Goal: Task Accomplishment & Management: Use online tool/utility

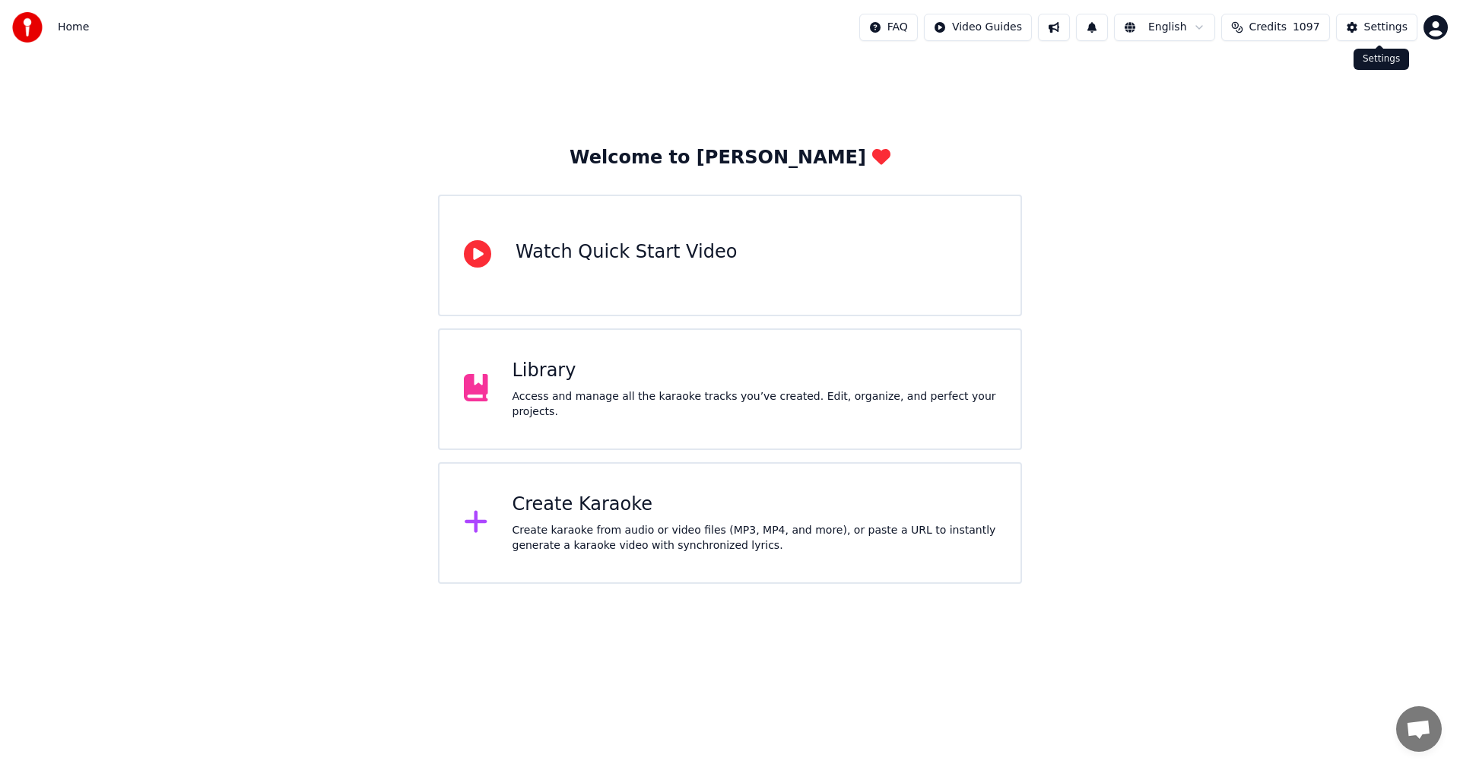
click at [1386, 24] on div "Settings" at bounding box center [1385, 27] width 43 height 15
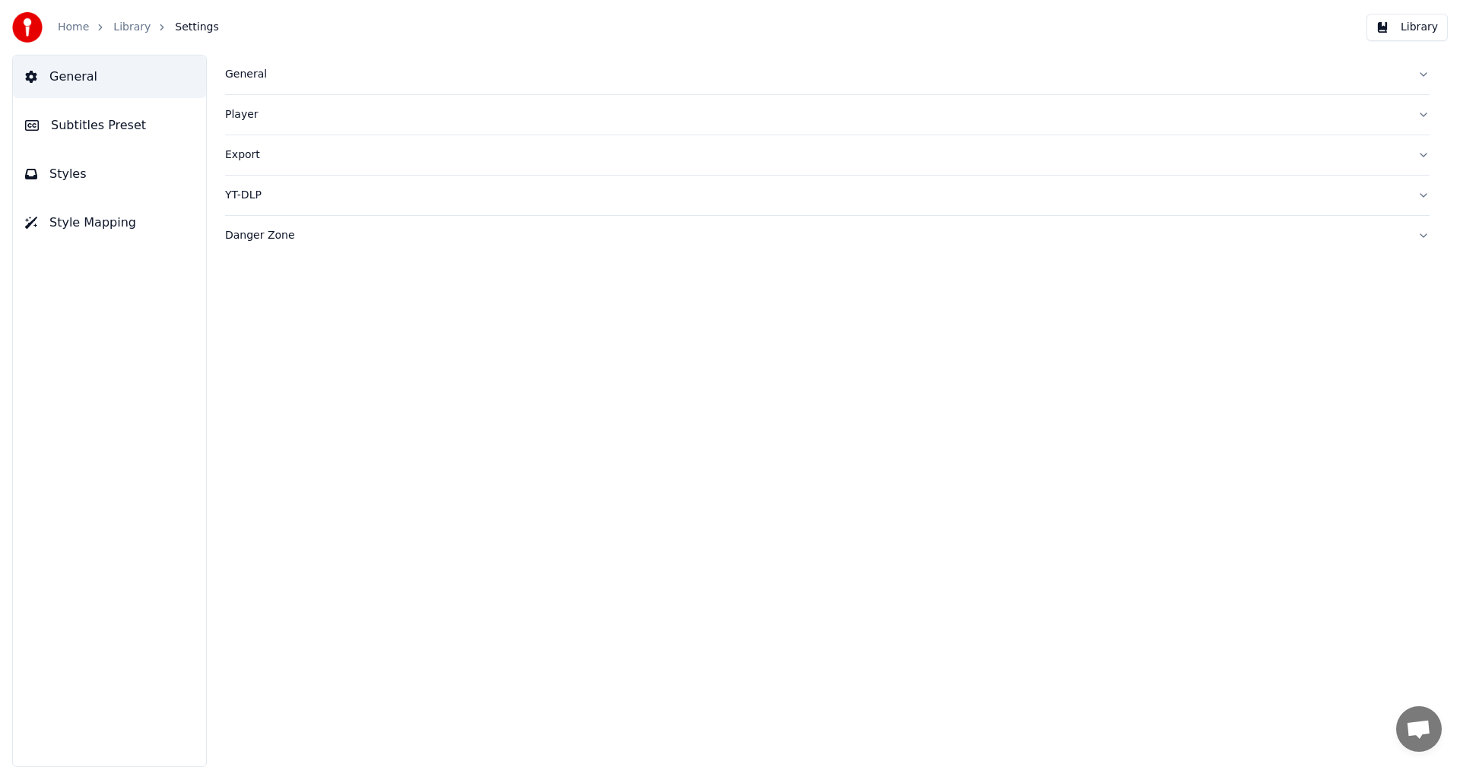
click at [256, 65] on button "General" at bounding box center [827, 75] width 1204 height 40
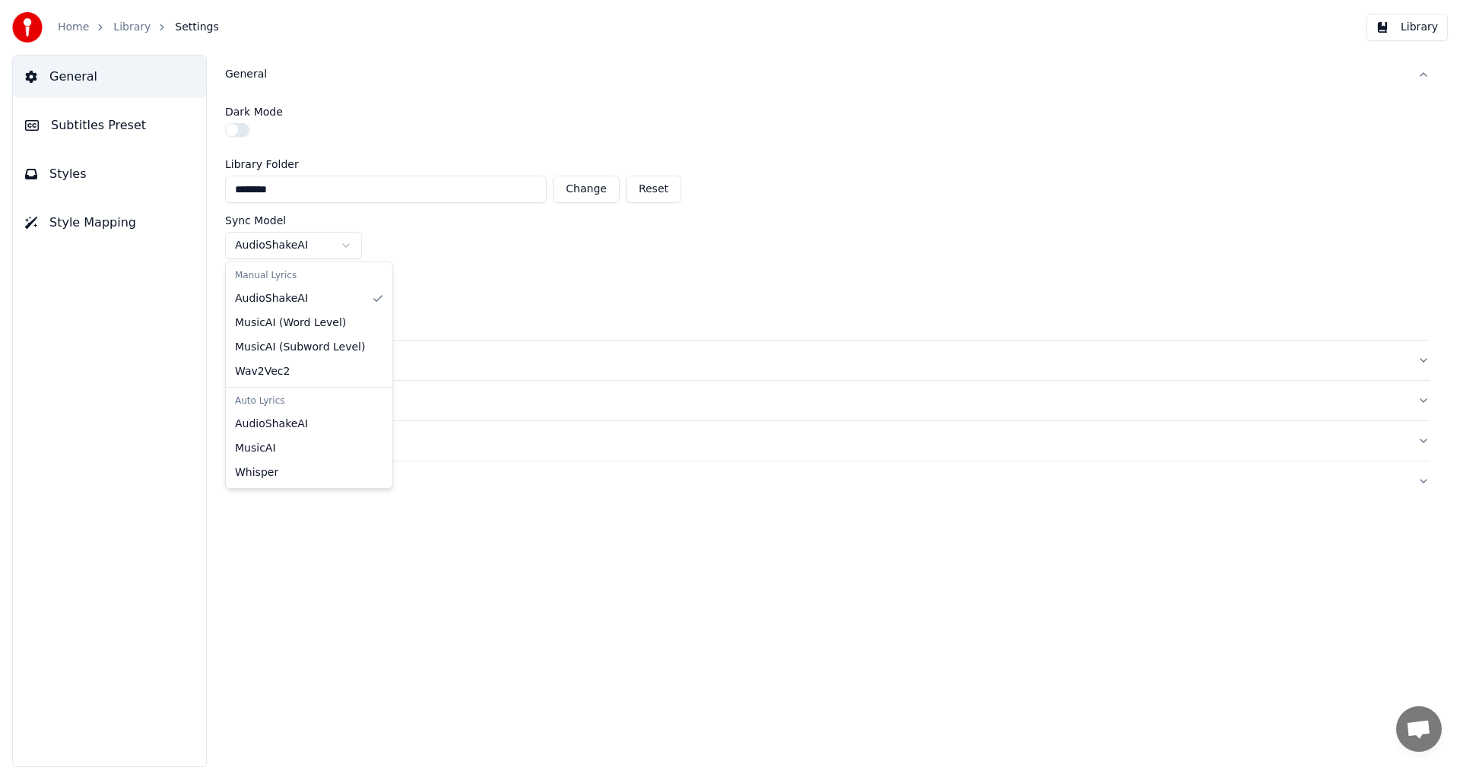
click at [354, 243] on html "Home Library Settings Library General Subtitles Preset Styles Style Mapping Gen…" at bounding box center [730, 383] width 1460 height 767
click at [496, 219] on html "Home Library Settings Library General Subtitles Preset Styles Style Mapping Gen…" at bounding box center [730, 383] width 1460 height 767
click at [351, 303] on html "Home Library Settings Library General Subtitles Preset Styles Style Mapping Gen…" at bounding box center [730, 383] width 1460 height 767
click at [81, 26] on link "Home" at bounding box center [73, 27] width 31 height 15
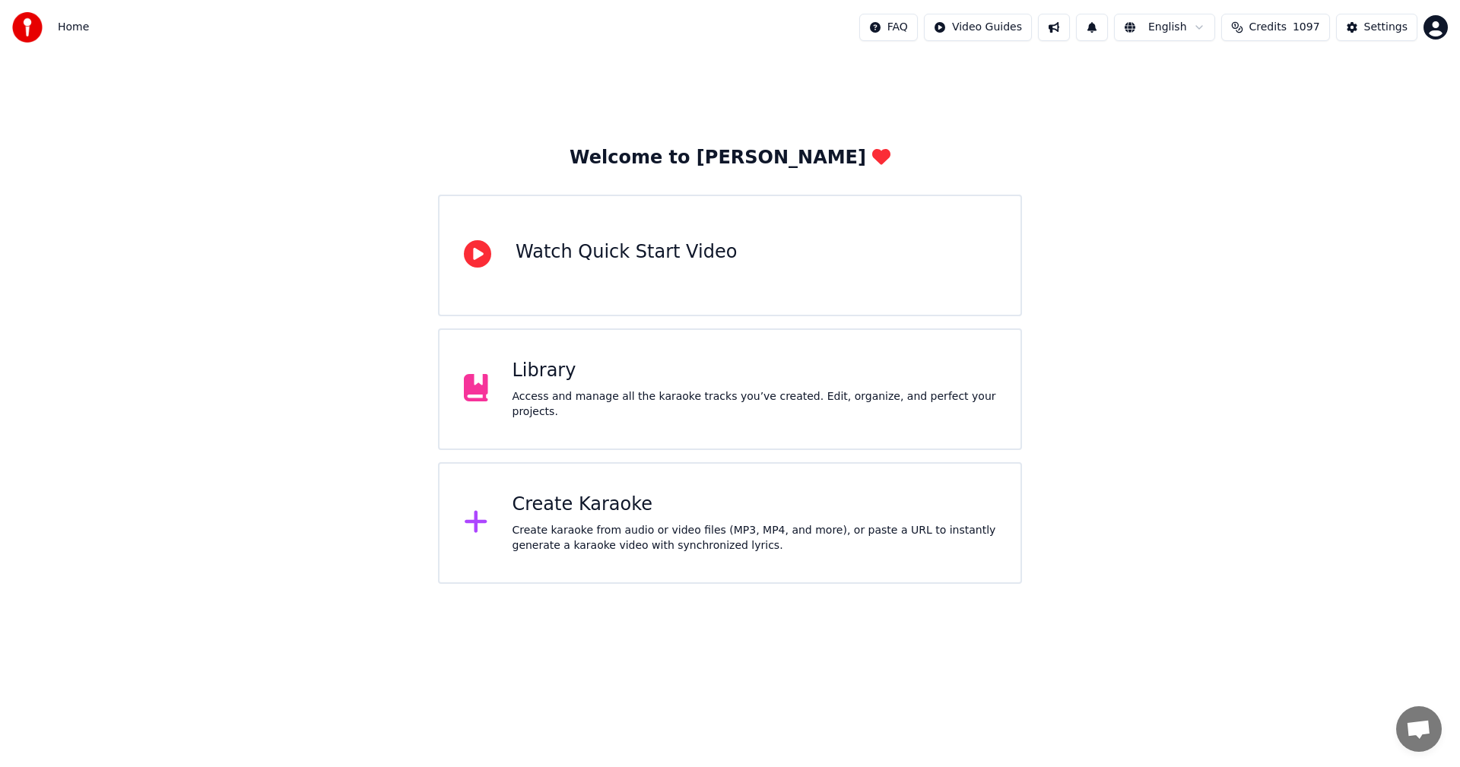
click at [568, 499] on div "Create Karaoke" at bounding box center [754, 505] width 484 height 24
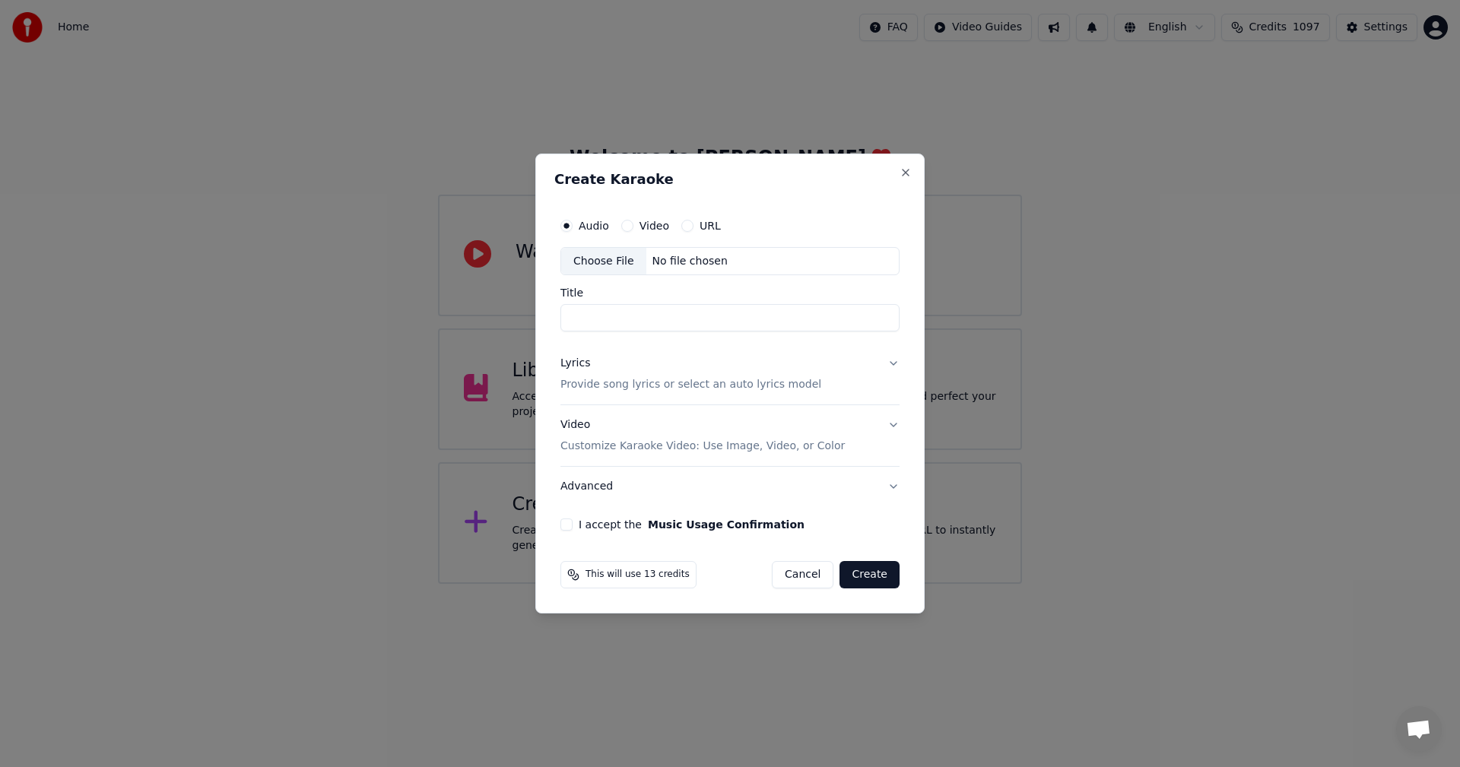
click at [811, 568] on button "Cancel" at bounding box center [803, 574] width 62 height 27
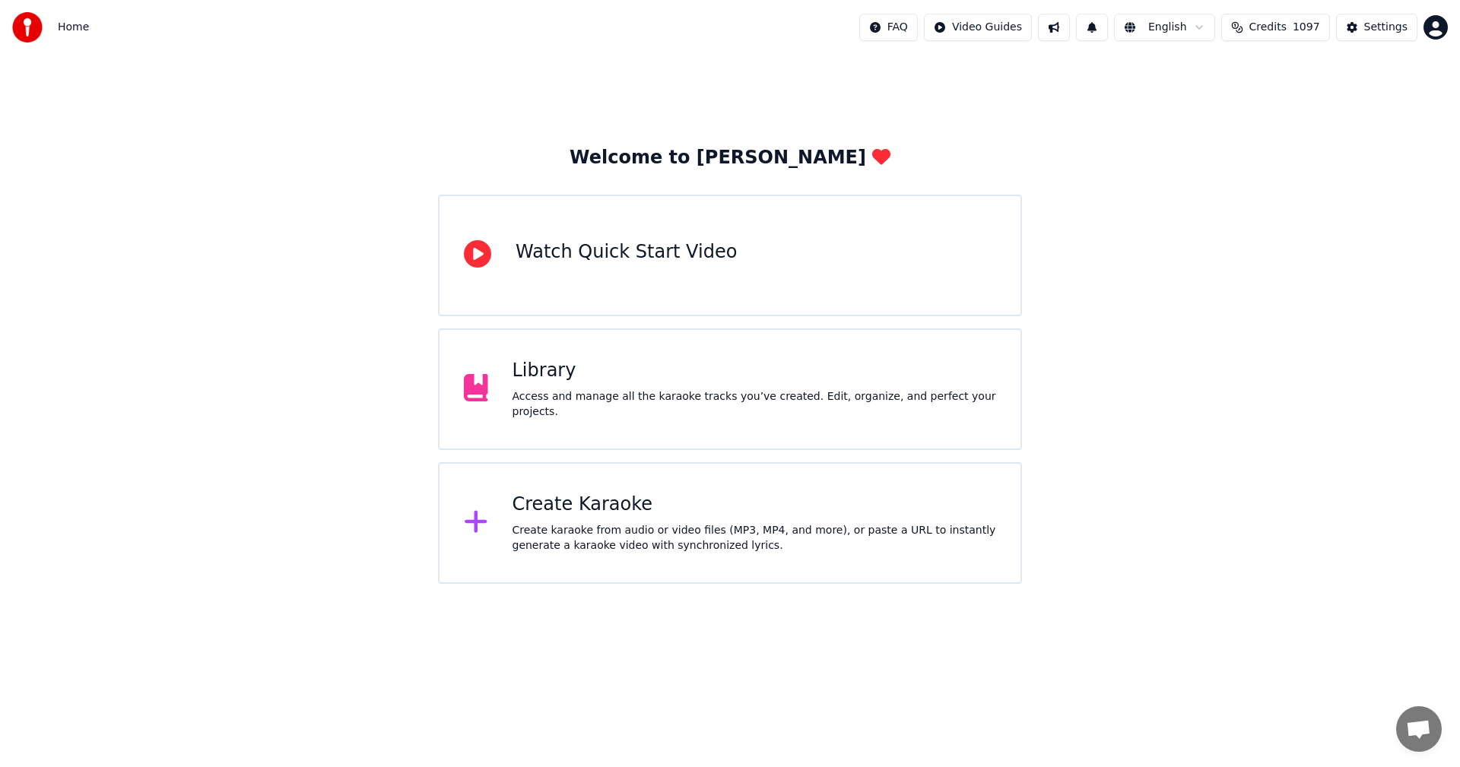
click at [584, 509] on div "Create Karaoke" at bounding box center [754, 505] width 484 height 24
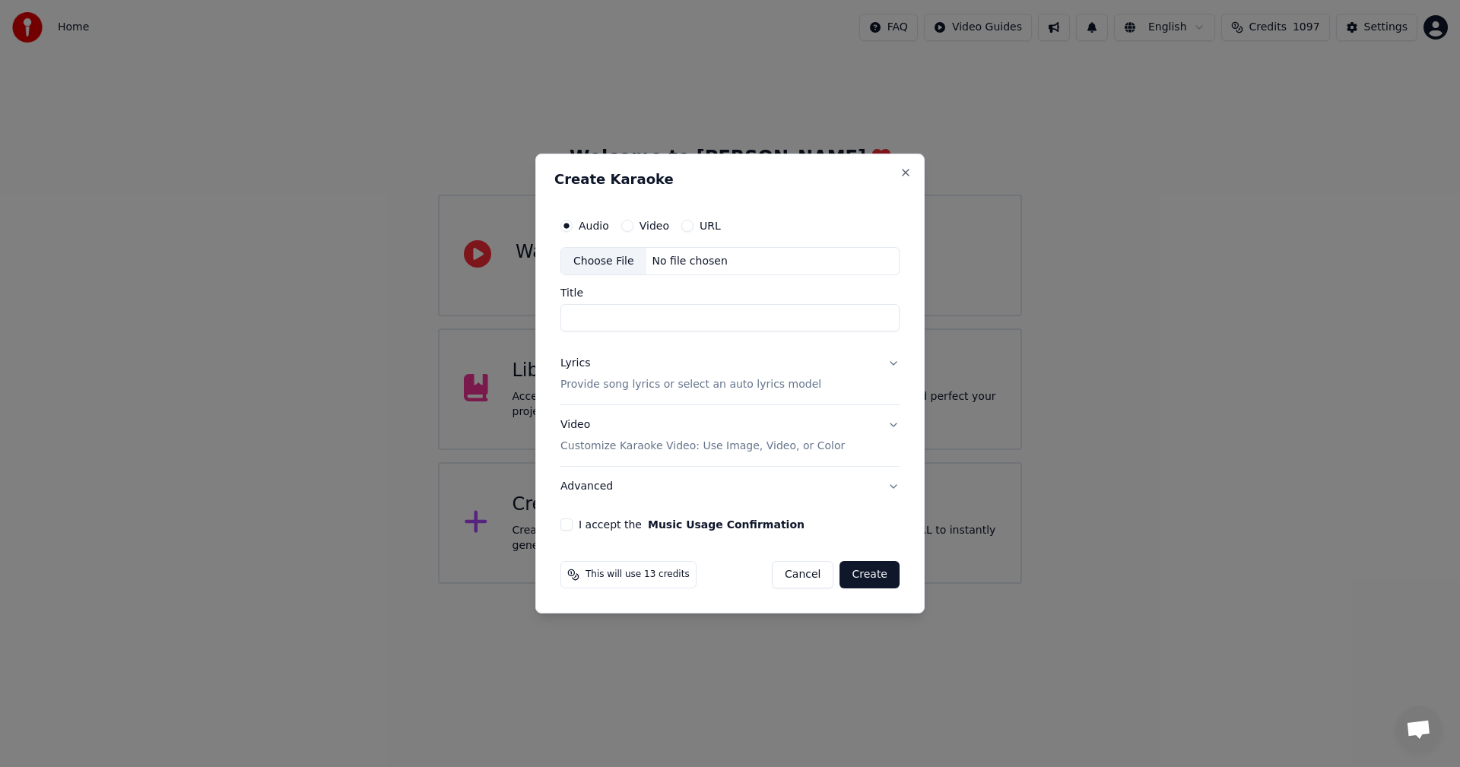
click at [833, 573] on button "Cancel" at bounding box center [803, 574] width 62 height 27
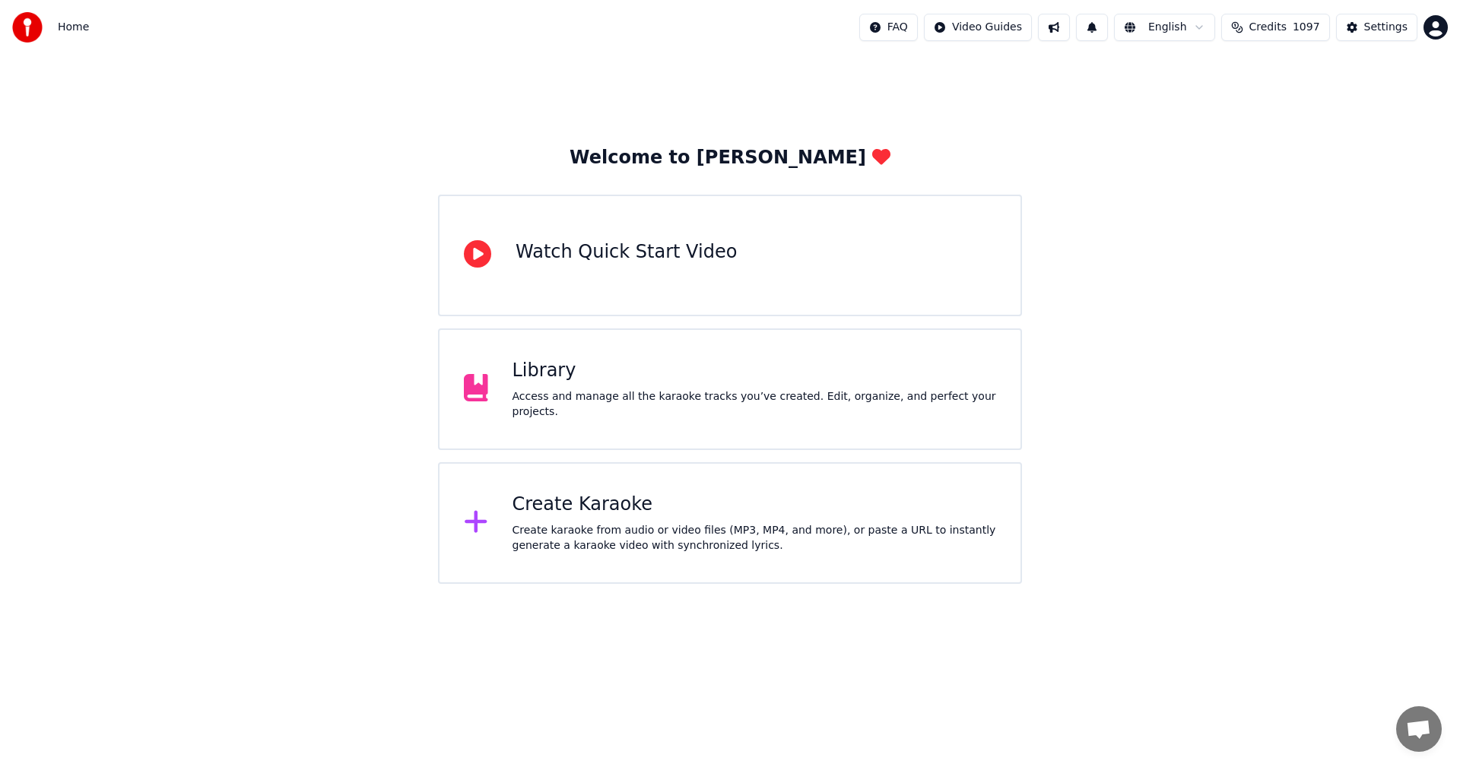
click at [1387, 30] on div "Settings" at bounding box center [1385, 27] width 43 height 15
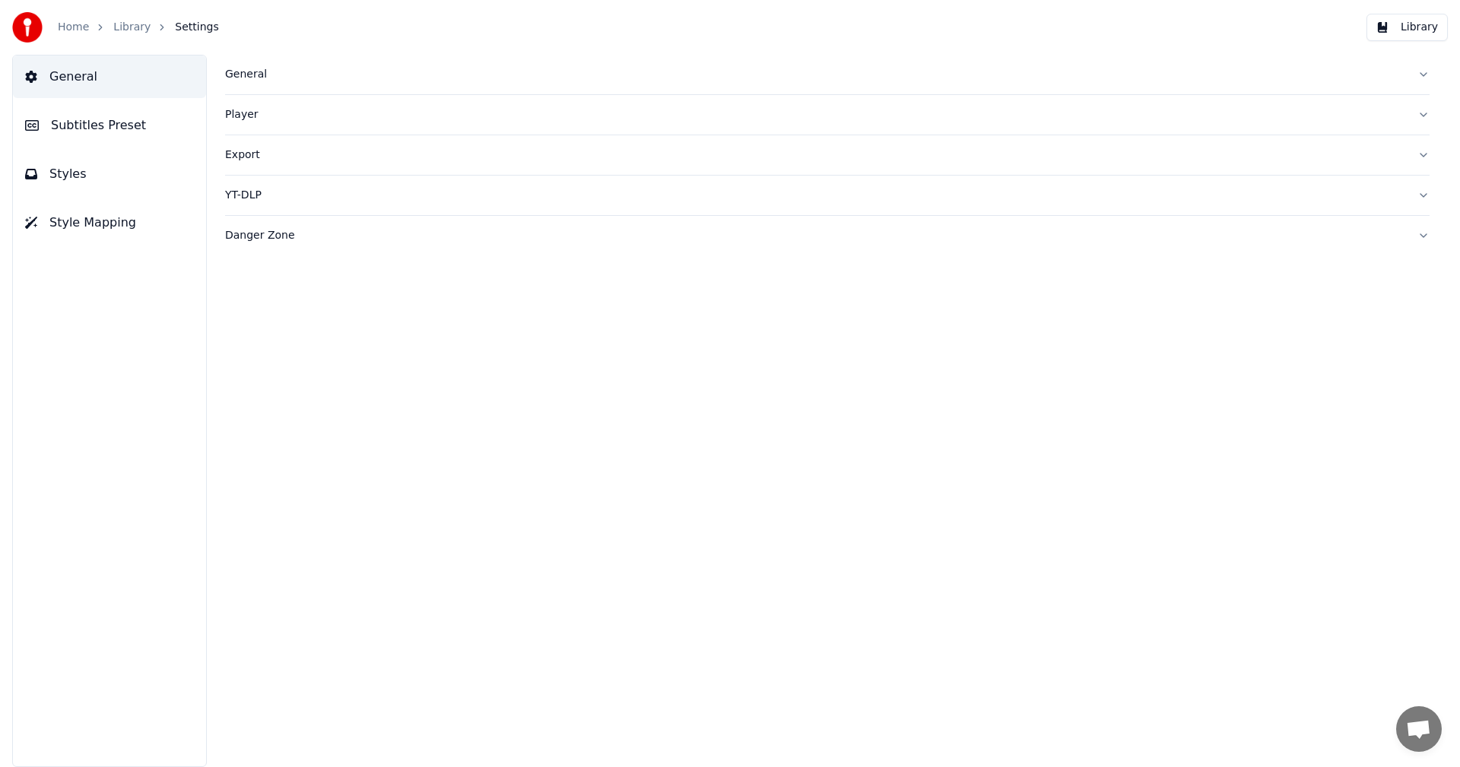
click at [238, 78] on div "General" at bounding box center [815, 74] width 1180 height 15
click at [339, 298] on html "Home Library Settings Library General Subtitles Preset Styles Style Mapping Gen…" at bounding box center [730, 383] width 1460 height 767
click at [79, 28] on link "Home" at bounding box center [73, 27] width 31 height 15
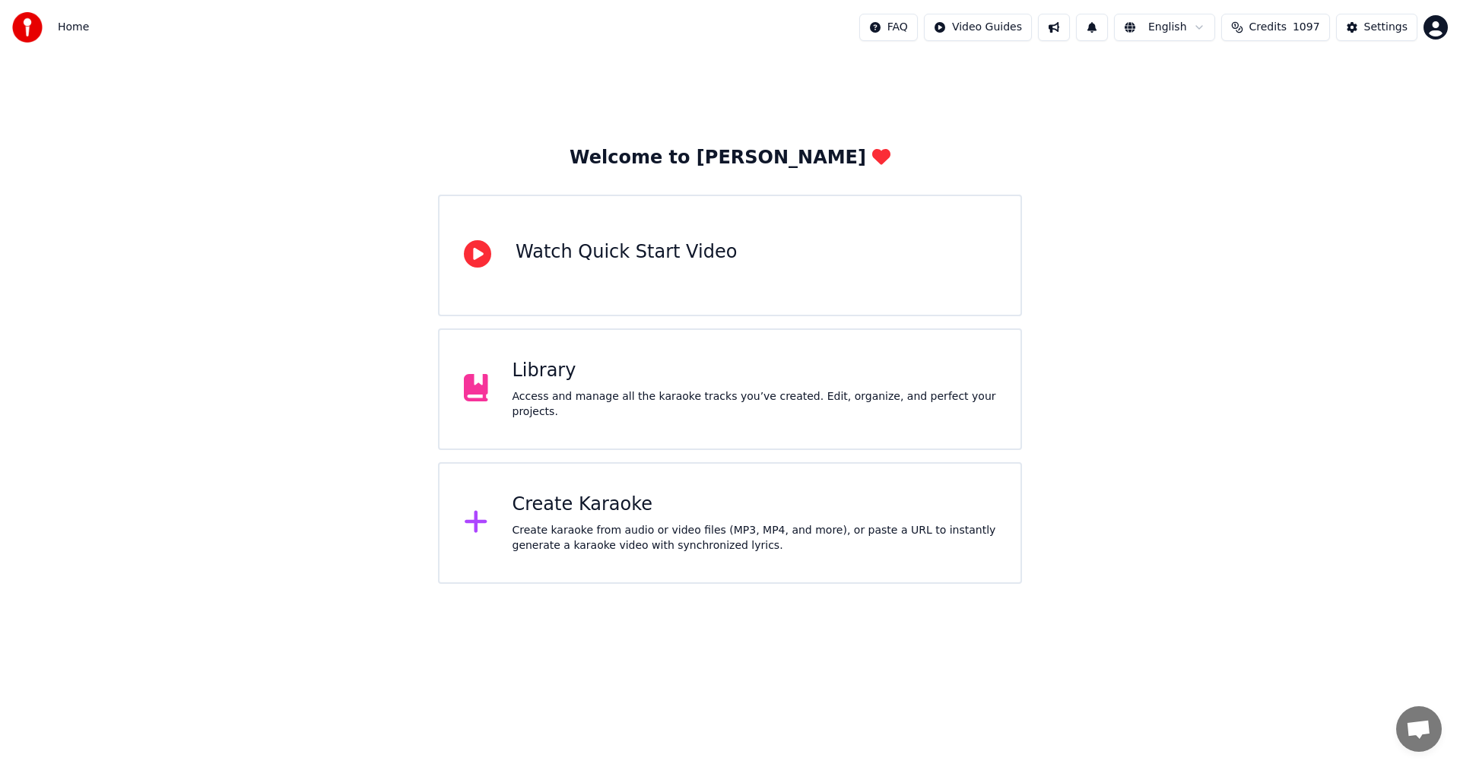
click at [553, 503] on div "Create Karaoke" at bounding box center [754, 505] width 484 height 24
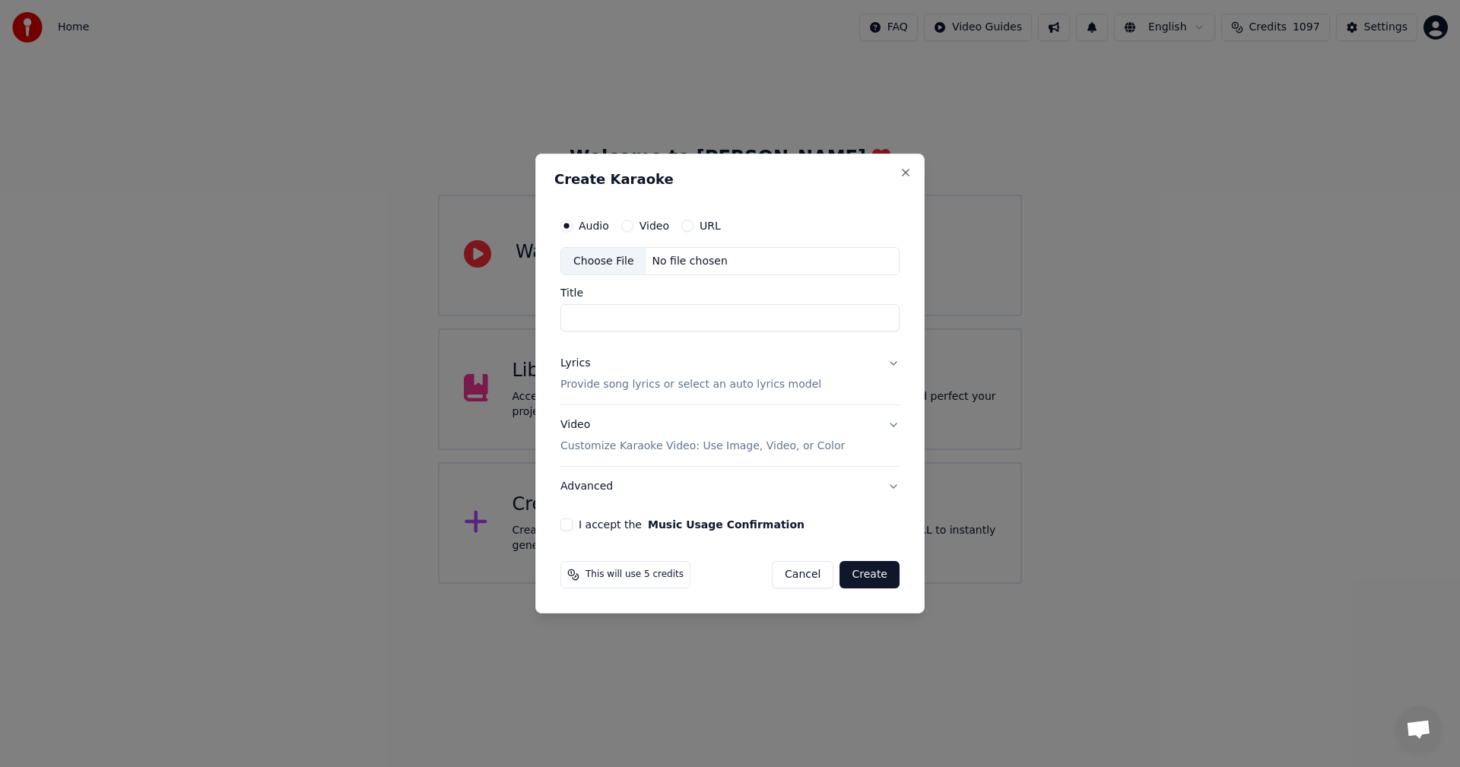
click at [618, 263] on div "Choose File" at bounding box center [603, 261] width 85 height 27
type input "**********"
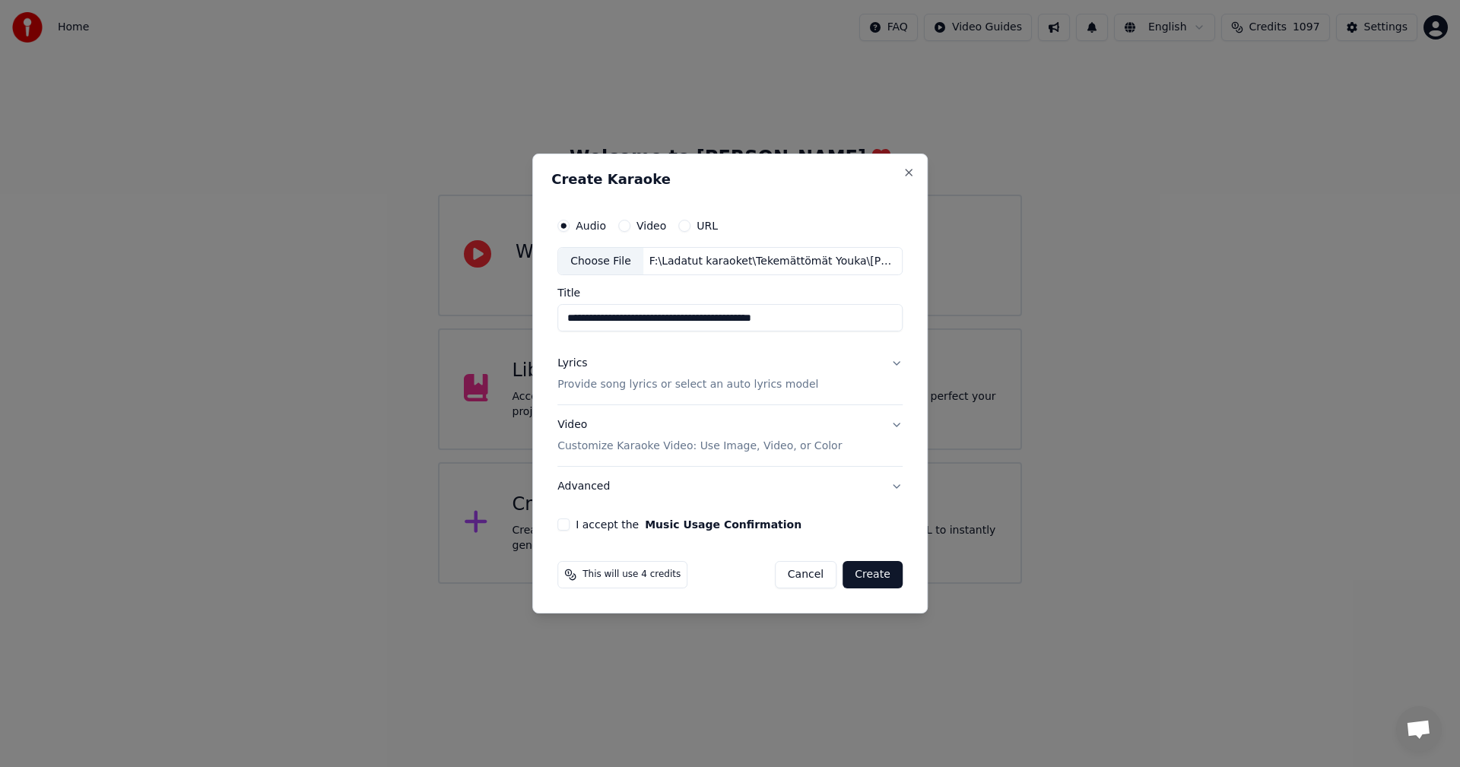
click at [566, 524] on button "I accept the Music Usage Confirmation" at bounding box center [563, 525] width 12 height 12
click at [581, 362] on div "Lyrics" at bounding box center [572, 364] width 30 height 15
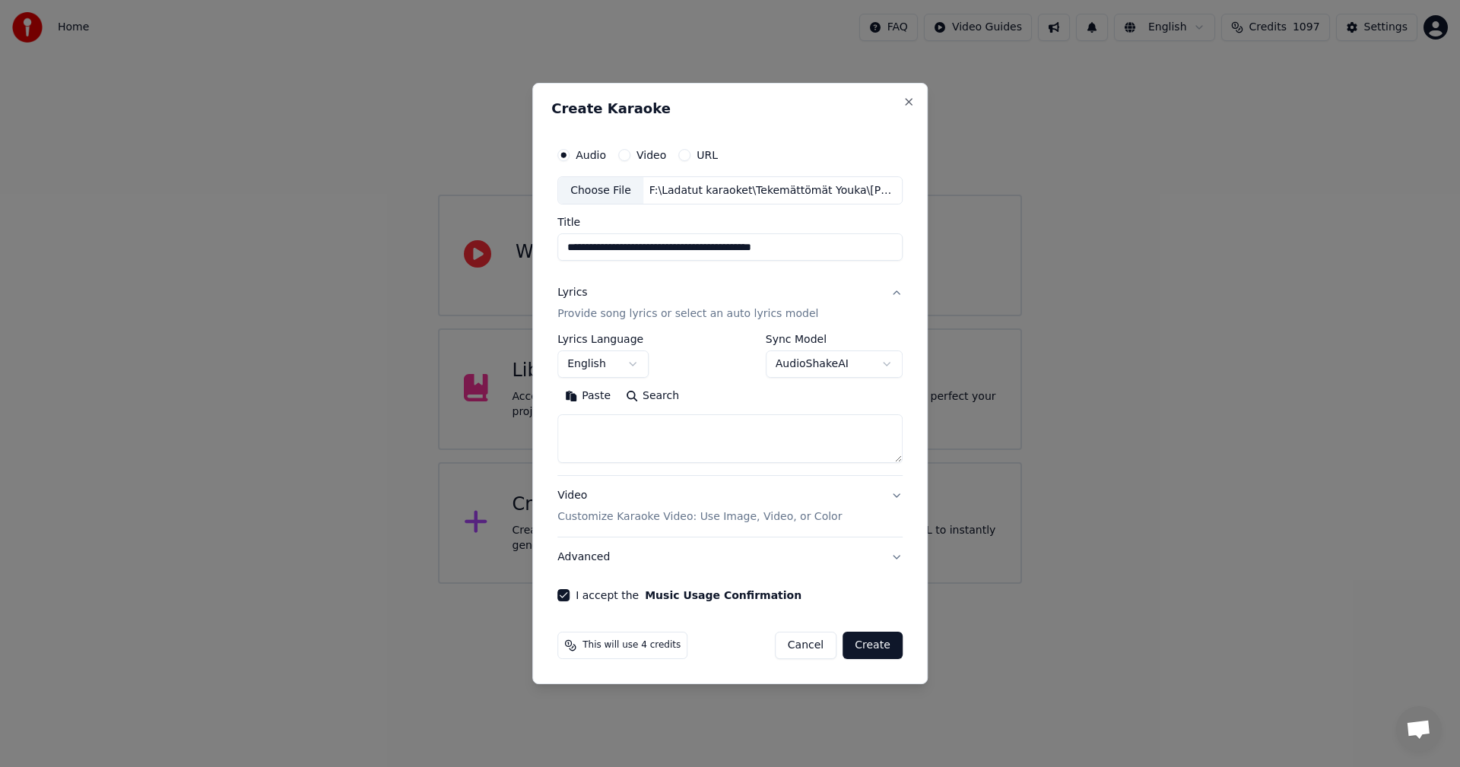
click at [598, 401] on button "Paste" at bounding box center [587, 397] width 61 height 24
click at [636, 363] on body "**********" at bounding box center [730, 292] width 1460 height 584
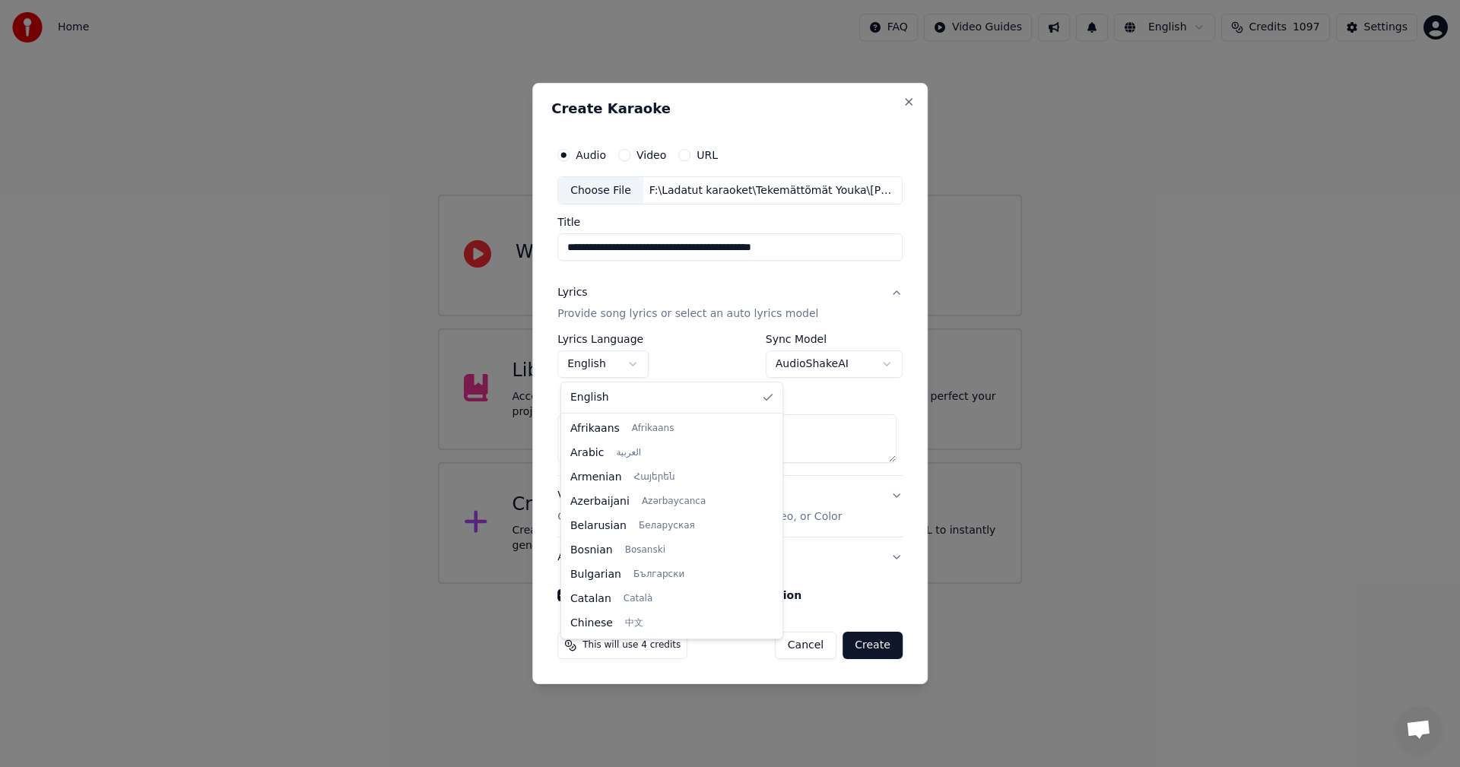
scroll to position [243, 0]
type textarea "**********"
select select "**"
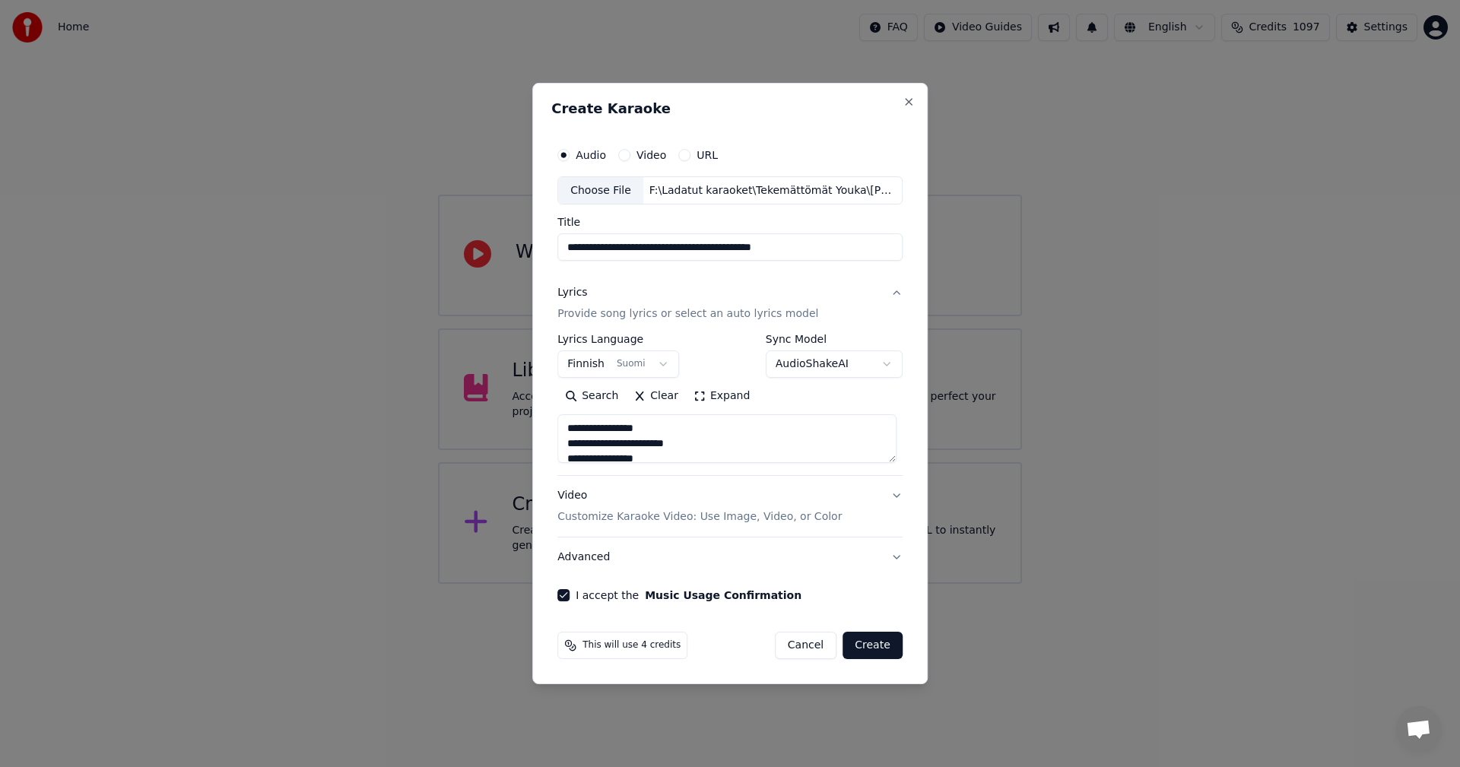
click at [881, 644] on button "Create" at bounding box center [872, 645] width 60 height 27
type textarea "**********"
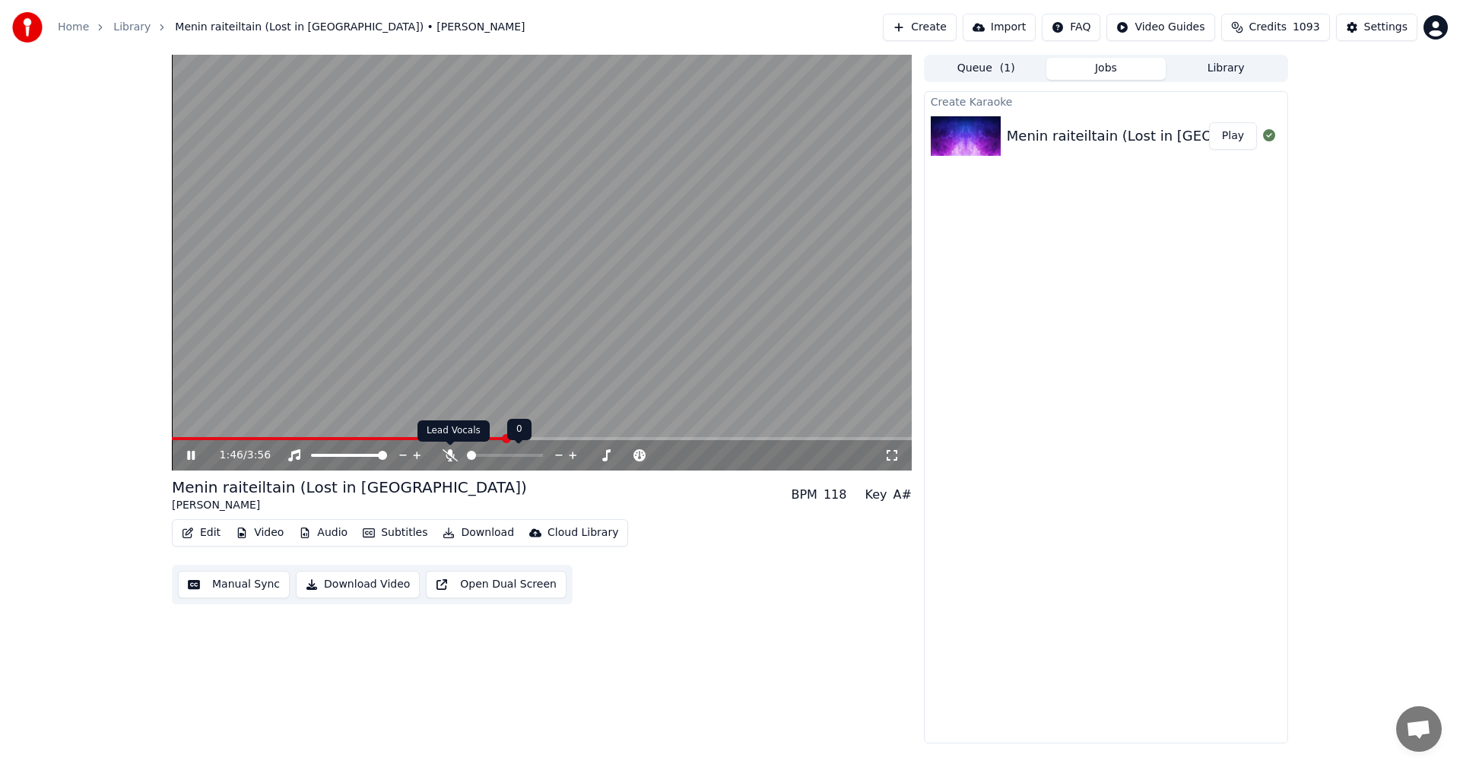
click at [452, 458] on icon at bounding box center [450, 455] width 15 height 12
click at [188, 455] on icon at bounding box center [202, 455] width 36 height 12
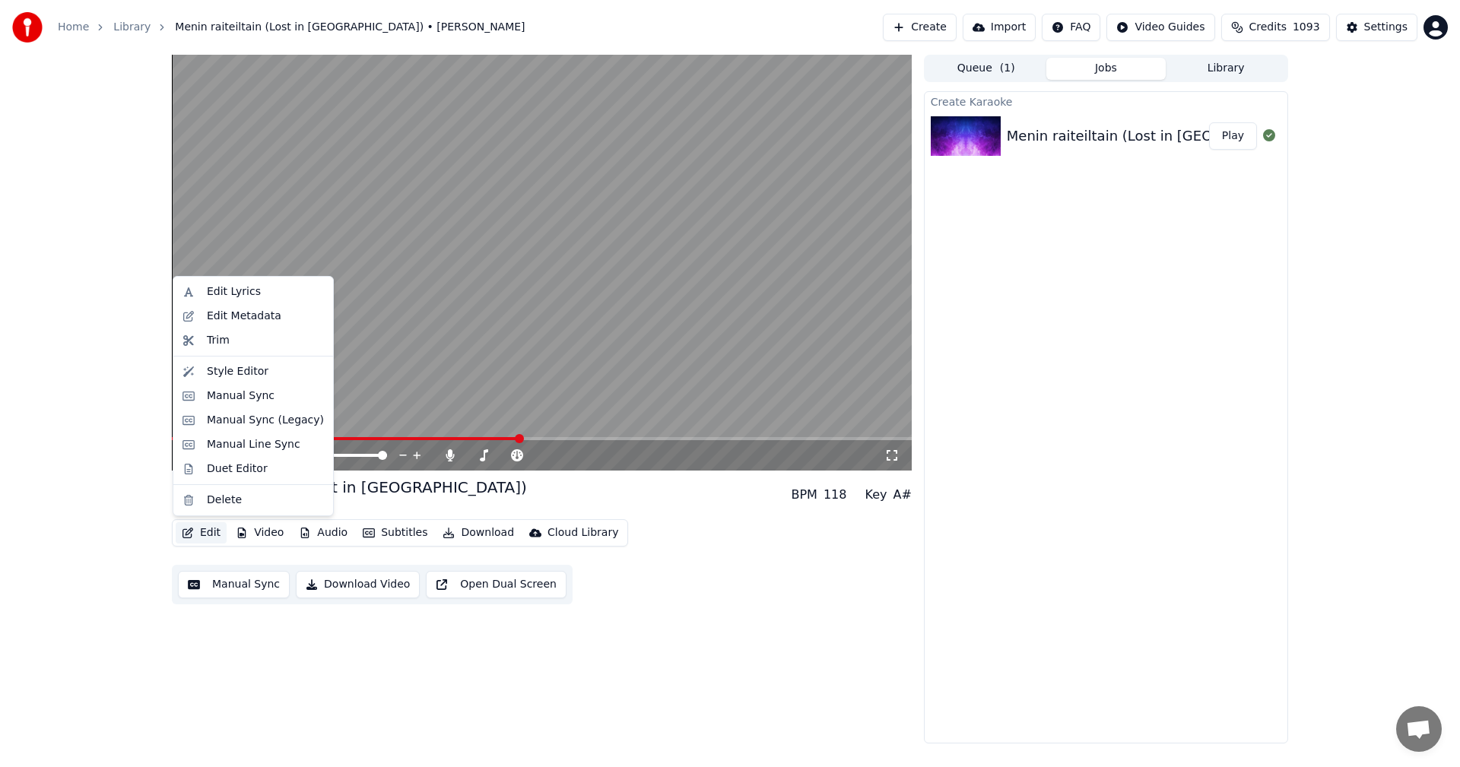
click at [200, 531] on button "Edit" at bounding box center [201, 532] width 51 height 21
click at [248, 420] on div "Manual Sync (Legacy)" at bounding box center [265, 420] width 117 height 15
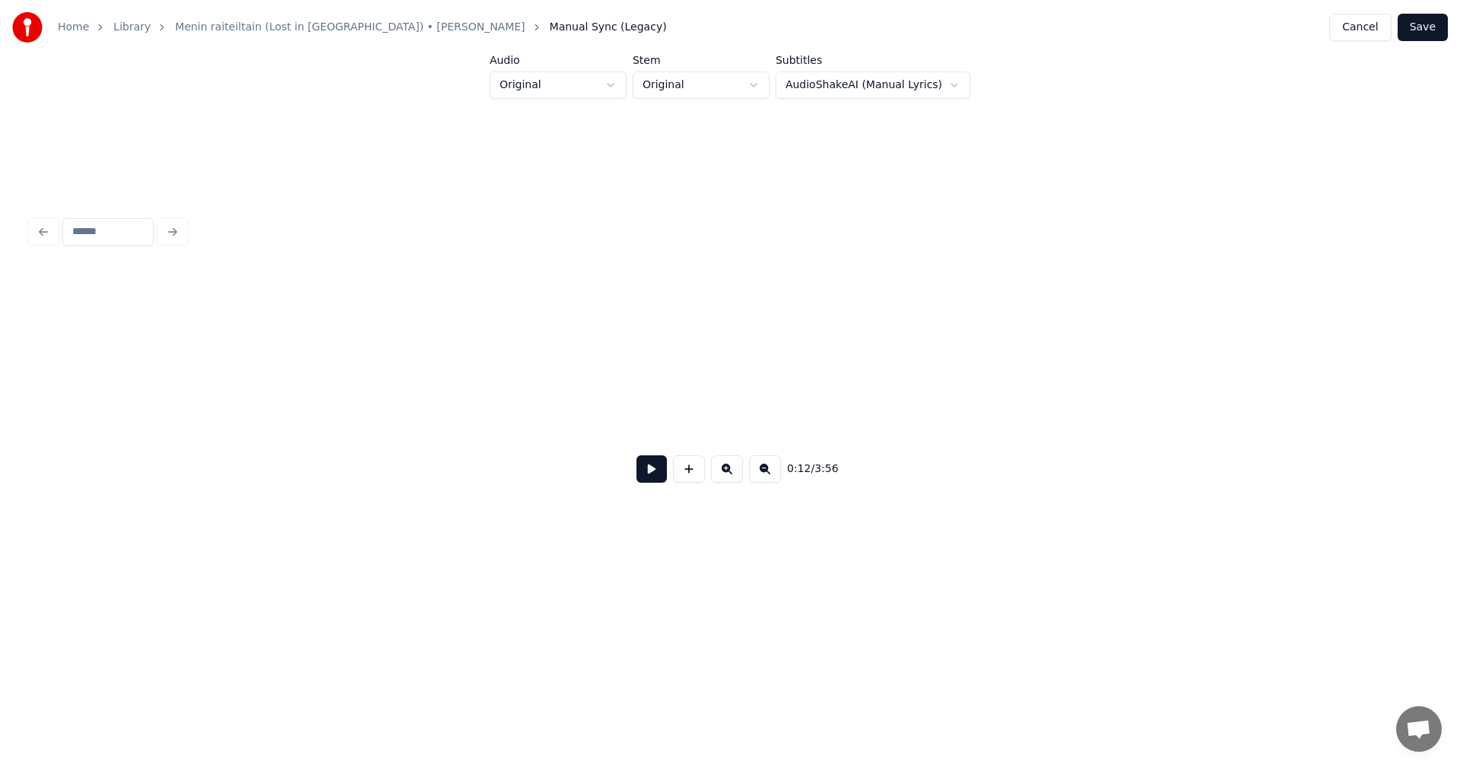
scroll to position [0, 4332]
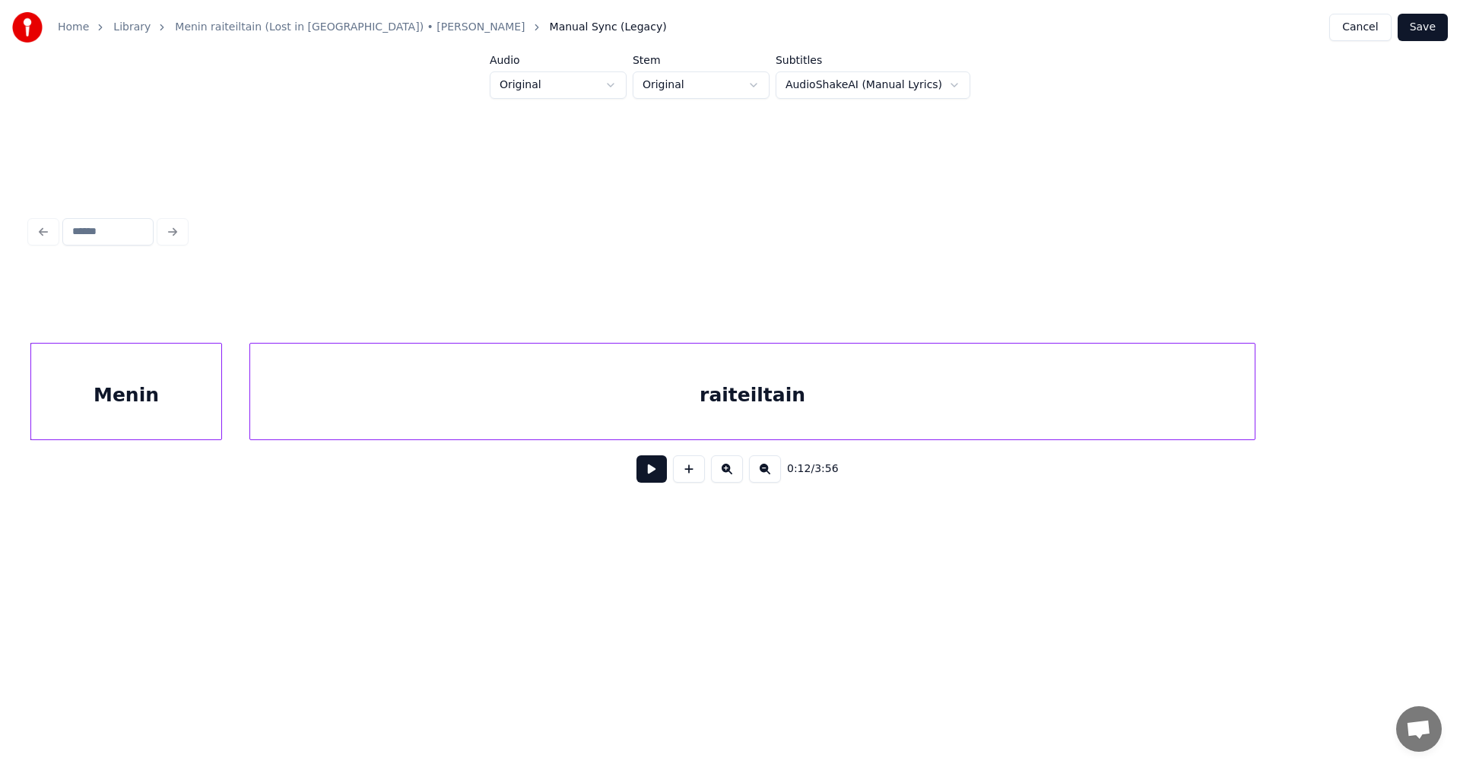
click at [655, 471] on button at bounding box center [651, 468] width 30 height 27
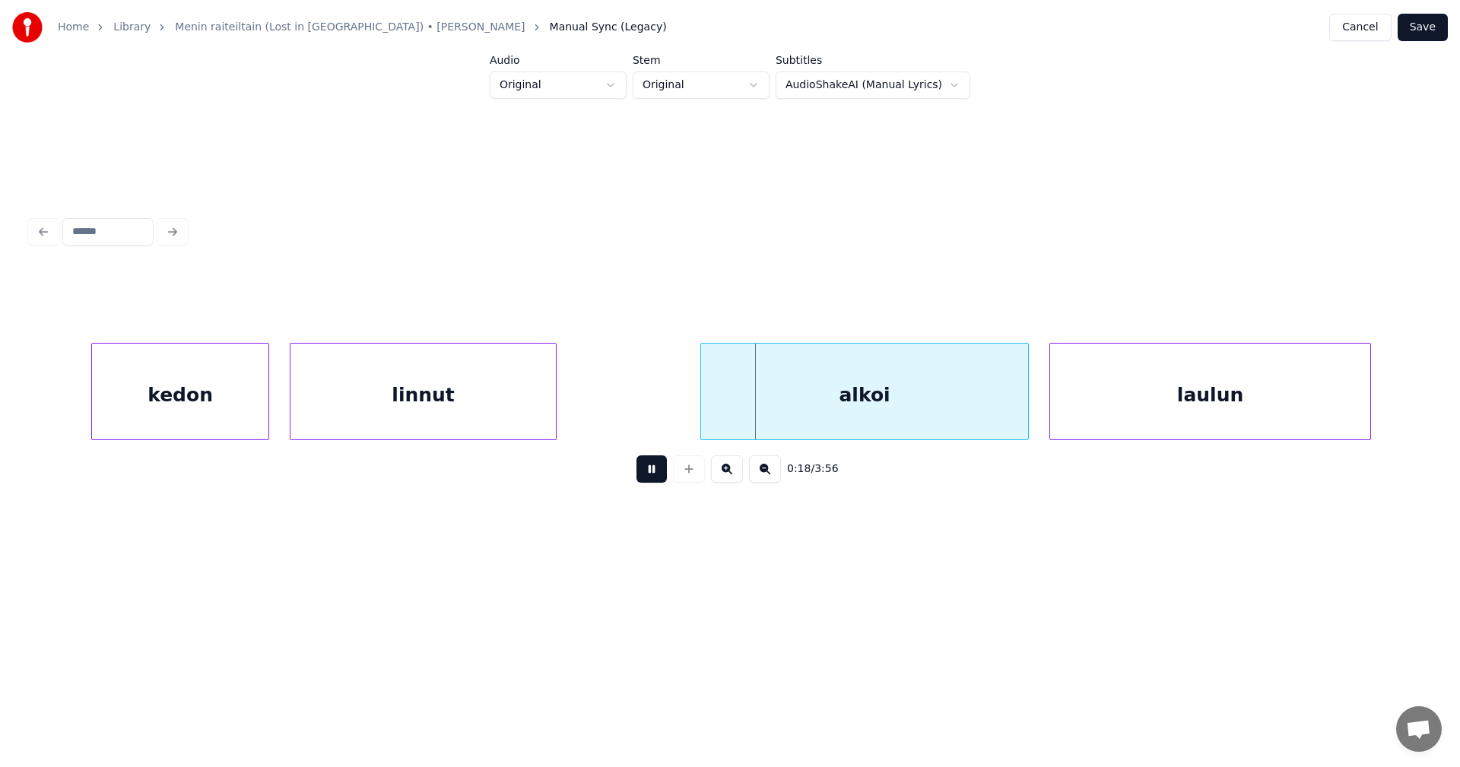
drag, startPoint x: 663, startPoint y: 471, endPoint x: 884, endPoint y: 333, distance: 260.6
click at [664, 469] on button at bounding box center [651, 468] width 30 height 27
click at [860, 389] on div "alkoi" at bounding box center [853, 395] width 327 height 103
click at [654, 481] on button at bounding box center [651, 468] width 30 height 27
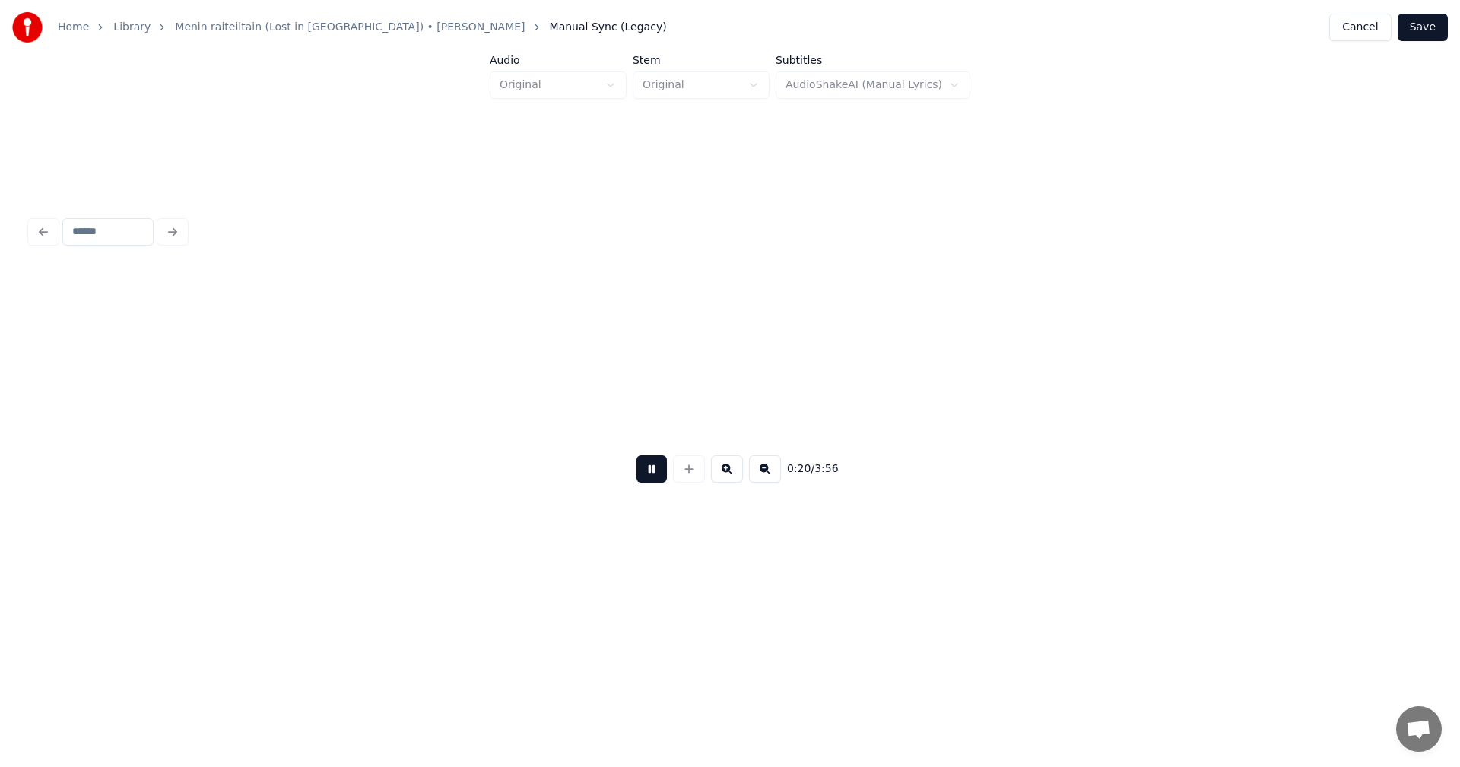
scroll to position [0, 7140]
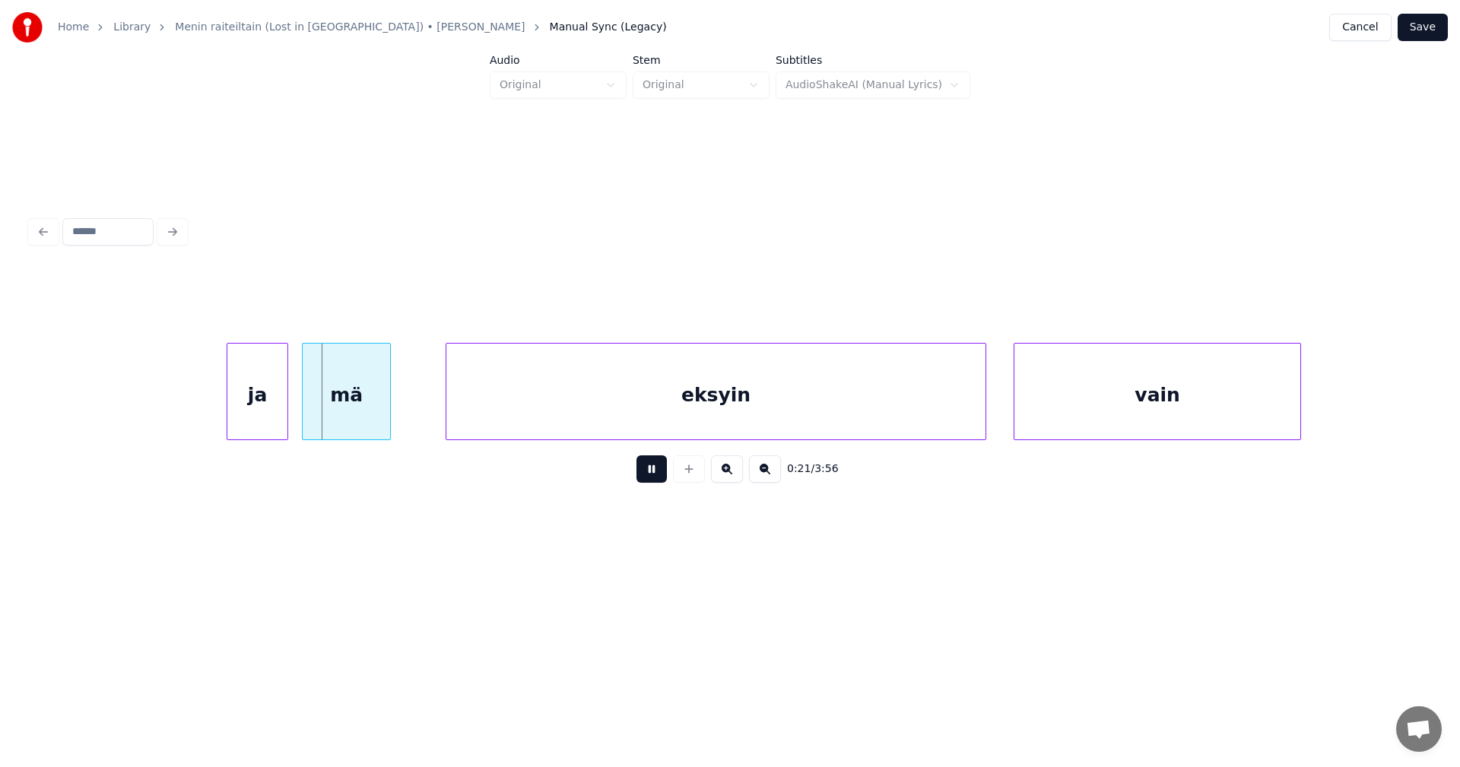
drag, startPoint x: 654, startPoint y: 481, endPoint x: 566, endPoint y: 497, distance: 89.8
click at [644, 481] on button at bounding box center [651, 468] width 30 height 27
click at [259, 430] on div "ja" at bounding box center [247, 395] width 60 height 103
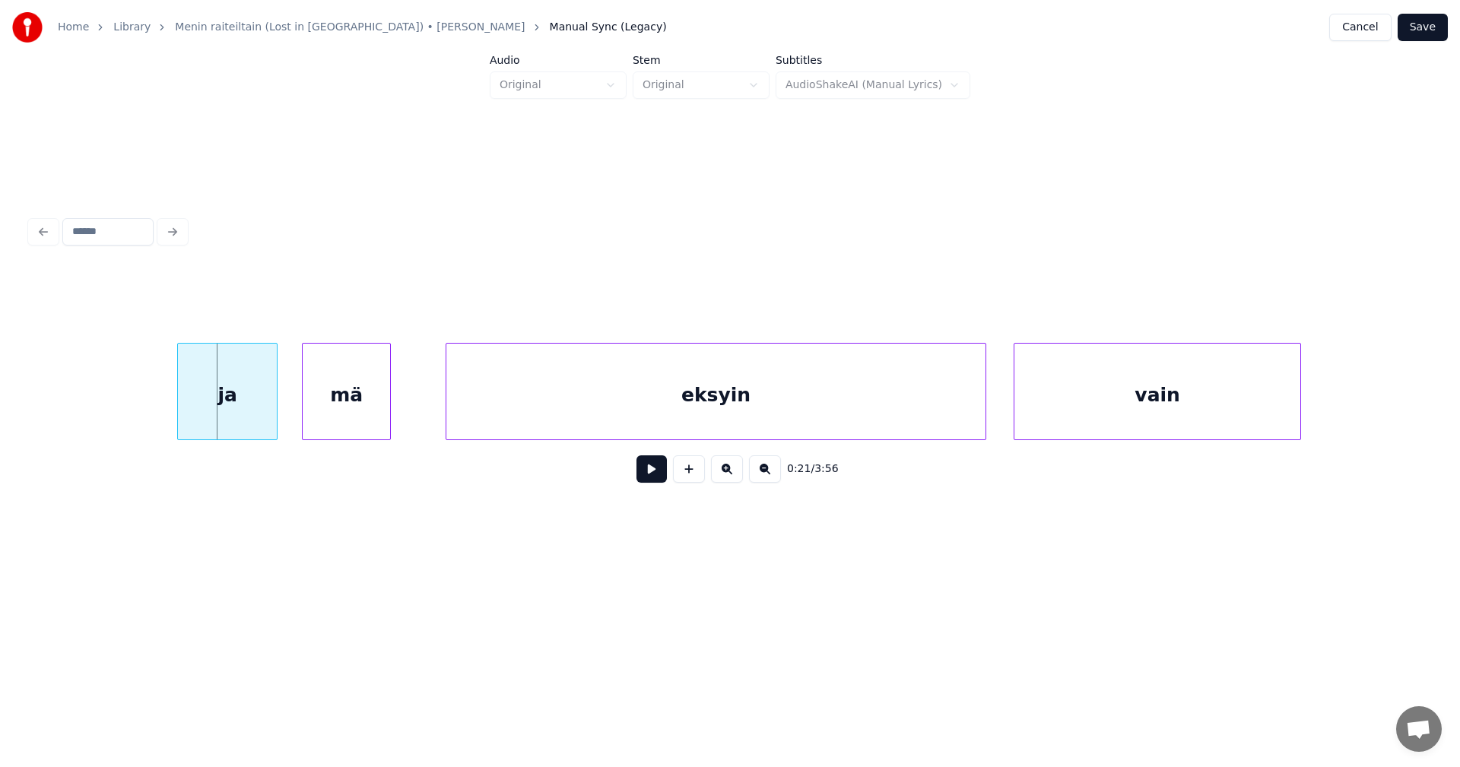
click at [179, 434] on div "ja mä eksyin vain" at bounding box center [729, 391] width 1399 height 97
click at [658, 481] on button at bounding box center [651, 468] width 30 height 27
drag, startPoint x: 657, startPoint y: 481, endPoint x: 448, endPoint y: 483, distance: 209.1
click at [644, 478] on button at bounding box center [651, 468] width 30 height 27
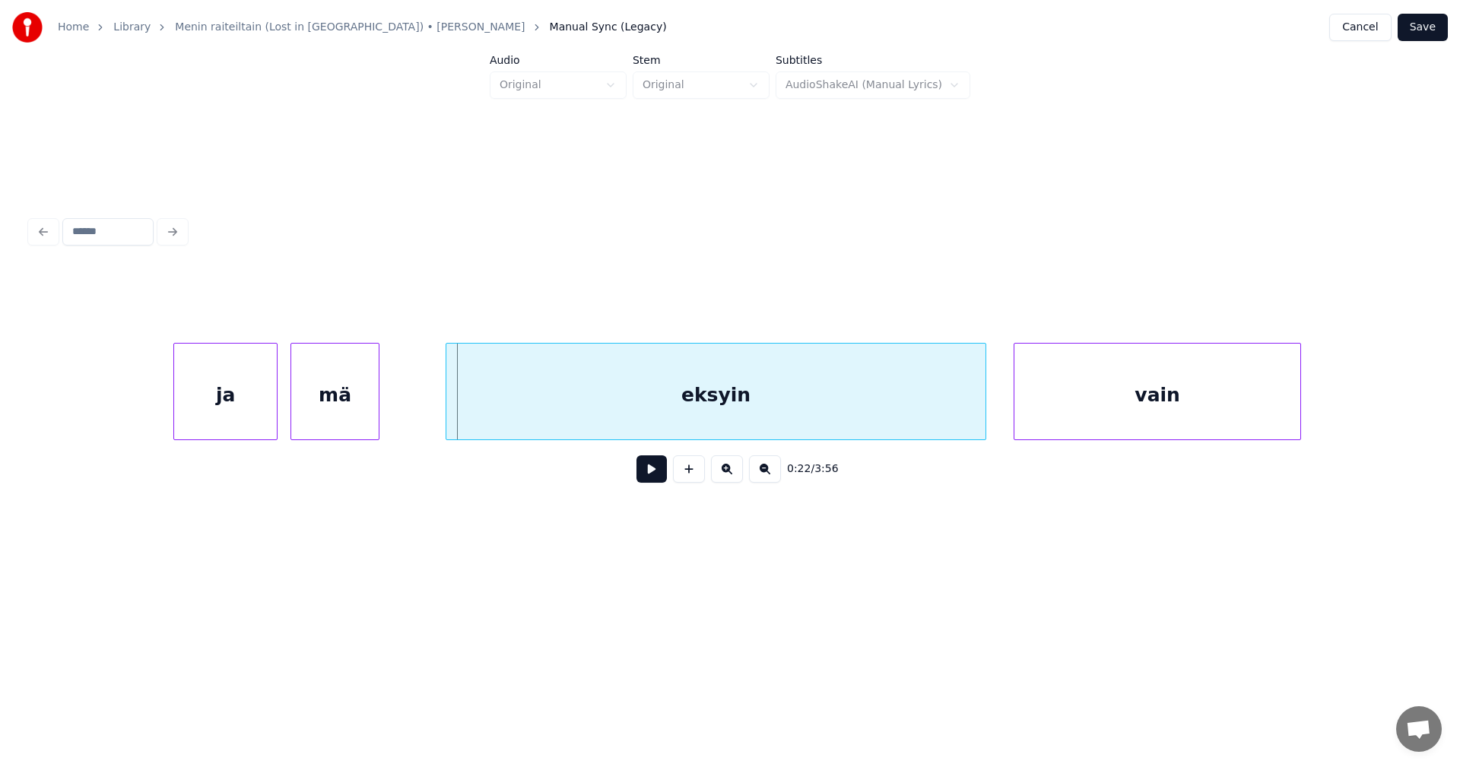
click at [360, 418] on div "mä" at bounding box center [334, 395] width 87 height 103
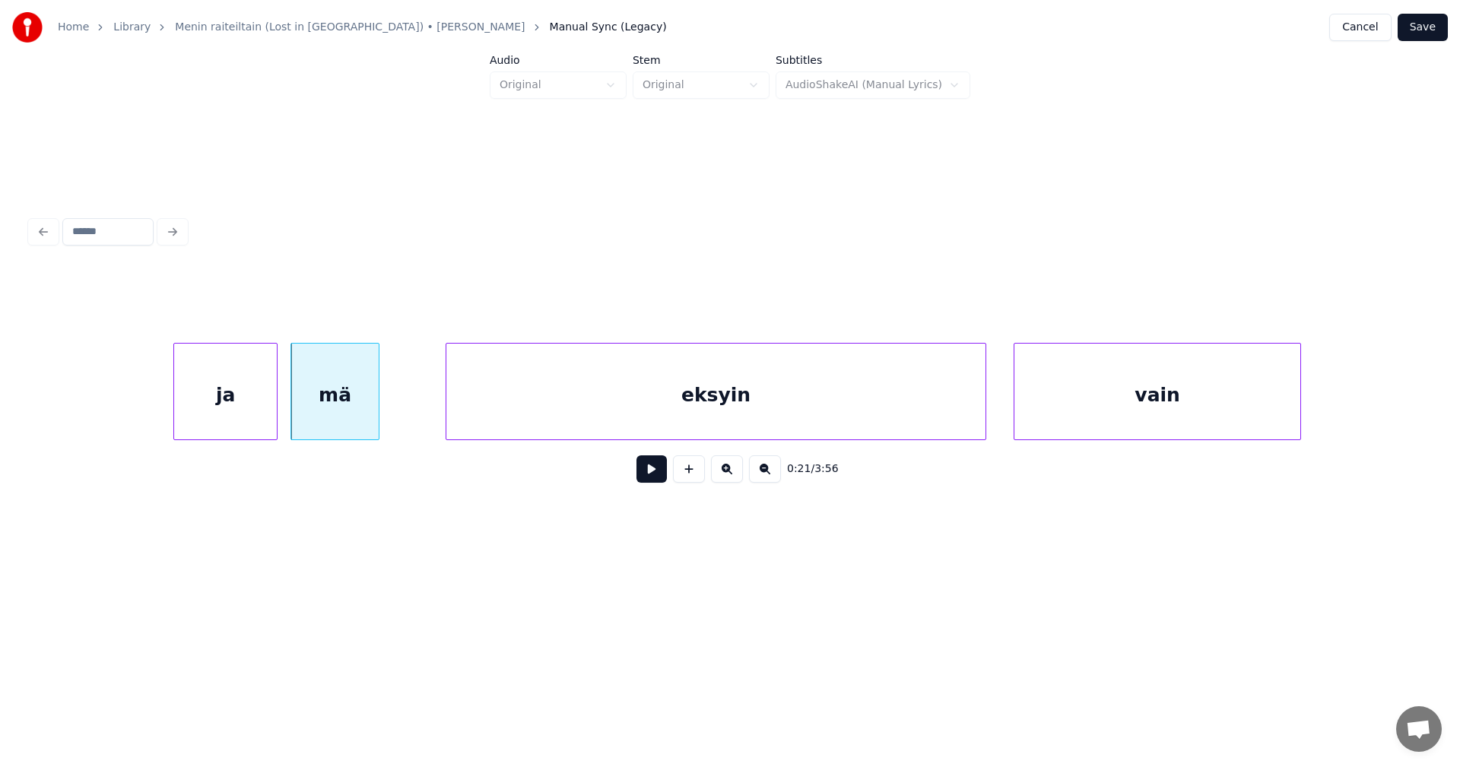
click at [645, 481] on button at bounding box center [651, 468] width 30 height 27
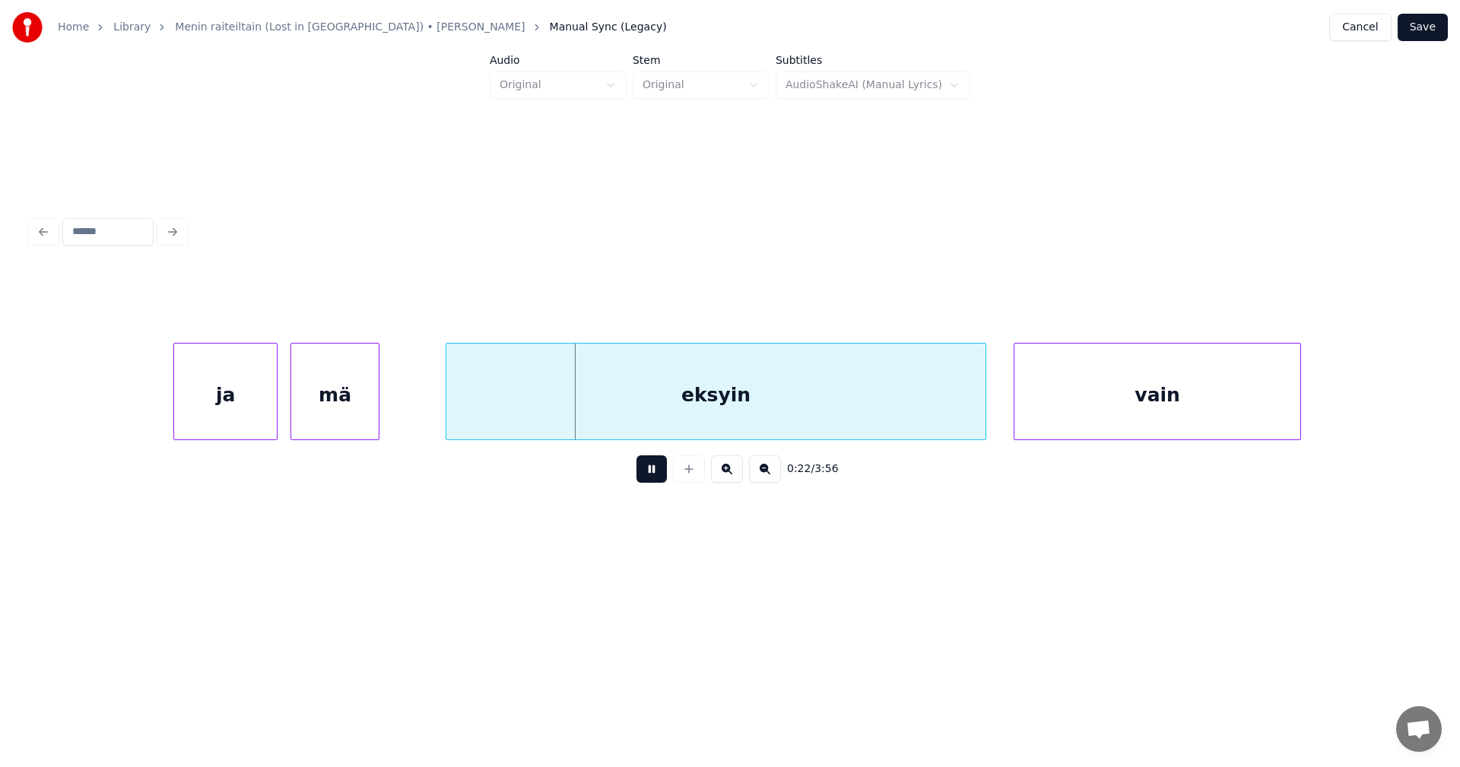
drag, startPoint x: 652, startPoint y: 481, endPoint x: 665, endPoint y: 434, distance: 48.2
click at [655, 464] on button at bounding box center [651, 468] width 30 height 27
click at [671, 405] on div "eksyin" at bounding box center [705, 395] width 539 height 103
click at [644, 479] on button at bounding box center [651, 468] width 30 height 27
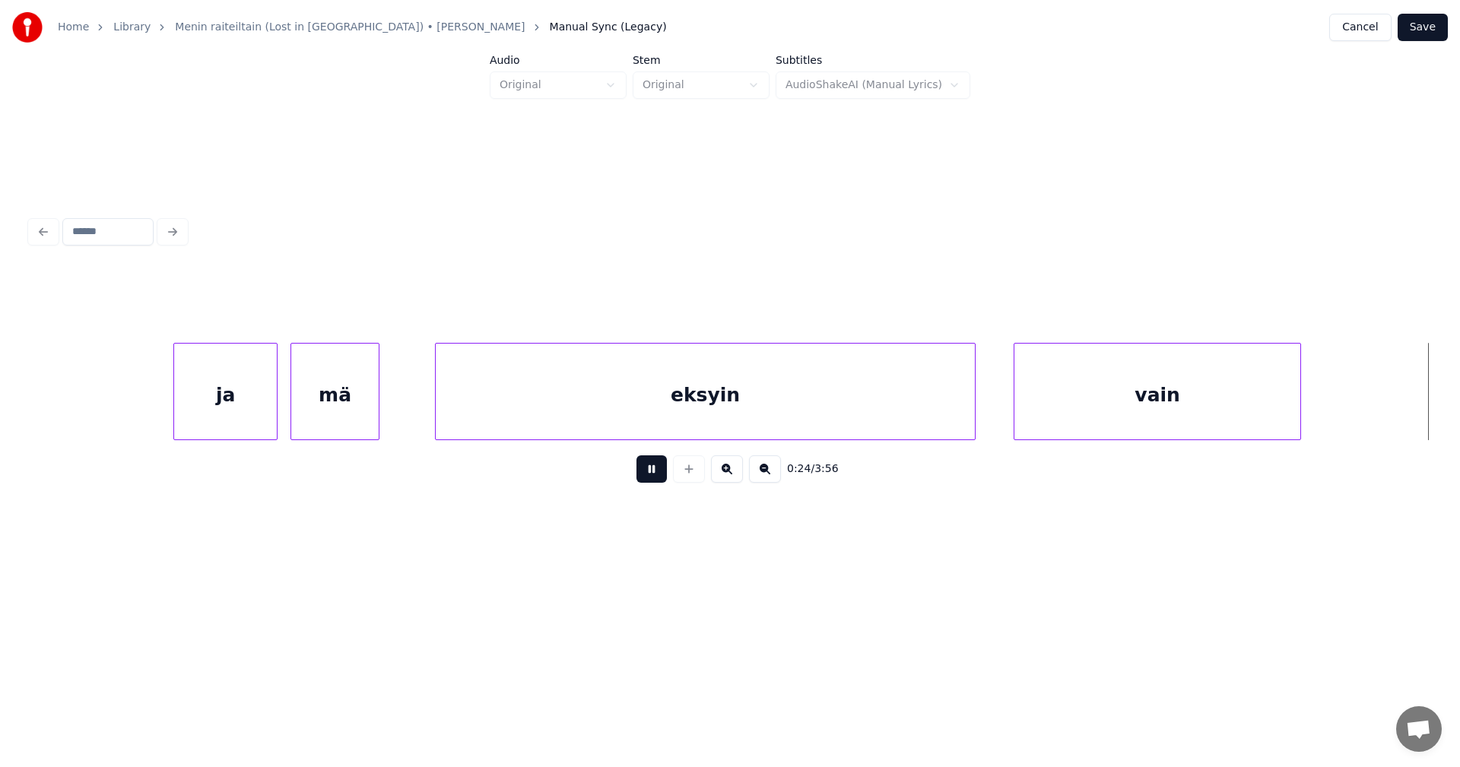
scroll to position [0, 8543]
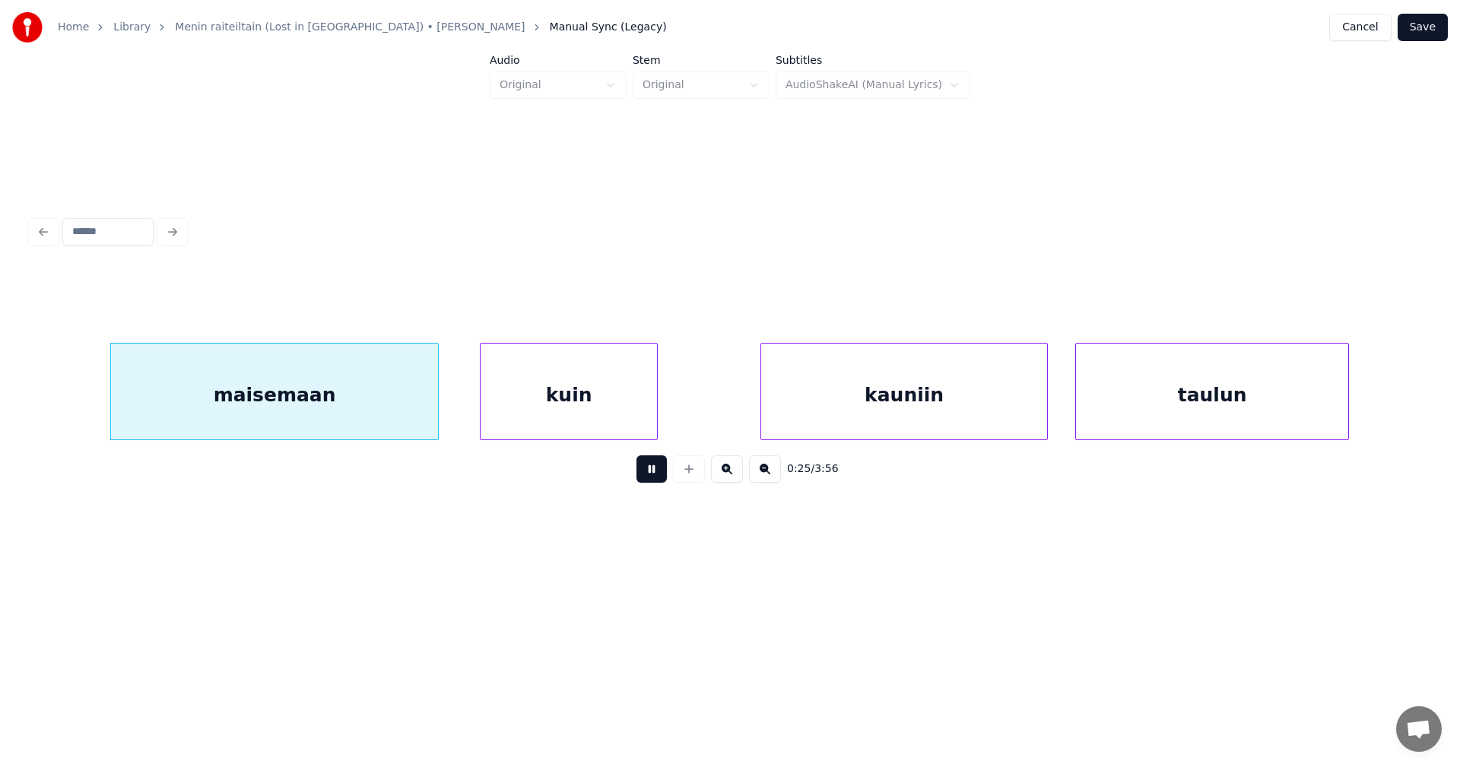
drag, startPoint x: 649, startPoint y: 478, endPoint x: 471, endPoint y: 467, distance: 178.2
click at [649, 477] on button at bounding box center [651, 468] width 30 height 27
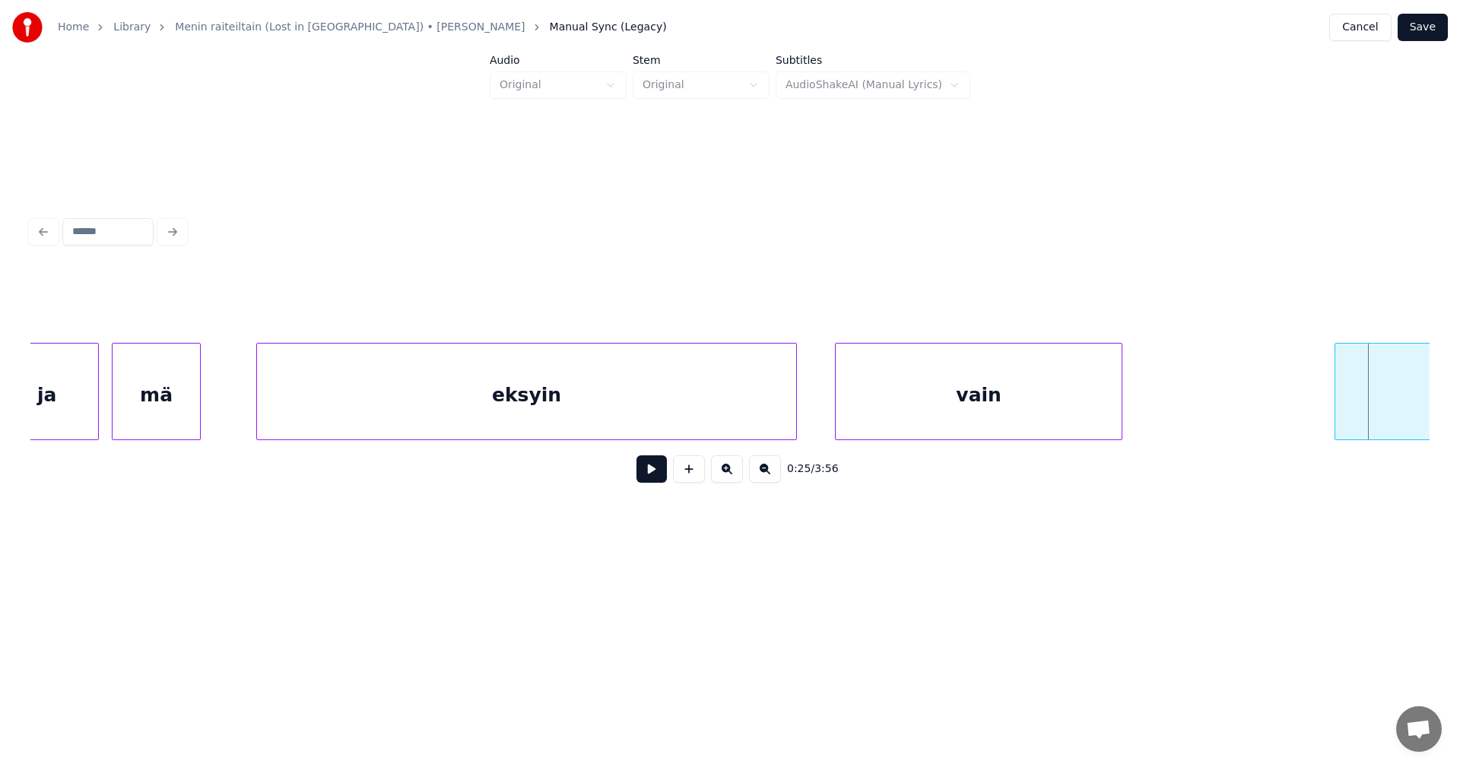
click at [524, 395] on div "eksyin" at bounding box center [526, 395] width 539 height 103
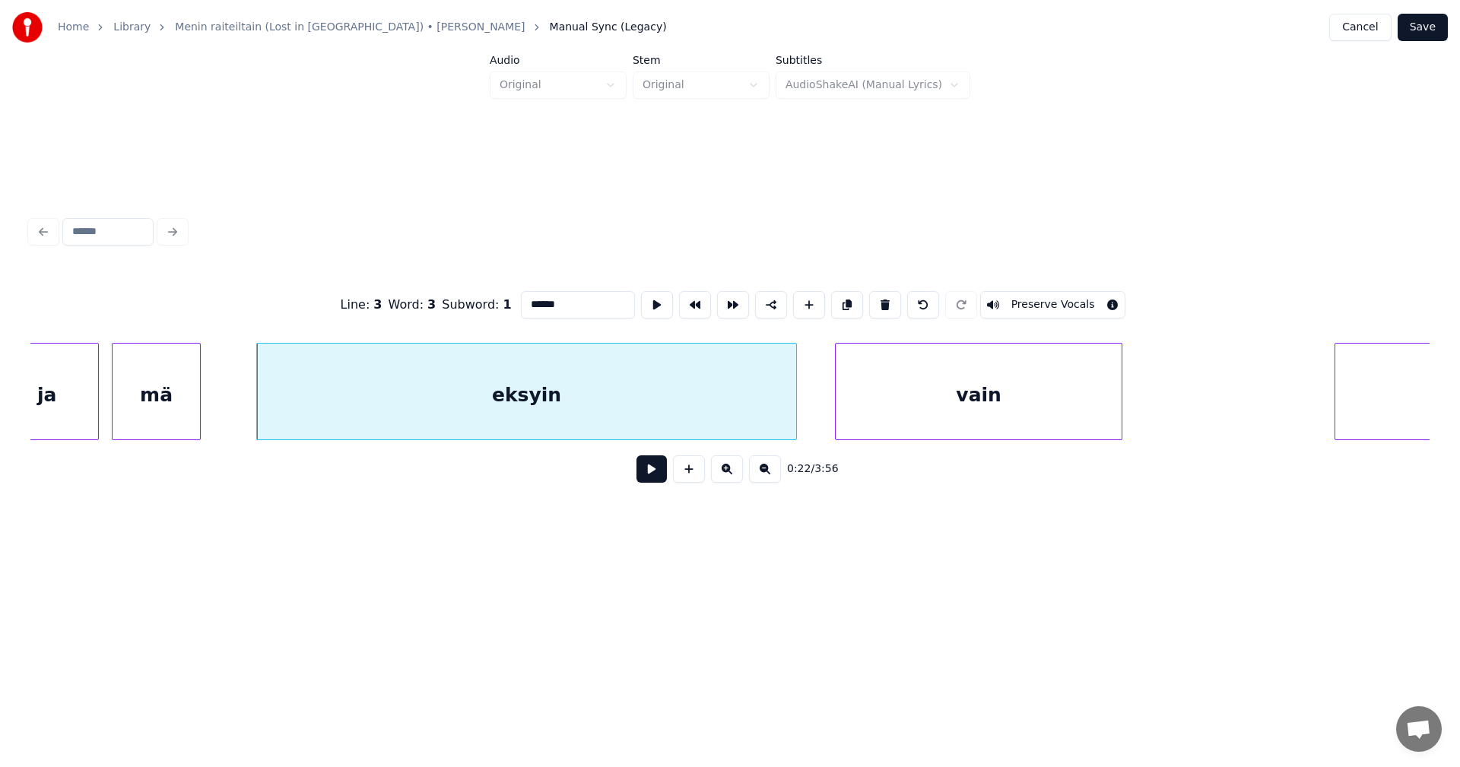
click at [652, 474] on button at bounding box center [651, 468] width 30 height 27
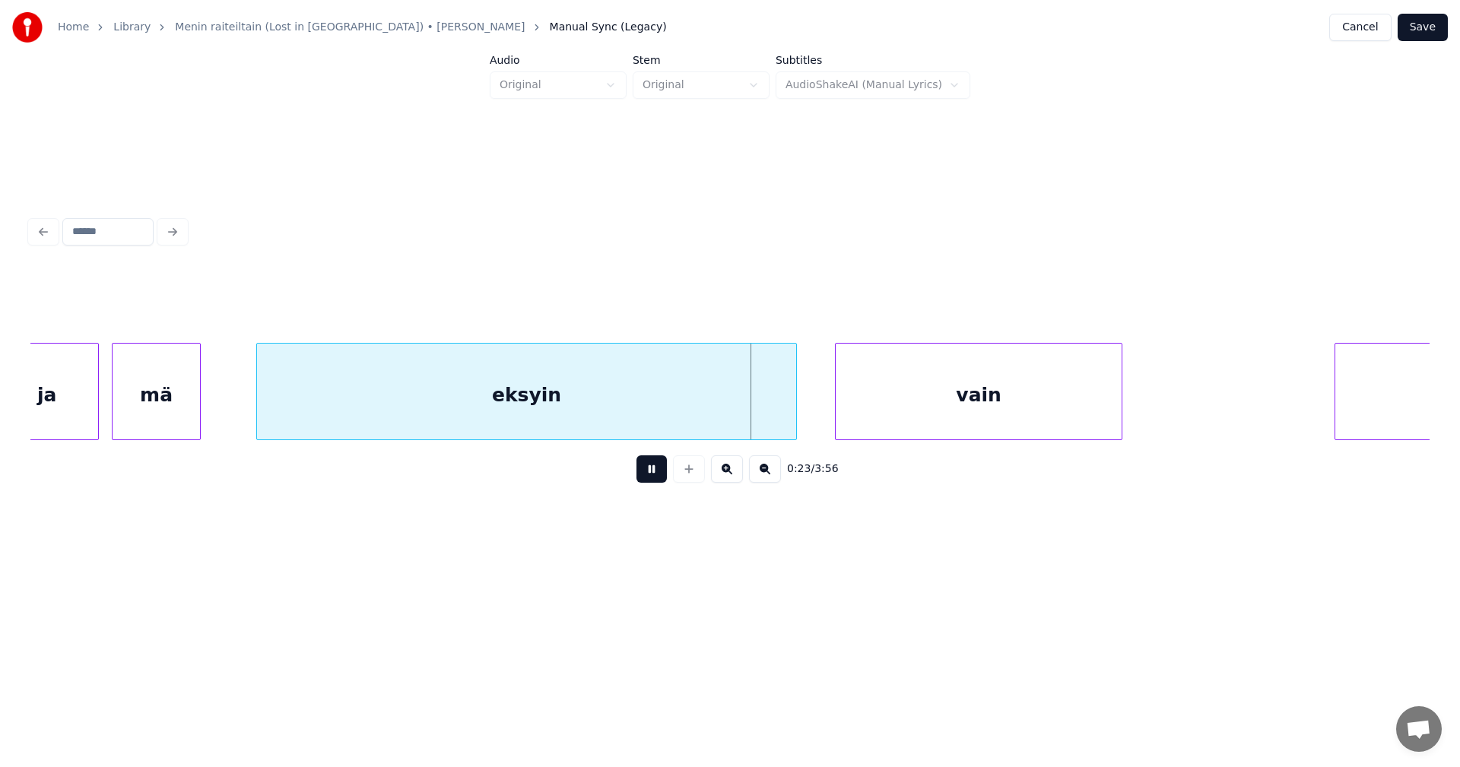
click at [660, 469] on button at bounding box center [651, 468] width 30 height 27
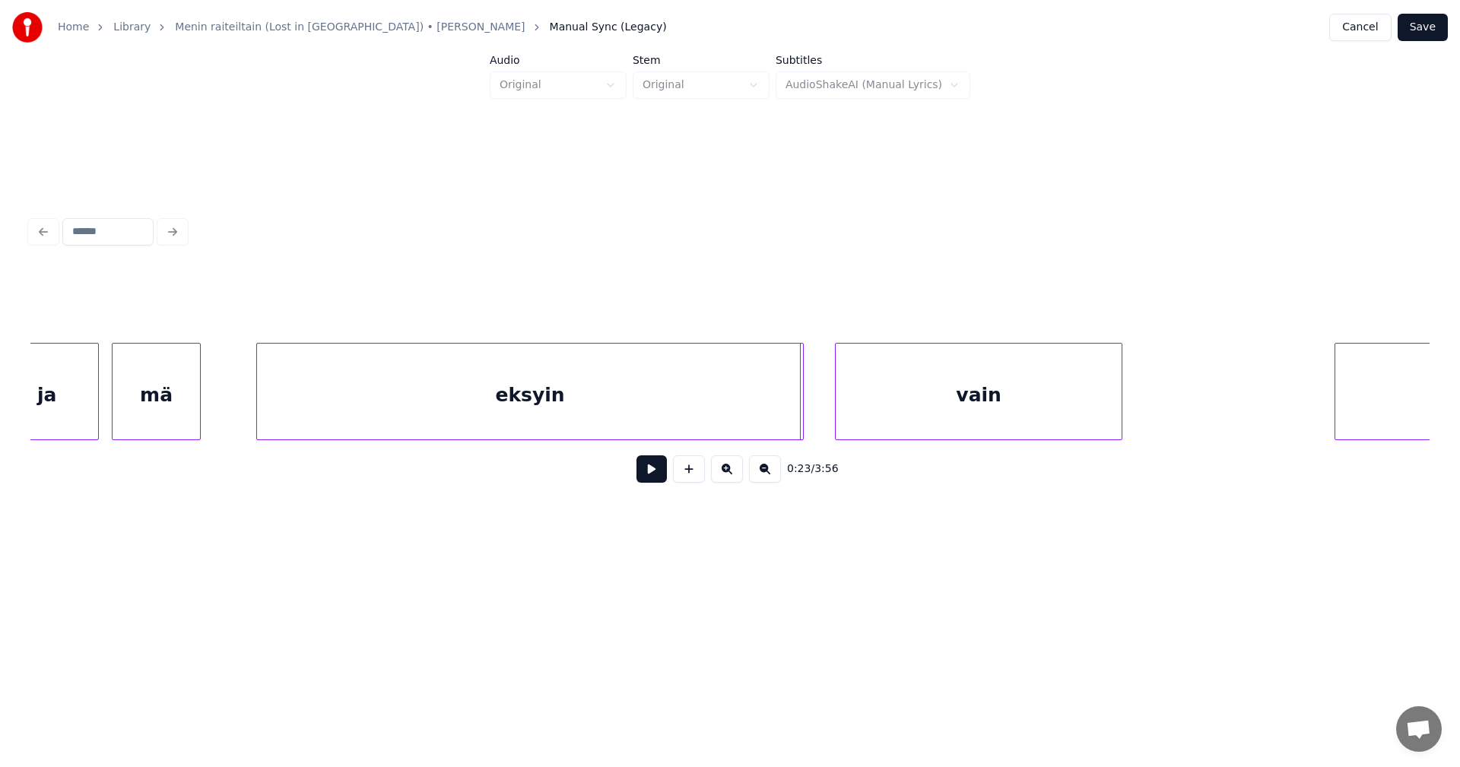
click at [800, 405] on div at bounding box center [800, 392] width 5 height 96
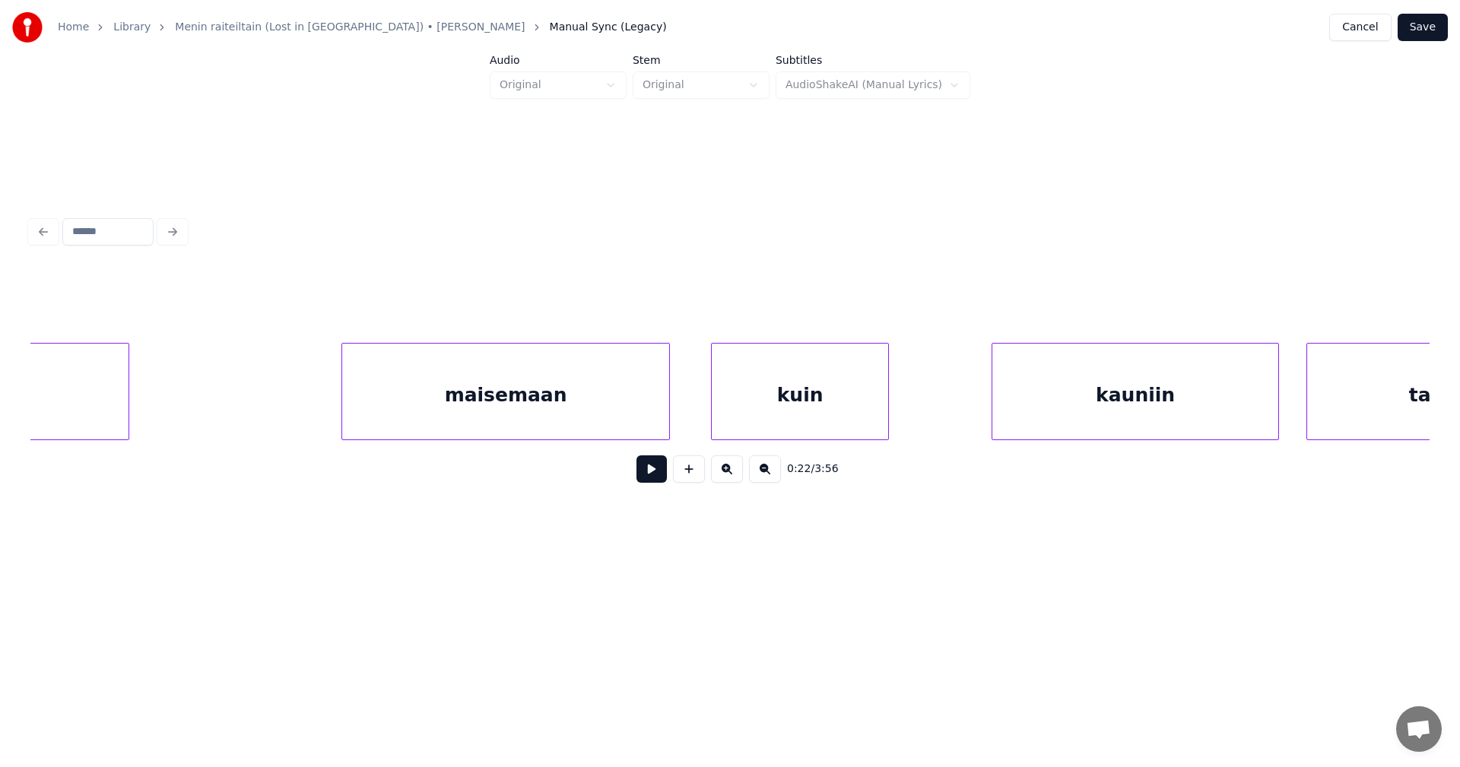
scroll to position [0, 8322]
click at [524, 427] on div "maisemaan" at bounding box center [457, 395] width 327 height 103
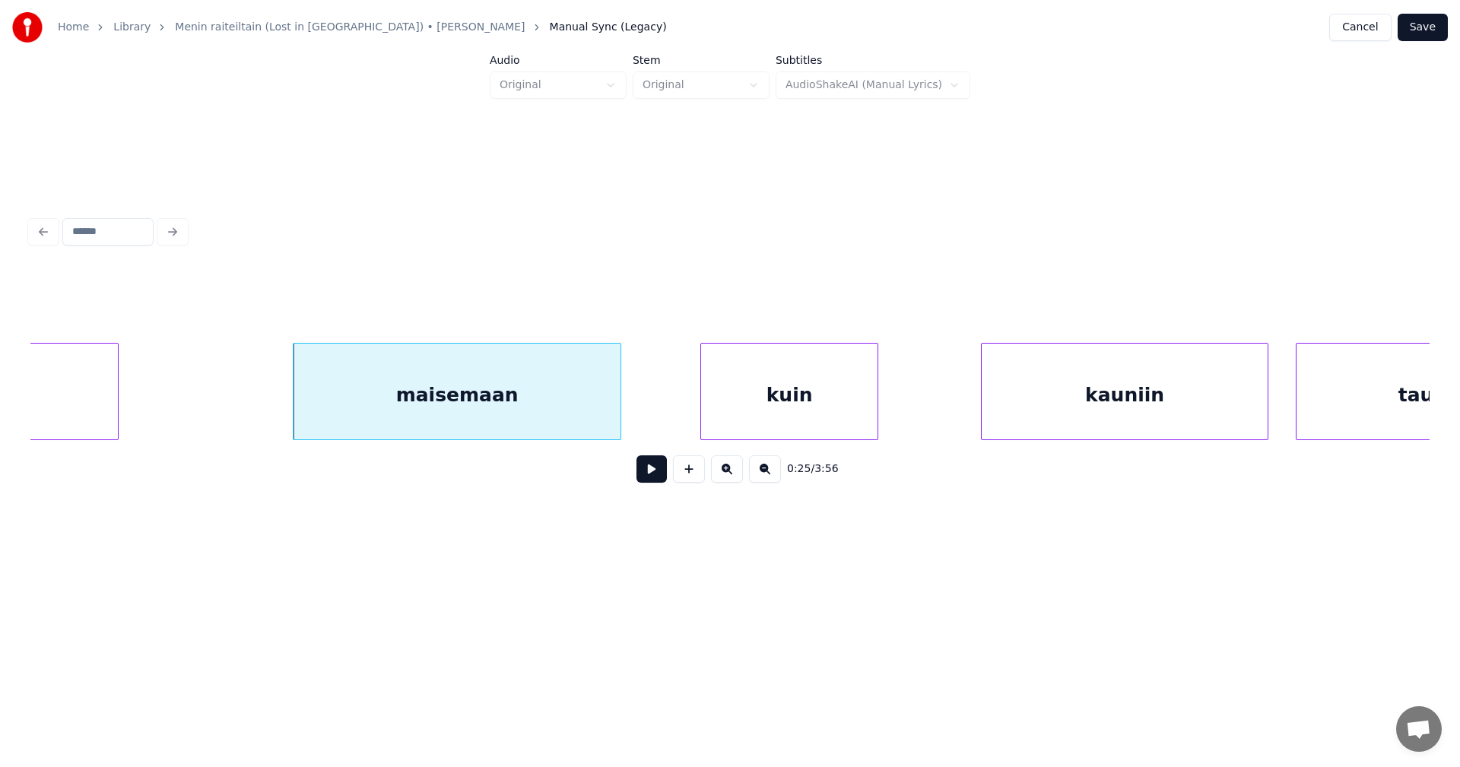
click at [652, 482] on button at bounding box center [651, 468] width 30 height 27
click at [657, 472] on button at bounding box center [651, 468] width 30 height 27
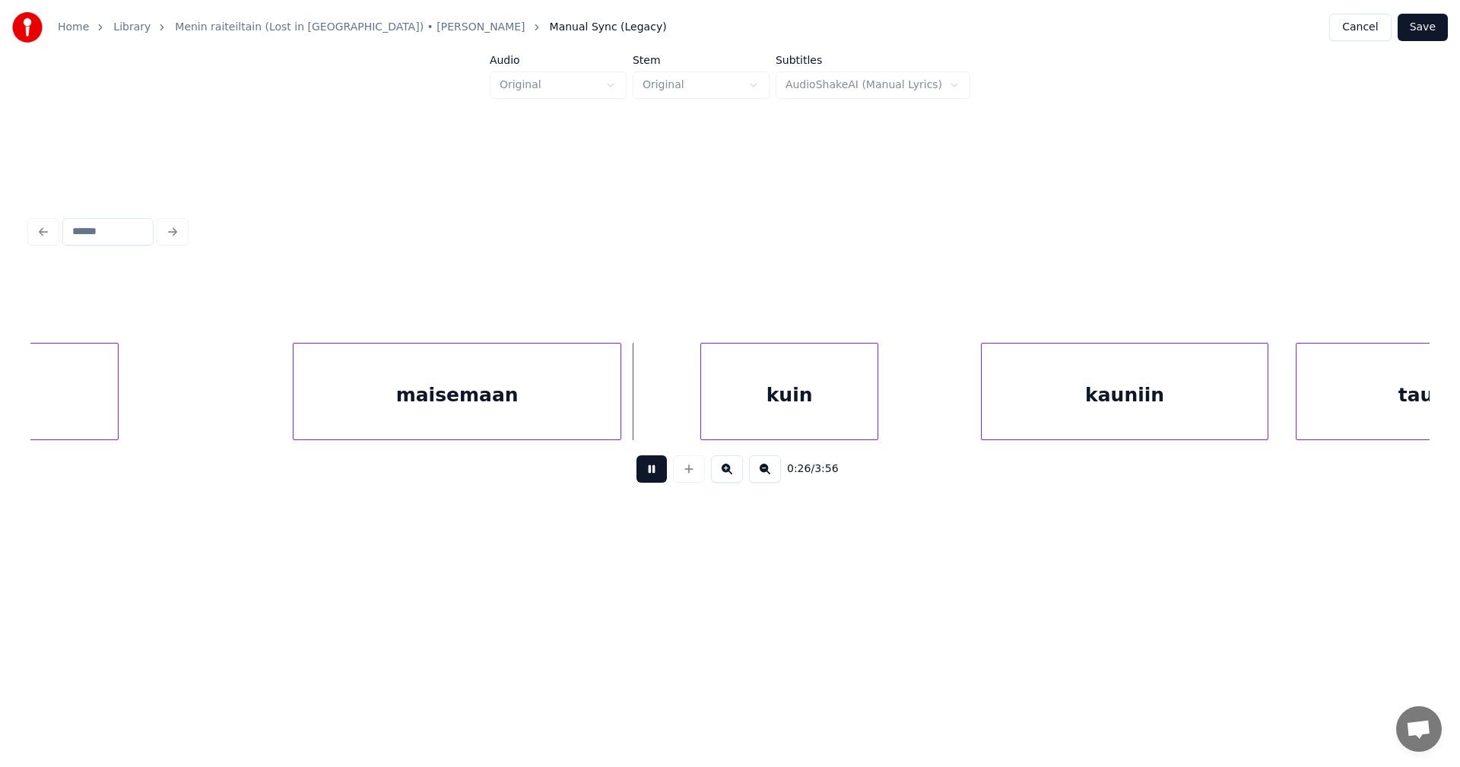
drag, startPoint x: 657, startPoint y: 472, endPoint x: 643, endPoint y: 439, distance: 36.1
click at [657, 471] on button at bounding box center [651, 468] width 30 height 27
click at [645, 414] on div at bounding box center [645, 392] width 5 height 96
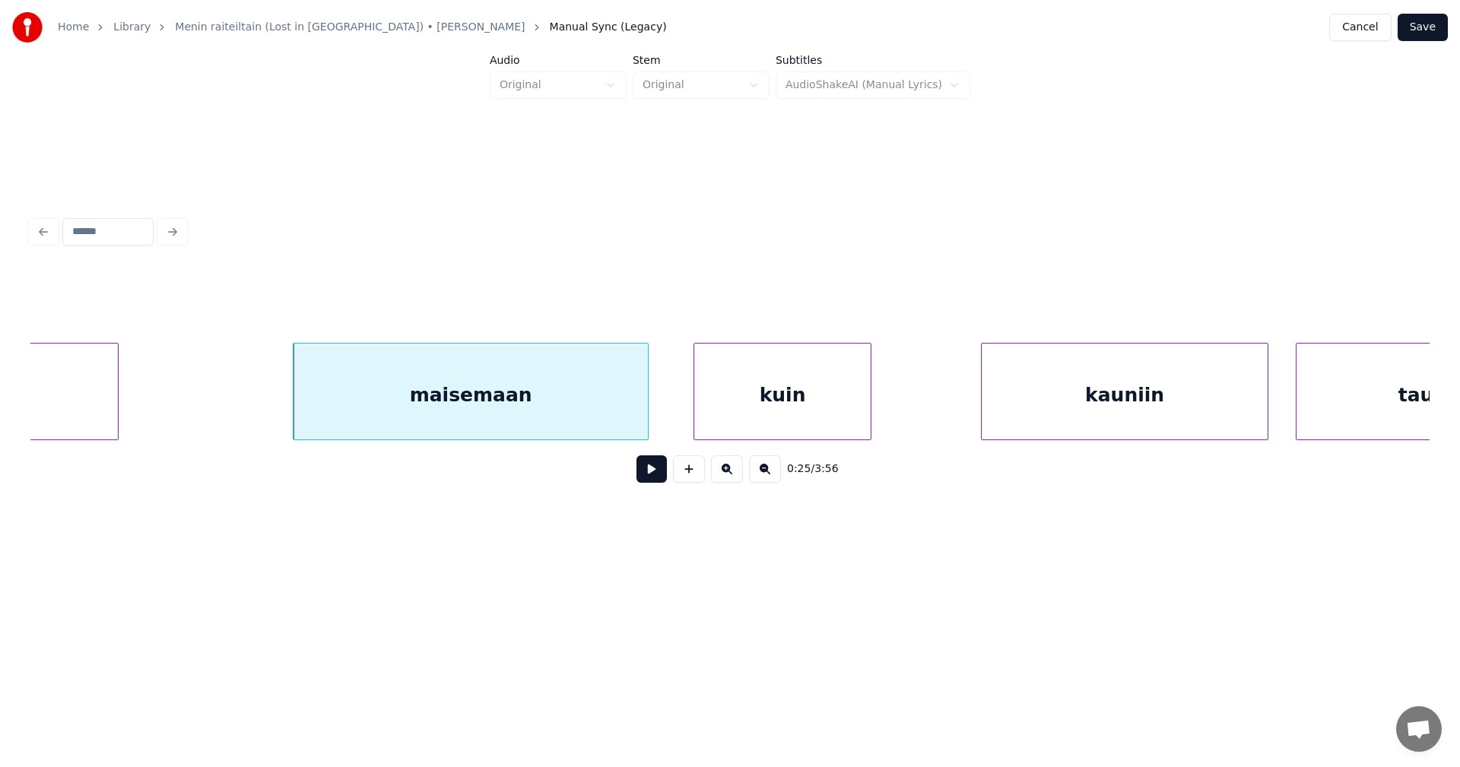
click at [756, 406] on div "kuin" at bounding box center [782, 395] width 176 height 103
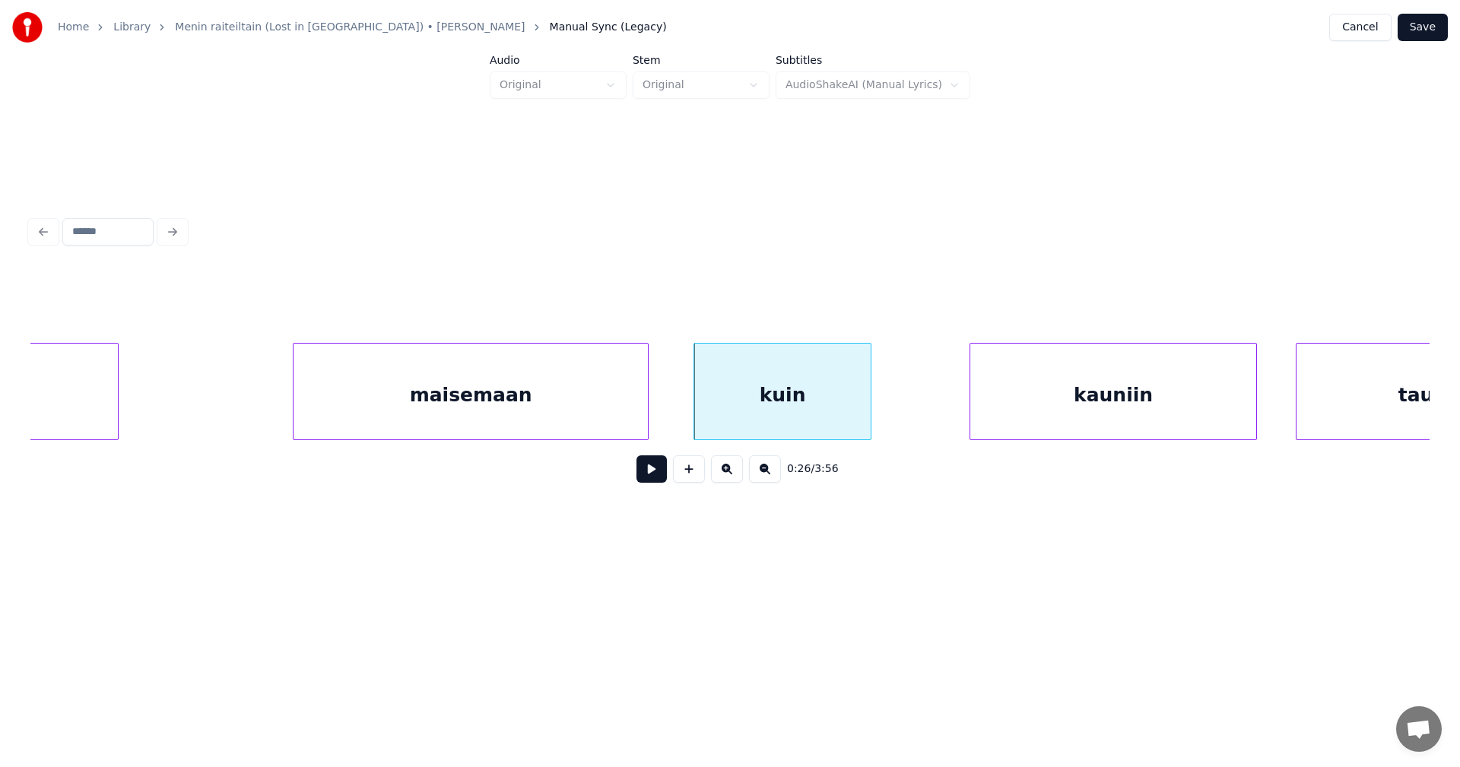
click at [1014, 389] on div "kauniin" at bounding box center [1113, 395] width 286 height 103
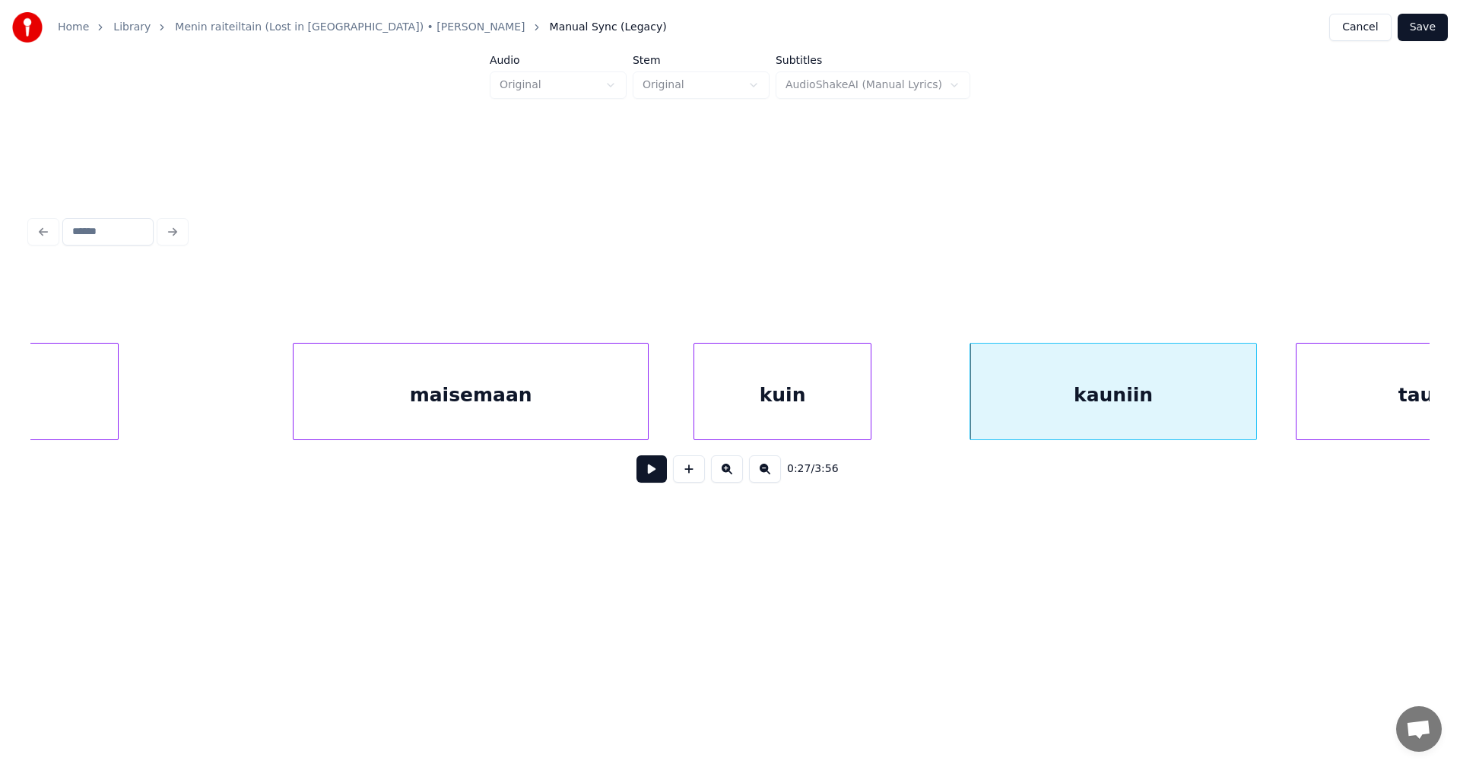
click at [653, 482] on button at bounding box center [651, 468] width 30 height 27
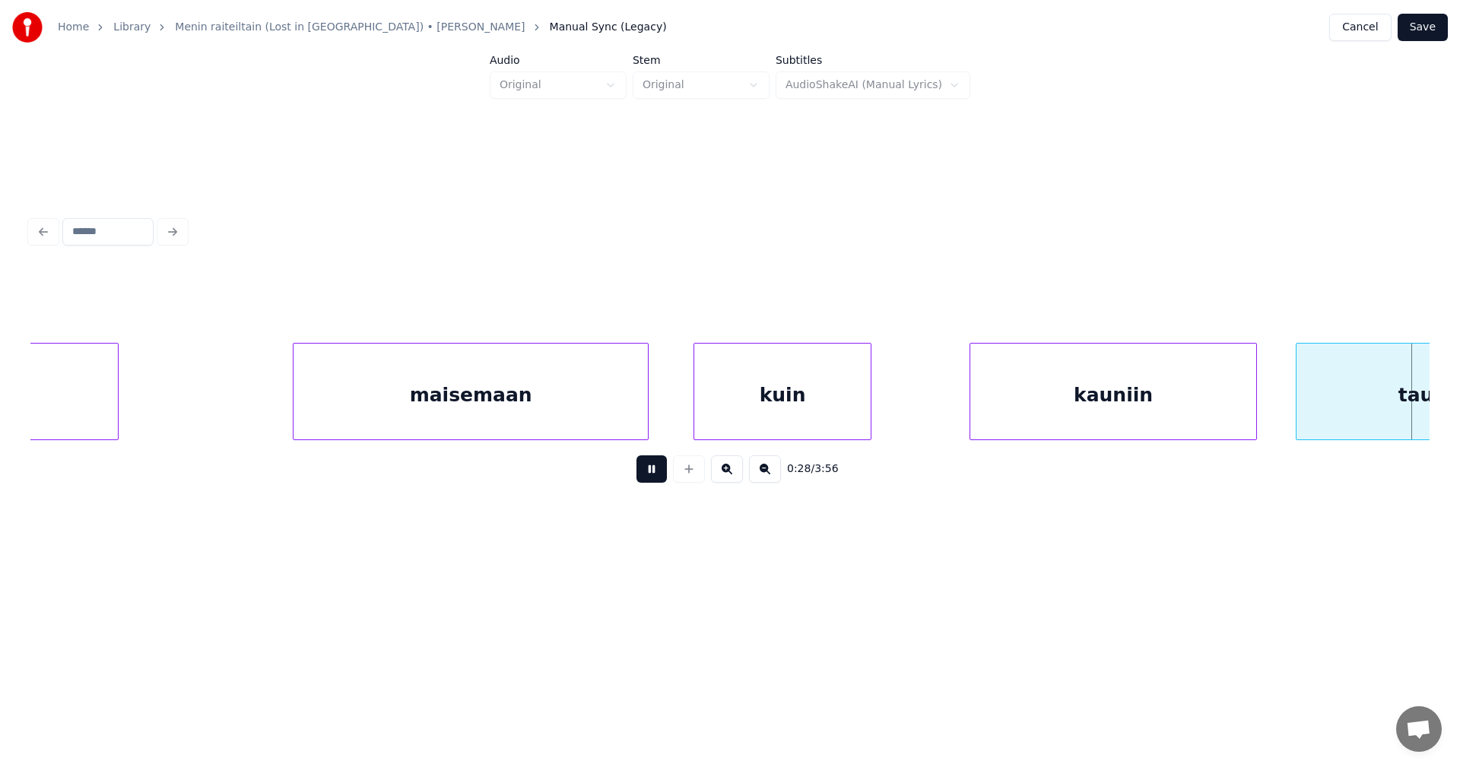
scroll to position [0, 9726]
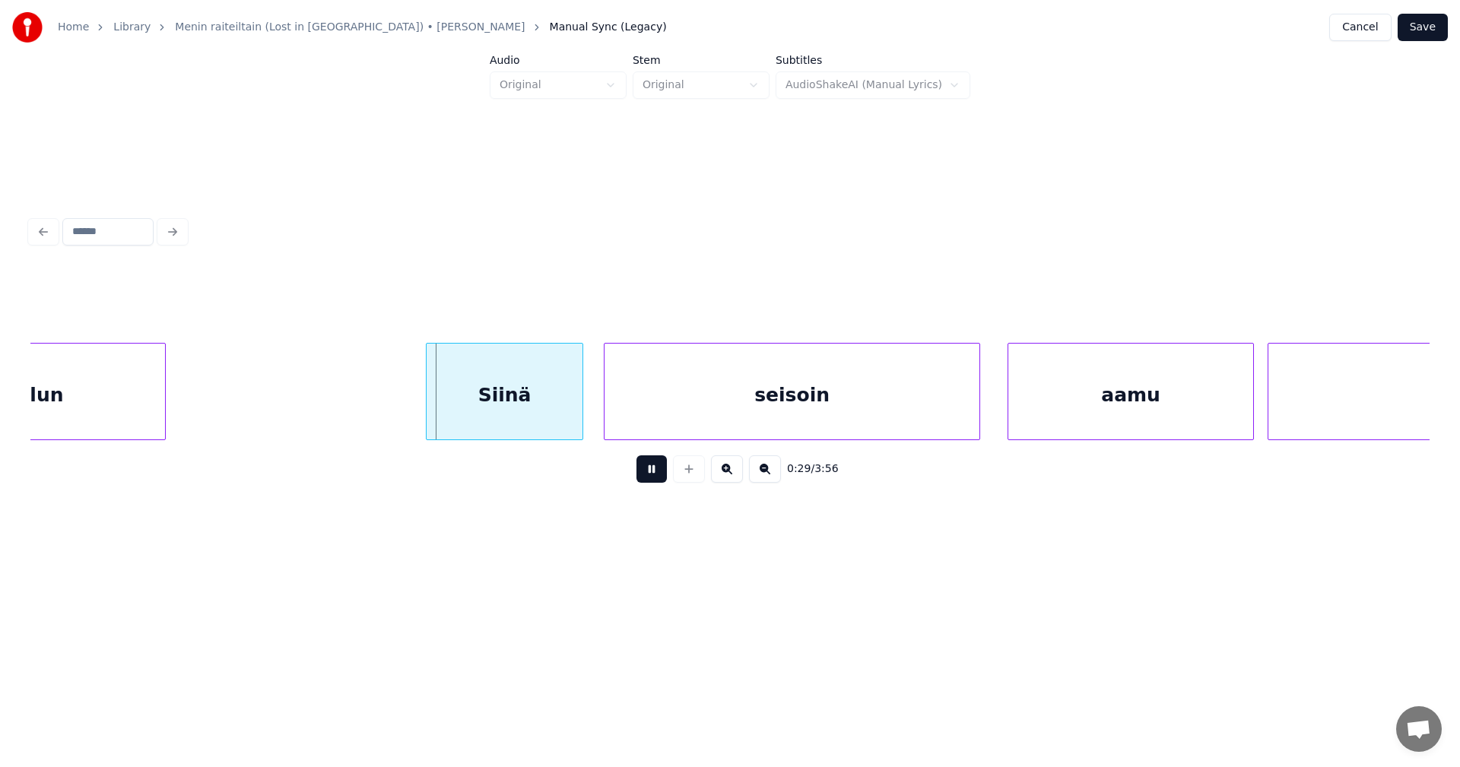
click at [657, 478] on button at bounding box center [651, 468] width 30 height 27
click at [529, 426] on div "Siinä" at bounding box center [489, 395] width 156 height 103
click at [391, 425] on div at bounding box center [391, 392] width 5 height 96
click at [641, 478] on div "0:29 / 3:56" at bounding box center [730, 468] width 1375 height 33
click at [644, 481] on button at bounding box center [651, 468] width 30 height 27
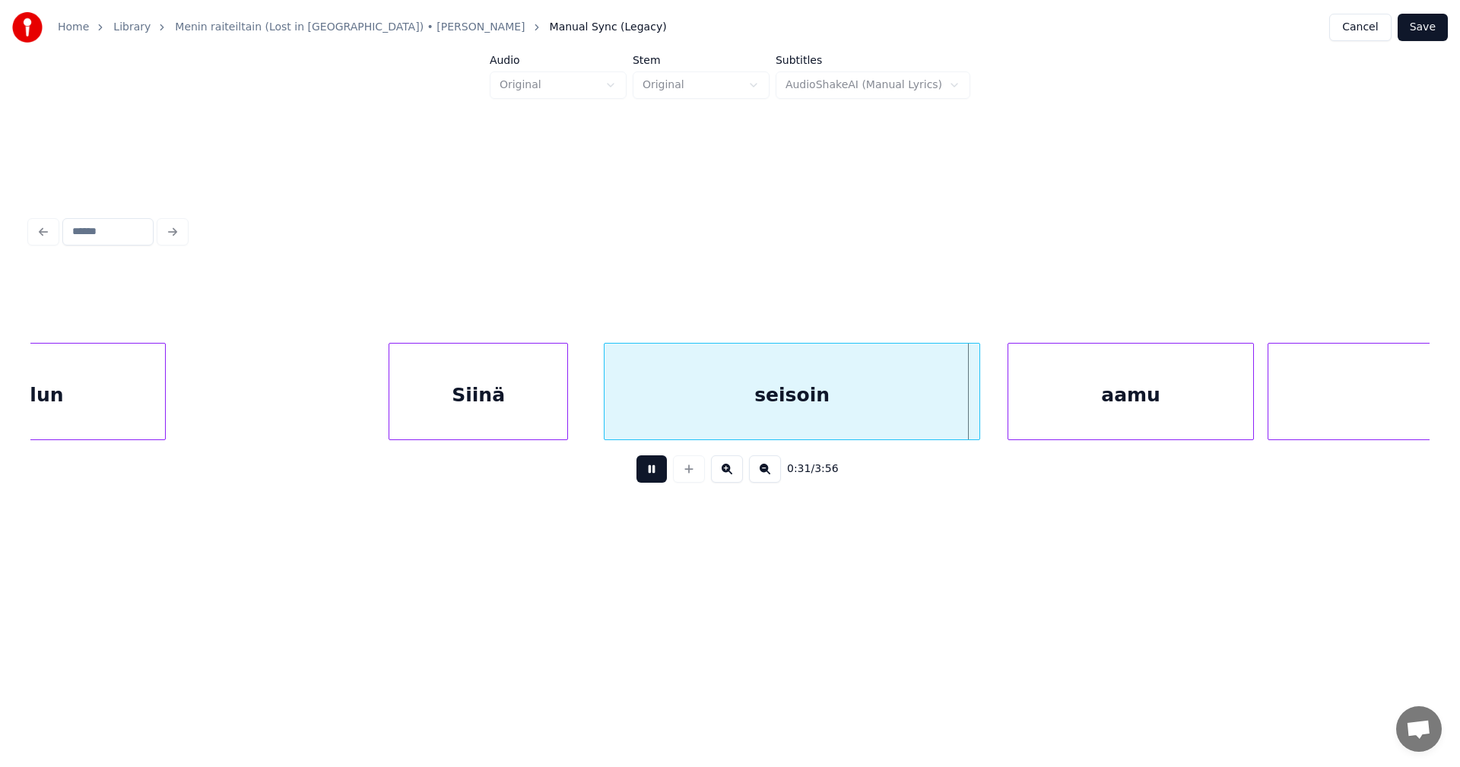
click at [648, 479] on button at bounding box center [651, 468] width 30 height 27
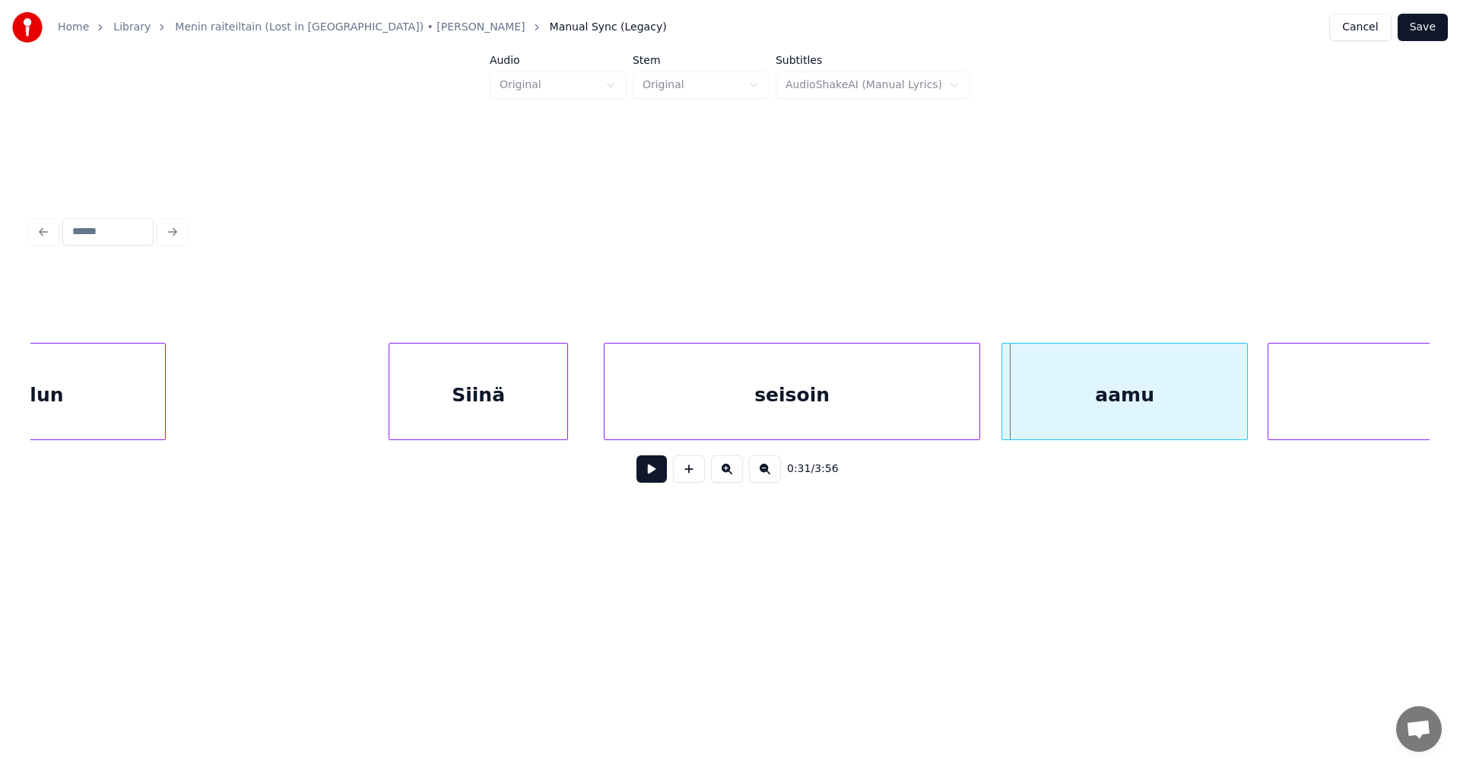
click at [1033, 388] on div "aamu" at bounding box center [1124, 395] width 245 height 103
click at [652, 478] on button at bounding box center [651, 468] width 30 height 27
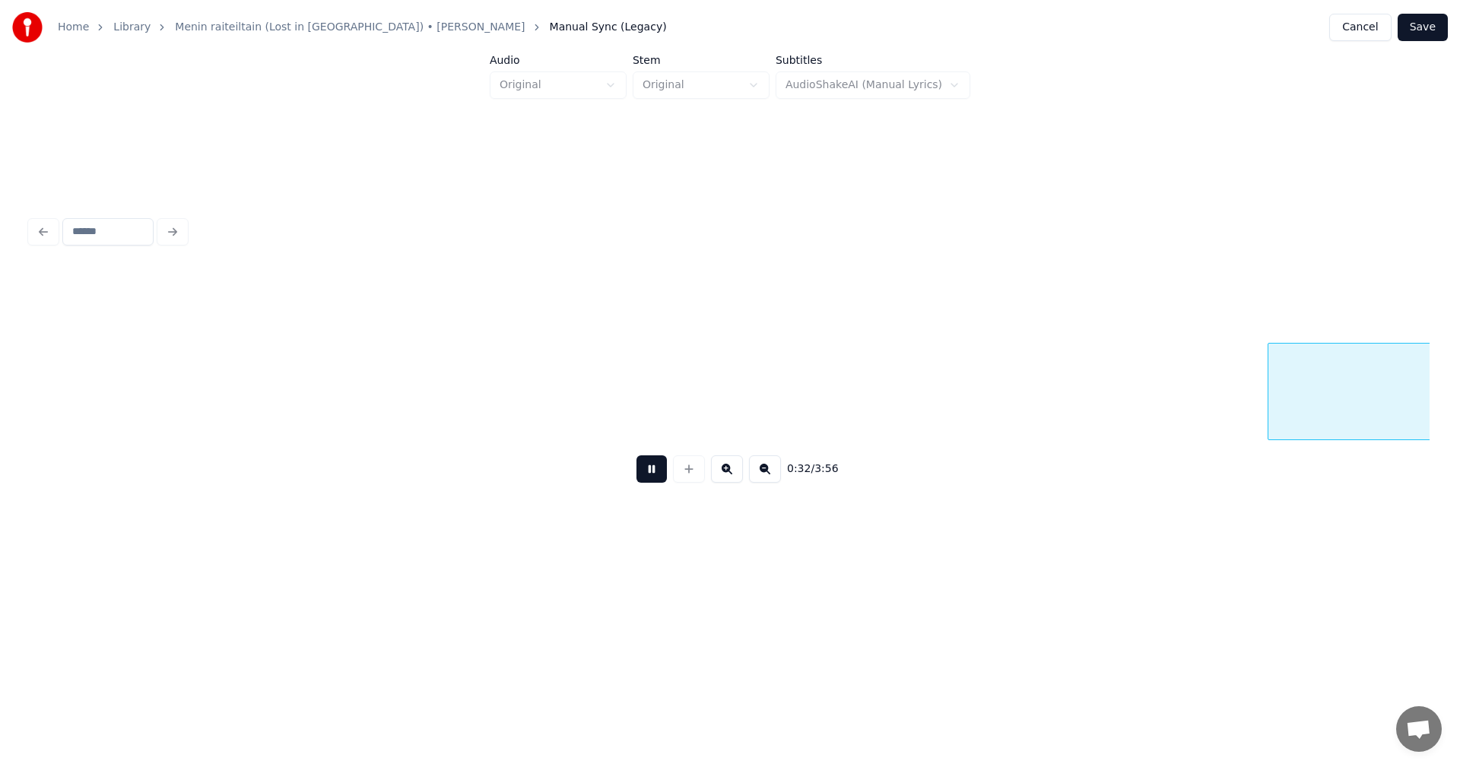
scroll to position [0, 11125]
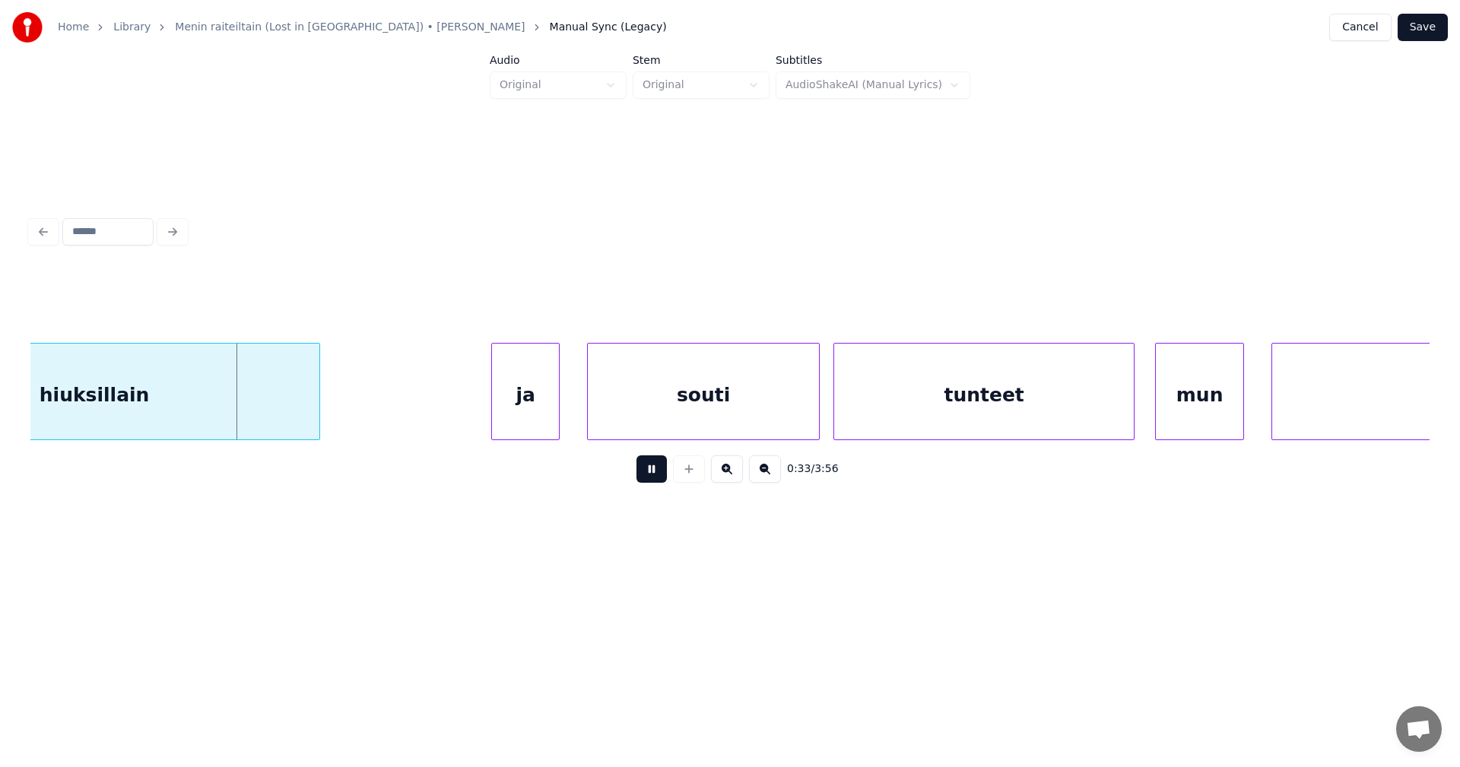
drag, startPoint x: 652, startPoint y: 478, endPoint x: 490, endPoint y: 513, distance: 165.9
click at [651, 476] on button at bounding box center [651, 468] width 30 height 27
click at [527, 421] on div "ja" at bounding box center [517, 395] width 67 height 103
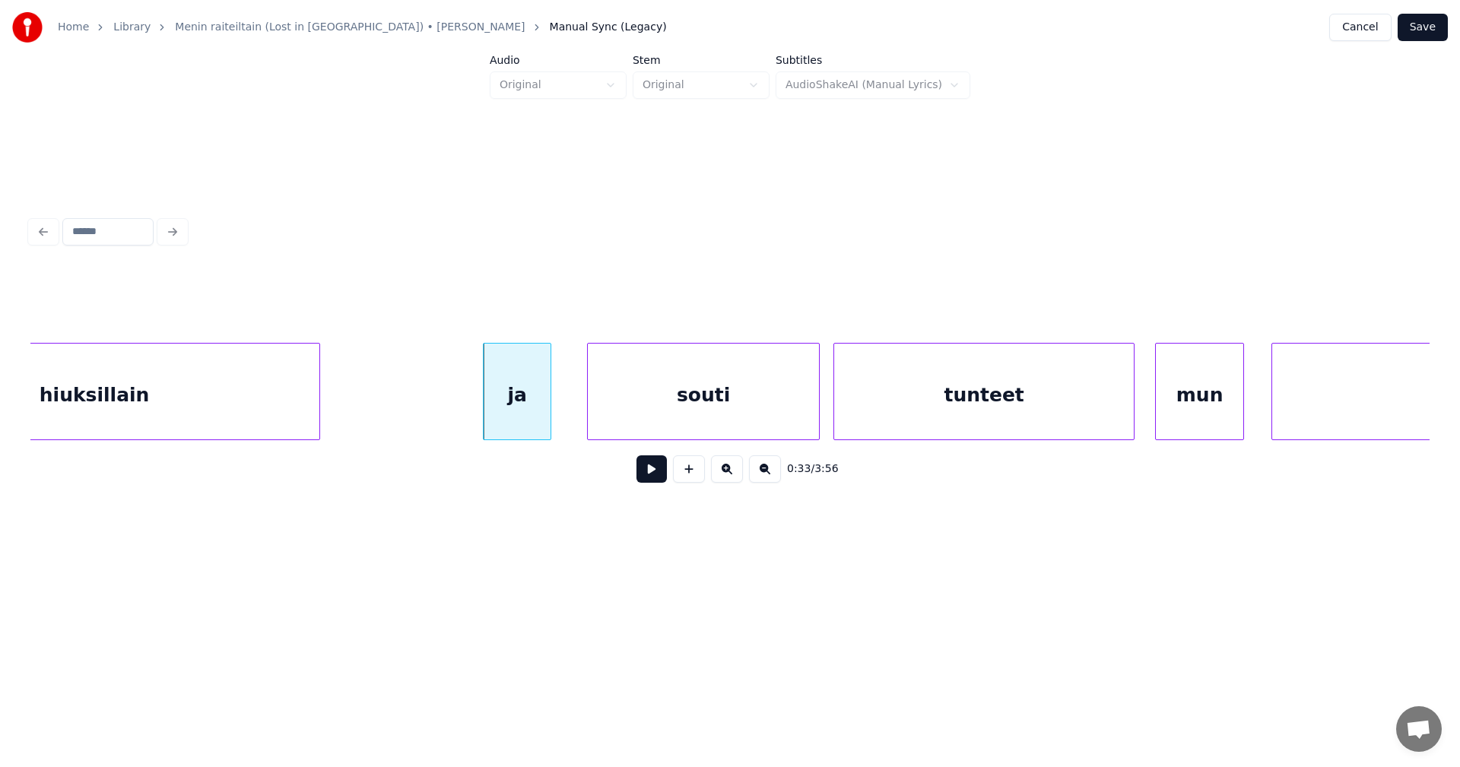
click at [652, 472] on button at bounding box center [651, 468] width 30 height 27
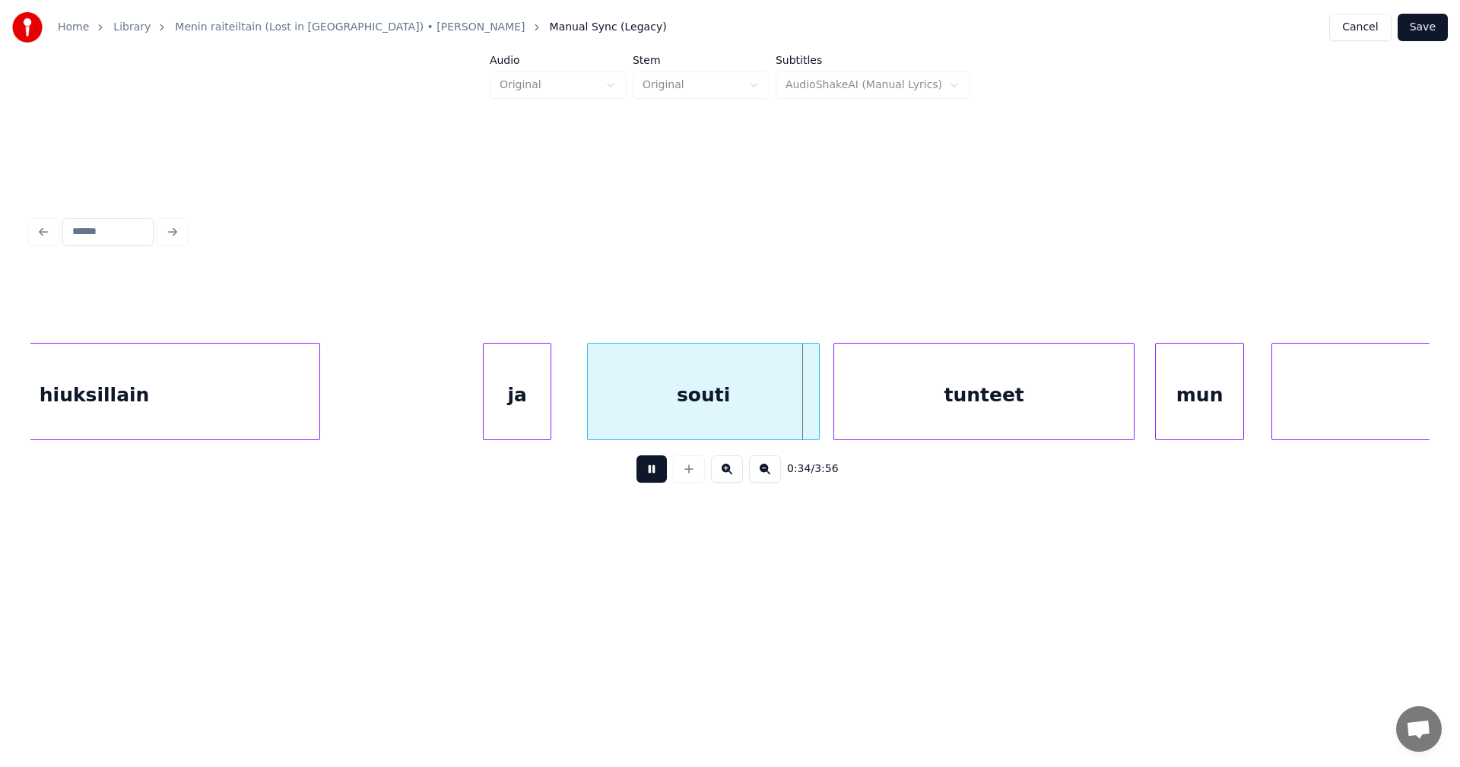
click at [649, 477] on button at bounding box center [651, 468] width 30 height 27
click at [814, 413] on div at bounding box center [813, 392] width 5 height 96
click at [899, 402] on div "tunteet" at bounding box center [984, 395] width 300 height 103
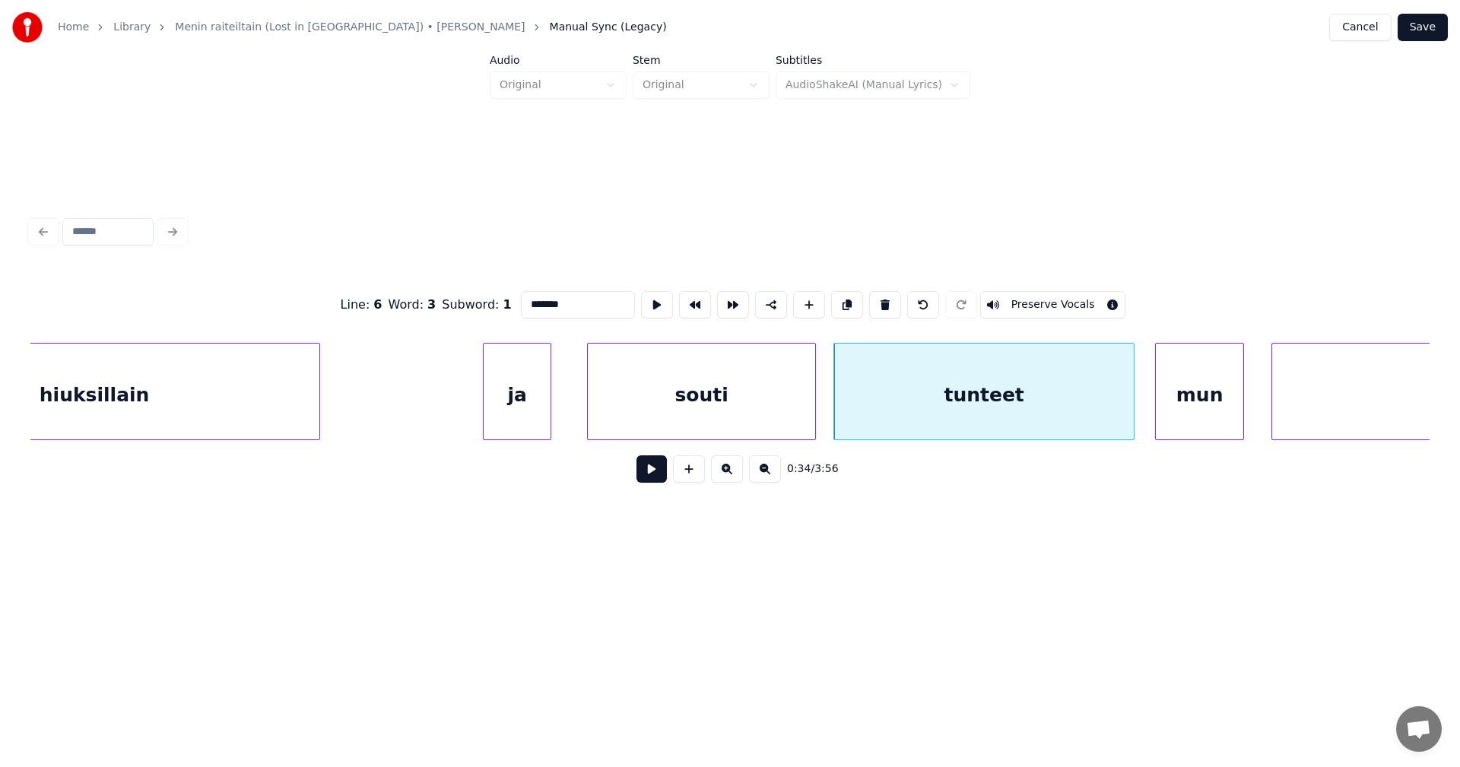
click at [1134, 411] on div "tunteet" at bounding box center [983, 391] width 301 height 97
click at [1096, 415] on div at bounding box center [1097, 392] width 5 height 96
click at [1167, 408] on div "mun" at bounding box center [1189, 395] width 87 height 103
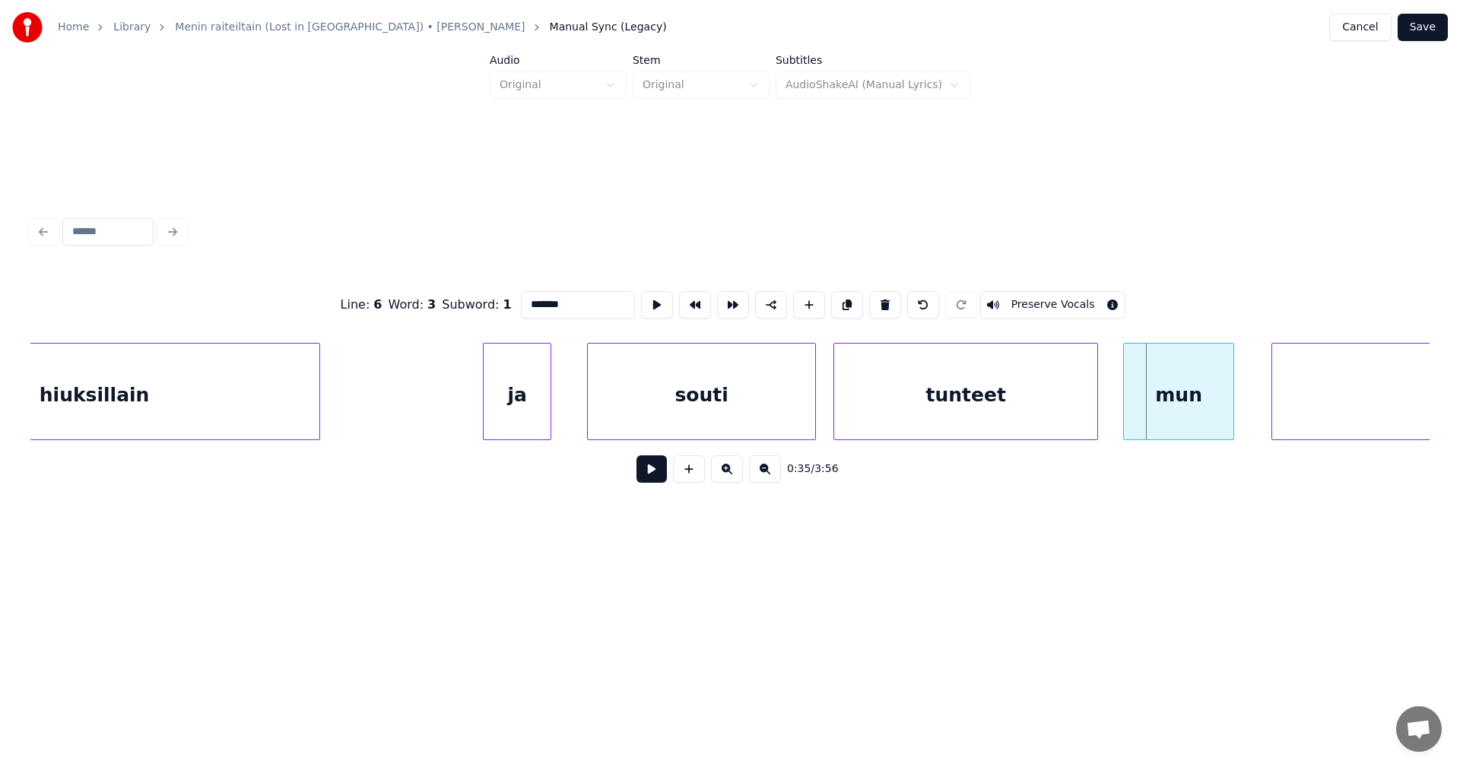
click at [1124, 414] on div at bounding box center [1126, 392] width 5 height 96
click at [737, 408] on div "souti" at bounding box center [701, 395] width 227 height 103
type input "*****"
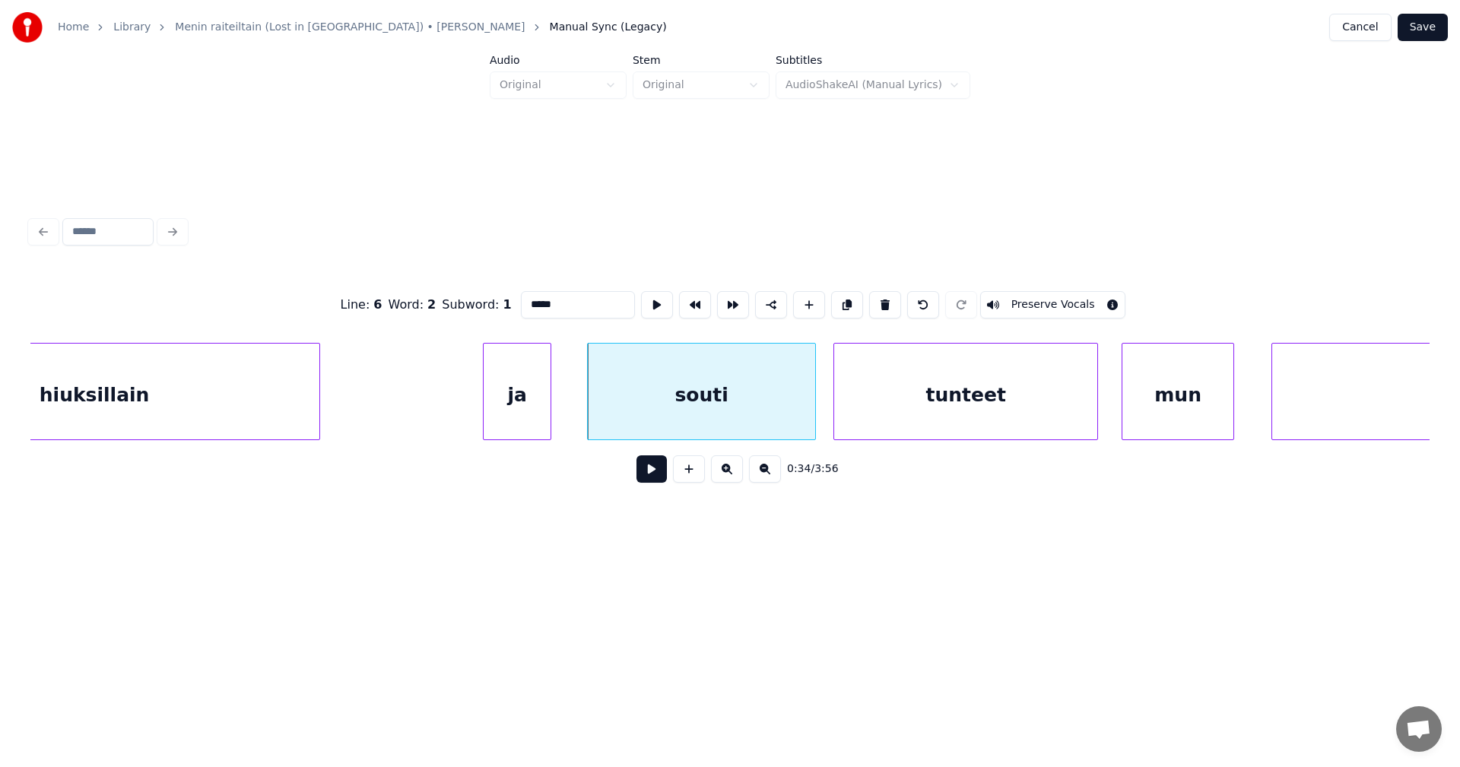
click at [657, 476] on button at bounding box center [651, 468] width 30 height 27
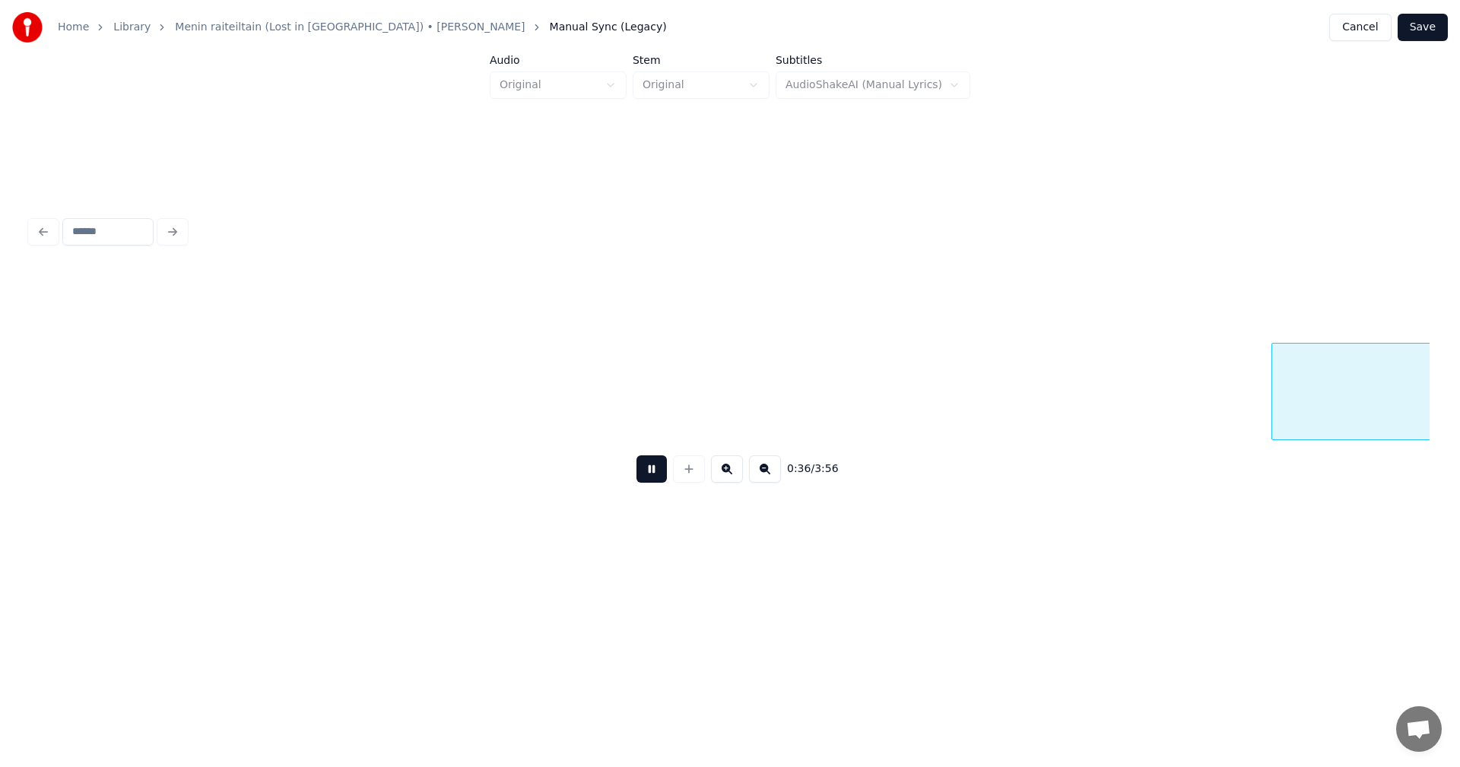
scroll to position [0, 12526]
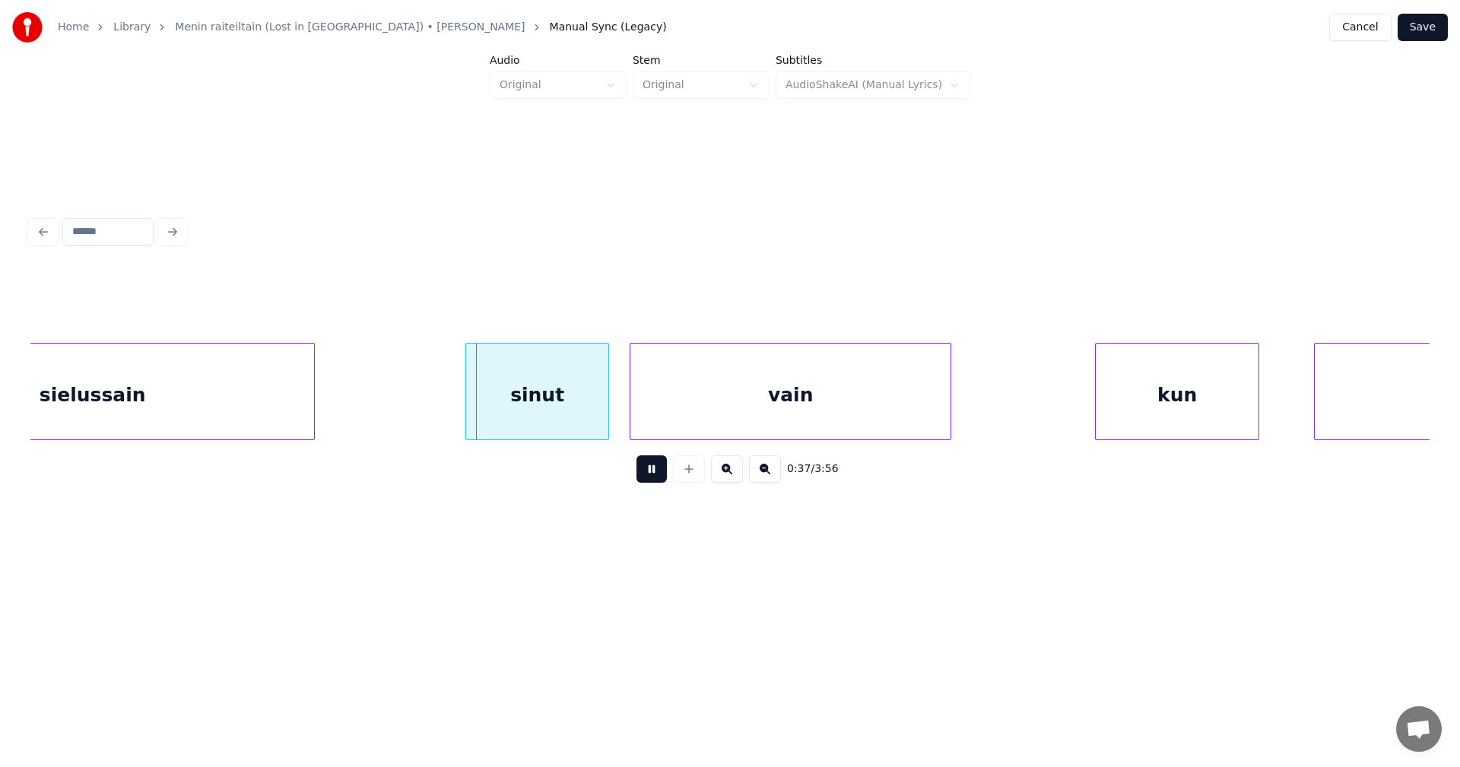
drag, startPoint x: 656, startPoint y: 478, endPoint x: 576, endPoint y: 465, distance: 81.6
click at [655, 477] on button at bounding box center [651, 468] width 30 height 27
click at [544, 439] on div "sielussain sinut vain kun löytää" at bounding box center [729, 391] width 1399 height 97
click at [569, 425] on div at bounding box center [568, 392] width 5 height 96
click at [724, 391] on div "vain" at bounding box center [779, 395] width 320 height 103
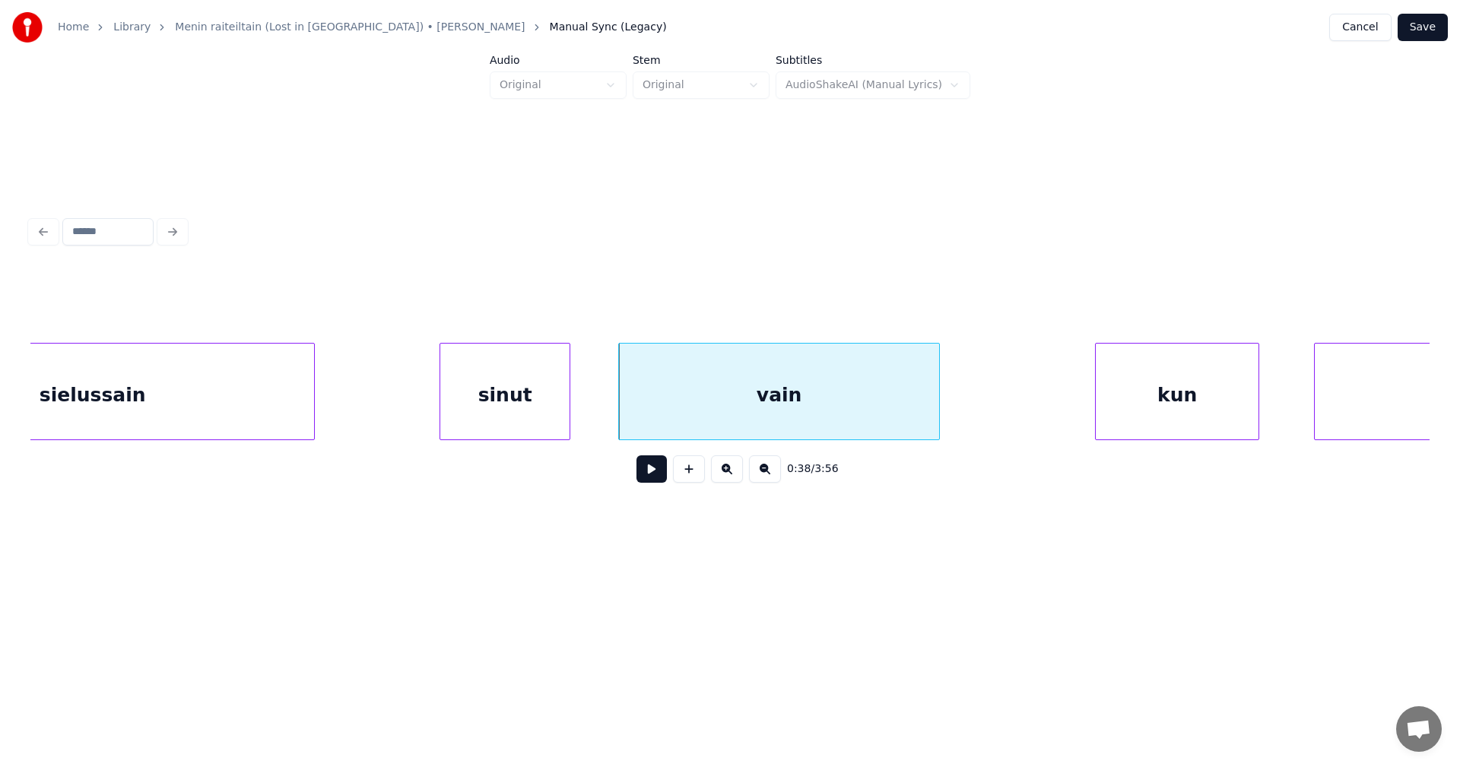
click at [556, 420] on div "sinut" at bounding box center [504, 395] width 129 height 103
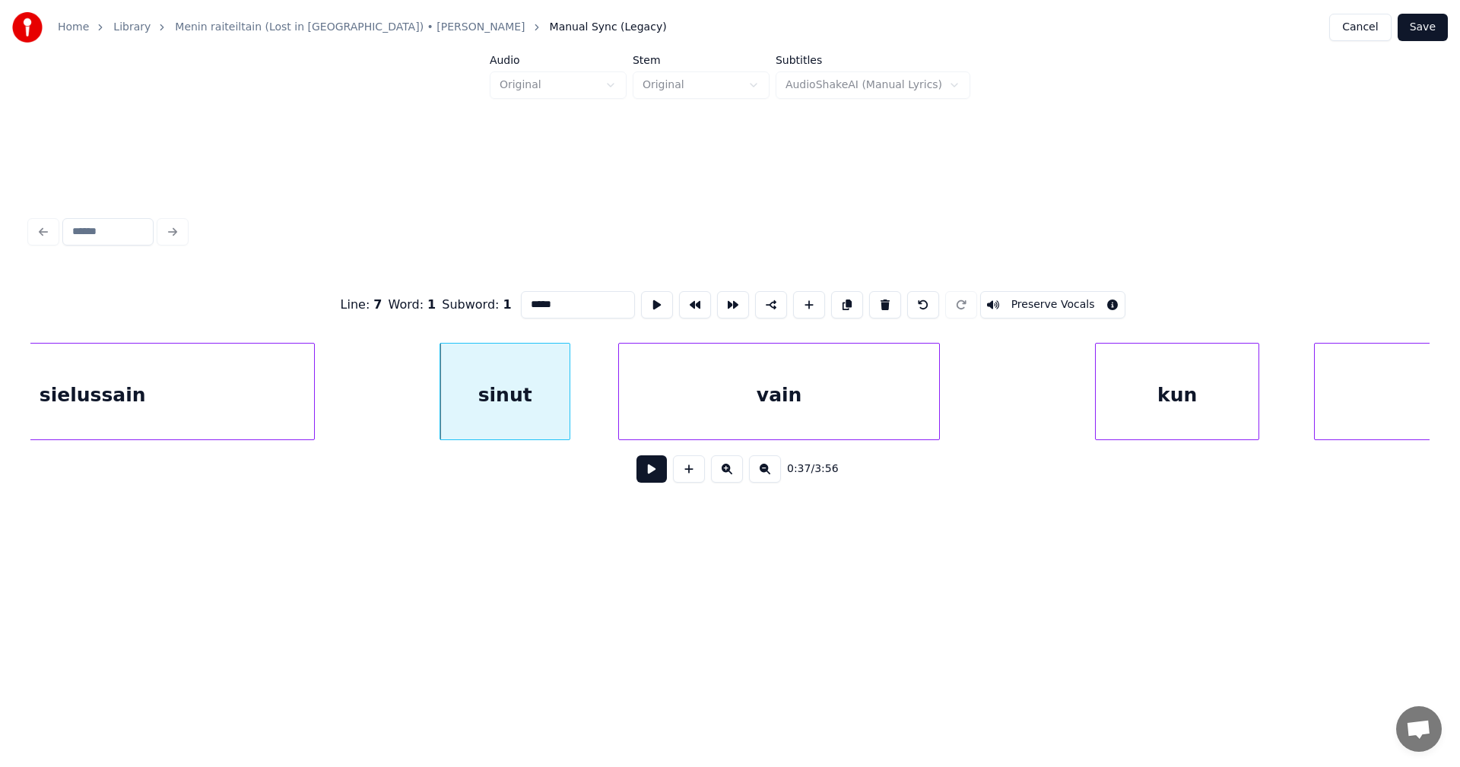
click at [647, 479] on button at bounding box center [651, 468] width 30 height 27
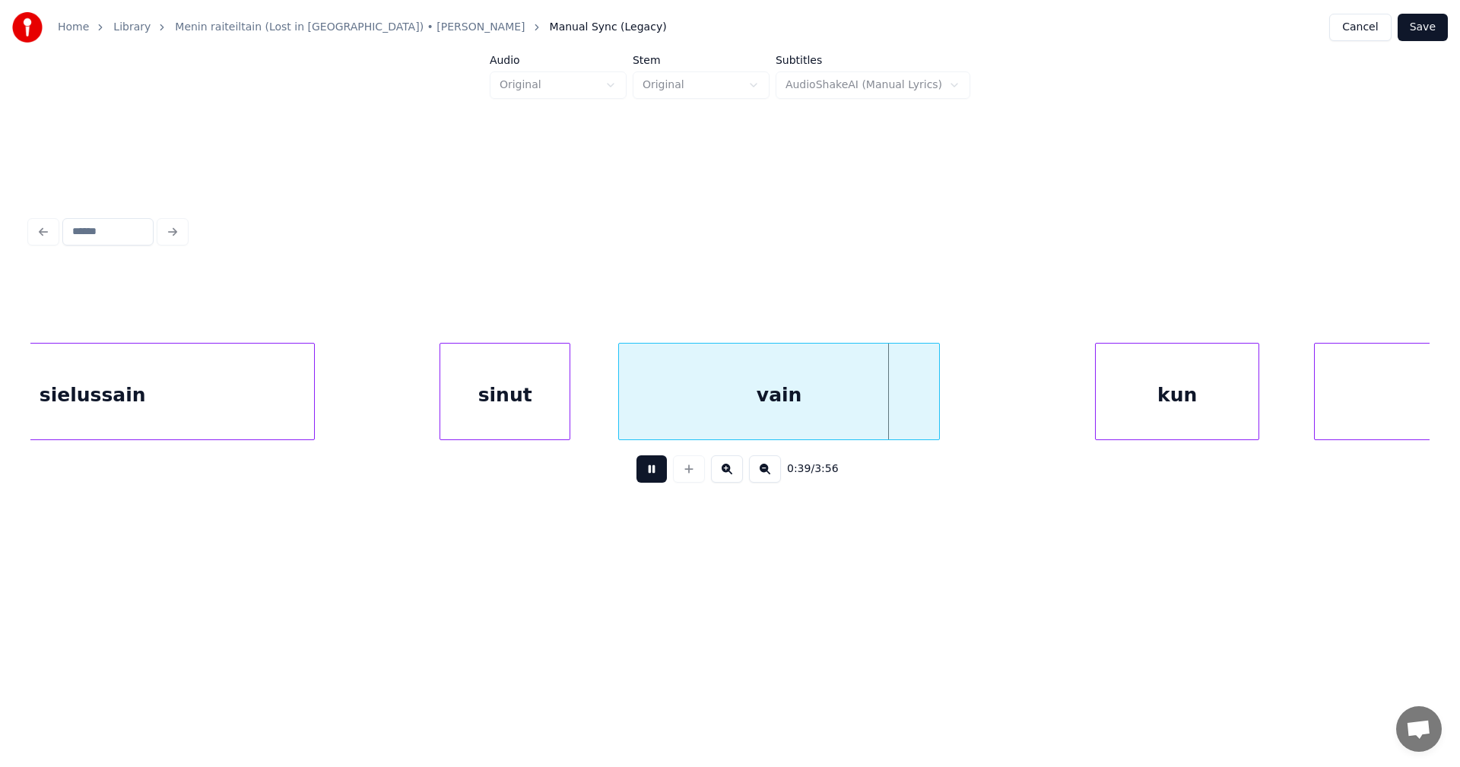
click at [661, 472] on button at bounding box center [651, 468] width 30 height 27
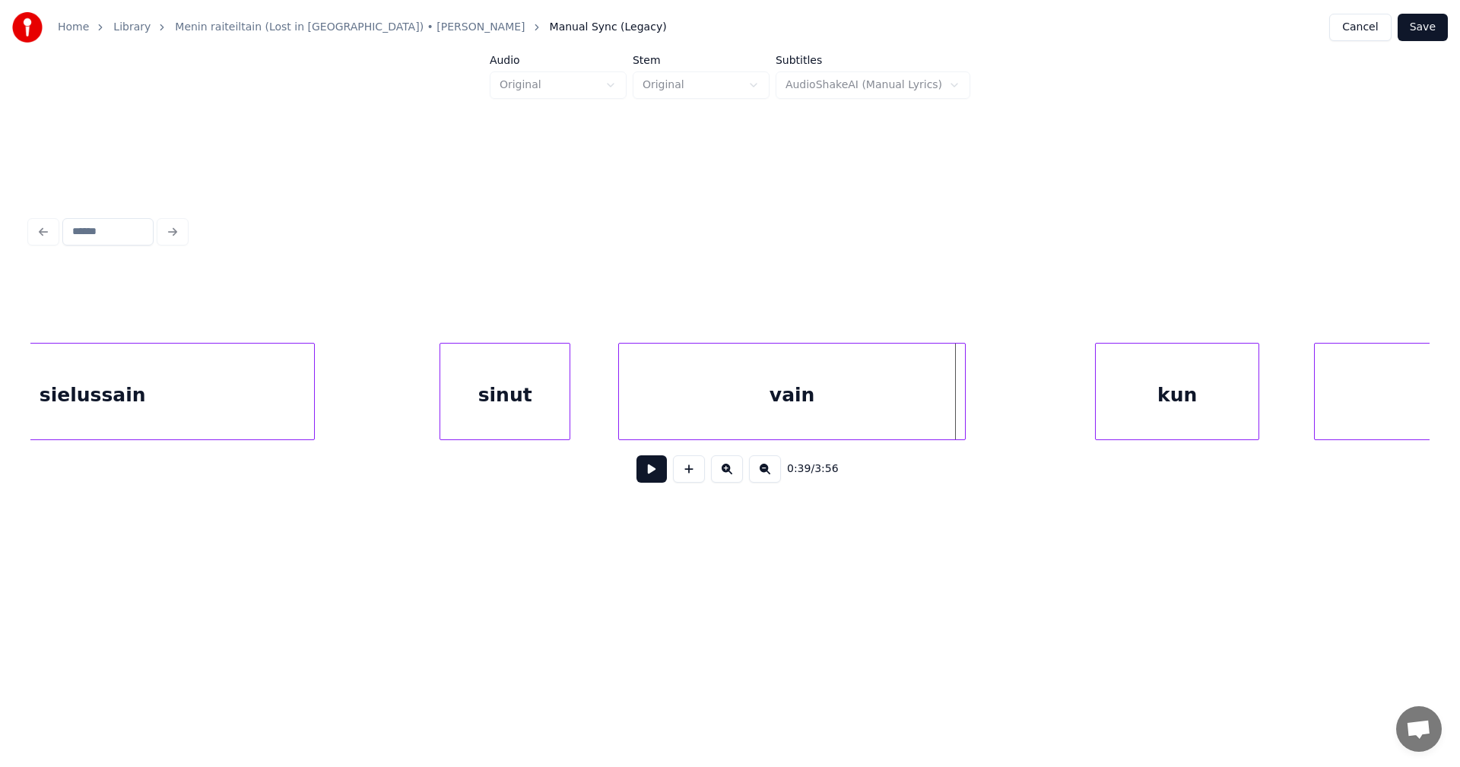
click at [963, 392] on div at bounding box center [962, 392] width 5 height 96
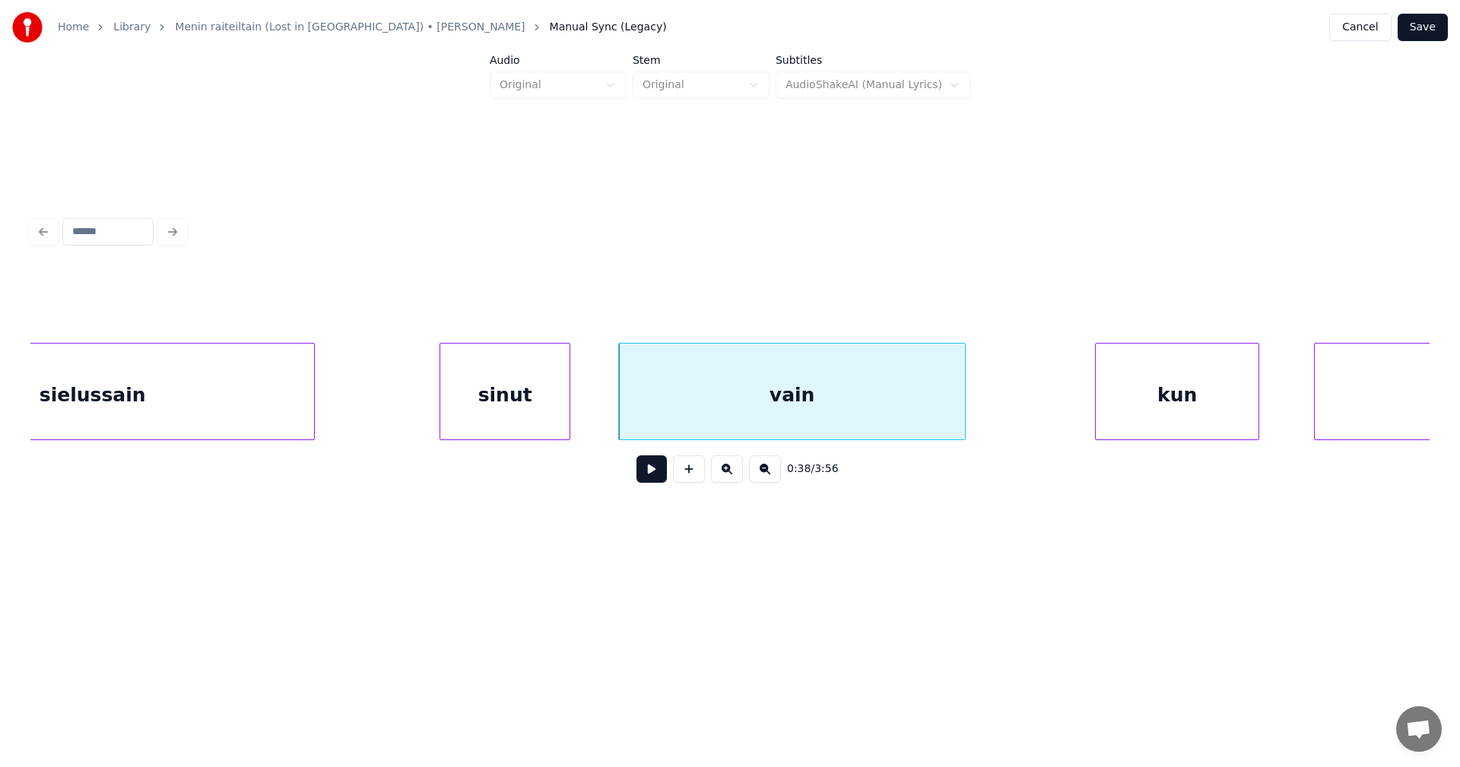
click at [663, 478] on button at bounding box center [651, 468] width 30 height 27
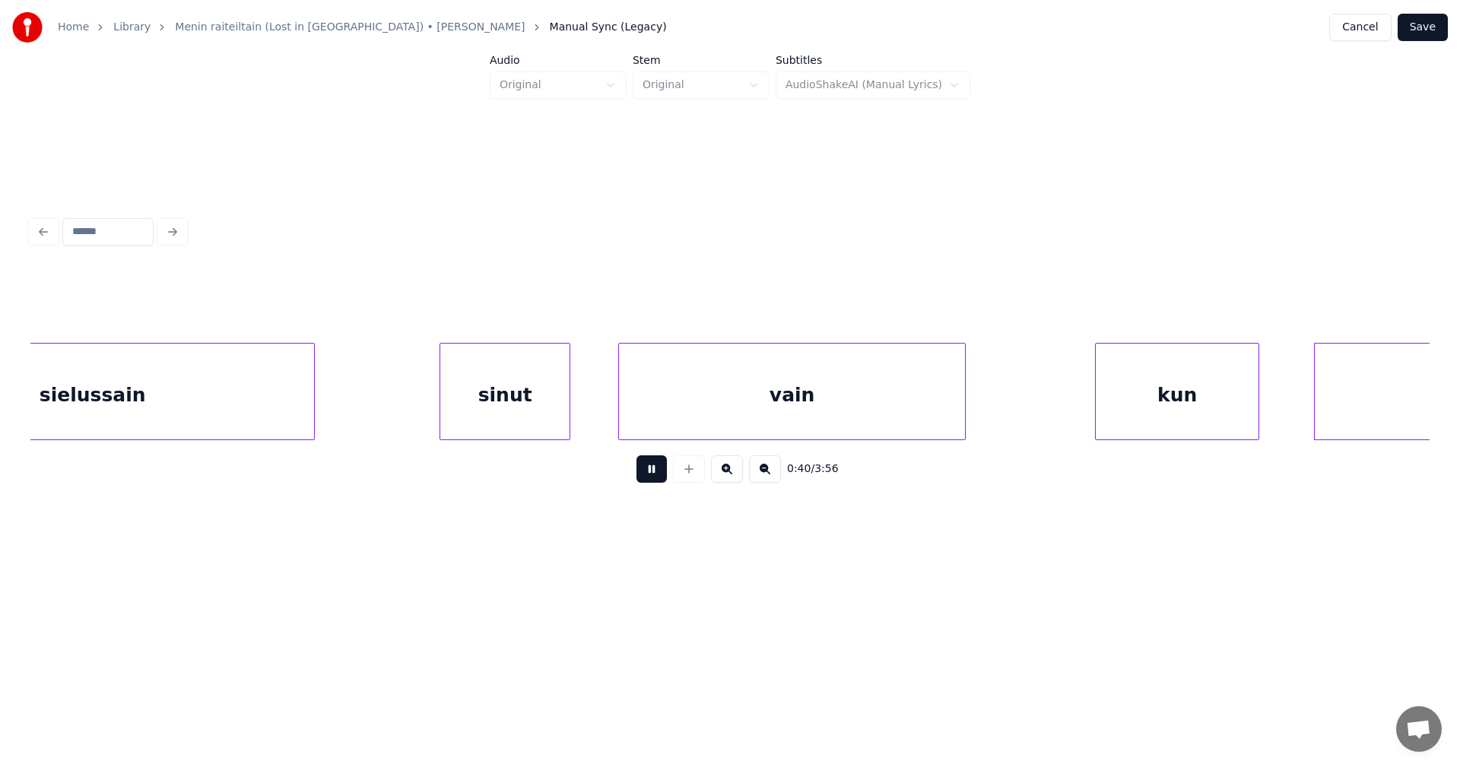
drag, startPoint x: 662, startPoint y: 479, endPoint x: 910, endPoint y: 490, distance: 248.9
click at [662, 480] on button at bounding box center [651, 468] width 30 height 27
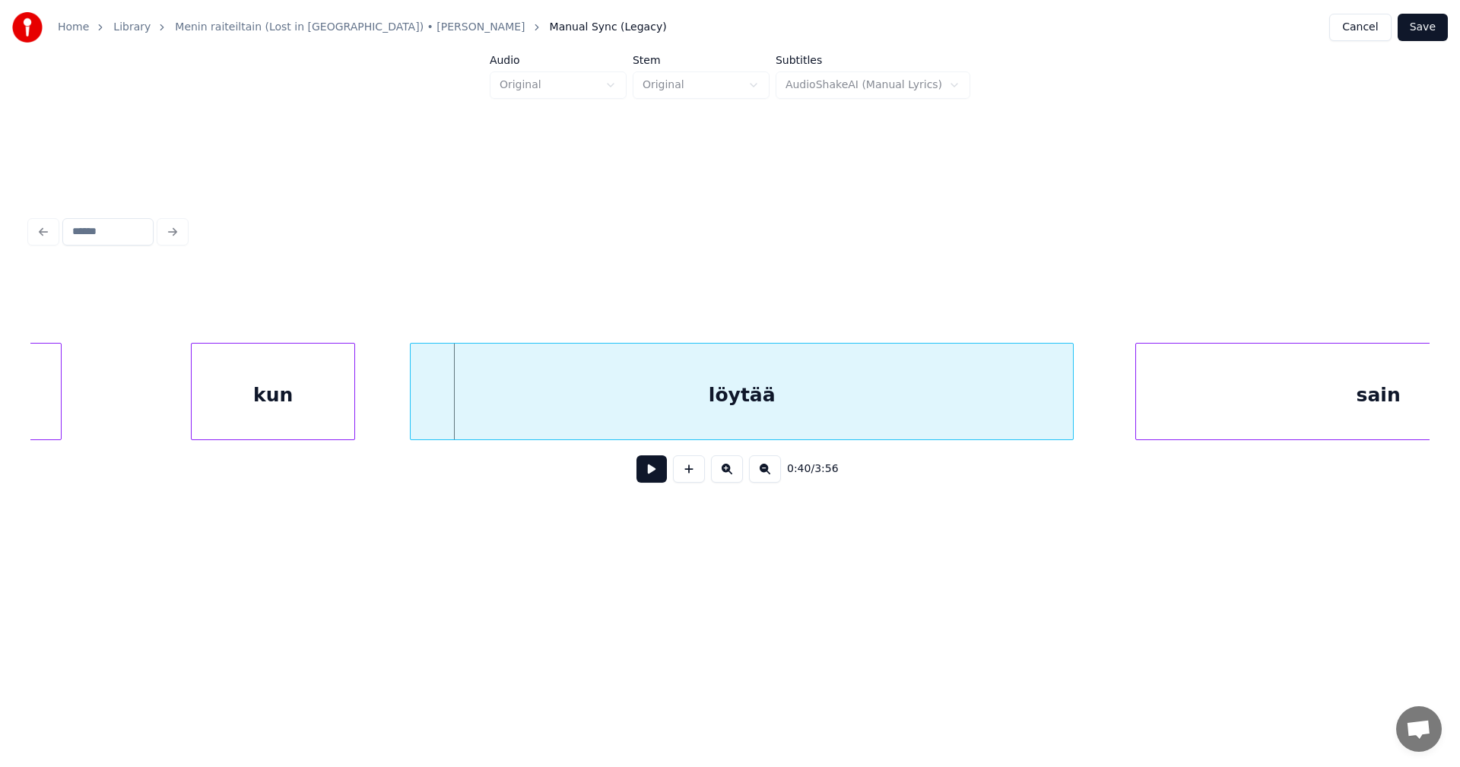
scroll to position [0, 13439]
click at [865, 417] on div "löytää" at bounding box center [723, 395] width 662 height 103
click at [654, 474] on button at bounding box center [651, 468] width 30 height 27
click at [654, 473] on button at bounding box center [651, 468] width 30 height 27
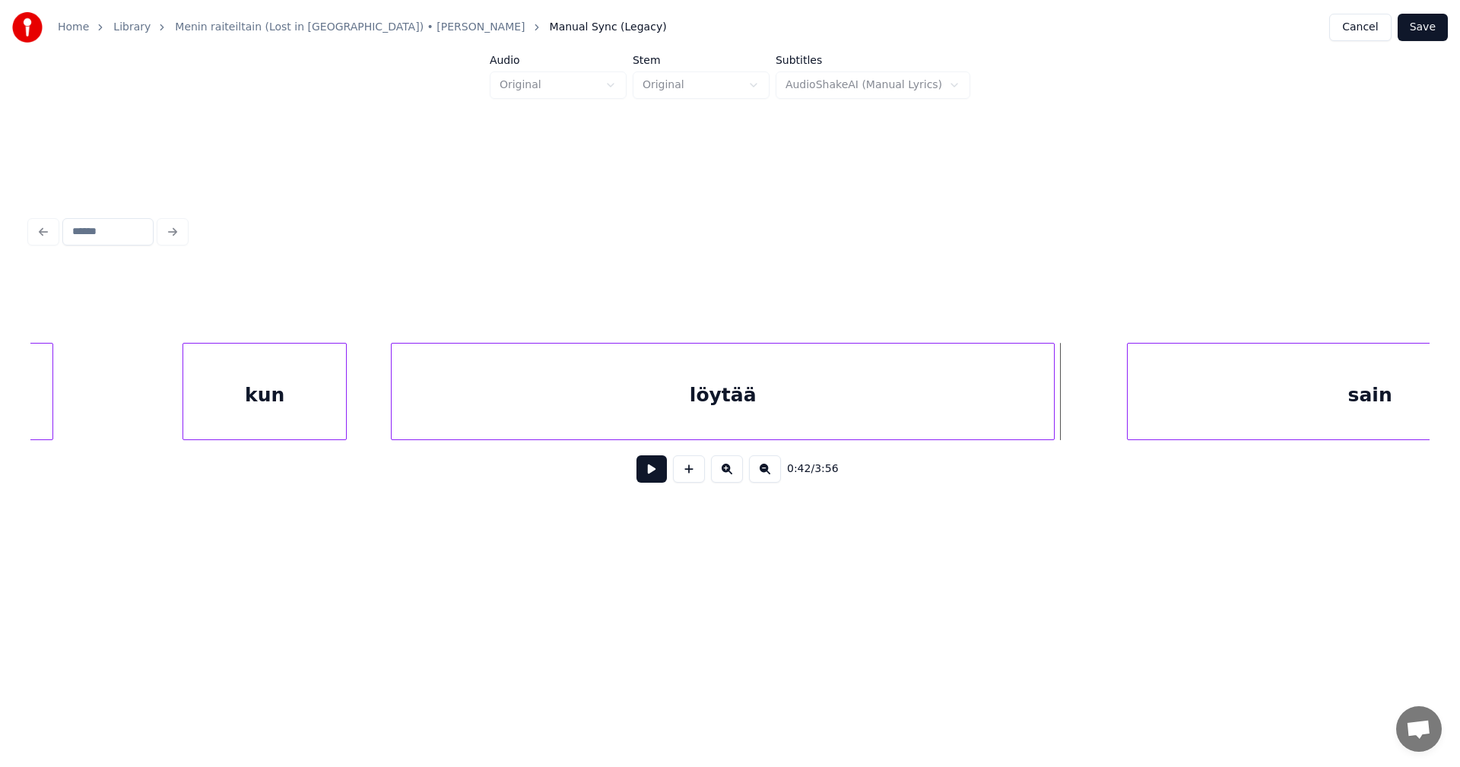
click at [654, 474] on button at bounding box center [651, 468] width 30 height 27
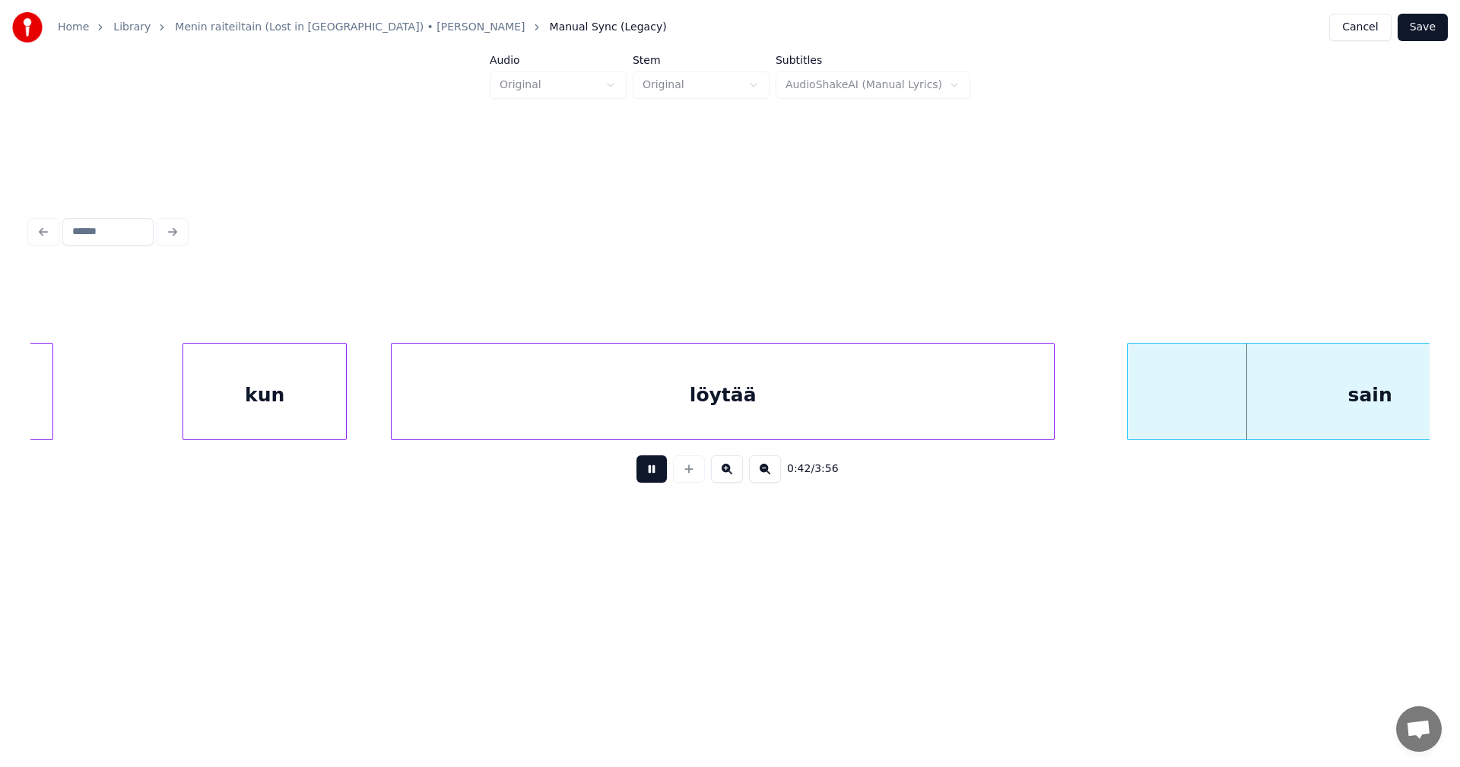
drag, startPoint x: 654, startPoint y: 474, endPoint x: 722, endPoint y: 468, distance: 67.9
click at [657, 473] on button at bounding box center [651, 468] width 30 height 27
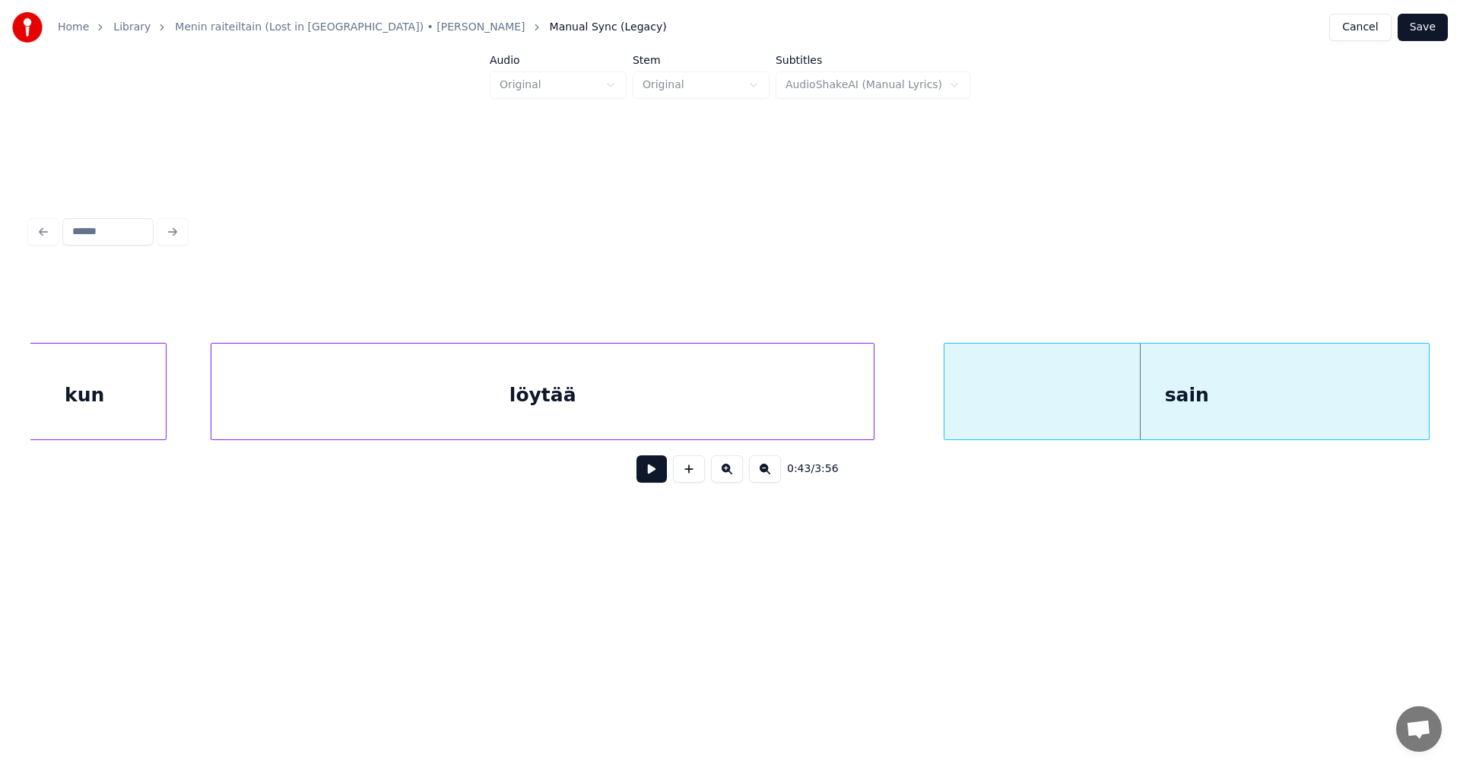
click at [1192, 374] on div "sain" at bounding box center [1186, 395] width 484 height 103
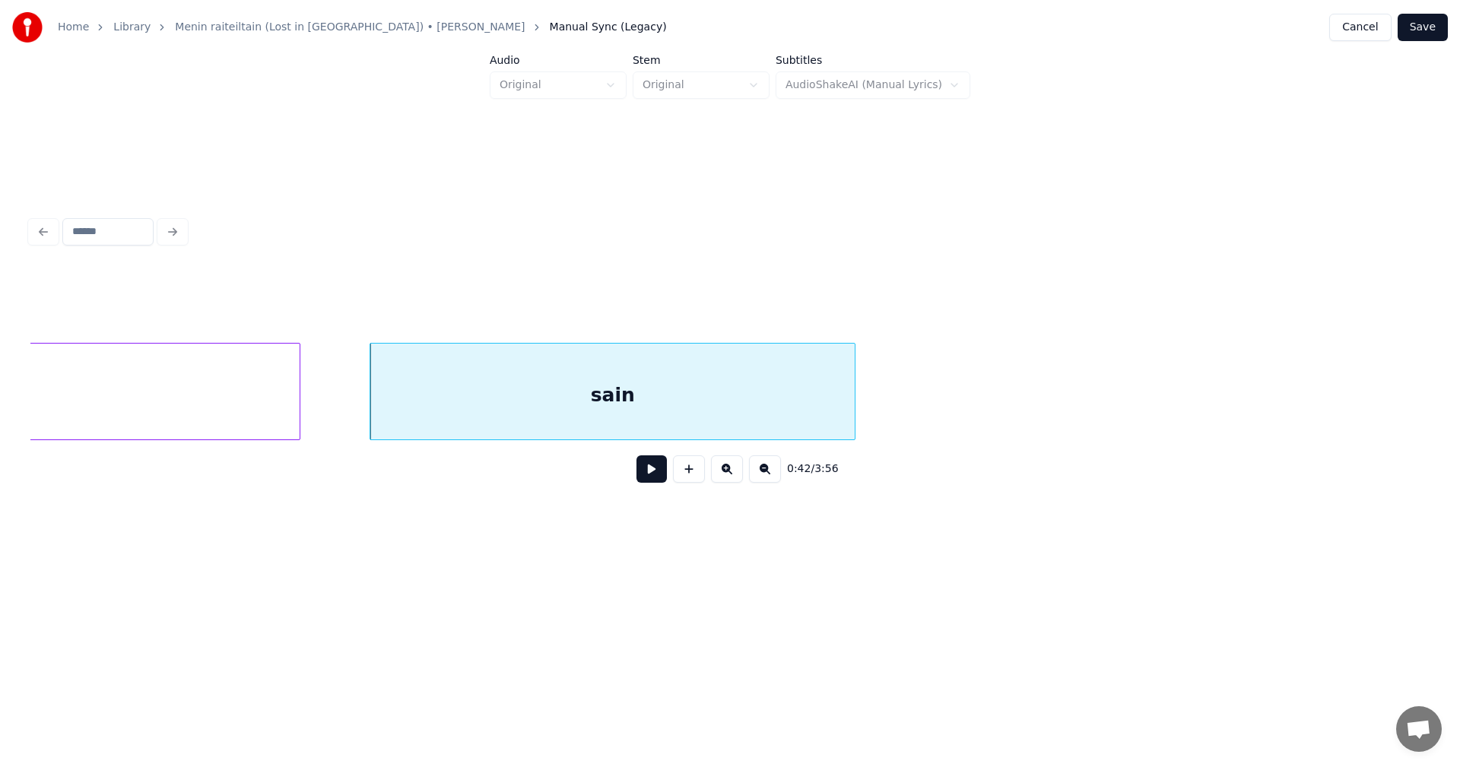
scroll to position [0, 14197]
click at [690, 401] on div "sain" at bounding box center [608, 395] width 484 height 103
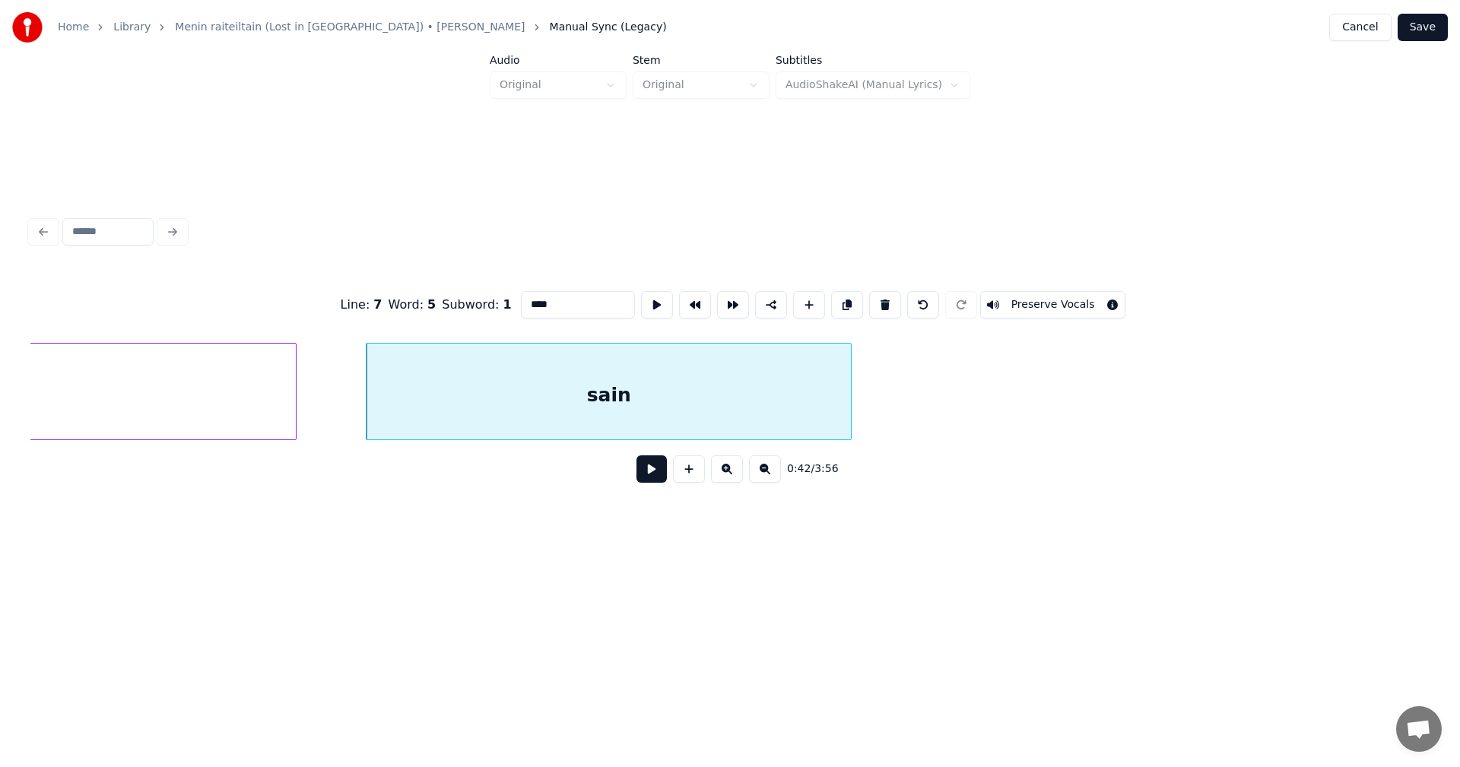
click at [656, 477] on button at bounding box center [651, 468] width 30 height 27
drag, startPoint x: 655, startPoint y: 477, endPoint x: 644, endPoint y: 454, distance: 25.5
click at [651, 471] on button at bounding box center [651, 468] width 30 height 27
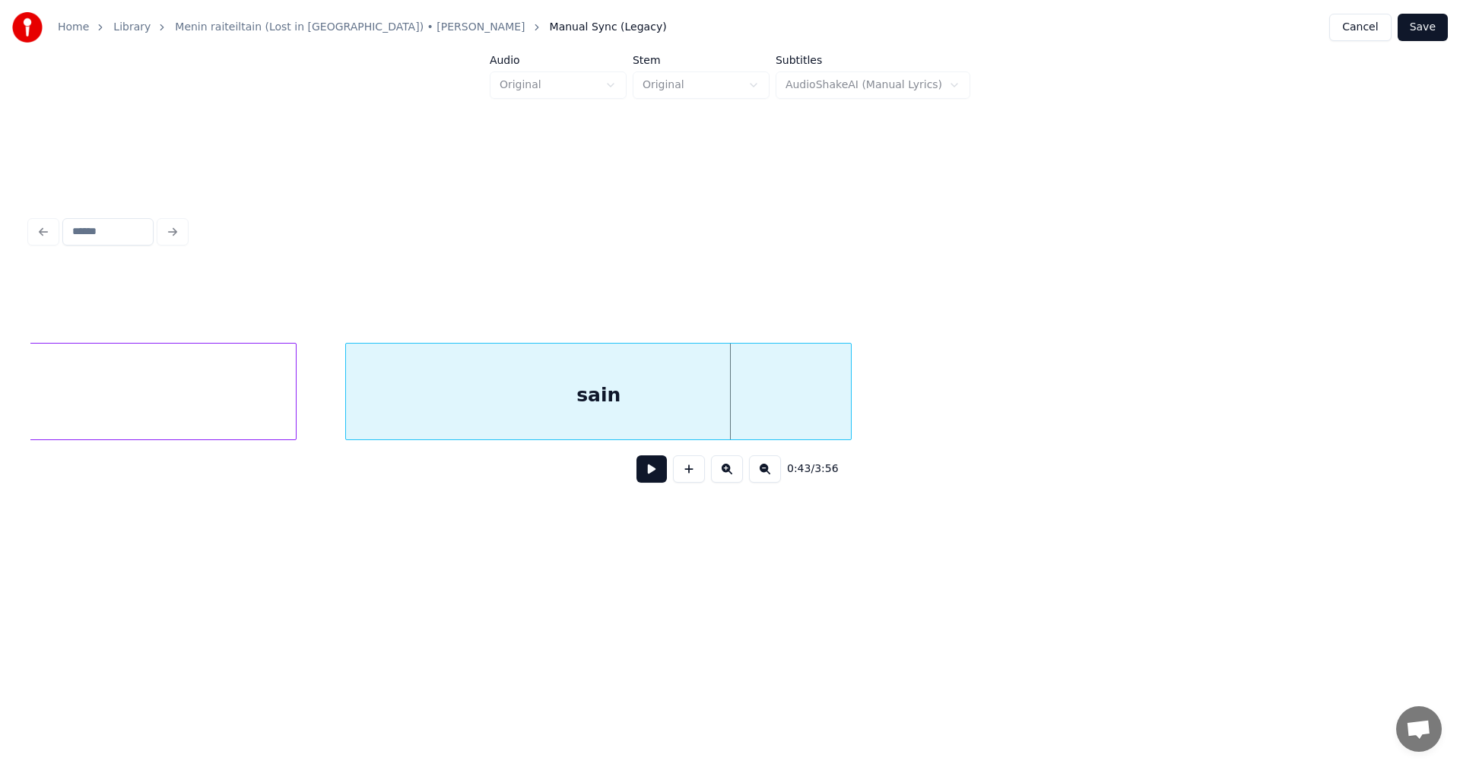
click at [347, 420] on div at bounding box center [348, 392] width 5 height 96
click at [658, 477] on button at bounding box center [651, 468] width 30 height 27
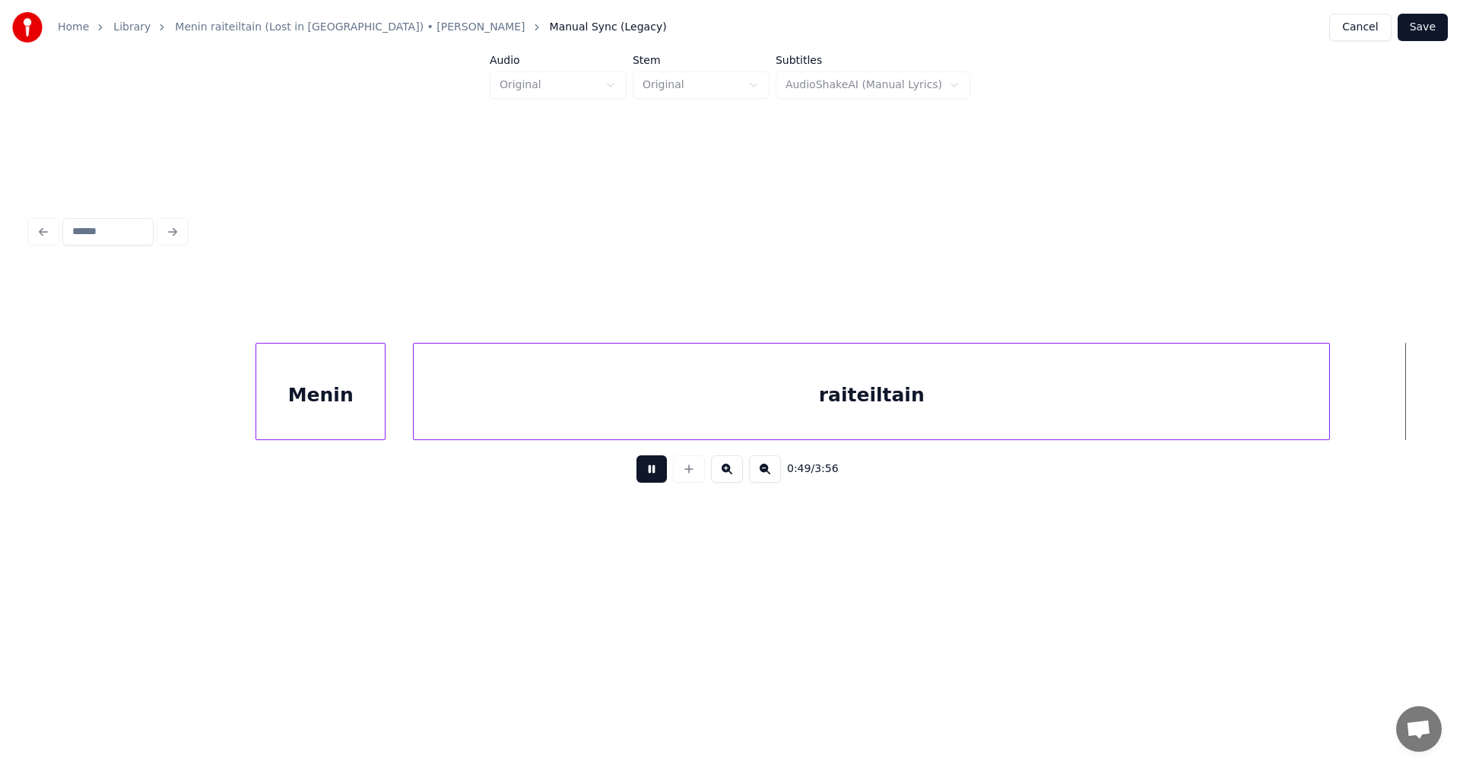
scroll to position [0, 17000]
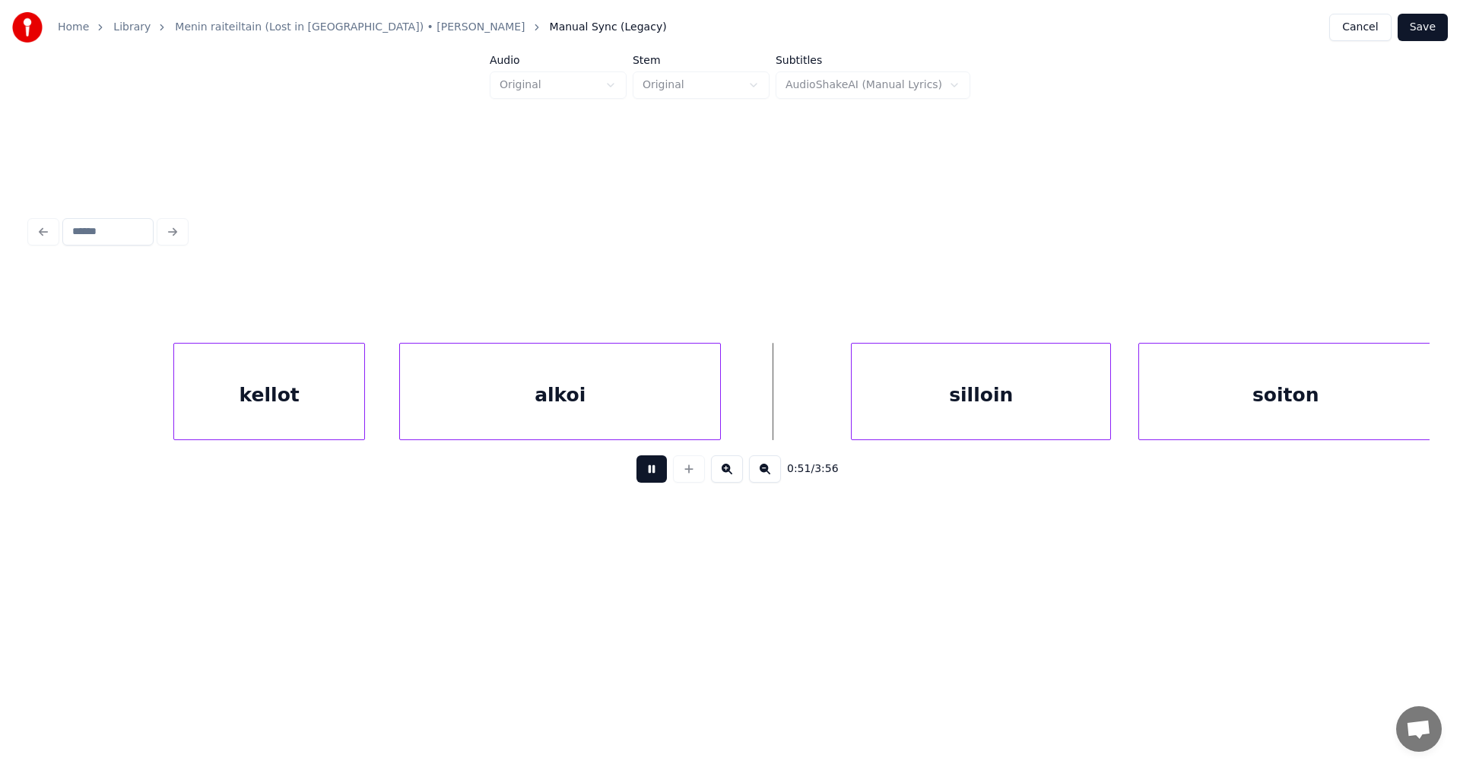
click at [654, 478] on button at bounding box center [651, 468] width 30 height 27
click at [911, 392] on div "silloin" at bounding box center [969, 395] width 259 height 103
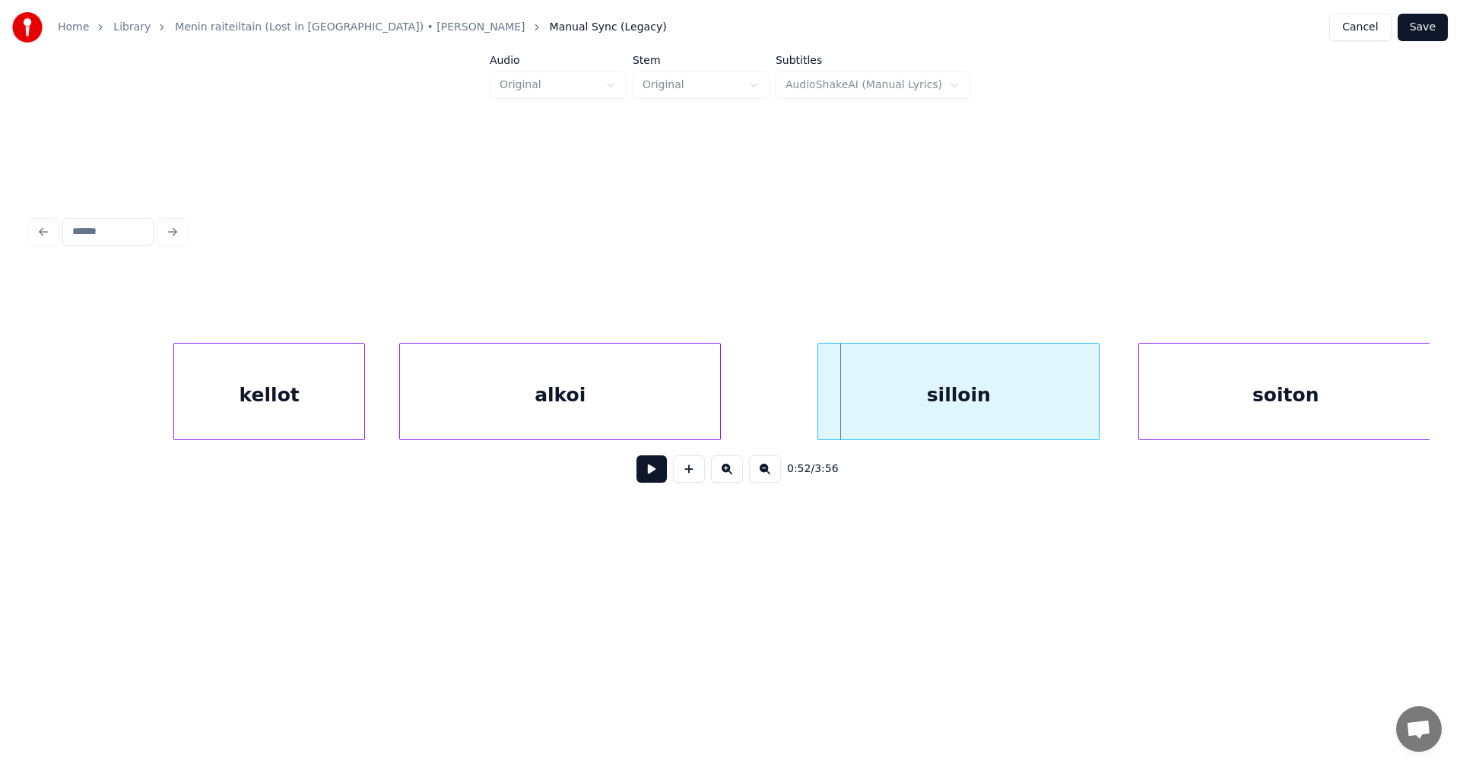
click at [820, 411] on div at bounding box center [820, 392] width 5 height 96
click at [650, 471] on button at bounding box center [651, 468] width 30 height 27
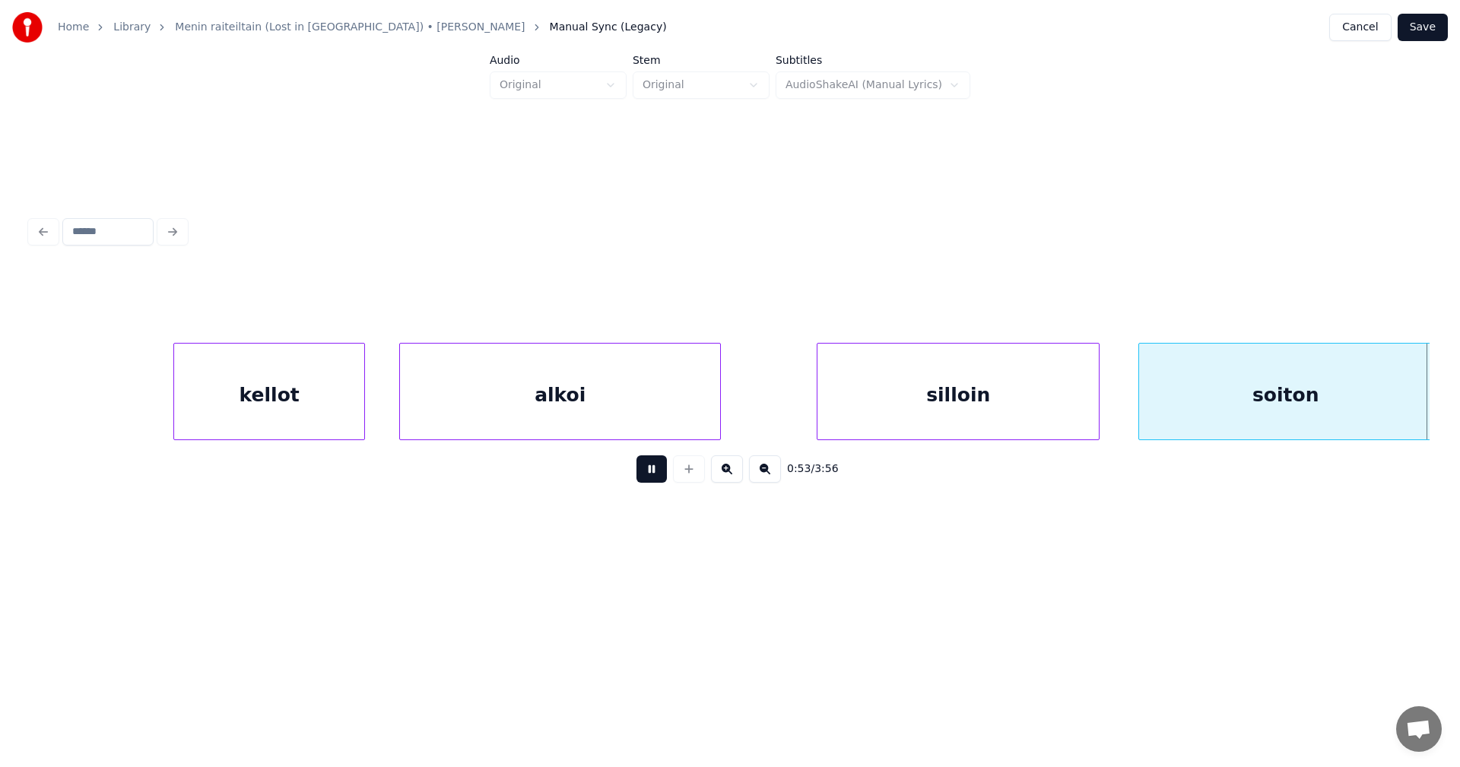
scroll to position [0, 18401]
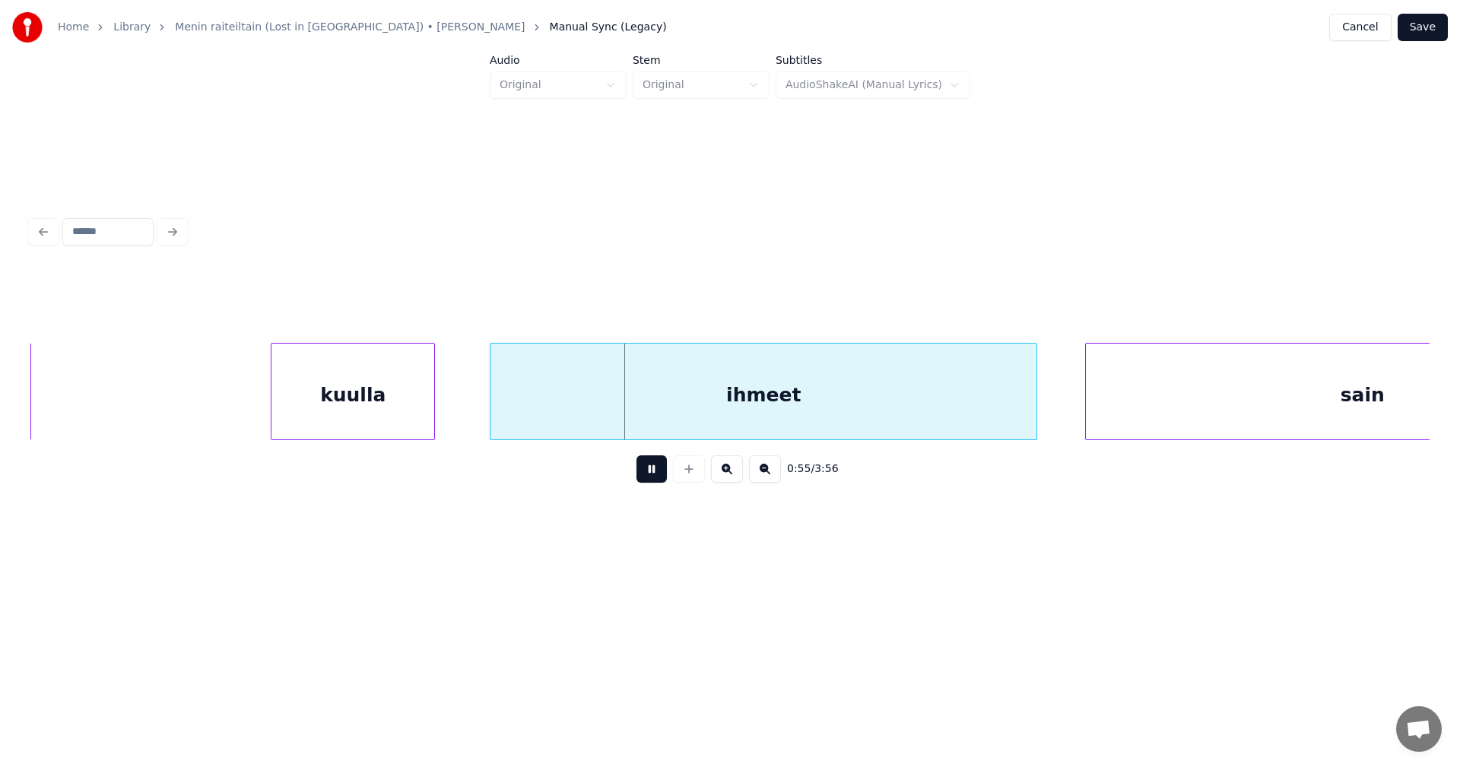
click at [650, 471] on button at bounding box center [651, 468] width 30 height 27
click at [685, 402] on div "ihmeet" at bounding box center [754, 395] width 546 height 103
click at [654, 481] on button at bounding box center [651, 468] width 30 height 27
click at [655, 480] on button at bounding box center [651, 468] width 30 height 27
click at [656, 481] on button at bounding box center [651, 468] width 30 height 27
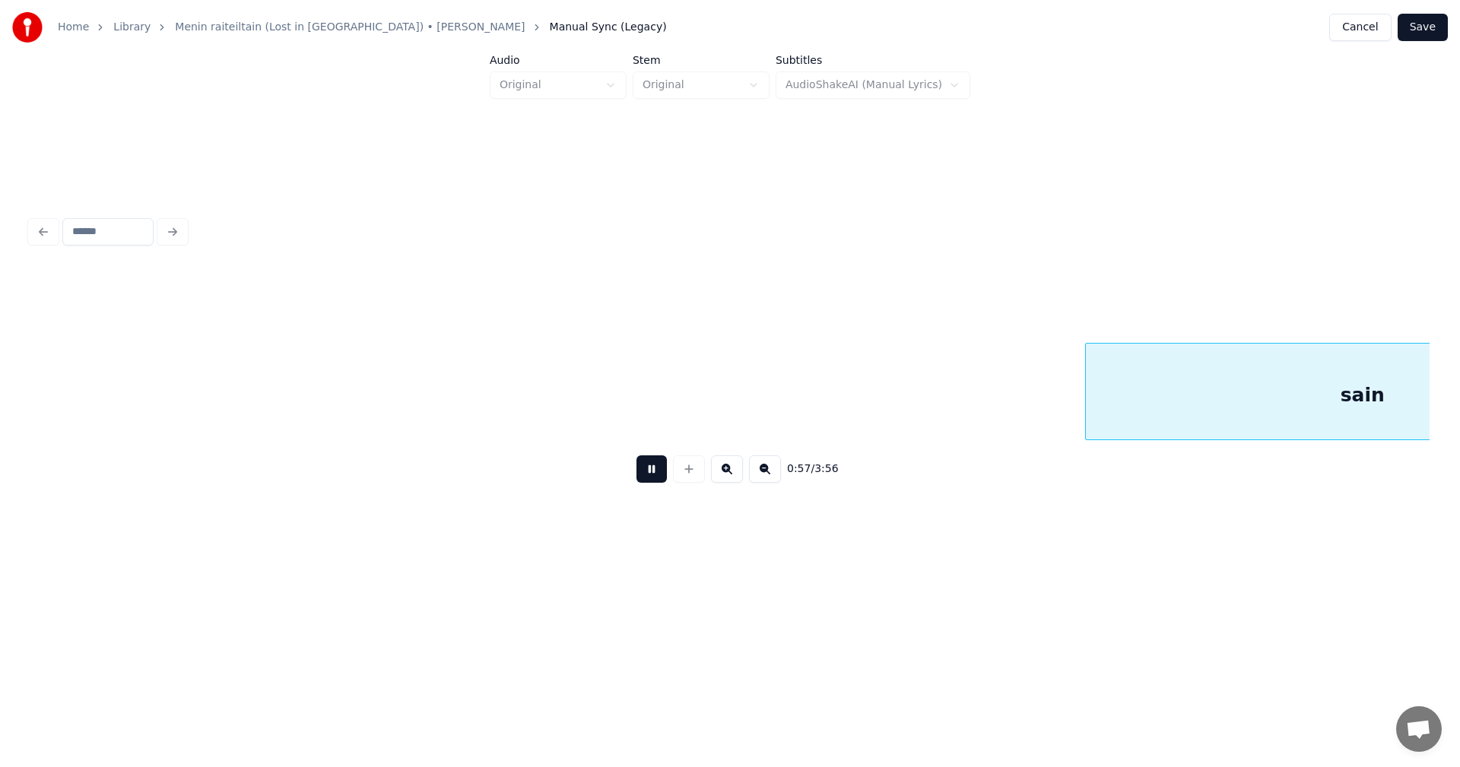
scroll to position [0, 19802]
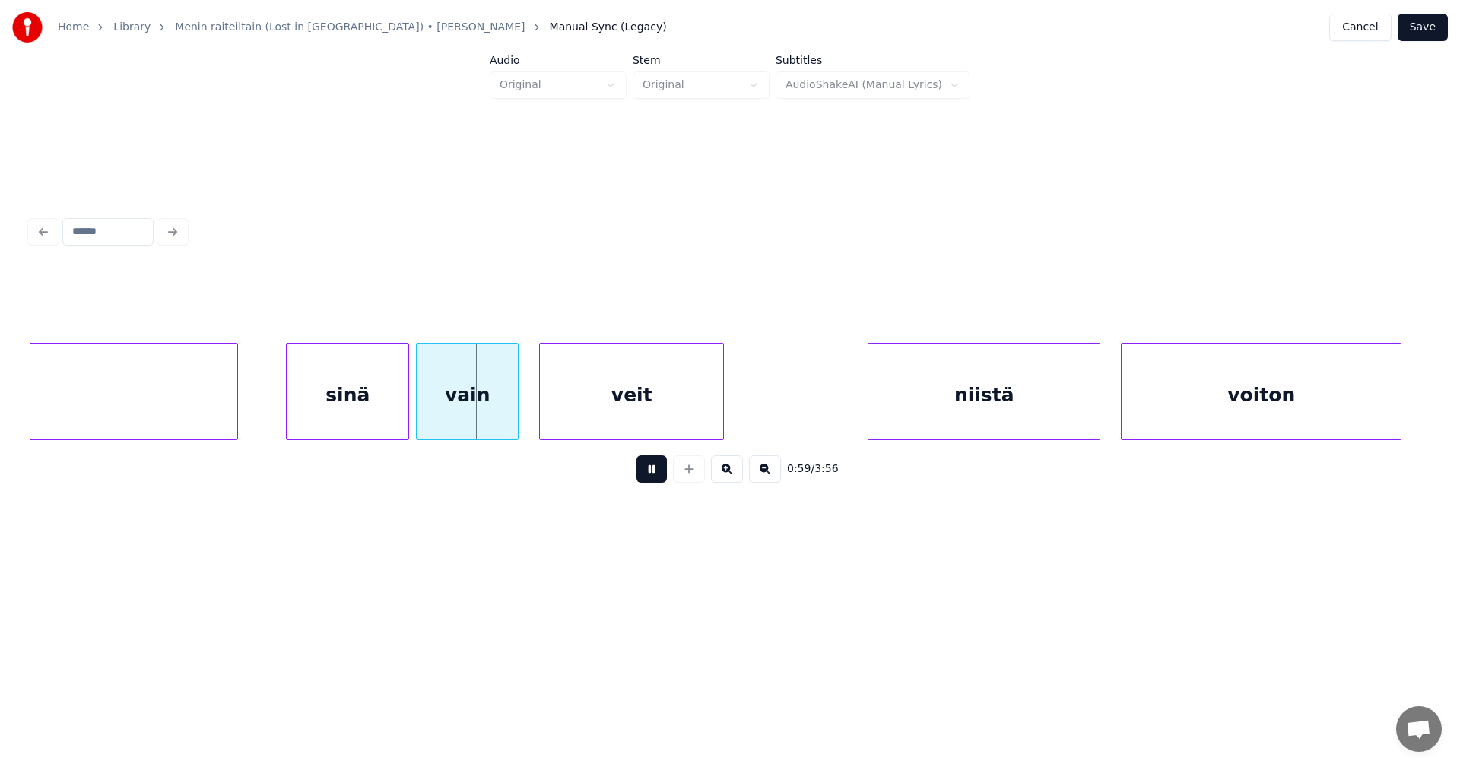
click at [657, 481] on button at bounding box center [651, 468] width 30 height 27
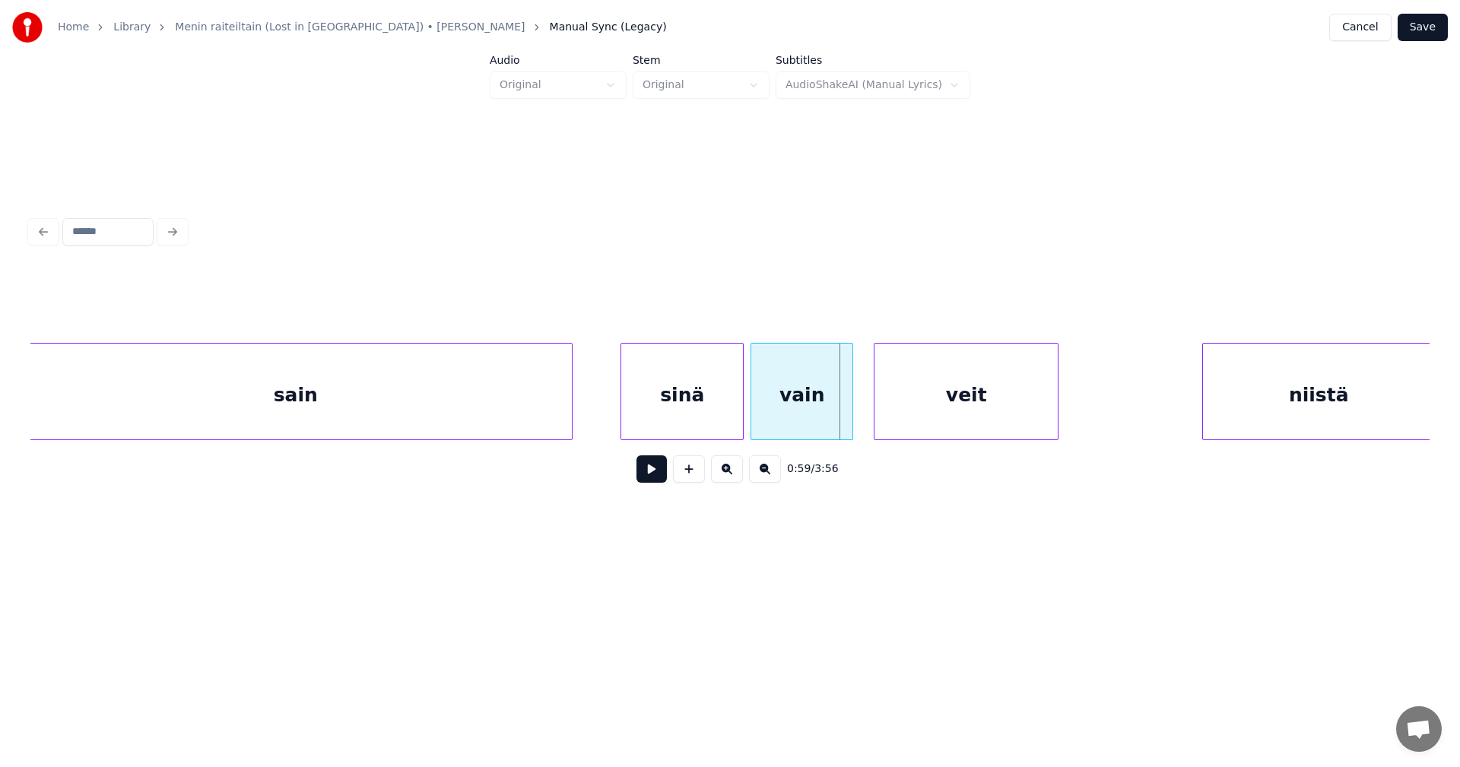
click at [208, 394] on div "sain" at bounding box center [295, 395] width 553 height 103
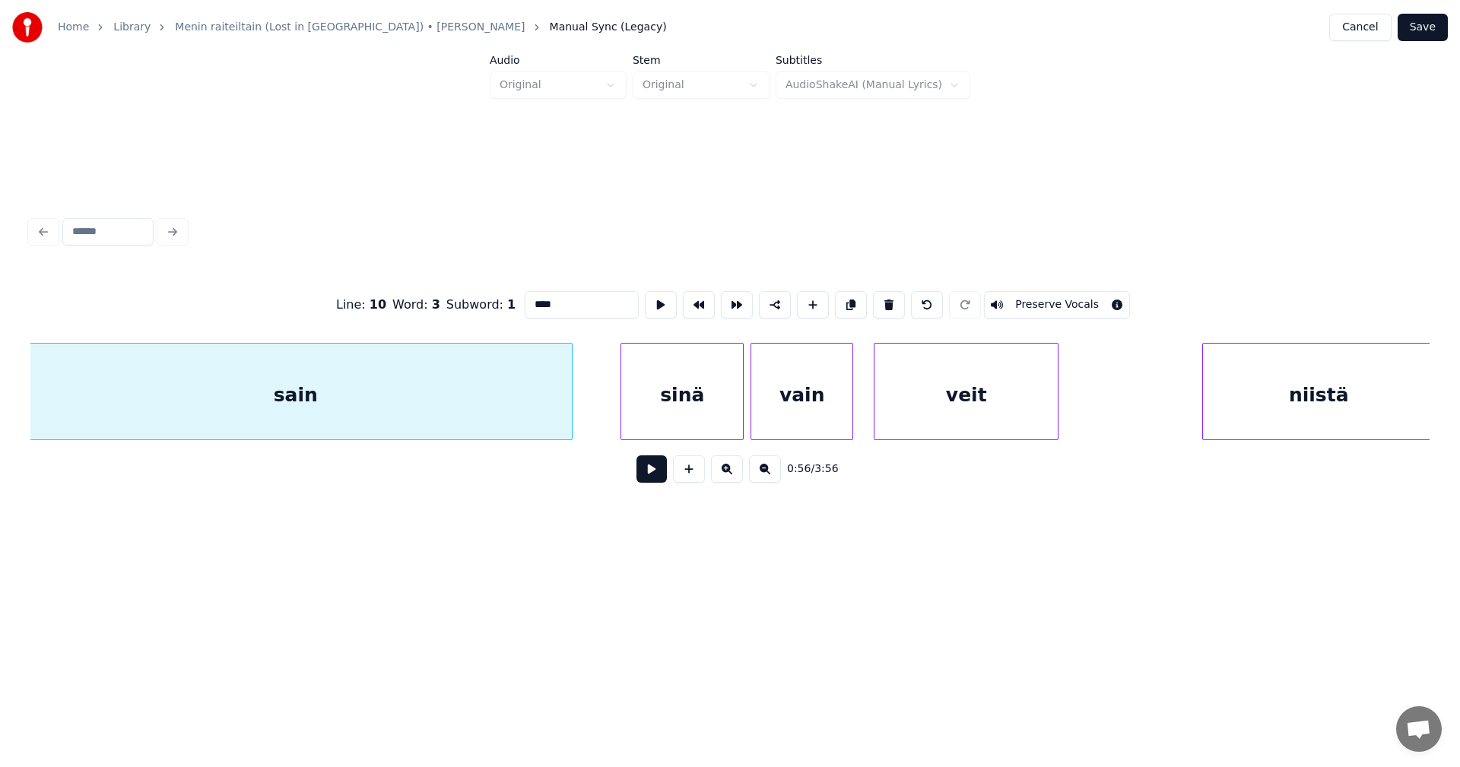
scroll to position [0, 19456]
click at [645, 481] on button at bounding box center [651, 468] width 30 height 27
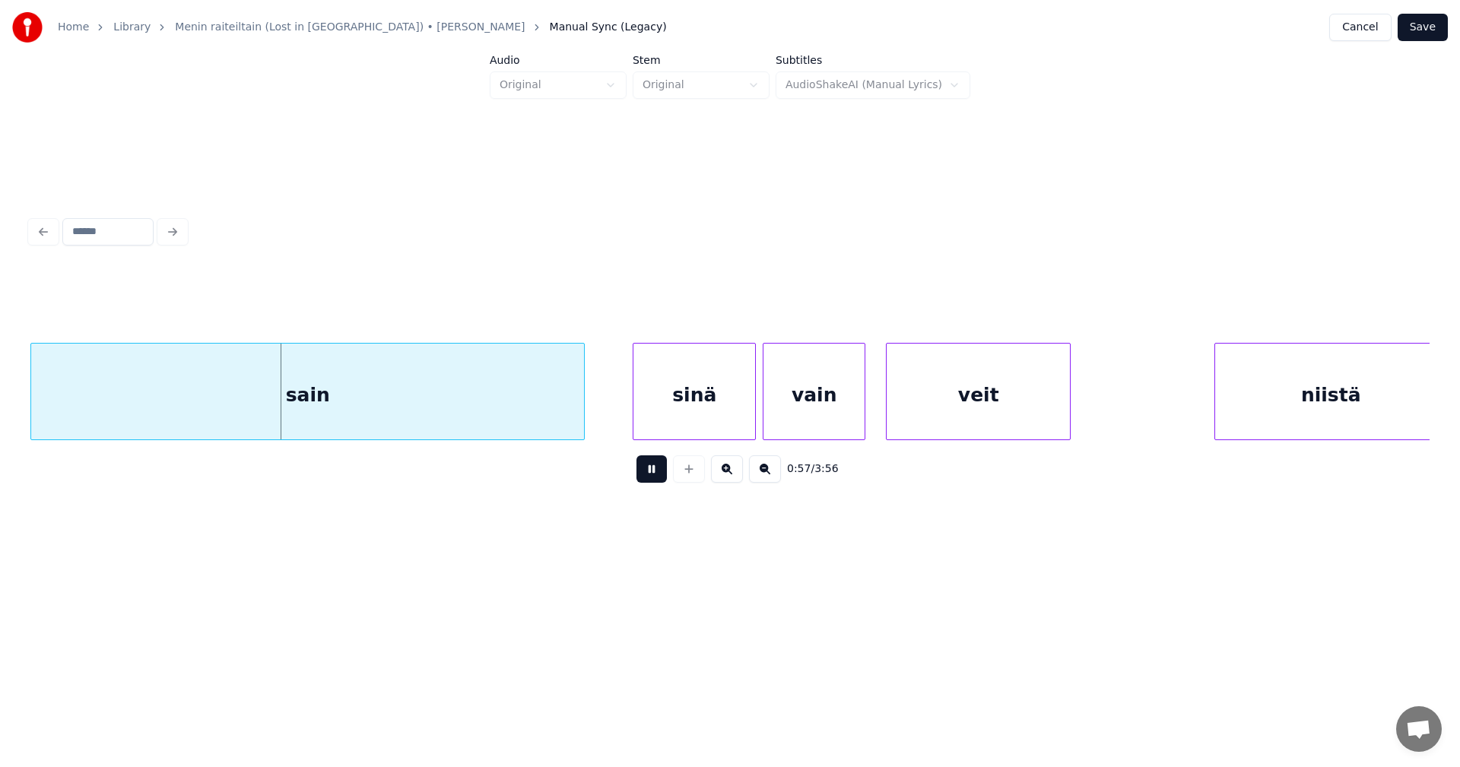
click at [649, 468] on button at bounding box center [651, 468] width 30 height 27
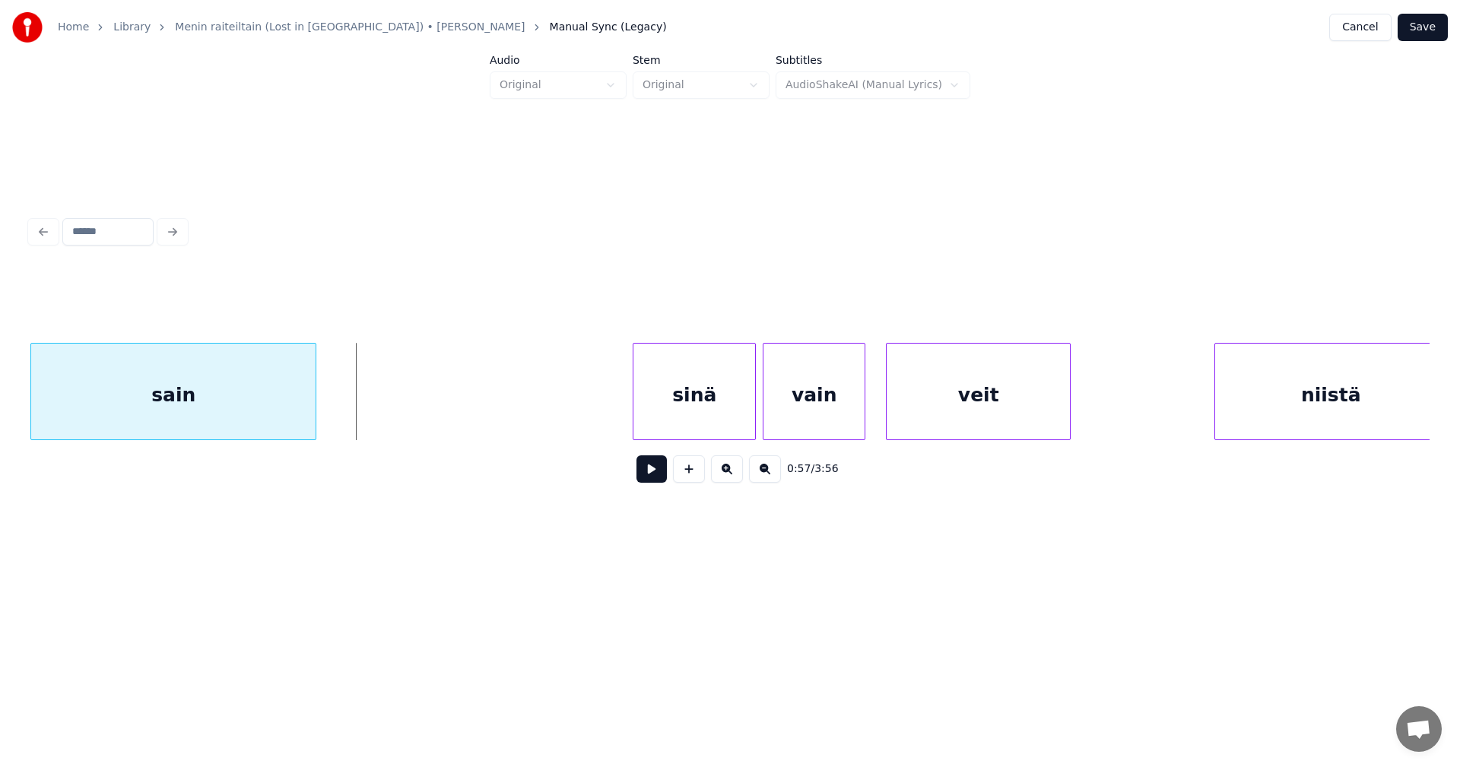
click at [313, 491] on div "0:57 / 3:56" at bounding box center [729, 382] width 1399 height 231
click at [290, 420] on div "sain" at bounding box center [173, 395] width 284 height 103
click at [655, 477] on button at bounding box center [651, 468] width 30 height 27
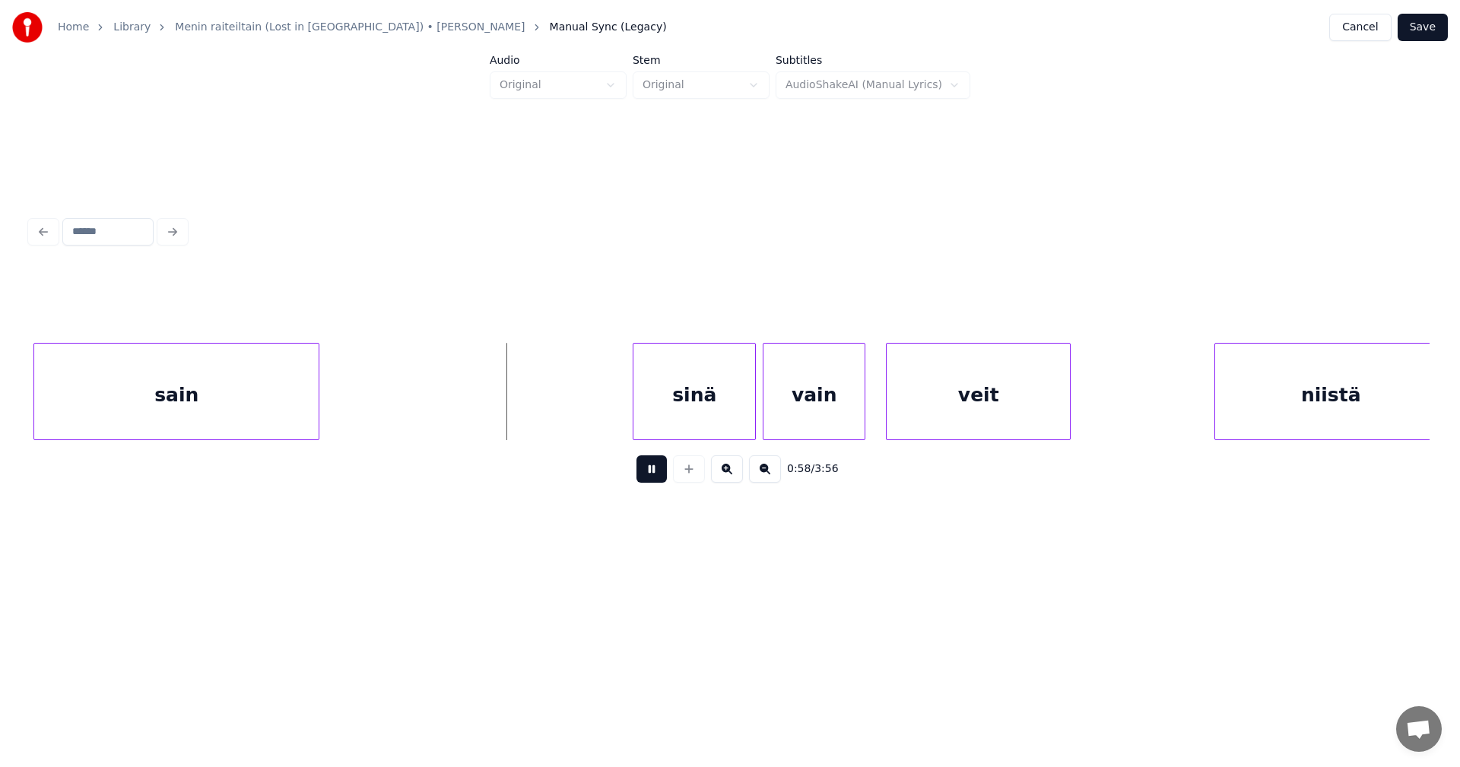
click at [655, 478] on button at bounding box center [651, 468] width 30 height 27
click at [611, 440] on div "sain sinä vain veit niistä" at bounding box center [729, 391] width 1399 height 97
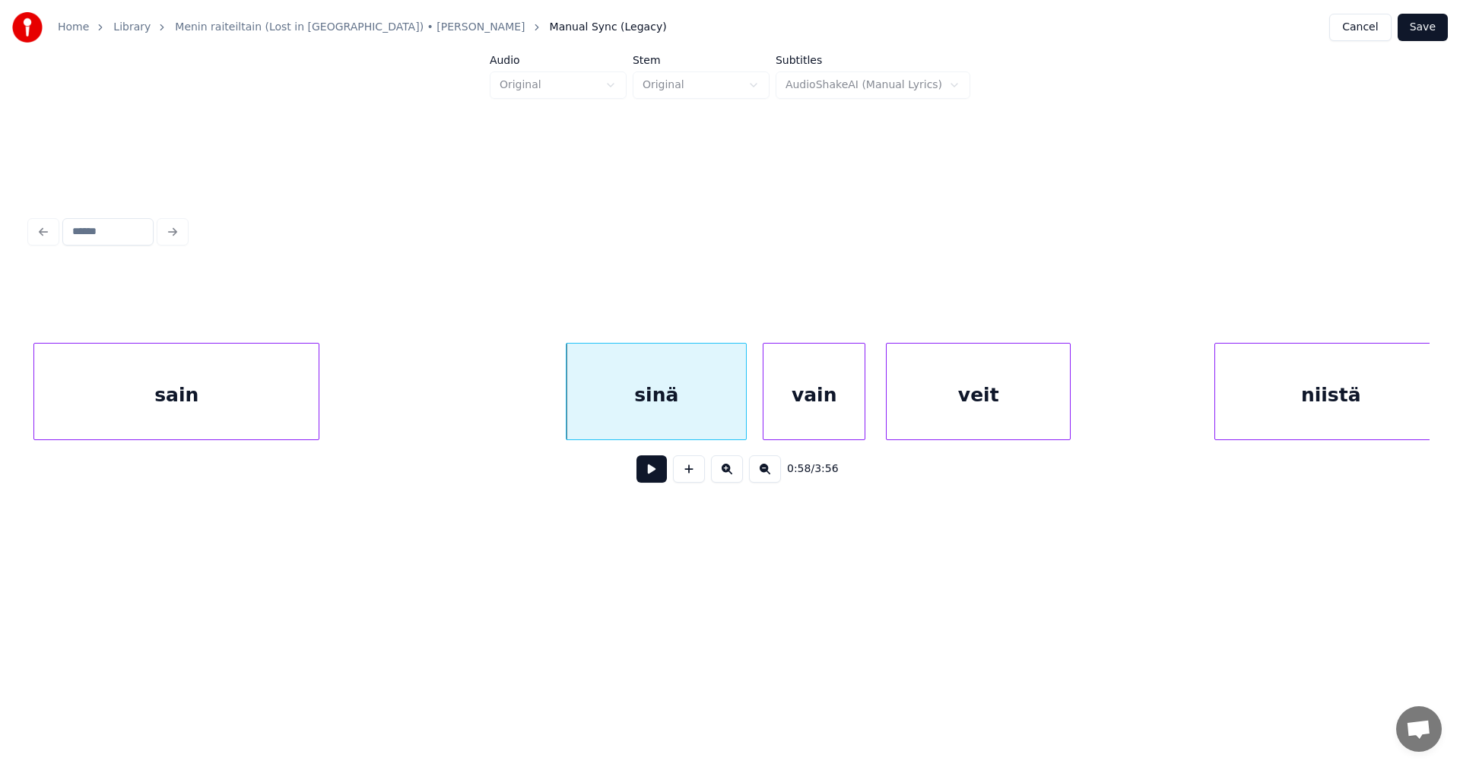
click at [744, 412] on div at bounding box center [743, 392] width 5 height 96
click at [661, 478] on button at bounding box center [651, 468] width 30 height 27
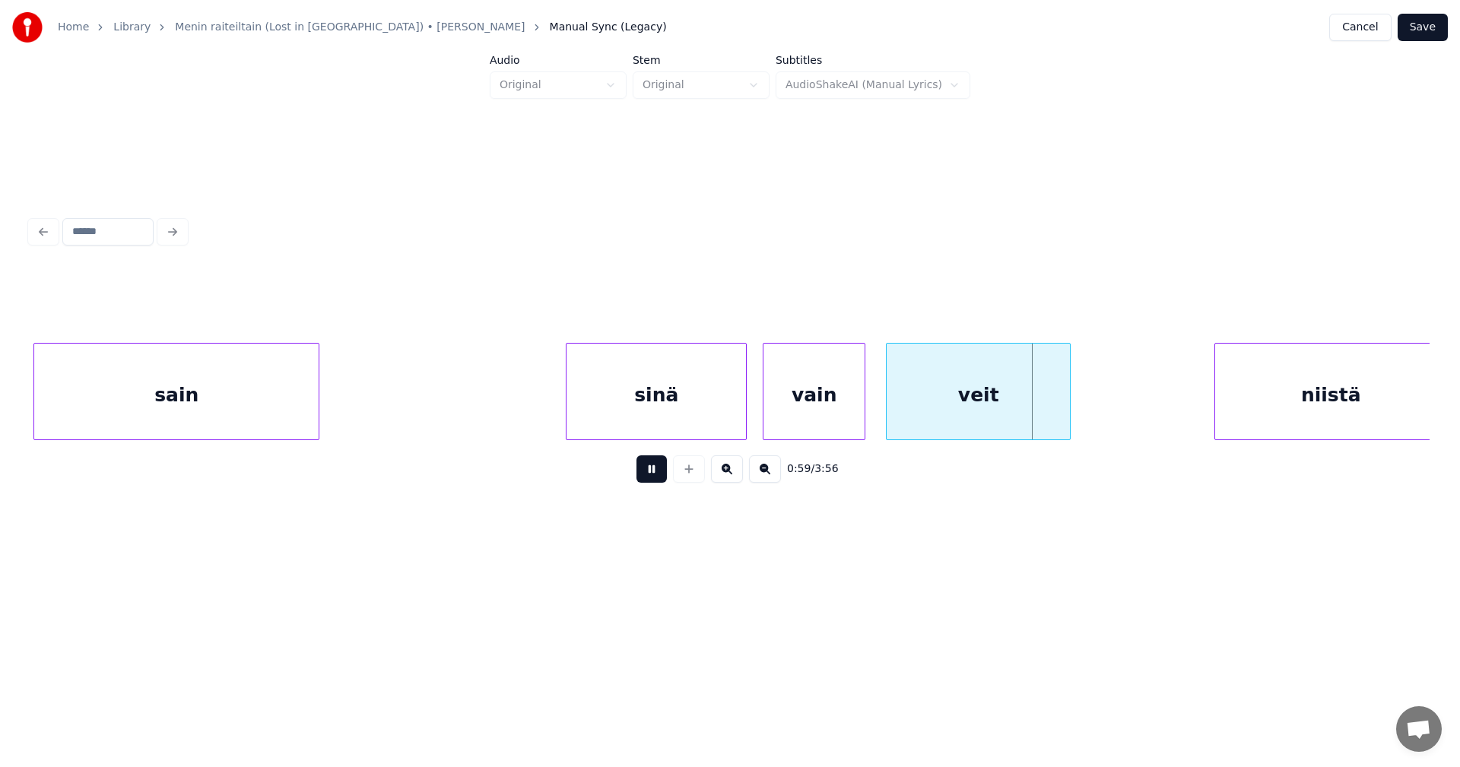
drag, startPoint x: 661, startPoint y: 477, endPoint x: 704, endPoint y: 466, distance: 44.6
click at [666, 473] on button at bounding box center [651, 468] width 30 height 27
click at [655, 474] on button at bounding box center [651, 468] width 30 height 27
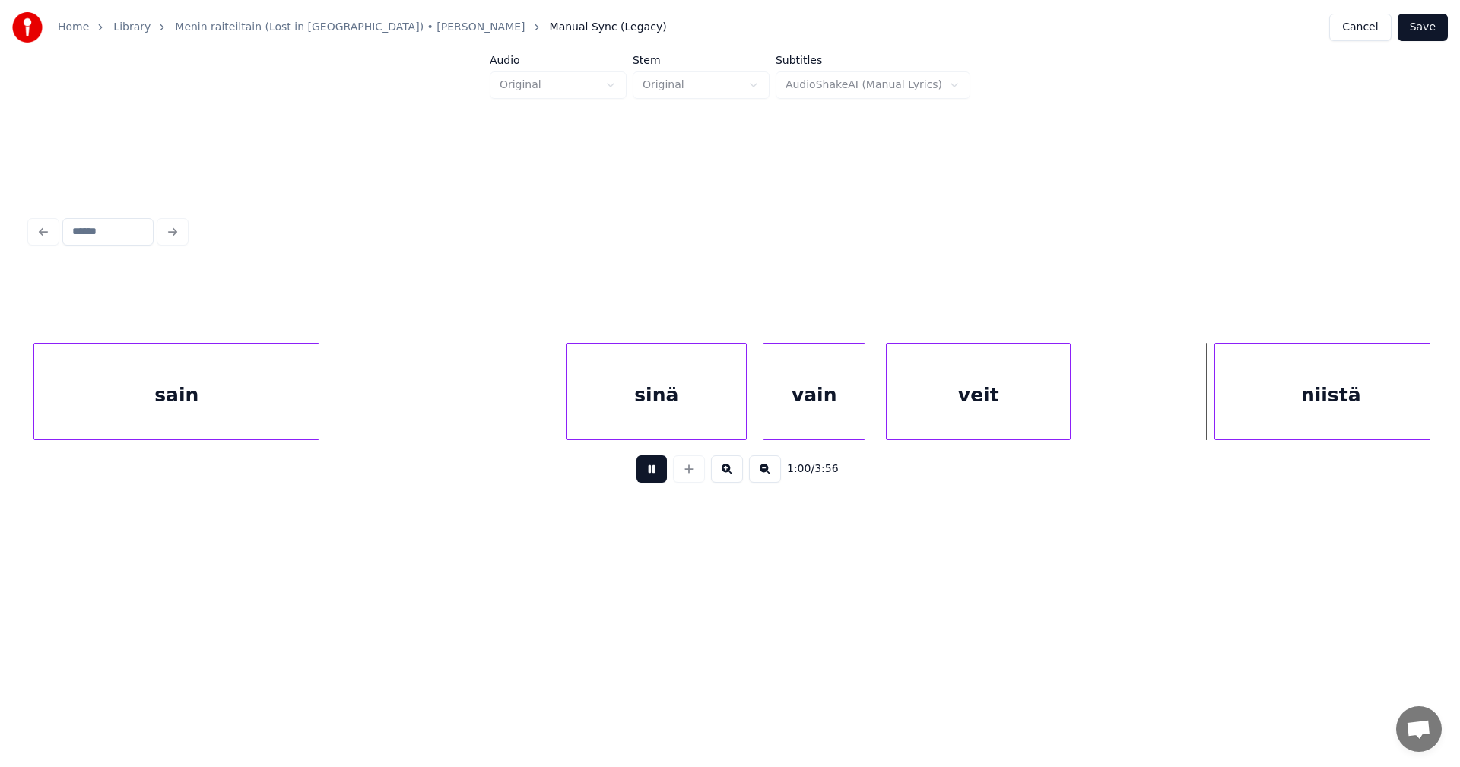
click at [655, 474] on button at bounding box center [651, 468] width 30 height 27
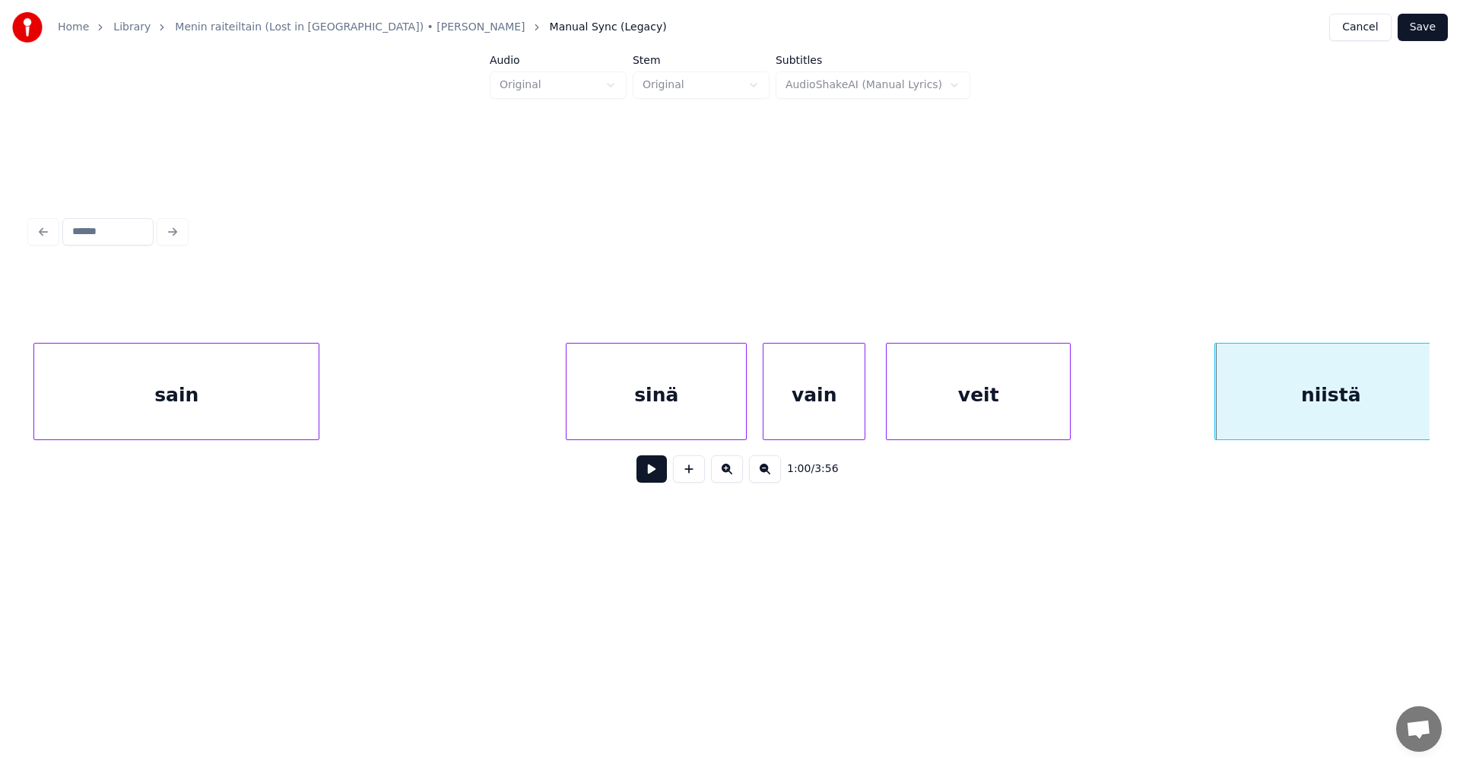
scroll to position [0, 19470]
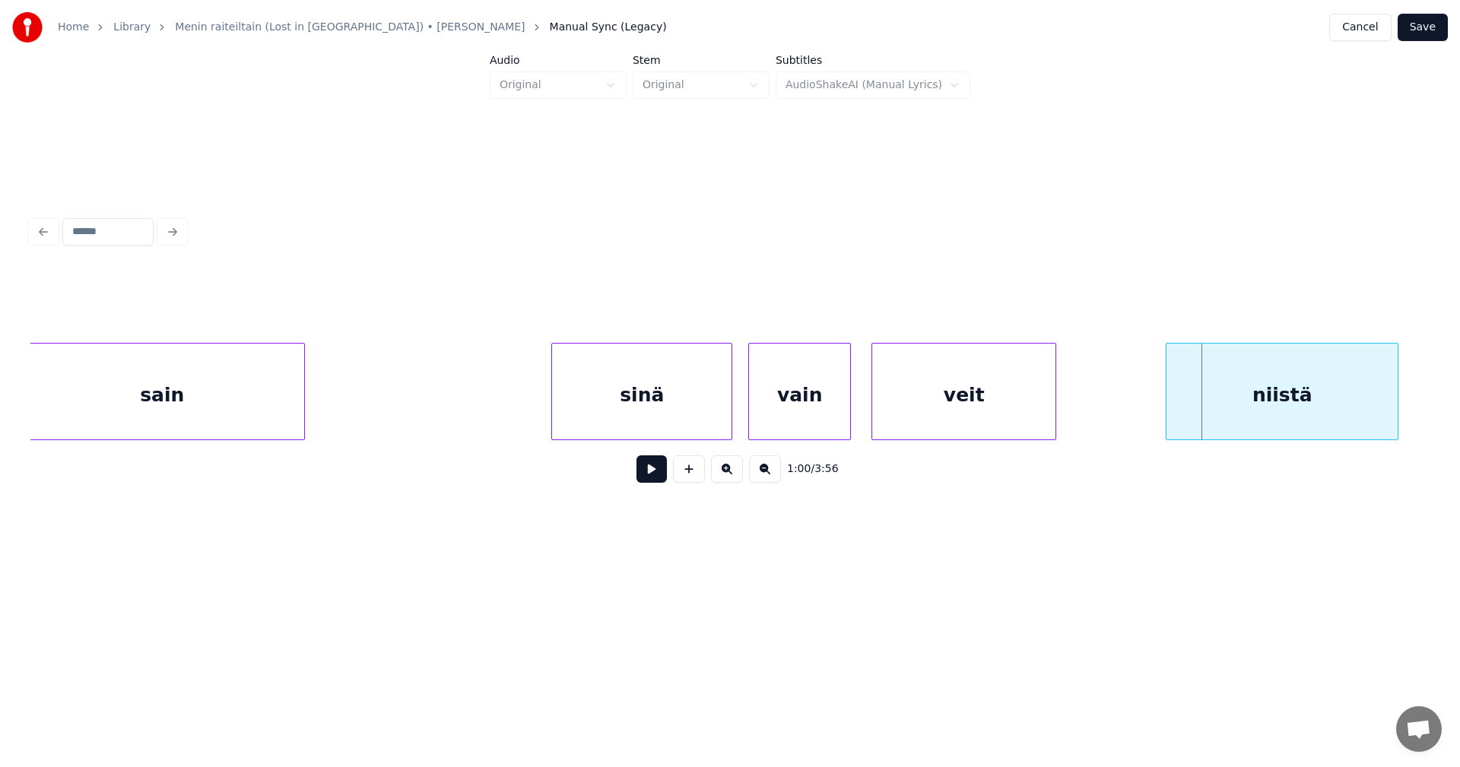
click at [1236, 405] on div "niistä" at bounding box center [1281, 395] width 231 height 103
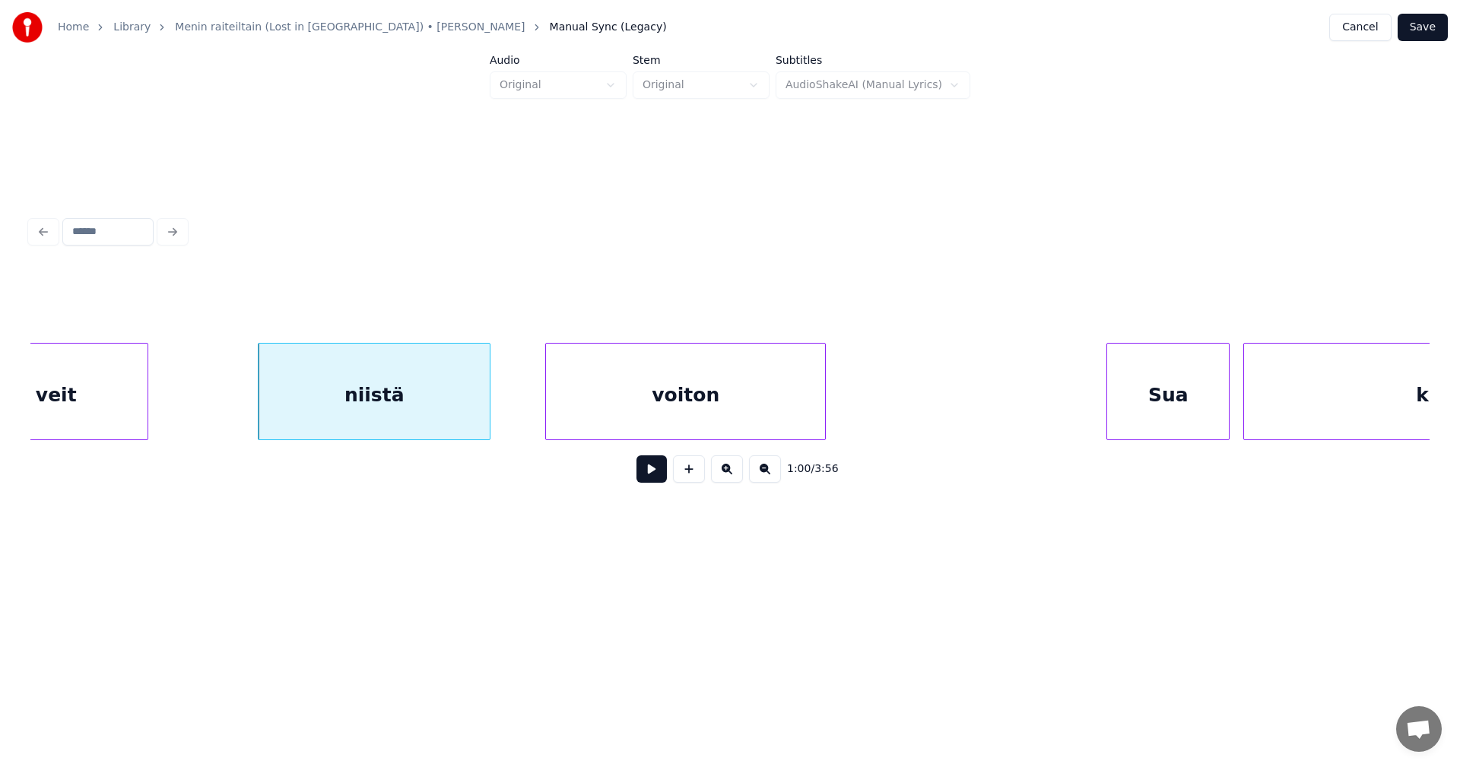
scroll to position [0, 20383]
click at [502, 412] on div at bounding box center [504, 392] width 5 height 96
click at [652, 472] on button at bounding box center [651, 468] width 30 height 27
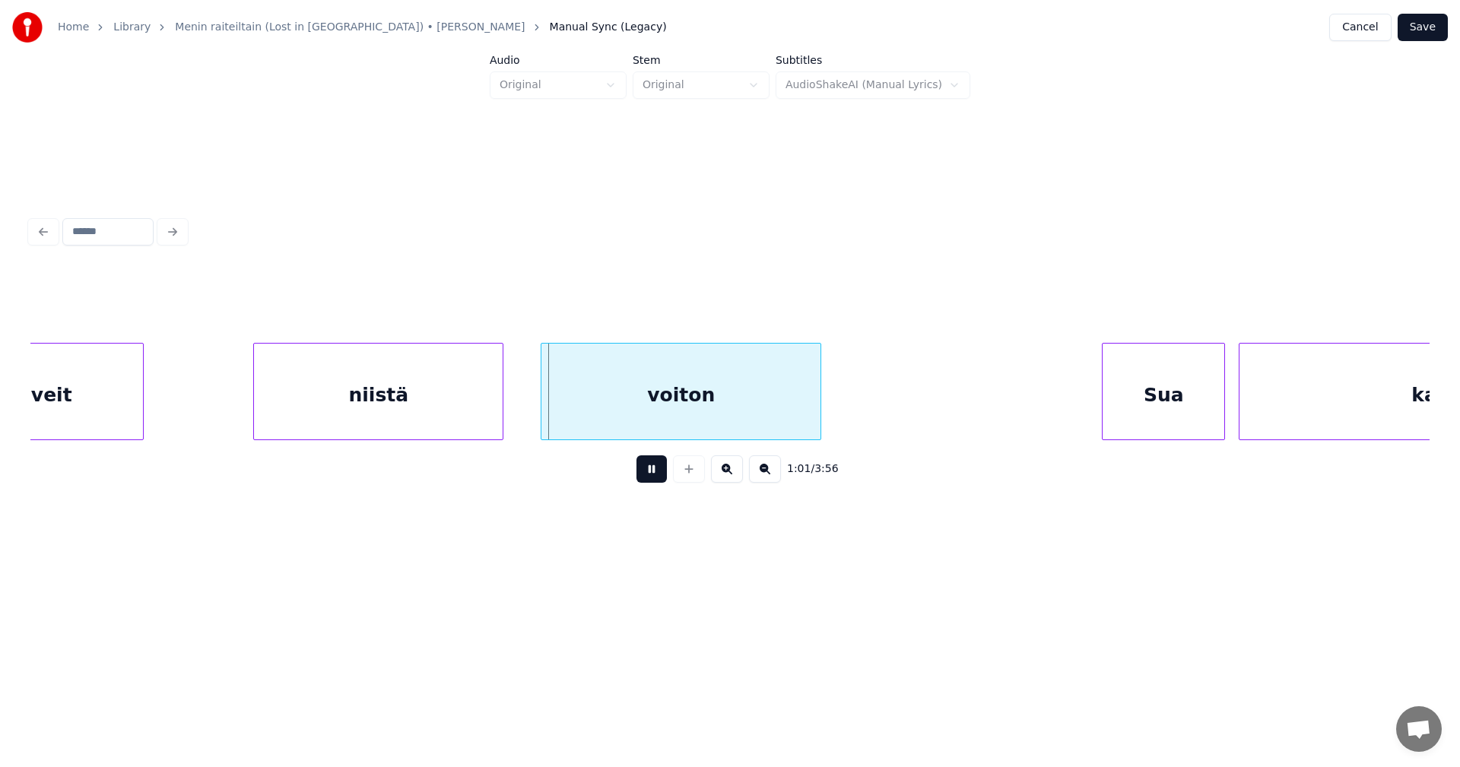
drag, startPoint x: 656, startPoint y: 474, endPoint x: 646, endPoint y: 469, distance: 11.2
click at [652, 471] on button at bounding box center [651, 468] width 30 height 27
click at [252, 416] on div at bounding box center [251, 392] width 5 height 96
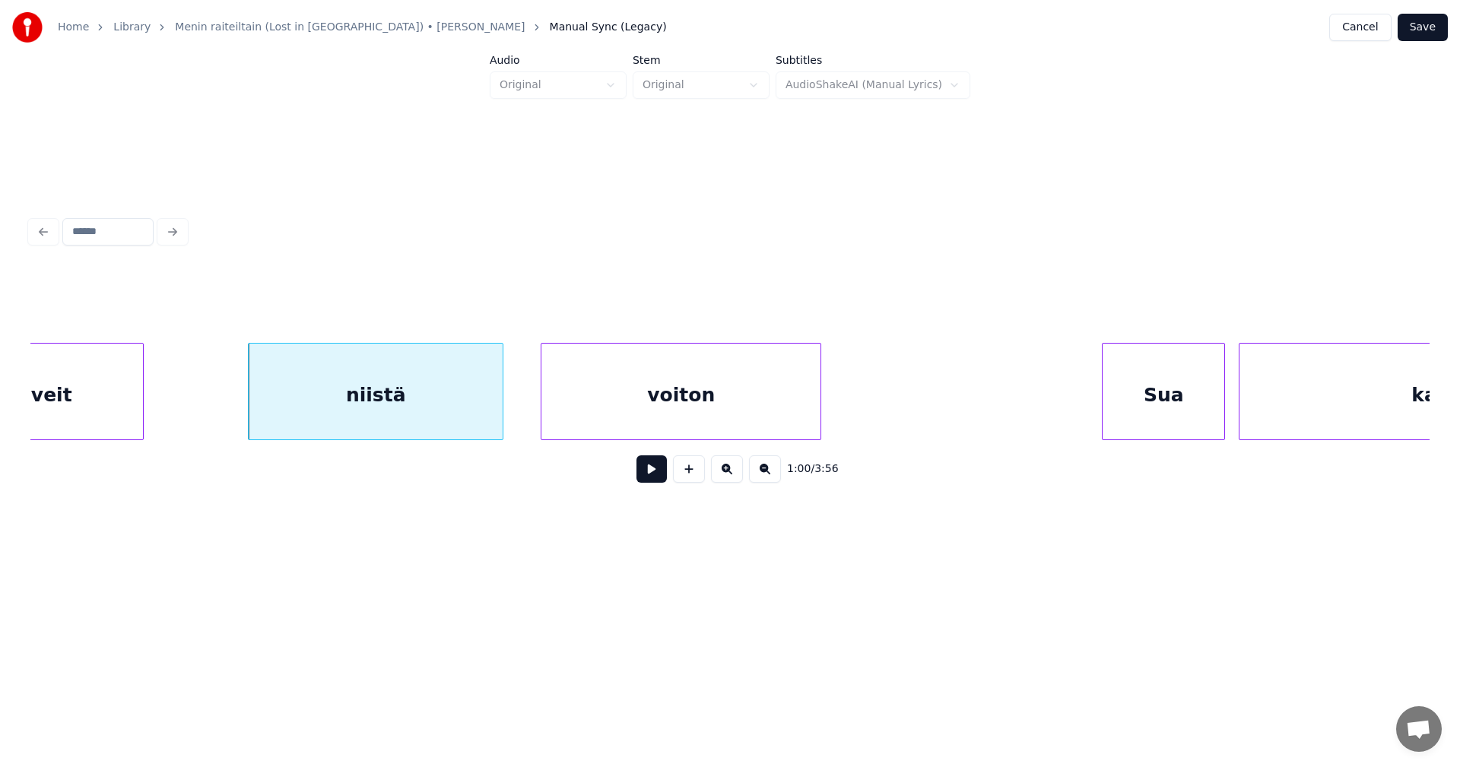
click at [654, 477] on button at bounding box center [651, 468] width 30 height 27
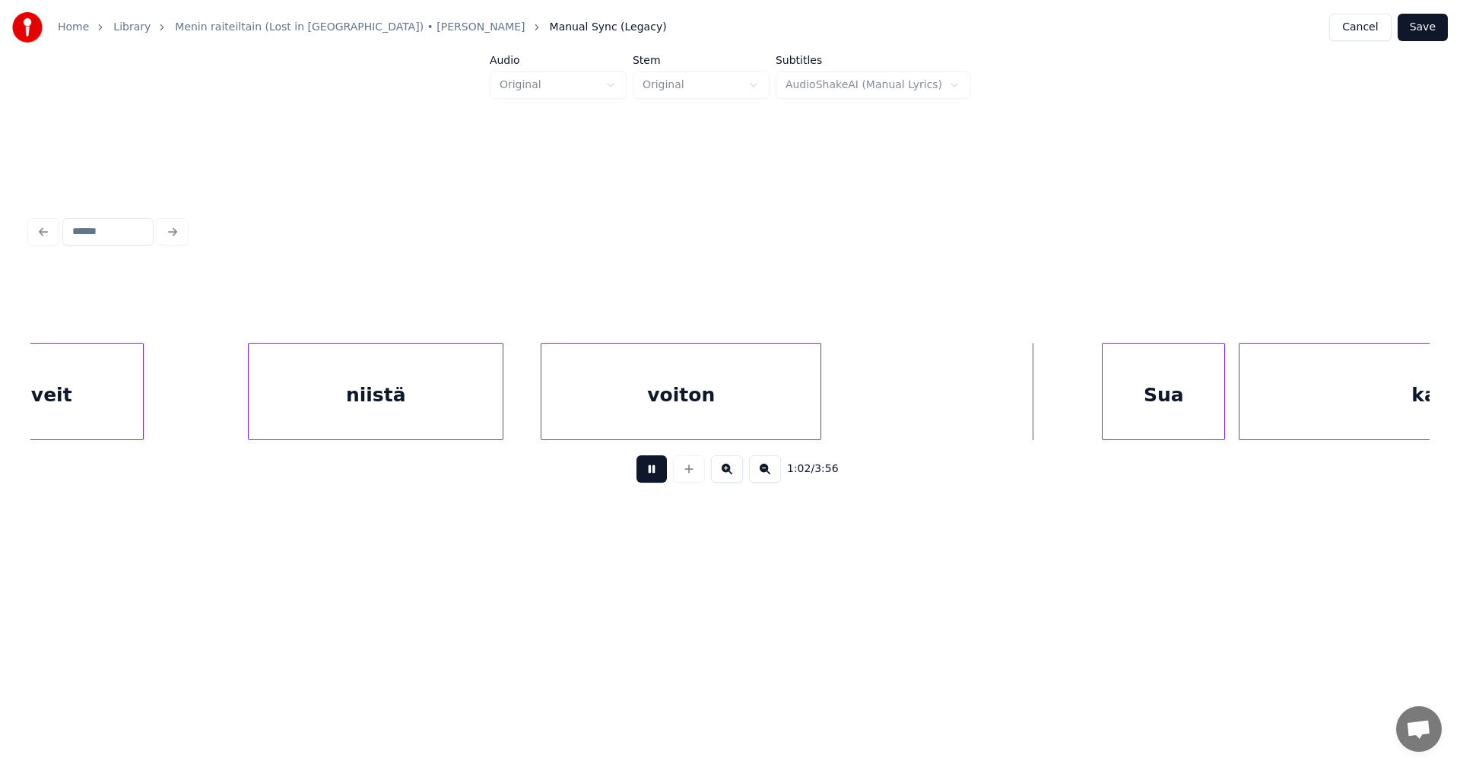
click at [658, 473] on button at bounding box center [651, 468] width 30 height 27
click at [1107, 398] on div "Sua" at bounding box center [1140, 395] width 122 height 103
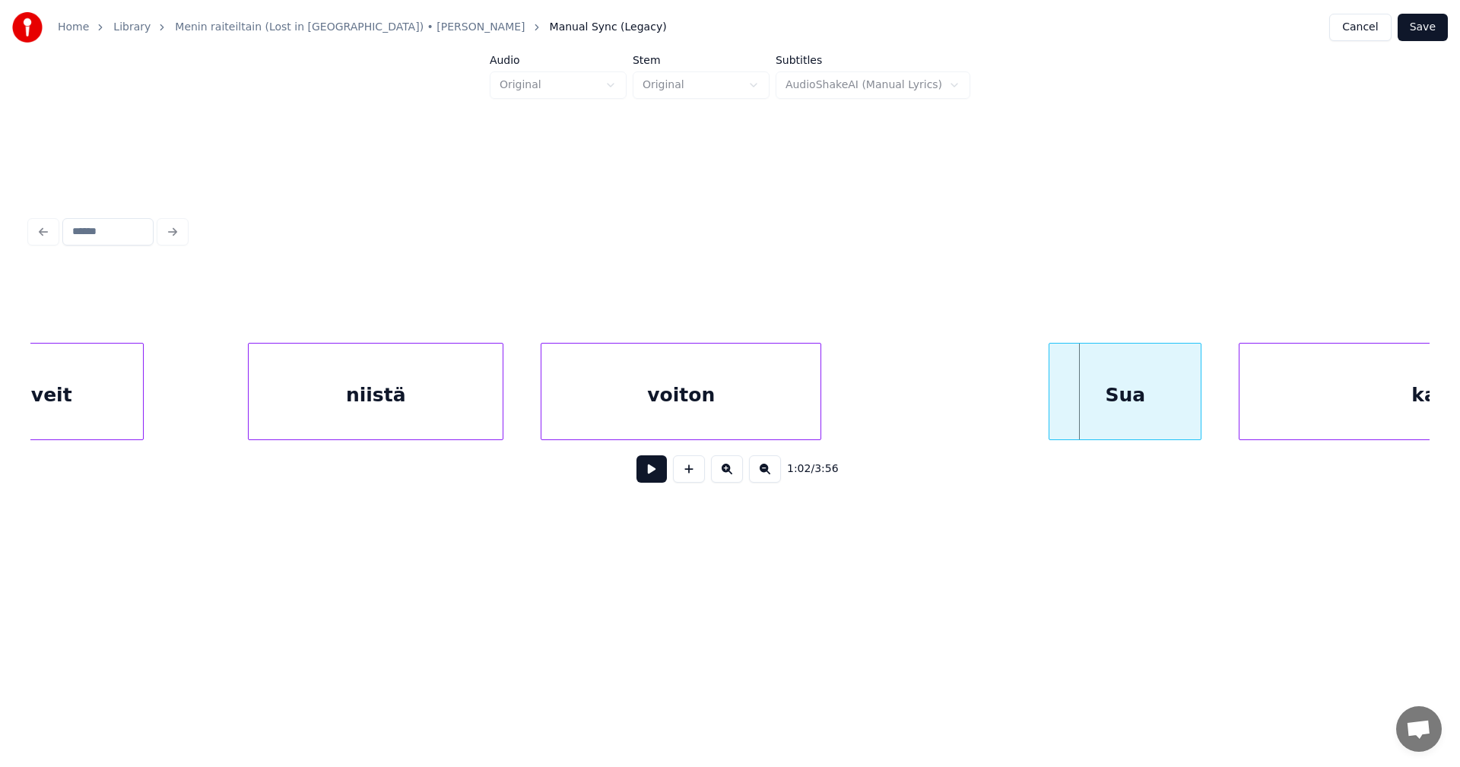
click at [1052, 401] on div at bounding box center [1051, 392] width 5 height 96
click at [645, 475] on button at bounding box center [651, 468] width 30 height 27
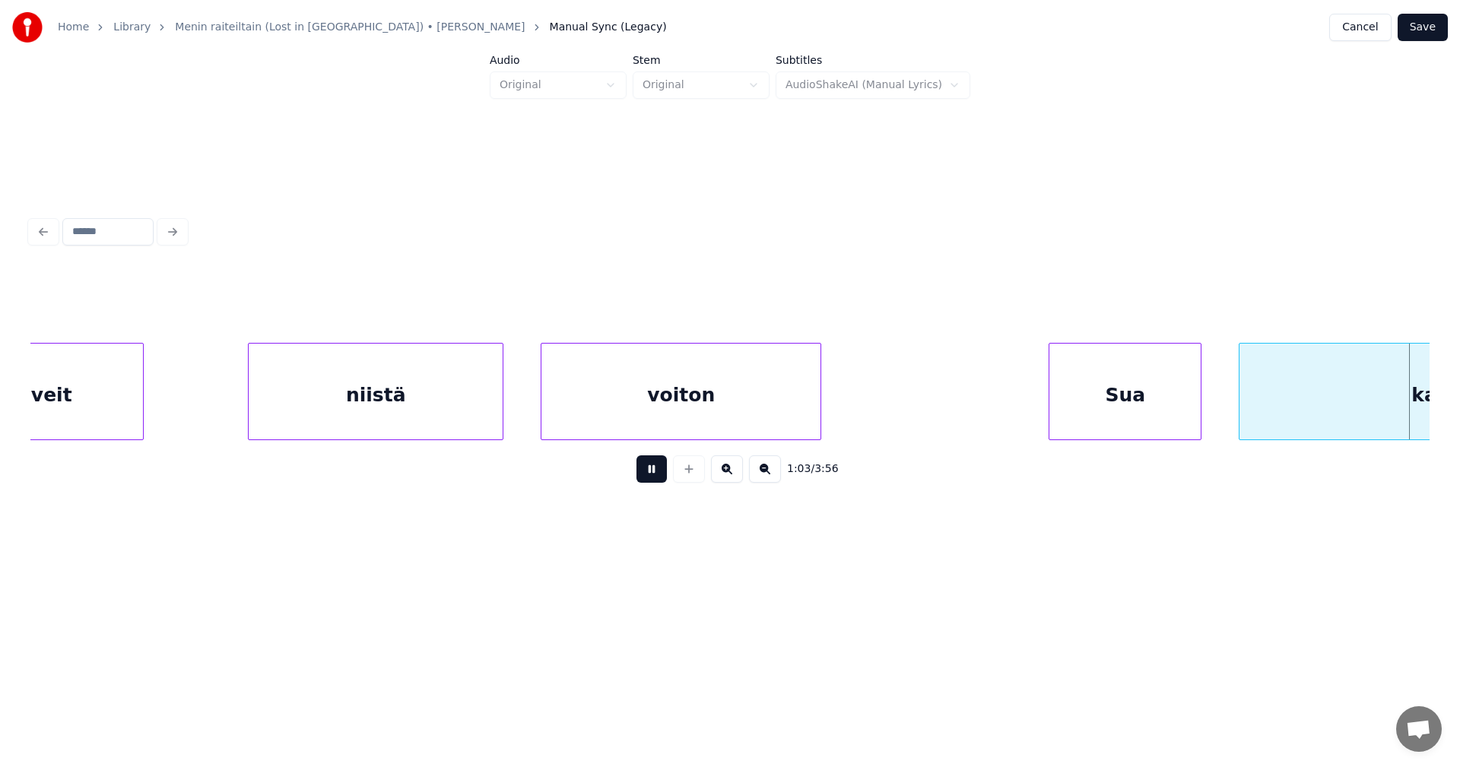
scroll to position [0, 21785]
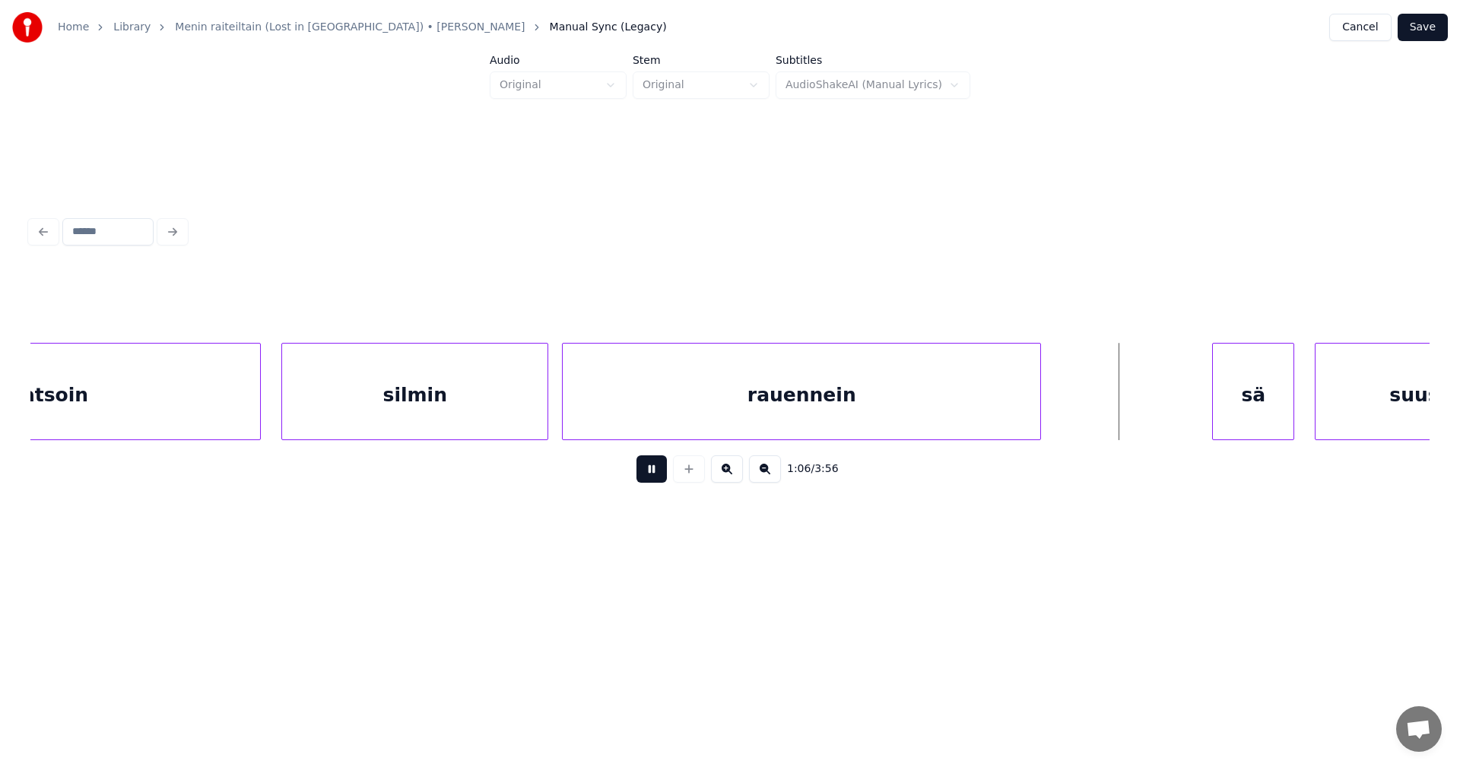
click at [645, 475] on button at bounding box center [651, 468] width 30 height 27
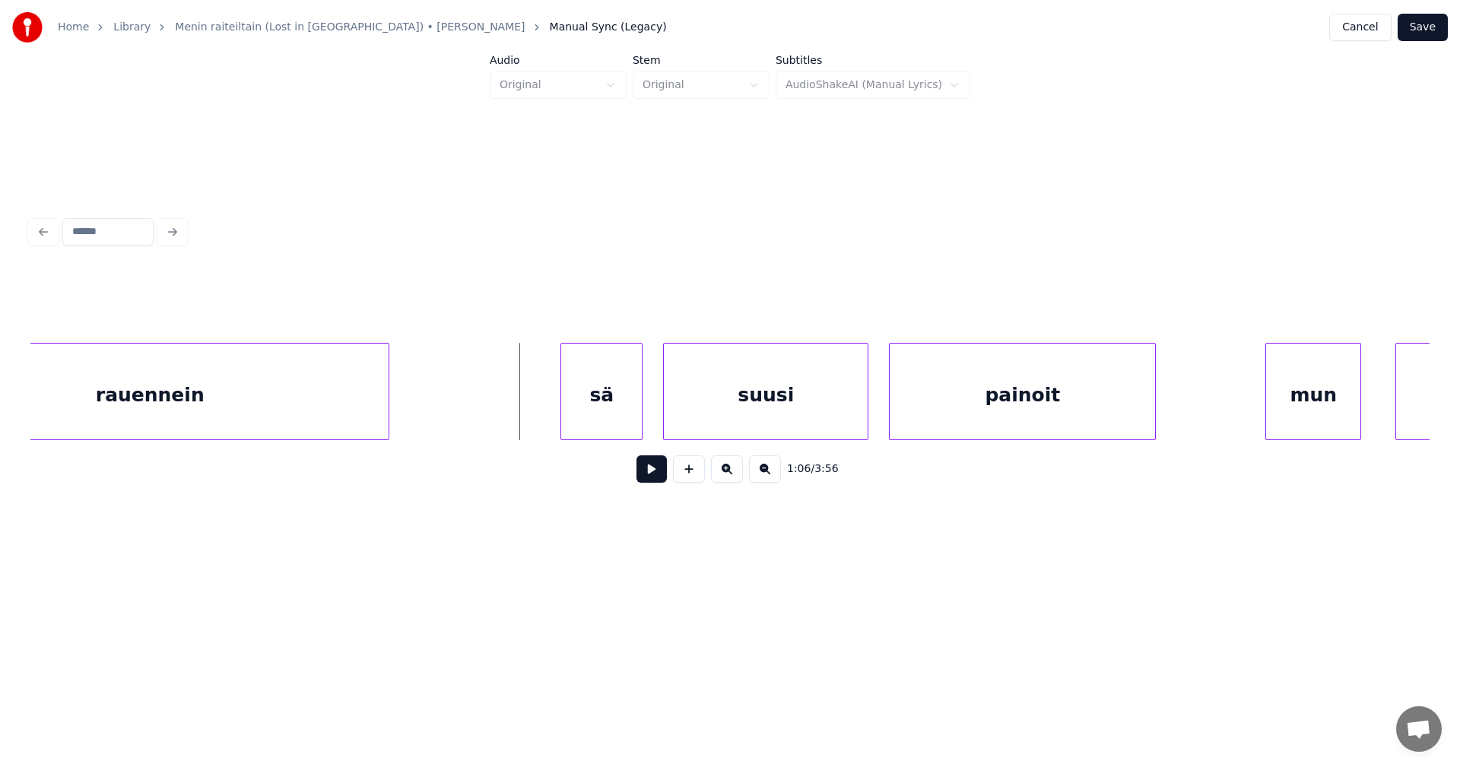
scroll to position [0, 22454]
click at [570, 415] on div "sä" at bounding box center [571, 395] width 81 height 103
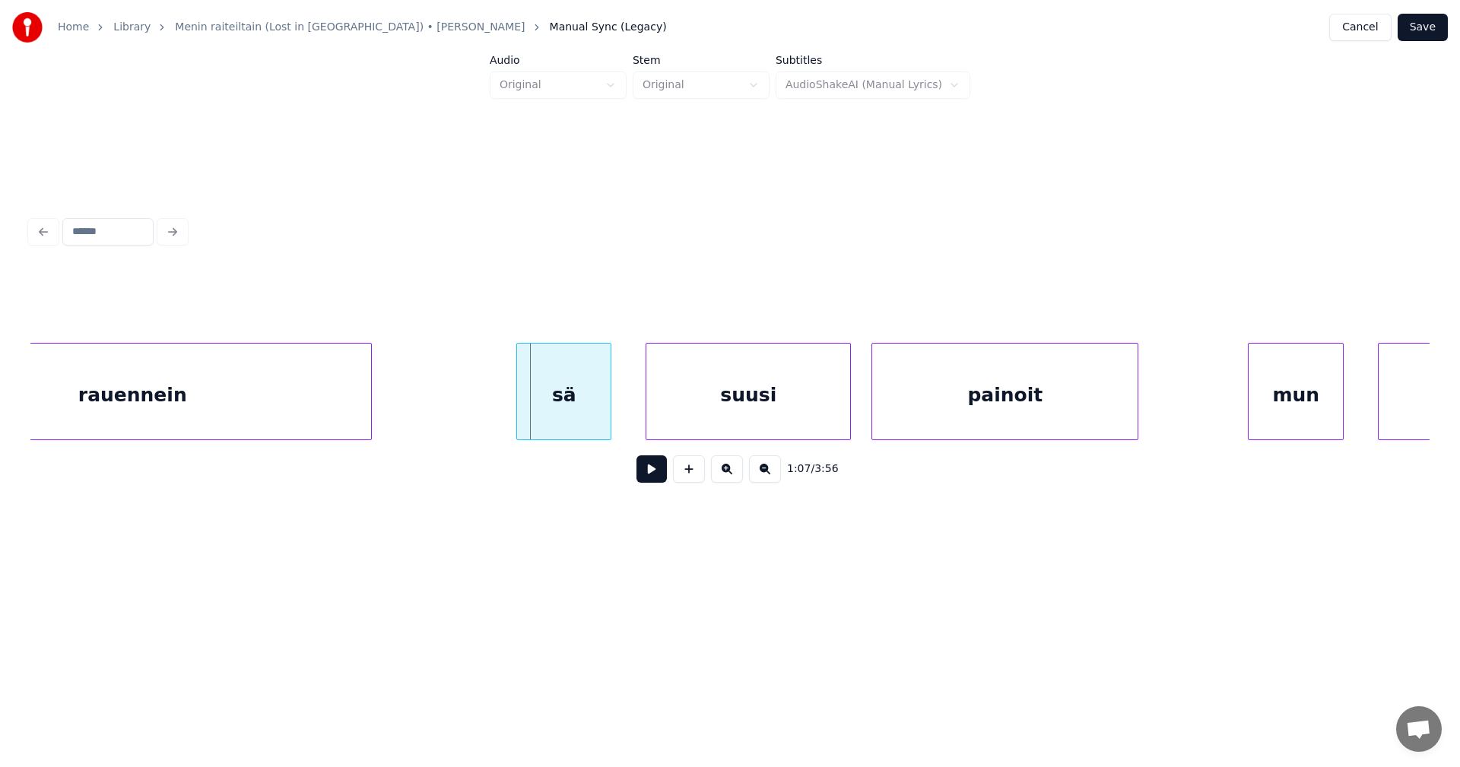
click at [518, 412] on div at bounding box center [519, 392] width 5 height 96
click at [655, 479] on button at bounding box center [651, 468] width 30 height 27
click at [655, 478] on button at bounding box center [651, 468] width 30 height 27
click at [658, 478] on button at bounding box center [651, 468] width 30 height 27
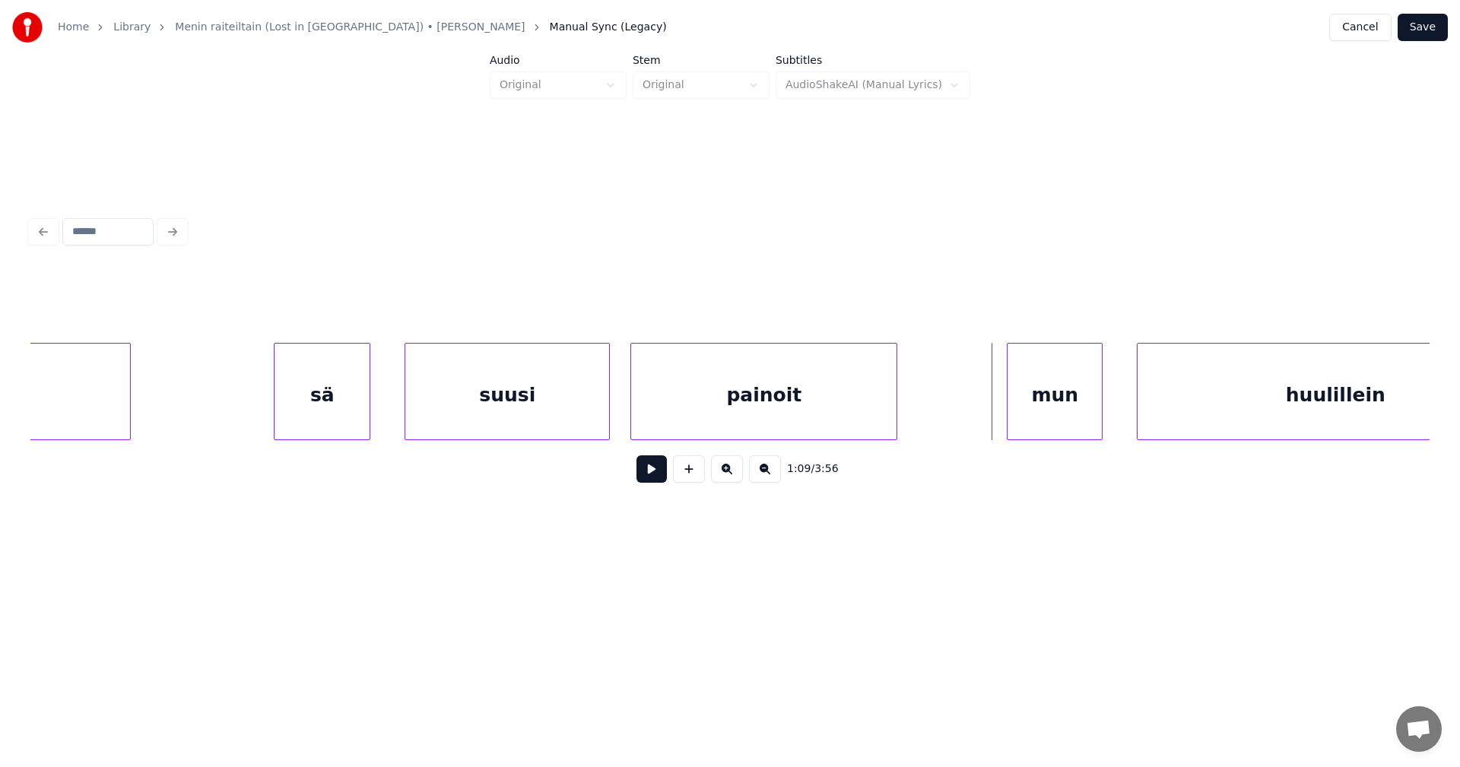
scroll to position [0, 22697]
click at [1059, 420] on div "mun" at bounding box center [1039, 395] width 94 height 103
click at [984, 413] on div at bounding box center [986, 392] width 5 height 96
click at [641, 478] on button at bounding box center [651, 468] width 30 height 27
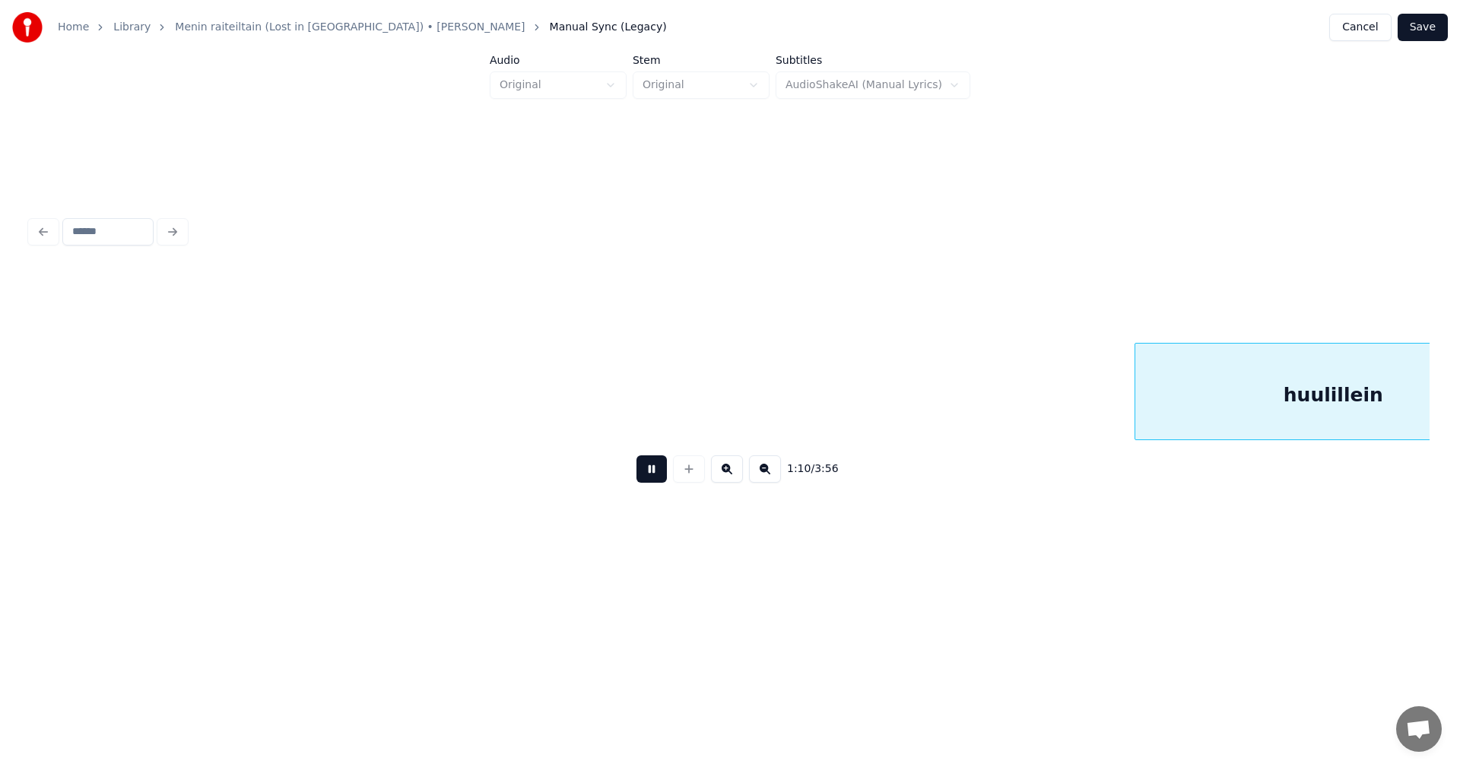
scroll to position [0, 24096]
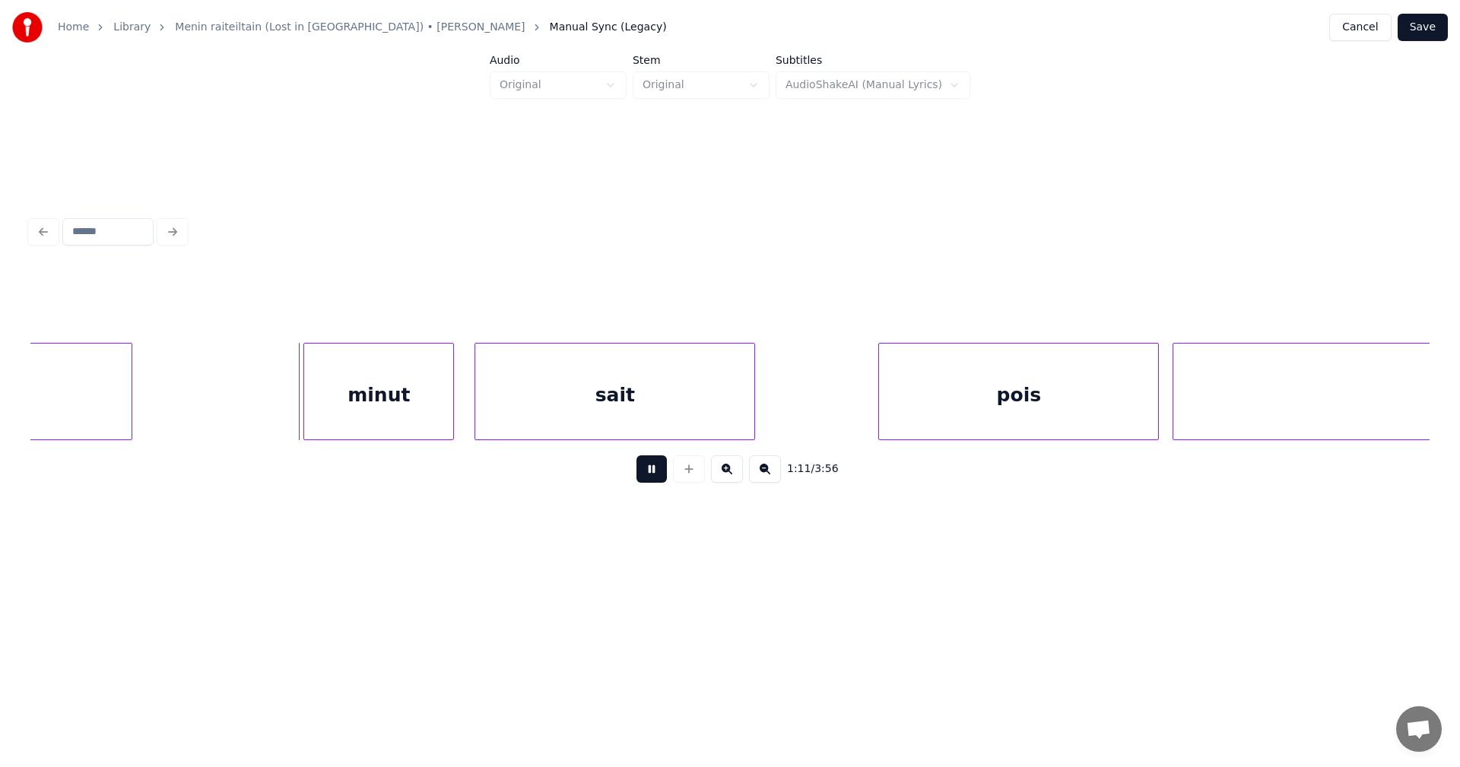
click at [643, 483] on button at bounding box center [651, 468] width 30 height 27
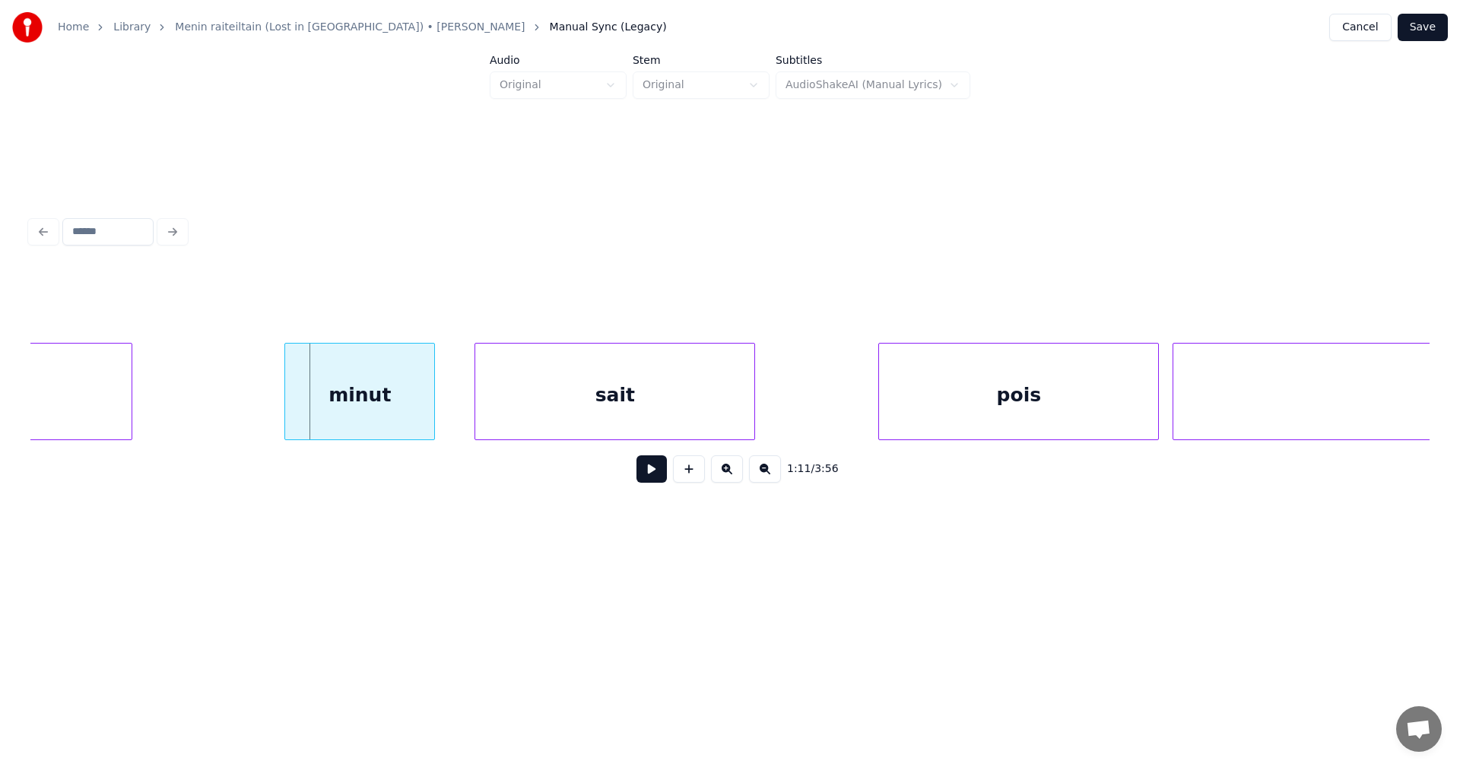
click at [397, 414] on div "minut" at bounding box center [359, 395] width 149 height 103
click at [658, 482] on button at bounding box center [651, 468] width 30 height 27
click at [655, 479] on button at bounding box center [651, 468] width 30 height 27
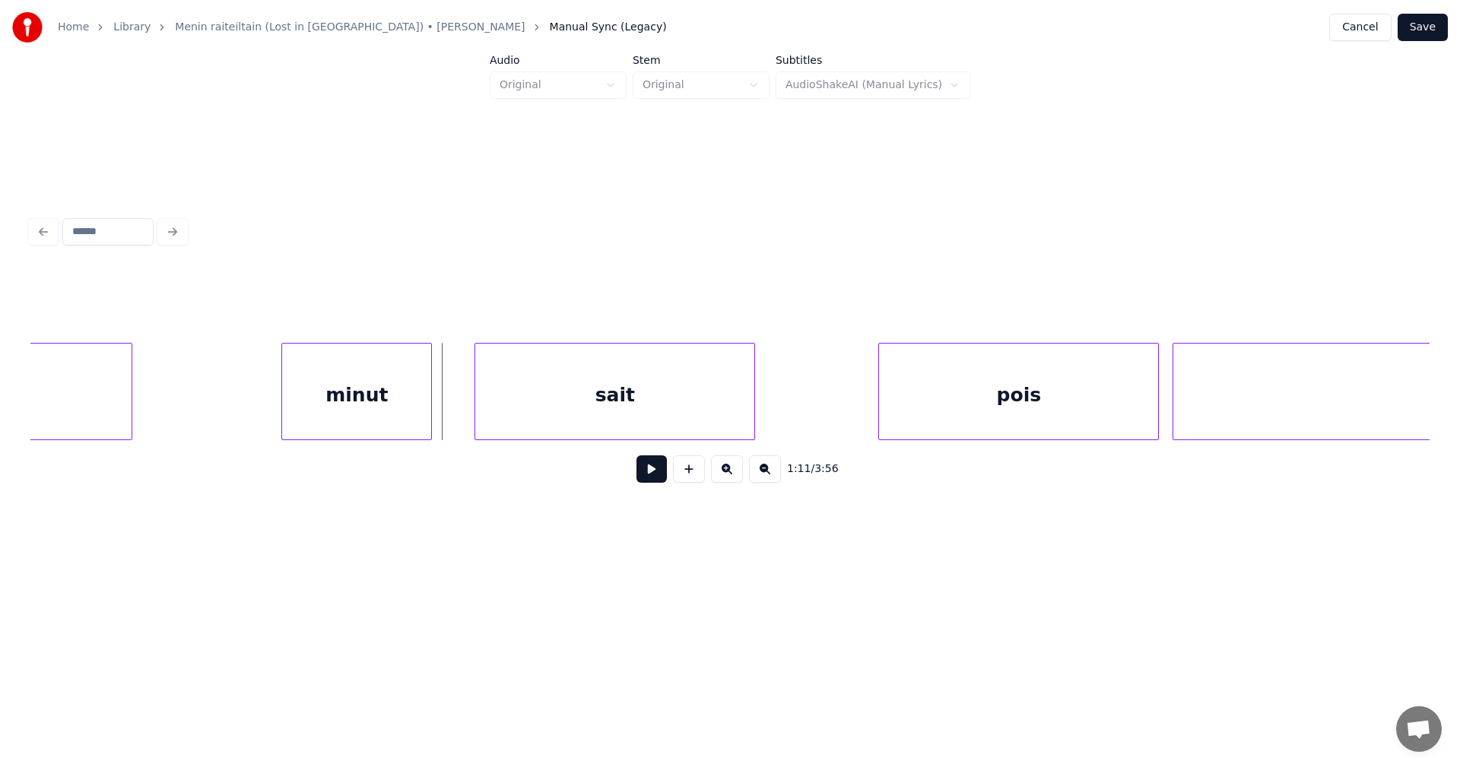
click at [655, 479] on button at bounding box center [651, 468] width 30 height 27
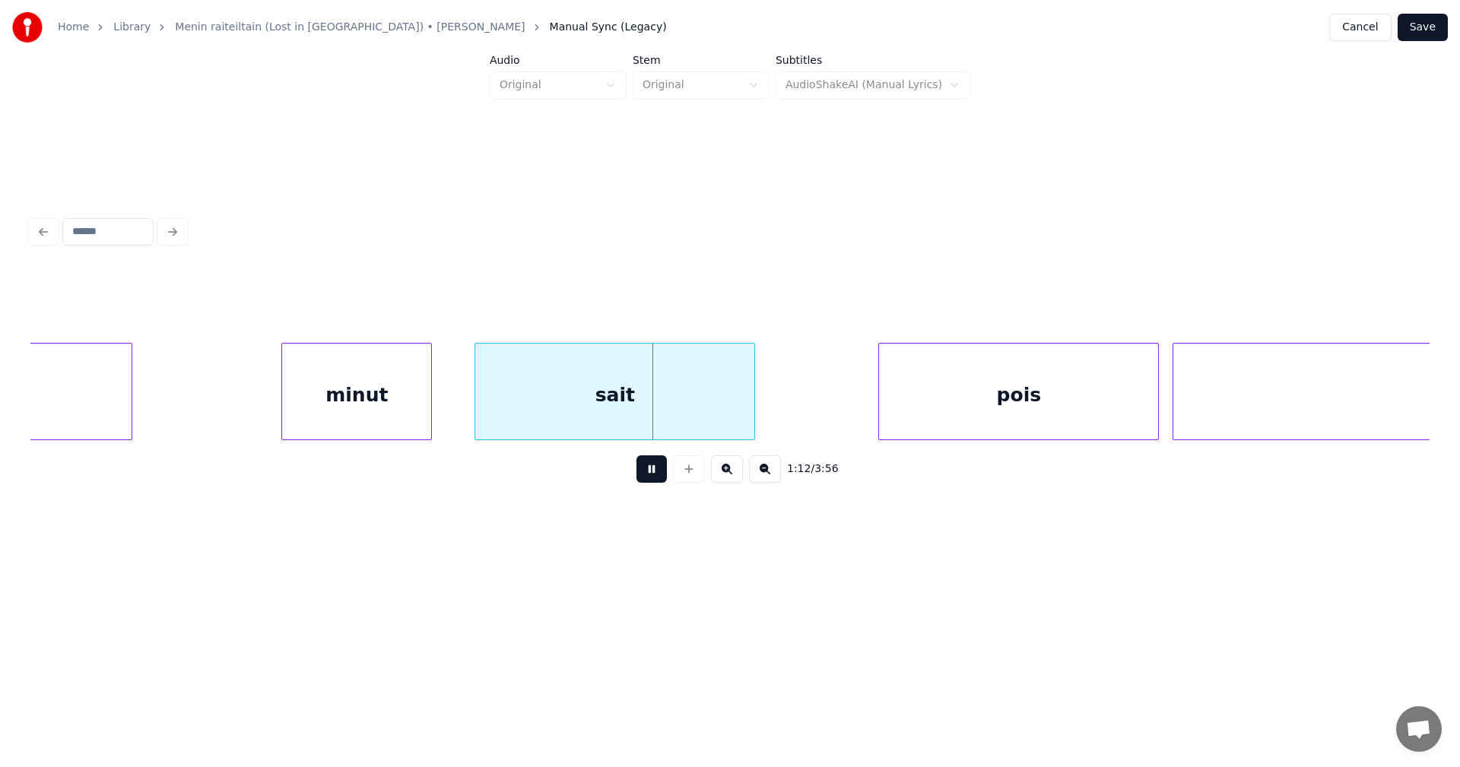
click at [655, 479] on button at bounding box center [651, 468] width 30 height 27
click at [624, 395] on div "sait" at bounding box center [614, 395] width 279 height 103
click at [651, 468] on button at bounding box center [651, 468] width 30 height 27
drag, startPoint x: 651, startPoint y: 474, endPoint x: 660, endPoint y: 412, distance: 62.3
click at [652, 468] on button at bounding box center [651, 468] width 30 height 27
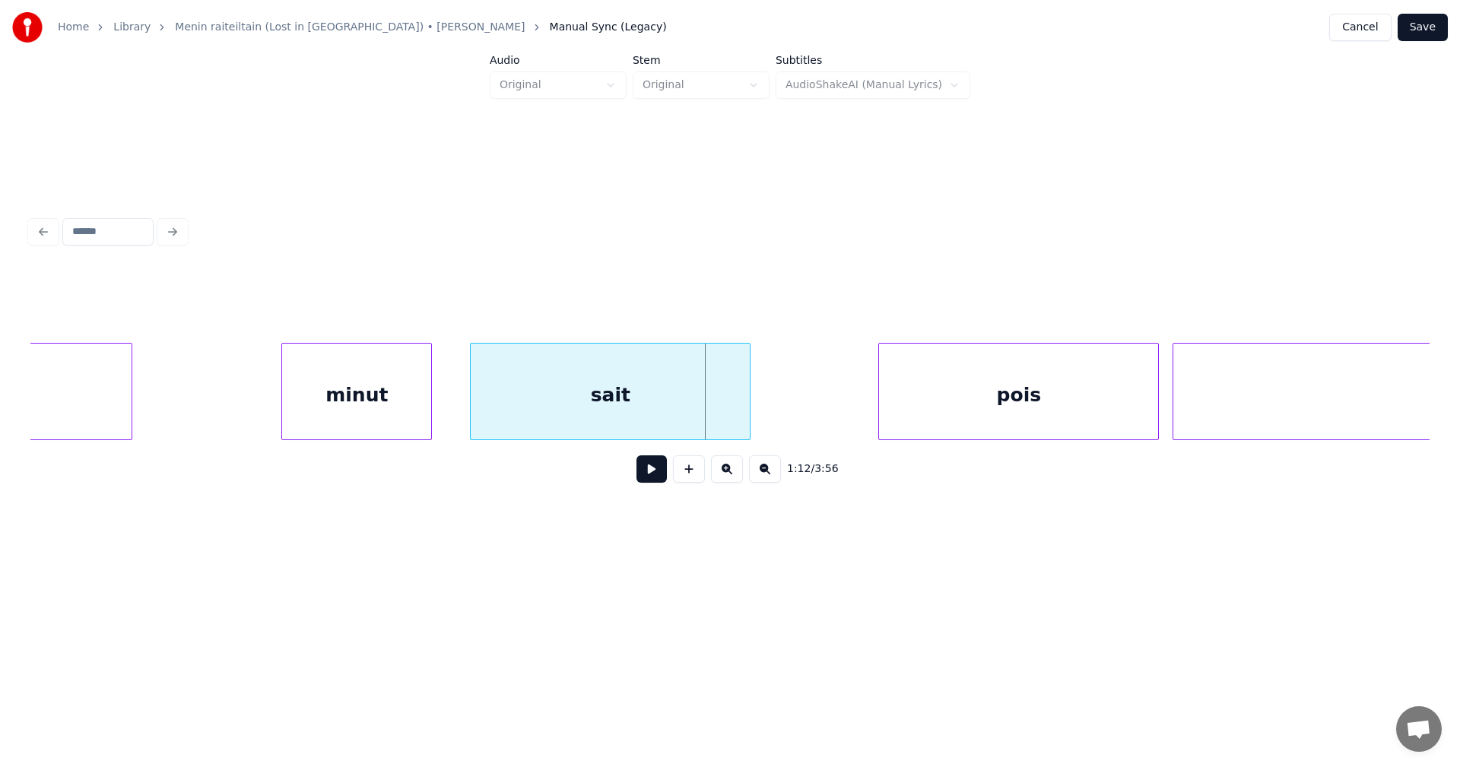
click at [657, 401] on div "sait" at bounding box center [610, 395] width 279 height 103
click at [662, 478] on button at bounding box center [651, 468] width 30 height 27
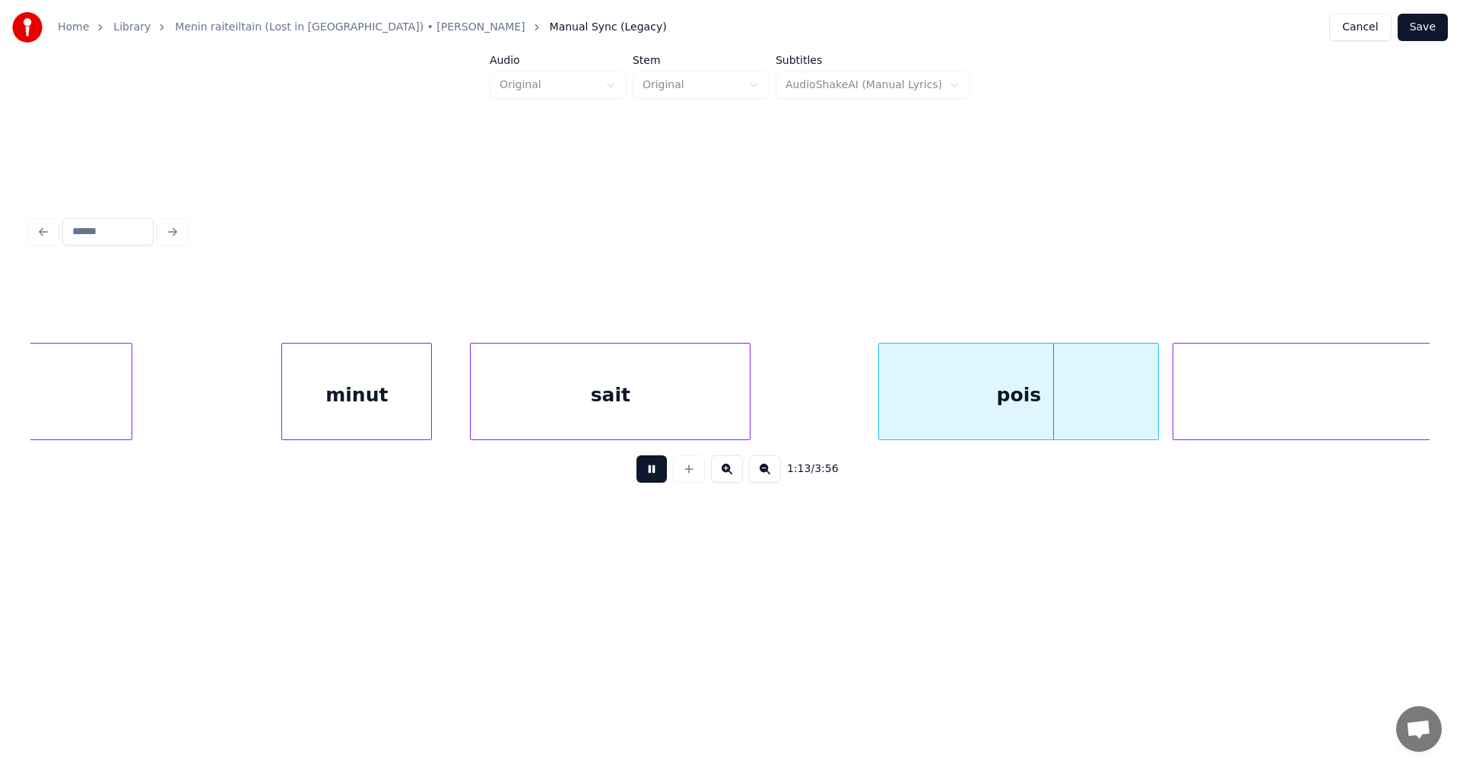
click at [660, 477] on button at bounding box center [651, 468] width 30 height 27
click at [1140, 403] on div at bounding box center [1140, 392] width 5 height 96
click at [662, 479] on button at bounding box center [651, 468] width 30 height 27
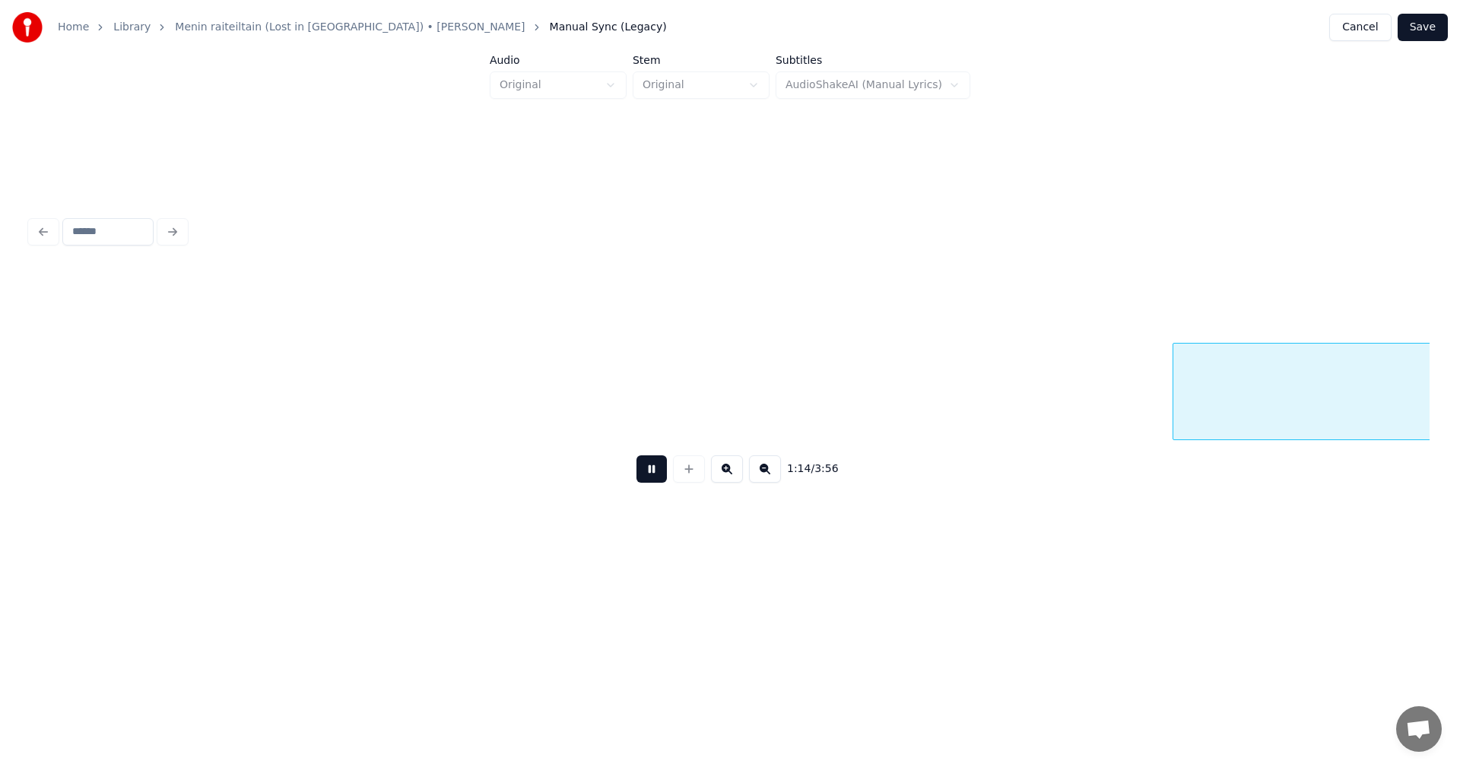
scroll to position [0, 25498]
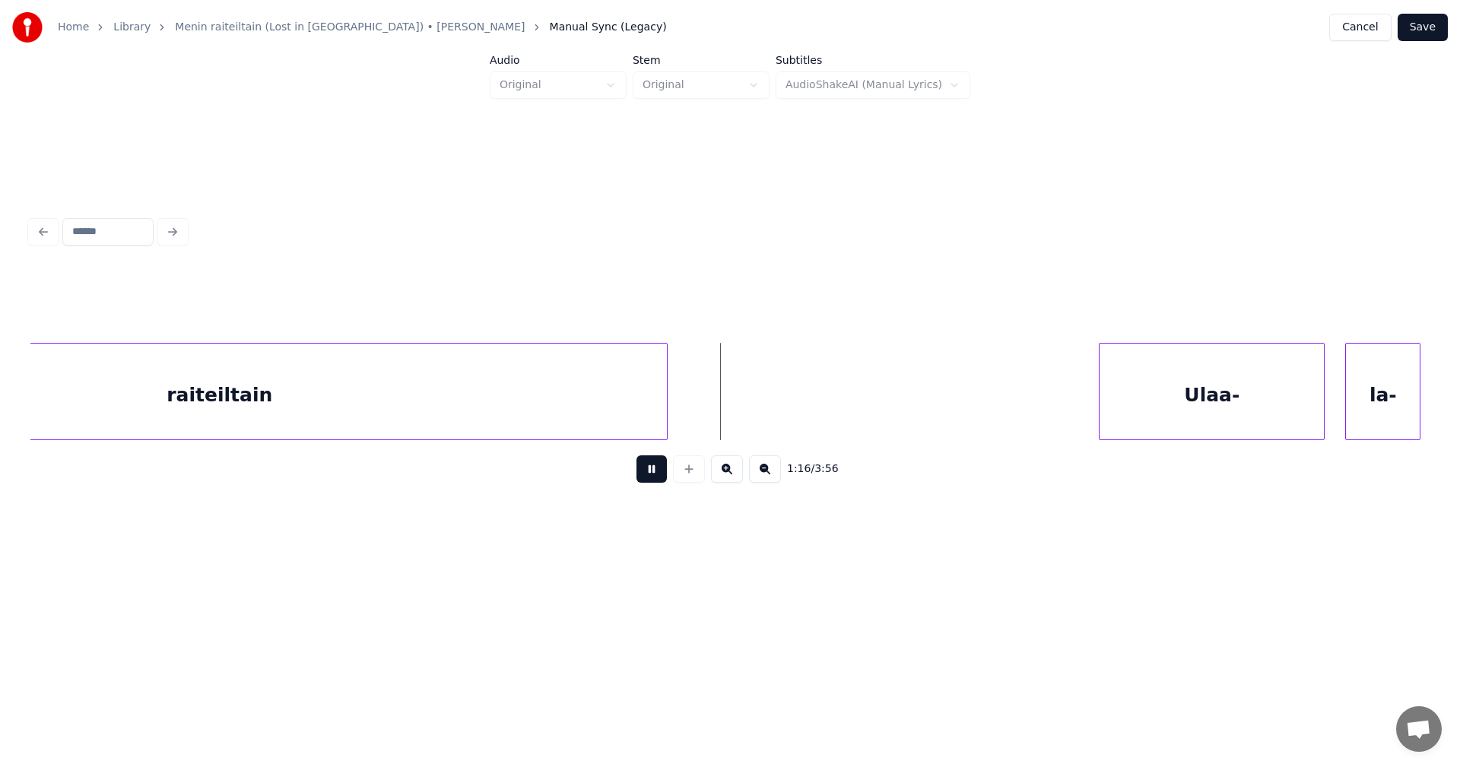
drag, startPoint x: 665, startPoint y: 474, endPoint x: 709, endPoint y: 424, distance: 66.8
click at [666, 474] on button at bounding box center [651, 468] width 30 height 27
click at [725, 414] on div at bounding box center [722, 392] width 5 height 96
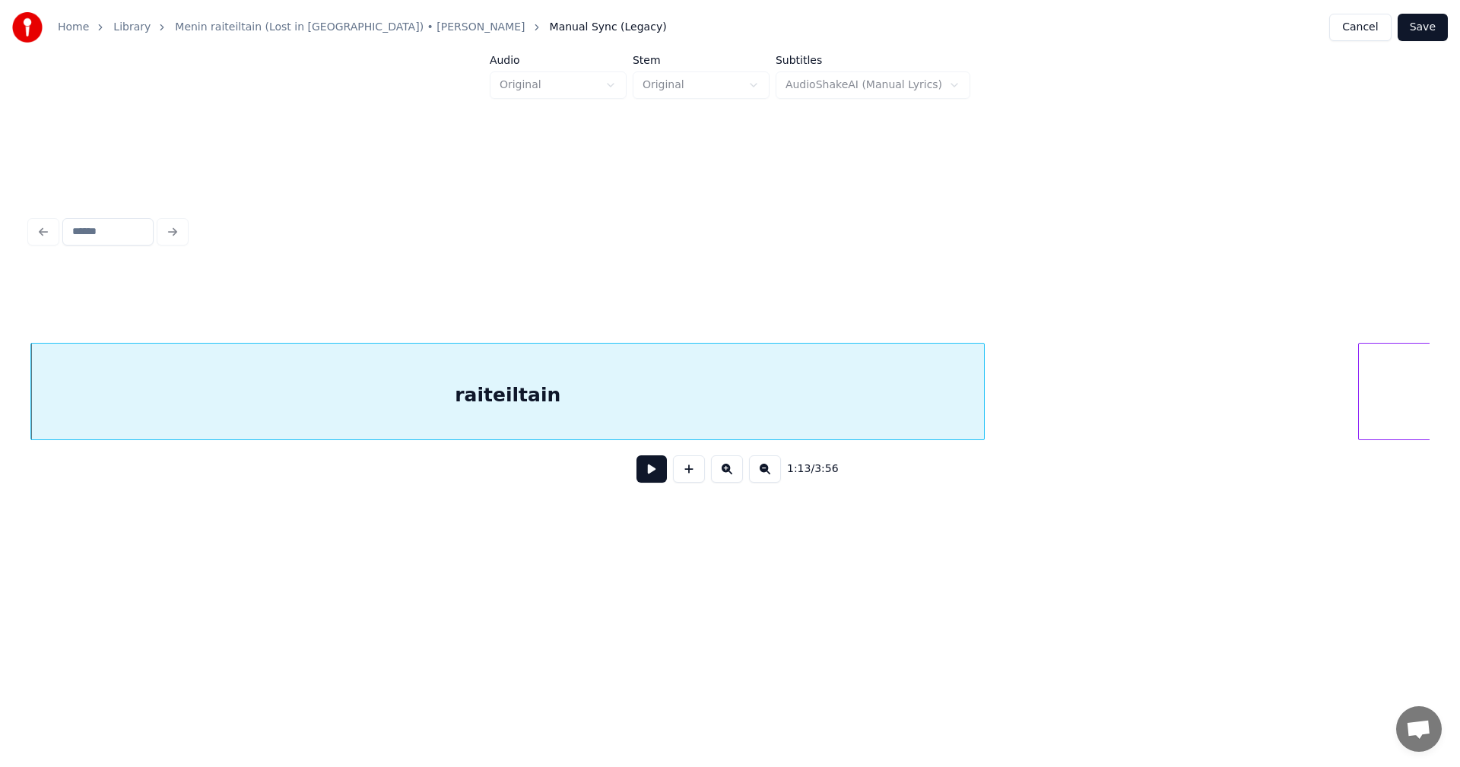
scroll to position [0, 26462]
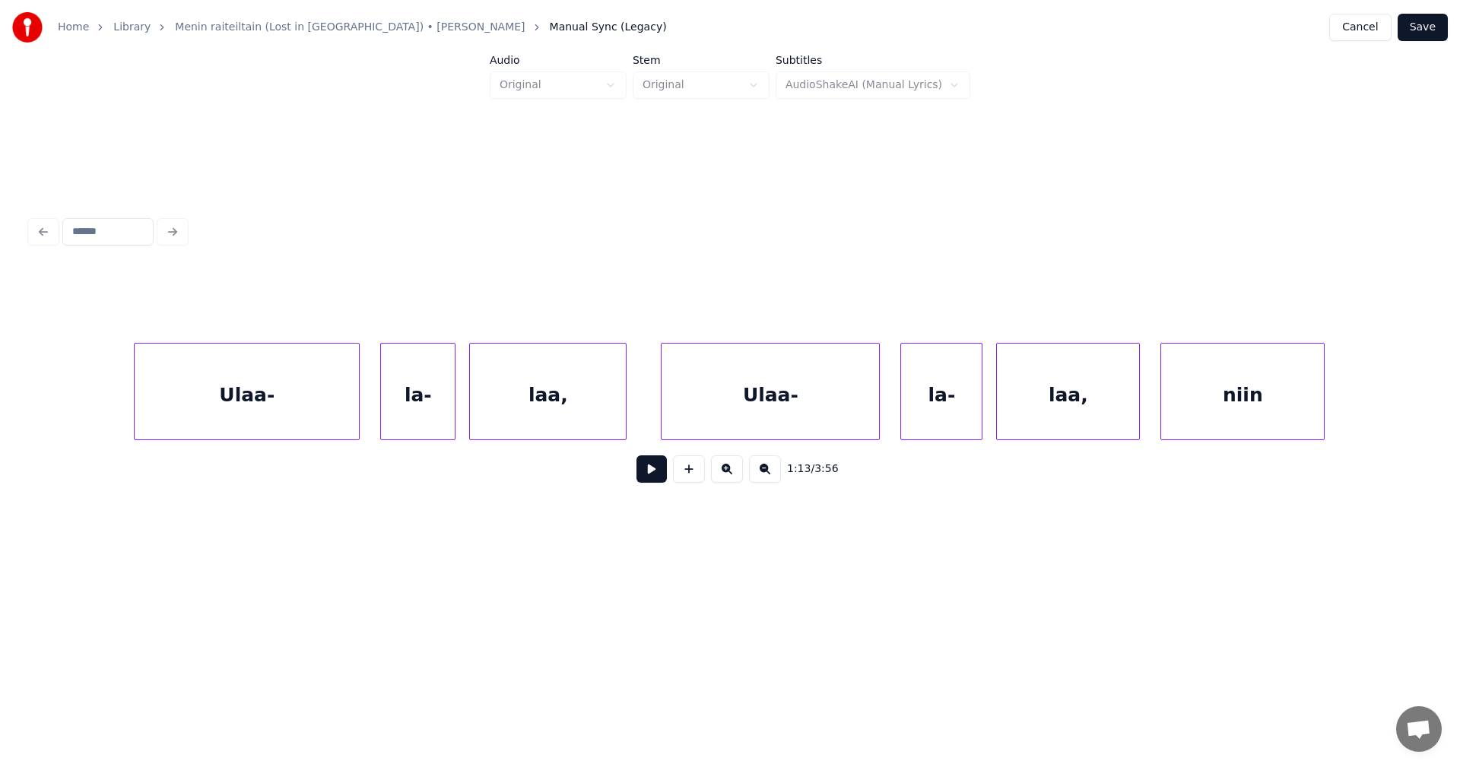
click at [652, 472] on button at bounding box center [651, 468] width 30 height 27
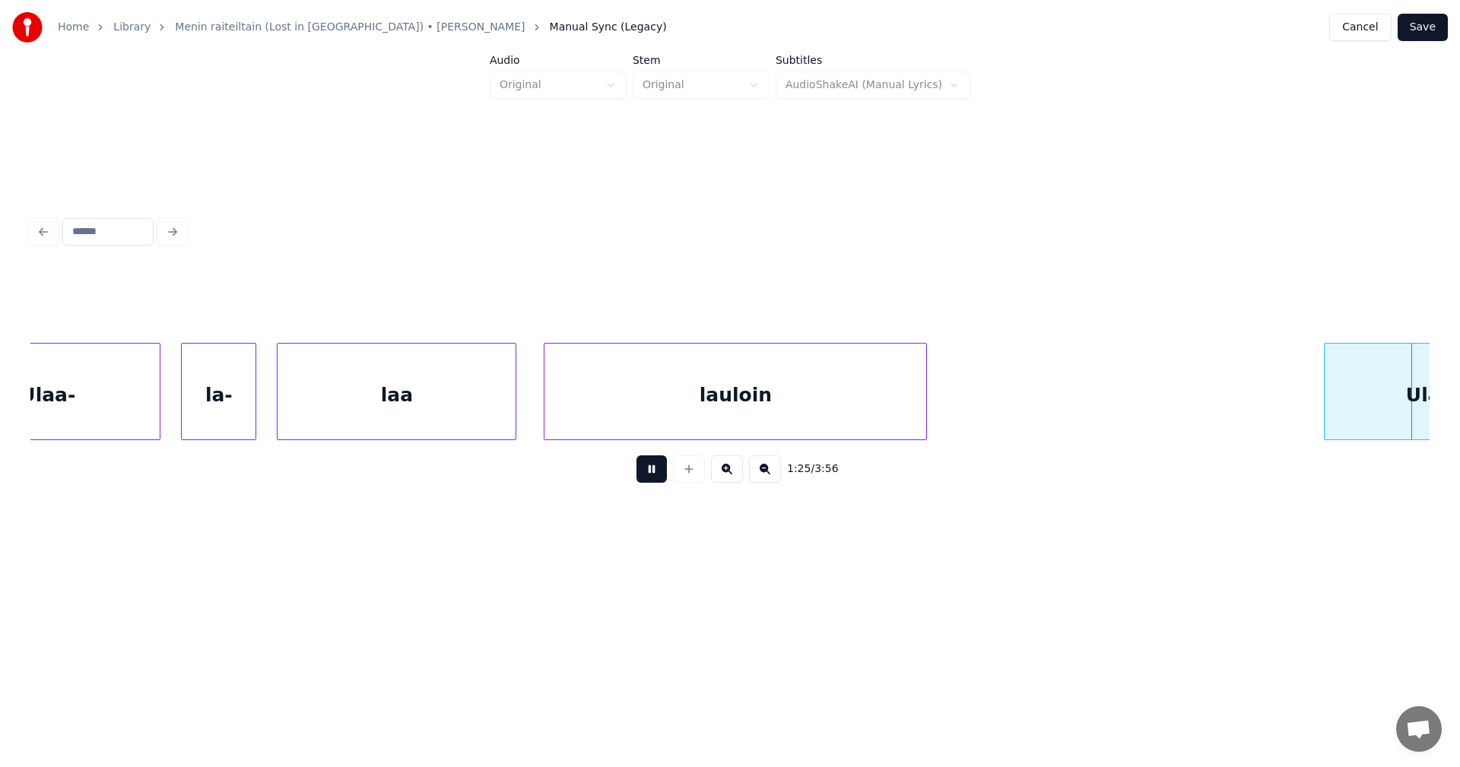
scroll to position [0, 29447]
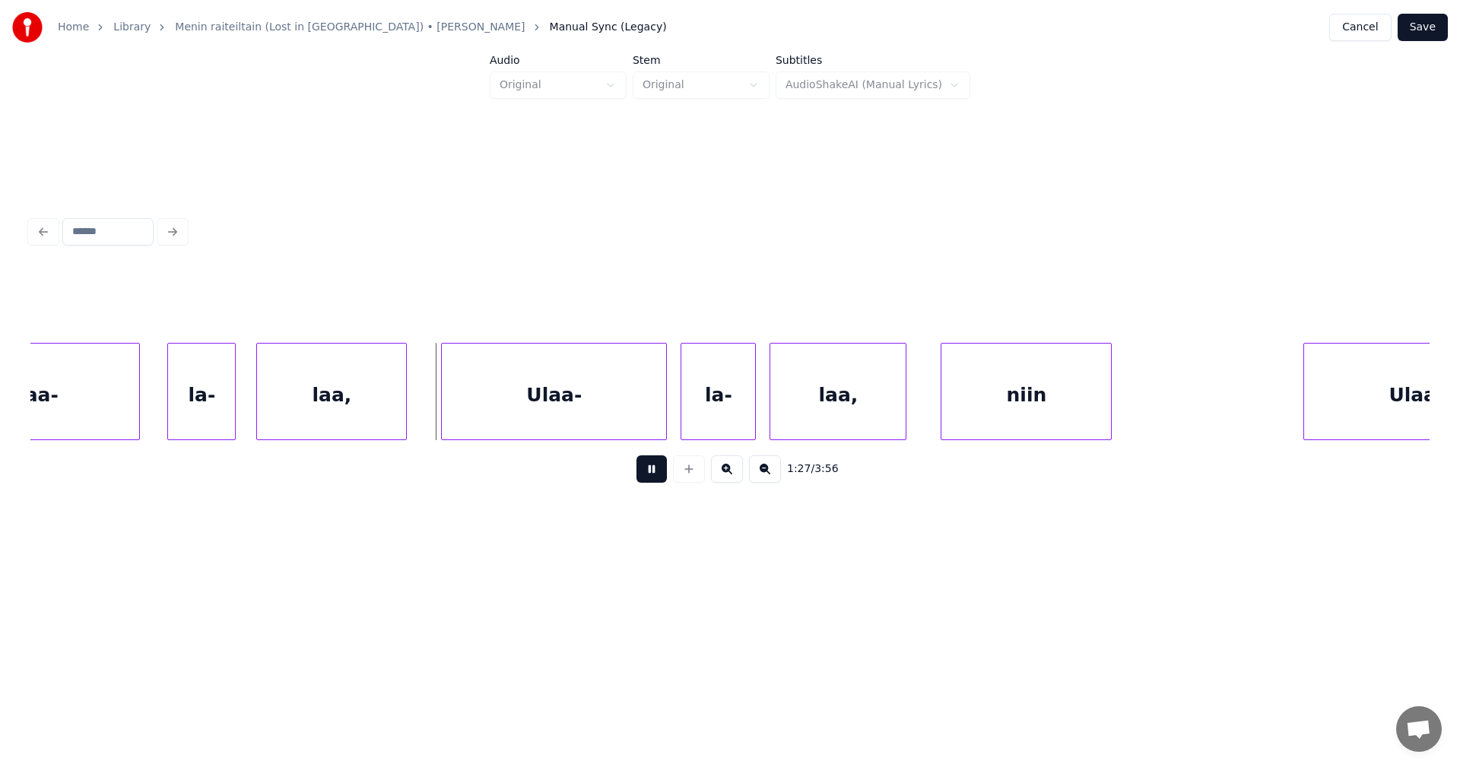
click at [662, 466] on button at bounding box center [651, 468] width 30 height 27
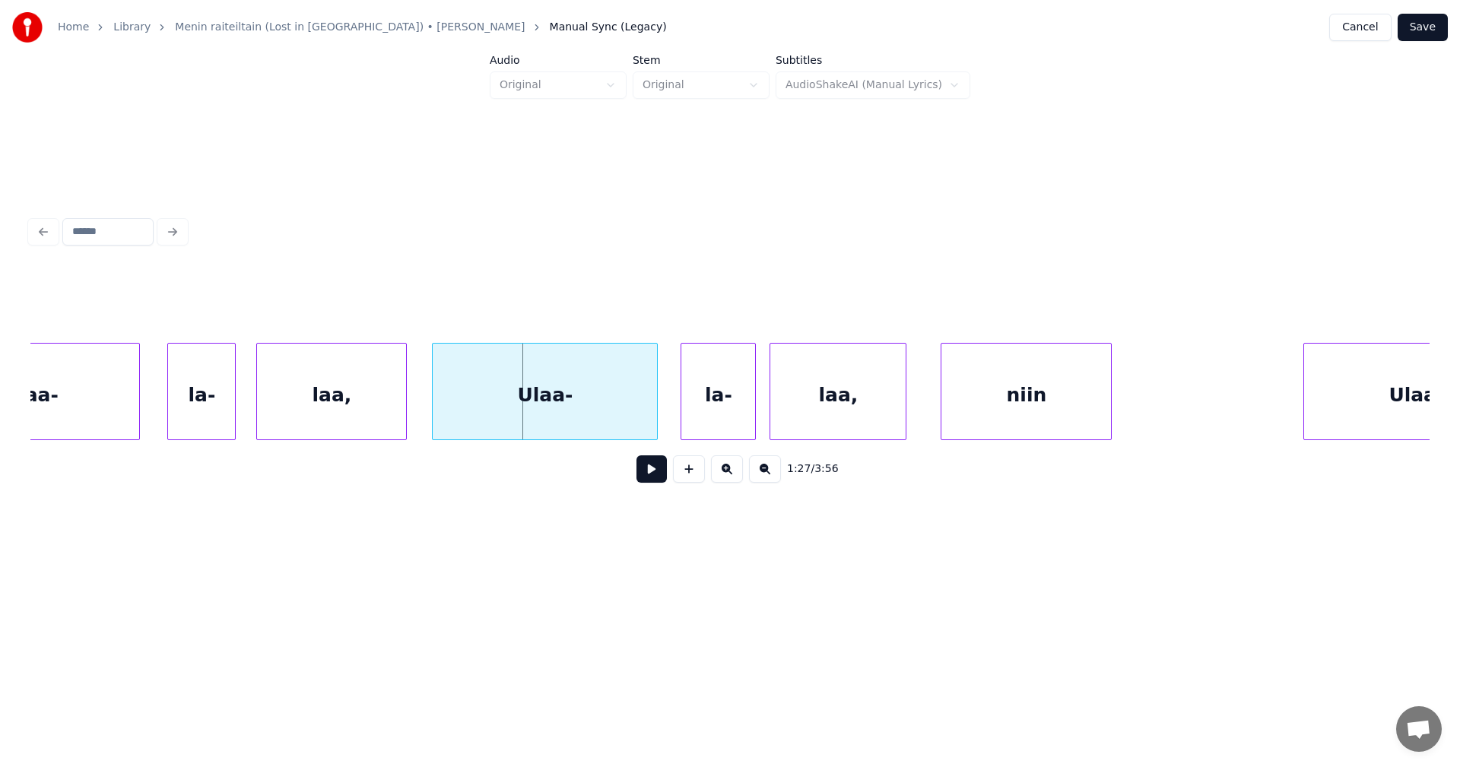
click at [606, 403] on div "Ulaa-" at bounding box center [545, 395] width 224 height 103
click at [649, 479] on button at bounding box center [651, 468] width 30 height 27
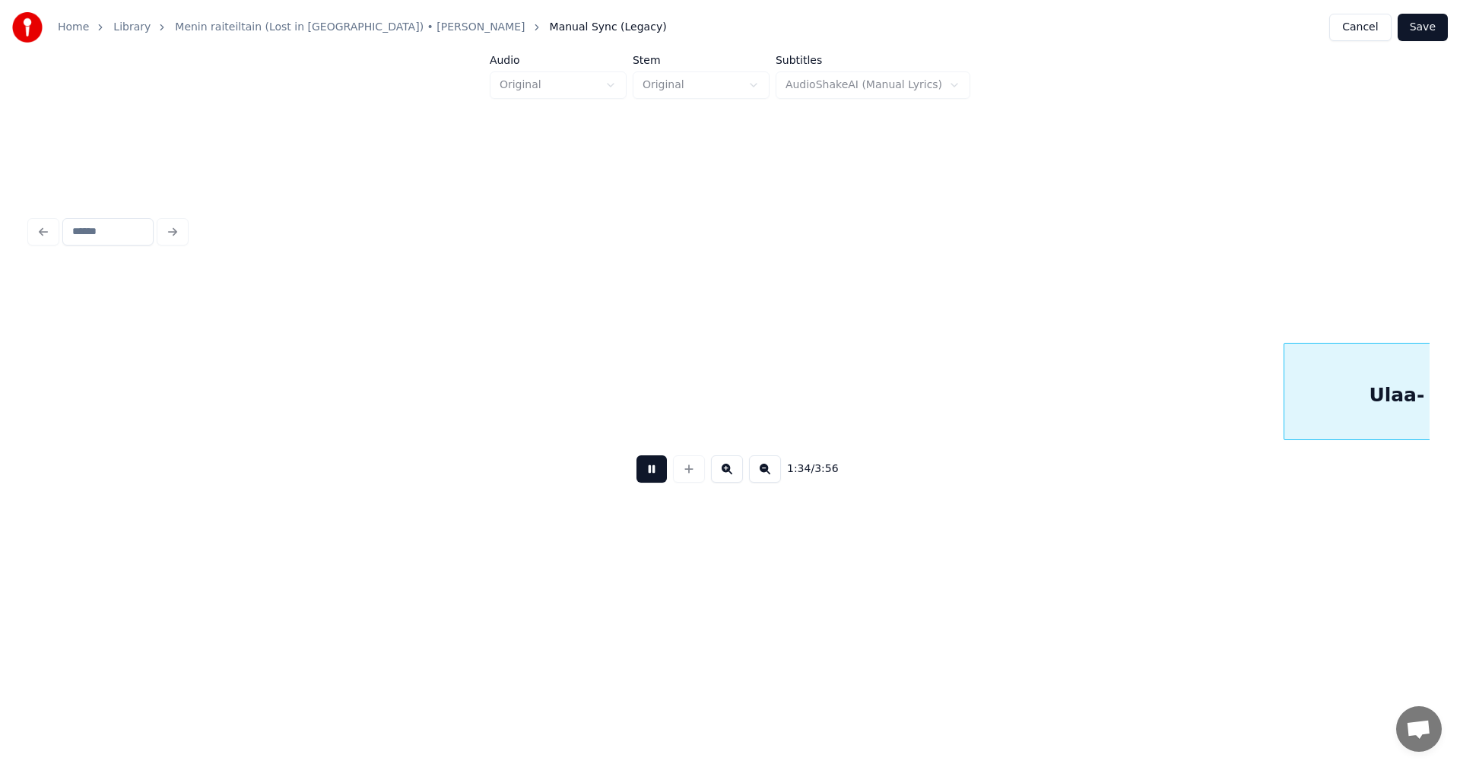
scroll to position [0, 32252]
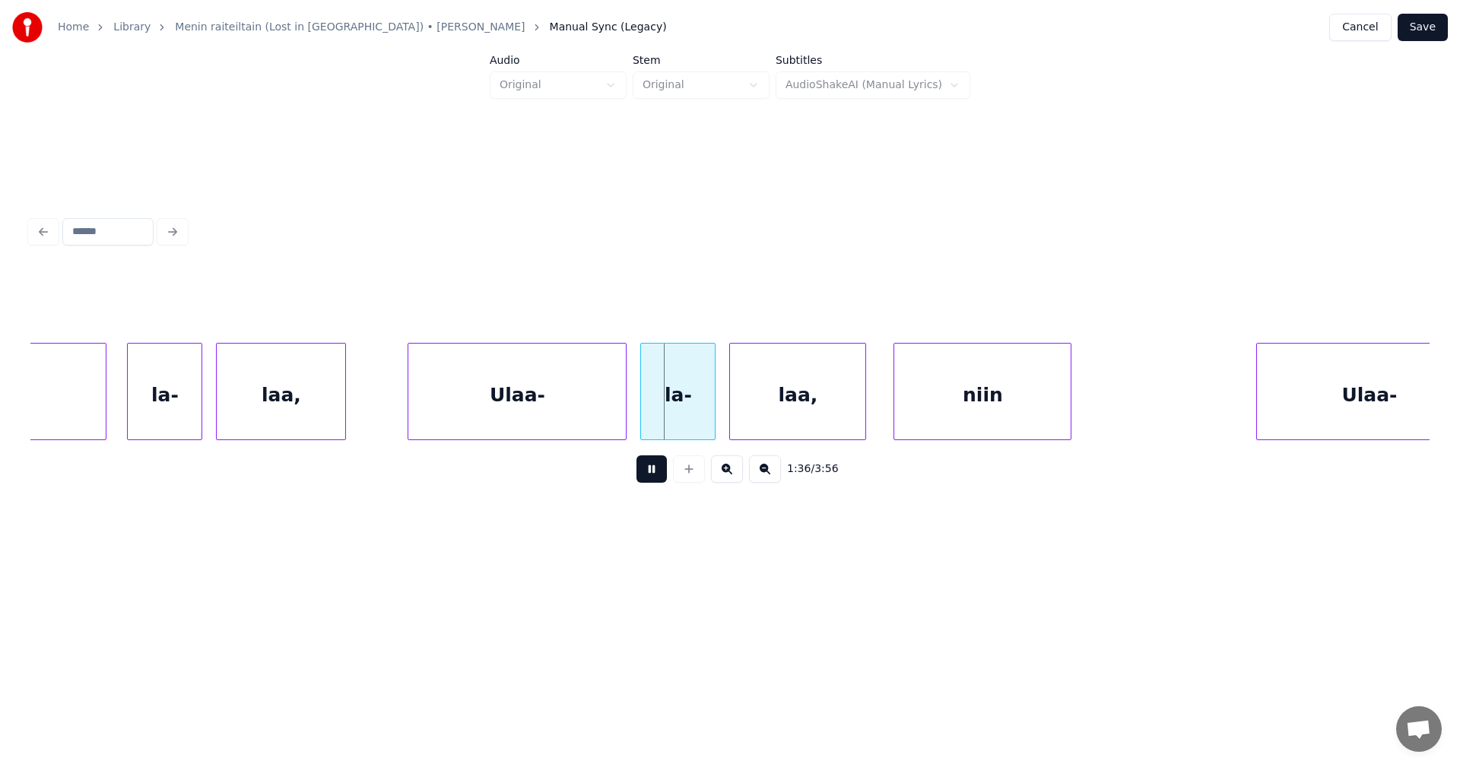
click at [661, 471] on button at bounding box center [651, 468] width 30 height 27
click at [597, 406] on div "Ulaa-" at bounding box center [516, 395] width 217 height 103
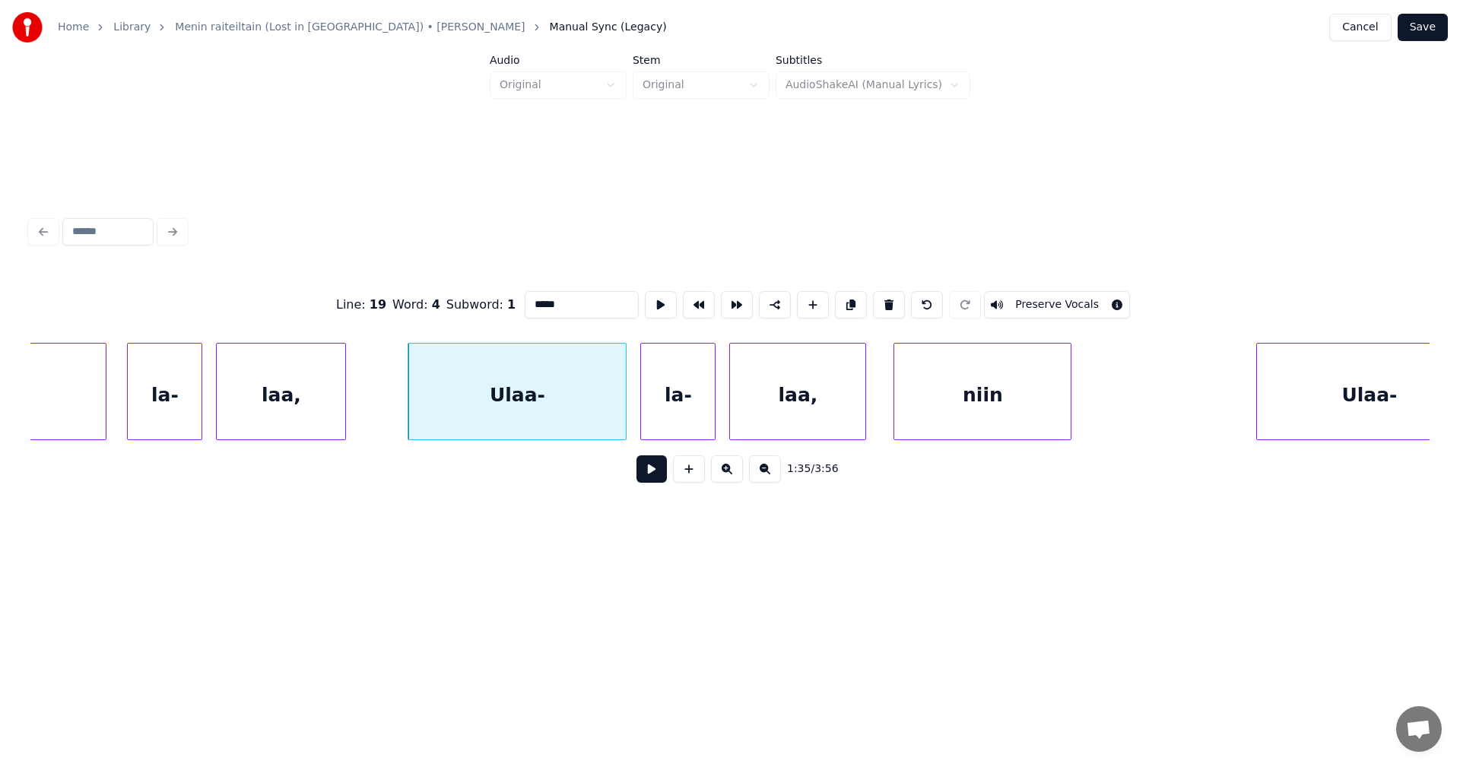
click at [647, 474] on button at bounding box center [651, 468] width 30 height 27
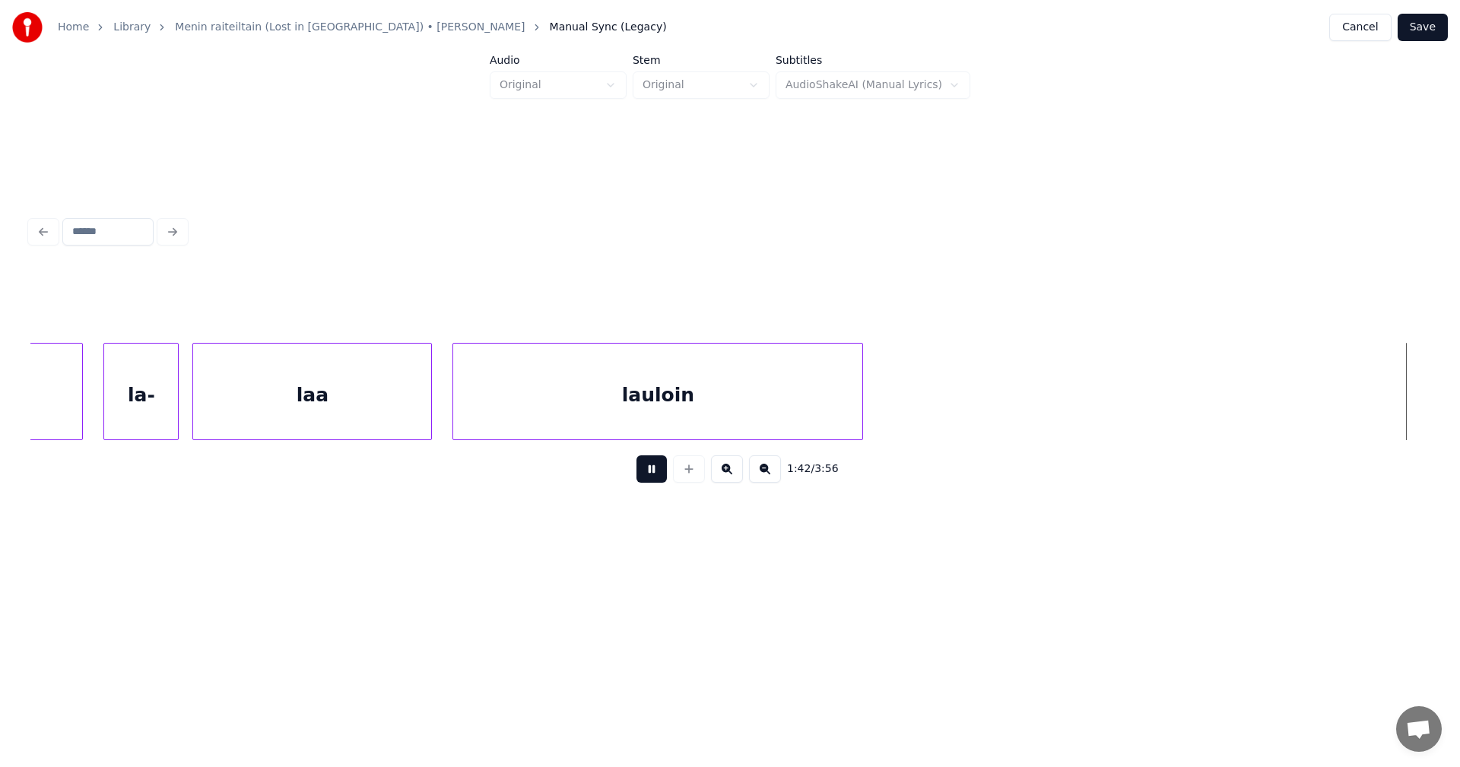
scroll to position [0, 35052]
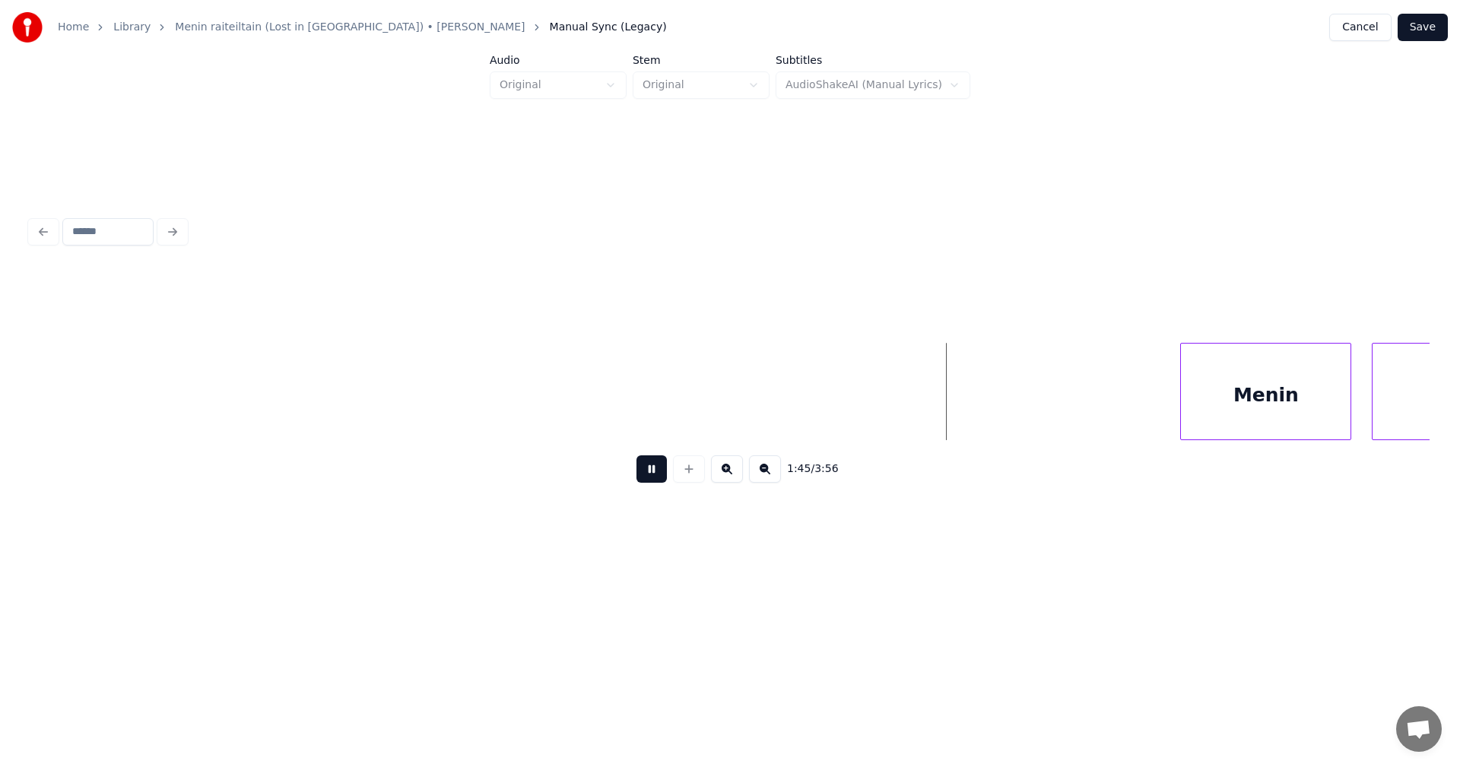
drag, startPoint x: 649, startPoint y: 474, endPoint x: 862, endPoint y: 440, distance: 216.3
click at [651, 474] on button at bounding box center [651, 468] width 30 height 27
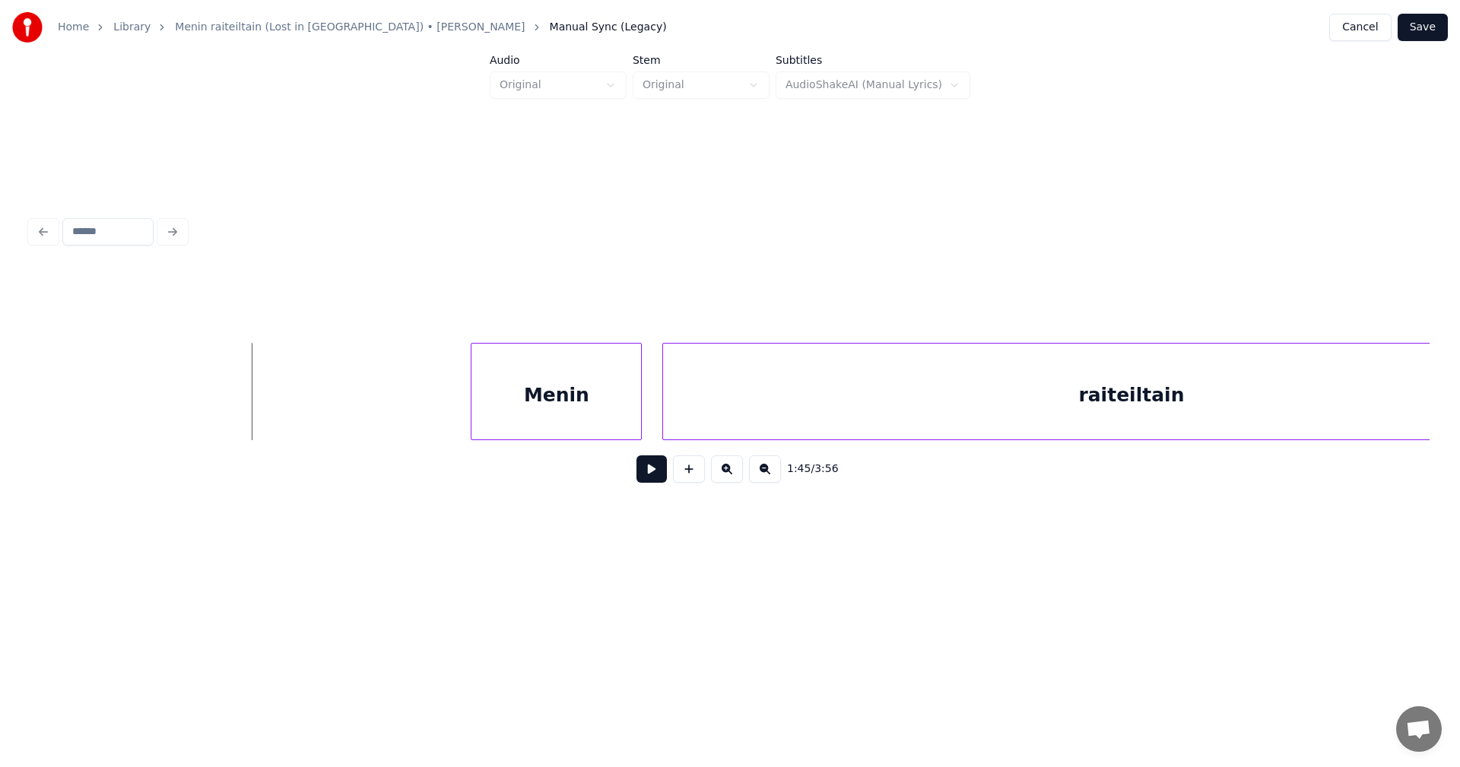
scroll to position [0, 35782]
click at [524, 409] on div "Menin" at bounding box center [515, 395] width 170 height 103
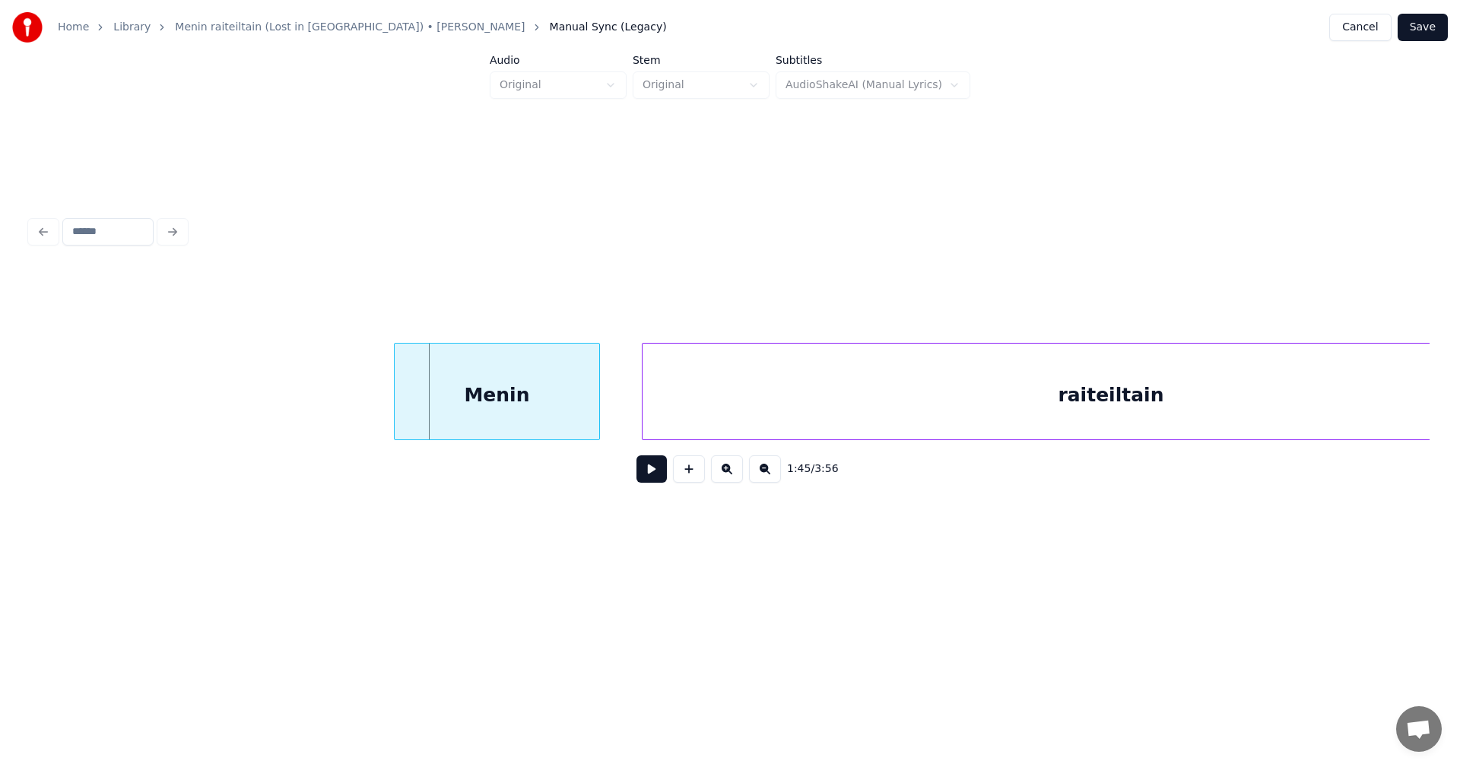
click at [395, 422] on div at bounding box center [397, 392] width 5 height 96
click at [649, 478] on button at bounding box center [651, 468] width 30 height 27
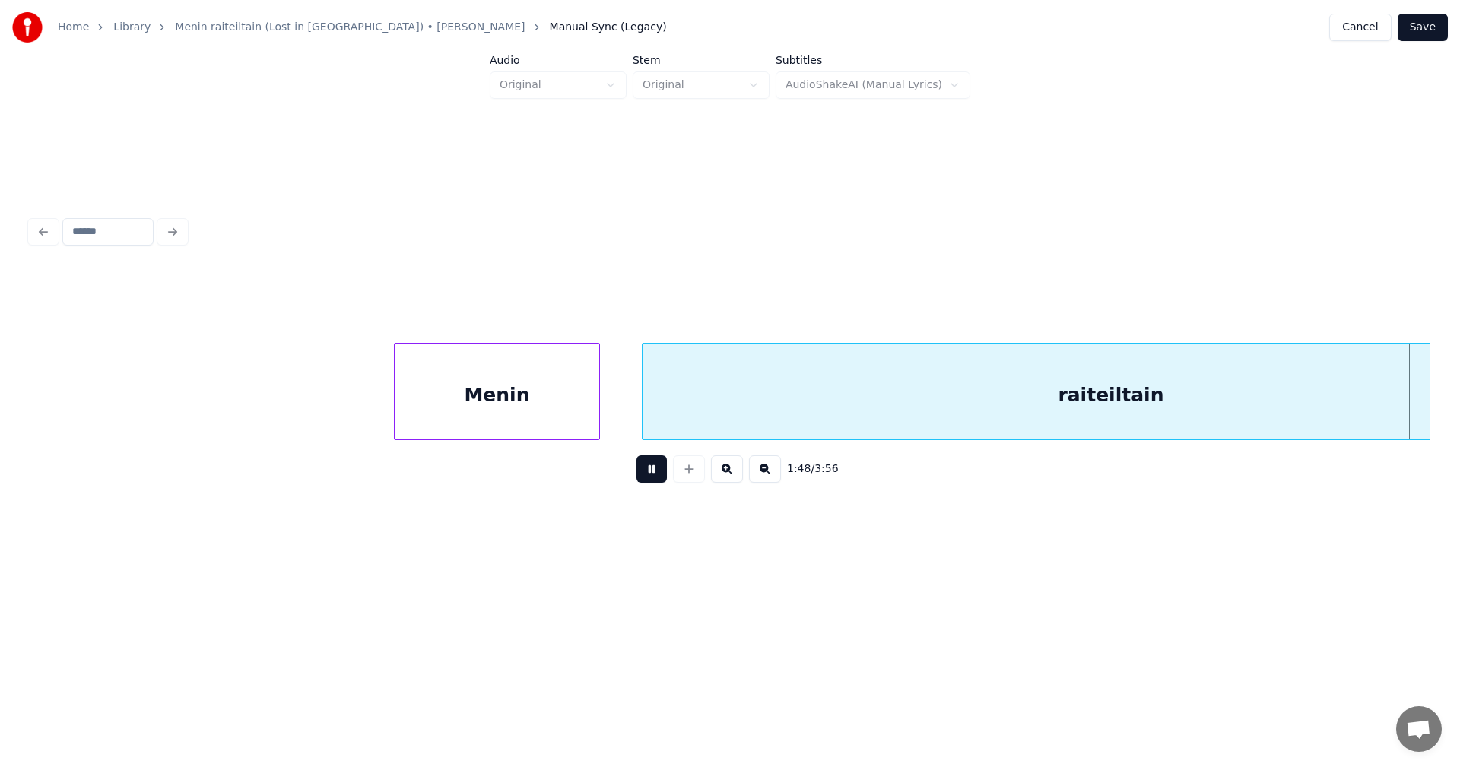
scroll to position [0, 37182]
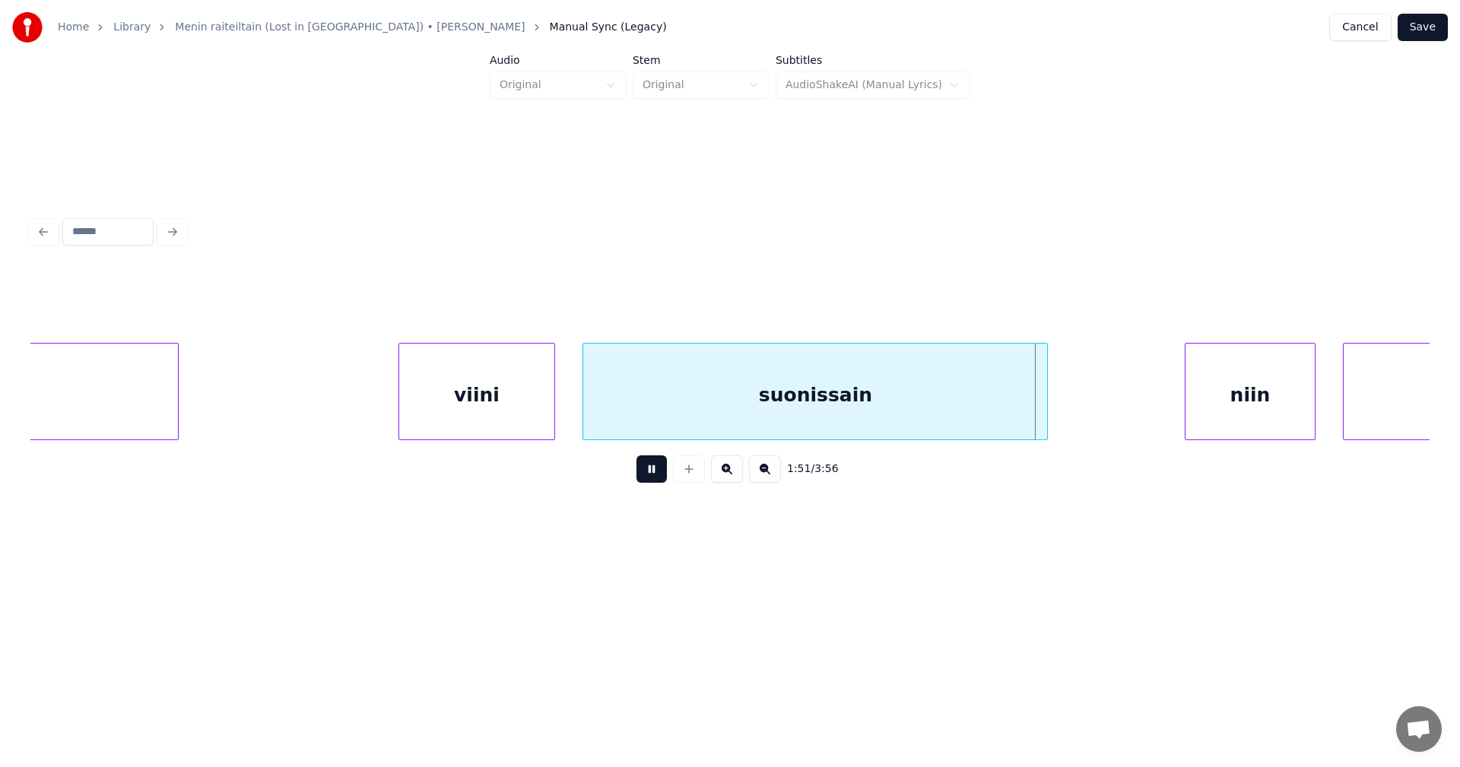
click at [649, 477] on button at bounding box center [651, 468] width 30 height 27
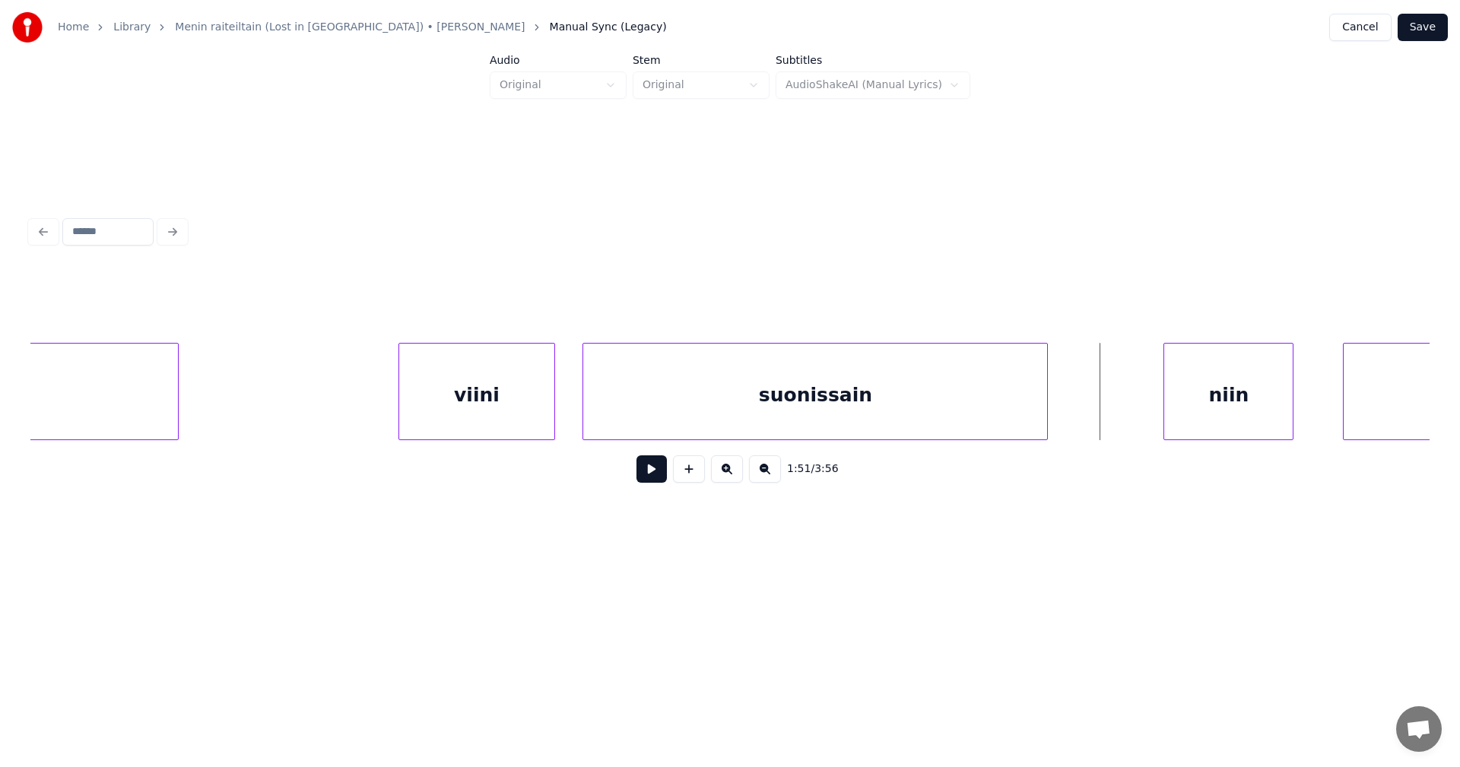
click at [1211, 395] on div "niin" at bounding box center [1228, 395] width 129 height 103
click at [1145, 409] on div at bounding box center [1147, 392] width 5 height 96
drag, startPoint x: 653, startPoint y: 467, endPoint x: 653, endPoint y: 475, distance: 8.4
click at [653, 468] on button at bounding box center [651, 468] width 30 height 27
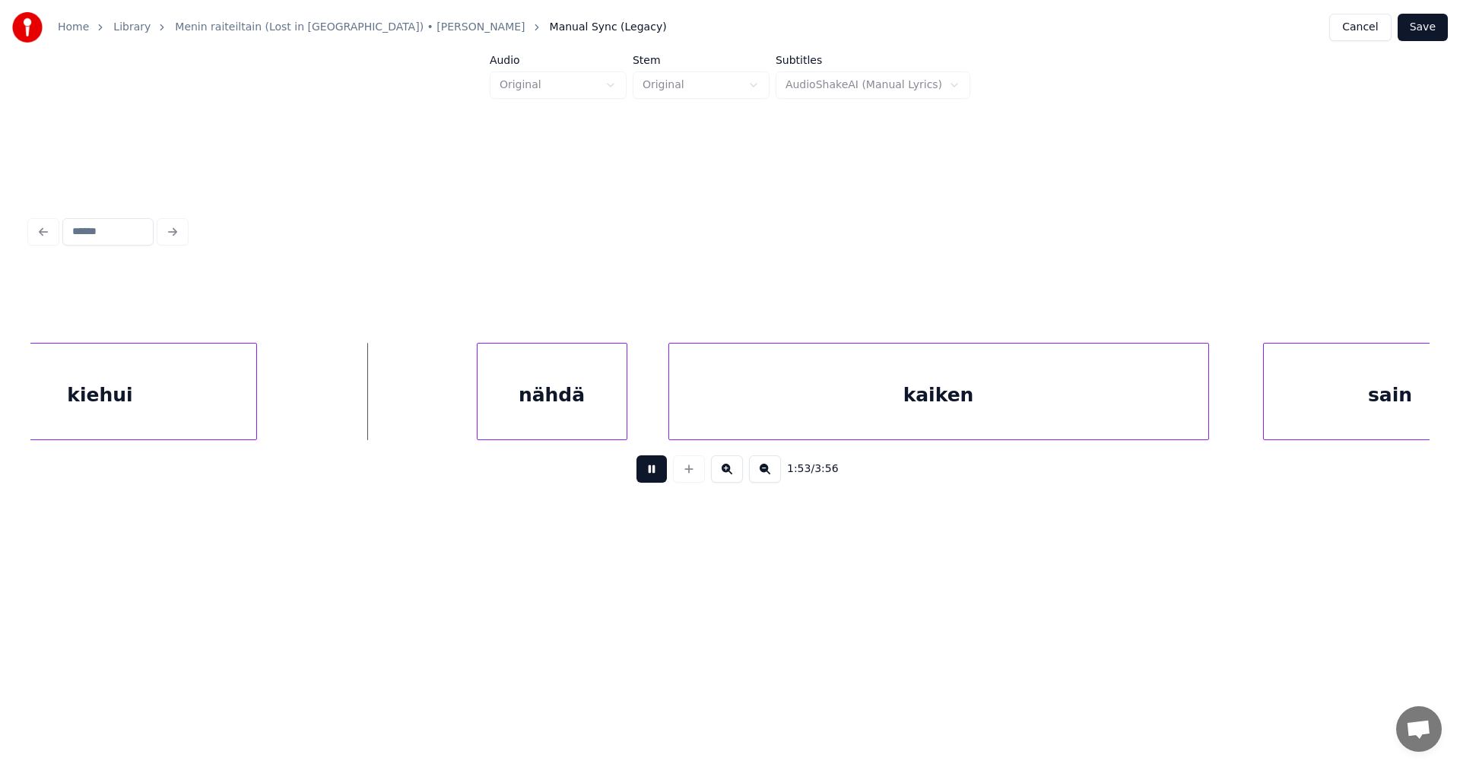
click at [653, 475] on button at bounding box center [651, 468] width 30 height 27
click at [543, 410] on div "nähdä" at bounding box center [513, 395] width 149 height 103
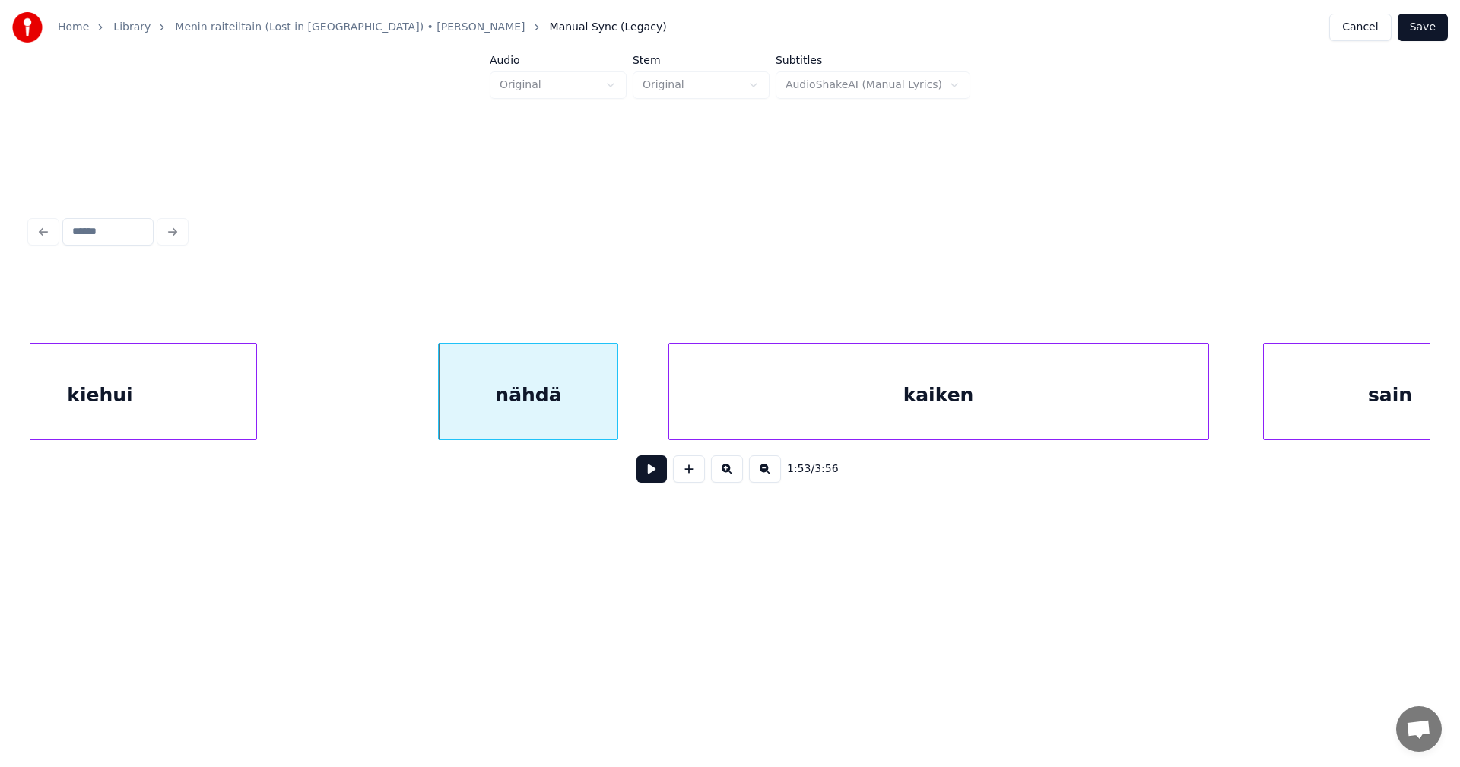
click at [616, 408] on div at bounding box center [615, 392] width 5 height 96
click at [652, 471] on button at bounding box center [651, 468] width 30 height 27
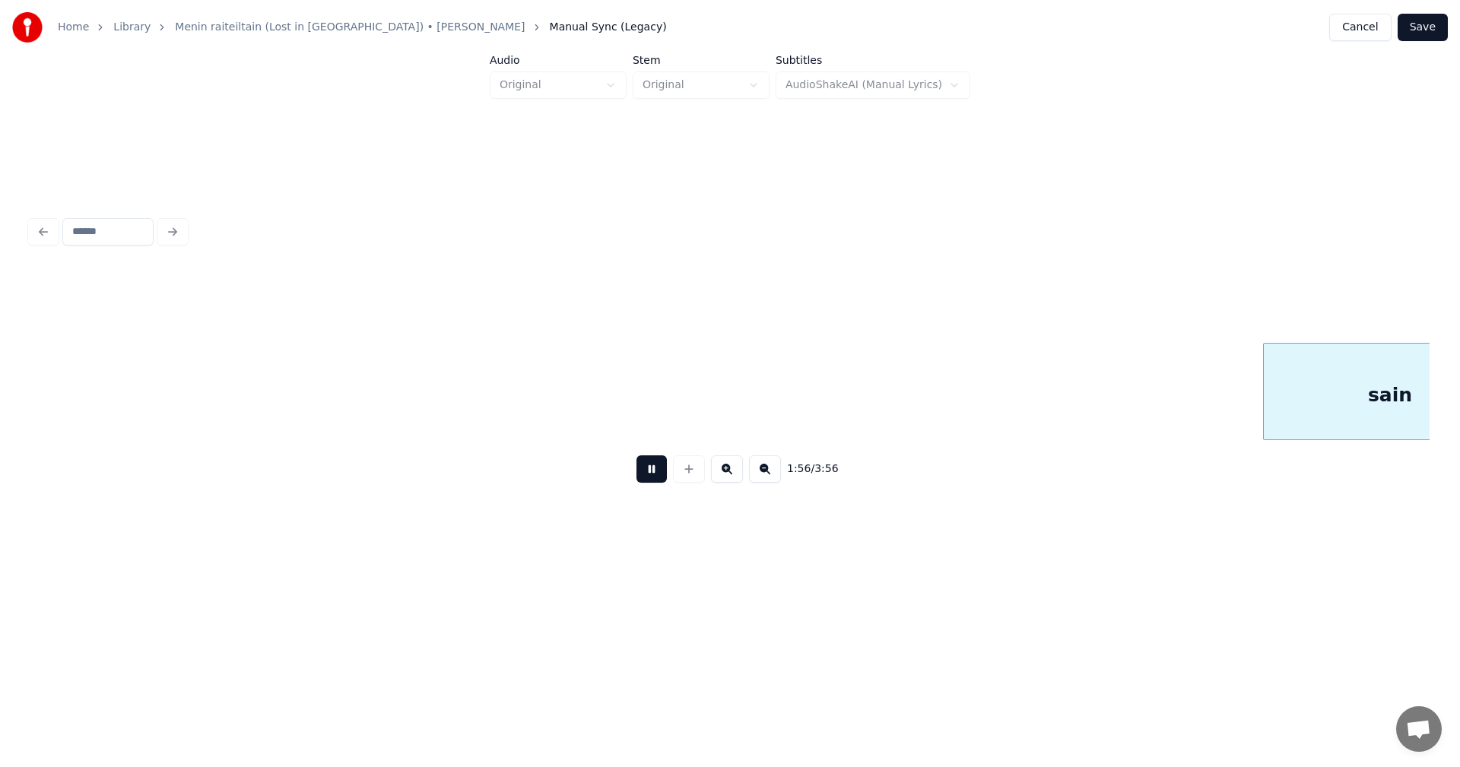
scroll to position [0, 39985]
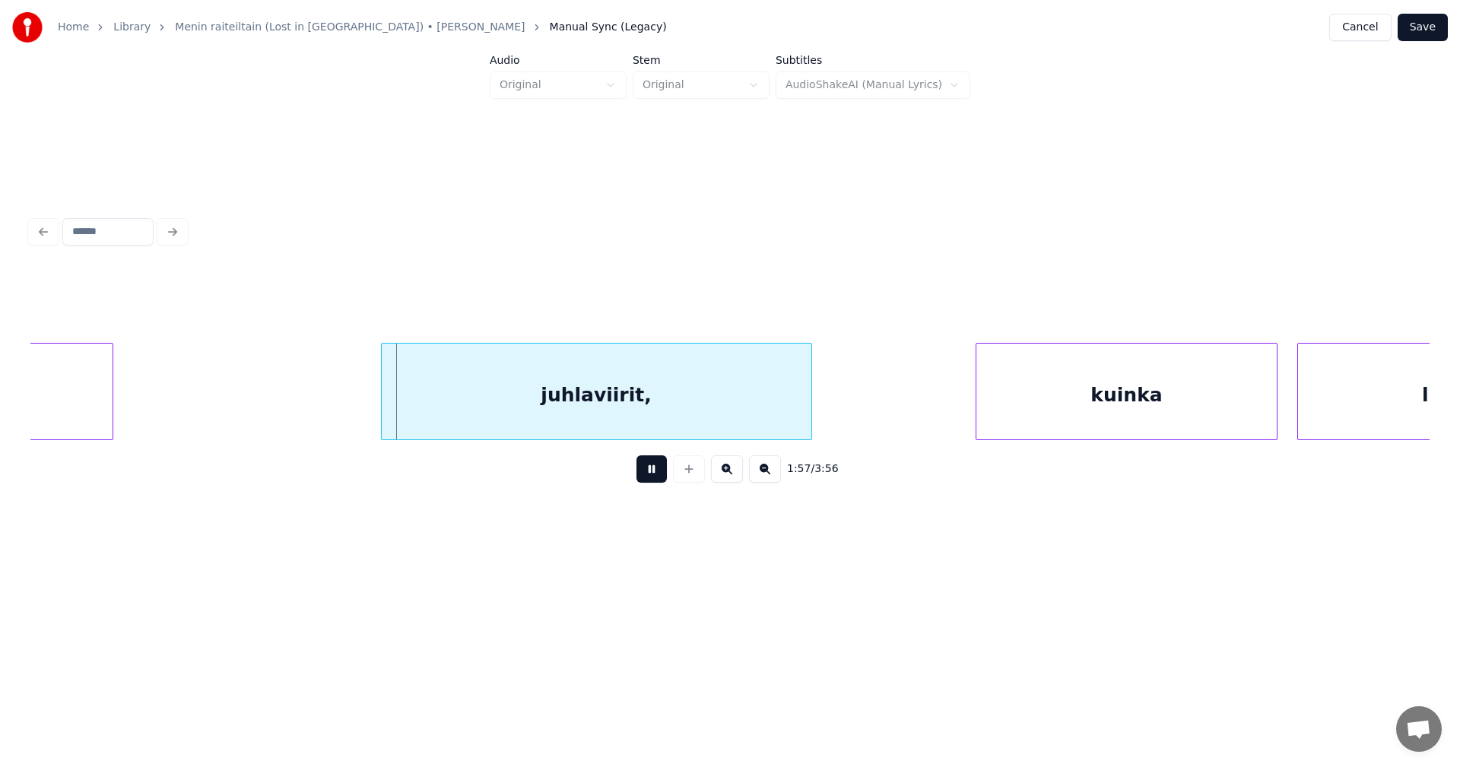
drag, startPoint x: 658, startPoint y: 478, endPoint x: 663, endPoint y: 442, distance: 36.0
click at [658, 474] on button at bounding box center [651, 468] width 30 height 27
click at [649, 412] on div "juhlaviirit," at bounding box center [581, 395] width 430 height 103
click at [658, 474] on button at bounding box center [651, 468] width 30 height 27
drag, startPoint x: 657, startPoint y: 475, endPoint x: 684, endPoint y: 470, distance: 27.9
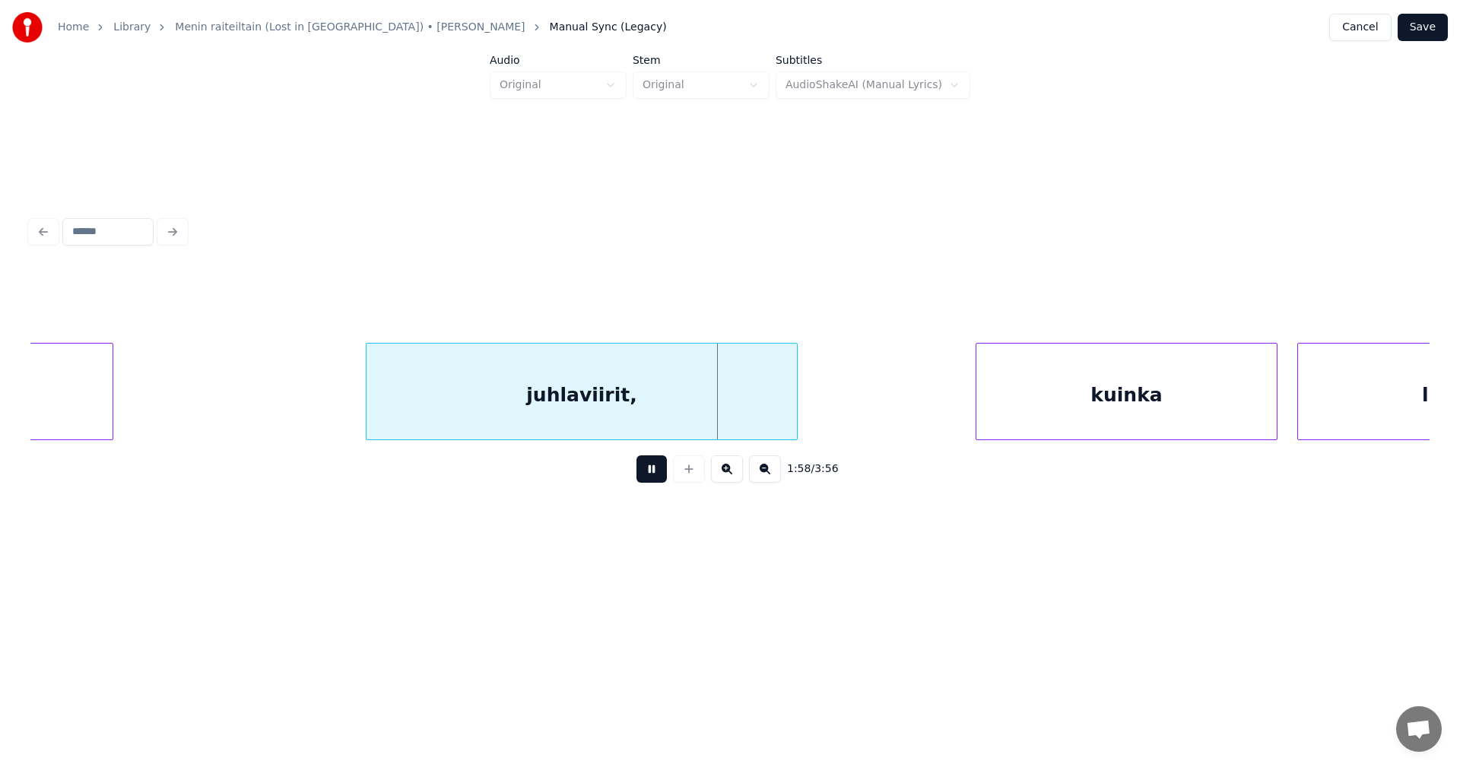
click at [658, 475] on button at bounding box center [651, 468] width 30 height 27
click at [756, 414] on div at bounding box center [753, 392] width 5 height 96
click at [653, 478] on button at bounding box center [651, 468] width 30 height 27
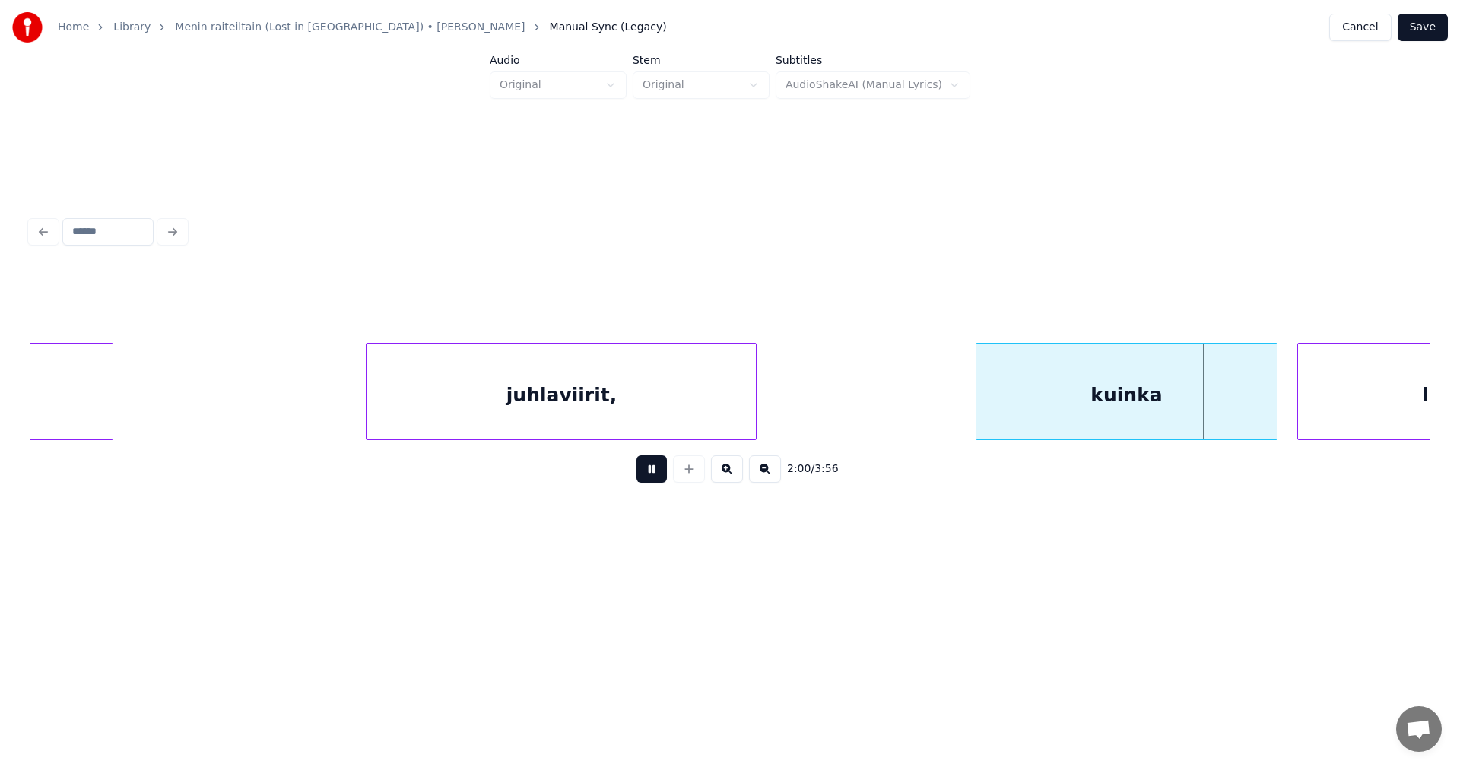
click at [653, 478] on button at bounding box center [651, 468] width 30 height 27
click at [1263, 403] on div at bounding box center [1263, 392] width 5 height 96
click at [652, 477] on button at bounding box center [651, 468] width 30 height 27
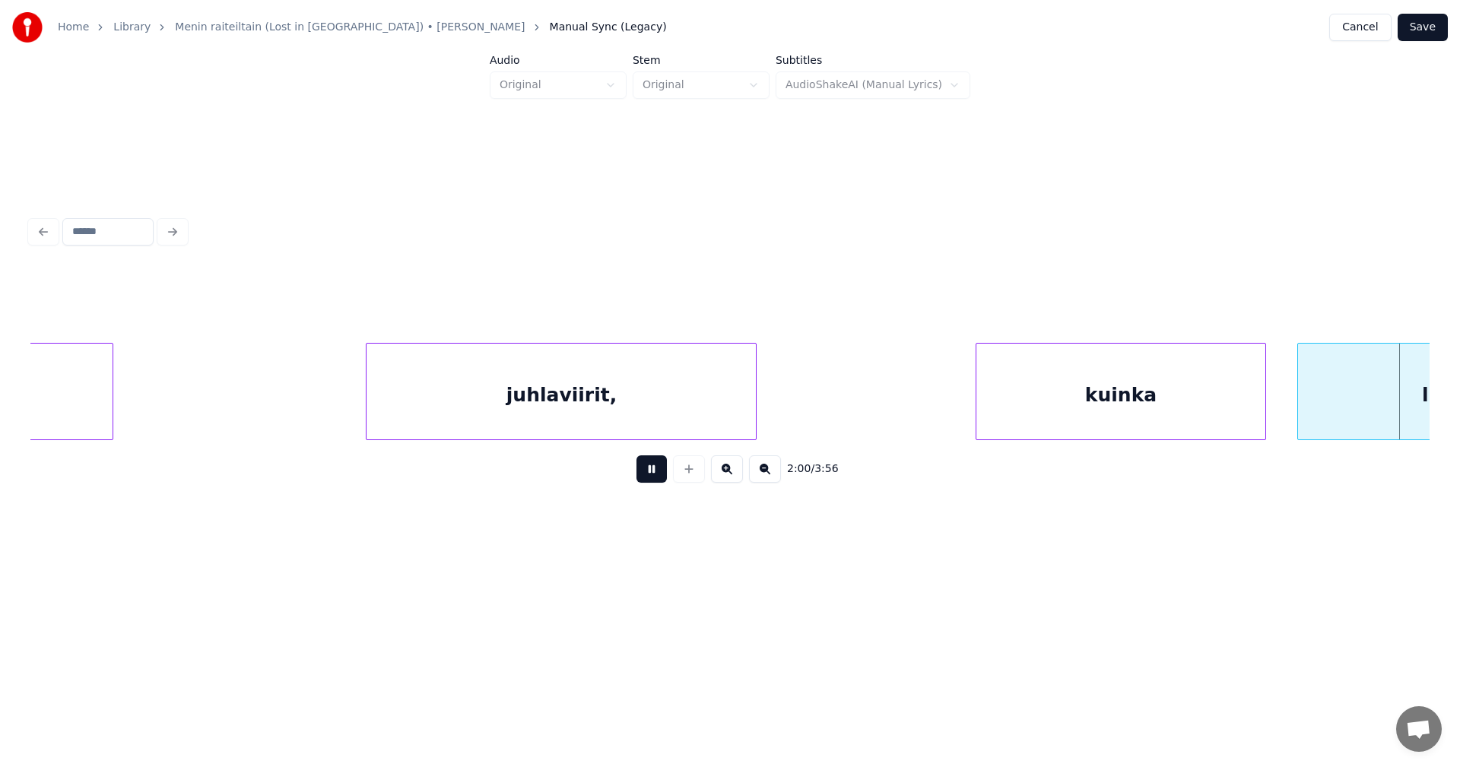
scroll to position [0, 41387]
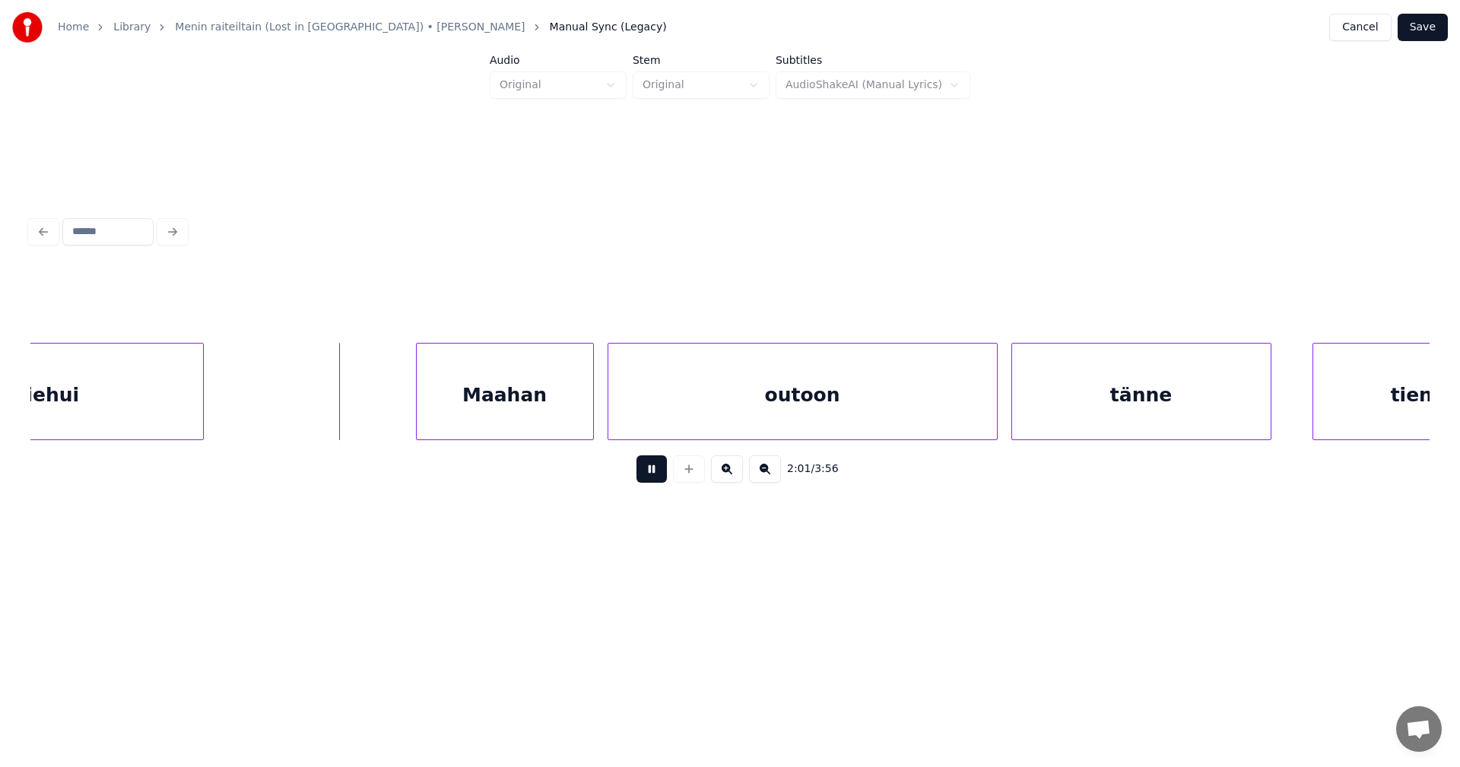
drag, startPoint x: 652, startPoint y: 477, endPoint x: 613, endPoint y: 469, distance: 39.5
click at [652, 475] on button at bounding box center [651, 468] width 30 height 27
click at [509, 423] on div "Maahan" at bounding box center [470, 395] width 176 height 103
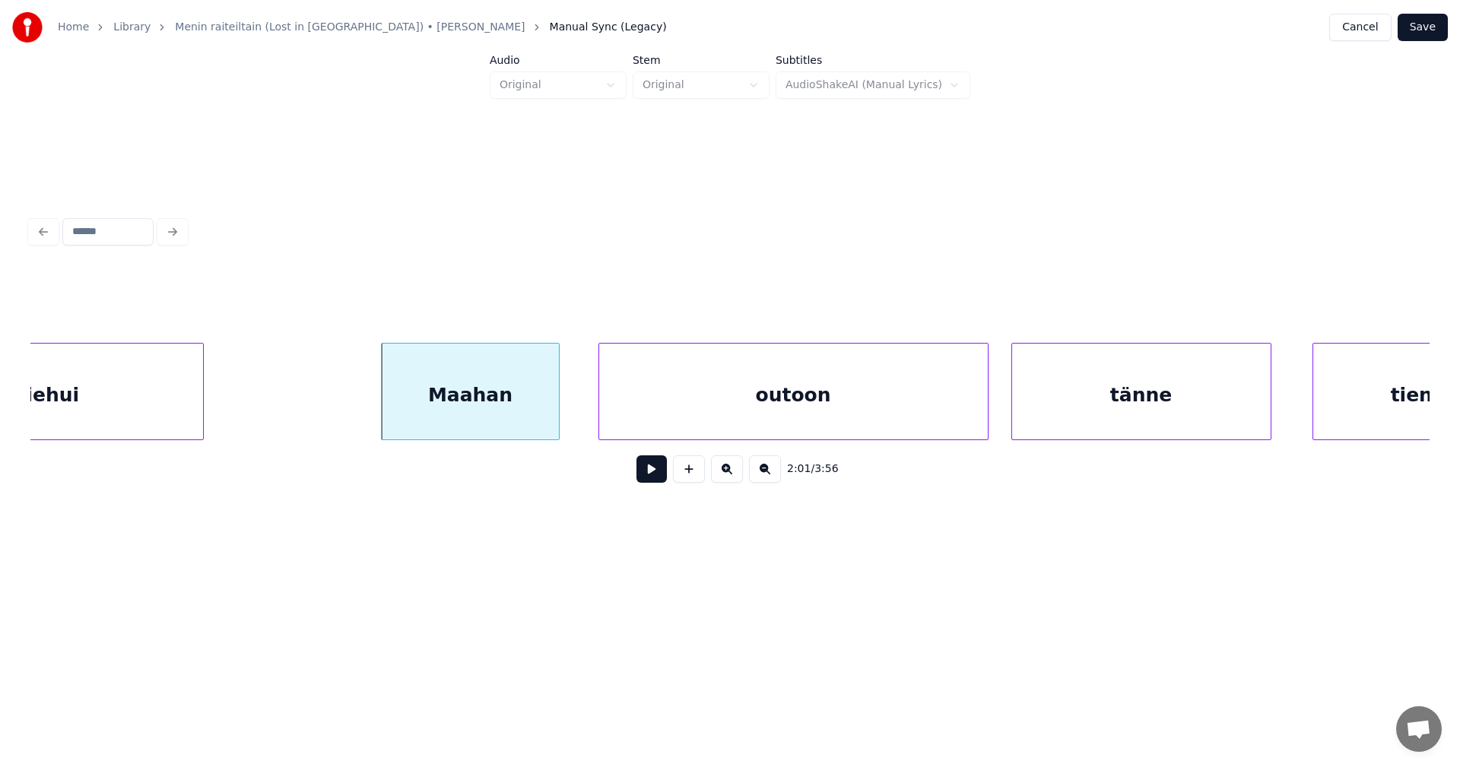
click at [697, 389] on div "outoon" at bounding box center [793, 395] width 389 height 103
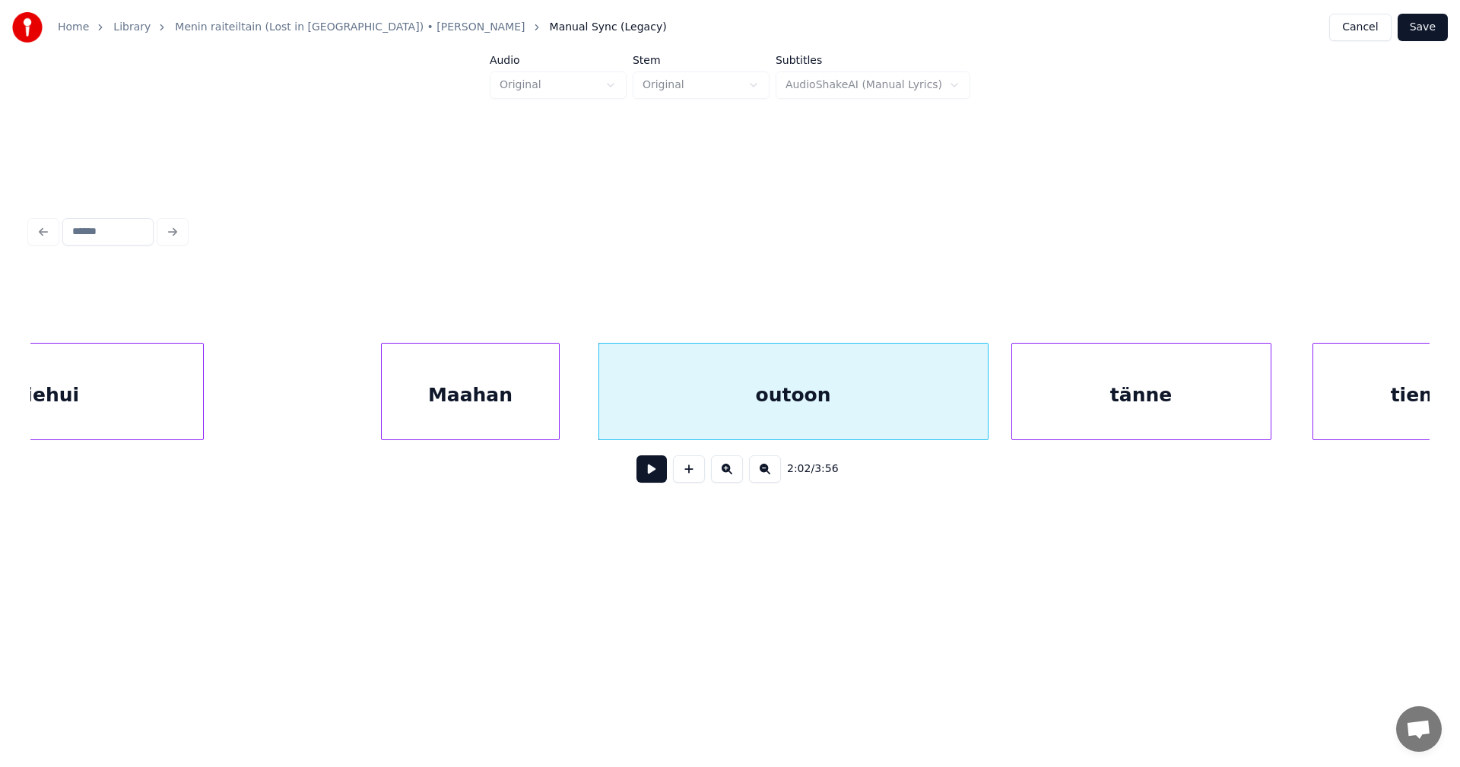
click at [646, 481] on button at bounding box center [651, 468] width 30 height 27
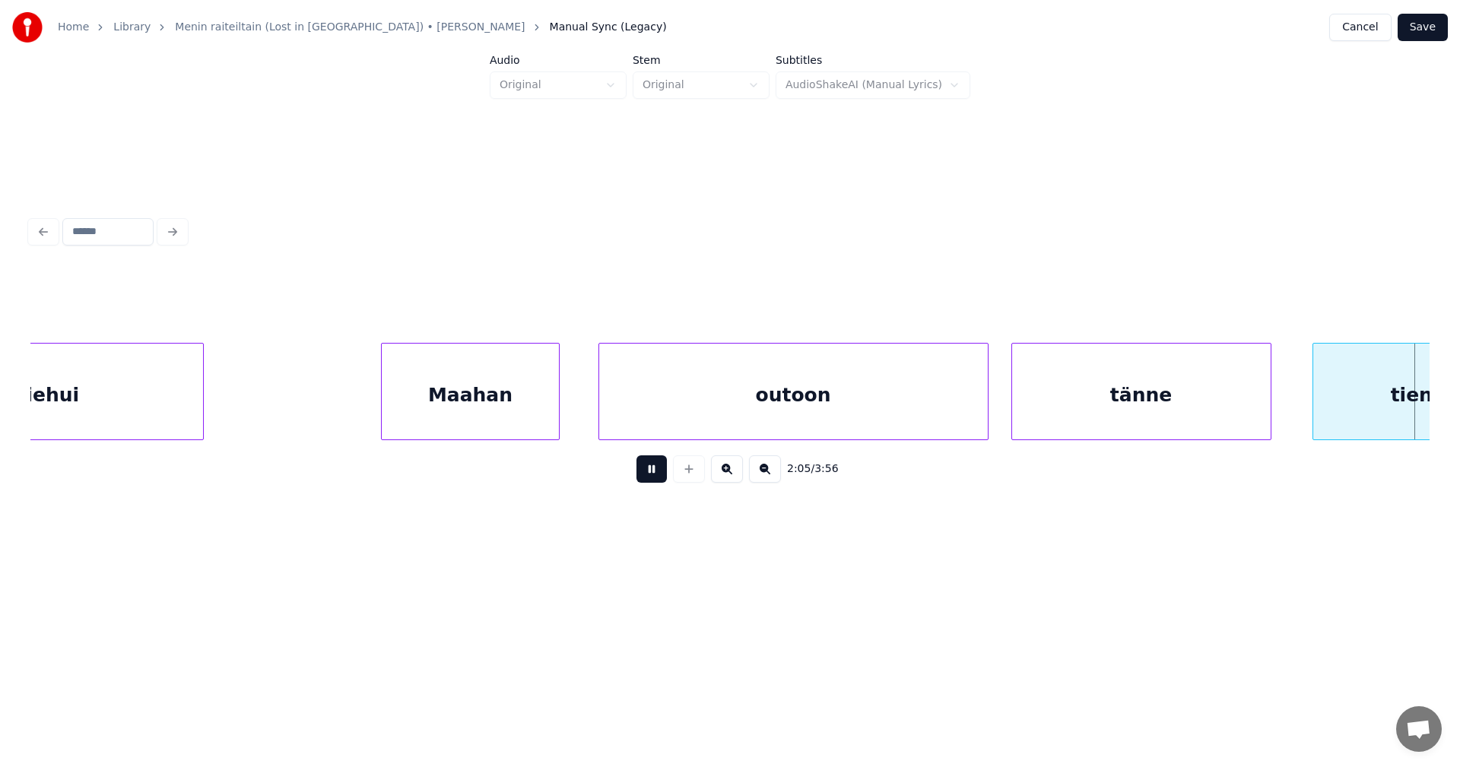
scroll to position [0, 42788]
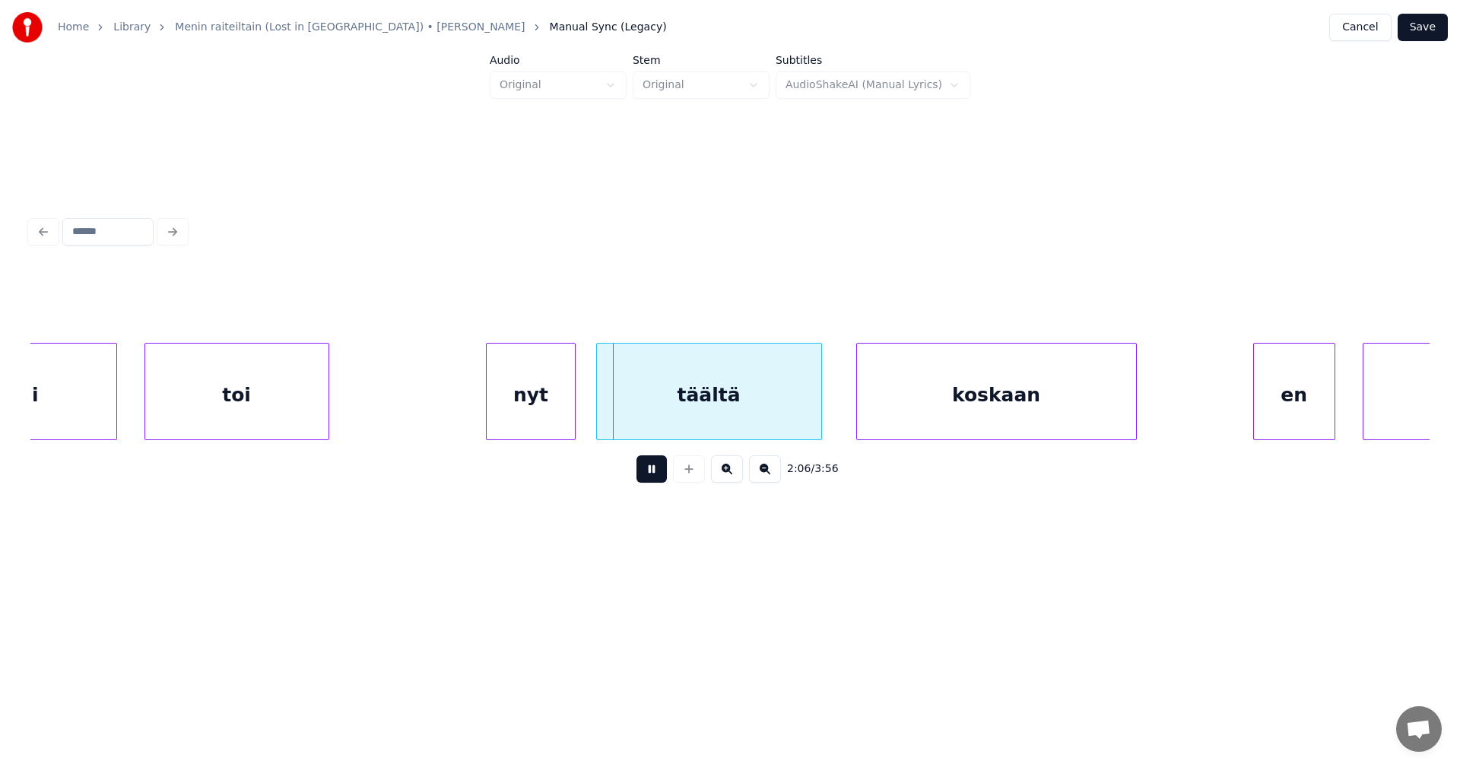
drag, startPoint x: 649, startPoint y: 481, endPoint x: 598, endPoint y: 439, distance: 65.9
click at [649, 479] on button at bounding box center [651, 468] width 30 height 27
click at [544, 422] on div "nyt" at bounding box center [523, 395] width 87 height 103
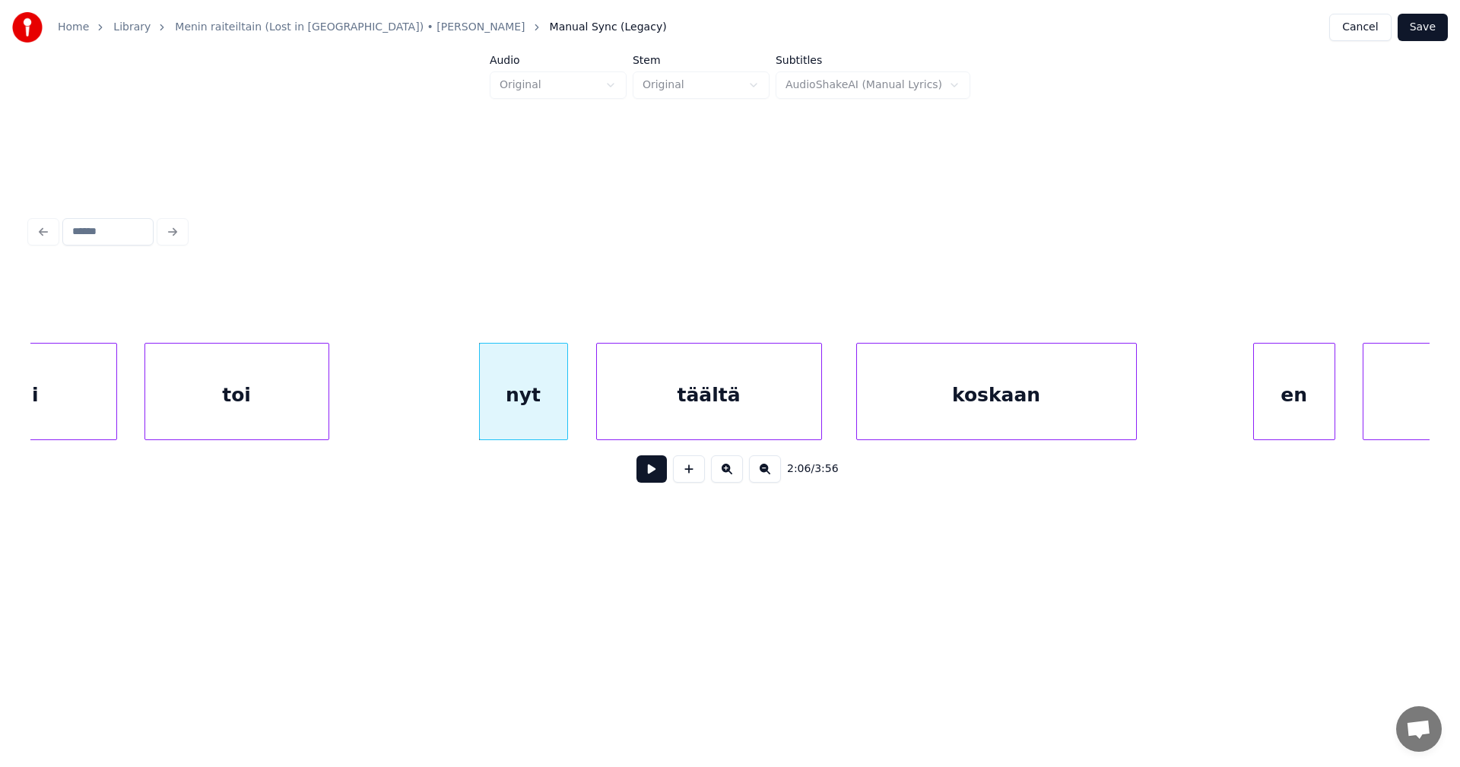
click at [656, 474] on button at bounding box center [651, 468] width 30 height 27
drag, startPoint x: 656, startPoint y: 474, endPoint x: 696, endPoint y: 468, distance: 40.0
click at [659, 472] on button at bounding box center [651, 468] width 30 height 27
click at [1258, 400] on div "en" at bounding box center [1283, 395] width 81 height 103
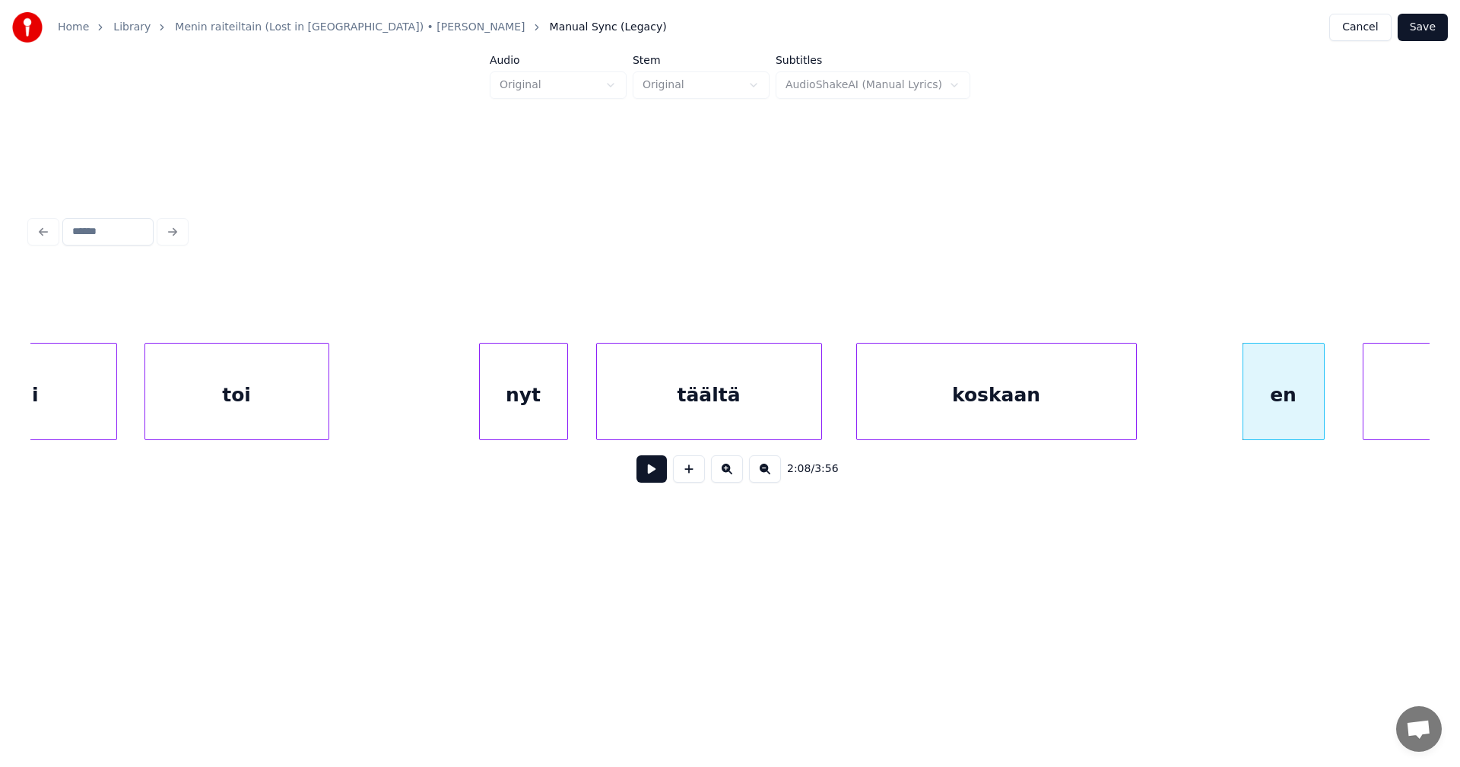
click at [654, 481] on button at bounding box center [651, 468] width 30 height 27
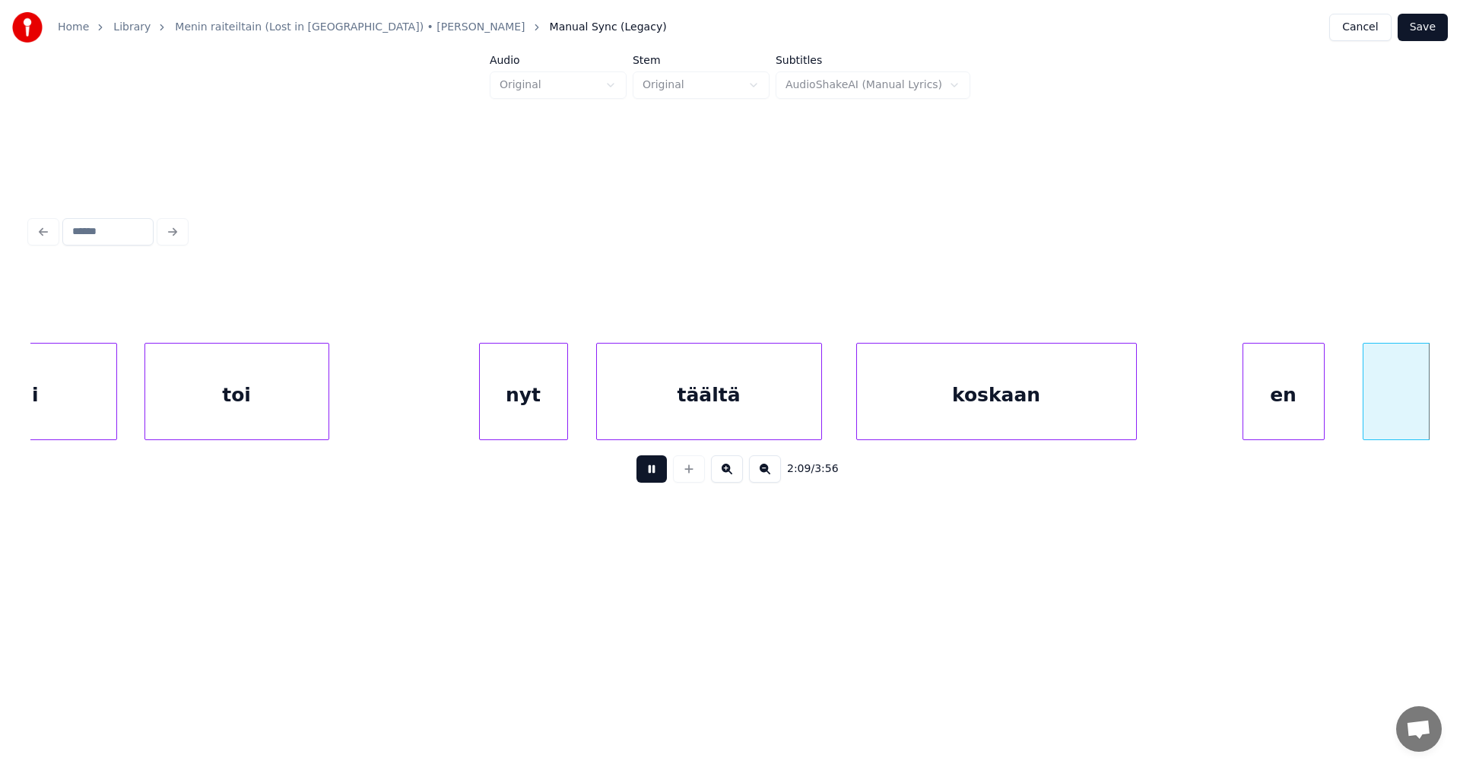
scroll to position [0, 44192]
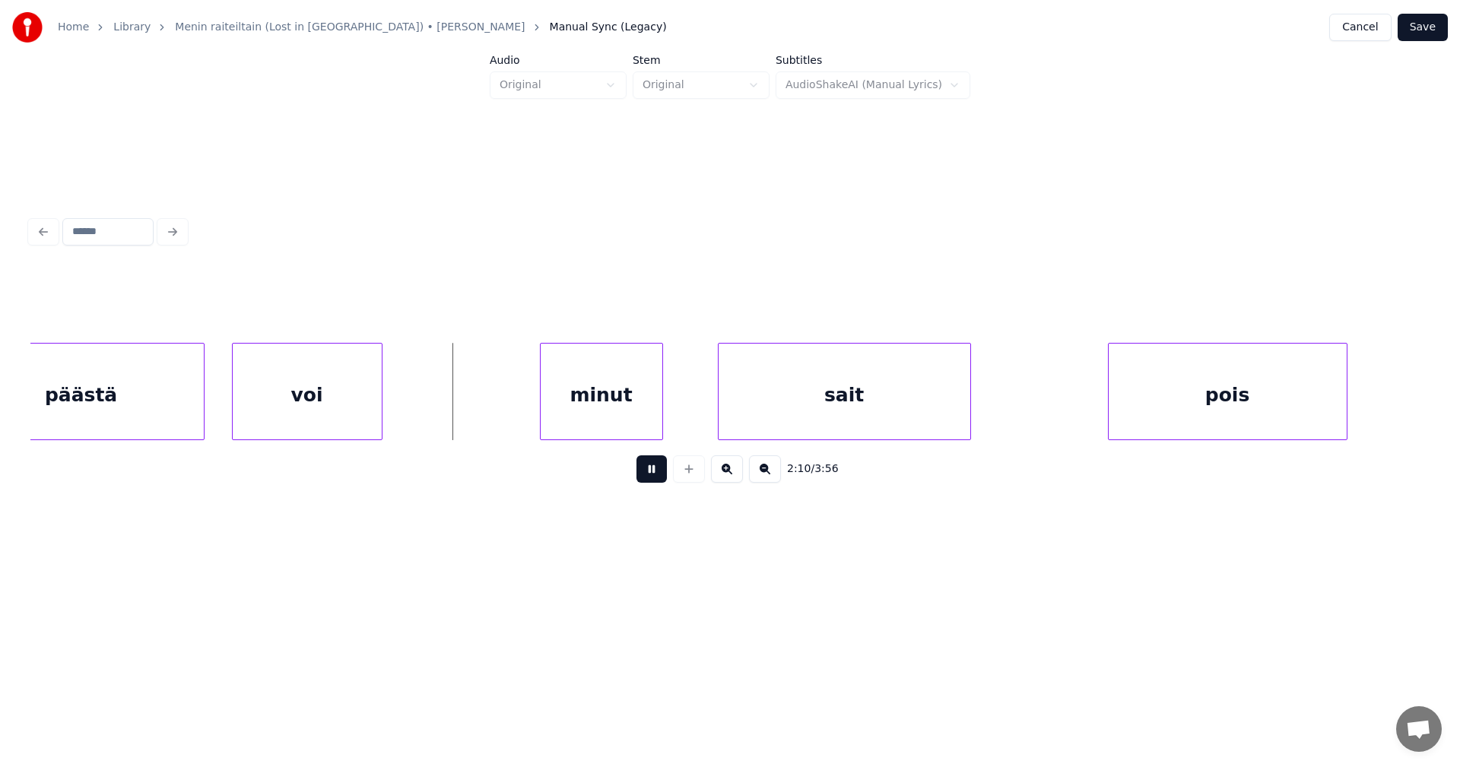
drag, startPoint x: 654, startPoint y: 480, endPoint x: 631, endPoint y: 464, distance: 27.8
click at [650, 476] on button at bounding box center [651, 468] width 30 height 27
click at [592, 424] on div "minut" at bounding box center [567, 395] width 122 height 103
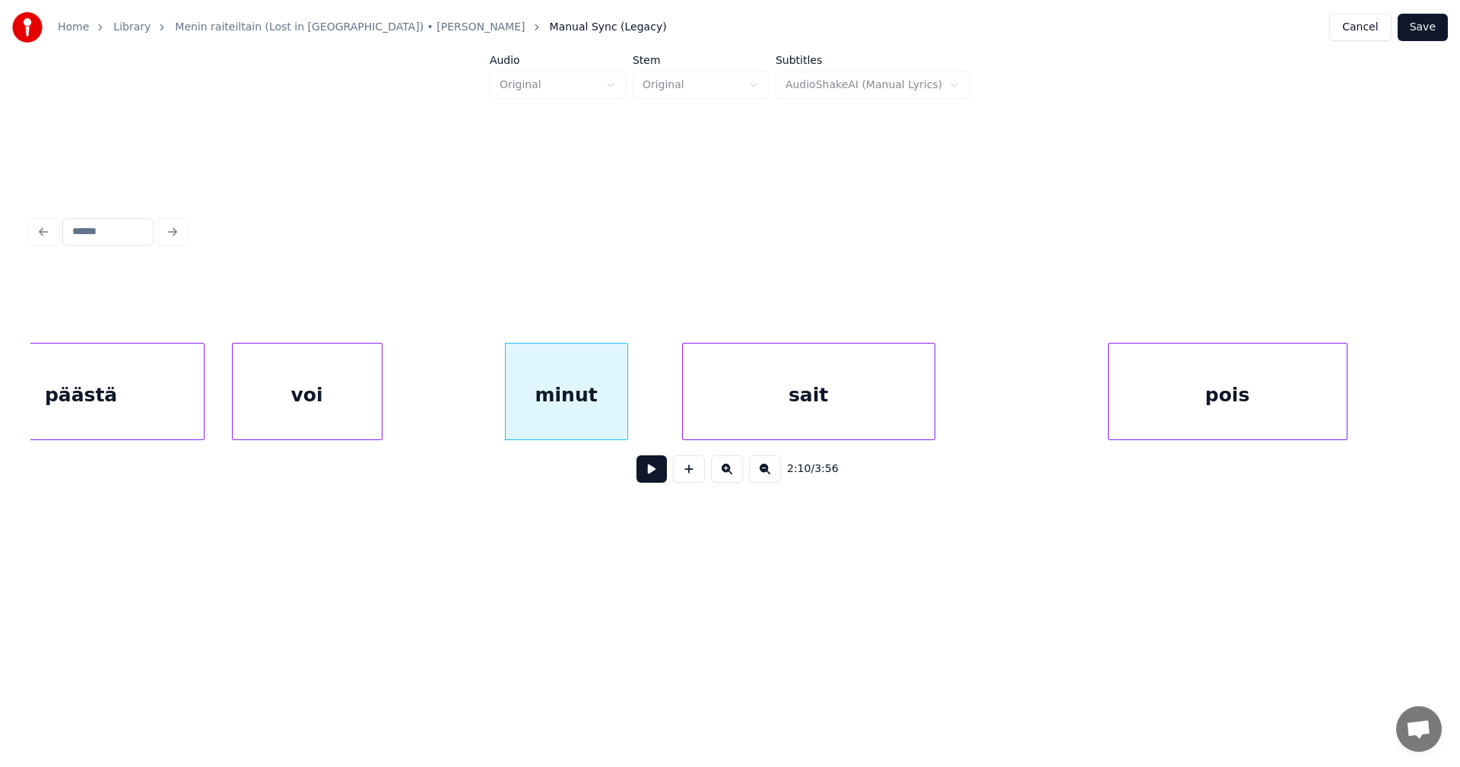
click at [793, 406] on div "sait" at bounding box center [809, 395] width 252 height 103
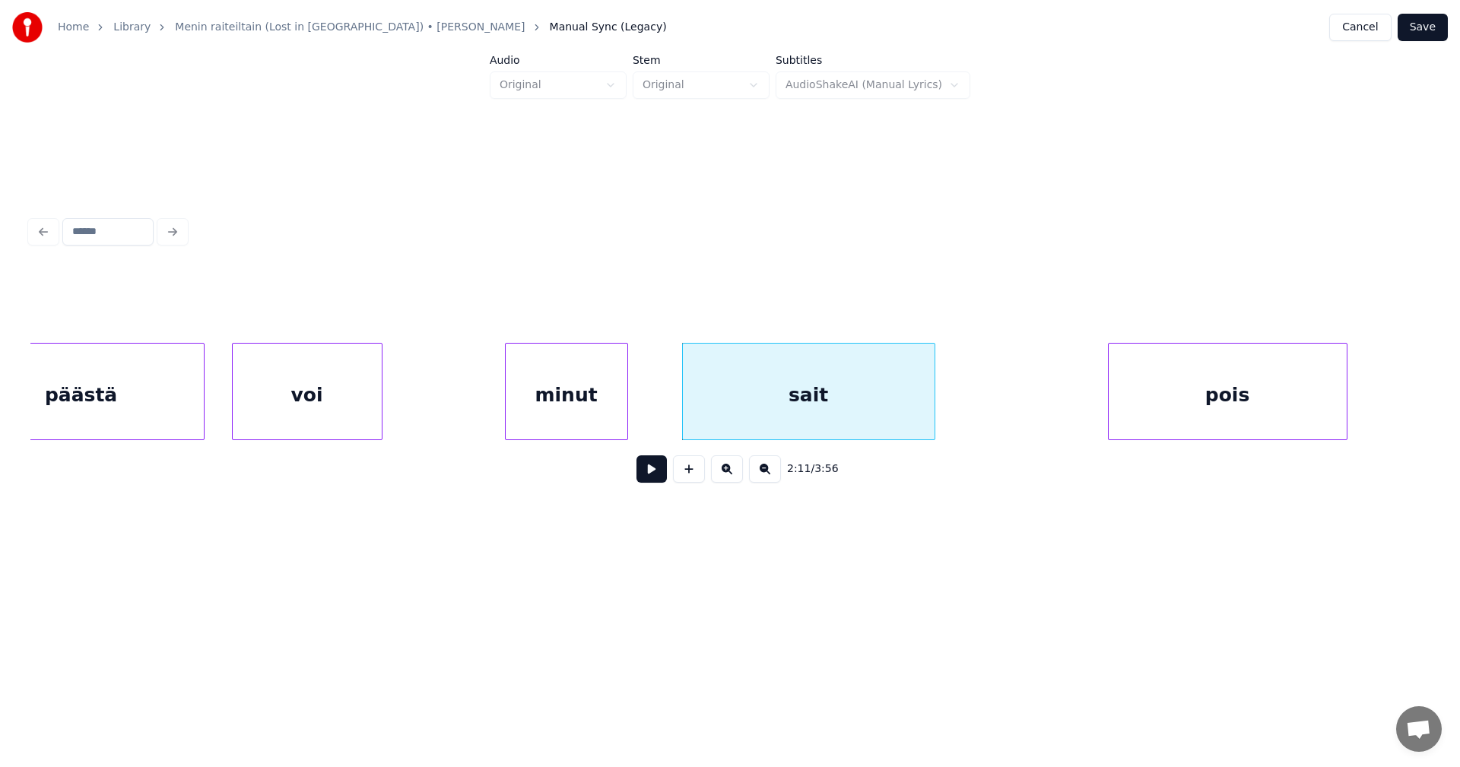
click at [660, 478] on button at bounding box center [651, 468] width 30 height 27
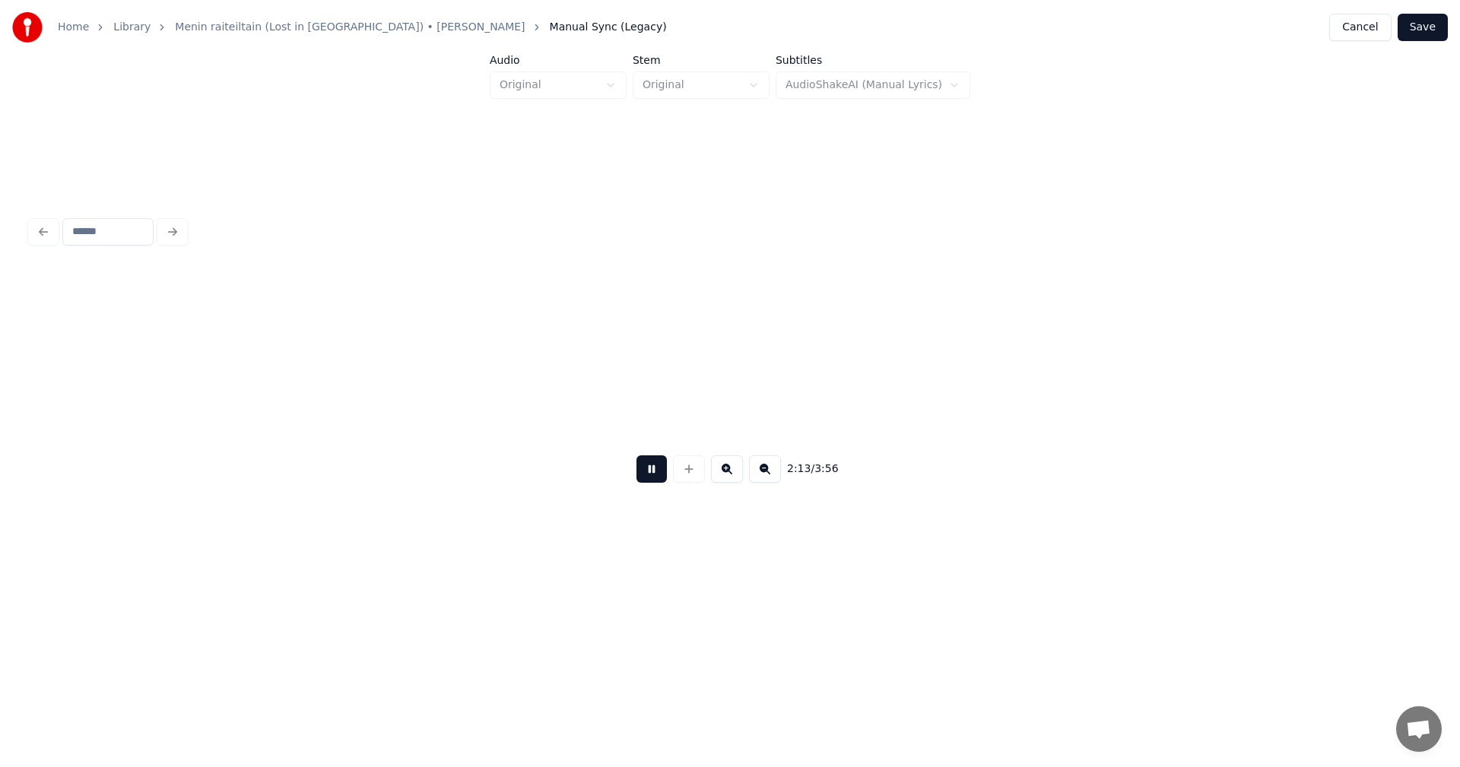
scroll to position [0, 45595]
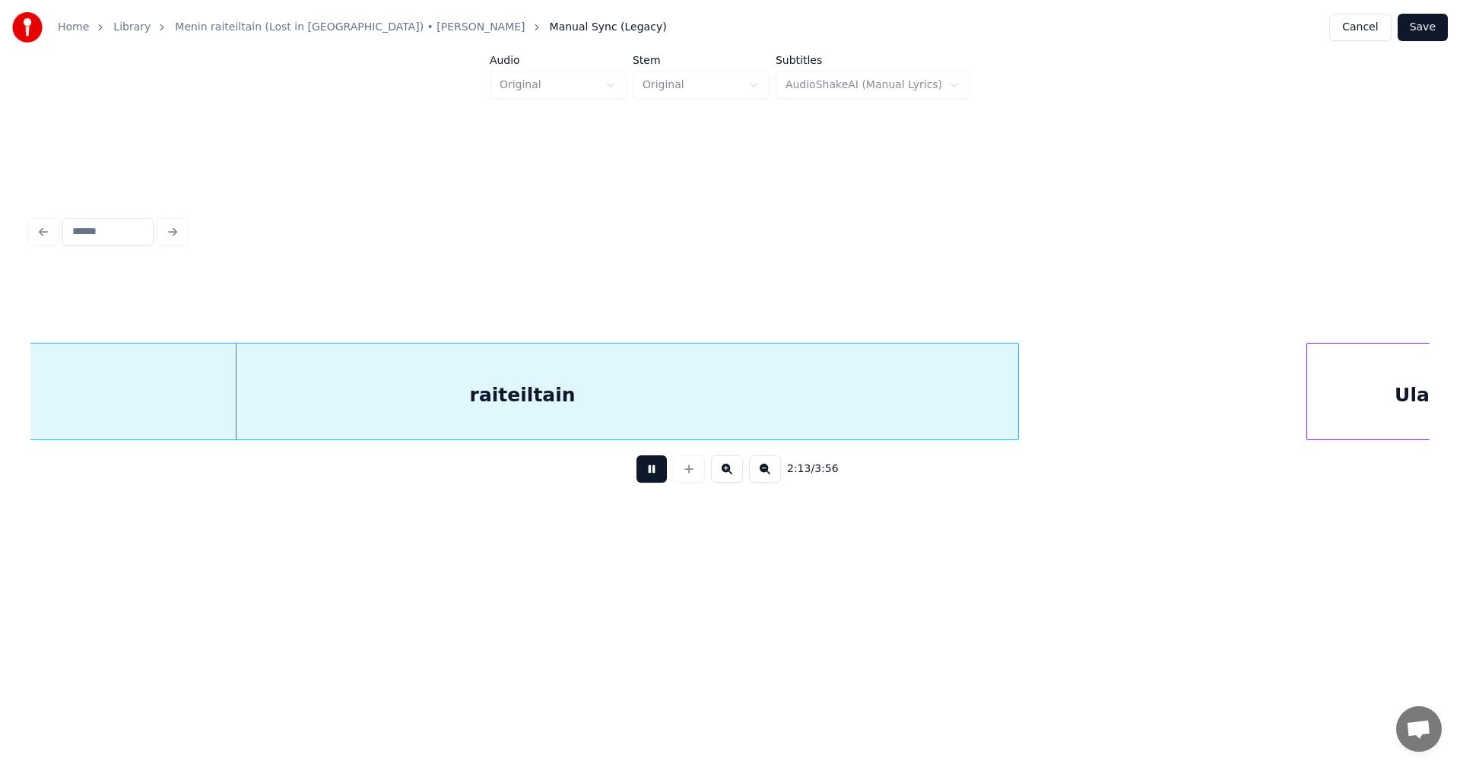
drag, startPoint x: 656, startPoint y: 477, endPoint x: 560, endPoint y: 518, distance: 104.9
click at [655, 476] on button at bounding box center [651, 468] width 30 height 27
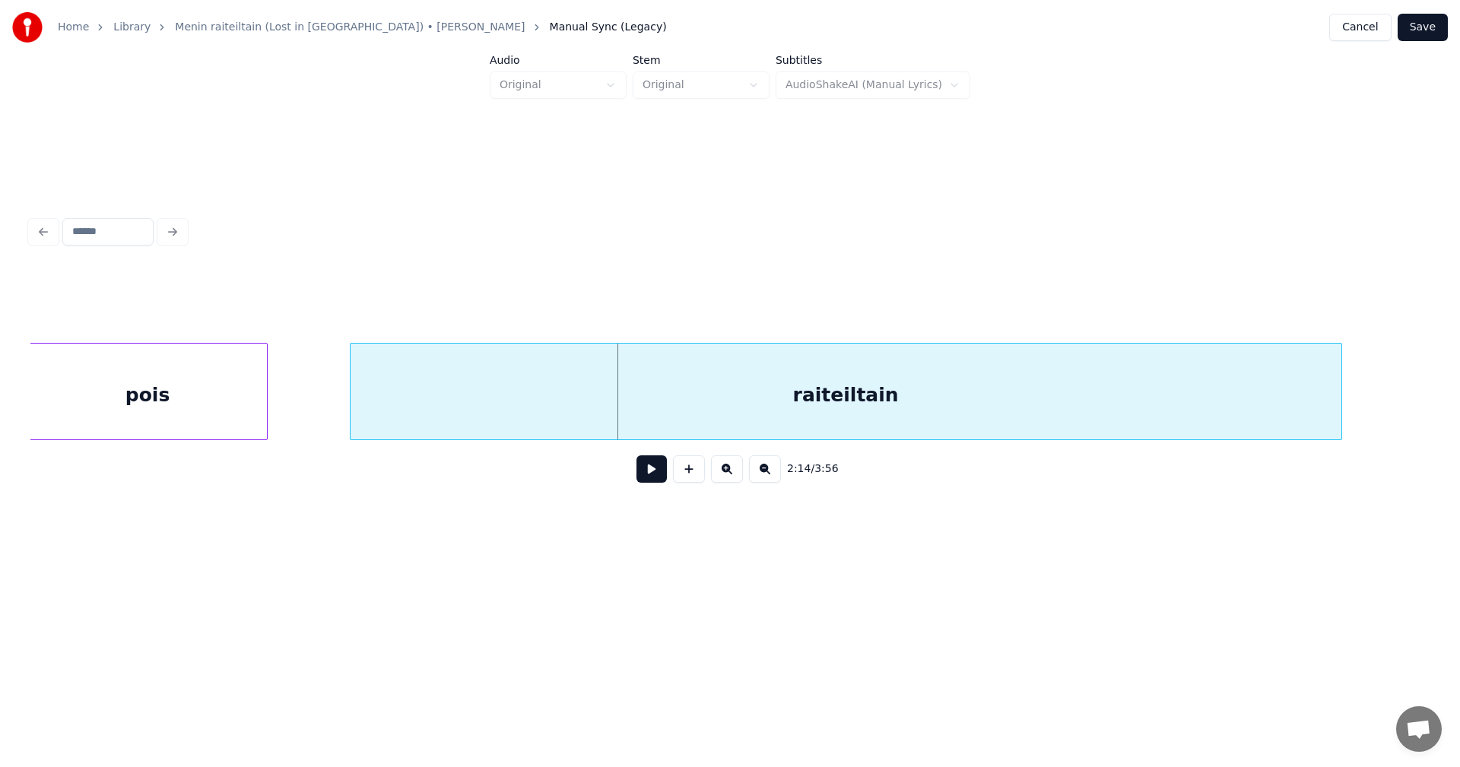
scroll to position [0, 45260]
click at [538, 414] on div "raiteiltain" at bounding box center [857, 395] width 991 height 103
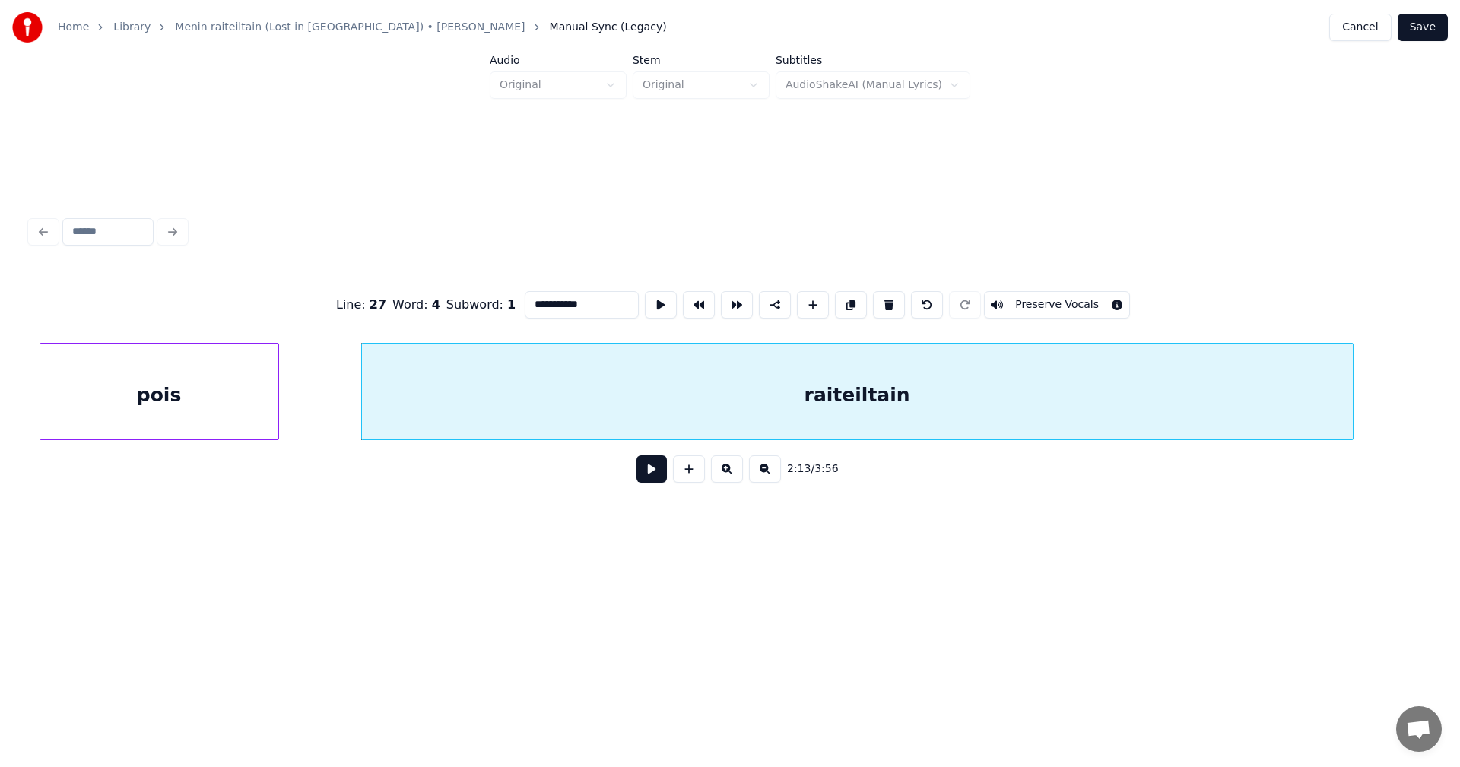
click at [657, 474] on button at bounding box center [651, 468] width 30 height 27
click at [656, 471] on button at bounding box center [651, 468] width 30 height 27
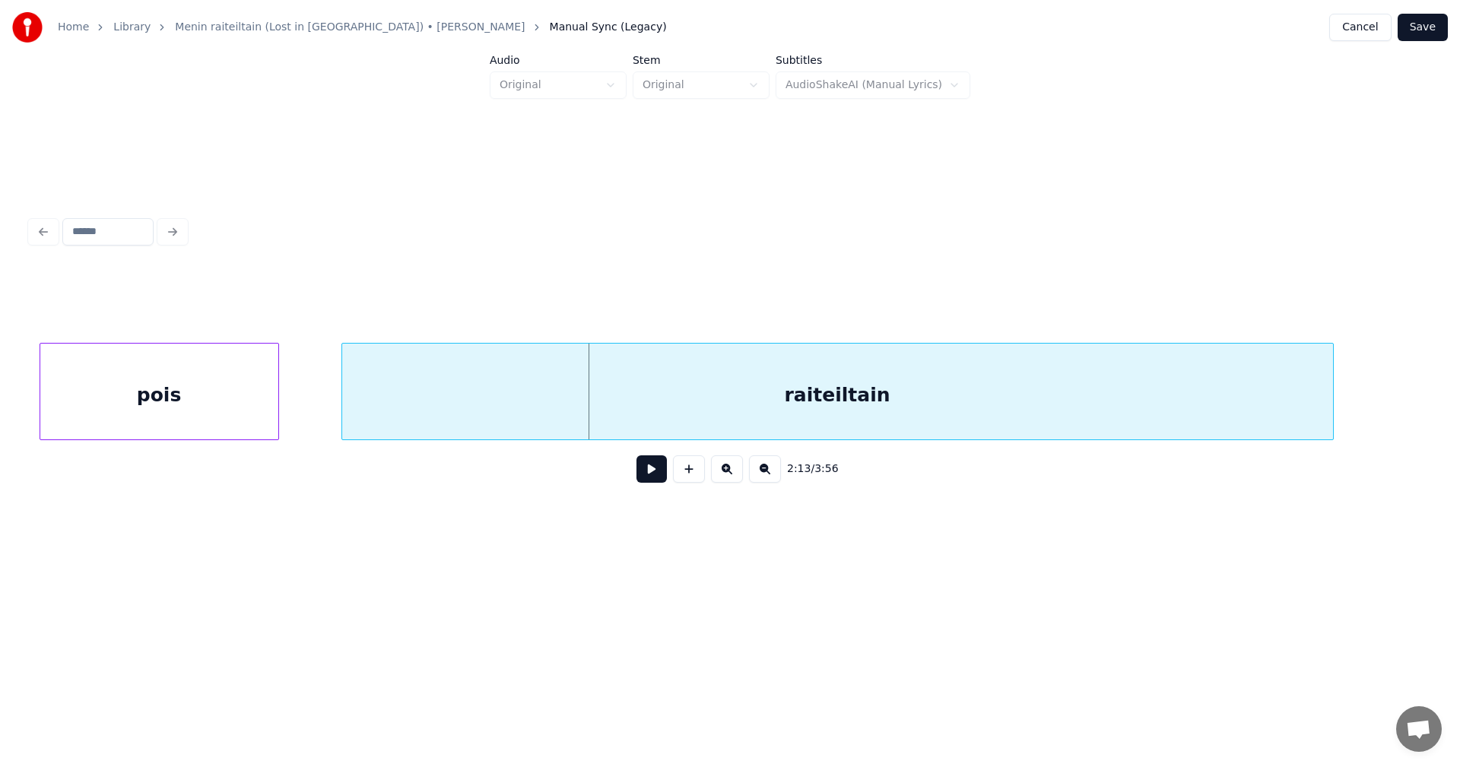
click at [623, 412] on div "raiteiltain" at bounding box center [837, 395] width 991 height 103
click at [651, 474] on button at bounding box center [651, 468] width 30 height 27
drag, startPoint x: 651, startPoint y: 474, endPoint x: 636, endPoint y: 449, distance: 28.7
click at [649, 468] on button at bounding box center [651, 468] width 30 height 27
click at [598, 402] on div "raiteiltain" at bounding box center [827, 395] width 991 height 103
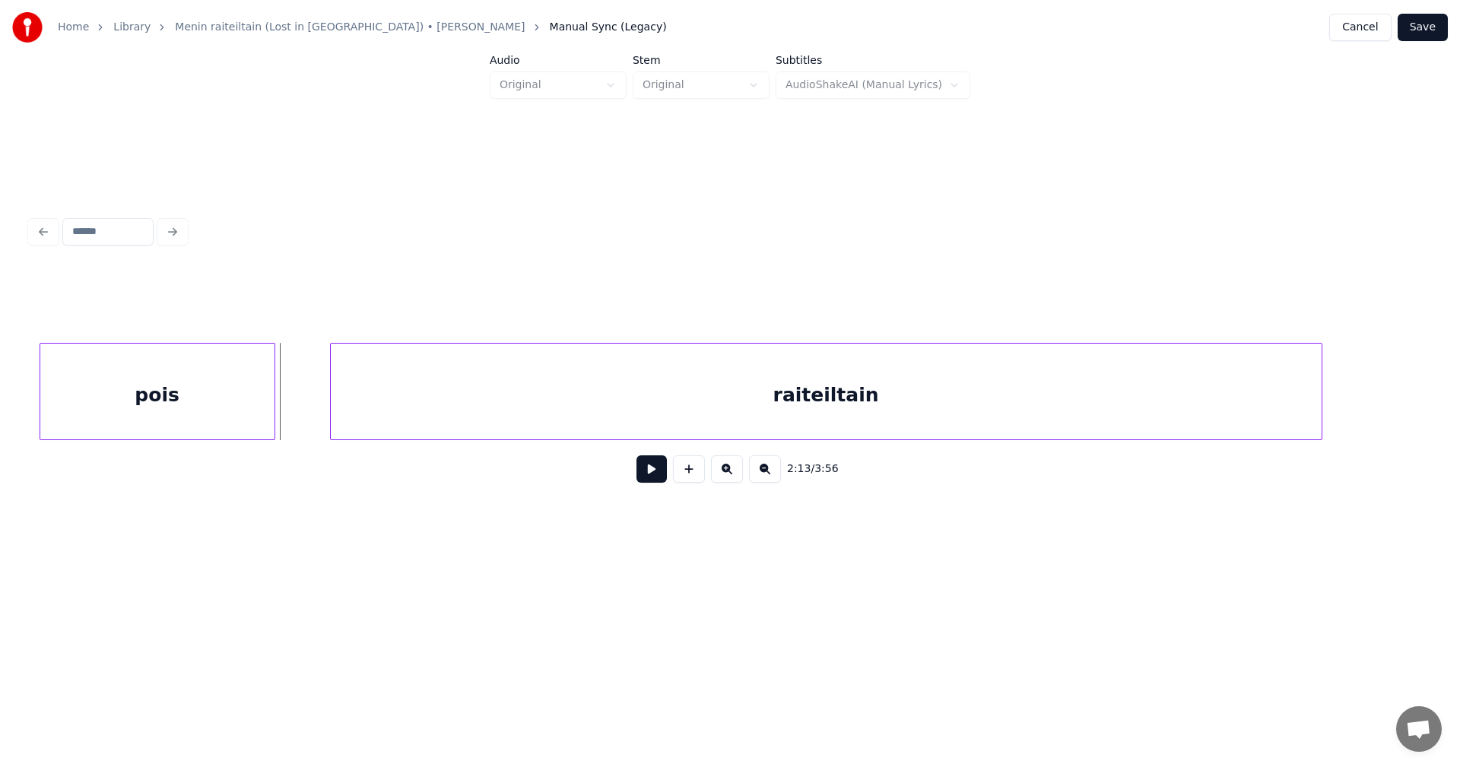
click at [273, 423] on div at bounding box center [272, 392] width 5 height 96
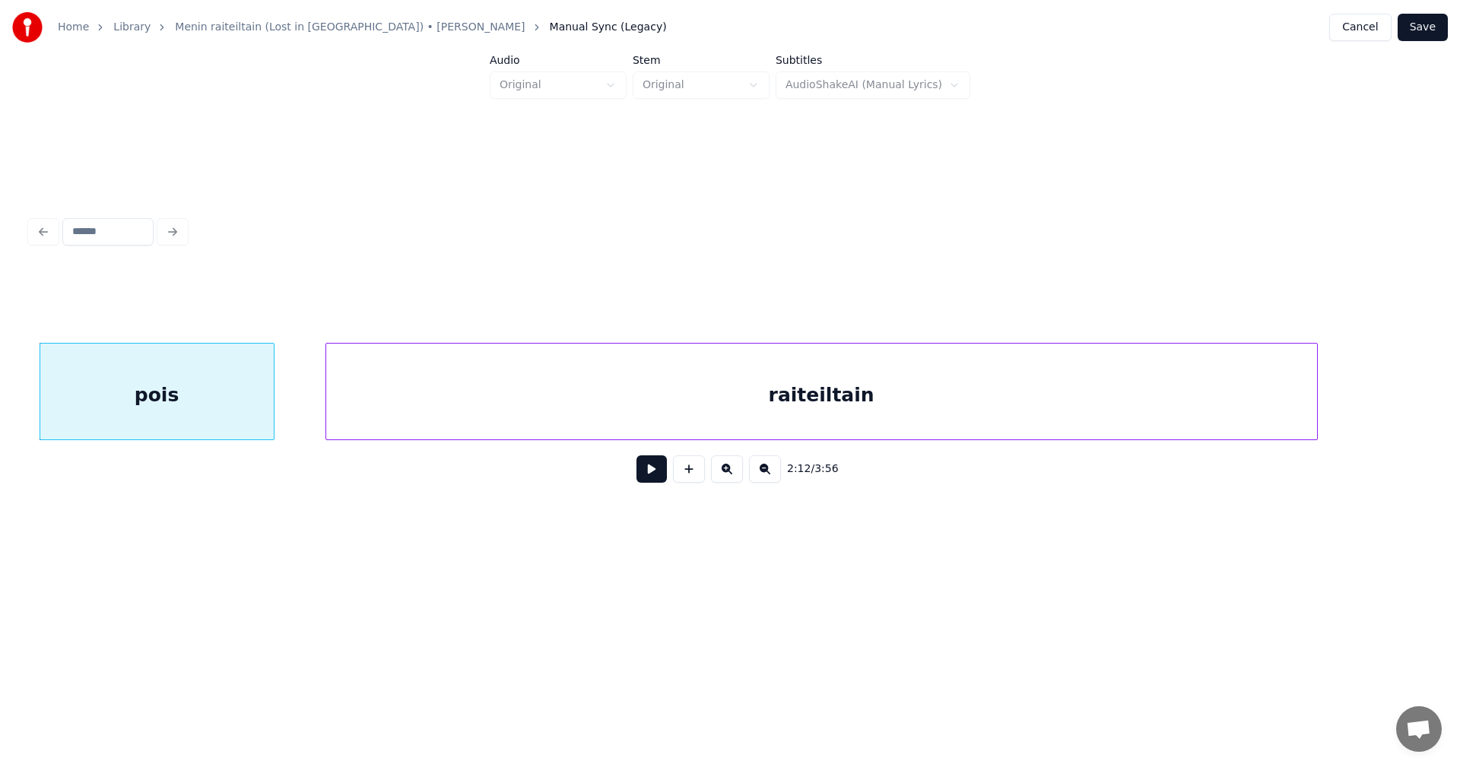
click at [368, 411] on div "raiteiltain" at bounding box center [821, 395] width 991 height 103
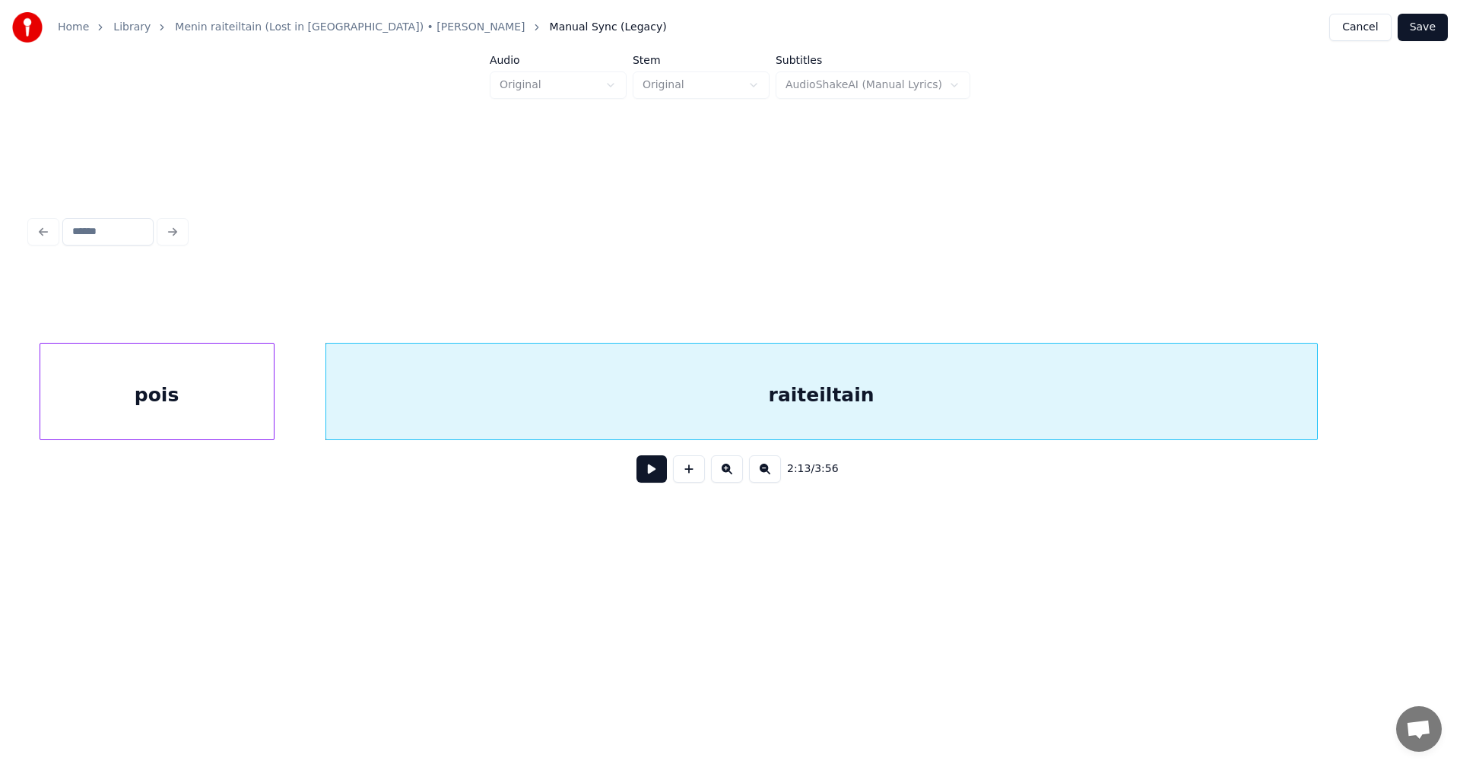
click at [653, 480] on button at bounding box center [651, 468] width 30 height 27
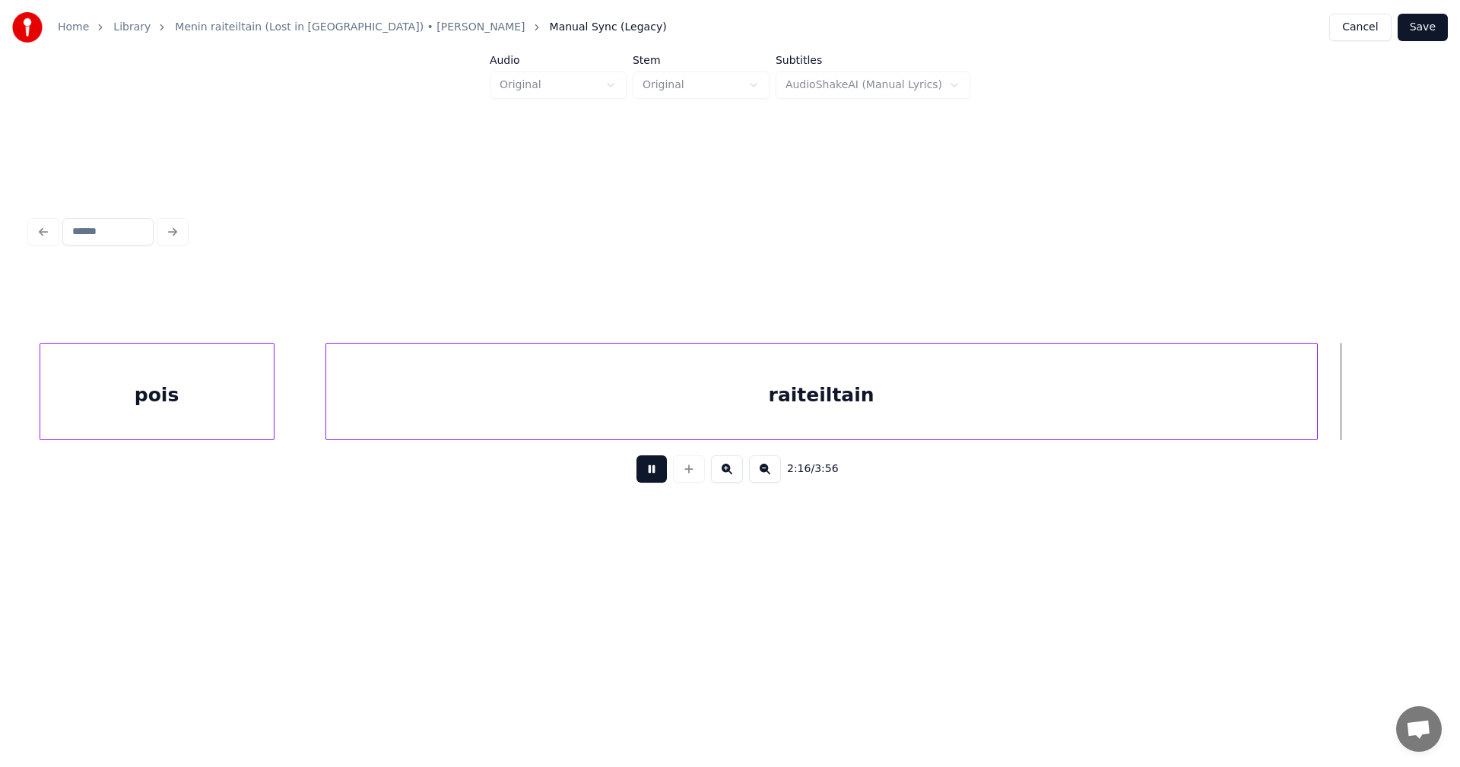
click at [660, 476] on button at bounding box center [651, 468] width 30 height 27
click at [1383, 401] on div at bounding box center [1385, 392] width 5 height 96
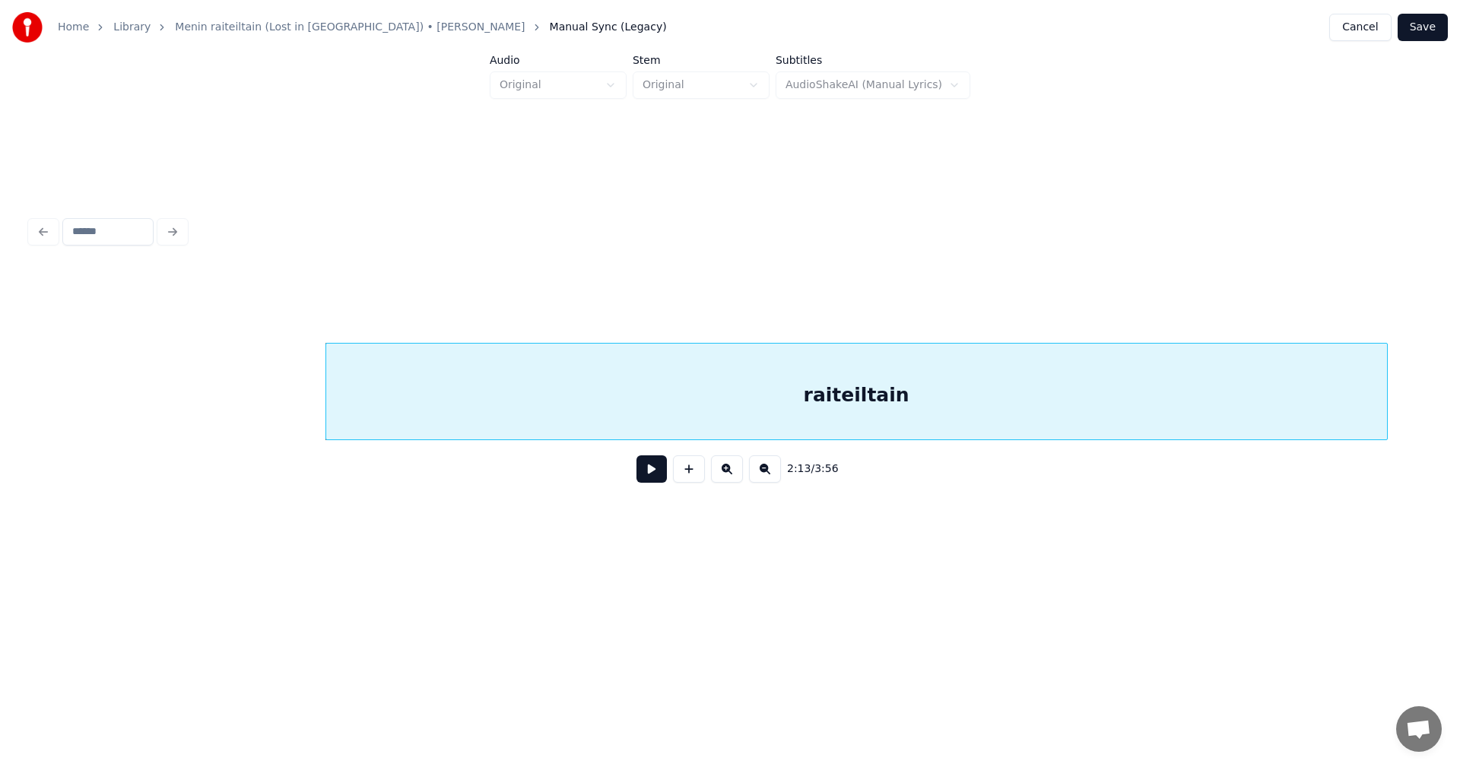
scroll to position [0, 46485]
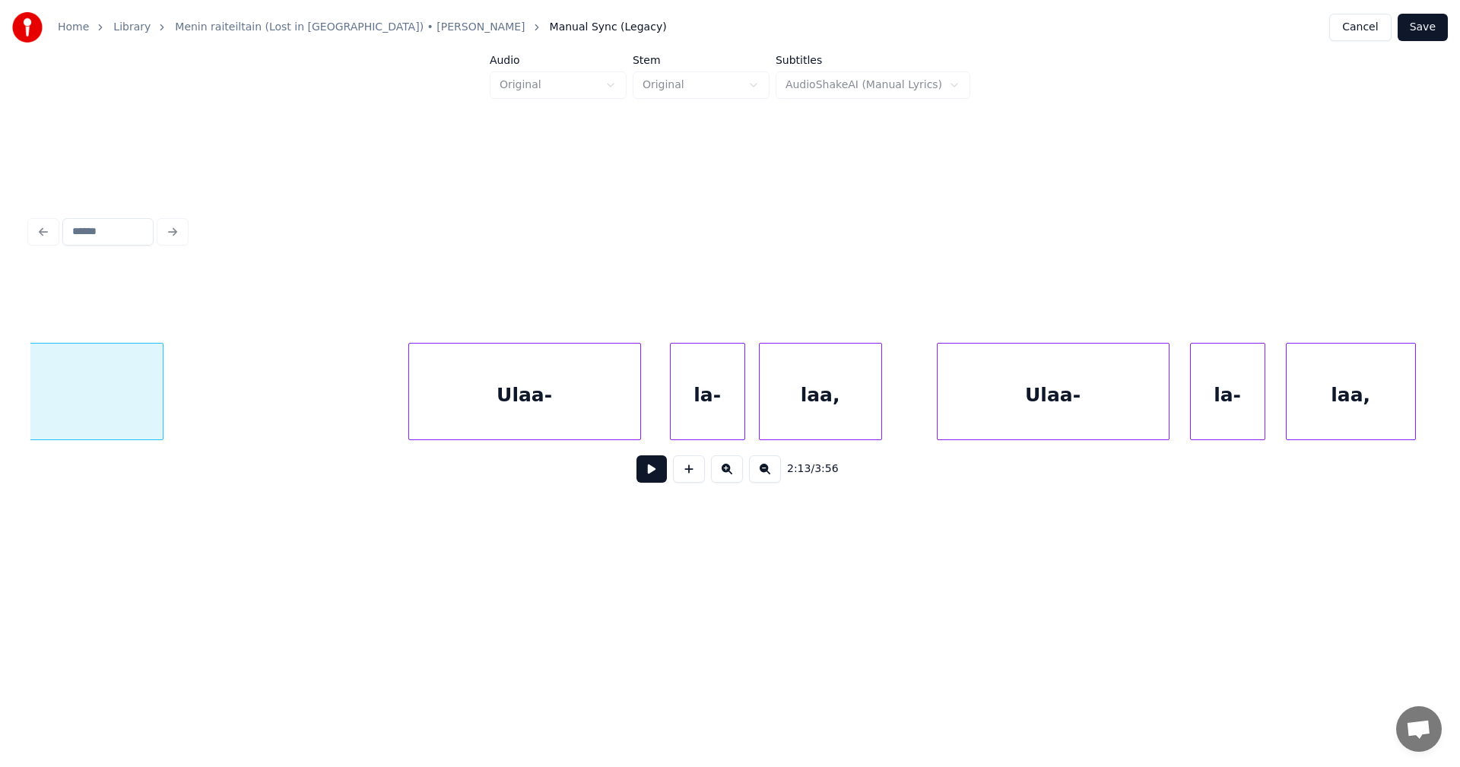
click at [582, 418] on div "Ulaa-" at bounding box center [524, 395] width 231 height 103
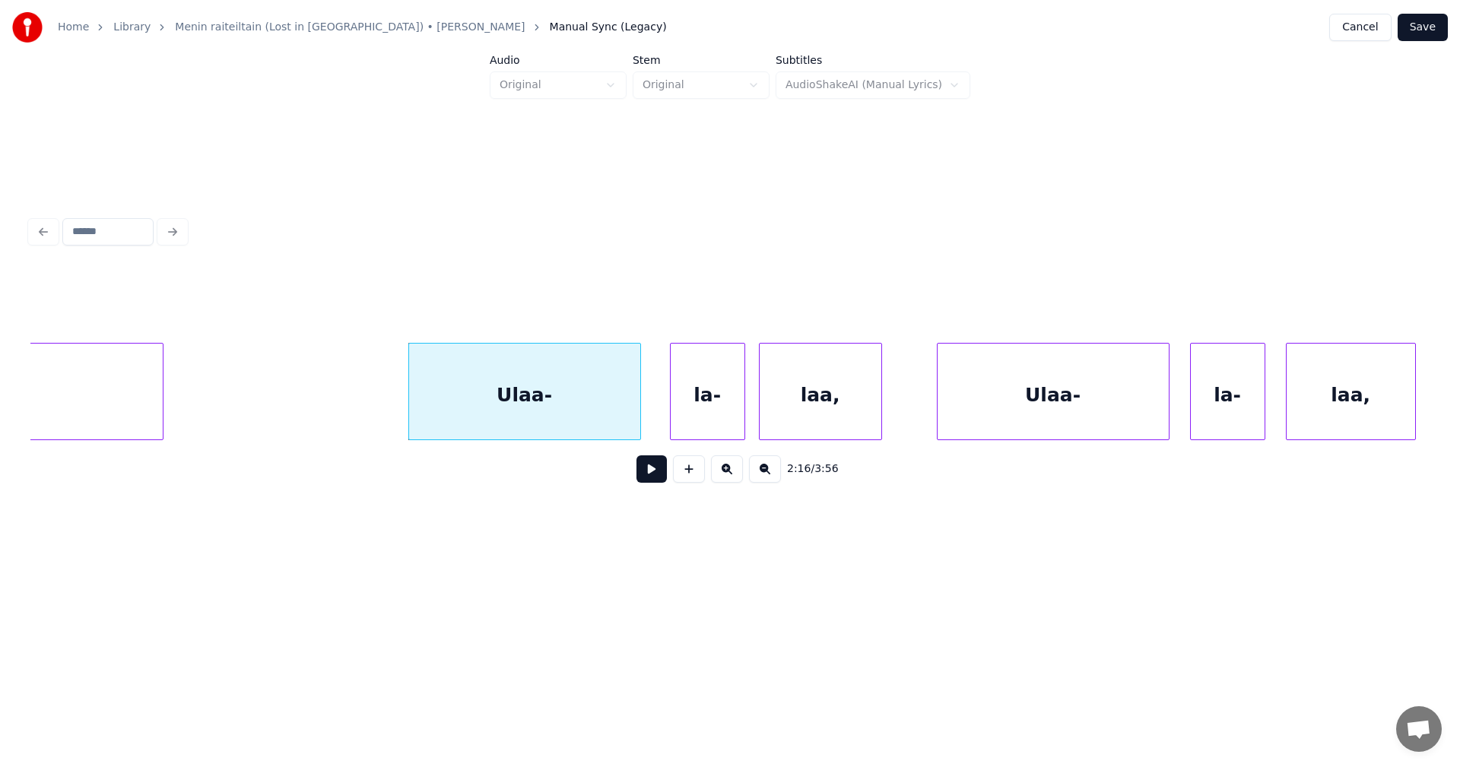
click at [661, 478] on button at bounding box center [651, 468] width 30 height 27
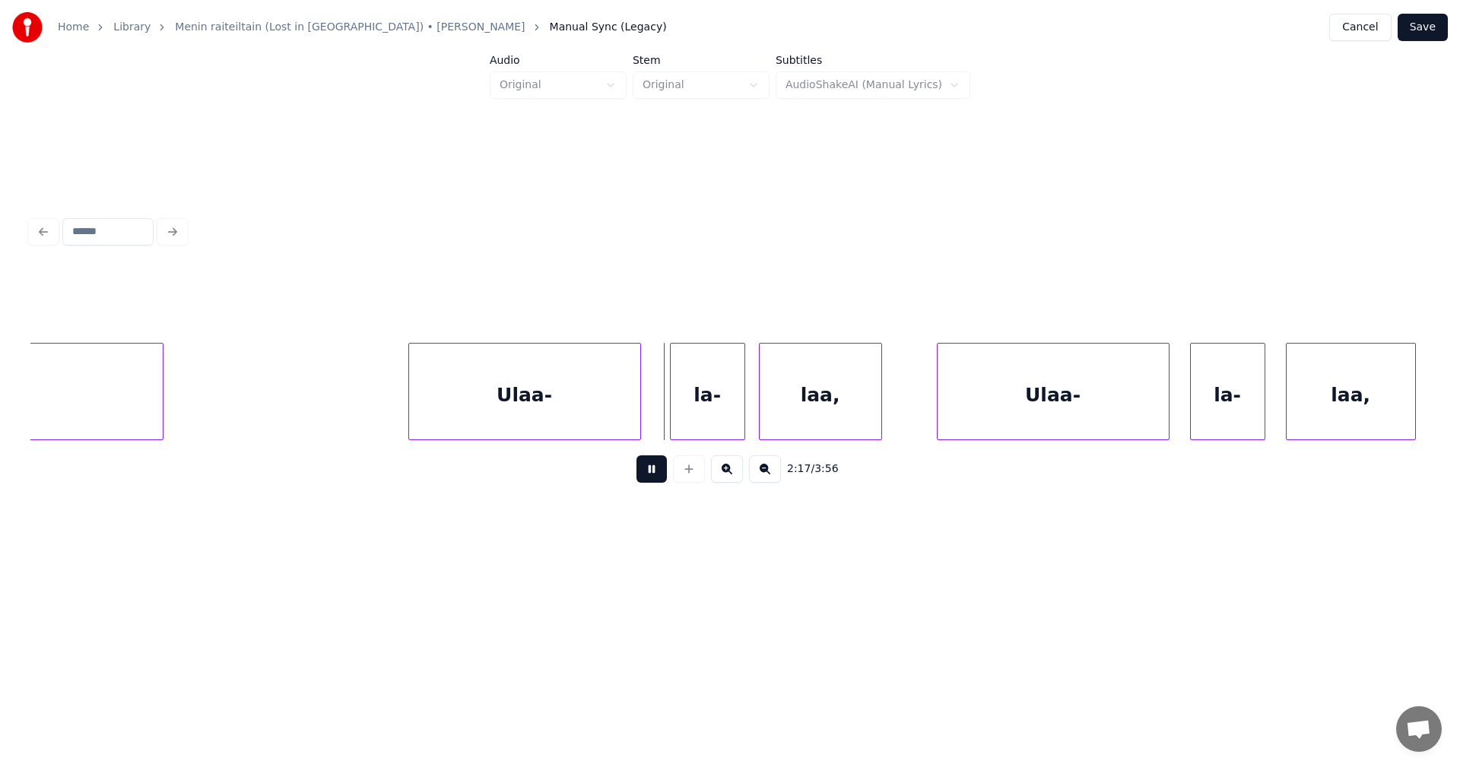
click at [662, 471] on button at bounding box center [651, 468] width 30 height 27
click at [709, 403] on div "la-" at bounding box center [699, 395] width 74 height 103
click at [653, 476] on button at bounding box center [651, 468] width 30 height 27
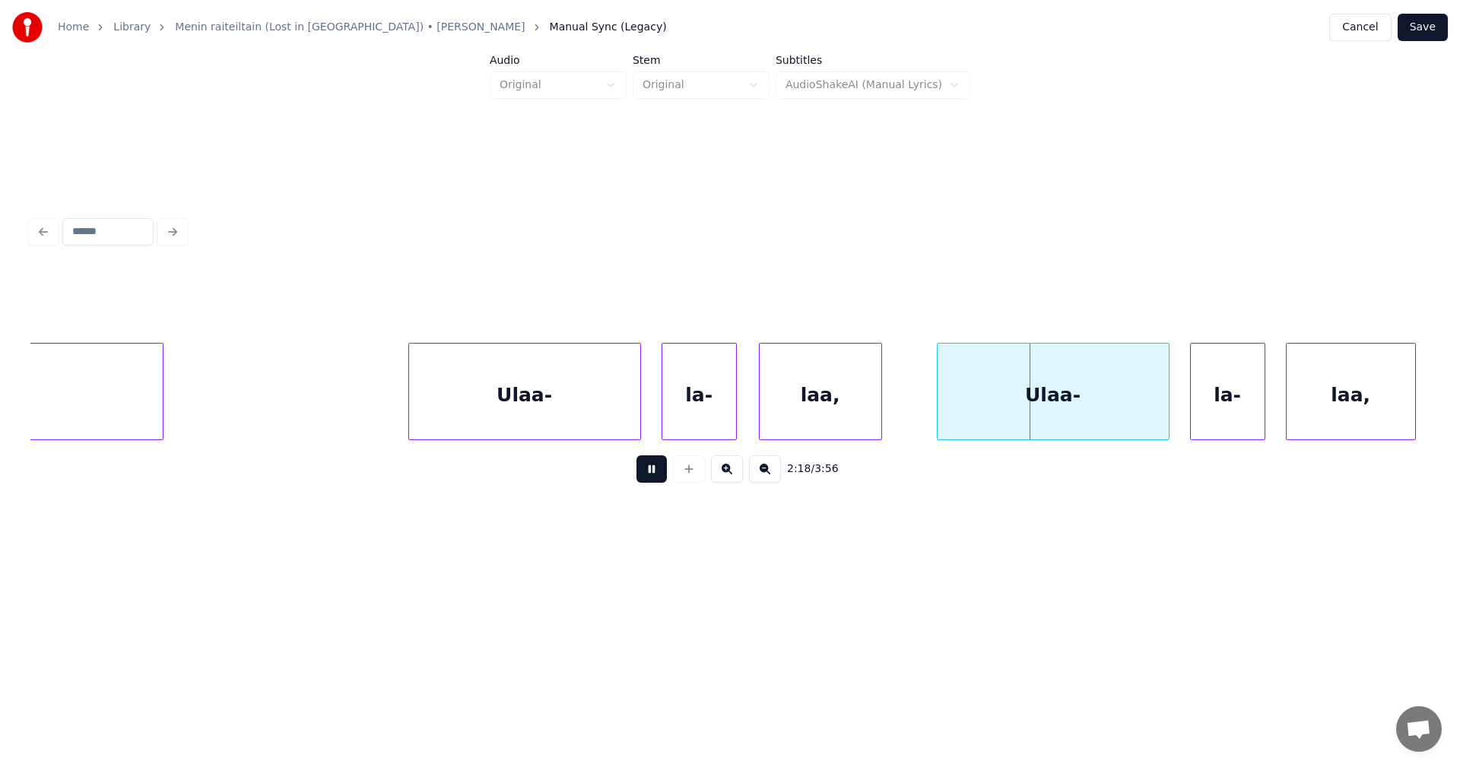
drag, startPoint x: 654, startPoint y: 475, endPoint x: 960, endPoint y: 404, distance: 314.7
click at [678, 474] on div "2:18 / 3:56" at bounding box center [730, 468] width 1375 height 33
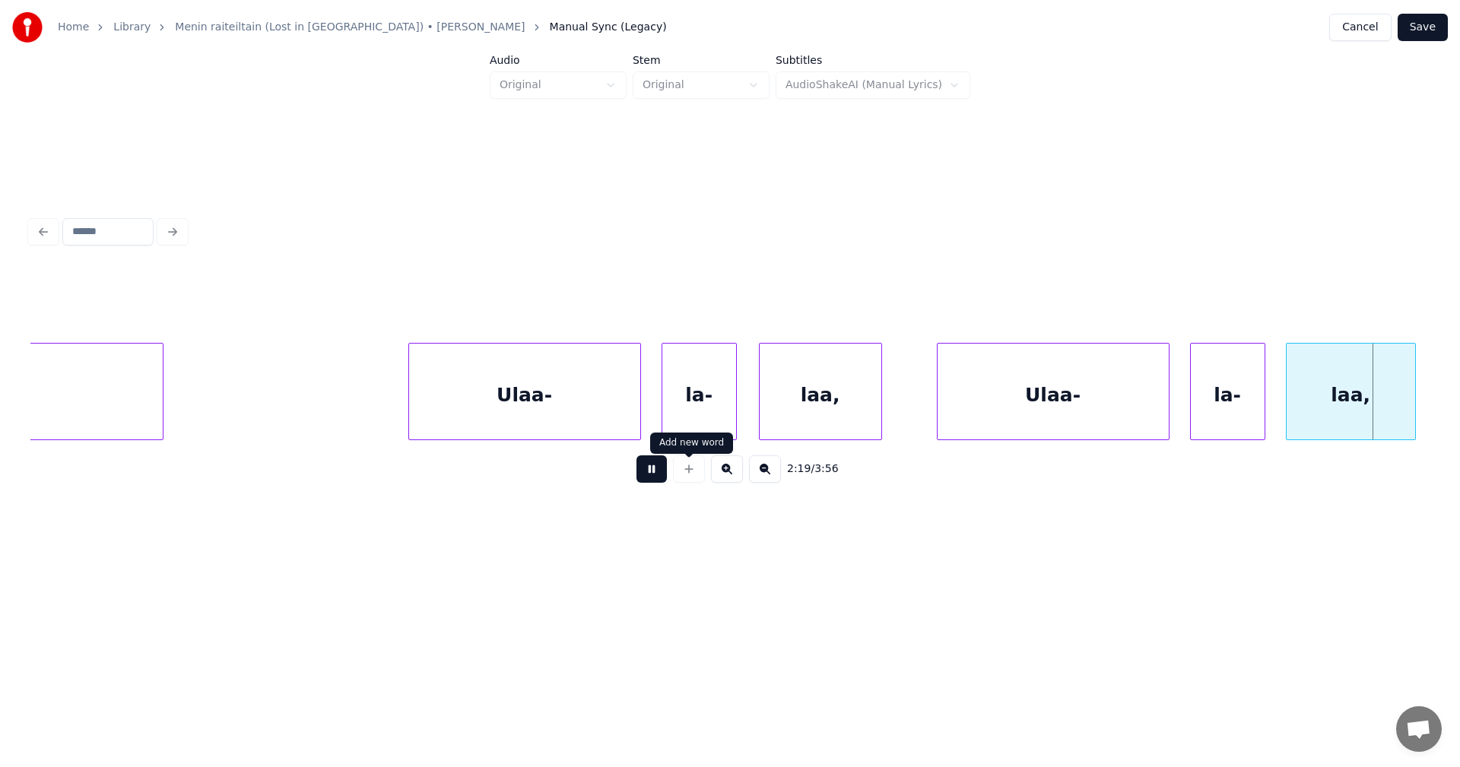
drag, startPoint x: 649, startPoint y: 484, endPoint x: 658, endPoint y: 482, distance: 9.4
click at [652, 483] on button at bounding box center [651, 468] width 30 height 27
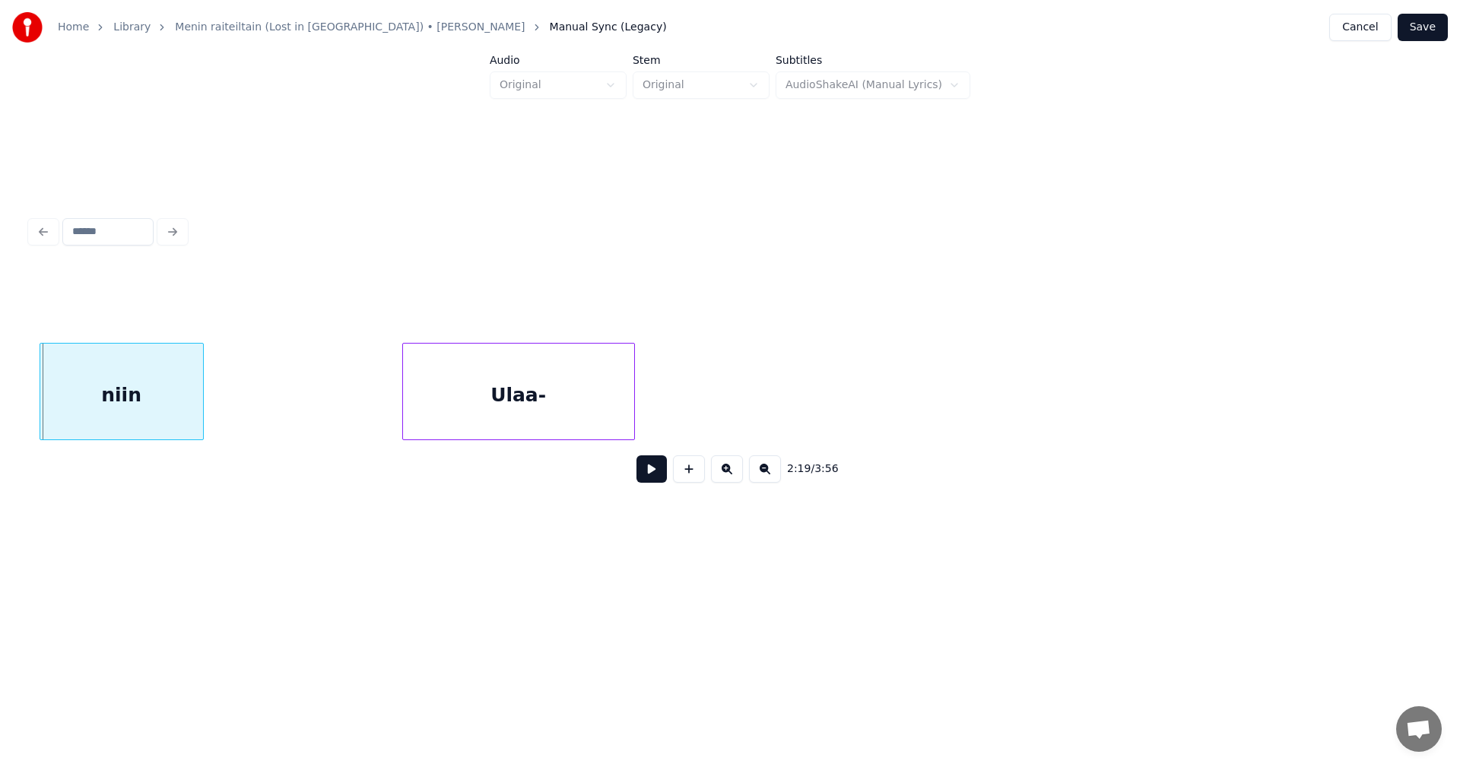
scroll to position [0, 46664]
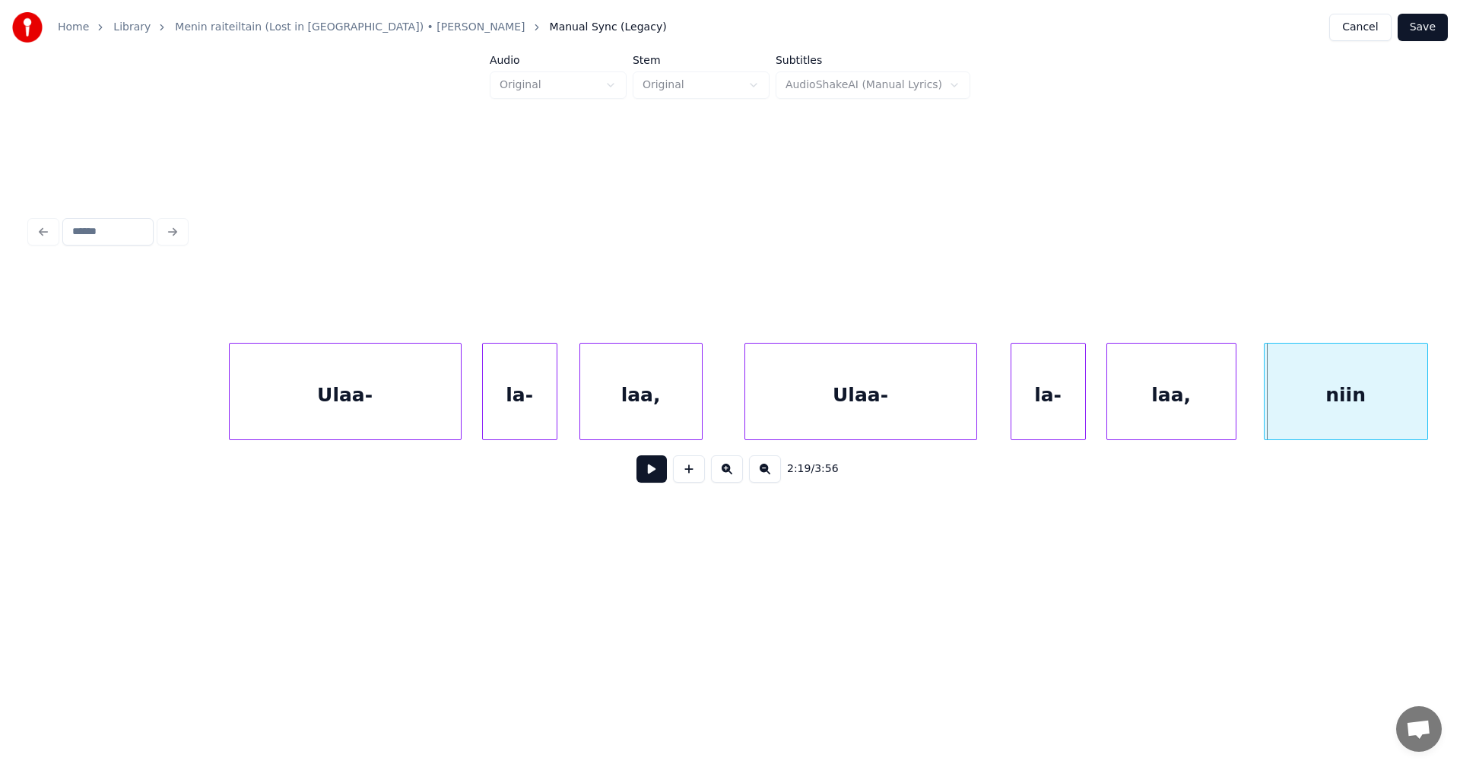
click at [849, 410] on div "Ulaa-" at bounding box center [860, 395] width 231 height 103
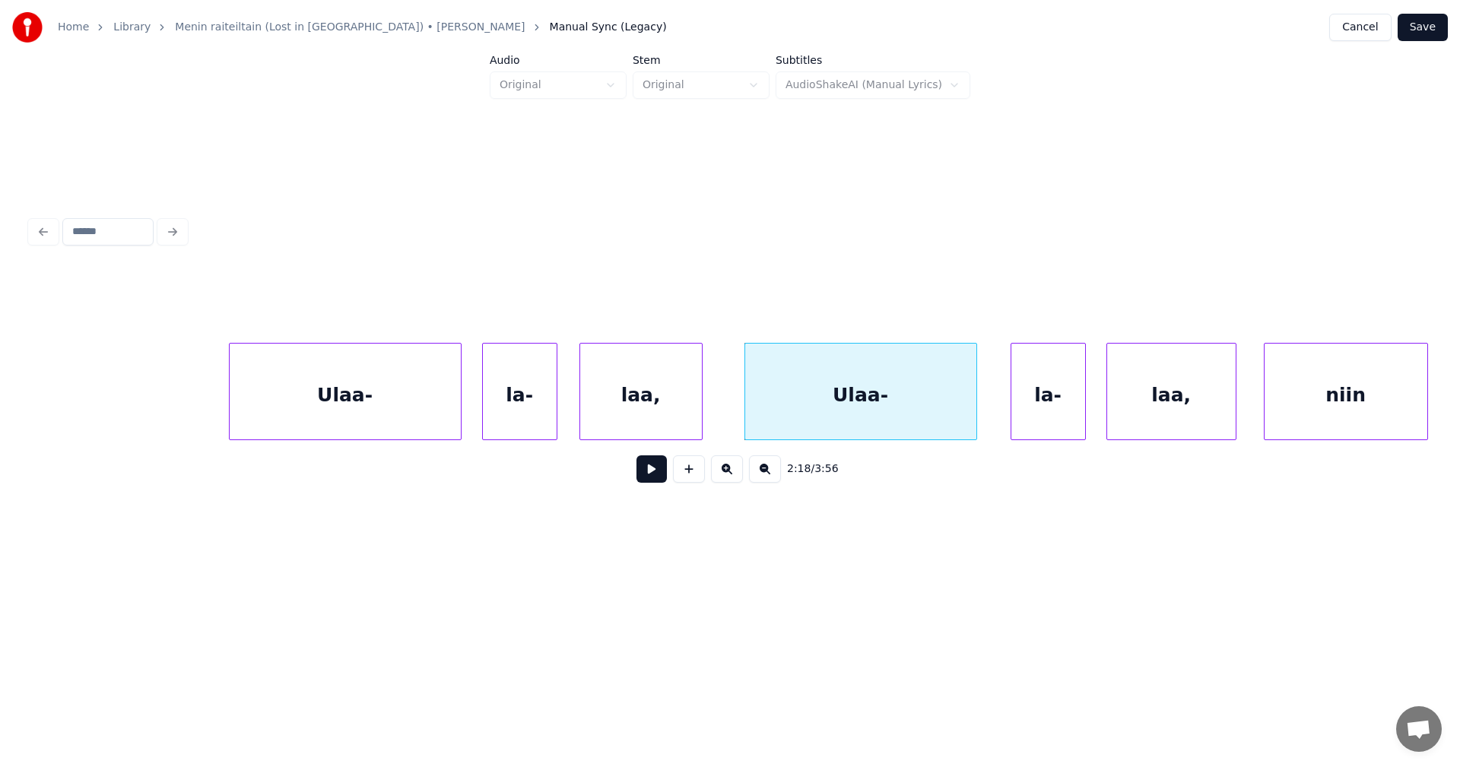
click at [661, 480] on button at bounding box center [651, 468] width 30 height 27
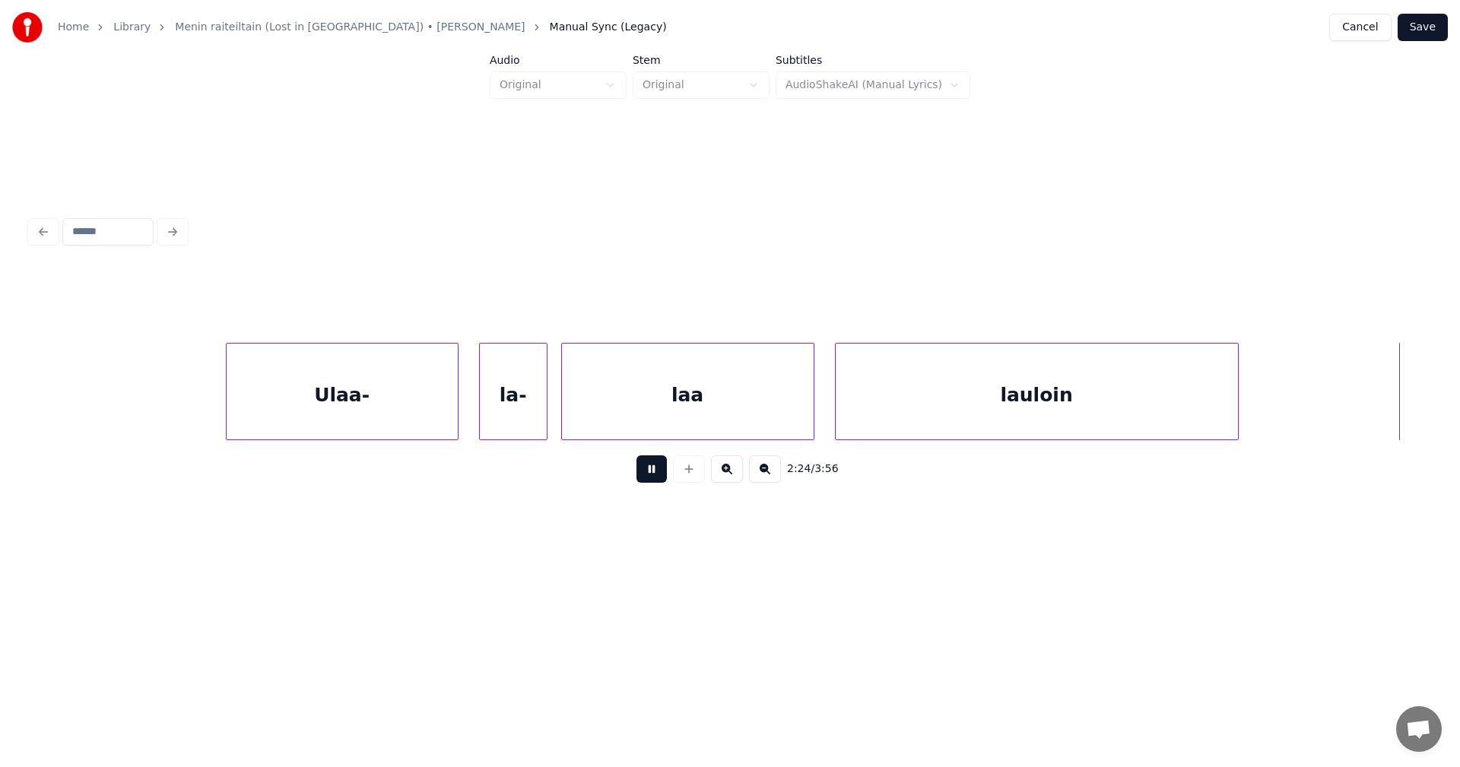
scroll to position [0, 49468]
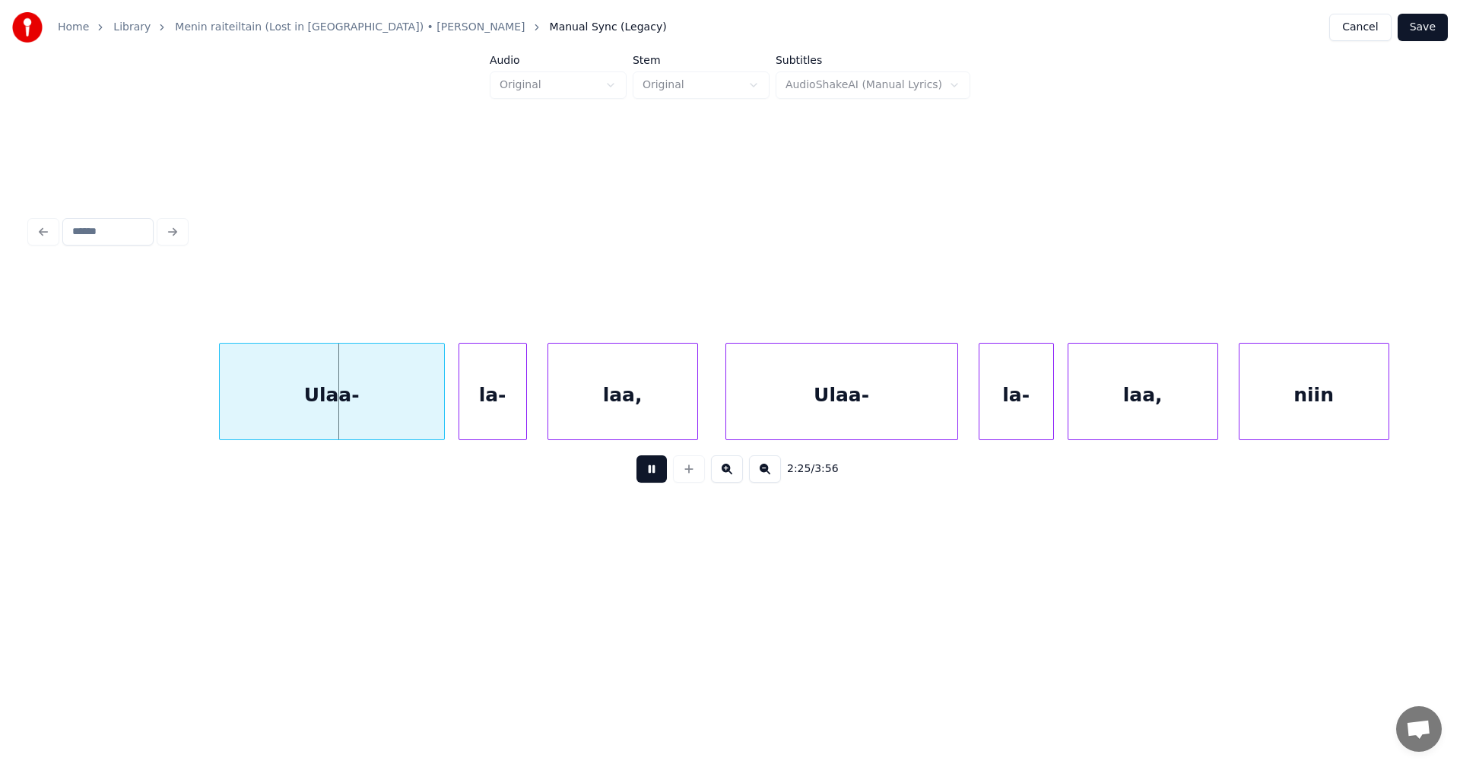
click at [662, 480] on button at bounding box center [651, 468] width 30 height 27
click at [411, 411] on div "Ulaa-" at bounding box center [326, 395] width 224 height 103
click at [661, 475] on button at bounding box center [651, 468] width 30 height 27
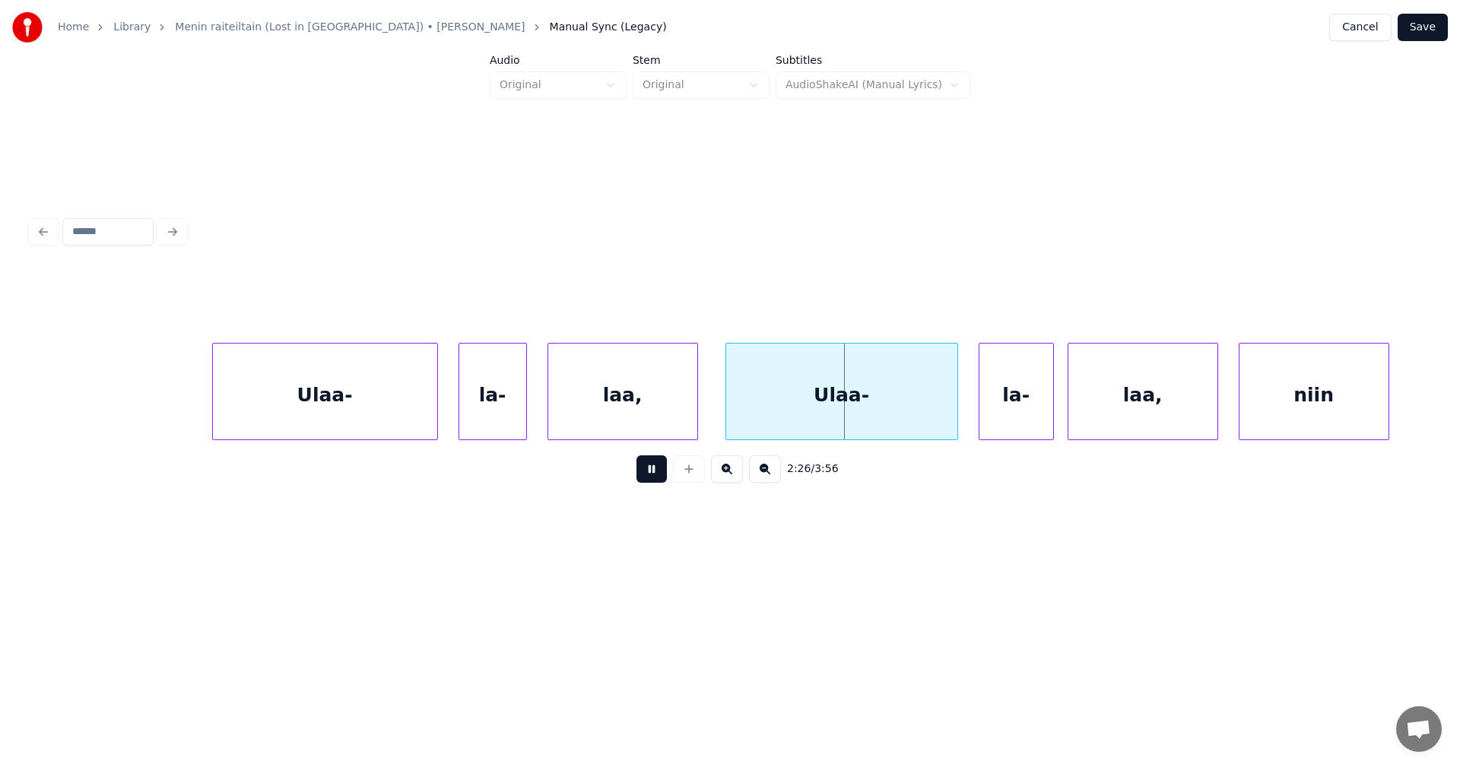
drag, startPoint x: 661, startPoint y: 475, endPoint x: 674, endPoint y: 460, distance: 20.0
click at [662, 473] on button at bounding box center [651, 468] width 30 height 27
click at [693, 416] on div at bounding box center [695, 392] width 5 height 96
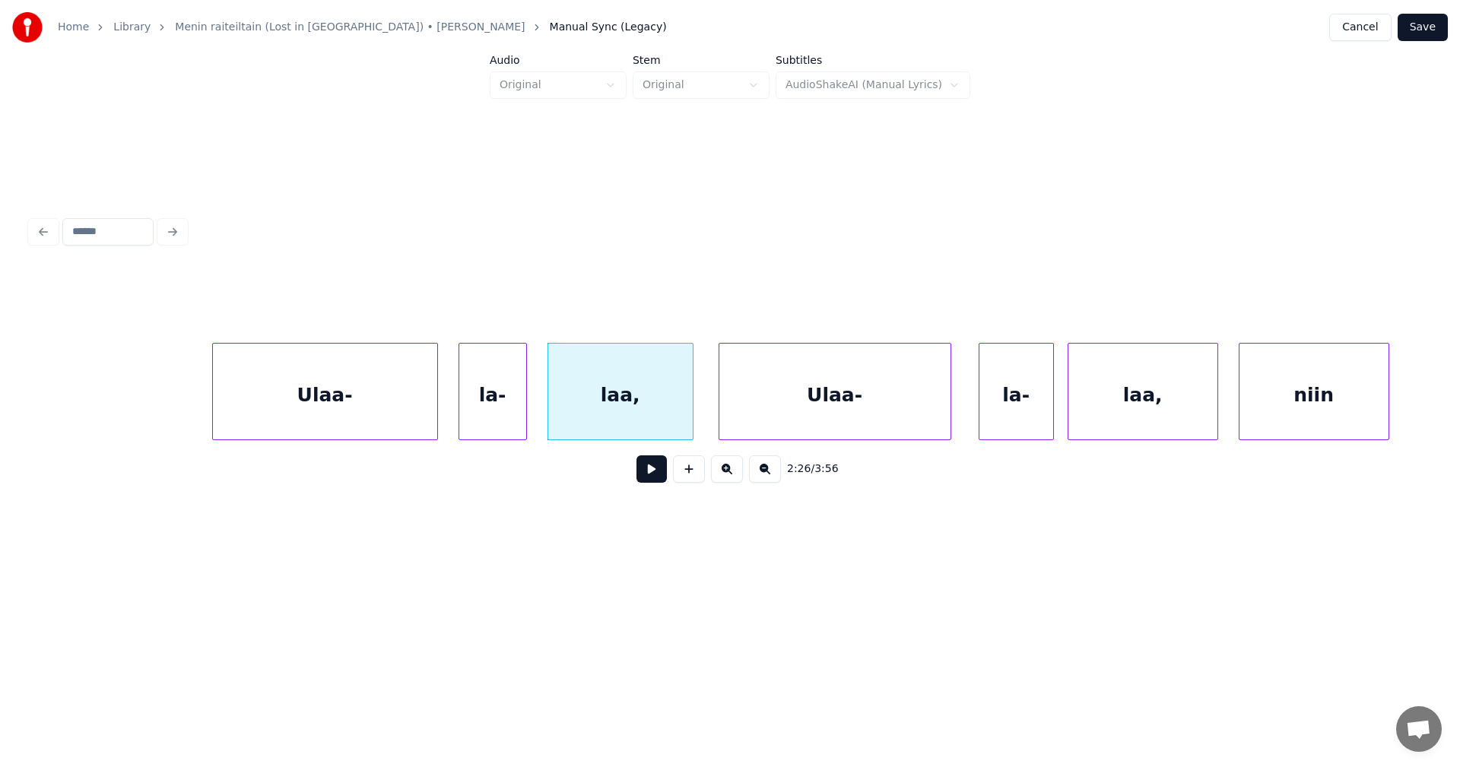
click at [755, 409] on div "Ulaa-" at bounding box center [834, 395] width 231 height 103
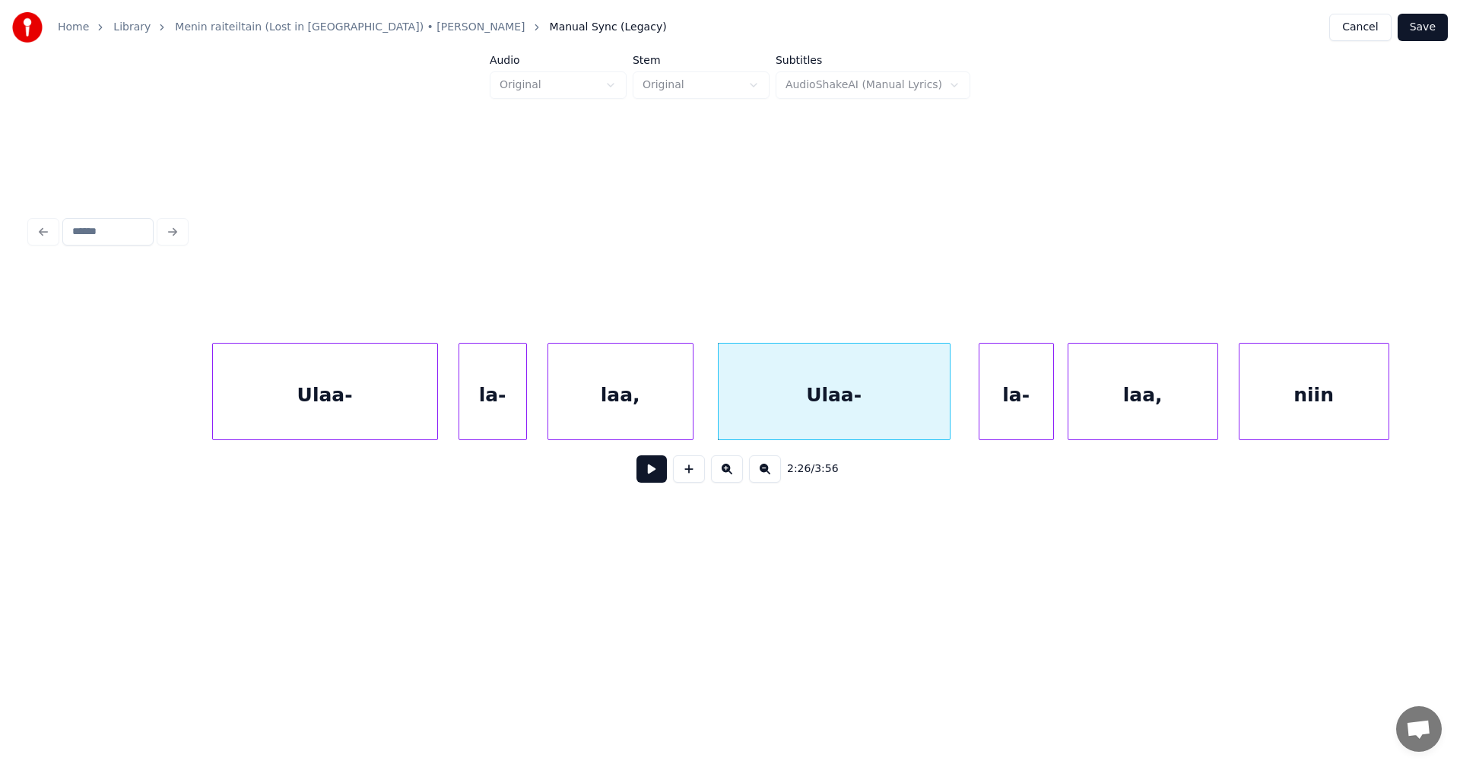
click at [661, 475] on button at bounding box center [651, 468] width 30 height 27
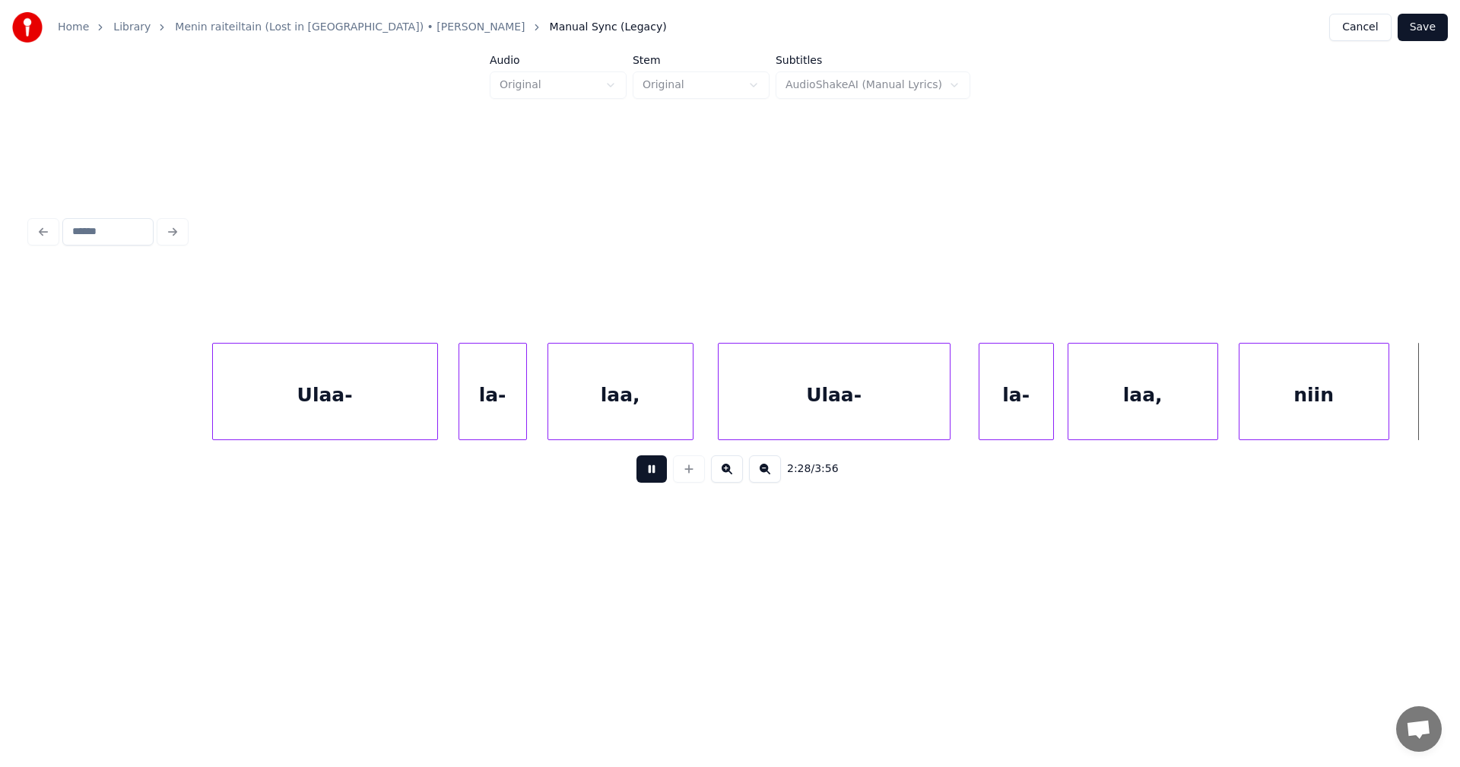
scroll to position [0, 50867]
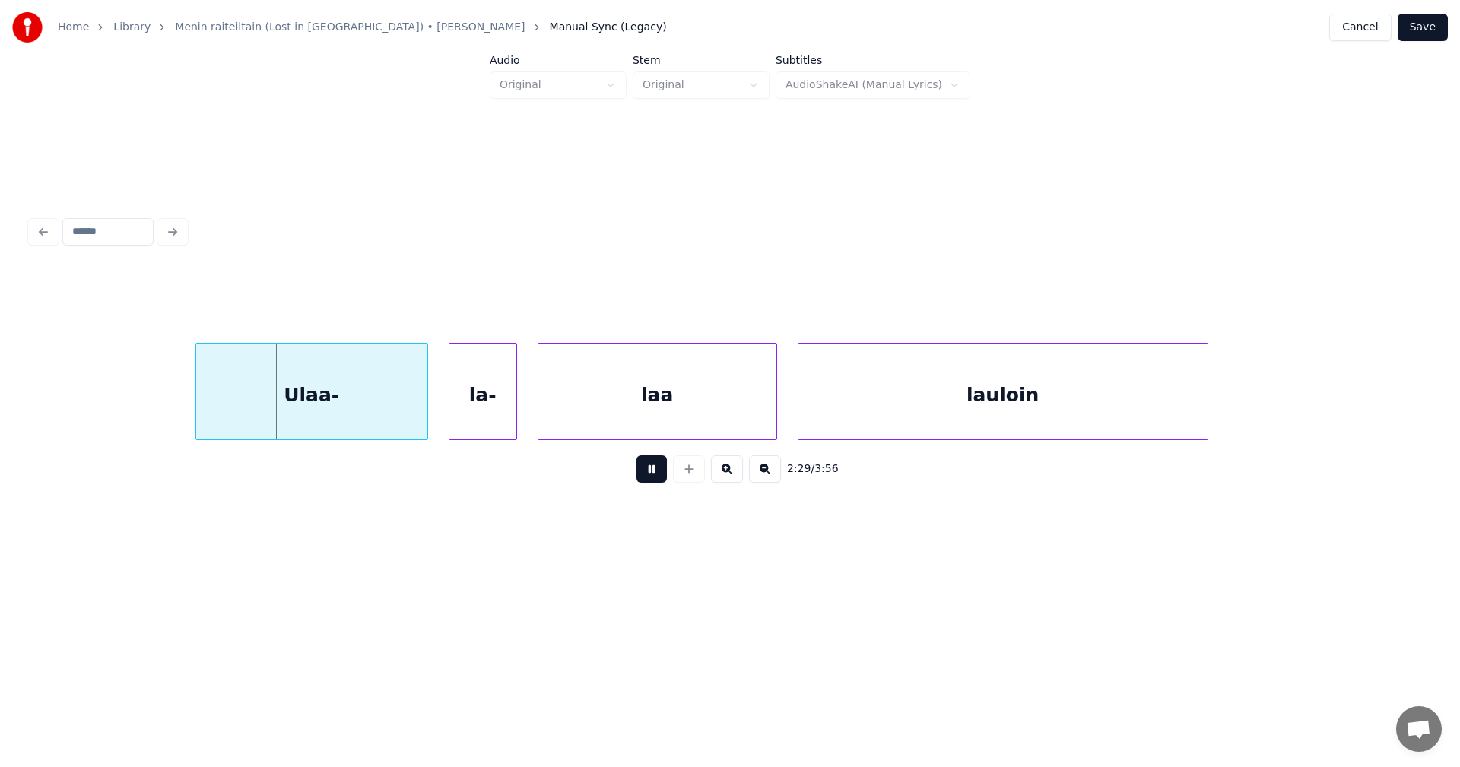
drag, startPoint x: 668, startPoint y: 471, endPoint x: 650, endPoint y: 465, distance: 19.2
click at [665, 468] on div "2:29 / 3:56" at bounding box center [730, 468] width 1375 height 33
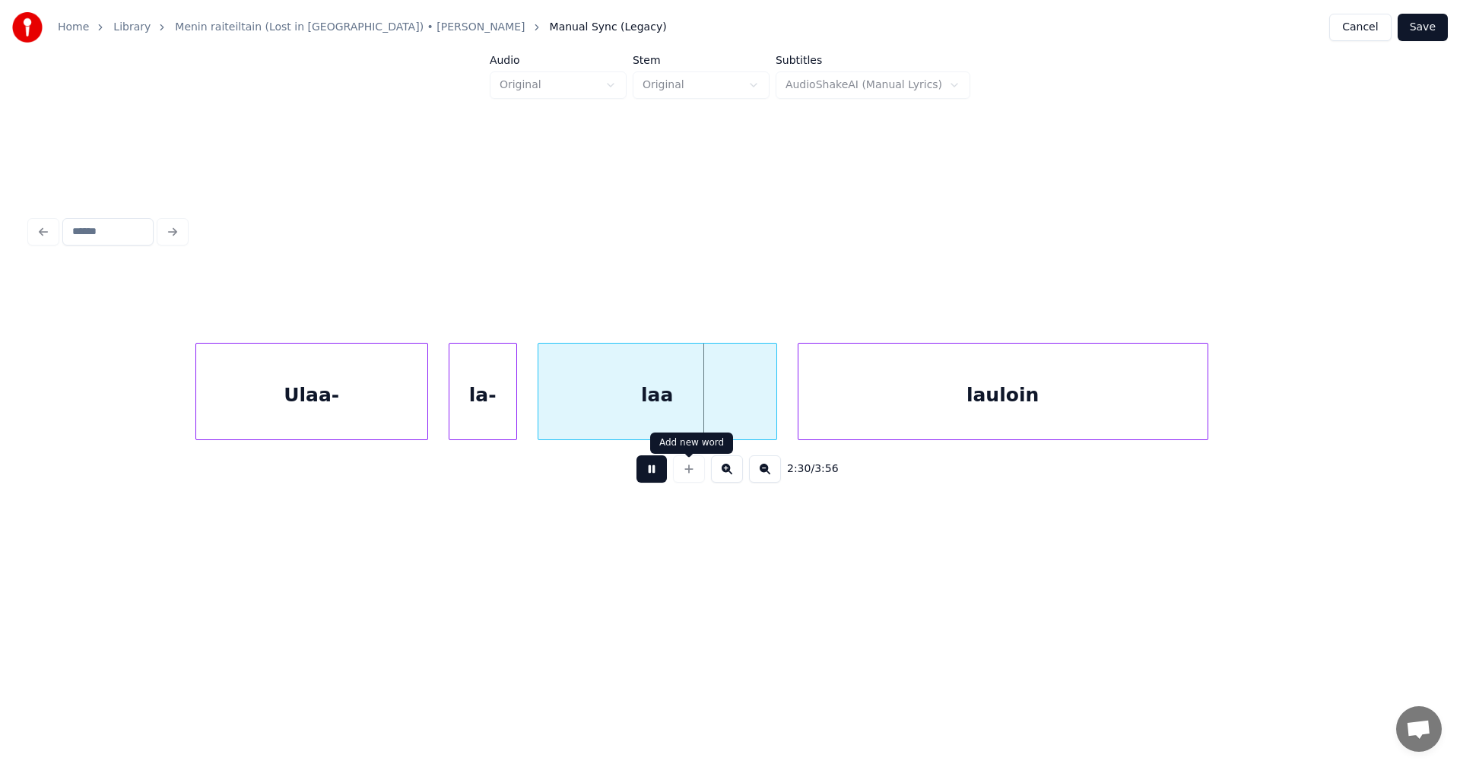
click at [658, 468] on button at bounding box center [651, 468] width 30 height 27
click at [370, 421] on div "Ulaa-" at bounding box center [300, 395] width 231 height 103
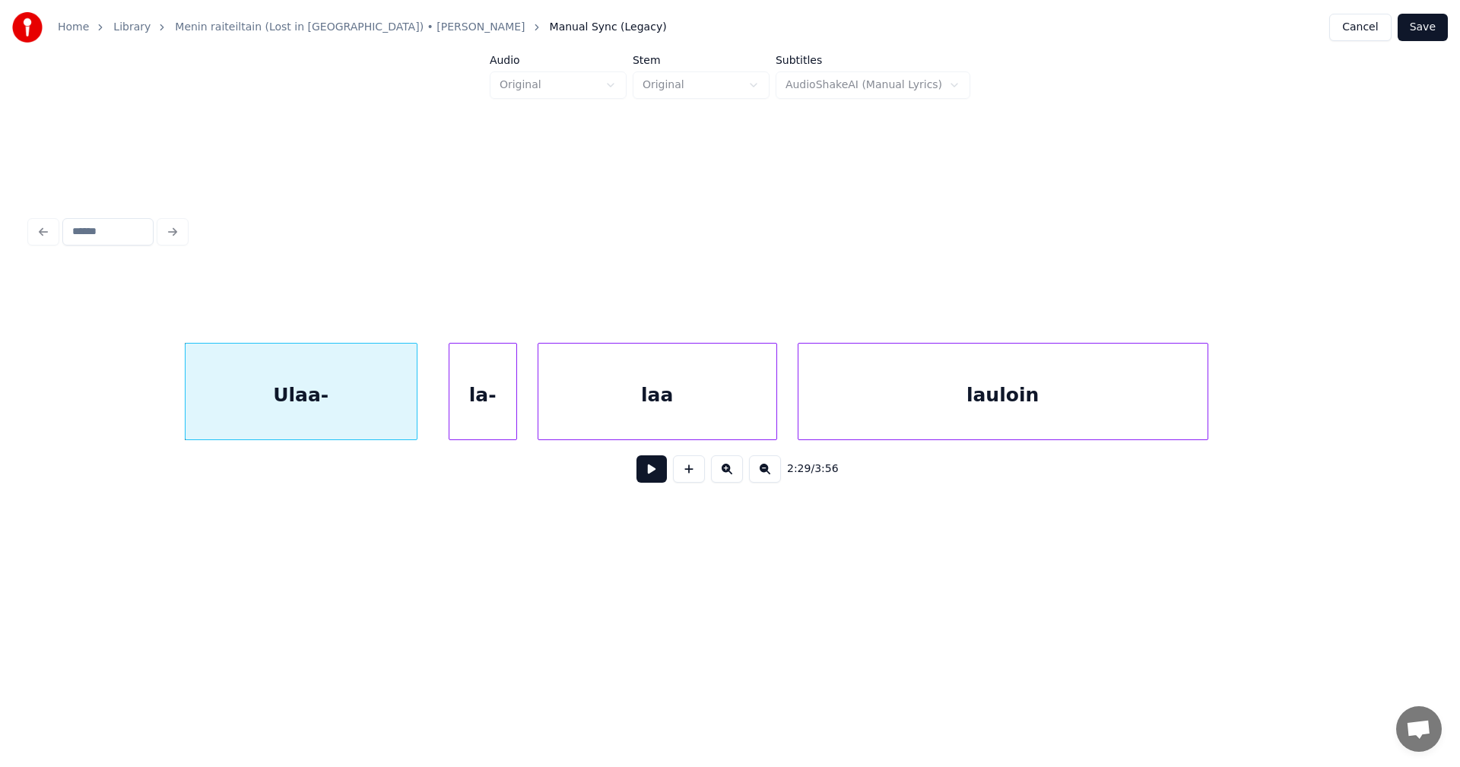
click at [649, 471] on button at bounding box center [651, 468] width 30 height 27
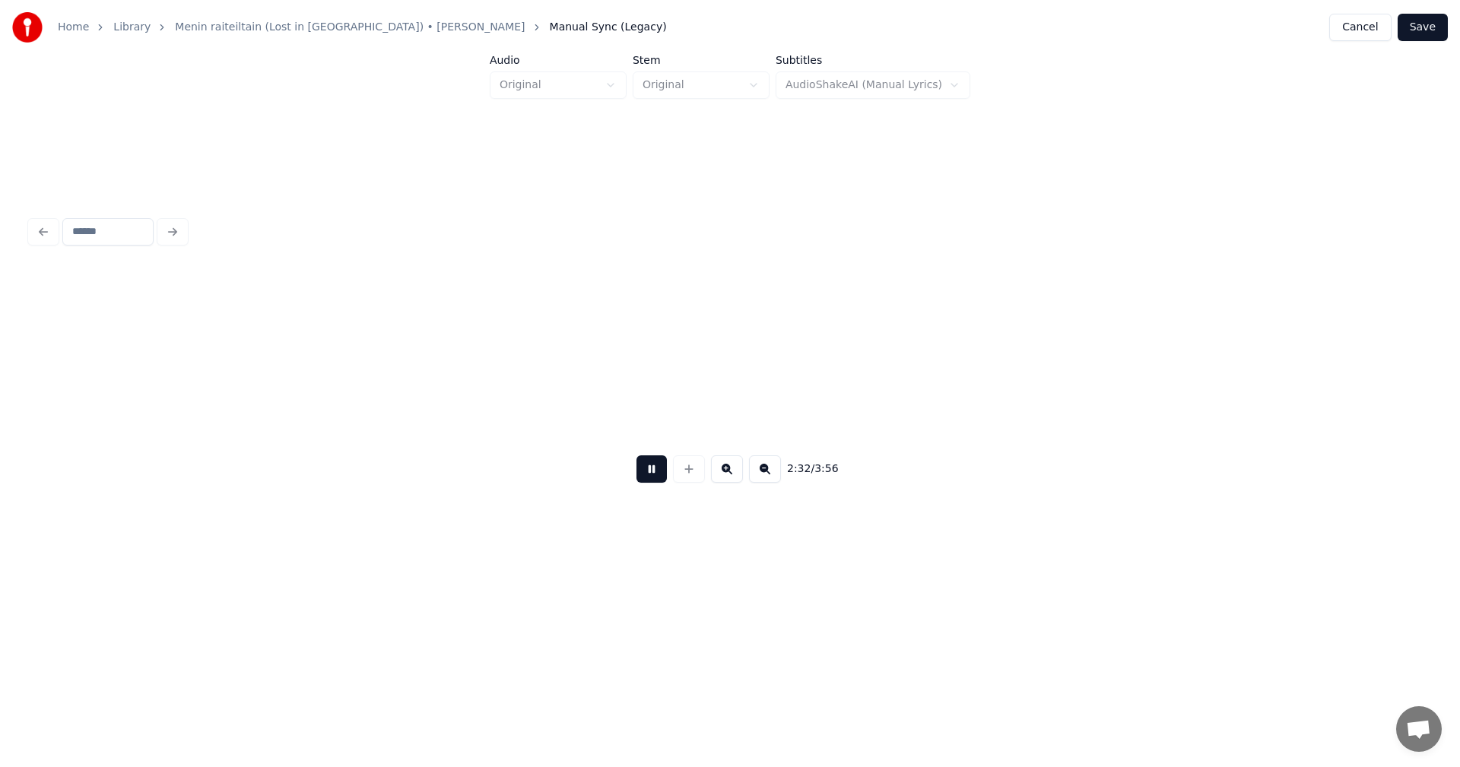
scroll to position [0, 52269]
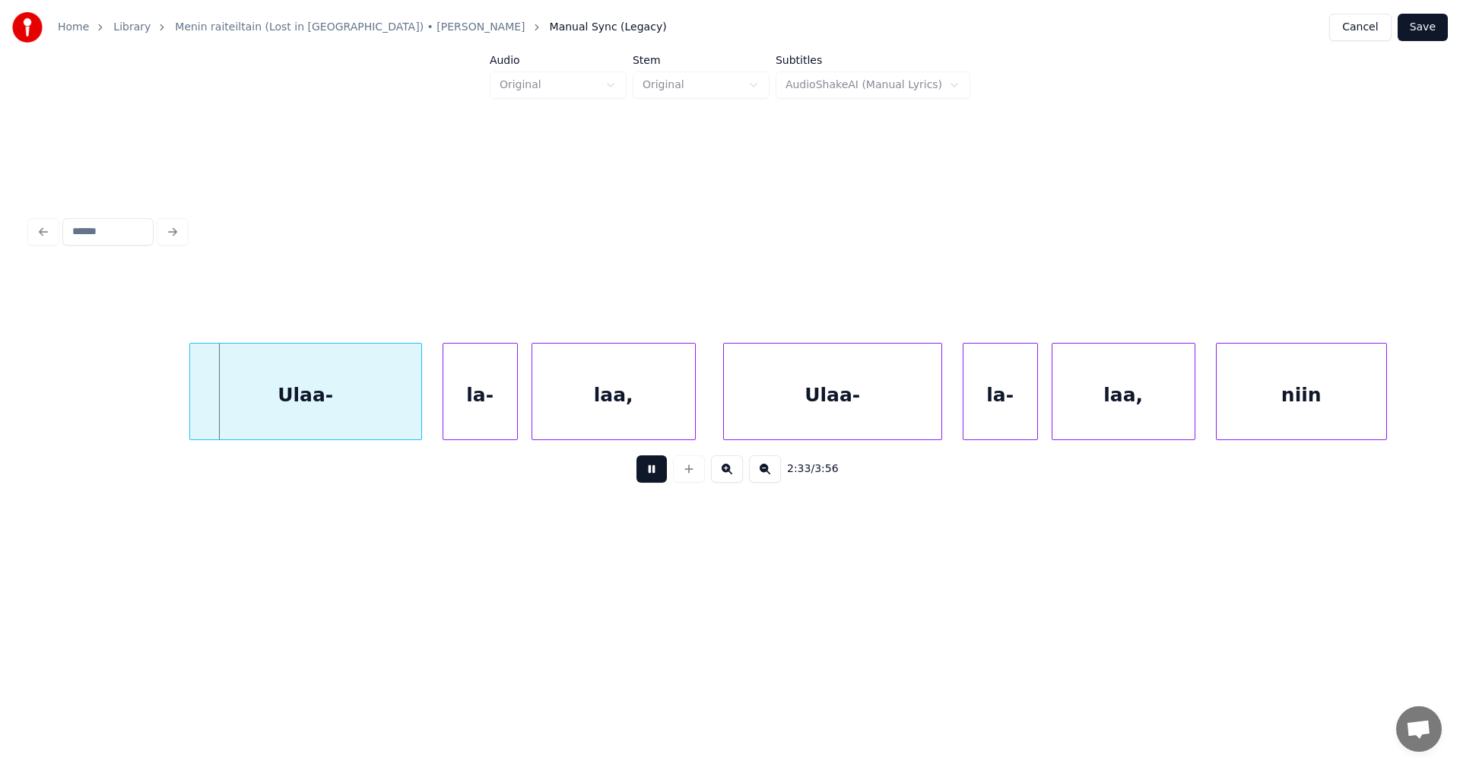
drag, startPoint x: 652, startPoint y: 471, endPoint x: 592, endPoint y: 451, distance: 62.5
click at [649, 468] on button at bounding box center [651, 468] width 30 height 27
click at [399, 398] on div "Ulaa-" at bounding box center [299, 395] width 231 height 103
click at [656, 475] on button at bounding box center [651, 468] width 30 height 27
drag, startPoint x: 656, startPoint y: 475, endPoint x: 627, endPoint y: 463, distance: 31.4
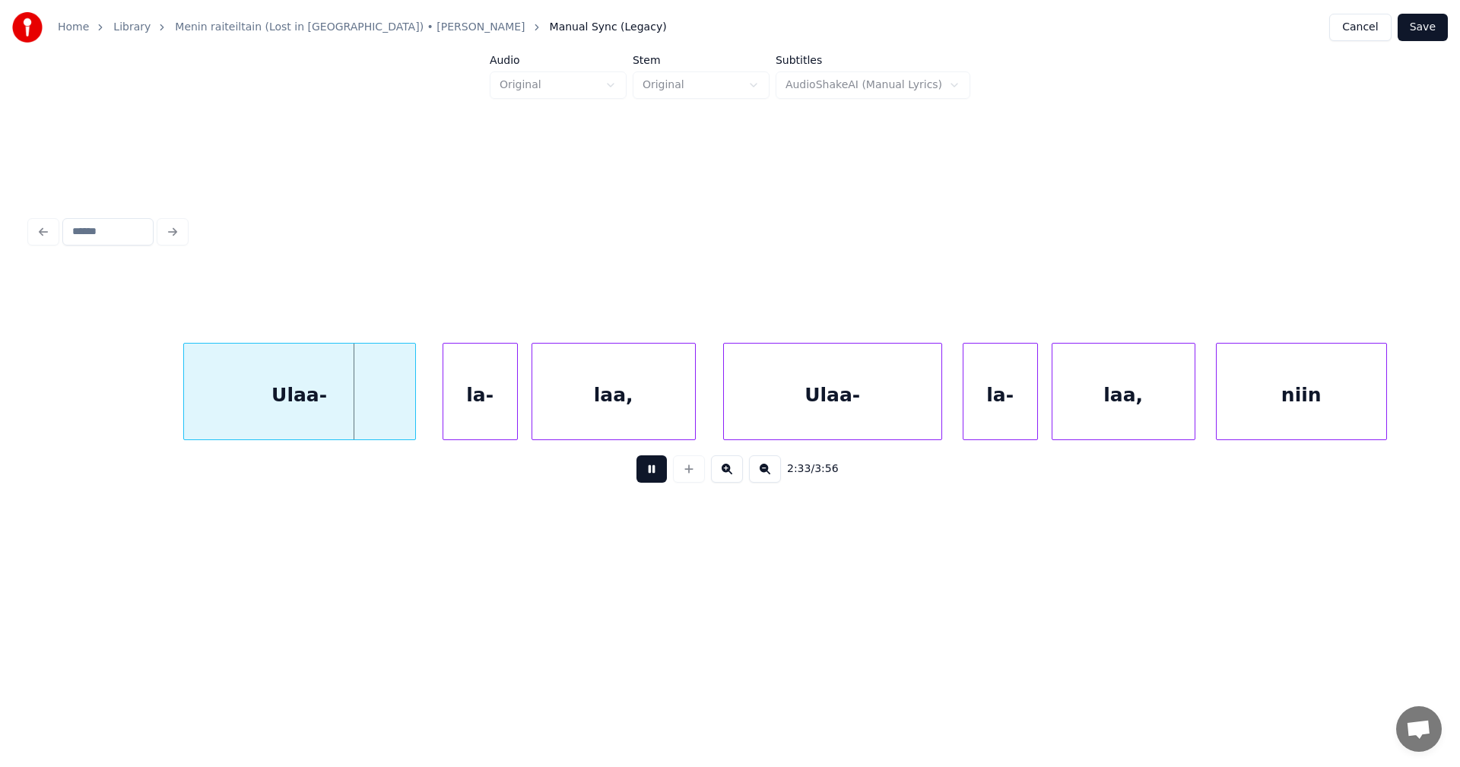
click at [647, 467] on button at bounding box center [651, 468] width 30 height 27
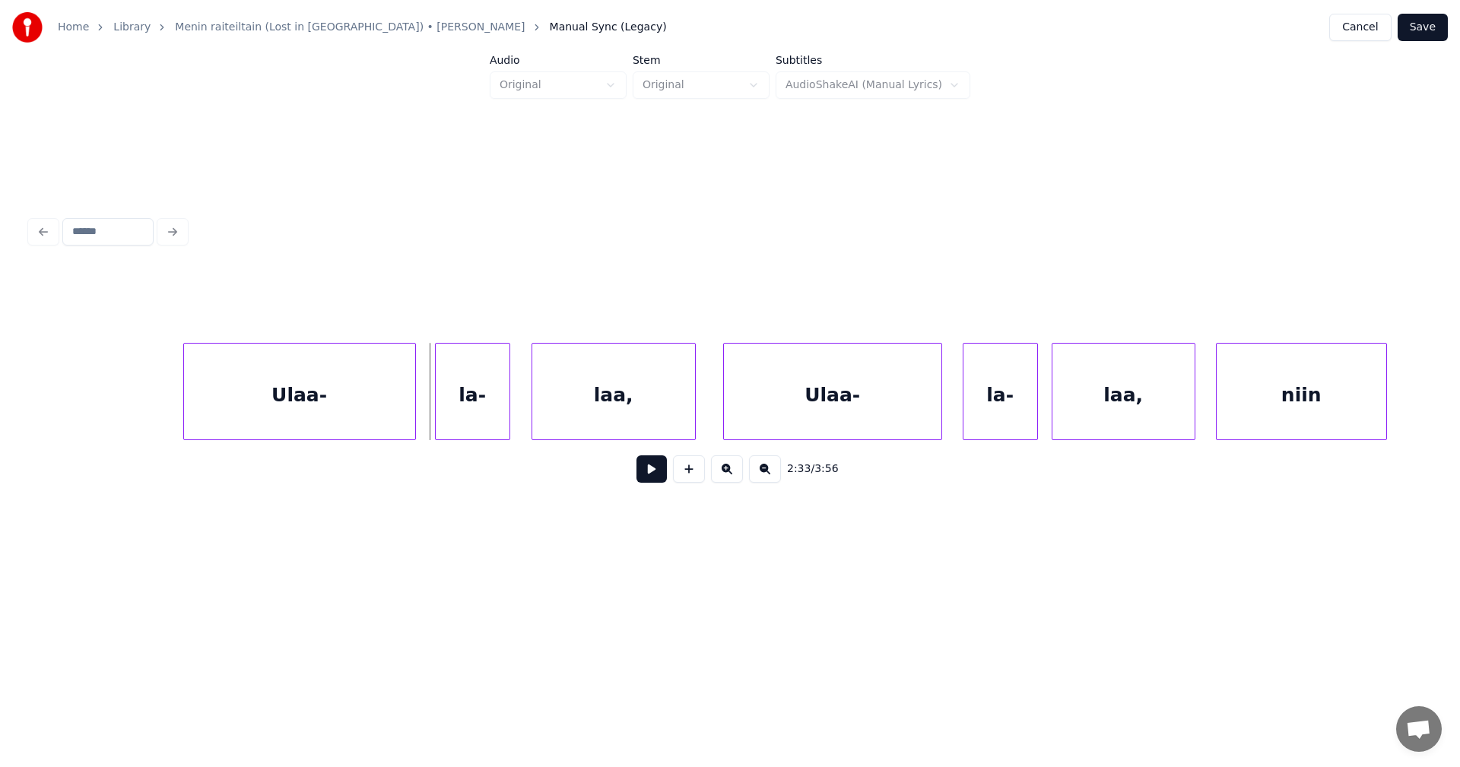
click at [481, 414] on div "la-" at bounding box center [473, 395] width 74 height 103
click at [661, 471] on button at bounding box center [651, 468] width 30 height 27
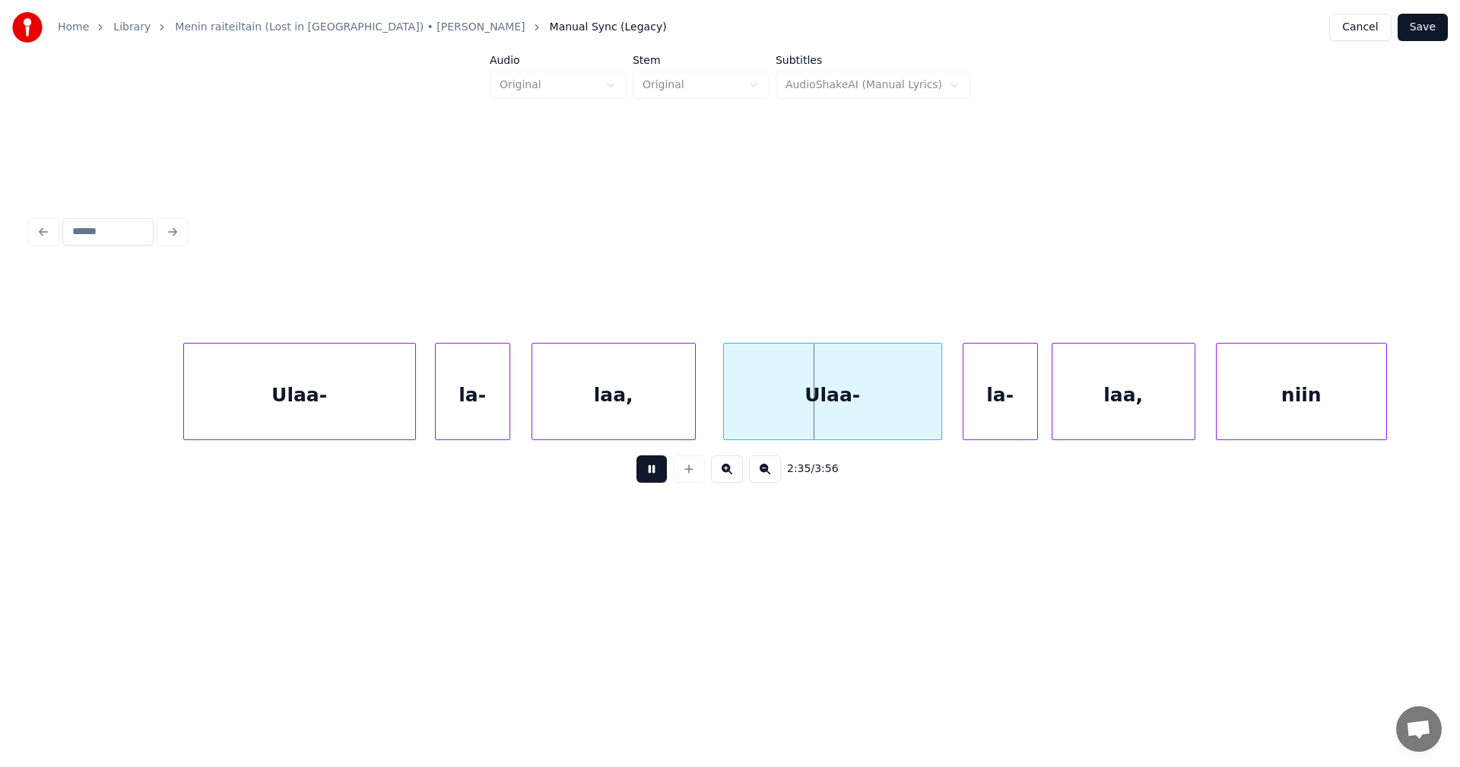
drag, startPoint x: 658, startPoint y: 473, endPoint x: 668, endPoint y: 462, distance: 14.0
click at [668, 462] on div "2:35 / 3:56" at bounding box center [730, 468] width 1375 height 33
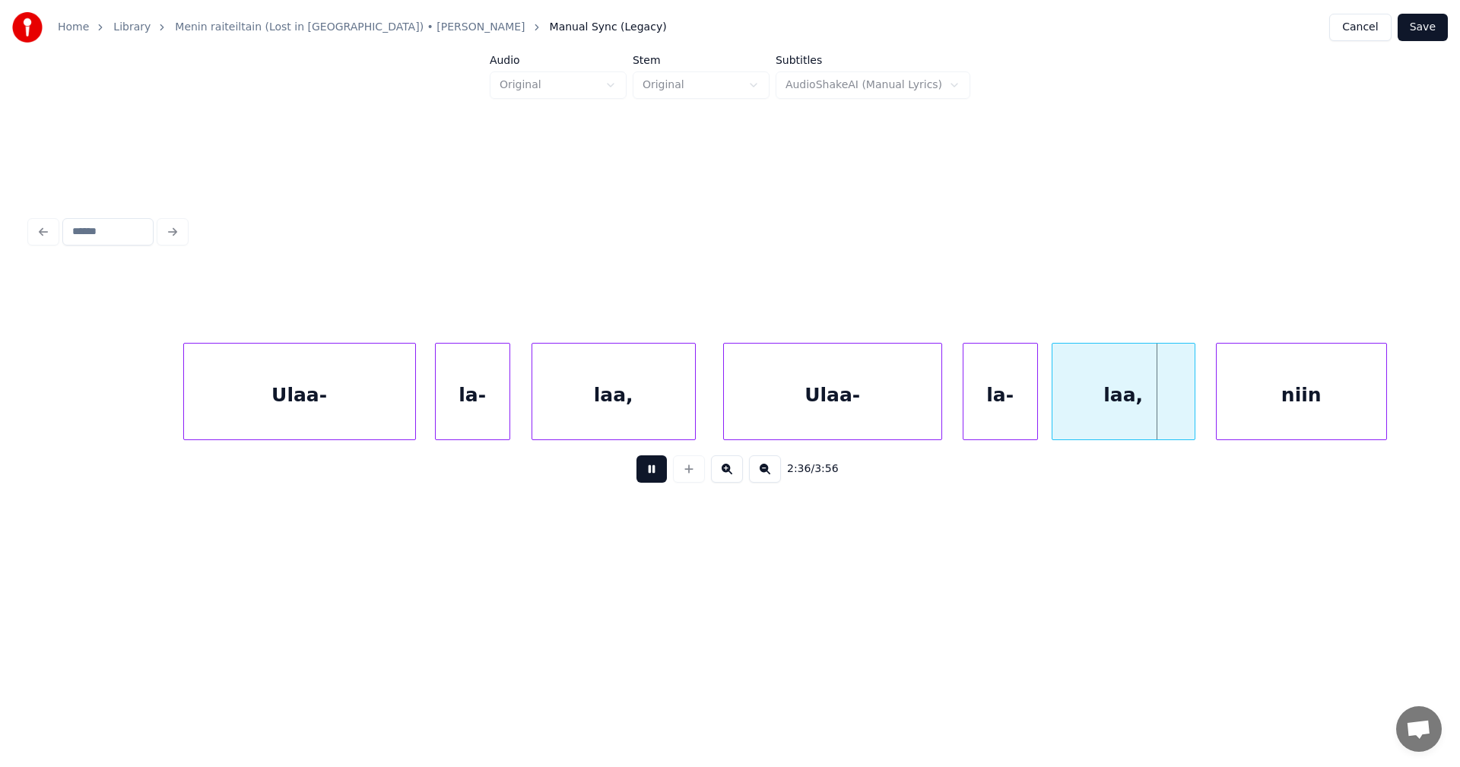
drag, startPoint x: 646, startPoint y: 478, endPoint x: 663, endPoint y: 465, distance: 21.3
click at [647, 477] on button at bounding box center [651, 468] width 30 height 27
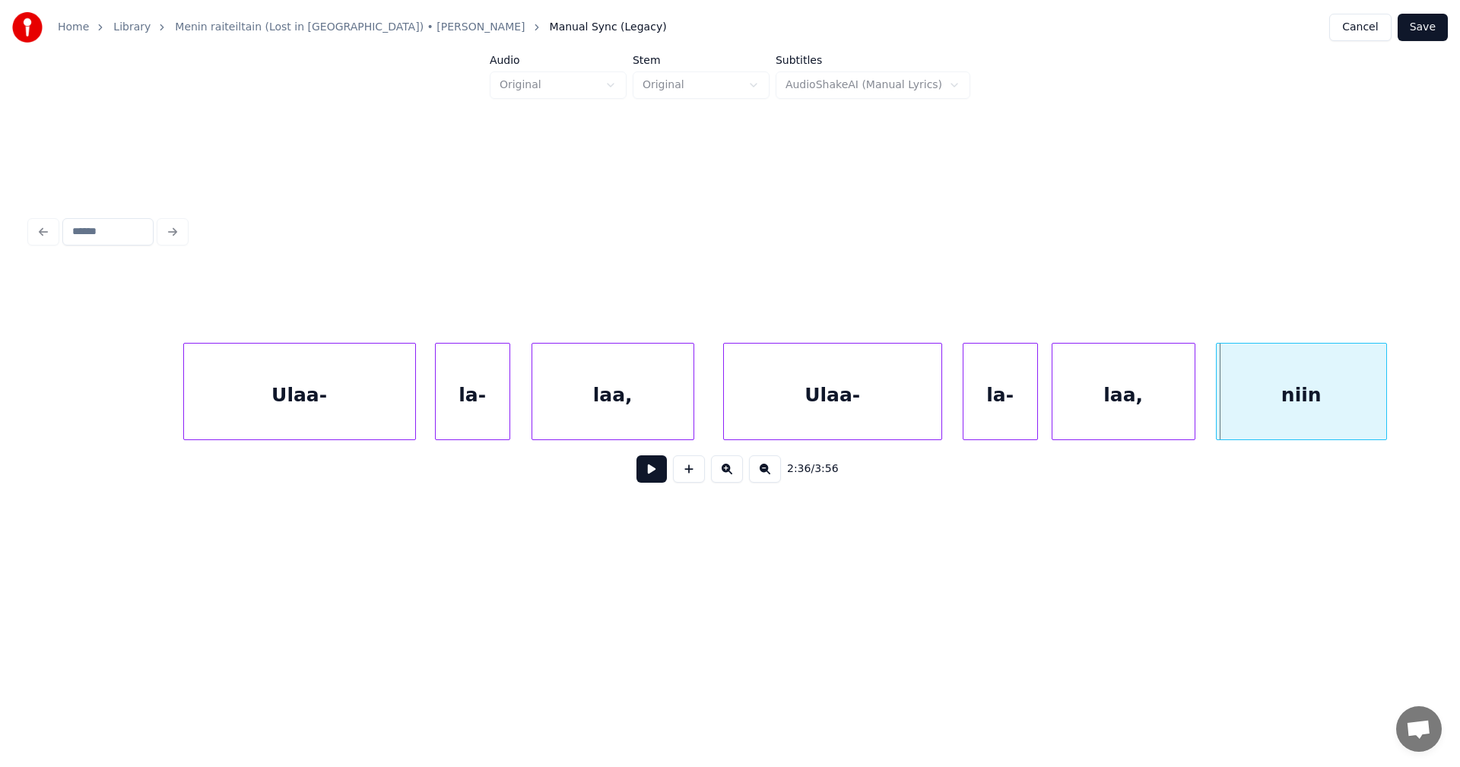
click at [689, 414] on div at bounding box center [691, 392] width 5 height 96
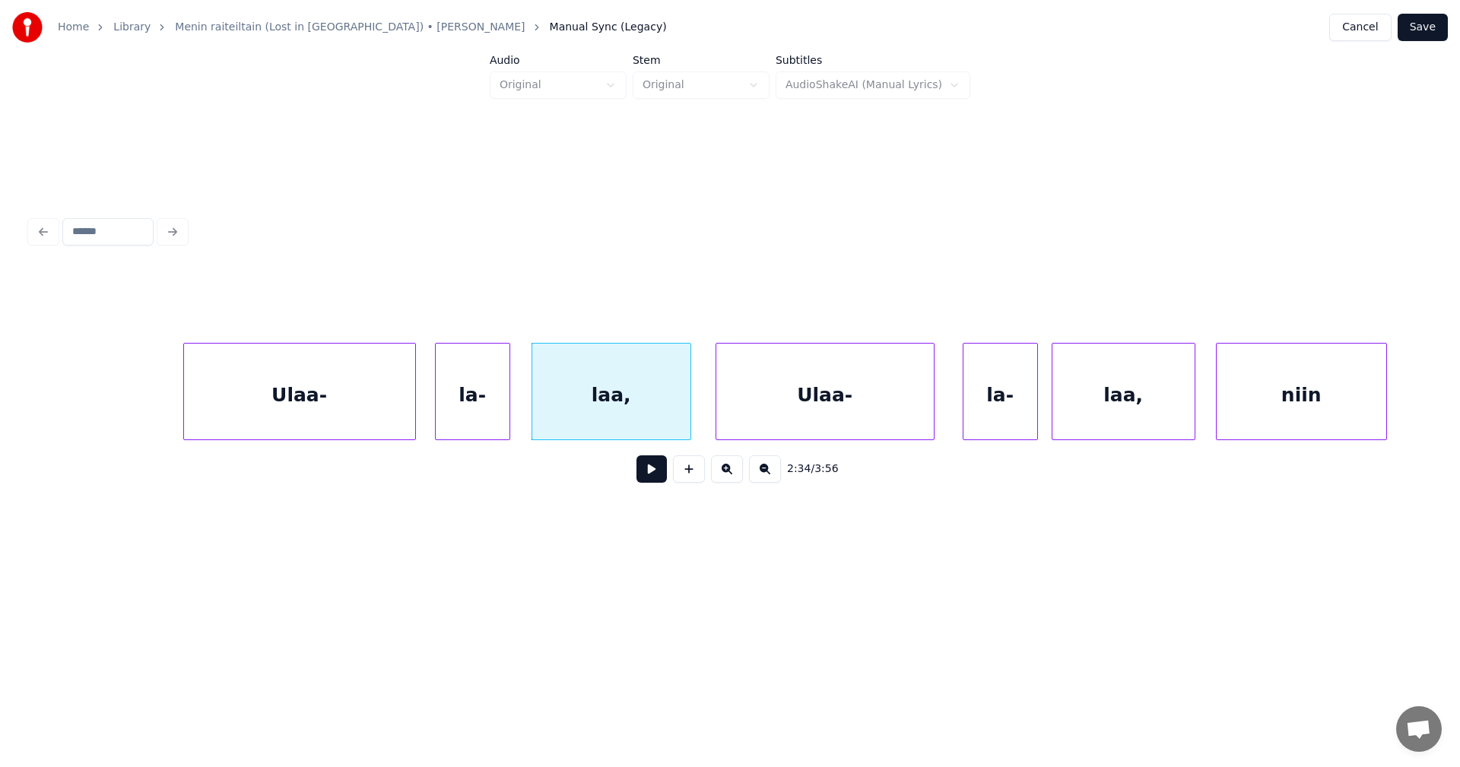
click at [757, 423] on div "Ulaa-" at bounding box center [824, 395] width 217 height 103
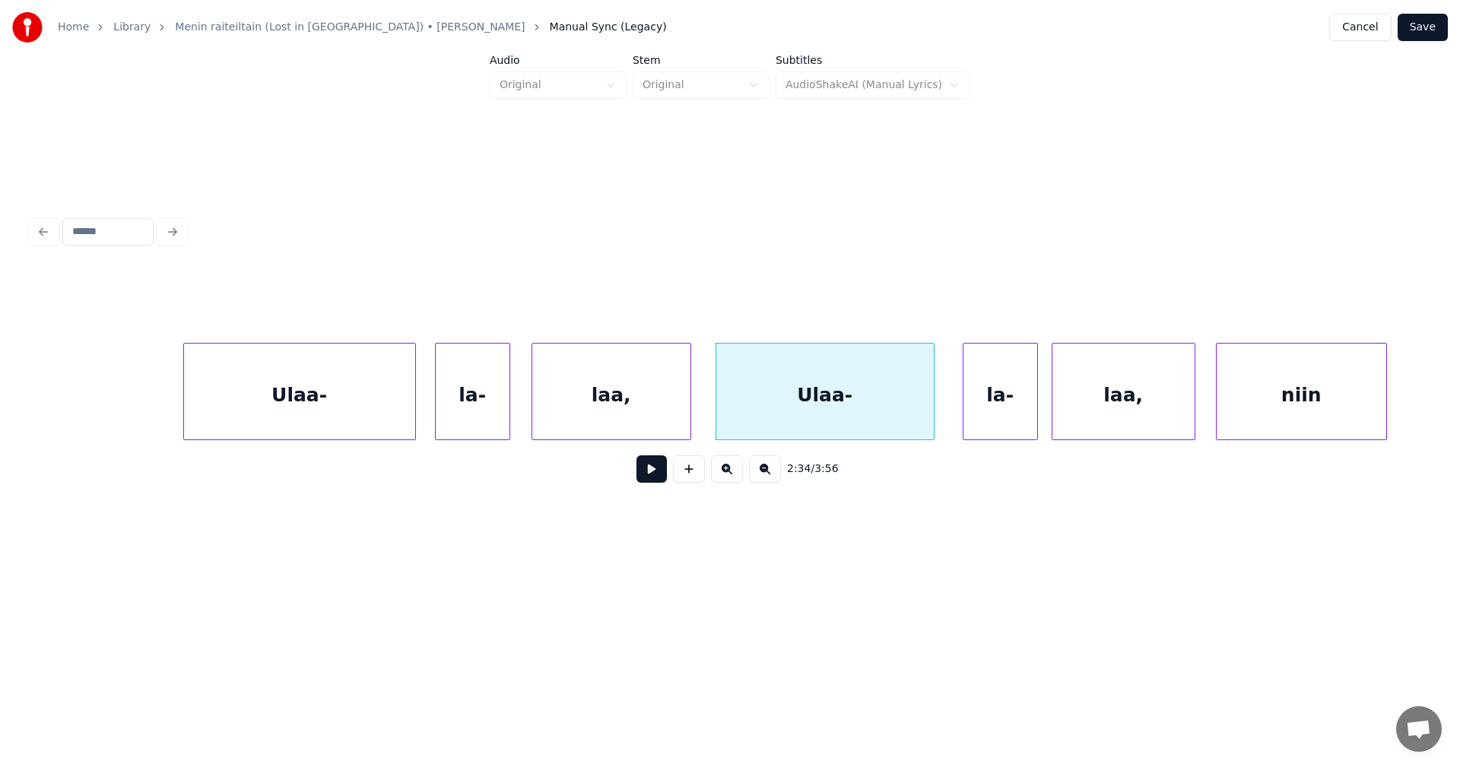
click at [652, 480] on button at bounding box center [651, 468] width 30 height 27
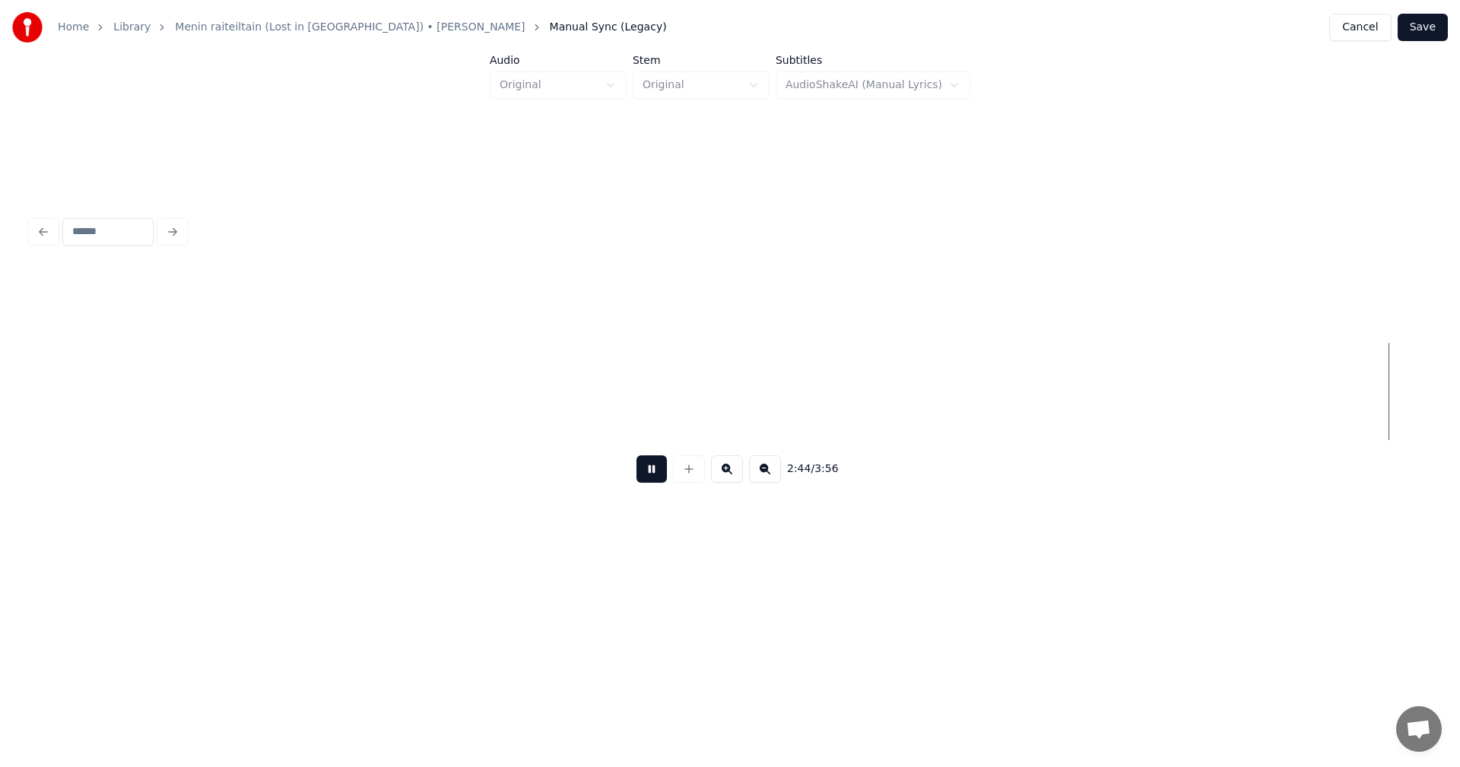
scroll to position [0, 56478]
click at [654, 478] on button at bounding box center [651, 468] width 30 height 27
click at [1432, 24] on button "Save" at bounding box center [1423, 27] width 50 height 27
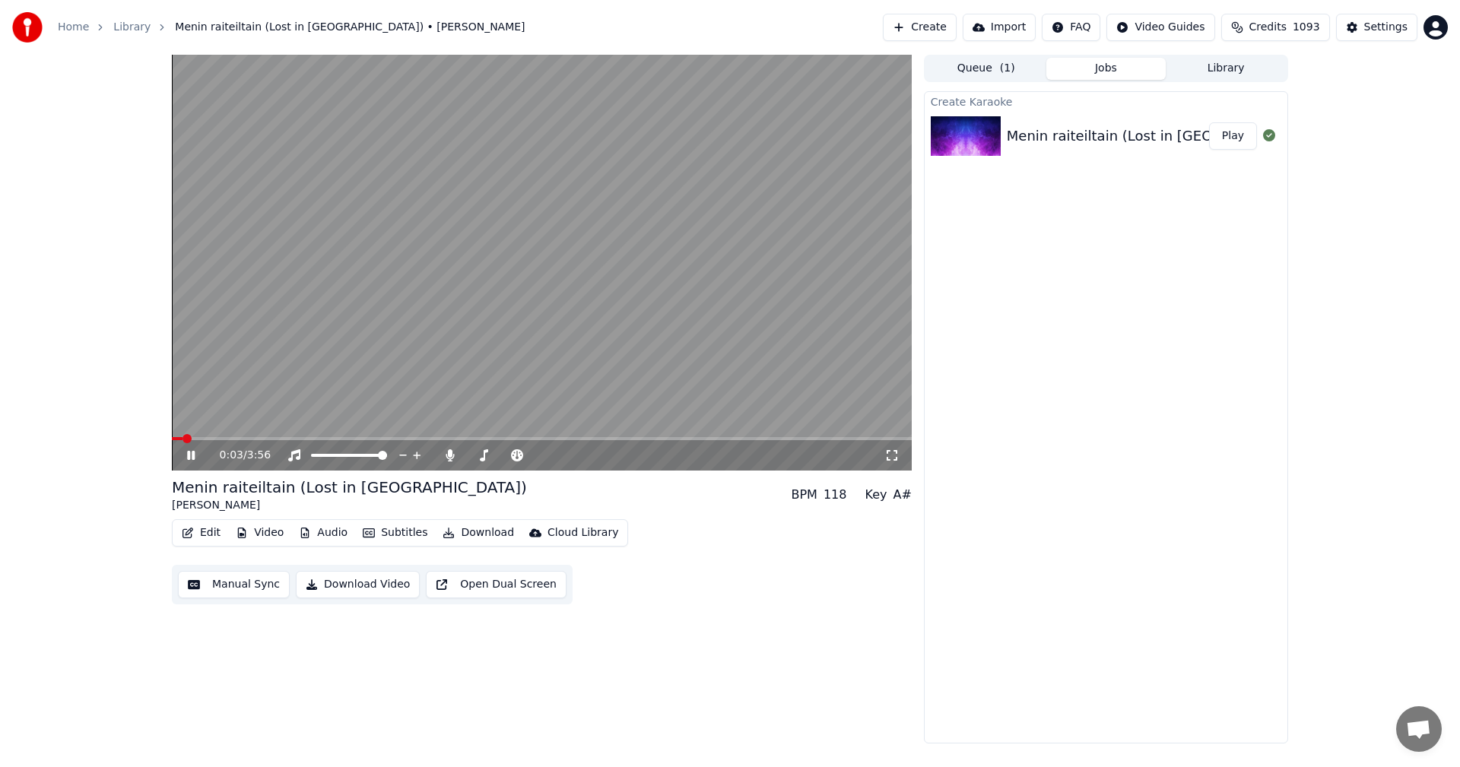
click at [187, 457] on icon at bounding box center [202, 455] width 36 height 12
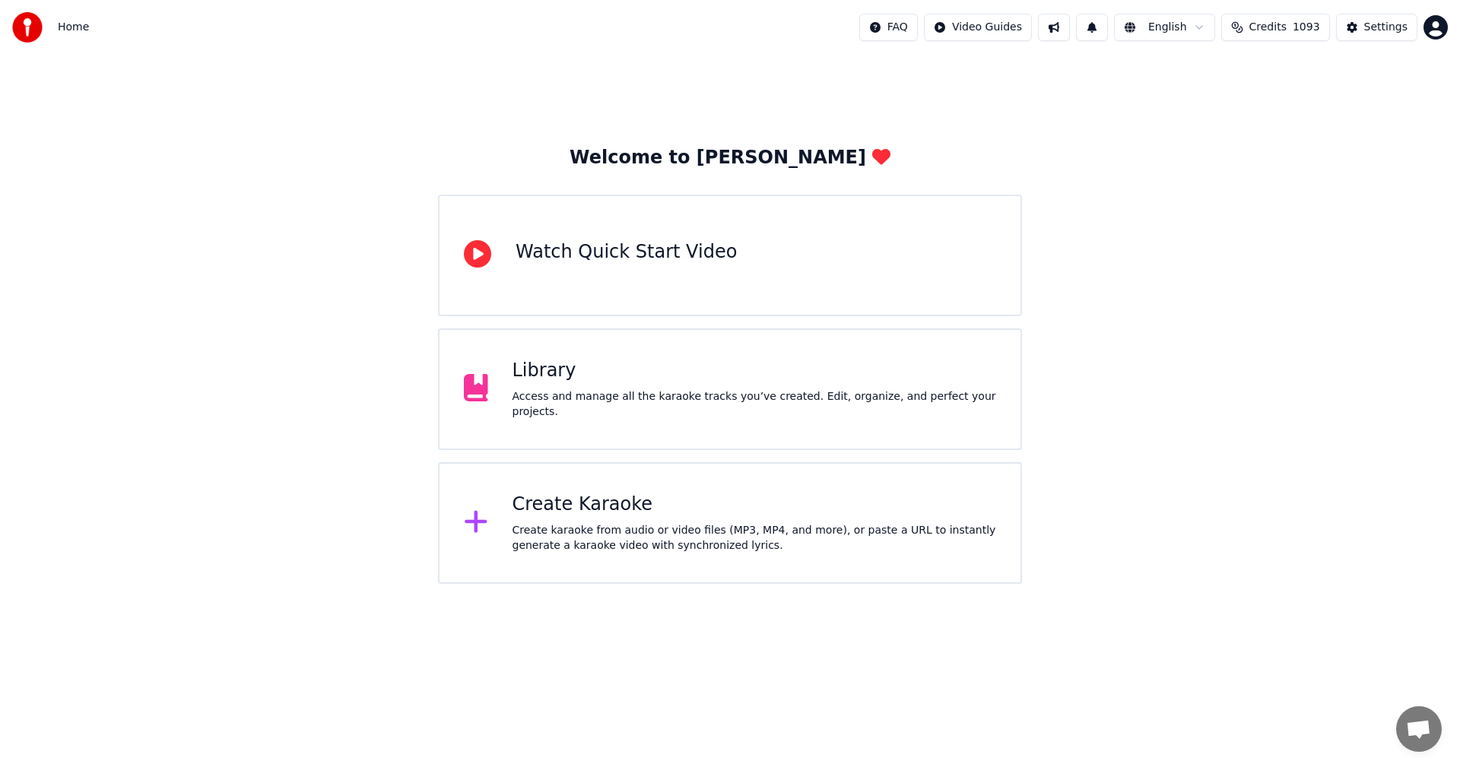
click at [539, 383] on div "Library" at bounding box center [754, 371] width 484 height 24
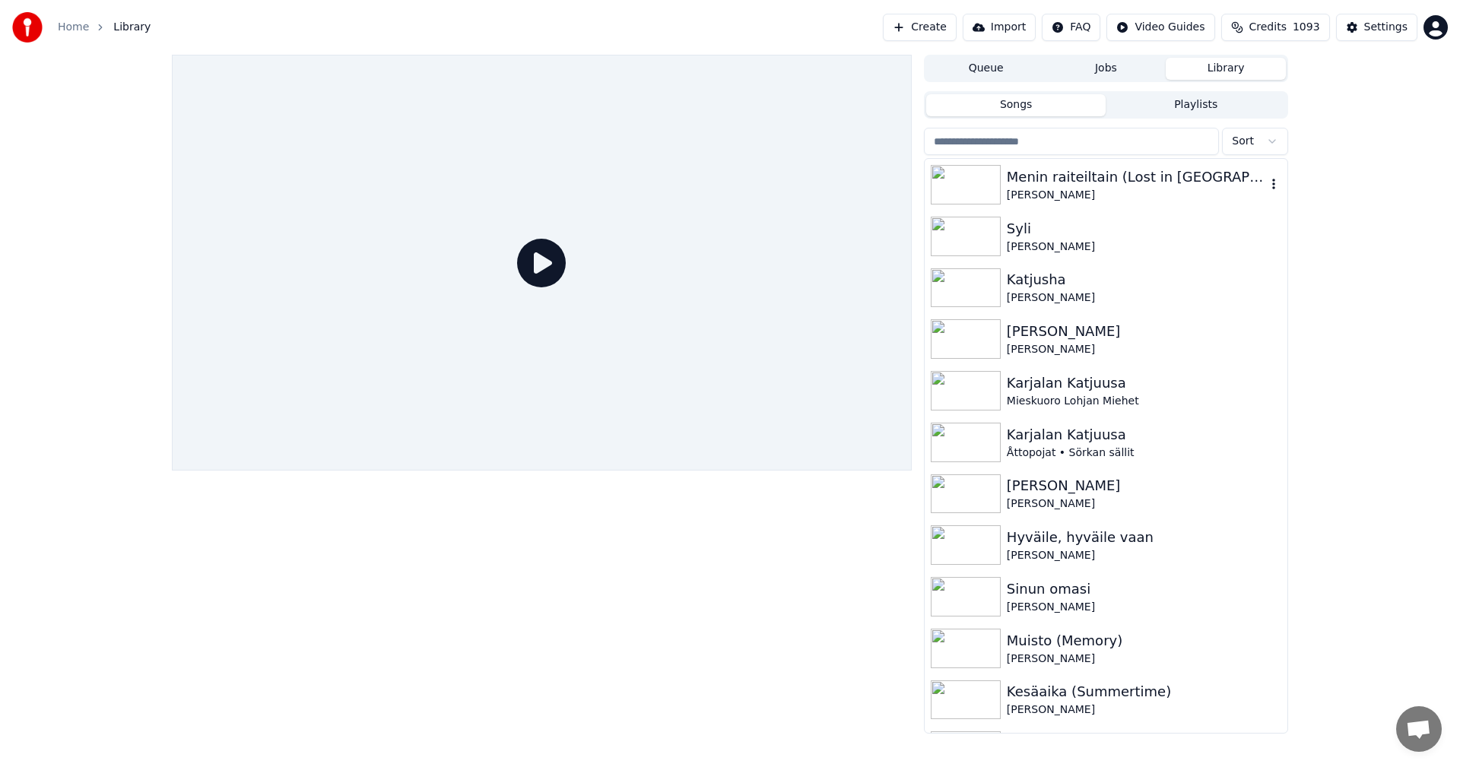
click at [1066, 169] on div "Menin raiteiltain (Lost in [GEOGRAPHIC_DATA])" at bounding box center [1136, 177] width 259 height 21
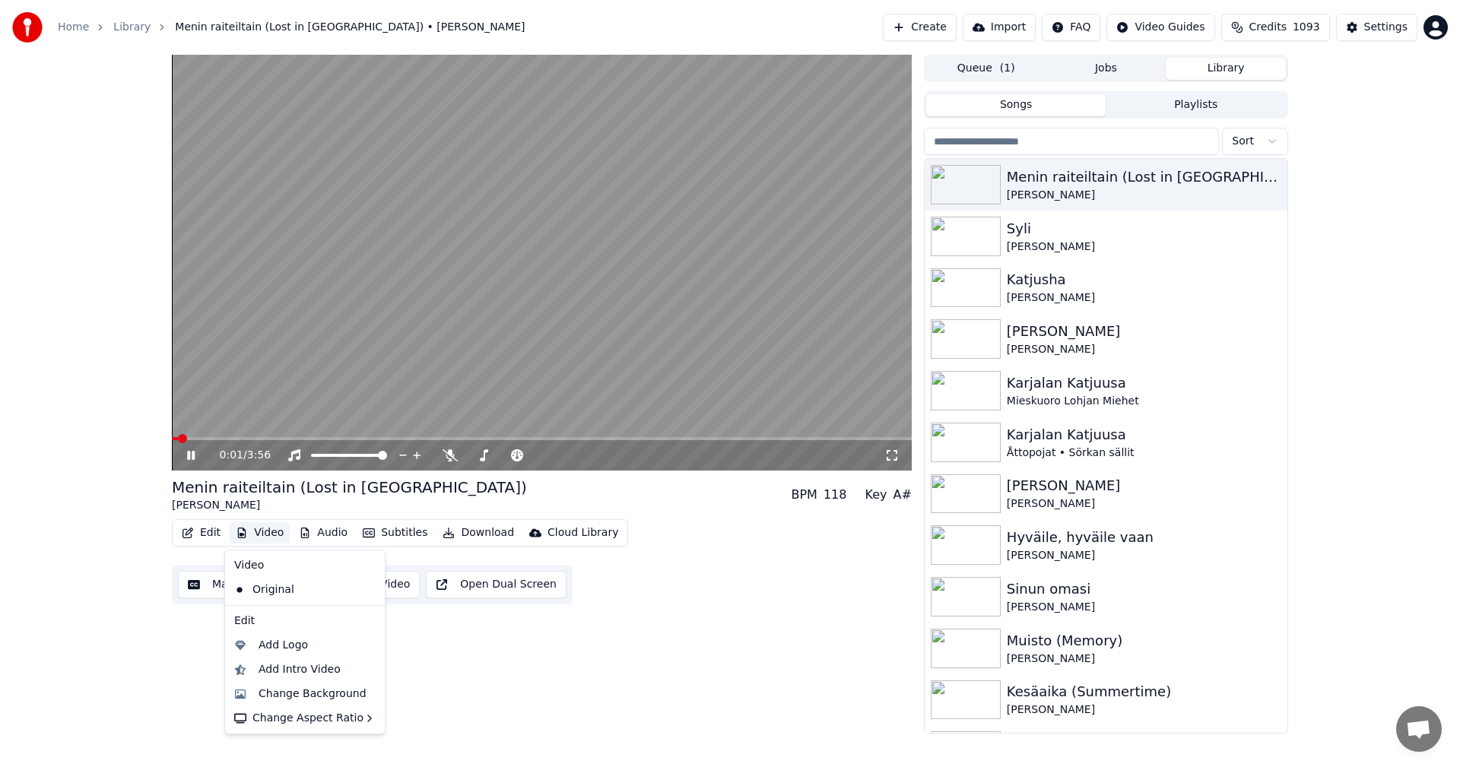
click at [262, 535] on button "Video" at bounding box center [260, 532] width 60 height 21
click at [300, 695] on div "Change Background" at bounding box center [313, 694] width 108 height 15
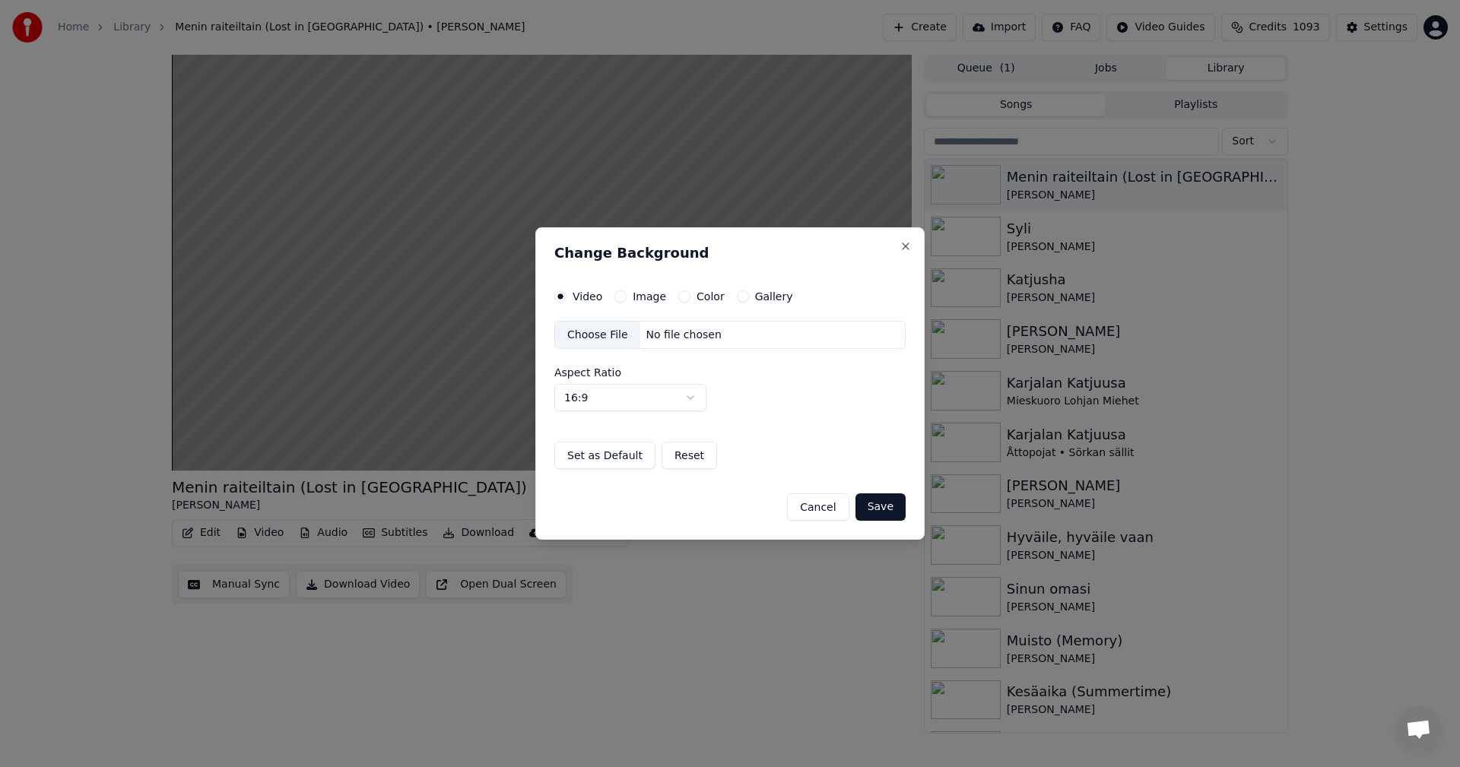
click at [623, 297] on button "Image" at bounding box center [620, 296] width 12 height 12
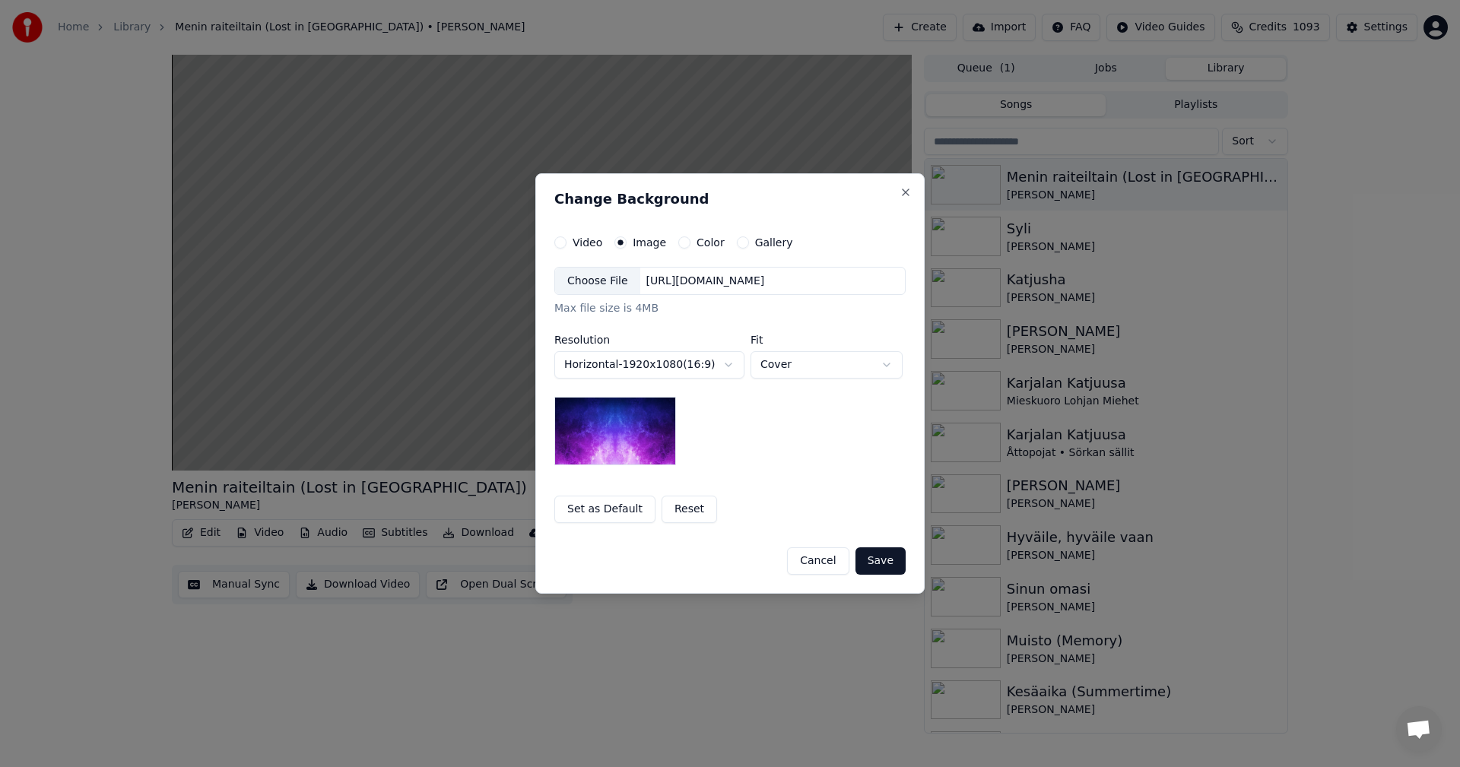
click at [617, 282] on div "Choose File" at bounding box center [597, 281] width 85 height 27
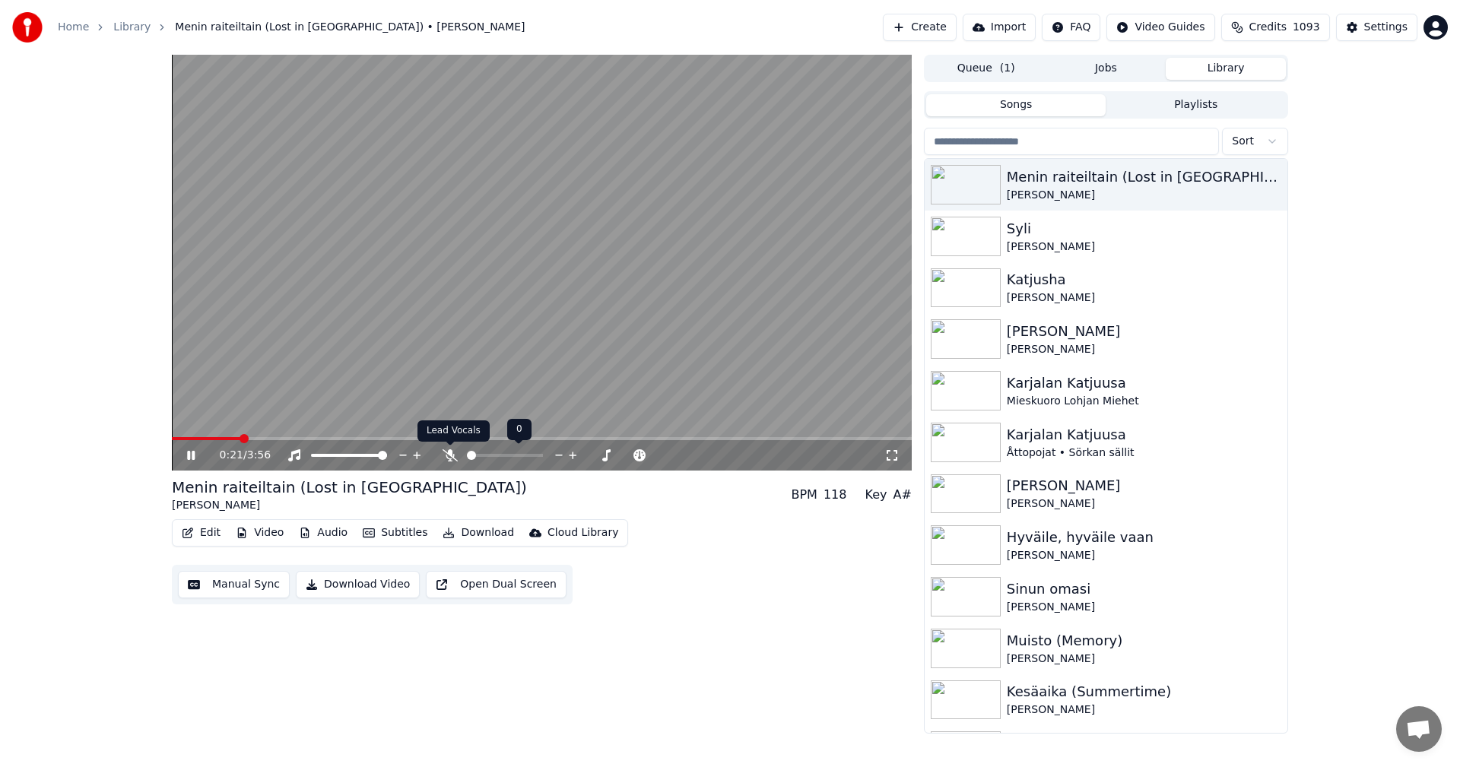
drag, startPoint x: 448, startPoint y: 458, endPoint x: 423, endPoint y: 449, distance: 26.4
click at [448, 457] on icon at bounding box center [450, 455] width 15 height 12
click at [191, 455] on icon at bounding box center [202, 455] width 36 height 12
click at [211, 524] on button "Edit" at bounding box center [201, 532] width 51 height 21
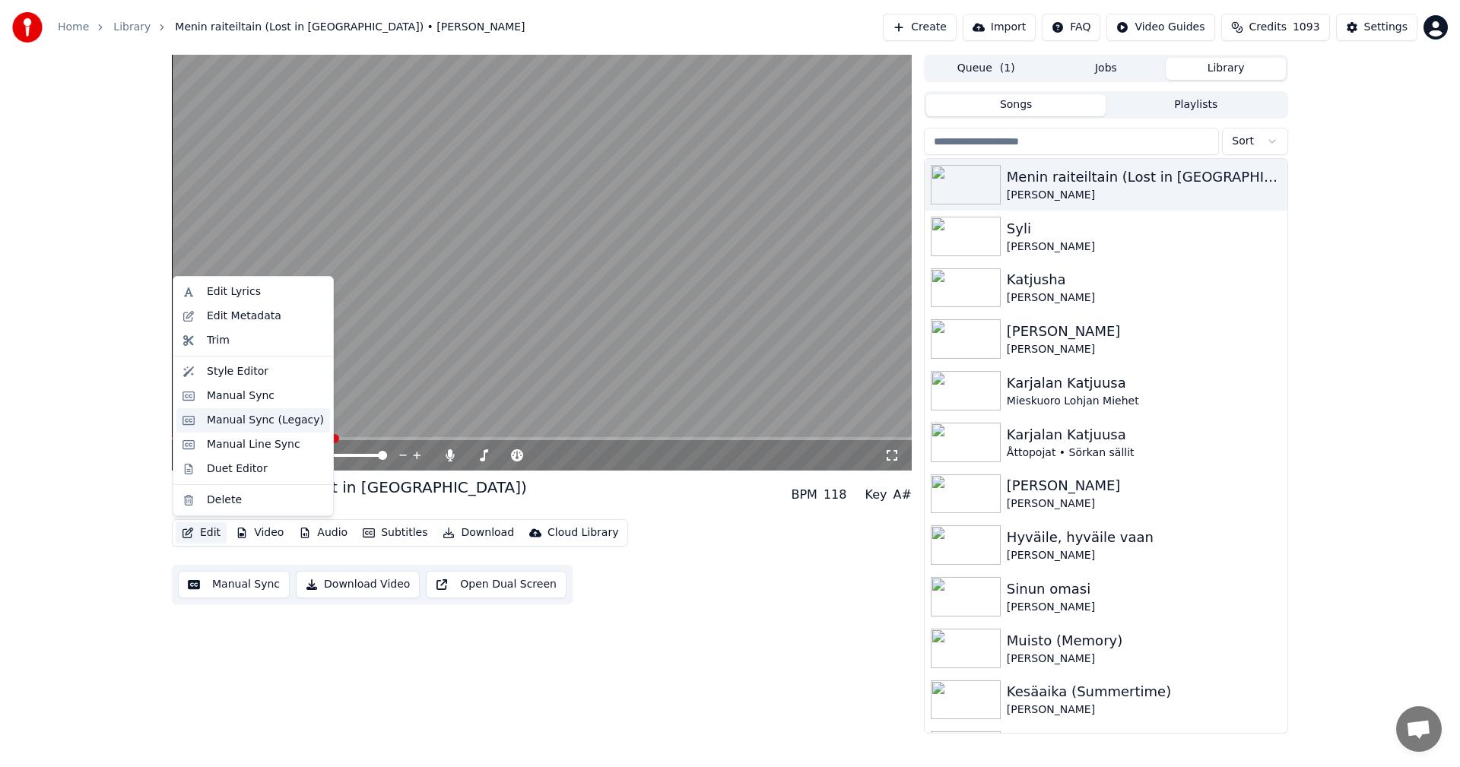
click at [265, 421] on div "Manual Sync (Legacy)" at bounding box center [265, 420] width 117 height 15
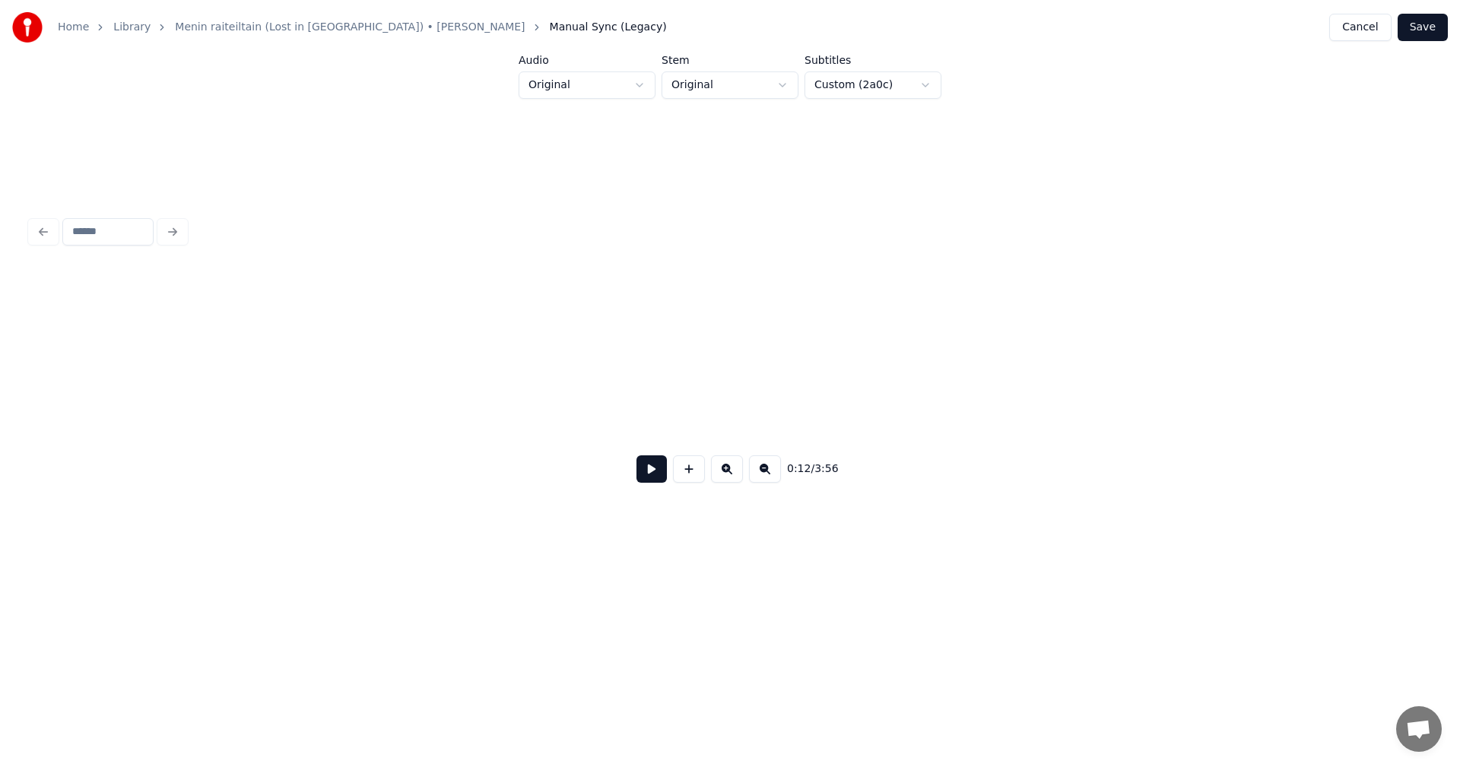
scroll to position [0, 4332]
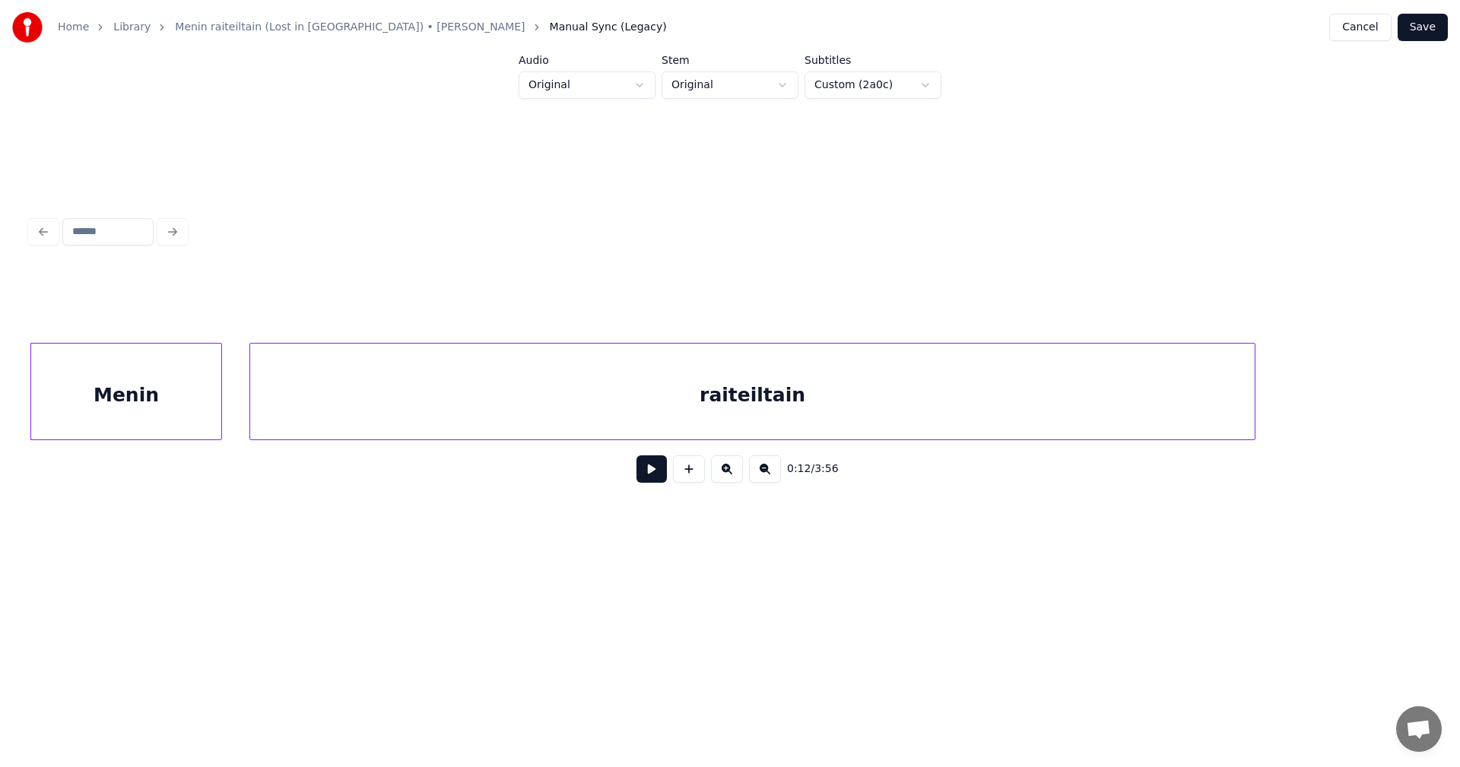
click at [585, 349] on div "raiteiltain" at bounding box center [752, 395] width 1004 height 103
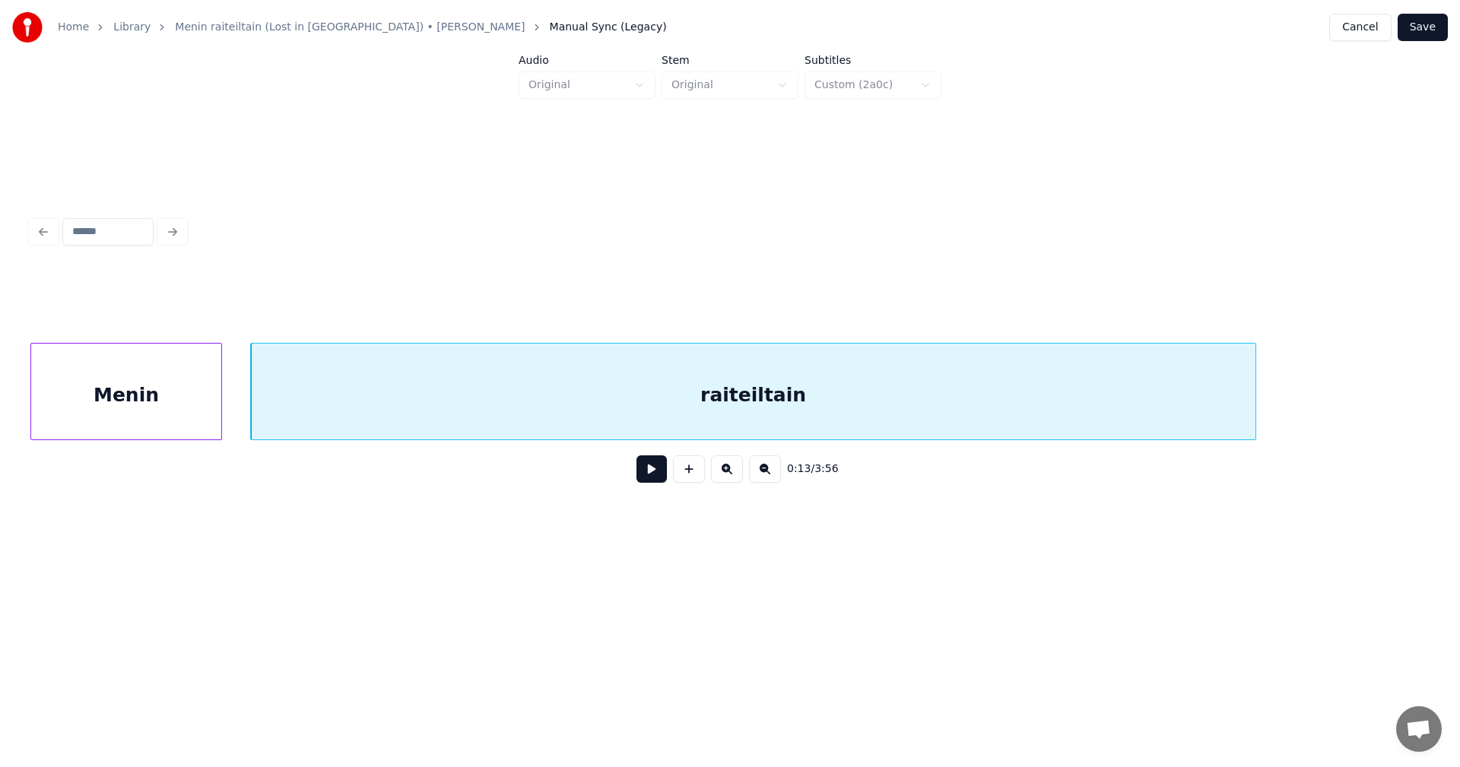
click at [582, 376] on div "raiteiltain" at bounding box center [753, 395] width 1004 height 103
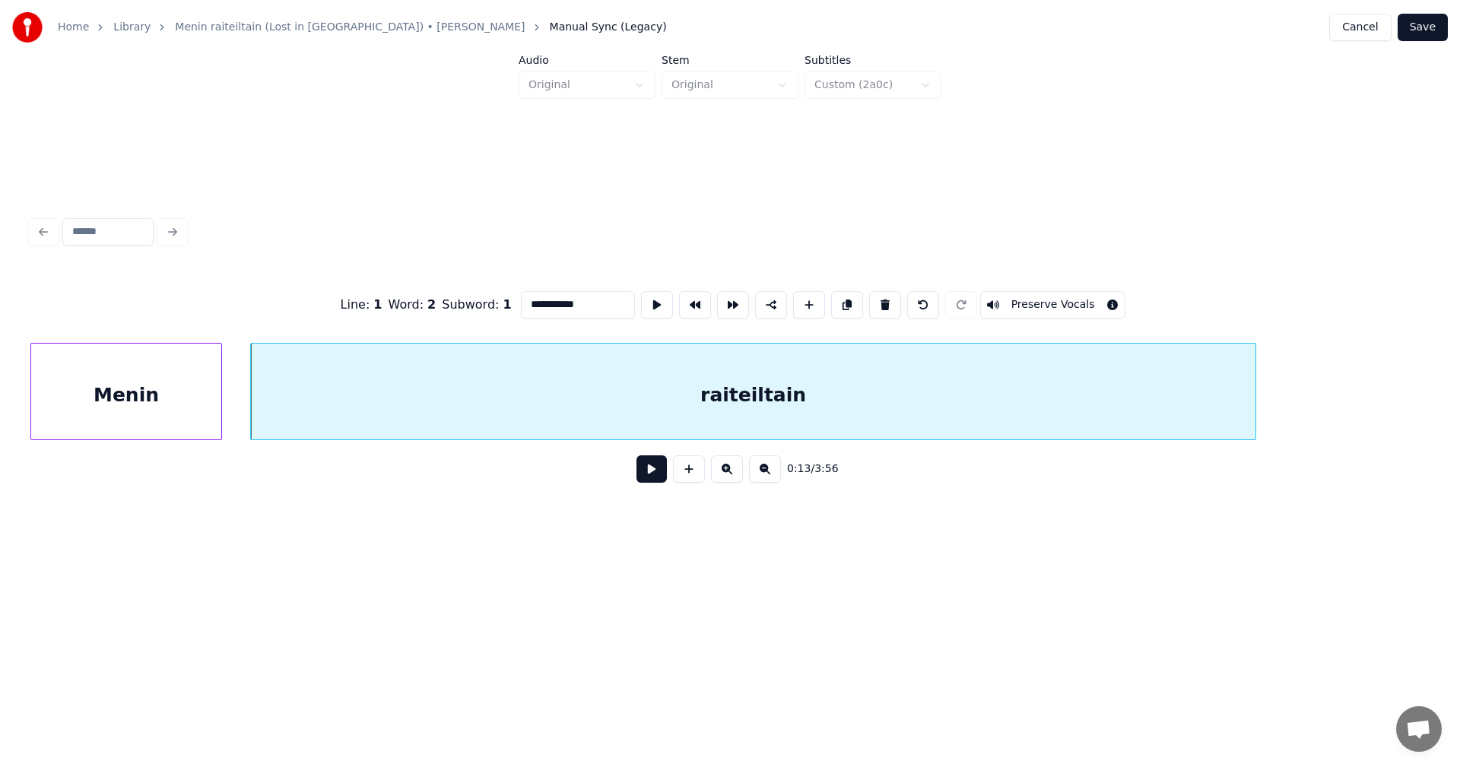
click at [581, 299] on input "**********" at bounding box center [578, 304] width 114 height 27
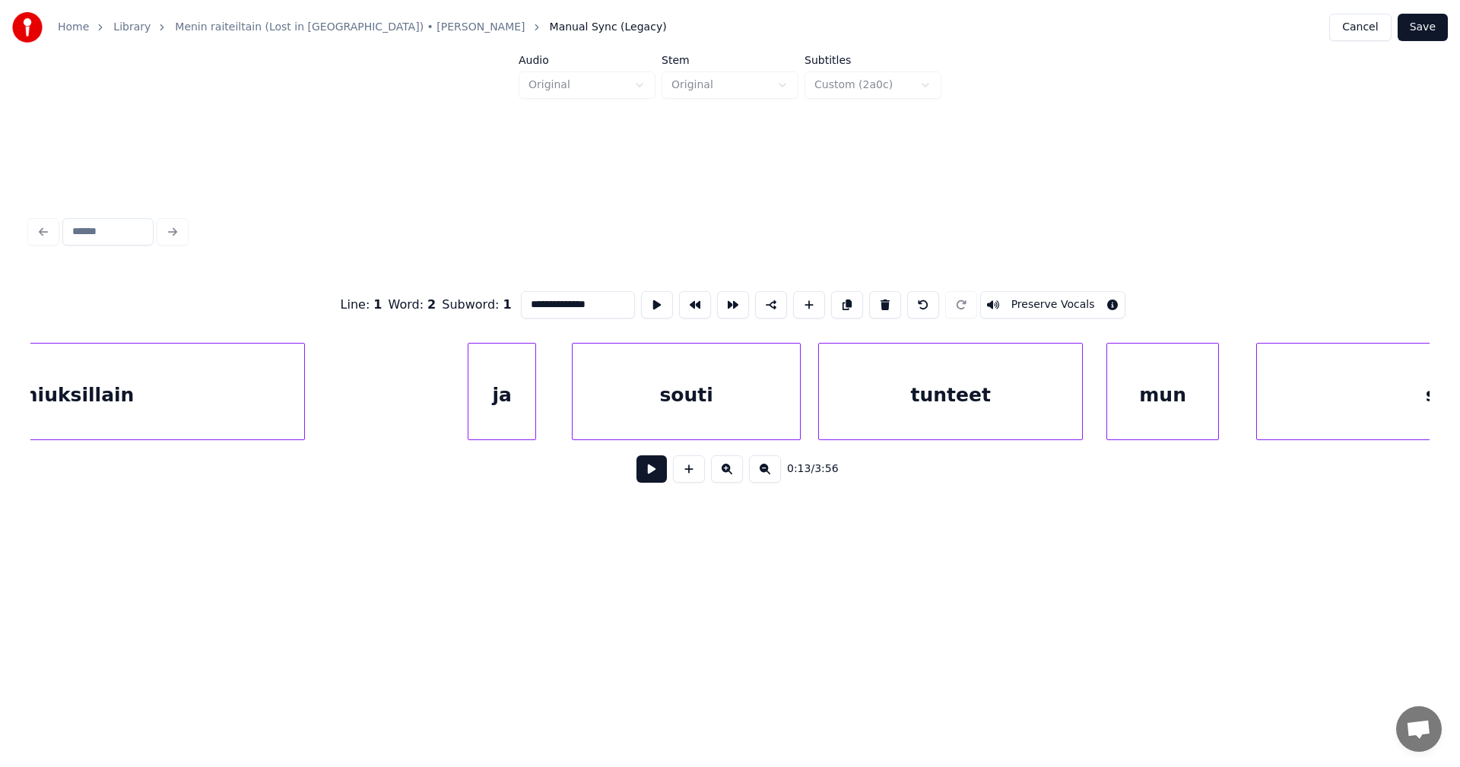
scroll to position [0, 11186]
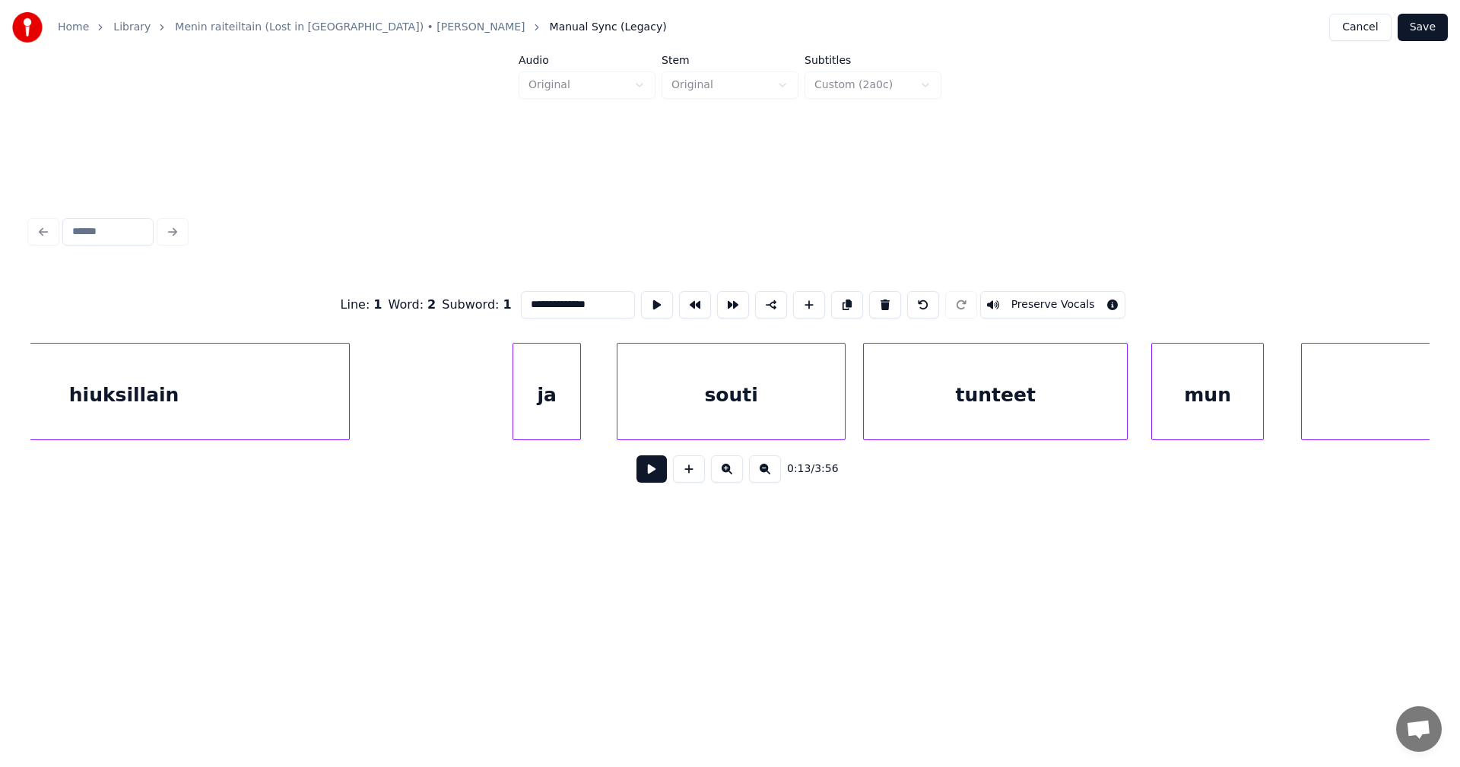
click at [243, 403] on div "hiuksillain" at bounding box center [124, 395] width 450 height 103
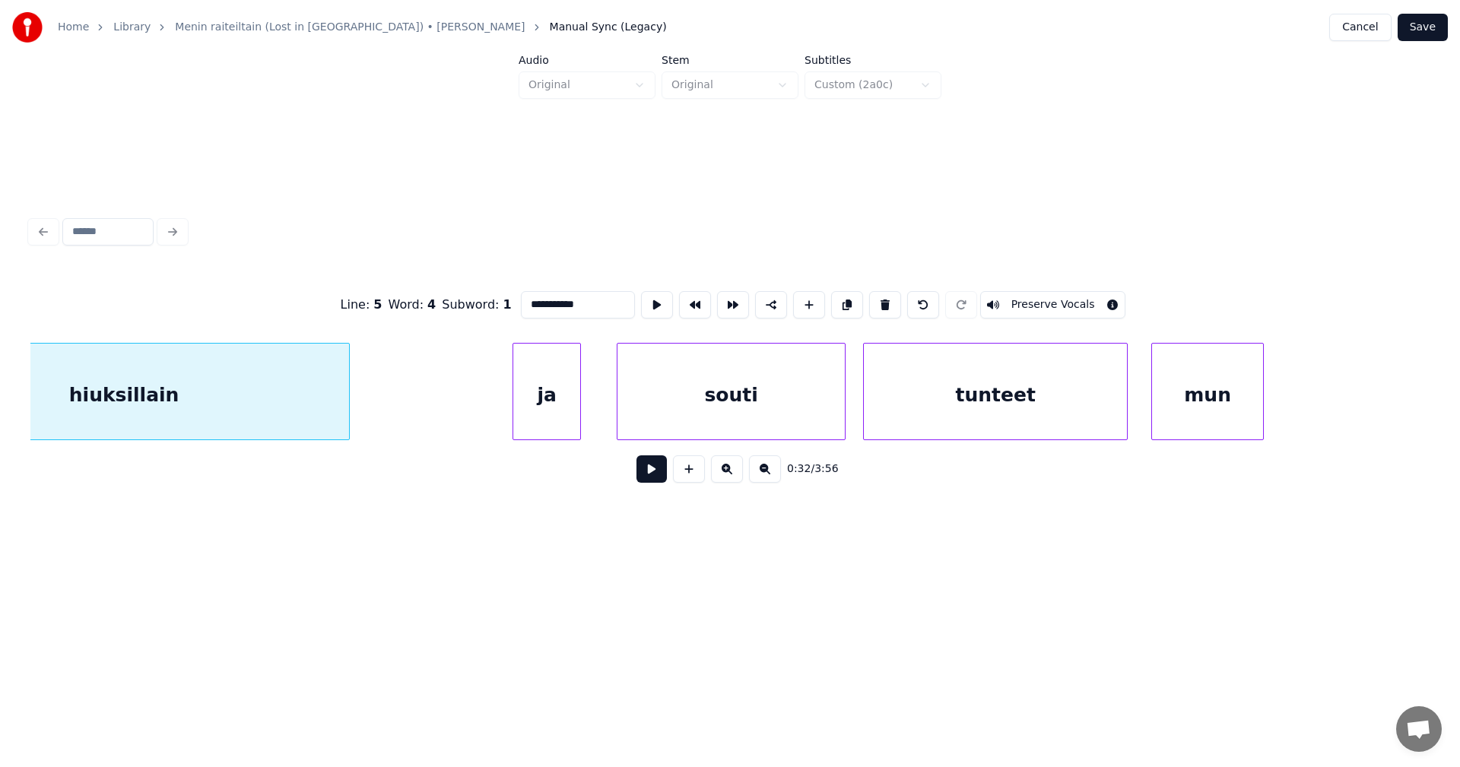
scroll to position [0, 10963]
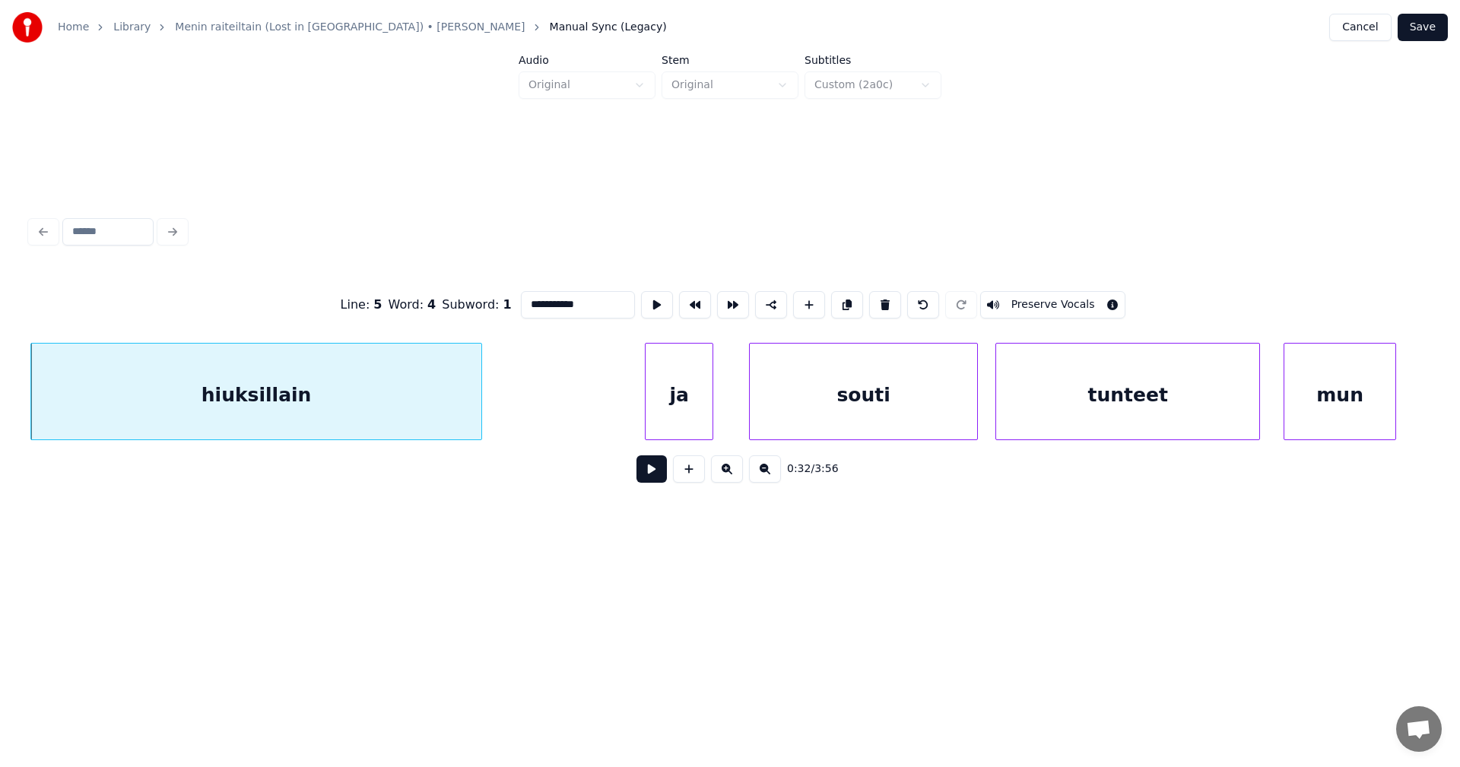
click at [693, 383] on div "ja" at bounding box center [679, 395] width 67 height 103
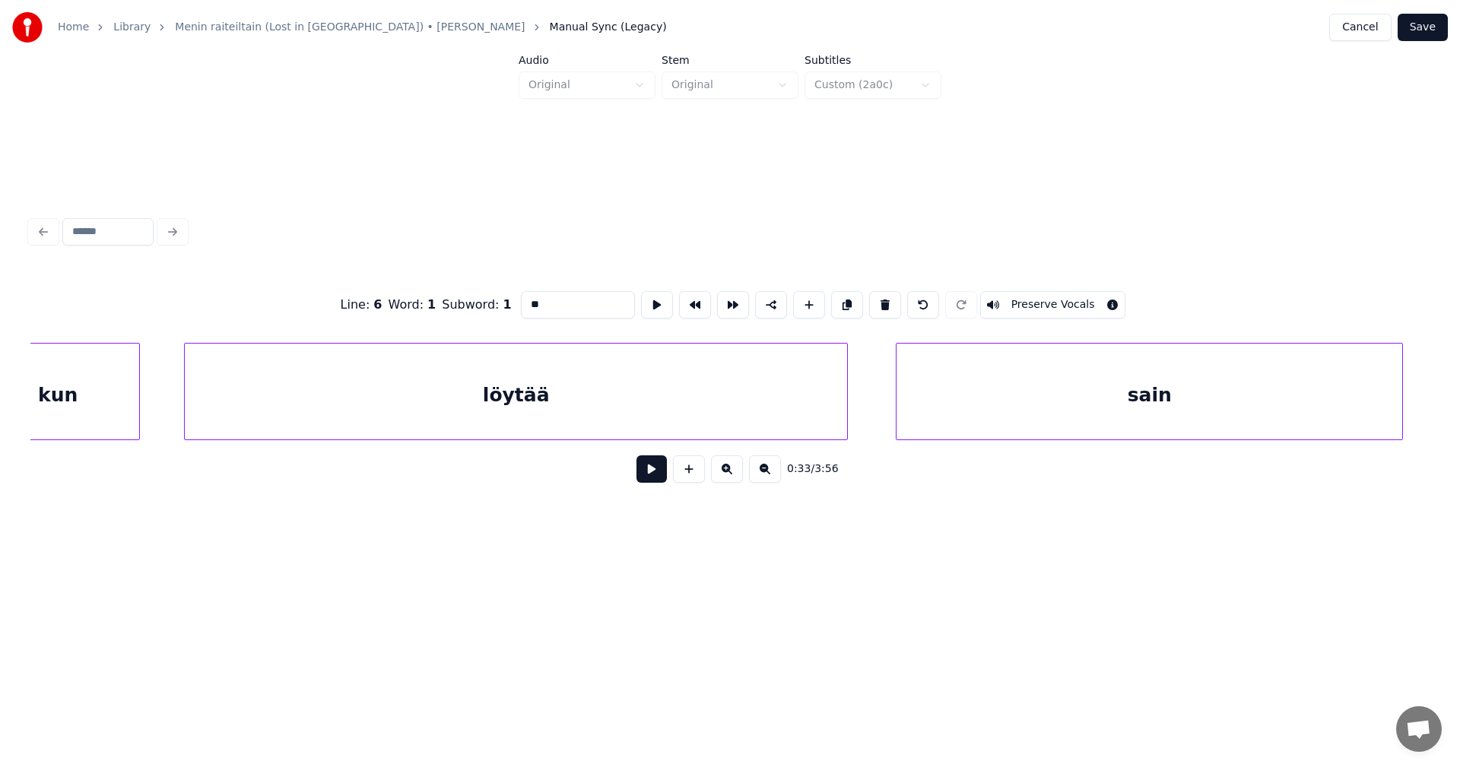
scroll to position [0, 12662]
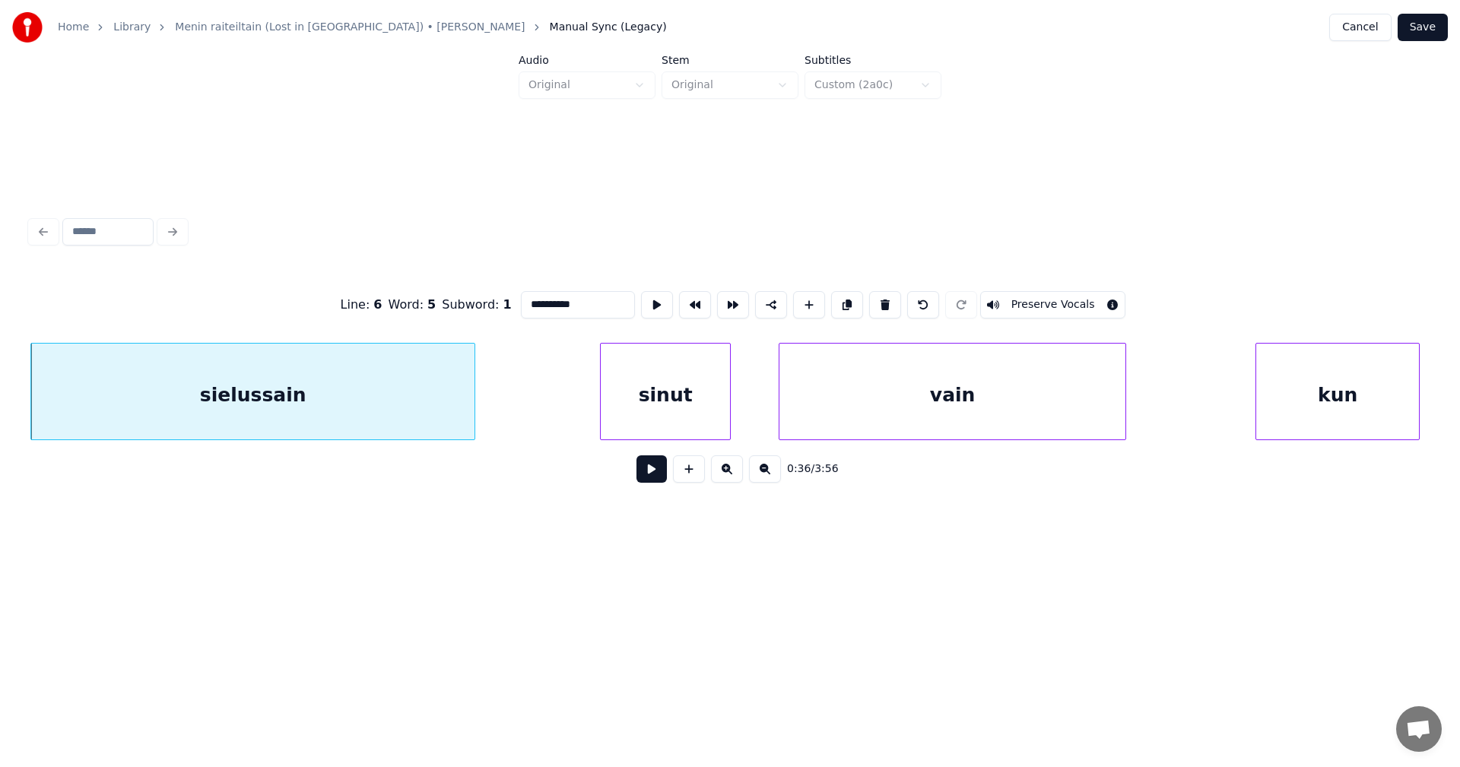
click at [674, 385] on div "sinut" at bounding box center [665, 395] width 129 height 103
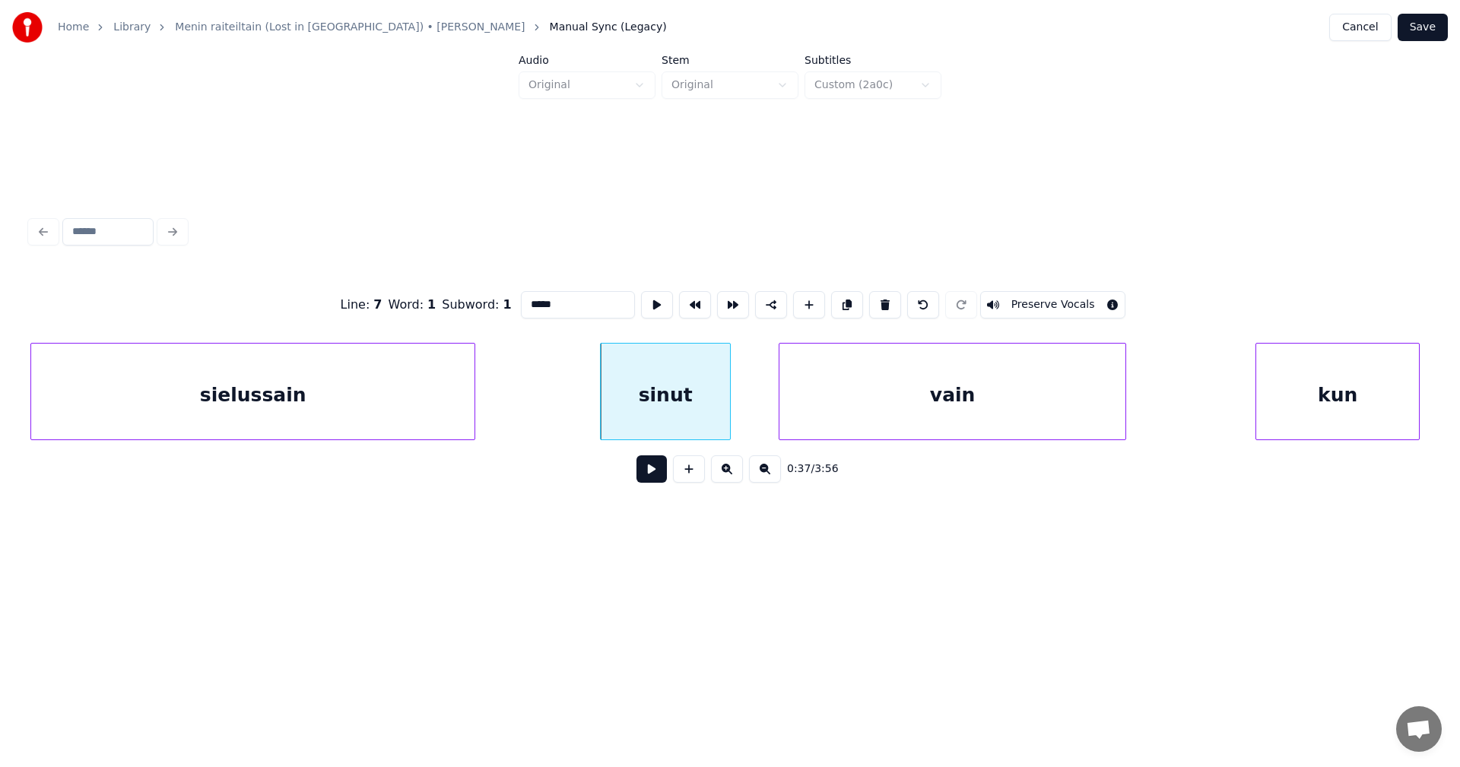
click at [840, 407] on div "vain" at bounding box center [952, 395] width 346 height 103
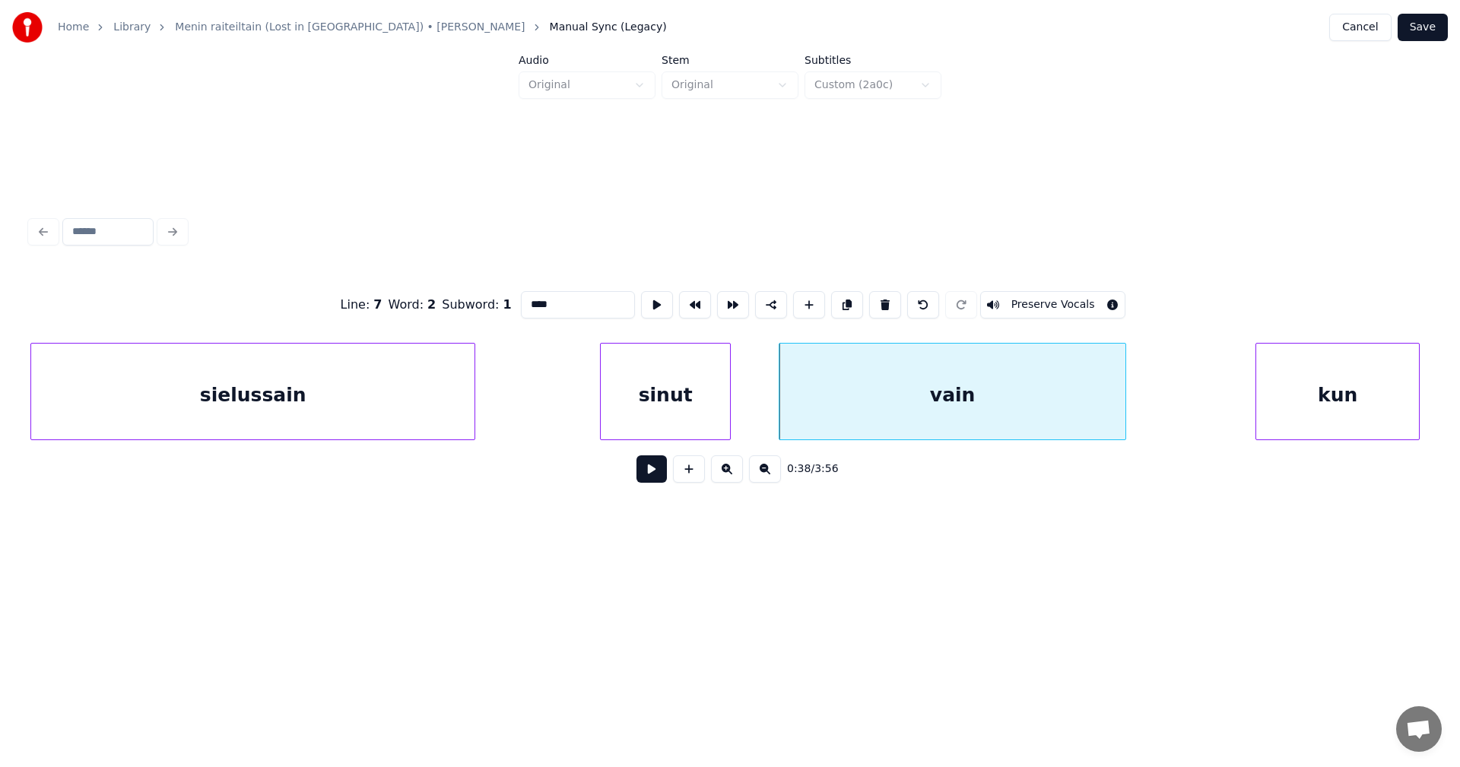
click at [1341, 385] on div "kun" at bounding box center [1337, 395] width 163 height 103
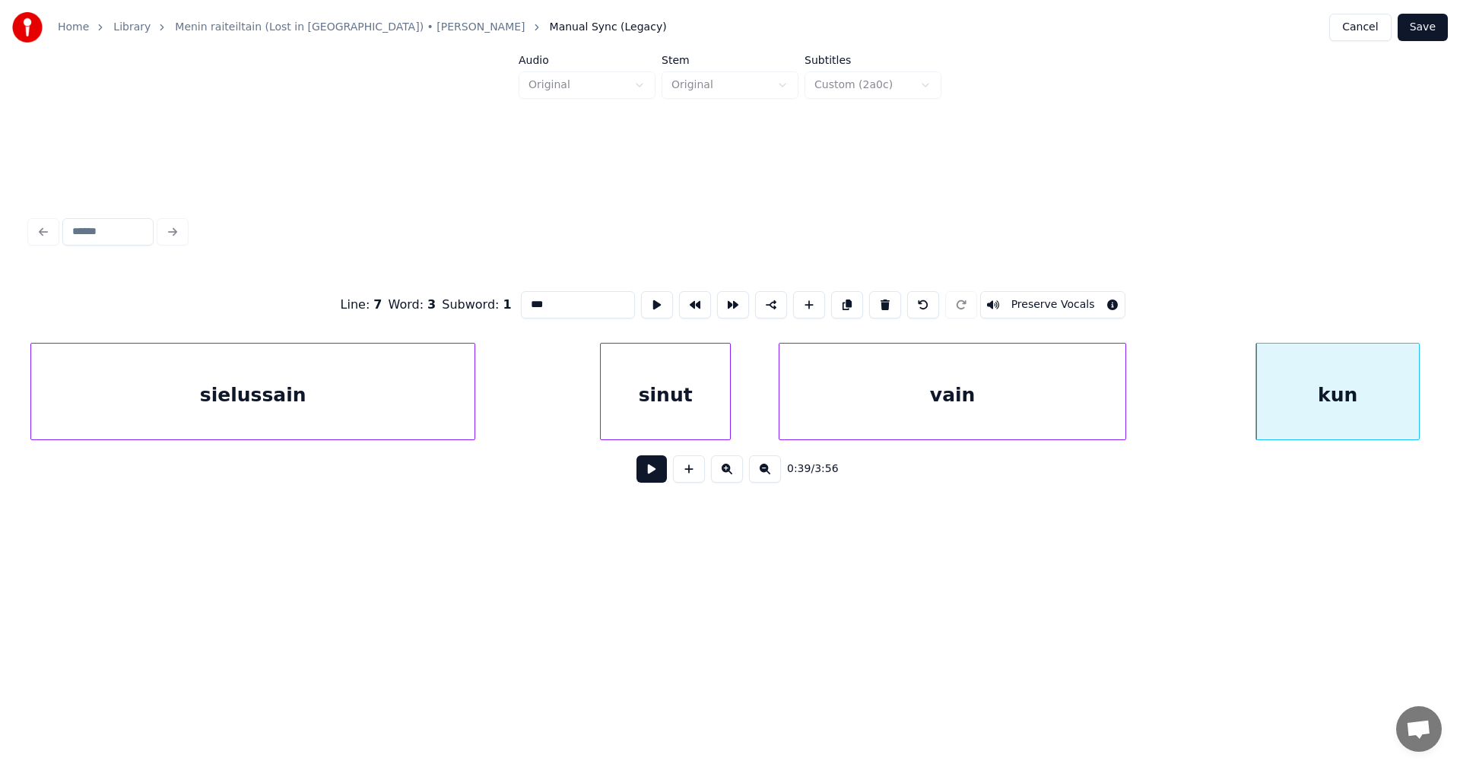
click at [1052, 418] on div "vain" at bounding box center [952, 395] width 346 height 103
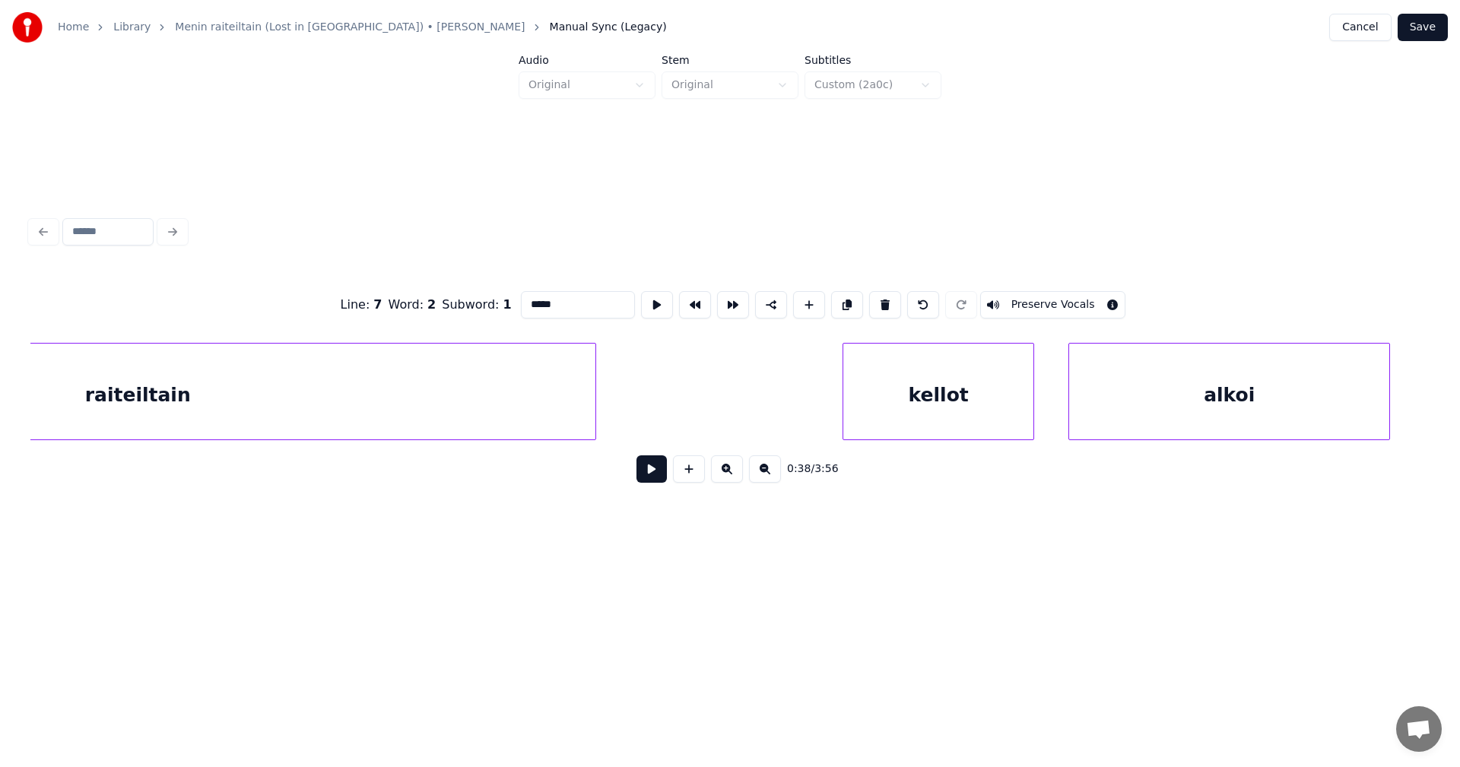
click at [335, 411] on div "raiteiltain" at bounding box center [137, 395] width 915 height 103
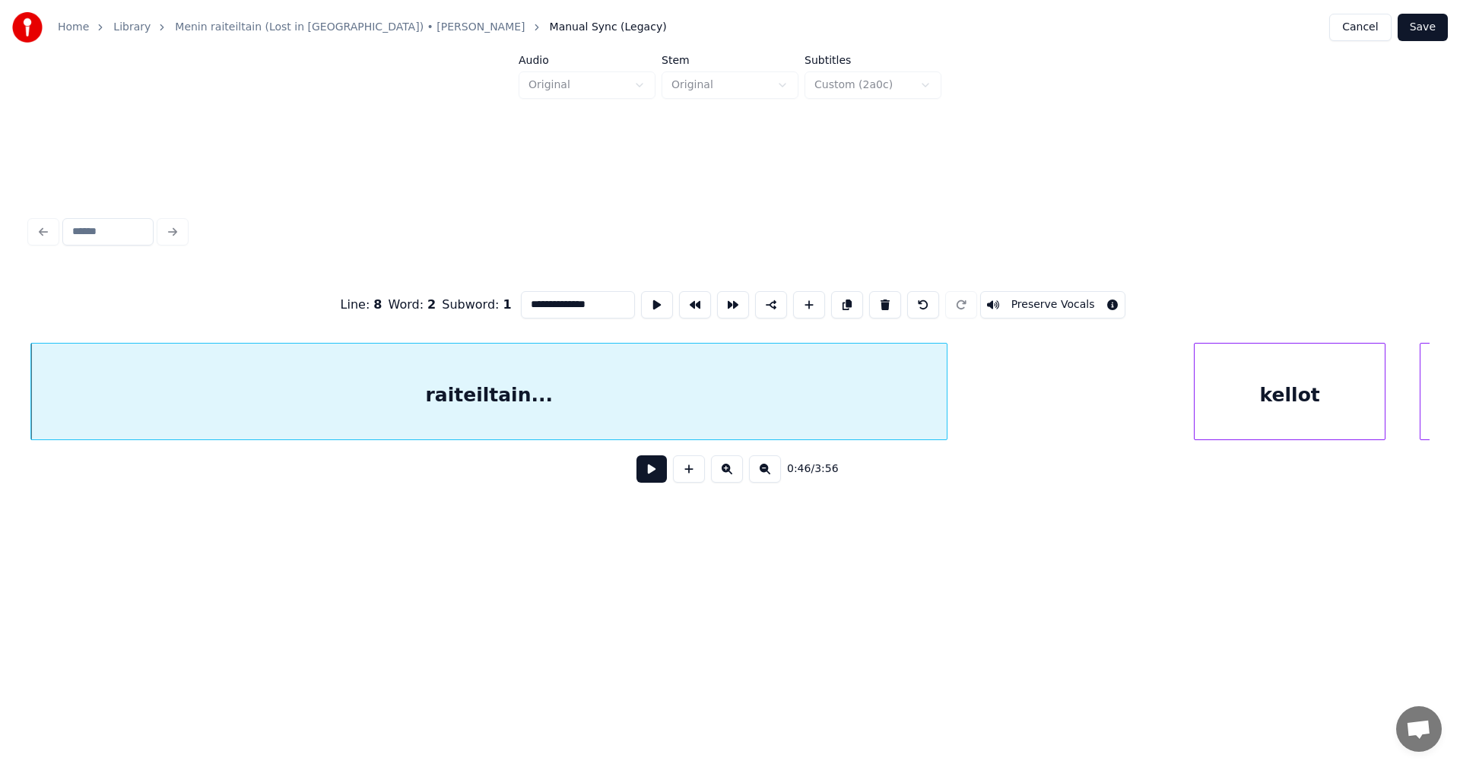
type input "**********"
click at [1441, 20] on button "Save" at bounding box center [1423, 27] width 50 height 27
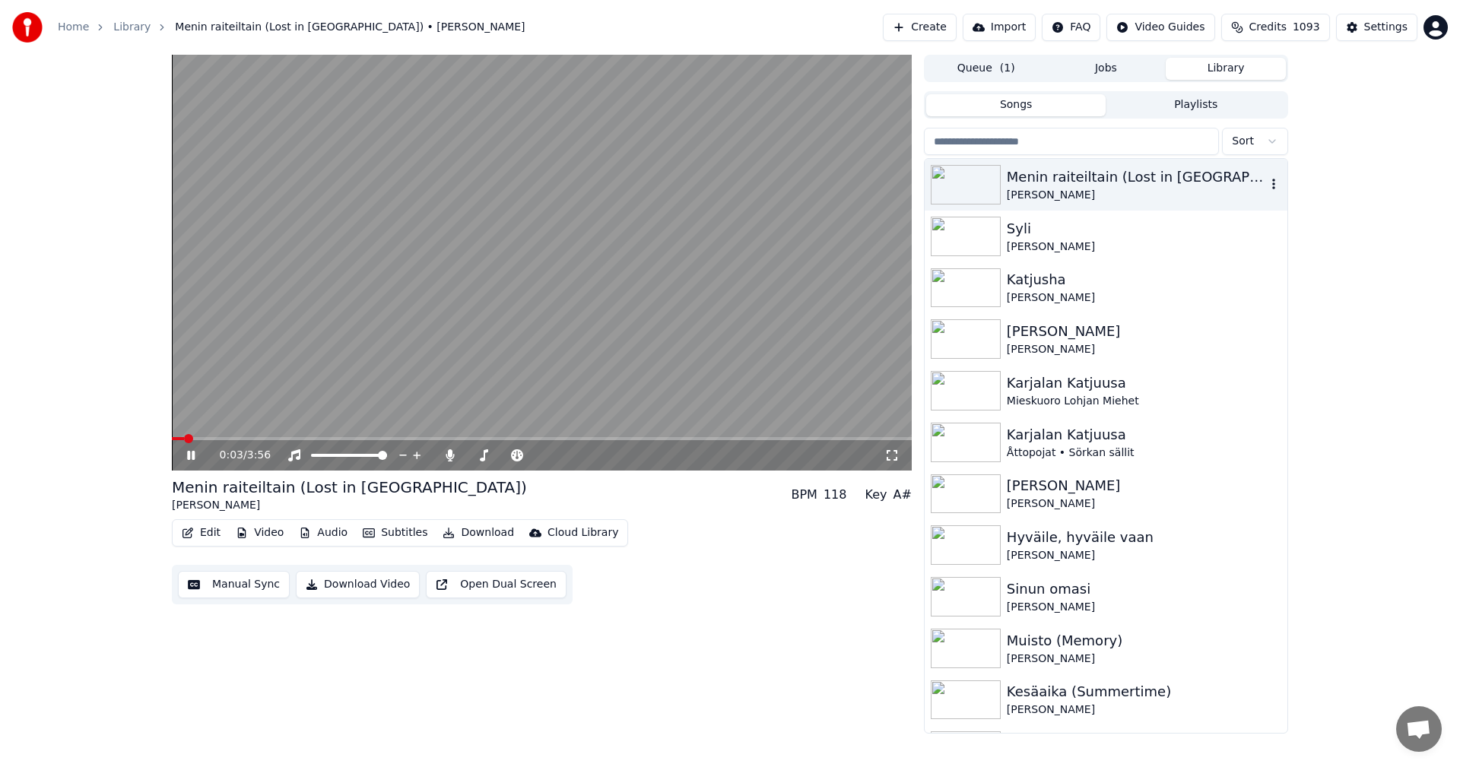
click at [1037, 177] on div "Menin raiteiltain (Lost in [GEOGRAPHIC_DATA])" at bounding box center [1136, 177] width 259 height 21
click at [193, 456] on icon at bounding box center [191, 455] width 8 height 9
click at [205, 526] on button "Edit" at bounding box center [201, 532] width 51 height 21
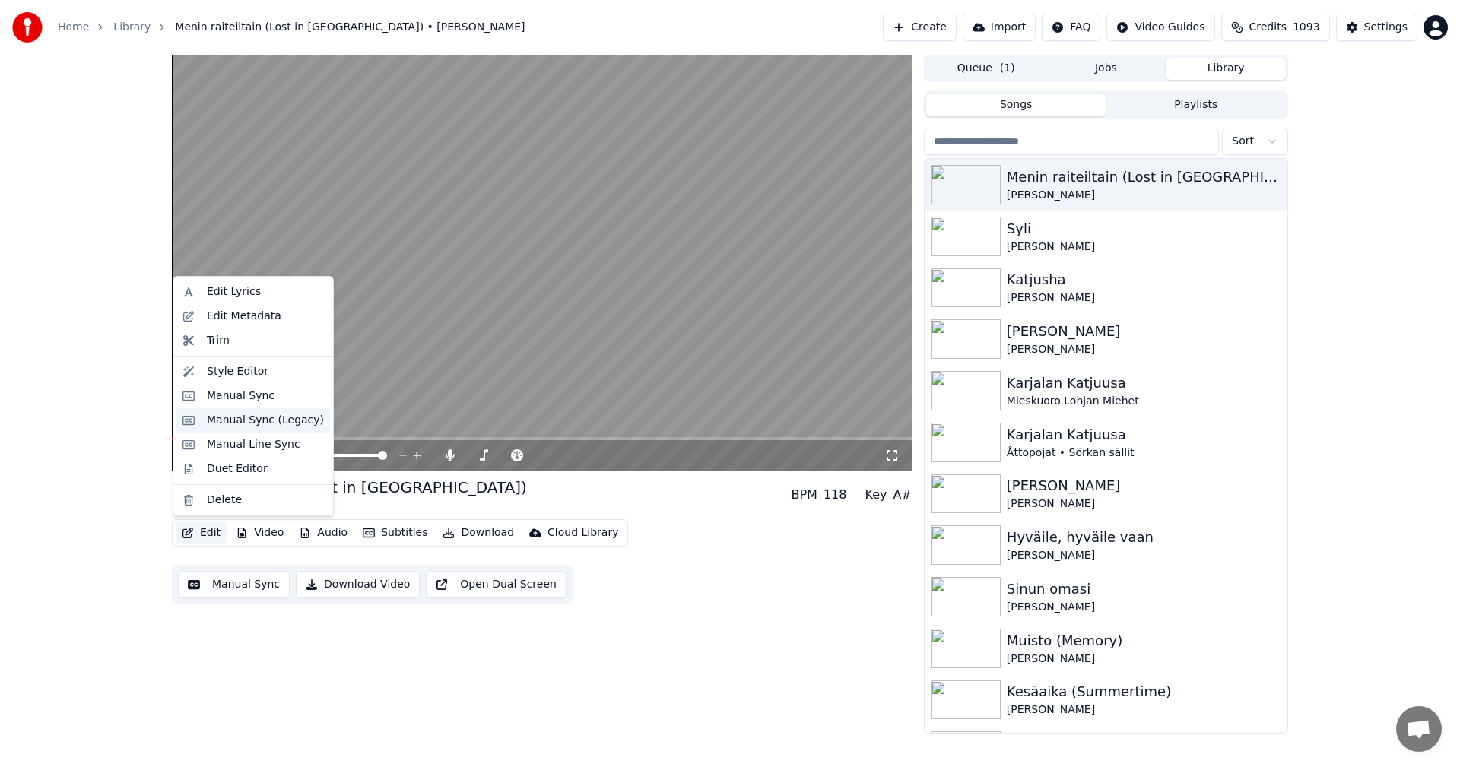
click at [257, 424] on div "Manual Sync (Legacy)" at bounding box center [265, 420] width 117 height 15
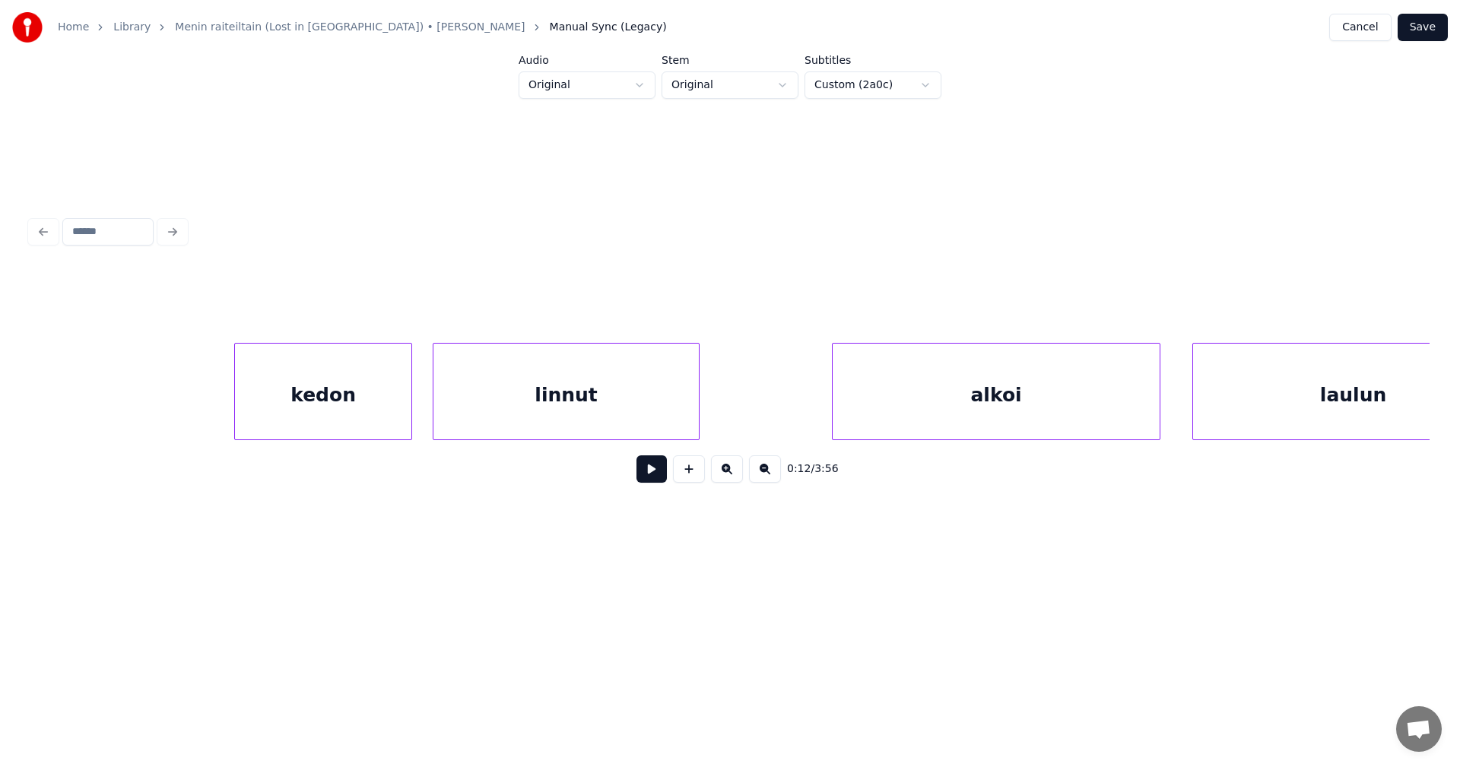
scroll to position [0, 5637]
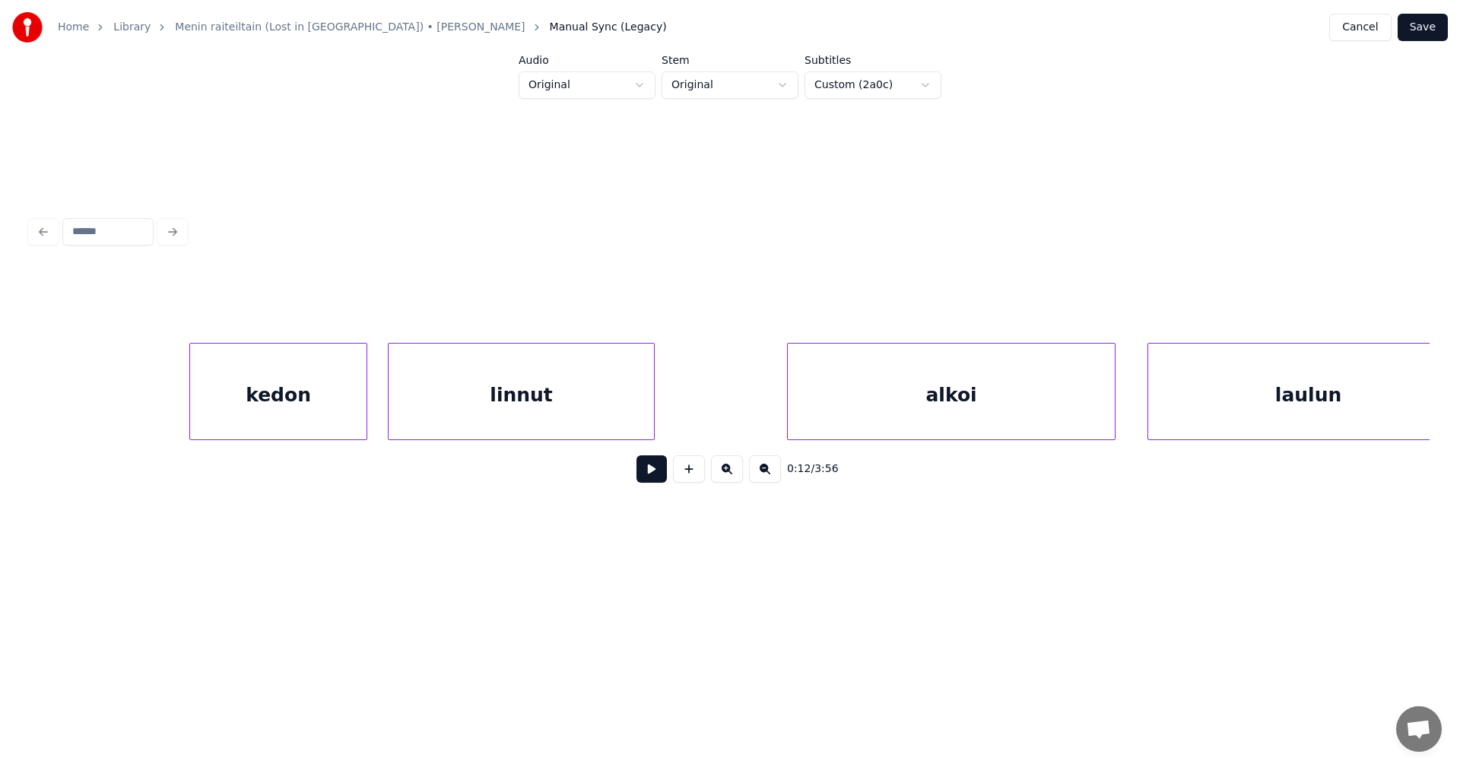
click at [468, 384] on div "linnut" at bounding box center [521, 395] width 265 height 103
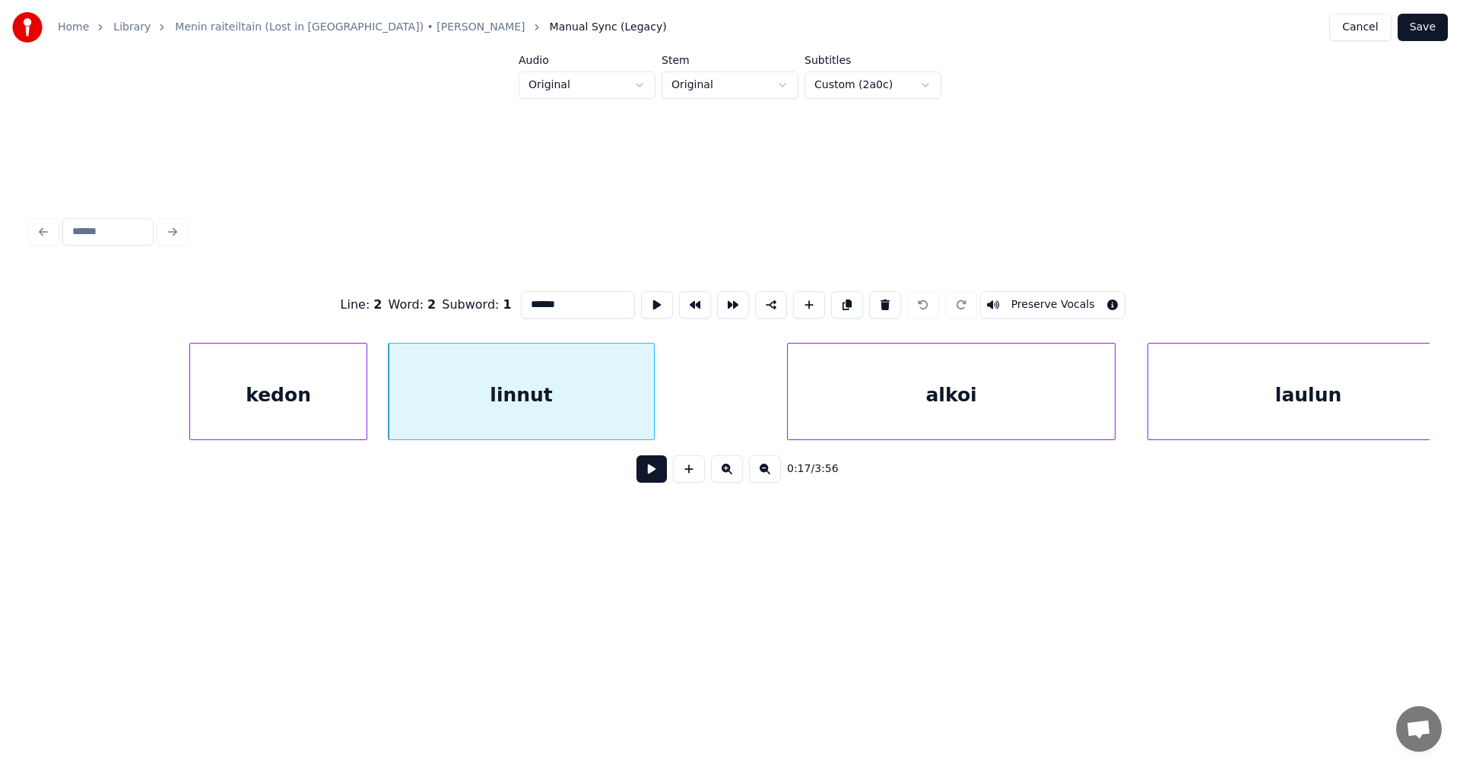
click at [562, 298] on input "******" at bounding box center [578, 304] width 114 height 27
type input "*******"
click at [1445, 13] on div "Home Library Menin raiteiltain (Lost in [GEOGRAPHIC_DATA]) • [PERSON_NAME] Manu…" at bounding box center [730, 27] width 1460 height 55
click at [1439, 17] on button "Save" at bounding box center [1423, 27] width 50 height 27
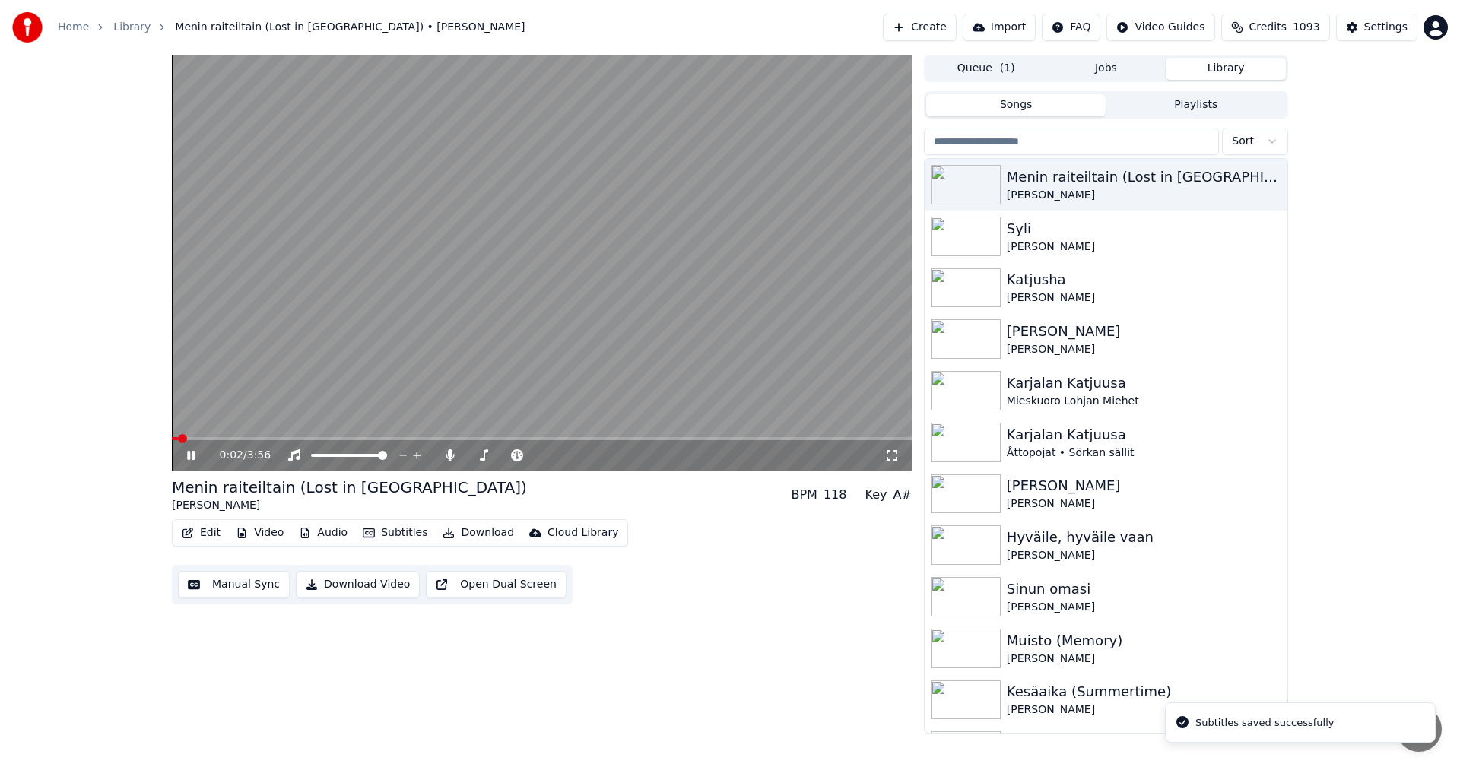
click at [190, 459] on icon at bounding box center [191, 455] width 8 height 9
click at [268, 528] on button "Video" at bounding box center [260, 532] width 60 height 21
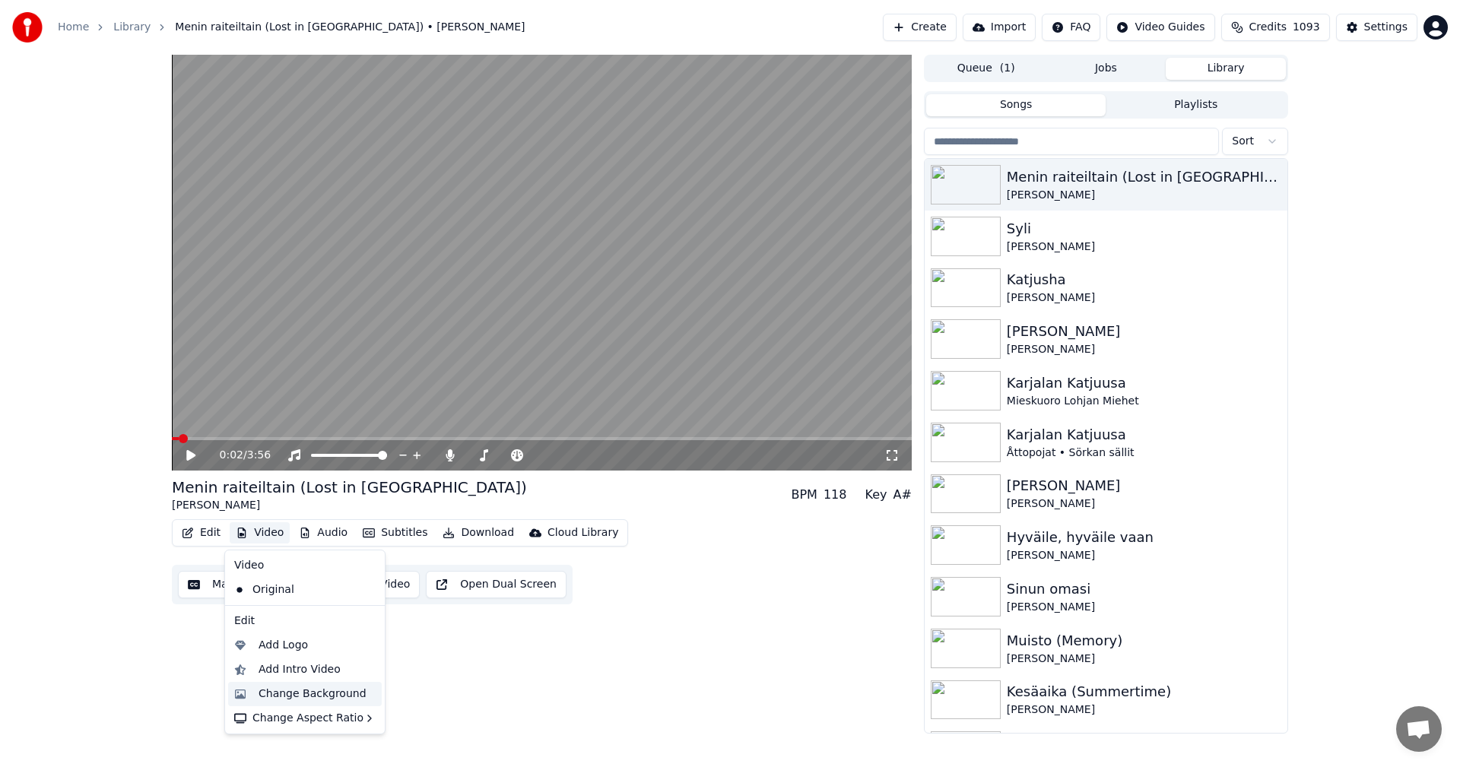
click at [295, 691] on div "Change Background" at bounding box center [313, 694] width 108 height 15
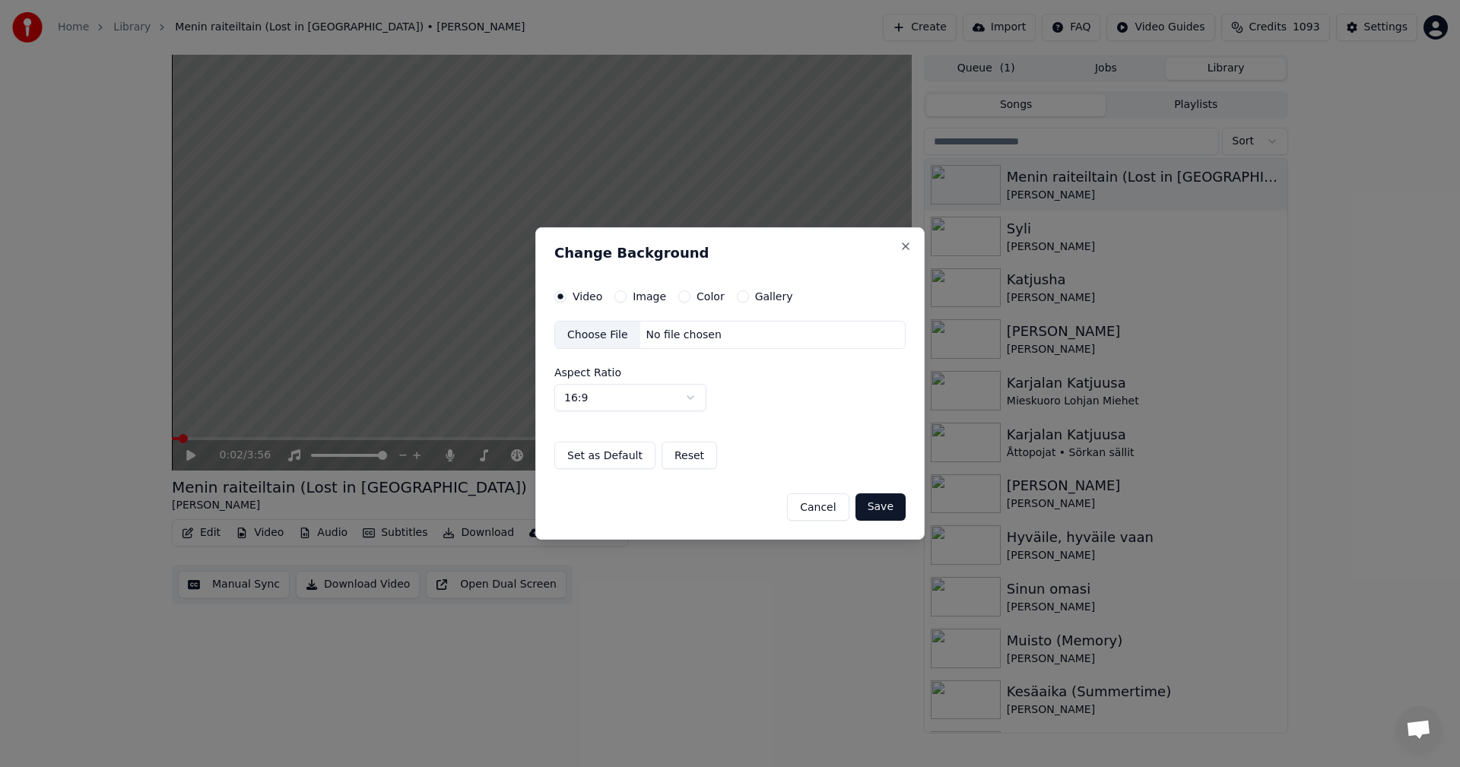
click at [620, 297] on button "Image" at bounding box center [620, 296] width 12 height 12
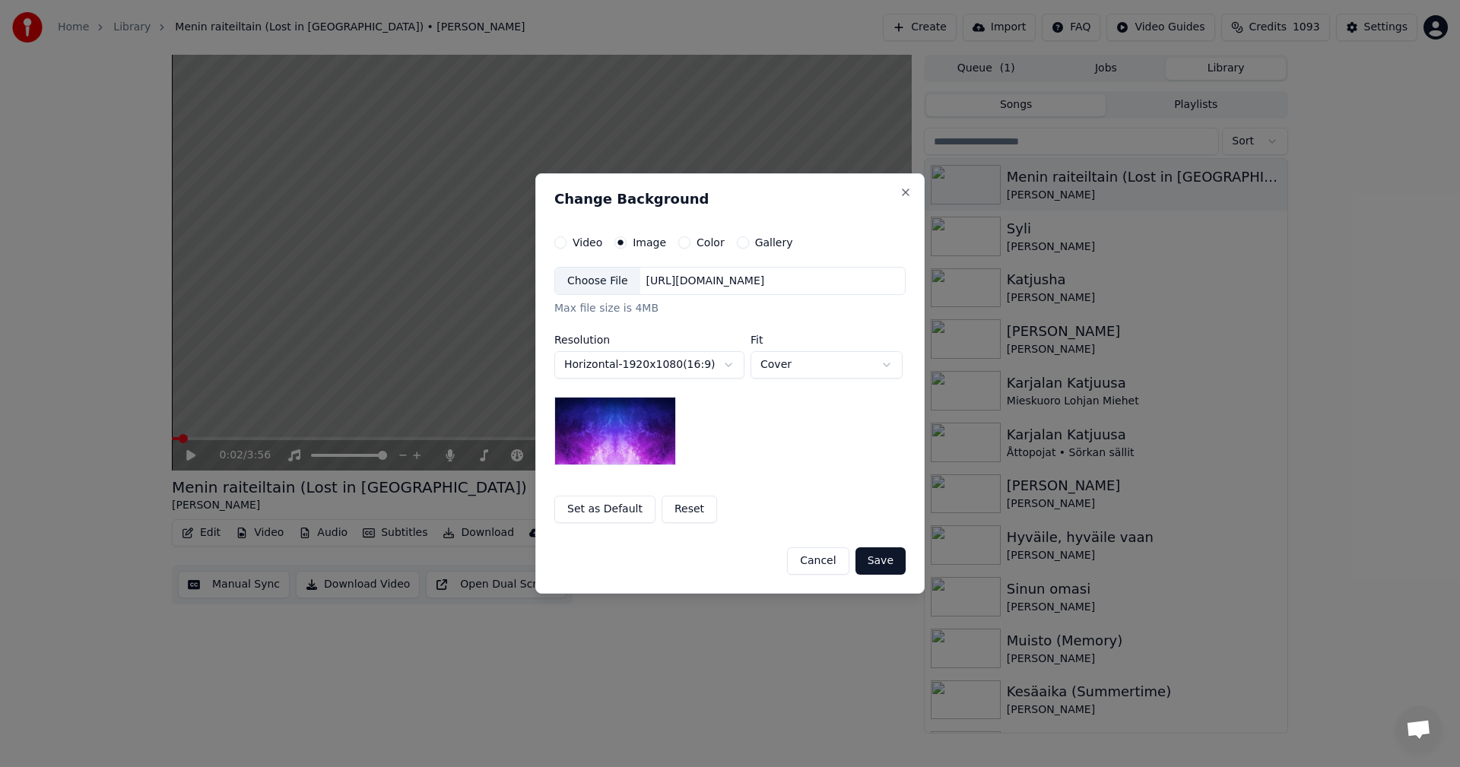
click at [623, 280] on div "Choose File" at bounding box center [597, 281] width 85 height 27
click at [887, 566] on button "Save" at bounding box center [880, 560] width 50 height 27
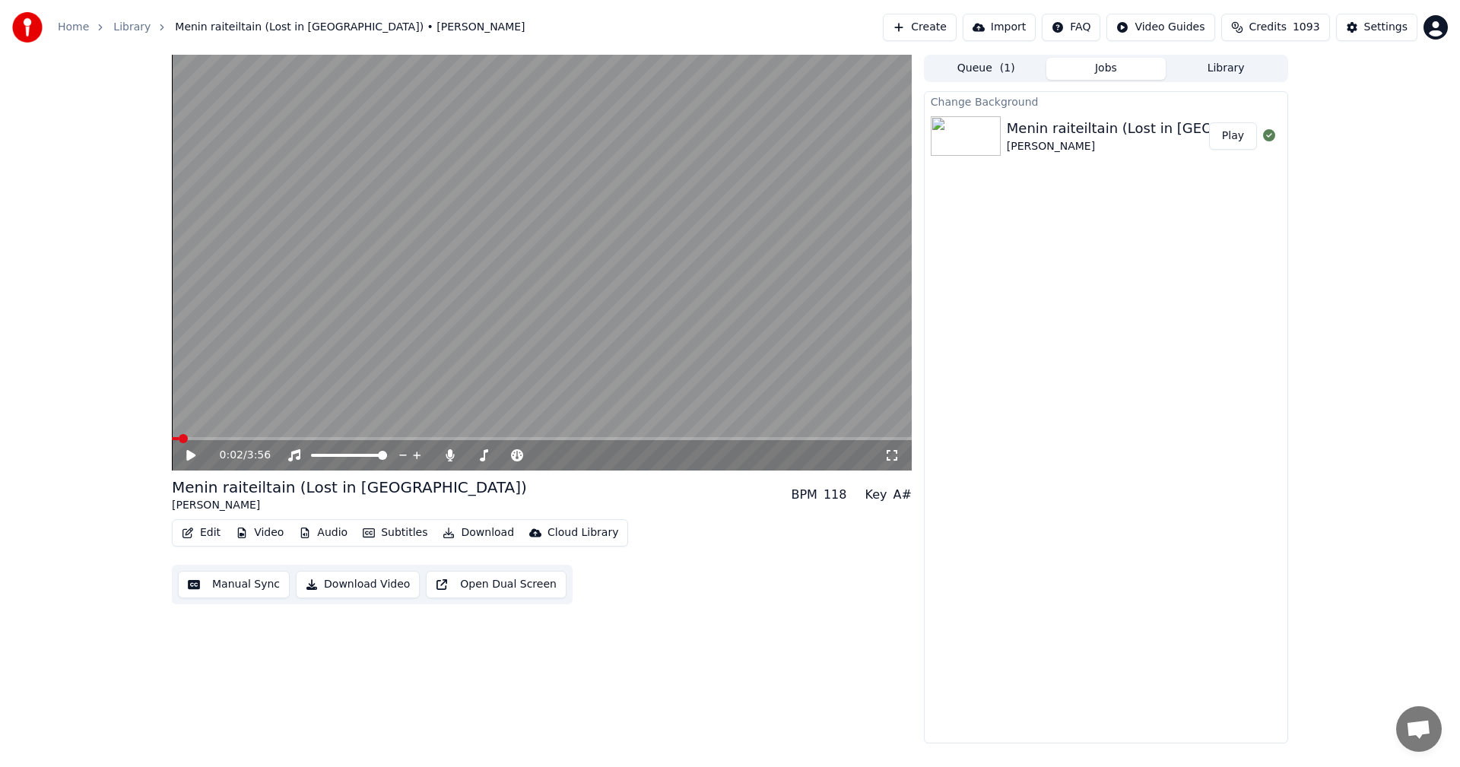
click at [1227, 141] on button "Play" at bounding box center [1233, 135] width 48 height 27
click at [190, 456] on icon at bounding box center [191, 455] width 8 height 9
click at [217, 534] on button "Edit" at bounding box center [201, 532] width 51 height 21
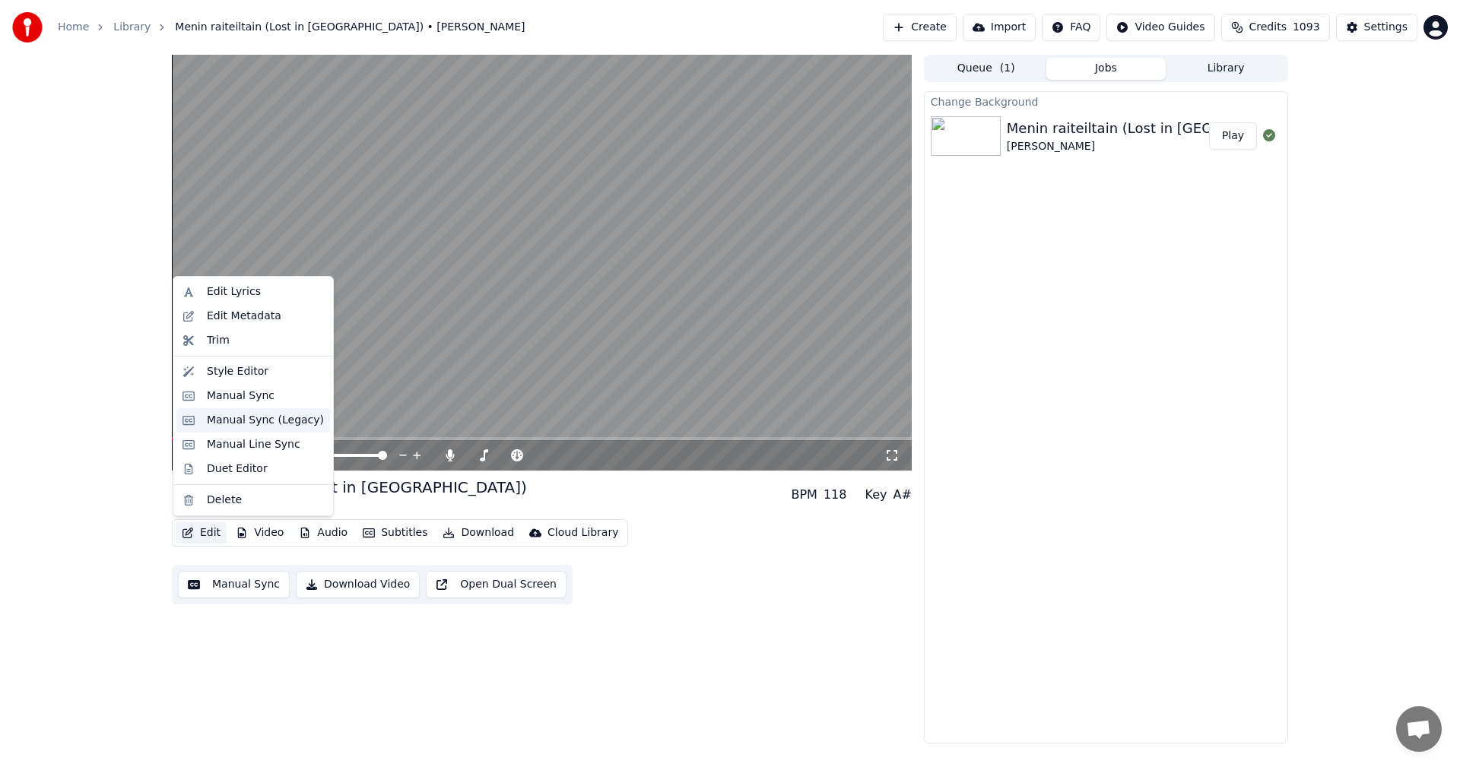
click at [272, 414] on div "Manual Sync (Legacy)" at bounding box center [265, 420] width 117 height 15
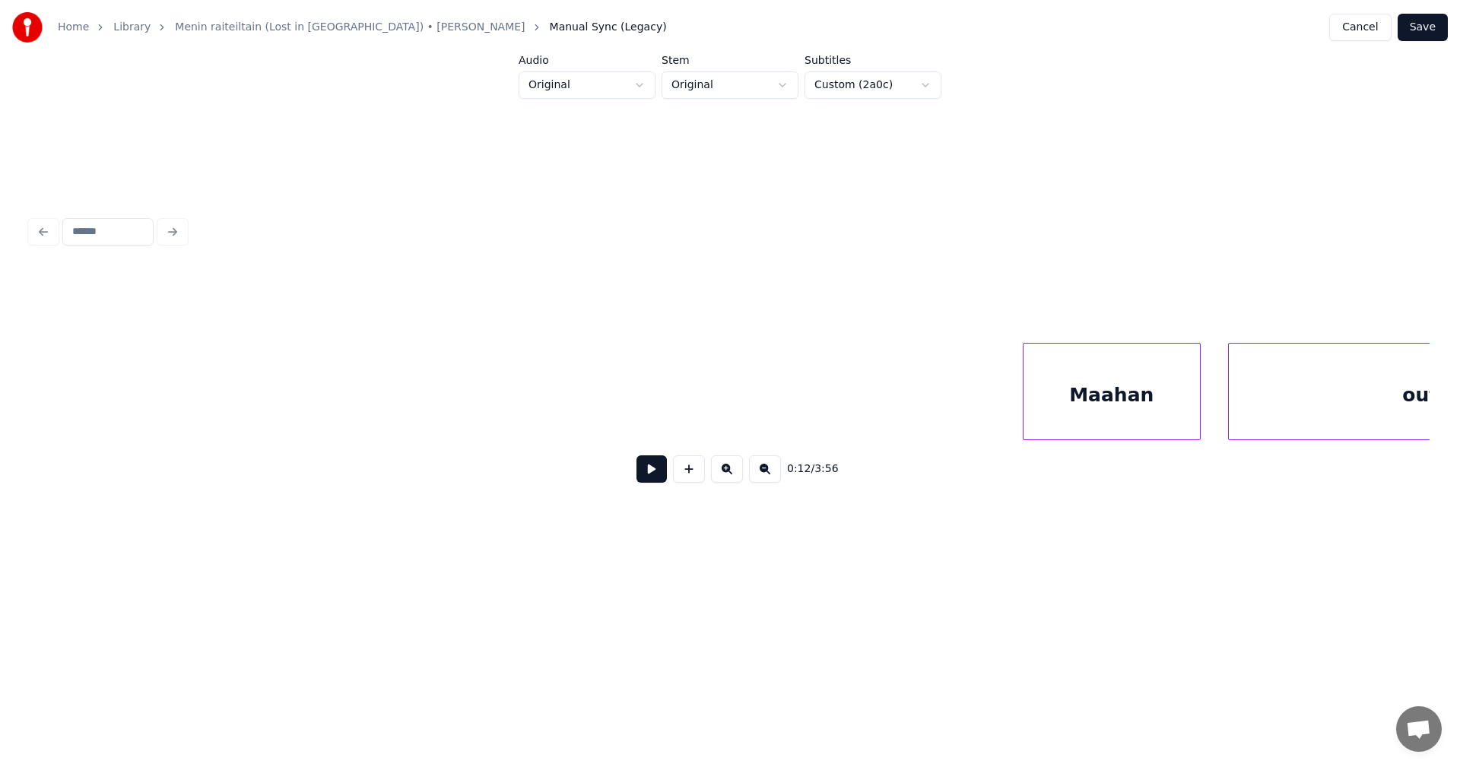
scroll to position [0, 60982]
click at [1144, 399] on div "Maahan" at bounding box center [1177, 395] width 176 height 103
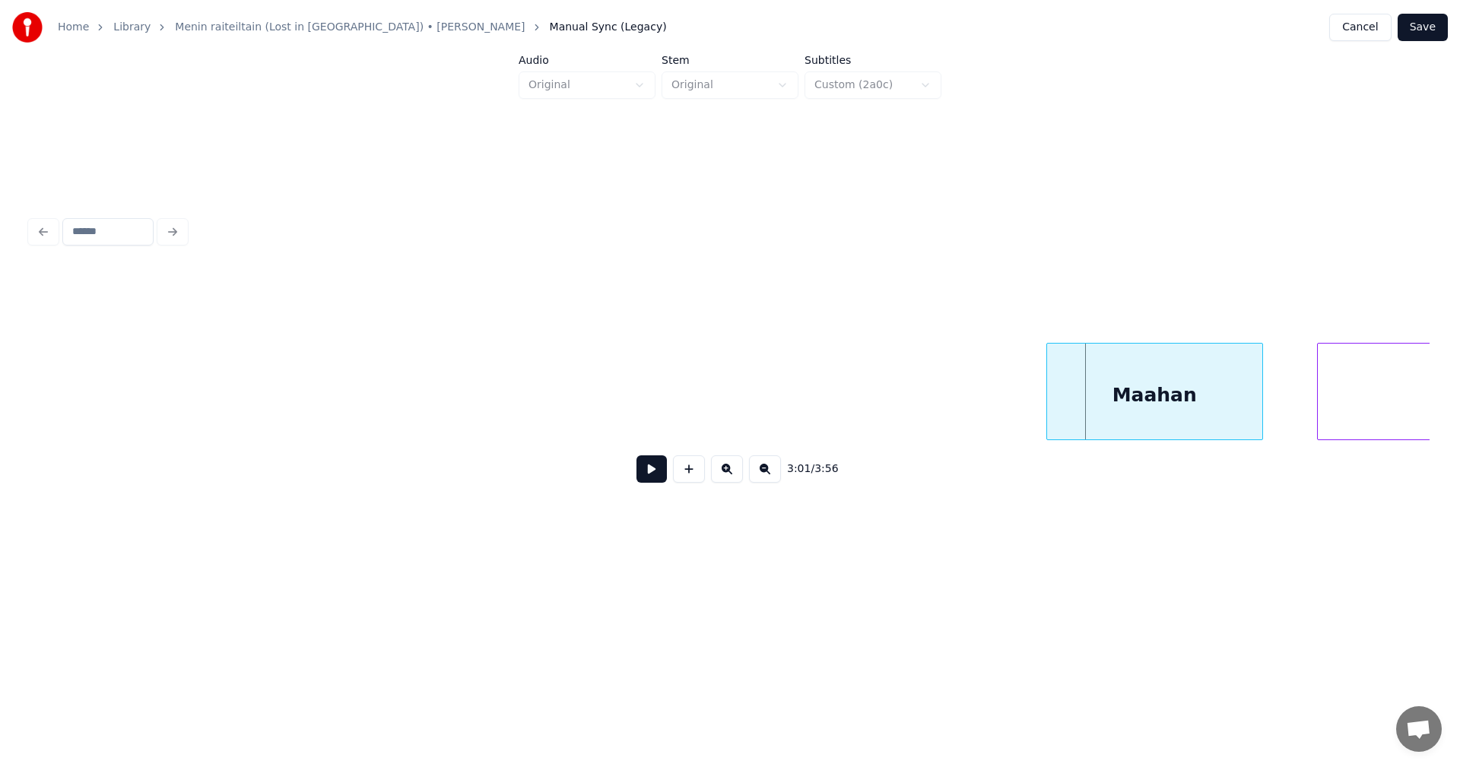
click at [1048, 418] on div at bounding box center [1049, 392] width 5 height 96
click at [1065, 410] on div at bounding box center [1064, 392] width 5 height 96
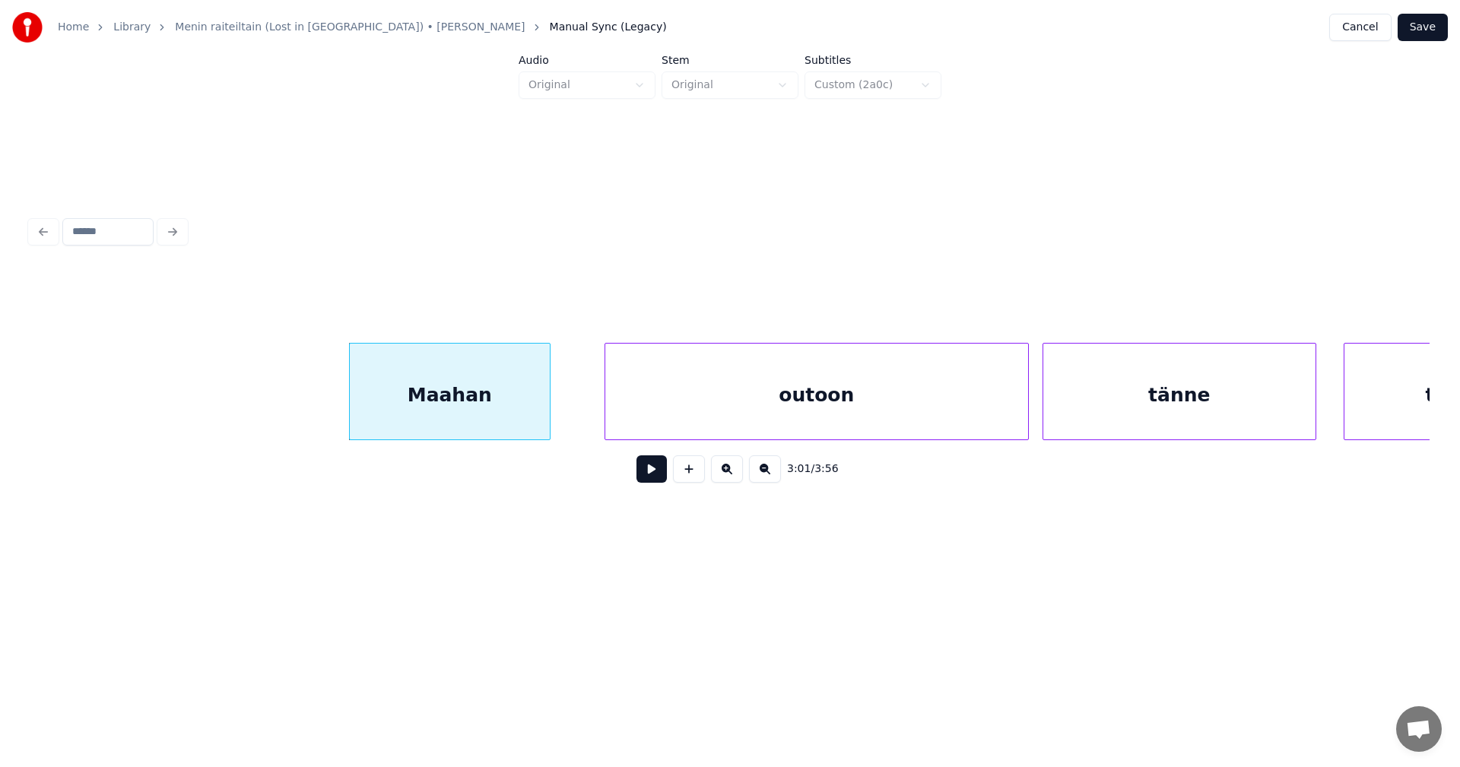
scroll to position [0, 61712]
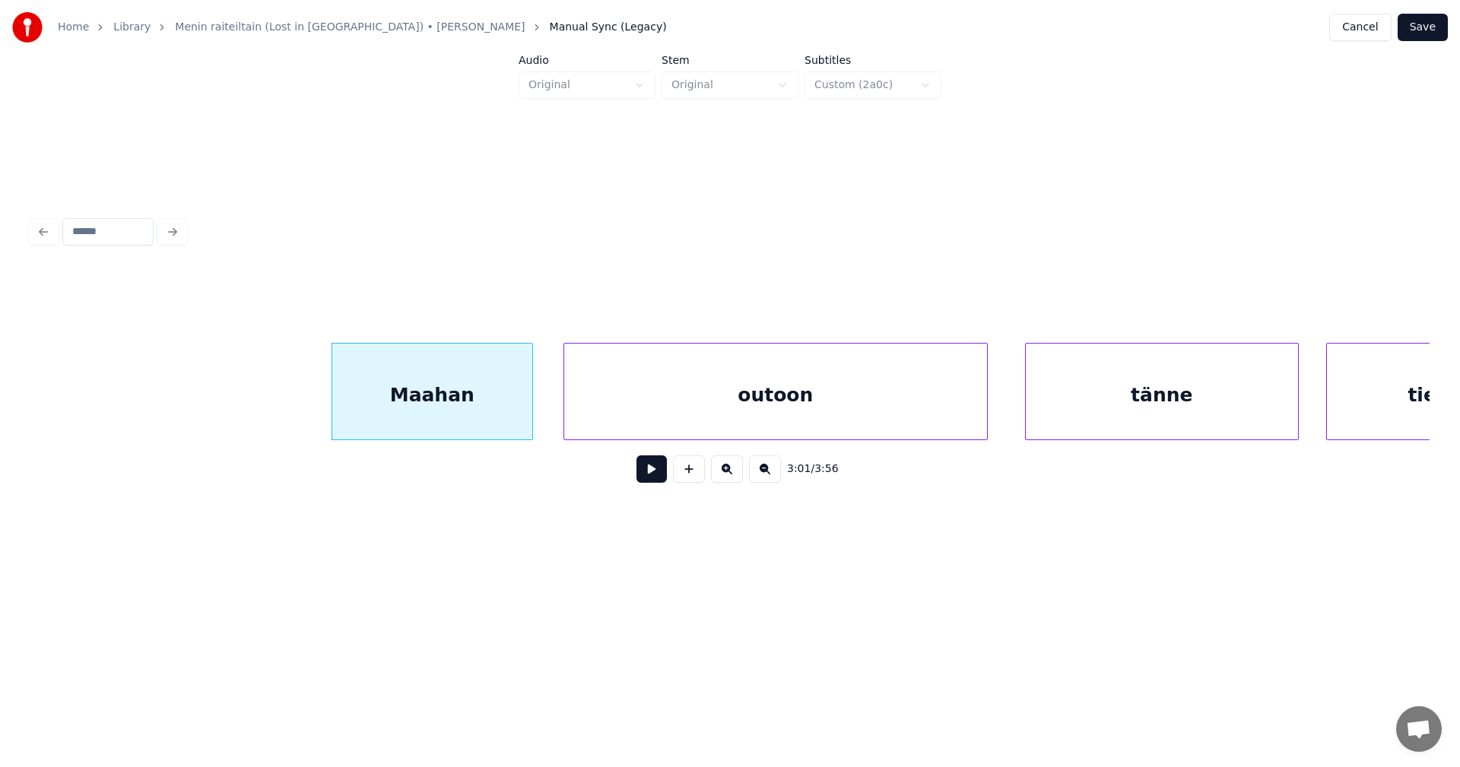
click at [844, 408] on div "outoon" at bounding box center [775, 395] width 423 height 103
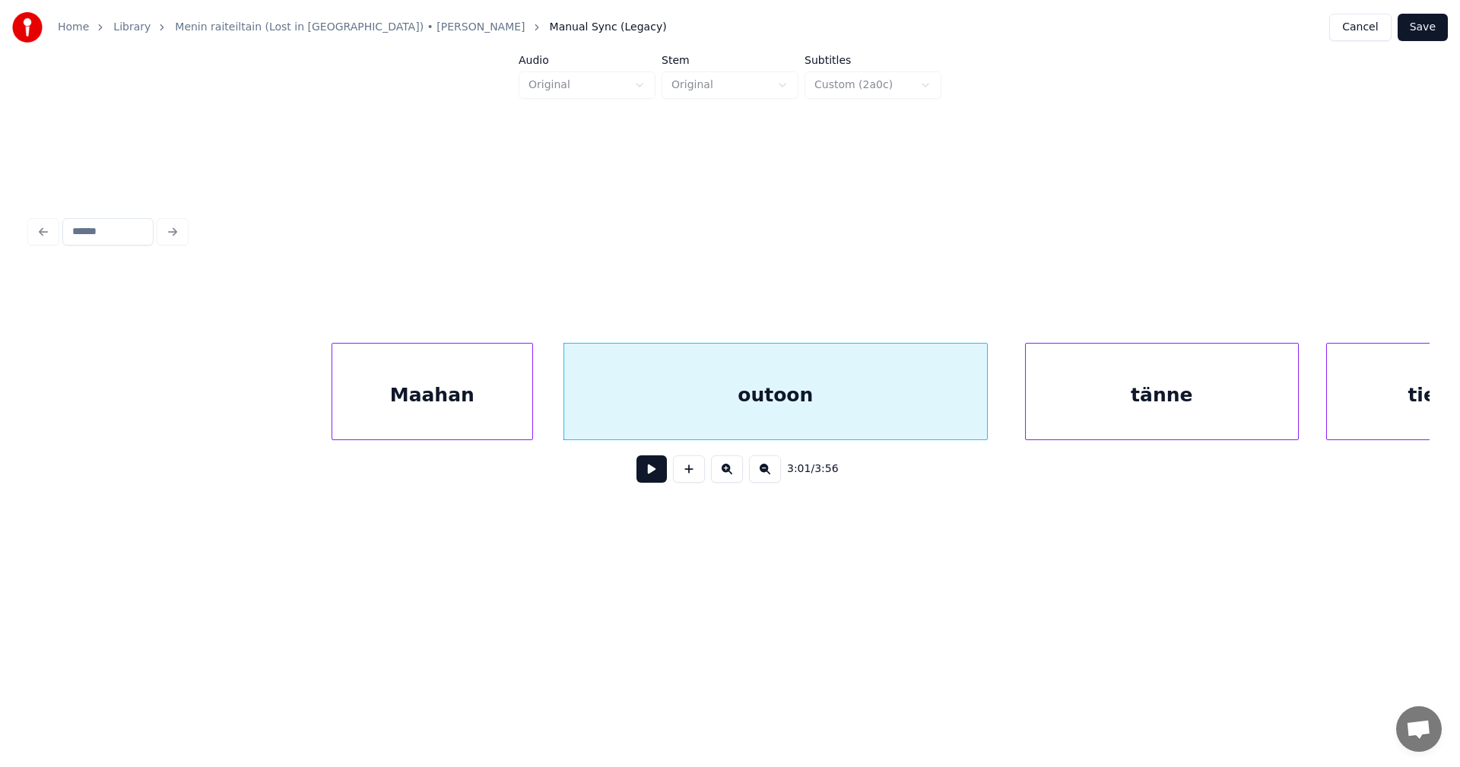
click at [500, 410] on div "Maahan" at bounding box center [432, 395] width 200 height 103
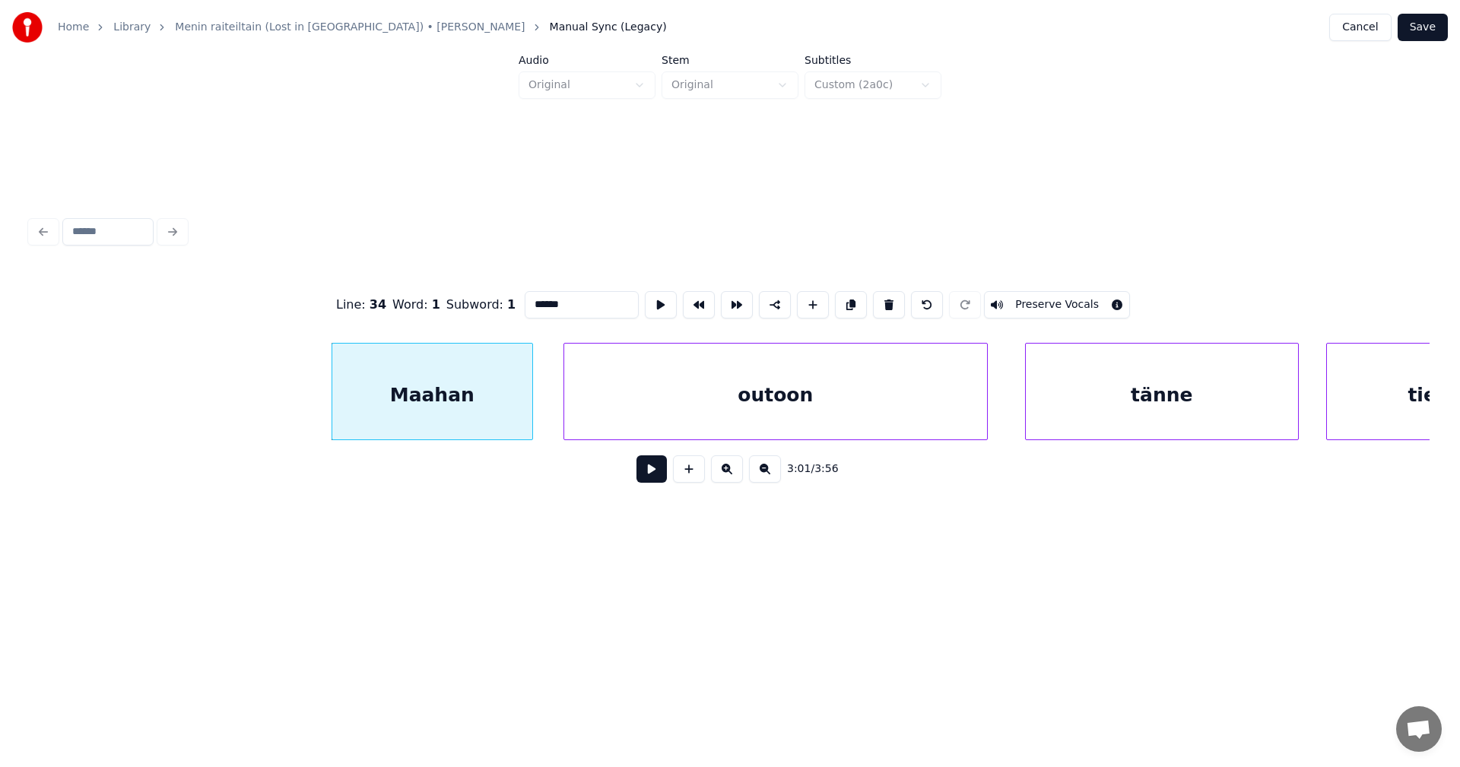
click at [656, 479] on button at bounding box center [651, 468] width 30 height 27
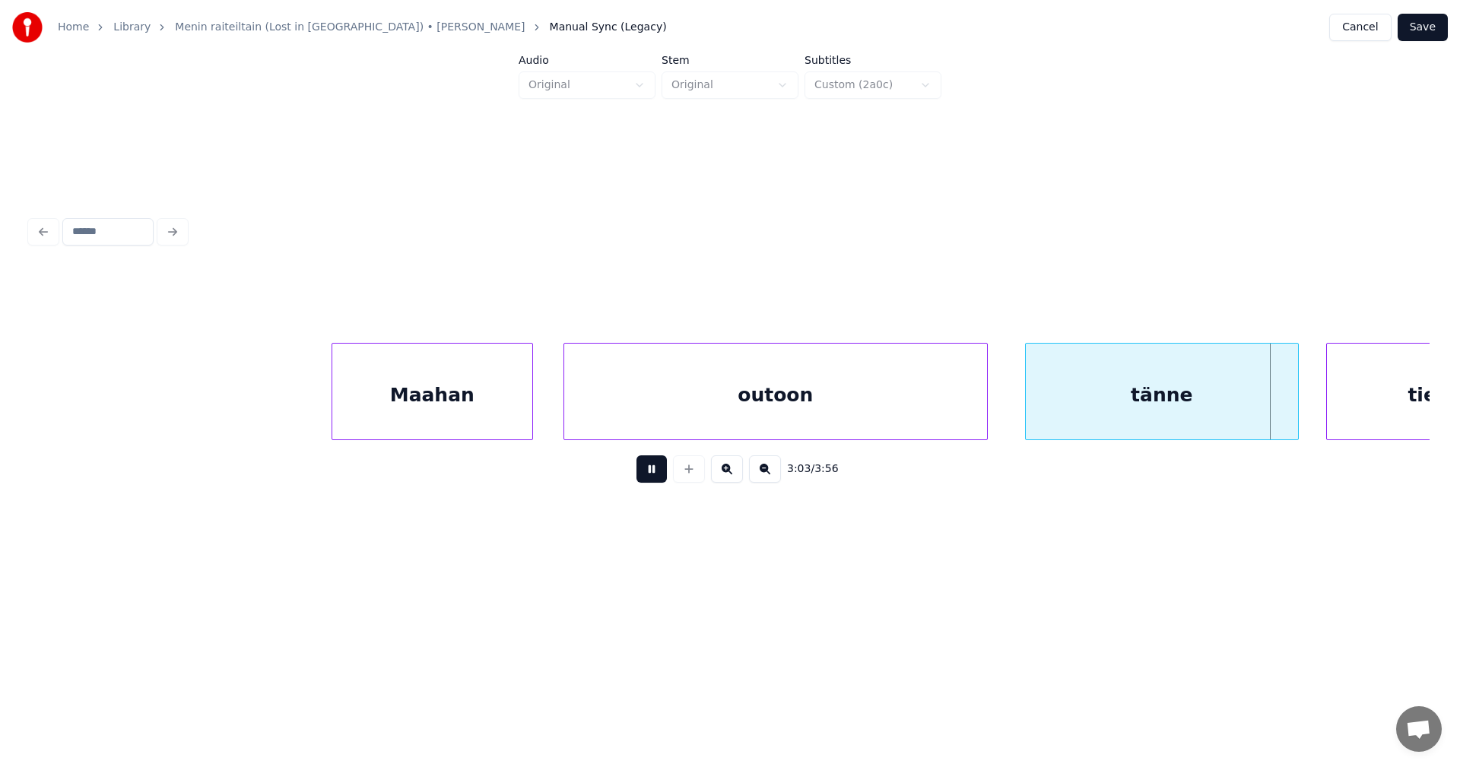
drag, startPoint x: 651, startPoint y: 473, endPoint x: 757, endPoint y: 462, distance: 106.3
click at [651, 474] on button at bounding box center [651, 468] width 30 height 27
click at [1284, 404] on div at bounding box center [1283, 392] width 5 height 96
click at [654, 475] on button at bounding box center [651, 468] width 30 height 27
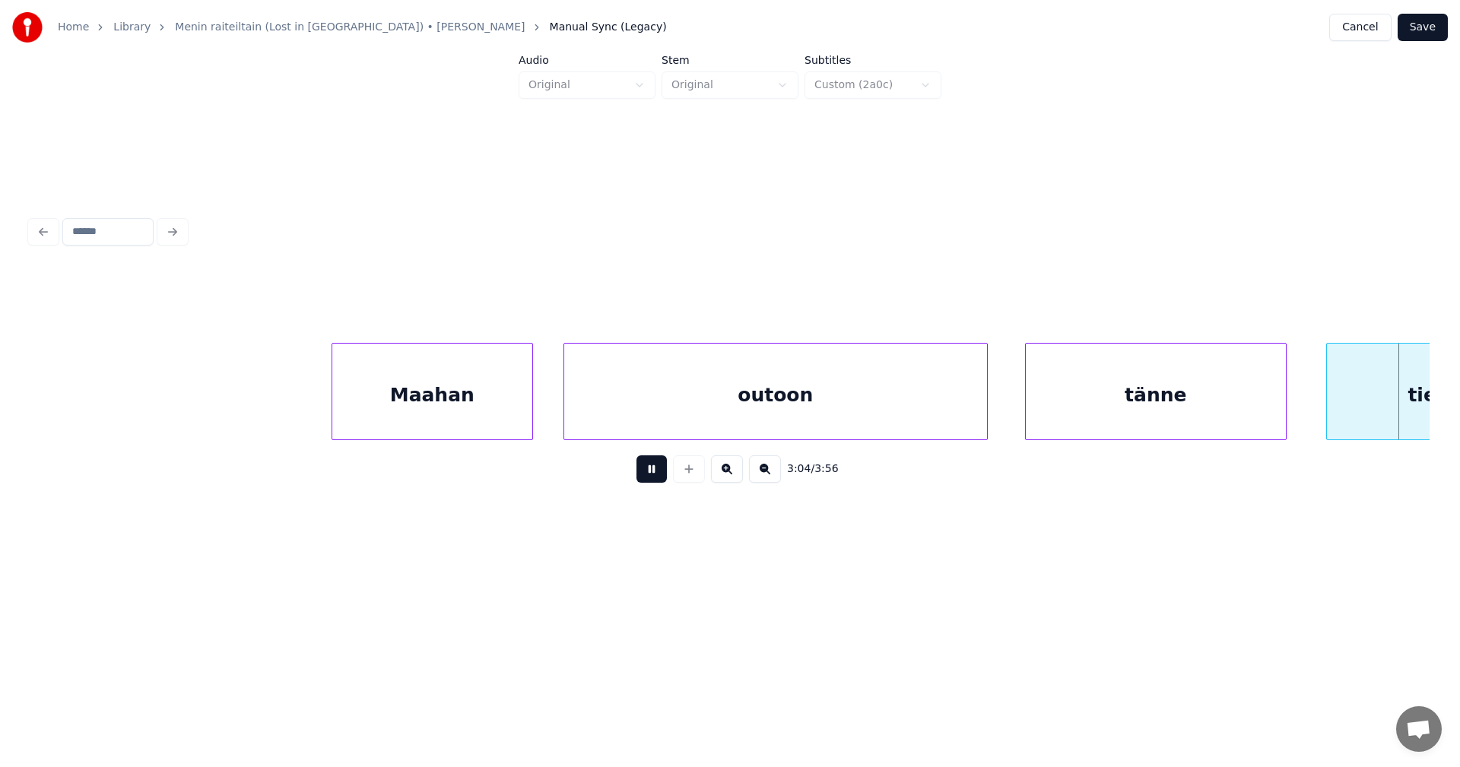
scroll to position [0, 63114]
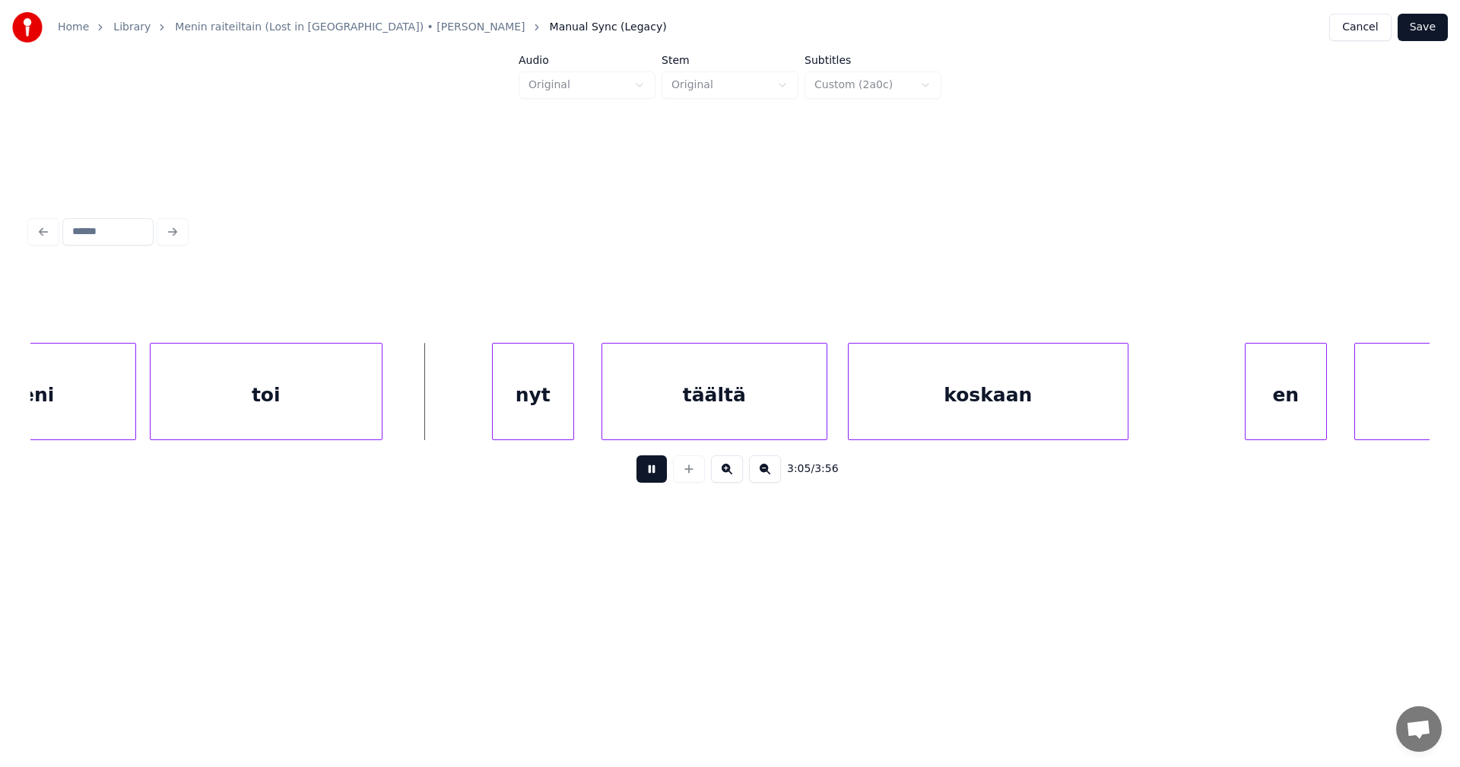
drag, startPoint x: 656, startPoint y: 474, endPoint x: 534, endPoint y: 475, distance: 122.4
click at [653, 464] on button at bounding box center [651, 468] width 30 height 27
click at [107, 408] on div "tieni" at bounding box center [30, 395] width 211 height 103
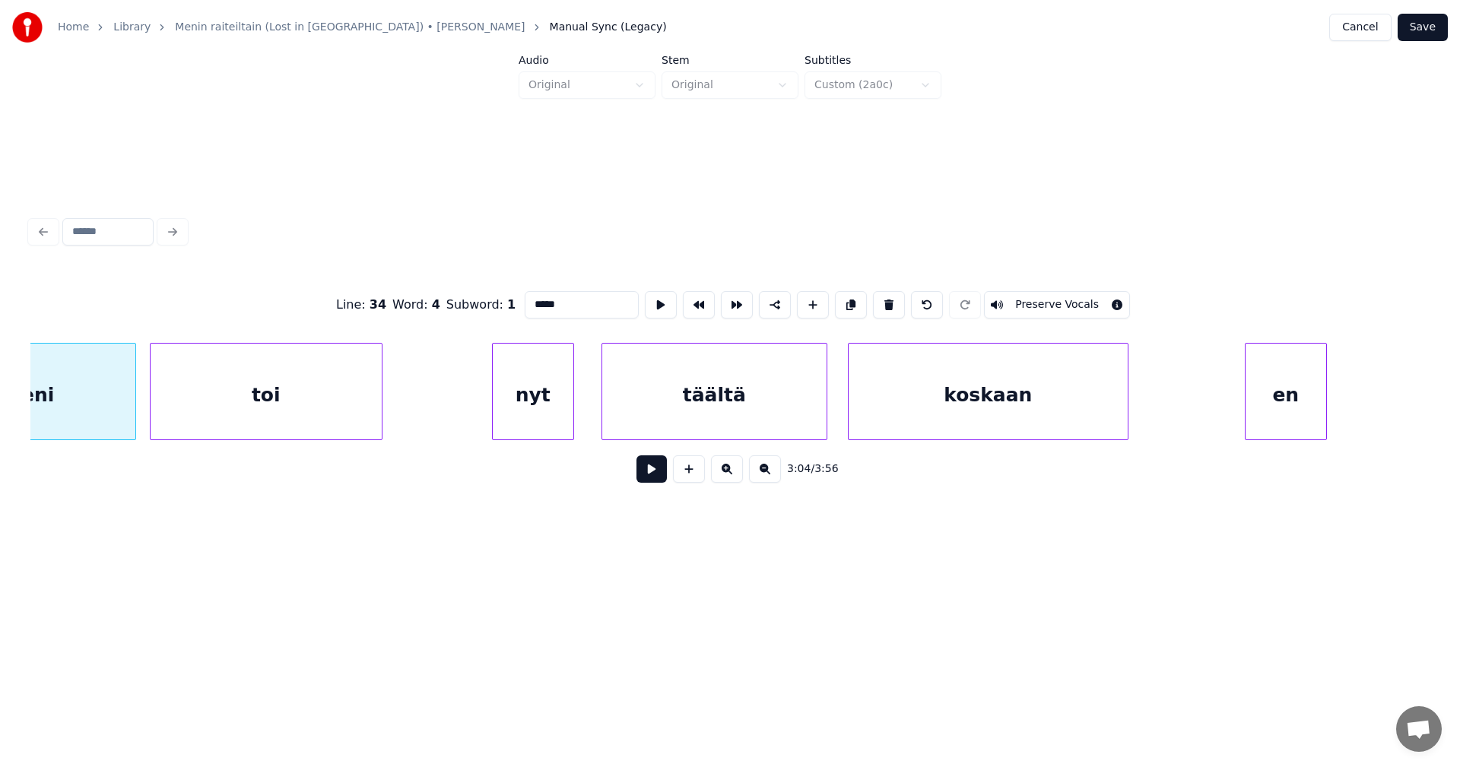
scroll to position [0, 63008]
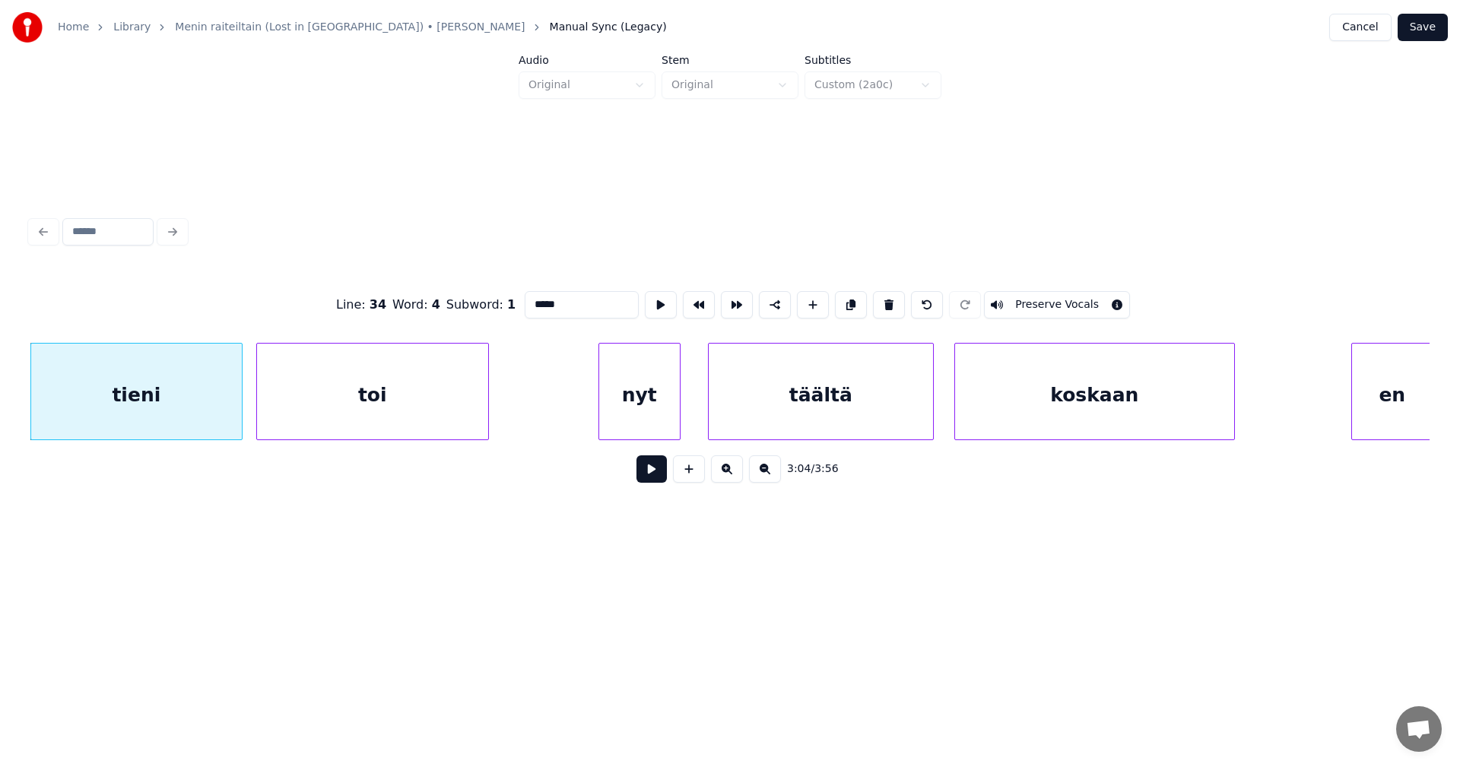
click at [662, 471] on button at bounding box center [651, 468] width 30 height 27
click at [658, 466] on button at bounding box center [651, 468] width 30 height 27
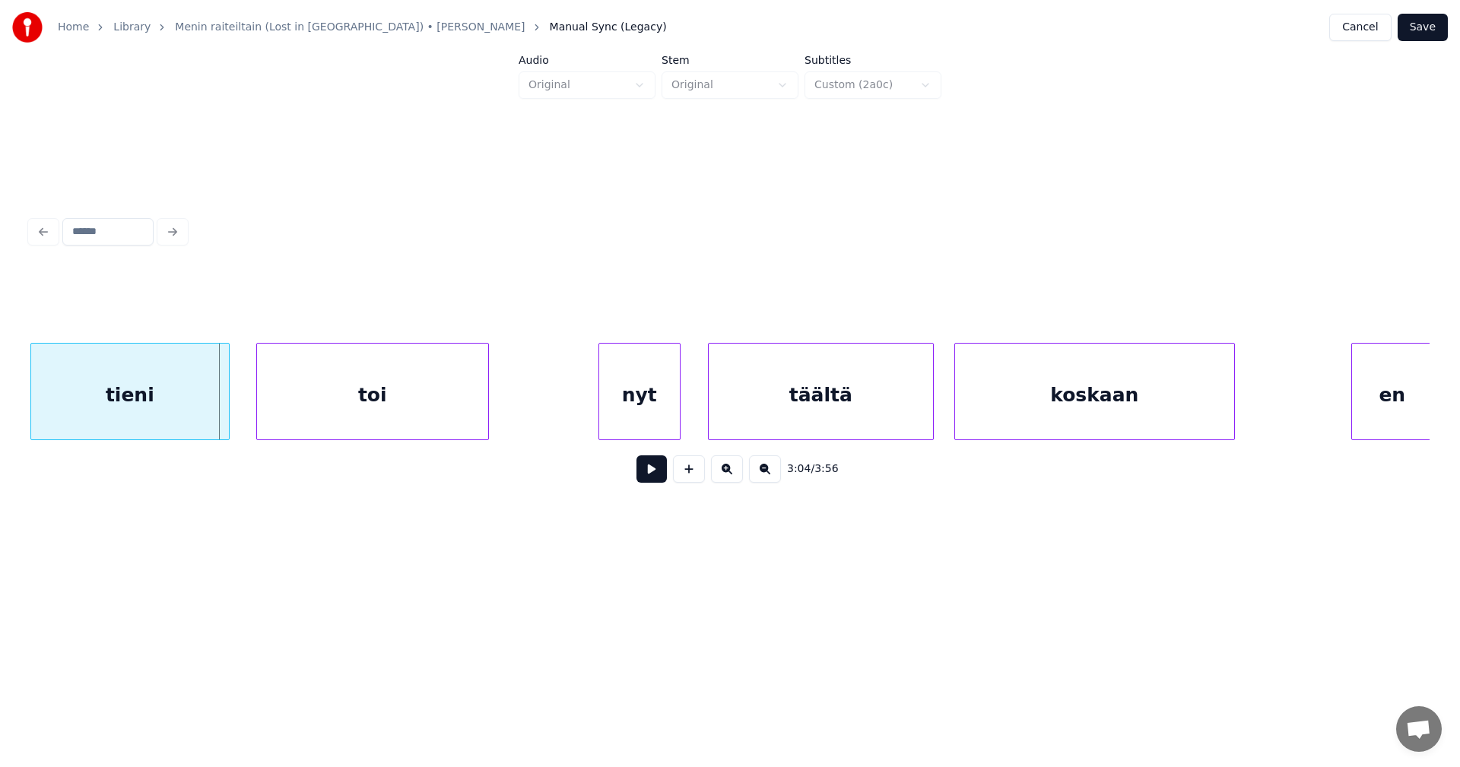
click at [225, 416] on div at bounding box center [226, 392] width 5 height 96
click at [628, 411] on div "nyt" at bounding box center [622, 395] width 81 height 103
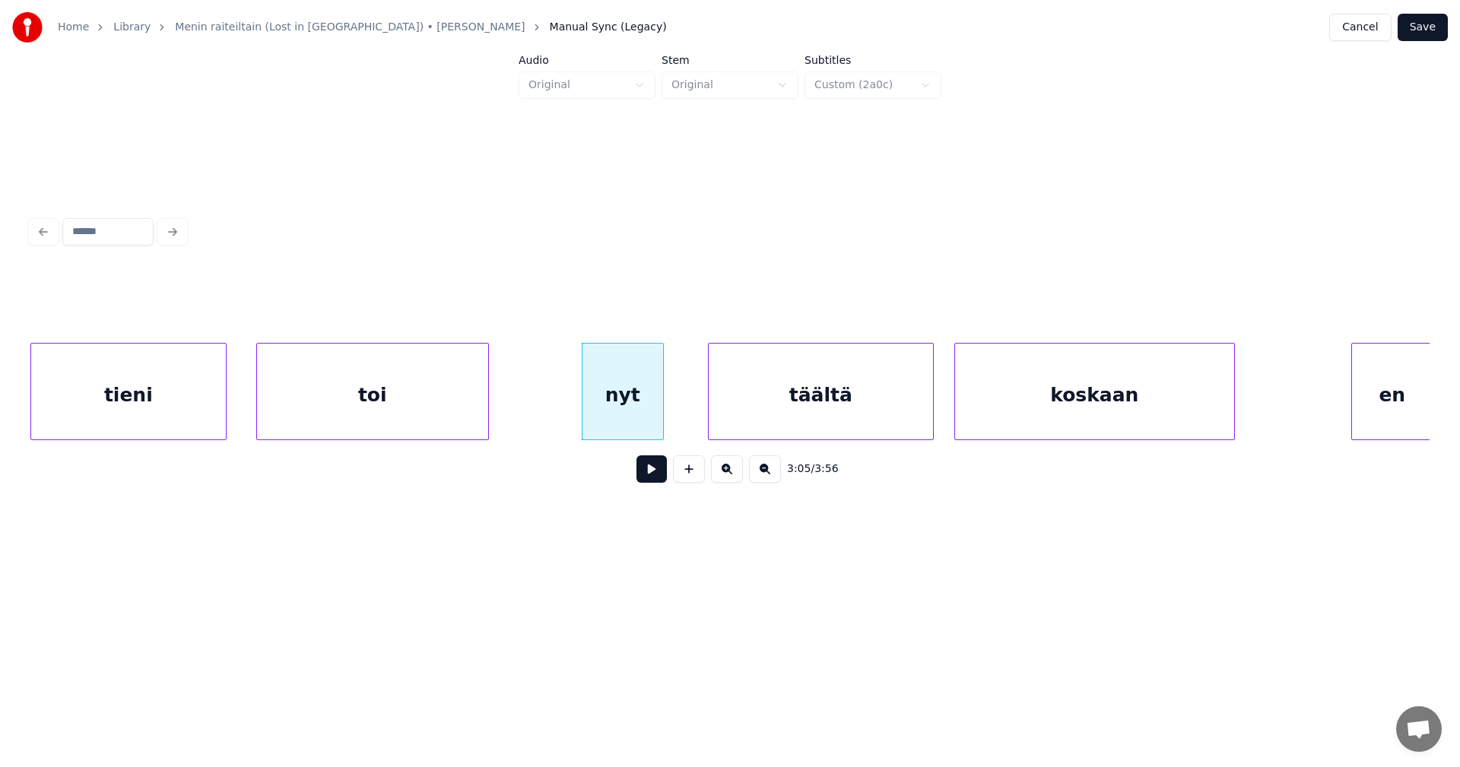
click at [438, 416] on div "toi" at bounding box center [372, 395] width 231 height 103
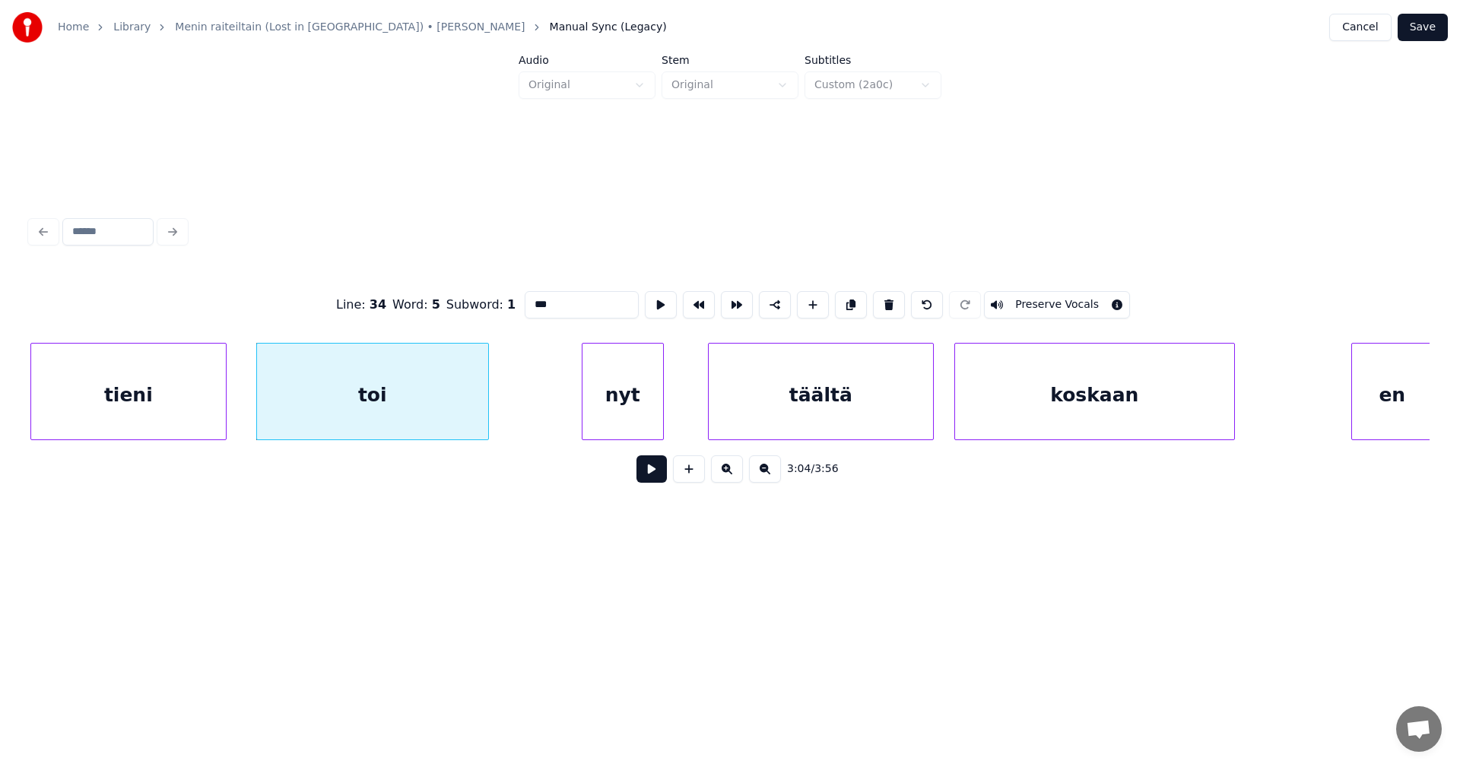
click at [659, 474] on button at bounding box center [651, 468] width 30 height 27
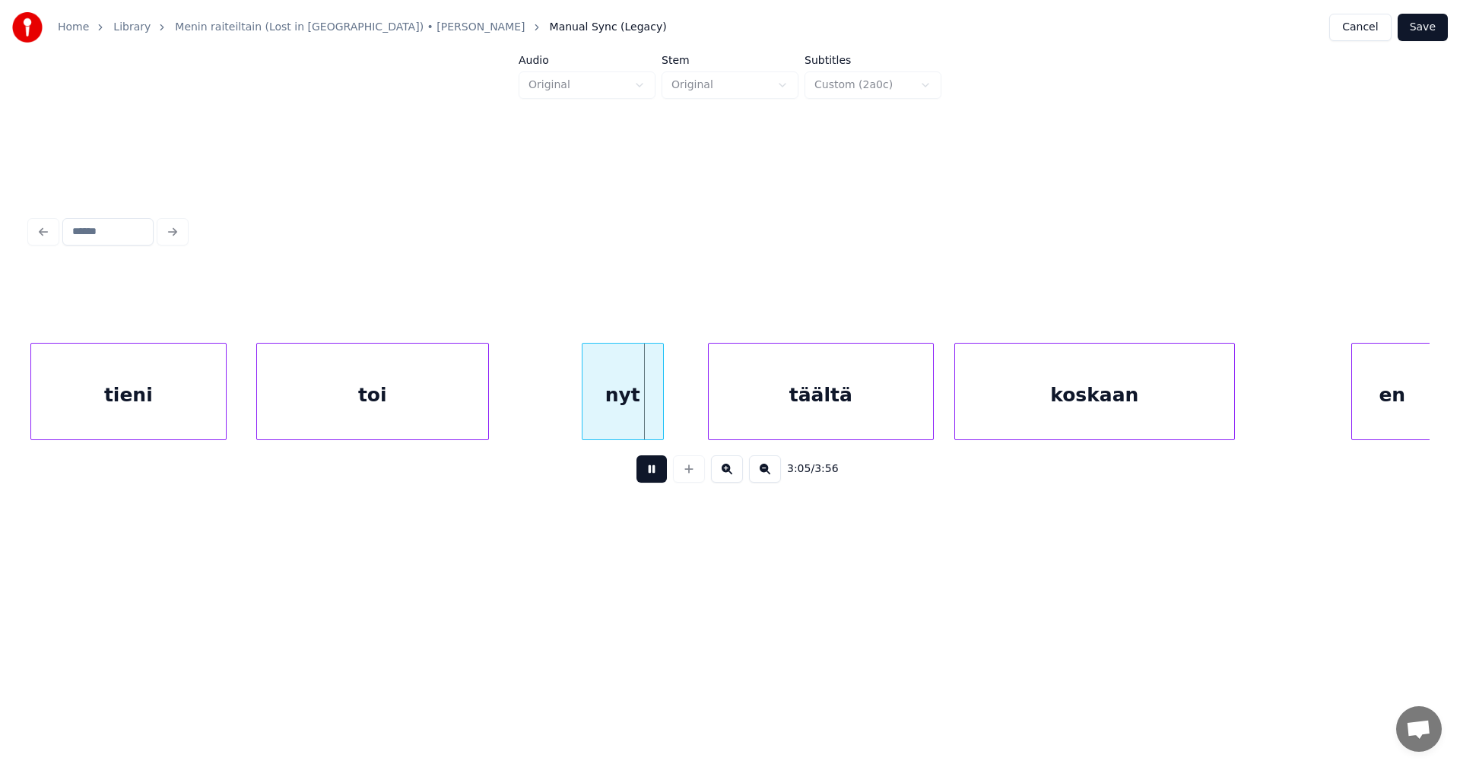
click at [656, 468] on button at bounding box center [651, 468] width 30 height 27
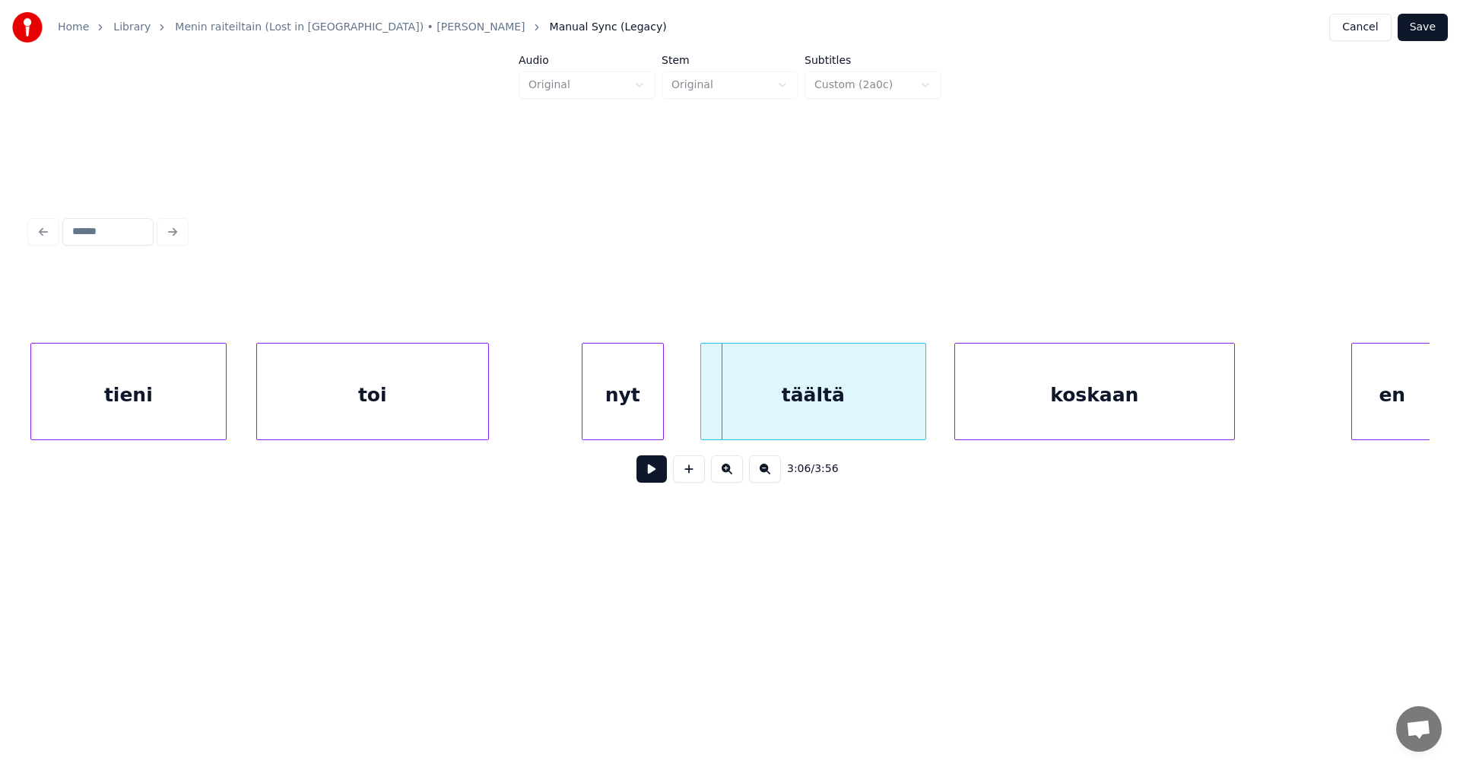
click at [738, 420] on div "täältä" at bounding box center [813, 395] width 224 height 103
click at [643, 481] on button at bounding box center [651, 468] width 30 height 27
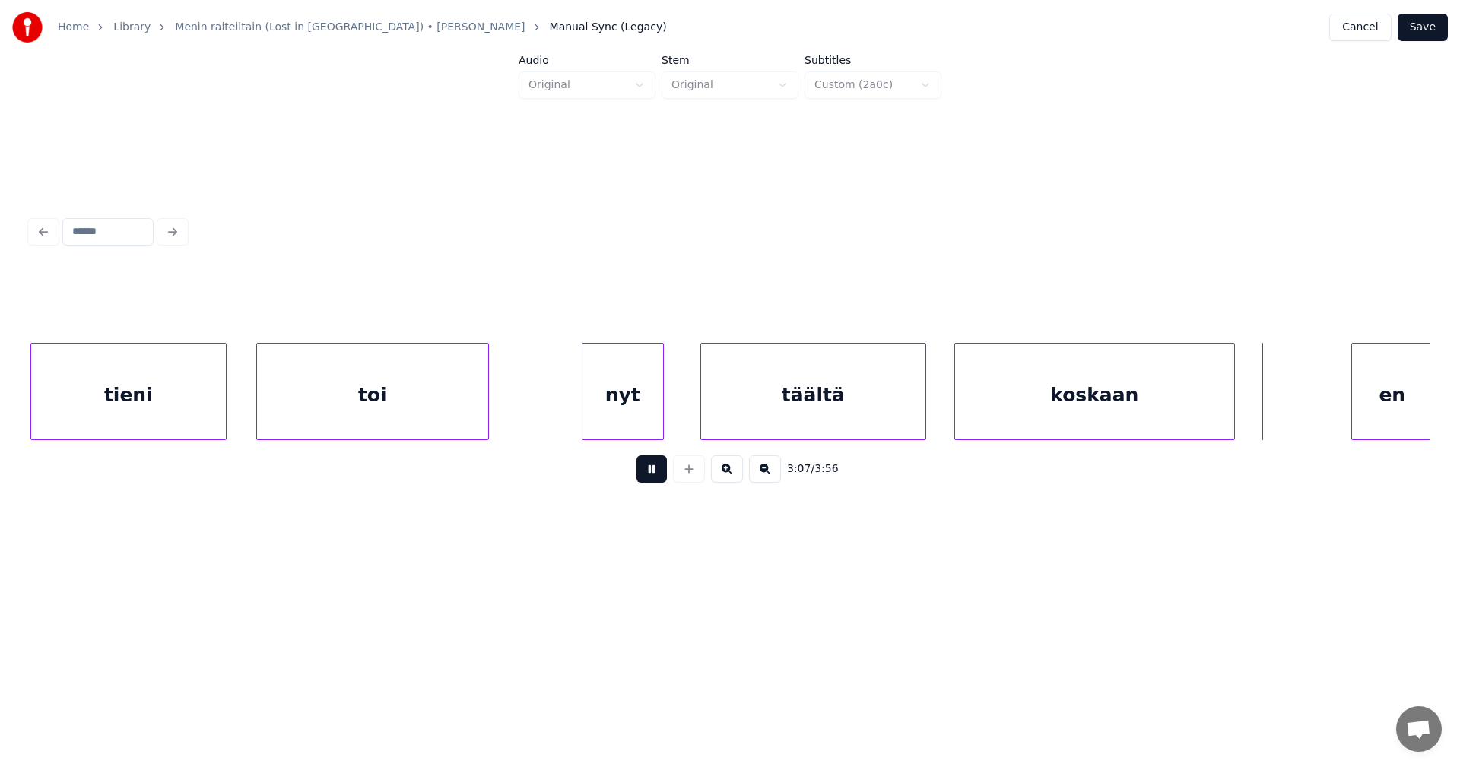
drag, startPoint x: 645, startPoint y: 479, endPoint x: 1115, endPoint y: 514, distance: 472.0
click at [649, 480] on button at bounding box center [651, 468] width 30 height 27
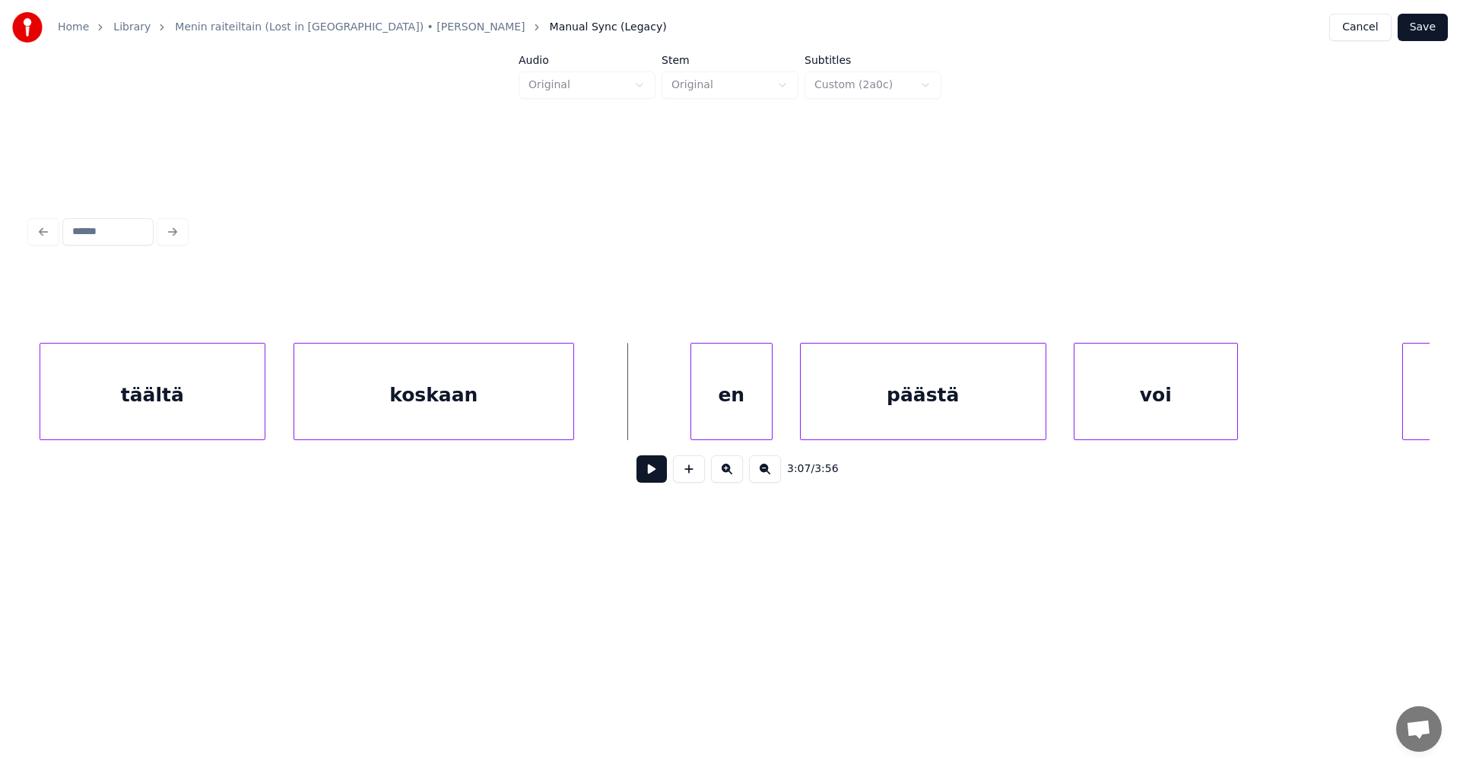
scroll to position [0, 63768]
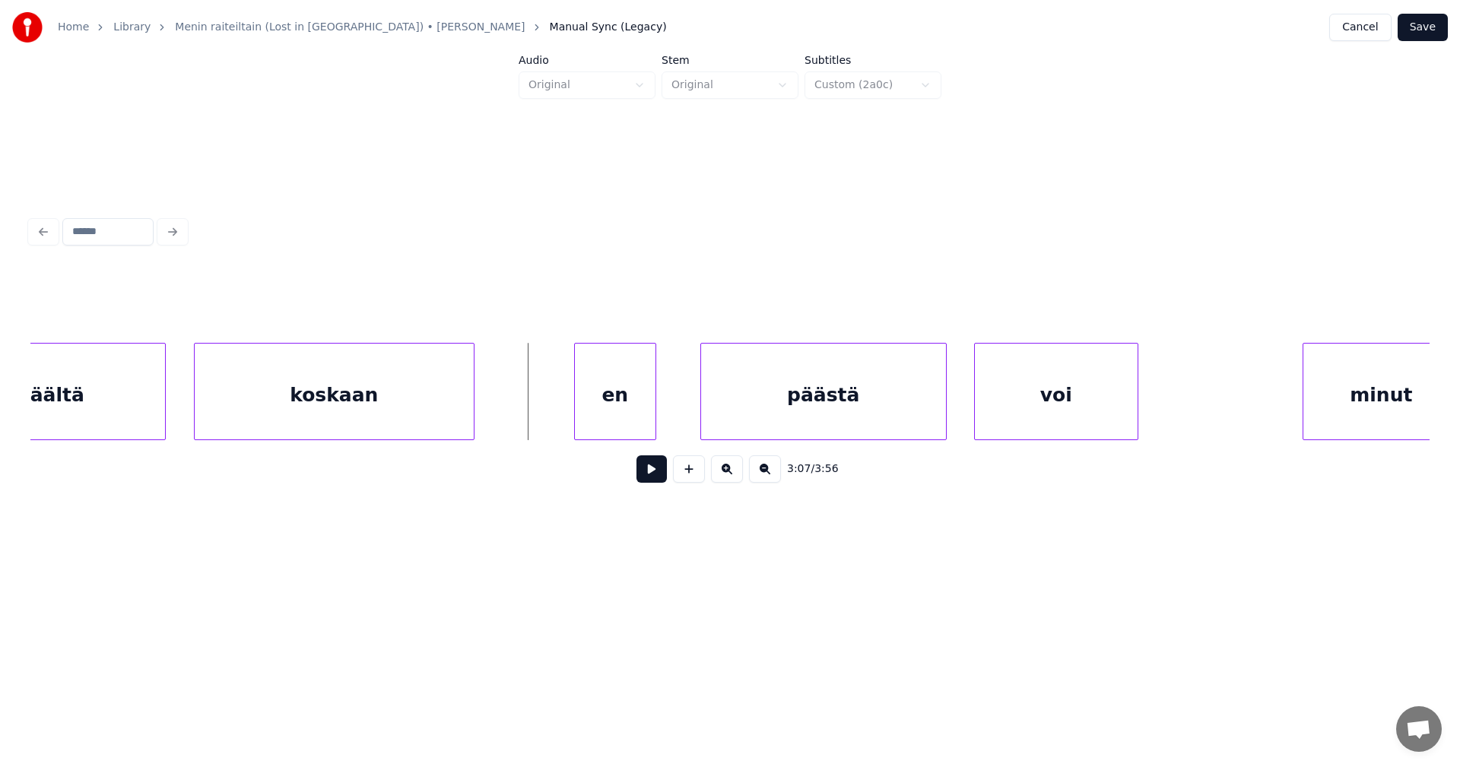
click at [632, 430] on div "en" at bounding box center [615, 395] width 81 height 103
click at [771, 417] on div "päästä" at bounding box center [815, 395] width 245 height 103
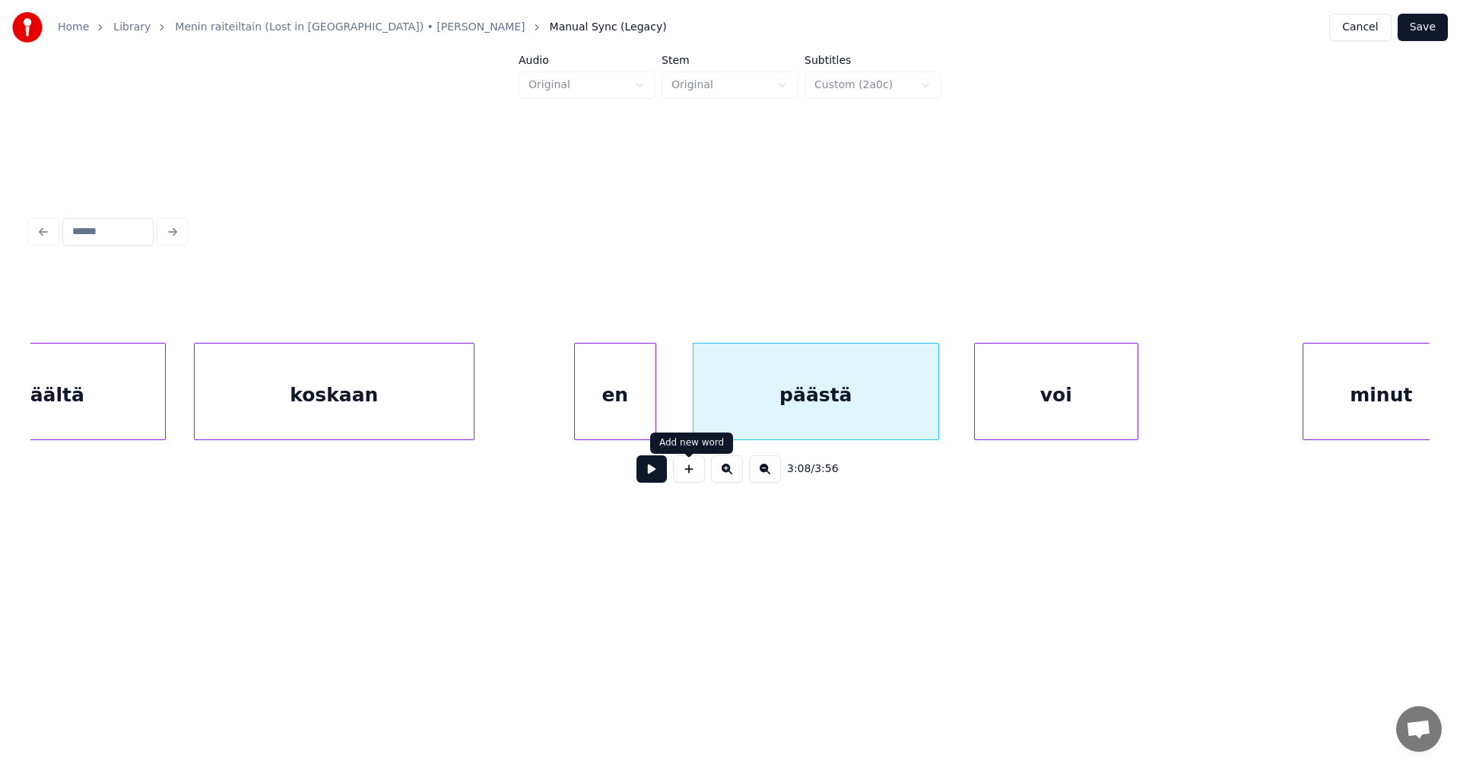
click at [662, 478] on button at bounding box center [651, 468] width 30 height 27
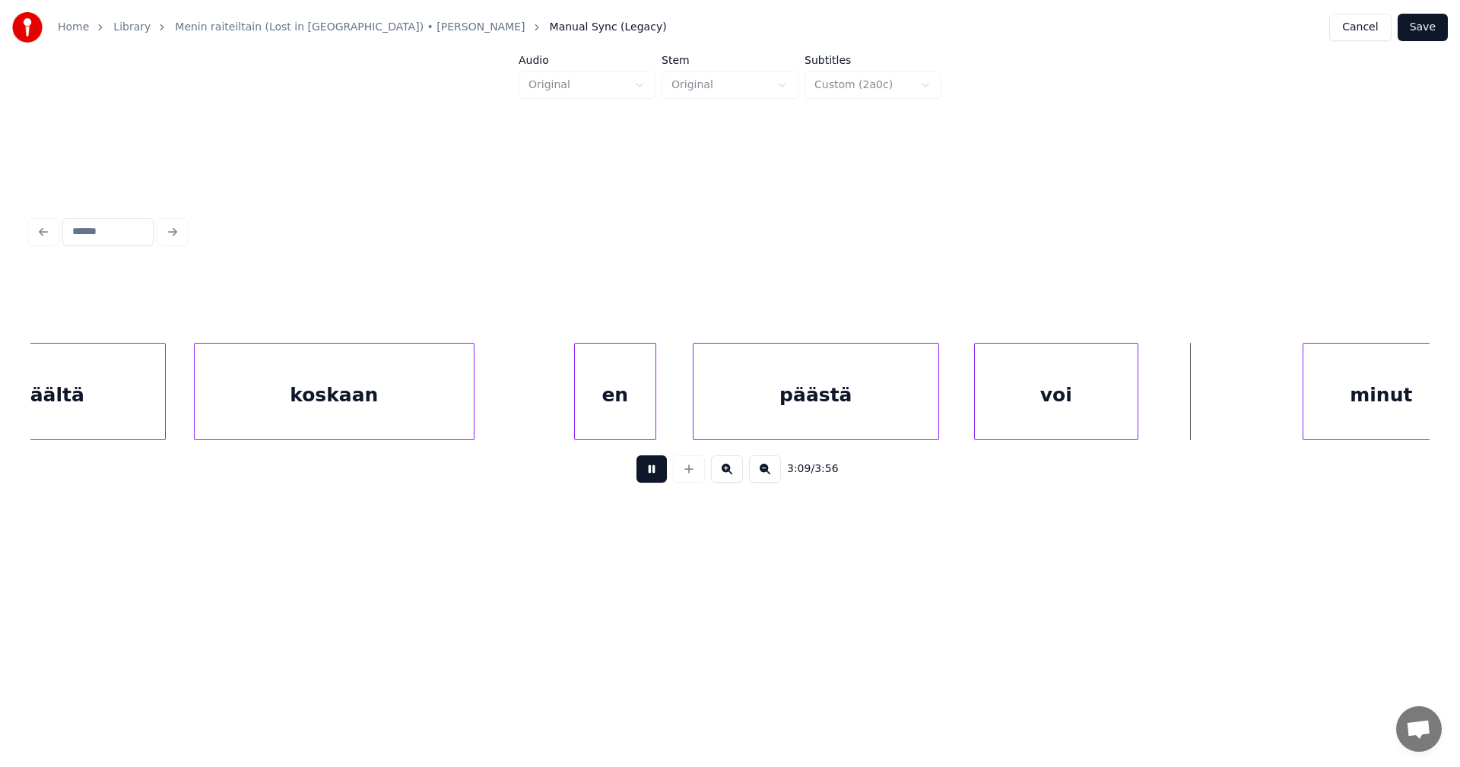
click at [662, 478] on button at bounding box center [651, 468] width 30 height 27
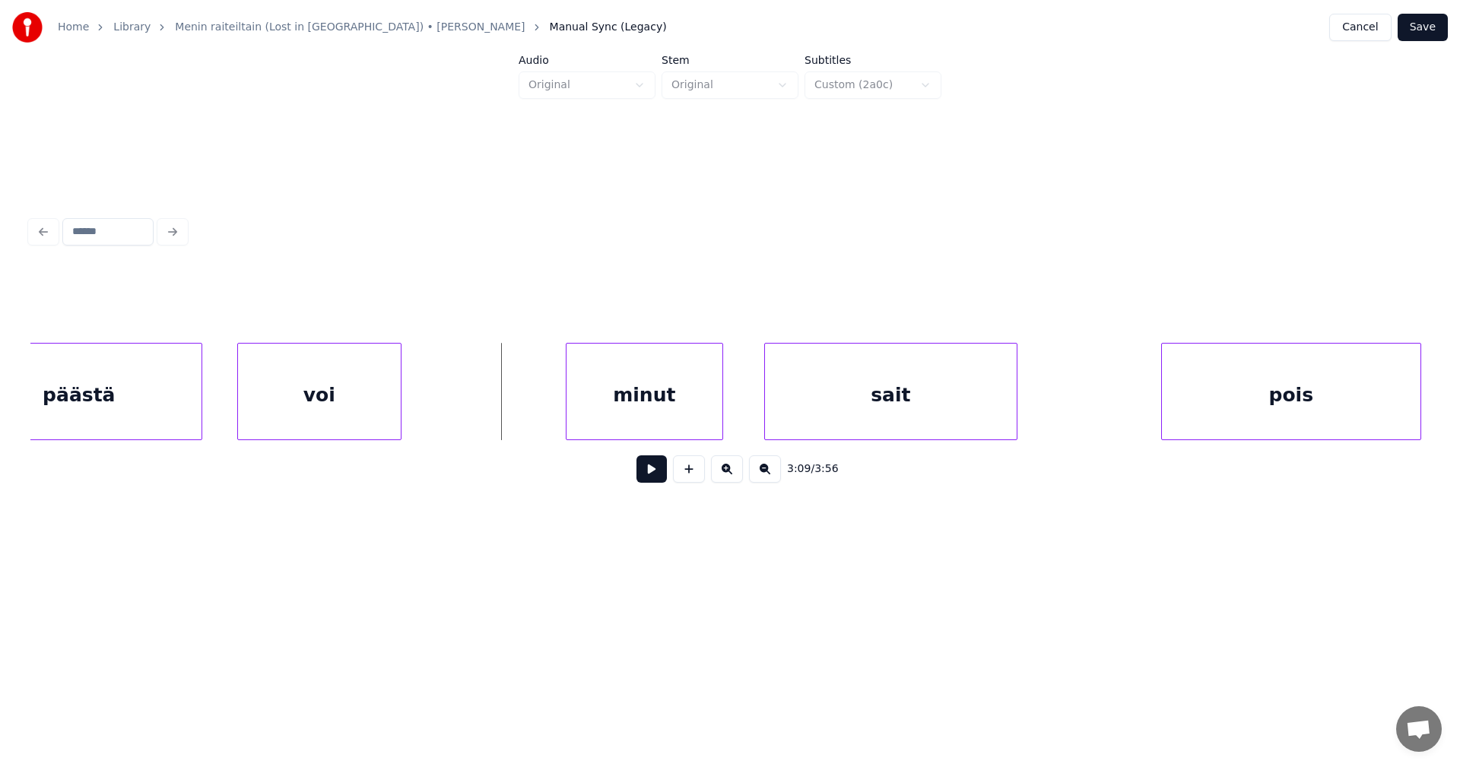
scroll to position [0, 64528]
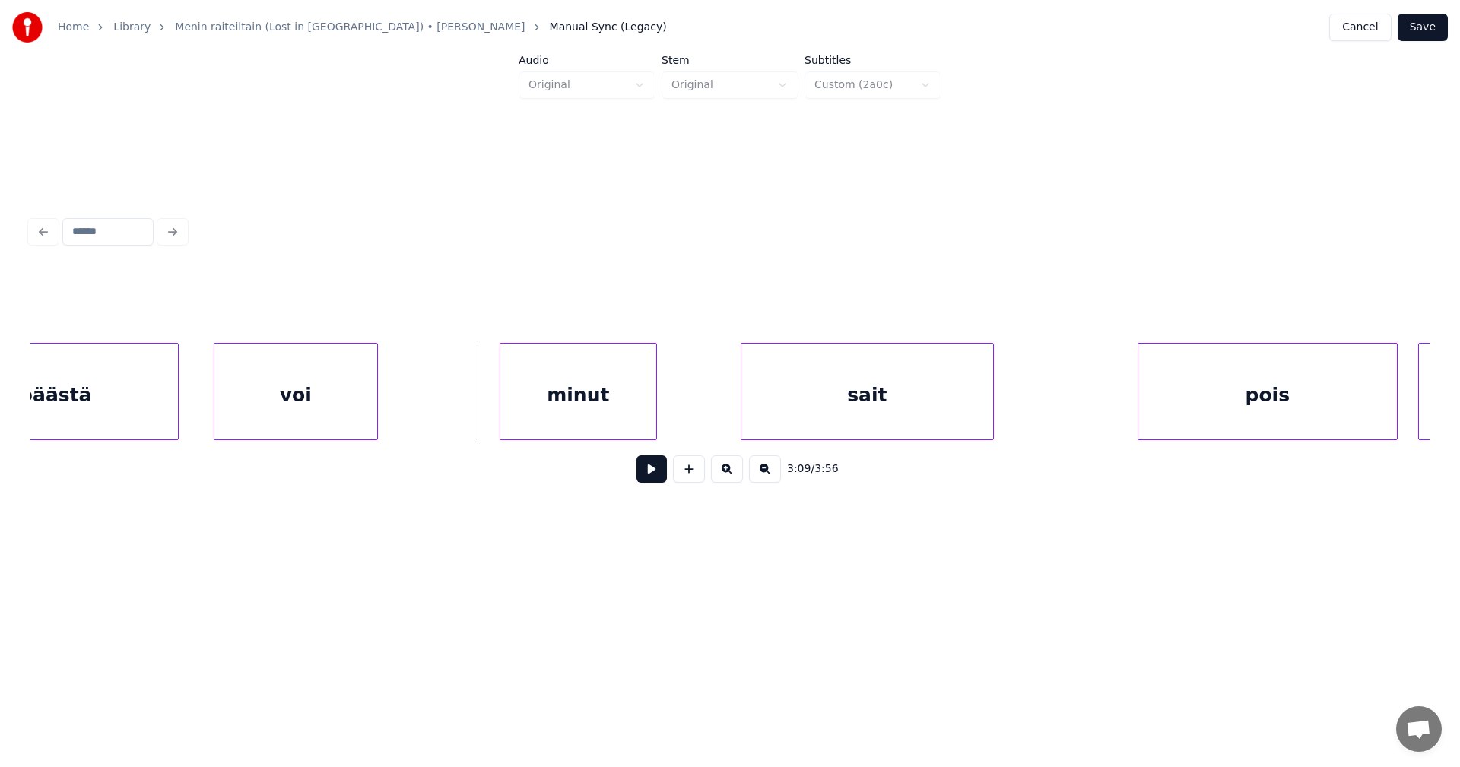
click at [628, 428] on div "minut" at bounding box center [578, 395] width 156 height 103
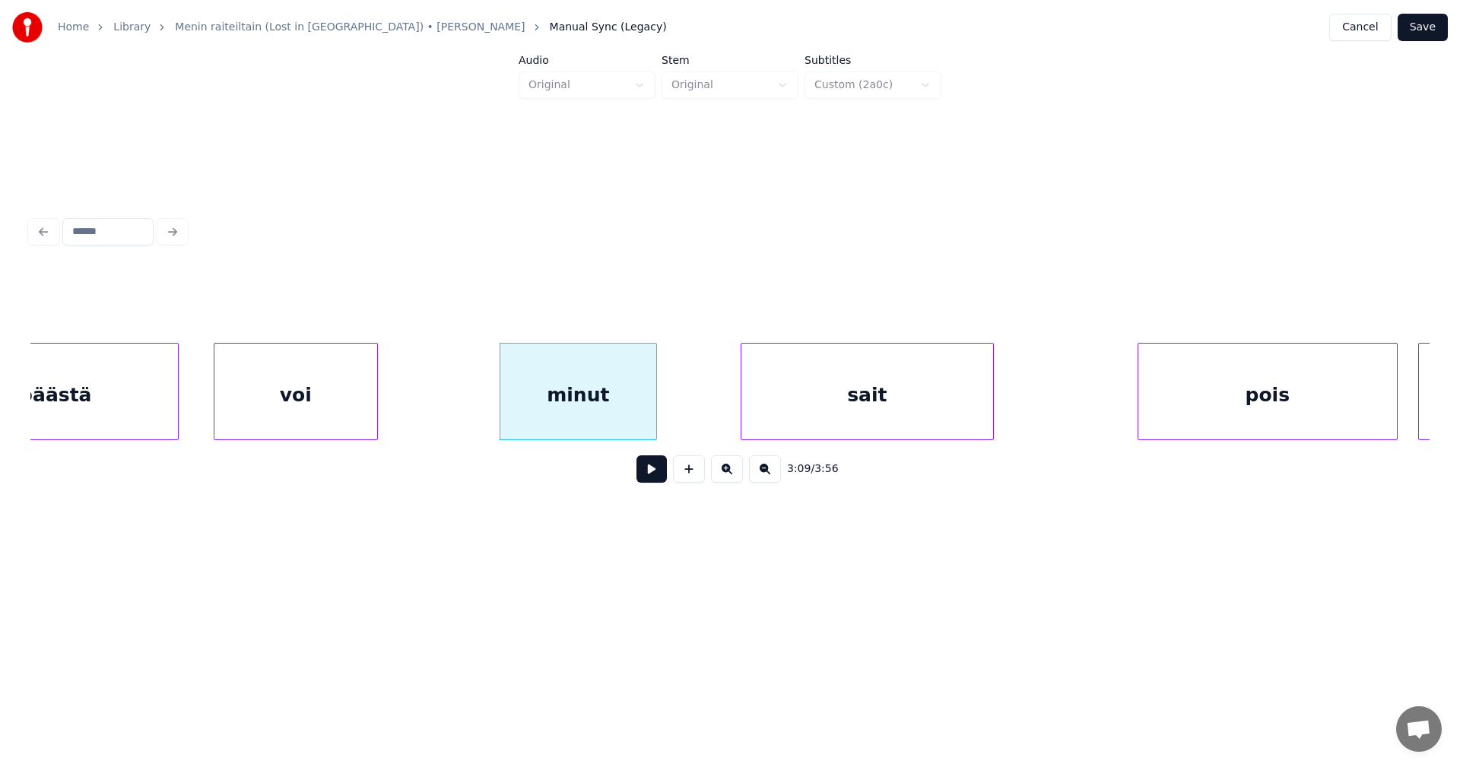
click at [810, 409] on div "sait" at bounding box center [867, 395] width 252 height 103
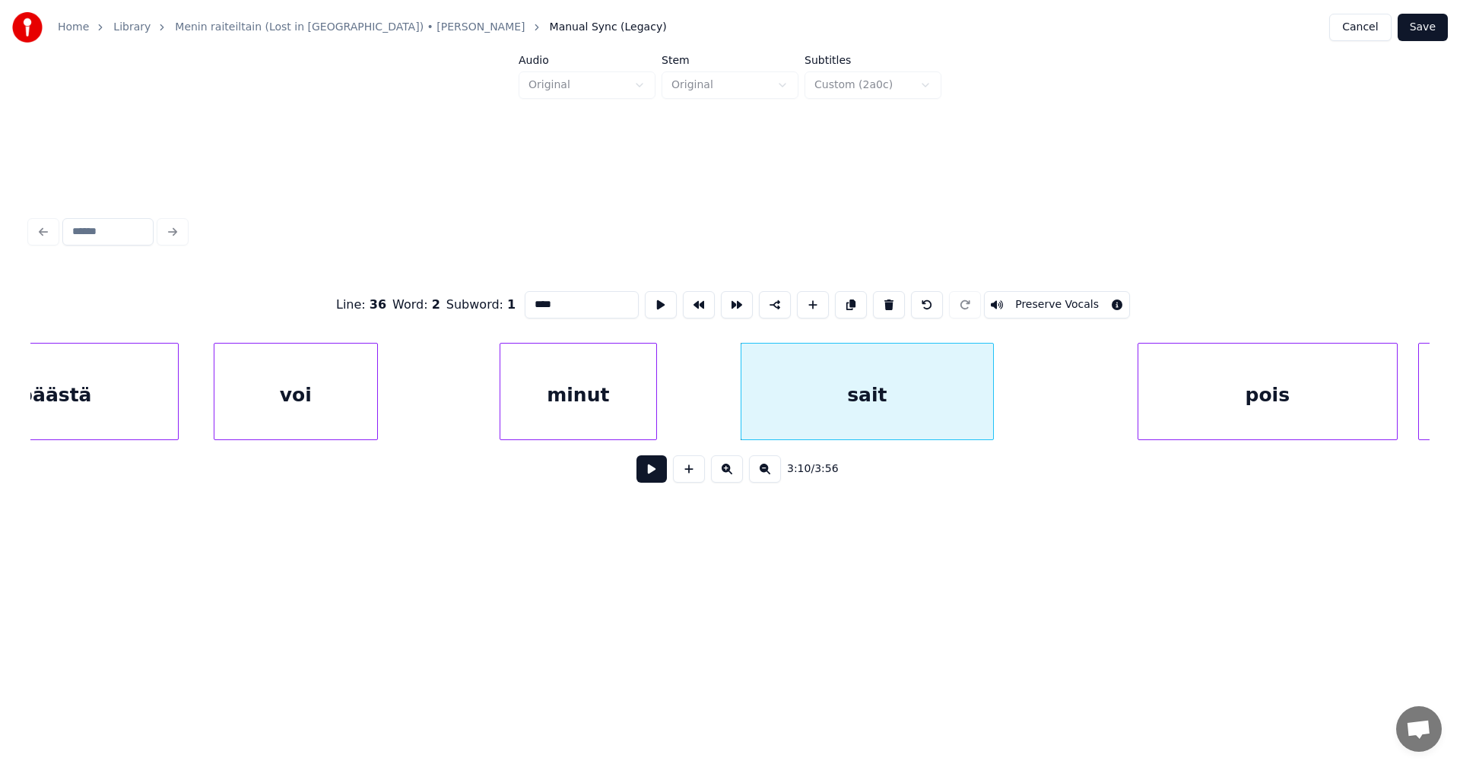
click at [639, 411] on div "minut" at bounding box center [578, 395] width 156 height 103
type input "*****"
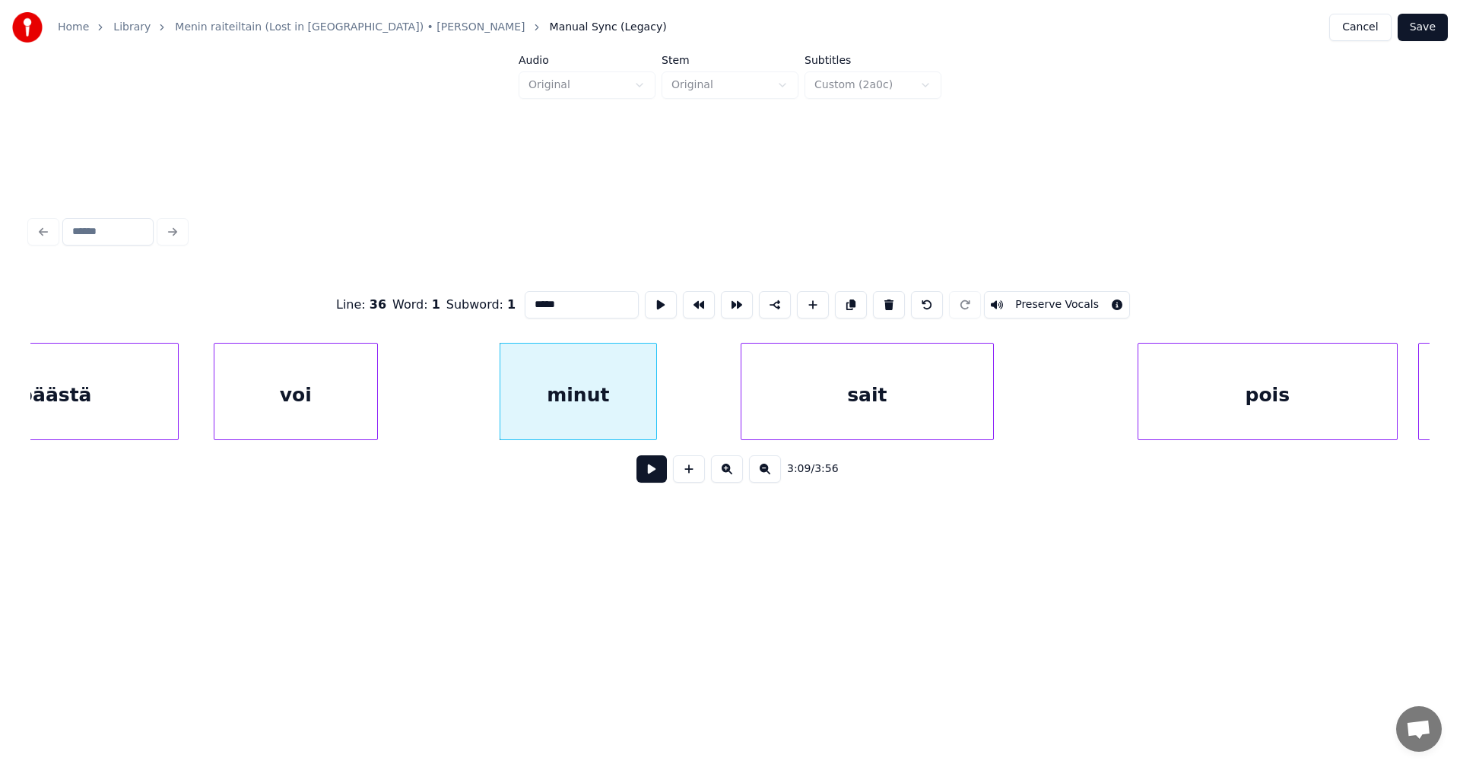
click at [656, 483] on button at bounding box center [651, 468] width 30 height 27
click at [656, 481] on button at bounding box center [651, 468] width 30 height 27
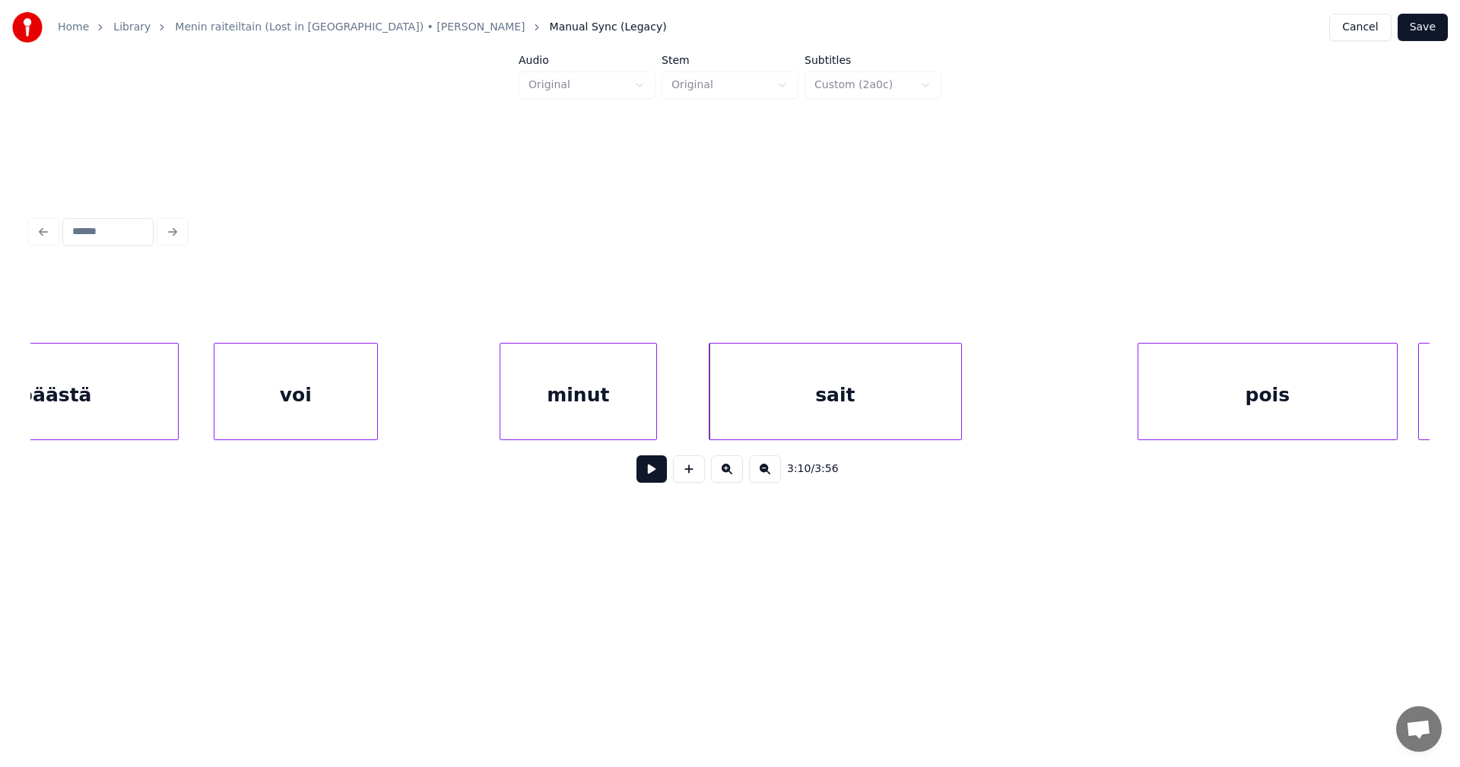
click at [777, 414] on div "sait" at bounding box center [835, 395] width 252 height 103
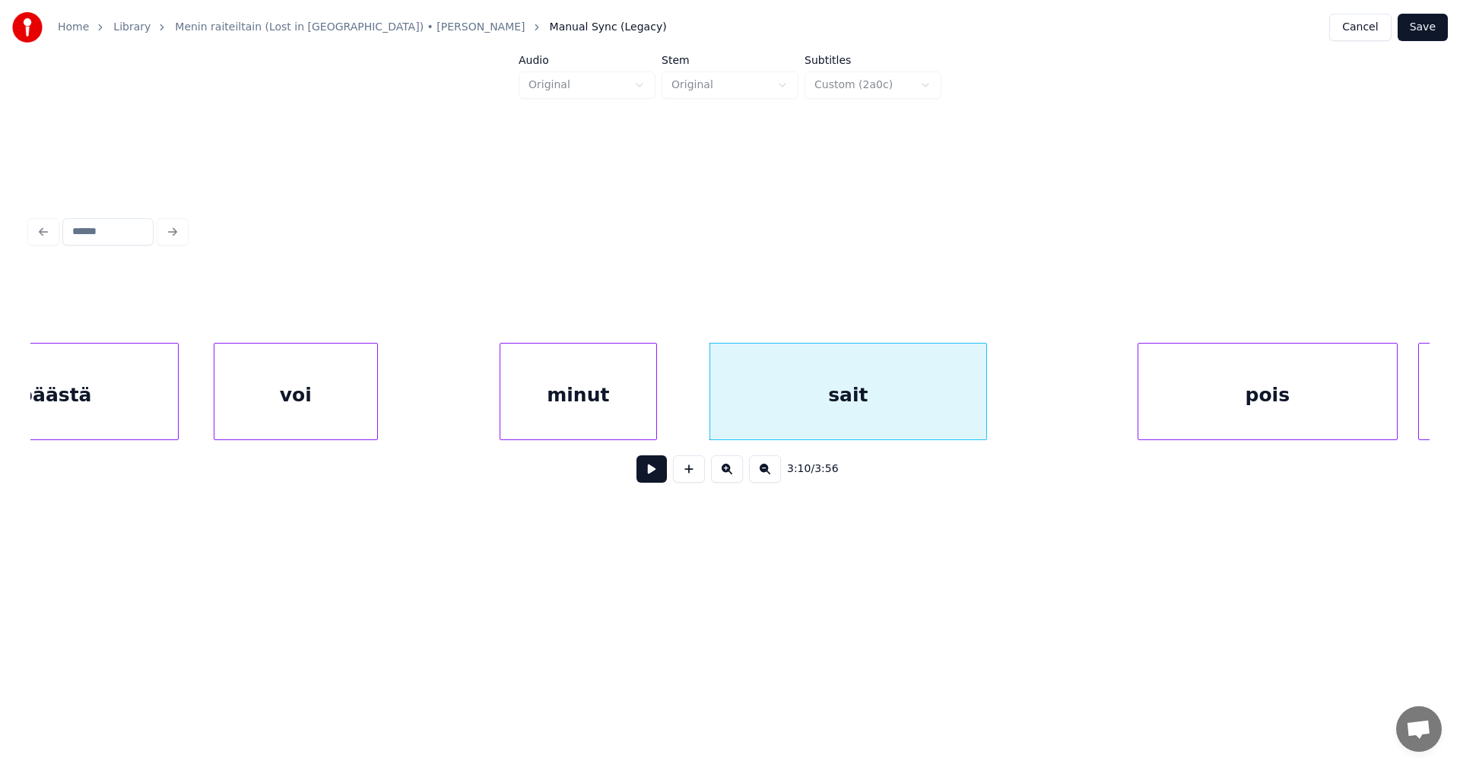
click at [985, 402] on div at bounding box center [984, 392] width 5 height 96
click at [657, 481] on button at bounding box center [651, 468] width 30 height 27
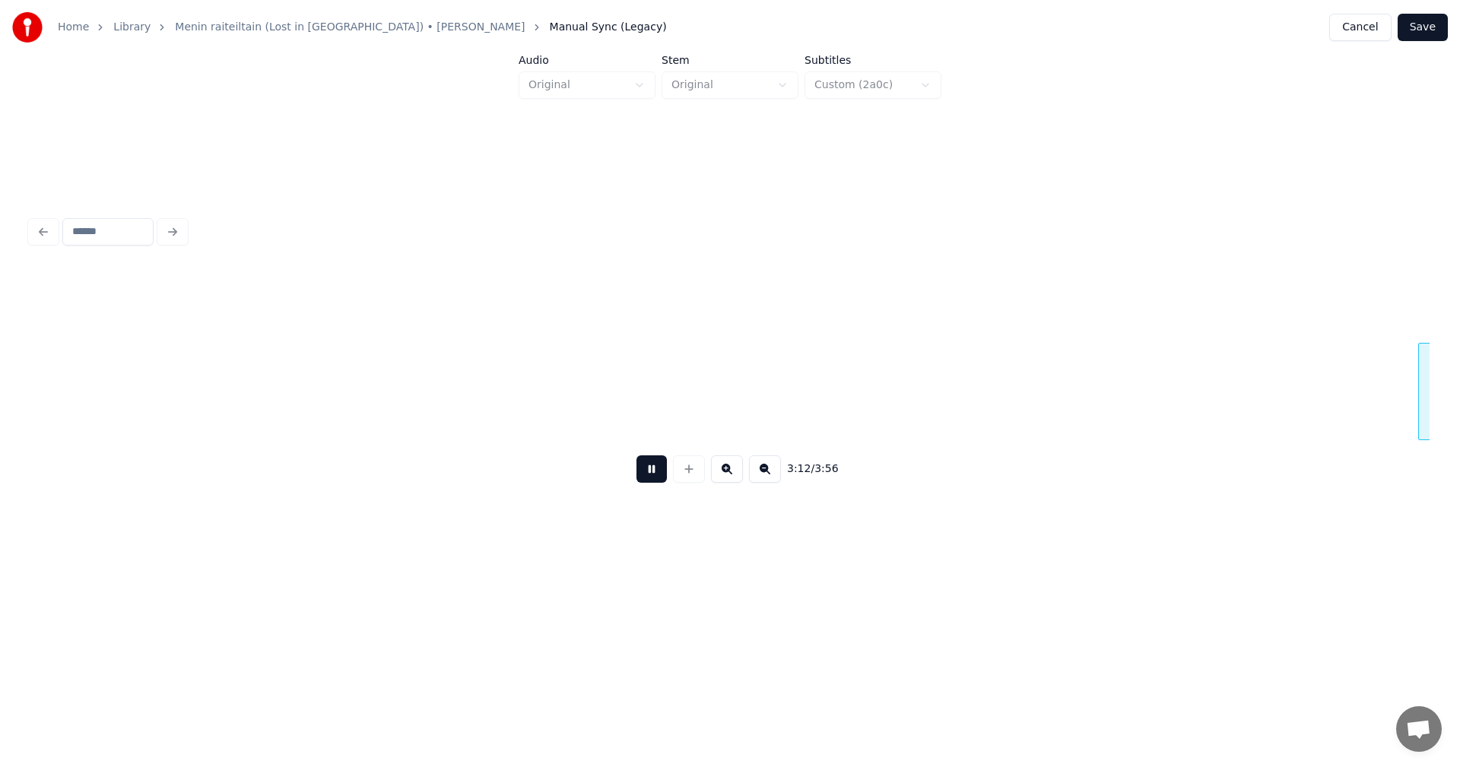
scroll to position [0, 65931]
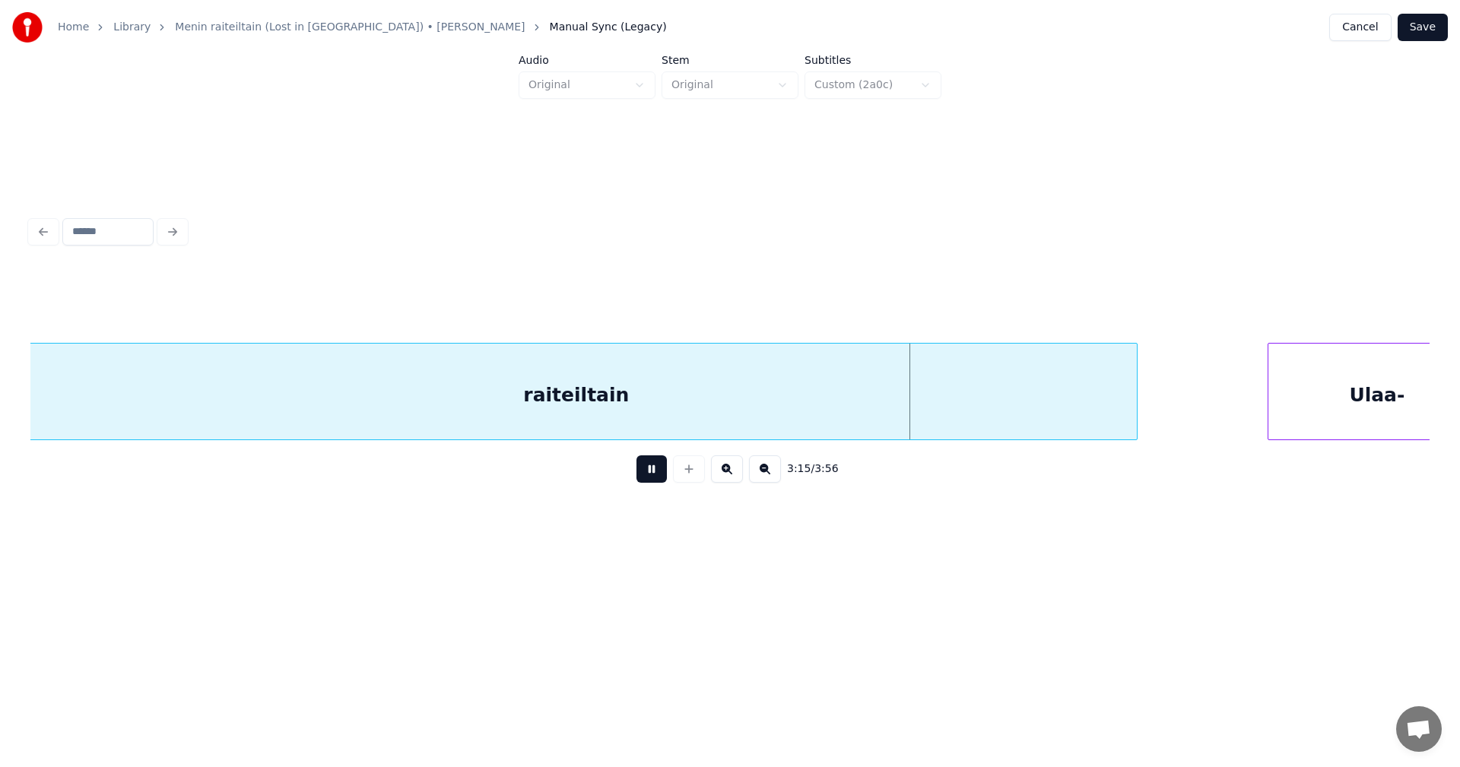
click at [657, 479] on button at bounding box center [651, 468] width 30 height 27
click at [697, 413] on div "raiteiltain" at bounding box center [576, 395] width 1121 height 103
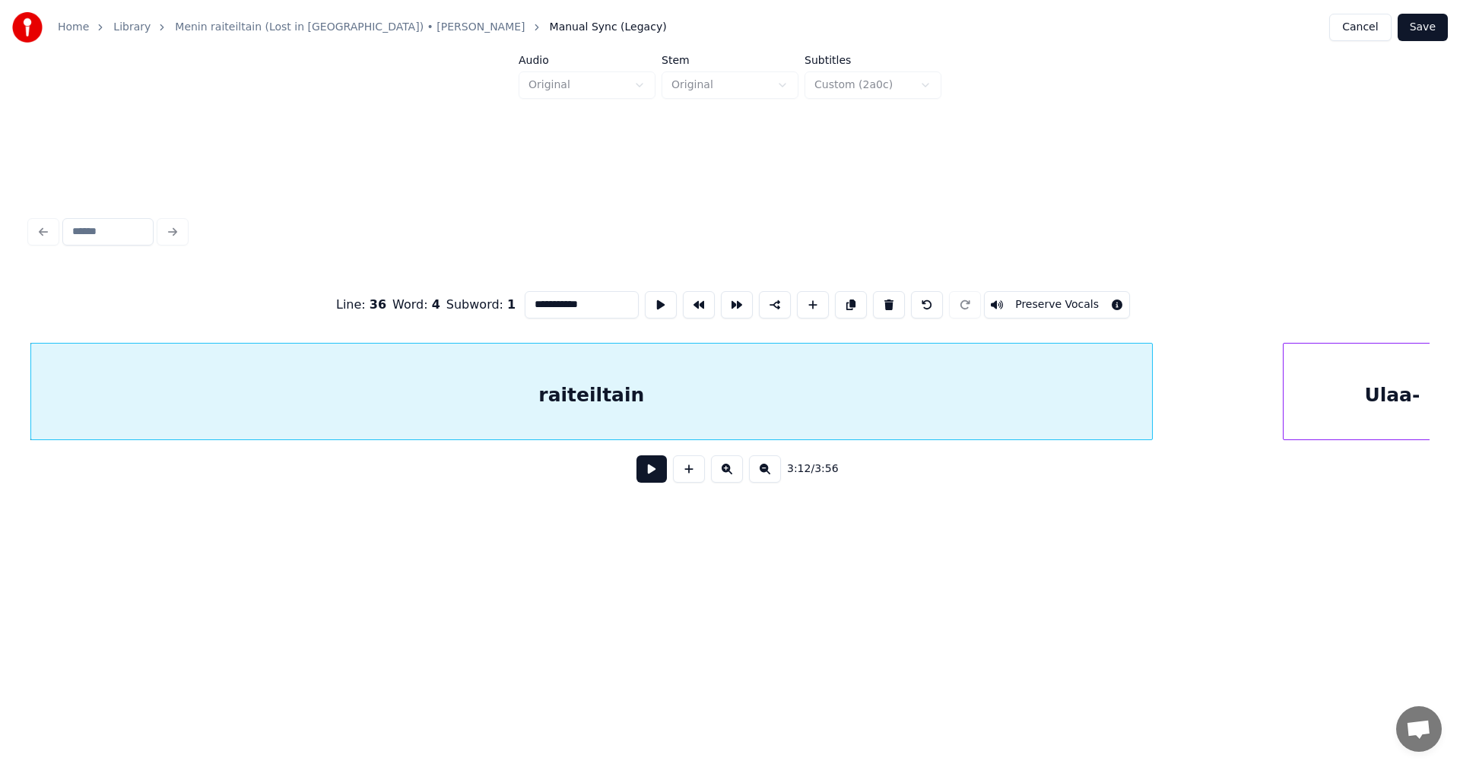
click at [604, 299] on input "**********" at bounding box center [582, 304] width 114 height 27
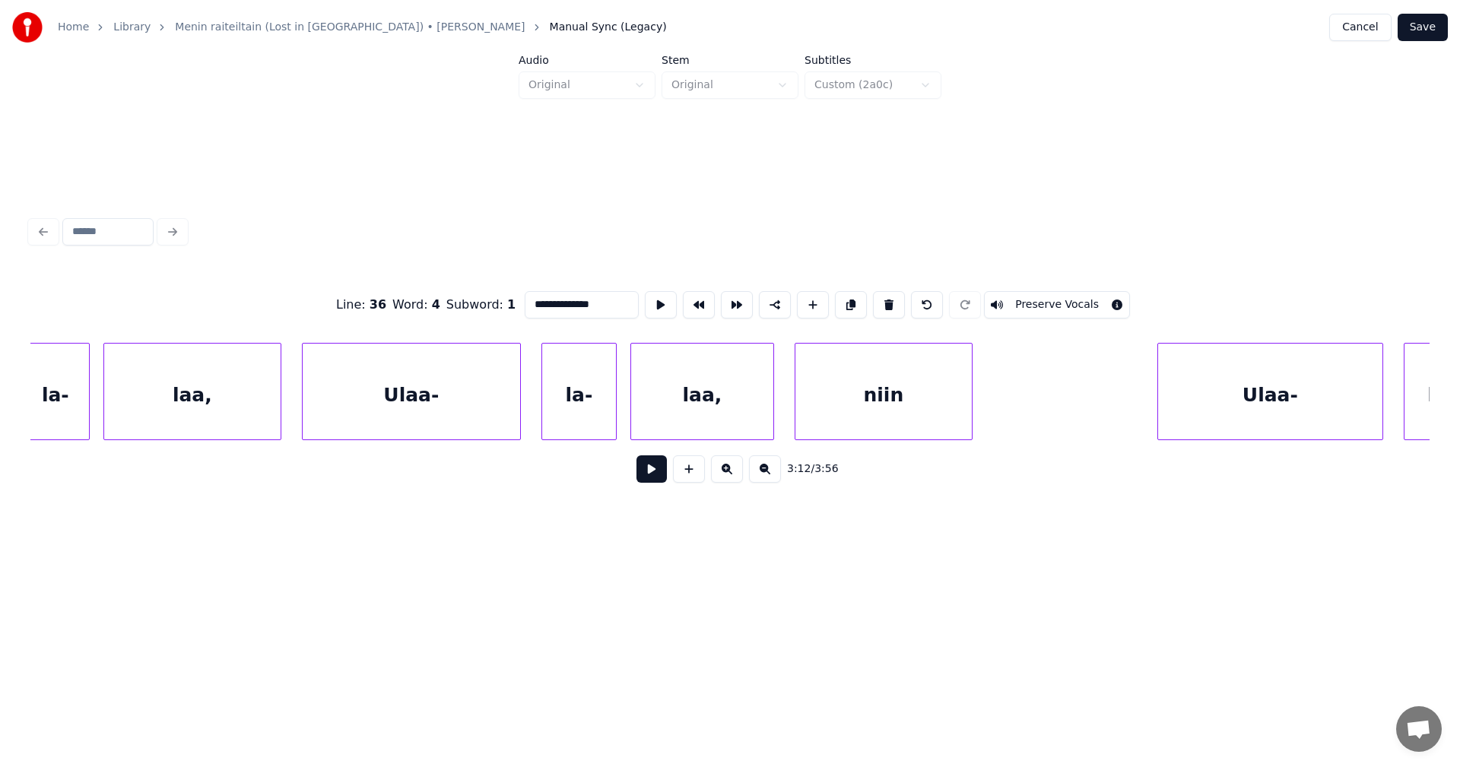
scroll to position [0, 67425]
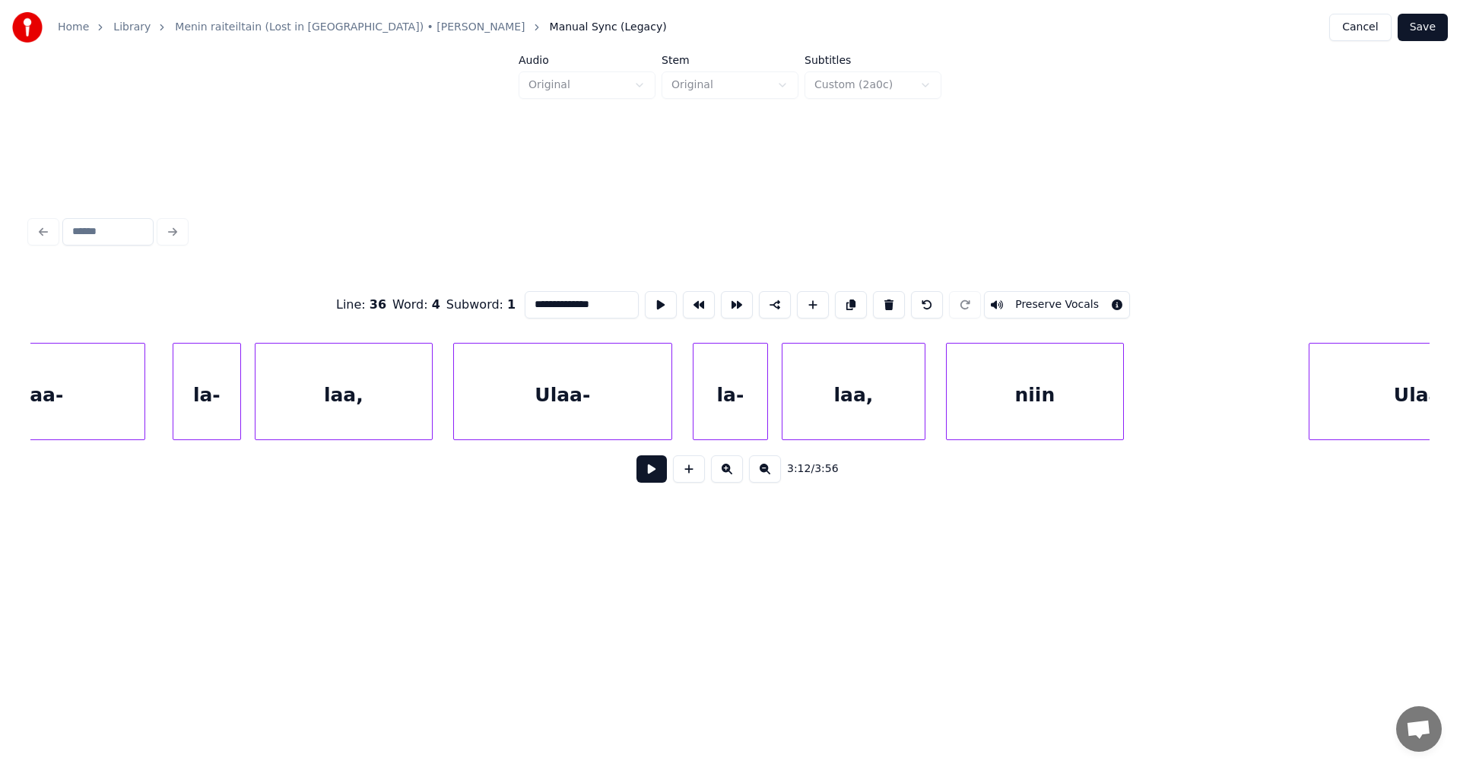
click at [116, 412] on div "Ulaa-" at bounding box center [35, 395] width 217 height 103
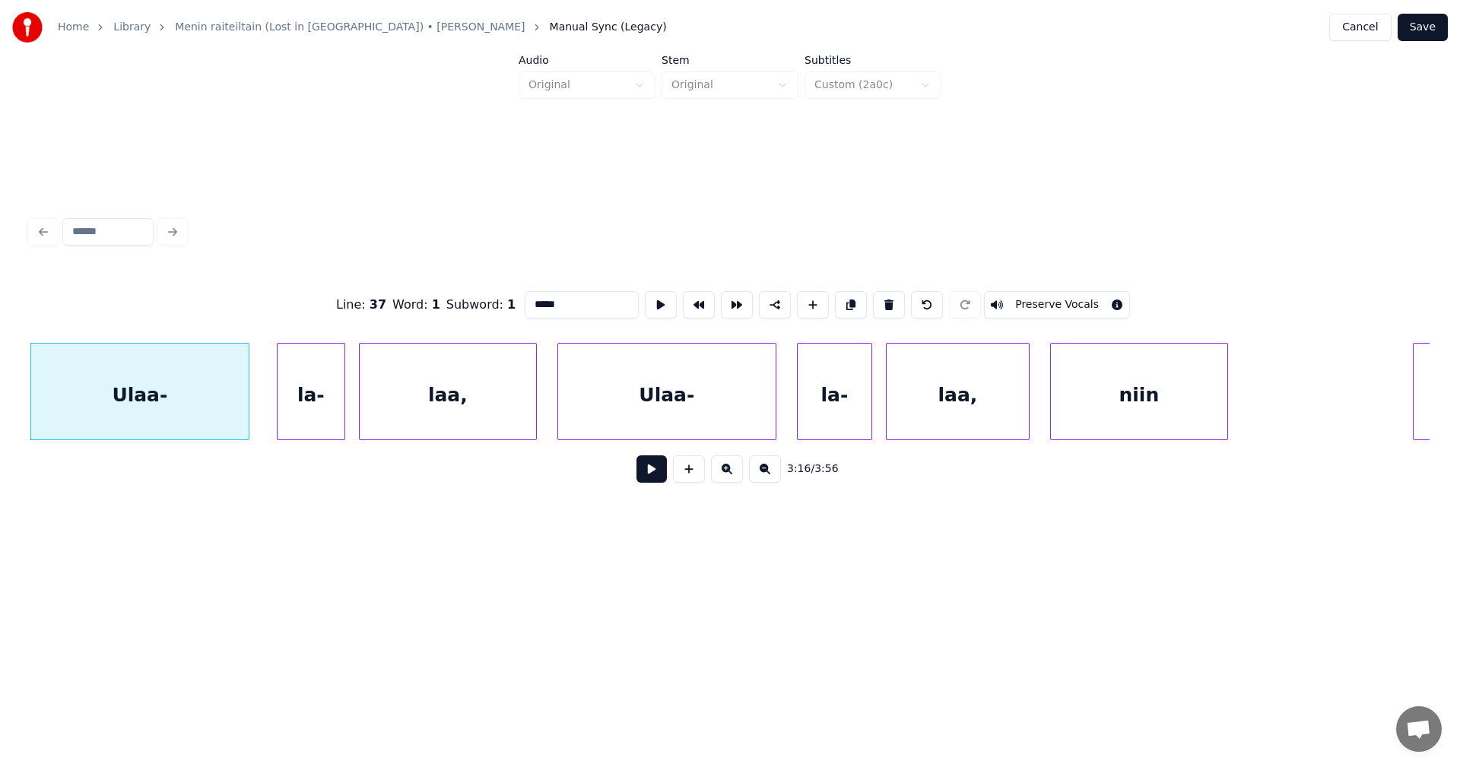
type input "*****"
click at [653, 474] on button at bounding box center [651, 468] width 30 height 27
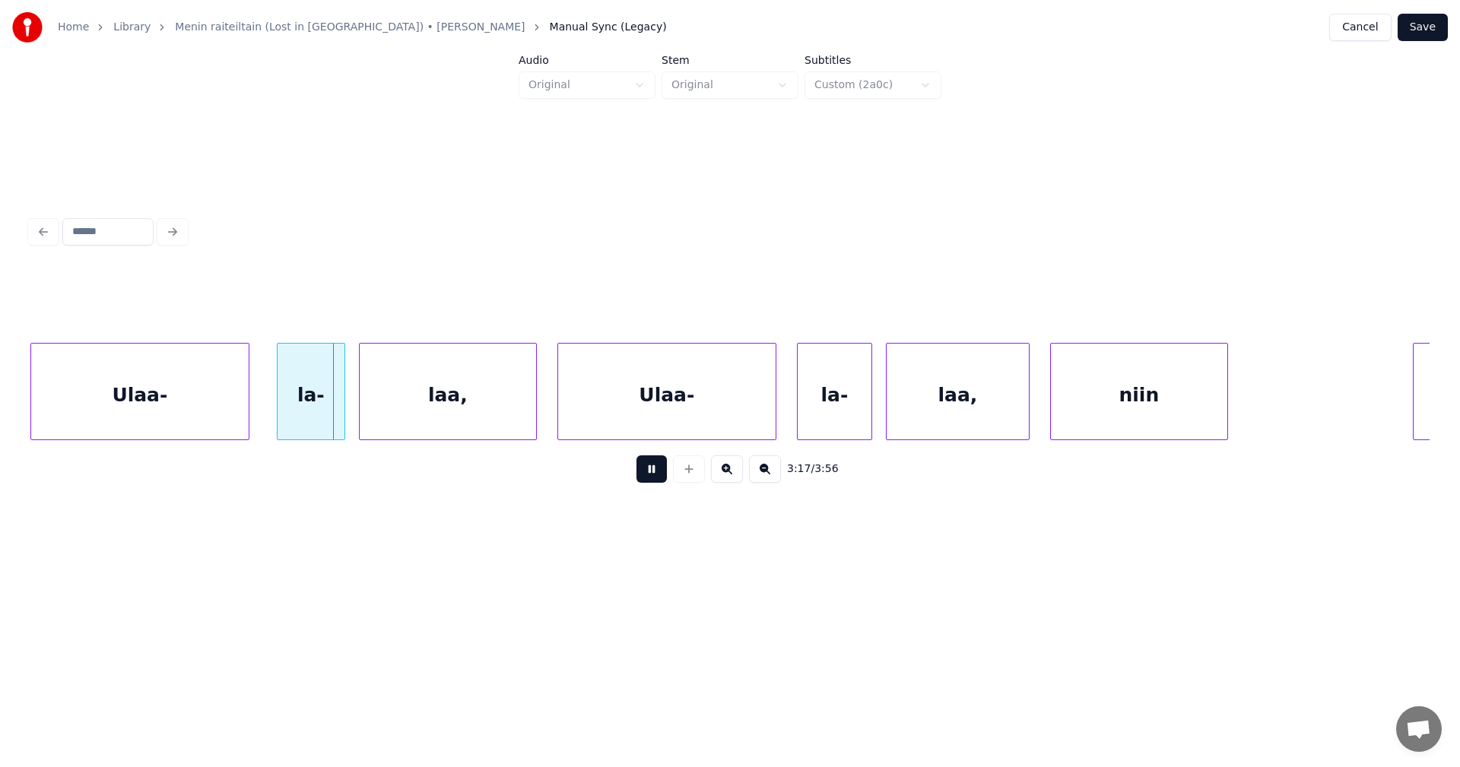
drag, startPoint x: 653, startPoint y: 474, endPoint x: 521, endPoint y: 458, distance: 133.4
click at [652, 472] on button at bounding box center [651, 468] width 30 height 27
click at [325, 405] on div "la-" at bounding box center [304, 395] width 67 height 103
click at [650, 474] on button at bounding box center [651, 468] width 30 height 27
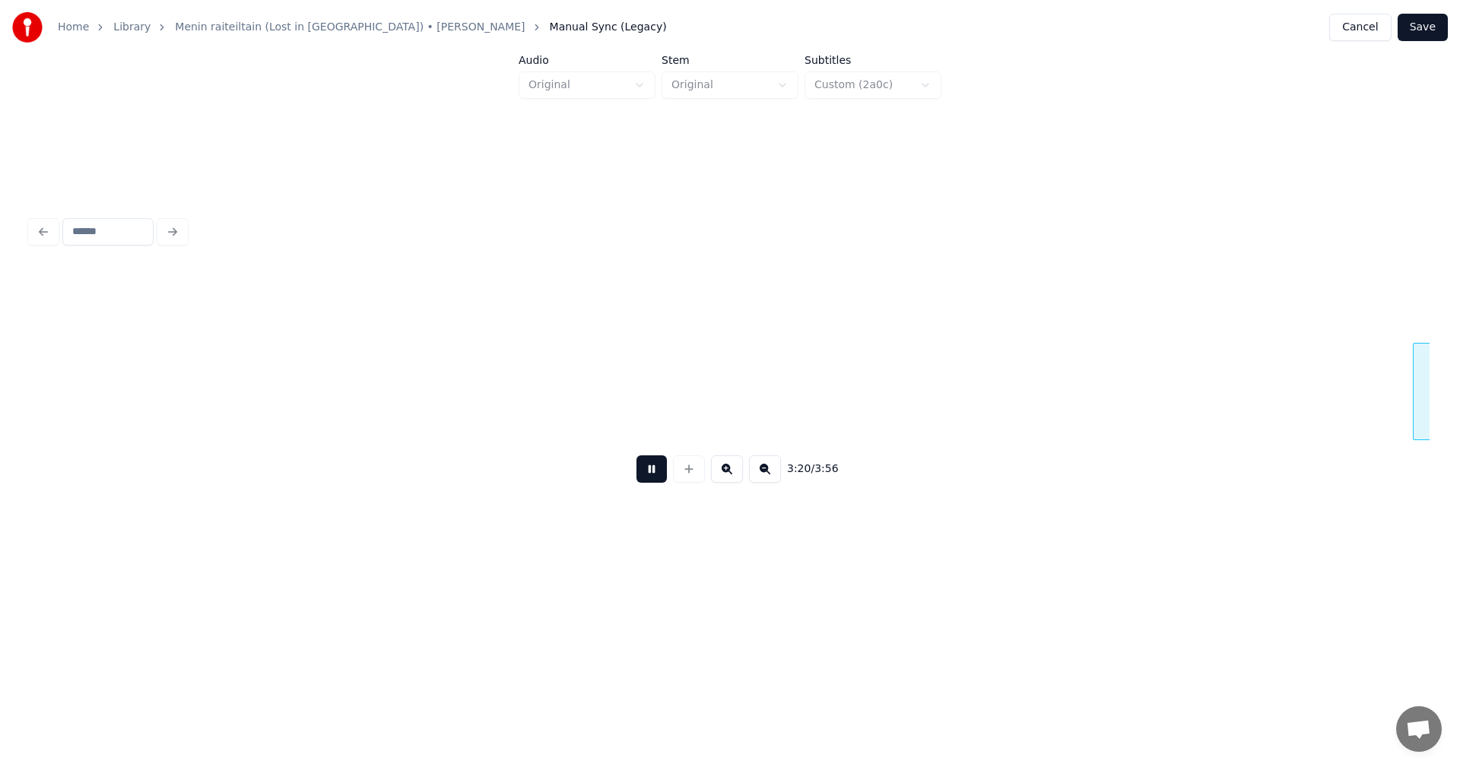
scroll to position [0, 68570]
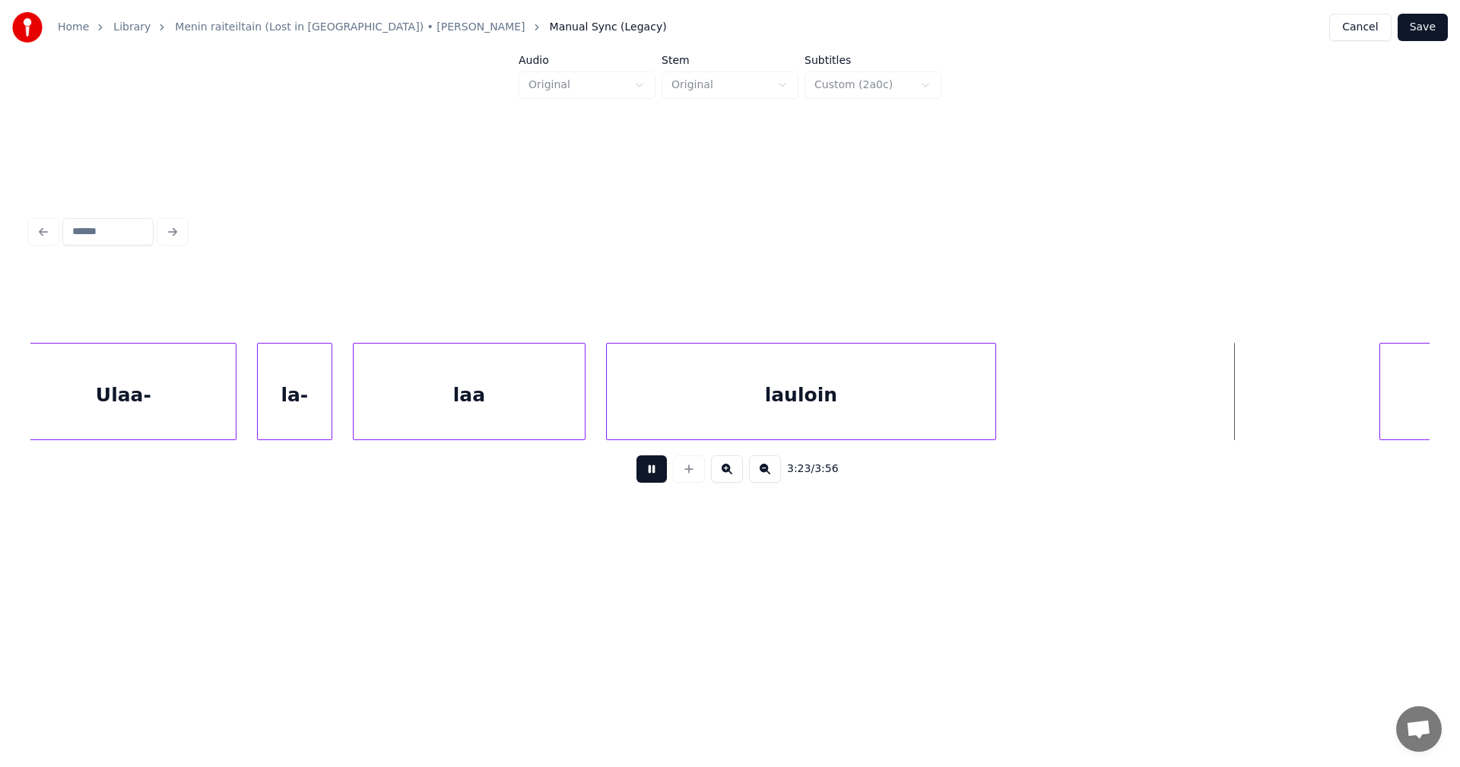
click at [659, 466] on button at bounding box center [651, 468] width 30 height 27
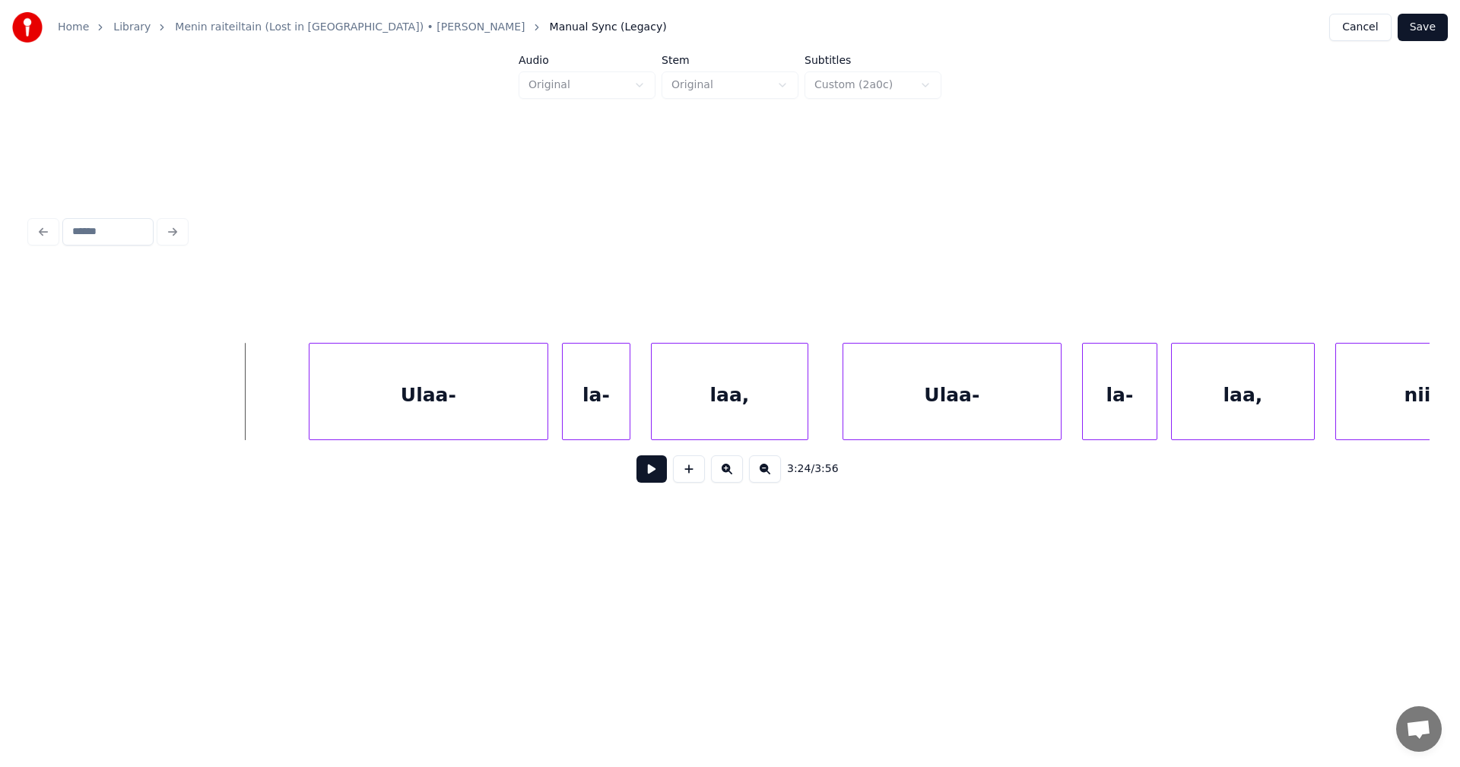
scroll to position [0, 69665]
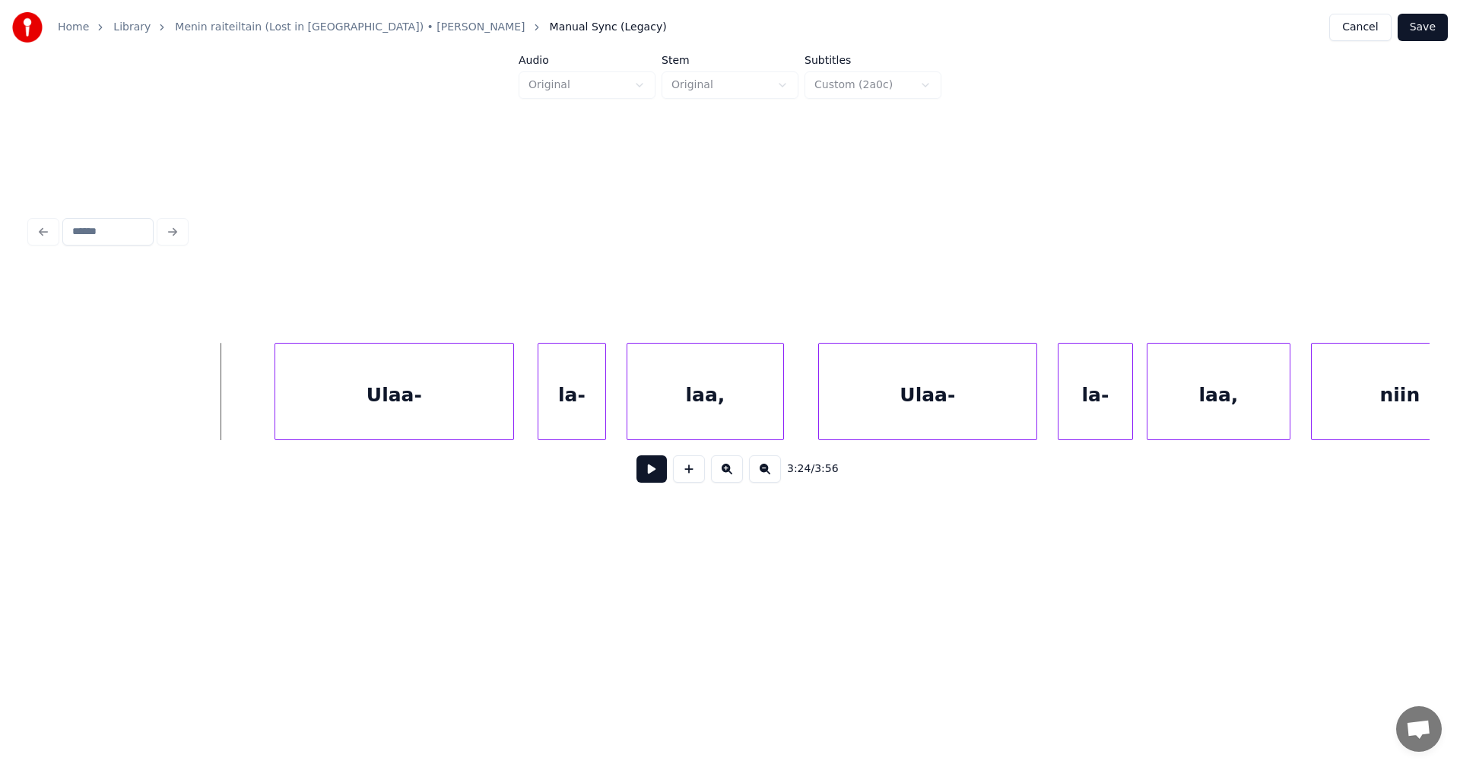
click at [502, 403] on div "Ulaa-" at bounding box center [394, 395] width 238 height 103
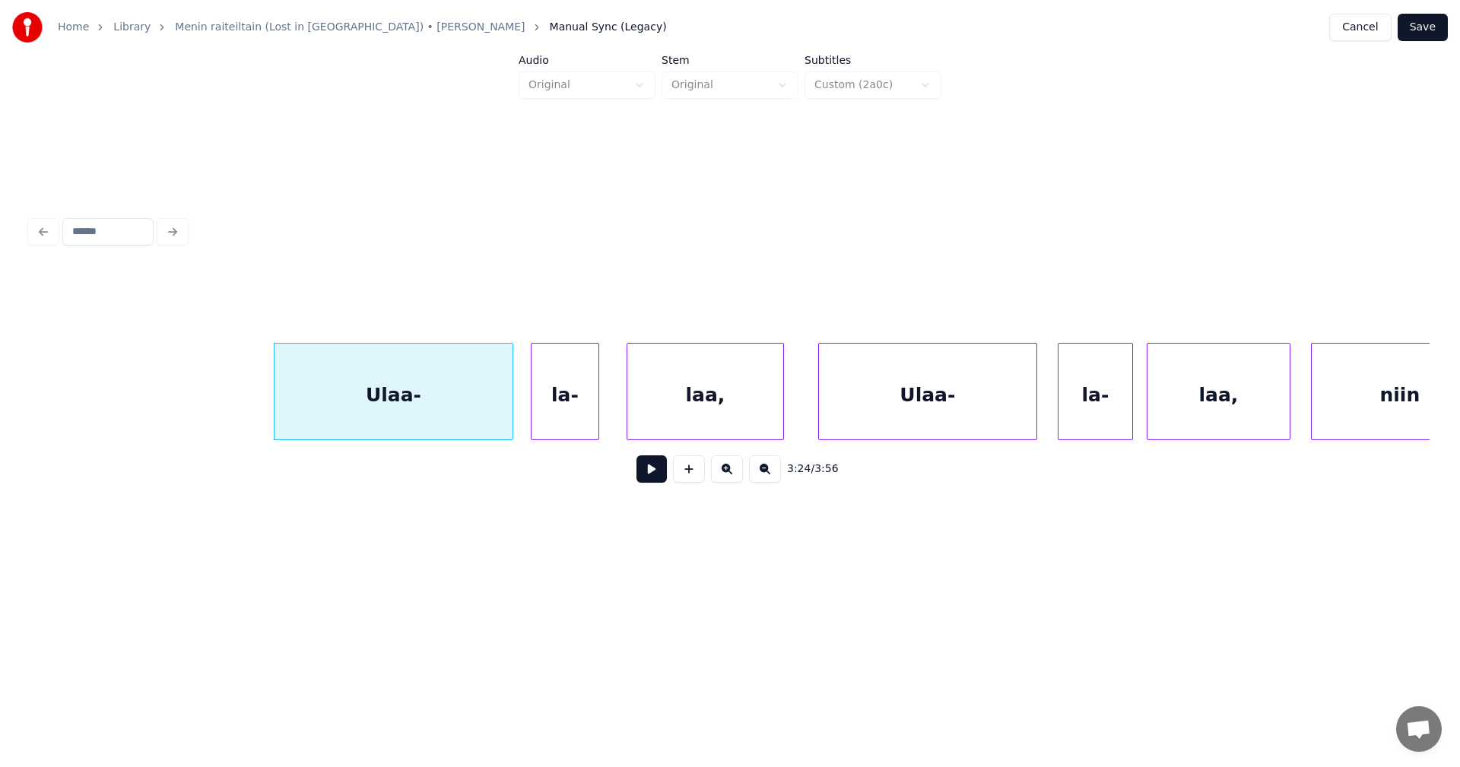
click at [572, 430] on div "la-" at bounding box center [565, 395] width 67 height 103
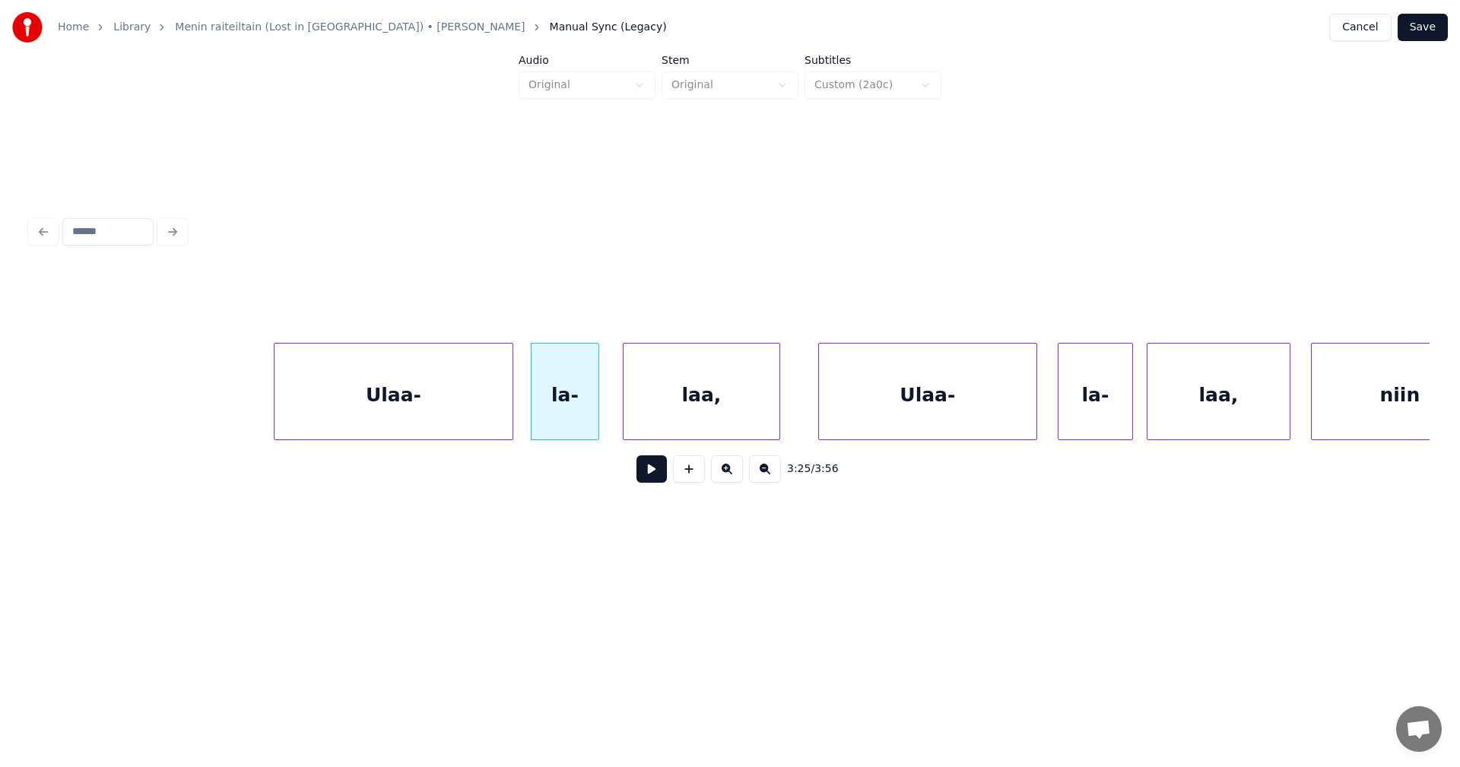
click at [665, 402] on div "laa," at bounding box center [702, 395] width 156 height 103
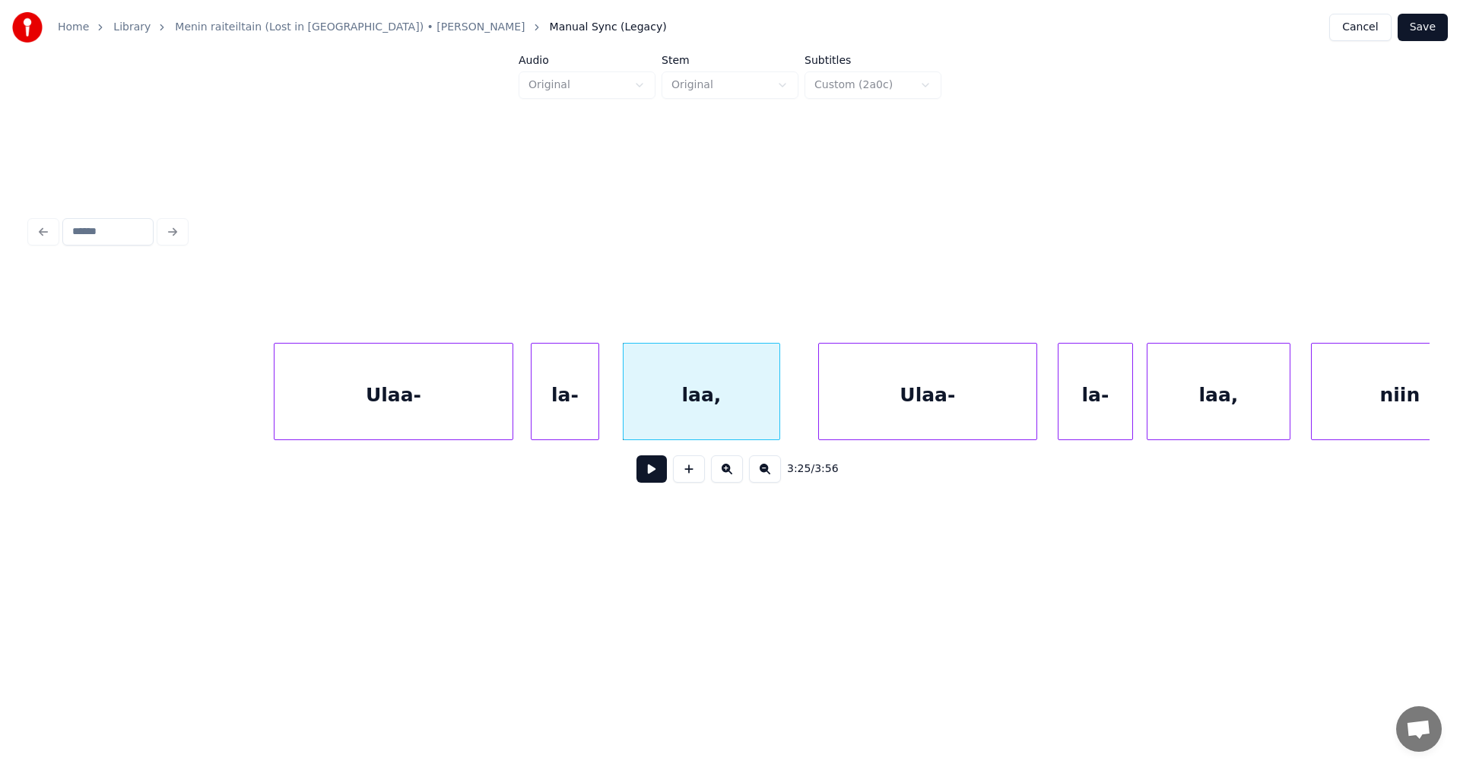
click at [649, 476] on button at bounding box center [651, 468] width 30 height 27
drag, startPoint x: 652, startPoint y: 477, endPoint x: 741, endPoint y: 452, distance: 93.0
click at [661, 474] on button at bounding box center [651, 468] width 30 height 27
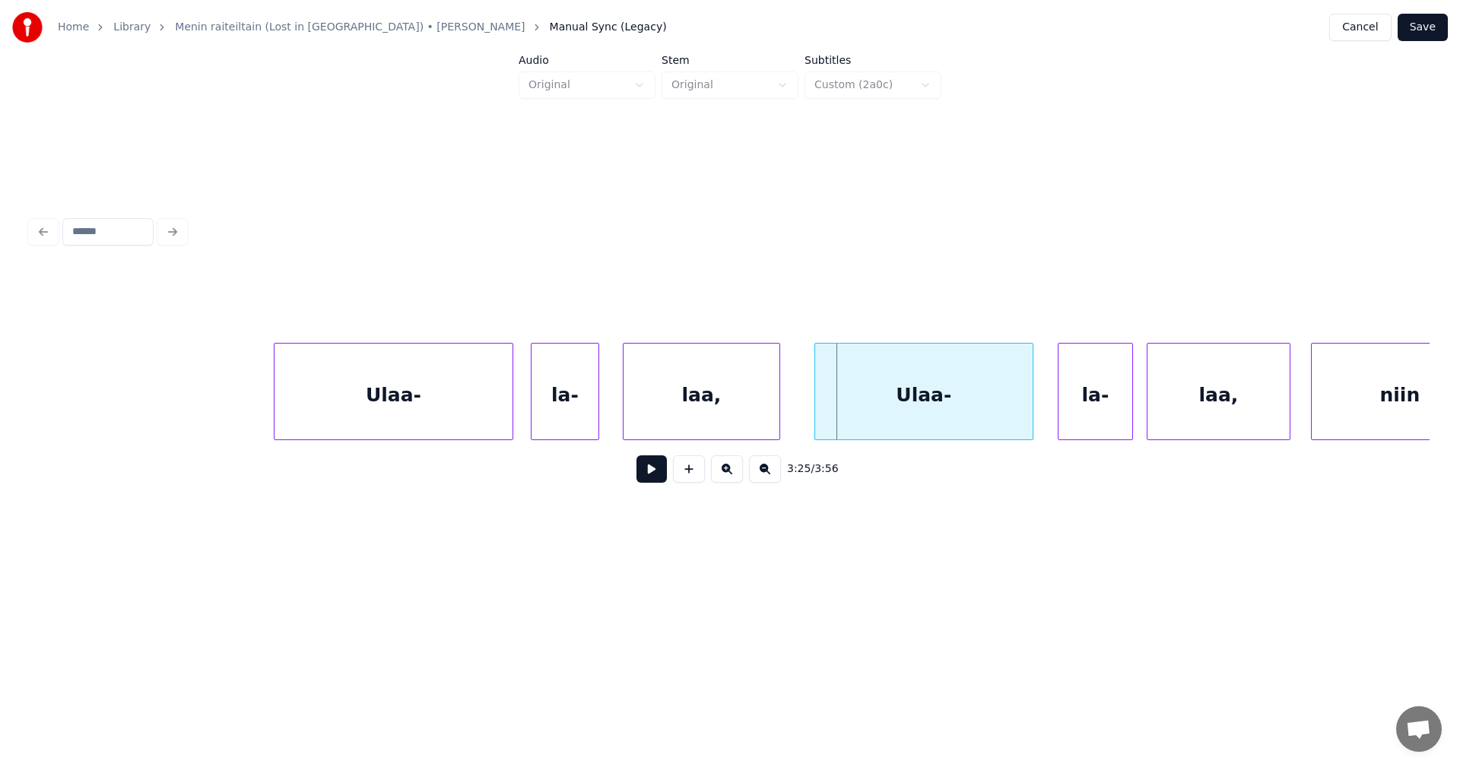
click at [894, 419] on div "Ulaa-" at bounding box center [923, 395] width 217 height 103
click at [662, 478] on button at bounding box center [651, 468] width 30 height 27
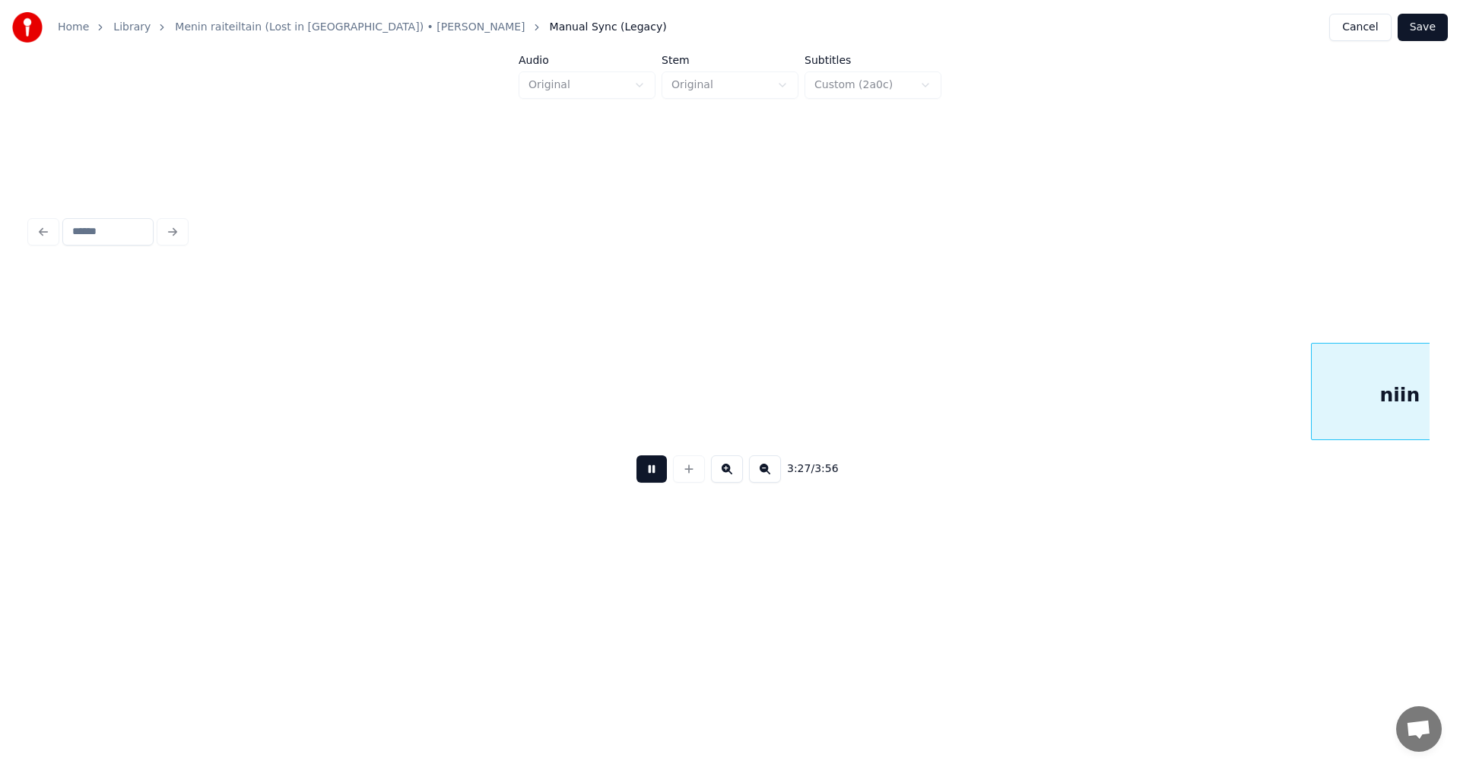
scroll to position [0, 71067]
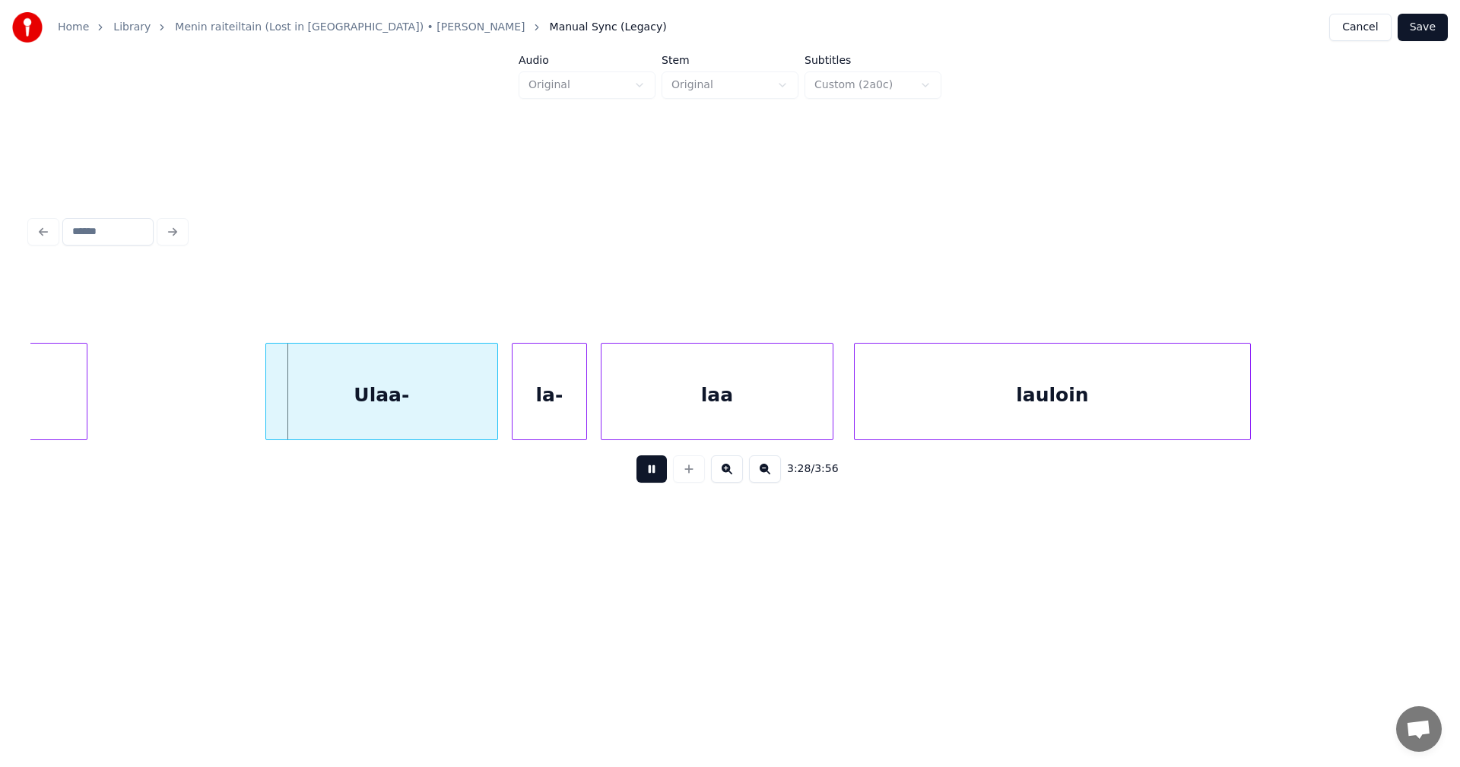
drag, startPoint x: 664, startPoint y: 474, endPoint x: 508, endPoint y: 449, distance: 158.0
click at [661, 473] on button at bounding box center [651, 468] width 30 height 27
click at [439, 409] on div "Ulaa-" at bounding box center [370, 395] width 231 height 103
click at [544, 413] on div "la-" at bounding box center [546, 395] width 74 height 103
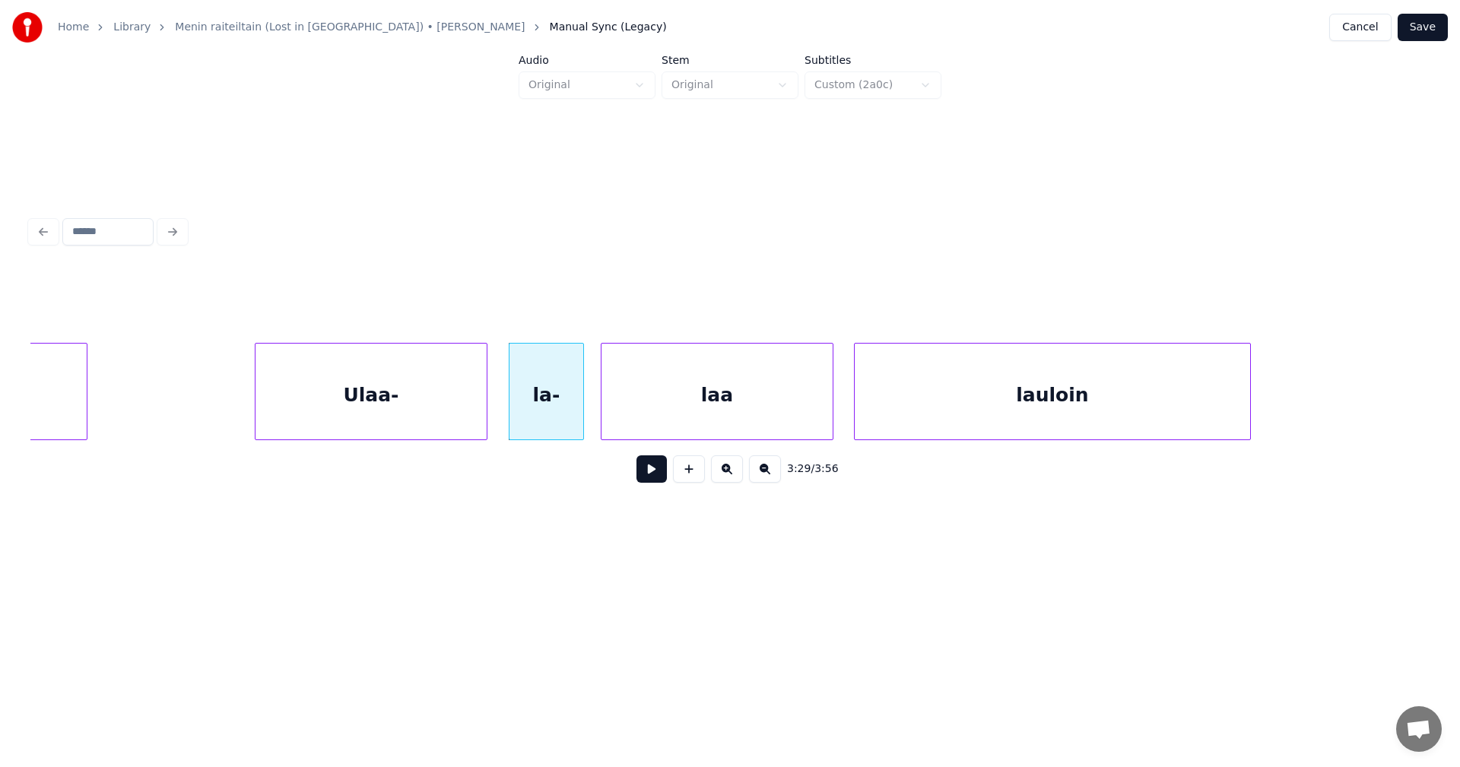
click at [649, 483] on button at bounding box center [651, 468] width 30 height 27
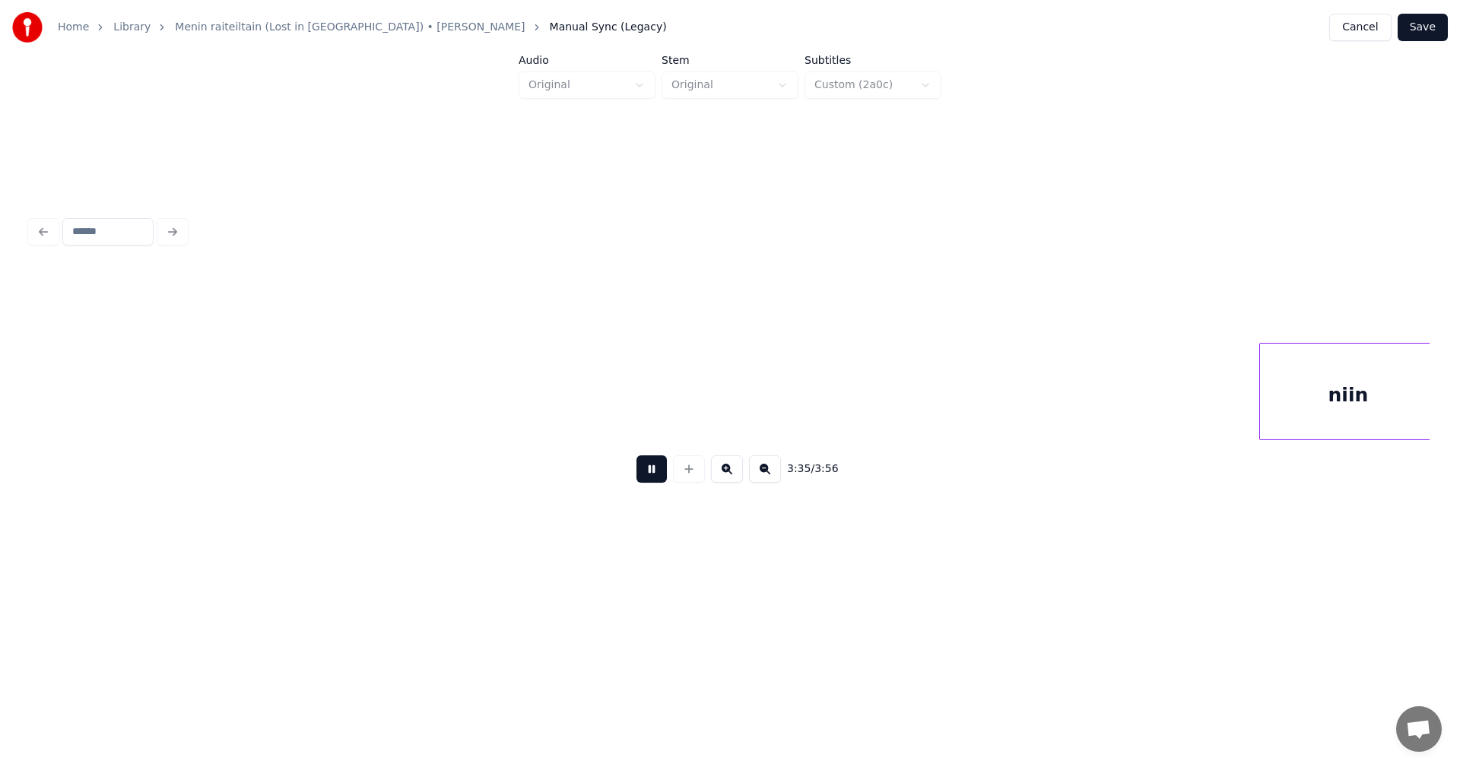
scroll to position [0, 73871]
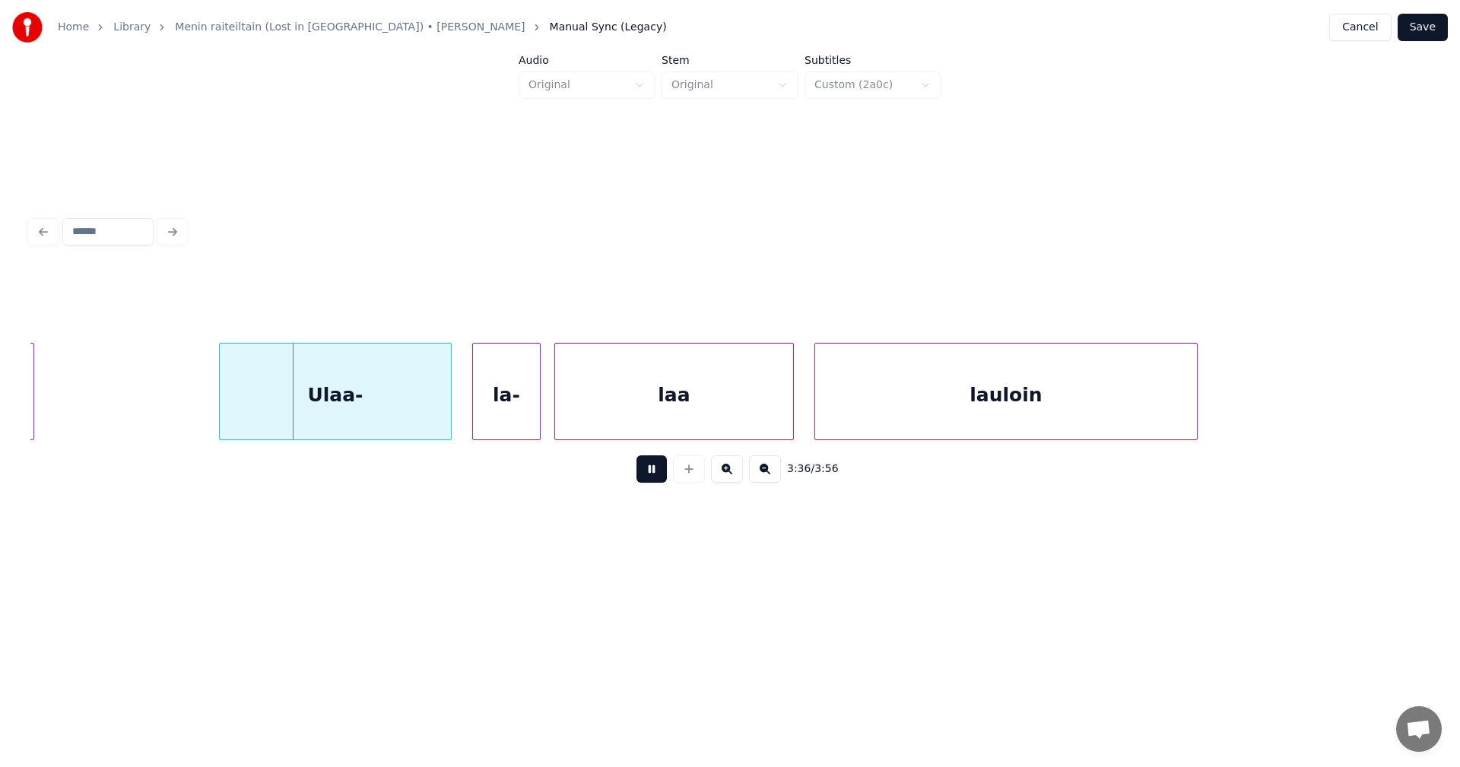
drag, startPoint x: 657, startPoint y: 468, endPoint x: 553, endPoint y: 446, distance: 106.6
click at [655, 466] on button at bounding box center [651, 468] width 30 height 27
click at [379, 425] on div "Ulaa-" at bounding box center [323, 395] width 231 height 103
click at [661, 470] on button at bounding box center [651, 468] width 30 height 27
drag, startPoint x: 662, startPoint y: 470, endPoint x: 643, endPoint y: 455, distance: 24.5
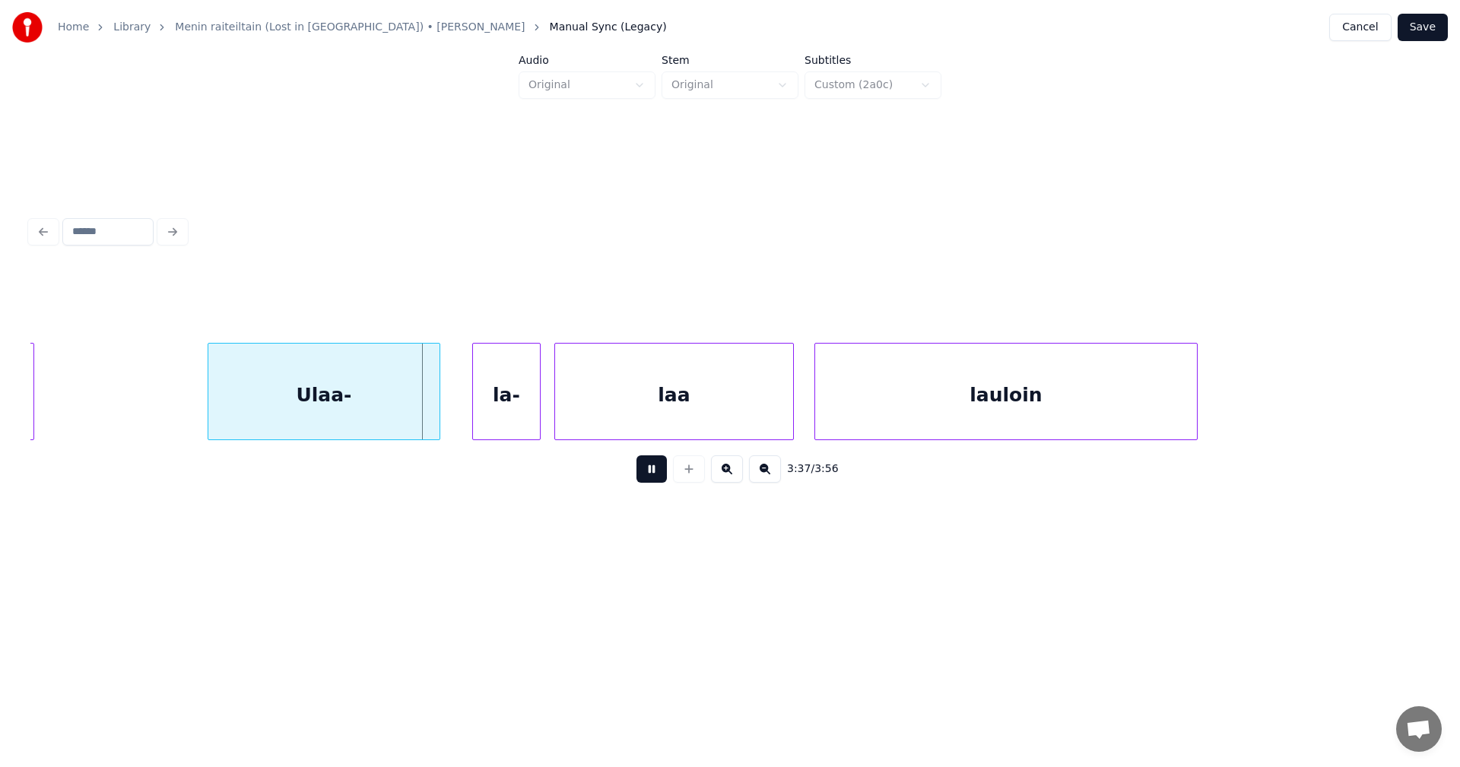
click at [662, 468] on button at bounding box center [651, 468] width 30 height 27
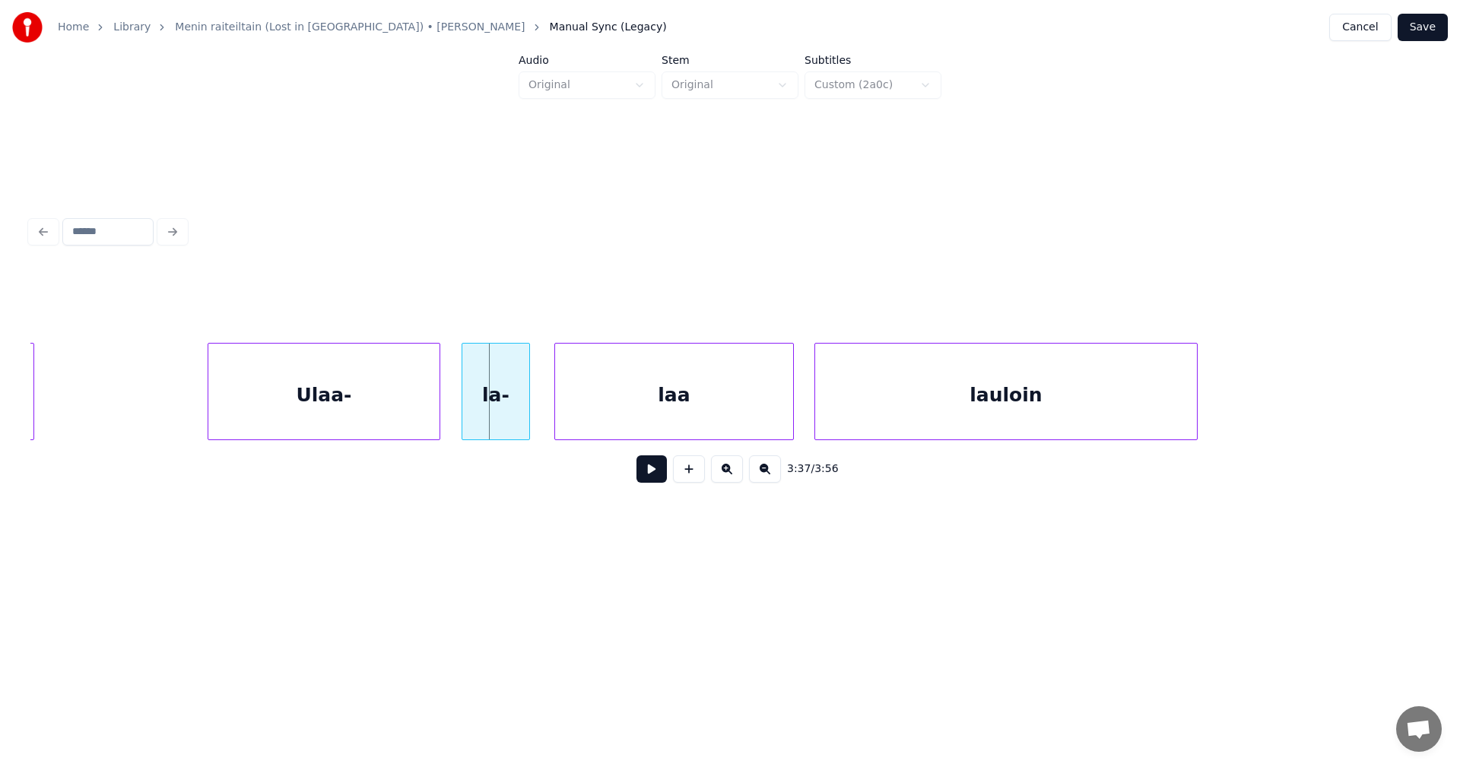
click at [515, 420] on div "la-" at bounding box center [495, 395] width 67 height 103
click at [665, 469] on button at bounding box center [651, 468] width 30 height 27
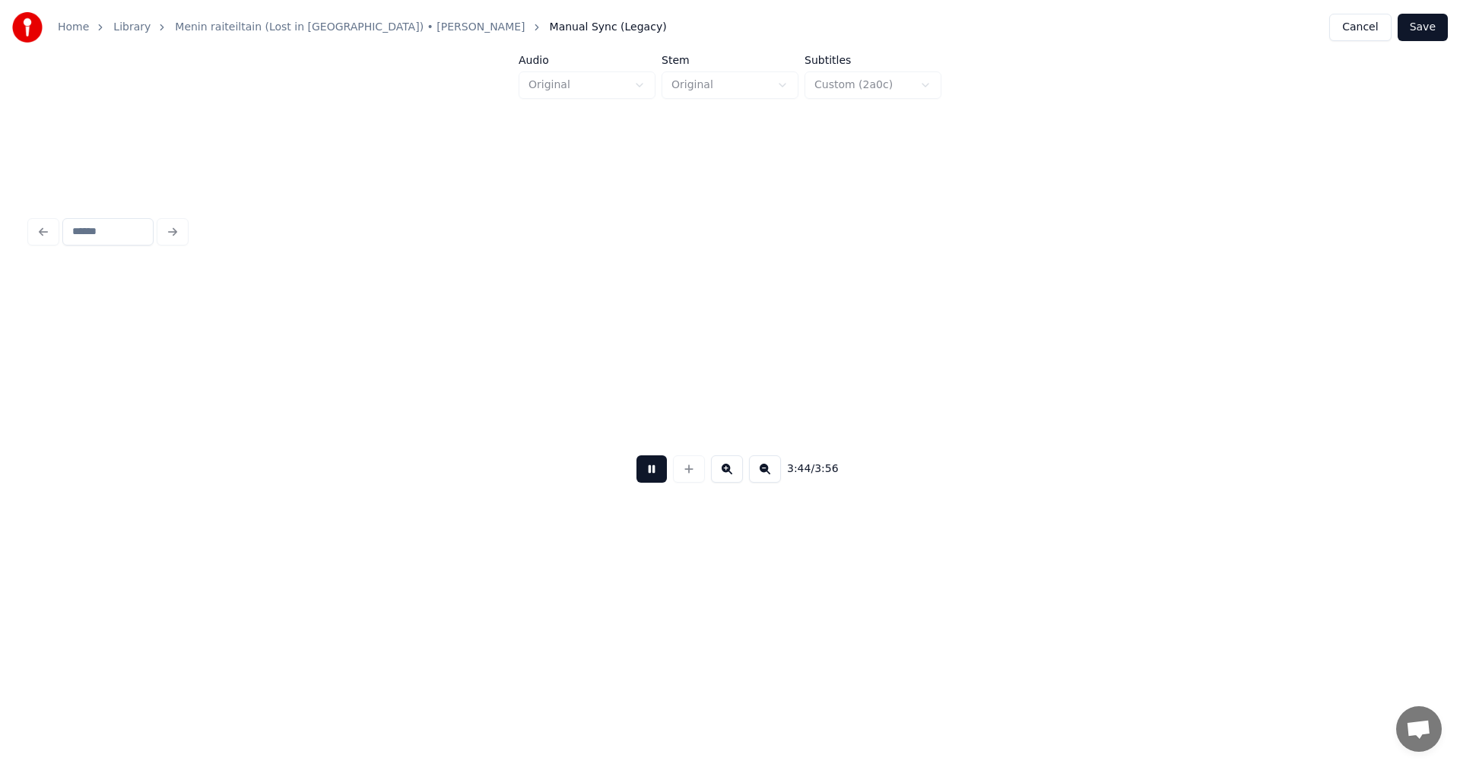
scroll to position [0, 76675]
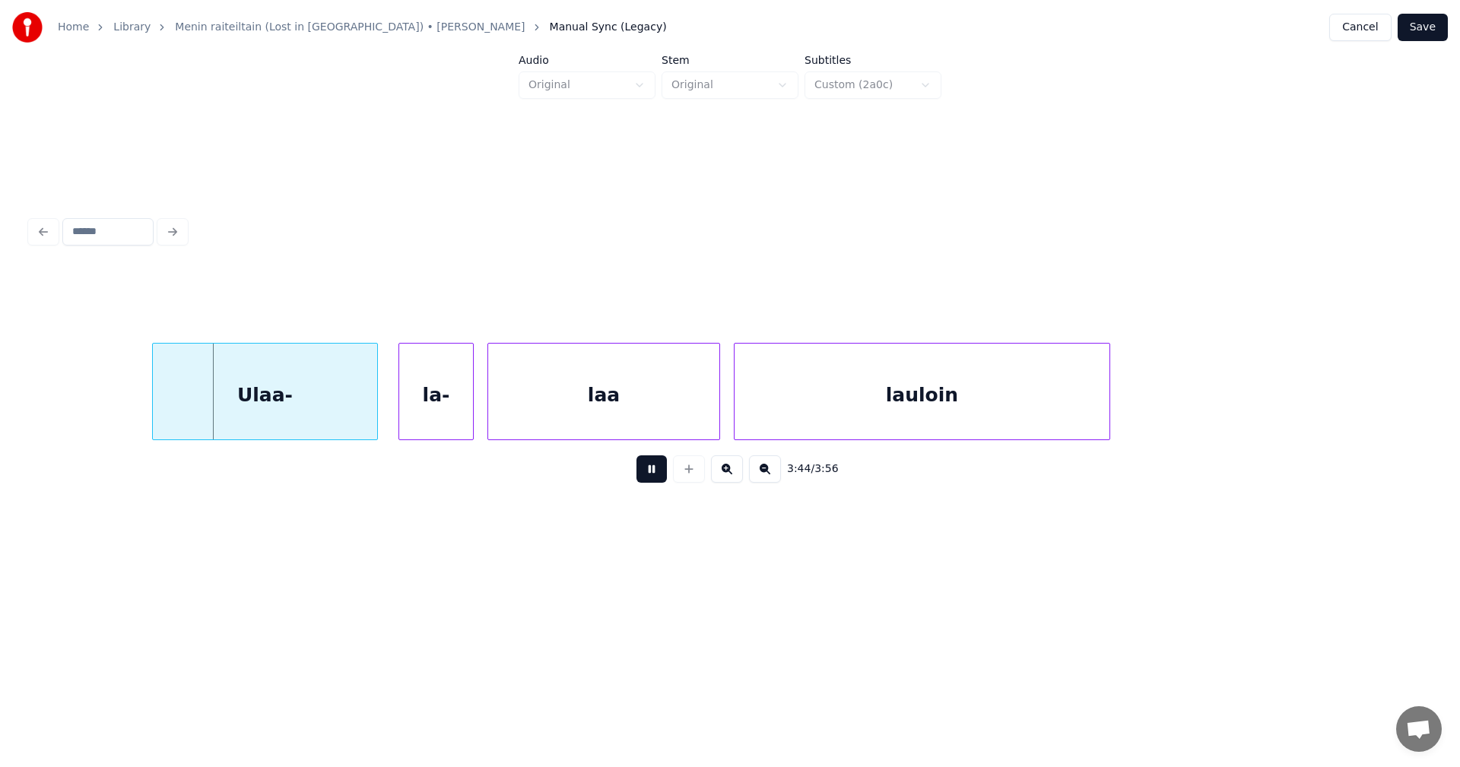
click at [658, 474] on button at bounding box center [651, 468] width 30 height 27
click at [347, 397] on div "Ulaa-" at bounding box center [265, 395] width 224 height 103
click at [652, 477] on button at bounding box center [651, 468] width 30 height 27
drag, startPoint x: 652, startPoint y: 477, endPoint x: 626, endPoint y: 472, distance: 27.0
click at [643, 473] on button at bounding box center [651, 468] width 30 height 27
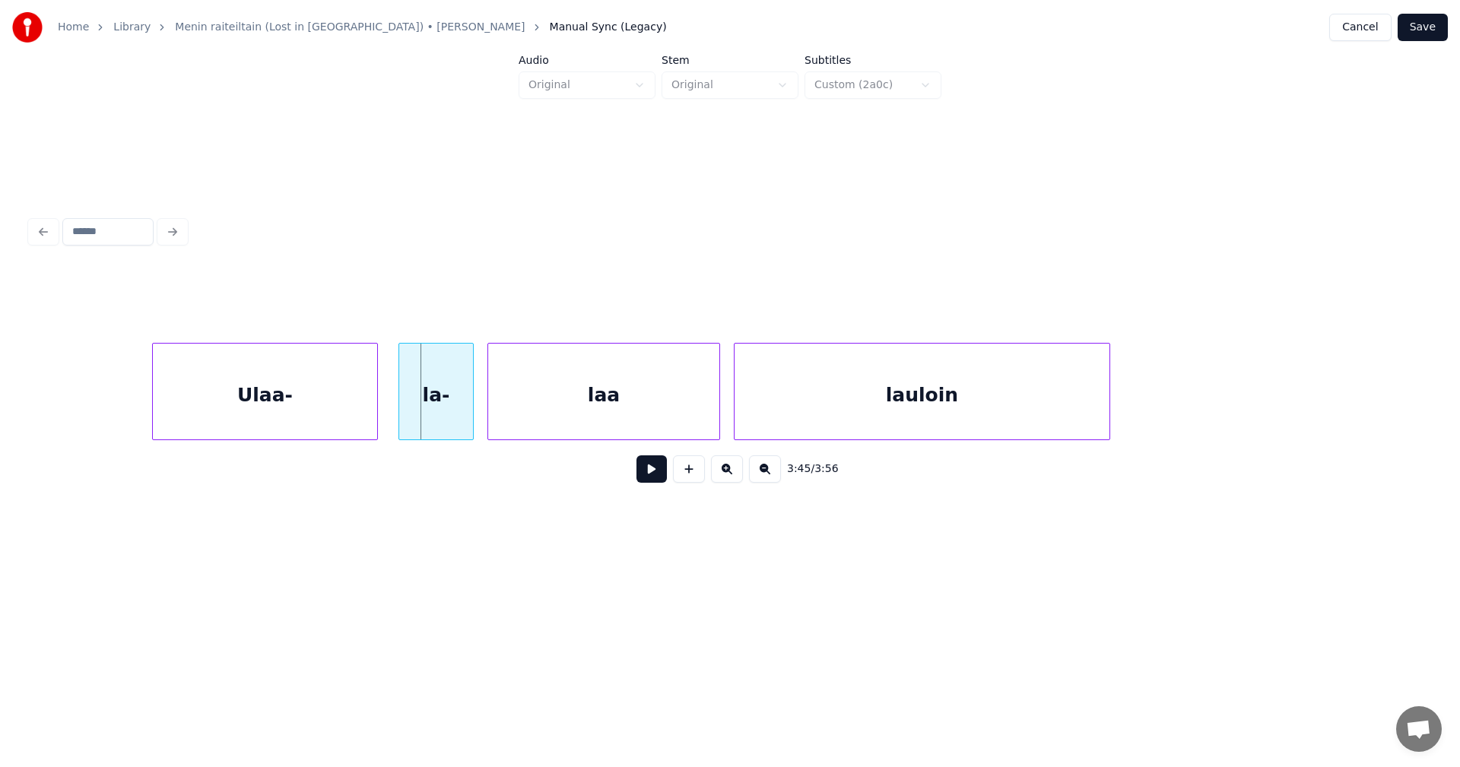
click at [345, 405] on div "Ulaa-" at bounding box center [265, 395] width 224 height 103
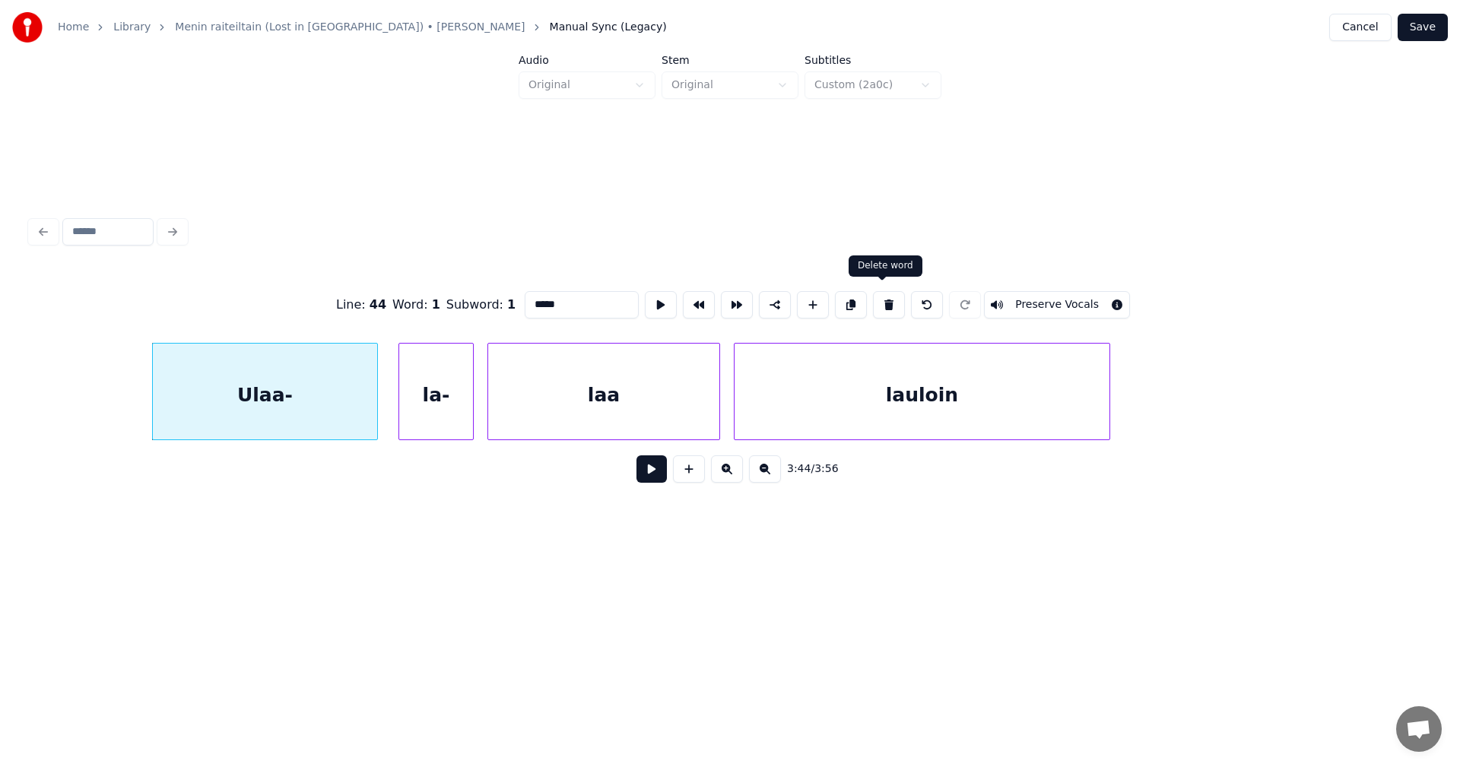
click at [892, 297] on button at bounding box center [889, 304] width 32 height 27
type input "****"
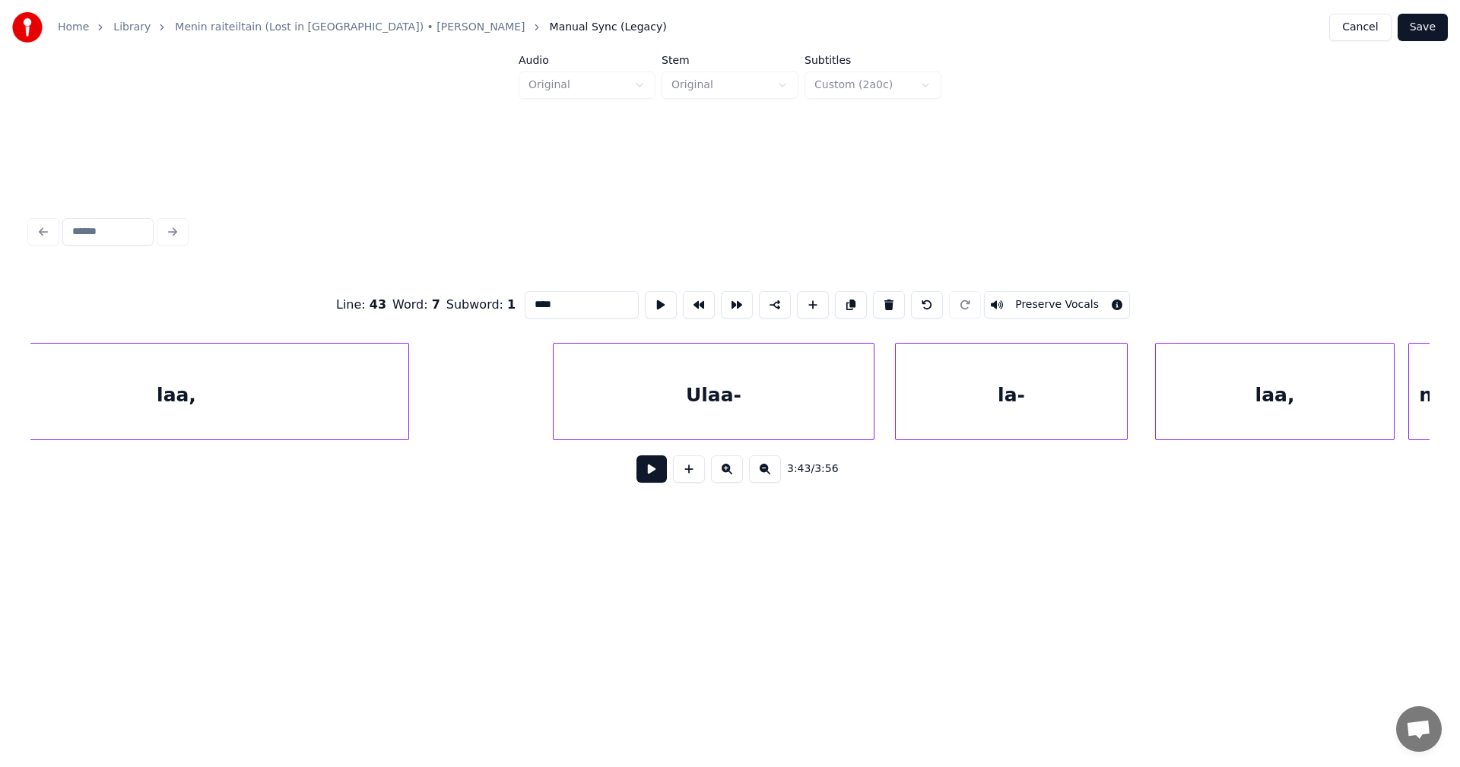
scroll to position [0, 79415]
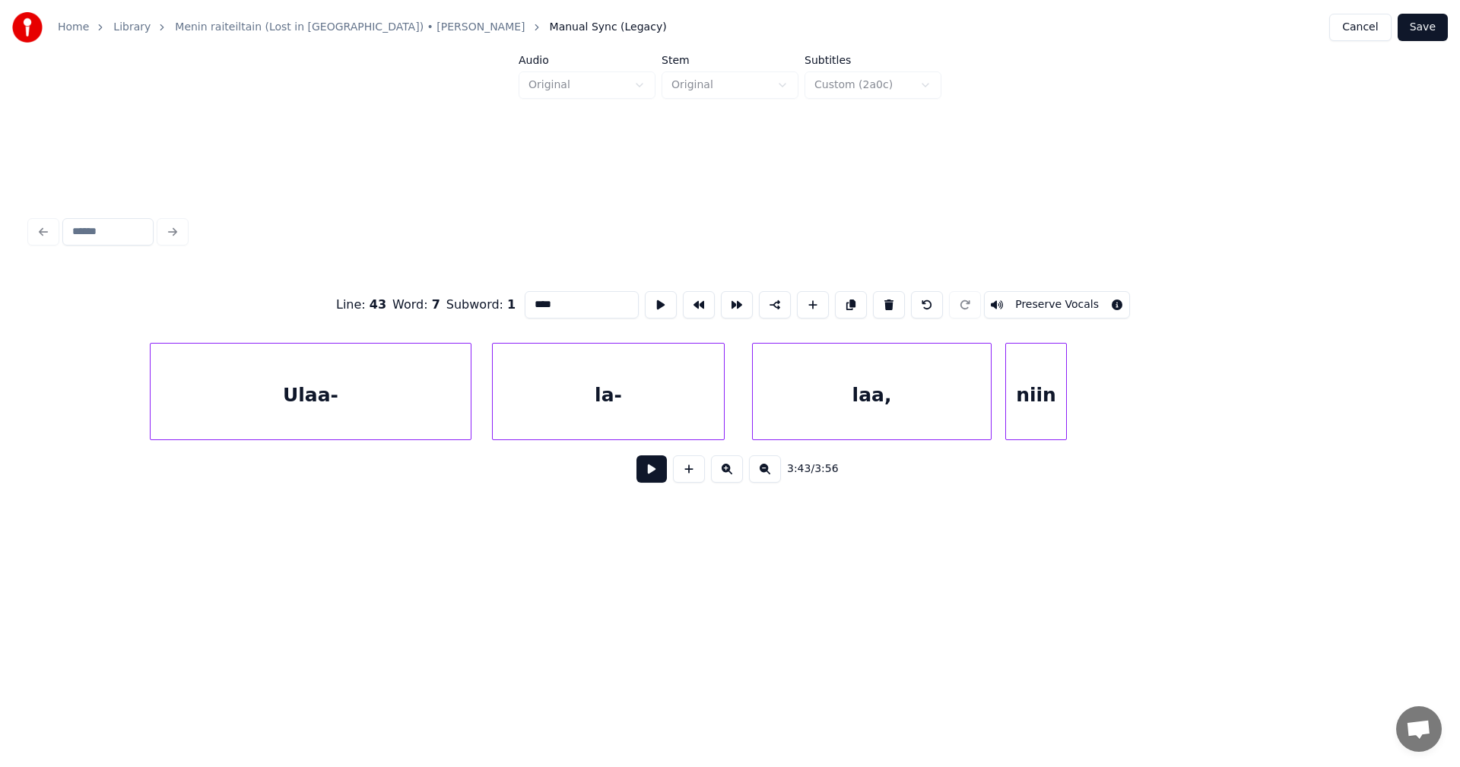
click at [1031, 398] on div "niin" at bounding box center [1036, 395] width 60 height 103
click at [659, 475] on button at bounding box center [651, 468] width 30 height 27
drag, startPoint x: 659, startPoint y: 475, endPoint x: 782, endPoint y: 460, distance: 124.1
click at [662, 475] on button at bounding box center [651, 468] width 30 height 27
click at [1039, 405] on div "niin" at bounding box center [1036, 395] width 60 height 103
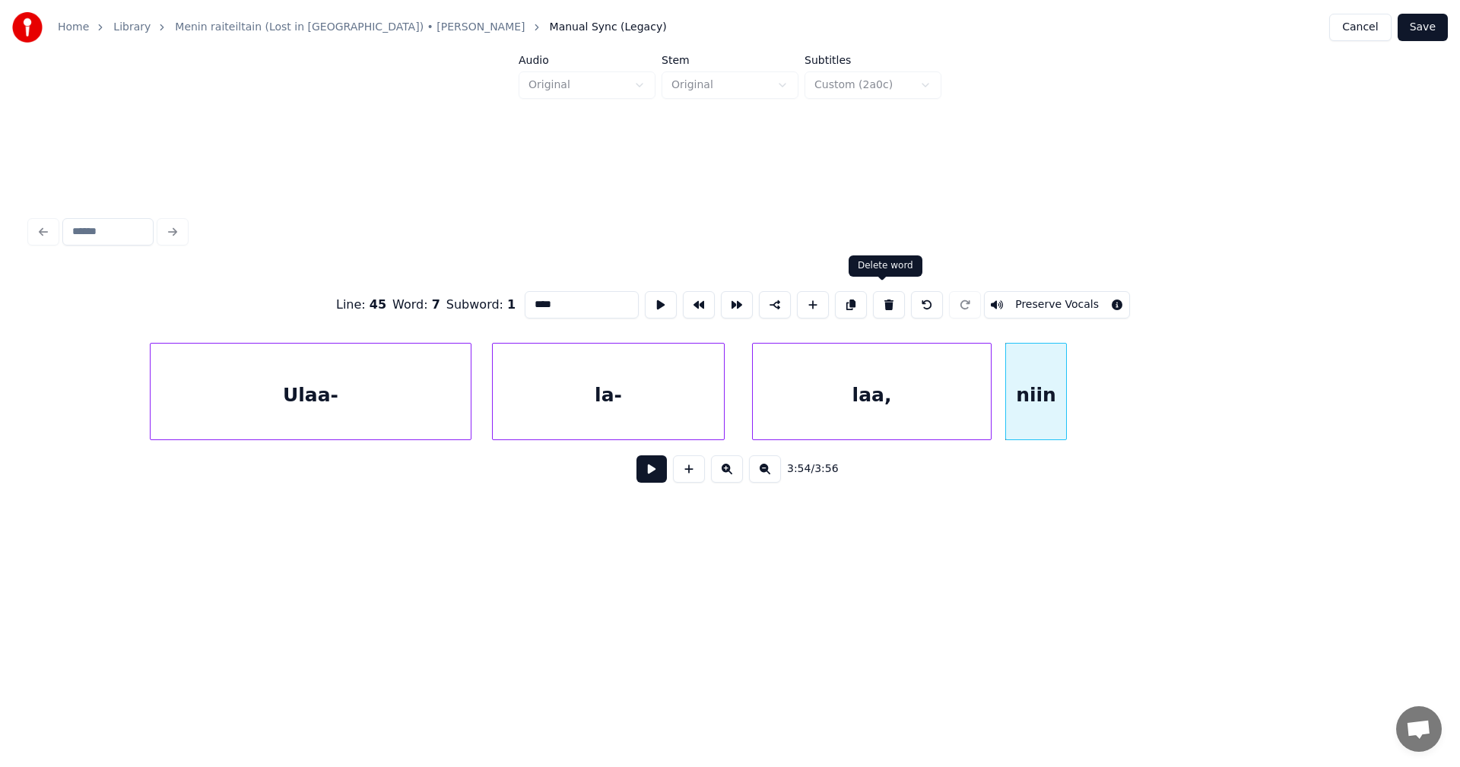
click at [883, 298] on button at bounding box center [889, 304] width 32 height 27
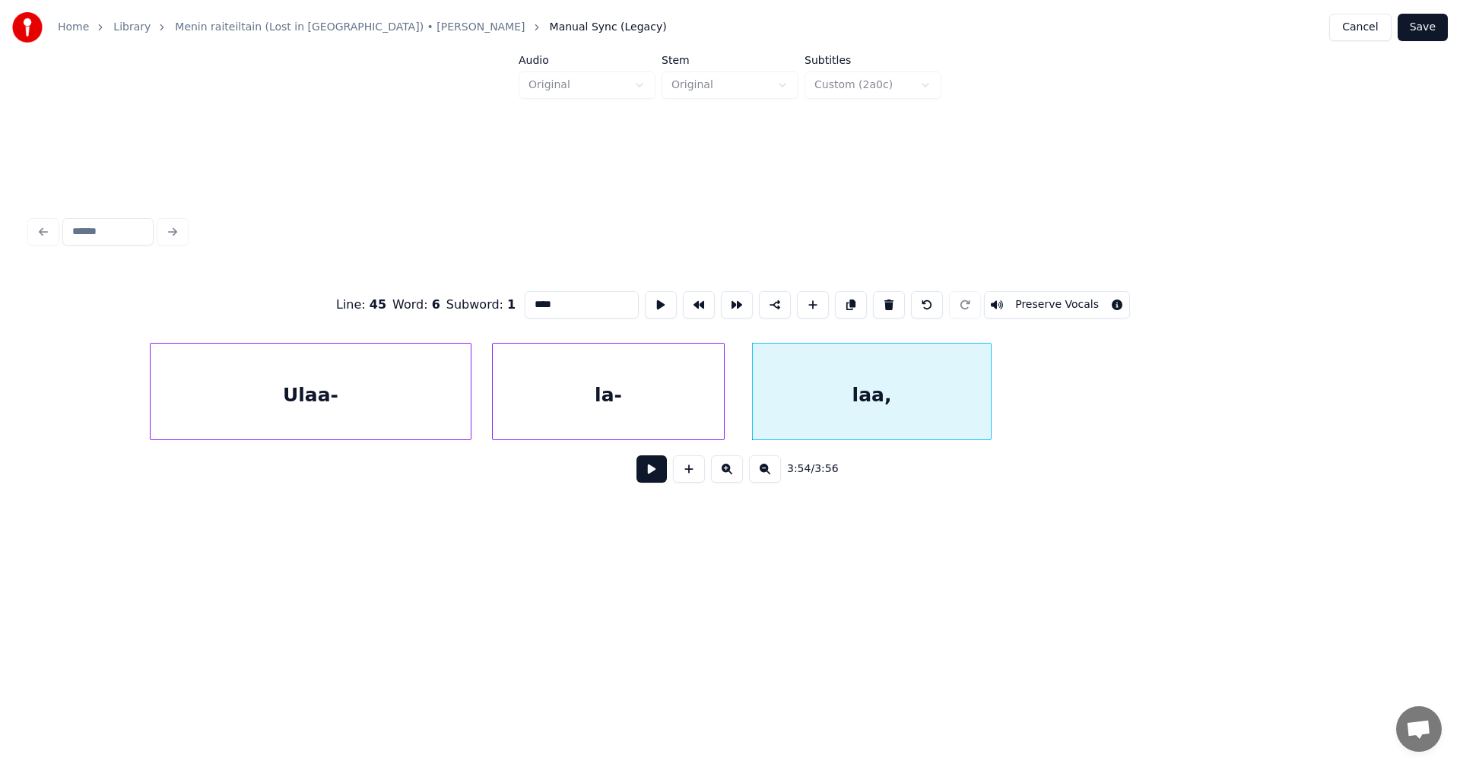
click at [883, 298] on button at bounding box center [889, 304] width 32 height 27
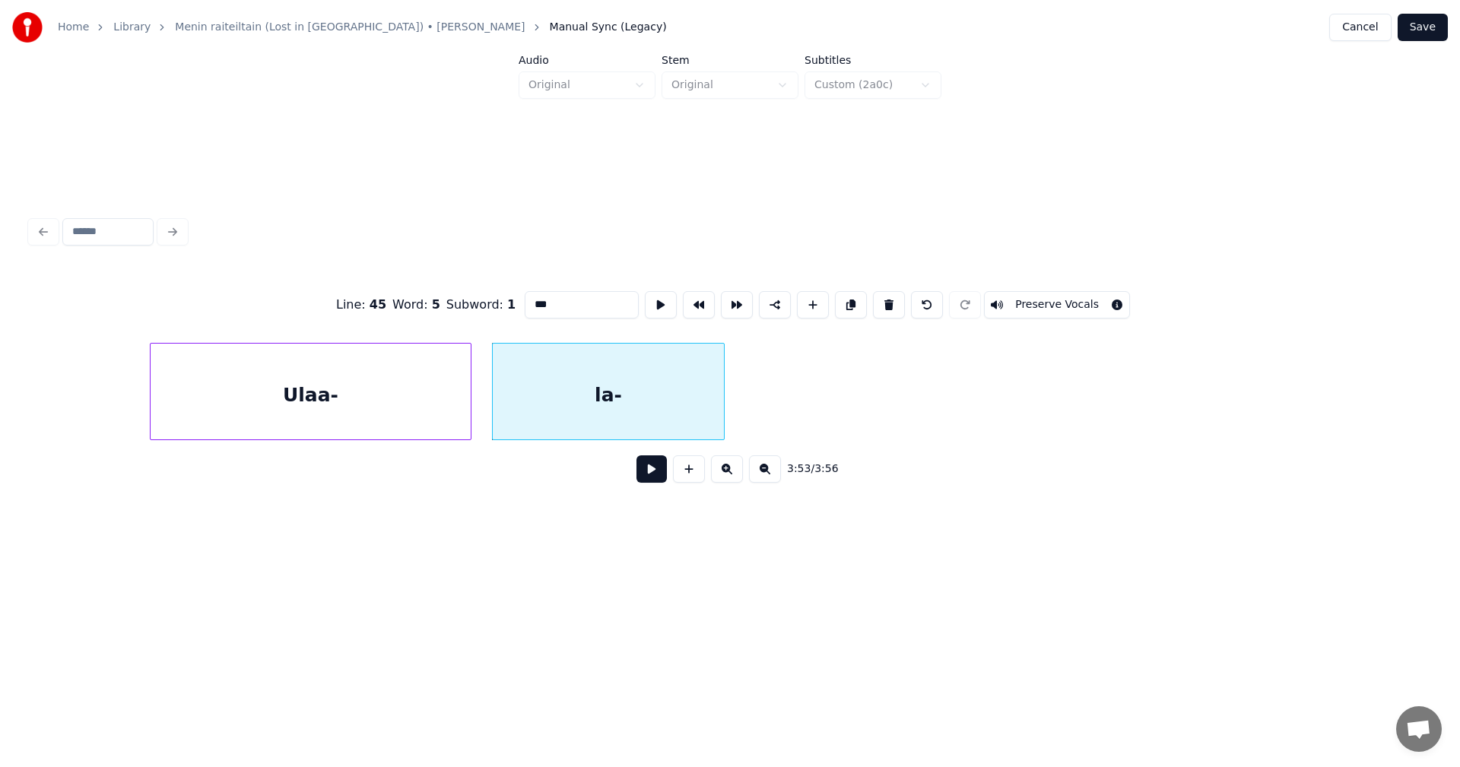
click at [883, 298] on button at bounding box center [889, 304] width 32 height 27
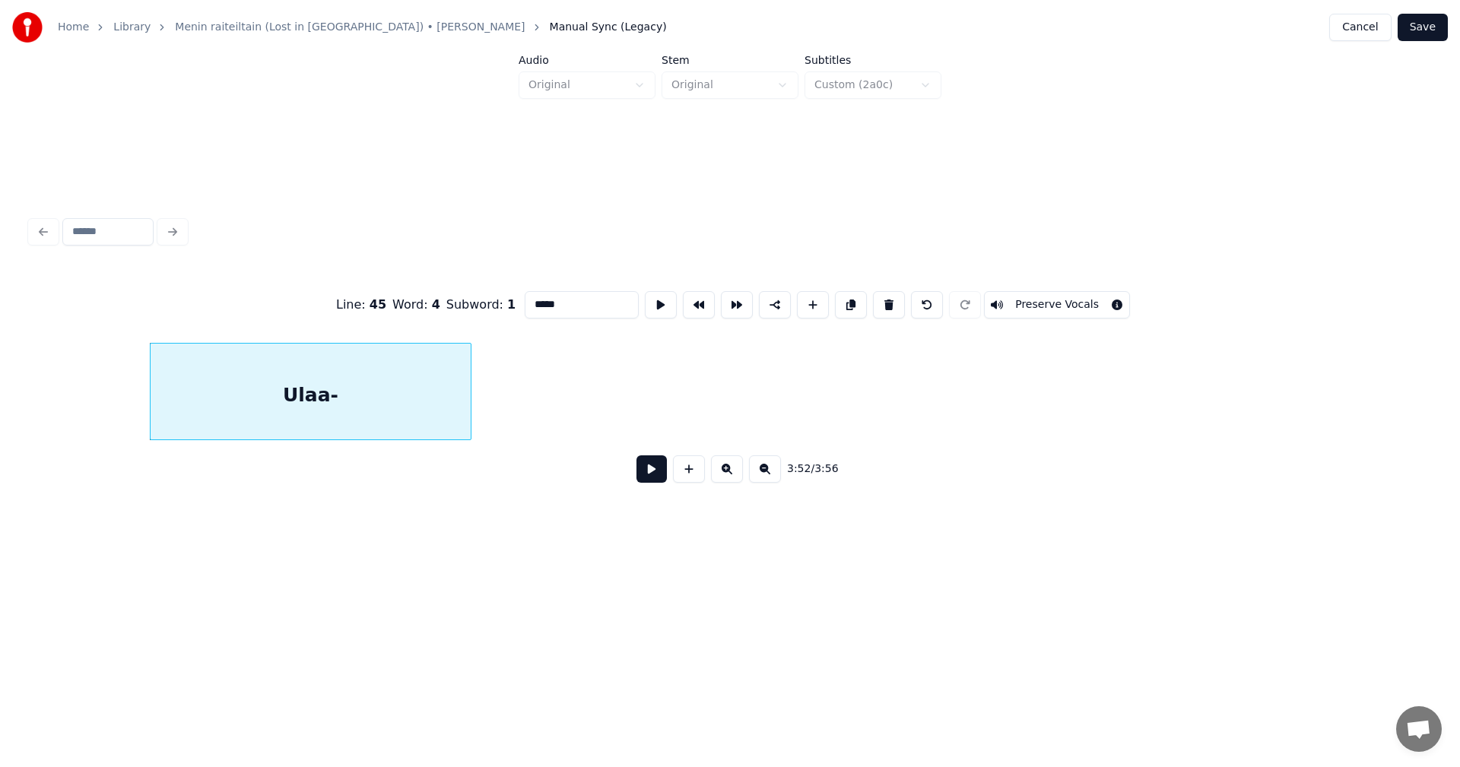
click at [883, 298] on button at bounding box center [889, 304] width 32 height 27
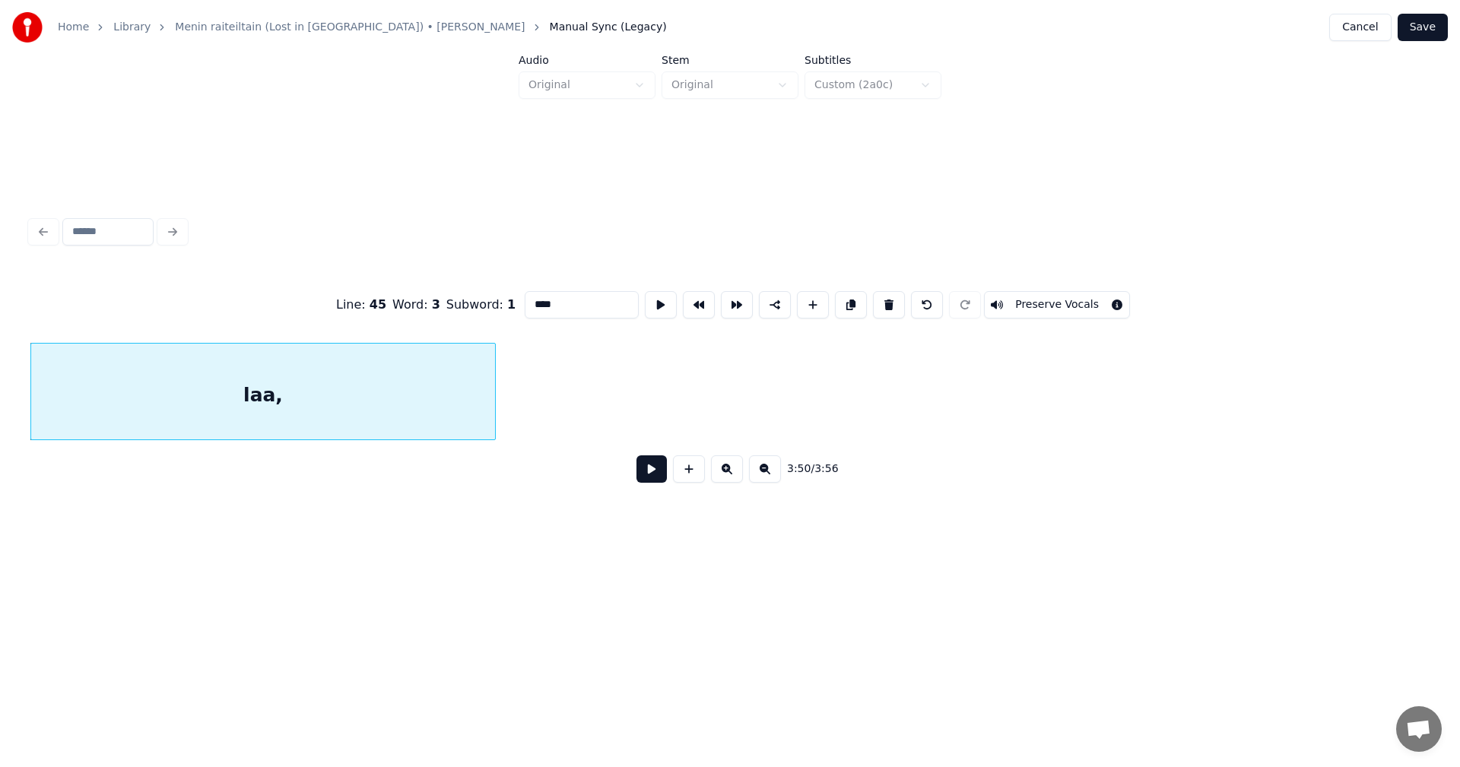
scroll to position [0, 77701]
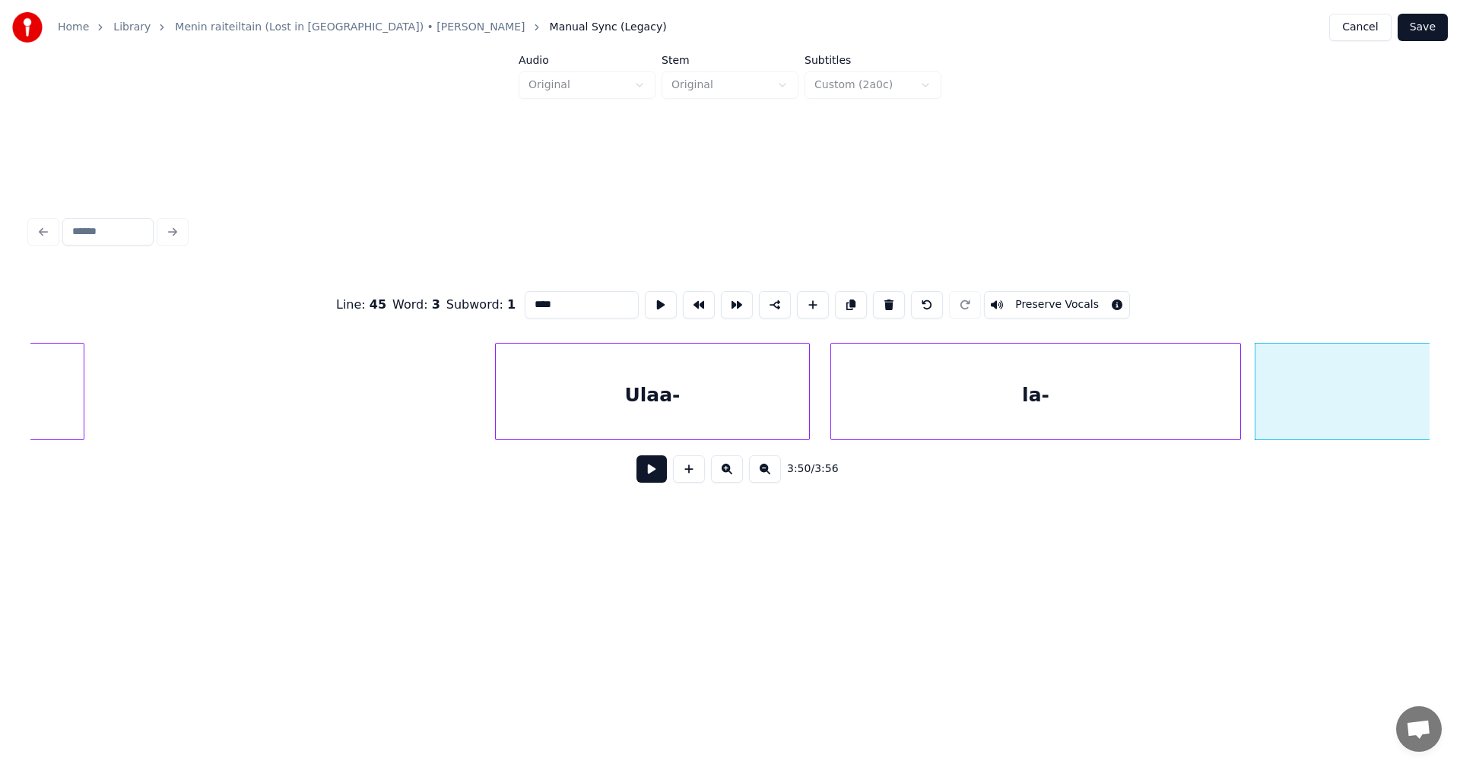
click at [731, 414] on div "Ulaa-" at bounding box center [652, 395] width 313 height 103
type input "*****"
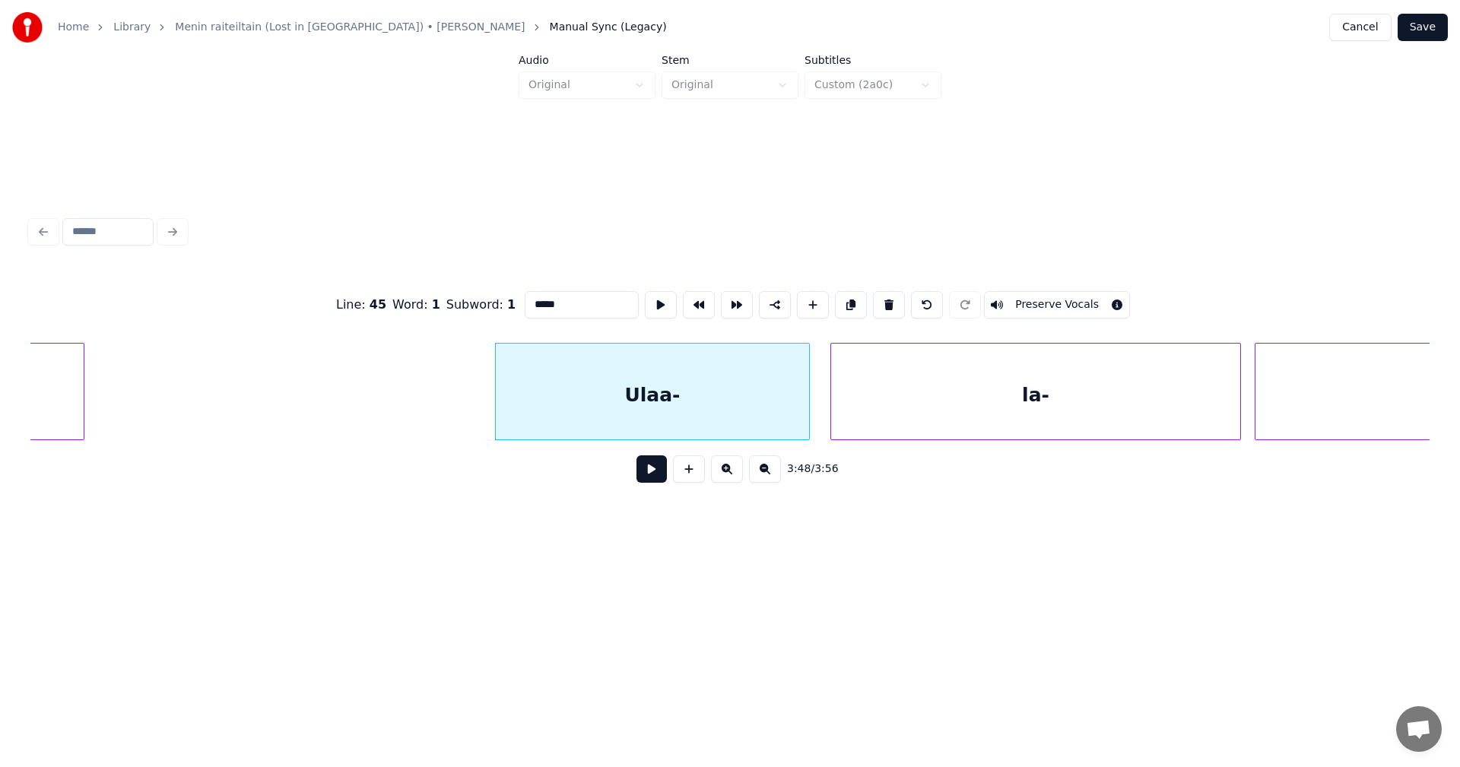
click at [652, 483] on button at bounding box center [651, 468] width 30 height 27
click at [654, 483] on button at bounding box center [651, 468] width 30 height 27
click at [1317, 380] on div "laa," at bounding box center [1487, 395] width 464 height 103
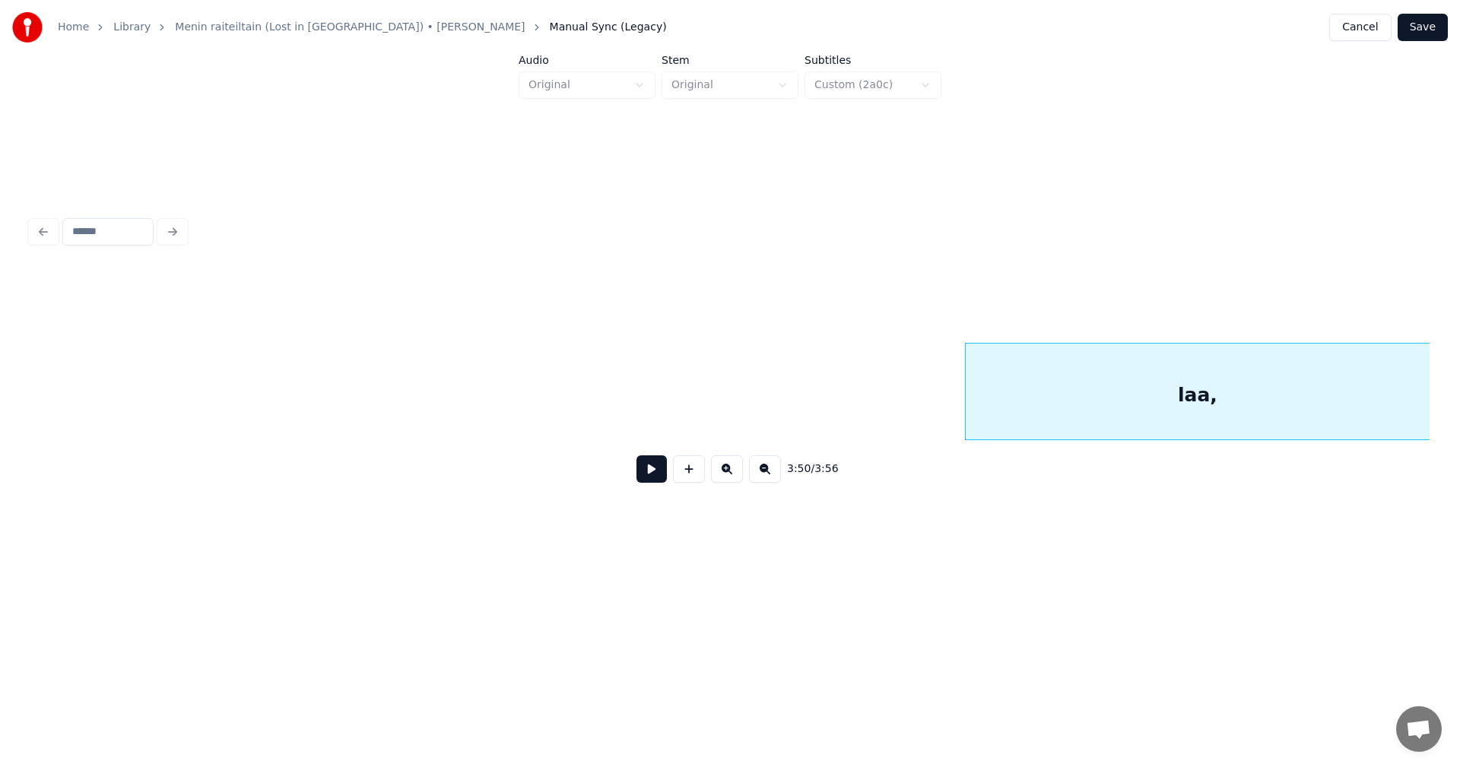
scroll to position [0, 79216]
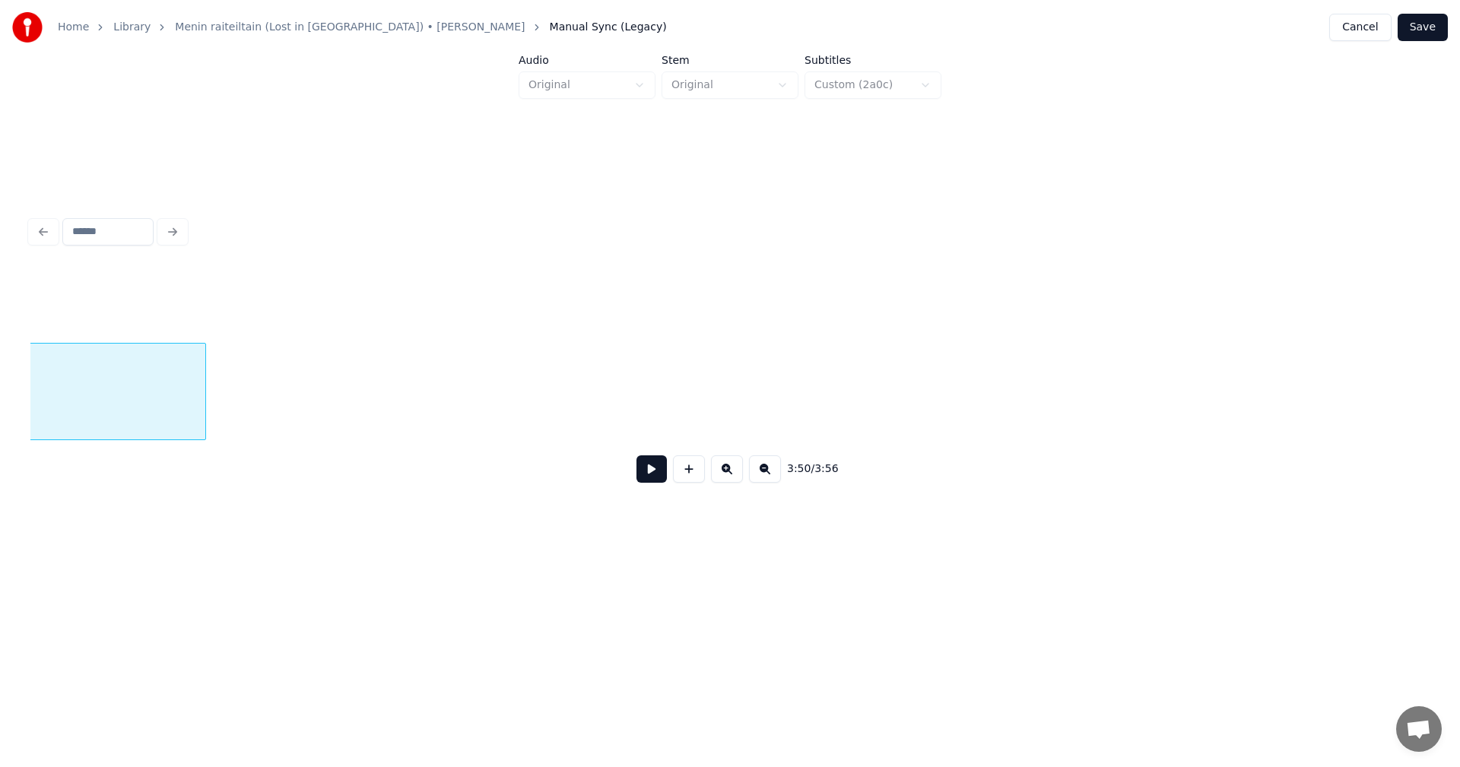
click at [543, 440] on div "laa," at bounding box center [729, 391] width 1399 height 97
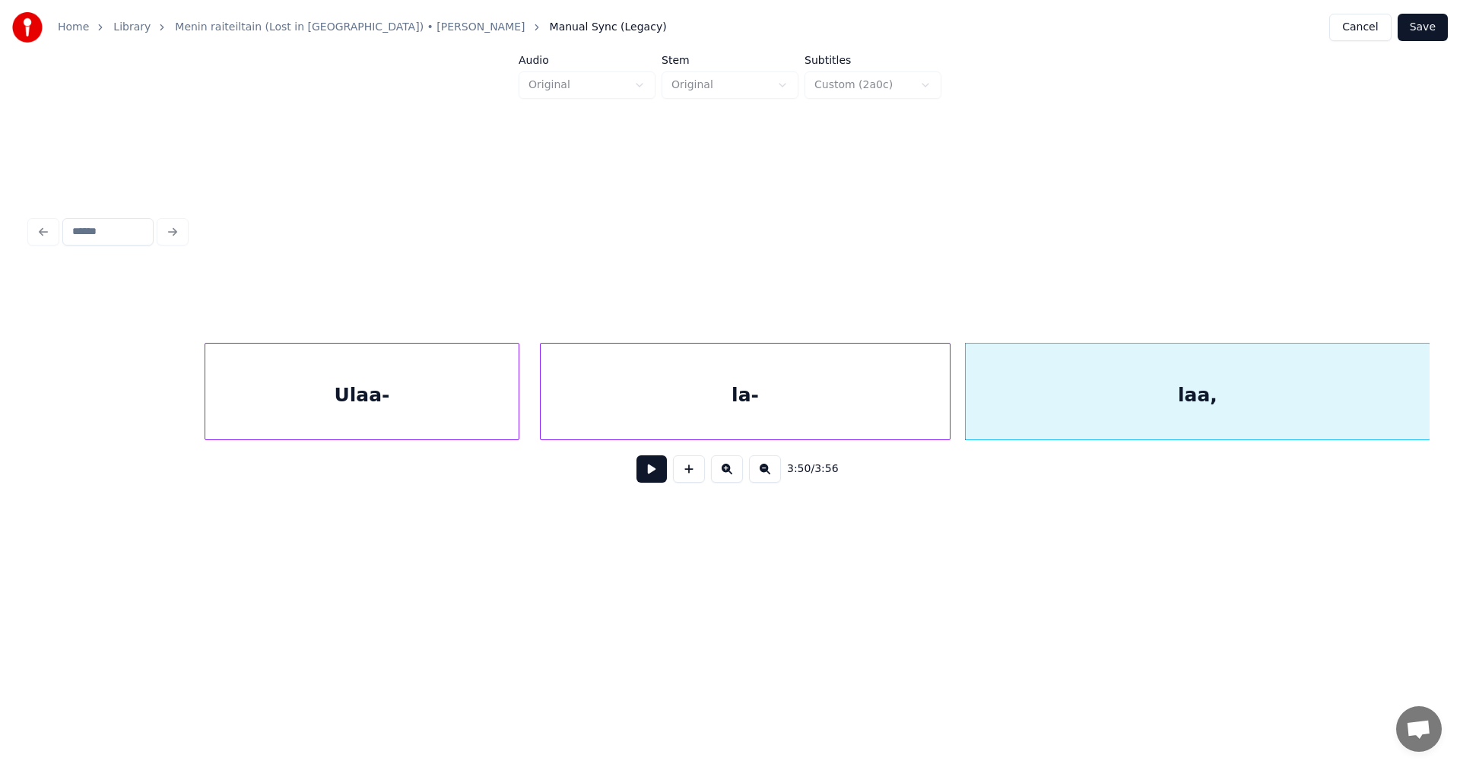
click at [1111, 373] on div "laa," at bounding box center [1198, 395] width 464 height 103
click at [1109, 383] on div "laa," at bounding box center [1198, 395] width 464 height 103
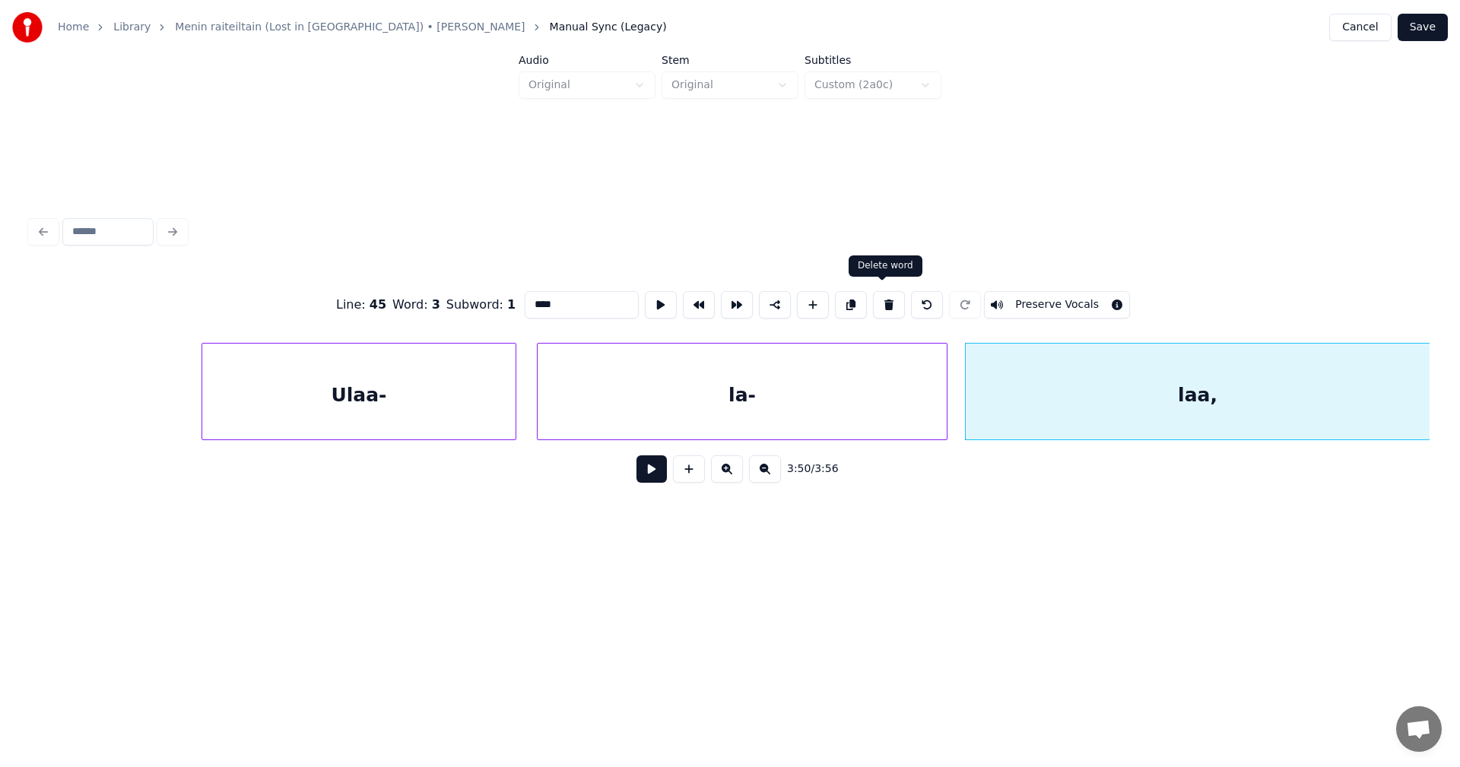
click at [887, 298] on button at bounding box center [889, 304] width 32 height 27
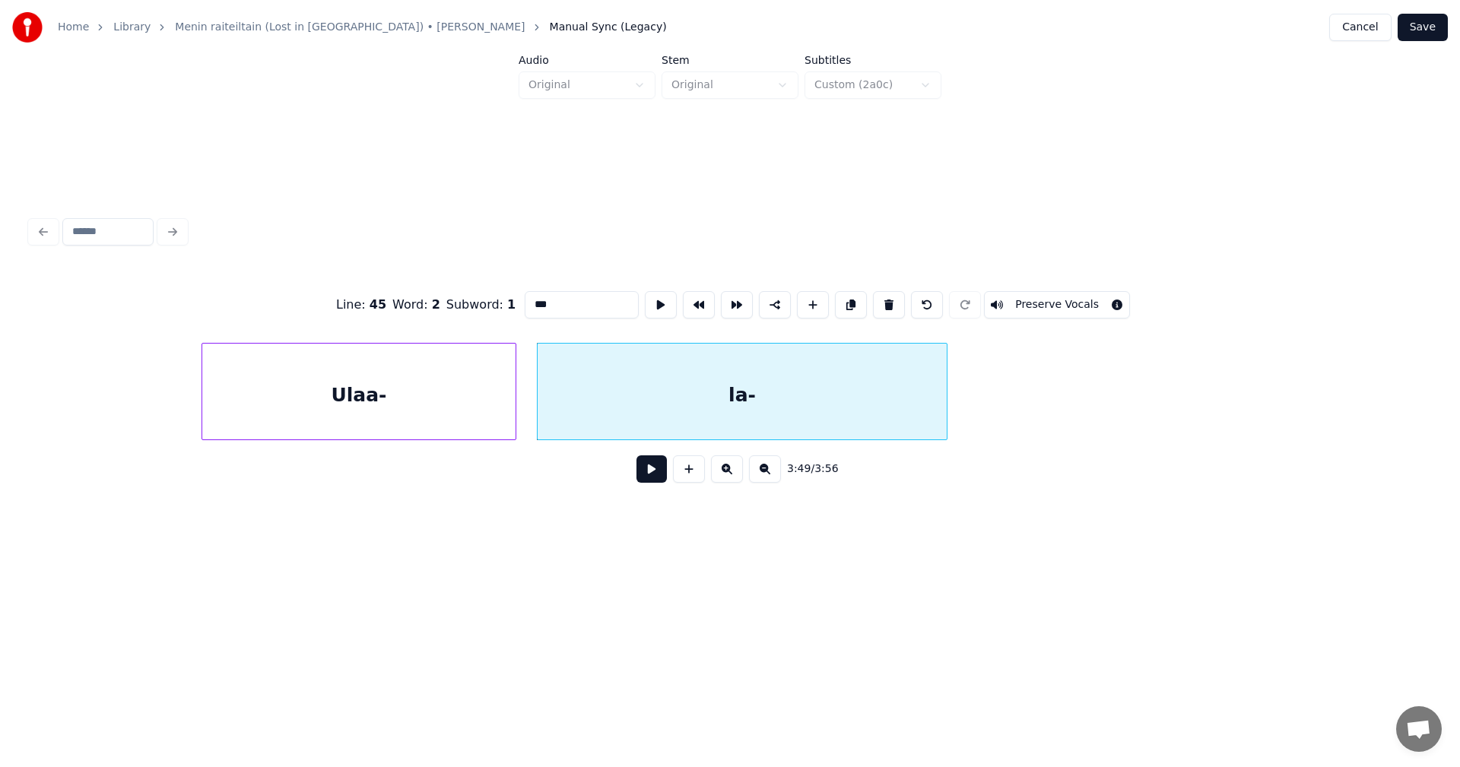
click at [887, 297] on button at bounding box center [889, 304] width 32 height 27
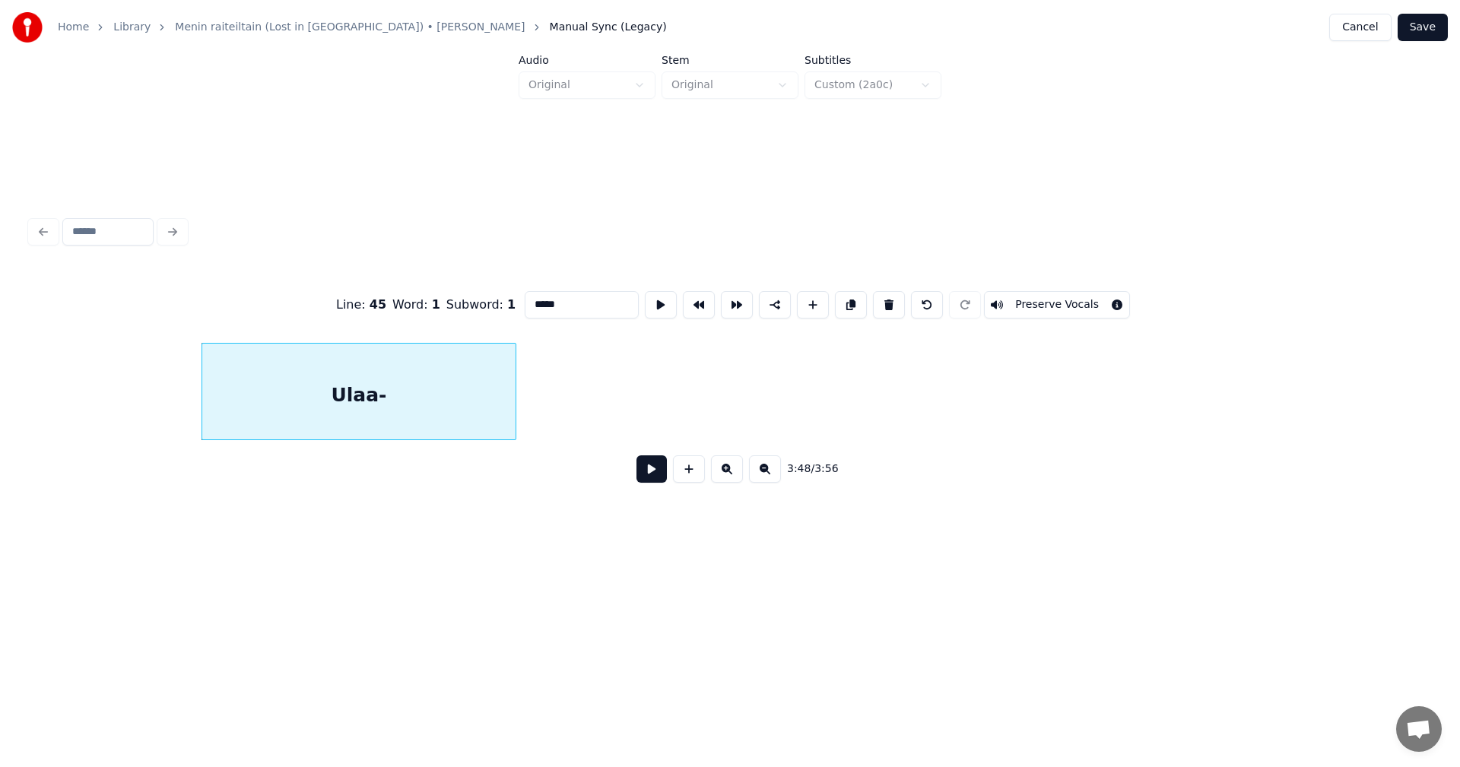
click at [887, 297] on button at bounding box center [889, 304] width 32 height 27
type input "*******"
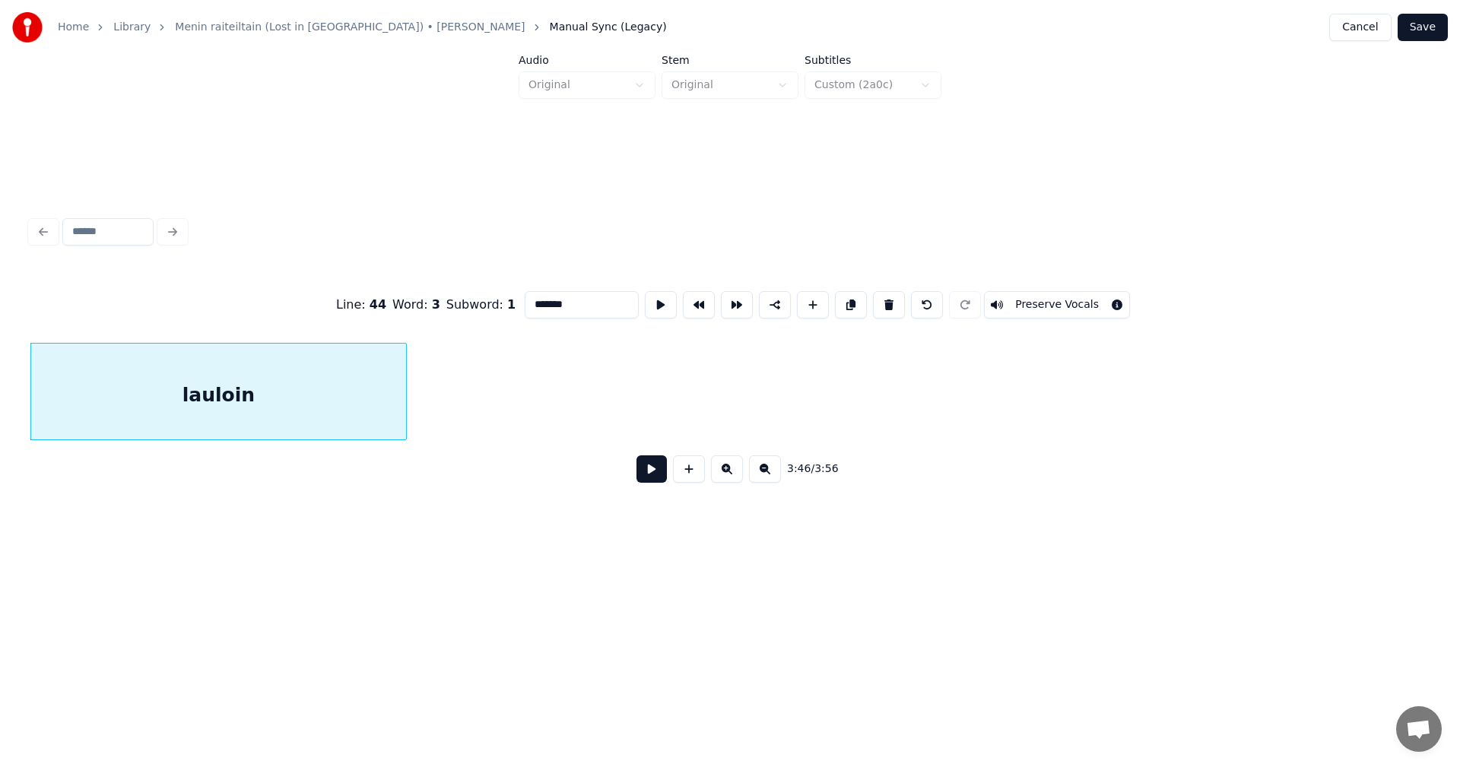
click at [351, 415] on div "lauloin" at bounding box center [218, 395] width 375 height 103
click at [642, 481] on button at bounding box center [651, 468] width 30 height 27
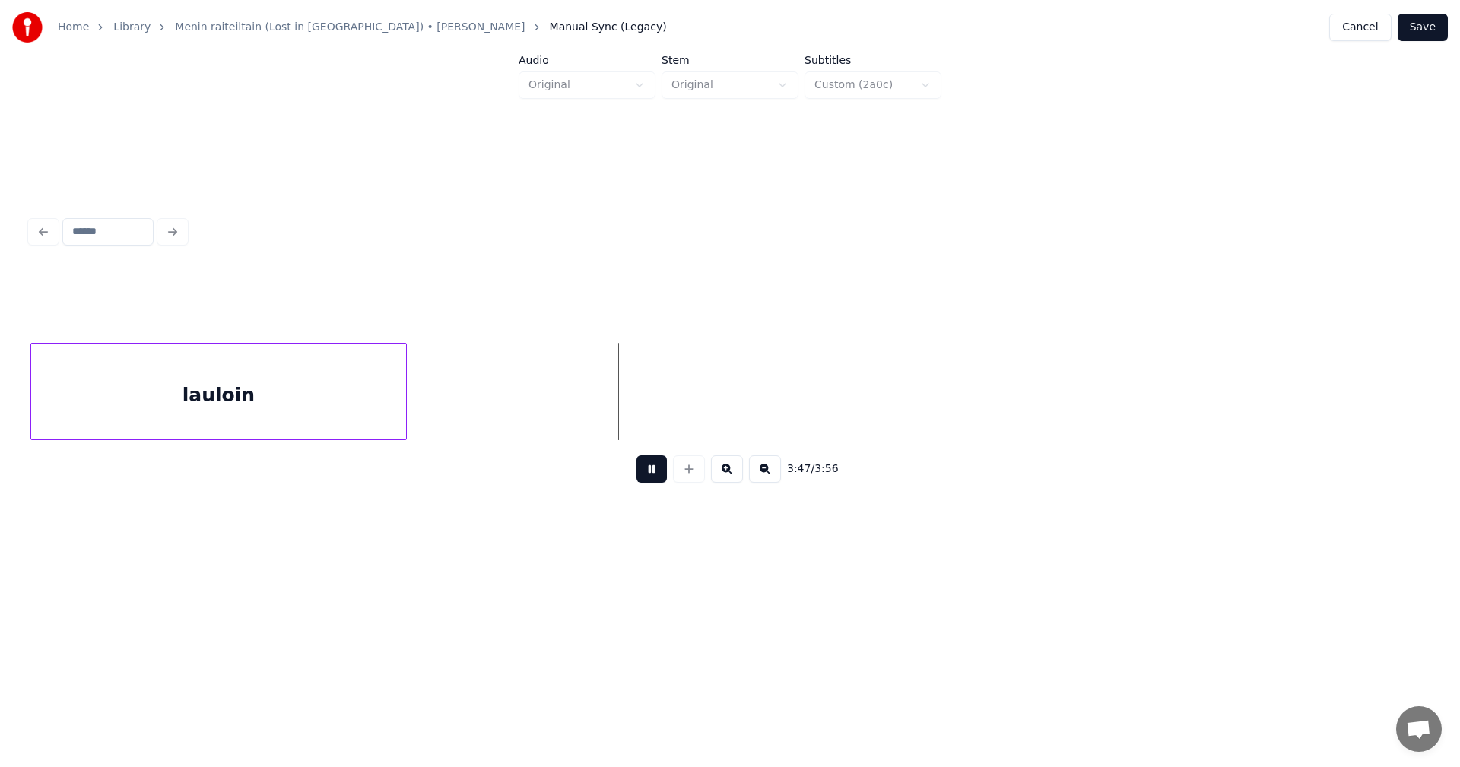
click at [660, 467] on button at bounding box center [651, 468] width 30 height 27
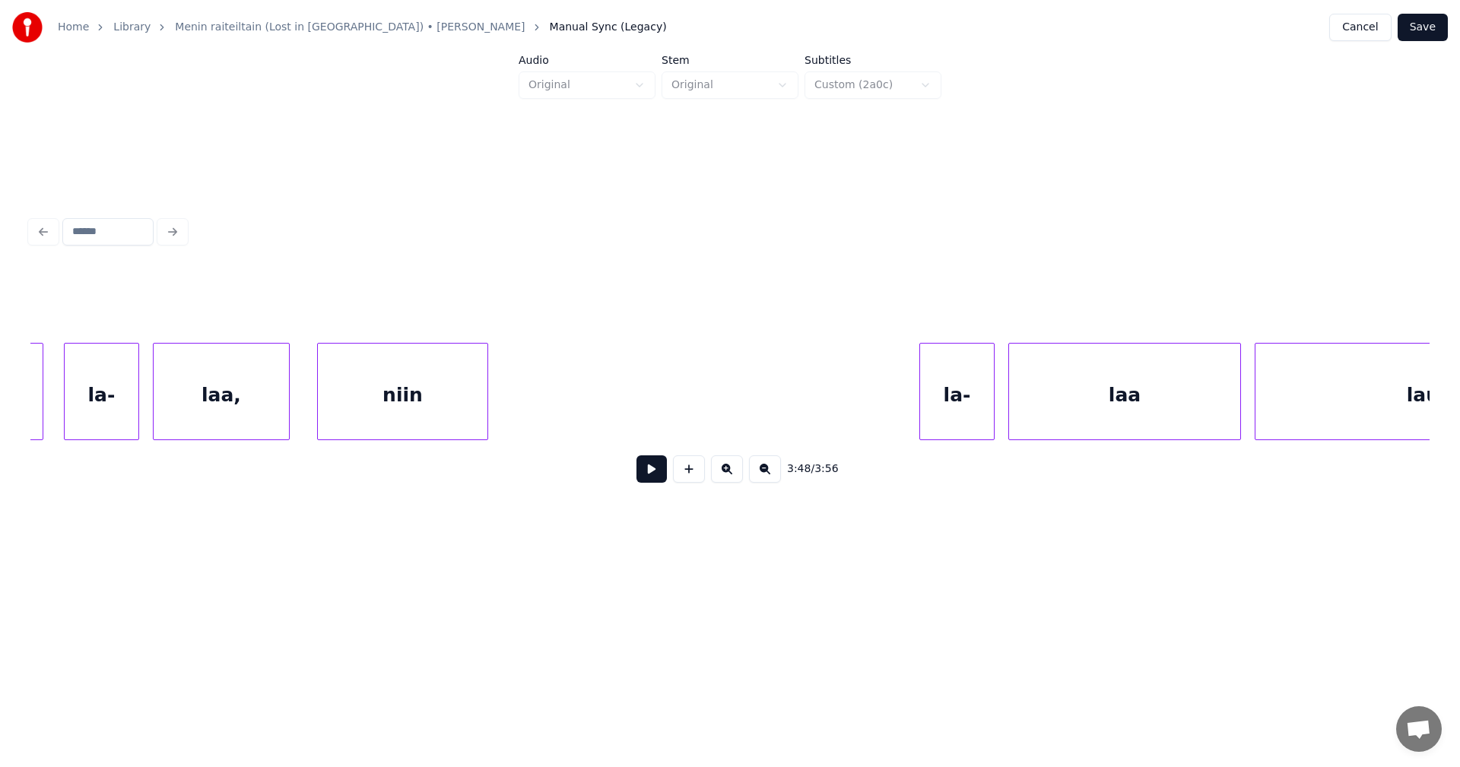
click at [402, 410] on div "niin" at bounding box center [403, 395] width 170 height 103
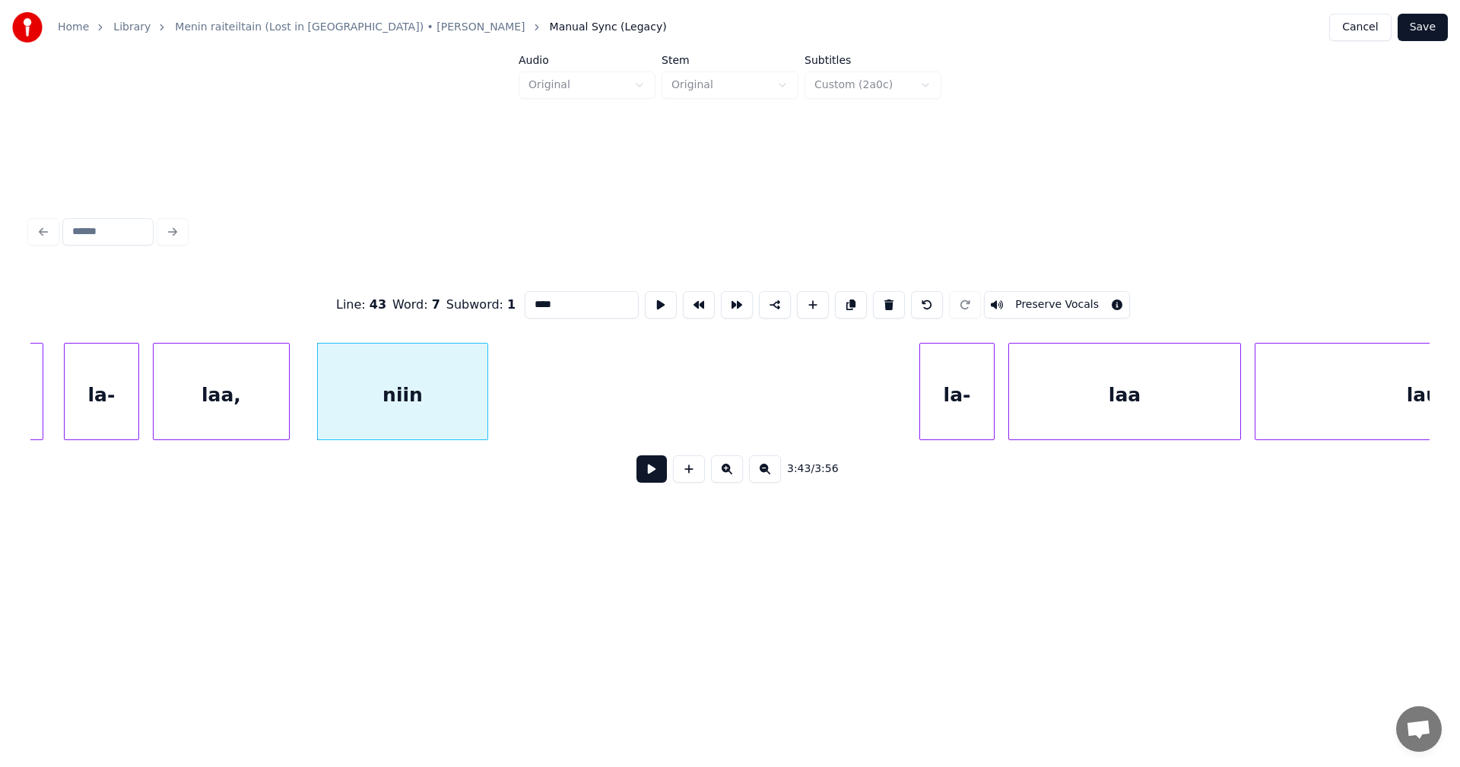
click at [656, 478] on button at bounding box center [651, 468] width 30 height 27
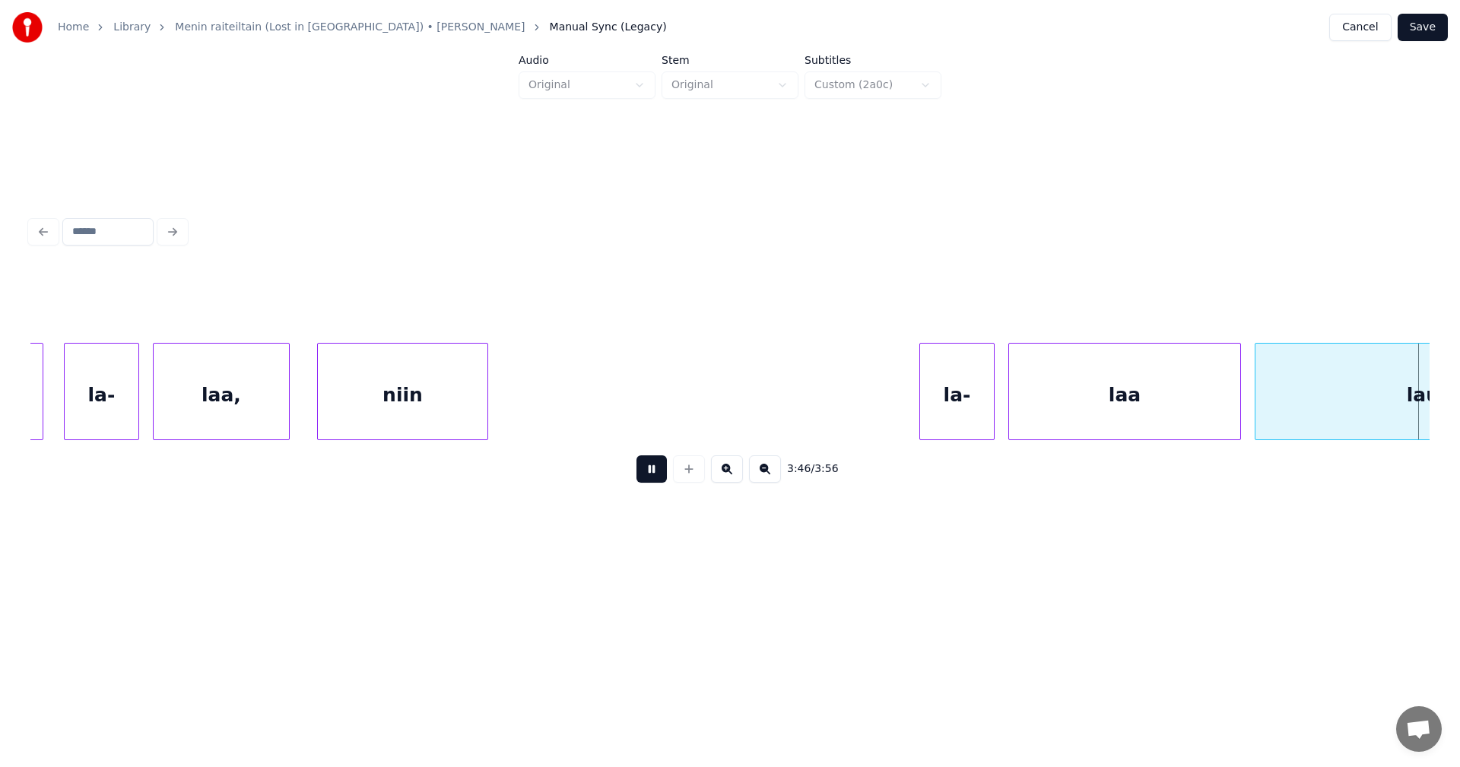
scroll to position [0, 77553]
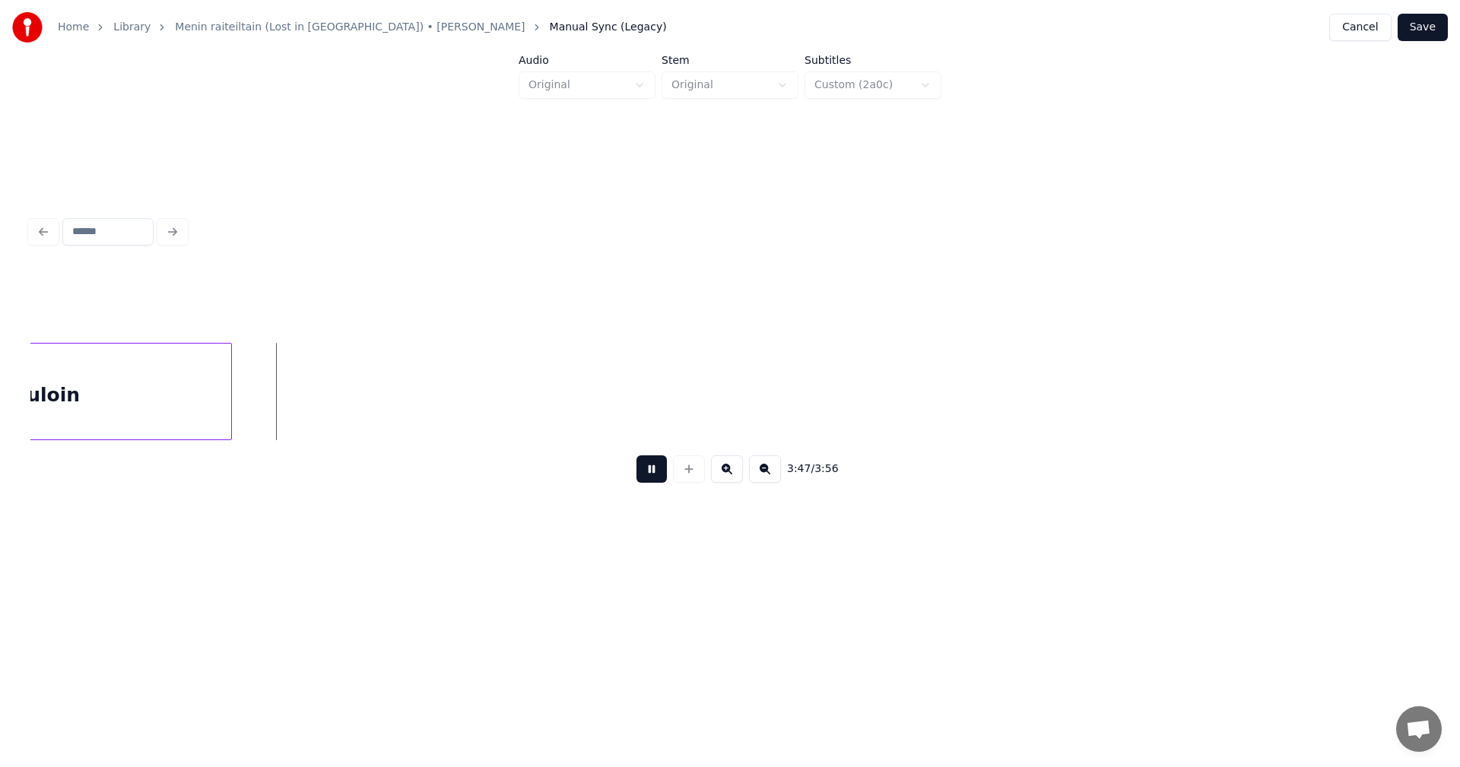
click at [657, 477] on button at bounding box center [651, 468] width 30 height 27
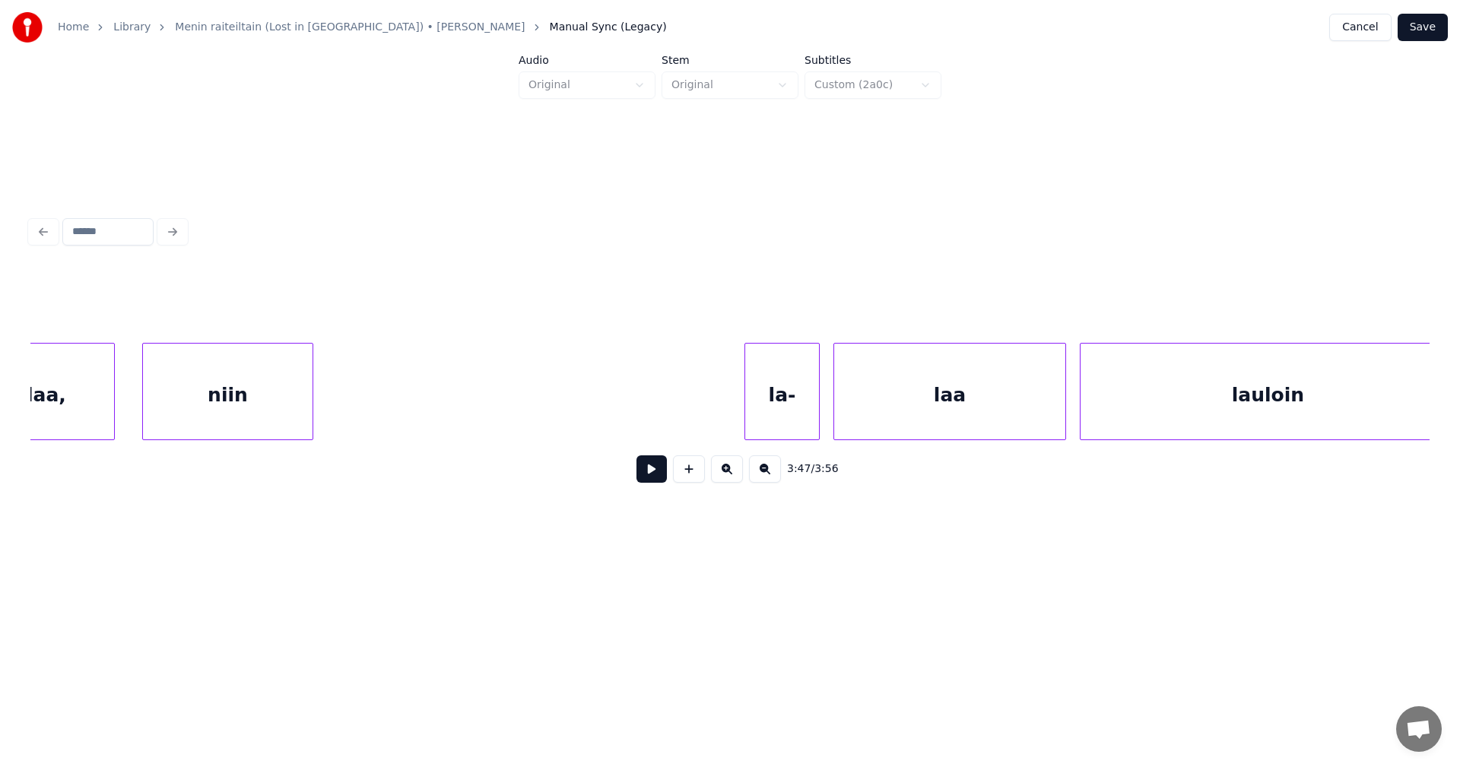
scroll to position [0, 75105]
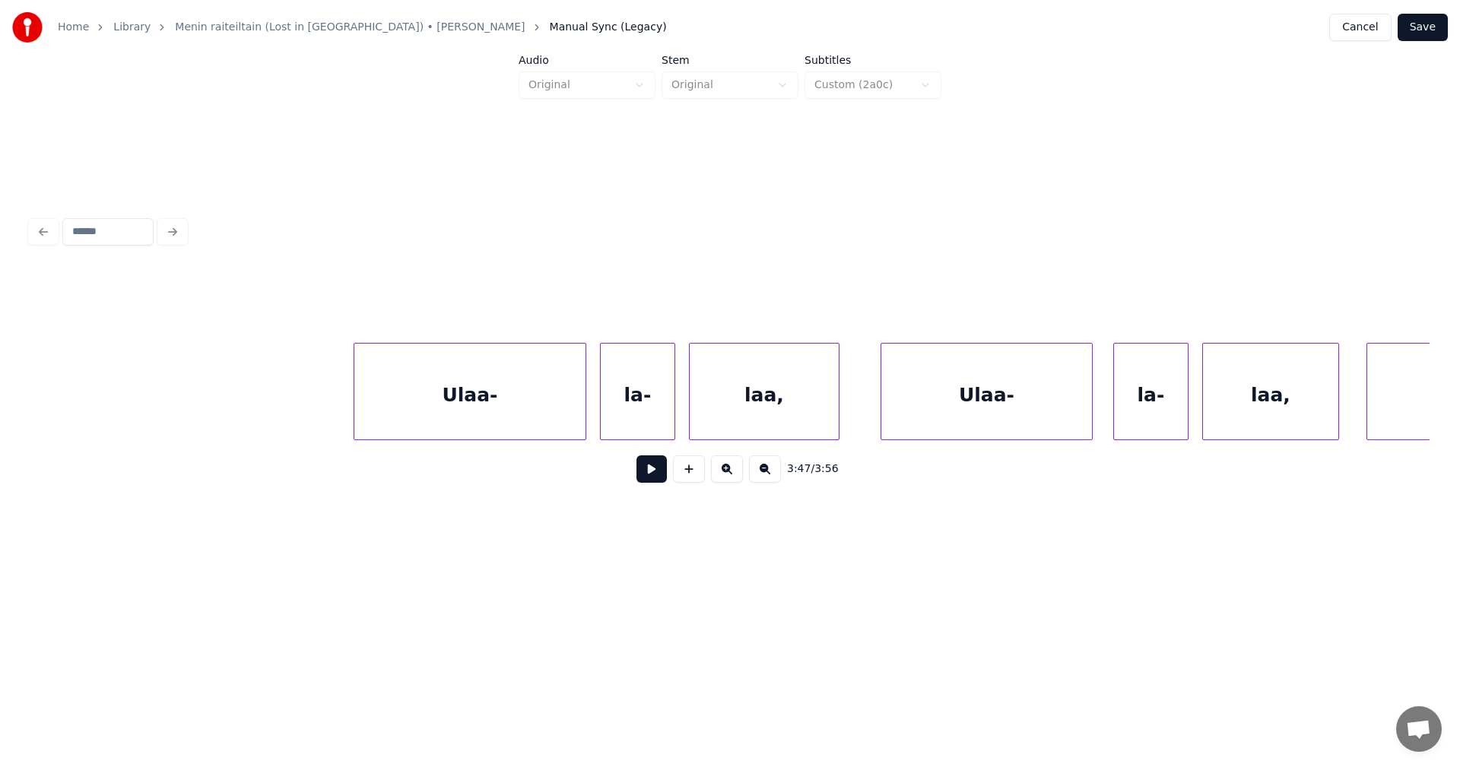
click at [493, 382] on div "Ulaa-" at bounding box center [469, 395] width 231 height 103
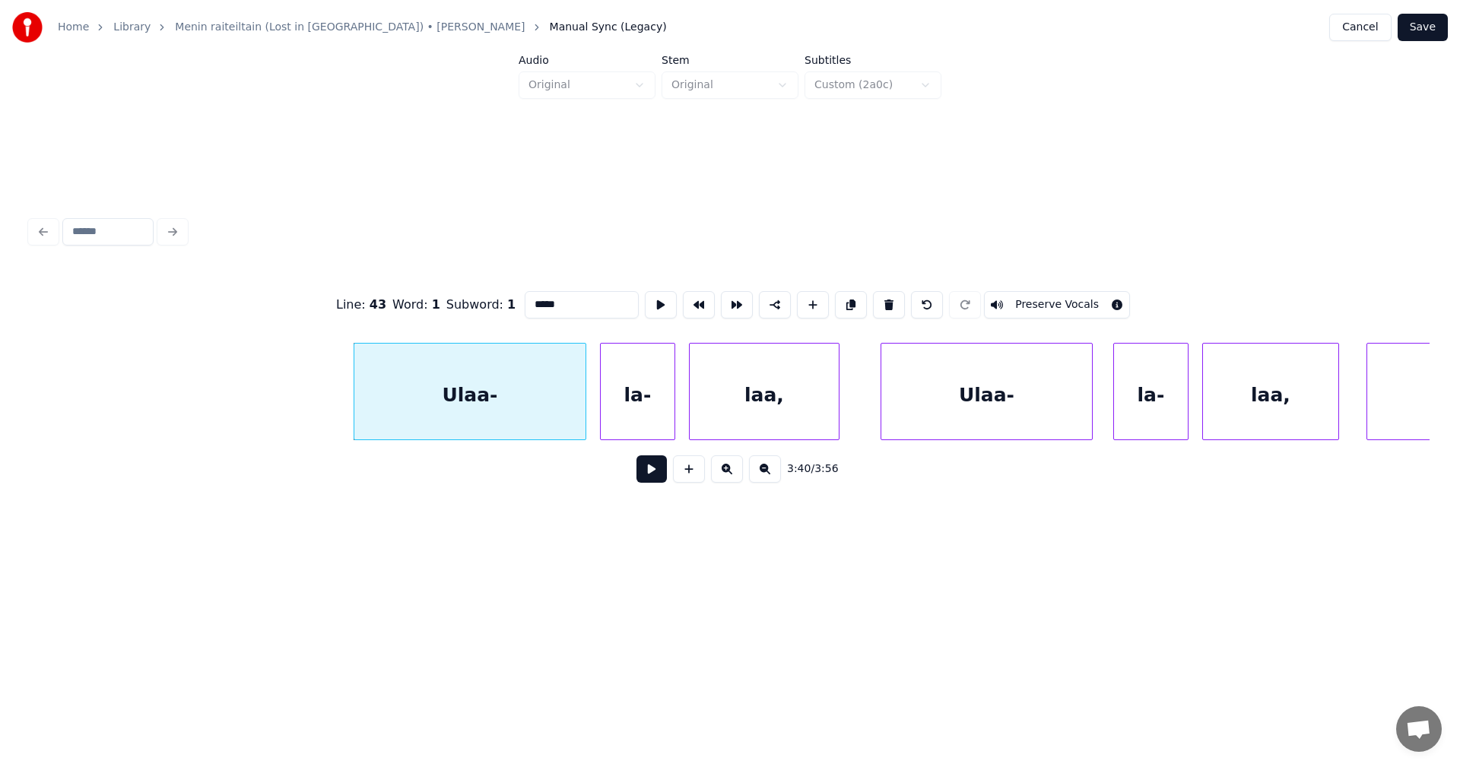
click at [655, 475] on button at bounding box center [651, 468] width 30 height 27
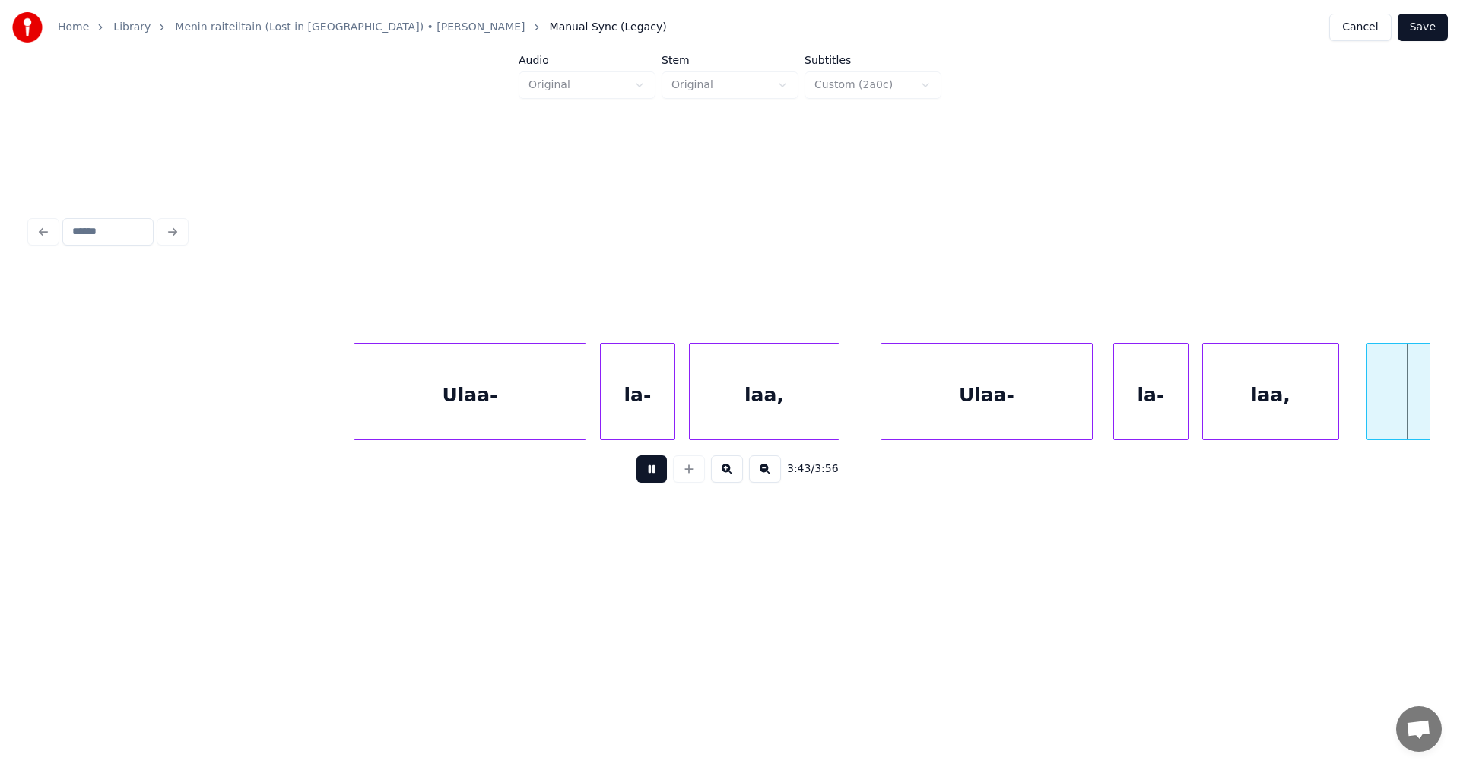
scroll to position [0, 76504]
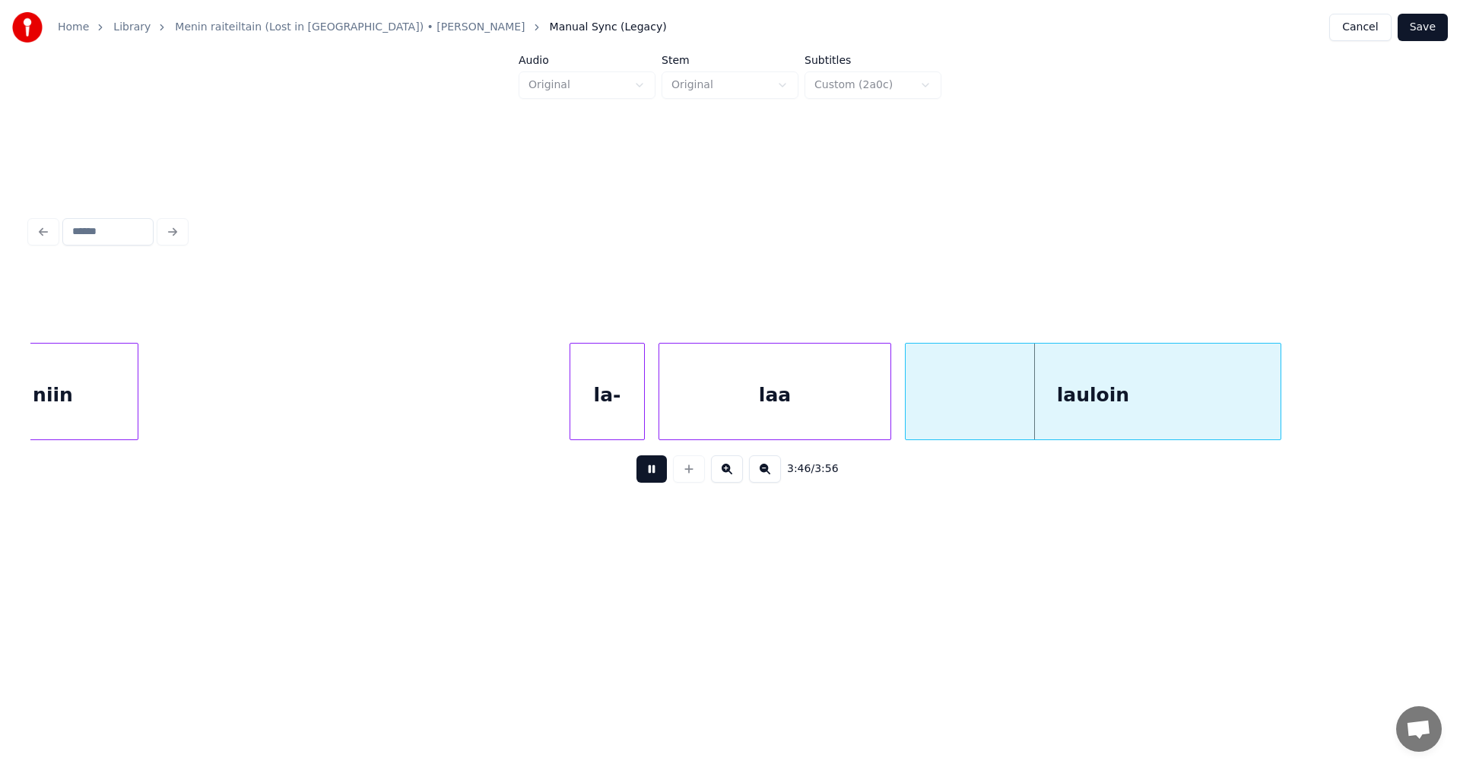
drag, startPoint x: 659, startPoint y: 467, endPoint x: 684, endPoint y: 398, distance: 73.6
click at [660, 465] on button at bounding box center [651, 468] width 30 height 27
click at [1069, 377] on div "lauloin" at bounding box center [1093, 395] width 375 height 103
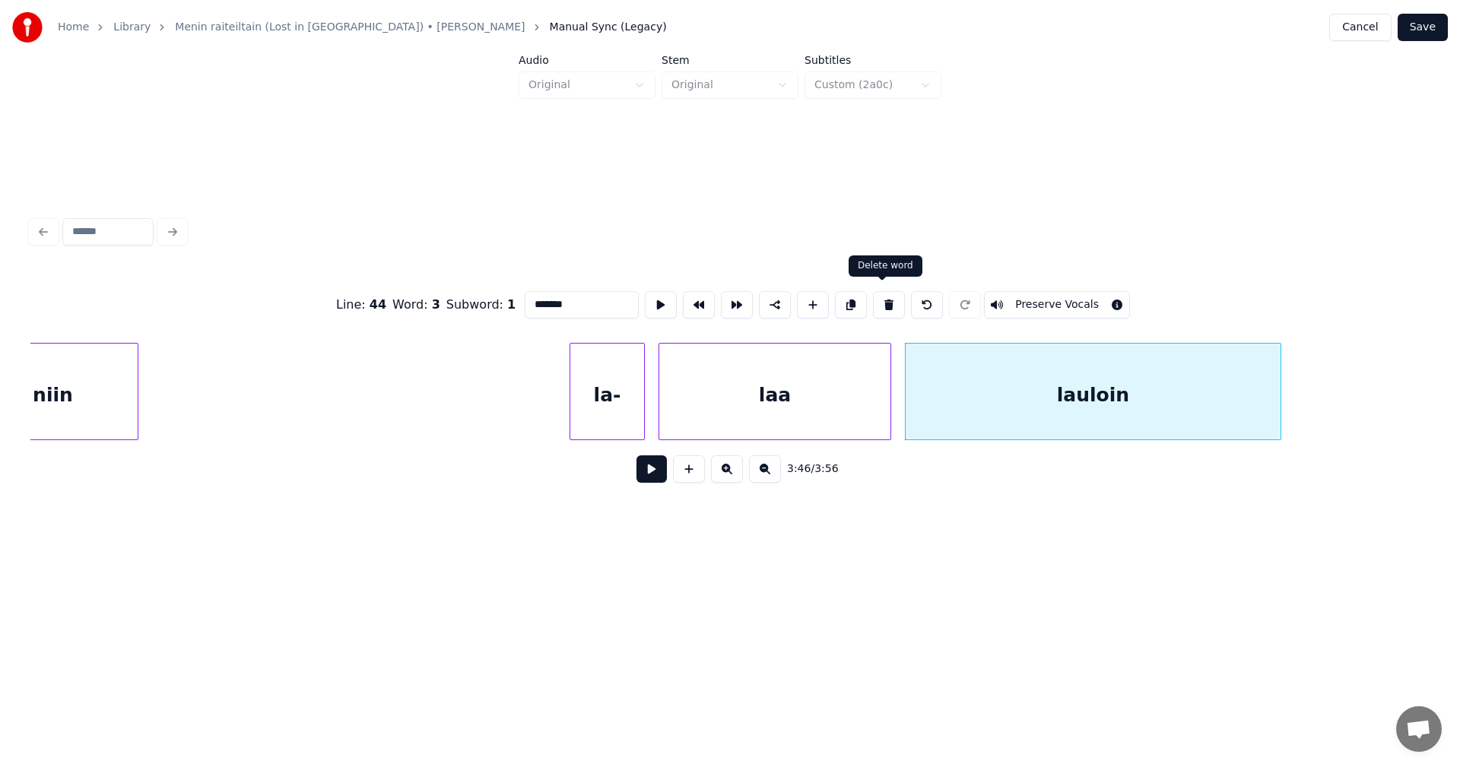
click at [883, 305] on button at bounding box center [889, 304] width 32 height 27
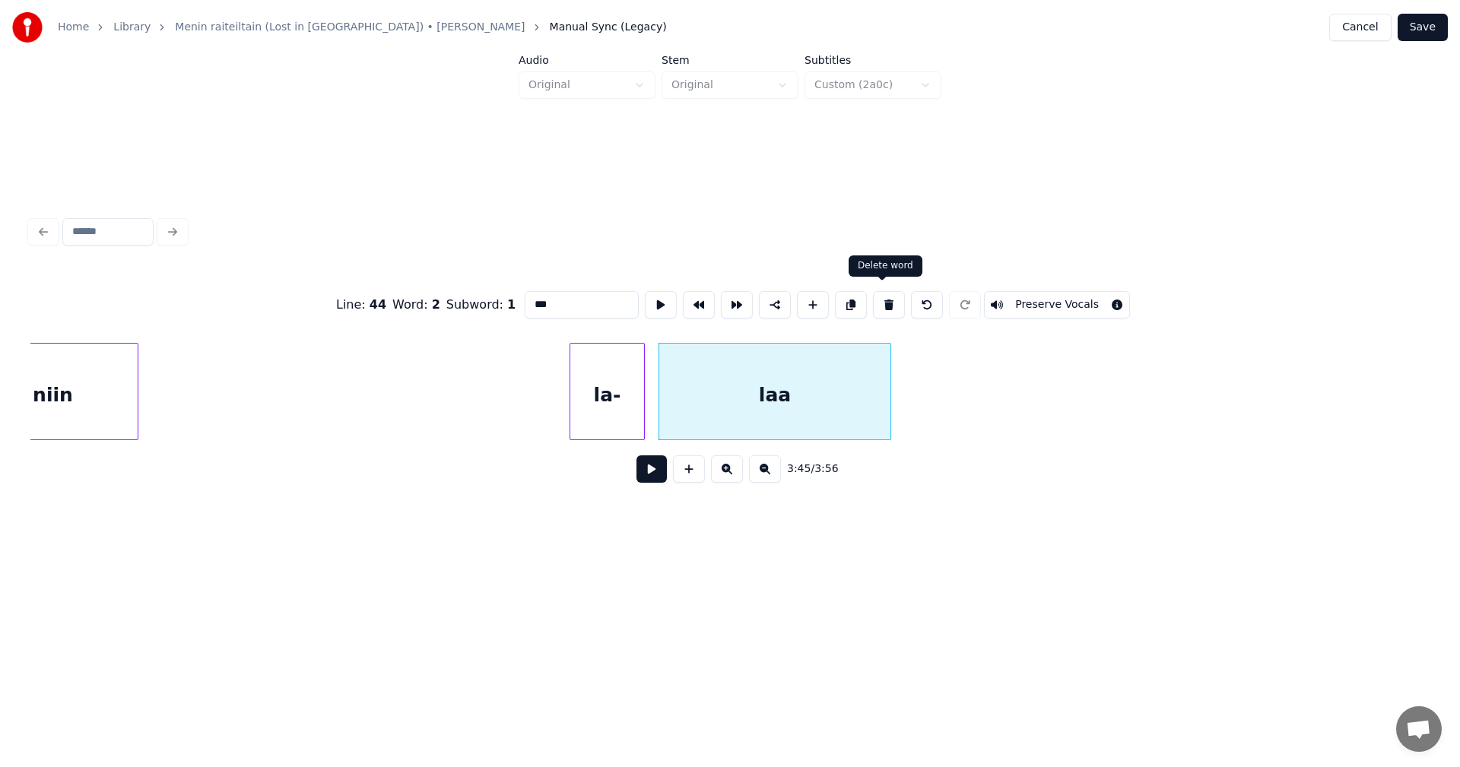
click at [878, 302] on button at bounding box center [889, 304] width 32 height 27
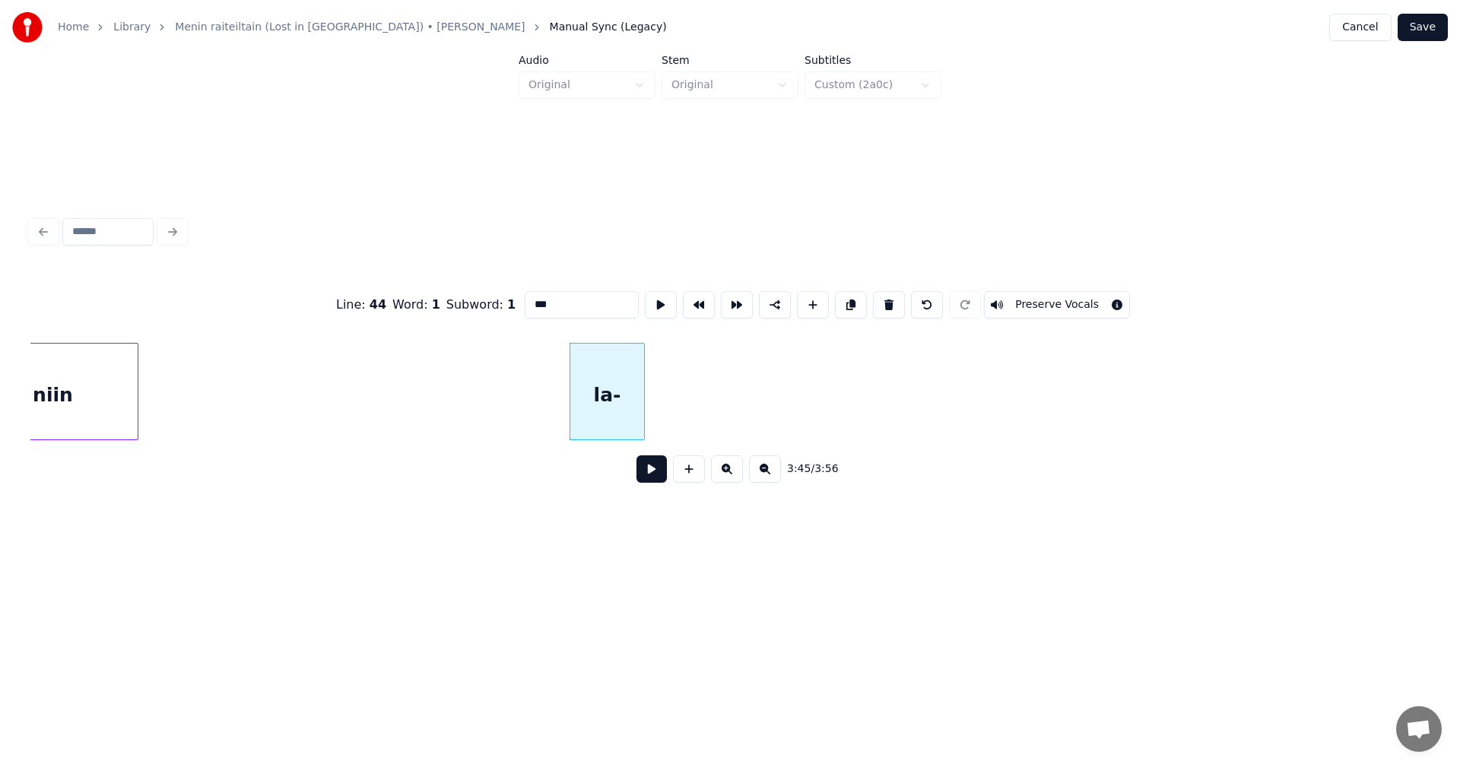
click at [884, 297] on button at bounding box center [889, 304] width 32 height 27
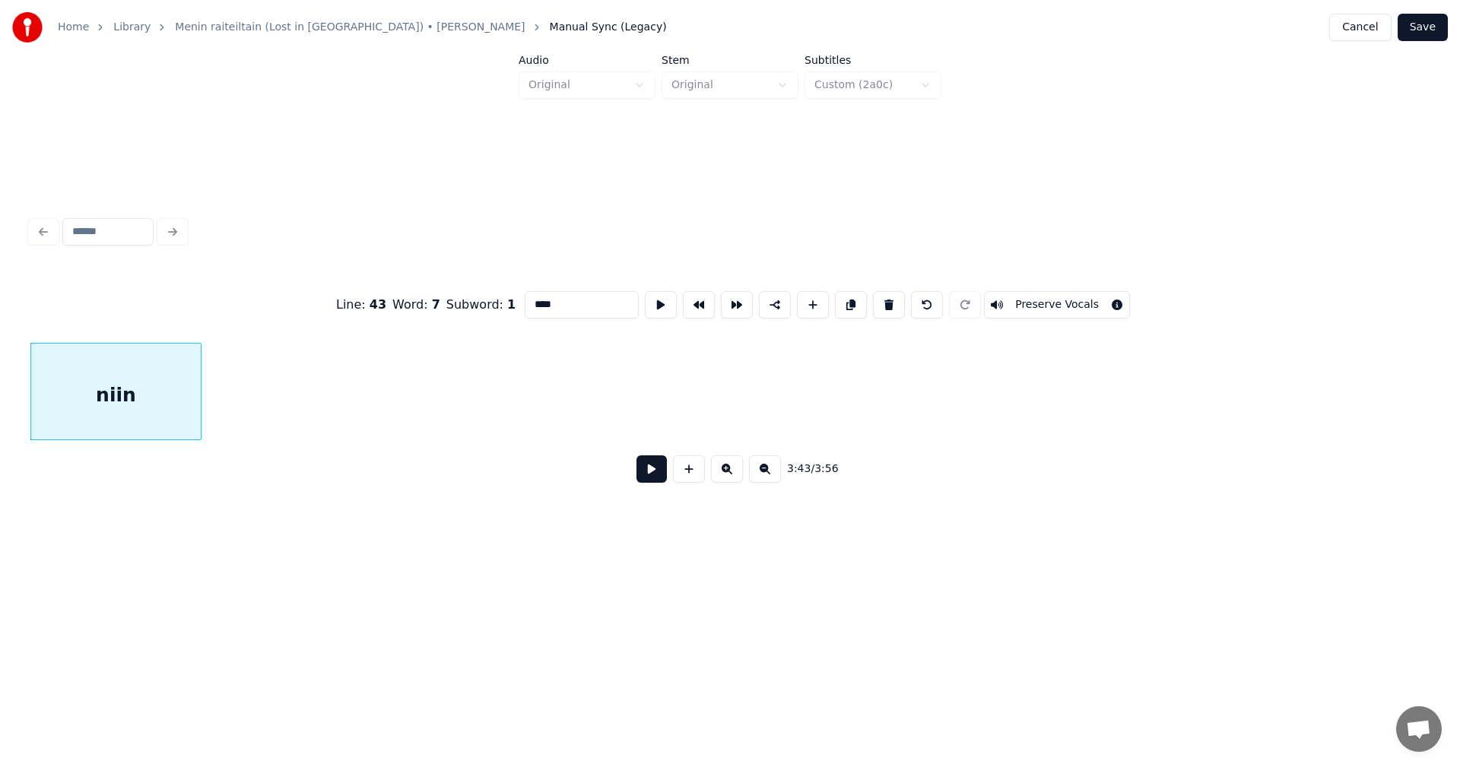
click at [569, 440] on div "niin" at bounding box center [729, 391] width 1399 height 97
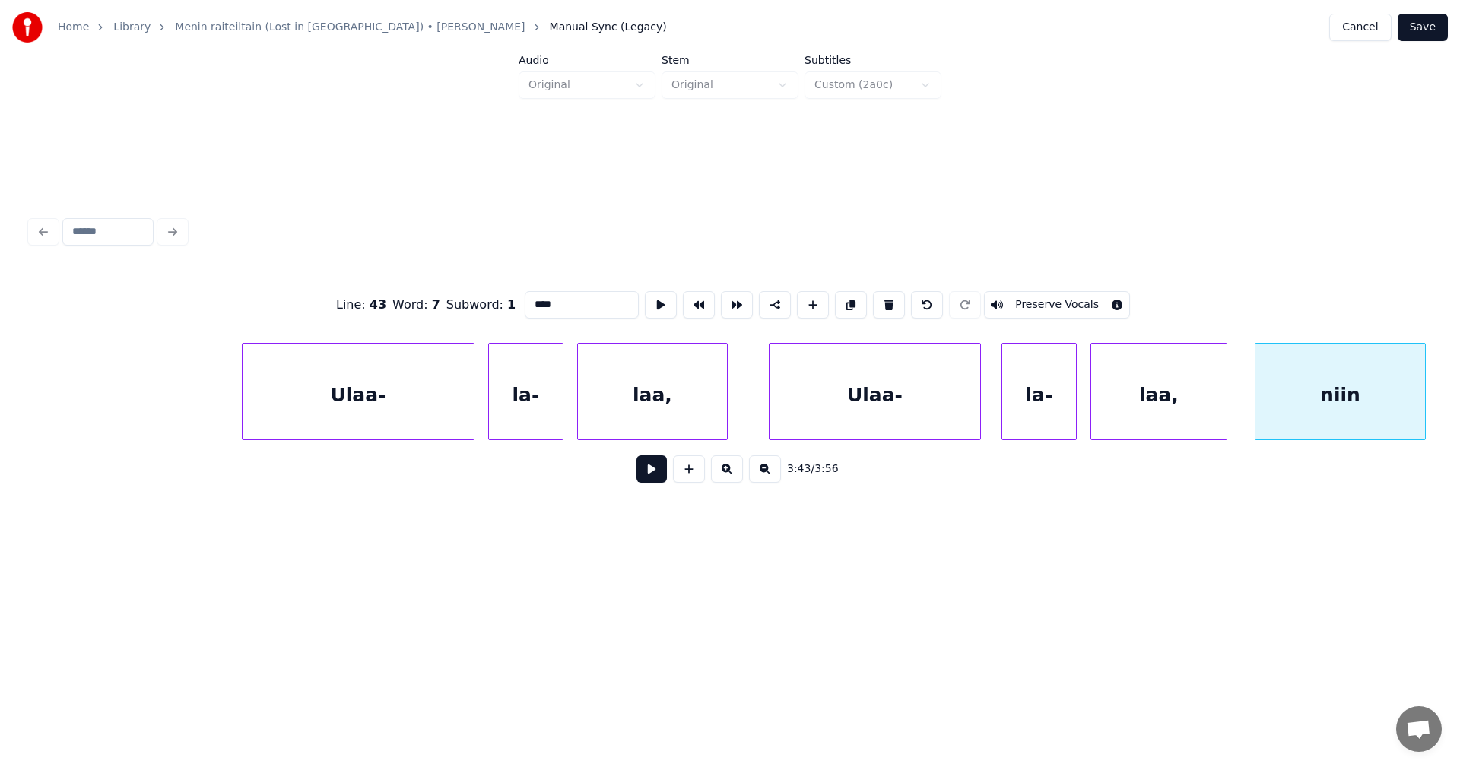
click at [436, 409] on div "Ulaa-" at bounding box center [358, 395] width 231 height 103
type input "*****"
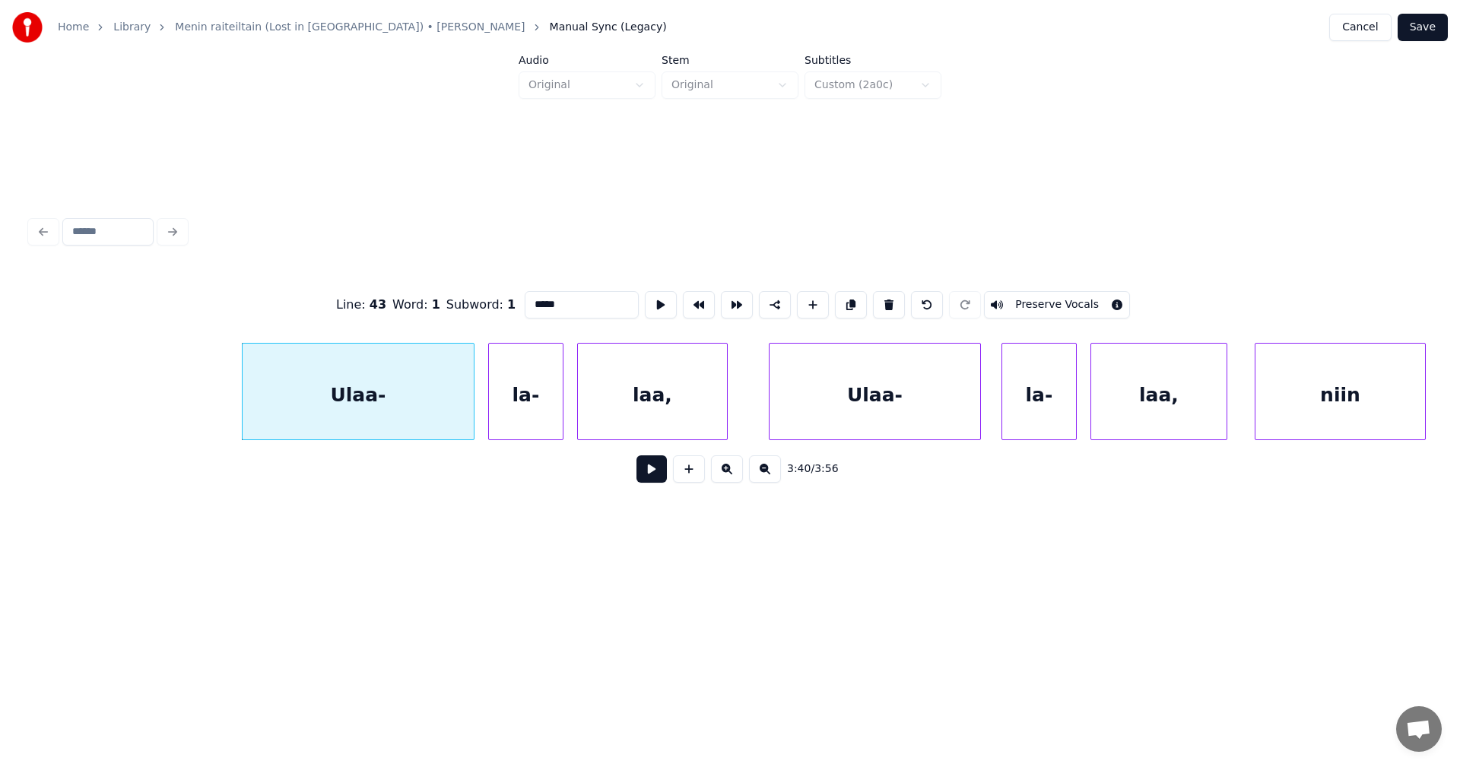
click at [650, 483] on button at bounding box center [651, 468] width 30 height 27
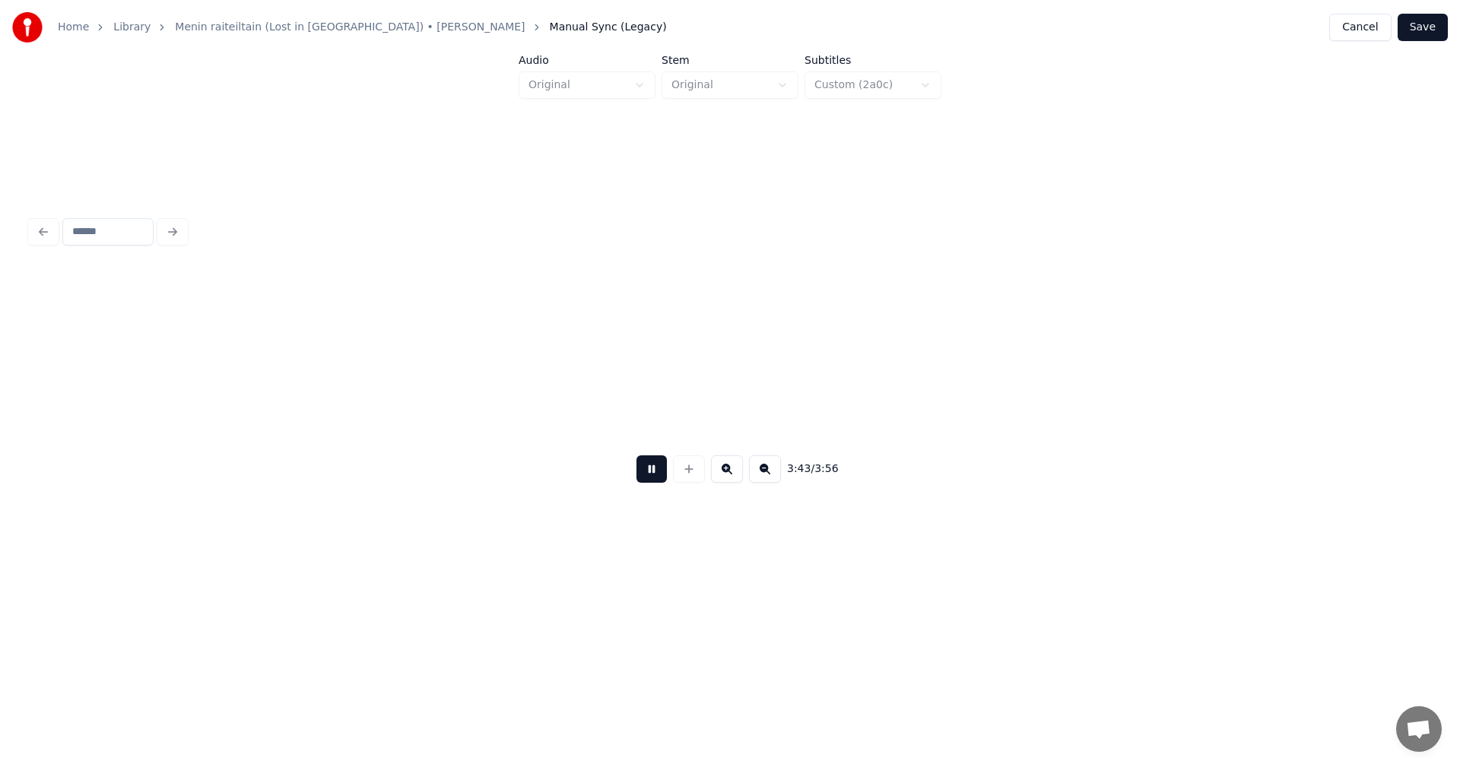
scroll to position [0, 76620]
click at [663, 471] on button at bounding box center [651, 468] width 30 height 27
click at [1419, 24] on button "Save" at bounding box center [1423, 27] width 50 height 27
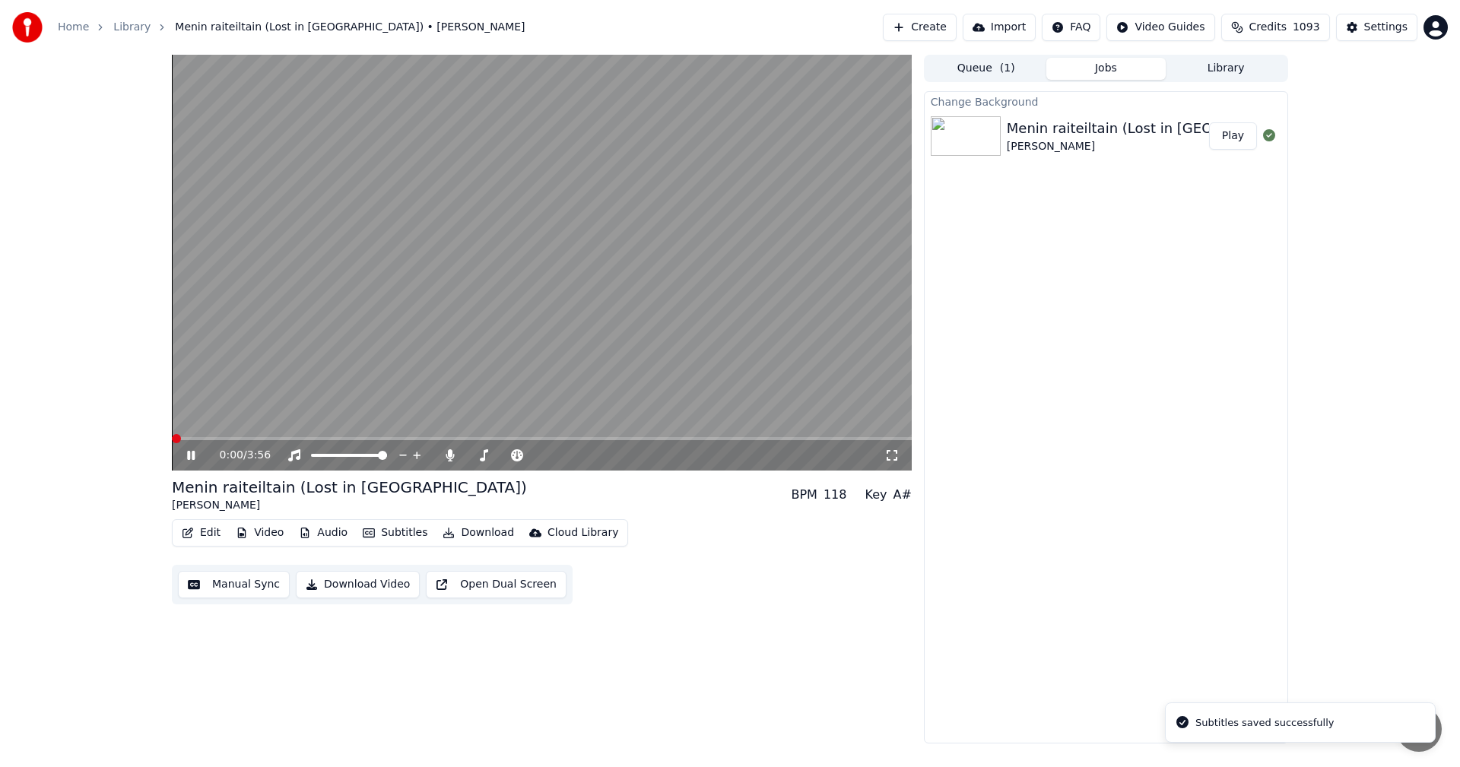
click at [703, 439] on span at bounding box center [542, 438] width 740 height 3
click at [800, 439] on span at bounding box center [542, 438] width 740 height 3
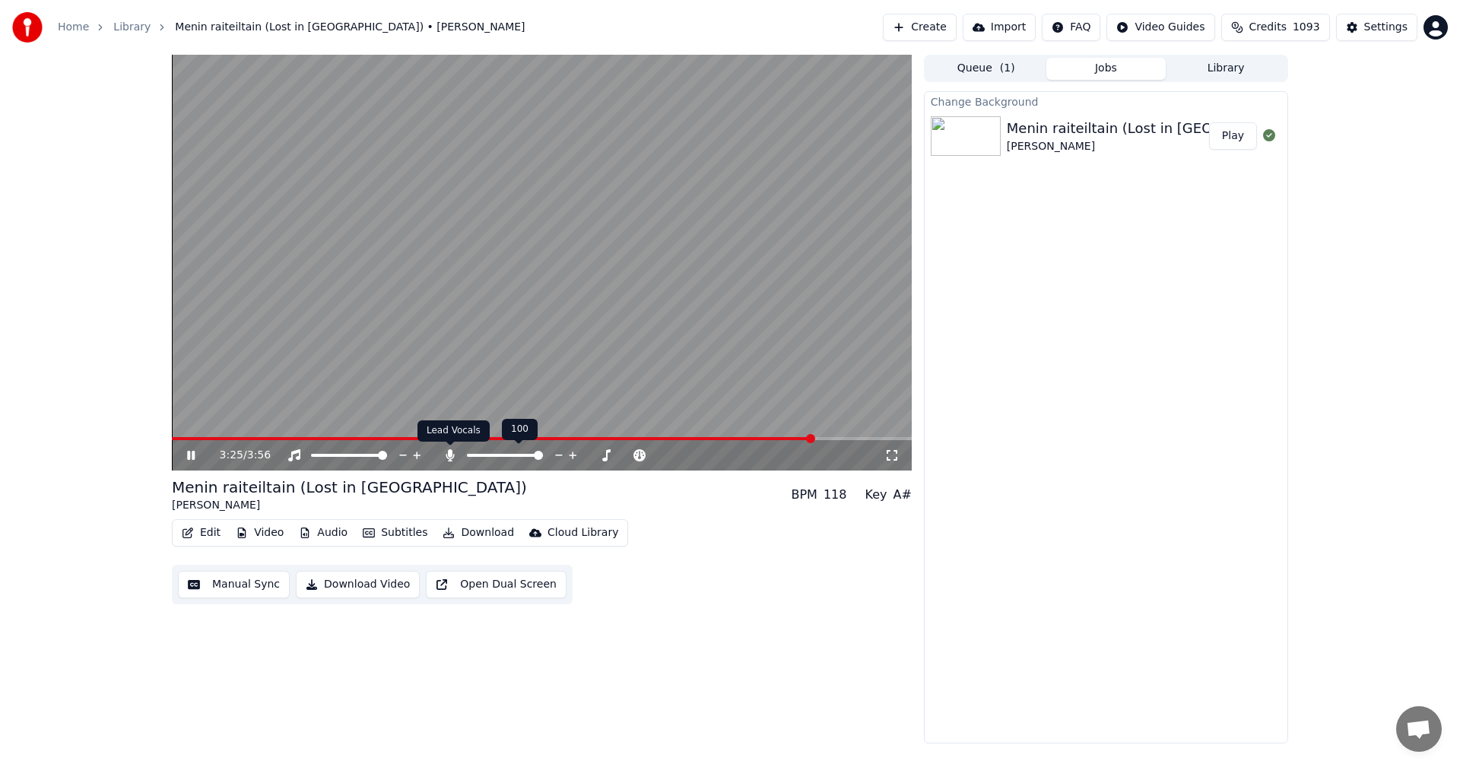
drag, startPoint x: 450, startPoint y: 454, endPoint x: 497, endPoint y: 458, distance: 46.5
click at [451, 454] on icon at bounding box center [450, 455] width 8 height 12
click at [192, 455] on icon at bounding box center [191, 455] width 8 height 9
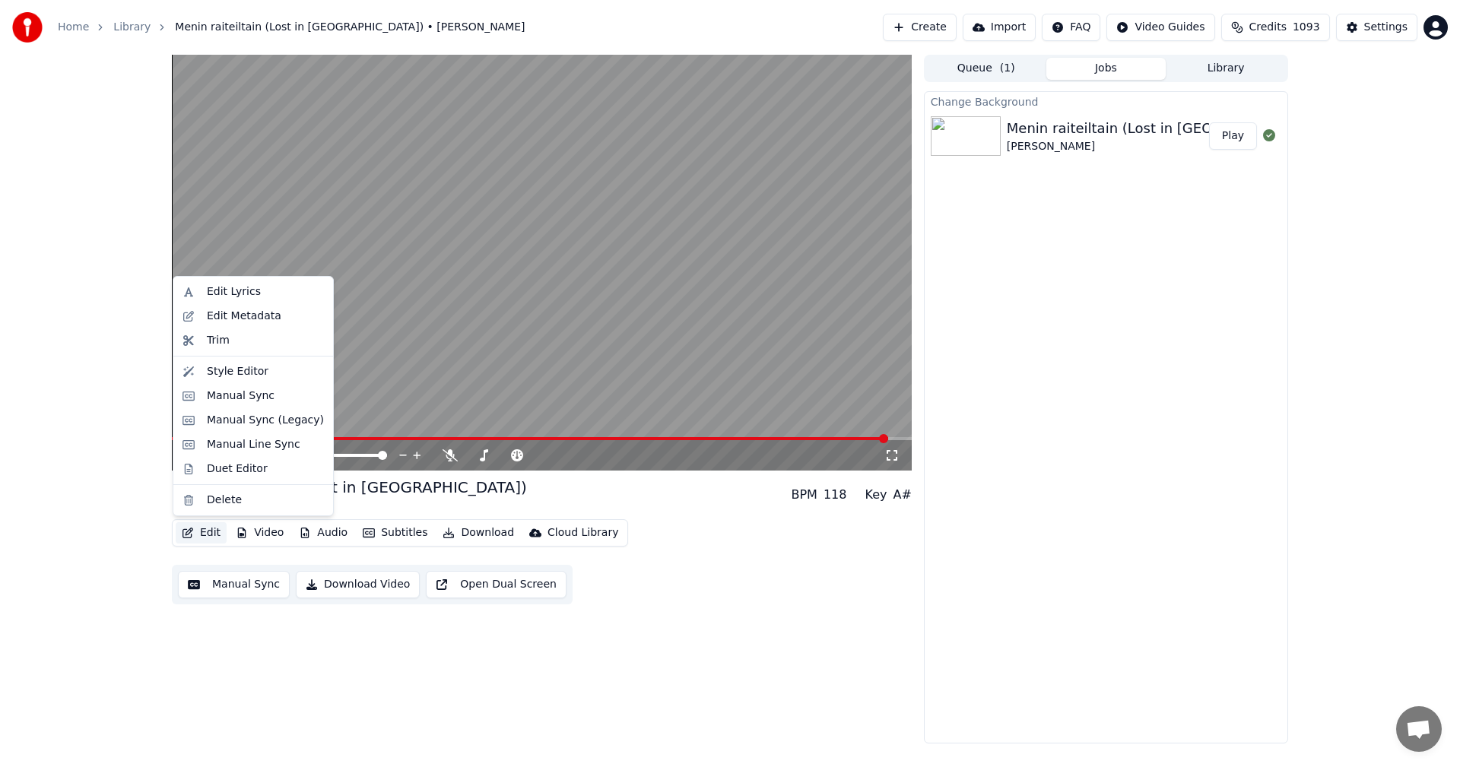
click at [204, 534] on button "Edit" at bounding box center [201, 532] width 51 height 21
click at [284, 423] on div "Manual Sync (Legacy)" at bounding box center [265, 420] width 117 height 15
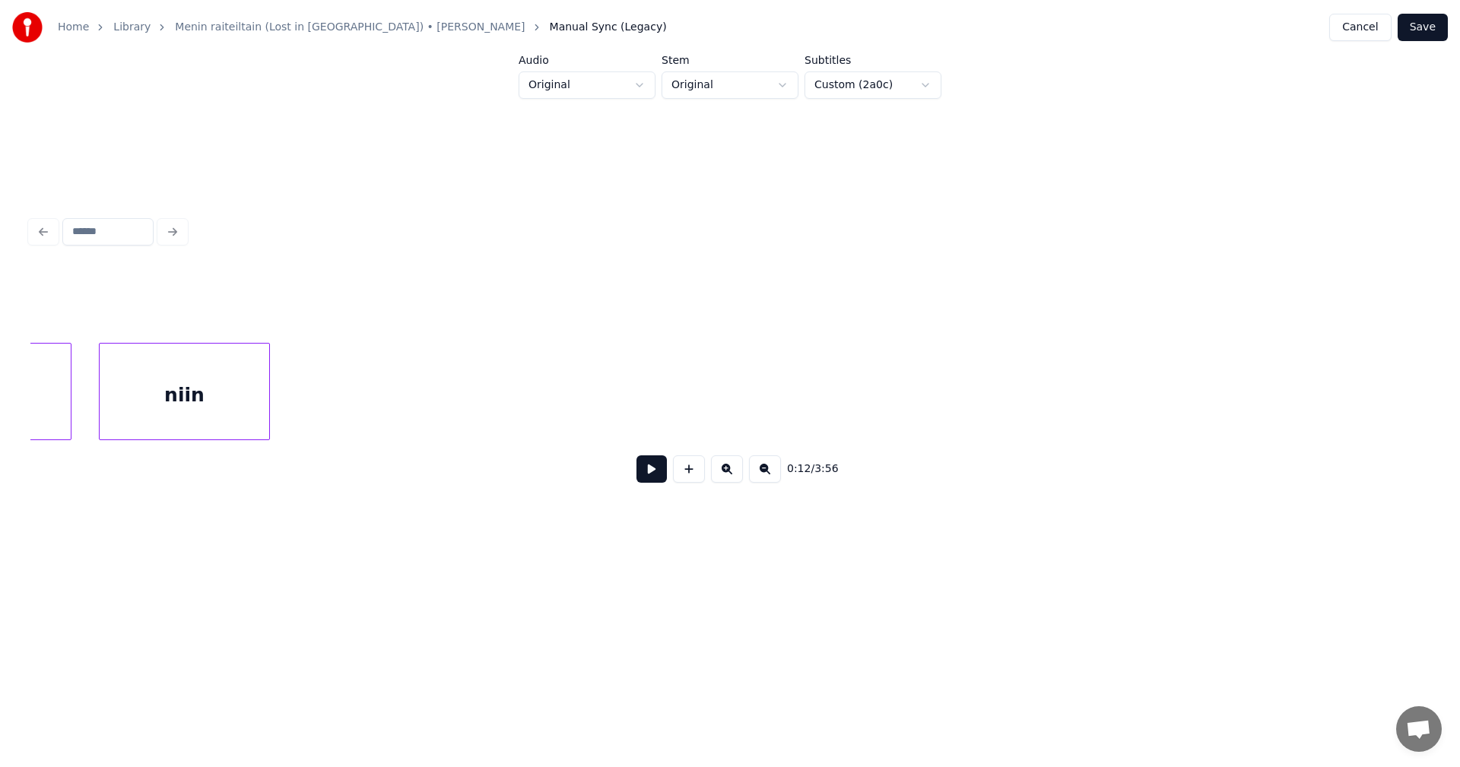
scroll to position [0, 76238]
click at [366, 414] on div "niin" at bounding box center [319, 395] width 170 height 103
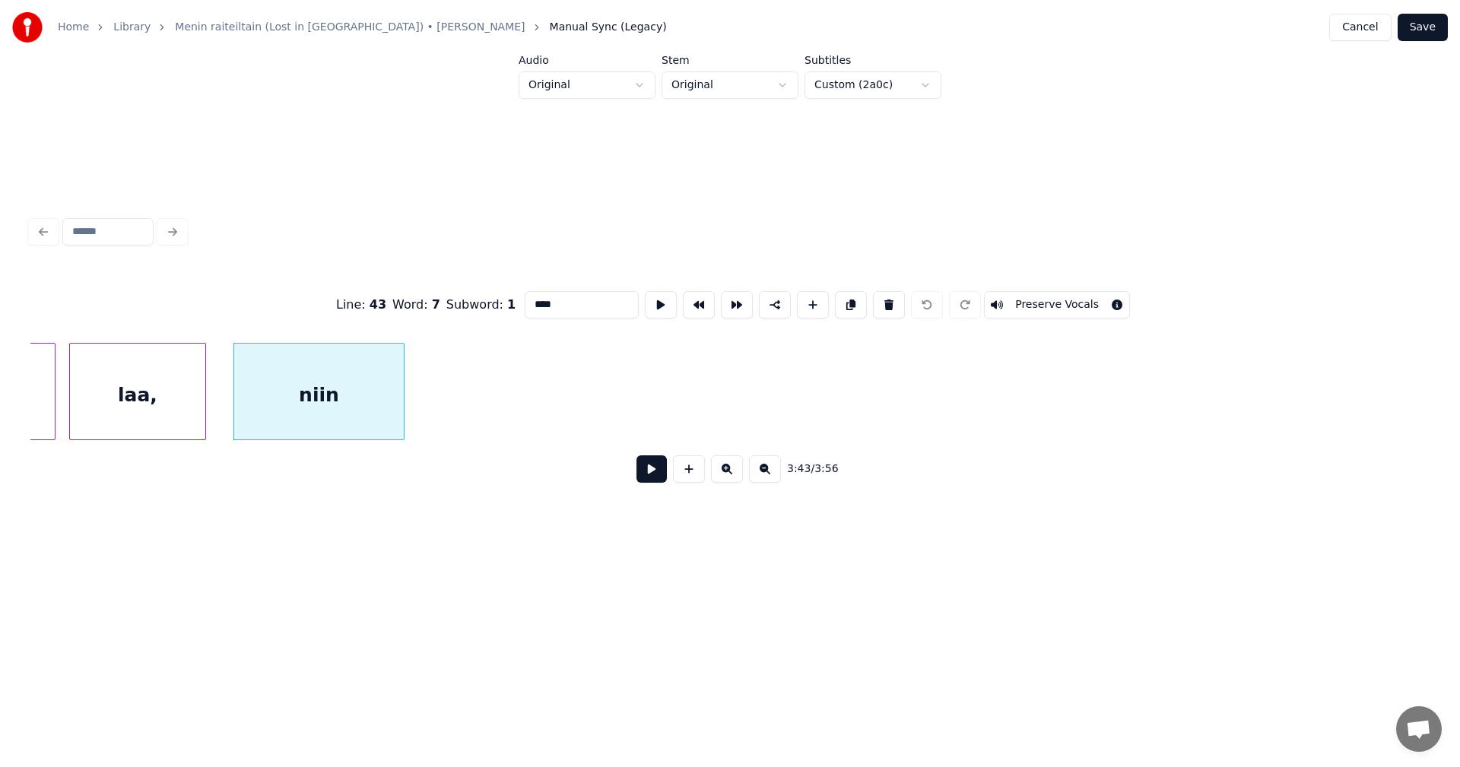
scroll to position [0, 75014]
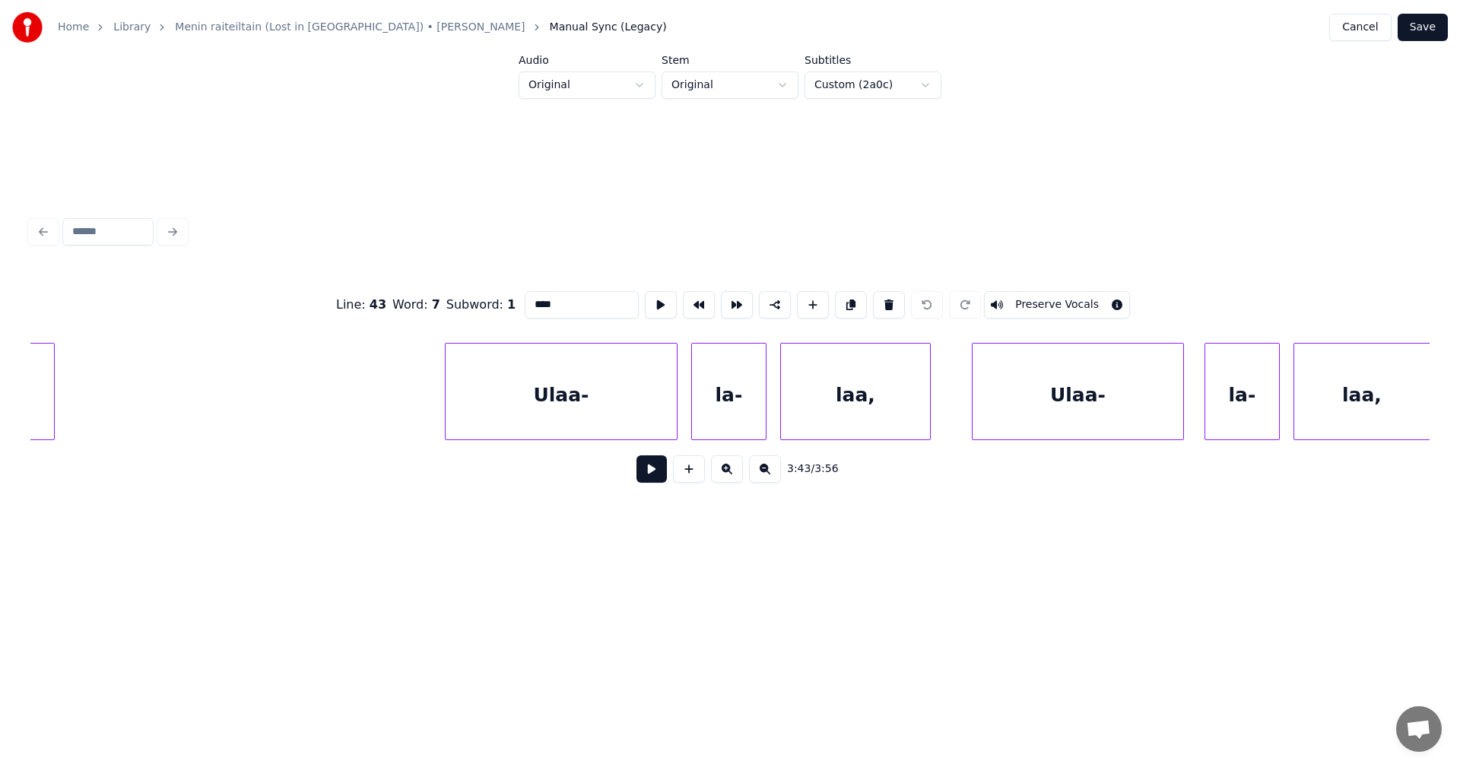
click at [549, 408] on div "Ulaa-" at bounding box center [561, 395] width 231 height 103
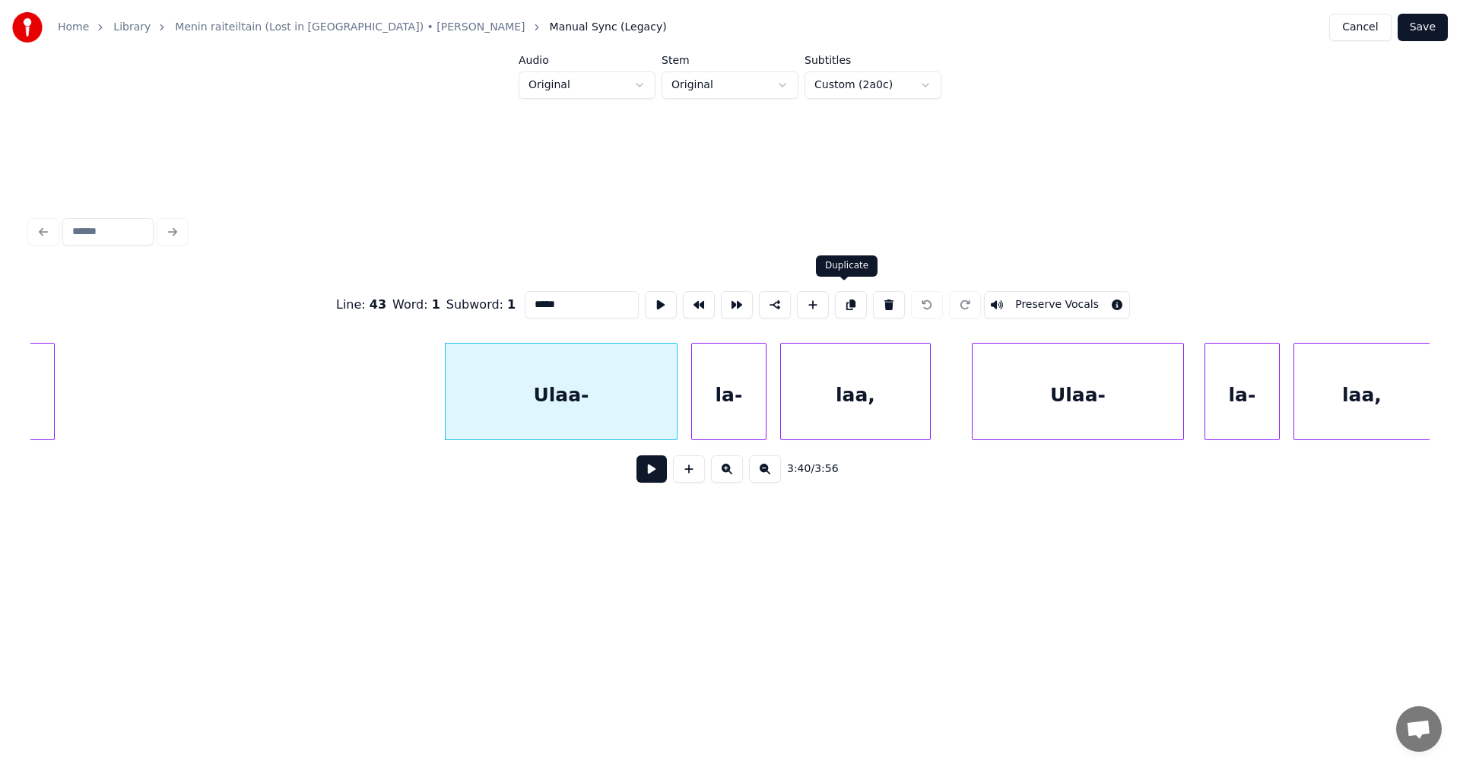
click at [847, 300] on button at bounding box center [851, 304] width 32 height 27
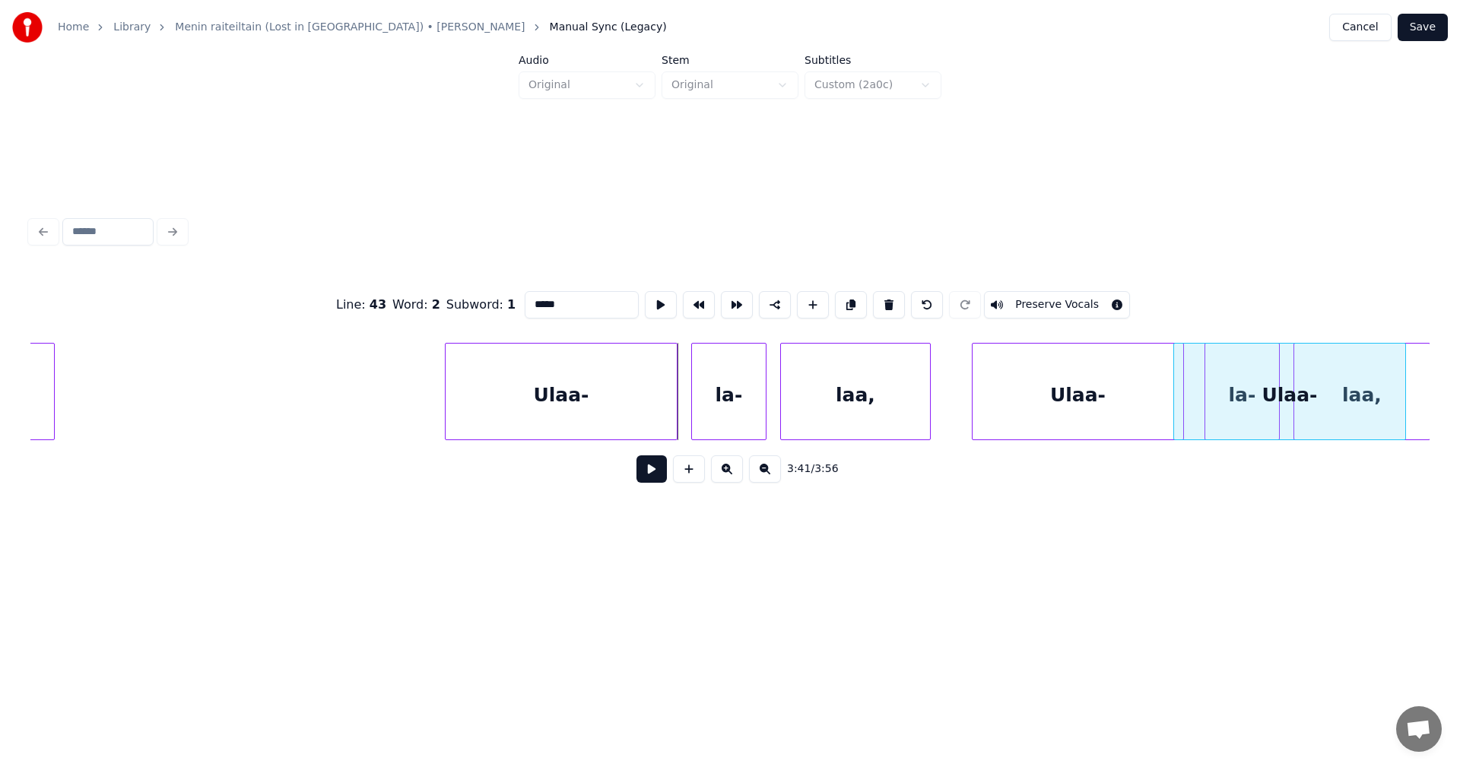
scroll to position [0, 75043]
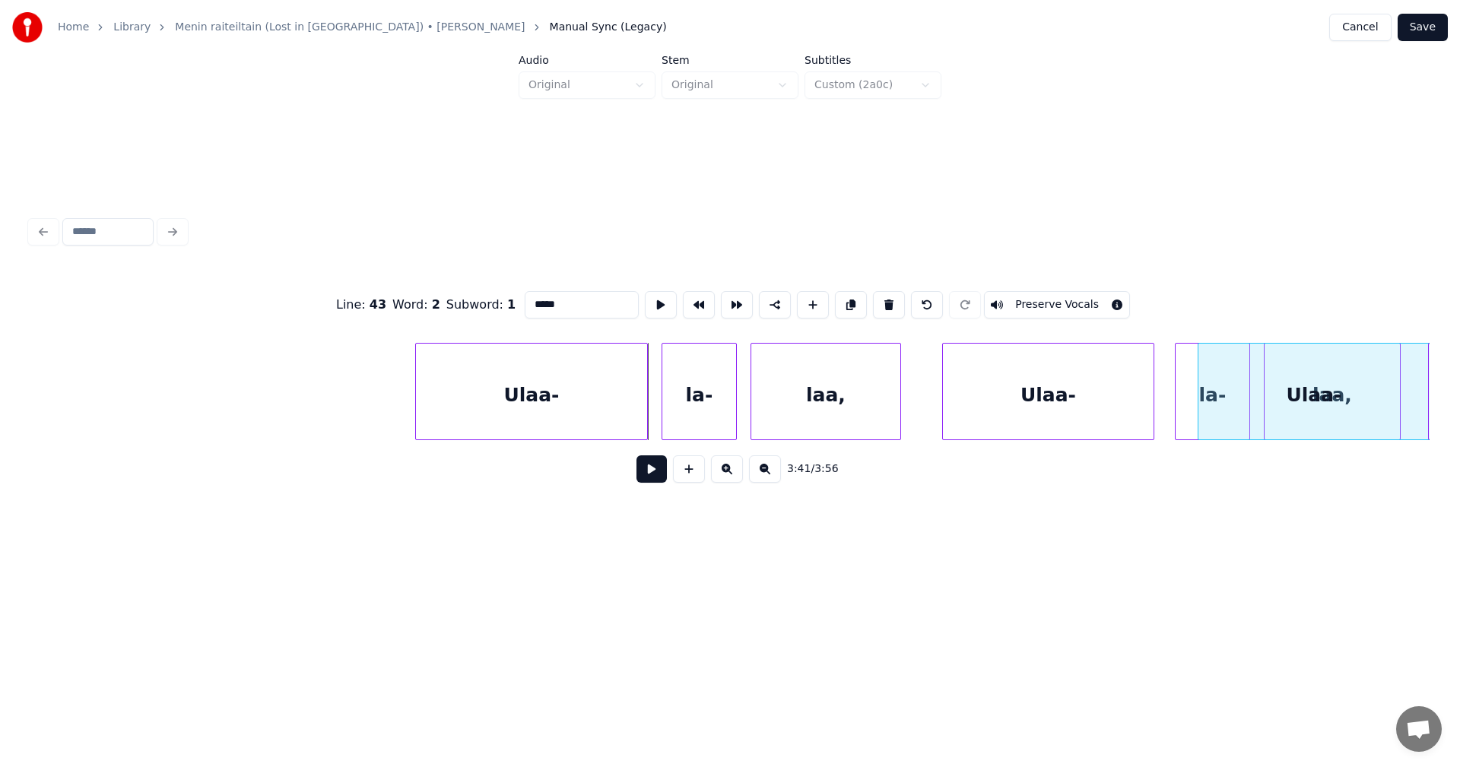
click at [1340, 313] on div "Line : 43 Word : 2 Subword : 1 ***** Preserve Vocals 3:41 / 3:56" at bounding box center [729, 382] width 1399 height 231
click at [1426, 434] on div "laa, la- Ulaa- Ulaa- [GEOGRAPHIC_DATA], Ulaa- niin" at bounding box center [729, 391] width 1399 height 97
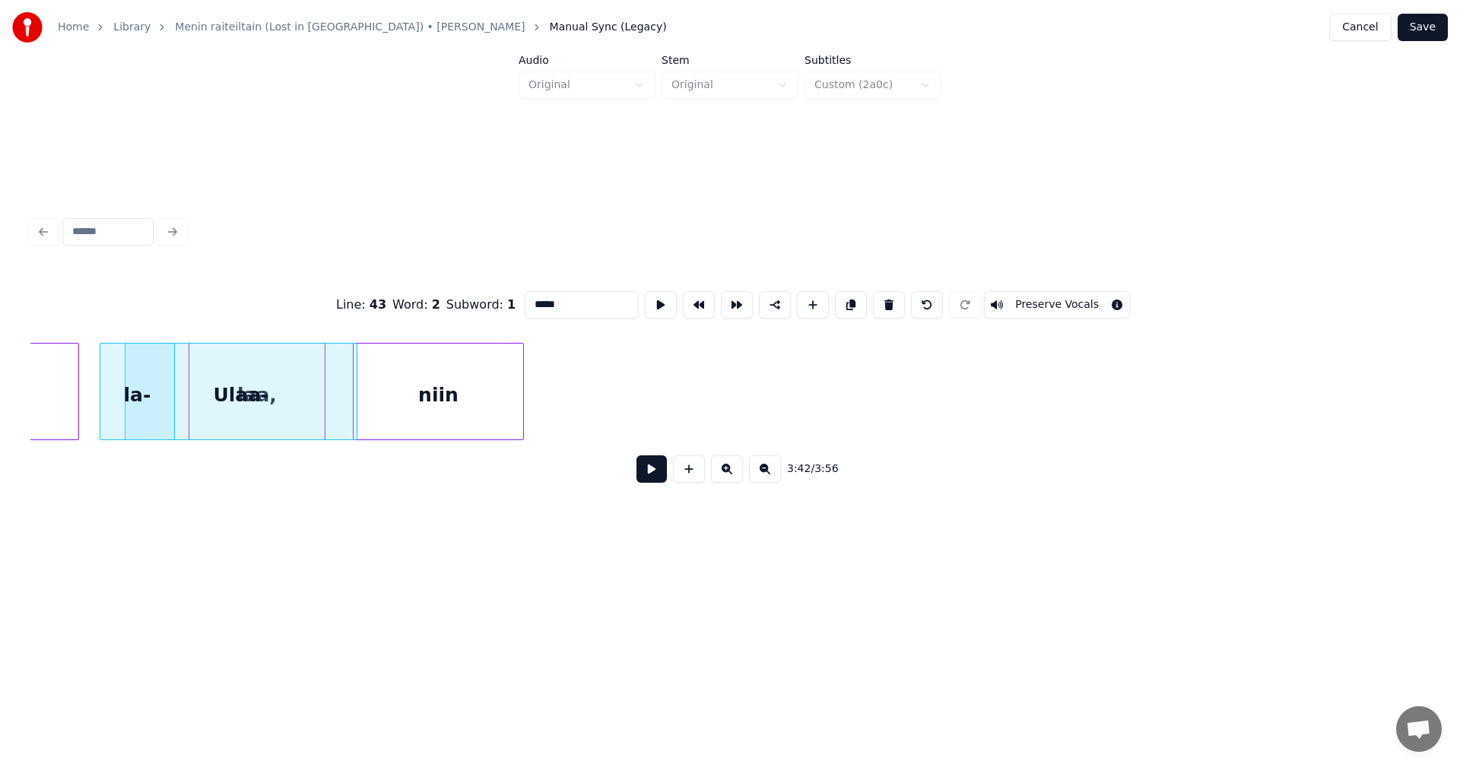
scroll to position [0, 76141]
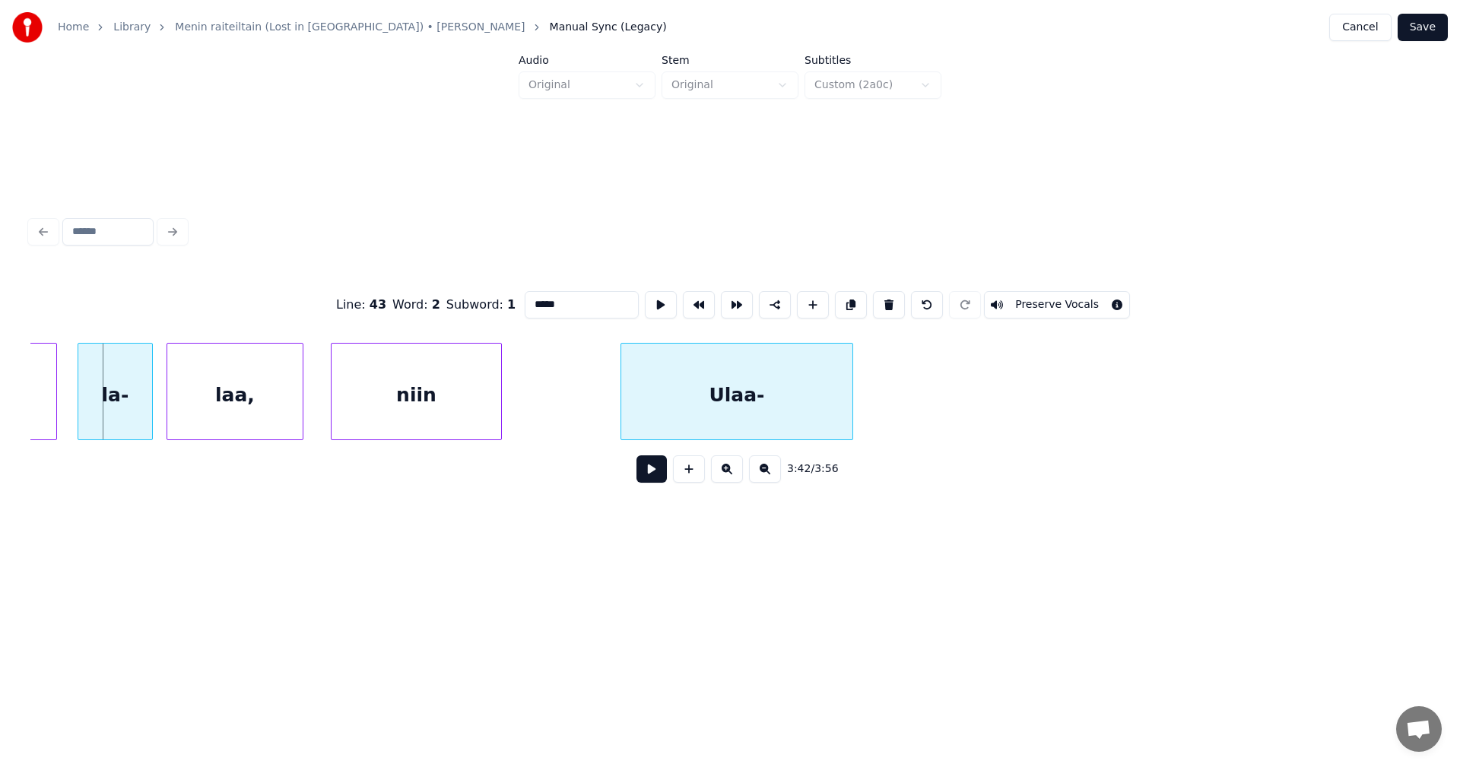
click at [782, 317] on div "Line : 43 Word : 2 Subword : 1 ***** Preserve Vocals 3:42 / 3:56" at bounding box center [729, 382] width 1399 height 231
click at [452, 415] on div "niin" at bounding box center [417, 395] width 170 height 103
type input "****"
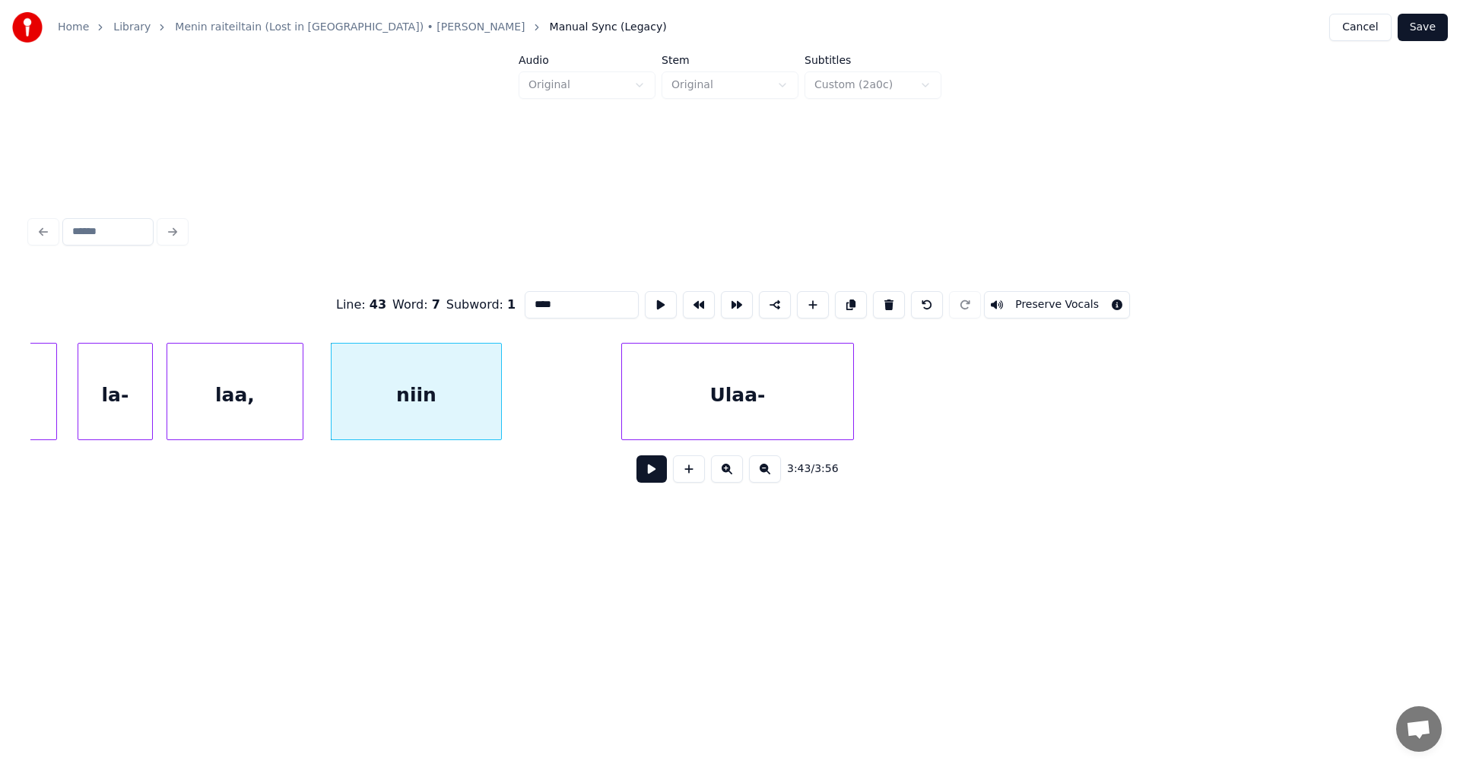
click at [649, 481] on button at bounding box center [651, 468] width 30 height 27
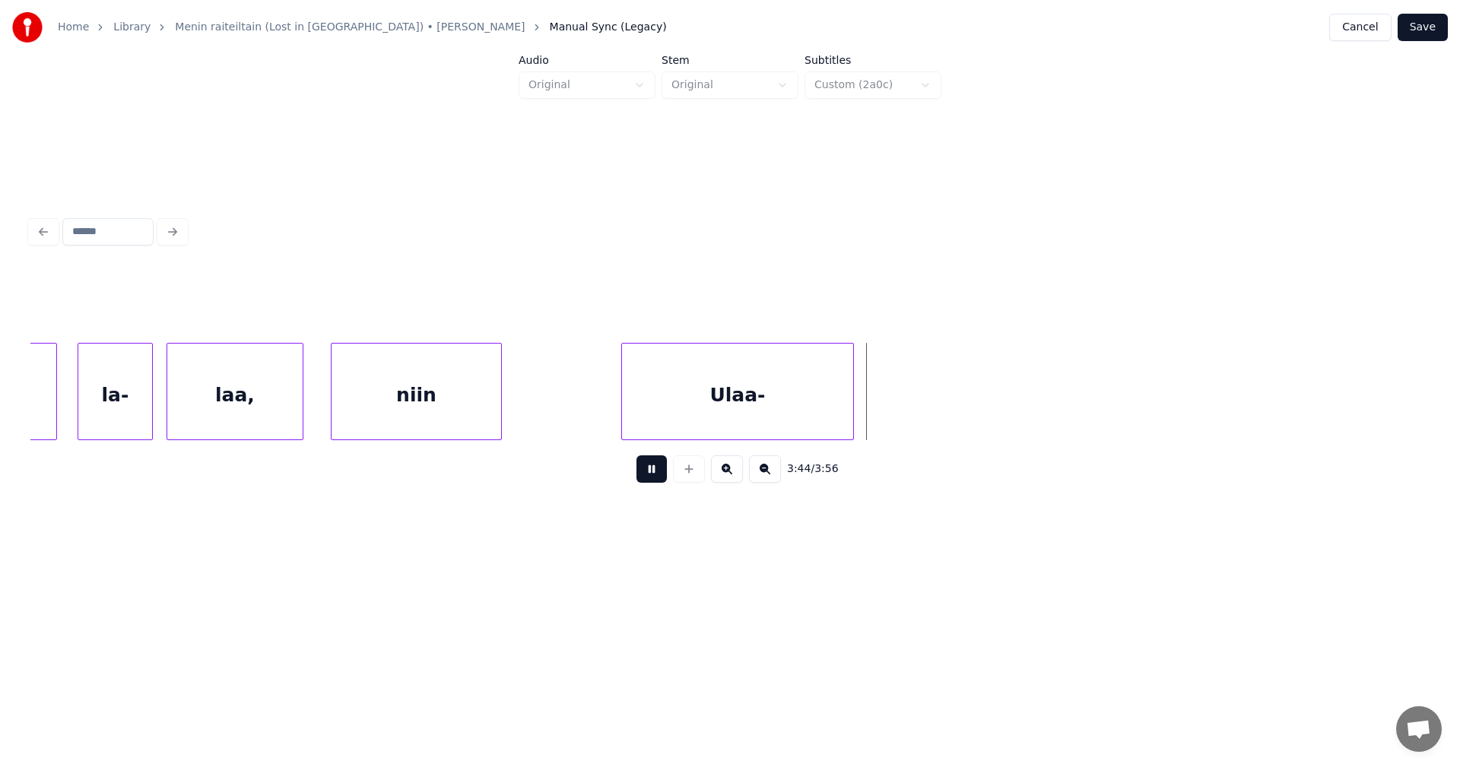
click at [655, 477] on button at bounding box center [651, 468] width 30 height 27
click at [137, 396] on div "la-" at bounding box center [115, 395] width 74 height 103
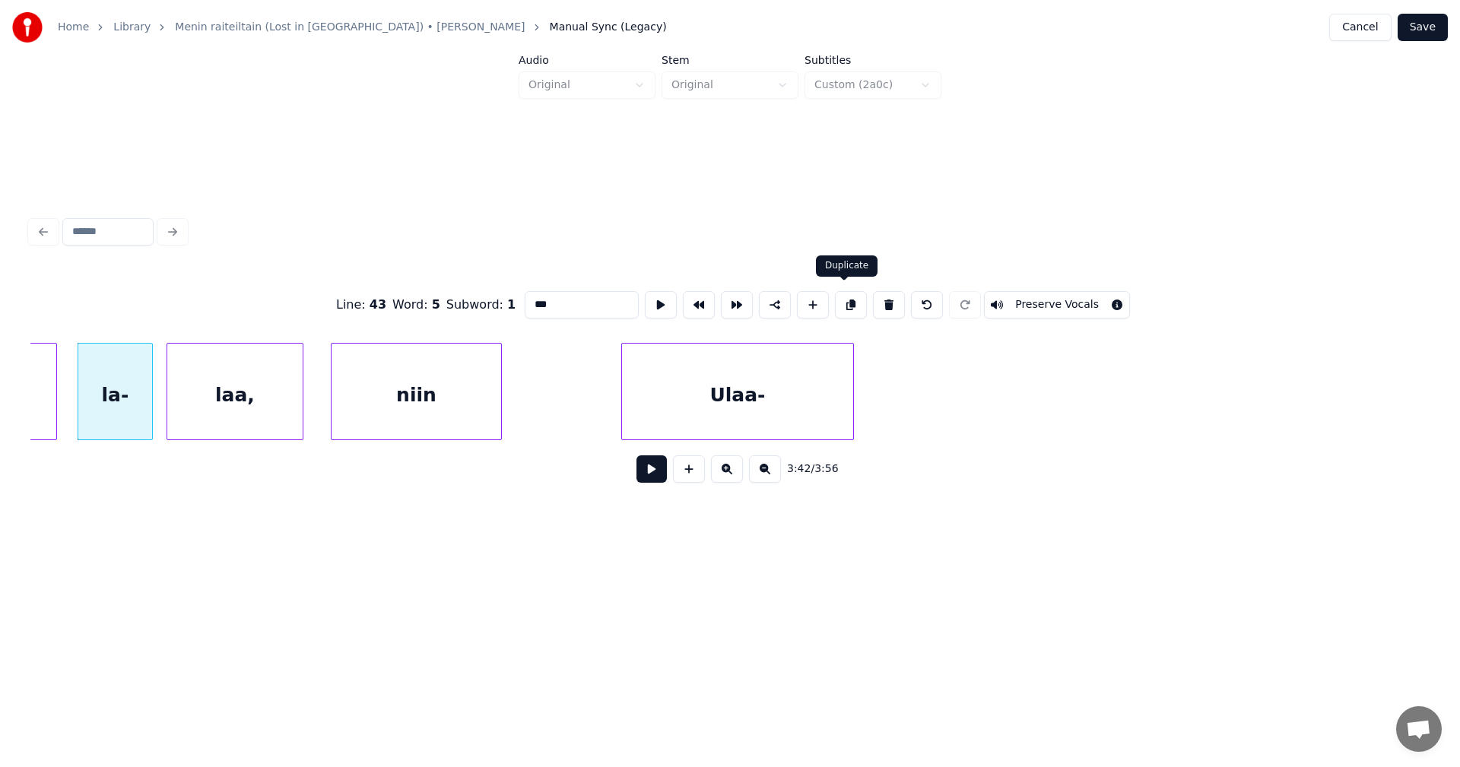
click at [850, 297] on button at bounding box center [851, 304] width 32 height 27
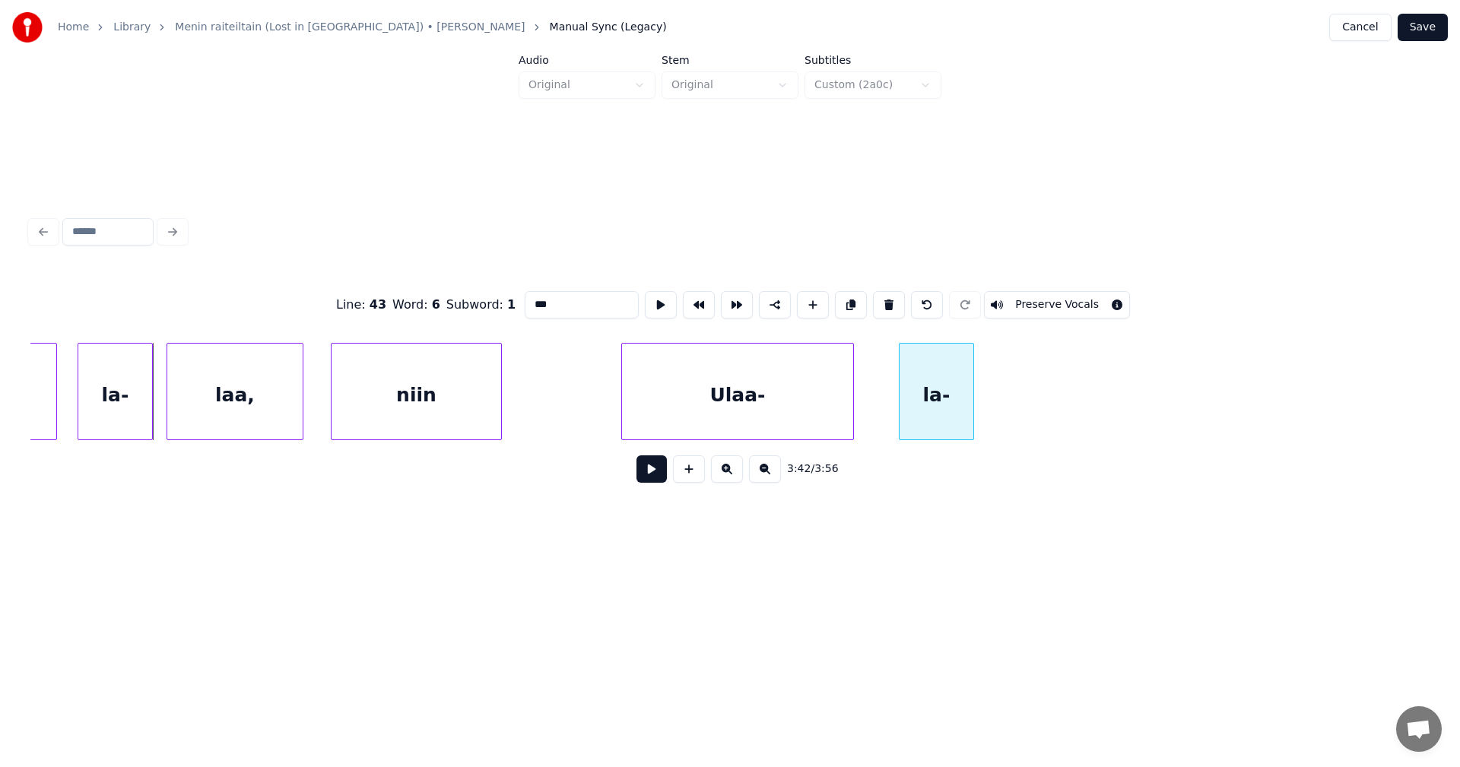
click at [946, 358] on div "la-" at bounding box center [937, 395] width 74 height 103
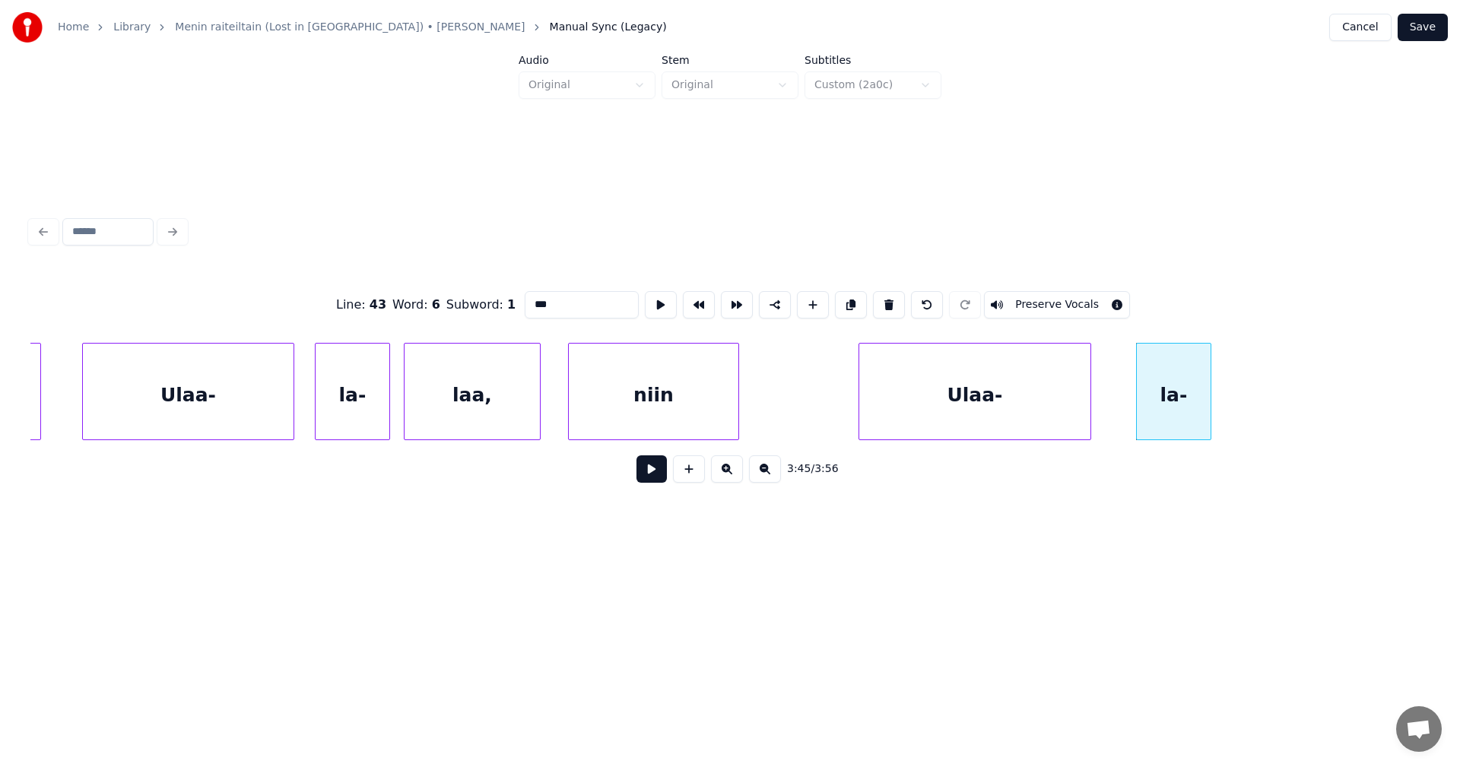
scroll to position [0, 75867]
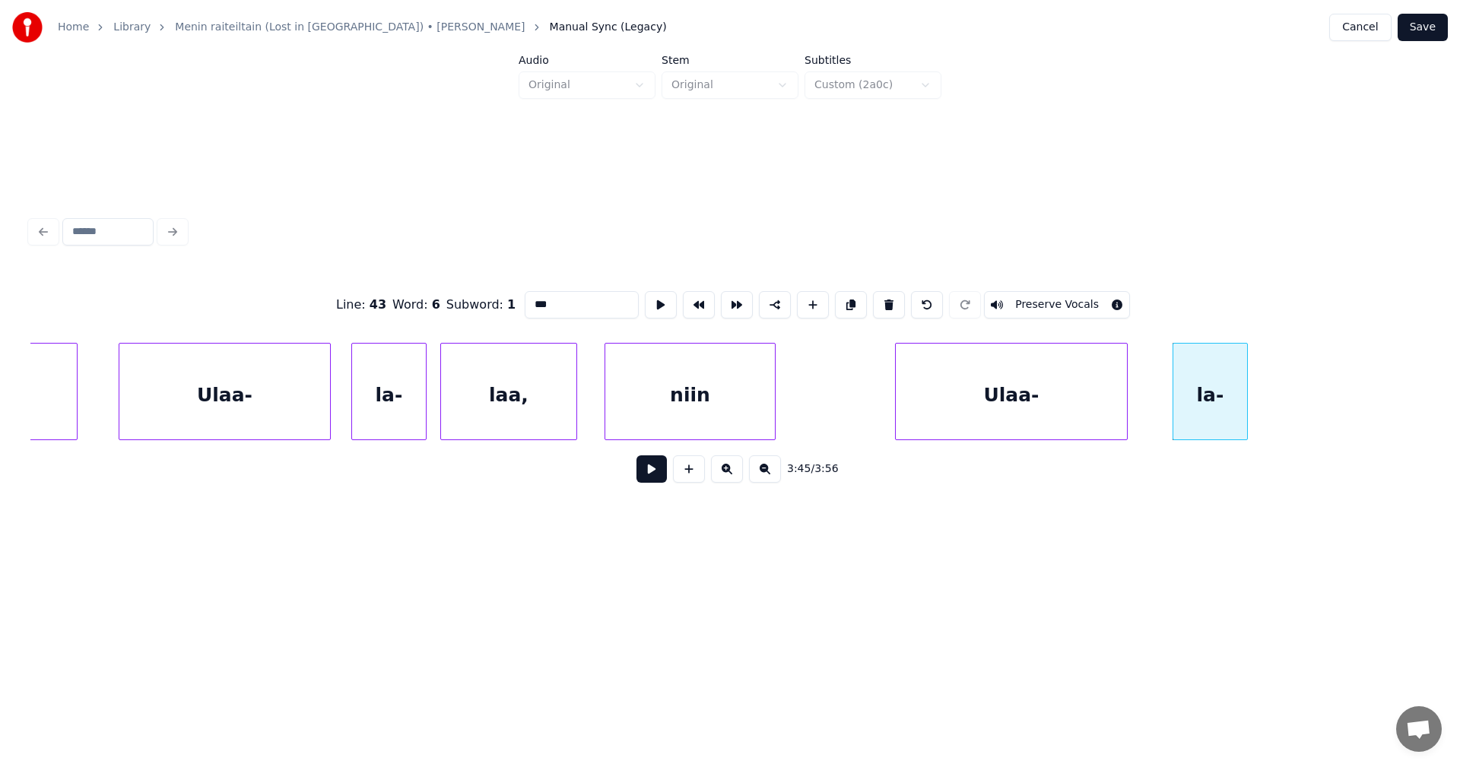
click at [504, 405] on div "laa," at bounding box center [508, 395] width 135 height 103
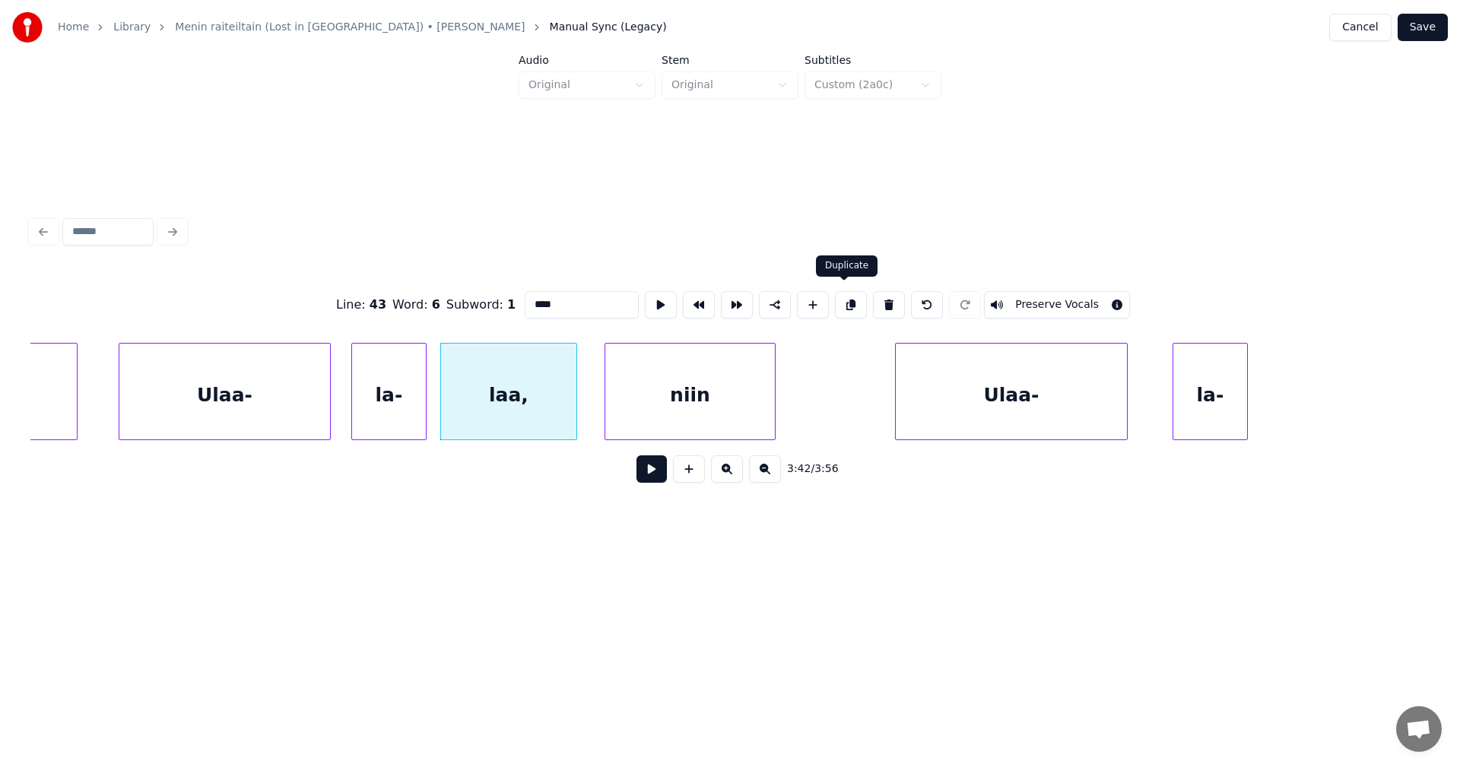
click at [846, 297] on button at bounding box center [851, 304] width 32 height 27
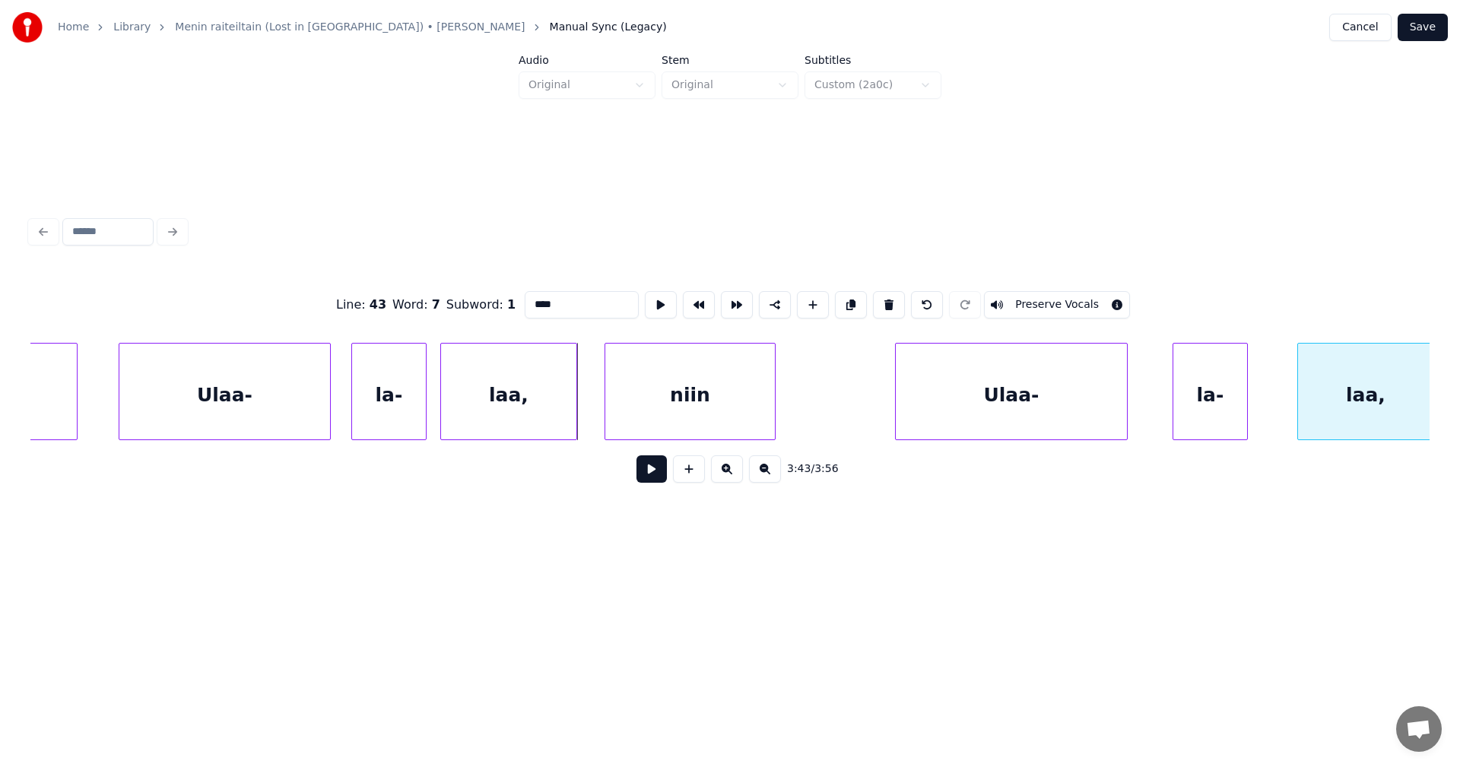
scroll to position [0, 75916]
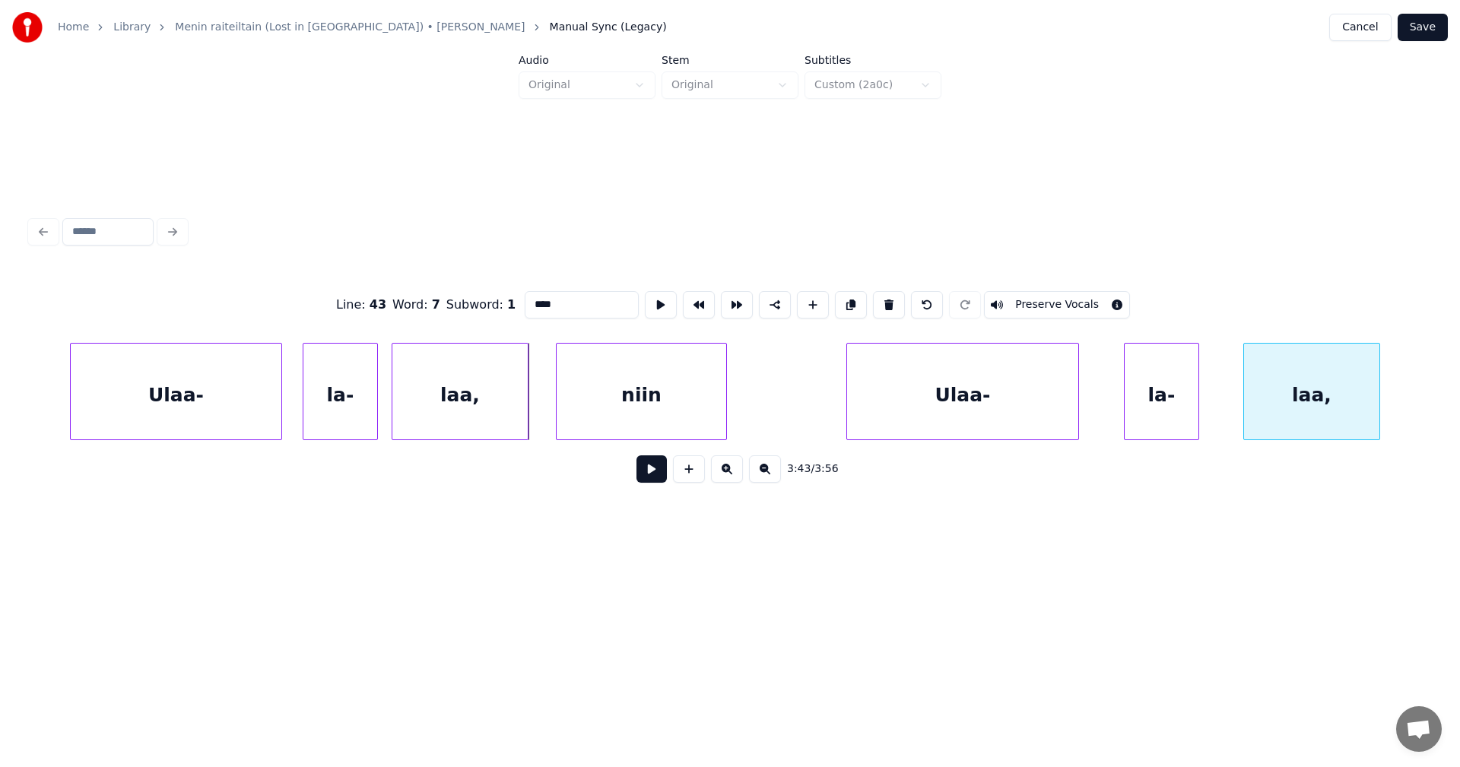
click at [1337, 297] on div "Line : 43 Word : 7 Subword : 1 **** Preserve Vocals 3:43 / 3:56" at bounding box center [729, 382] width 1399 height 231
click at [667, 416] on div "niin" at bounding box center [642, 395] width 170 height 103
type input "****"
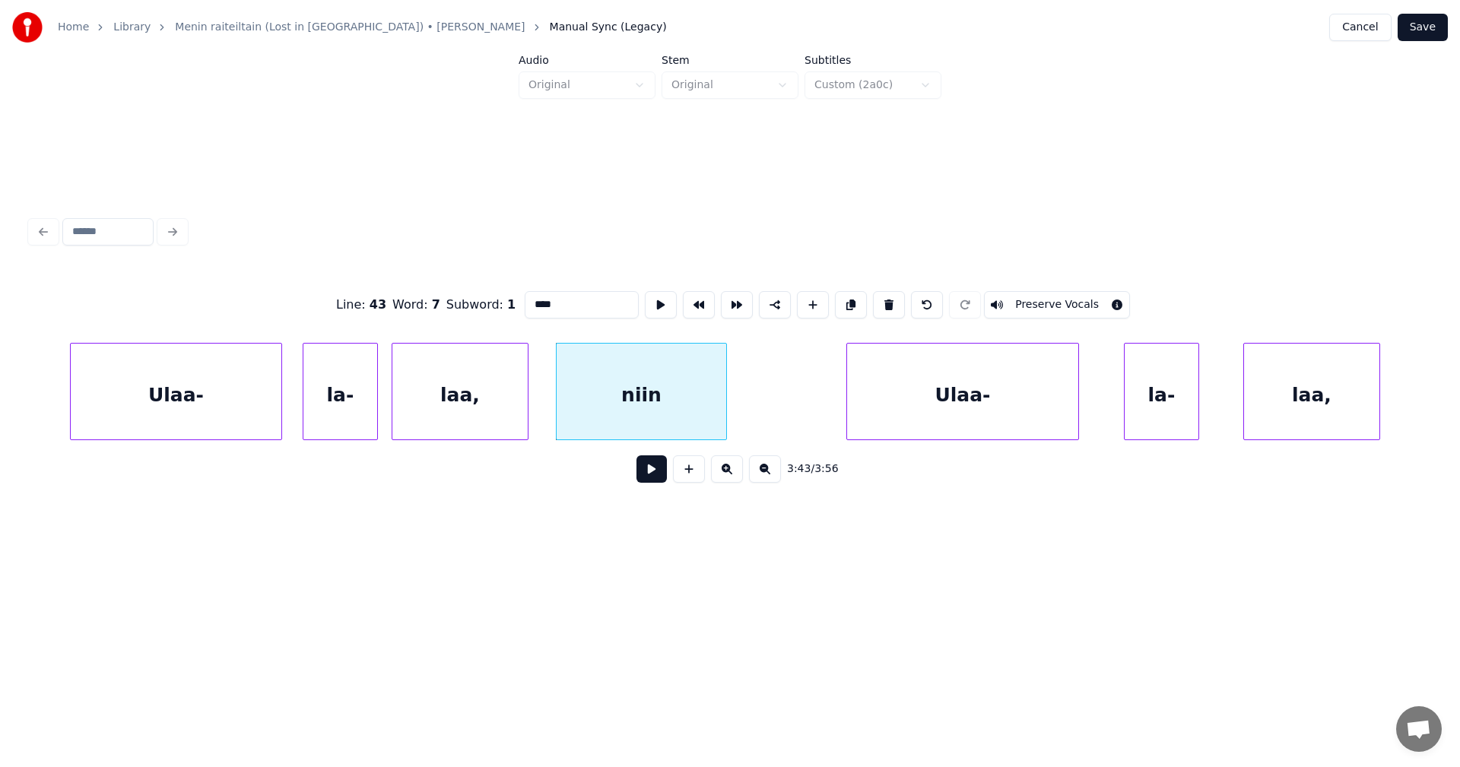
click at [655, 478] on button at bounding box center [651, 468] width 30 height 27
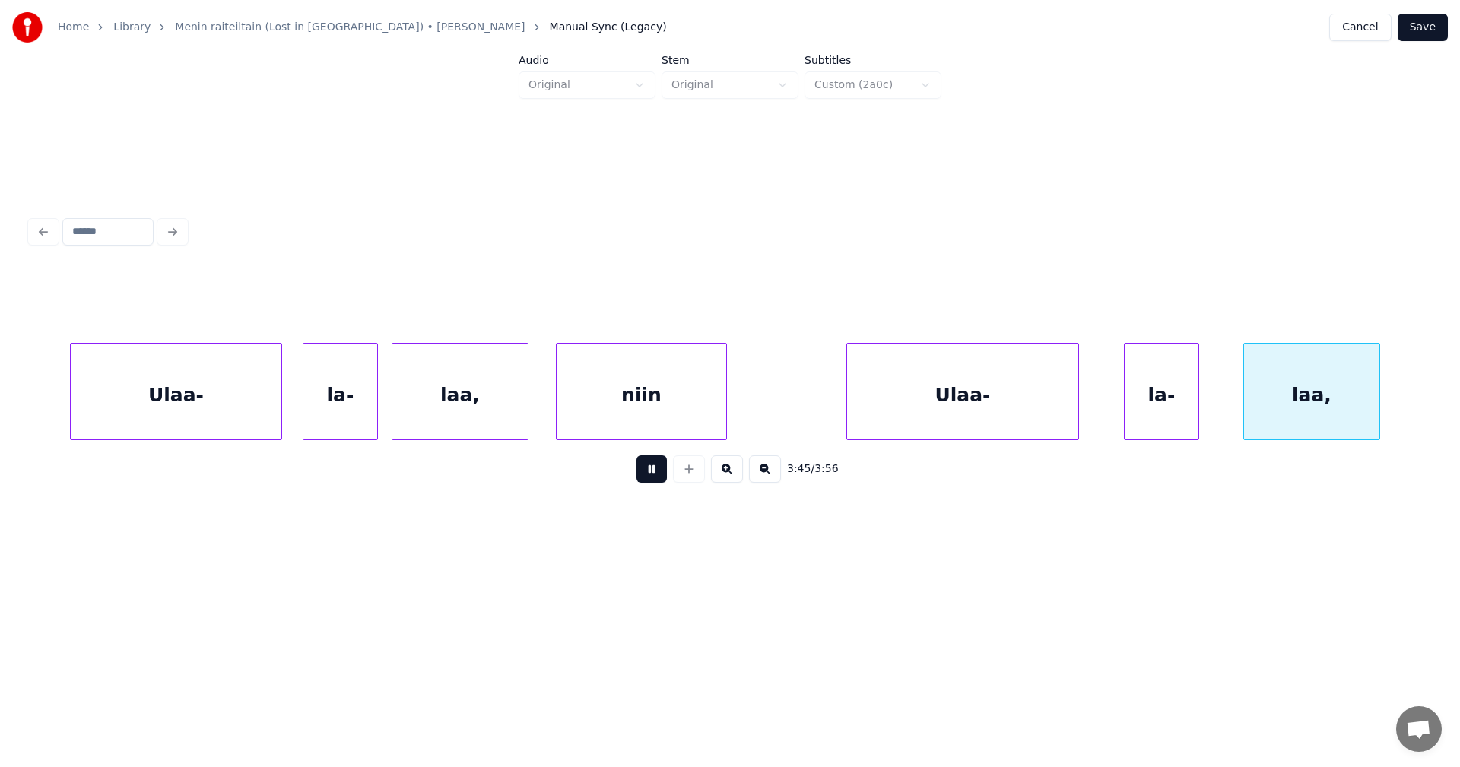
drag, startPoint x: 657, startPoint y: 475, endPoint x: 855, endPoint y: 465, distance: 198.7
click at [658, 475] on button at bounding box center [651, 468] width 30 height 27
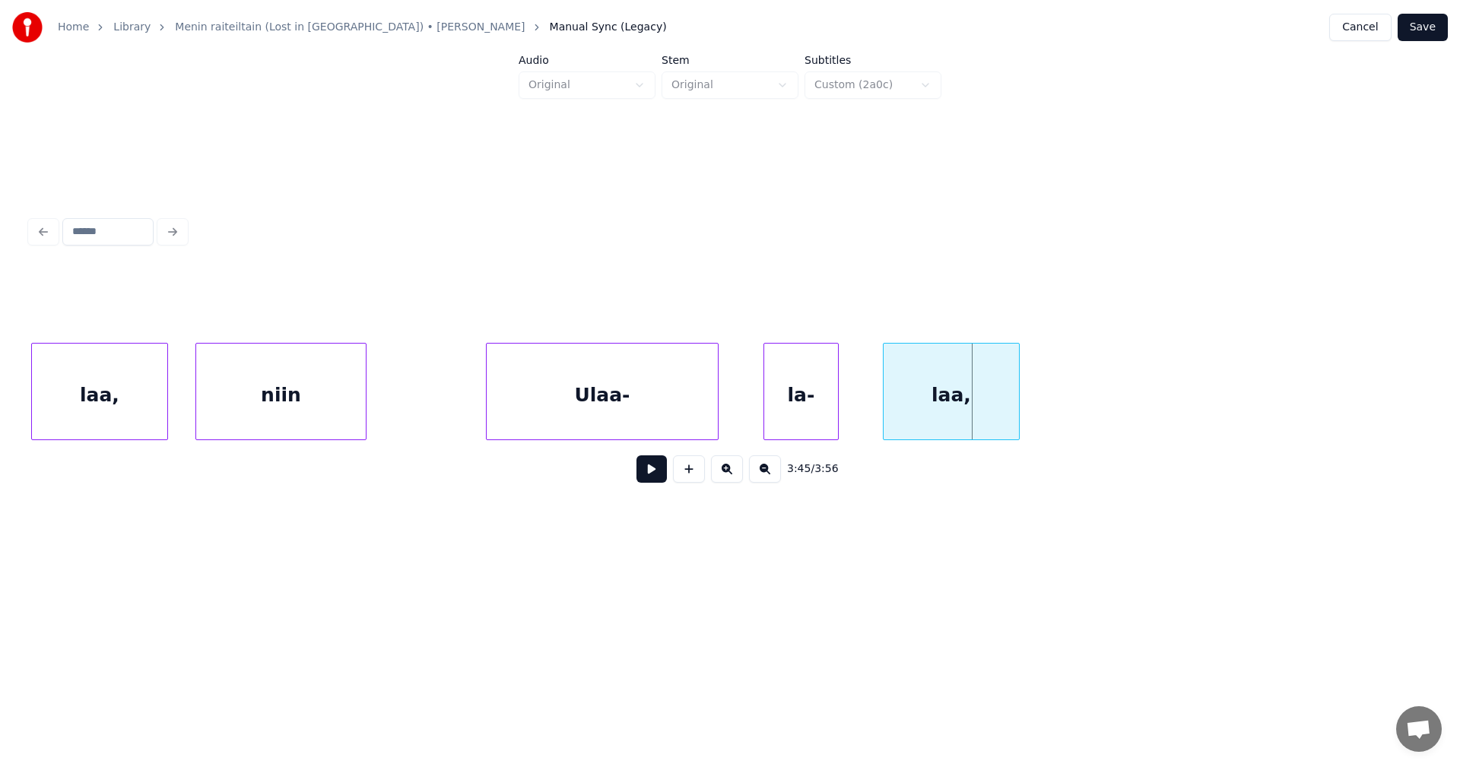
scroll to position [0, 76281]
click at [134, 440] on div "laa, niin Ulaa- la- laa," at bounding box center [729, 391] width 1399 height 97
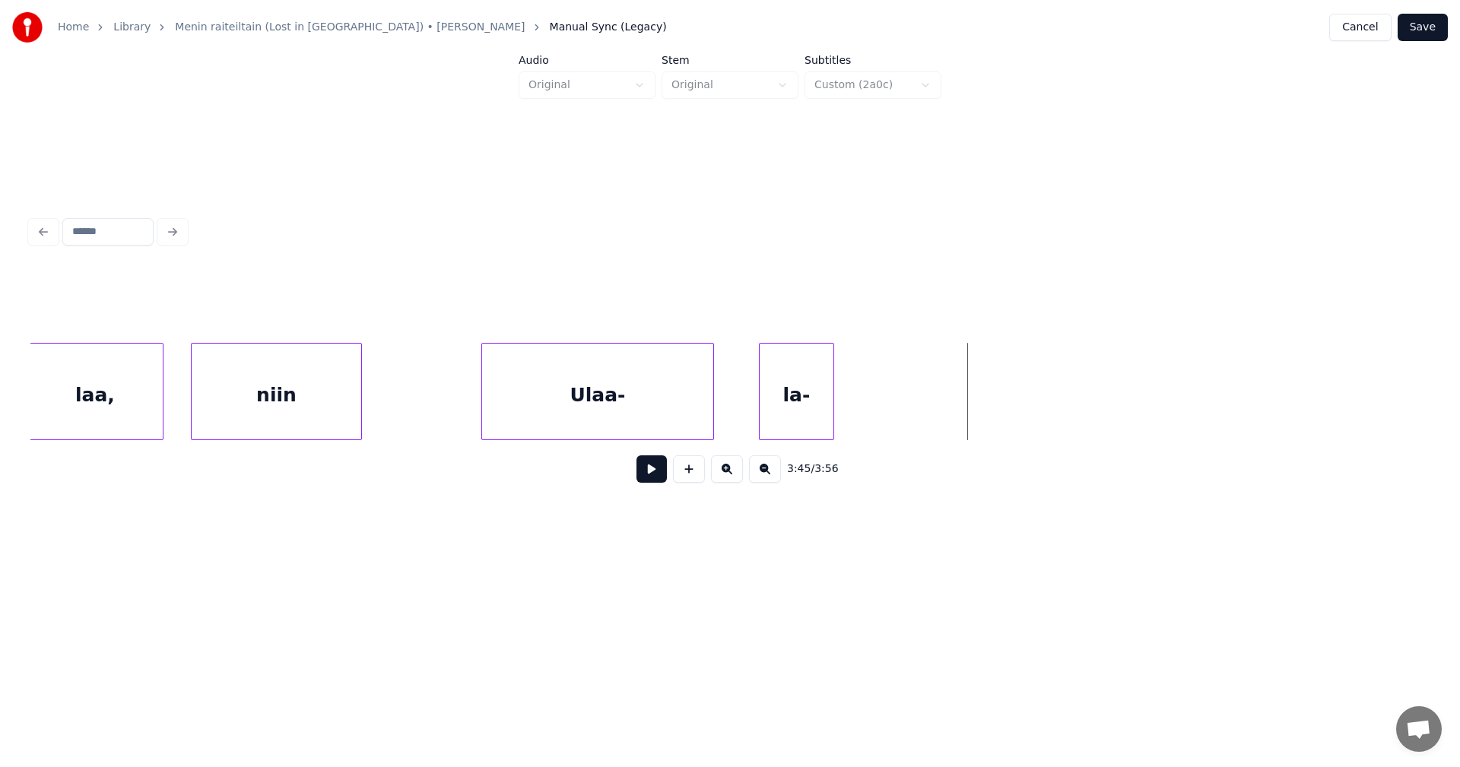
scroll to position [0, 75056]
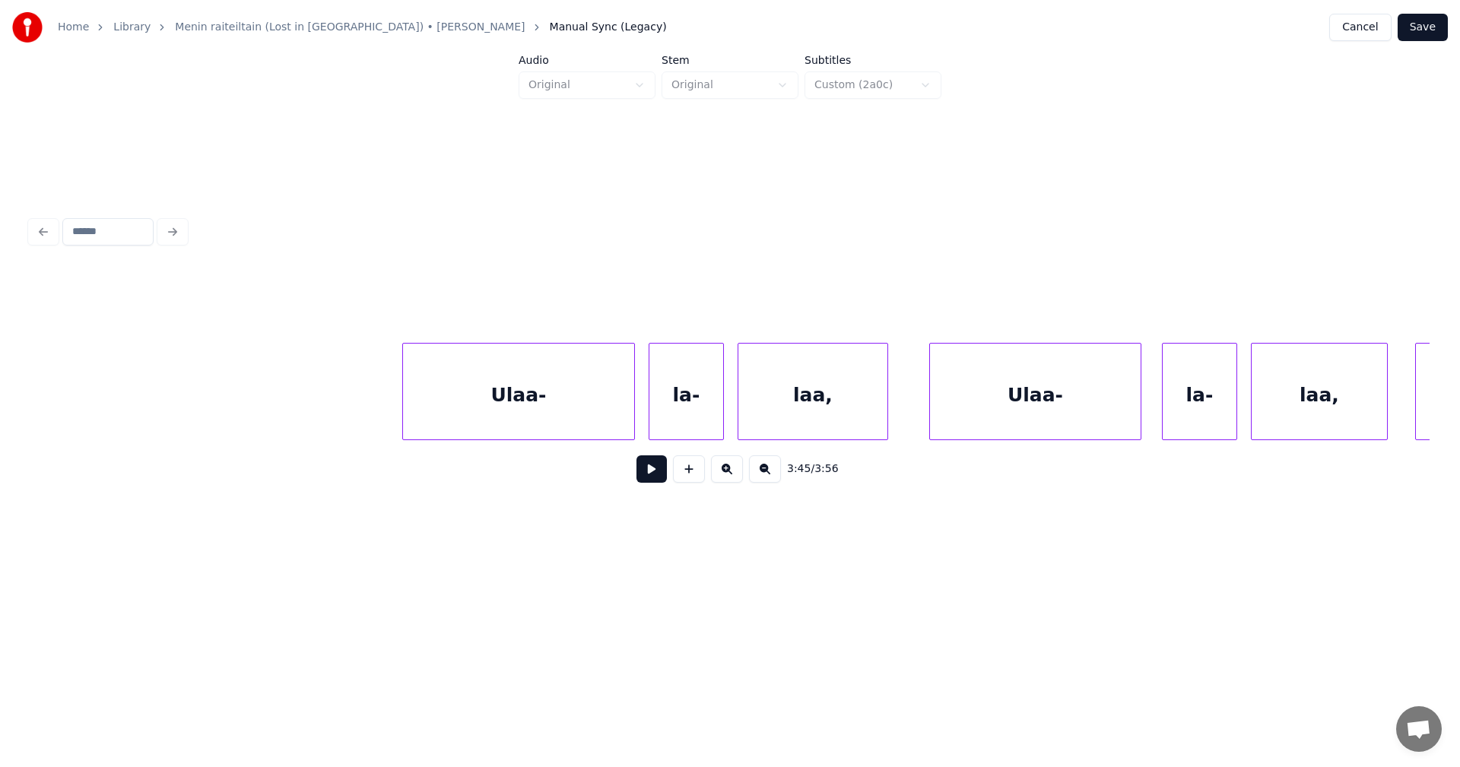
click at [157, 449] on div "3:45 / 3:56" at bounding box center [729, 469] width 1399 height 58
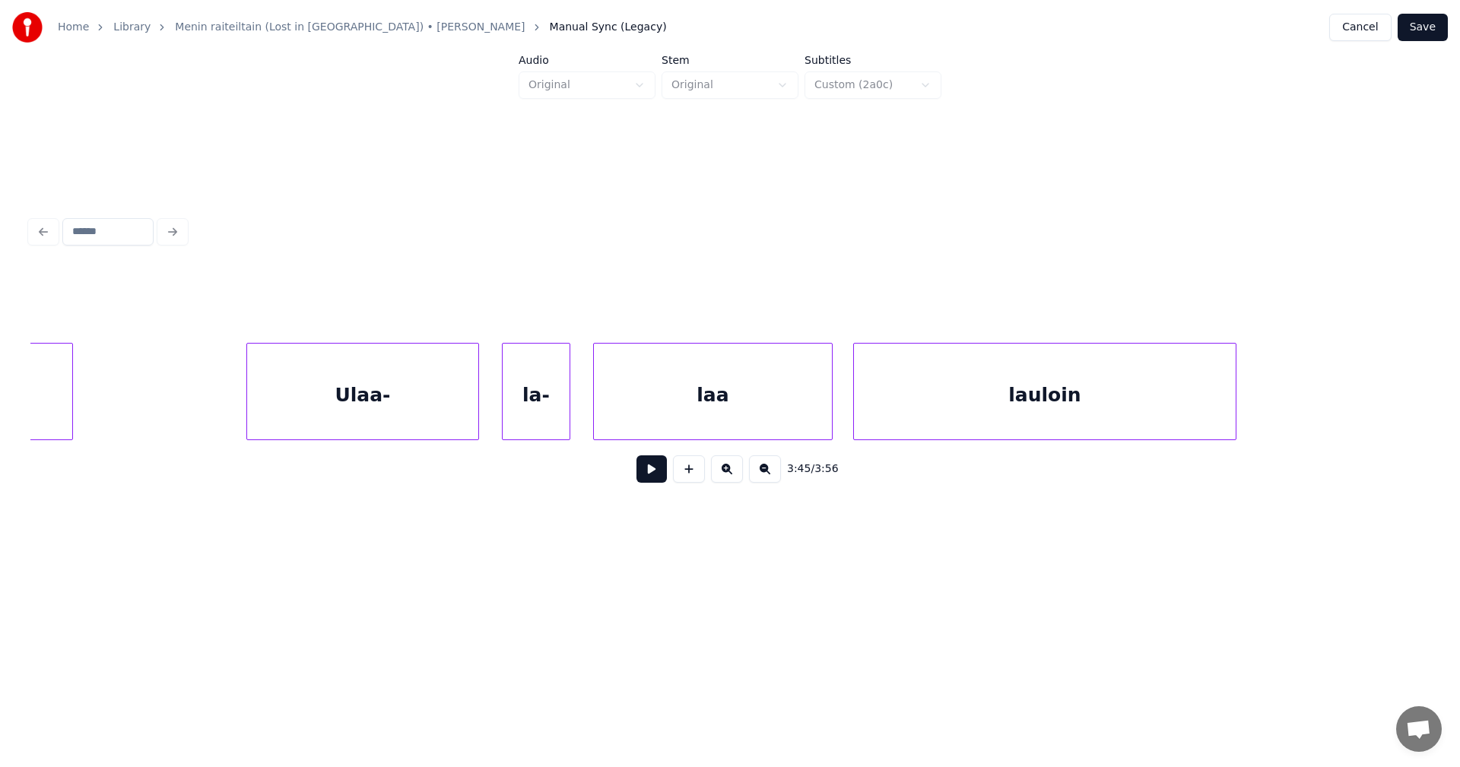
click at [1033, 397] on div "lauloin" at bounding box center [1045, 395] width 382 height 103
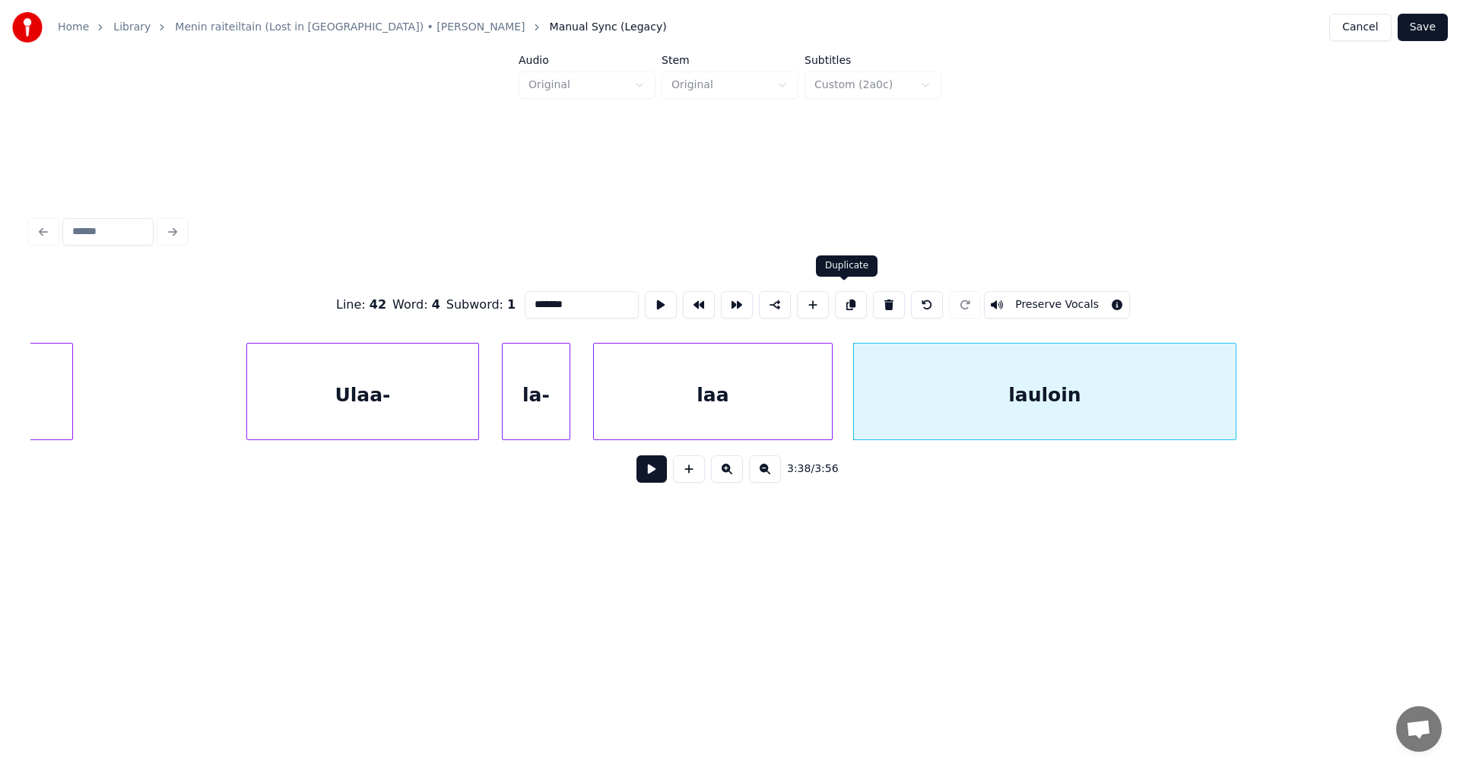
click at [848, 303] on button at bounding box center [851, 304] width 32 height 27
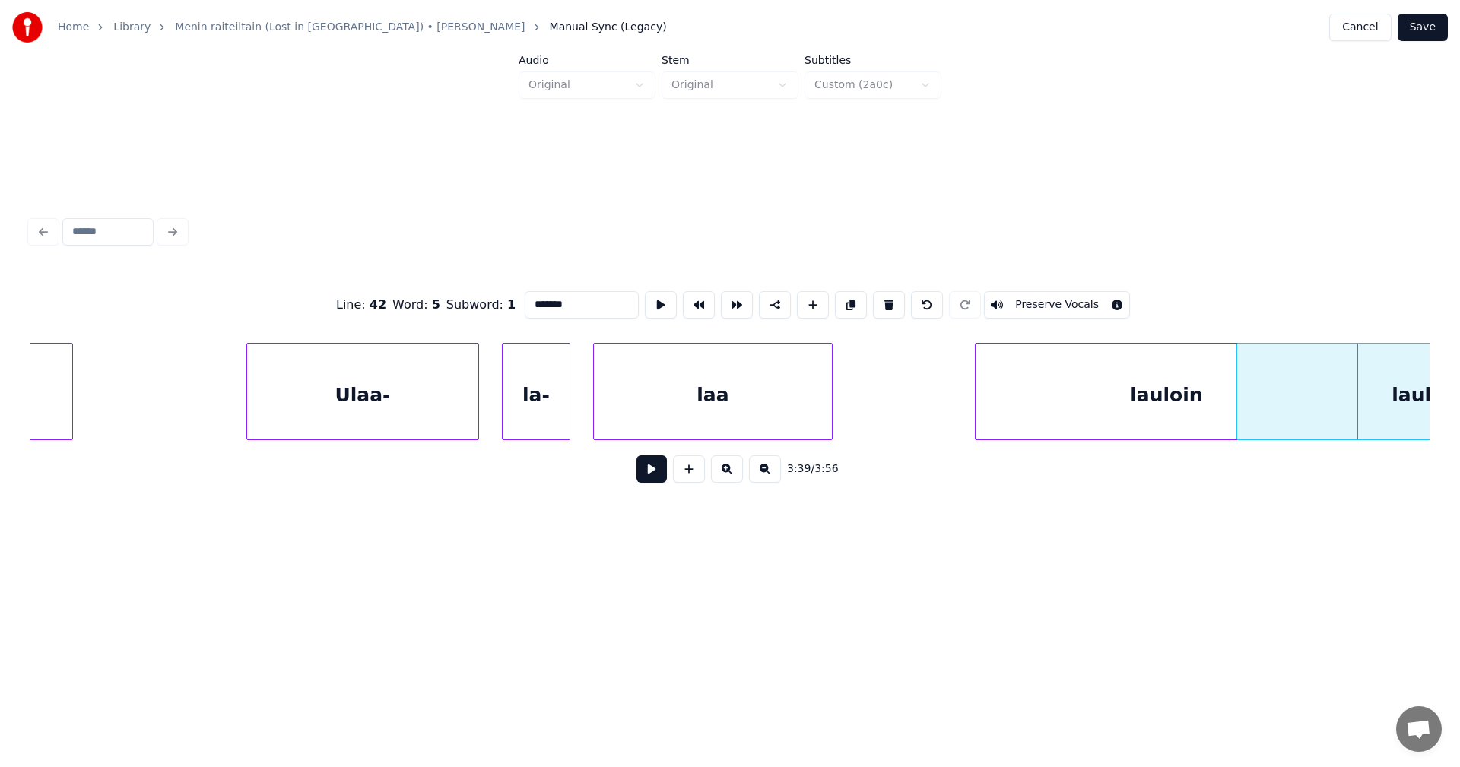
click at [1111, 382] on div "lauloin" at bounding box center [1167, 395] width 382 height 103
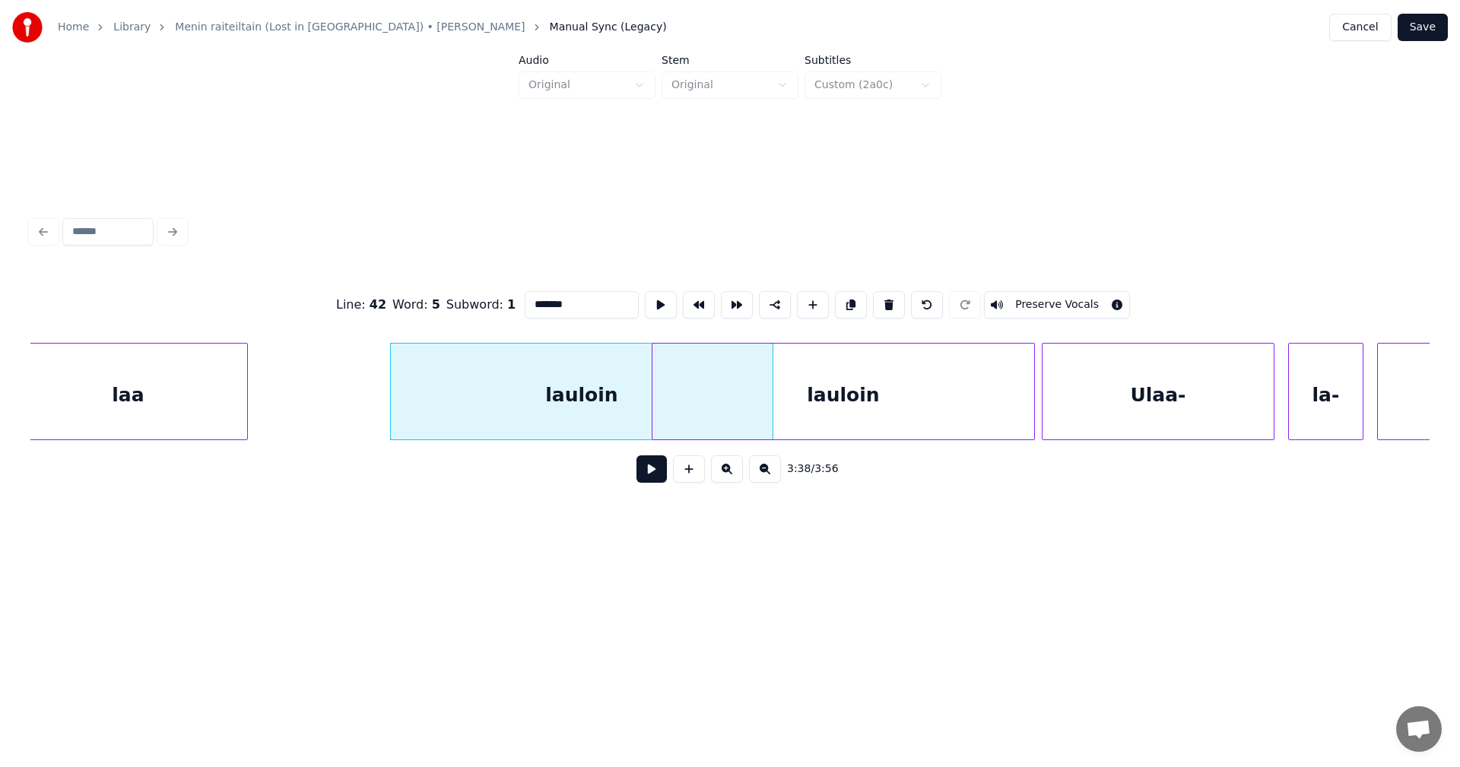
scroll to position [0, 74440]
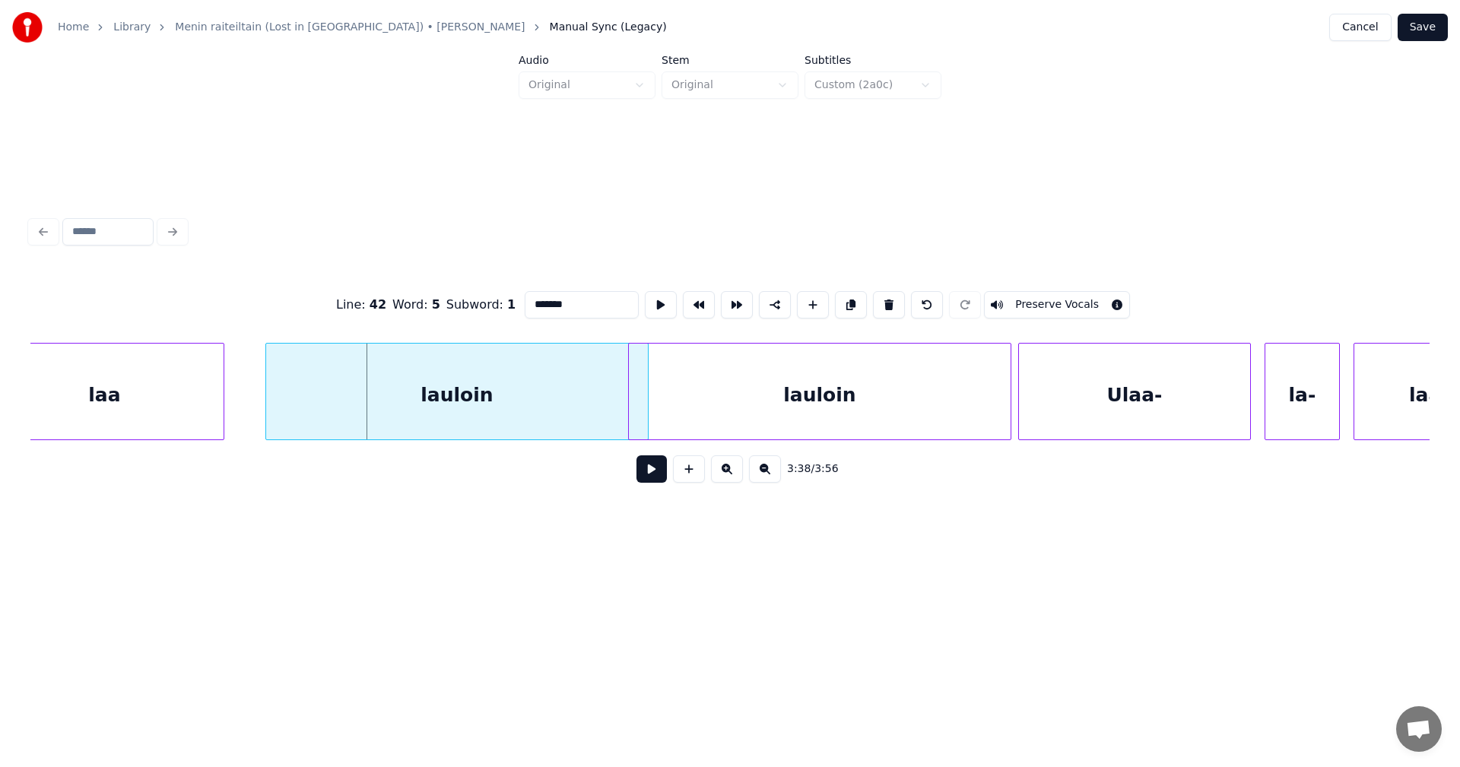
click at [517, 440] on div "lauloin laa lauloin Ulaa- la- laa," at bounding box center [729, 391] width 1399 height 97
click at [192, 405] on div "laa" at bounding box center [105, 395] width 238 height 103
type input "***"
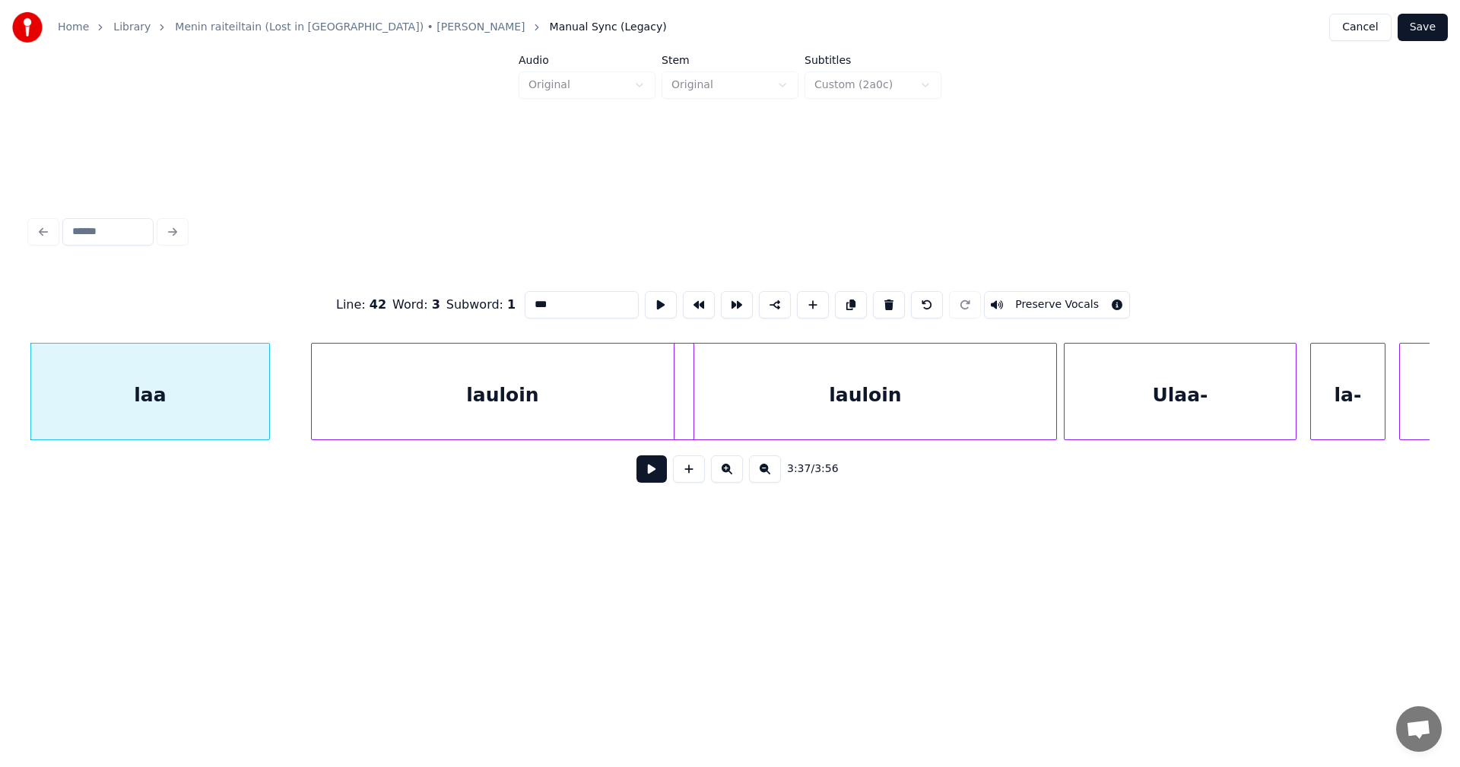
click at [655, 473] on button at bounding box center [651, 468] width 30 height 27
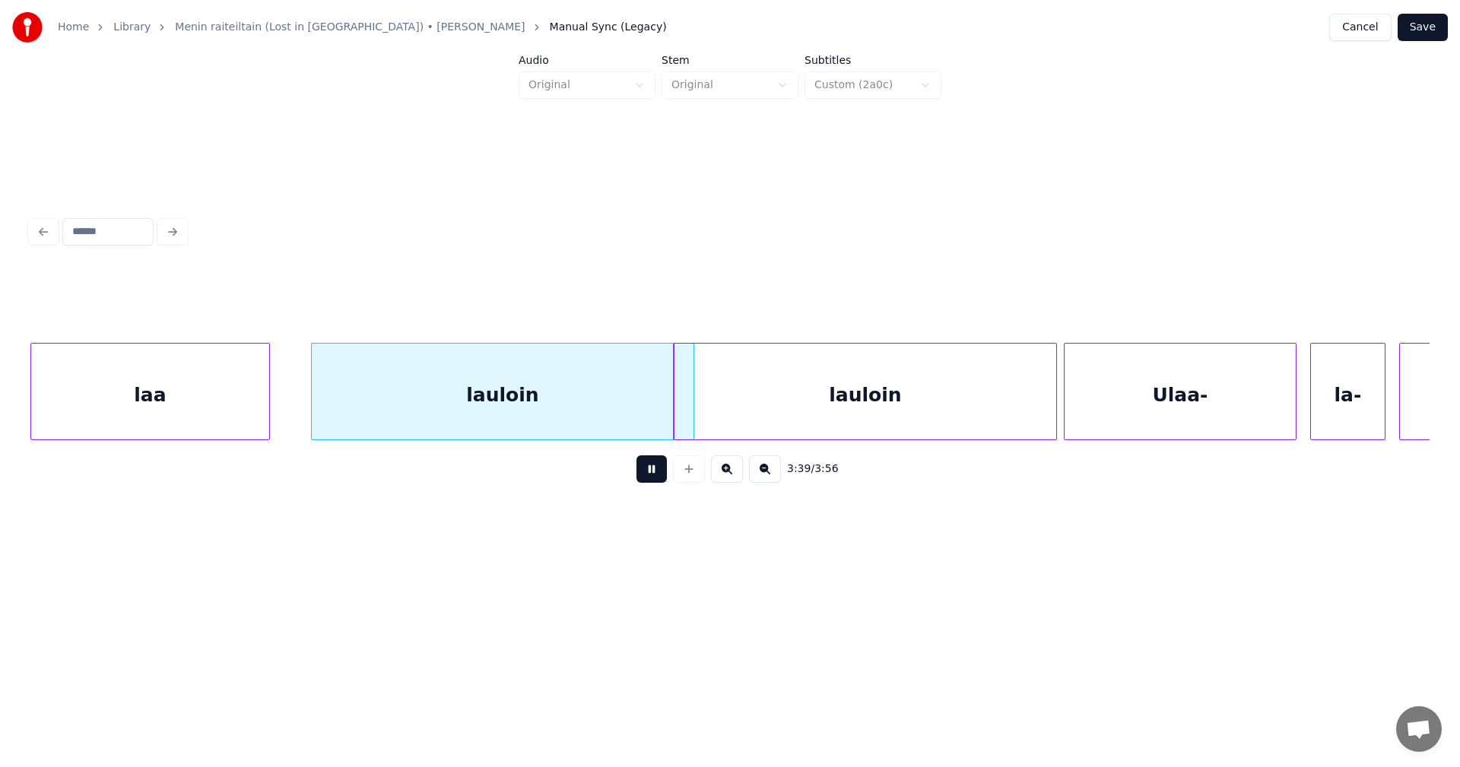
drag, startPoint x: 654, startPoint y: 471, endPoint x: 694, endPoint y: 469, distance: 40.4
click at [655, 471] on button at bounding box center [651, 468] width 30 height 27
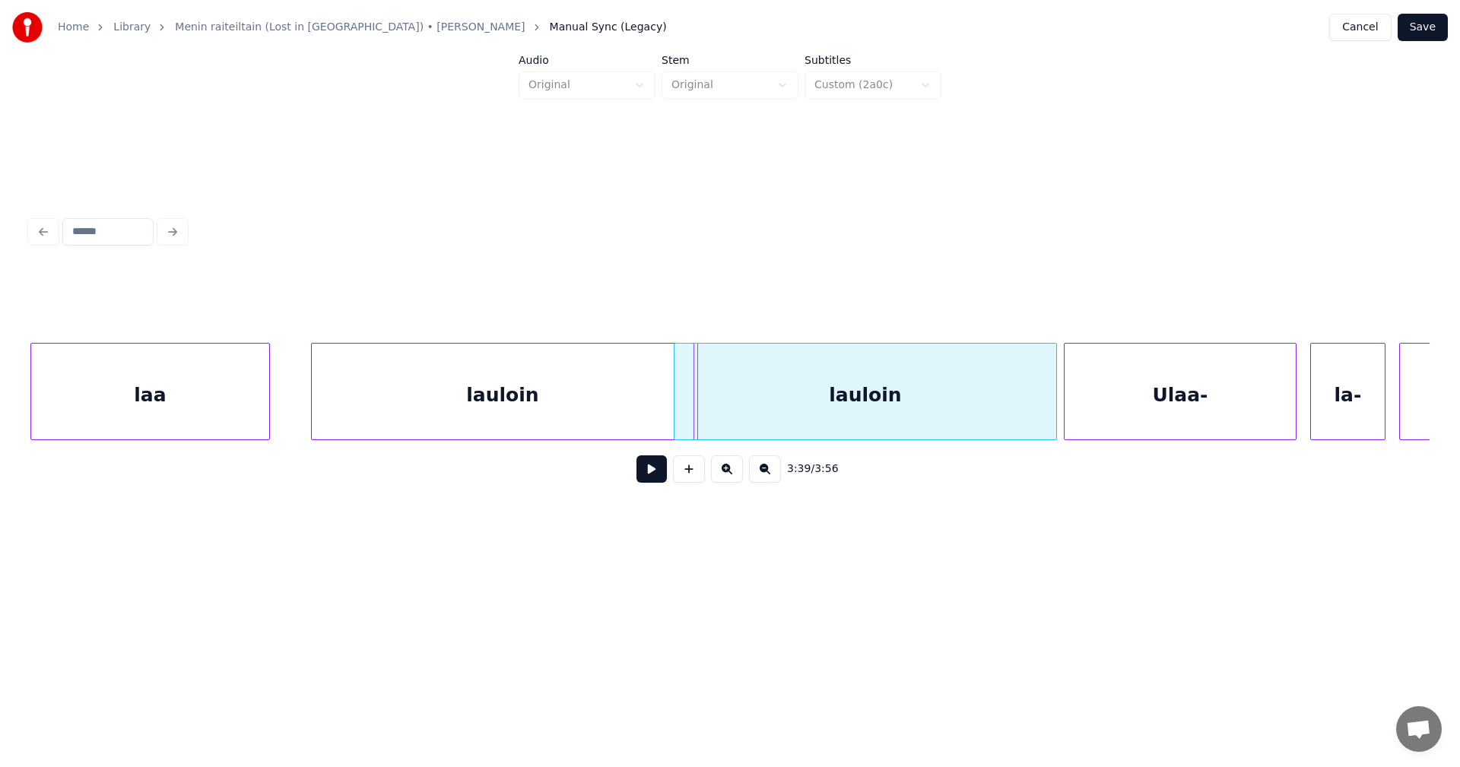
click at [865, 386] on div "lauloin" at bounding box center [865, 395] width 382 height 103
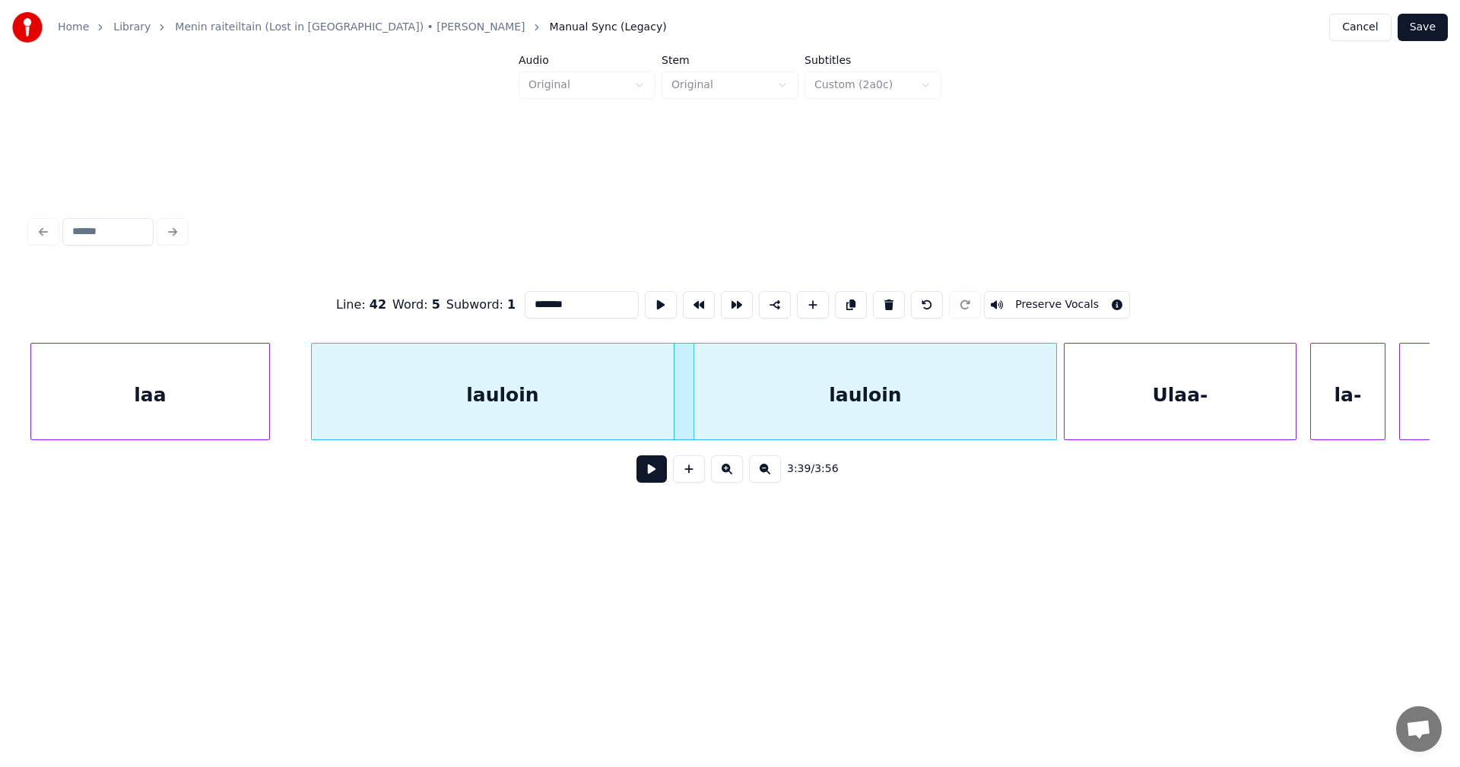
click at [621, 414] on div "lauloin" at bounding box center [503, 395] width 382 height 103
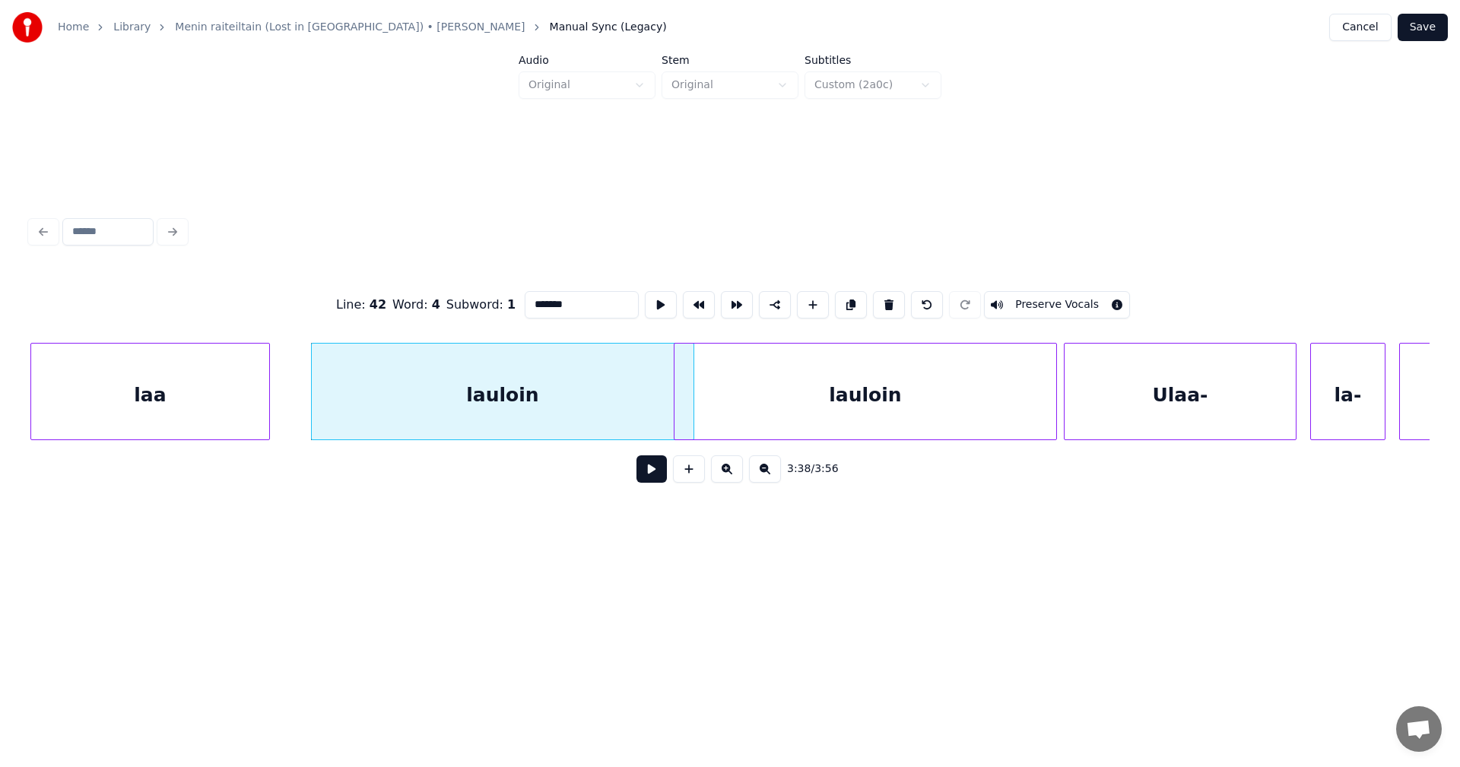
click at [766, 414] on div "lauloin" at bounding box center [865, 395] width 382 height 103
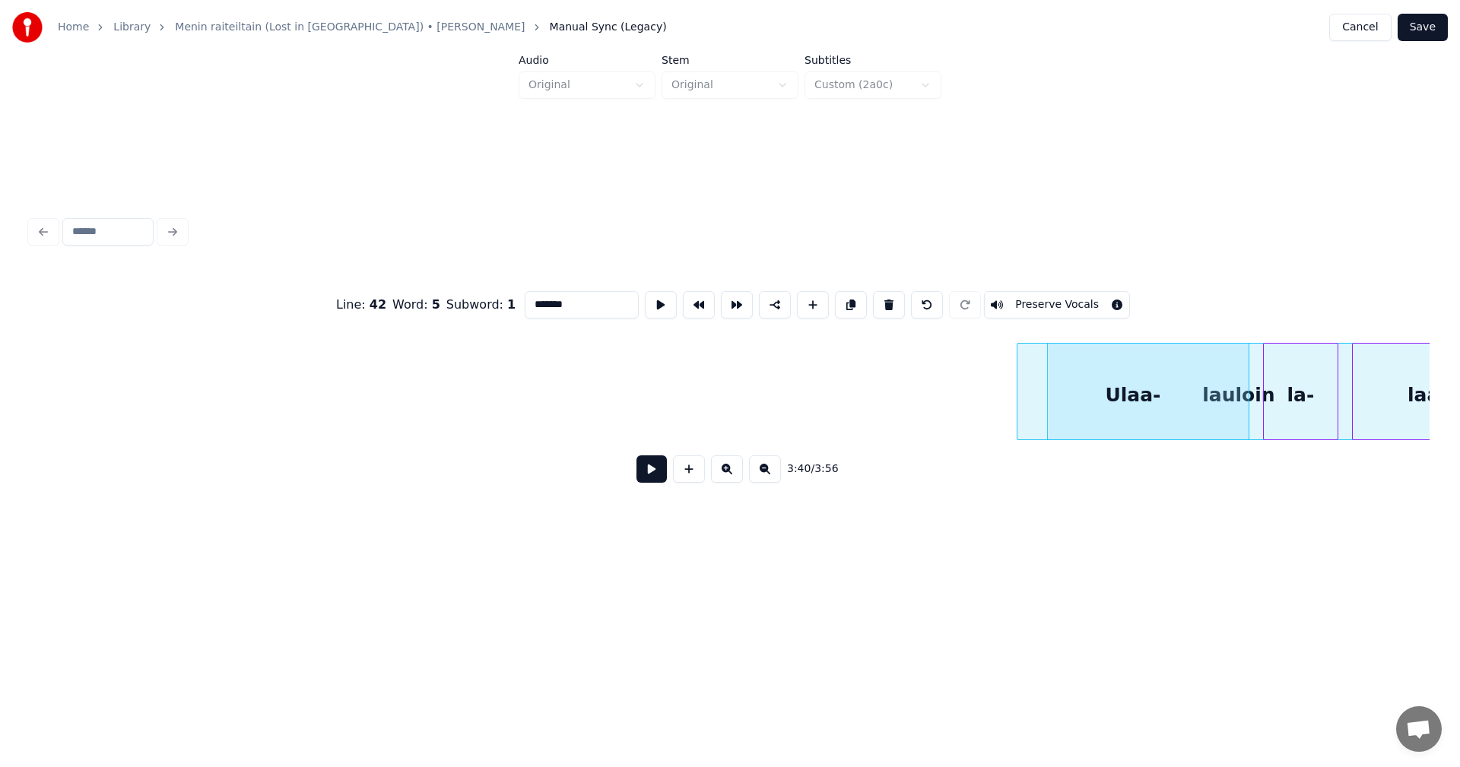
scroll to position [0, 75666]
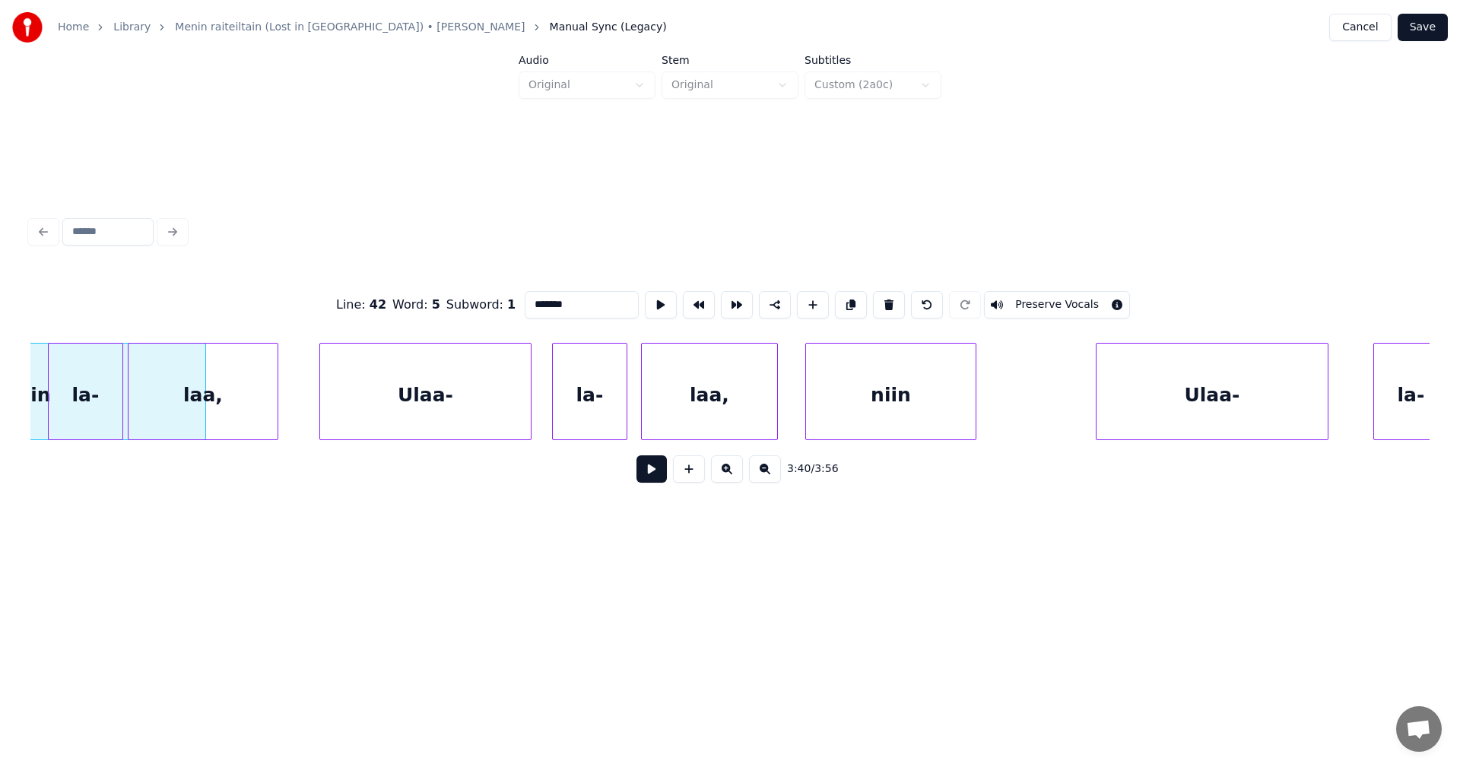
click at [122, 402] on div "la-" at bounding box center [85, 391] width 75 height 97
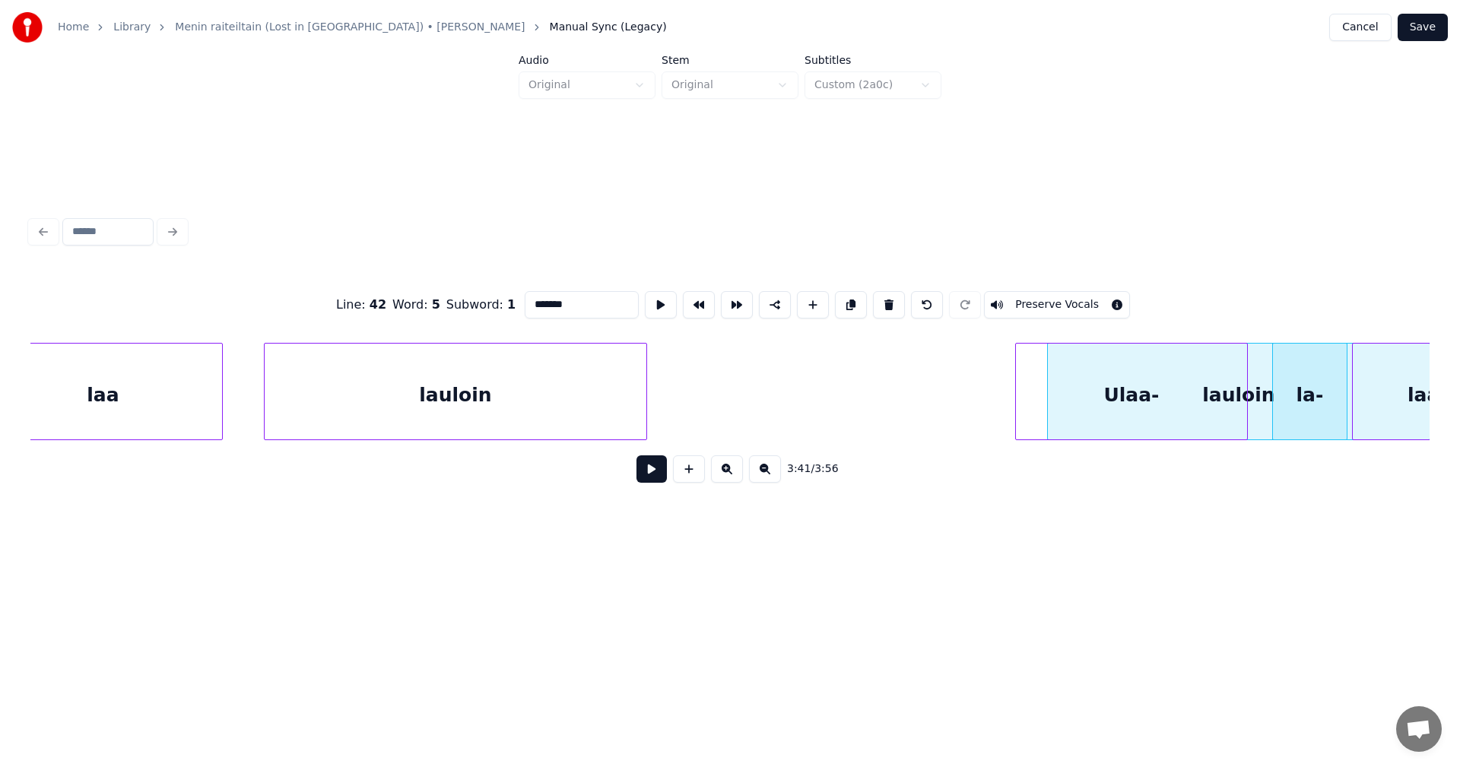
click at [1224, 387] on div "Ulaa-" at bounding box center [1131, 395] width 231 height 103
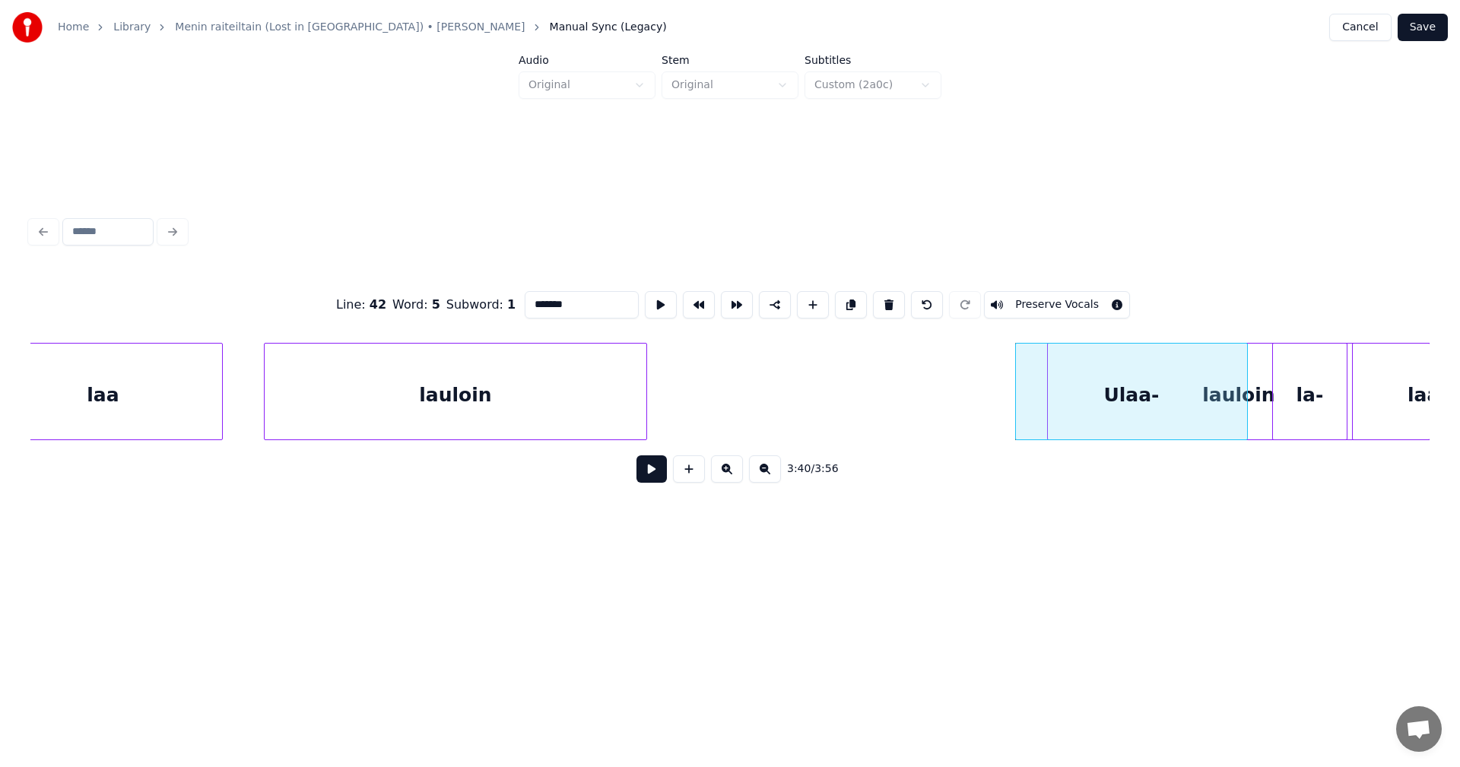
scroll to position [0, 74443]
click at [863, 433] on div "lauloin" at bounding box center [847, 395] width 382 height 103
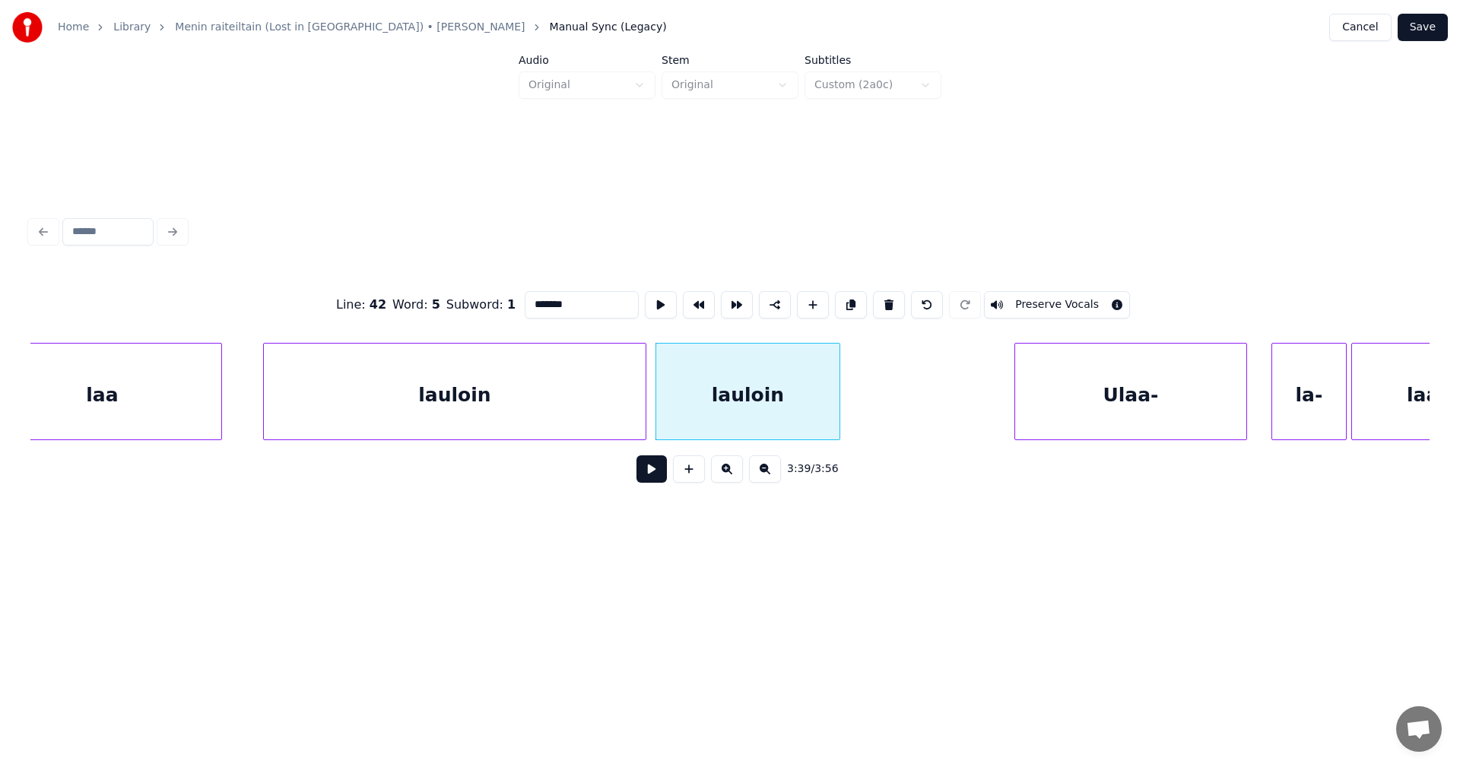
click at [837, 421] on div at bounding box center [837, 392] width 5 height 96
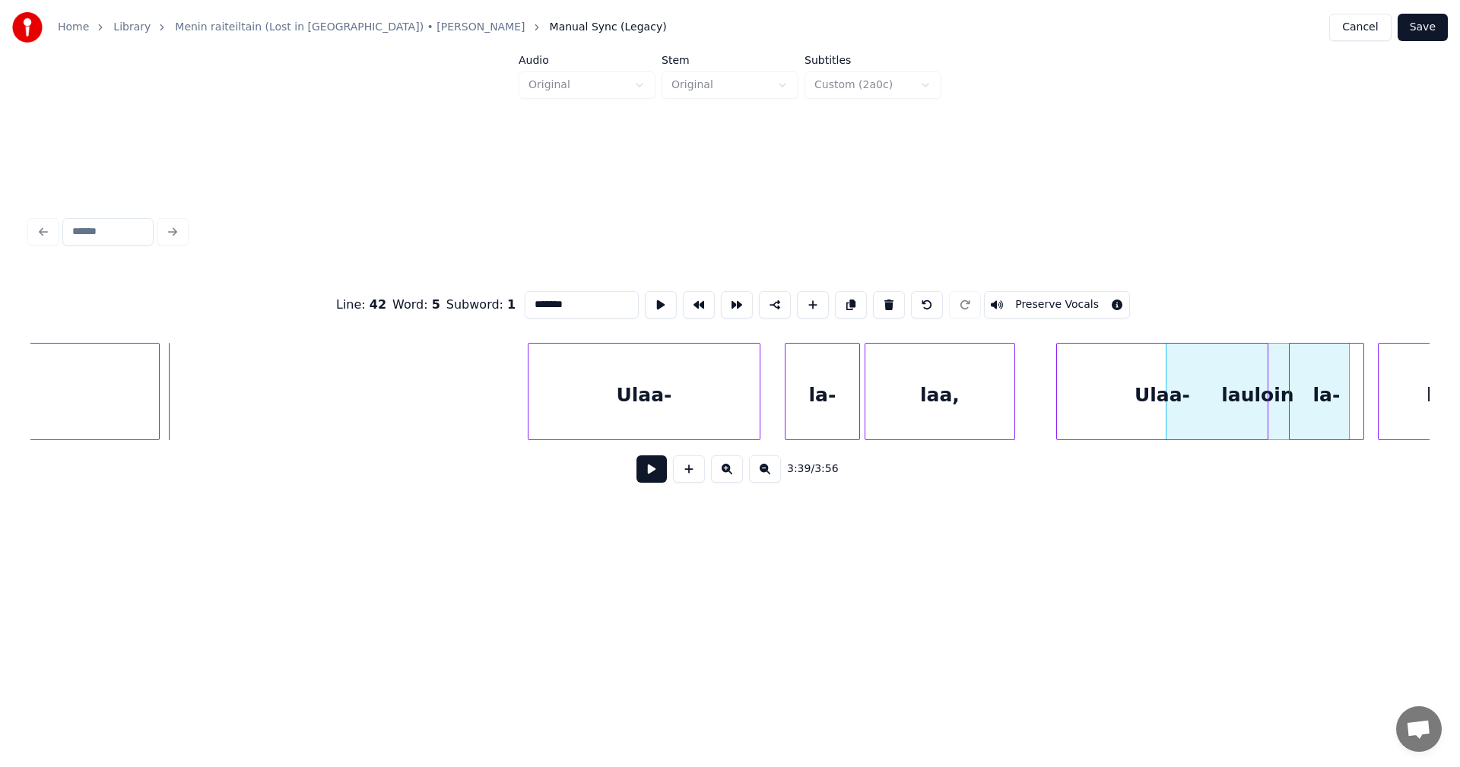
scroll to position [0, 74930]
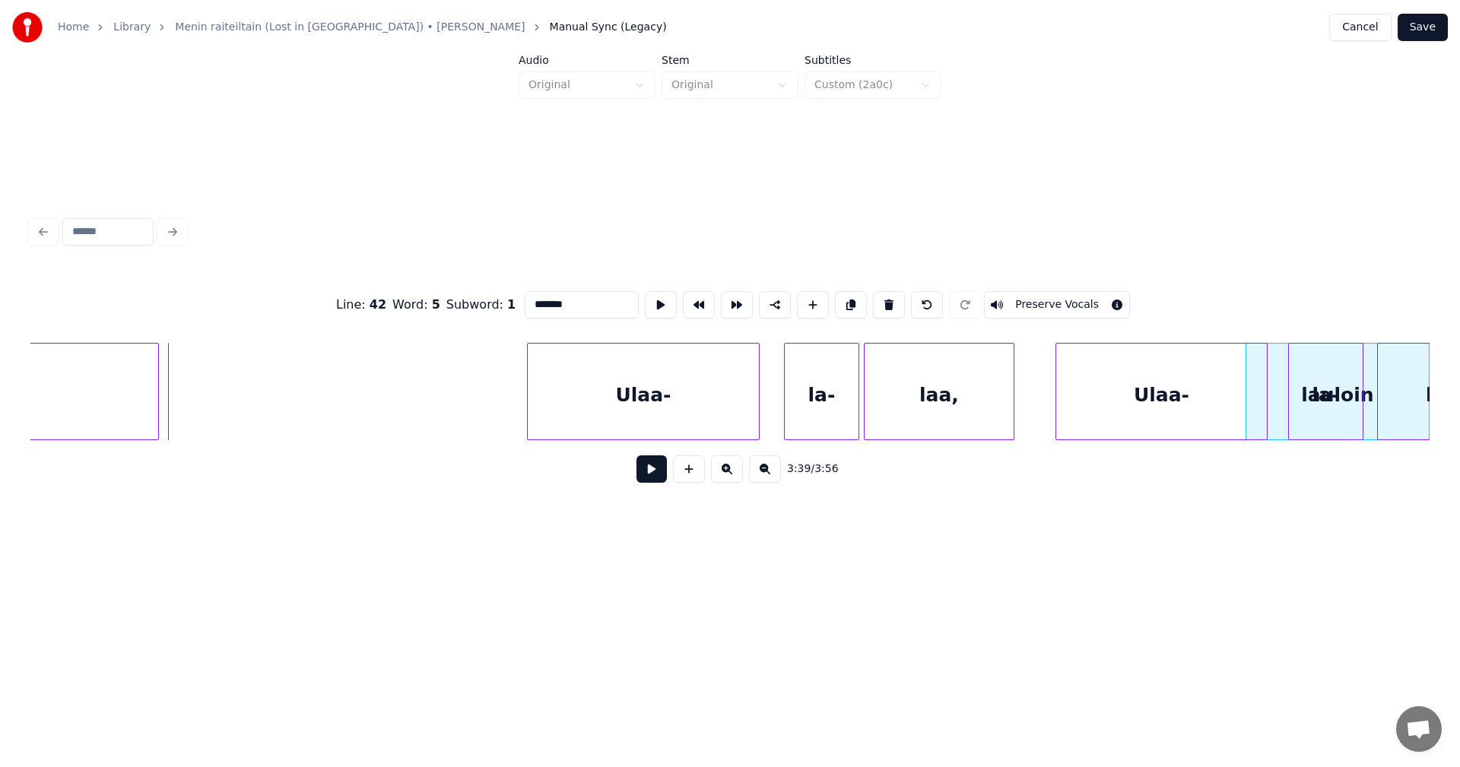
click at [1358, 268] on div "Line : 42 Word : 5 Subword : 1 ******* Preserve Vocals 3:39 / 3:56" at bounding box center [729, 382] width 1399 height 231
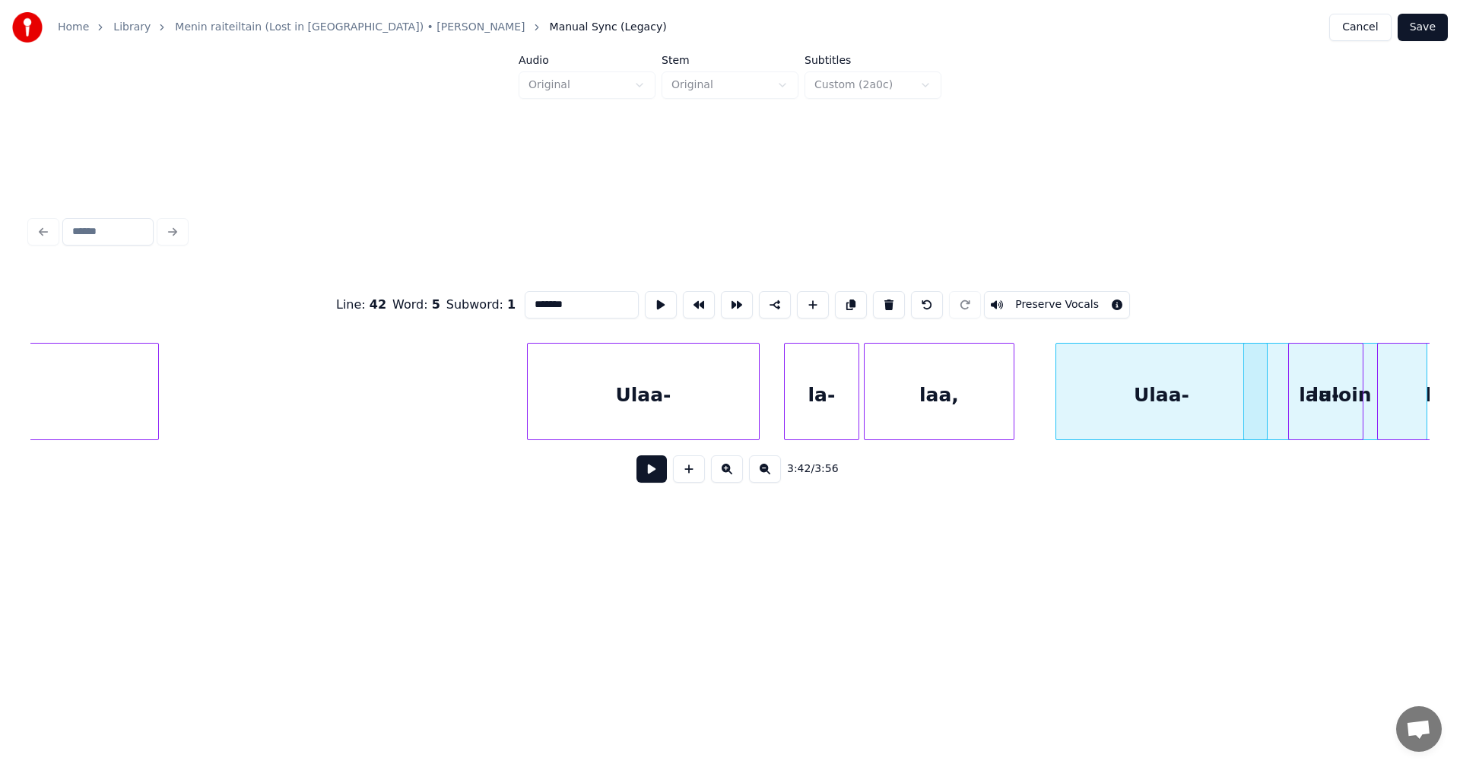
scroll to position [0, 76154]
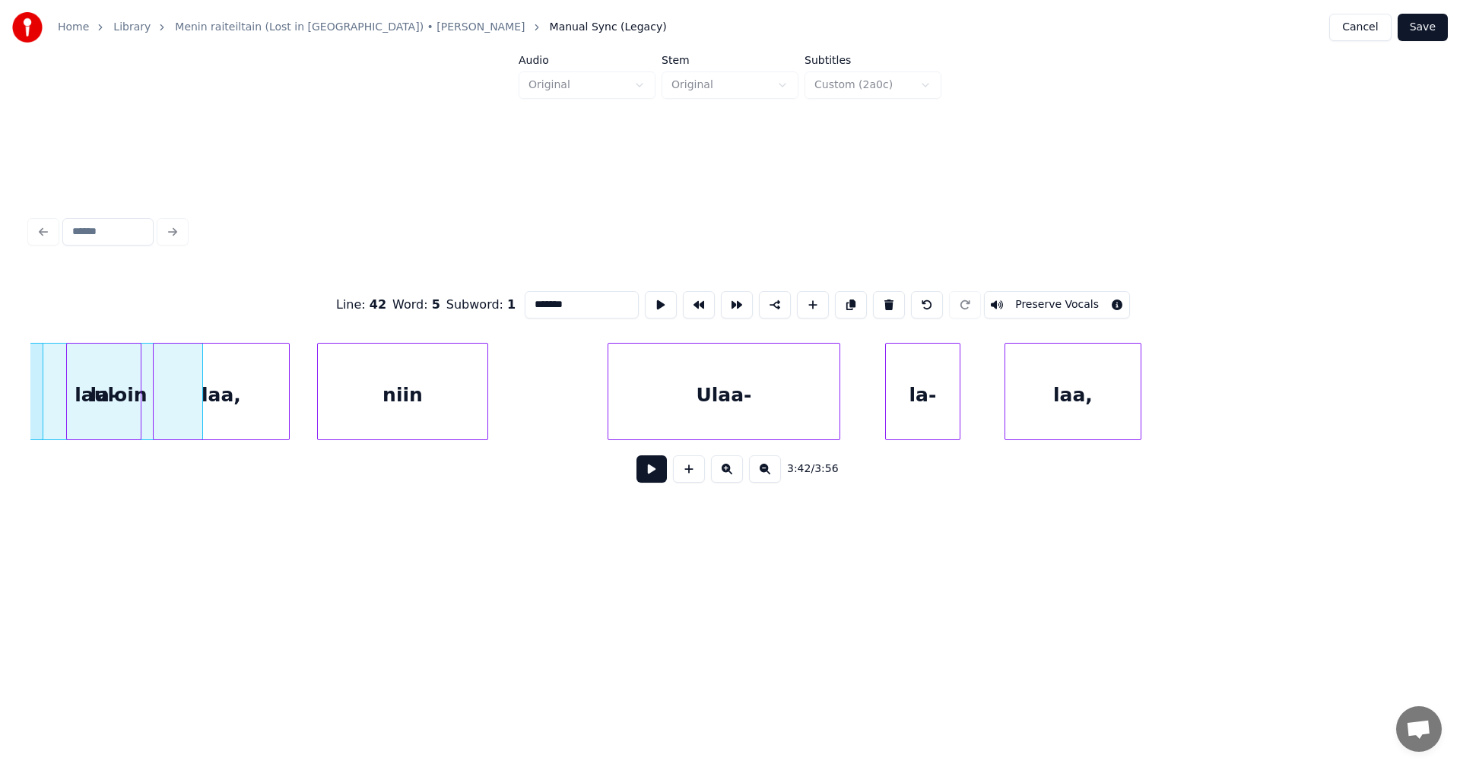
click at [140, 401] on div "la-" at bounding box center [103, 391] width 75 height 97
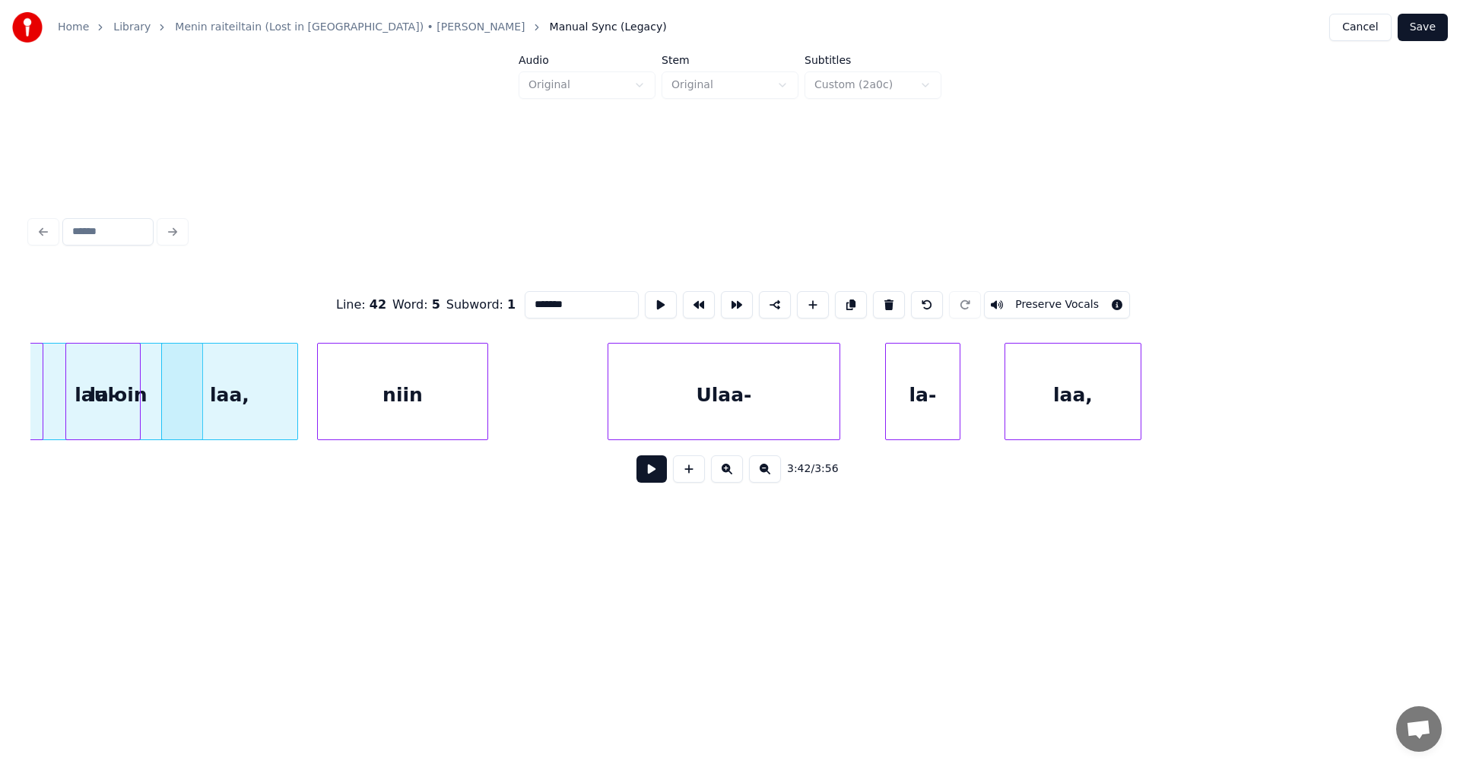
scroll to position [0, 76145]
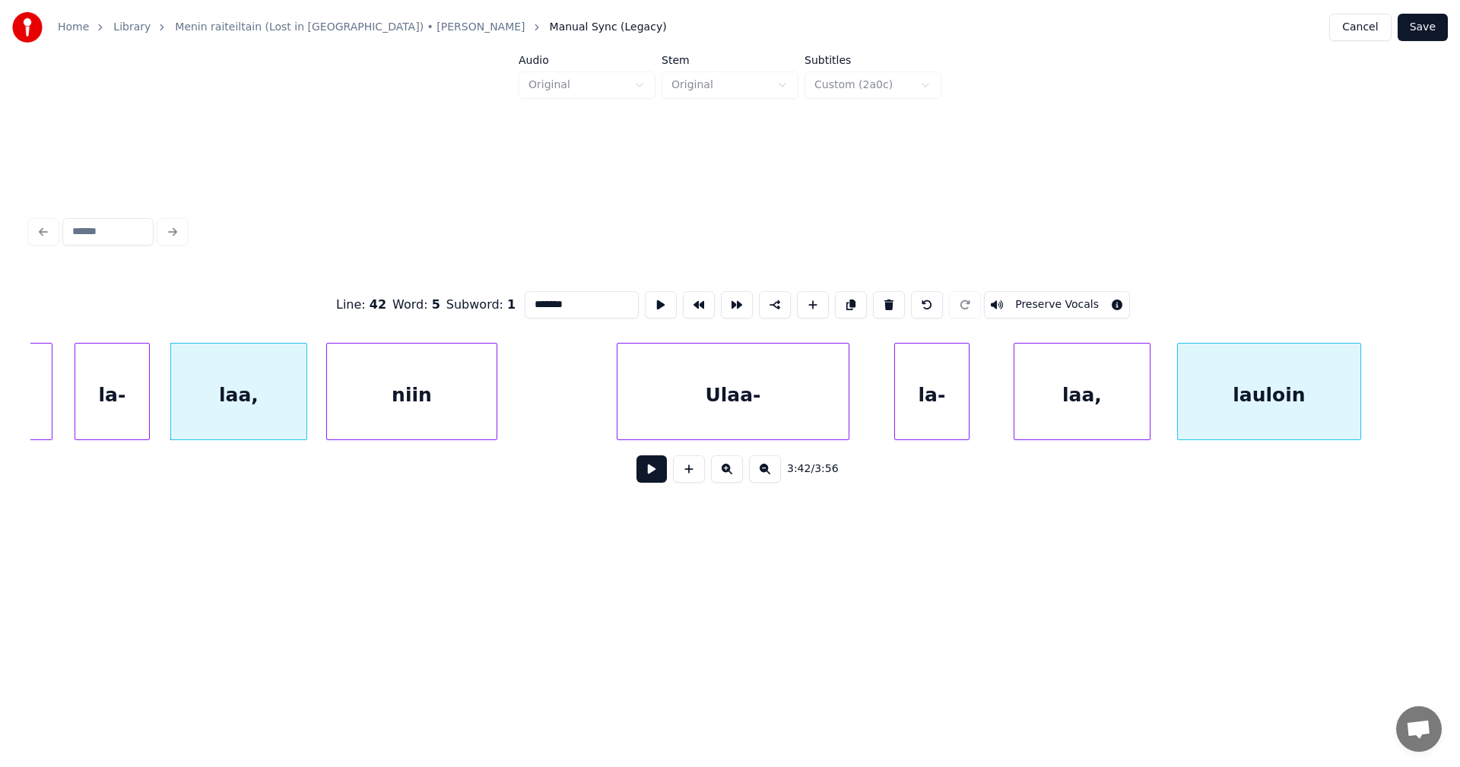
click at [1203, 215] on div "Line : 42 Word : 5 Subword : 1 ******* Preserve Vocals 3:42 / 3:56" at bounding box center [729, 353] width 1411 height 301
click at [735, 377] on div "Ulaa-" at bounding box center [732, 395] width 231 height 103
type input "*****"
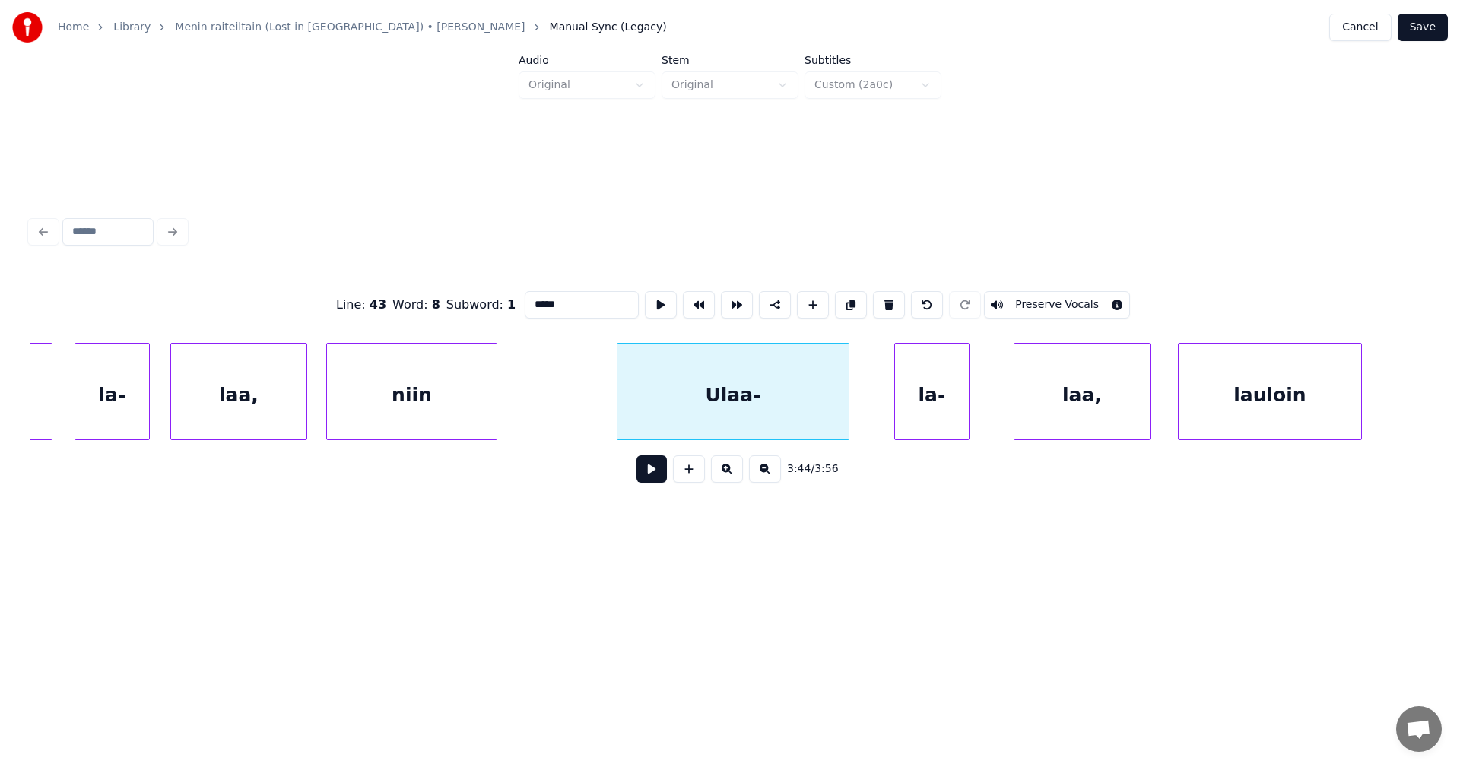
click at [658, 478] on button at bounding box center [651, 468] width 30 height 27
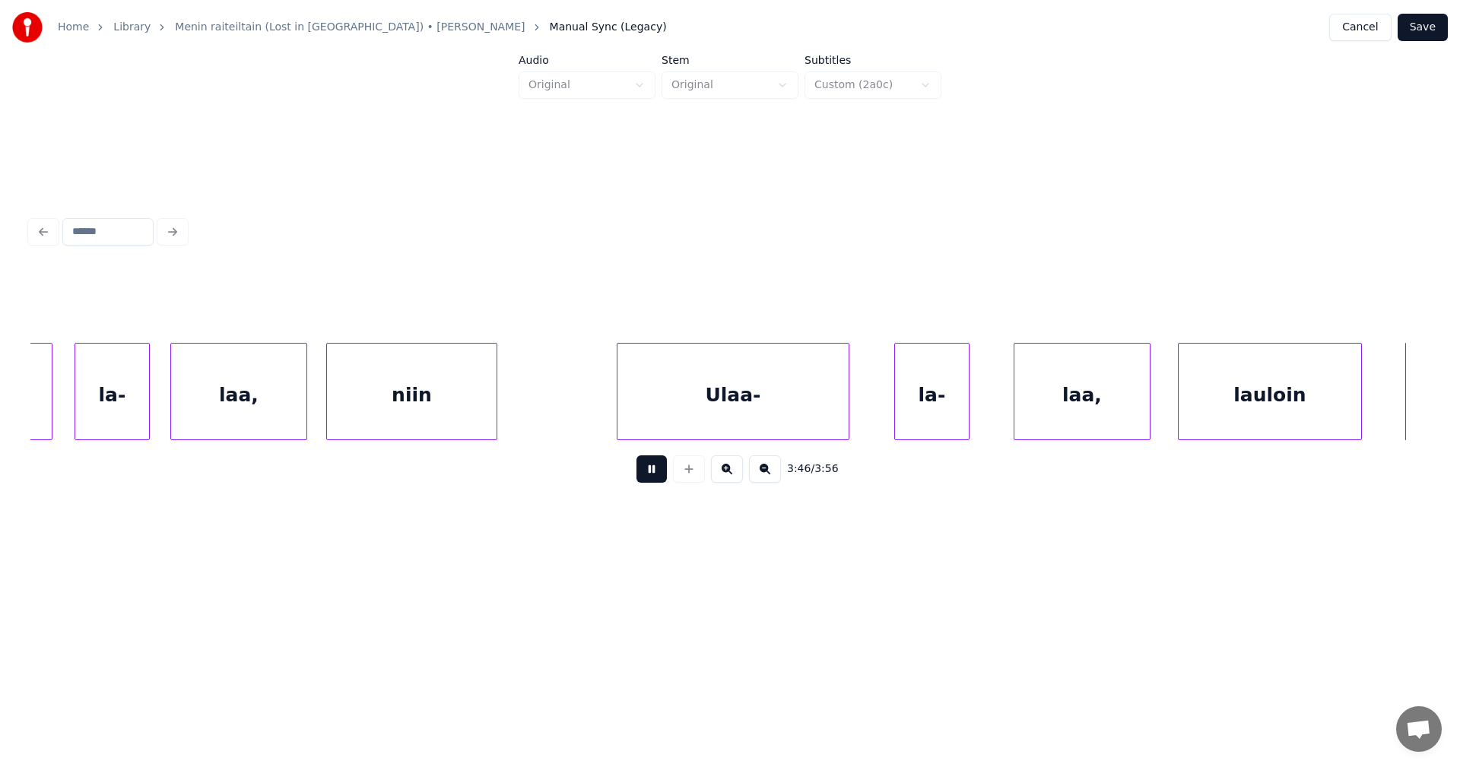
scroll to position [0, 77548]
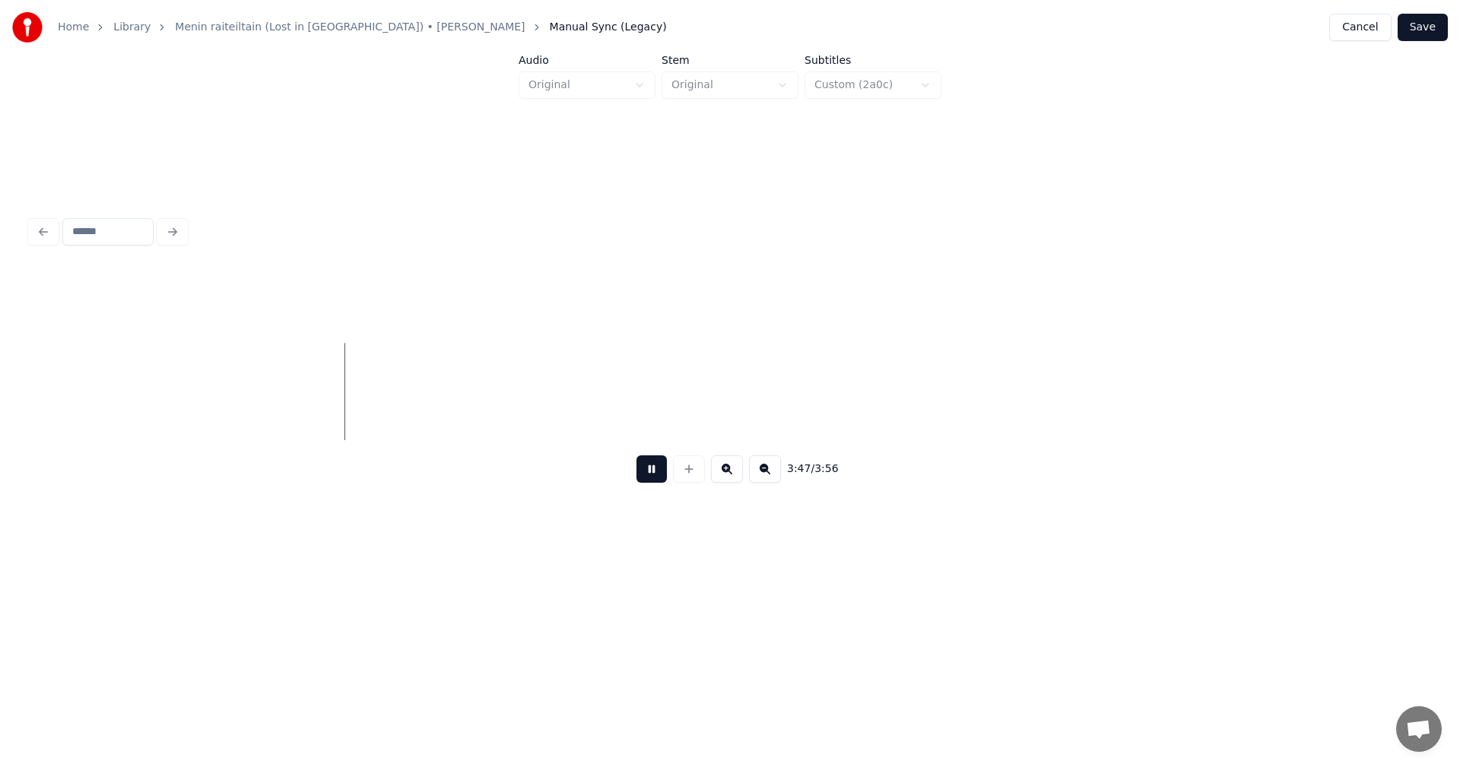
drag, startPoint x: 662, startPoint y: 474, endPoint x: 647, endPoint y: 474, distance: 14.5
click at [662, 474] on button at bounding box center [651, 468] width 30 height 27
click at [664, 472] on button at bounding box center [651, 468] width 30 height 27
drag, startPoint x: 663, startPoint y: 470, endPoint x: 655, endPoint y: 433, distance: 38.0
click at [663, 467] on button at bounding box center [651, 468] width 30 height 27
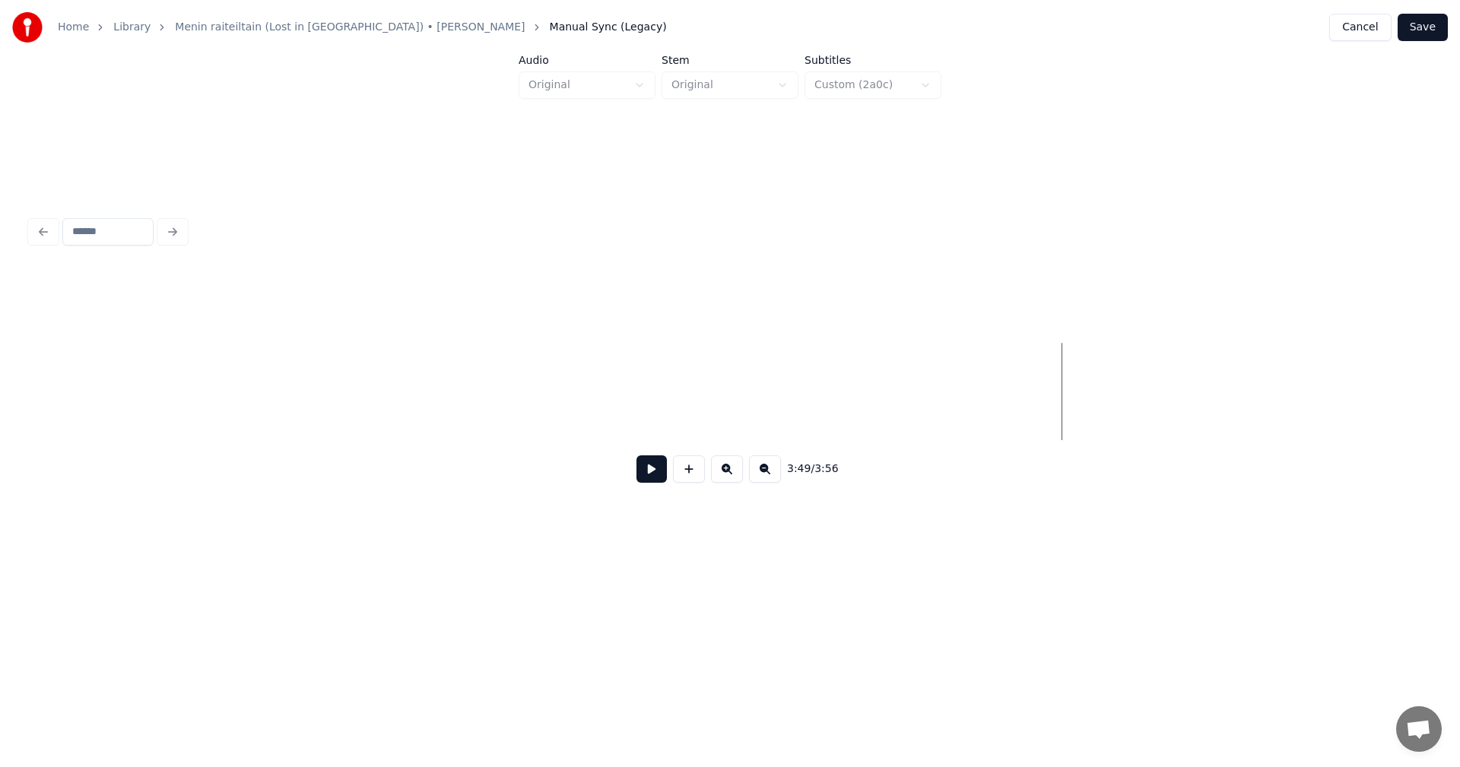
click at [701, 477] on button at bounding box center [689, 468] width 32 height 27
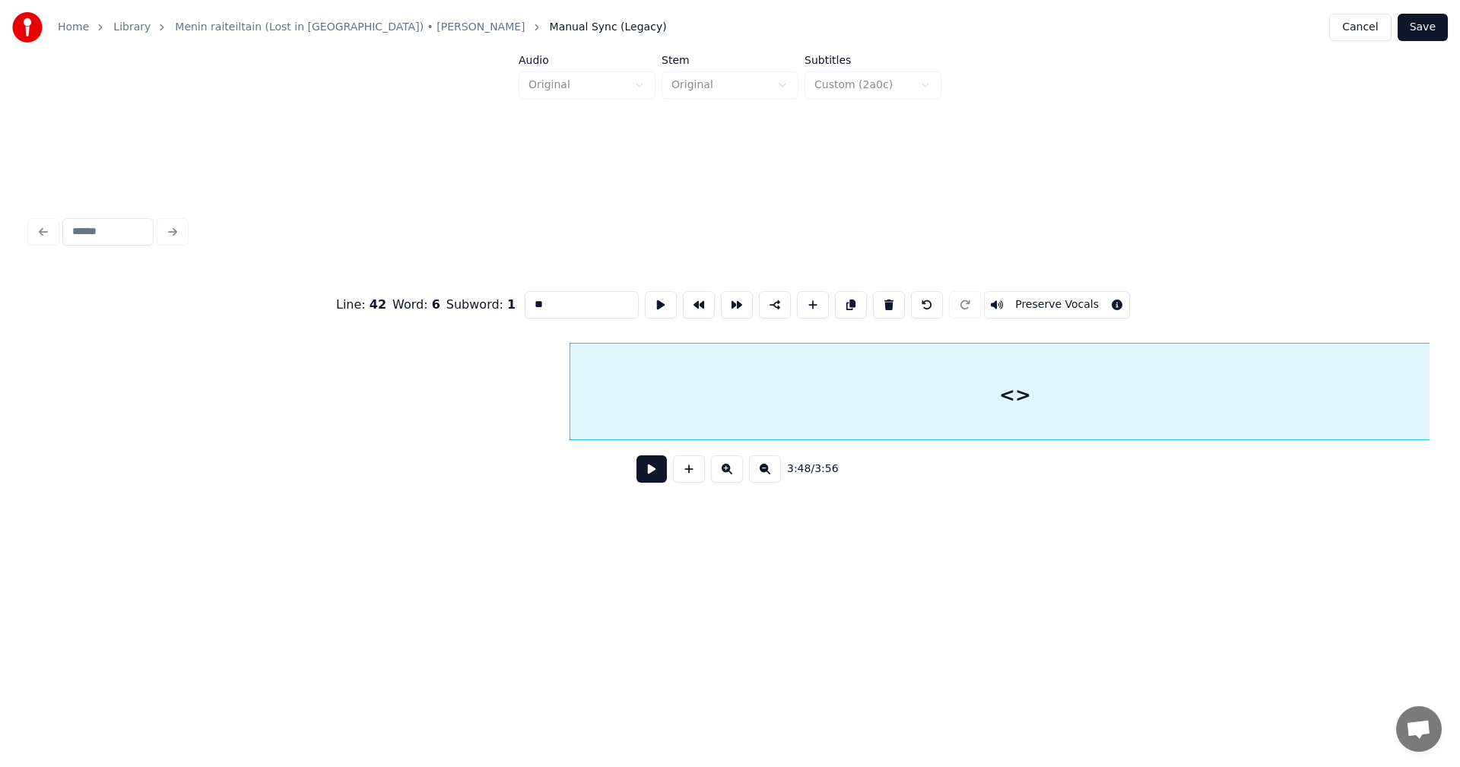
click at [1451, 278] on div "Home Library Menin raiteiltain (Lost in [GEOGRAPHIC_DATA]) • [PERSON_NAME] Manu…" at bounding box center [730, 291] width 1460 height 583
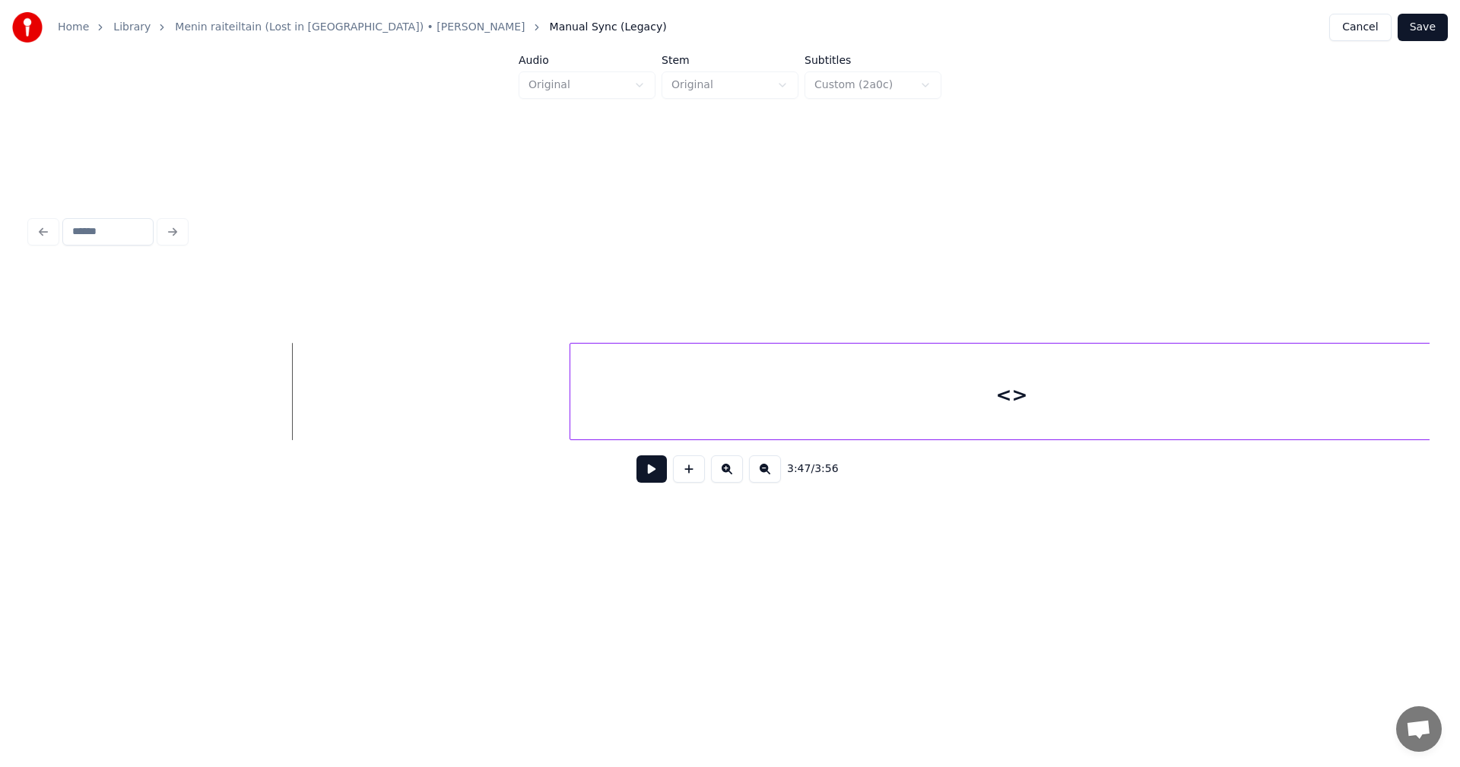
click at [659, 470] on button at bounding box center [651, 468] width 30 height 27
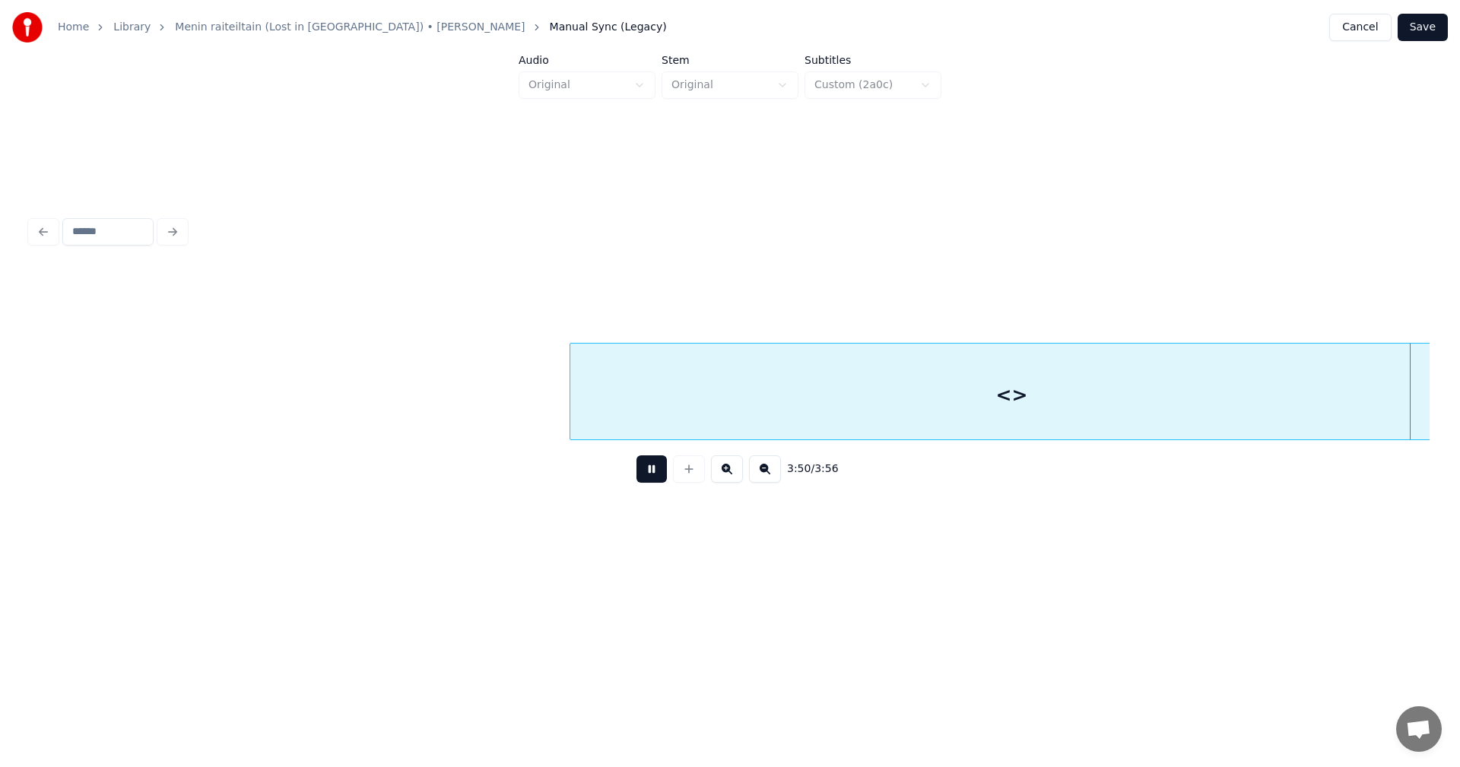
scroll to position [0, 78949]
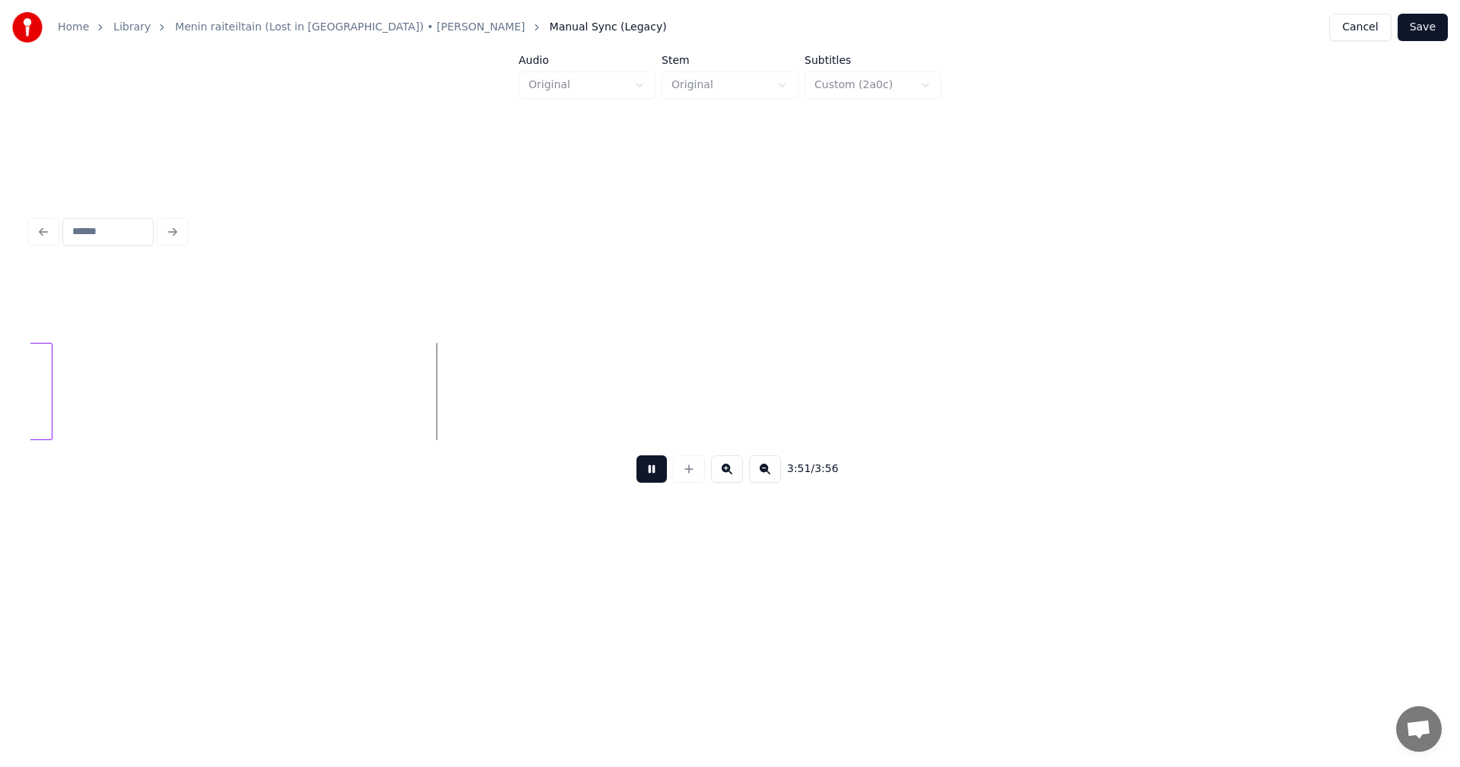
drag, startPoint x: 661, startPoint y: 472, endPoint x: 576, endPoint y: 471, distance: 85.2
click at [656, 470] on button at bounding box center [651, 468] width 30 height 27
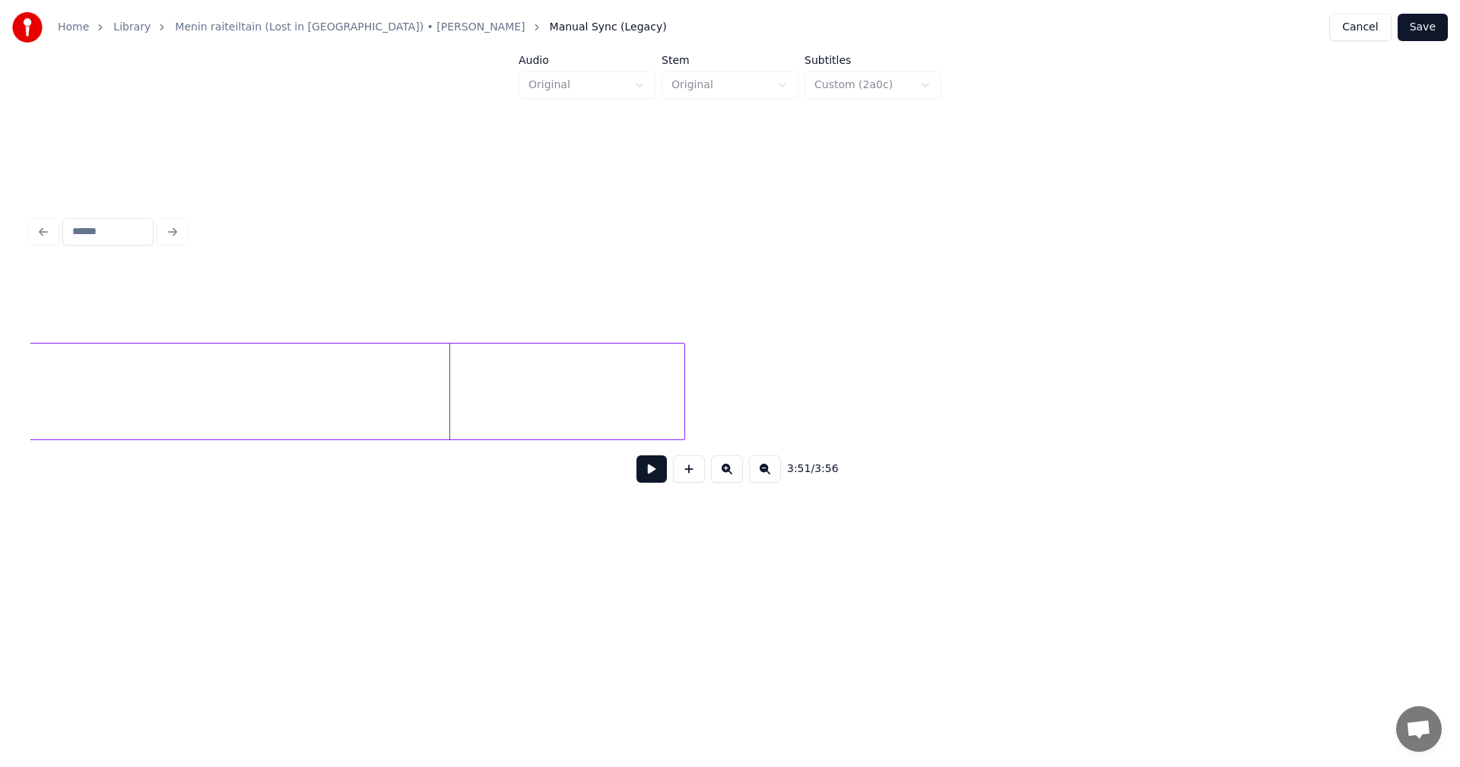
click at [683, 379] on div at bounding box center [682, 392] width 5 height 96
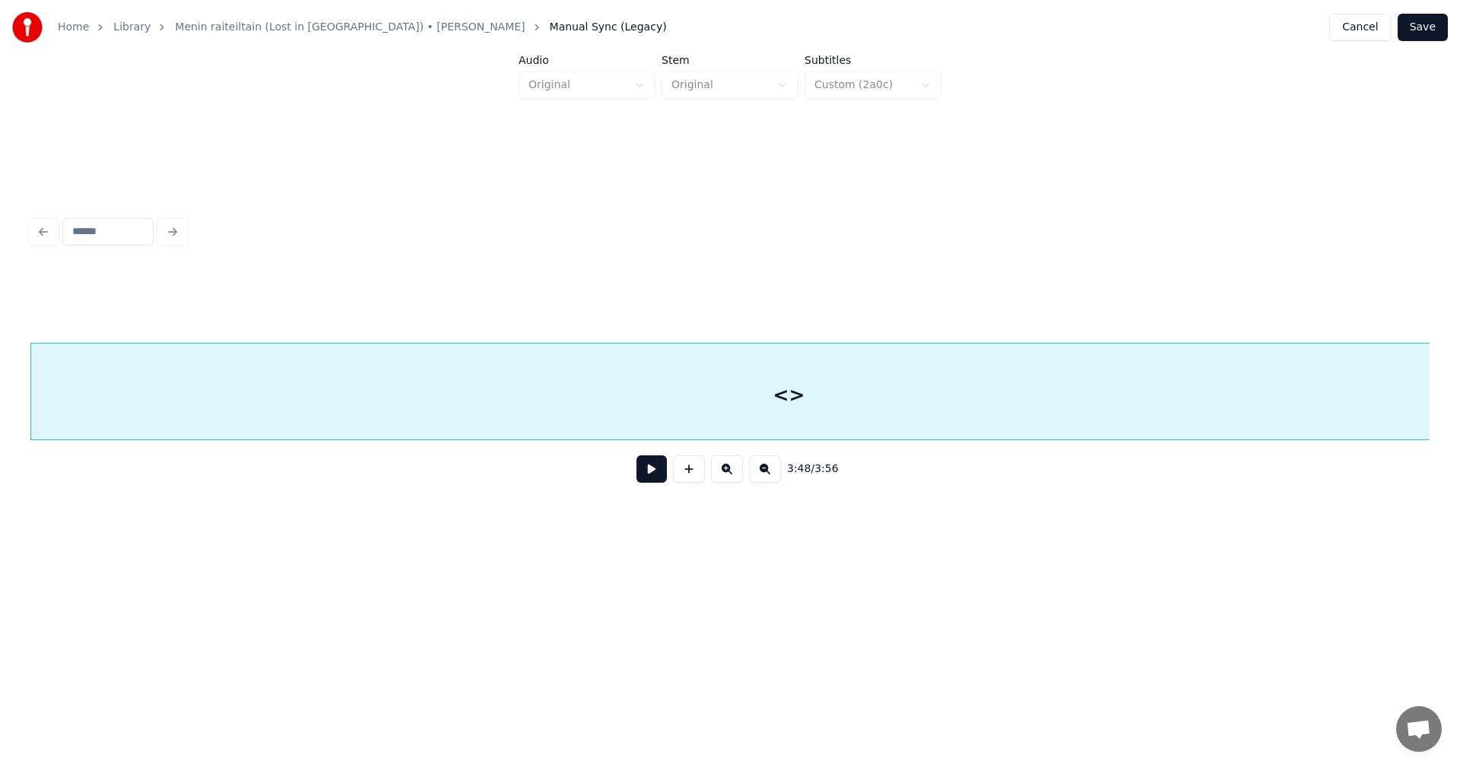
click at [663, 480] on button at bounding box center [651, 468] width 30 height 27
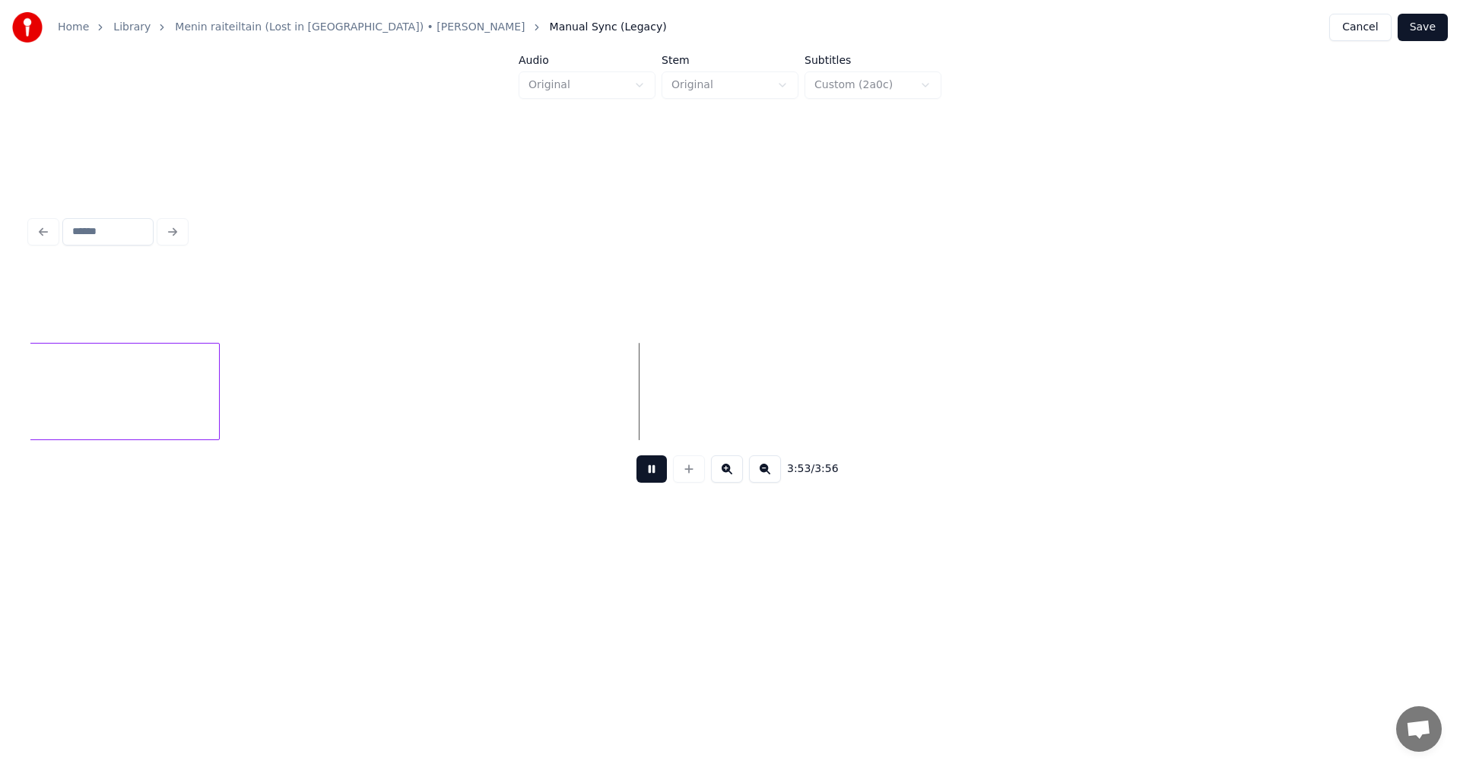
drag, startPoint x: 652, startPoint y: 470, endPoint x: 637, endPoint y: 468, distance: 15.3
click at [649, 468] on button at bounding box center [651, 468] width 30 height 27
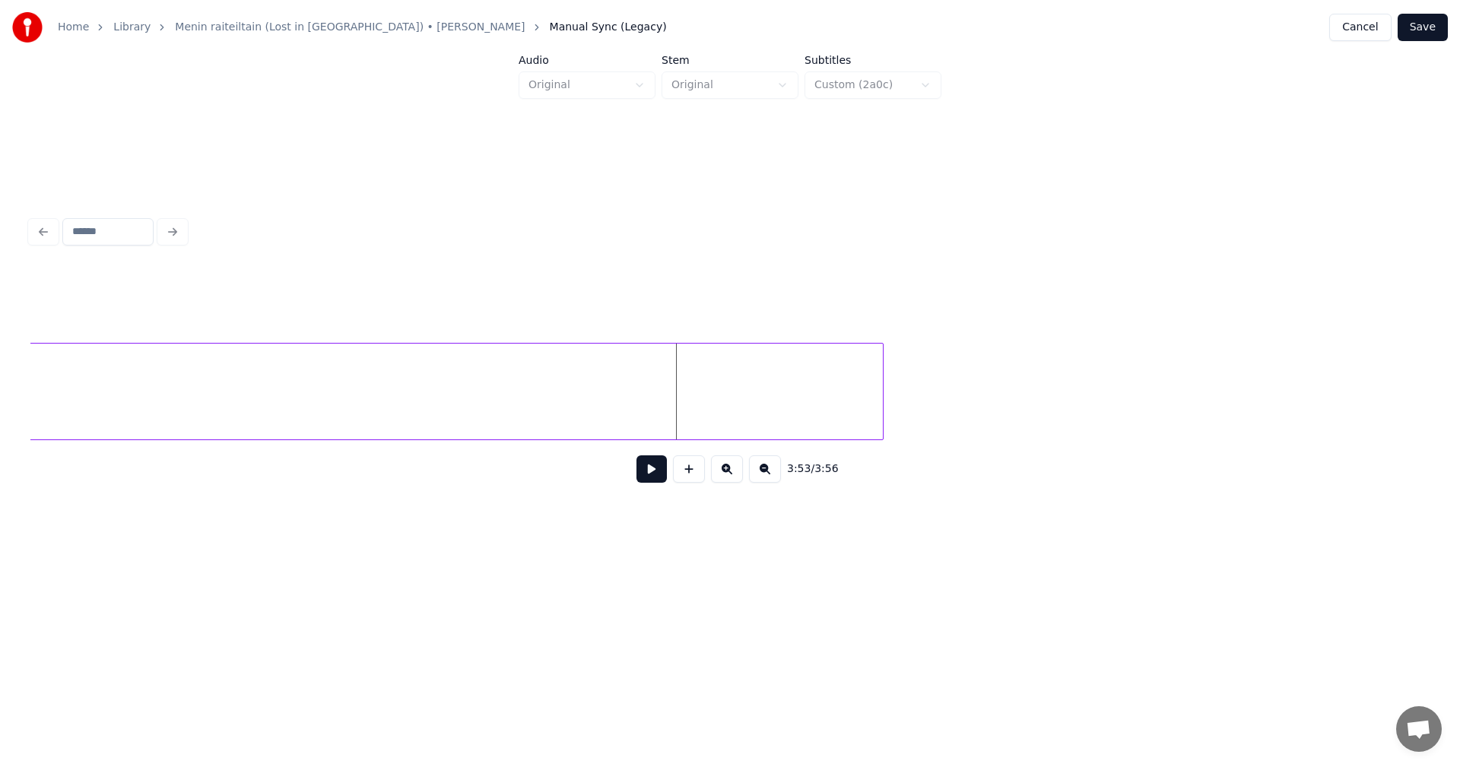
click at [879, 365] on div at bounding box center [880, 392] width 5 height 96
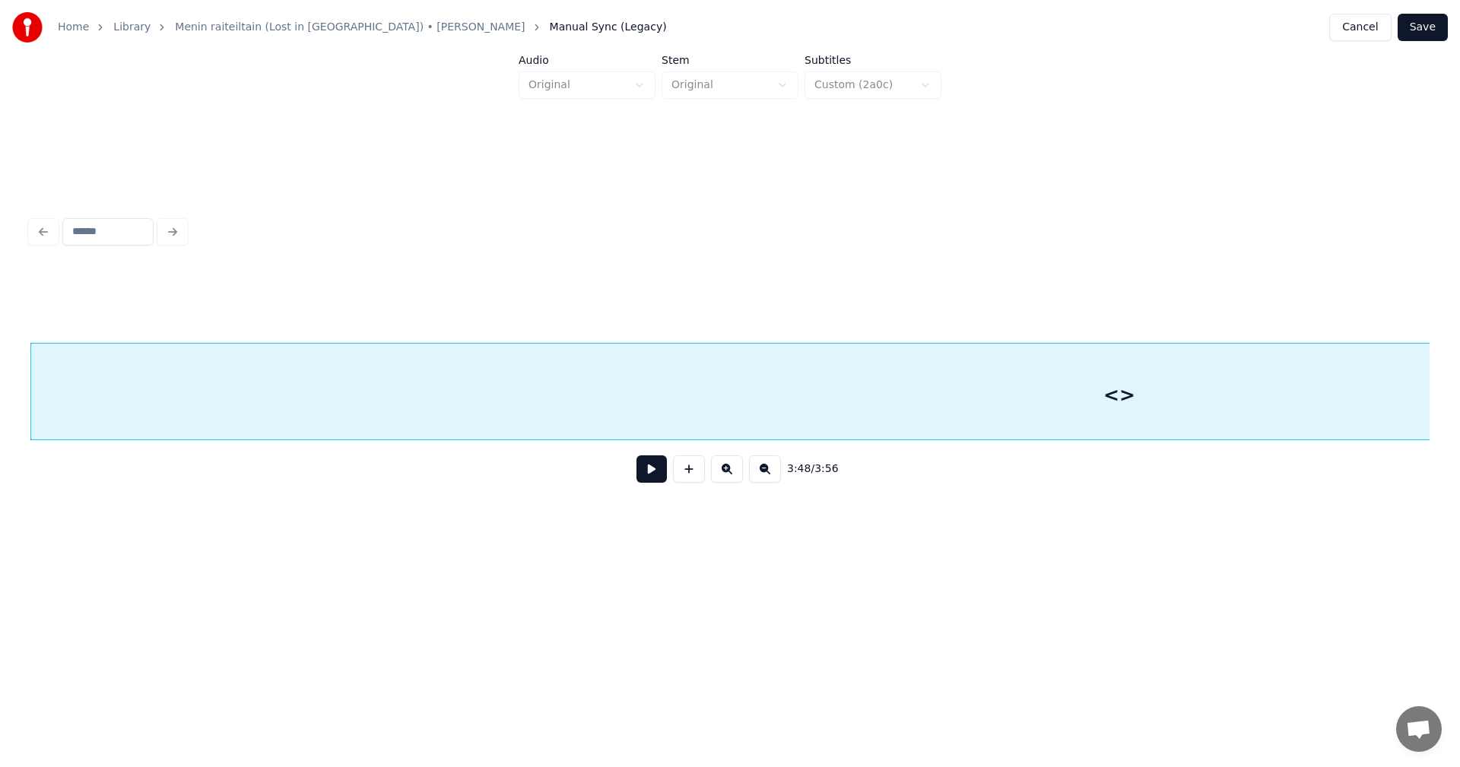
click at [822, 385] on div "<>" at bounding box center [1119, 395] width 2176 height 103
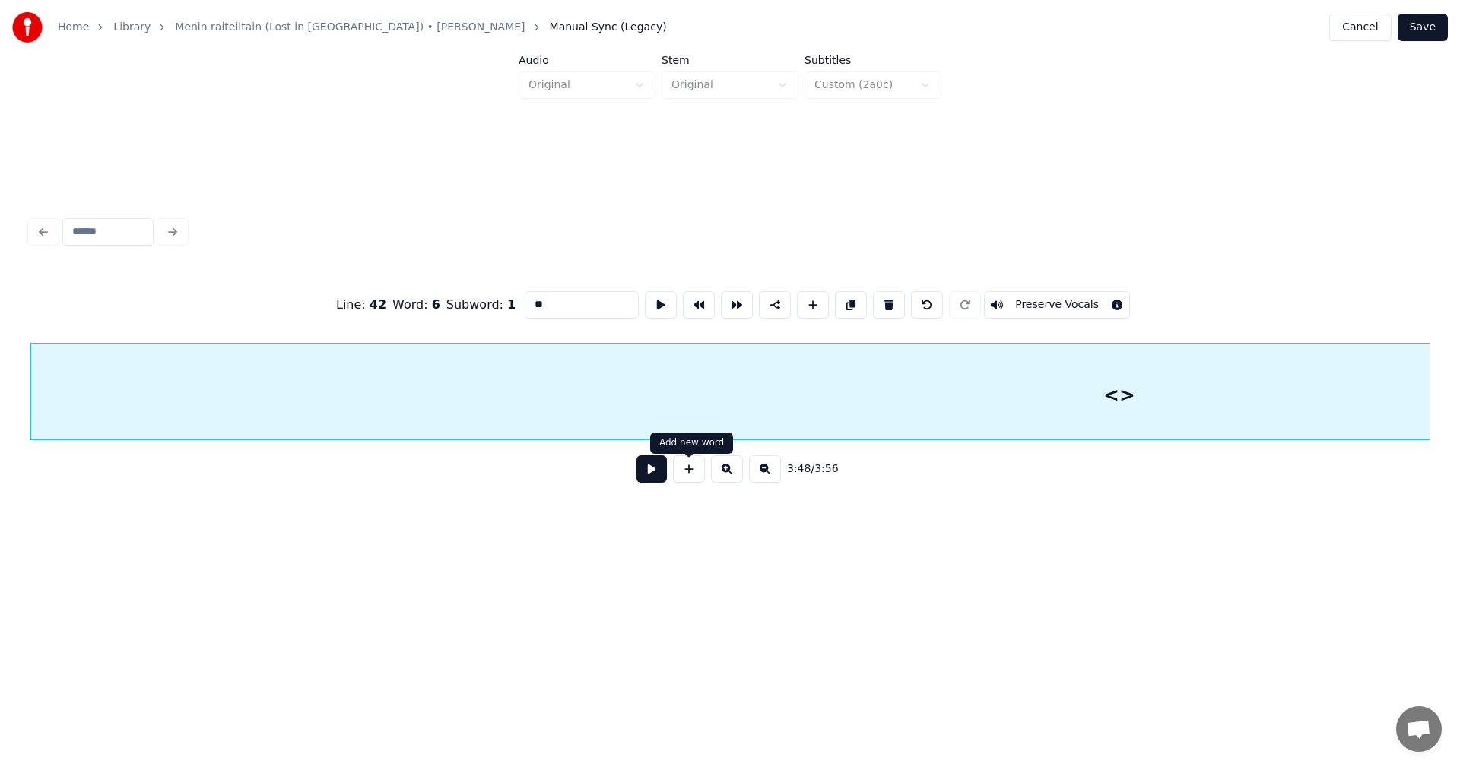
click at [667, 472] on div "3:48 / 3:56" at bounding box center [730, 468] width 1375 height 33
click at [658, 477] on button at bounding box center [651, 468] width 30 height 27
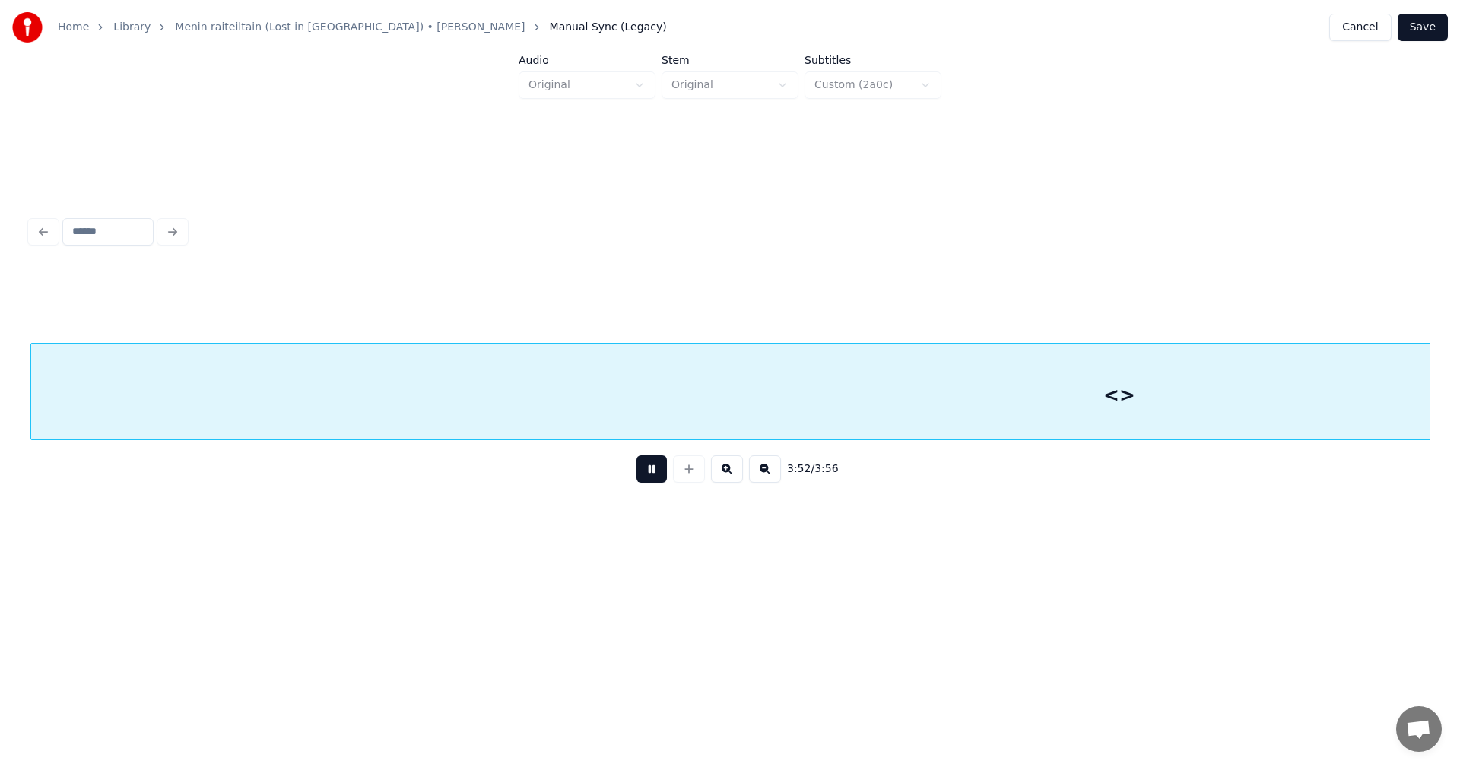
drag, startPoint x: 660, startPoint y: 476, endPoint x: 665, endPoint y: 455, distance: 21.8
click at [660, 474] on button at bounding box center [651, 468] width 30 height 27
click at [682, 407] on div "<>" at bounding box center [1119, 395] width 2176 height 103
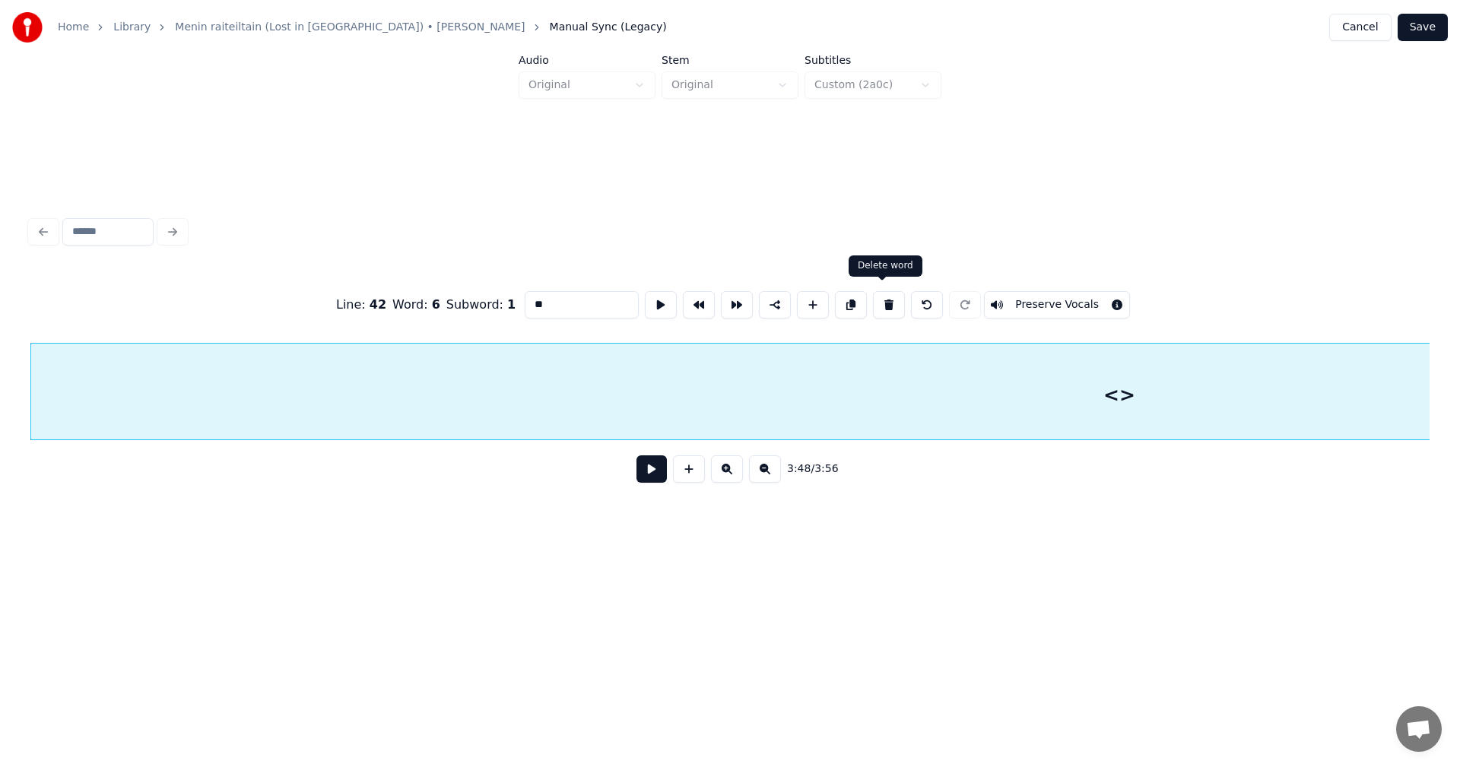
click at [888, 298] on button at bounding box center [889, 304] width 32 height 27
type input "*******"
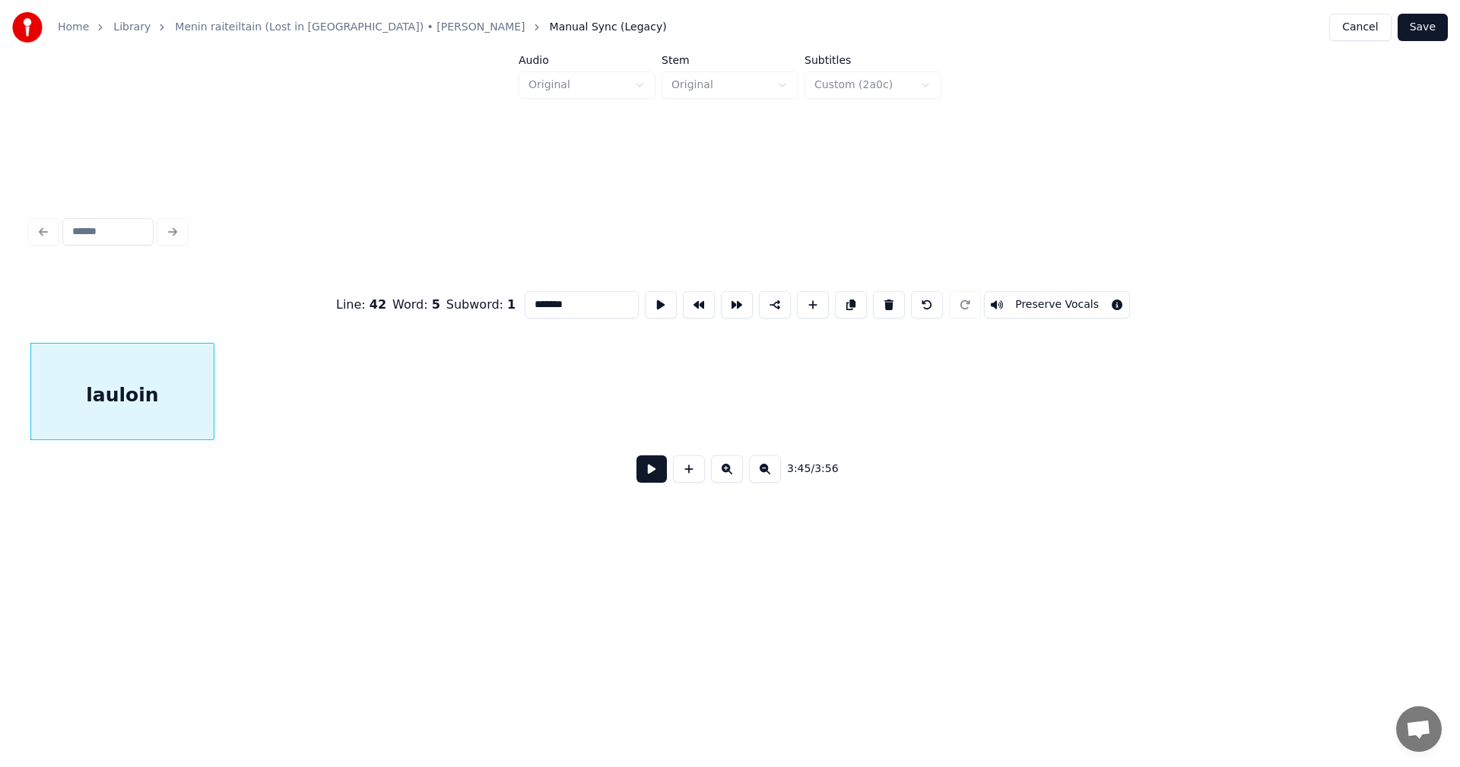
scroll to position [0, 76068]
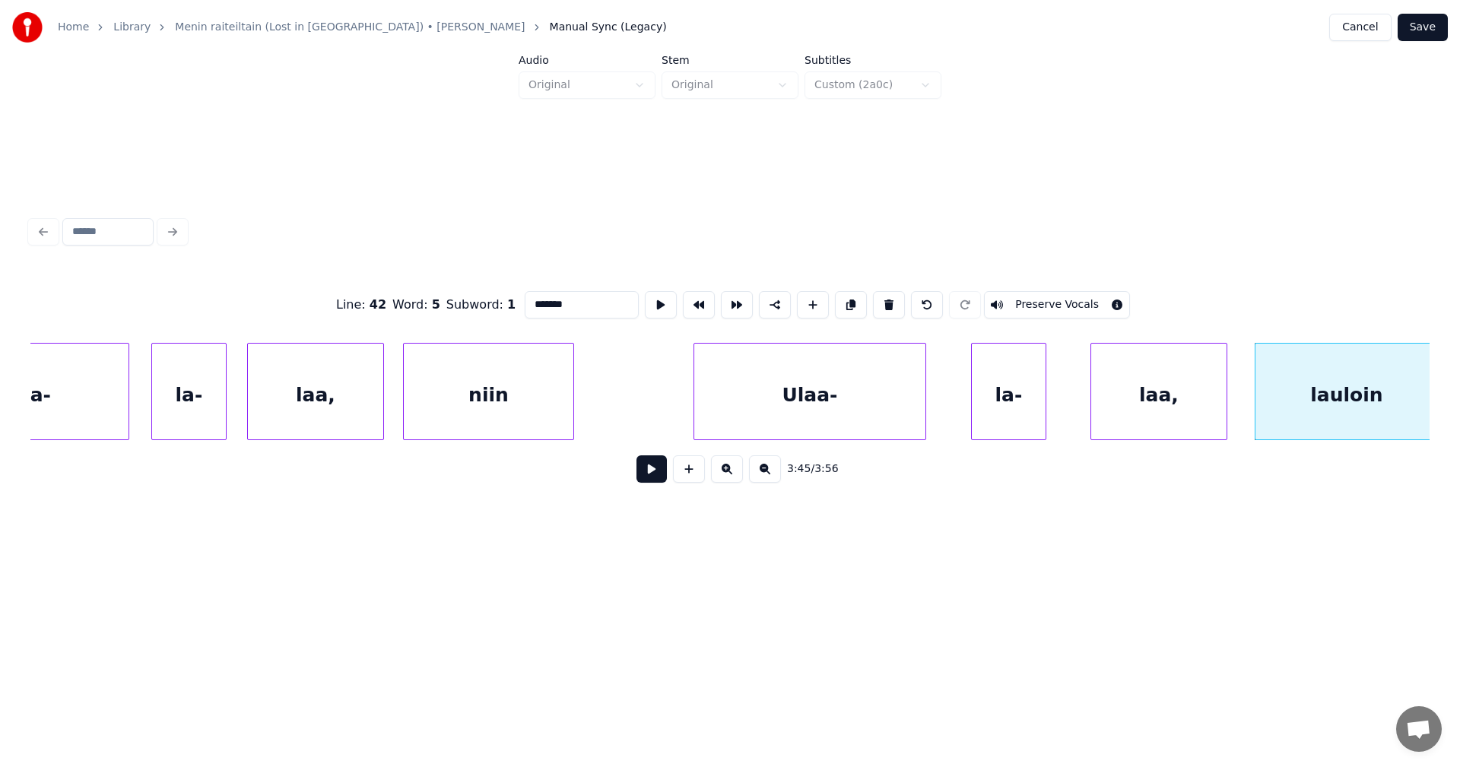
click at [1433, 25] on button "Save" at bounding box center [1423, 27] width 50 height 27
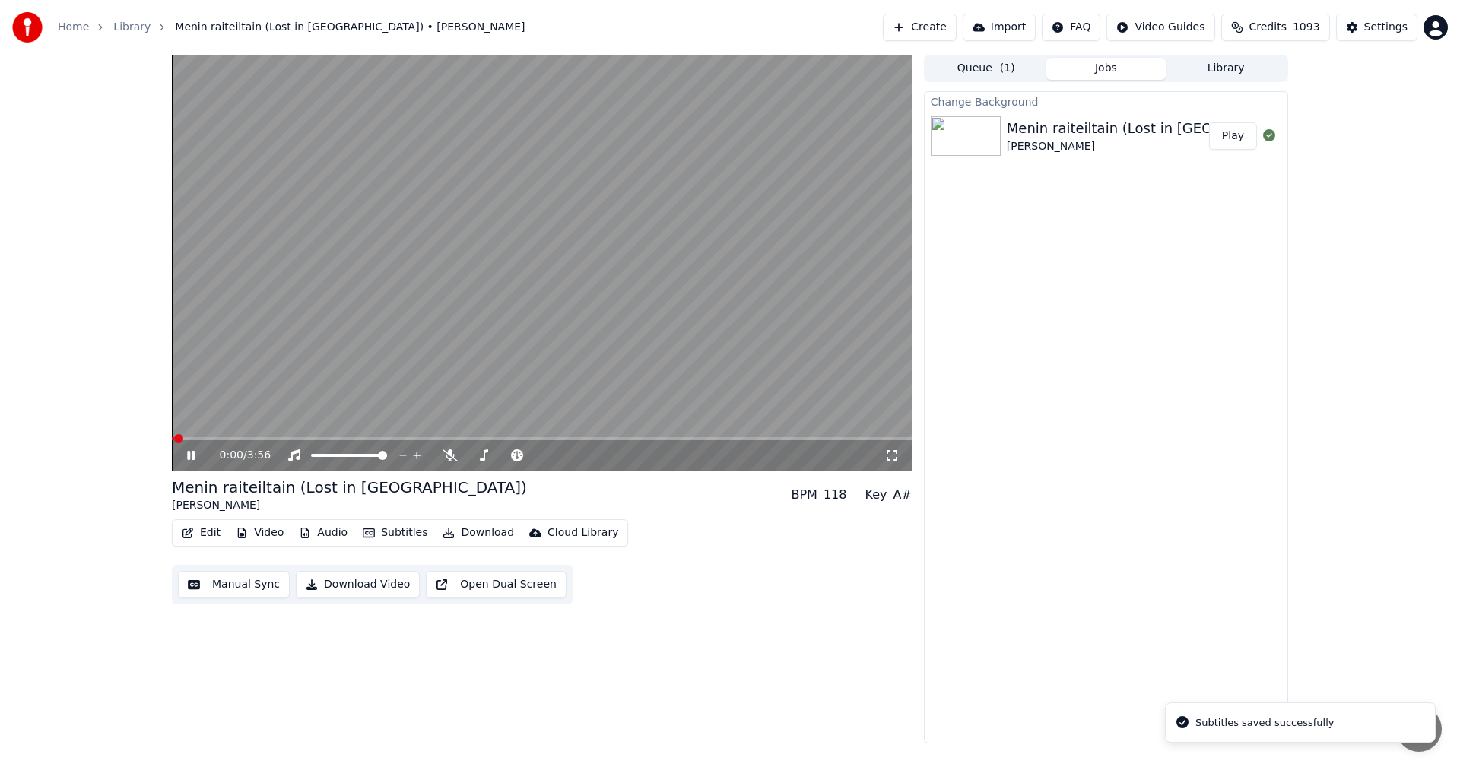
click at [787, 440] on span at bounding box center [542, 438] width 740 height 3
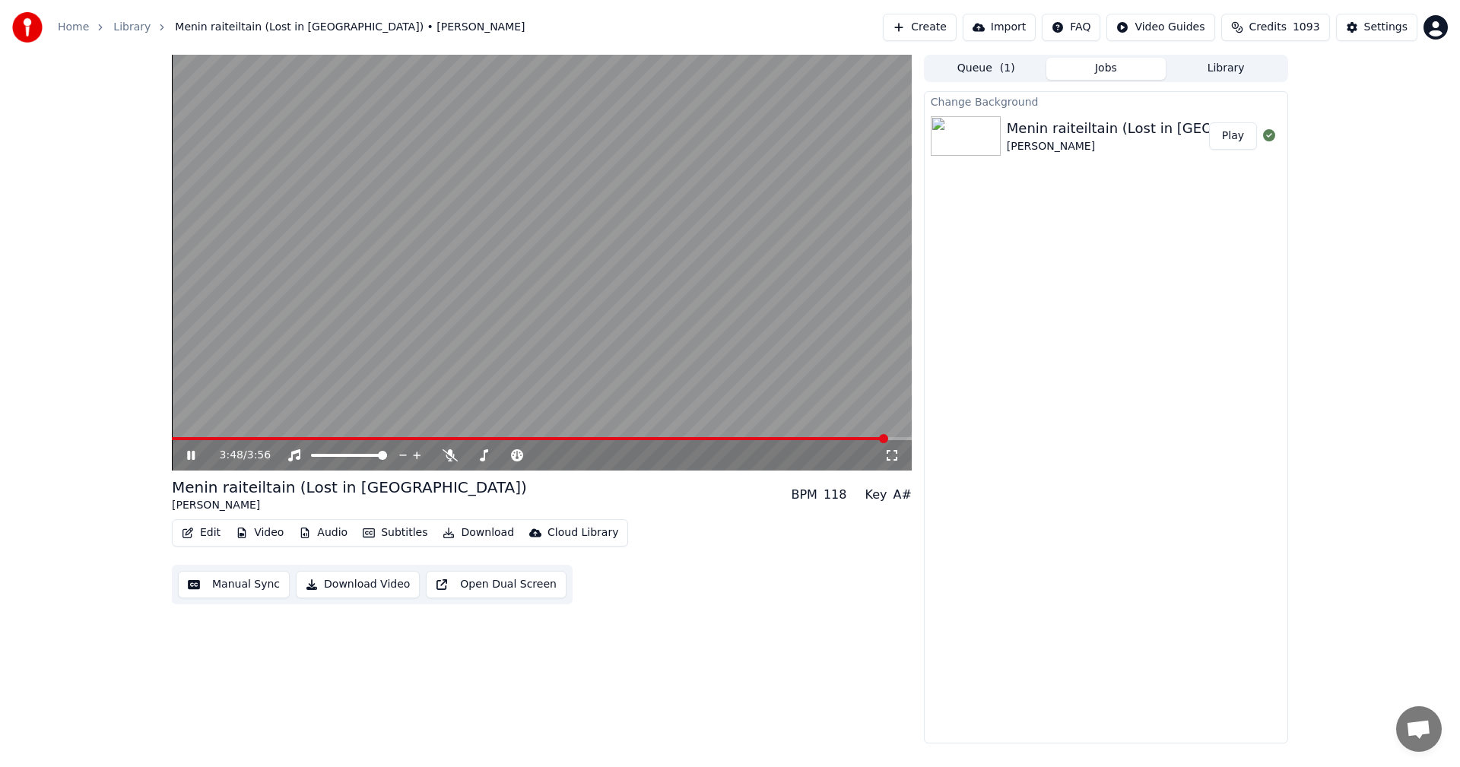
click at [189, 455] on icon at bounding box center [191, 455] width 8 height 9
click at [214, 534] on button "Edit" at bounding box center [201, 532] width 51 height 21
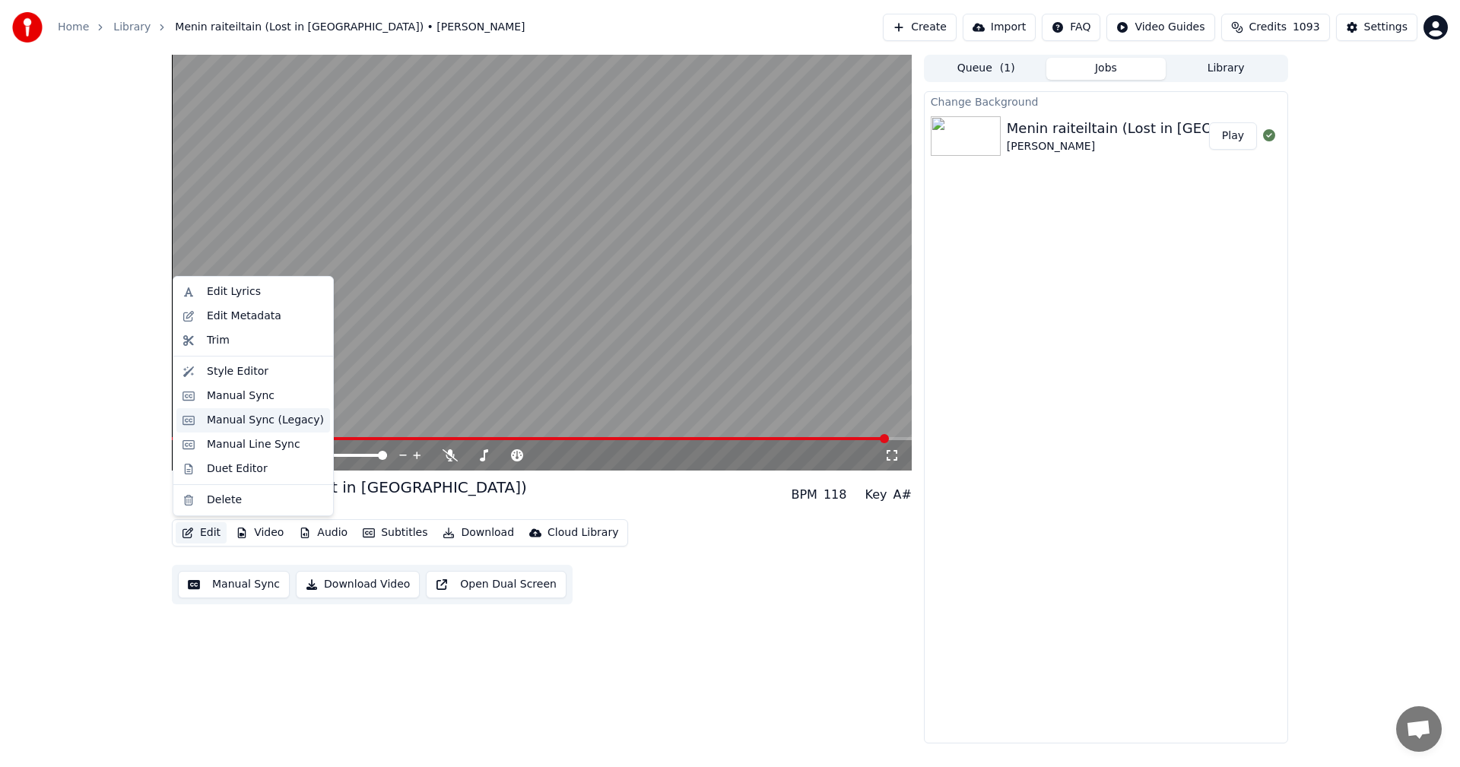
click at [288, 414] on div "Manual Sync (Legacy)" at bounding box center [265, 420] width 117 height 15
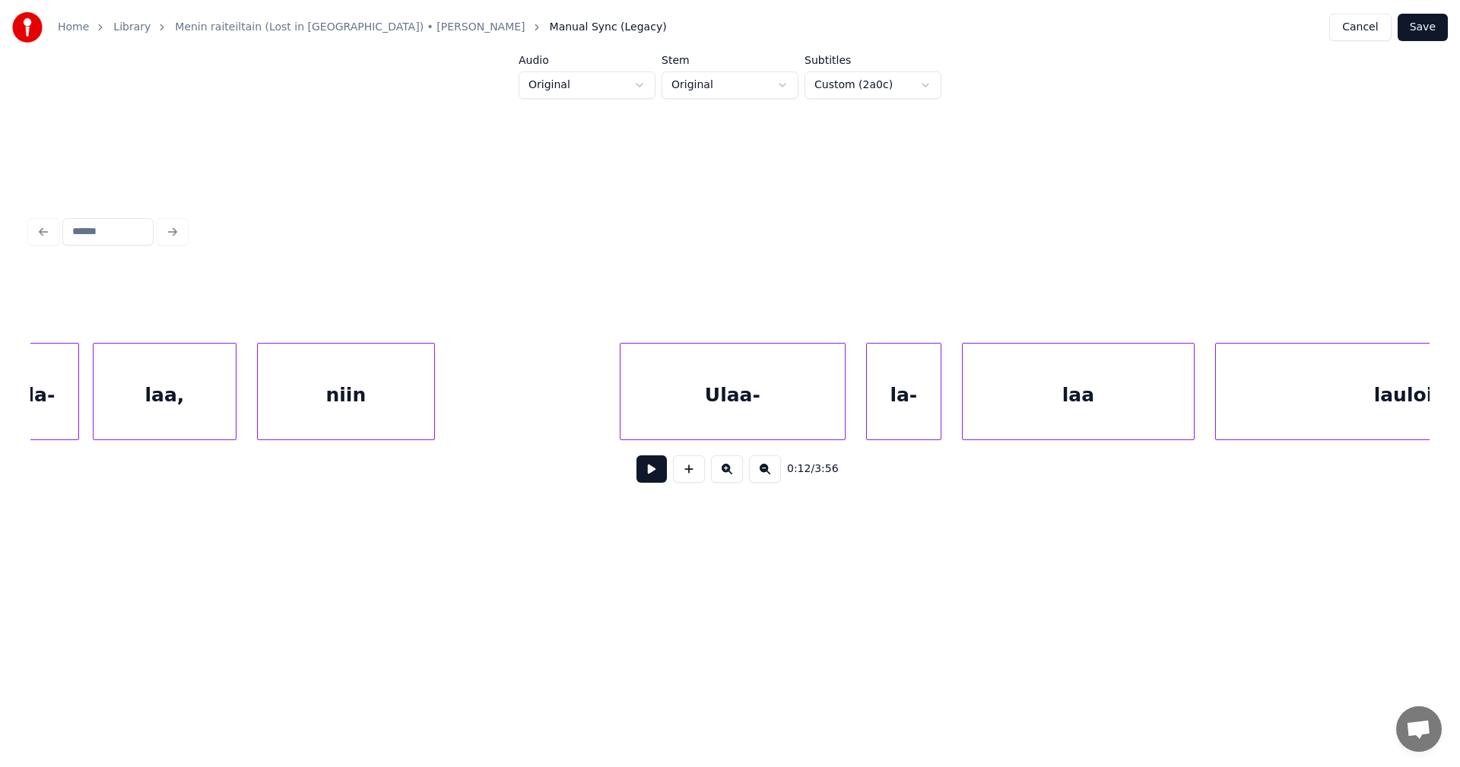
scroll to position [0, 68408]
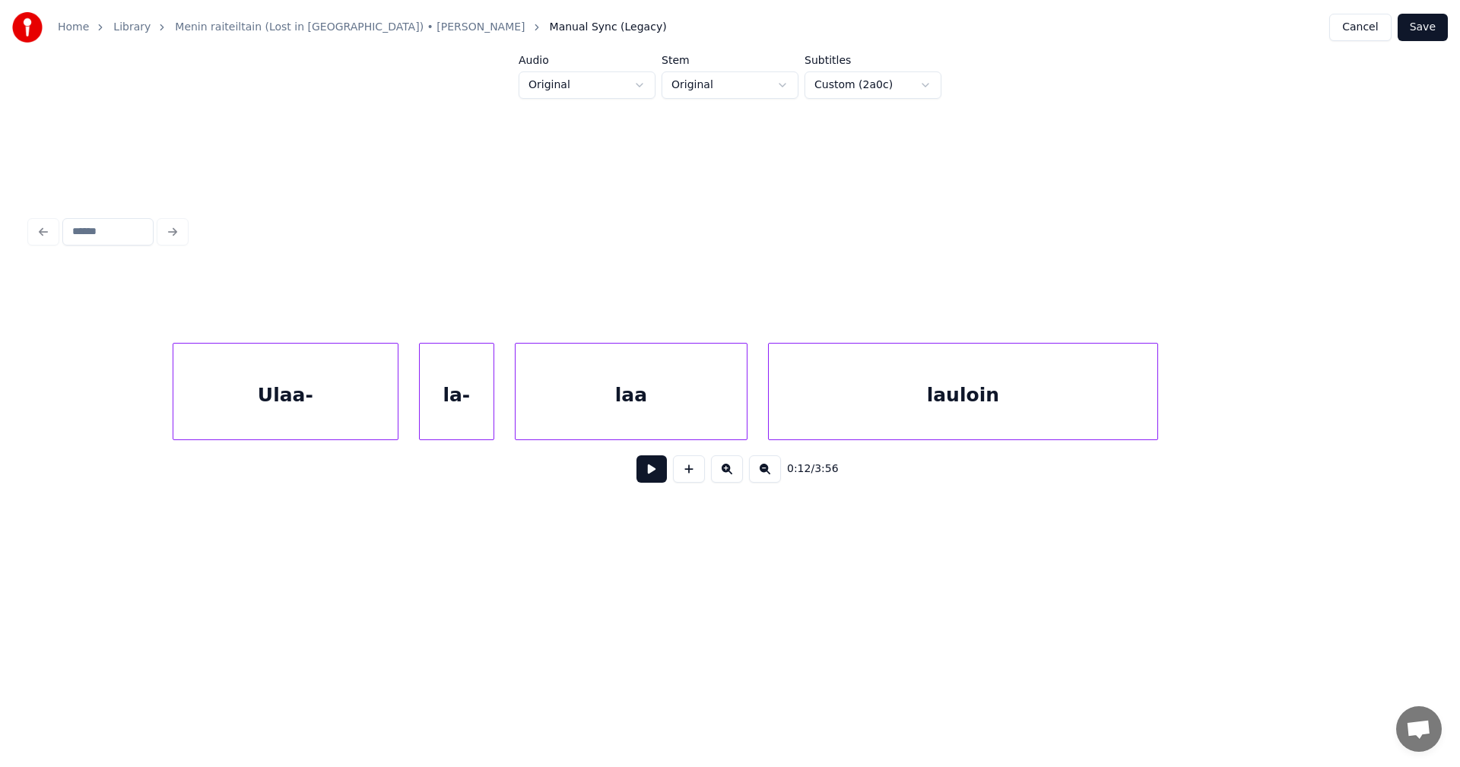
click at [648, 409] on div "laa" at bounding box center [631, 395] width 231 height 103
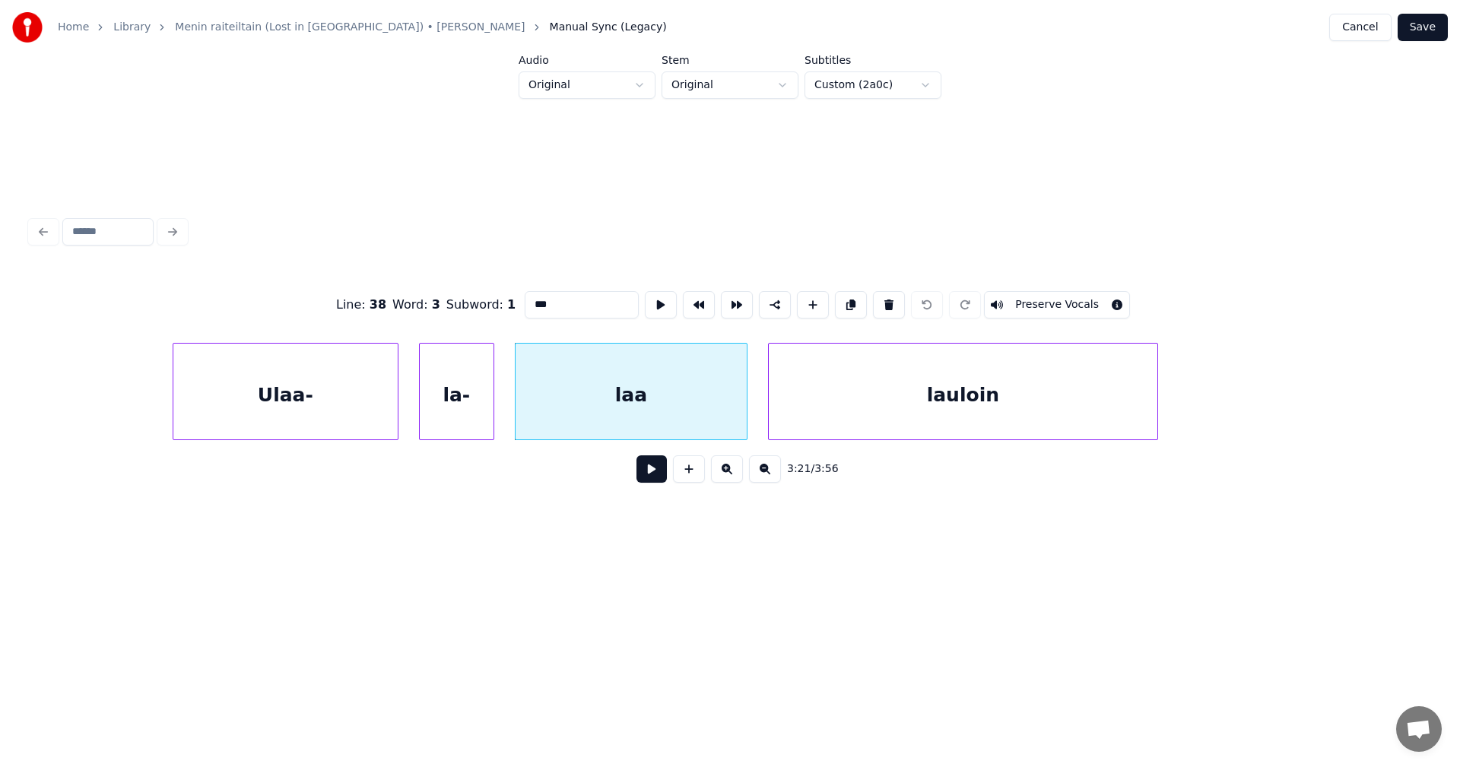
click at [841, 392] on div "lauloin" at bounding box center [963, 395] width 389 height 103
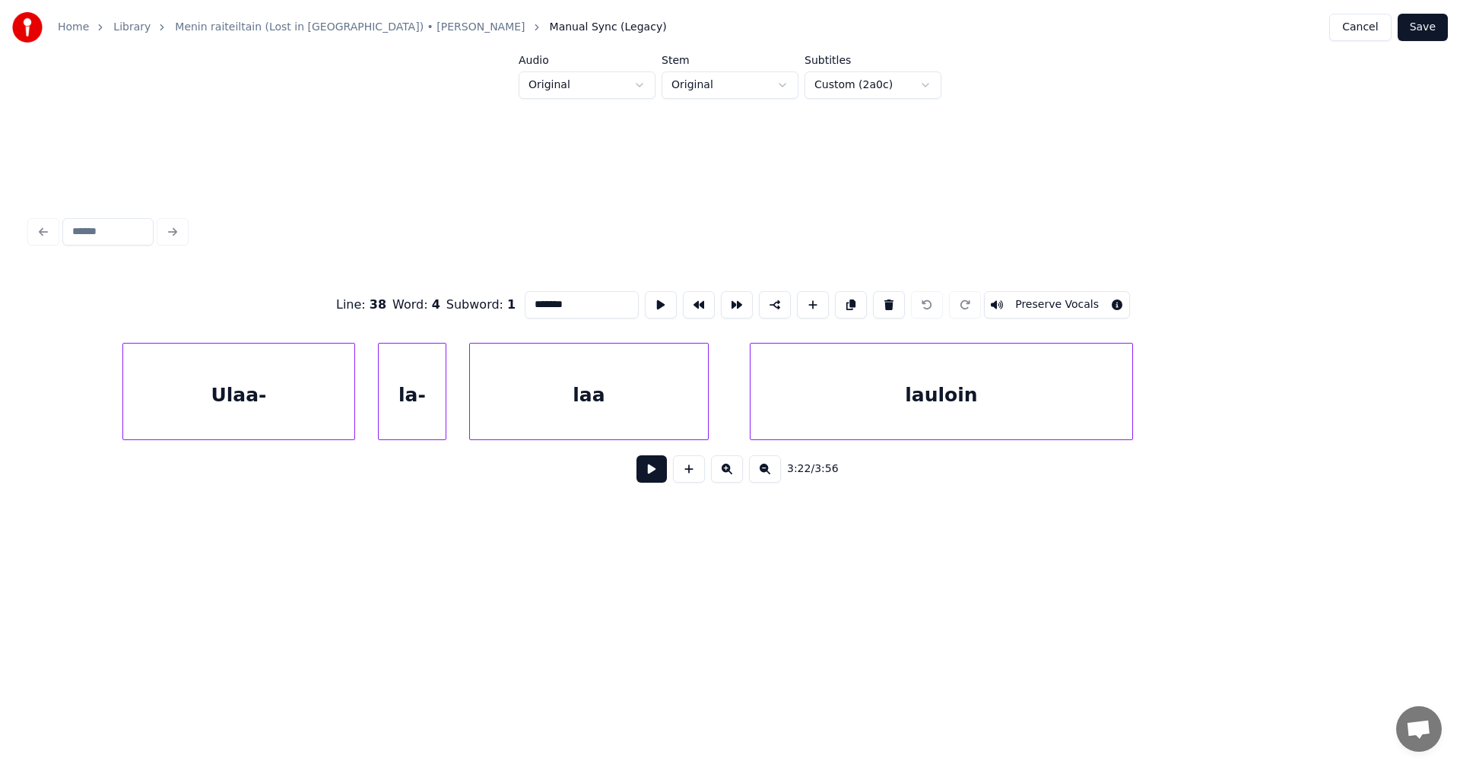
scroll to position [0, 73822]
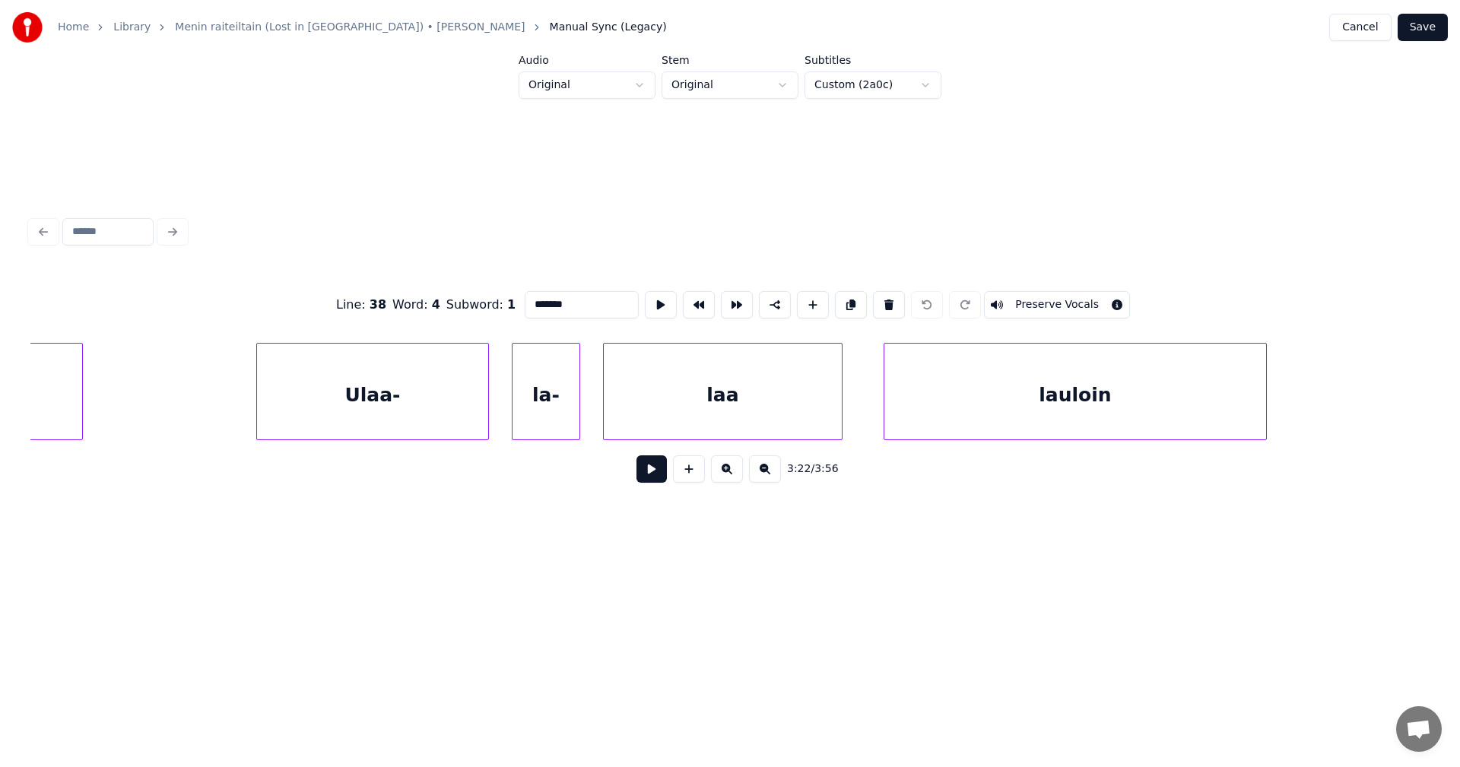
click at [796, 397] on div "laa" at bounding box center [723, 395] width 238 height 103
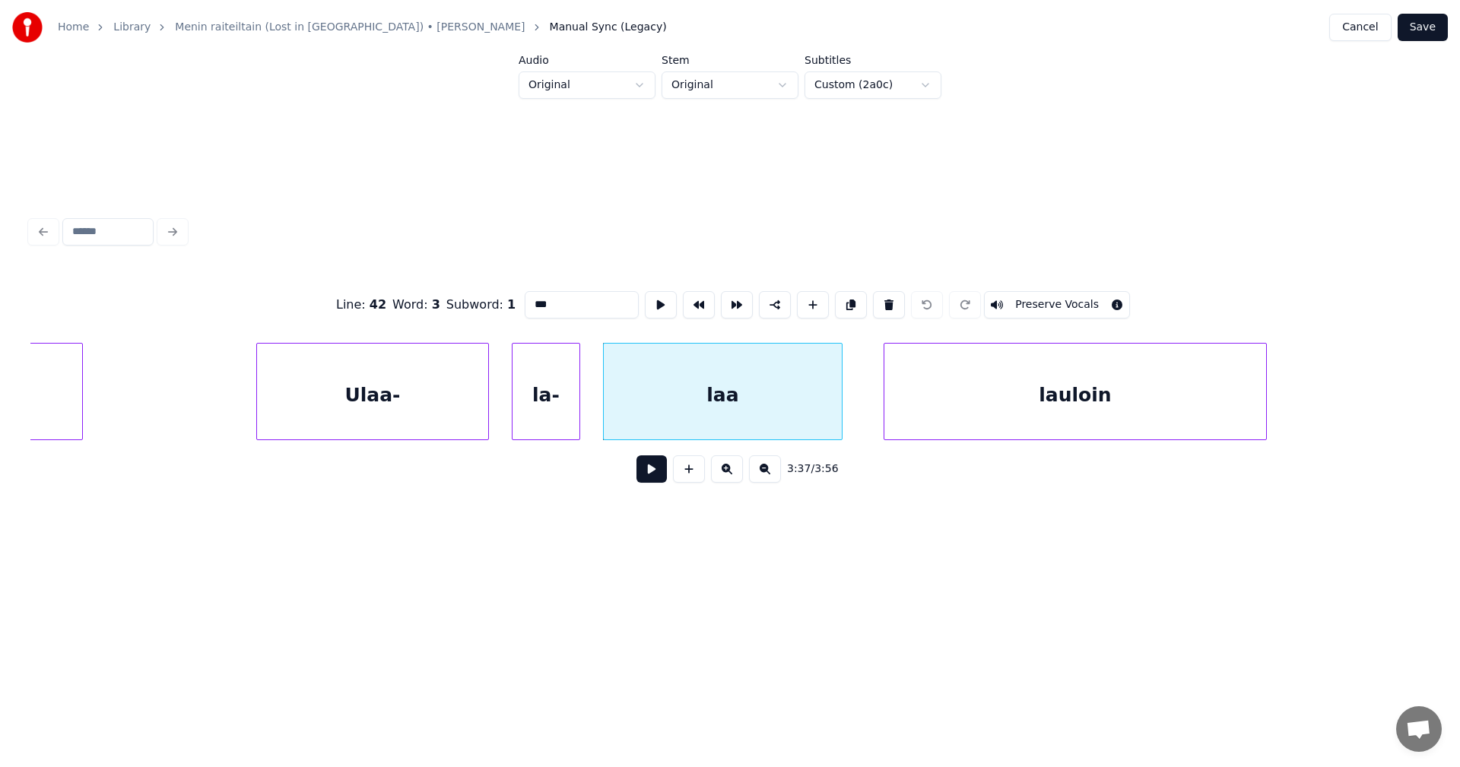
click at [1066, 363] on div "lauloin" at bounding box center [1075, 395] width 382 height 103
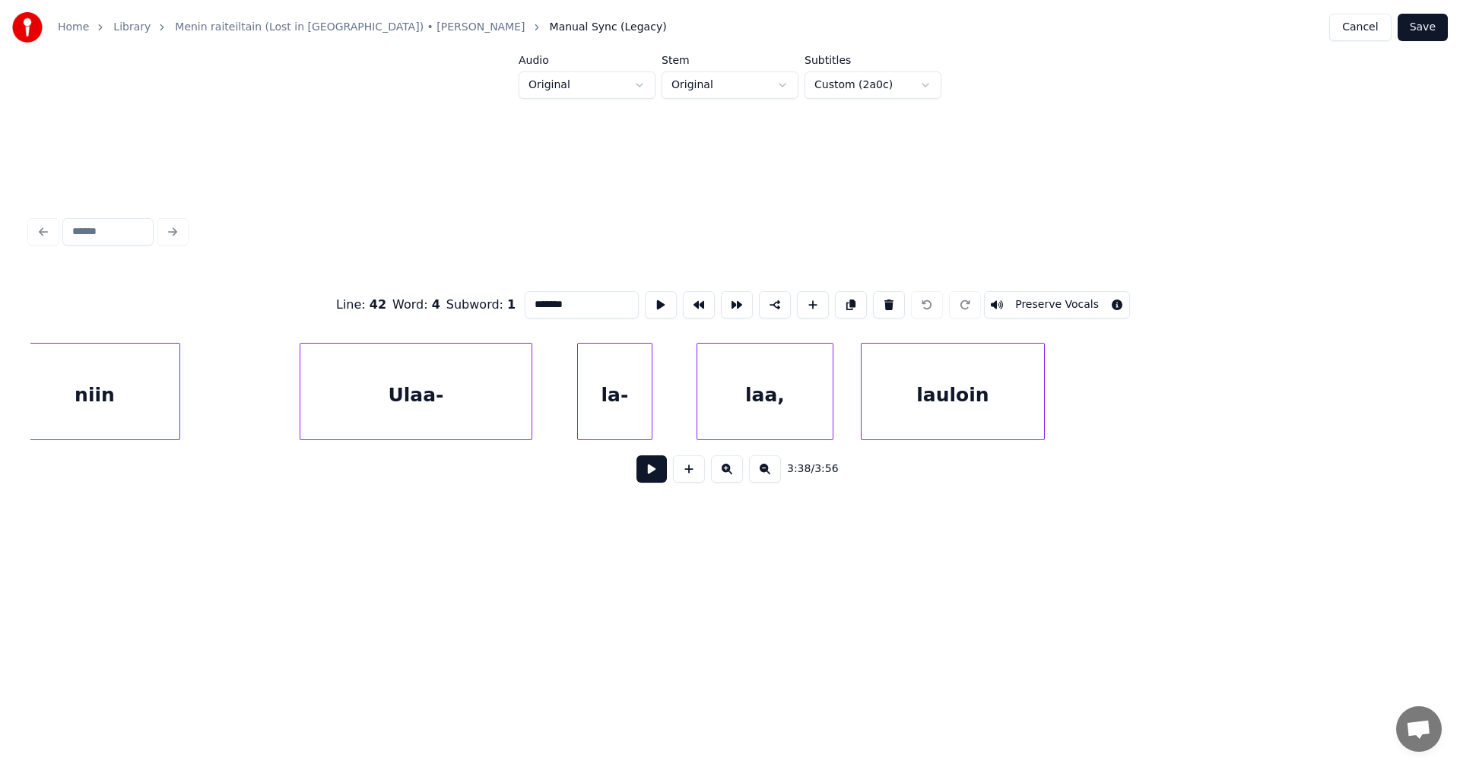
scroll to position [0, 76417]
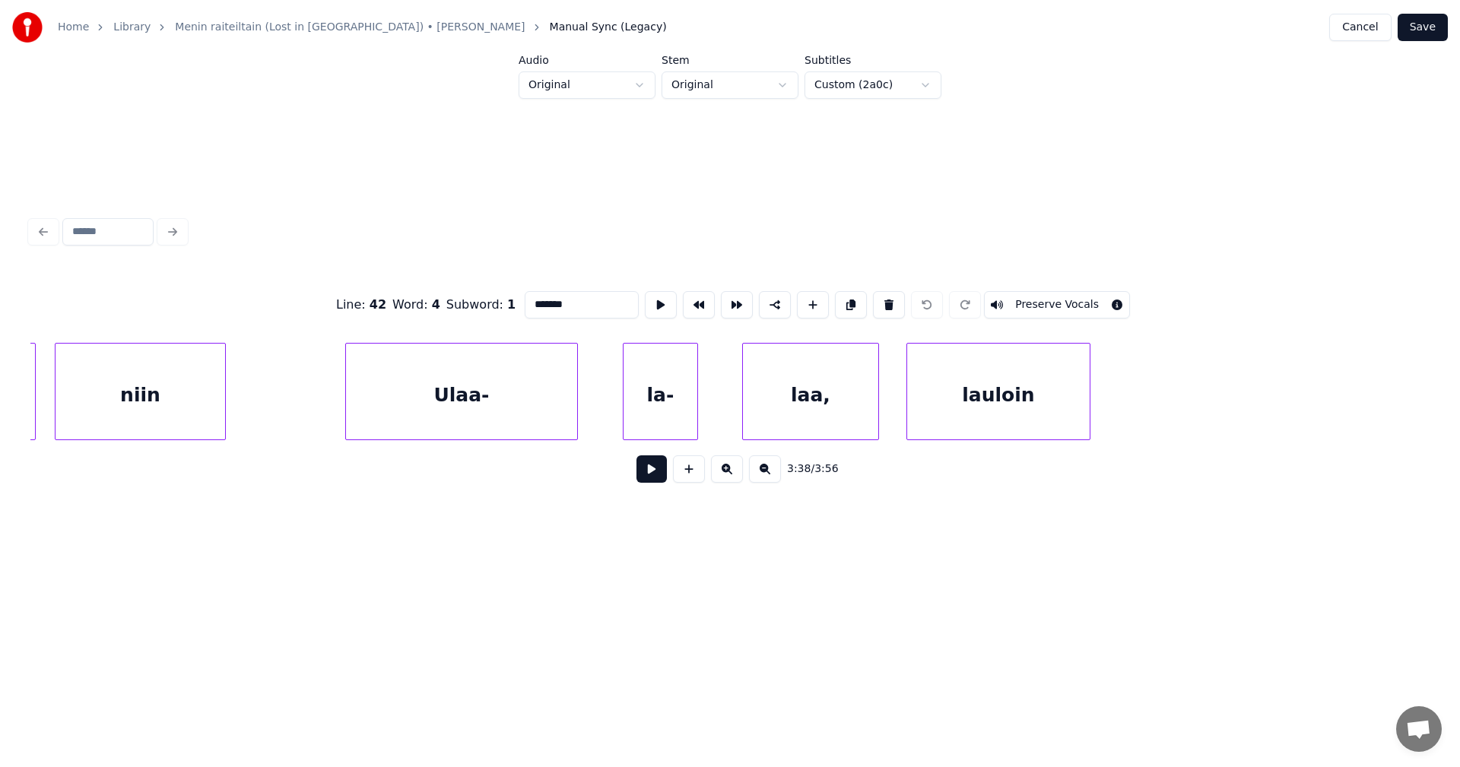
click at [842, 401] on div "laa," at bounding box center [810, 395] width 135 height 103
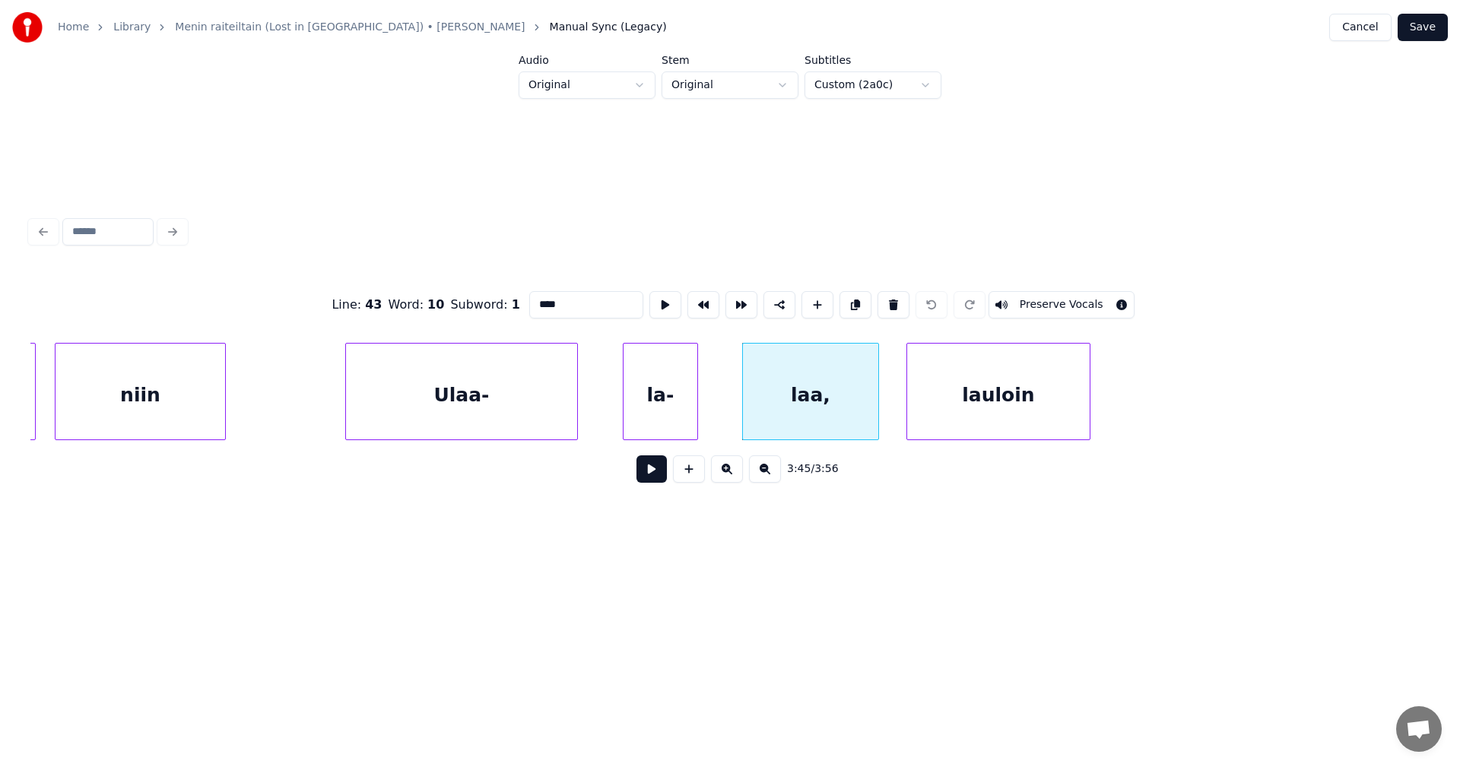
click at [978, 389] on div "lauloin" at bounding box center [998, 395] width 182 height 103
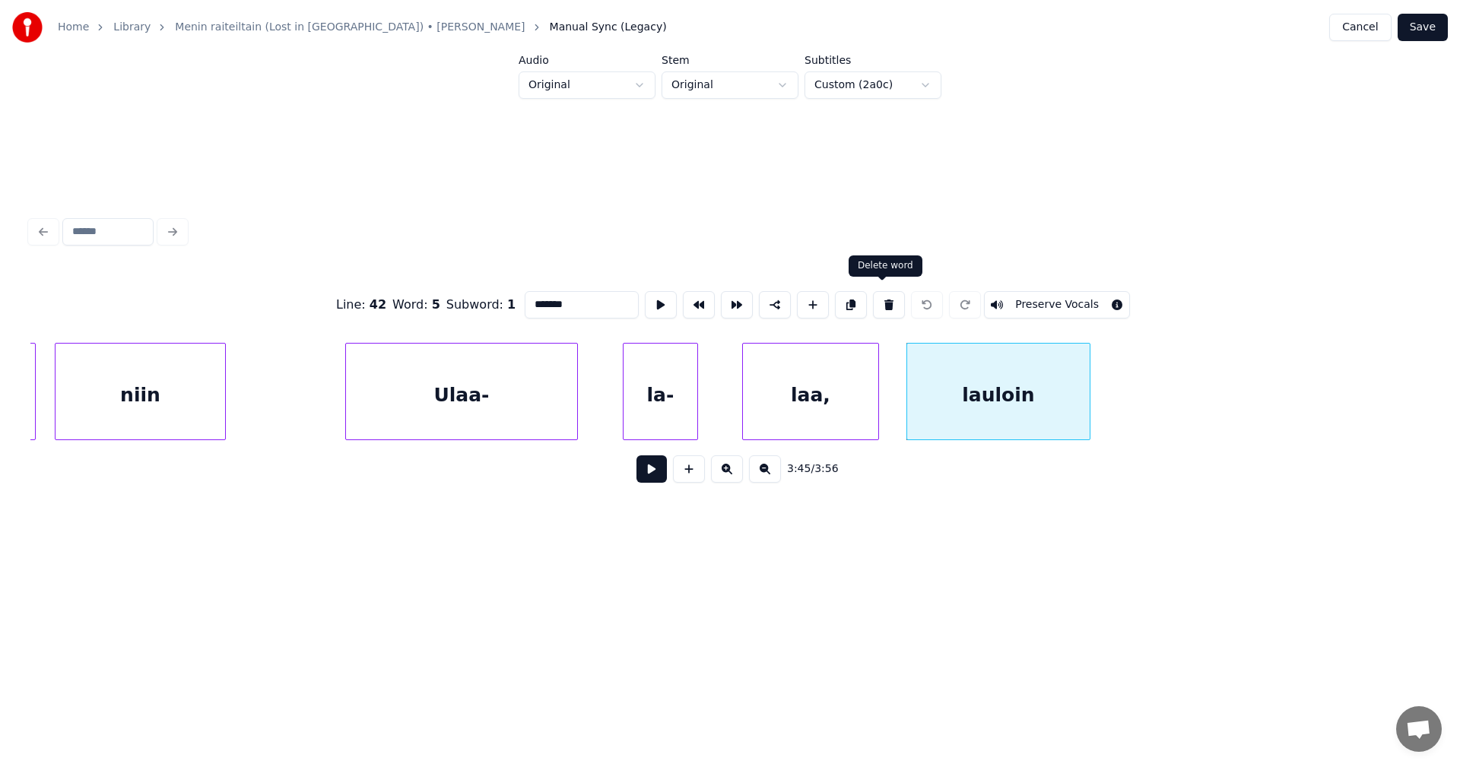
drag, startPoint x: 885, startPoint y: 304, endPoint x: 894, endPoint y: 311, distance: 11.4
click at [885, 303] on button at bounding box center [889, 304] width 32 height 27
type input "****"
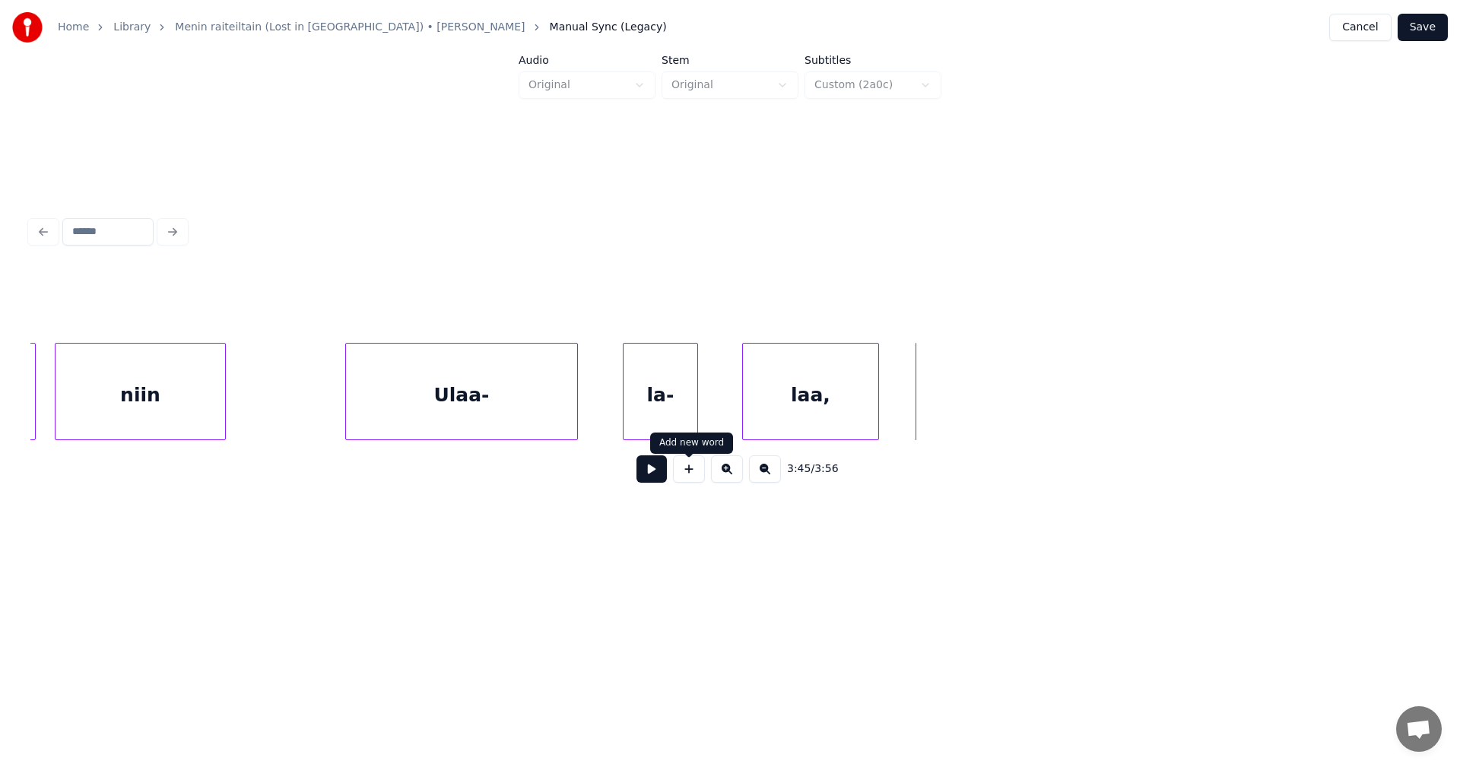
click at [693, 483] on button at bounding box center [689, 468] width 32 height 27
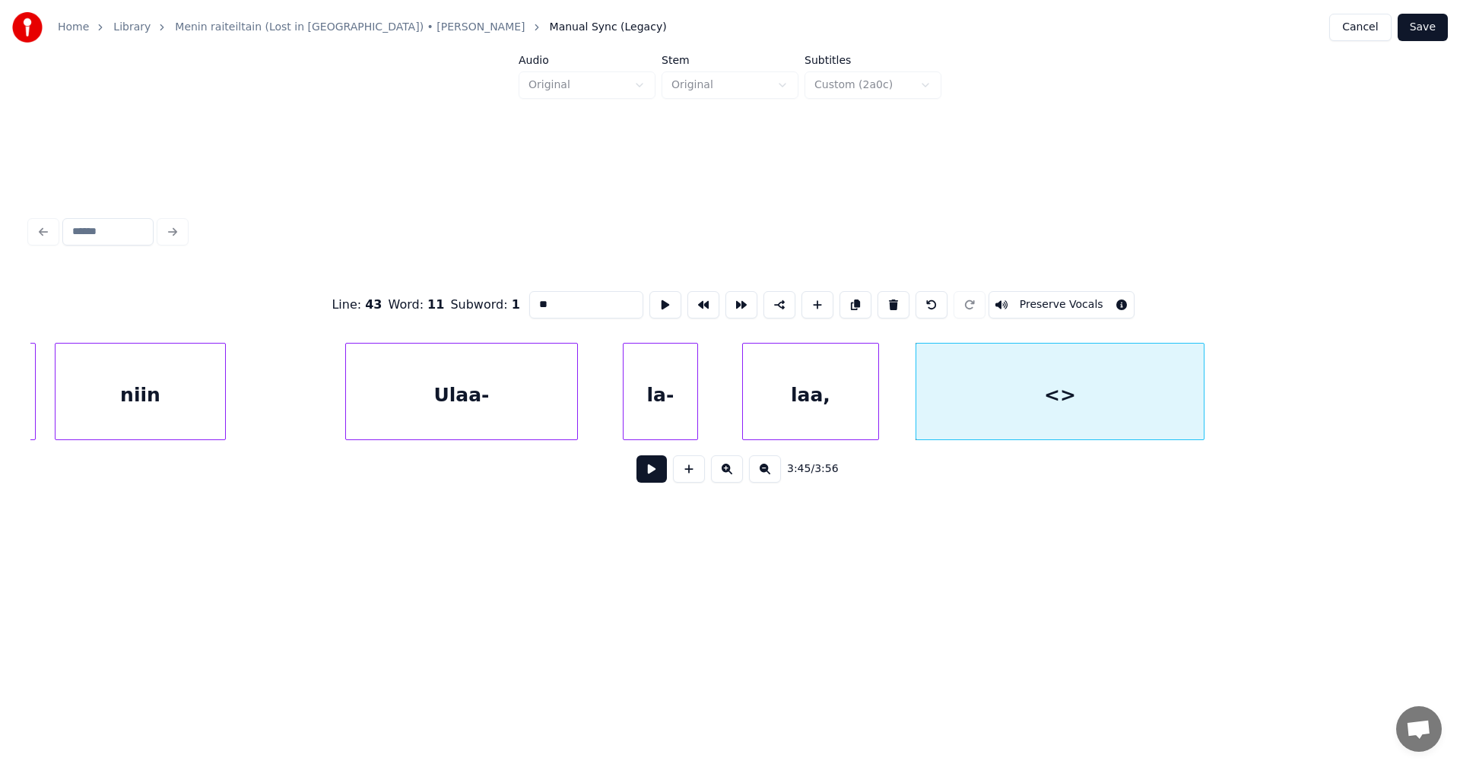
click at [1199, 351] on div at bounding box center [1201, 392] width 5 height 96
drag, startPoint x: 557, startPoint y: 303, endPoint x: 522, endPoint y: 319, distance: 38.4
click at [522, 319] on div "Line : 43 Word : 11 Subword : 1 ** Preserve Vocals" at bounding box center [729, 305] width 1399 height 76
click at [560, 366] on div "Ulaa-" at bounding box center [461, 395] width 231 height 103
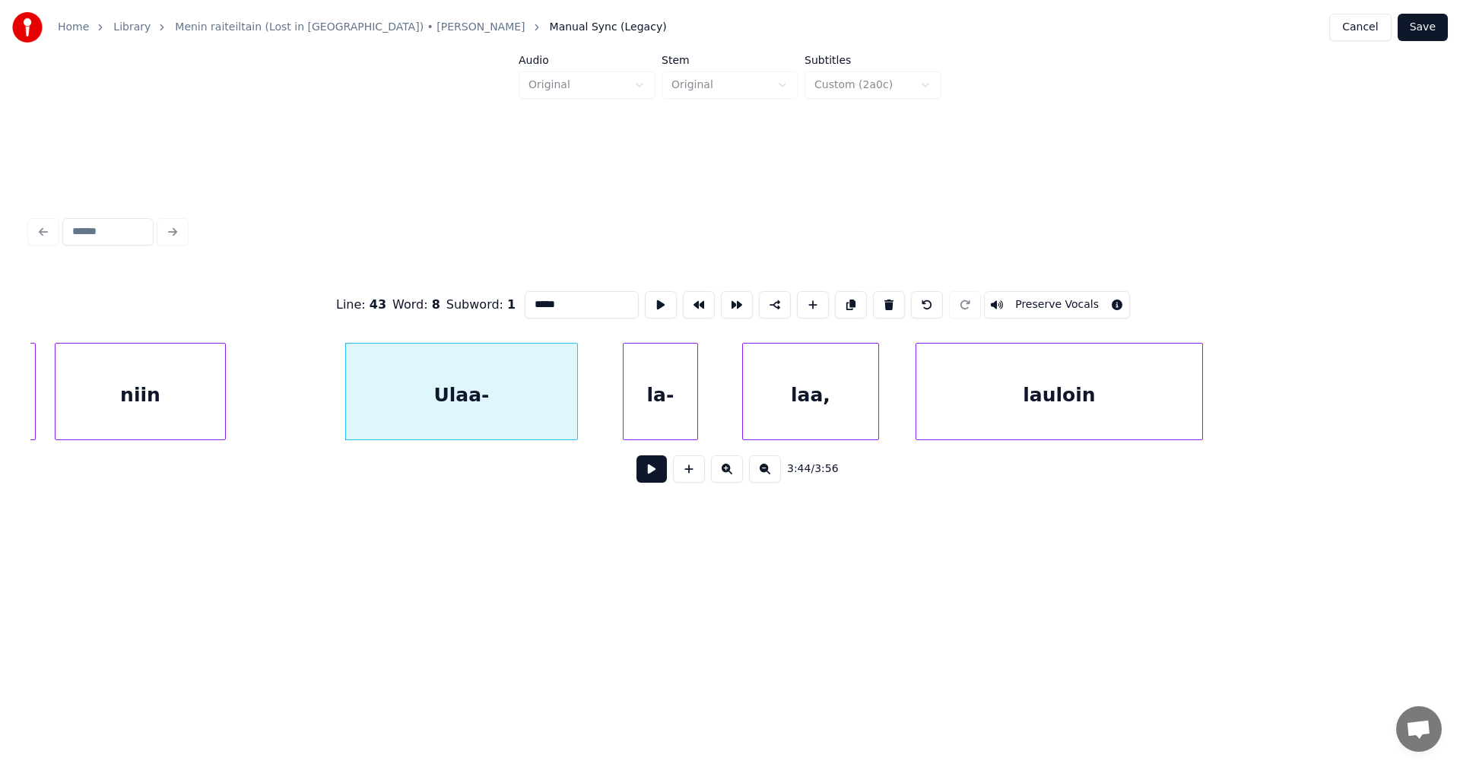
type input "*****"
click at [643, 470] on button at bounding box center [651, 468] width 30 height 27
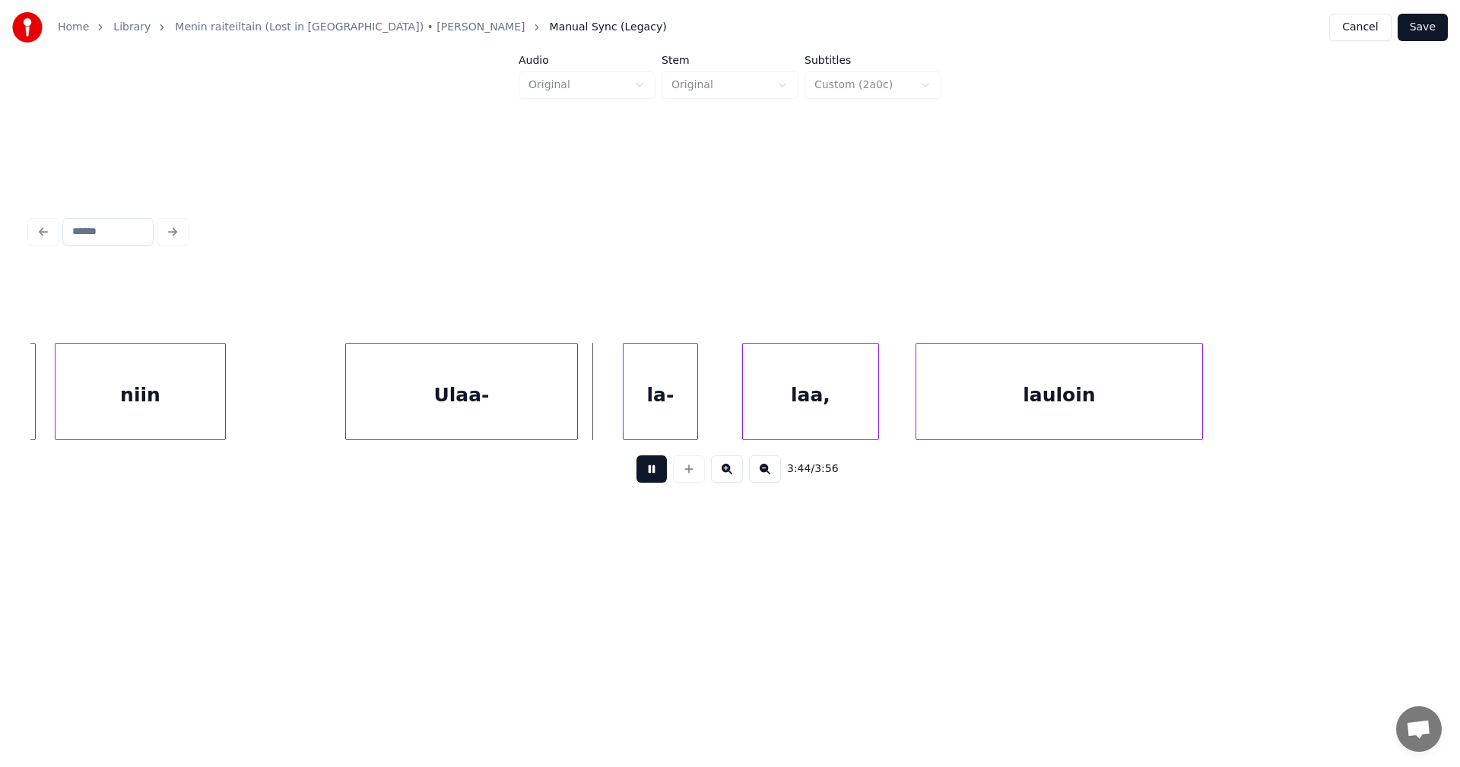
click at [646, 471] on button at bounding box center [651, 468] width 30 height 27
click at [1015, 376] on div "lauloin" at bounding box center [1073, 395] width 286 height 103
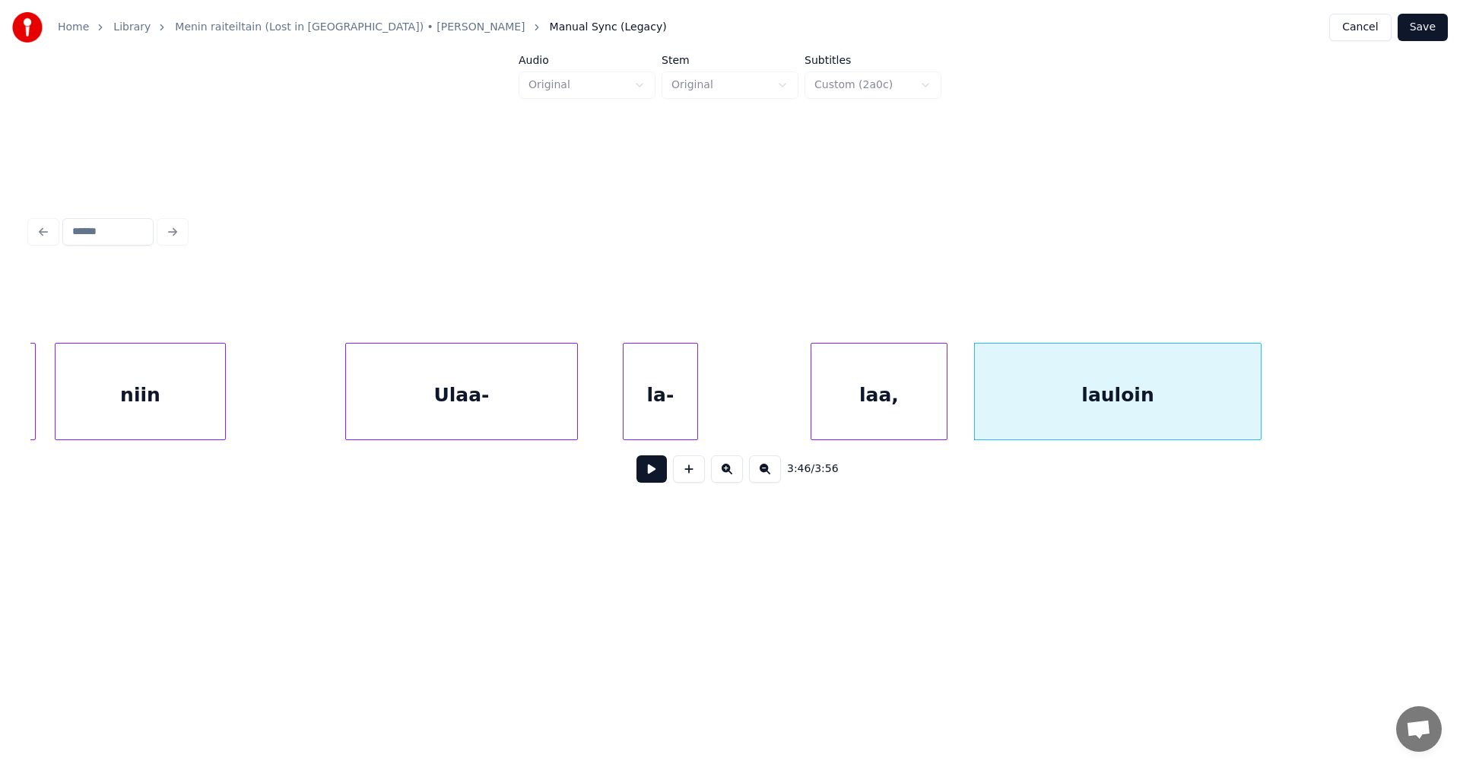
click at [928, 381] on div "laa," at bounding box center [878, 395] width 135 height 103
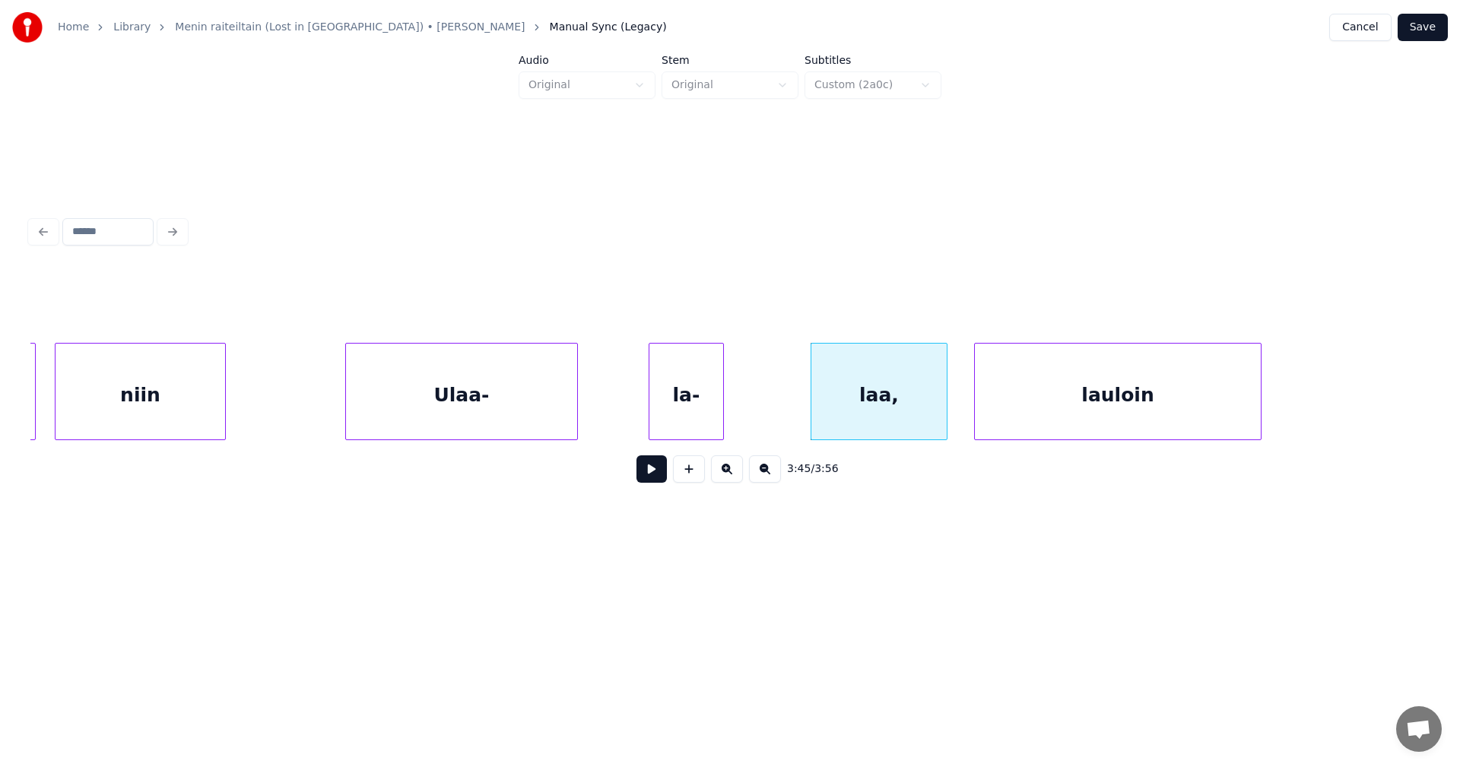
click at [723, 397] on div "la-" at bounding box center [686, 395] width 74 height 103
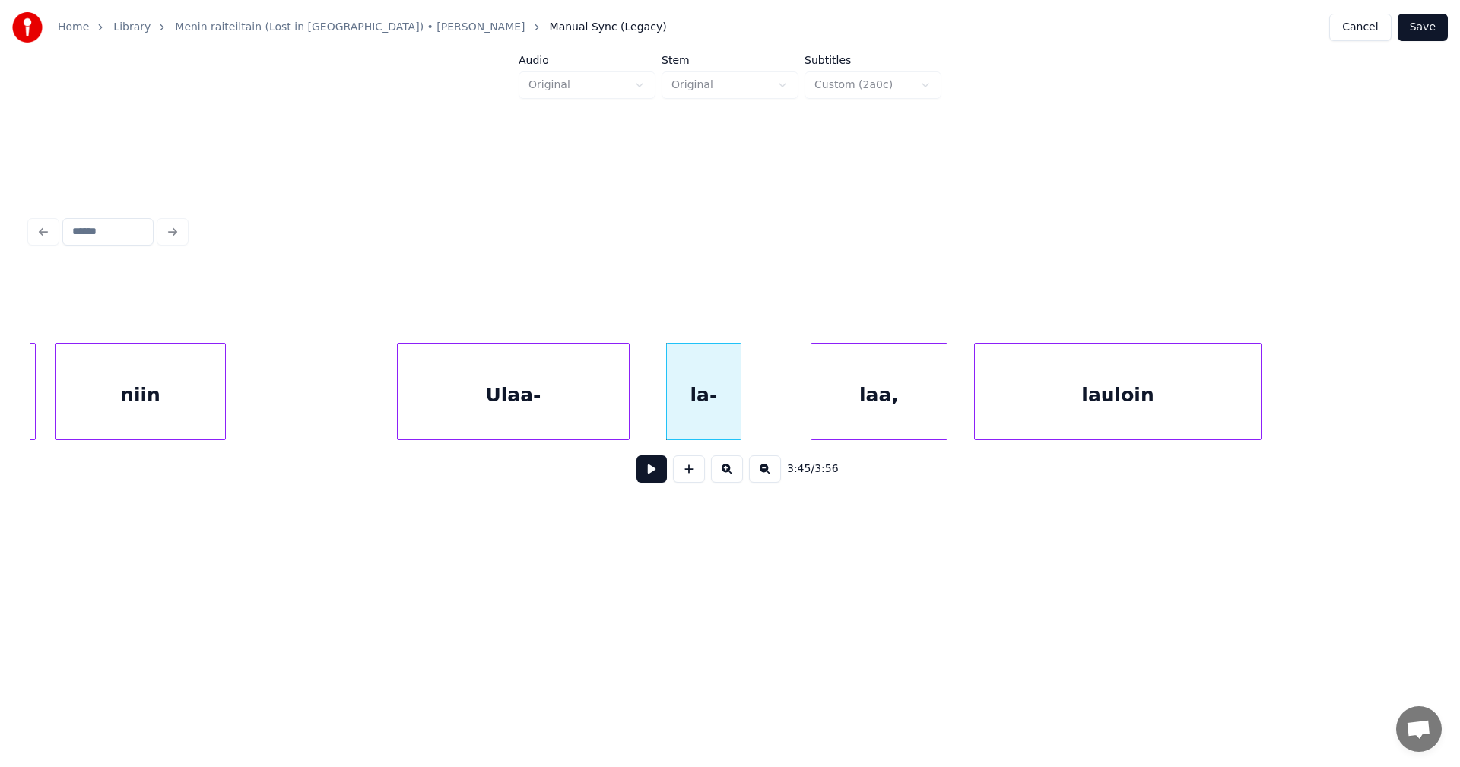
click at [597, 395] on div "Ulaa-" at bounding box center [513, 395] width 231 height 103
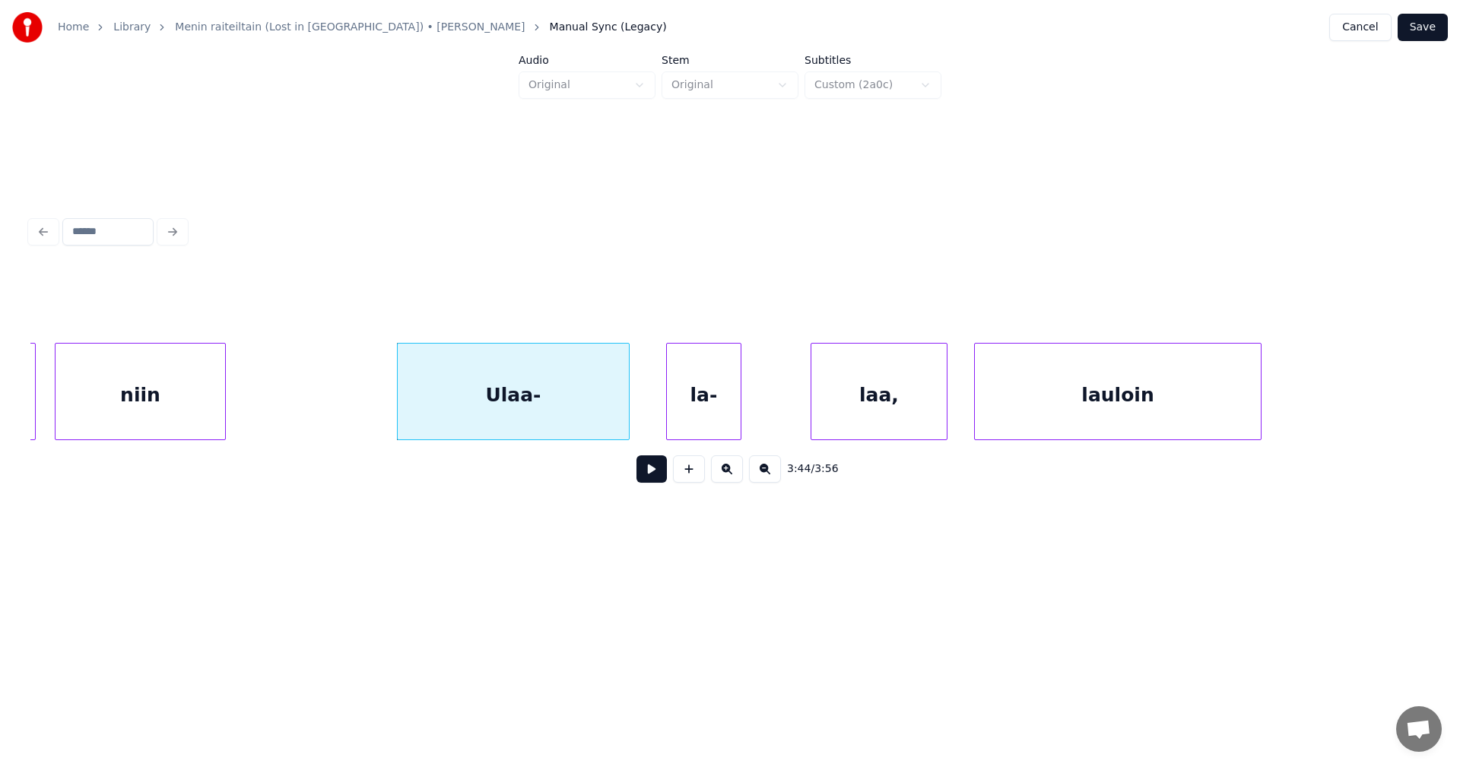
drag, startPoint x: 642, startPoint y: 481, endPoint x: 649, endPoint y: 477, distance: 8.5
click at [649, 478] on button at bounding box center [651, 468] width 30 height 27
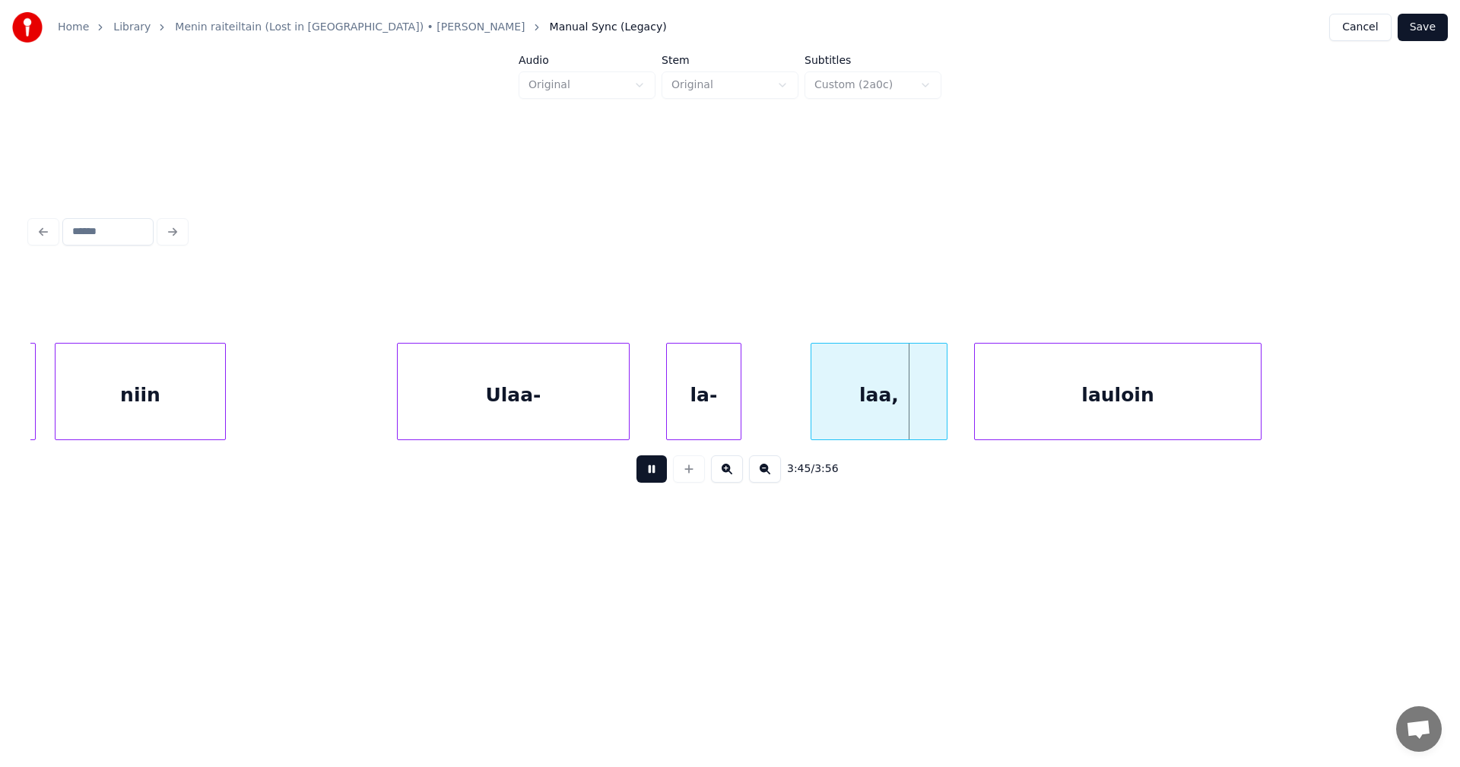
click at [708, 458] on body "Home Library Menin raiteiltain (Lost in [GEOGRAPHIC_DATA]) • [PERSON_NAME] Manu…" at bounding box center [730, 291] width 1460 height 583
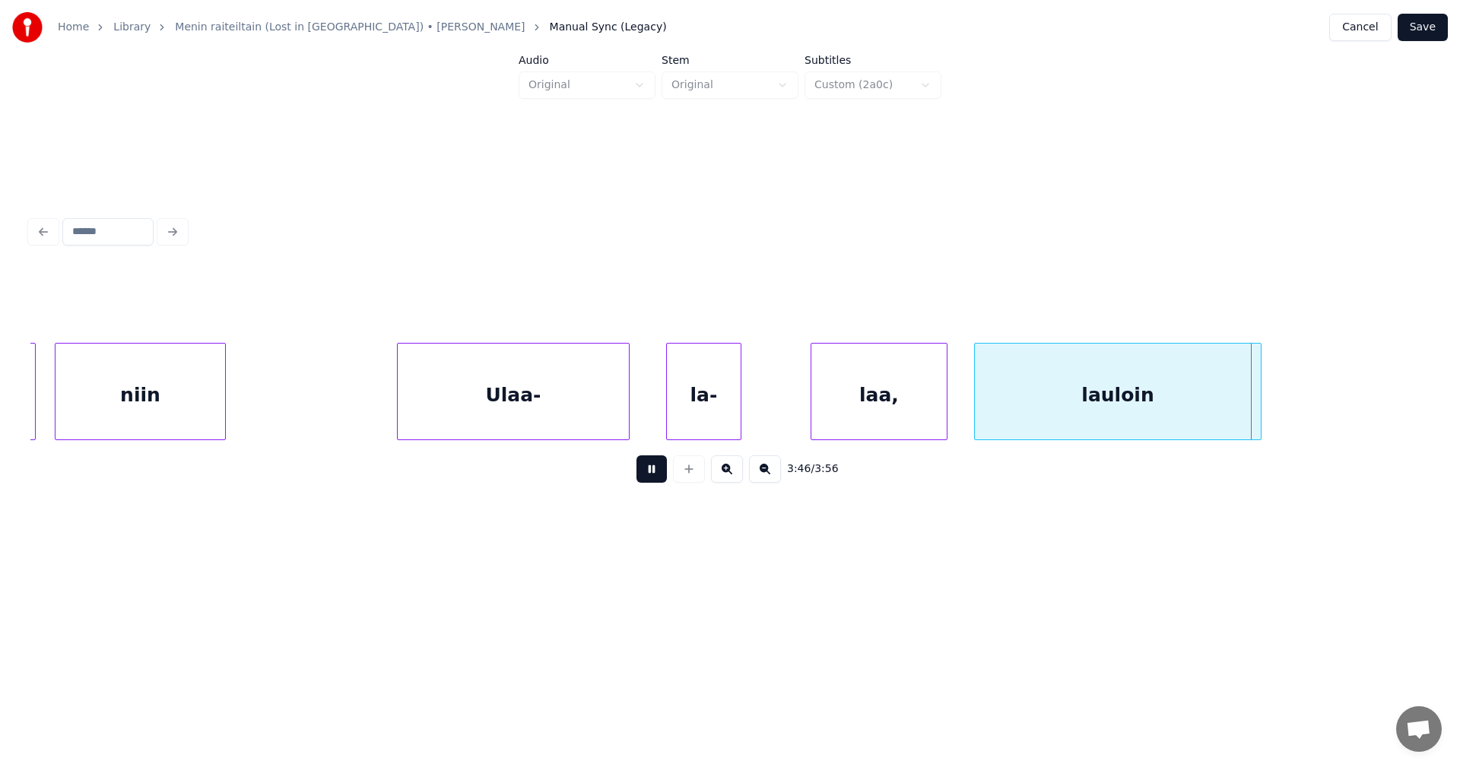
click at [648, 483] on button at bounding box center [651, 468] width 30 height 27
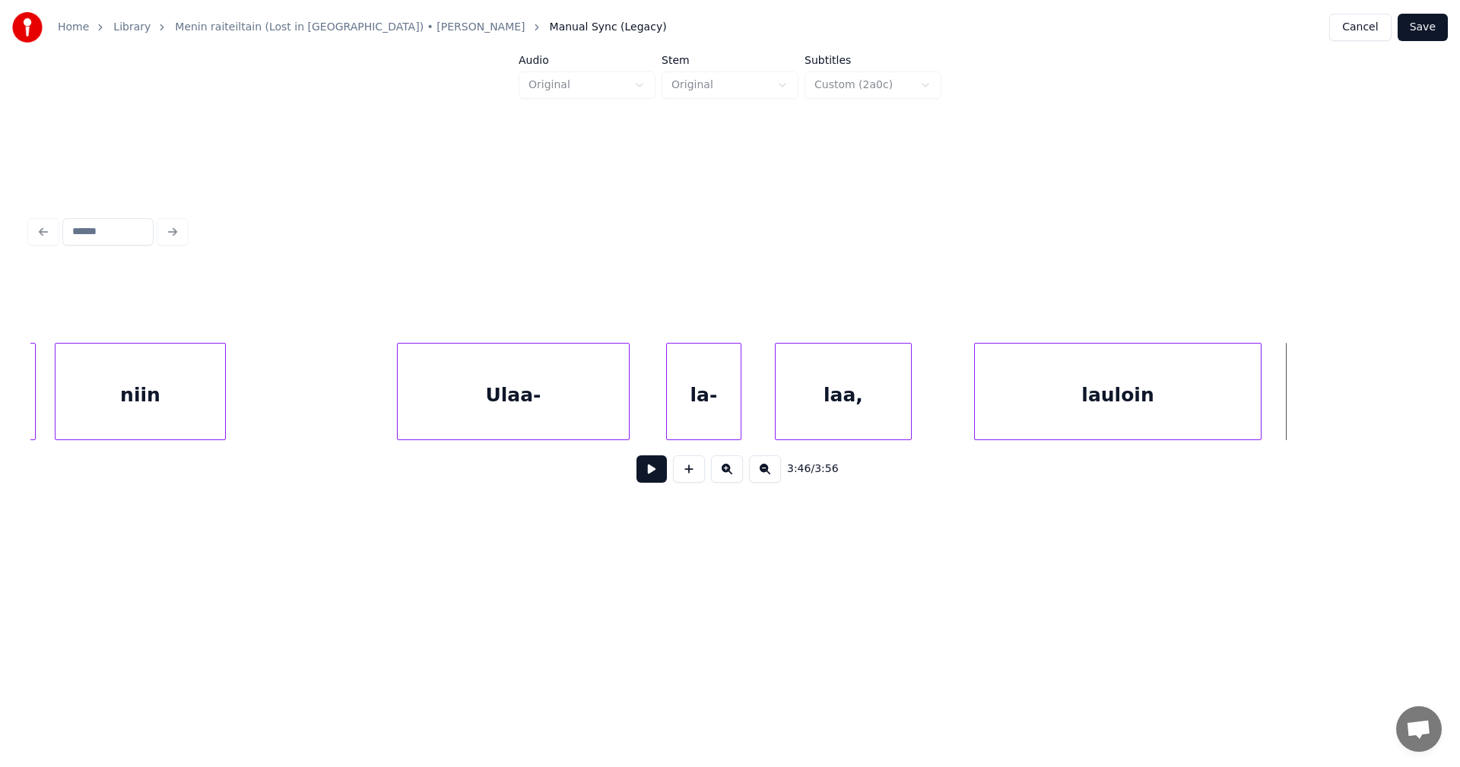
click at [827, 403] on div "laa," at bounding box center [843, 395] width 135 height 103
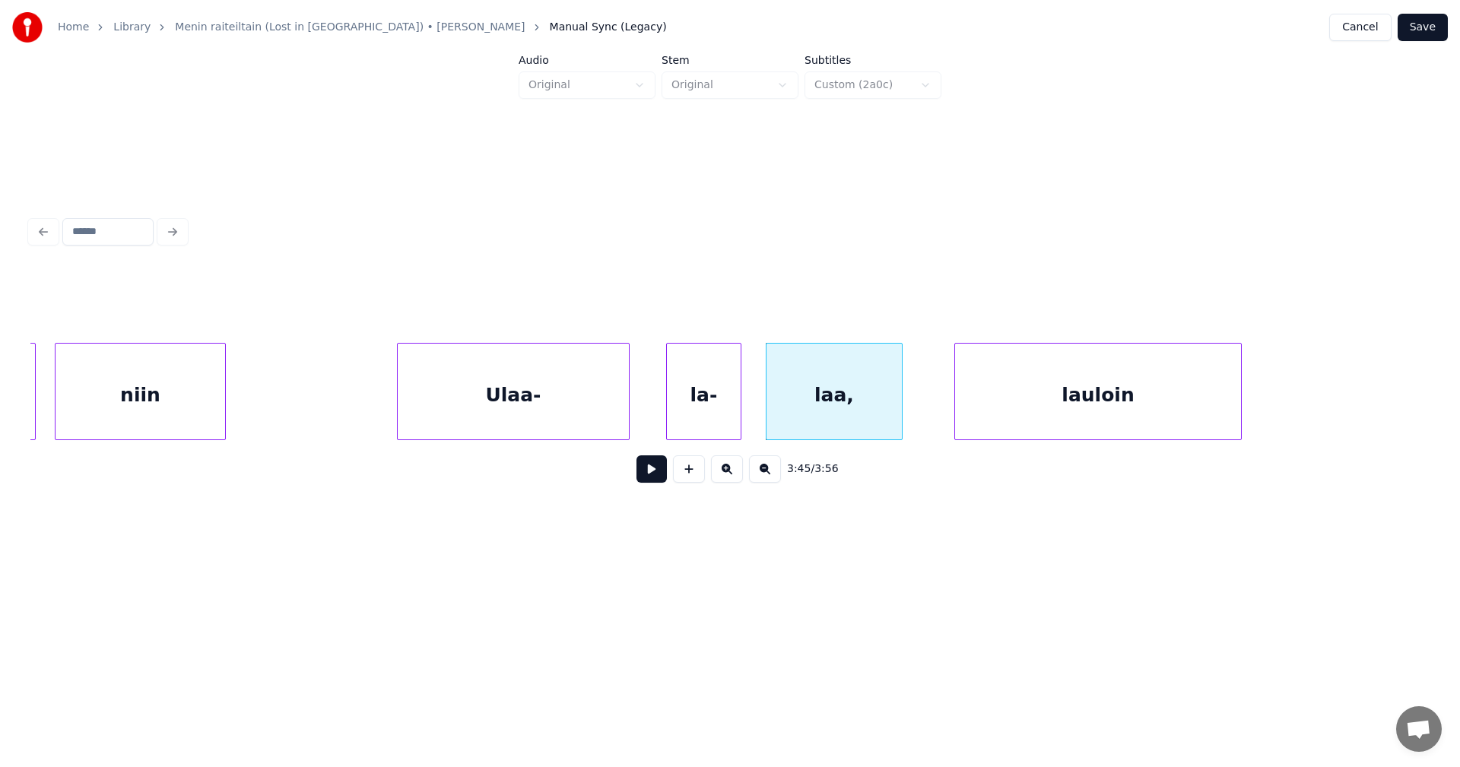
click at [993, 401] on div "lauloin" at bounding box center [1098, 395] width 286 height 103
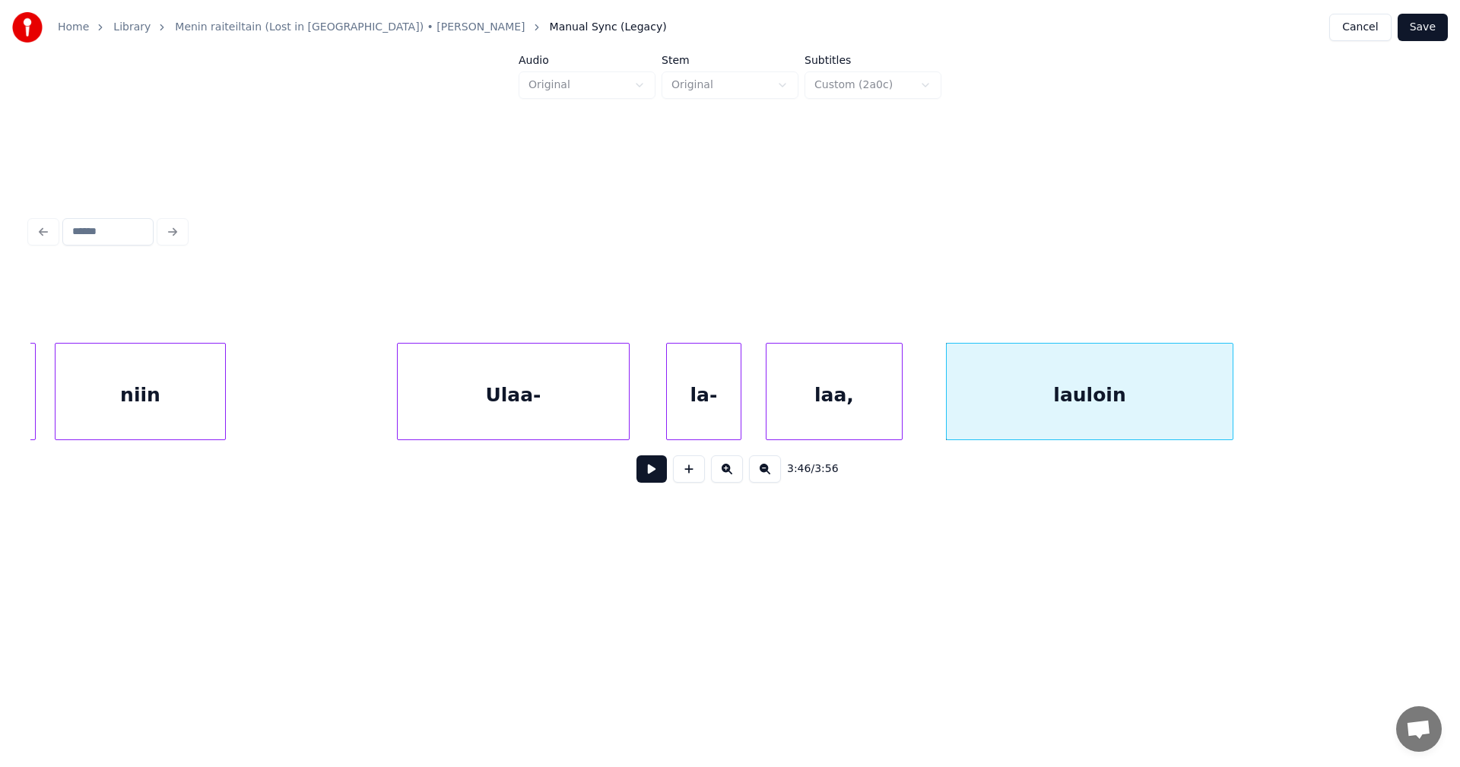
click at [659, 481] on button at bounding box center [651, 468] width 30 height 27
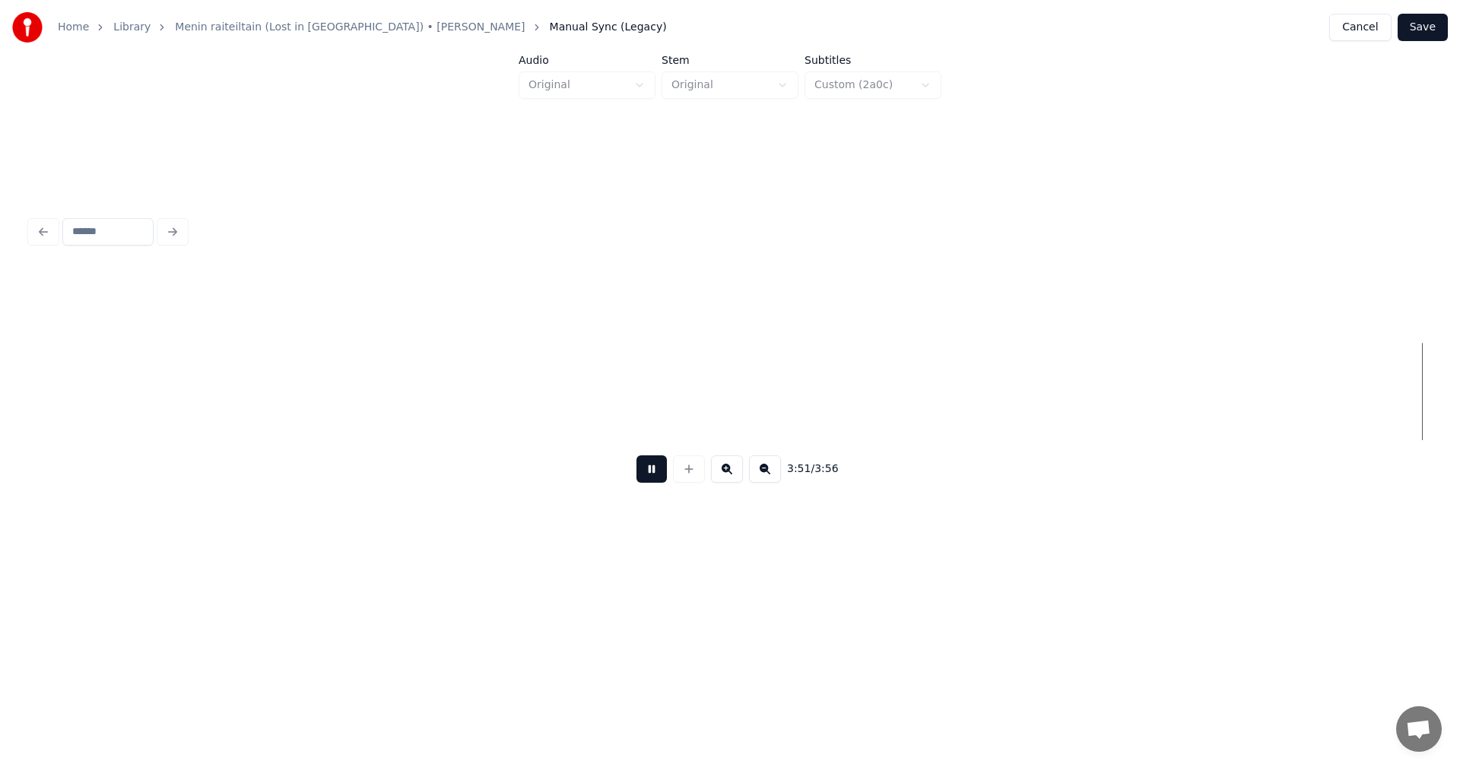
scroll to position [0, 79217]
click at [659, 481] on button at bounding box center [651, 468] width 30 height 27
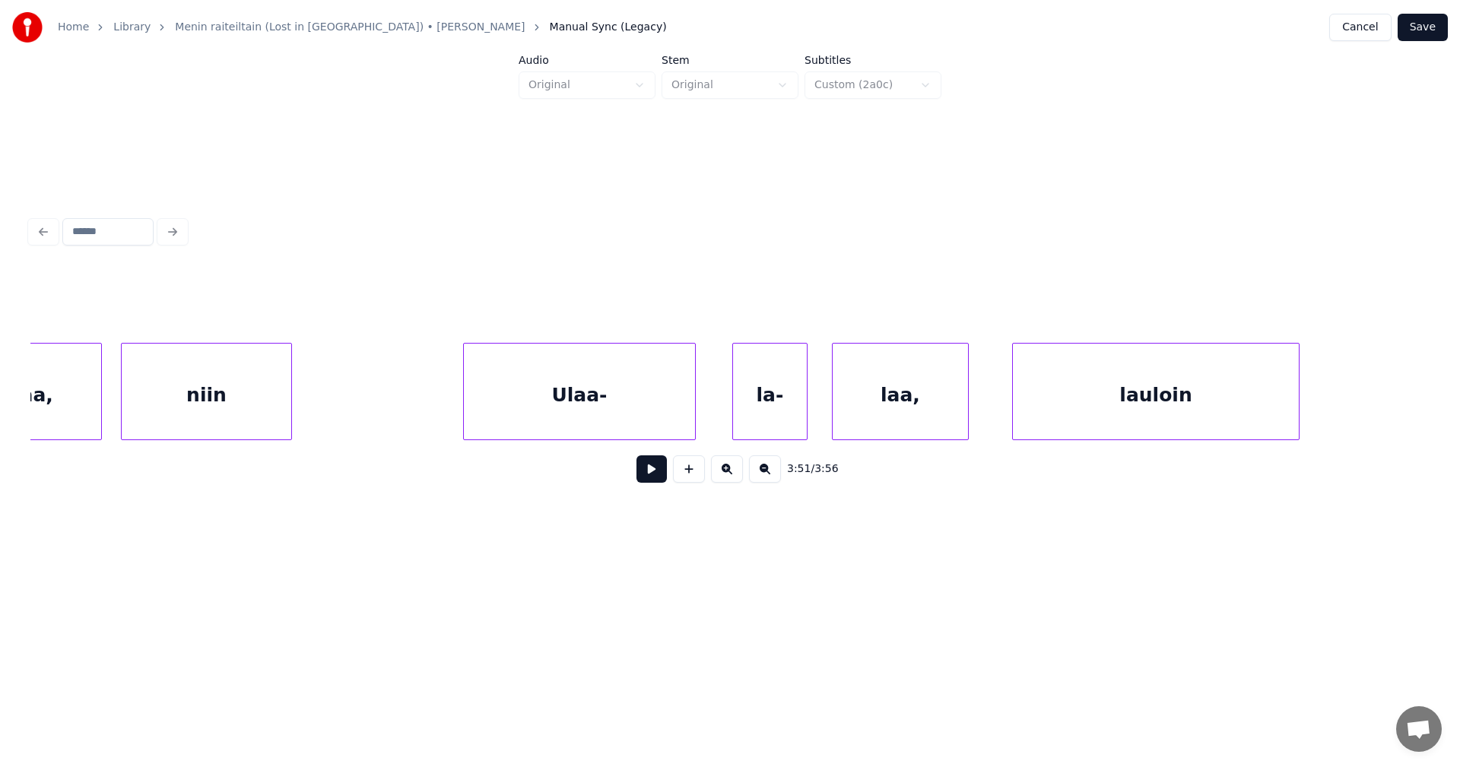
click at [596, 408] on div "Ulaa-" at bounding box center [579, 395] width 231 height 103
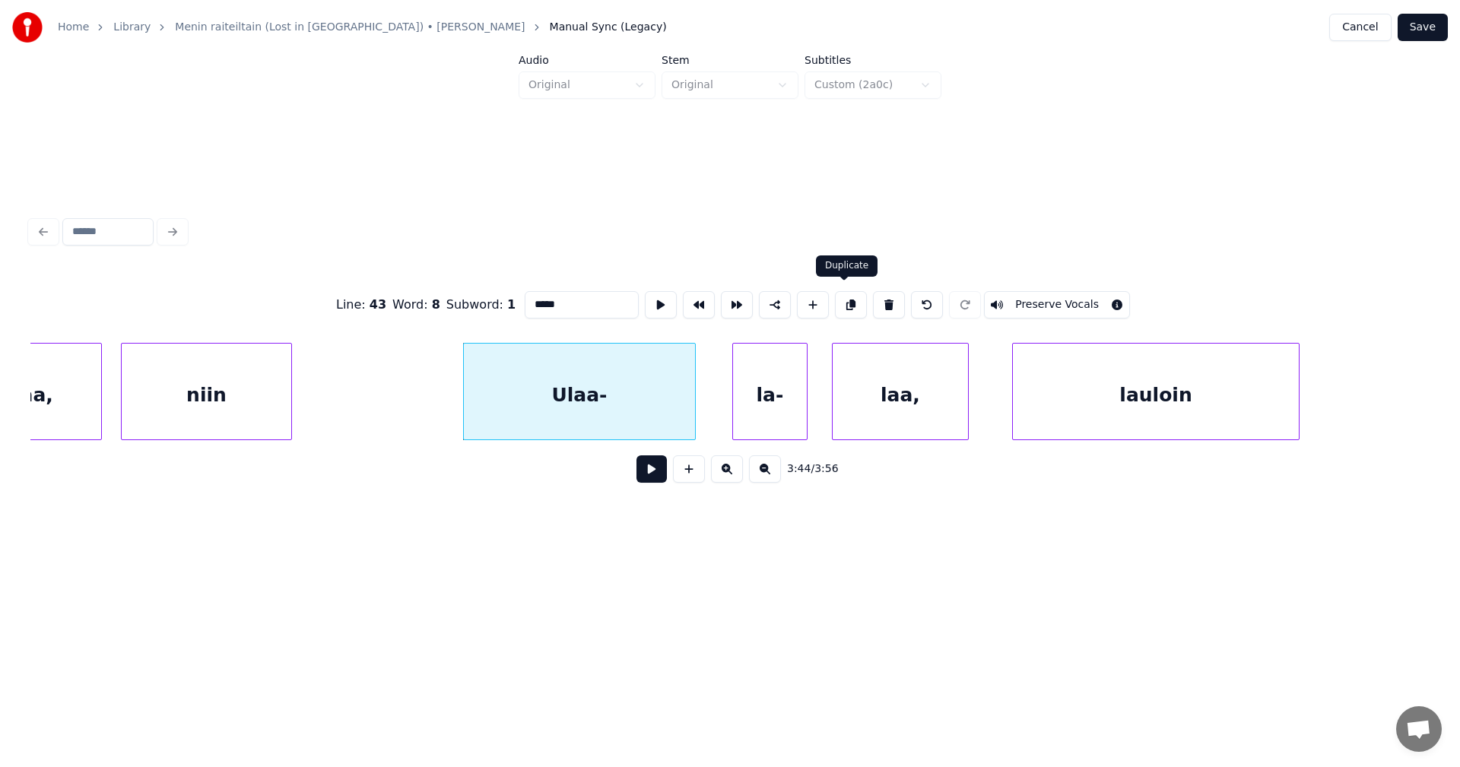
click at [844, 297] on button at bounding box center [851, 304] width 32 height 27
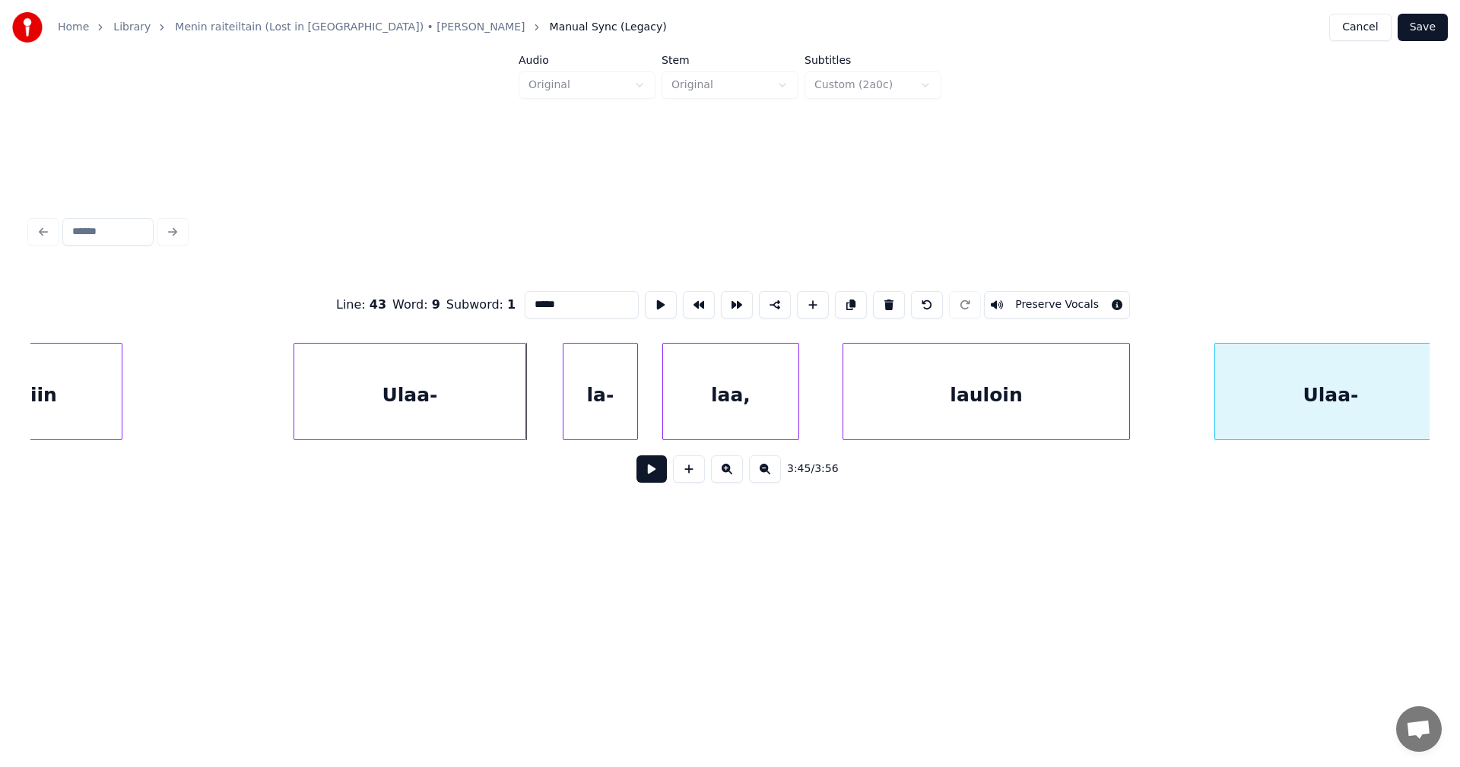
scroll to position [0, 76537]
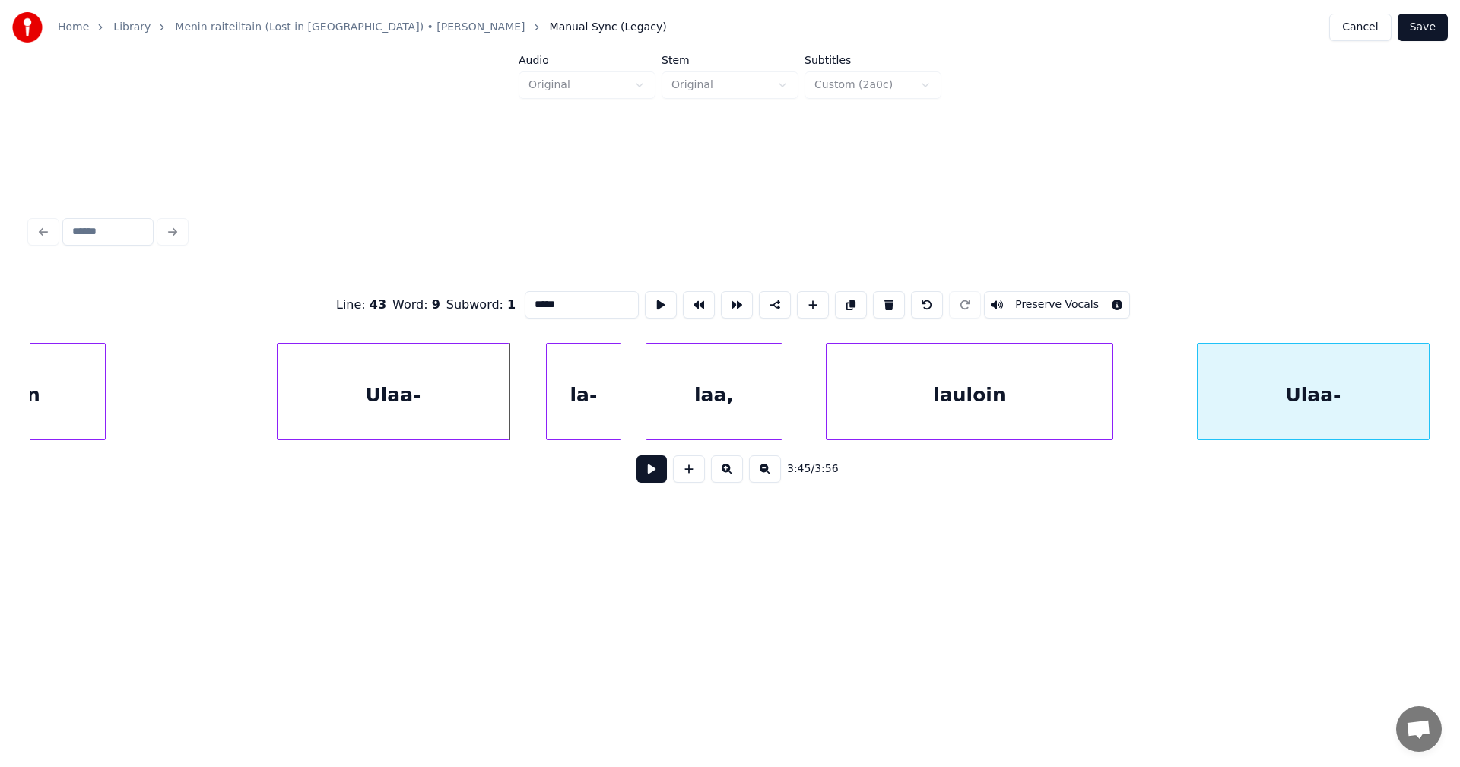
click at [1441, 290] on div "Home Library Menin raiteiltain (Lost in [GEOGRAPHIC_DATA]) • [PERSON_NAME] Manu…" at bounding box center [730, 291] width 1460 height 583
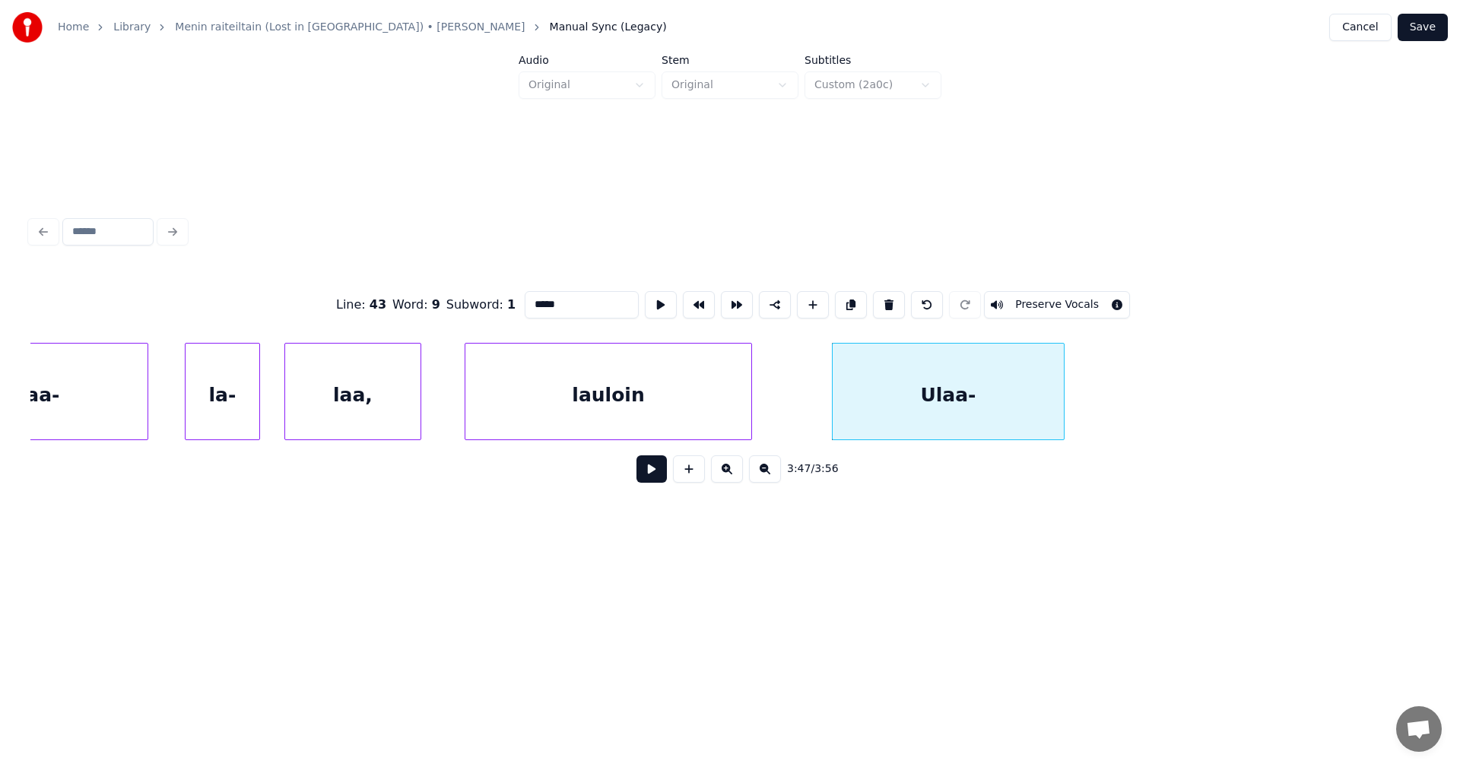
scroll to position [0, 76902]
click at [228, 401] on div "la-" at bounding box center [219, 395] width 74 height 103
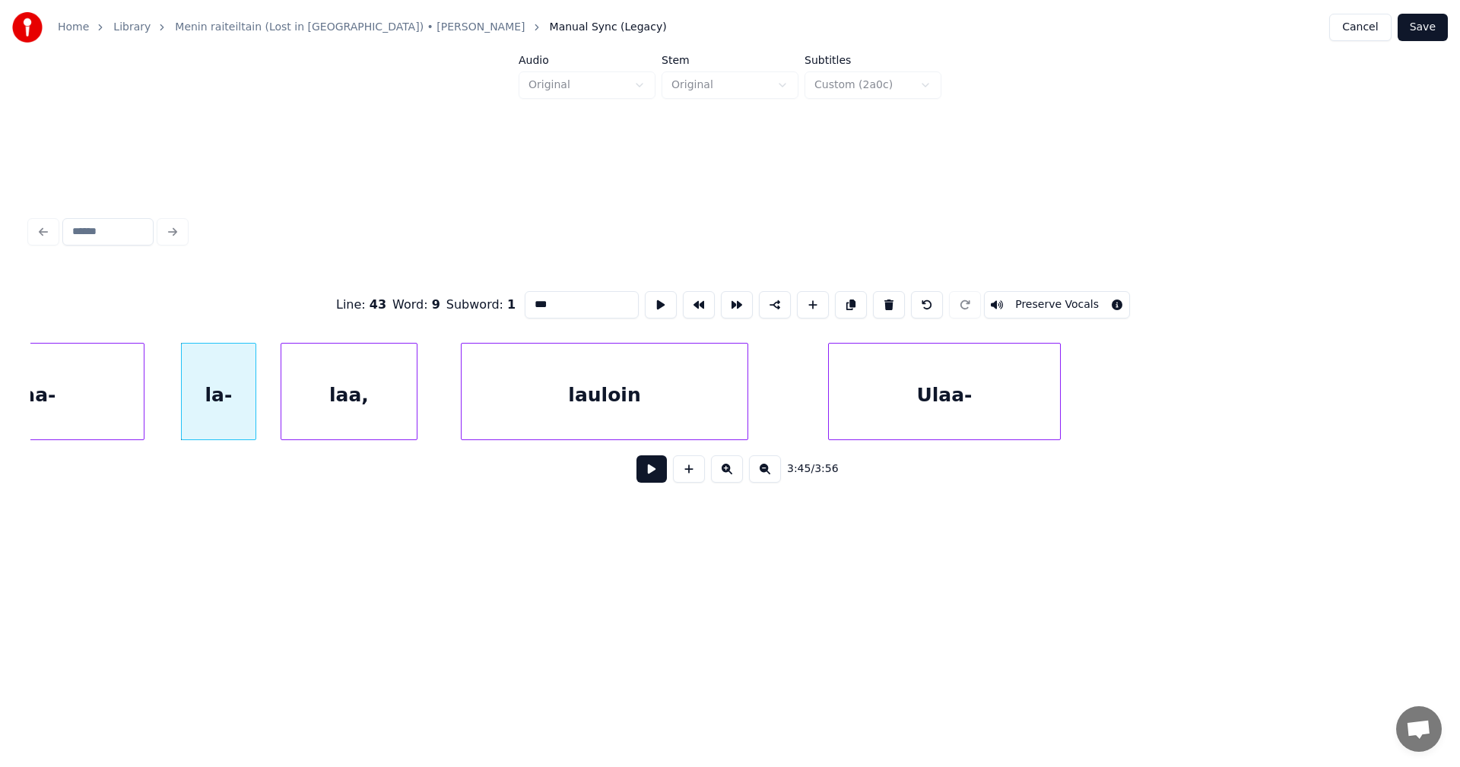
click at [847, 297] on button at bounding box center [851, 304] width 32 height 27
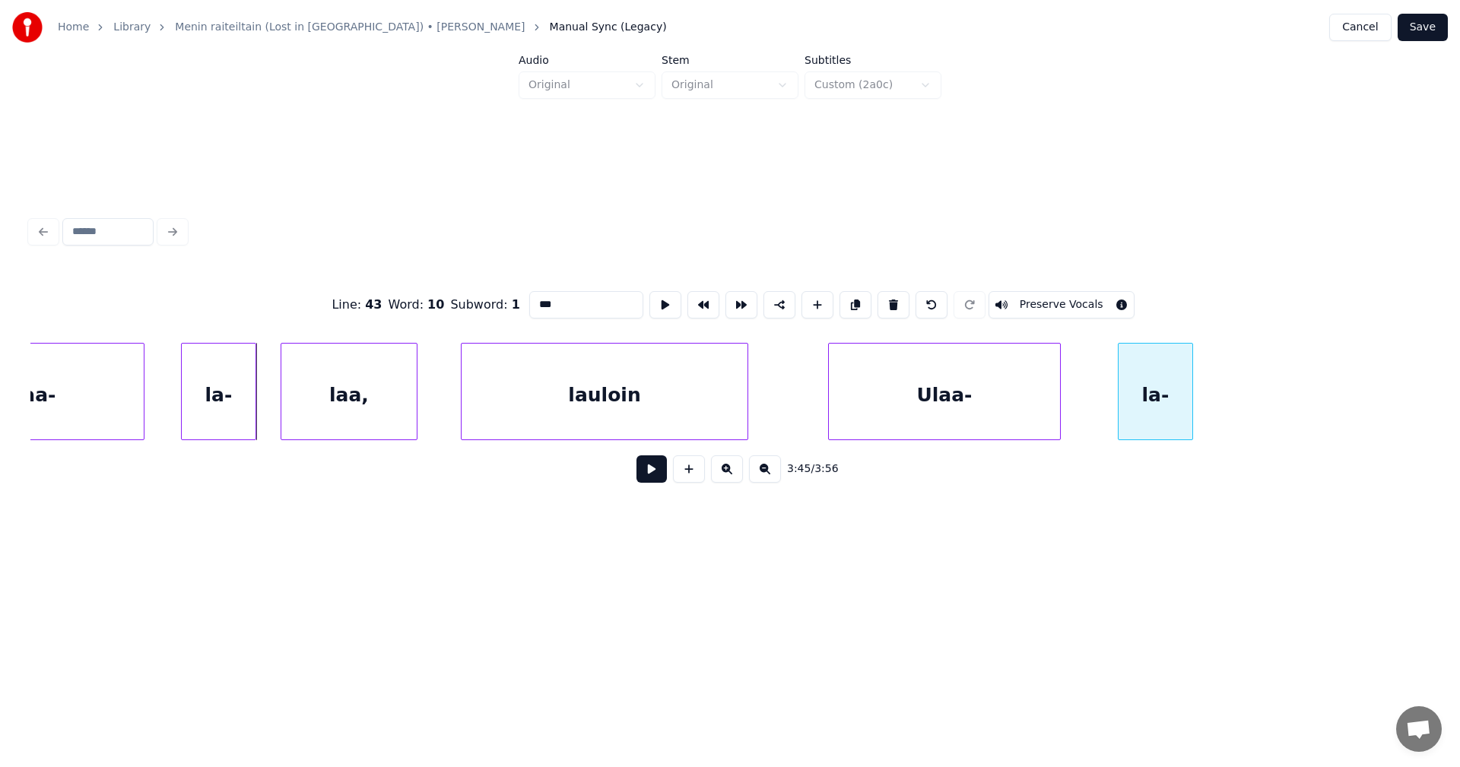
click at [1152, 321] on div "Line : 43 Word : 10 Subword : 1 *** Preserve Vocals 3:45 / 3:56" at bounding box center [729, 382] width 1399 height 231
click at [388, 419] on div "laa," at bounding box center [348, 395] width 135 height 103
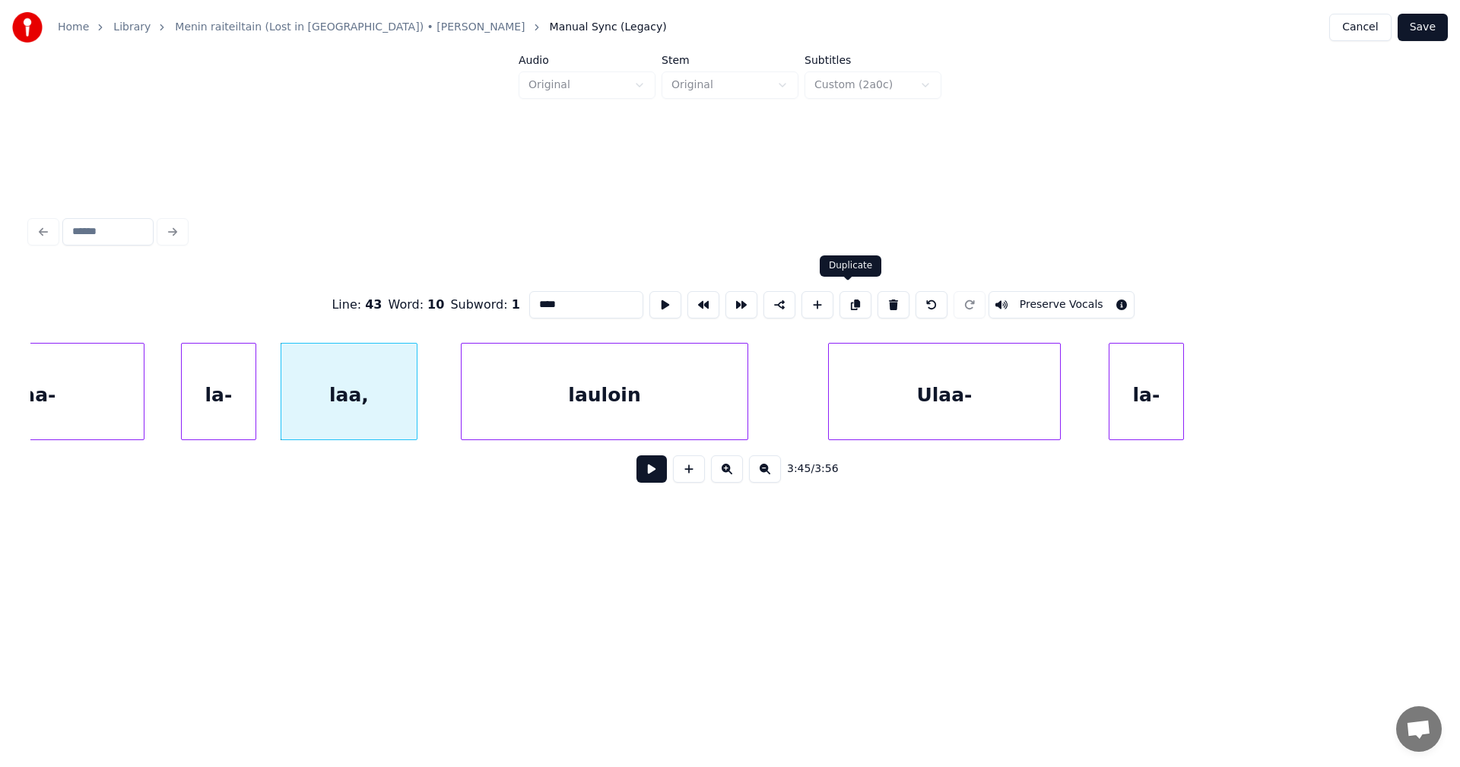
drag, startPoint x: 846, startPoint y: 300, endPoint x: 833, endPoint y: 304, distance: 12.7
click at [846, 300] on button at bounding box center [855, 304] width 32 height 27
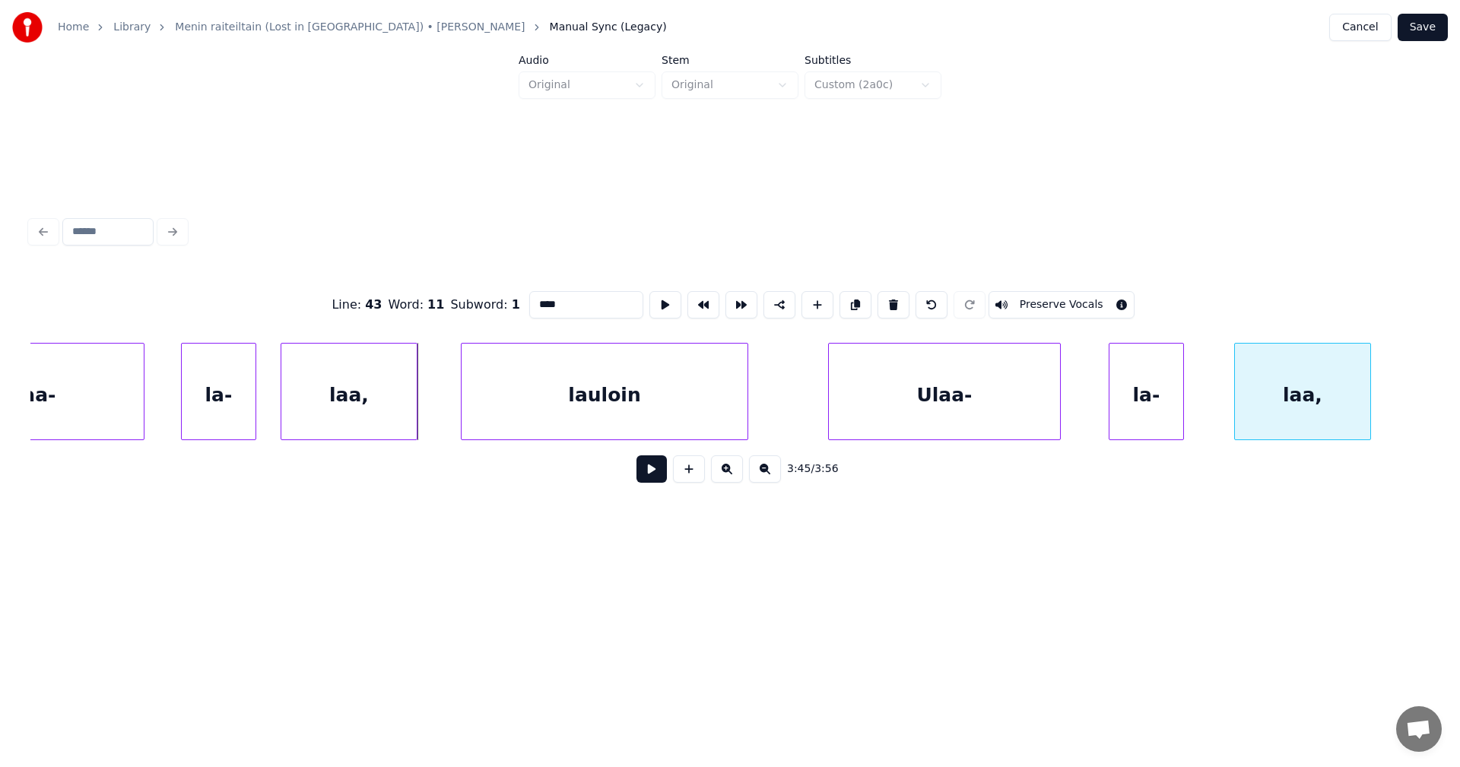
click at [1296, 309] on div "Line : 43 Word : 11 Subword : 1 **** Preserve Vocals 3:45 / 3:56" at bounding box center [729, 382] width 1399 height 231
click at [496, 418] on div "lauloin" at bounding box center [605, 395] width 286 height 103
type input "*******"
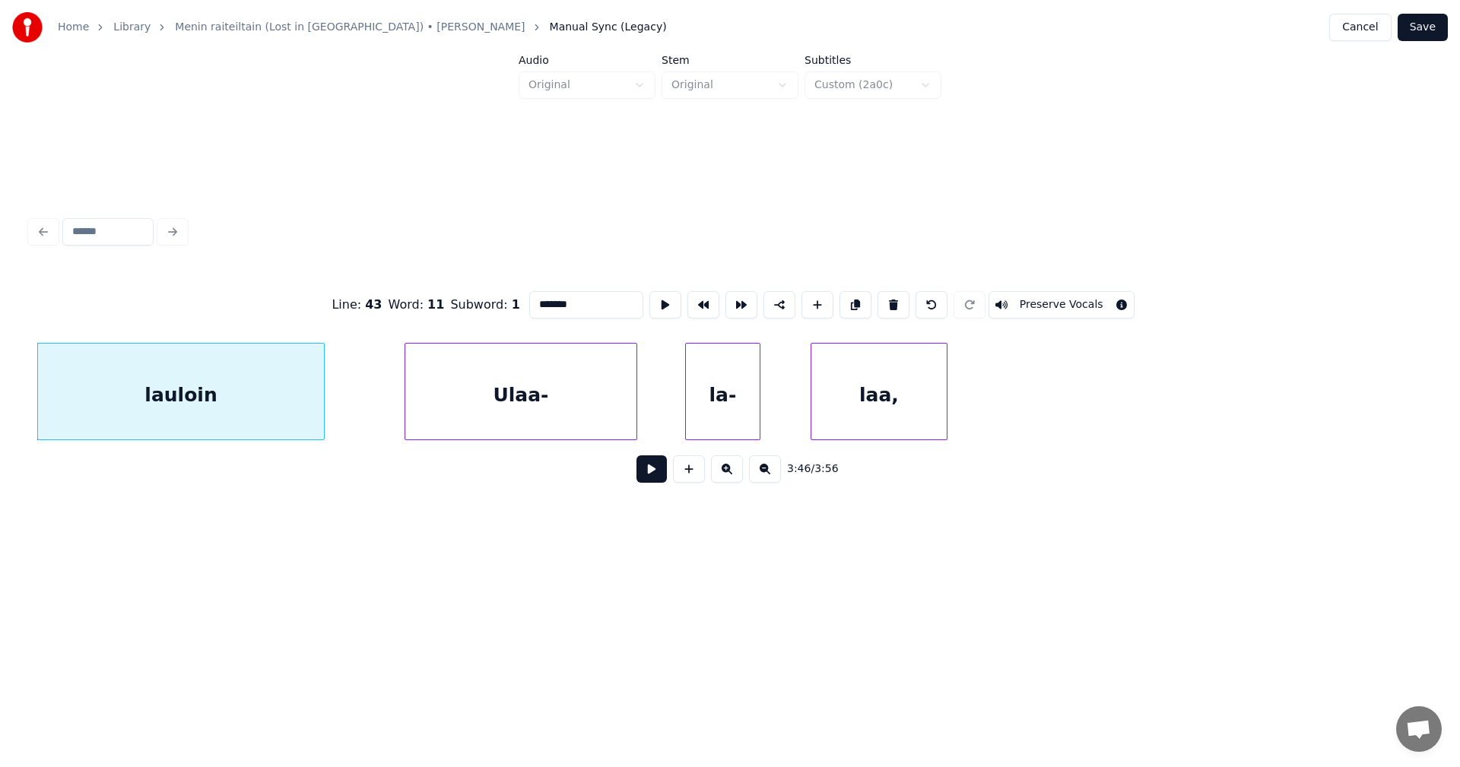
scroll to position [0, 77328]
click at [250, 414] on div "lauloin" at bounding box center [179, 395] width 286 height 103
click at [852, 299] on button at bounding box center [855, 304] width 32 height 27
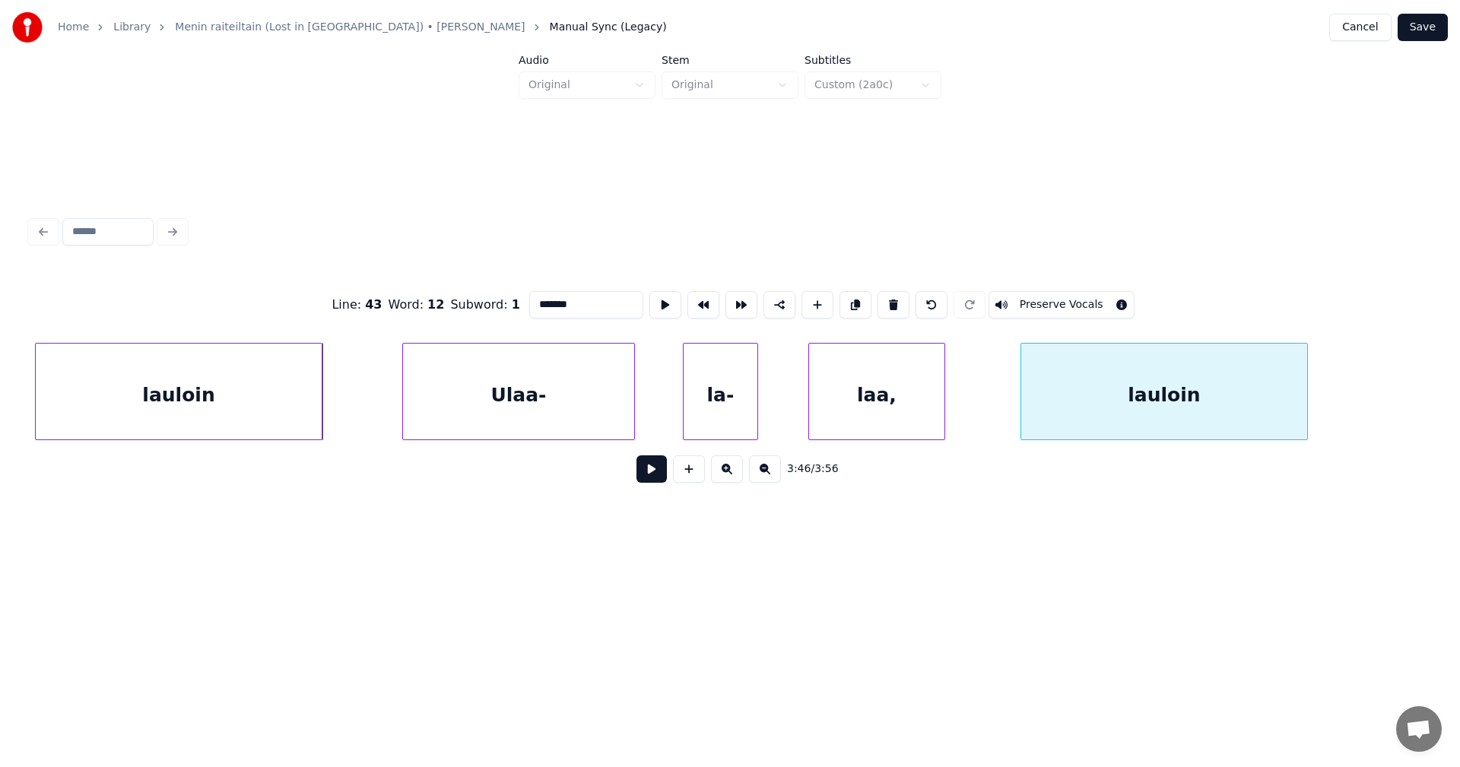
click at [1168, 313] on div "Line : 43 Word : 12 Subword : 1 ******* Preserve Vocals 3:46 / 3:56" at bounding box center [729, 382] width 1399 height 231
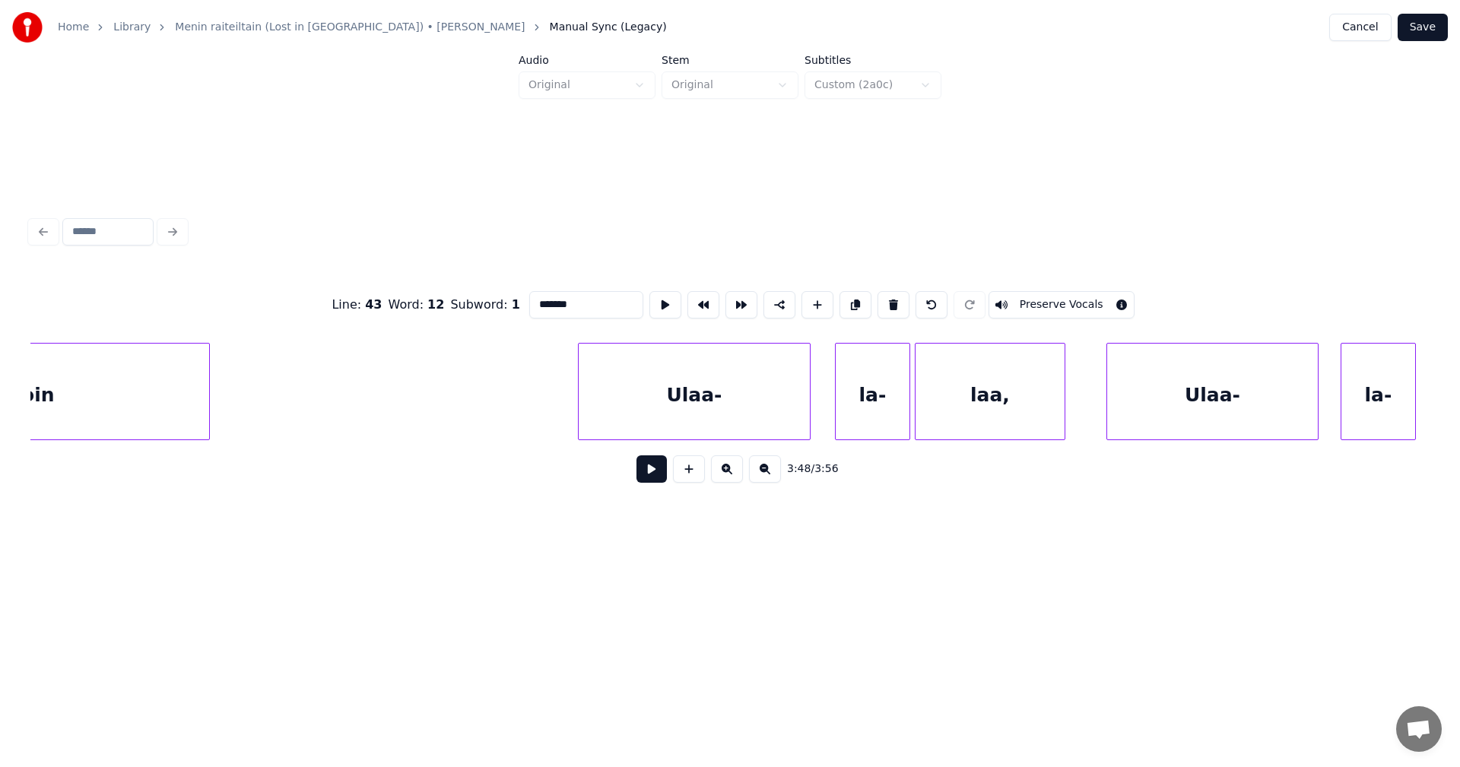
click at [132, 408] on div "lauloin" at bounding box center [18, 395] width 382 height 103
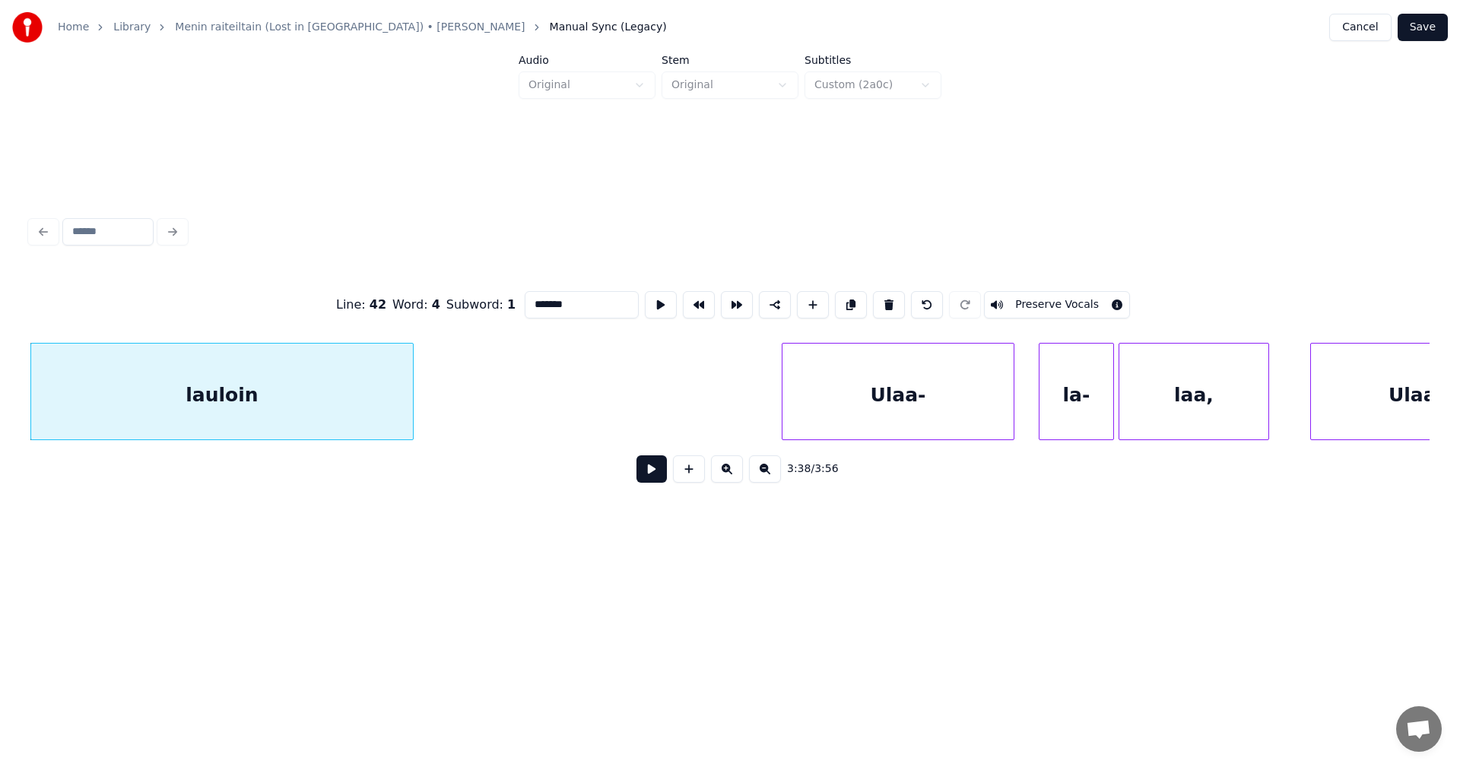
click at [654, 475] on button at bounding box center [651, 468] width 30 height 27
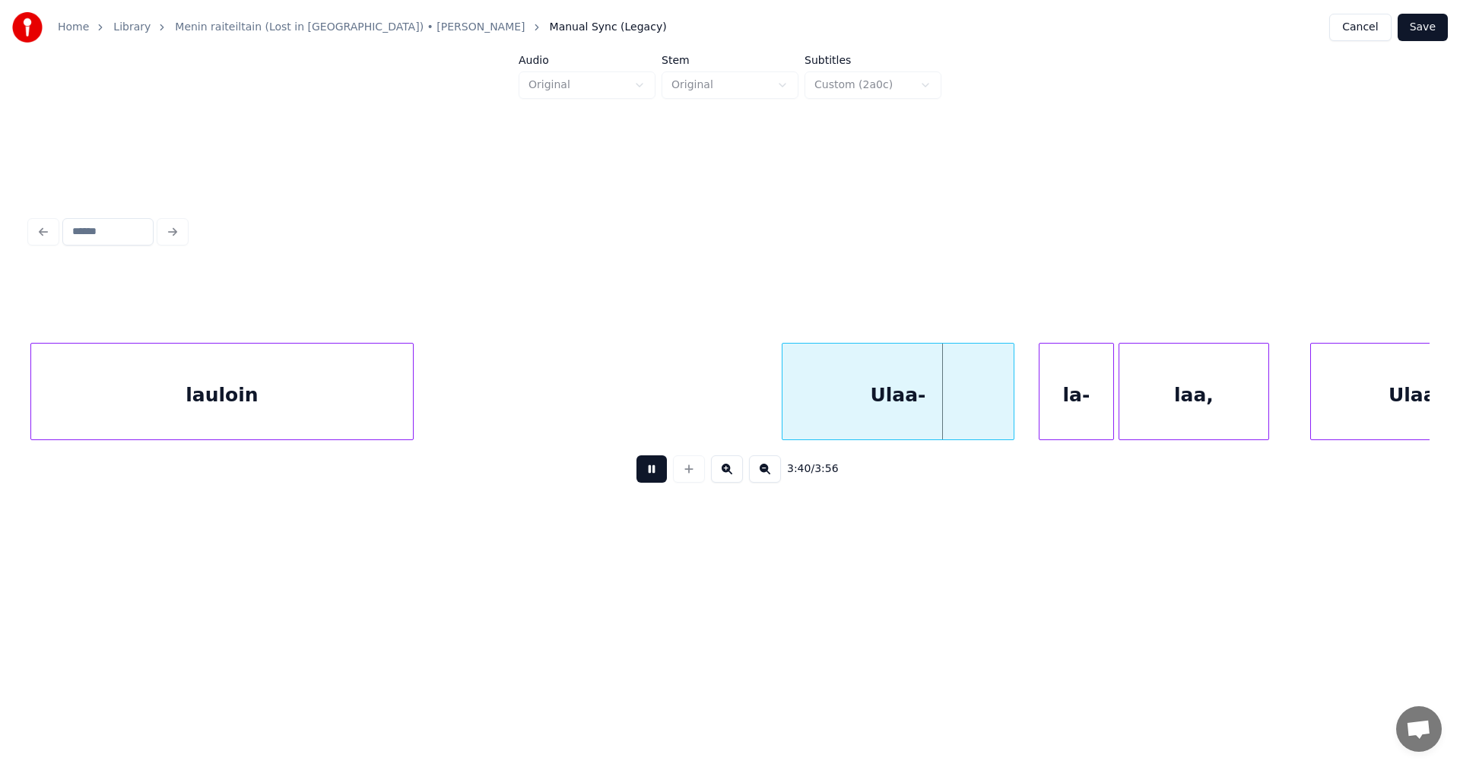
click at [652, 473] on button at bounding box center [651, 468] width 30 height 27
click at [1002, 421] on div at bounding box center [1004, 392] width 5 height 96
click at [1052, 414] on div "la-" at bounding box center [1056, 395] width 74 height 103
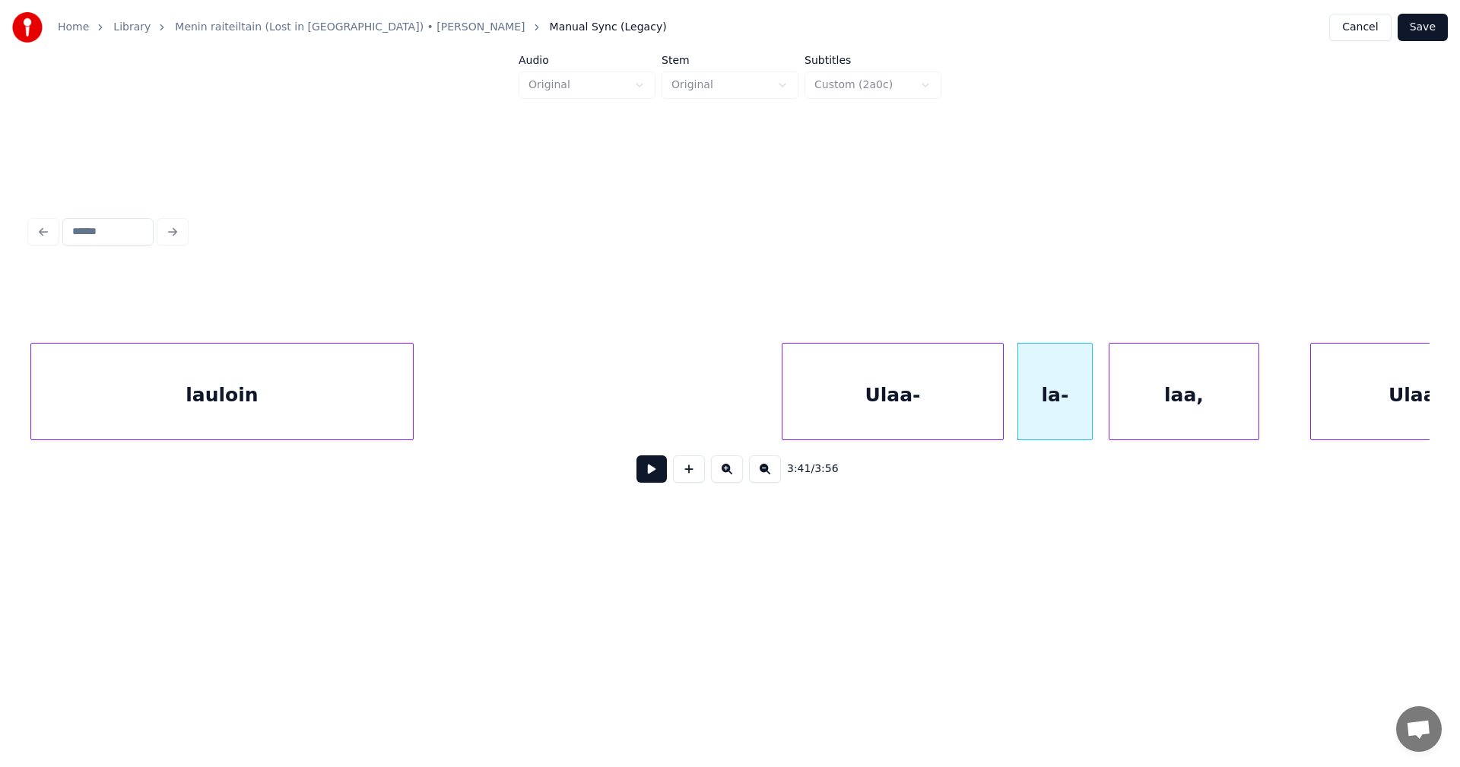
click at [1149, 409] on div "laa," at bounding box center [1183, 395] width 149 height 103
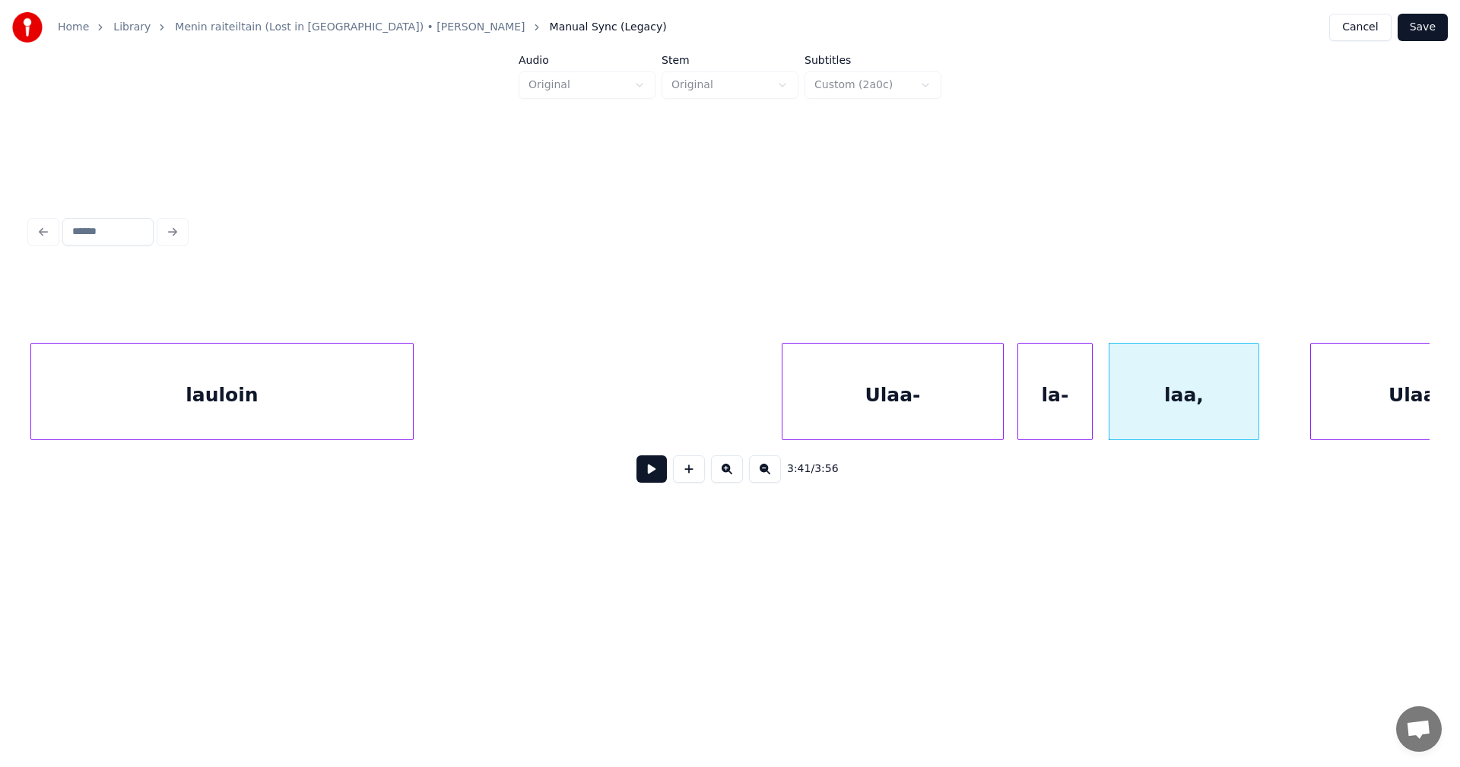
click at [867, 421] on div "Ulaa-" at bounding box center [892, 395] width 221 height 103
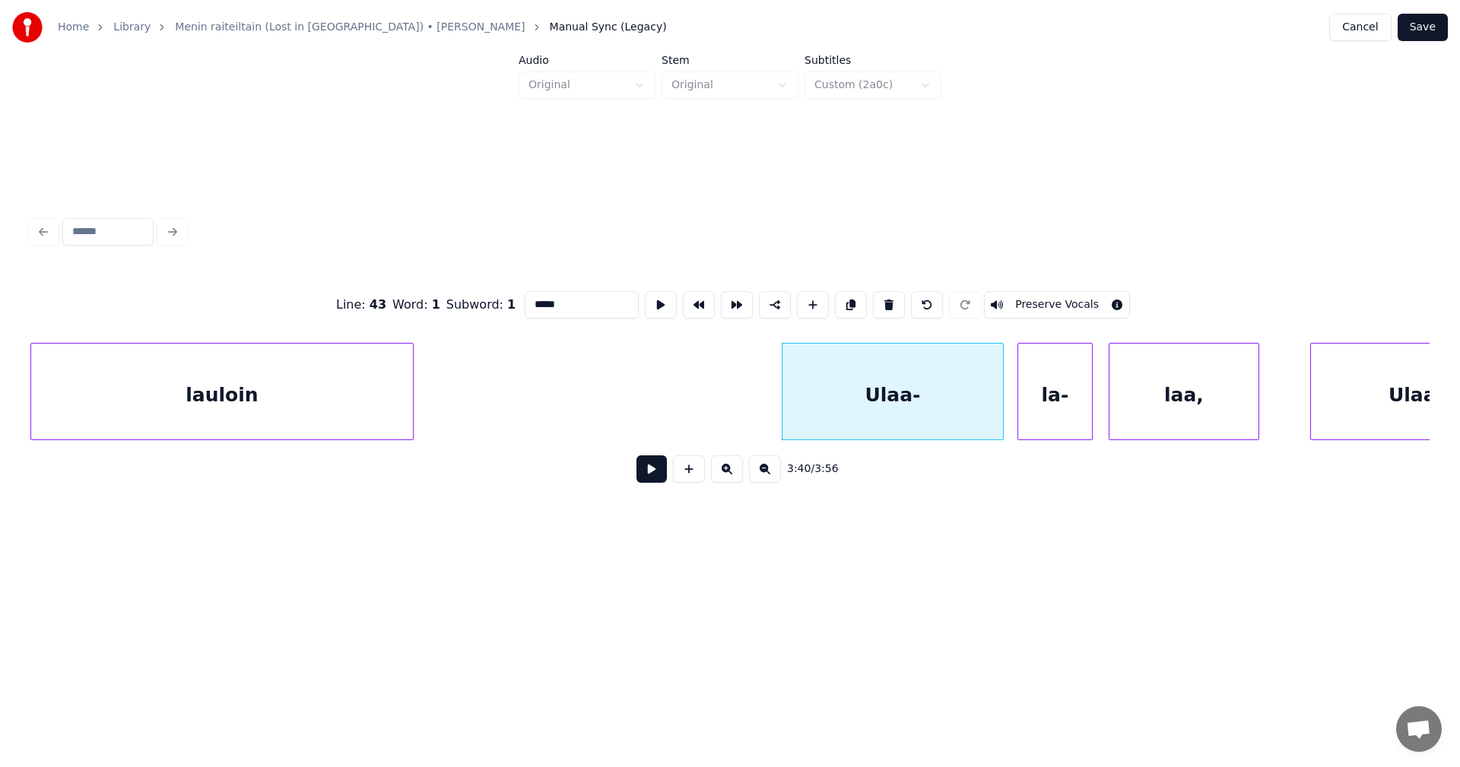
click at [659, 483] on button at bounding box center [651, 468] width 30 height 27
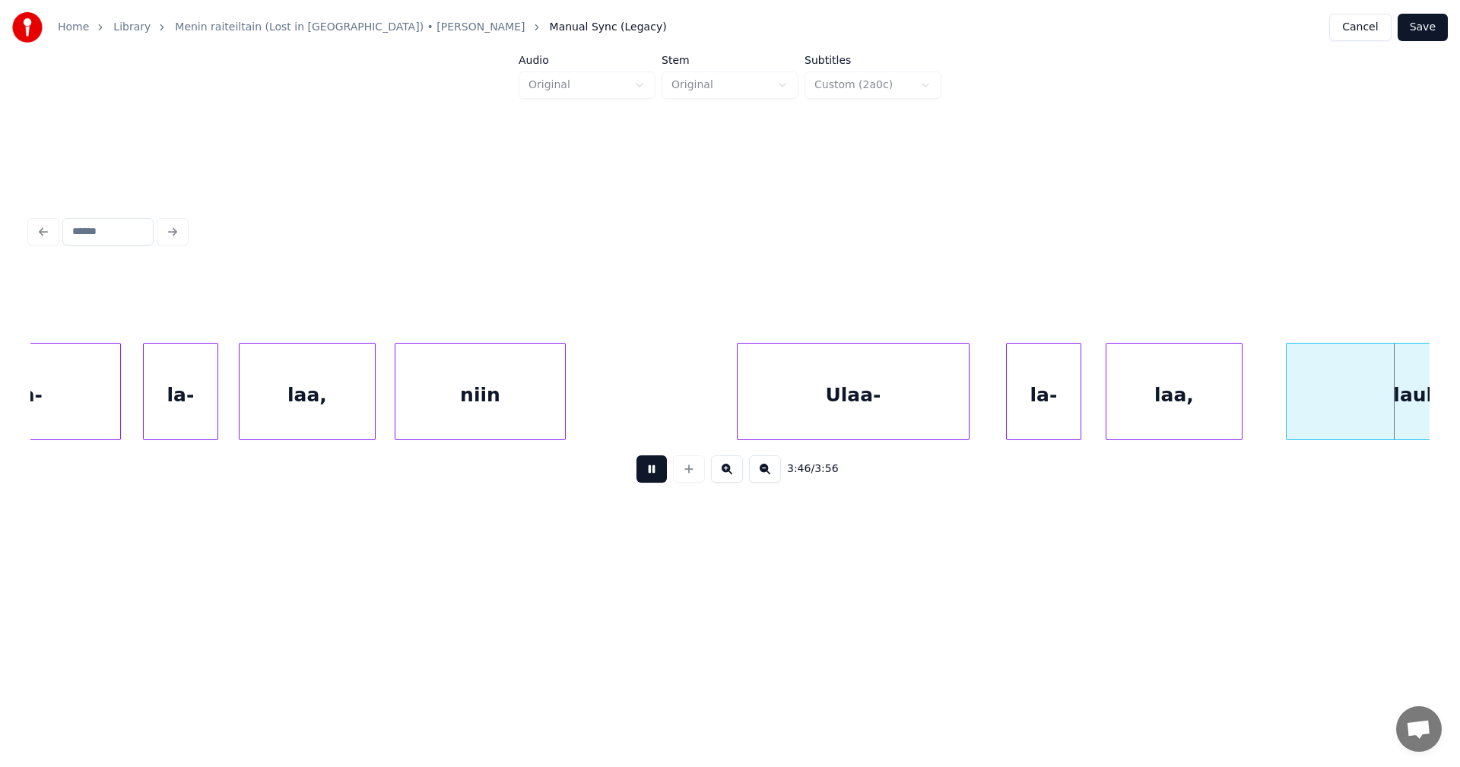
scroll to position [0, 77480]
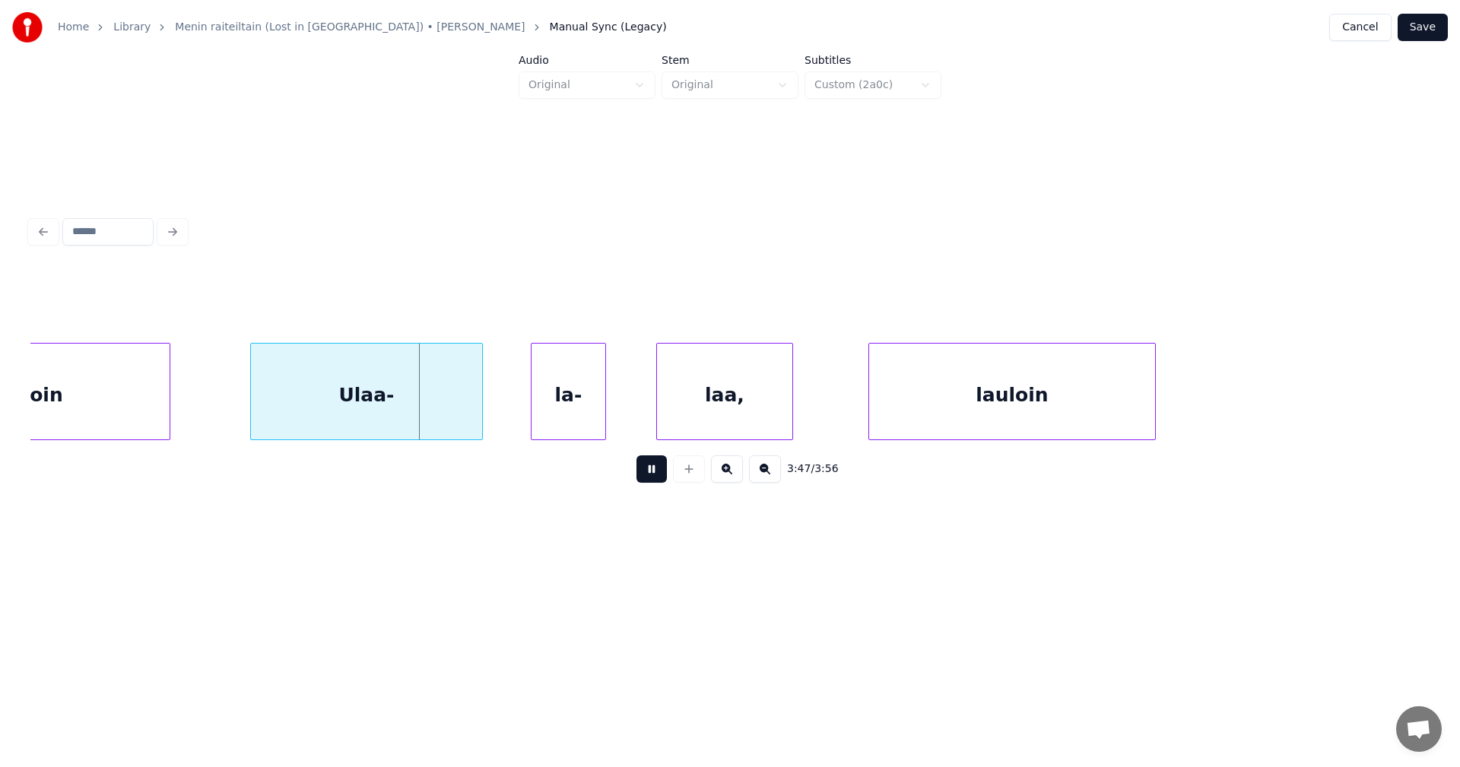
click at [661, 482] on button at bounding box center [651, 468] width 30 height 27
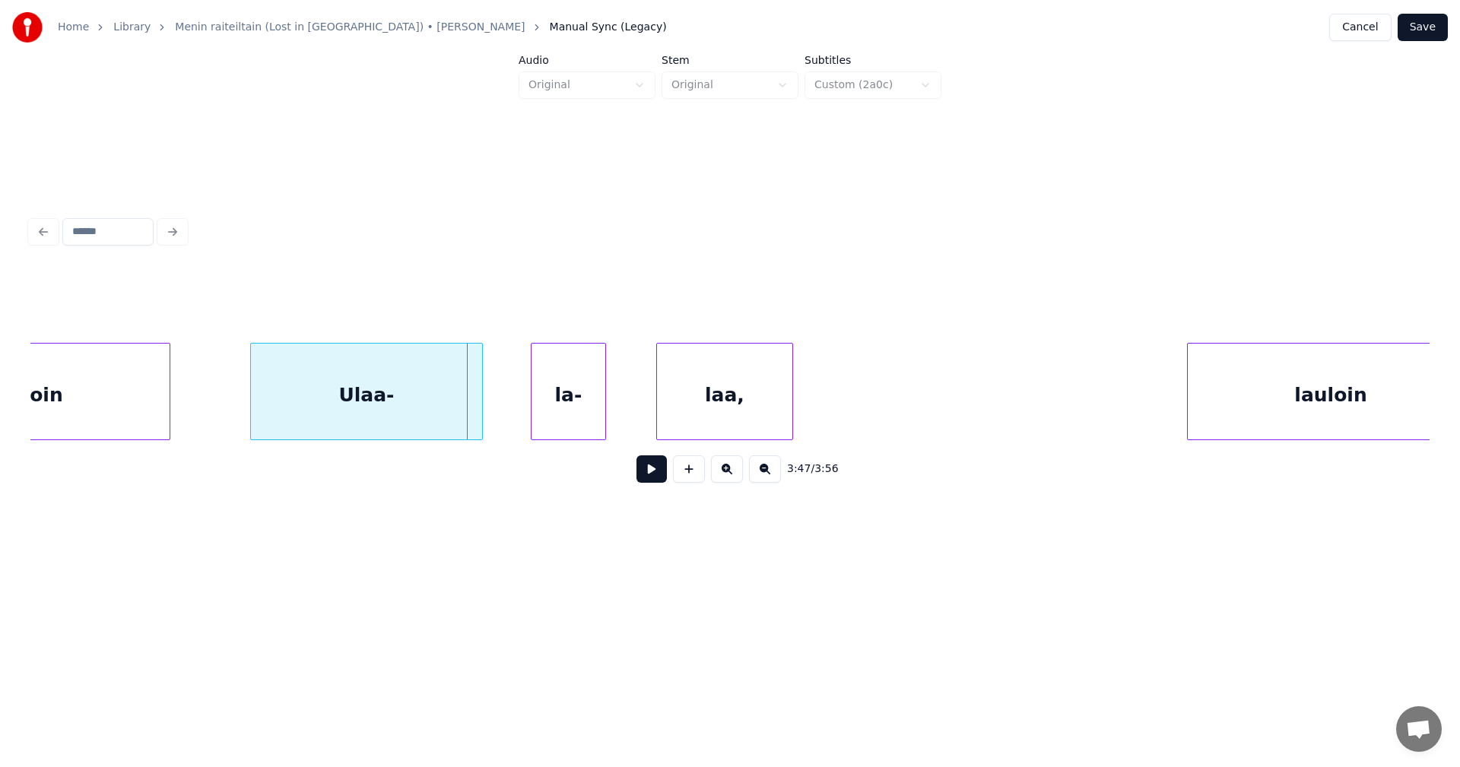
scroll to position [0, 77525]
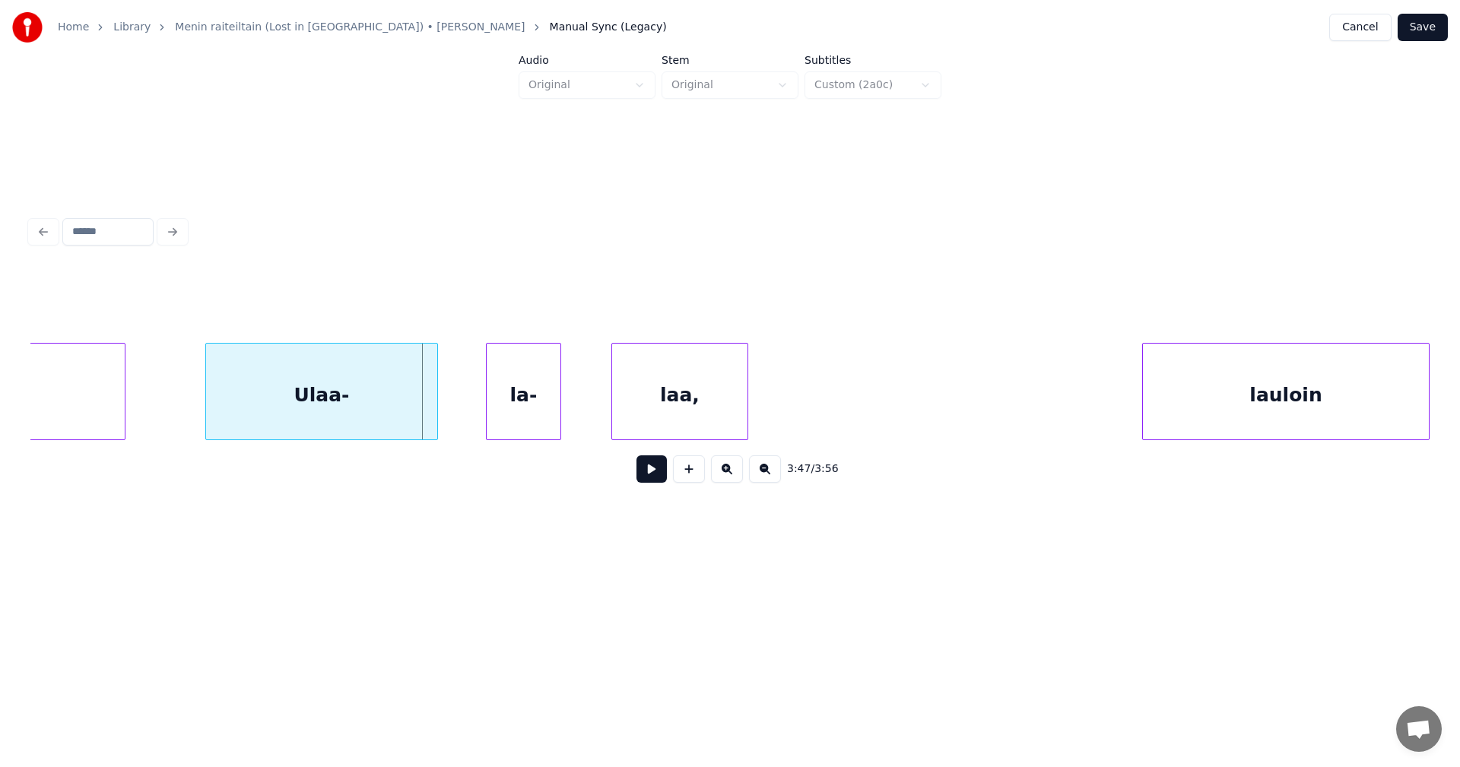
click at [1281, 298] on div "3:47 / 3:56" at bounding box center [729, 382] width 1399 height 231
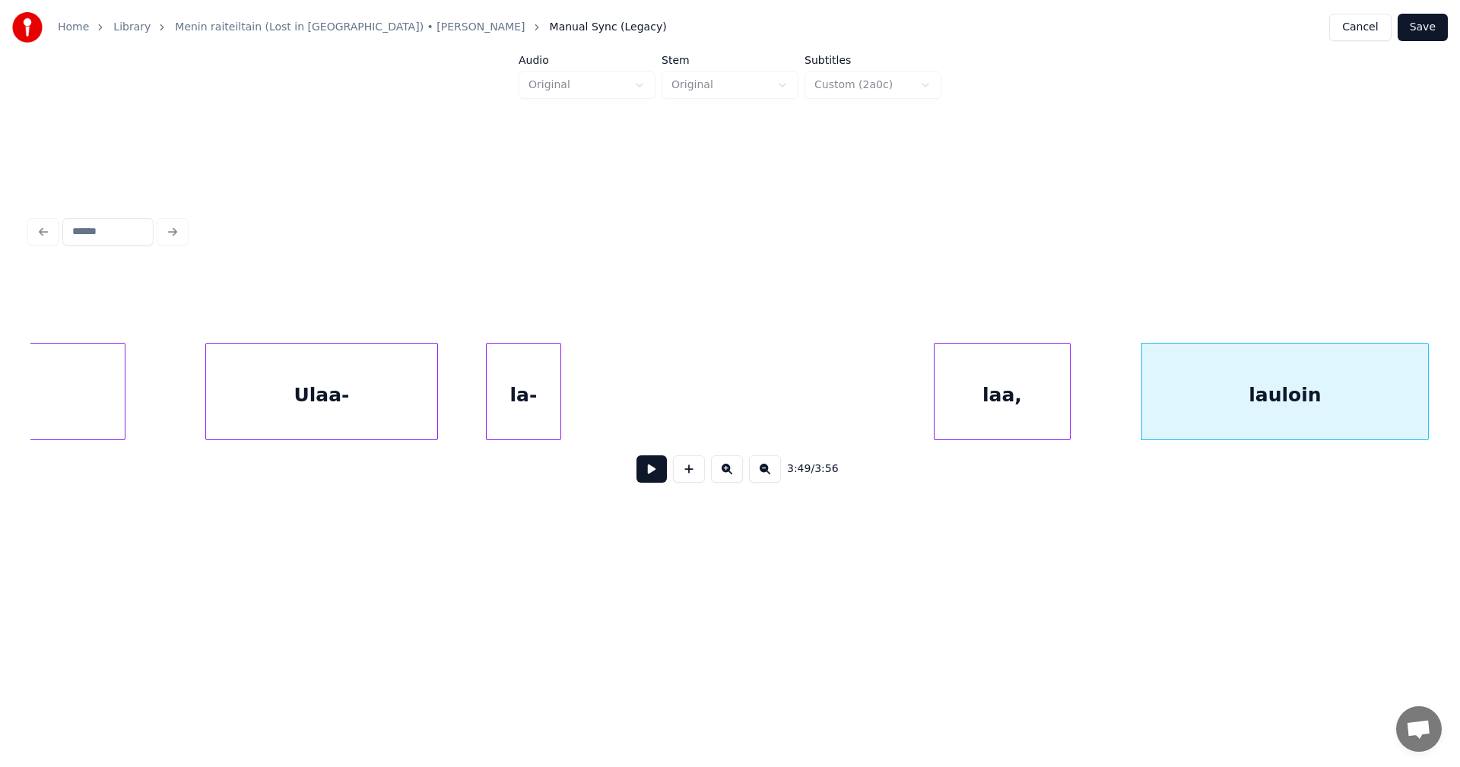
click at [1027, 315] on div "3:49 / 3:56" at bounding box center [729, 382] width 1399 height 231
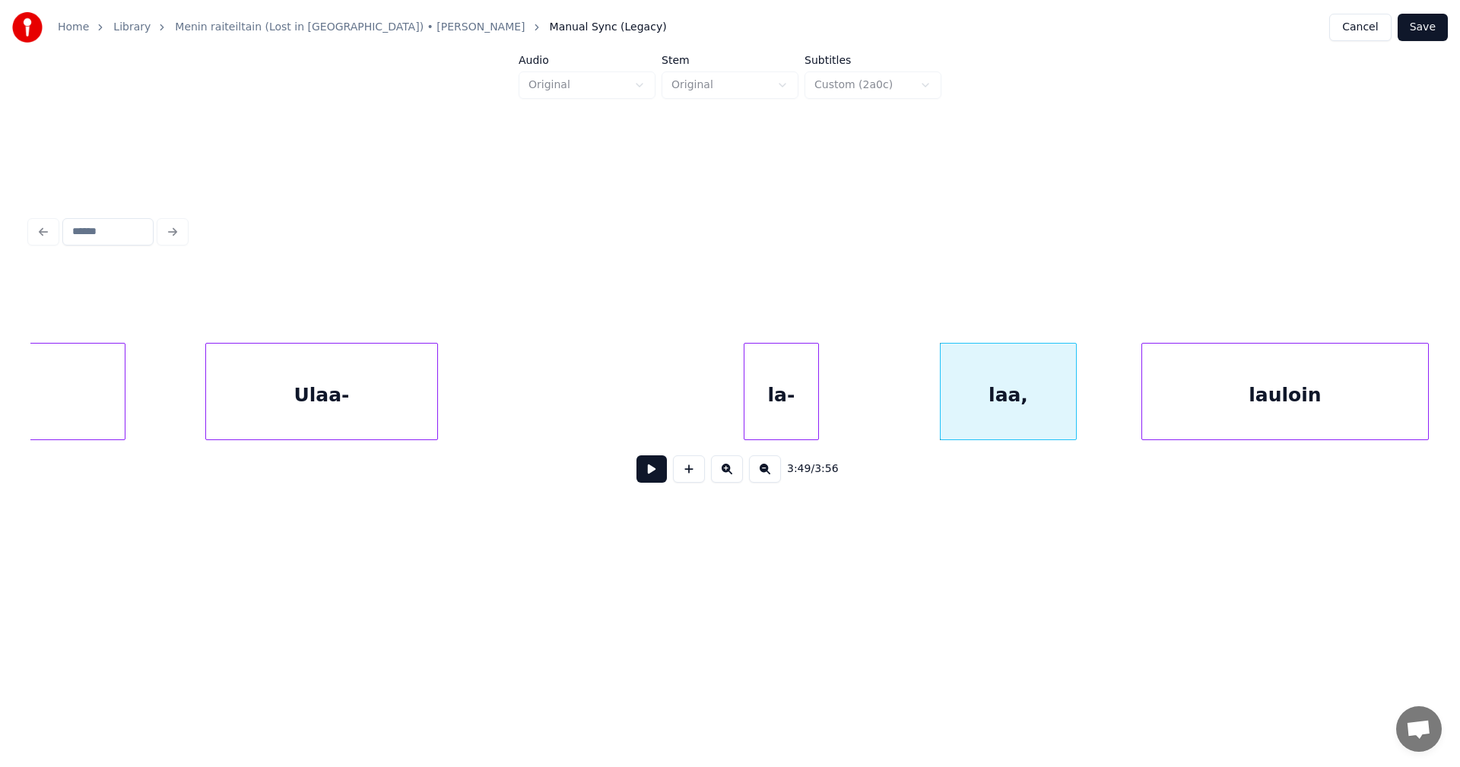
click at [818, 344] on div "la-" at bounding box center [781, 395] width 74 height 103
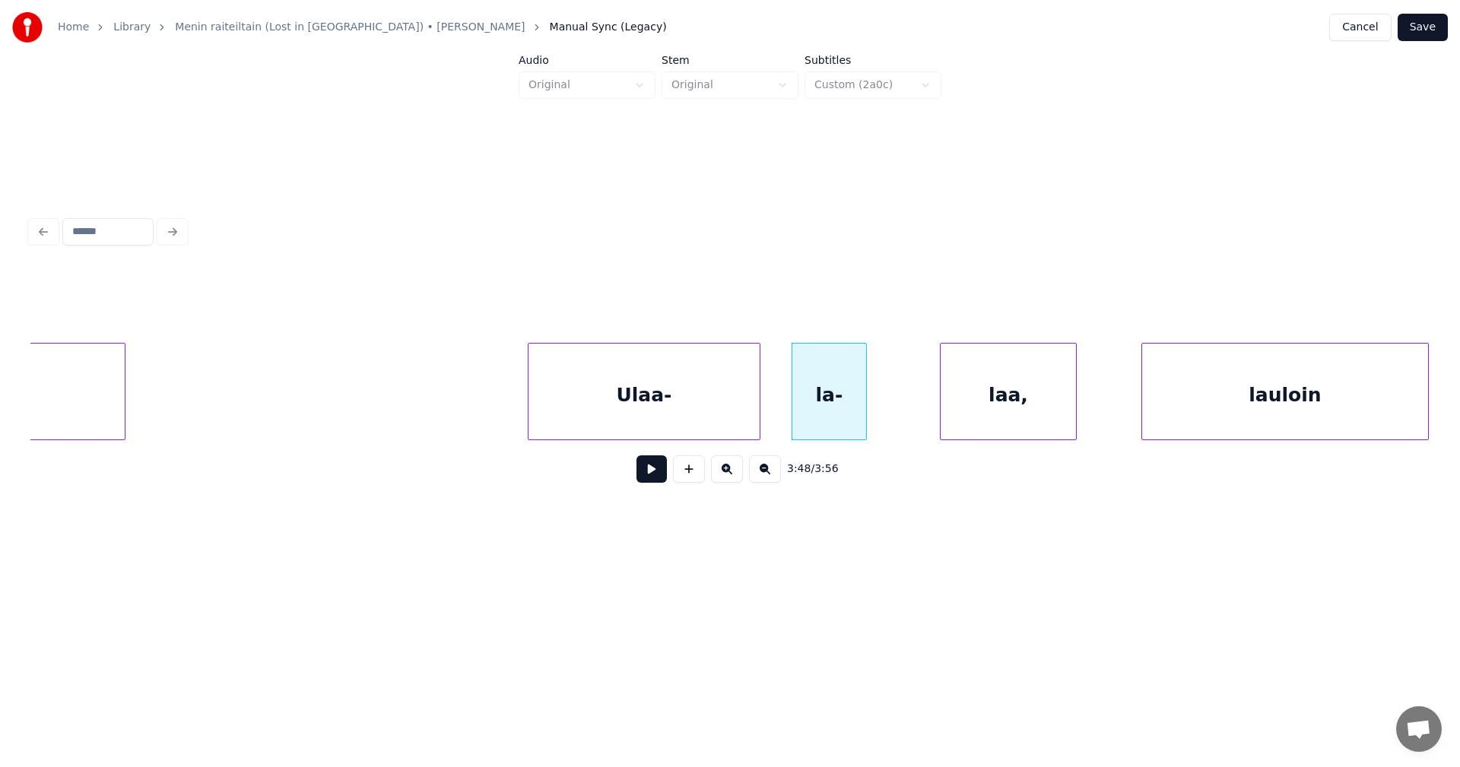
click at [706, 344] on div "Ulaa-" at bounding box center [643, 395] width 231 height 103
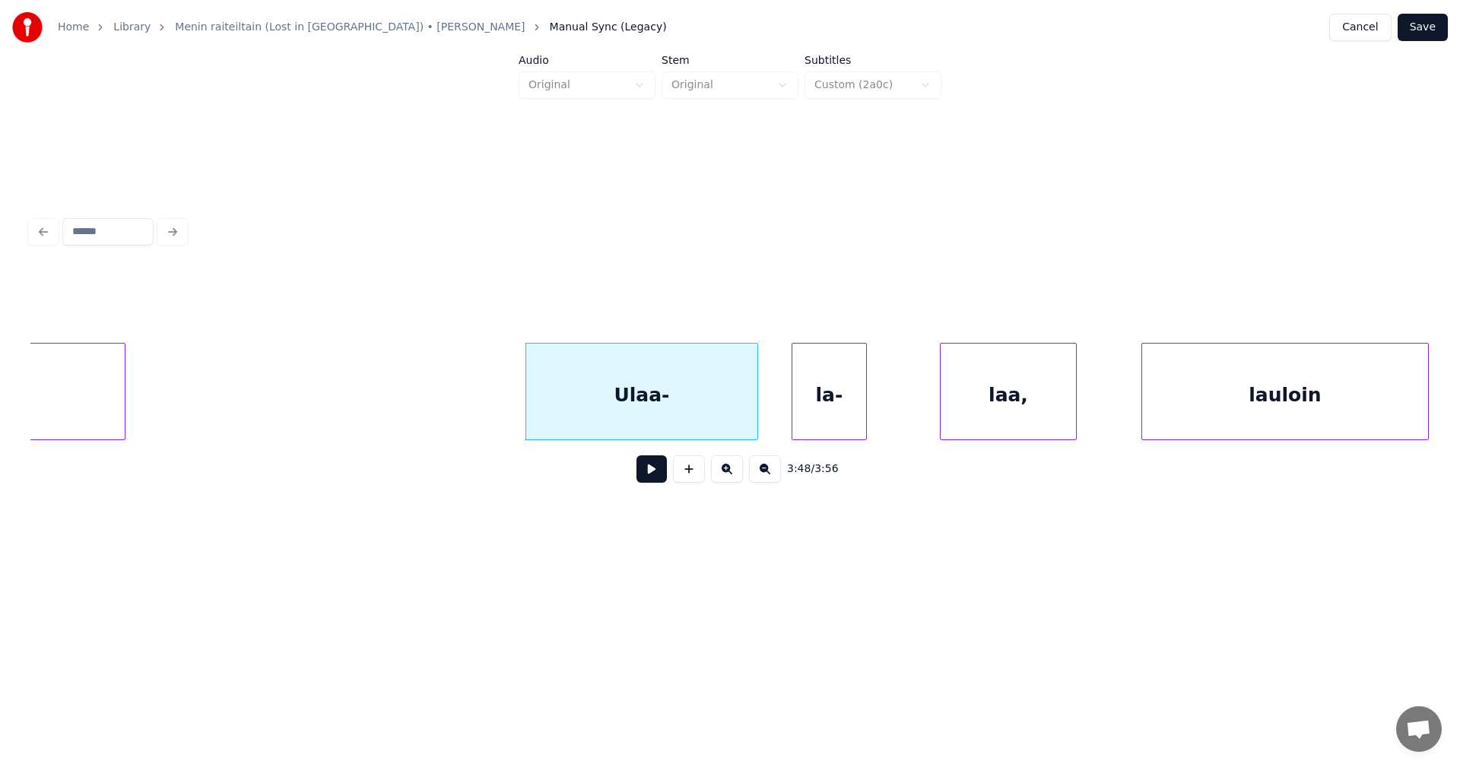
click at [122, 393] on div at bounding box center [122, 392] width 5 height 96
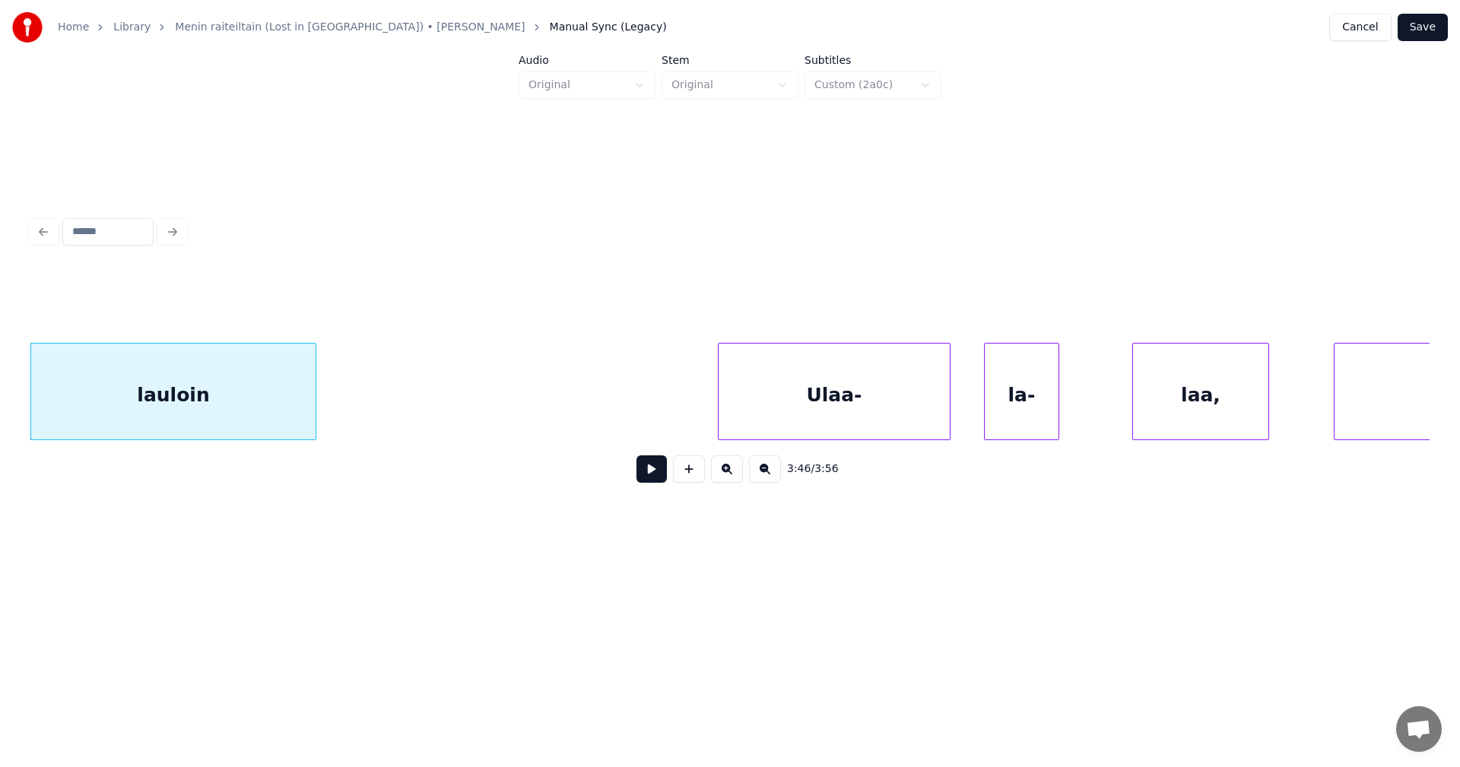
click at [649, 480] on button at bounding box center [651, 468] width 30 height 27
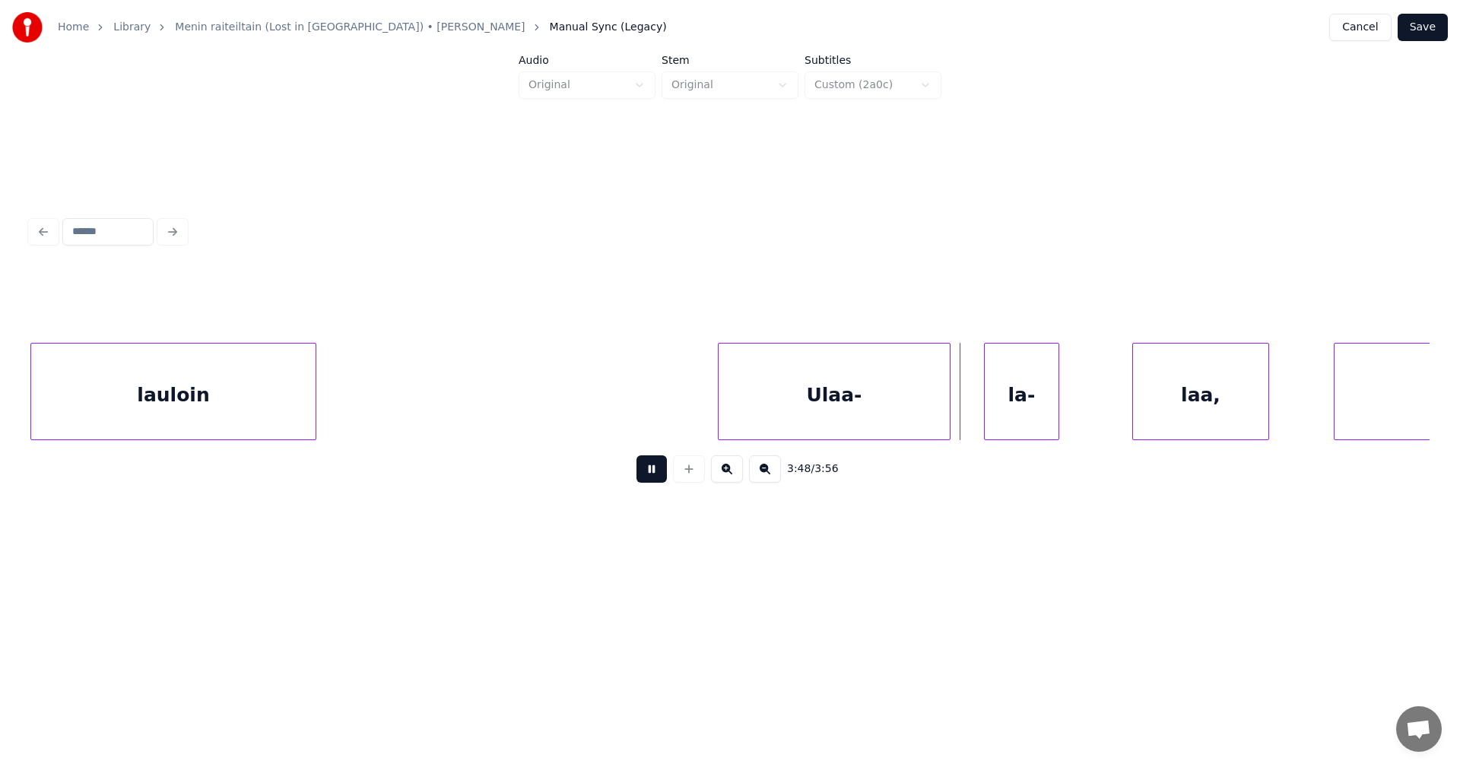
drag, startPoint x: 665, startPoint y: 470, endPoint x: 865, endPoint y: 422, distance: 205.6
click at [665, 470] on button at bounding box center [651, 468] width 30 height 27
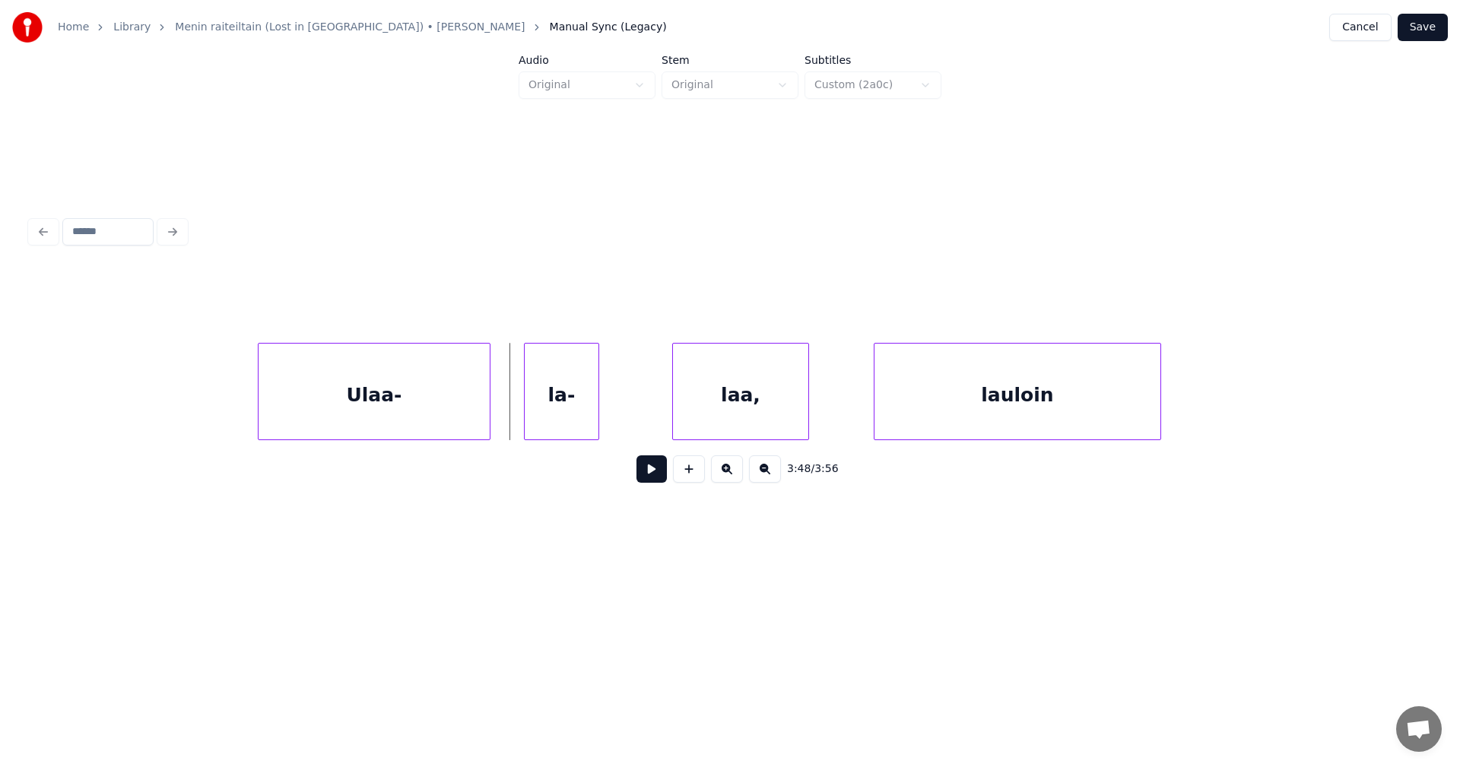
scroll to position [0, 77819]
click at [1194, 347] on div "lauloin" at bounding box center [1051, 395] width 286 height 103
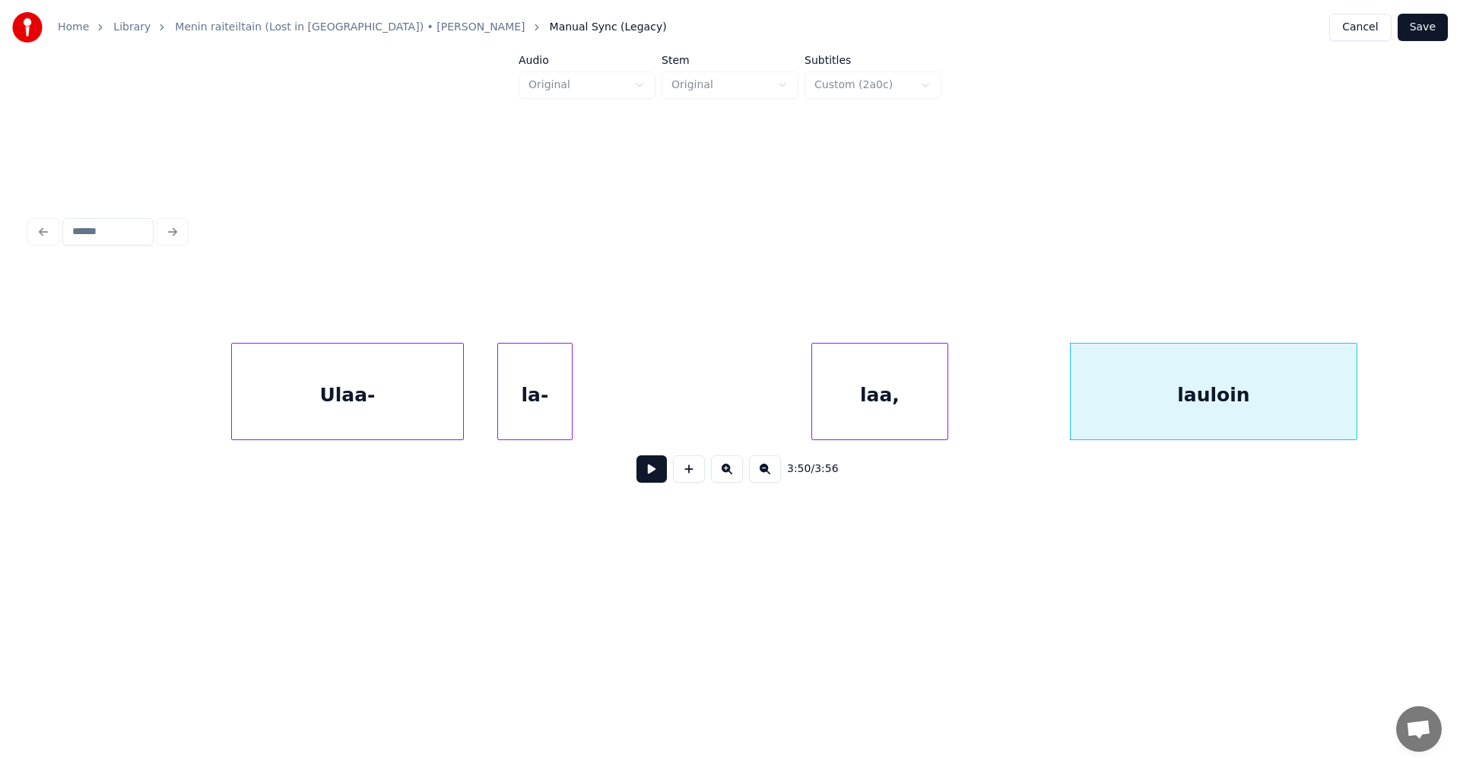
click at [947, 346] on div "laa," at bounding box center [879, 395] width 135 height 103
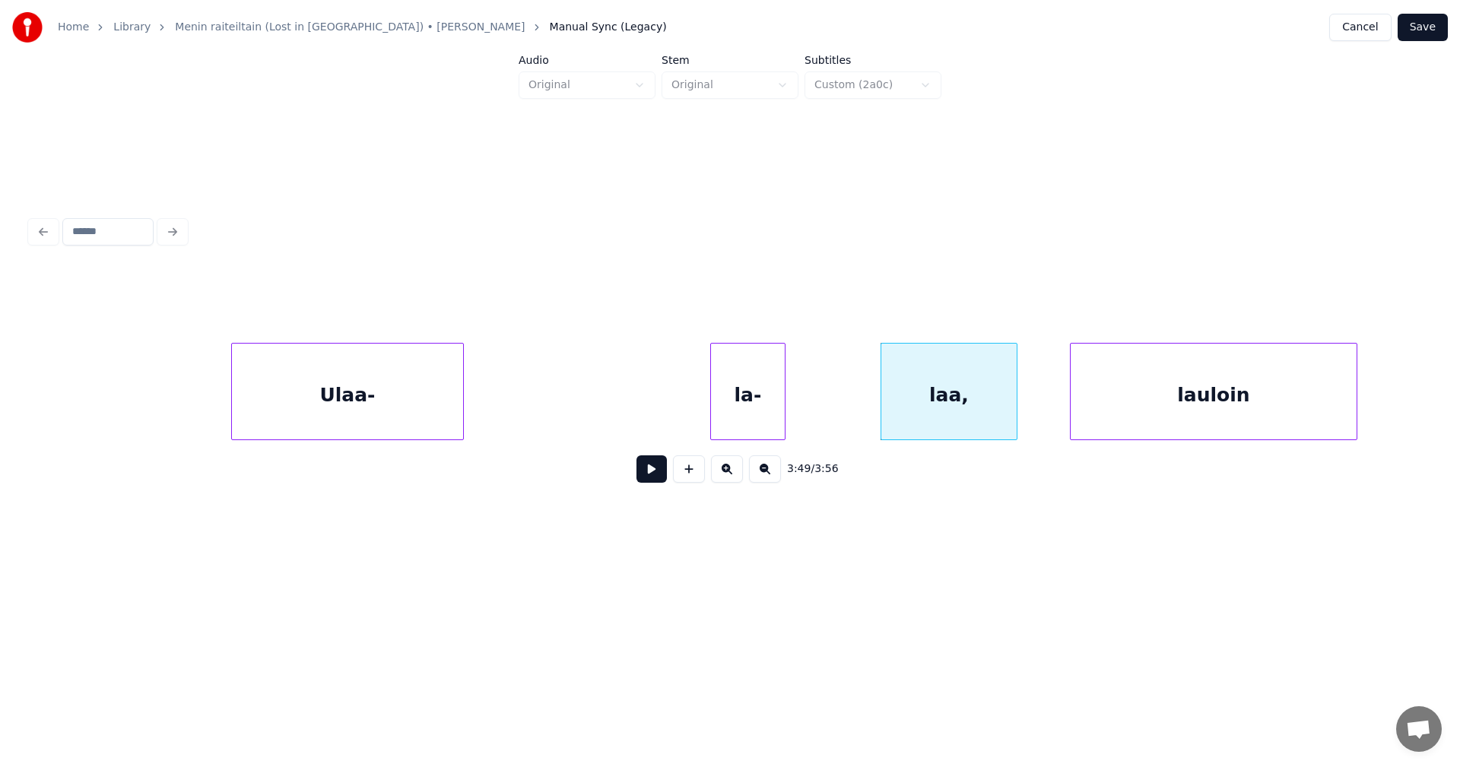
click at [756, 345] on div "la-" at bounding box center [748, 395] width 74 height 103
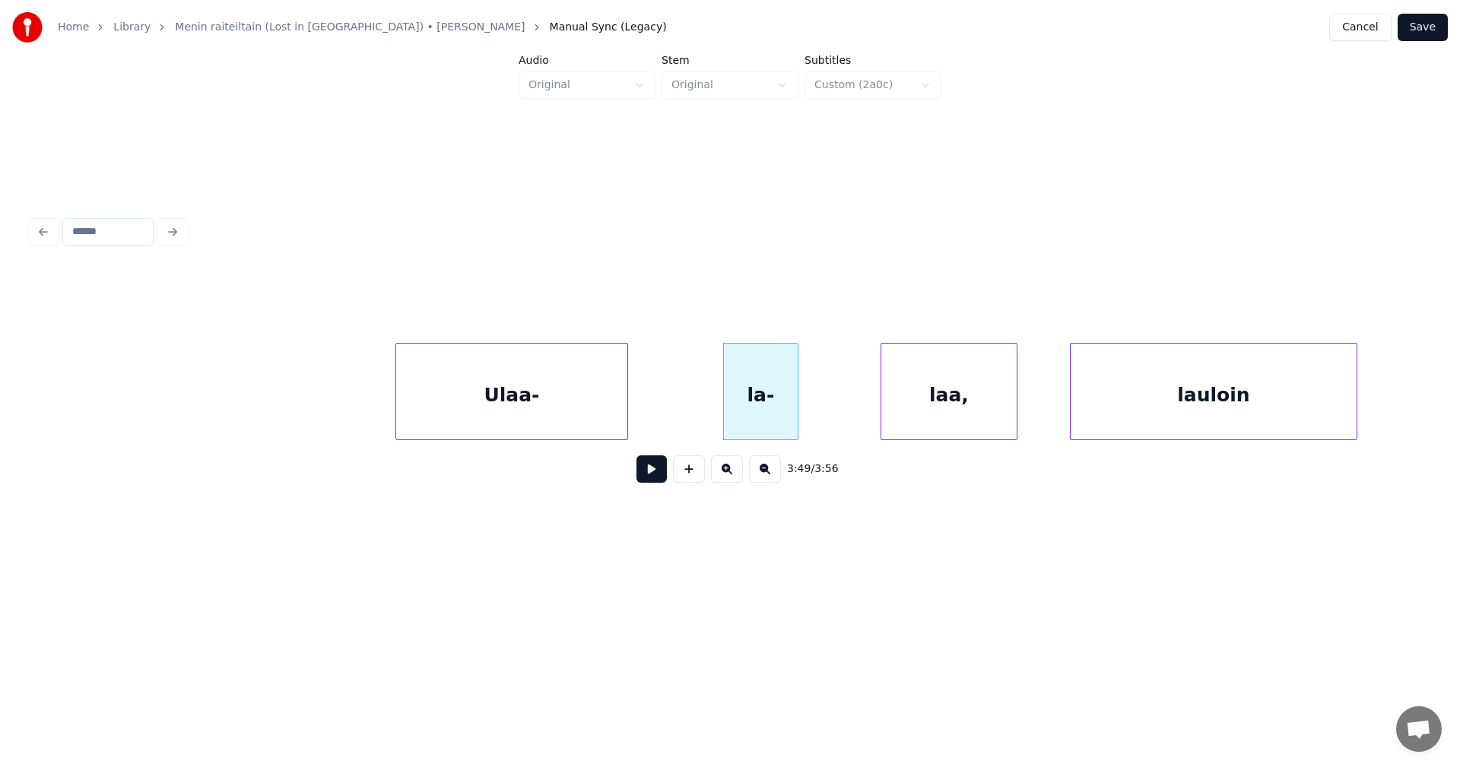
click at [584, 376] on div "Ulaa-" at bounding box center [511, 395] width 231 height 103
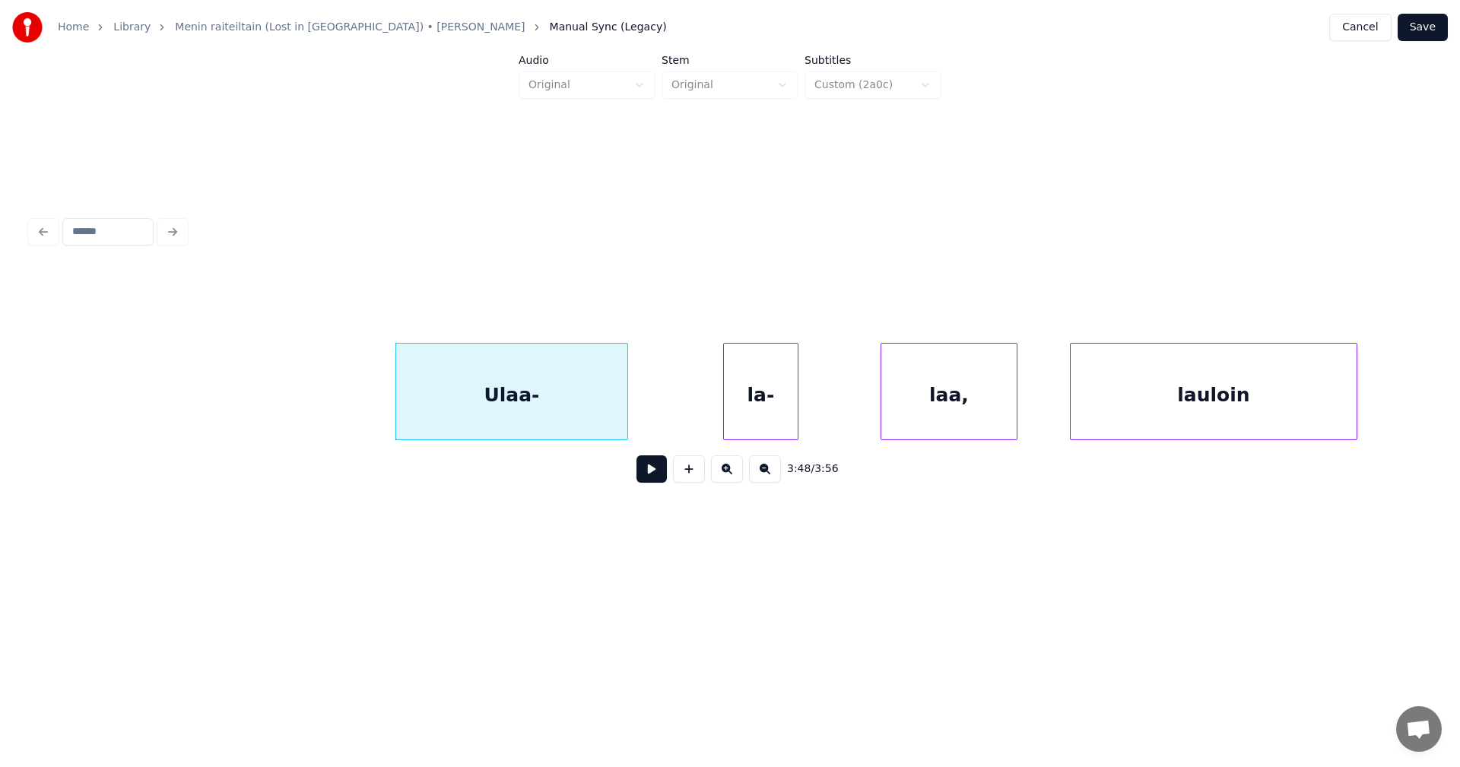
click at [570, 396] on div "Ulaa-" at bounding box center [511, 395] width 231 height 103
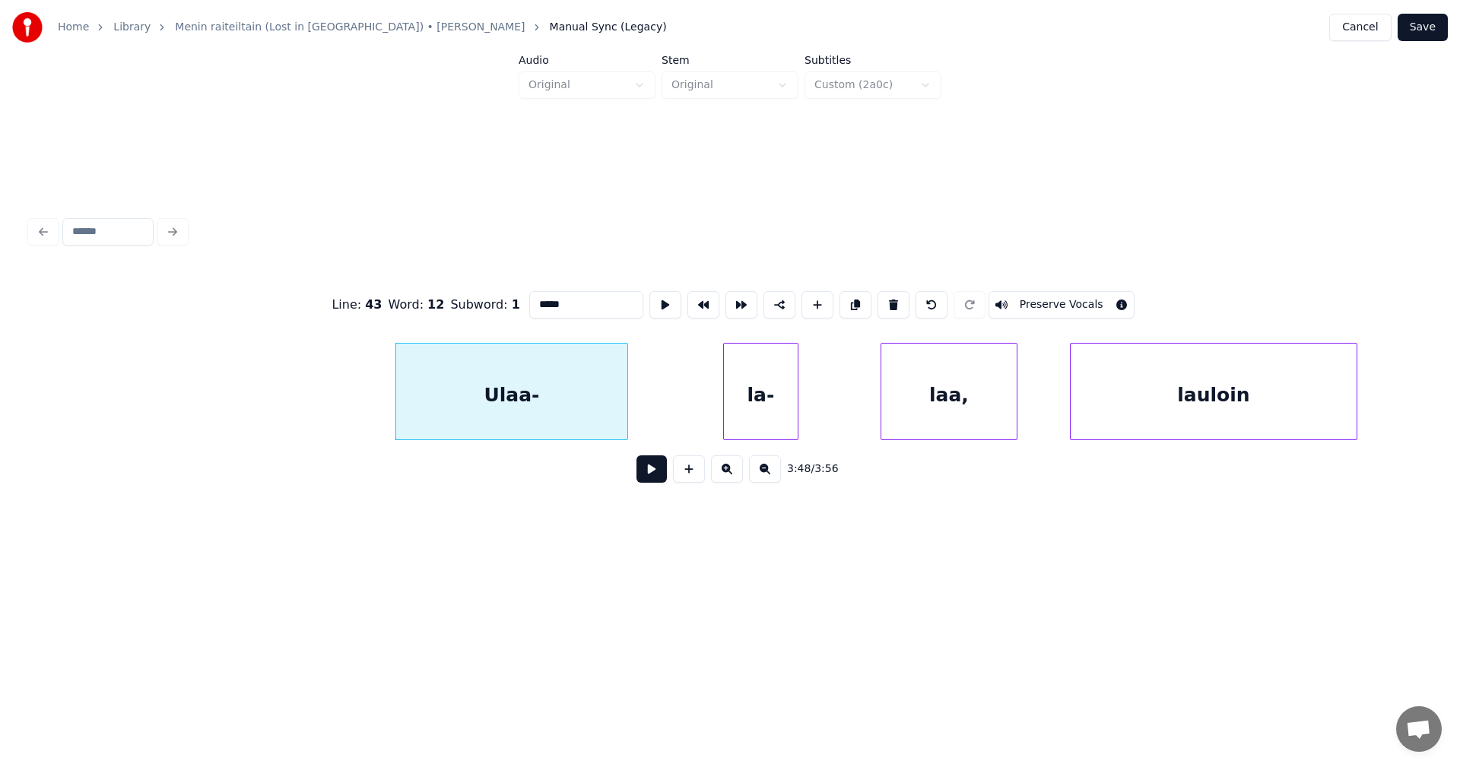
click at [651, 476] on button at bounding box center [651, 468] width 30 height 27
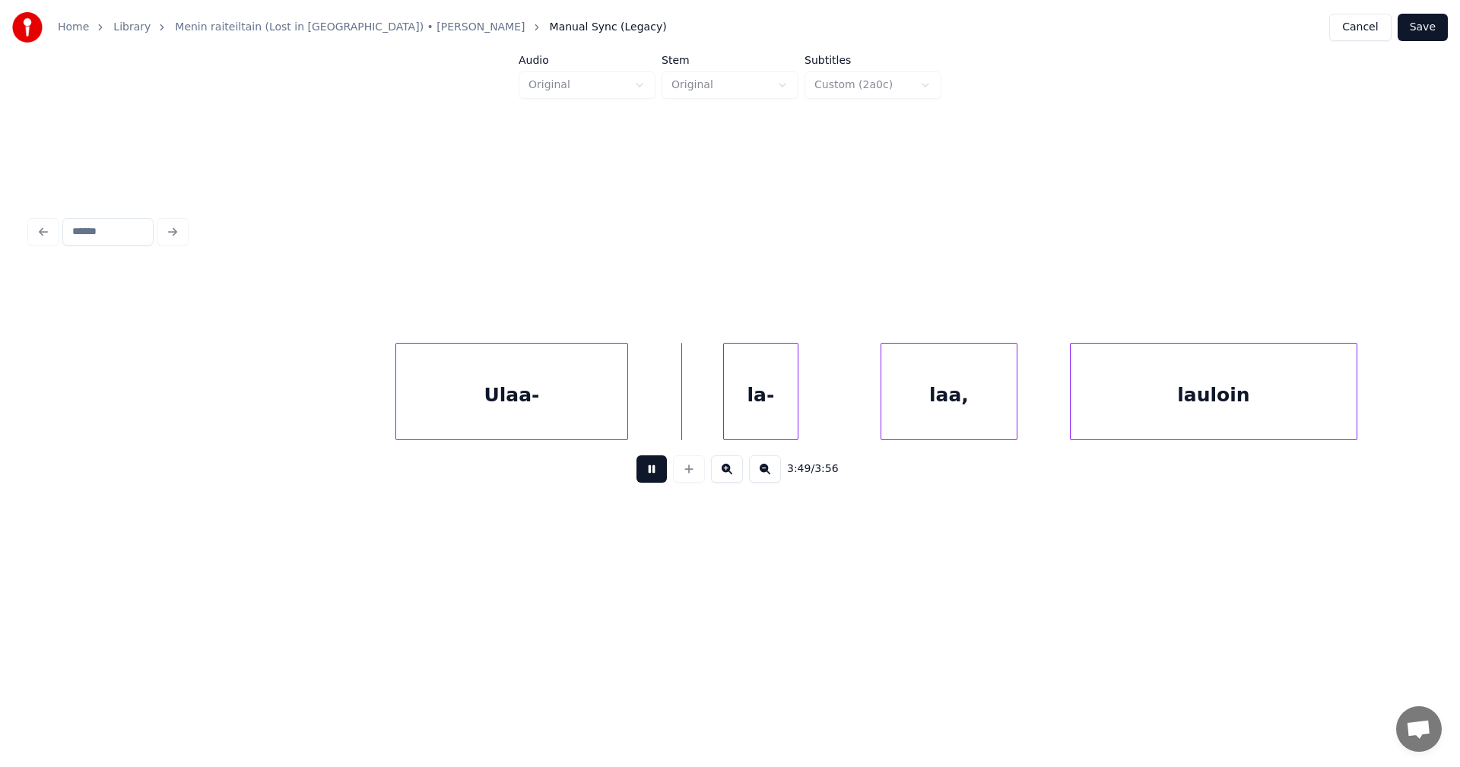
drag, startPoint x: 651, startPoint y: 476, endPoint x: 666, endPoint y: 462, distance: 21.0
click at [653, 473] on button at bounding box center [651, 468] width 30 height 27
click at [678, 432] on div "la-" at bounding box center [686, 395] width 74 height 103
click at [576, 424] on div "Ulaa-" at bounding box center [505, 395] width 231 height 103
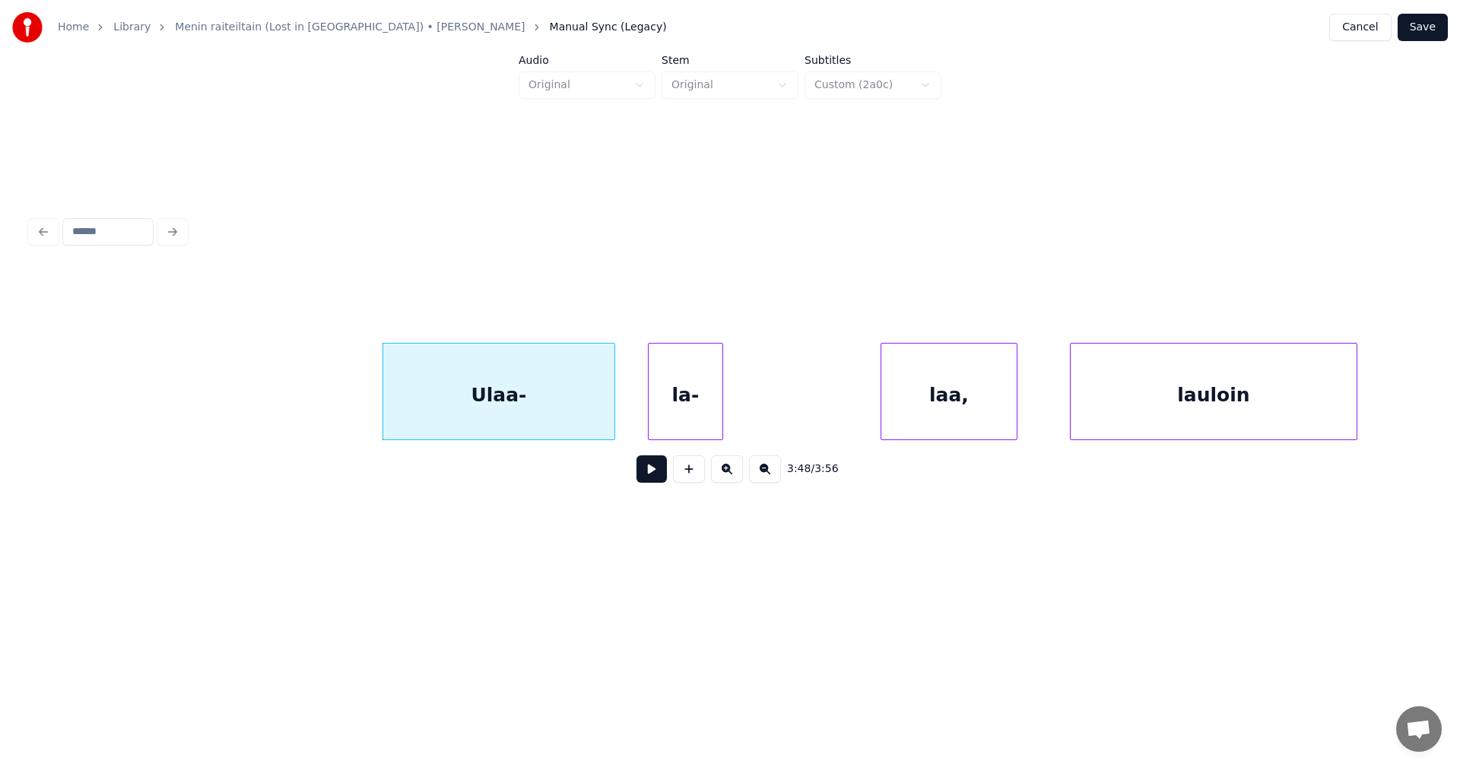
click at [655, 479] on button at bounding box center [651, 468] width 30 height 27
click at [658, 478] on button at bounding box center [651, 468] width 30 height 27
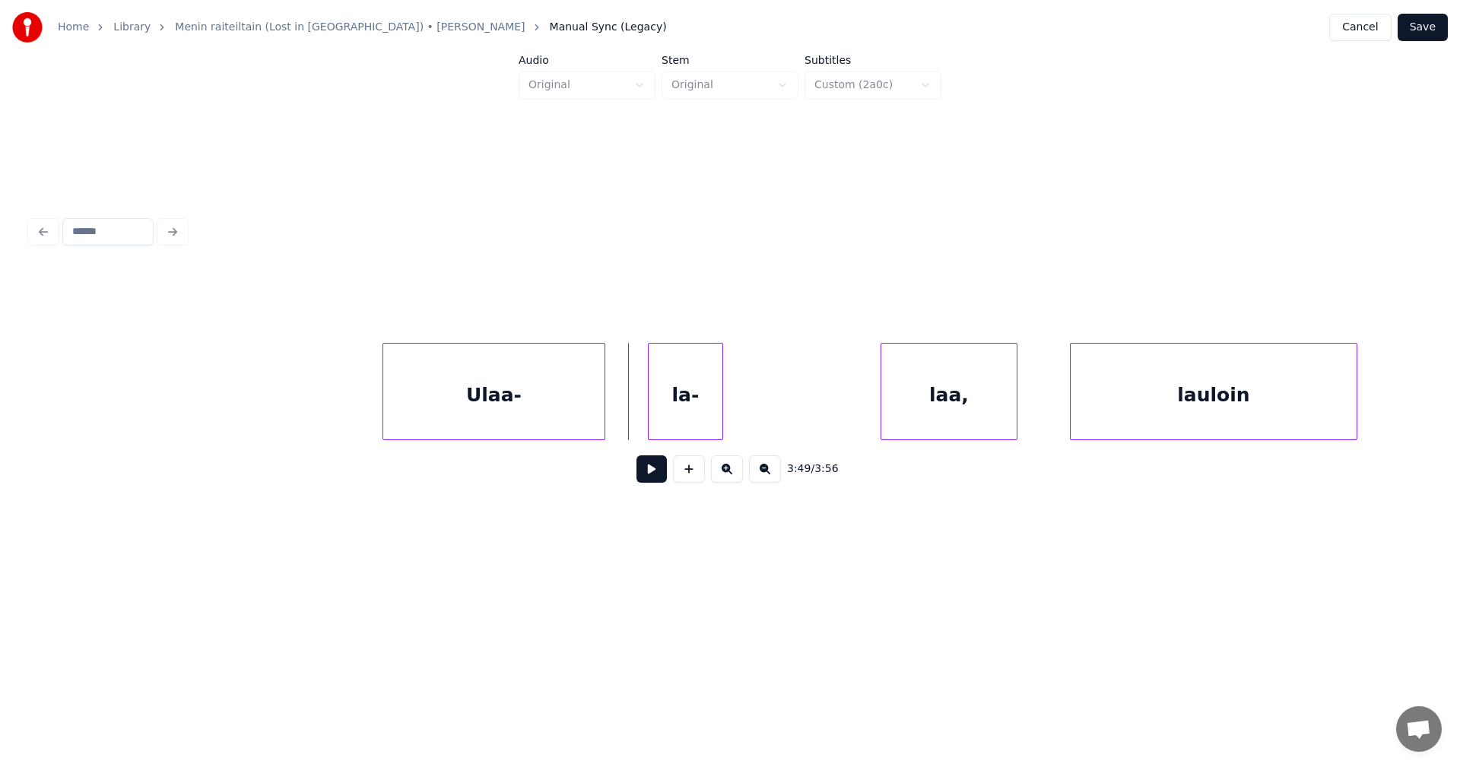
click at [603, 413] on div at bounding box center [602, 392] width 5 height 96
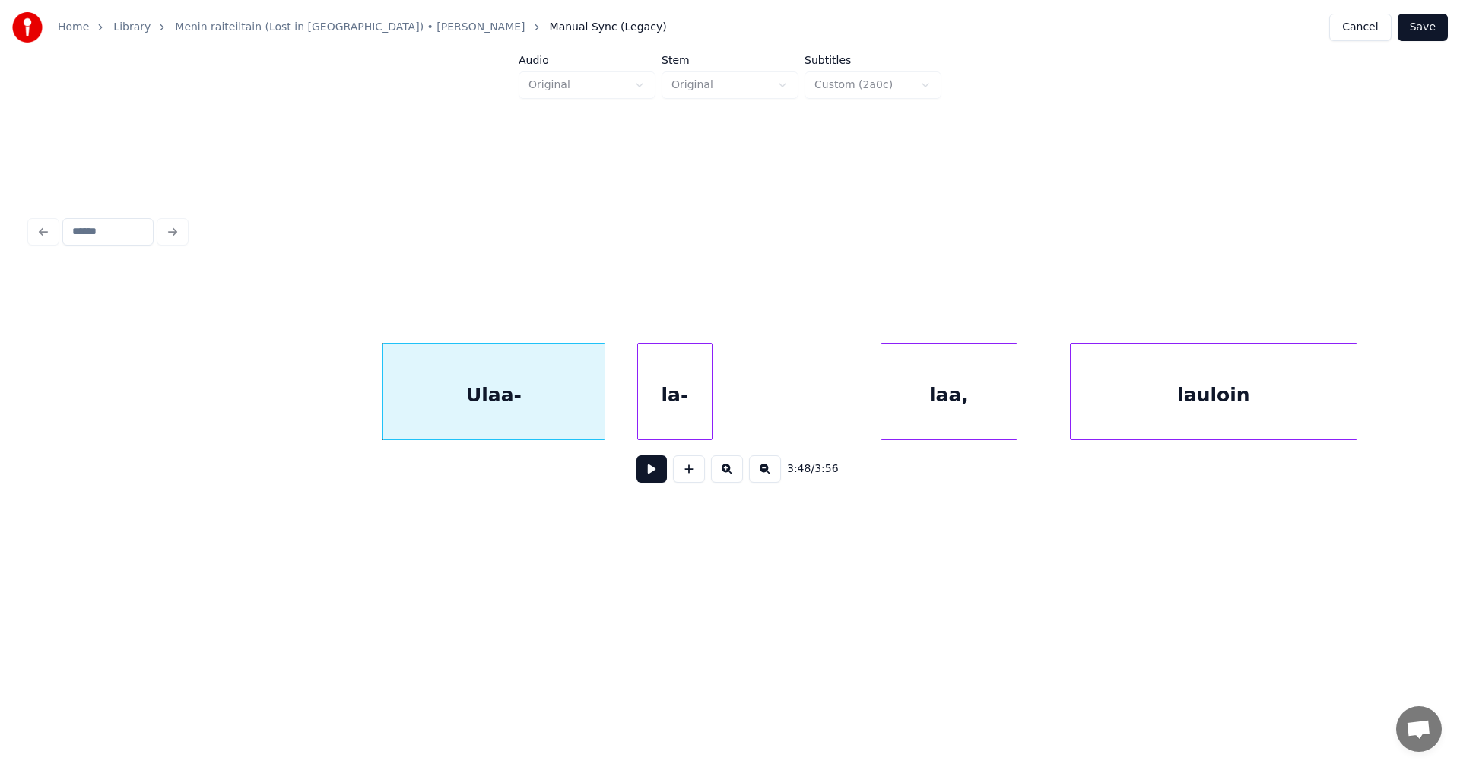
click at [662, 419] on div "la-" at bounding box center [675, 395] width 74 height 103
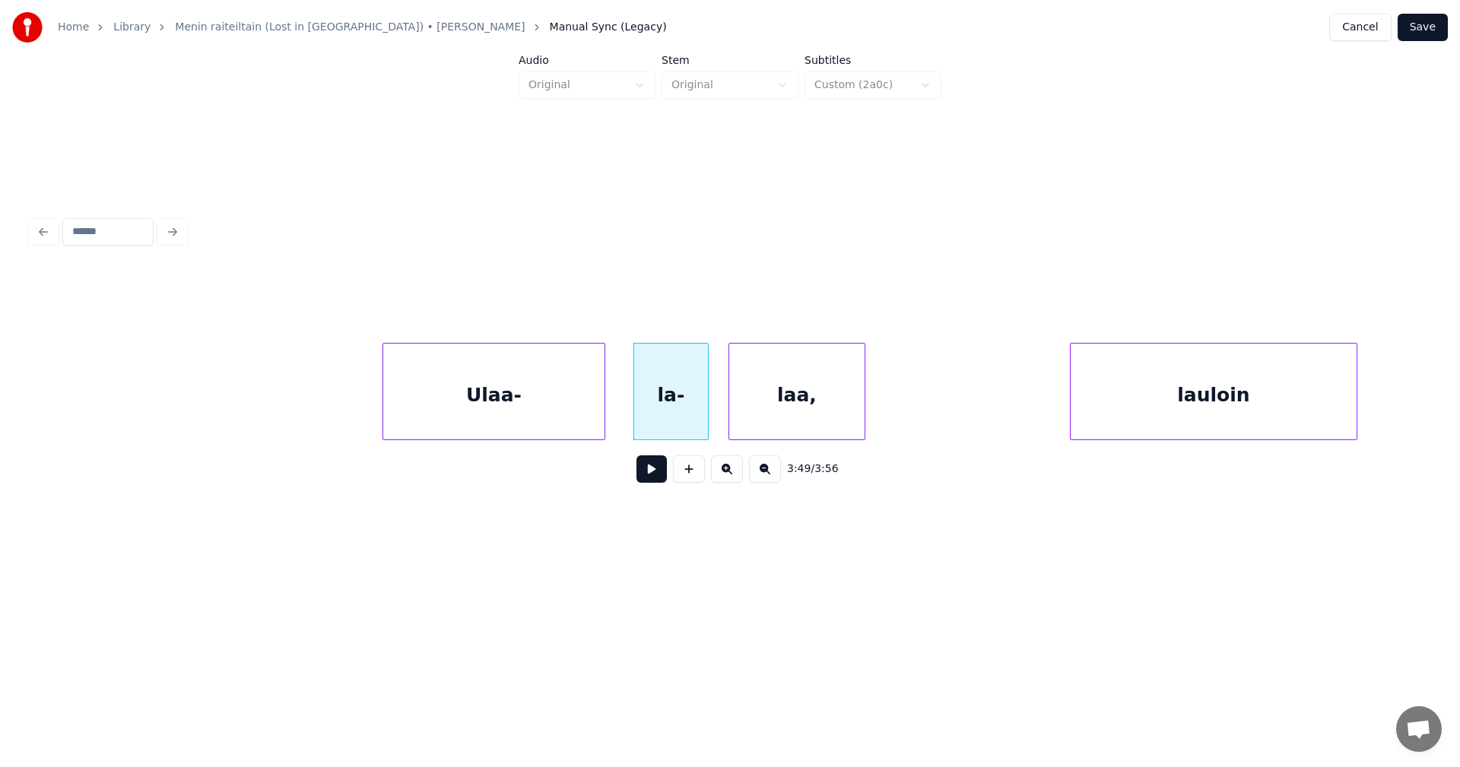
click at [769, 433] on div "laa," at bounding box center [796, 395] width 135 height 103
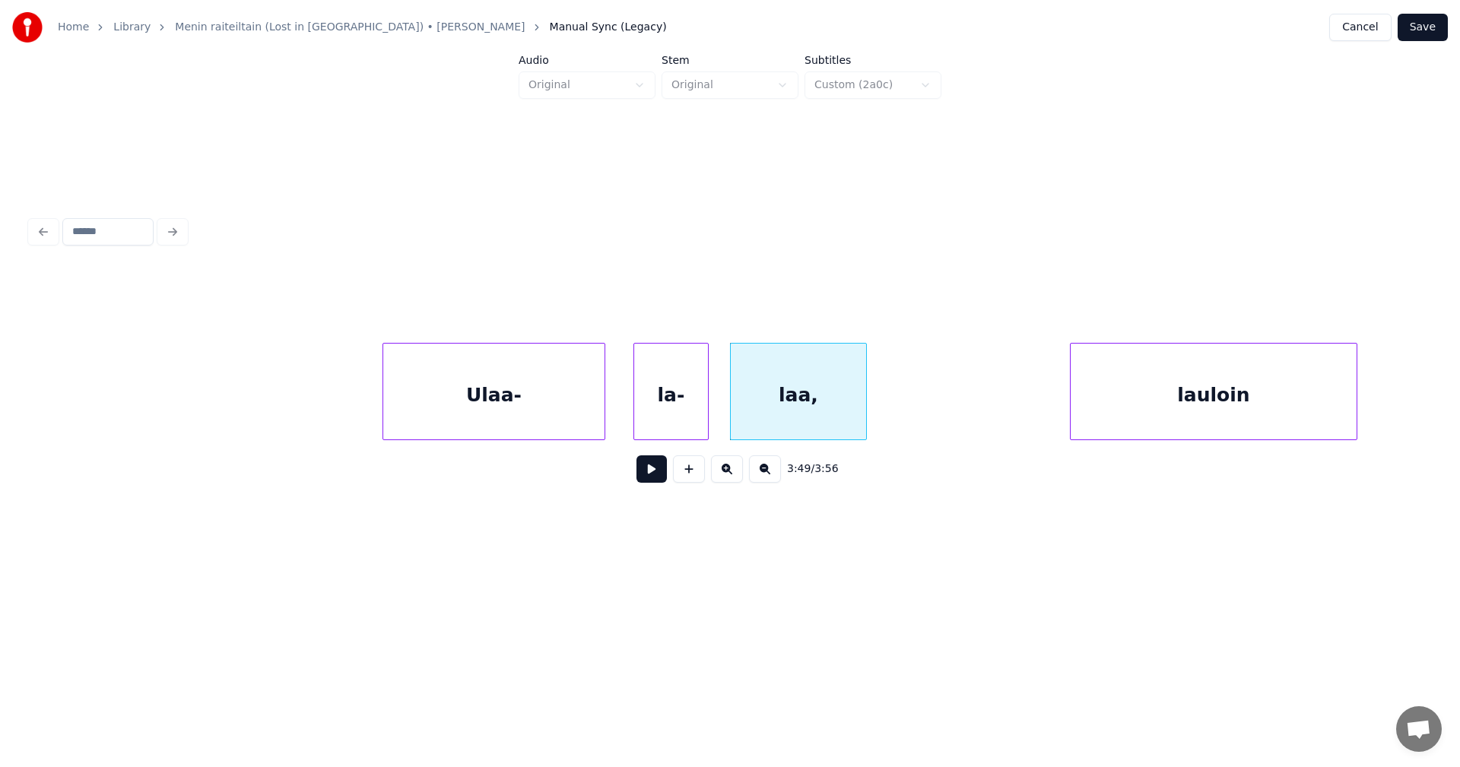
click at [549, 425] on div "Ulaa-" at bounding box center [493, 395] width 221 height 103
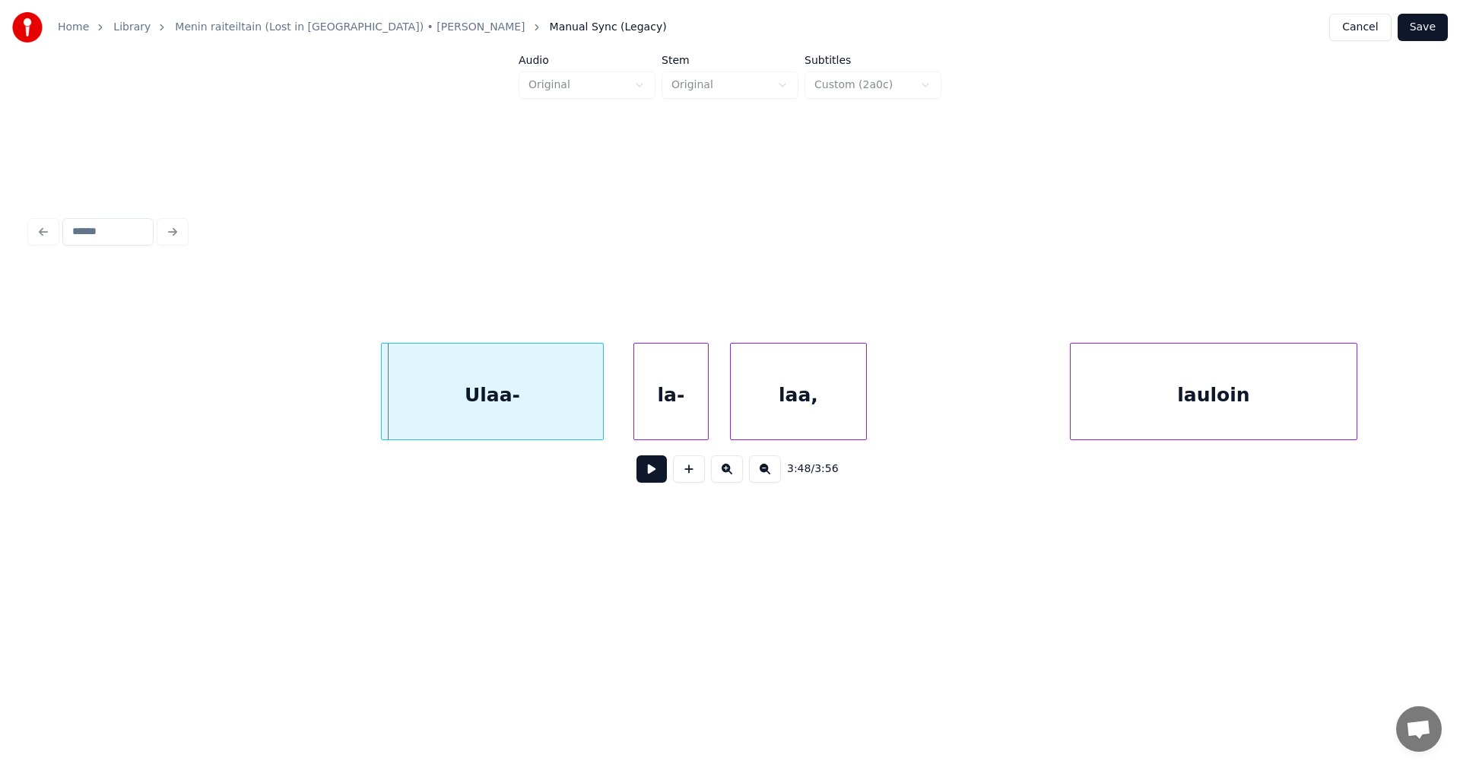
click at [551, 433] on div "Ulaa-" at bounding box center [492, 395] width 221 height 103
click at [653, 483] on button at bounding box center [651, 468] width 30 height 27
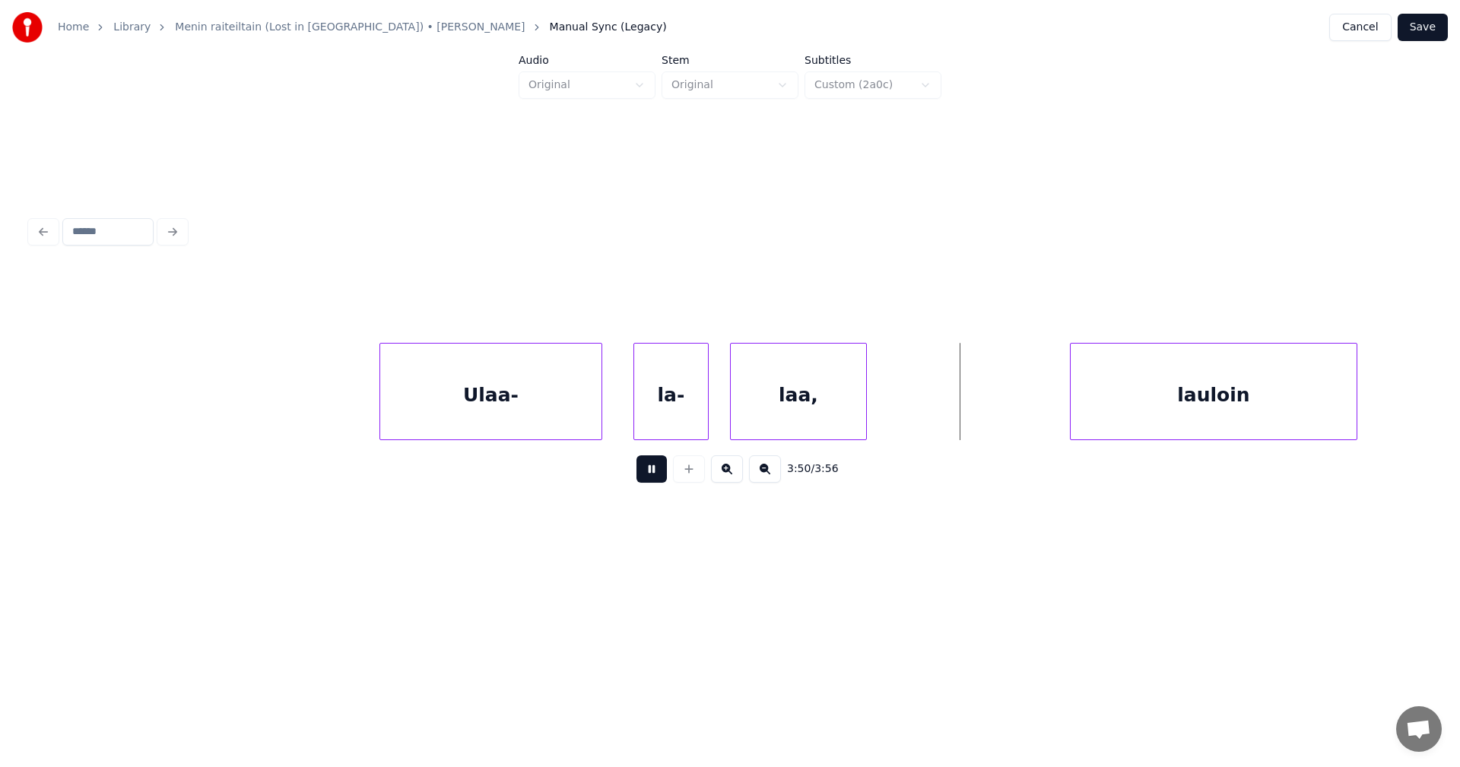
click at [655, 479] on button at bounding box center [651, 468] width 30 height 27
click at [658, 468] on button at bounding box center [651, 468] width 30 height 27
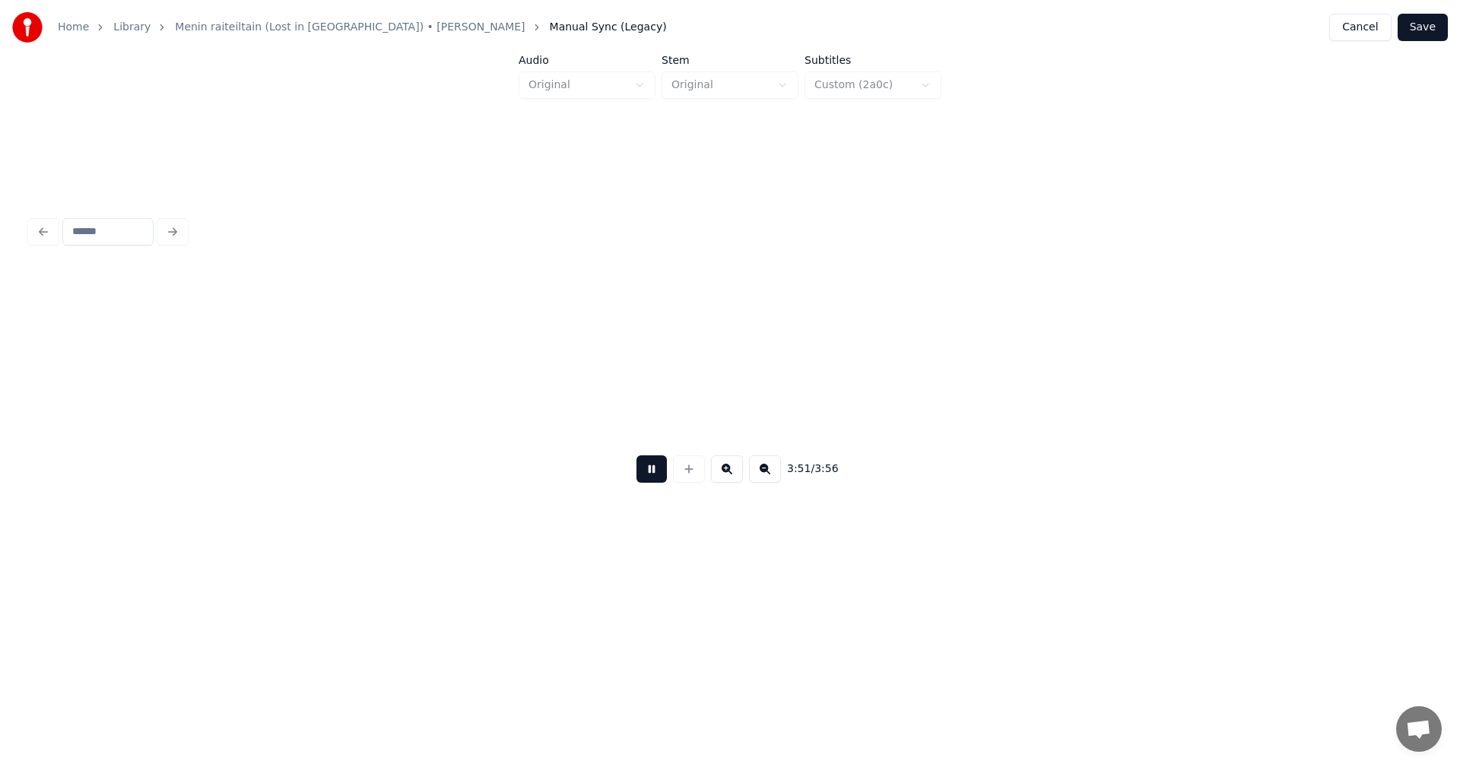
click at [658, 468] on button at bounding box center [651, 468] width 30 height 27
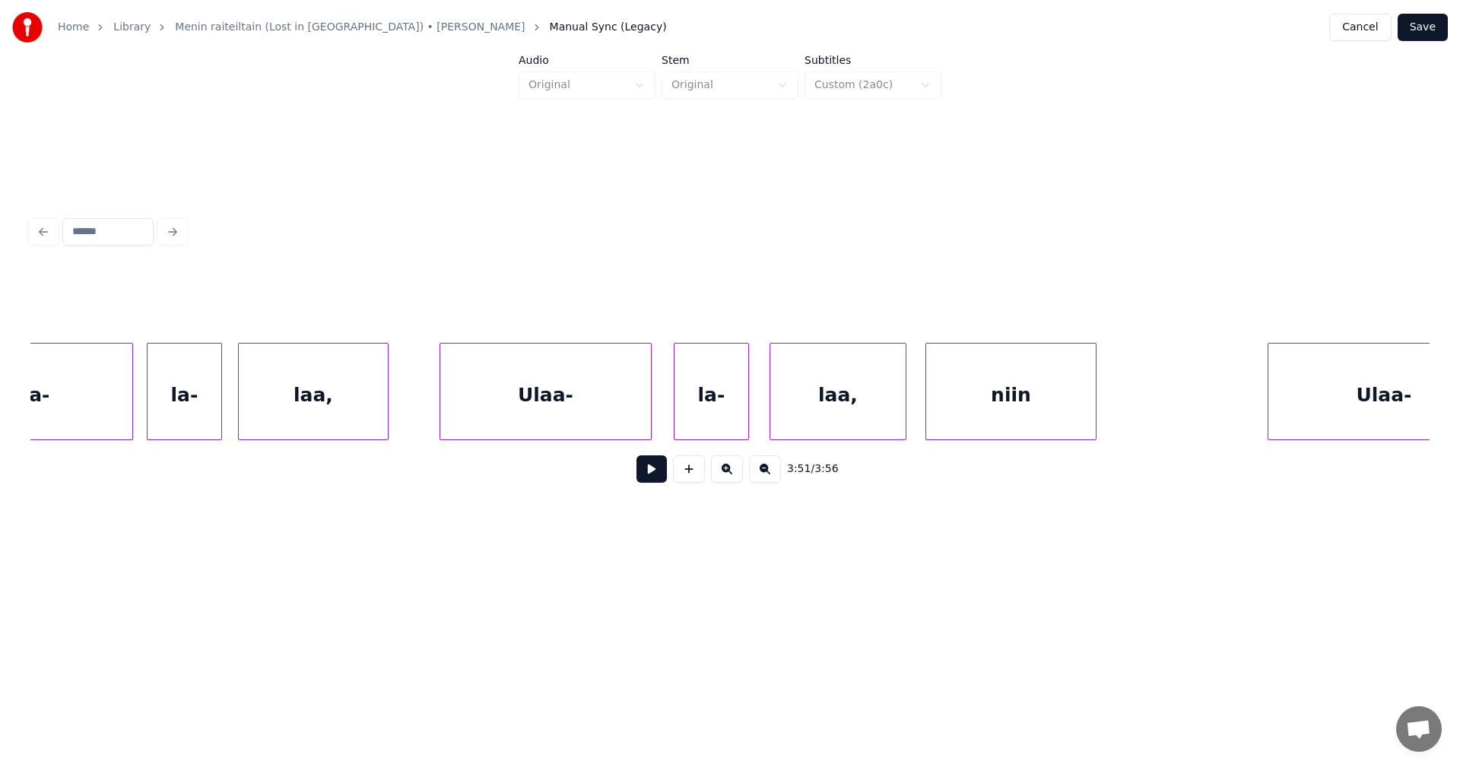
scroll to position [0, 74322]
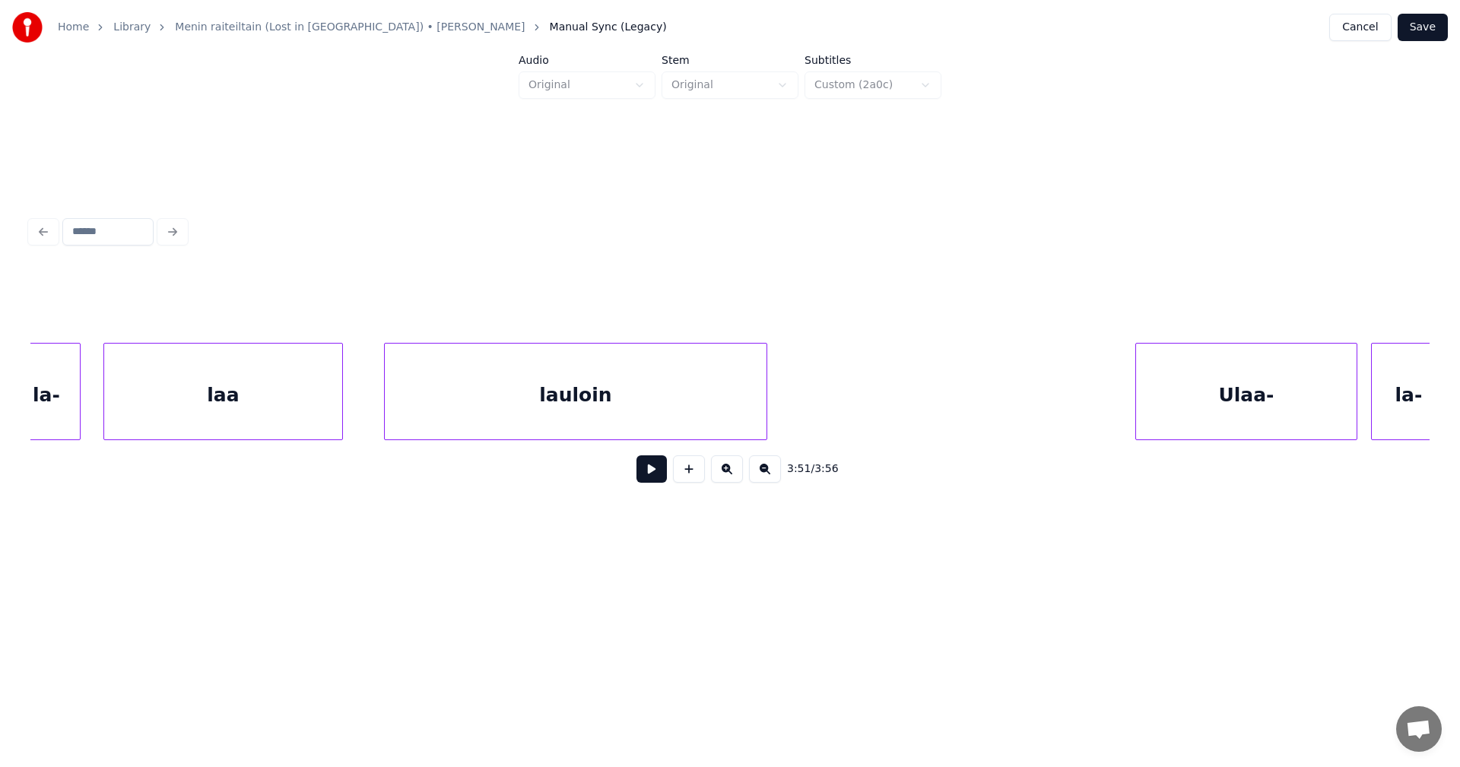
click at [469, 399] on div "lauloin" at bounding box center [576, 395] width 382 height 103
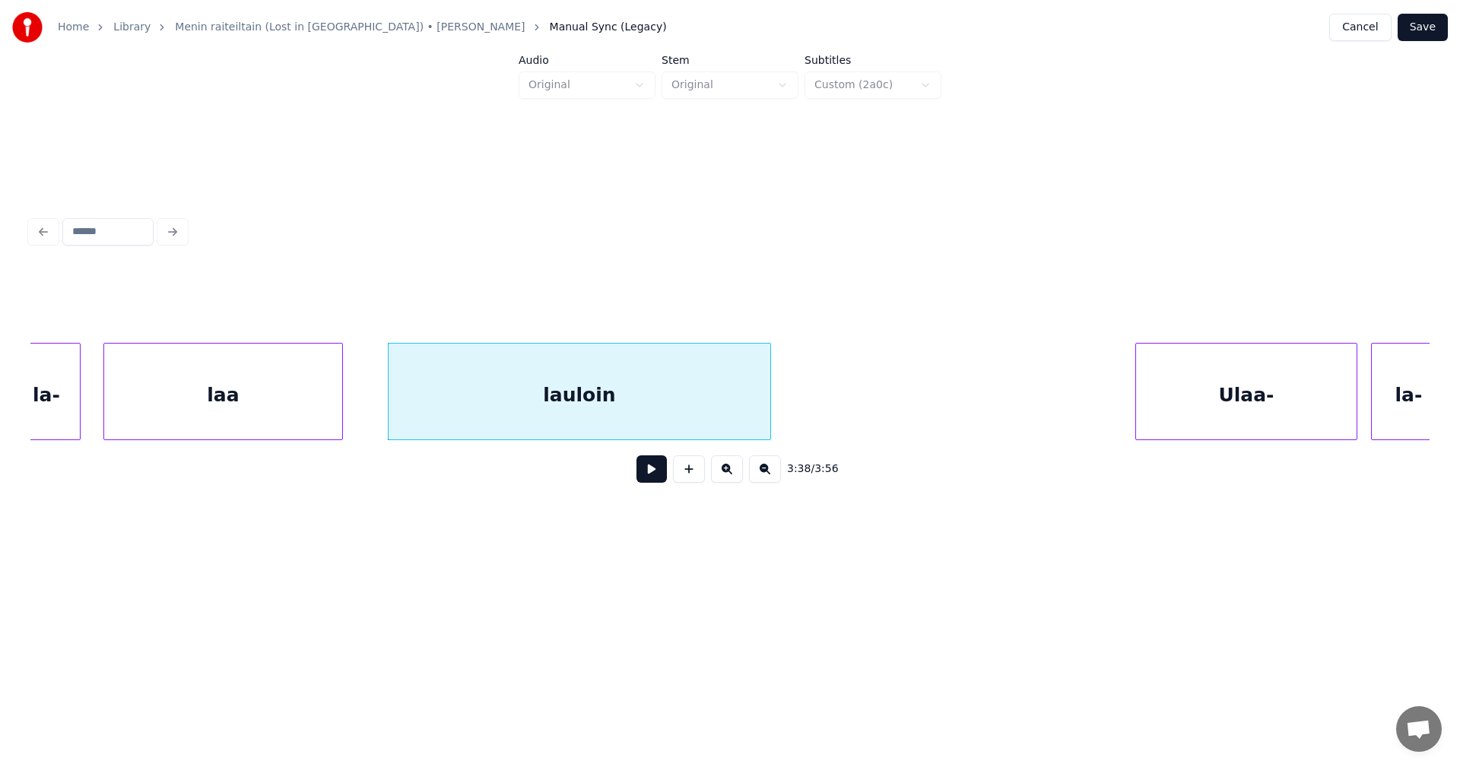
click at [639, 481] on button at bounding box center [651, 468] width 30 height 27
drag, startPoint x: 662, startPoint y: 471, endPoint x: 652, endPoint y: 465, distance: 11.0
click at [660, 470] on button at bounding box center [651, 468] width 30 height 27
click at [651, 421] on div "lauloin" at bounding box center [573, 395] width 382 height 103
click at [646, 478] on button at bounding box center [651, 468] width 30 height 27
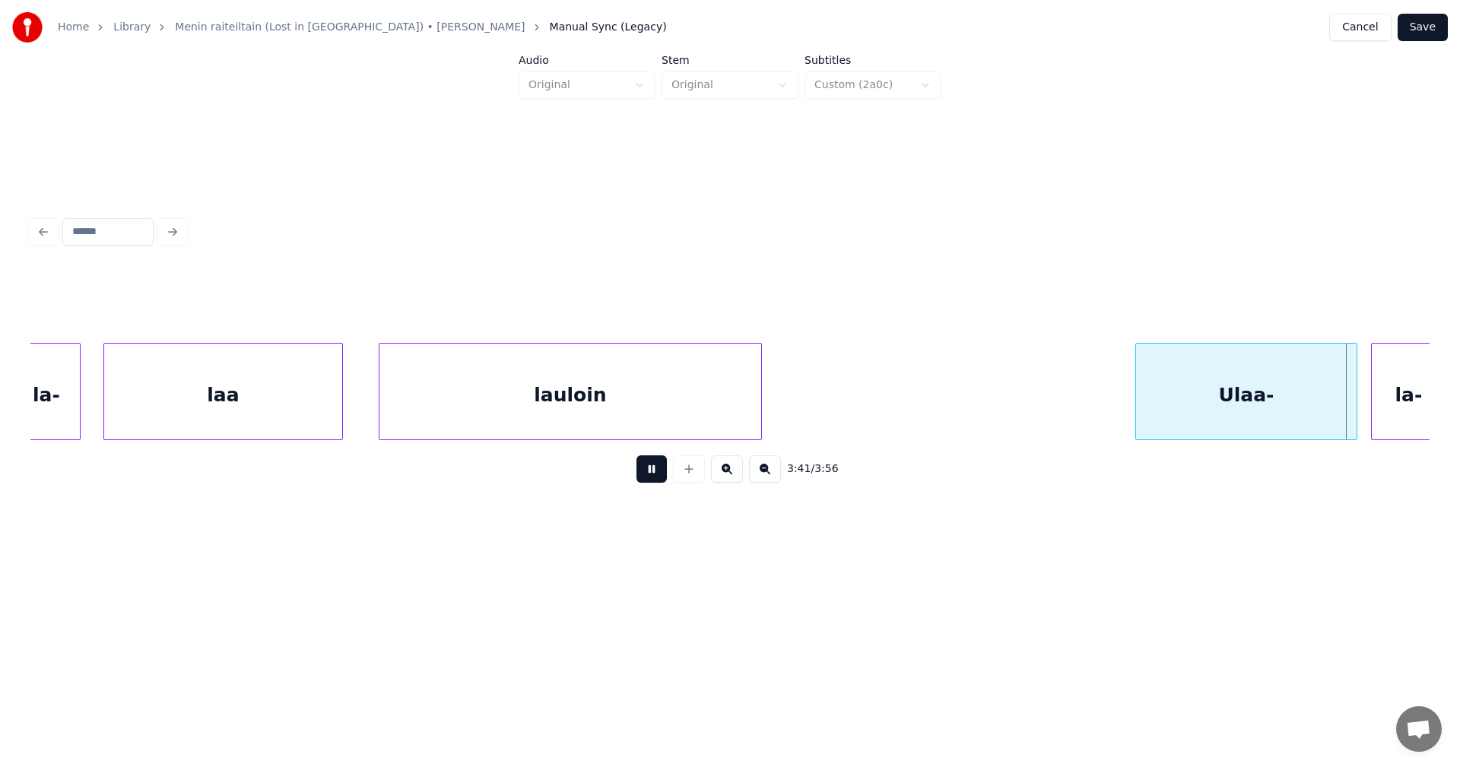
click at [649, 475] on button at bounding box center [651, 468] width 30 height 27
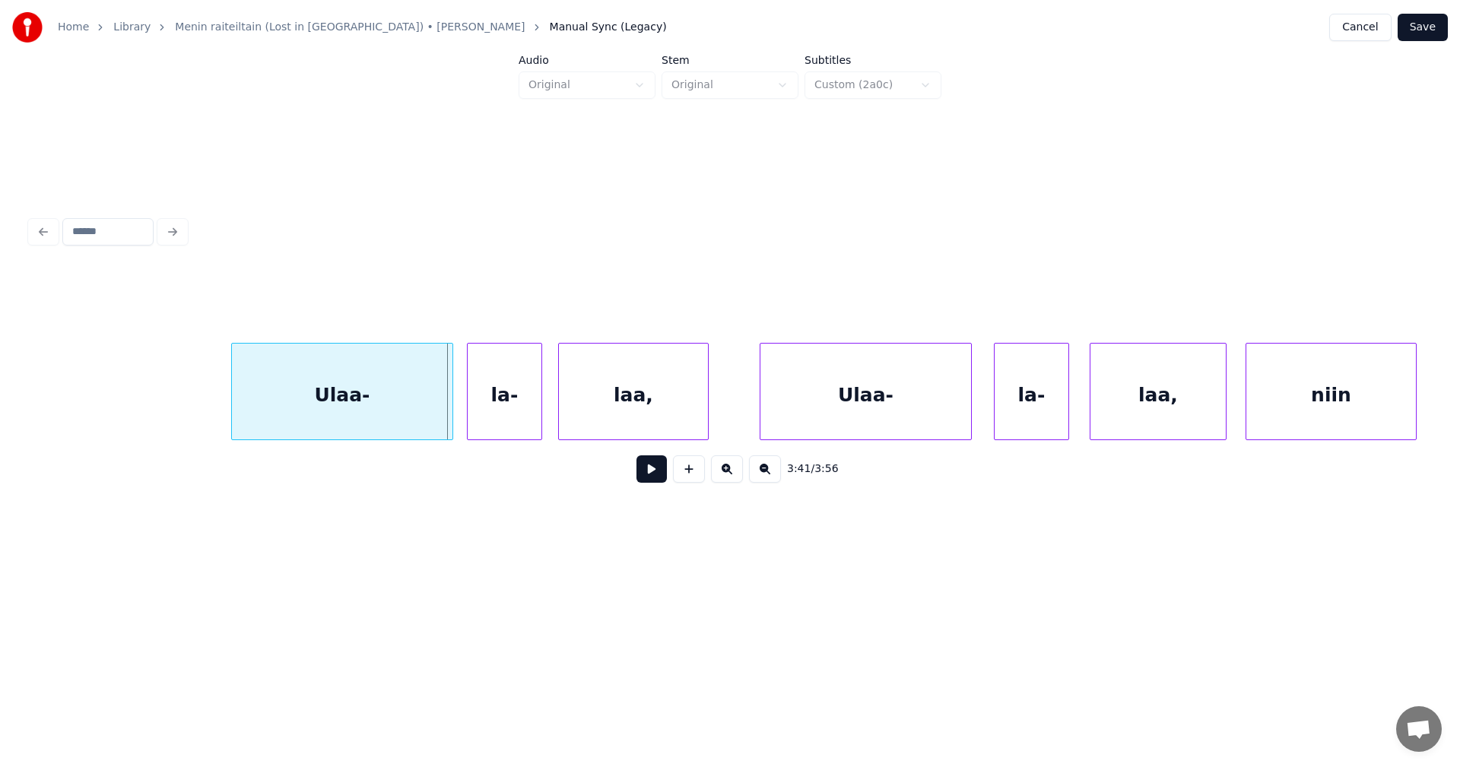
scroll to position [0, 75234]
click at [655, 476] on button at bounding box center [651, 468] width 30 height 27
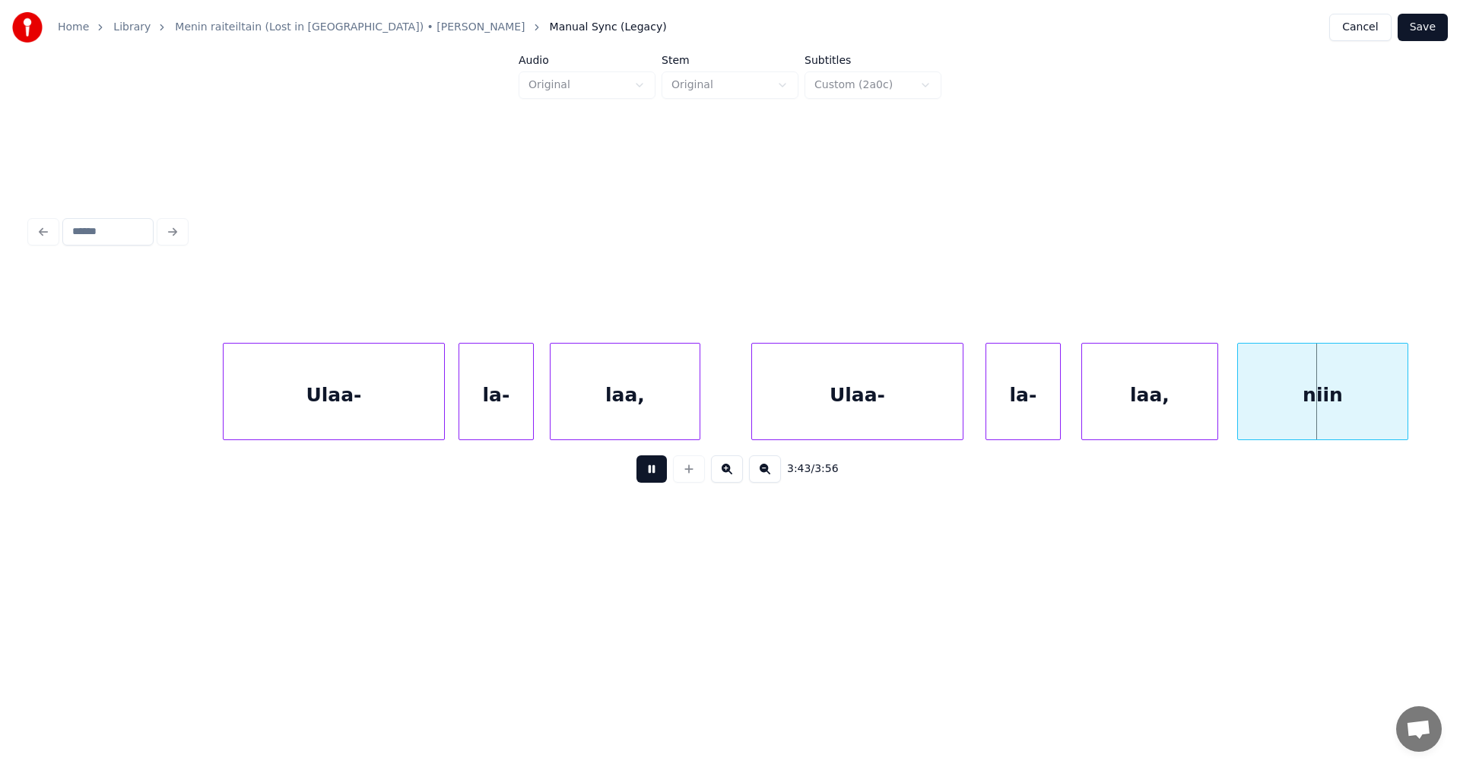
click at [657, 474] on button at bounding box center [651, 468] width 30 height 27
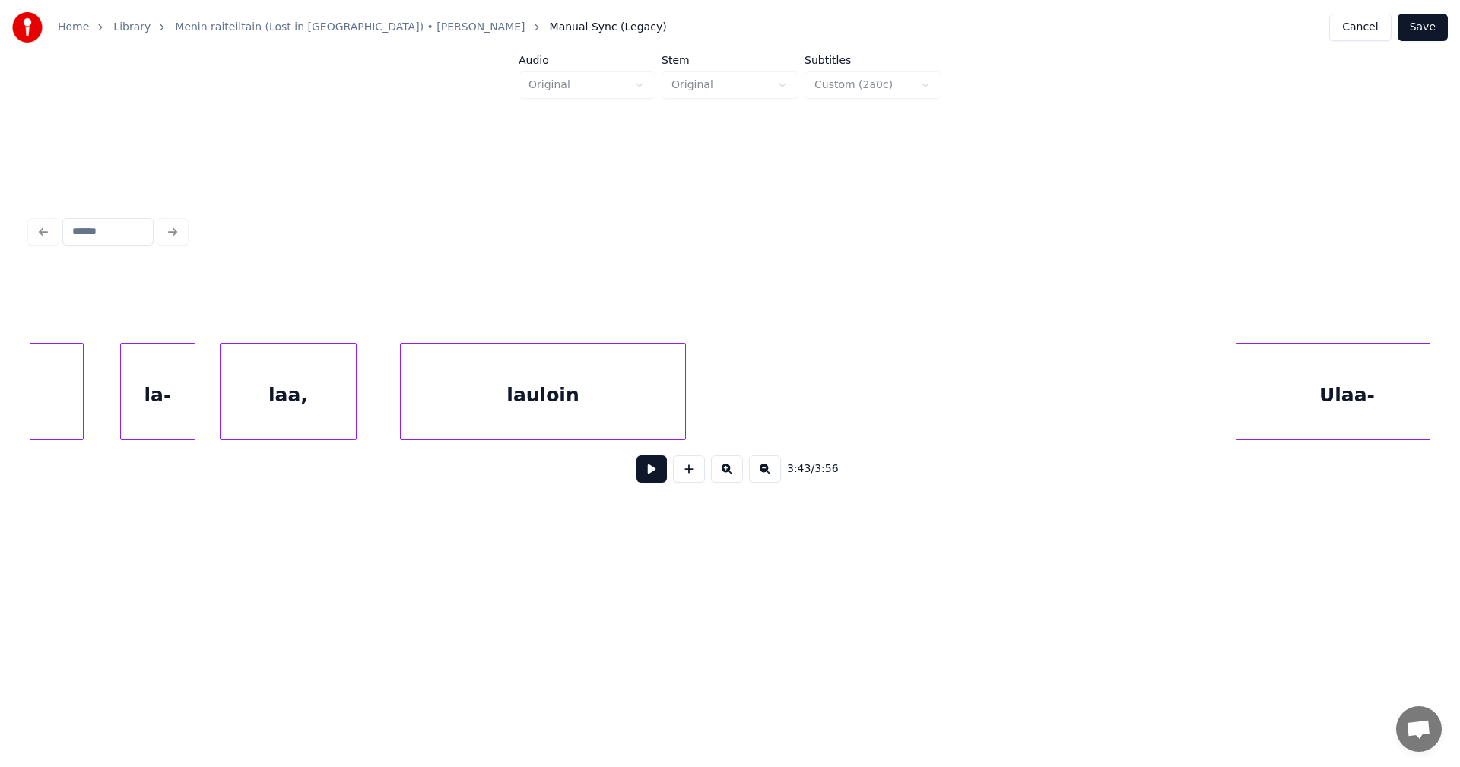
scroll to position [0, 76968]
click at [1428, 439] on div "3:43 / 3:56" at bounding box center [729, 353] width 1411 height 301
click at [623, 404] on div "lauloin" at bounding box center [507, 395] width 284 height 103
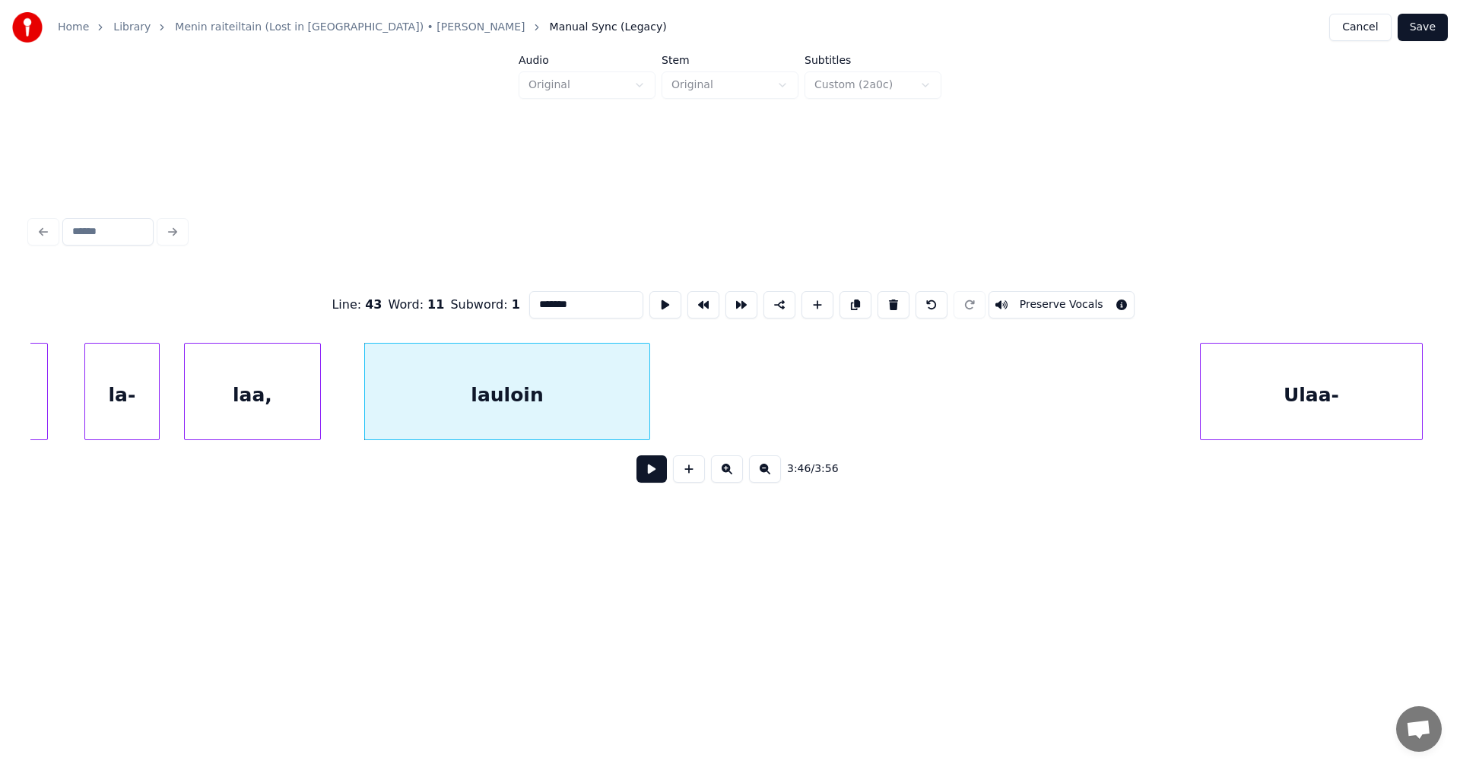
click at [660, 474] on button at bounding box center [651, 468] width 30 height 27
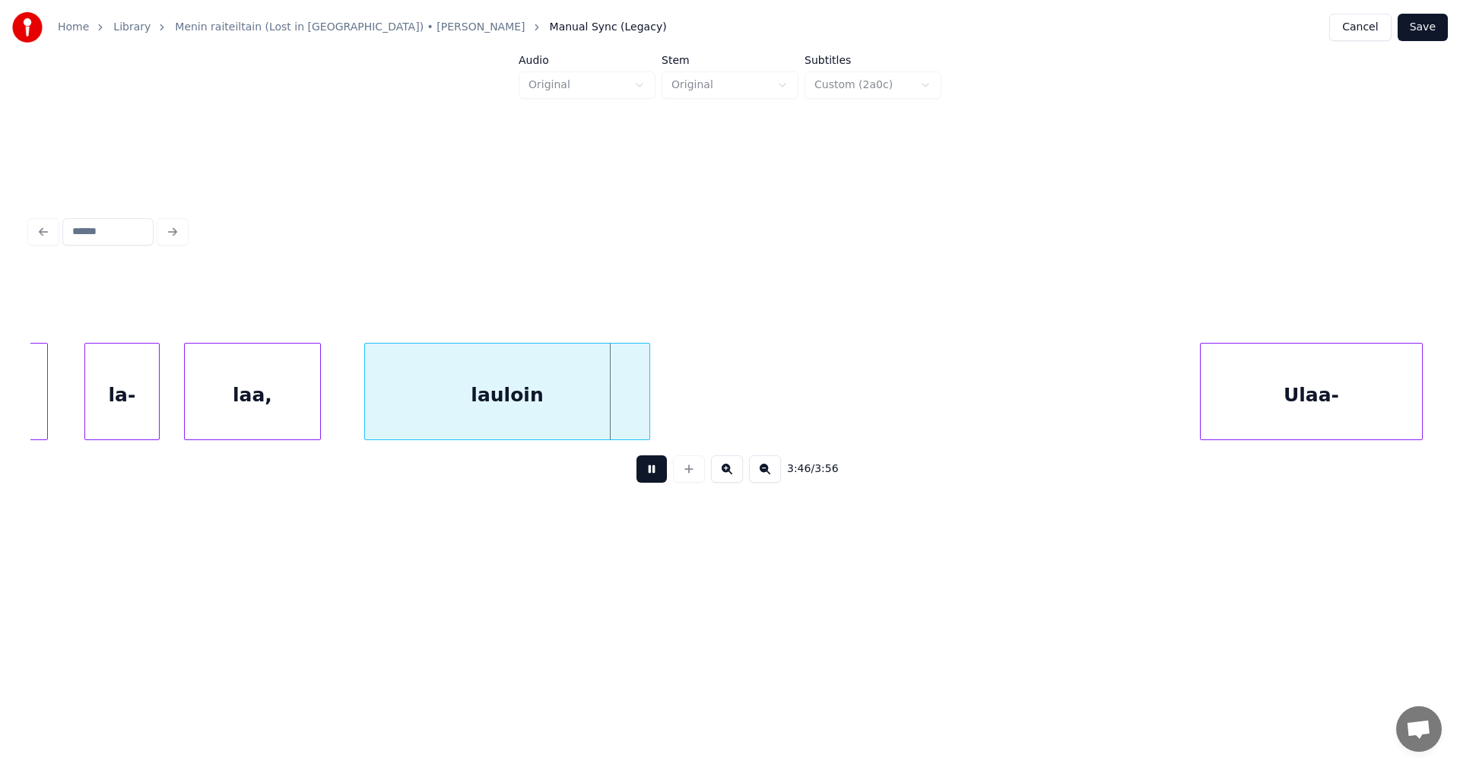
drag, startPoint x: 660, startPoint y: 474, endPoint x: 422, endPoint y: 503, distance: 239.7
click at [660, 473] on button at bounding box center [651, 468] width 30 height 27
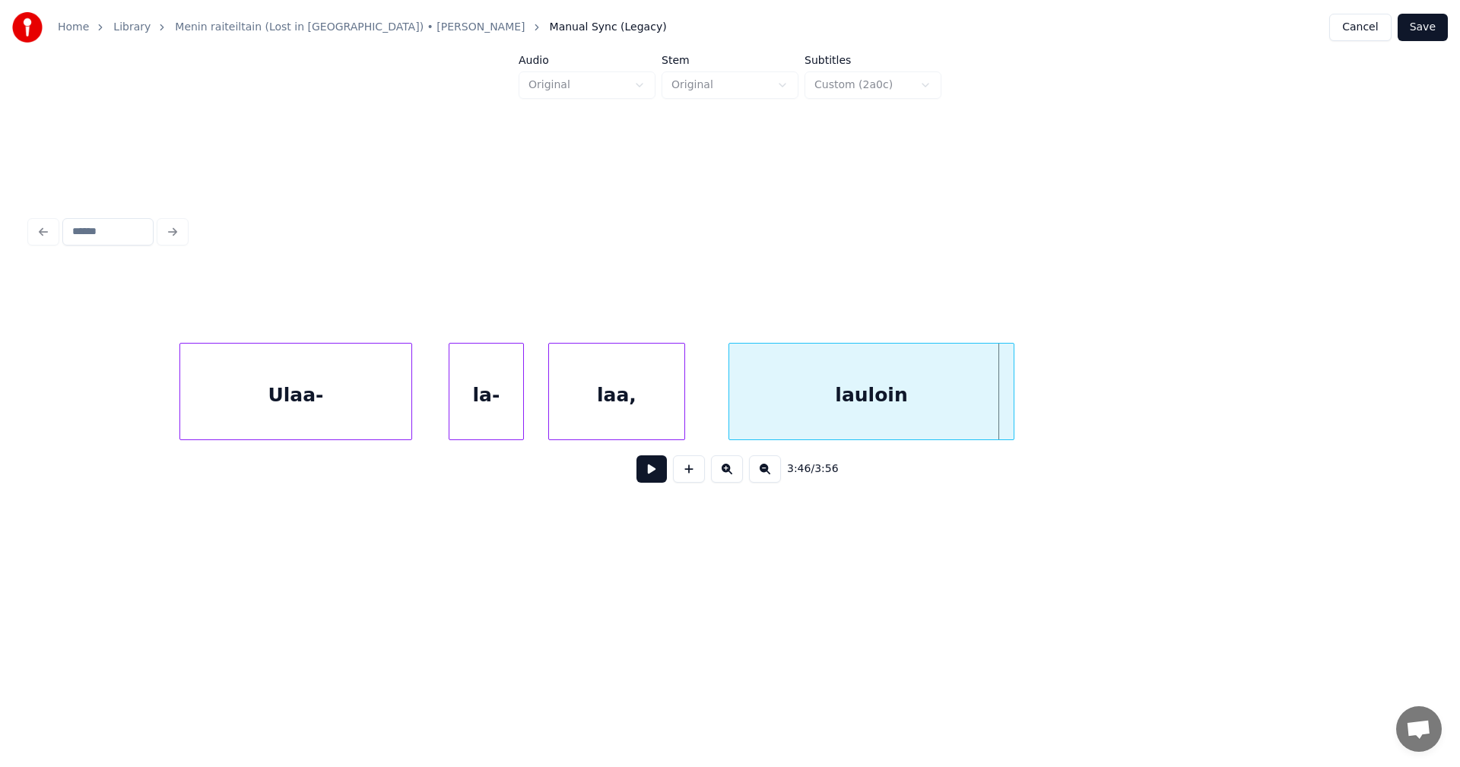
scroll to position [0, 76633]
click at [338, 382] on div "Ulaa-" at bounding box center [296, 395] width 231 height 103
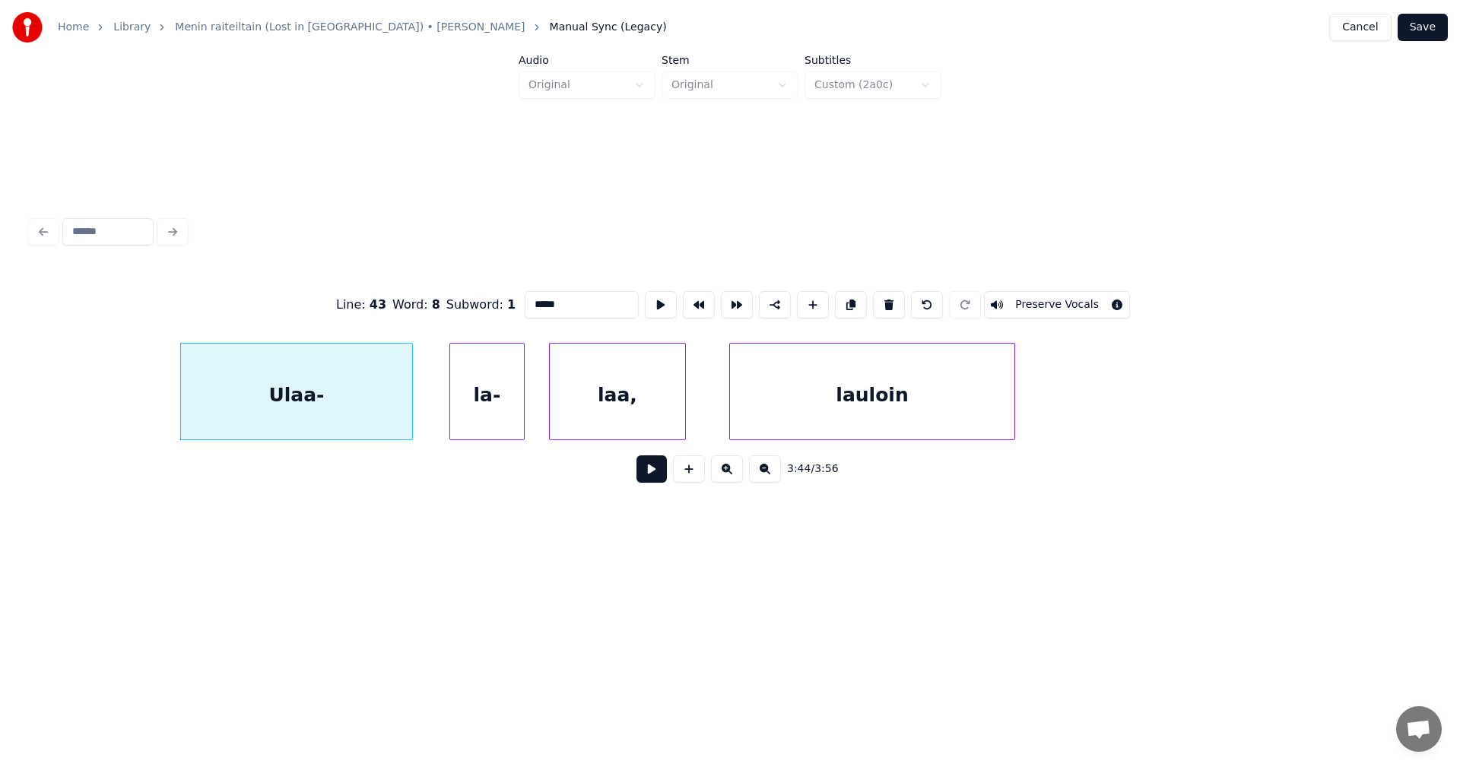
click at [643, 478] on button at bounding box center [651, 468] width 30 height 27
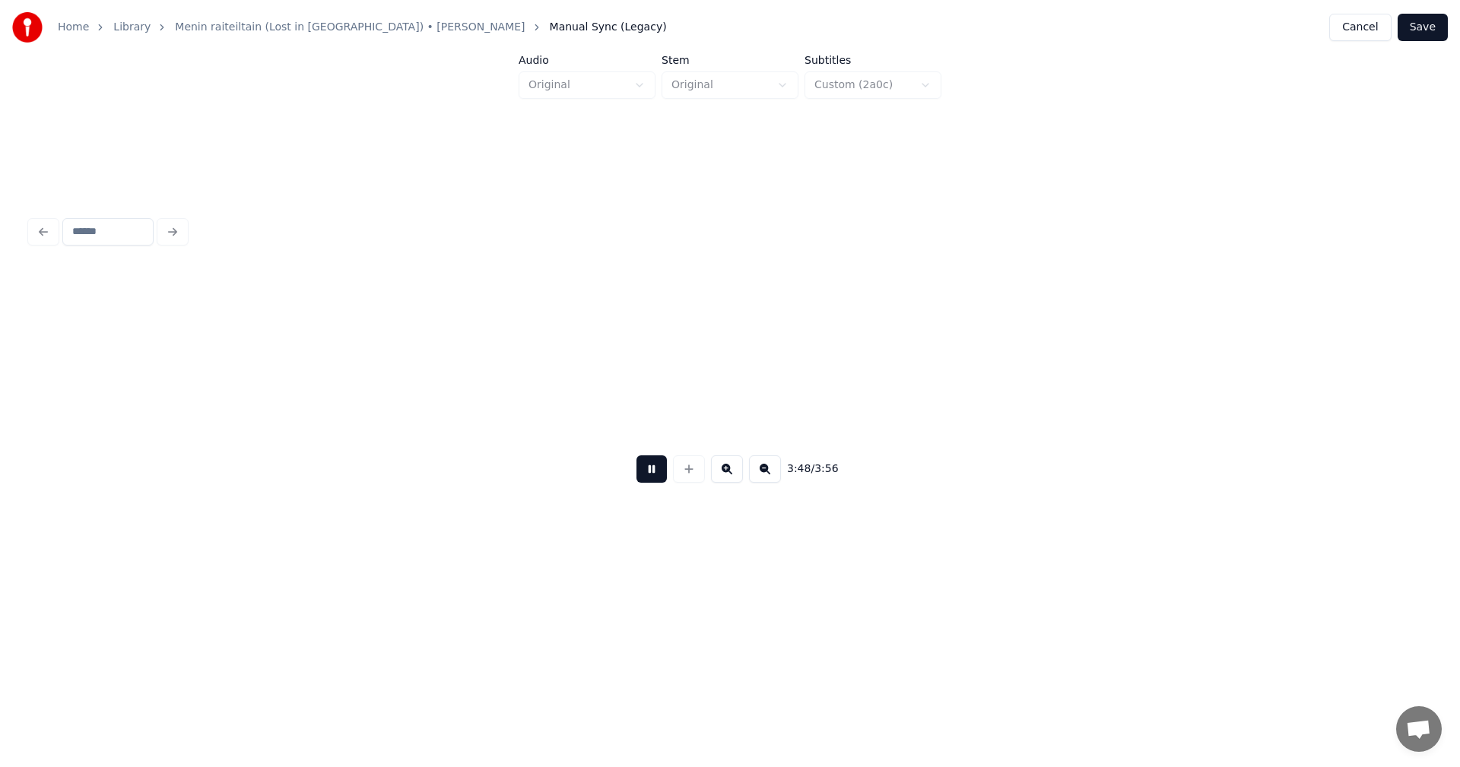
scroll to position [0, 78033]
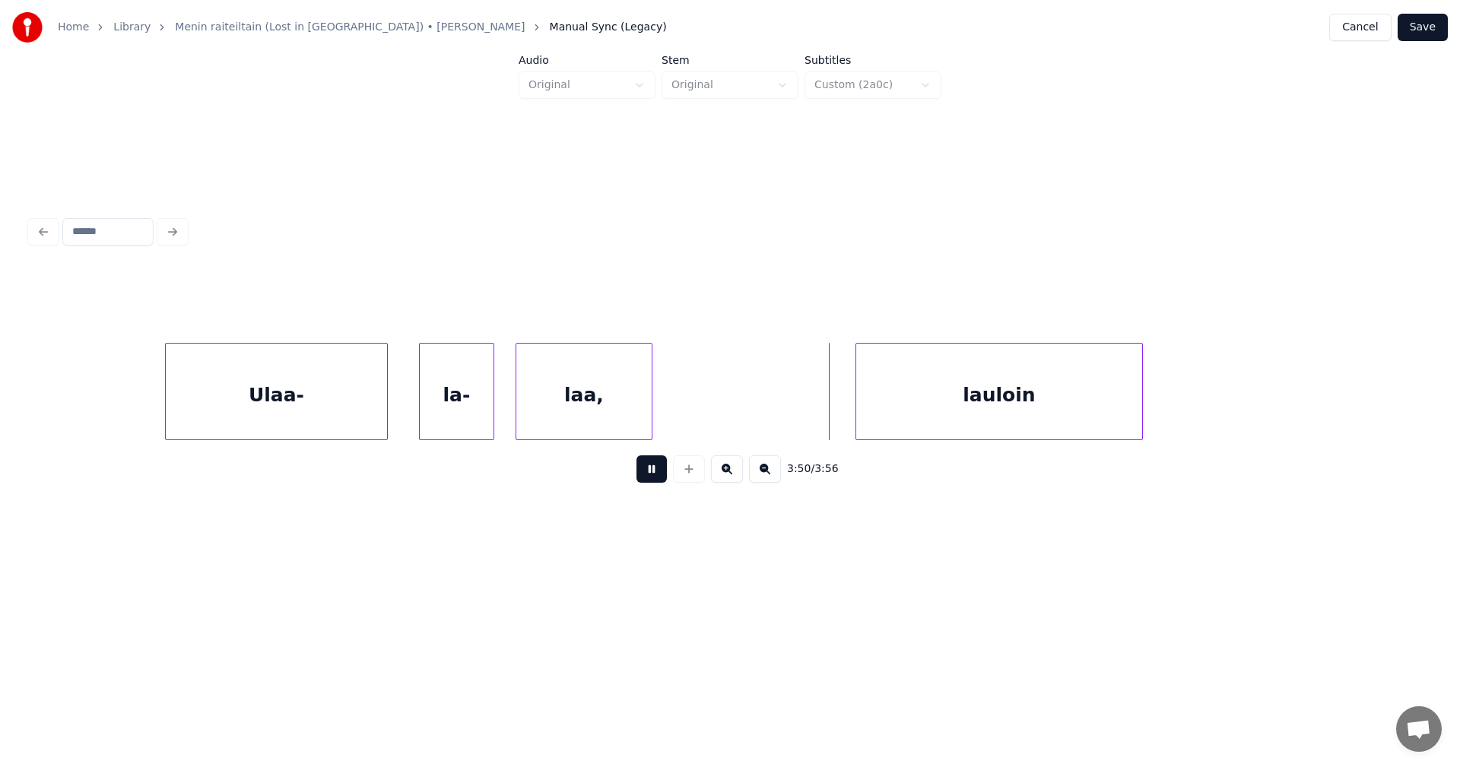
drag, startPoint x: 653, startPoint y: 473, endPoint x: 669, endPoint y: 463, distance: 18.8
click at [654, 473] on button at bounding box center [651, 468] width 30 height 27
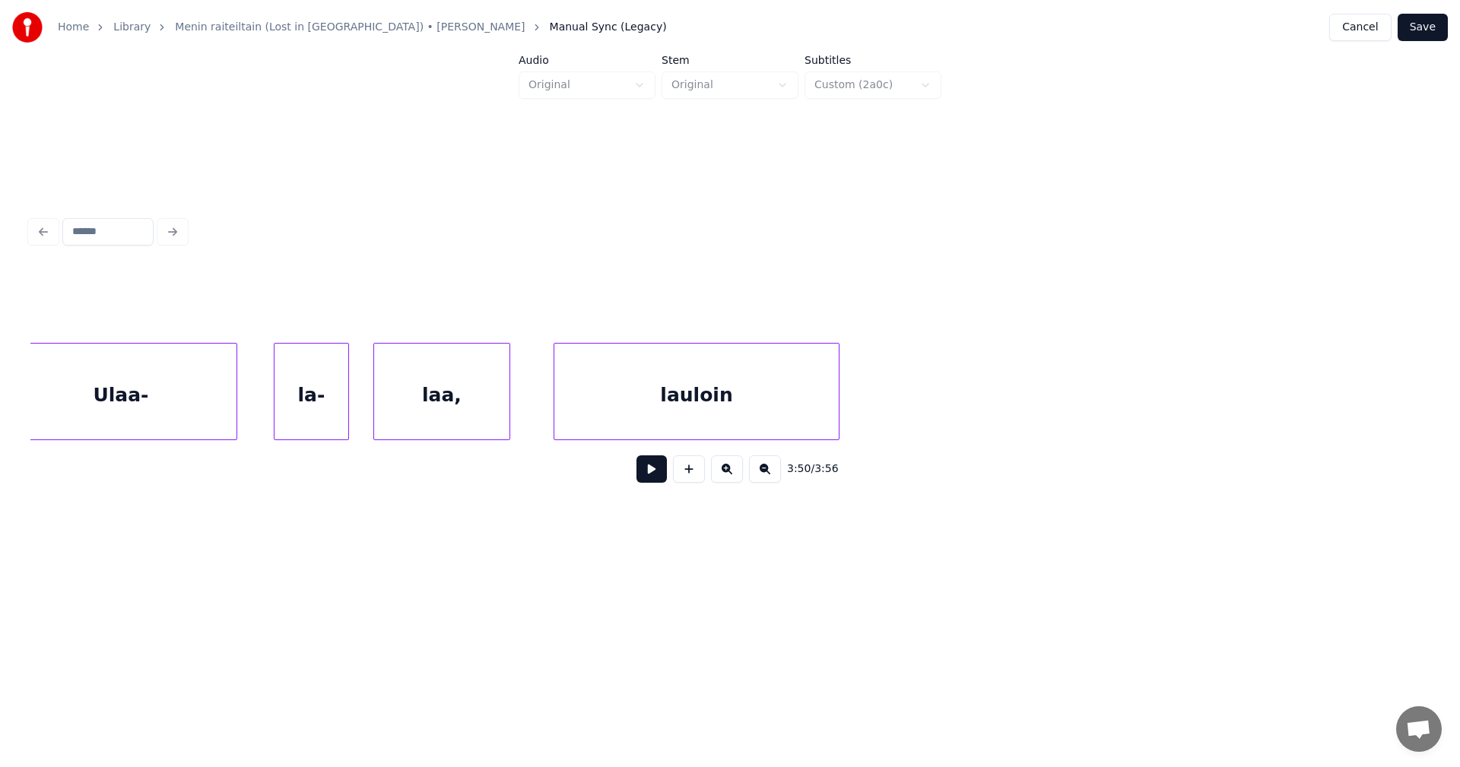
scroll to position [0, 75585]
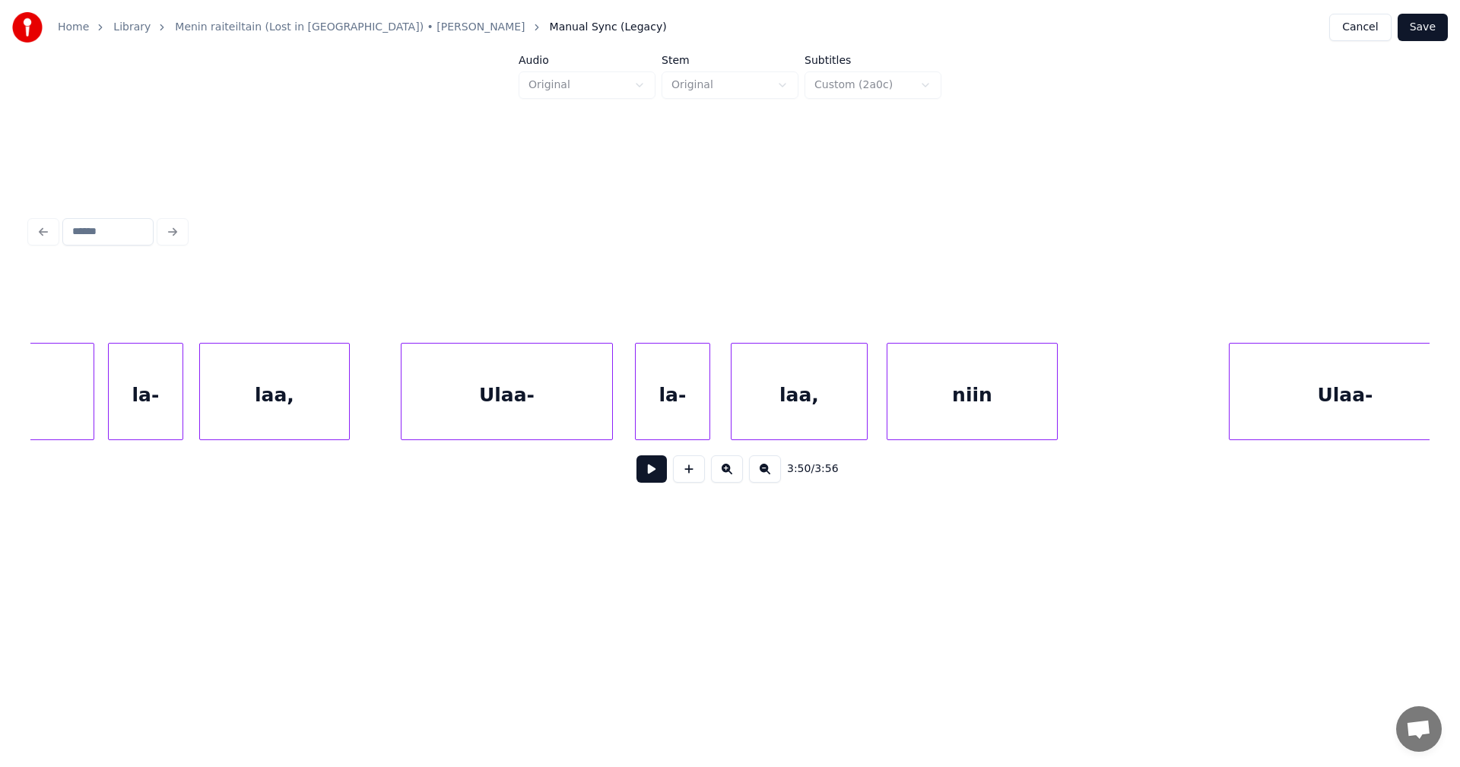
click at [478, 410] on div "Ulaa-" at bounding box center [506, 395] width 211 height 103
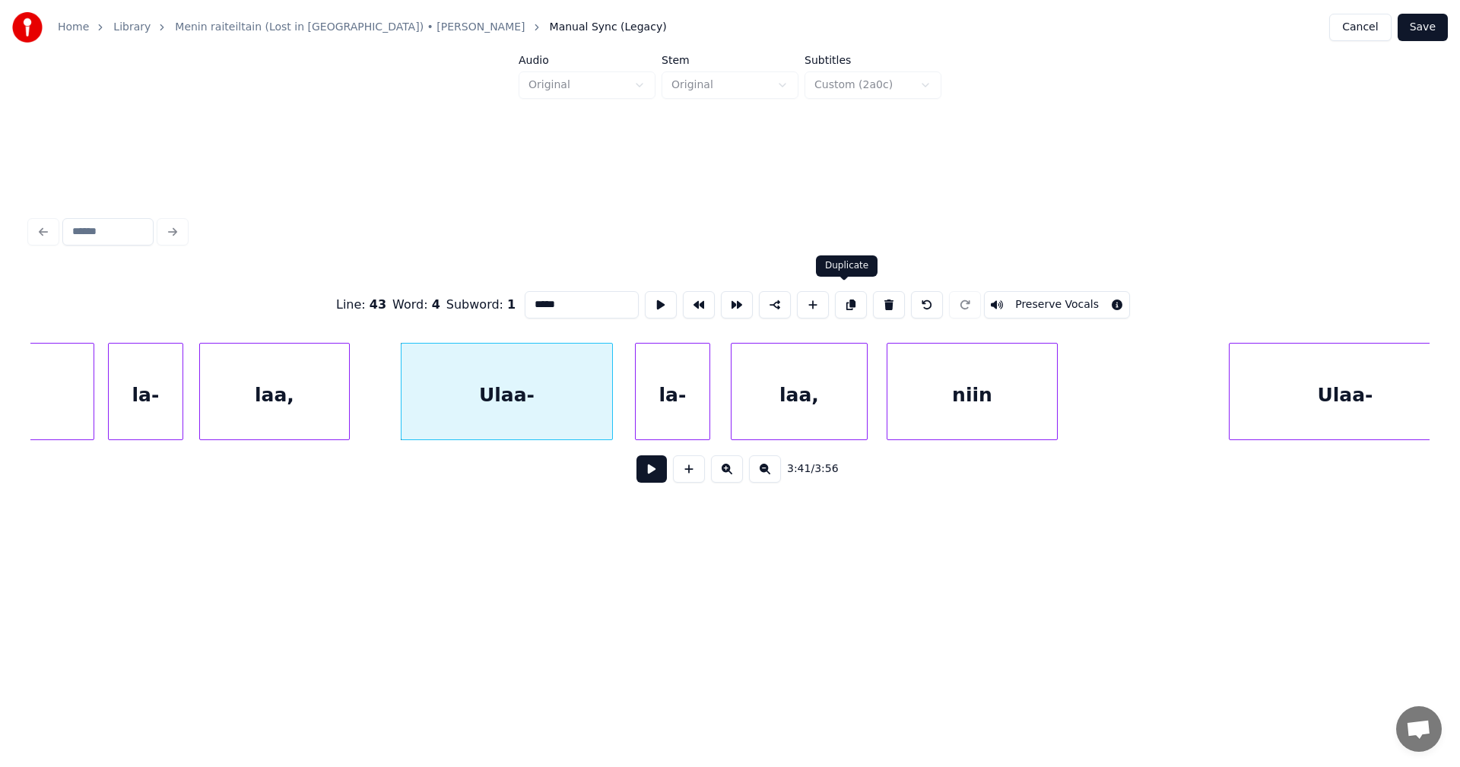
click at [848, 307] on button at bounding box center [851, 304] width 32 height 27
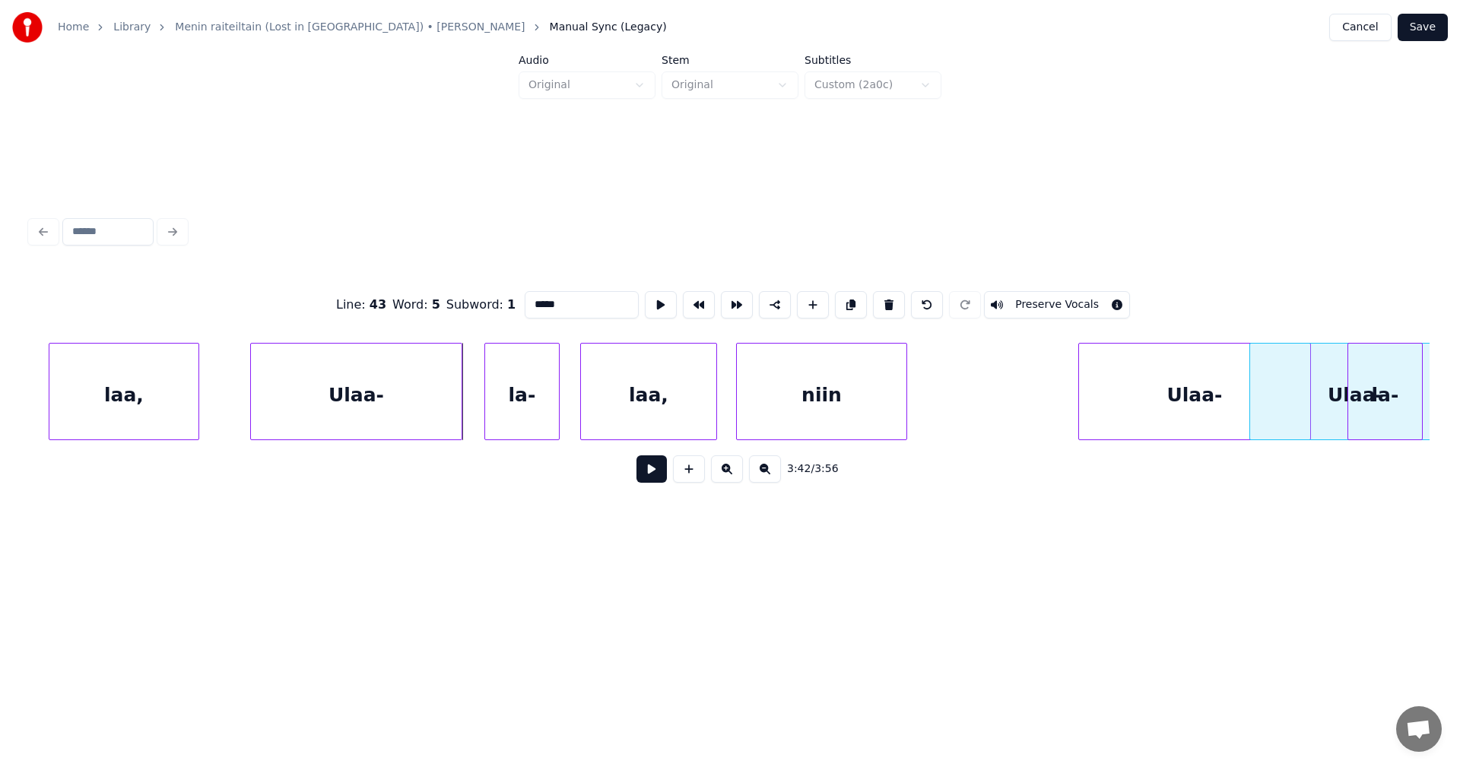
scroll to position [0, 75774]
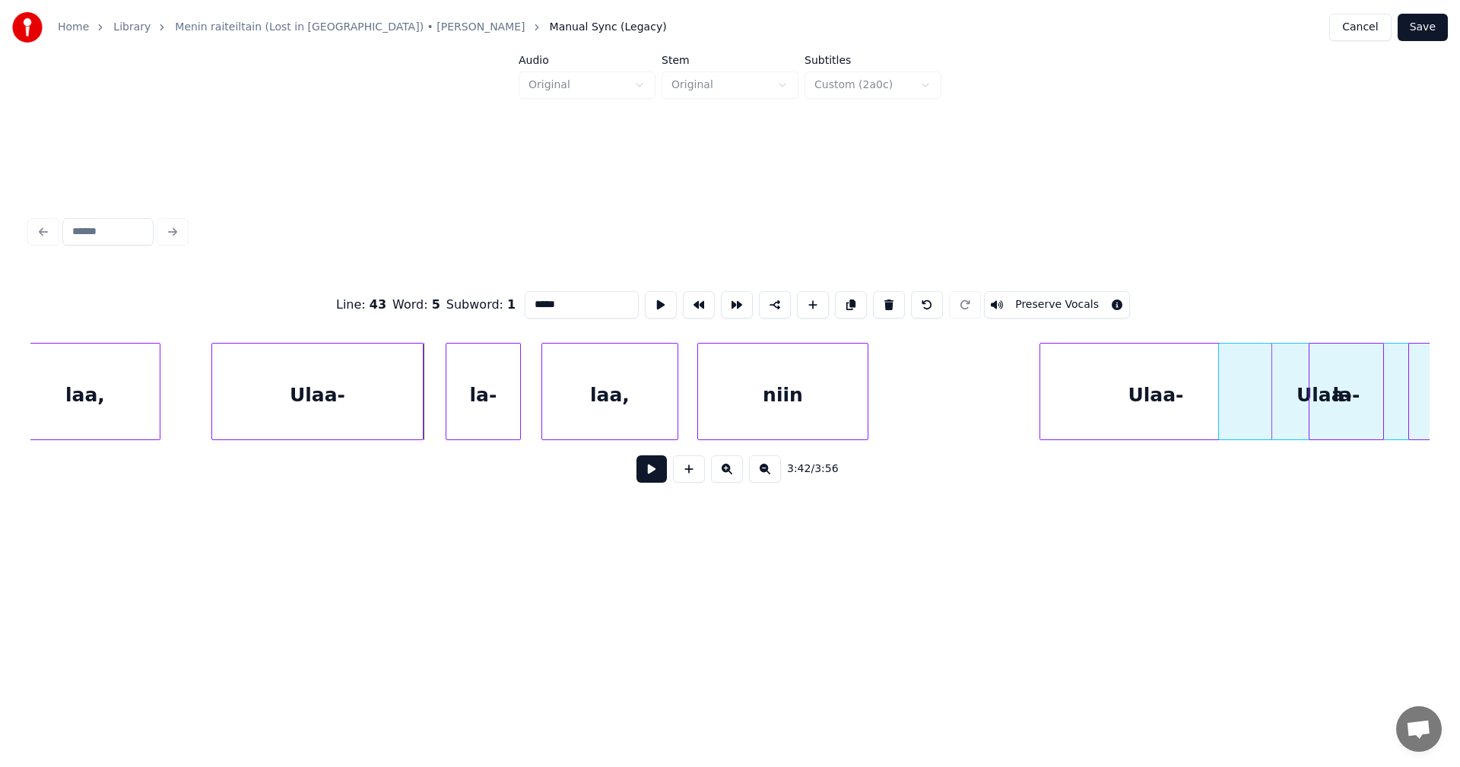
click at [1459, 330] on div "Home Library Menin raiteiltain (Lost in [GEOGRAPHIC_DATA]) • [PERSON_NAME] Manu…" at bounding box center [730, 291] width 1460 height 583
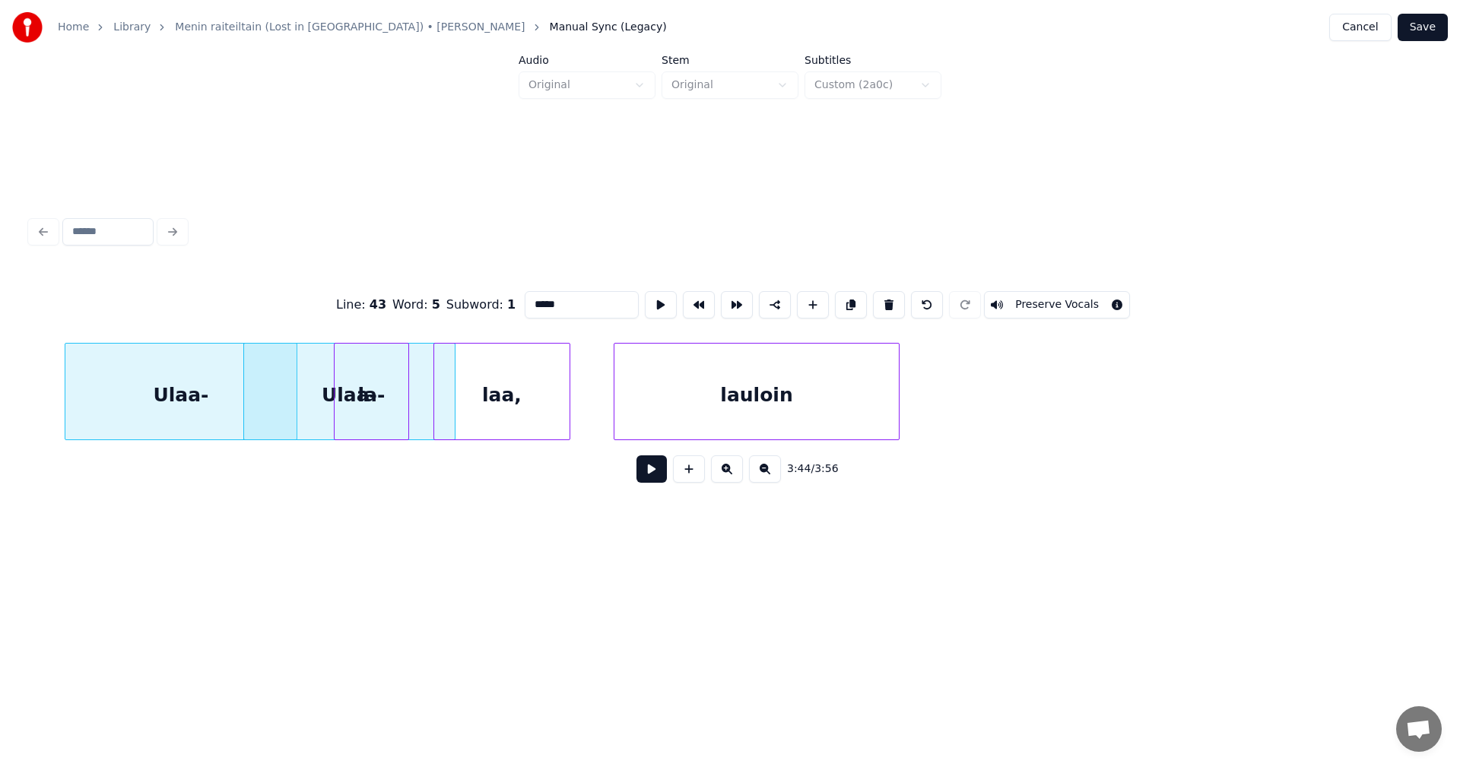
scroll to position [0, 76778]
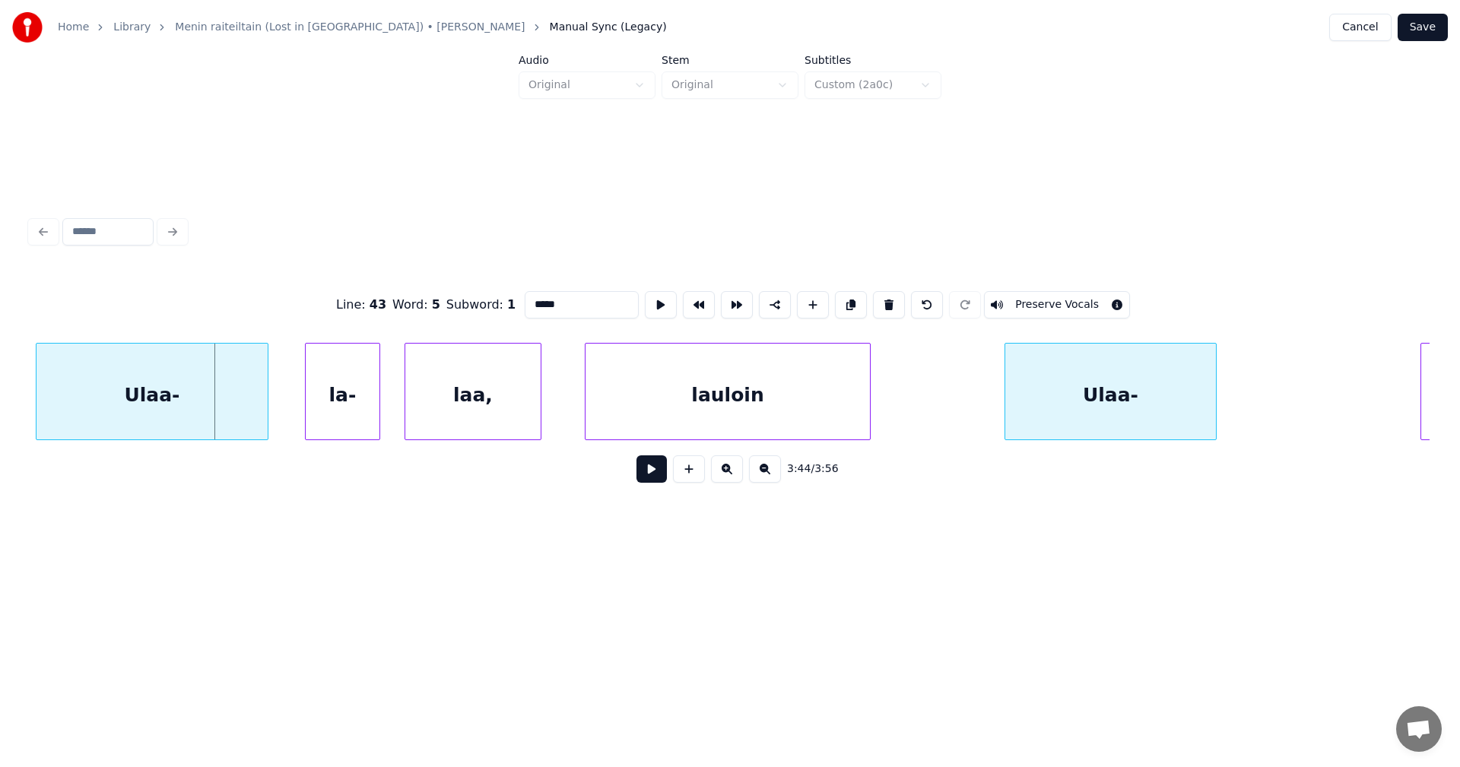
click at [1093, 351] on div "Ulaa-" at bounding box center [1110, 395] width 211 height 103
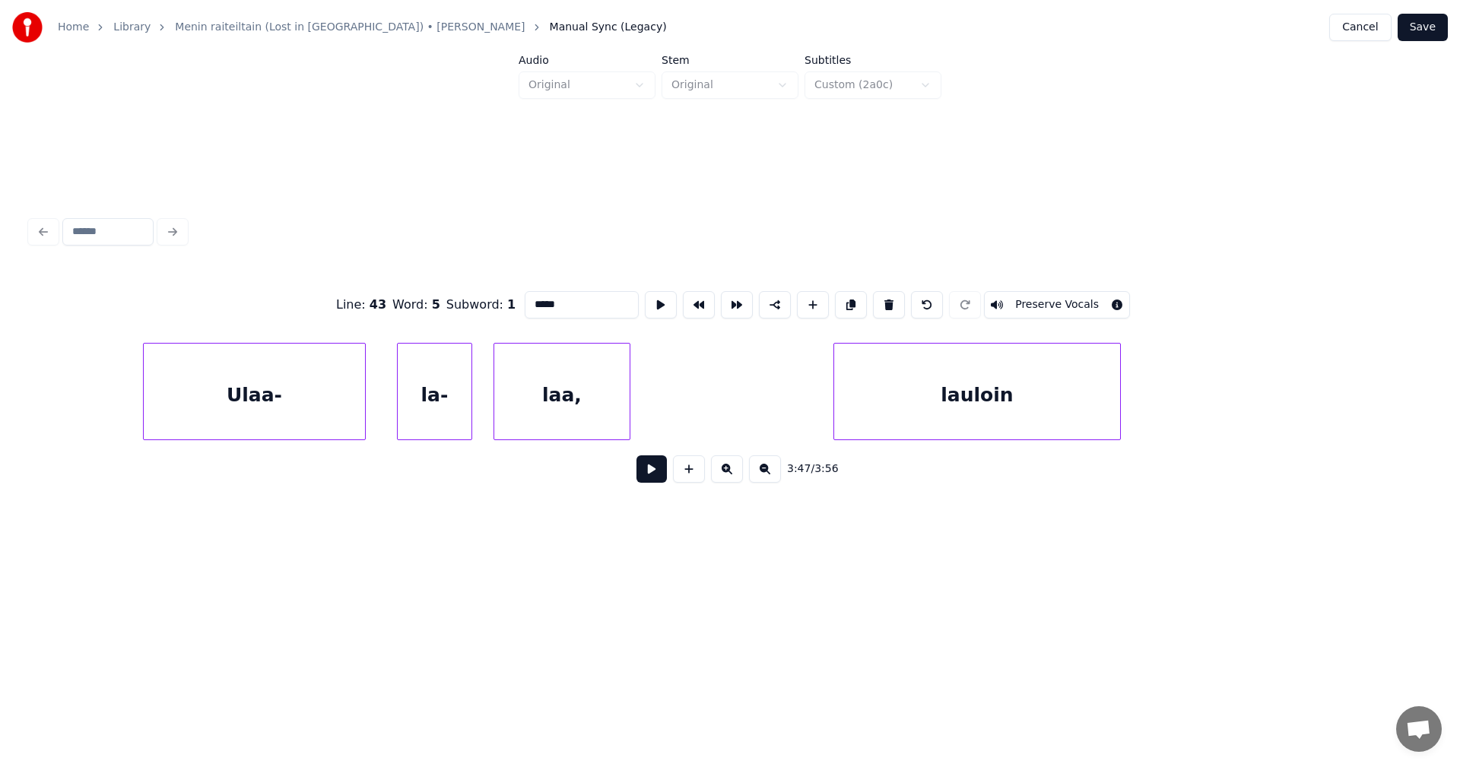
scroll to position [0, 76831]
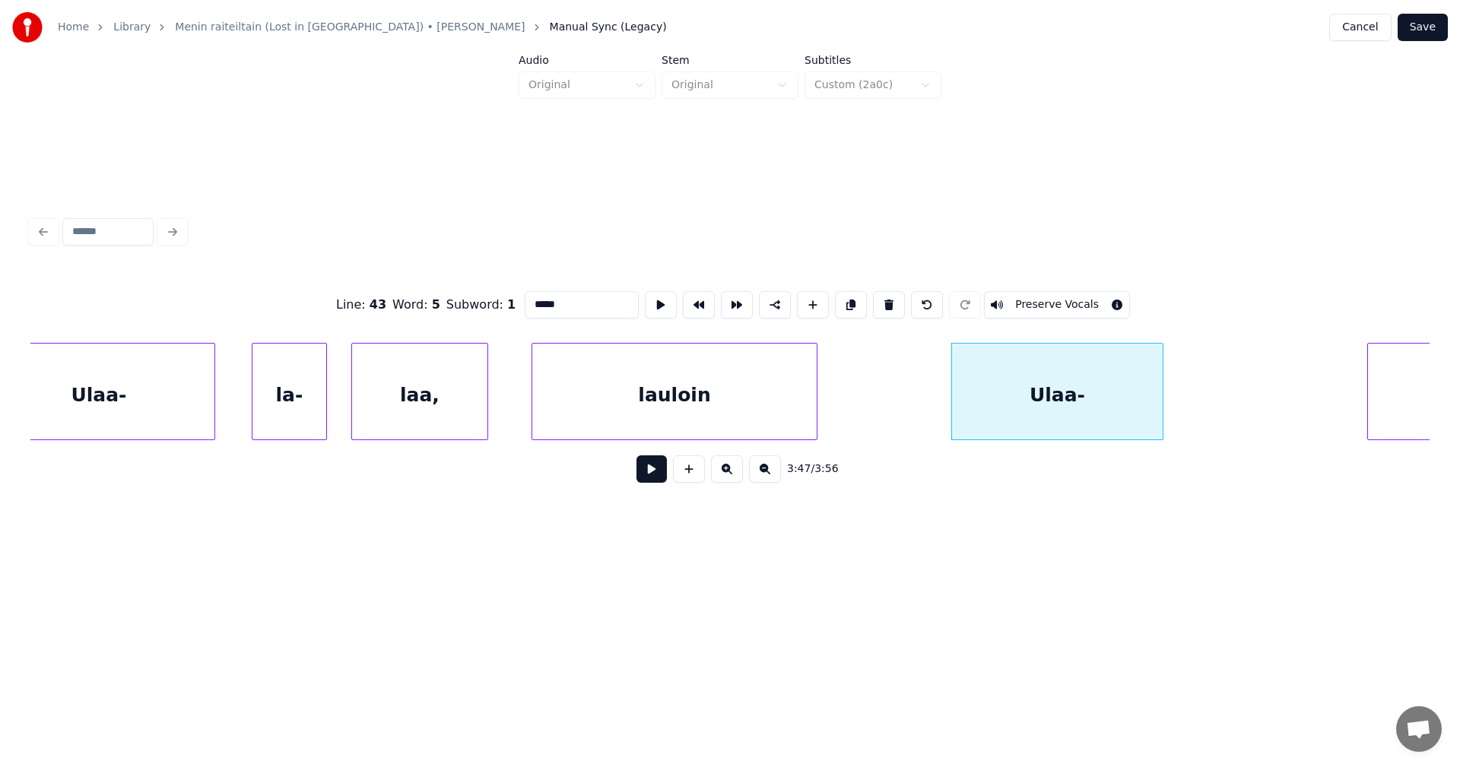
click at [1059, 404] on div "Ulaa-" at bounding box center [1057, 395] width 211 height 103
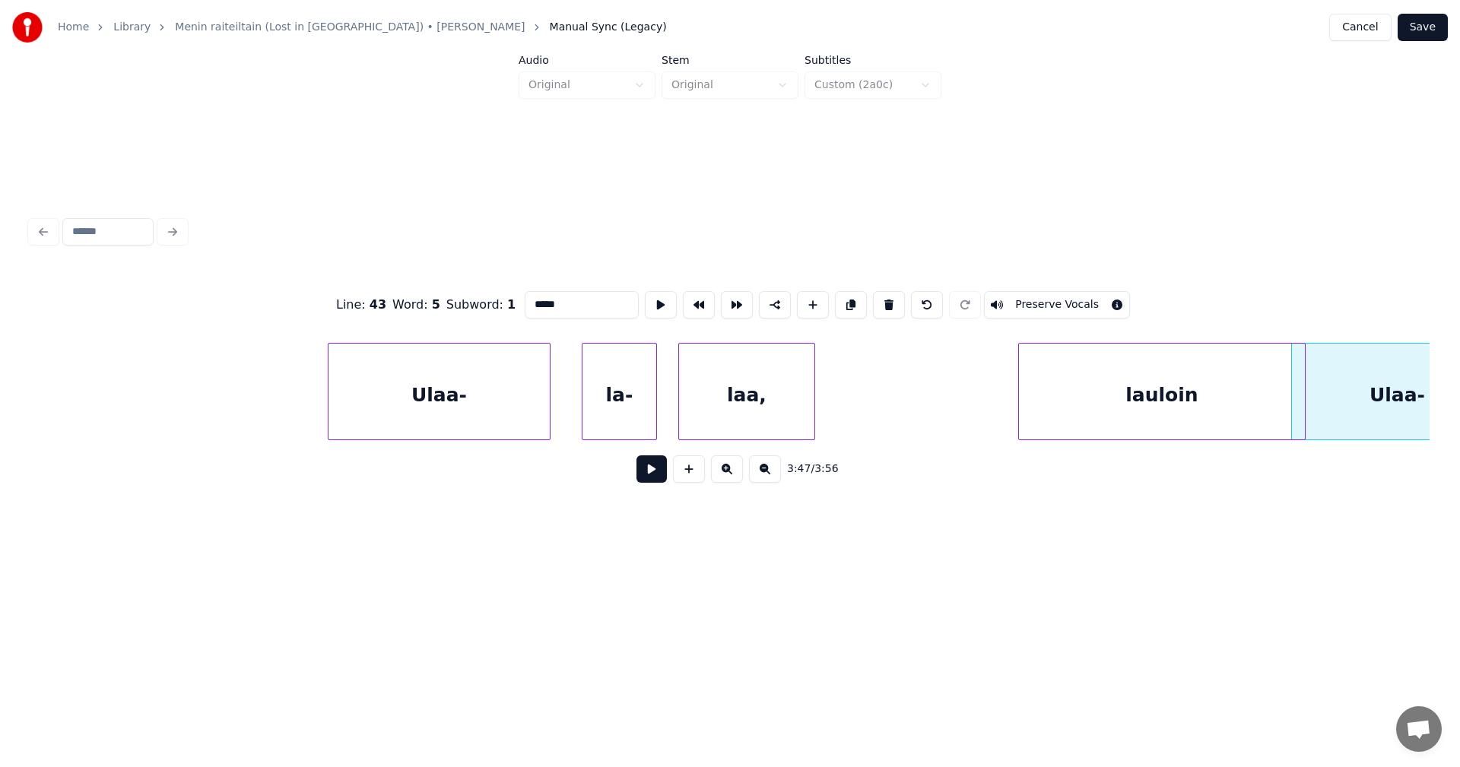
scroll to position [0, 77944]
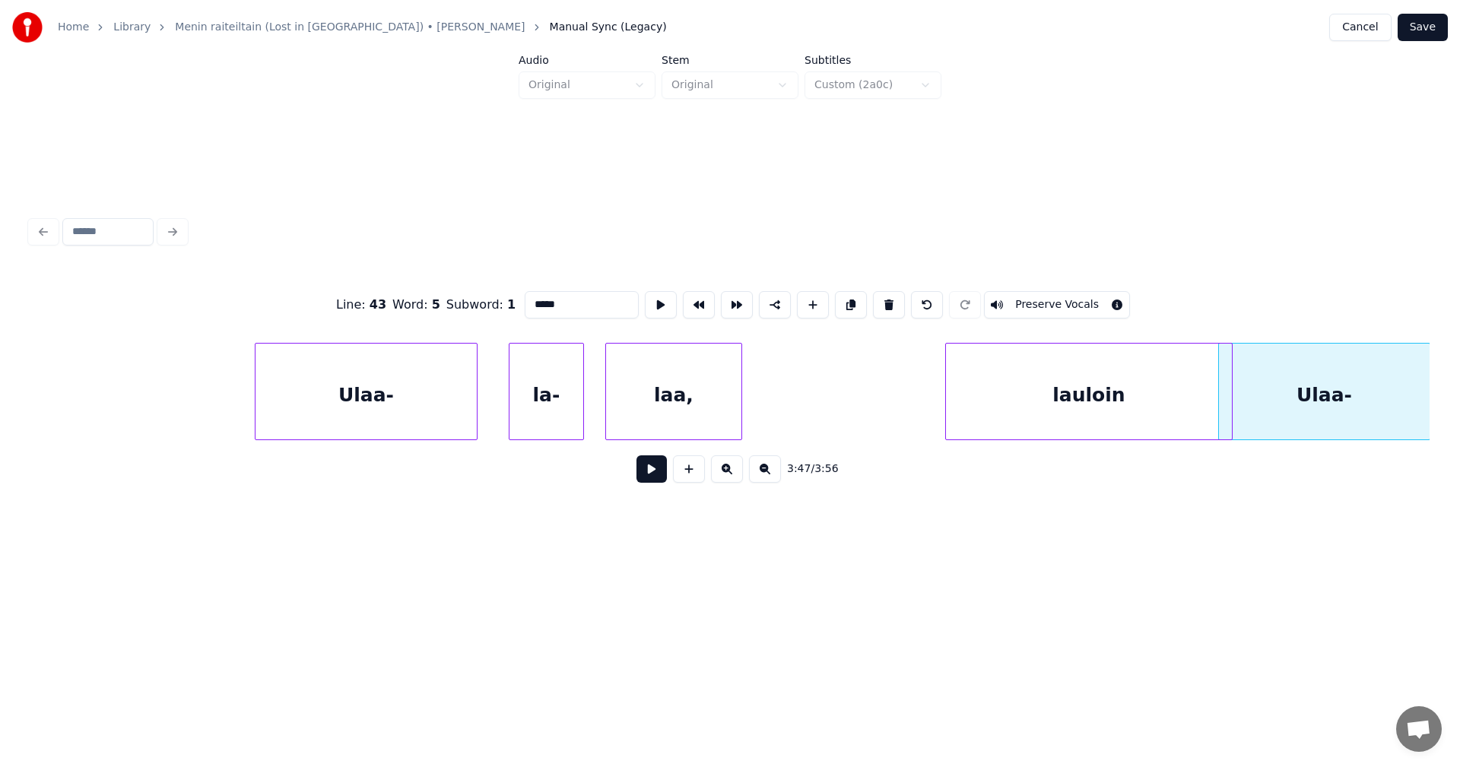
click at [1459, 165] on div "Home Library Menin raiteiltain (Lost in [GEOGRAPHIC_DATA]) • [PERSON_NAME] Manu…" at bounding box center [730, 291] width 1460 height 583
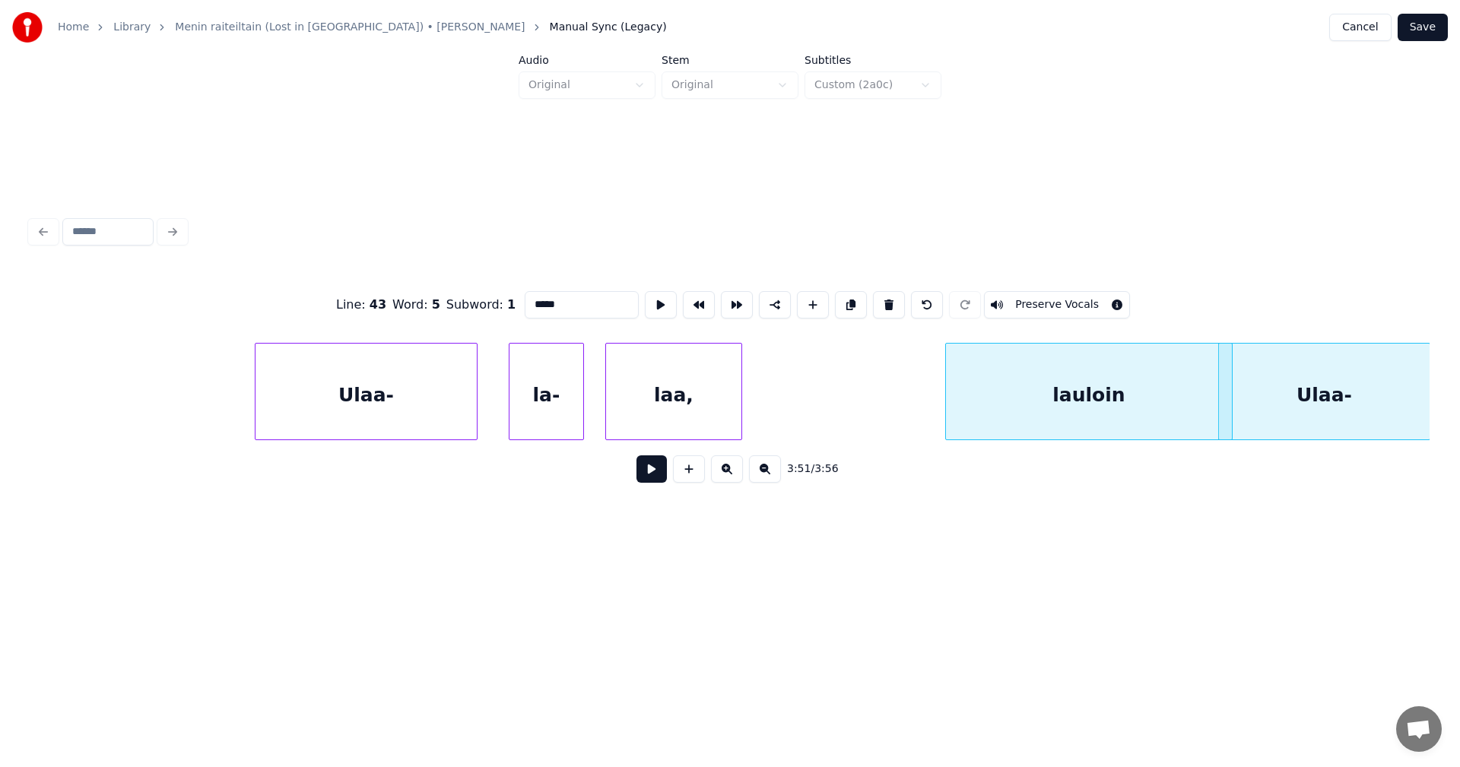
click at [1436, 435] on div "Home Library Menin raiteiltain (Lost in [GEOGRAPHIC_DATA]) • [PERSON_NAME] Manu…" at bounding box center [730, 291] width 1460 height 583
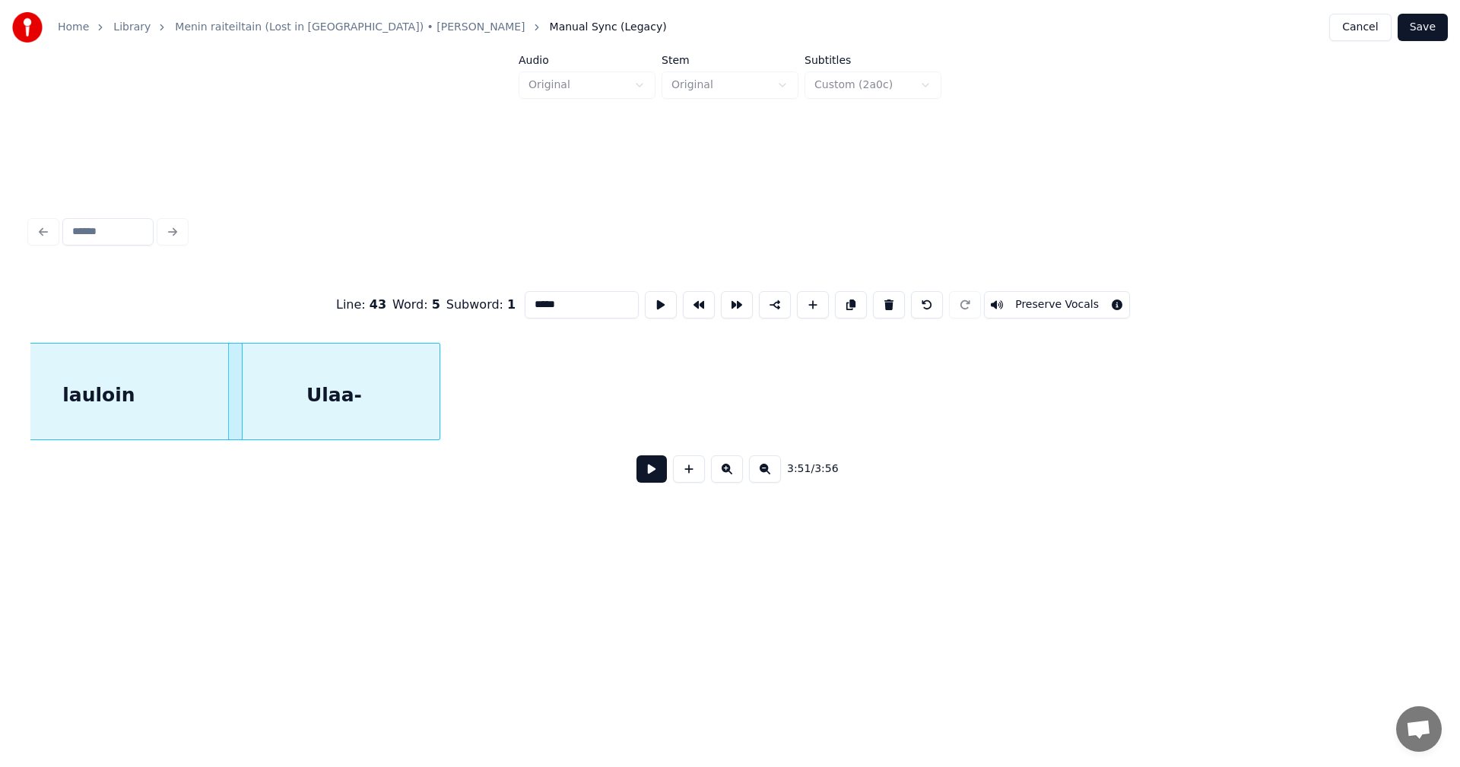
scroll to position [0, 78947]
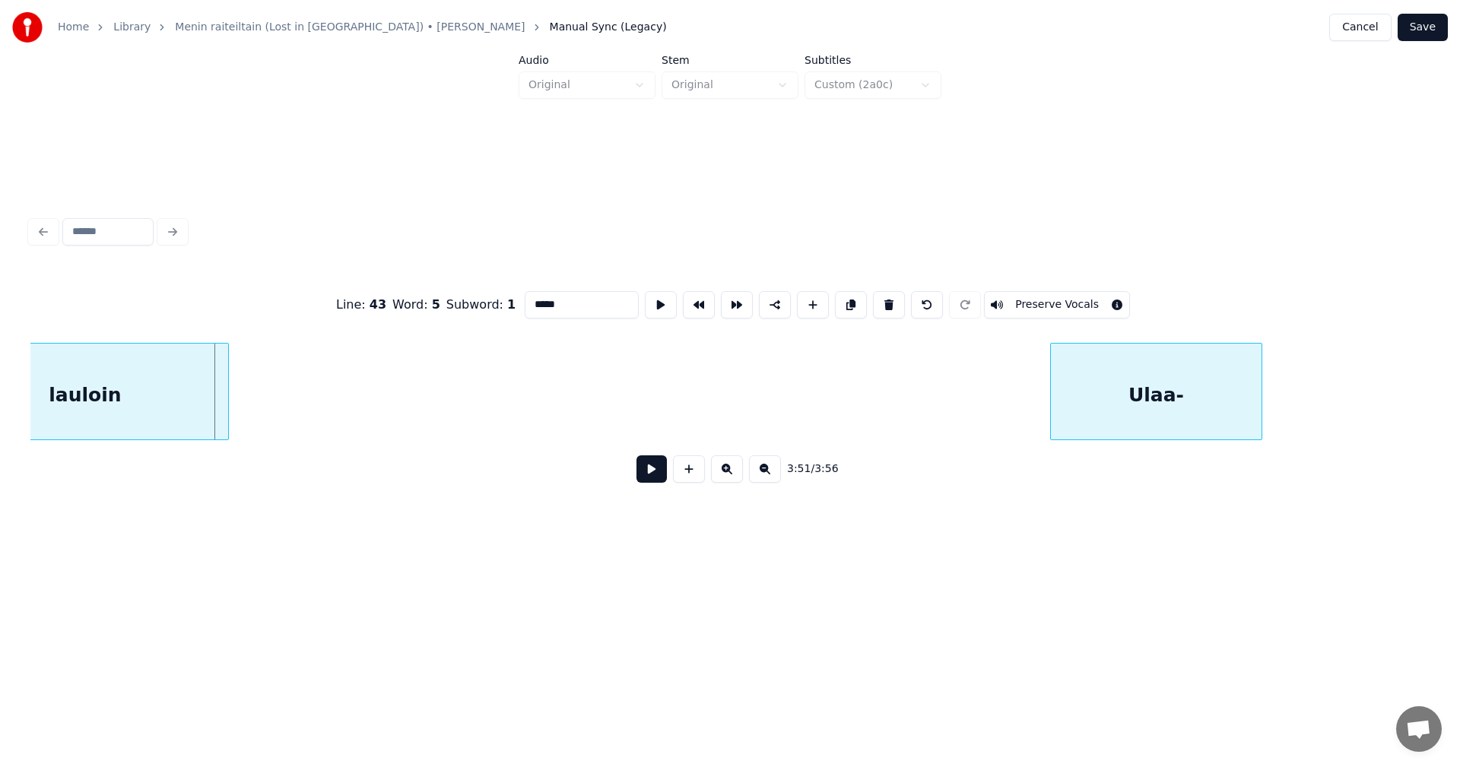
click at [1226, 301] on div "Line : 43 Word : 5 Subword : 1 ***** Preserve Vocals 3:51 / 3:56" at bounding box center [729, 382] width 1399 height 231
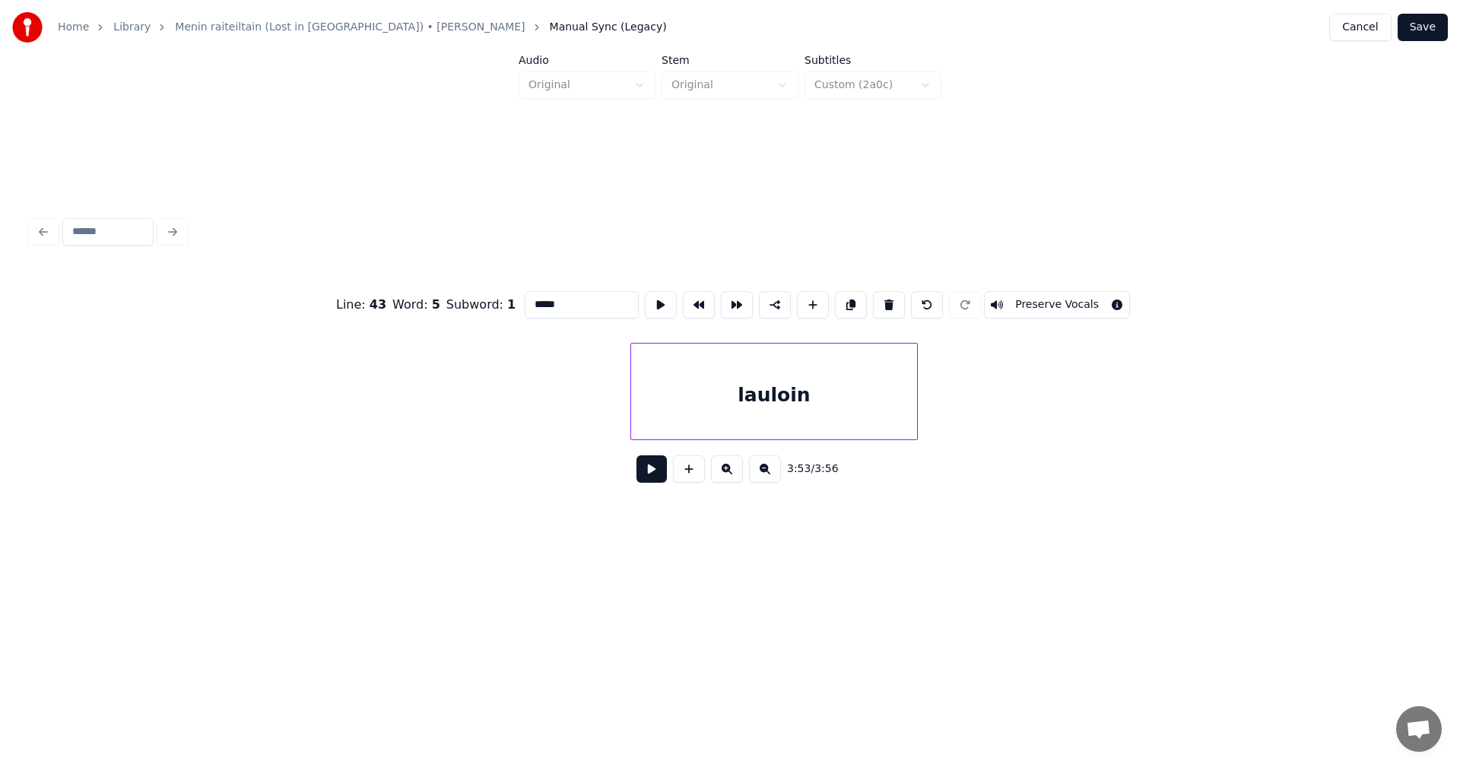
scroll to position [0, 78191]
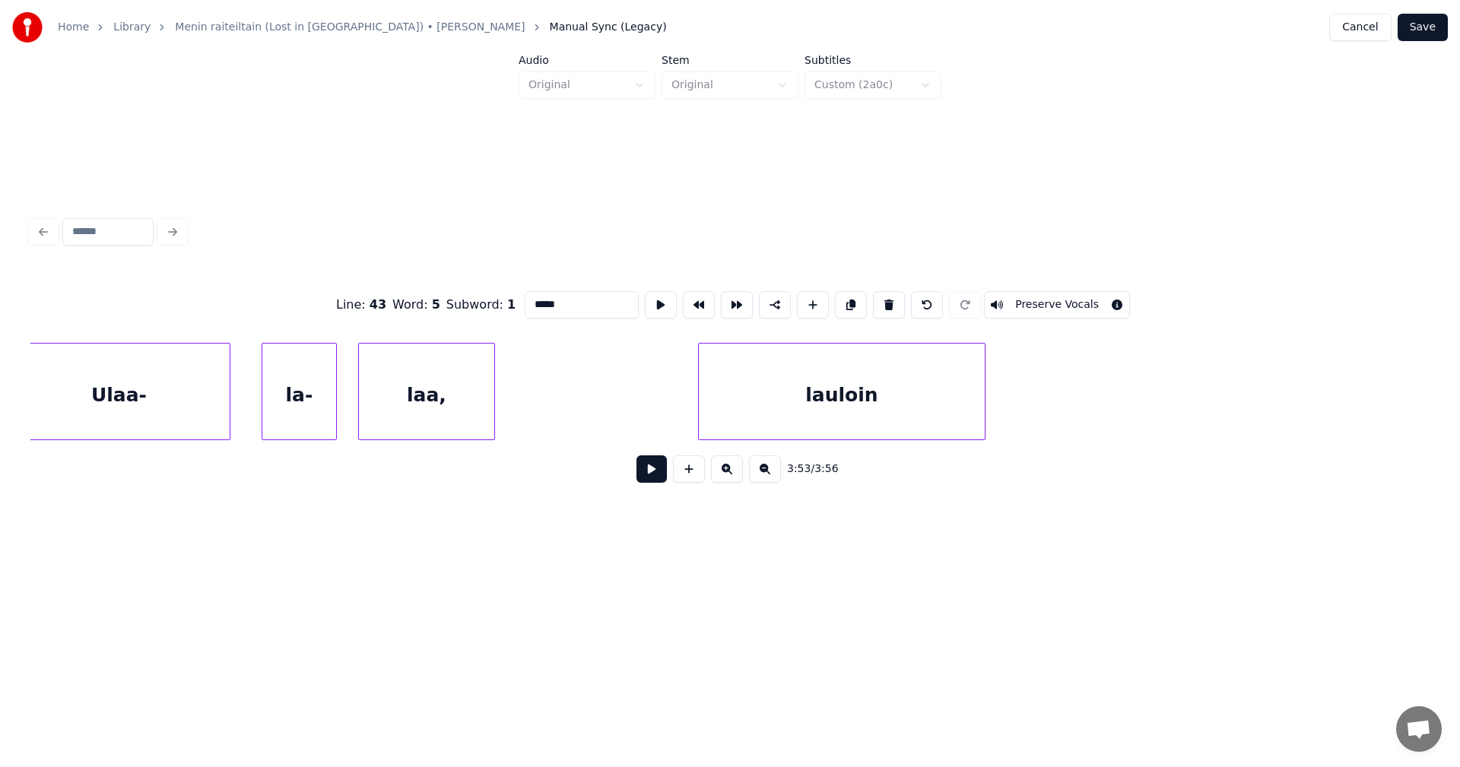
click at [808, 387] on div "lauloin" at bounding box center [842, 395] width 286 height 103
type input "*******"
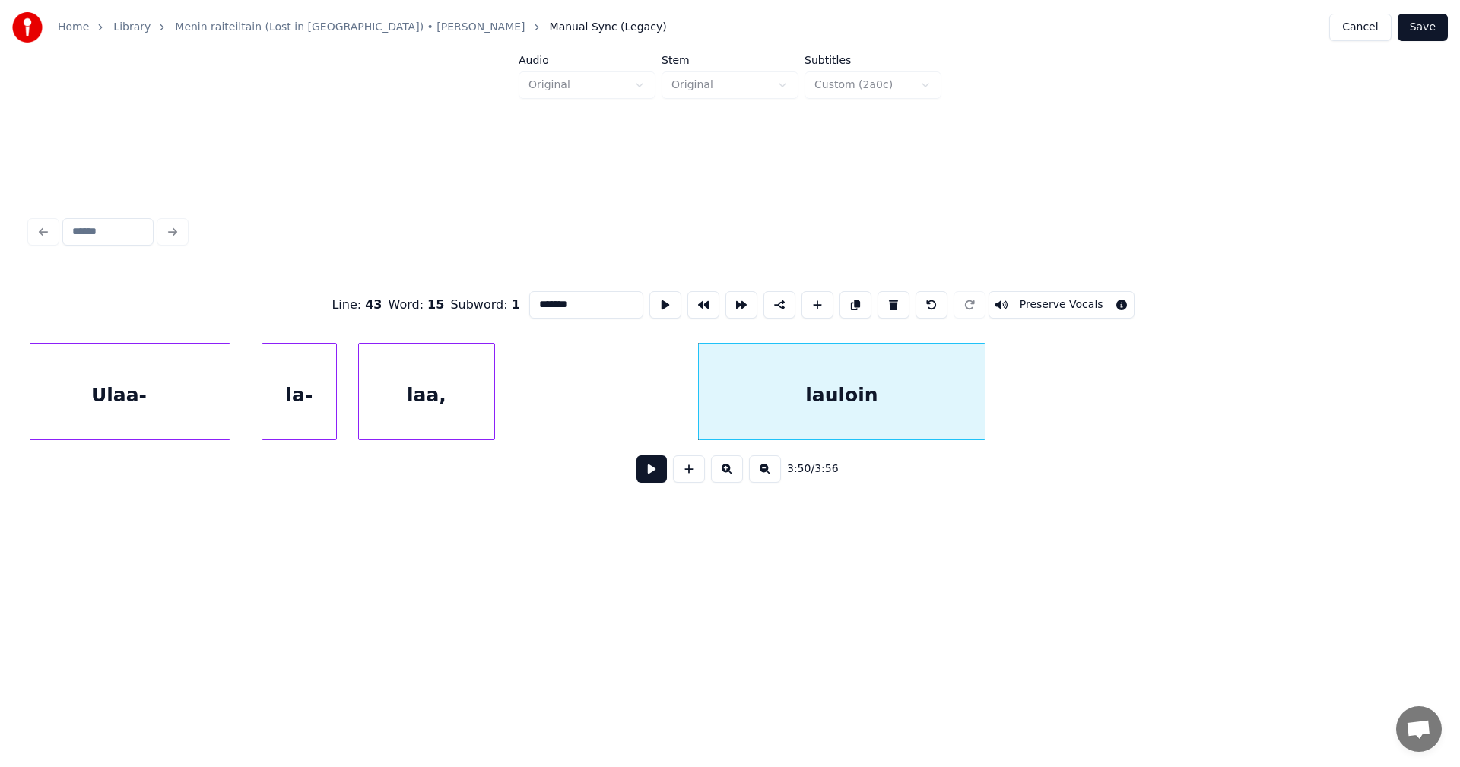
click at [639, 480] on button at bounding box center [651, 468] width 30 height 27
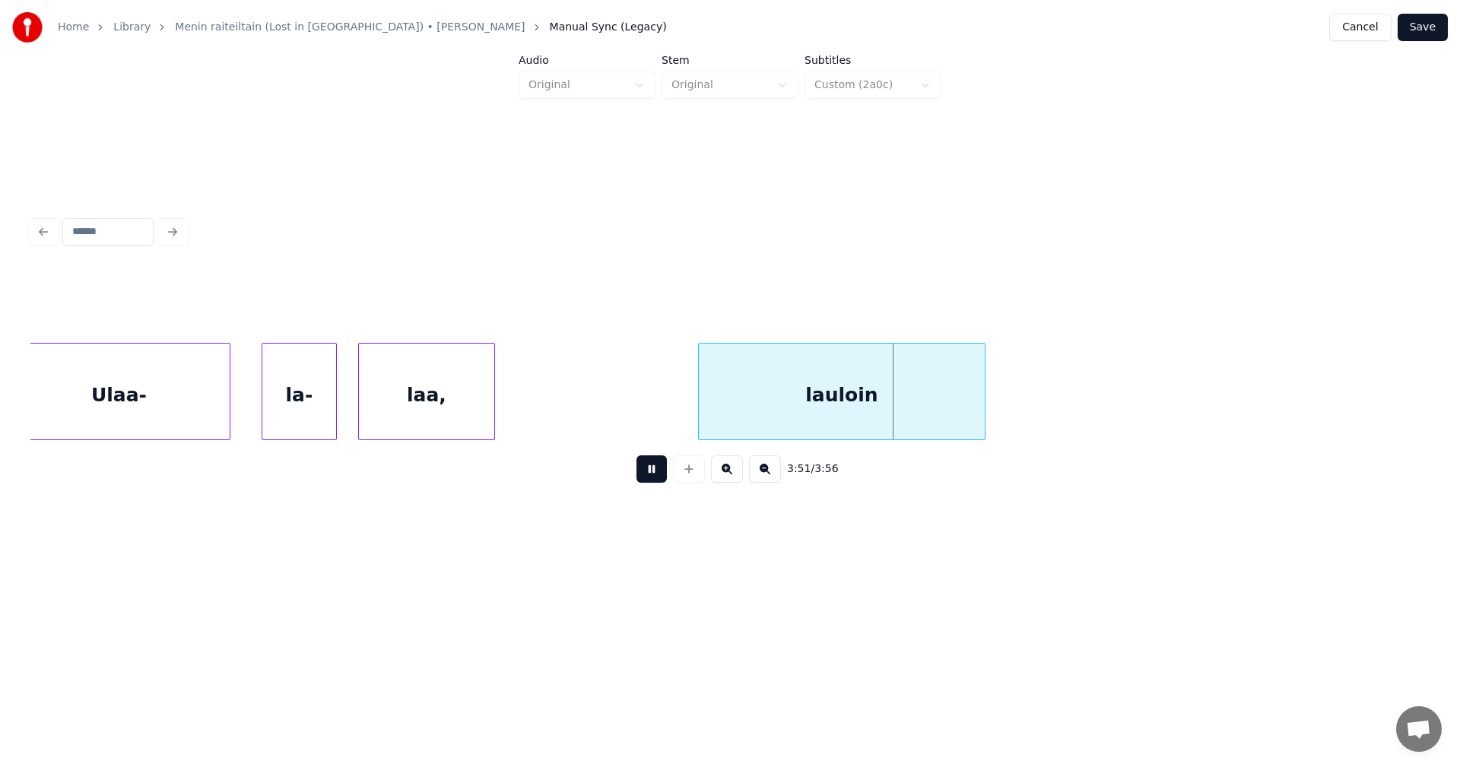
click at [640, 479] on button at bounding box center [651, 468] width 30 height 27
click at [138, 425] on div "Ulaa-" at bounding box center [118, 395] width 221 height 103
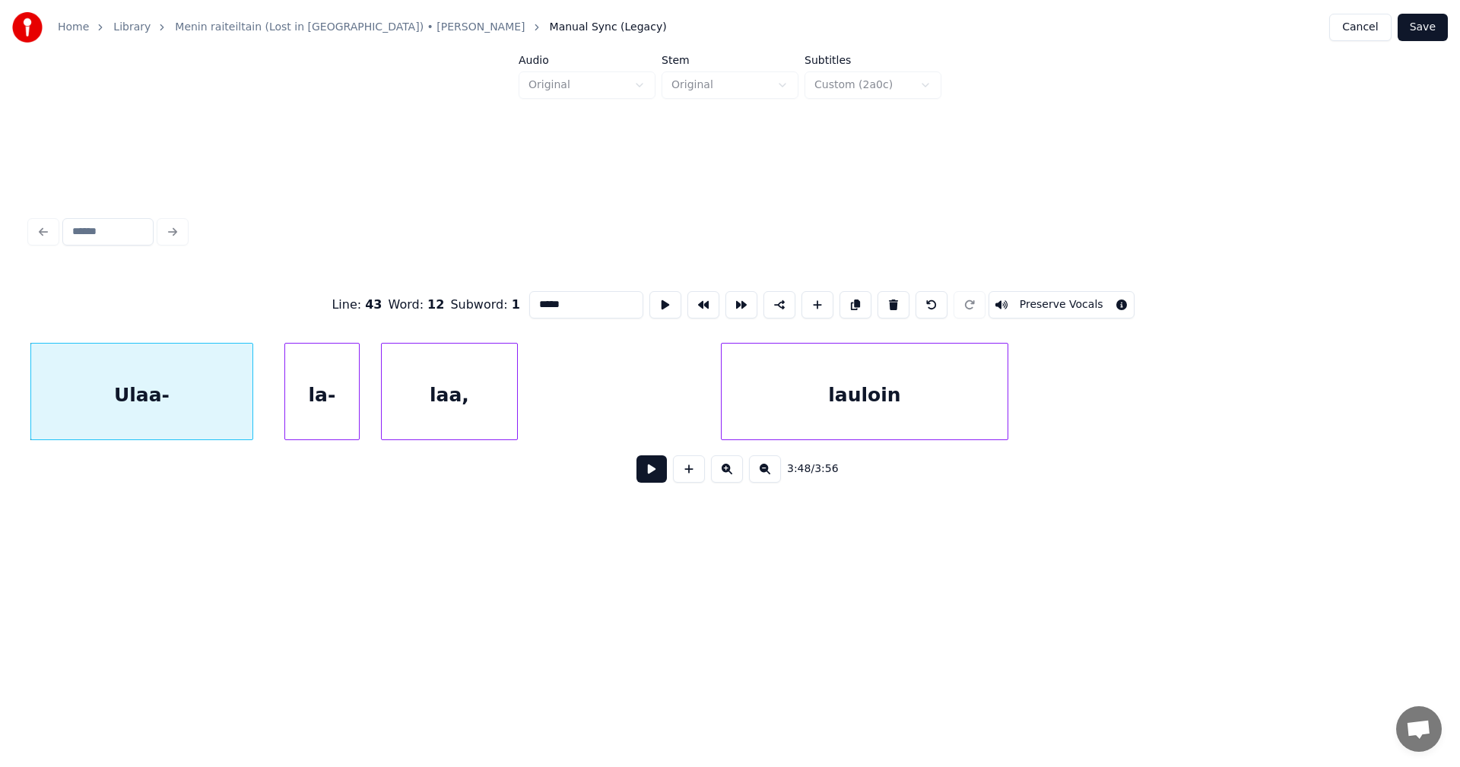
click at [649, 478] on button at bounding box center [651, 468] width 30 height 27
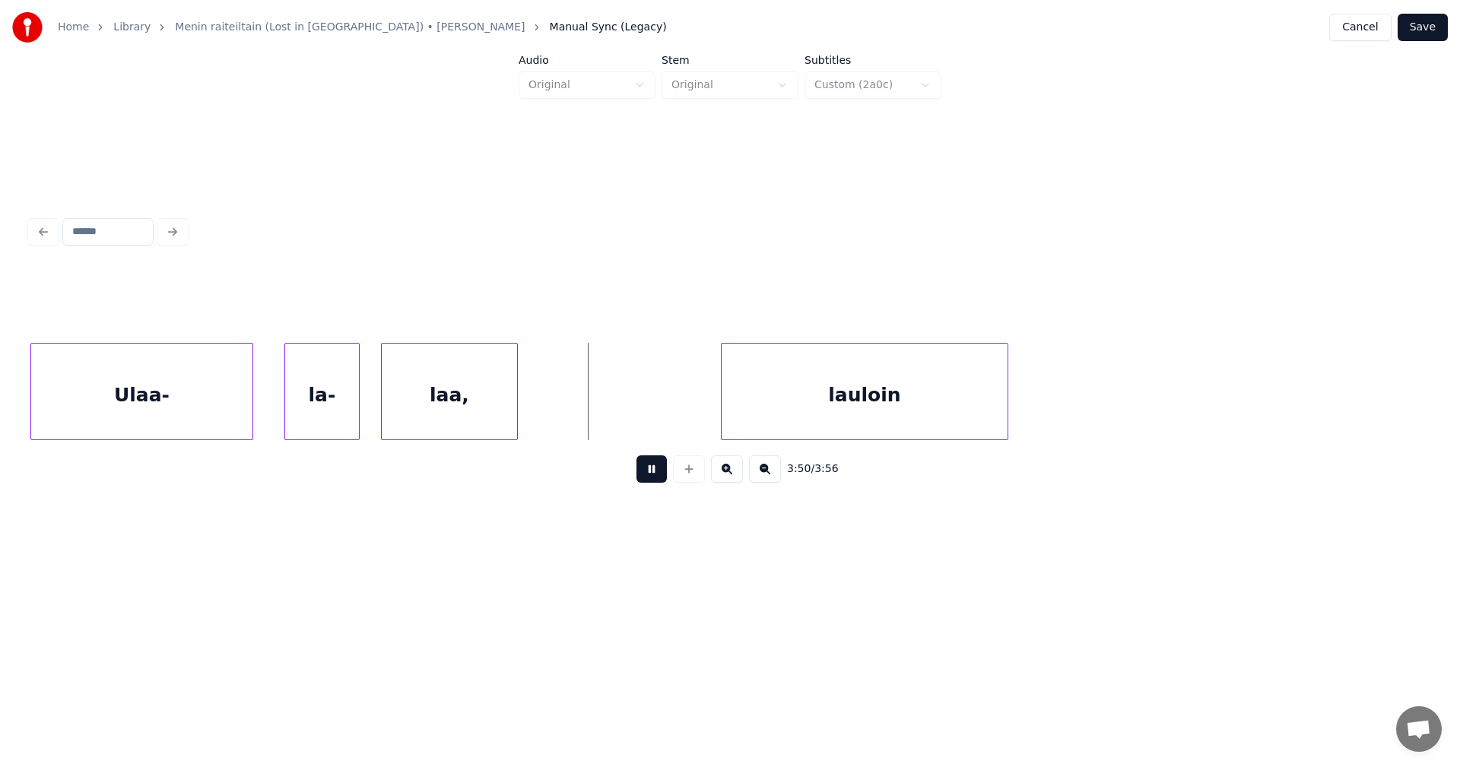
click at [649, 477] on button at bounding box center [651, 468] width 30 height 27
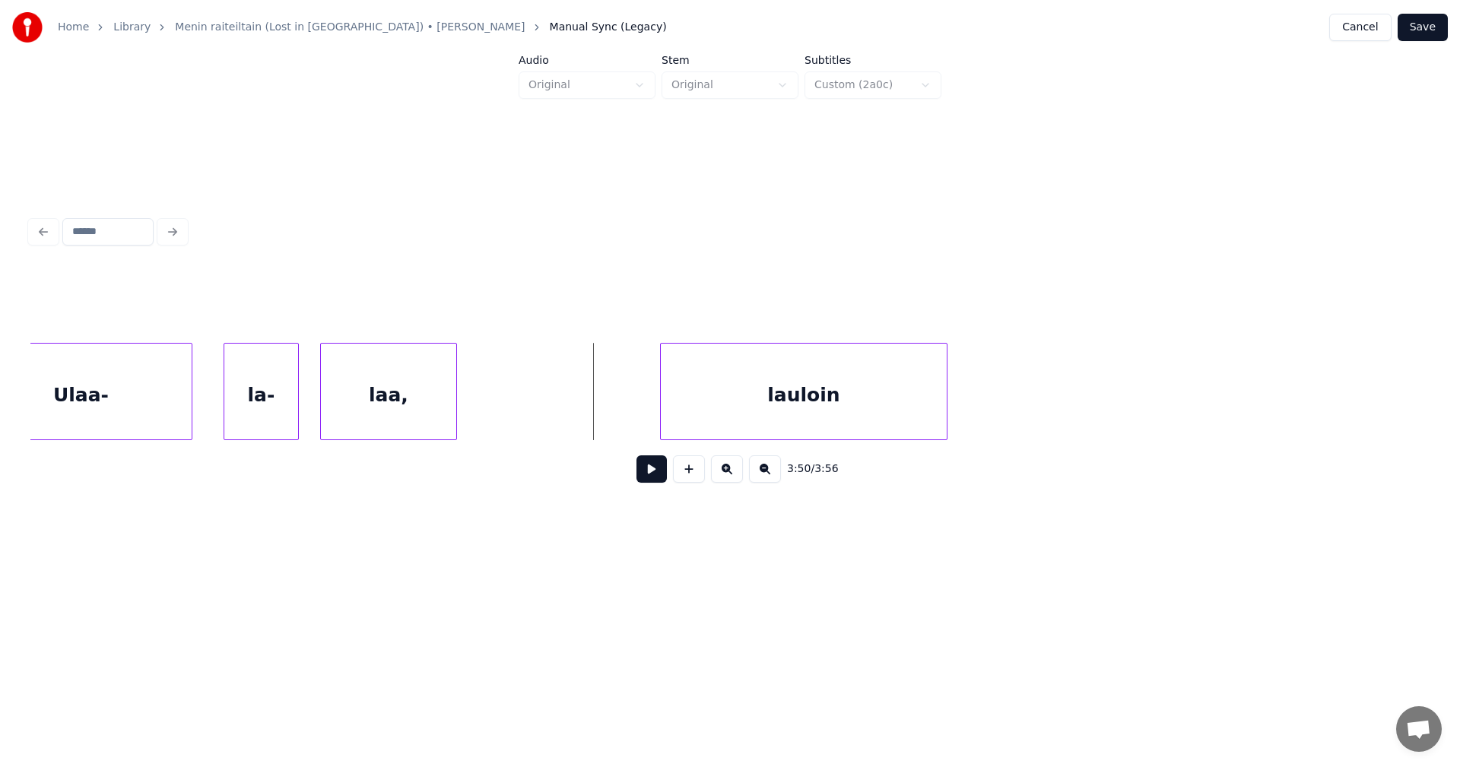
scroll to position [0, 79415]
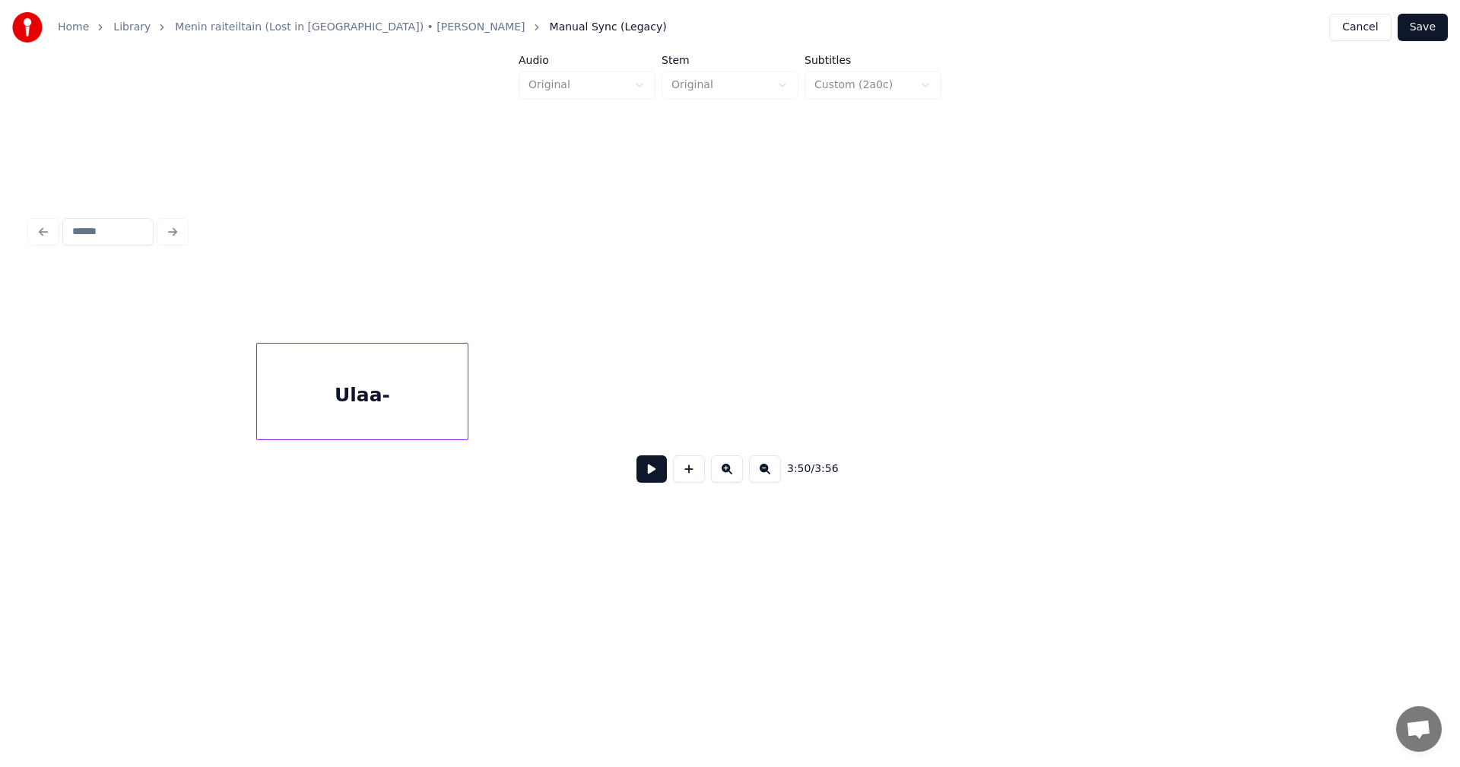
click at [396, 440] on div "Ulaa-" at bounding box center [729, 391] width 1399 height 97
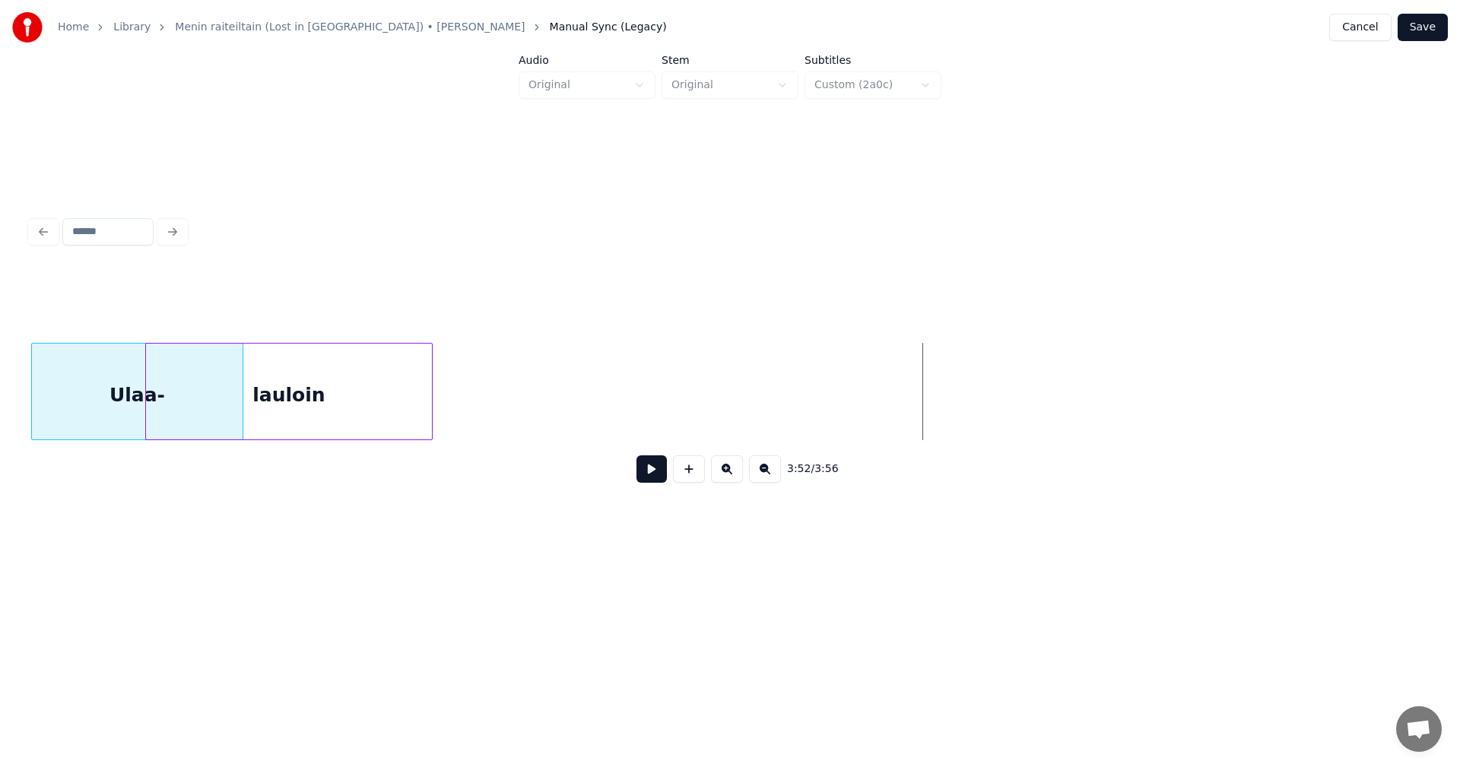
scroll to position [0, 78738]
click at [100, 470] on div "3:52 / 3:56" at bounding box center [729, 382] width 1399 height 231
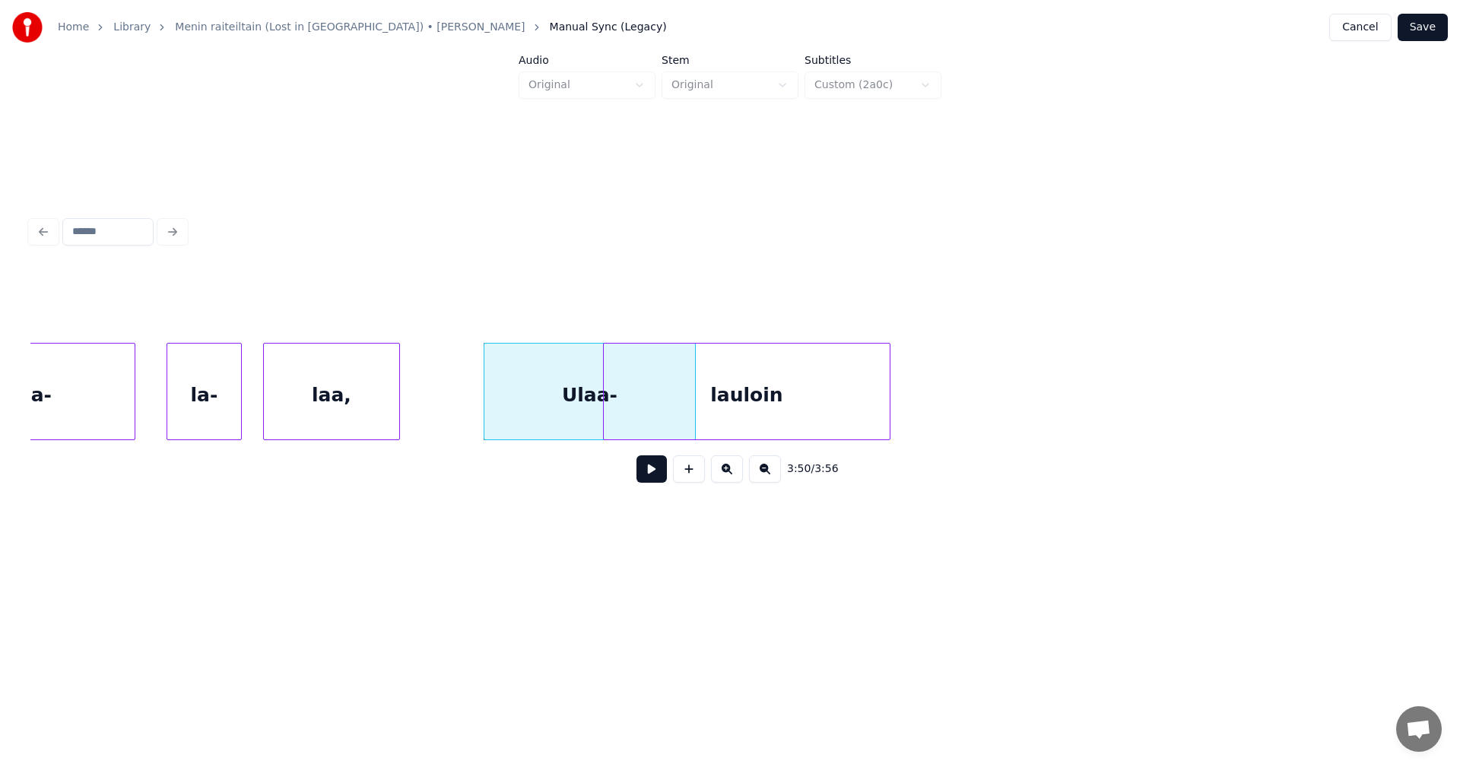
scroll to position [0, 78282]
click at [335, 388] on div "laa," at bounding box center [335, 395] width 135 height 103
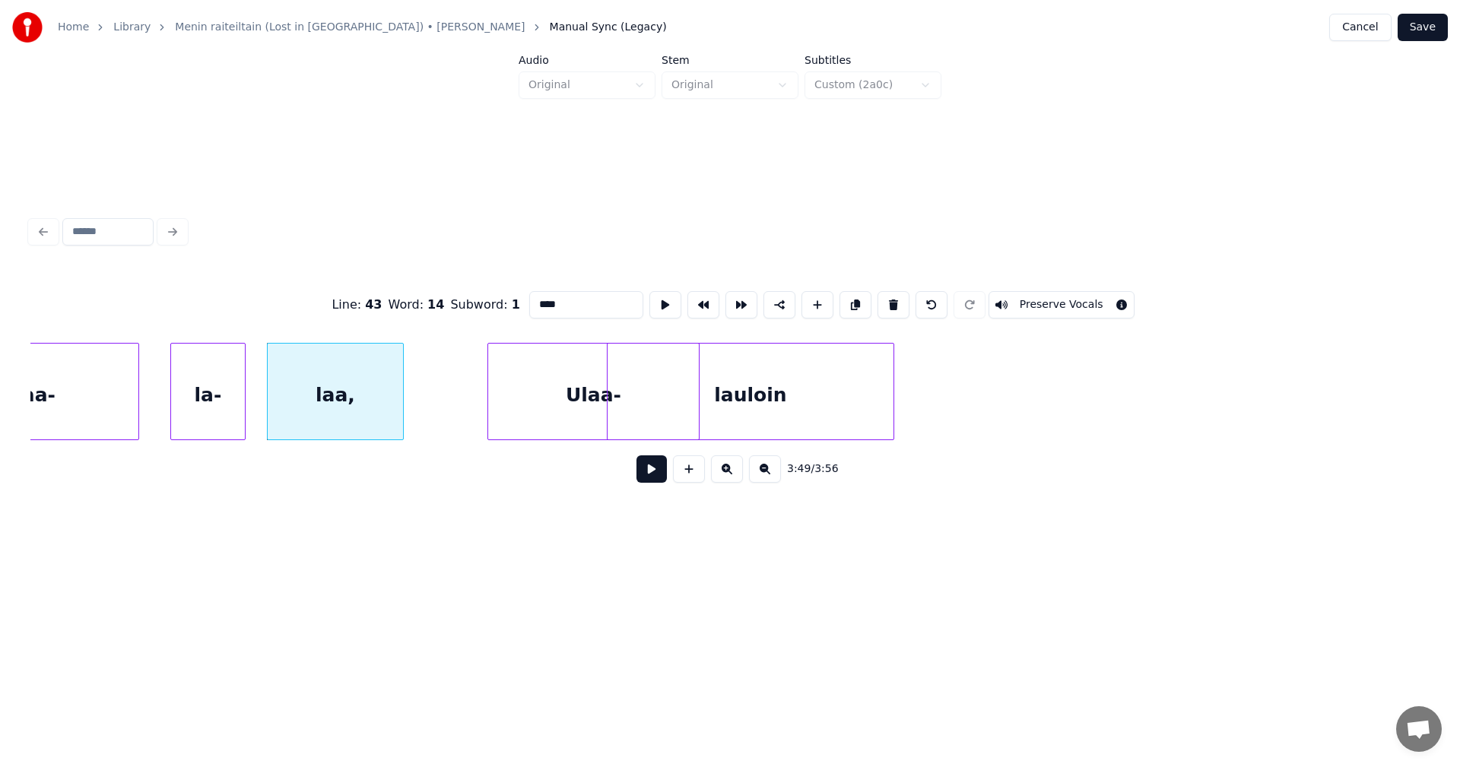
click at [655, 472] on button at bounding box center [651, 468] width 30 height 27
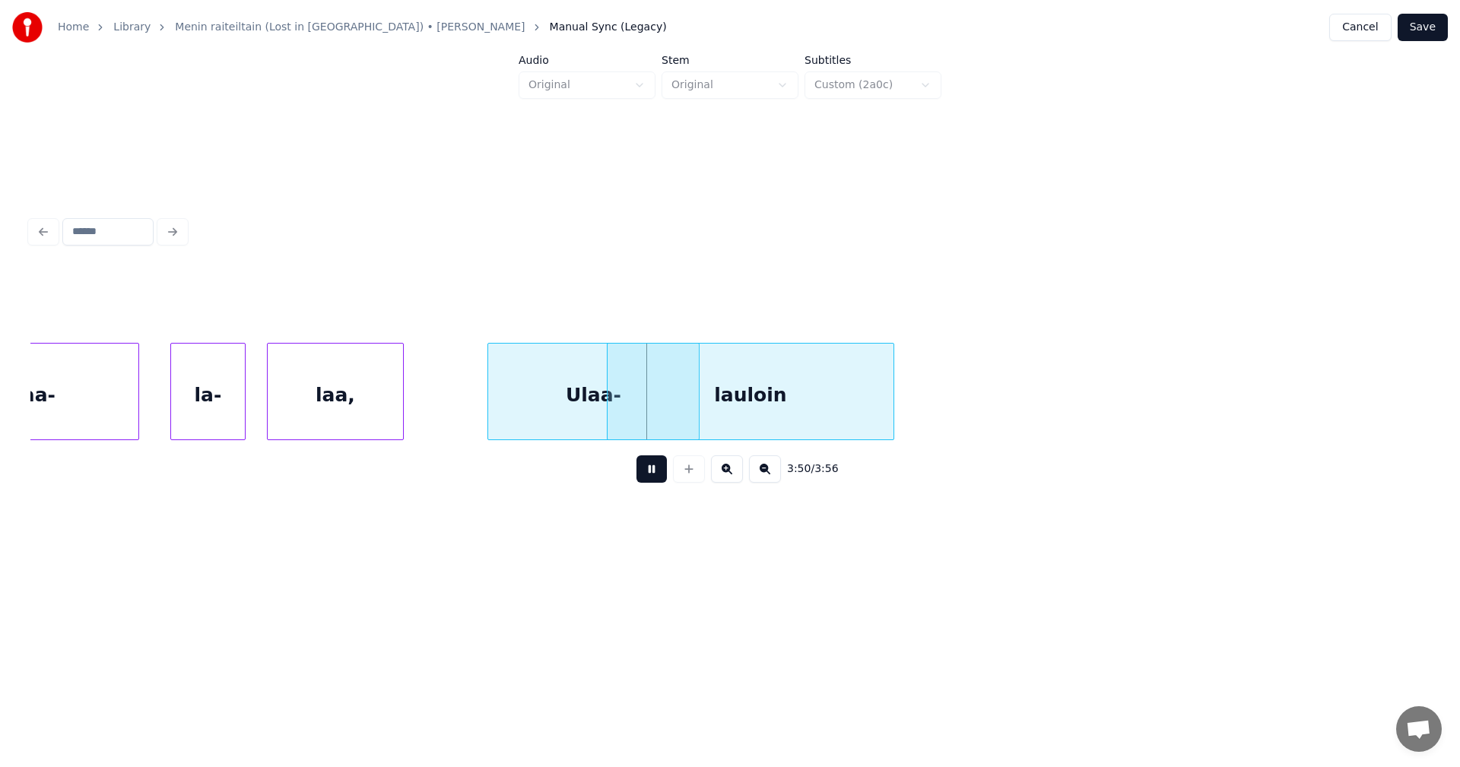
drag, startPoint x: 655, startPoint y: 471, endPoint x: 604, endPoint y: 455, distance: 52.7
click at [643, 461] on div "3:50 / 3:56" at bounding box center [730, 468] width 1375 height 33
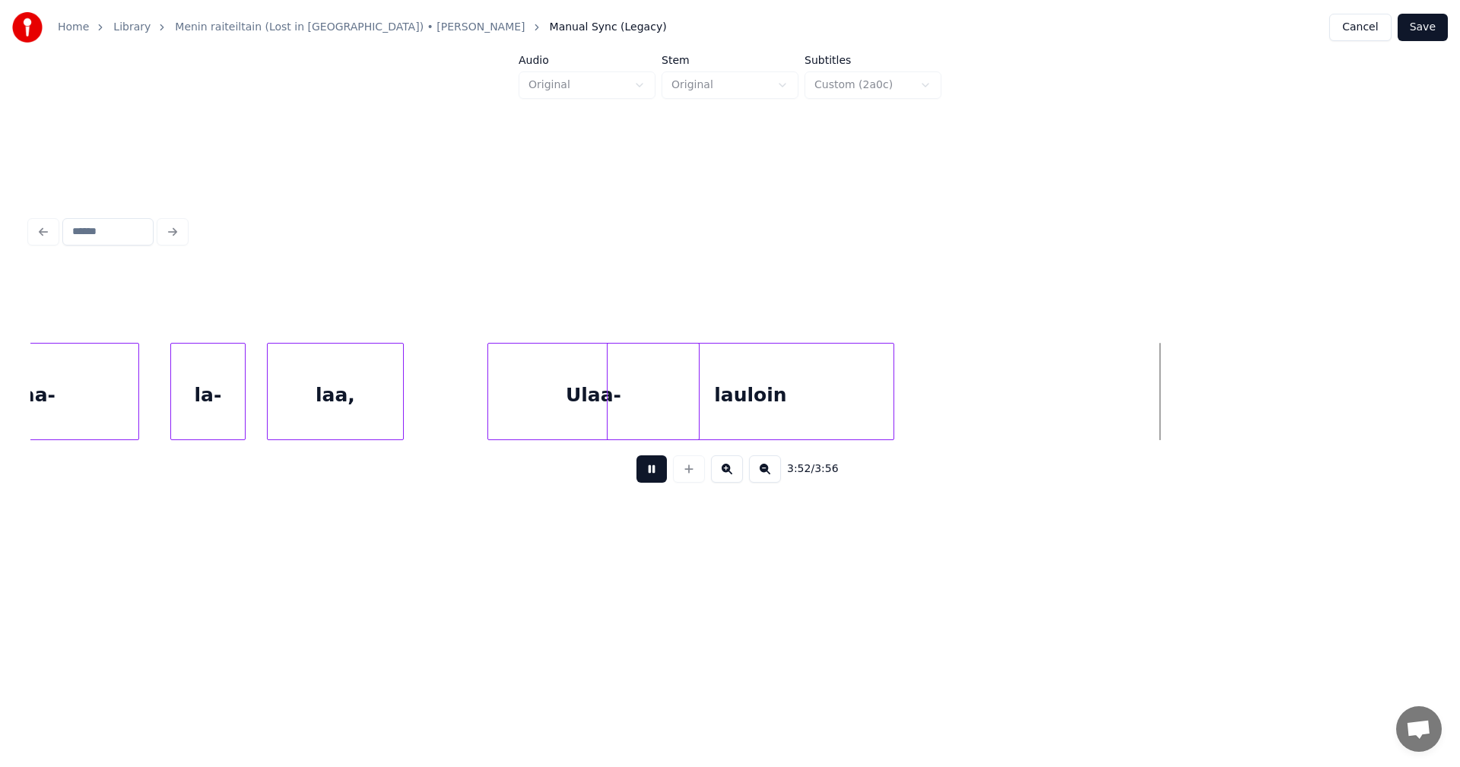
click at [649, 478] on button at bounding box center [651, 468] width 30 height 27
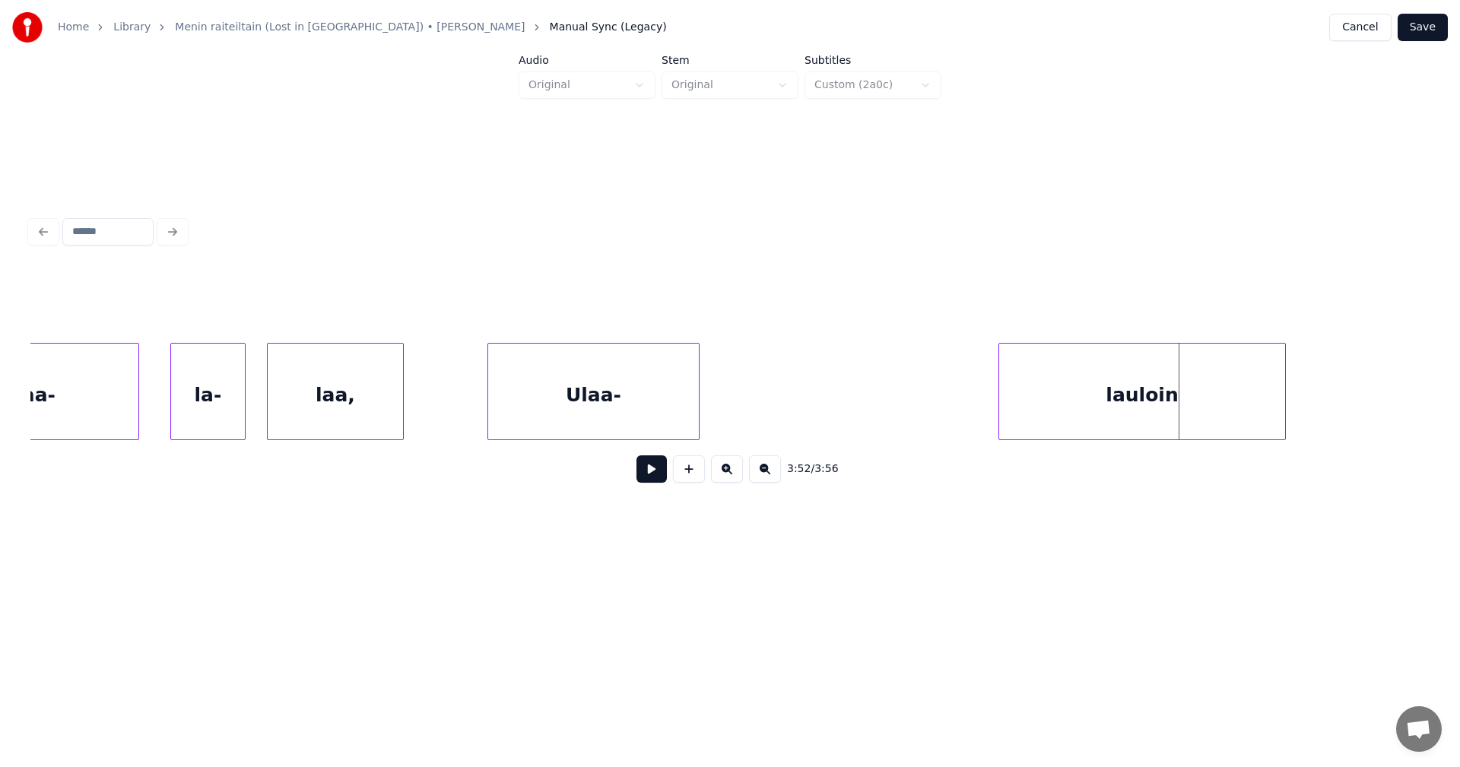
click at [1169, 305] on div "3:52 / 3:56" at bounding box center [729, 382] width 1399 height 231
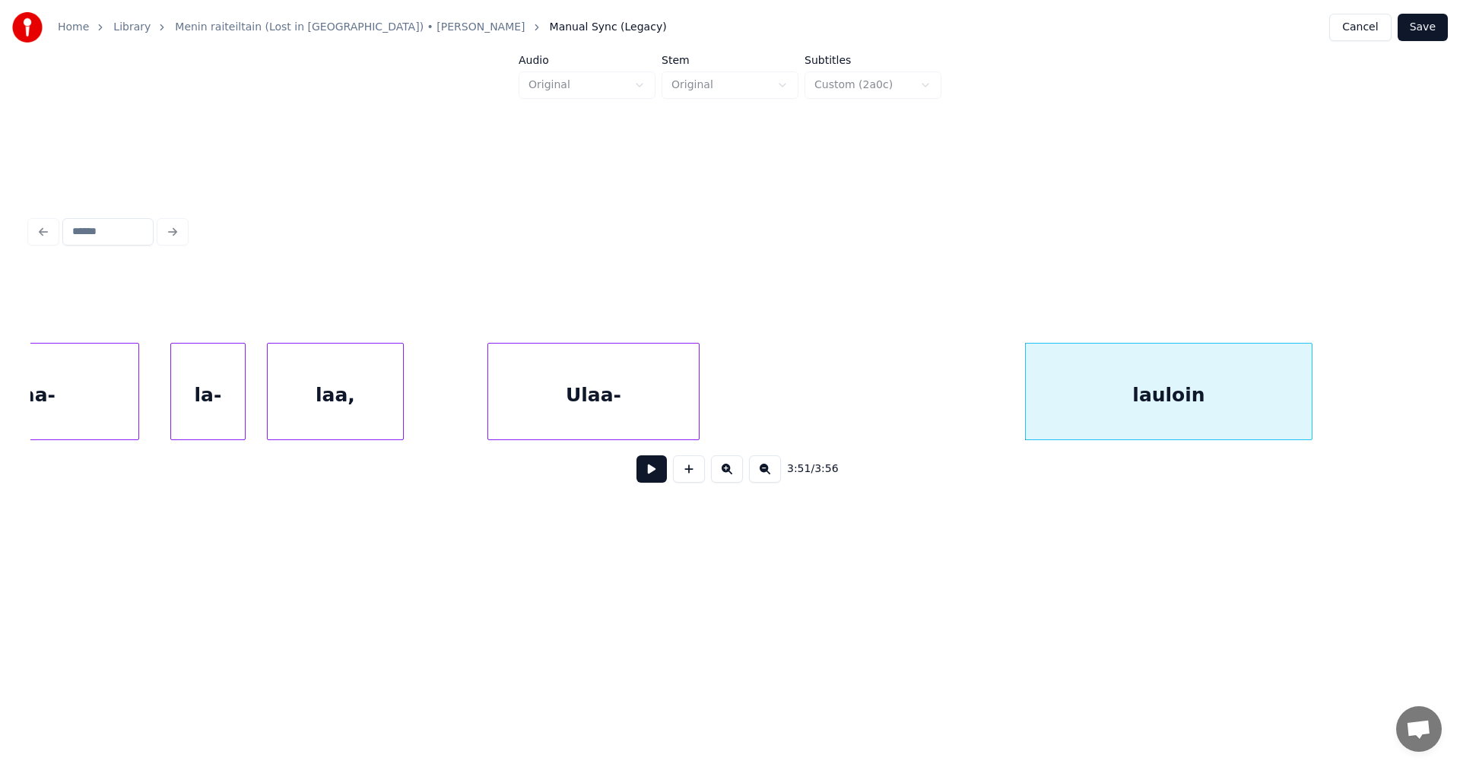
click at [95, 419] on div "Ulaa-" at bounding box center [27, 395] width 221 height 103
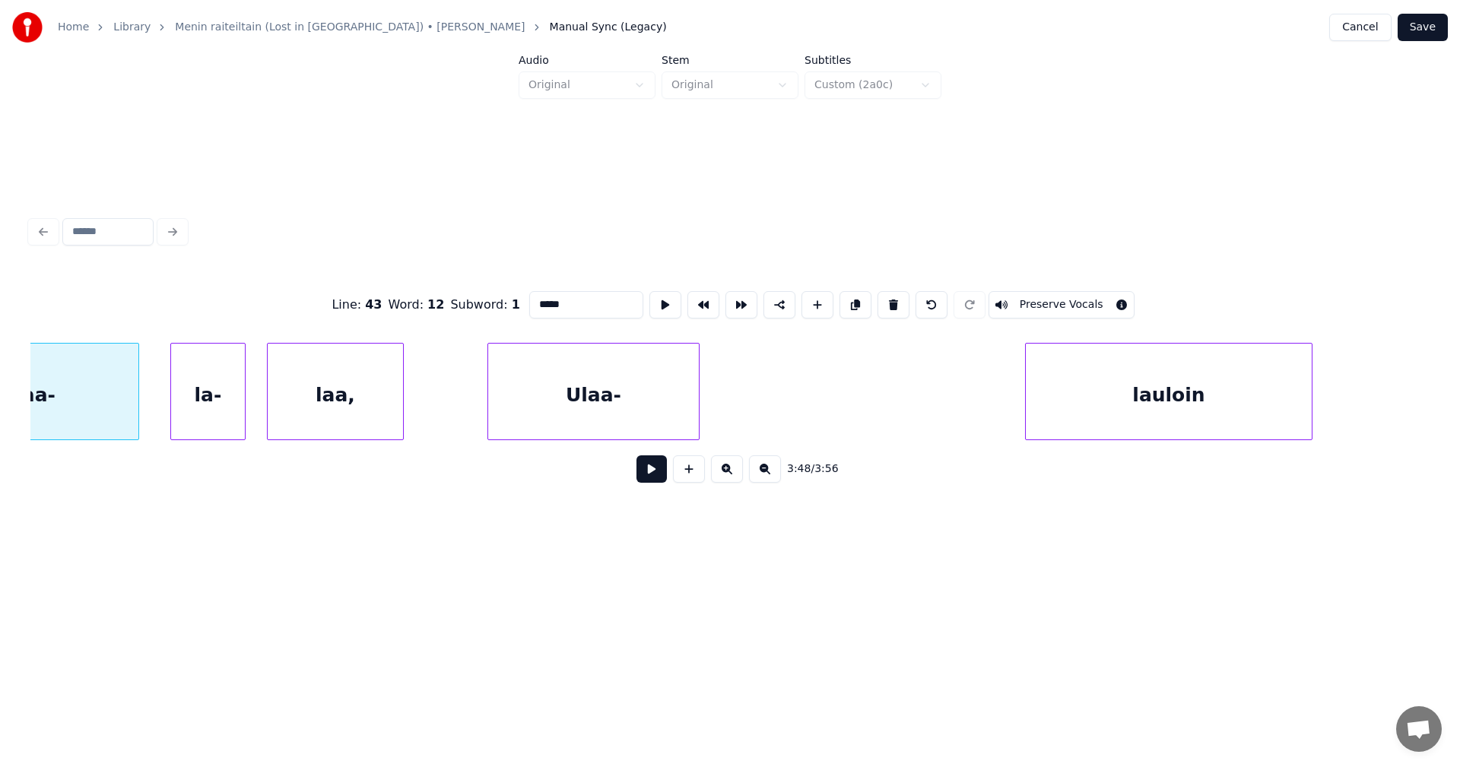
scroll to position [0, 78168]
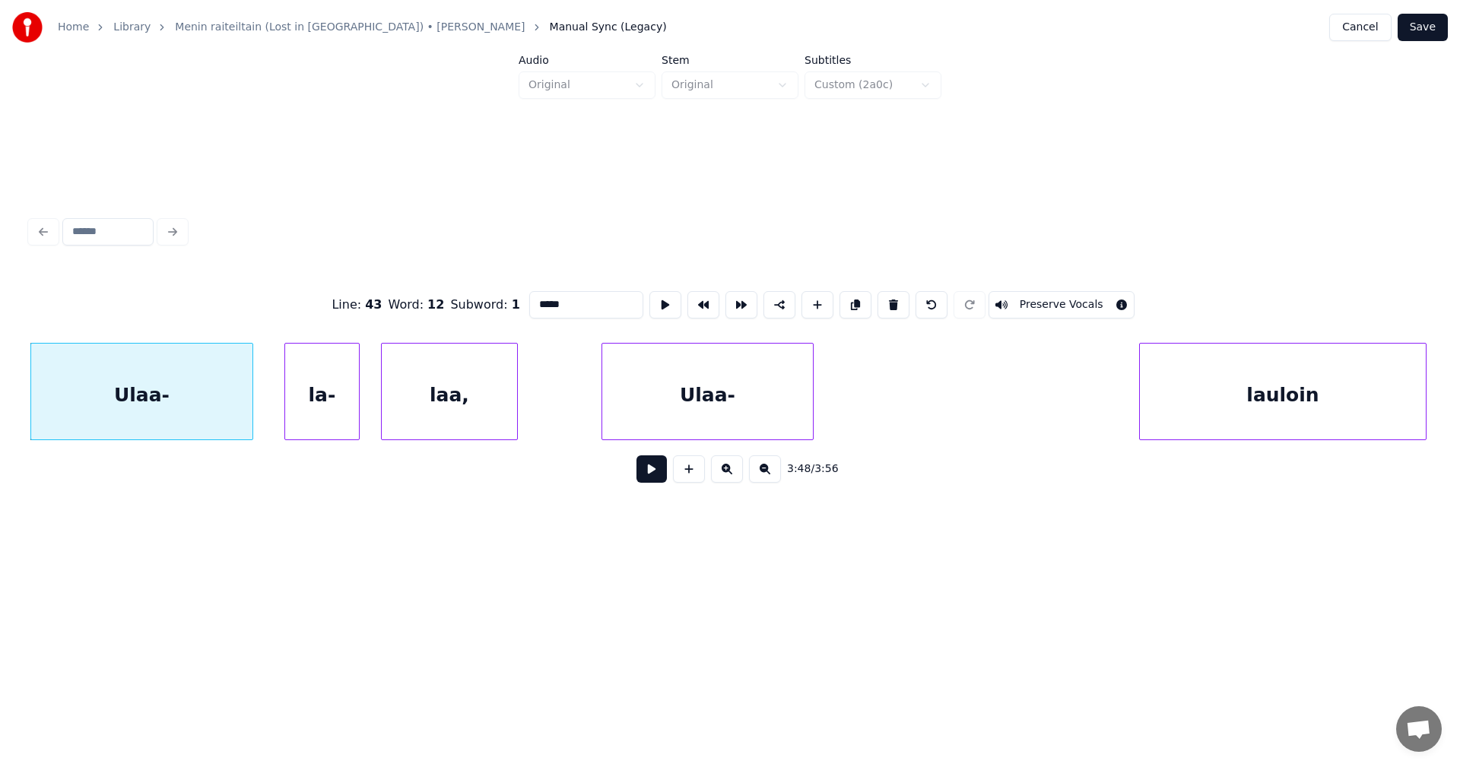
click at [646, 478] on button at bounding box center [651, 468] width 30 height 27
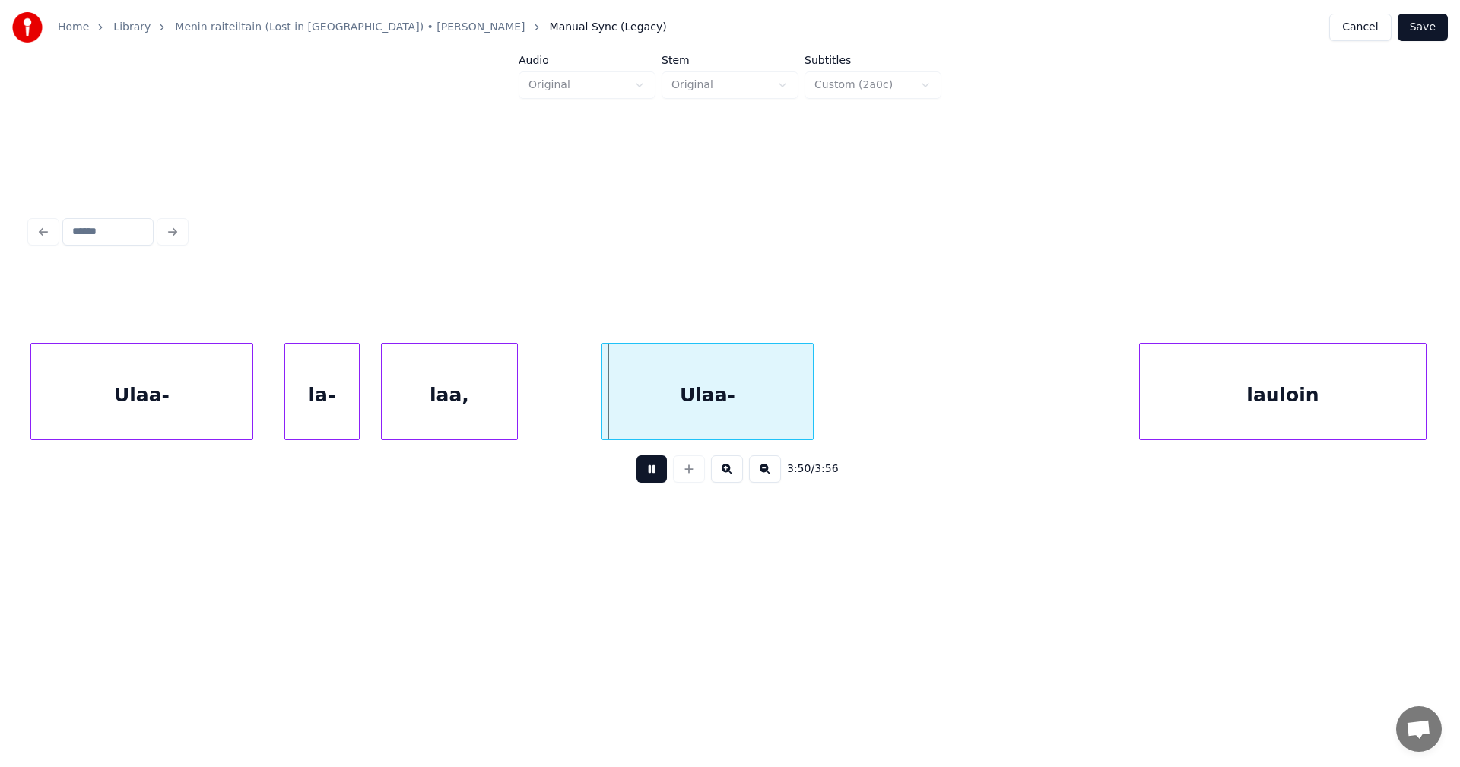
drag, startPoint x: 649, startPoint y: 477, endPoint x: 643, endPoint y: 459, distance: 18.5
click at [653, 471] on button at bounding box center [651, 468] width 30 height 27
click at [623, 390] on div "Ulaa-" at bounding box center [665, 395] width 211 height 103
click at [654, 473] on button at bounding box center [651, 468] width 30 height 27
click at [654, 472] on button at bounding box center [651, 468] width 30 height 27
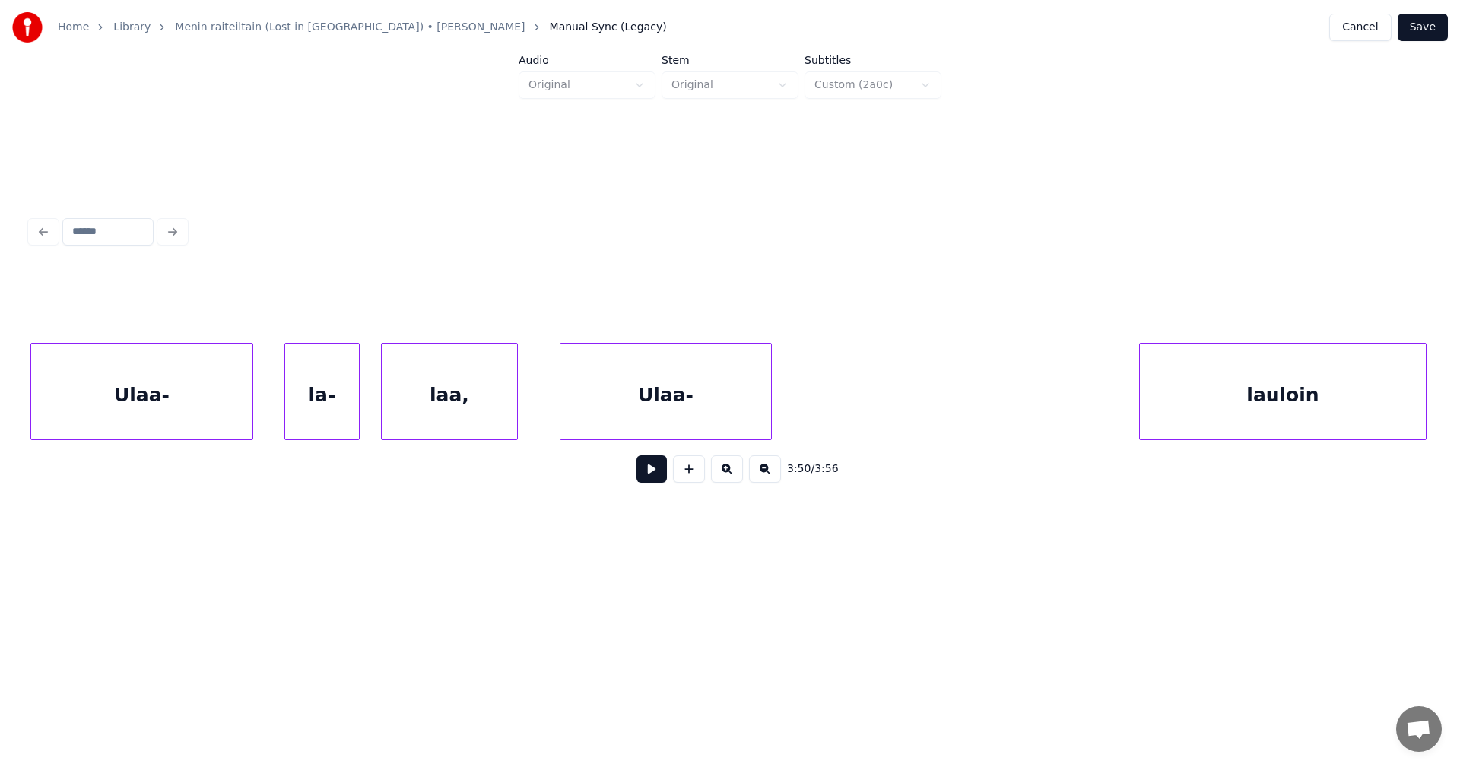
click at [336, 414] on div "la-" at bounding box center [322, 395] width 74 height 103
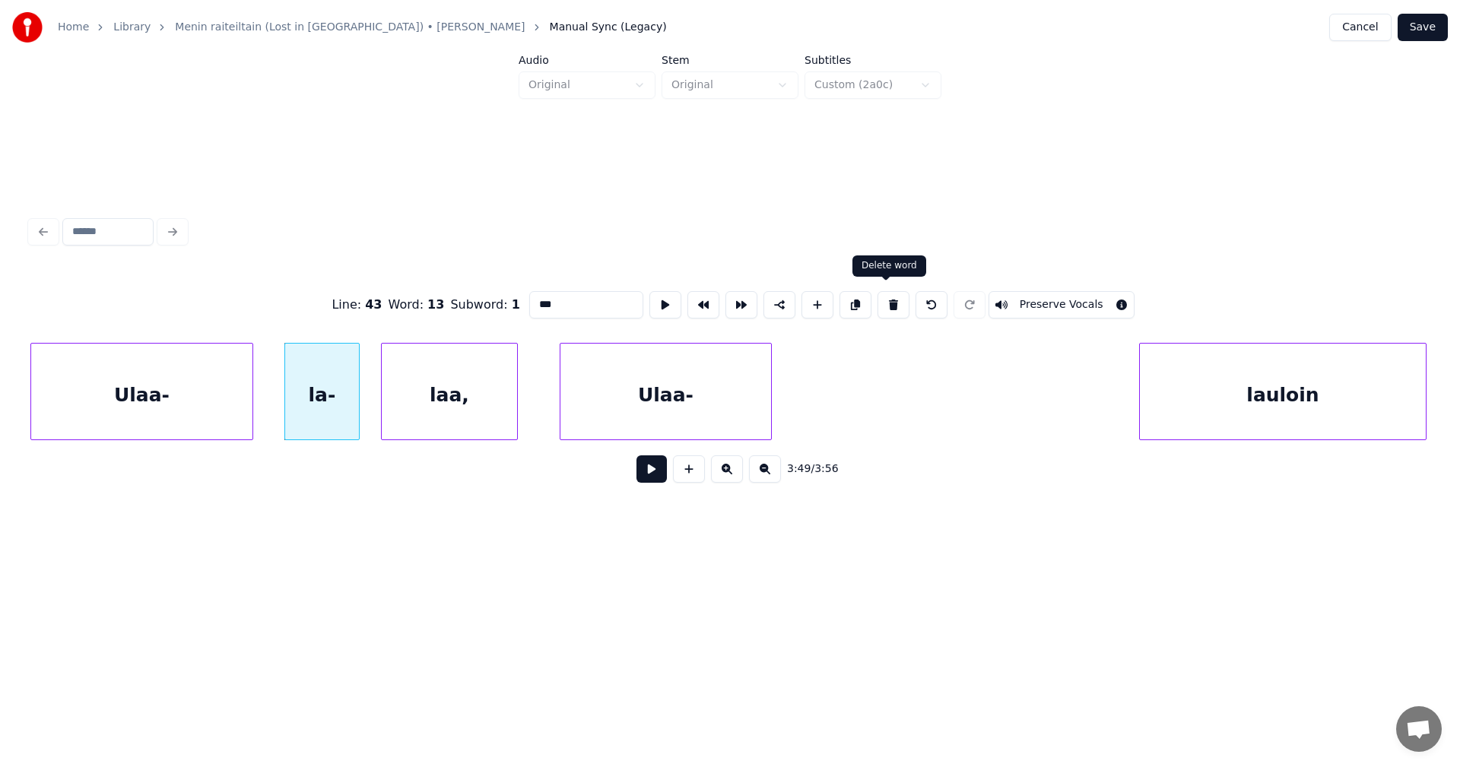
click at [892, 292] on button at bounding box center [893, 304] width 32 height 27
type input "*****"
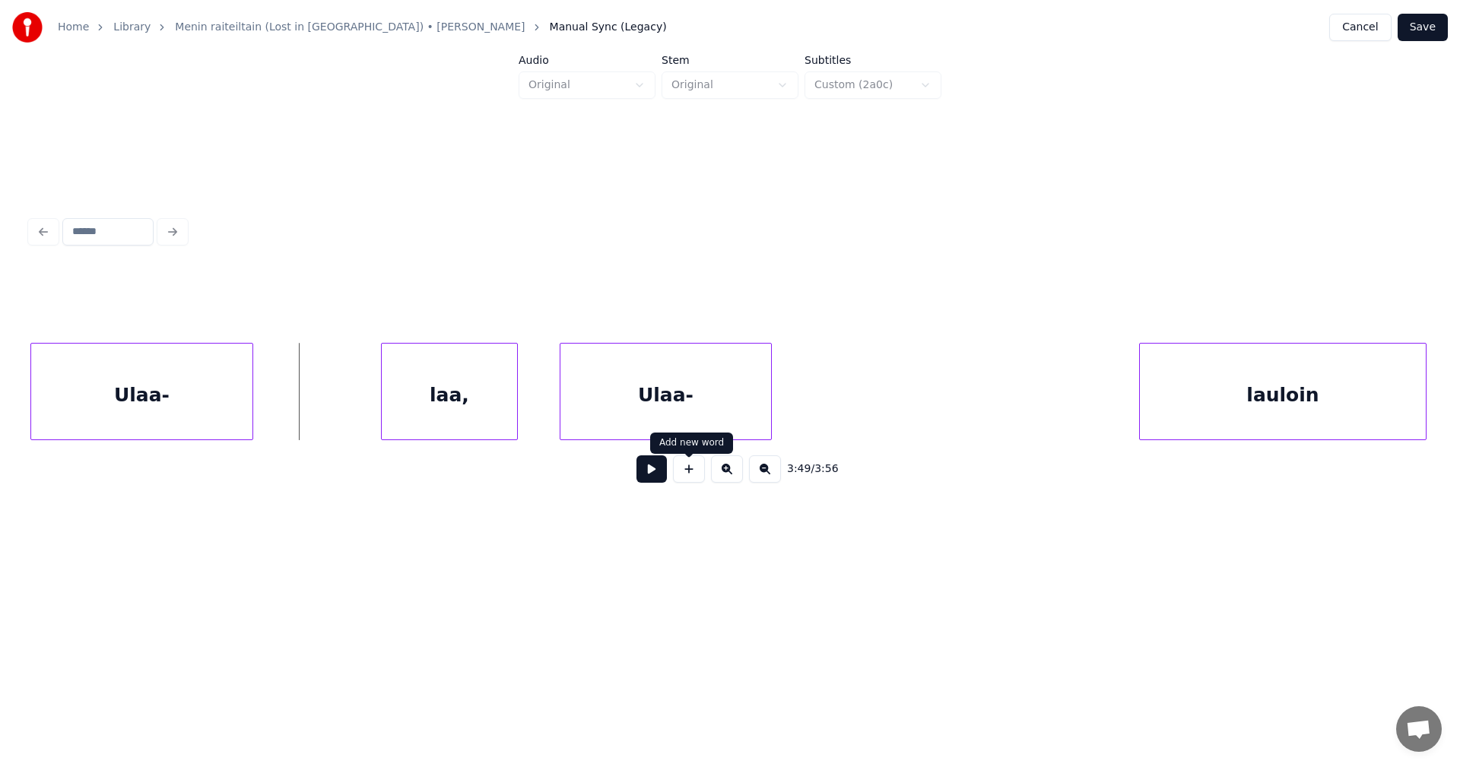
click at [686, 474] on button at bounding box center [689, 468] width 32 height 27
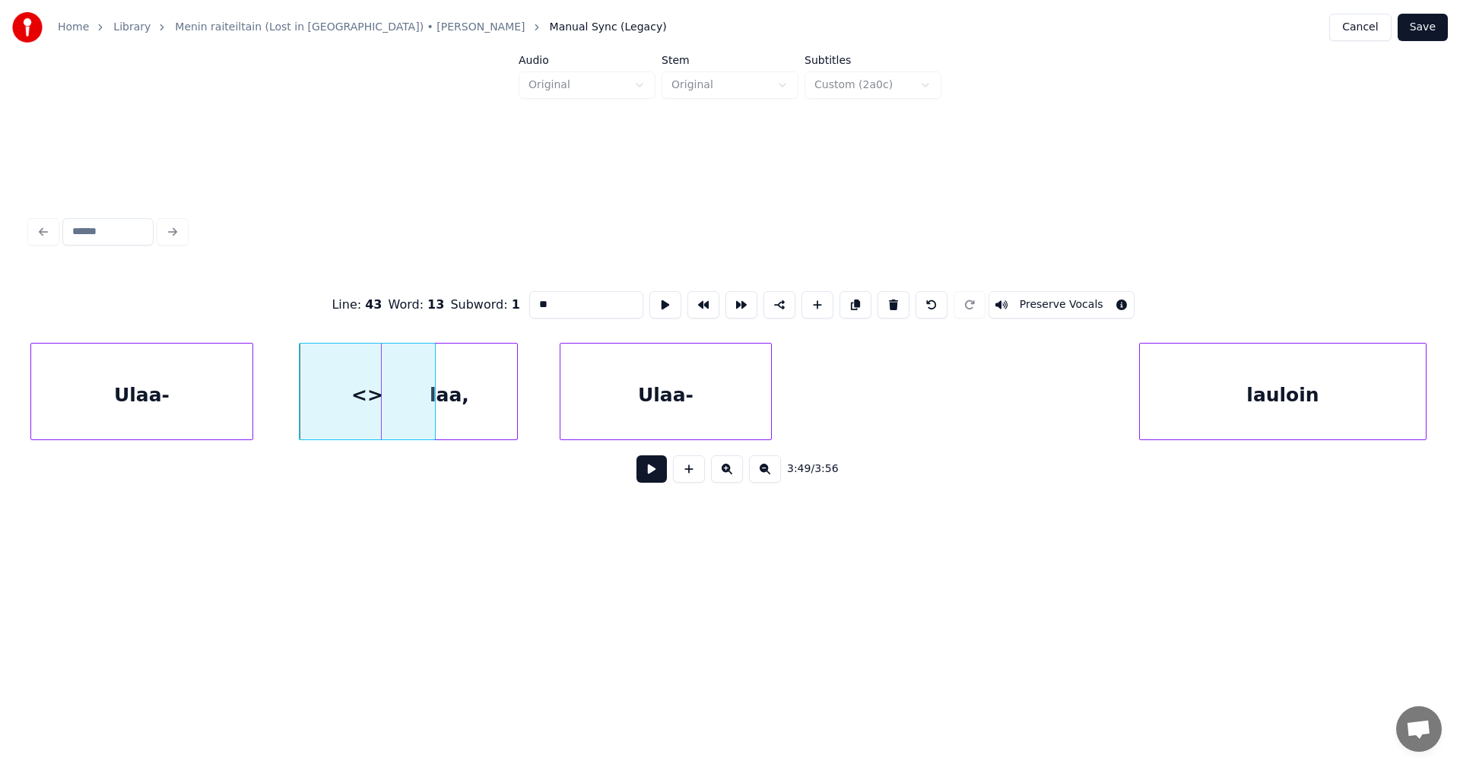
click at [436, 414] on div "<>" at bounding box center [367, 391] width 137 height 97
click at [368, 433] on div "<>" at bounding box center [336, 391] width 75 height 97
click at [285, 422] on div at bounding box center [285, 392] width 5 height 96
click at [326, 413] on div "<>" at bounding box center [326, 395] width 86 height 103
click at [551, 296] on input "**" at bounding box center [586, 304] width 114 height 27
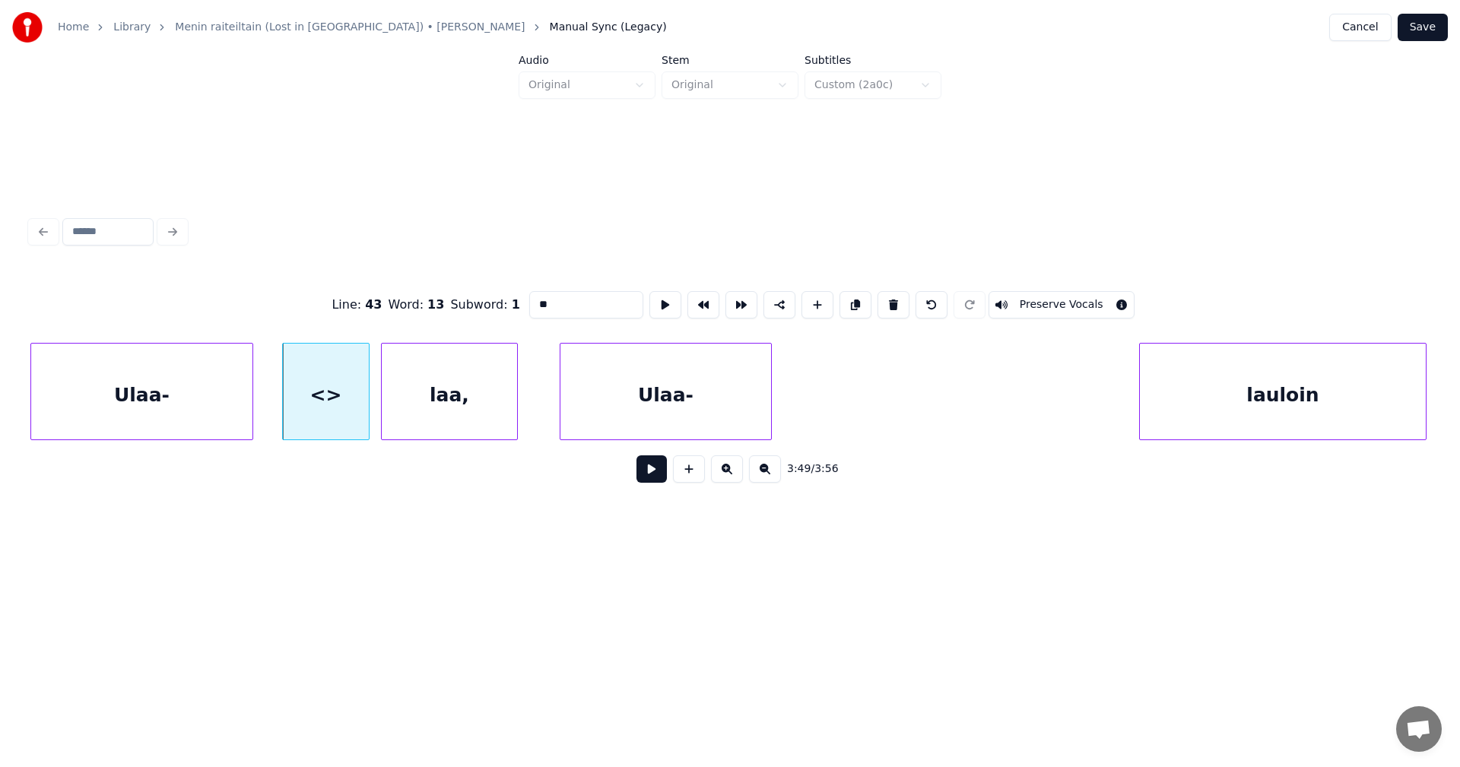
drag, startPoint x: 551, startPoint y: 296, endPoint x: 516, endPoint y: 303, distance: 35.6
click at [516, 303] on div "Line : 43 Word : 13 Subword : 1 ** Preserve Vocals" at bounding box center [729, 305] width 1399 height 76
click at [149, 426] on div "Ulaa-" at bounding box center [141, 395] width 221 height 103
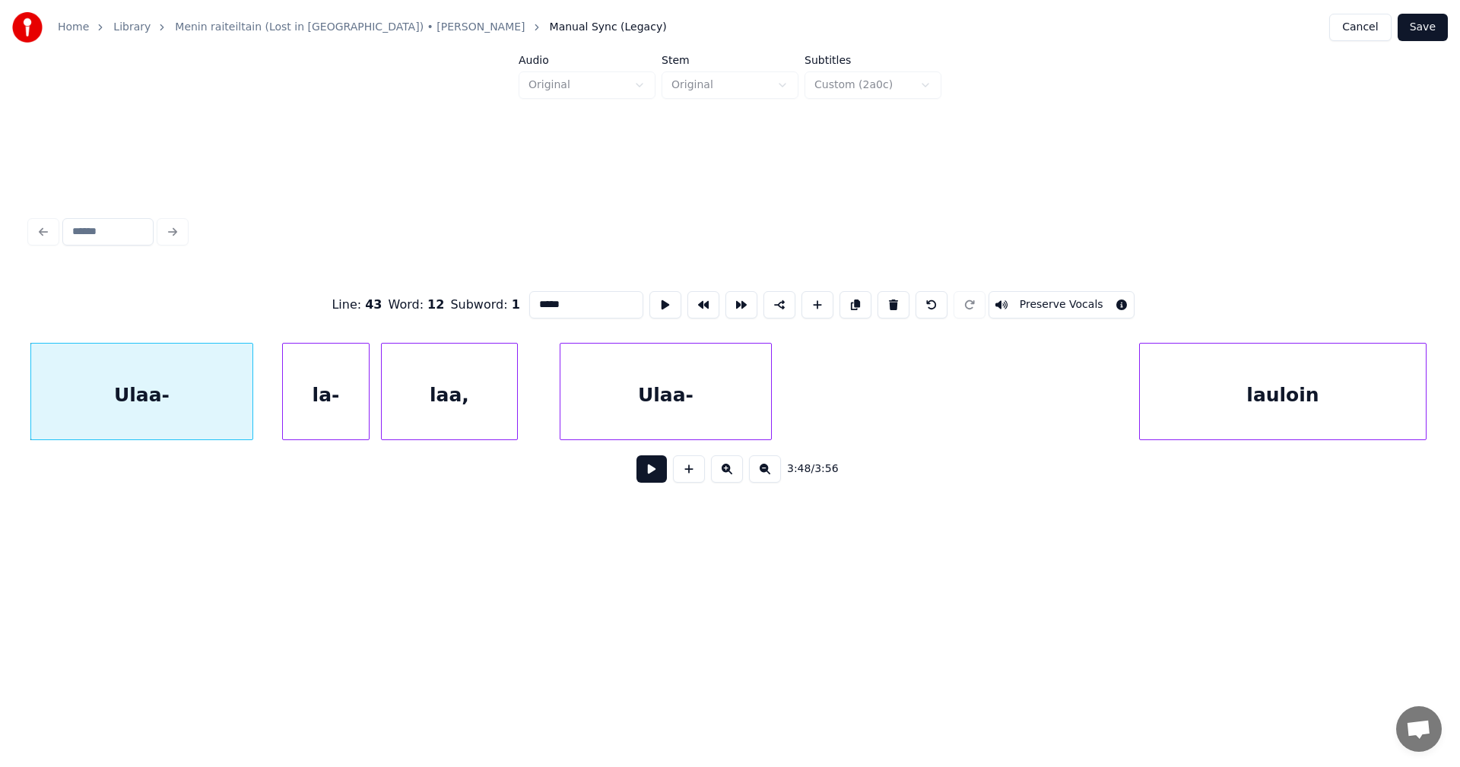
type input "*****"
click at [652, 473] on button at bounding box center [651, 468] width 30 height 27
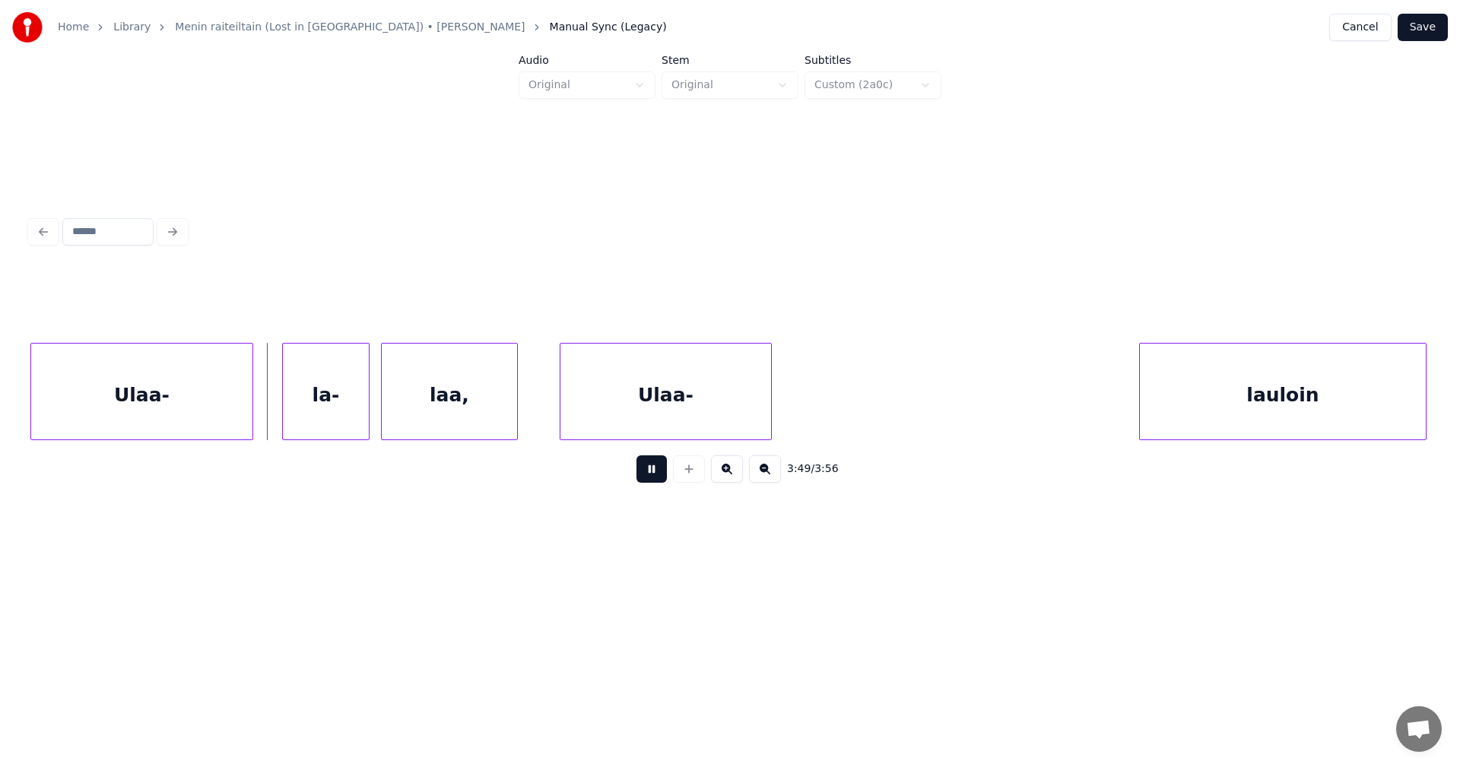
drag, startPoint x: 651, startPoint y: 474, endPoint x: 545, endPoint y: 474, distance: 105.7
click at [650, 474] on button at bounding box center [651, 468] width 30 height 27
click at [353, 417] on div "la-" at bounding box center [320, 395] width 86 height 103
click at [643, 483] on button at bounding box center [651, 468] width 30 height 27
drag, startPoint x: 644, startPoint y: 482, endPoint x: 620, endPoint y: 478, distance: 24.6
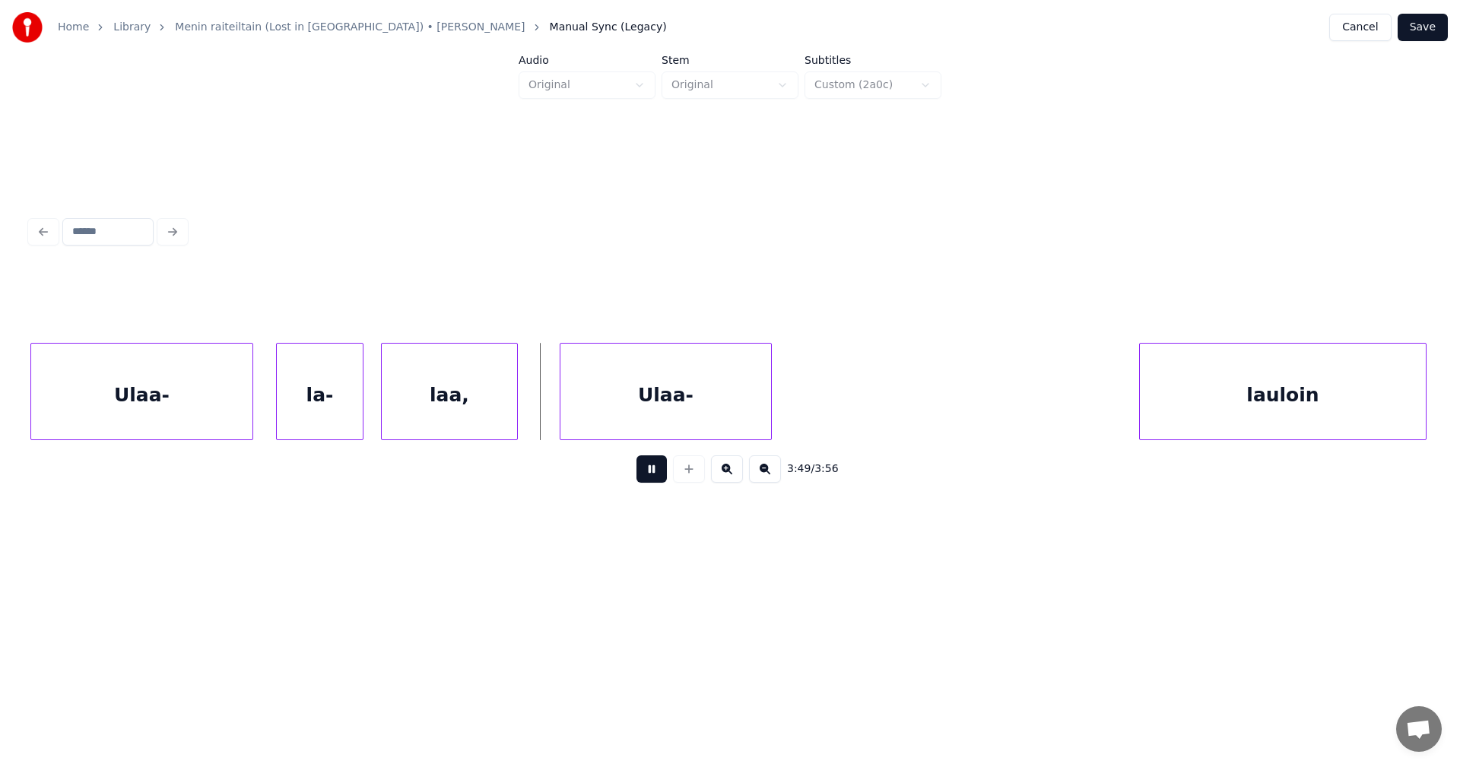
click at [644, 480] on button at bounding box center [651, 468] width 30 height 27
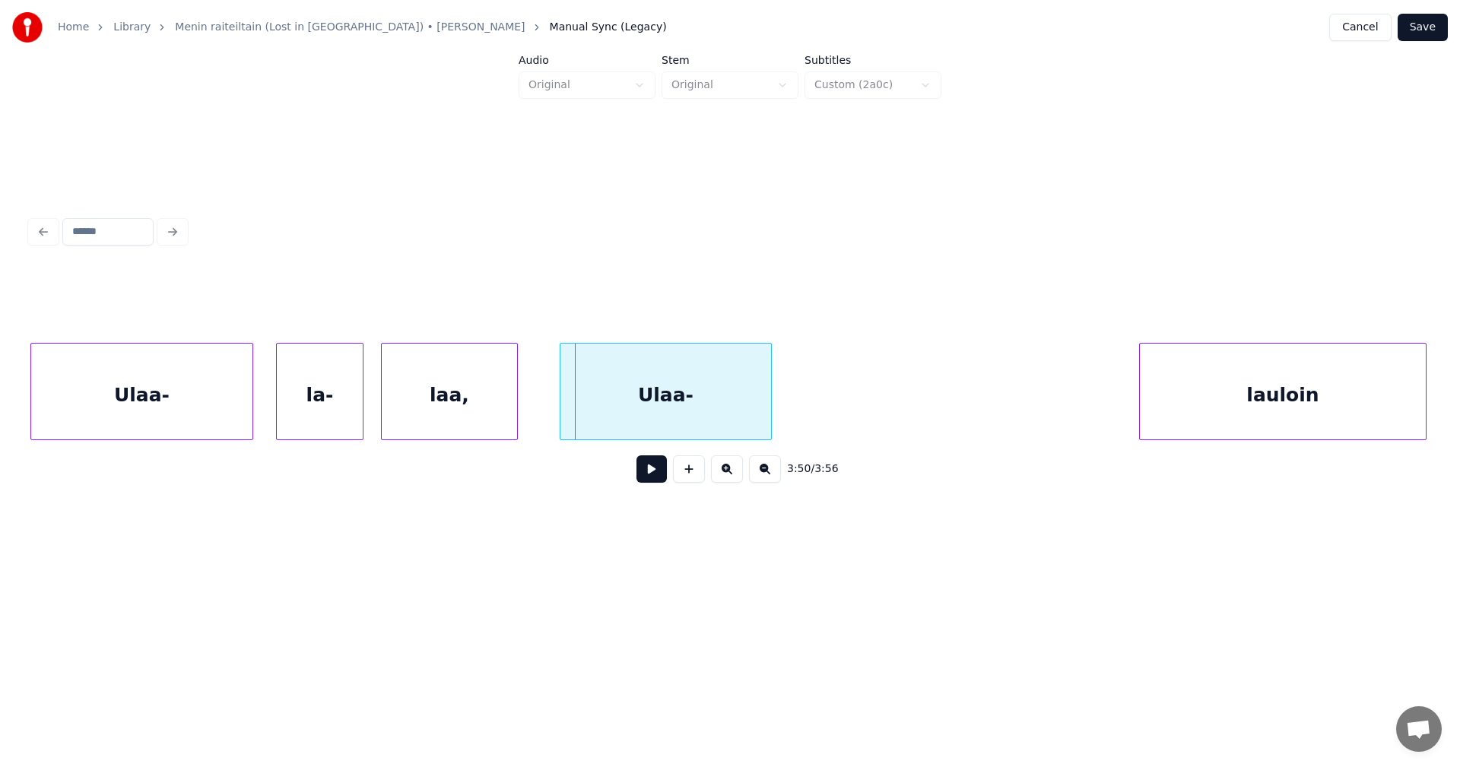
click at [337, 420] on div "la-" at bounding box center [320, 395] width 86 height 103
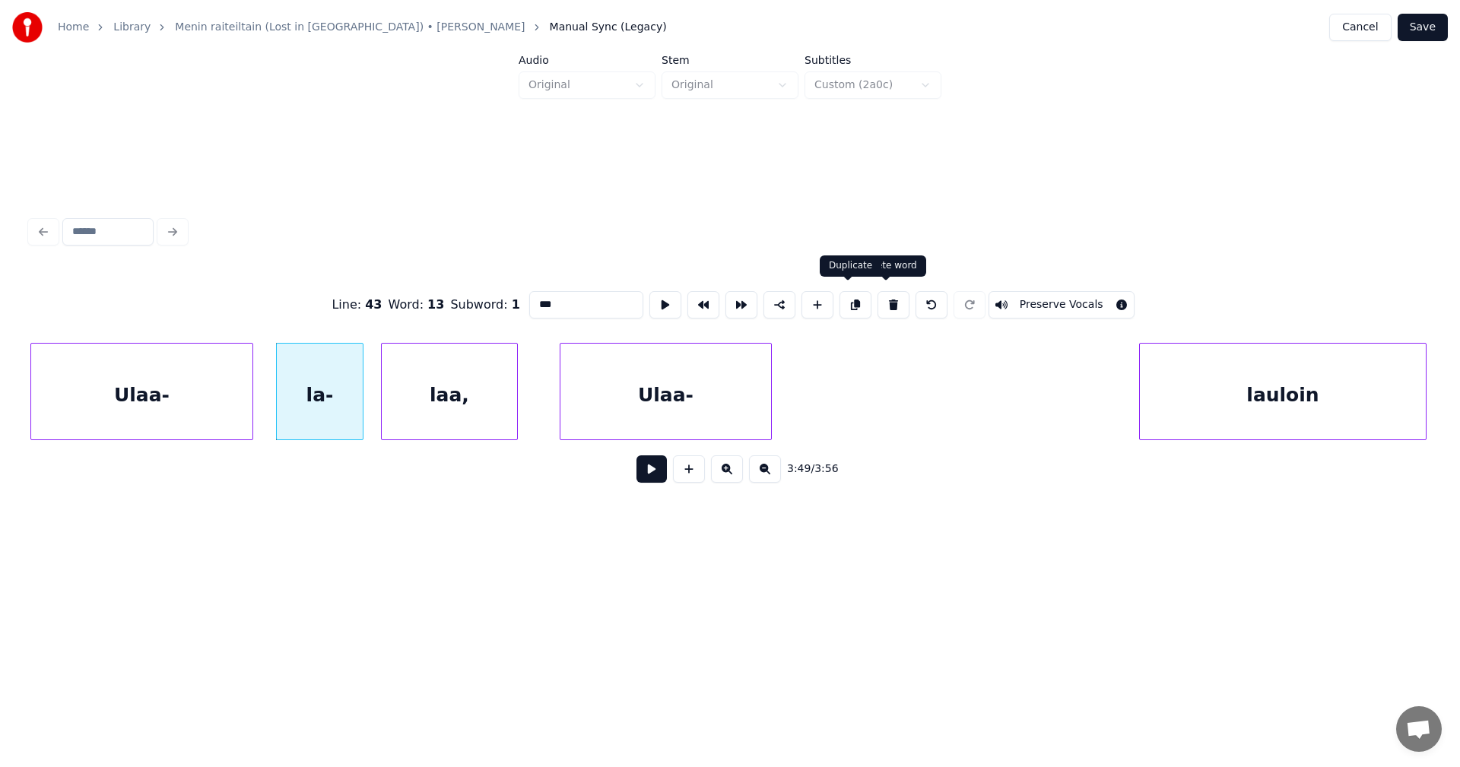
click at [853, 298] on button at bounding box center [855, 304] width 32 height 27
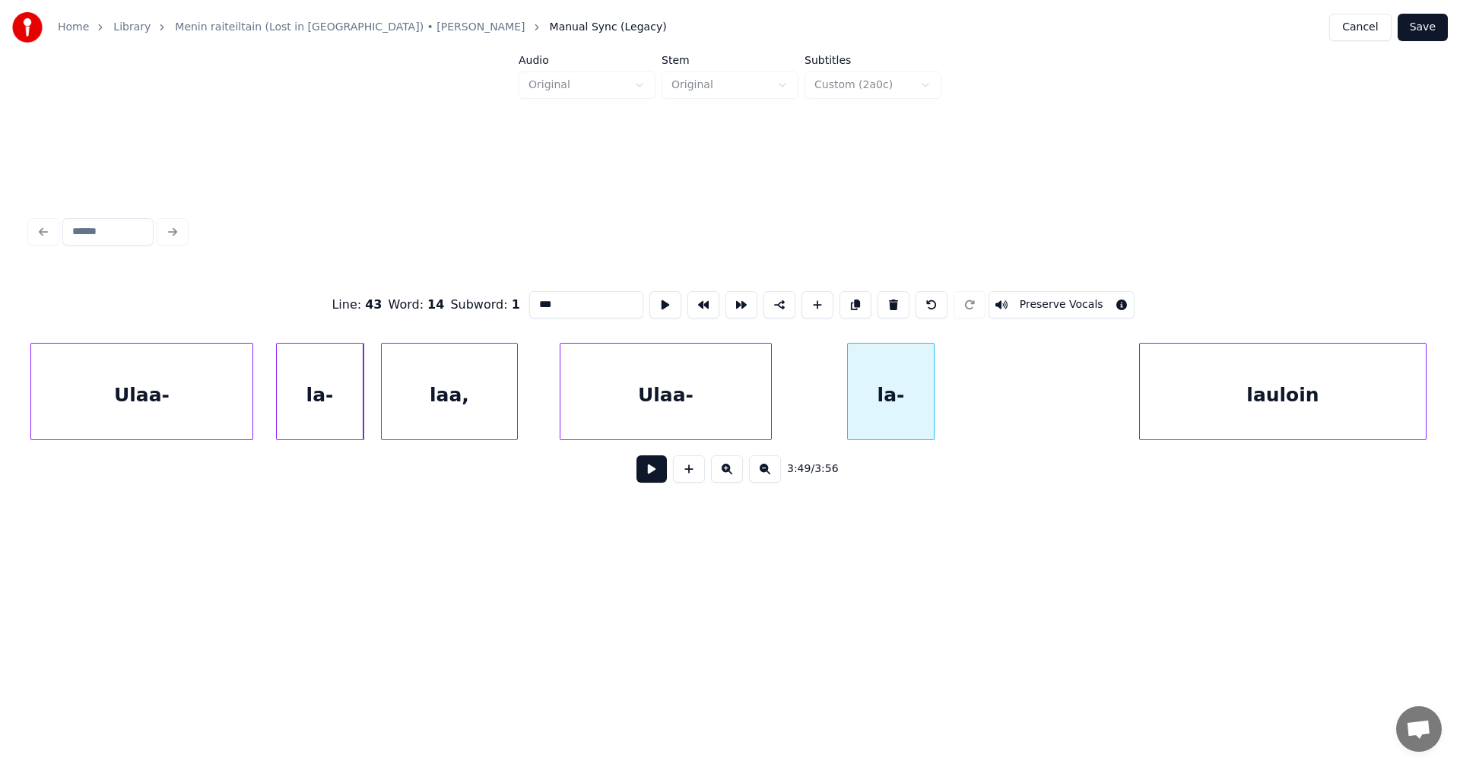
click at [888, 401] on div "la-" at bounding box center [891, 395] width 86 height 103
click at [485, 415] on div "laa," at bounding box center [449, 395] width 135 height 103
type input "****"
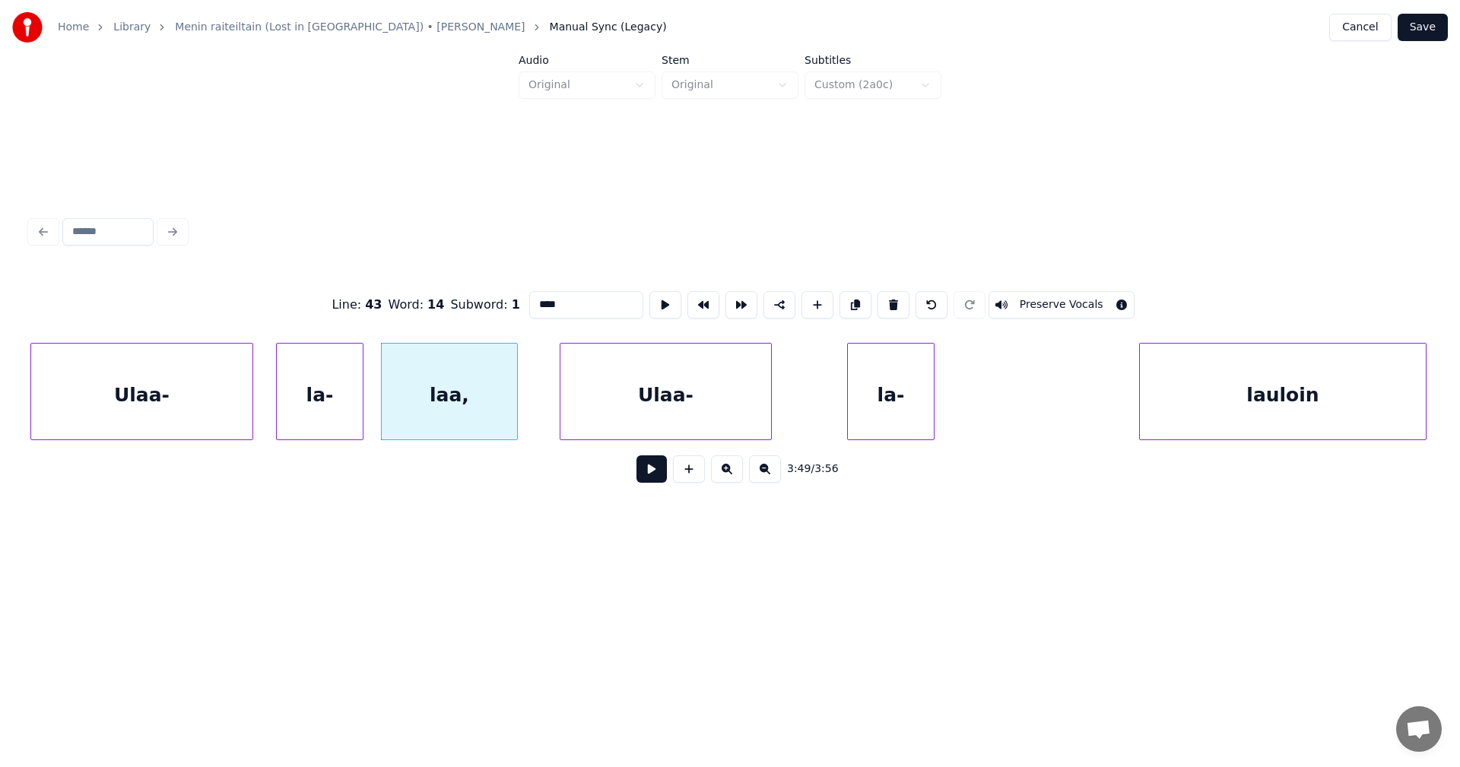
click at [651, 477] on button at bounding box center [651, 468] width 30 height 27
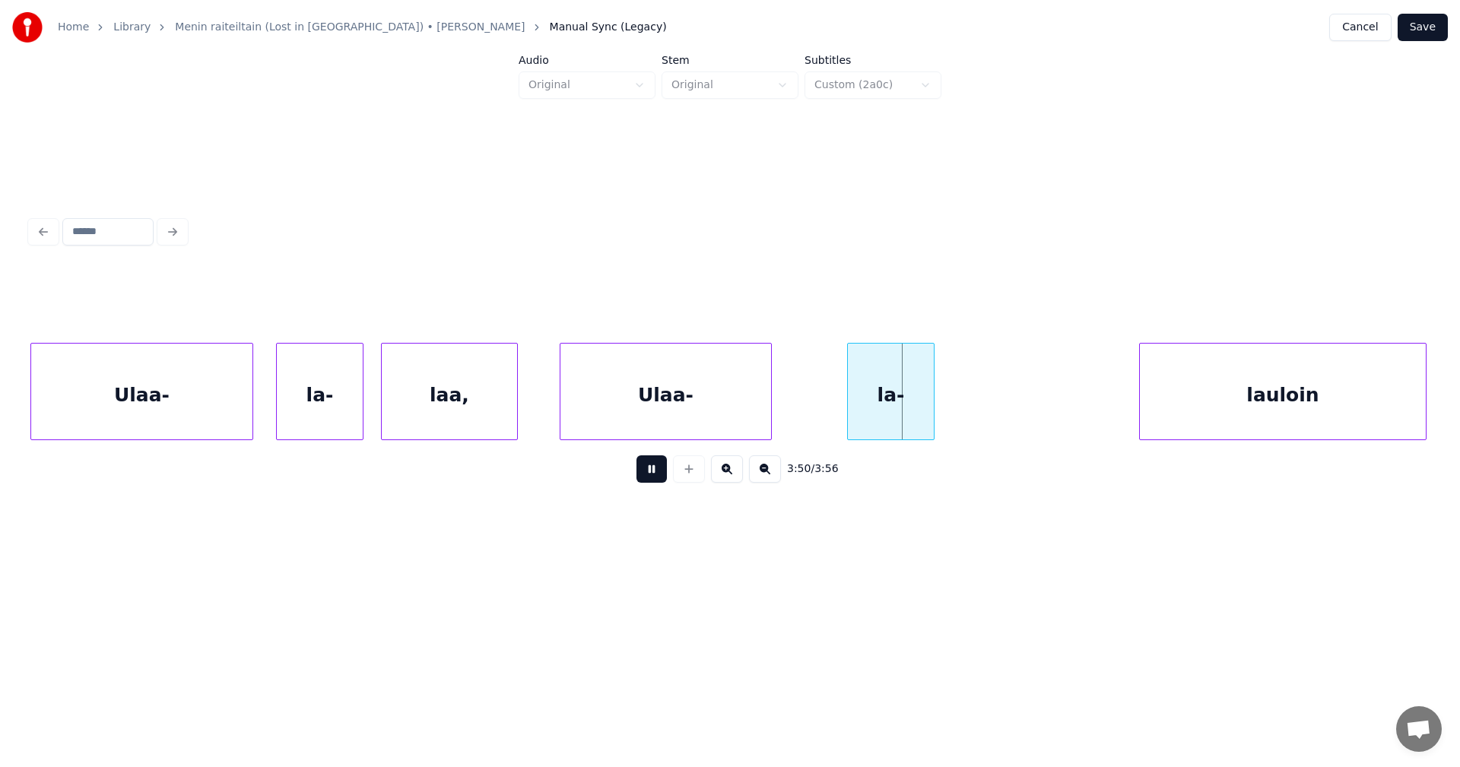
drag, startPoint x: 656, startPoint y: 470, endPoint x: 769, endPoint y: 448, distance: 115.4
click at [658, 469] on button at bounding box center [651, 468] width 30 height 27
click at [868, 409] on div "la-" at bounding box center [850, 395] width 86 height 103
click at [499, 420] on div "laa," at bounding box center [449, 395] width 135 height 103
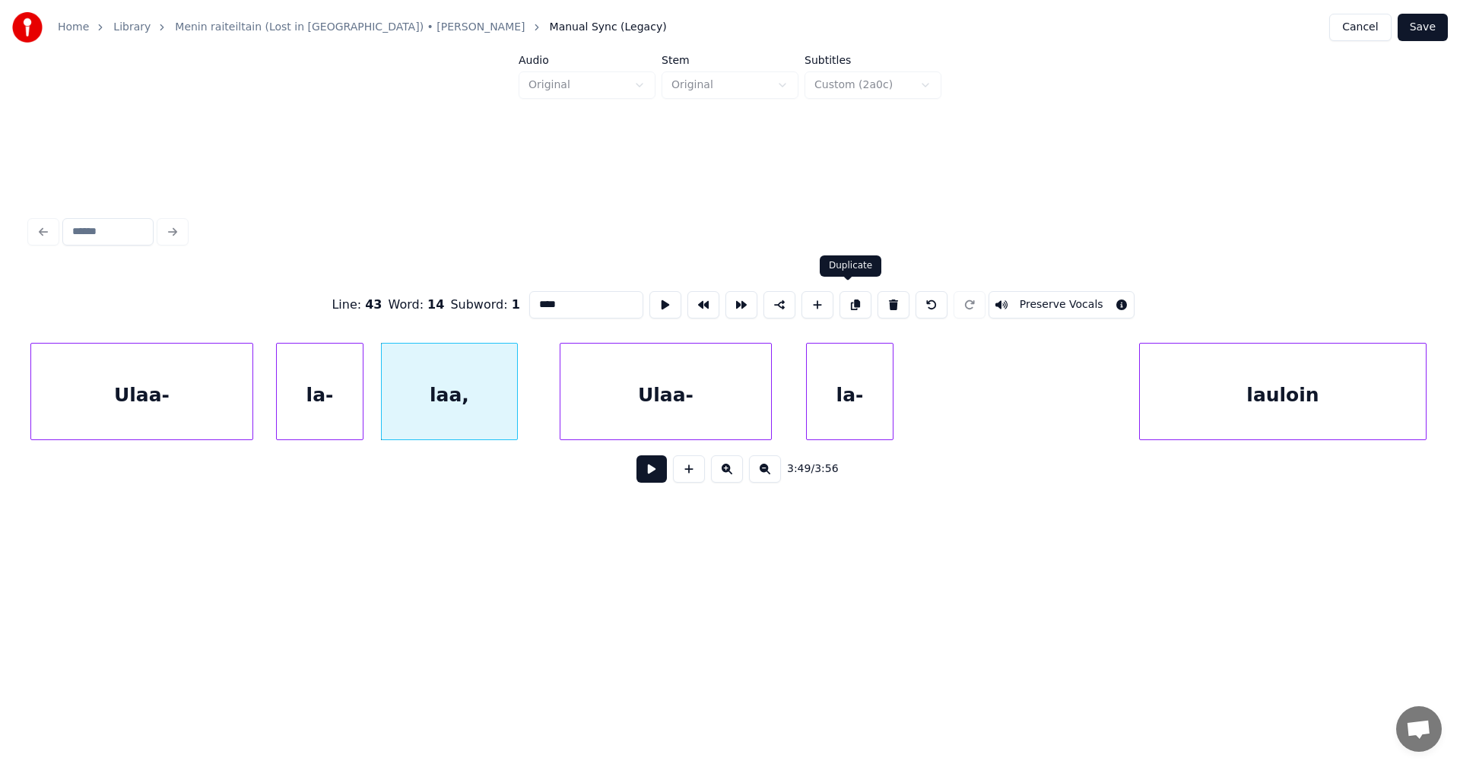
click at [855, 302] on button at bounding box center [855, 304] width 32 height 27
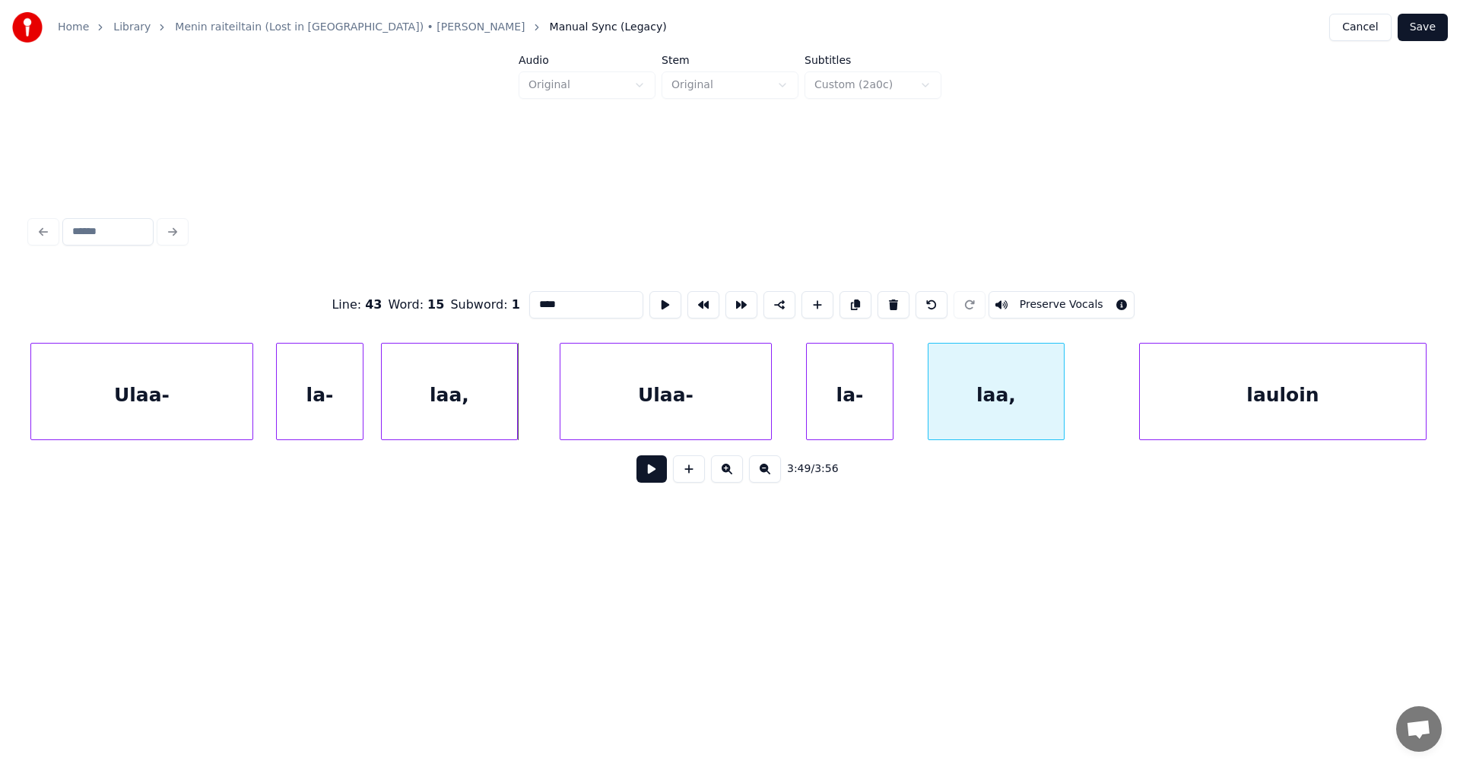
click at [985, 372] on div "laa," at bounding box center [995, 395] width 135 height 103
click at [185, 416] on div "Ulaa-" at bounding box center [141, 395] width 221 height 103
type input "*****"
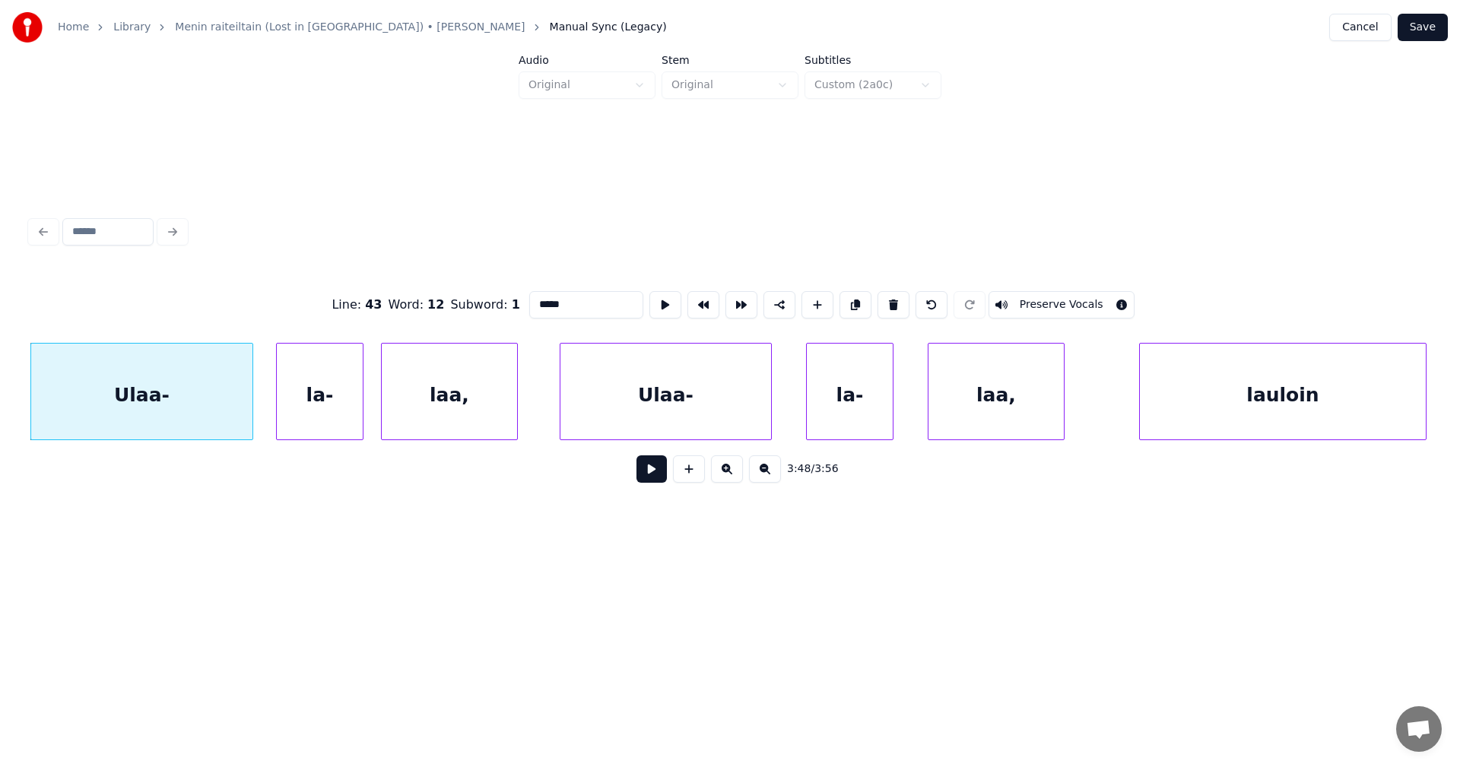
click at [654, 478] on button at bounding box center [651, 468] width 30 height 27
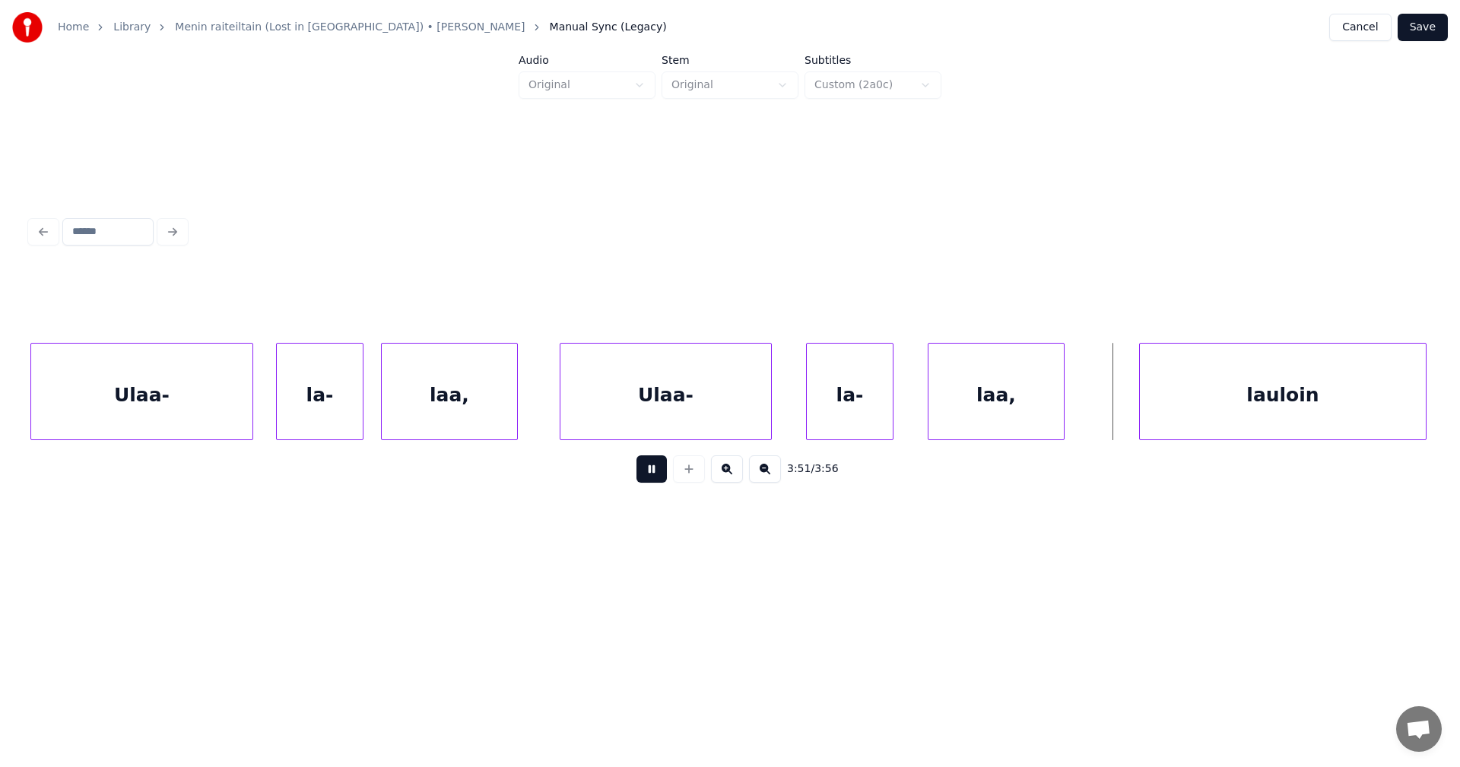
drag, startPoint x: 662, startPoint y: 470, endPoint x: 757, endPoint y: 424, distance: 106.4
click at [662, 470] on button at bounding box center [651, 468] width 30 height 27
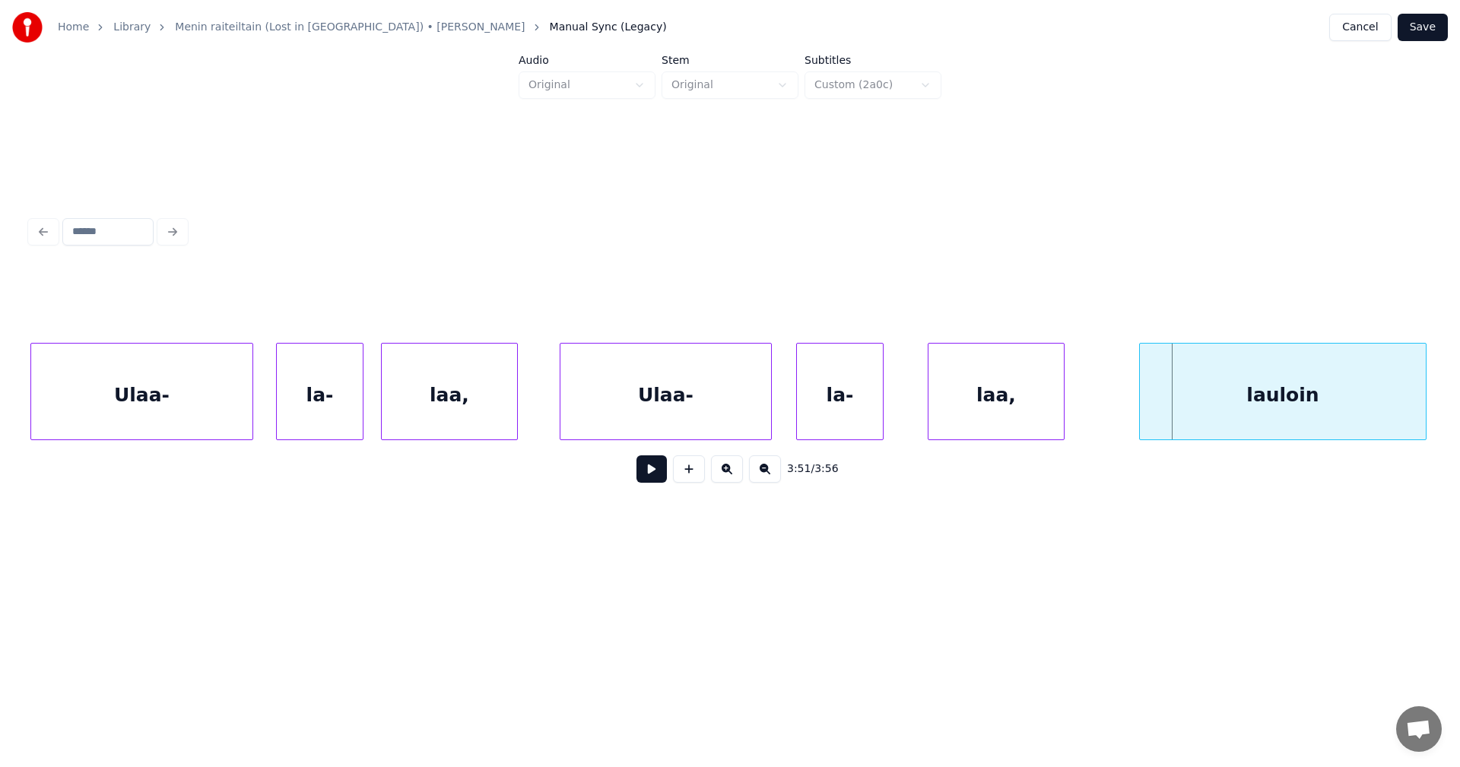
click at [838, 395] on div "la-" at bounding box center [840, 395] width 86 height 103
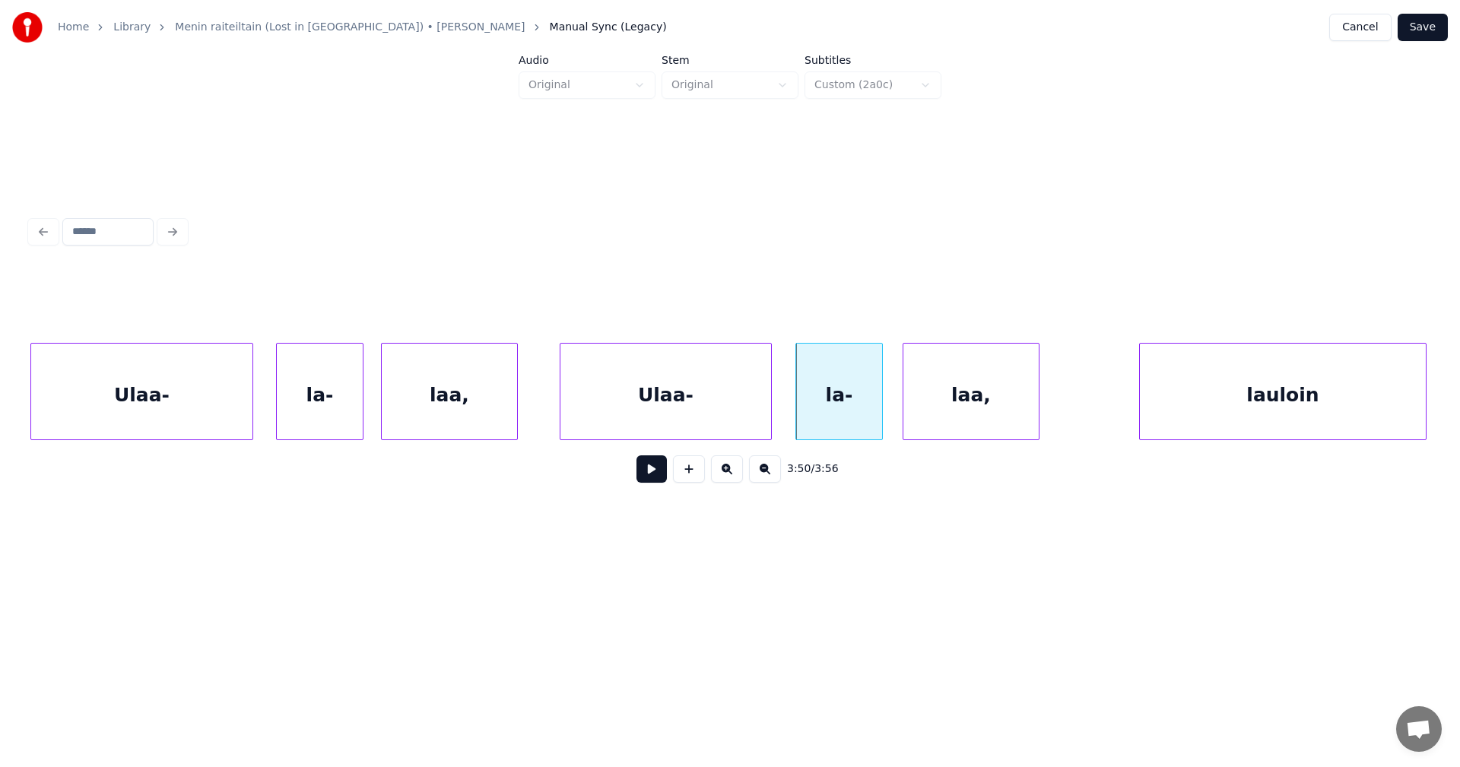
click at [931, 395] on div "laa," at bounding box center [970, 395] width 135 height 103
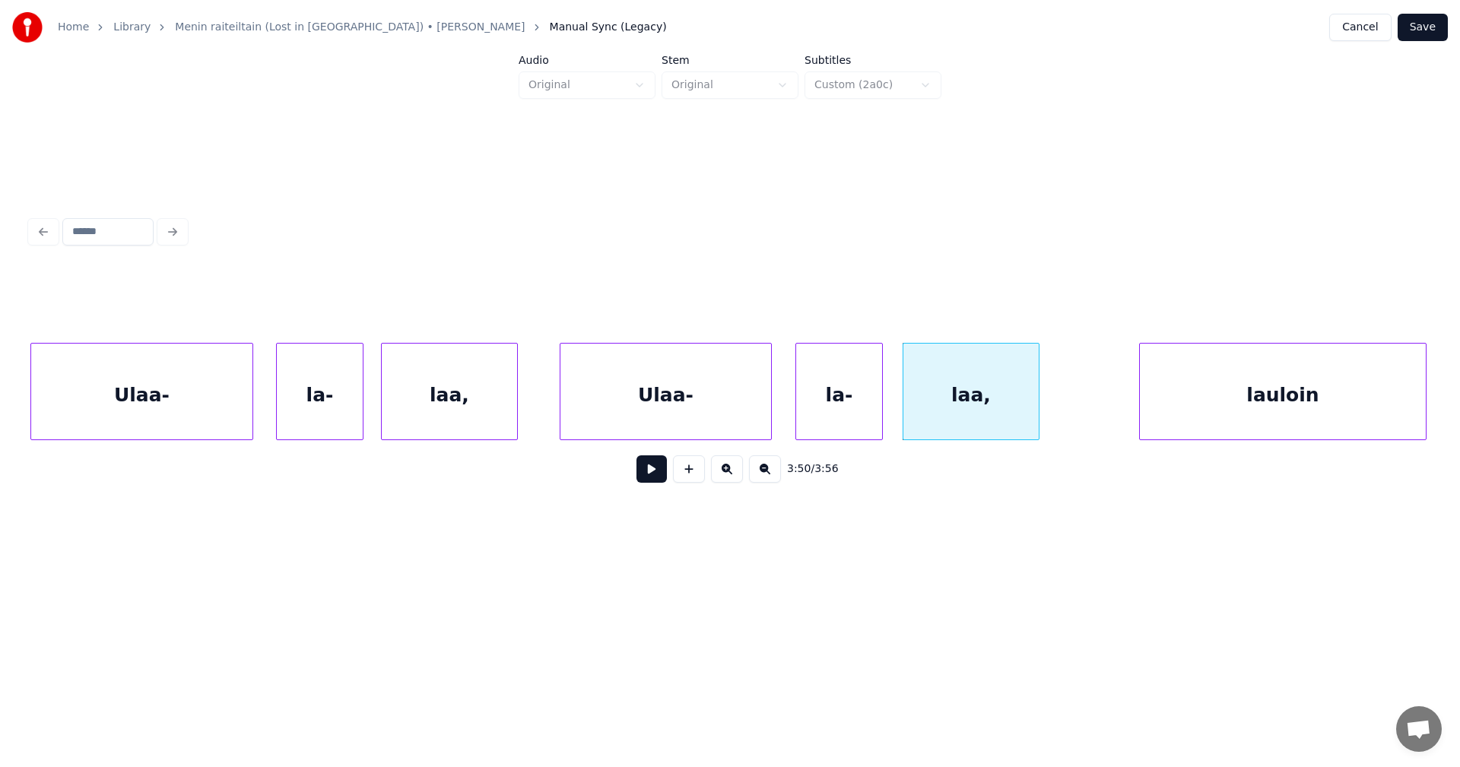
click at [212, 426] on div "Ulaa-" at bounding box center [141, 395] width 221 height 103
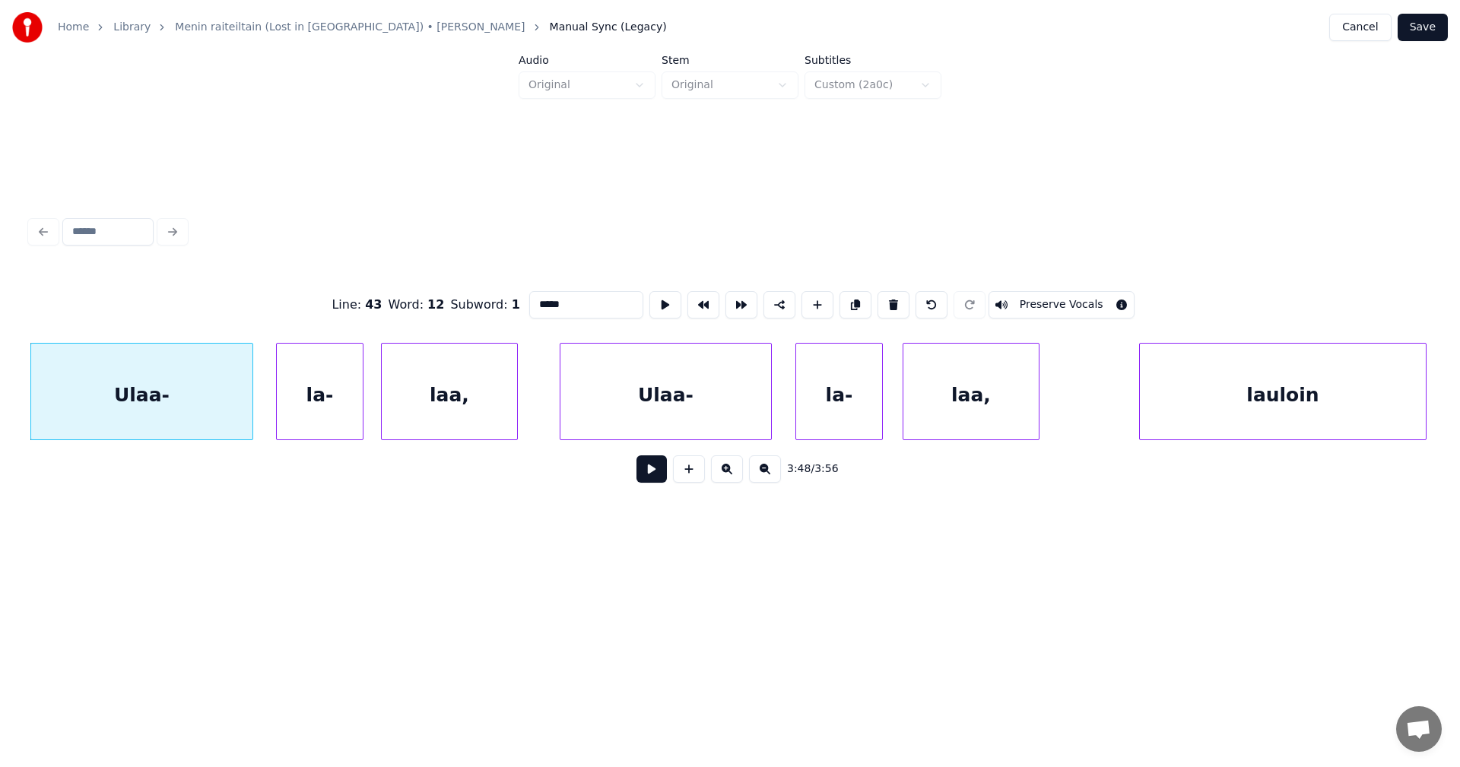
click at [653, 481] on button at bounding box center [651, 468] width 30 height 27
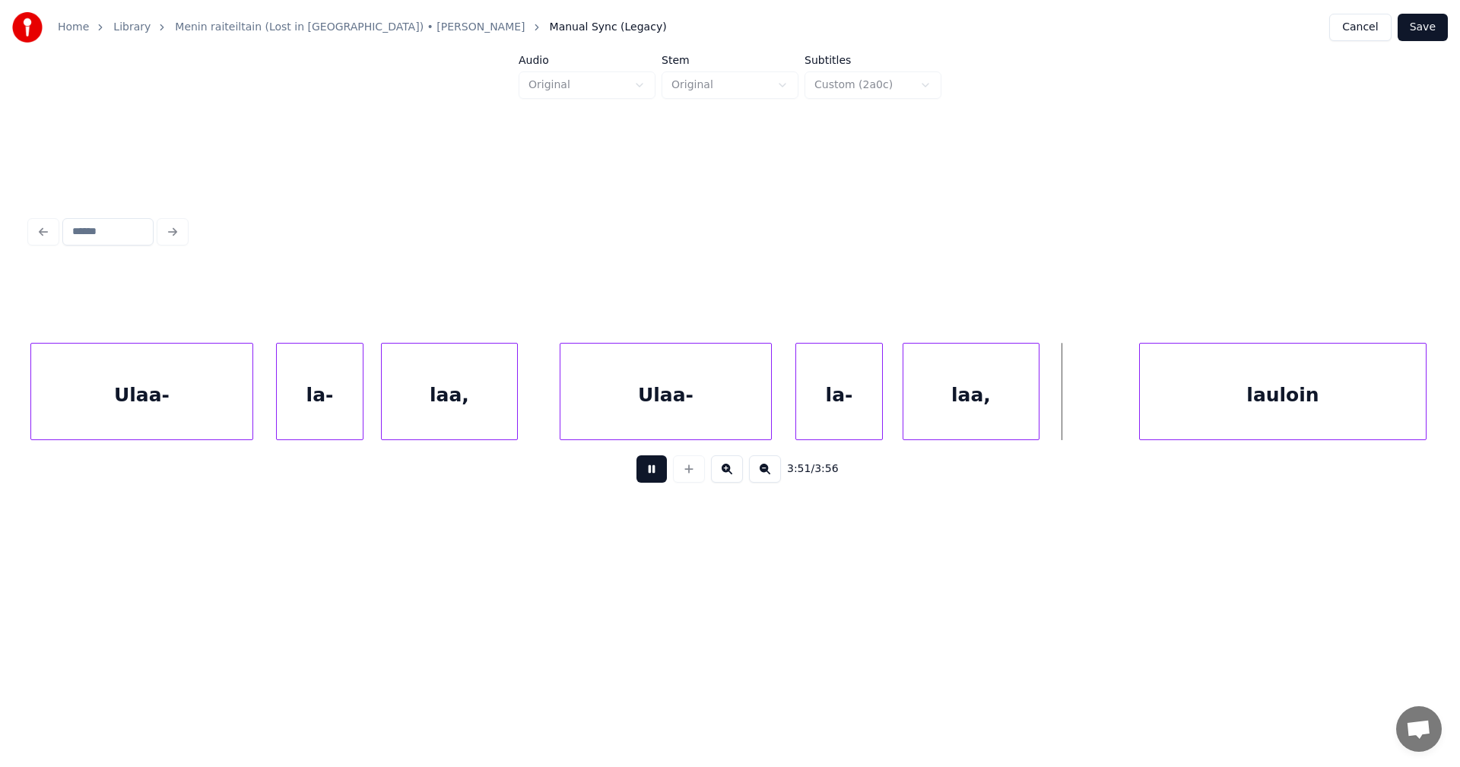
click at [662, 470] on button at bounding box center [651, 468] width 30 height 27
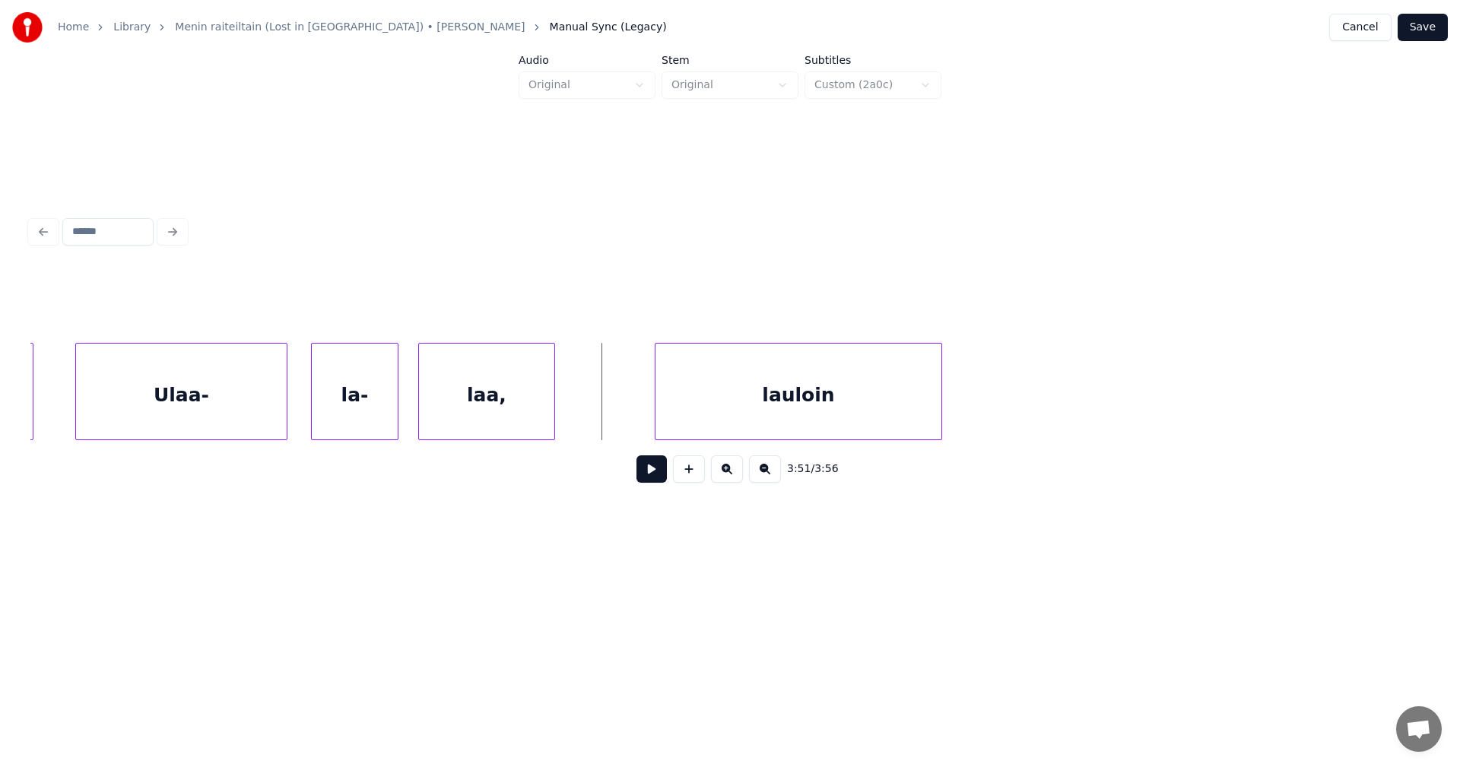
scroll to position [0, 78654]
click at [1014, 374] on div "lauloin" at bounding box center [871, 395] width 286 height 103
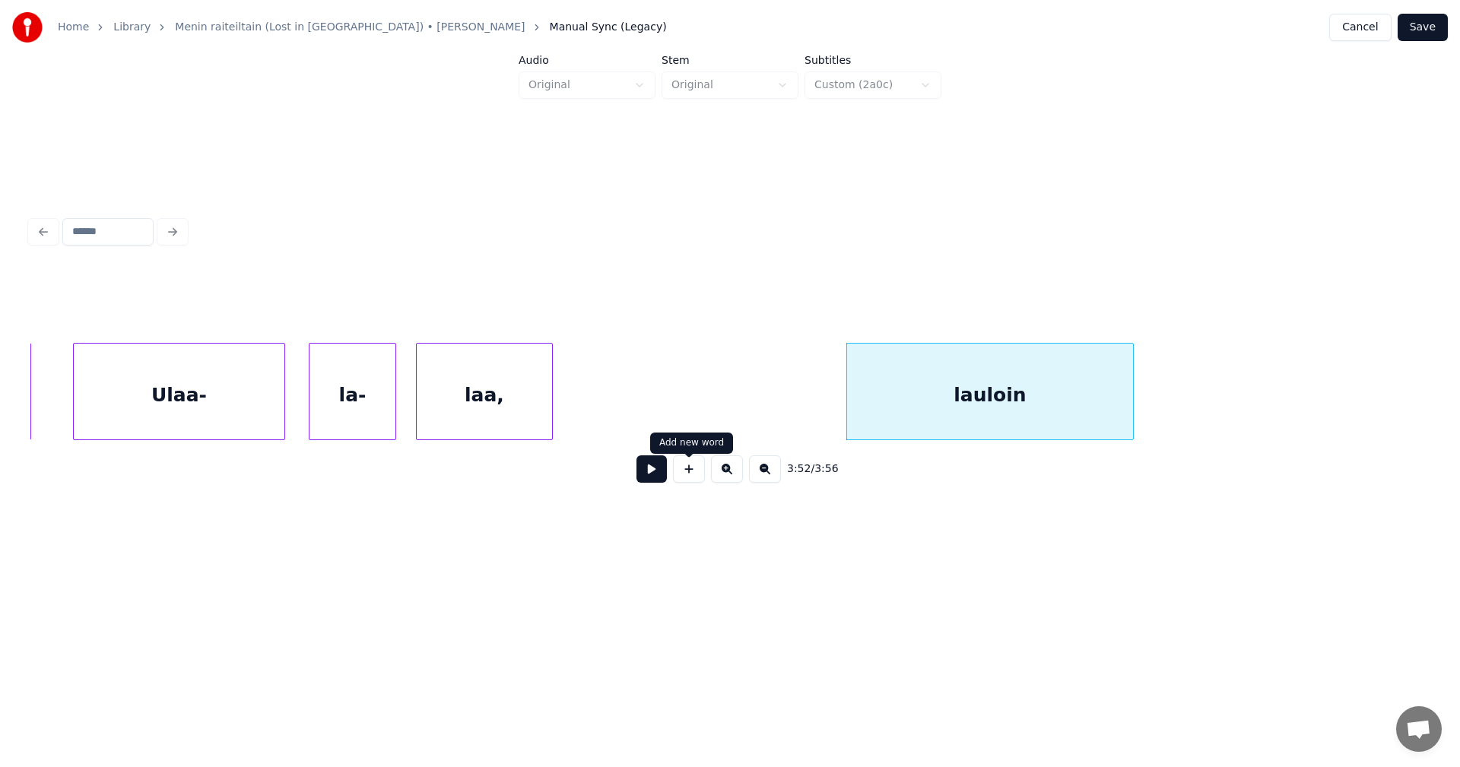
drag, startPoint x: 687, startPoint y: 482, endPoint x: 679, endPoint y: 456, distance: 27.2
click at [684, 474] on button at bounding box center [689, 468] width 32 height 27
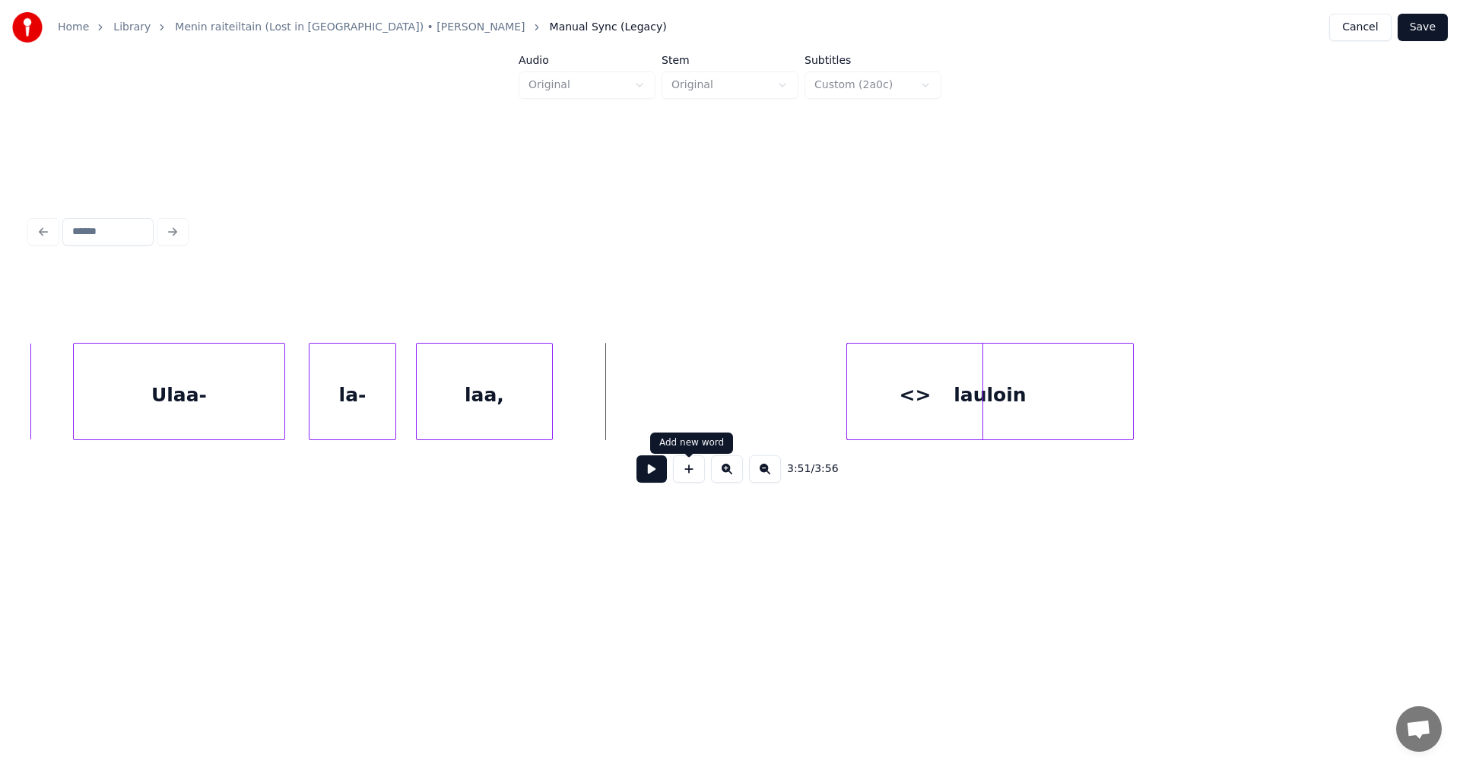
drag, startPoint x: 684, startPoint y: 481, endPoint x: 700, endPoint y: 449, distance: 35.7
click at [684, 480] on button at bounding box center [689, 468] width 32 height 27
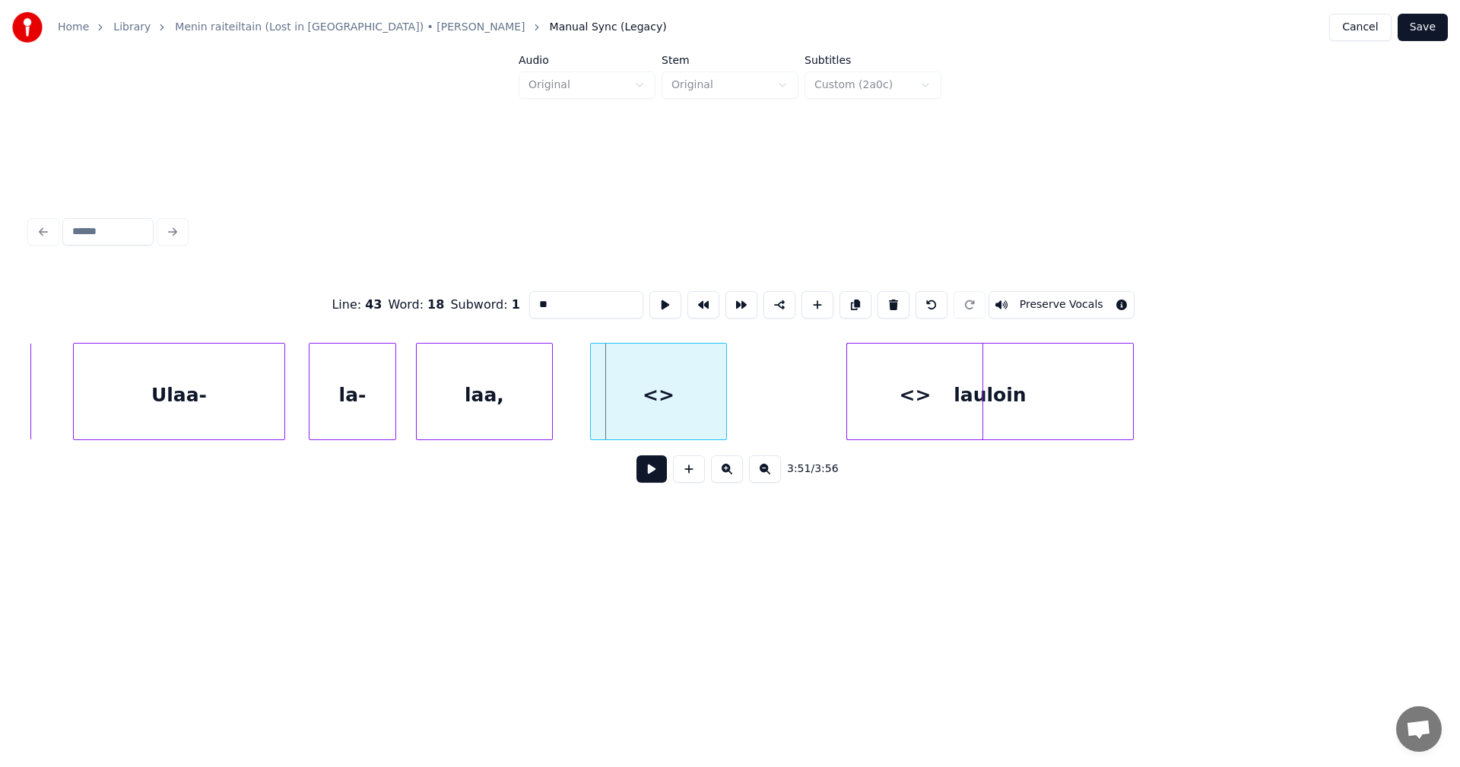
click at [630, 404] on div "<>" at bounding box center [658, 395] width 135 height 103
drag, startPoint x: 543, startPoint y: 309, endPoint x: 484, endPoint y: 332, distance: 63.8
click at [481, 333] on div "Line : 43 Word : 18 Subword : 1 ** Preserve Vocals" at bounding box center [729, 305] width 1399 height 76
type input "*"
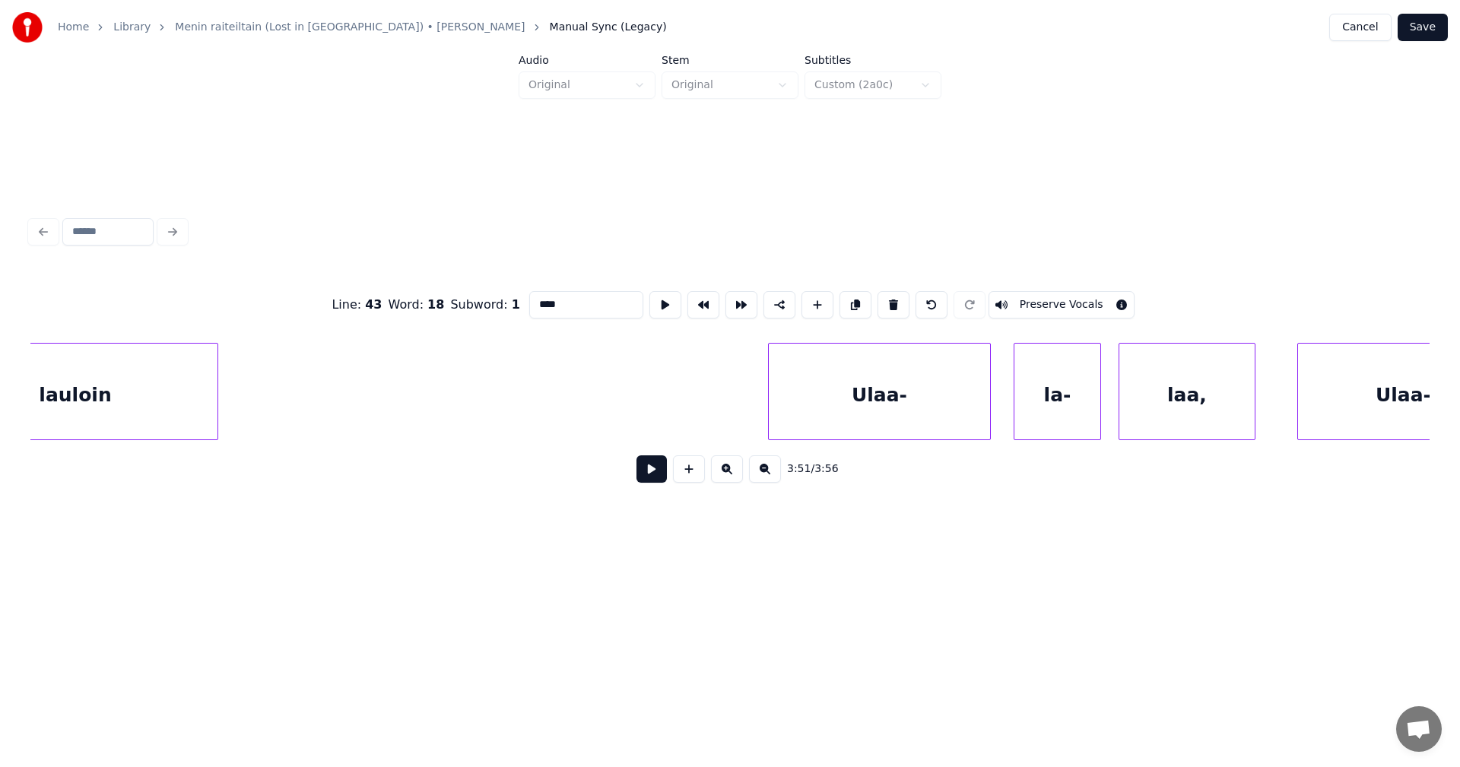
click at [862, 421] on div "Ulaa-" at bounding box center [879, 395] width 221 height 103
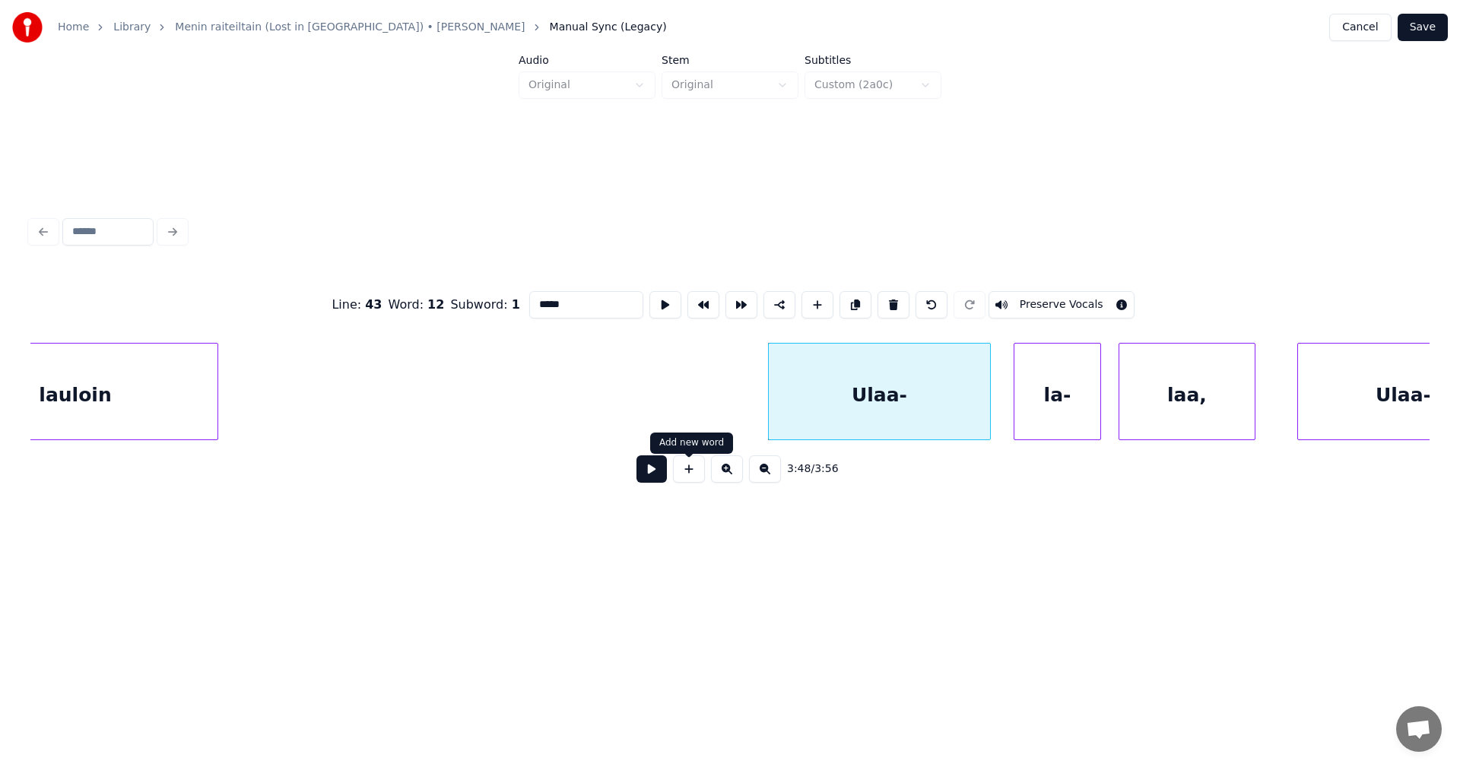
type input "*****"
click at [657, 476] on button at bounding box center [651, 468] width 30 height 27
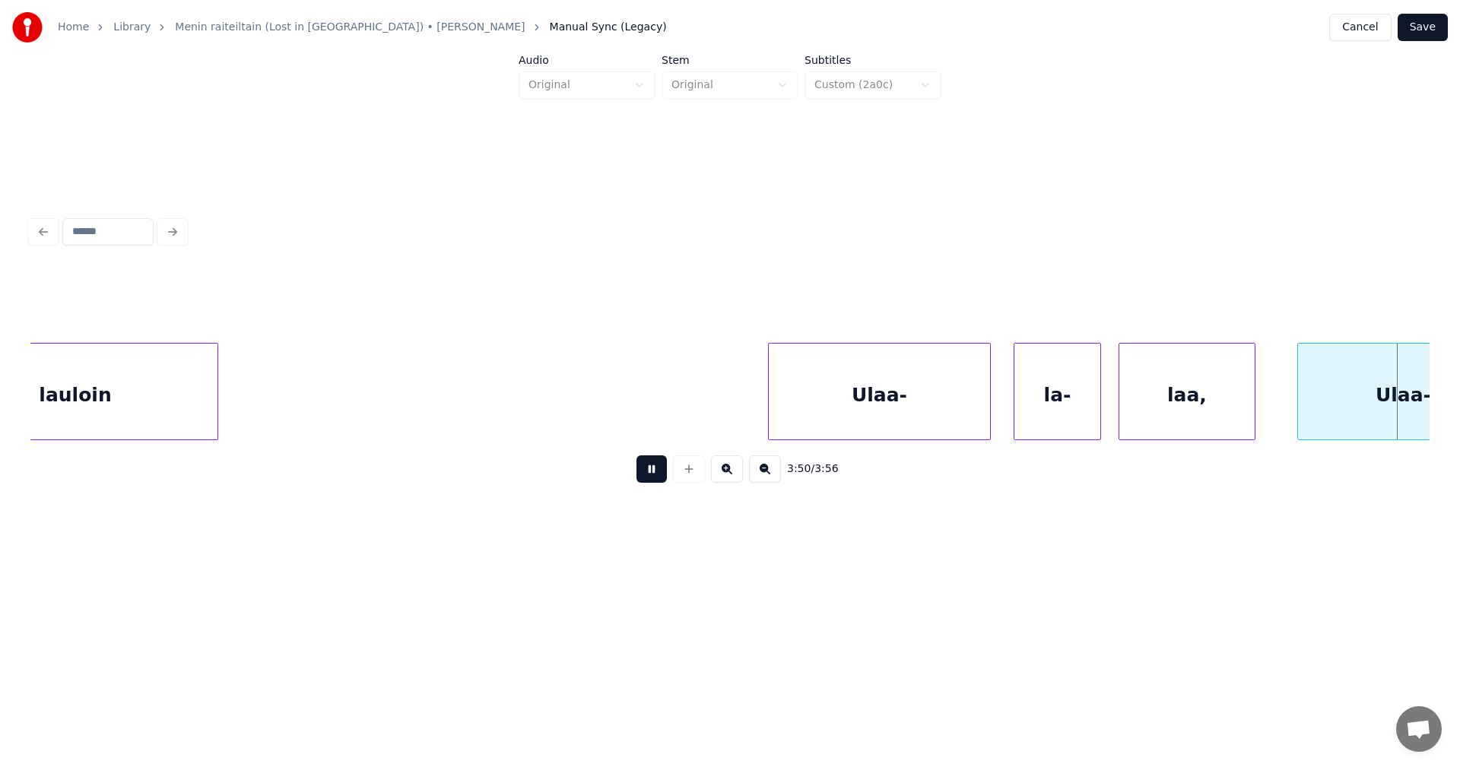
scroll to position [0, 78830]
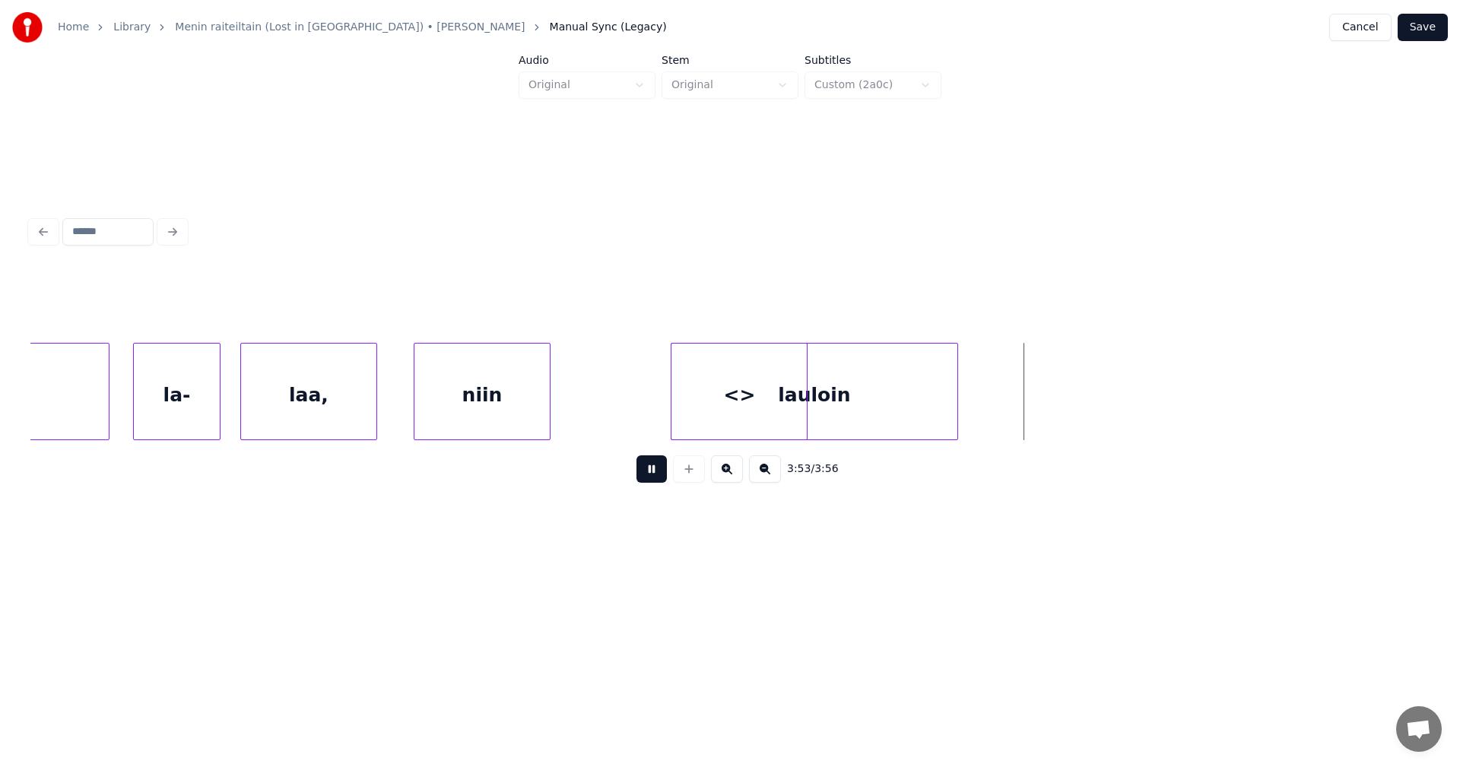
drag, startPoint x: 660, startPoint y: 475, endPoint x: 678, endPoint y: 468, distance: 19.5
click at [661, 474] on button at bounding box center [651, 468] width 30 height 27
click at [779, 424] on div "<>" at bounding box center [738, 395] width 135 height 103
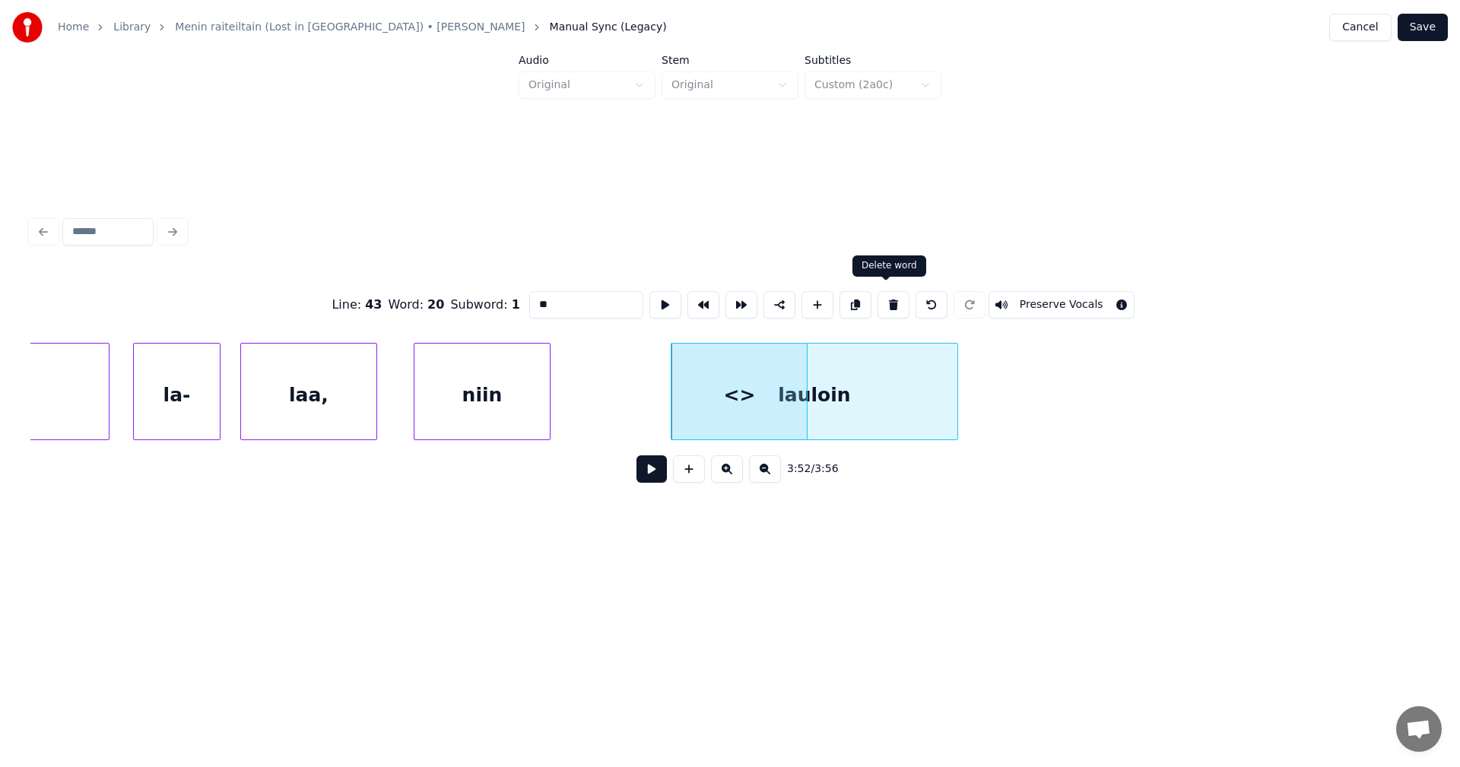
click at [888, 301] on button at bounding box center [893, 304] width 32 height 27
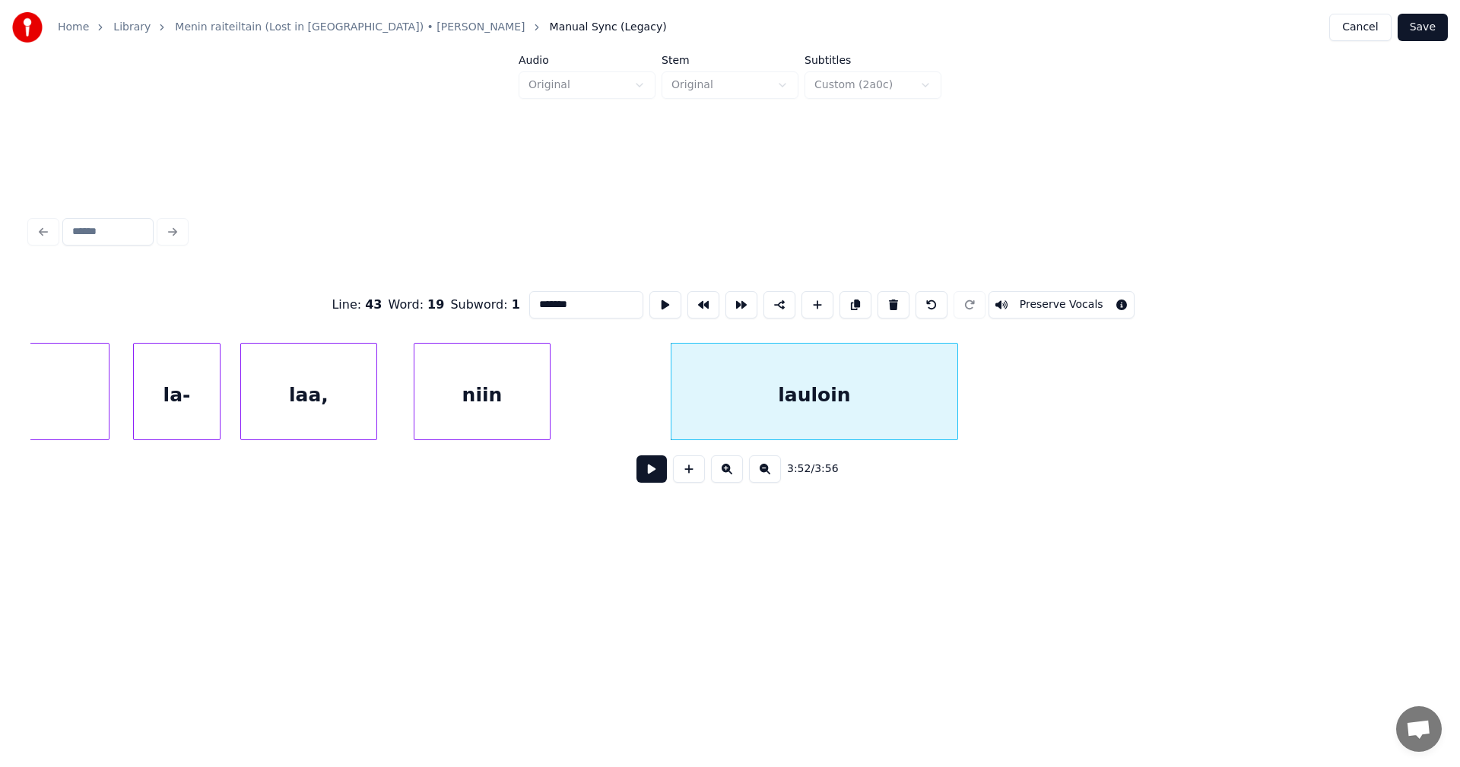
click at [874, 376] on div "lauloin" at bounding box center [814, 395] width 286 height 103
click at [887, 303] on button at bounding box center [893, 304] width 32 height 27
type input "****"
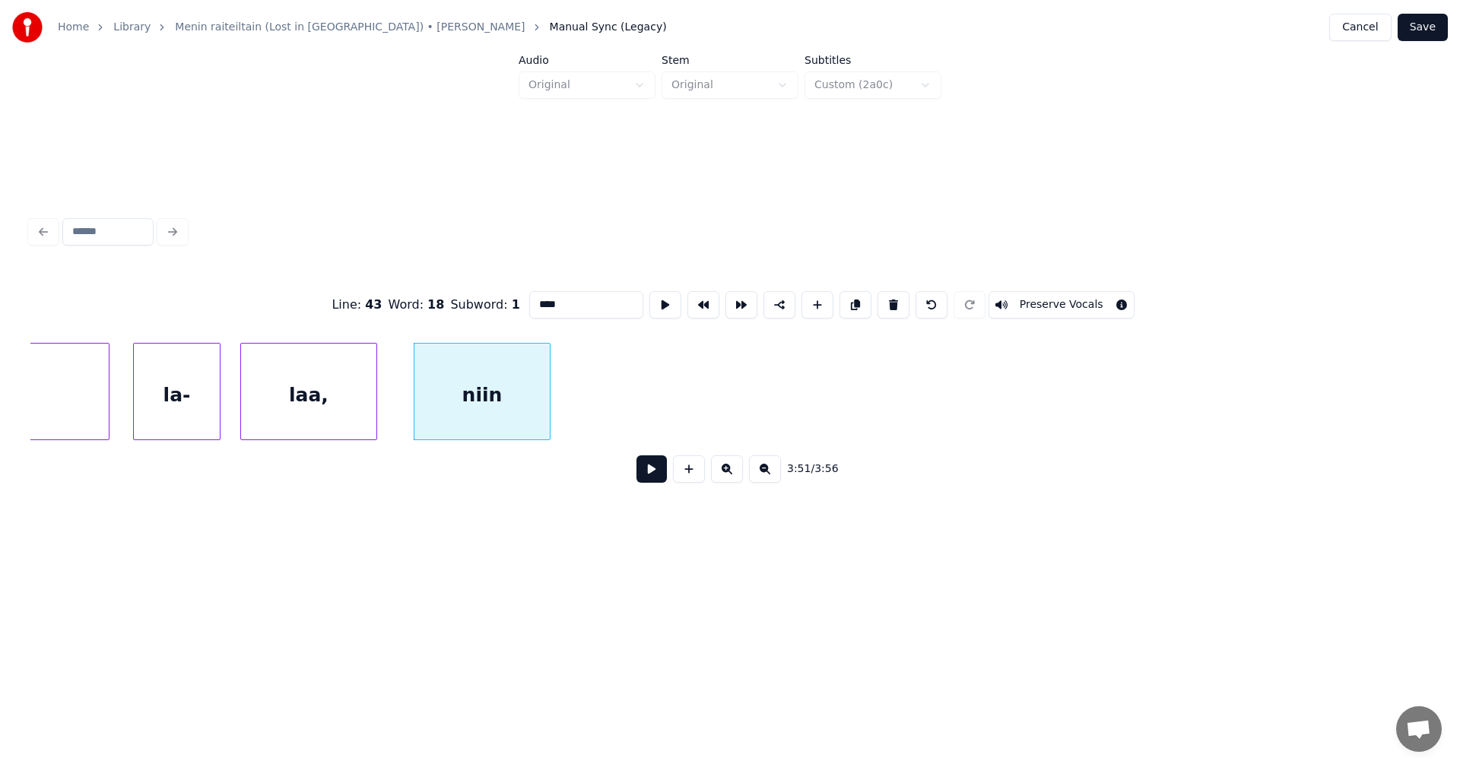
click at [1430, 30] on button "Save" at bounding box center [1423, 27] width 50 height 27
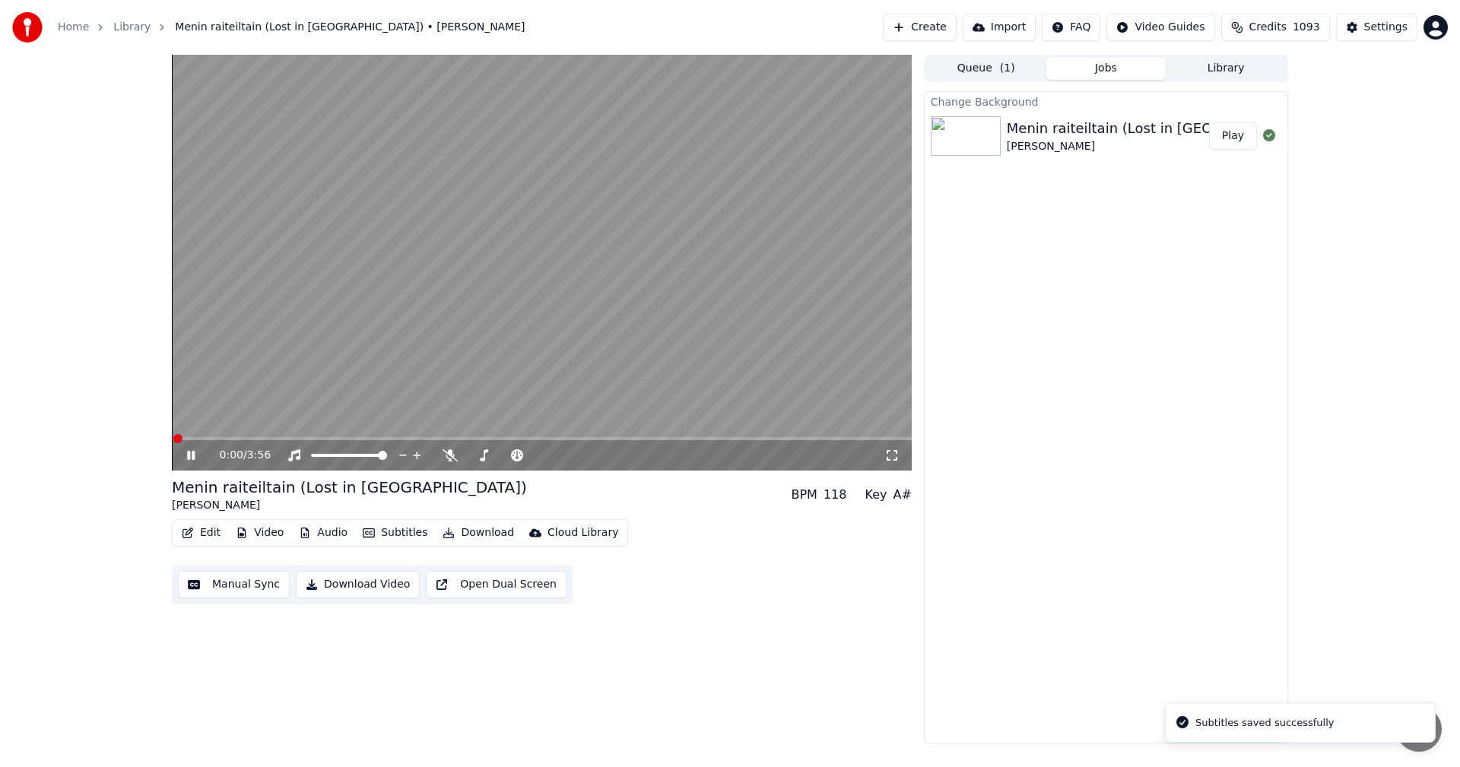
click at [792, 438] on span at bounding box center [542, 438] width 740 height 3
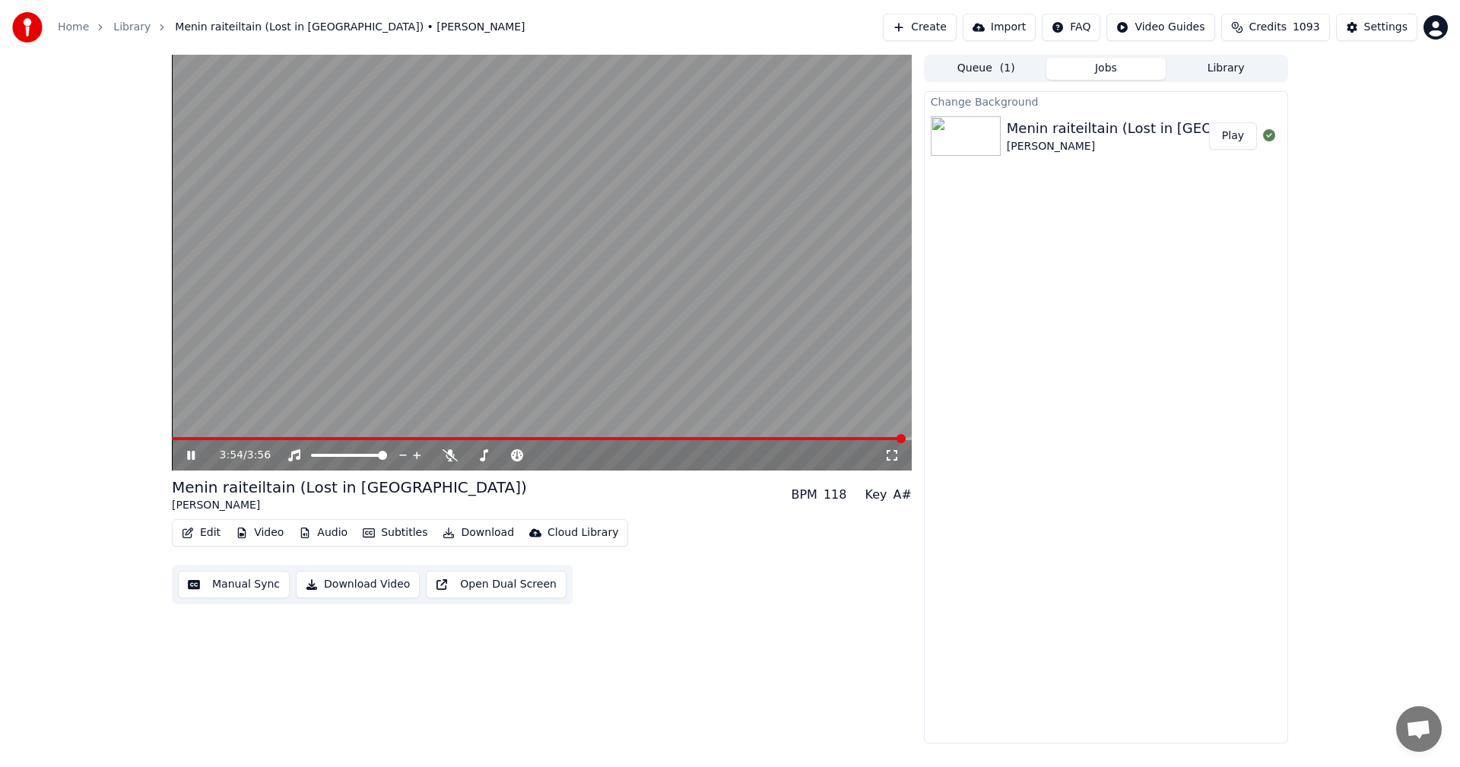
click at [195, 449] on div "3:54 / 3:56" at bounding box center [542, 455] width 728 height 15
click at [206, 526] on button "Edit" at bounding box center [201, 532] width 51 height 21
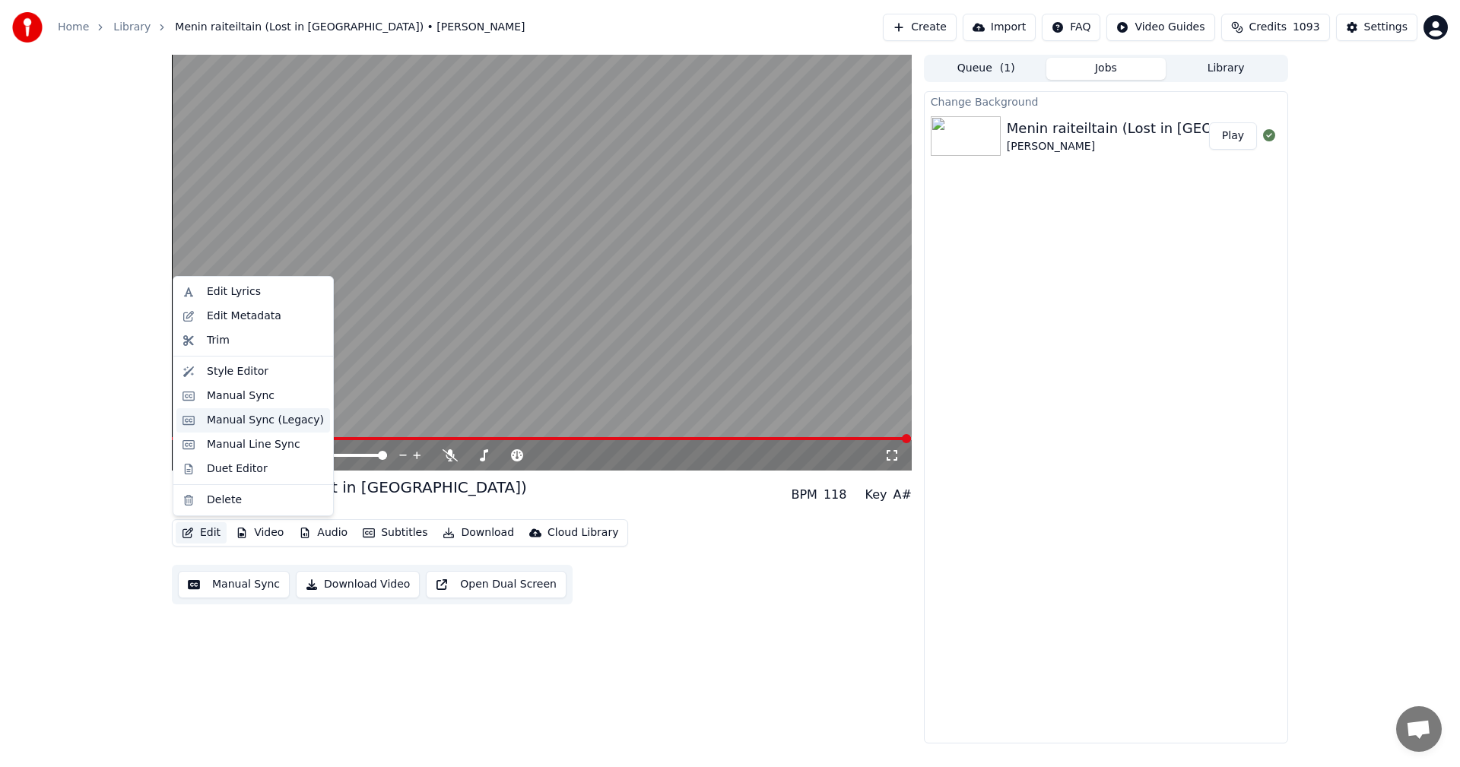
click at [296, 427] on div "Manual Sync (Legacy)" at bounding box center [265, 420] width 117 height 15
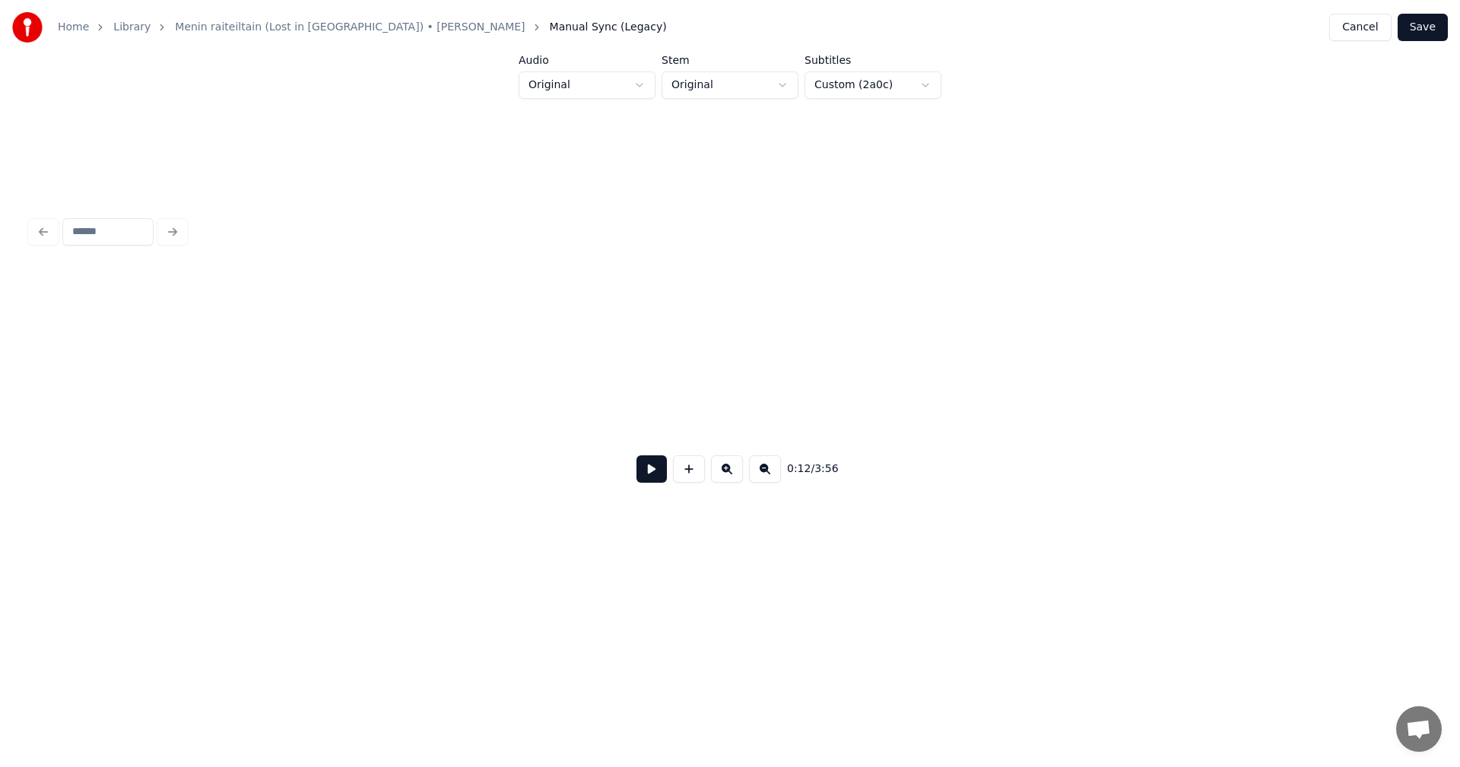
scroll to position [0, 69527]
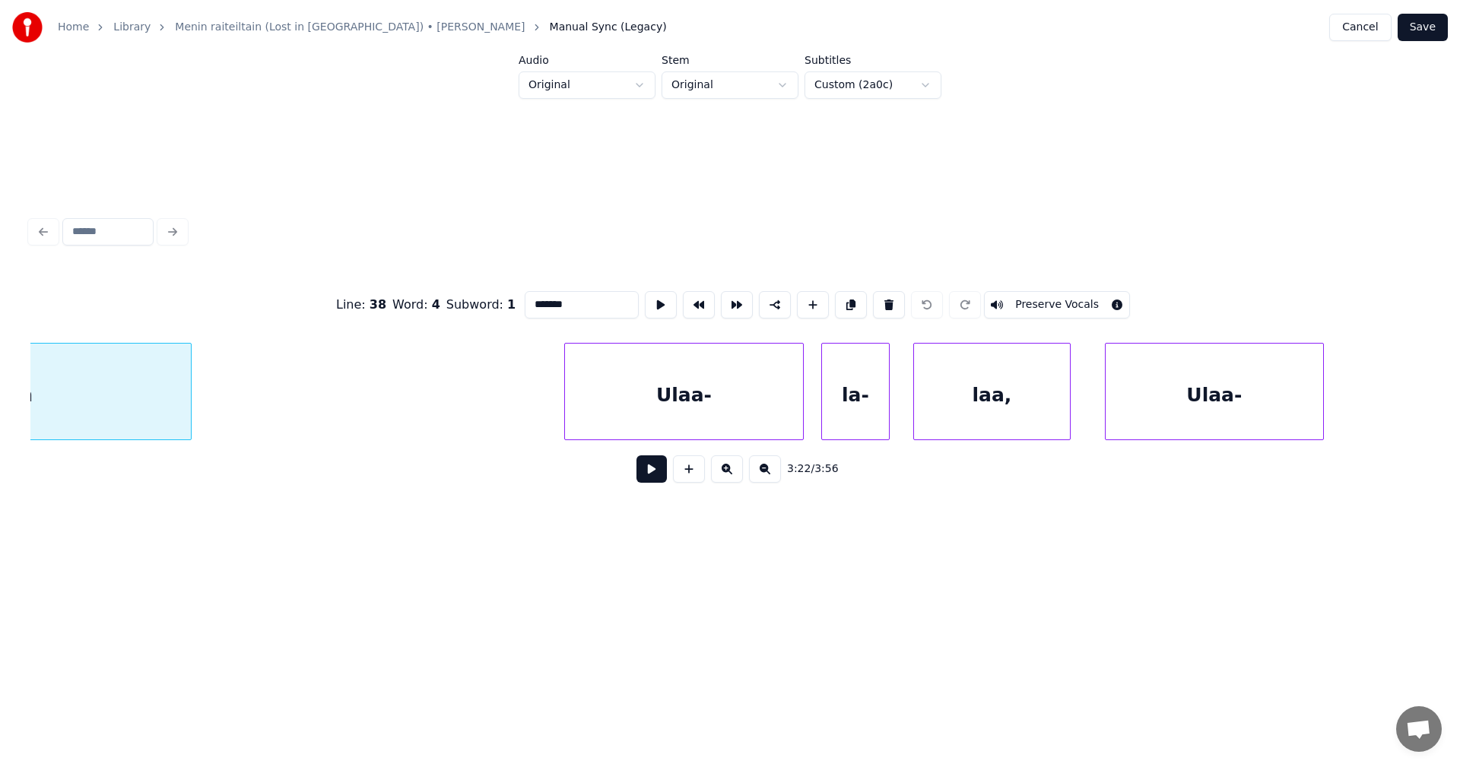
scroll to position [0, 69146]
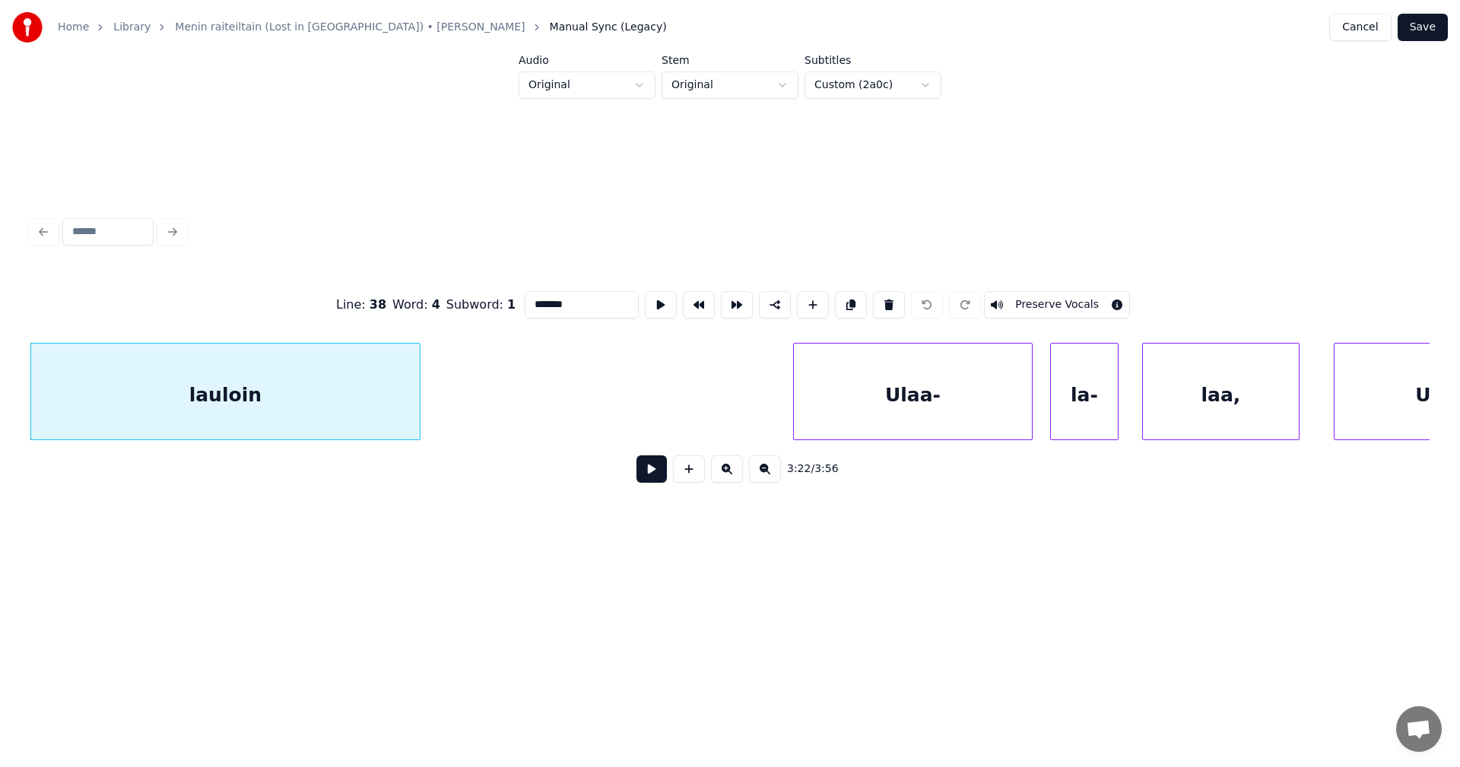
click at [859, 419] on div "Ulaa-" at bounding box center [913, 395] width 238 height 103
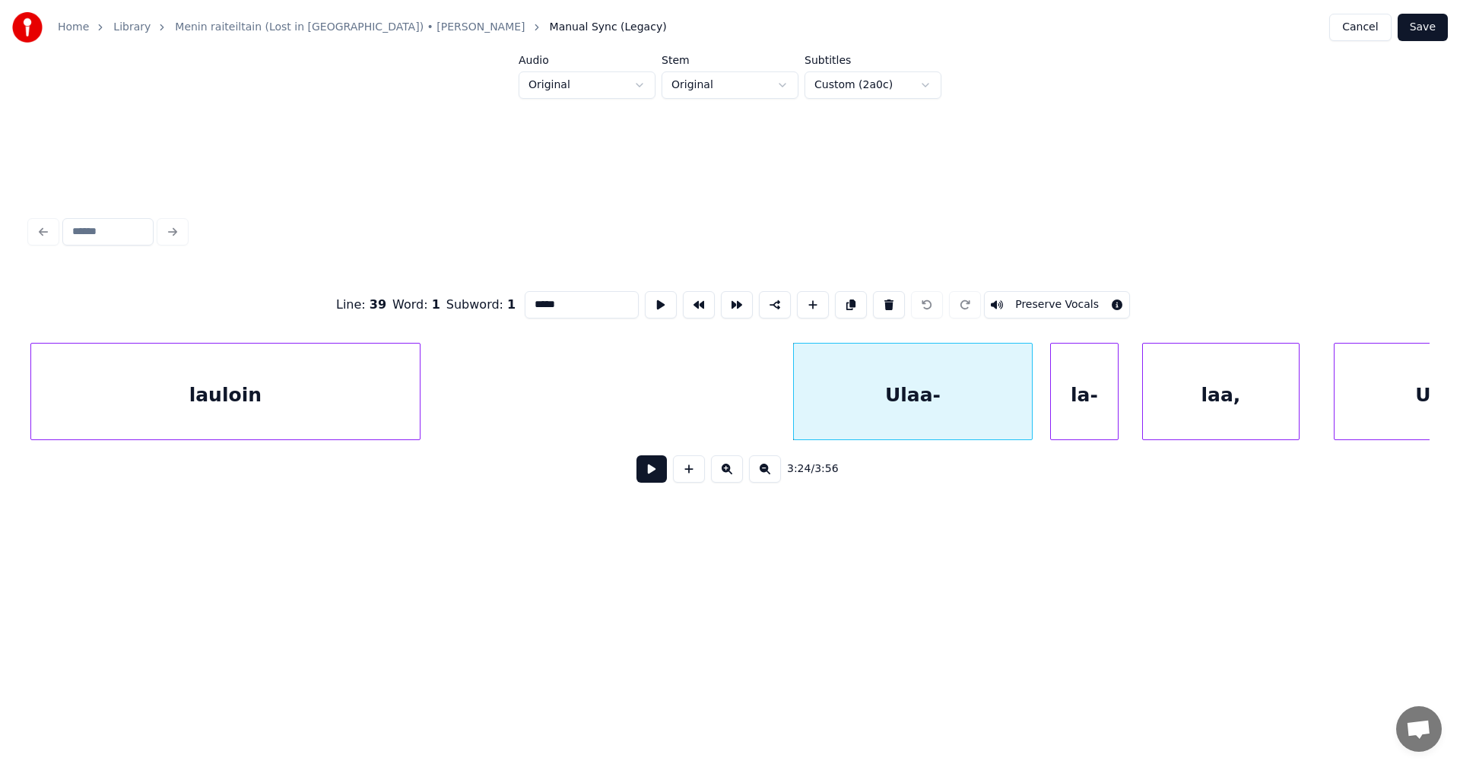
click at [1086, 393] on div "la-" at bounding box center [1084, 395] width 67 height 103
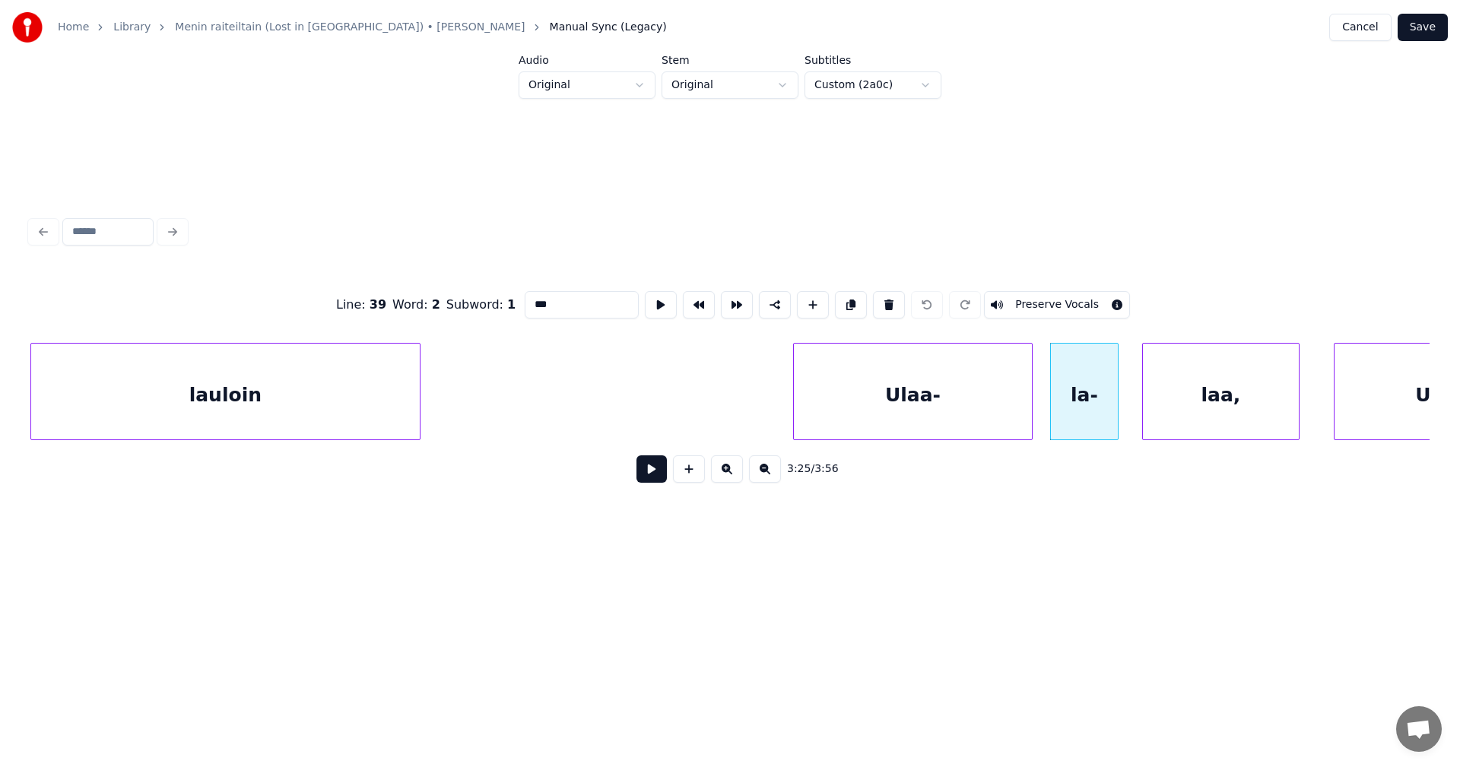
click at [1223, 384] on div "laa," at bounding box center [1221, 395] width 156 height 103
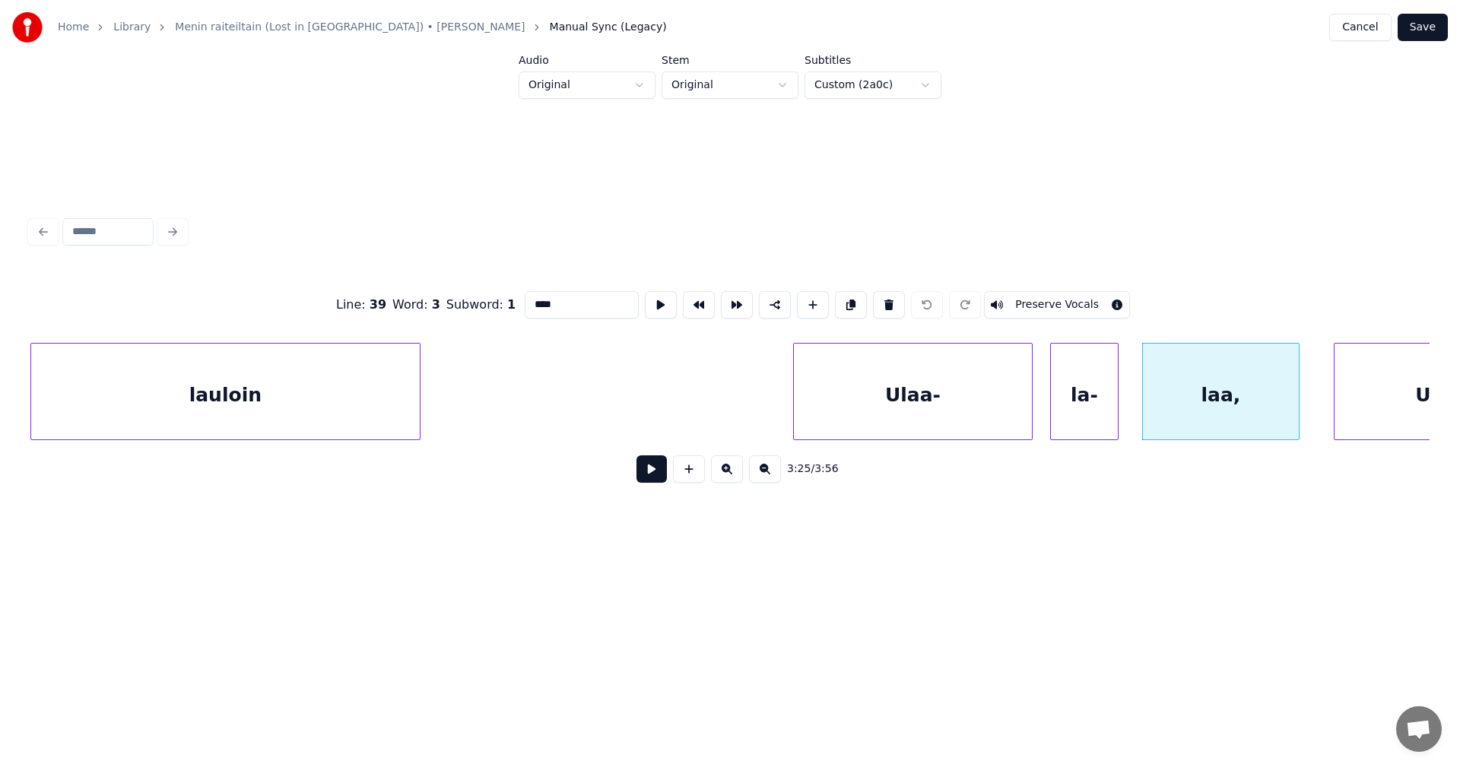
click at [1388, 393] on div "Ulaa-" at bounding box center [1442, 395] width 217 height 103
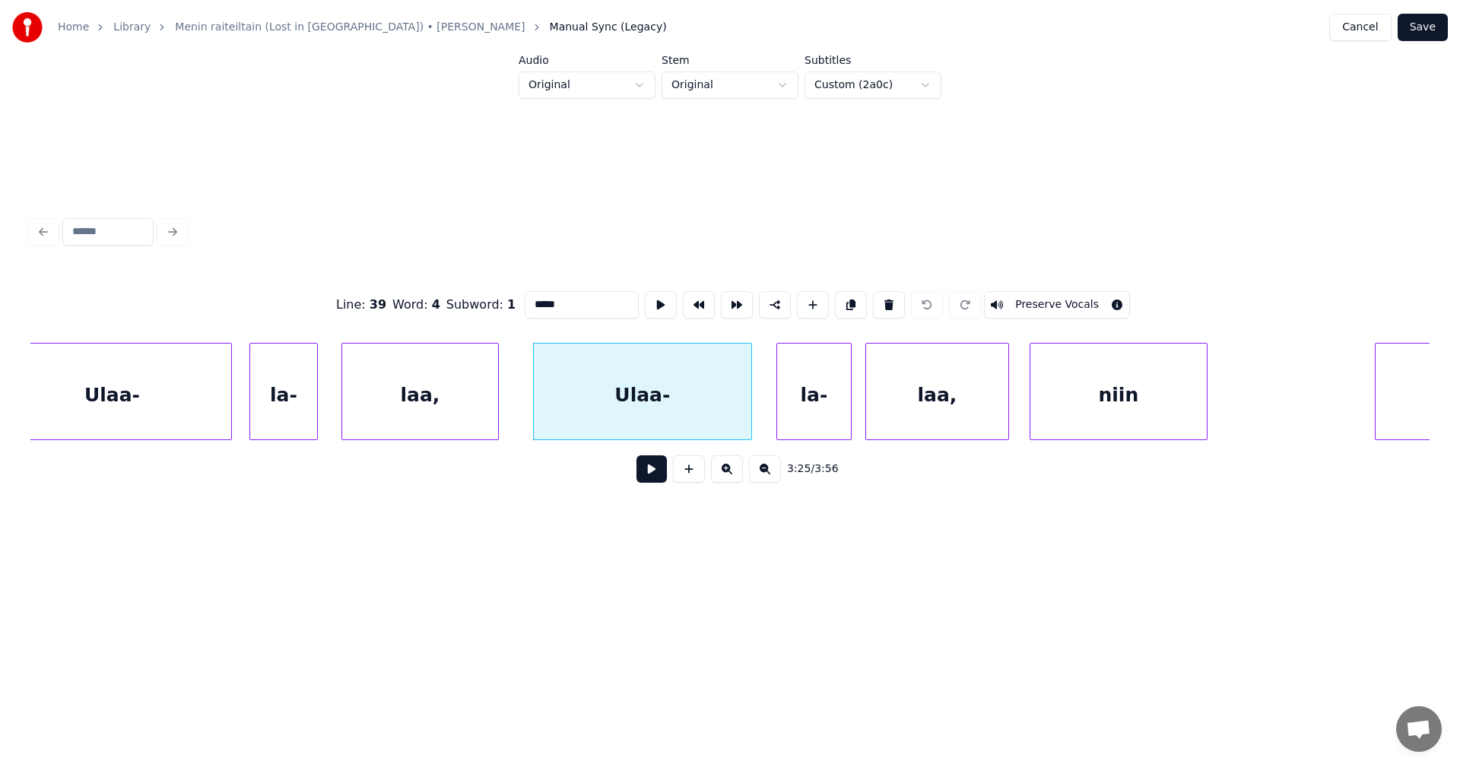
scroll to position [0, 69967]
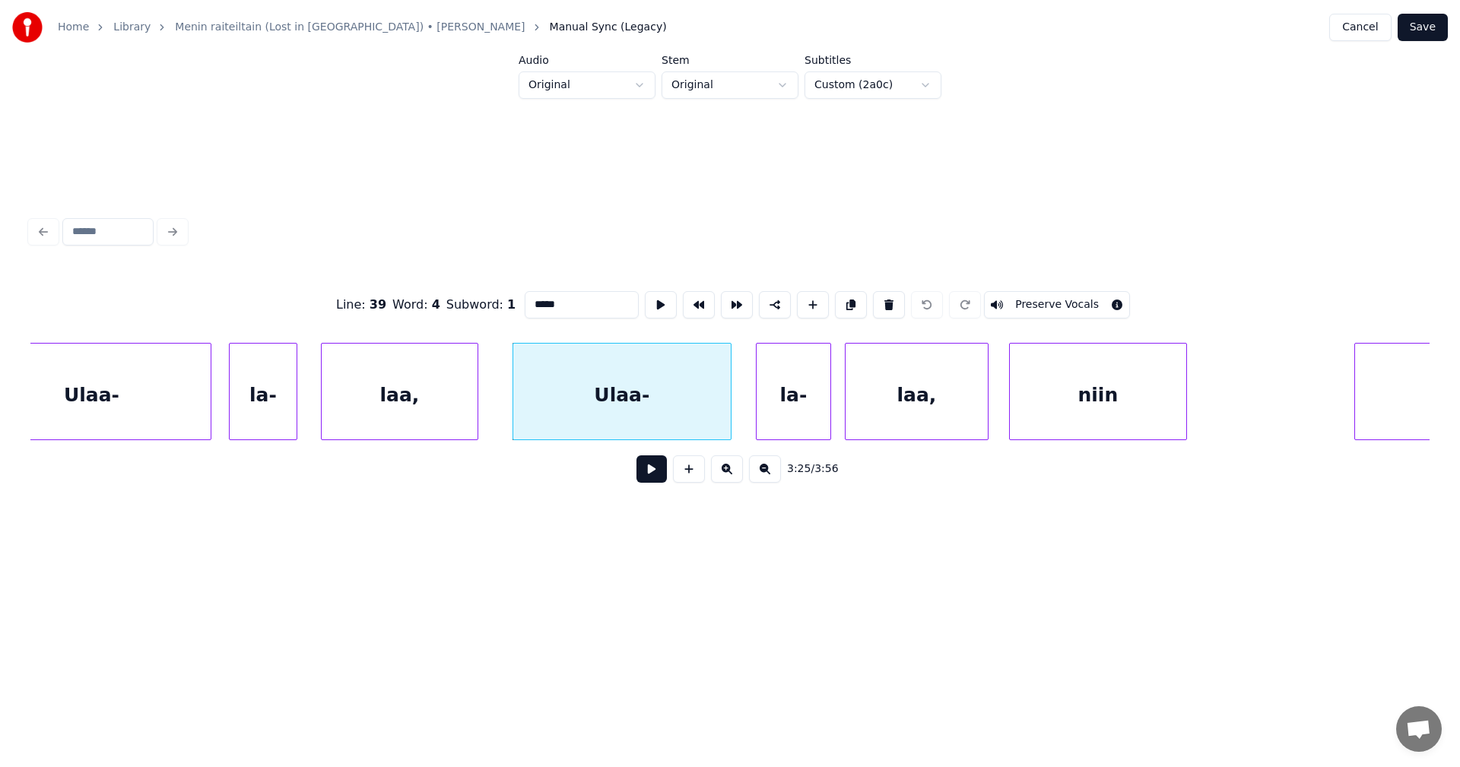
click at [664, 408] on div "Ulaa-" at bounding box center [621, 395] width 217 height 103
click at [777, 400] on div "la-" at bounding box center [794, 395] width 74 height 103
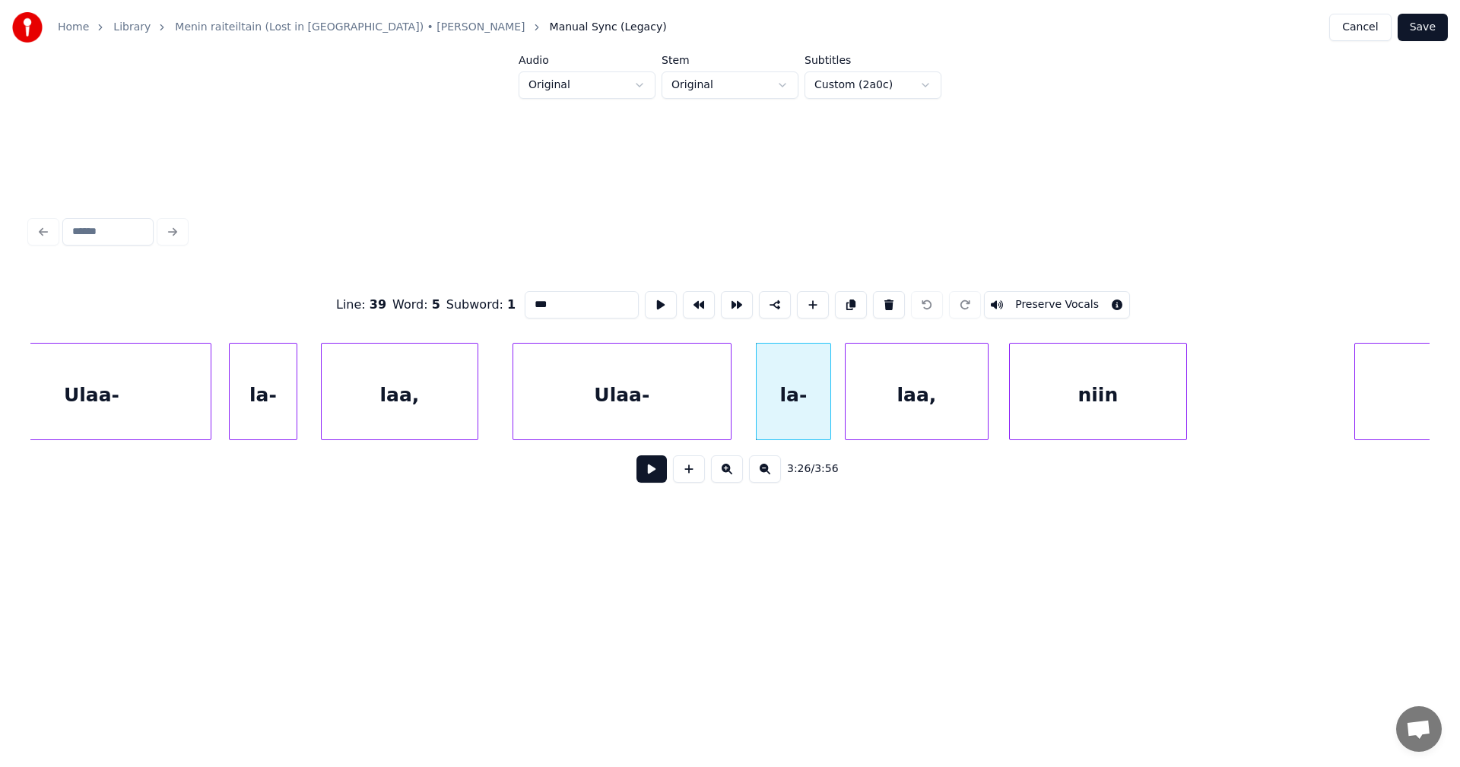
click at [878, 405] on div "laa," at bounding box center [917, 395] width 142 height 103
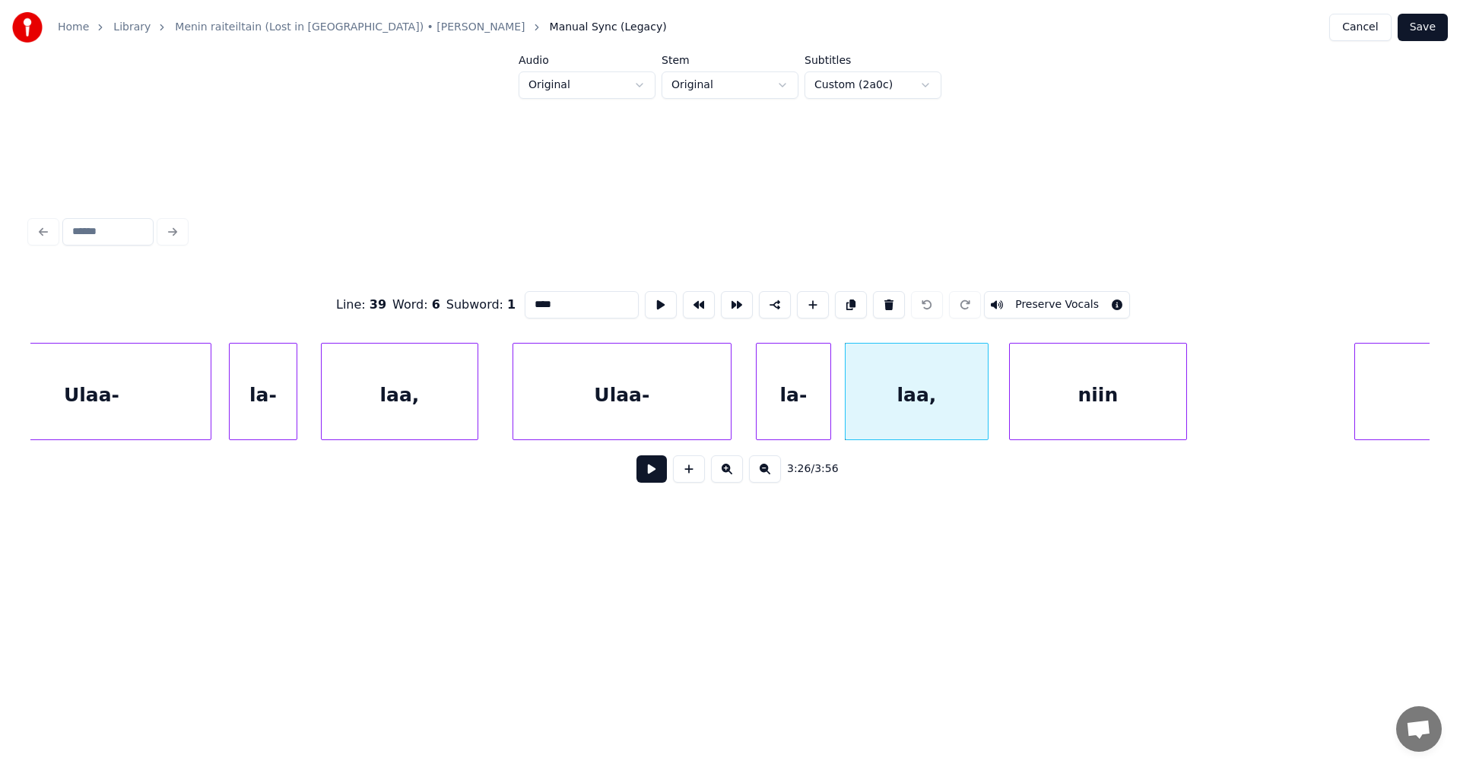
click at [1049, 417] on div "niin" at bounding box center [1098, 395] width 176 height 103
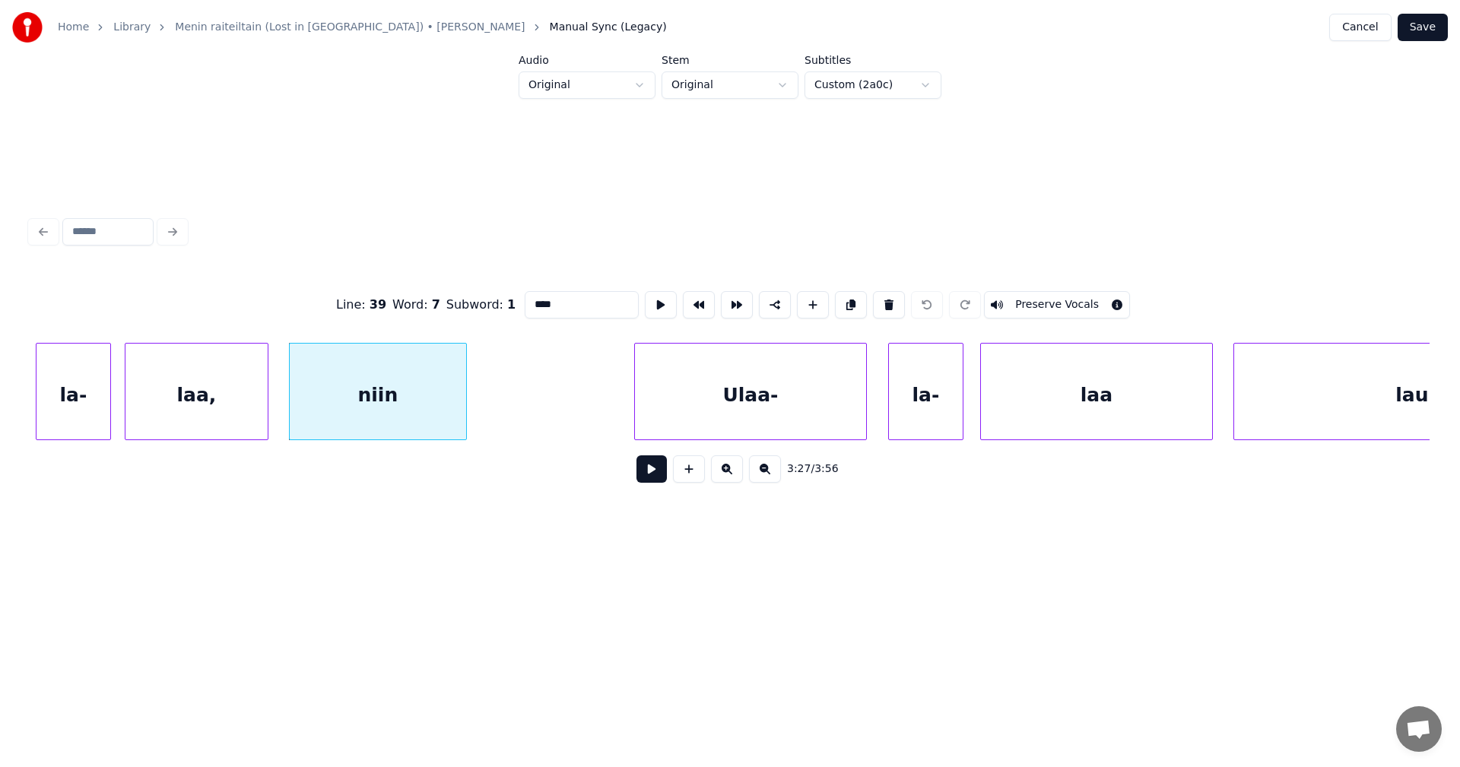
scroll to position [0, 70697]
click at [747, 392] on div "Ulaa-" at bounding box center [740, 395] width 231 height 103
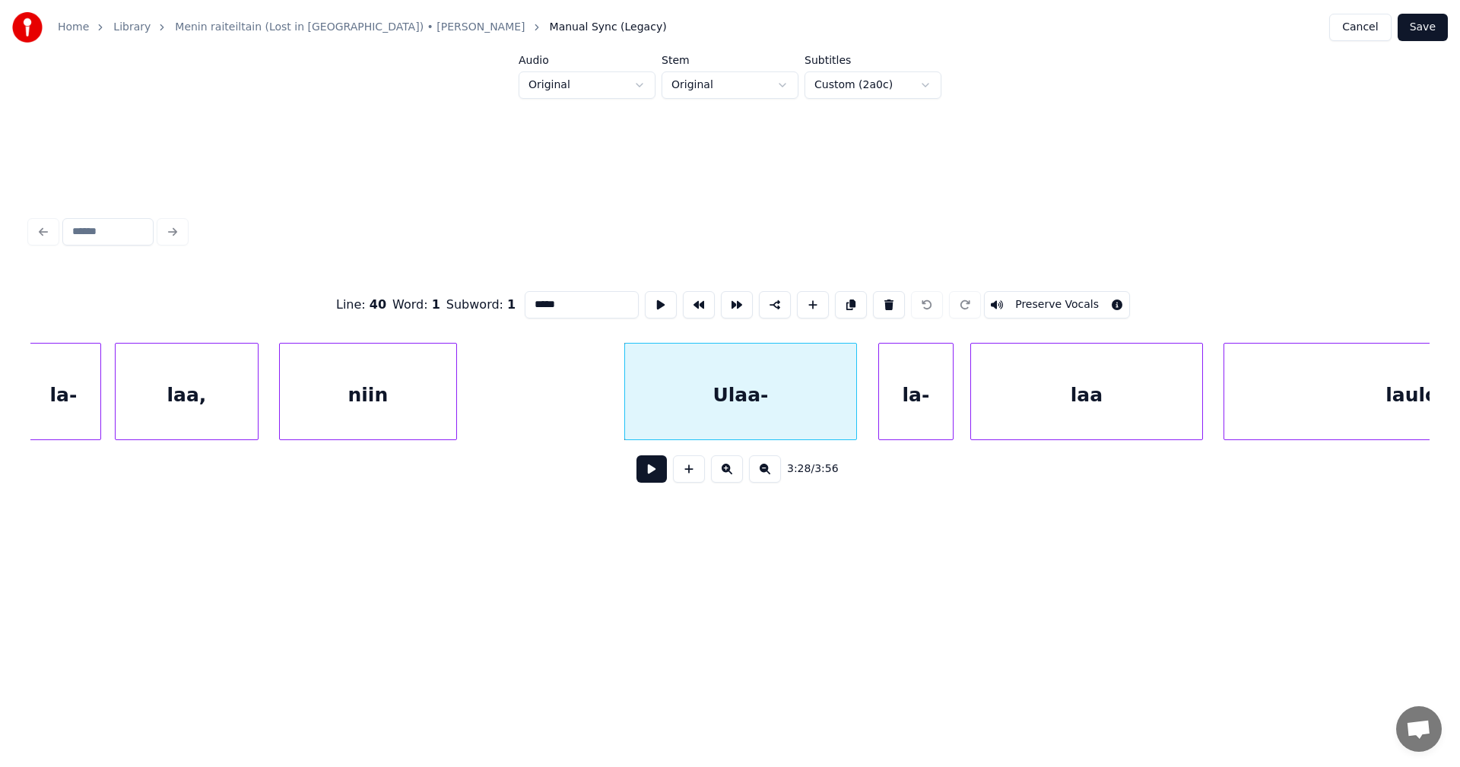
click at [912, 399] on div "la-" at bounding box center [916, 395] width 74 height 103
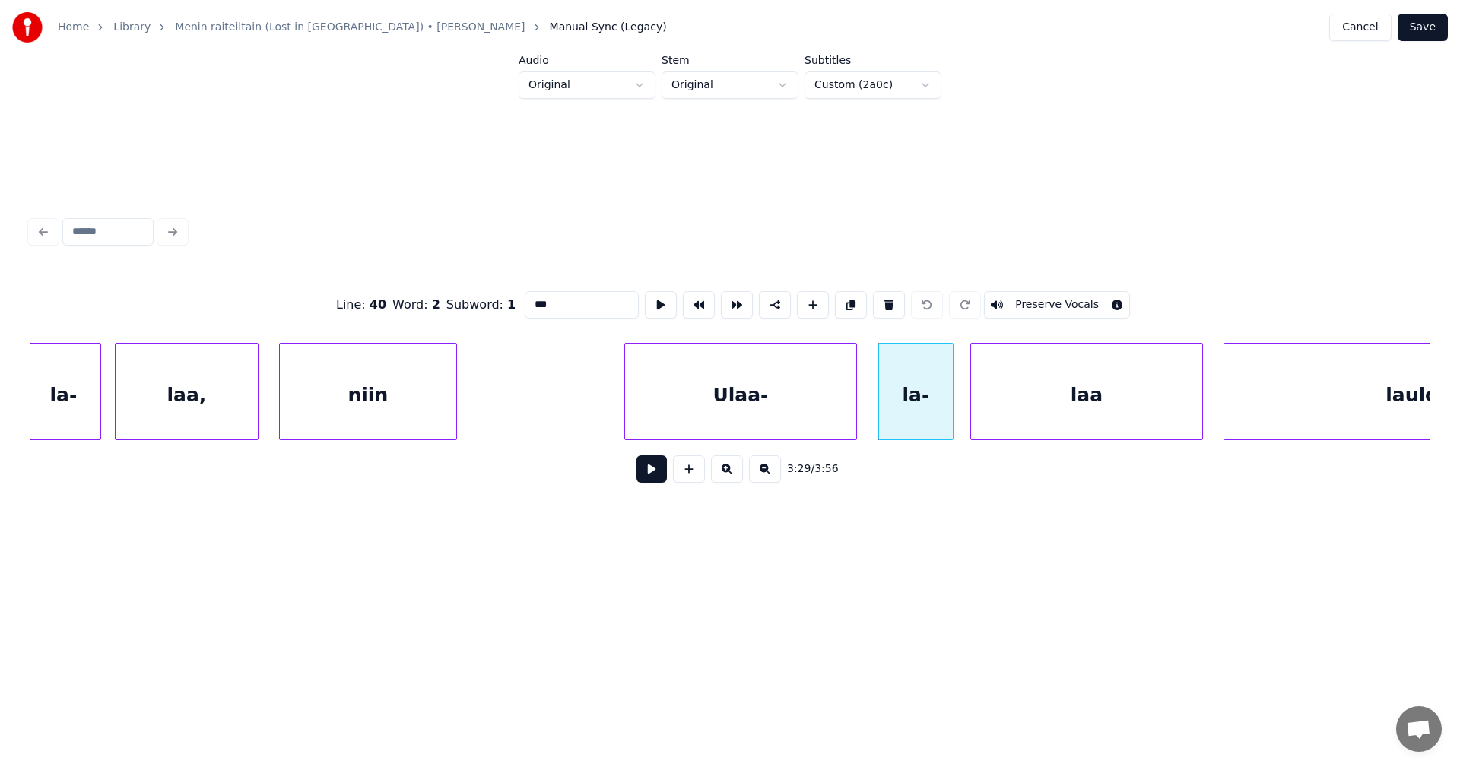
click at [1071, 416] on div "laa" at bounding box center [1086, 395] width 231 height 103
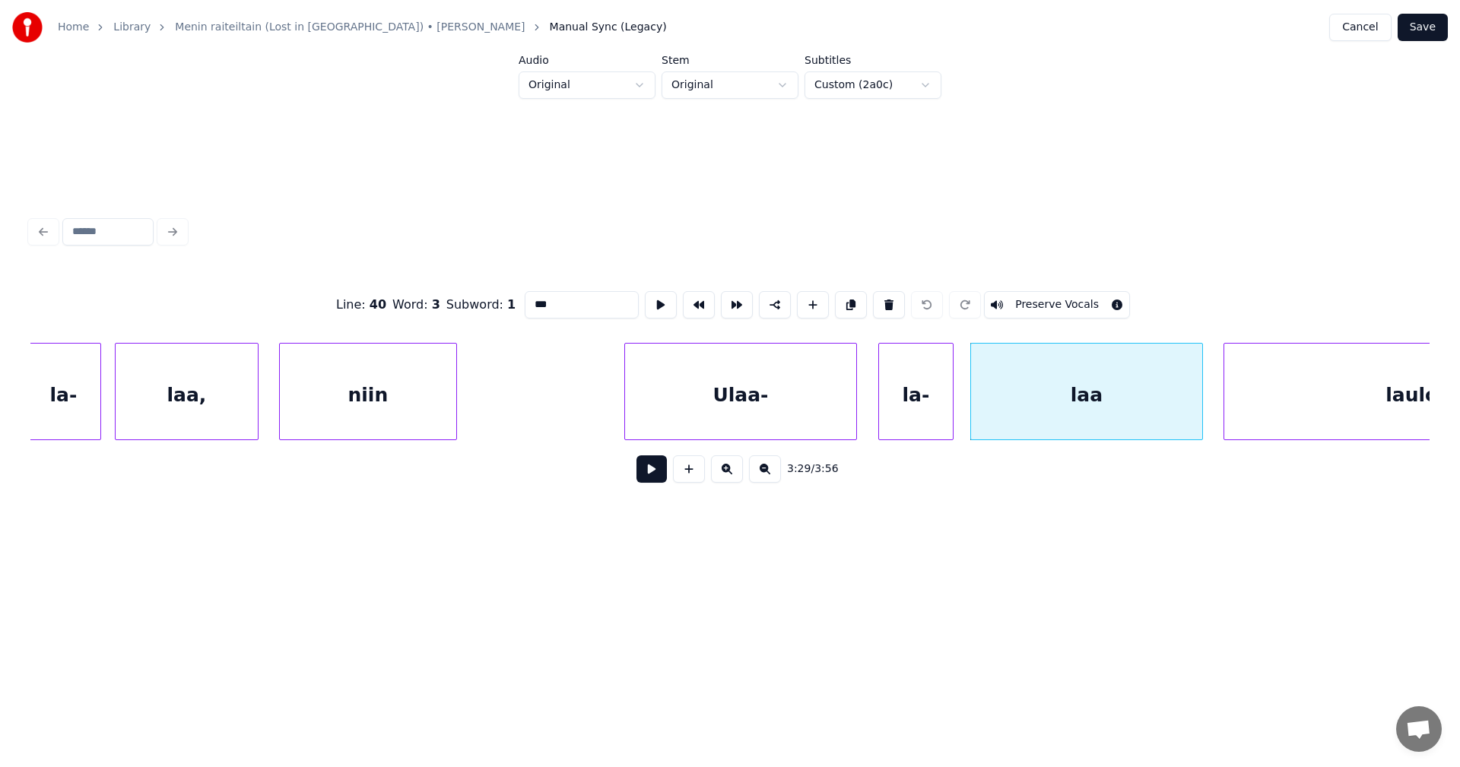
click at [1315, 374] on div "lauloin" at bounding box center [1421, 395] width 395 height 103
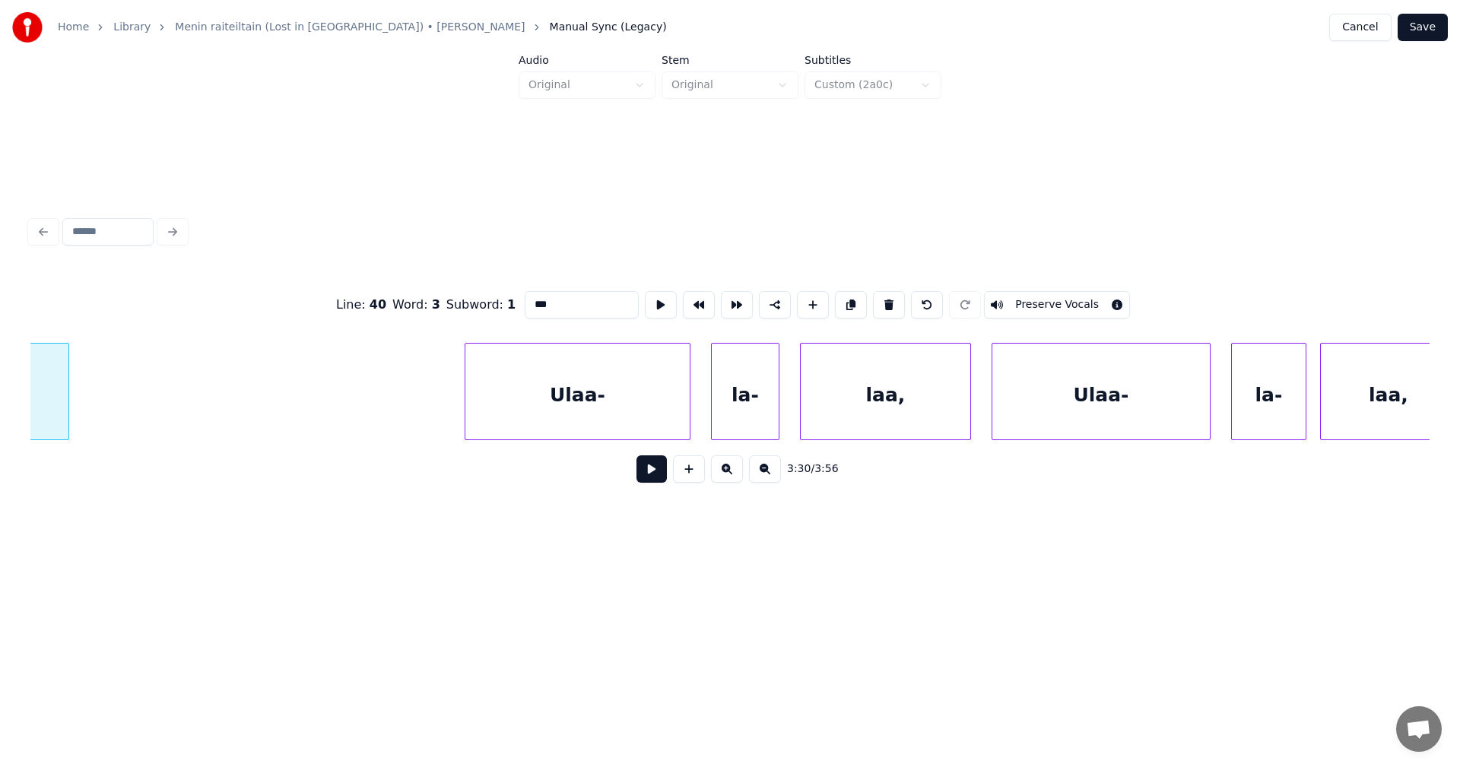
scroll to position [0, 72257]
click at [520, 419] on div "Ulaa-" at bounding box center [570, 395] width 224 height 103
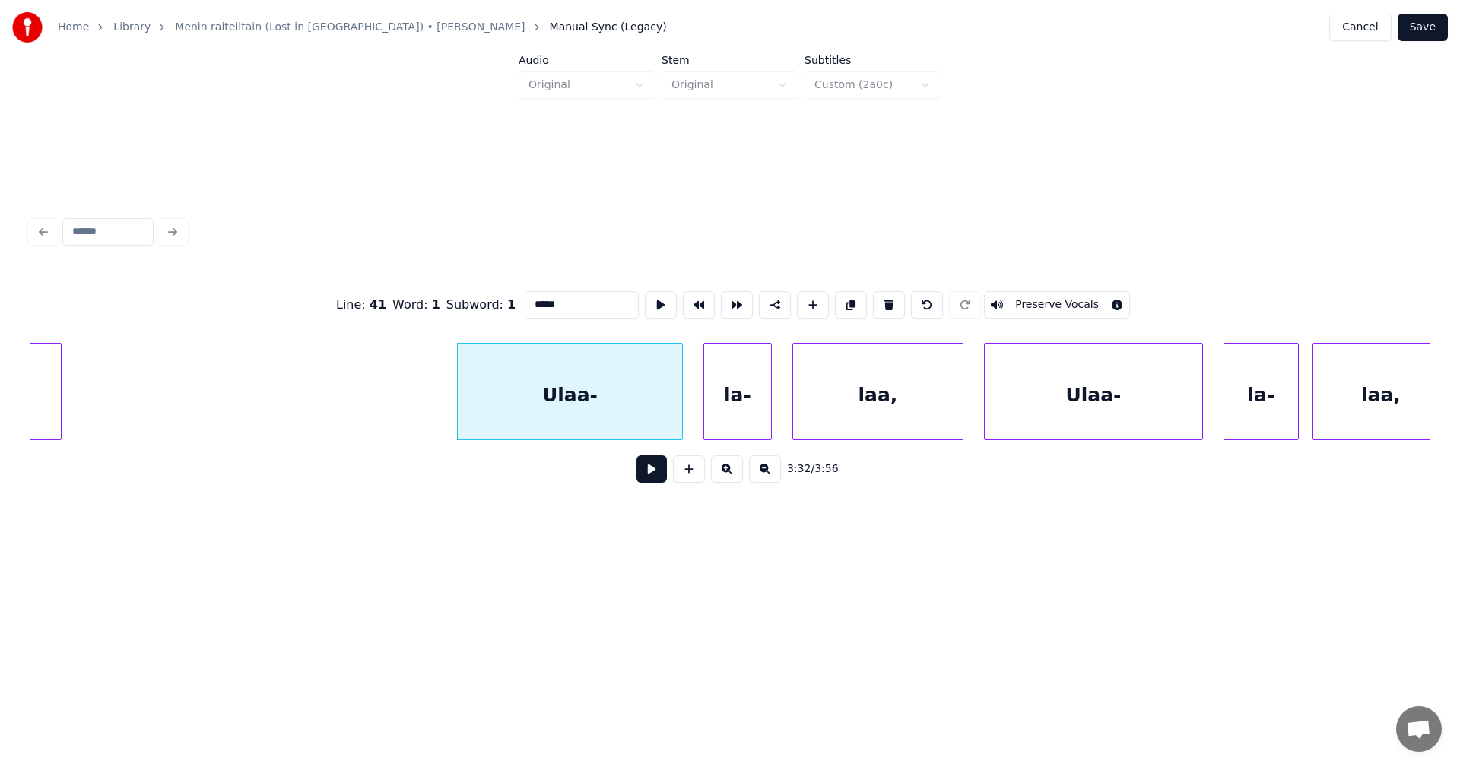
click at [745, 397] on div "la-" at bounding box center [737, 395] width 67 height 103
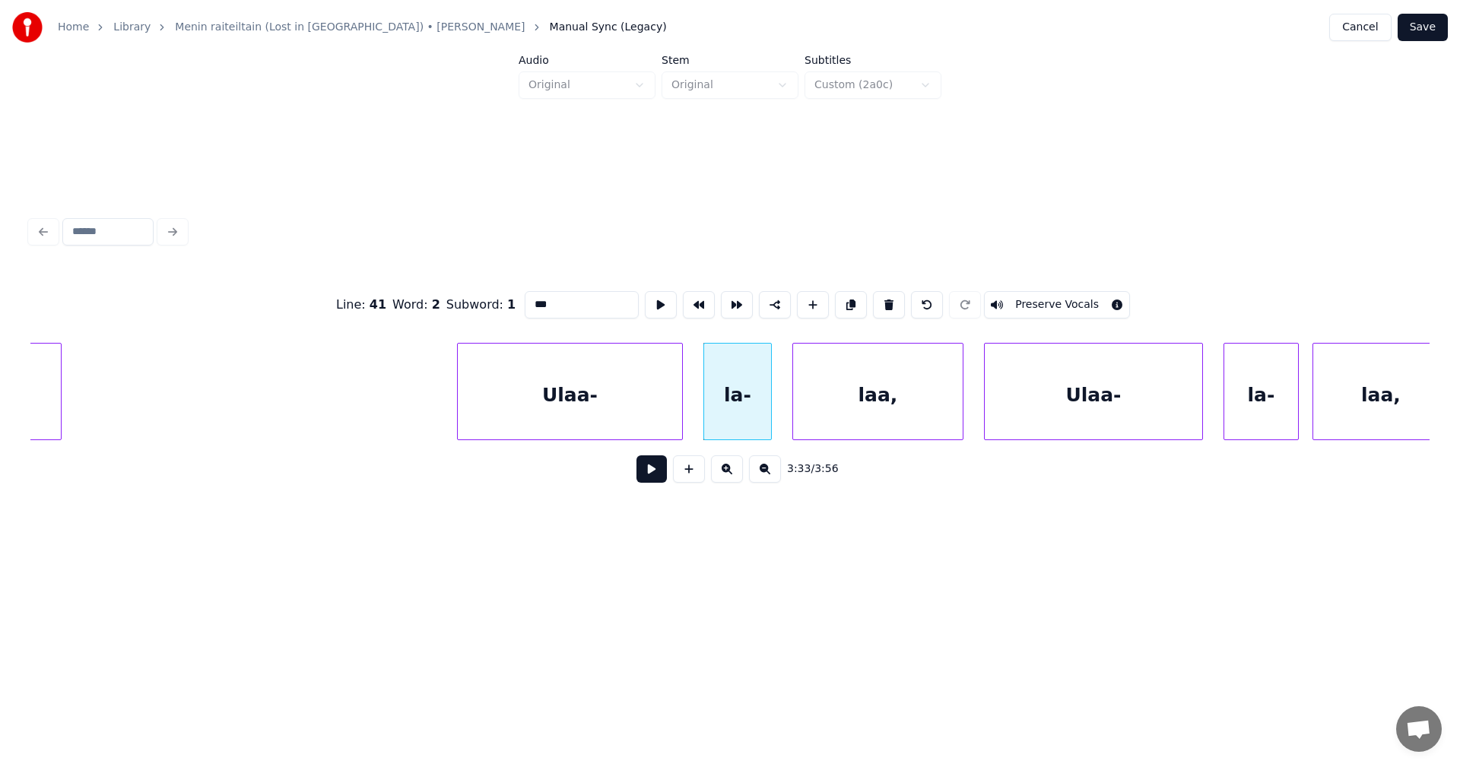
click at [848, 408] on div "laa," at bounding box center [878, 395] width 170 height 103
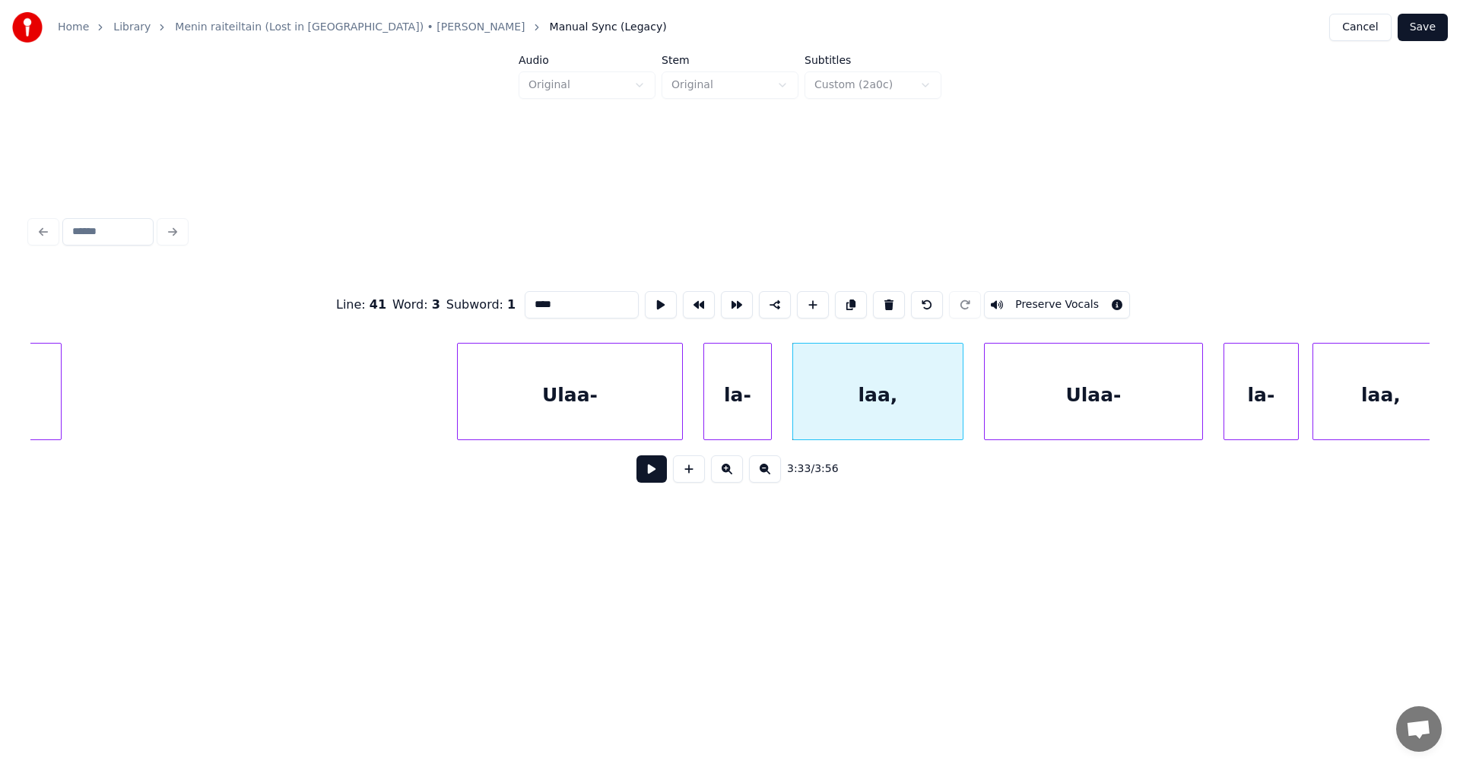
click at [1068, 382] on div "Ulaa-" at bounding box center [1093, 395] width 217 height 103
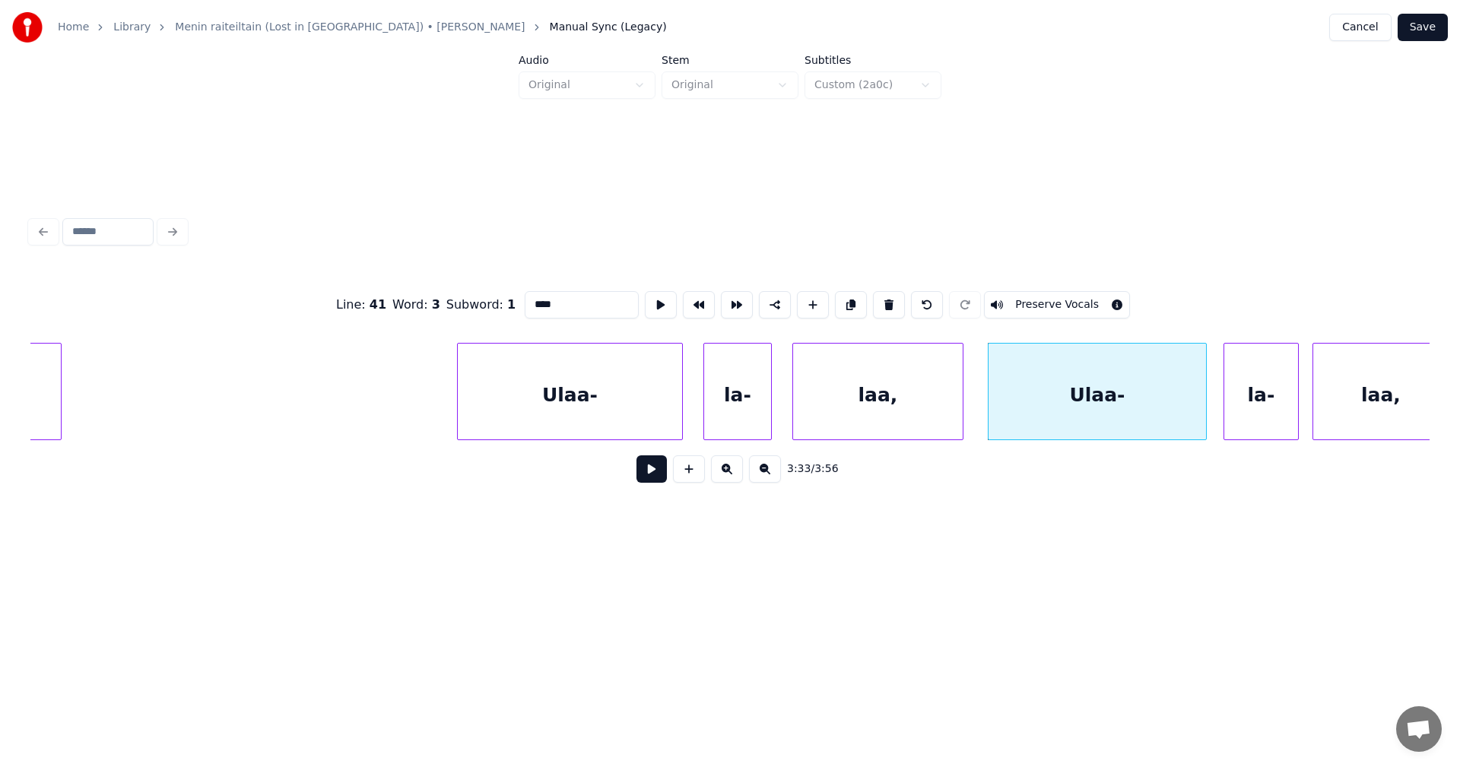
click at [1260, 398] on div "la-" at bounding box center [1261, 395] width 74 height 103
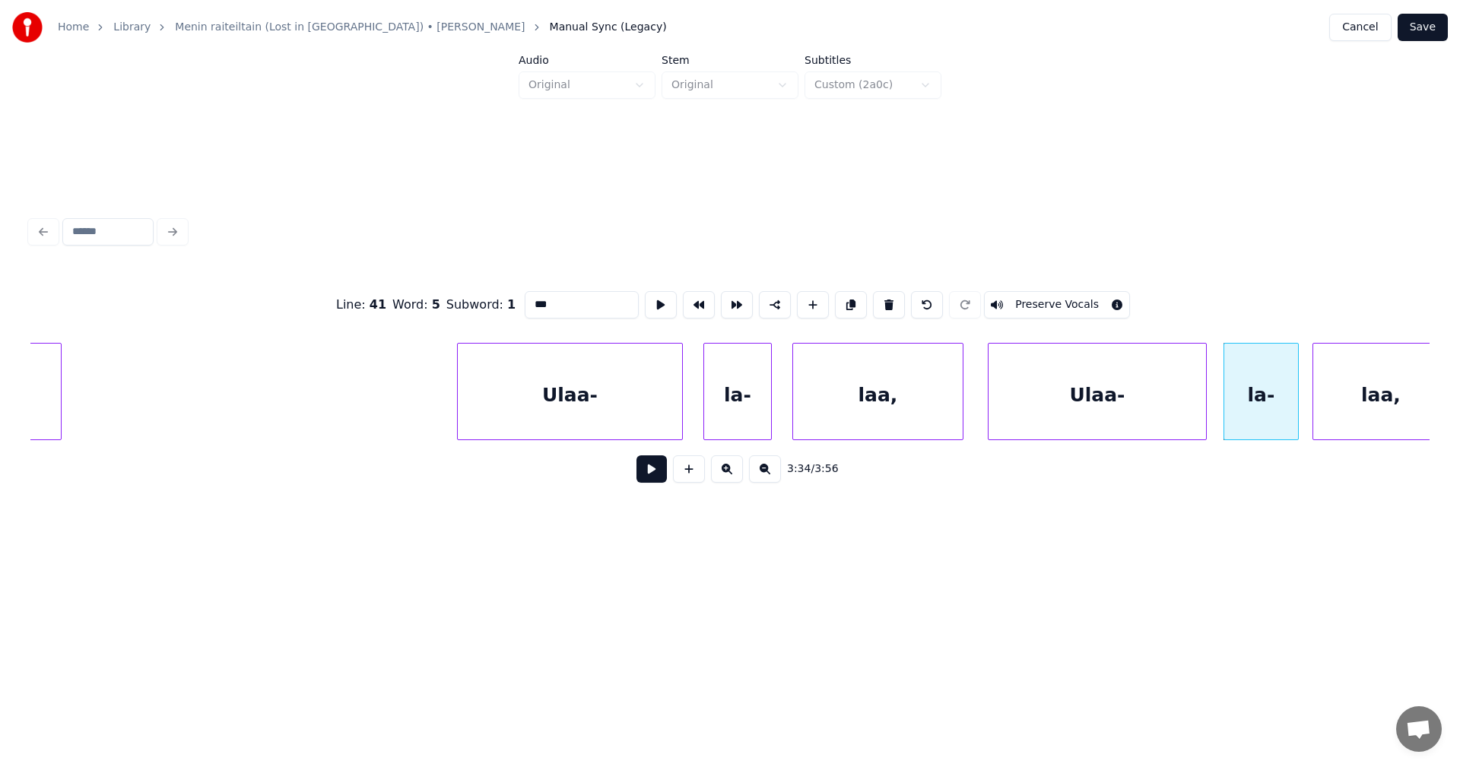
click at [1385, 386] on div "laa," at bounding box center [1380, 395] width 135 height 103
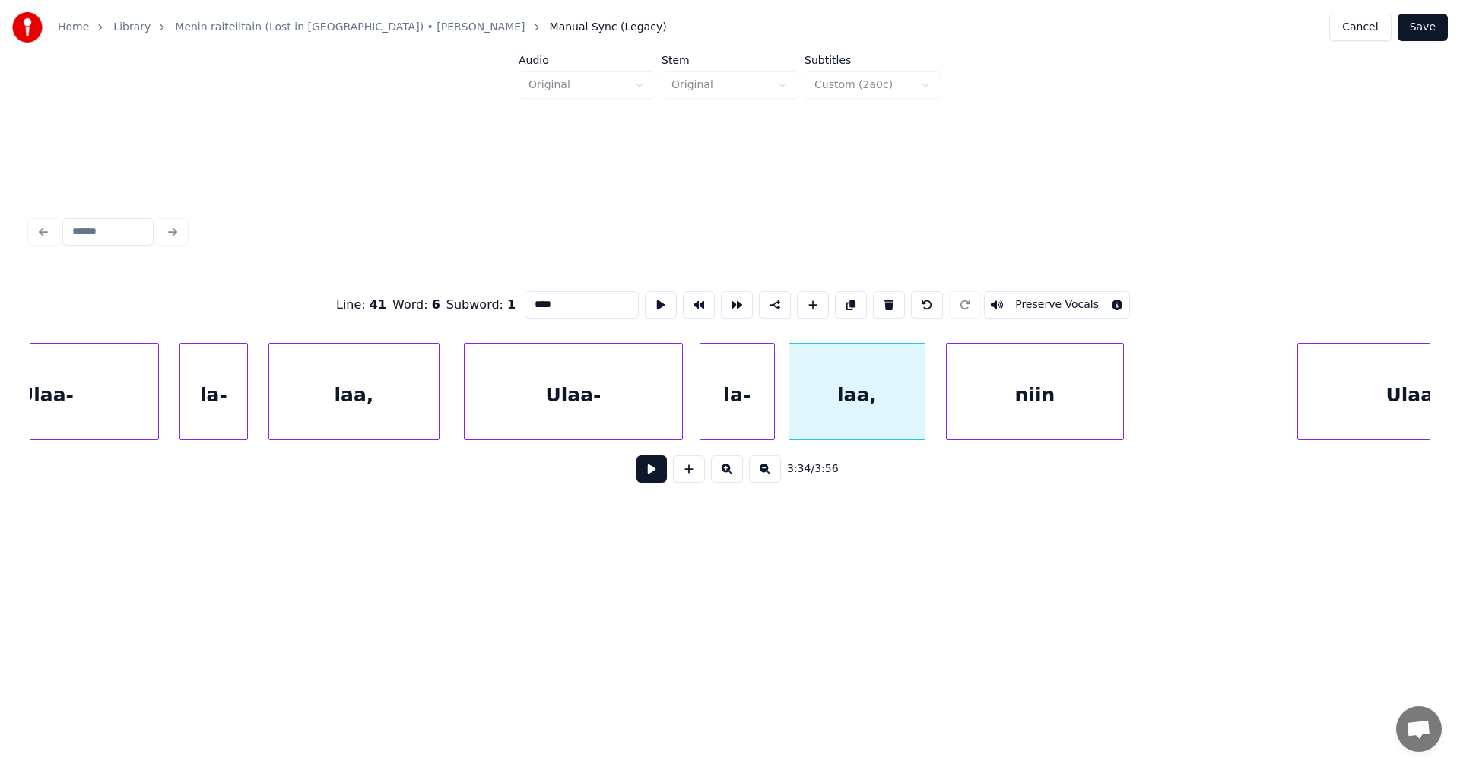
scroll to position [0, 72805]
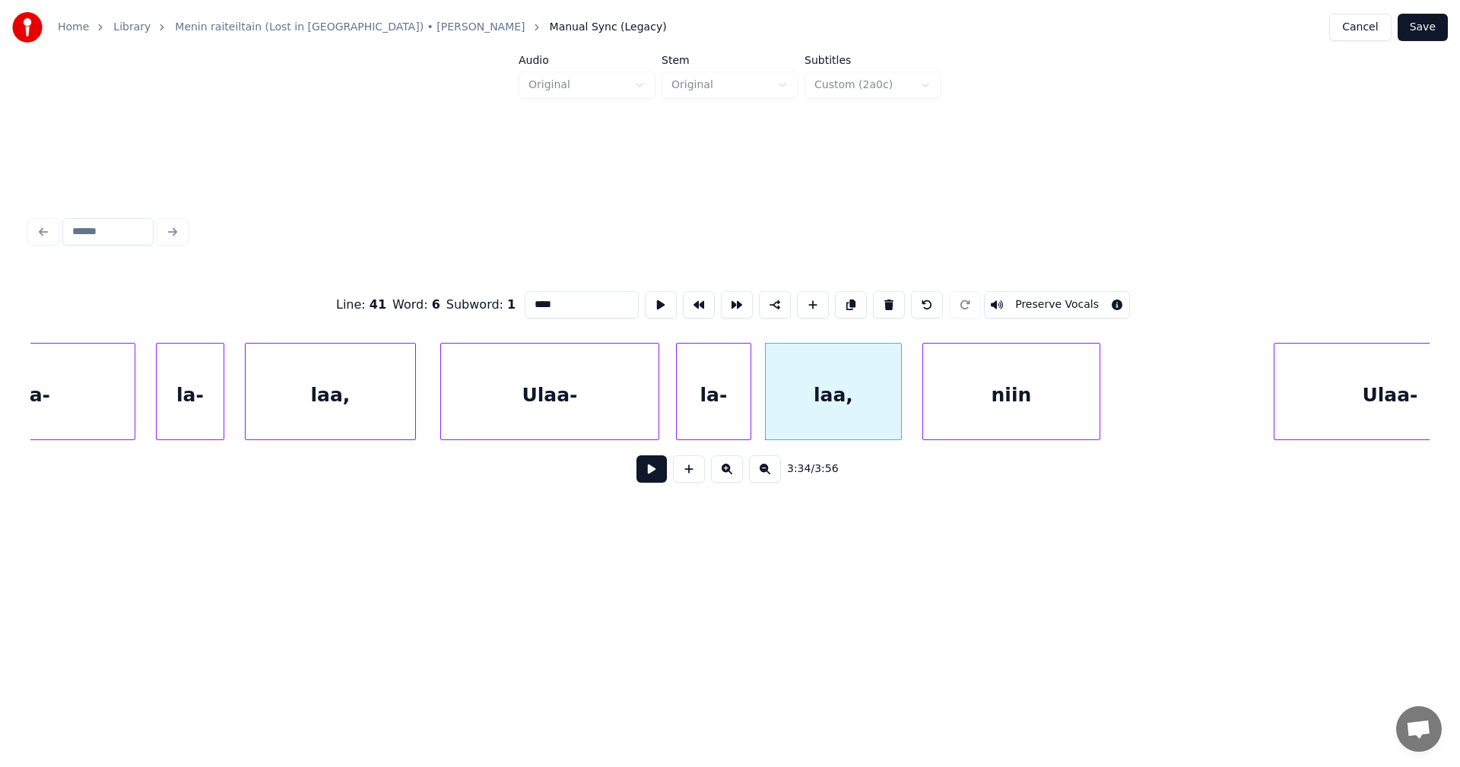
click at [1019, 394] on div "niin" at bounding box center [1011, 395] width 176 height 103
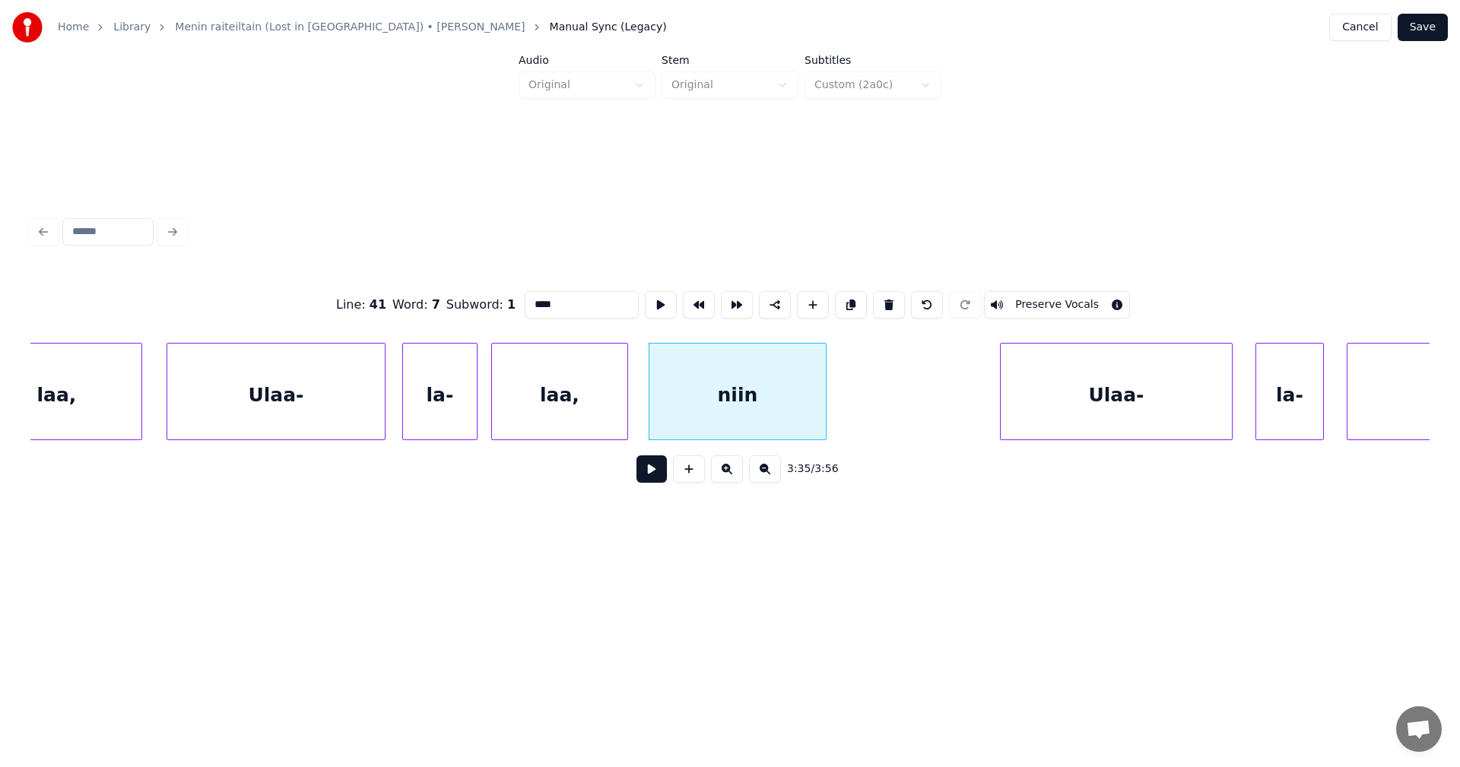
scroll to position [0, 73109]
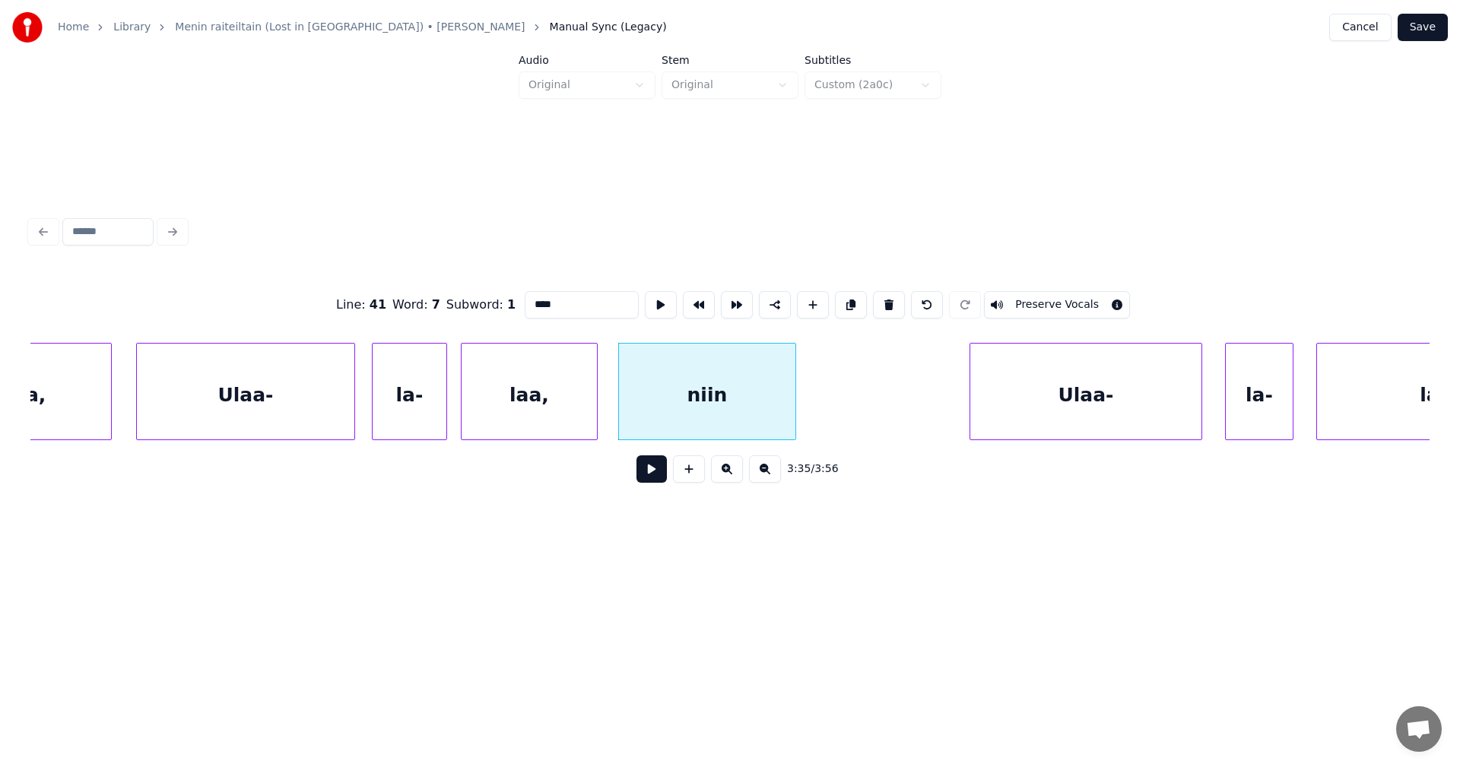
click at [1109, 417] on div "Ulaa-" at bounding box center [1085, 395] width 231 height 103
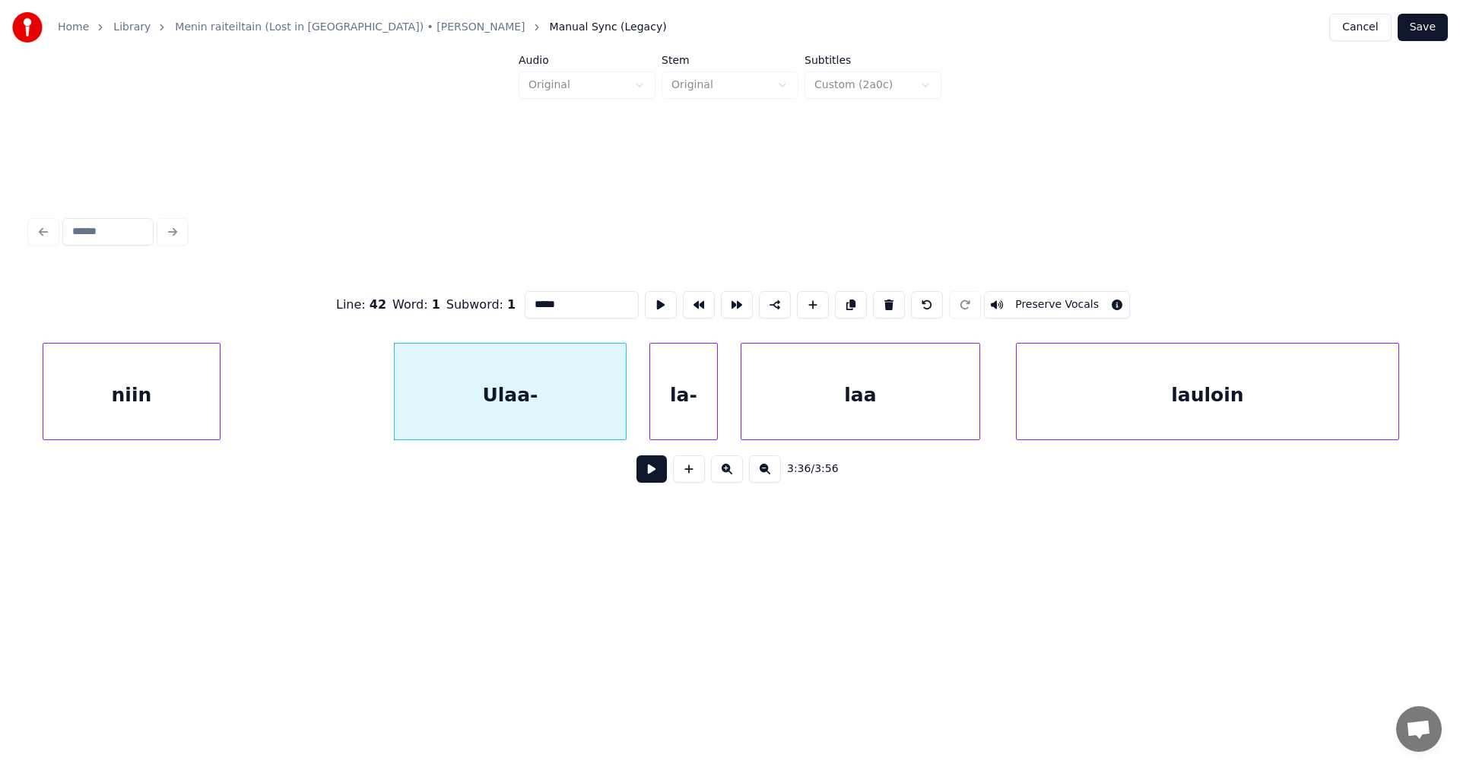
scroll to position [0, 73687]
click at [700, 407] on div "la-" at bounding box center [681, 395] width 67 height 103
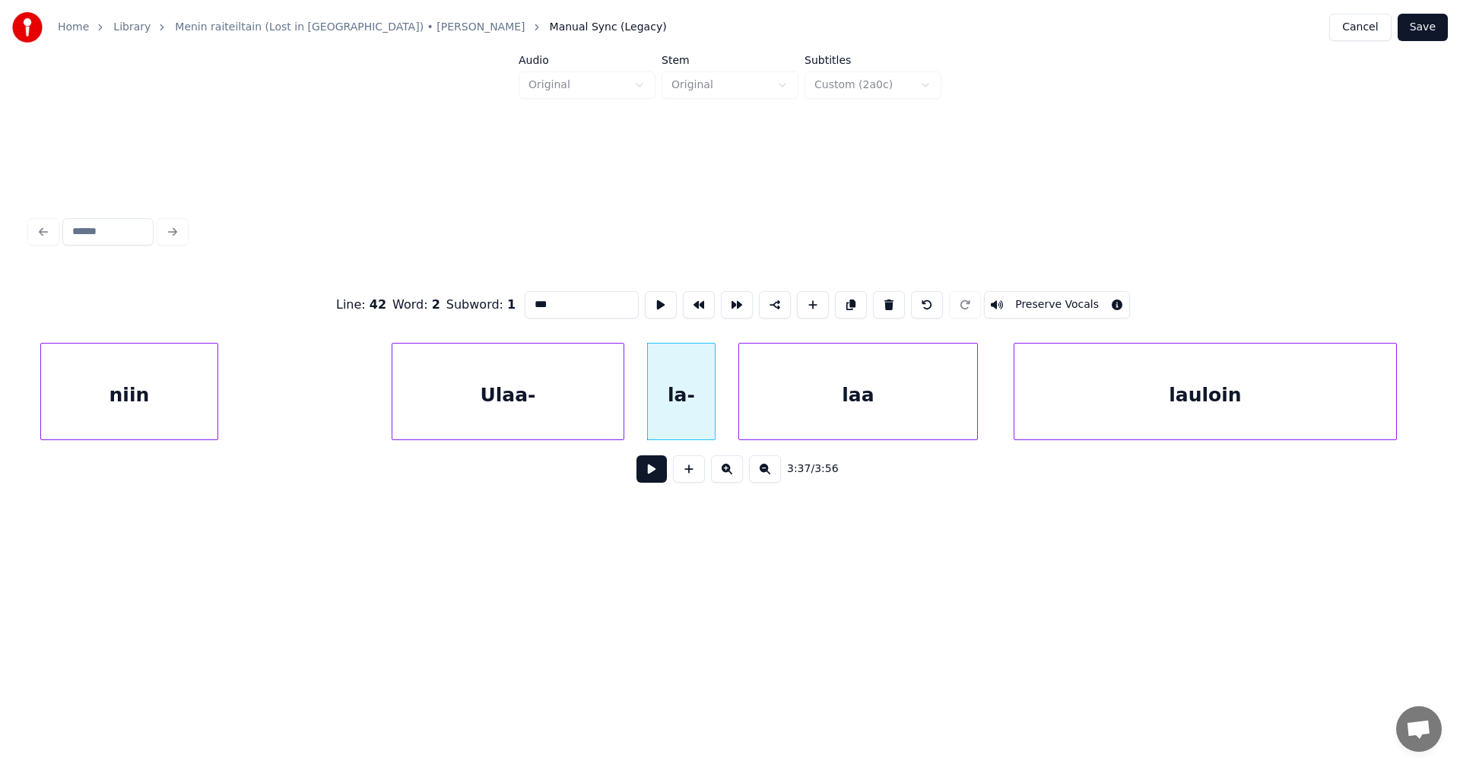
click at [805, 430] on div "laa" at bounding box center [858, 395] width 238 height 103
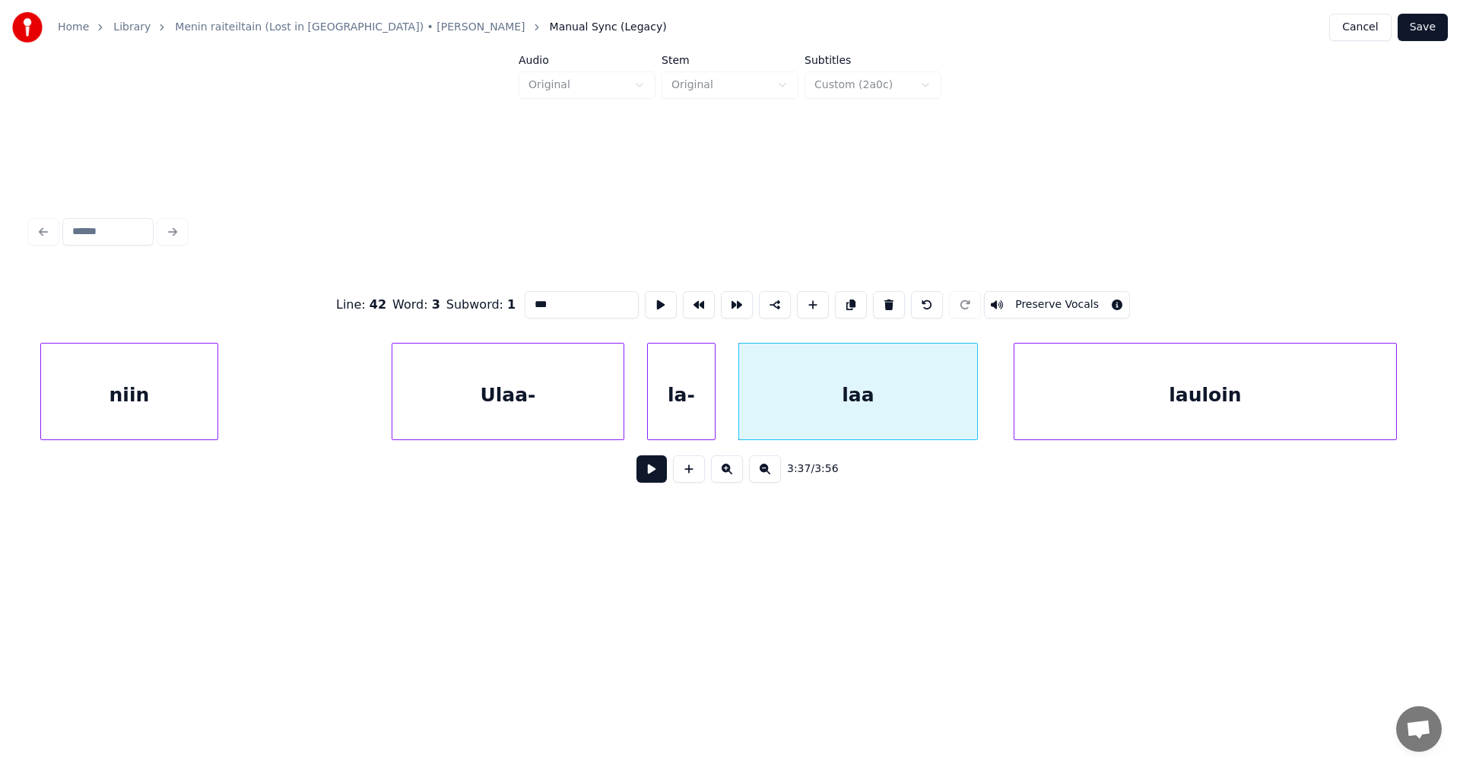
click at [1205, 392] on div "lauloin" at bounding box center [1205, 395] width 382 height 103
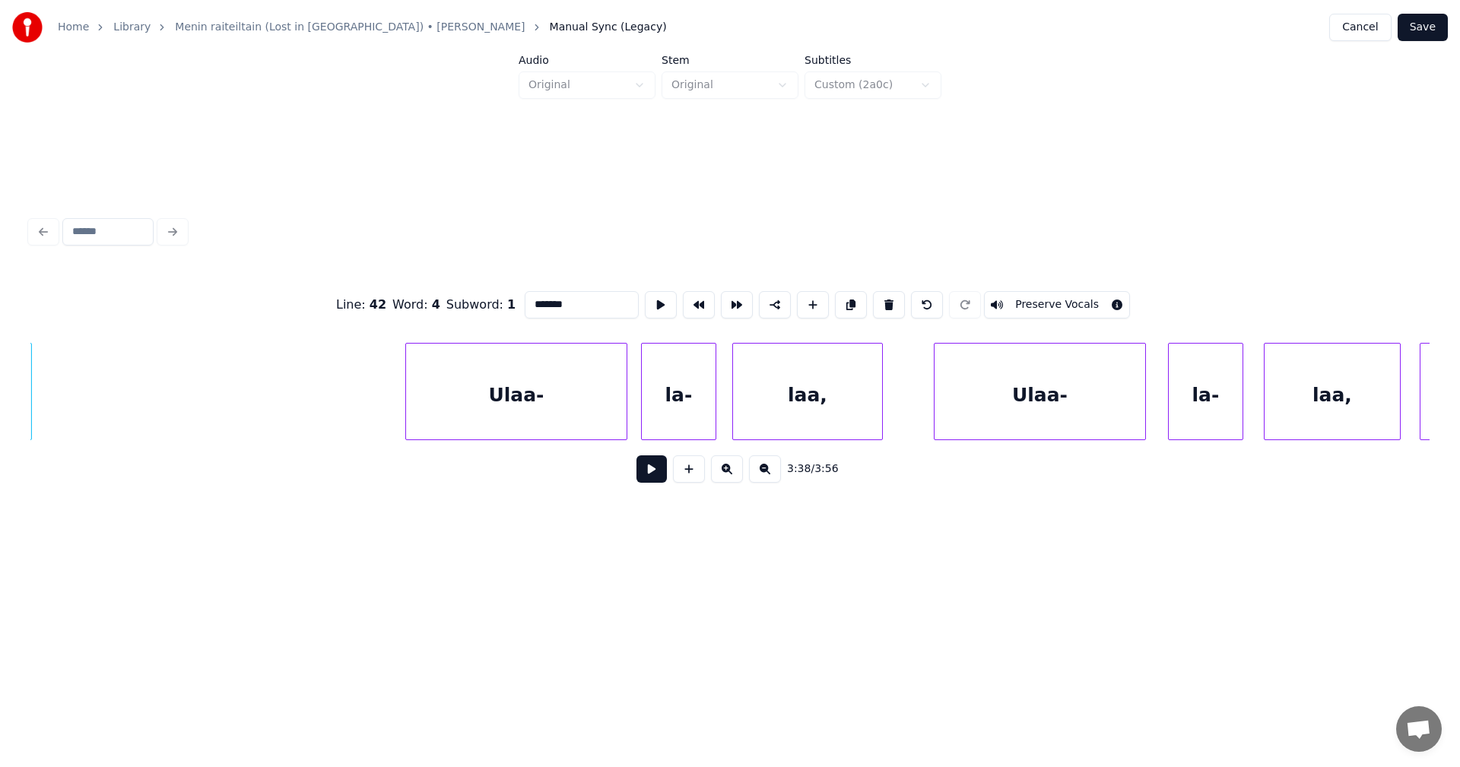
scroll to position [0, 75056]
click at [551, 420] on div "Ulaa-" at bounding box center [512, 395] width 221 height 103
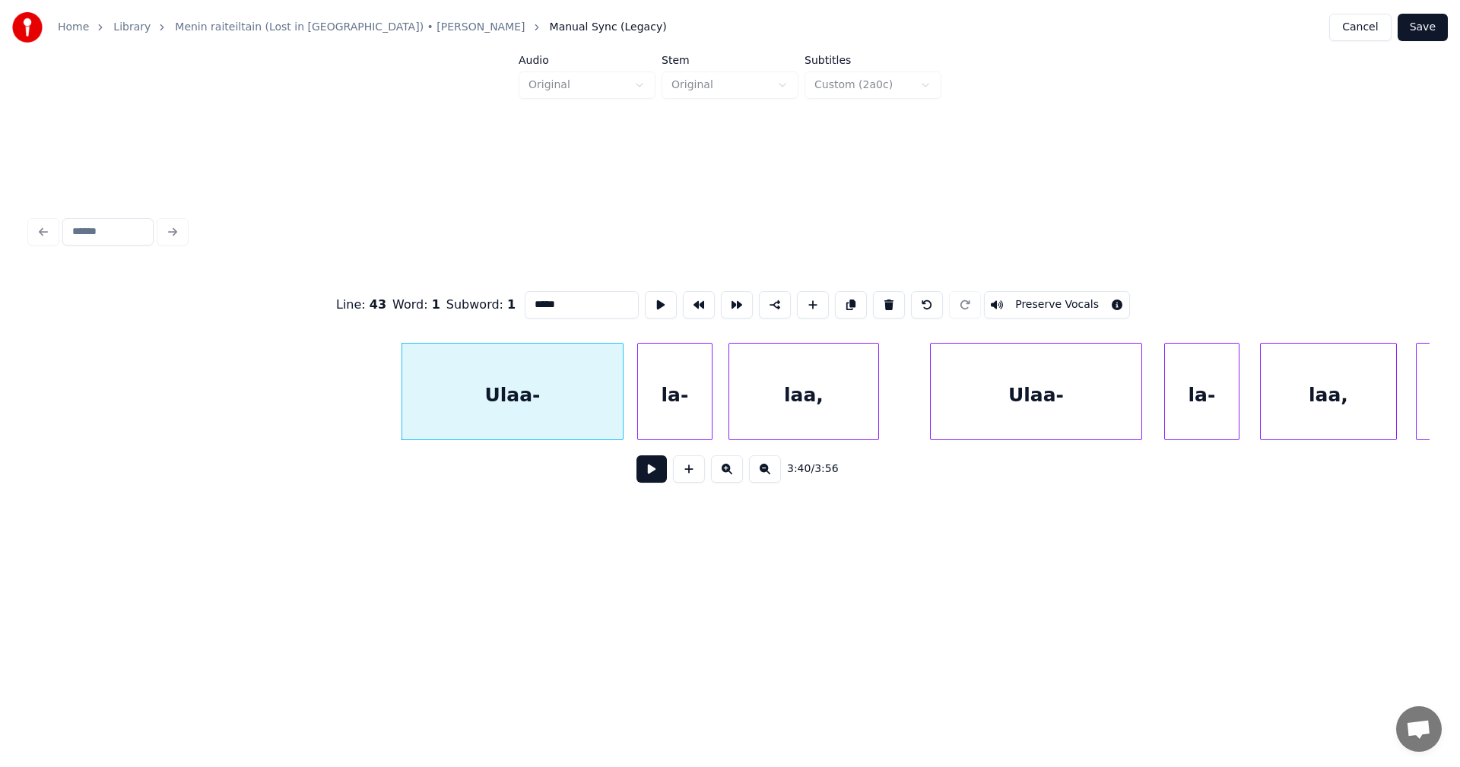
click at [662, 418] on div "la-" at bounding box center [675, 395] width 74 height 103
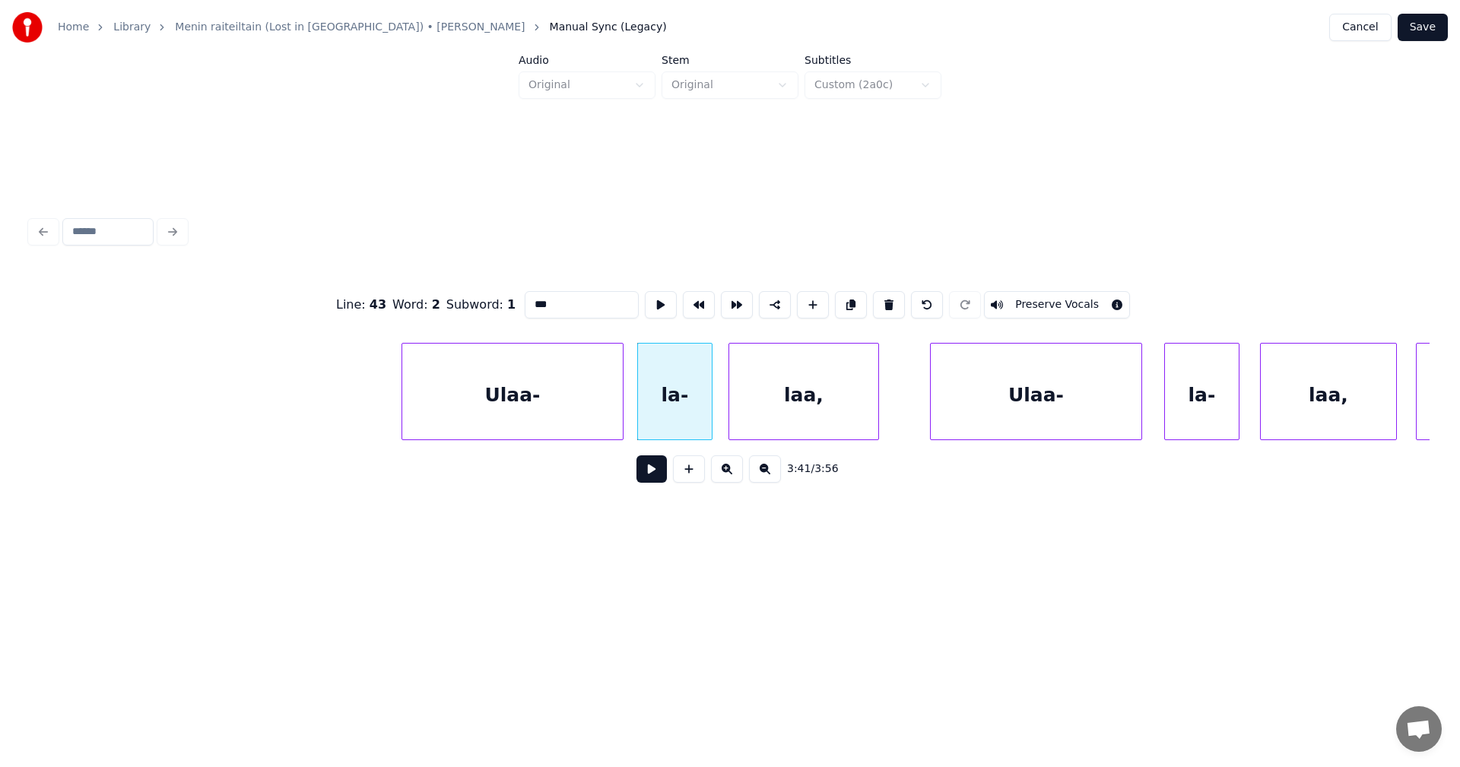
click at [782, 414] on div "laa," at bounding box center [803, 395] width 149 height 103
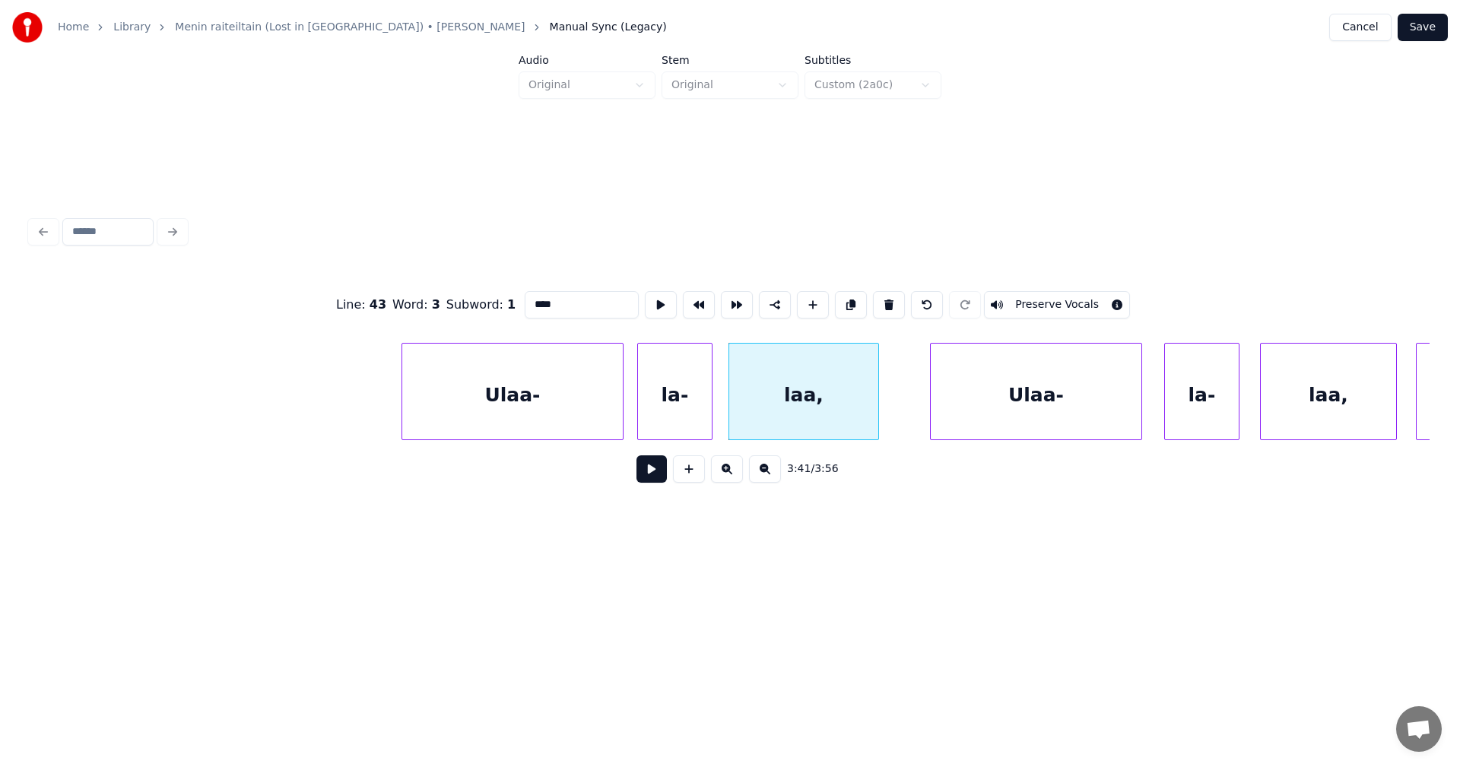
click at [956, 408] on div "Ulaa-" at bounding box center [1036, 395] width 211 height 103
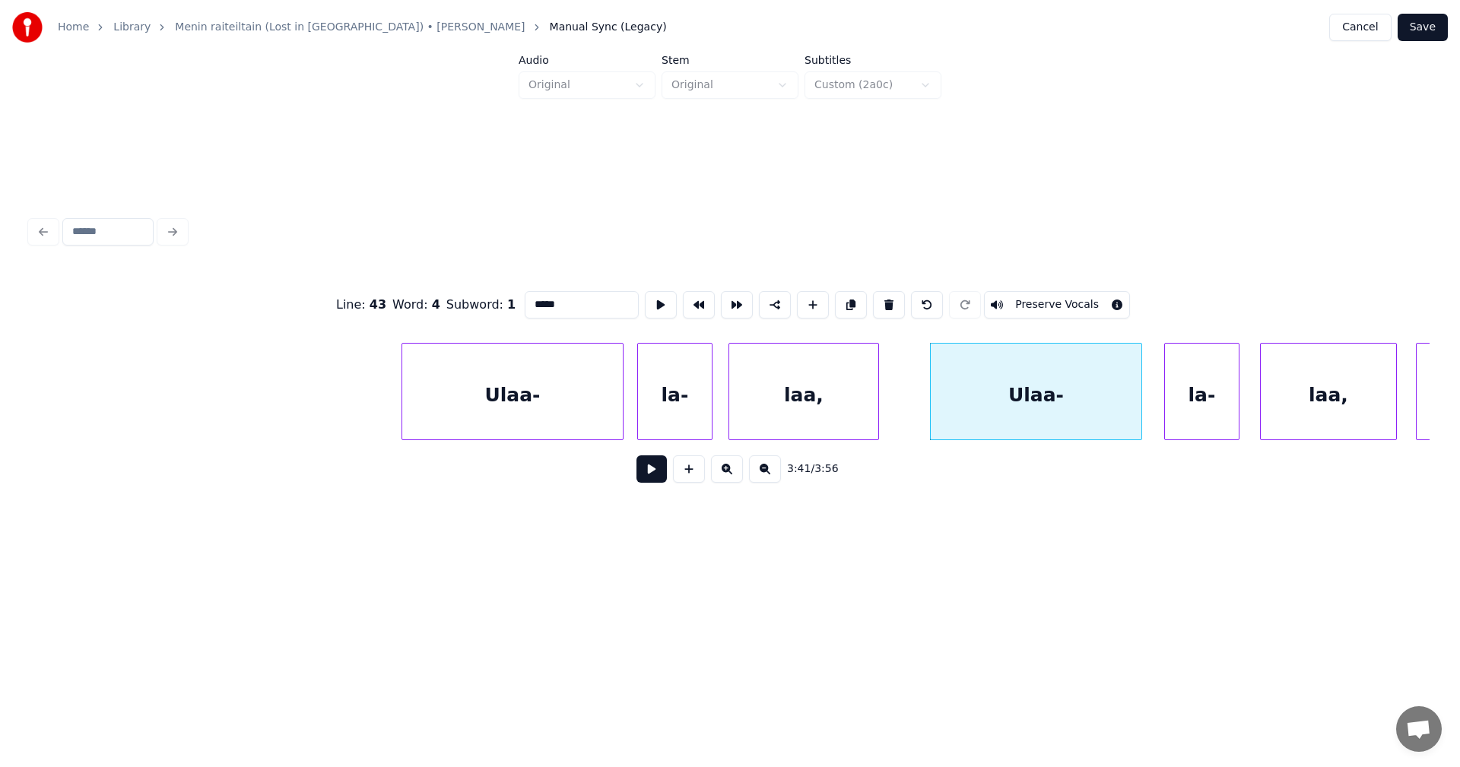
click at [1206, 398] on div "la-" at bounding box center [1202, 395] width 74 height 103
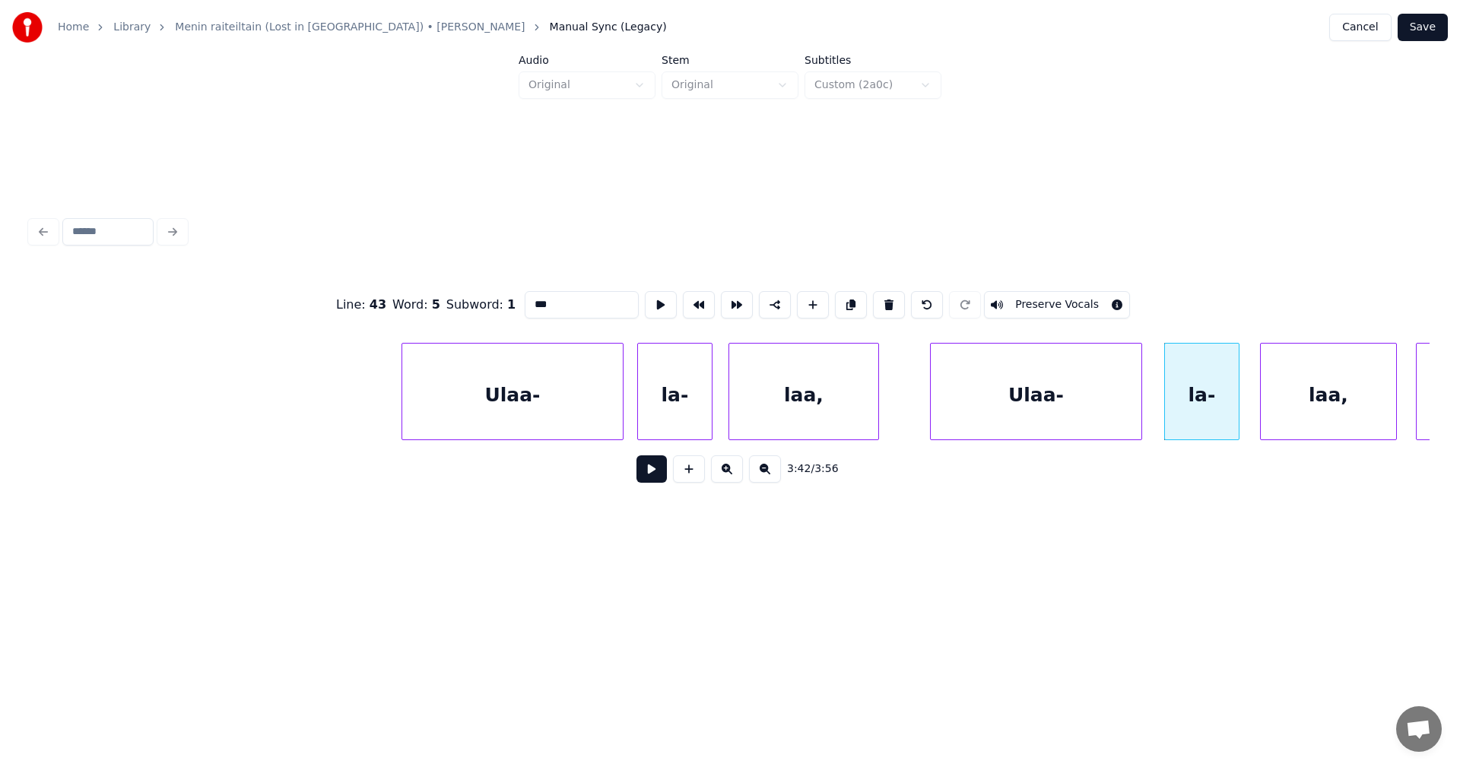
click at [1332, 414] on div "laa," at bounding box center [1328, 395] width 135 height 103
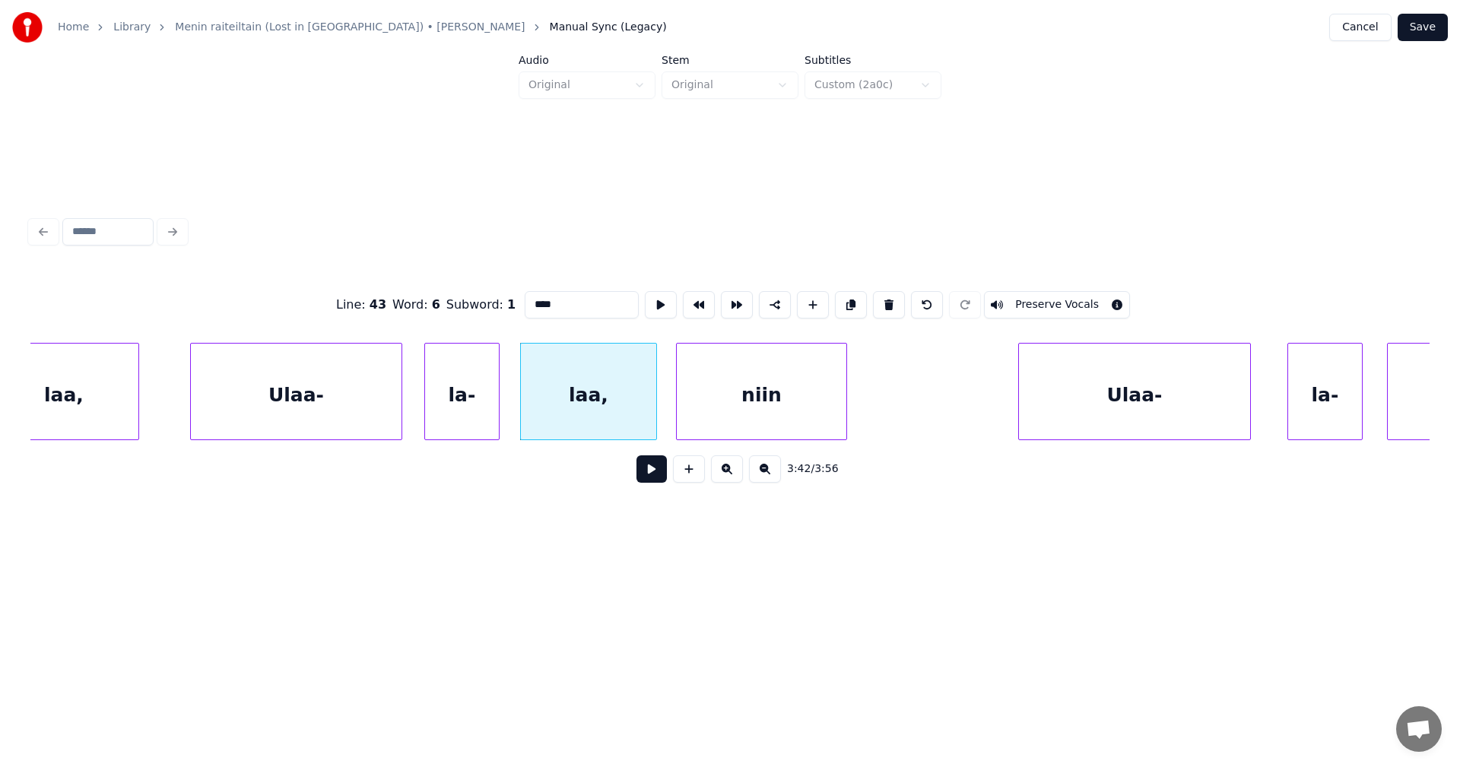
scroll to position [0, 75816]
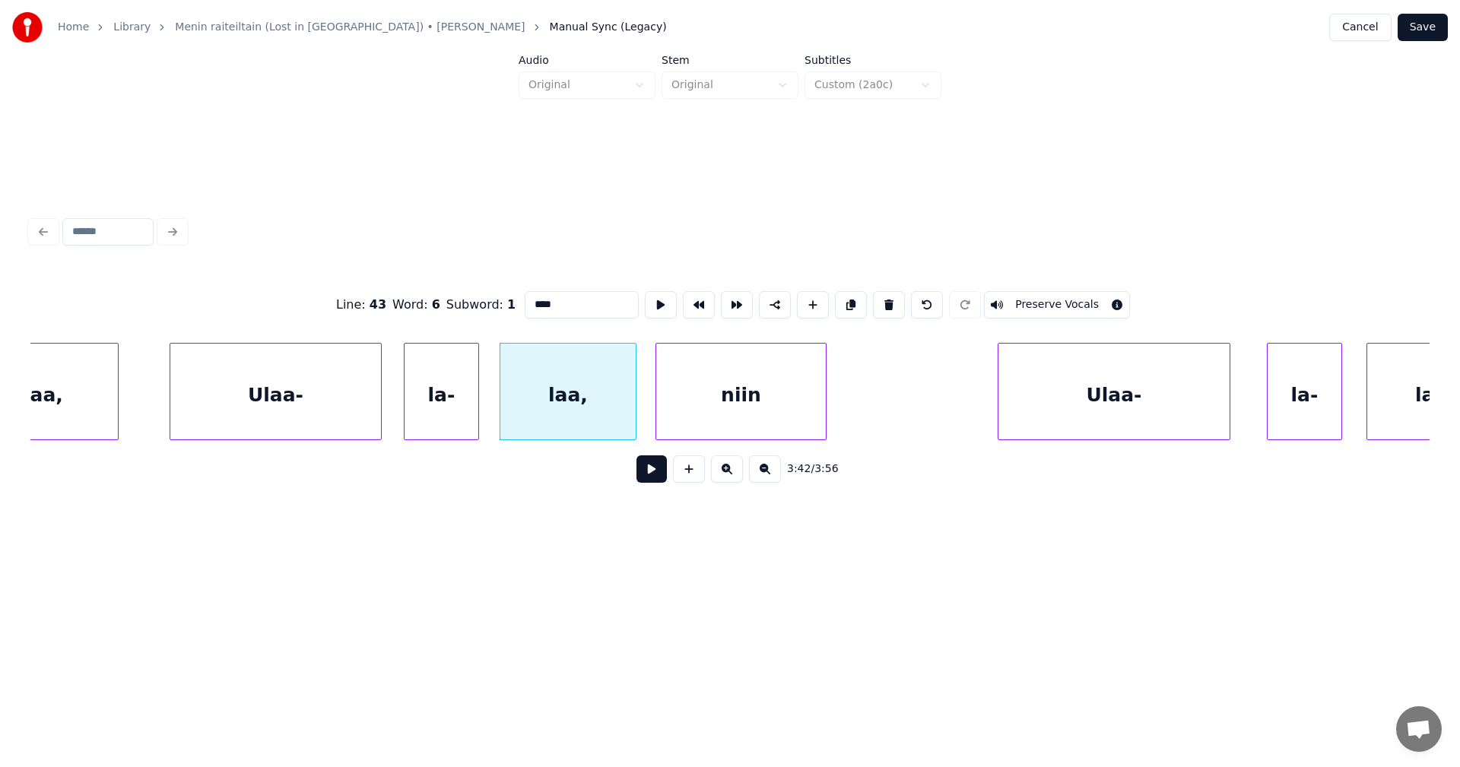
click at [786, 397] on div "niin" at bounding box center [741, 395] width 170 height 103
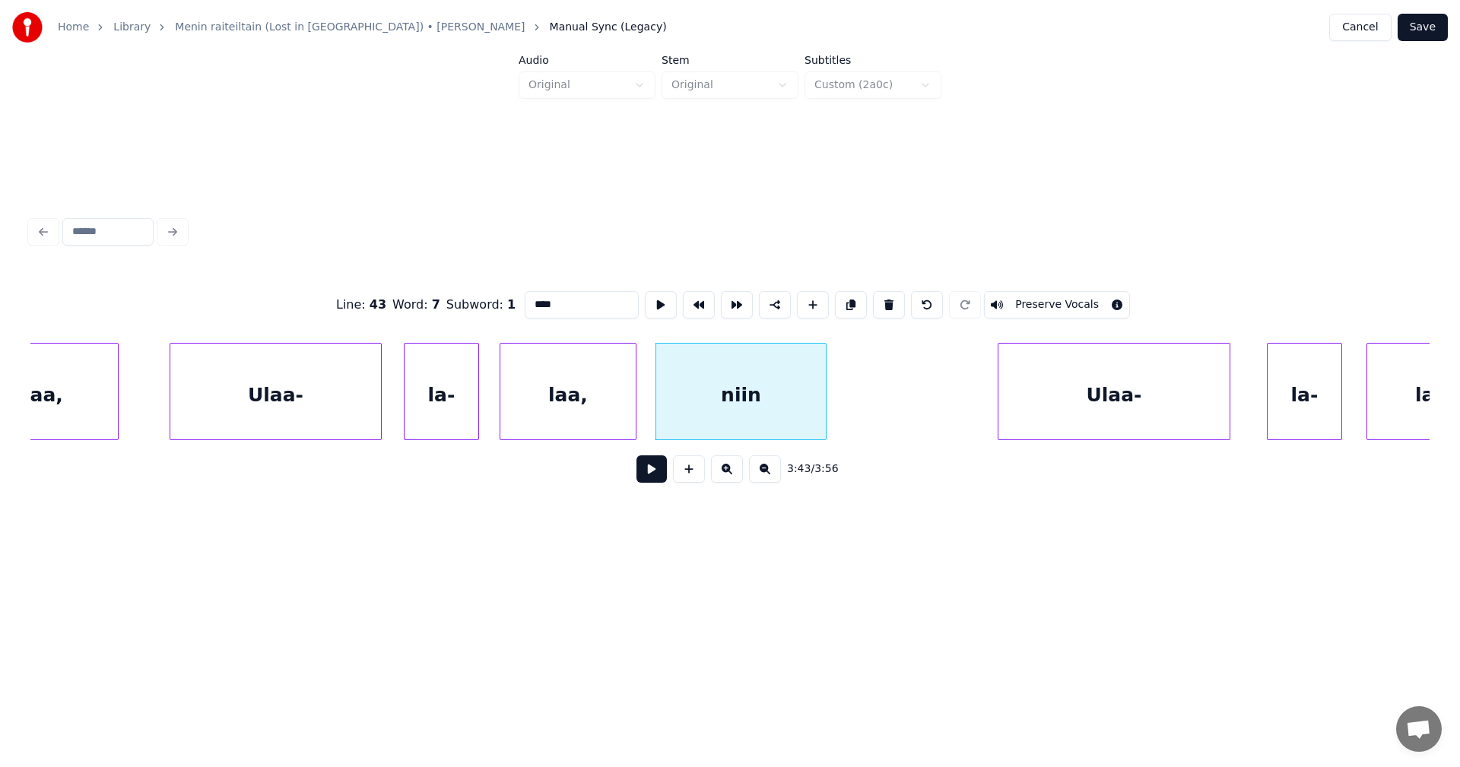
click at [1056, 402] on div "Ulaa-" at bounding box center [1113, 395] width 231 height 103
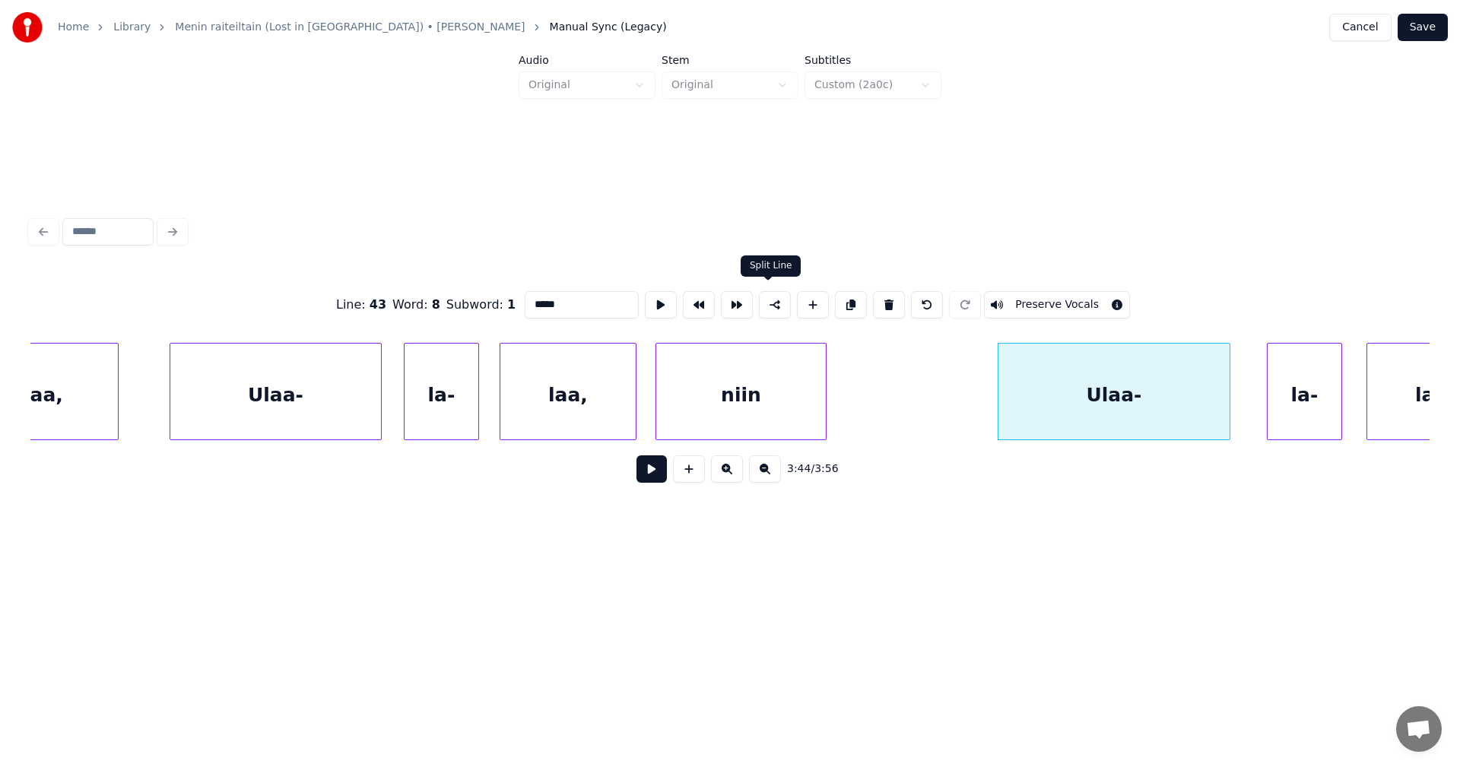
click at [766, 305] on button at bounding box center [775, 304] width 32 height 27
click at [1275, 403] on div "la-" at bounding box center [1305, 395] width 74 height 103
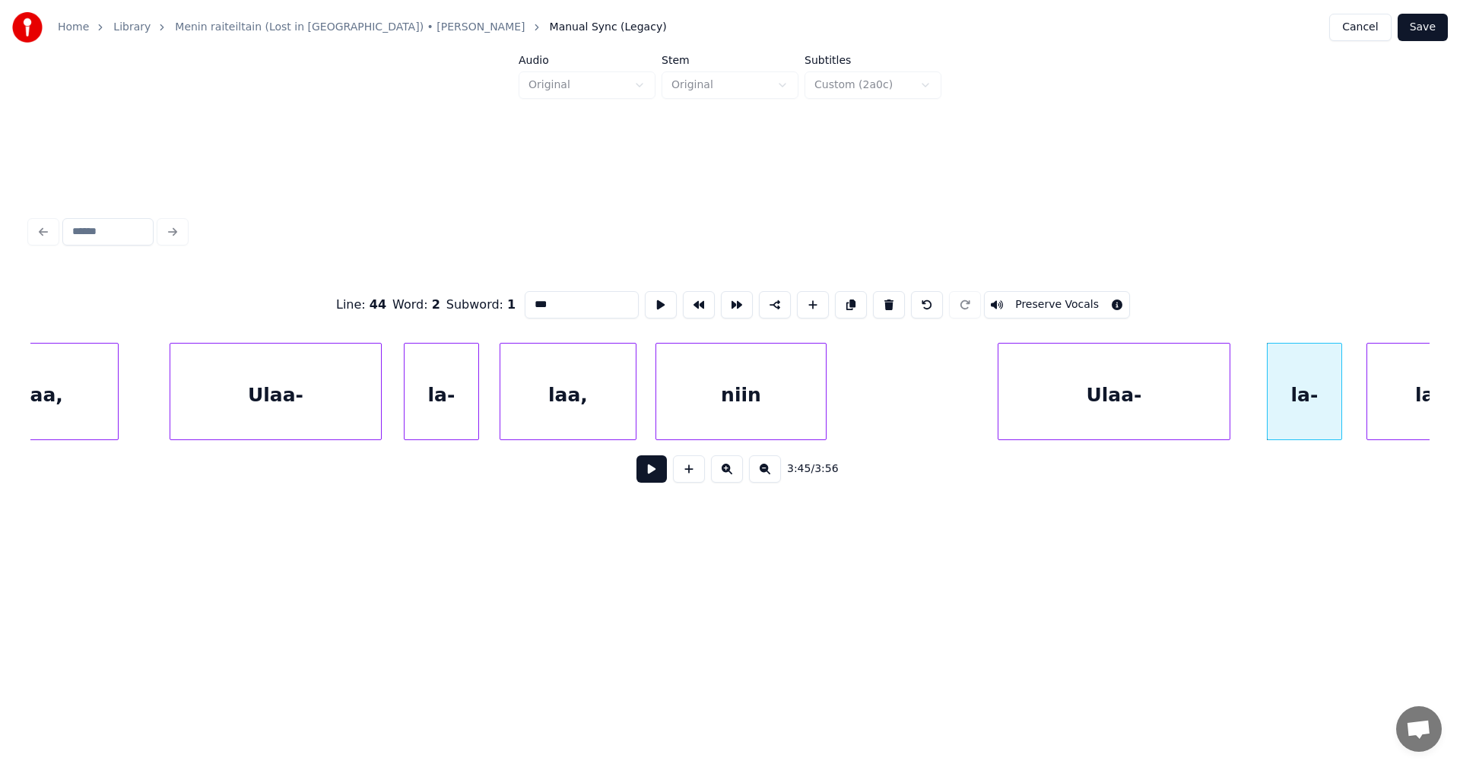
click at [1401, 409] on div "laa," at bounding box center [1434, 395] width 135 height 103
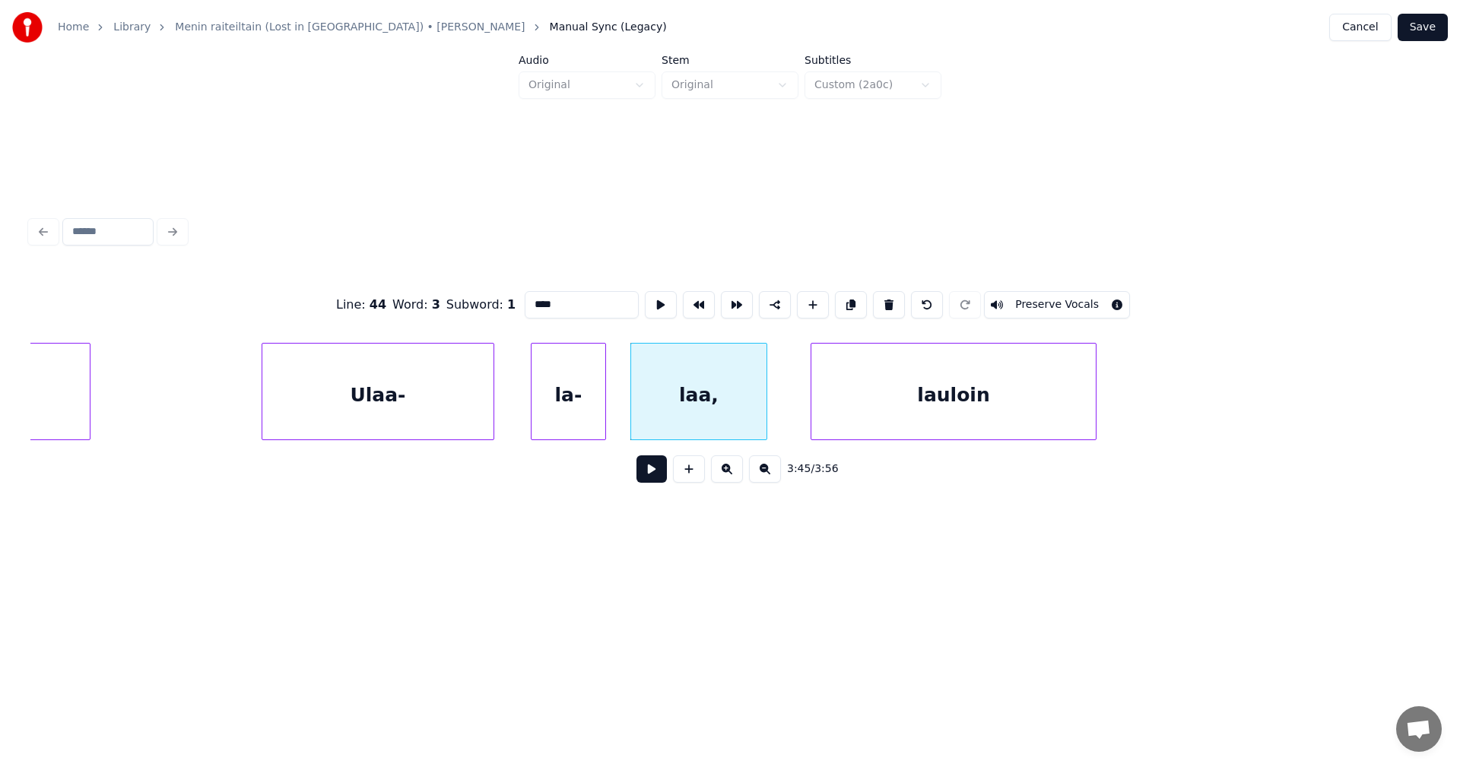
scroll to position [0, 76576]
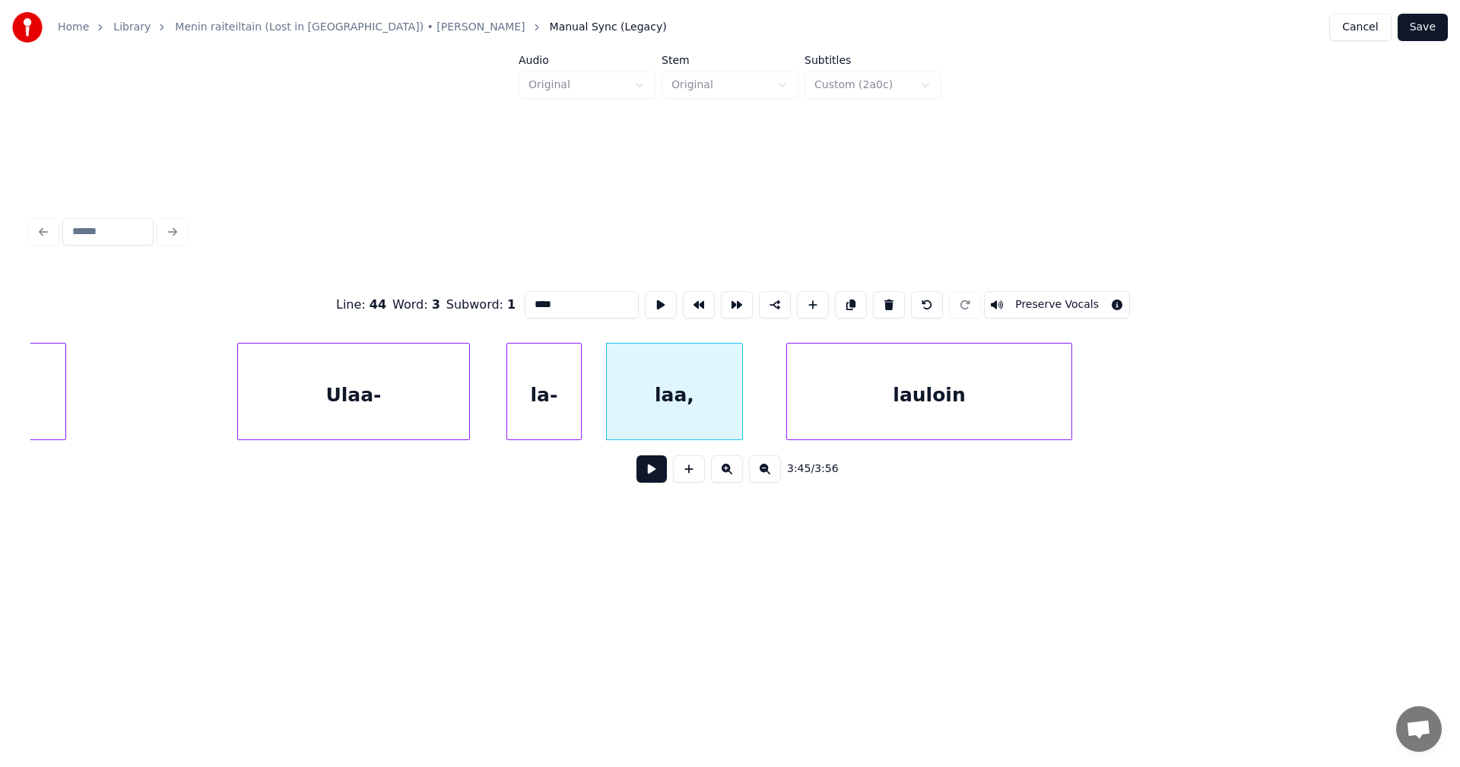
click at [976, 406] on div "lauloin" at bounding box center [929, 395] width 284 height 103
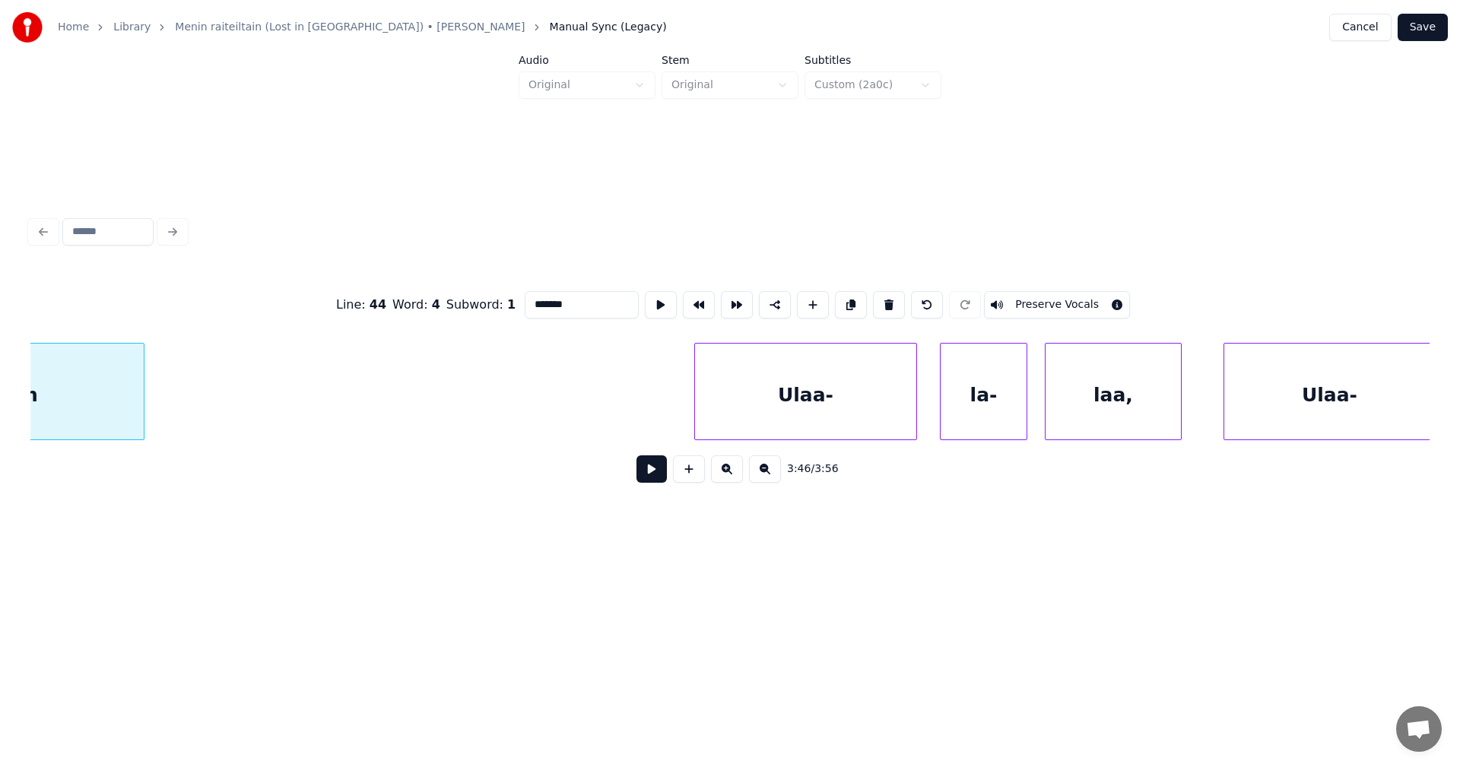
scroll to position [0, 77519]
click at [787, 414] on div "Ulaa-" at bounding box center [790, 395] width 221 height 103
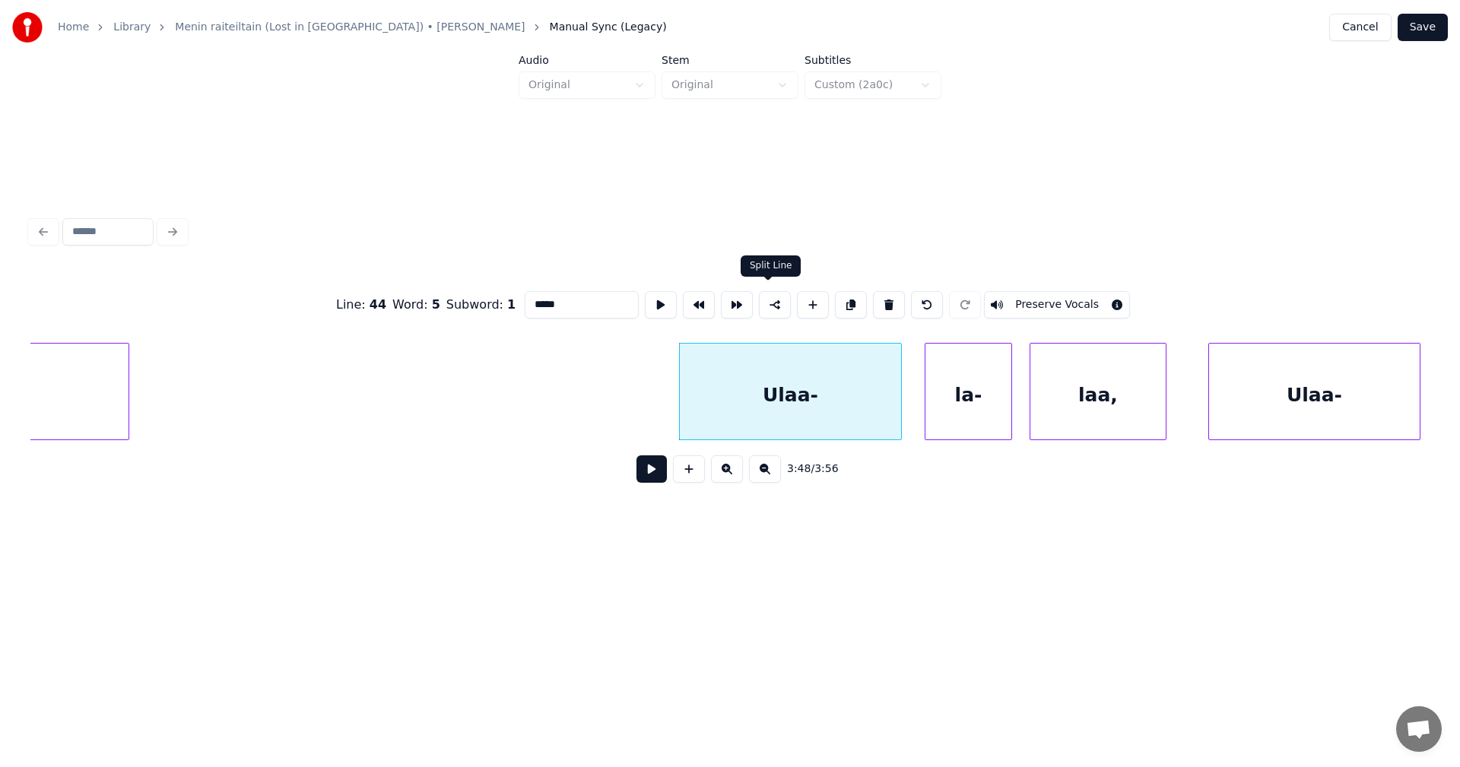
drag, startPoint x: 767, startPoint y: 299, endPoint x: 816, endPoint y: 330, distance: 57.8
click at [767, 300] on button at bounding box center [775, 304] width 32 height 27
click at [962, 401] on div "la-" at bounding box center [968, 395] width 86 height 103
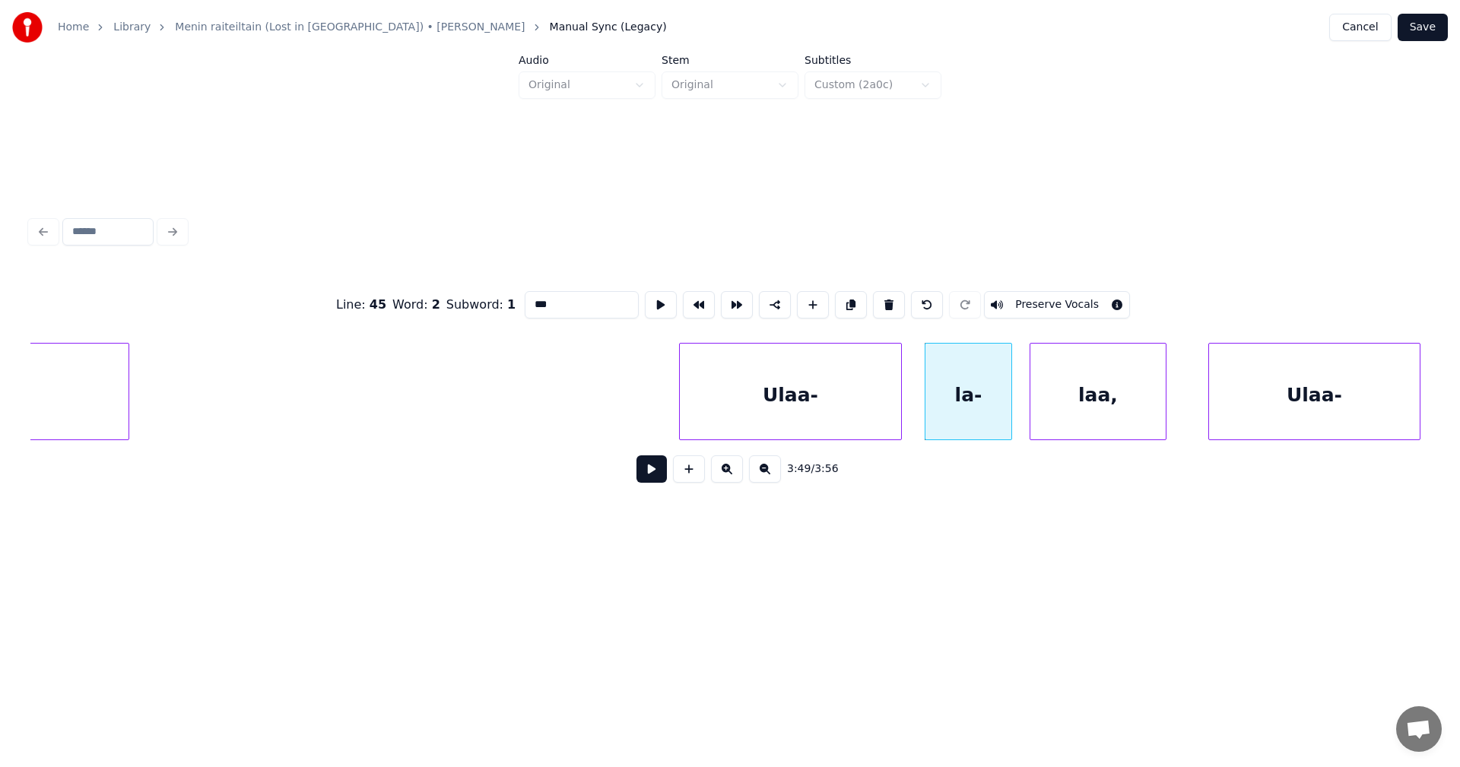
click at [1115, 405] on div "laa," at bounding box center [1097, 395] width 135 height 103
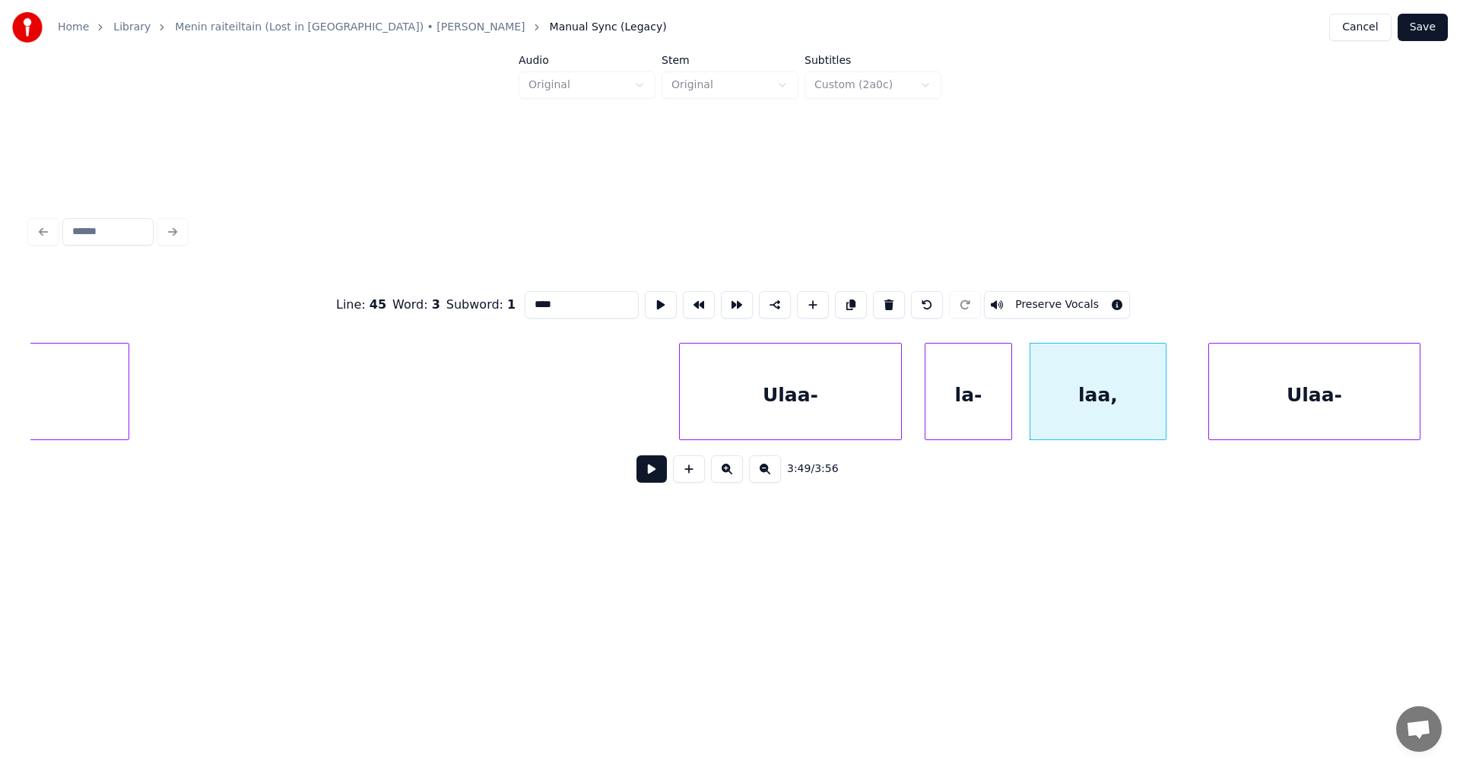
click at [1268, 411] on div "Ulaa-" at bounding box center [1314, 395] width 211 height 103
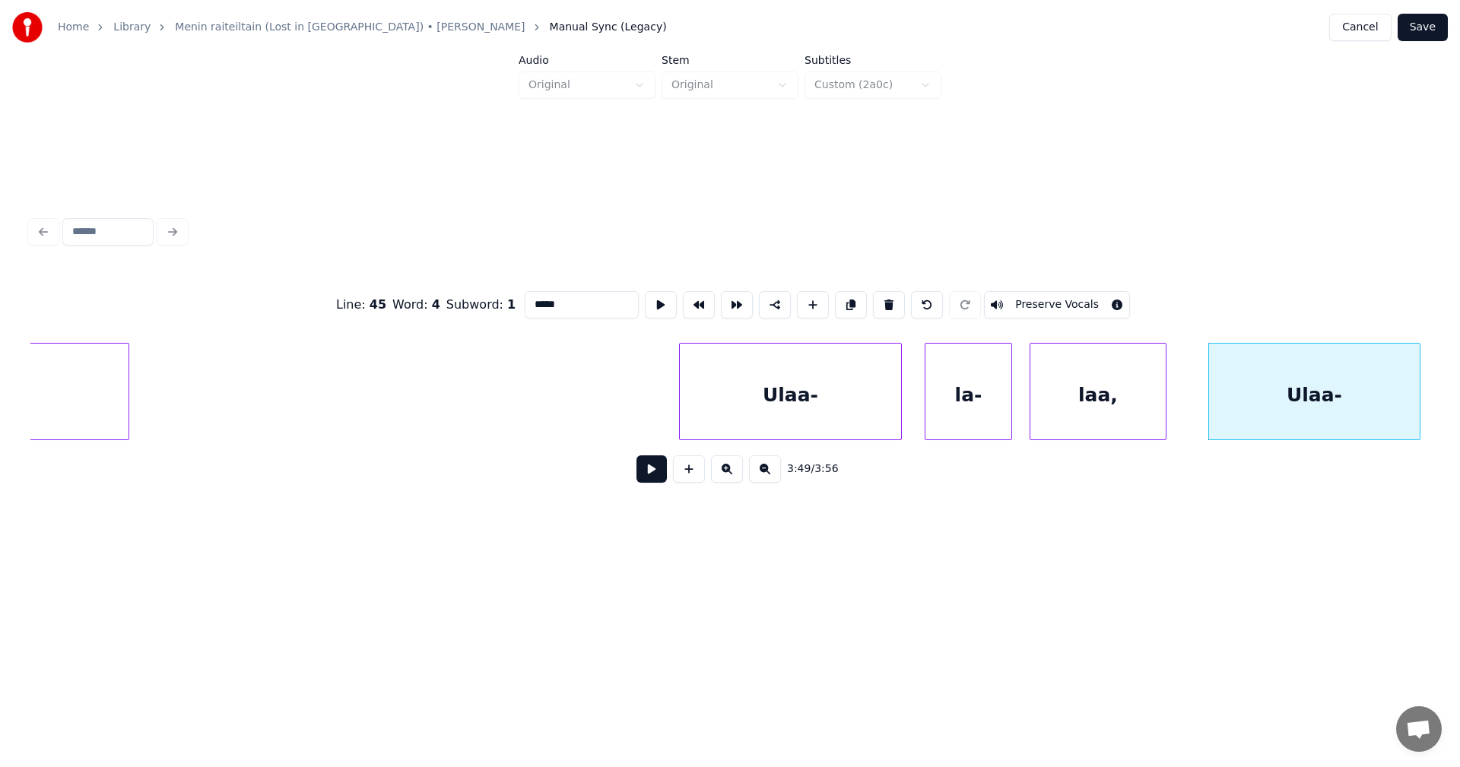
click at [820, 412] on div "Ulaa-" at bounding box center [790, 395] width 221 height 103
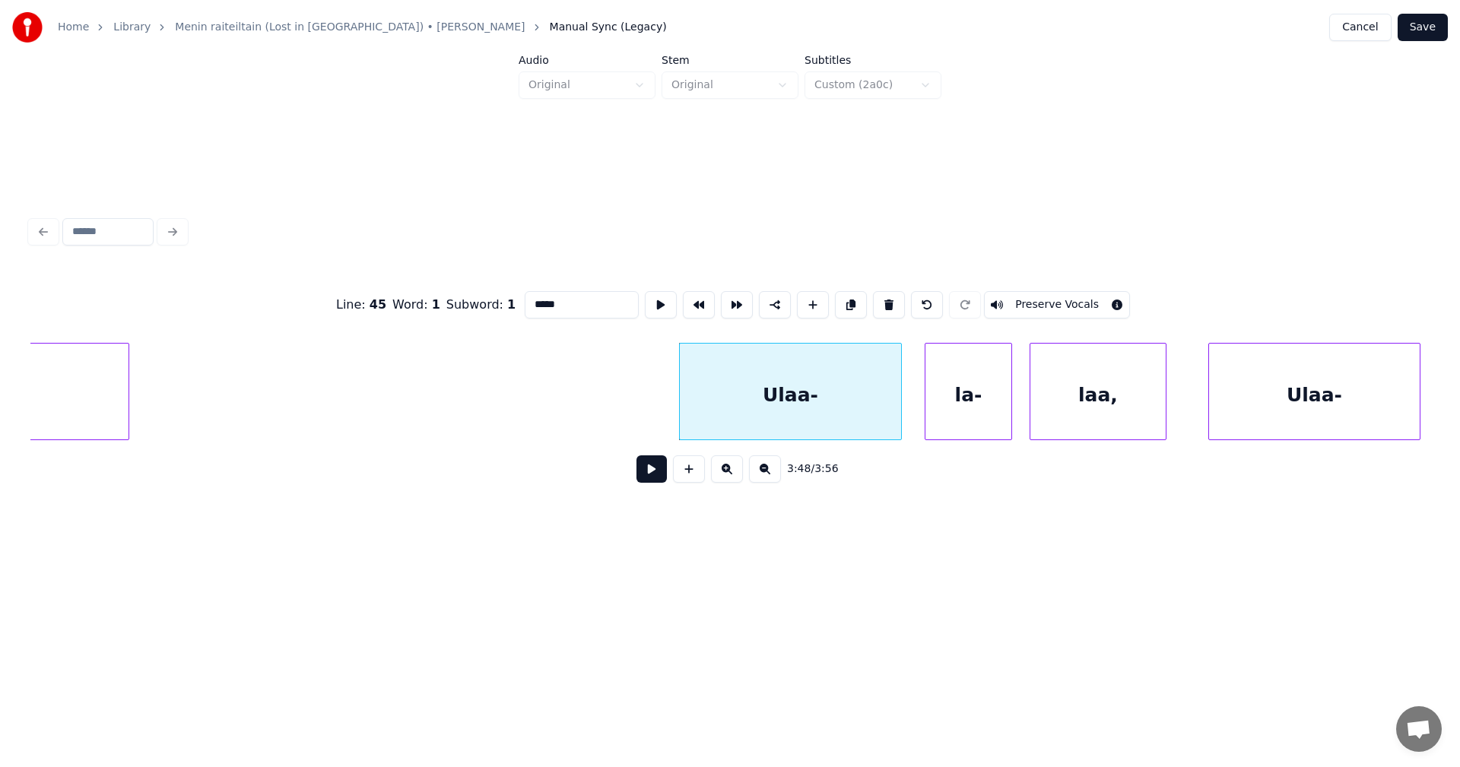
click at [963, 422] on div "la-" at bounding box center [968, 395] width 86 height 103
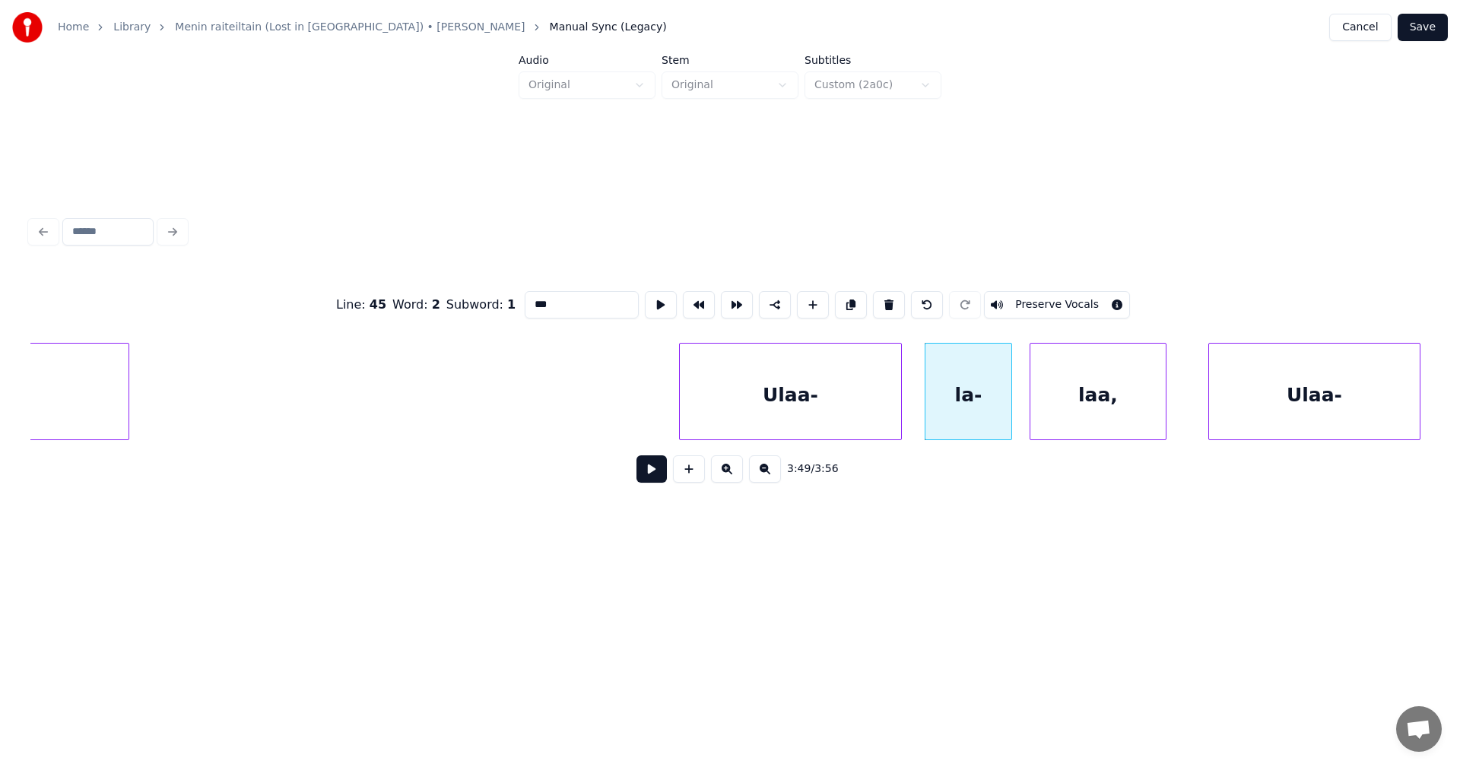
click at [1101, 410] on div "laa," at bounding box center [1097, 395] width 135 height 103
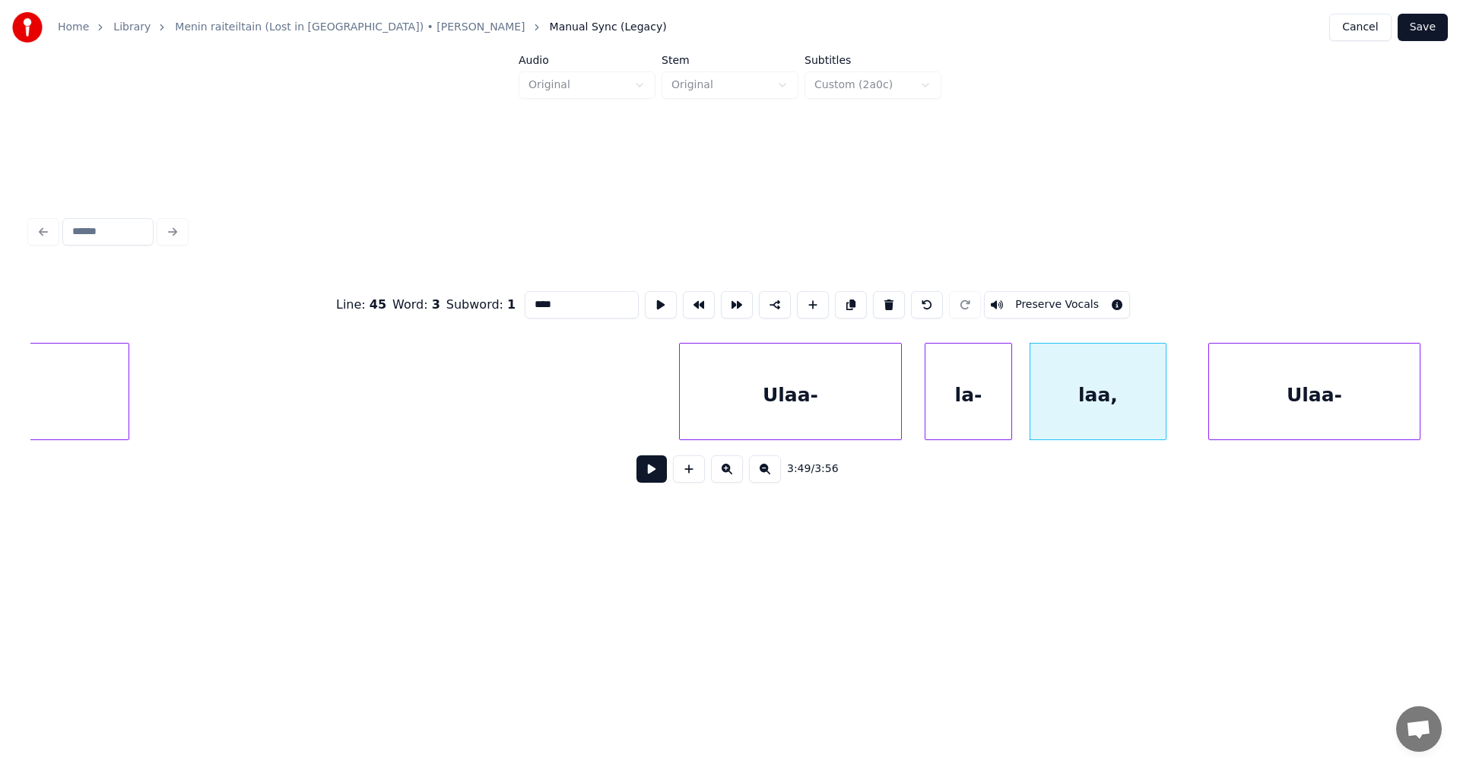
click at [1246, 408] on div "Ulaa-" at bounding box center [1314, 395] width 211 height 103
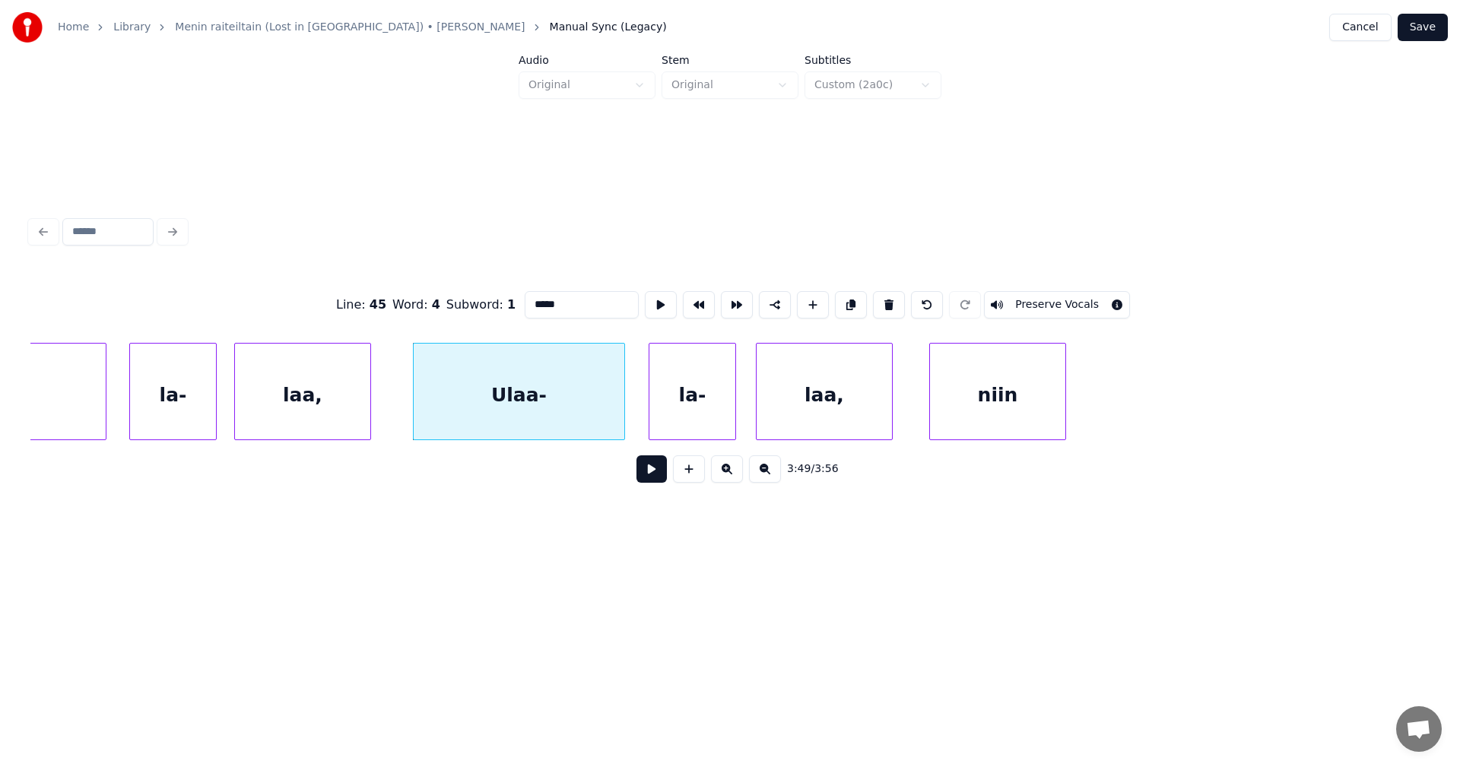
scroll to position [0, 78340]
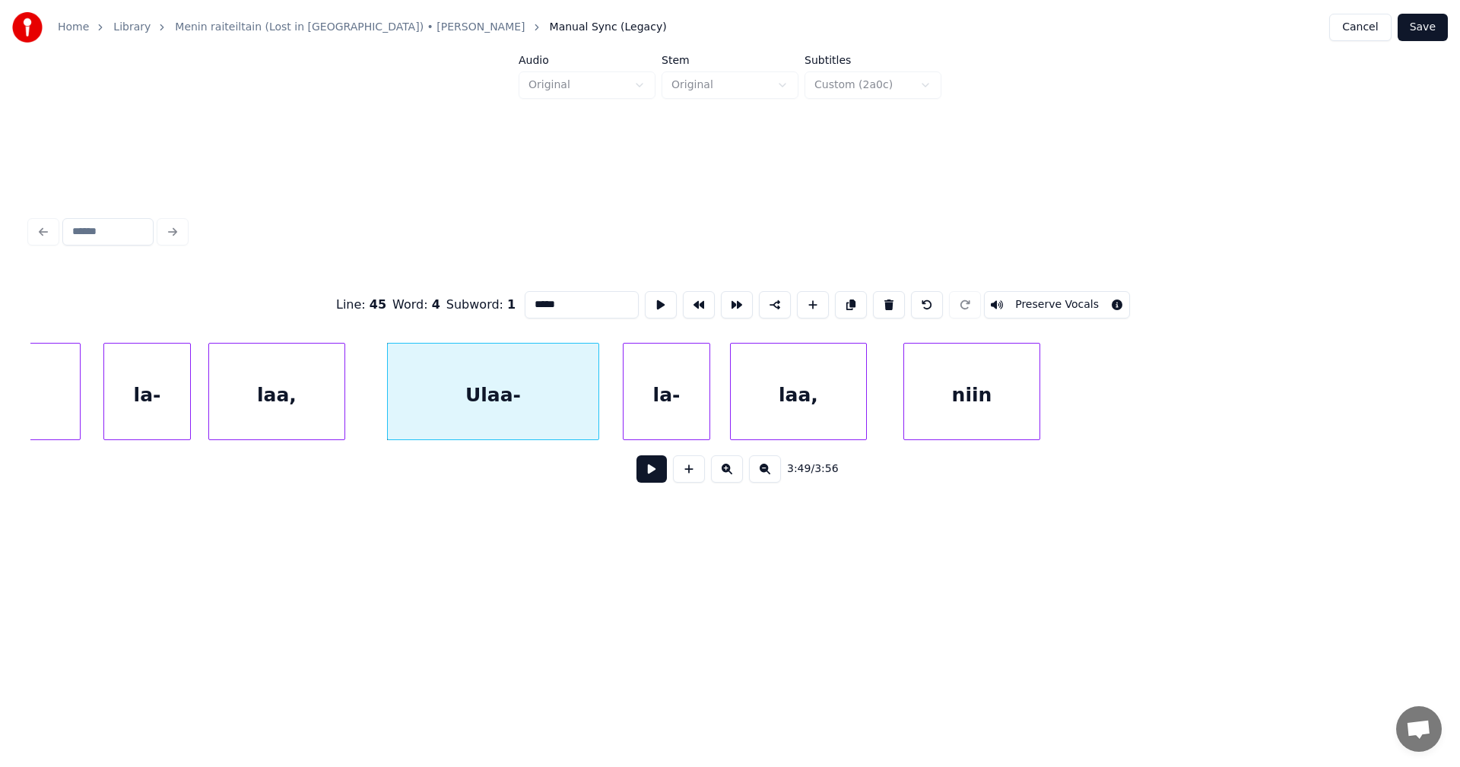
click at [675, 406] on div "la-" at bounding box center [667, 395] width 86 height 103
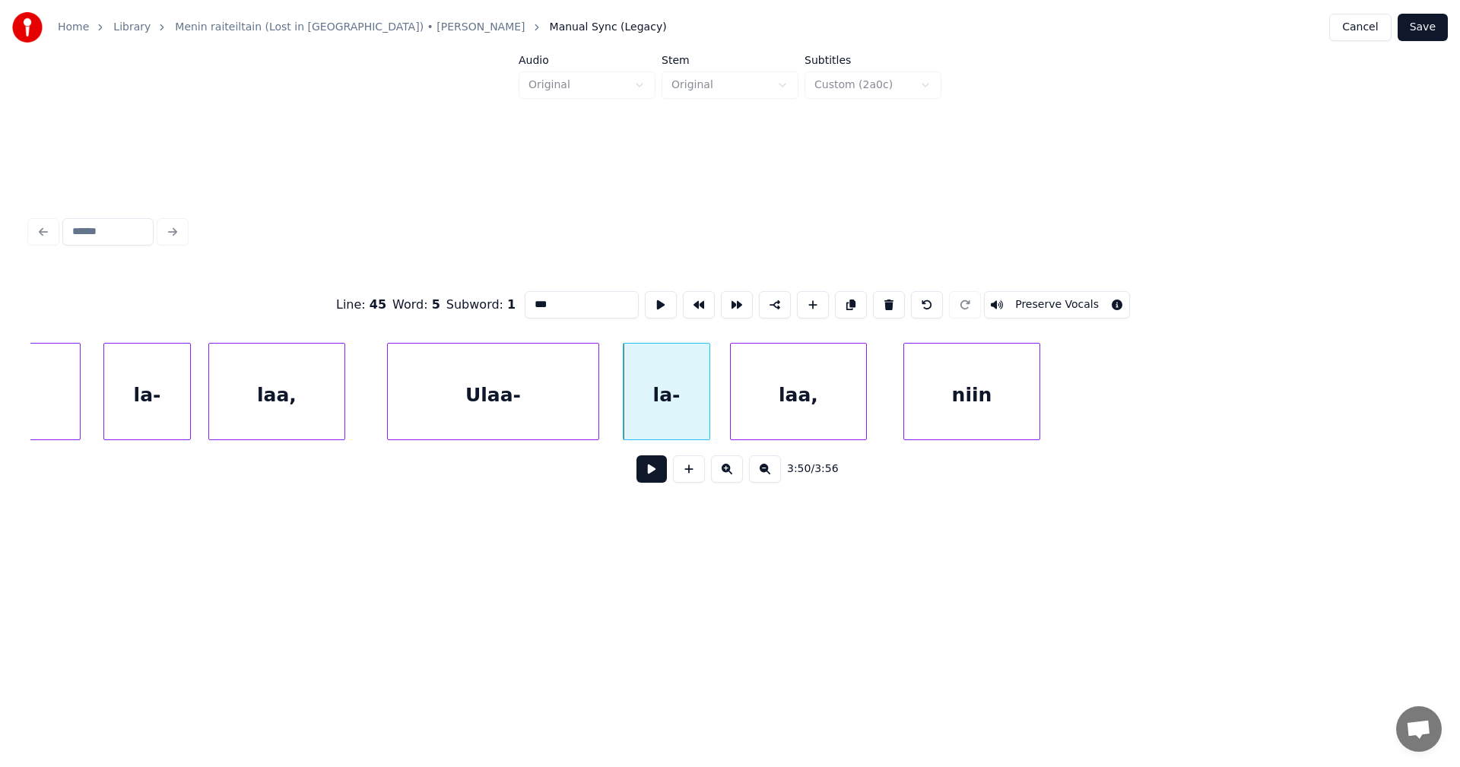
click at [761, 428] on div "laa," at bounding box center [798, 395] width 135 height 103
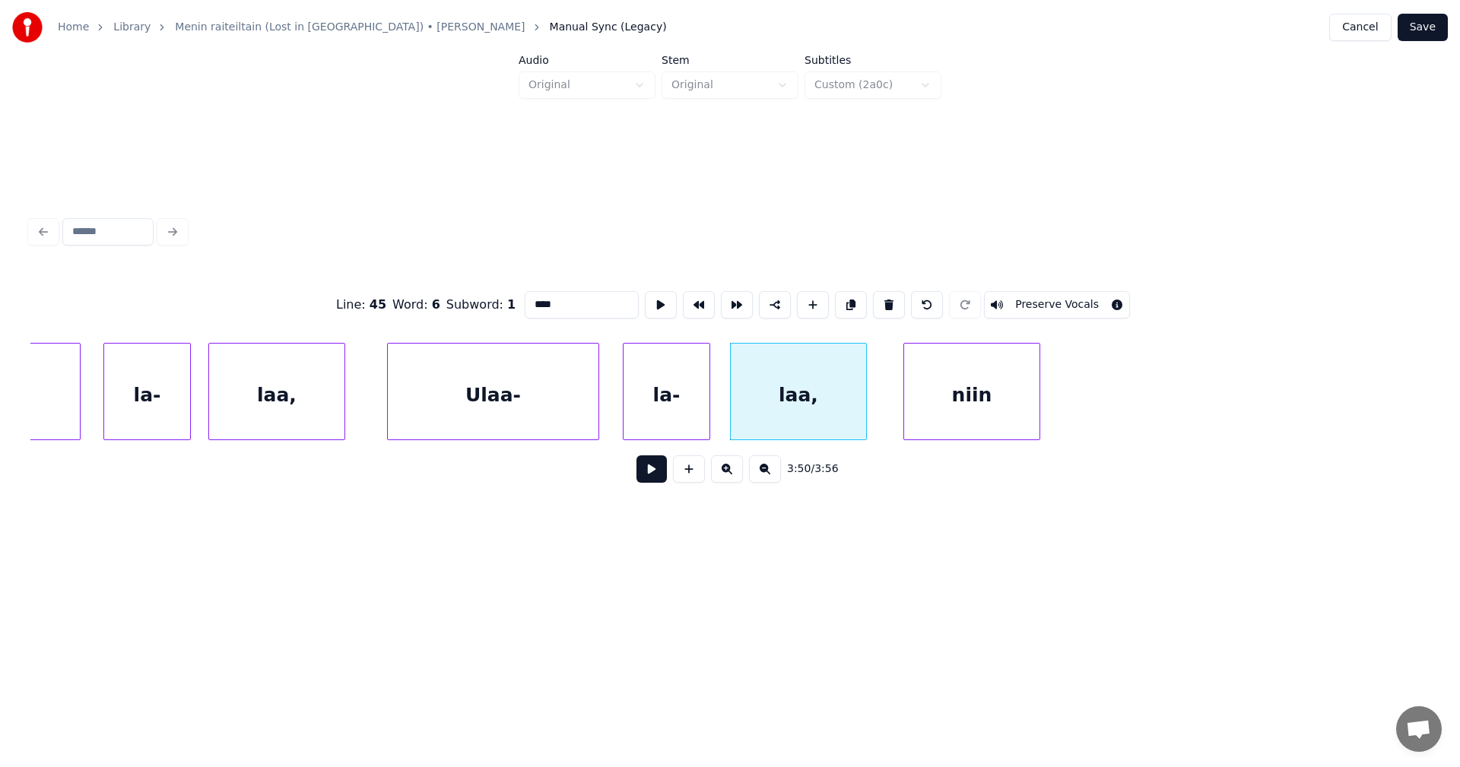
click at [934, 404] on div "niin" at bounding box center [971, 395] width 135 height 103
type input "****"
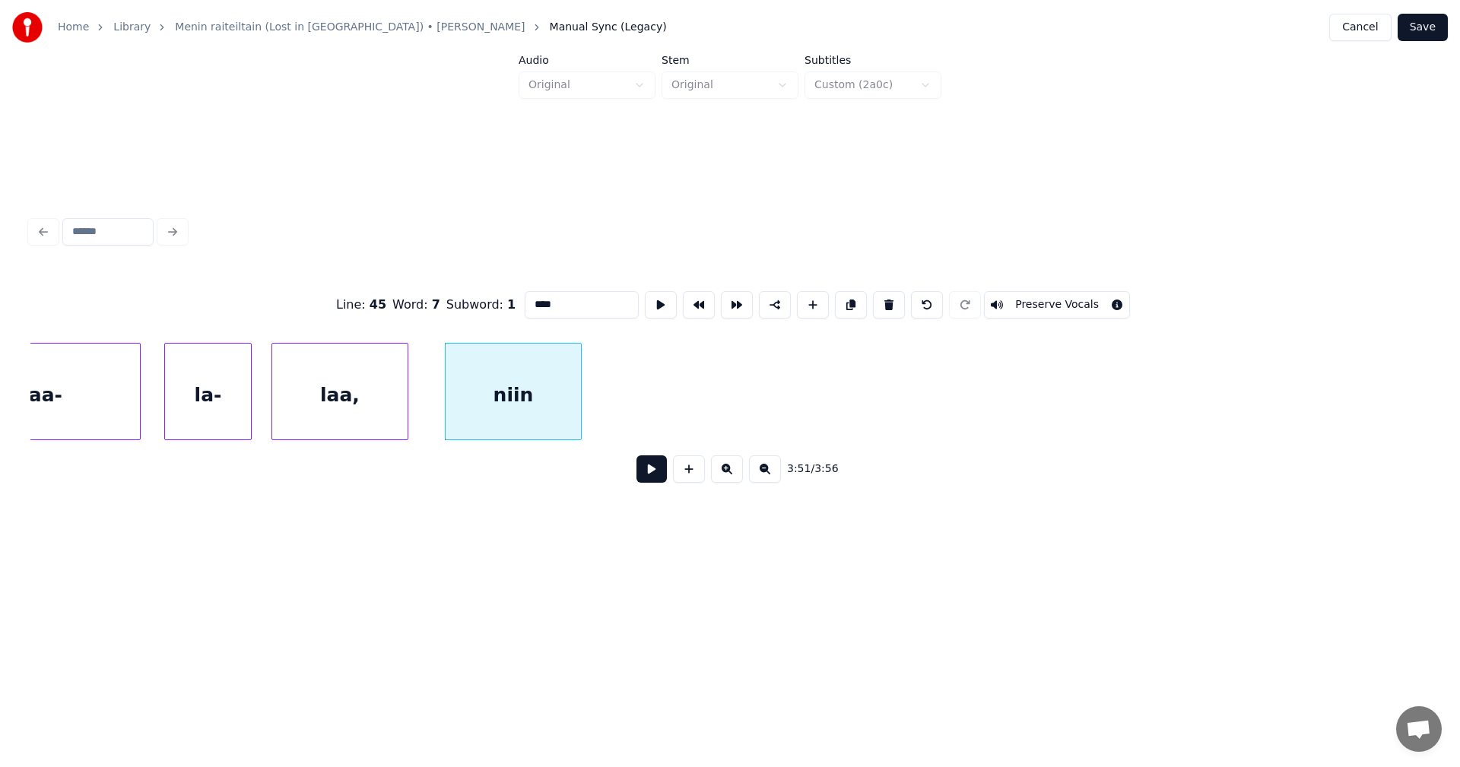
scroll to position [0, 78827]
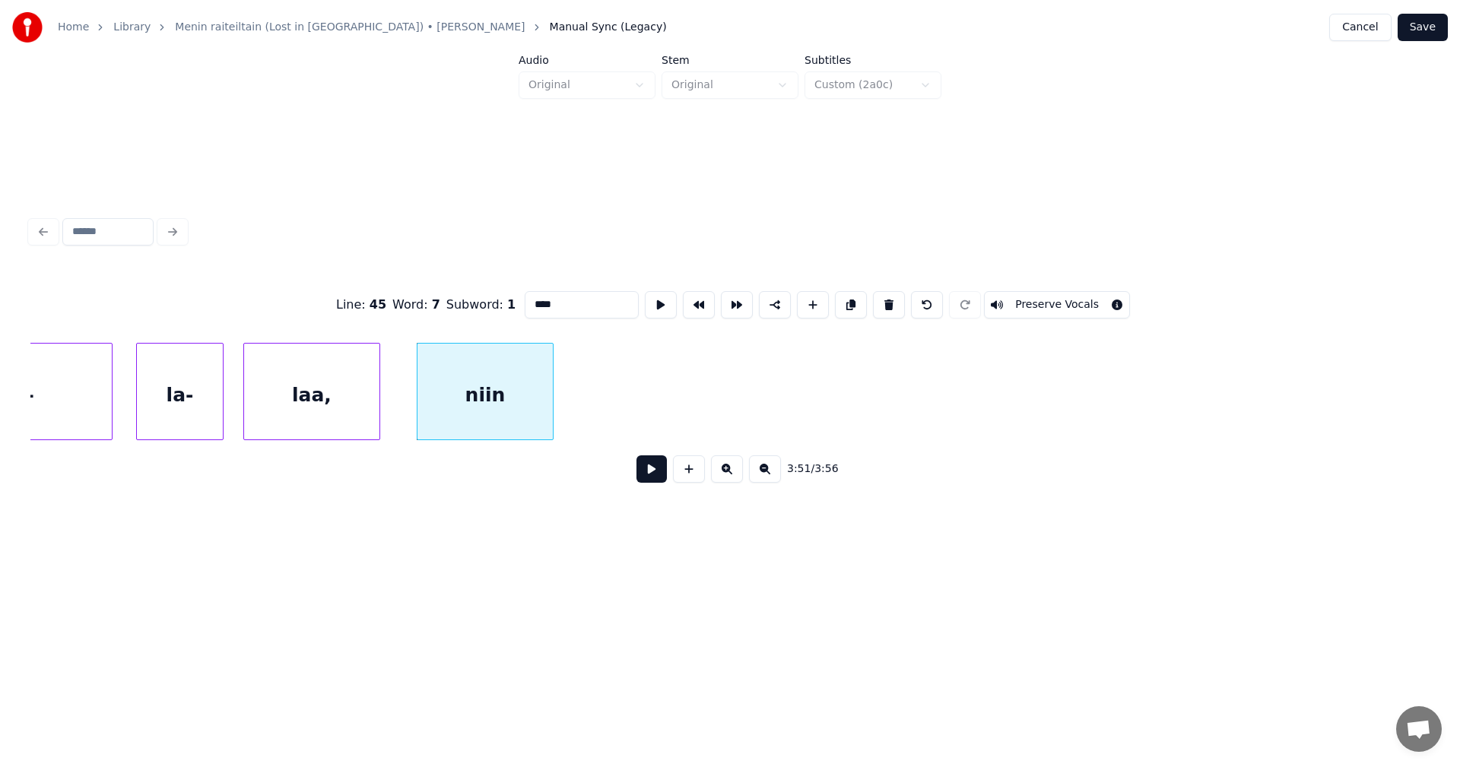
click at [1423, 23] on button "Save" at bounding box center [1423, 27] width 50 height 27
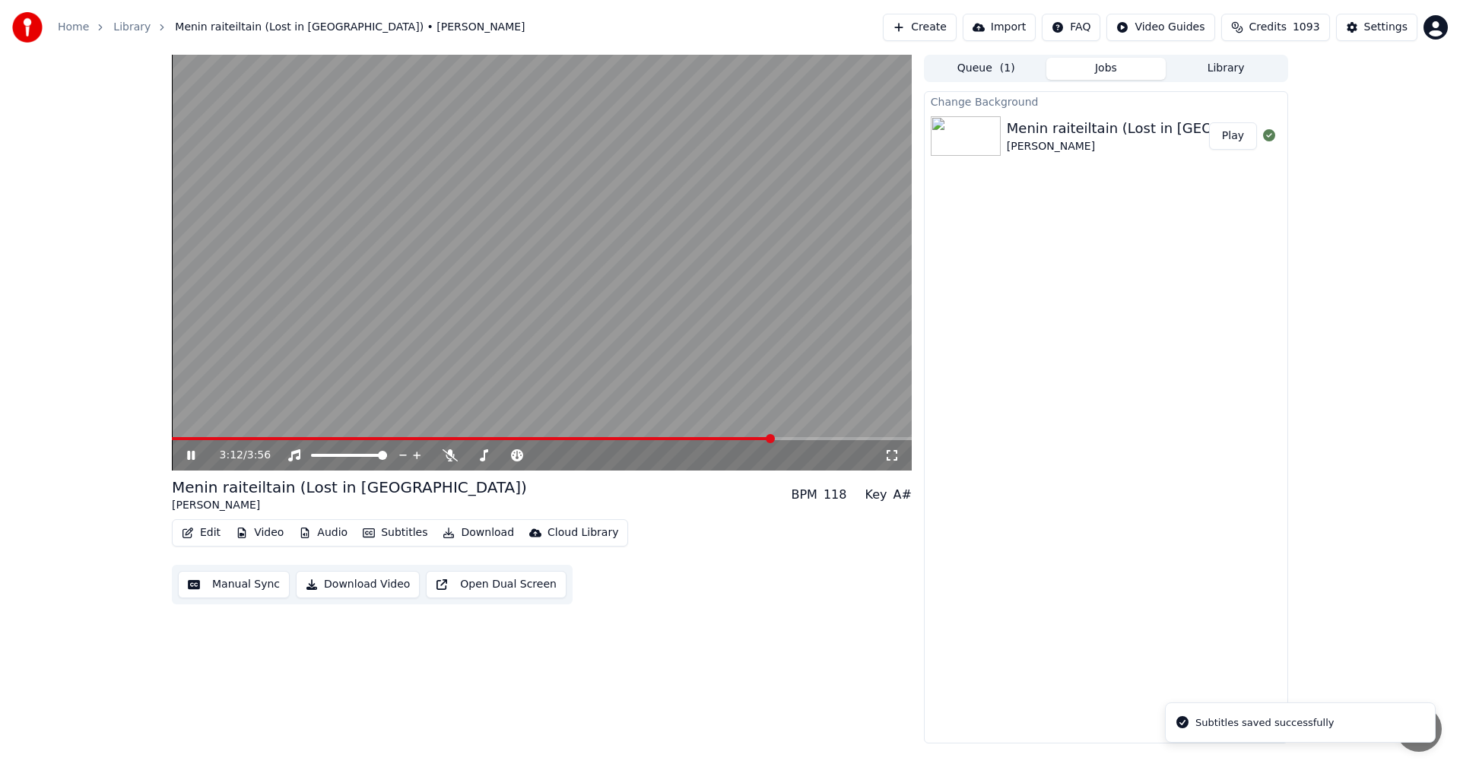
click at [773, 439] on span at bounding box center [542, 438] width 740 height 3
click at [247, 436] on video at bounding box center [542, 263] width 740 height 416
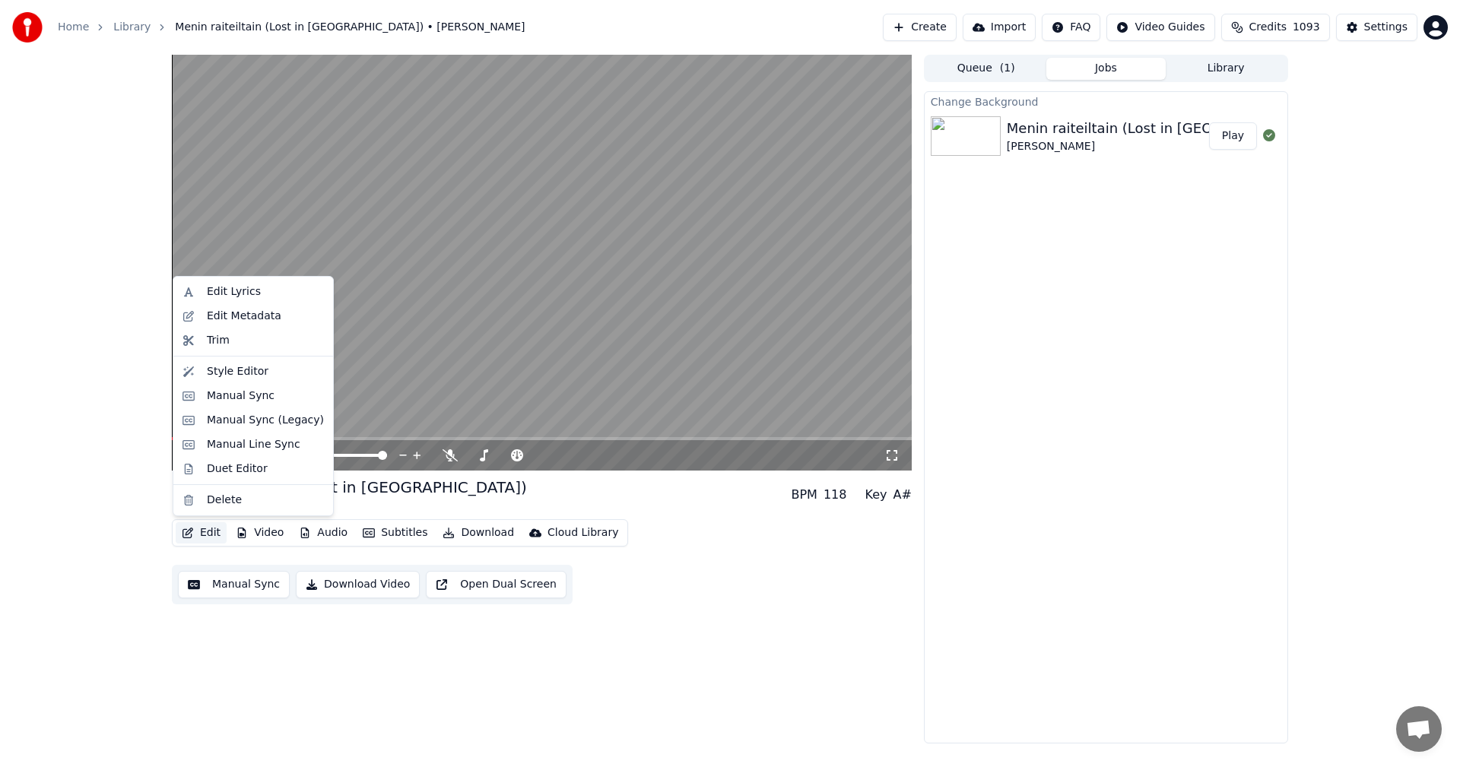
click at [204, 530] on button "Edit" at bounding box center [201, 532] width 51 height 21
click at [264, 424] on div "Manual Sync (Legacy)" at bounding box center [265, 420] width 117 height 15
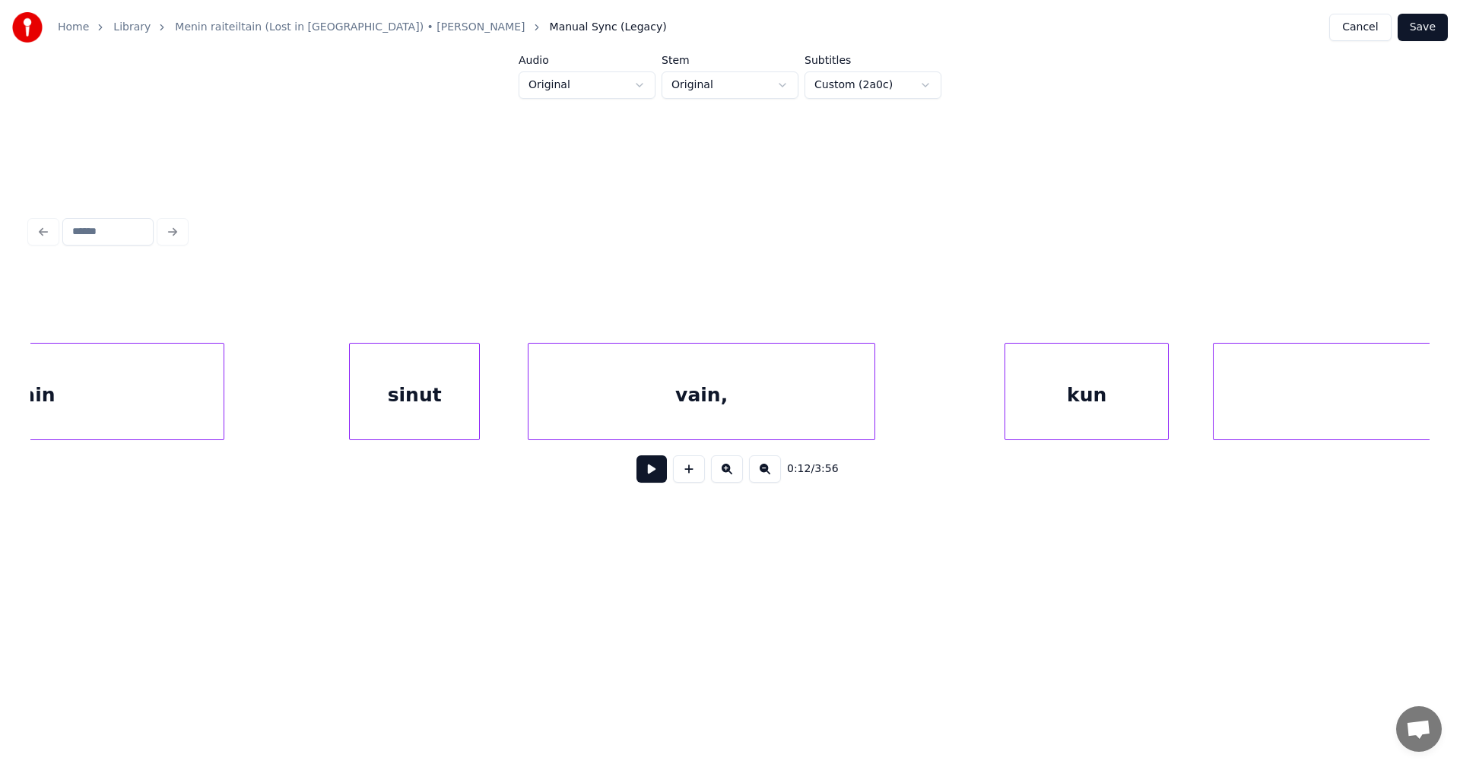
scroll to position [0, 13020]
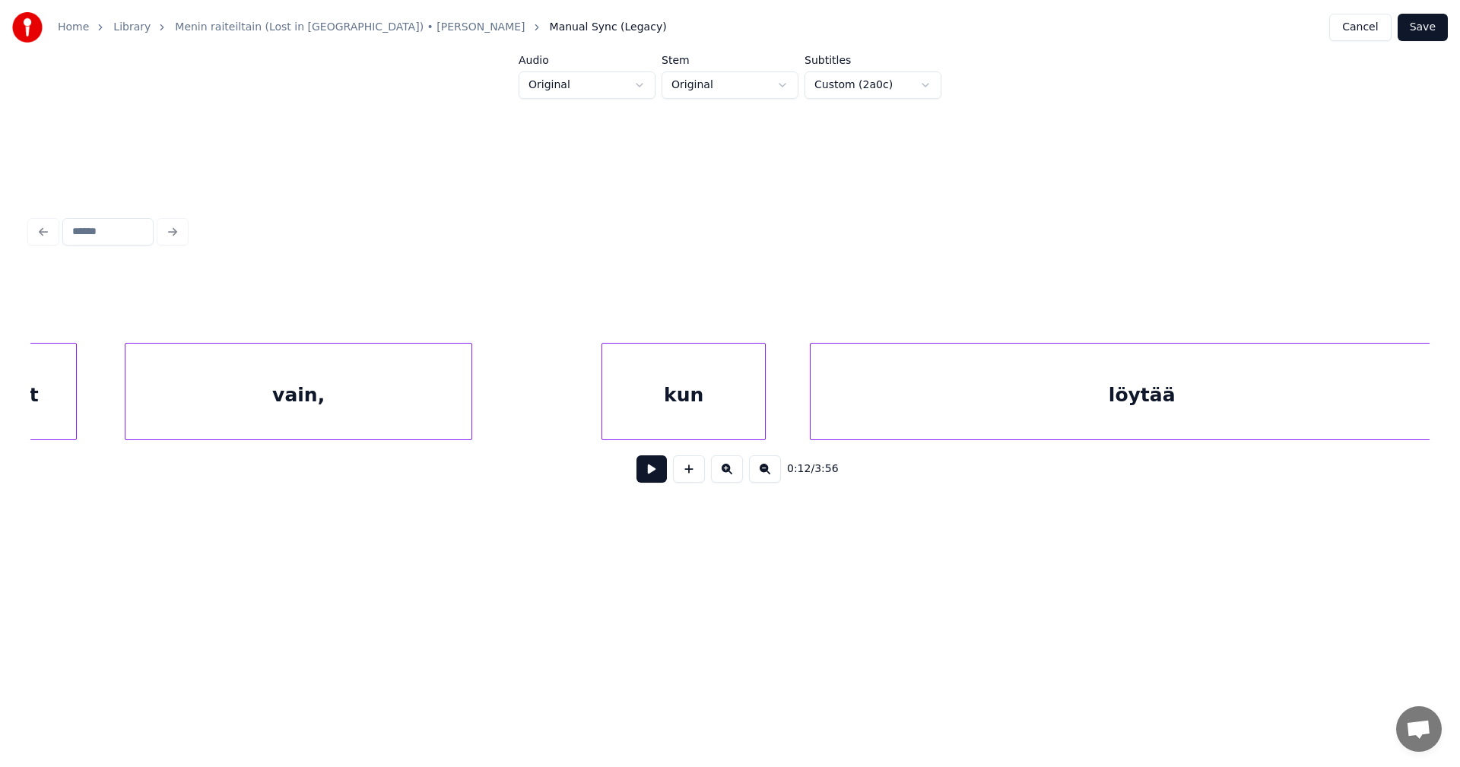
click at [301, 409] on div "vain," at bounding box center [298, 395] width 346 height 103
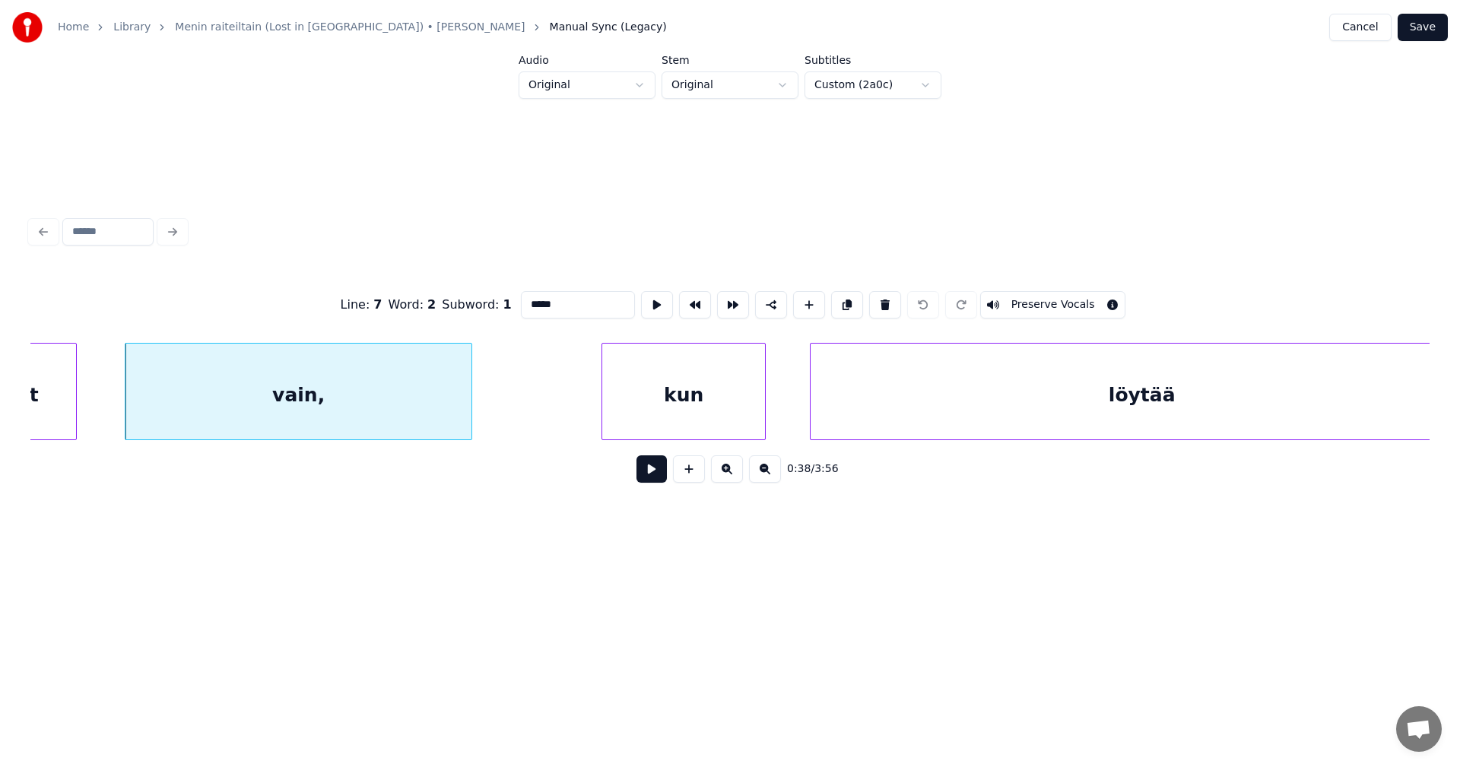
click at [652, 478] on button at bounding box center [651, 468] width 30 height 27
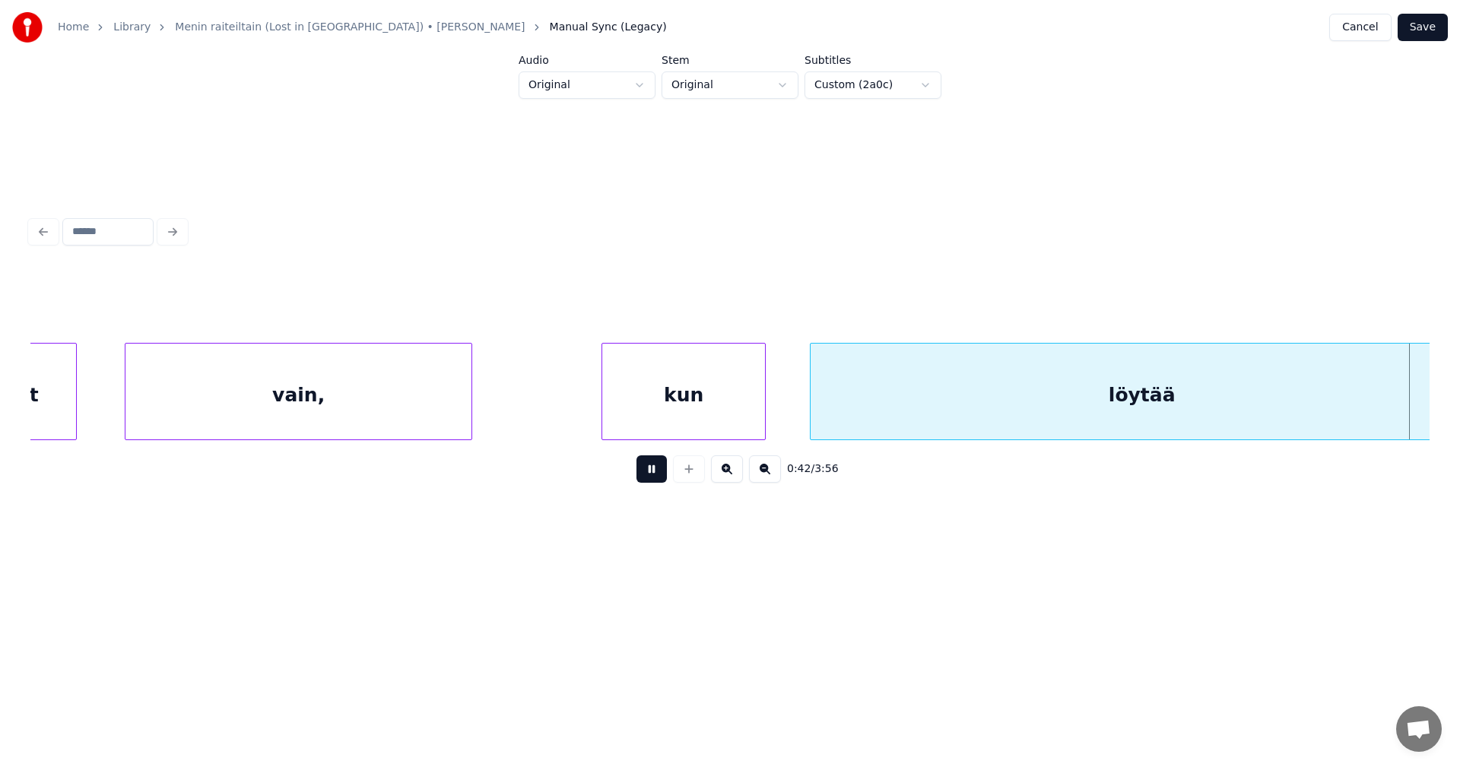
scroll to position [0, 14421]
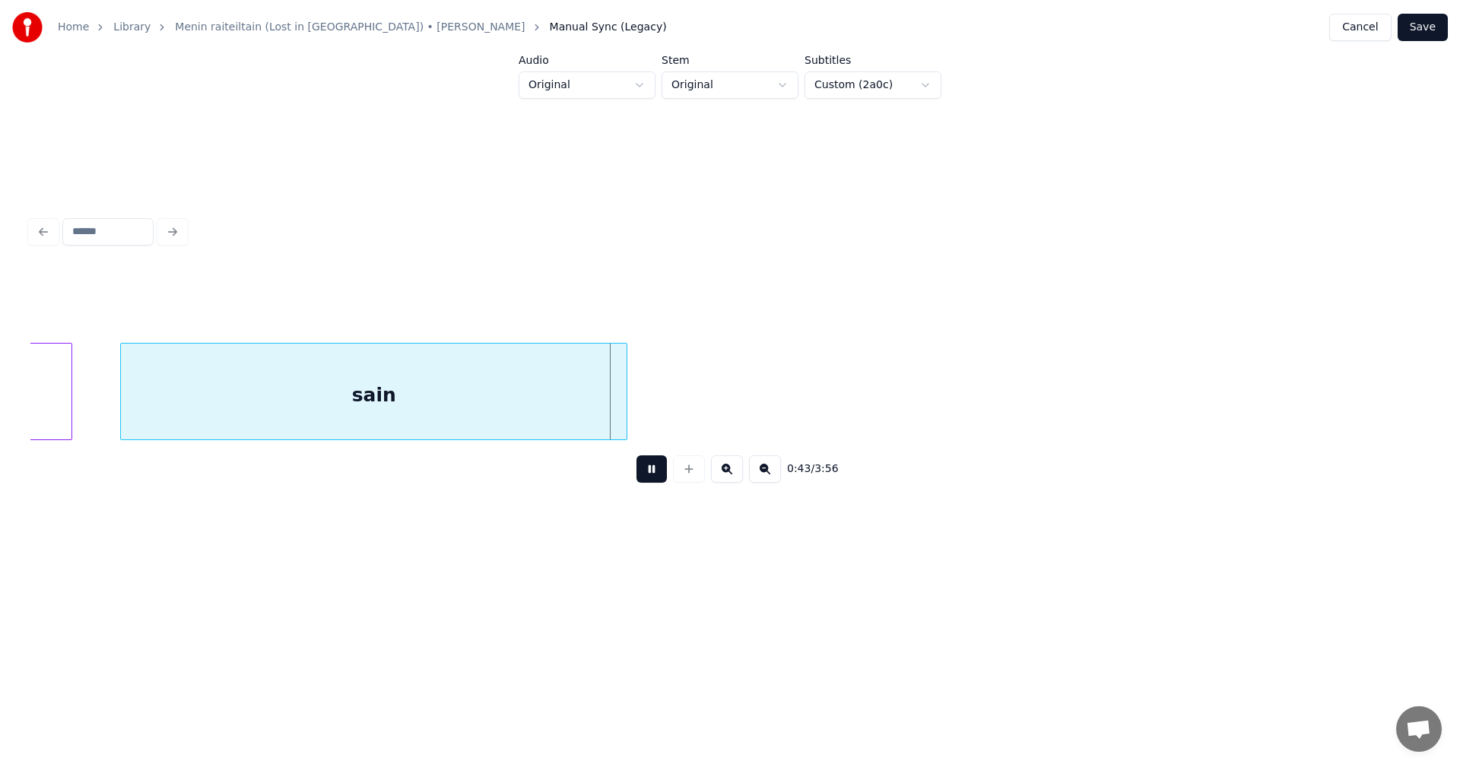
click at [656, 477] on button at bounding box center [651, 468] width 30 height 27
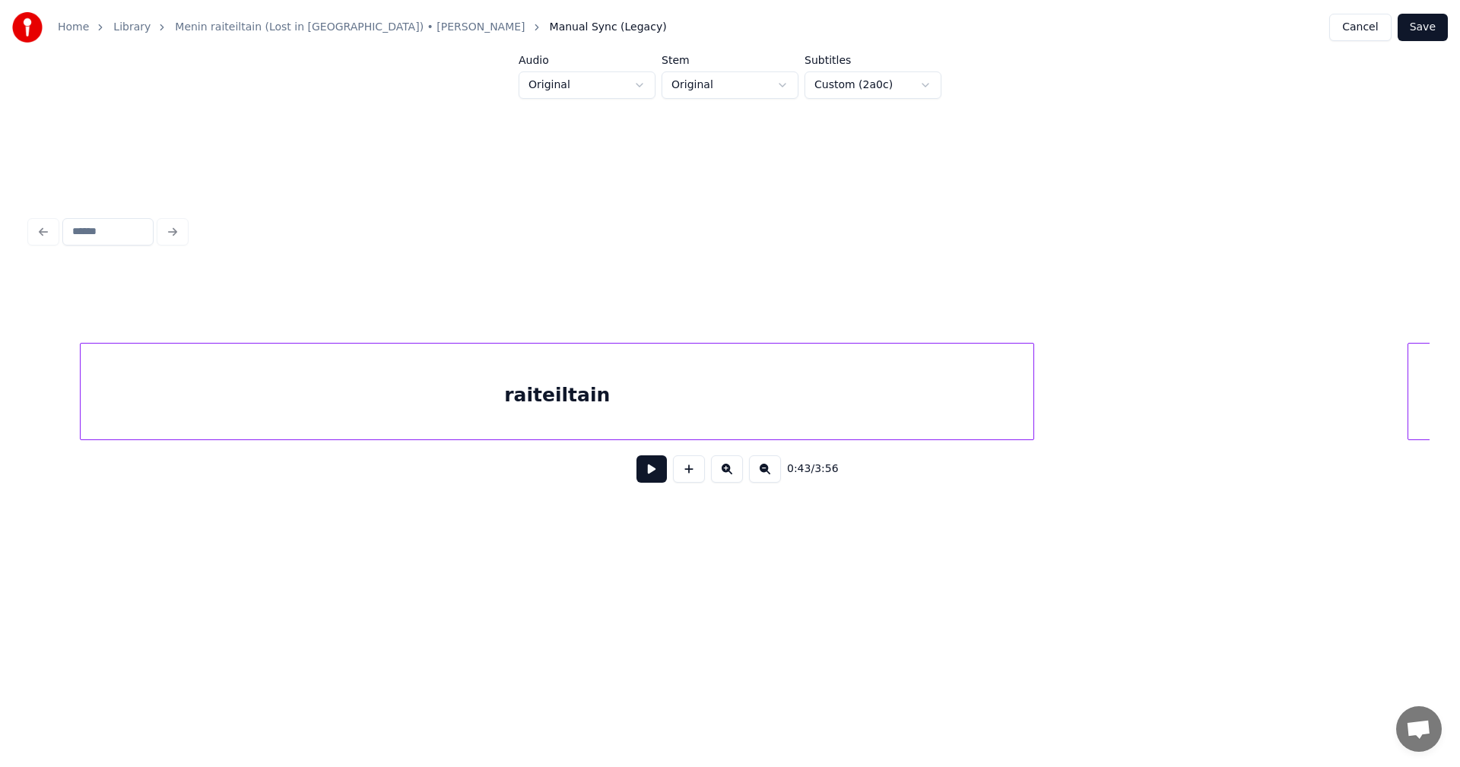
scroll to position [0, 25234]
click at [503, 404] on div "raiteiltain" at bounding box center [512, 395] width 953 height 103
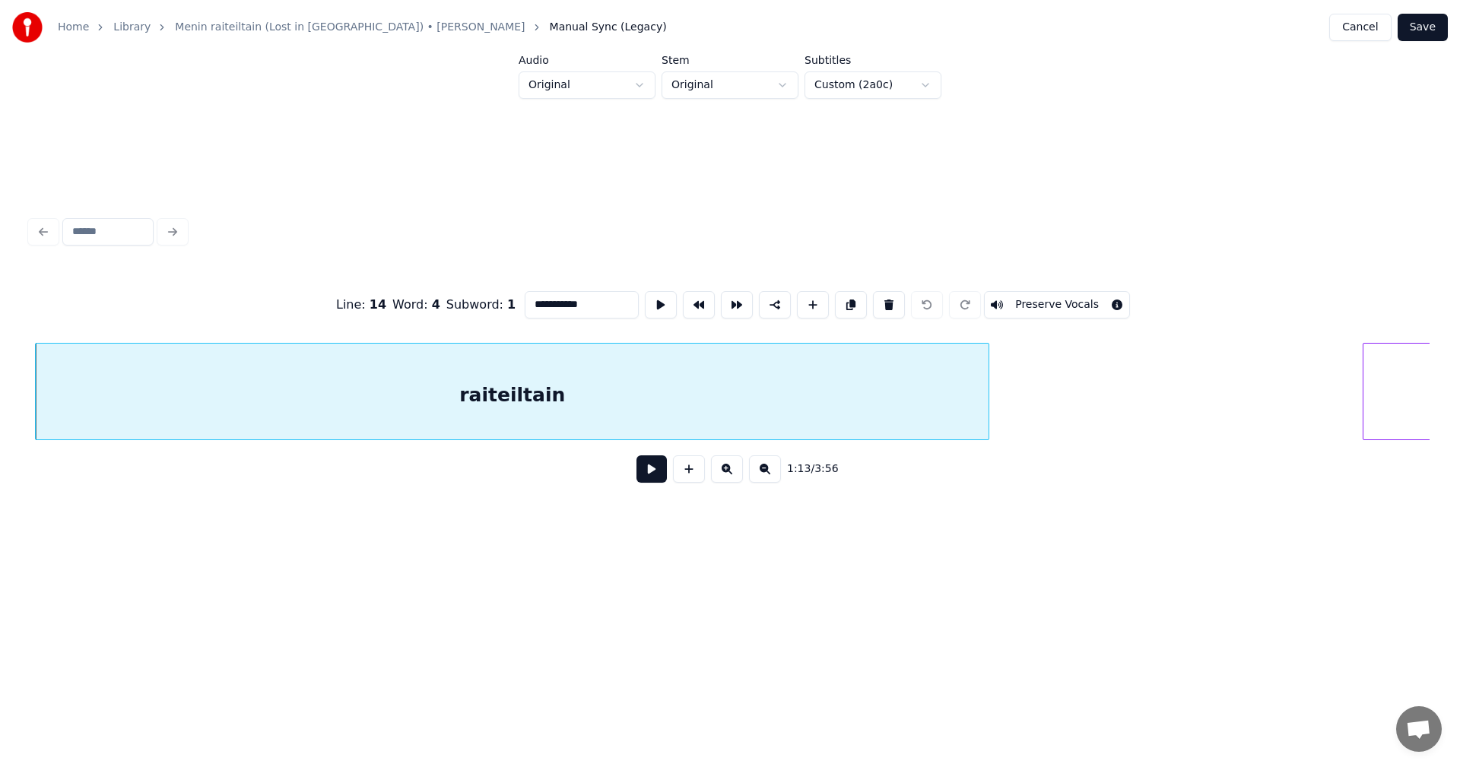
click at [592, 297] on input "**********" at bounding box center [582, 304] width 114 height 27
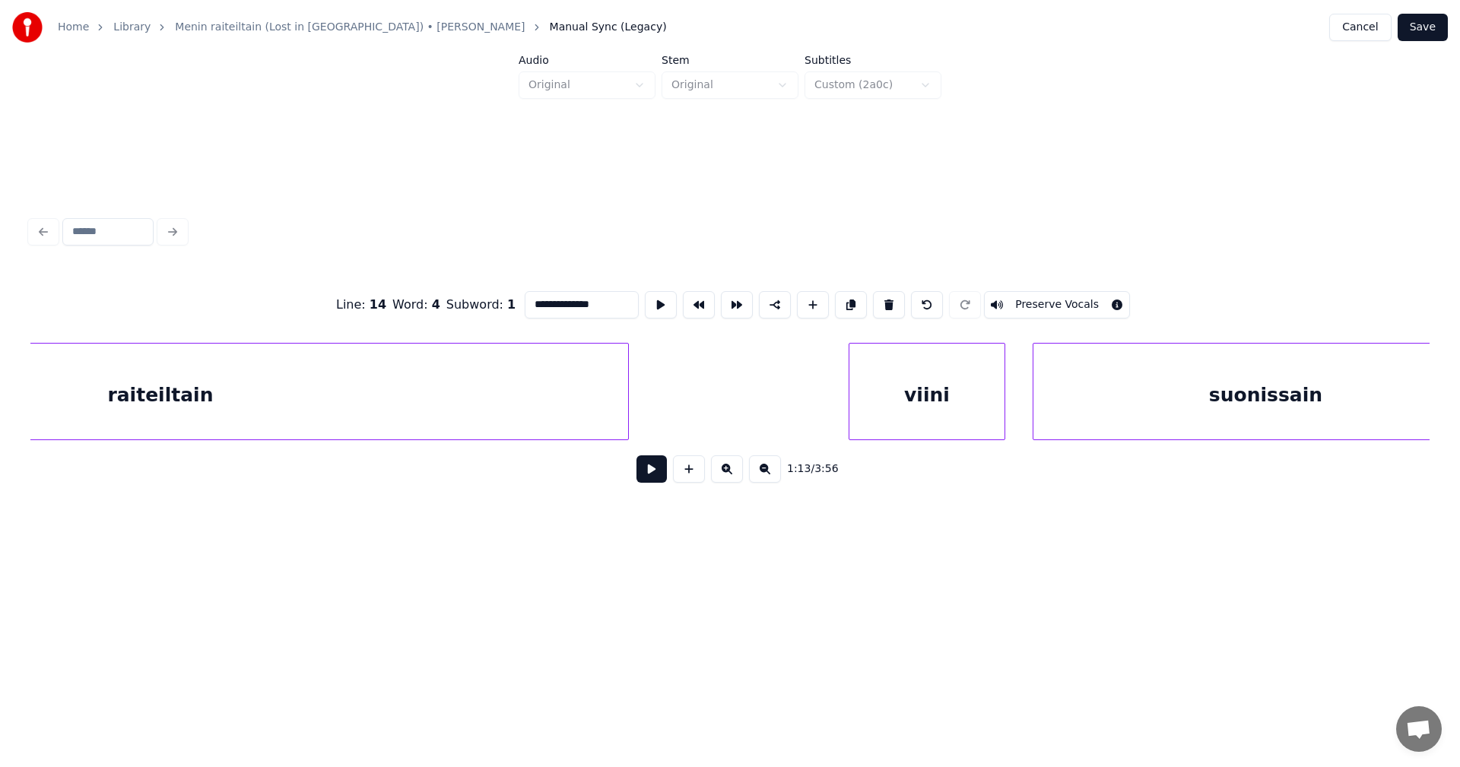
scroll to position [0, 36195]
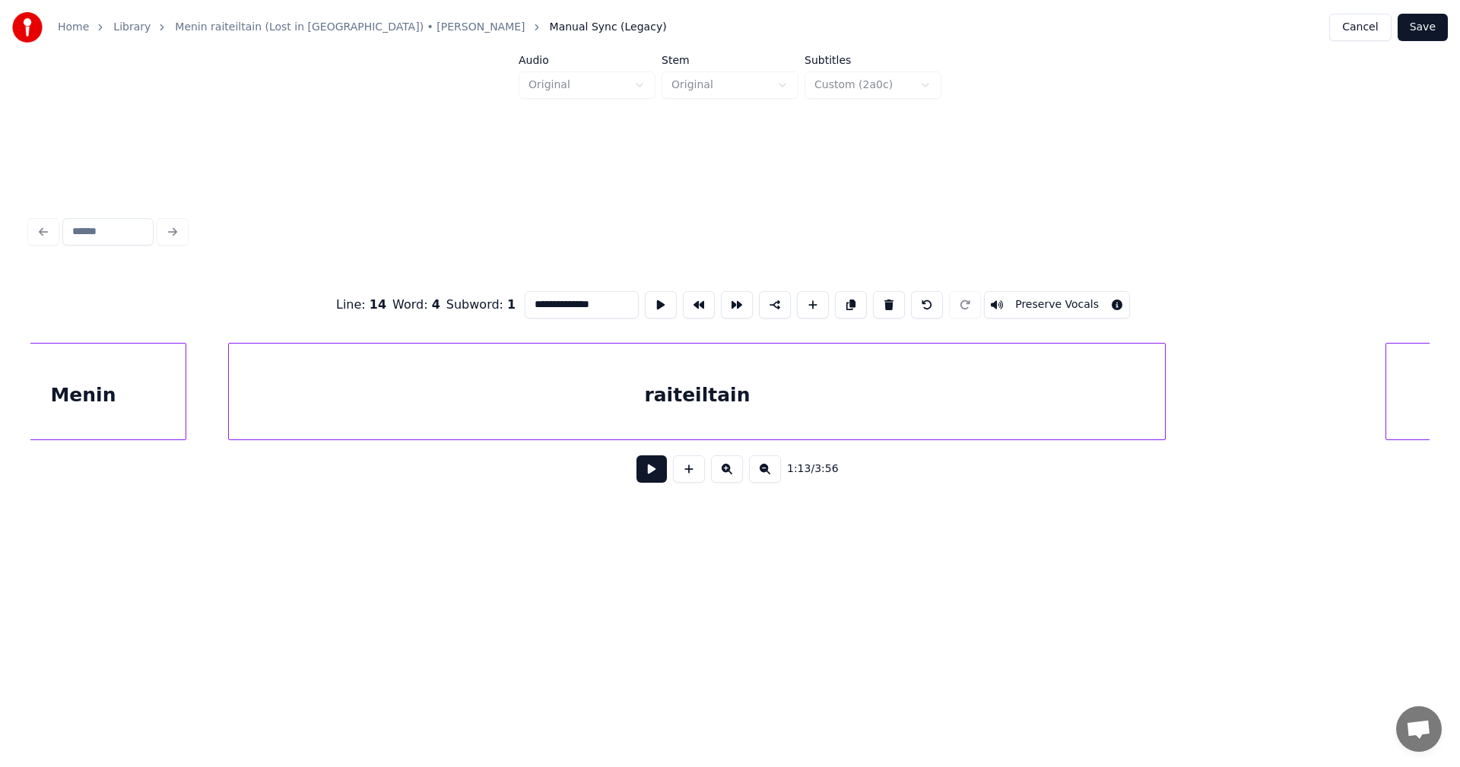
click at [678, 409] on div "raiteiltain" at bounding box center [697, 395] width 936 height 103
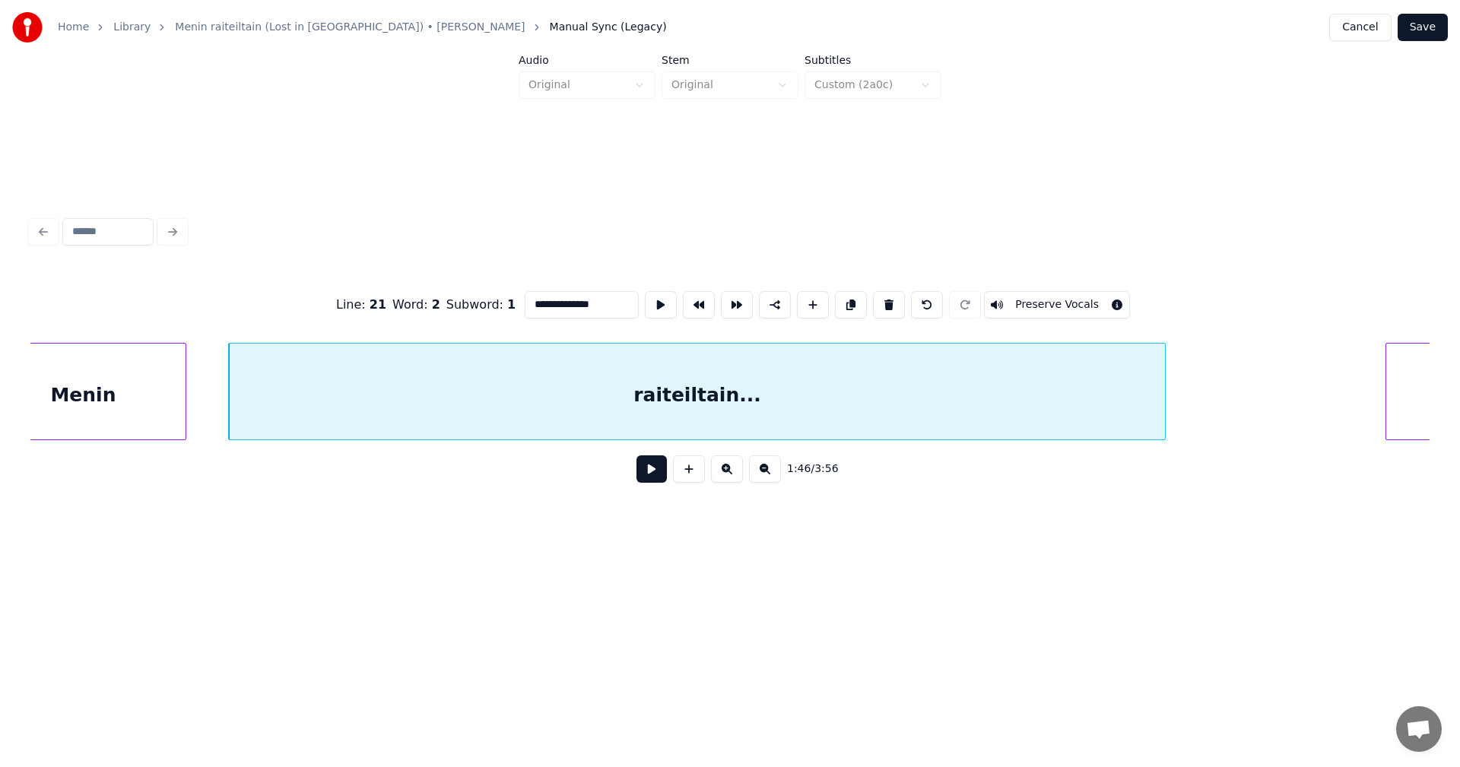
drag, startPoint x: 673, startPoint y: 446, endPoint x: 681, endPoint y: 453, distance: 10.2
click at [703, 440] on div "raiteiltain... viini Menin" at bounding box center [729, 391] width 1399 height 97
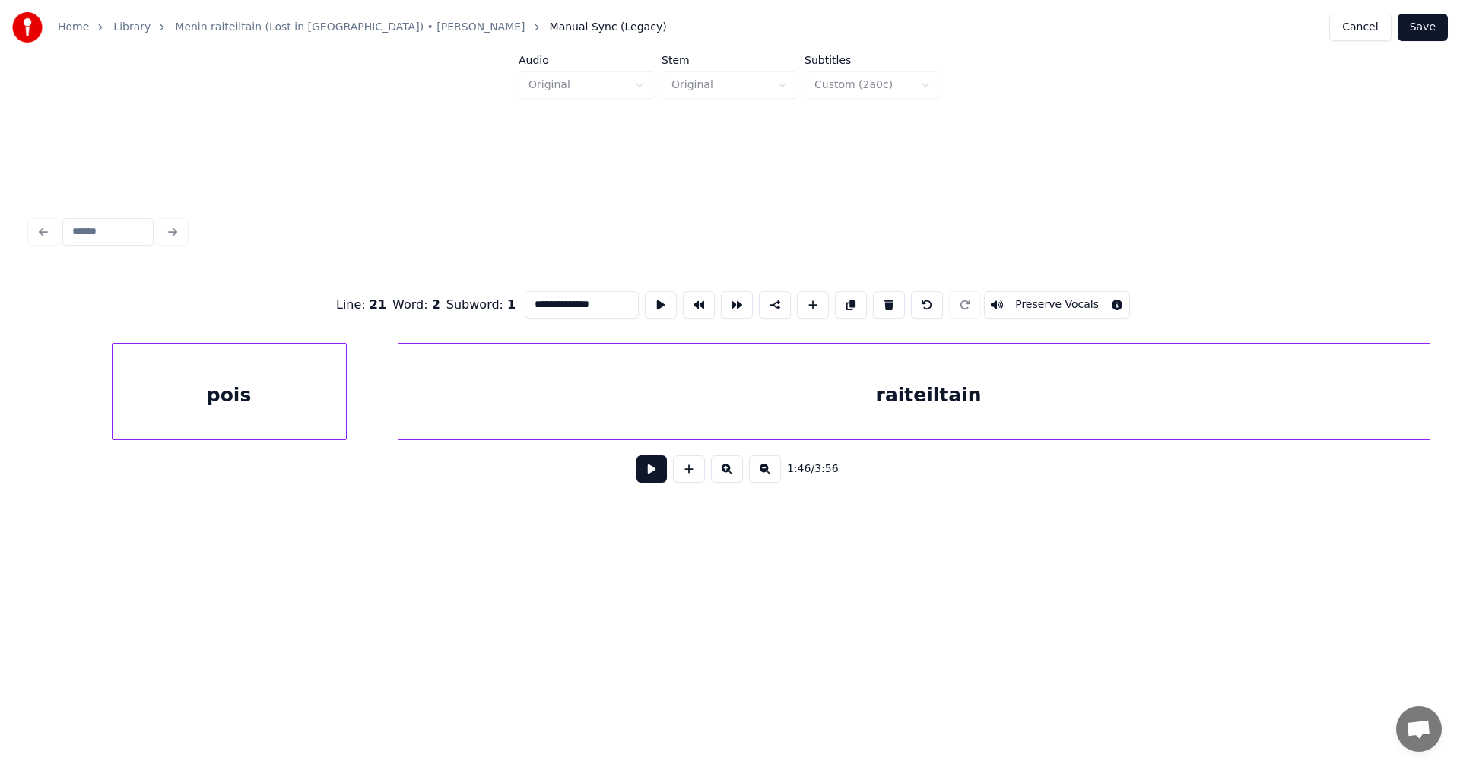
scroll to position [0, 45457]
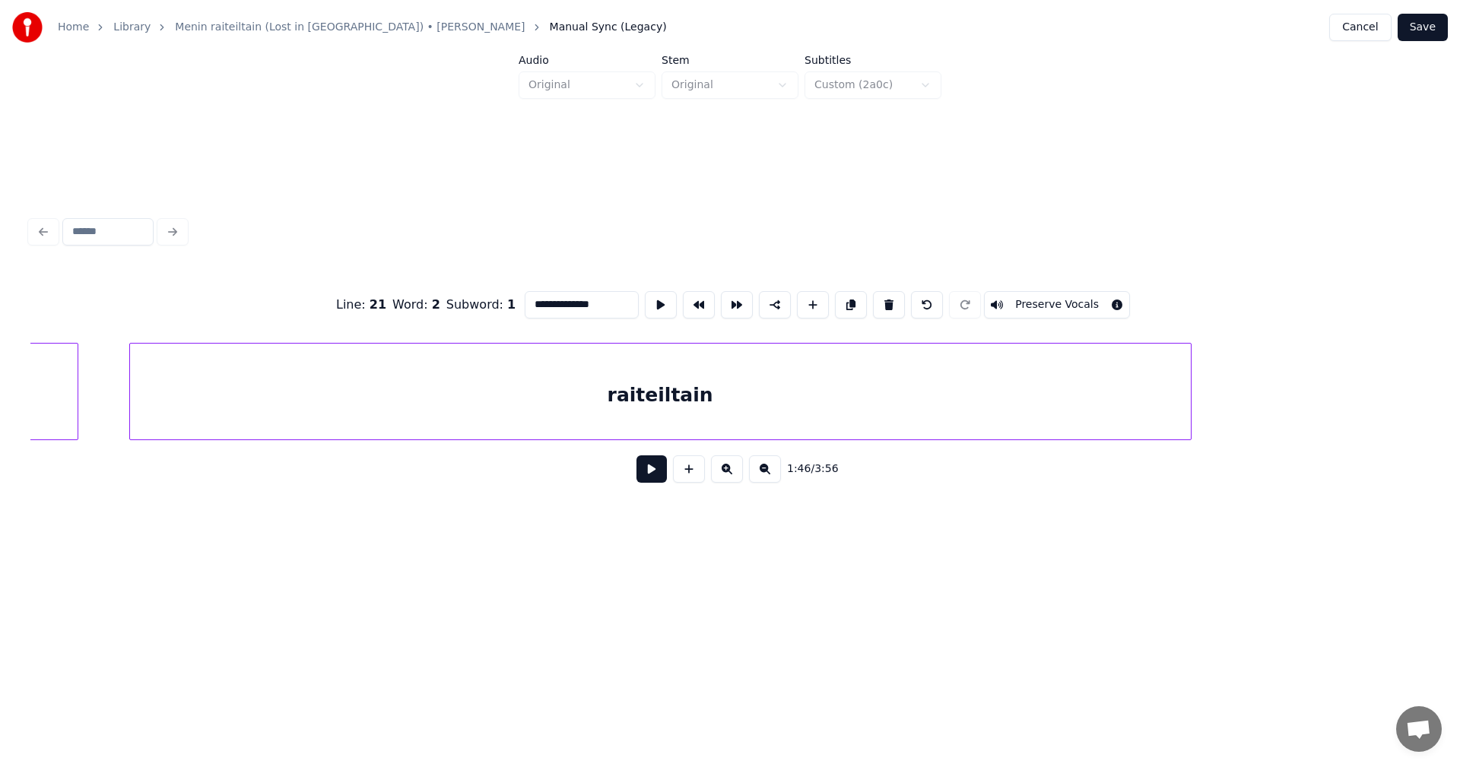
click at [798, 402] on div "raiteiltain" at bounding box center [660, 395] width 1061 height 103
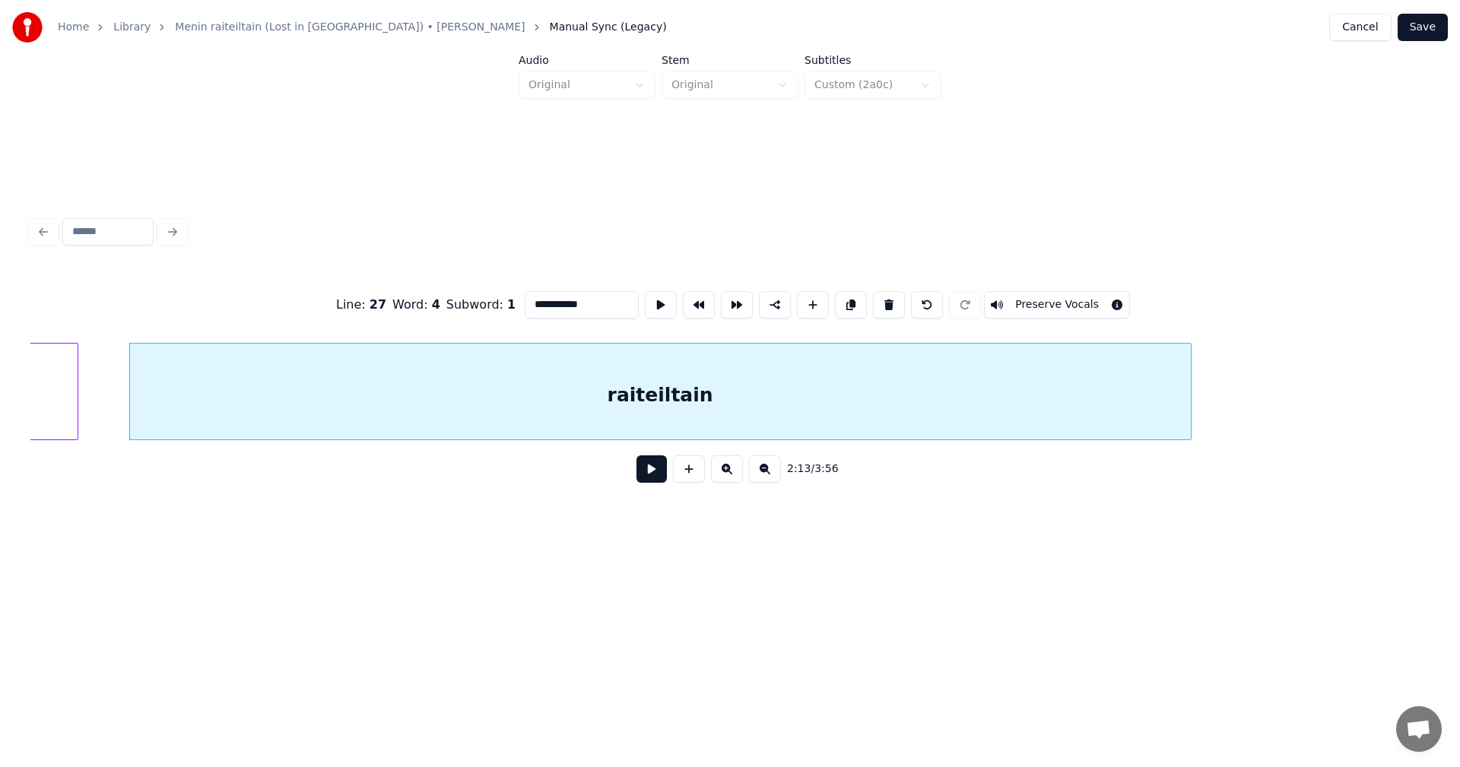
click at [586, 300] on input "**********" at bounding box center [582, 304] width 114 height 27
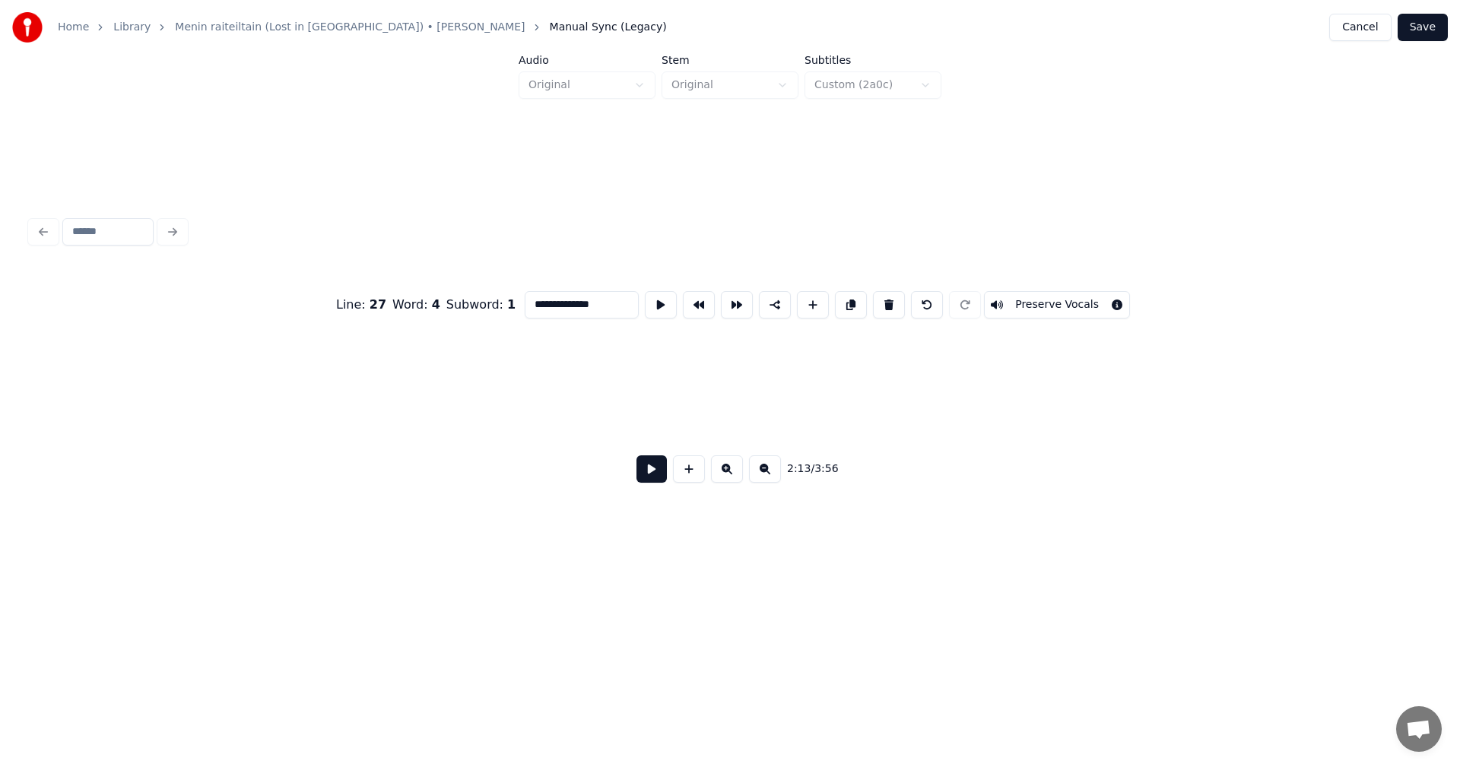
scroll to position [0, 60266]
type input "**********"
click at [1433, 24] on button "Save" at bounding box center [1423, 27] width 50 height 27
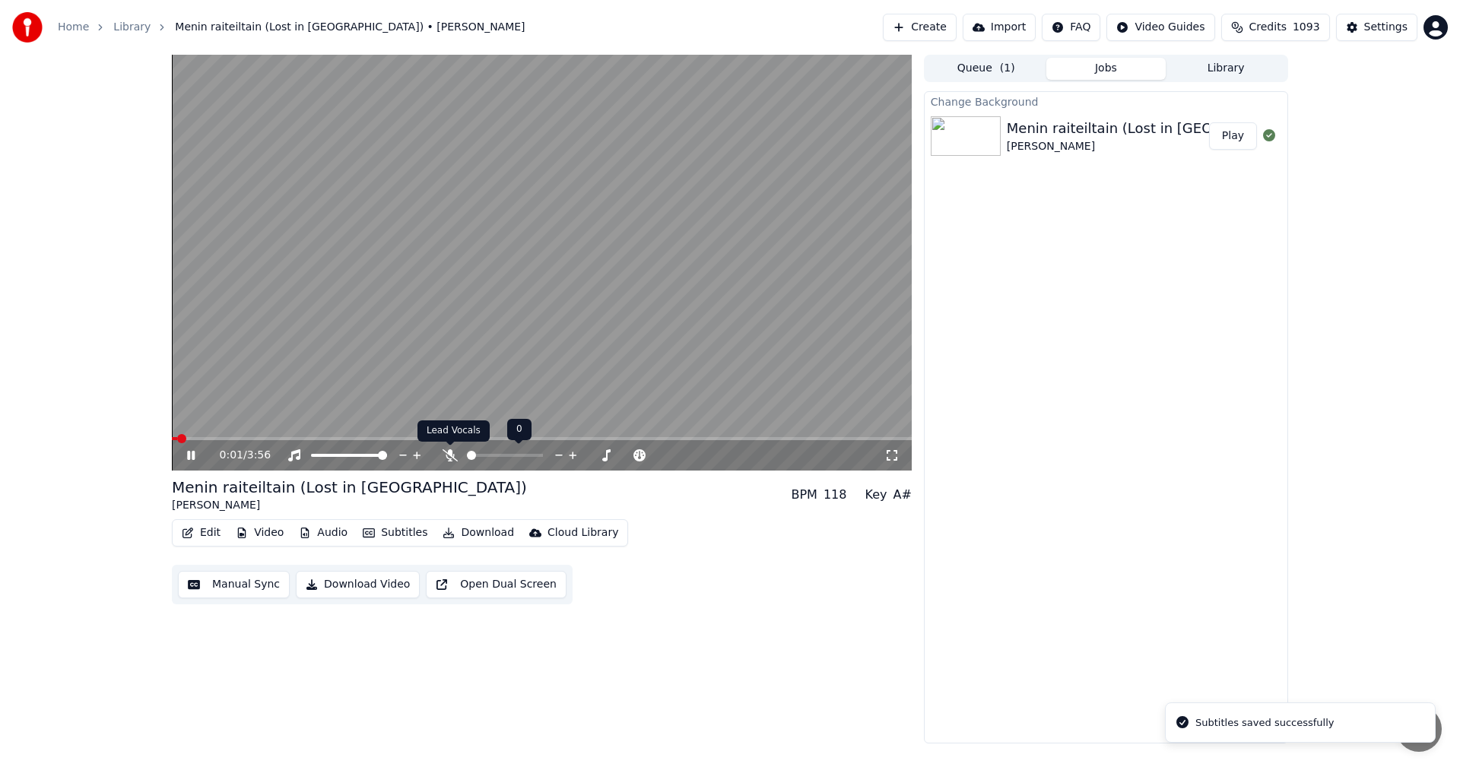
drag, startPoint x: 446, startPoint y: 456, endPoint x: 598, endPoint y: 415, distance: 156.8
click at [447, 456] on icon at bounding box center [450, 455] width 15 height 12
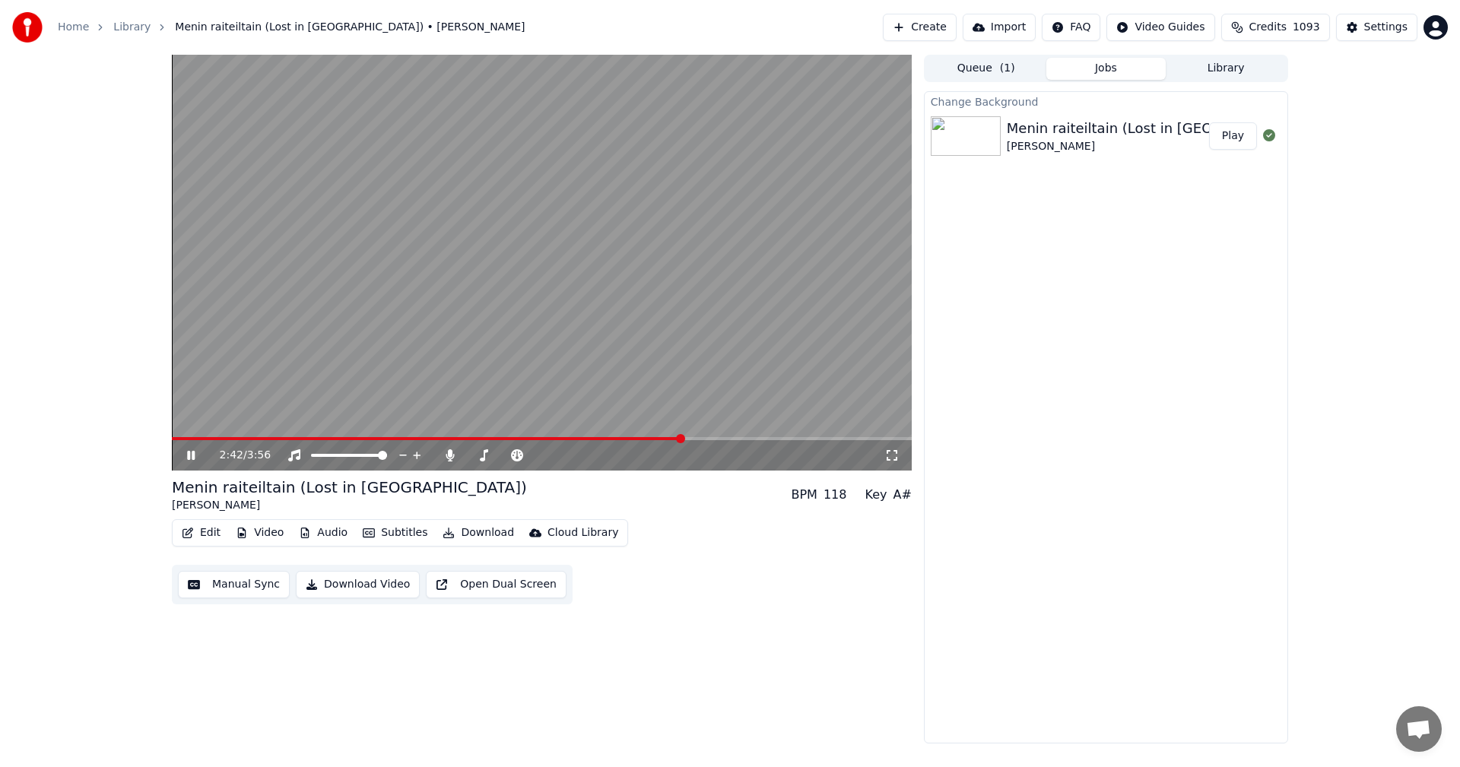
click at [735, 438] on span at bounding box center [542, 438] width 740 height 3
drag, startPoint x: 186, startPoint y: 455, endPoint x: 200, endPoint y: 503, distance: 50.0
click at [186, 455] on icon at bounding box center [202, 455] width 36 height 12
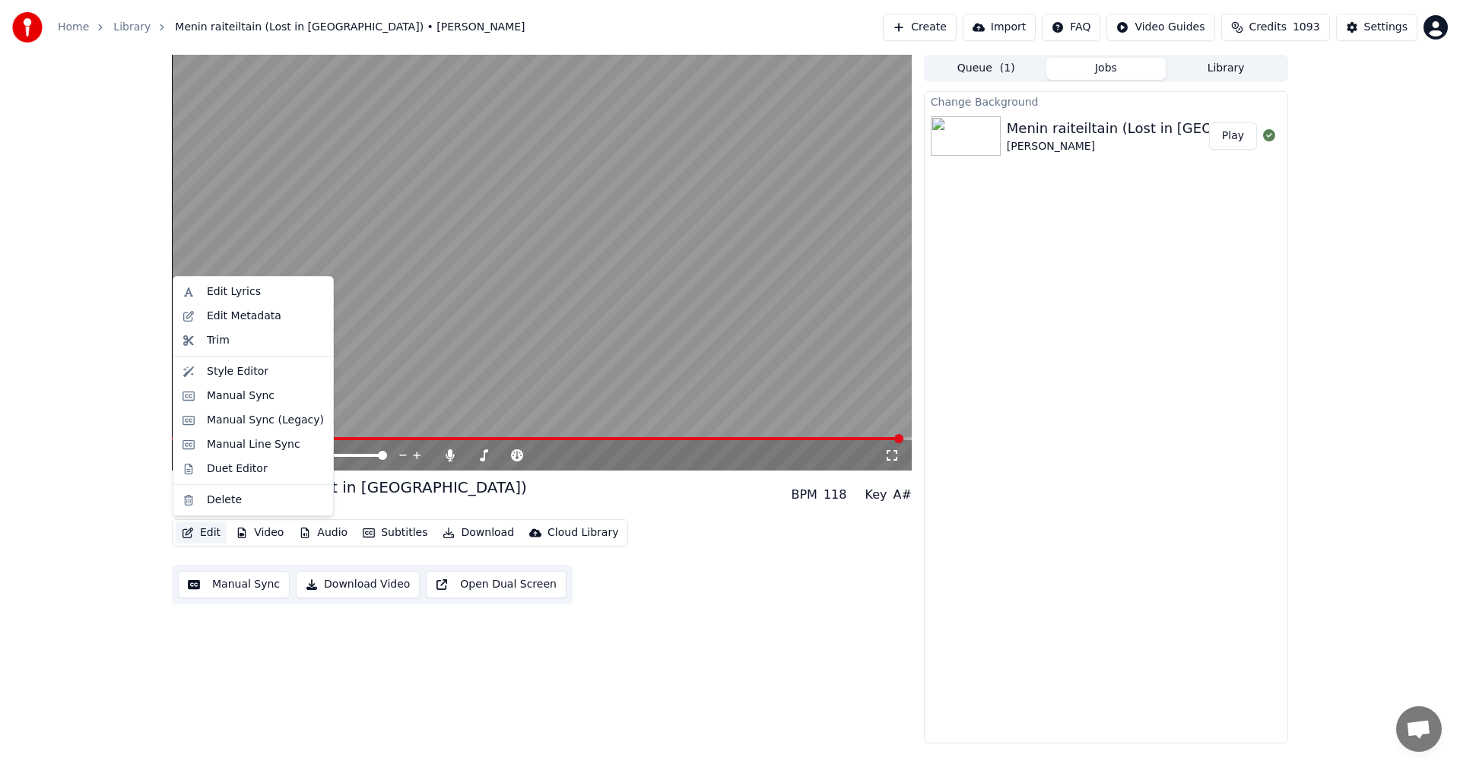
click at [208, 528] on button "Edit" at bounding box center [201, 532] width 51 height 21
click at [251, 427] on div "Manual Sync (Legacy)" at bounding box center [265, 420] width 117 height 15
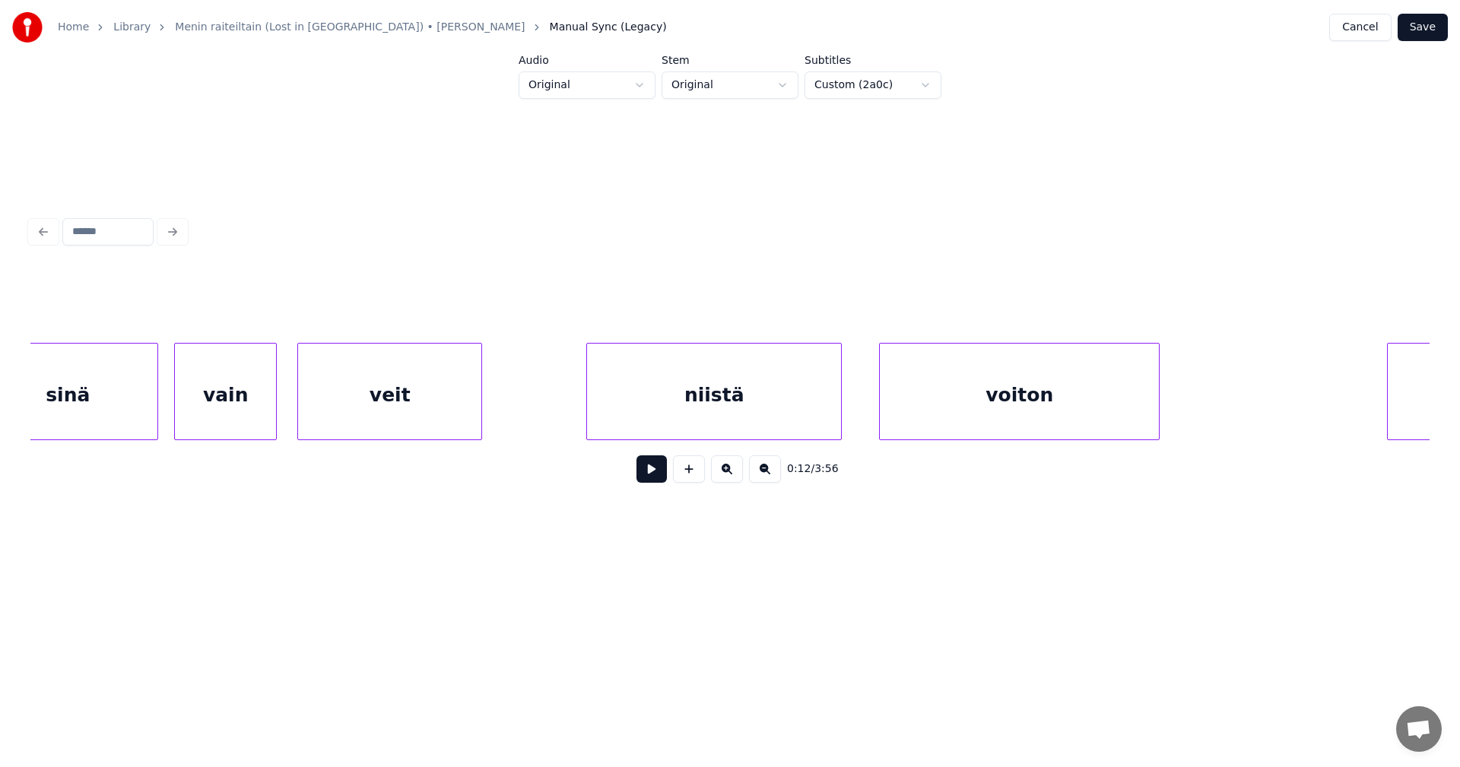
scroll to position [0, 20179]
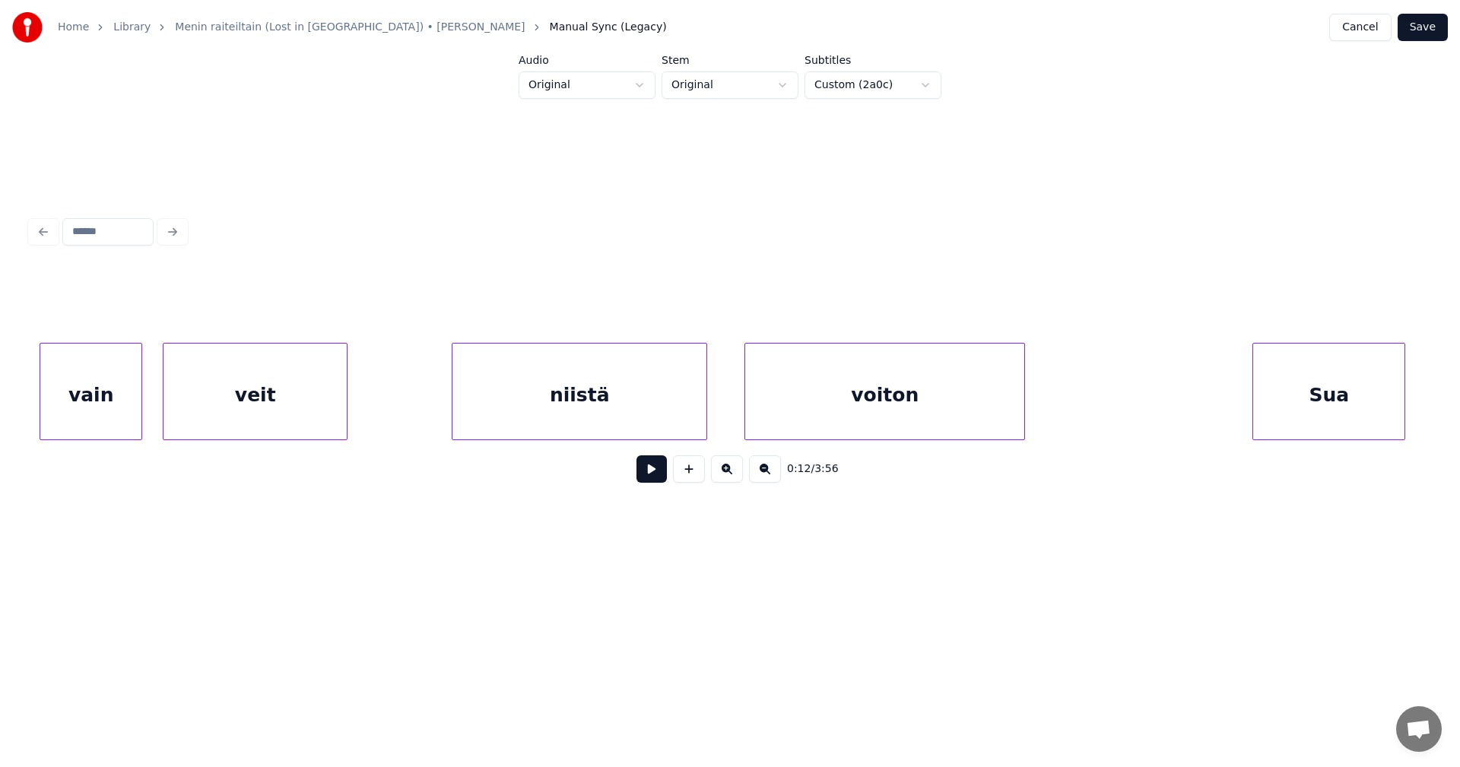
click at [87, 421] on div "vain" at bounding box center [90, 395] width 101 height 103
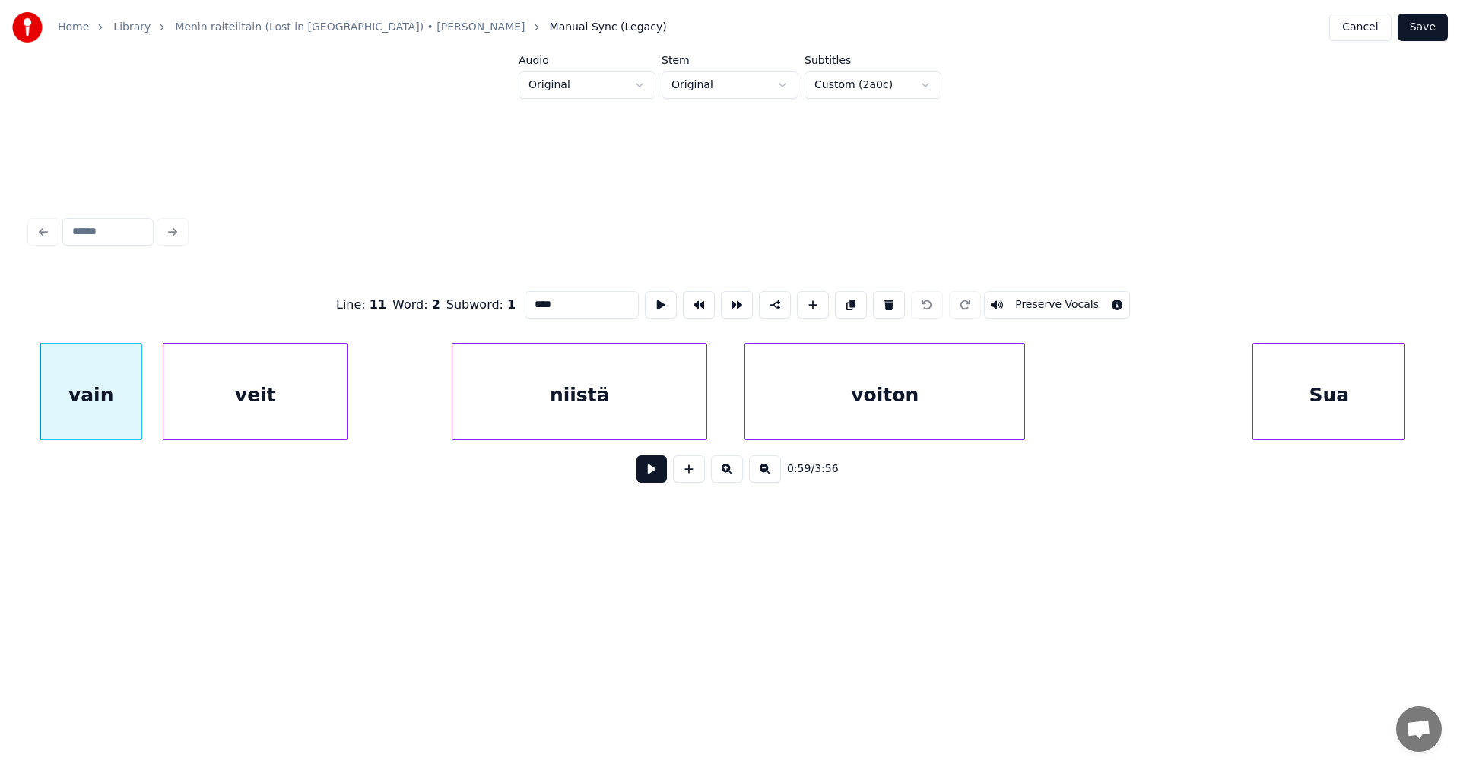
click at [649, 480] on button at bounding box center [651, 468] width 30 height 27
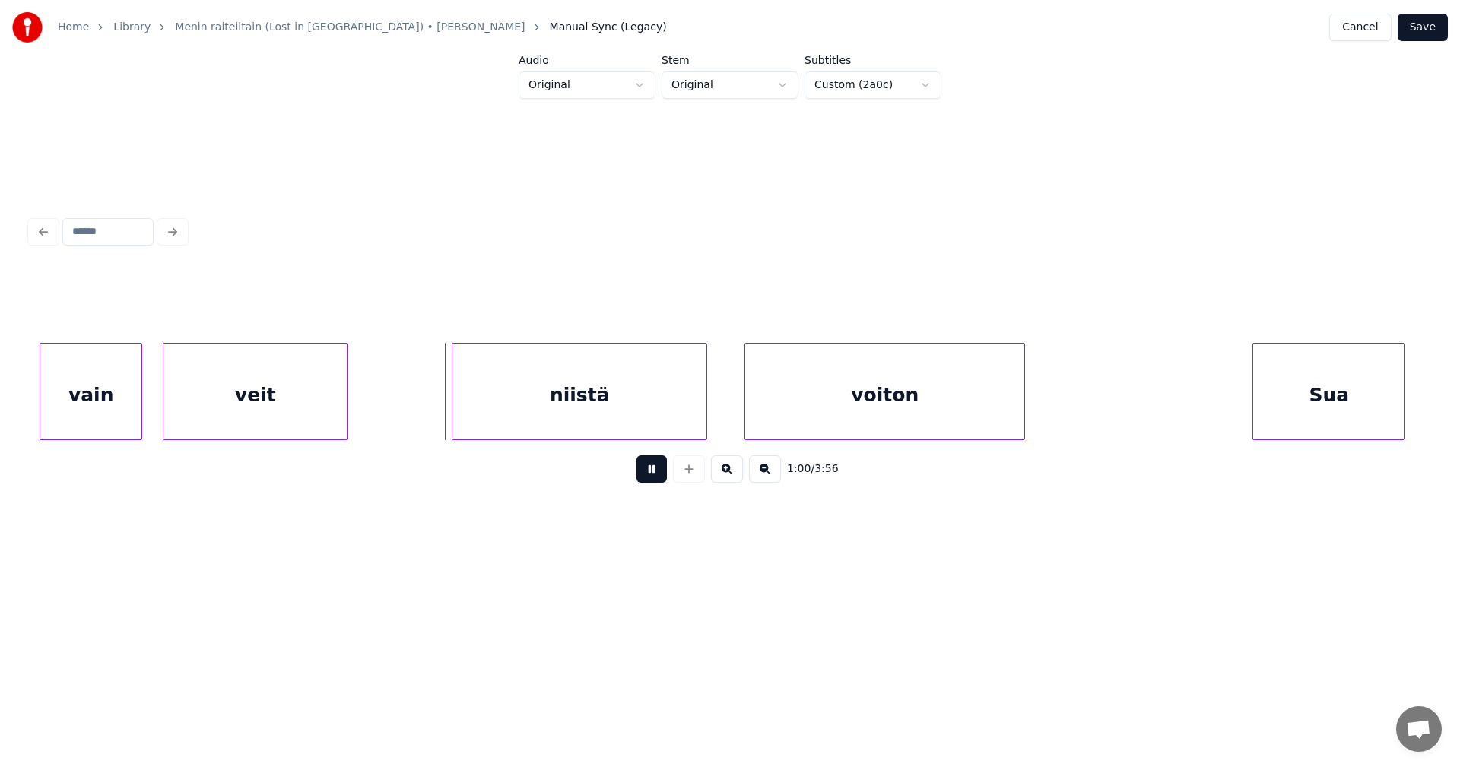
drag, startPoint x: 648, startPoint y: 477, endPoint x: 587, endPoint y: 480, distance: 60.9
click at [633, 479] on div "1:00 / 3:56" at bounding box center [730, 468] width 1375 height 33
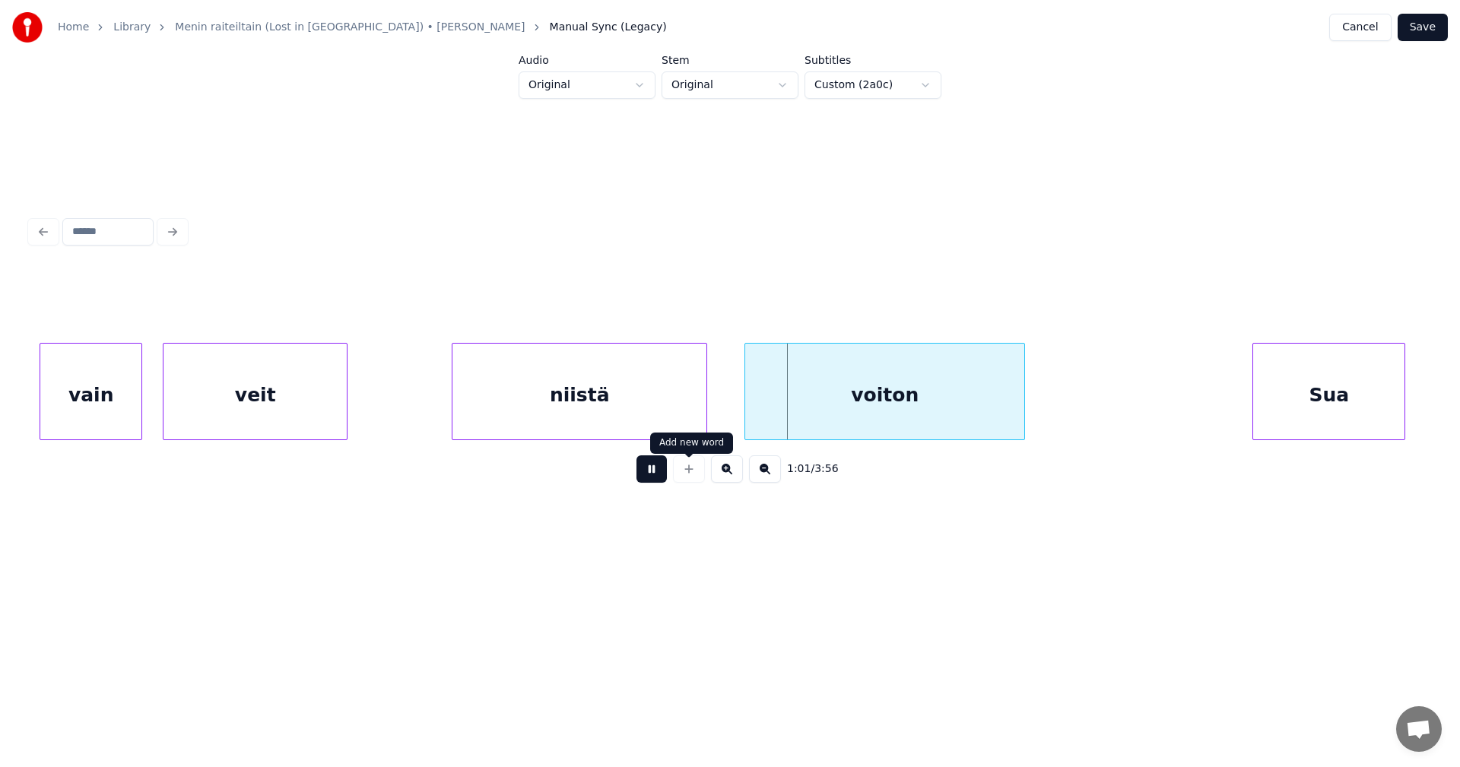
click at [649, 469] on button at bounding box center [651, 468] width 30 height 27
click at [306, 419] on div "veit" at bounding box center [254, 395] width 183 height 103
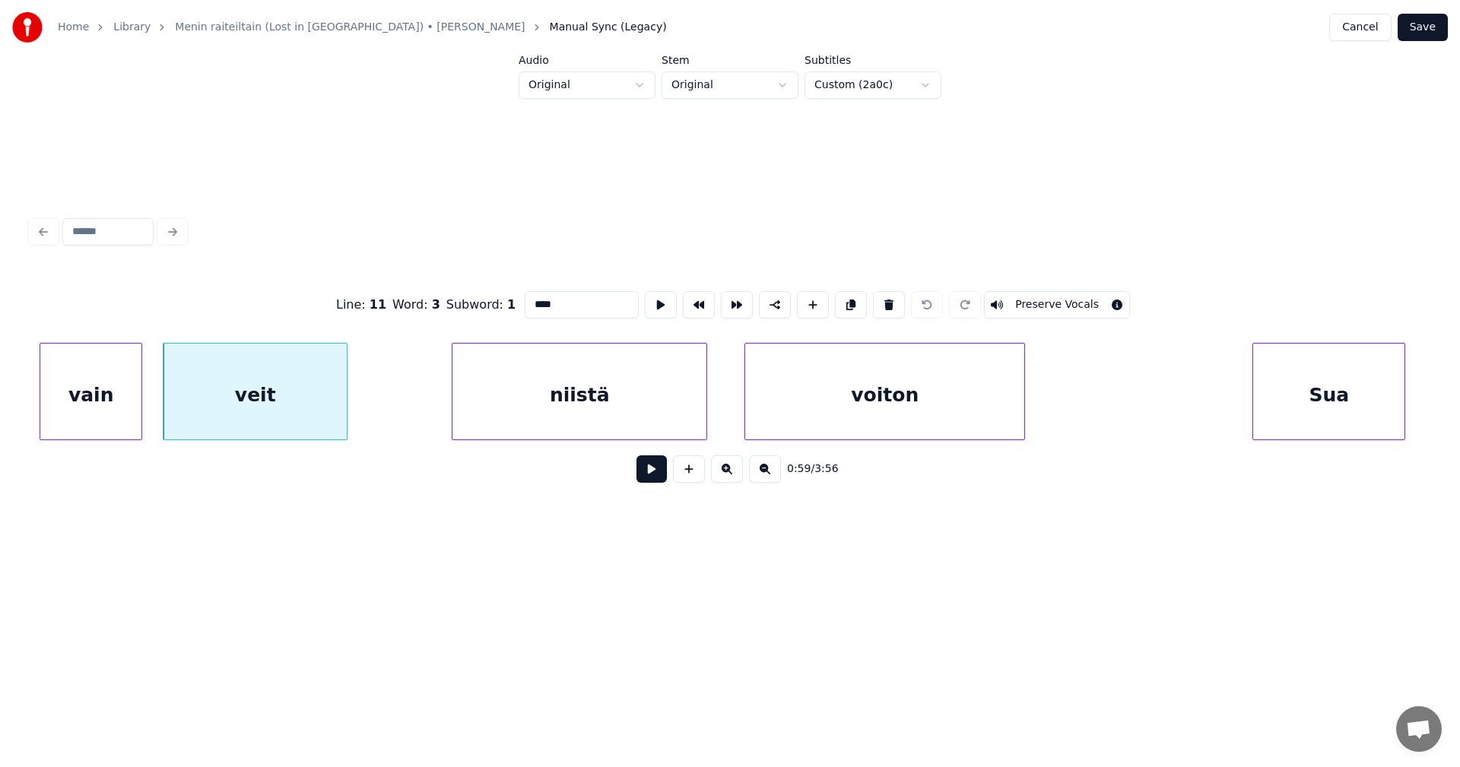
click at [645, 471] on button at bounding box center [651, 468] width 30 height 27
drag, startPoint x: 645, startPoint y: 471, endPoint x: 577, endPoint y: 477, distance: 67.9
click at [641, 471] on button at bounding box center [651, 468] width 30 height 27
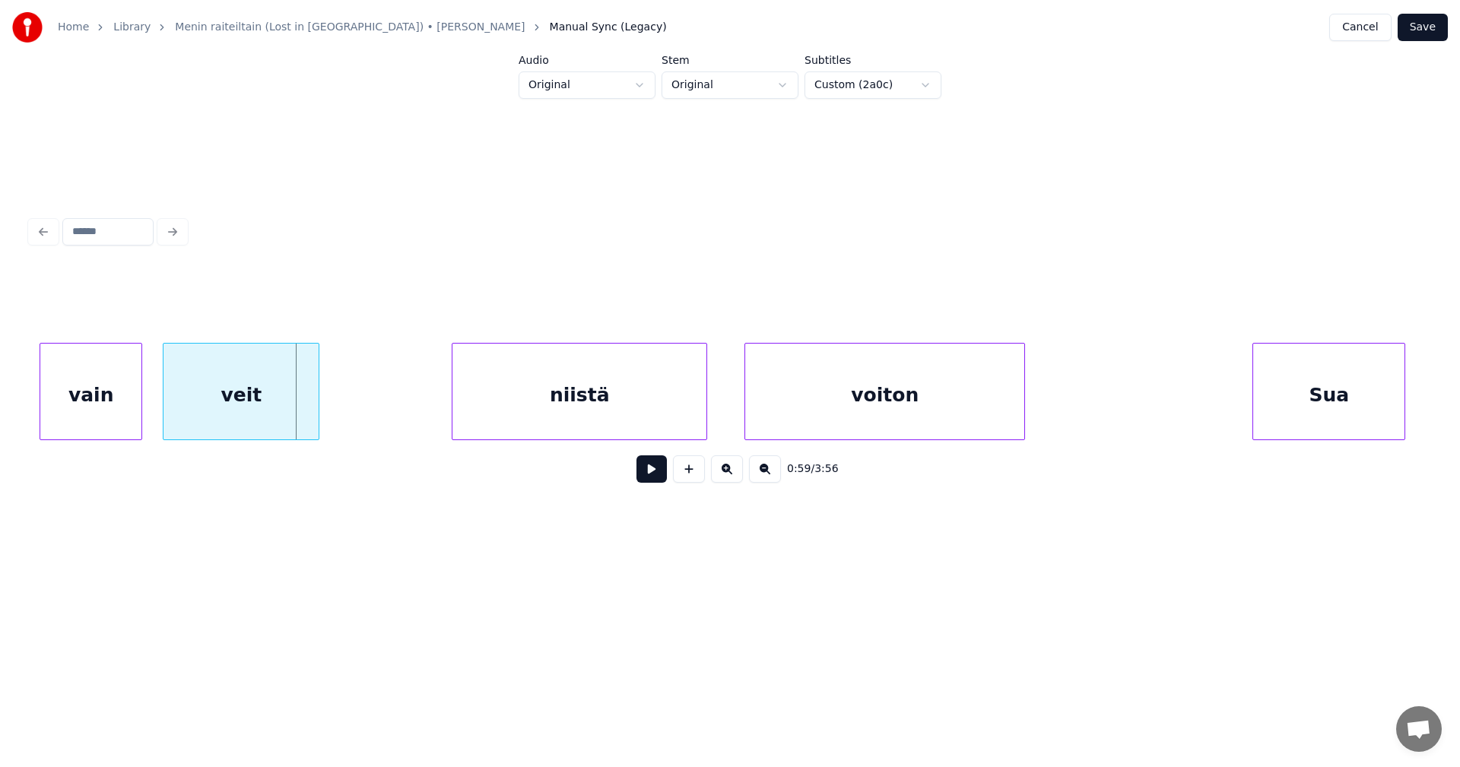
click at [319, 410] on div at bounding box center [316, 392] width 5 height 96
click at [646, 471] on button at bounding box center [651, 468] width 30 height 27
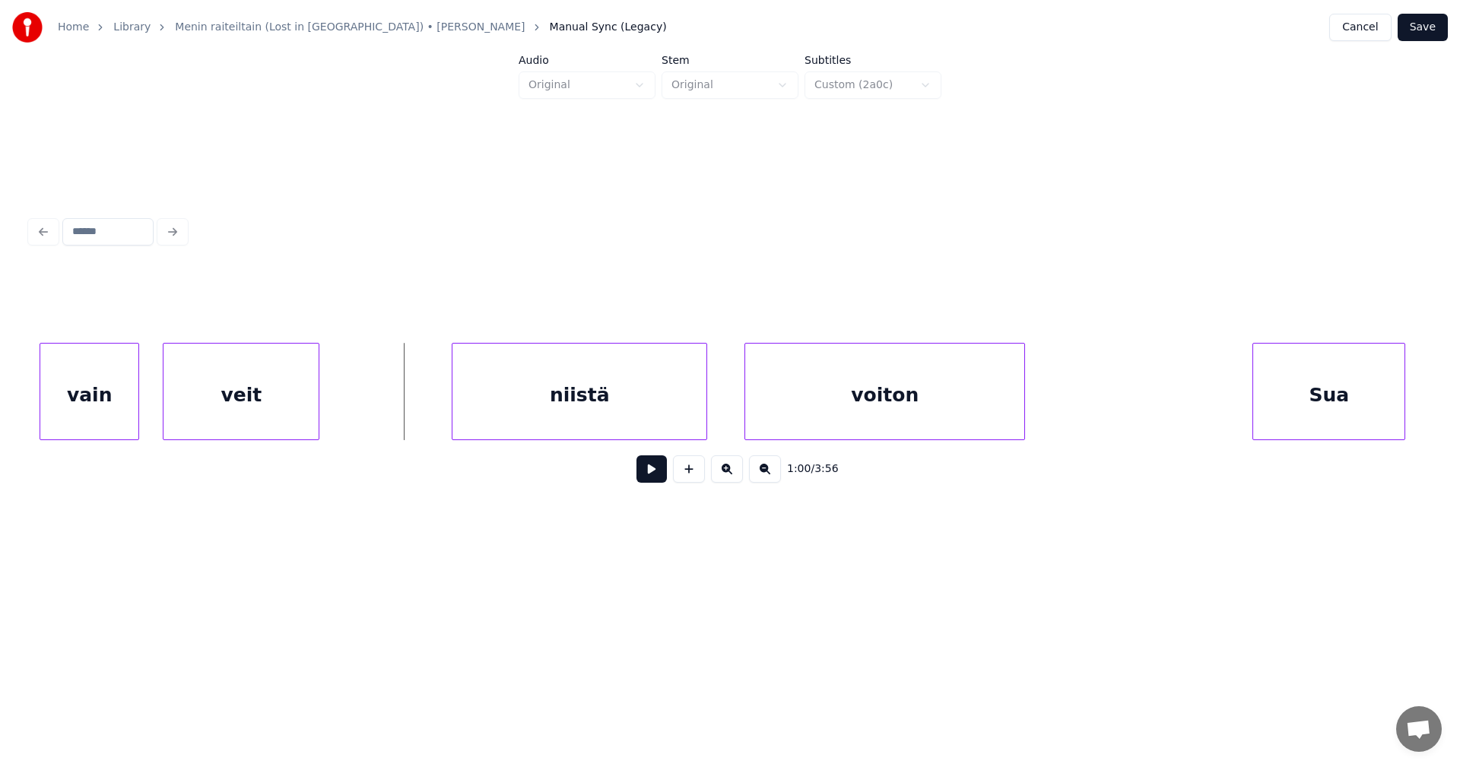
click at [134, 414] on div at bounding box center [136, 392] width 5 height 96
click at [186, 409] on div "veit" at bounding box center [234, 395] width 155 height 103
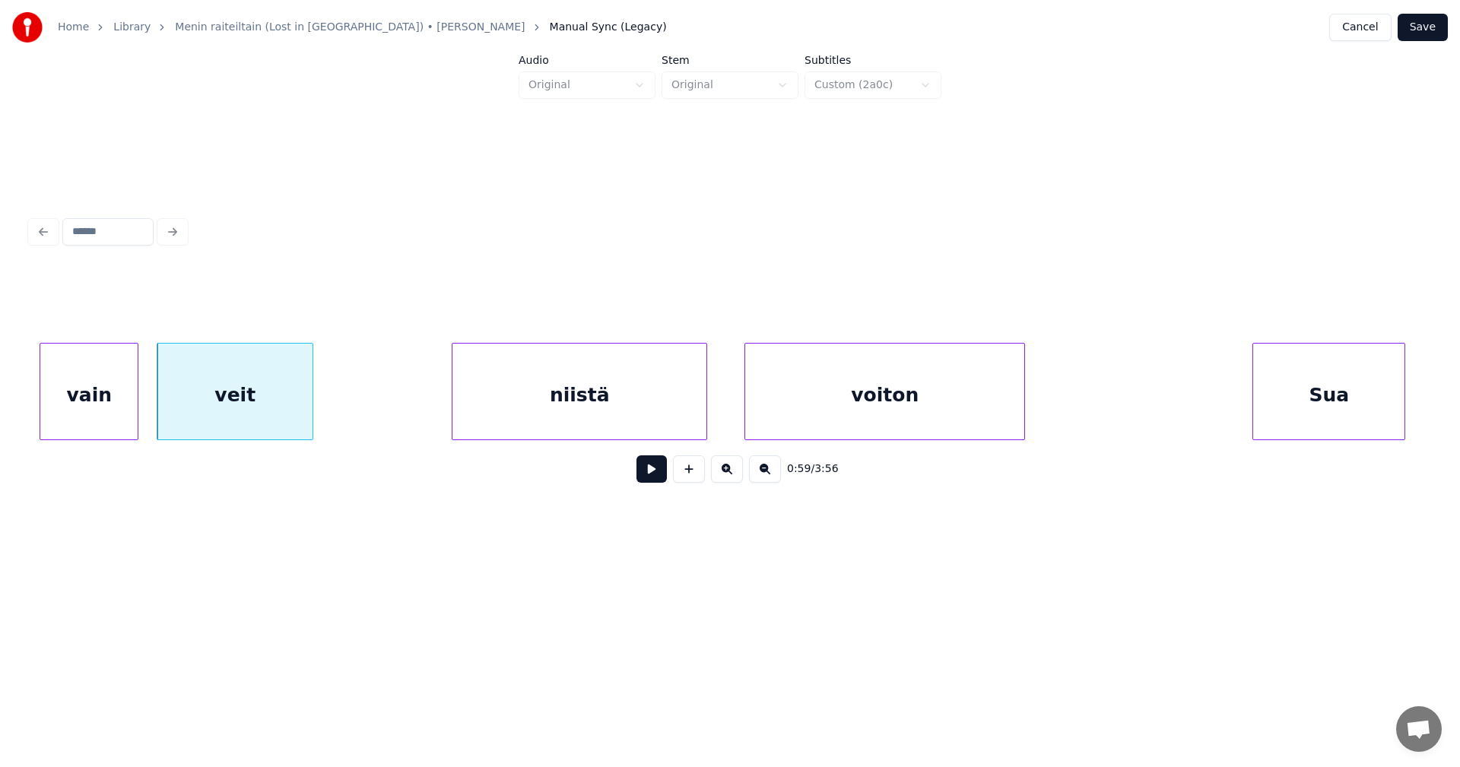
click at [207, 417] on div "veit" at bounding box center [234, 395] width 155 height 103
click at [643, 475] on button at bounding box center [651, 468] width 30 height 27
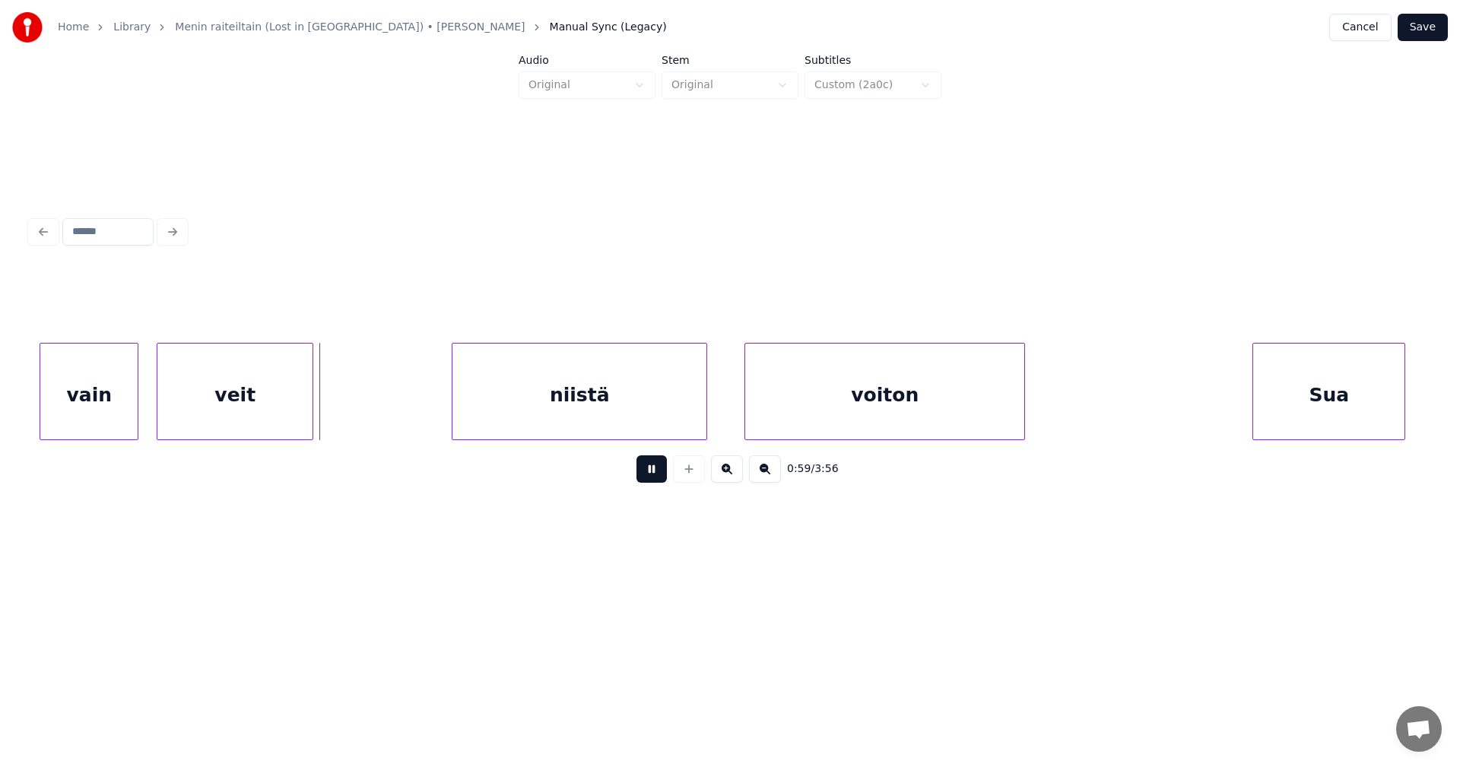
click at [643, 475] on button at bounding box center [651, 468] width 30 height 27
click at [283, 401] on div "veit" at bounding box center [234, 395] width 155 height 103
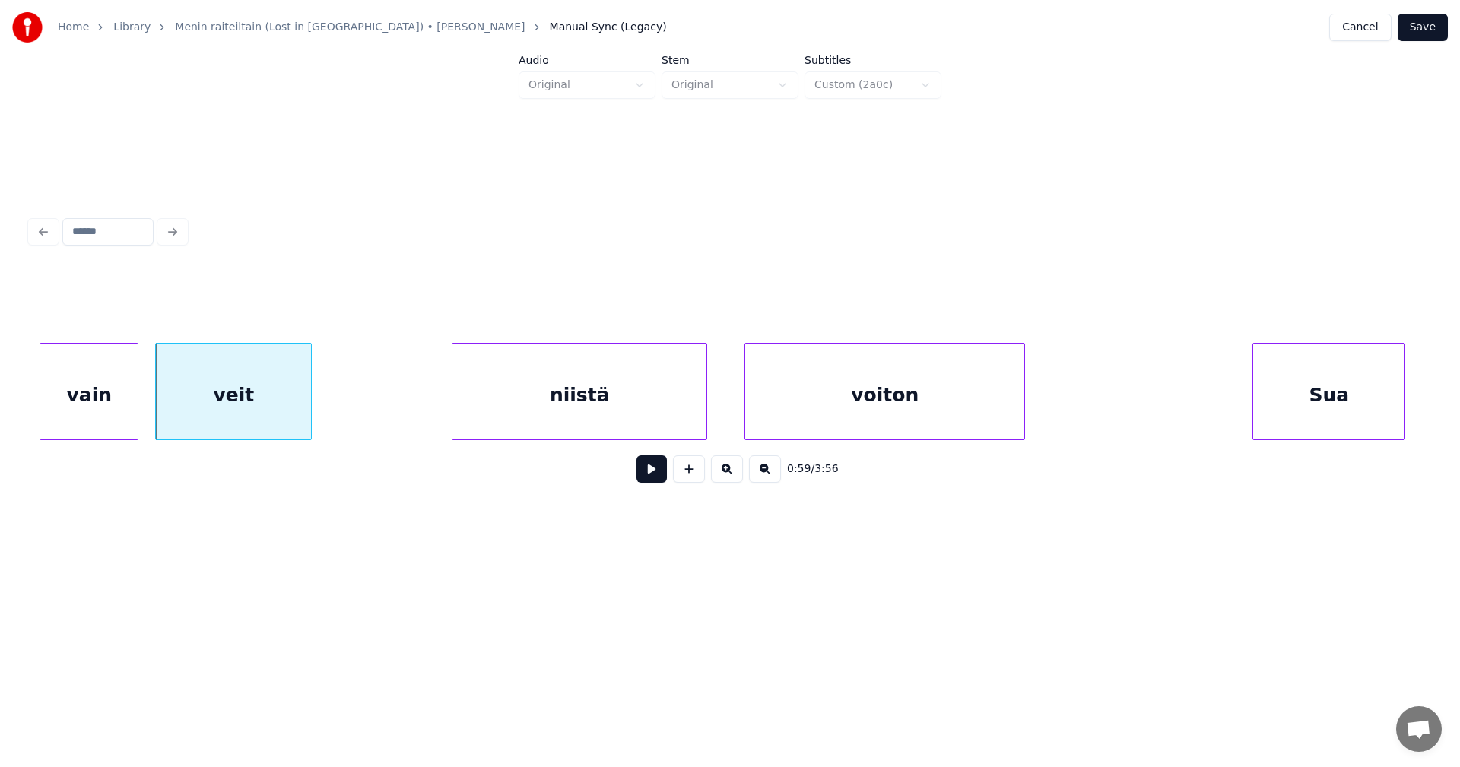
click at [281, 403] on div "veit" at bounding box center [233, 395] width 155 height 103
click at [287, 402] on div "veit" at bounding box center [238, 395] width 155 height 103
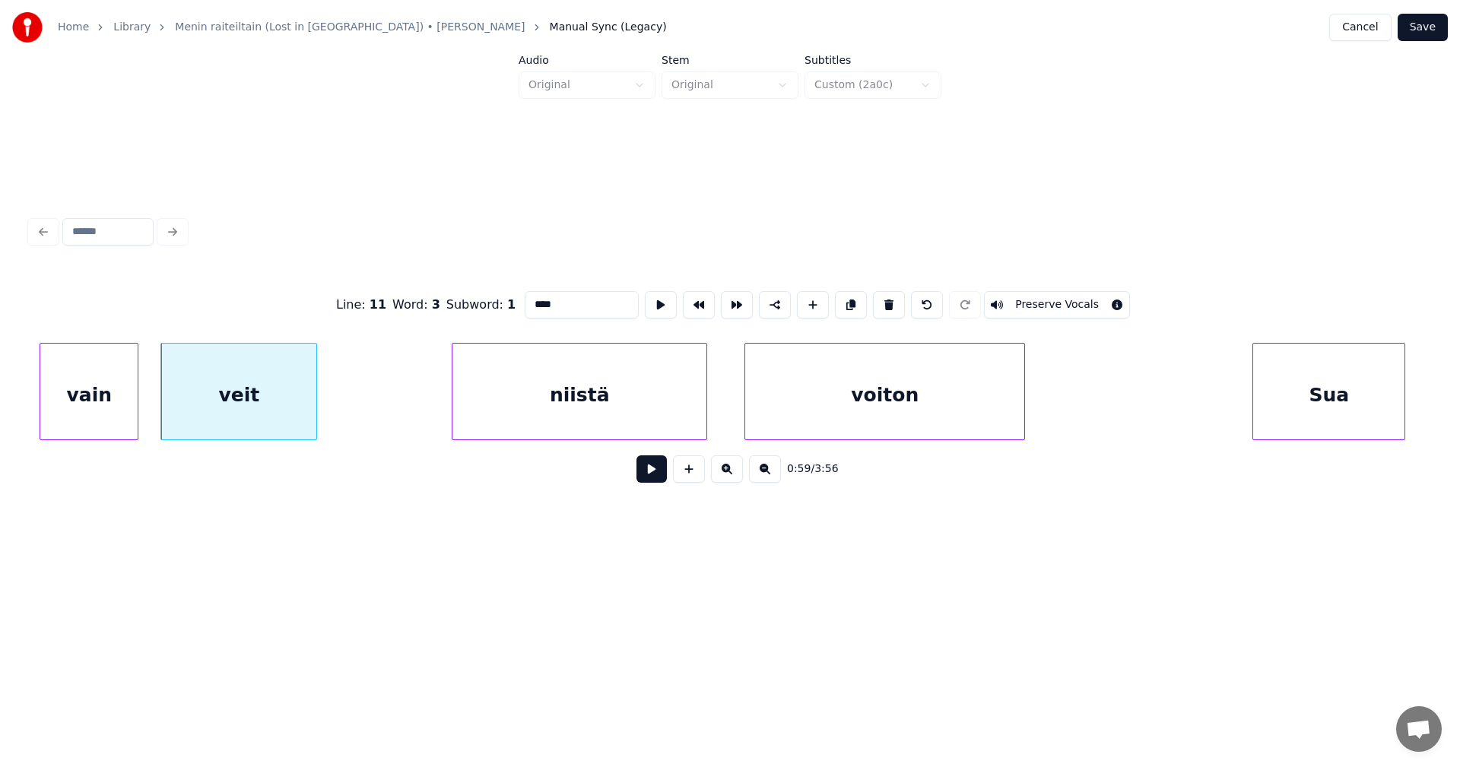
click at [556, 301] on input "****" at bounding box center [582, 304] width 114 height 27
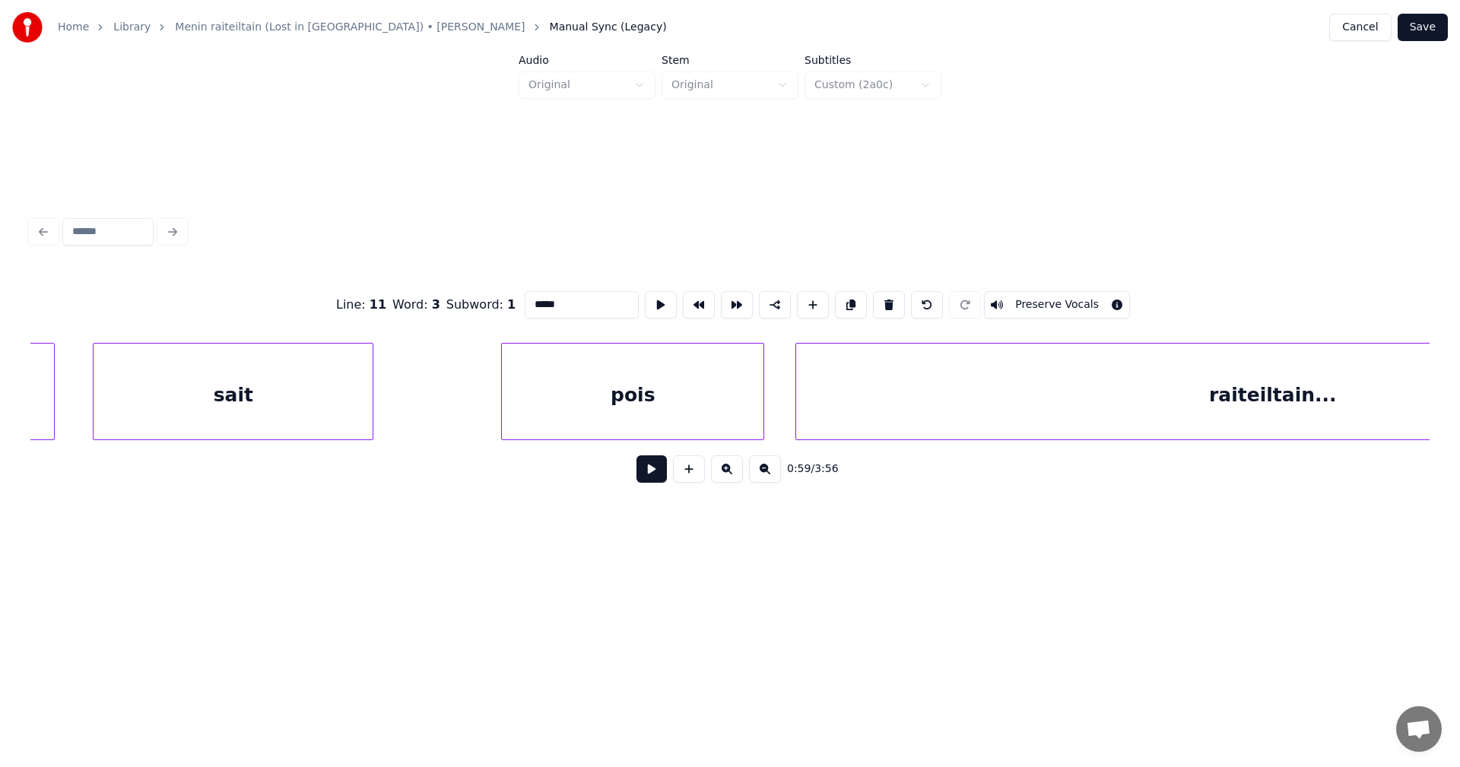
scroll to position [0, 24384]
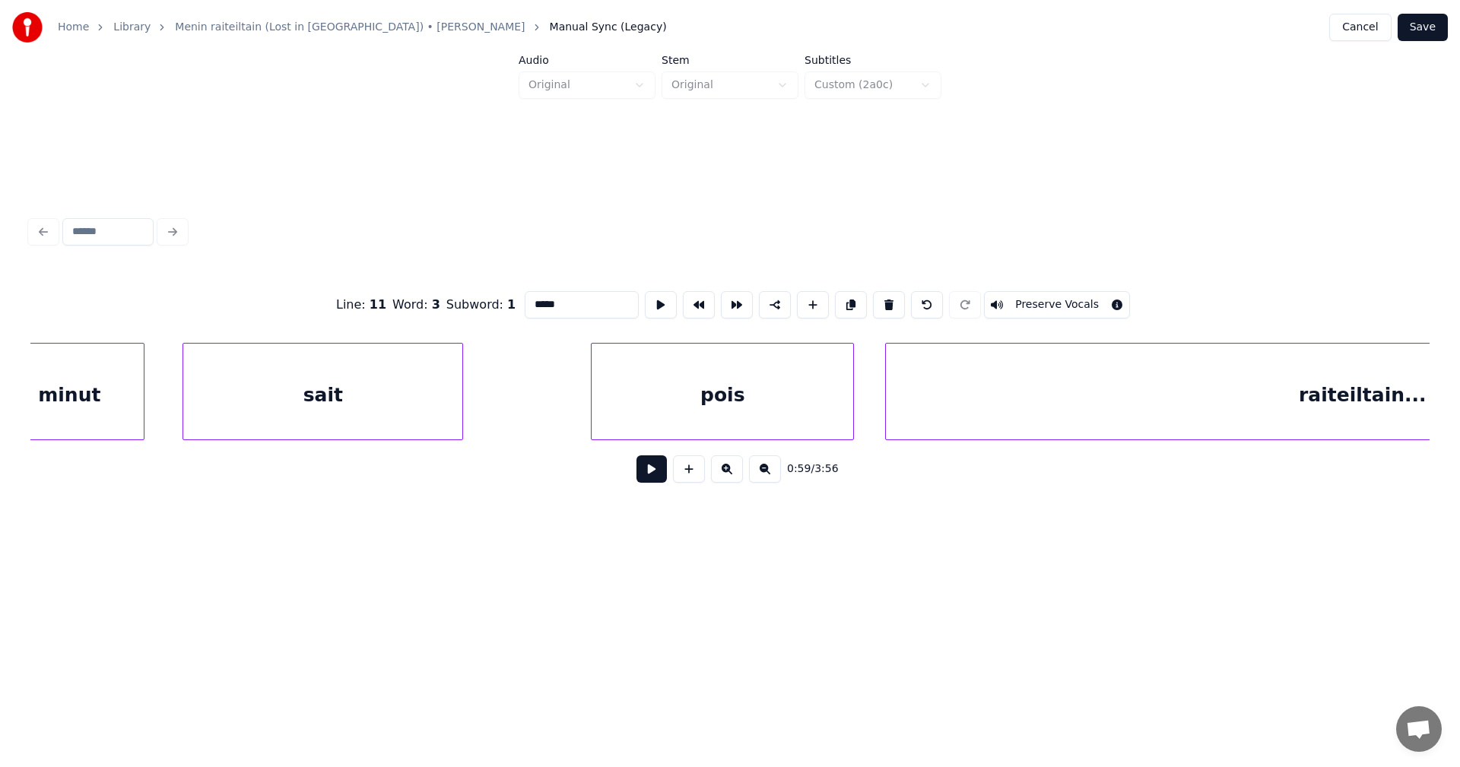
click at [424, 414] on div "sait" at bounding box center [322, 395] width 279 height 103
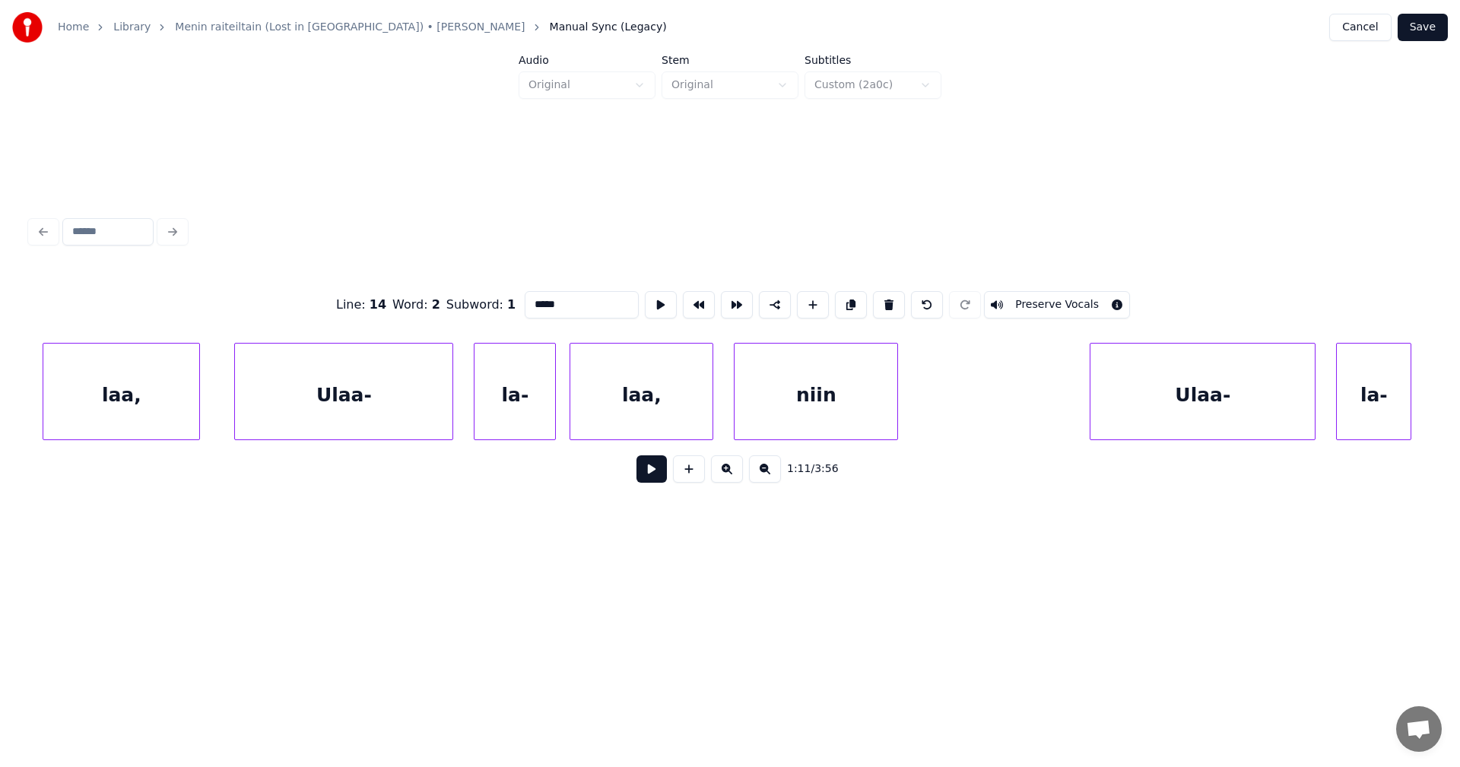
scroll to position [0, 27069]
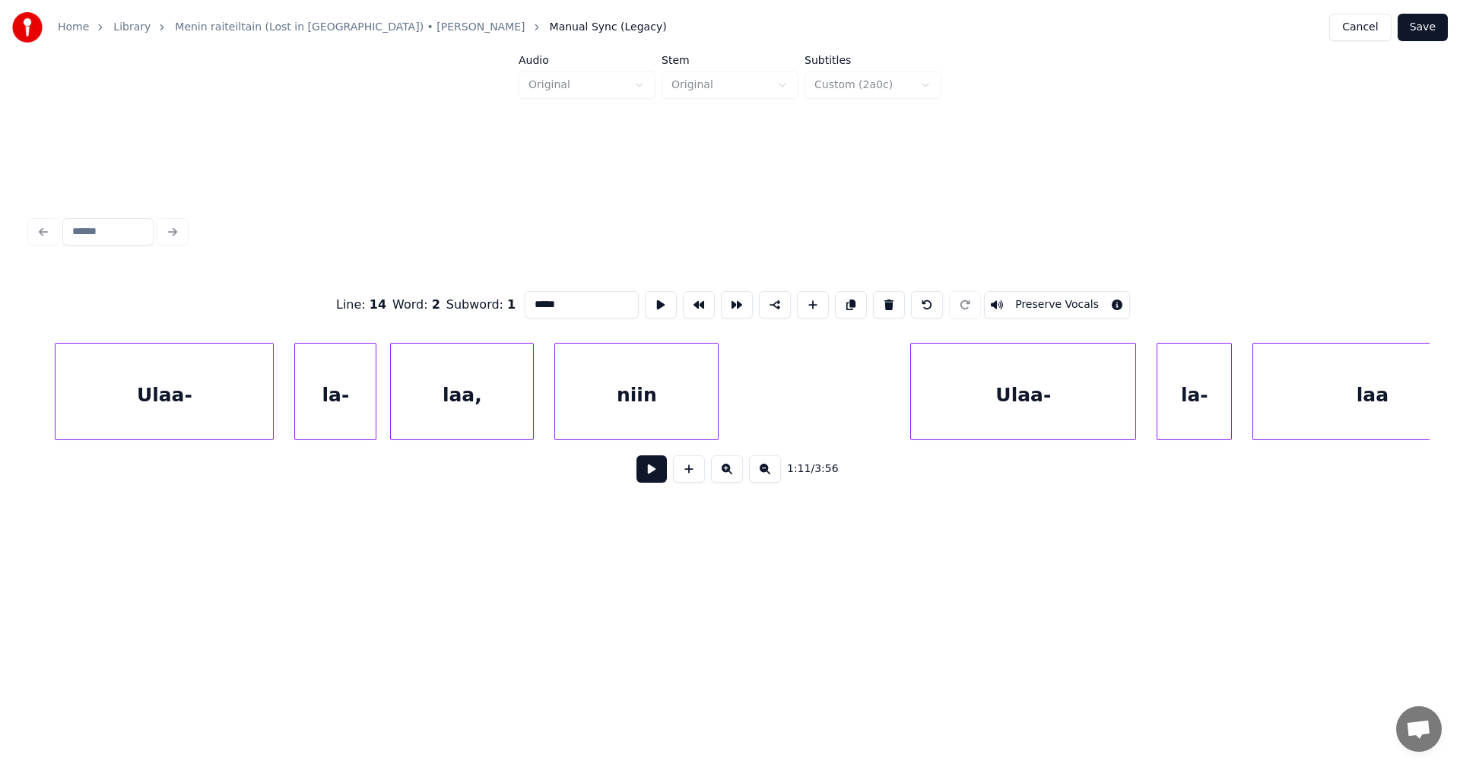
click at [502, 416] on div "laa," at bounding box center [462, 395] width 142 height 103
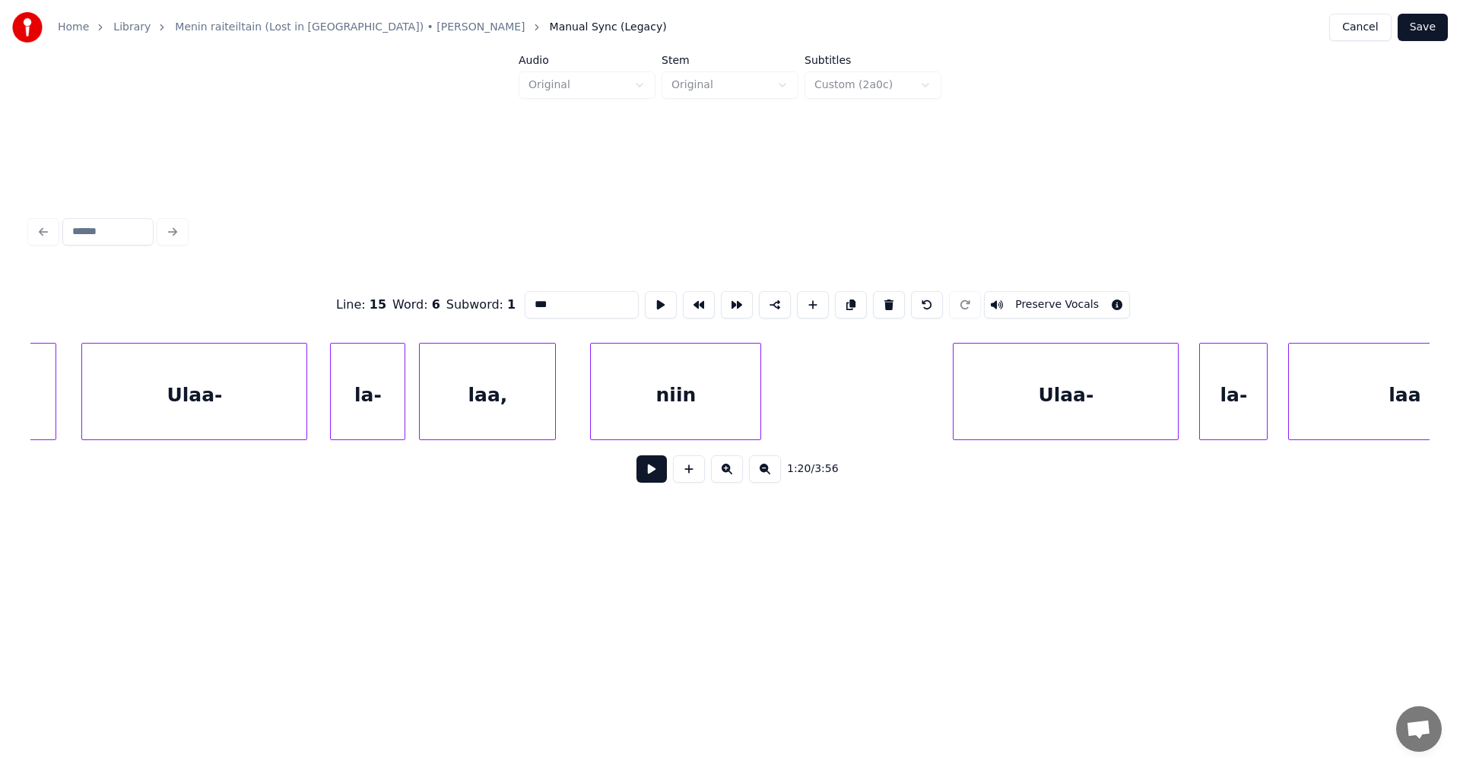
scroll to position [0, 29887]
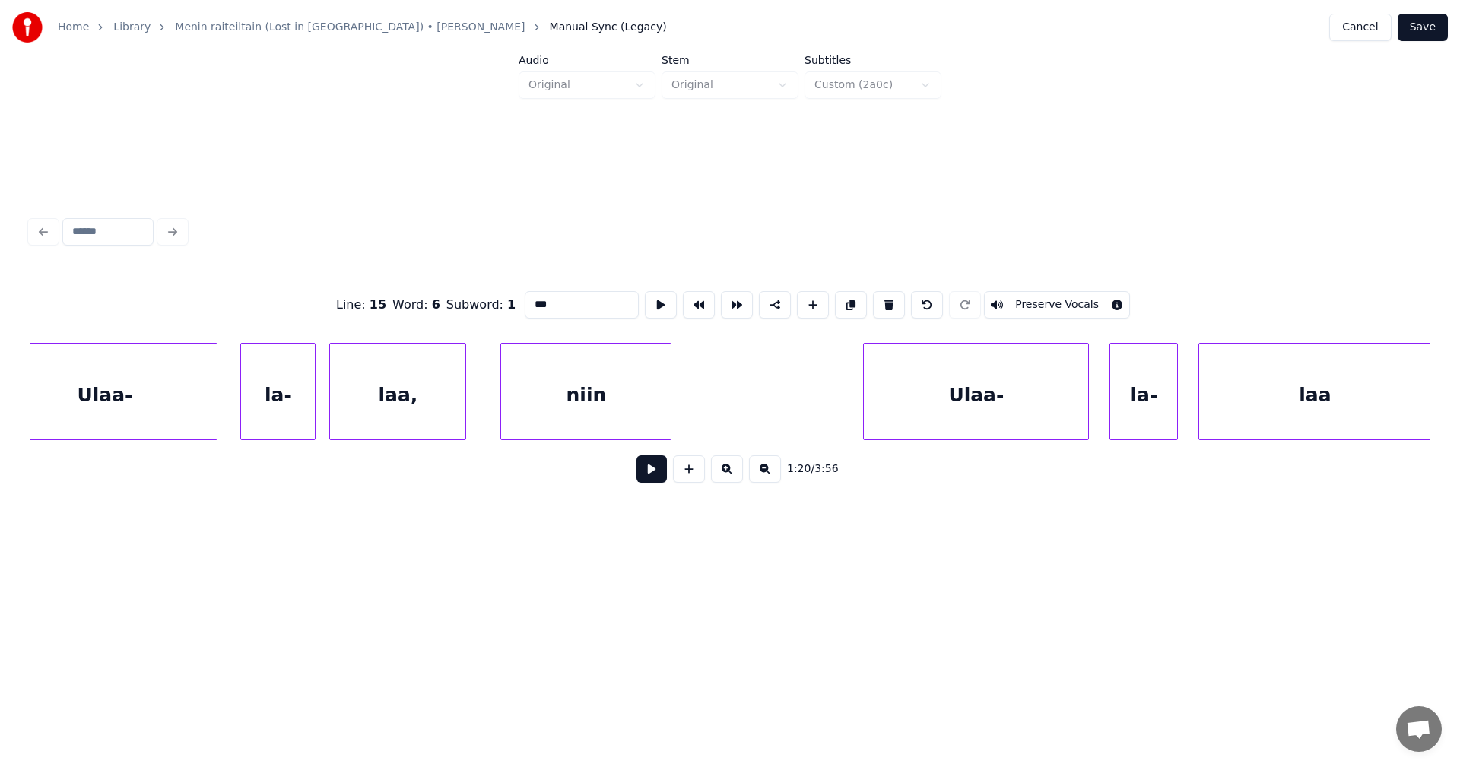
click at [435, 402] on div "laa," at bounding box center [397, 395] width 135 height 103
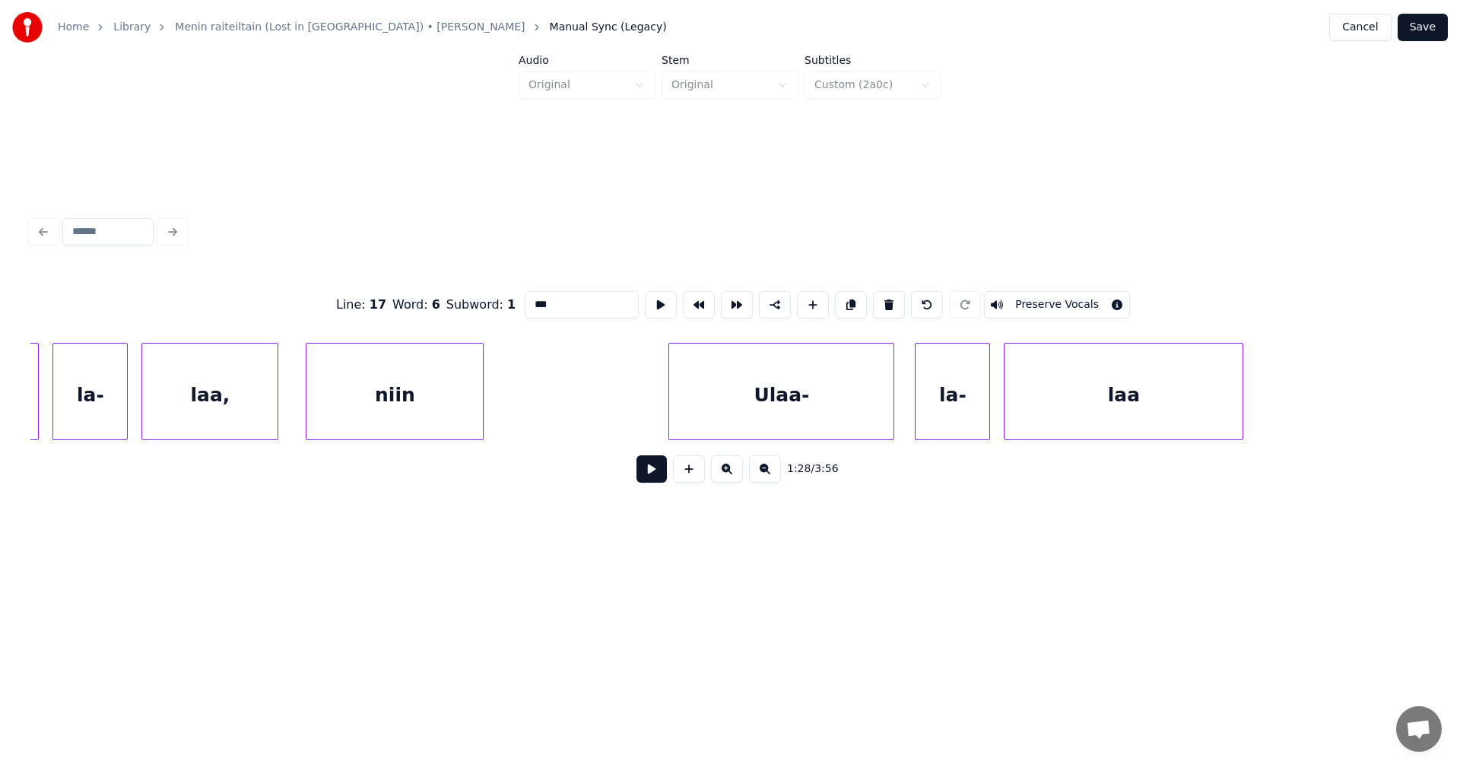
scroll to position [0, 32616]
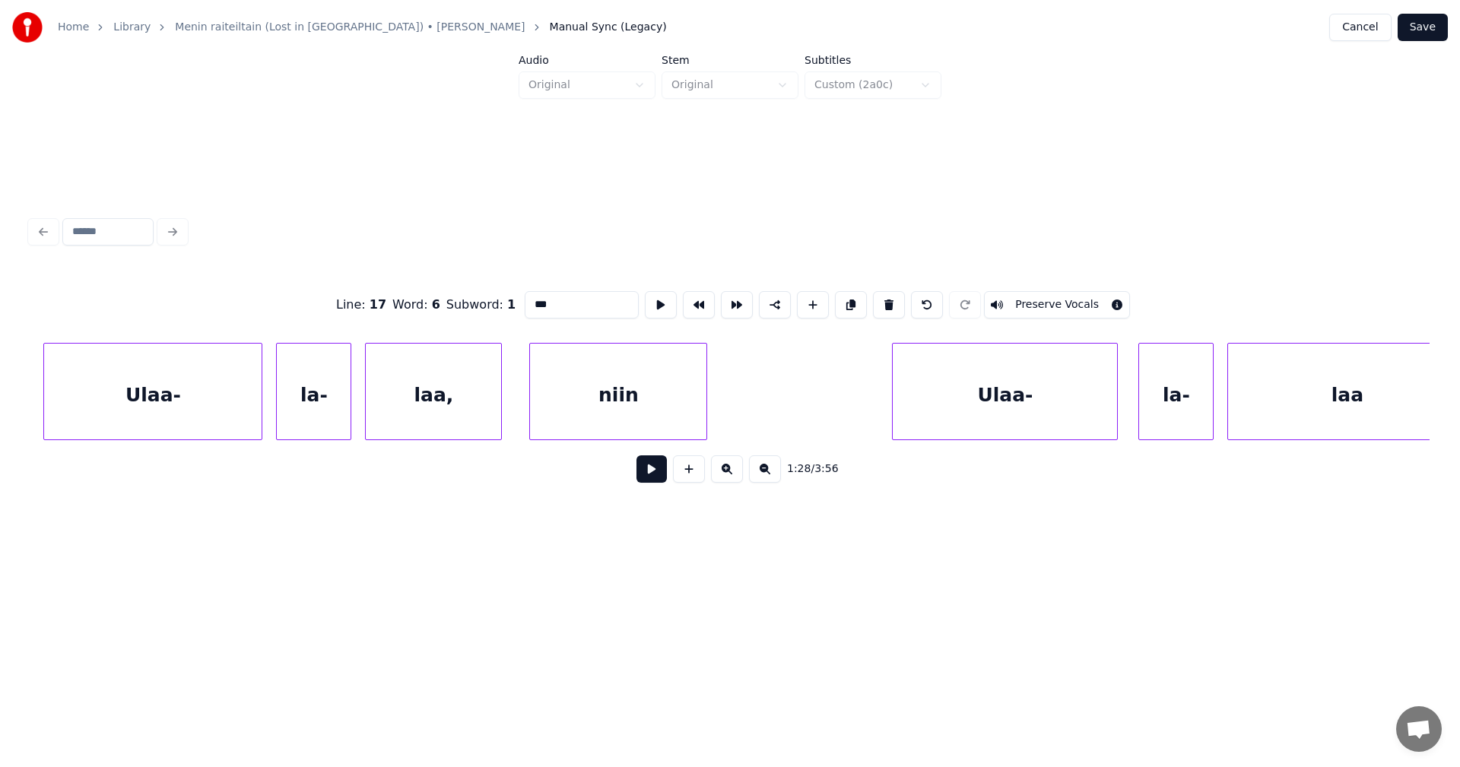
click at [424, 413] on div "laa," at bounding box center [433, 395] width 135 height 103
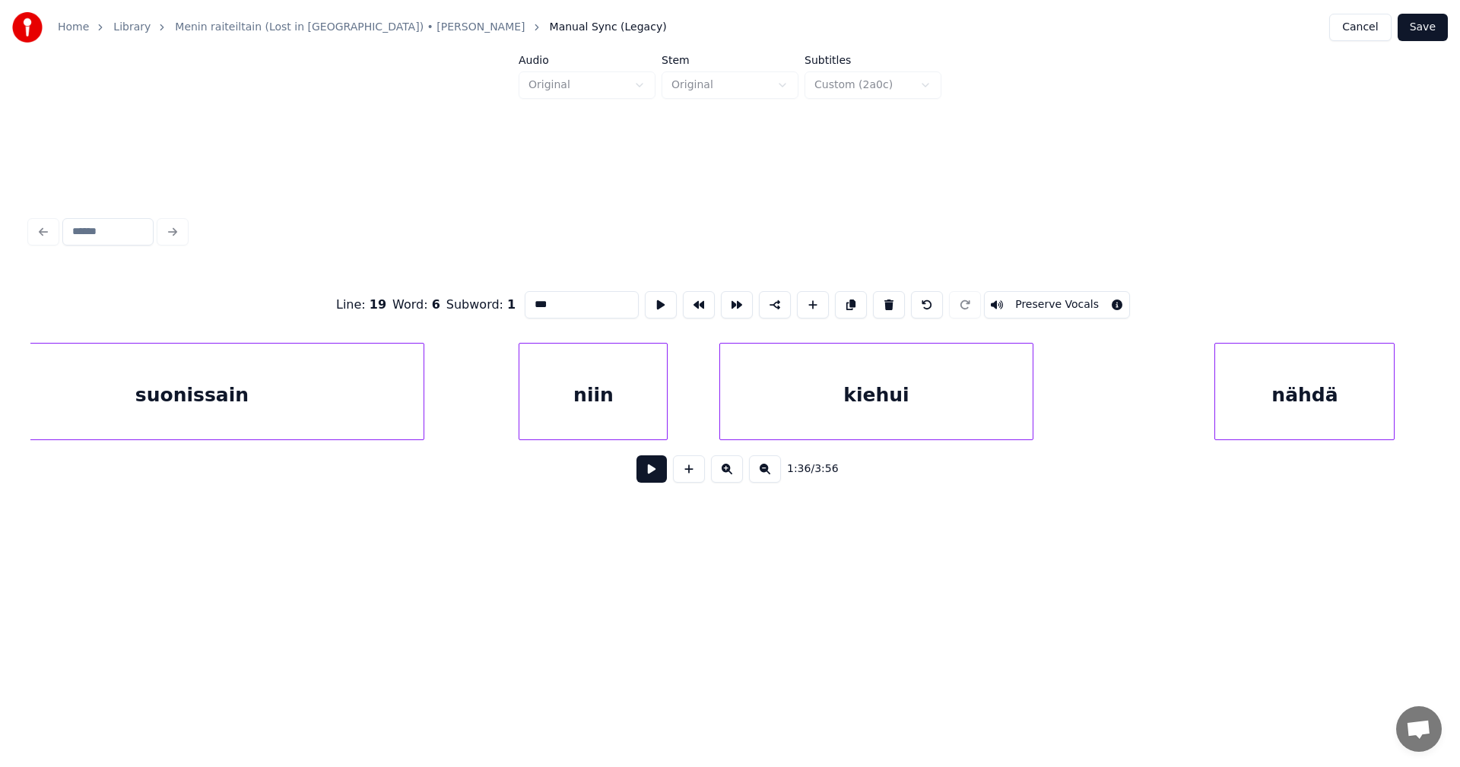
scroll to position [0, 37627]
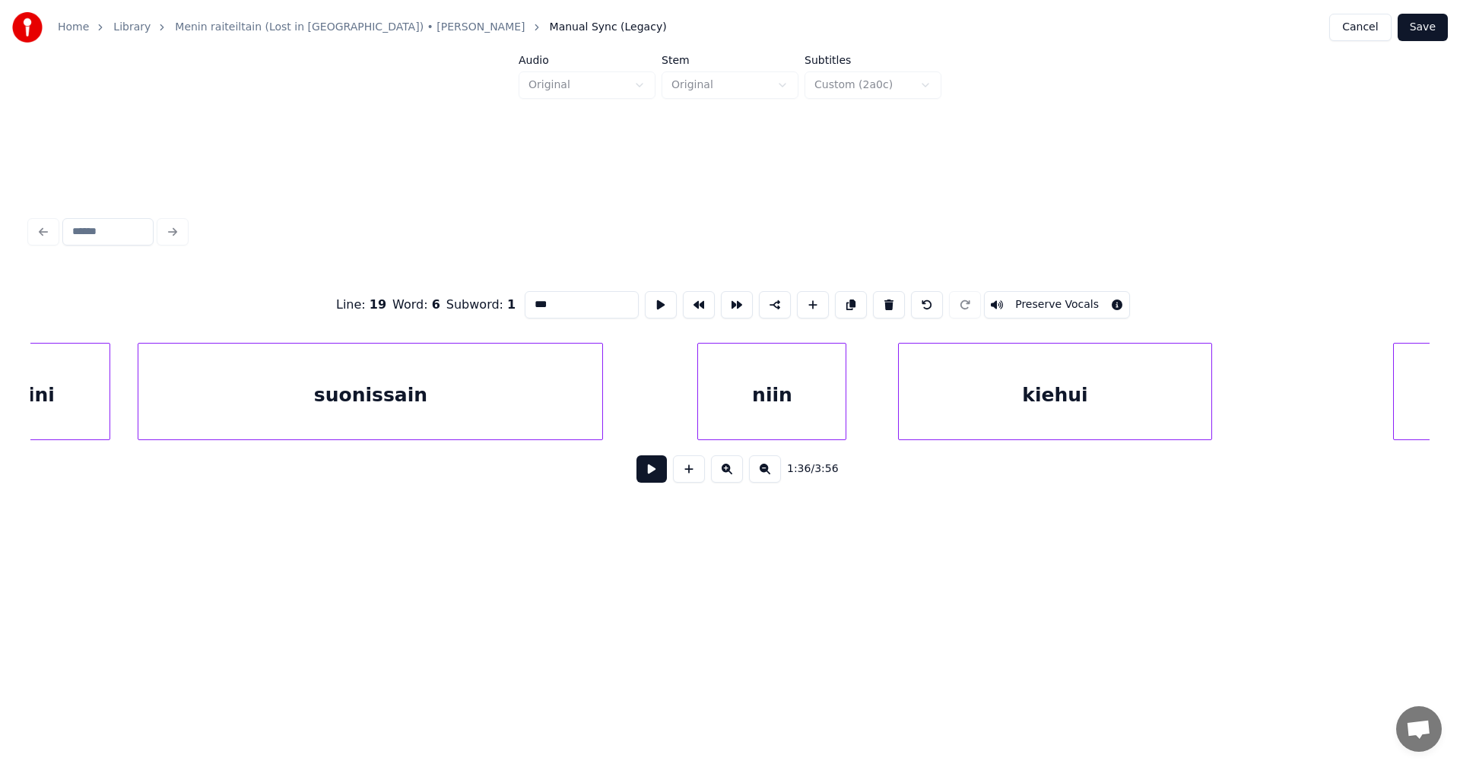
click at [551, 424] on div "suonissain" at bounding box center [370, 395] width 464 height 103
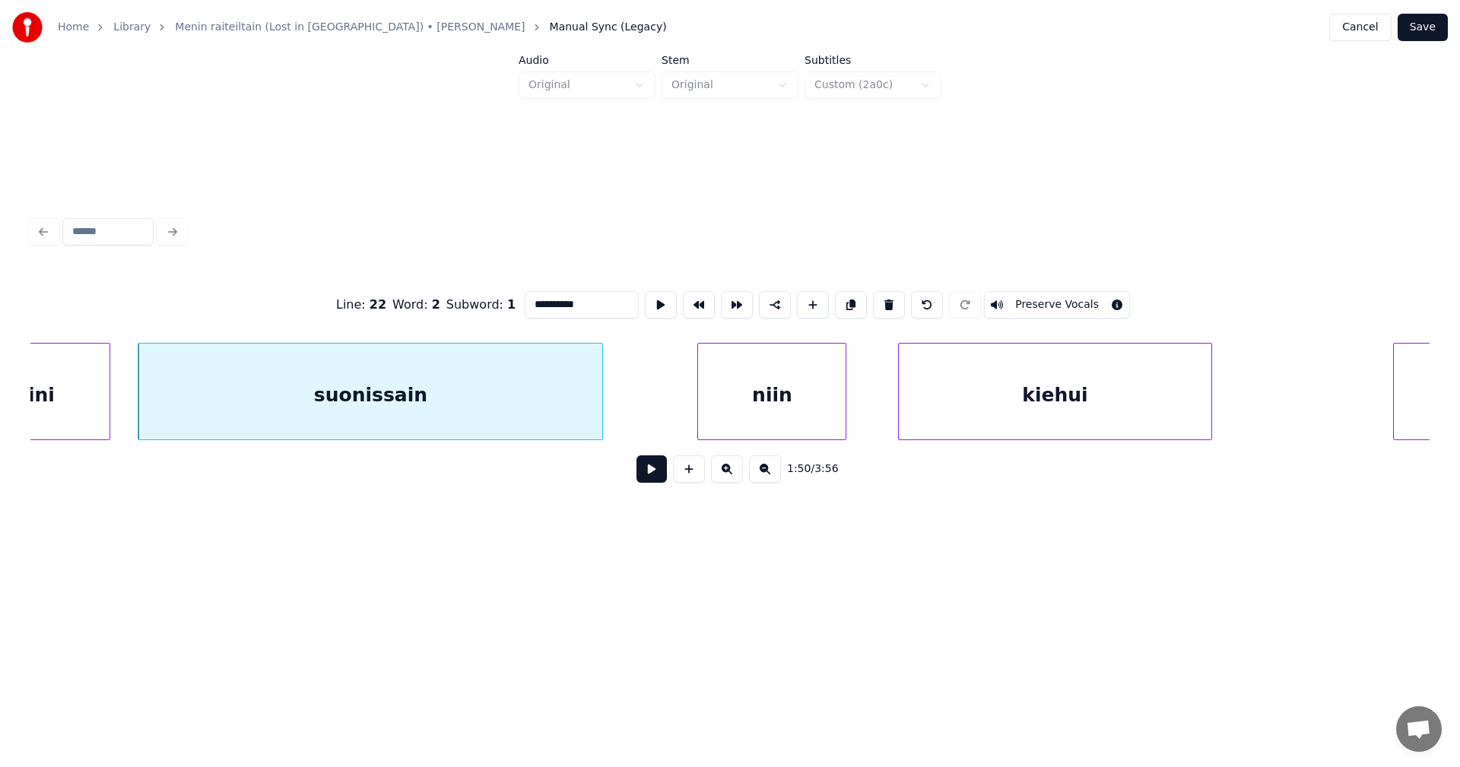
type input "**********"
click at [646, 474] on button at bounding box center [651, 468] width 30 height 27
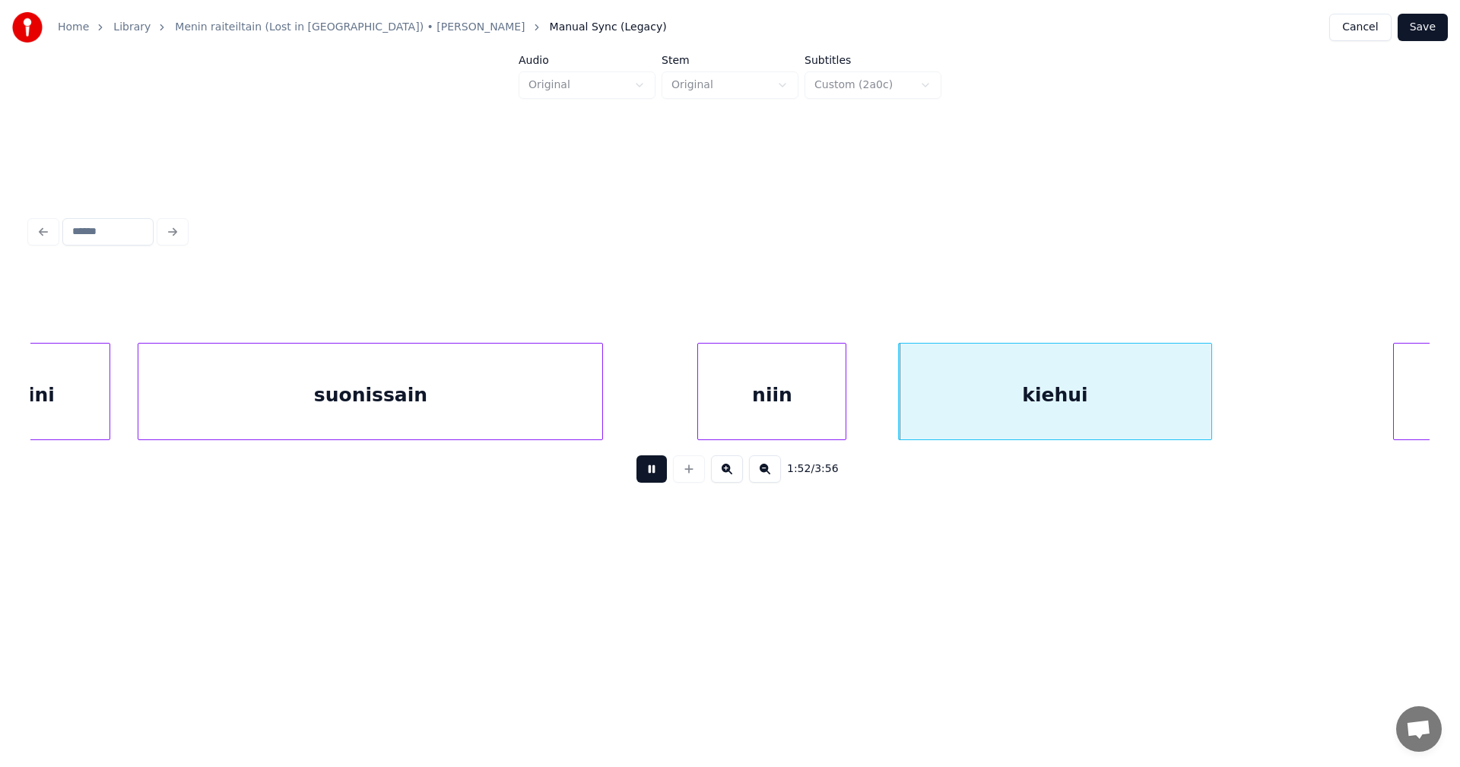
drag, startPoint x: 649, startPoint y: 471, endPoint x: 700, endPoint y: 432, distance: 64.6
click at [649, 470] on button at bounding box center [651, 468] width 30 height 27
click at [731, 417] on div "niin" at bounding box center [765, 395] width 148 height 103
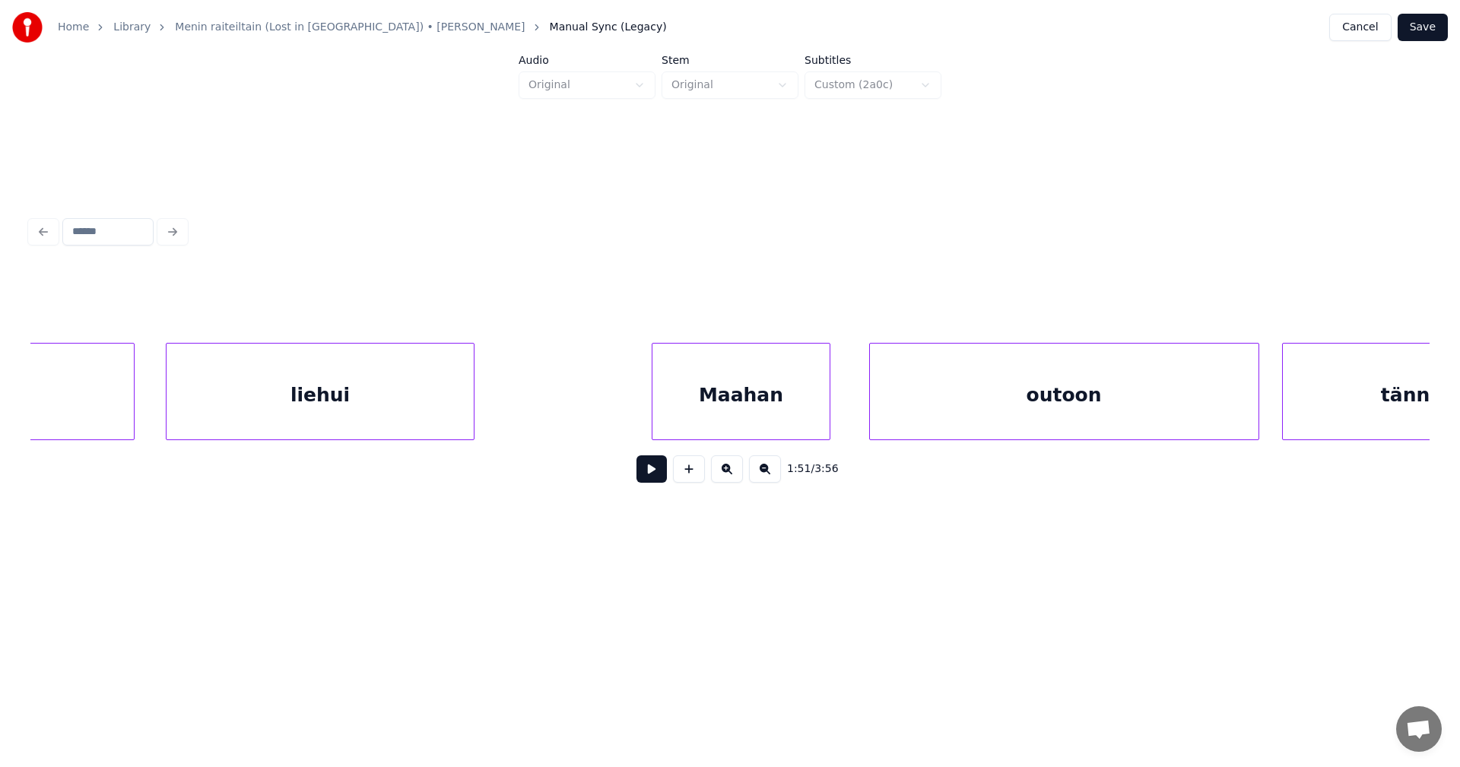
scroll to position [0, 41162]
click at [600, 419] on div at bounding box center [601, 392] width 5 height 96
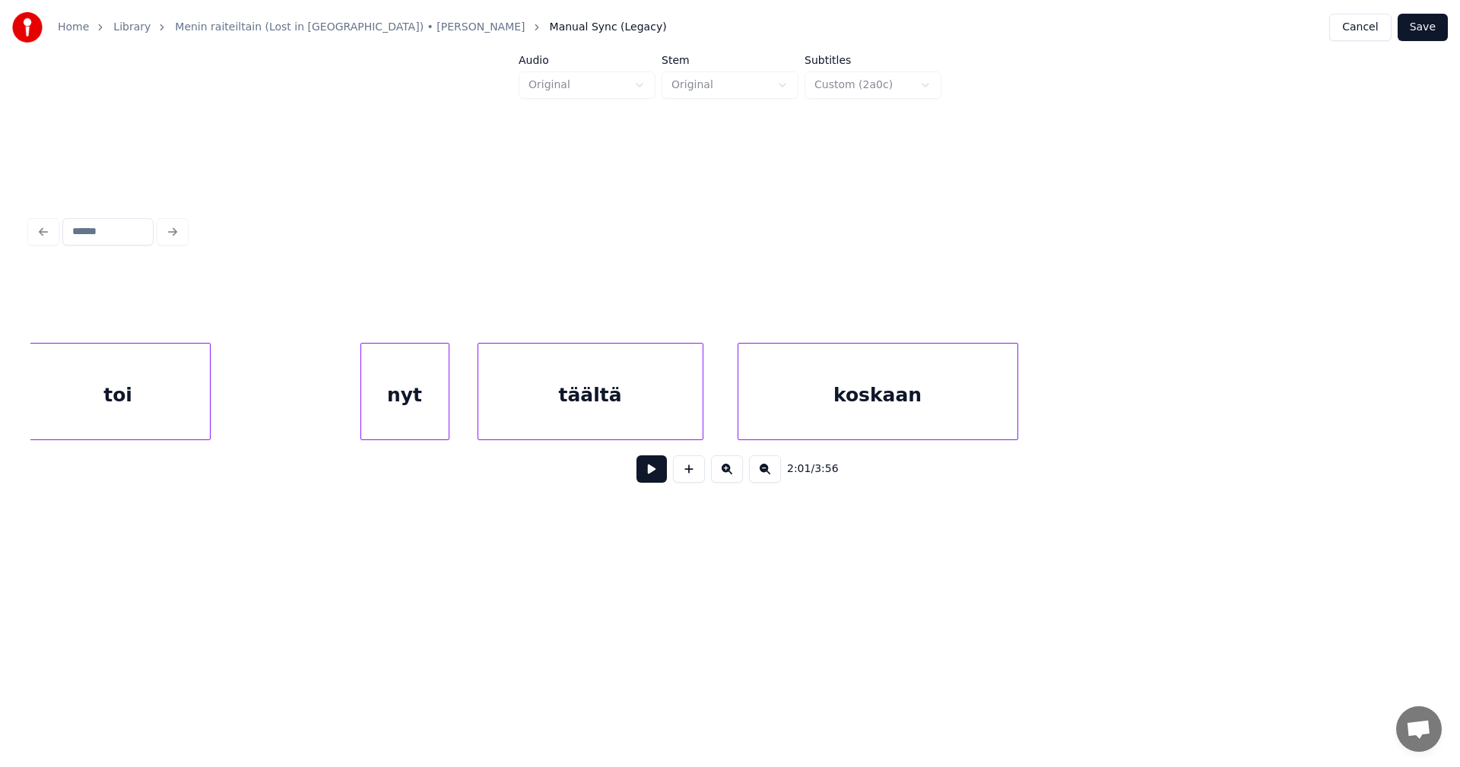
scroll to position [0, 42369]
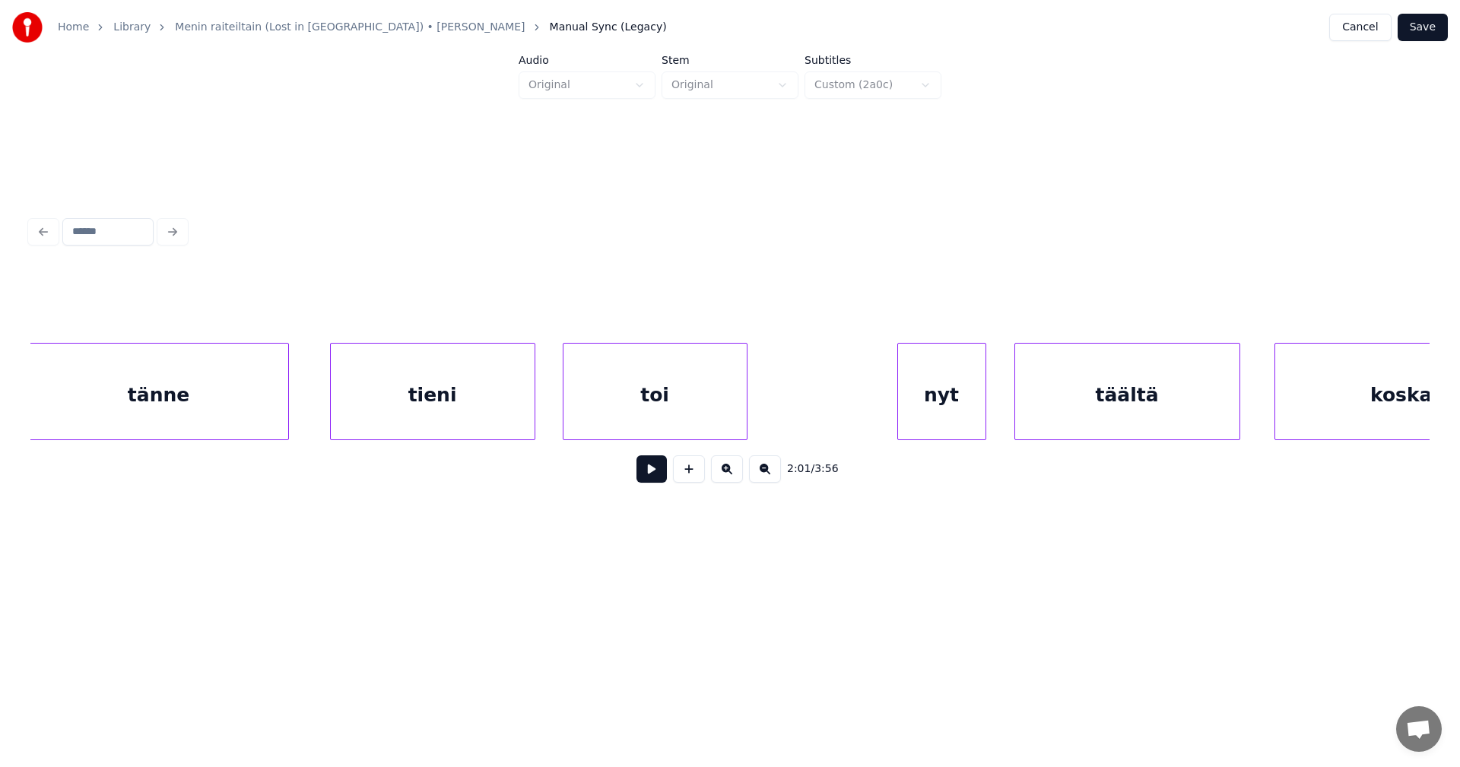
click at [714, 402] on div "toi" at bounding box center [654, 395] width 183 height 103
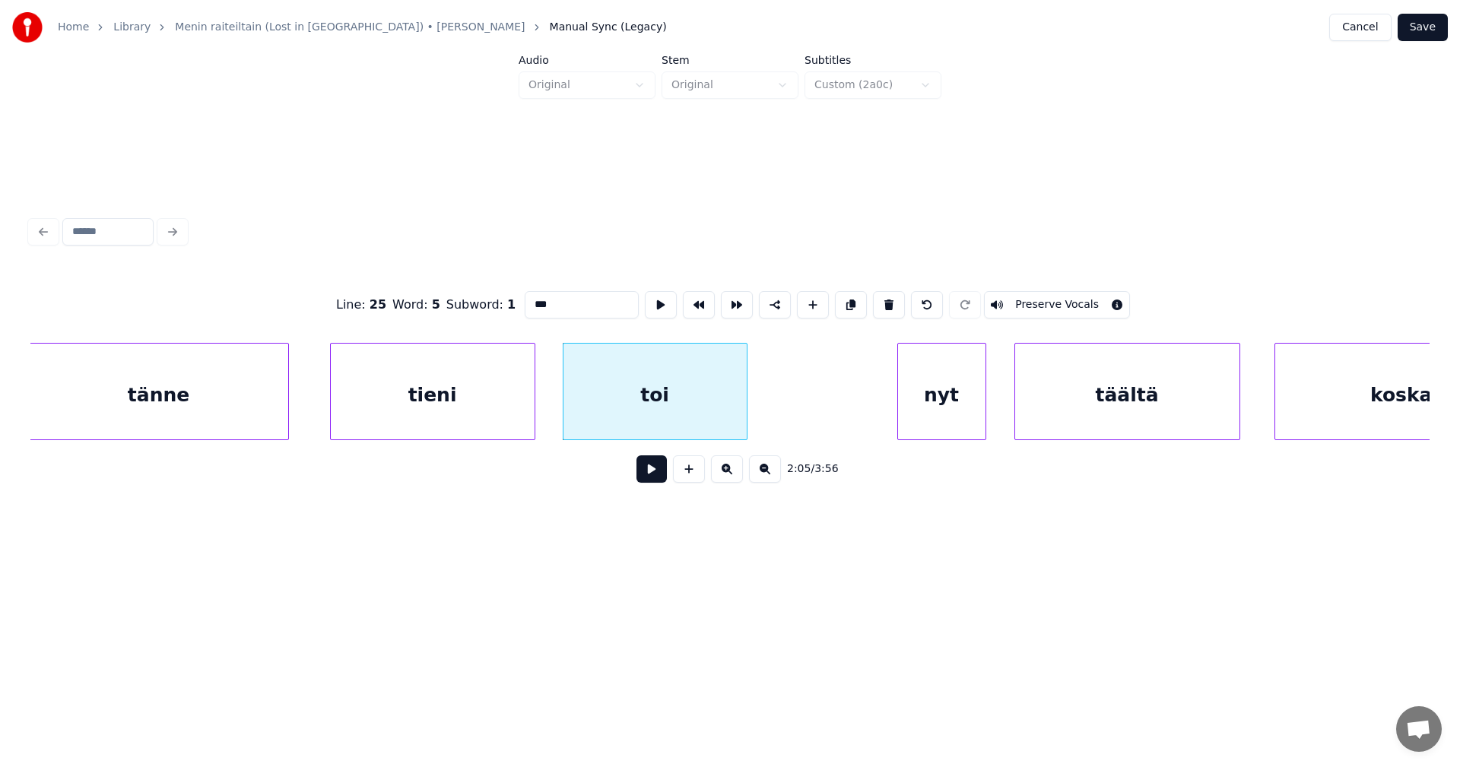
click at [924, 395] on div "nyt" at bounding box center [941, 395] width 87 height 103
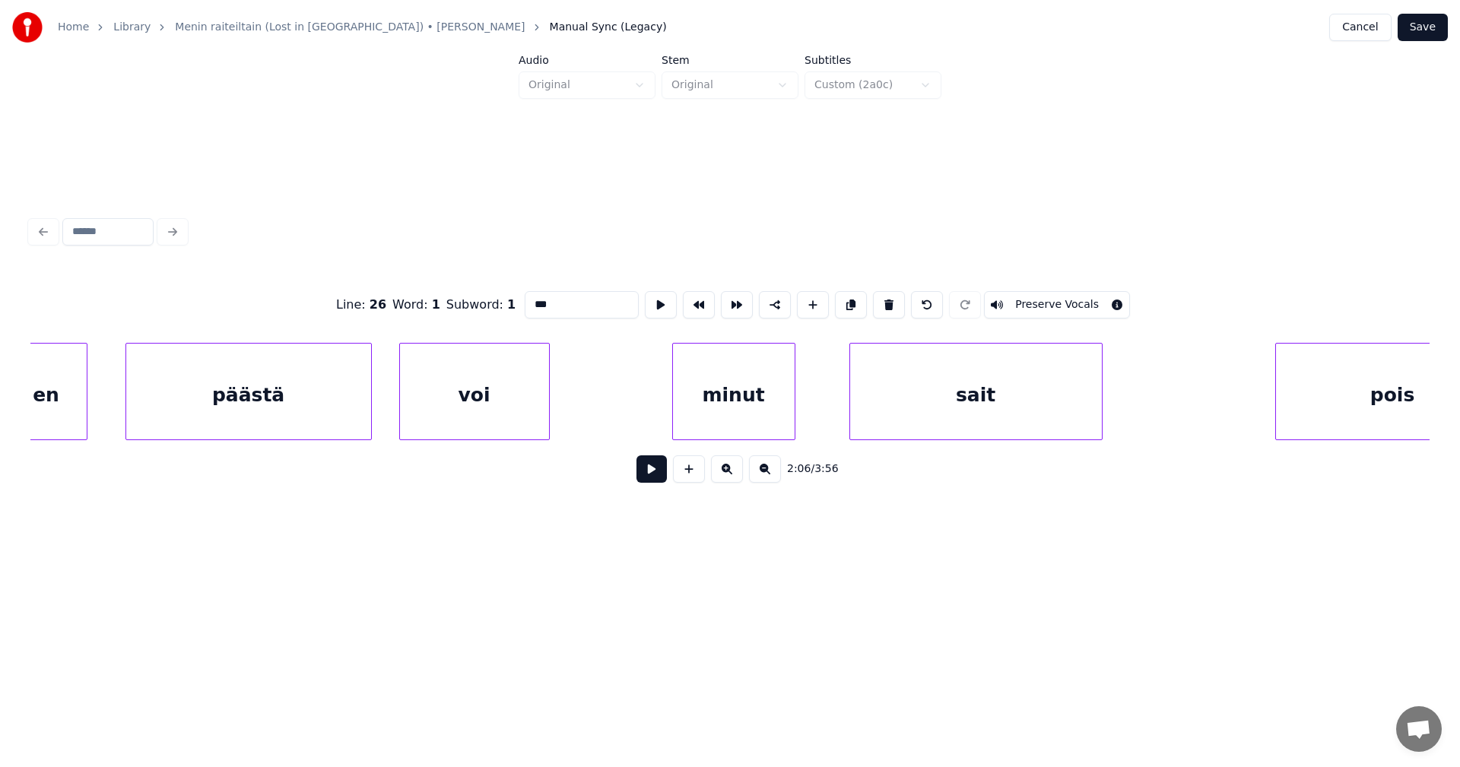
scroll to position [0, 44293]
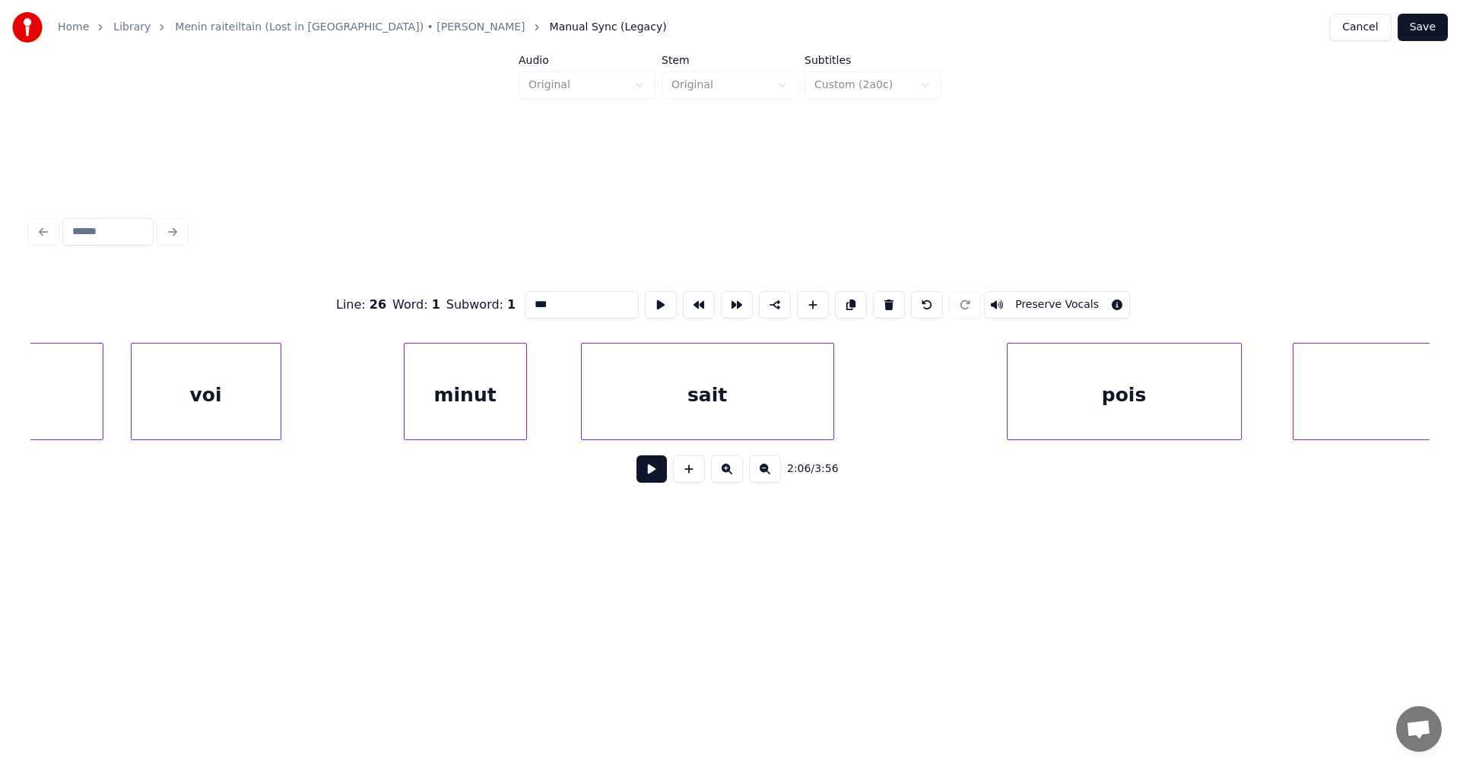
click at [792, 413] on div "sait" at bounding box center [708, 395] width 252 height 103
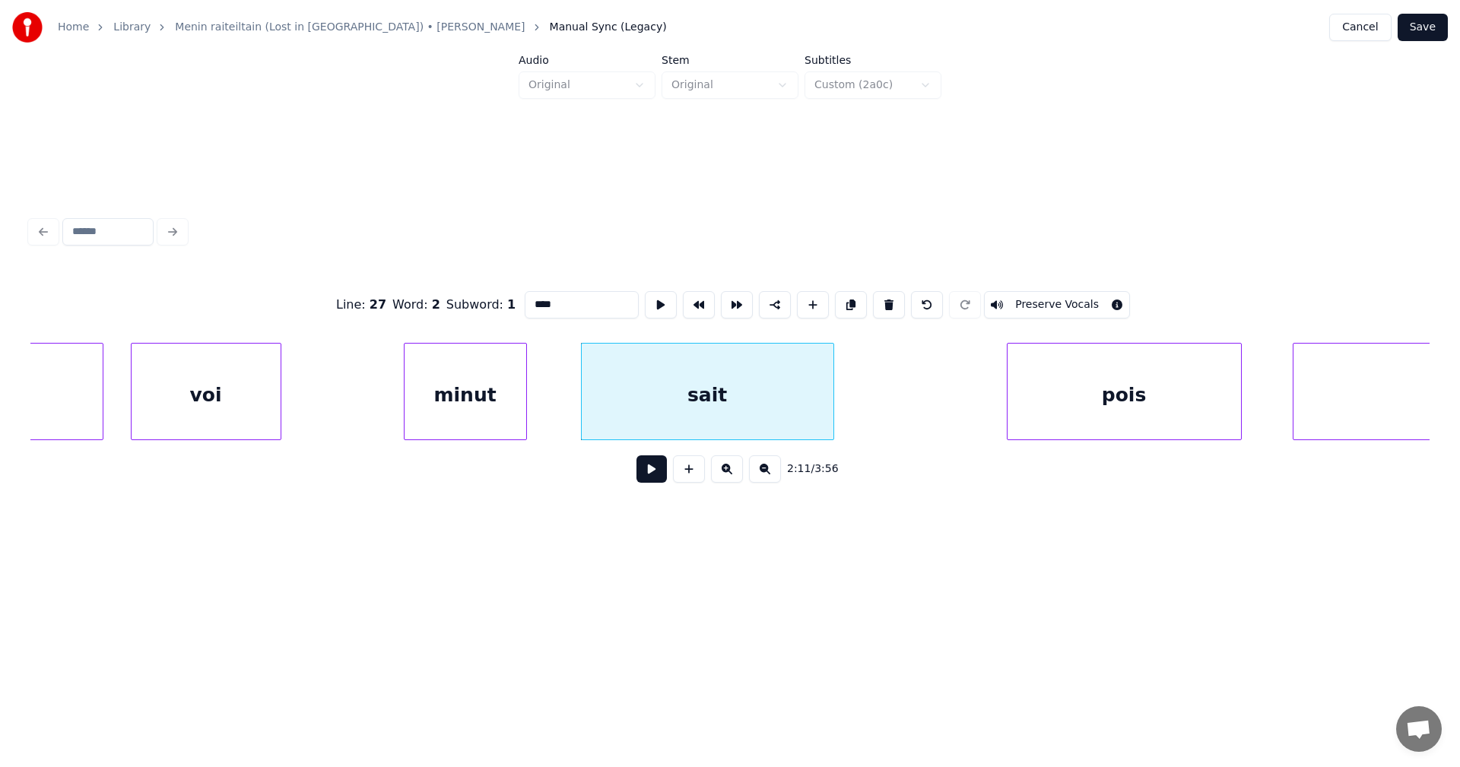
click at [1049, 386] on div "pois" at bounding box center [1123, 395] width 233 height 103
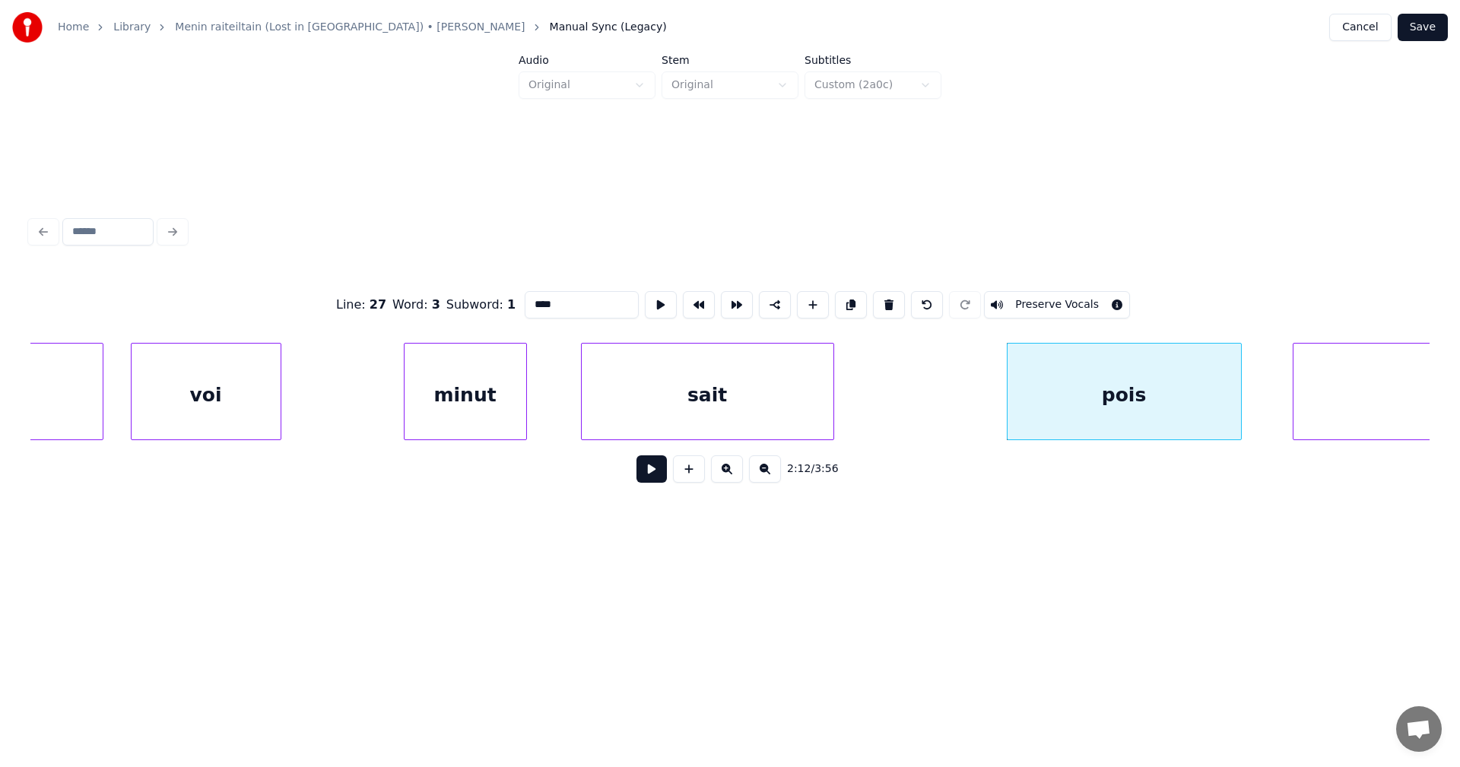
click at [787, 405] on div "sait" at bounding box center [708, 395] width 252 height 103
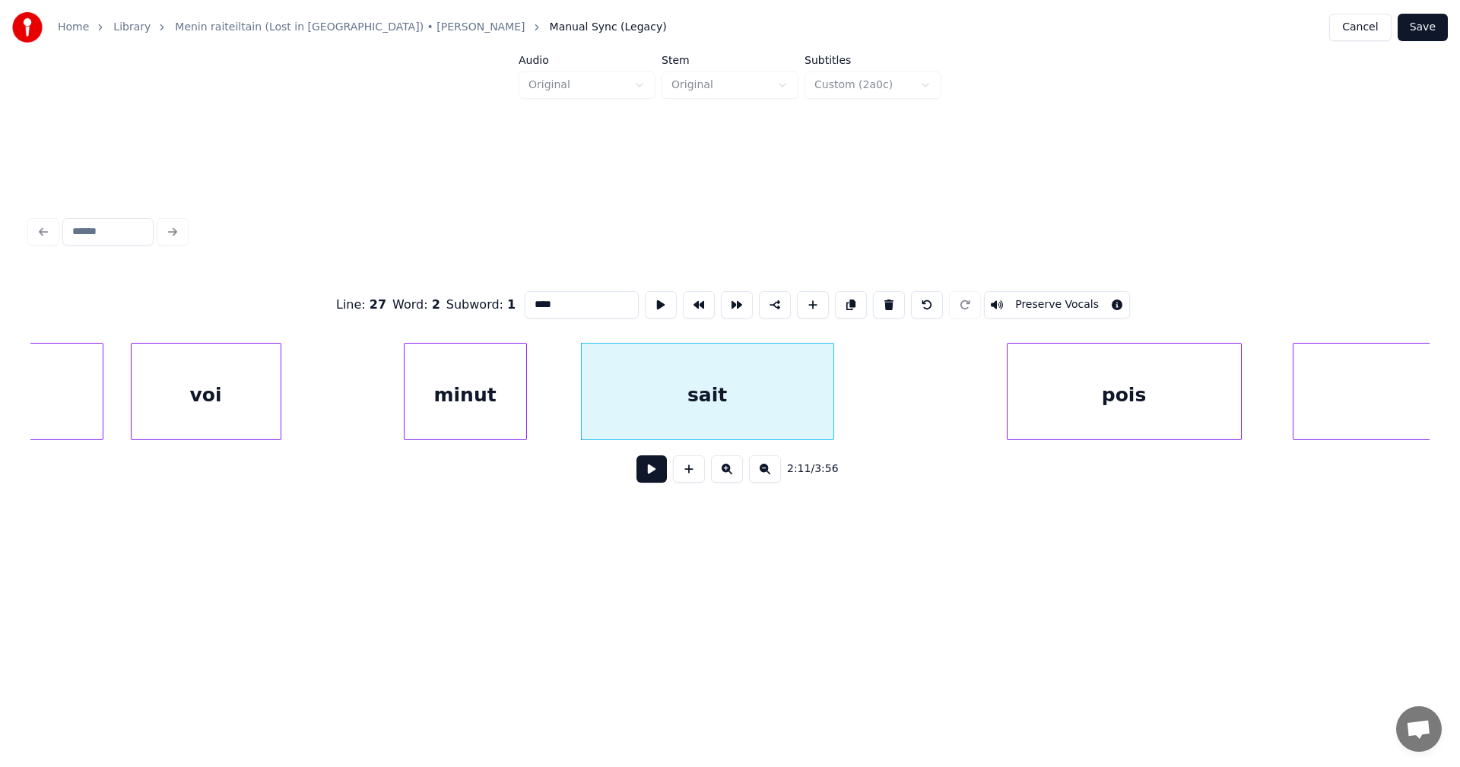
click at [549, 307] on input "****" at bounding box center [582, 304] width 114 height 27
click at [793, 417] on div "sait." at bounding box center [708, 395] width 252 height 103
click at [503, 417] on div "minut" at bounding box center [466, 395] width 122 height 103
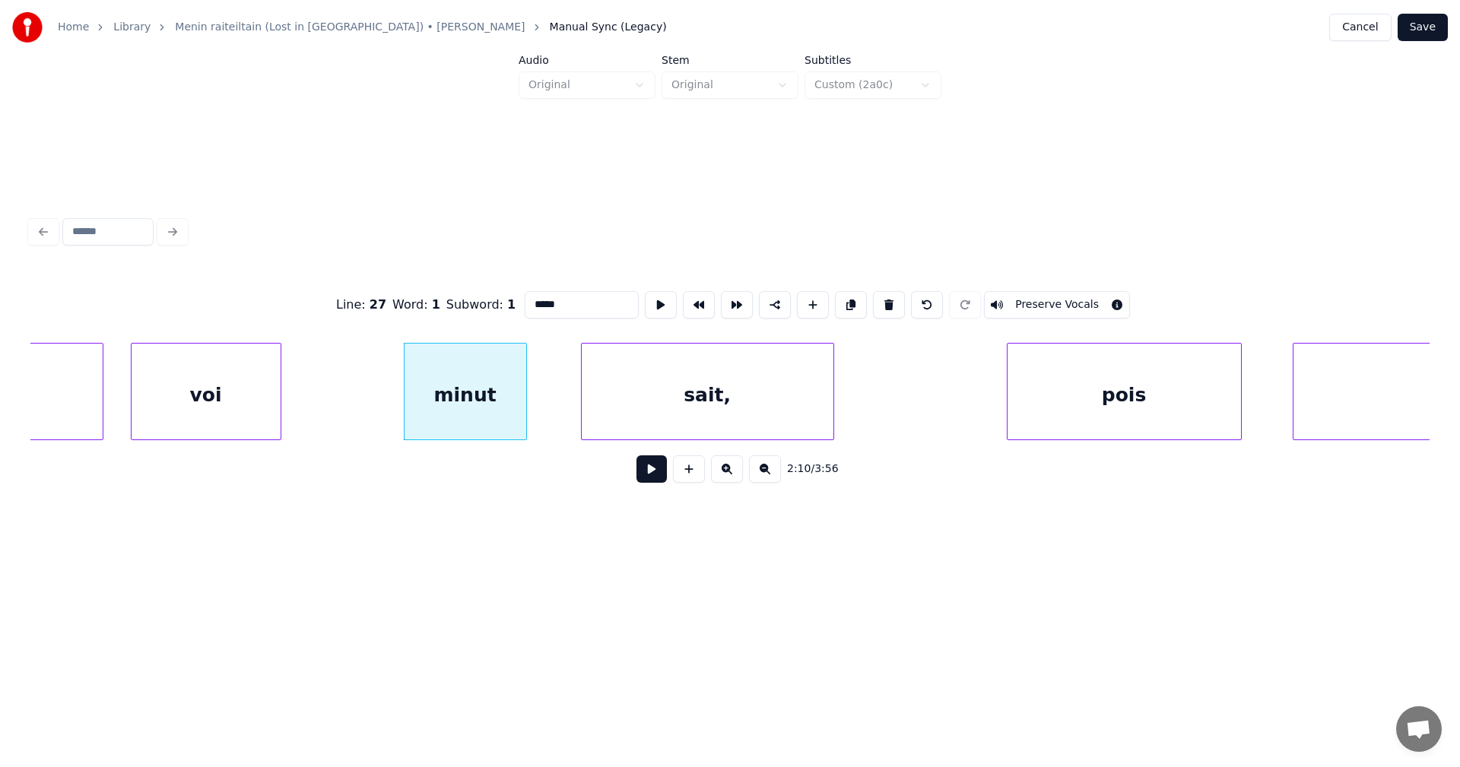
type input "*****"
click at [658, 473] on button at bounding box center [651, 468] width 30 height 27
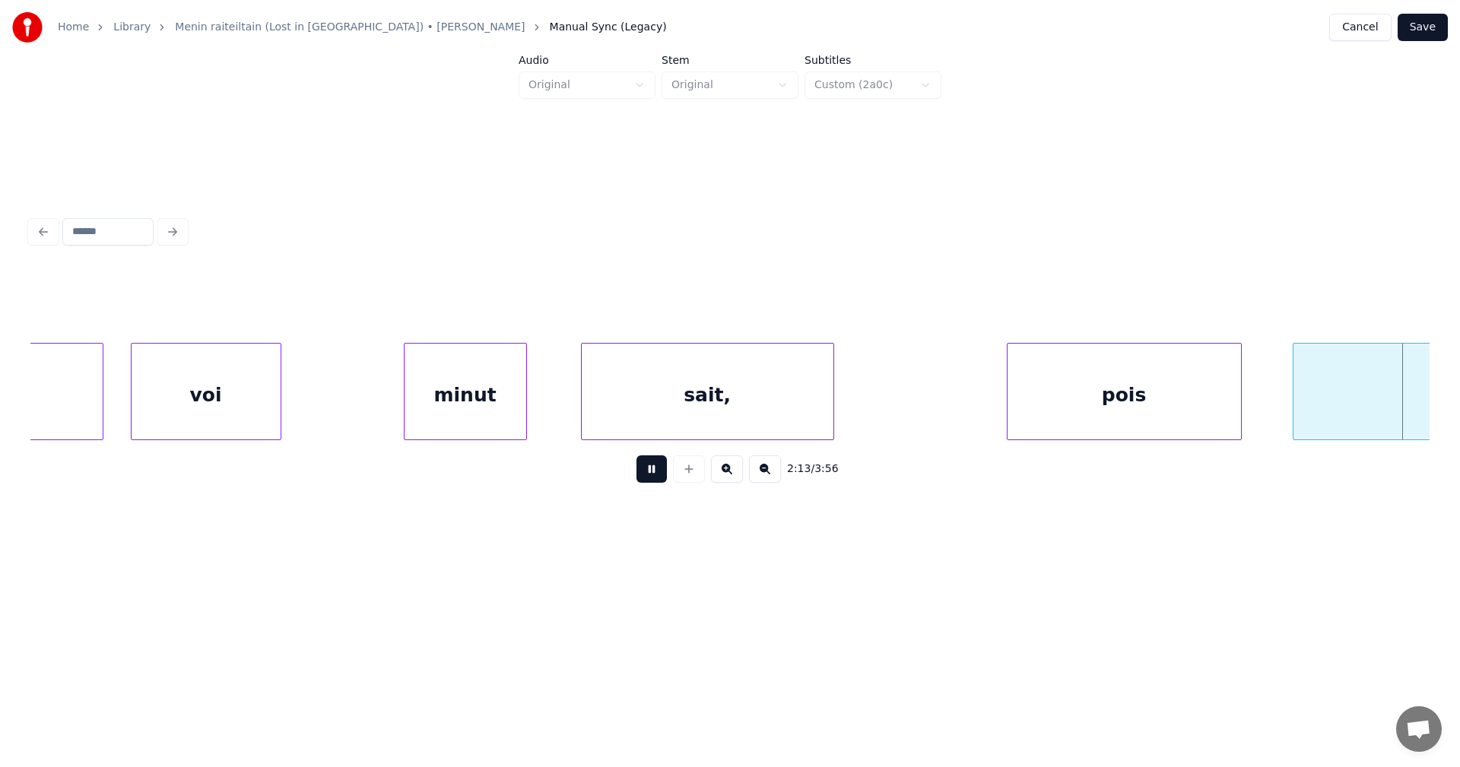
scroll to position [0, 45692]
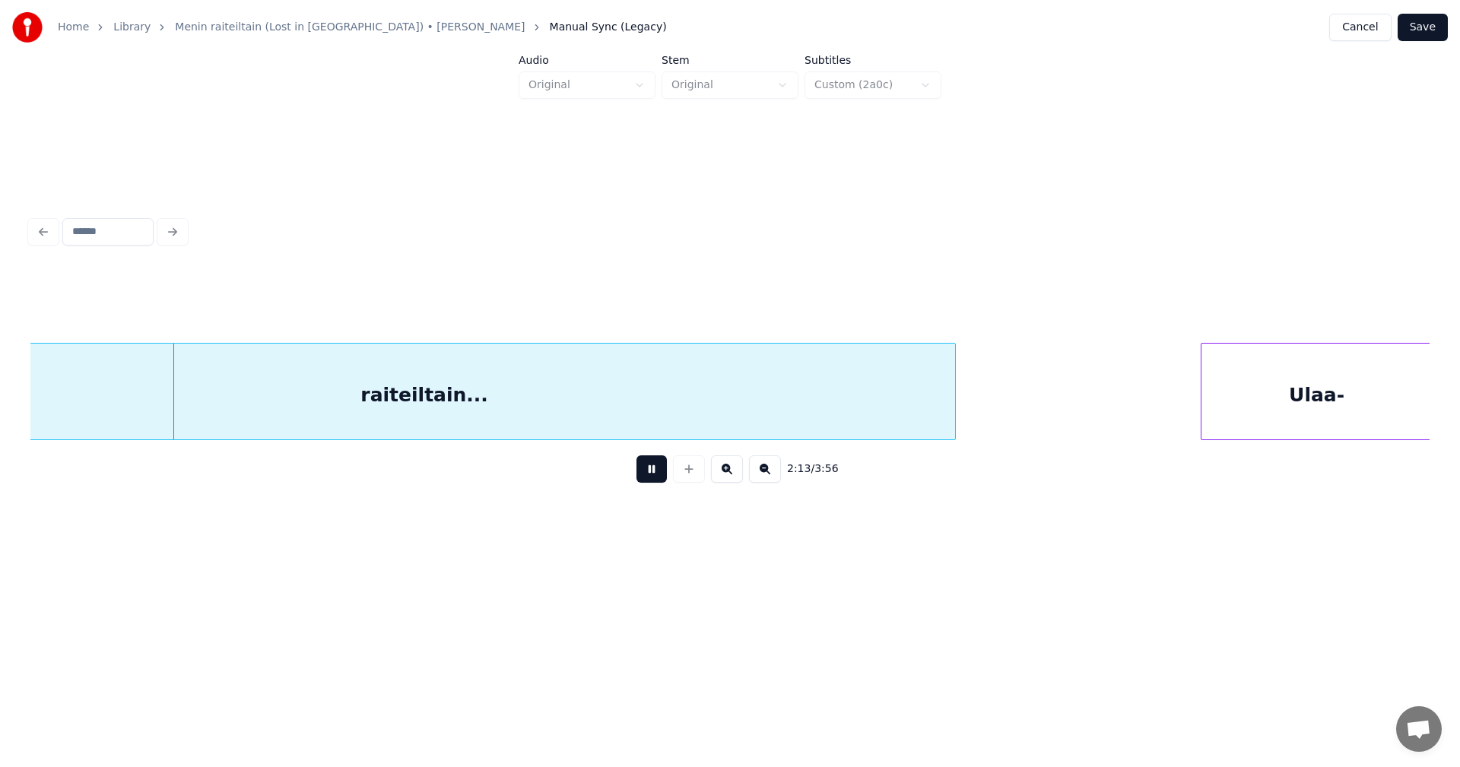
click at [664, 469] on button at bounding box center [651, 468] width 30 height 27
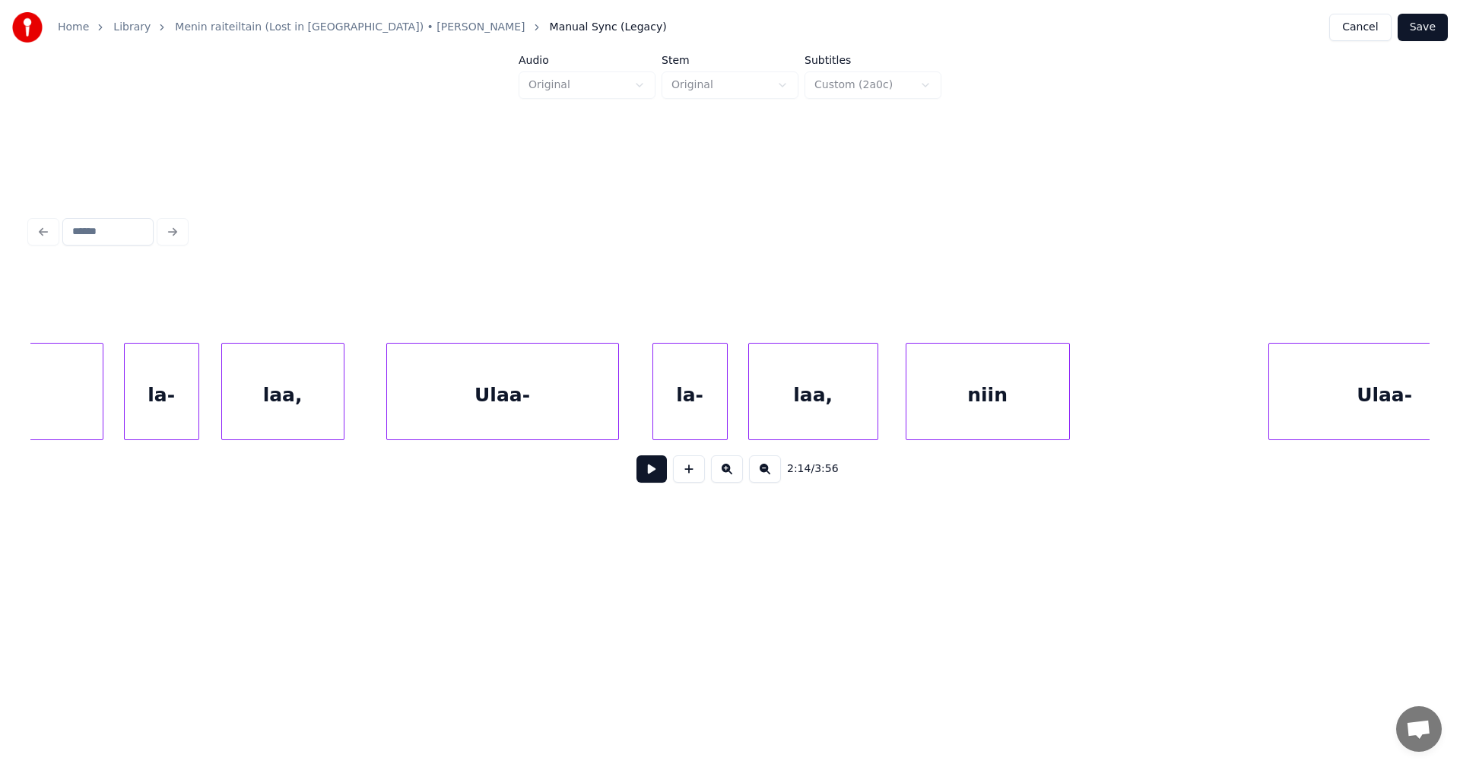
scroll to position [0, 47336]
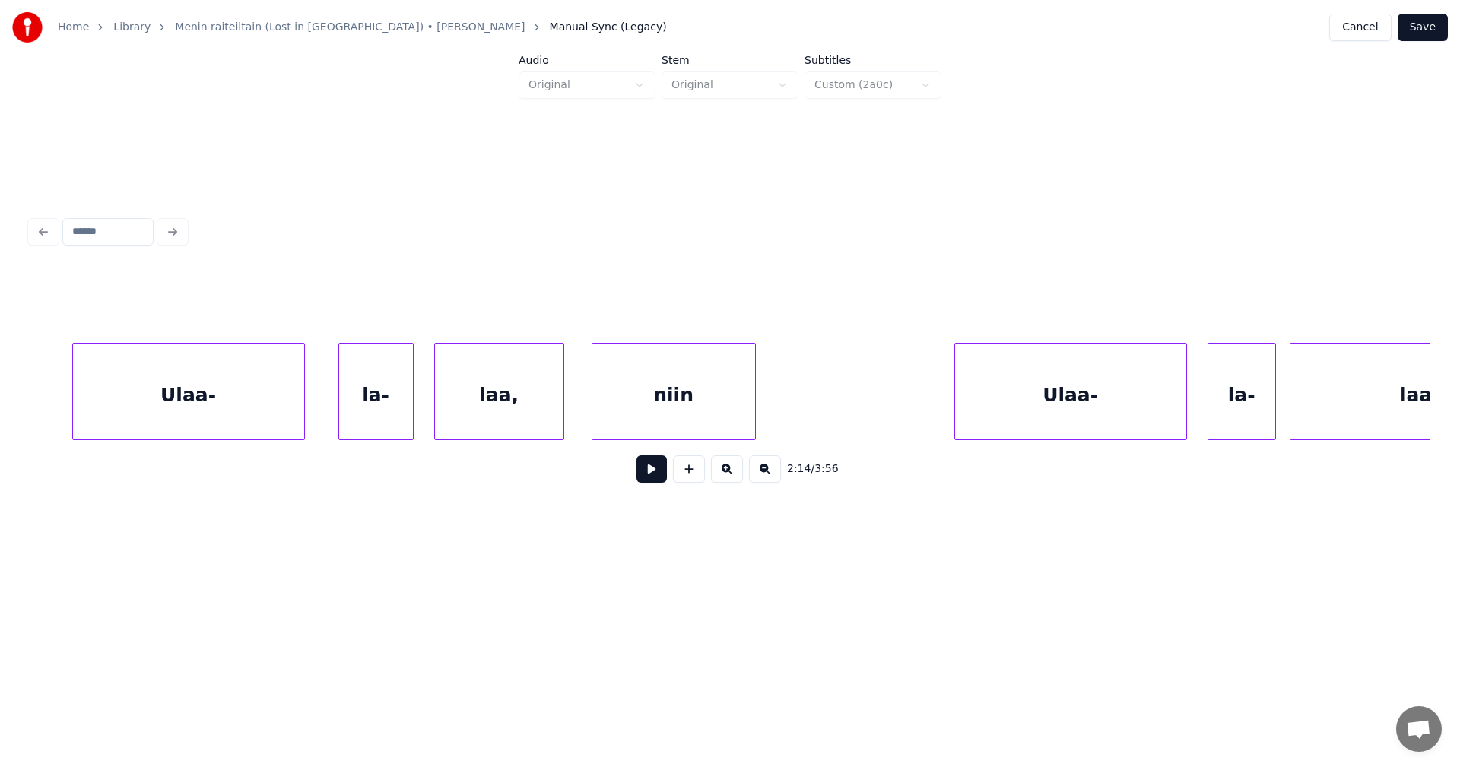
click at [528, 410] on div "laa," at bounding box center [499, 395] width 129 height 103
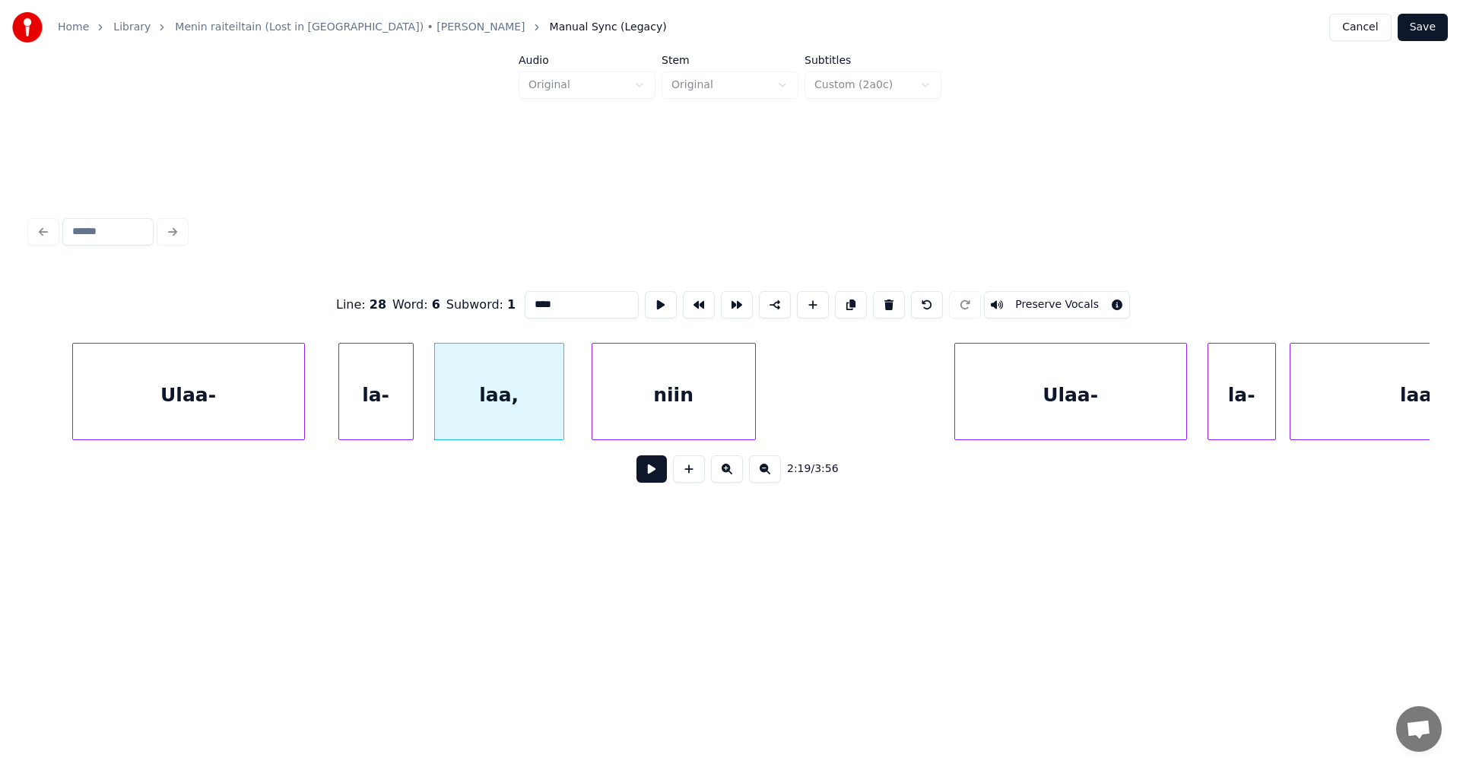
click at [557, 299] on input "****" at bounding box center [582, 304] width 114 height 27
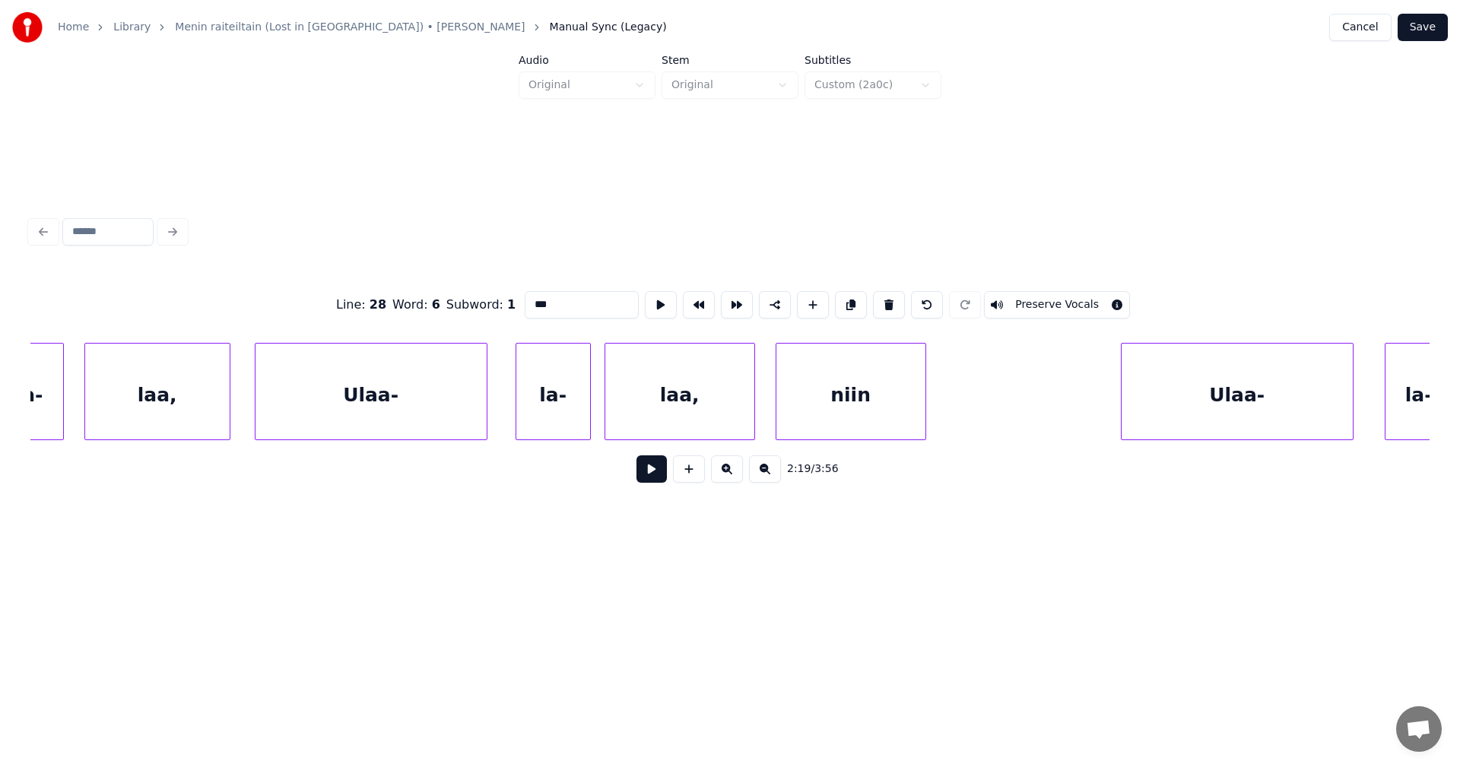
scroll to position [0, 49841]
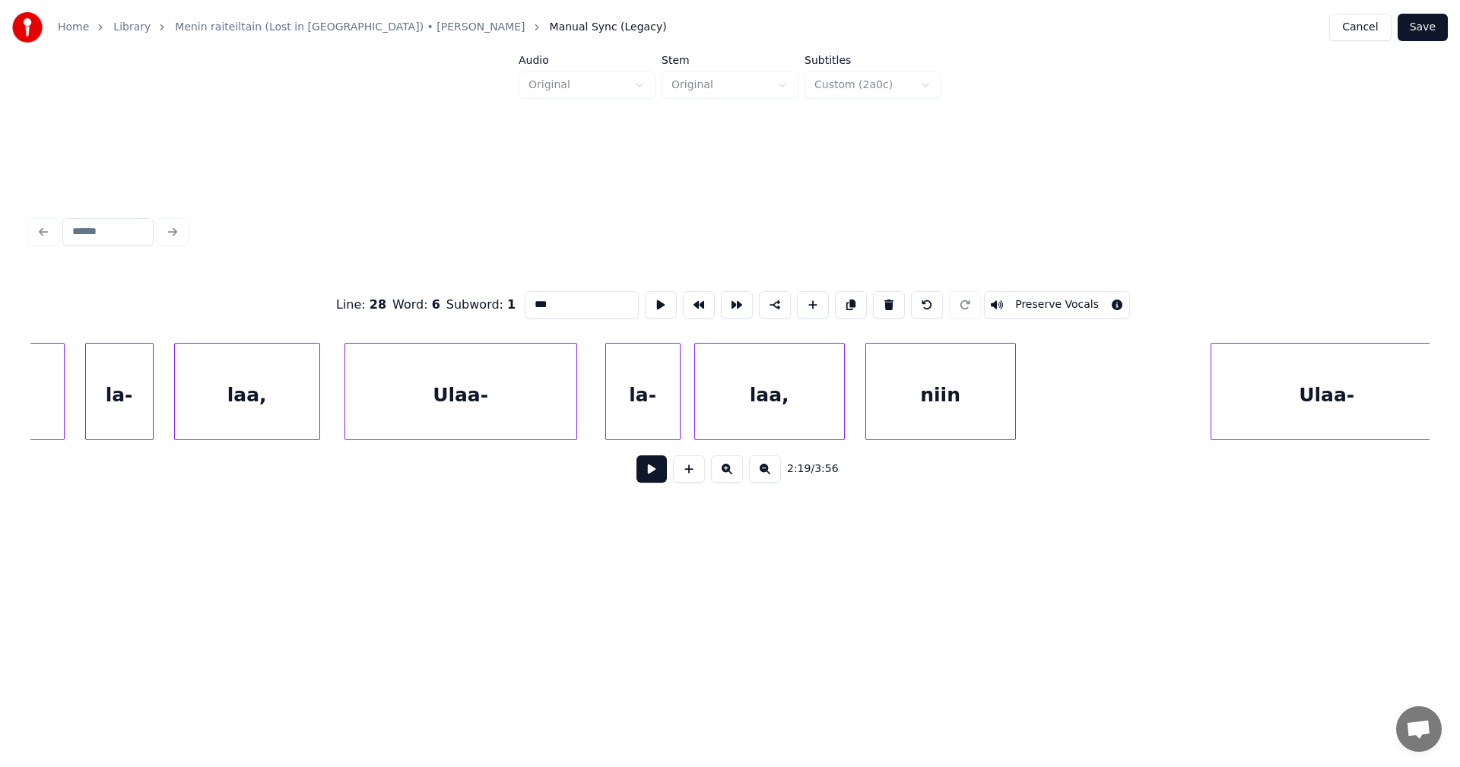
click at [796, 420] on div "laa," at bounding box center [769, 395] width 149 height 103
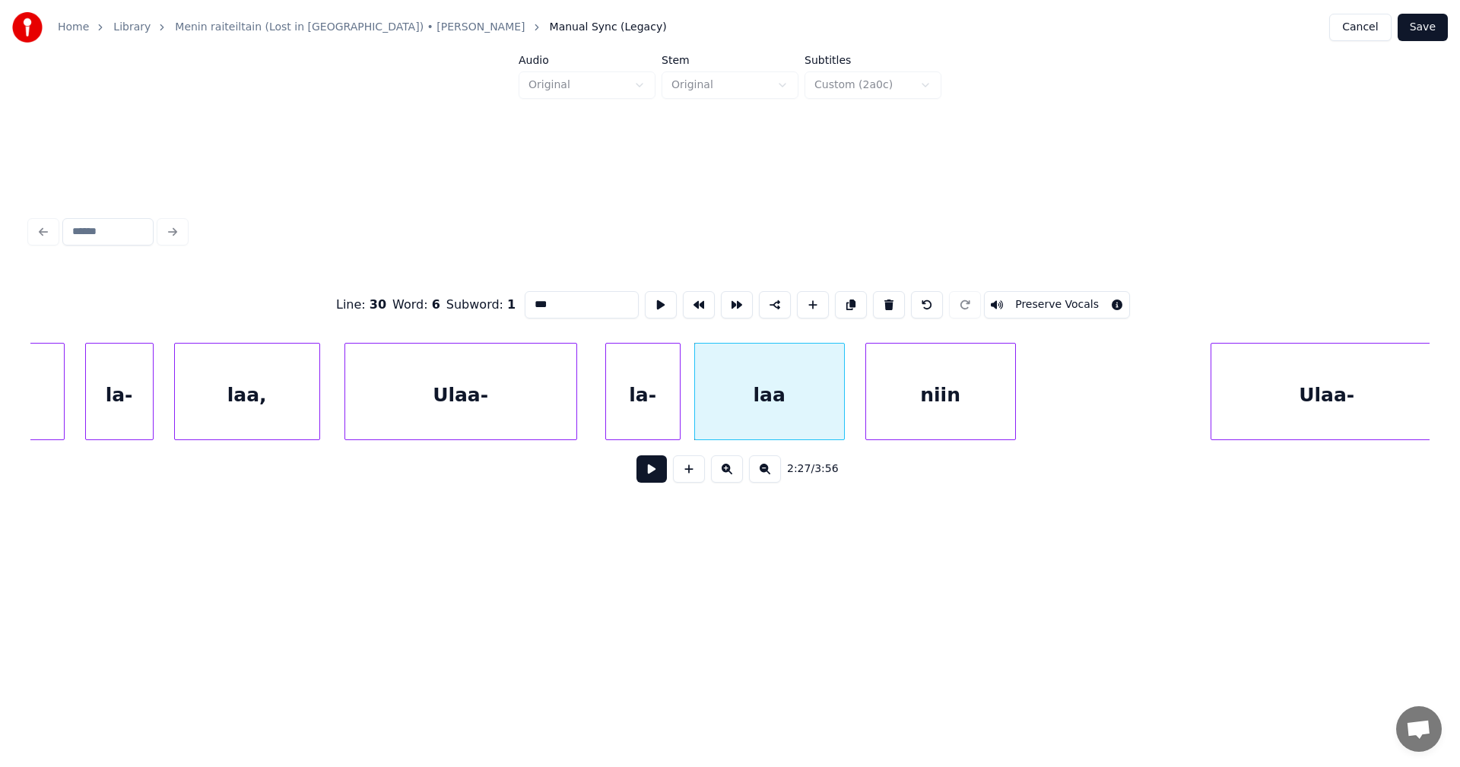
click at [774, 421] on div "laa" at bounding box center [769, 395] width 149 height 103
type input "***"
click at [653, 480] on button at bounding box center [651, 468] width 30 height 27
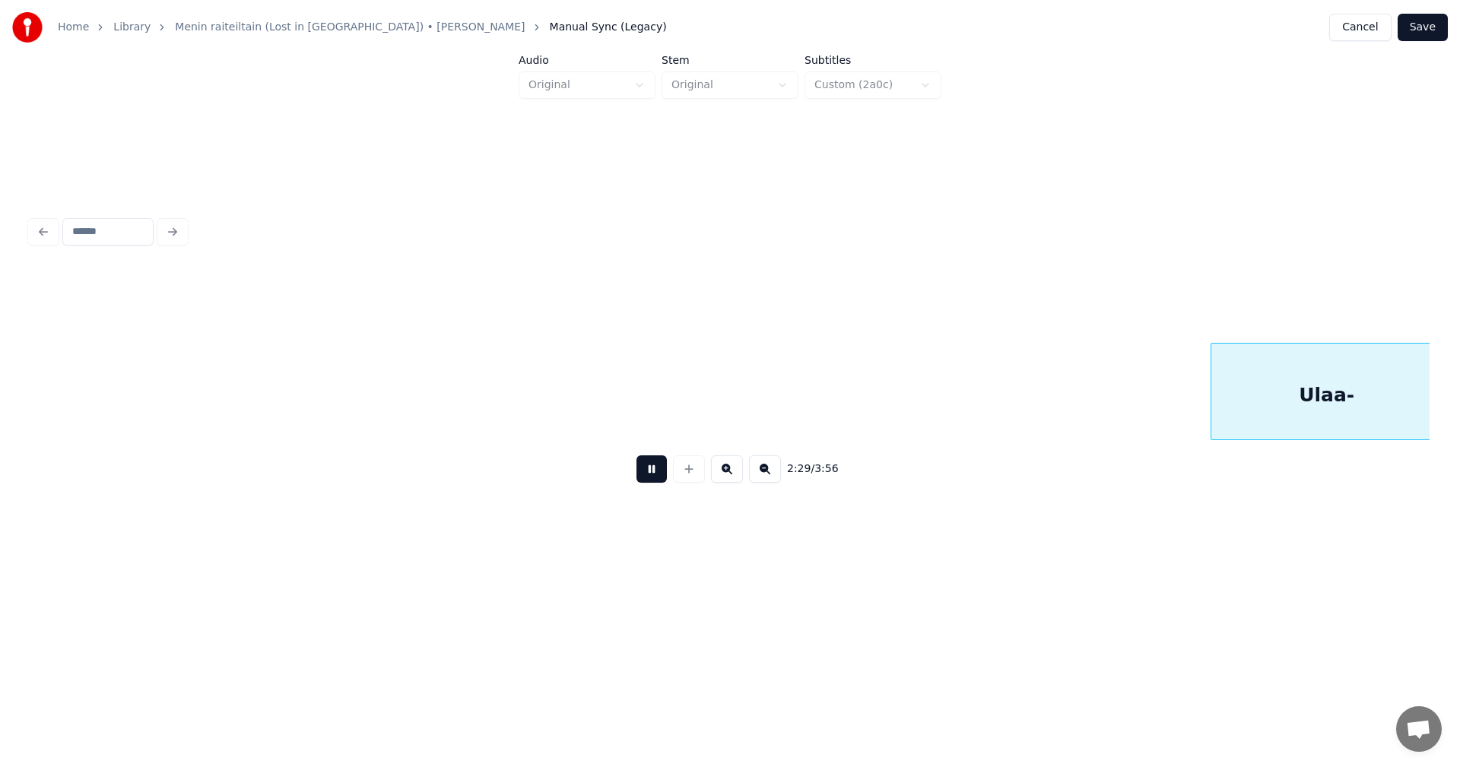
scroll to position [0, 51241]
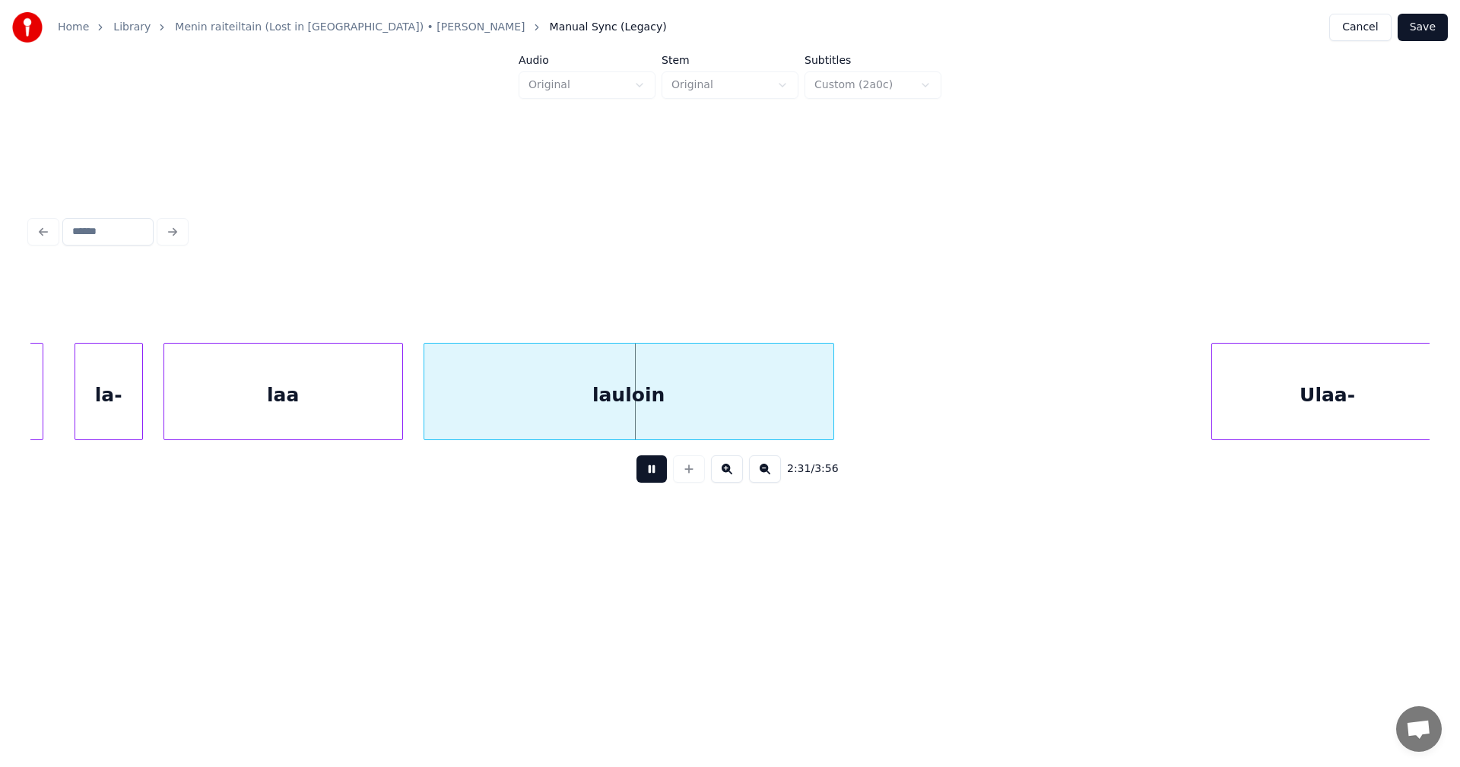
click at [658, 477] on button at bounding box center [651, 468] width 30 height 27
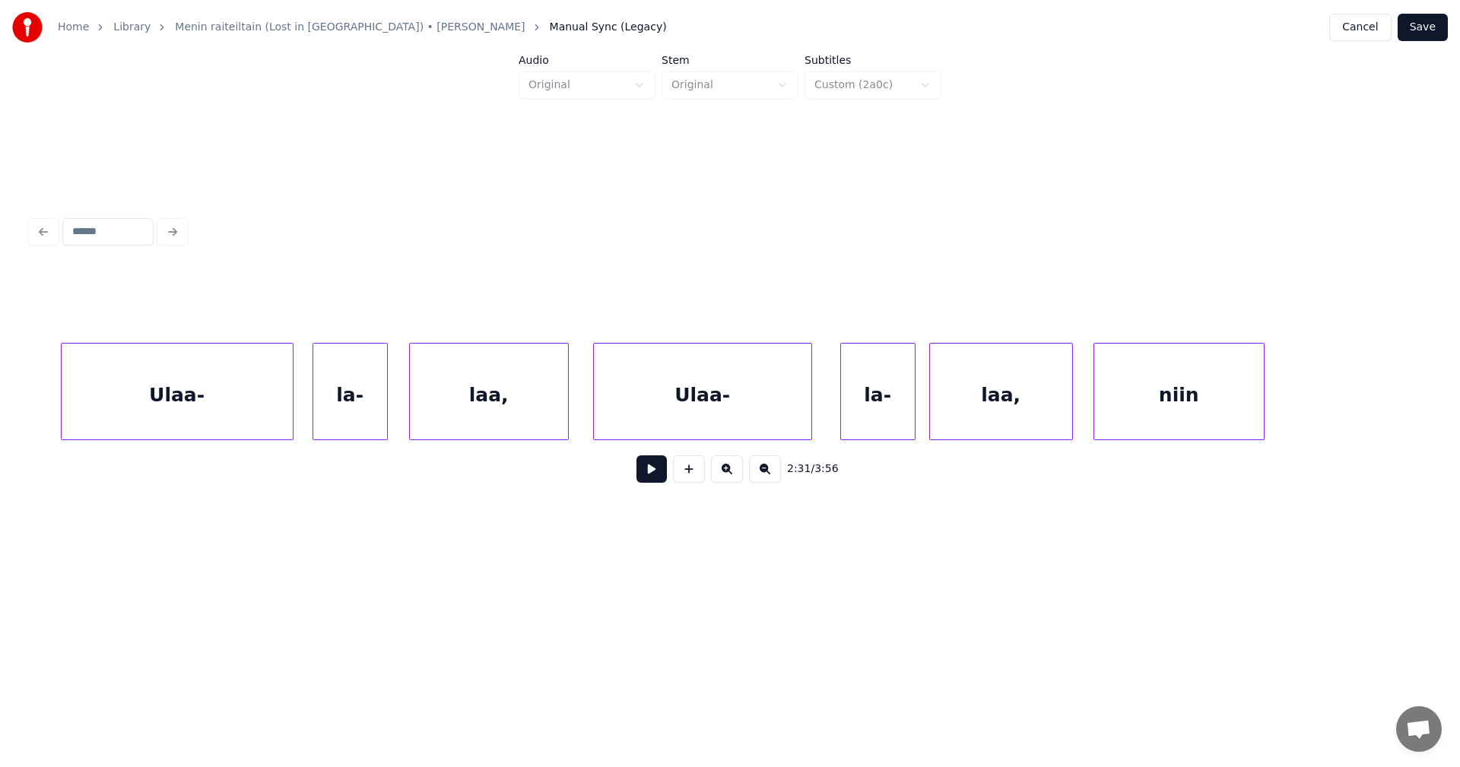
scroll to position [0, 52884]
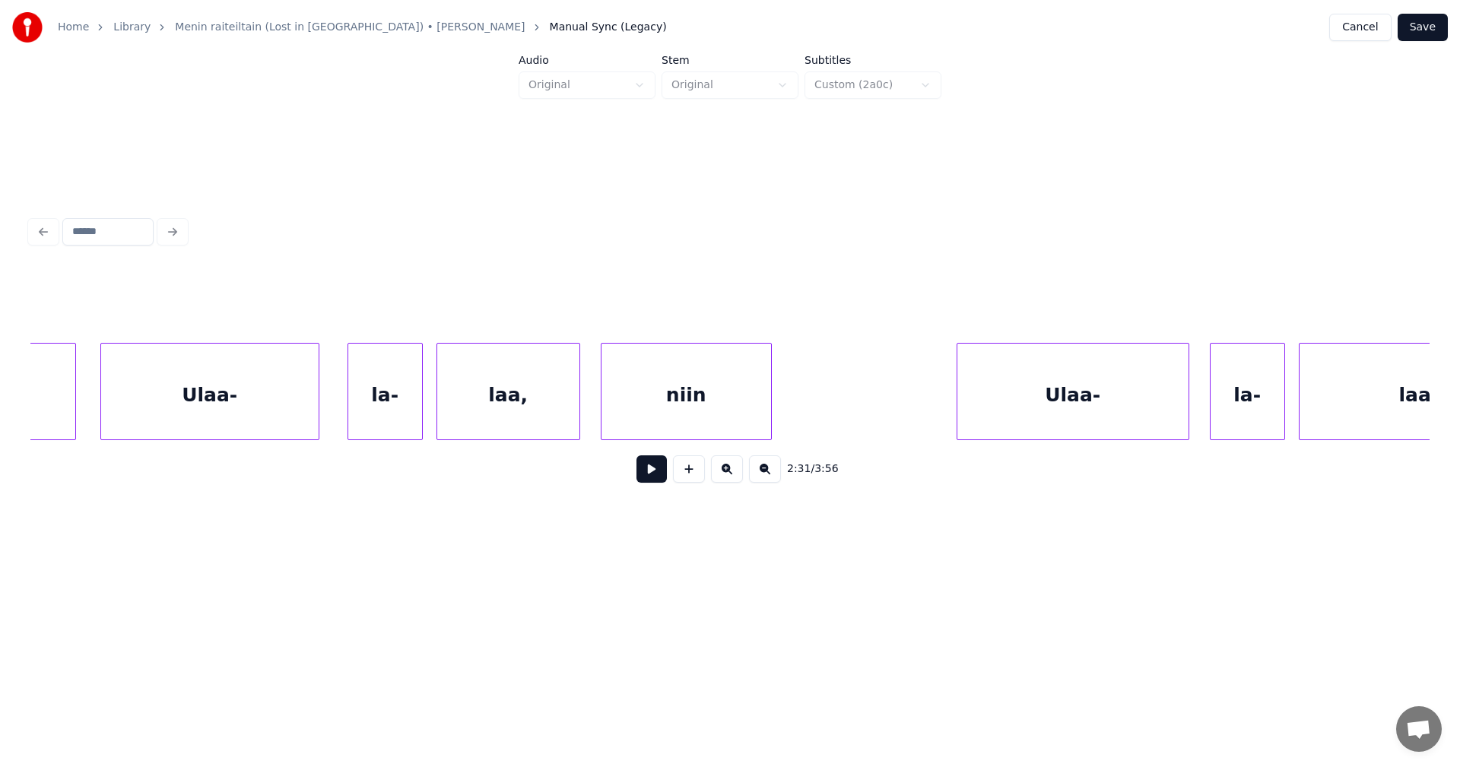
click at [523, 405] on div "laa," at bounding box center [508, 395] width 142 height 103
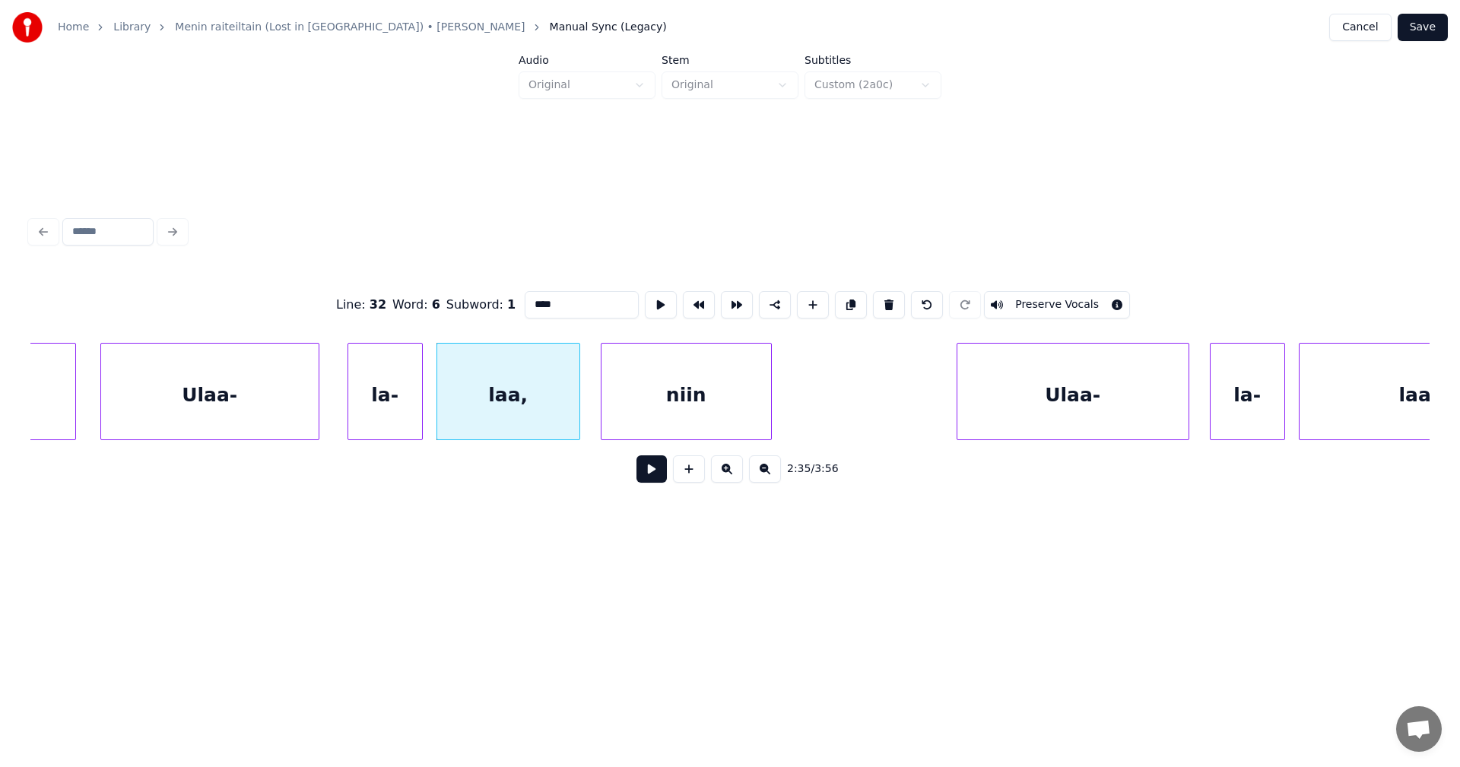
click at [557, 302] on input "****" at bounding box center [582, 304] width 114 height 27
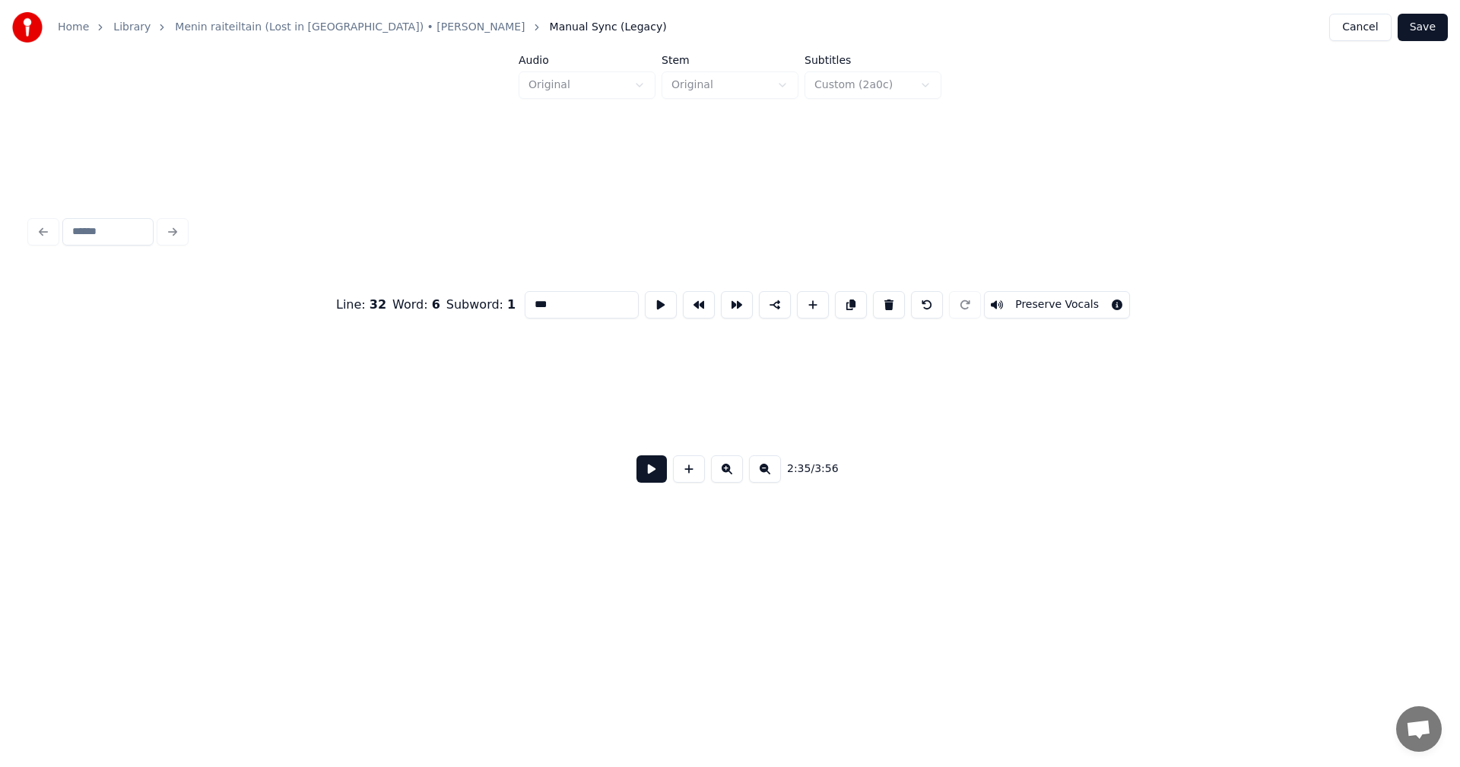
scroll to position [0, 56195]
type input "***"
click at [1428, 25] on button "Save" at bounding box center [1423, 27] width 50 height 27
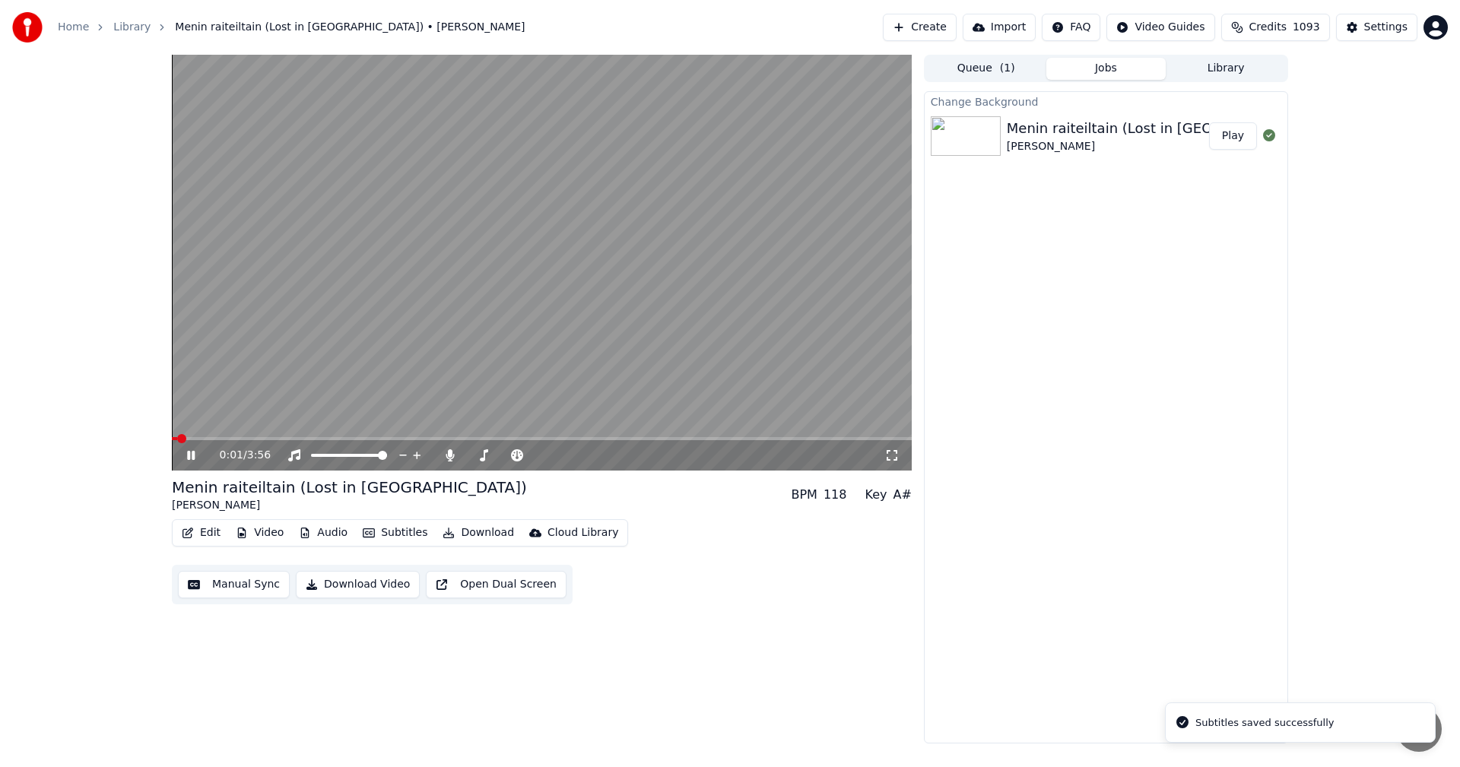
click at [194, 455] on icon at bounding box center [202, 455] width 36 height 12
click at [188, 456] on icon at bounding box center [190, 455] width 9 height 11
click at [629, 438] on span at bounding box center [400, 438] width 457 height 3
click at [711, 435] on video at bounding box center [542, 263] width 740 height 416
click at [715, 440] on span at bounding box center [542, 438] width 740 height 3
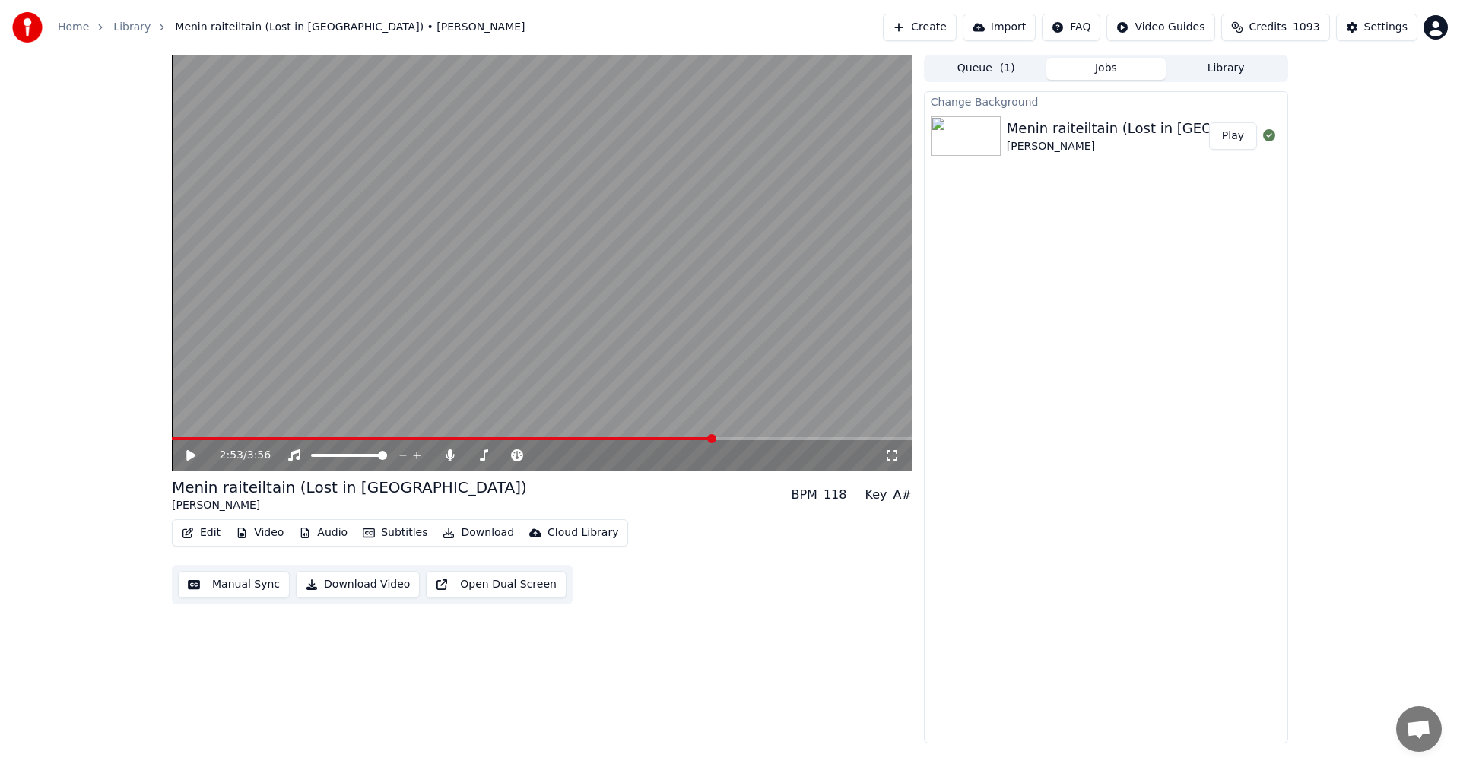
click at [195, 450] on icon at bounding box center [202, 455] width 36 height 12
click at [731, 437] on span at bounding box center [542, 438] width 740 height 3
drag, startPoint x: 195, startPoint y: 455, endPoint x: 185, endPoint y: 528, distance: 73.8
click at [195, 456] on icon at bounding box center [202, 455] width 36 height 12
click at [213, 534] on button "Edit" at bounding box center [201, 532] width 51 height 21
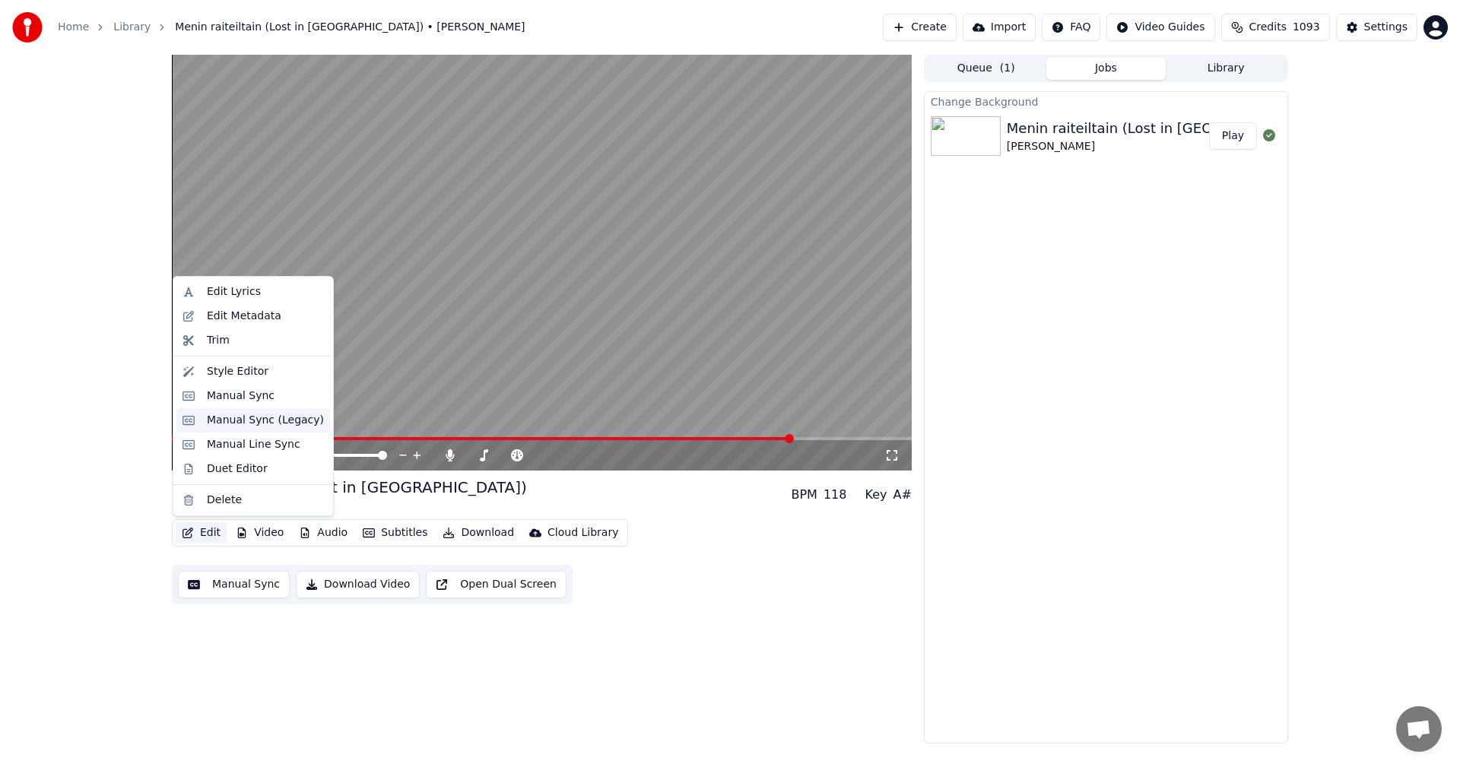
click at [284, 424] on div "Manual Sync (Legacy)" at bounding box center [265, 420] width 117 height 15
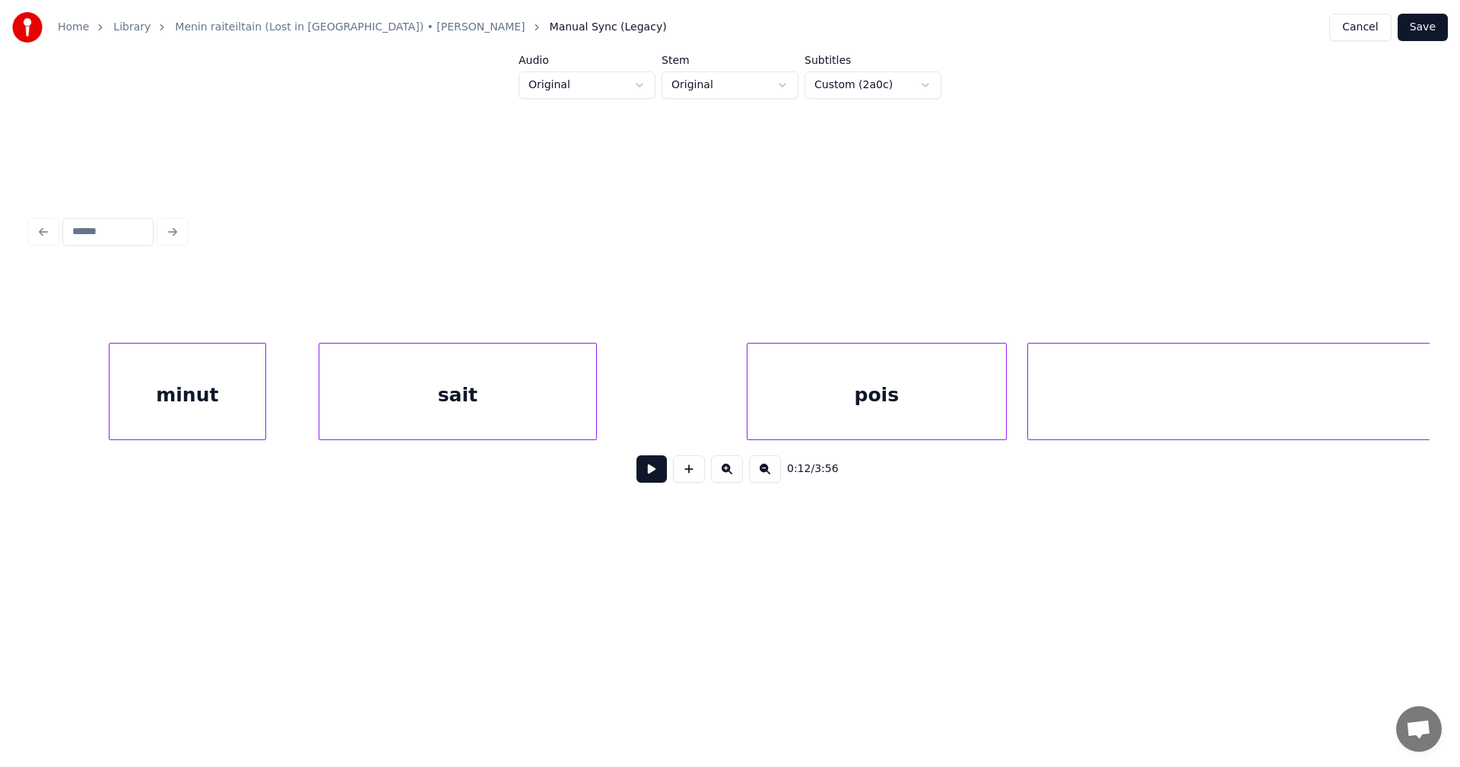
scroll to position [0, 65008]
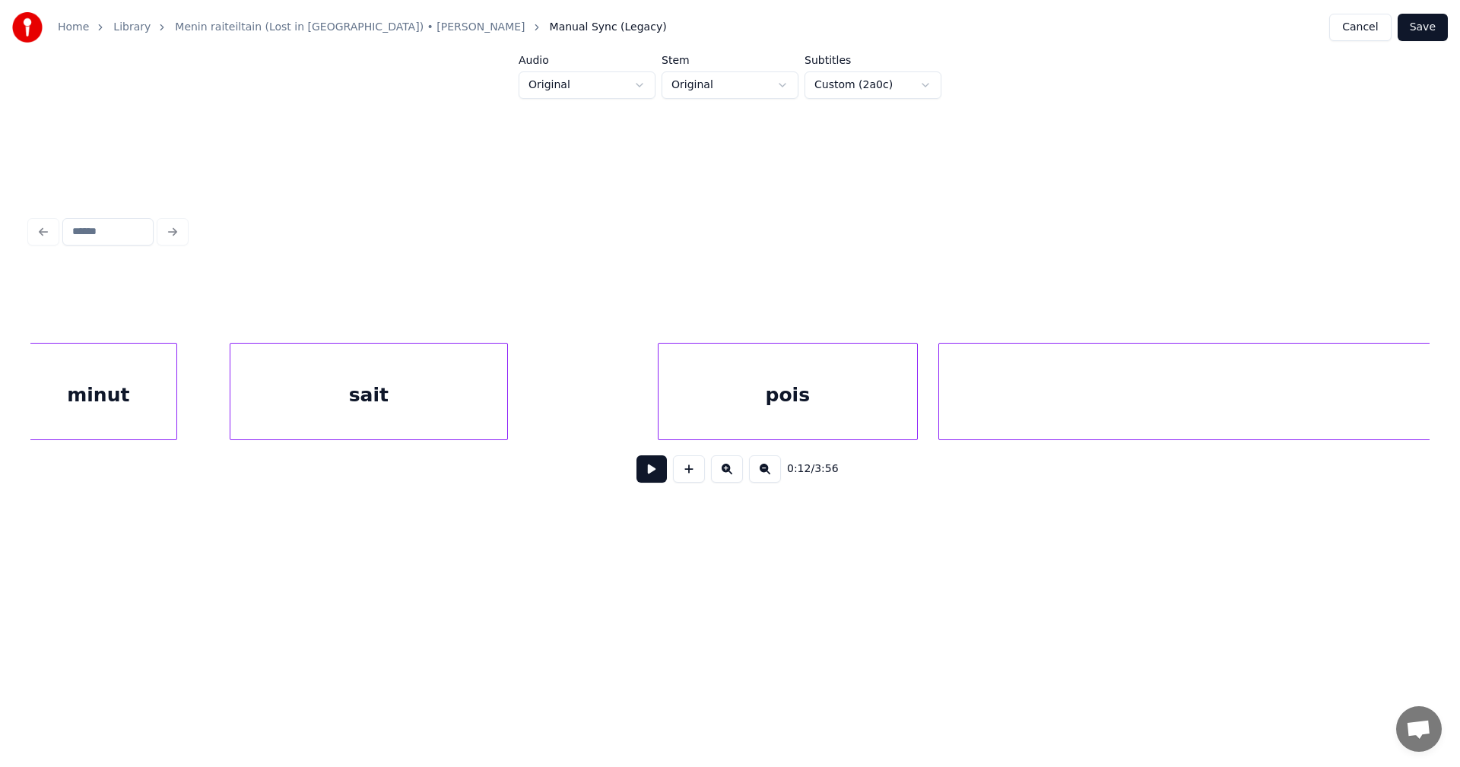
click at [380, 423] on div "sait" at bounding box center [368, 395] width 277 height 103
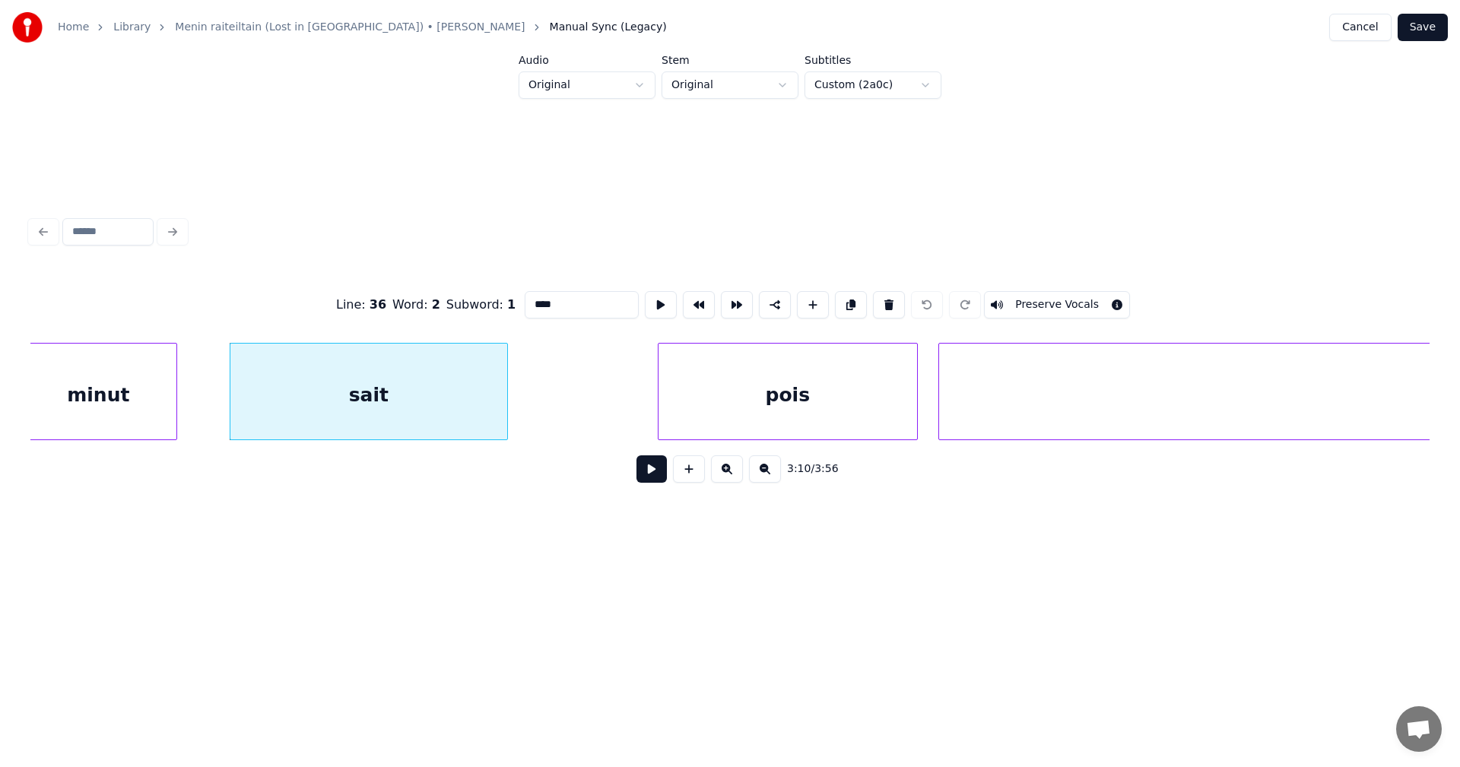
click at [561, 302] on input "****" at bounding box center [582, 304] width 114 height 27
click at [381, 413] on div "sait," at bounding box center [368, 395] width 277 height 103
type input "*****"
click at [653, 479] on button at bounding box center [651, 468] width 30 height 27
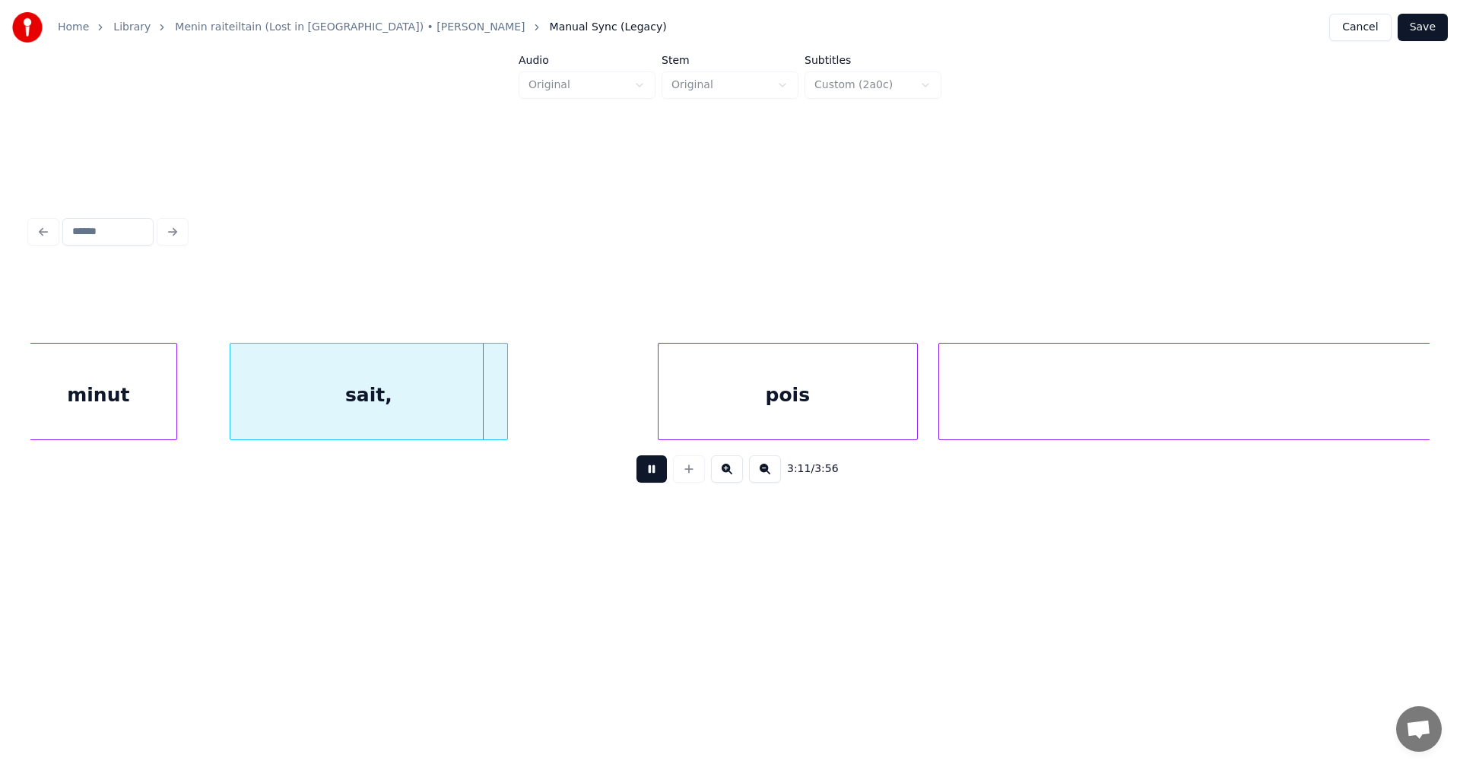
click at [653, 478] on button at bounding box center [651, 468] width 30 height 27
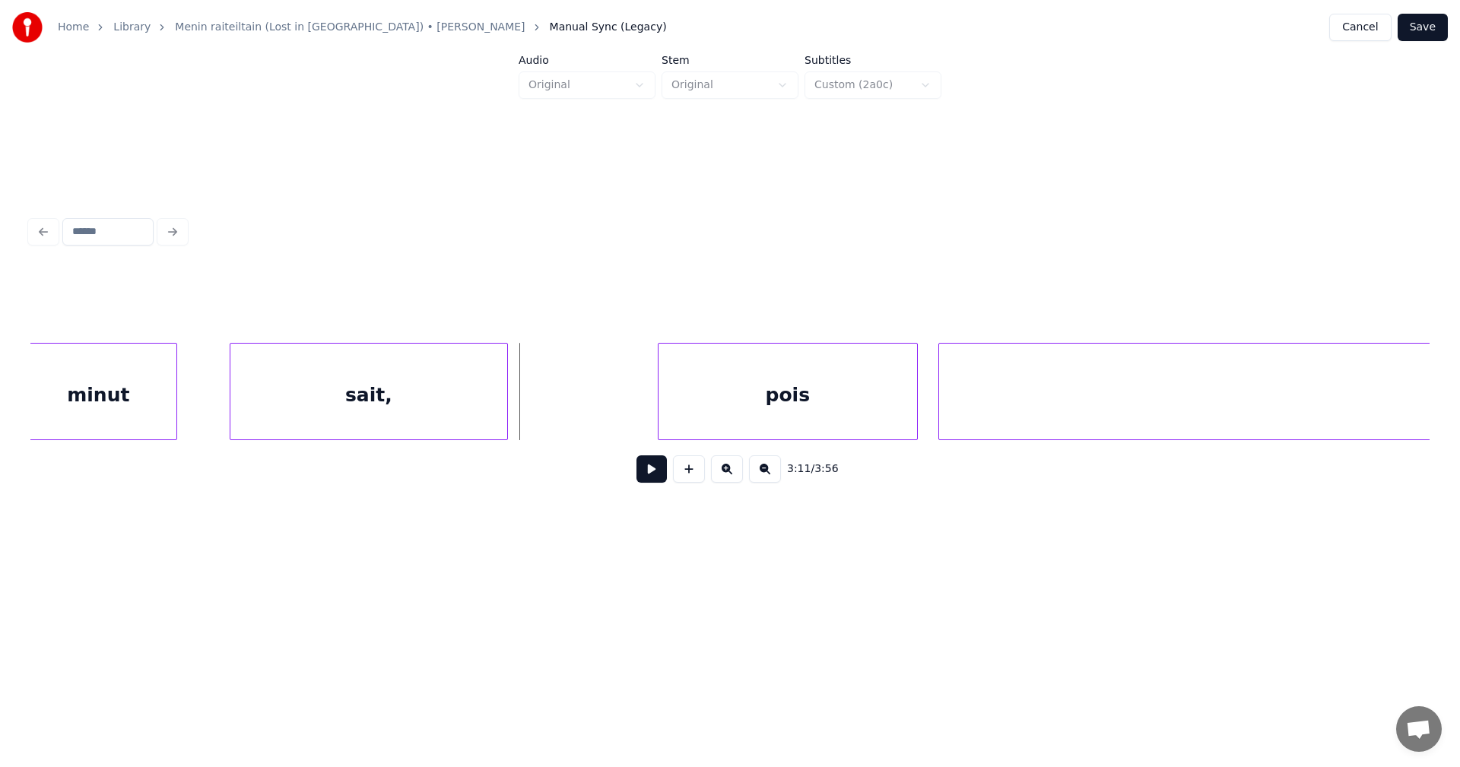
click at [655, 478] on button at bounding box center [651, 468] width 30 height 27
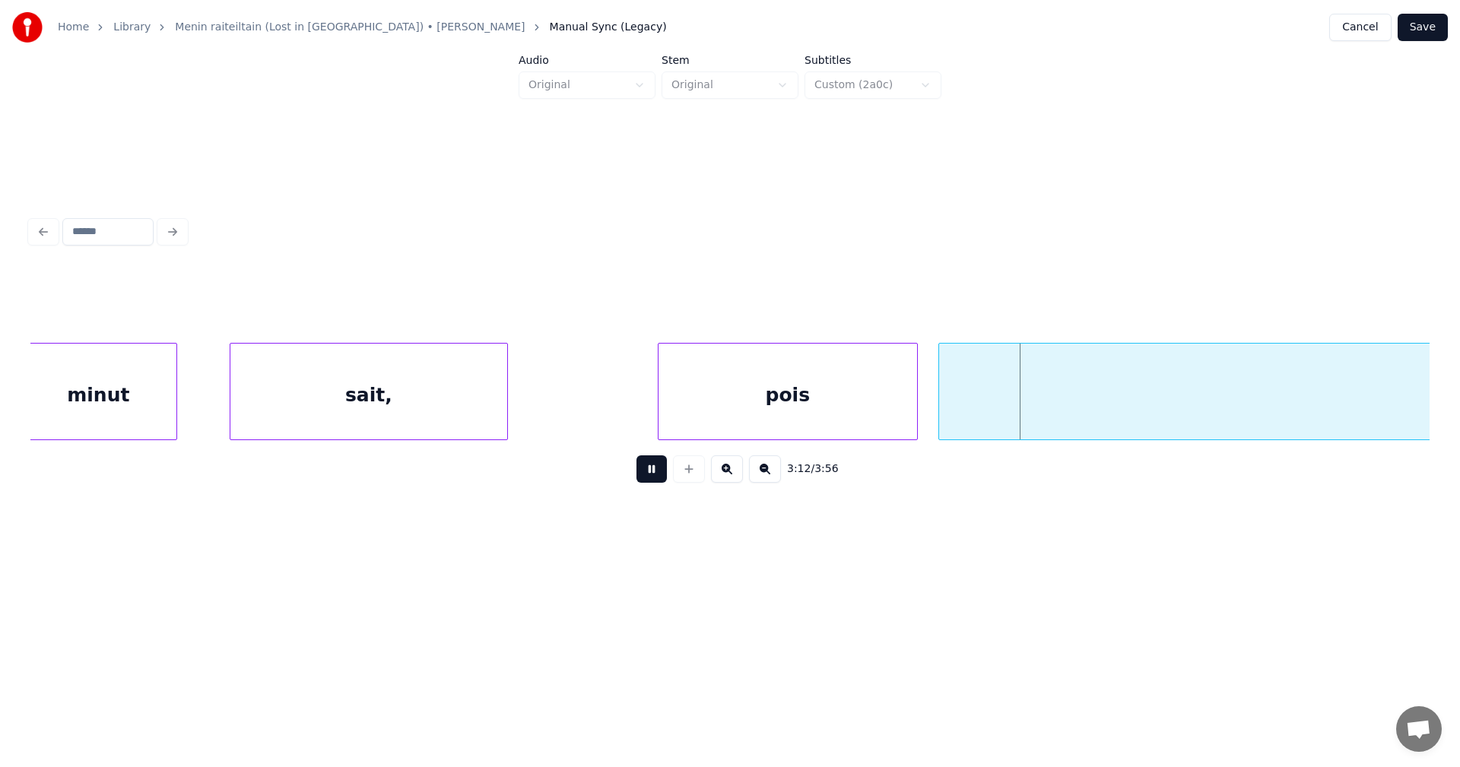
click at [665, 473] on button at bounding box center [651, 468] width 30 height 27
click at [768, 408] on div "pois" at bounding box center [787, 395] width 259 height 103
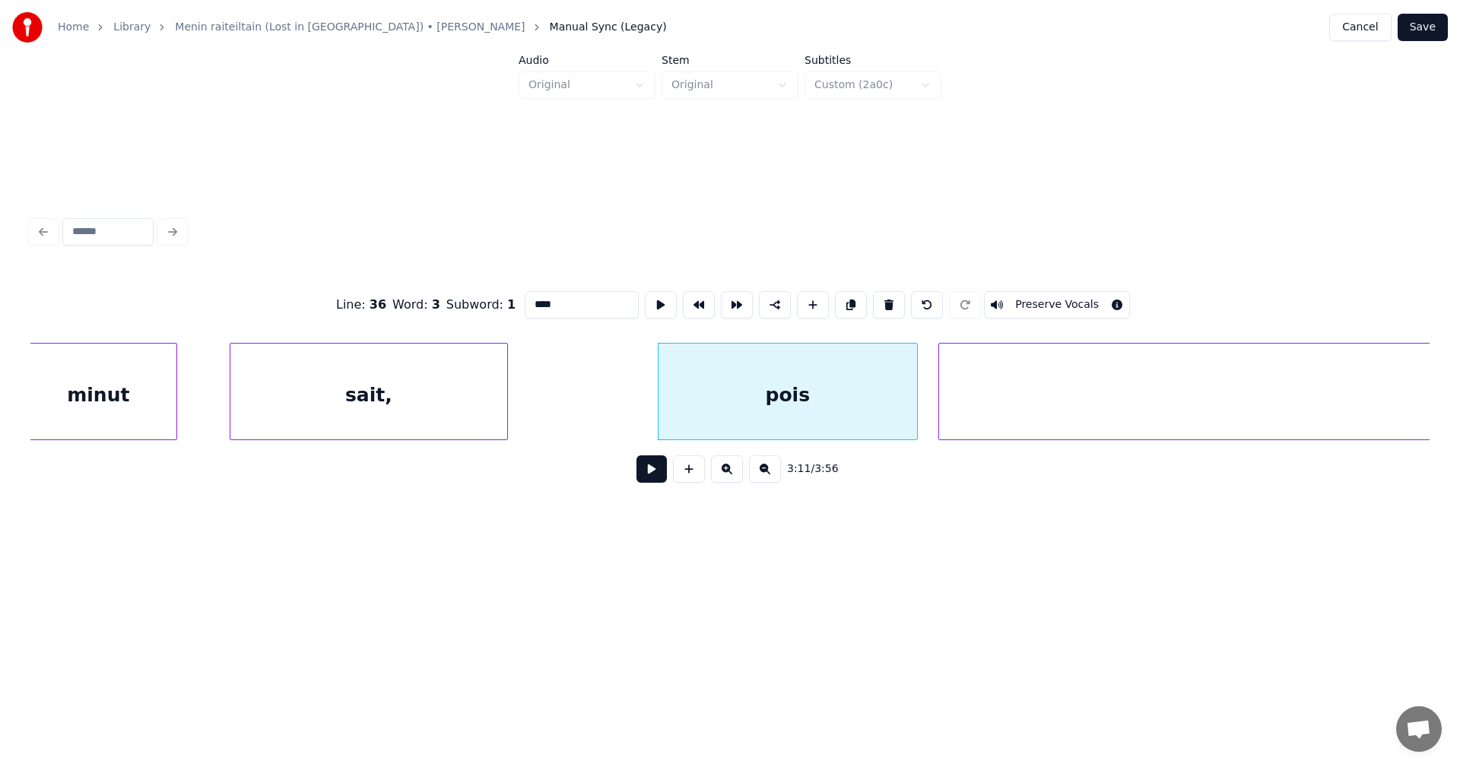
click at [653, 480] on button at bounding box center [651, 468] width 30 height 27
drag, startPoint x: 653, startPoint y: 480, endPoint x: 666, endPoint y: 475, distance: 13.7
click at [654, 480] on button at bounding box center [651, 468] width 30 height 27
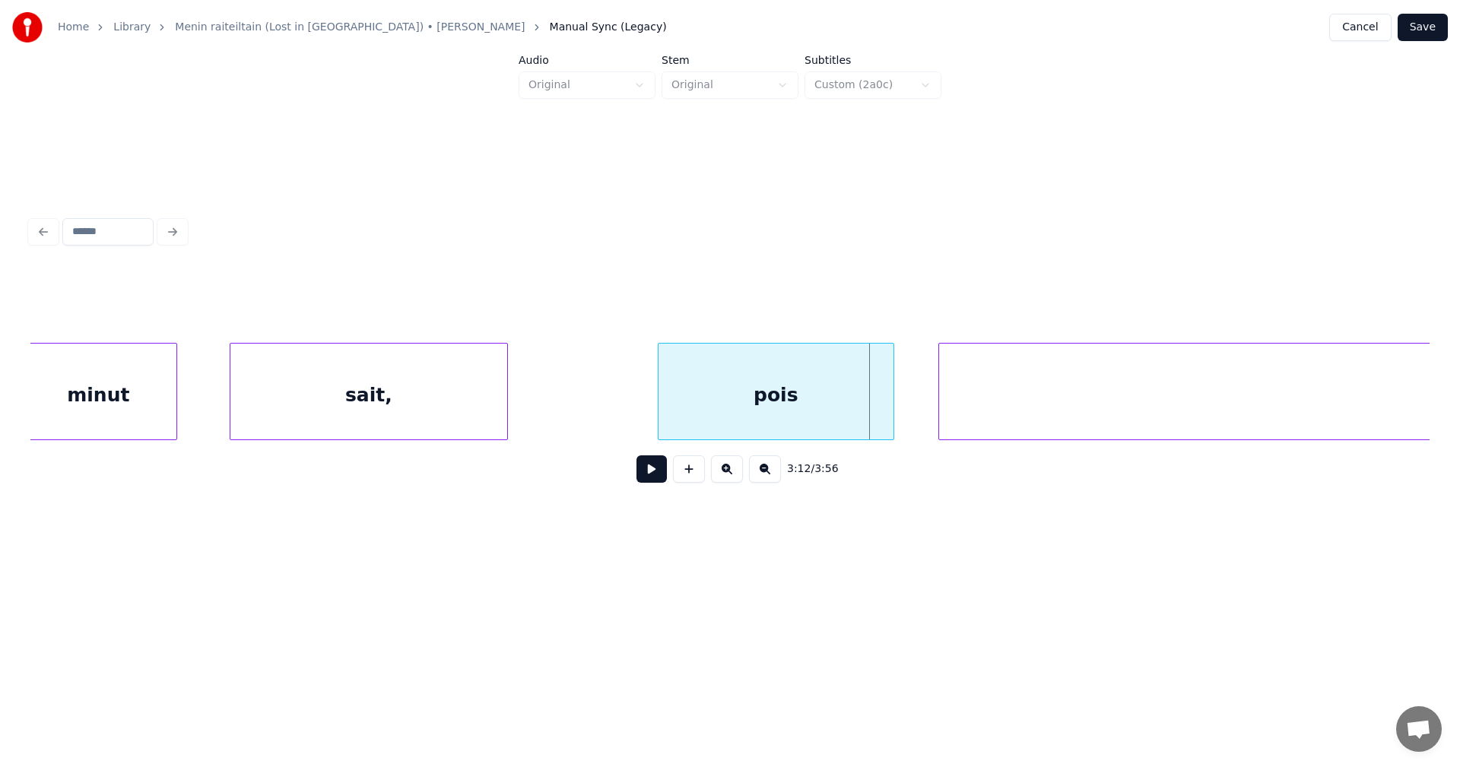
click at [890, 416] on div at bounding box center [891, 392] width 5 height 96
click at [928, 398] on div at bounding box center [930, 392] width 5 height 96
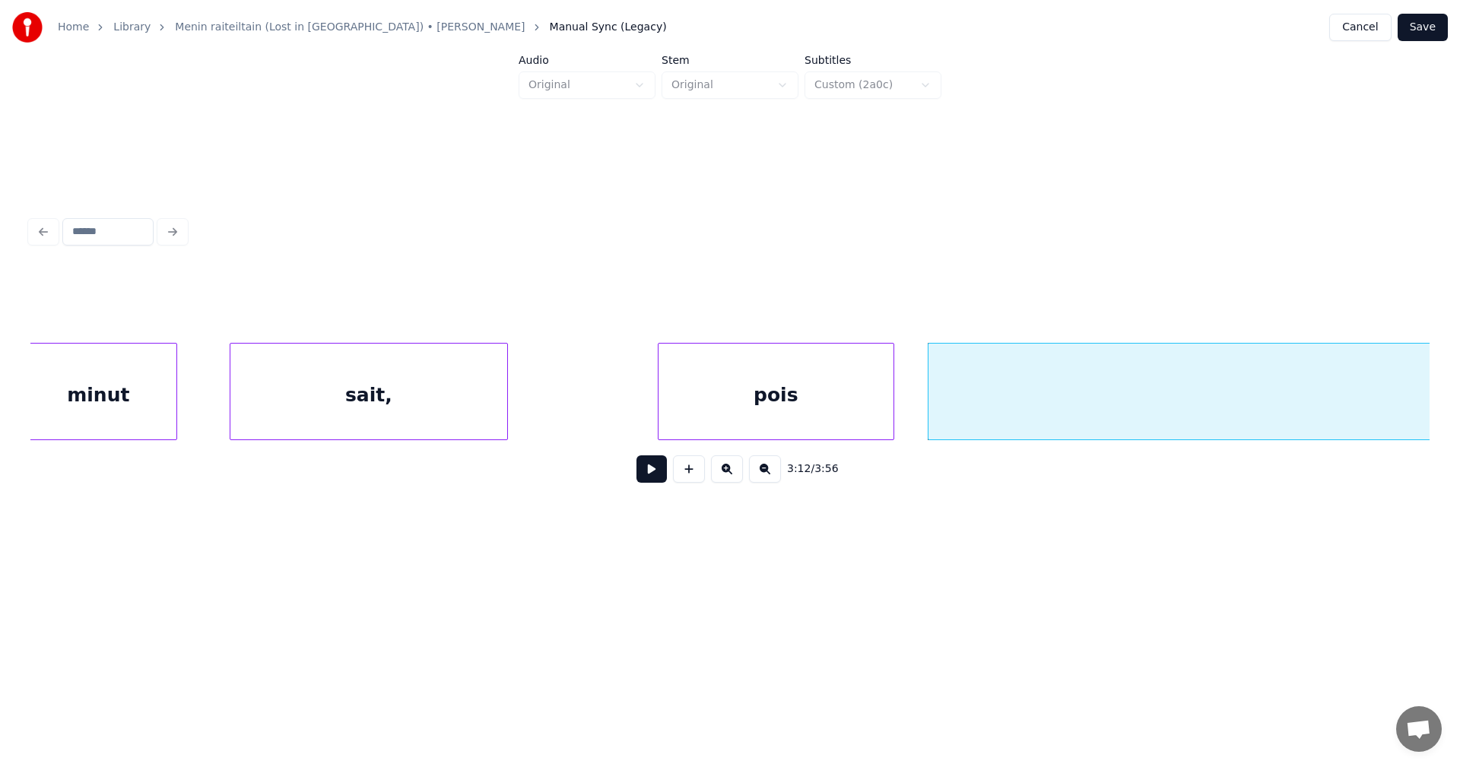
click at [865, 417] on div "pois" at bounding box center [775, 395] width 235 height 103
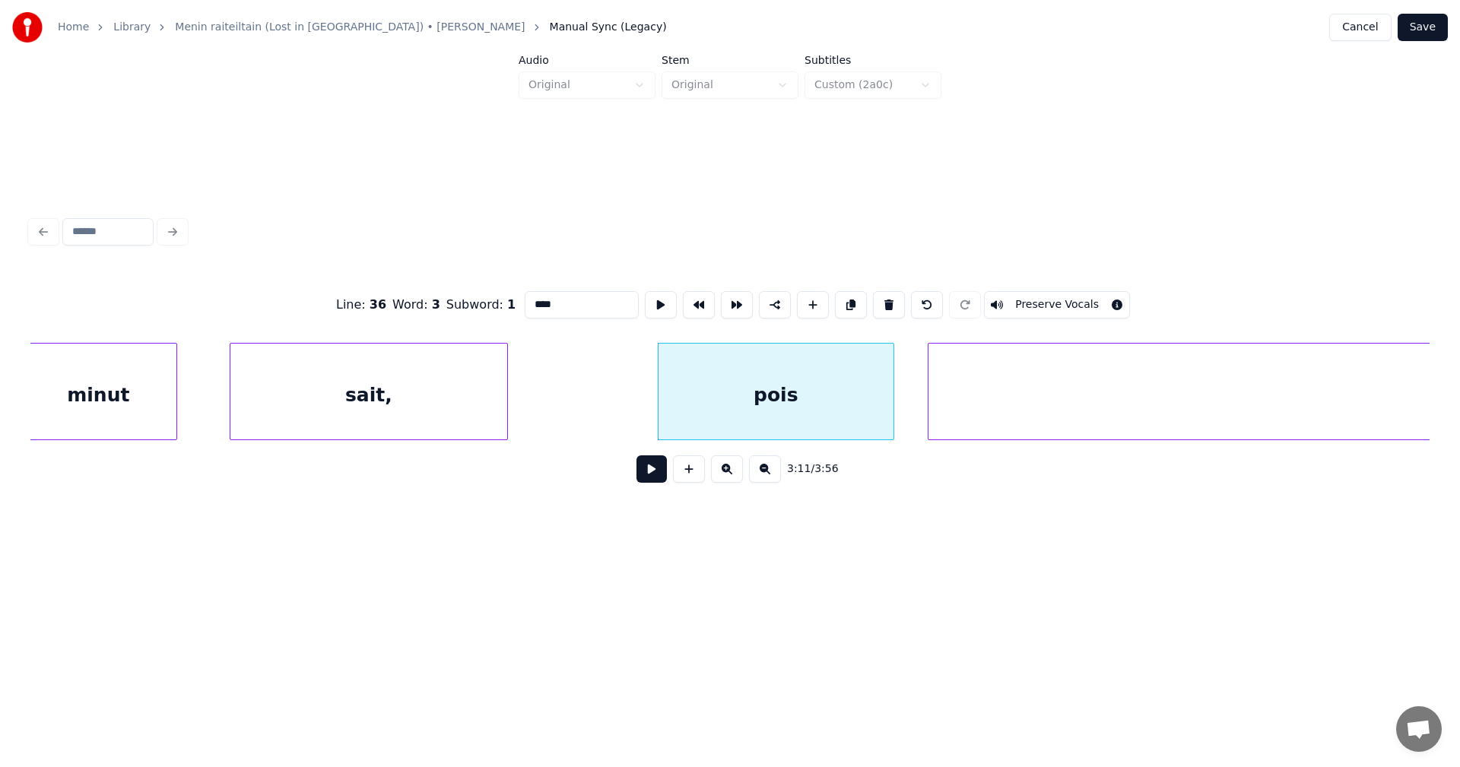
click at [657, 483] on button at bounding box center [651, 468] width 30 height 27
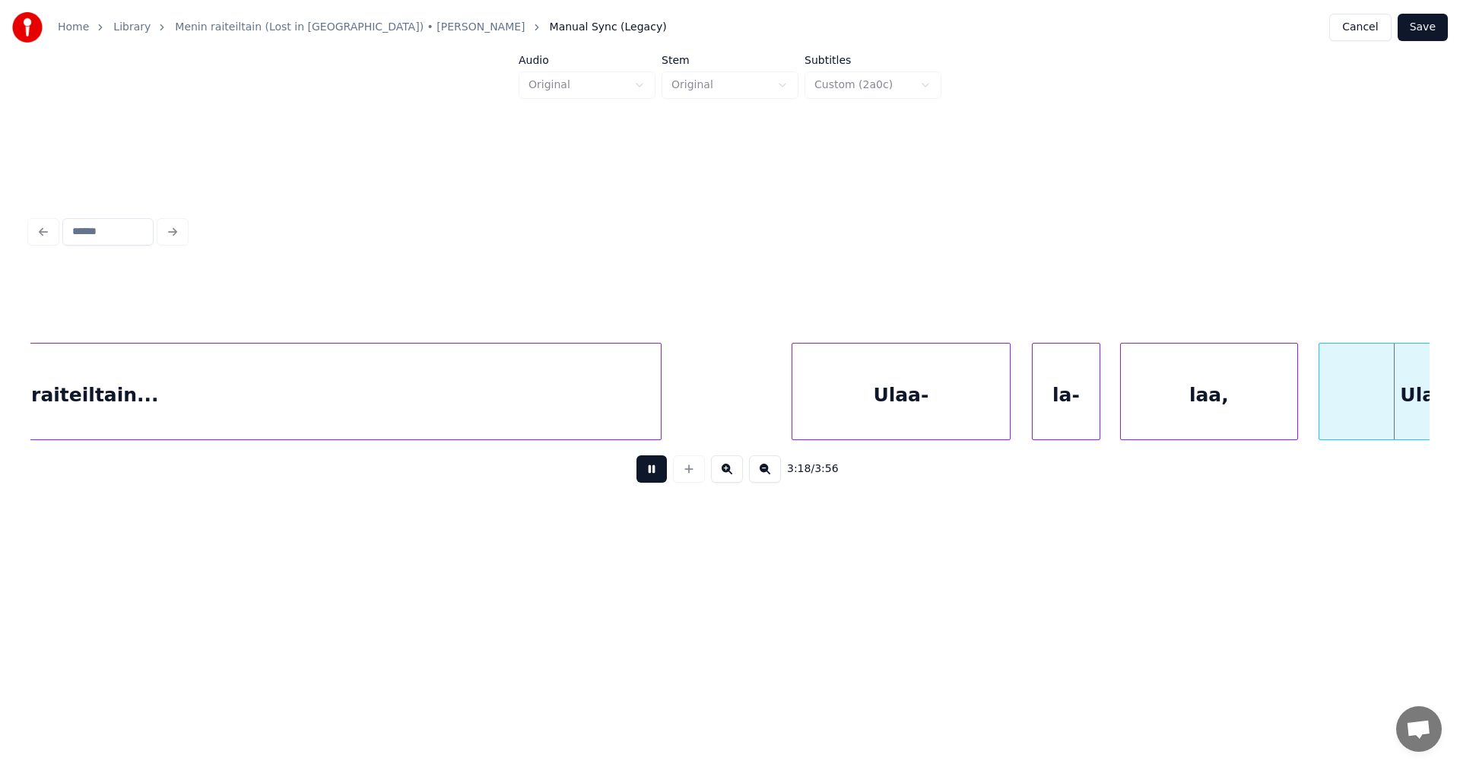
scroll to position [0, 67810]
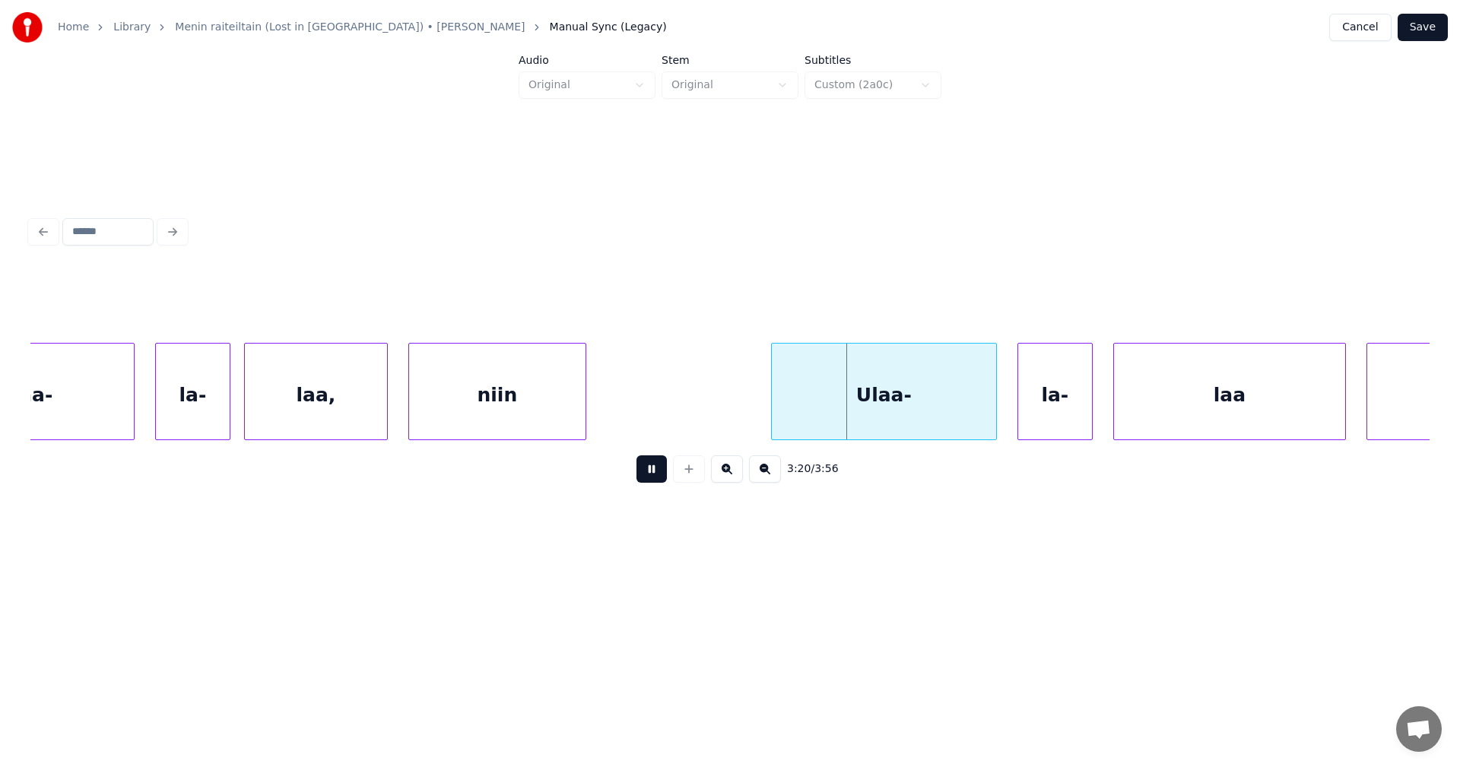
drag, startPoint x: 660, startPoint y: 478, endPoint x: 773, endPoint y: 437, distance: 120.2
click at [660, 477] on button at bounding box center [651, 468] width 30 height 27
click at [886, 394] on div "Ulaa-" at bounding box center [873, 395] width 224 height 103
click at [656, 478] on button at bounding box center [651, 468] width 30 height 27
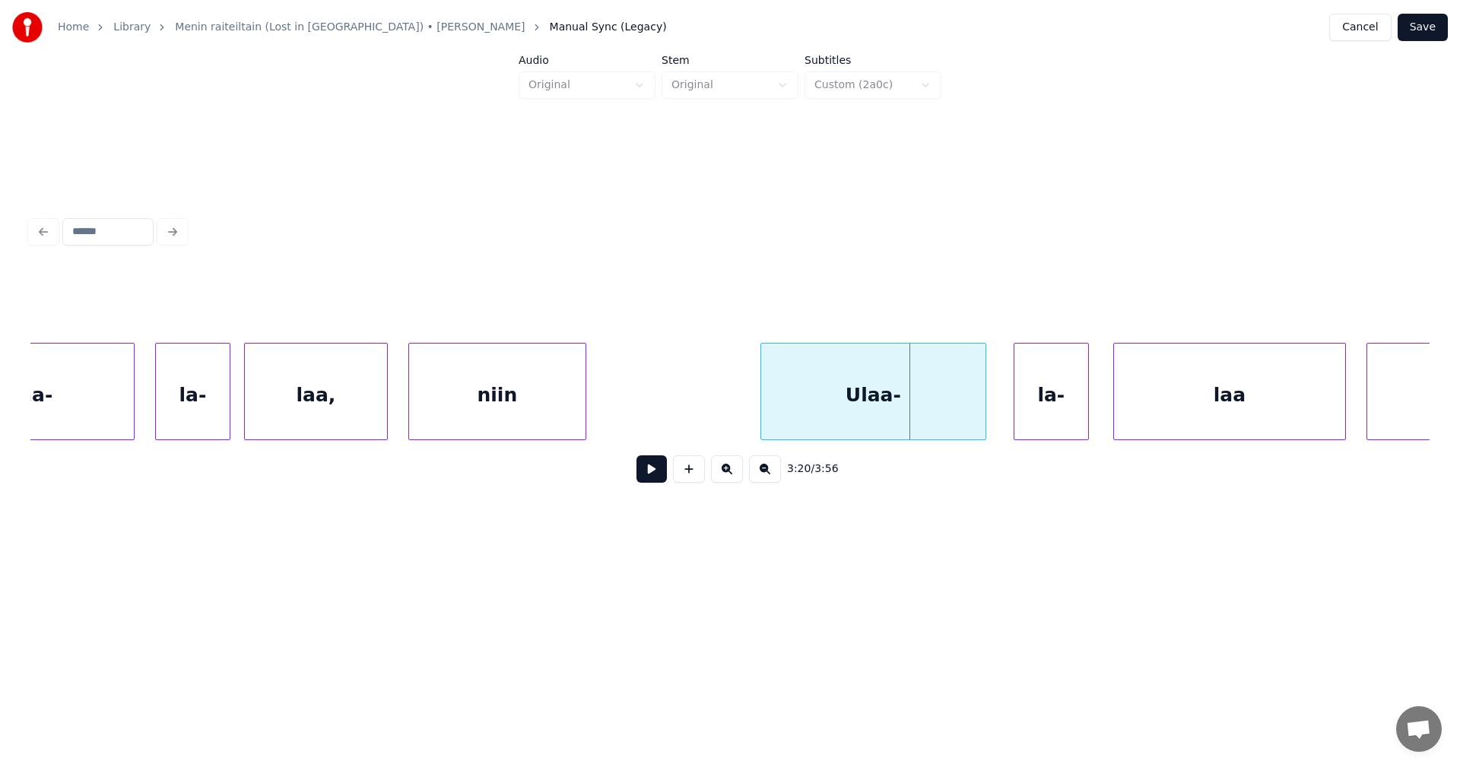
click at [1041, 402] on div "la-" at bounding box center [1051, 395] width 74 height 103
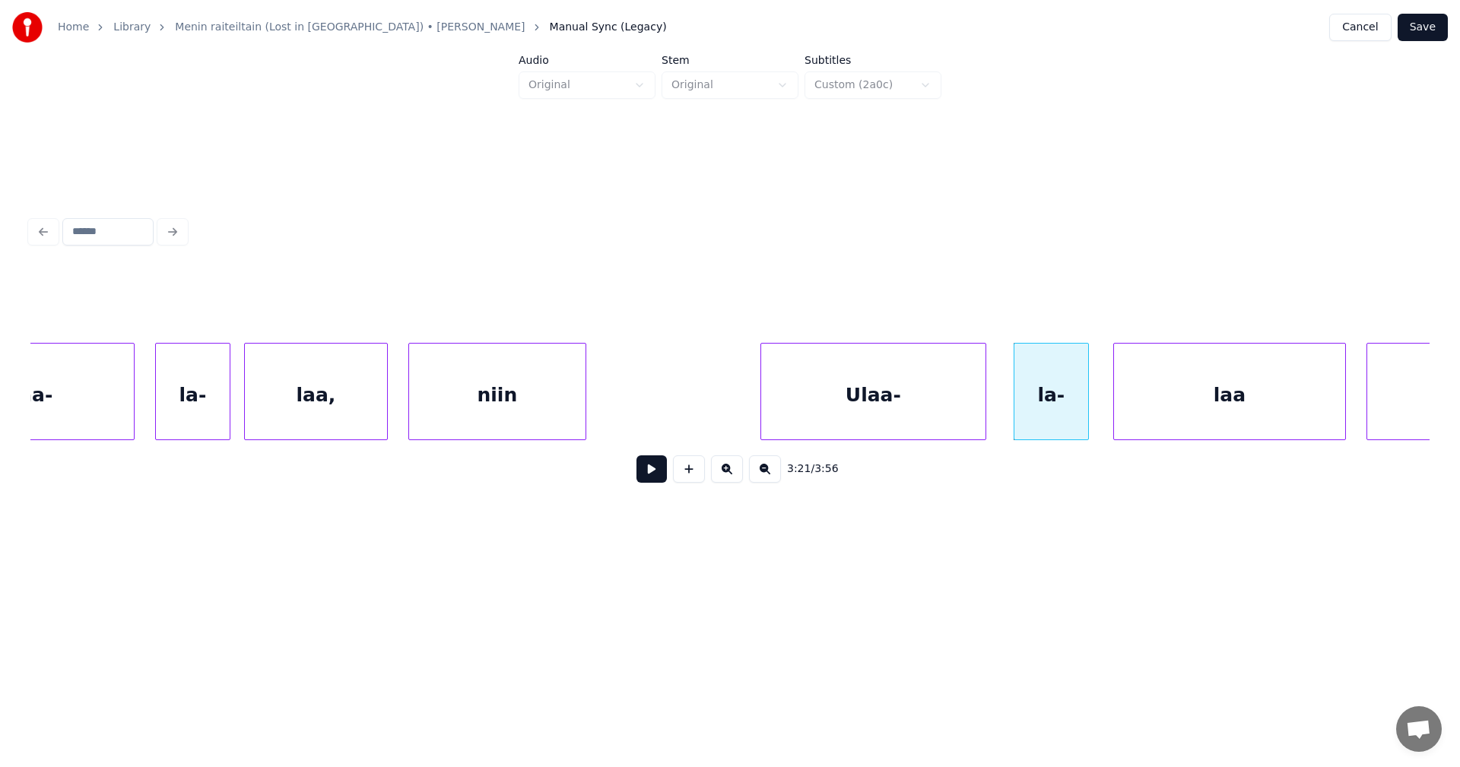
click at [654, 481] on button at bounding box center [651, 468] width 30 height 27
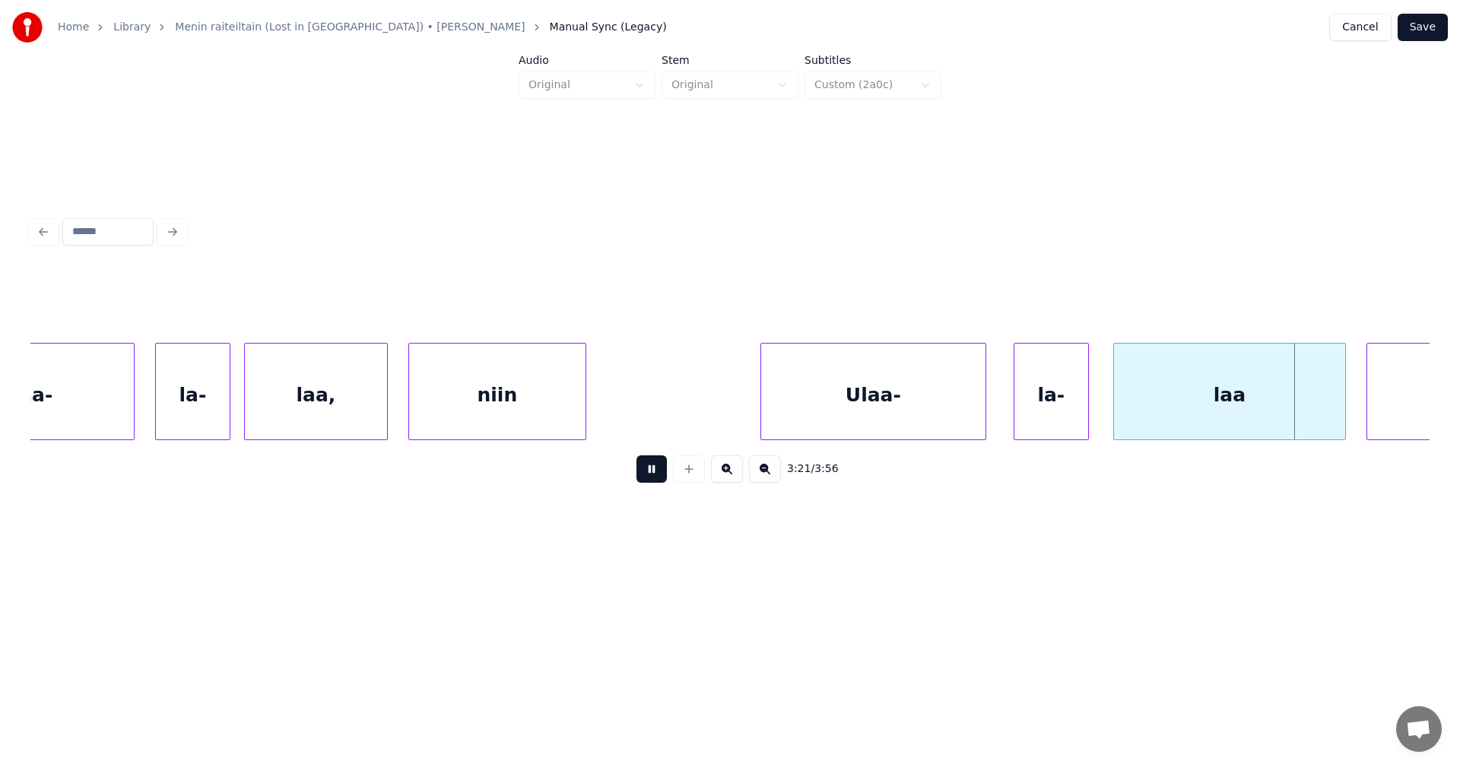
drag, startPoint x: 654, startPoint y: 481, endPoint x: 662, endPoint y: 481, distance: 8.4
click at [657, 481] on button at bounding box center [651, 468] width 30 height 27
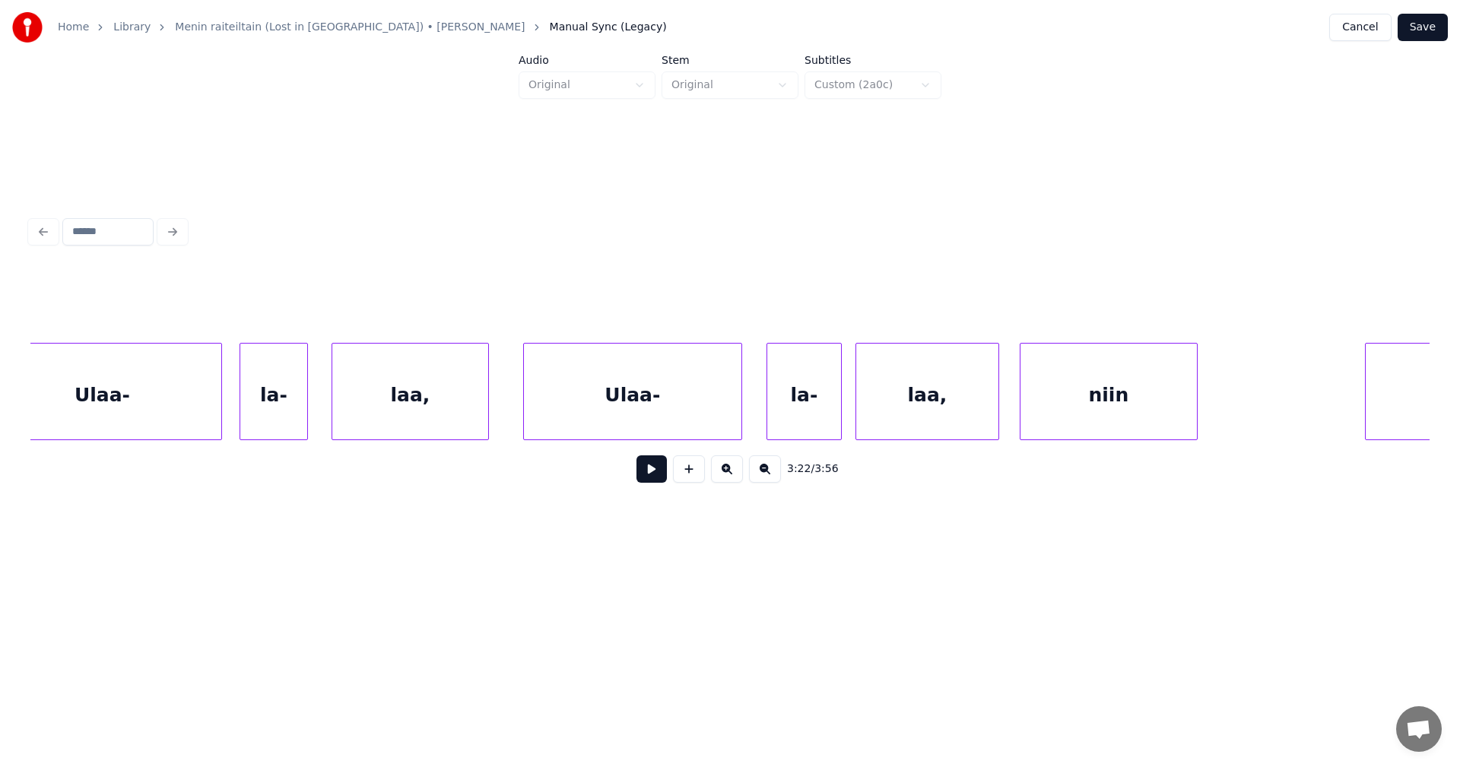
scroll to position [0, 69969]
click at [237, 395] on div "la-" at bounding box center [260, 395] width 67 height 103
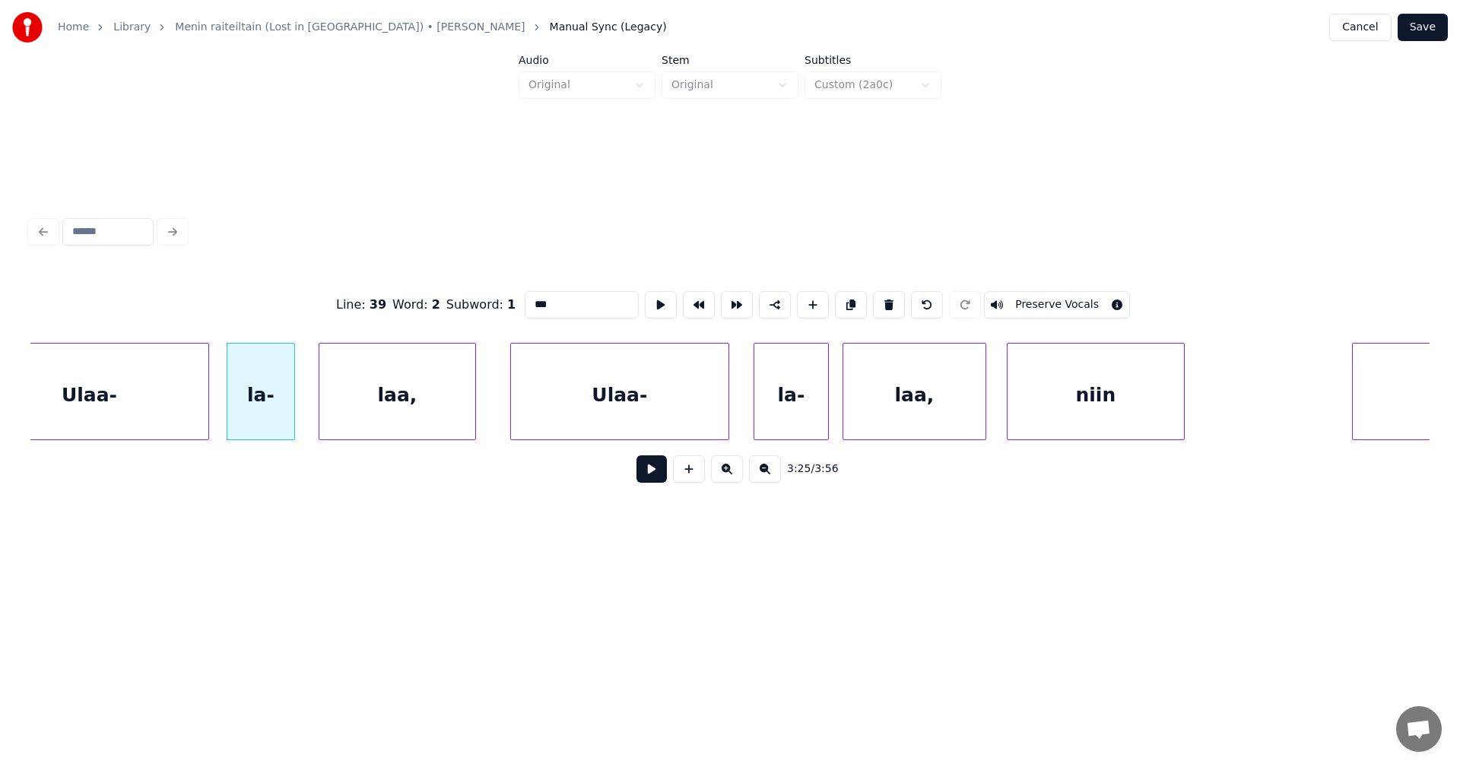
click at [656, 475] on button at bounding box center [651, 468] width 30 height 27
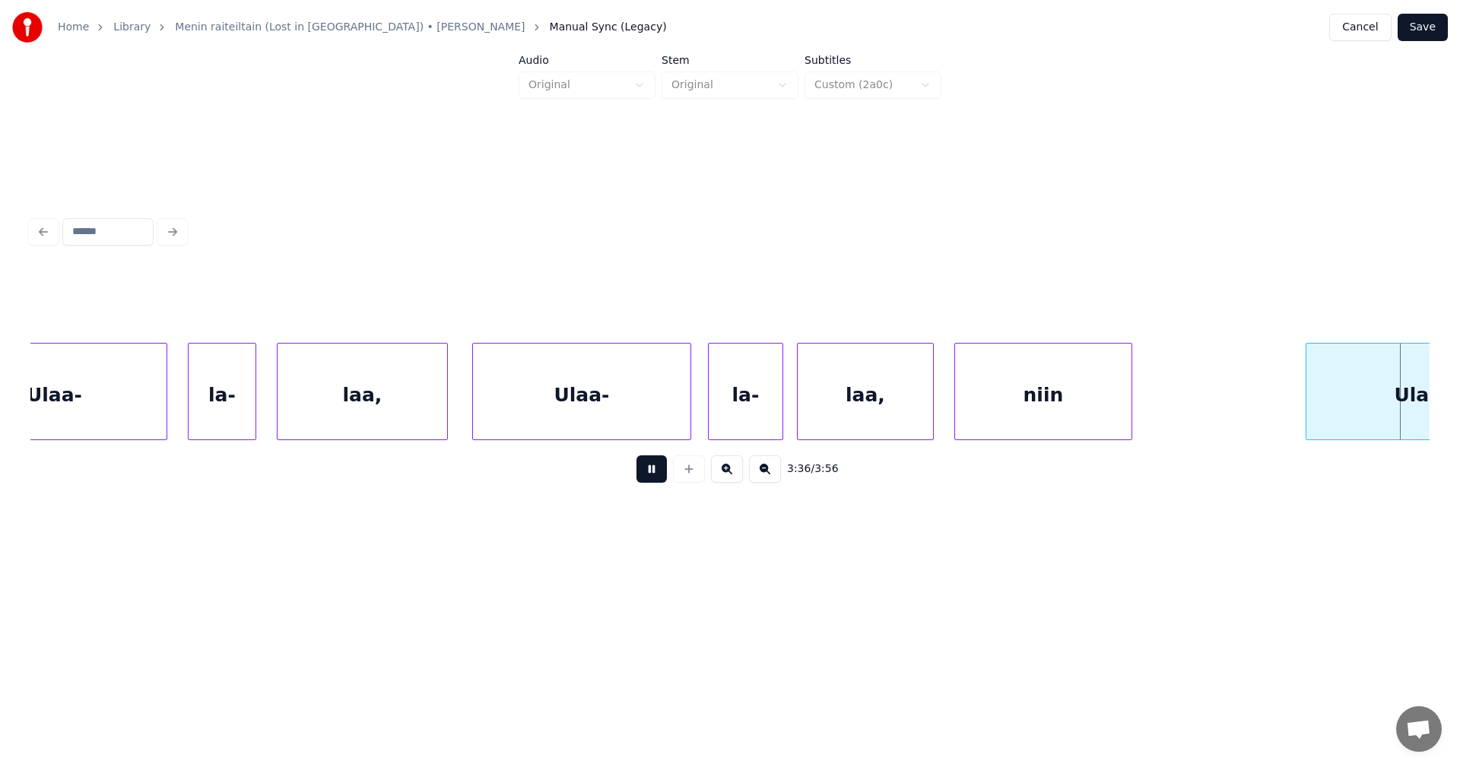
scroll to position [0, 74176]
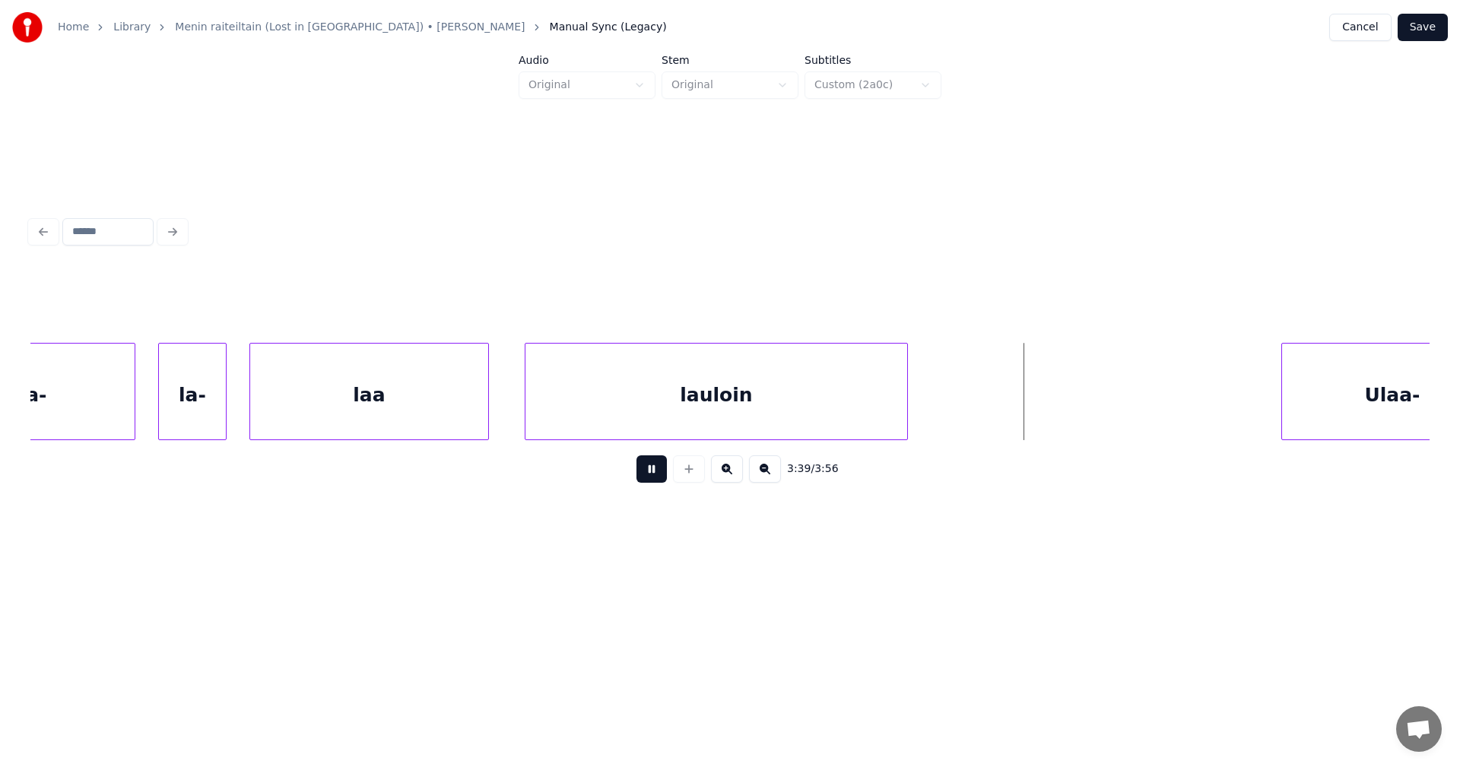
drag, startPoint x: 656, startPoint y: 474, endPoint x: 565, endPoint y: 402, distance: 116.4
click at [655, 473] on button at bounding box center [651, 468] width 30 height 27
click at [391, 422] on div "laa" at bounding box center [369, 395] width 238 height 103
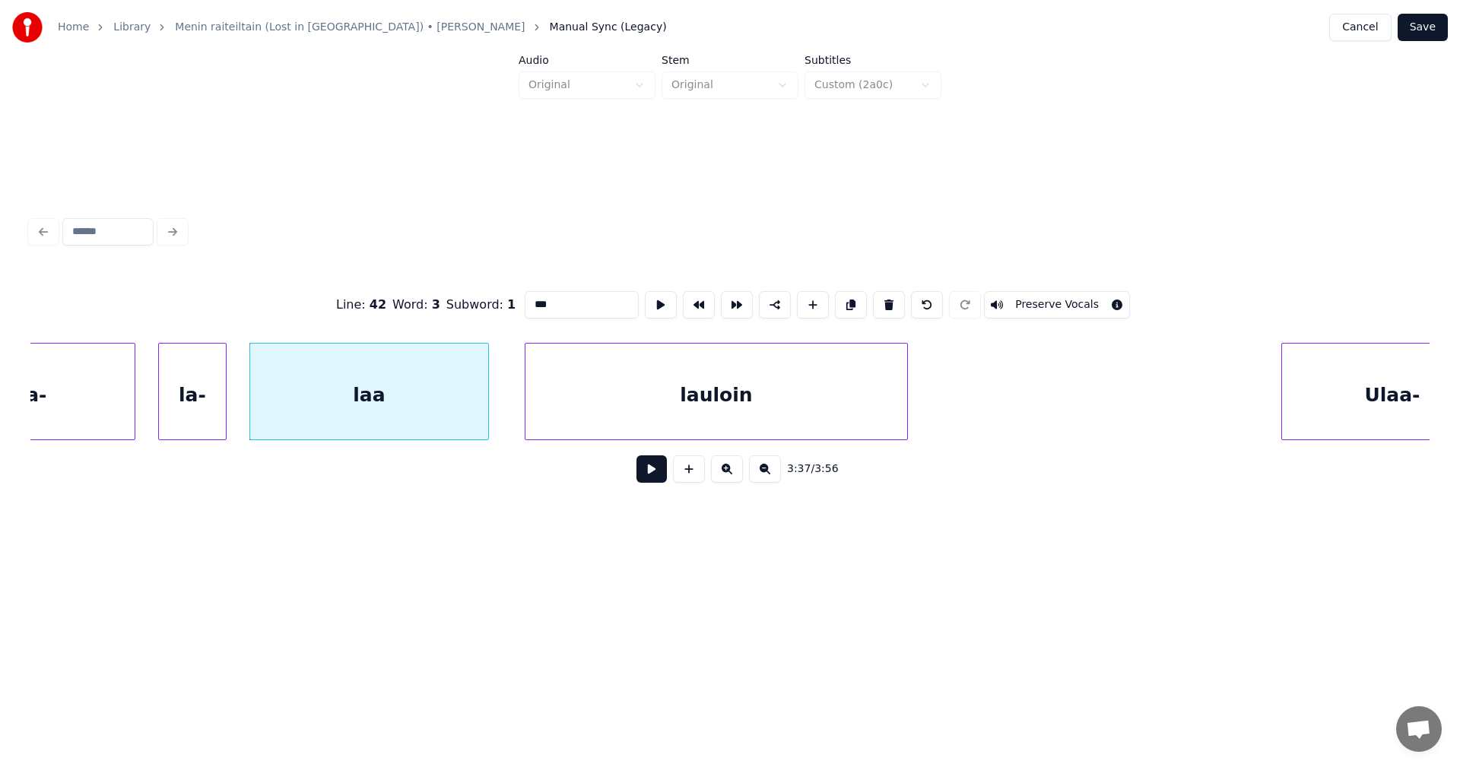
click at [643, 483] on button at bounding box center [651, 468] width 30 height 27
click at [649, 482] on button at bounding box center [651, 468] width 30 height 27
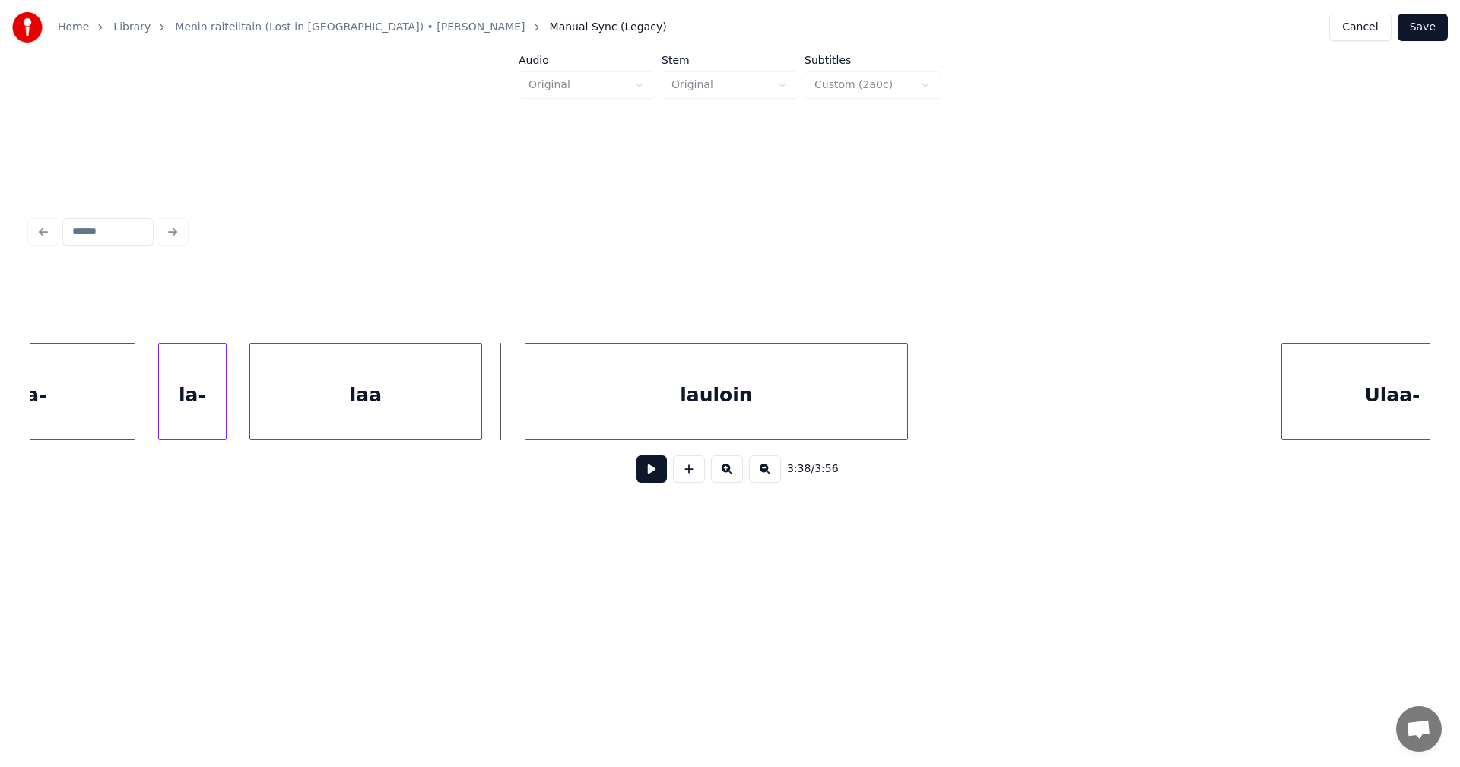
click at [480, 415] on div at bounding box center [479, 392] width 5 height 96
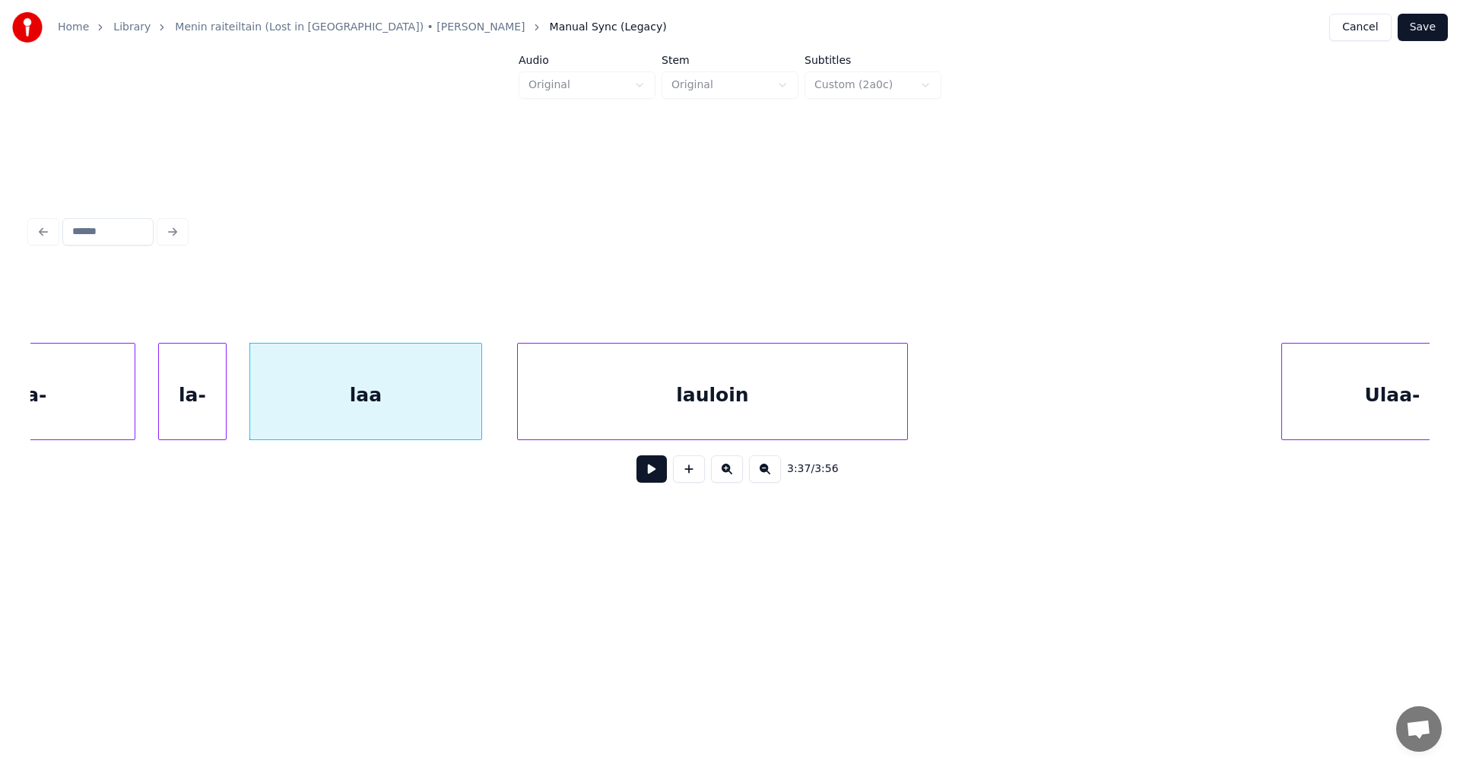
click at [522, 411] on div at bounding box center [520, 392] width 5 height 96
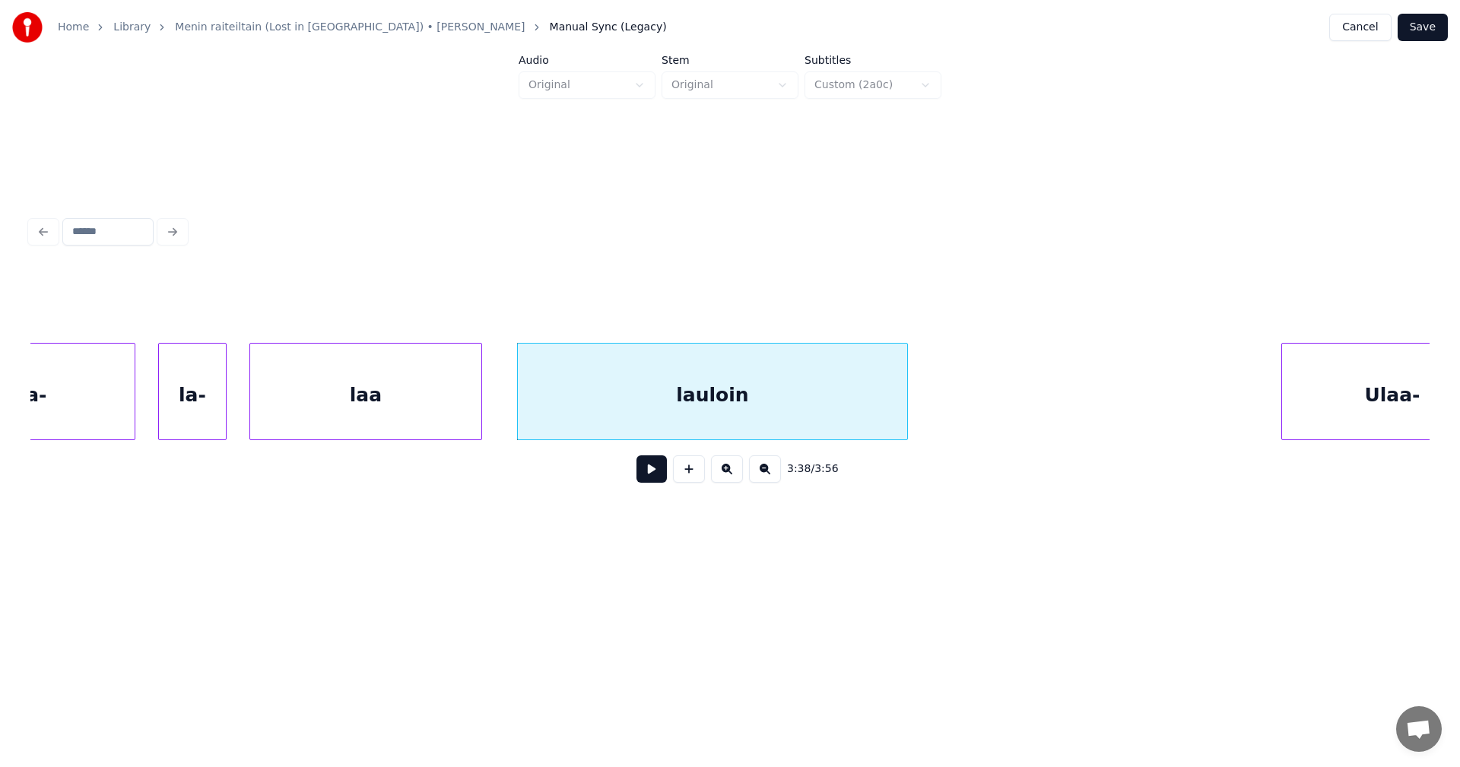
click at [655, 480] on button at bounding box center [651, 468] width 30 height 27
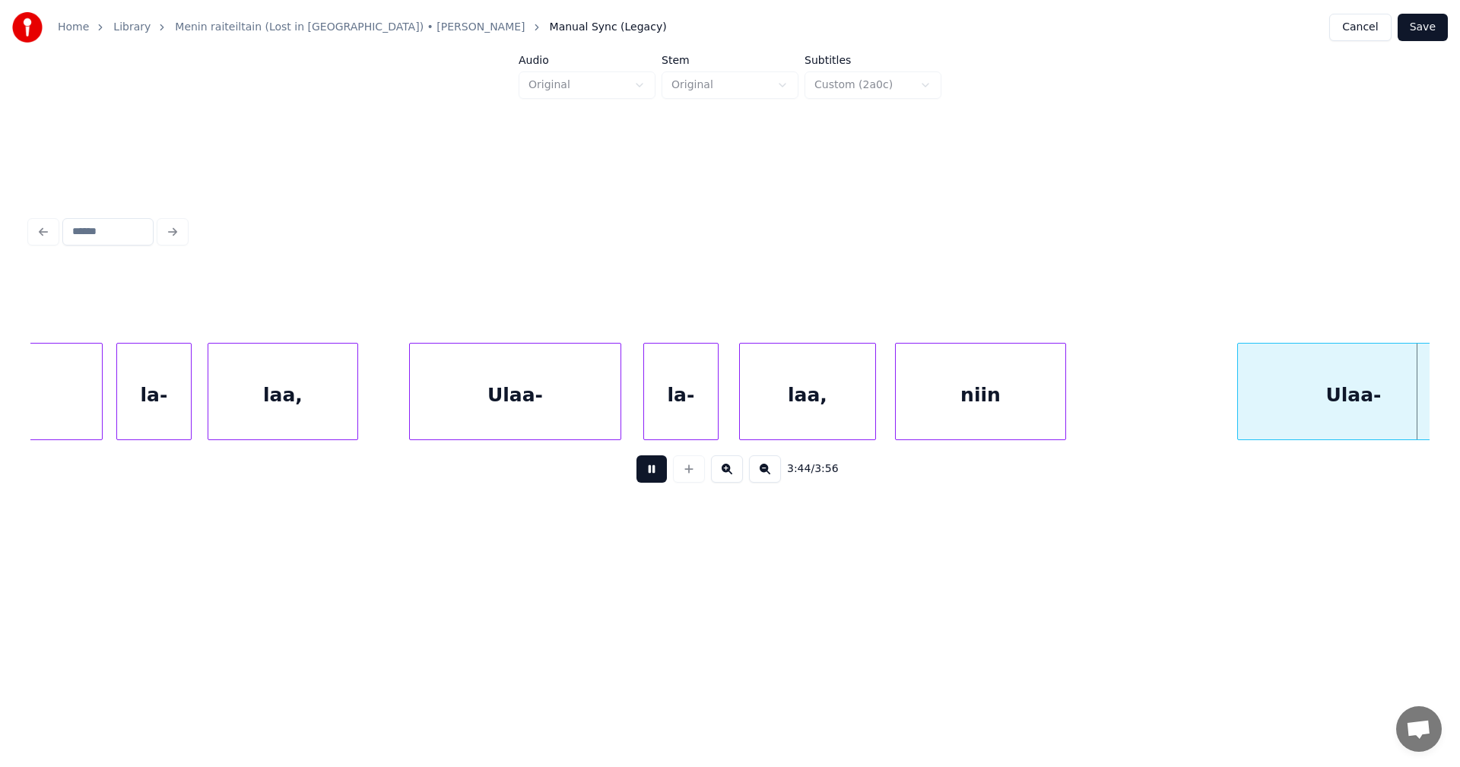
scroll to position [0, 76979]
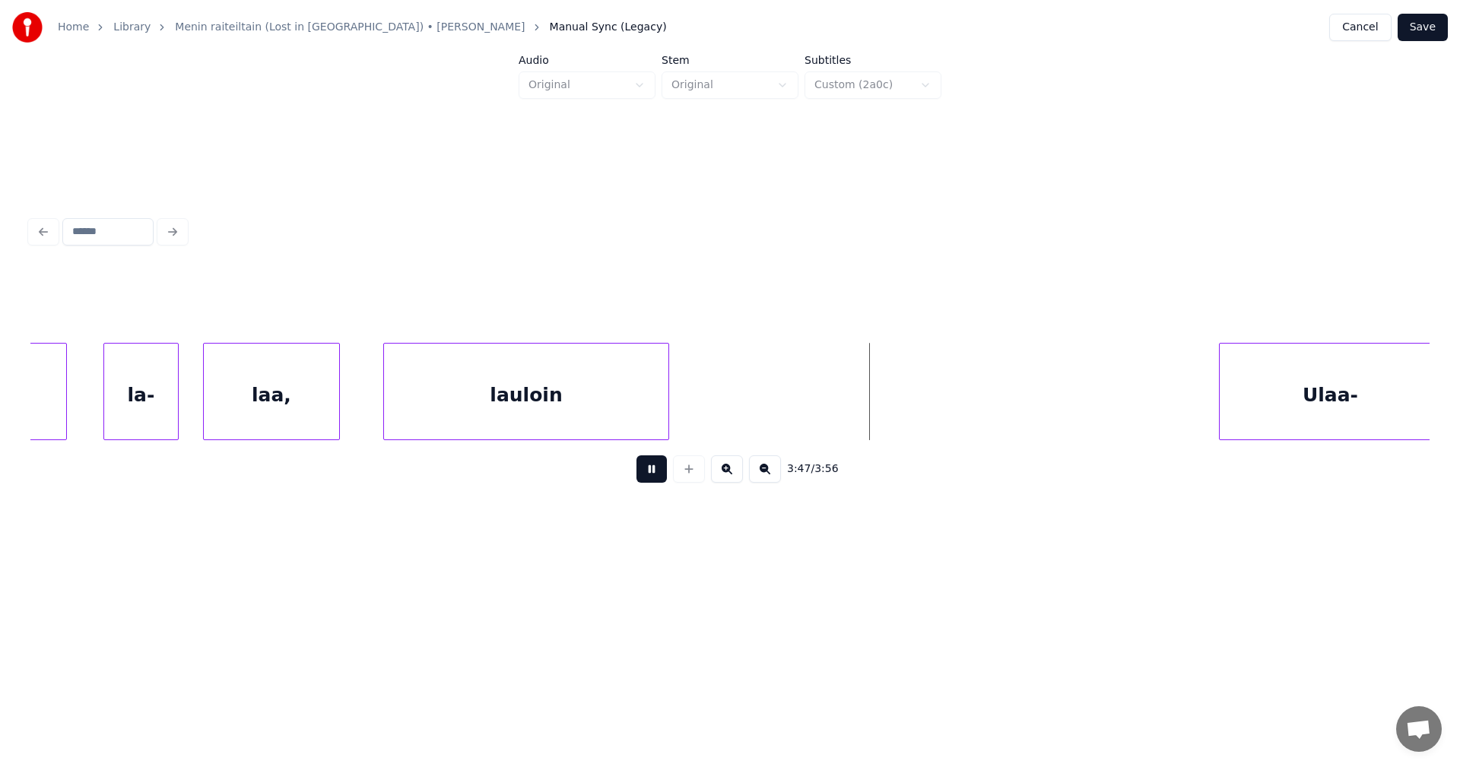
click at [655, 480] on button at bounding box center [651, 468] width 30 height 27
click at [659, 414] on div "lauloin" at bounding box center [516, 391] width 286 height 97
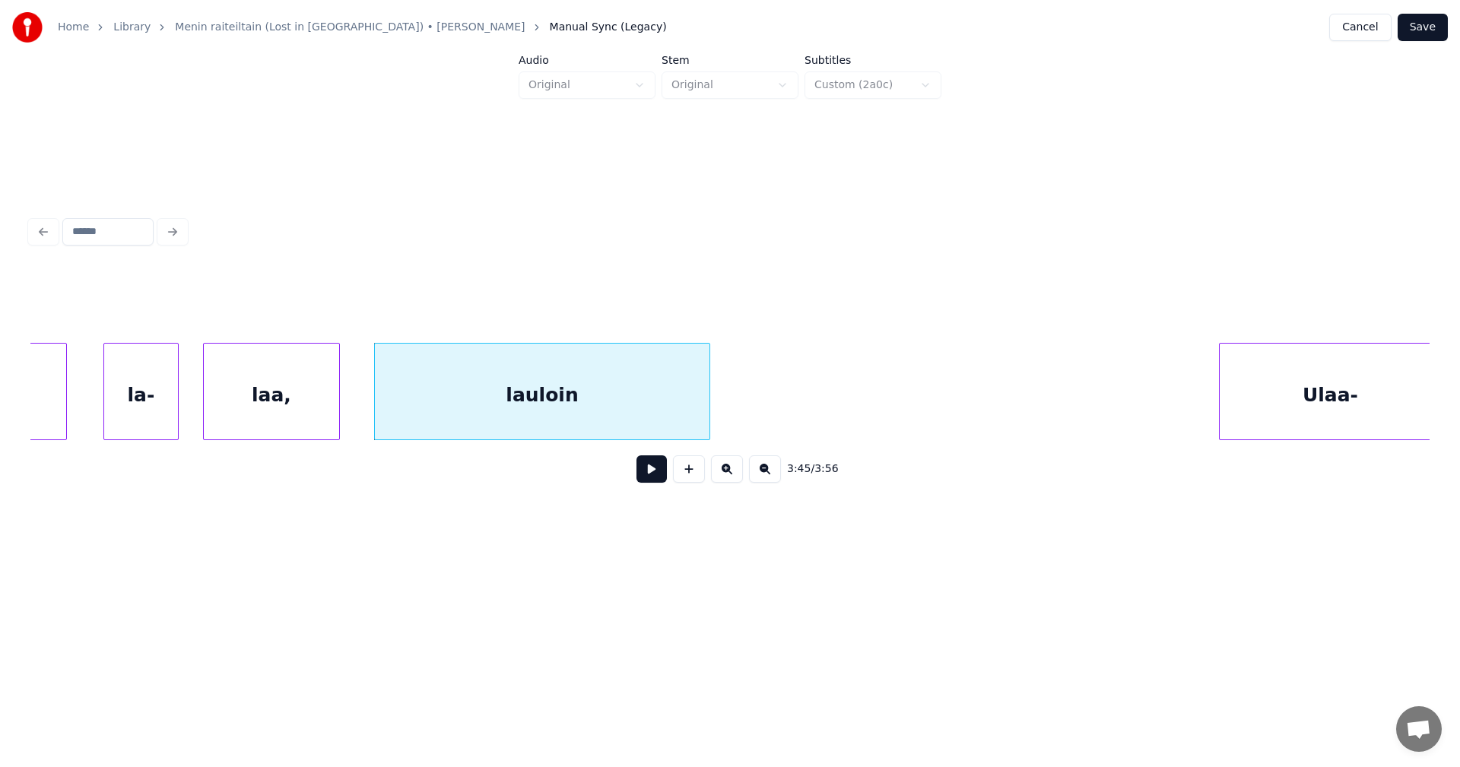
click at [709, 381] on div at bounding box center [707, 392] width 5 height 96
click at [675, 398] on div "lauloin" at bounding box center [548, 395] width 347 height 103
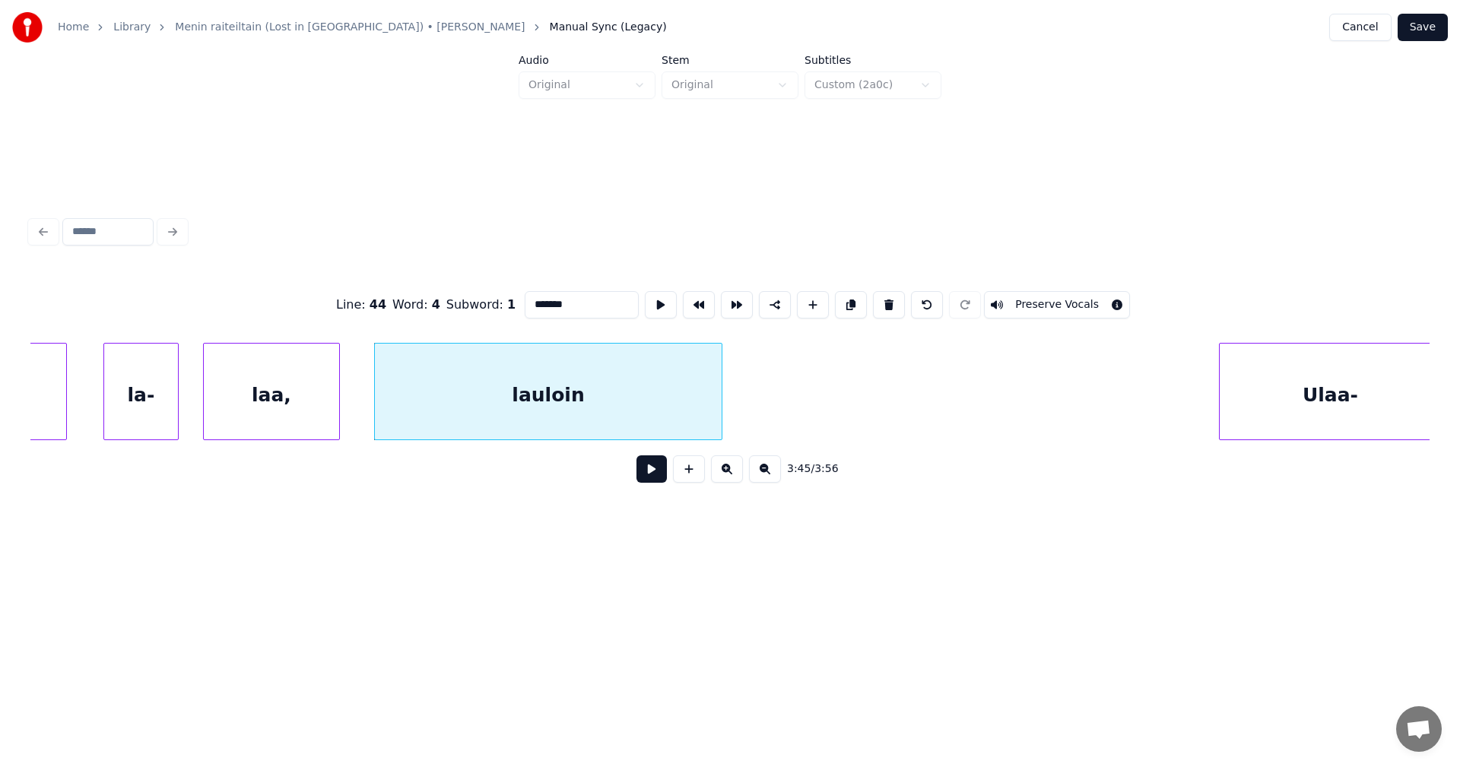
click at [654, 478] on button at bounding box center [651, 468] width 30 height 27
drag, startPoint x: 655, startPoint y: 478, endPoint x: 652, endPoint y: 456, distance: 21.4
click at [655, 475] on button at bounding box center [651, 468] width 30 height 27
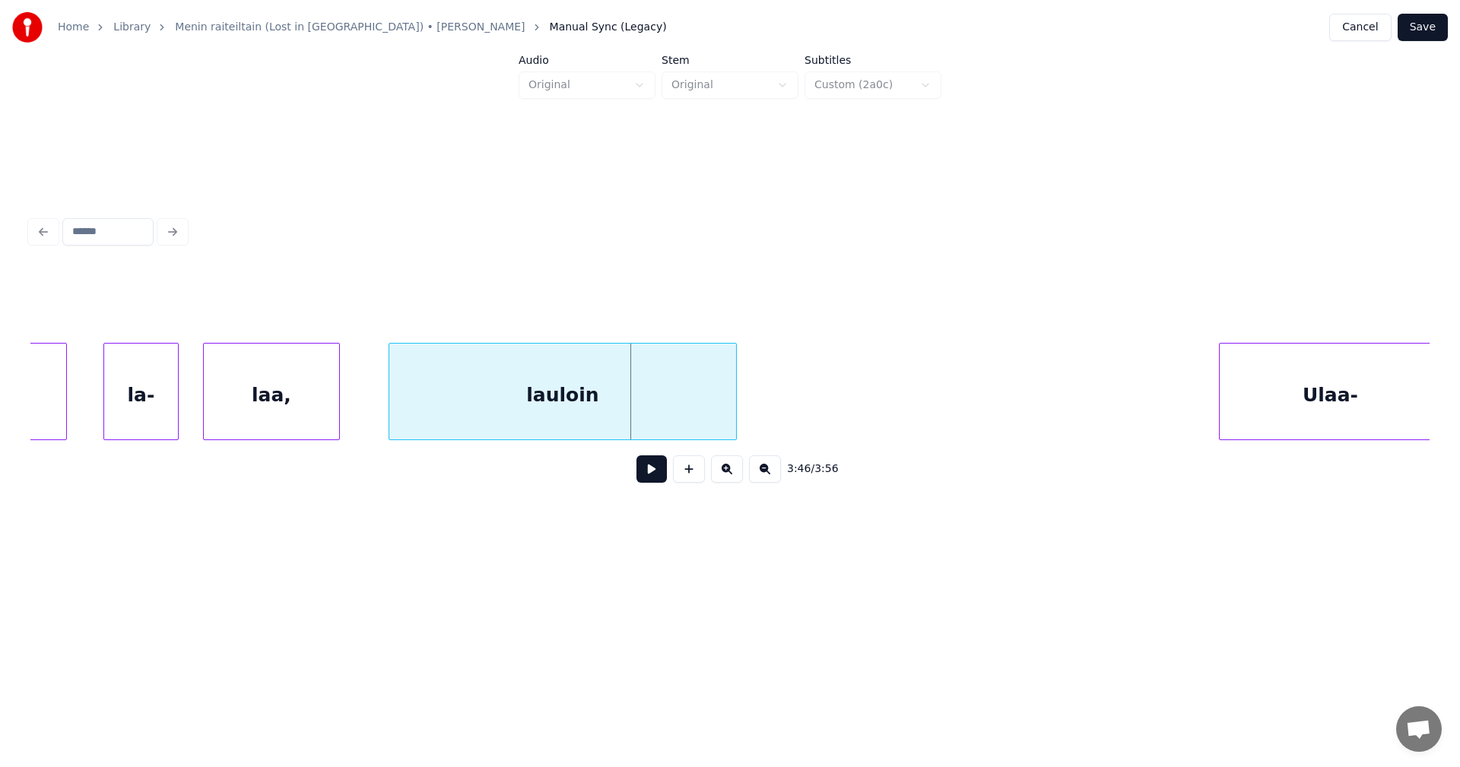
click at [630, 414] on div "lauloin" at bounding box center [562, 395] width 347 height 103
click at [649, 471] on button at bounding box center [651, 468] width 30 height 27
drag, startPoint x: 649, startPoint y: 473, endPoint x: 535, endPoint y: 453, distance: 116.5
click at [637, 468] on button at bounding box center [651, 468] width 30 height 27
click at [311, 416] on div "laa," at bounding box center [277, 395] width 135 height 103
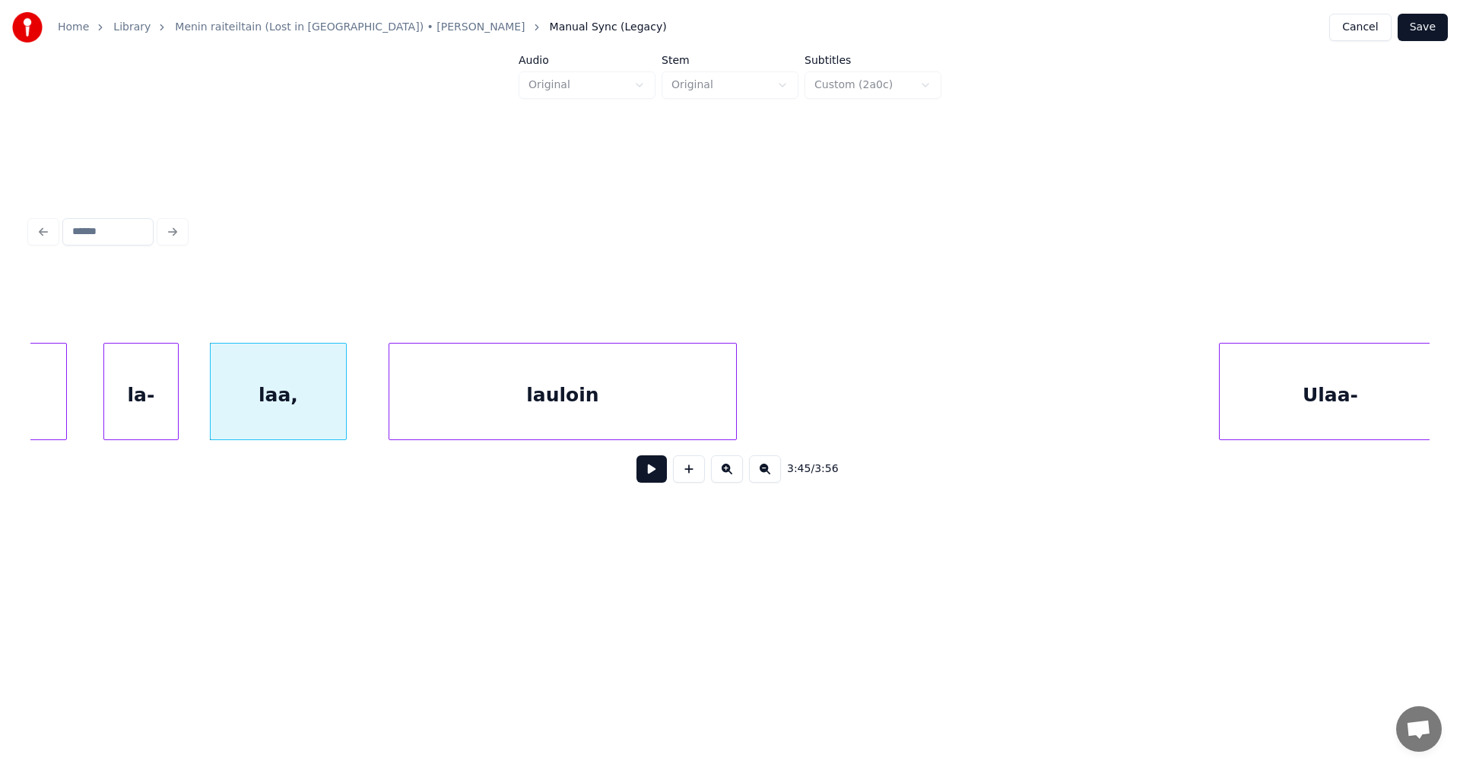
click at [657, 475] on button at bounding box center [651, 468] width 30 height 27
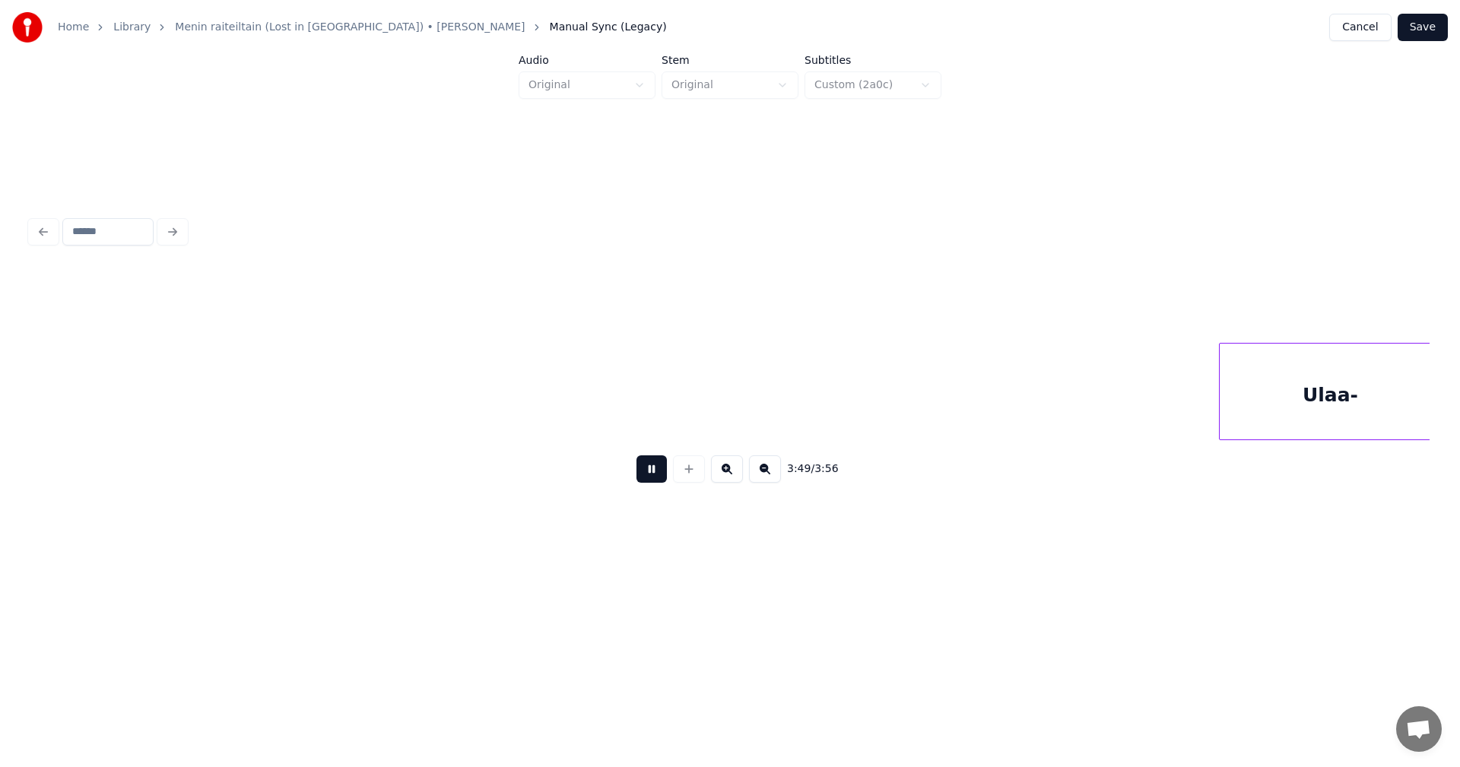
scroll to position [0, 78381]
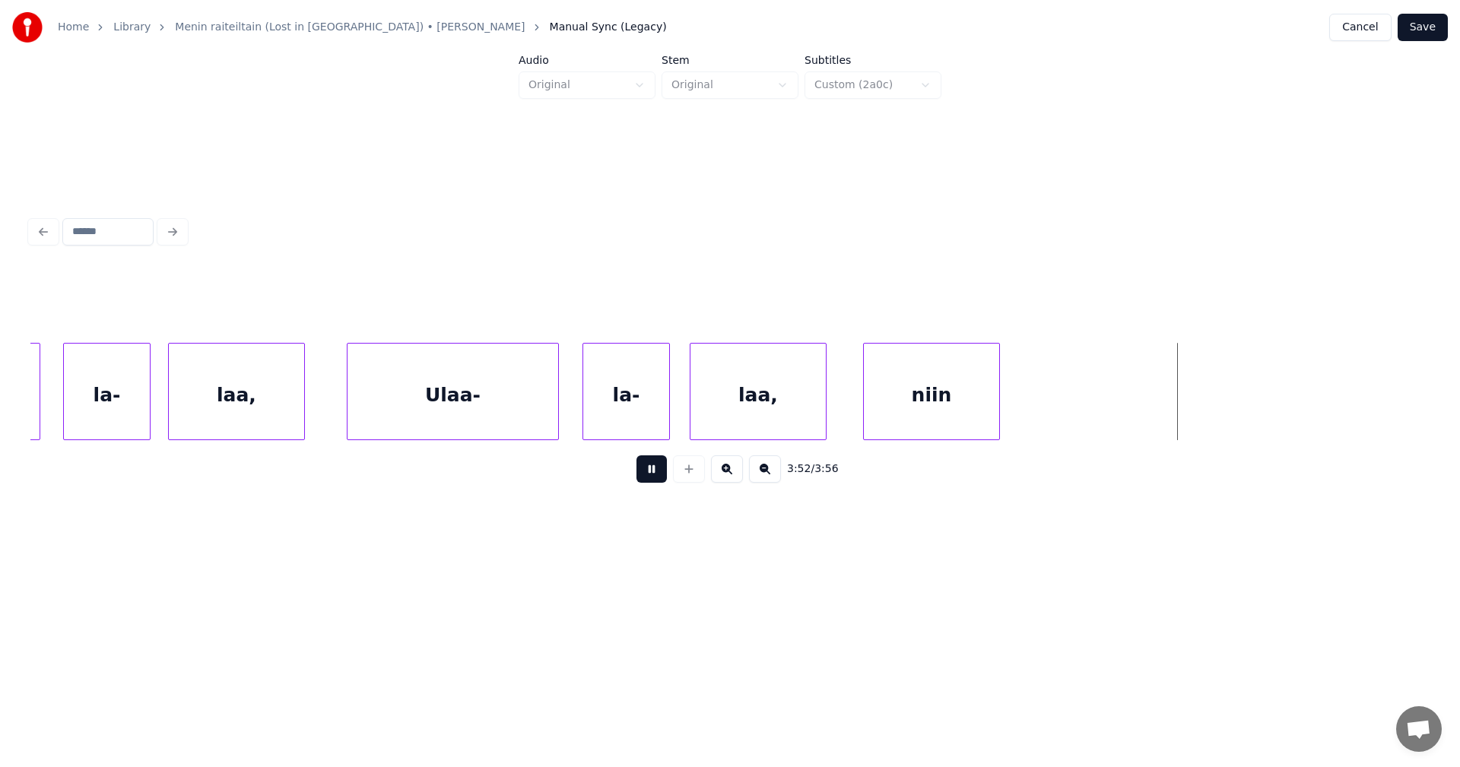
click at [660, 473] on button at bounding box center [651, 468] width 30 height 27
click at [1431, 17] on button "Save" at bounding box center [1423, 27] width 50 height 27
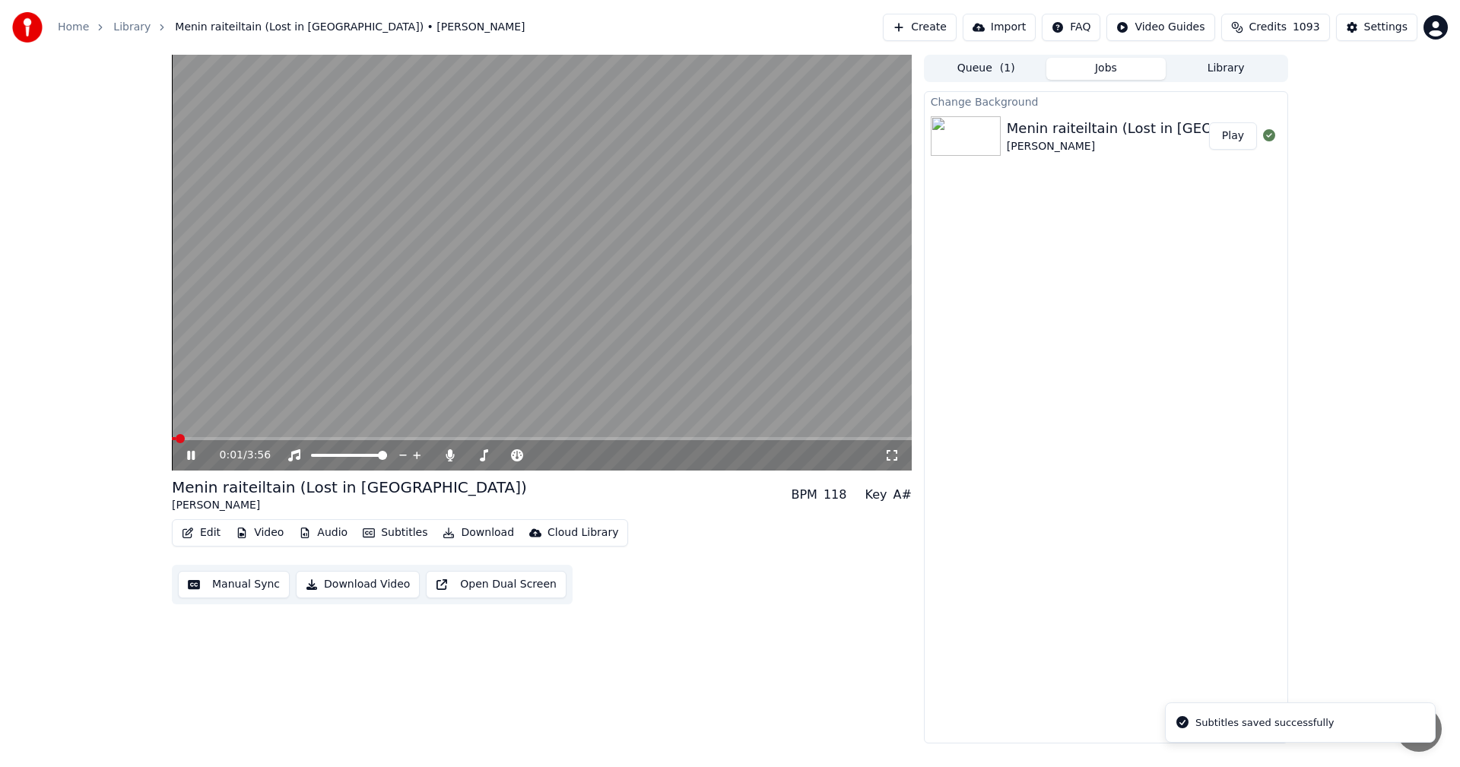
click at [192, 459] on icon at bounding box center [191, 455] width 8 height 9
click at [450, 455] on icon at bounding box center [450, 455] width 8 height 12
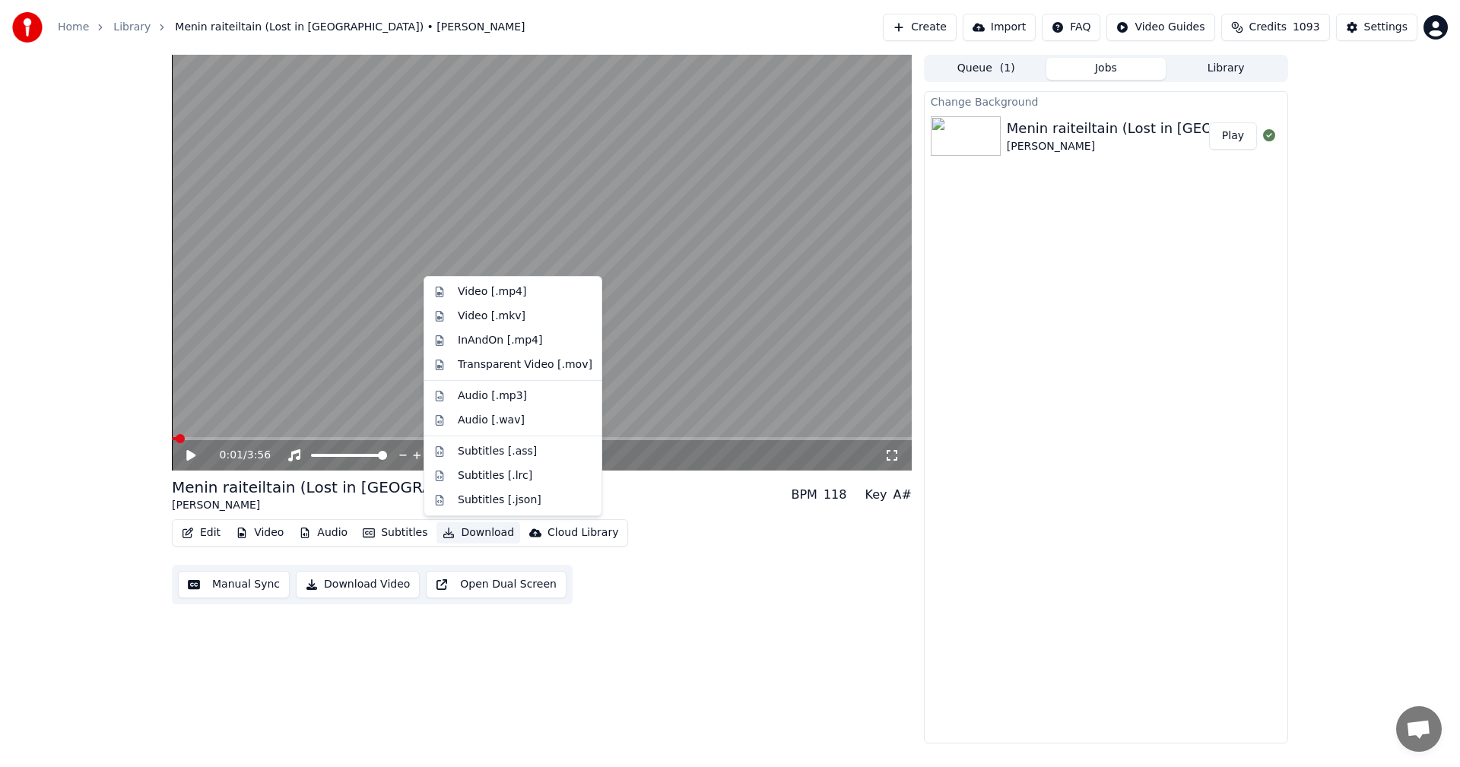
click at [488, 526] on button "Download" at bounding box center [478, 532] width 84 height 21
click at [541, 298] on div "Video [.mp4]" at bounding box center [525, 291] width 135 height 15
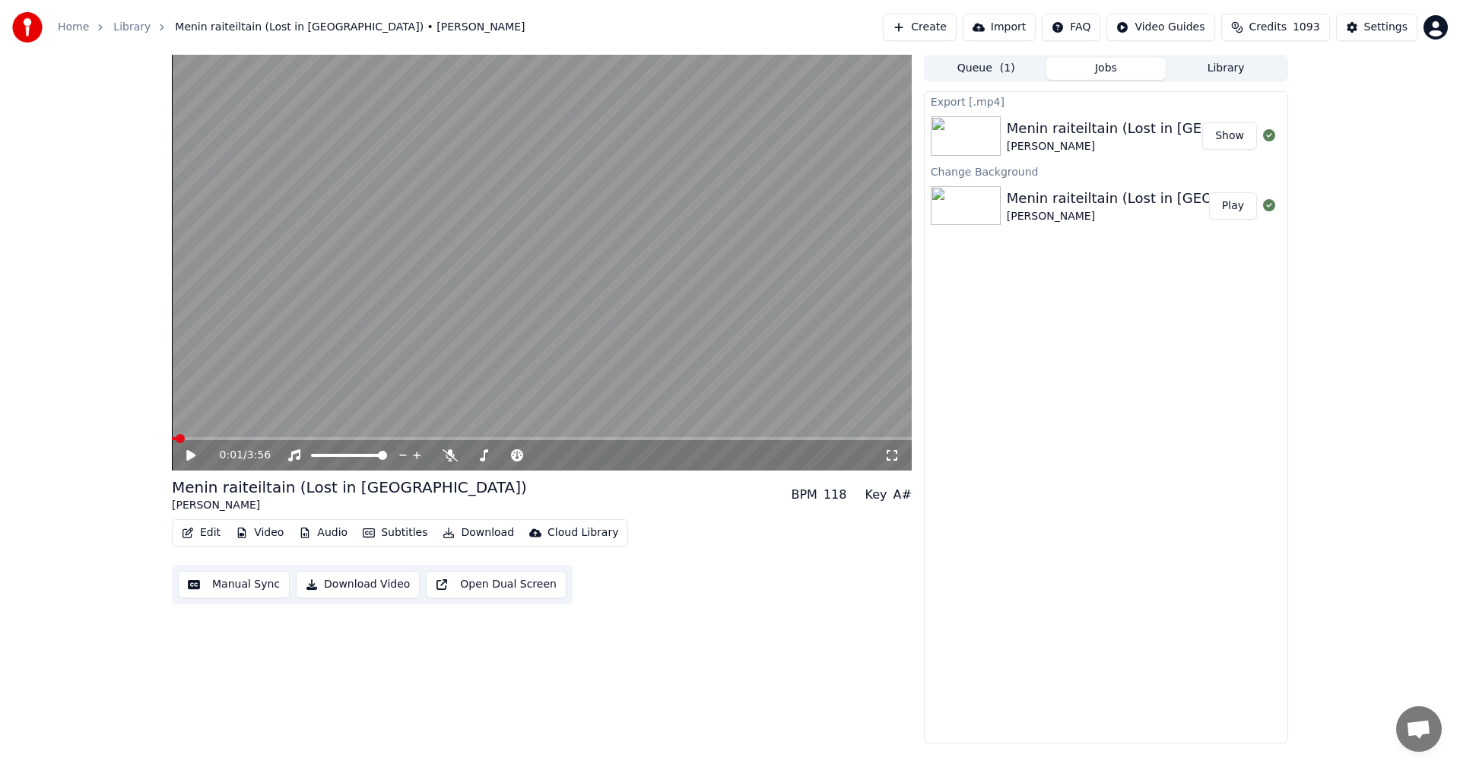
click at [81, 27] on link "Home" at bounding box center [73, 27] width 31 height 15
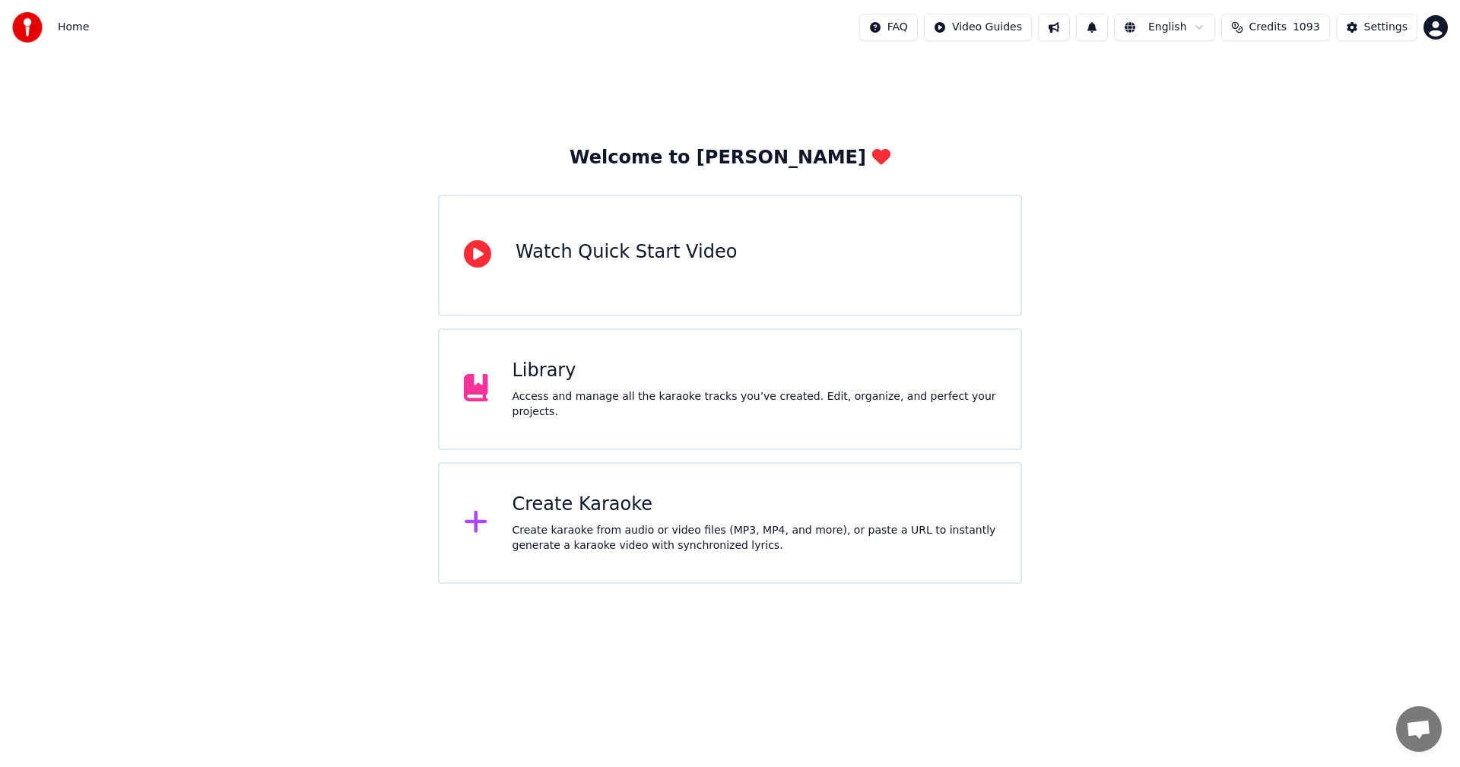
click at [585, 502] on div "Create Karaoke" at bounding box center [754, 505] width 484 height 24
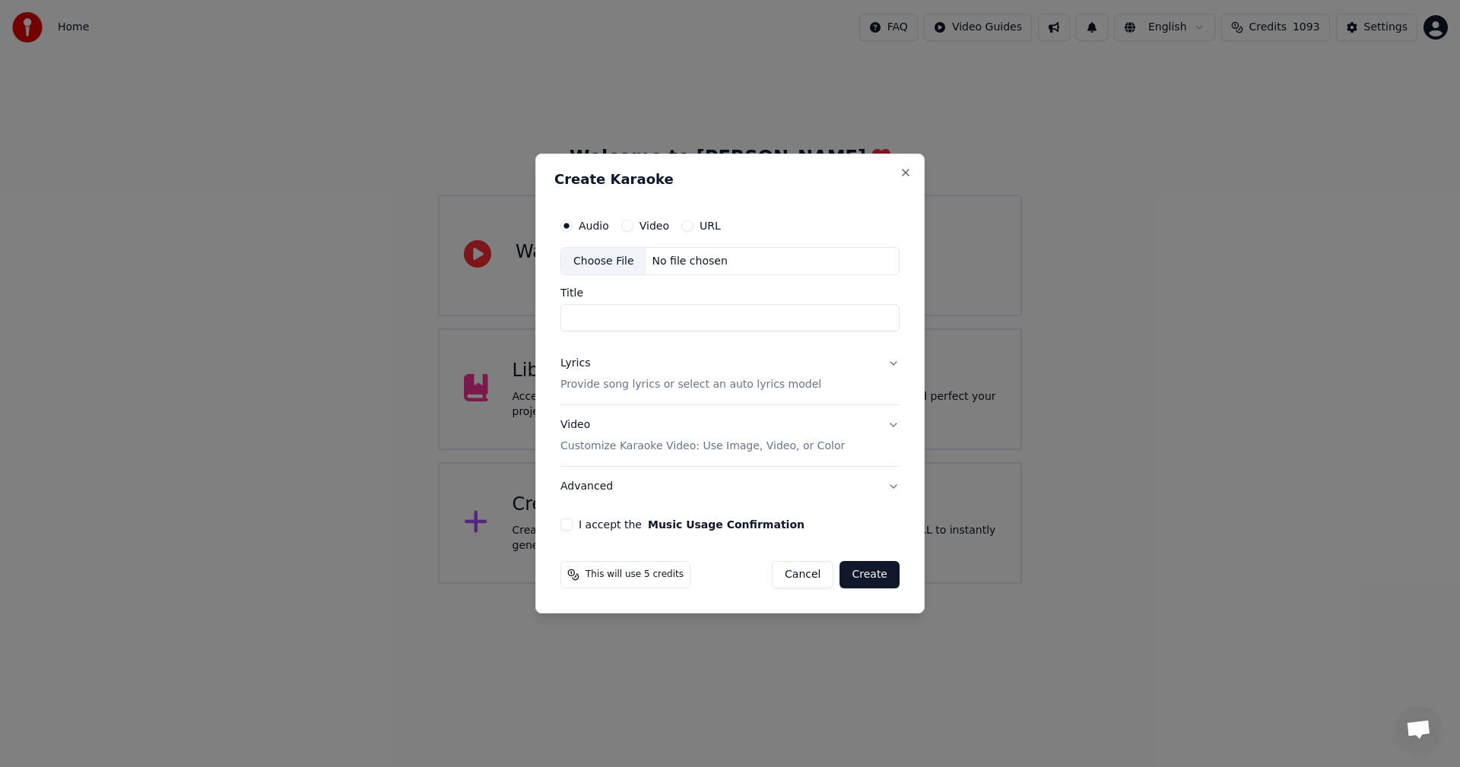
click at [608, 262] on div "Choose File" at bounding box center [603, 261] width 85 height 27
type input "**********"
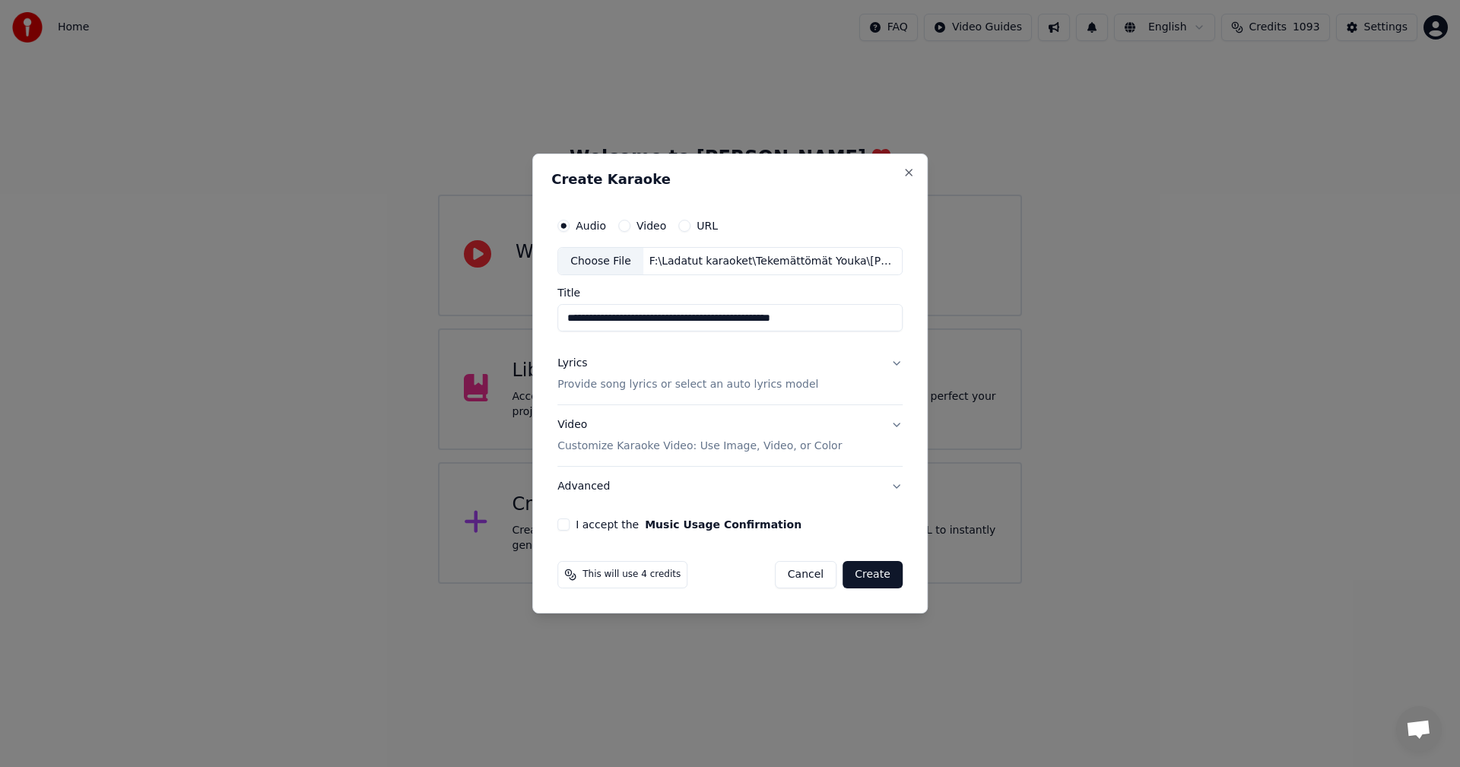
click at [566, 525] on button "I accept the Music Usage Confirmation" at bounding box center [563, 525] width 12 height 12
click at [894, 361] on button "Lyrics Provide song lyrics or select an auto lyrics model" at bounding box center [729, 374] width 345 height 61
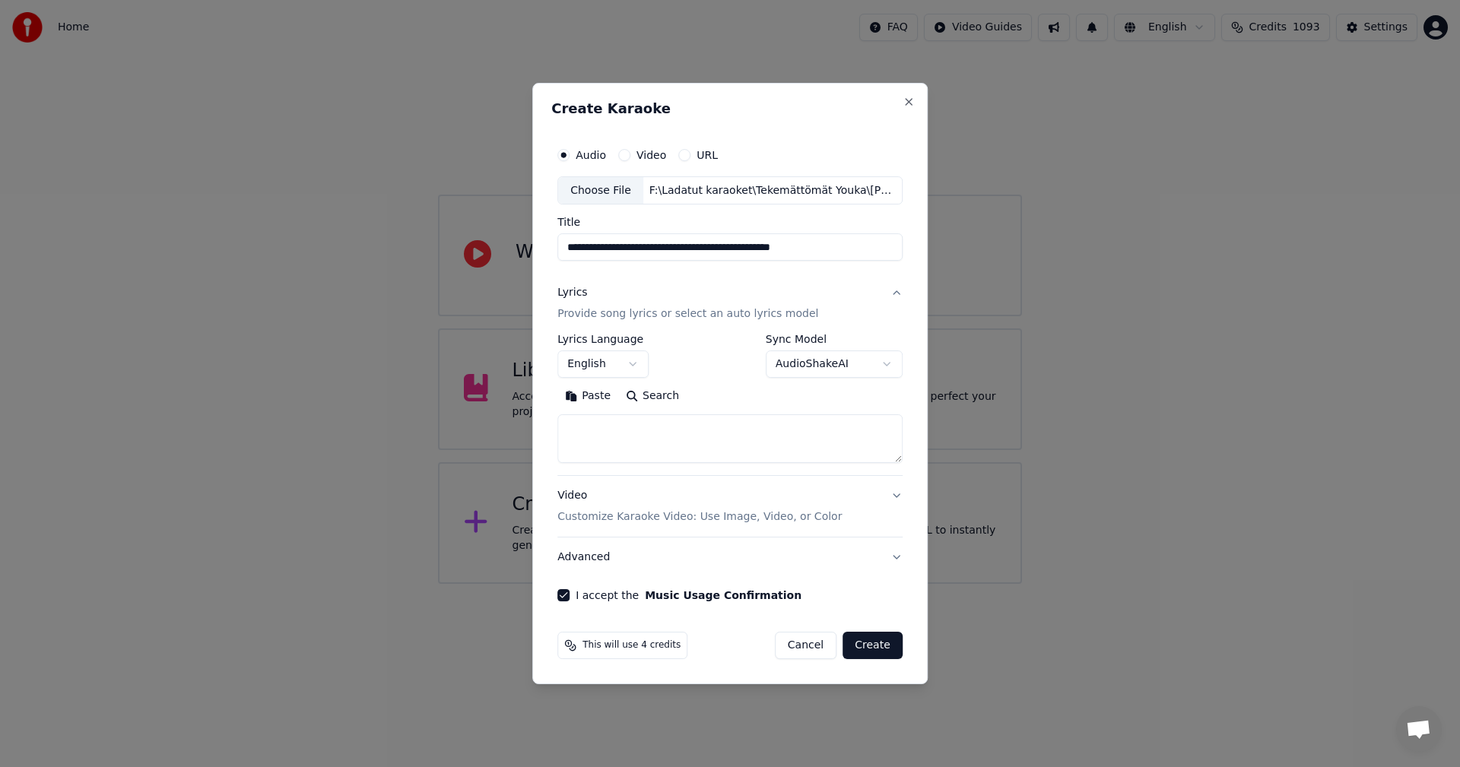
click at [598, 399] on button "Paste" at bounding box center [587, 397] width 61 height 24
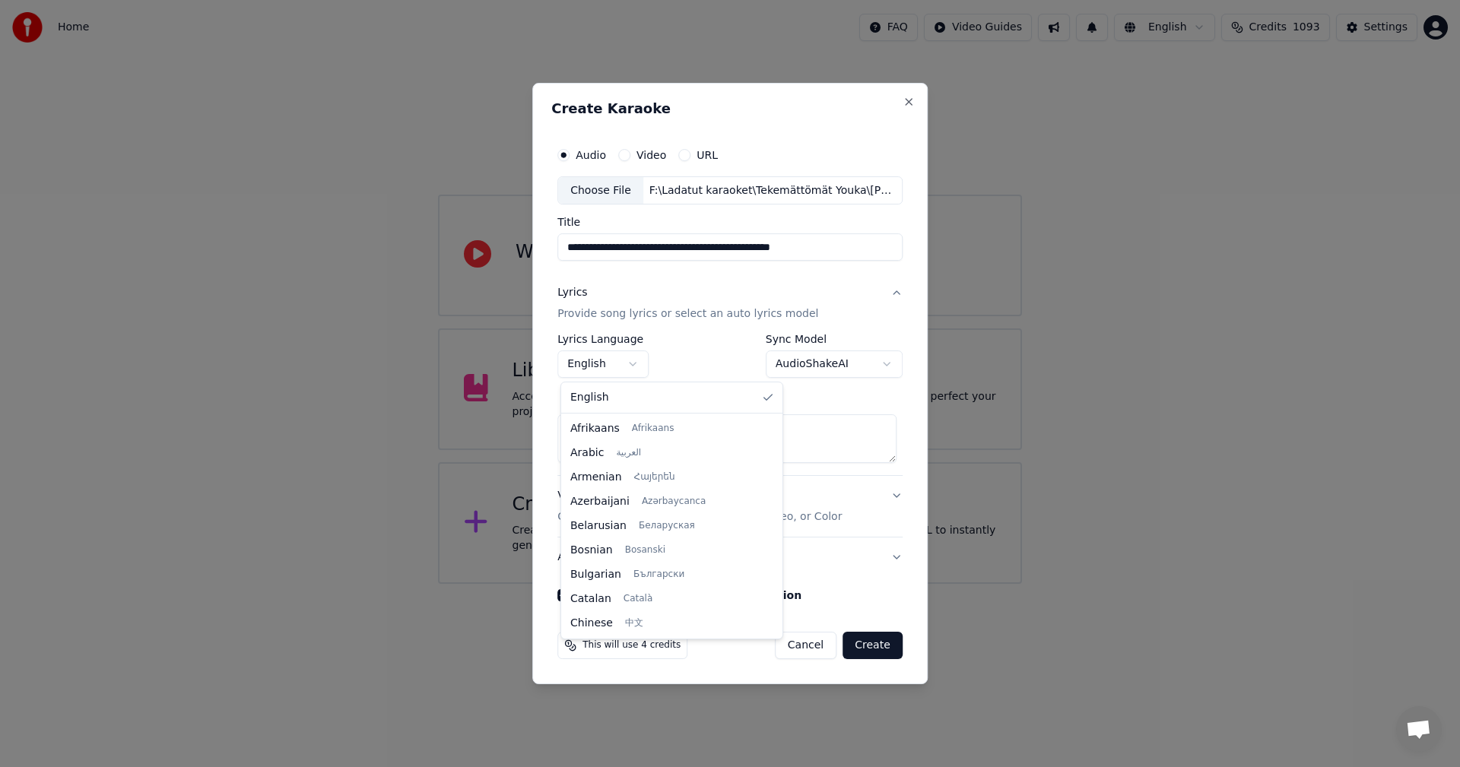
click at [639, 363] on body "**********" at bounding box center [730, 292] width 1460 height 584
type textarea "**********"
select select "**"
drag, startPoint x: 611, startPoint y: 544, endPoint x: 624, endPoint y: 546, distance: 13.9
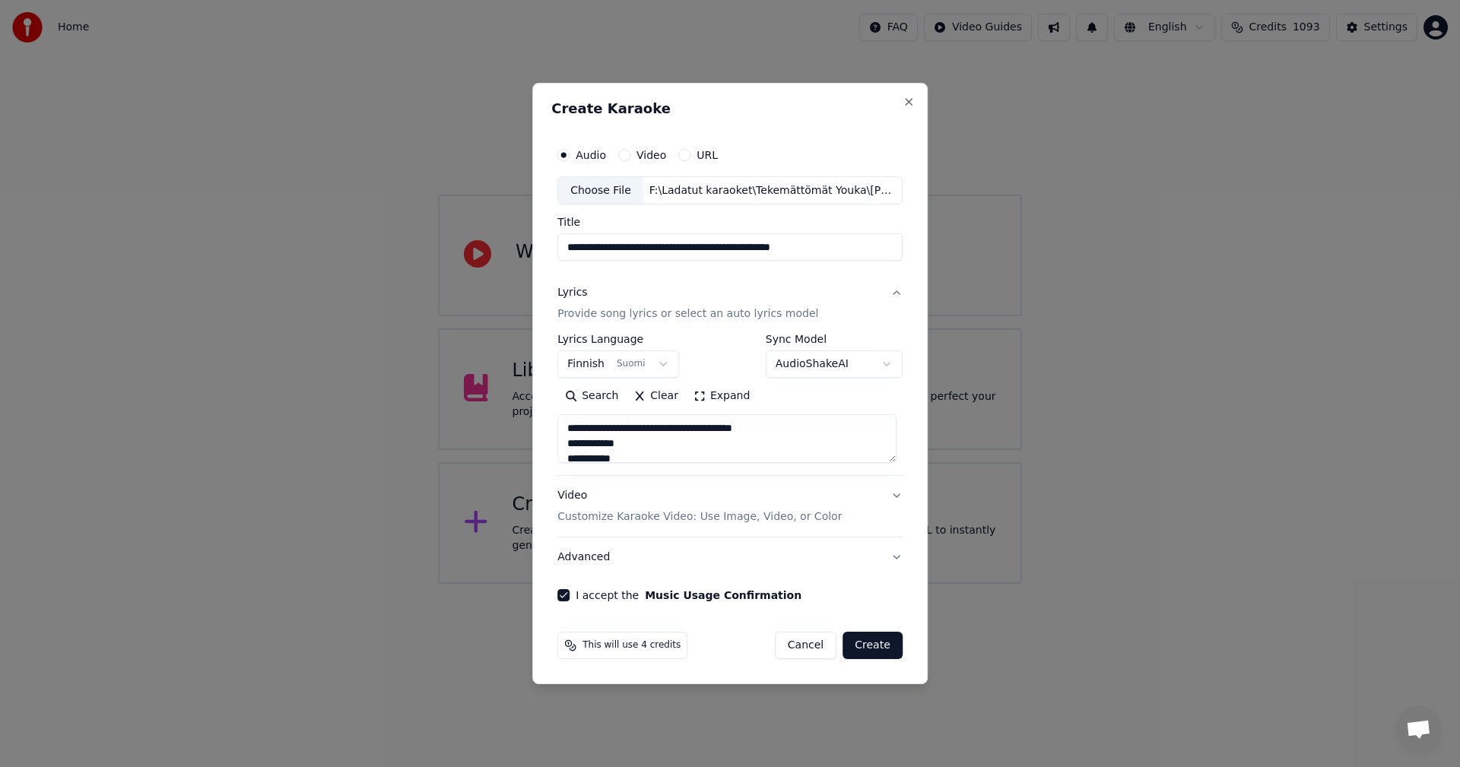
click at [884, 644] on button "Create" at bounding box center [872, 645] width 60 height 27
type textarea "**********"
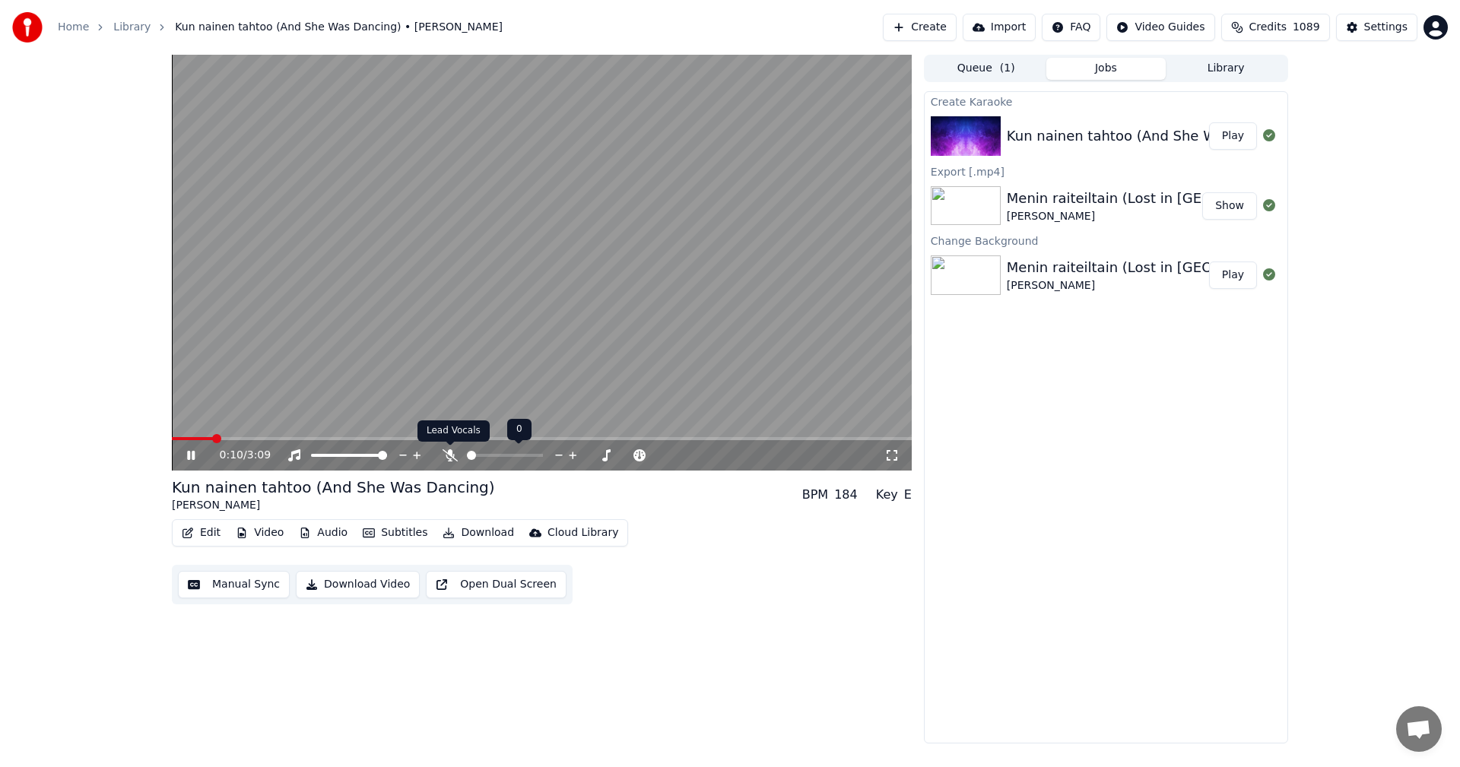
click at [450, 457] on icon at bounding box center [450, 455] width 15 height 12
drag, startPoint x: 187, startPoint y: 461, endPoint x: 192, endPoint y: 483, distance: 22.7
click at [188, 461] on icon at bounding box center [202, 455] width 36 height 12
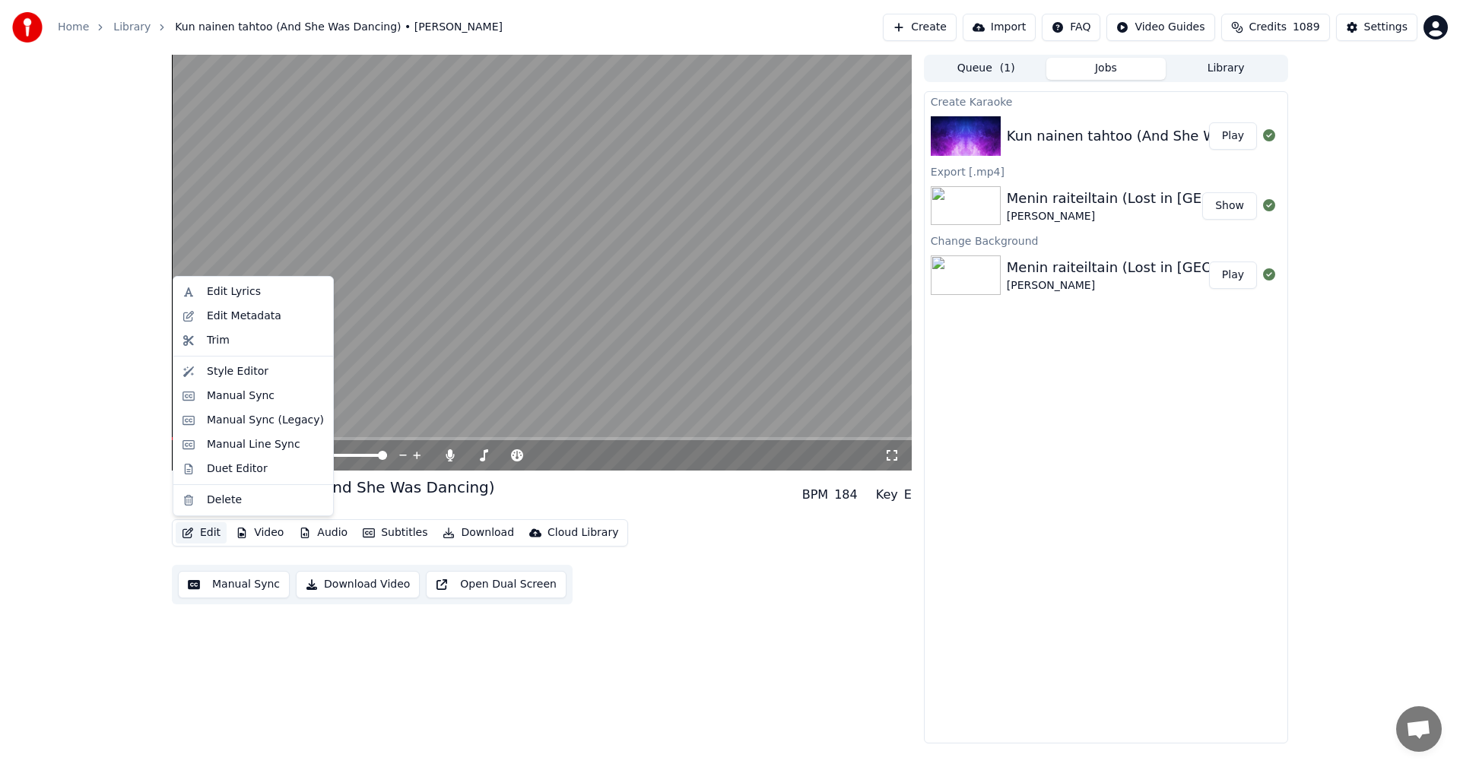
click at [207, 532] on button "Edit" at bounding box center [201, 532] width 51 height 21
click at [267, 420] on div "Manual Sync (Legacy)" at bounding box center [265, 420] width 117 height 15
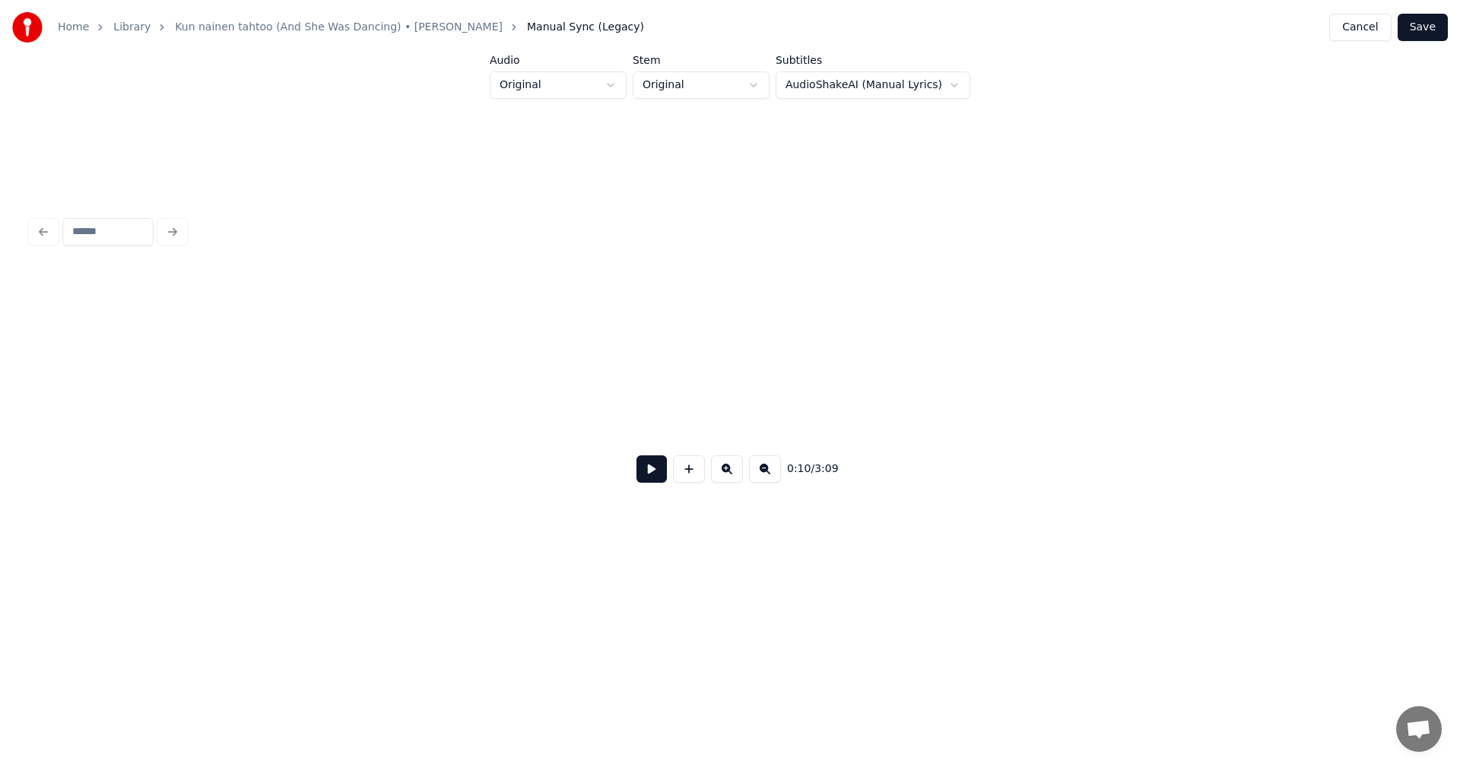
scroll to position [0, 3449]
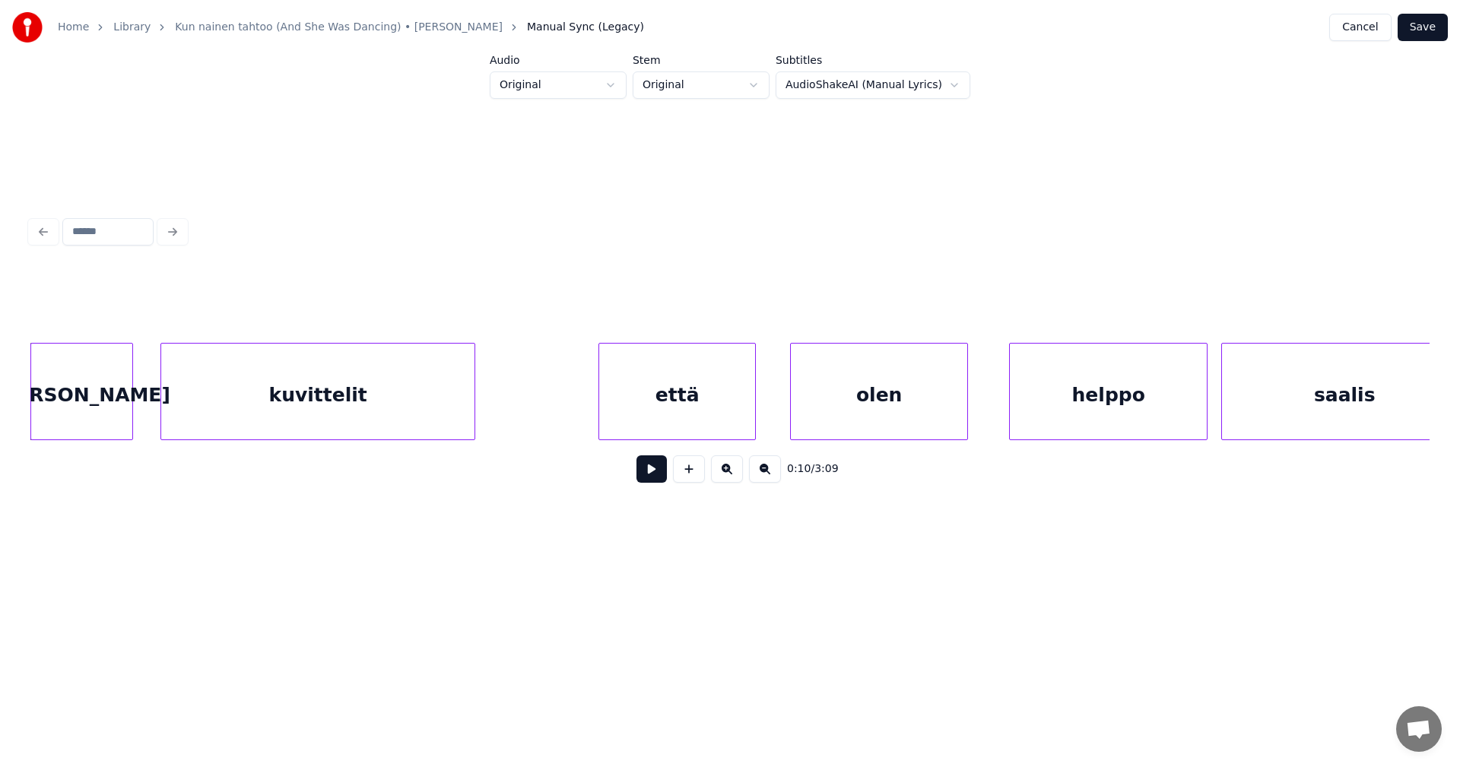
click at [657, 481] on button at bounding box center [651, 468] width 30 height 27
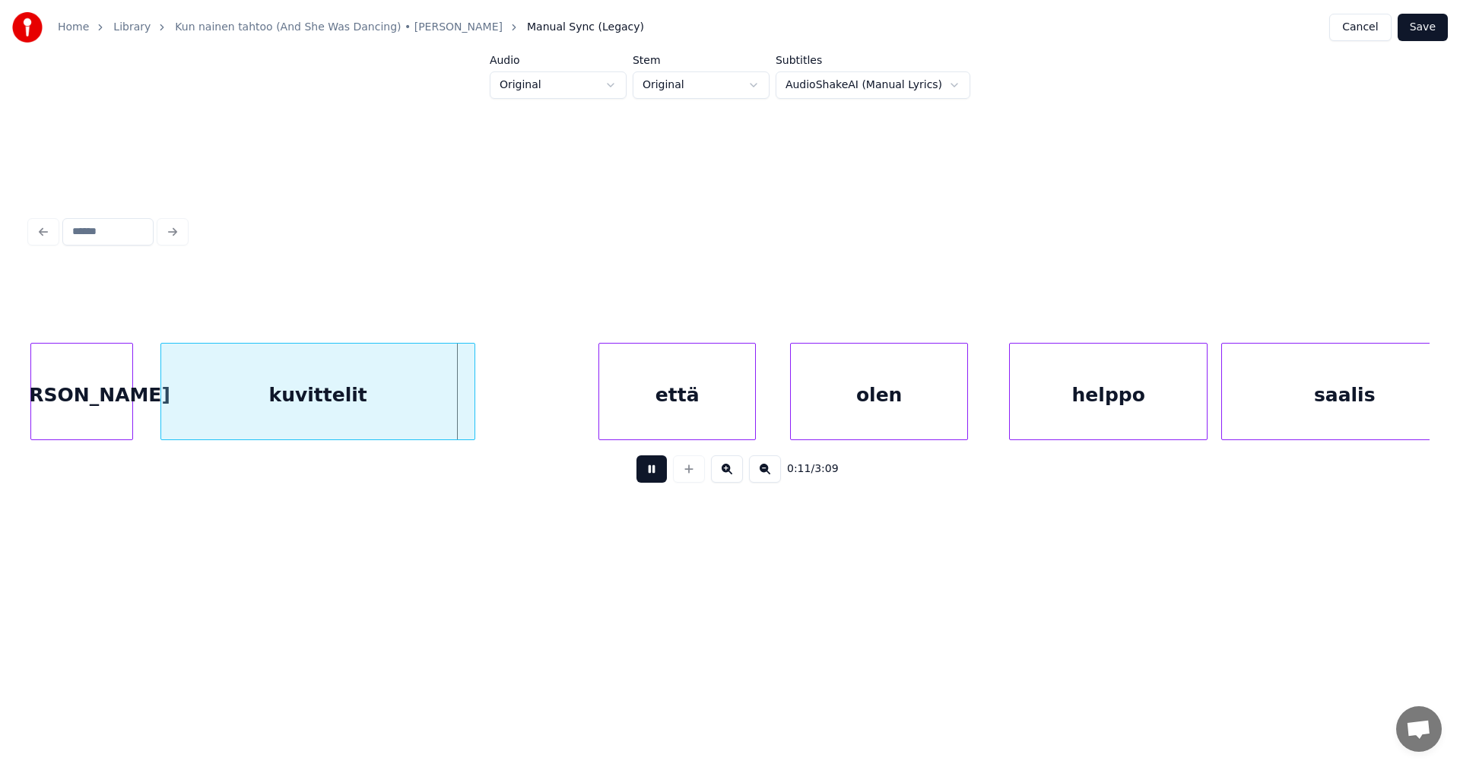
click at [656, 474] on button at bounding box center [651, 468] width 30 height 27
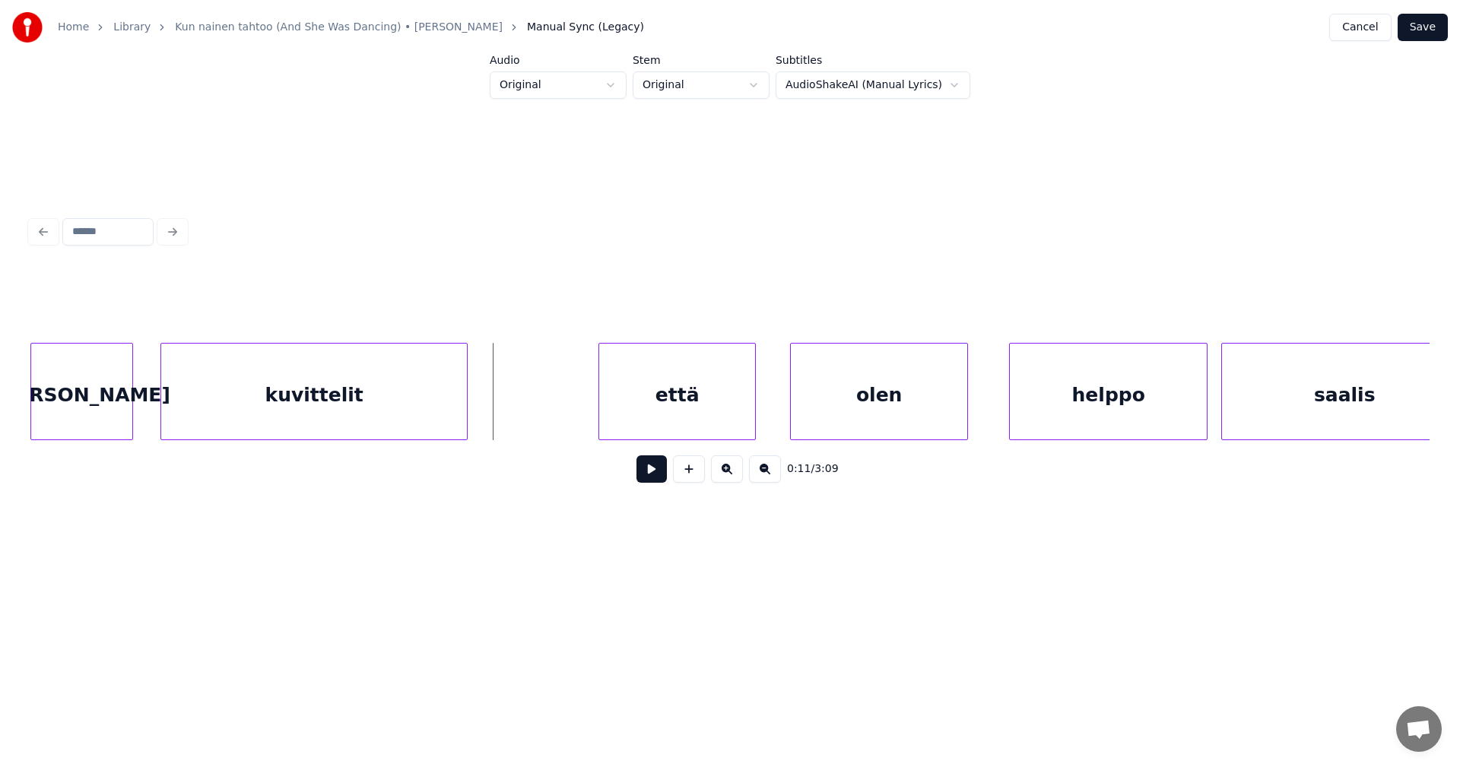
click at [462, 422] on div at bounding box center [464, 392] width 5 height 96
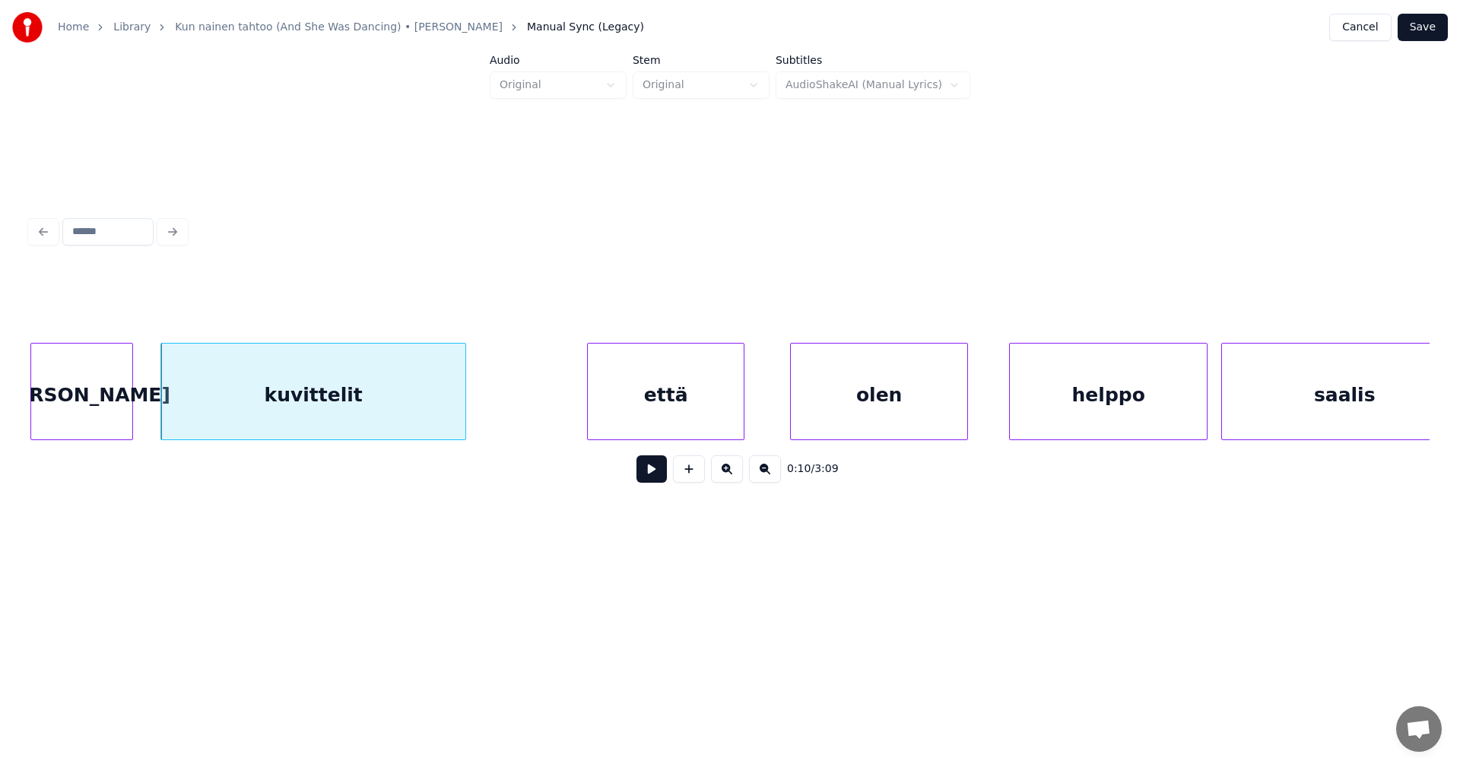
click at [633, 401] on div "että" at bounding box center [666, 395] width 156 height 103
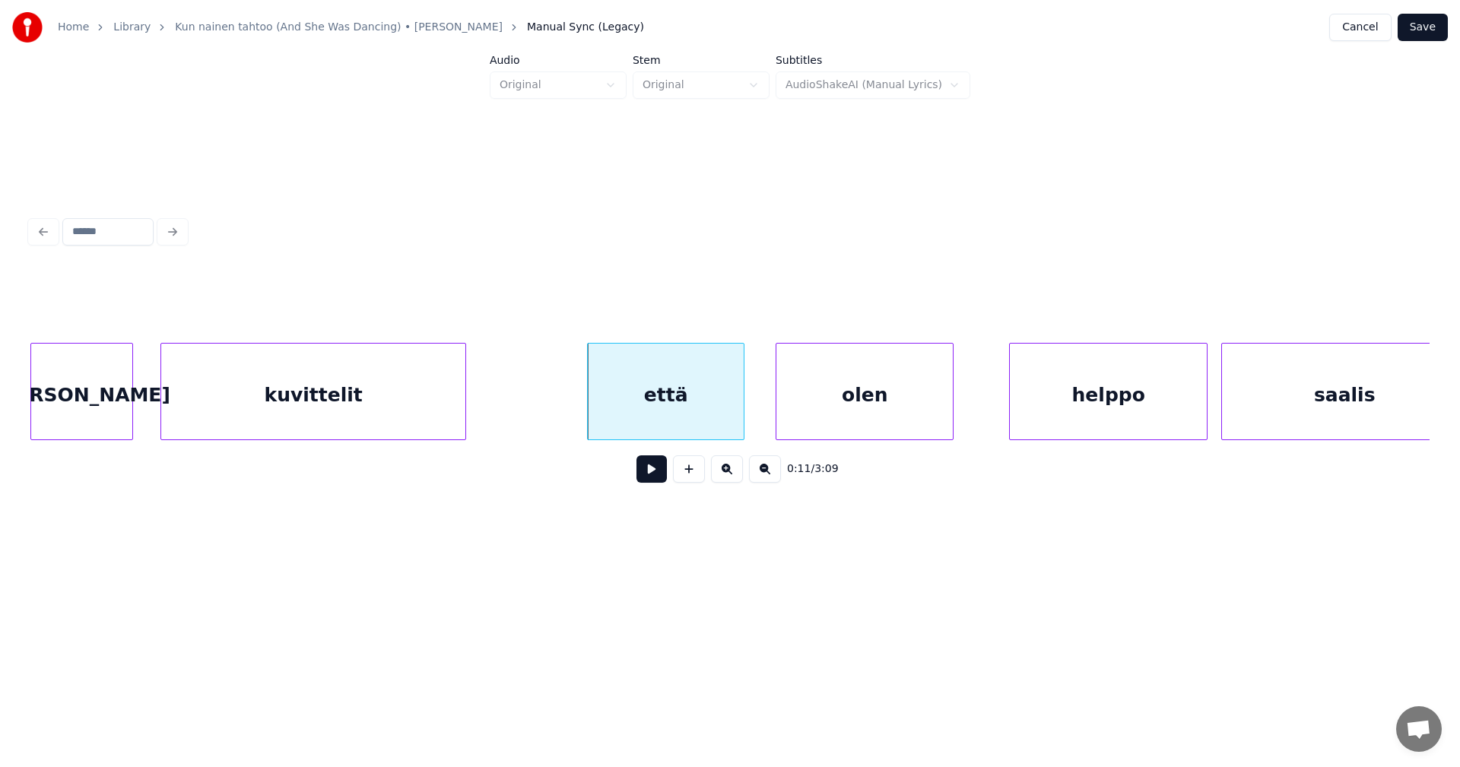
click at [852, 406] on div "olen" at bounding box center [864, 395] width 176 height 103
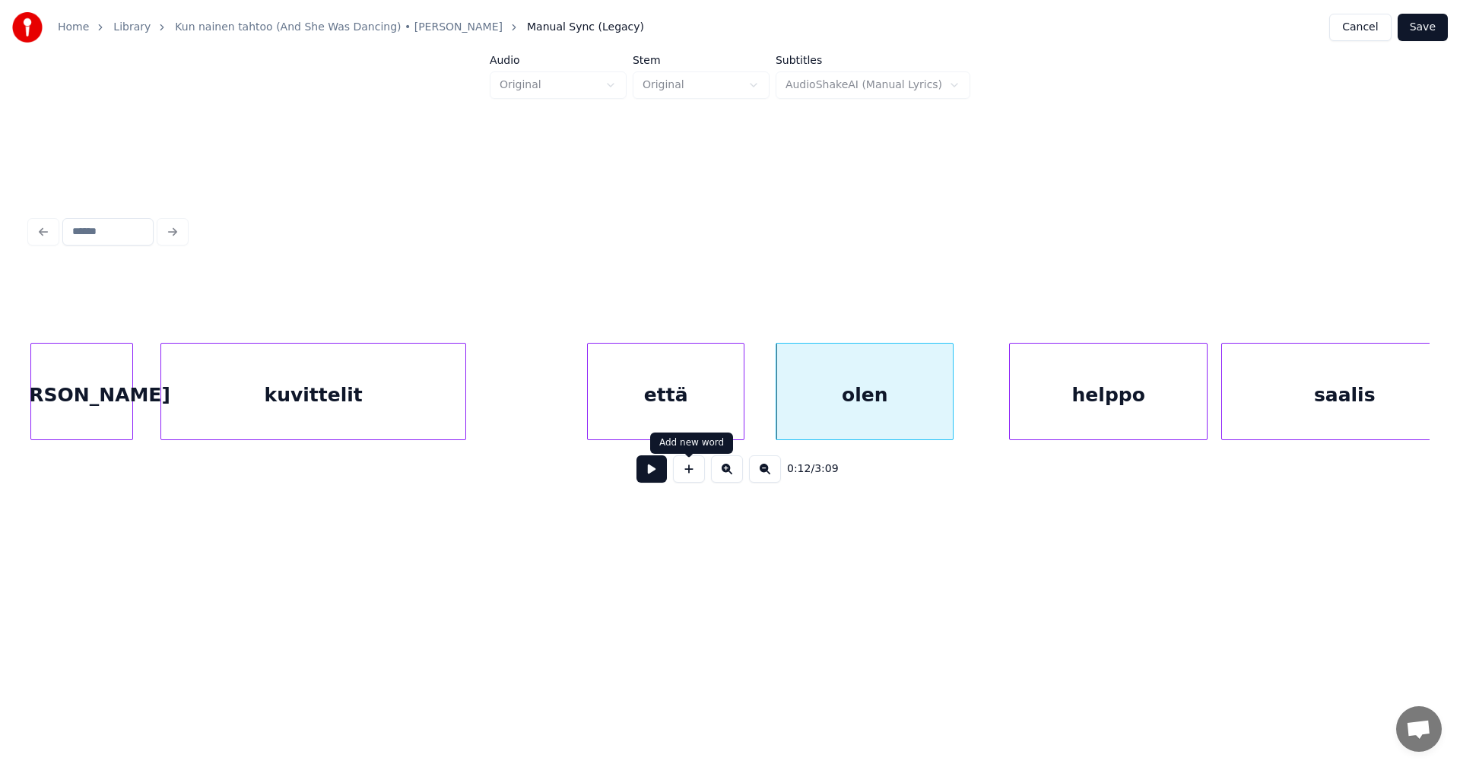
click at [650, 483] on button at bounding box center [651, 468] width 30 height 27
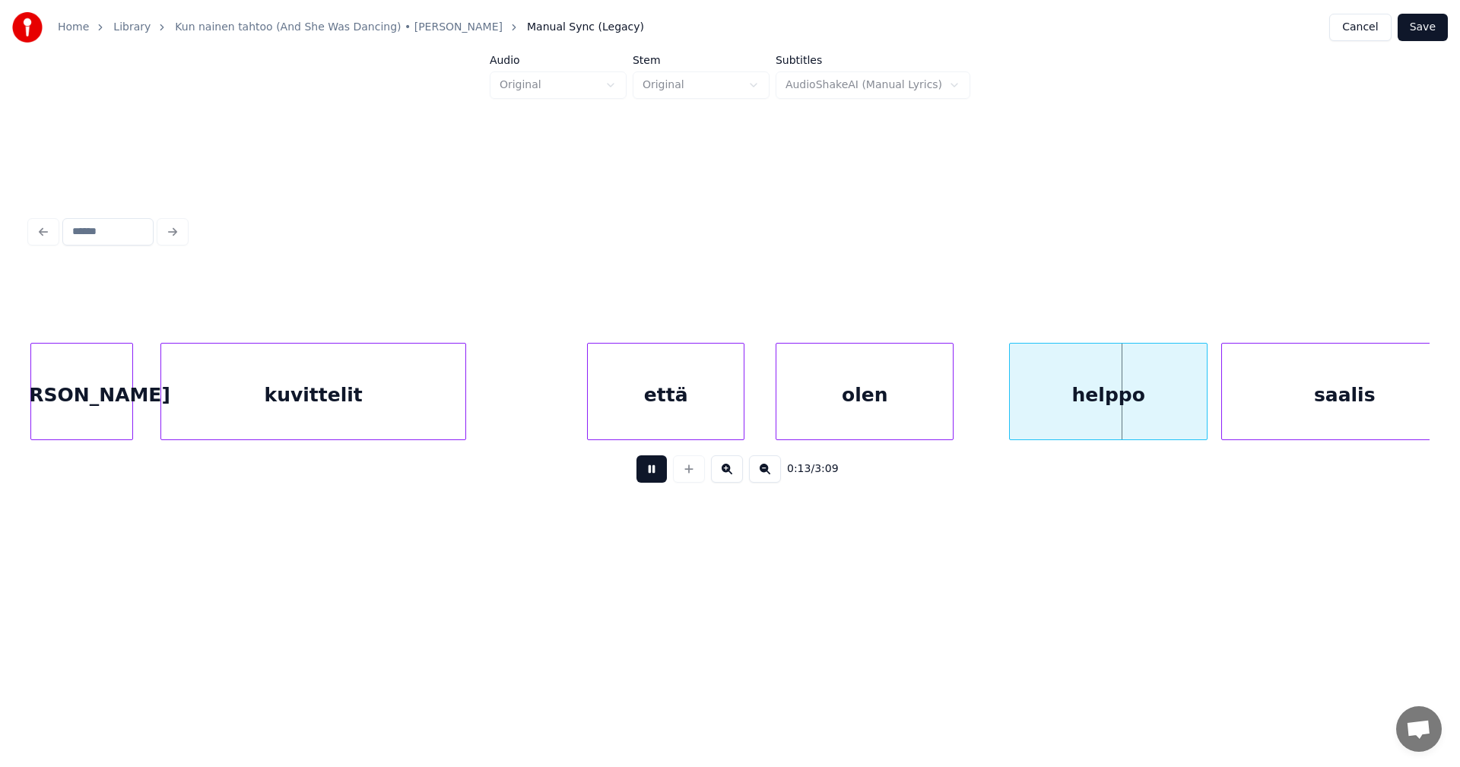
drag, startPoint x: 652, startPoint y: 483, endPoint x: 725, endPoint y: 496, distance: 73.4
click at [654, 483] on button at bounding box center [651, 468] width 30 height 27
click at [1093, 395] on div "helppo" at bounding box center [1108, 395] width 197 height 103
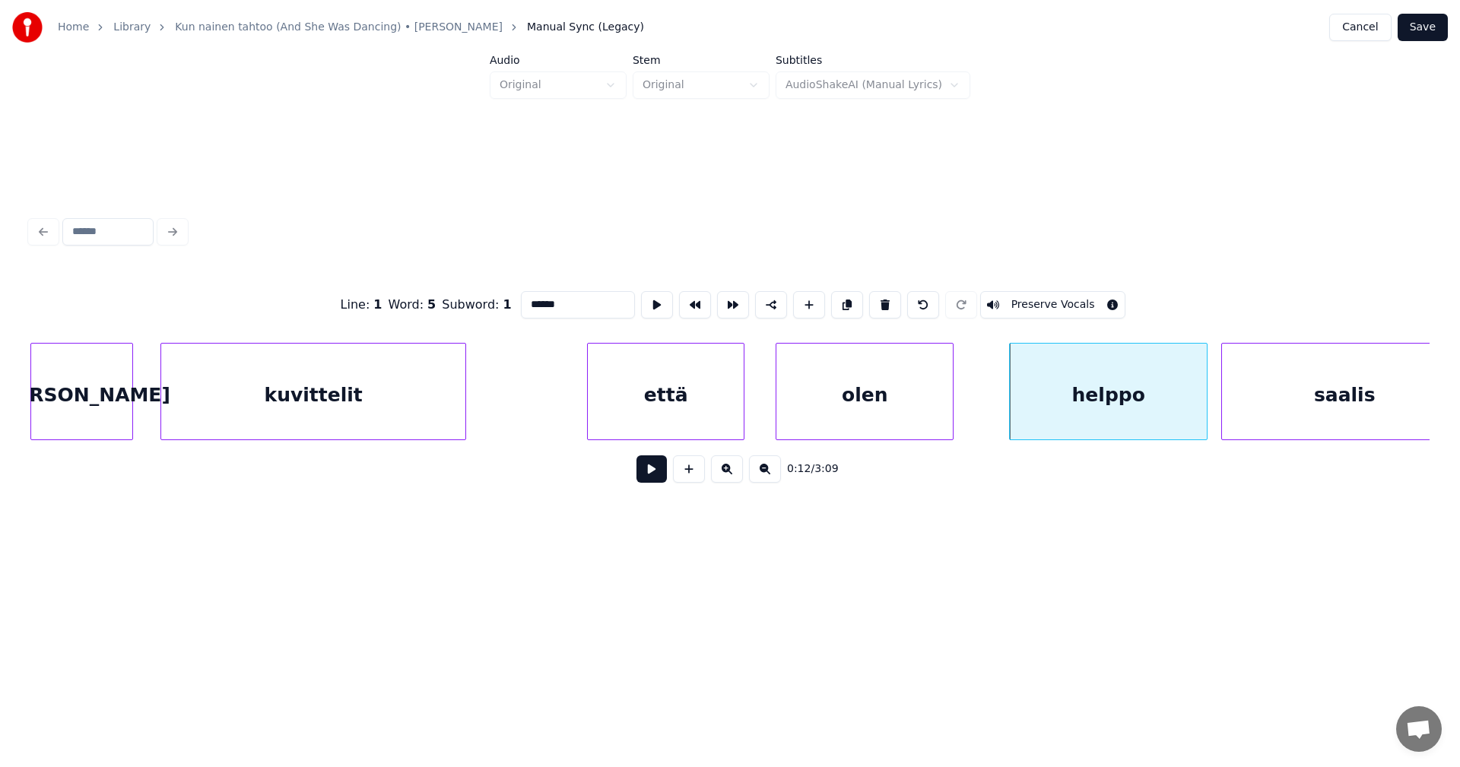
click at [658, 474] on button at bounding box center [651, 468] width 30 height 27
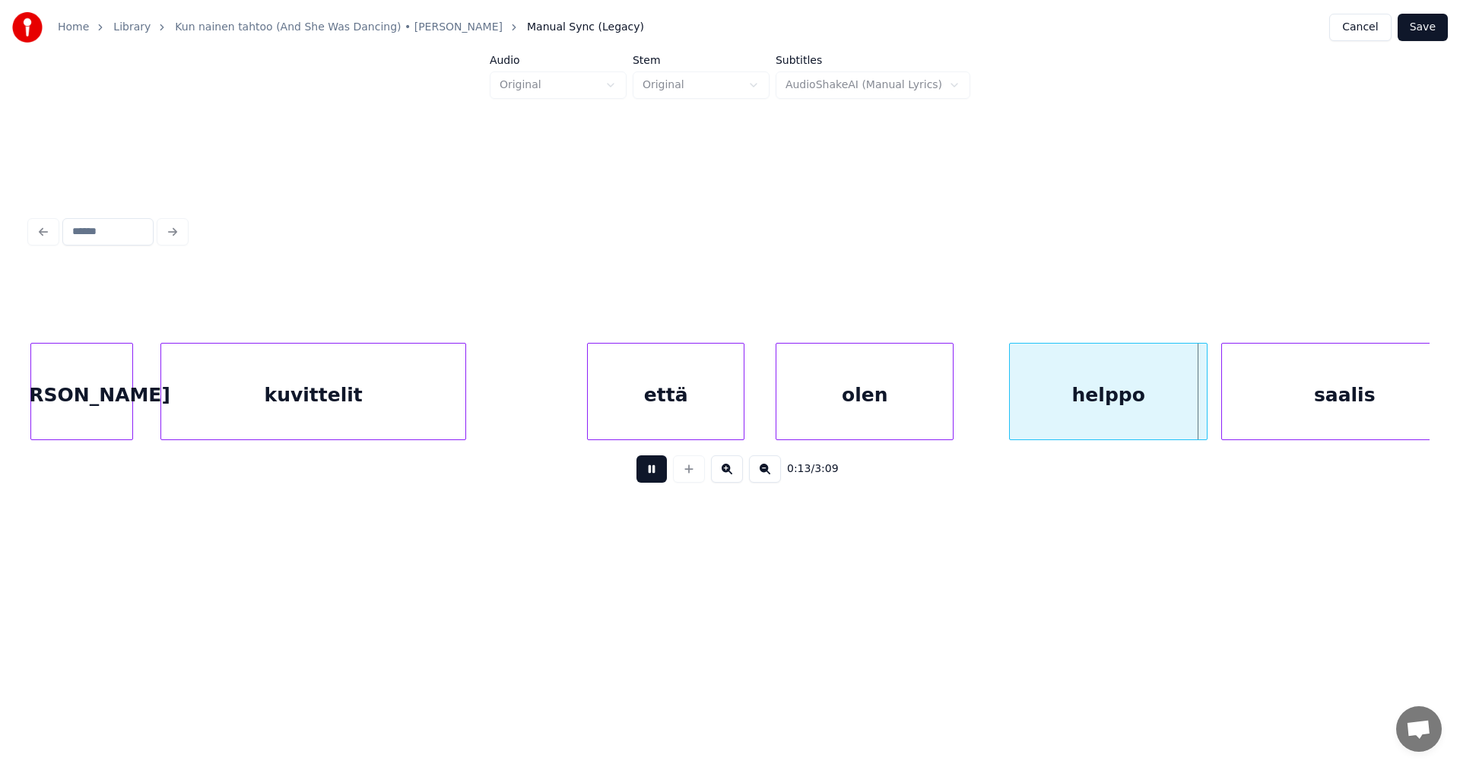
click at [658, 474] on button at bounding box center [651, 468] width 30 height 27
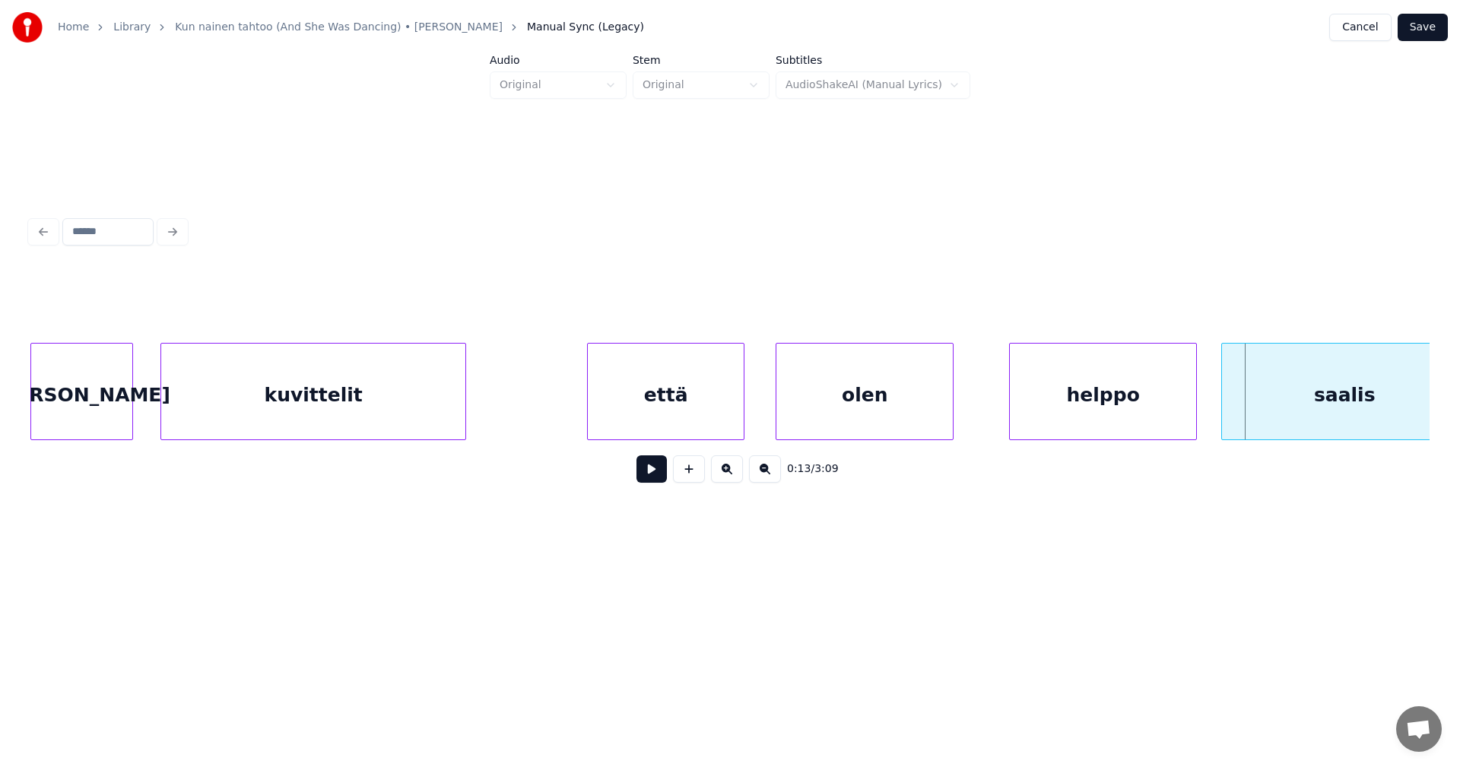
click at [1192, 409] on div at bounding box center [1194, 392] width 5 height 96
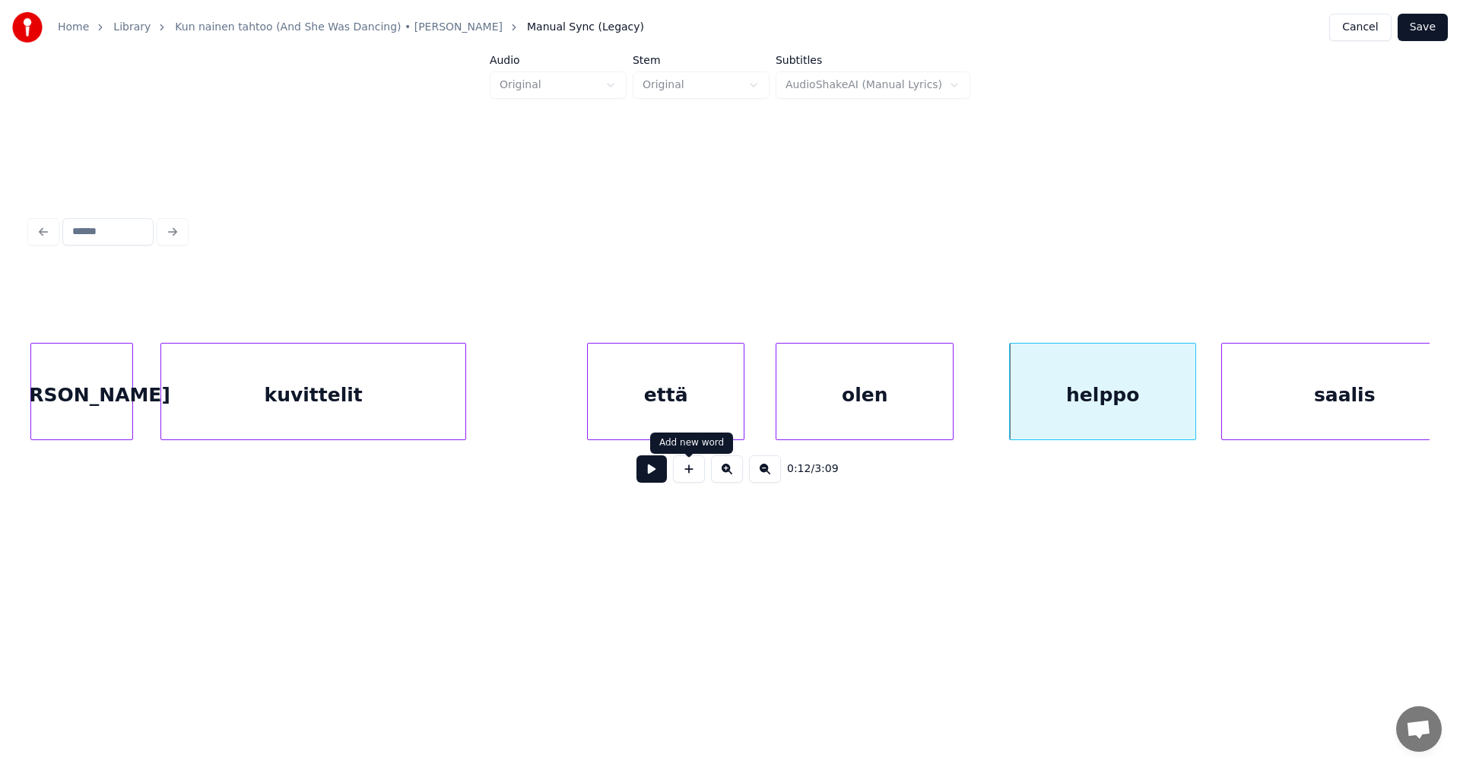
click at [665, 477] on button at bounding box center [651, 468] width 30 height 27
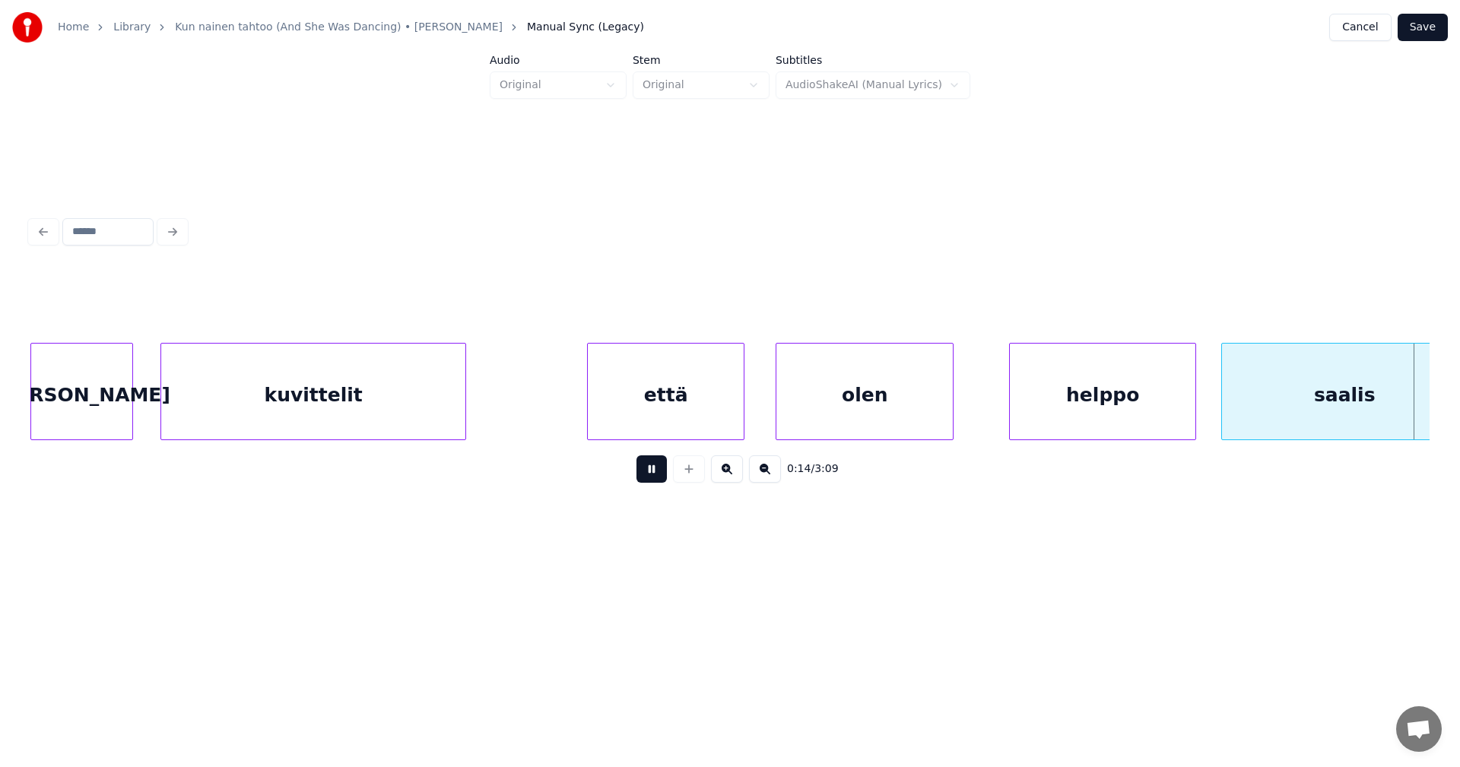
scroll to position [0, 4849]
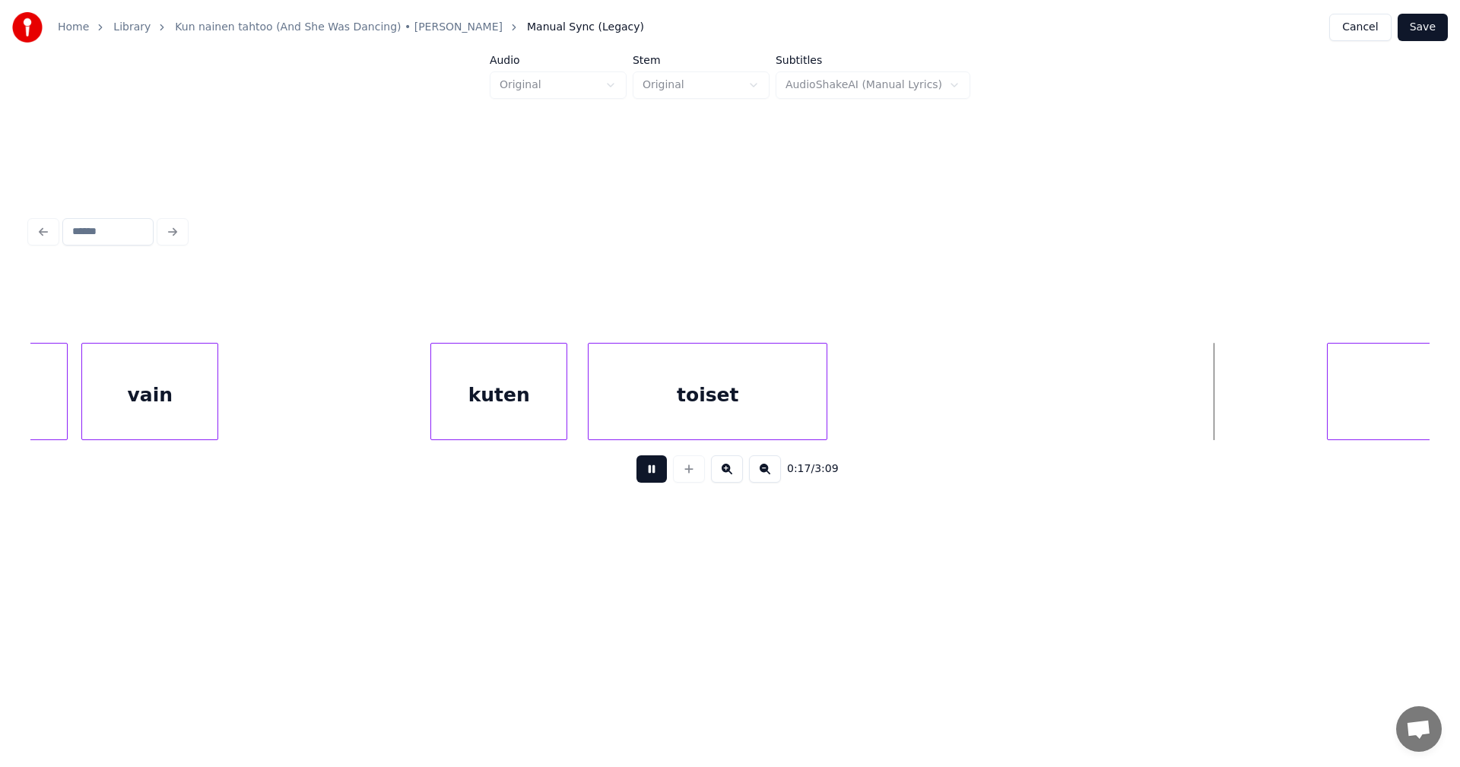
drag, startPoint x: 668, startPoint y: 472, endPoint x: 687, endPoint y: 493, distance: 28.0
click at [668, 473] on div "0:17 / 3:09" at bounding box center [730, 468] width 1375 height 33
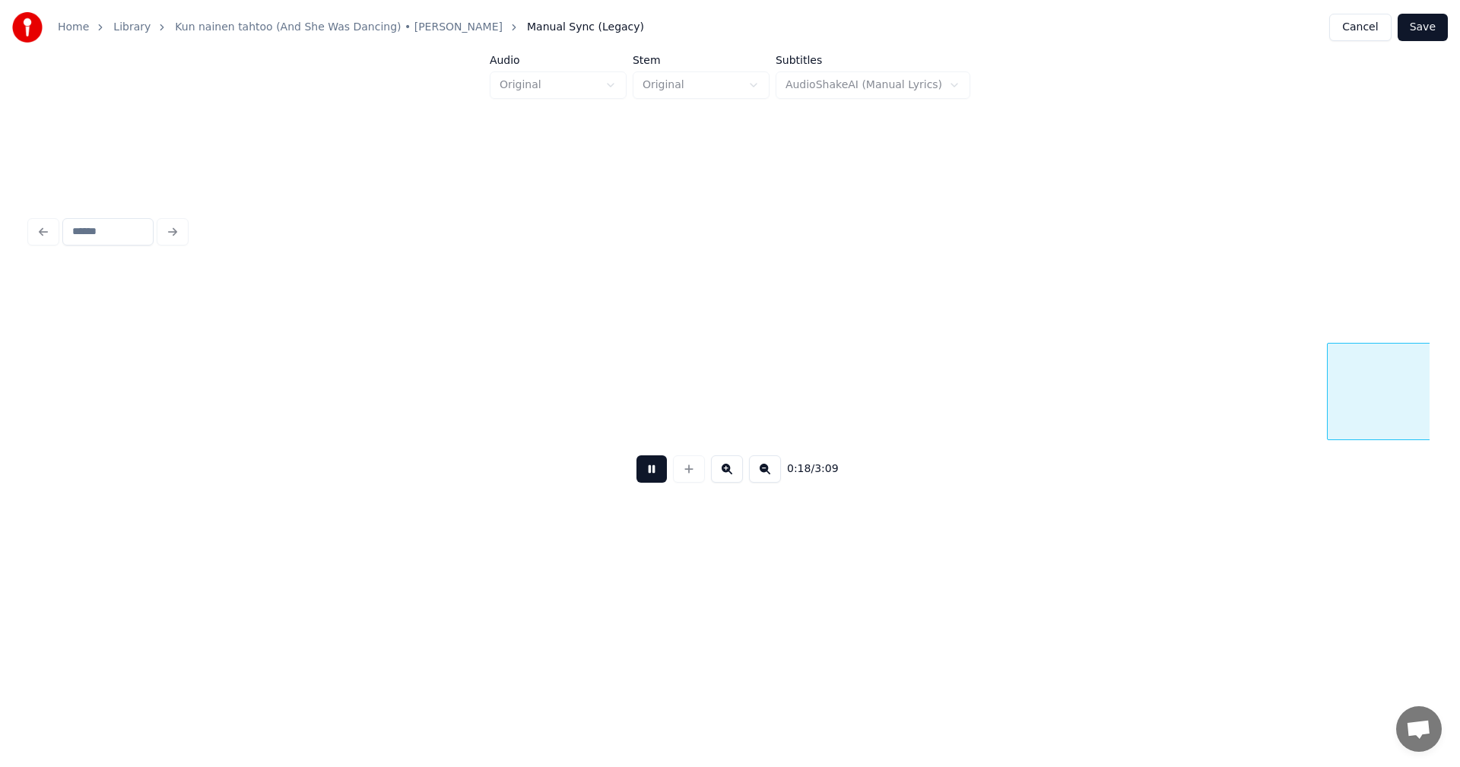
scroll to position [0, 6252]
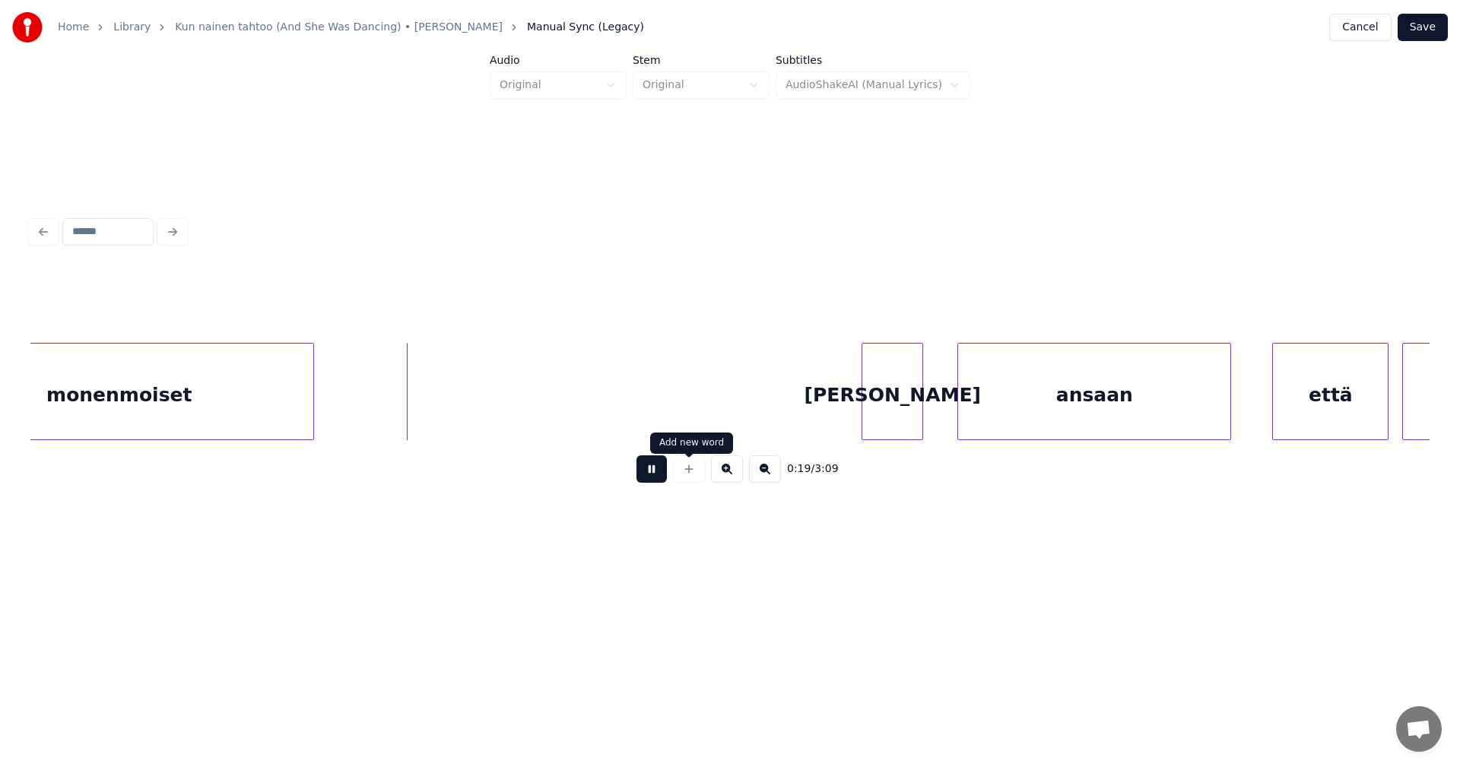
click at [649, 474] on button at bounding box center [651, 468] width 30 height 27
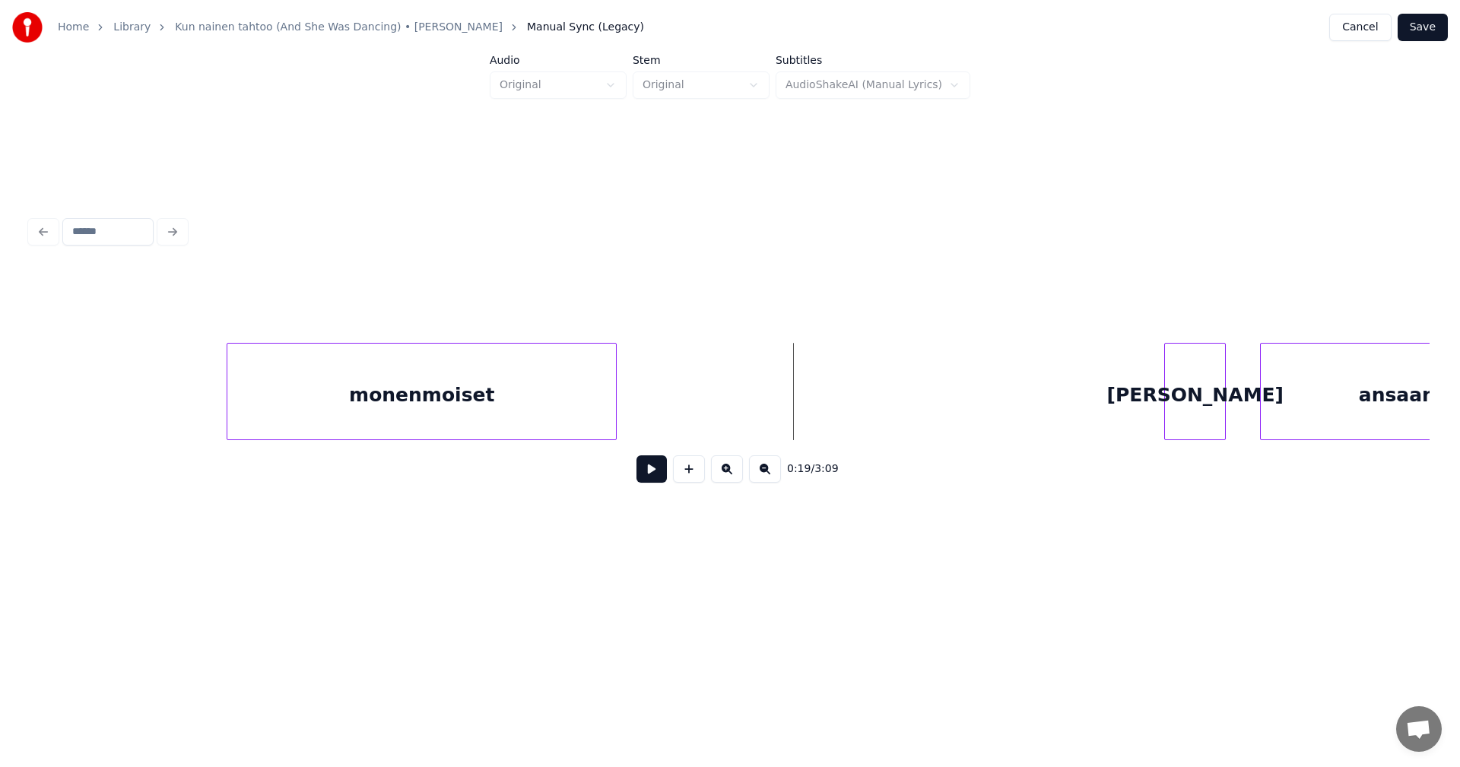
scroll to position [0, 5948]
click at [302, 415] on div "monenmoiset" at bounding box center [365, 395] width 389 height 103
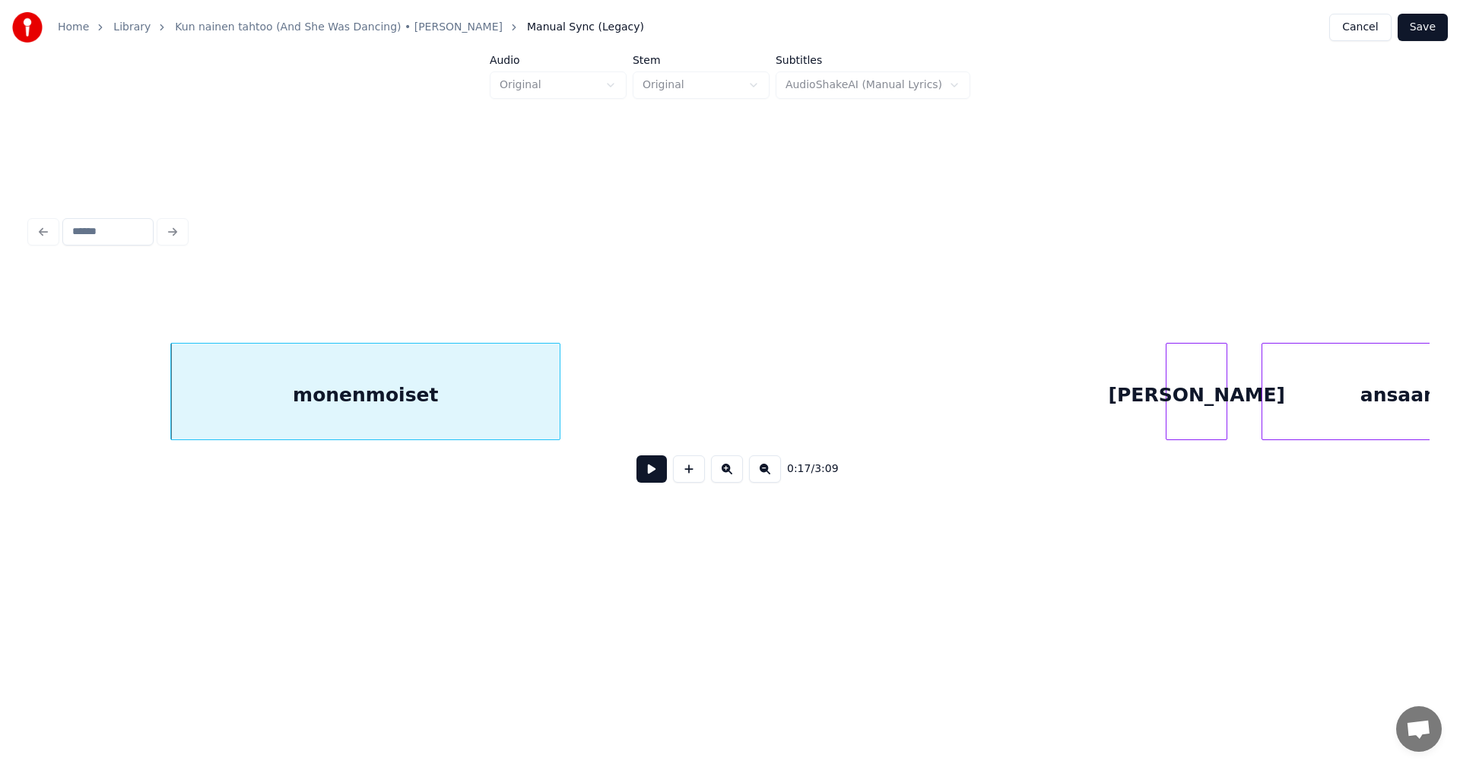
click at [668, 458] on div "0:17 / 3:09" at bounding box center [729, 469] width 1399 height 58
click at [665, 471] on button at bounding box center [651, 468] width 30 height 27
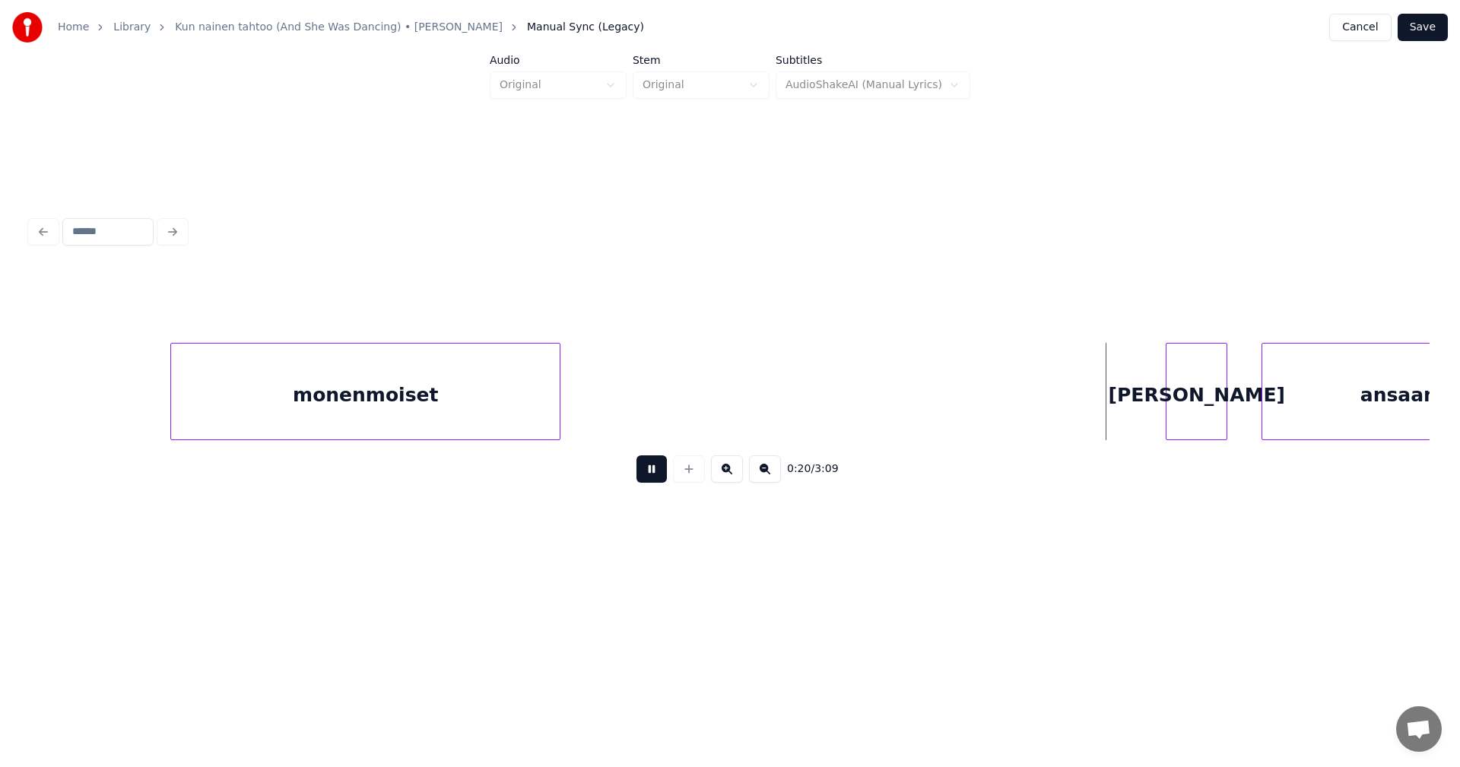
drag, startPoint x: 662, startPoint y: 472, endPoint x: 695, endPoint y: 484, distance: 35.6
click at [662, 474] on button at bounding box center [651, 468] width 30 height 27
click at [1180, 408] on div "[PERSON_NAME]" at bounding box center [1188, 395] width 60 height 103
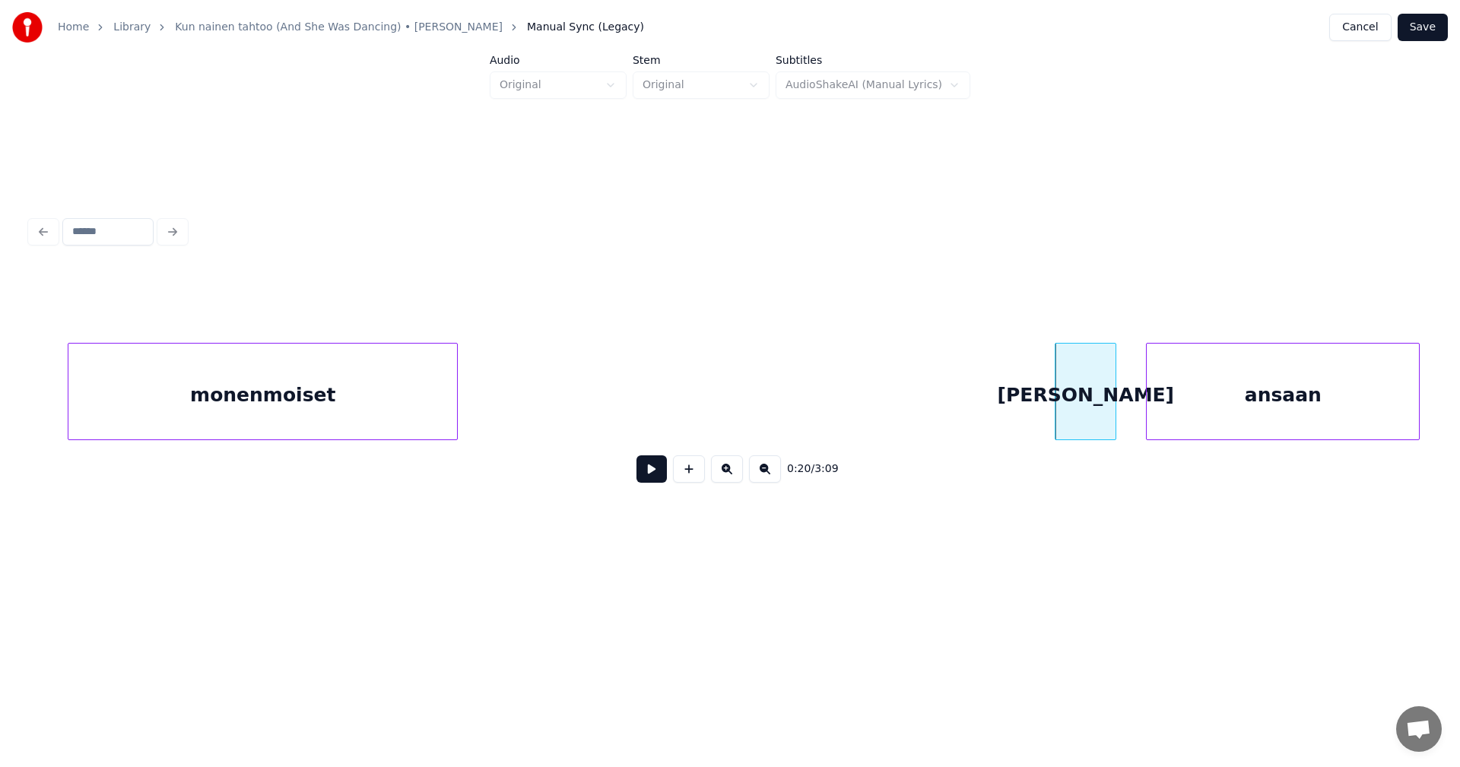
click at [1314, 421] on div "ansaan" at bounding box center [1283, 395] width 272 height 103
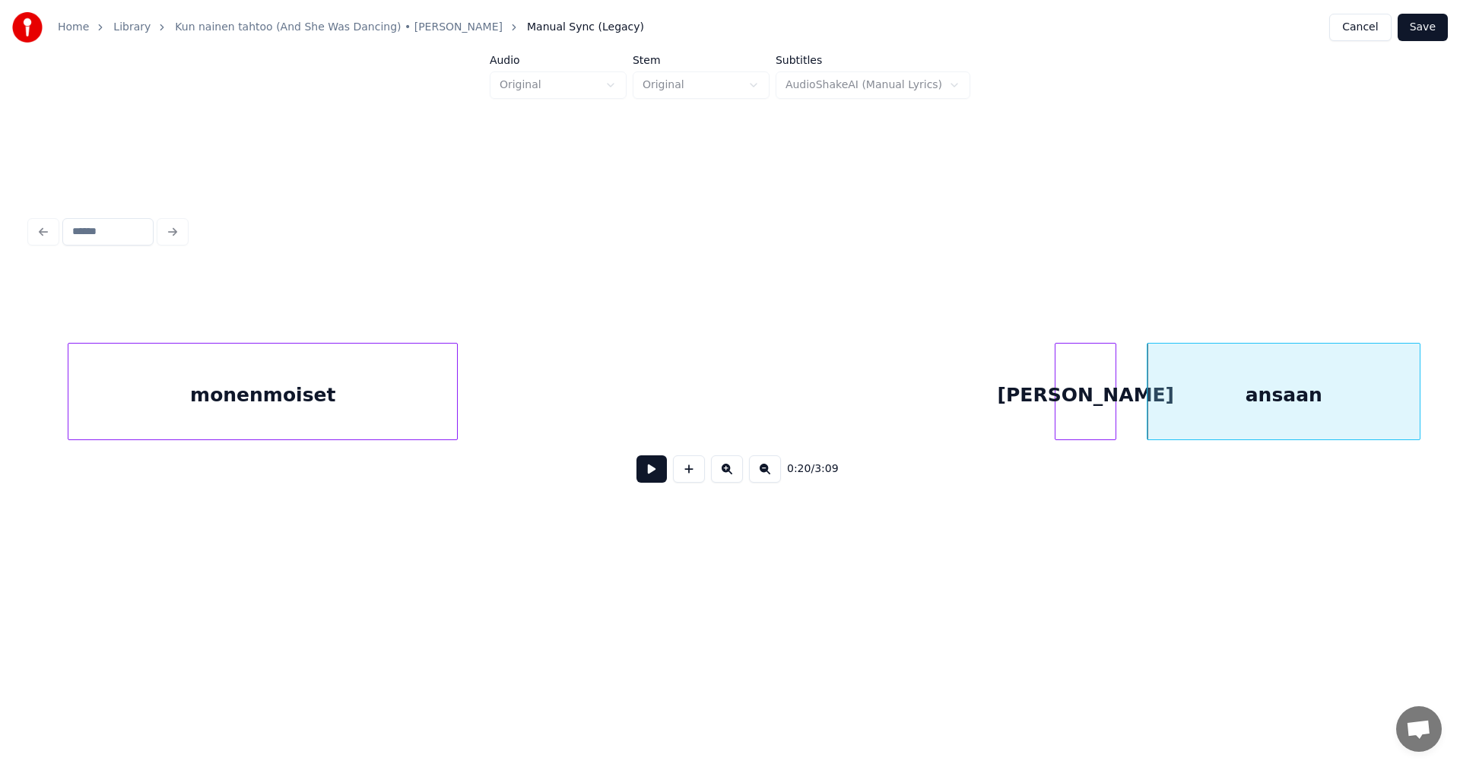
click at [662, 478] on button at bounding box center [651, 468] width 30 height 27
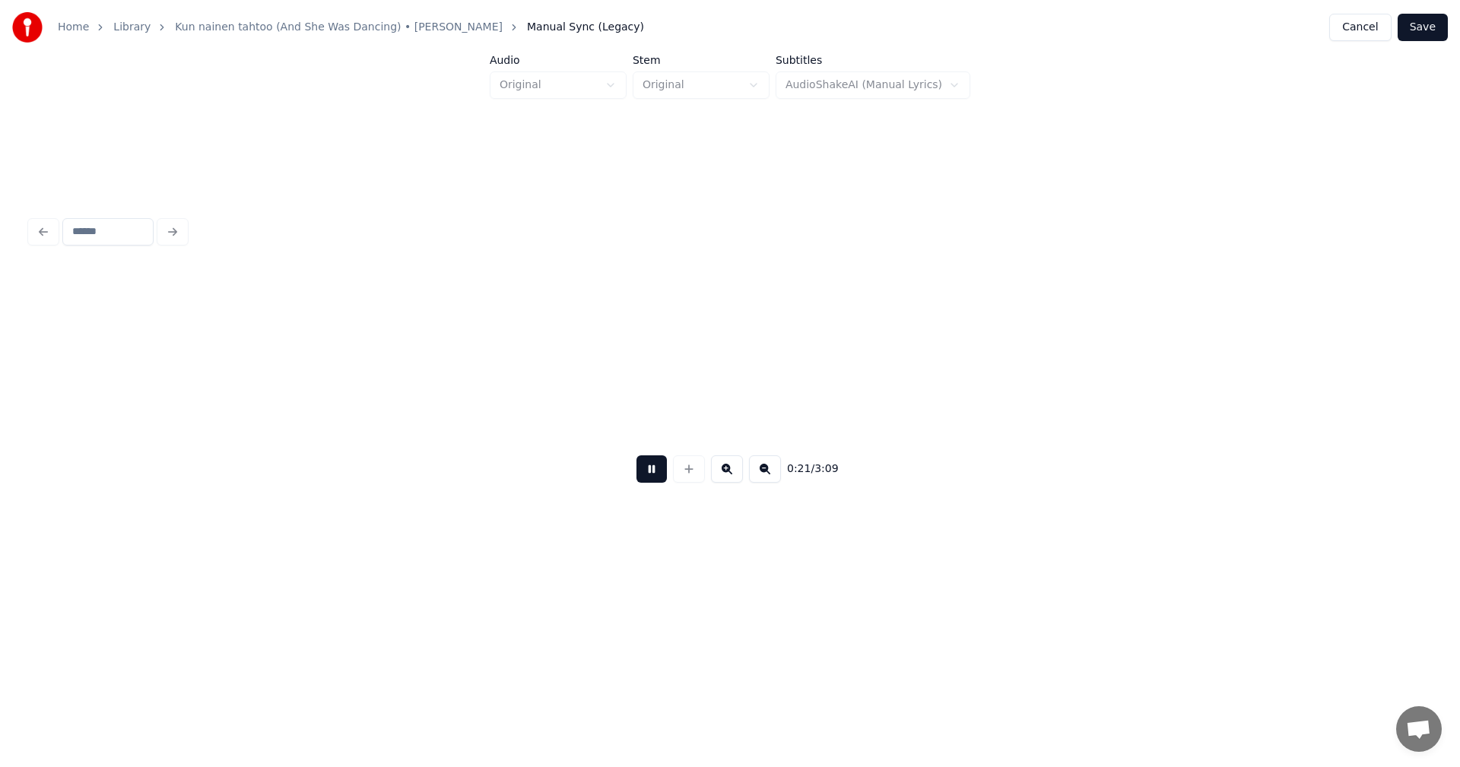
click at [662, 478] on button at bounding box center [651, 468] width 30 height 27
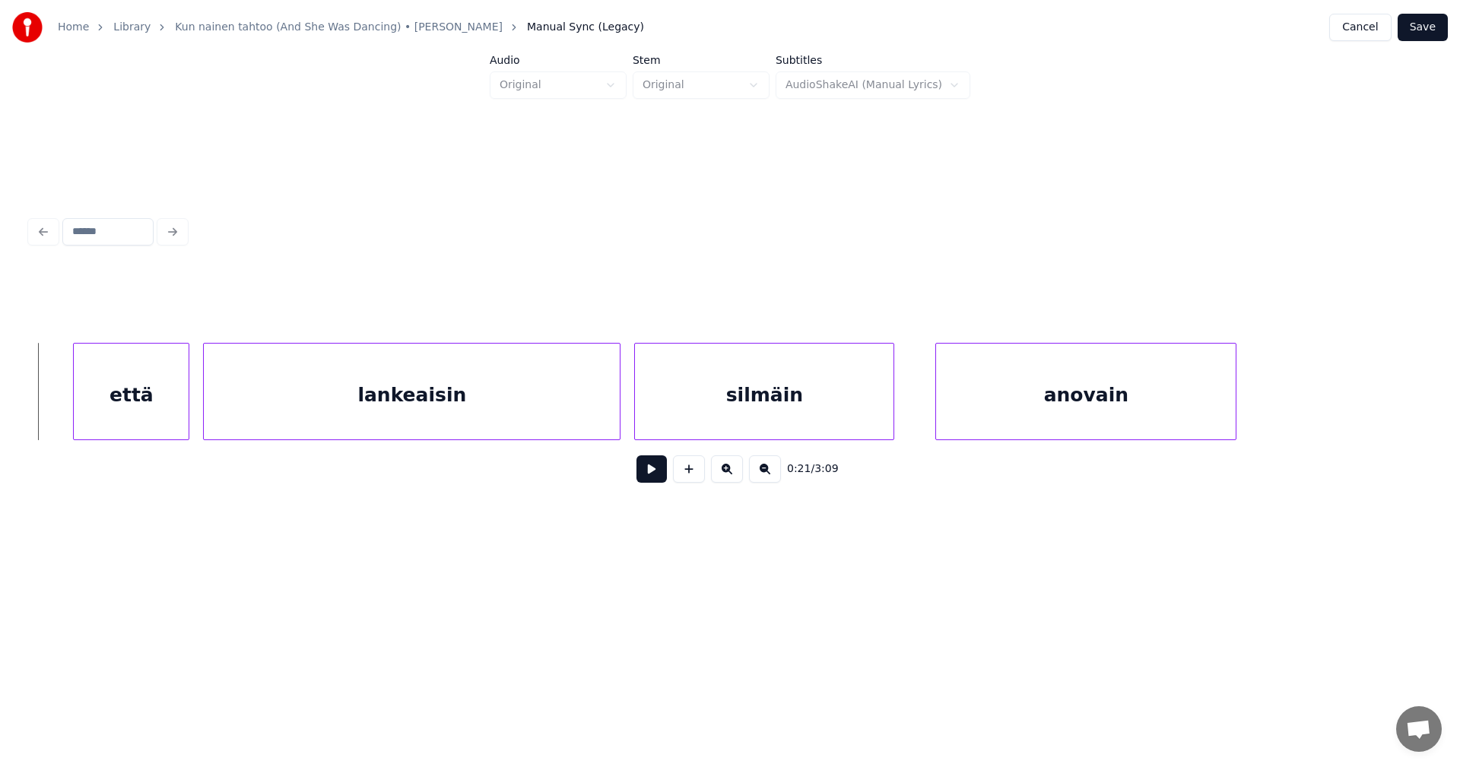
click at [662, 478] on button at bounding box center [651, 468] width 30 height 27
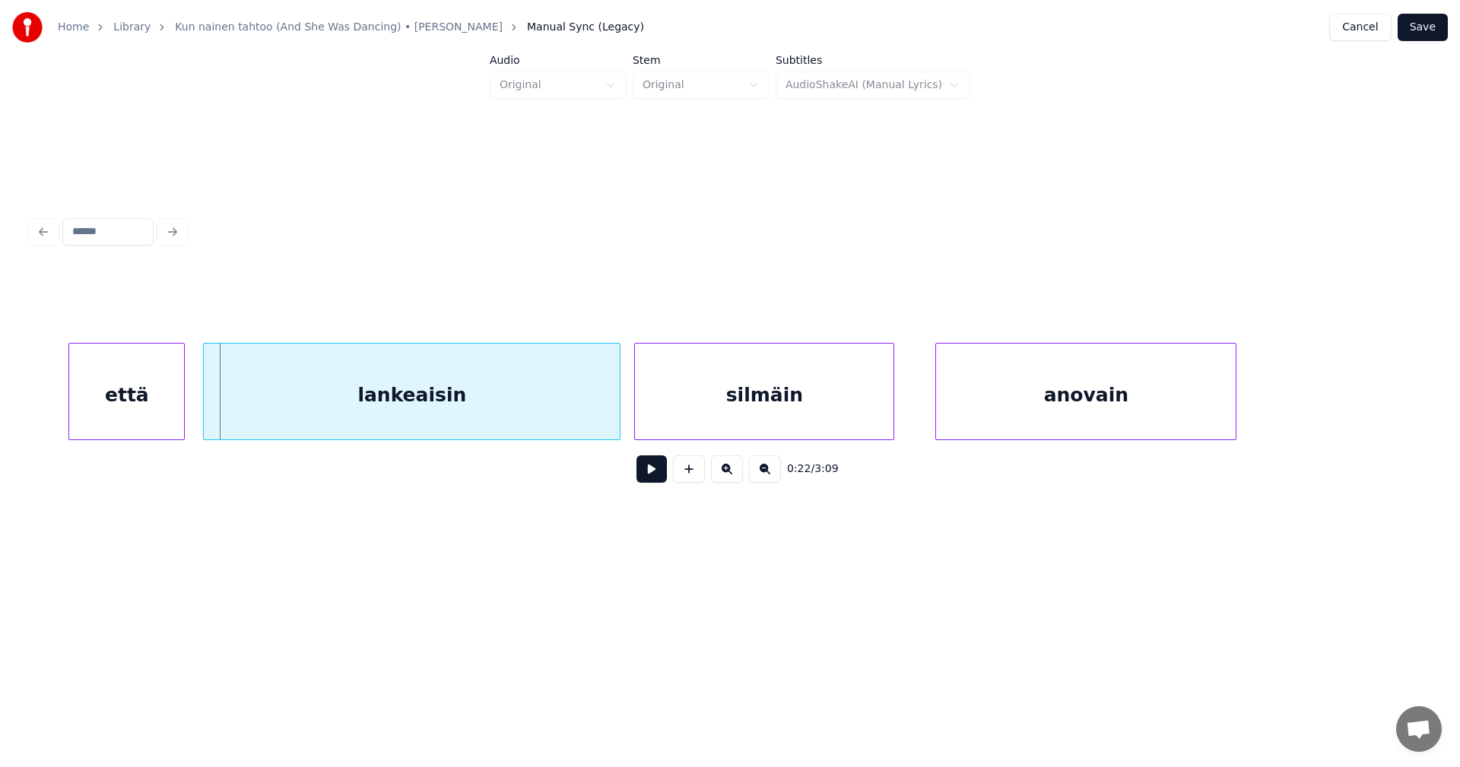
click at [149, 401] on div "että" at bounding box center [126, 395] width 115 height 103
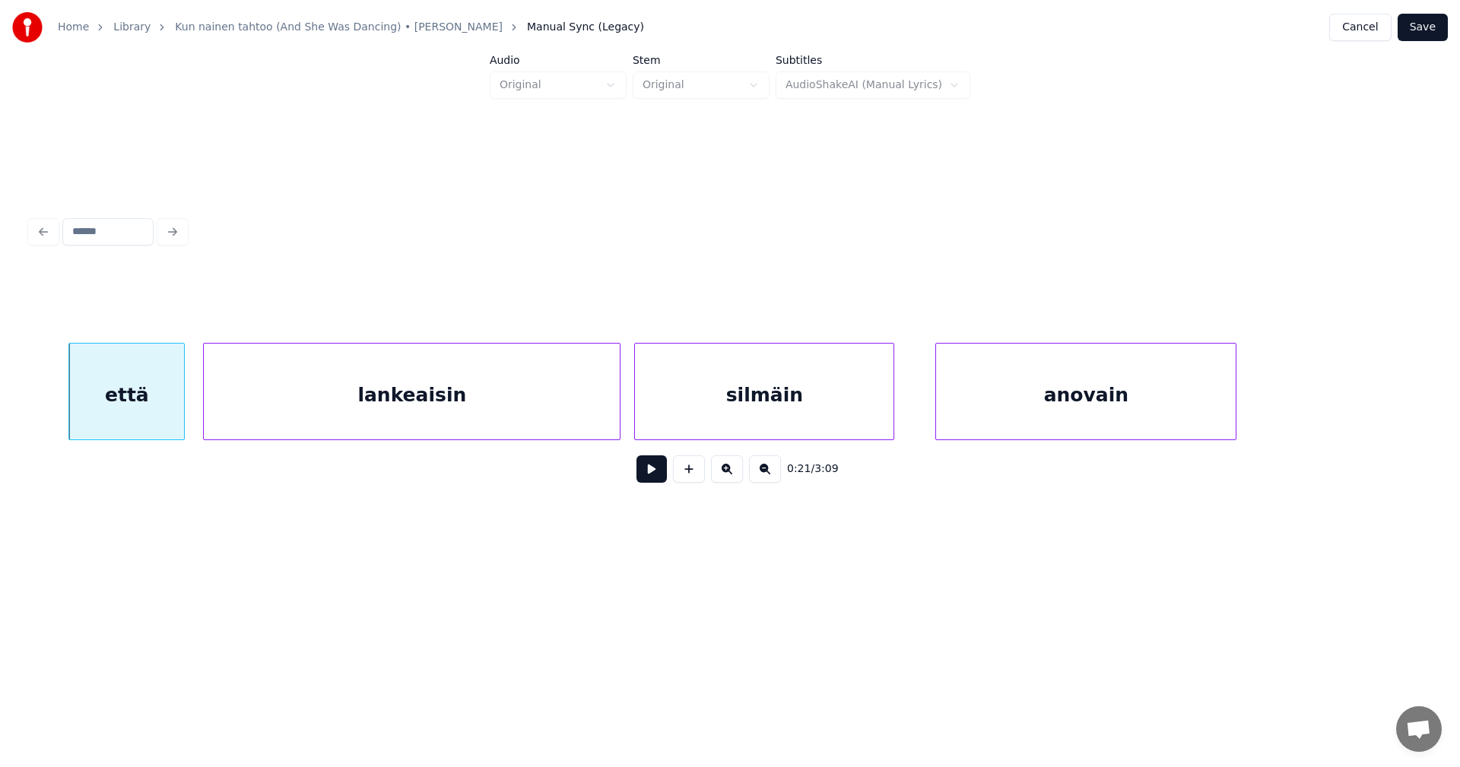
click at [655, 470] on button at bounding box center [651, 468] width 30 height 27
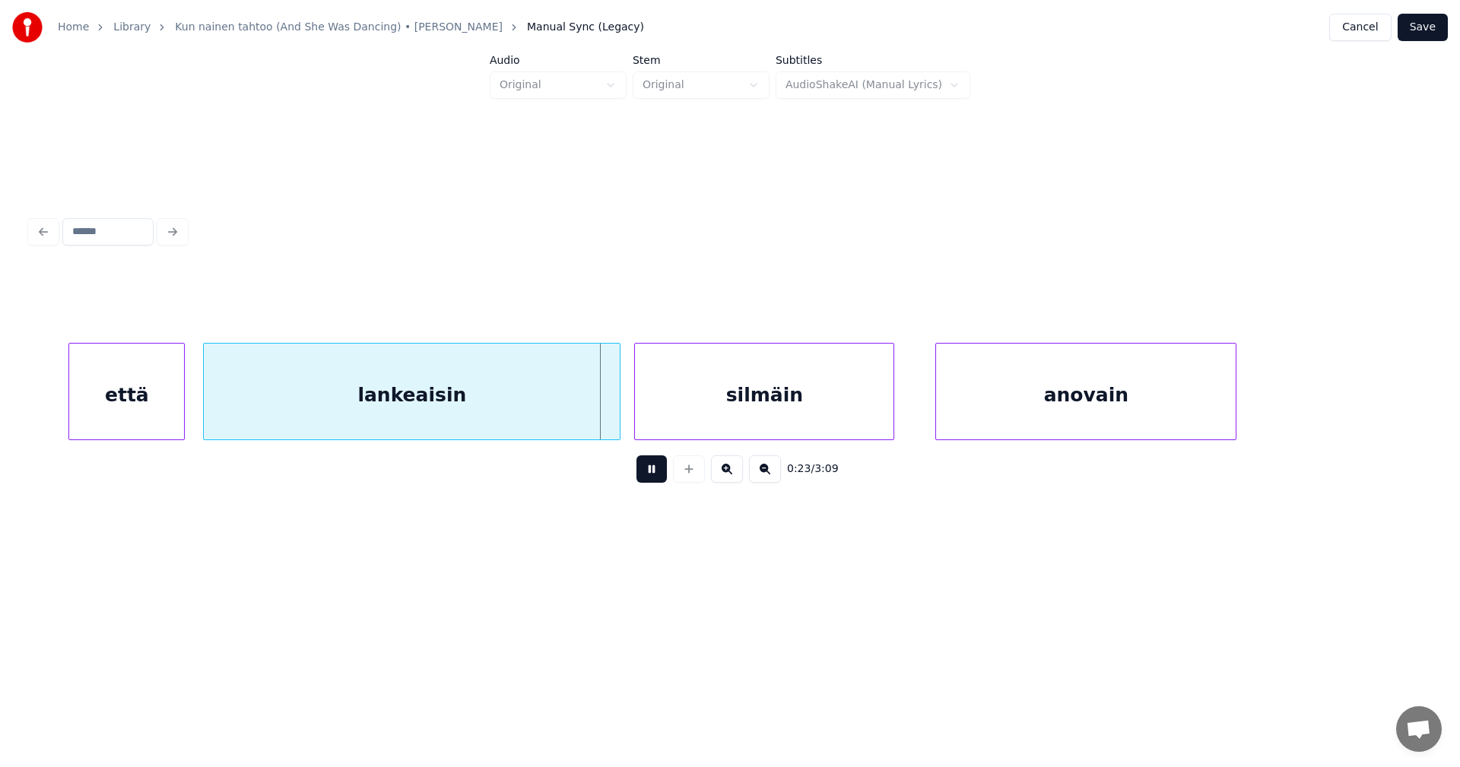
drag, startPoint x: 655, startPoint y: 470, endPoint x: 643, endPoint y: 459, distance: 16.2
click at [654, 471] on button at bounding box center [651, 468] width 30 height 27
click at [614, 398] on div at bounding box center [614, 392] width 5 height 96
click at [658, 478] on button at bounding box center [651, 468] width 30 height 27
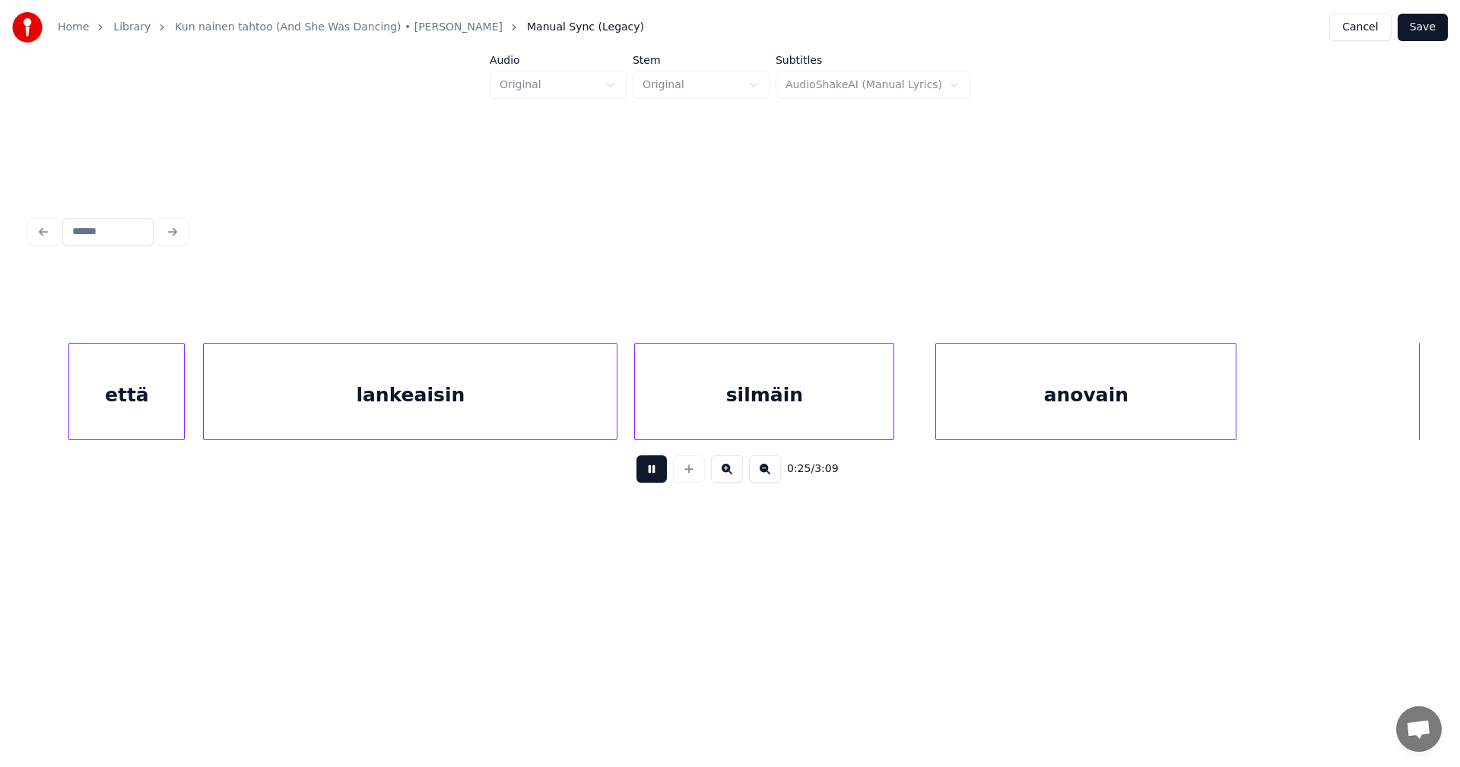
scroll to position [0, 8850]
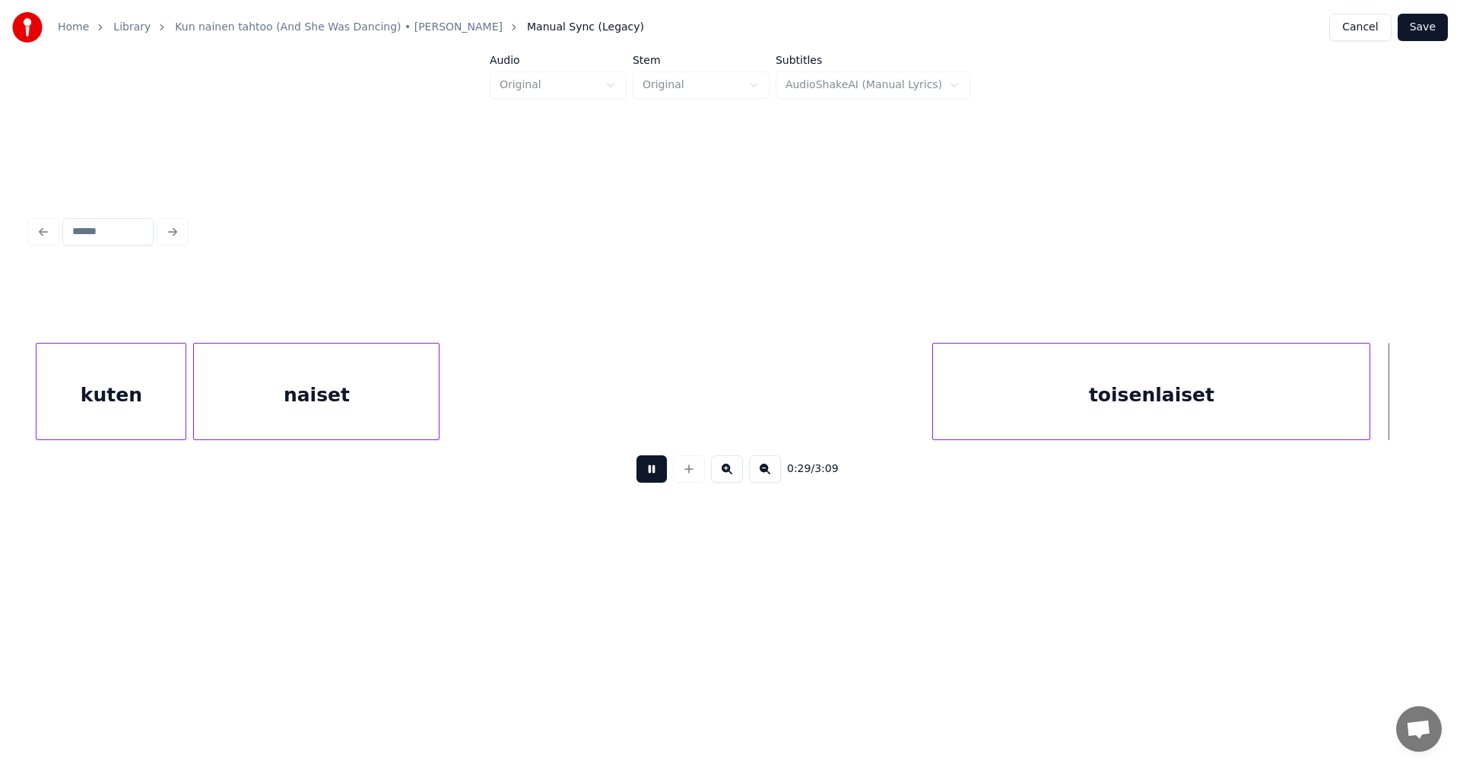
click at [662, 474] on button at bounding box center [651, 468] width 30 height 27
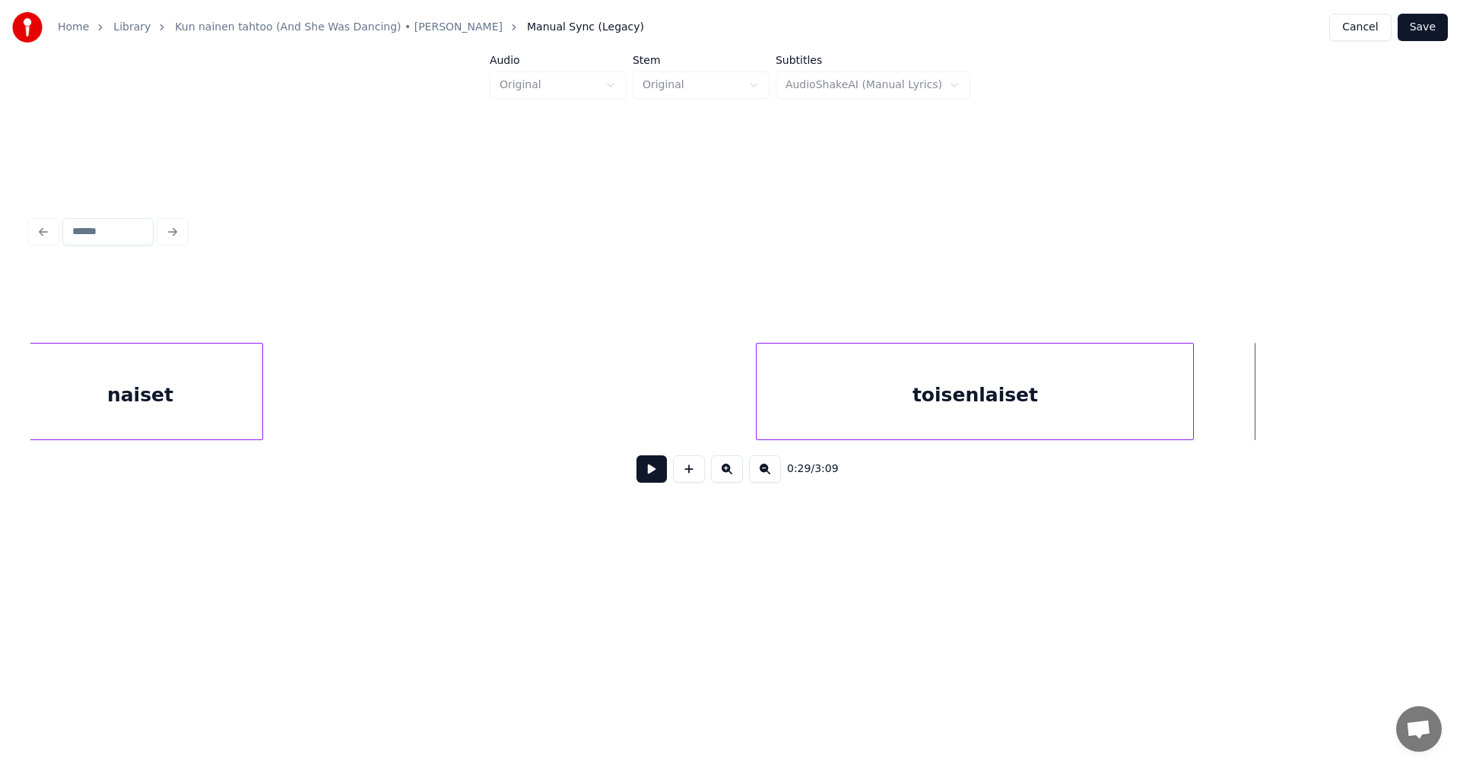
scroll to position [0, 7802]
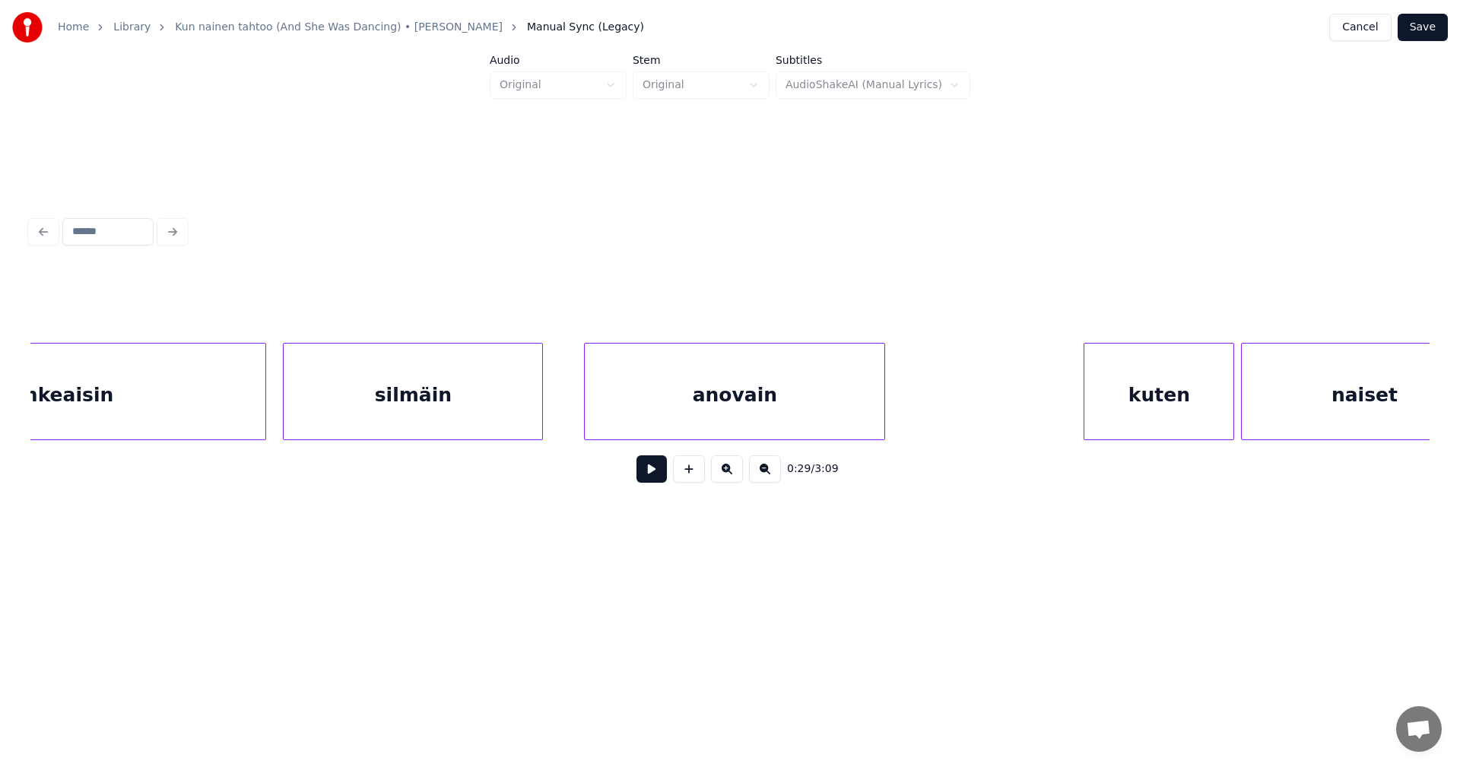
click at [1131, 389] on div "kuten" at bounding box center [1158, 395] width 149 height 103
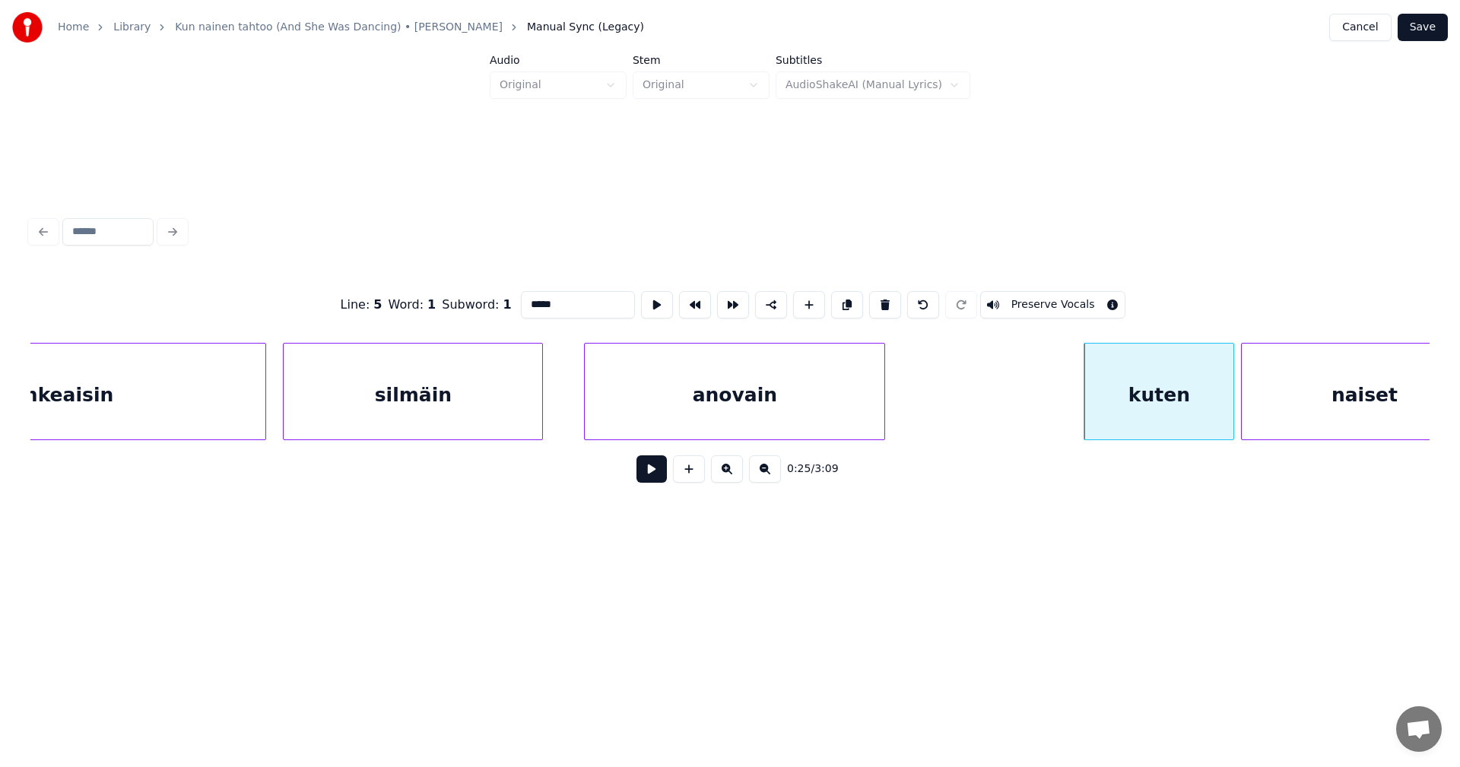
click at [655, 474] on button at bounding box center [651, 468] width 30 height 27
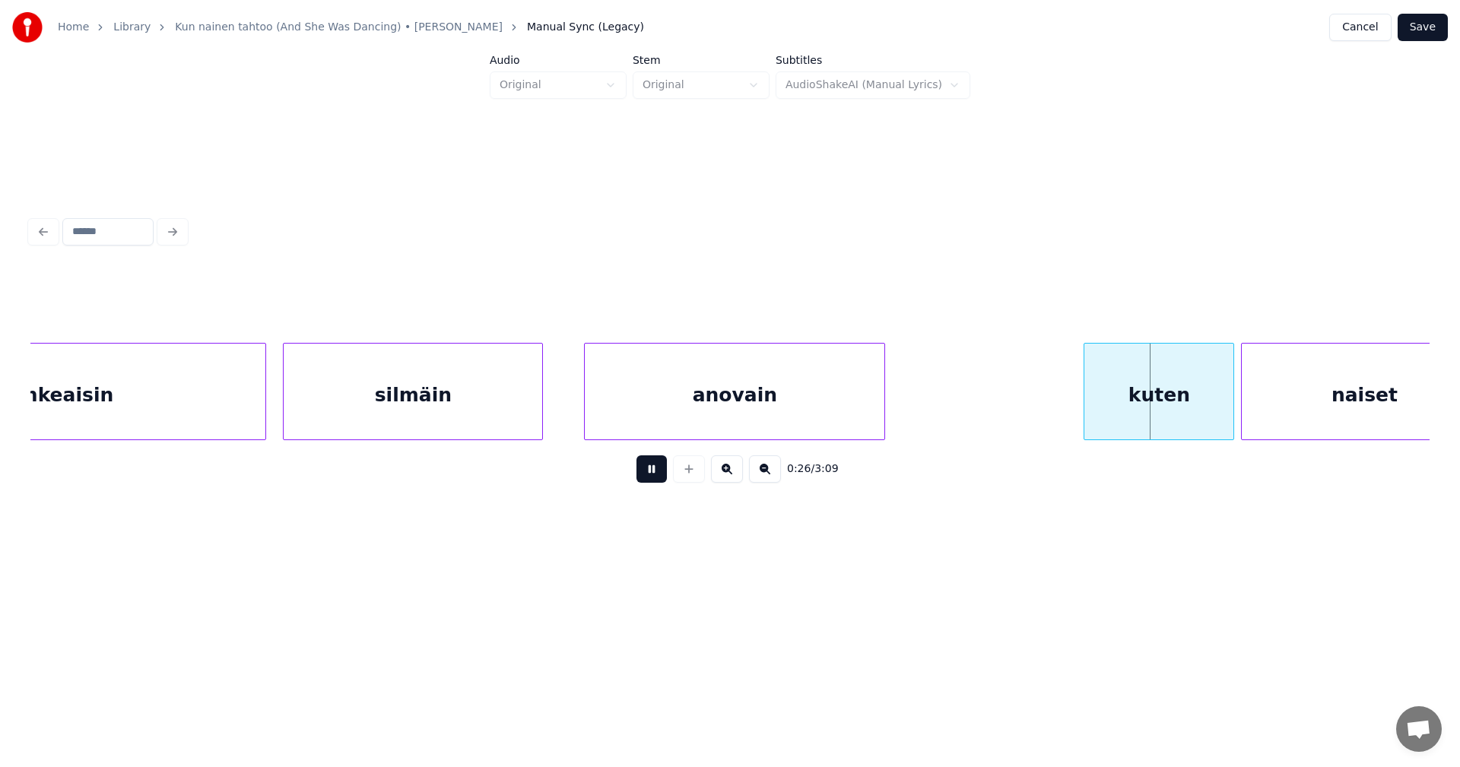
click at [655, 475] on button at bounding box center [651, 468] width 30 height 27
click at [1227, 410] on div at bounding box center [1225, 392] width 5 height 96
click at [1396, 412] on div "naiset" at bounding box center [1364, 395] width 245 height 103
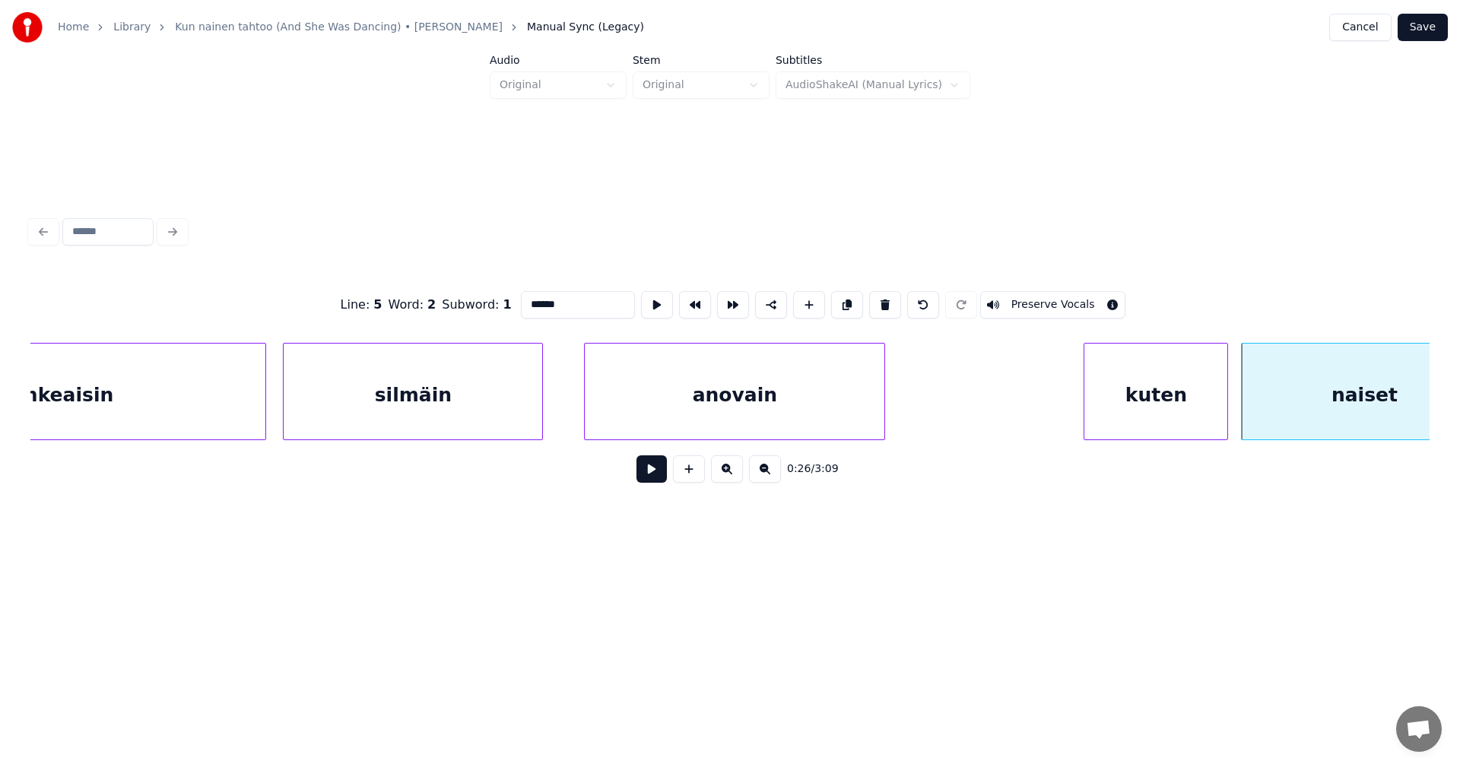
click at [644, 481] on button at bounding box center [651, 468] width 30 height 27
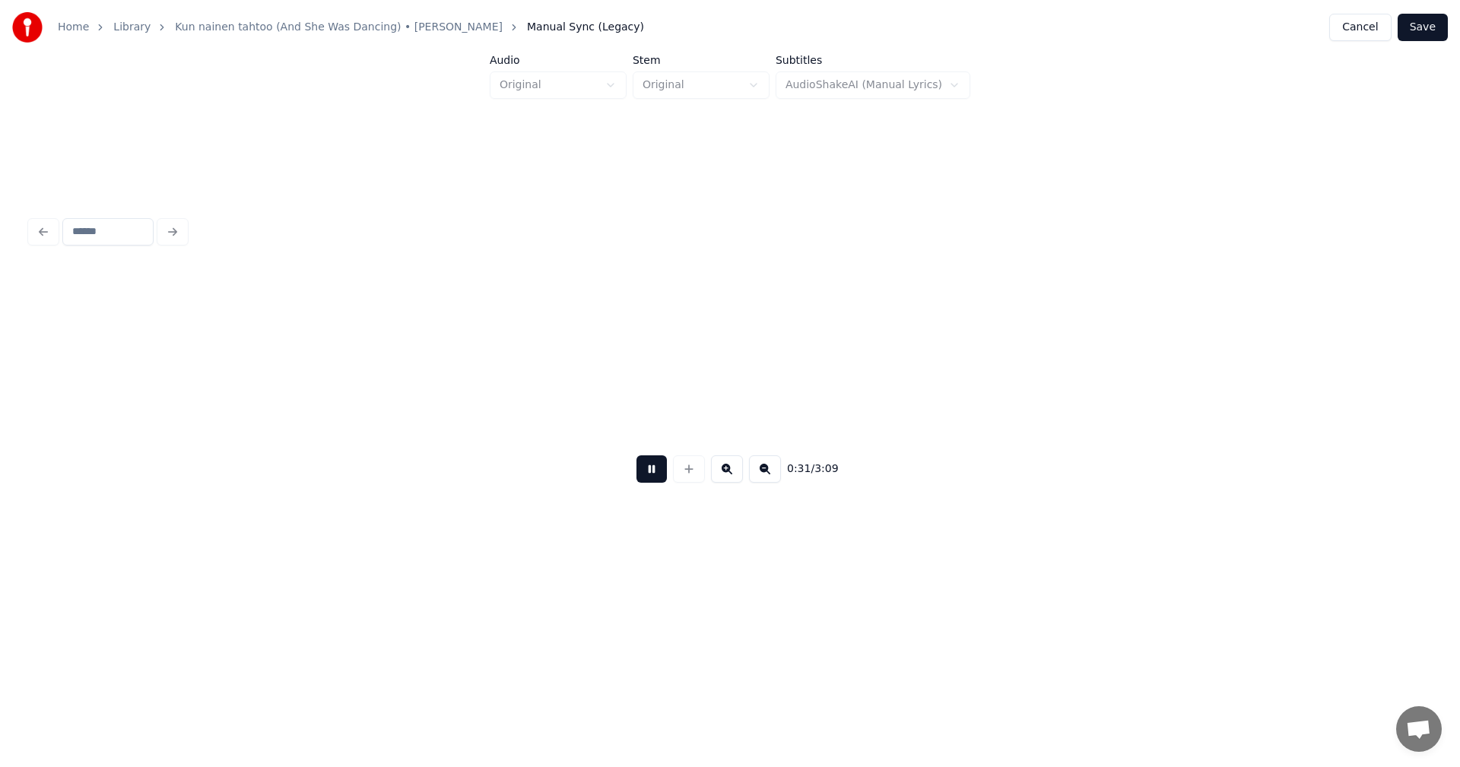
scroll to position [0, 10605]
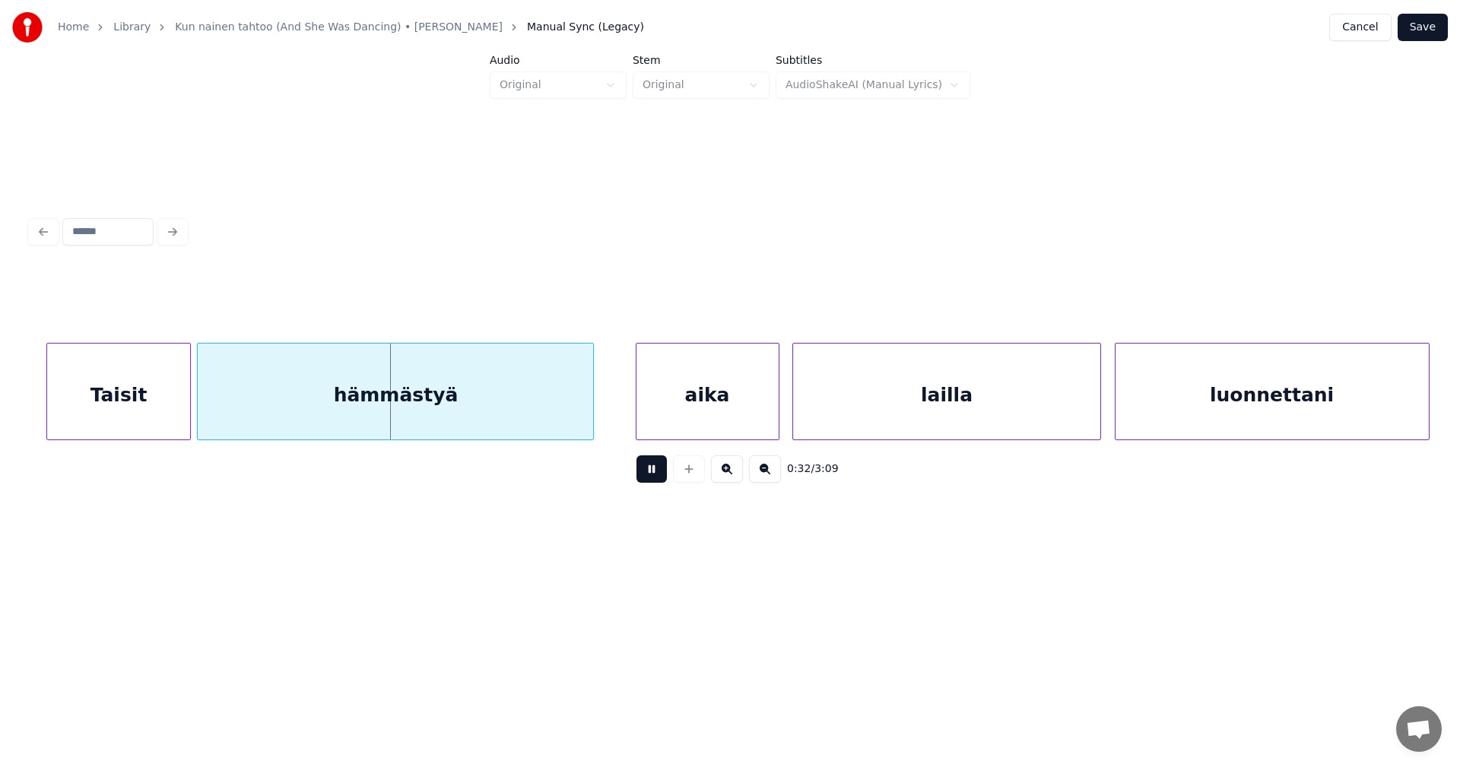
click at [647, 478] on button at bounding box center [651, 468] width 30 height 27
click at [169, 406] on div at bounding box center [171, 392] width 5 height 96
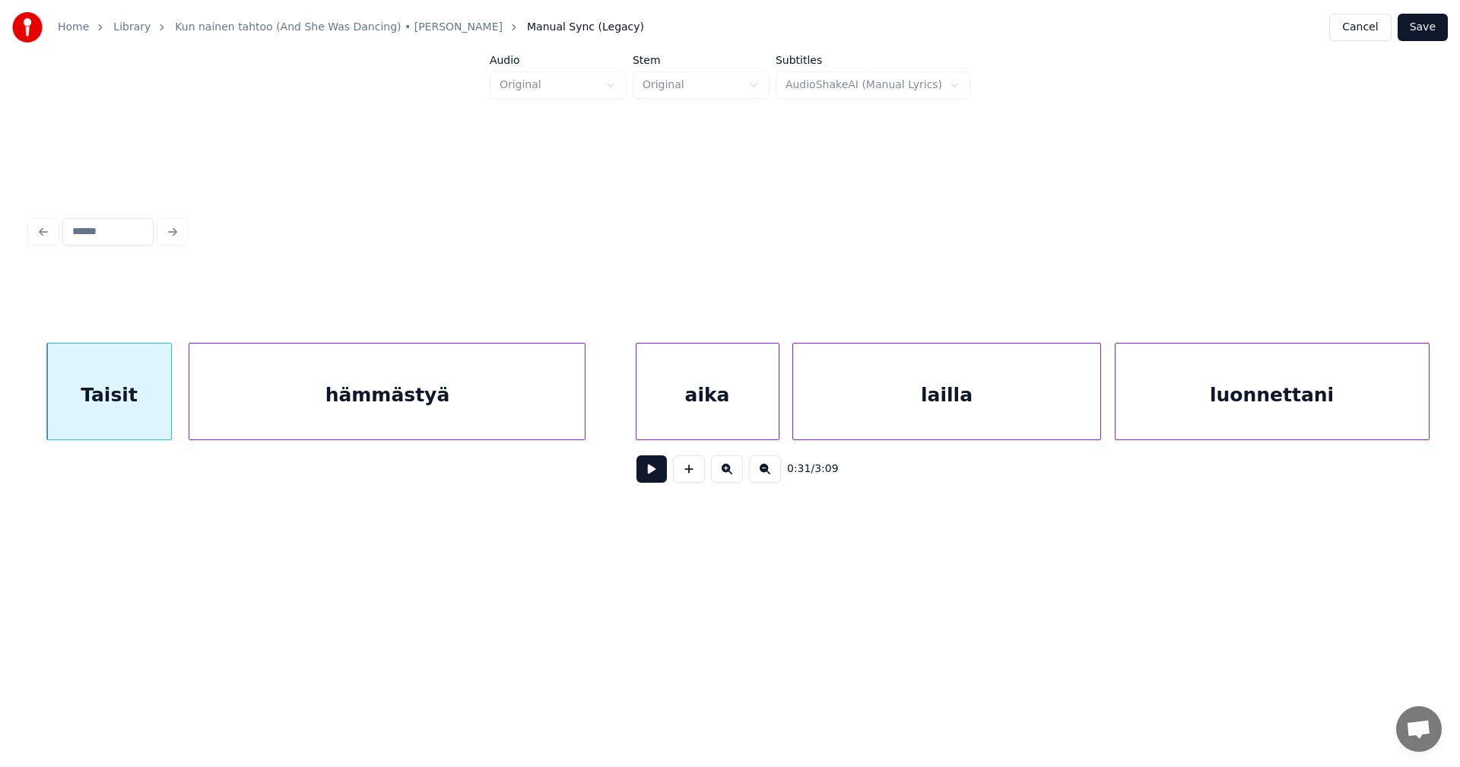
click at [211, 414] on div "hämmästyä" at bounding box center [386, 395] width 395 height 103
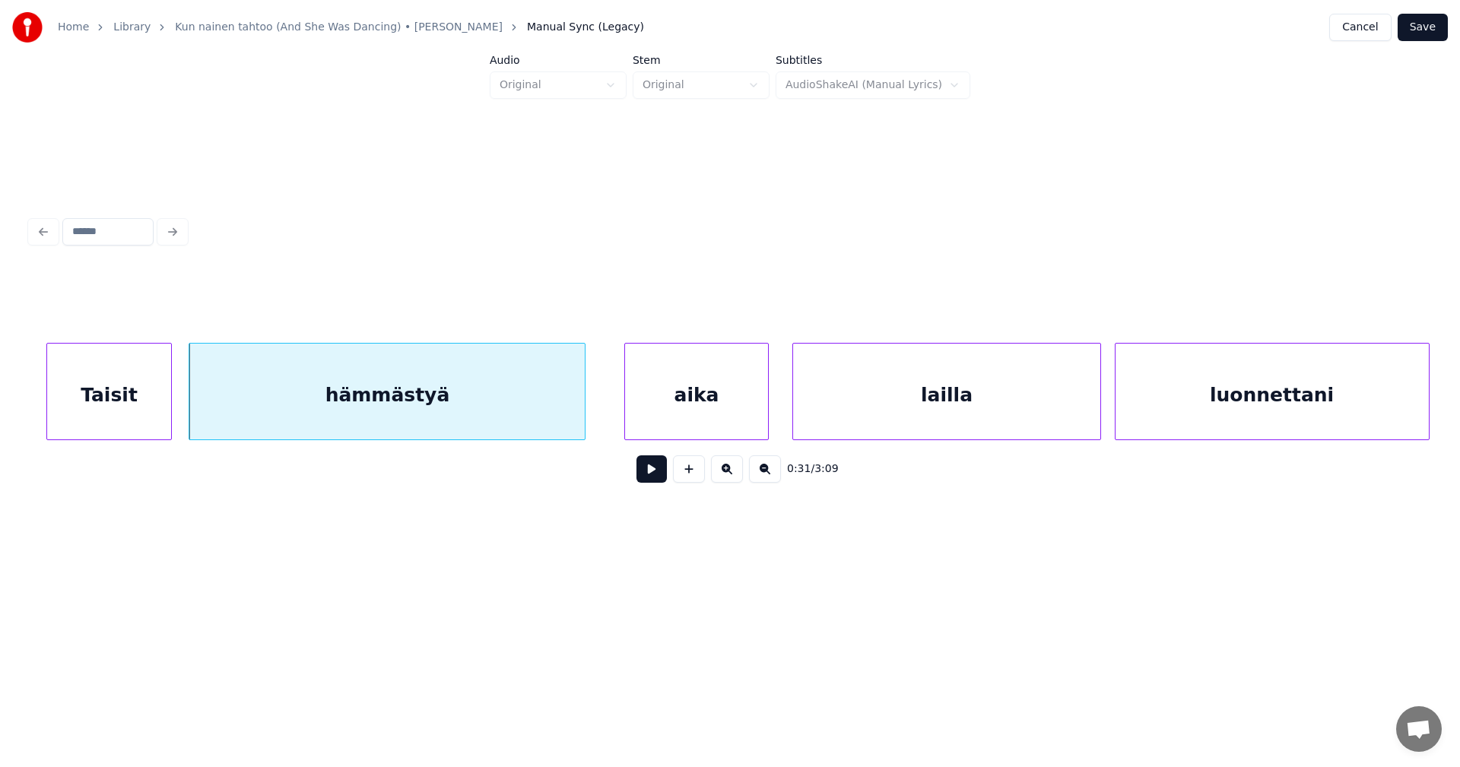
click at [674, 408] on div "aika" at bounding box center [696, 395] width 142 height 103
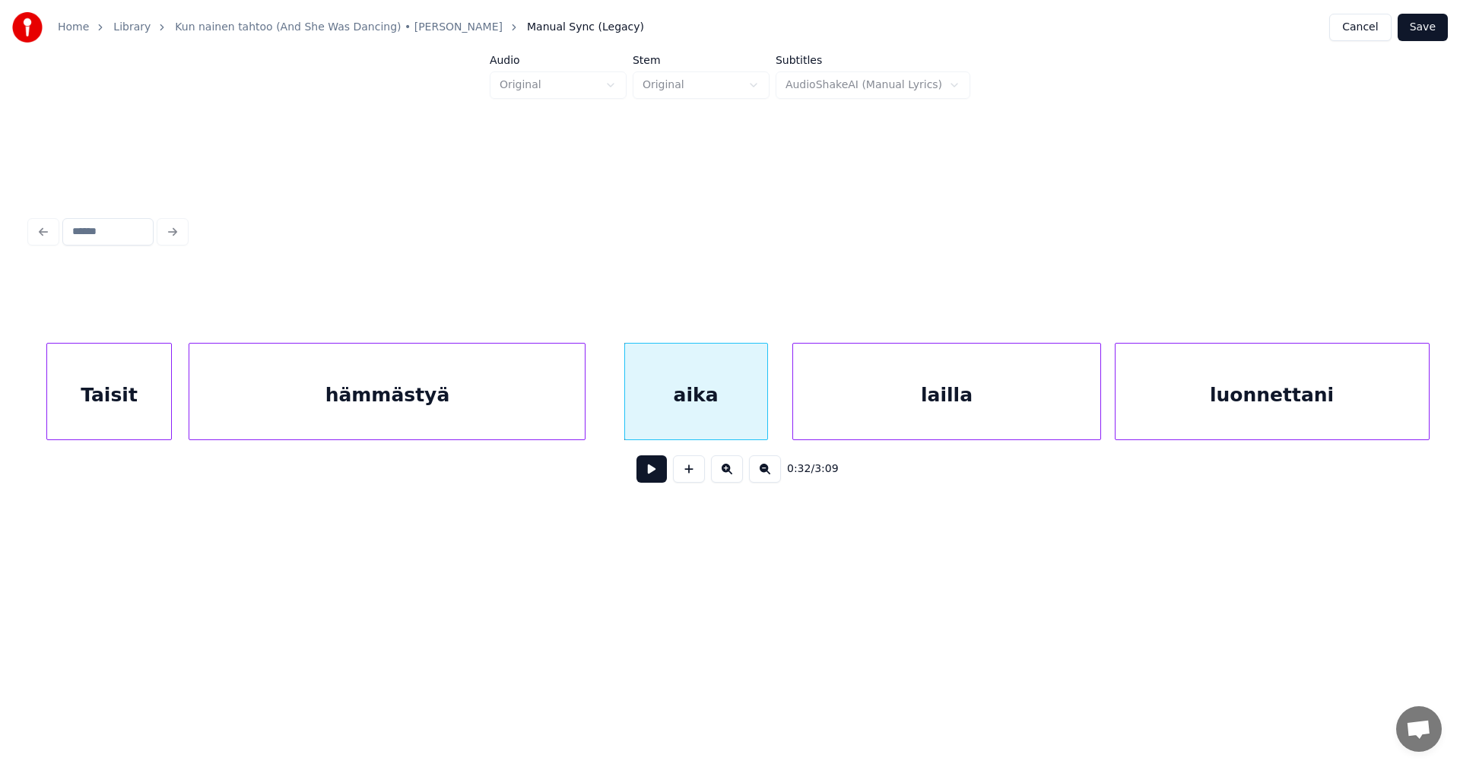
click at [652, 481] on button at bounding box center [651, 468] width 30 height 27
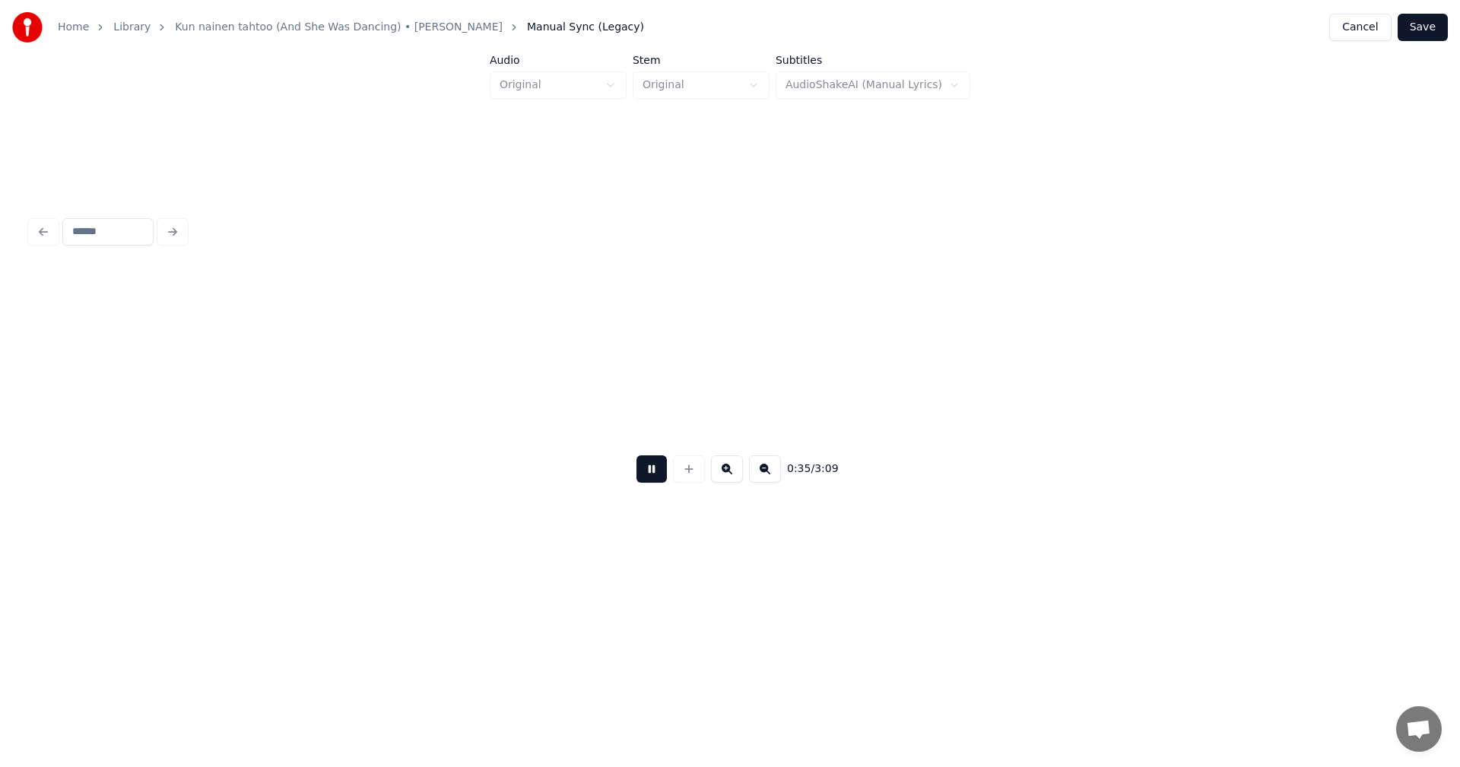
scroll to position [0, 12008]
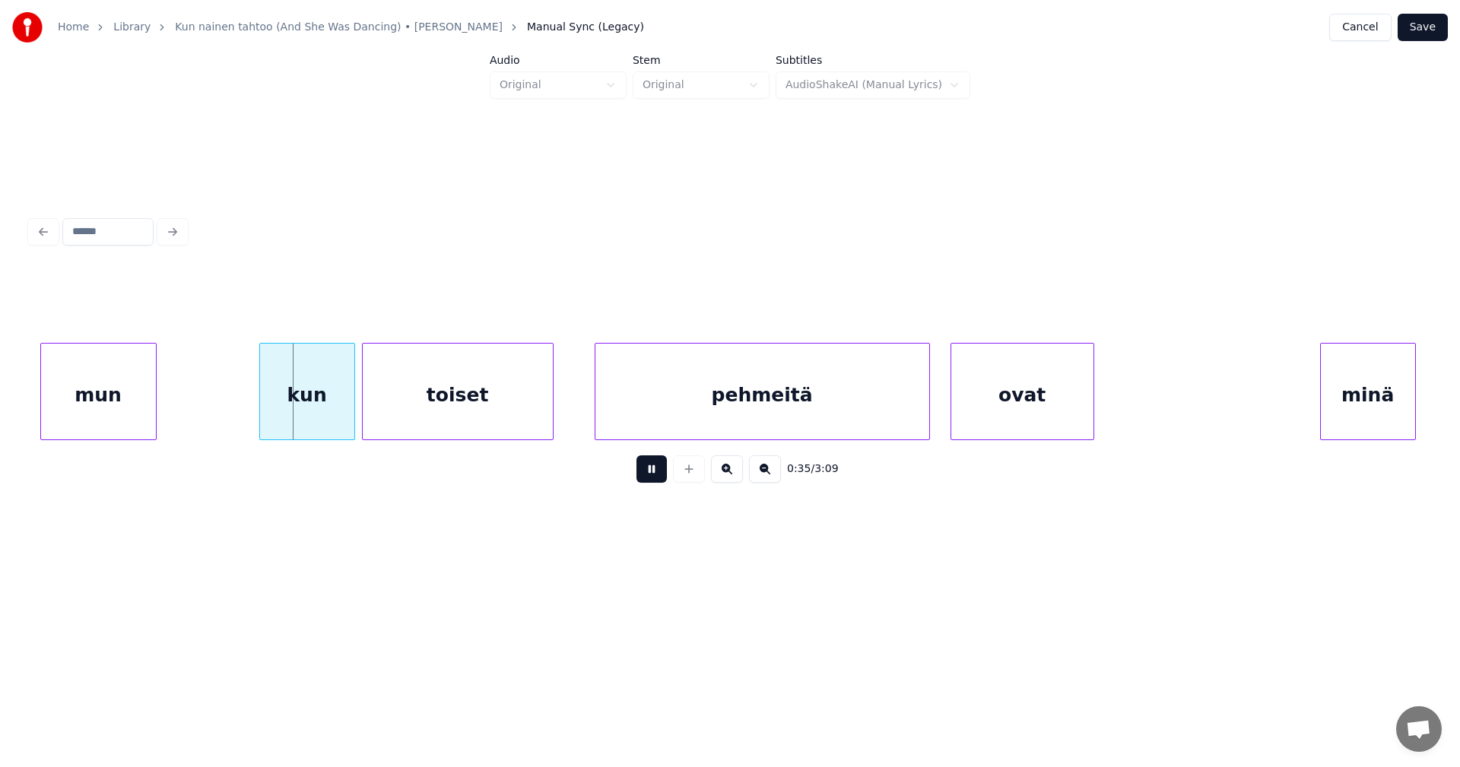
drag, startPoint x: 653, startPoint y: 478, endPoint x: 445, endPoint y: 502, distance: 209.8
click at [650, 474] on button at bounding box center [651, 468] width 30 height 27
click at [343, 415] on div at bounding box center [344, 392] width 5 height 96
click at [648, 479] on button at bounding box center [651, 468] width 30 height 27
click at [649, 473] on button at bounding box center [651, 468] width 30 height 27
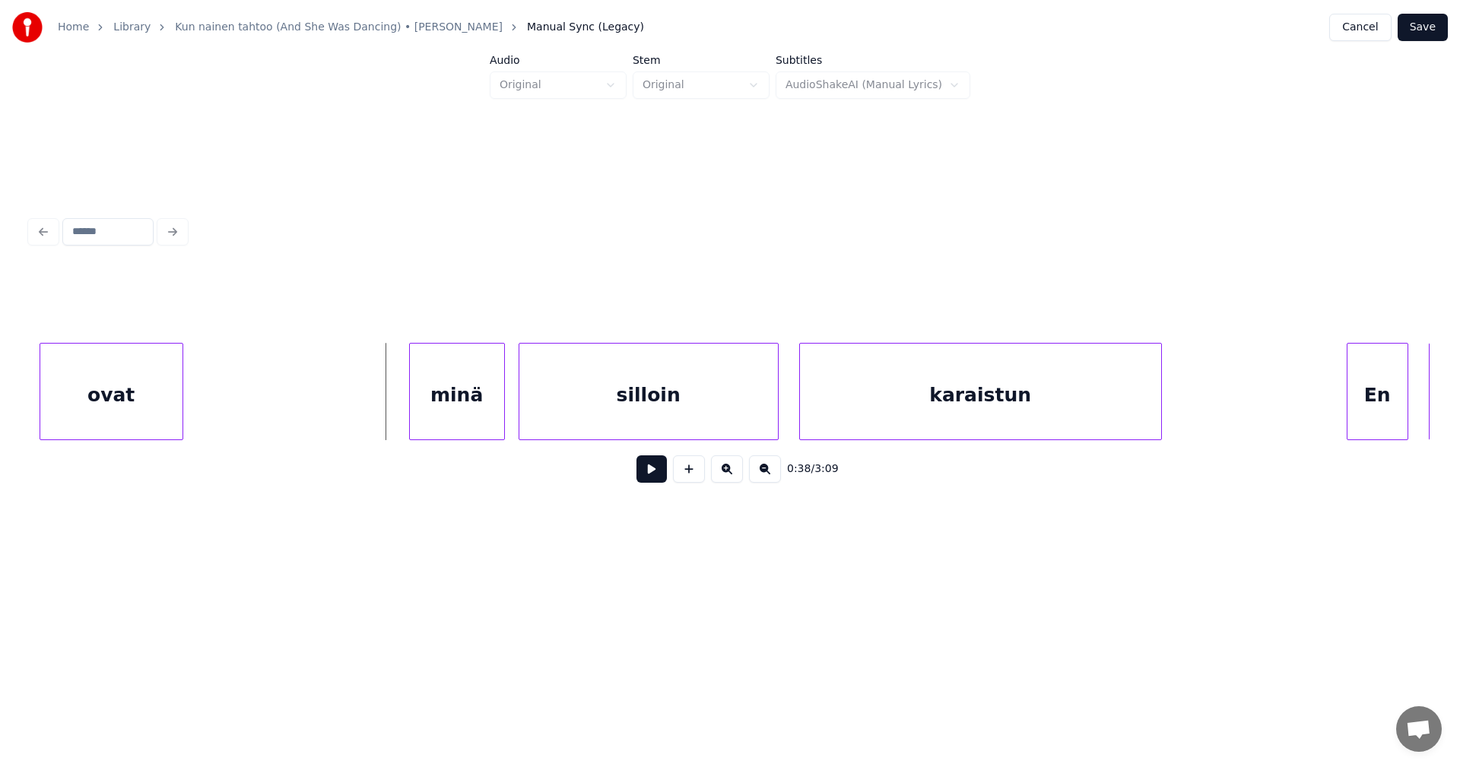
scroll to position [0, 12920]
click at [463, 424] on div "minä" at bounding box center [439, 395] width 94 height 103
click at [650, 478] on button at bounding box center [651, 468] width 30 height 27
drag, startPoint x: 651, startPoint y: 476, endPoint x: 786, endPoint y: 478, distance: 135.4
click at [654, 478] on button at bounding box center [651, 468] width 30 height 27
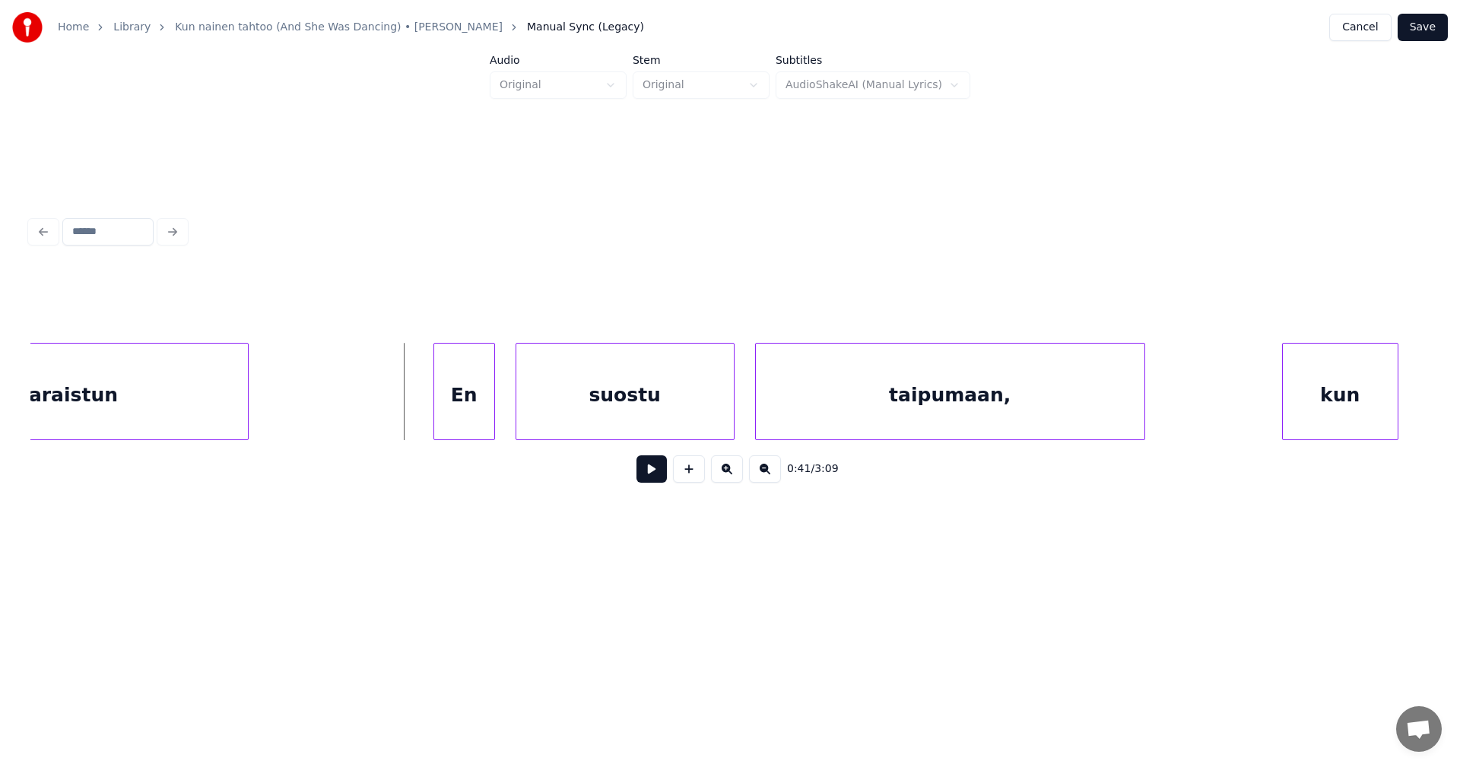
scroll to position [0, 13833]
click at [484, 409] on div at bounding box center [486, 392] width 5 height 96
click at [427, 405] on div at bounding box center [426, 392] width 5 height 96
click at [654, 480] on button at bounding box center [651, 468] width 30 height 27
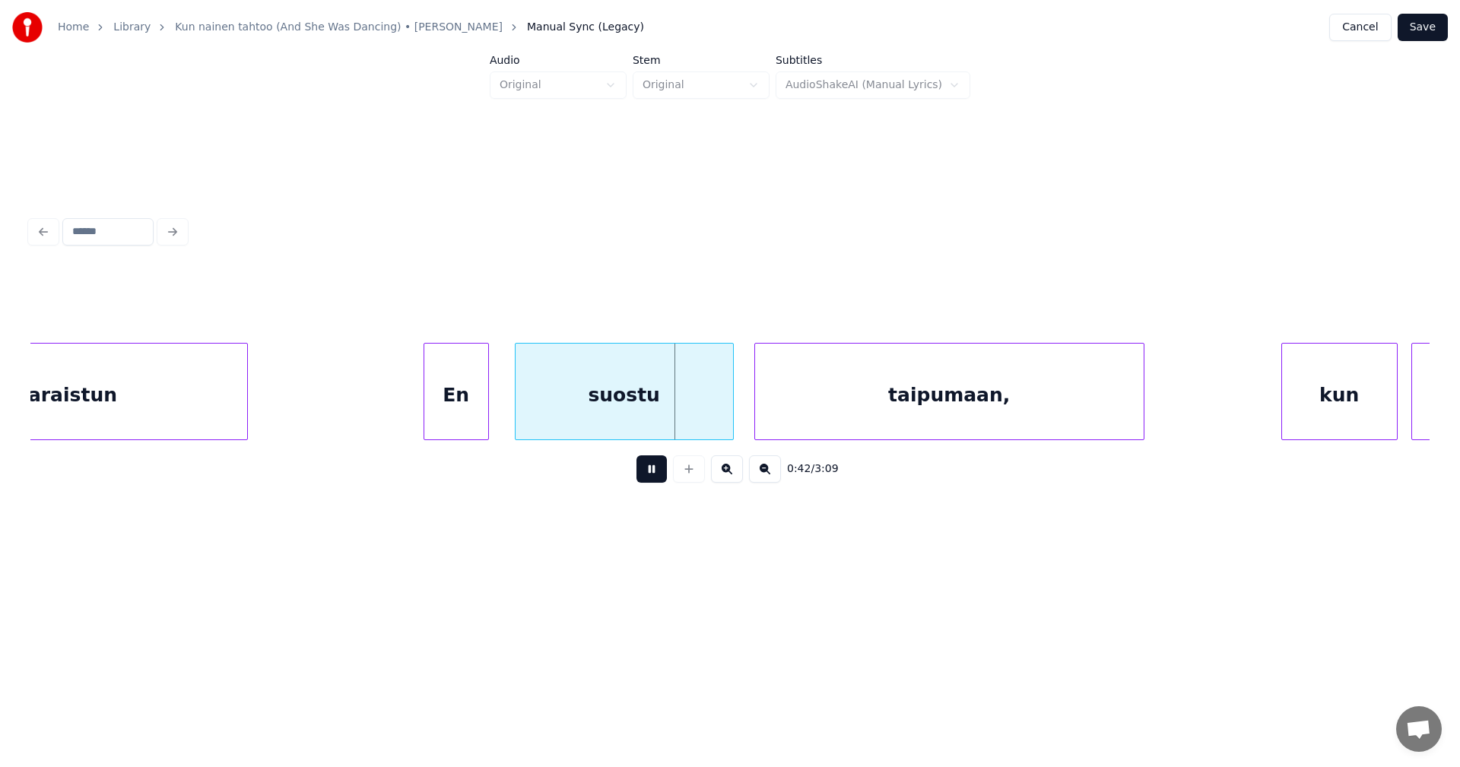
click at [654, 478] on button at bounding box center [651, 468] width 30 height 27
click at [710, 420] on div at bounding box center [710, 392] width 5 height 96
click at [655, 478] on button at bounding box center [651, 468] width 30 height 27
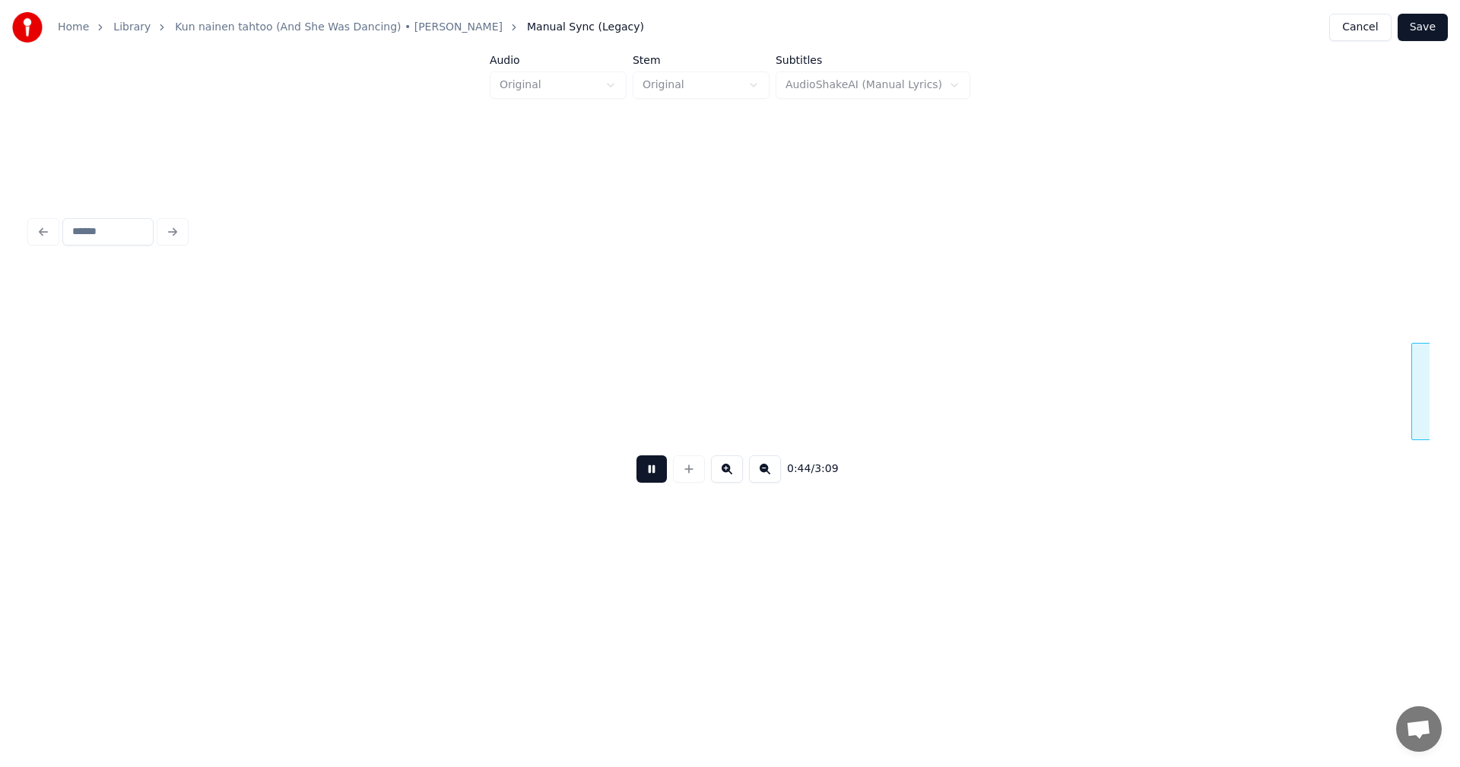
scroll to position [0, 15233]
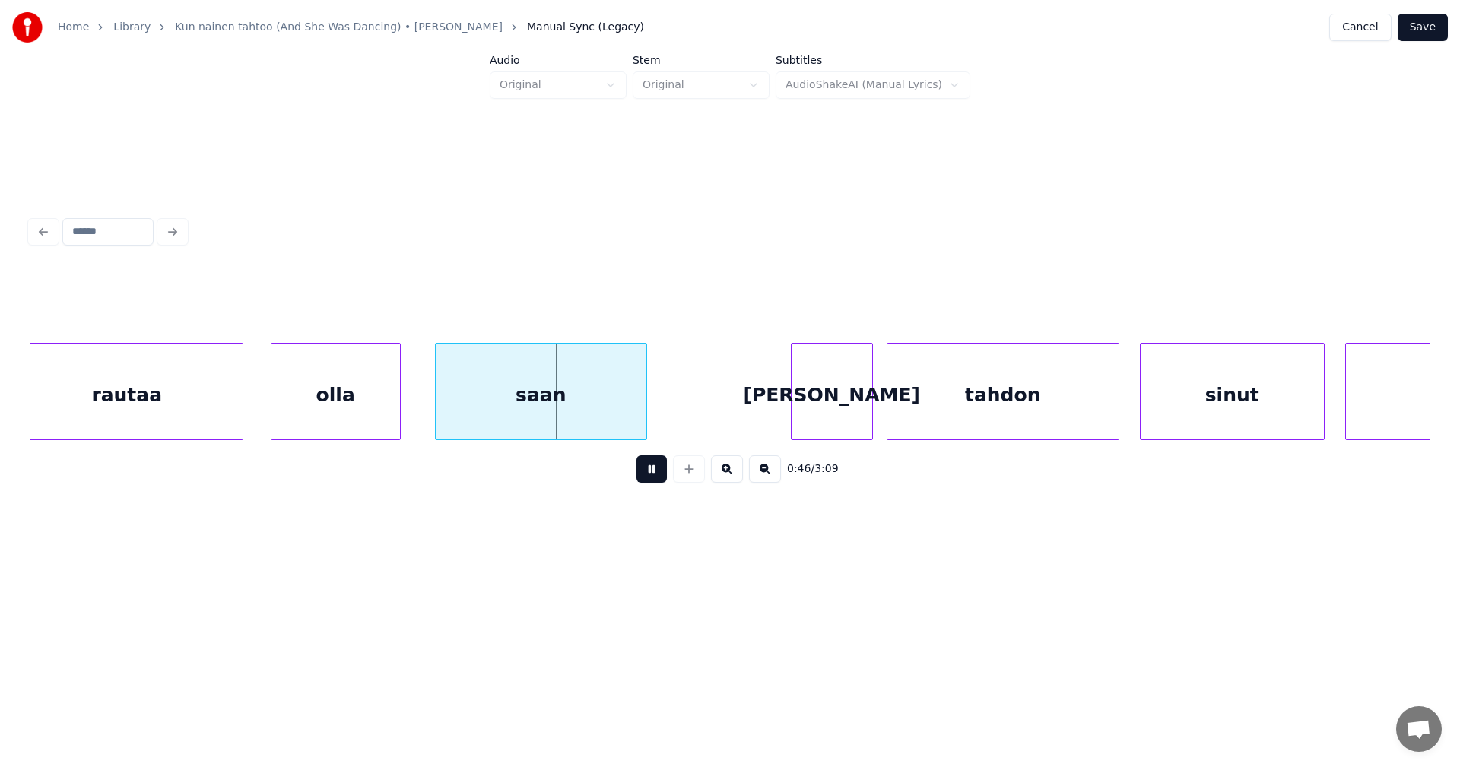
drag, startPoint x: 655, startPoint y: 478, endPoint x: 624, endPoint y: 468, distance: 32.7
click at [650, 474] on button at bounding box center [651, 468] width 30 height 27
click at [315, 407] on div "olla" at bounding box center [331, 395] width 129 height 103
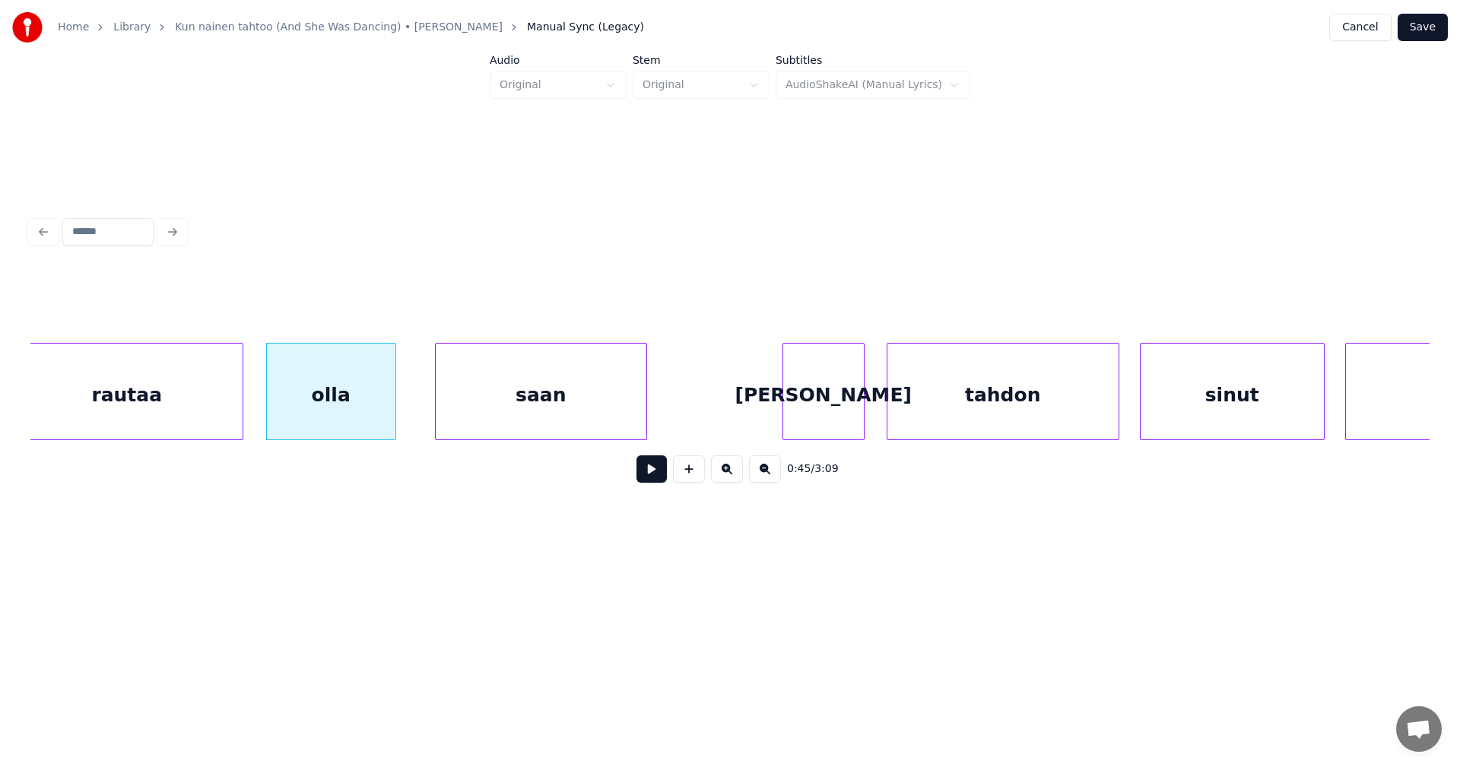
click at [817, 398] on div "[PERSON_NAME]" at bounding box center [823, 395] width 81 height 103
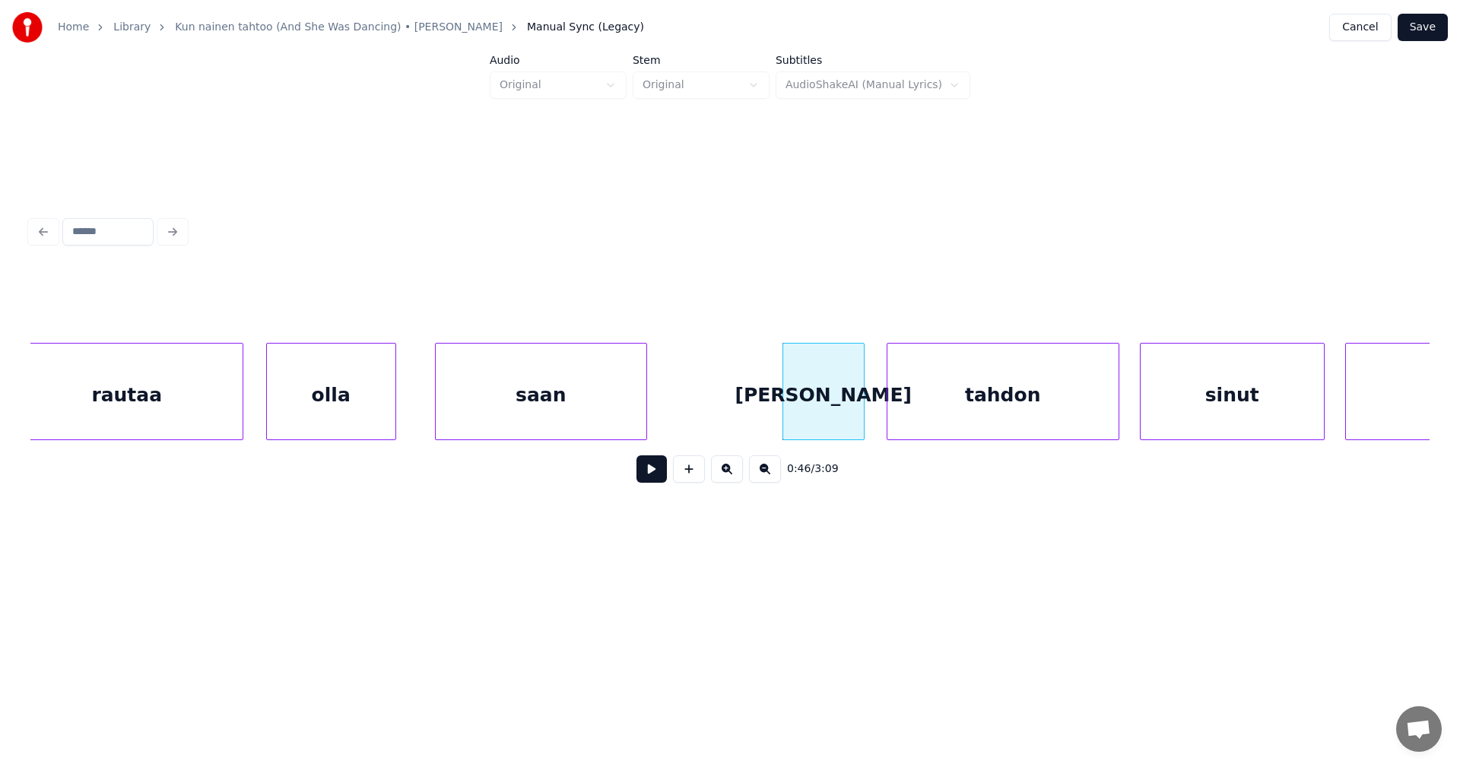
click at [656, 478] on button at bounding box center [651, 468] width 30 height 27
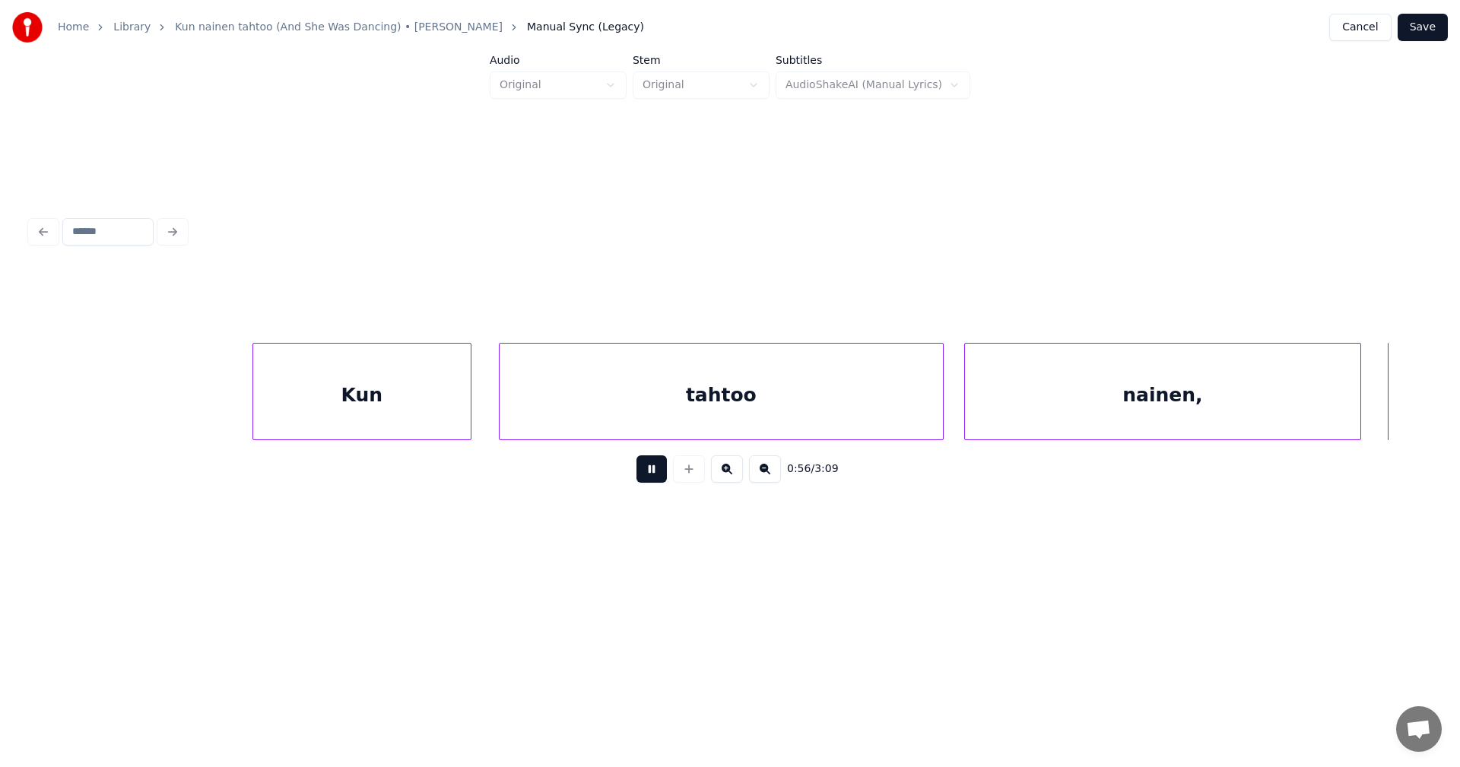
scroll to position [0, 19440]
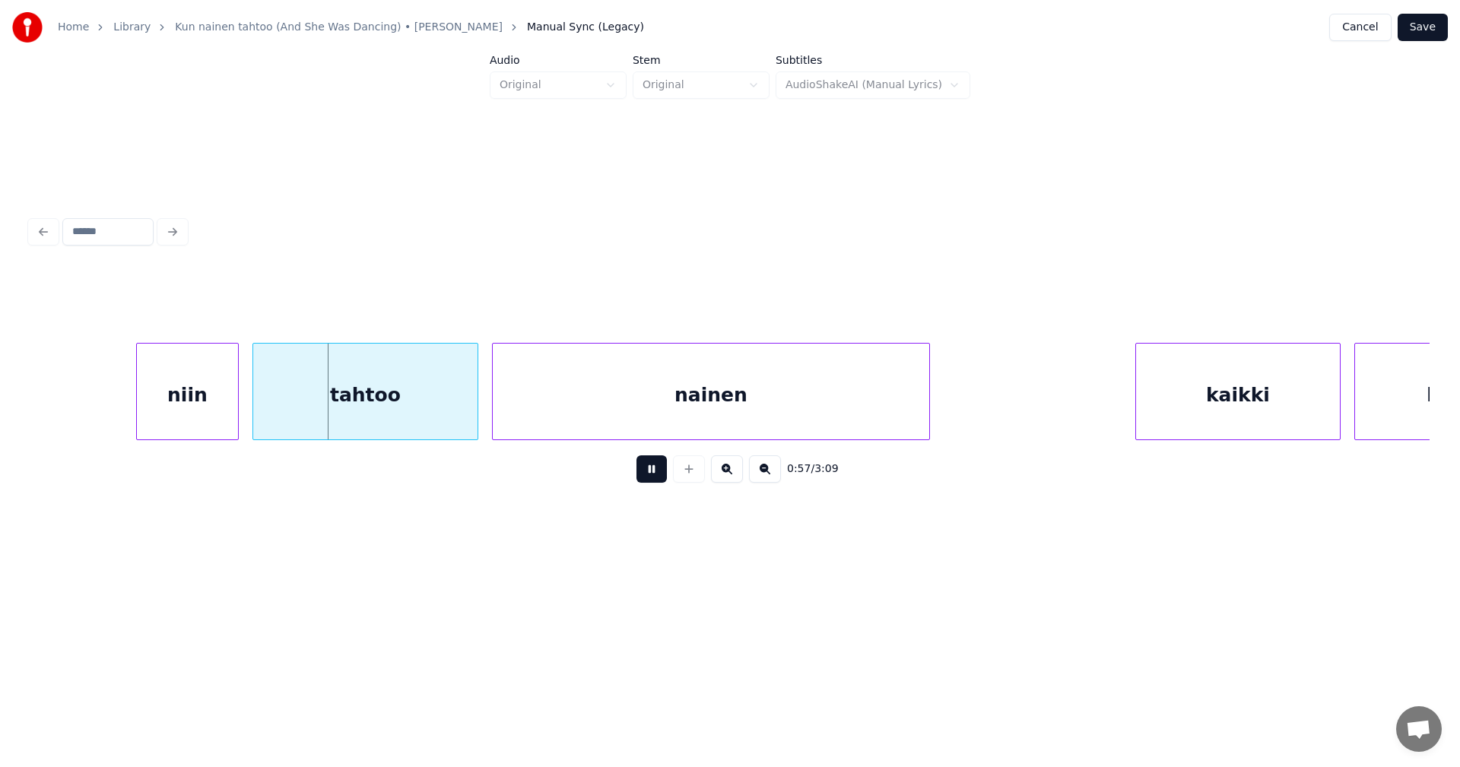
drag, startPoint x: 660, startPoint y: 475, endPoint x: 606, endPoint y: 481, distance: 54.2
click at [658, 474] on button at bounding box center [651, 468] width 30 height 27
click at [205, 395] on div "niin" at bounding box center [179, 395] width 101 height 103
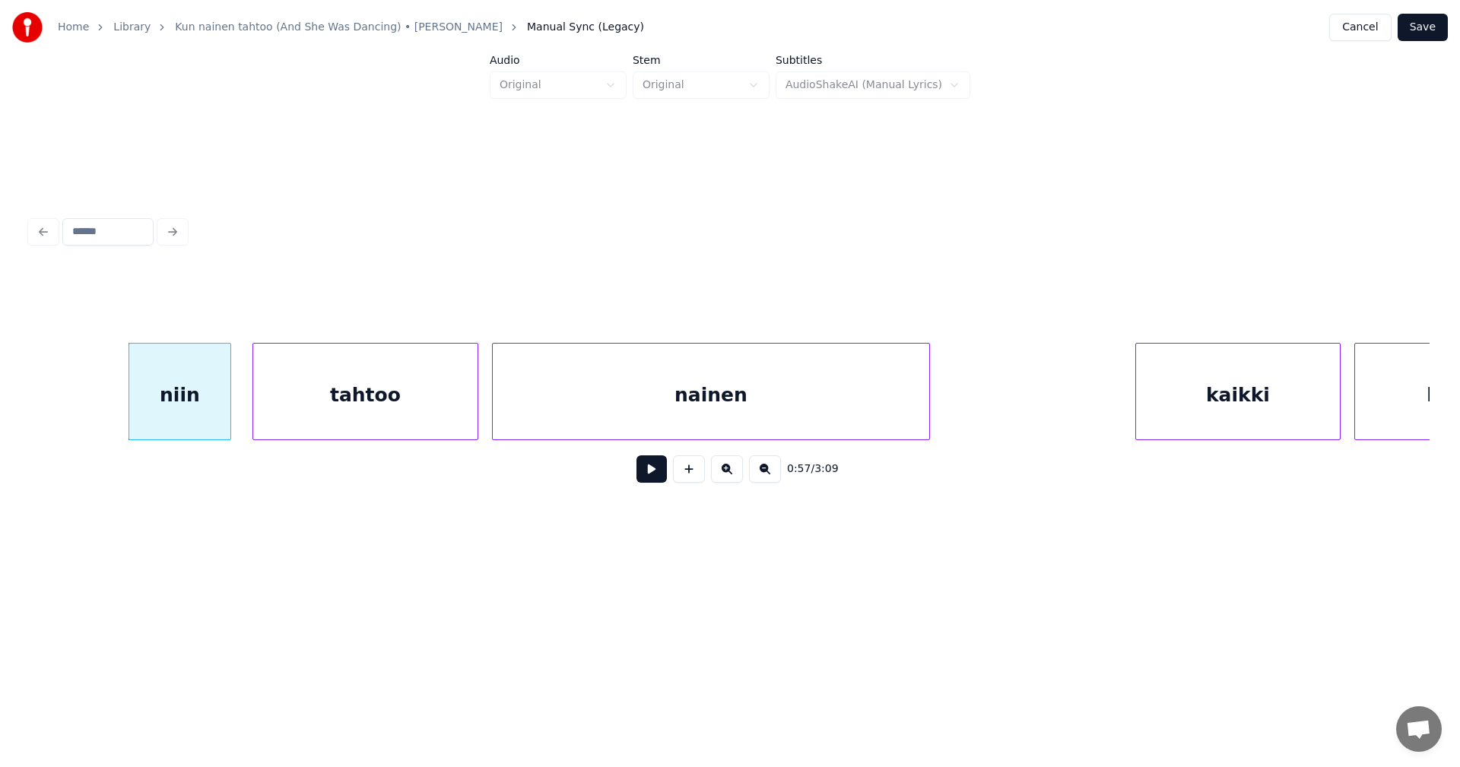
click at [650, 478] on button at bounding box center [651, 468] width 30 height 27
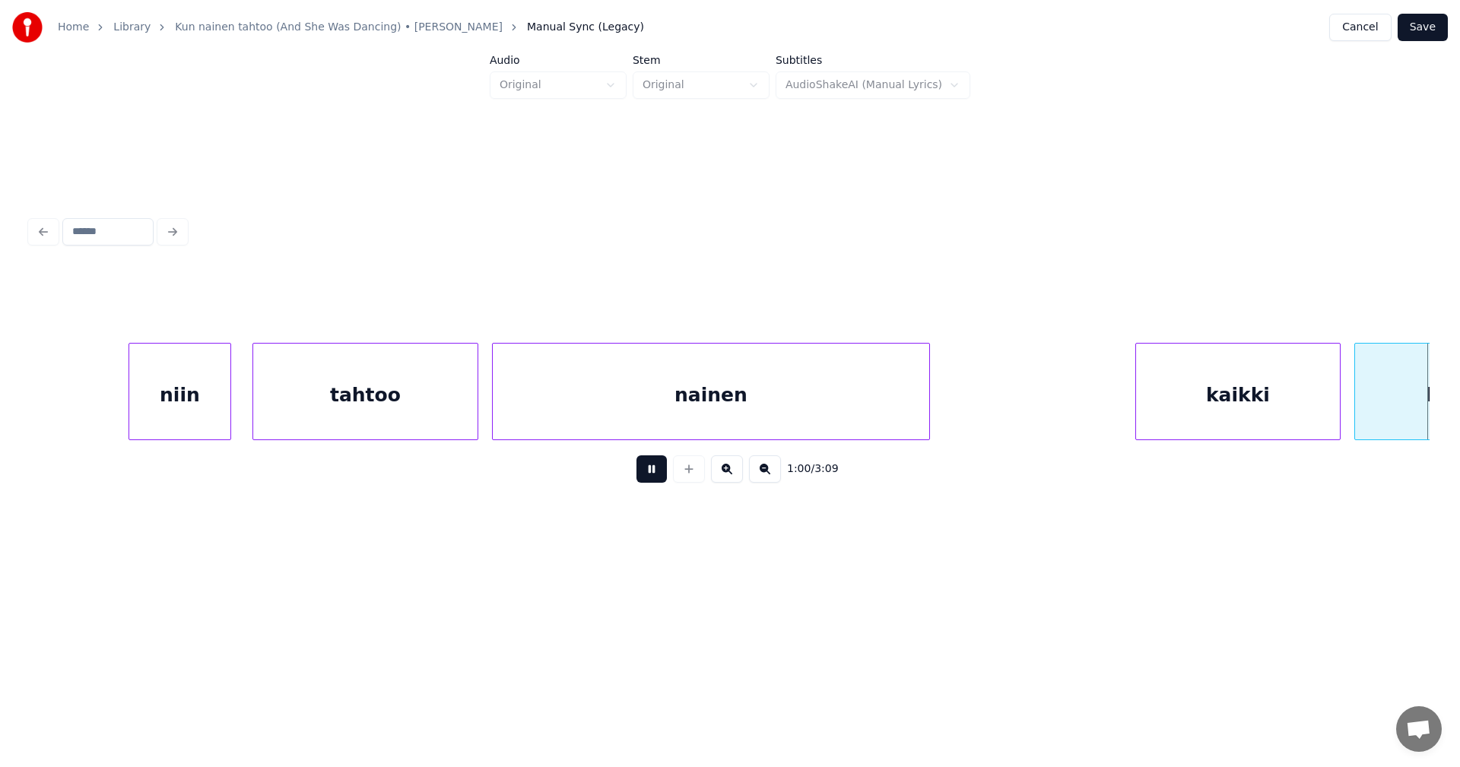
scroll to position [0, 20841]
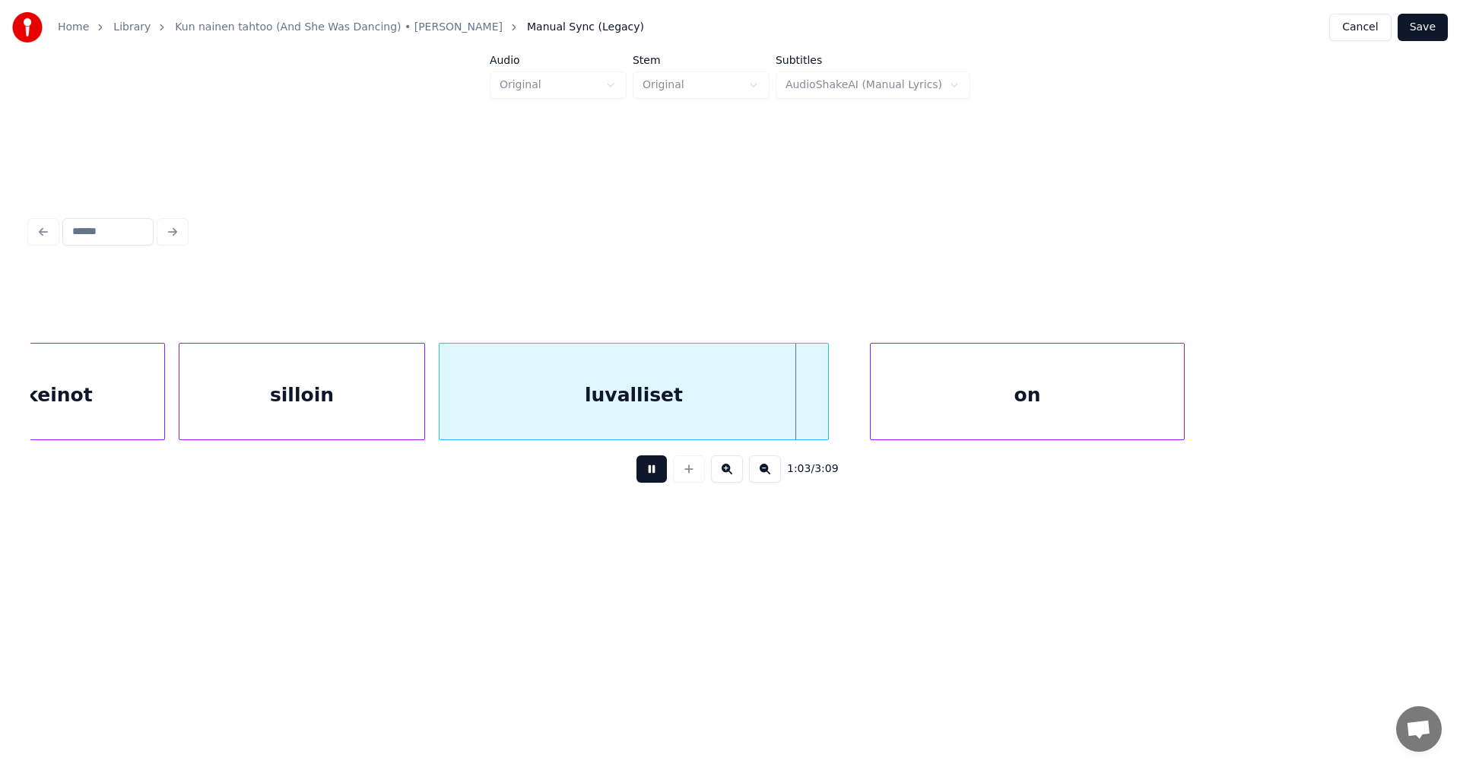
click at [650, 478] on button at bounding box center [651, 468] width 30 height 27
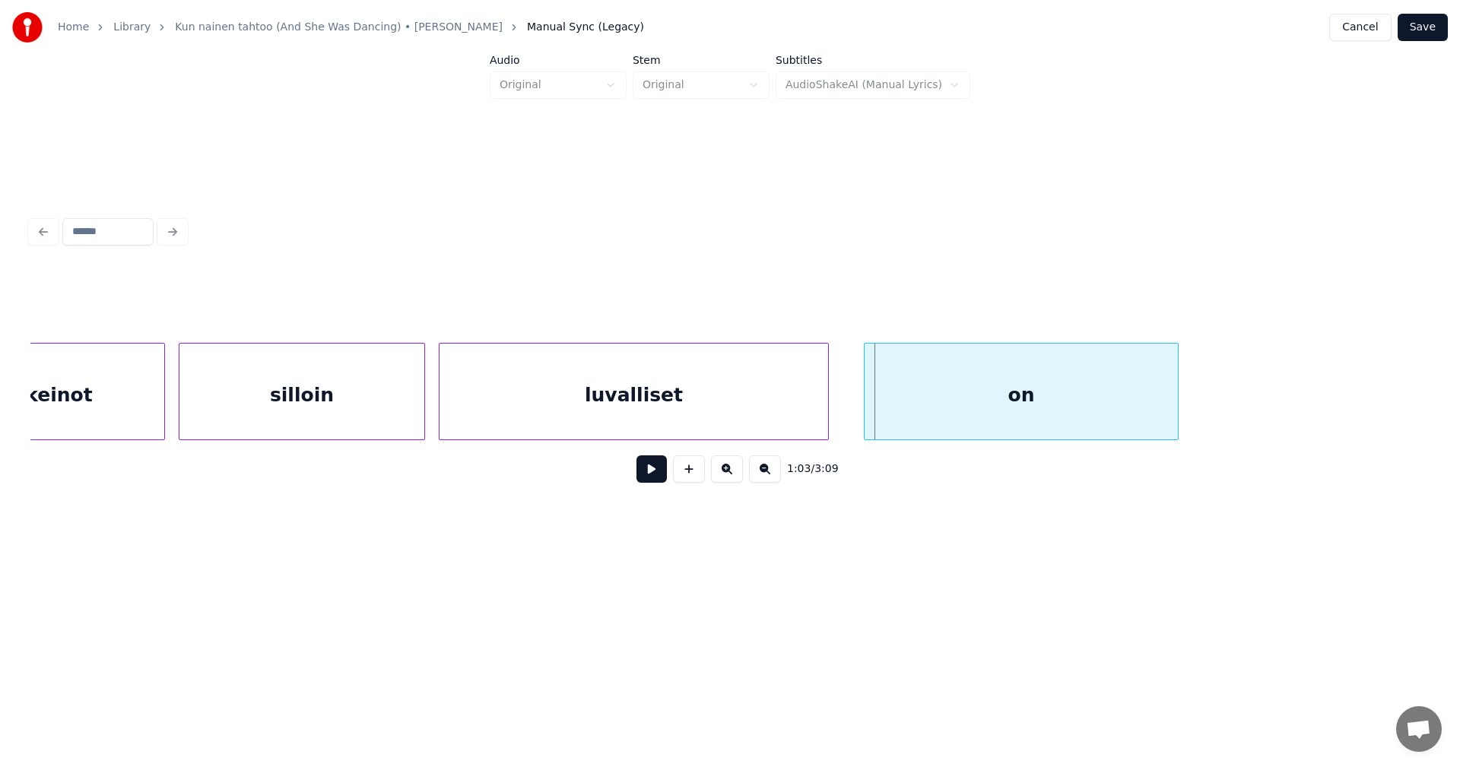
click at [909, 399] on div "on" at bounding box center [1021, 395] width 313 height 103
click at [655, 478] on button at bounding box center [651, 468] width 30 height 27
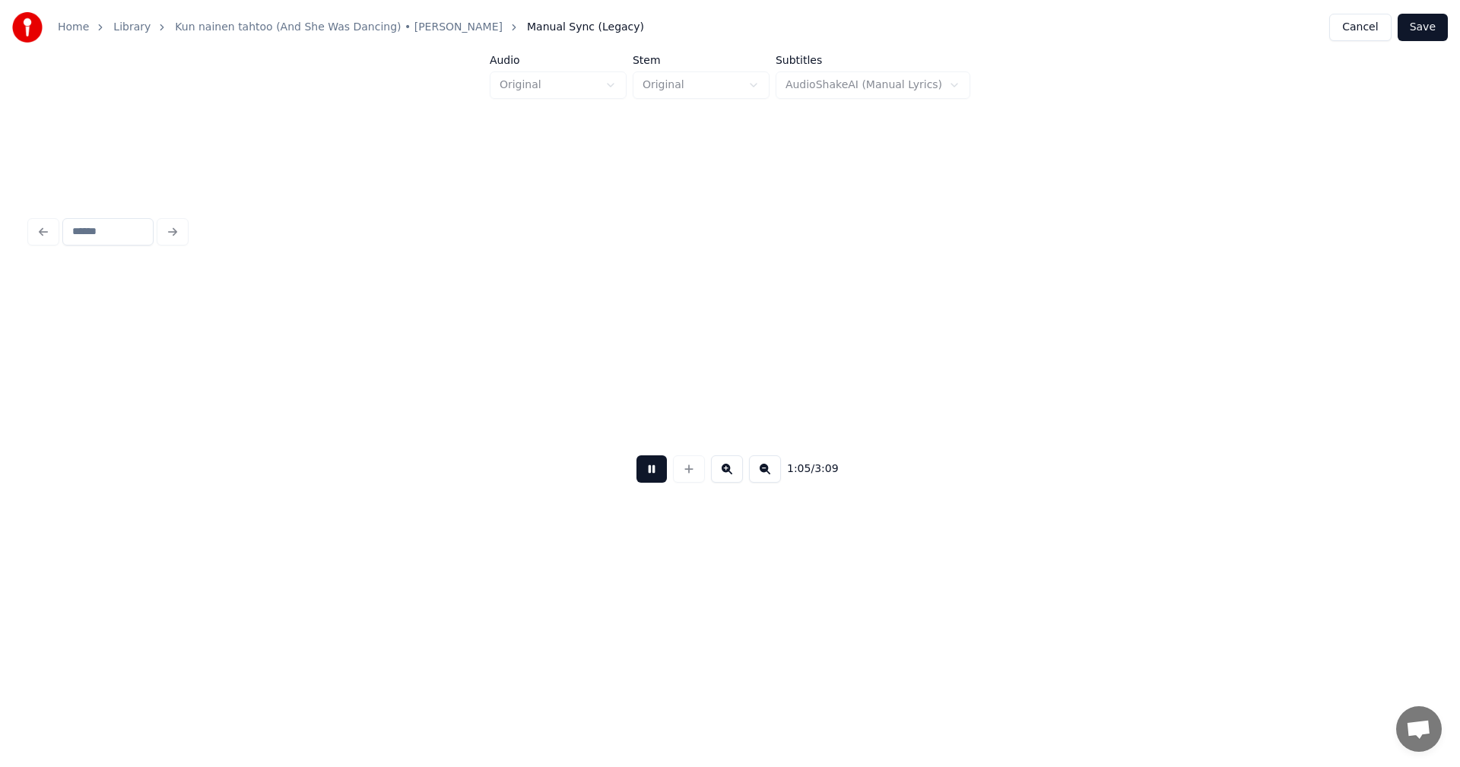
scroll to position [0, 22241]
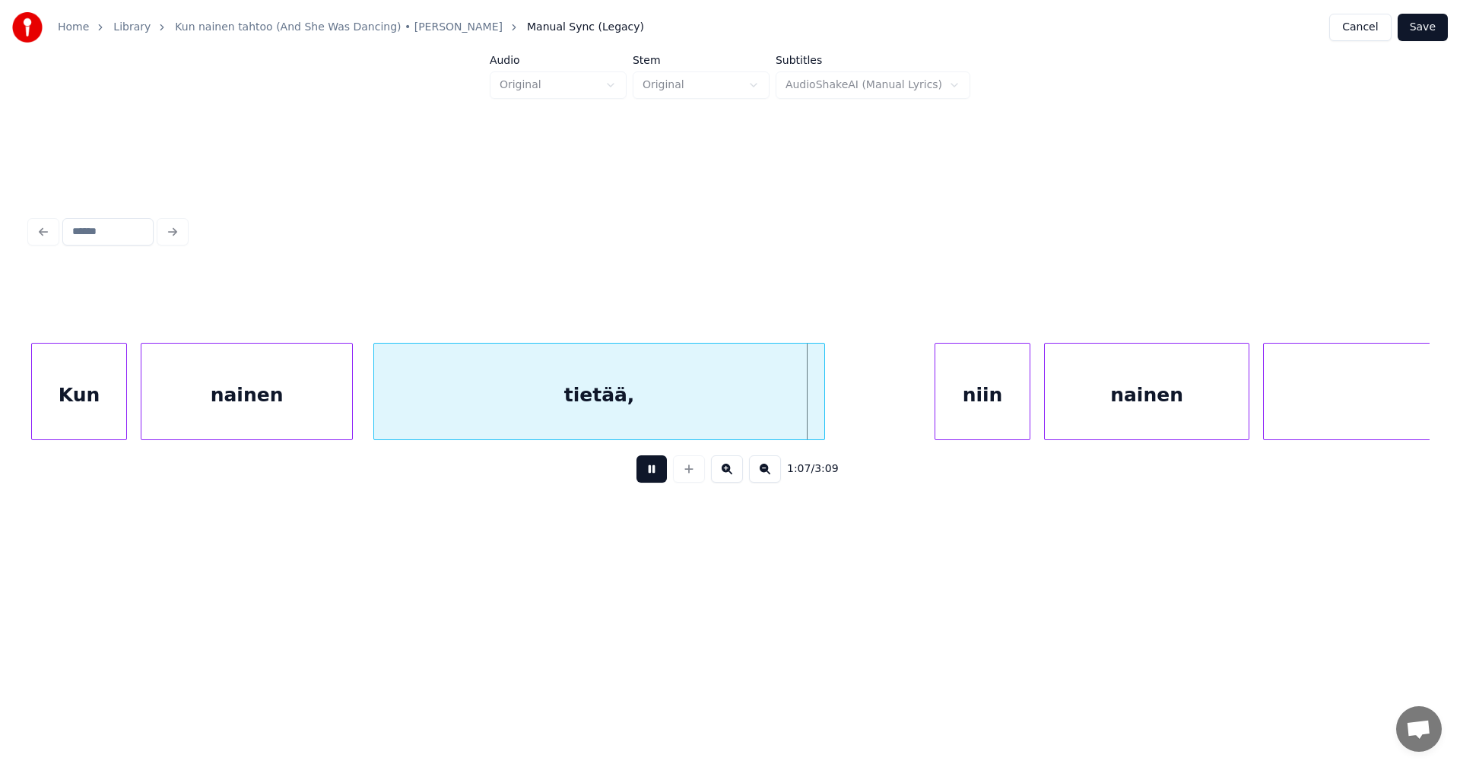
drag, startPoint x: 657, startPoint y: 475, endPoint x: 832, endPoint y: 445, distance: 177.5
click at [662, 475] on button at bounding box center [651, 468] width 30 height 27
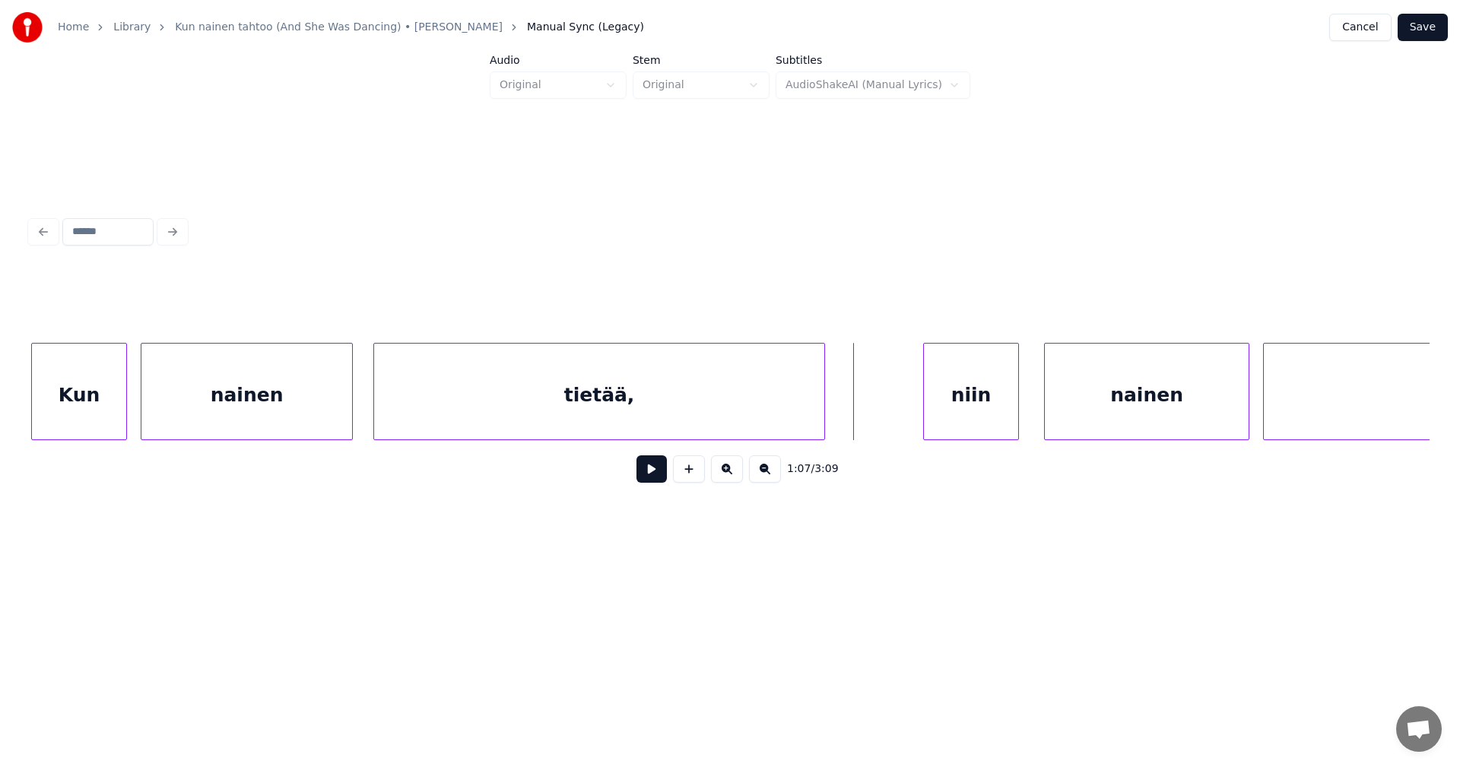
click at [965, 391] on div "niin" at bounding box center [971, 395] width 94 height 103
click at [1116, 398] on div "nainen" at bounding box center [1143, 395] width 204 height 103
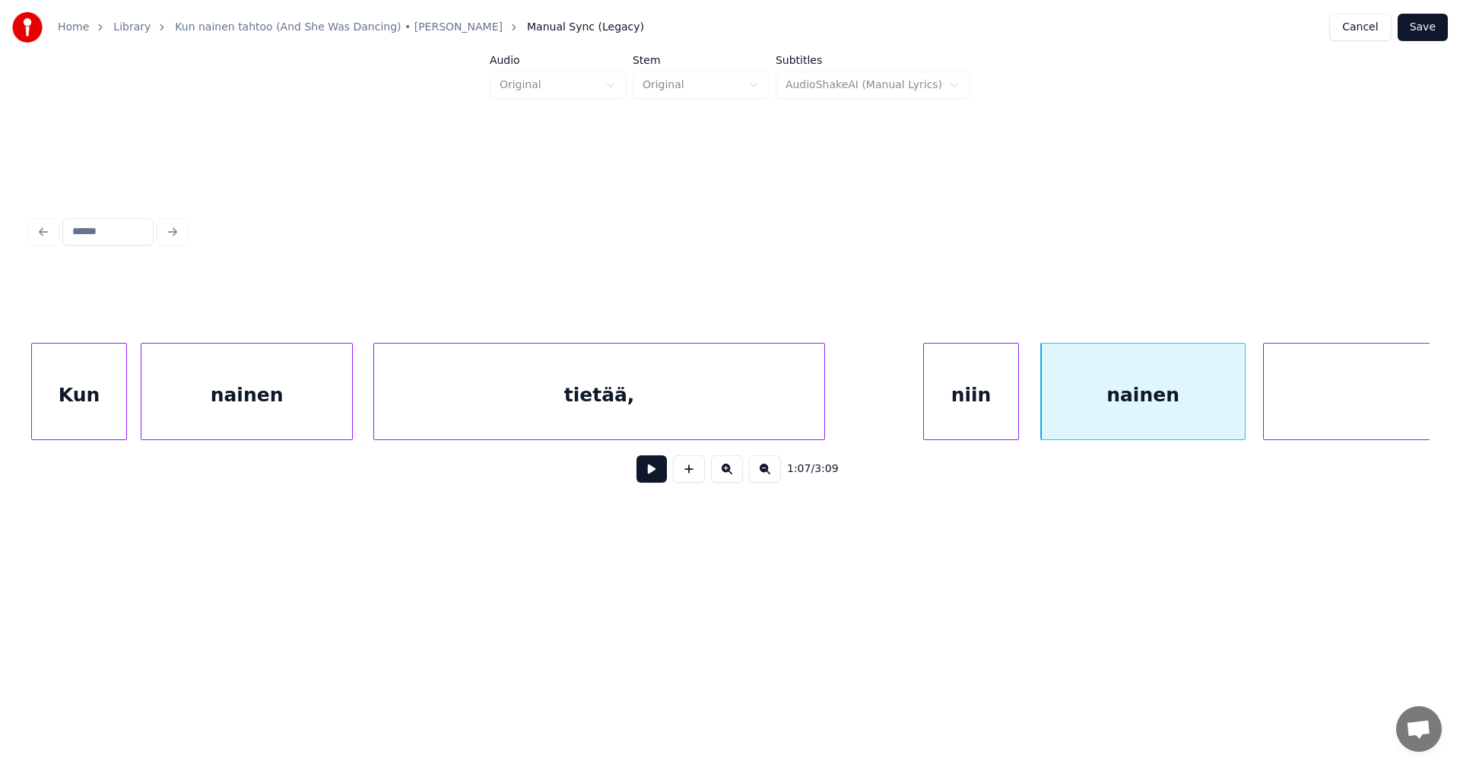
click at [658, 478] on button at bounding box center [651, 468] width 30 height 27
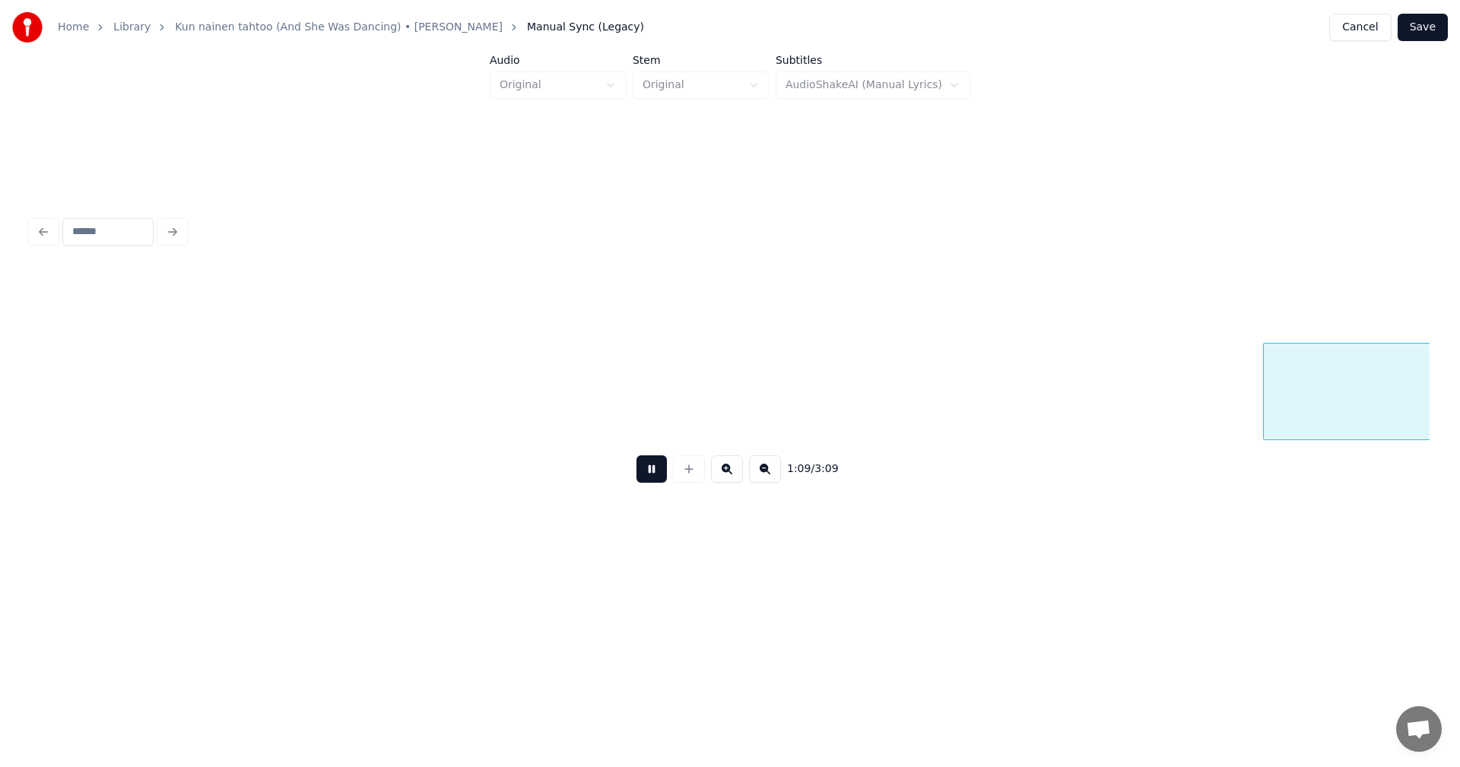
scroll to position [0, 23641]
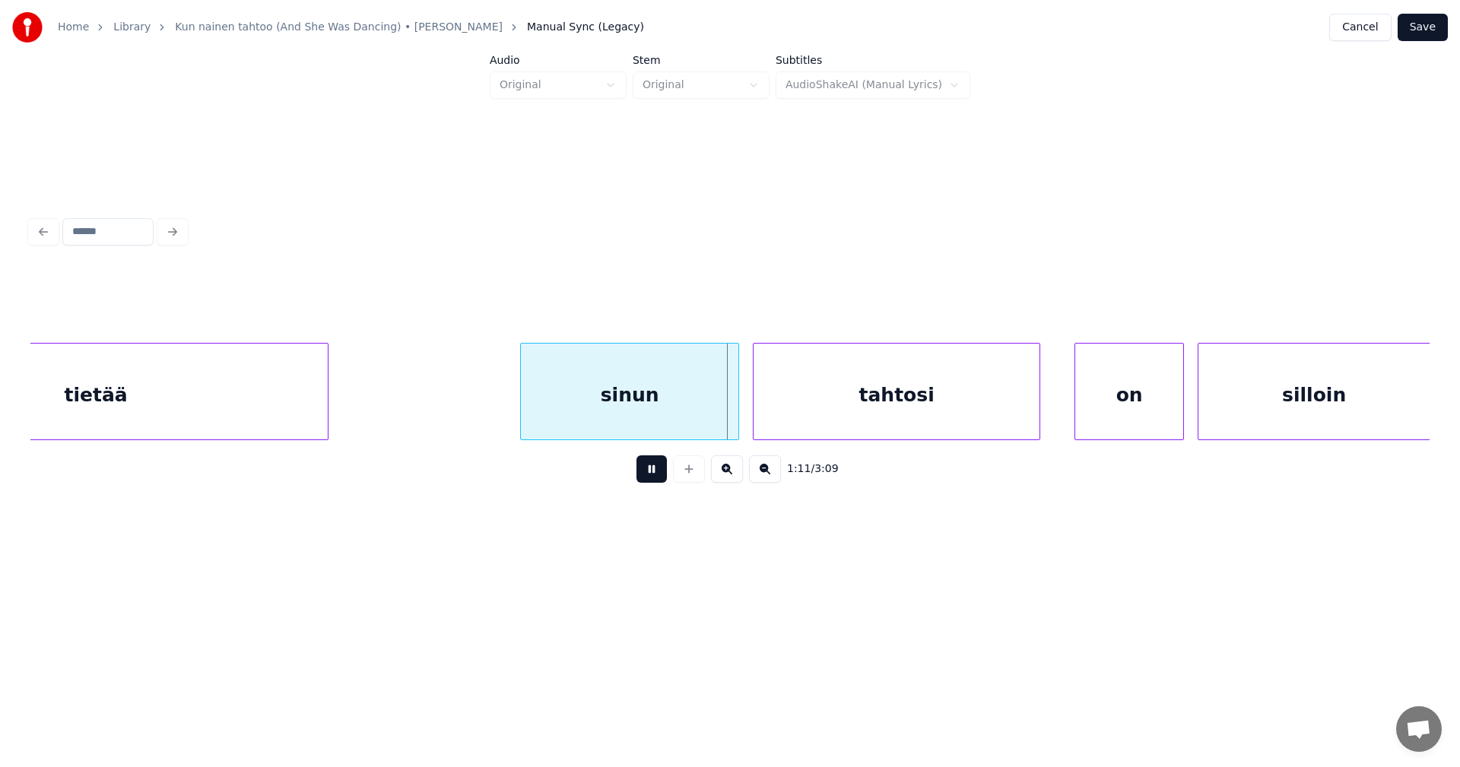
click at [659, 474] on button at bounding box center [651, 468] width 30 height 27
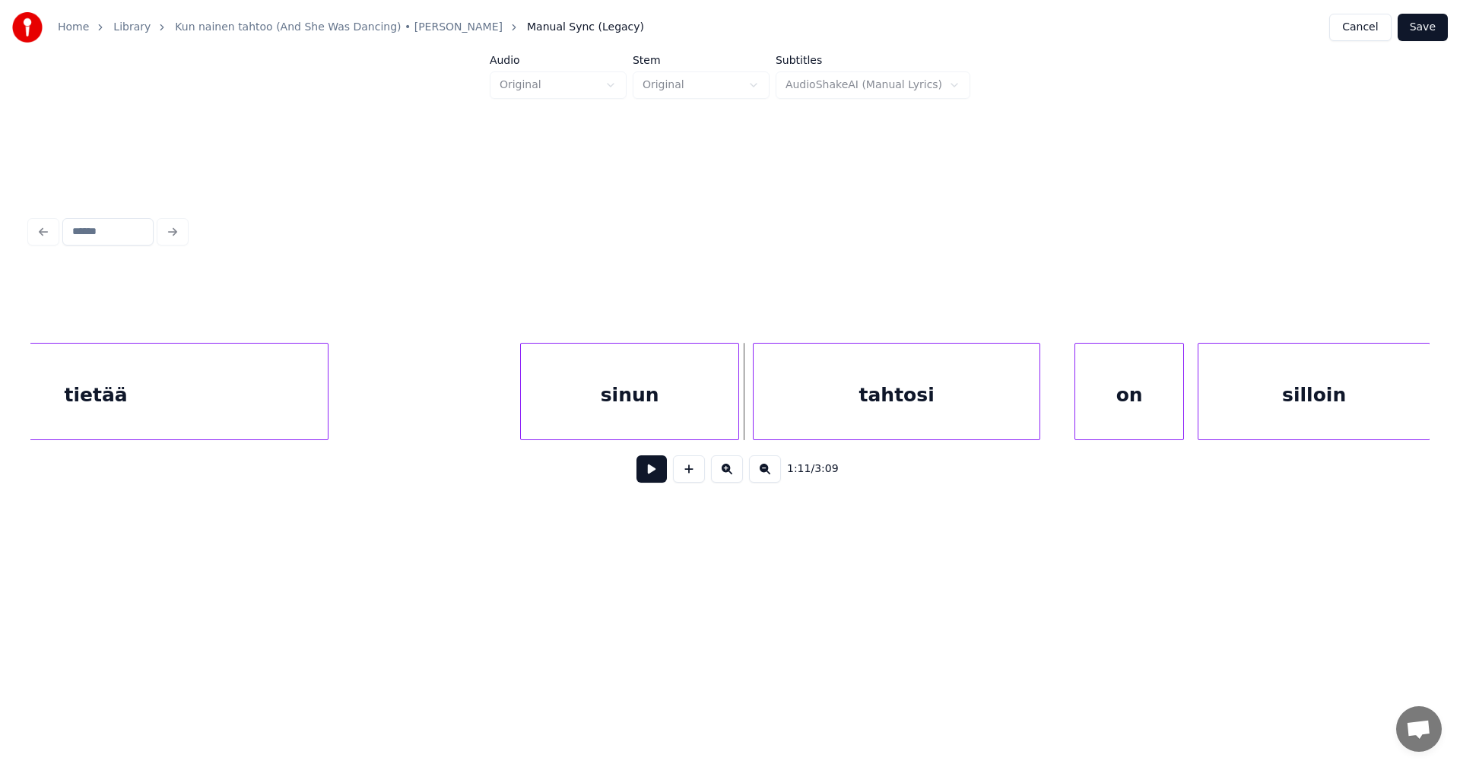
click at [652, 483] on button at bounding box center [651, 468] width 30 height 27
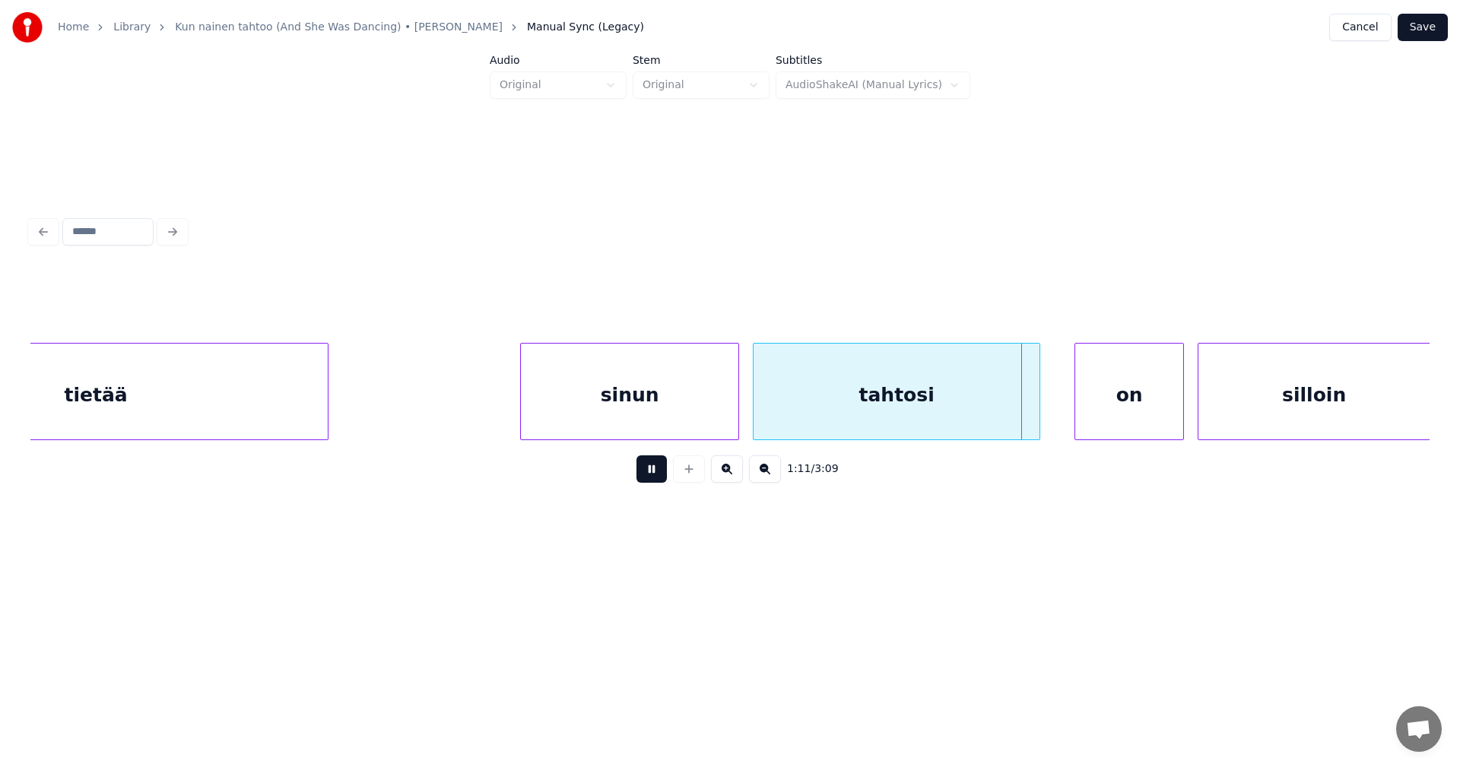
click at [652, 483] on button at bounding box center [651, 468] width 30 height 27
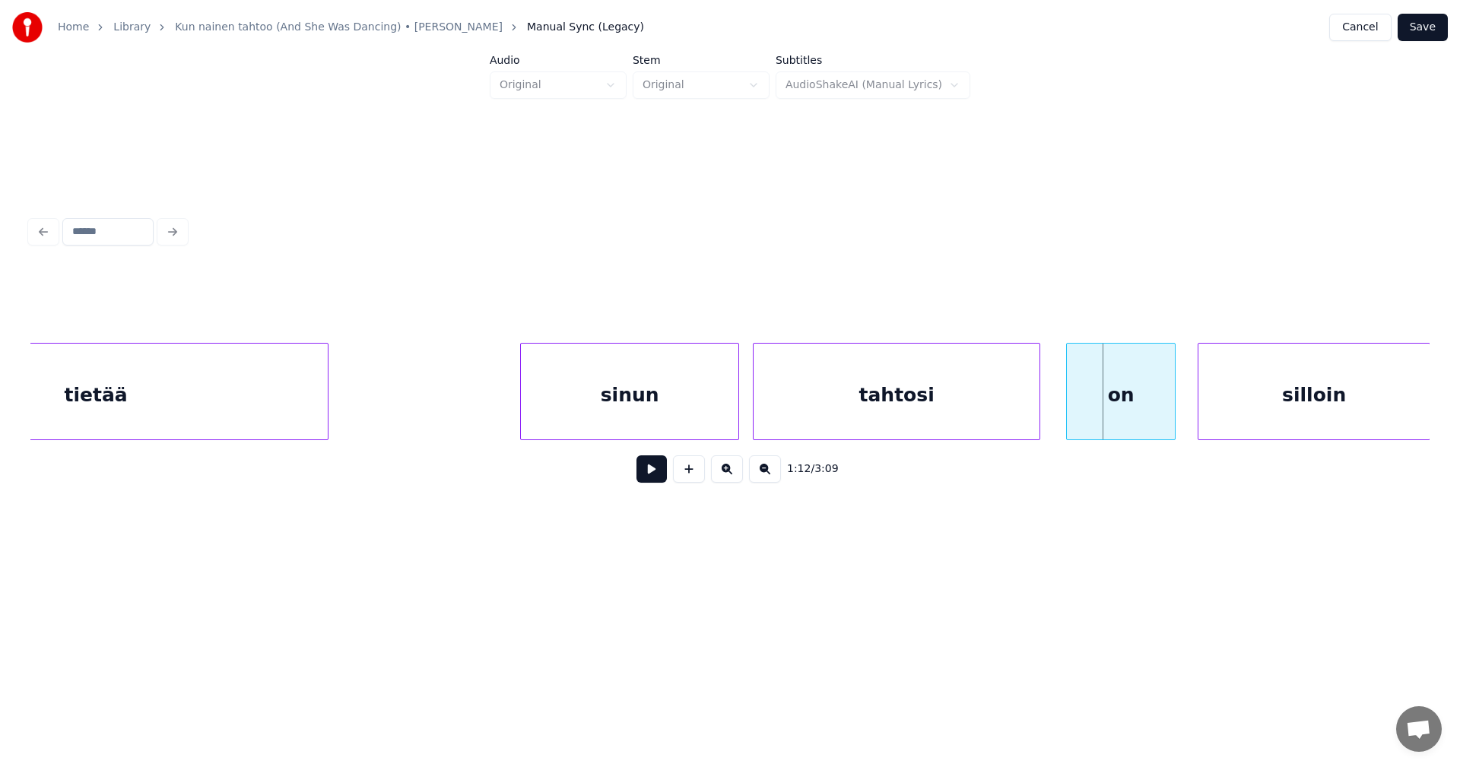
click at [1117, 408] on div "on" at bounding box center [1121, 395] width 108 height 103
click at [658, 480] on button at bounding box center [651, 468] width 30 height 27
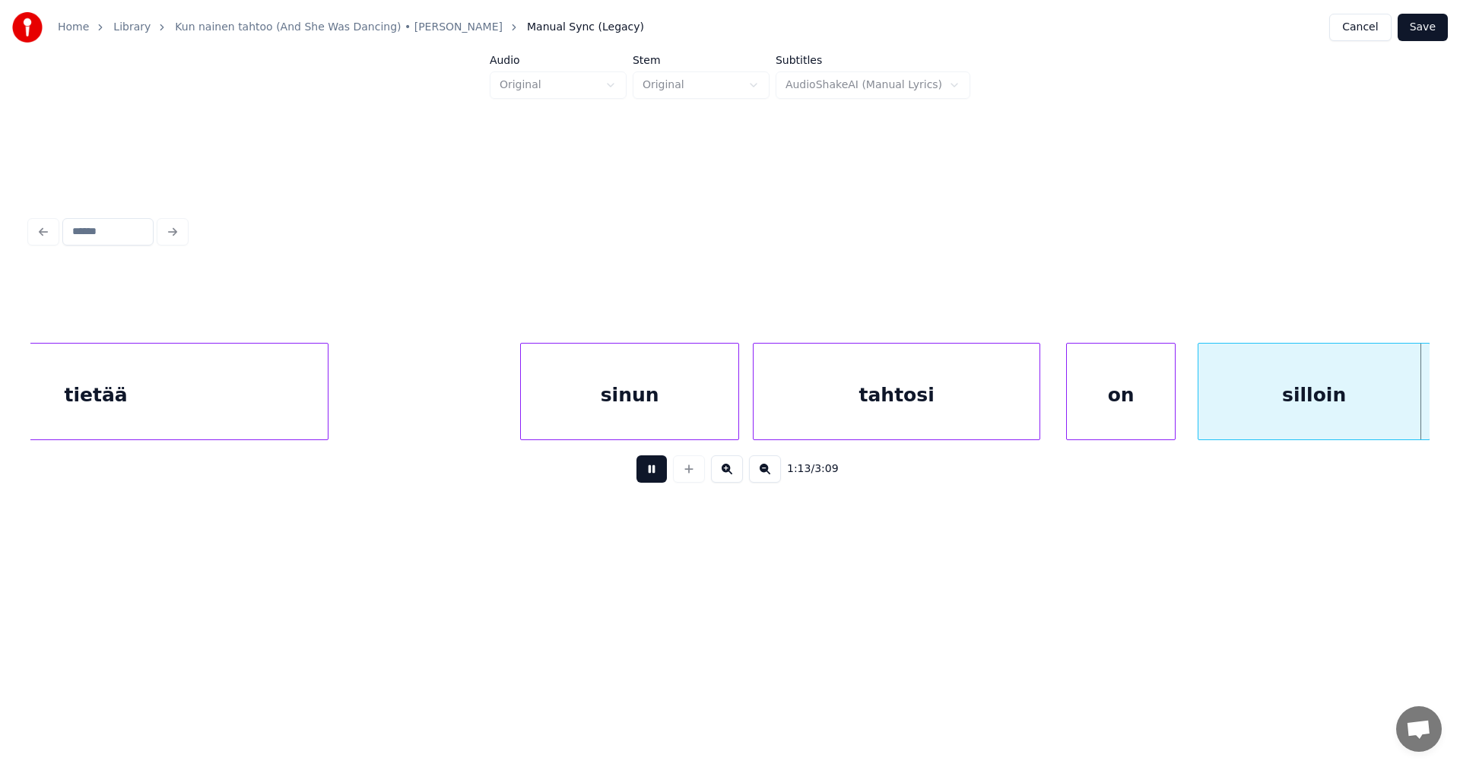
scroll to position [0, 25041]
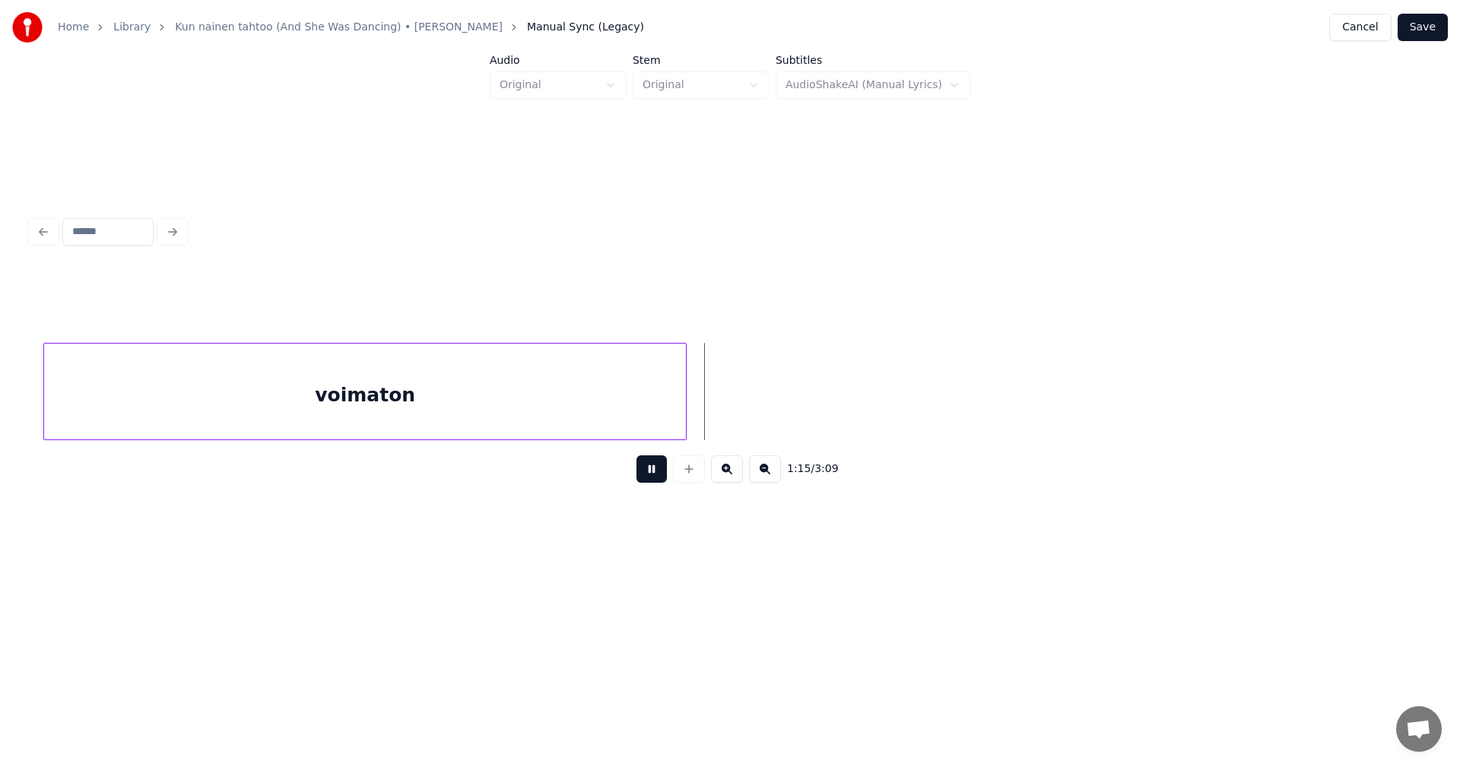
click at [662, 477] on button at bounding box center [651, 468] width 30 height 27
click at [615, 395] on div "voimaton" at bounding box center [365, 395] width 642 height 103
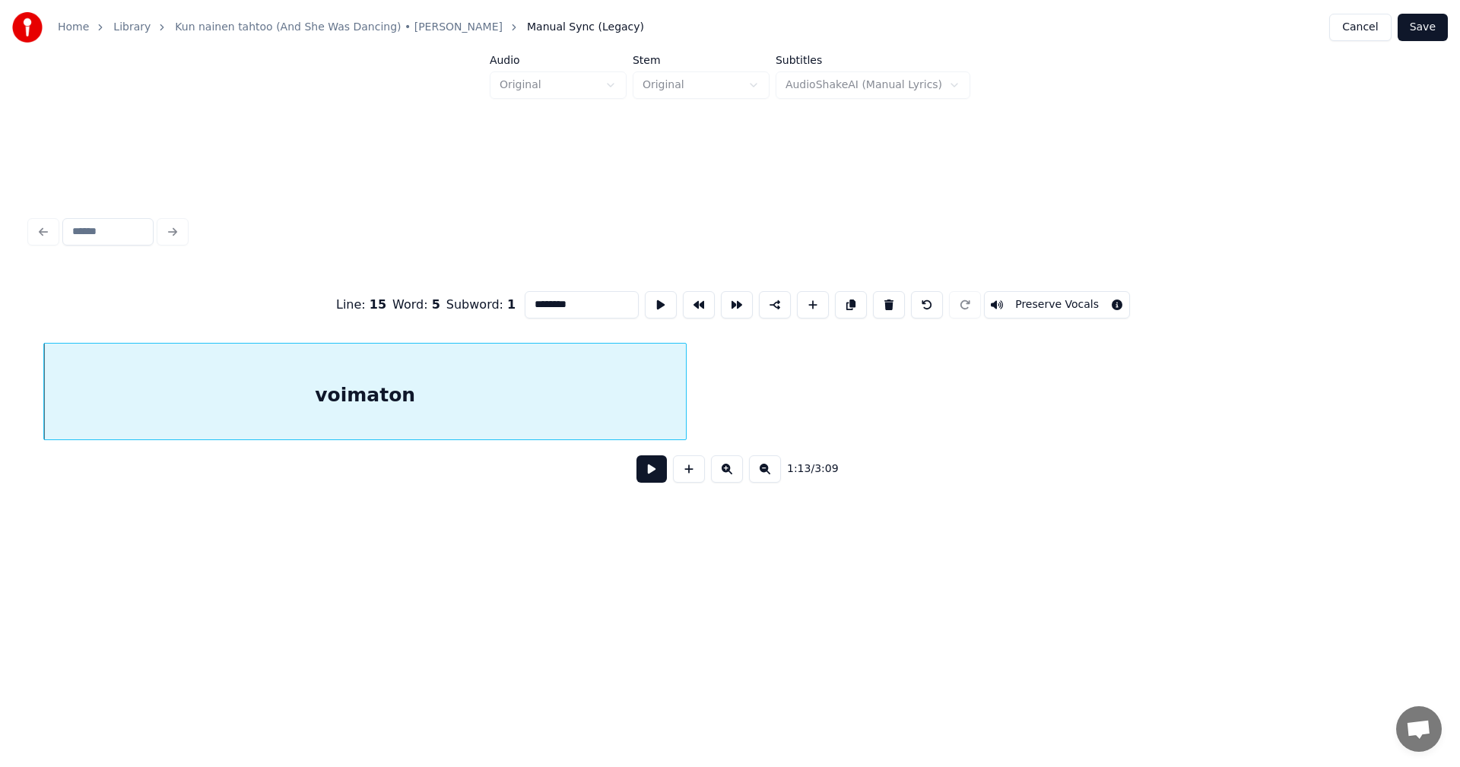
click at [653, 475] on button at bounding box center [651, 468] width 30 height 27
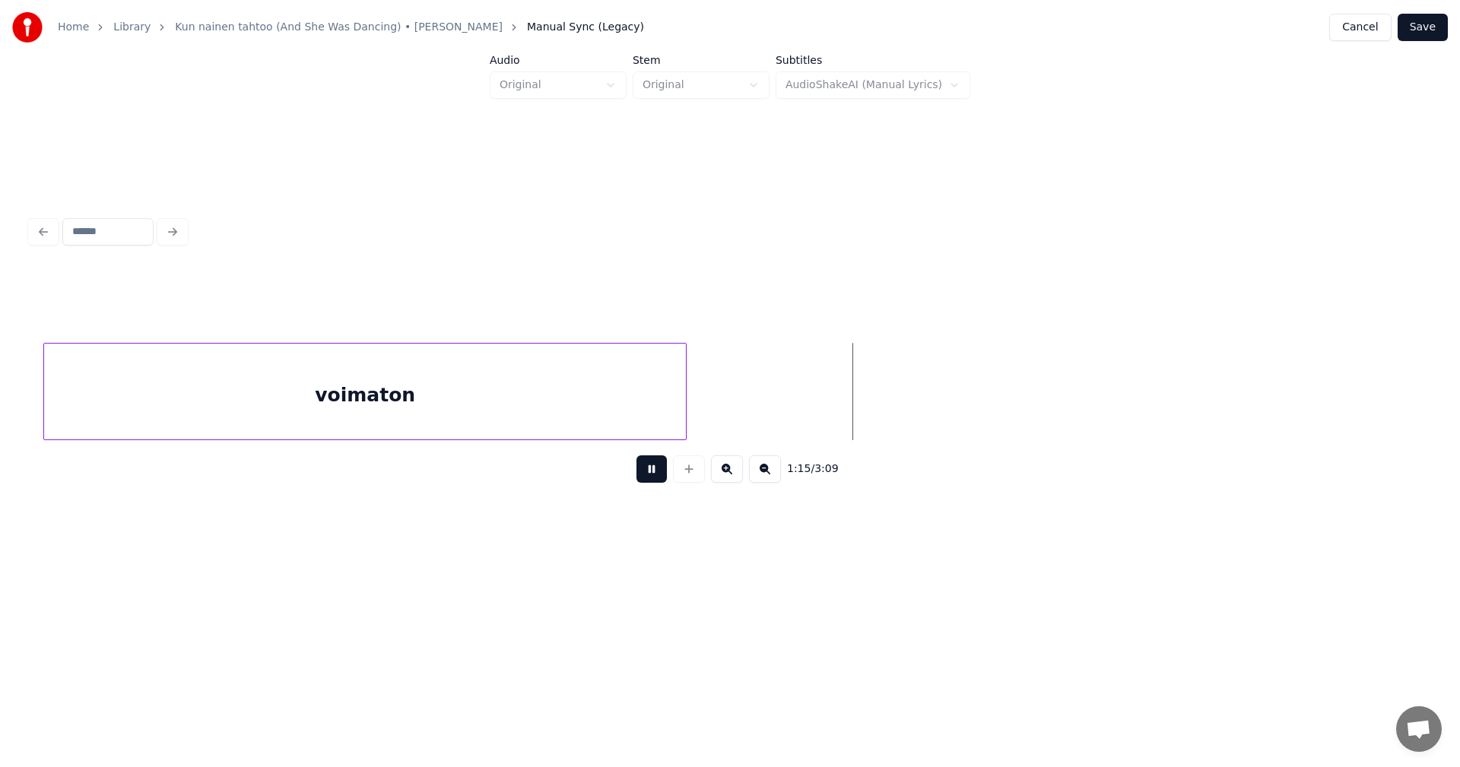
click at [655, 473] on button at bounding box center [651, 468] width 30 height 27
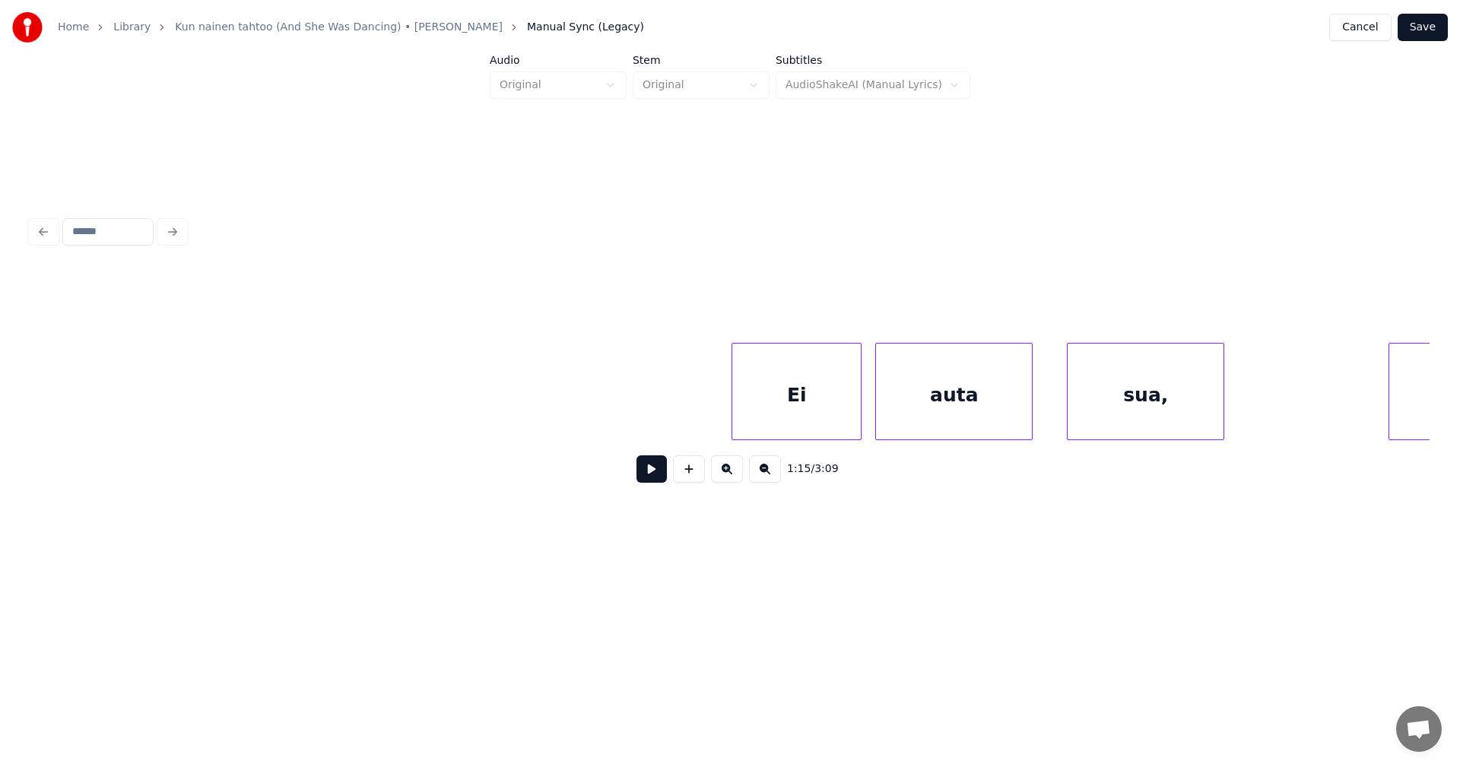
scroll to position [0, 26791]
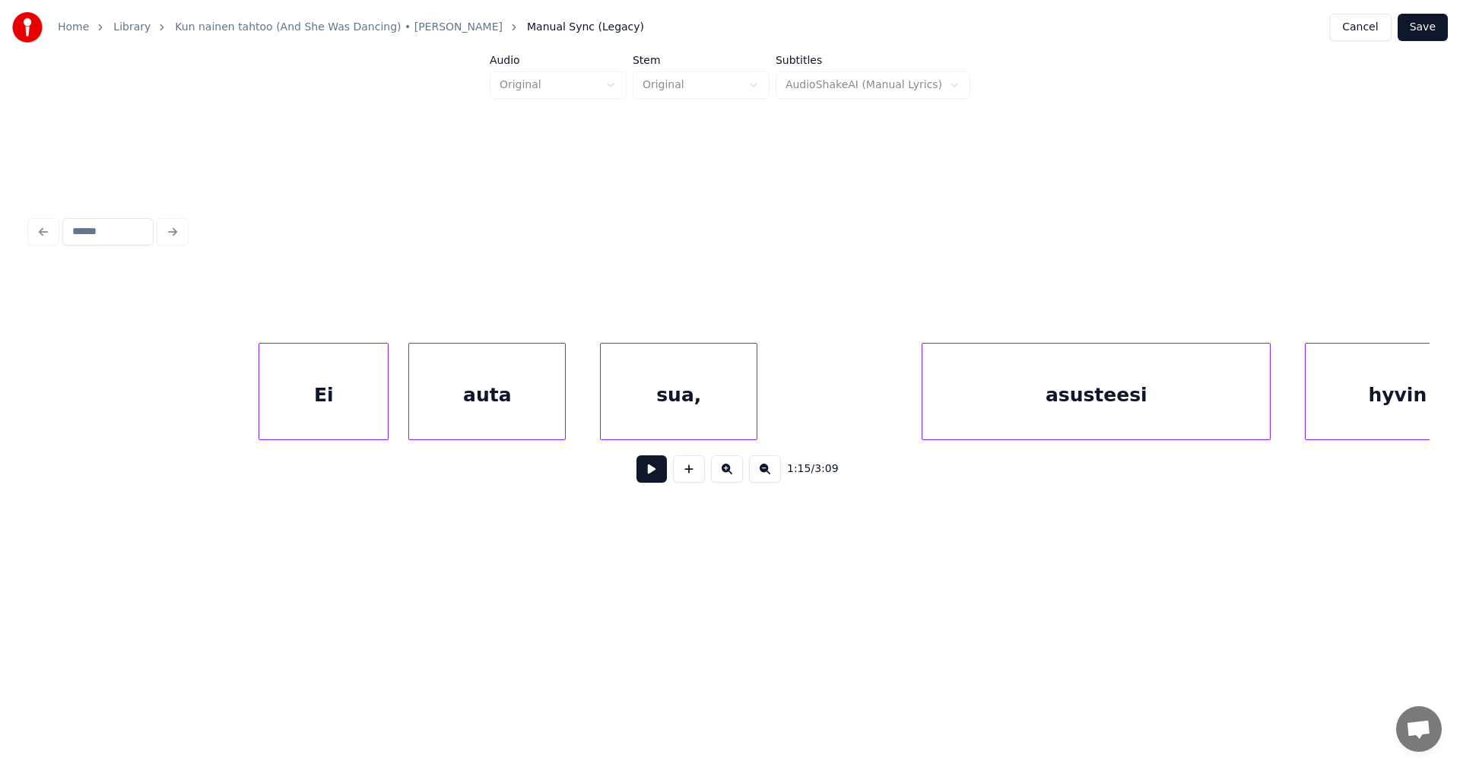
click at [359, 401] on div "Ei" at bounding box center [323, 395] width 129 height 103
click at [475, 417] on div "auta" at bounding box center [487, 395] width 156 height 103
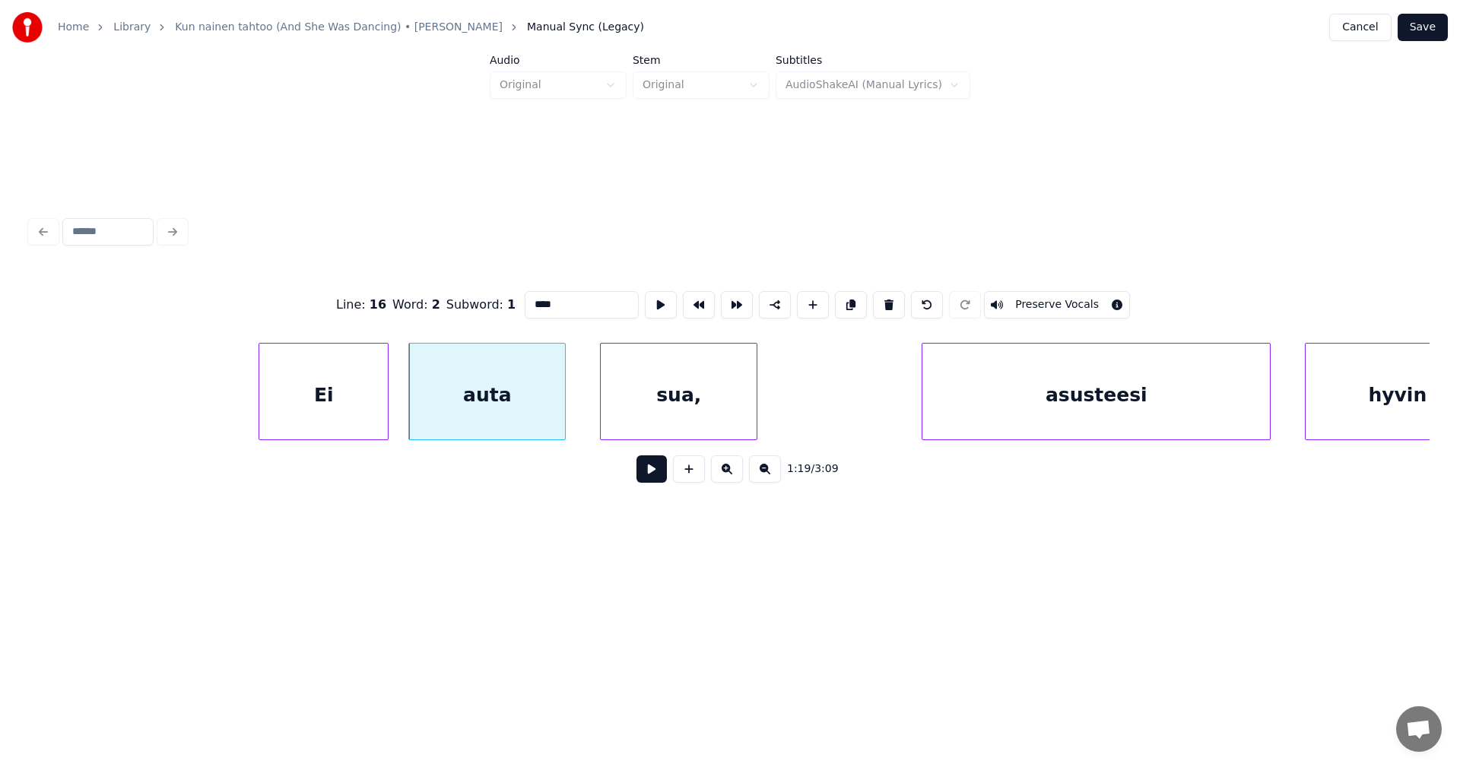
click at [656, 474] on button at bounding box center [651, 468] width 30 height 27
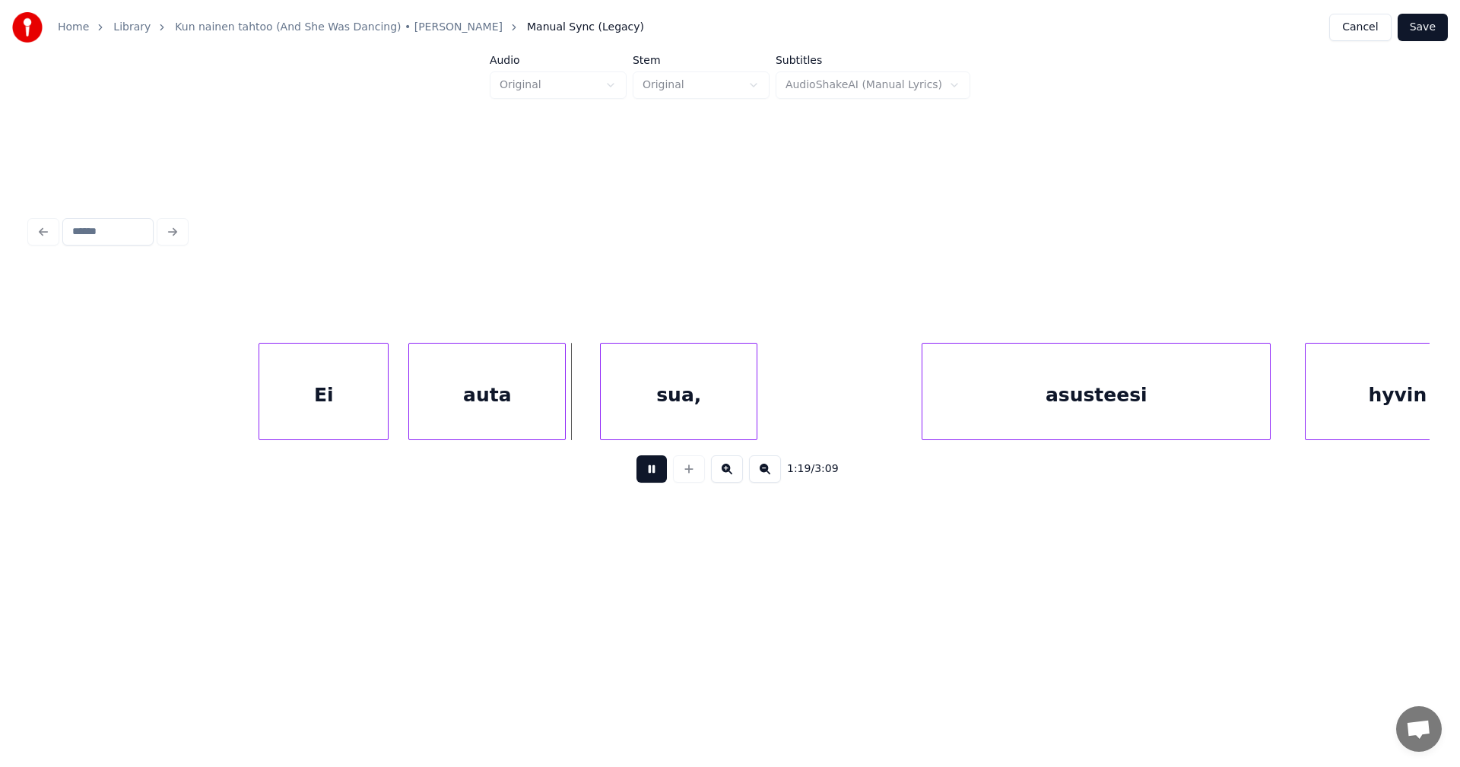
click at [656, 473] on button at bounding box center [651, 468] width 30 height 27
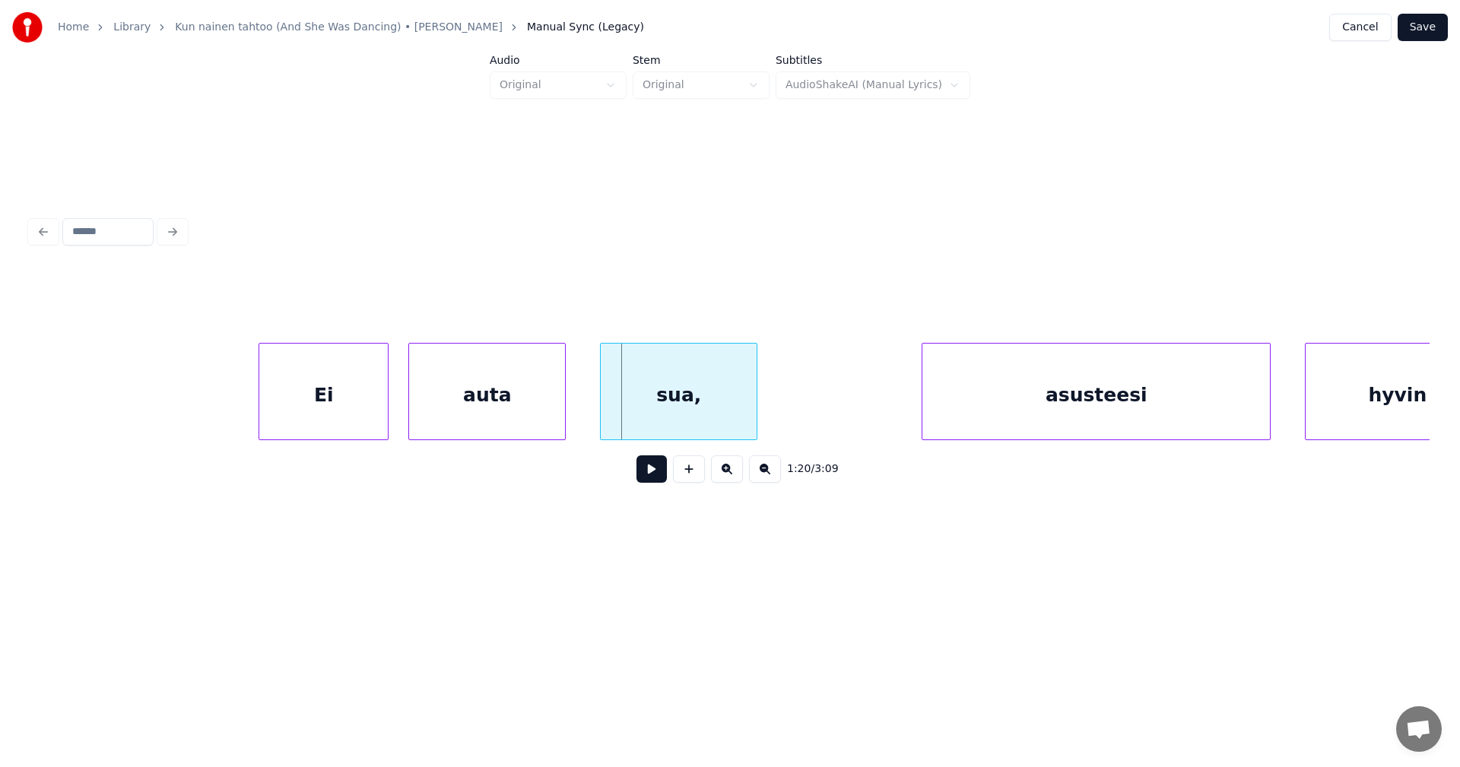
click at [670, 413] on div "sua," at bounding box center [679, 395] width 156 height 103
click at [536, 420] on div "auta" at bounding box center [487, 395] width 156 height 103
type input "****"
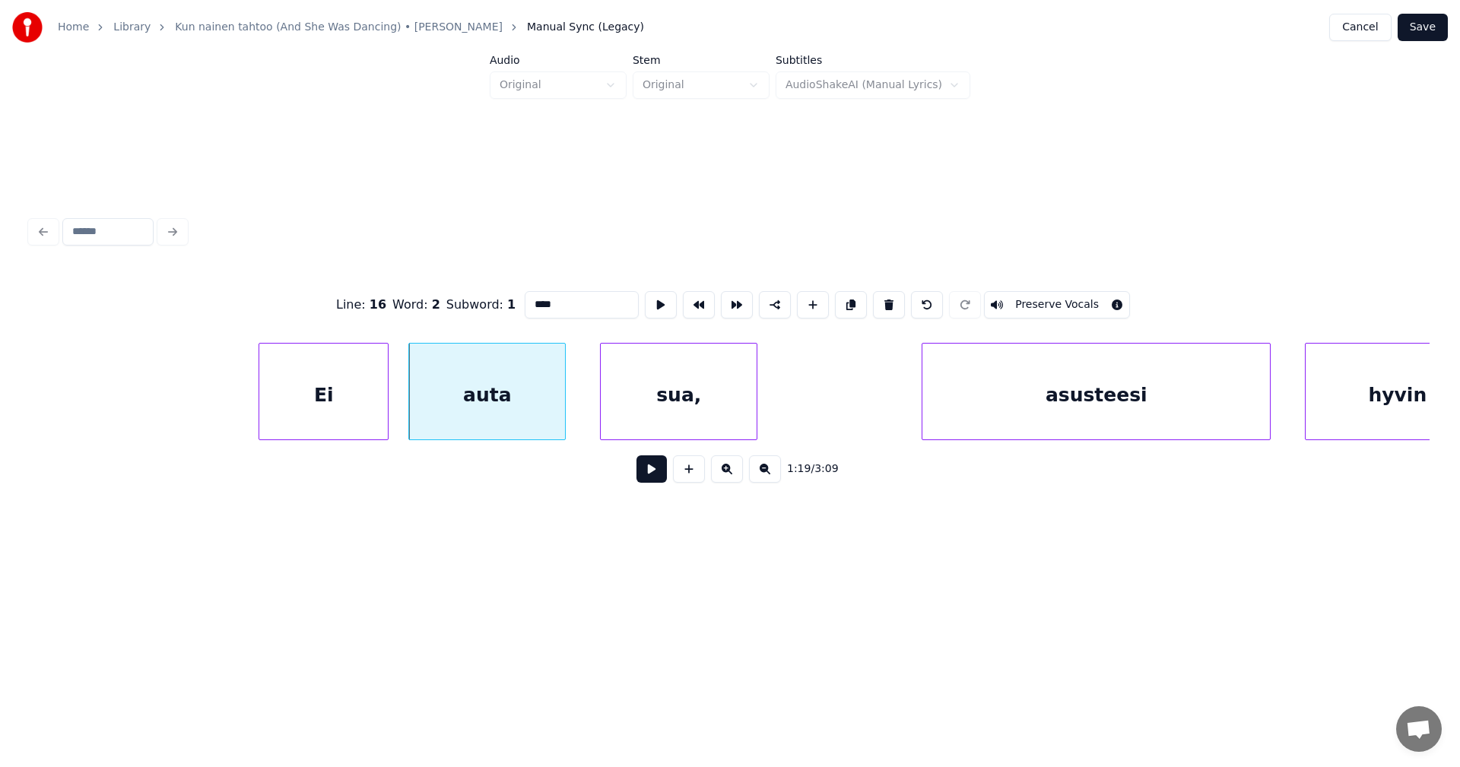
click at [648, 478] on button at bounding box center [651, 468] width 30 height 27
click at [650, 477] on button at bounding box center [651, 468] width 30 height 27
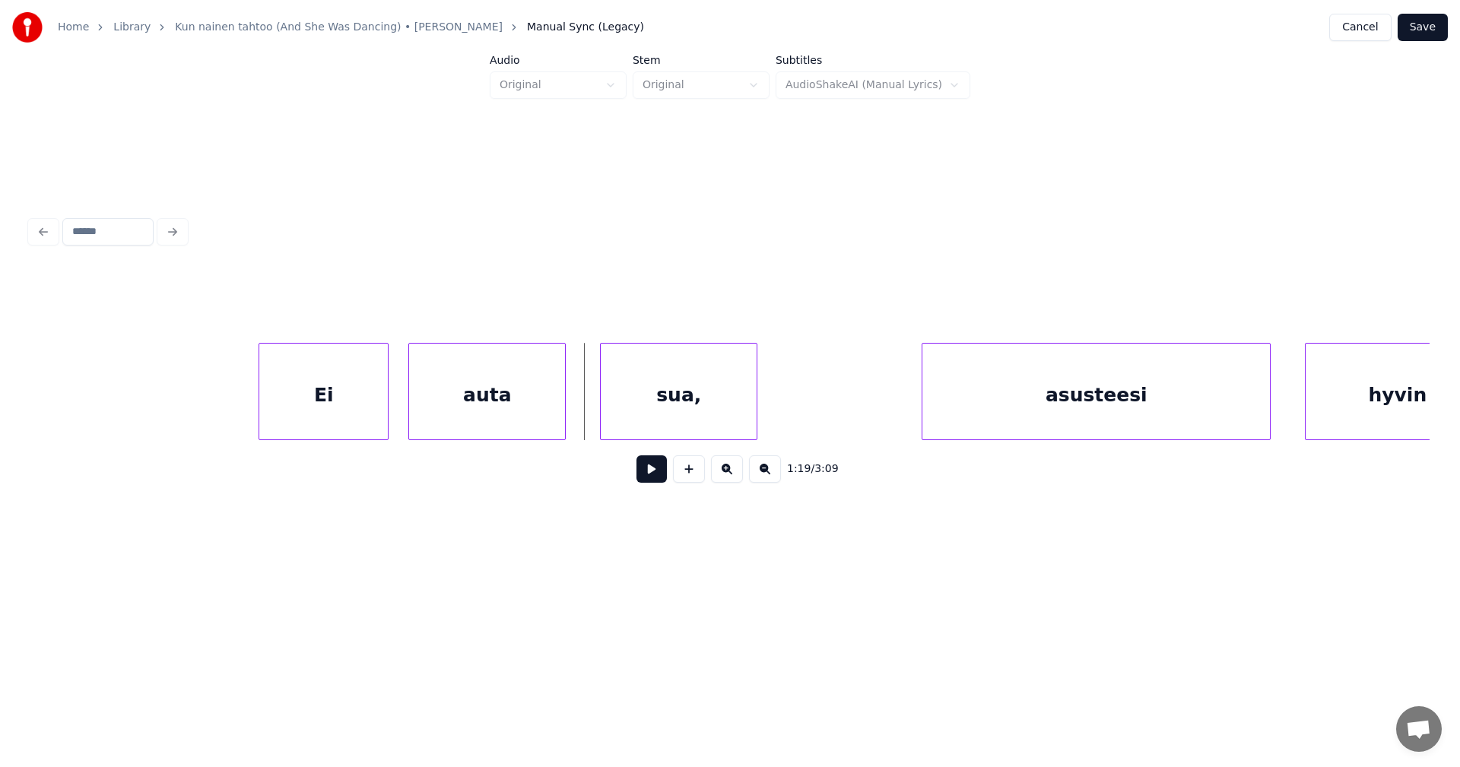
click at [653, 473] on button at bounding box center [651, 468] width 30 height 27
drag, startPoint x: 654, startPoint y: 473, endPoint x: 1023, endPoint y: 365, distance: 385.0
click at [661, 474] on button at bounding box center [651, 468] width 30 height 27
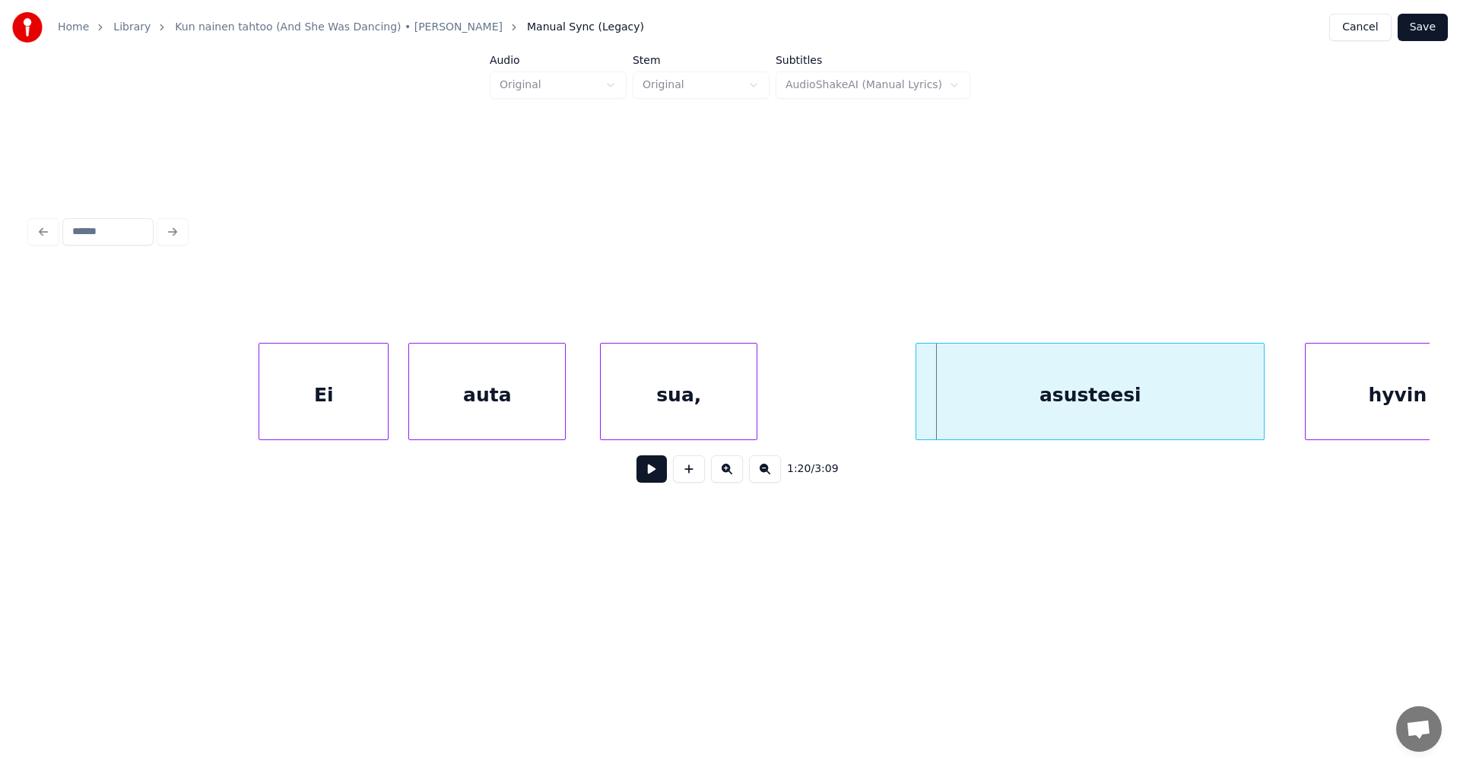
click at [1011, 387] on div "asusteesi" at bounding box center [1089, 395] width 347 height 103
click at [658, 481] on button at bounding box center [651, 468] width 30 height 27
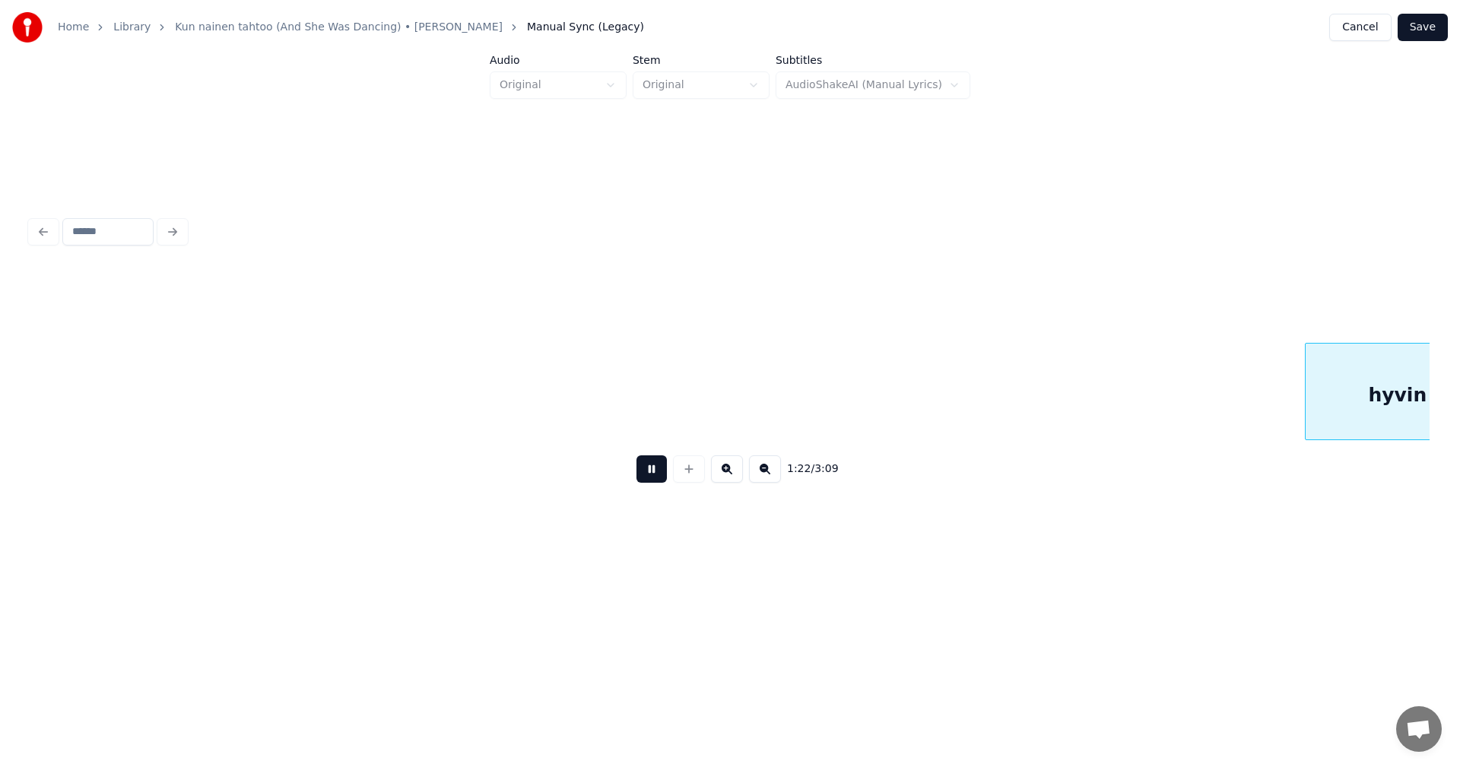
scroll to position [0, 28192]
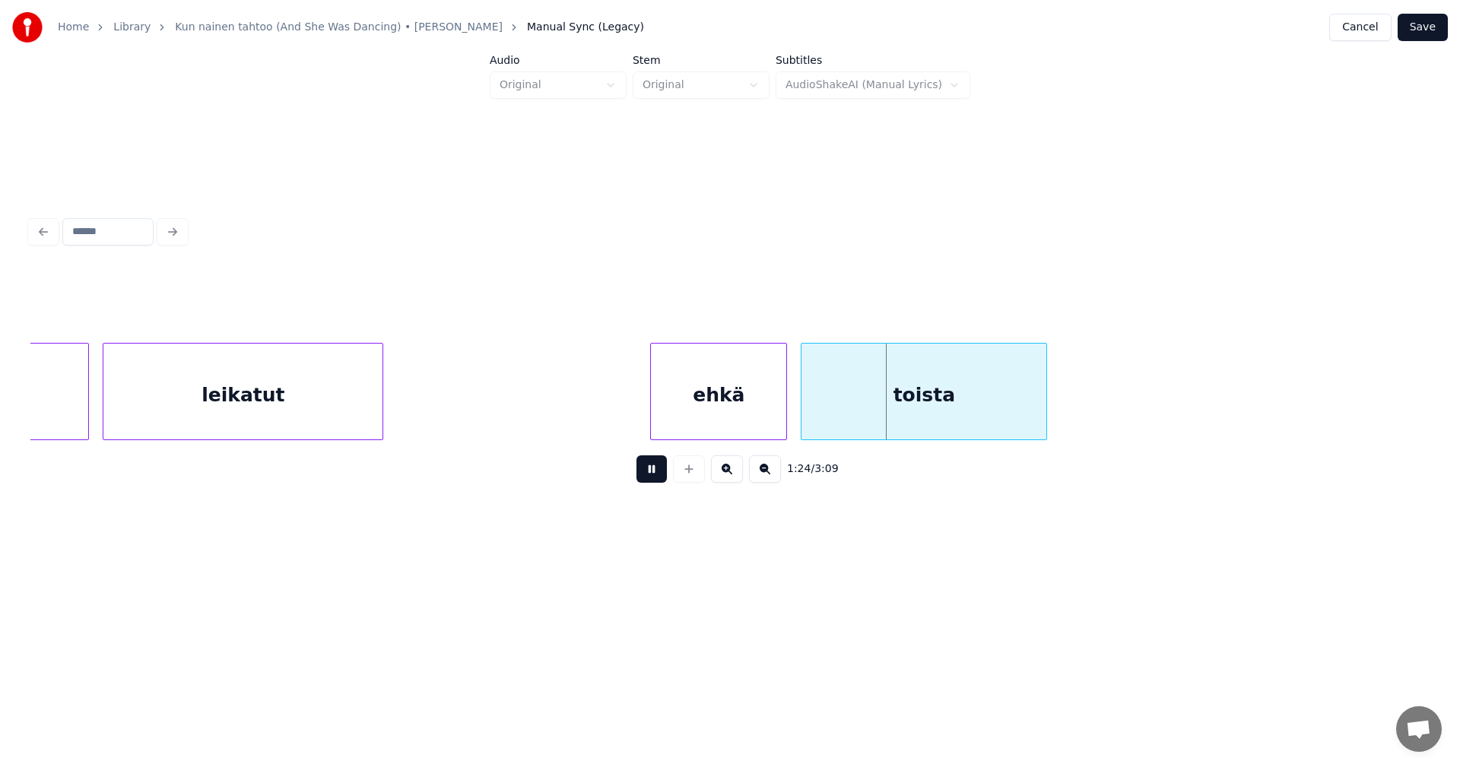
click at [658, 481] on button at bounding box center [651, 468] width 30 height 27
click at [708, 420] on div "ehkä" at bounding box center [710, 395] width 135 height 103
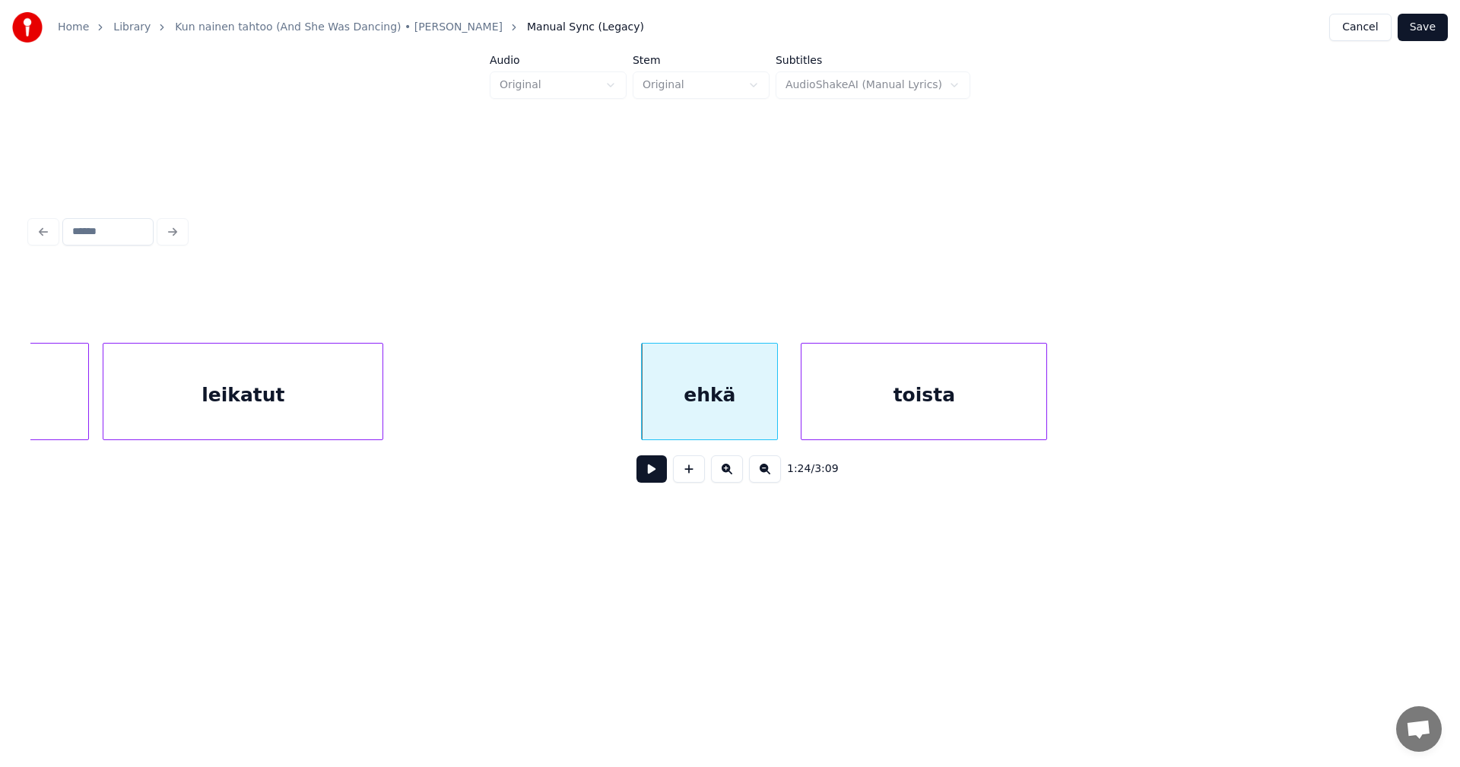
click at [659, 472] on button at bounding box center [651, 468] width 30 height 27
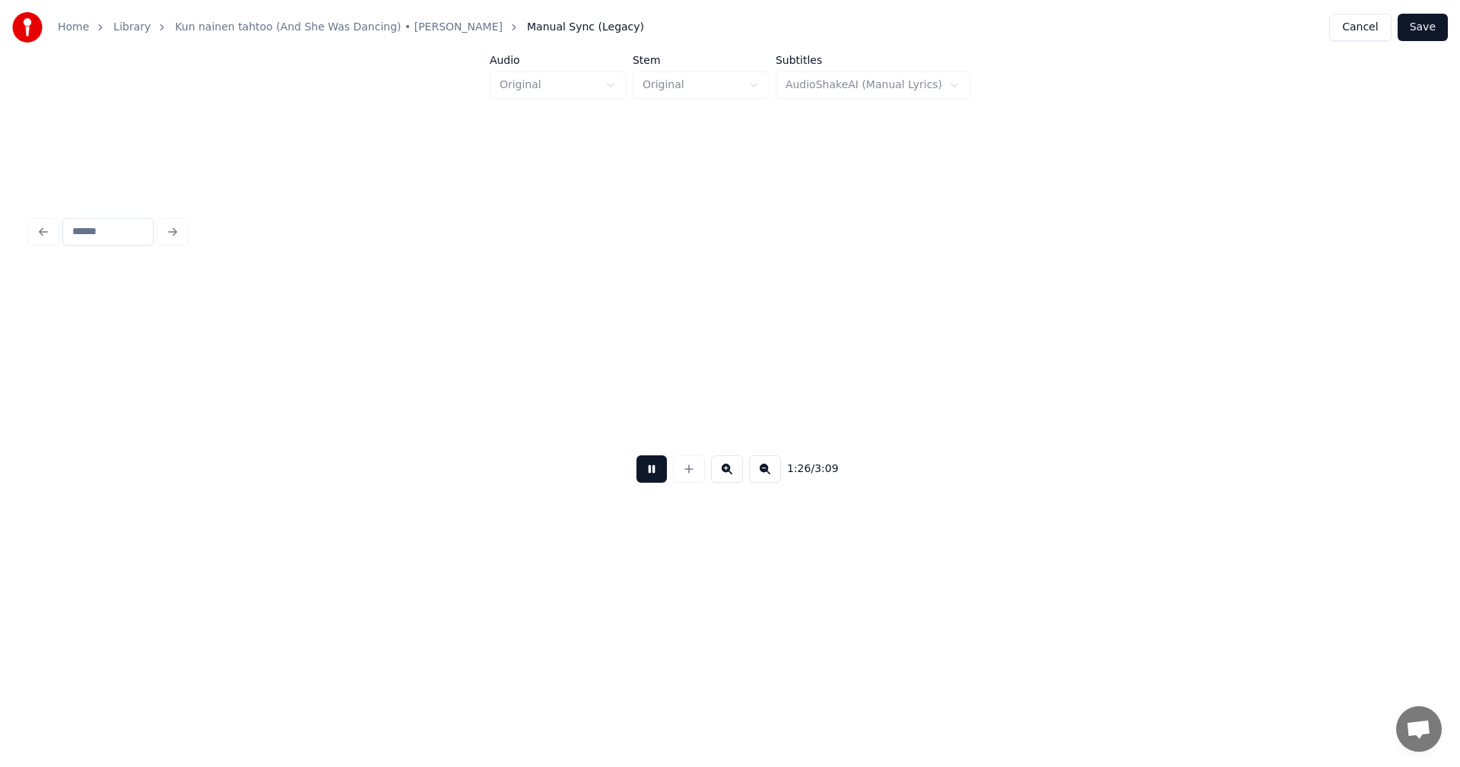
scroll to position [0, 29592]
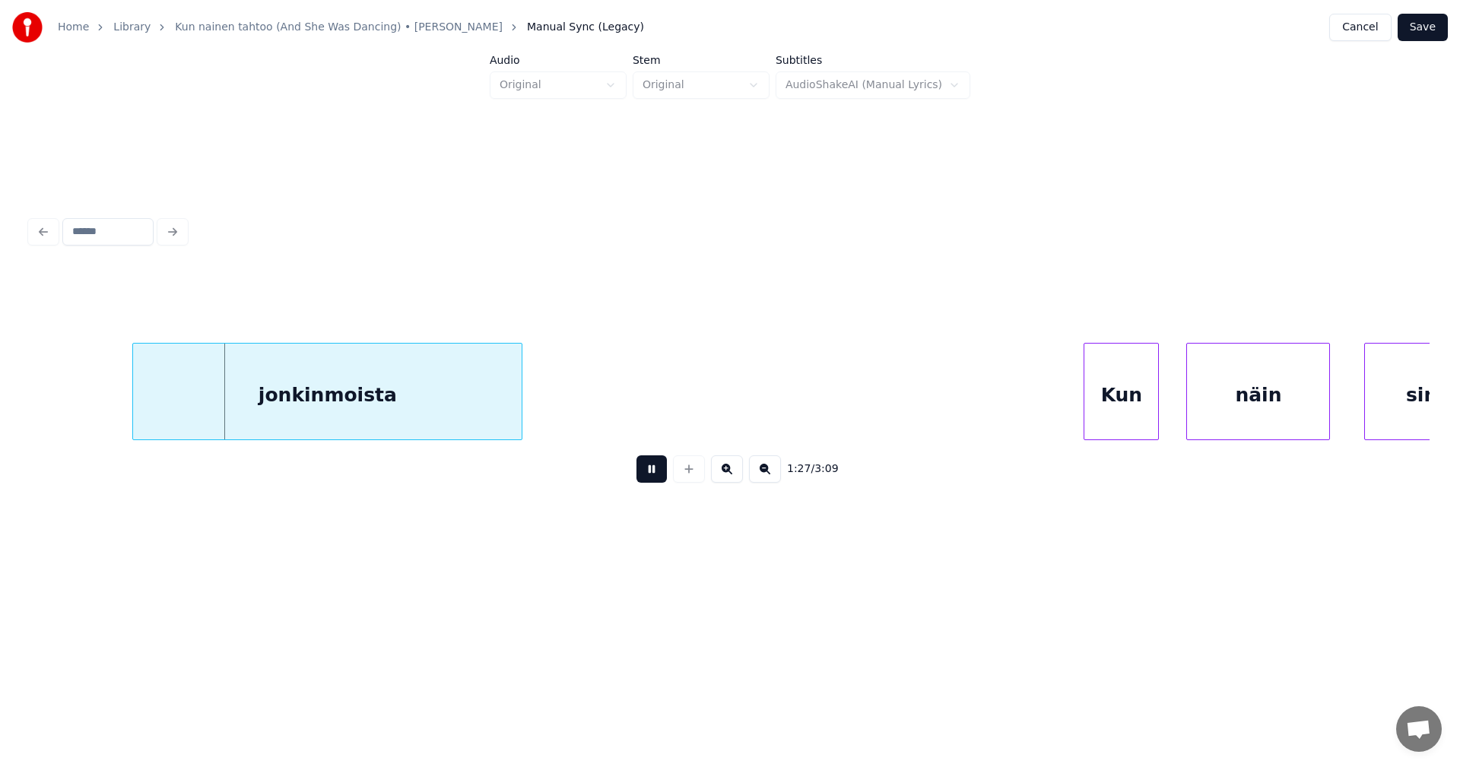
click at [662, 470] on button at bounding box center [651, 468] width 30 height 27
click at [381, 409] on div "jonkinmoista" at bounding box center [292, 395] width 389 height 103
click at [649, 479] on button at bounding box center [651, 468] width 30 height 27
click at [650, 474] on button at bounding box center [651, 468] width 30 height 27
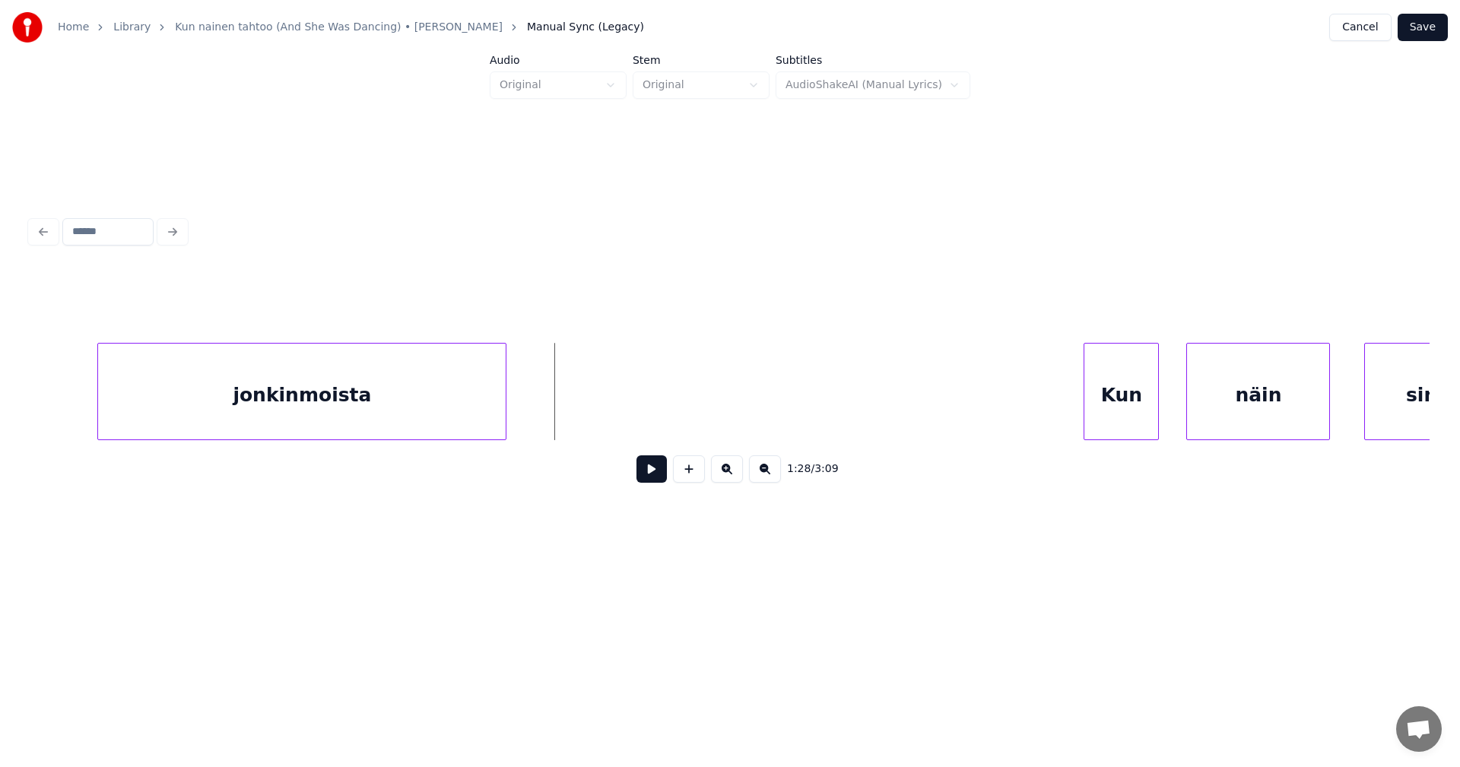
click at [506, 410] on div at bounding box center [503, 392] width 5 height 96
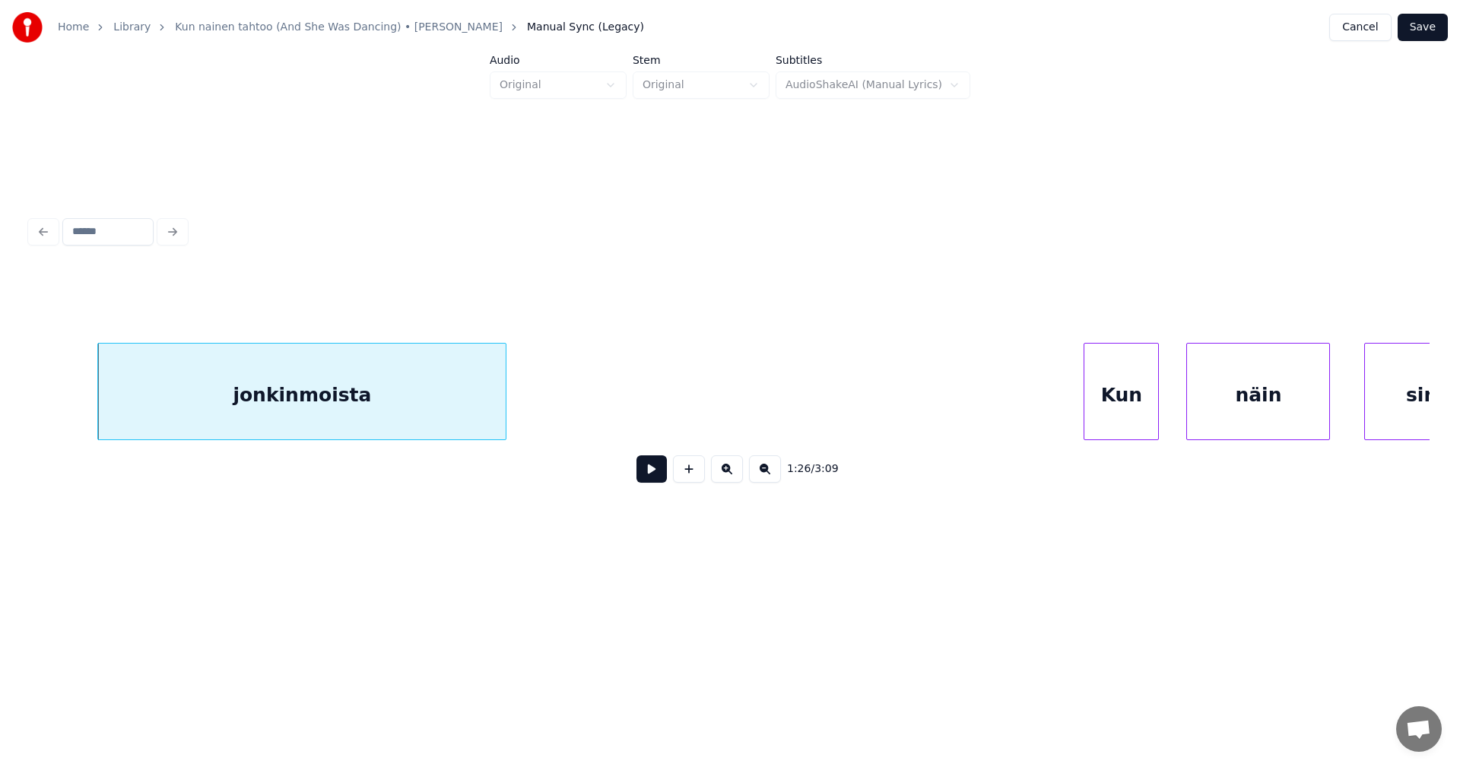
click at [1090, 393] on div "Kun" at bounding box center [1121, 391] width 75 height 97
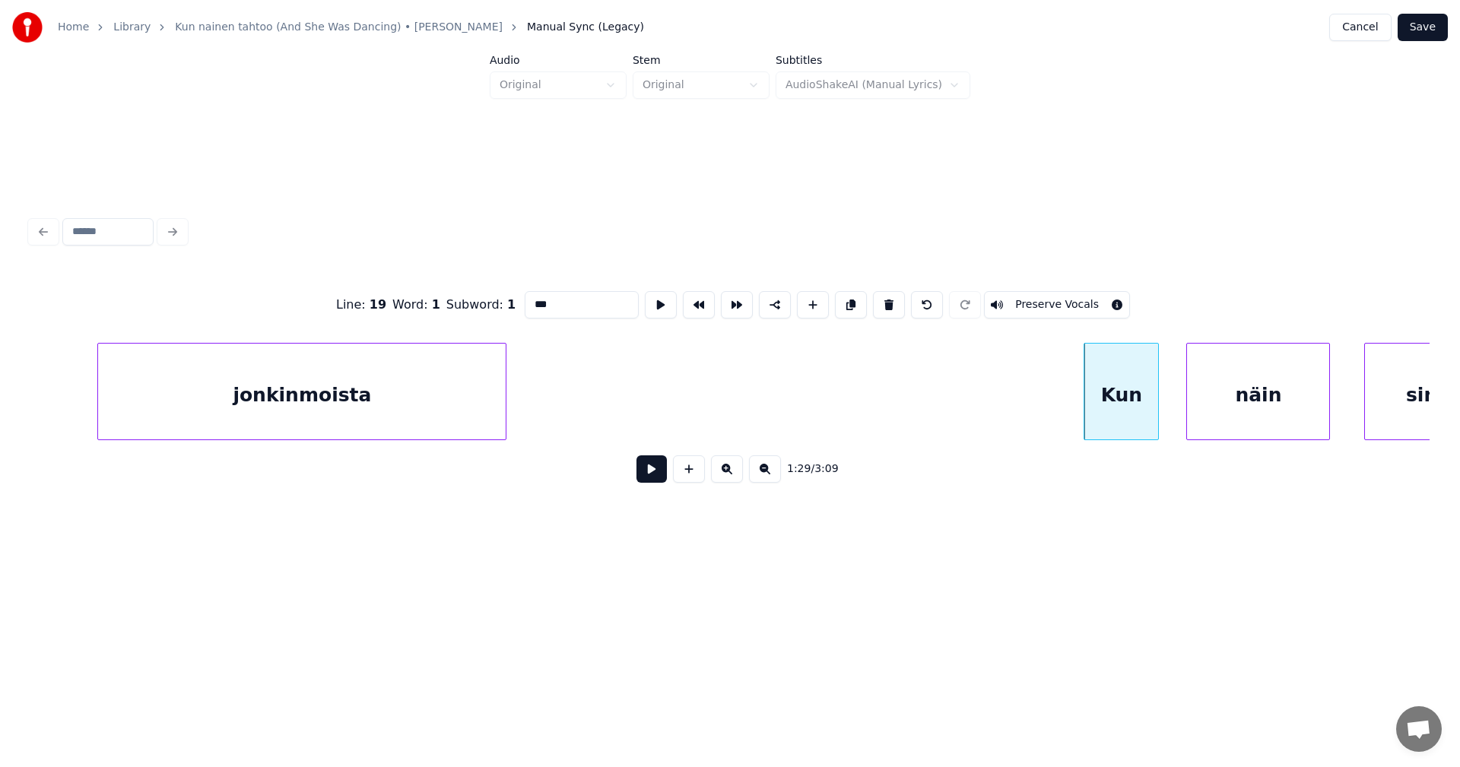
click at [646, 472] on button at bounding box center [651, 468] width 30 height 27
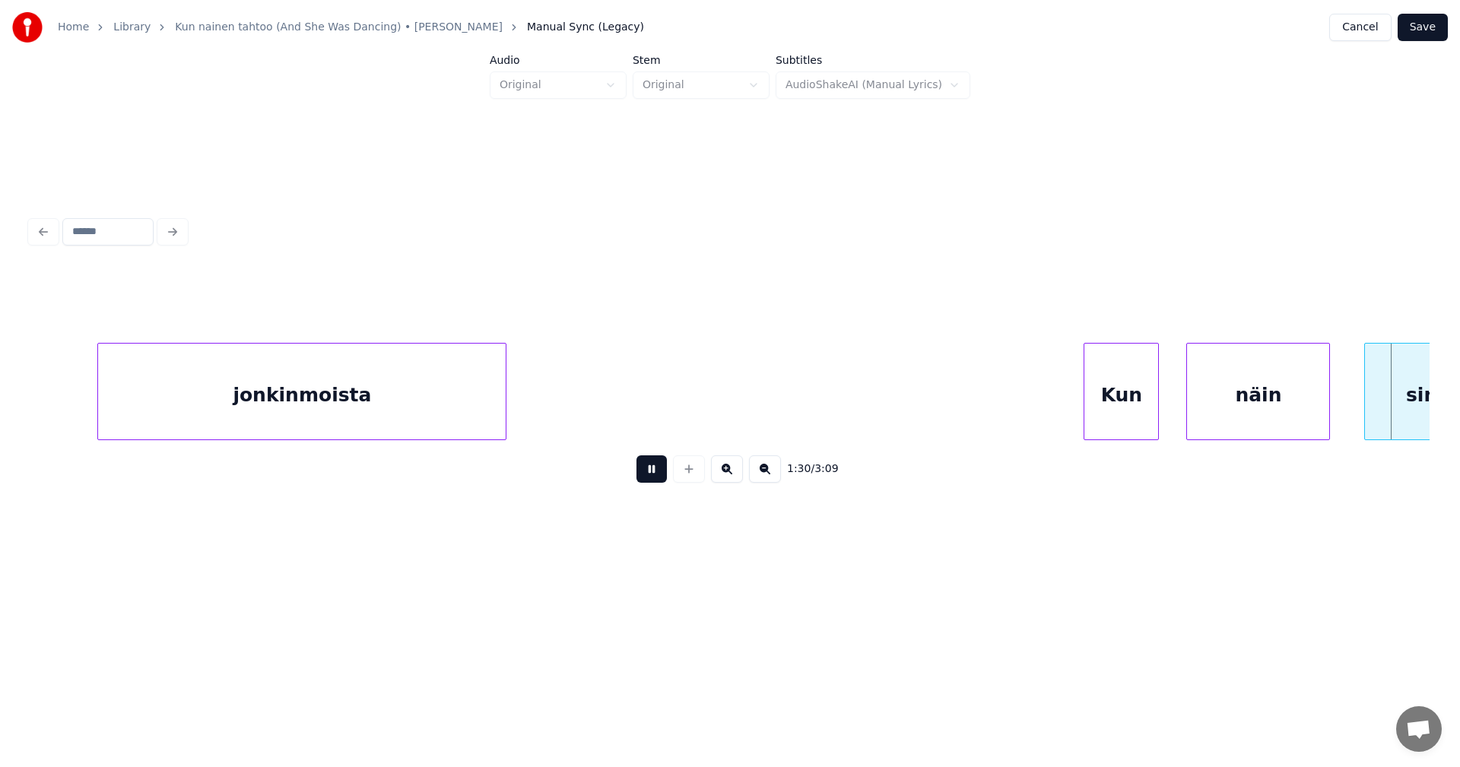
scroll to position [0, 30992]
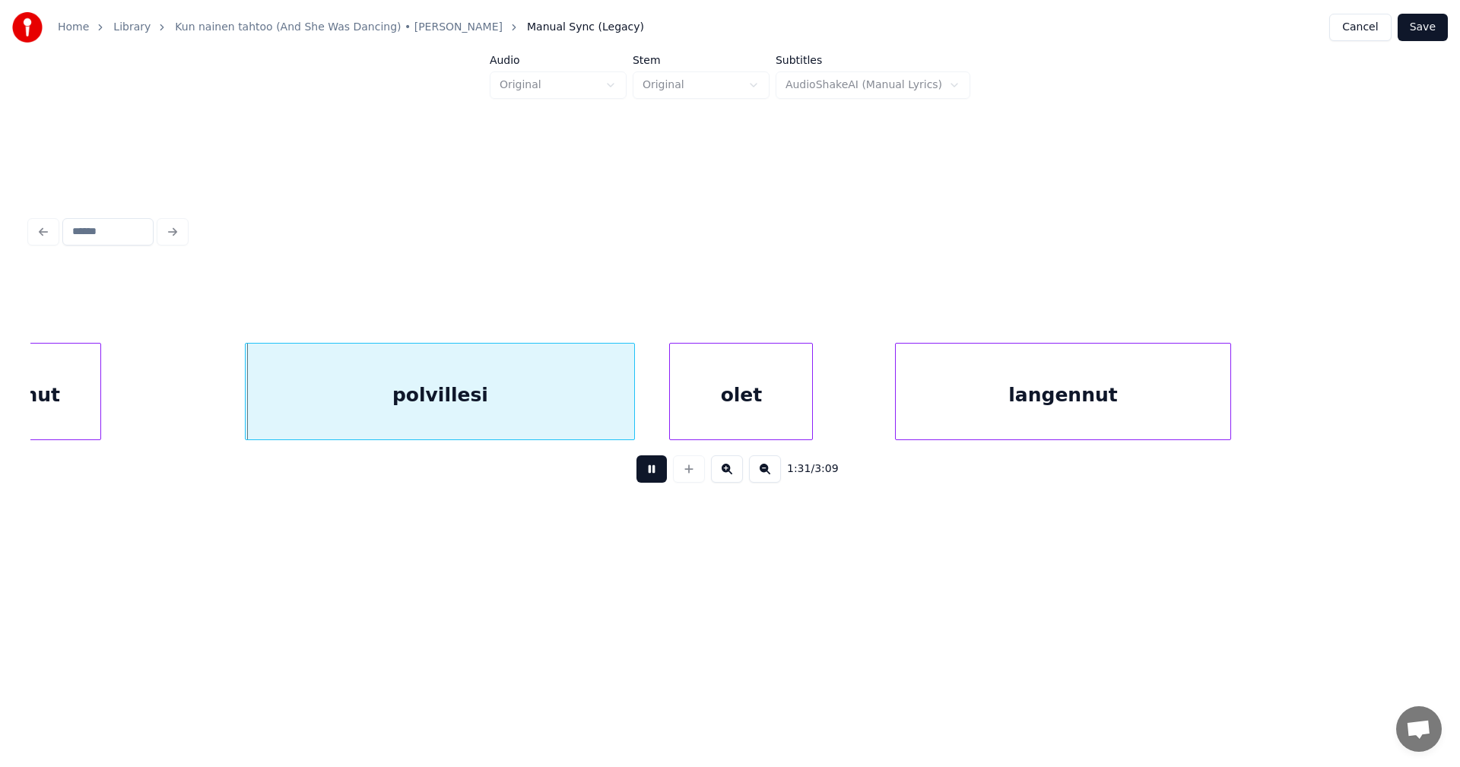
drag, startPoint x: 655, startPoint y: 471, endPoint x: 642, endPoint y: 470, distance: 13.0
click at [653, 470] on button at bounding box center [651, 468] width 30 height 27
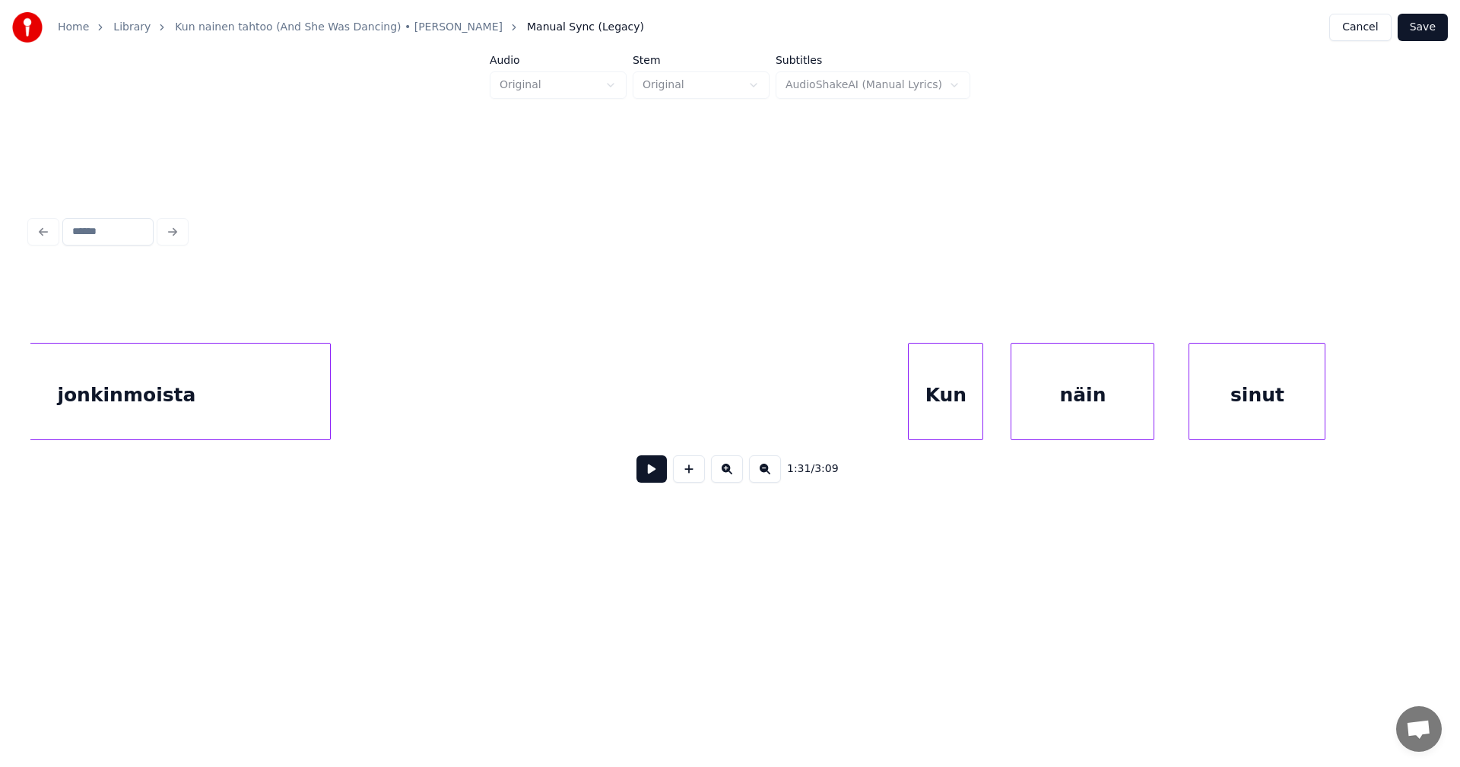
click at [1077, 401] on div "näin" at bounding box center [1082, 395] width 142 height 103
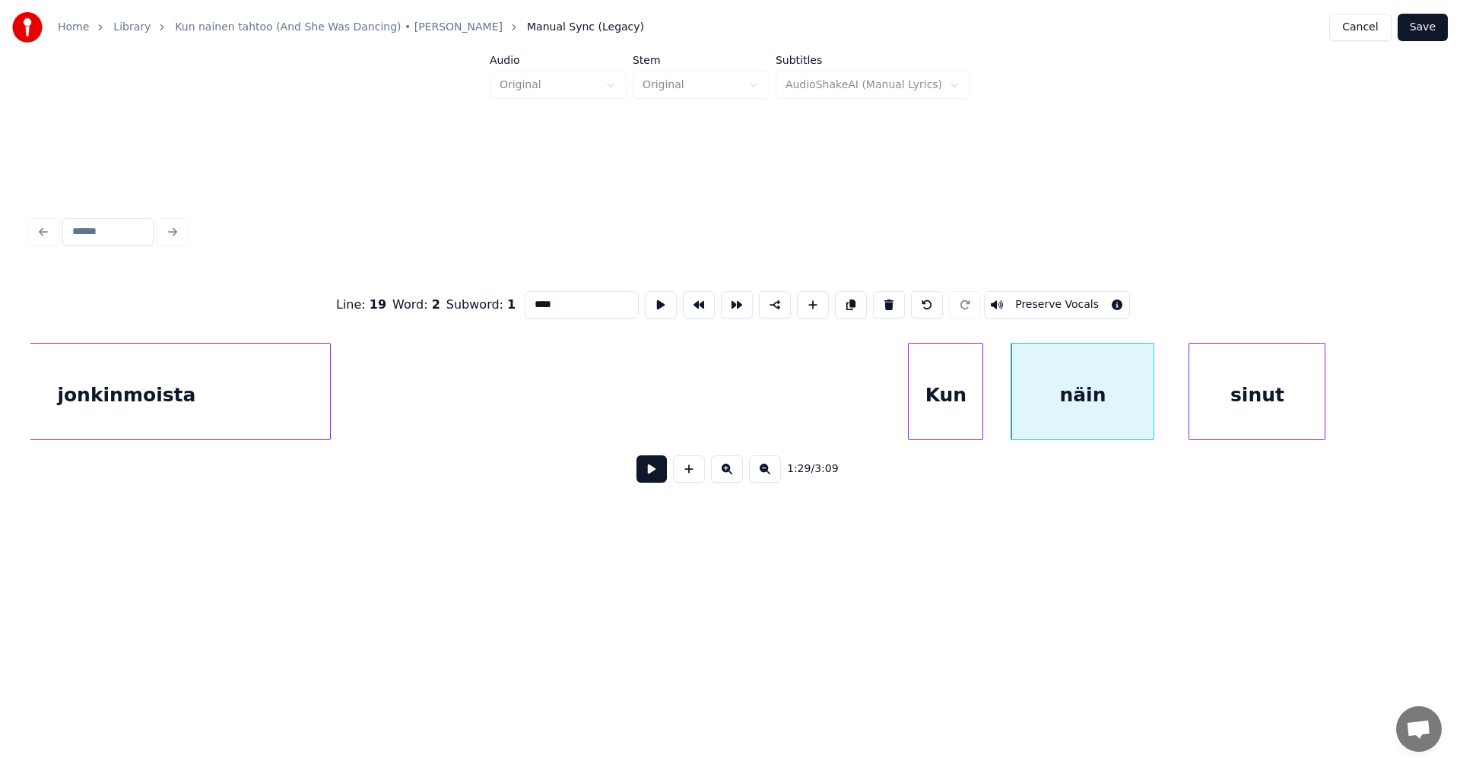
click at [655, 481] on button at bounding box center [651, 468] width 30 height 27
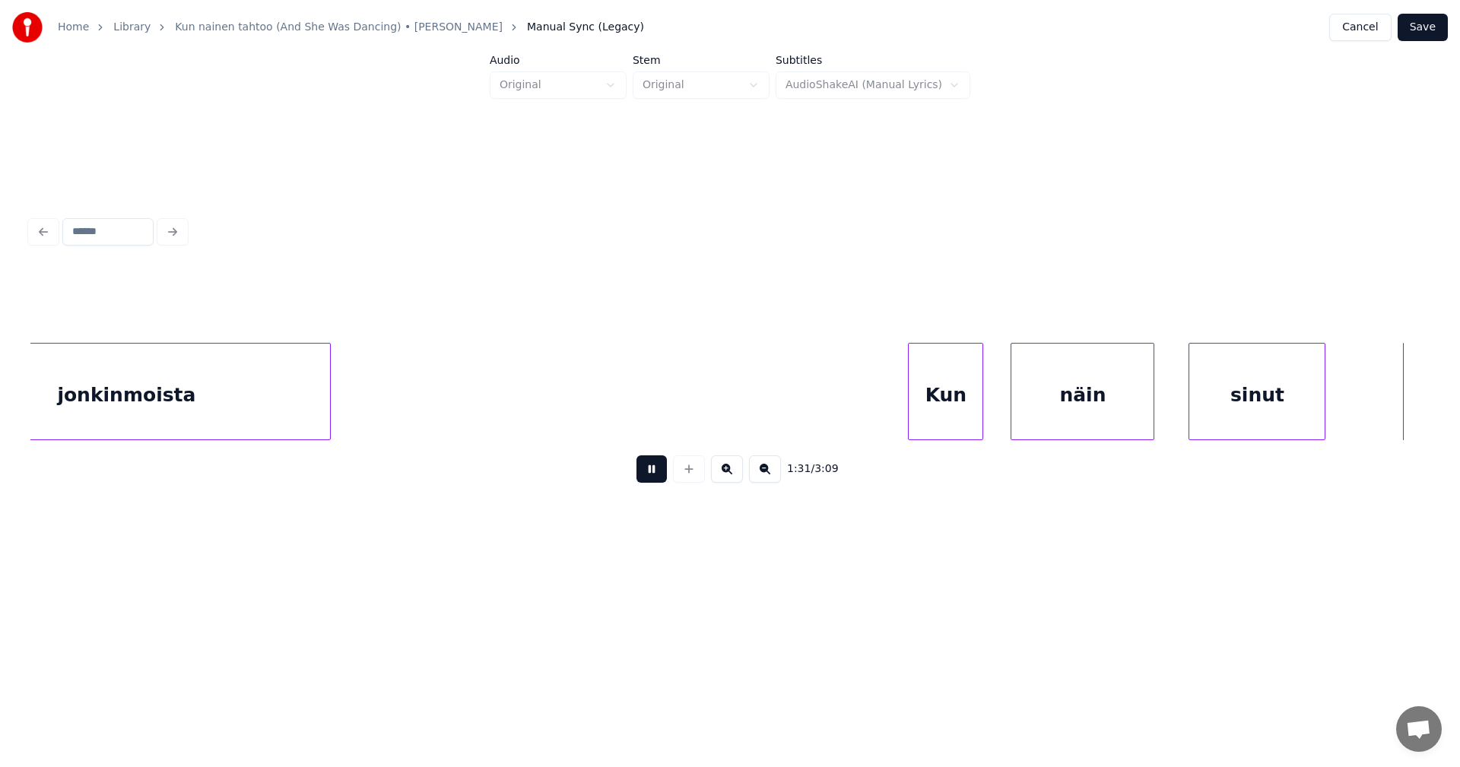
scroll to position [0, 31168]
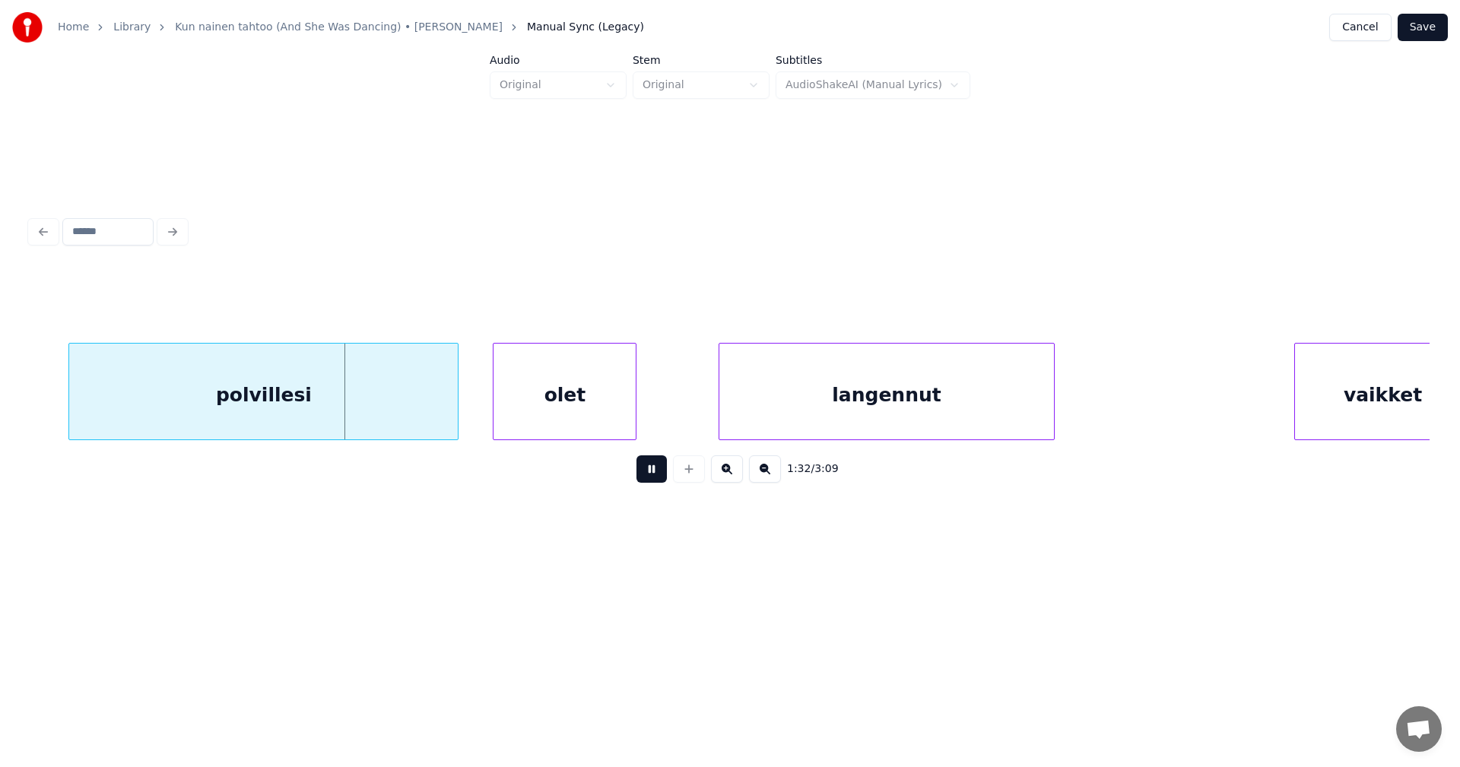
click at [655, 481] on button at bounding box center [651, 468] width 30 height 27
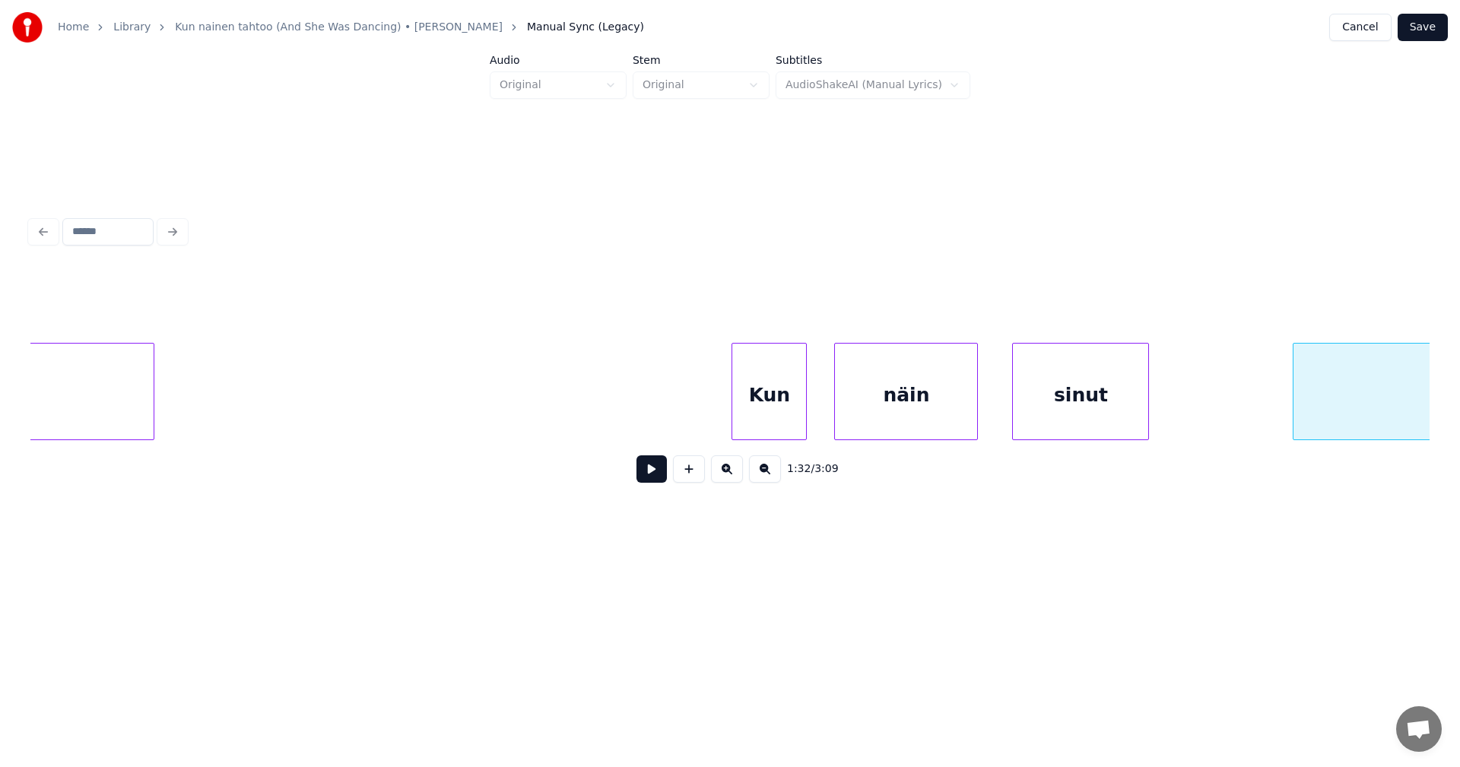
click at [757, 408] on div "Kun" at bounding box center [769, 395] width 74 height 103
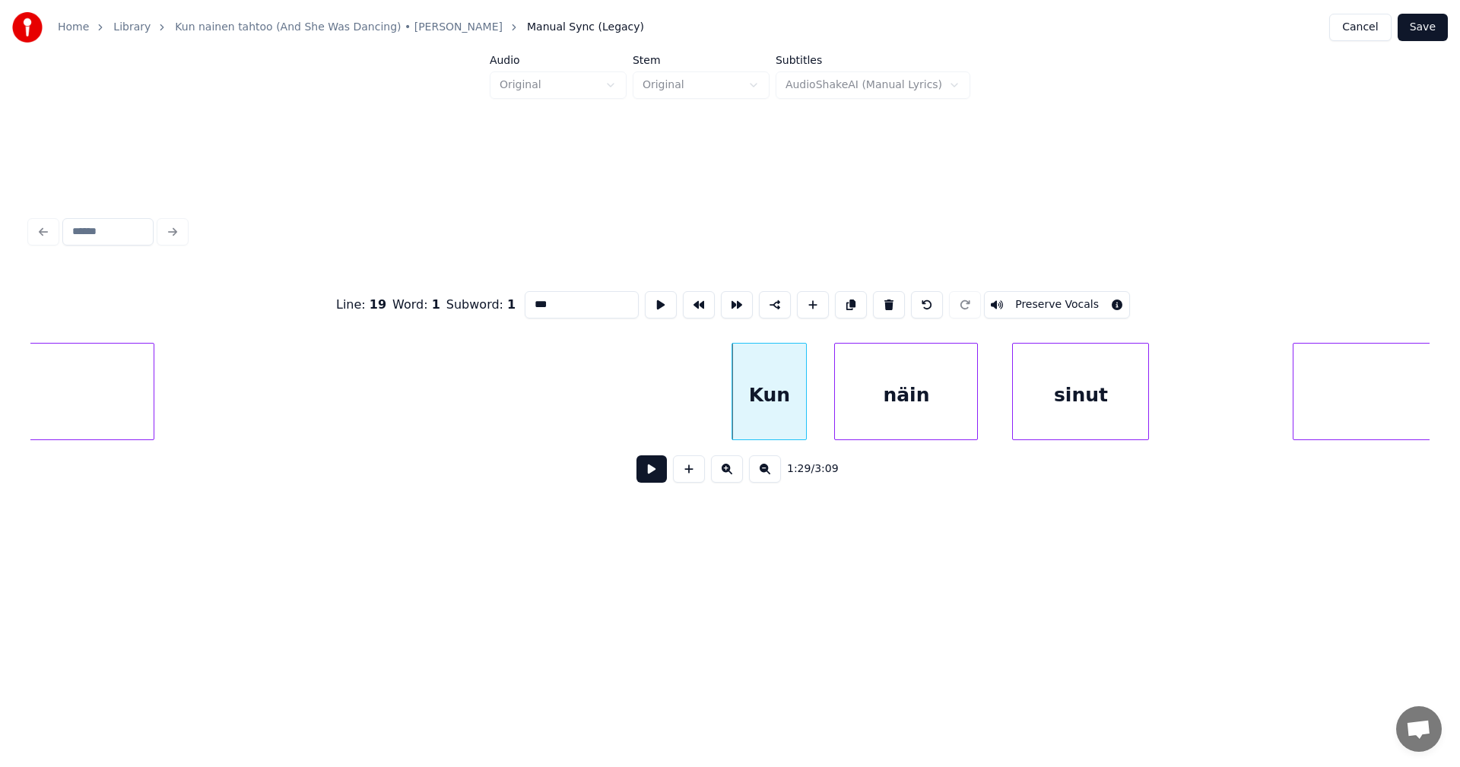
click at [663, 476] on button at bounding box center [651, 468] width 30 height 27
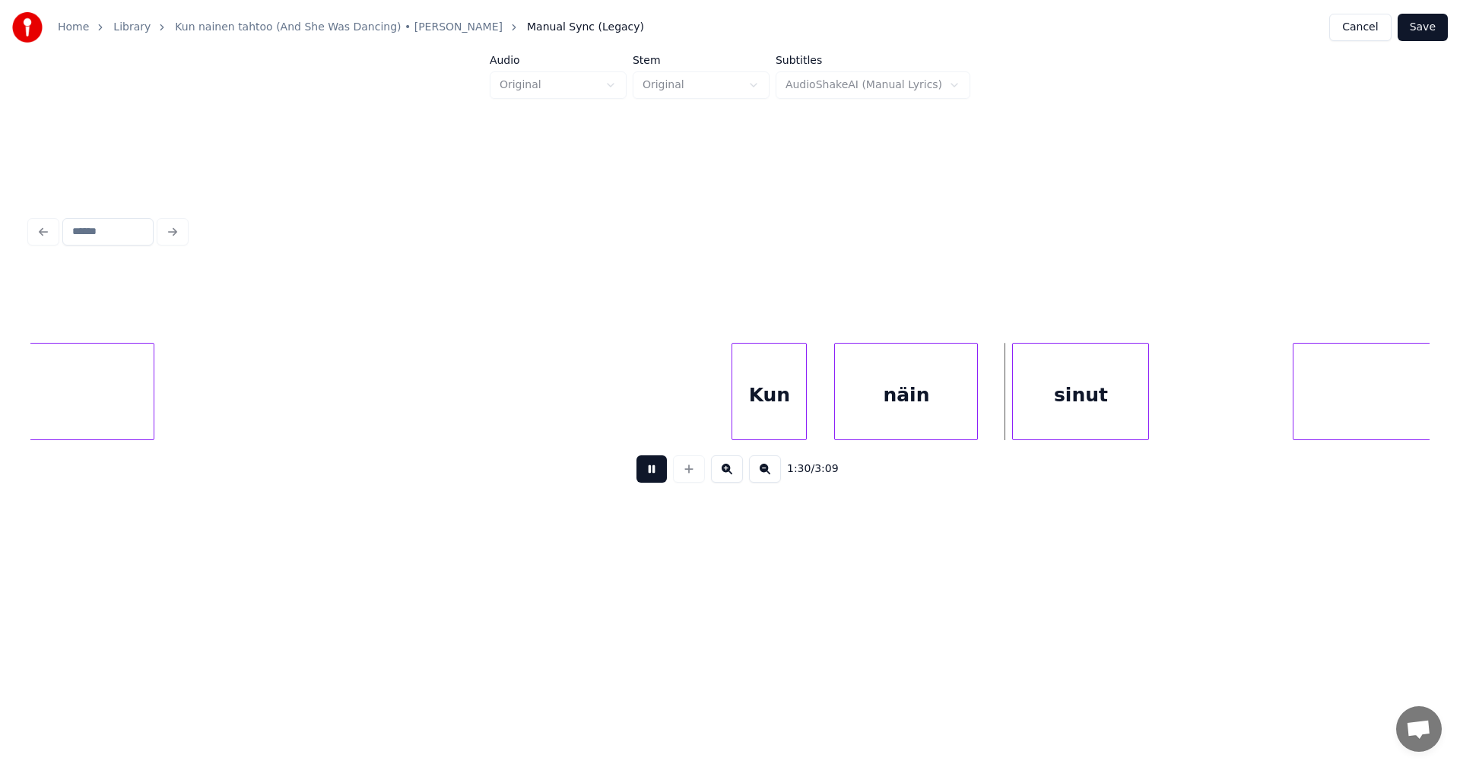
drag, startPoint x: 663, startPoint y: 475, endPoint x: 701, endPoint y: 462, distance: 40.4
click at [664, 474] on button at bounding box center [651, 468] width 30 height 27
click at [919, 386] on div "näin" at bounding box center [906, 395] width 142 height 103
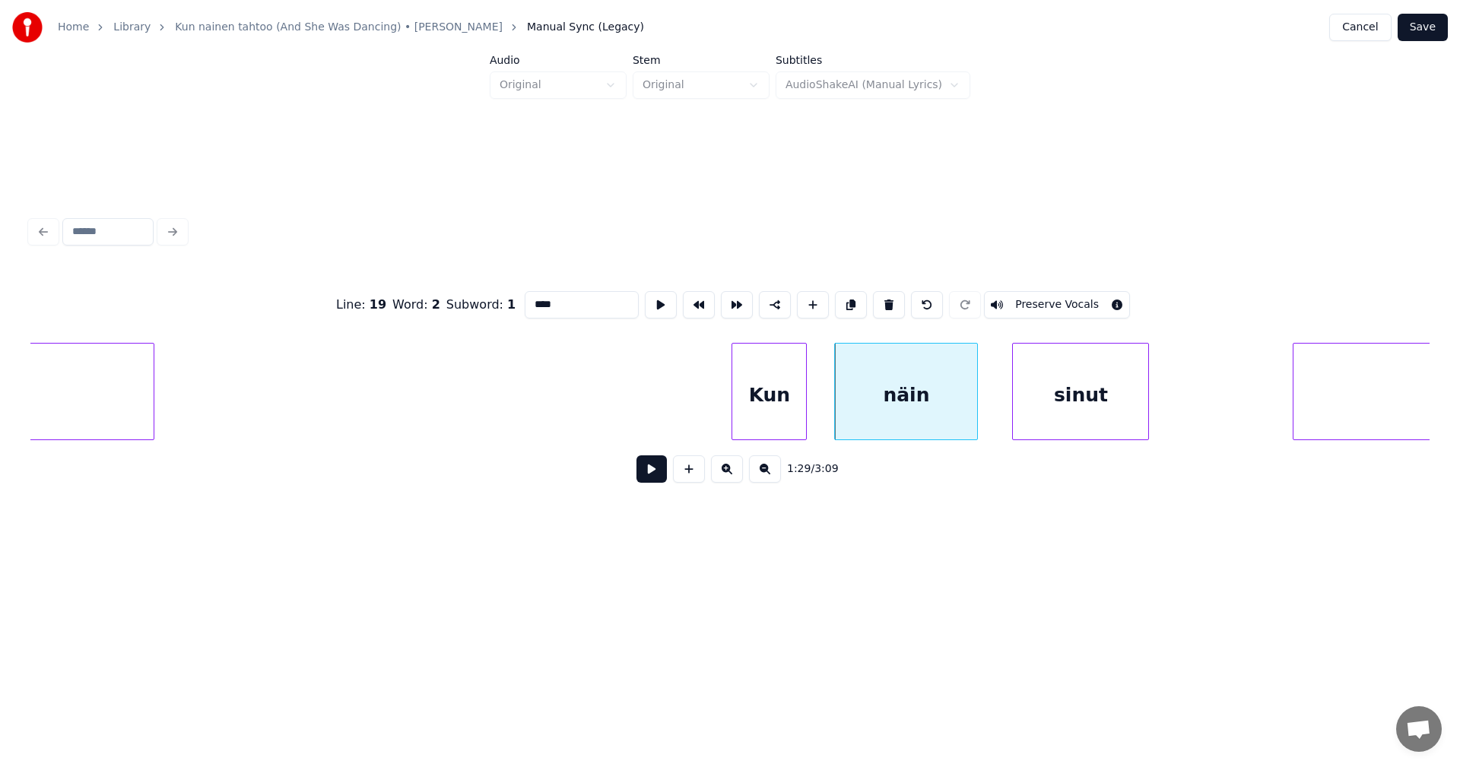
click at [548, 303] on input "****" at bounding box center [582, 304] width 114 height 27
click at [789, 392] on div "Kun" at bounding box center [769, 395] width 74 height 103
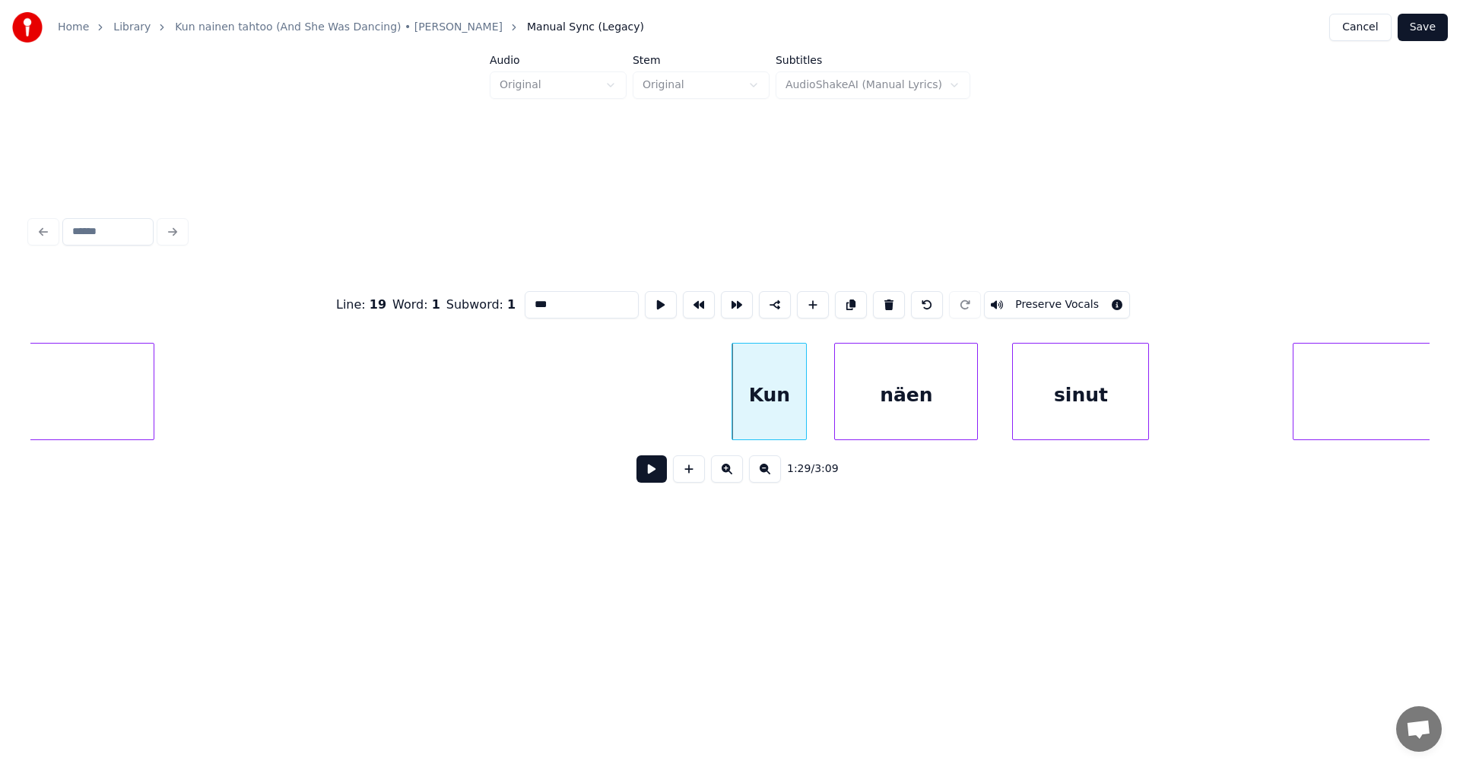
type input "***"
click at [654, 478] on button at bounding box center [651, 468] width 30 height 27
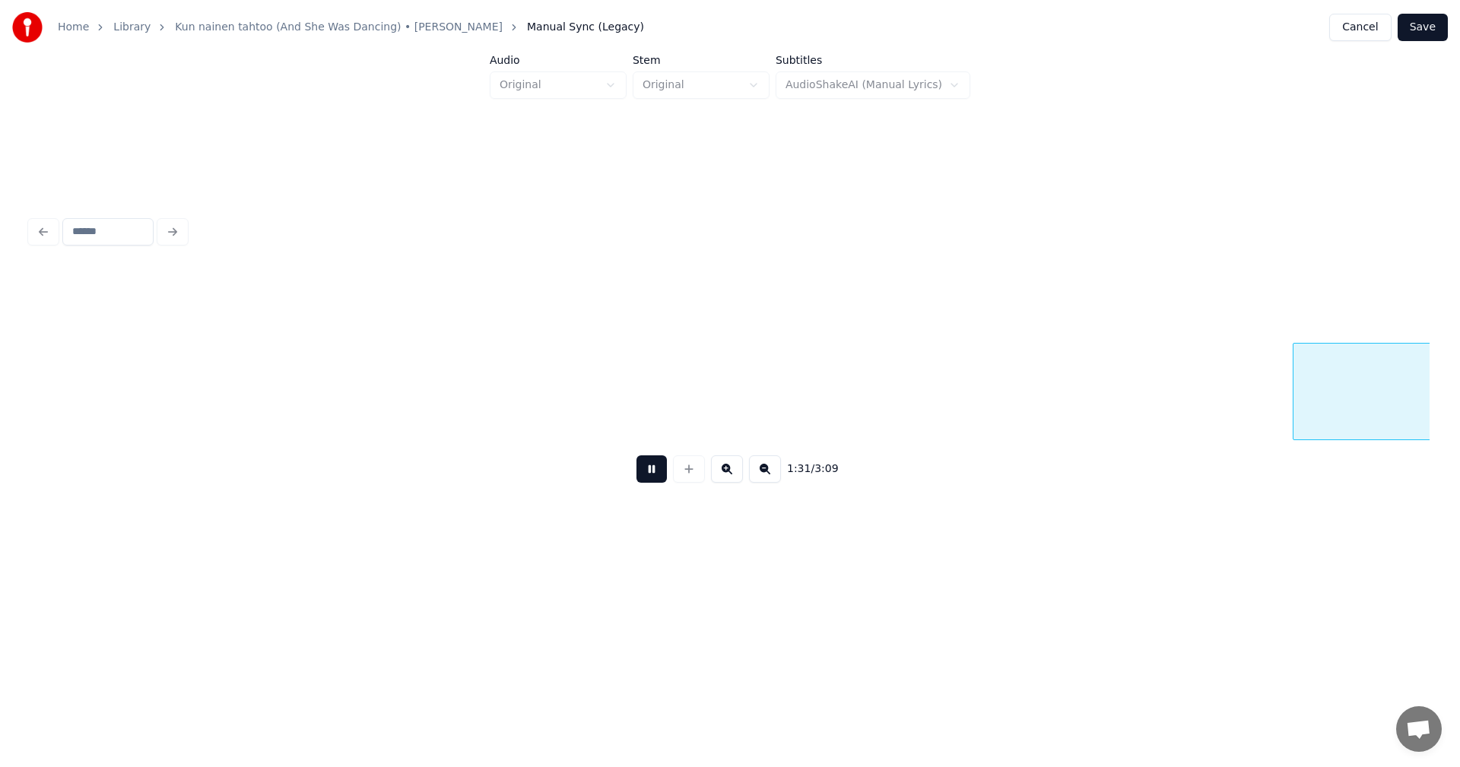
scroll to position [0, 31344]
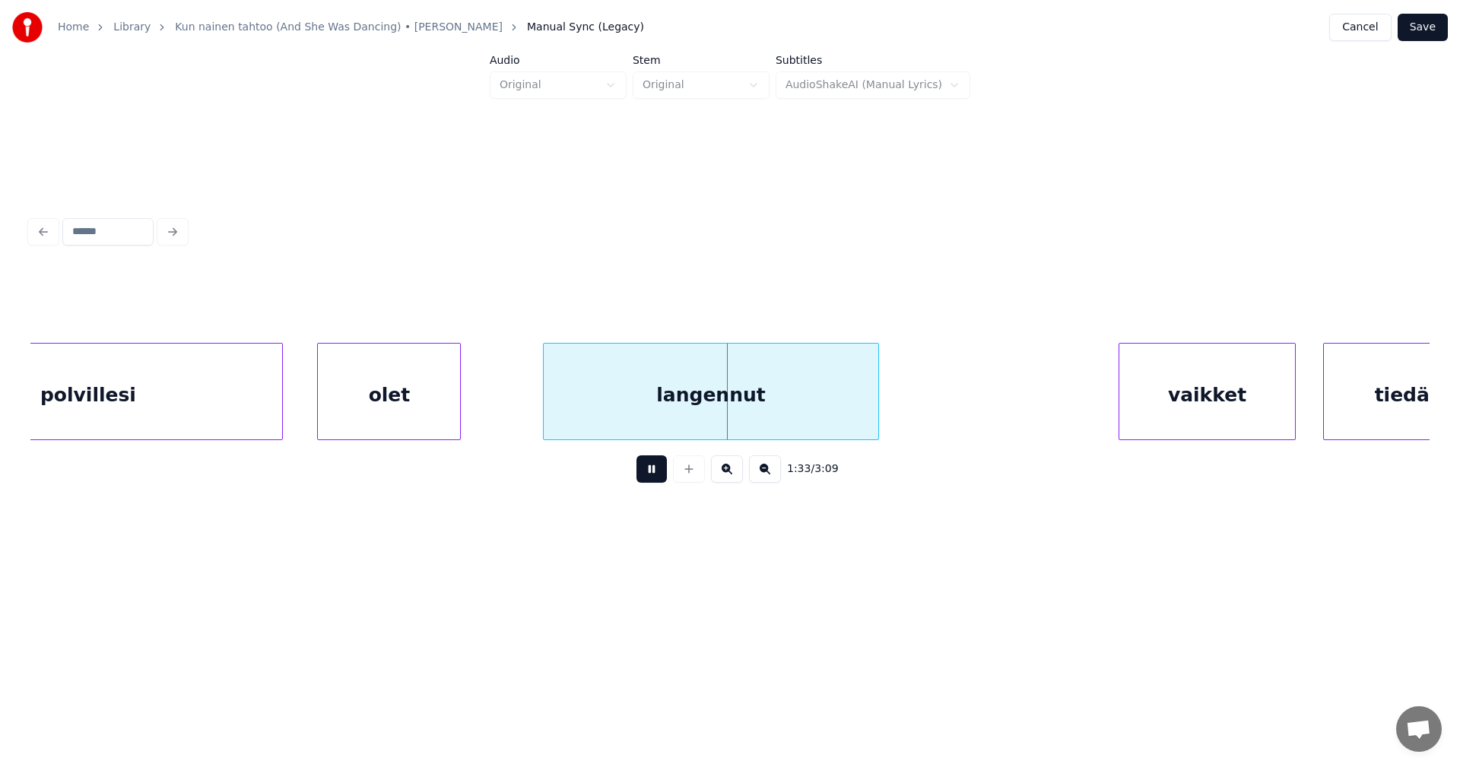
drag, startPoint x: 665, startPoint y: 470, endPoint x: 684, endPoint y: 424, distance: 50.1
click at [666, 468] on button at bounding box center [651, 468] width 30 height 27
click at [665, 416] on div "langennut" at bounding box center [684, 395] width 334 height 103
click at [208, 414] on div "polvillesi" at bounding box center [88, 395] width 389 height 103
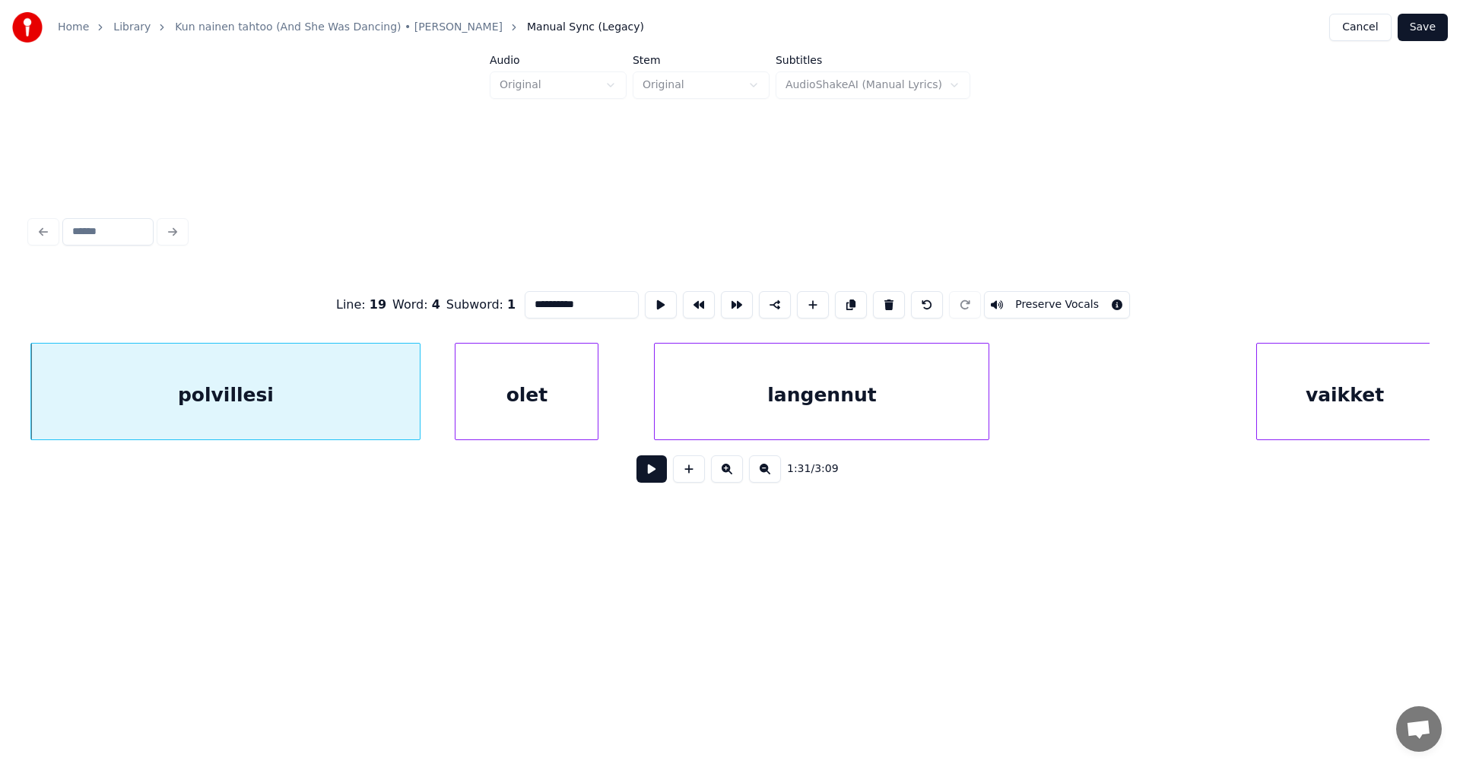
drag, startPoint x: 664, startPoint y: 461, endPoint x: 658, endPoint y: 477, distance: 16.8
click at [658, 476] on div "1:31 / 3:09" at bounding box center [730, 468] width 1375 height 33
click at [658, 475] on button at bounding box center [651, 468] width 30 height 27
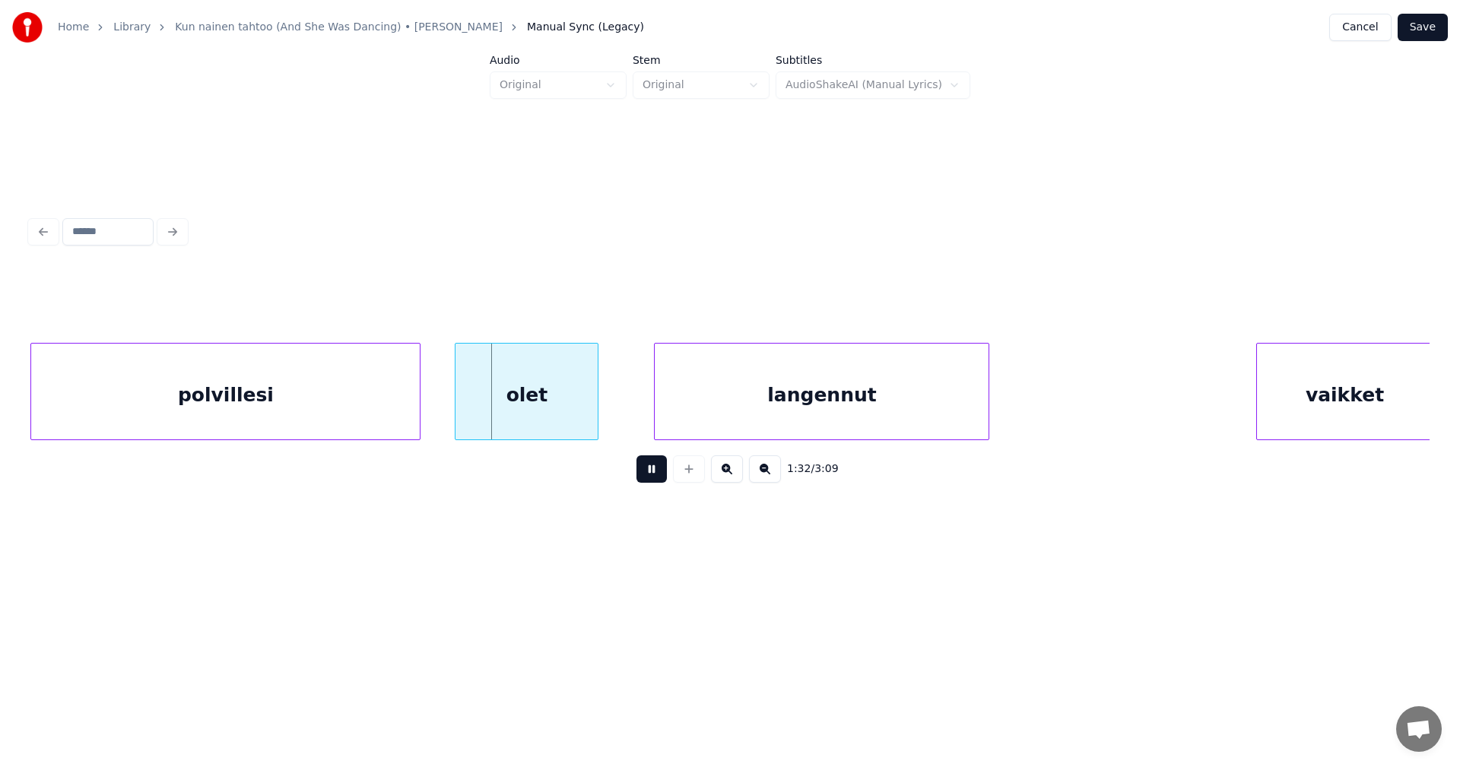
drag, startPoint x: 658, startPoint y: 475, endPoint x: 649, endPoint y: 456, distance: 21.4
click at [649, 456] on div "1:32 / 3:09" at bounding box center [729, 469] width 1399 height 58
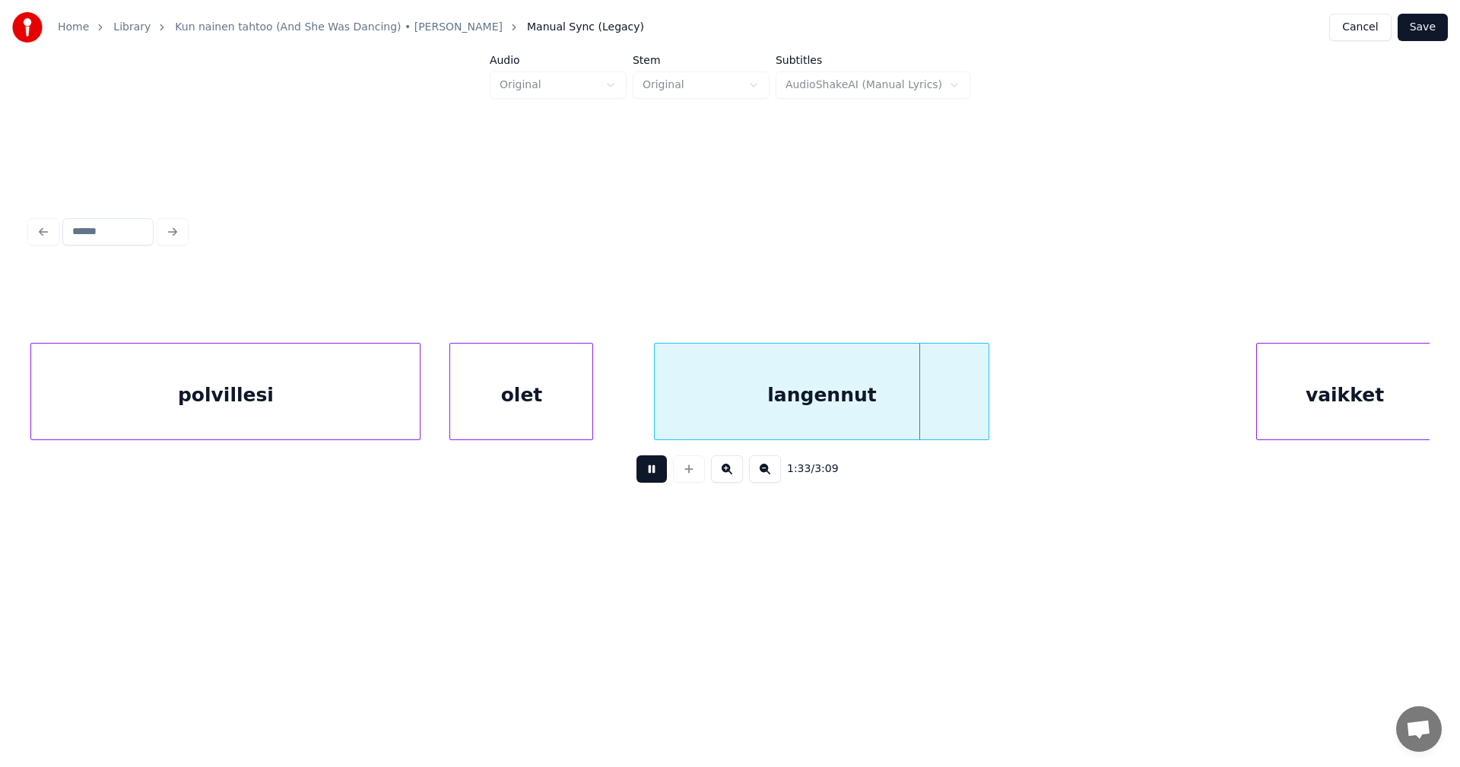
click at [547, 418] on div "olet" at bounding box center [521, 395] width 142 height 103
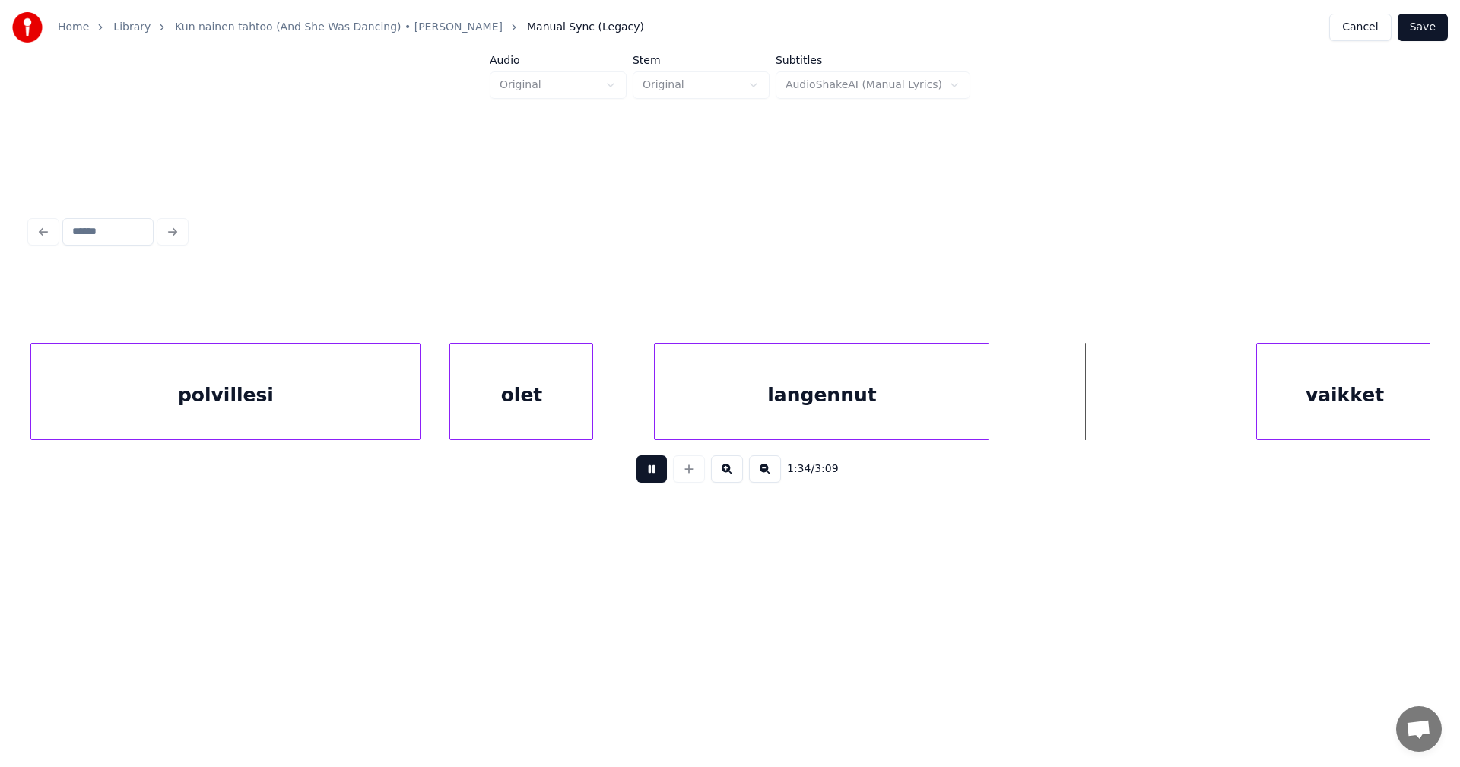
drag, startPoint x: 647, startPoint y: 474, endPoint x: 704, endPoint y: 430, distance: 72.1
click at [649, 471] on button at bounding box center [651, 468] width 30 height 27
click at [731, 409] on div "langennut" at bounding box center [813, 395] width 334 height 103
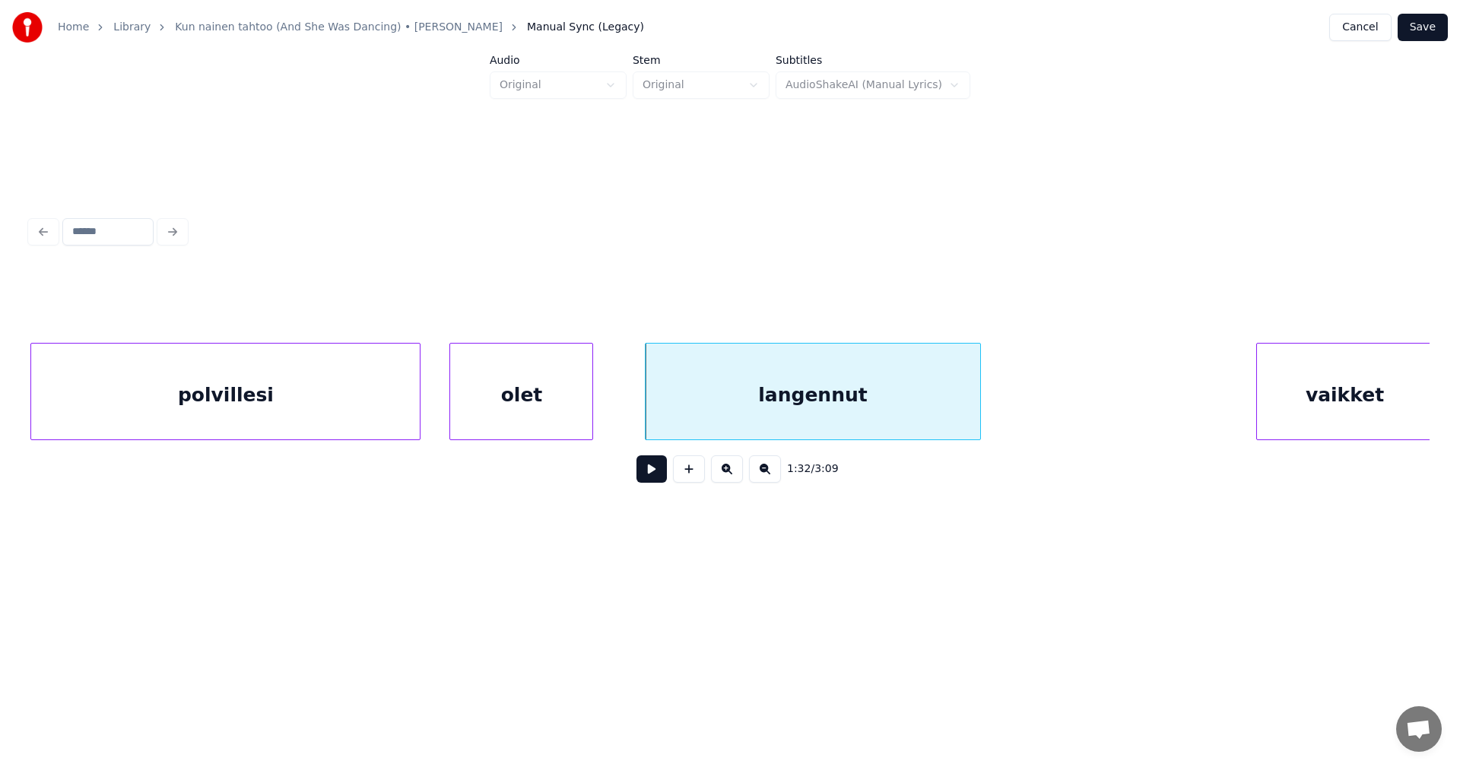
click at [649, 482] on button at bounding box center [651, 468] width 30 height 27
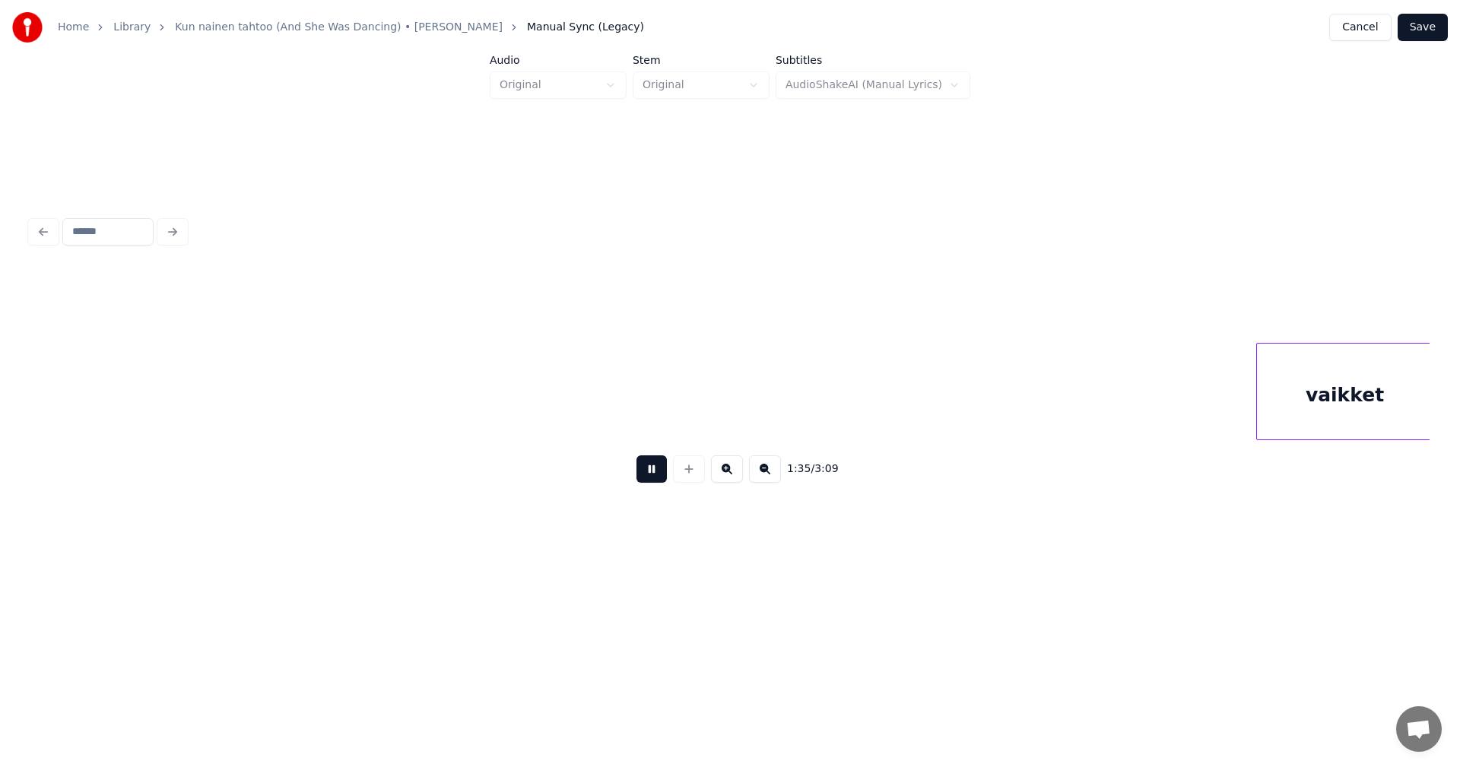
scroll to position [0, 32606]
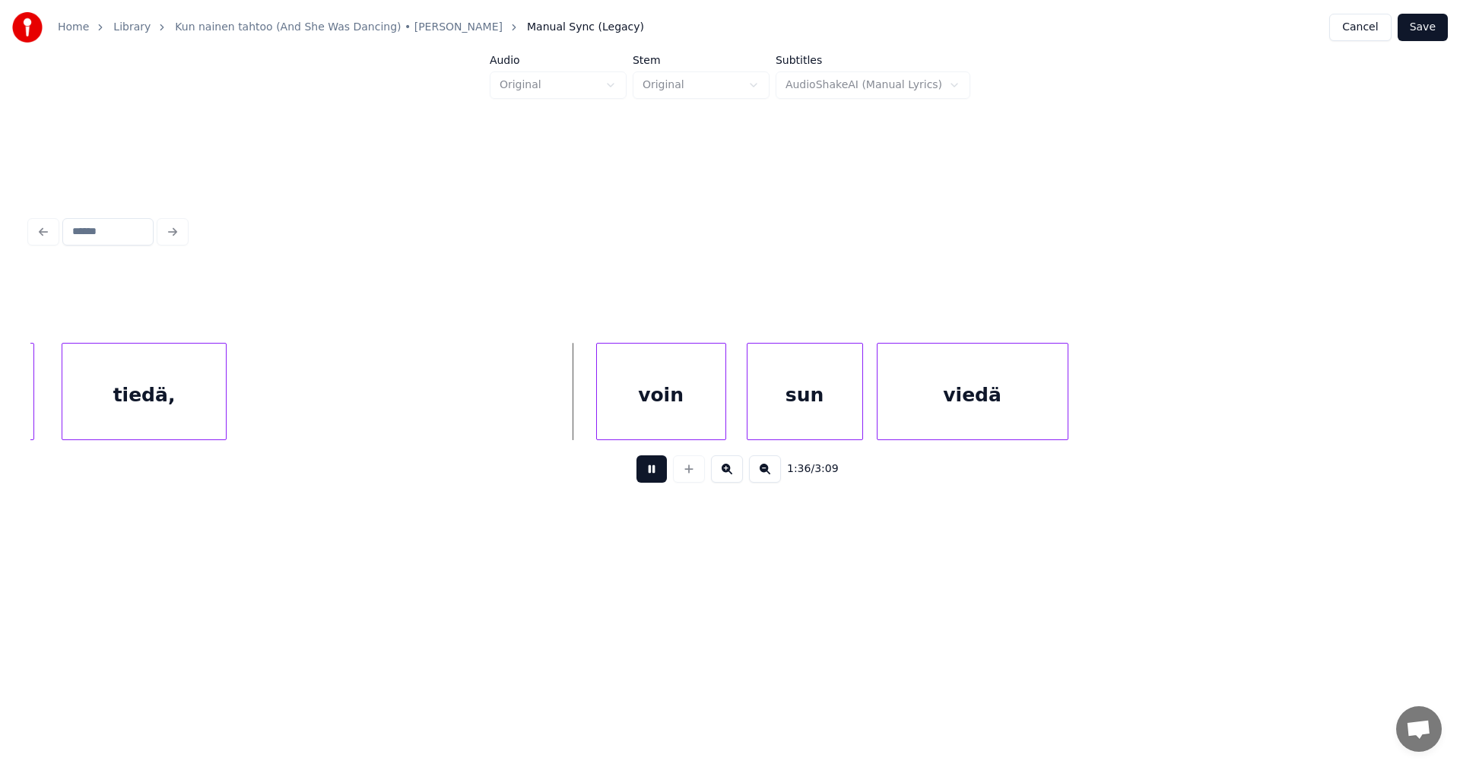
drag, startPoint x: 660, startPoint y: 472, endPoint x: 511, endPoint y: 463, distance: 149.3
click at [658, 468] on button at bounding box center [651, 468] width 30 height 27
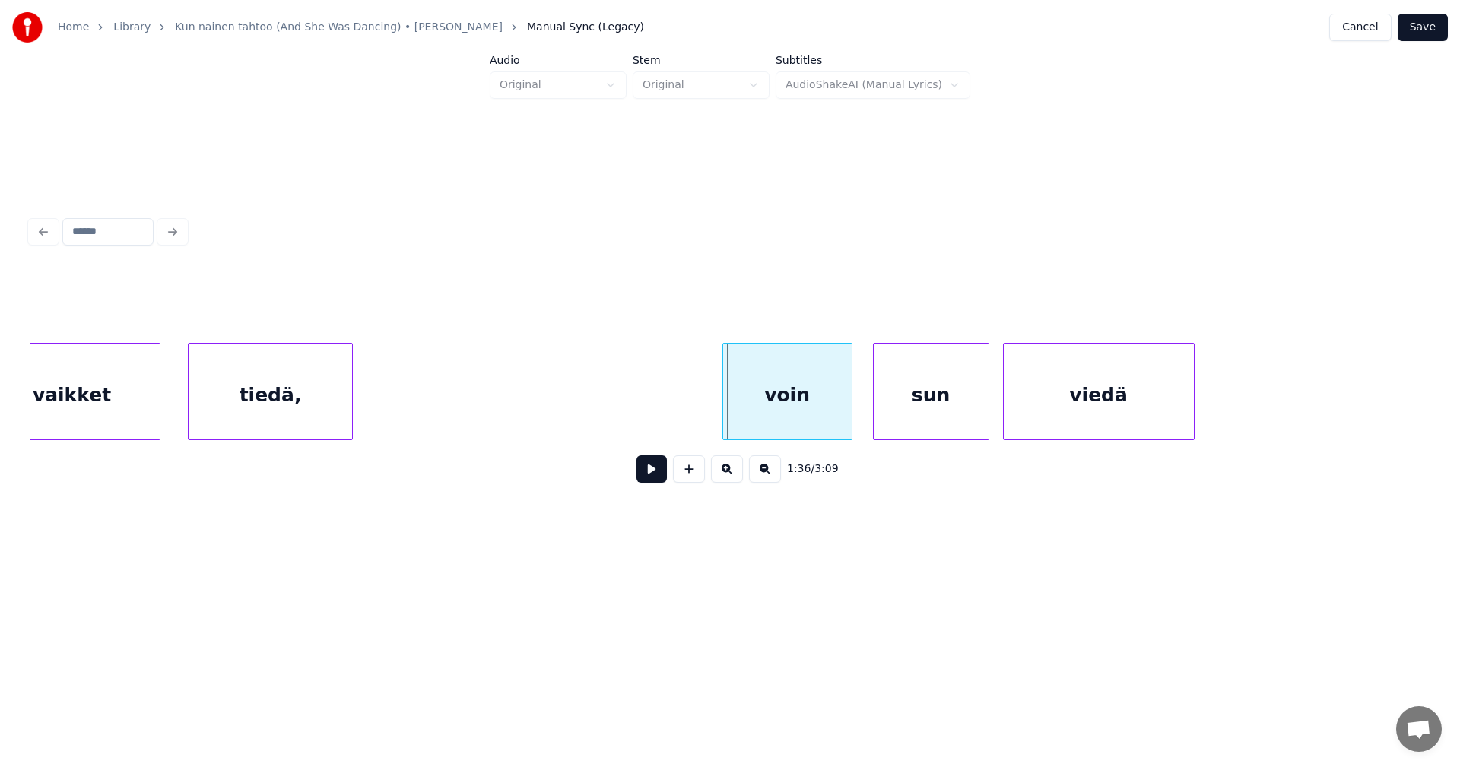
scroll to position [0, 32393]
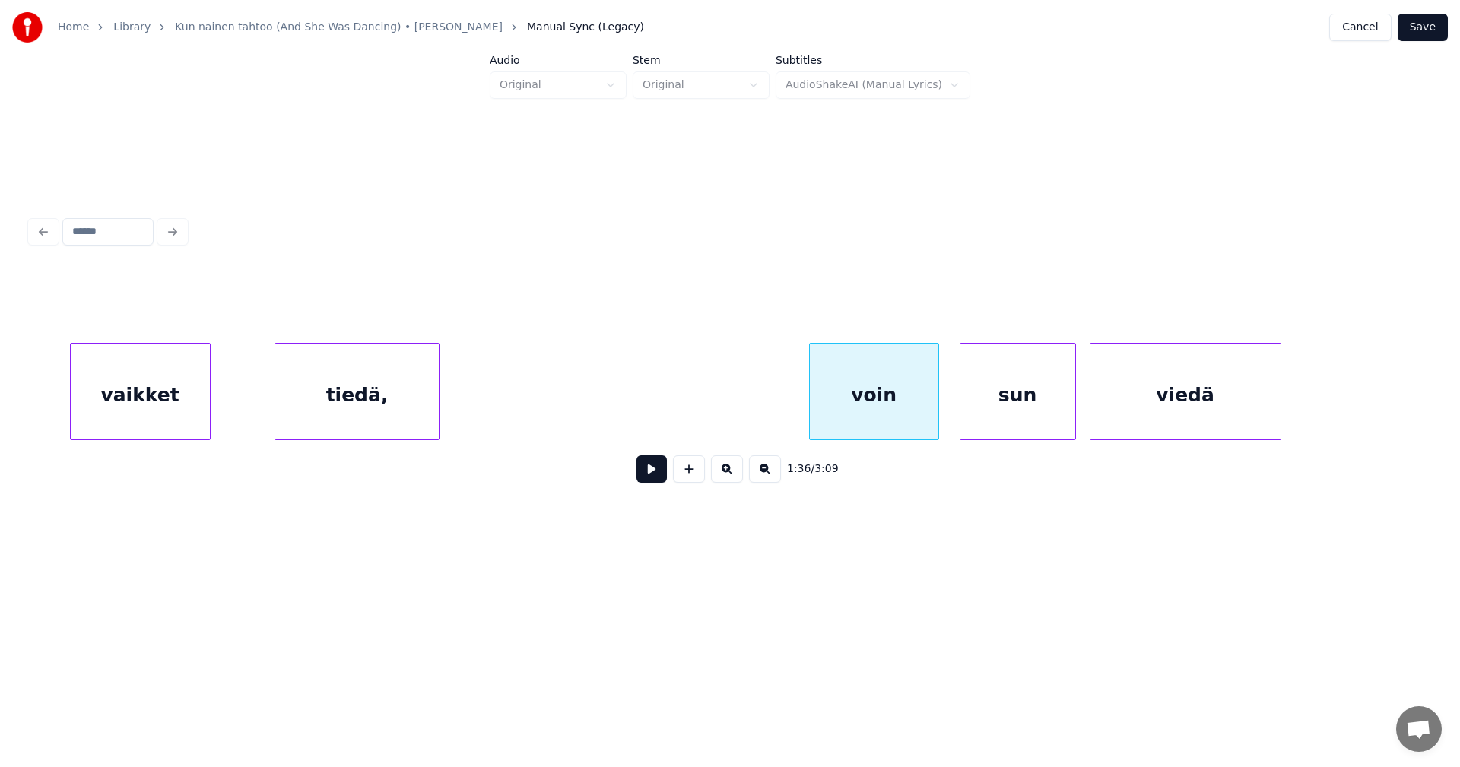
click at [207, 401] on div at bounding box center [207, 392] width 5 height 96
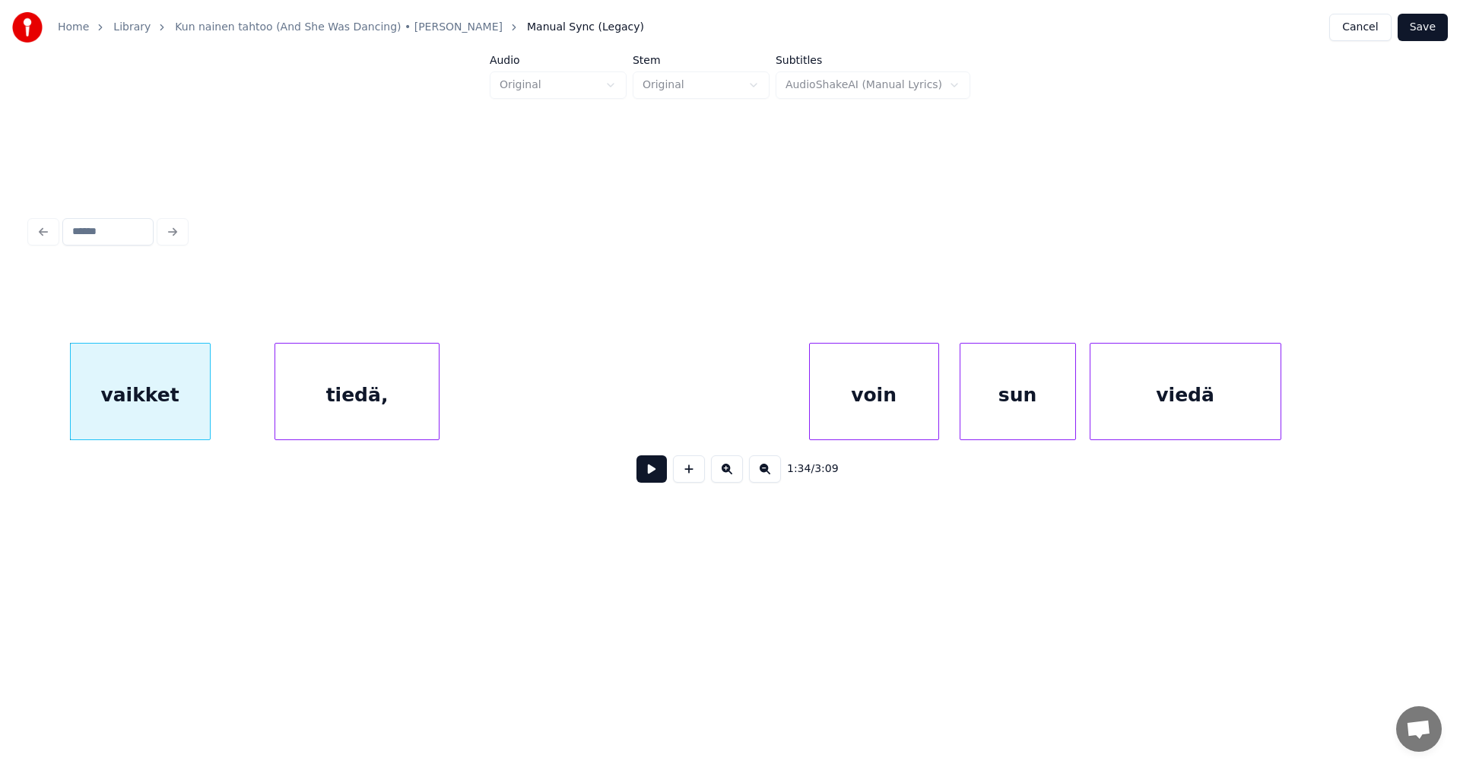
click at [199, 401] on div "vaikket" at bounding box center [140, 395] width 139 height 103
click at [656, 465] on button at bounding box center [651, 468] width 30 height 27
click at [655, 462] on button at bounding box center [651, 468] width 30 height 27
click at [654, 462] on button at bounding box center [651, 468] width 30 height 27
click at [654, 461] on div "1:36 / 3:09" at bounding box center [730, 468] width 1375 height 33
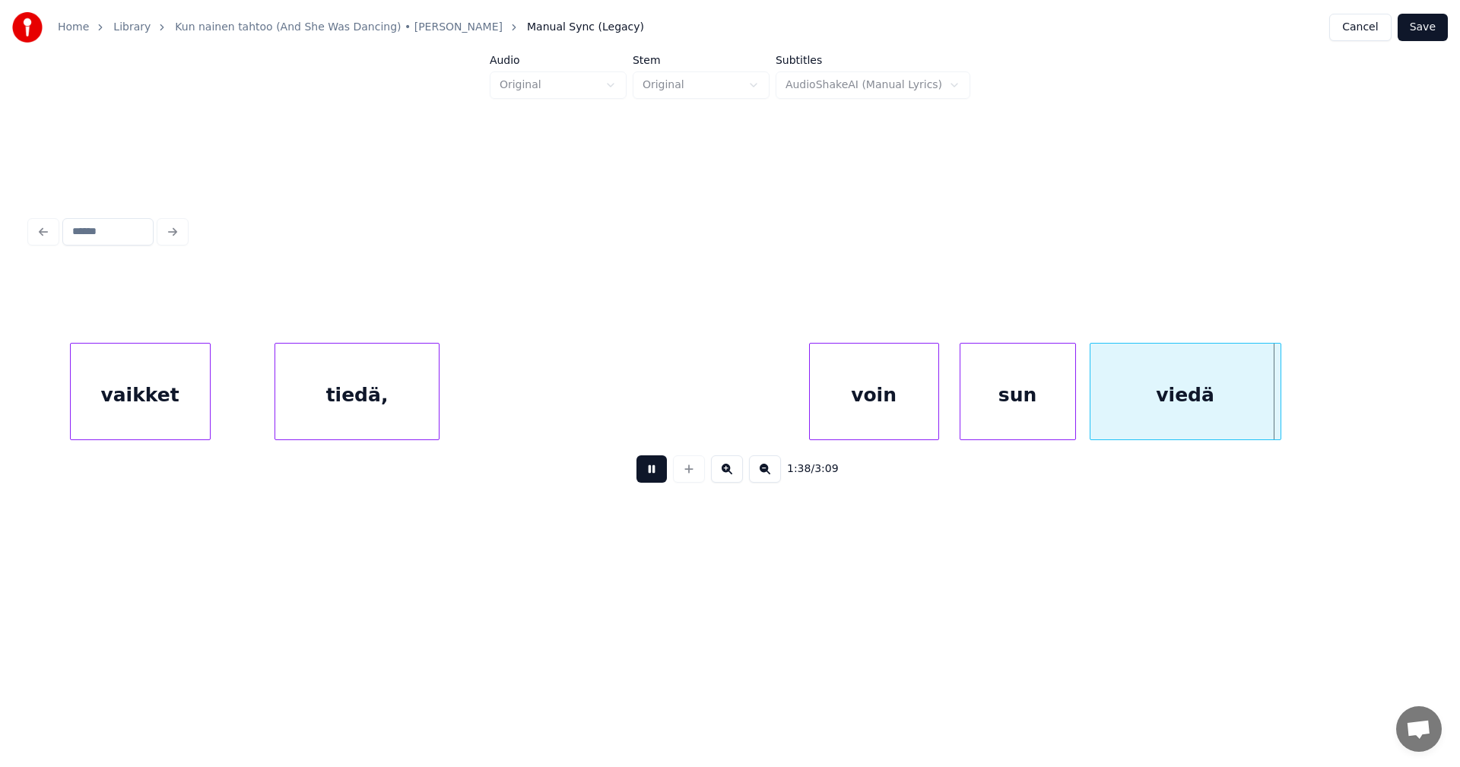
drag, startPoint x: 654, startPoint y: 471, endPoint x: 673, endPoint y: 468, distance: 19.3
click at [659, 471] on button at bounding box center [651, 468] width 30 height 27
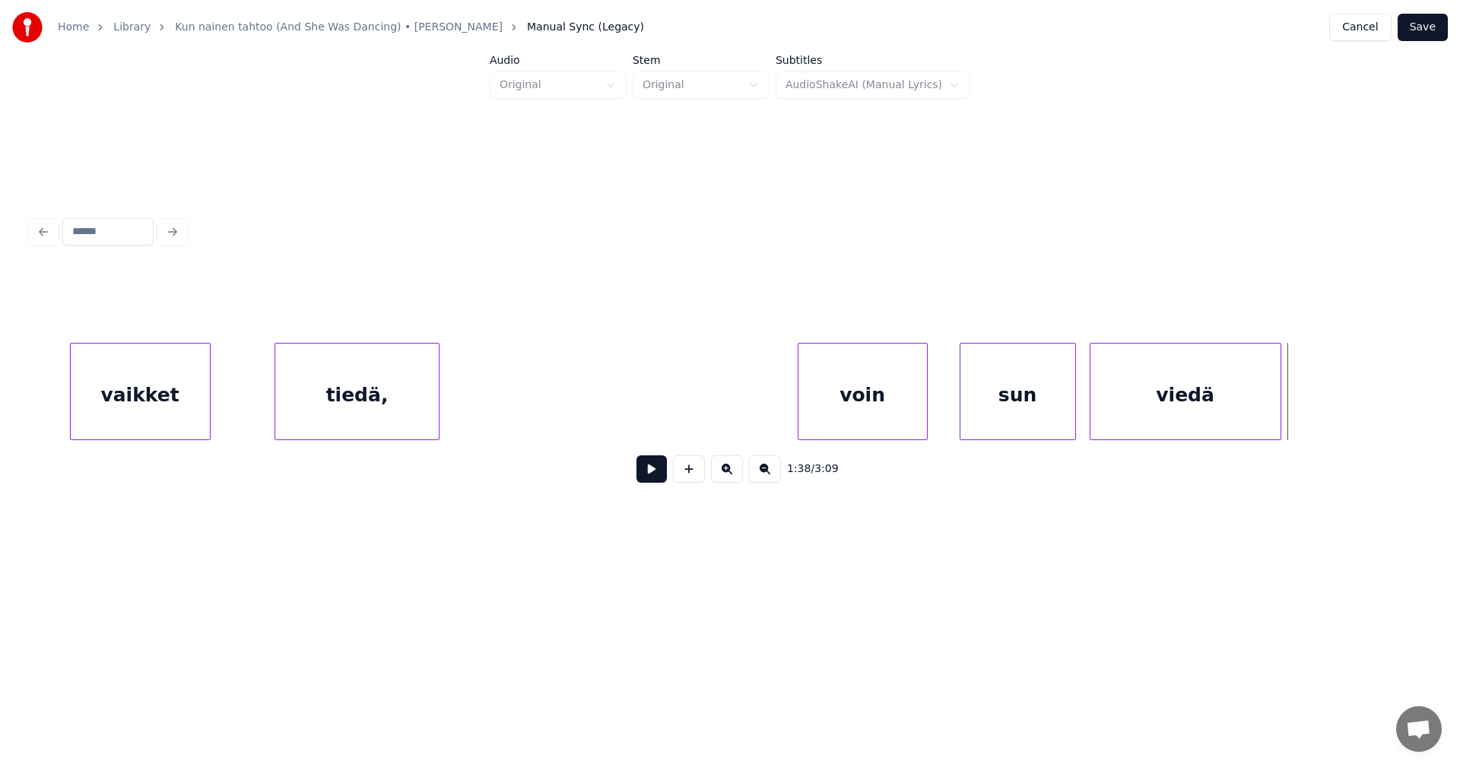
click at [849, 420] on div "voin" at bounding box center [862, 395] width 129 height 103
click at [651, 481] on button at bounding box center [651, 468] width 30 height 27
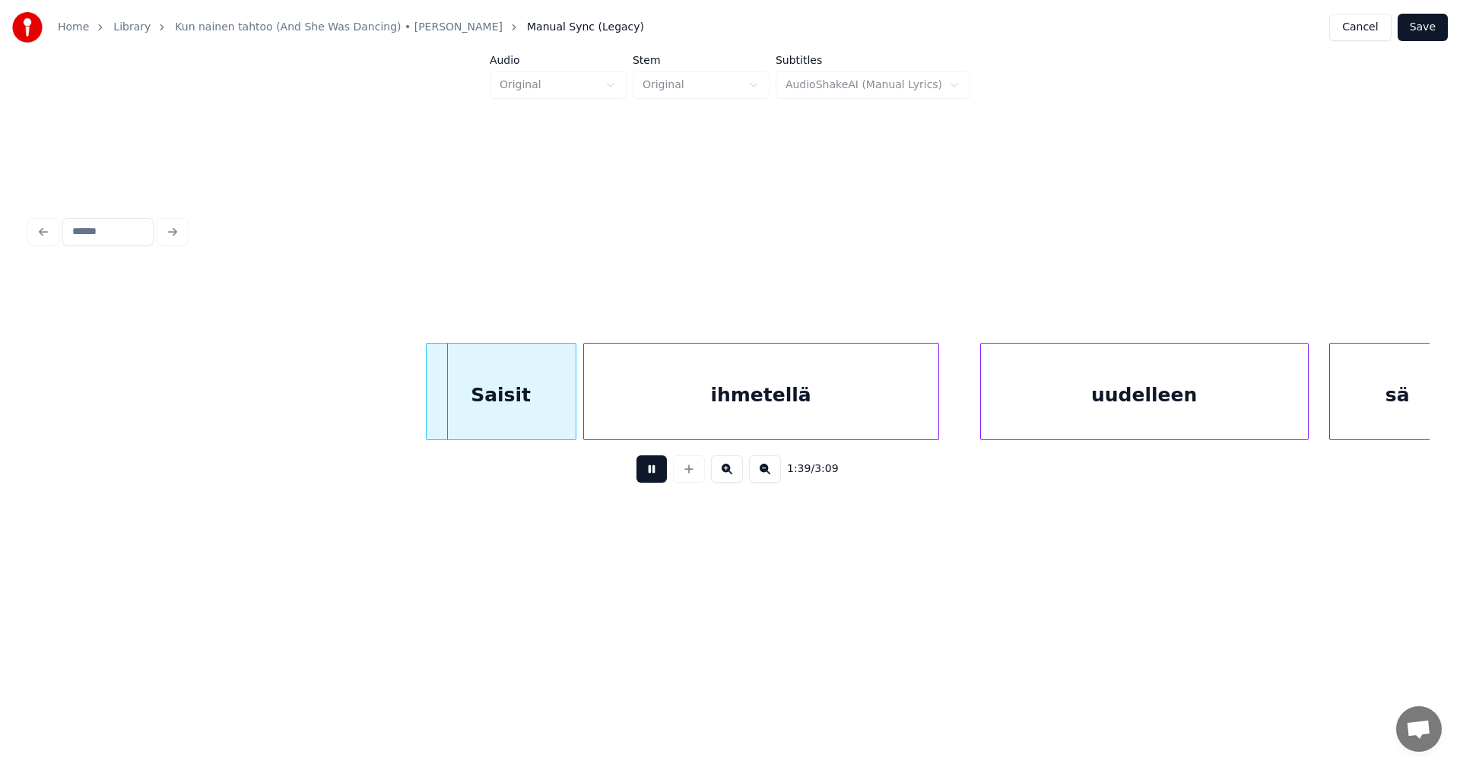
drag, startPoint x: 655, startPoint y: 479, endPoint x: 607, endPoint y: 459, distance: 52.1
click at [653, 475] on button at bounding box center [651, 468] width 30 height 27
click at [528, 422] on div "Saisit" at bounding box center [488, 395] width 149 height 103
click at [539, 419] on div at bounding box center [537, 392] width 5 height 96
click at [633, 404] on div "ihmetellä" at bounding box center [740, 395] width 354 height 103
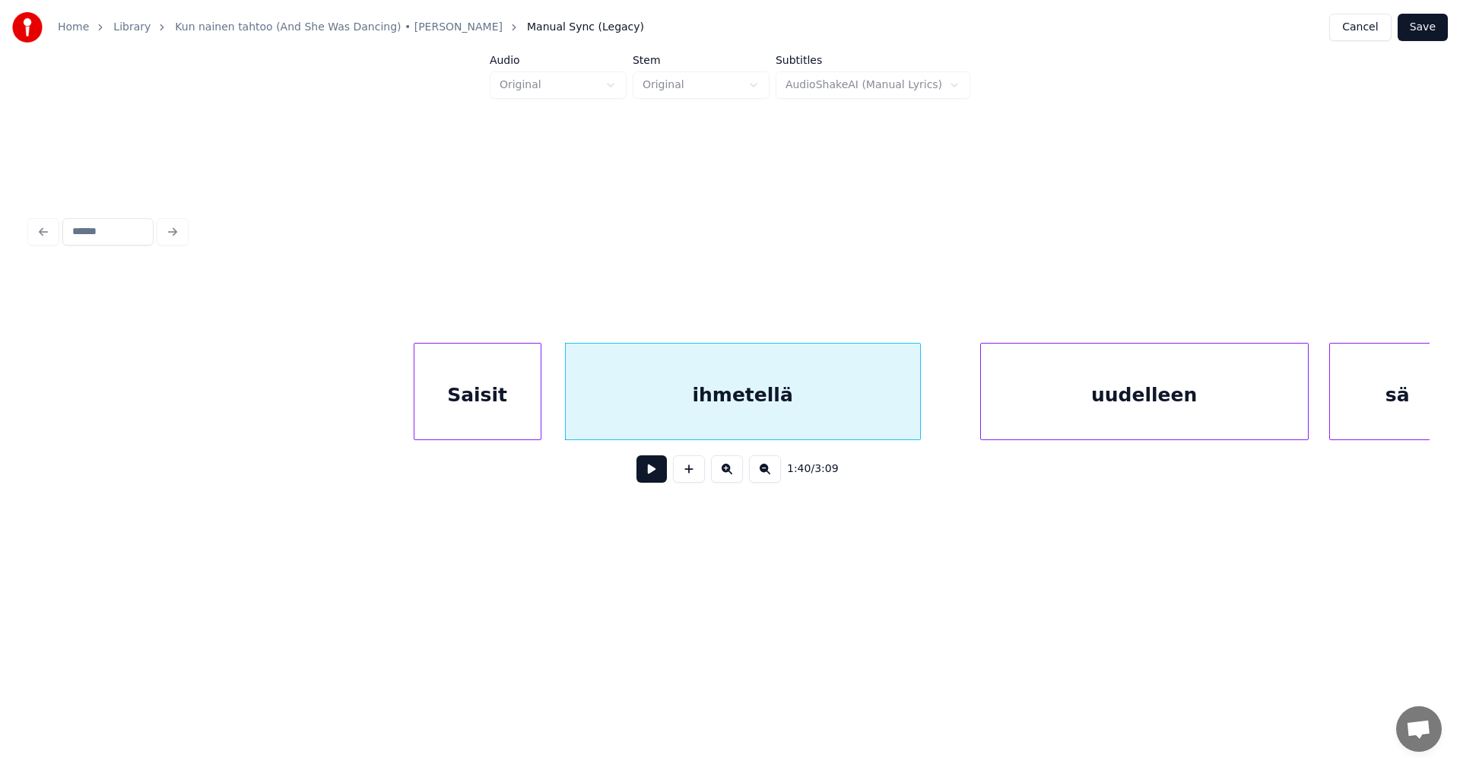
click at [509, 412] on div "Saisit" at bounding box center [477, 395] width 126 height 103
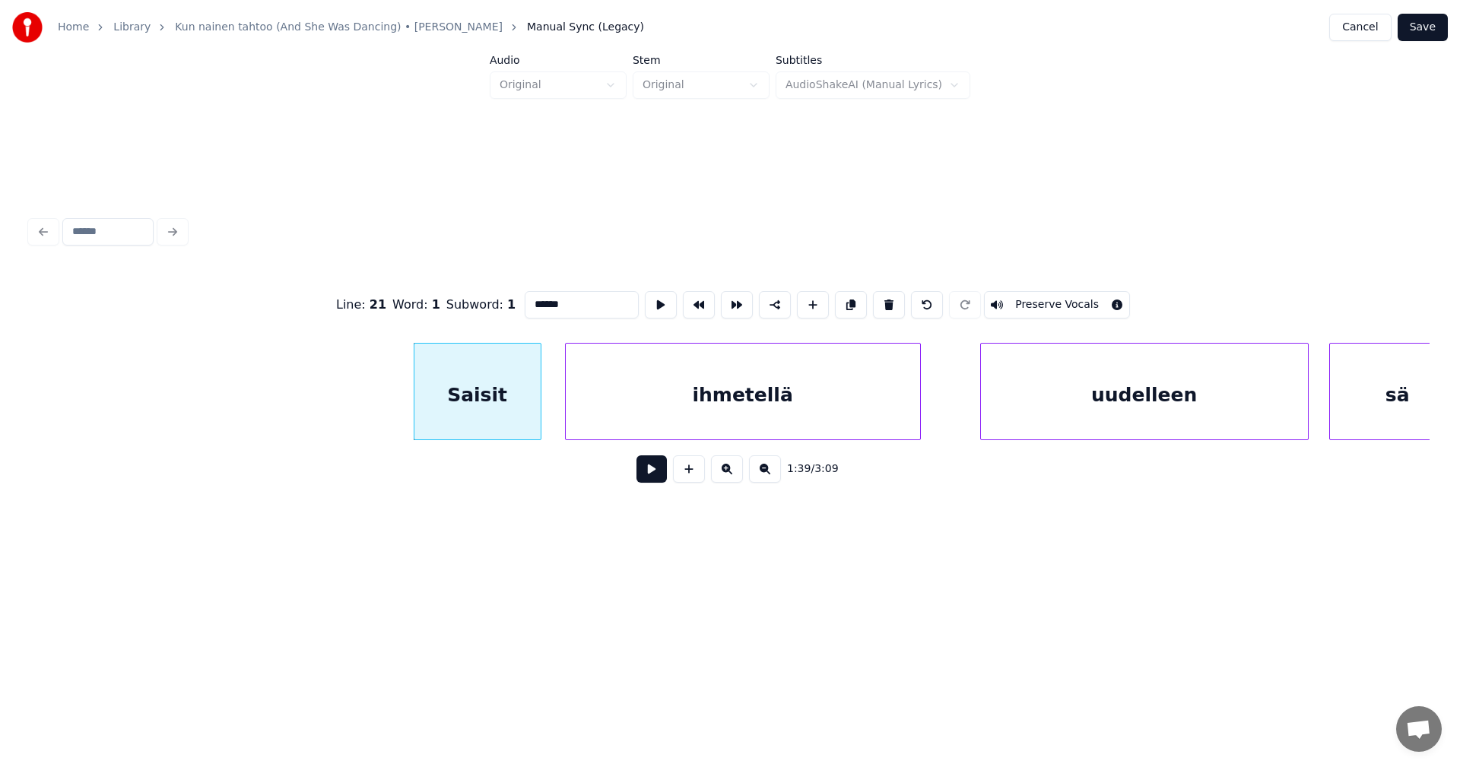
click at [659, 469] on button at bounding box center [651, 468] width 30 height 27
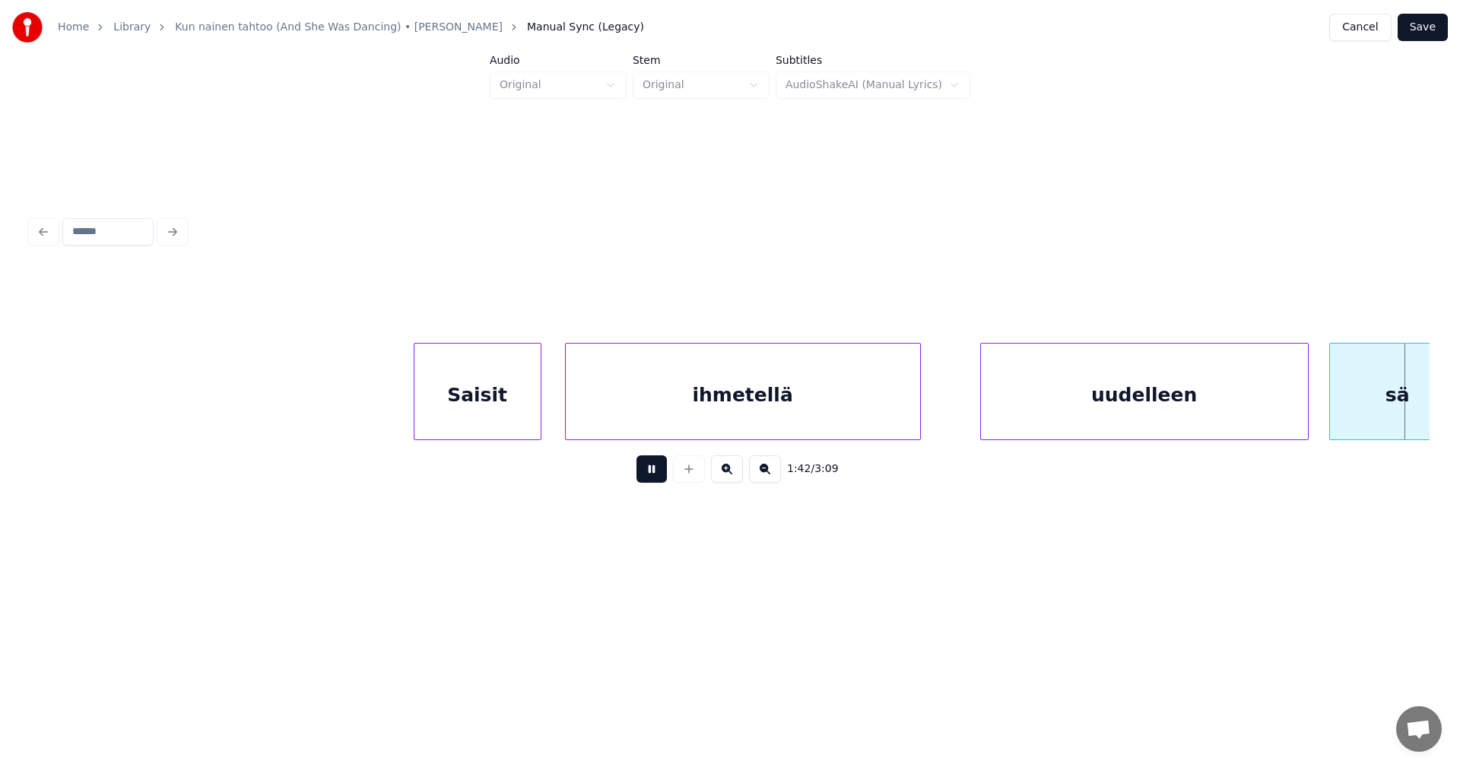
scroll to position [0, 35198]
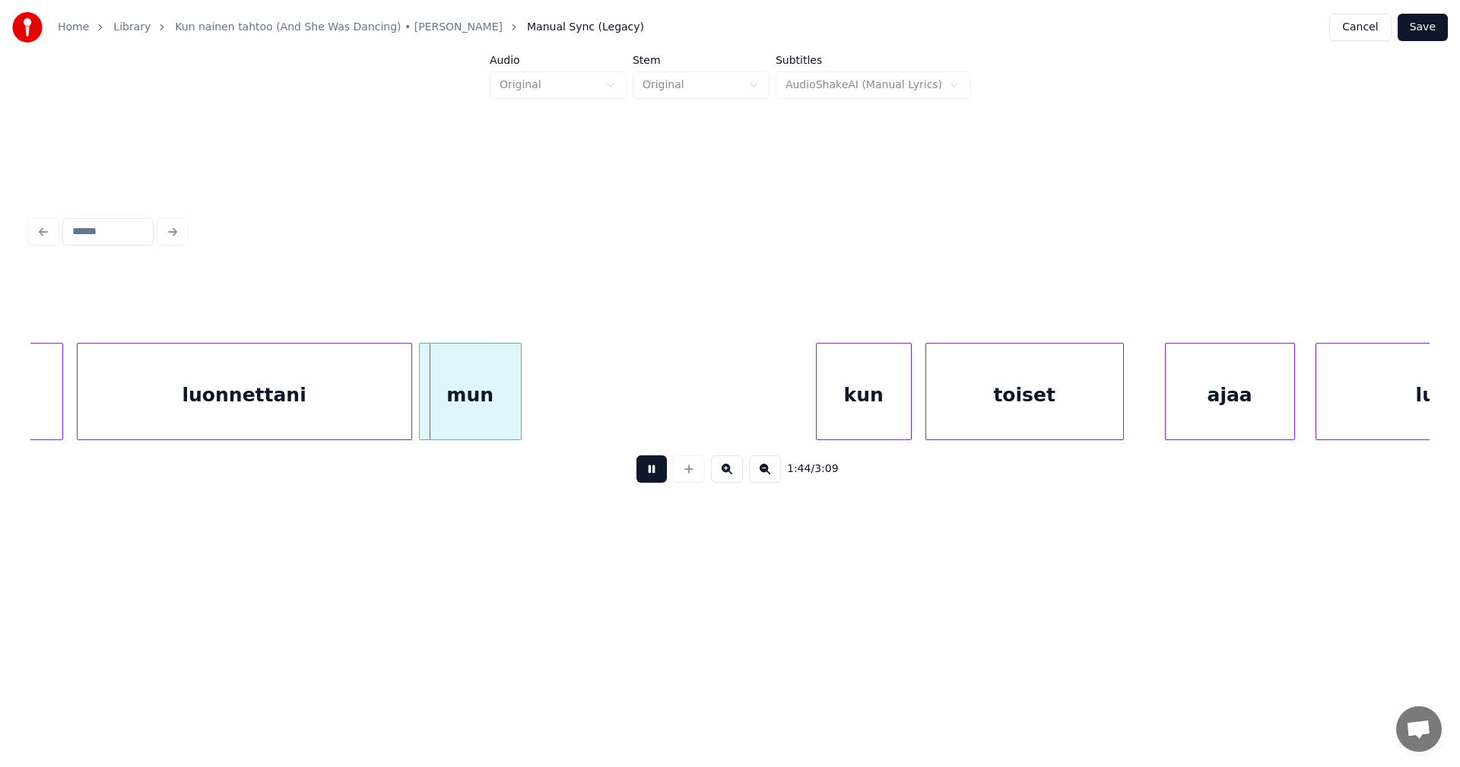
click at [658, 471] on button at bounding box center [651, 468] width 30 height 27
click at [407, 420] on div at bounding box center [407, 392] width 5 height 96
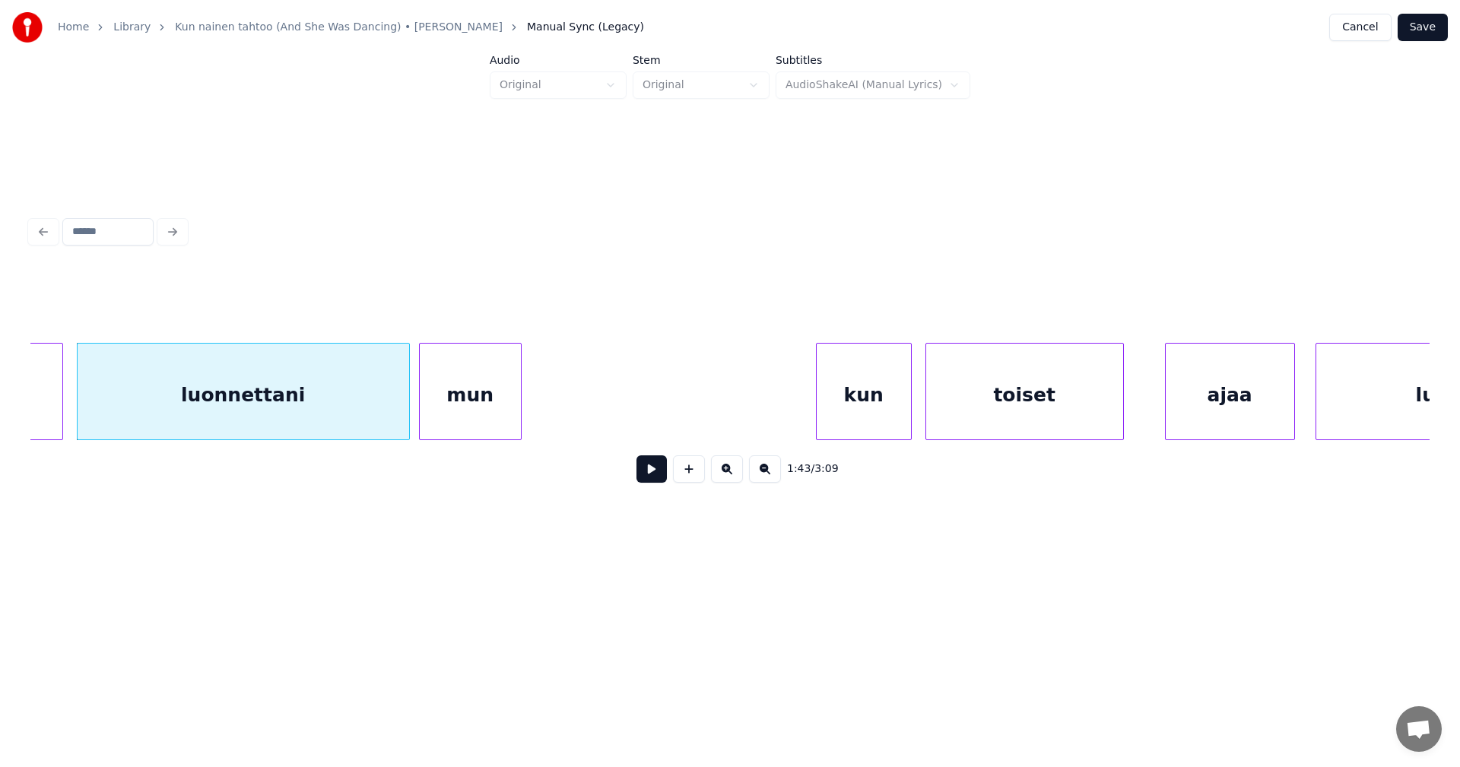
click at [449, 408] on div "mun" at bounding box center [470, 395] width 101 height 103
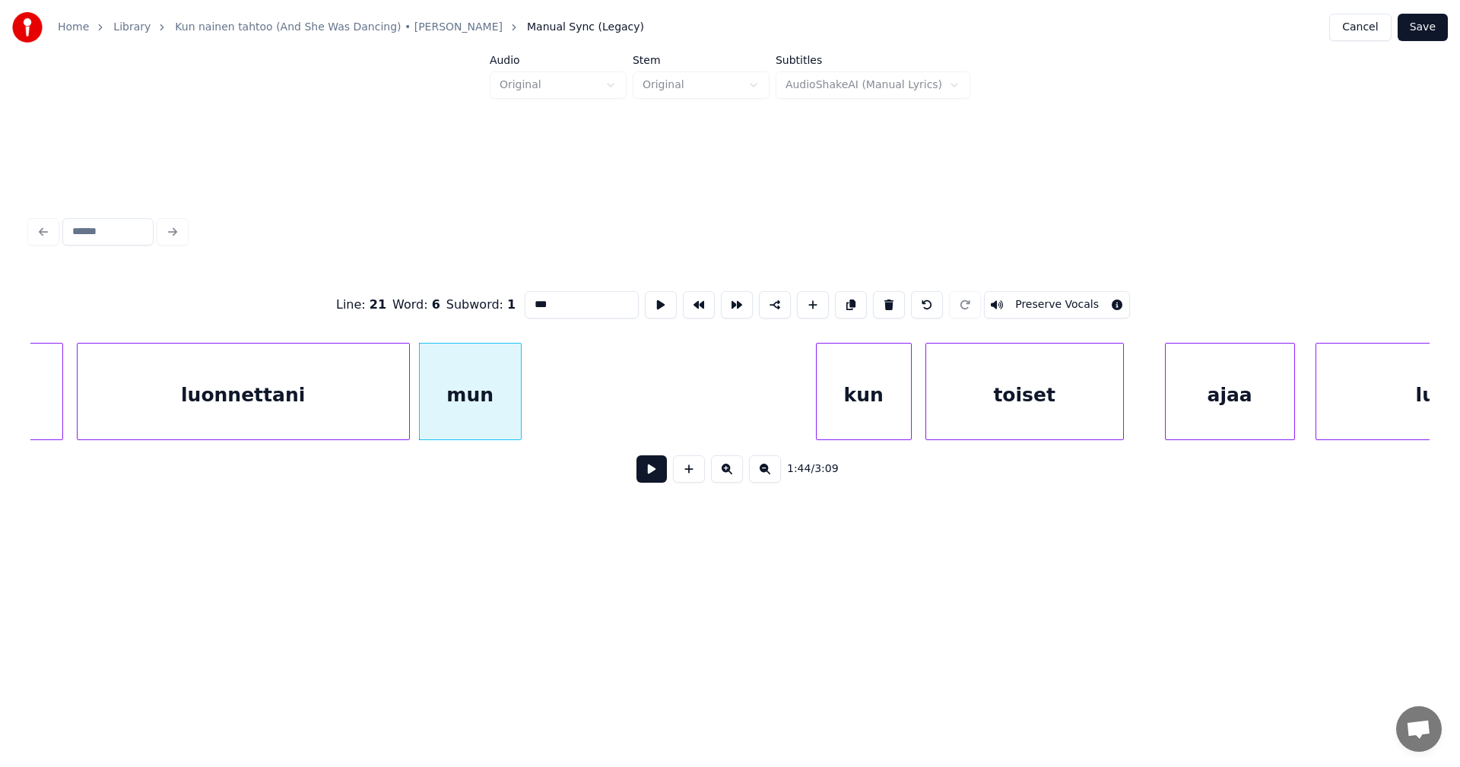
click at [644, 482] on button at bounding box center [651, 468] width 30 height 27
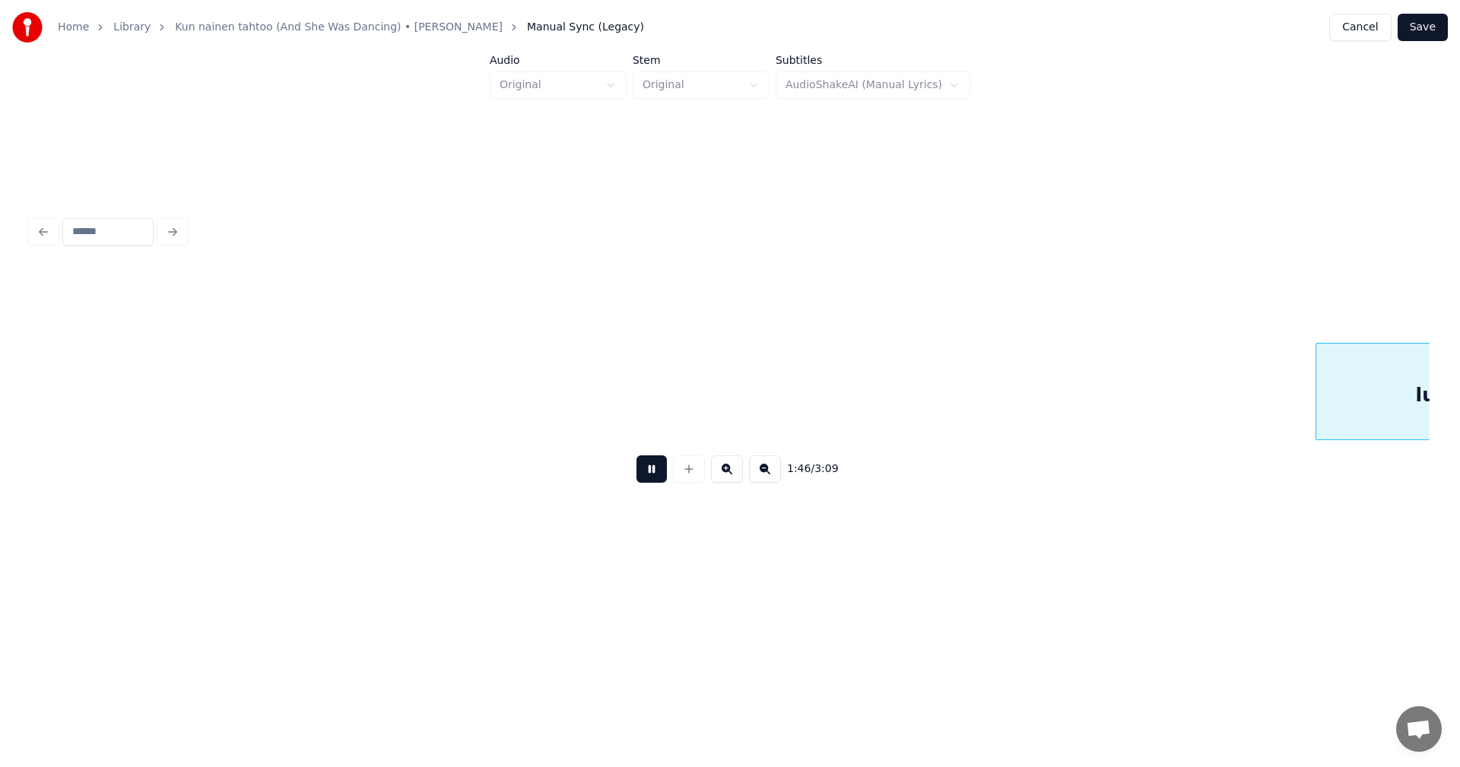
scroll to position [0, 36598]
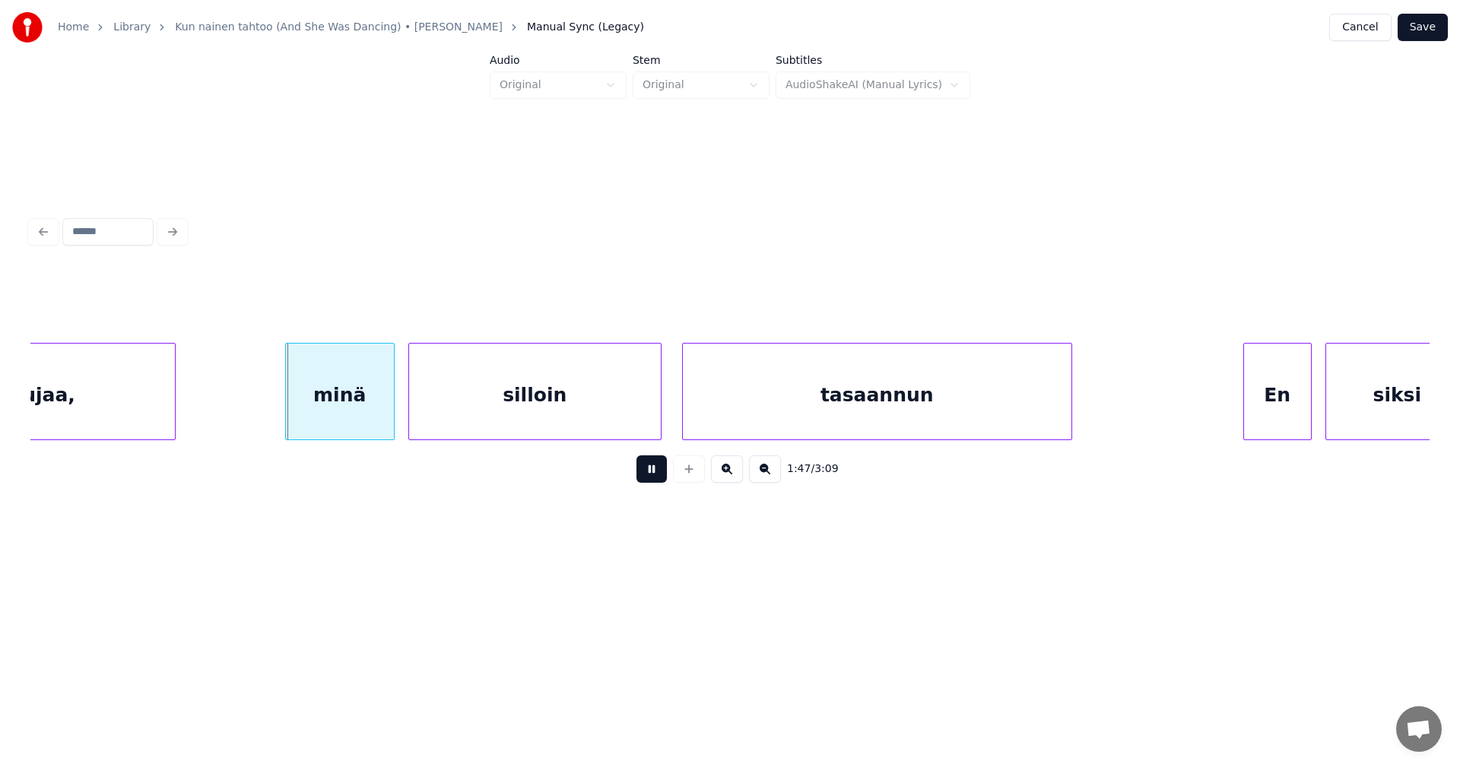
drag, startPoint x: 658, startPoint y: 462, endPoint x: 465, endPoint y: 418, distance: 197.2
click at [652, 459] on div "1:47 / 3:09" at bounding box center [730, 468] width 1375 height 33
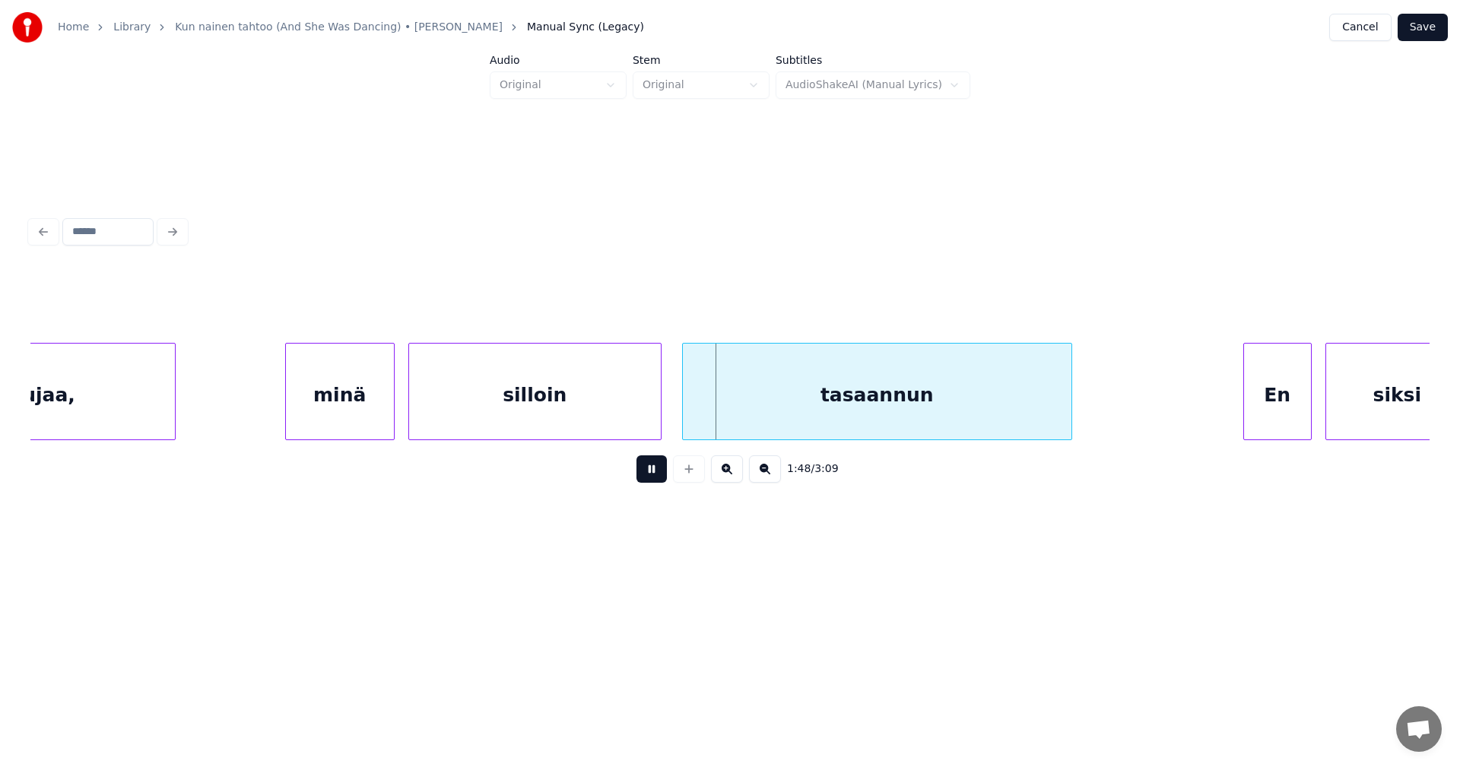
drag, startPoint x: 652, startPoint y: 467, endPoint x: 446, endPoint y: 477, distance: 206.3
click at [652, 465] on button at bounding box center [651, 468] width 30 height 27
click at [308, 410] on div "minä" at bounding box center [291, 395] width 108 height 103
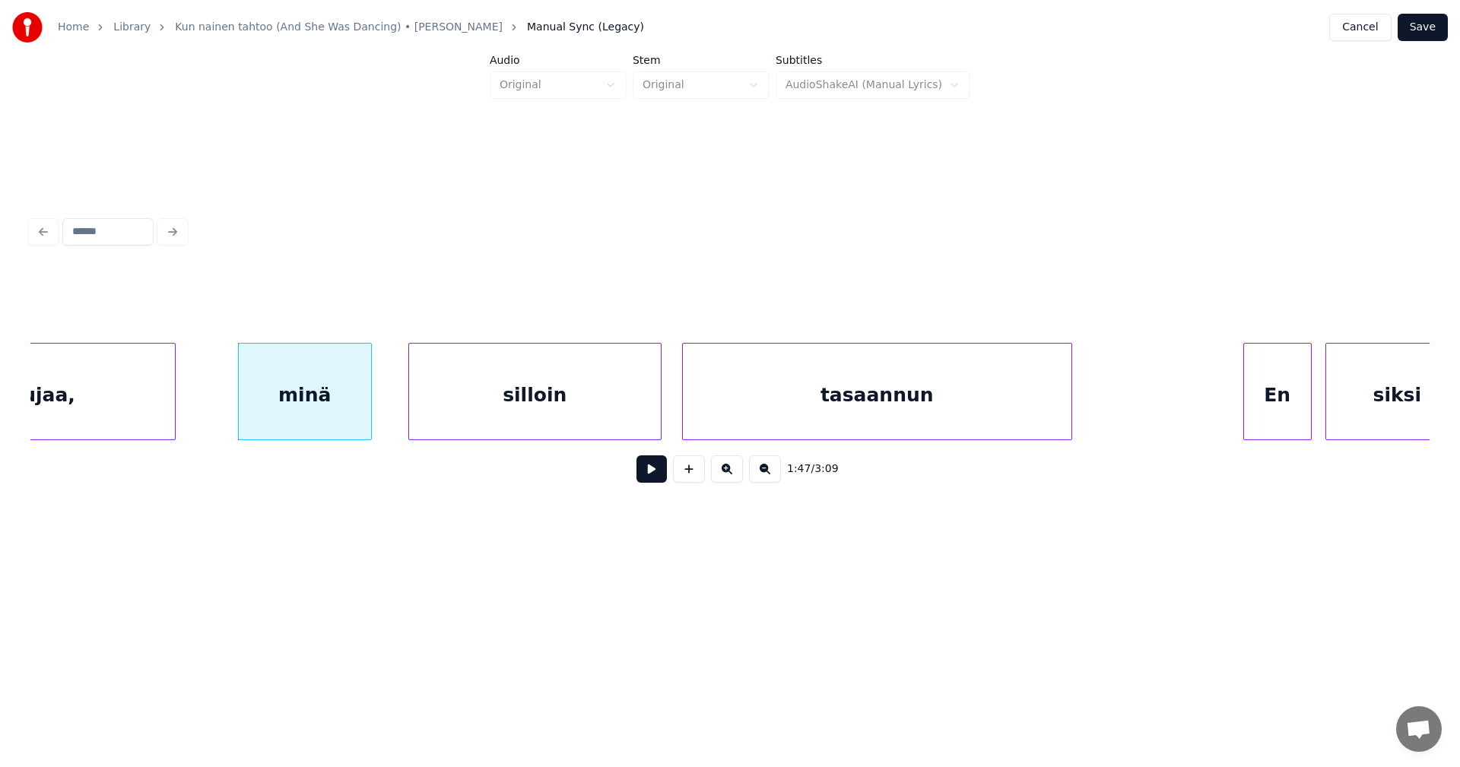
click at [368, 408] on div at bounding box center [368, 392] width 5 height 96
click at [469, 411] on div "silloin" at bounding box center [521, 395] width 252 height 103
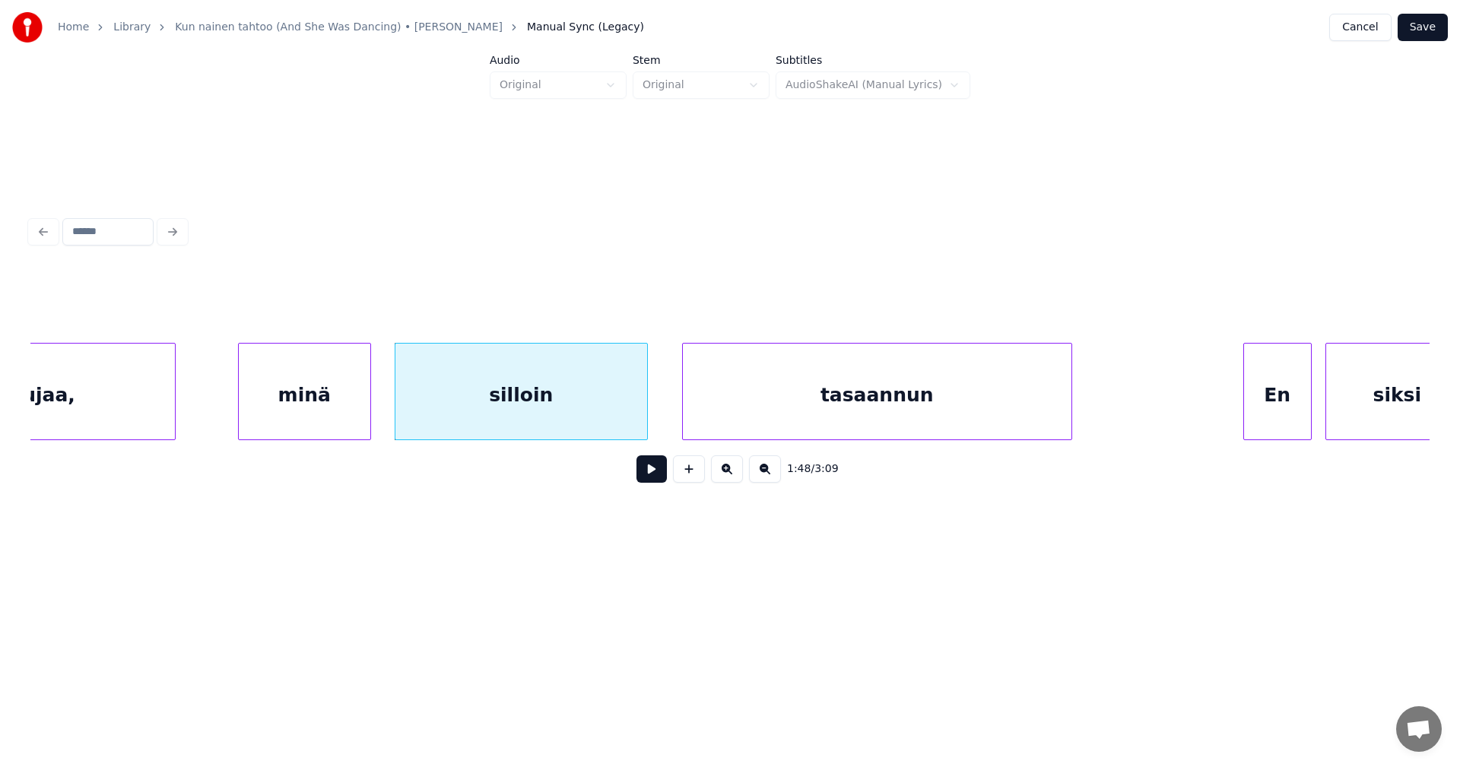
click at [359, 405] on div "minä" at bounding box center [305, 395] width 132 height 103
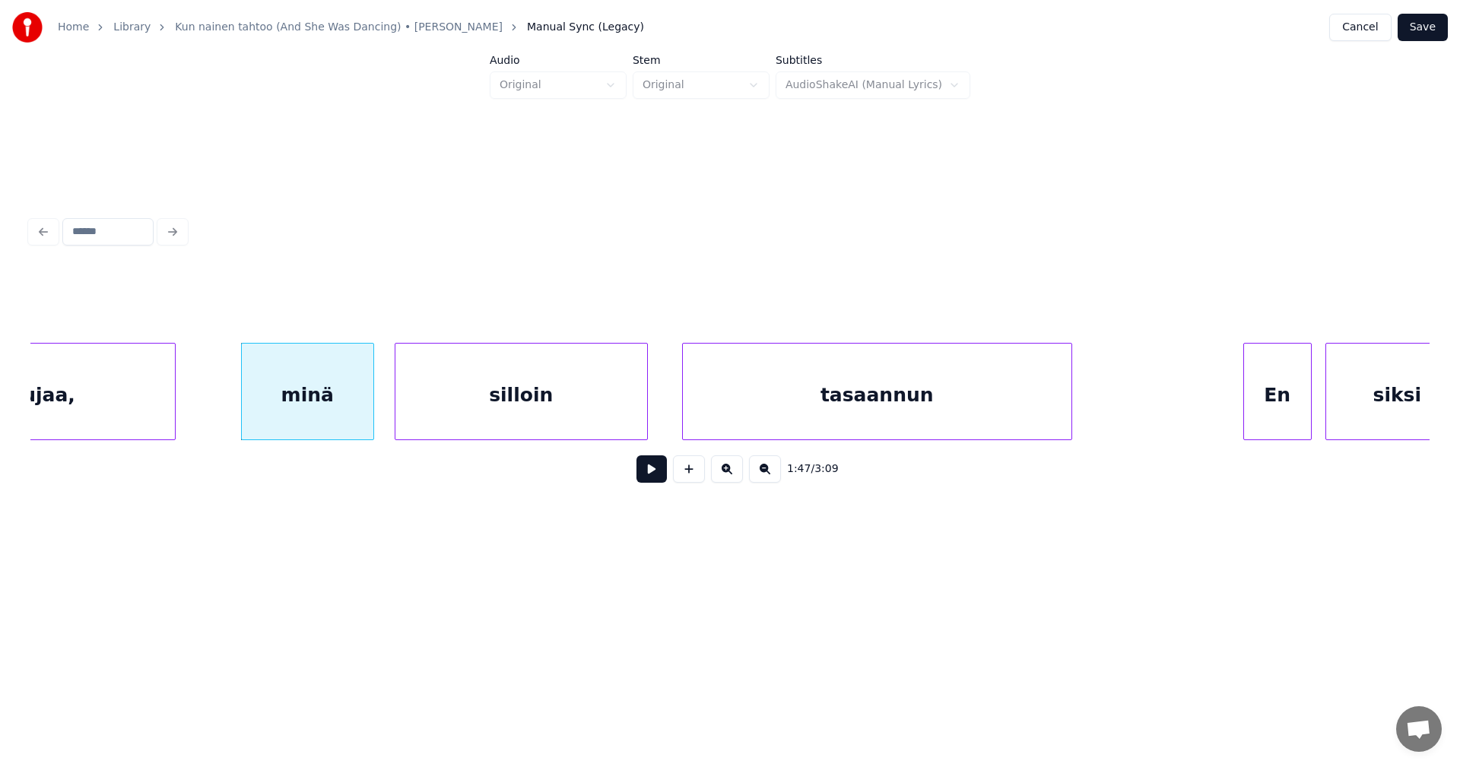
click at [655, 479] on button at bounding box center [651, 468] width 30 height 27
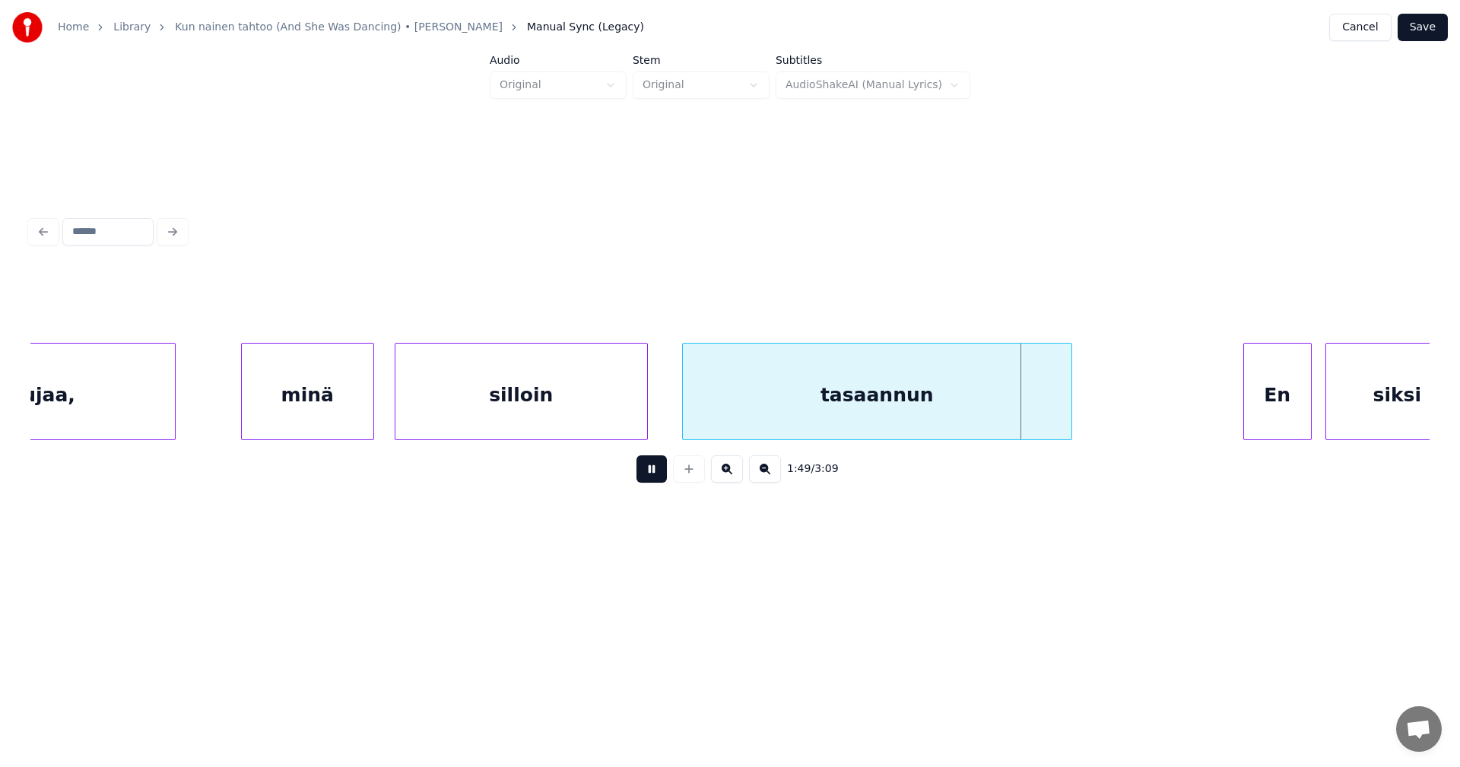
drag, startPoint x: 658, startPoint y: 472, endPoint x: 721, endPoint y: 471, distance: 62.4
click at [662, 471] on button at bounding box center [651, 468] width 30 height 27
click at [1262, 420] on div "En" at bounding box center [1265, 395] width 67 height 103
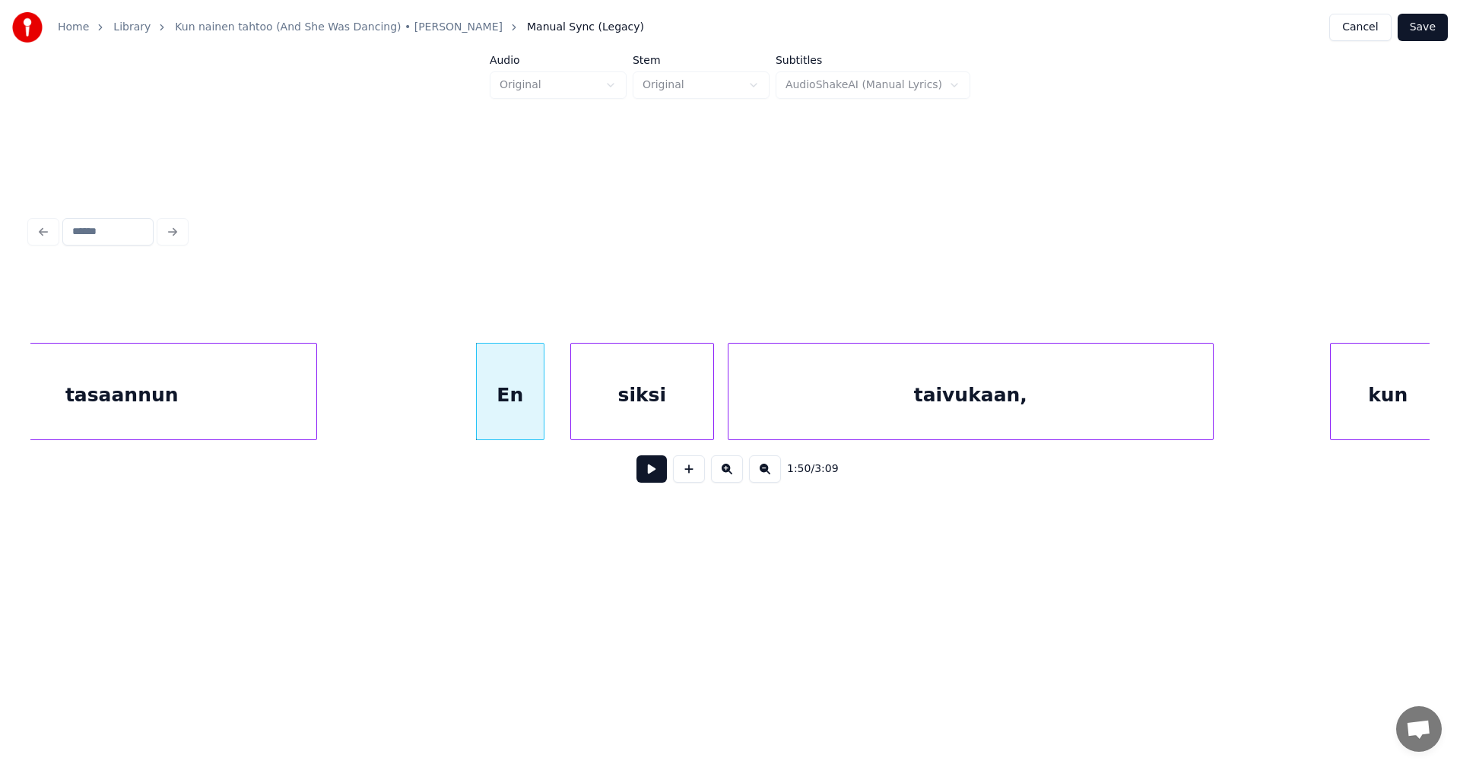
scroll to position [0, 37359]
click at [687, 411] on div at bounding box center [687, 392] width 5 height 96
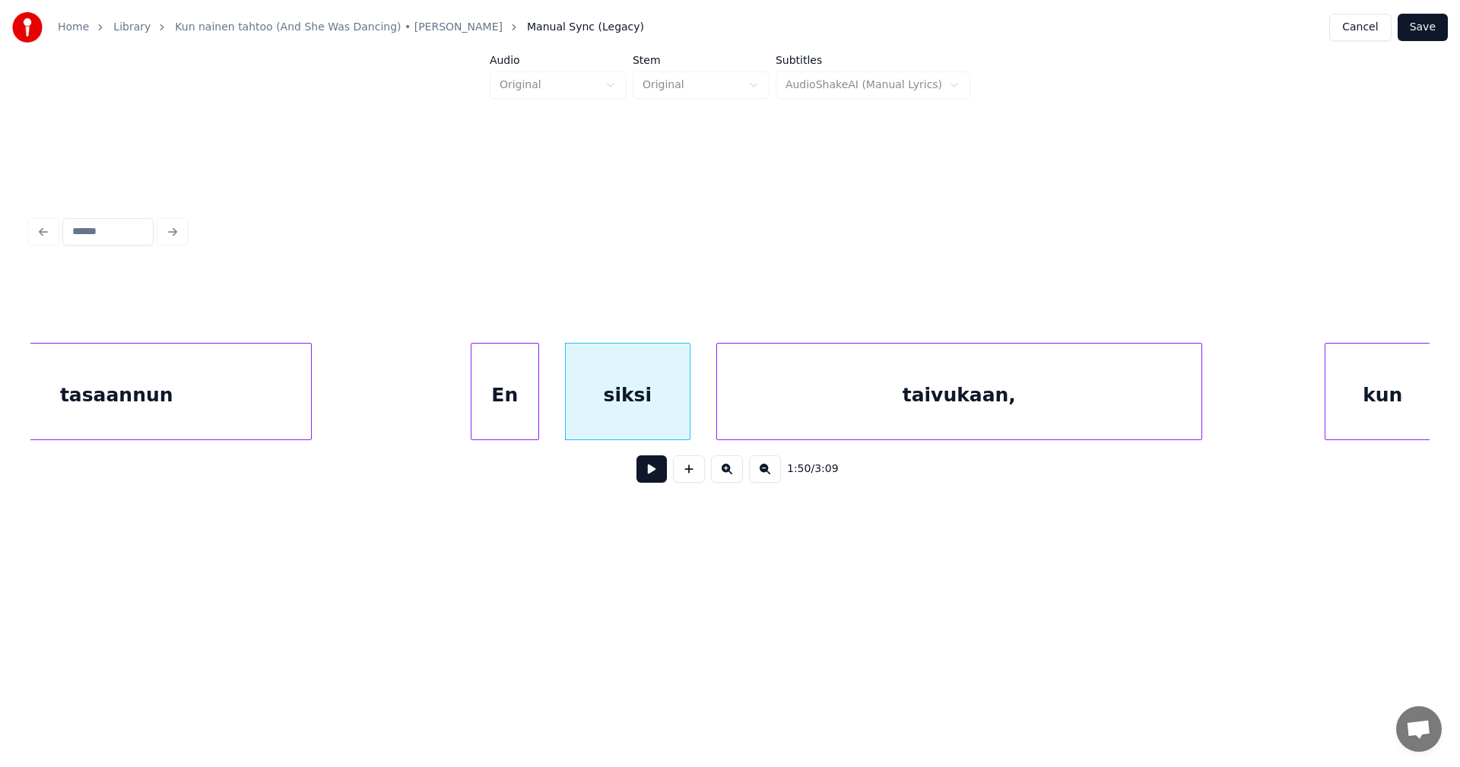
click at [798, 401] on div "taivukaan," at bounding box center [959, 395] width 484 height 103
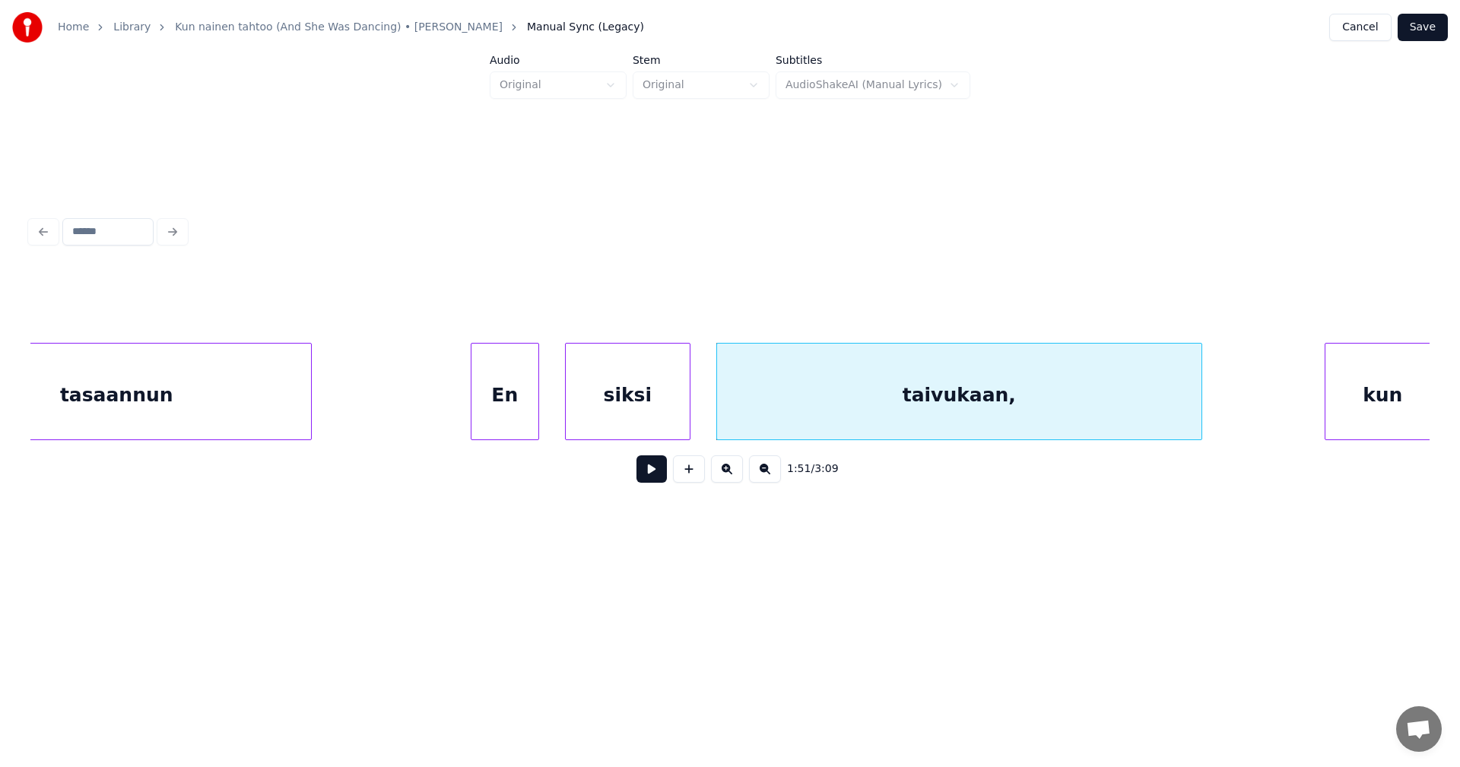
click at [507, 405] on div "En" at bounding box center [504, 395] width 67 height 103
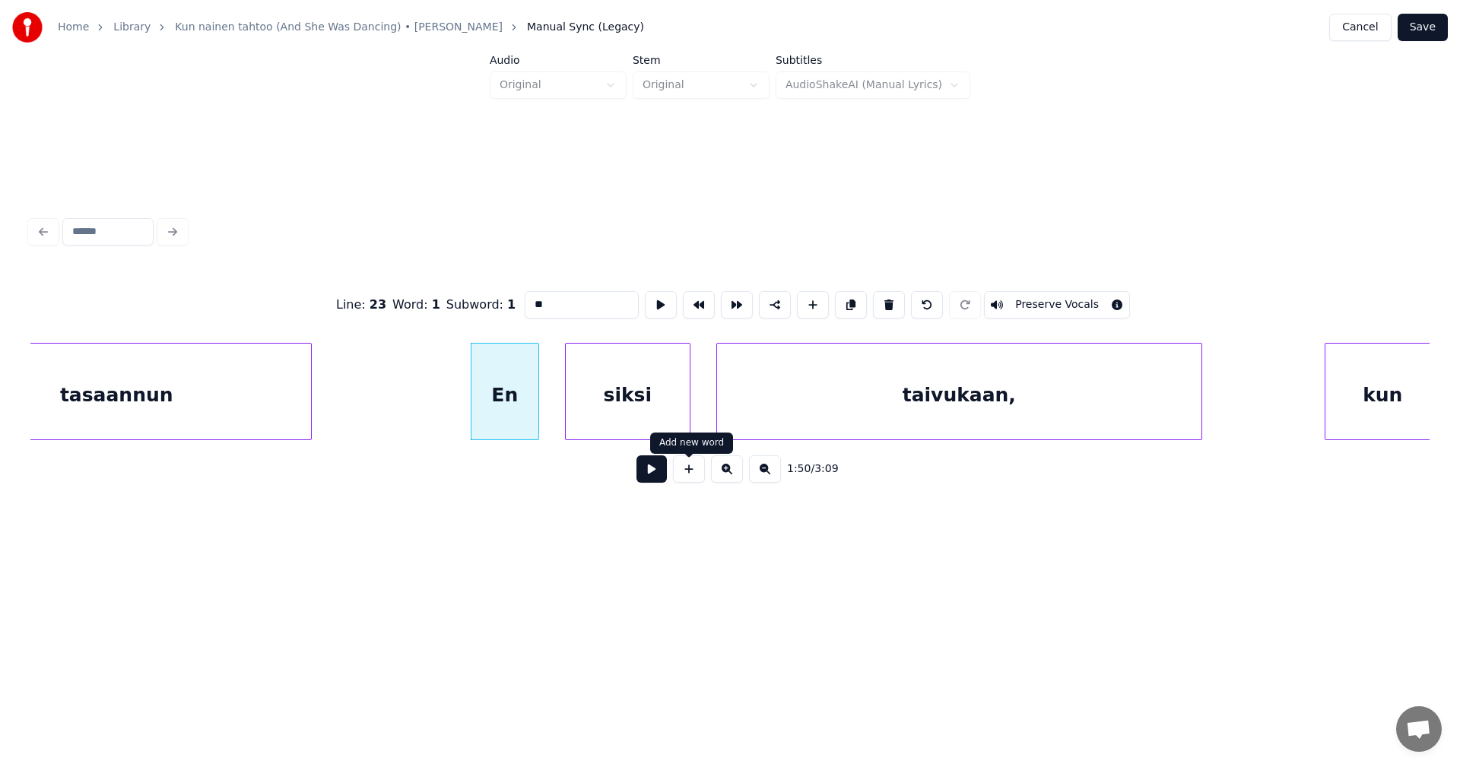
click at [662, 476] on button at bounding box center [651, 468] width 30 height 27
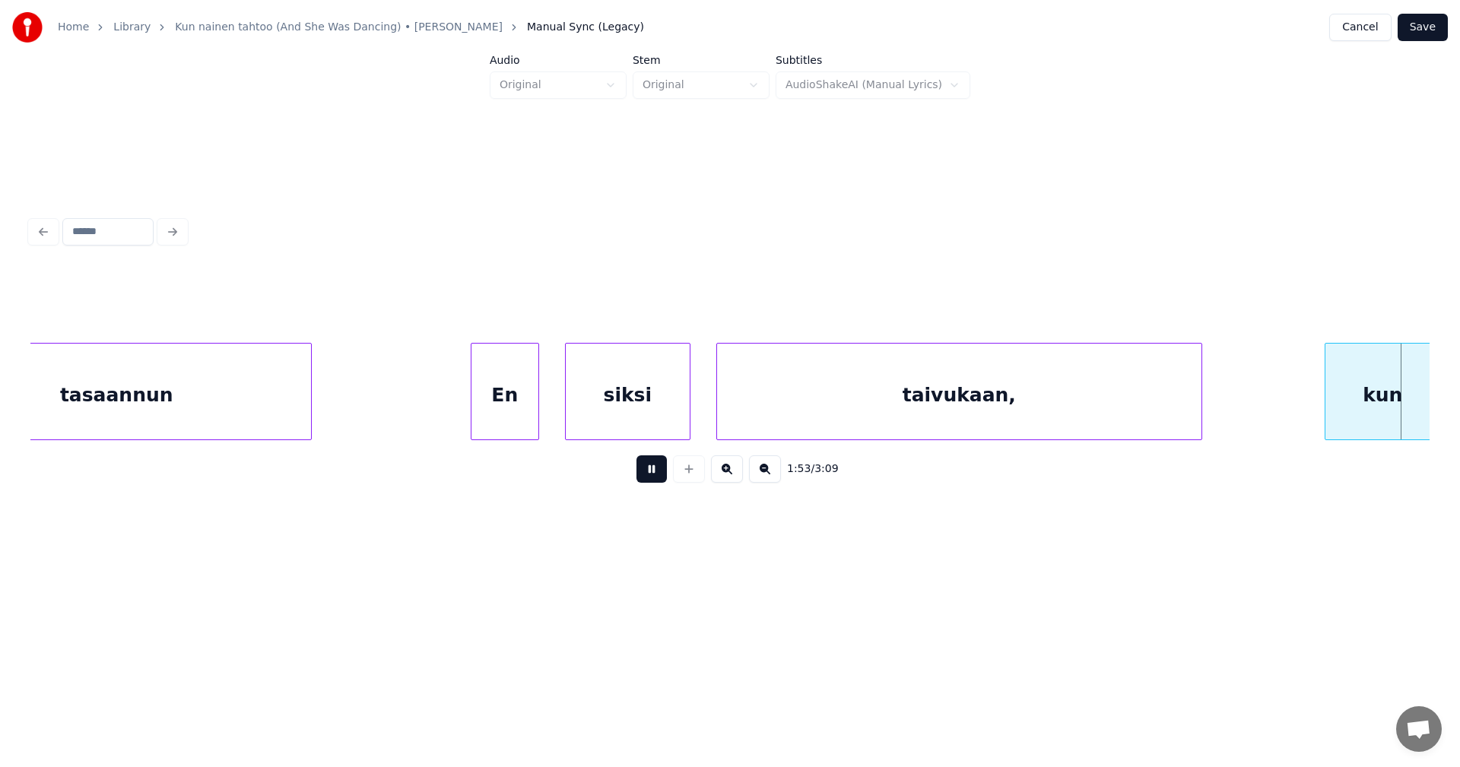
scroll to position [0, 38763]
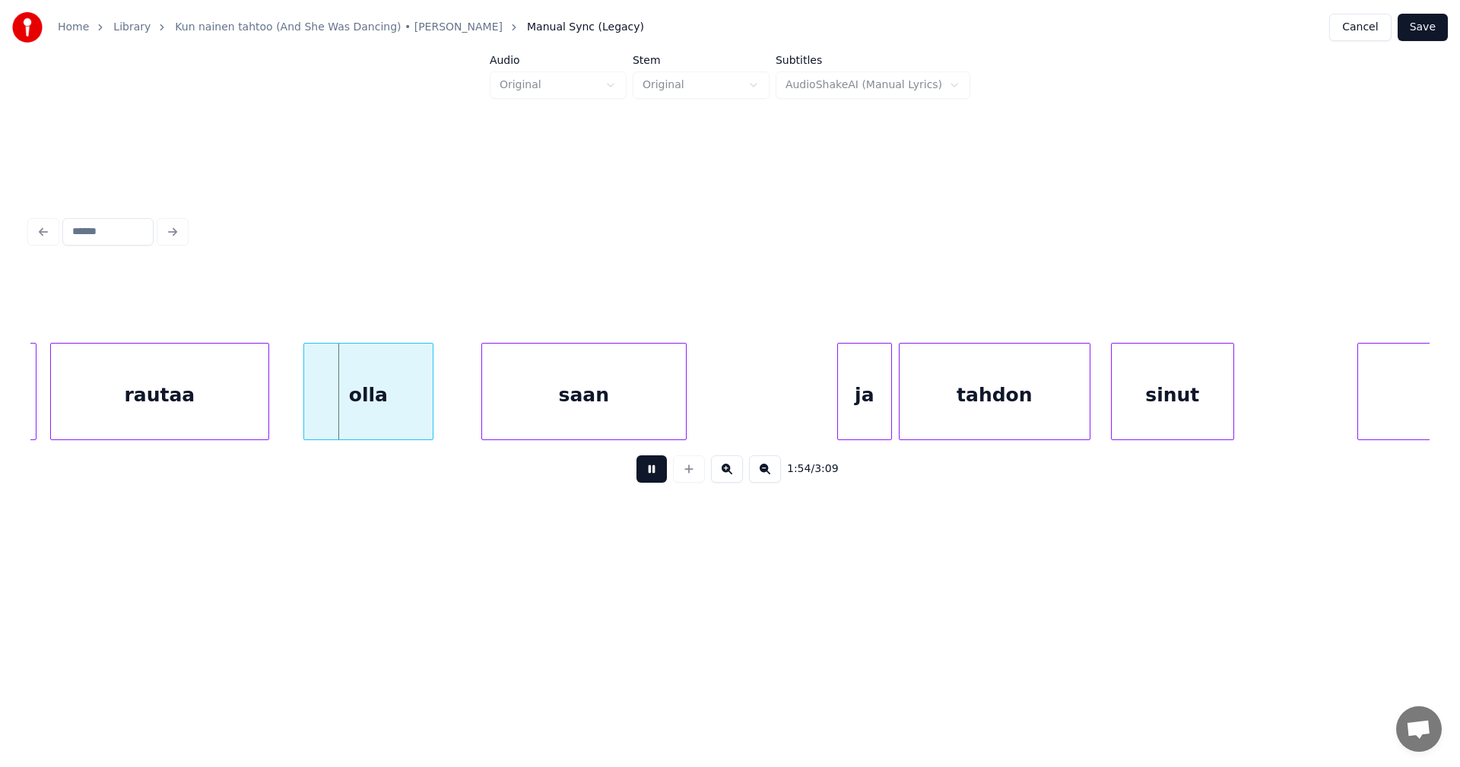
click at [662, 471] on button at bounding box center [651, 468] width 30 height 27
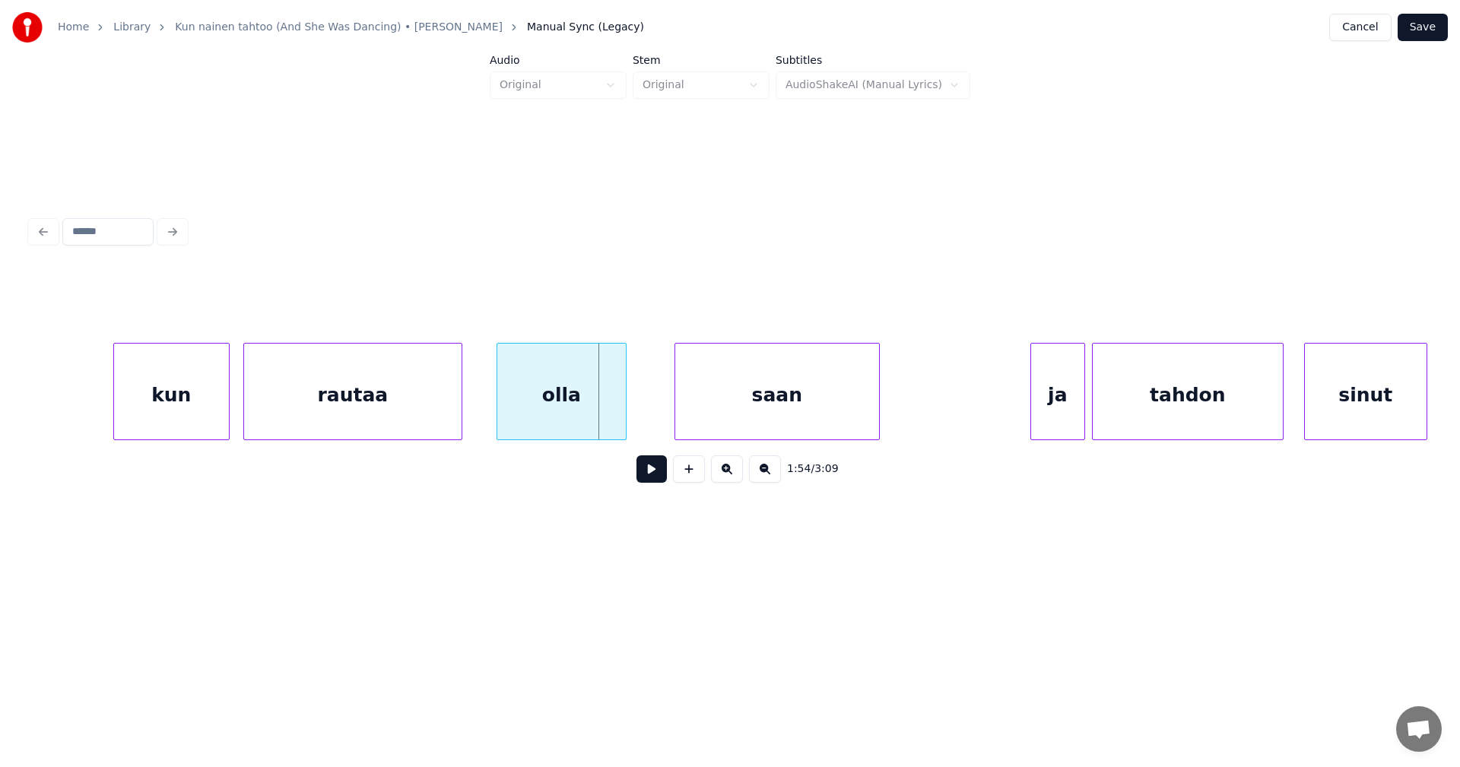
scroll to position [0, 38550]
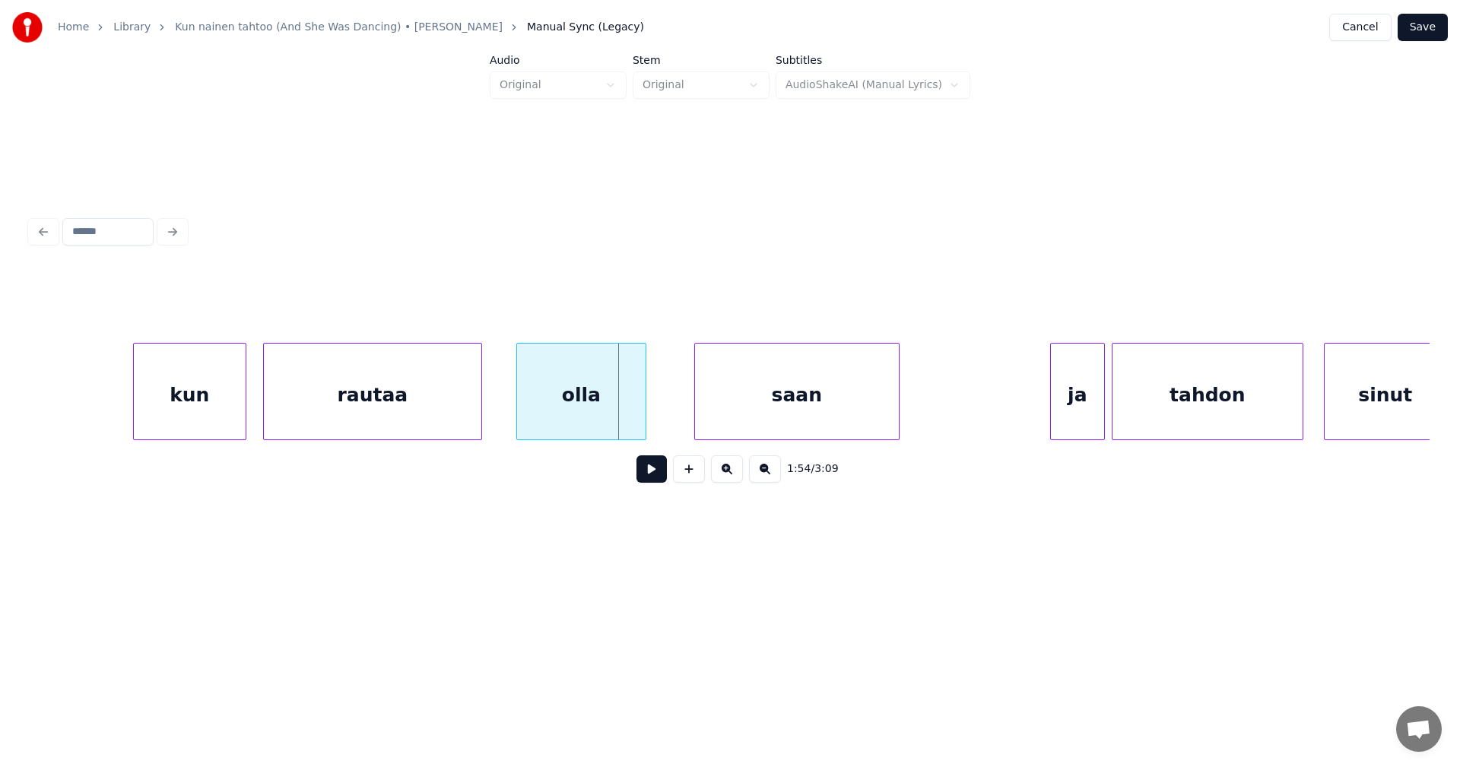
click at [245, 399] on div at bounding box center [243, 392] width 5 height 96
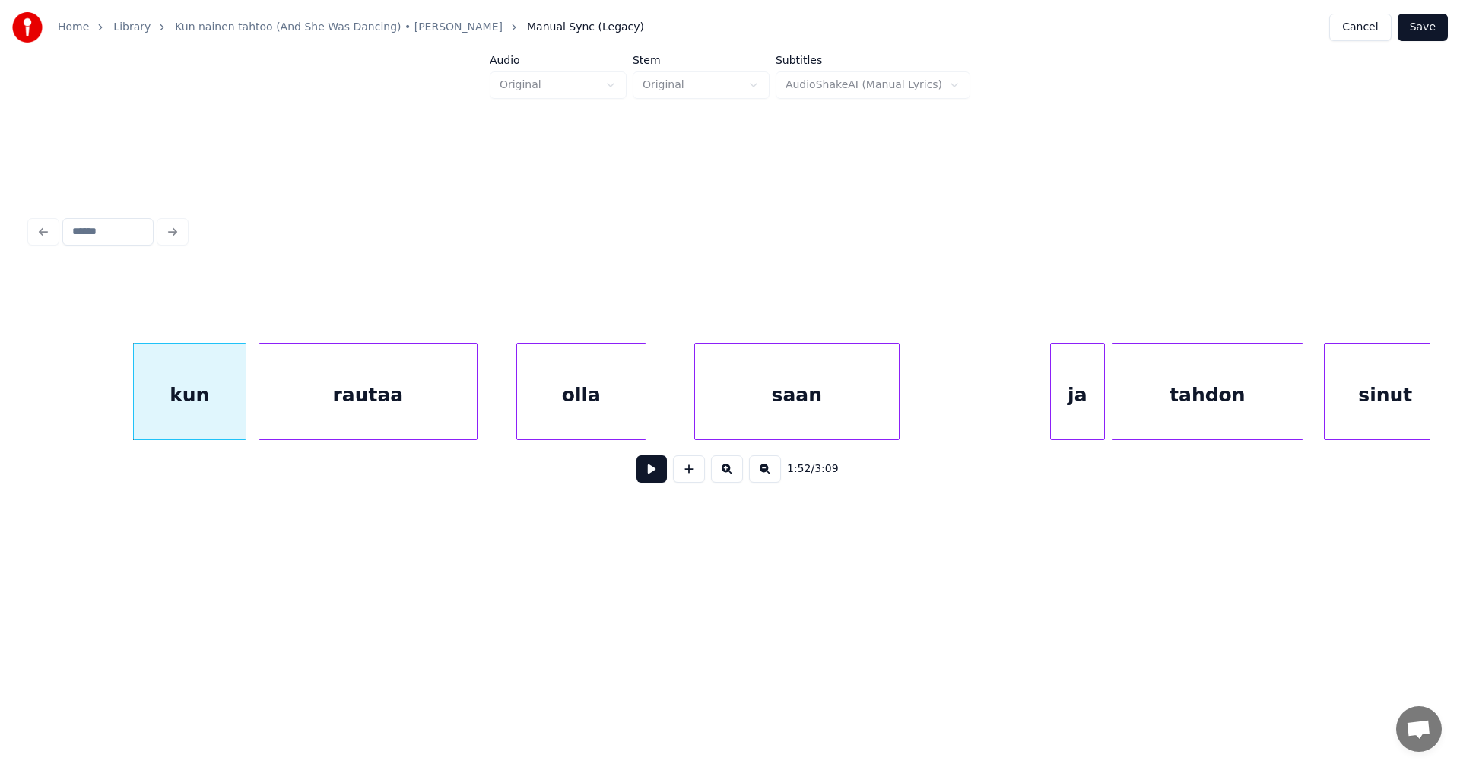
click at [320, 389] on div "rautaa" at bounding box center [367, 395] width 217 height 103
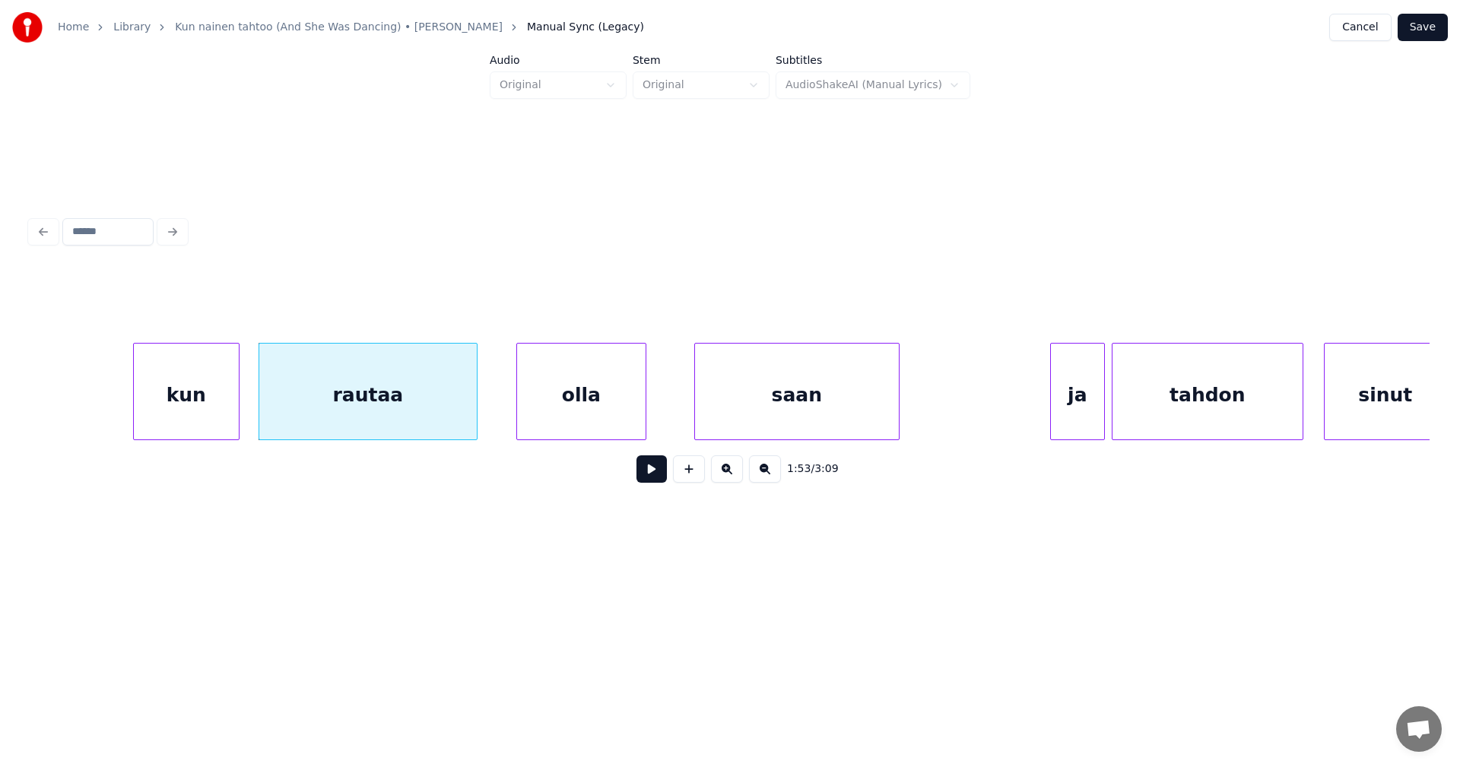
click at [236, 403] on div at bounding box center [236, 392] width 5 height 96
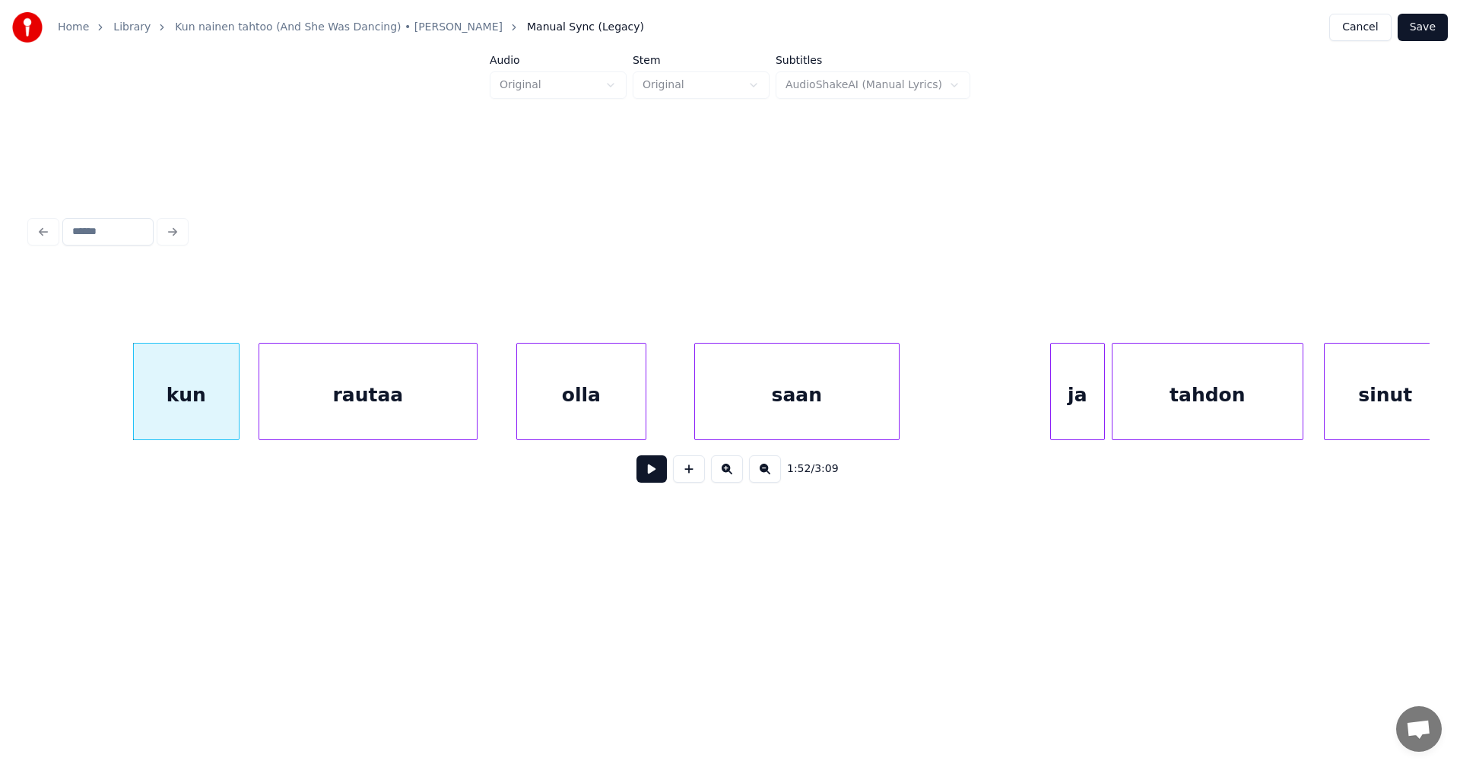
click at [663, 475] on button at bounding box center [651, 468] width 30 height 27
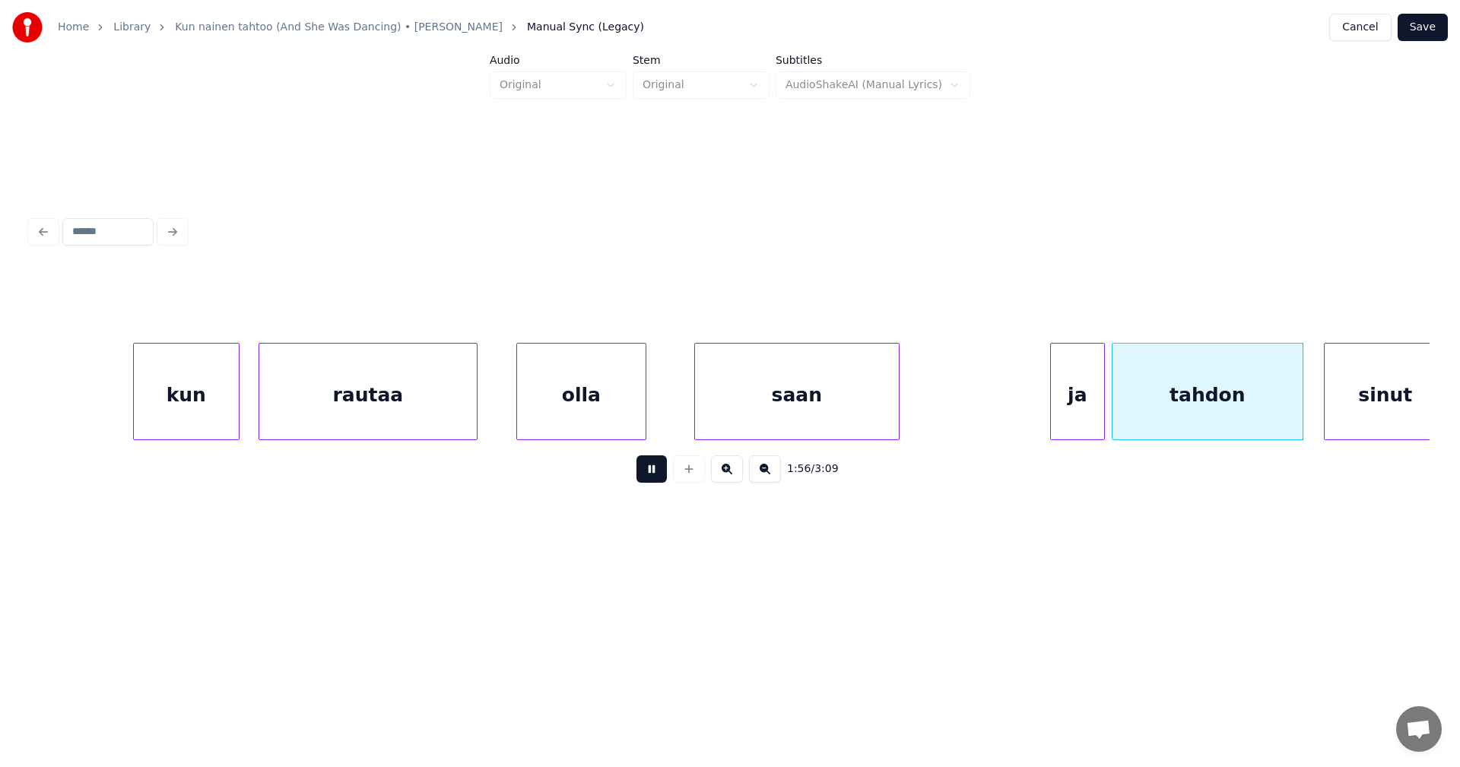
click at [660, 472] on button at bounding box center [651, 468] width 30 height 27
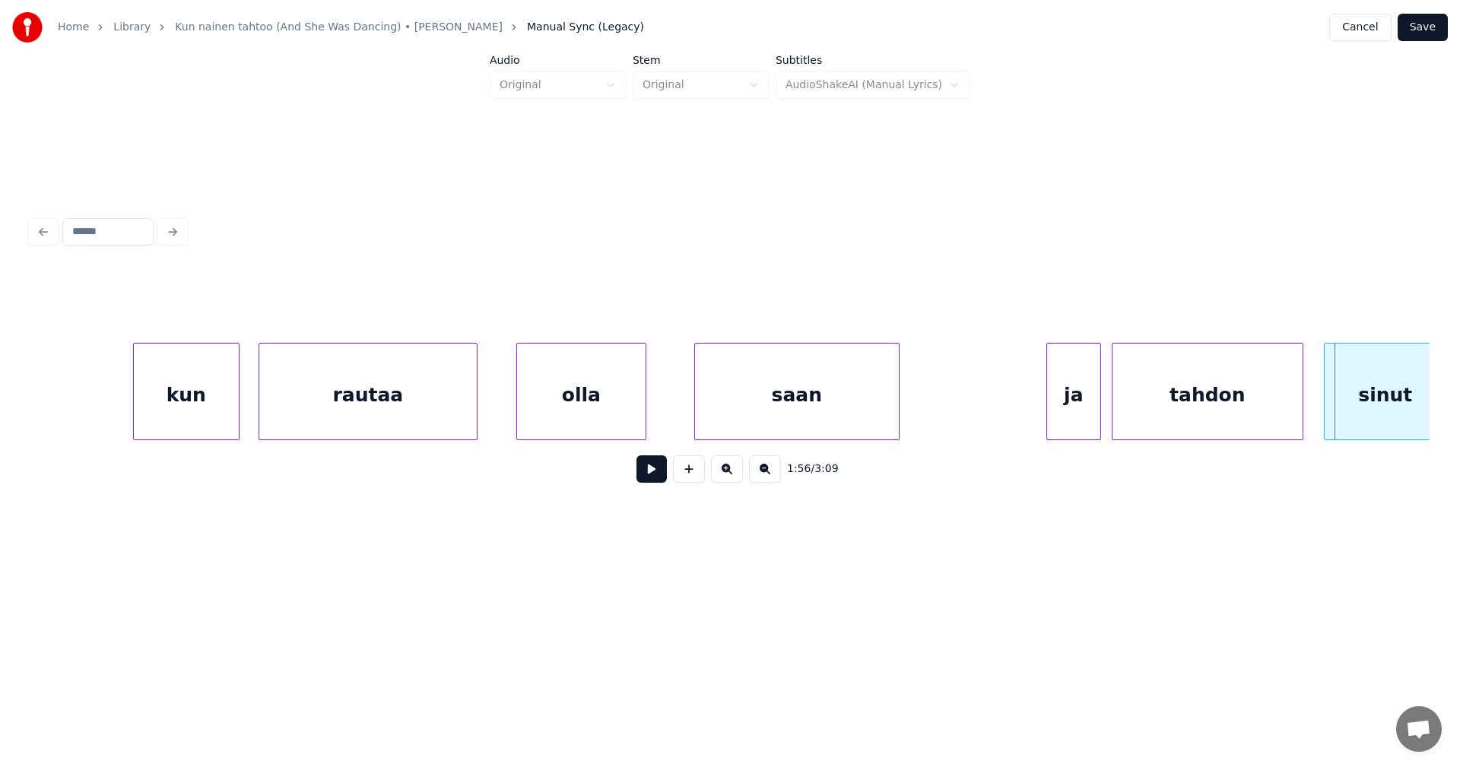
click at [1084, 395] on div "ja" at bounding box center [1073, 395] width 53 height 103
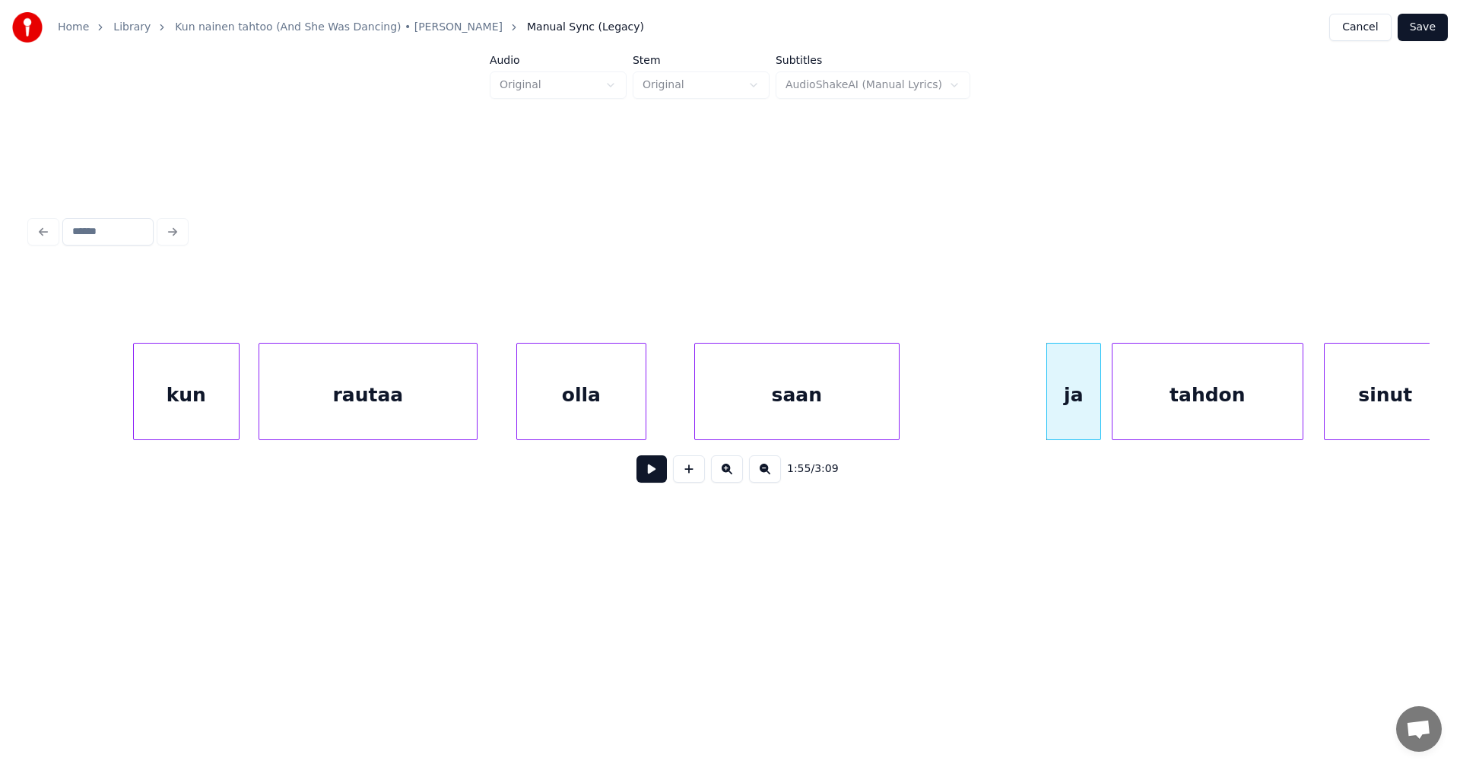
click at [657, 483] on button at bounding box center [651, 468] width 30 height 27
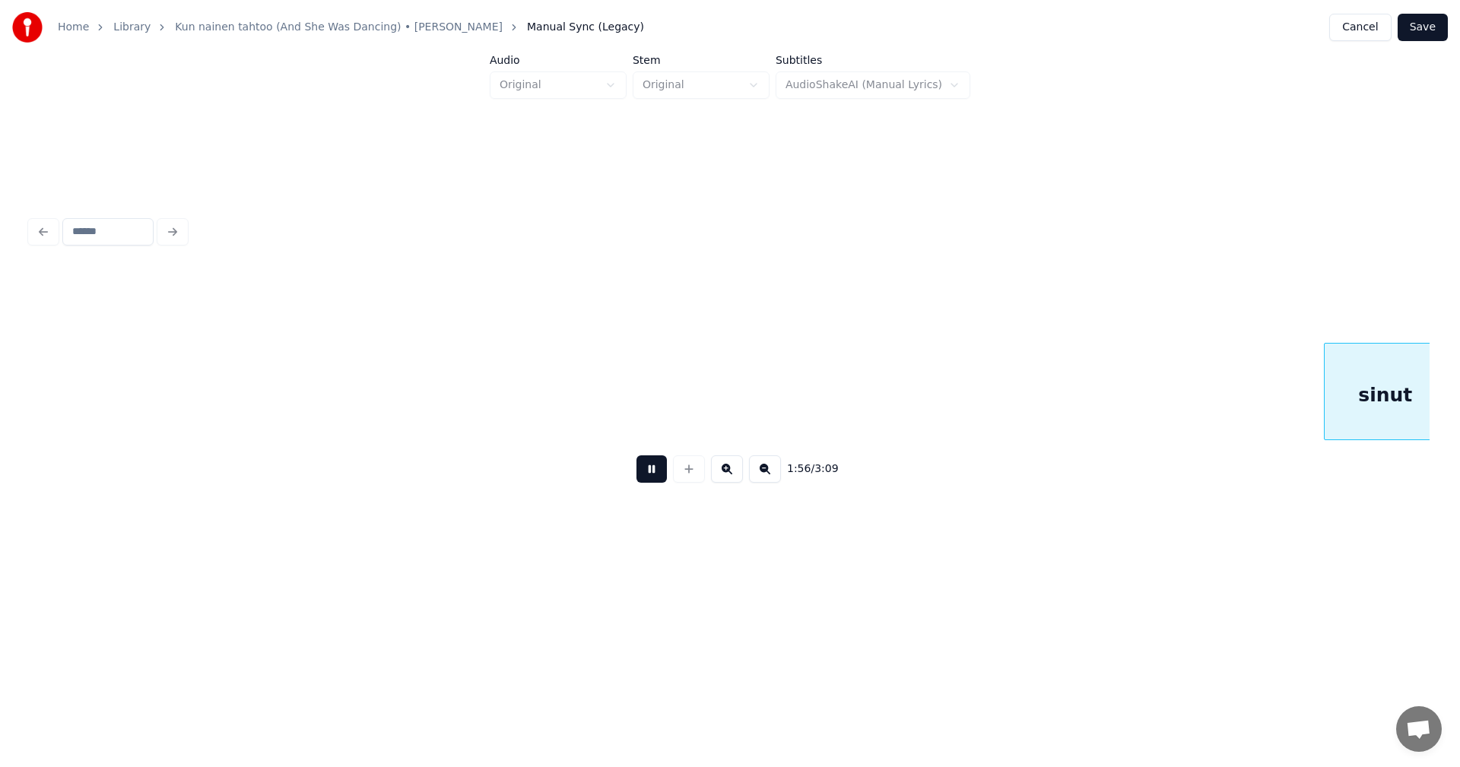
scroll to position [0, 39954]
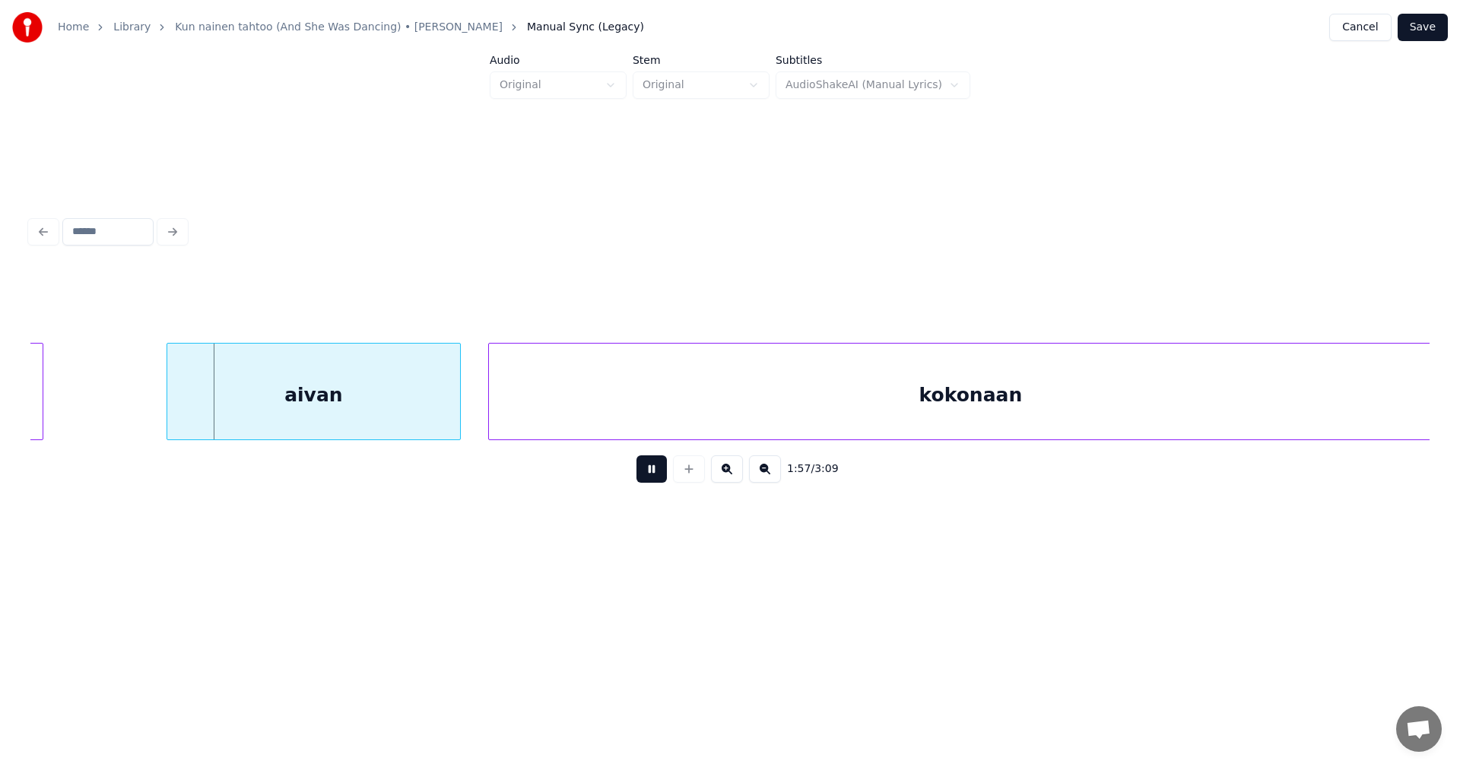
drag, startPoint x: 657, startPoint y: 482, endPoint x: 615, endPoint y: 465, distance: 45.0
click at [654, 471] on button at bounding box center [651, 468] width 30 height 27
click at [399, 426] on div "aivan" at bounding box center [295, 395] width 293 height 103
click at [656, 481] on button at bounding box center [651, 468] width 30 height 27
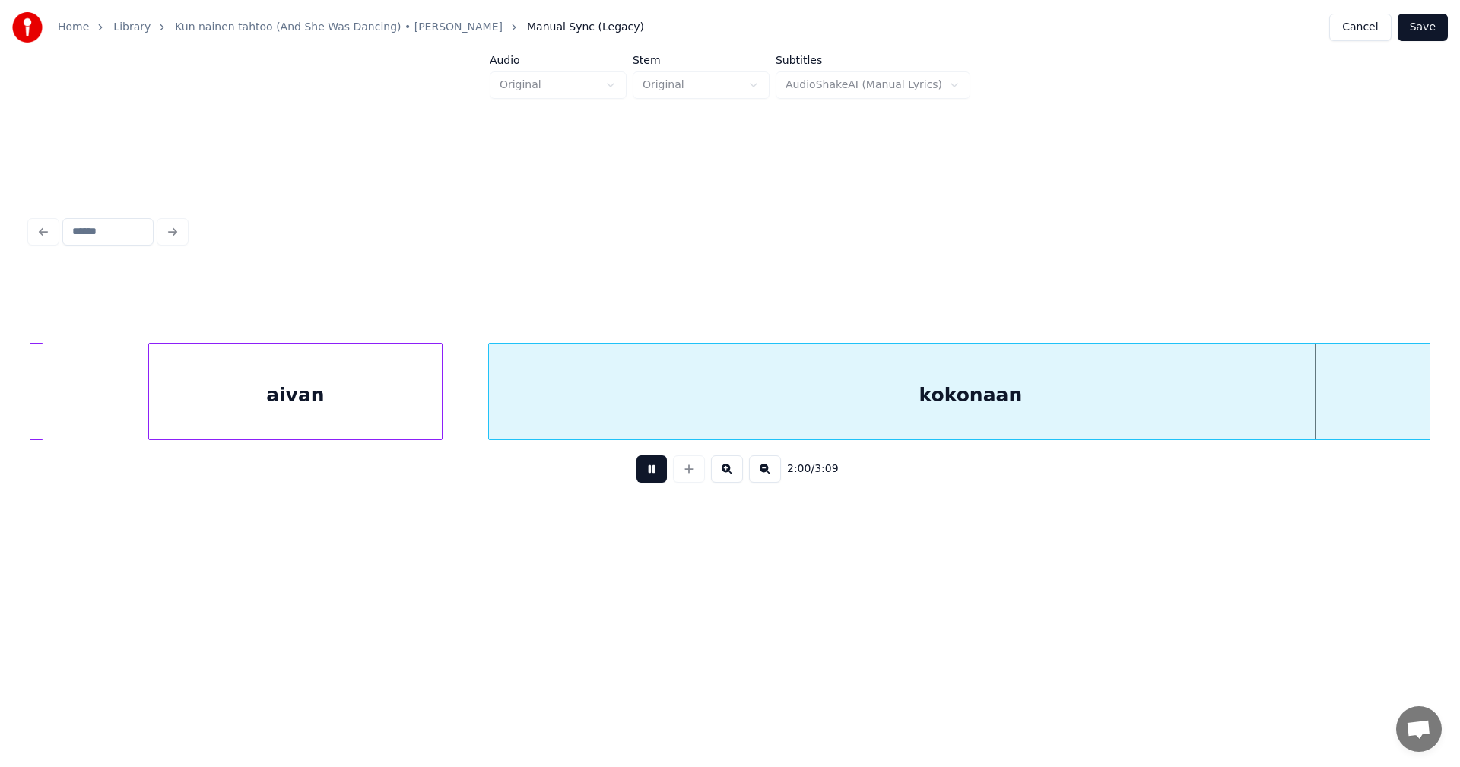
click at [650, 475] on button at bounding box center [651, 468] width 30 height 27
click at [659, 408] on div "kokonaan" at bounding box center [970, 395] width 963 height 103
click at [595, 297] on input "********" at bounding box center [582, 304] width 114 height 27
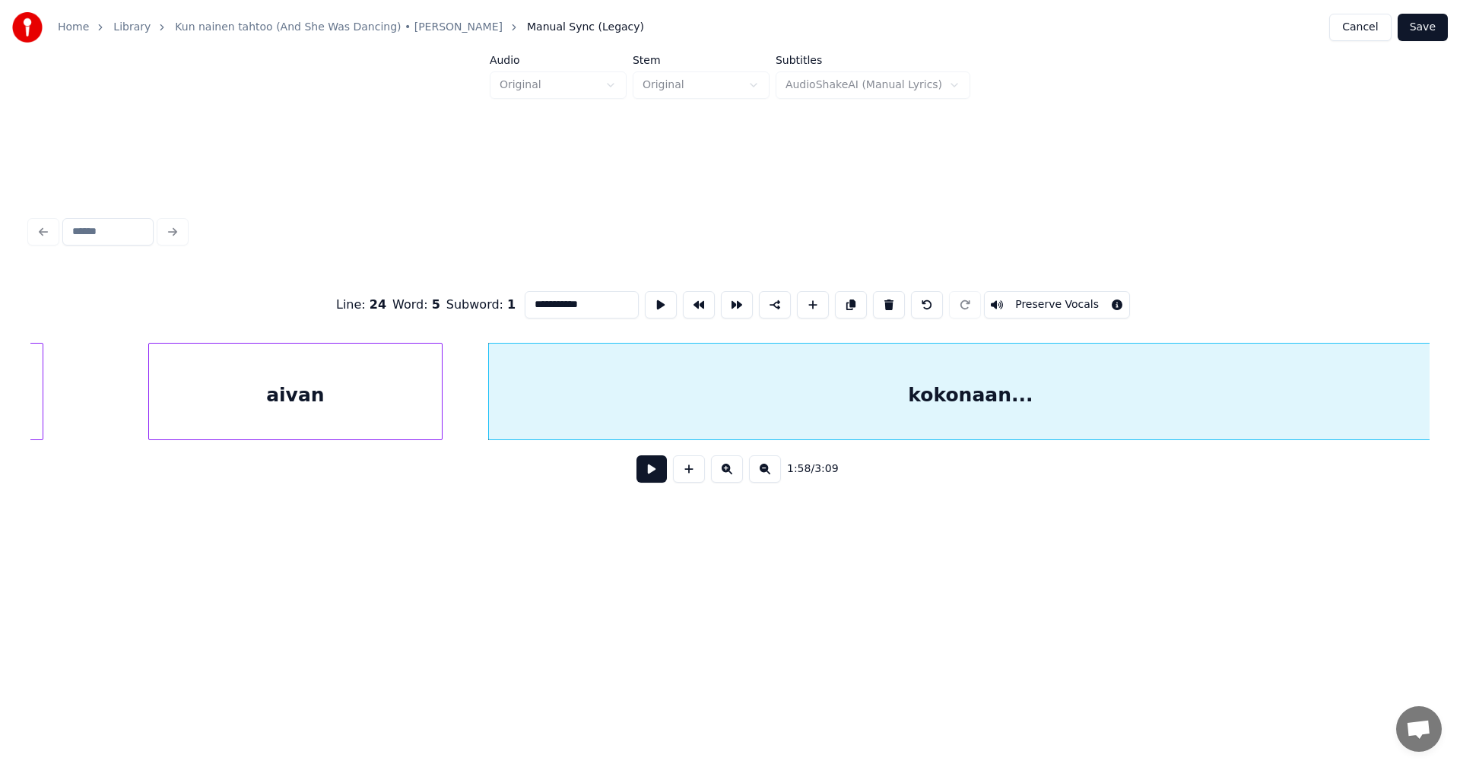
type input "**********"
click at [652, 482] on button at bounding box center [651, 468] width 30 height 27
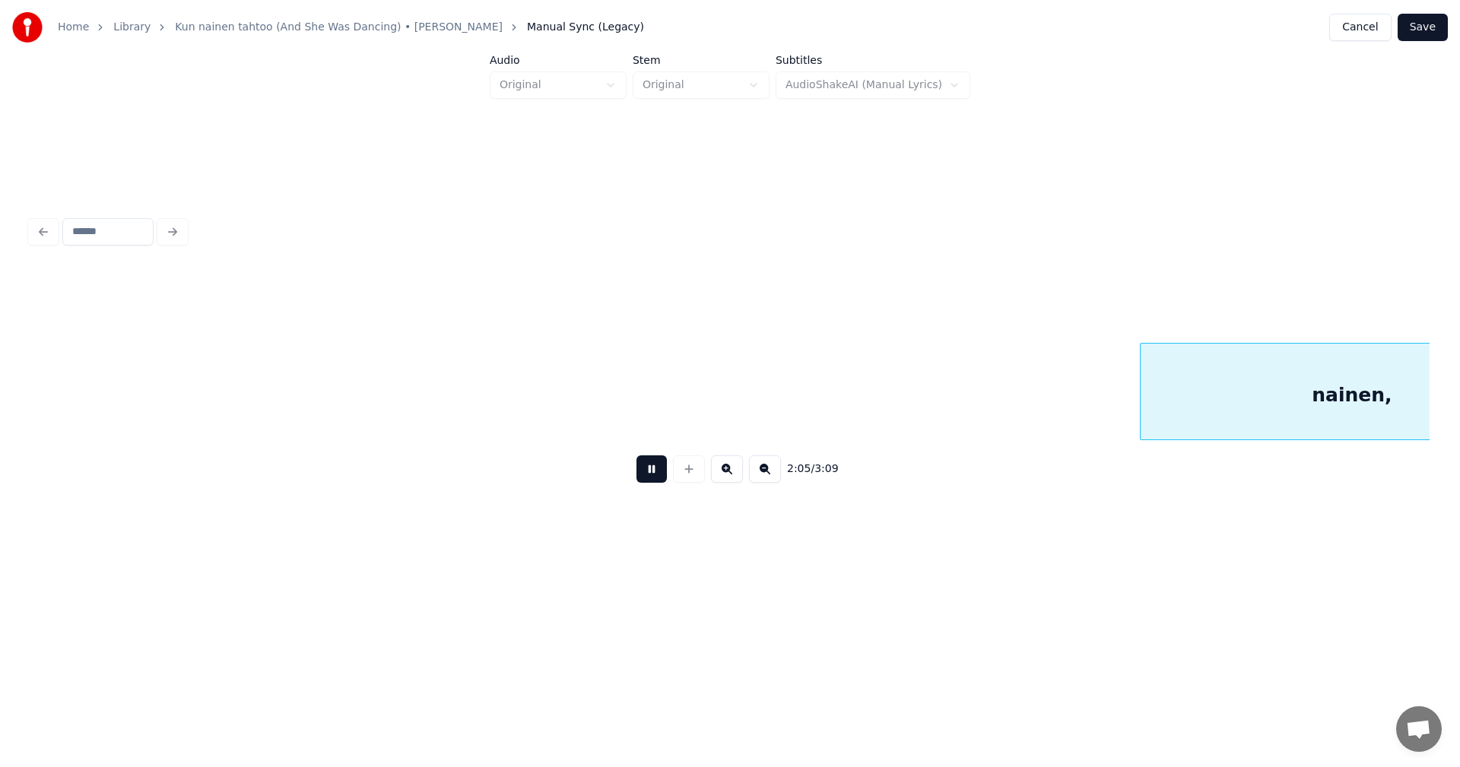
scroll to position [0, 42758]
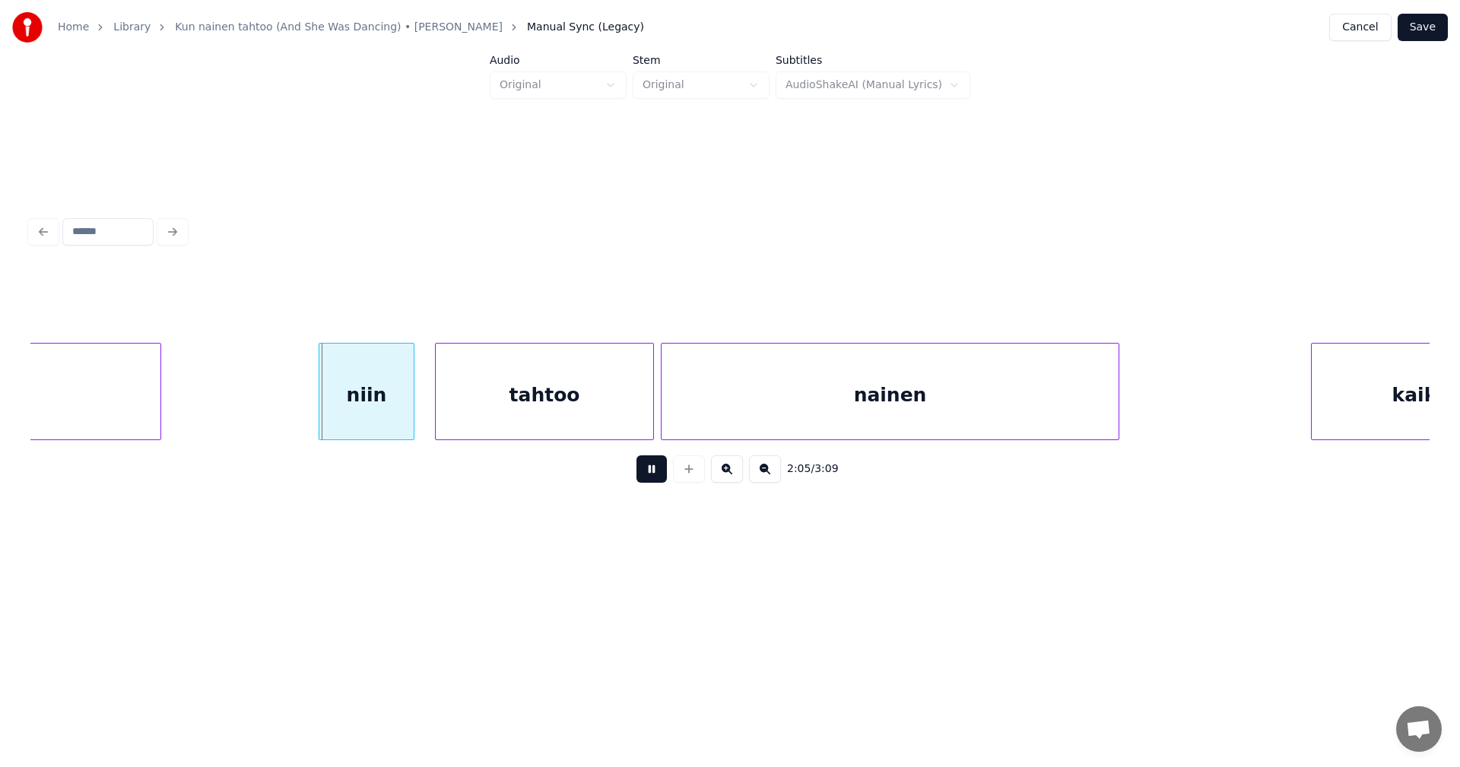
drag, startPoint x: 671, startPoint y: 455, endPoint x: 472, endPoint y: 447, distance: 199.4
click at [666, 452] on div "2:05 / 3:09" at bounding box center [729, 469] width 1399 height 58
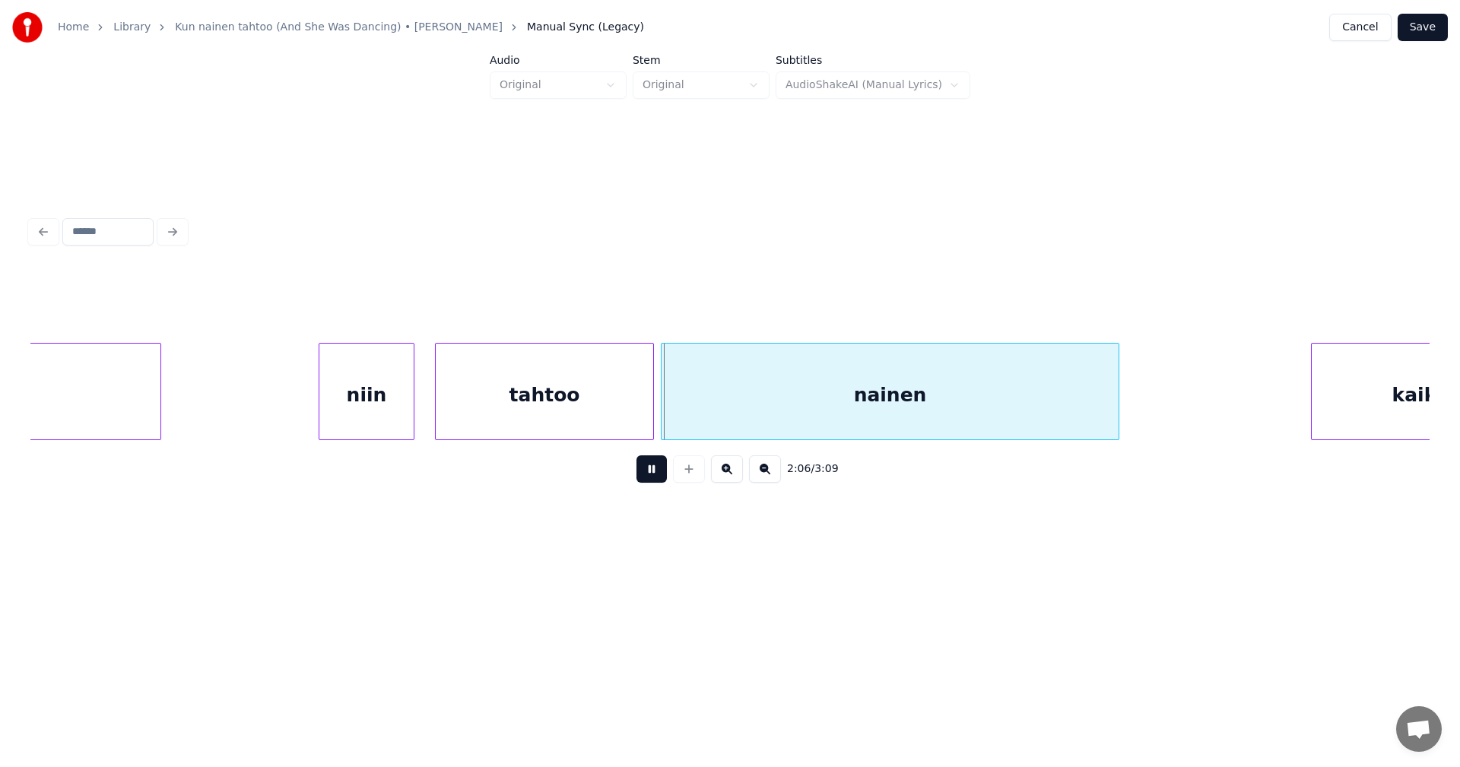
drag, startPoint x: 646, startPoint y: 474, endPoint x: 618, endPoint y: 452, distance: 35.7
click at [644, 470] on button at bounding box center [651, 468] width 30 height 27
click at [366, 408] on div "niin" at bounding box center [342, 395] width 94 height 103
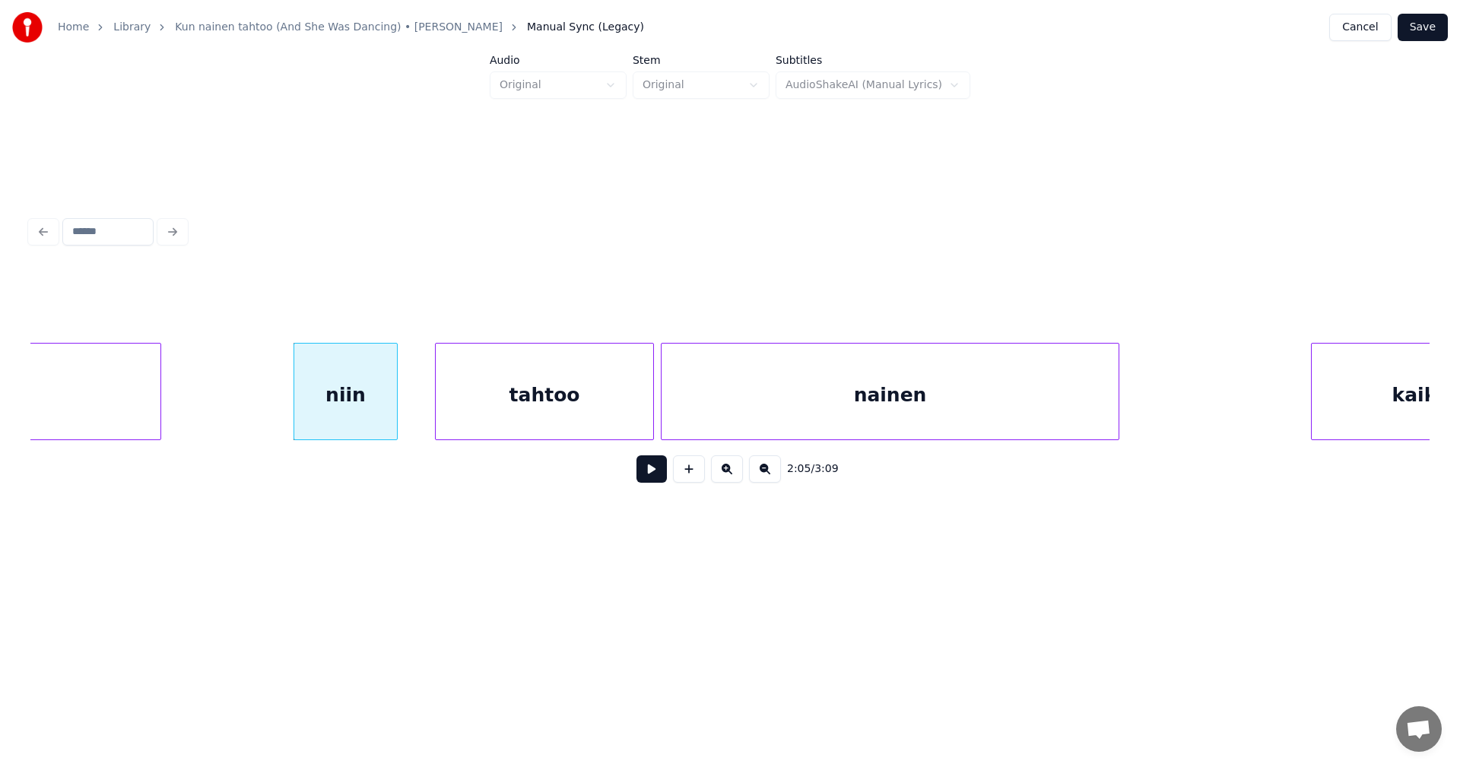
click at [395, 419] on div at bounding box center [394, 392] width 5 height 96
click at [493, 407] on div "tahtoo" at bounding box center [529, 395] width 217 height 103
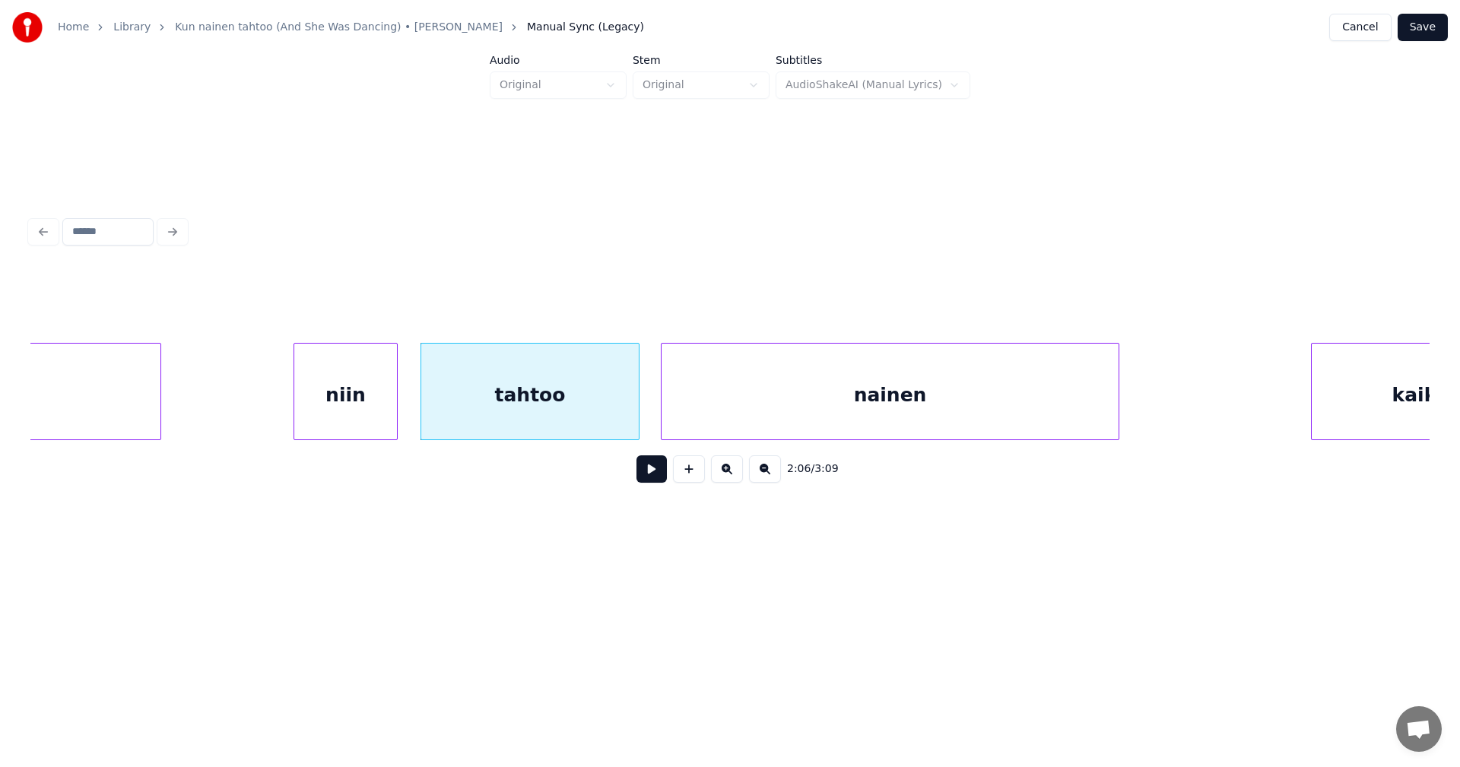
click at [651, 477] on button at bounding box center [651, 468] width 30 height 27
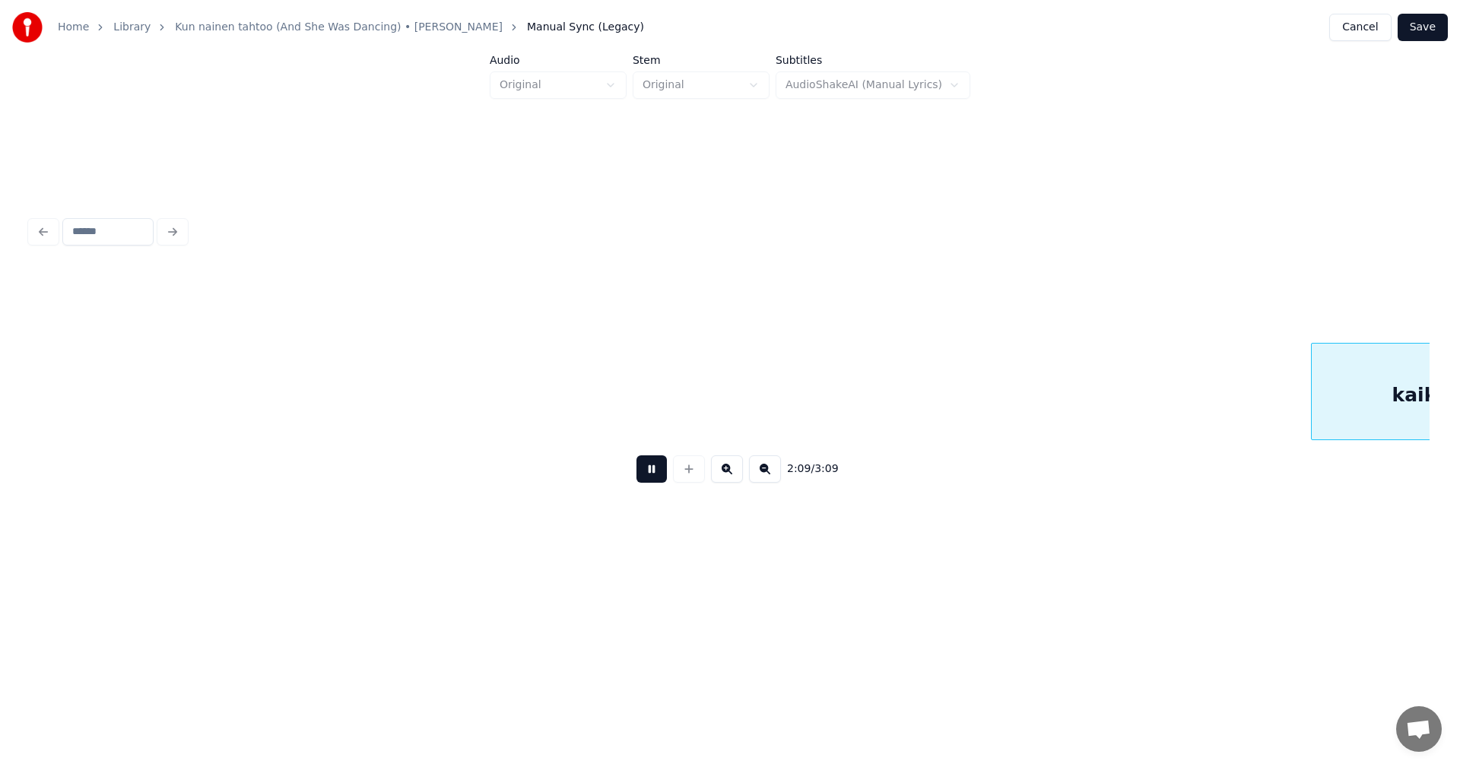
scroll to position [0, 44160]
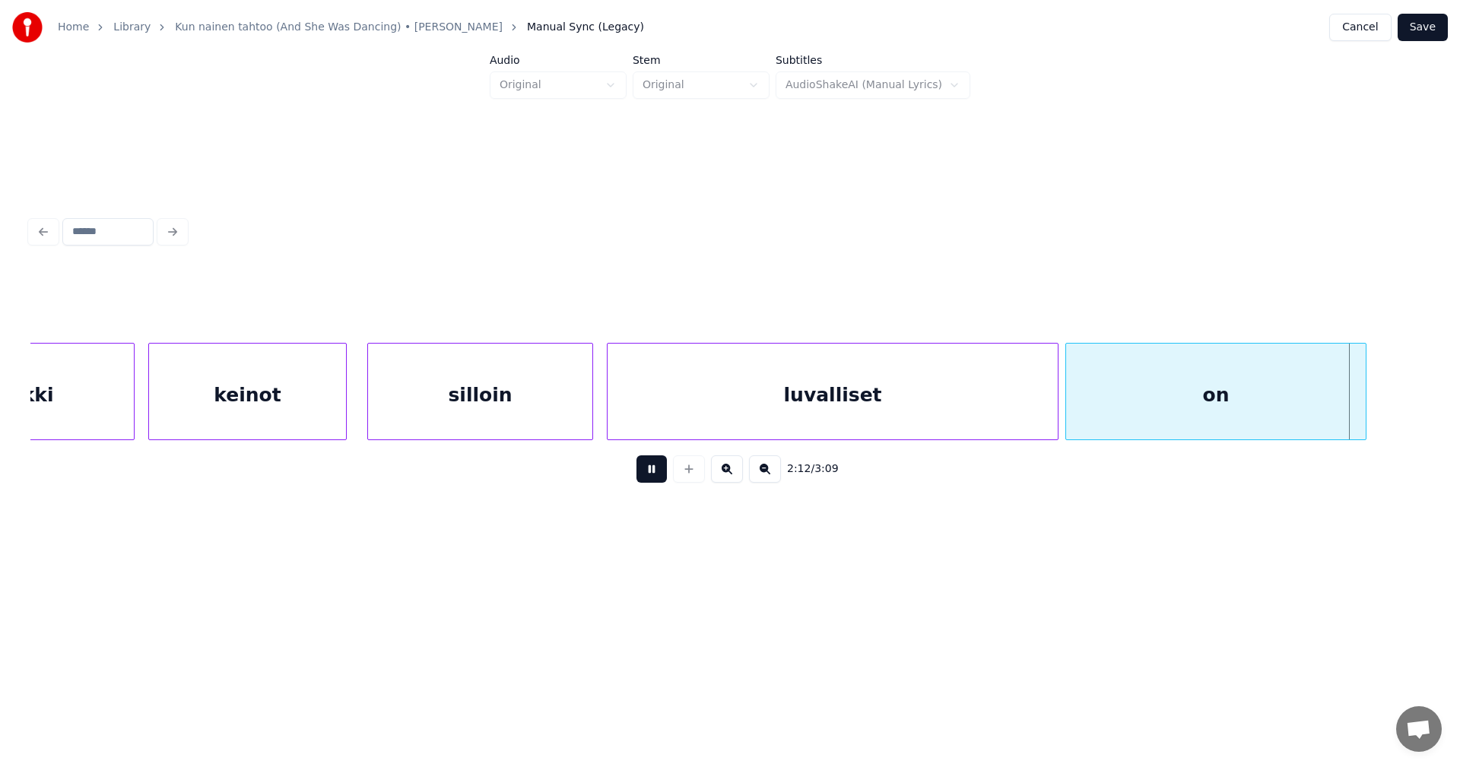
drag, startPoint x: 653, startPoint y: 475, endPoint x: 745, endPoint y: 451, distance: 95.2
click at [657, 473] on button at bounding box center [651, 468] width 30 height 27
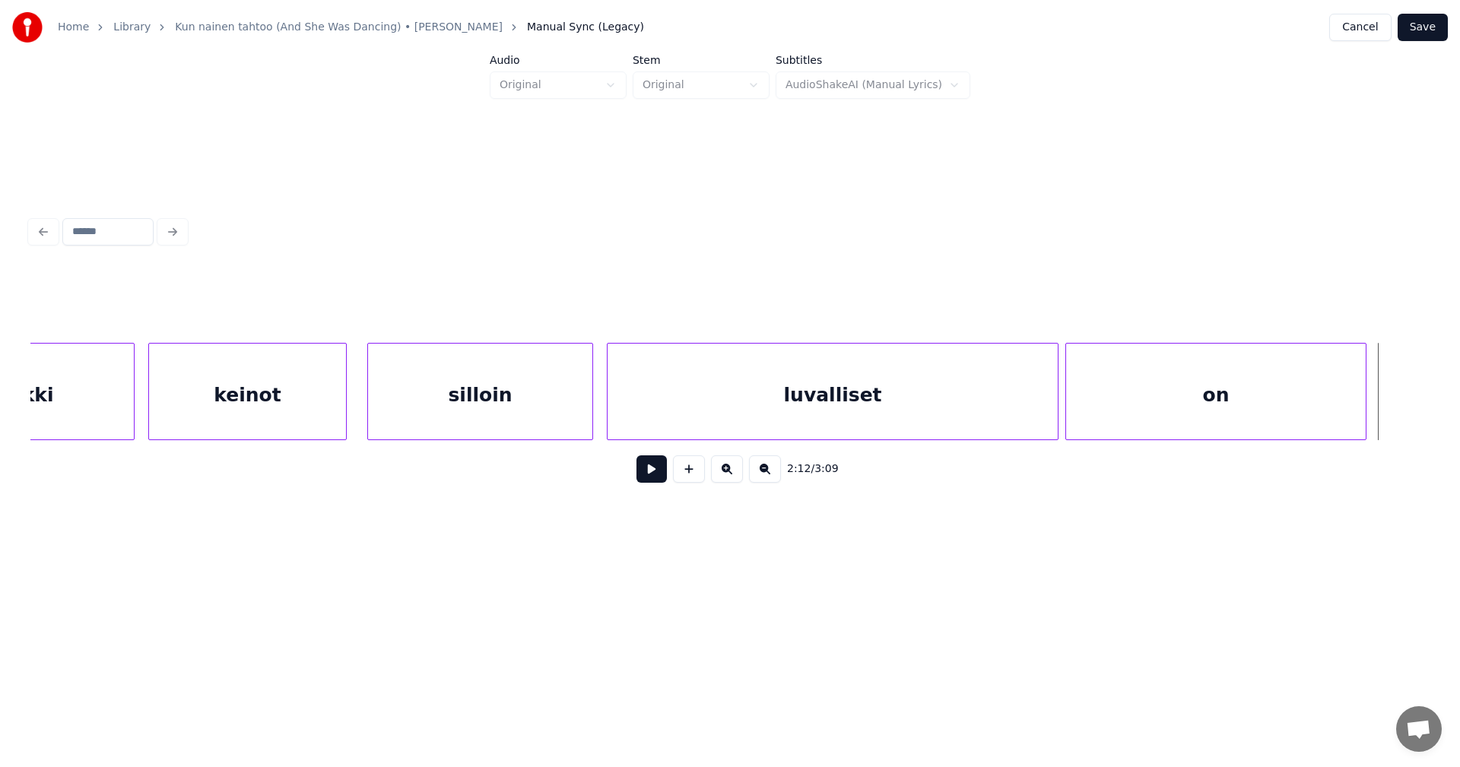
click at [859, 399] on div "luvalliset" at bounding box center [833, 395] width 450 height 103
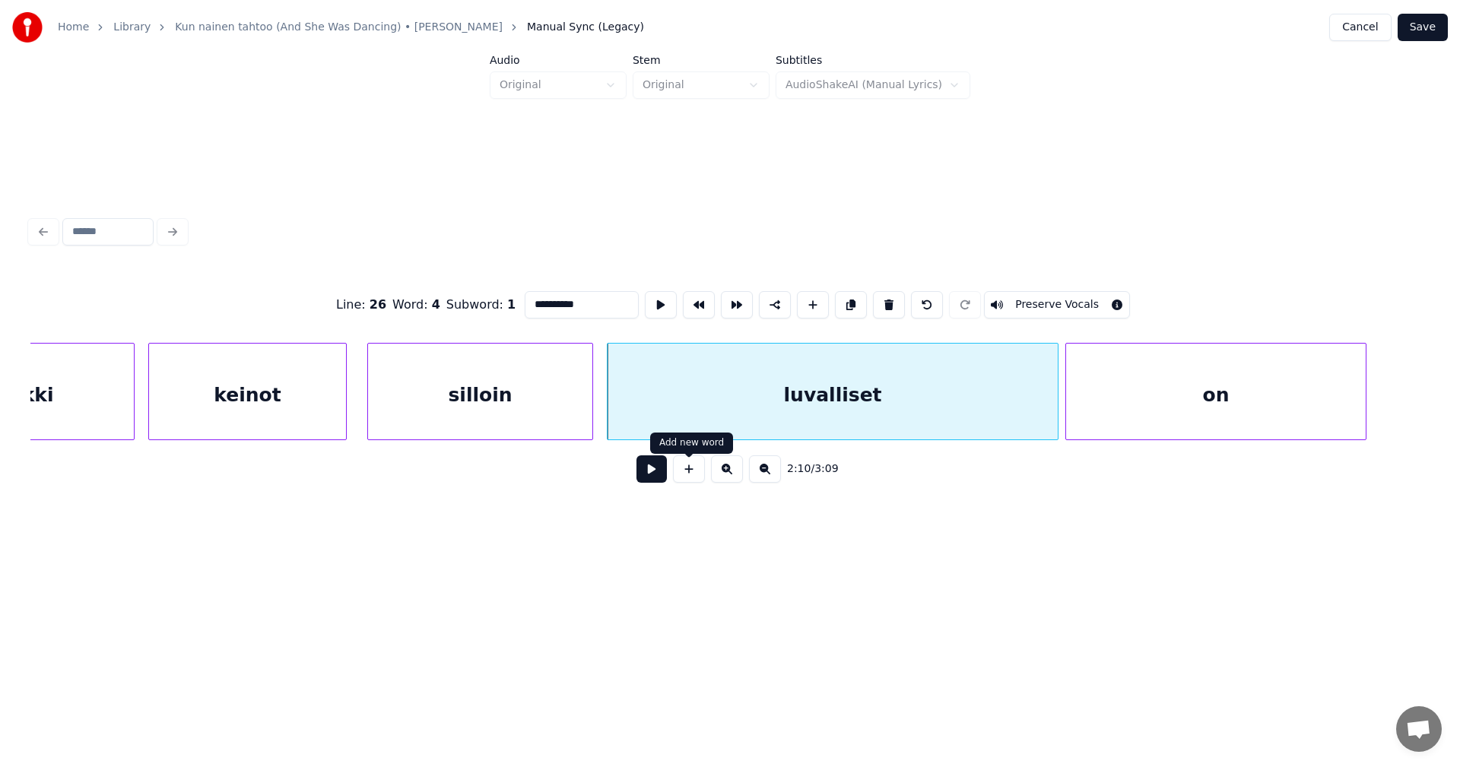
click at [654, 474] on button at bounding box center [651, 468] width 30 height 27
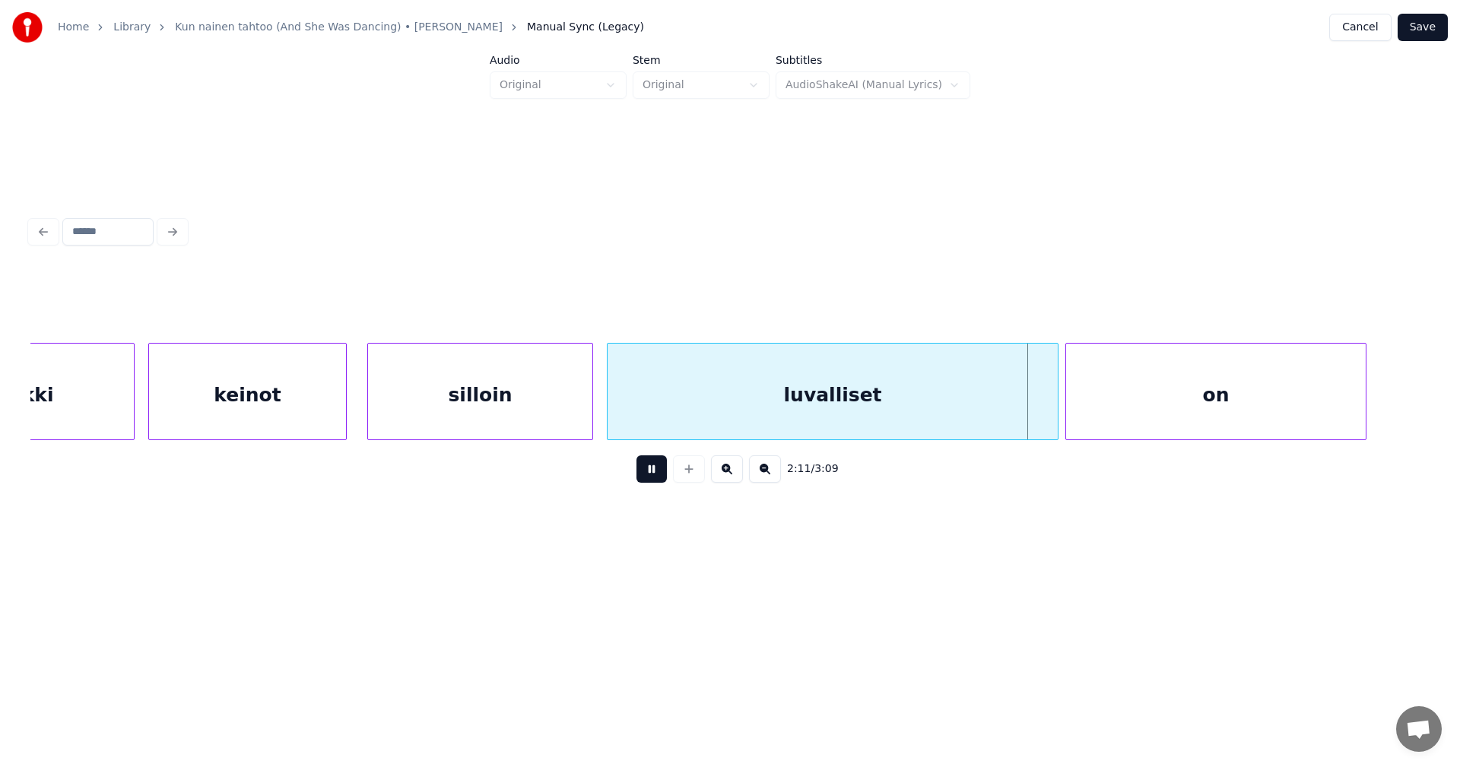
drag, startPoint x: 665, startPoint y: 468, endPoint x: 718, endPoint y: 469, distance: 53.2
click at [665, 468] on button at bounding box center [651, 468] width 30 height 27
click at [986, 415] on div at bounding box center [987, 392] width 5 height 96
click at [1047, 417] on div at bounding box center [1048, 392] width 5 height 96
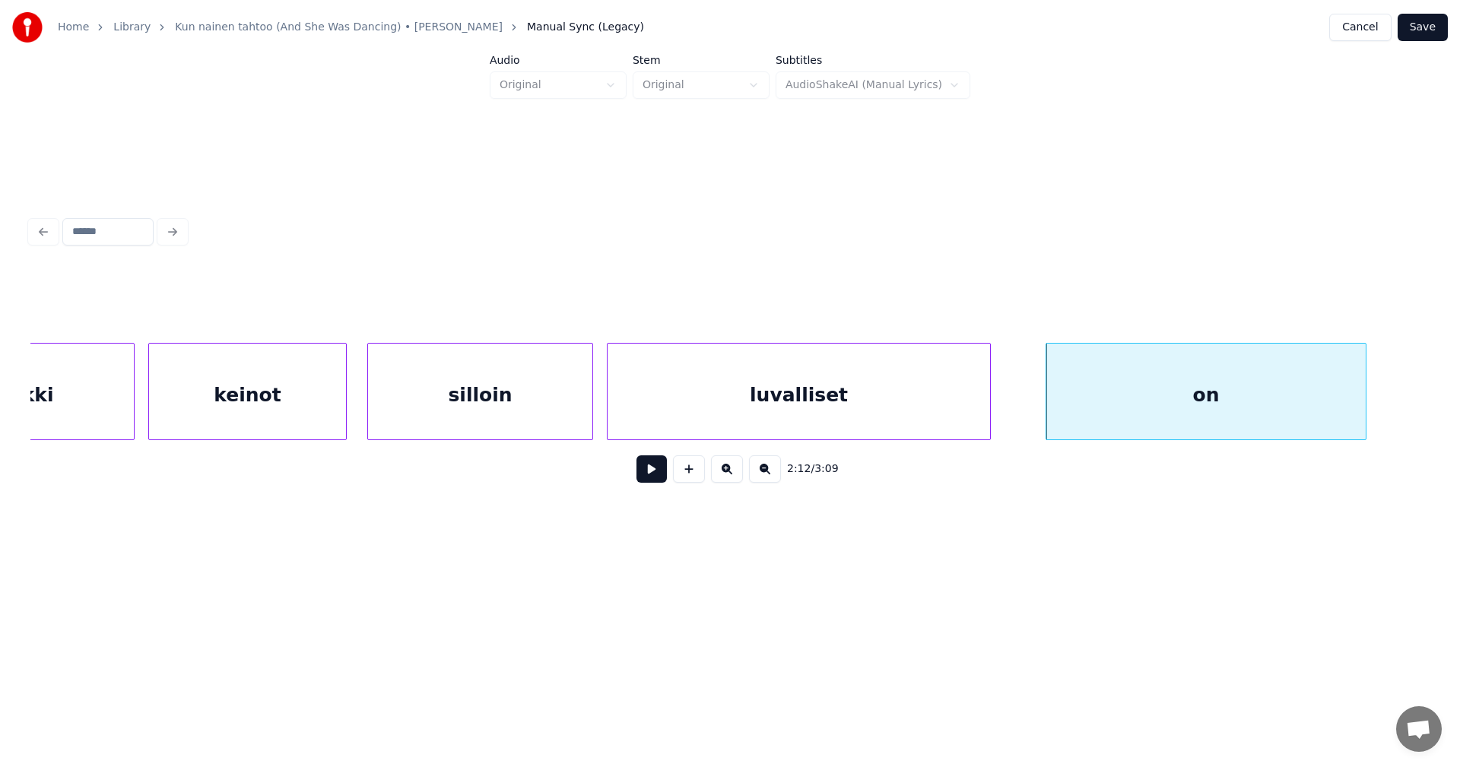
click at [909, 419] on div "luvalliset" at bounding box center [799, 395] width 382 height 103
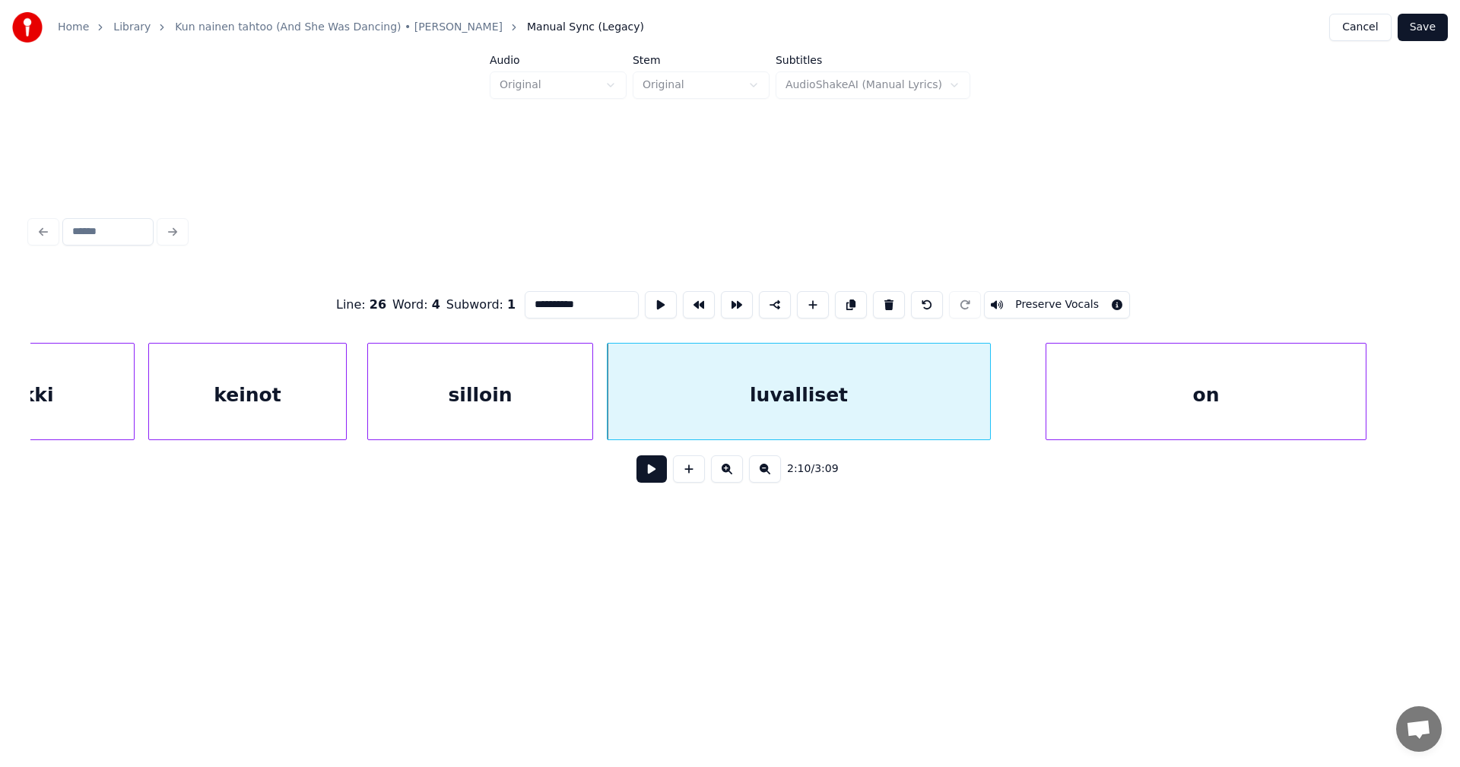
click at [655, 478] on button at bounding box center [651, 468] width 30 height 27
click at [658, 477] on button at bounding box center [651, 468] width 30 height 27
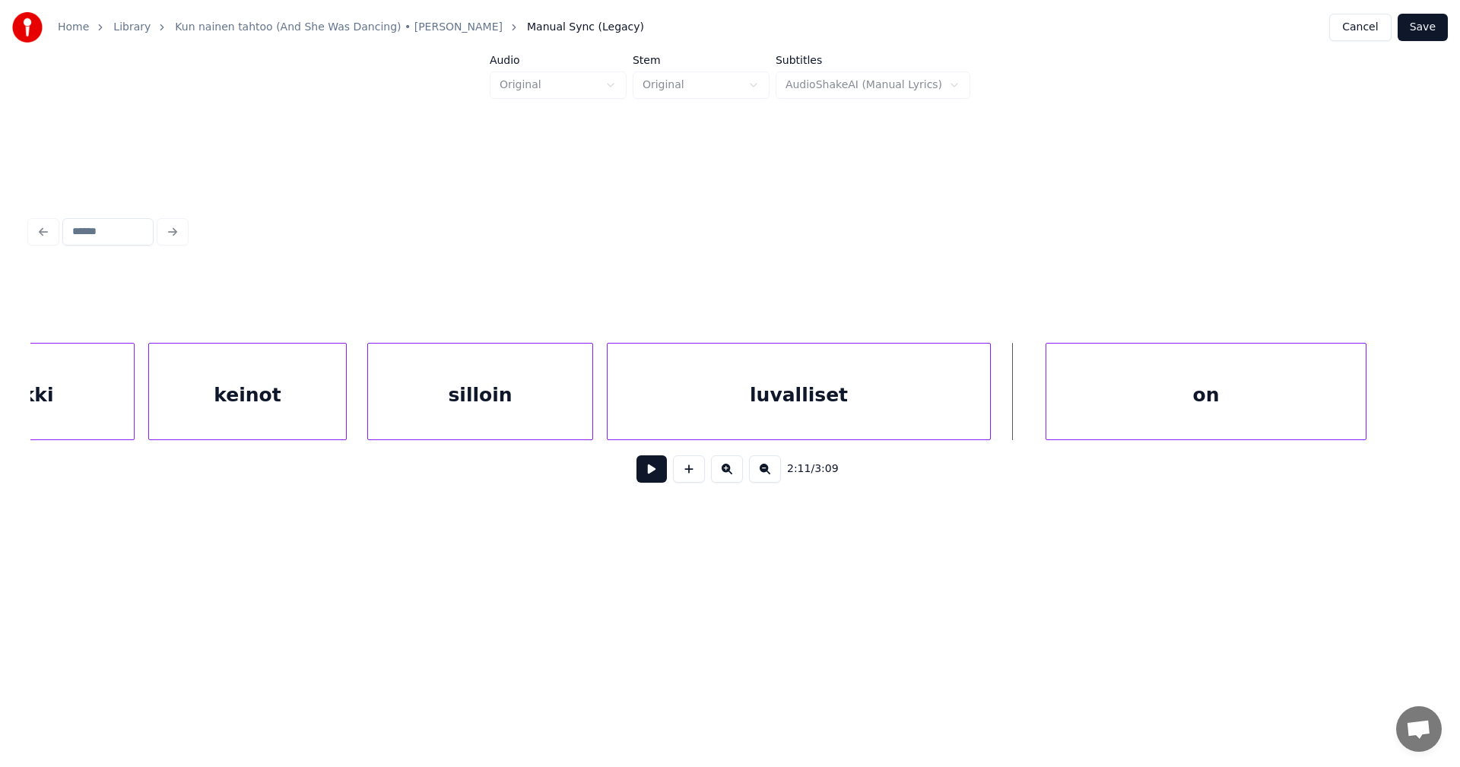
click at [659, 477] on button at bounding box center [651, 468] width 30 height 27
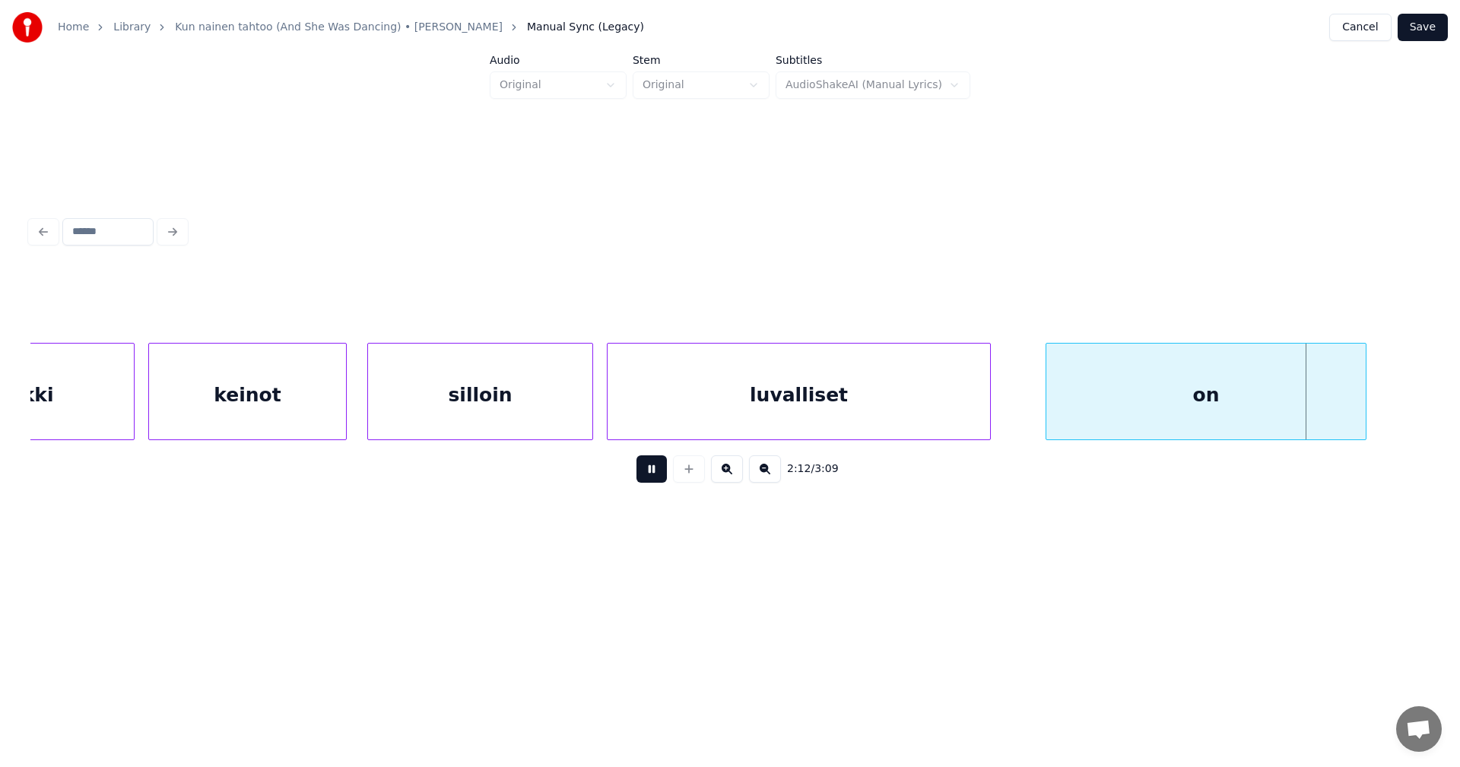
drag, startPoint x: 659, startPoint y: 477, endPoint x: 694, endPoint y: 485, distance: 36.0
click at [660, 477] on button at bounding box center [651, 468] width 30 height 27
click at [654, 479] on button at bounding box center [651, 468] width 30 height 27
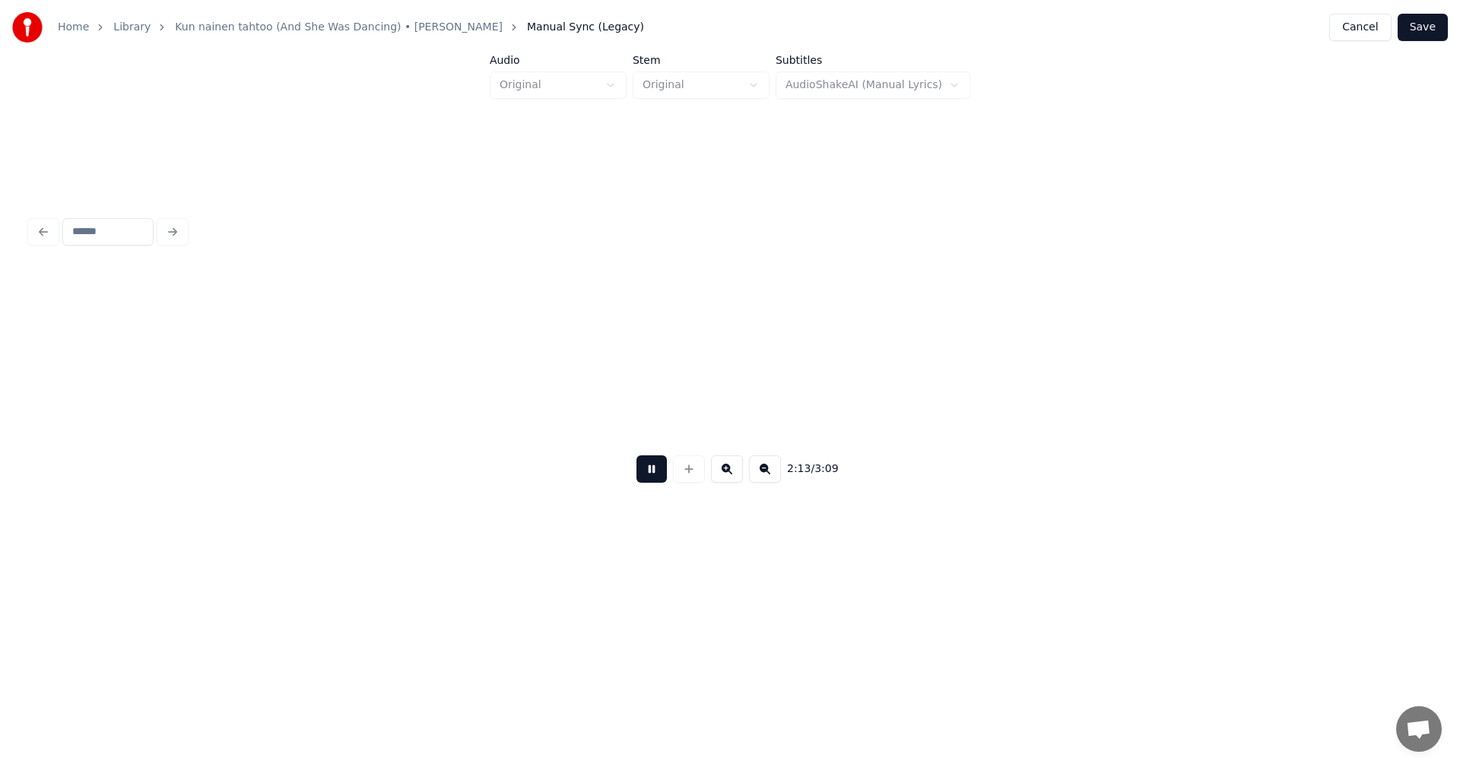
scroll to position [0, 45563]
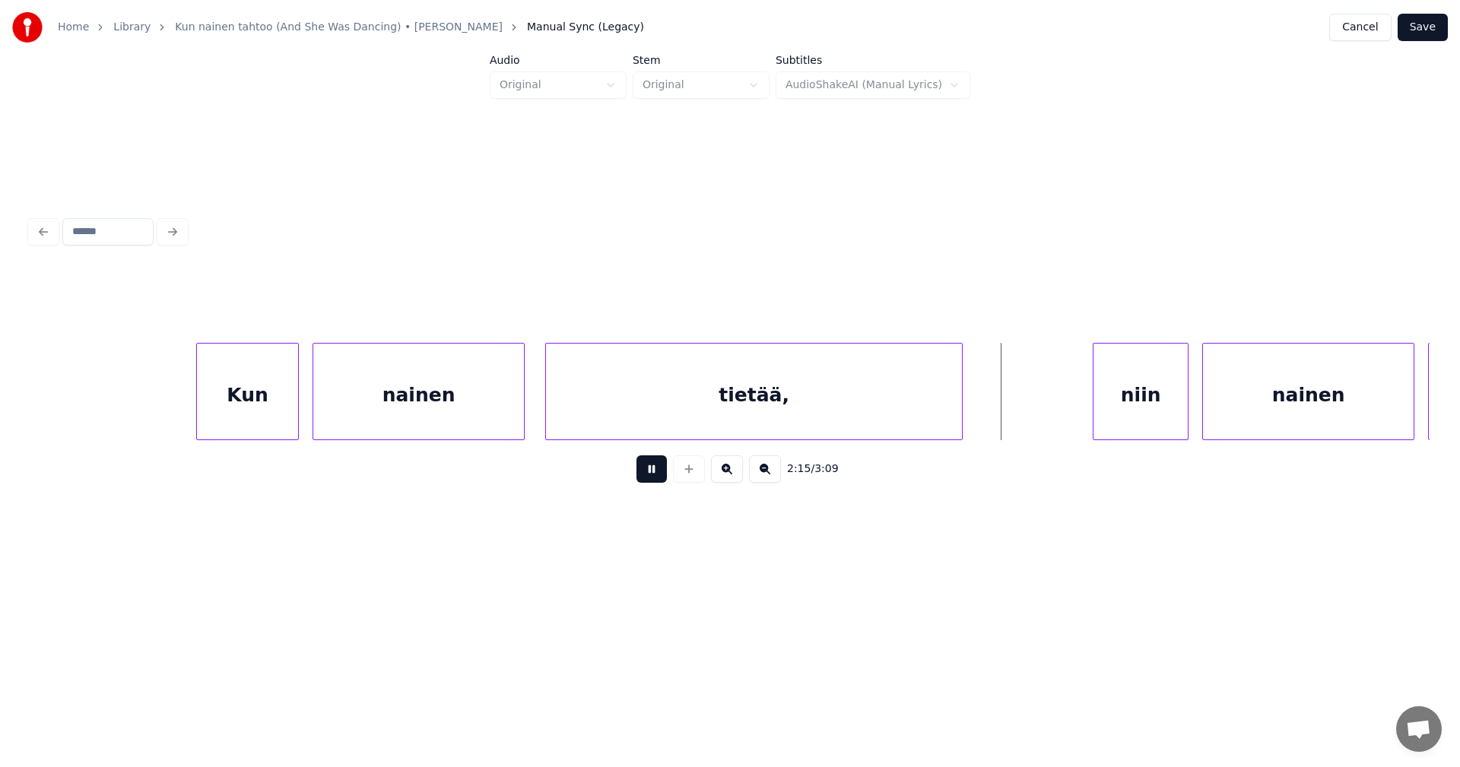
click at [654, 479] on button at bounding box center [651, 468] width 30 height 27
click at [1112, 403] on div "niin" at bounding box center [1125, 395] width 94 height 103
click at [646, 480] on button at bounding box center [651, 468] width 30 height 27
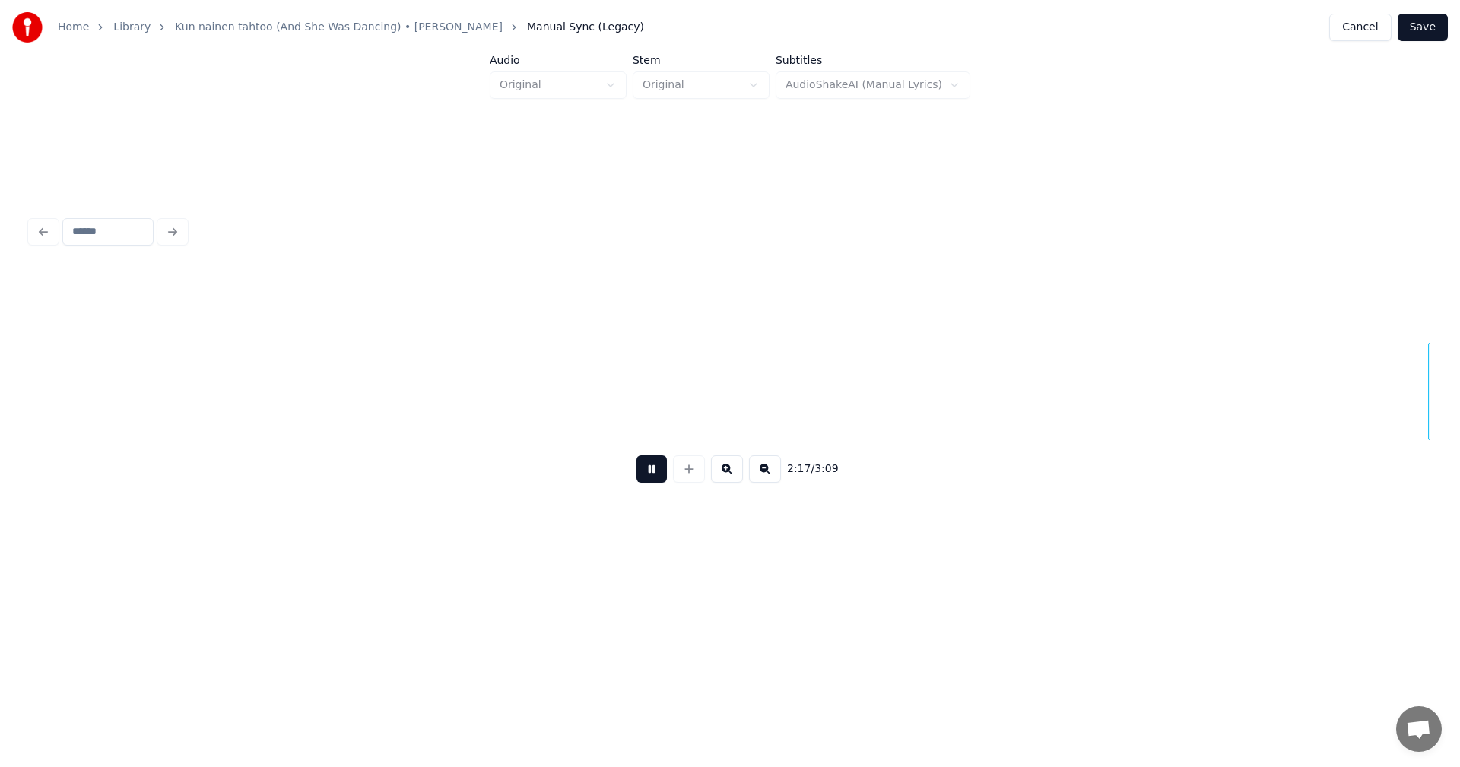
scroll to position [0, 46964]
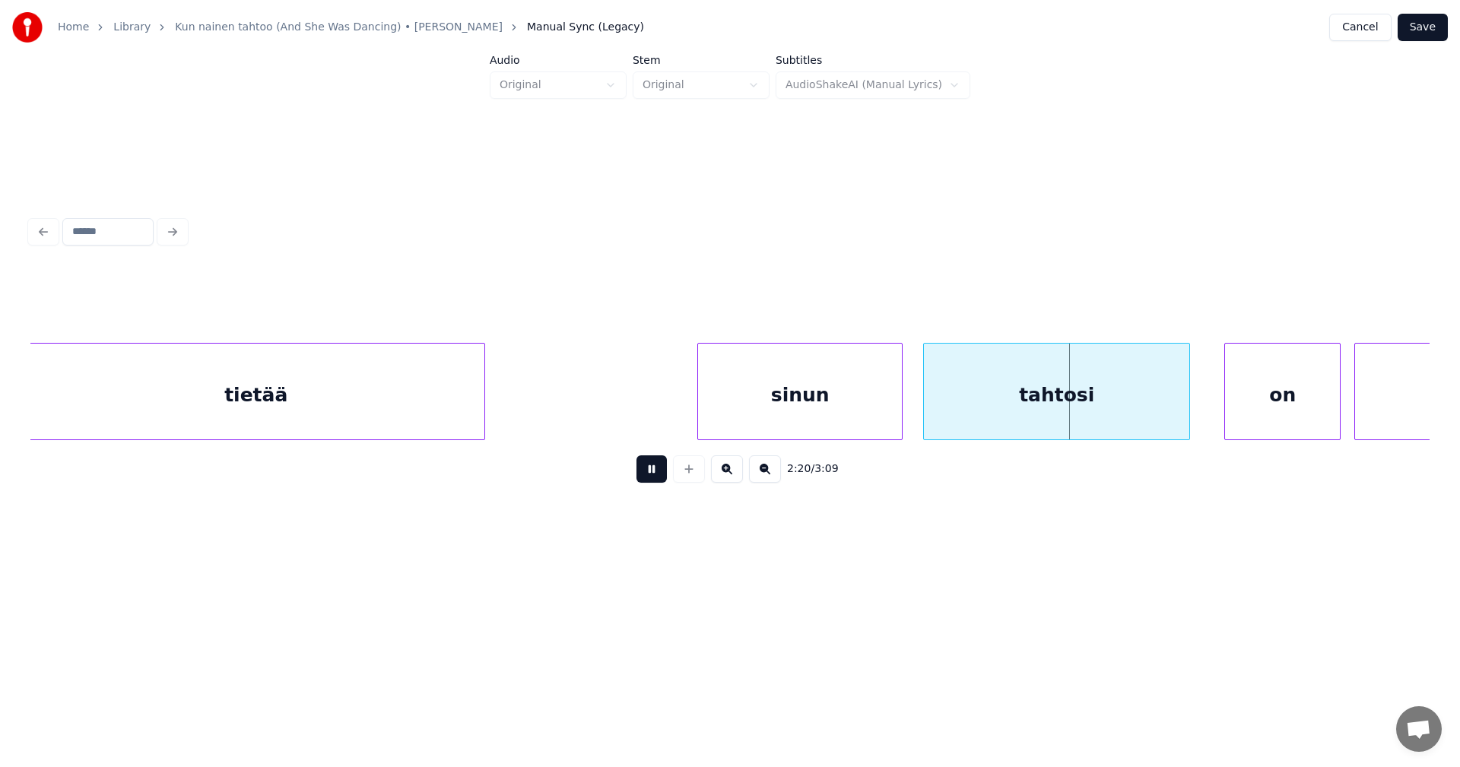
click at [653, 478] on button at bounding box center [651, 468] width 30 height 27
click at [1236, 404] on div "on" at bounding box center [1273, 395] width 115 height 103
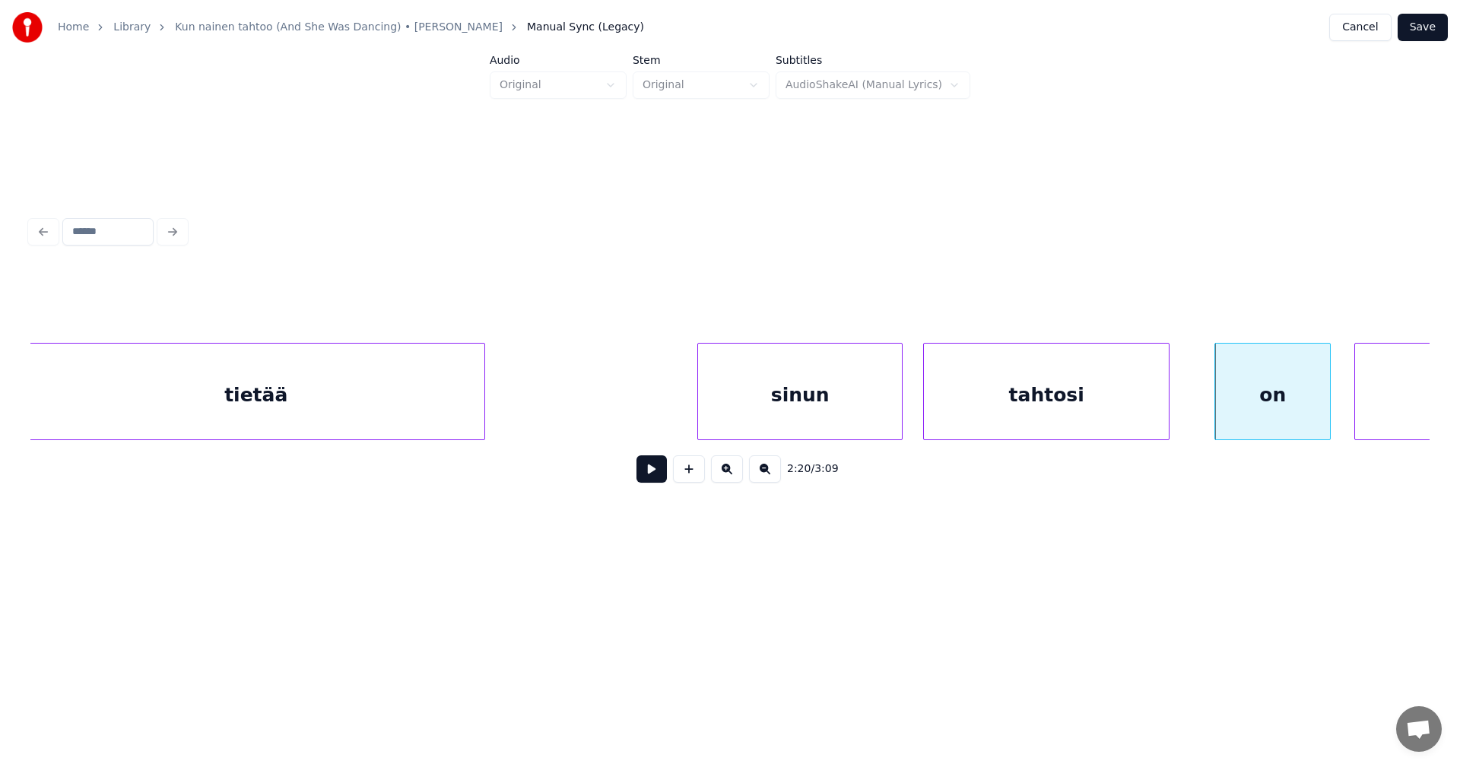
click at [1168, 410] on div at bounding box center [1166, 392] width 5 height 96
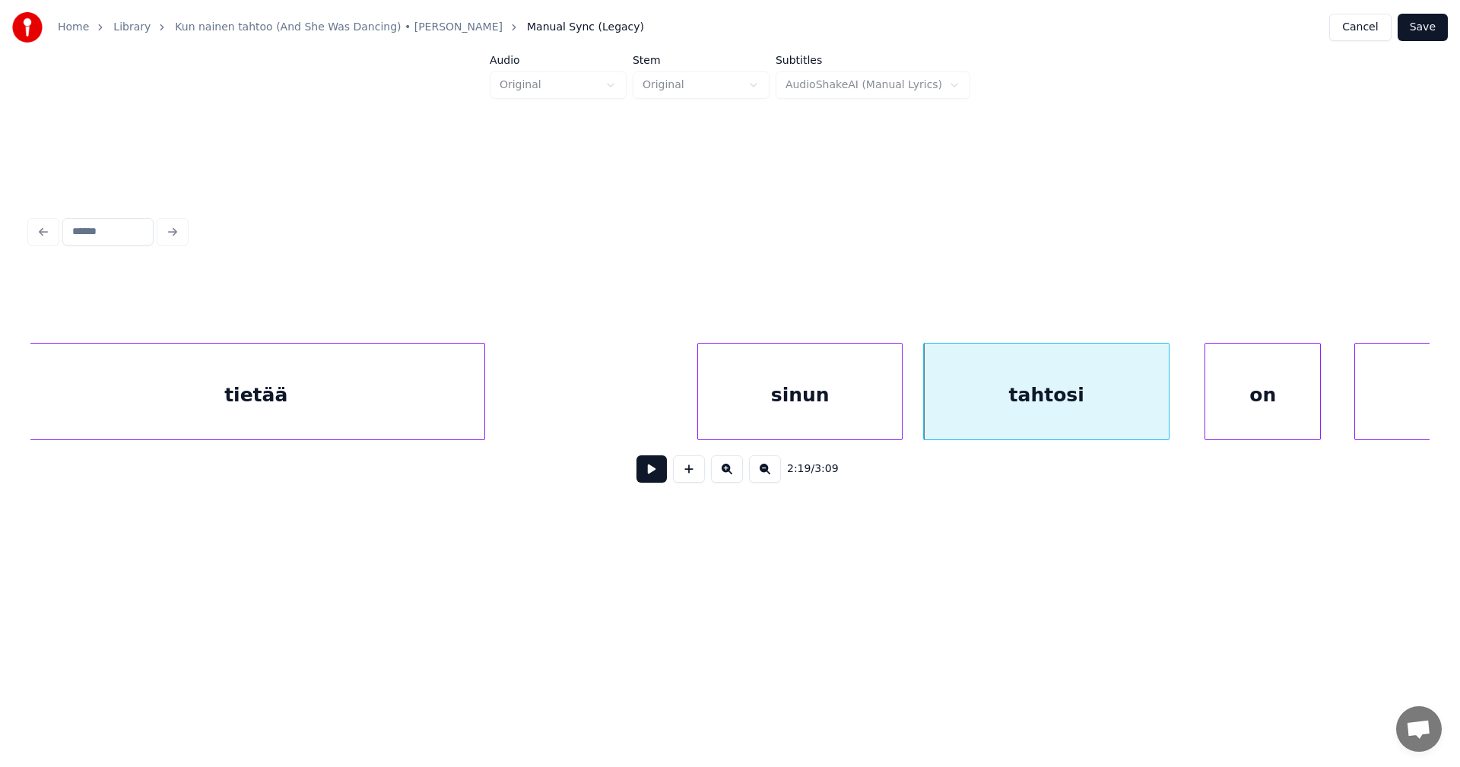
click at [1236, 401] on div "on" at bounding box center [1262, 395] width 115 height 103
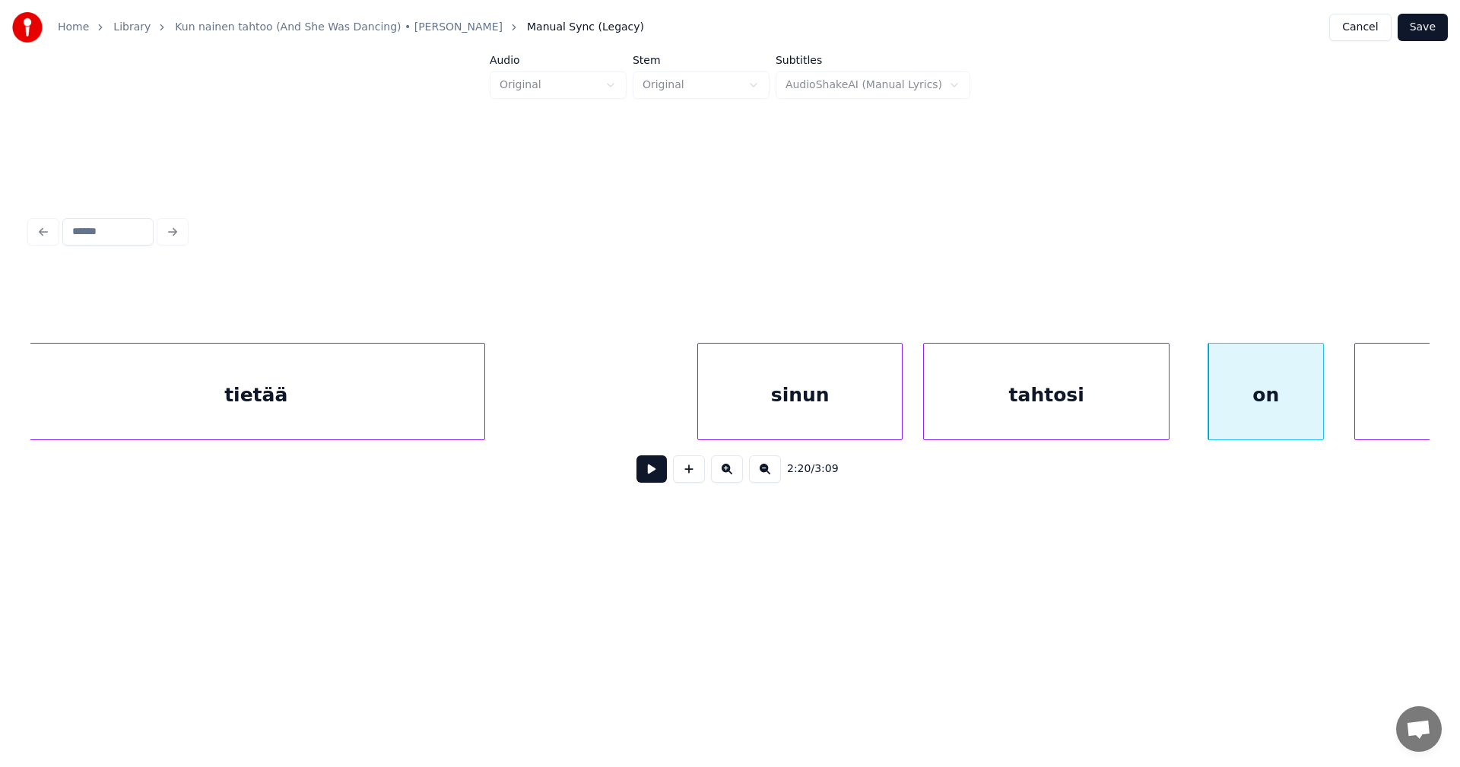
click at [653, 478] on button at bounding box center [651, 468] width 30 height 27
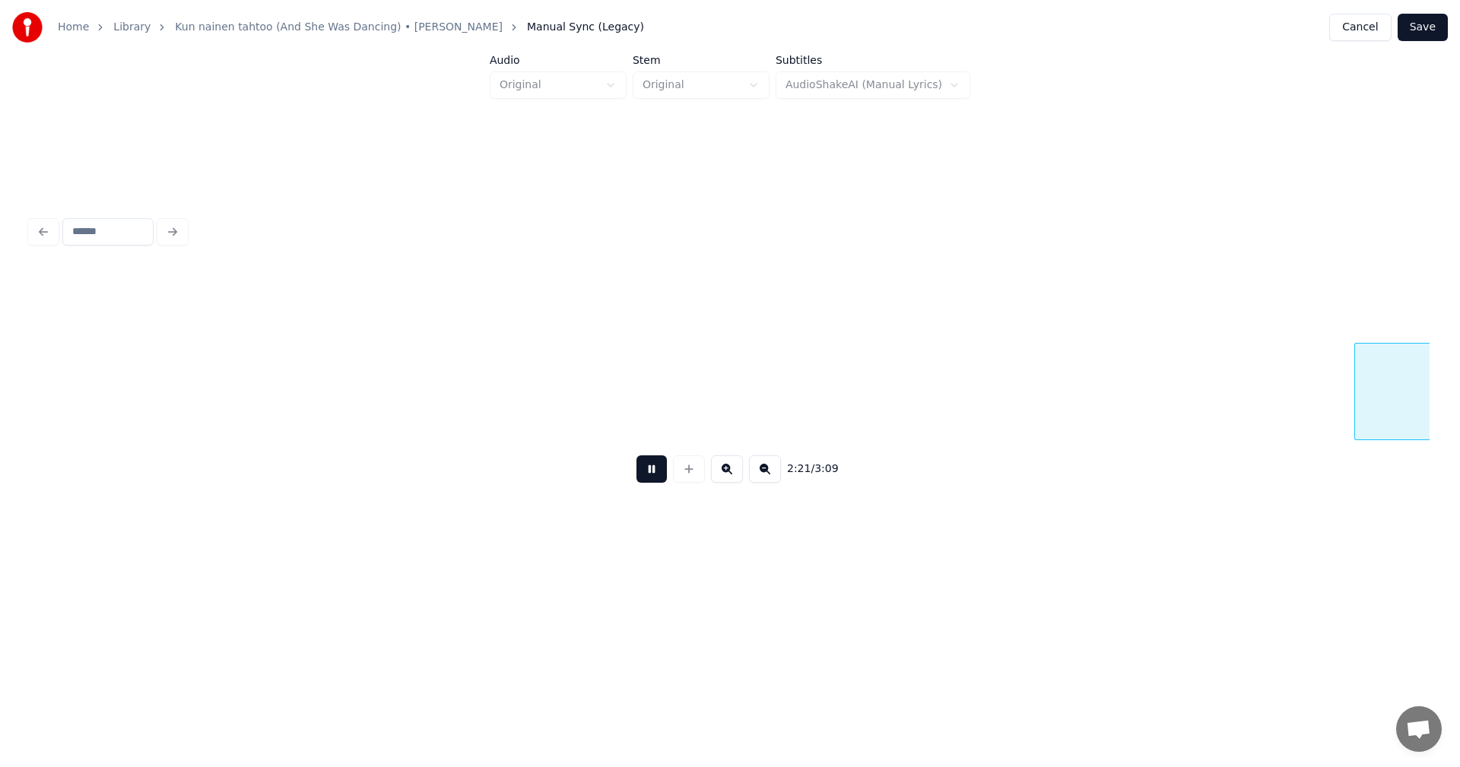
scroll to position [0, 48367]
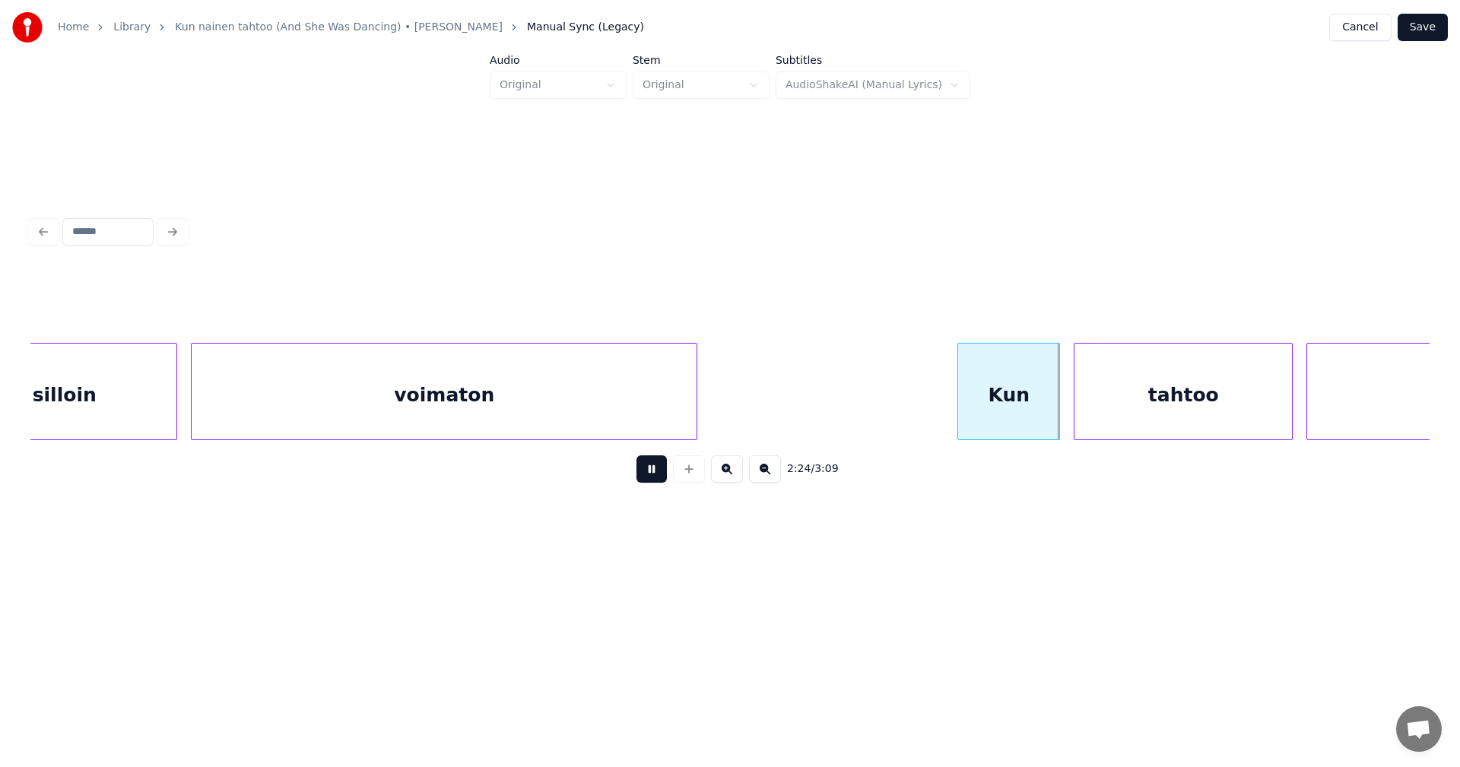
drag, startPoint x: 653, startPoint y: 475, endPoint x: 776, endPoint y: 456, distance: 124.6
click at [655, 474] on button at bounding box center [651, 468] width 30 height 27
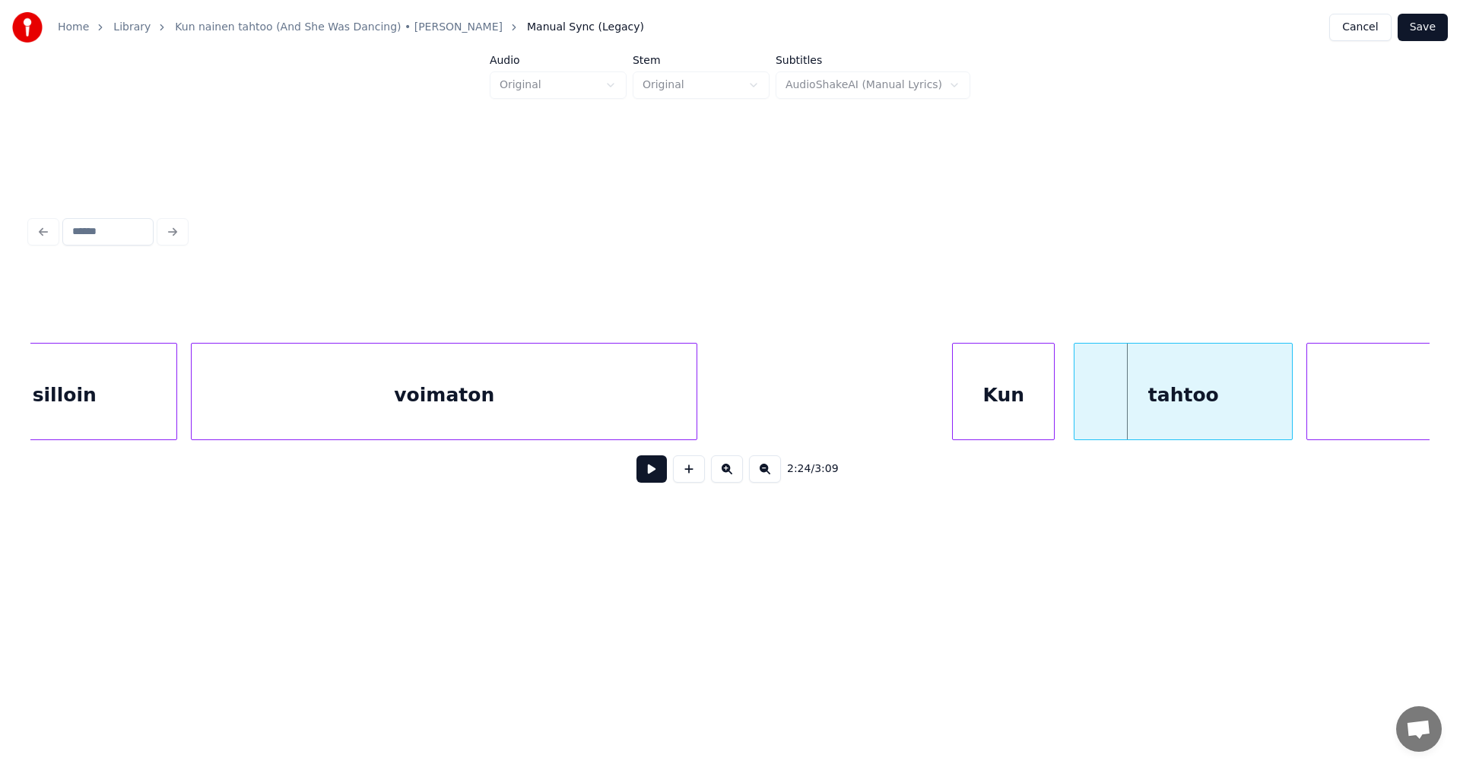
click at [996, 394] on div "Kun" at bounding box center [1003, 395] width 101 height 103
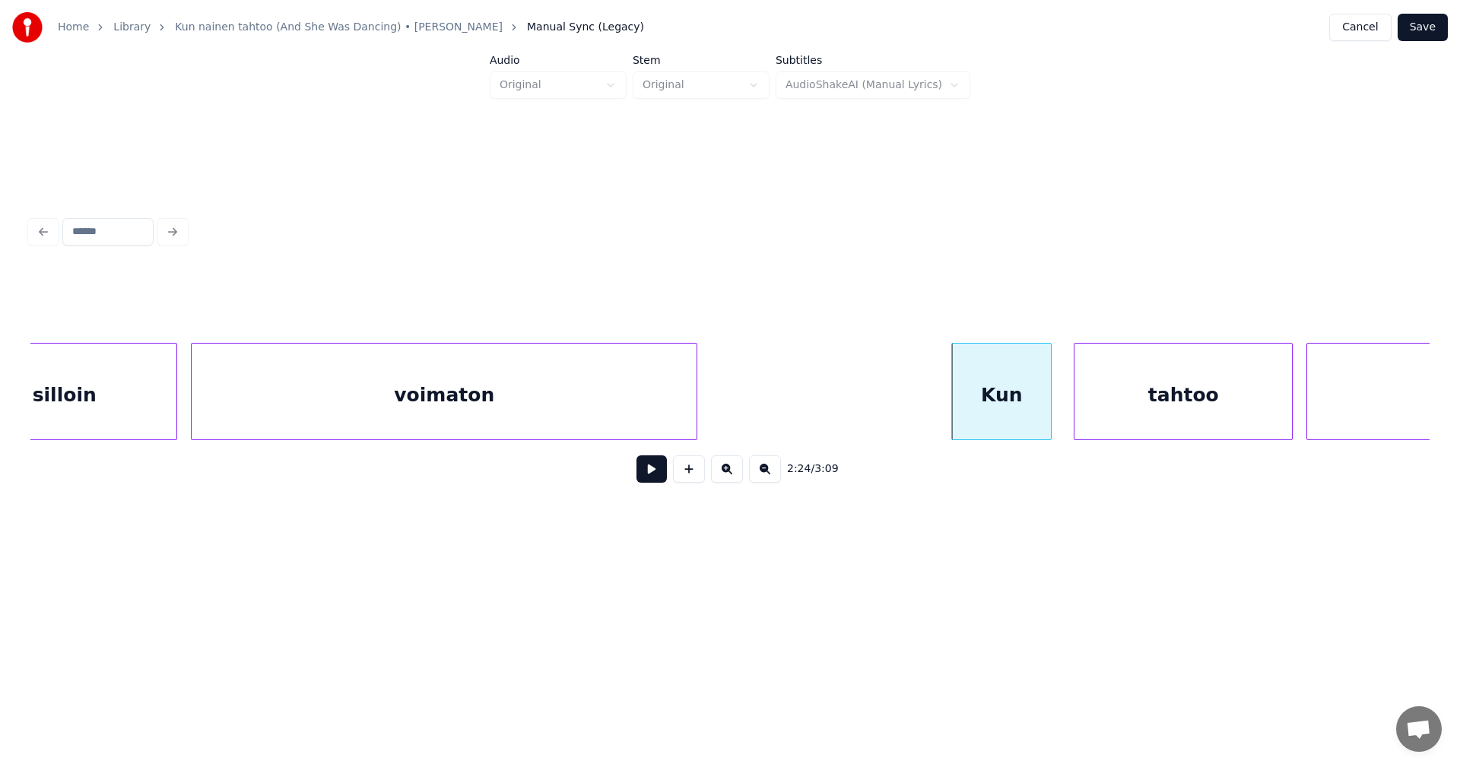
click at [1051, 394] on div at bounding box center [1048, 392] width 5 height 96
click at [1103, 398] on div "tahtoo" at bounding box center [1177, 395] width 217 height 103
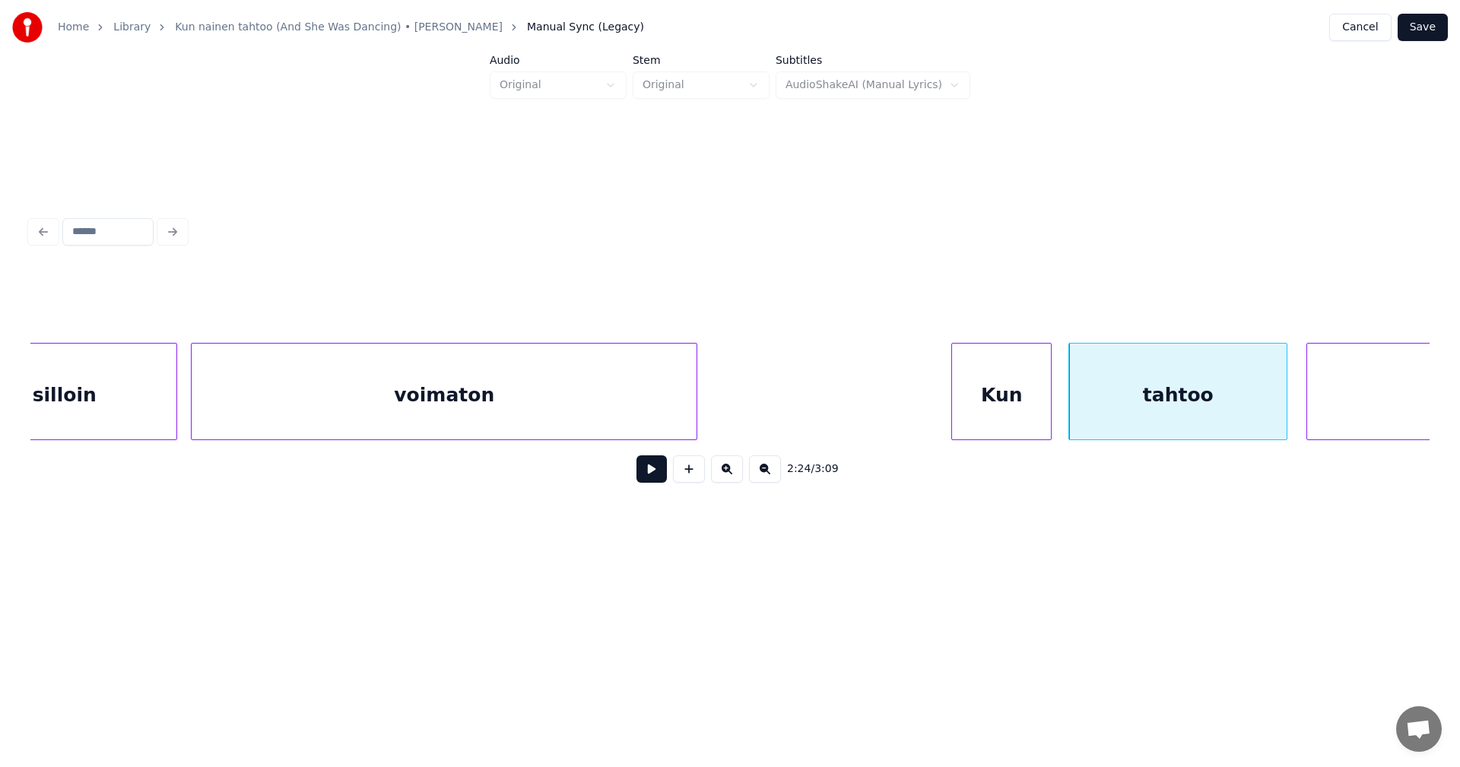
click at [659, 477] on button at bounding box center [651, 468] width 30 height 27
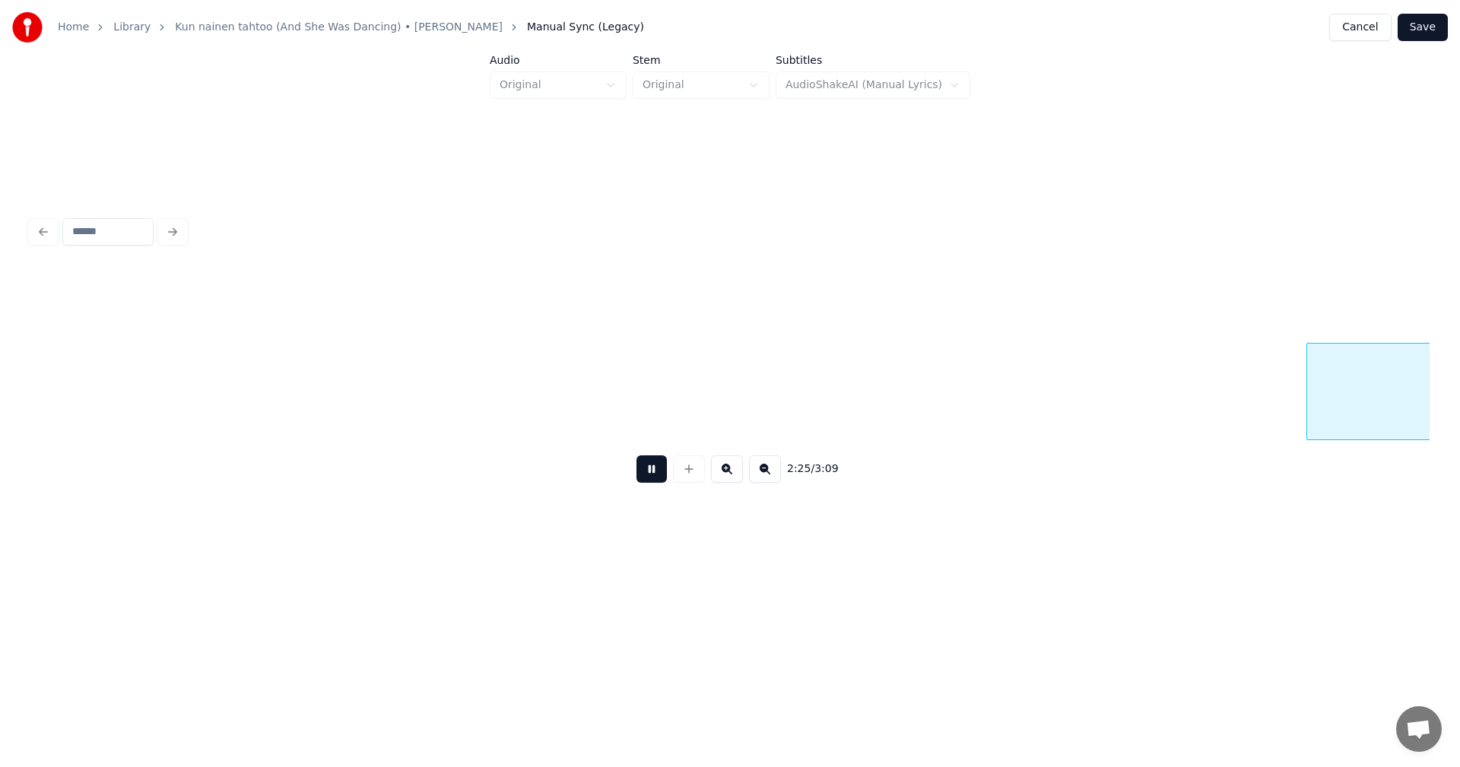
scroll to position [0, 49769]
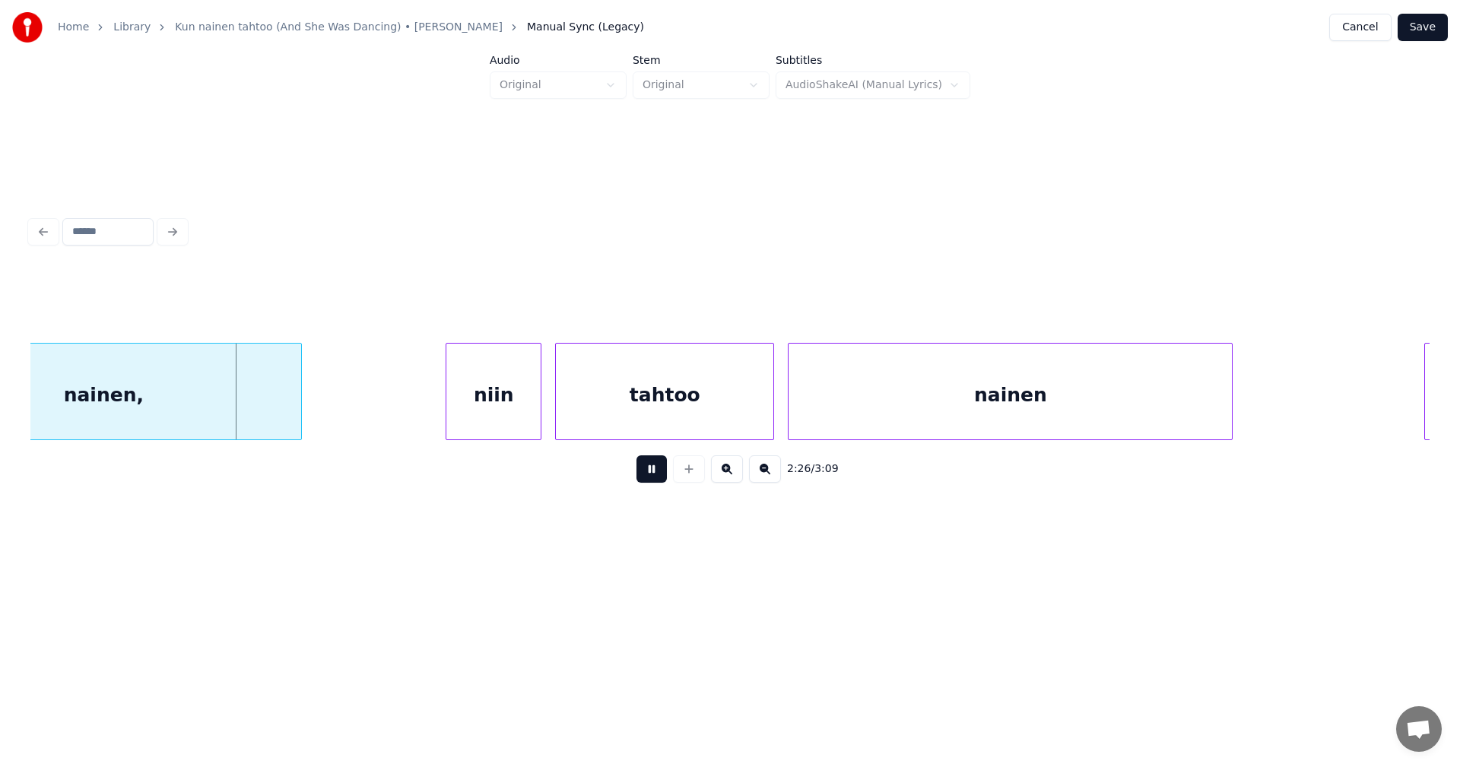
click at [658, 476] on button at bounding box center [651, 468] width 30 height 27
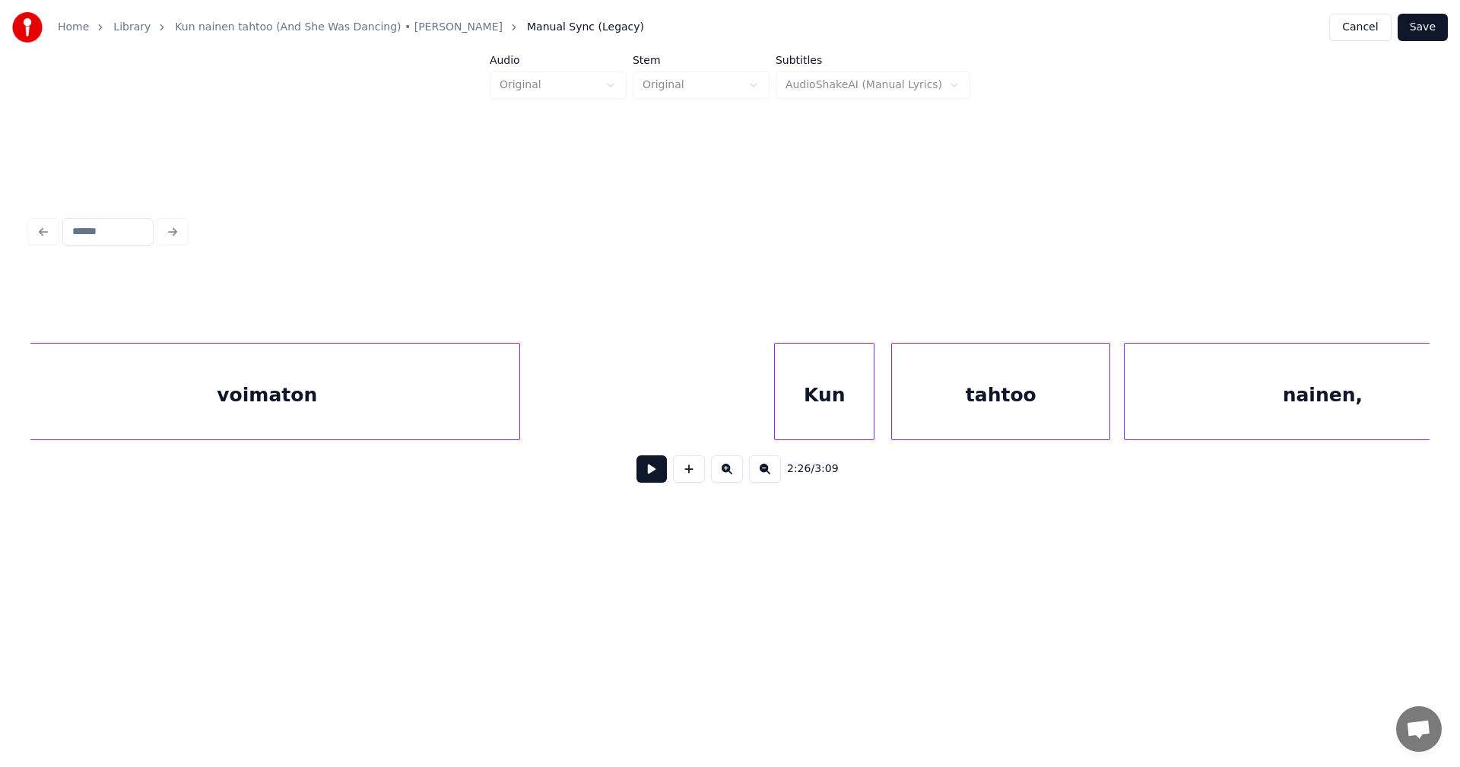
scroll to position [0, 48638]
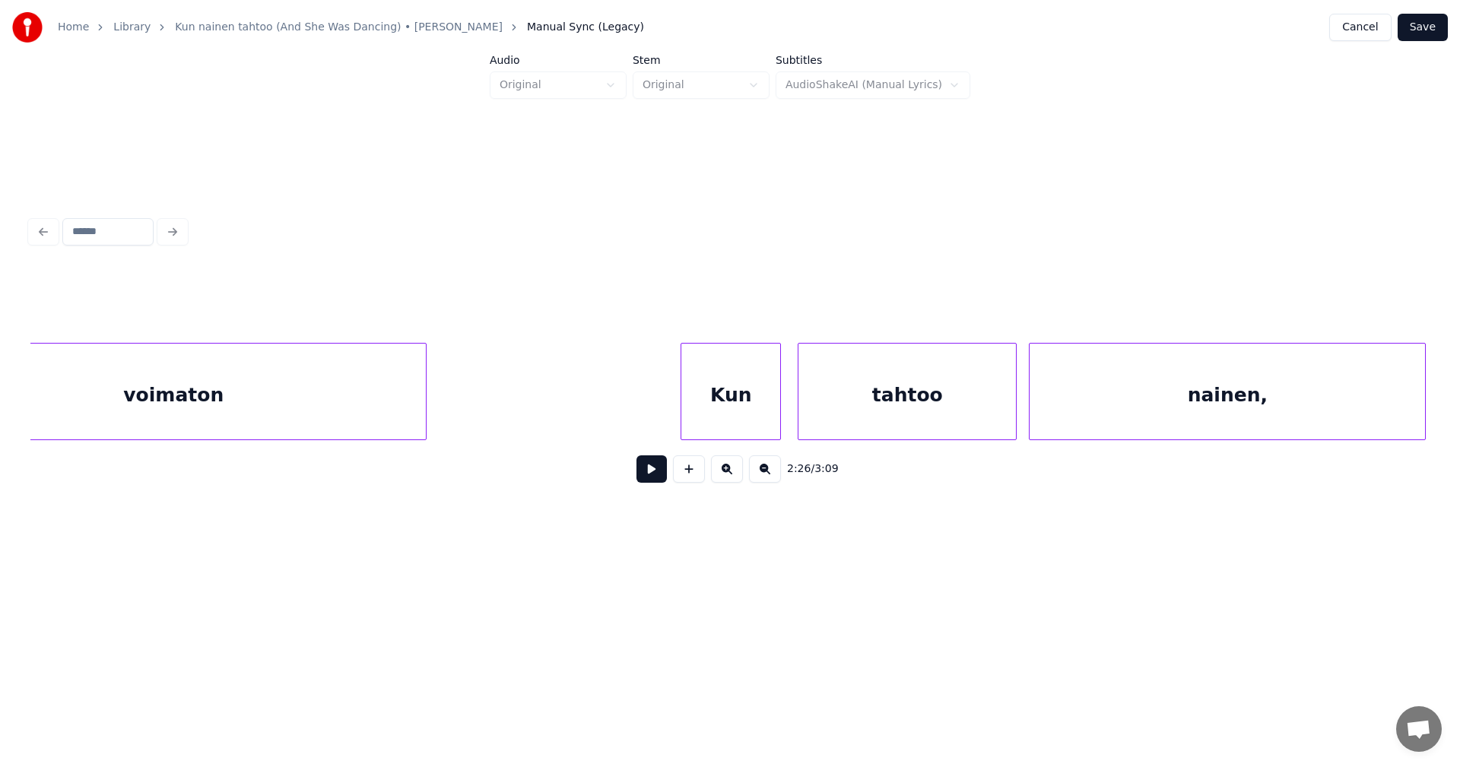
click at [1162, 419] on div "nainen," at bounding box center [1227, 395] width 395 height 103
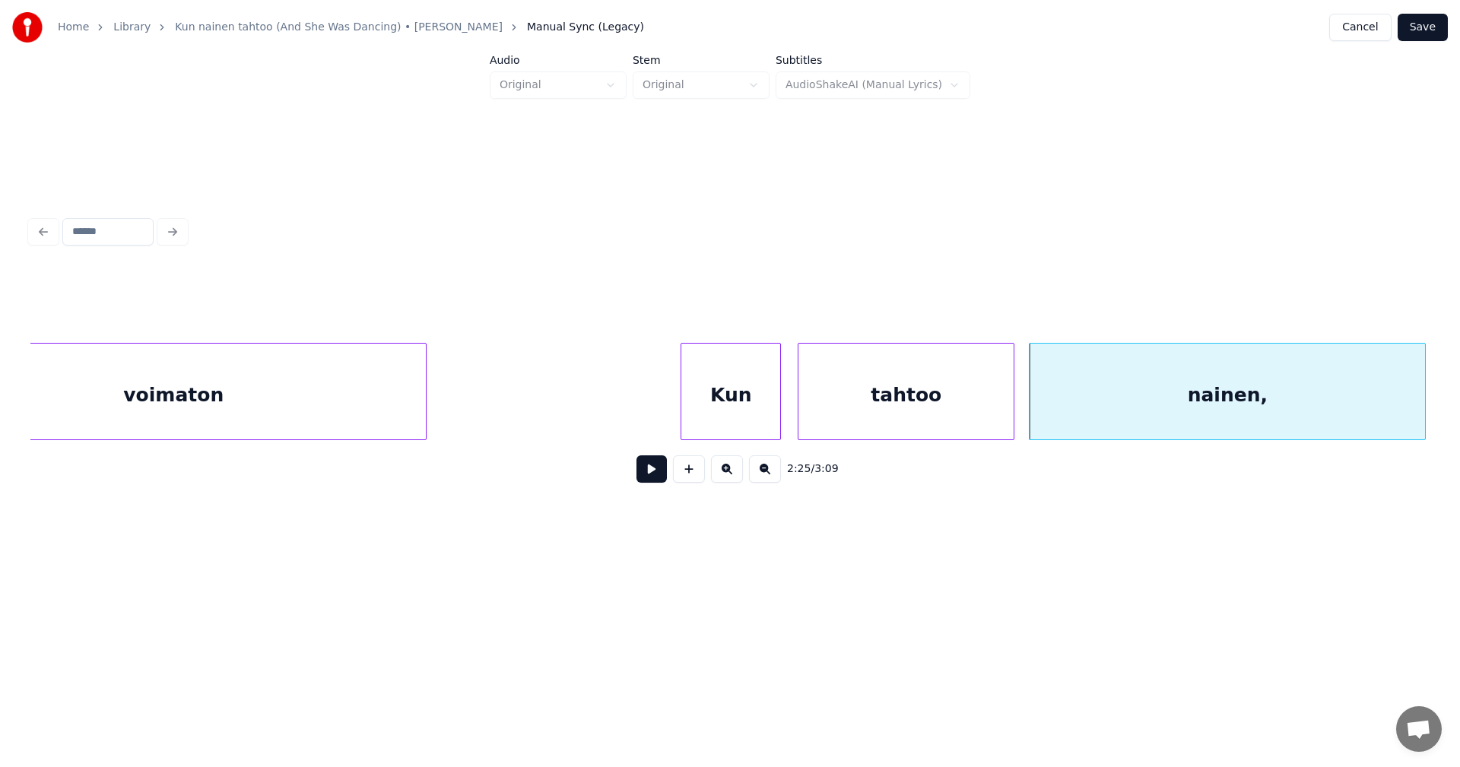
click at [1010, 413] on div at bounding box center [1011, 392] width 5 height 96
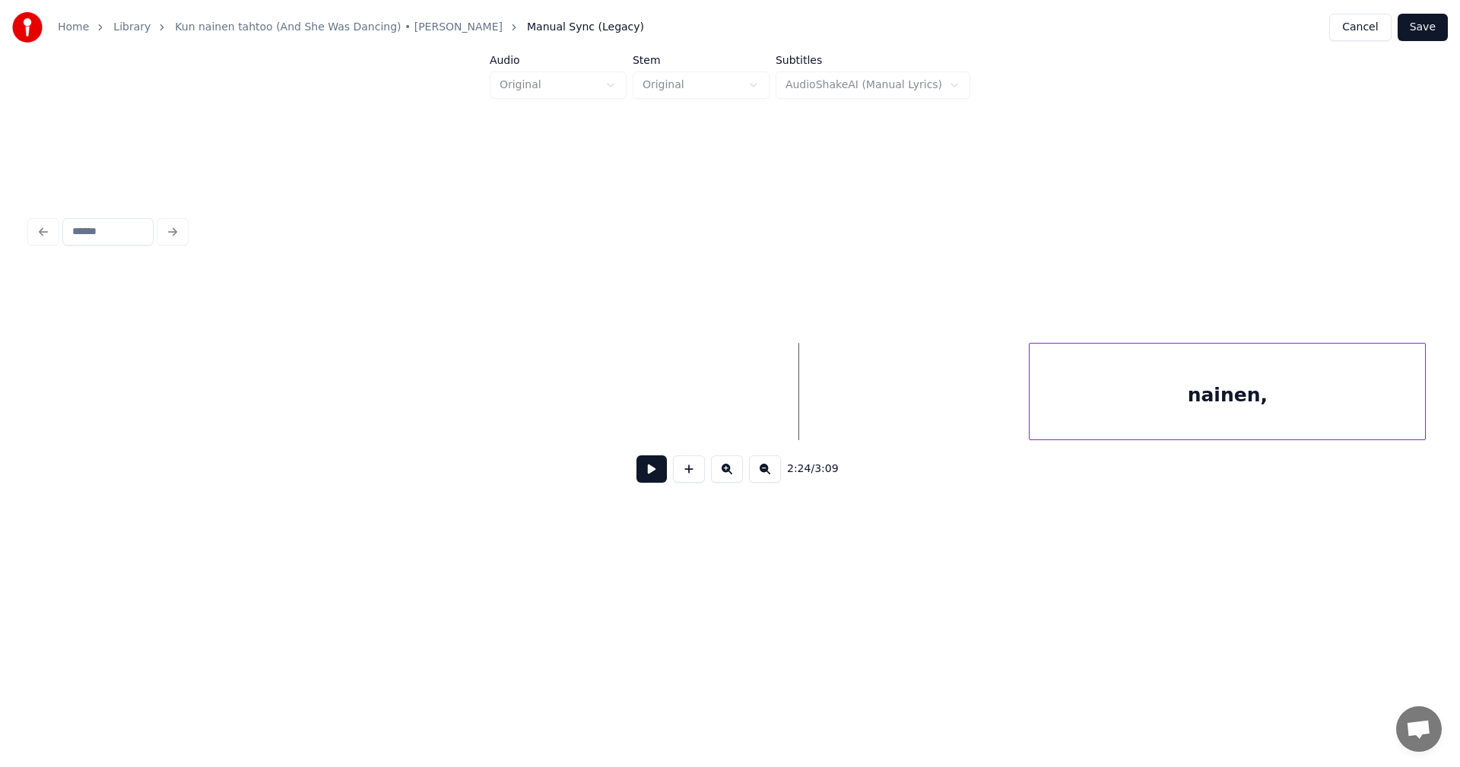
scroll to position [0, 49862]
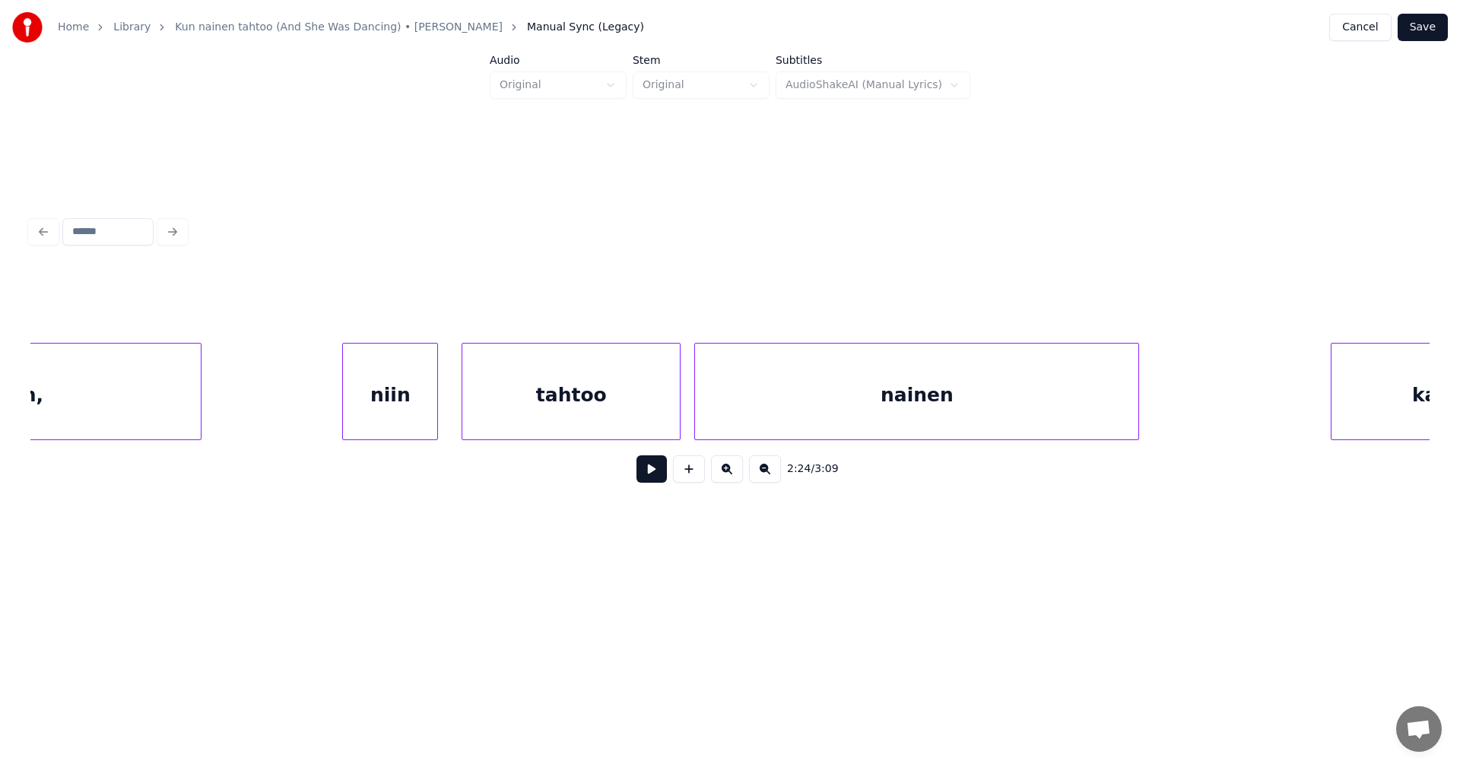
click at [395, 419] on div "niin" at bounding box center [390, 395] width 94 height 103
click at [550, 408] on div "tahtoo" at bounding box center [567, 395] width 217 height 103
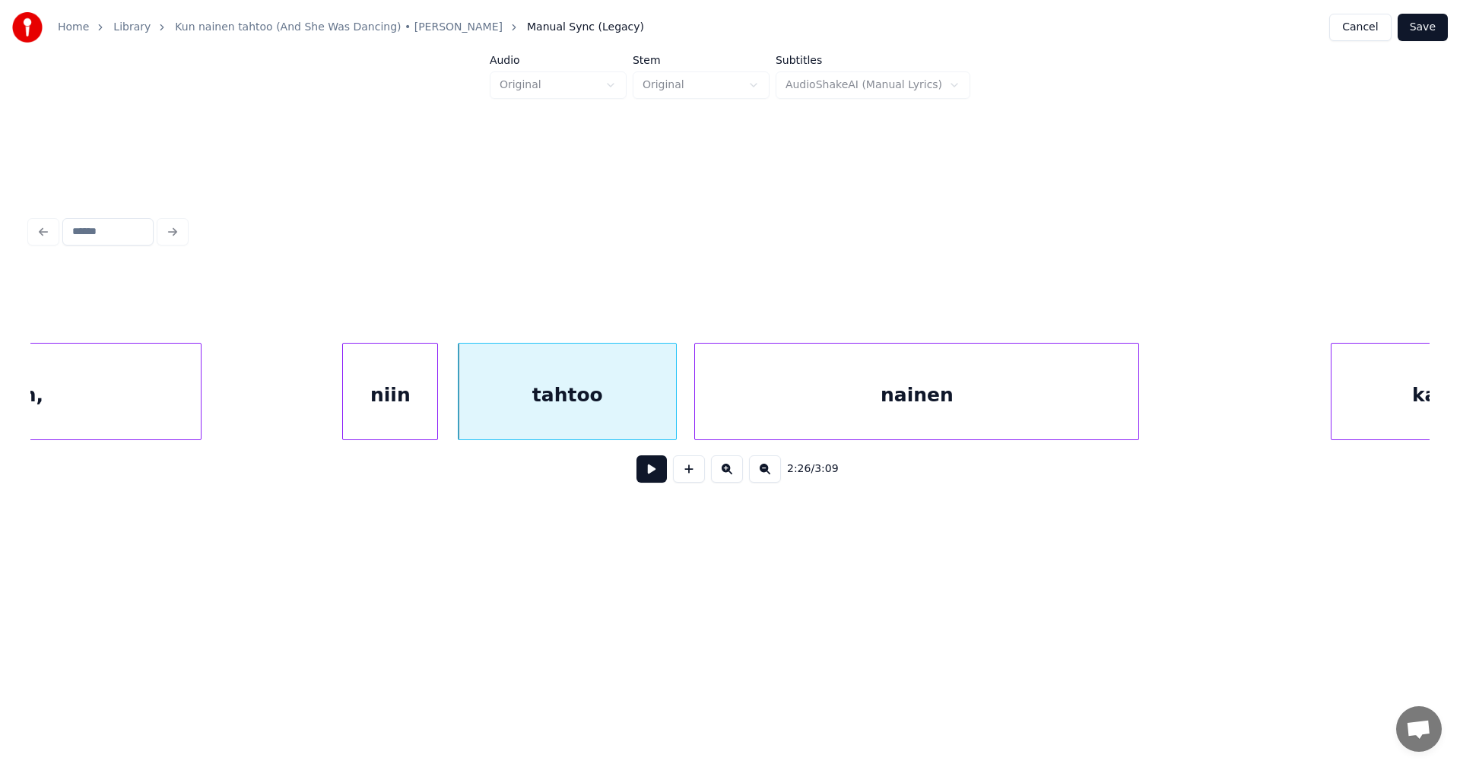
click at [654, 481] on button at bounding box center [651, 468] width 30 height 27
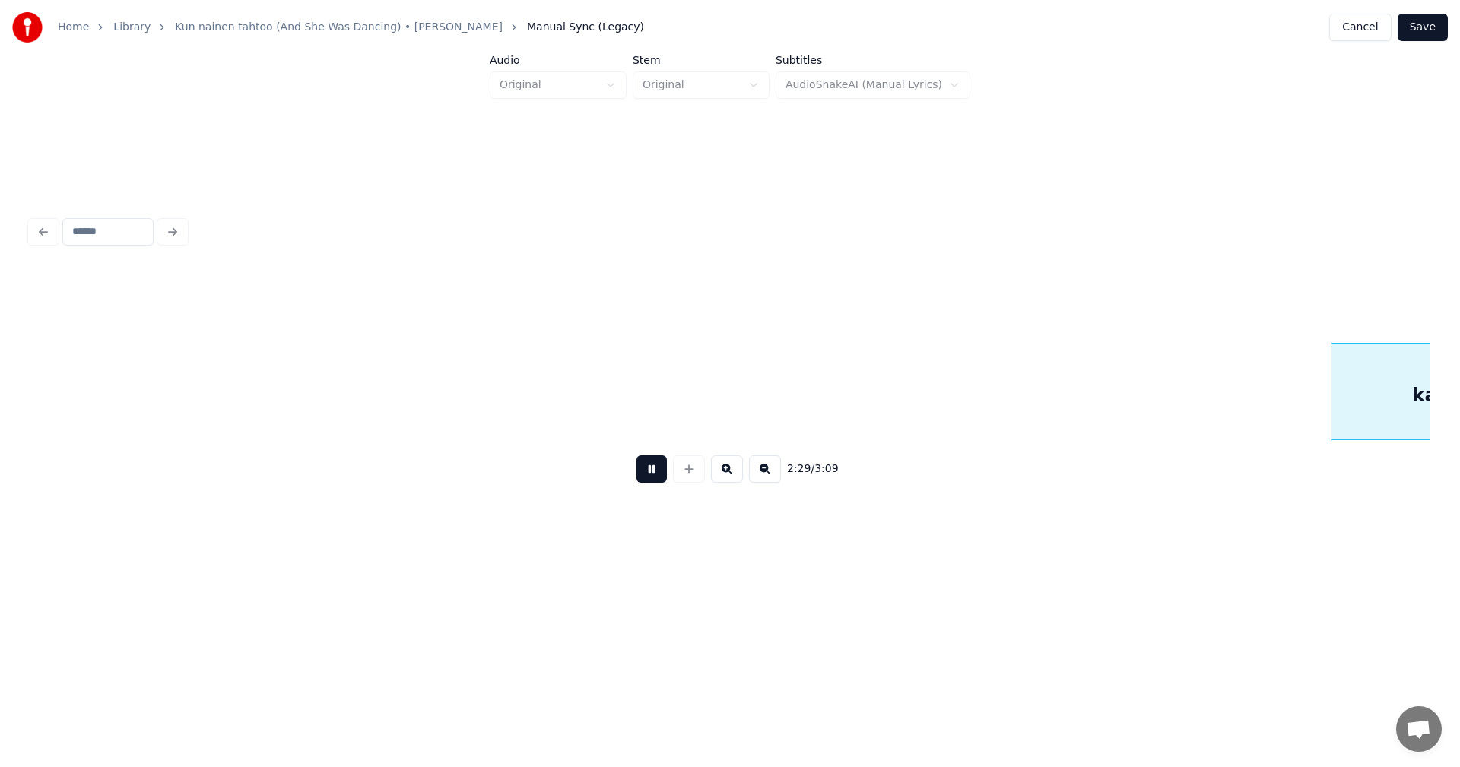
scroll to position [0, 51263]
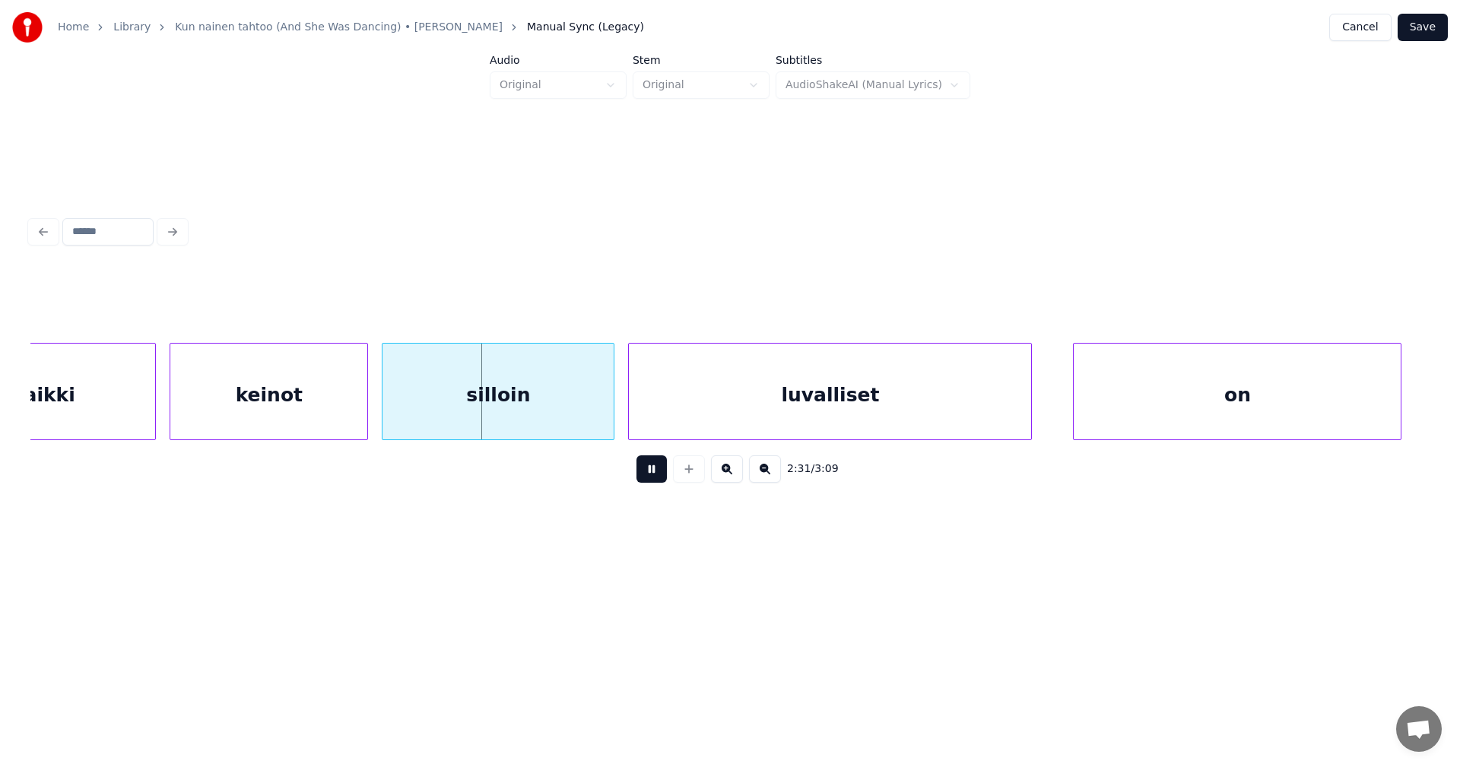
click at [660, 471] on button at bounding box center [651, 468] width 30 height 27
click at [138, 414] on div at bounding box center [140, 392] width 5 height 96
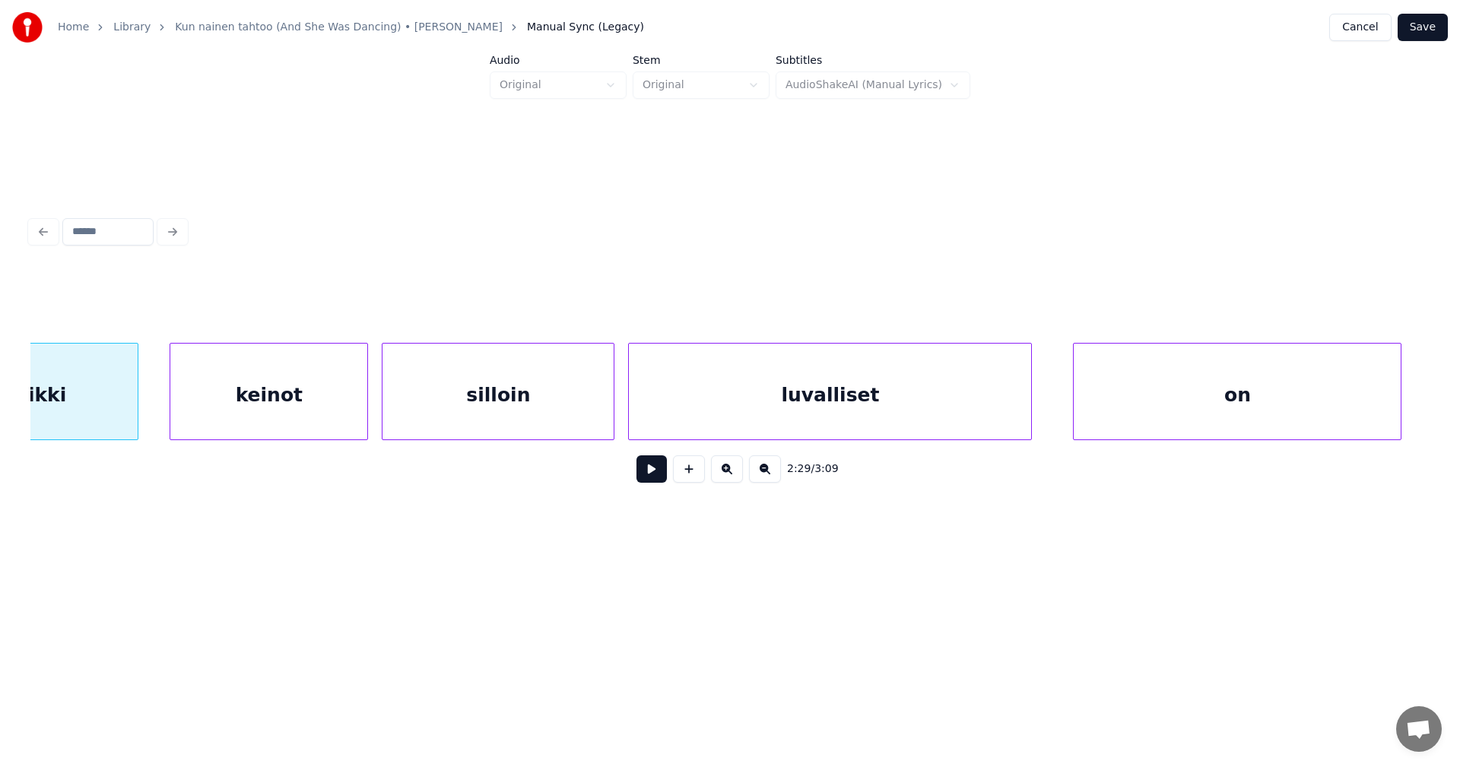
scroll to position [0, 51162]
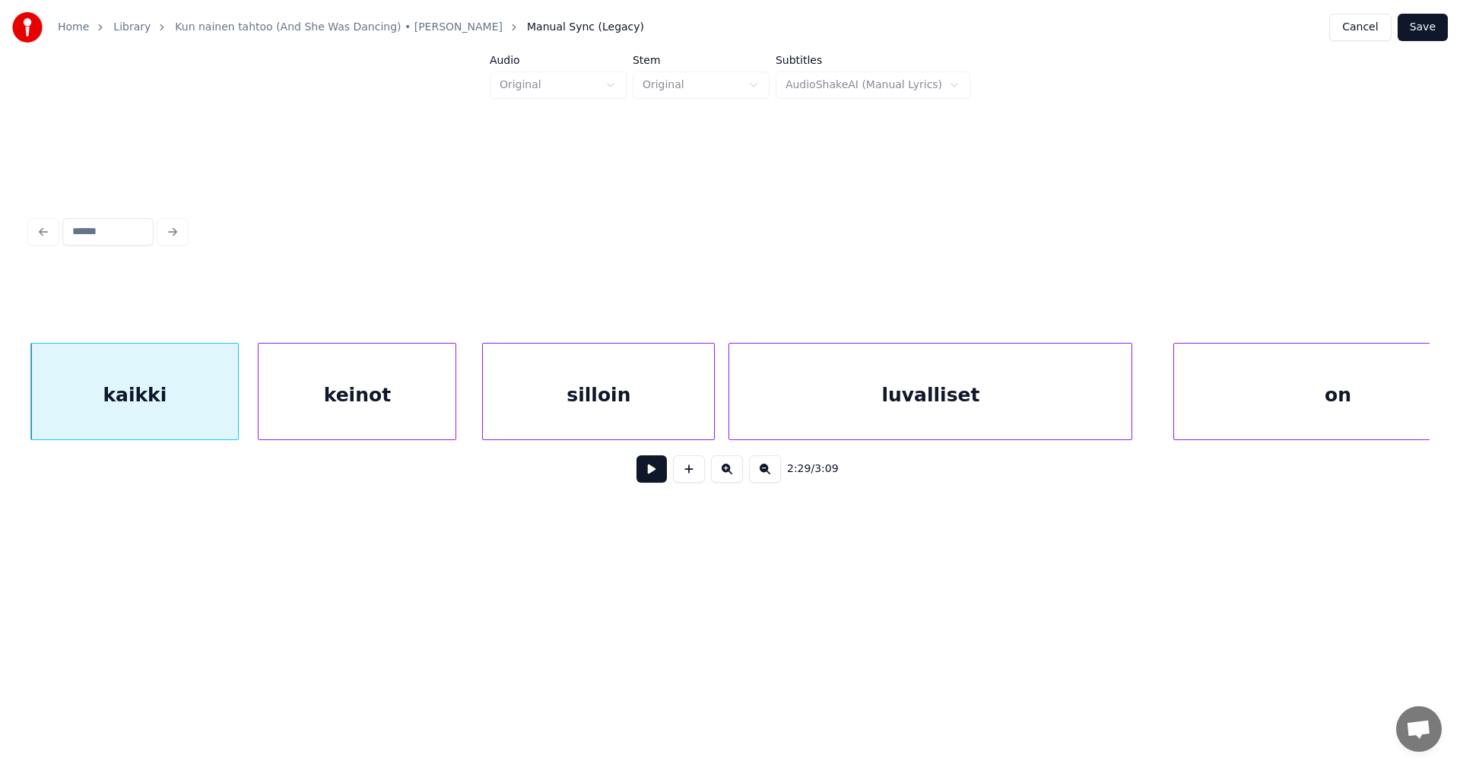
click at [315, 420] on div "keinot" at bounding box center [357, 395] width 197 height 103
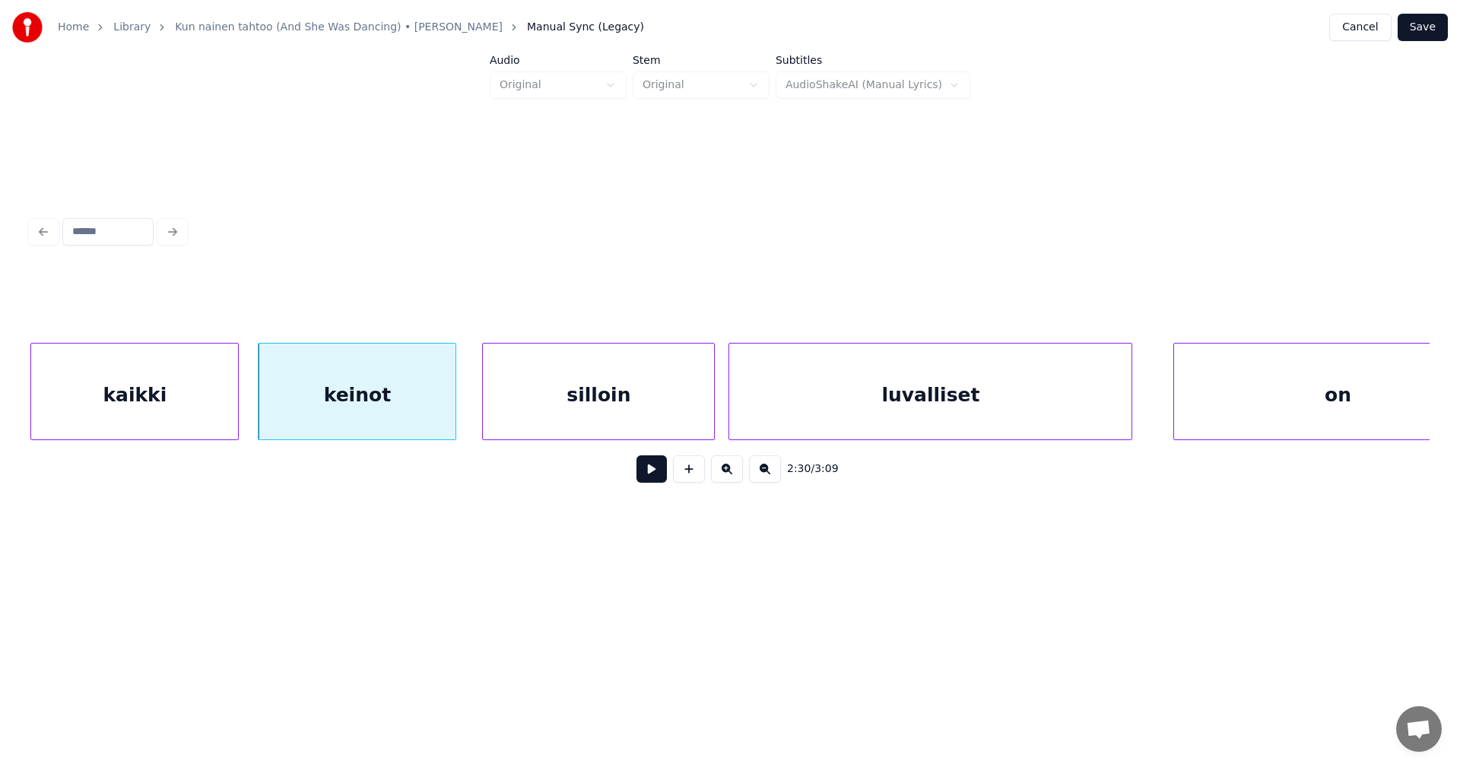
click at [349, 420] on div "keinot" at bounding box center [357, 395] width 197 height 103
click at [657, 479] on button at bounding box center [651, 468] width 30 height 27
drag, startPoint x: 655, startPoint y: 475, endPoint x: 618, endPoint y: 467, distance: 38.2
click at [655, 474] on button at bounding box center [651, 468] width 30 height 27
click at [450, 418] on div at bounding box center [451, 392] width 5 height 96
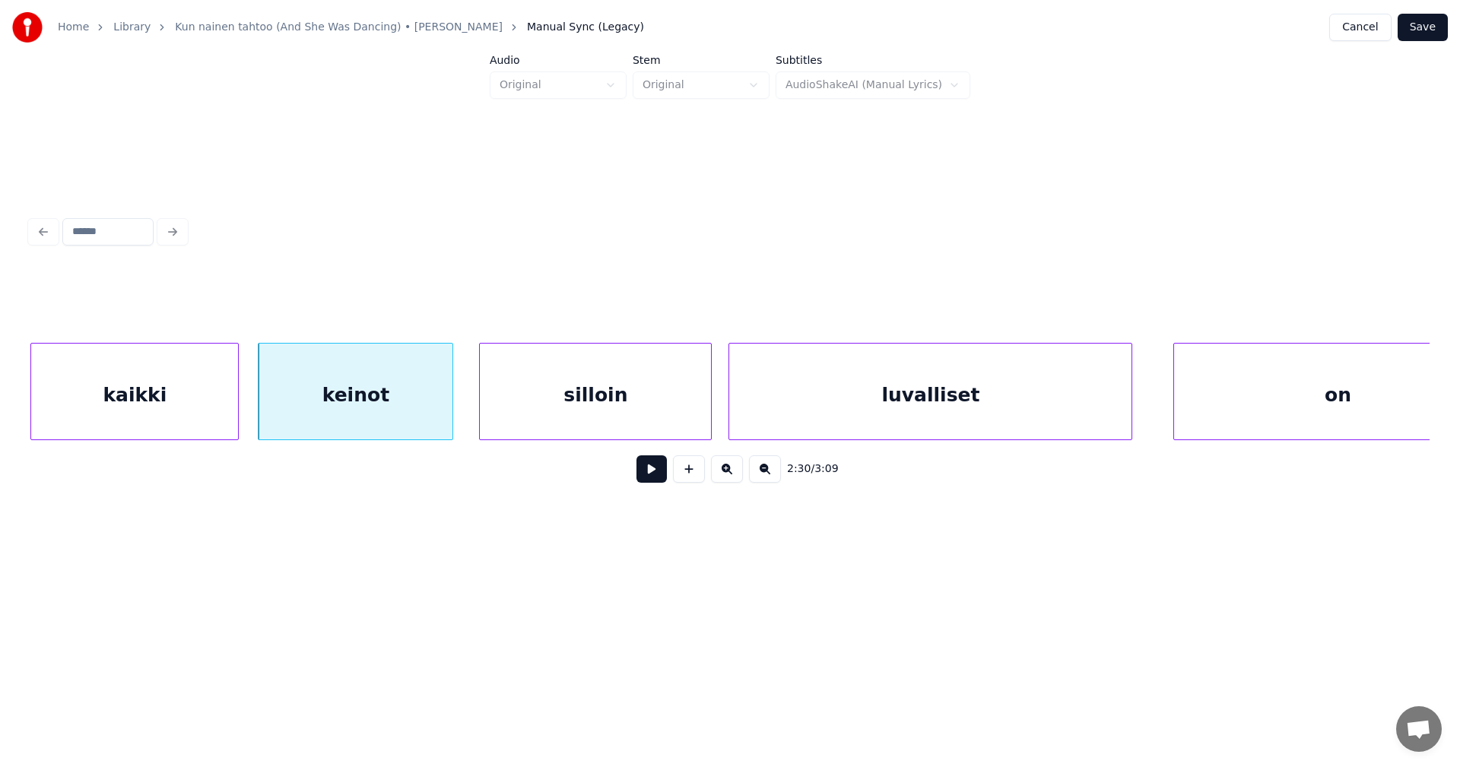
click at [518, 427] on div "silloin" at bounding box center [595, 395] width 231 height 103
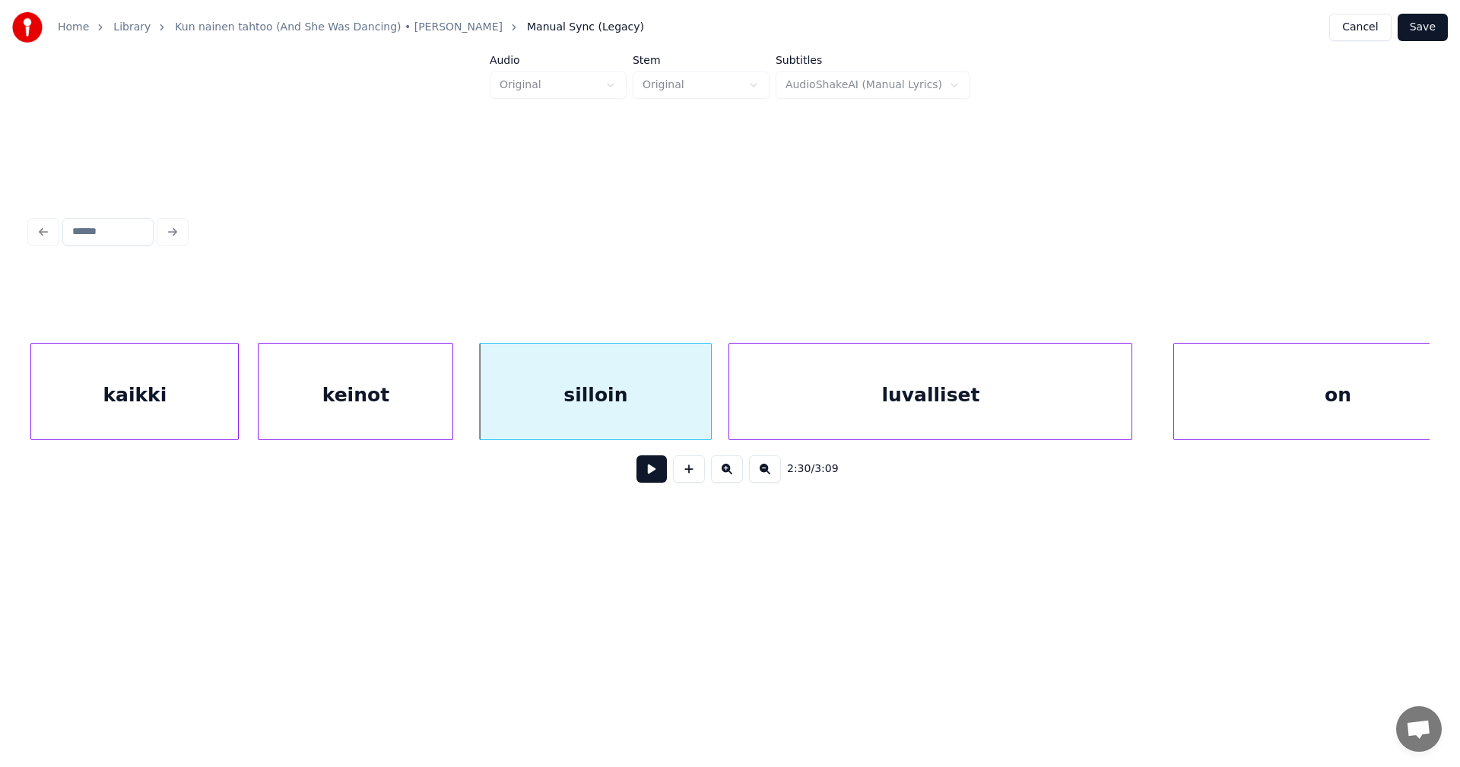
click at [651, 478] on button at bounding box center [651, 468] width 30 height 27
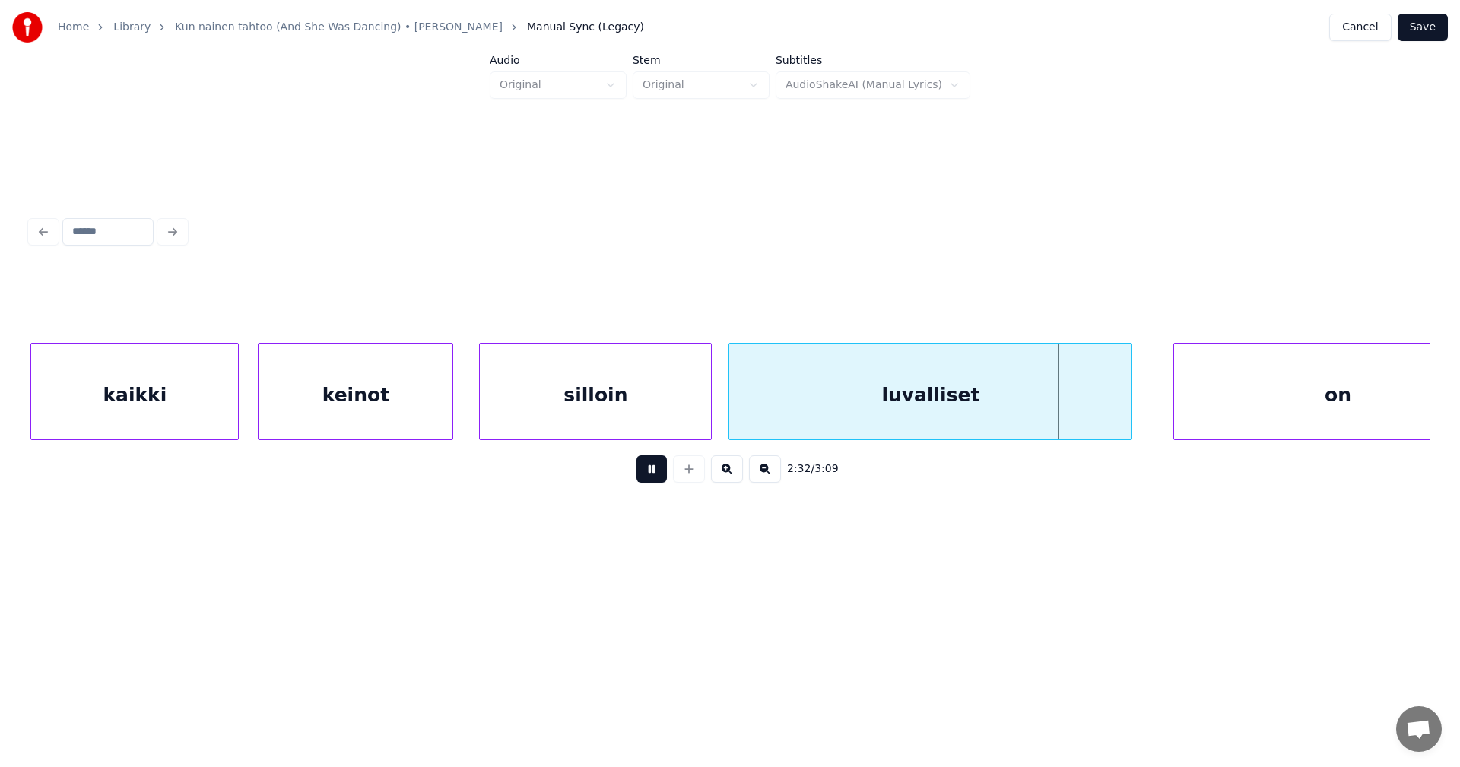
click at [658, 474] on button at bounding box center [651, 468] width 30 height 27
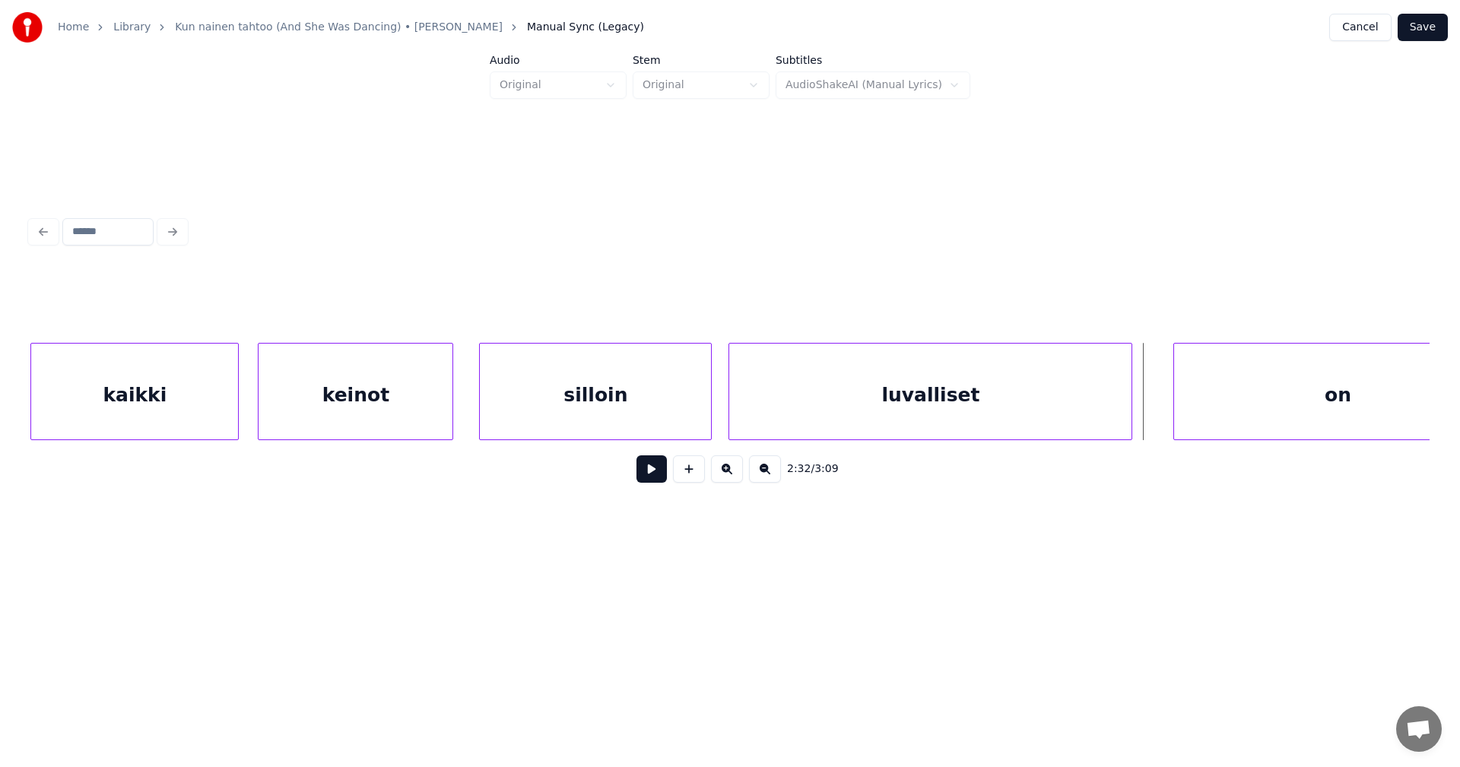
scroll to position [0, 51232]
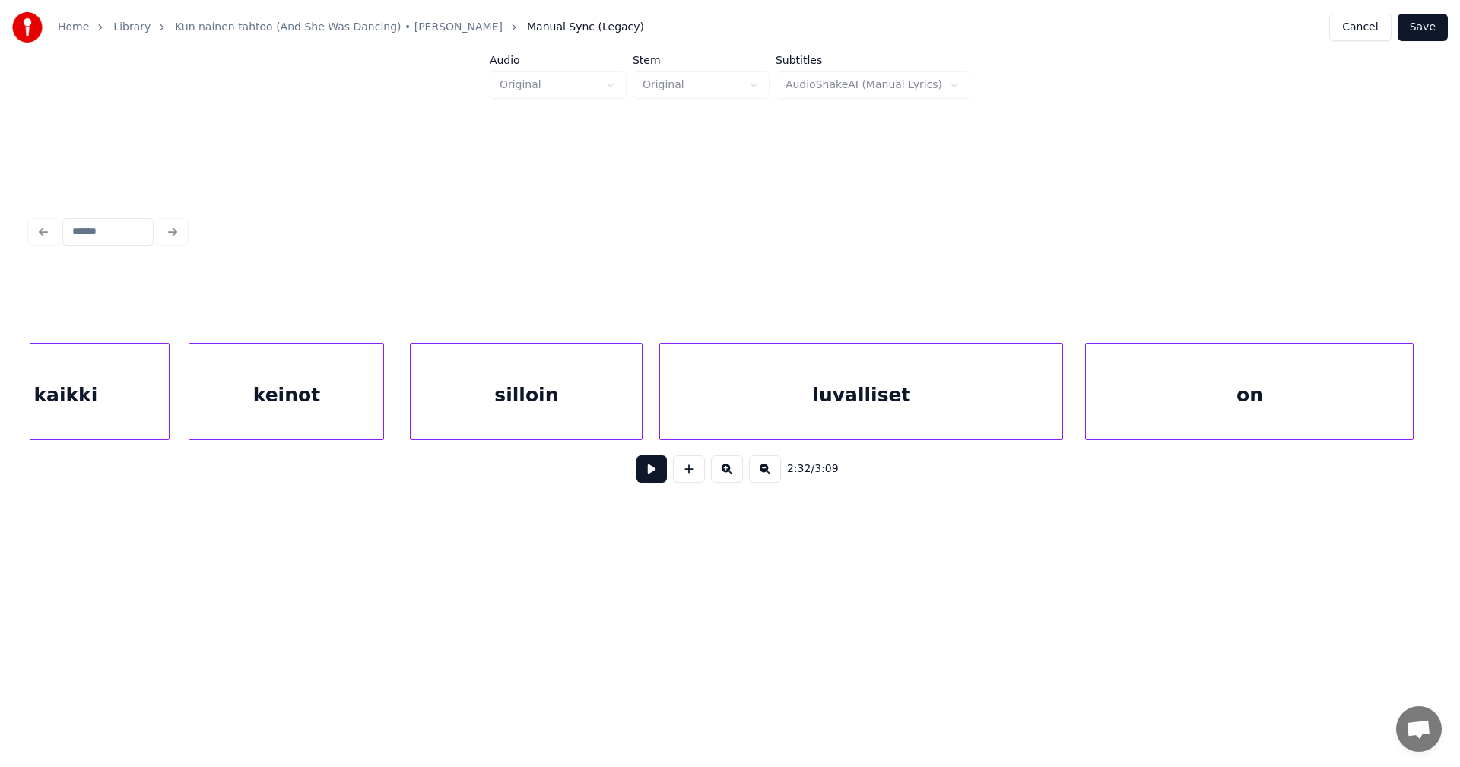
click at [1211, 388] on div "on" at bounding box center [1249, 395] width 327 height 103
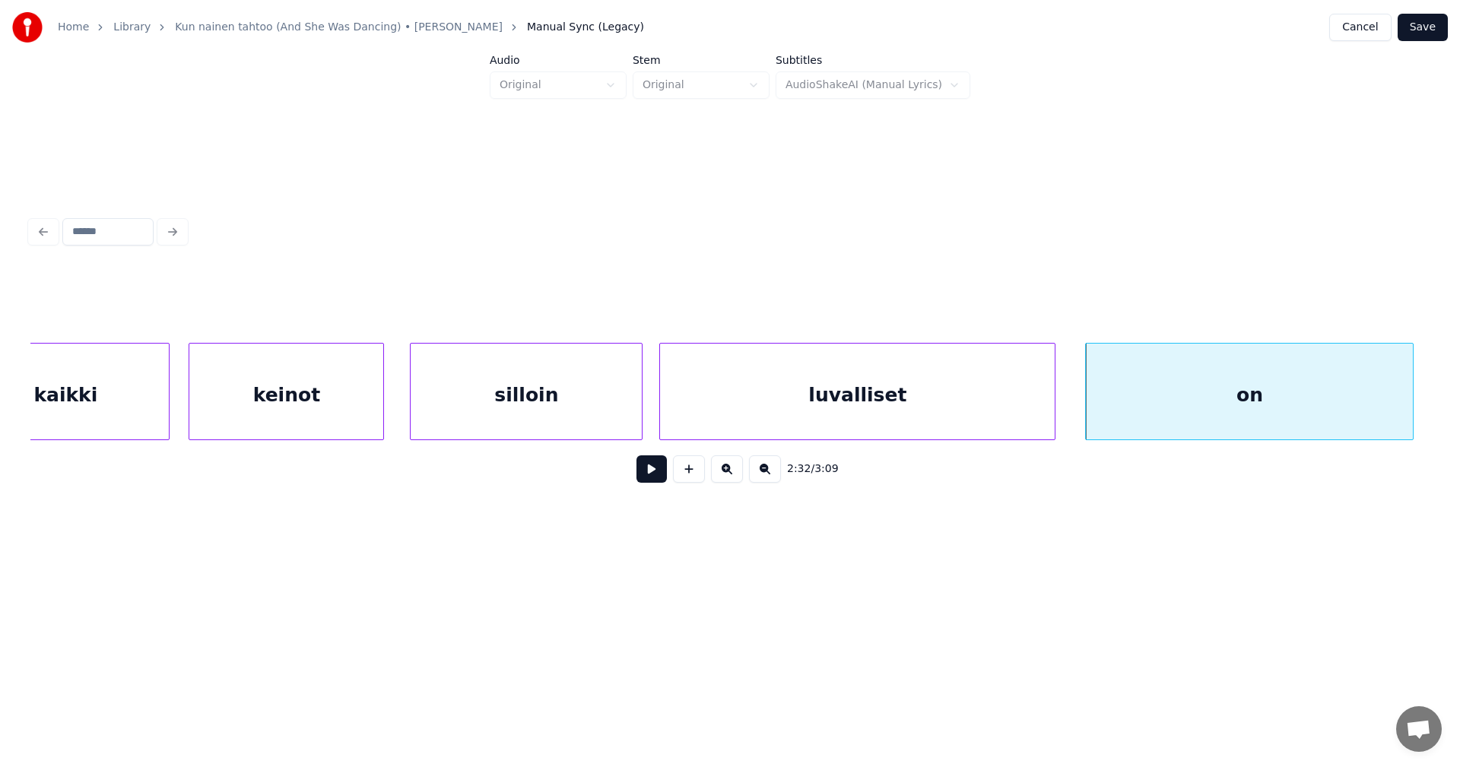
click at [1052, 408] on div at bounding box center [1052, 392] width 5 height 96
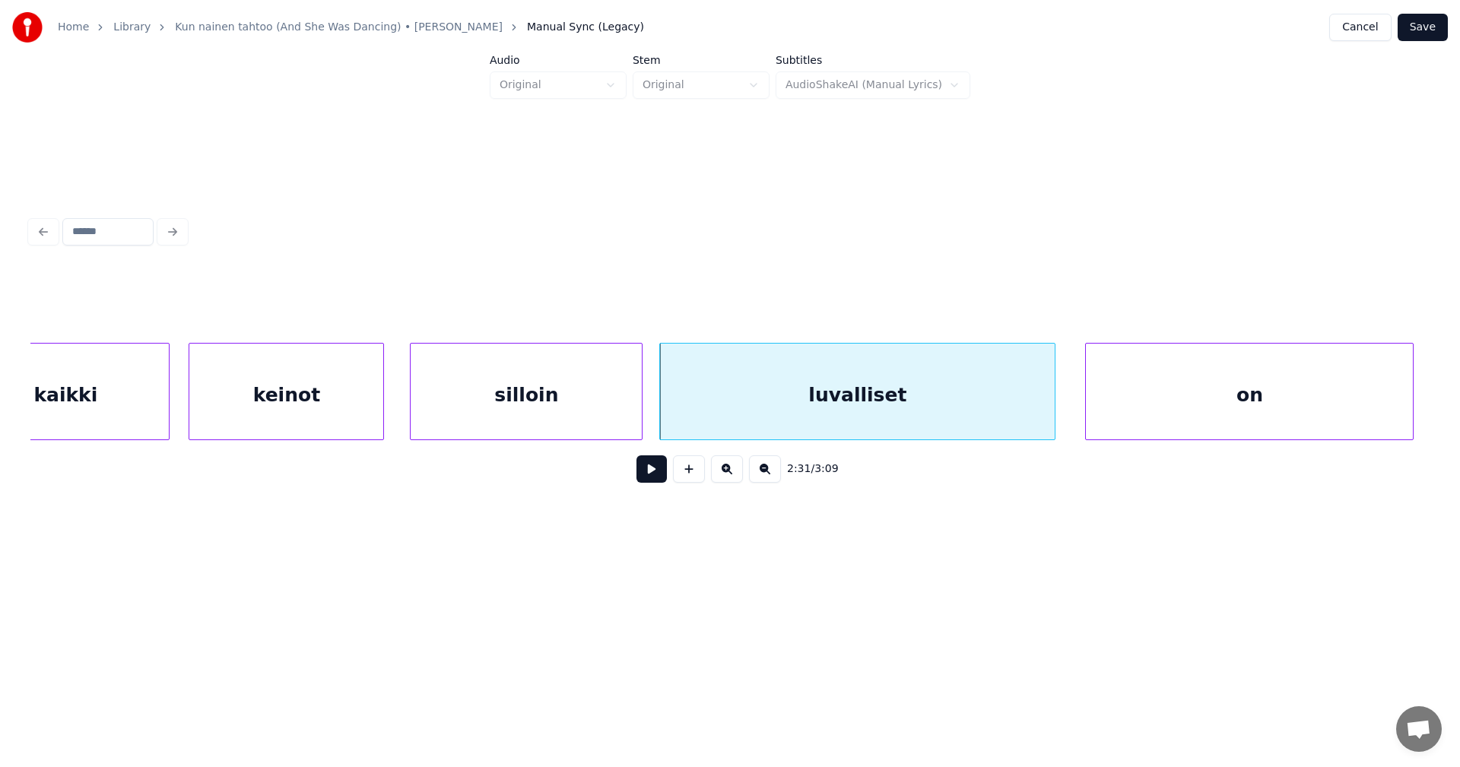
click at [866, 425] on div "luvalliset" at bounding box center [857, 395] width 395 height 103
click at [662, 473] on button at bounding box center [651, 468] width 30 height 27
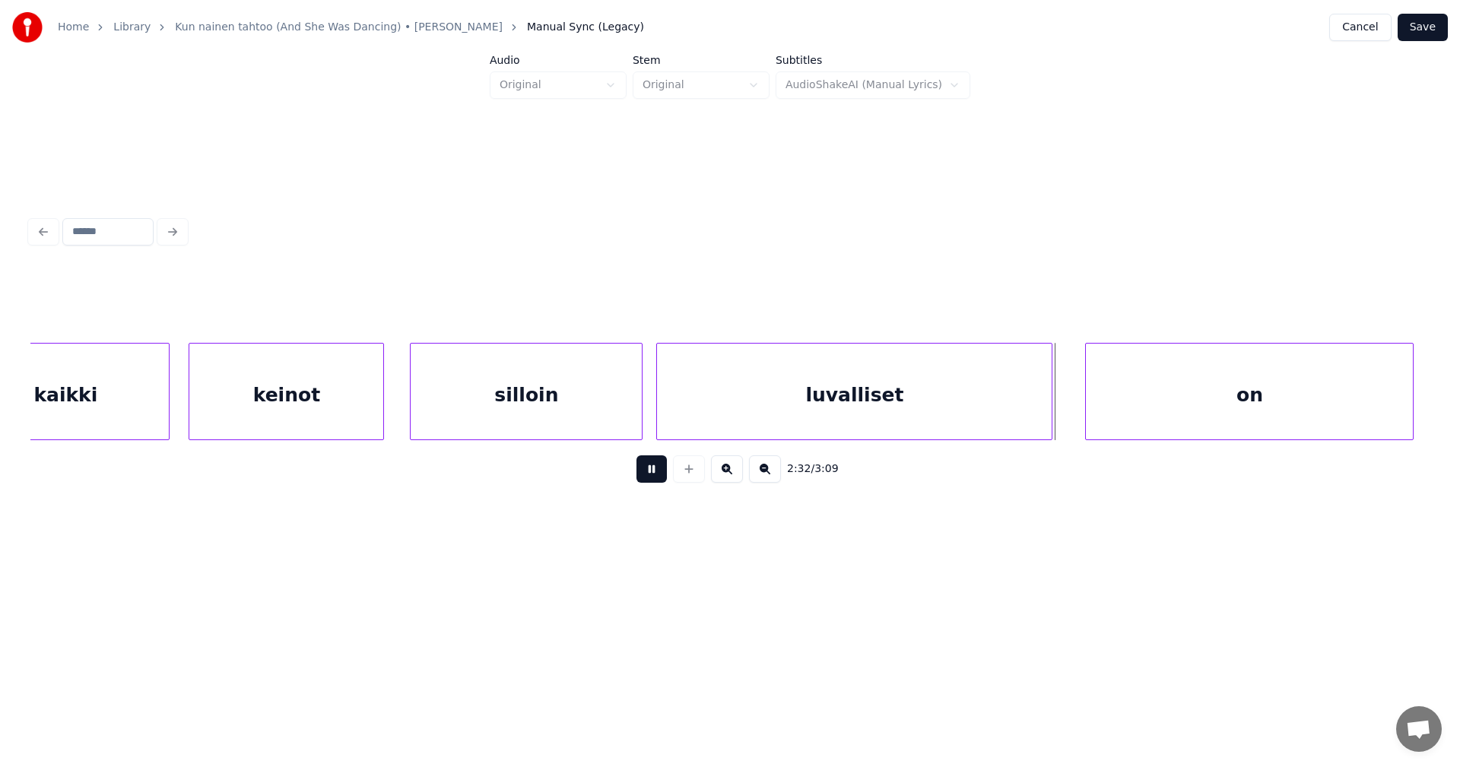
drag, startPoint x: 662, startPoint y: 473, endPoint x: 671, endPoint y: 477, distance: 9.2
click at [663, 472] on button at bounding box center [651, 468] width 30 height 27
click at [1148, 413] on div "on" at bounding box center [1245, 395] width 327 height 103
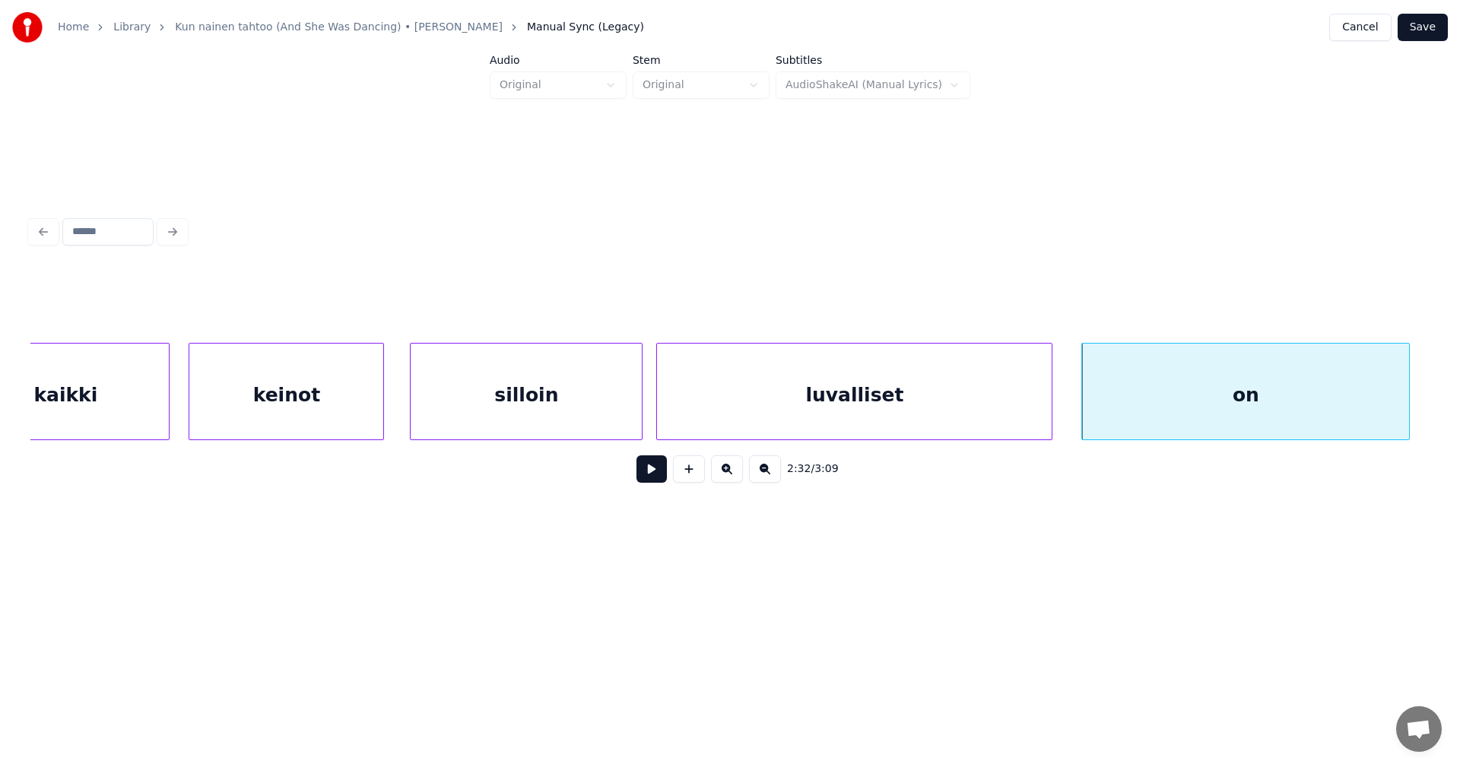
click at [656, 474] on button at bounding box center [651, 468] width 30 height 27
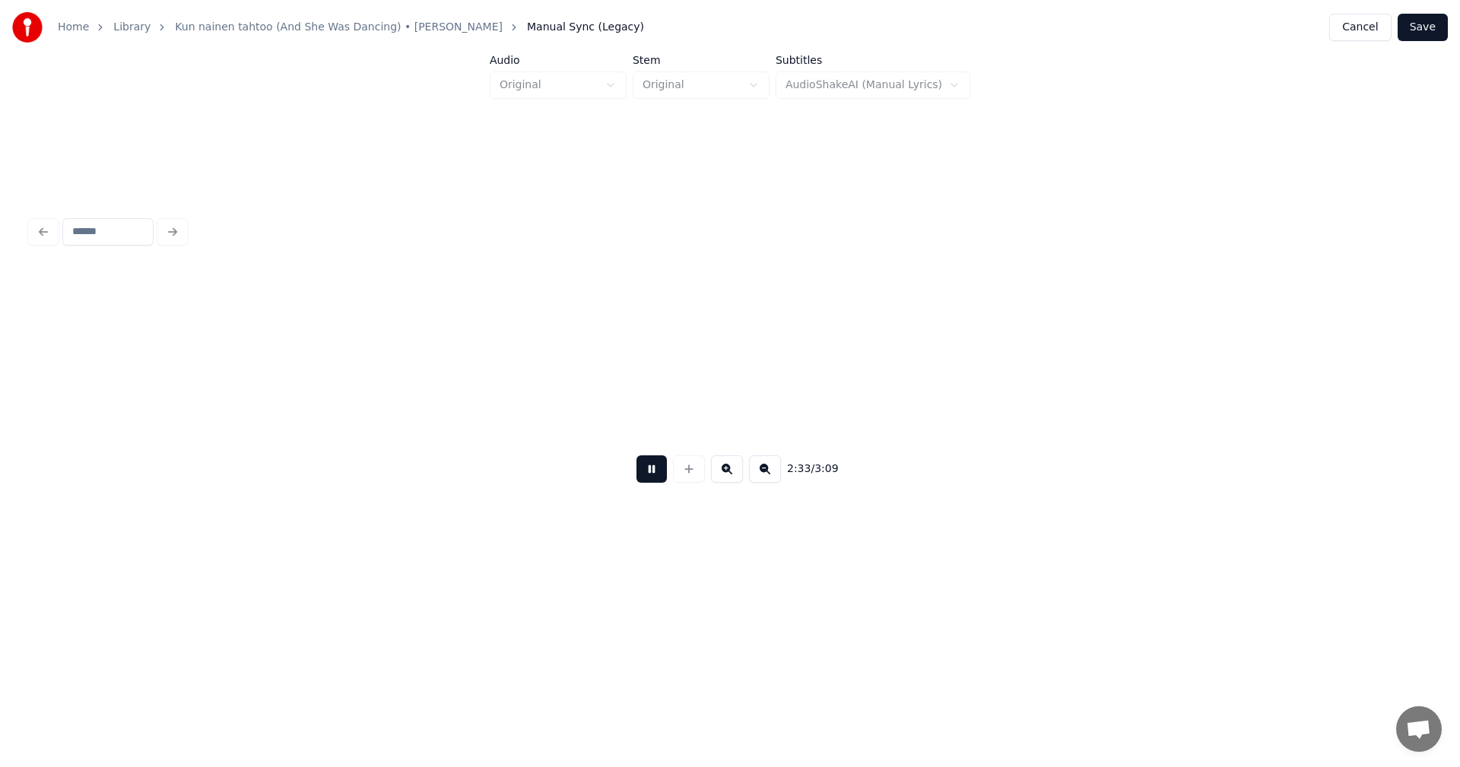
scroll to position [0, 52636]
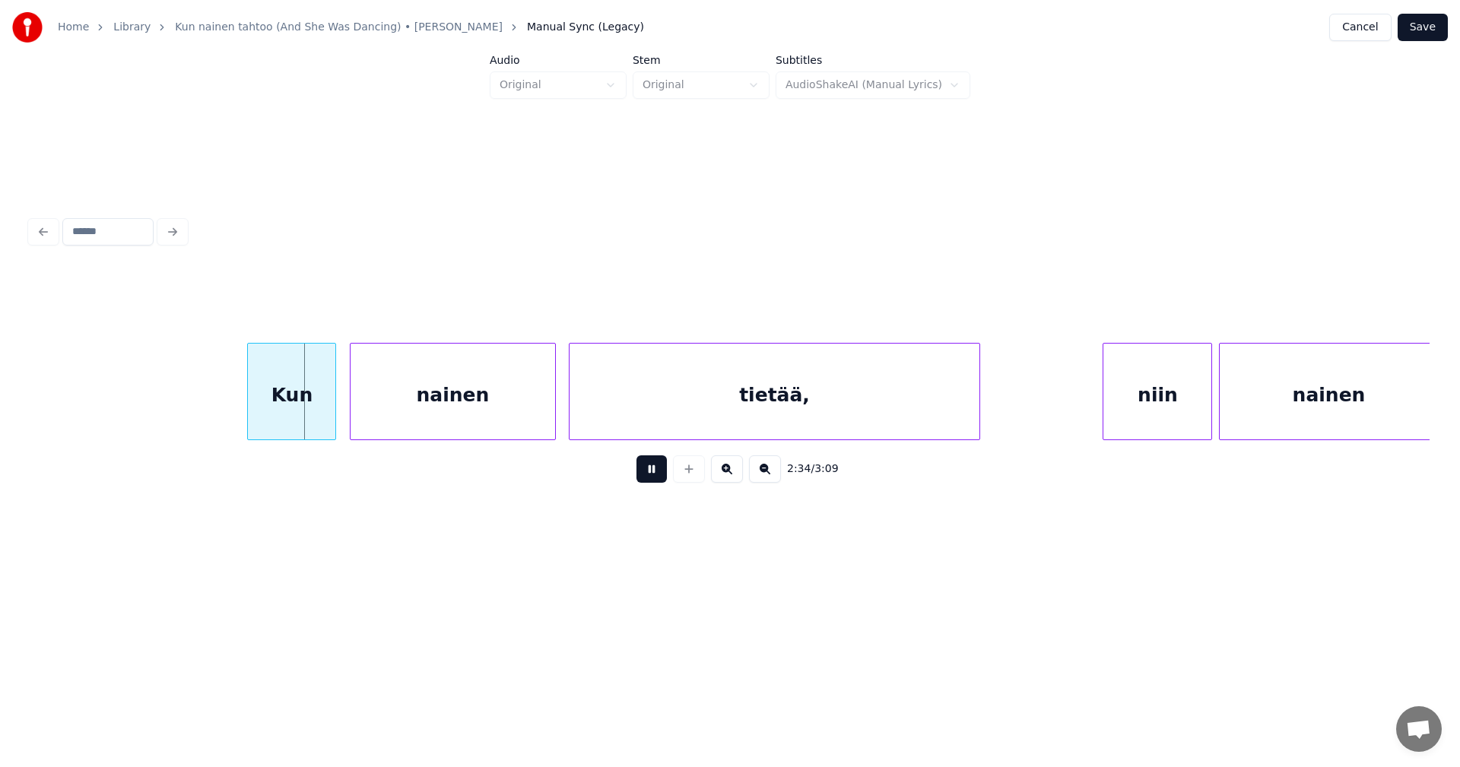
click at [656, 474] on button at bounding box center [651, 468] width 30 height 27
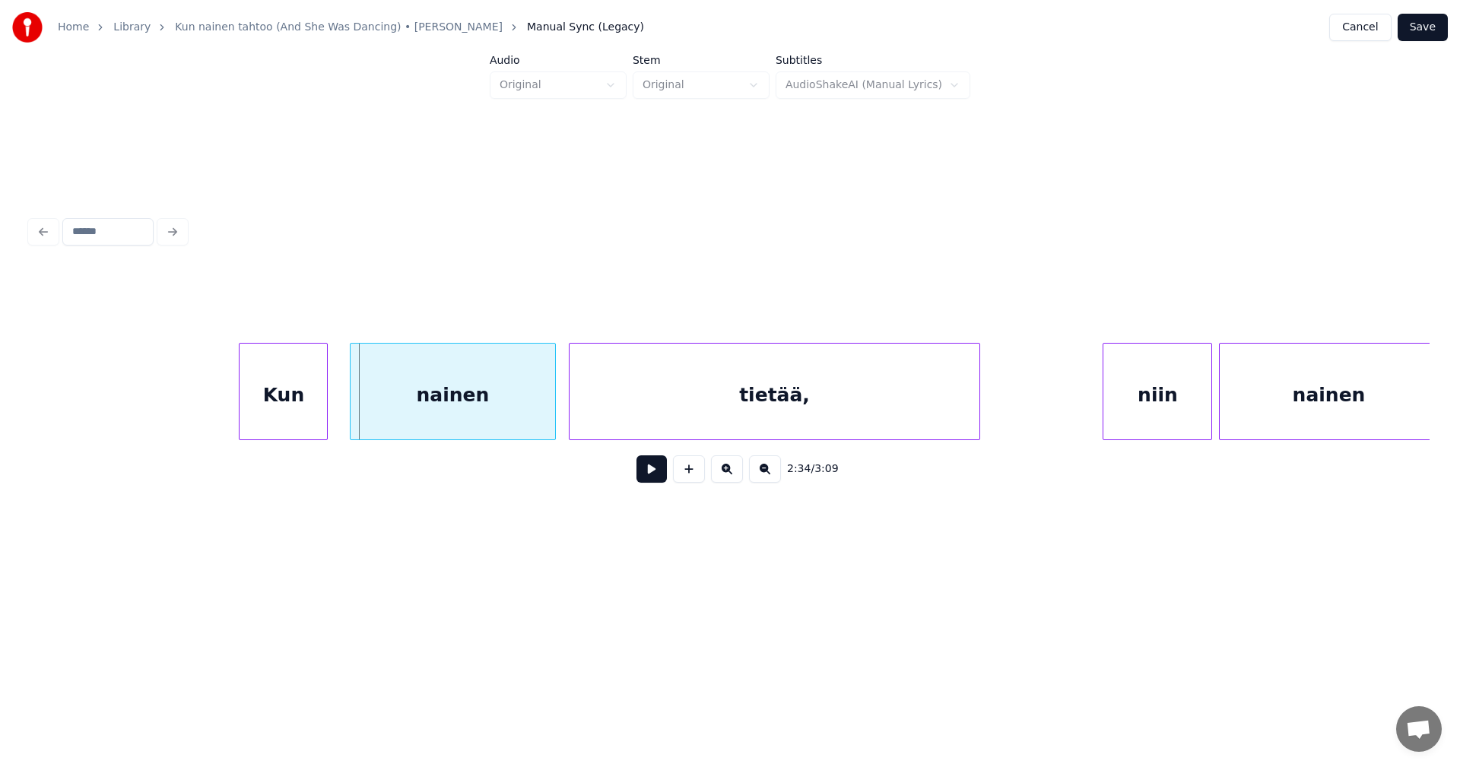
click at [307, 410] on div "Kun" at bounding box center [283, 395] width 87 height 103
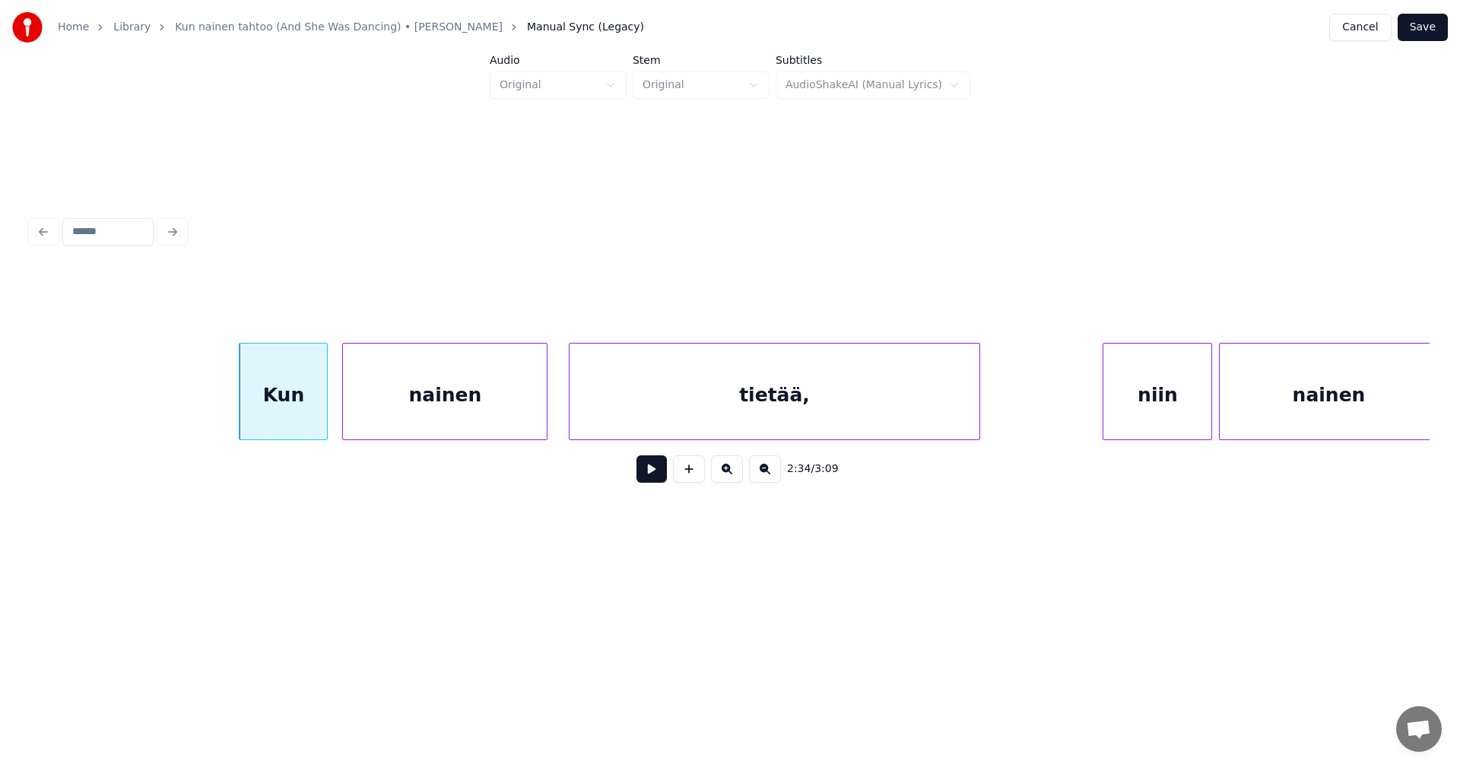
click at [408, 409] on div "nainen" at bounding box center [445, 395] width 204 height 103
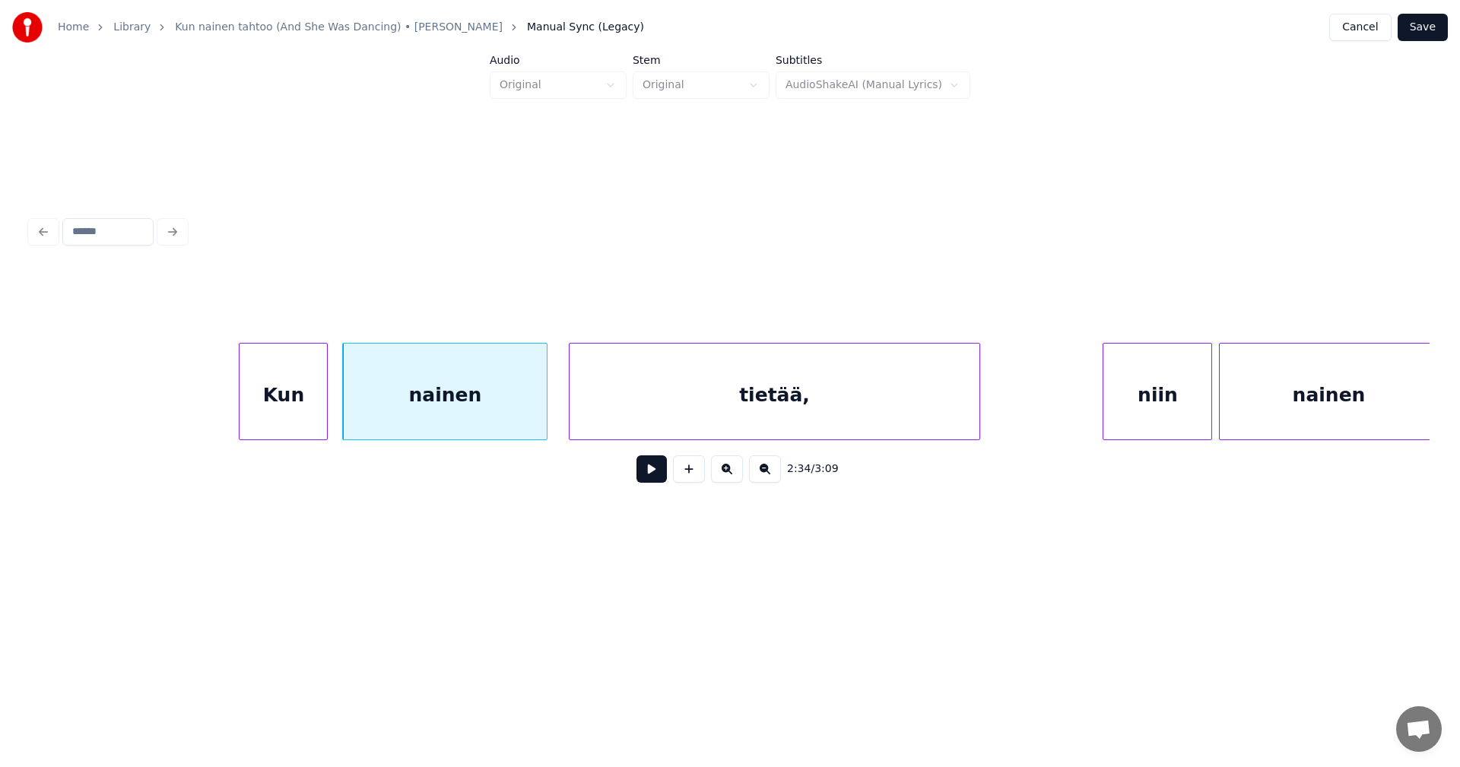
click at [652, 474] on button at bounding box center [651, 468] width 30 height 27
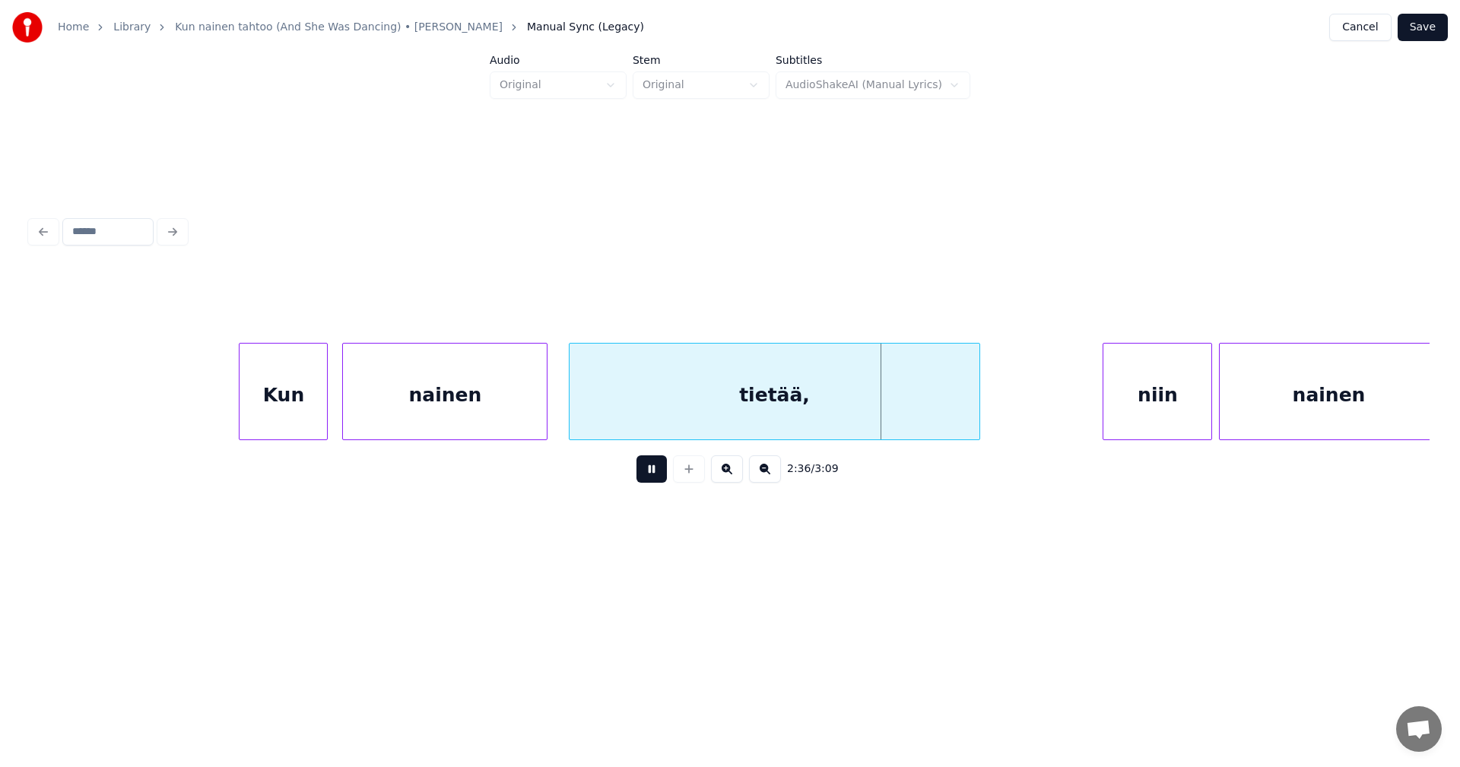
drag, startPoint x: 658, startPoint y: 477, endPoint x: 767, endPoint y: 475, distance: 109.5
click at [665, 478] on button at bounding box center [651, 468] width 30 height 27
click at [1126, 415] on div "niin" at bounding box center [1141, 395] width 108 height 103
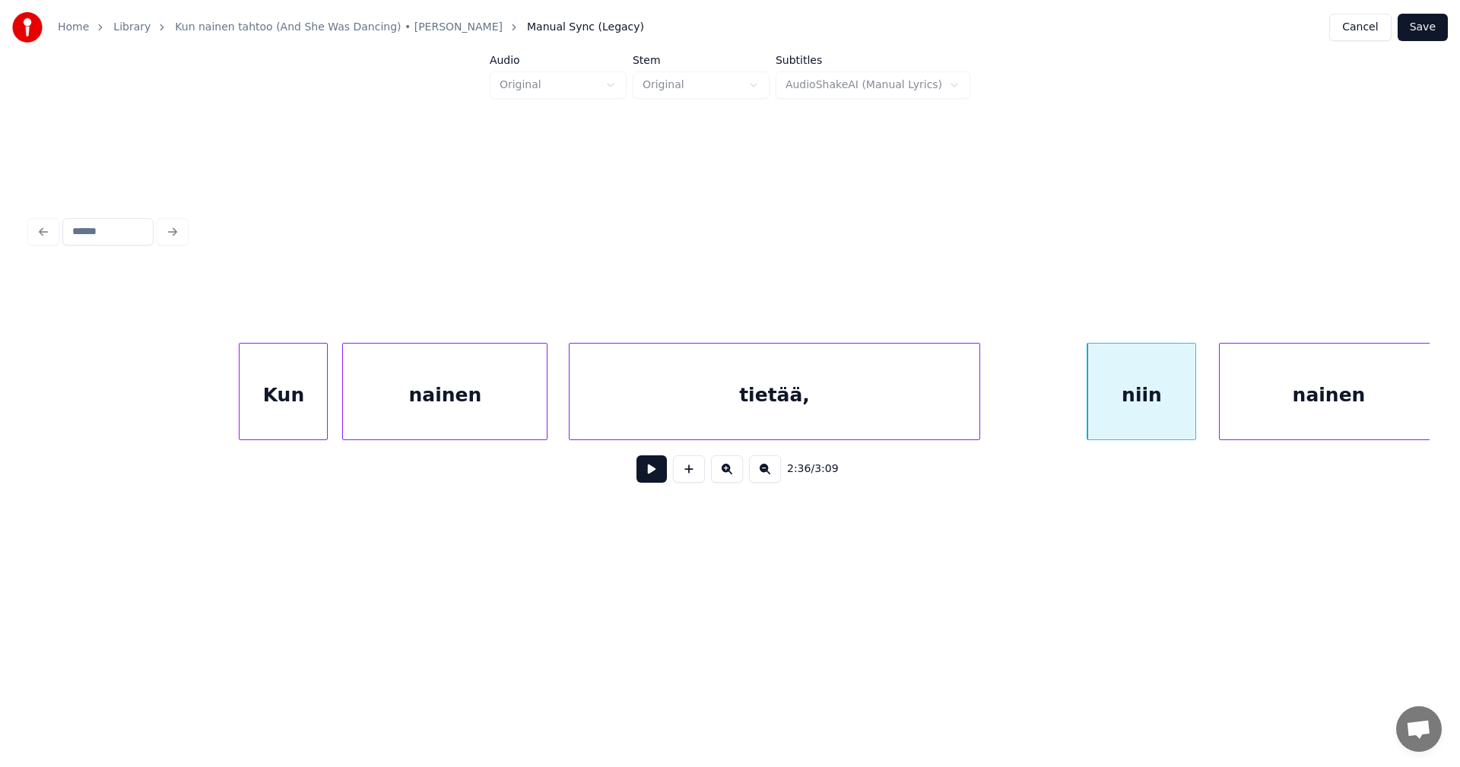
click at [655, 476] on button at bounding box center [651, 468] width 30 height 27
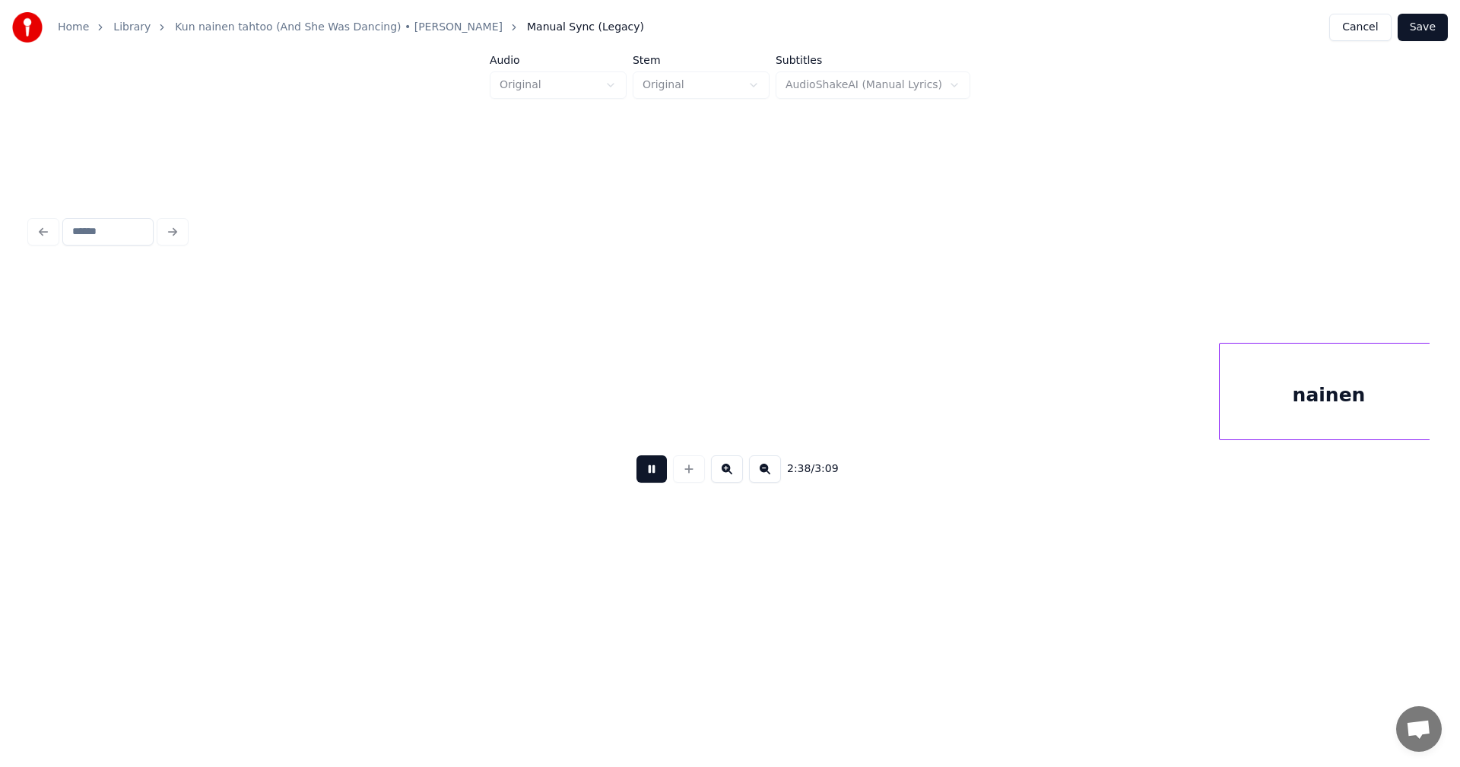
scroll to position [0, 54035]
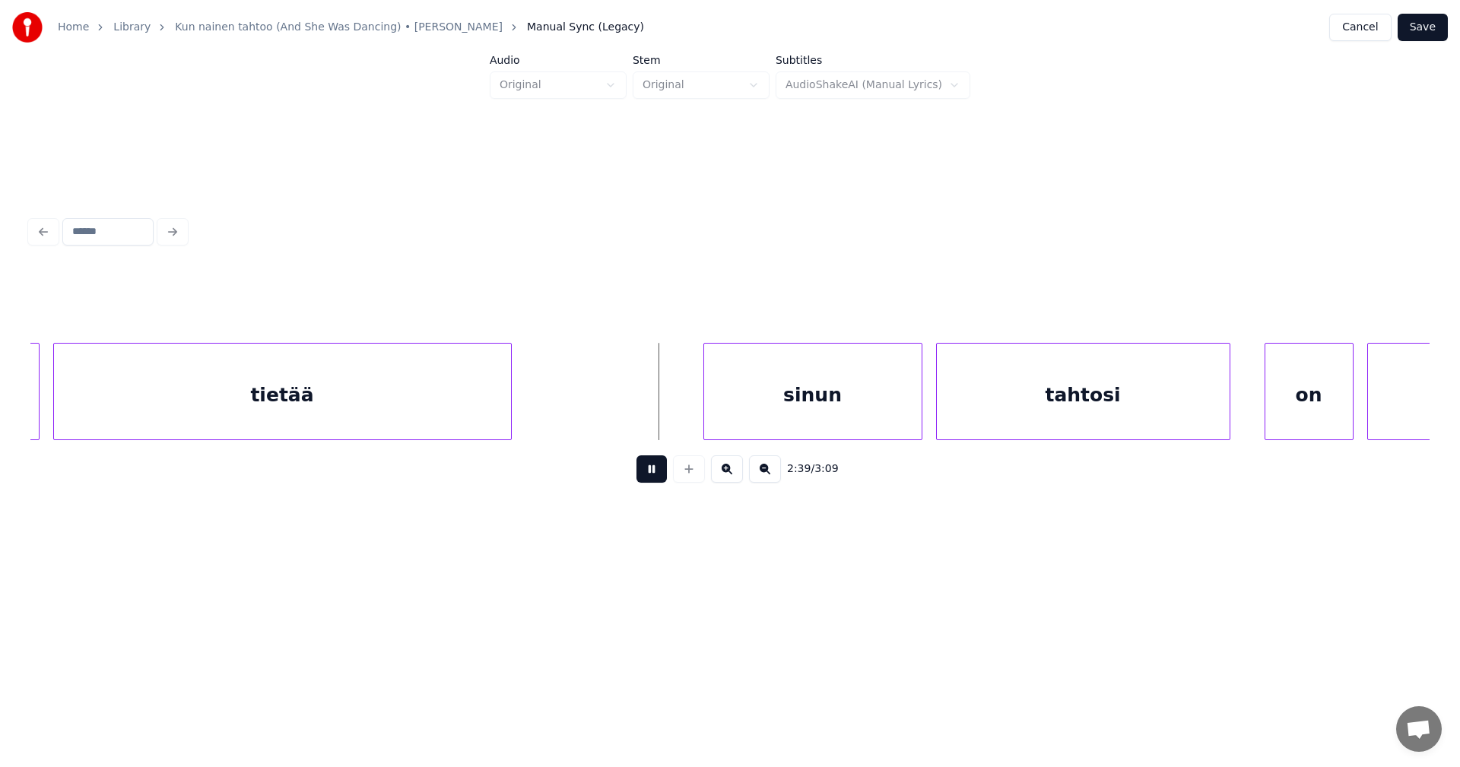
drag, startPoint x: 655, startPoint y: 476, endPoint x: 693, endPoint y: 465, distance: 40.4
click at [655, 476] on button at bounding box center [651, 468] width 30 height 27
click at [776, 406] on div "sinun" at bounding box center [795, 395] width 217 height 103
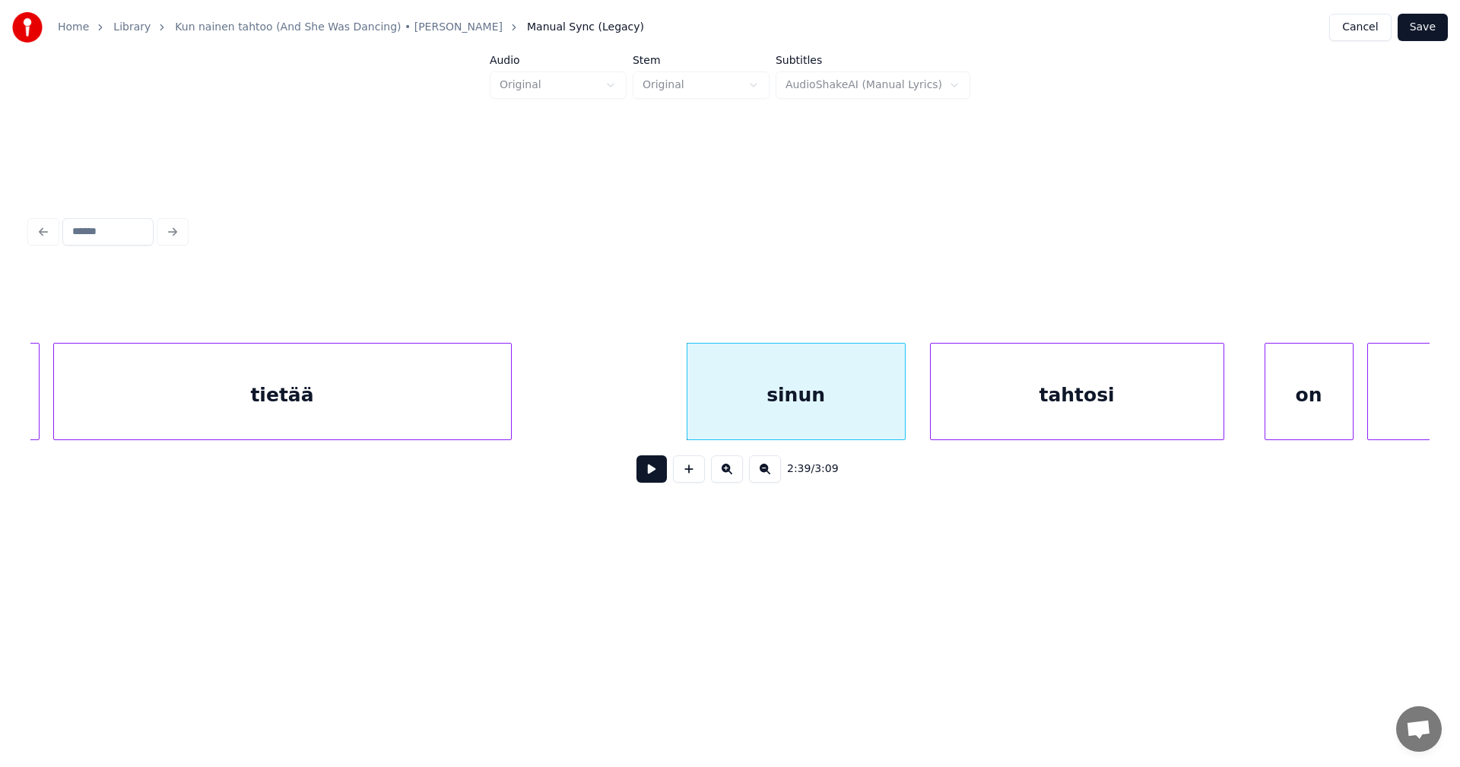
click at [1063, 394] on div "tahtosi" at bounding box center [1077, 395] width 293 height 103
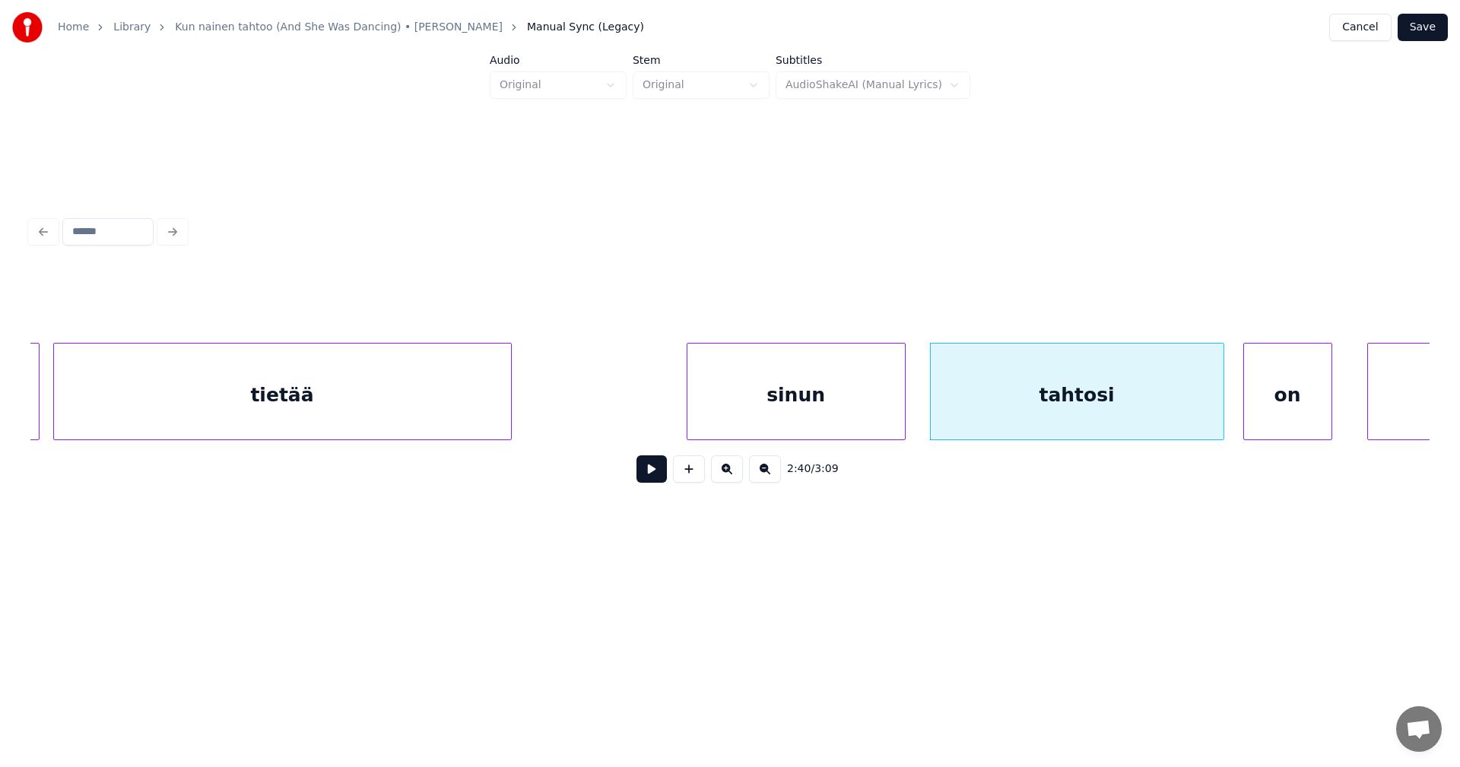
click at [1281, 383] on div "on" at bounding box center [1287, 395] width 87 height 103
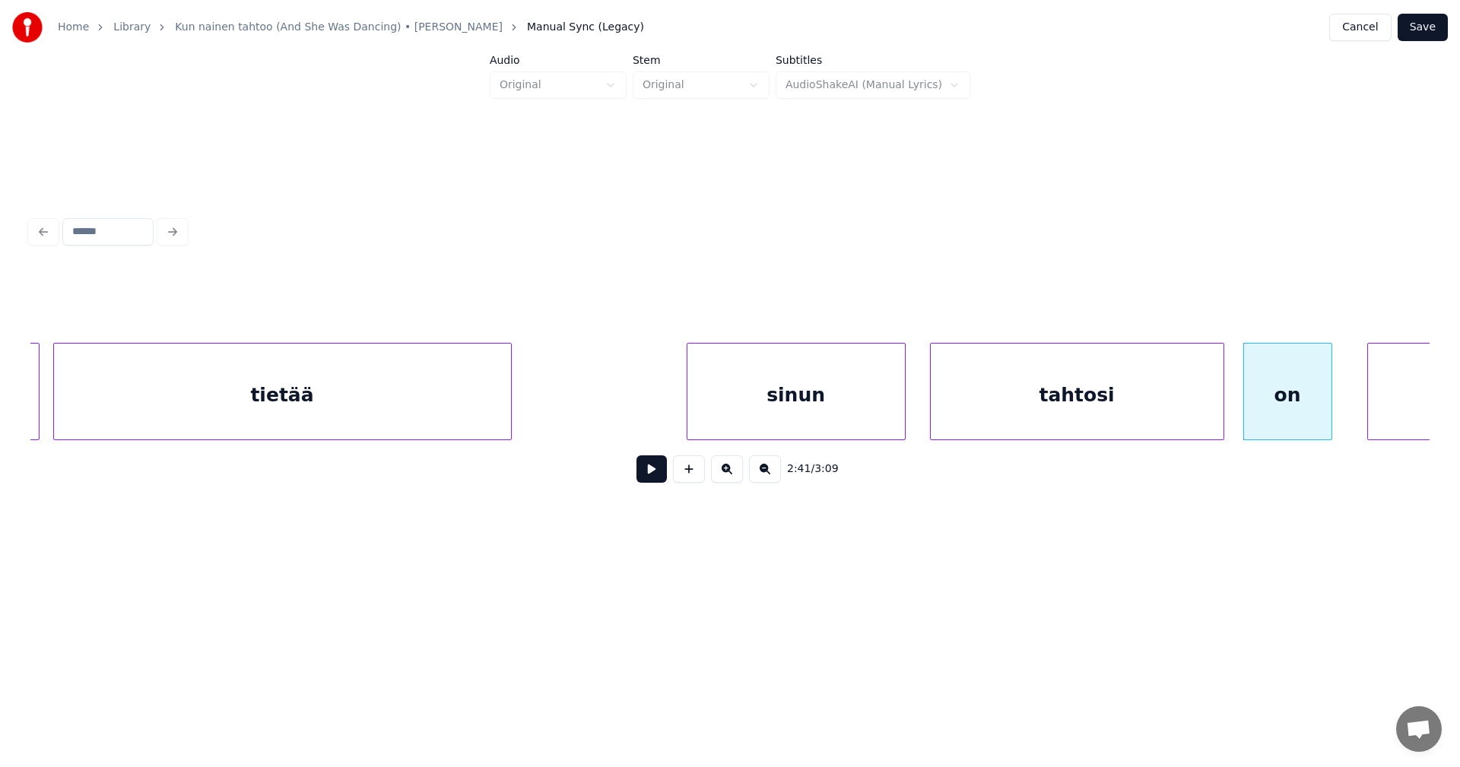
click at [869, 411] on div "sinun" at bounding box center [795, 395] width 217 height 103
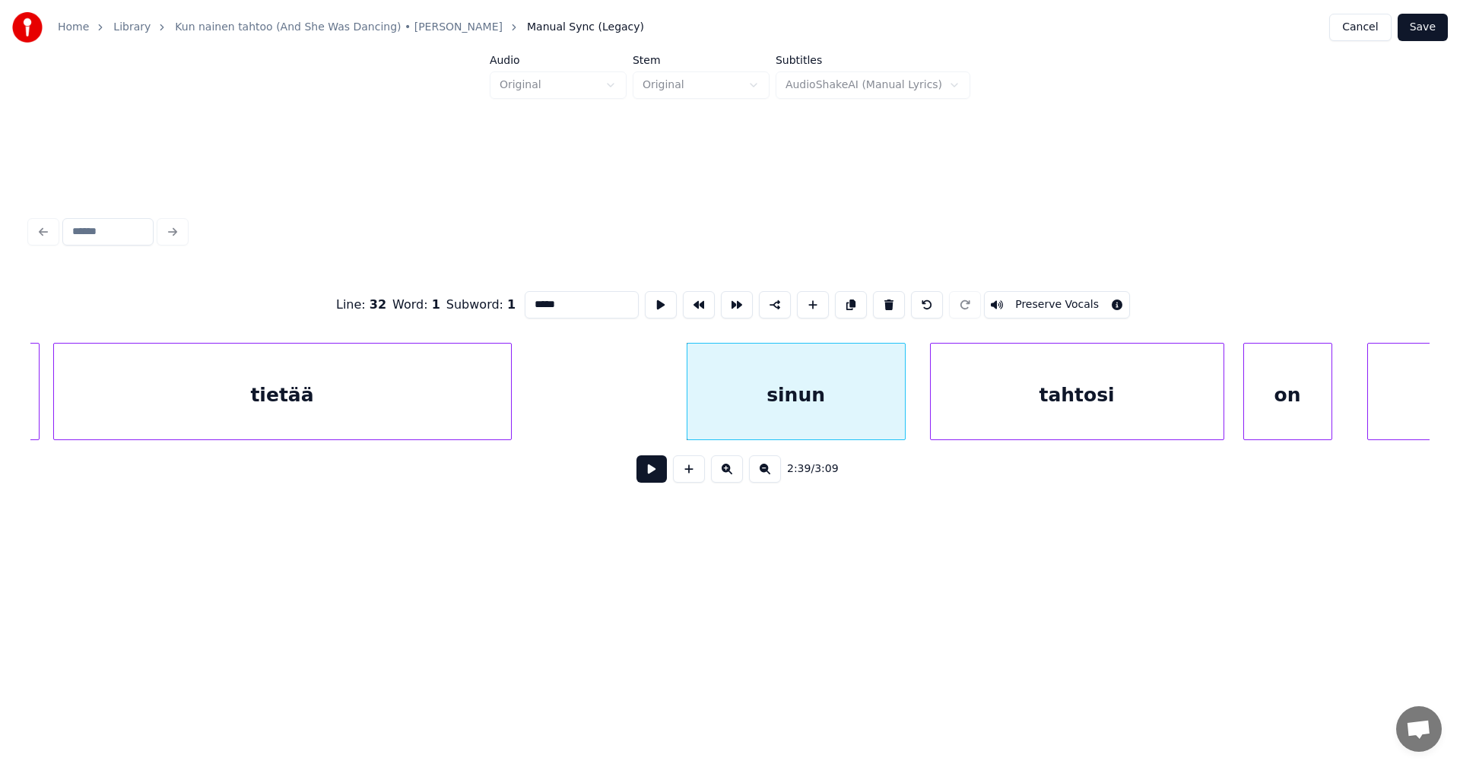
click at [652, 482] on button at bounding box center [651, 468] width 30 height 27
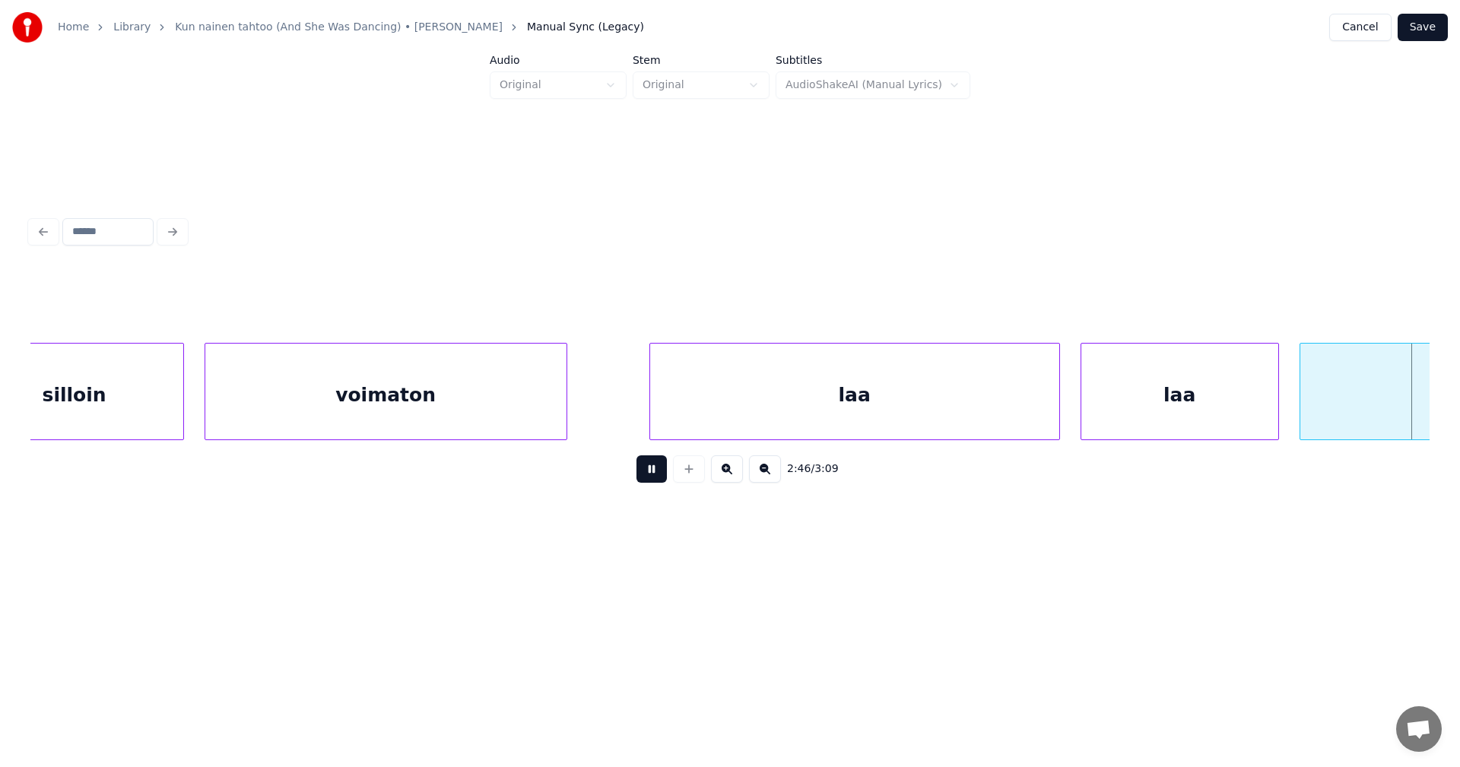
scroll to position [0, 56841]
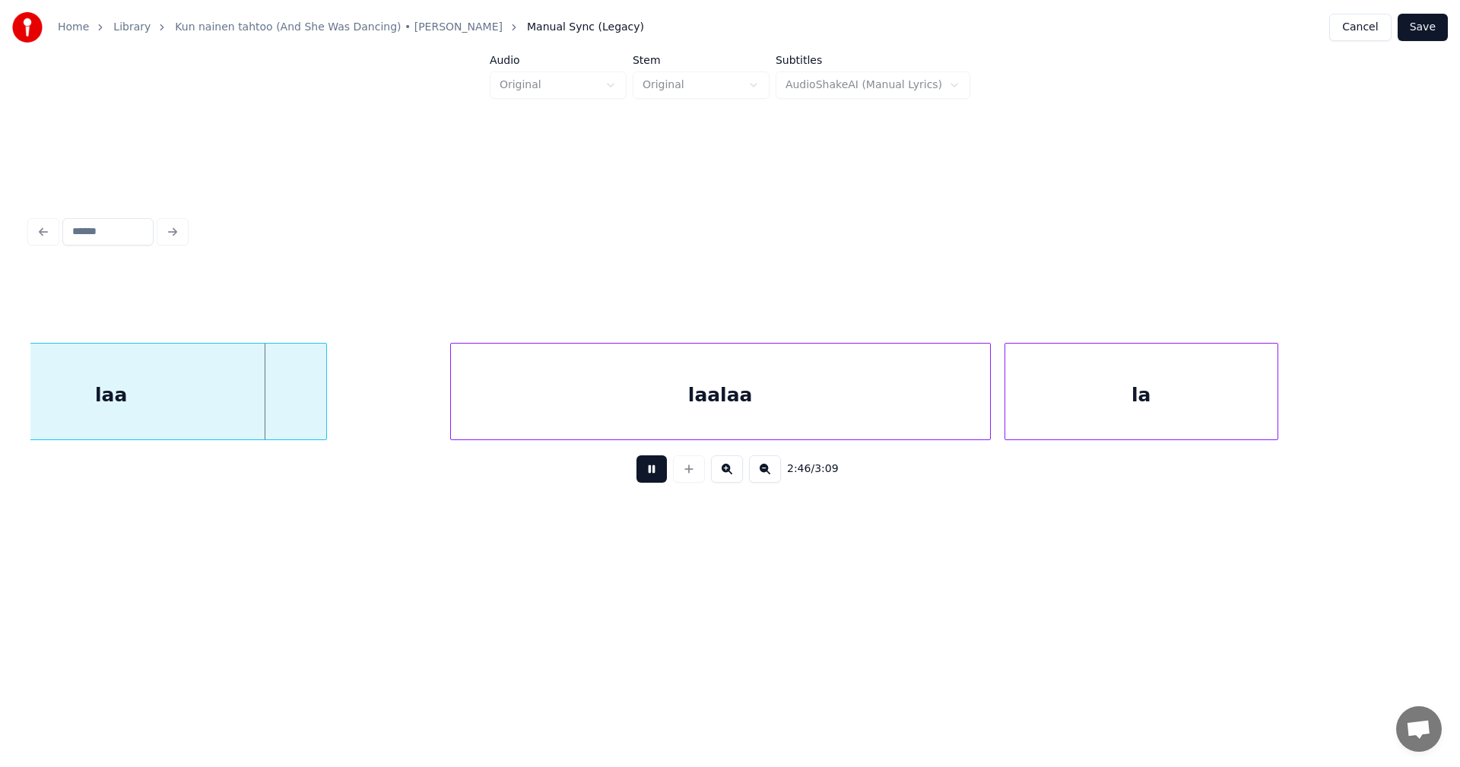
click at [664, 477] on button at bounding box center [651, 468] width 30 height 27
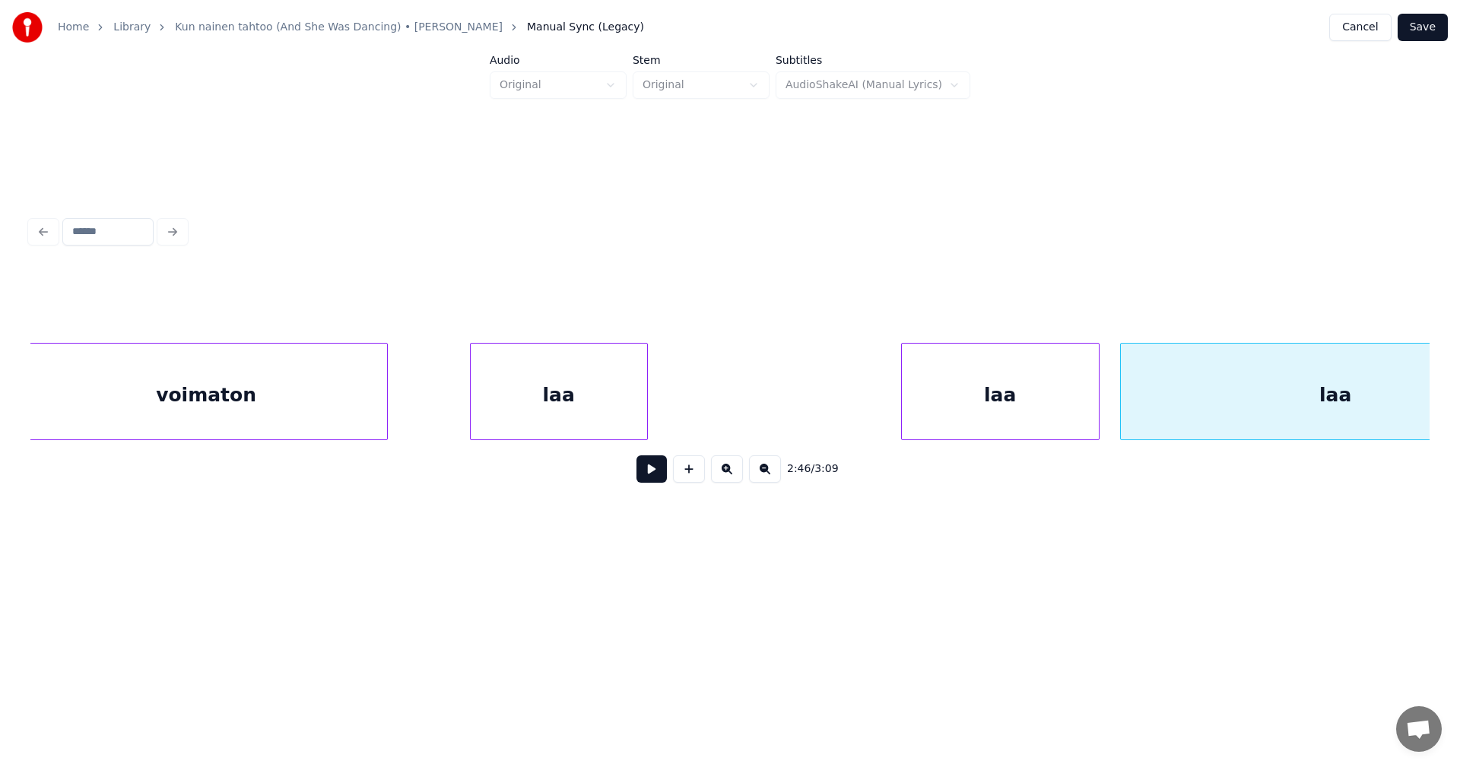
click at [645, 426] on div at bounding box center [645, 392] width 5 height 96
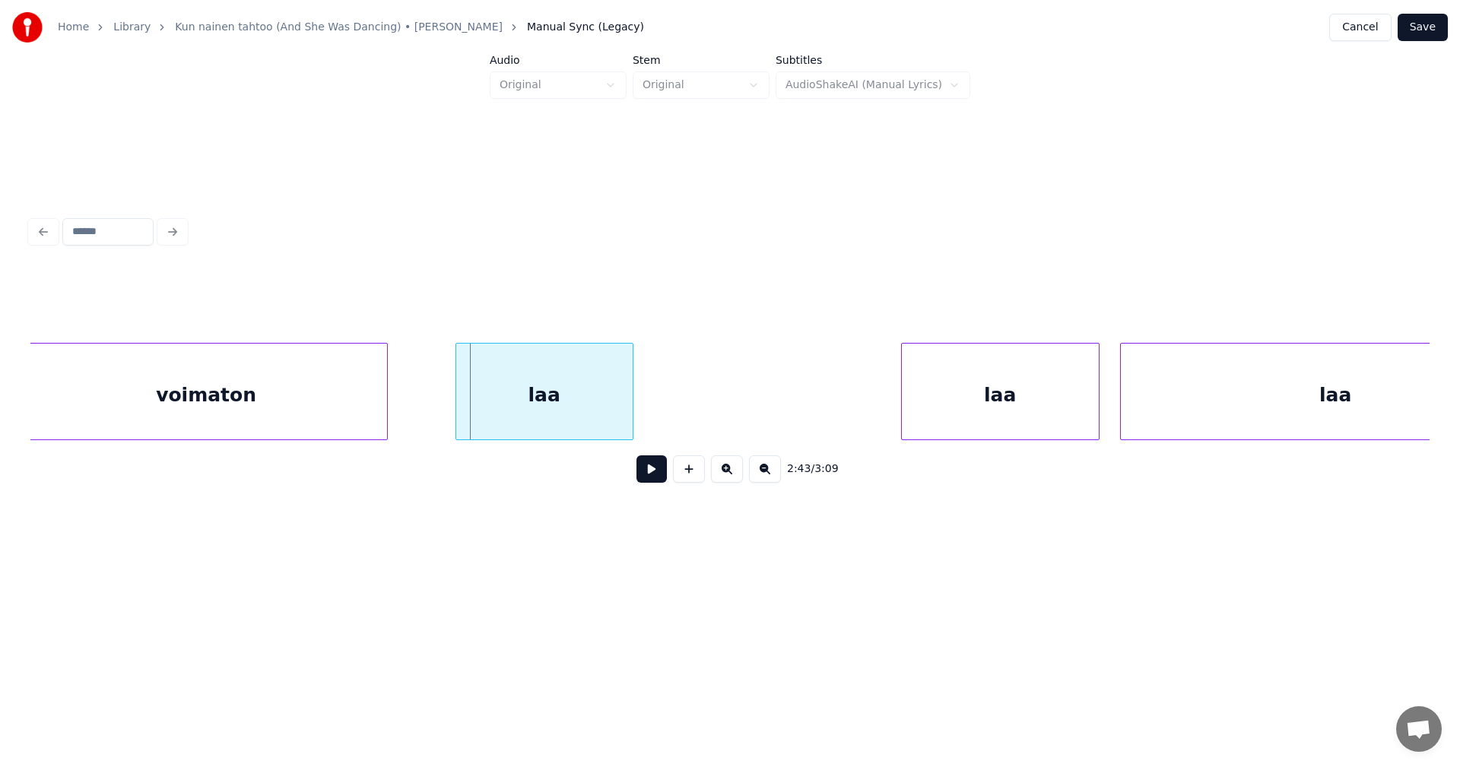
click at [586, 425] on div "laa" at bounding box center [544, 395] width 176 height 103
click at [754, 417] on div "laa" at bounding box center [766, 395] width 197 height 103
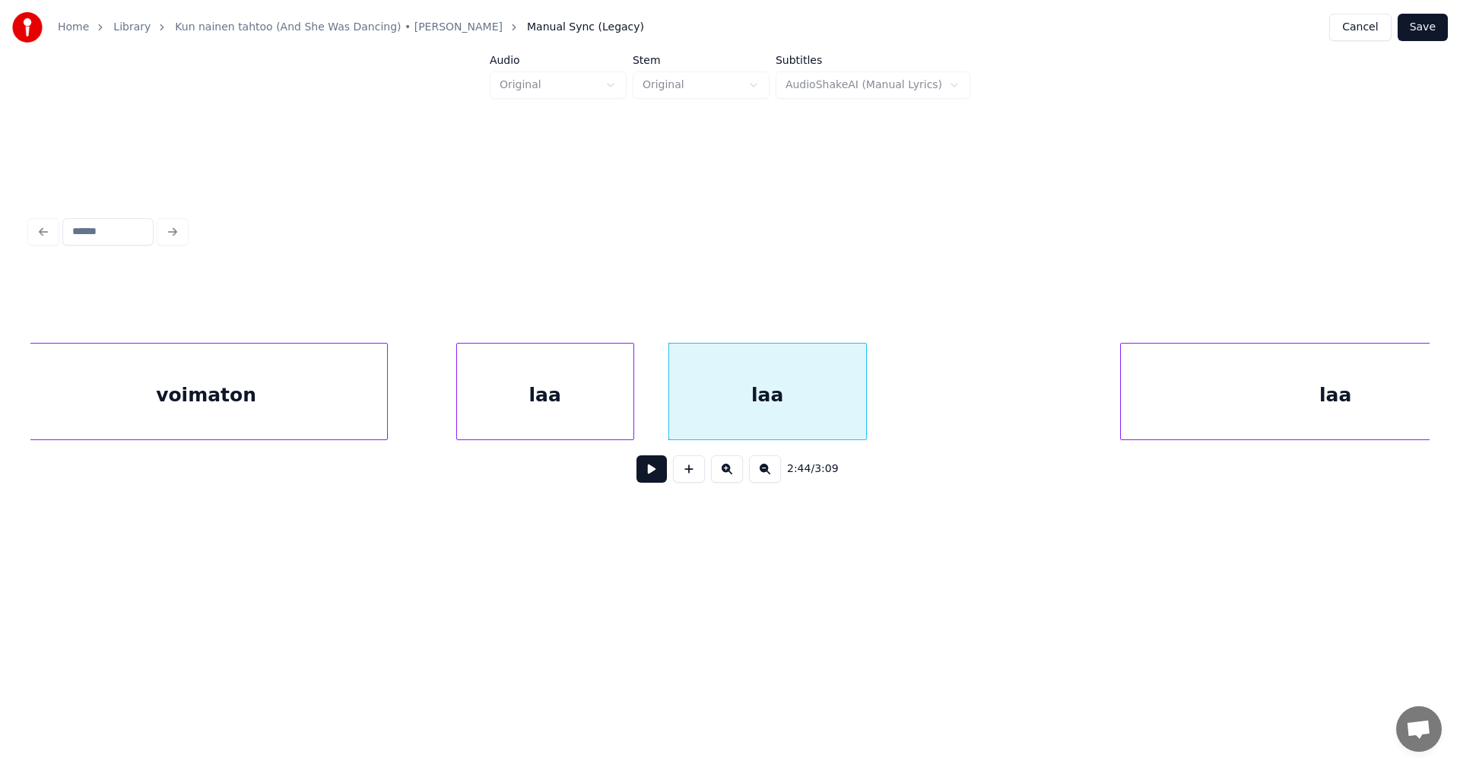
scroll to position [0, 55736]
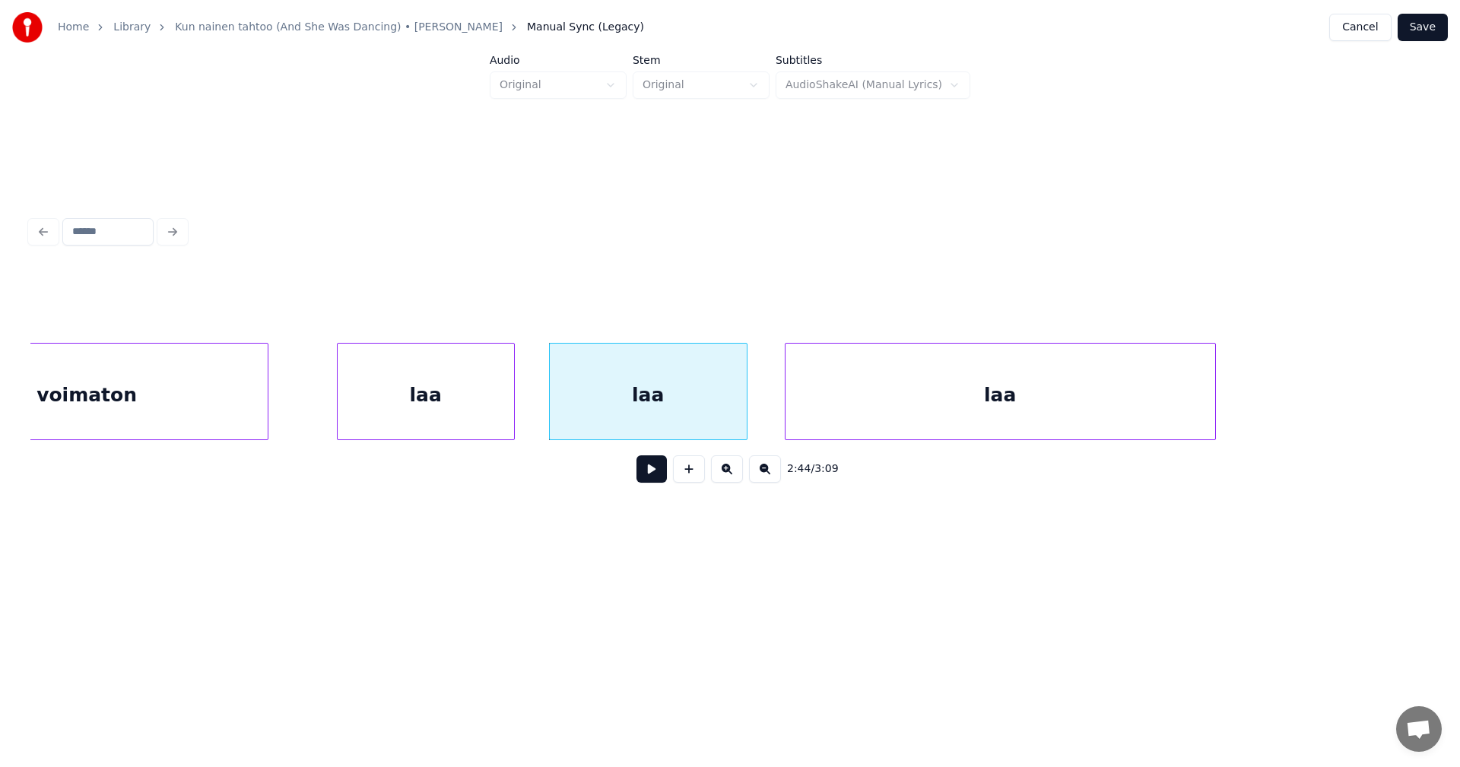
click at [963, 408] on div "laa" at bounding box center [1000, 395] width 430 height 103
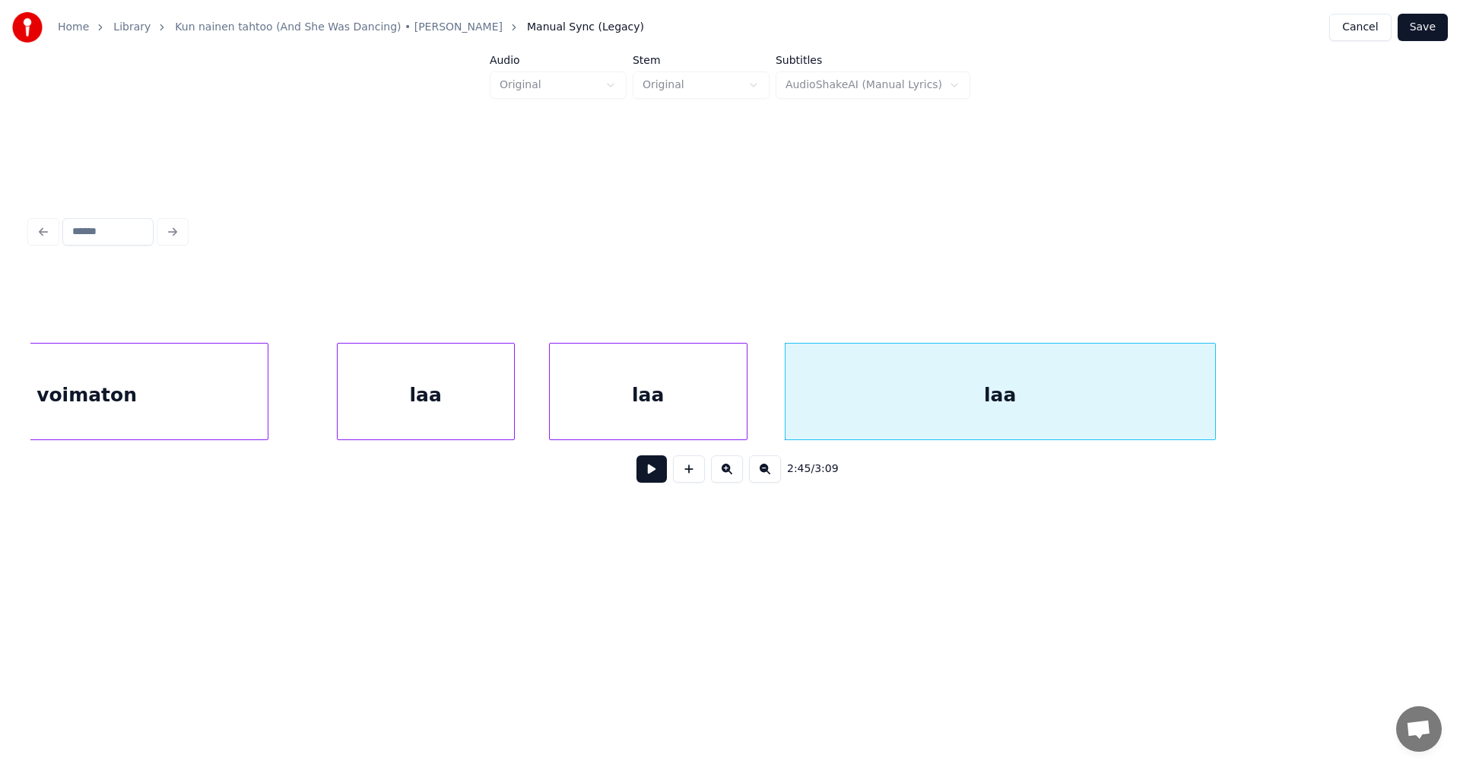
click at [1214, 401] on div "laa" at bounding box center [1000, 391] width 431 height 97
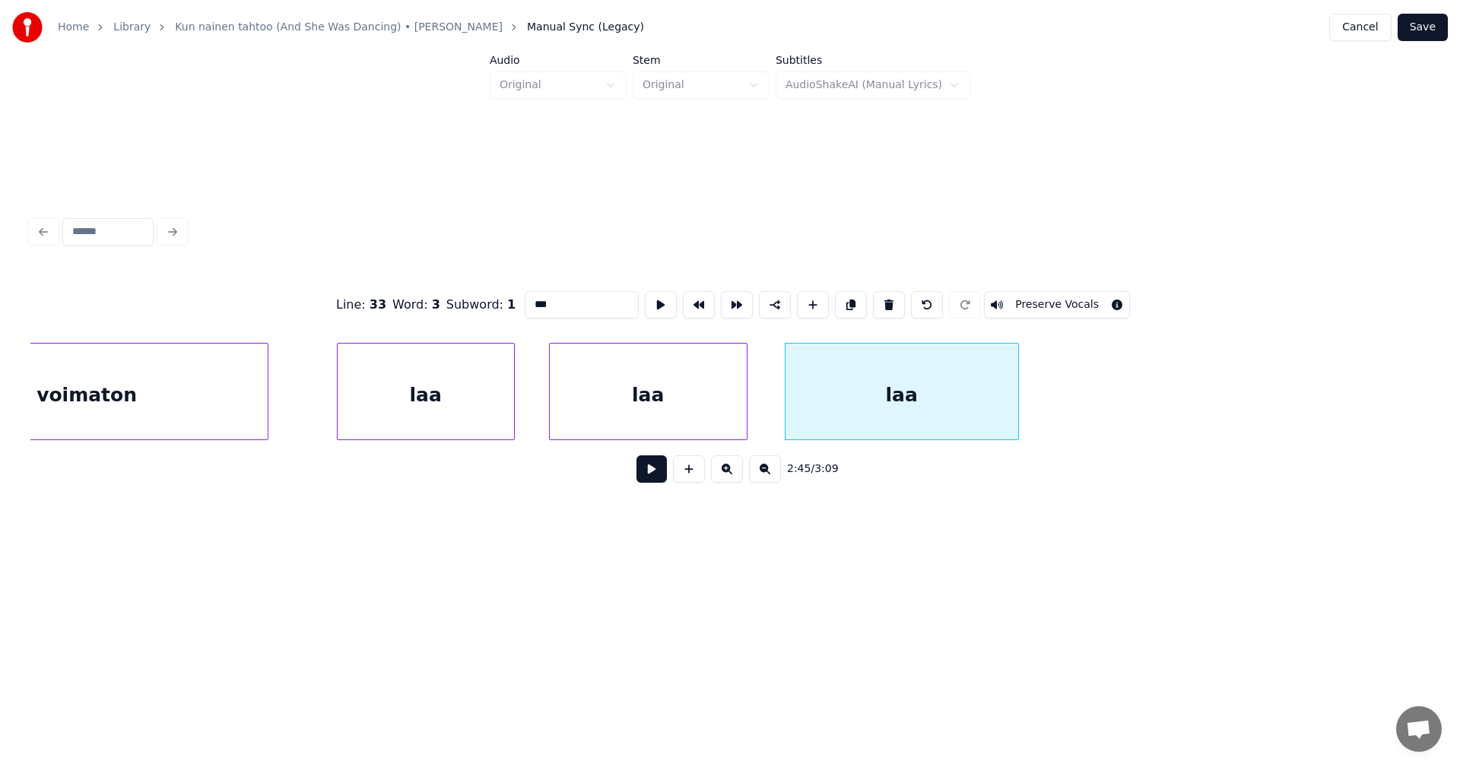
click at [1014, 414] on div at bounding box center [1016, 392] width 5 height 96
click at [482, 396] on div "laa" at bounding box center [426, 395] width 176 height 103
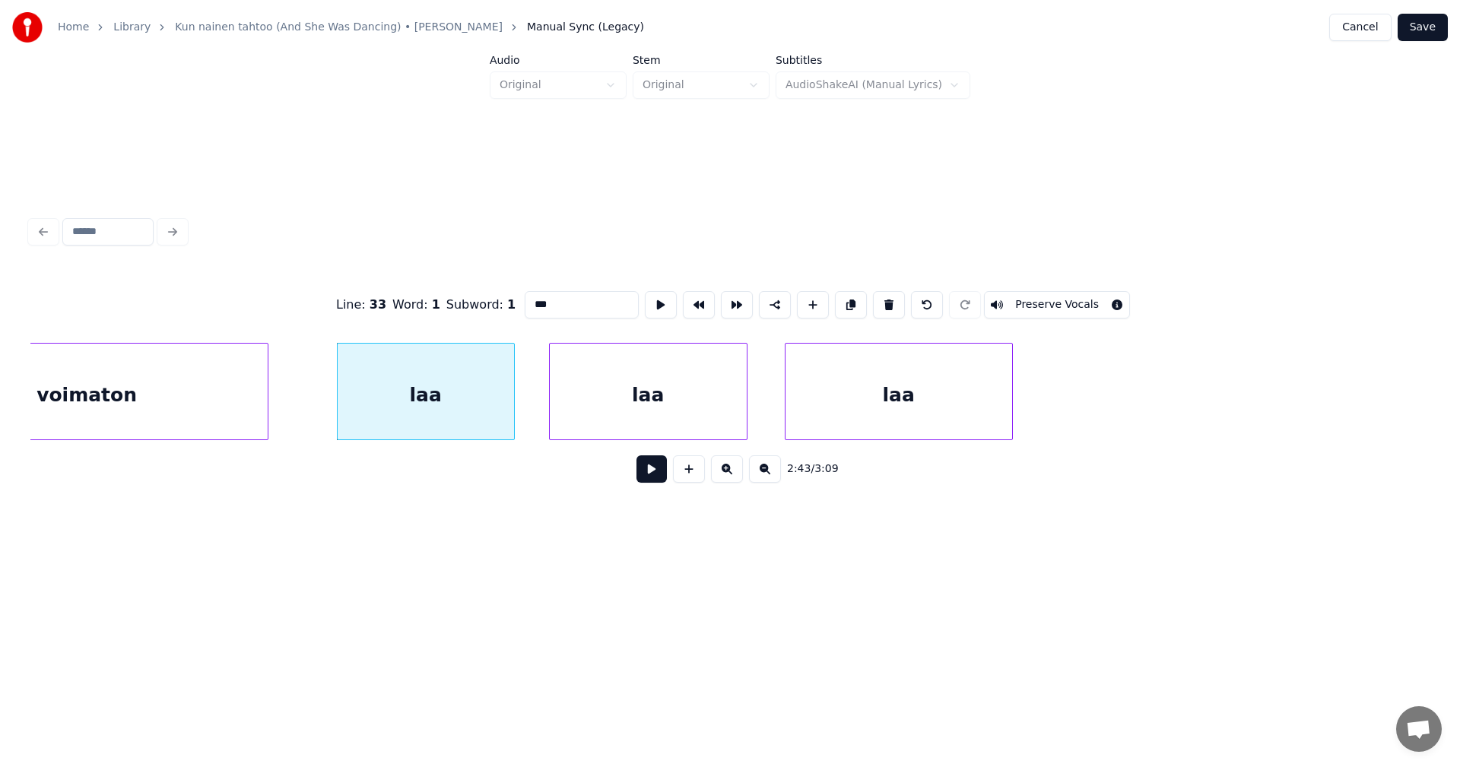
click at [649, 474] on button at bounding box center [651, 468] width 30 height 27
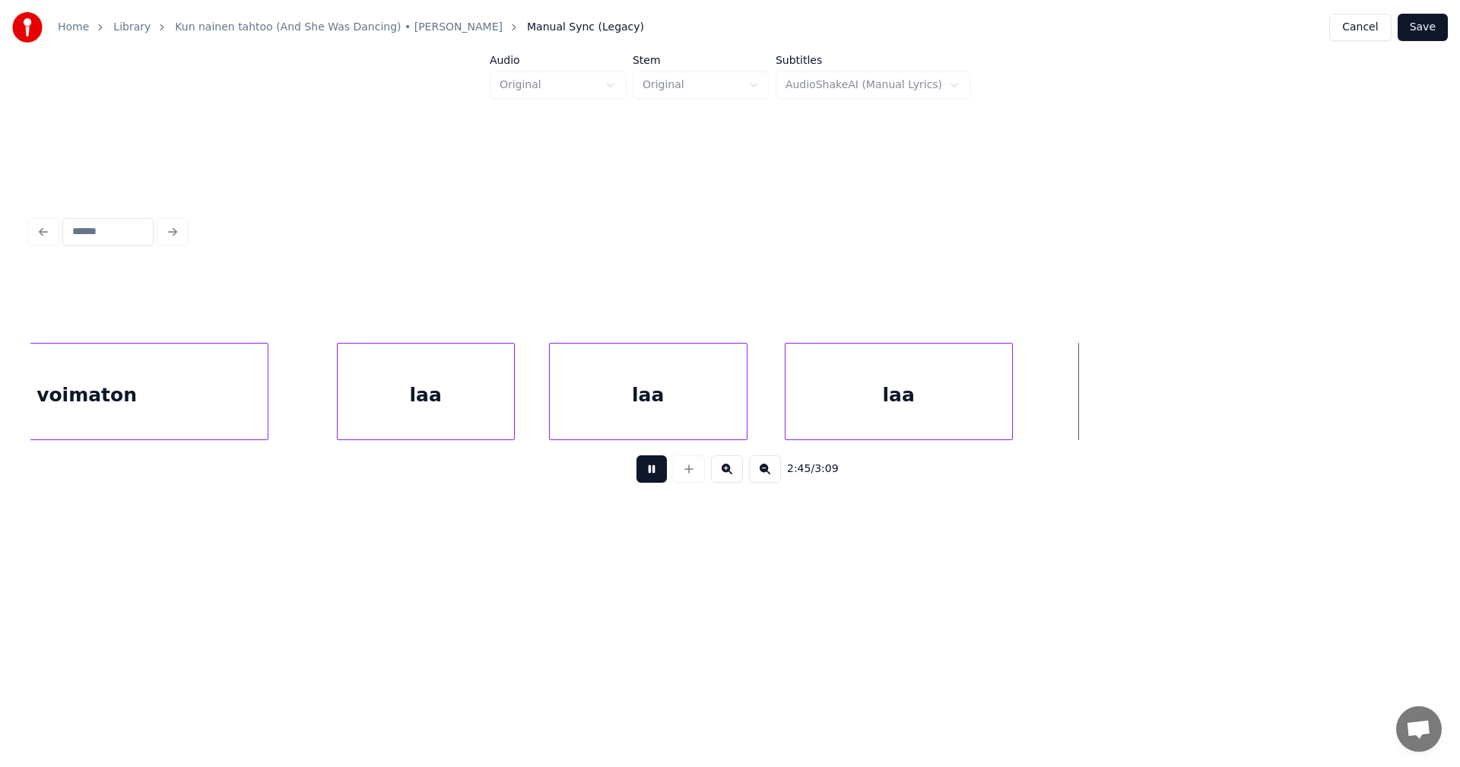
drag, startPoint x: 649, startPoint y: 474, endPoint x: 1112, endPoint y: 480, distance: 462.3
click at [659, 474] on button at bounding box center [651, 468] width 30 height 27
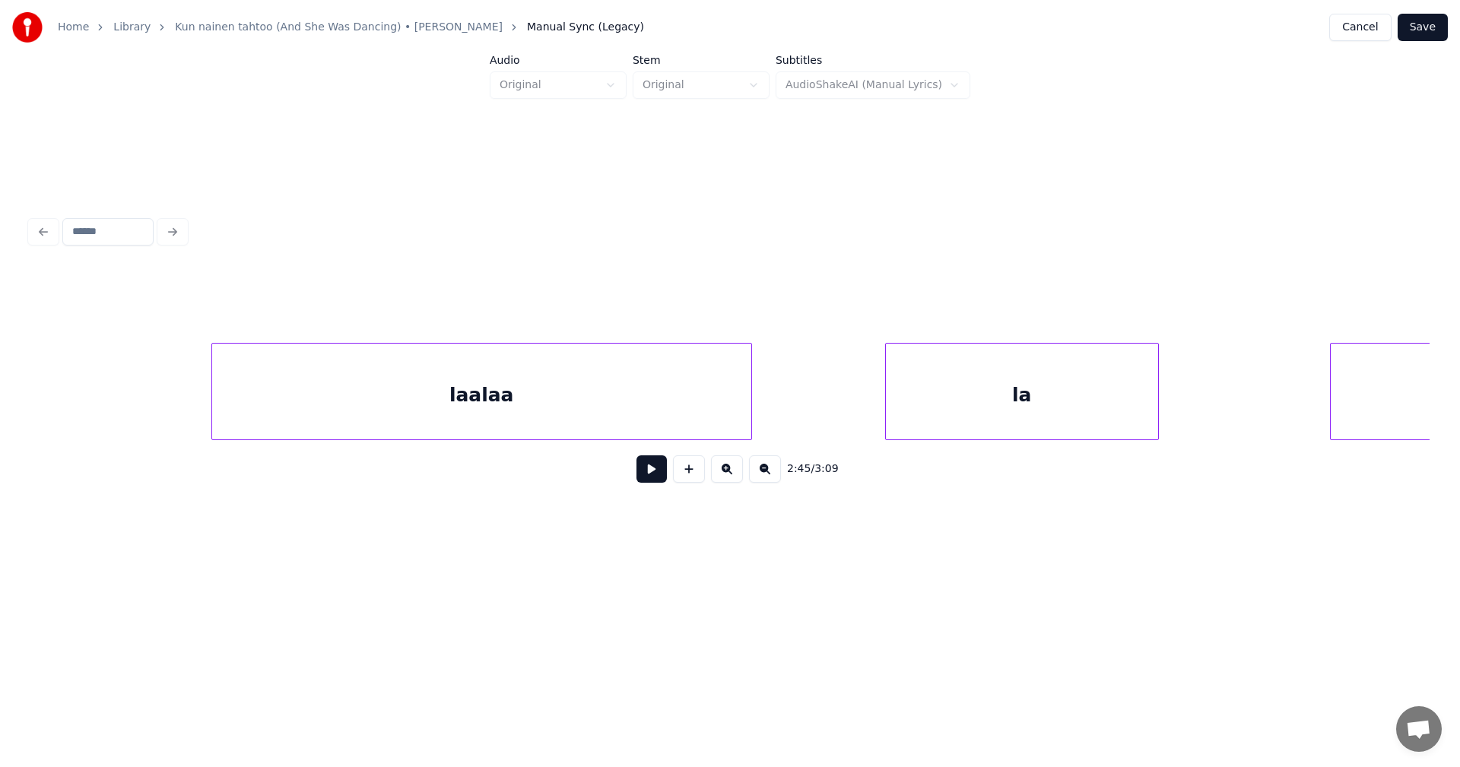
click at [516, 427] on div "laalaa" at bounding box center [481, 395] width 539 height 103
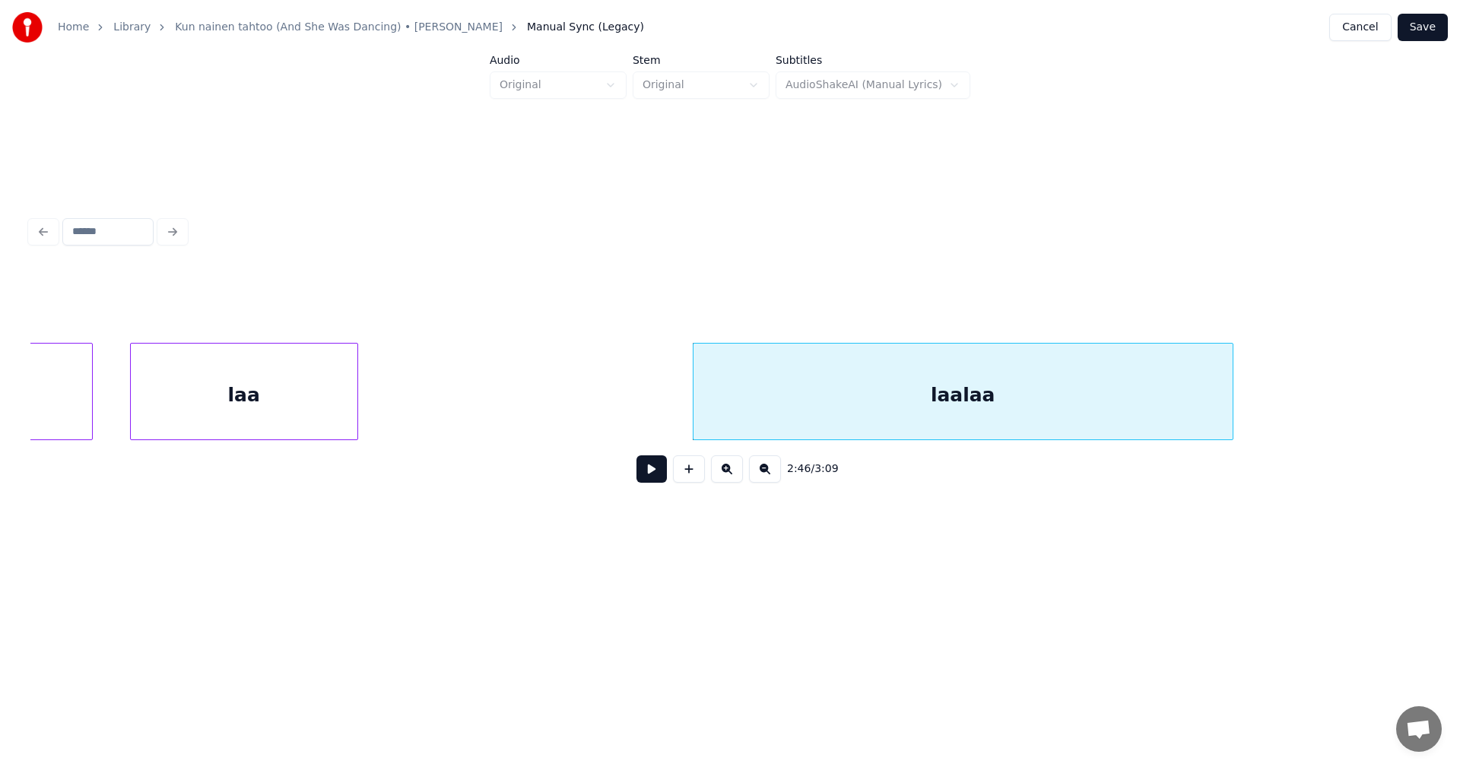
scroll to position [0, 56382]
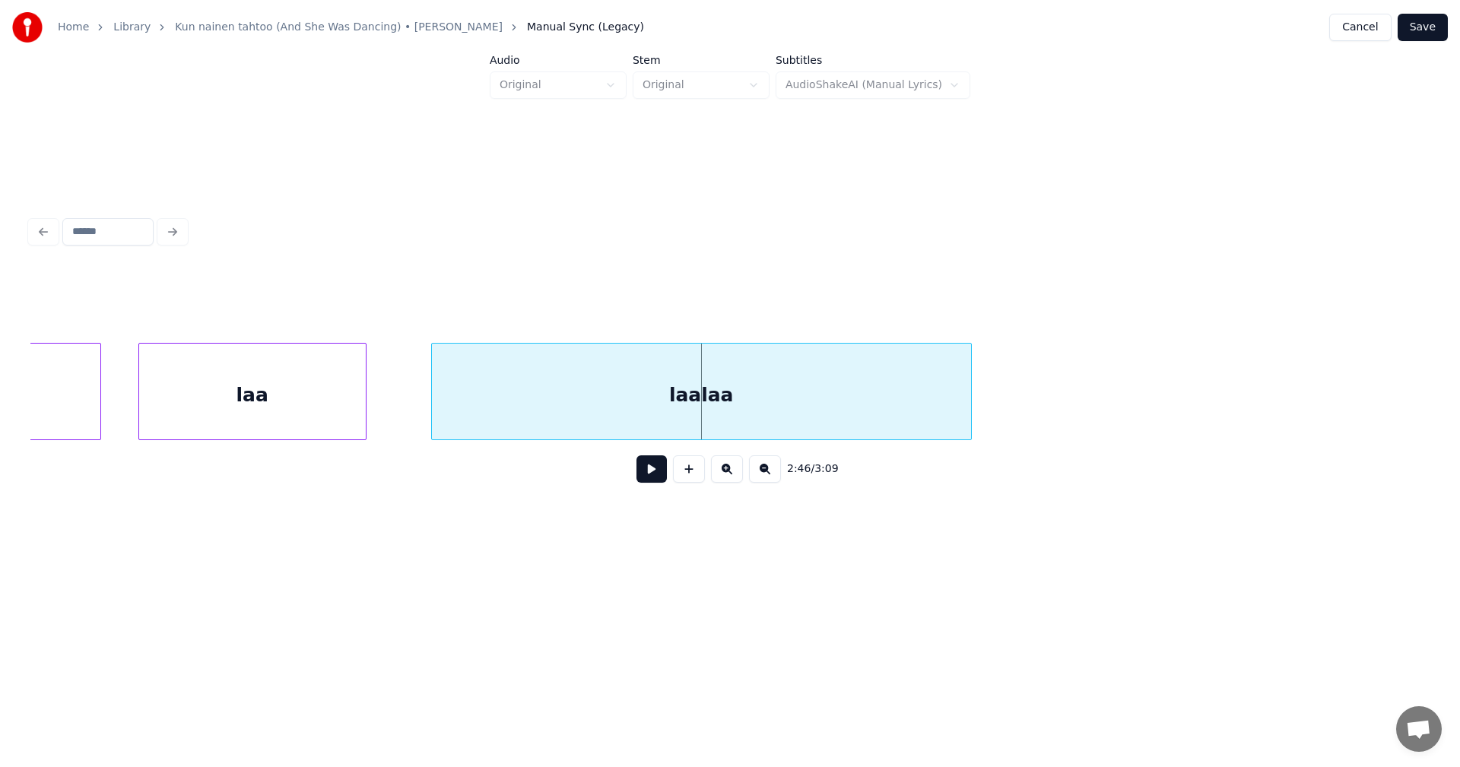
click at [504, 420] on div "laalaa" at bounding box center [701, 395] width 539 height 103
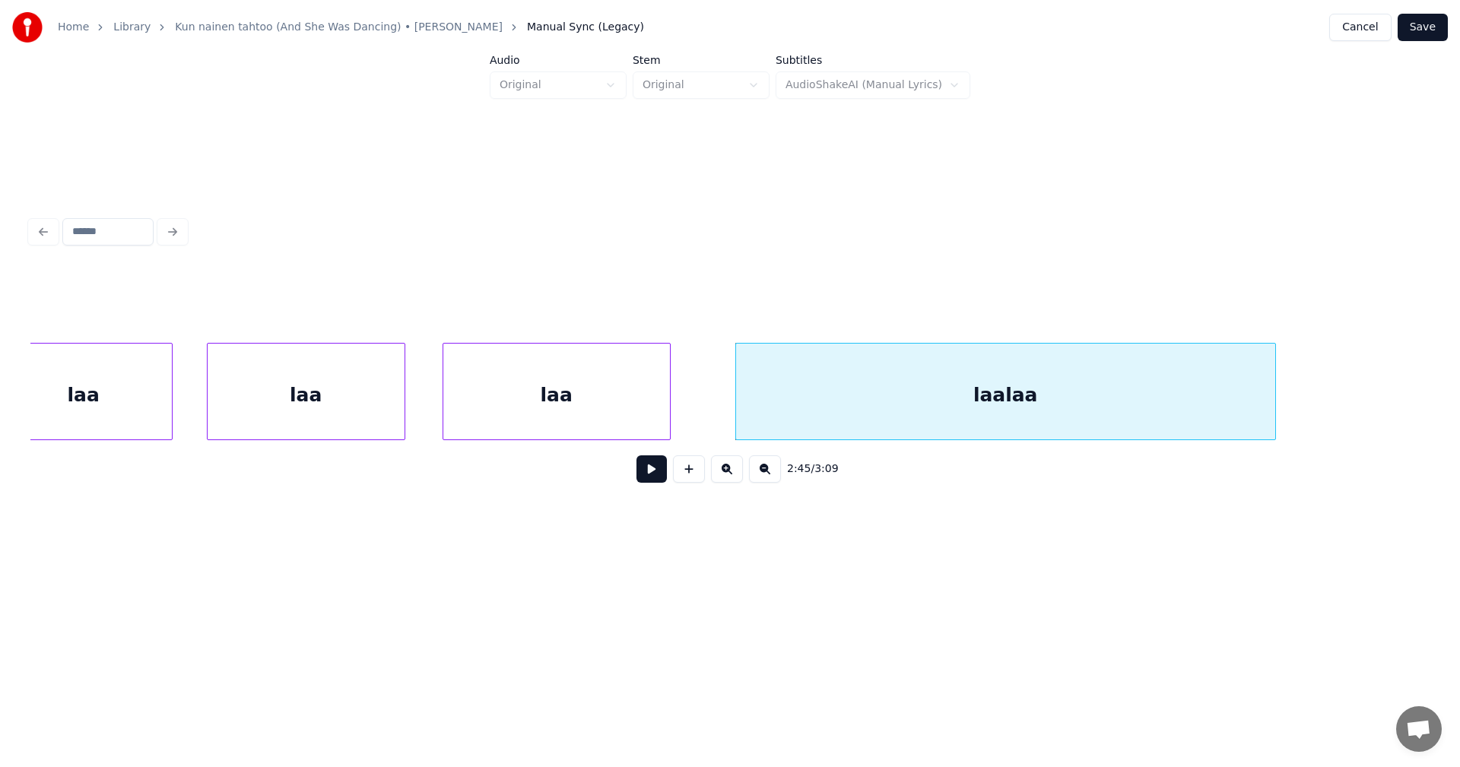
click at [88, 415] on div "laa" at bounding box center [83, 395] width 176 height 103
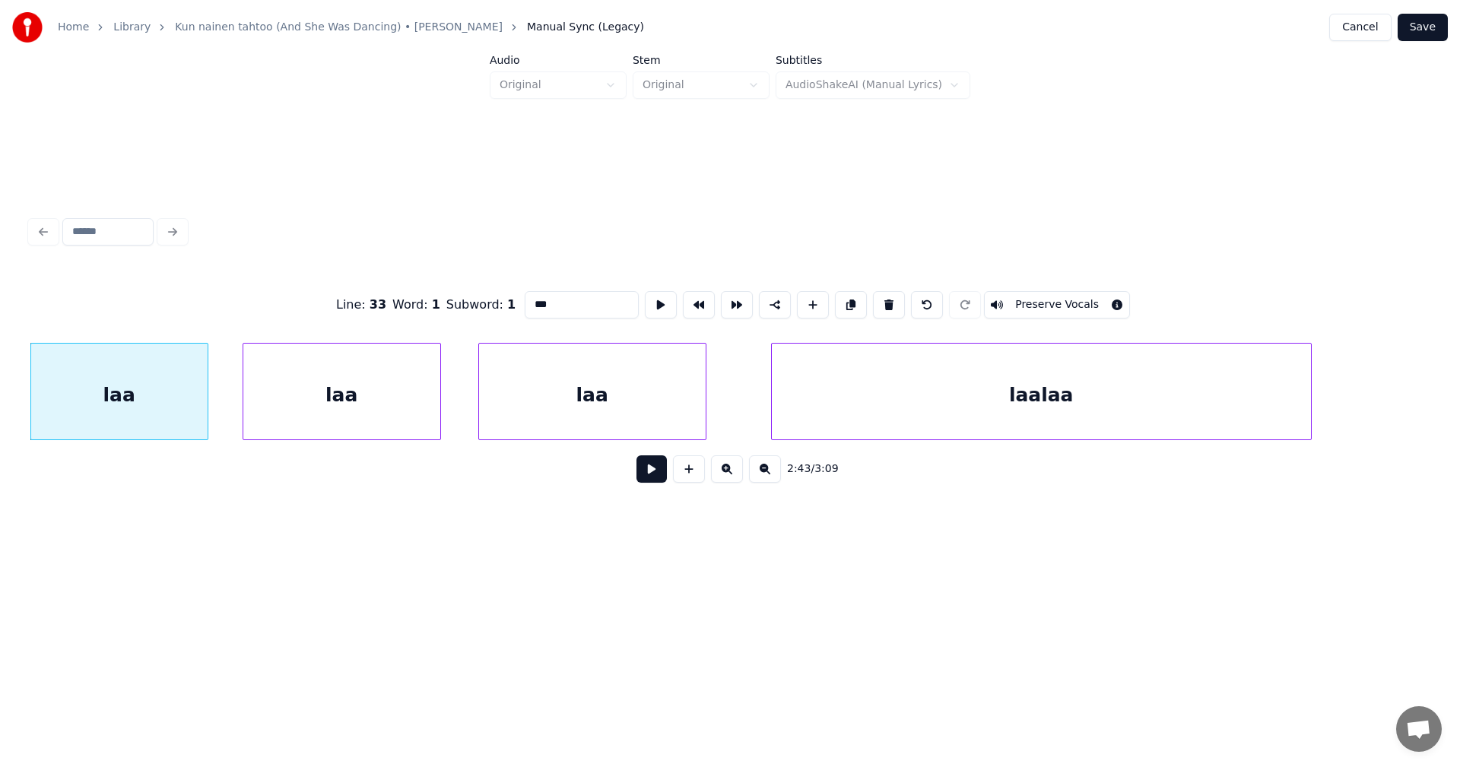
click at [654, 477] on button at bounding box center [651, 468] width 30 height 27
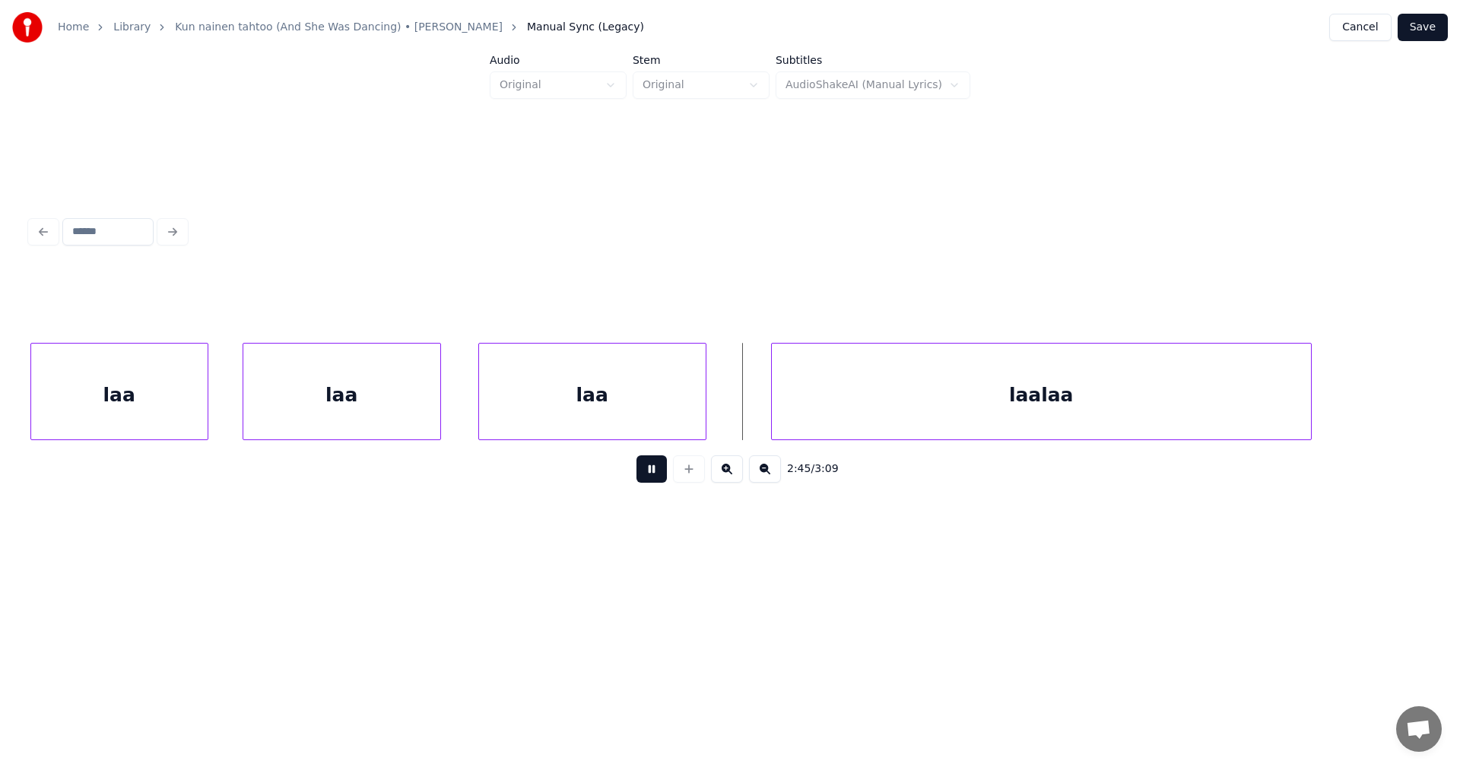
drag, startPoint x: 655, startPoint y: 475, endPoint x: 668, endPoint y: 466, distance: 15.2
click at [659, 472] on button at bounding box center [651, 468] width 30 height 27
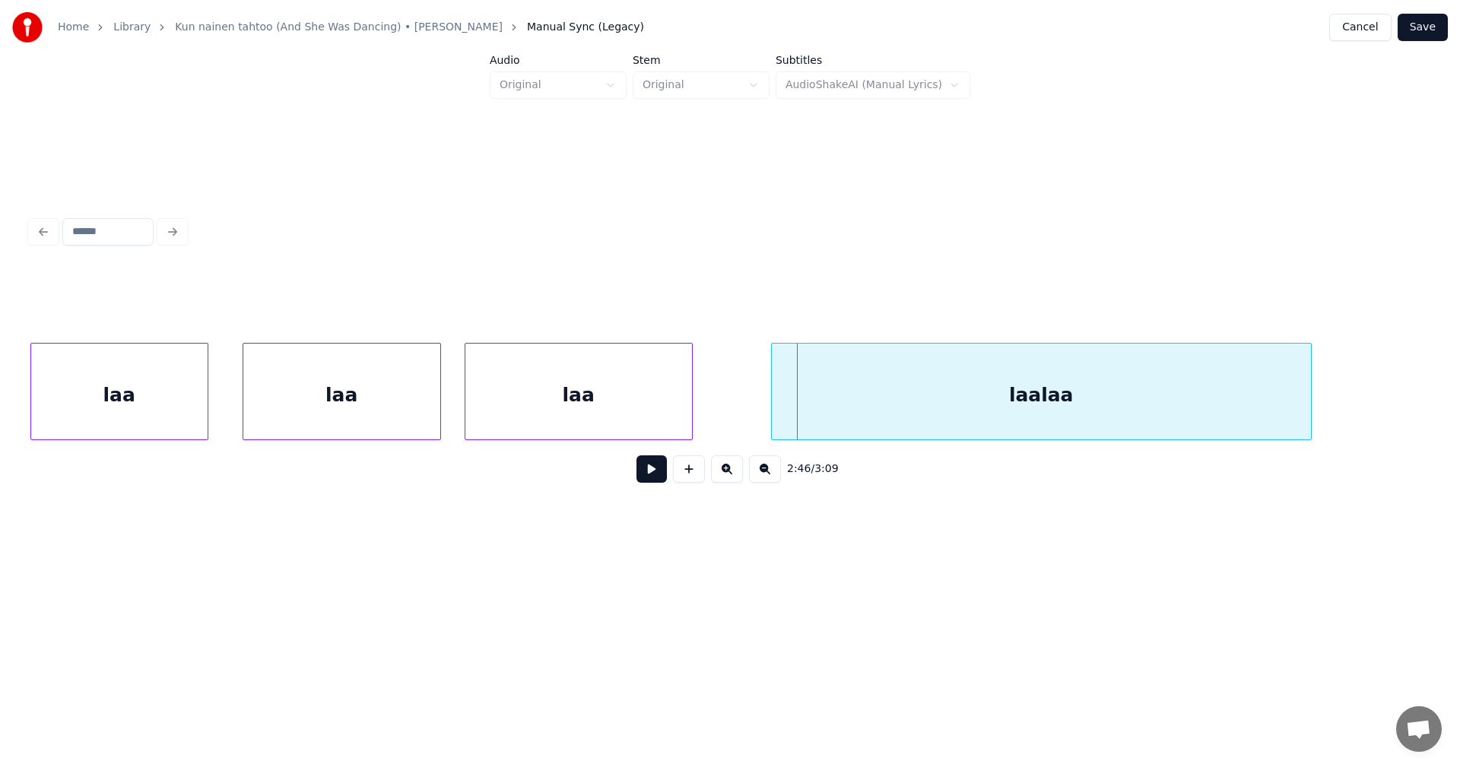
click at [692, 417] on div "laa" at bounding box center [579, 391] width 228 height 97
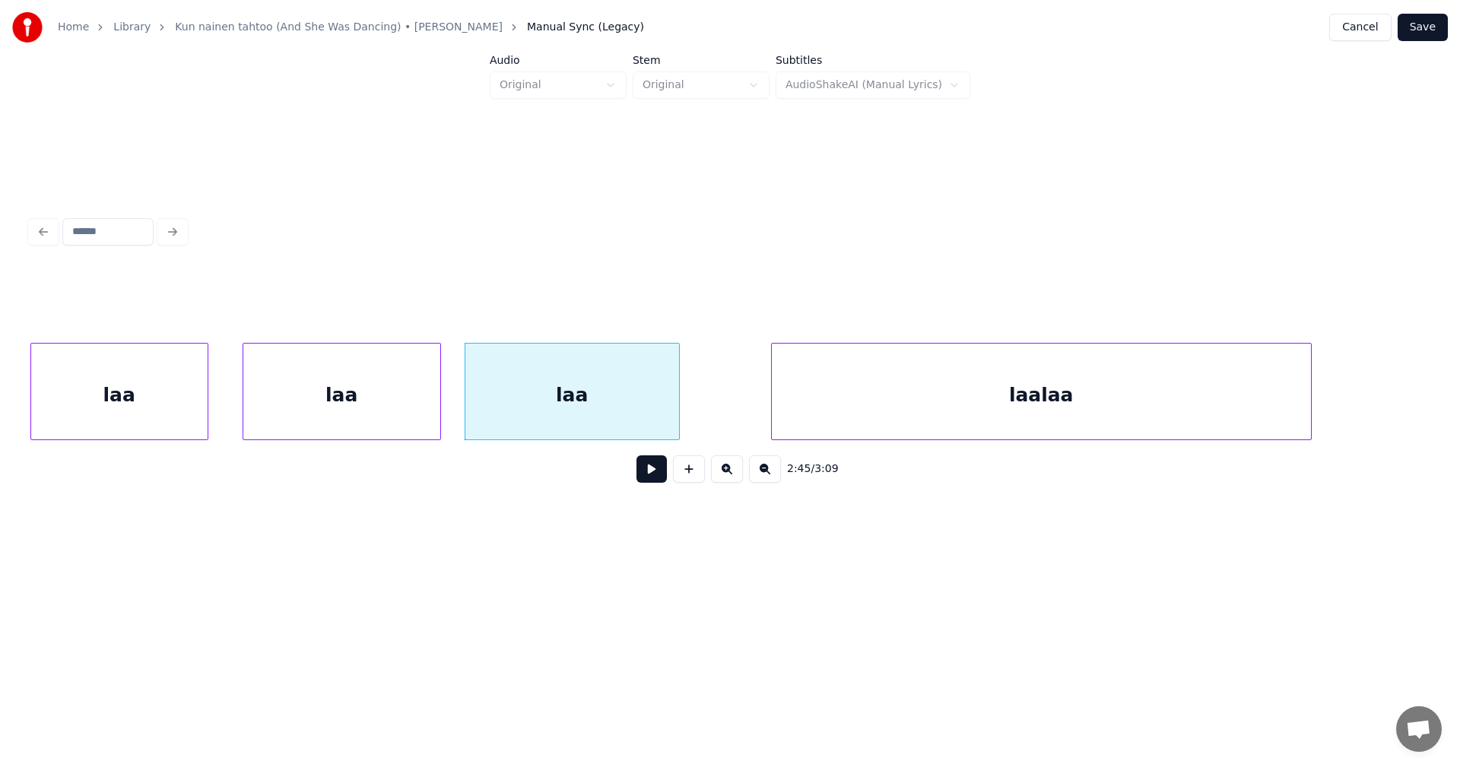
click at [674, 417] on div at bounding box center [676, 392] width 5 height 96
click at [726, 421] on div "laalaa" at bounding box center [984, 395] width 539 height 103
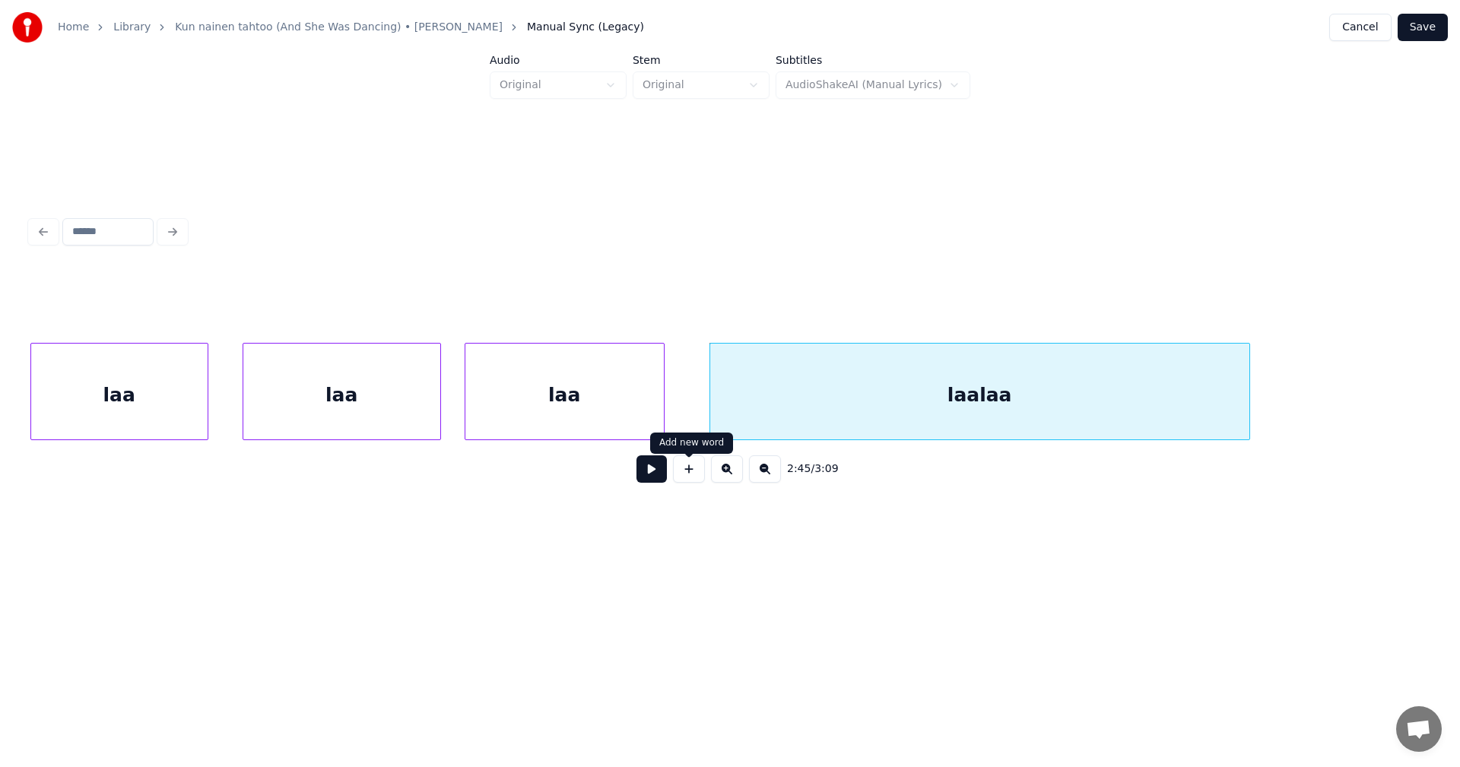
click at [652, 481] on button at bounding box center [651, 468] width 30 height 27
click at [653, 474] on button at bounding box center [651, 468] width 30 height 27
click at [736, 414] on div "laalaa" at bounding box center [971, 395] width 539 height 103
click at [179, 411] on div "laa" at bounding box center [119, 395] width 176 height 103
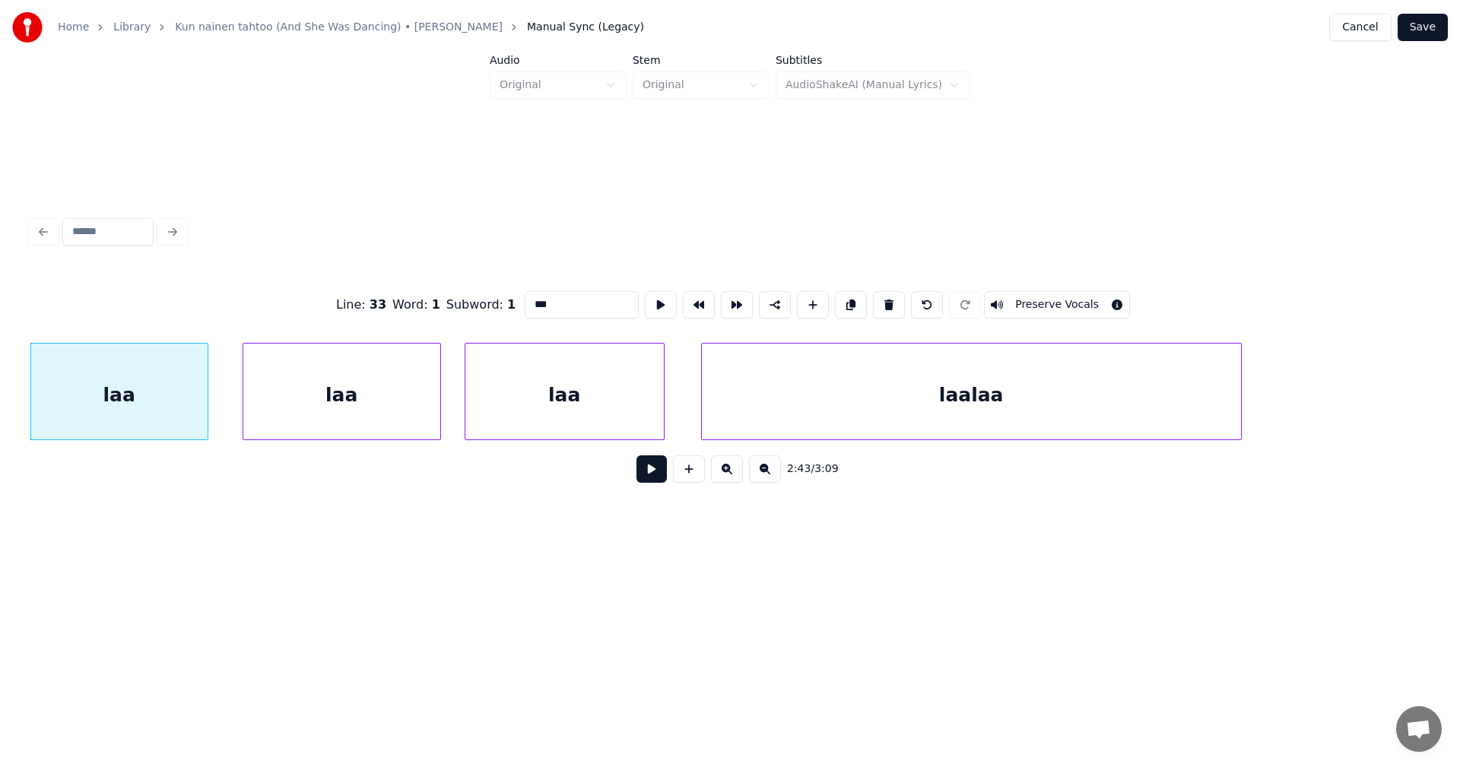
click at [655, 478] on button at bounding box center [651, 468] width 30 height 27
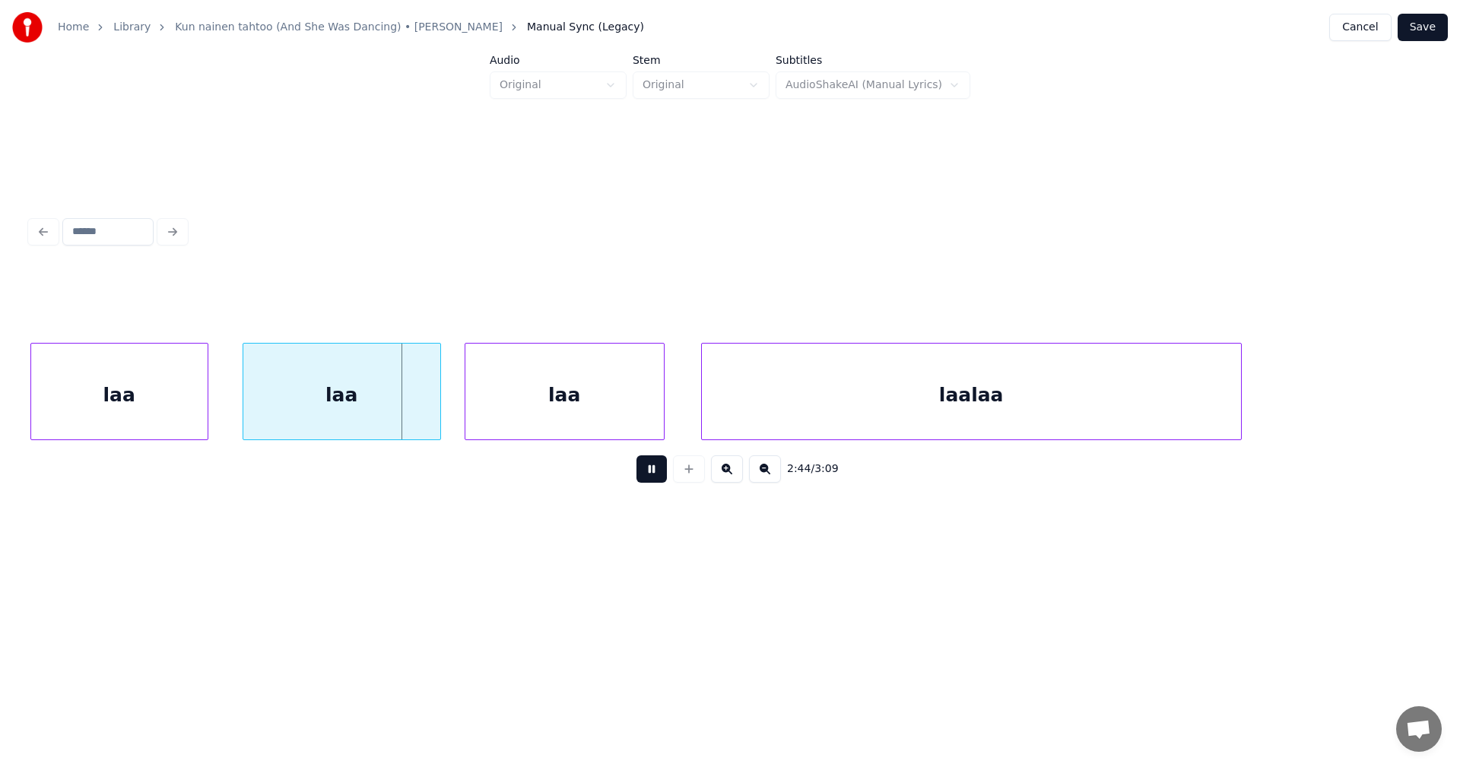
click at [654, 455] on div "2:44 / 3:09" at bounding box center [729, 469] width 1399 height 58
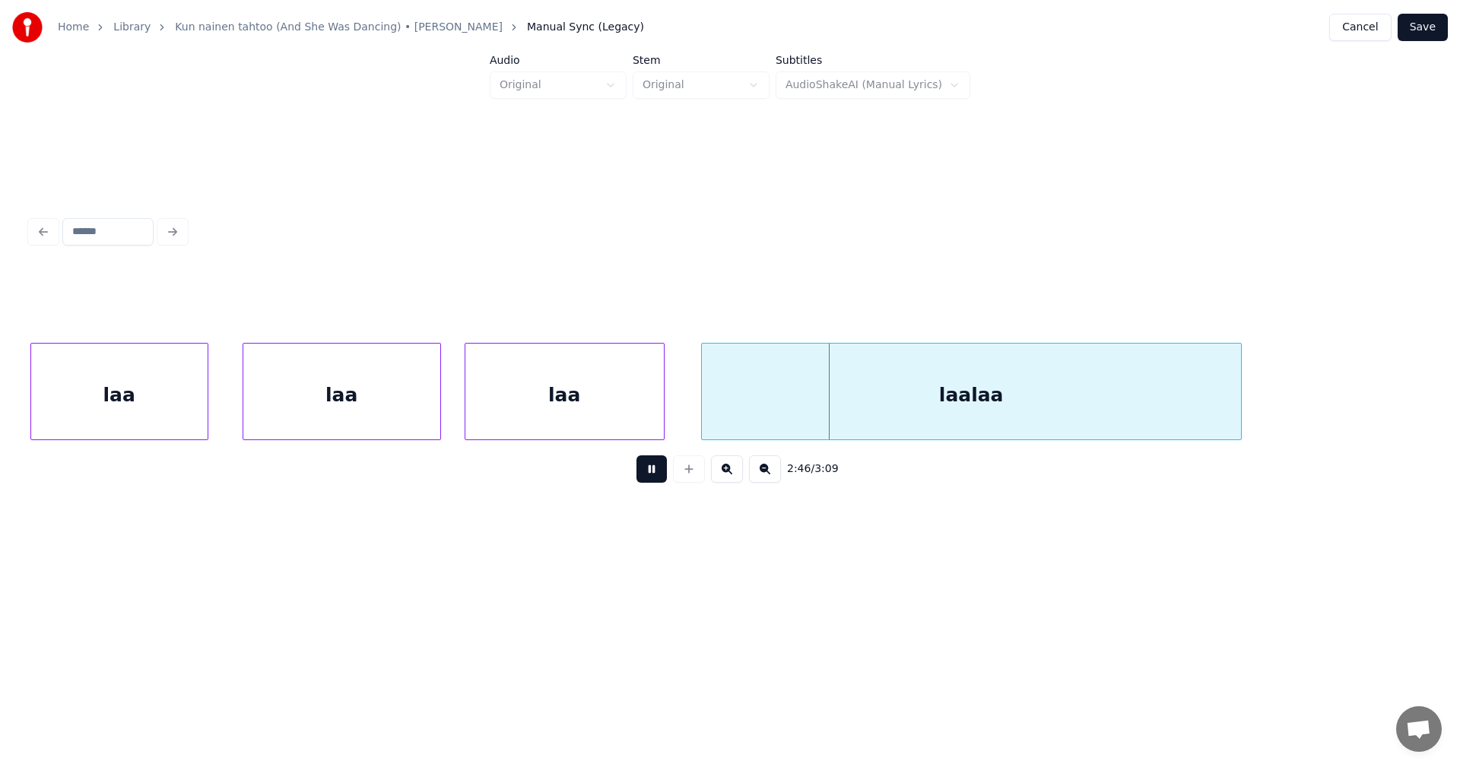
drag, startPoint x: 654, startPoint y: 478, endPoint x: 476, endPoint y: 430, distance: 184.3
click at [649, 468] on button at bounding box center [651, 468] width 30 height 27
click at [432, 414] on div at bounding box center [432, 392] width 5 height 96
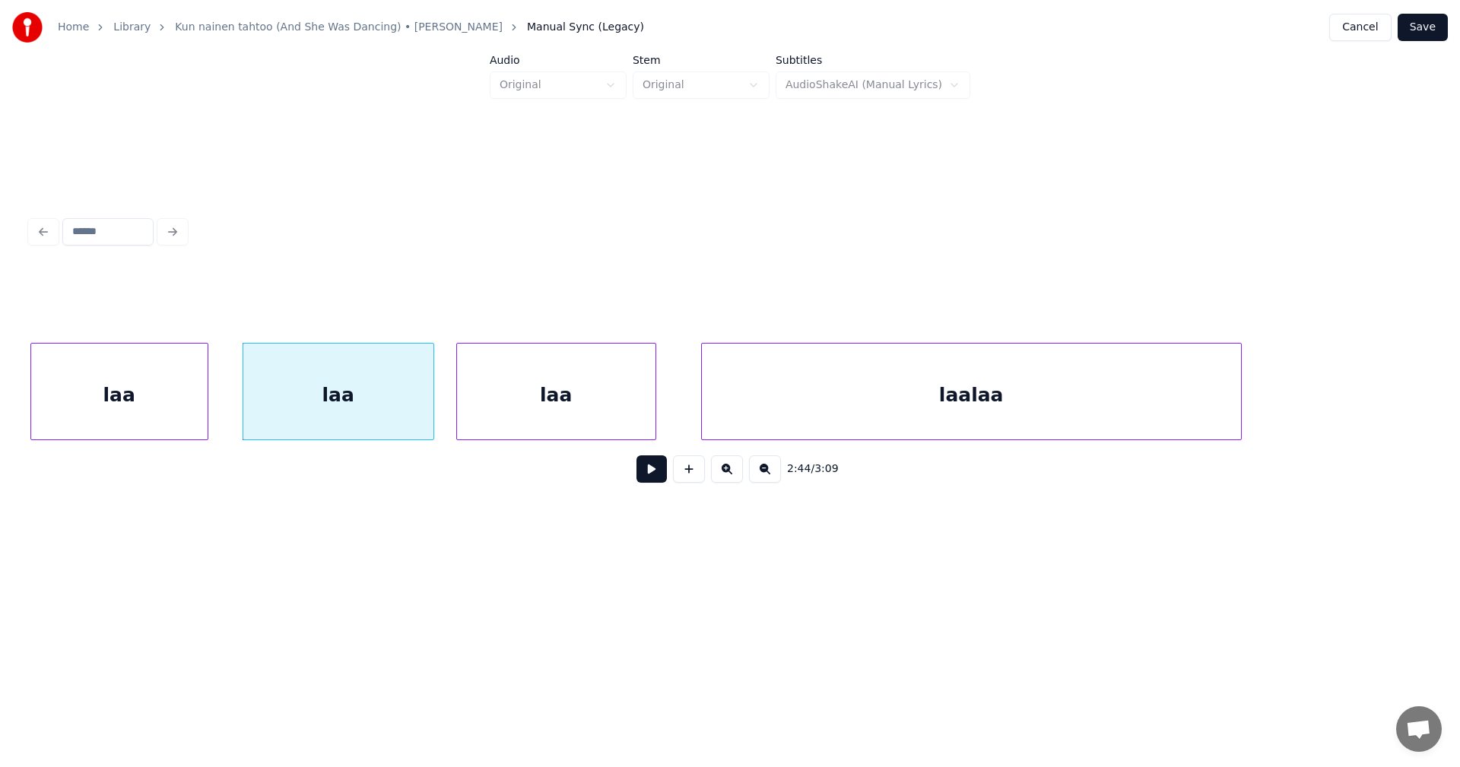
click at [539, 413] on div "laa" at bounding box center [556, 395] width 198 height 103
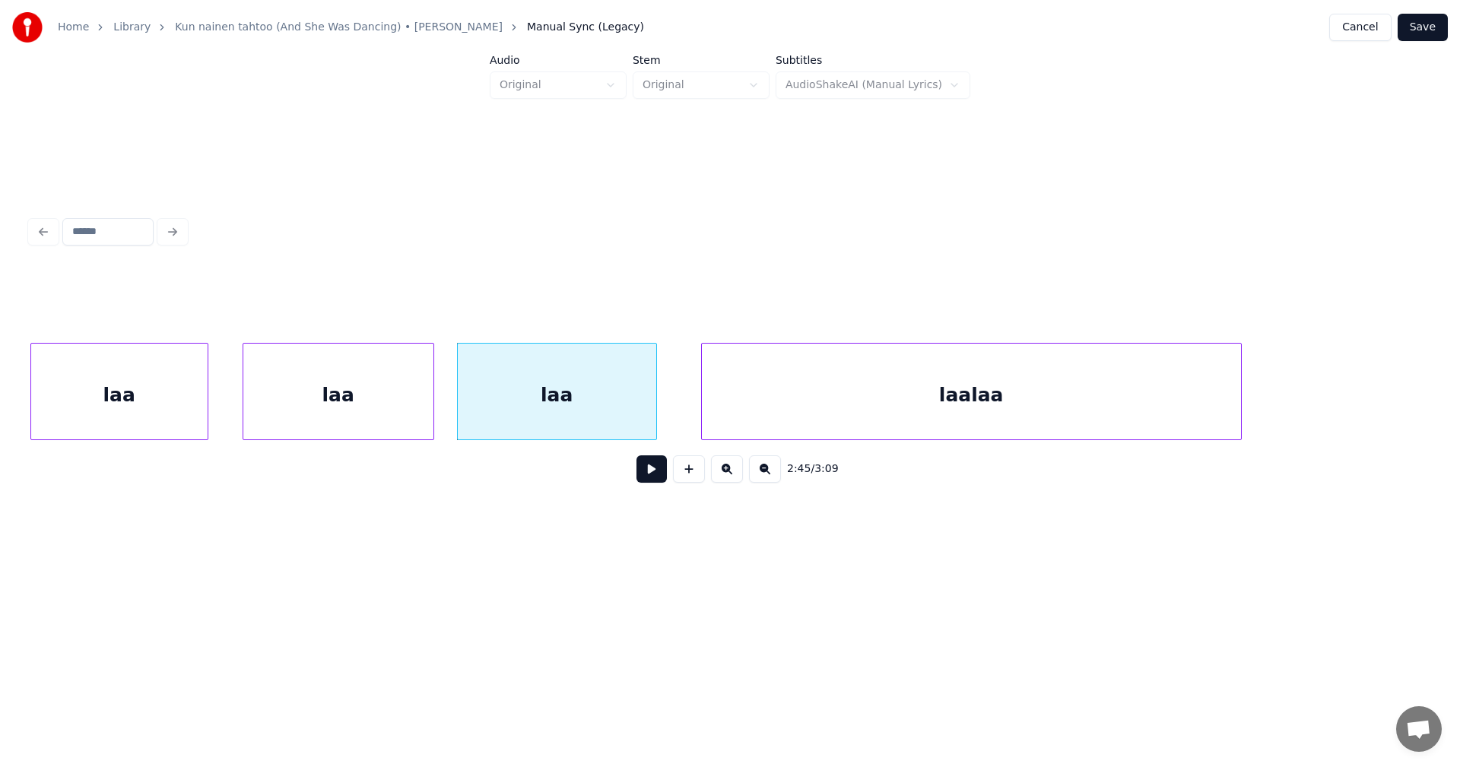
click at [656, 481] on button at bounding box center [651, 468] width 30 height 27
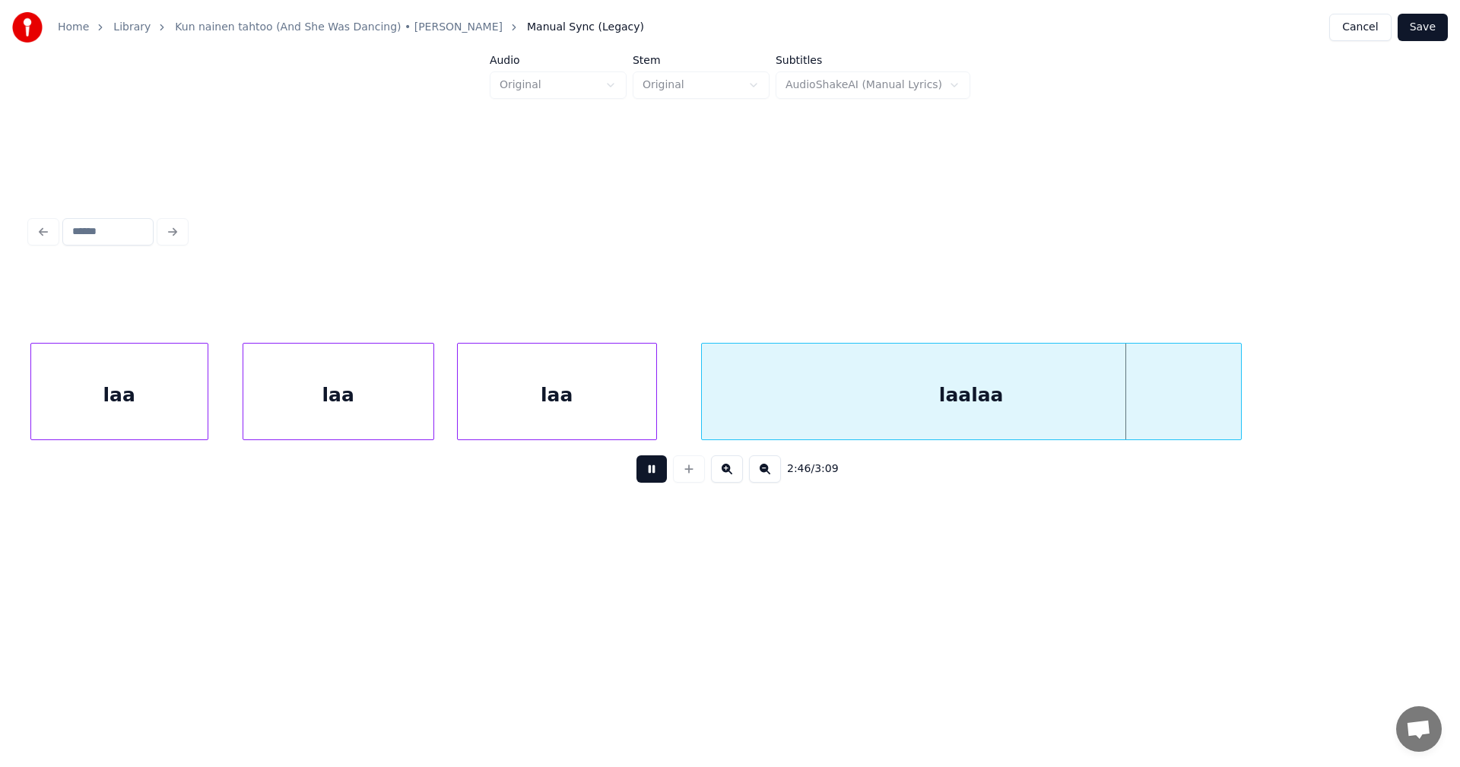
drag, startPoint x: 656, startPoint y: 473, endPoint x: 666, endPoint y: 468, distance: 10.9
click at [662, 469] on button at bounding box center [651, 468] width 30 height 27
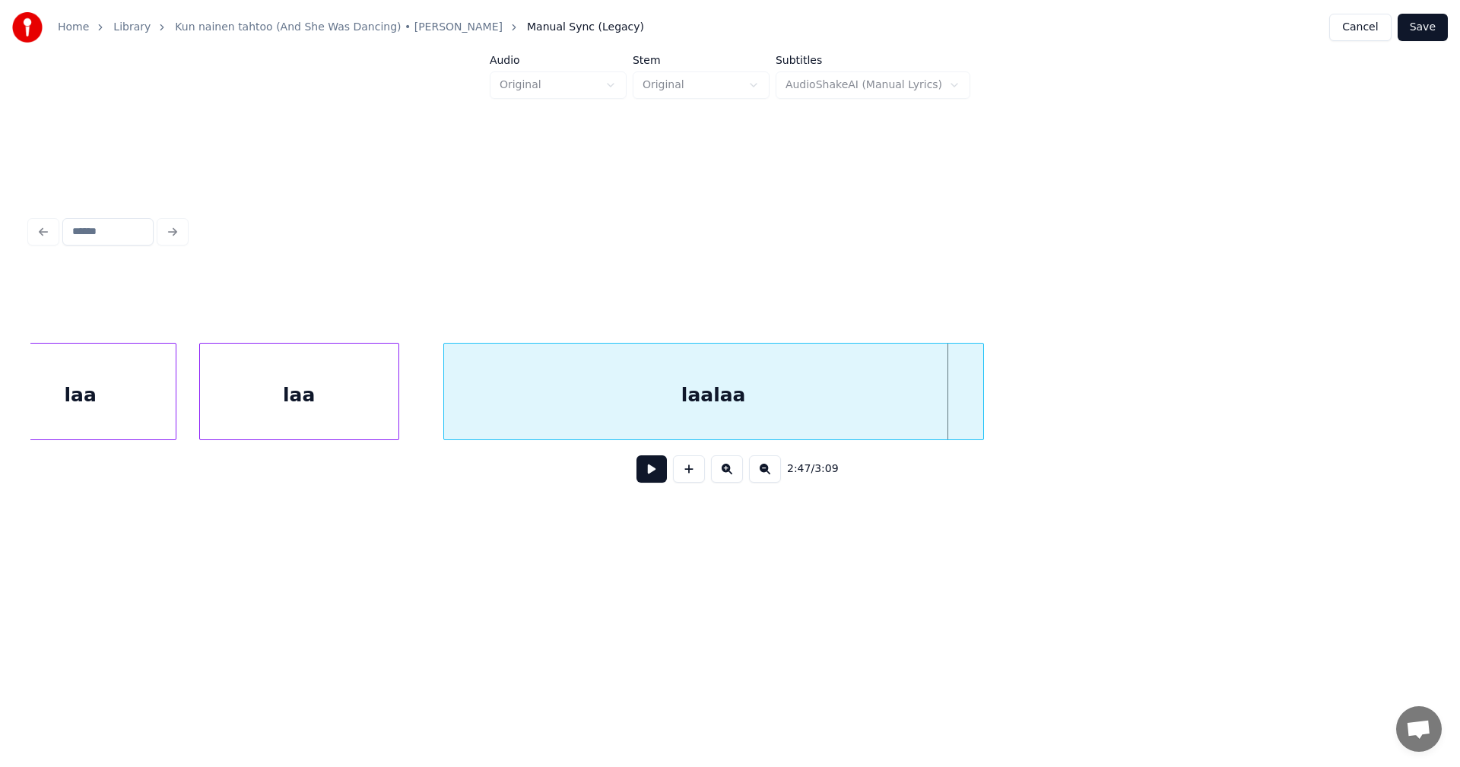
scroll to position [0, 56316]
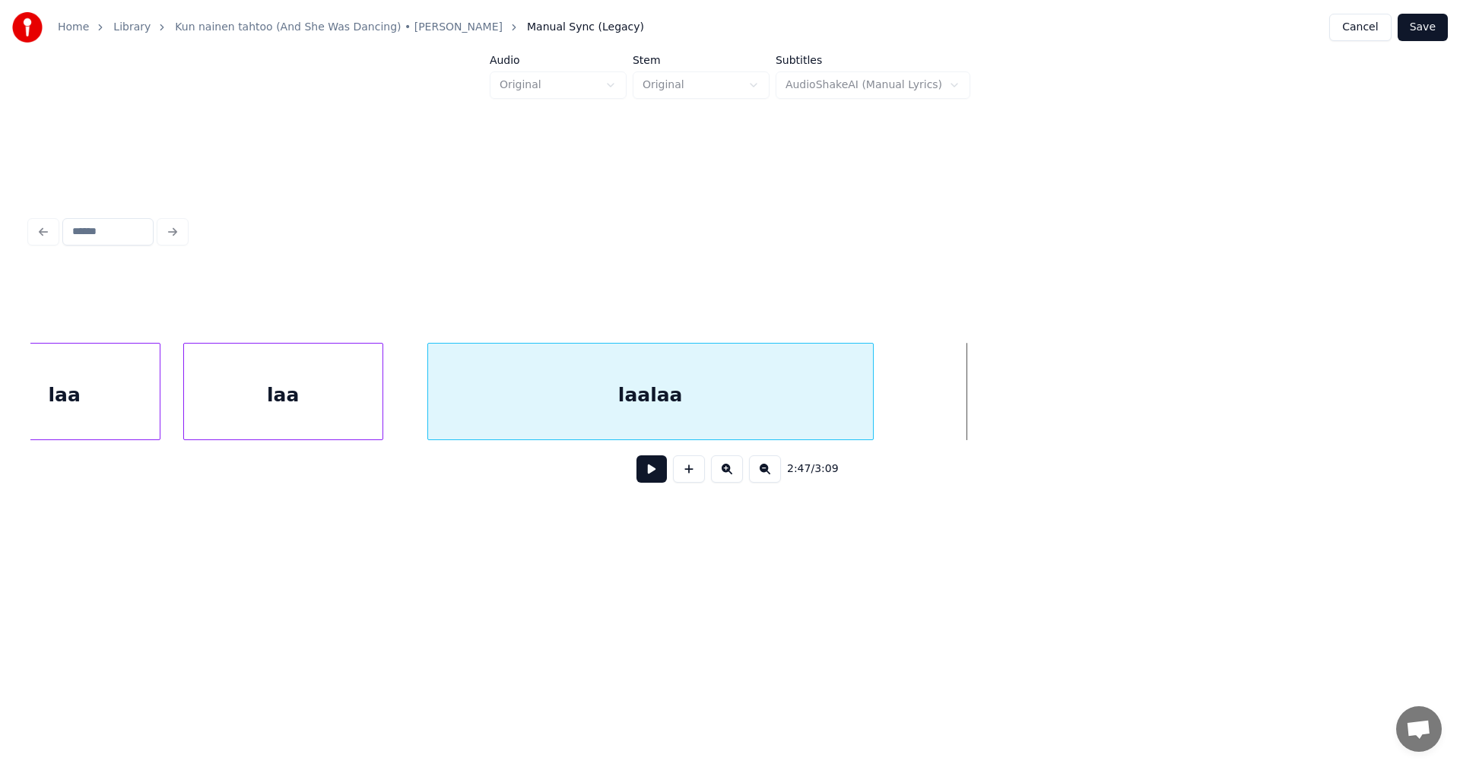
click at [868, 412] on div at bounding box center [870, 392] width 5 height 96
click at [760, 429] on div "laalaa" at bounding box center [647, 395] width 439 height 103
drag, startPoint x: 665, startPoint y: 433, endPoint x: 662, endPoint y: 424, distance: 8.7
click at [664, 430] on body "Home Library Kun nainen tahtoo (And She Was Dancing) • [PERSON_NAME] Manual Syn…" at bounding box center [730, 291] width 1460 height 583
click at [644, 480] on button at bounding box center [651, 468] width 30 height 27
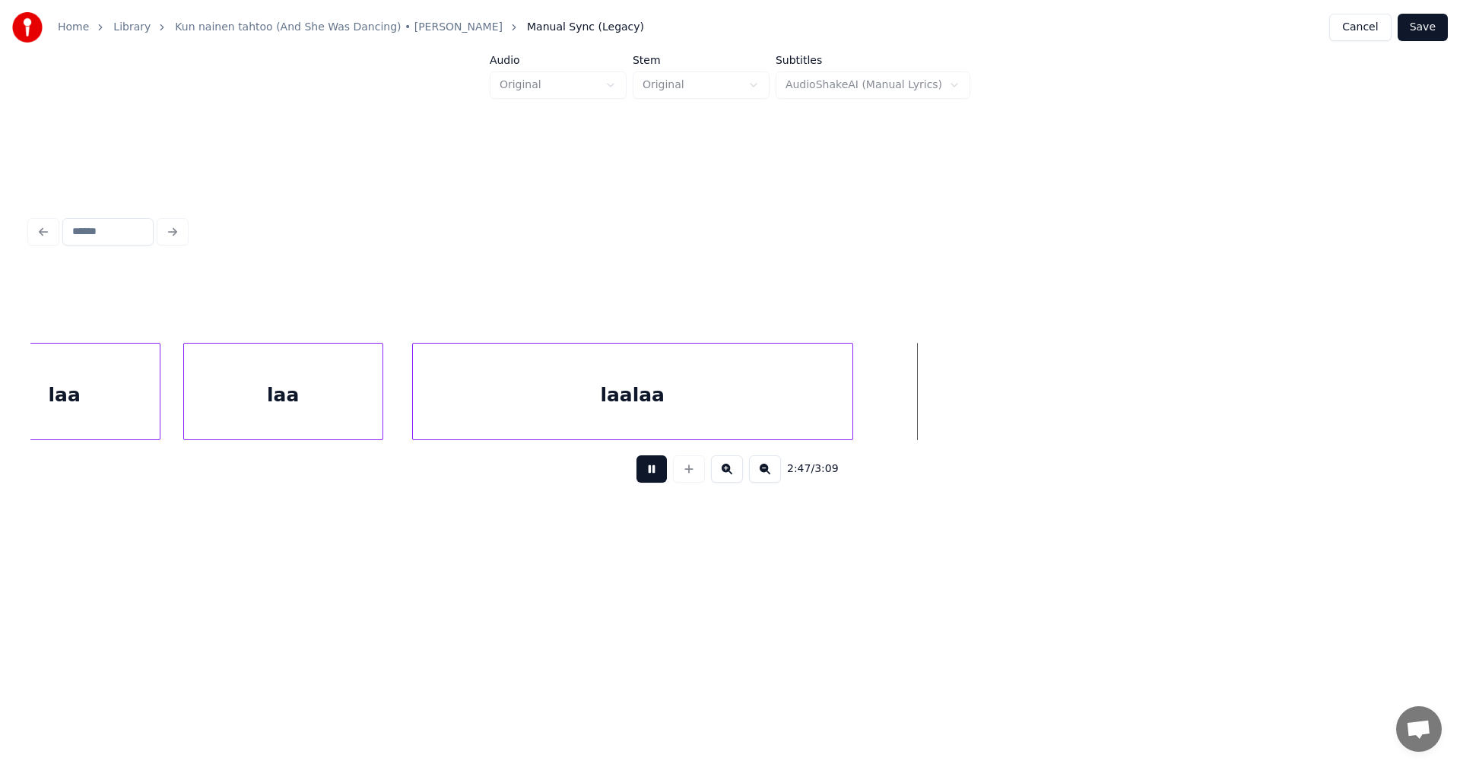
drag, startPoint x: 650, startPoint y: 470, endPoint x: 1036, endPoint y: 497, distance: 387.2
click at [661, 474] on button at bounding box center [651, 468] width 30 height 27
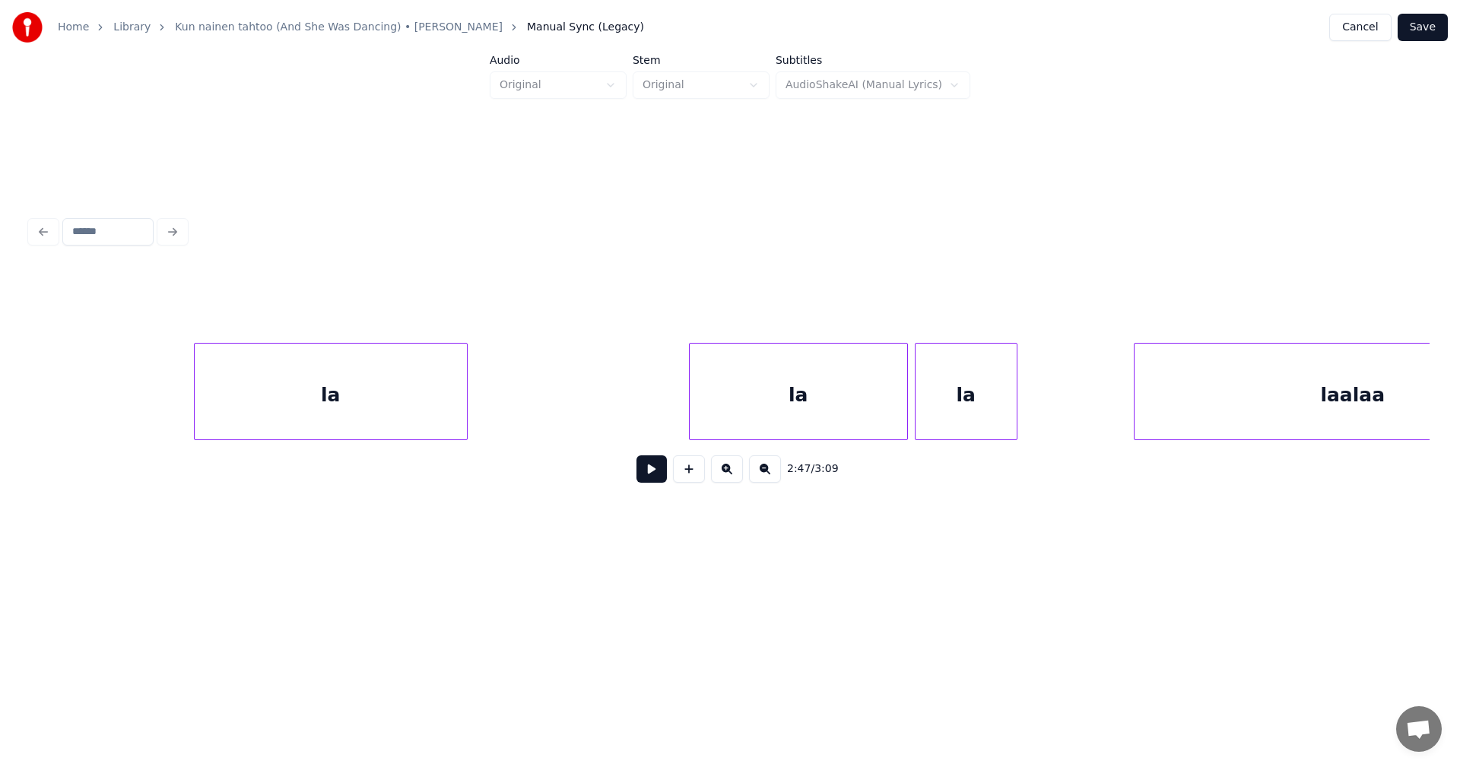
click at [362, 402] on div "la" at bounding box center [331, 395] width 272 height 103
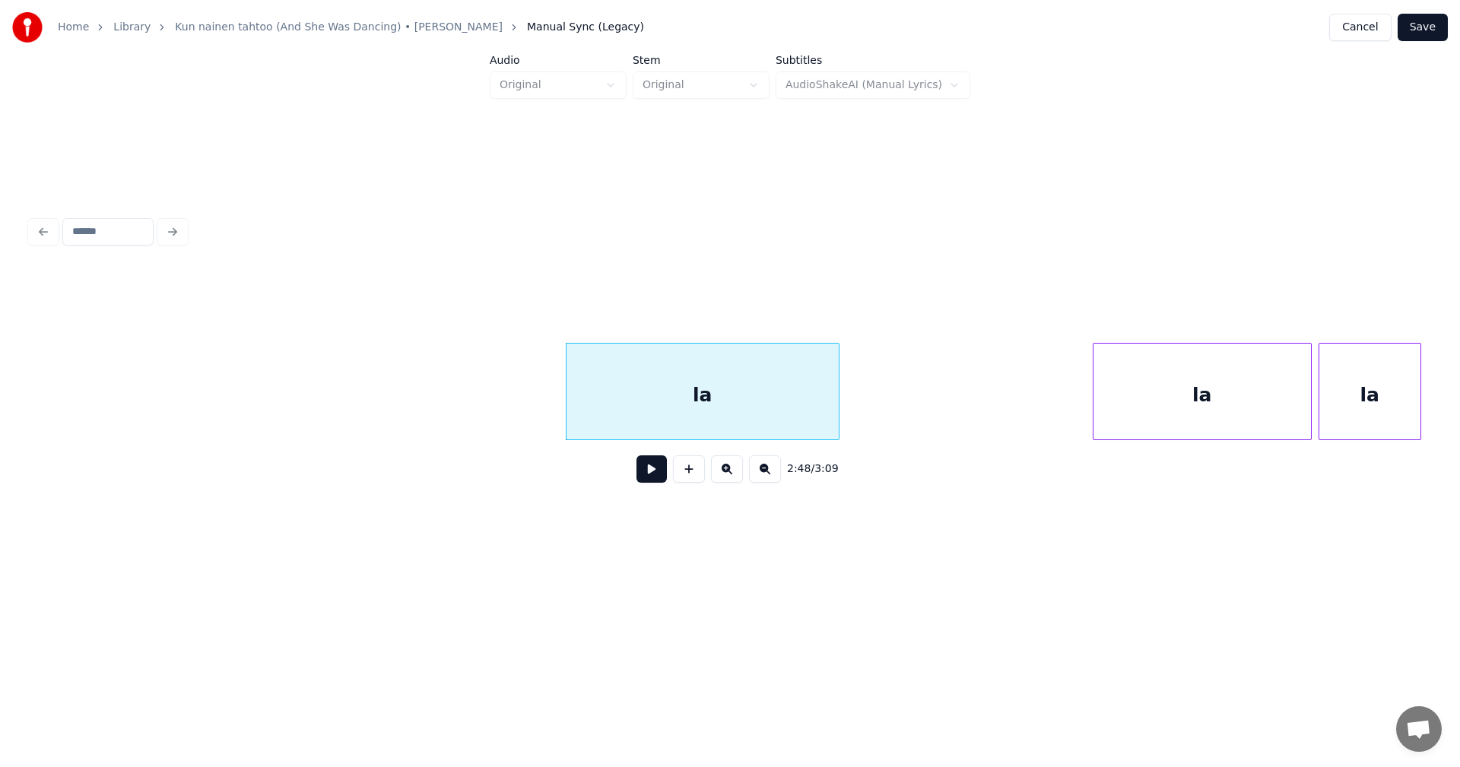
scroll to position [0, 57175]
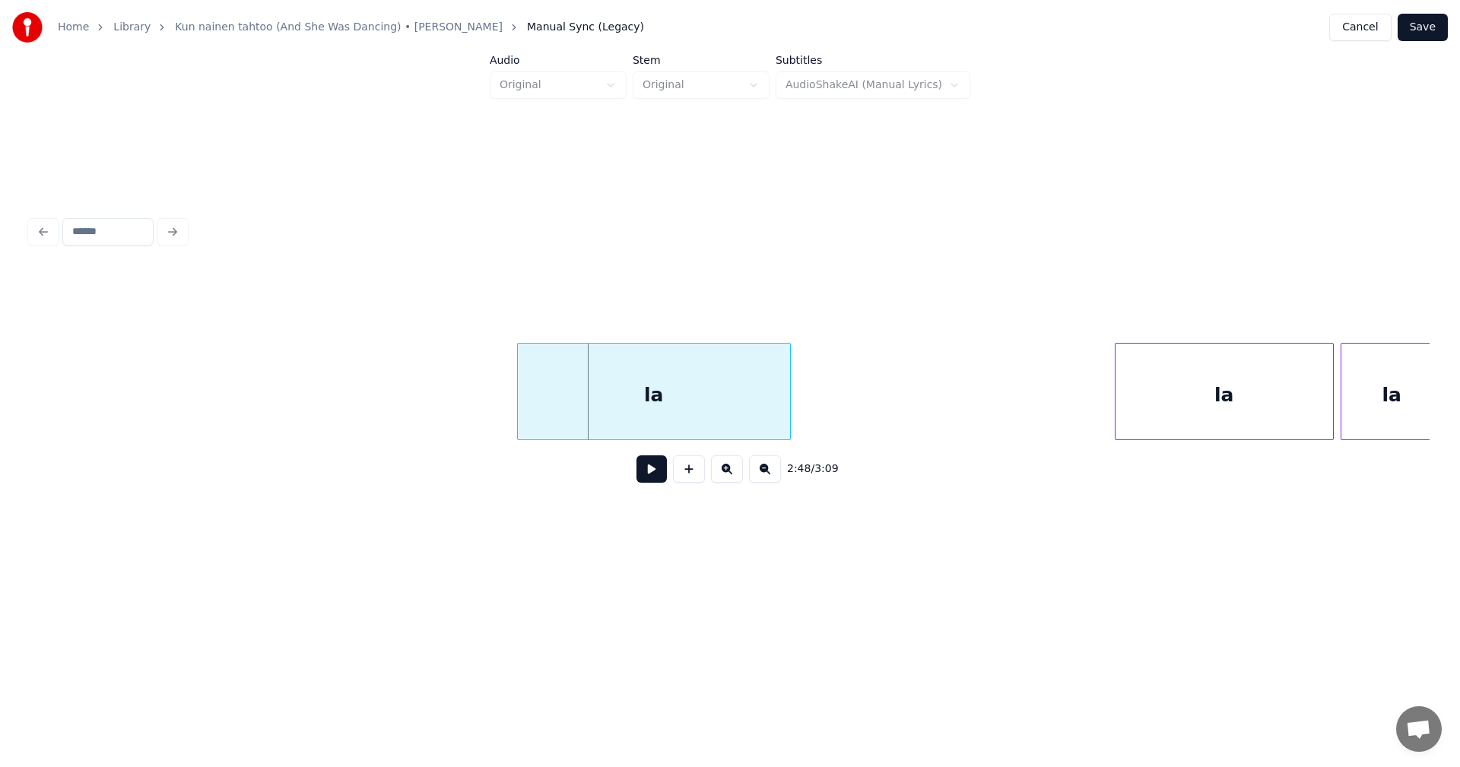
click at [643, 344] on div "la" at bounding box center [654, 395] width 272 height 103
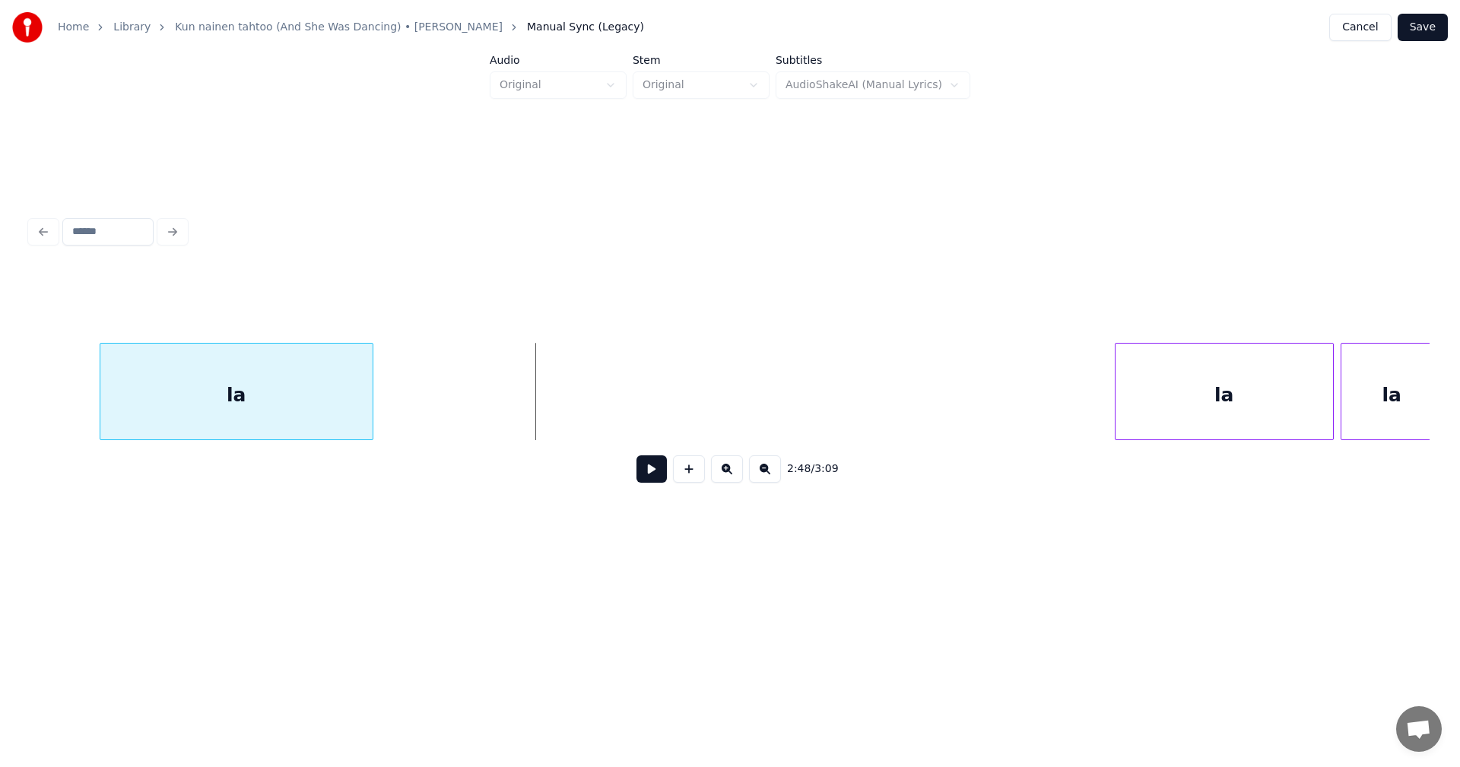
click at [186, 428] on div "la" at bounding box center [236, 395] width 272 height 103
click at [557, 437] on div "la la la" at bounding box center [729, 391] width 1399 height 97
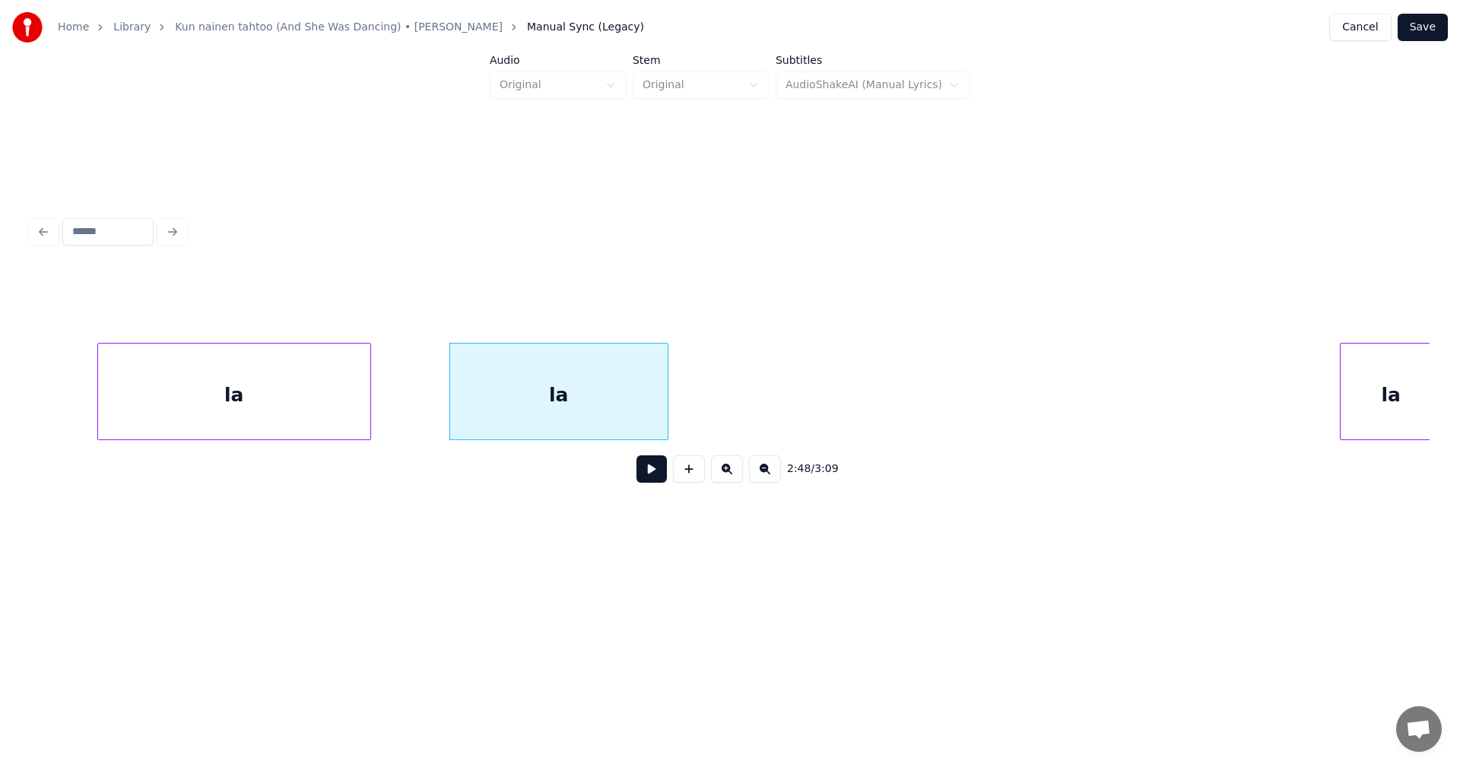
scroll to position [0, 57188]
click at [735, 440] on div "la la la" at bounding box center [729, 391] width 1399 height 97
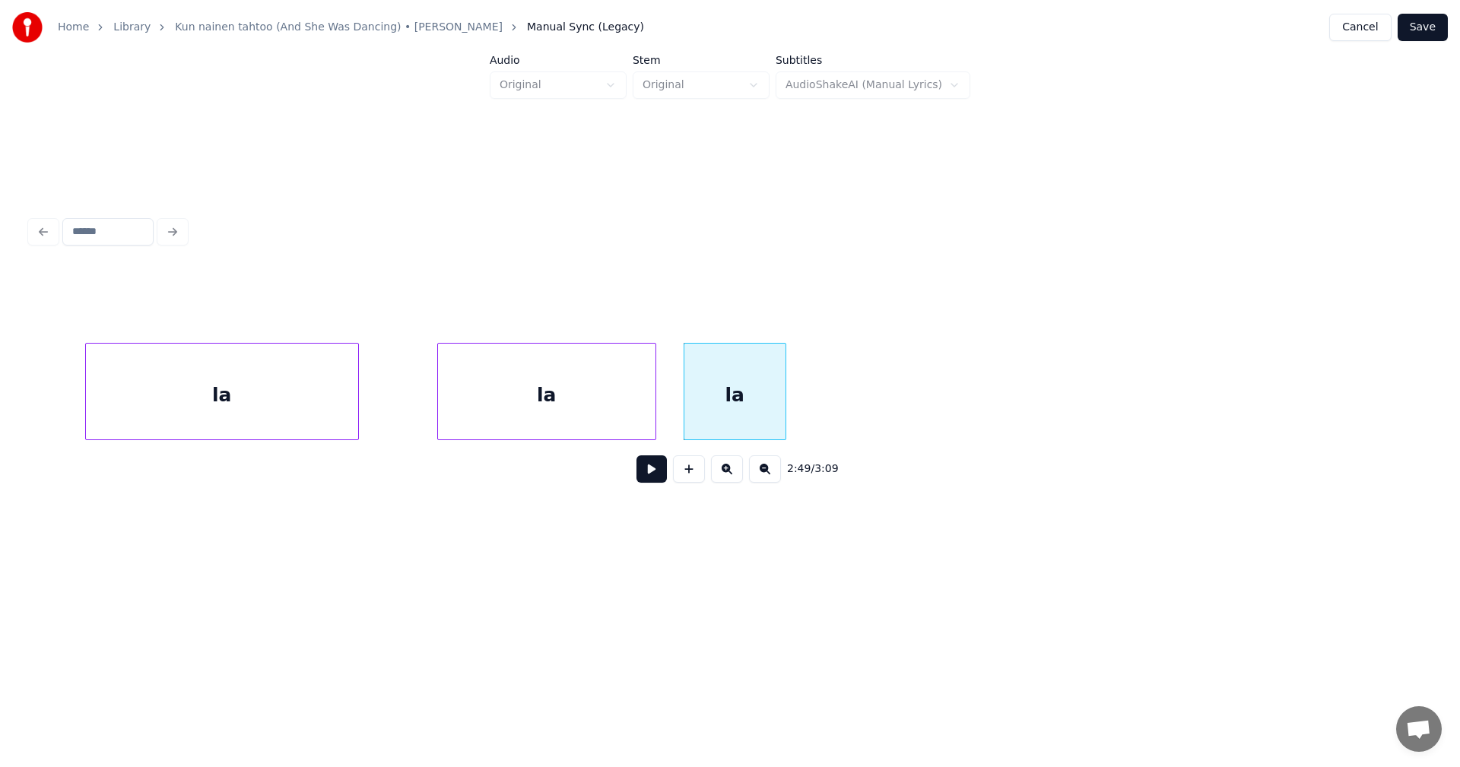
click at [33, 446] on div "2:49 / 3:09" at bounding box center [729, 382] width 1399 height 231
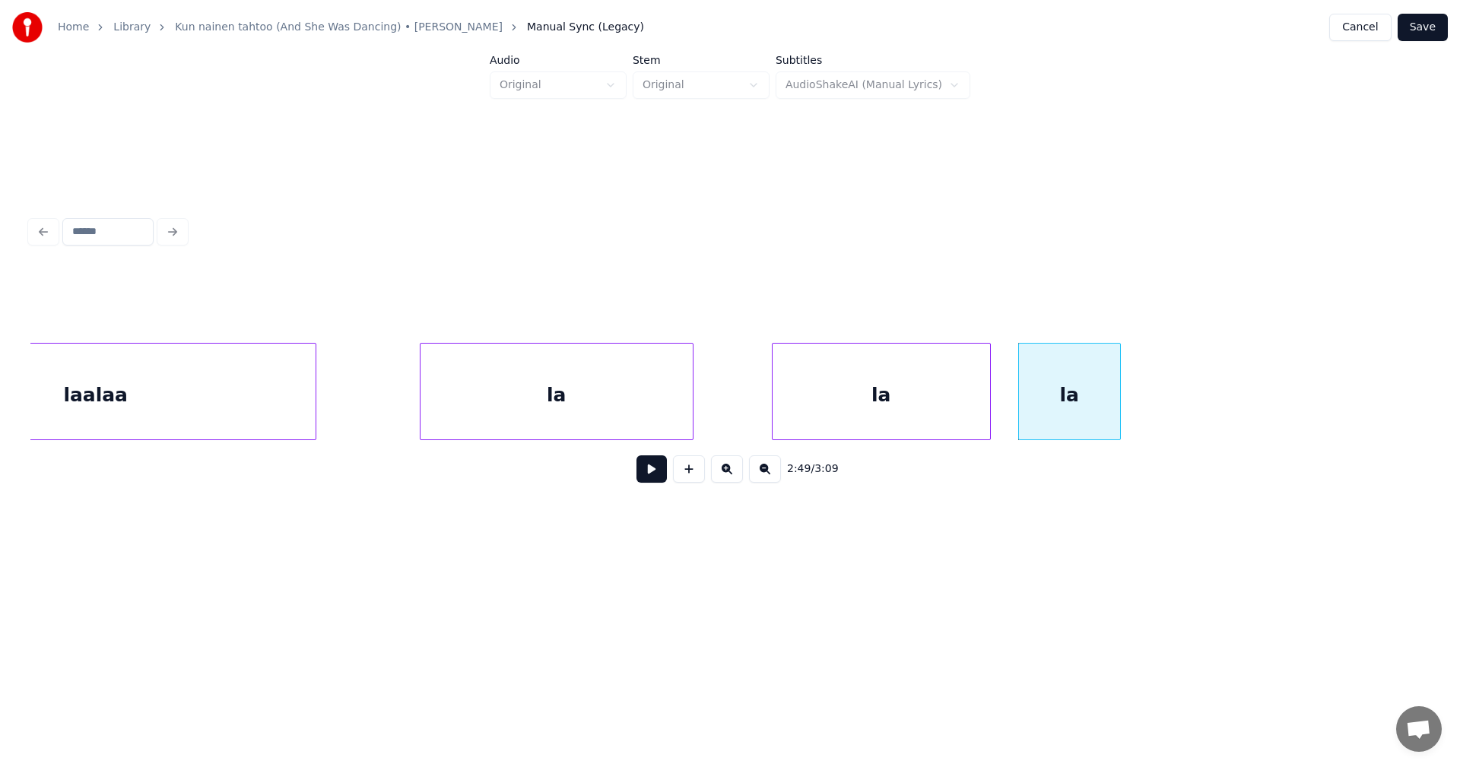
click at [129, 420] on div "laalaa" at bounding box center [95, 395] width 439 height 103
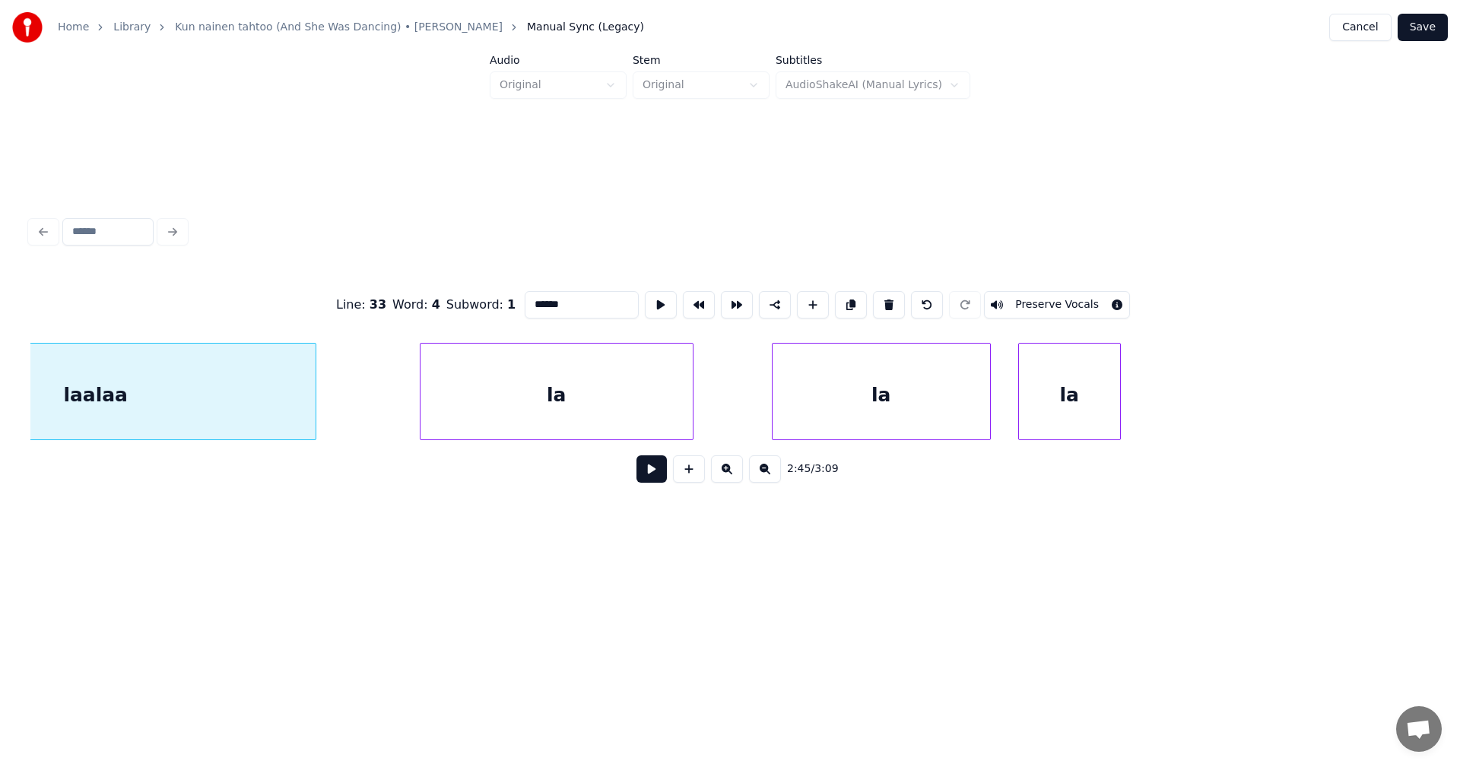
scroll to position [0, 56698]
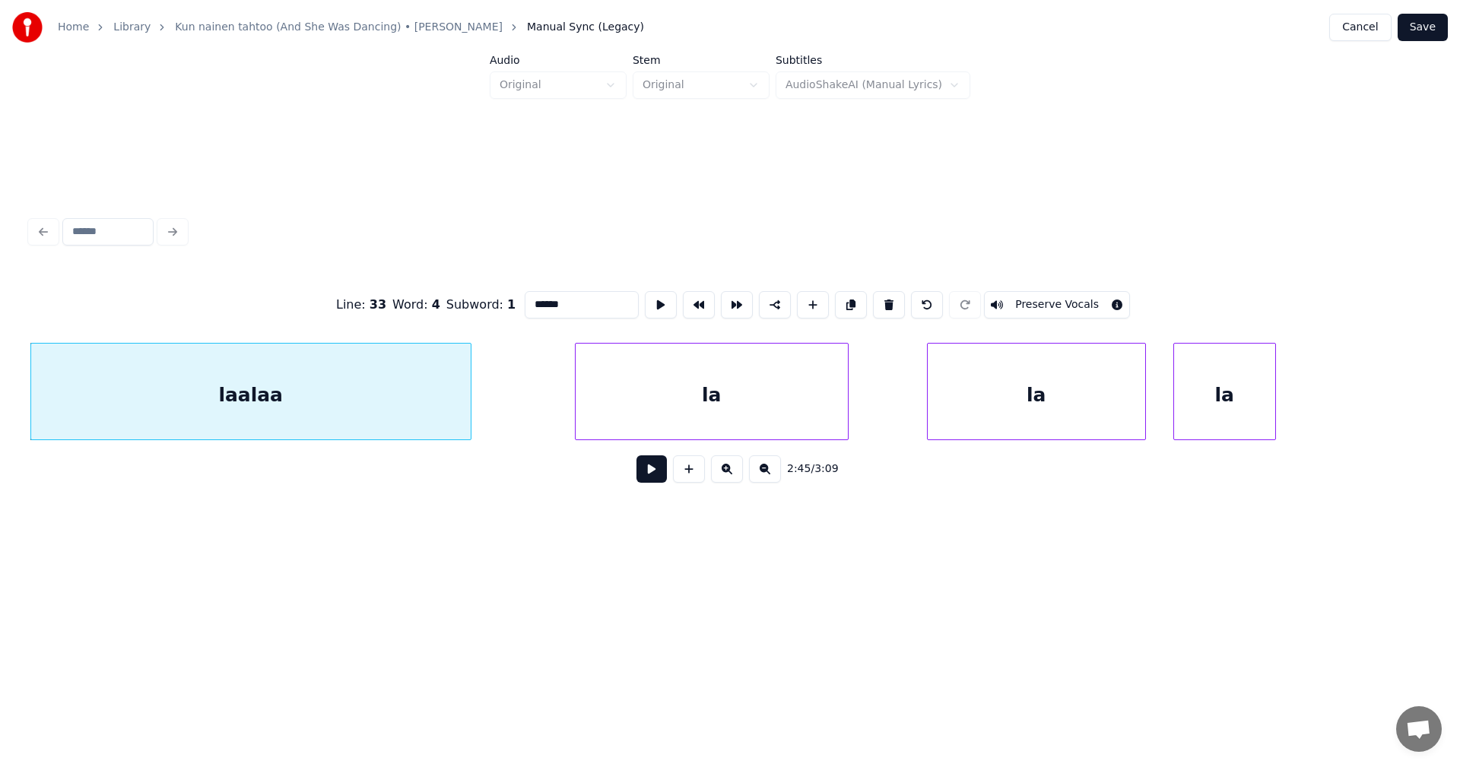
click at [657, 471] on button at bounding box center [651, 468] width 30 height 27
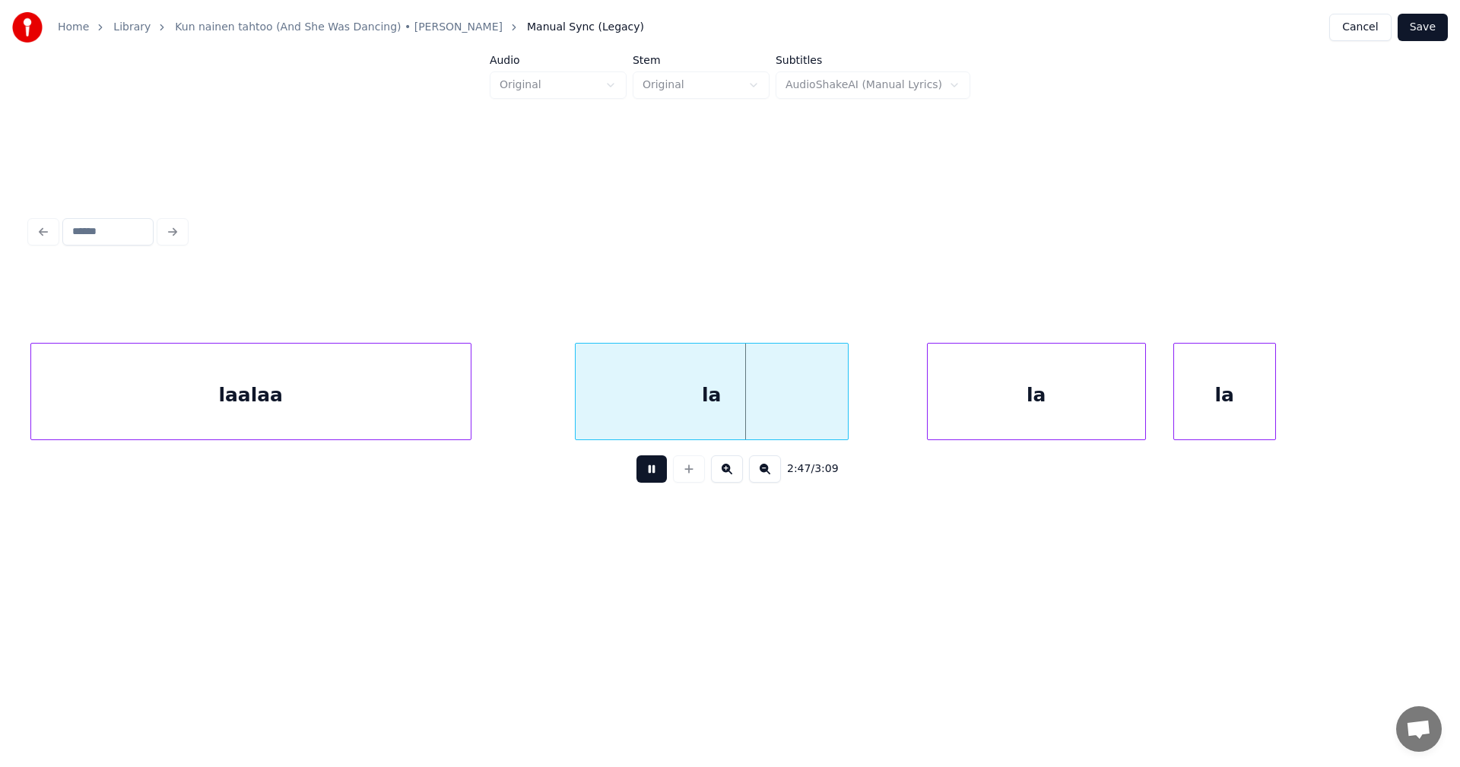
drag, startPoint x: 655, startPoint y: 473, endPoint x: 672, endPoint y: 462, distance: 20.5
click at [664, 466] on button at bounding box center [651, 468] width 30 height 27
click at [715, 427] on div at bounding box center [716, 392] width 5 height 96
click at [675, 409] on div "la" at bounding box center [646, 395] width 140 height 103
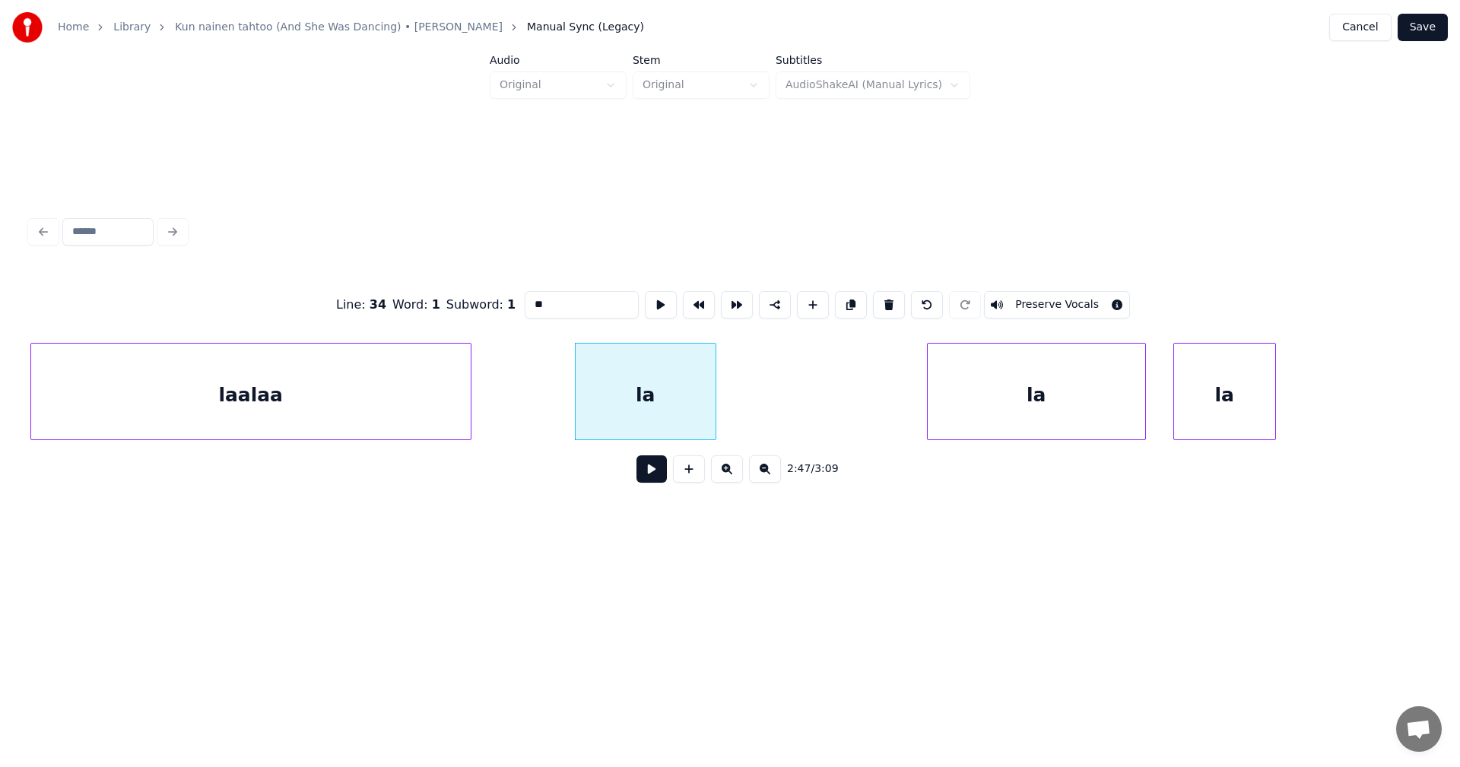
drag, startPoint x: 539, startPoint y: 298, endPoint x: 547, endPoint y: 303, distance: 8.9
click at [541, 298] on input "**" at bounding box center [582, 304] width 114 height 27
click at [852, 436] on div "laa la la laalaa" at bounding box center [729, 391] width 1399 height 97
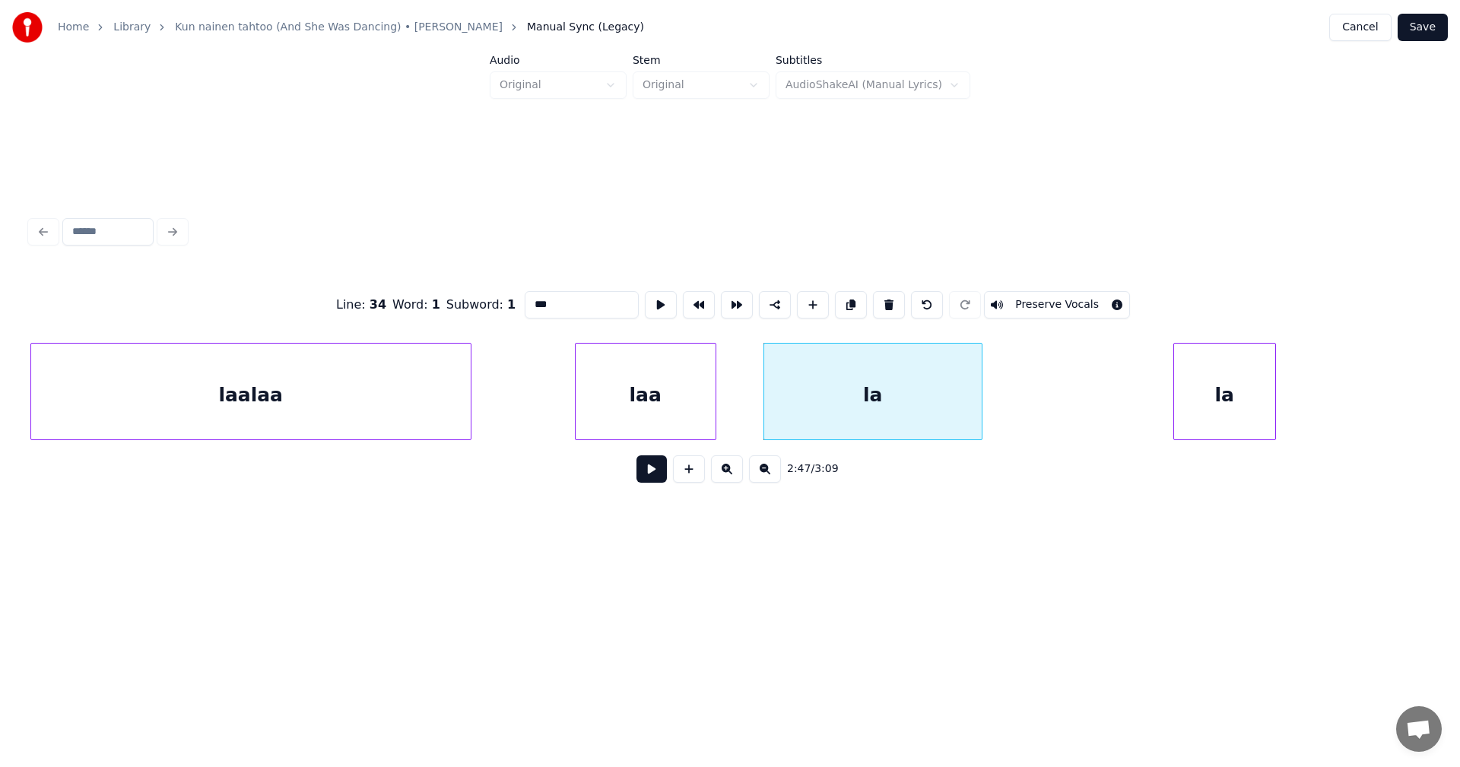
click at [865, 395] on div "la" at bounding box center [872, 395] width 217 height 103
click at [665, 398] on div "laa" at bounding box center [646, 395] width 140 height 103
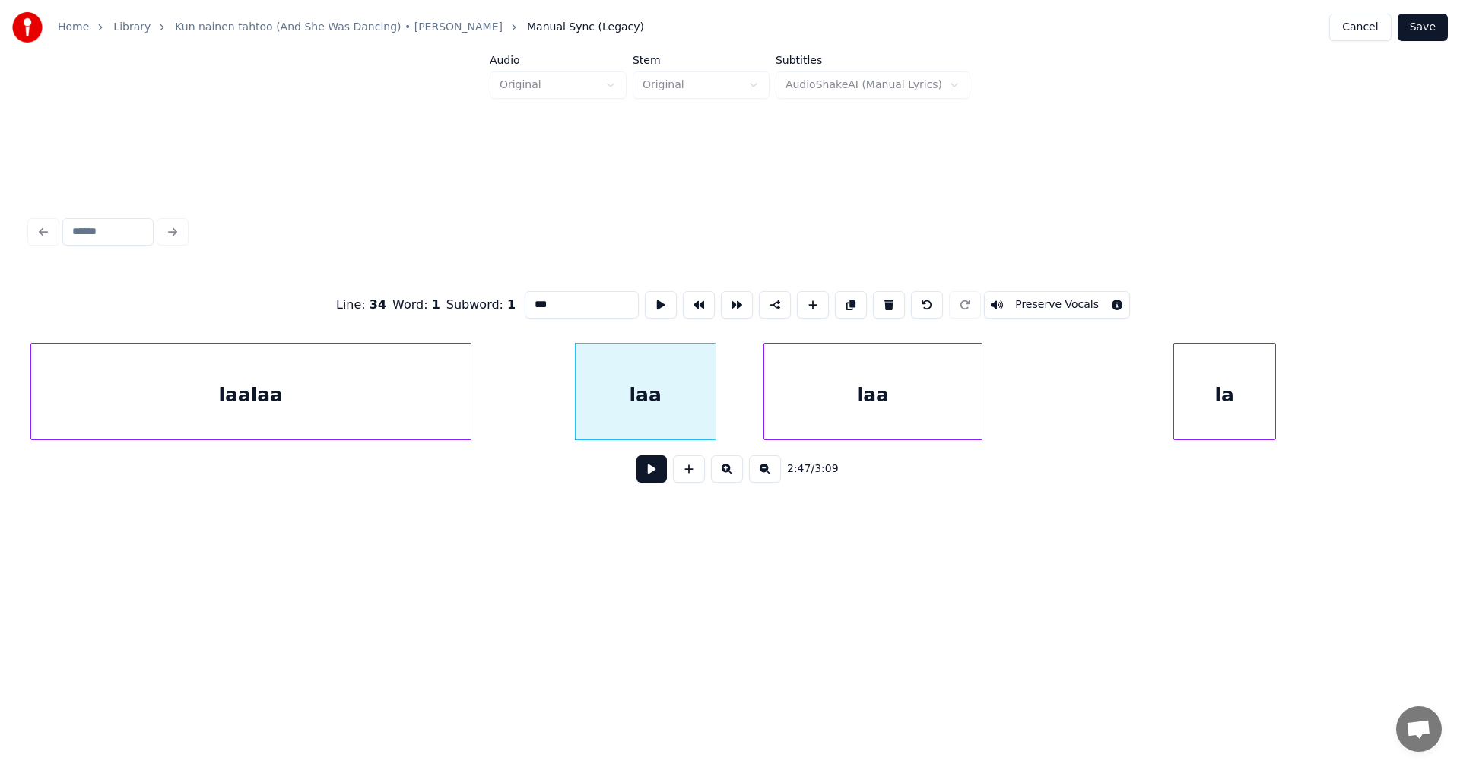
type input "***"
click at [654, 478] on button at bounding box center [651, 468] width 30 height 27
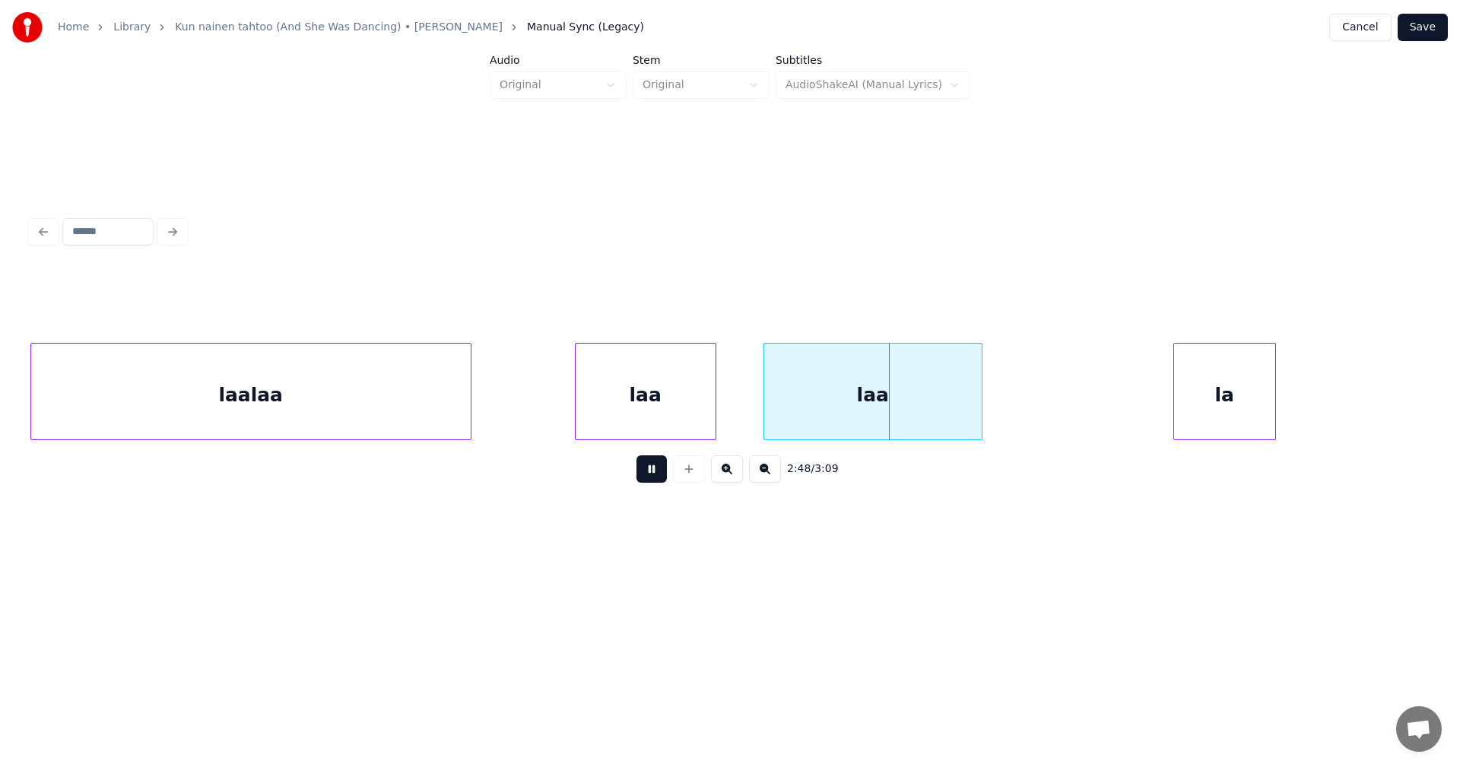
drag, startPoint x: 654, startPoint y: 477, endPoint x: 754, endPoint y: 439, distance: 107.3
click at [655, 476] on button at bounding box center [651, 468] width 30 height 27
click at [923, 417] on div at bounding box center [922, 392] width 5 height 96
click at [880, 410] on div "laa" at bounding box center [838, 395] width 160 height 103
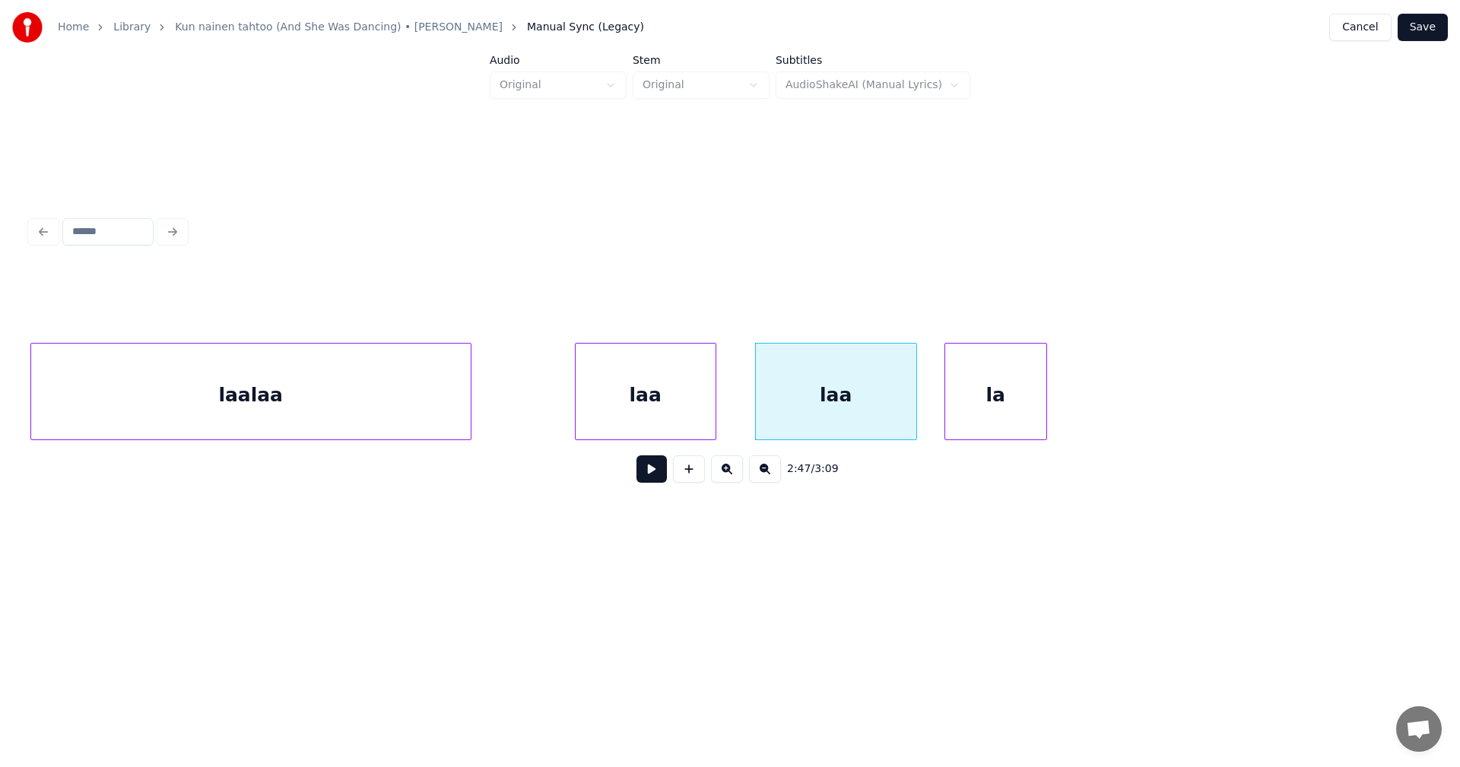
click at [1008, 425] on div "la" at bounding box center [995, 395] width 101 height 103
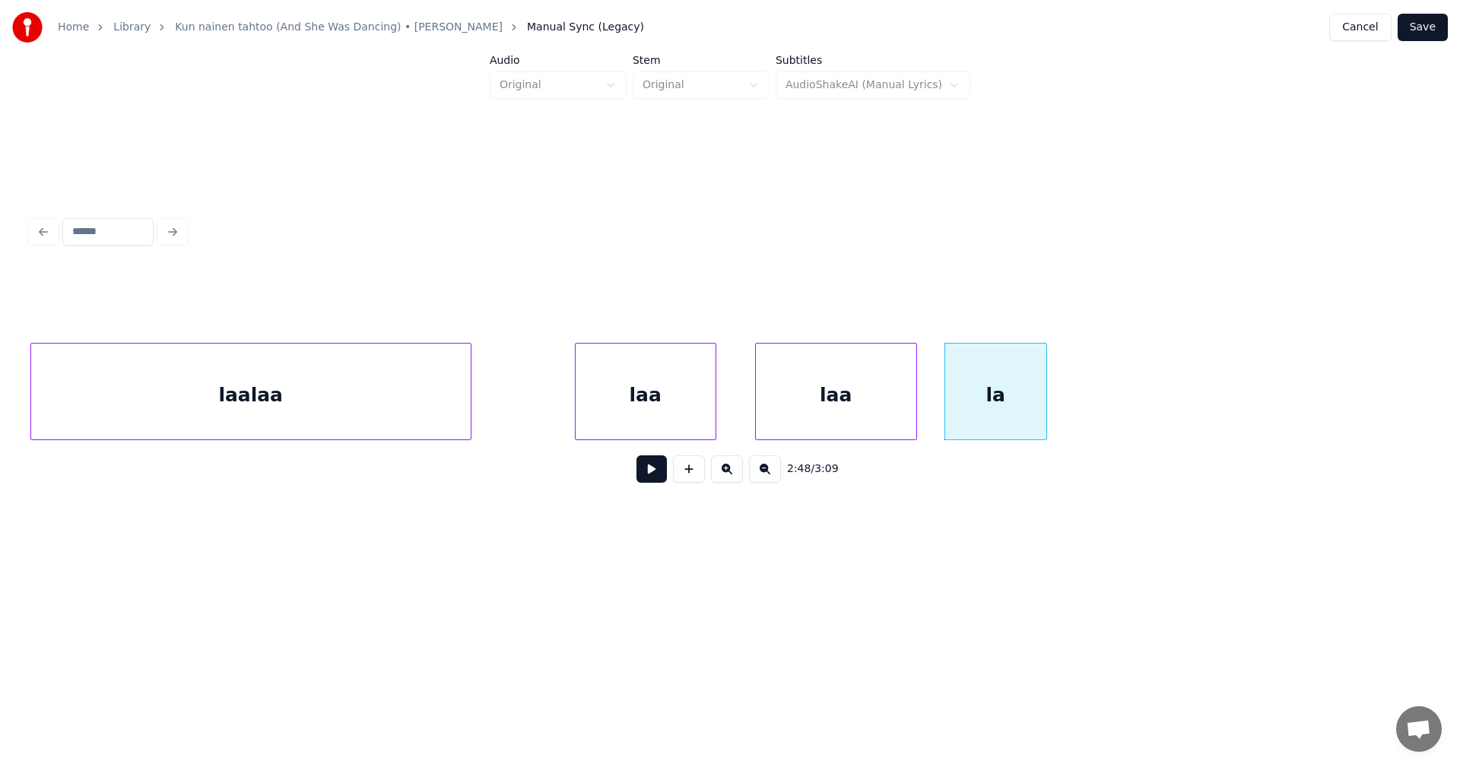
click at [1111, 386] on div at bounding box center [1108, 392] width 5 height 96
click at [690, 411] on div "laa" at bounding box center [646, 395] width 140 height 103
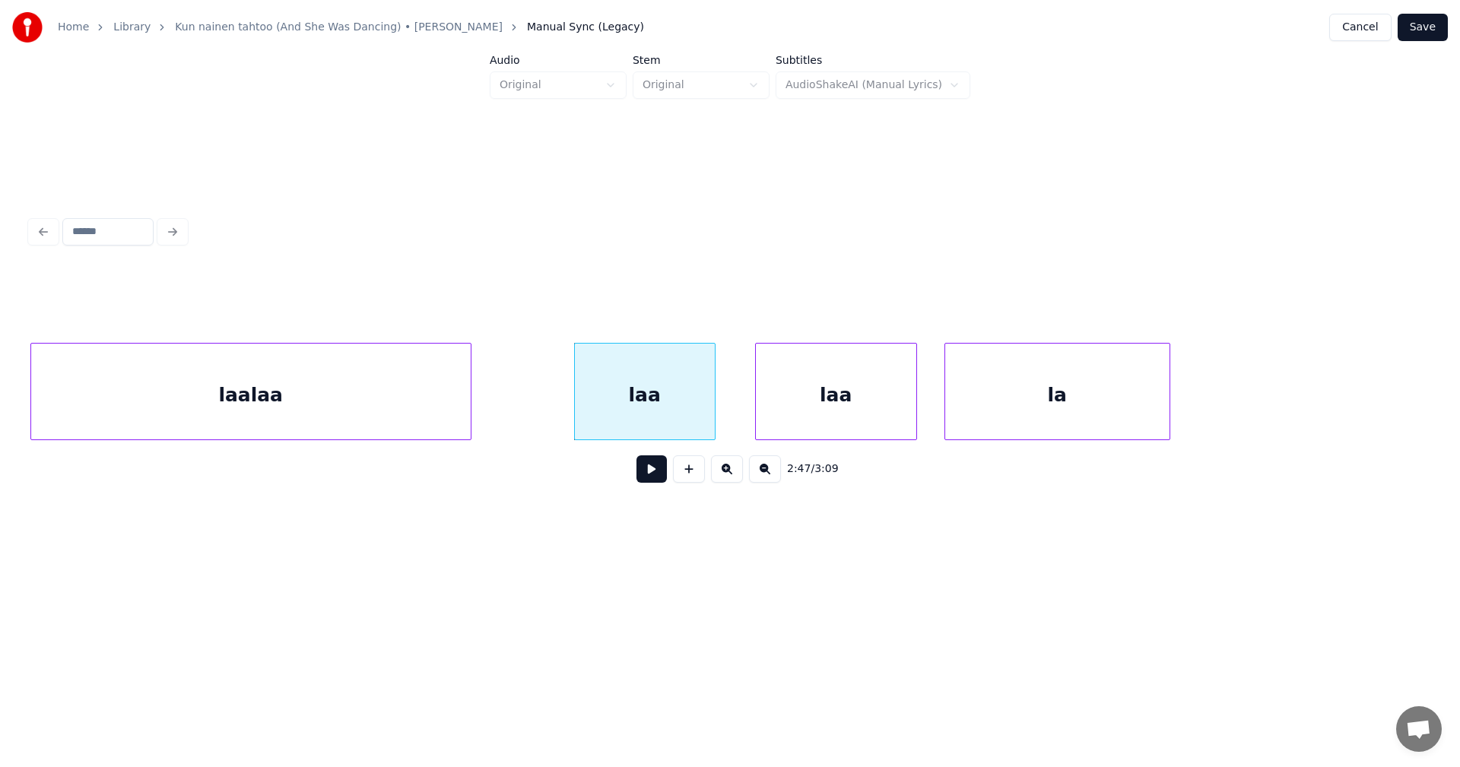
click at [653, 482] on button at bounding box center [651, 468] width 30 height 27
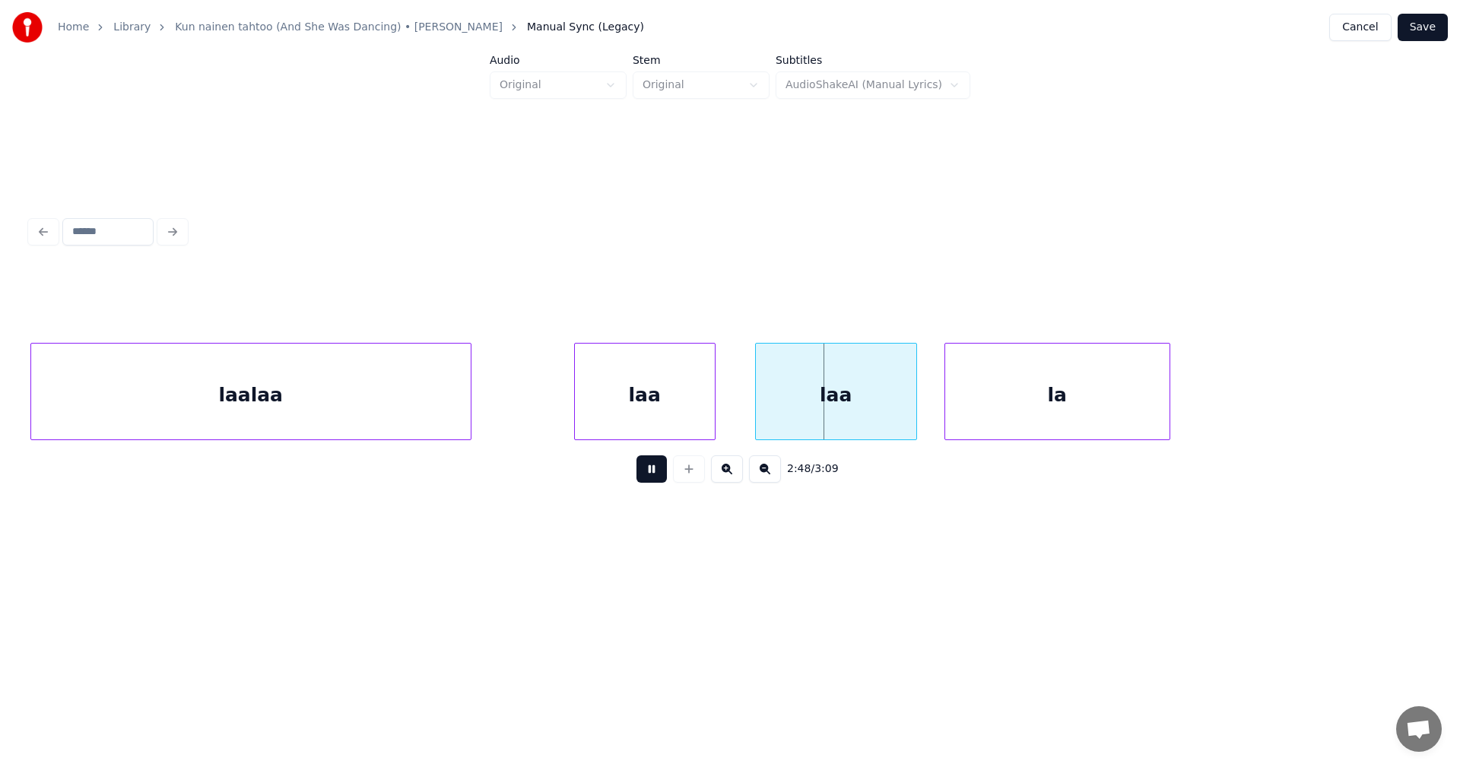
click at [655, 480] on button at bounding box center [651, 468] width 30 height 27
click at [819, 418] on div "laa" at bounding box center [825, 395] width 160 height 103
click at [857, 424] on div at bounding box center [857, 392] width 5 height 96
click at [1004, 389] on div "la" at bounding box center [994, 395] width 224 height 103
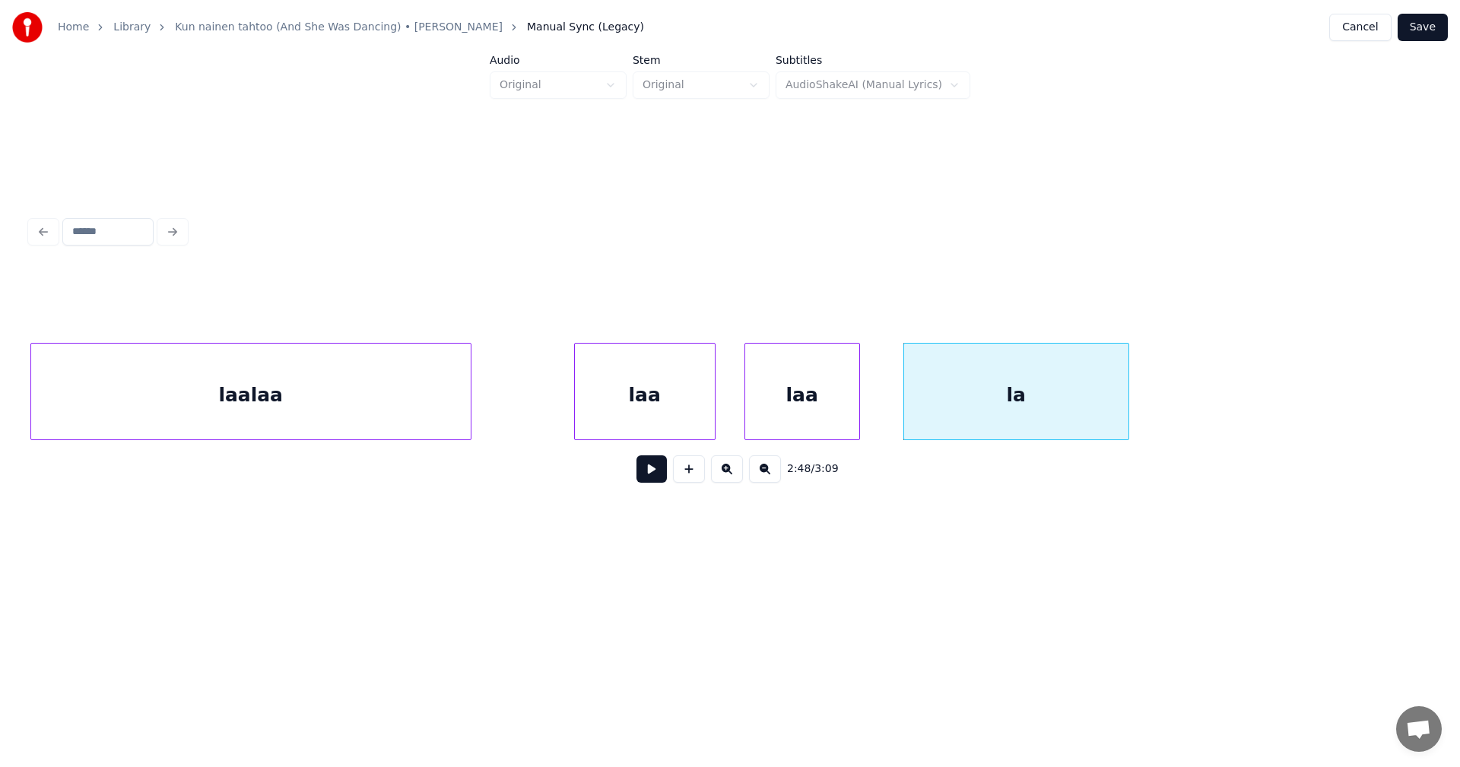
click at [830, 393] on div "laa" at bounding box center [802, 395] width 114 height 103
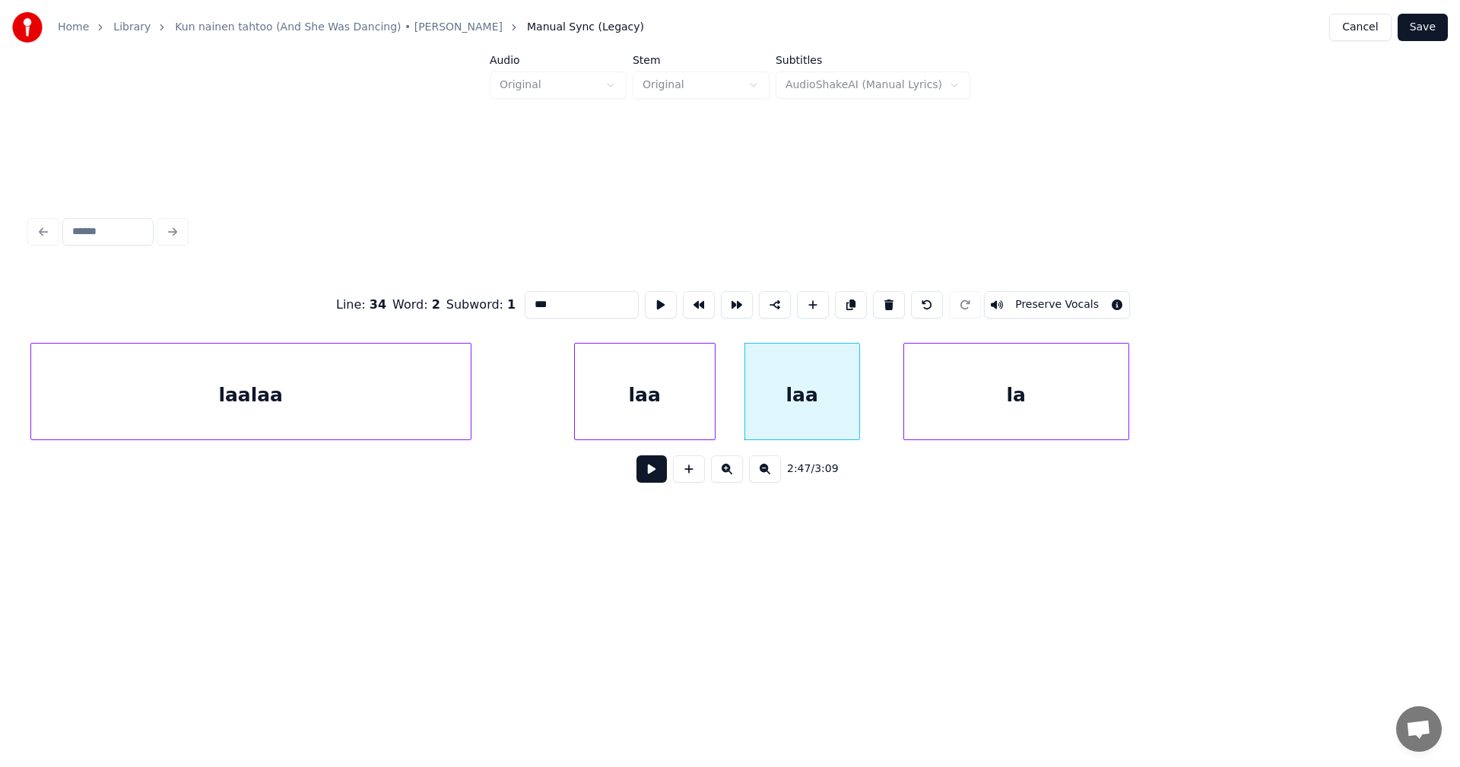
click at [555, 305] on input "***" at bounding box center [582, 304] width 114 height 27
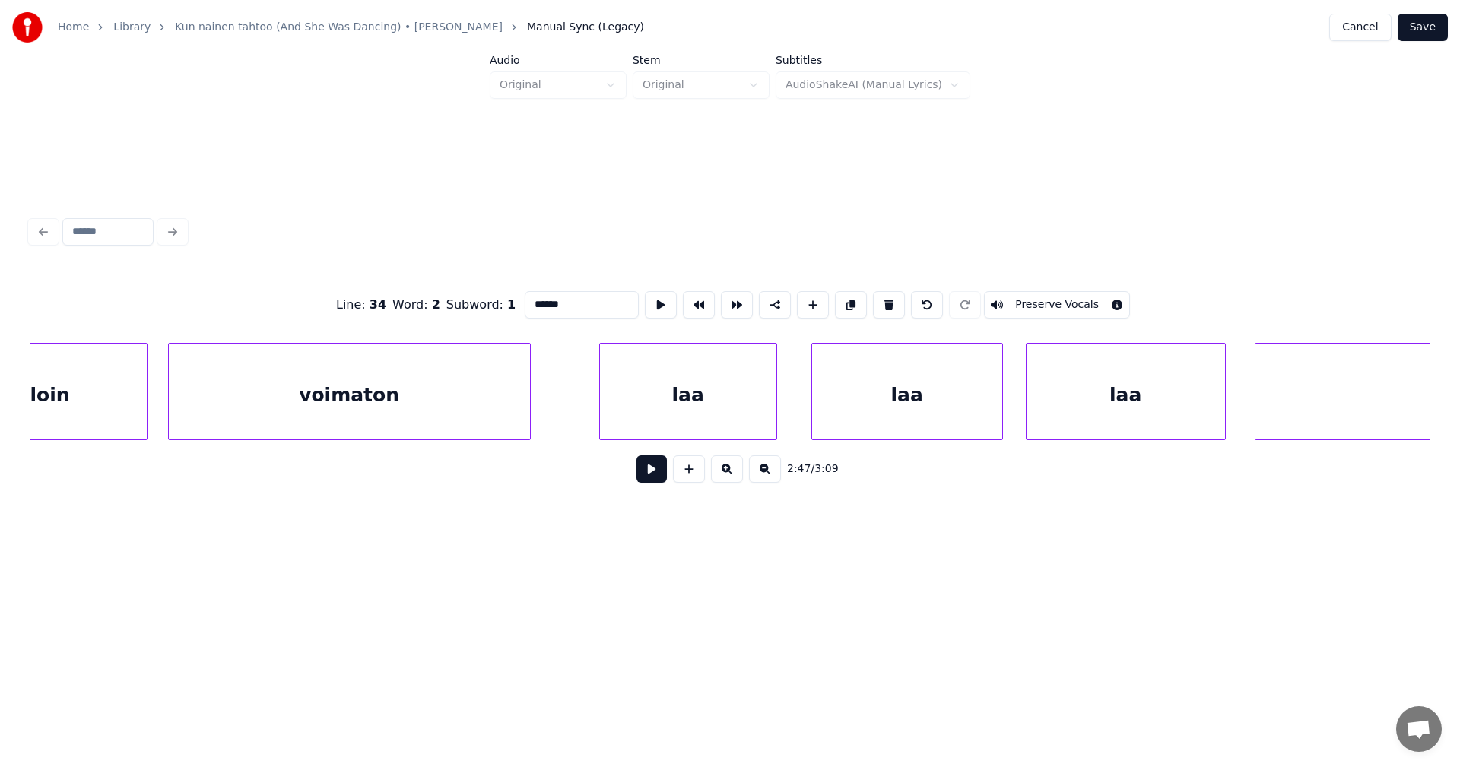
click at [684, 417] on div "laa" at bounding box center [688, 395] width 176 height 103
type input "***"
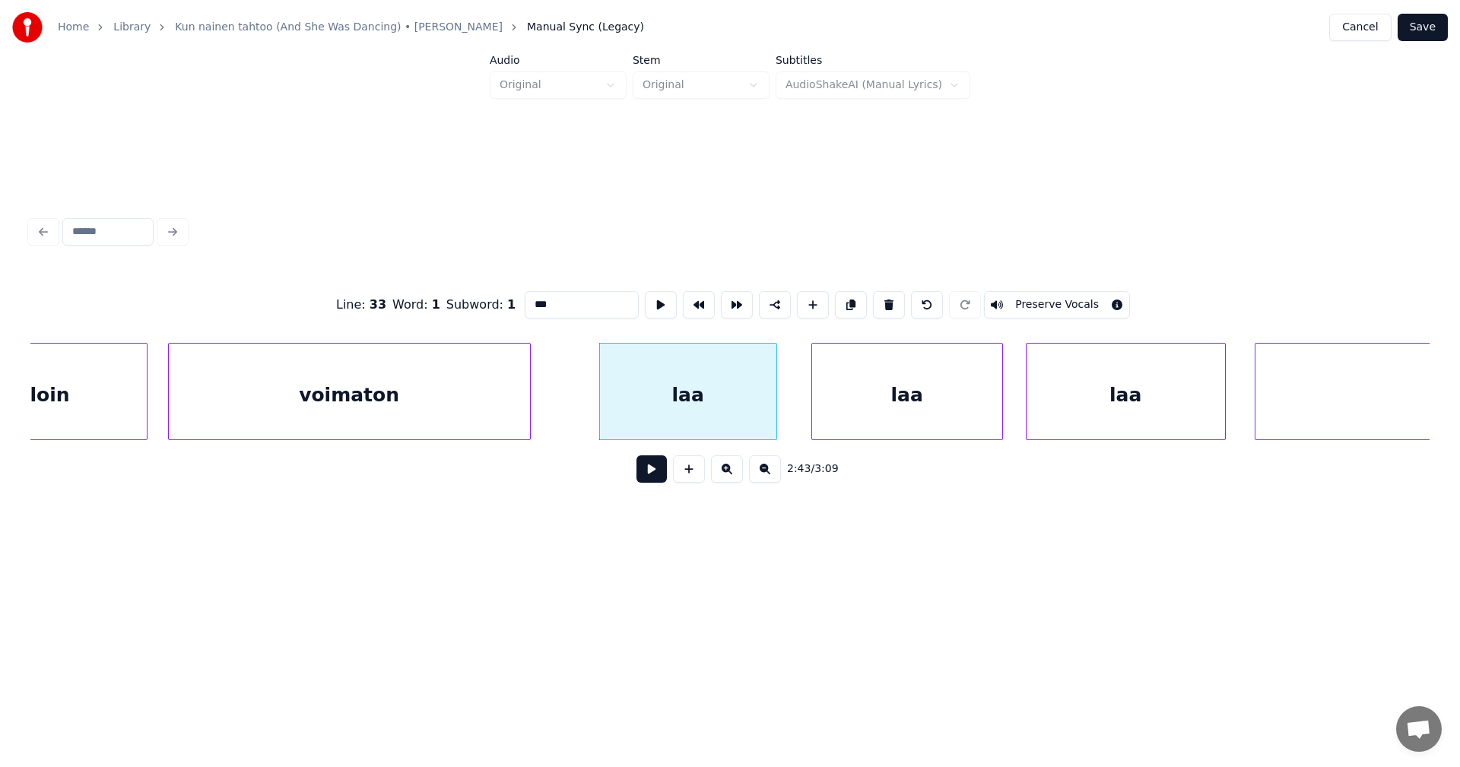
click at [646, 483] on button at bounding box center [651, 468] width 30 height 27
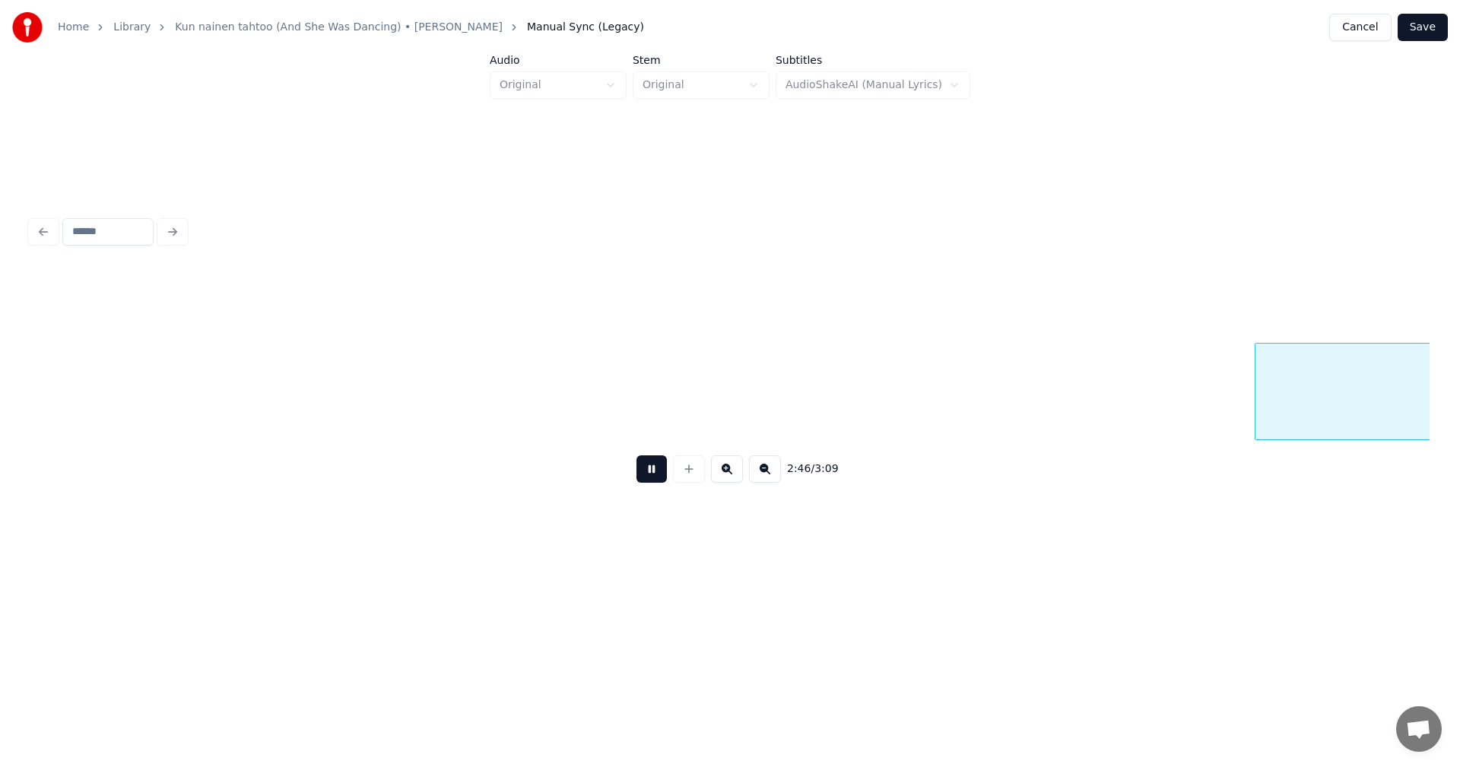
scroll to position [0, 56874]
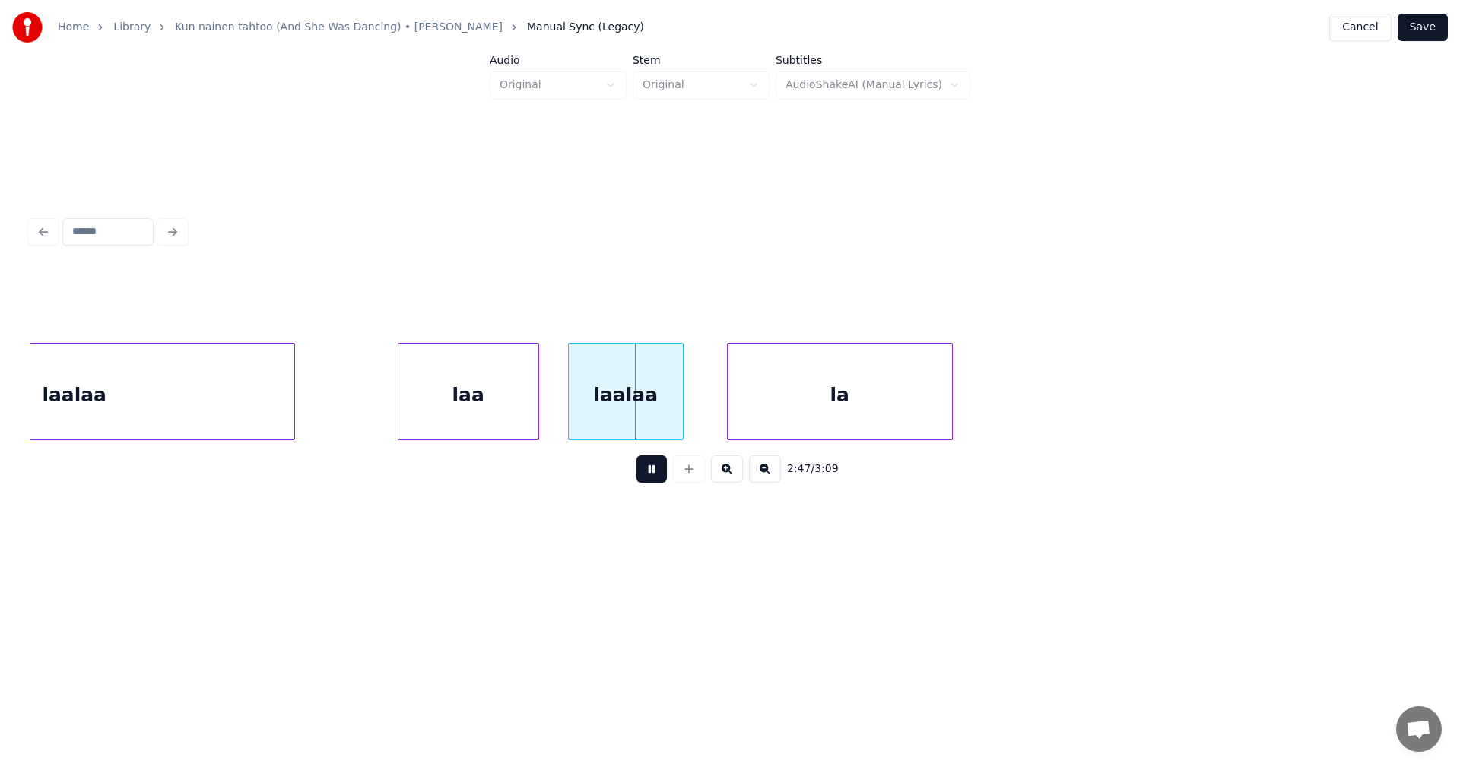
click at [646, 474] on button at bounding box center [651, 468] width 30 height 27
click at [498, 412] on div at bounding box center [500, 392] width 5 height 96
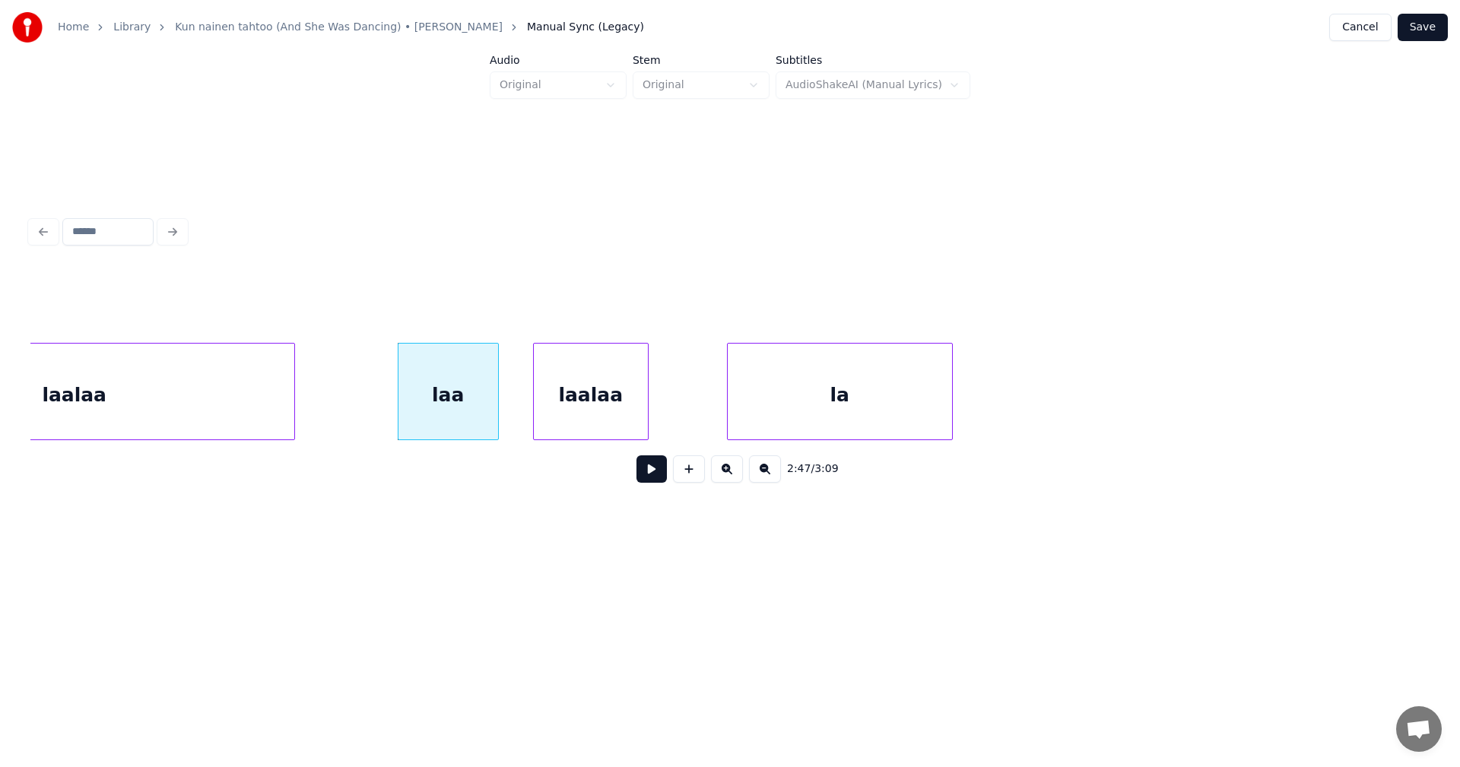
click at [558, 414] on div "laalaa" at bounding box center [591, 395] width 114 height 103
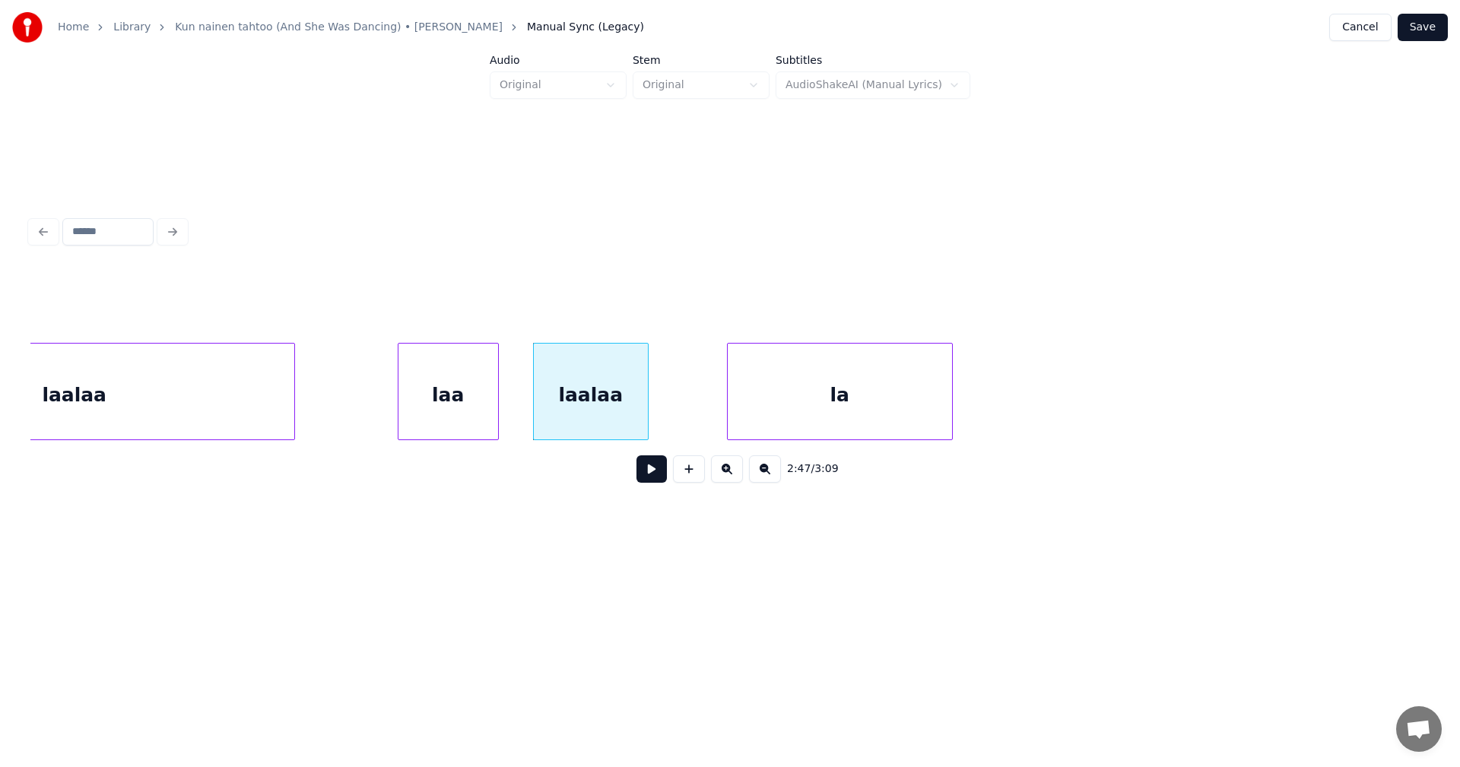
click at [478, 408] on div "laa" at bounding box center [448, 395] width 100 height 103
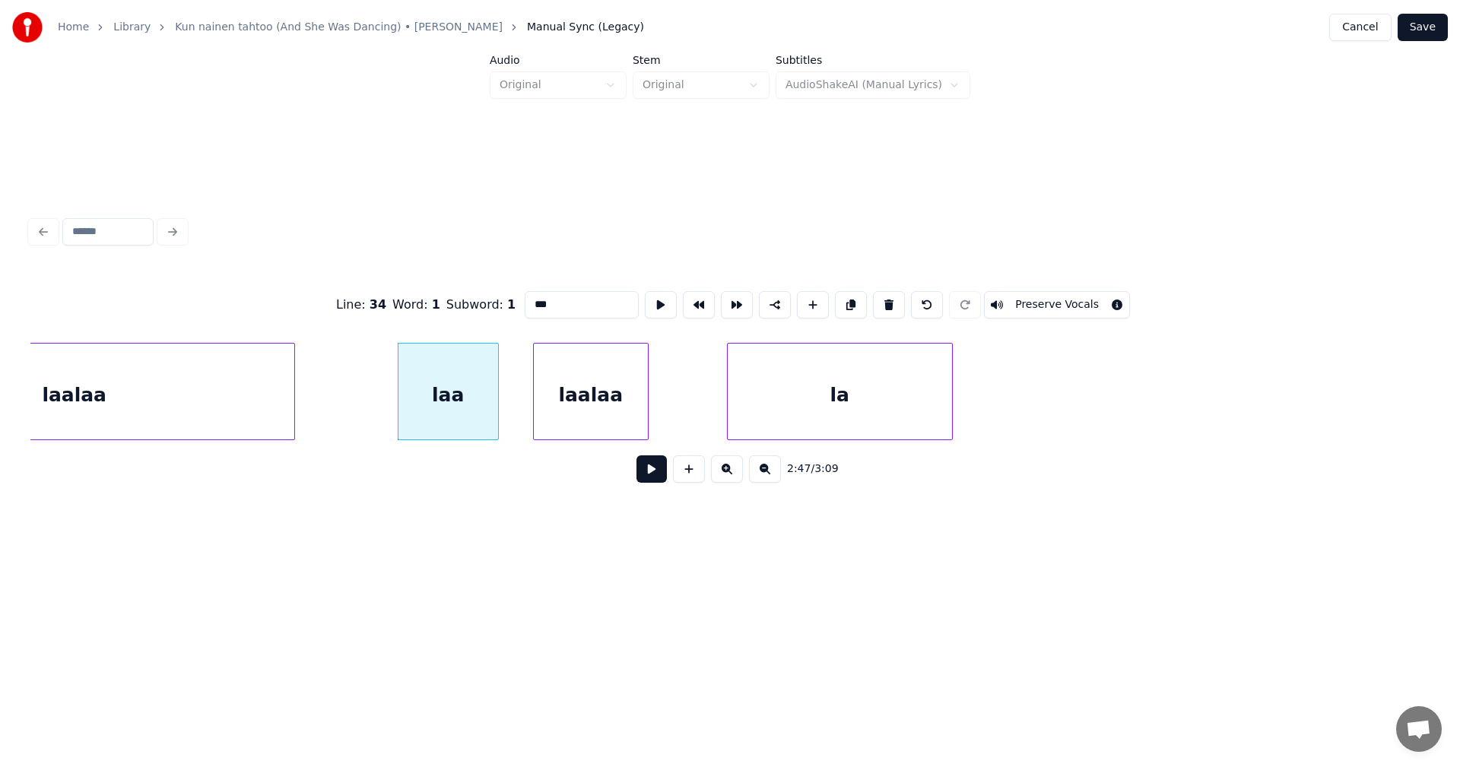
click at [561, 300] on input "***" at bounding box center [582, 304] width 114 height 27
click at [493, 406] on div at bounding box center [495, 392] width 5 height 96
type input "**"
click at [657, 478] on button at bounding box center [651, 468] width 30 height 27
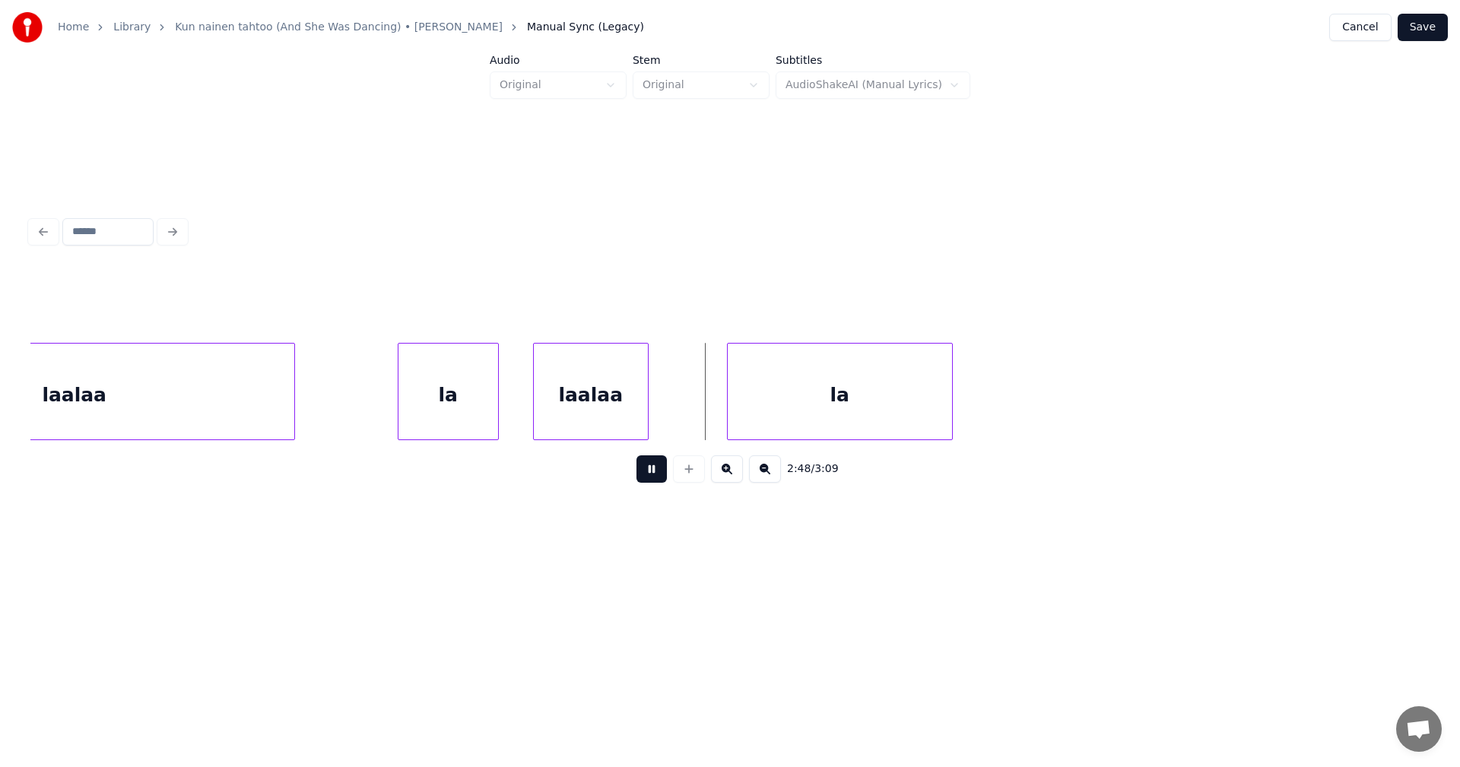
click at [658, 471] on button at bounding box center [651, 468] width 30 height 27
click at [704, 402] on div at bounding box center [705, 392] width 5 height 96
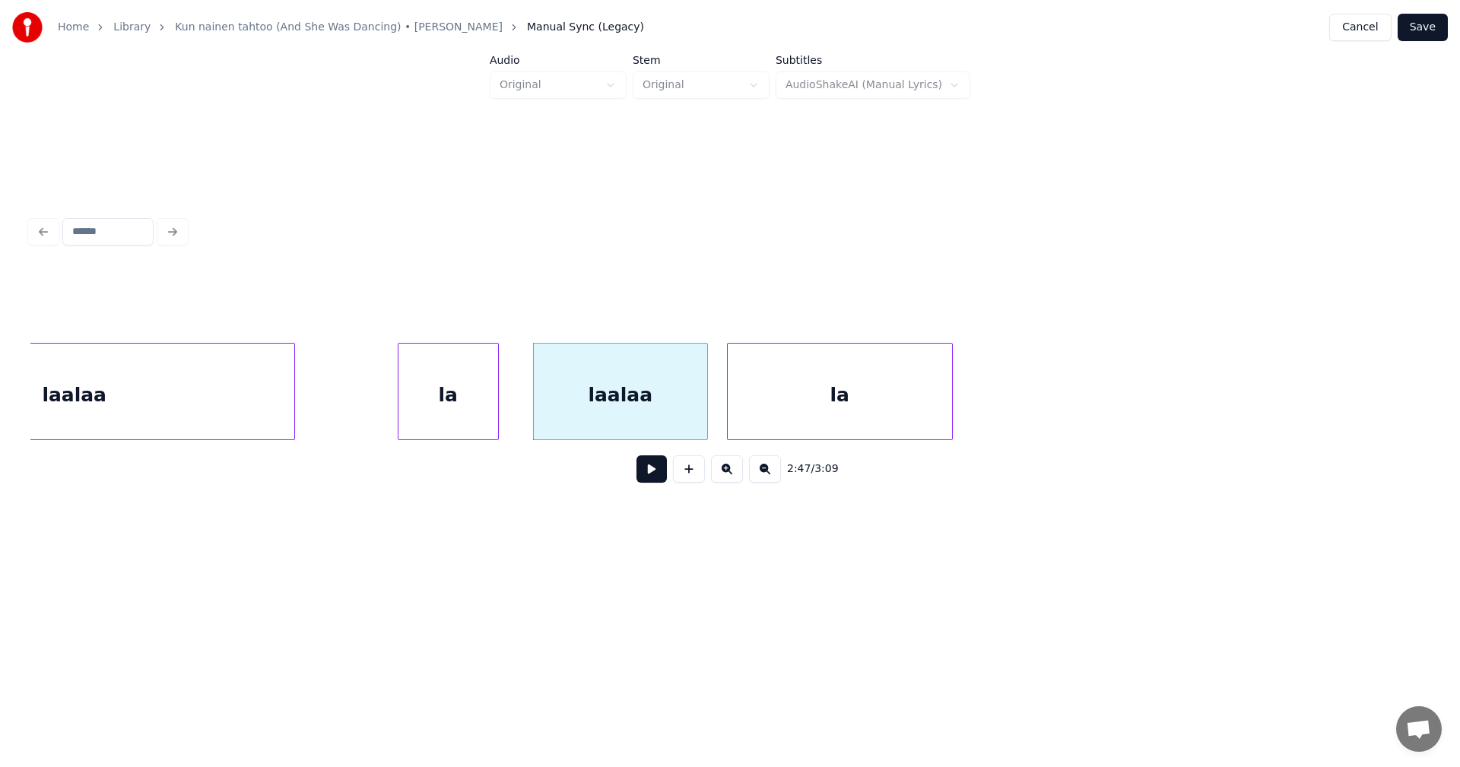
click at [656, 395] on div "laalaa" at bounding box center [620, 395] width 173 height 103
click at [538, 300] on input "******" at bounding box center [582, 304] width 114 height 27
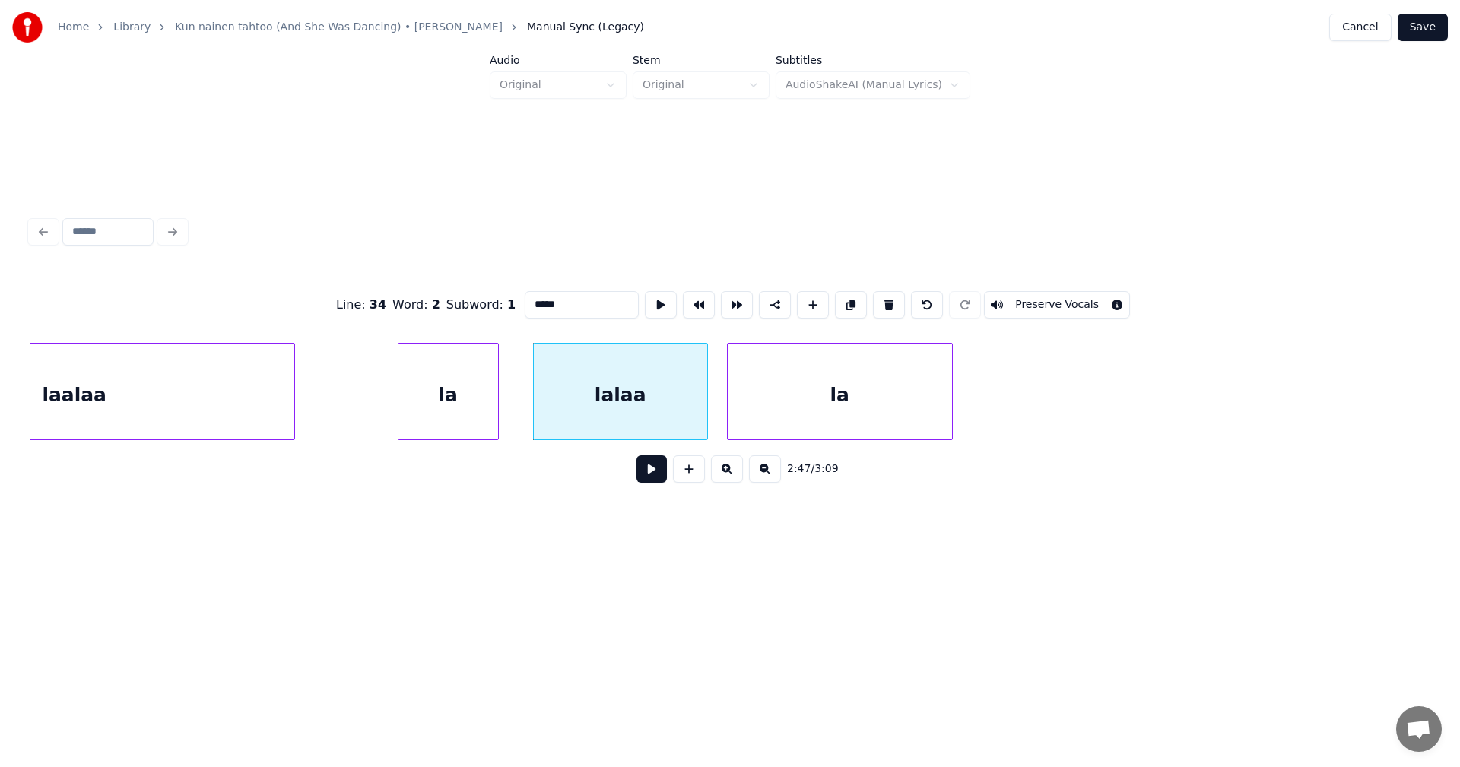
click at [549, 303] on input "*****" at bounding box center [582, 304] width 114 height 27
click at [465, 402] on div "la" at bounding box center [448, 395] width 100 height 103
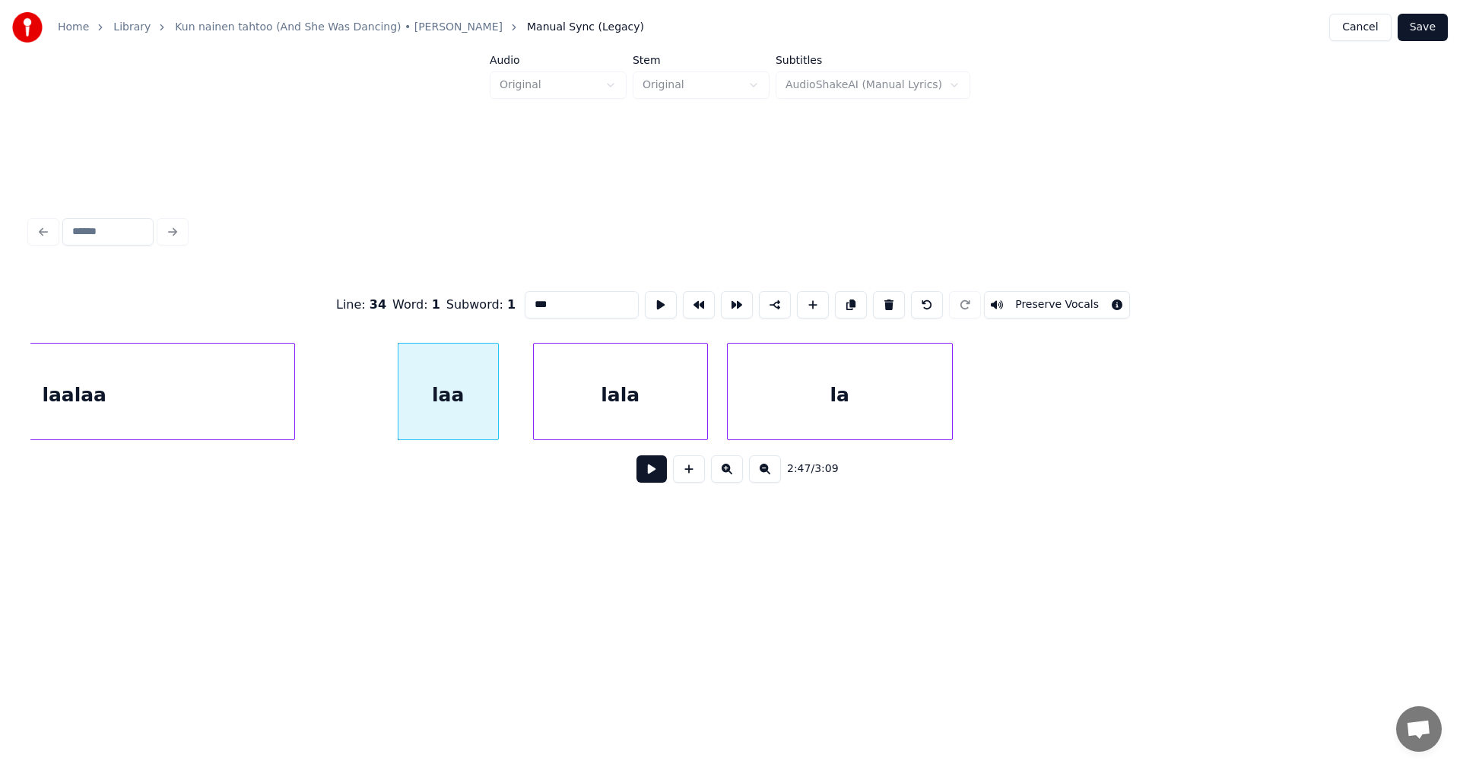
click at [487, 408] on div "laa" at bounding box center [448, 395] width 100 height 103
type input "***"
click at [643, 483] on button at bounding box center [651, 468] width 30 height 27
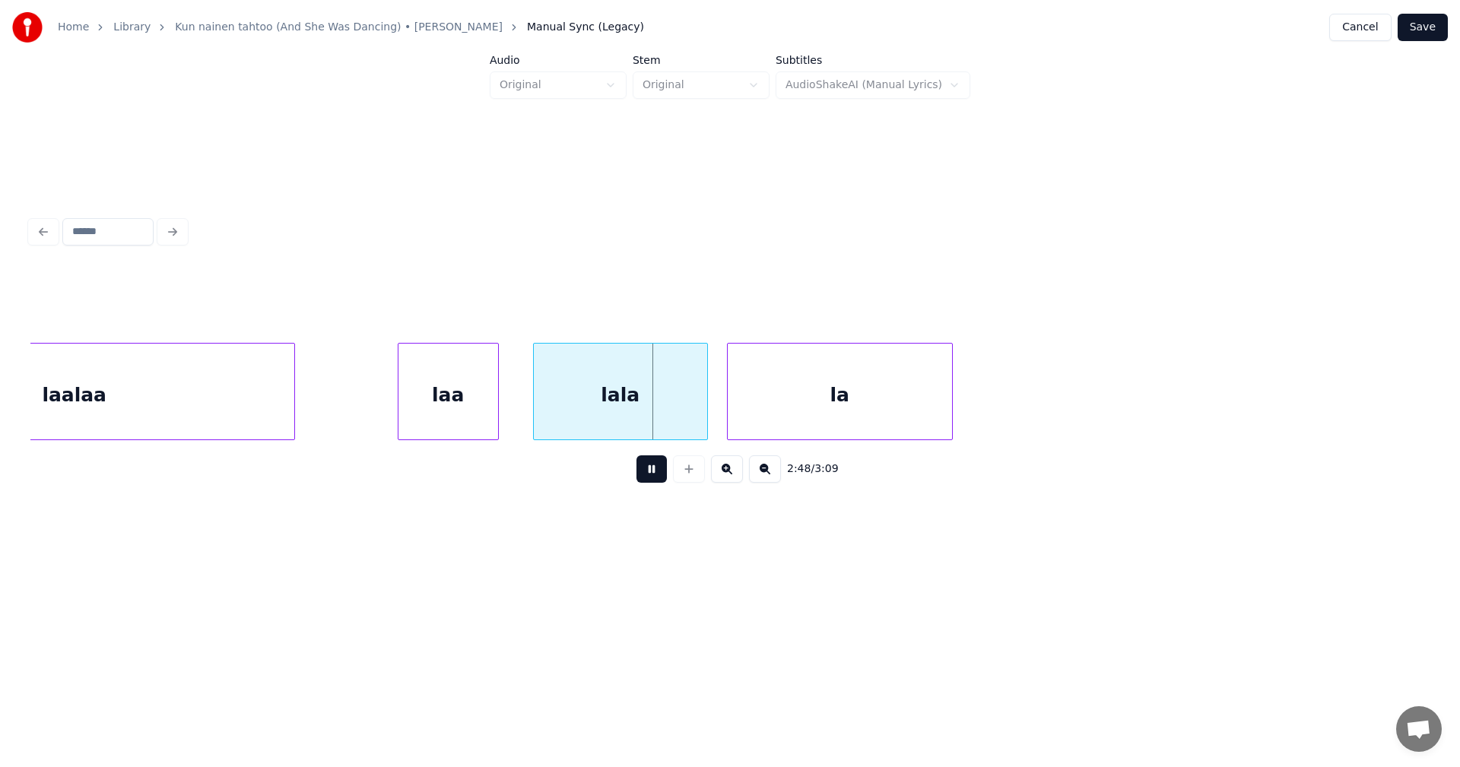
click at [646, 483] on button at bounding box center [651, 468] width 30 height 27
click at [817, 405] on div "la" at bounding box center [862, 395] width 224 height 103
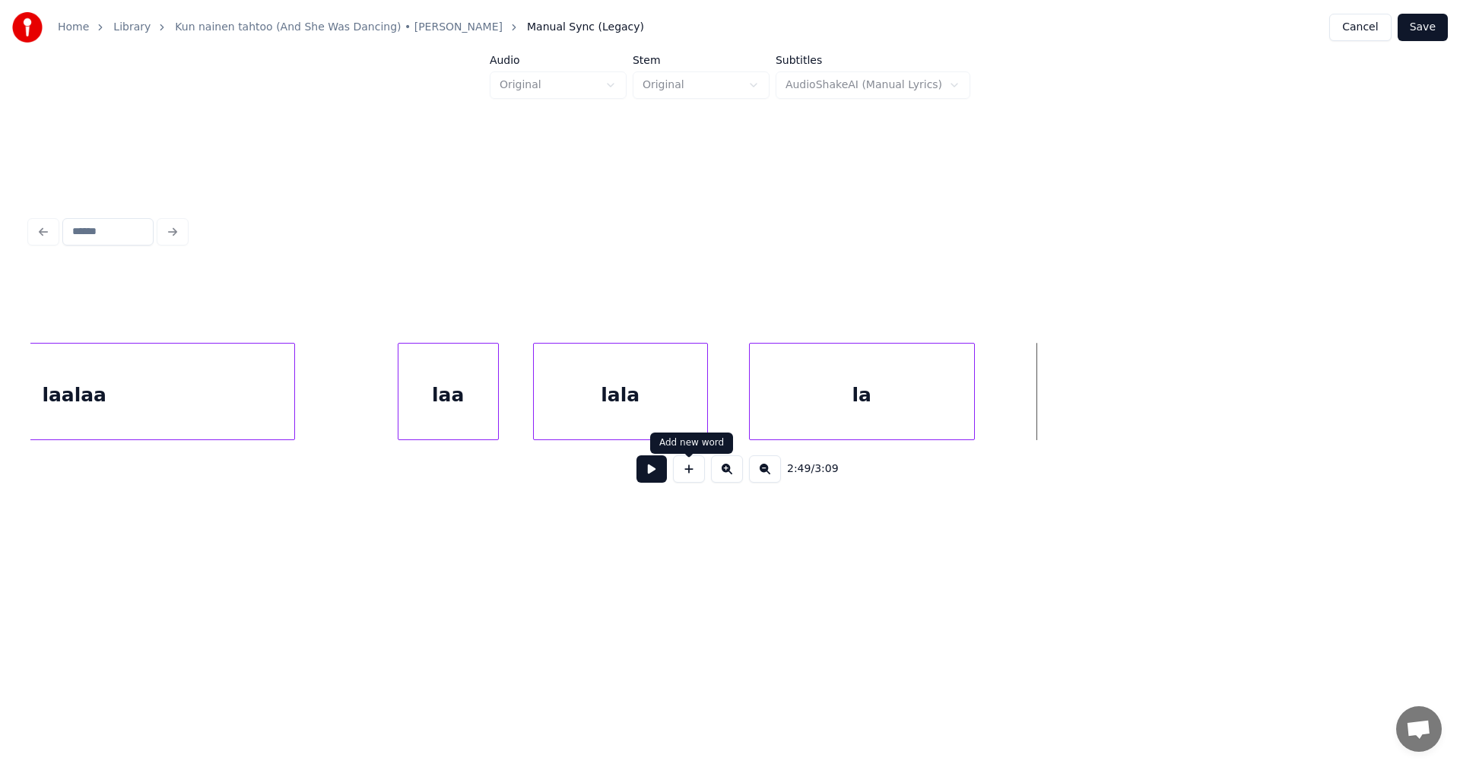
click at [676, 483] on button at bounding box center [689, 468] width 32 height 27
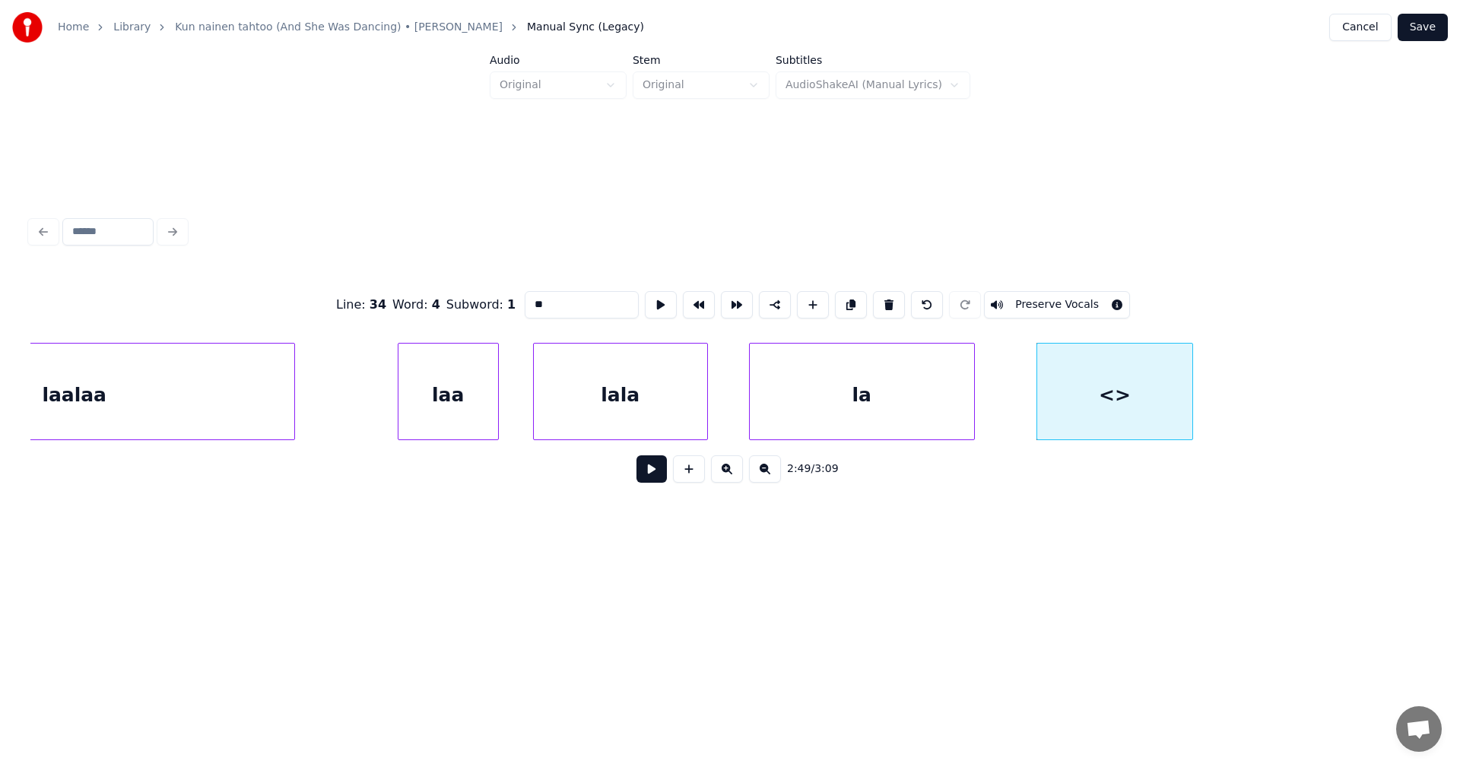
click at [1192, 378] on div at bounding box center [1190, 392] width 5 height 96
click at [904, 404] on div "la" at bounding box center [862, 395] width 224 height 103
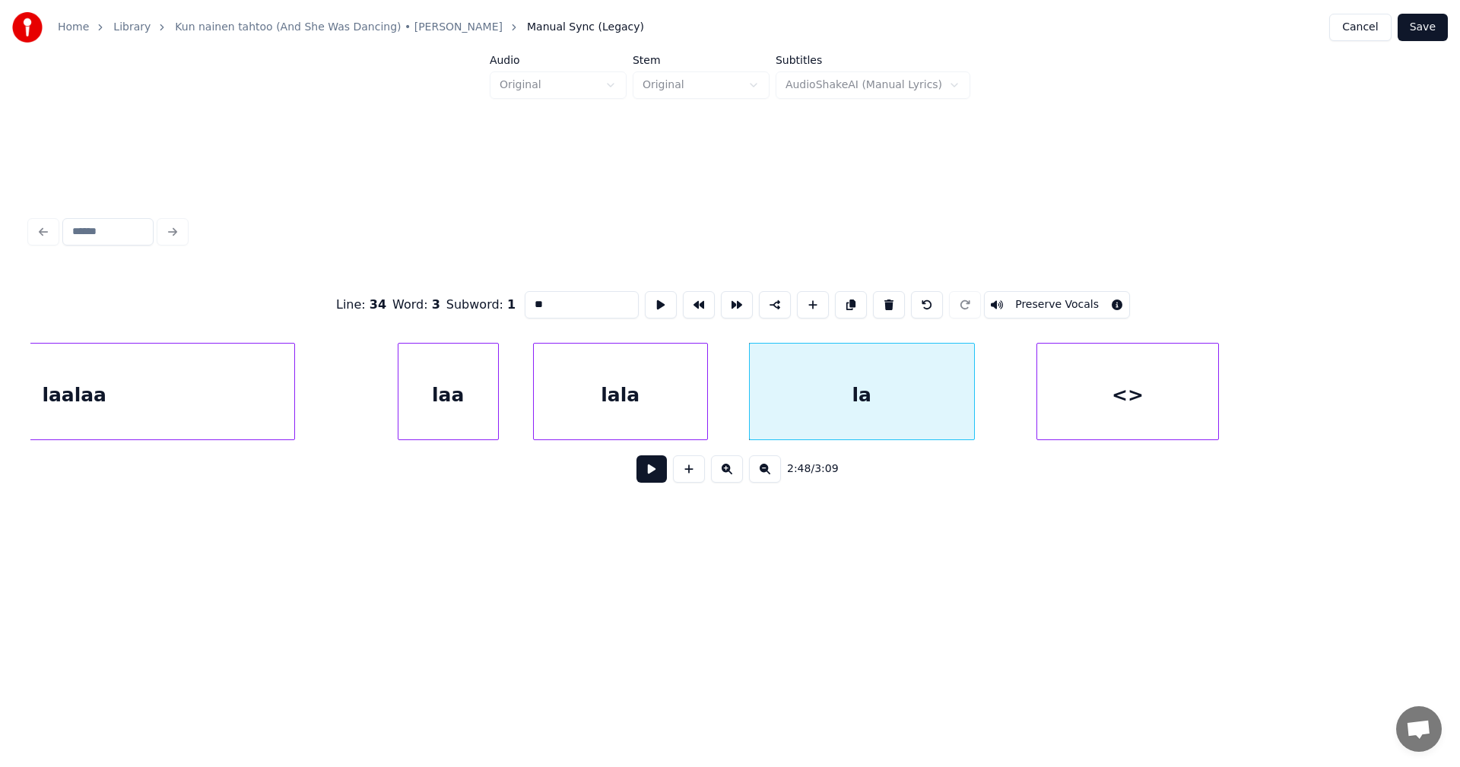
click at [558, 303] on input "**" at bounding box center [582, 304] width 114 height 27
click at [1095, 381] on div "<>" at bounding box center [1127, 395] width 181 height 103
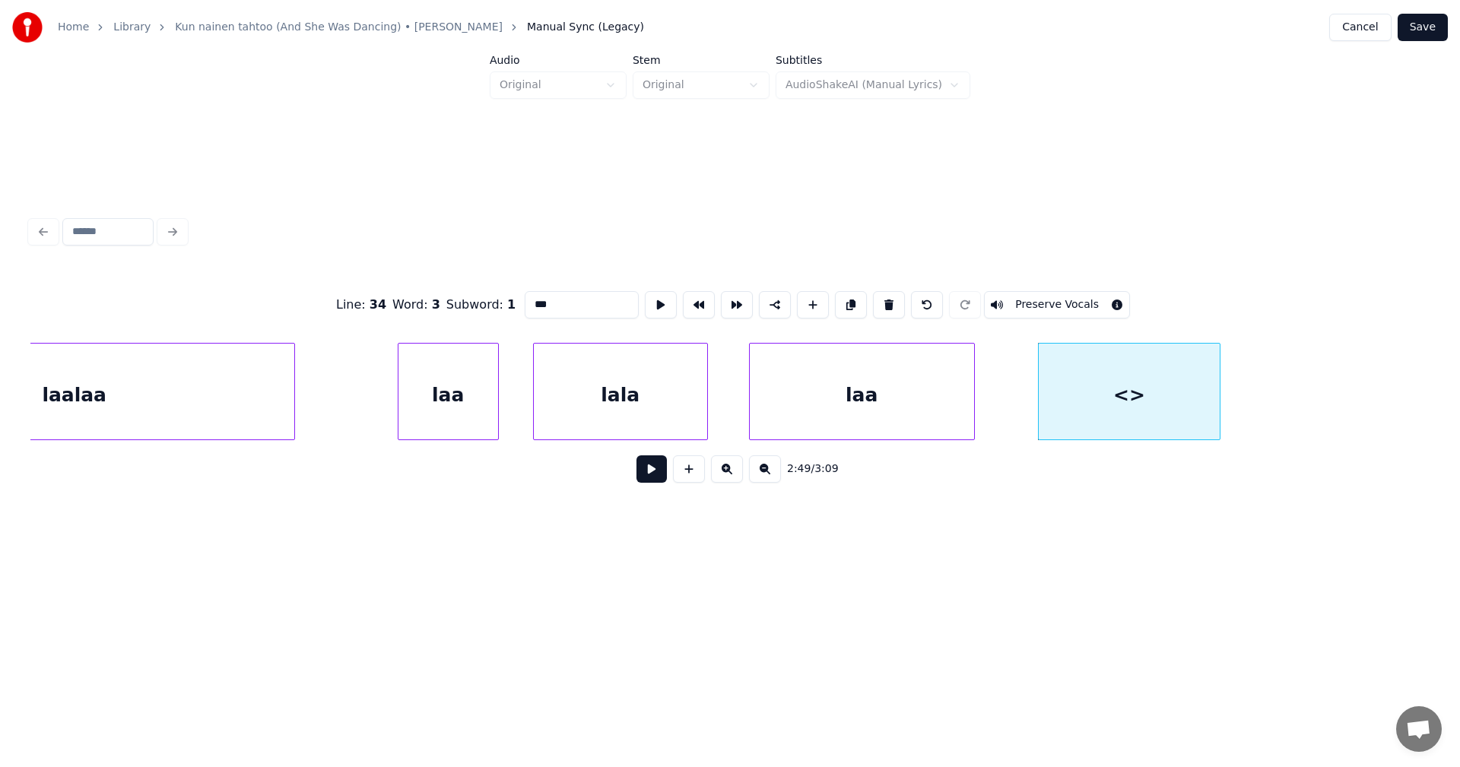
click at [1150, 387] on div "<>" at bounding box center [1129, 395] width 181 height 103
type input "*"
click at [459, 390] on div "laa" at bounding box center [448, 395] width 100 height 103
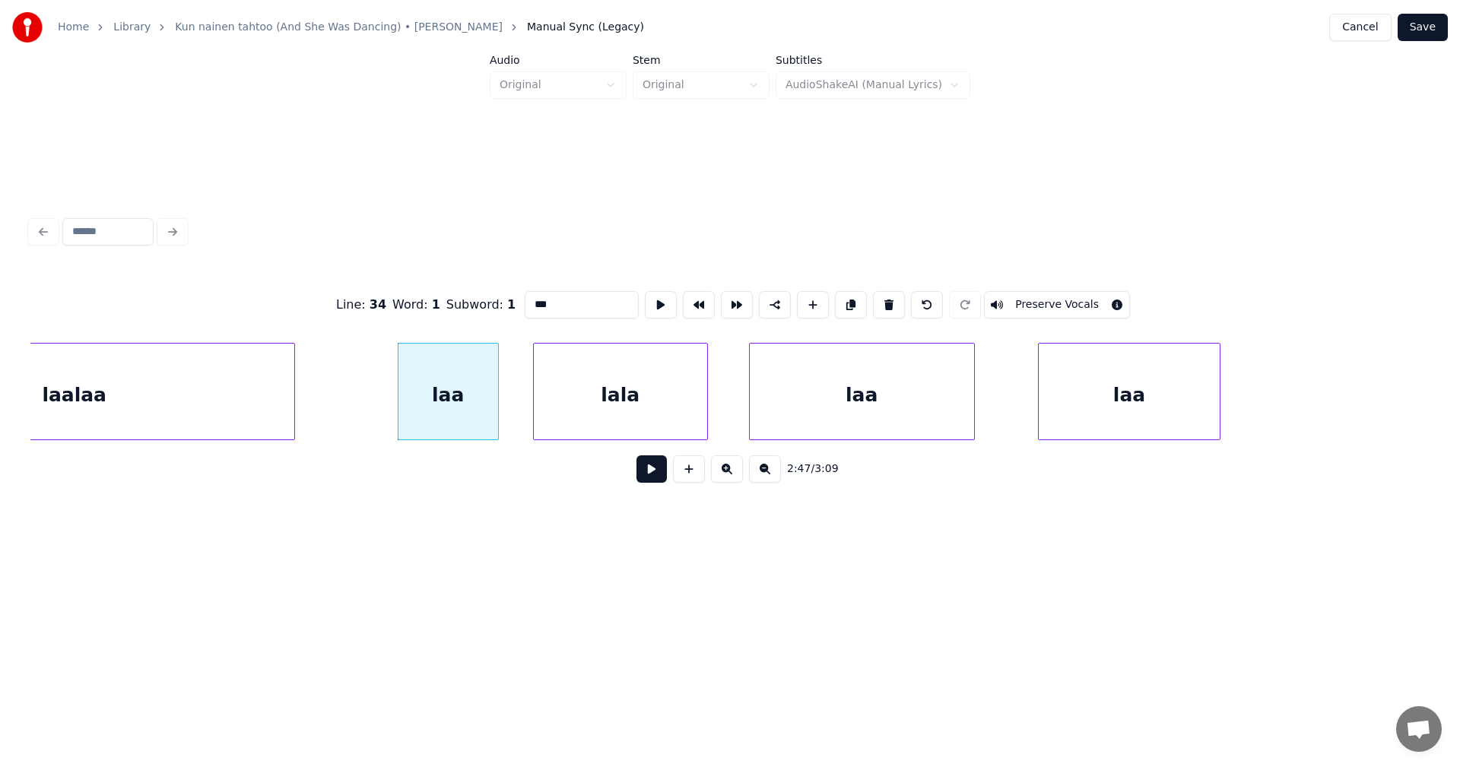
type input "***"
click at [648, 477] on button at bounding box center [651, 468] width 30 height 27
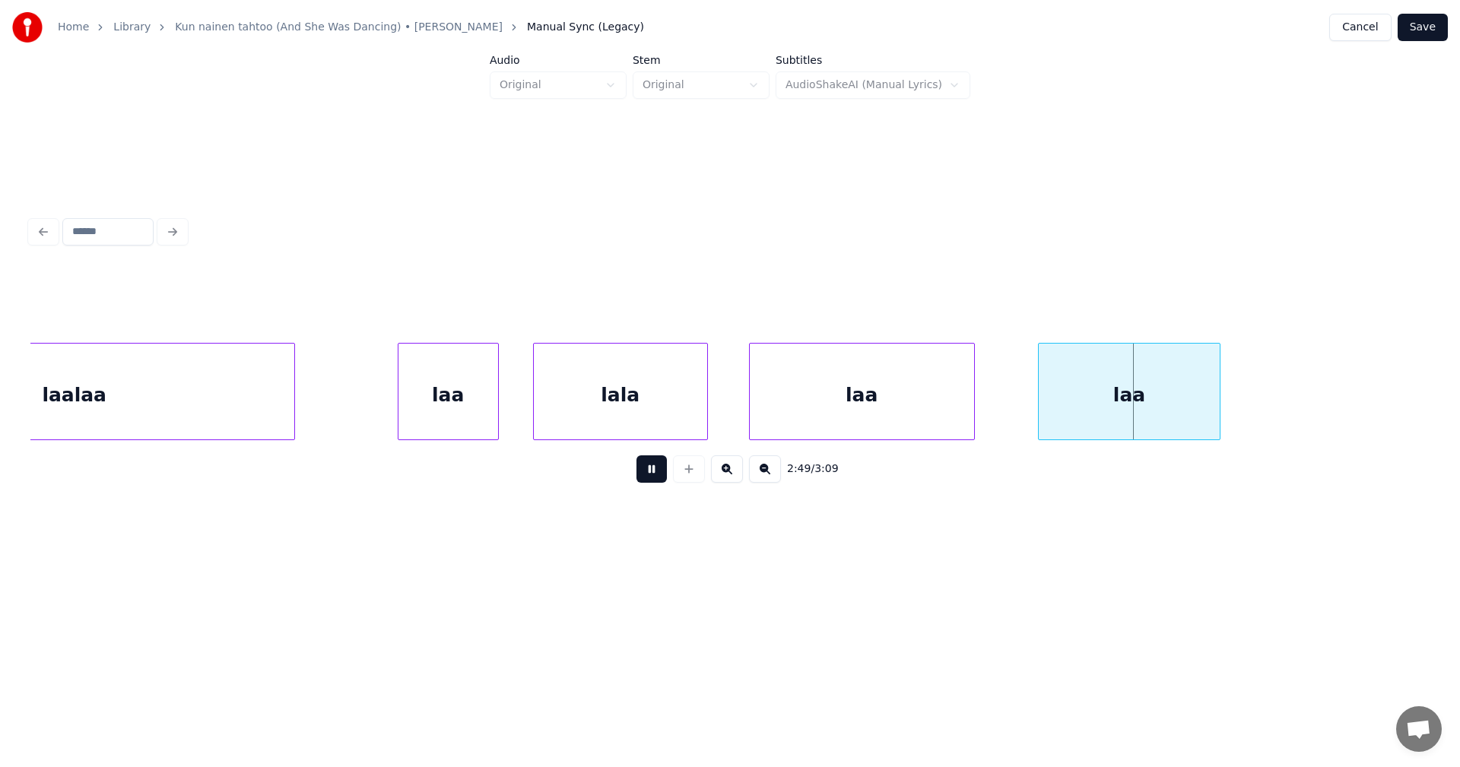
click at [656, 474] on button at bounding box center [651, 468] width 30 height 27
click at [817, 429] on div "laa" at bounding box center [862, 395] width 224 height 103
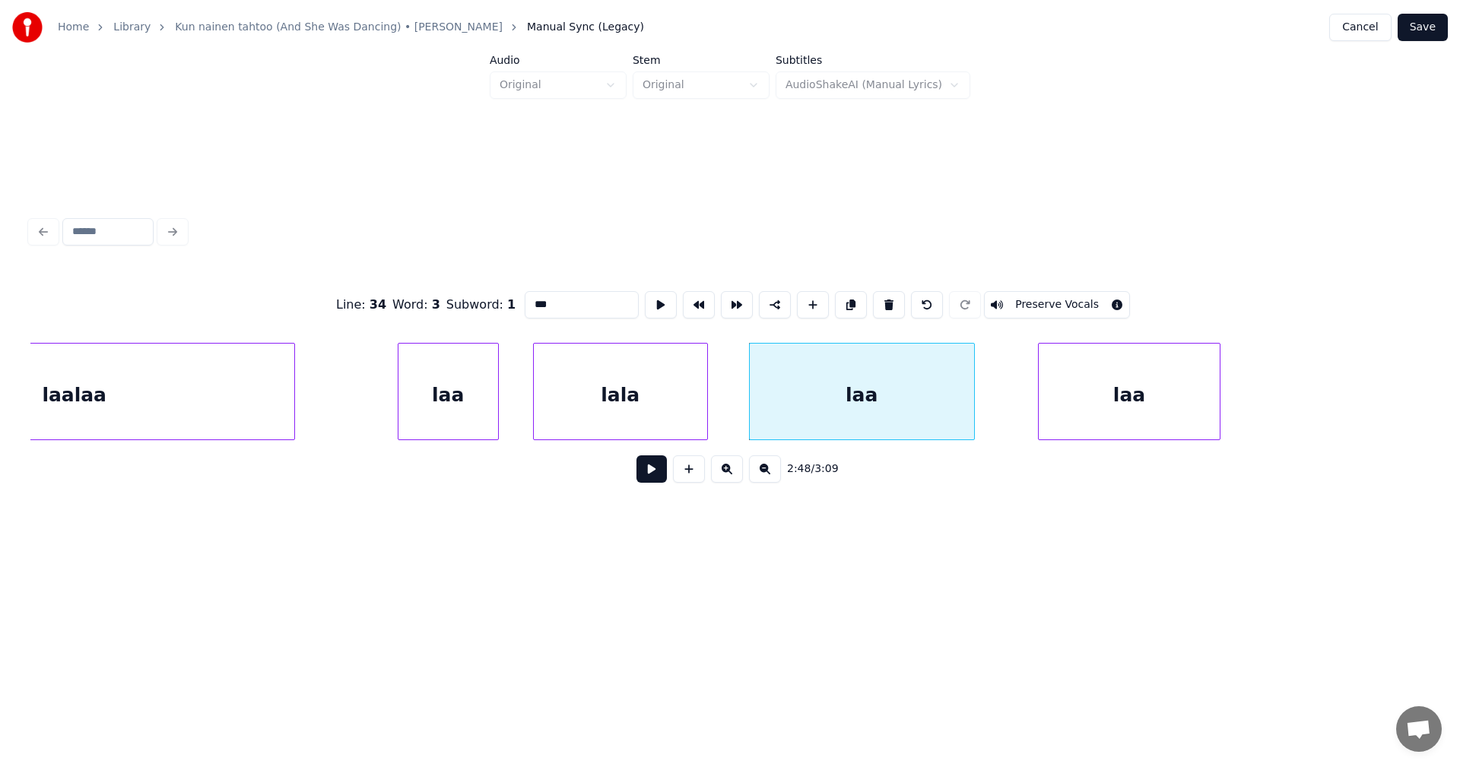
click at [652, 477] on button at bounding box center [651, 468] width 30 height 27
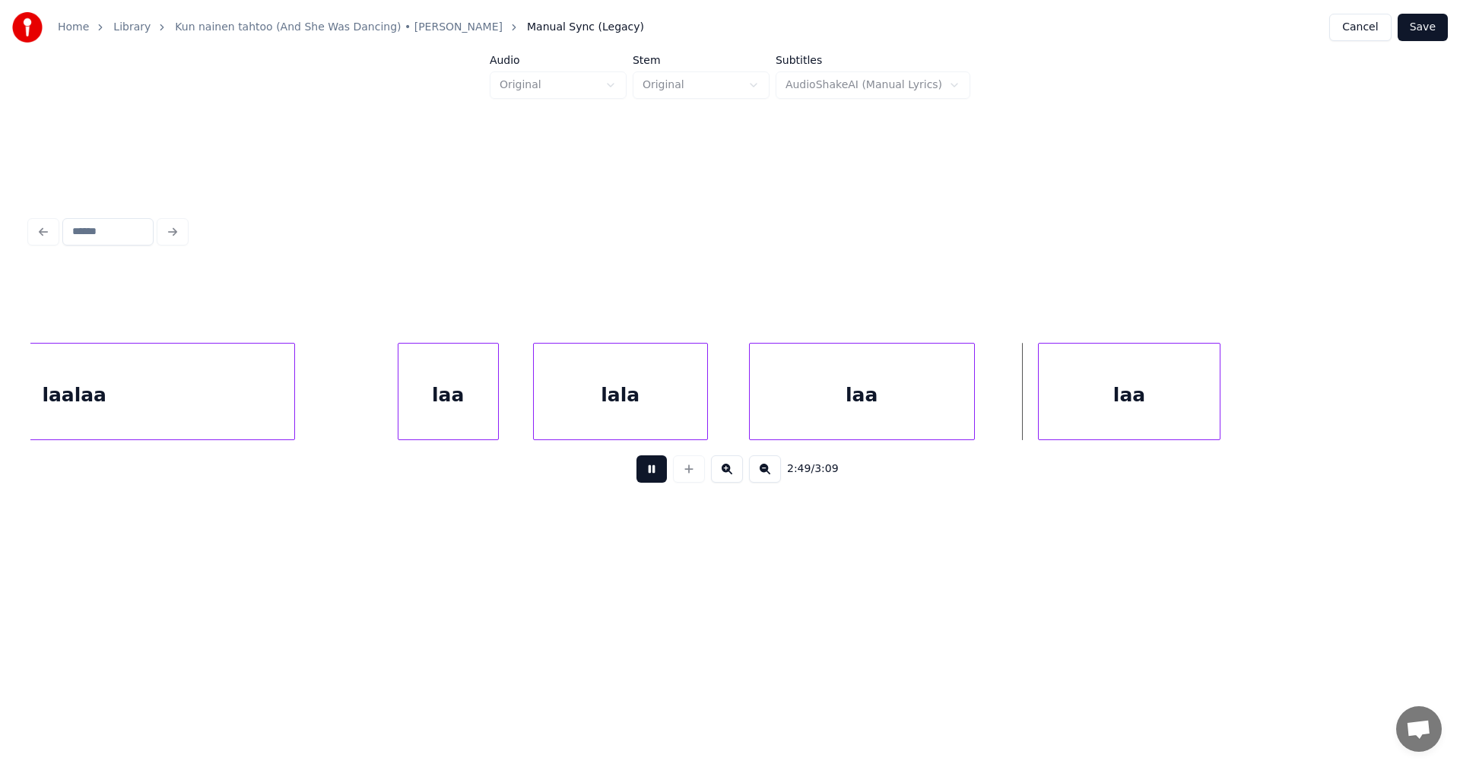
drag, startPoint x: 653, startPoint y: 475, endPoint x: 808, endPoint y: 500, distance: 156.4
click at [655, 475] on button at bounding box center [651, 468] width 30 height 27
click at [931, 414] on div at bounding box center [933, 392] width 5 height 96
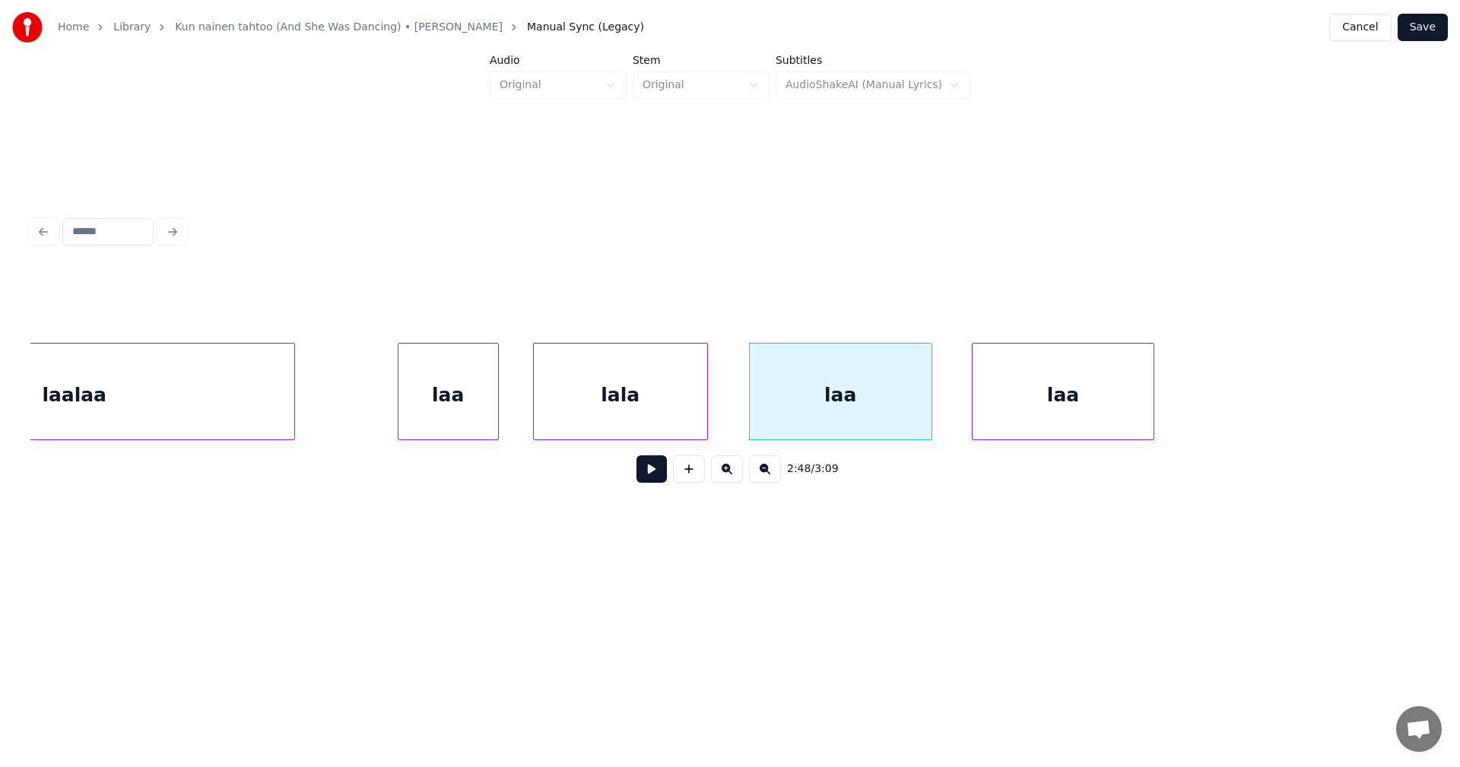
click at [1061, 405] on div "laa" at bounding box center [1063, 395] width 181 height 103
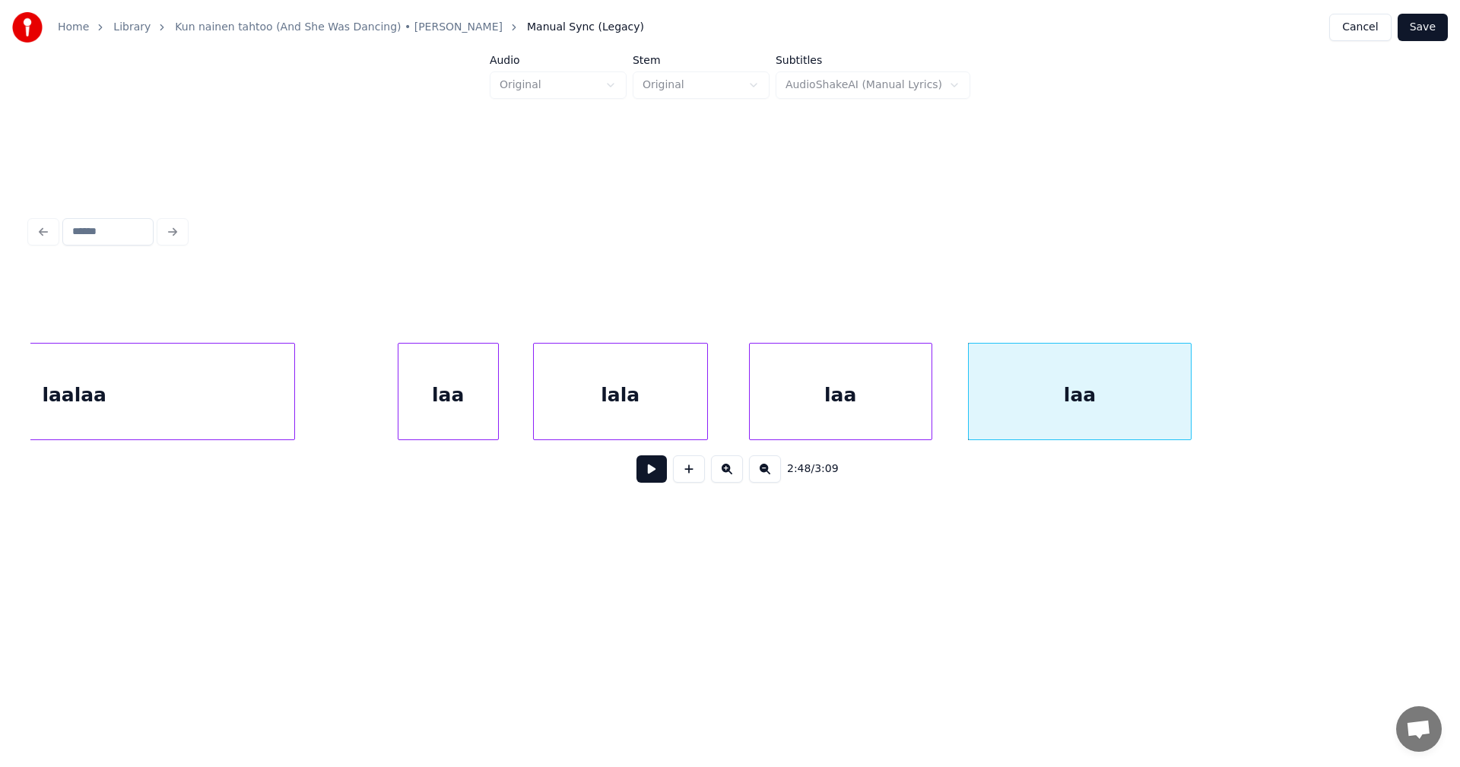
click at [1191, 402] on div at bounding box center [1188, 392] width 5 height 96
click at [484, 396] on div "laa" at bounding box center [448, 395] width 100 height 103
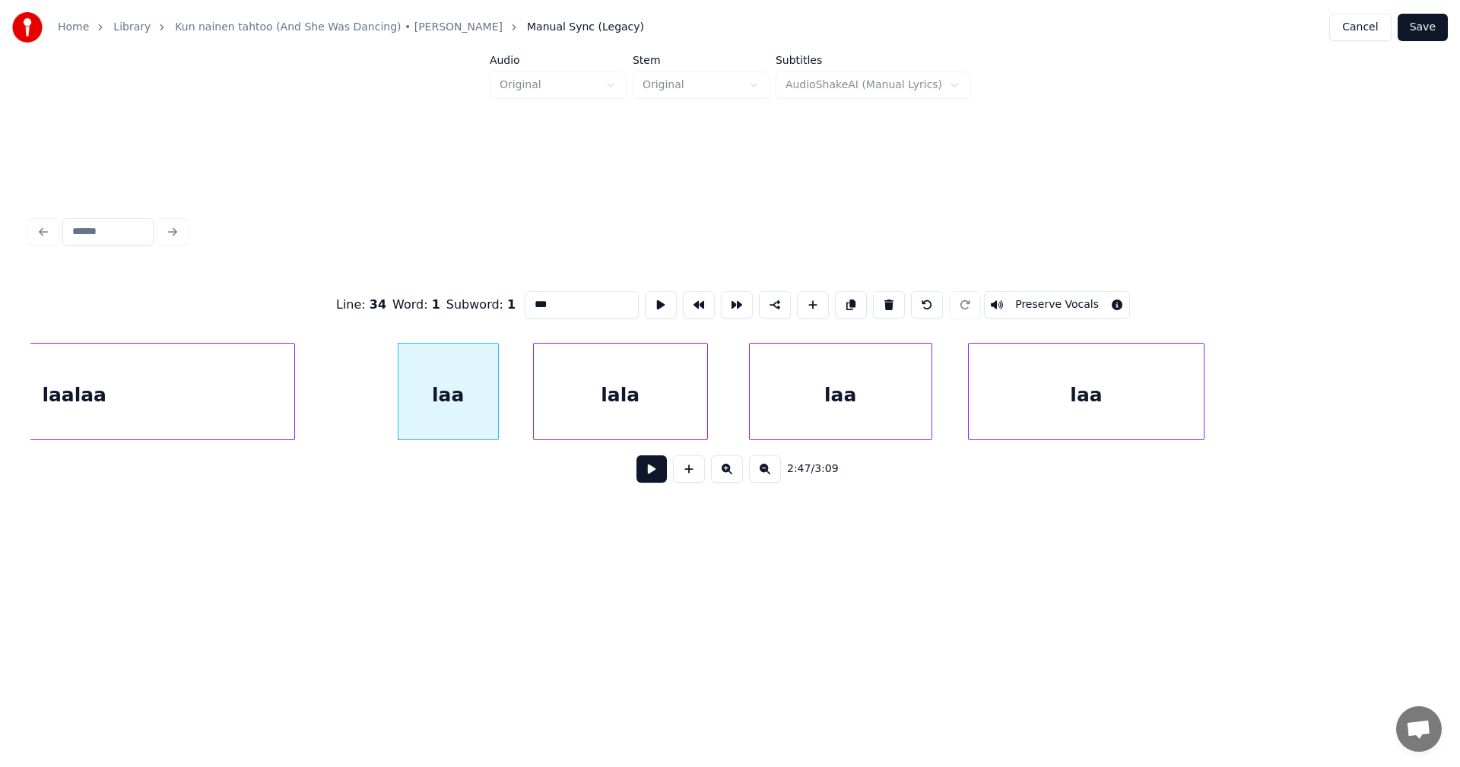
click at [652, 477] on button at bounding box center [651, 468] width 30 height 27
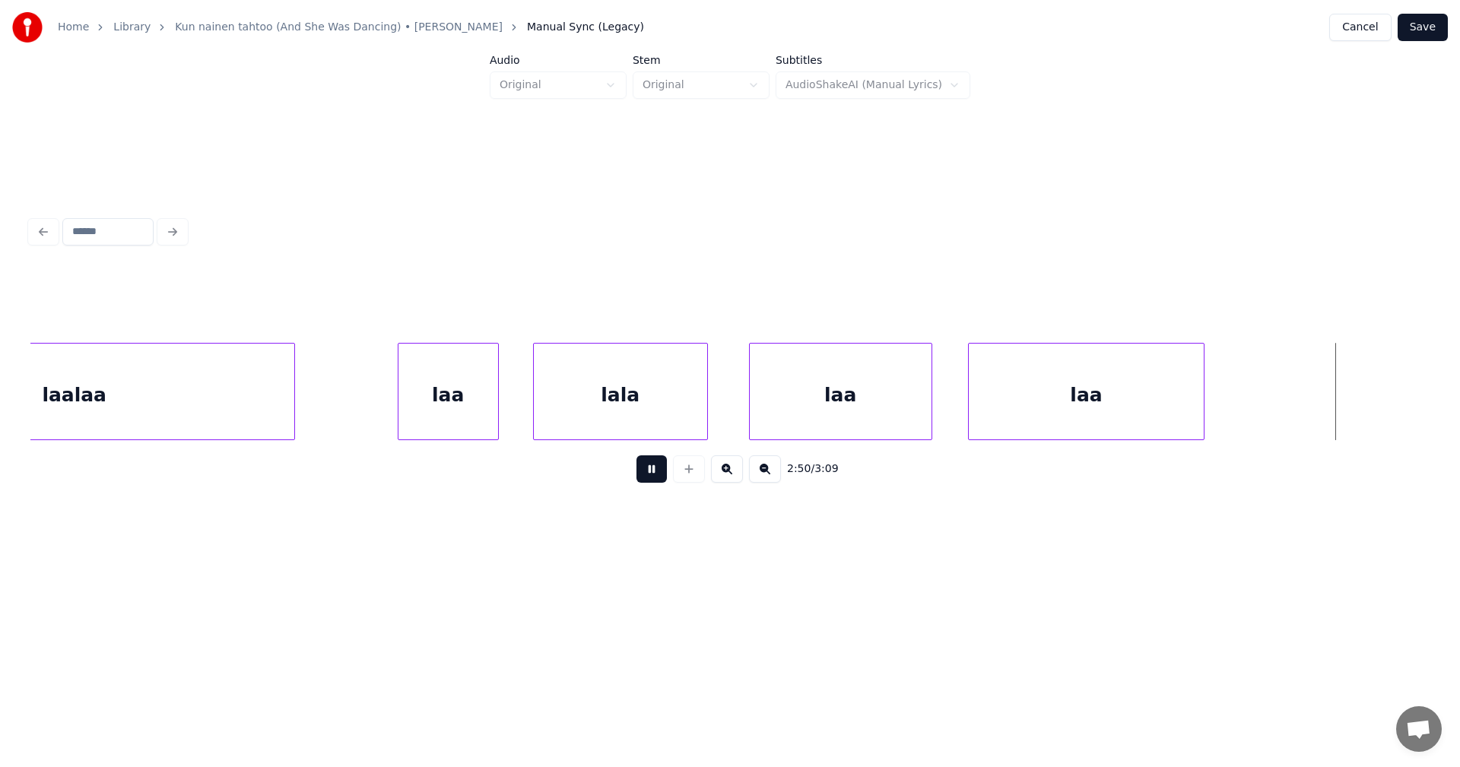
click at [654, 467] on button at bounding box center [651, 468] width 30 height 27
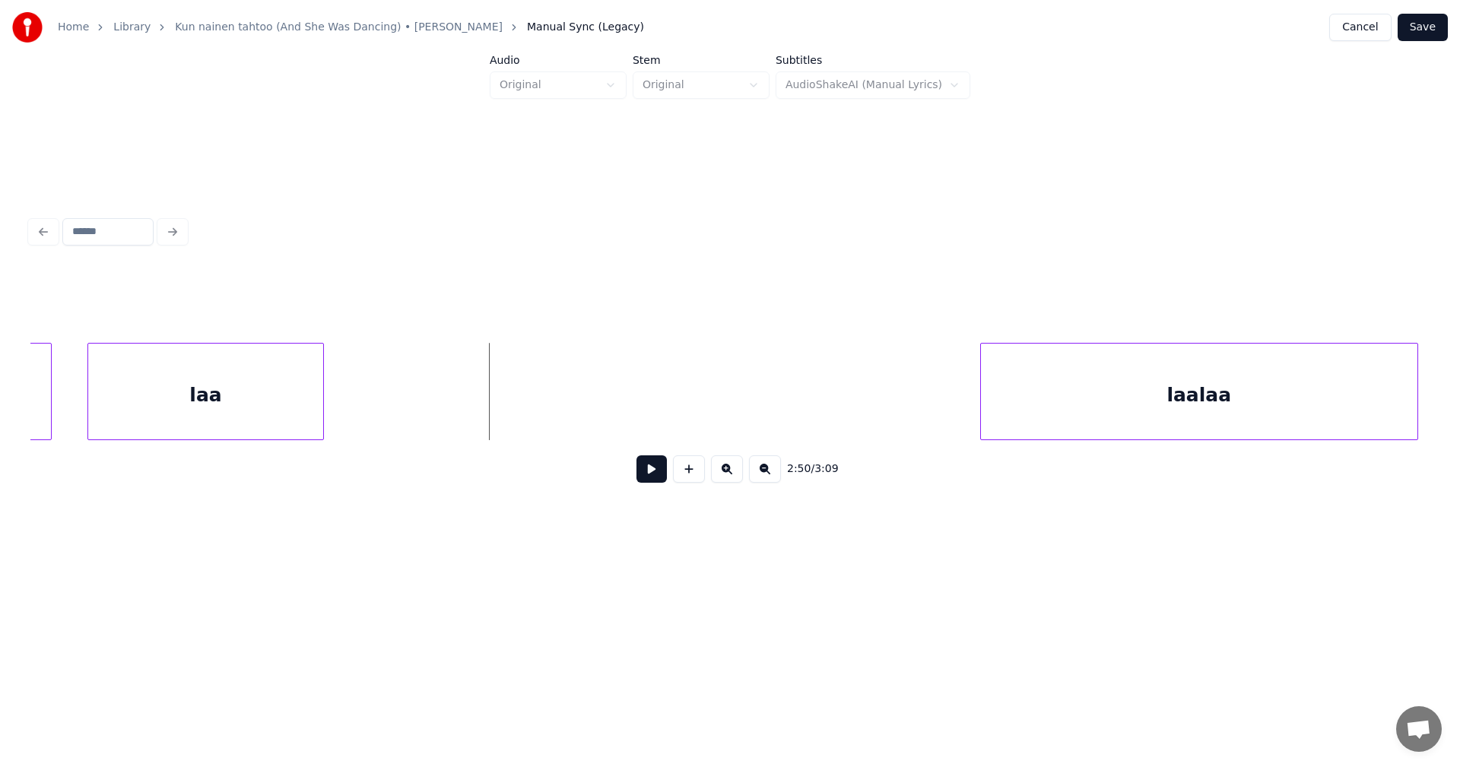
scroll to position [0, 57756]
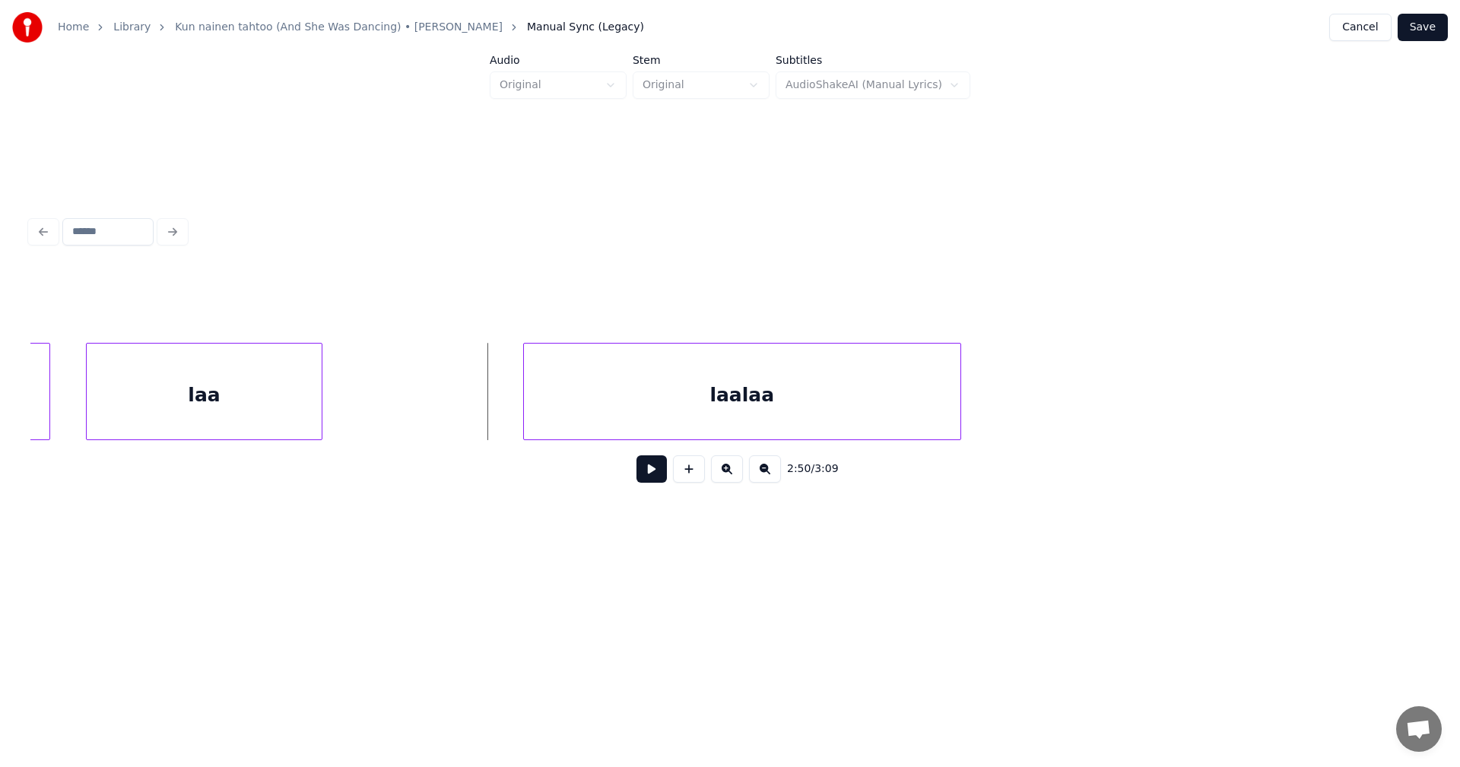
click at [761, 434] on div "laa laa laalaa" at bounding box center [729, 391] width 1399 height 97
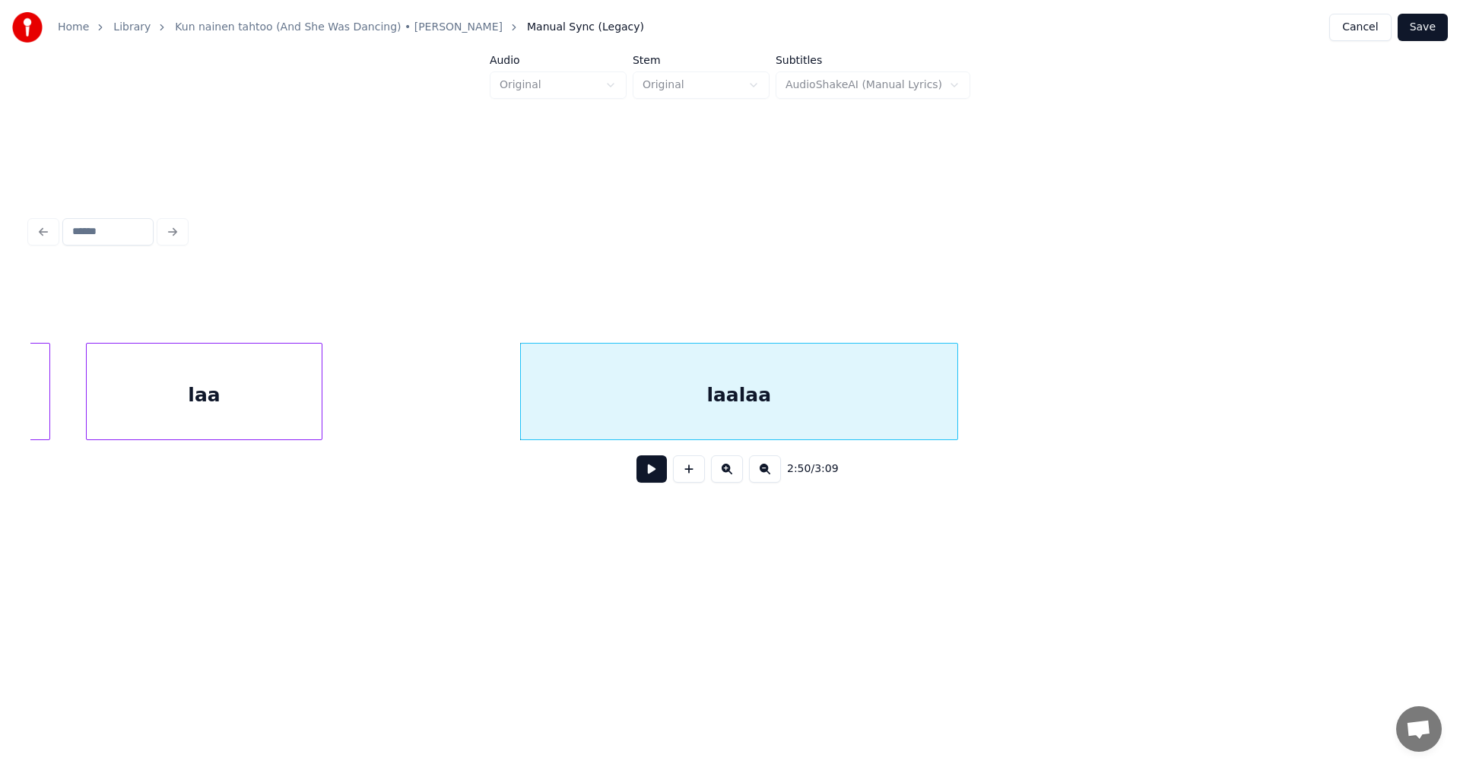
click at [643, 481] on button at bounding box center [651, 468] width 30 height 27
click at [646, 478] on button at bounding box center [651, 468] width 30 height 27
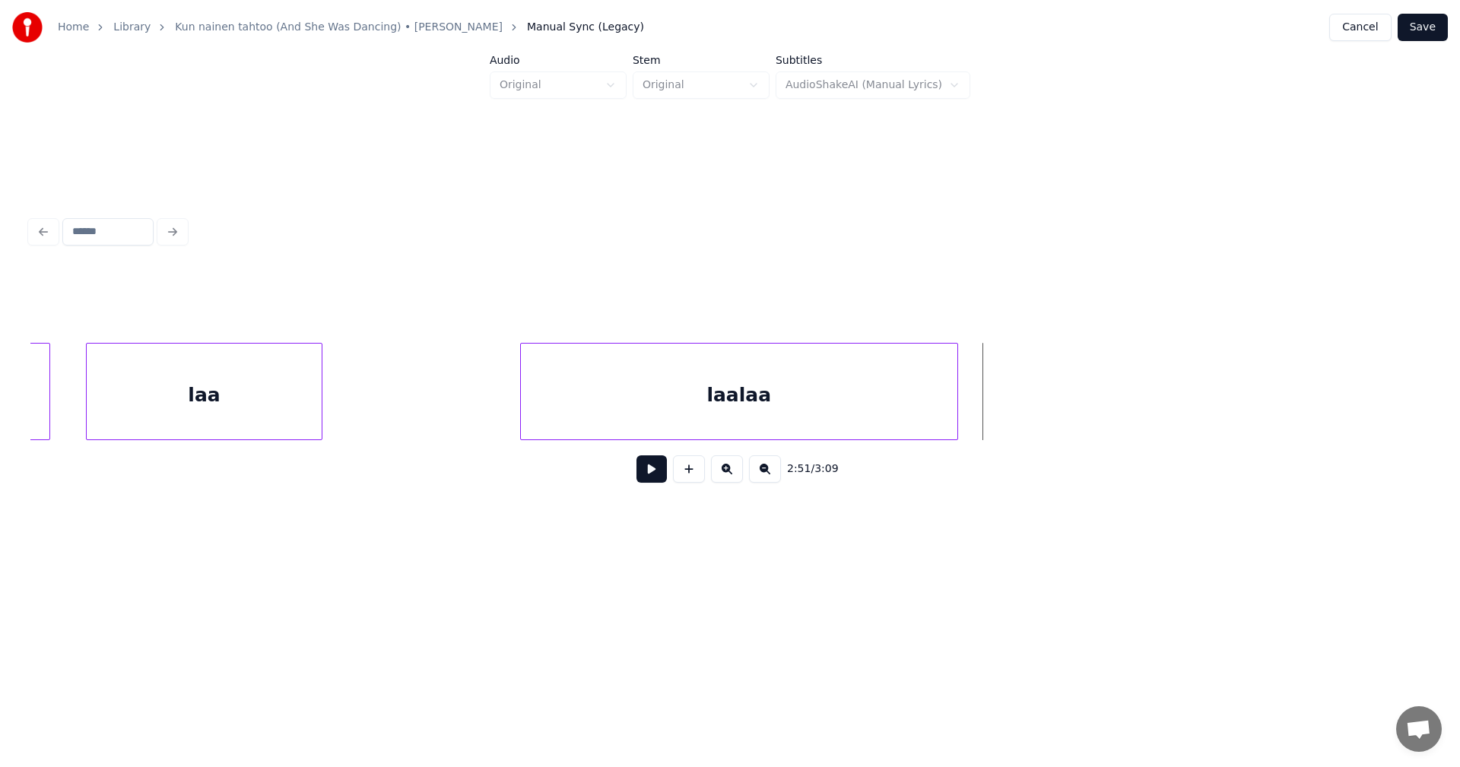
click at [664, 407] on div "laalaa" at bounding box center [739, 395] width 436 height 103
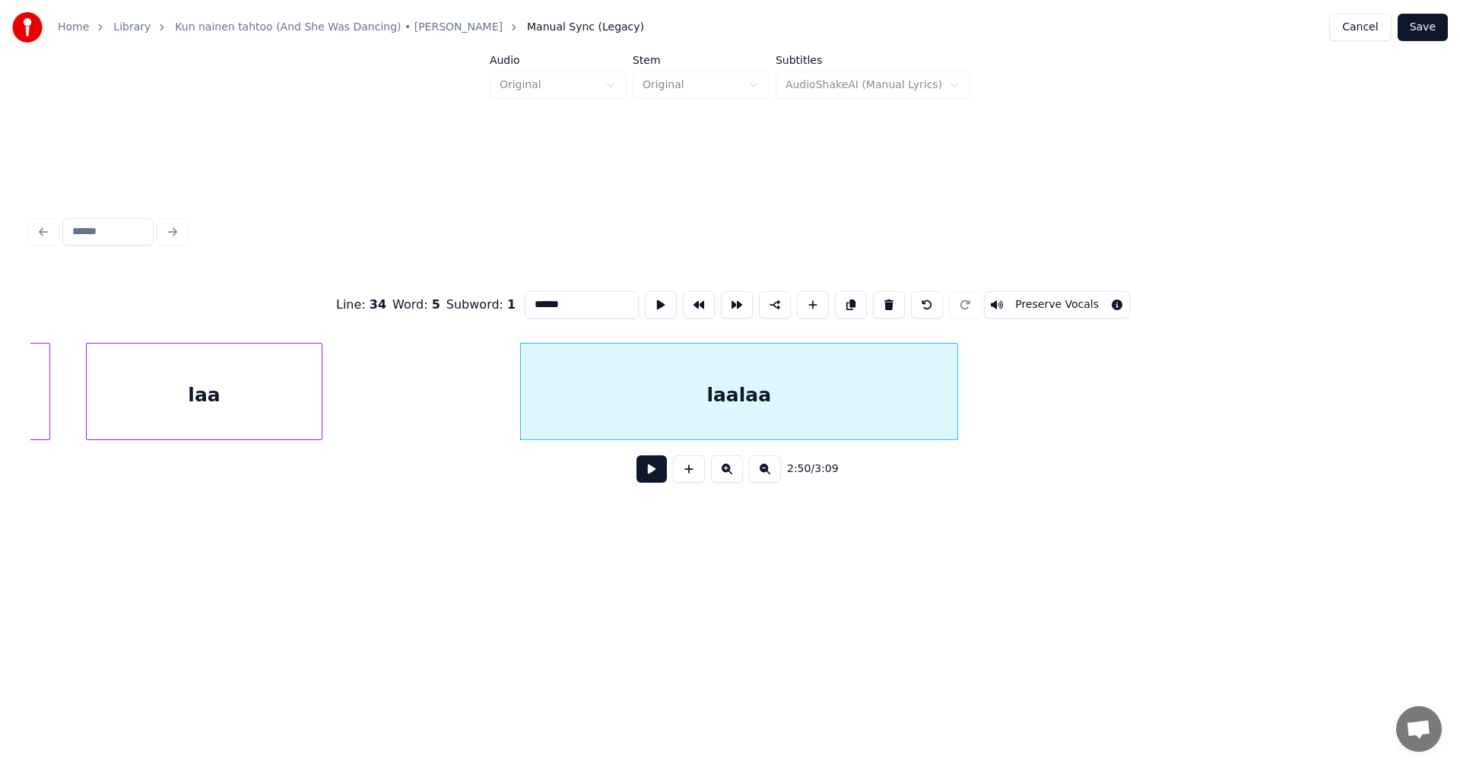
drag, startPoint x: 559, startPoint y: 300, endPoint x: 567, endPoint y: 303, distance: 8.9
click at [560, 300] on input "******" at bounding box center [582, 304] width 114 height 27
click at [646, 405] on div "laa" at bounding box center [739, 395] width 436 height 103
type input "***"
click at [652, 478] on button at bounding box center [651, 468] width 30 height 27
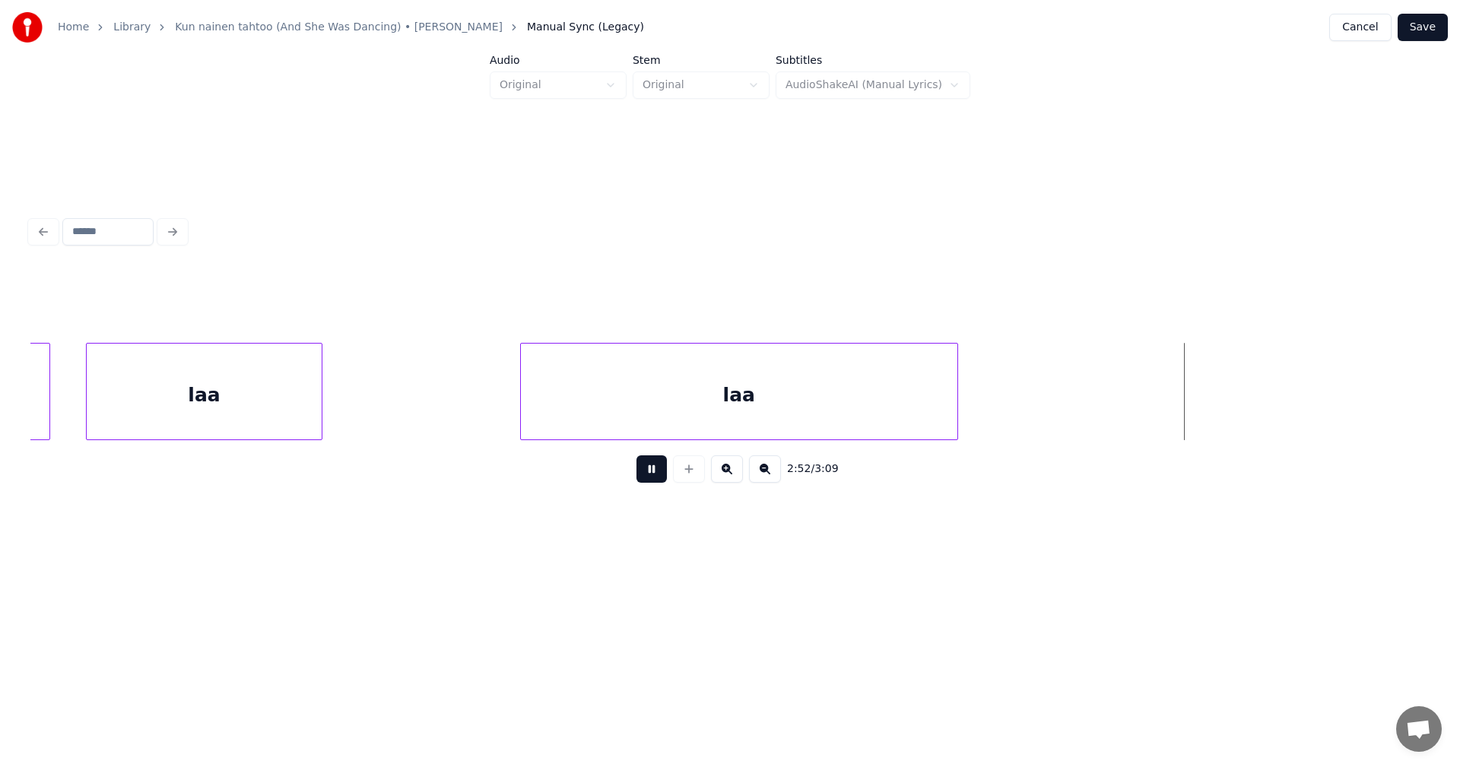
click at [655, 478] on button at bounding box center [651, 468] width 30 height 27
click at [666, 417] on div "laa" at bounding box center [739, 395] width 436 height 103
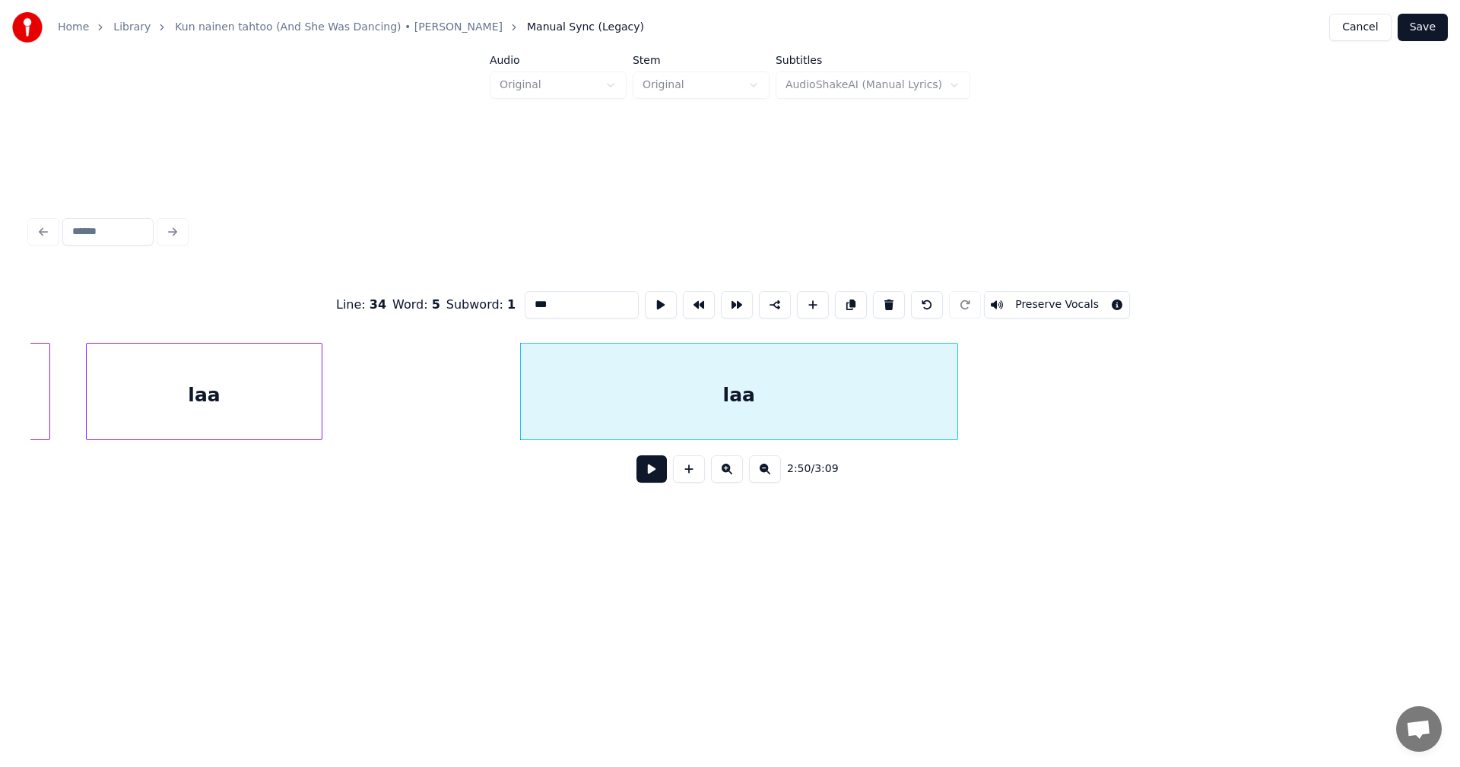
click at [766, 399] on div "laa" at bounding box center [739, 395] width 436 height 103
click at [769, 402] on div "laa" at bounding box center [739, 395] width 436 height 103
click at [570, 307] on input "***" at bounding box center [582, 304] width 114 height 27
type input "**********"
click at [647, 478] on button at bounding box center [651, 468] width 30 height 27
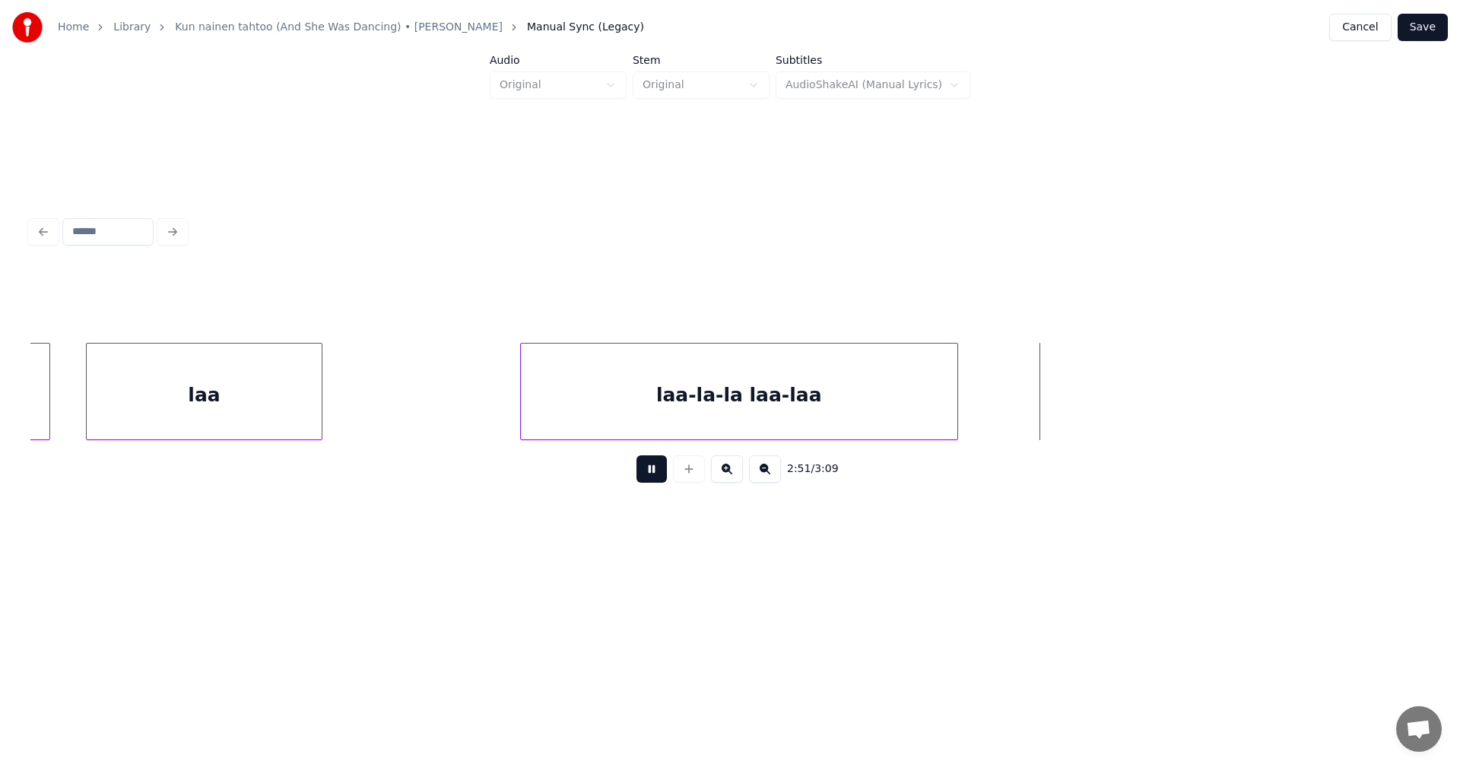
click at [649, 474] on button at bounding box center [651, 468] width 30 height 27
click at [658, 416] on div "laa-la-la laa-laa" at bounding box center [739, 395] width 436 height 103
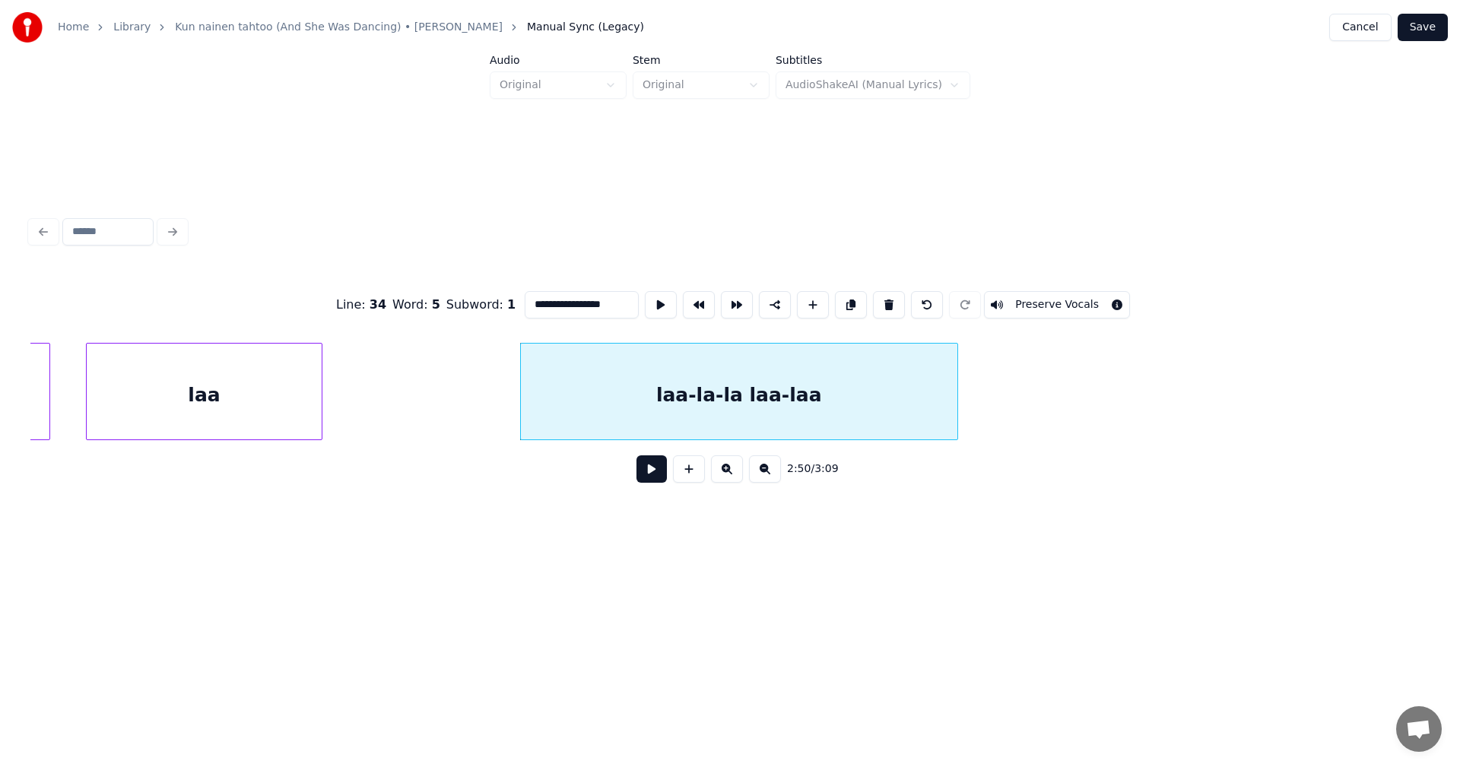
click at [654, 479] on button at bounding box center [651, 468] width 30 height 27
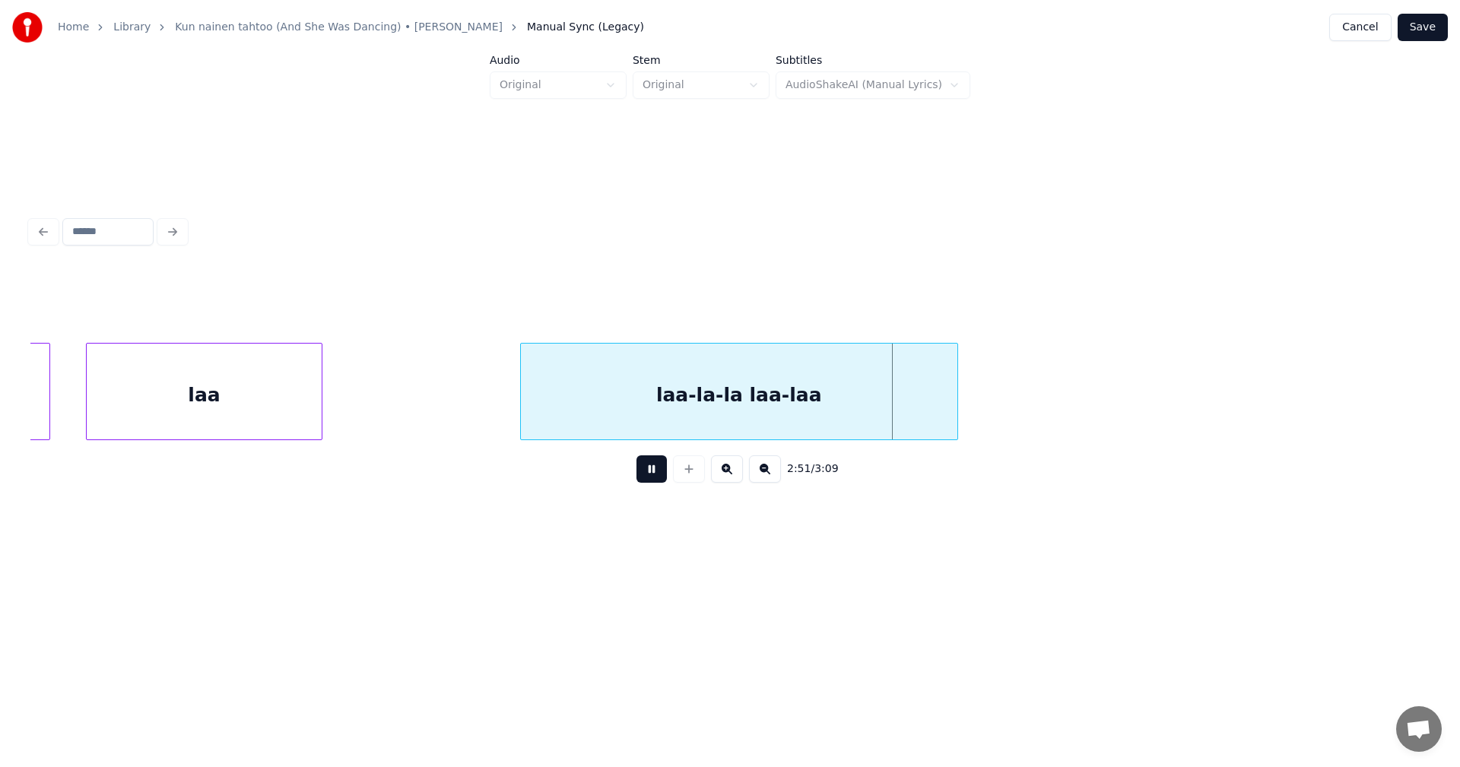
drag, startPoint x: 654, startPoint y: 479, endPoint x: 627, endPoint y: 431, distance: 55.2
click at [655, 473] on button at bounding box center [651, 468] width 30 height 27
click at [616, 417] on div "laa-la-la laa-laa" at bounding box center [739, 395] width 436 height 103
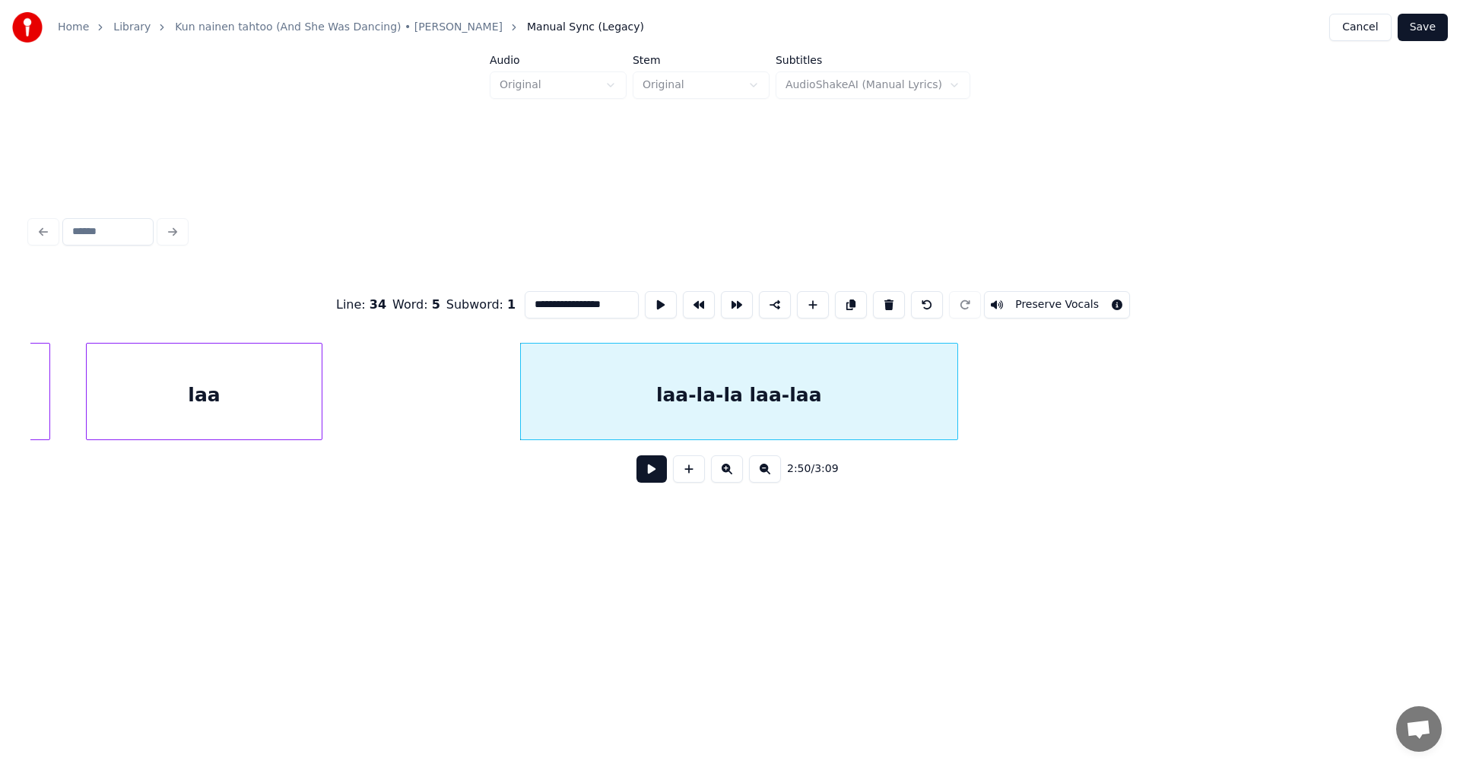
click at [647, 479] on button at bounding box center [651, 468] width 30 height 27
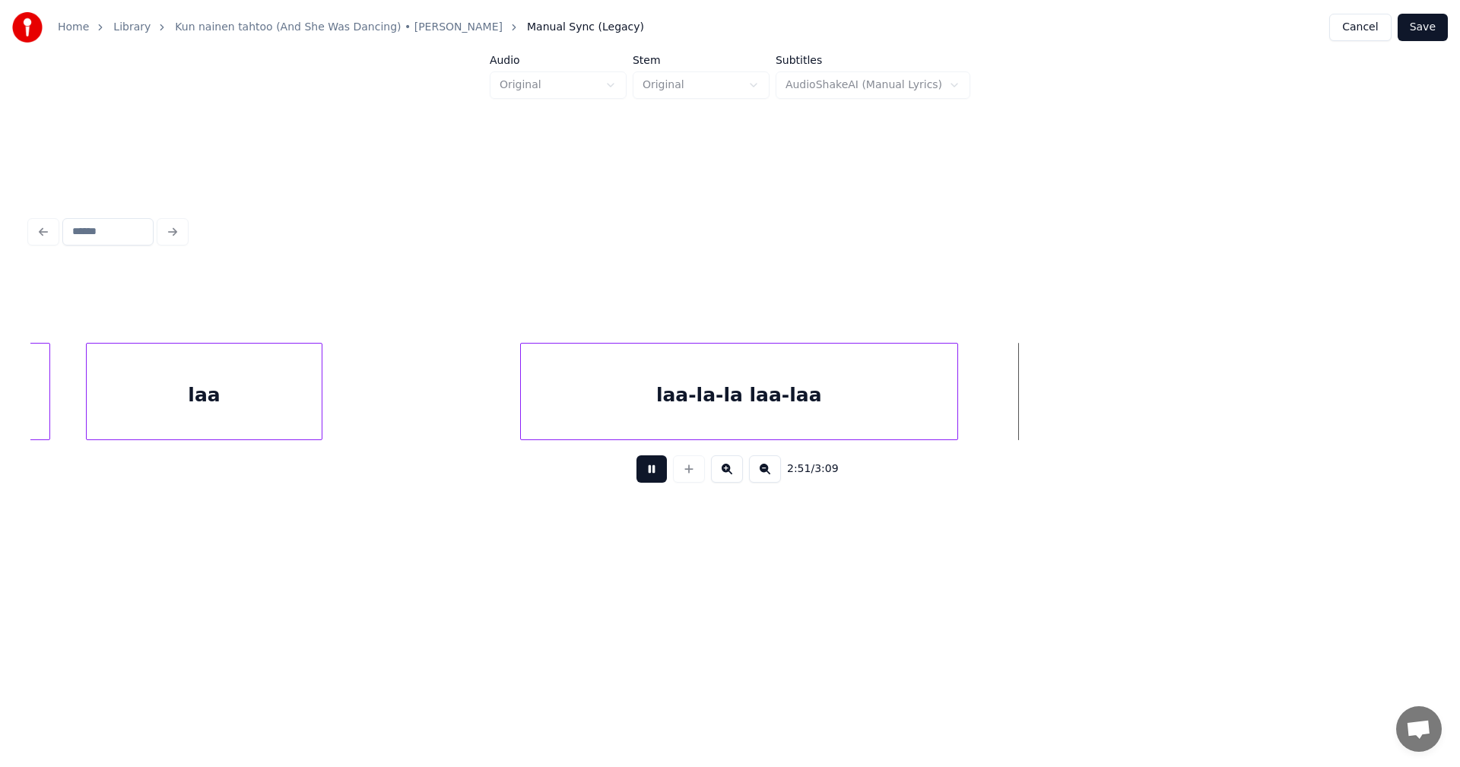
drag, startPoint x: 649, startPoint y: 478, endPoint x: 658, endPoint y: 469, distance: 12.4
click at [650, 476] on button at bounding box center [651, 468] width 30 height 27
click at [816, 404] on div "laa-la-la laa-laa" at bounding box center [739, 395] width 436 height 103
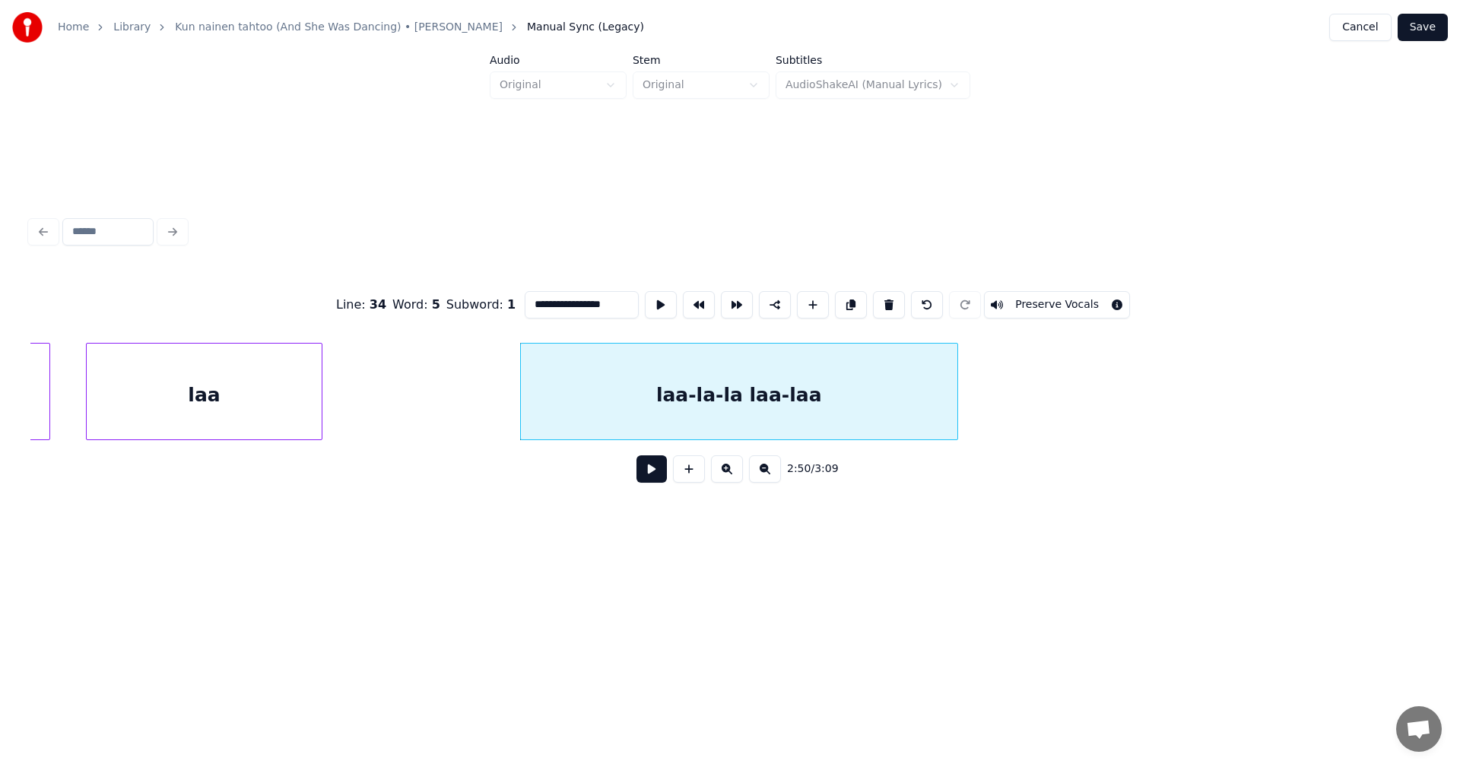
click at [611, 300] on input "**********" at bounding box center [582, 304] width 114 height 27
click at [620, 399] on div "laa-la-la laa-laa-laa-laa" at bounding box center [739, 395] width 436 height 103
type input "**********"
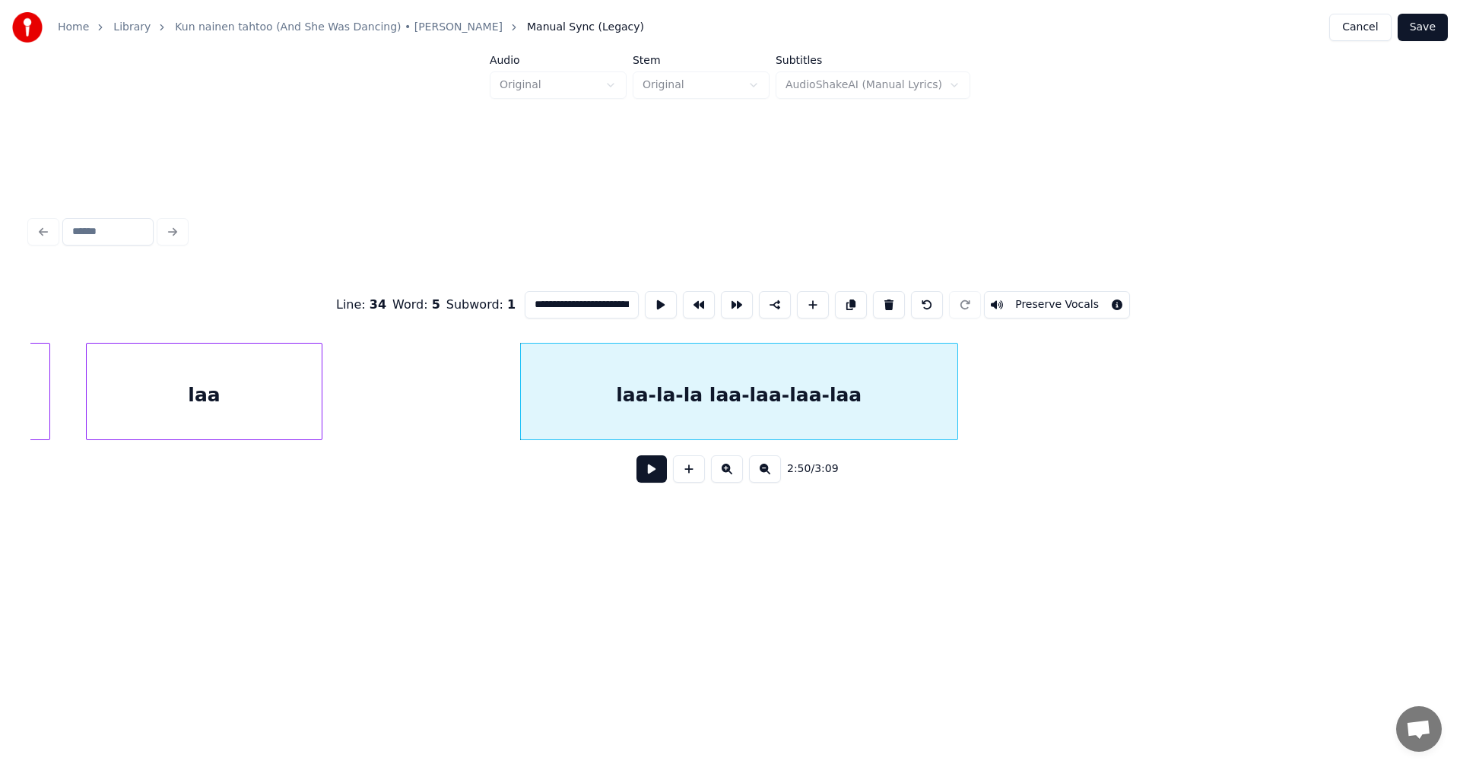
click at [655, 483] on button at bounding box center [651, 468] width 30 height 27
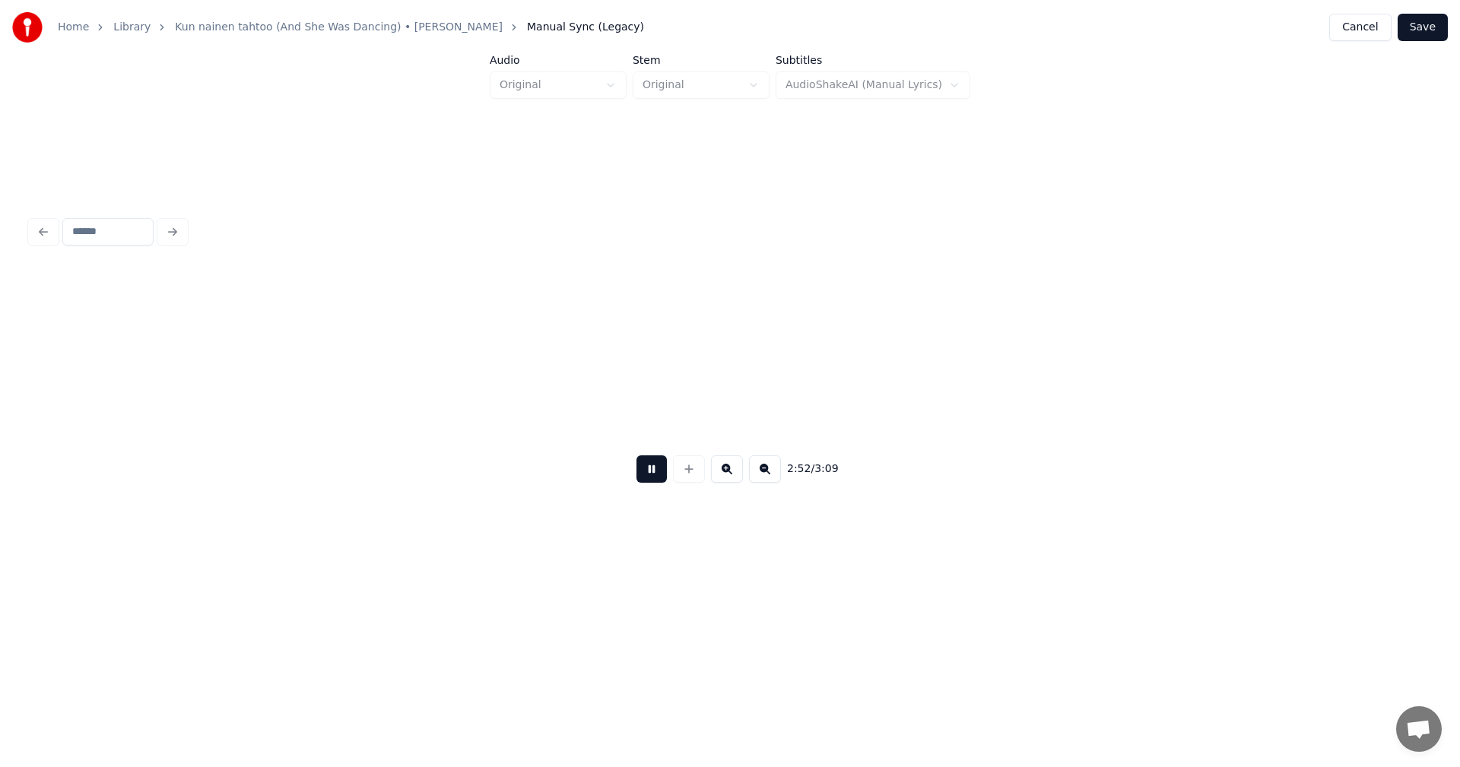
scroll to position [0, 59159]
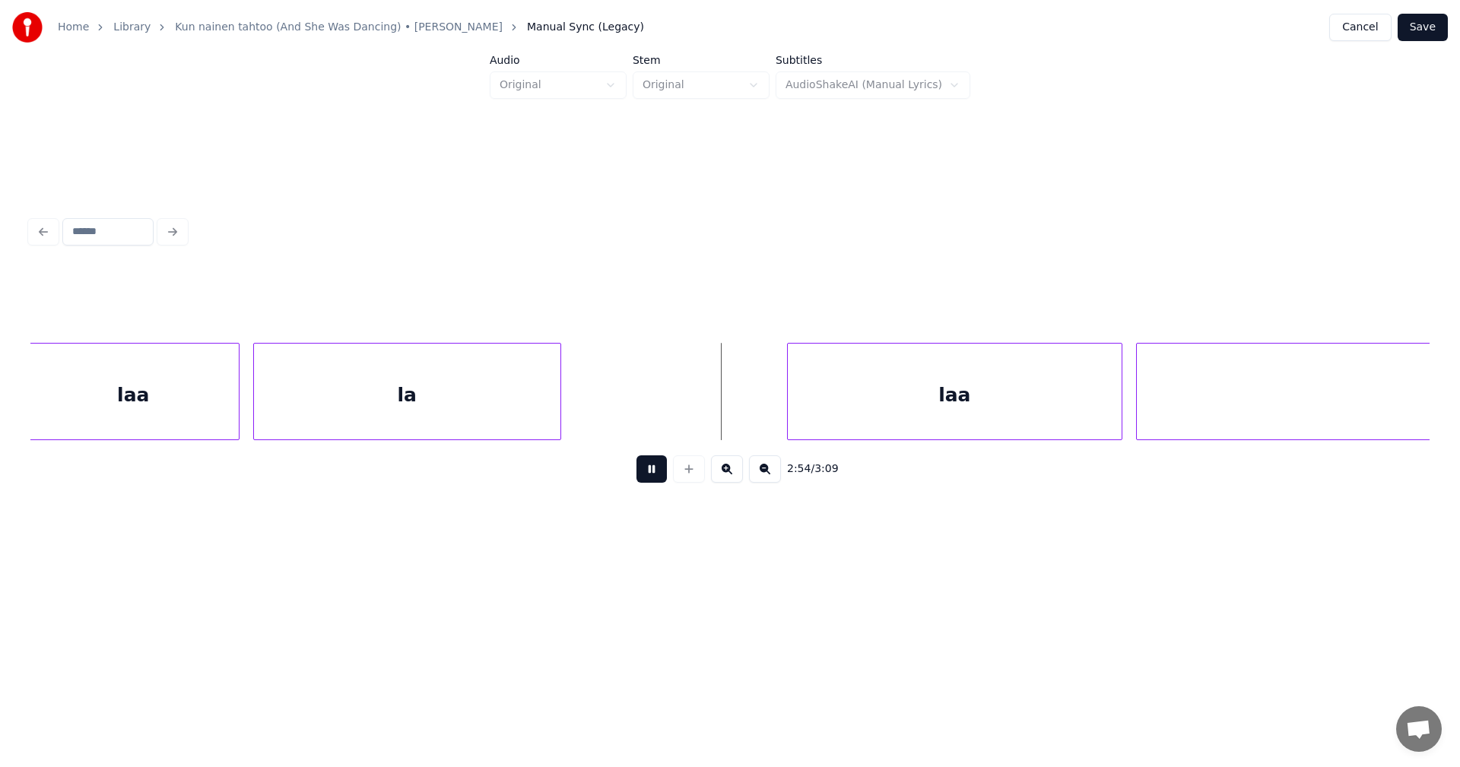
click at [658, 483] on button at bounding box center [651, 468] width 30 height 27
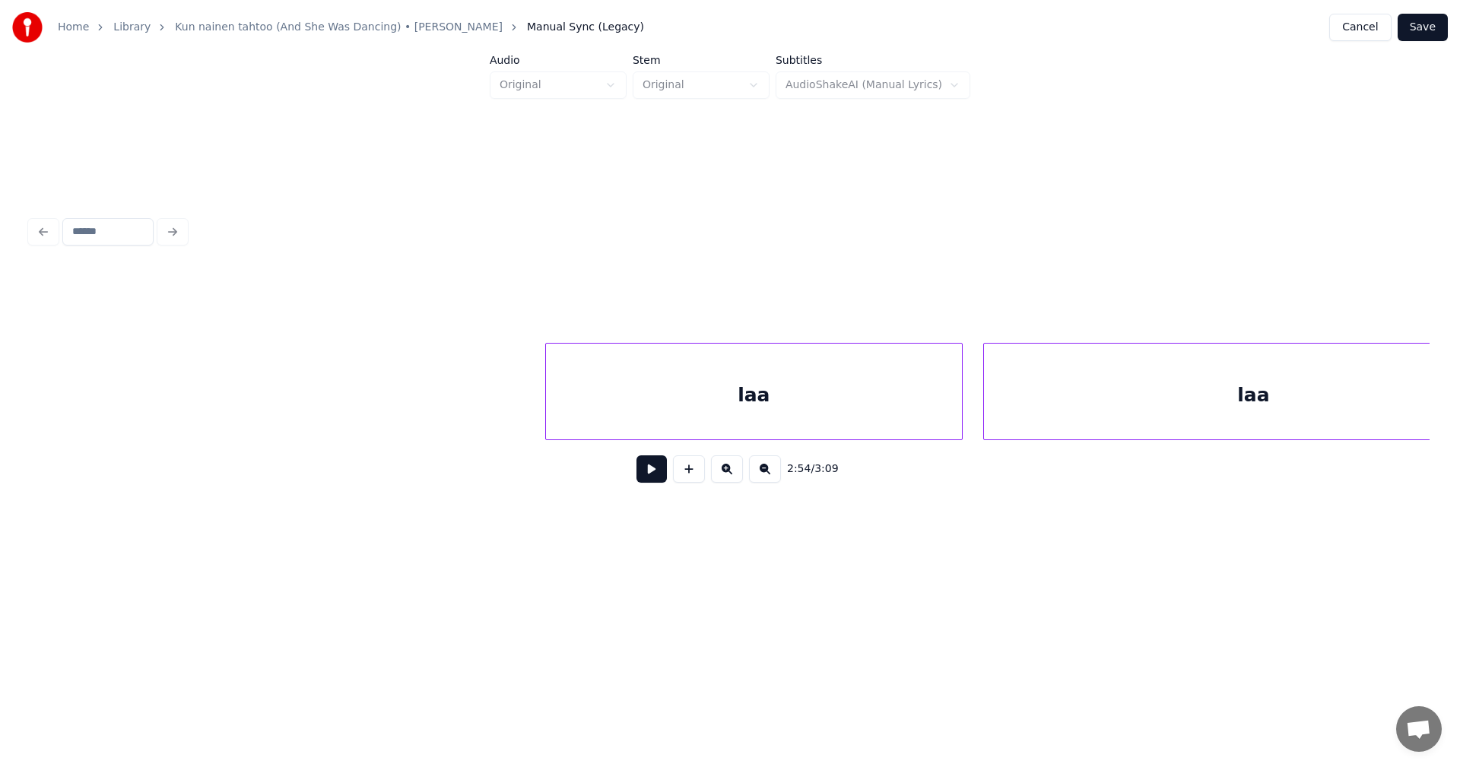
scroll to position [0, 61638]
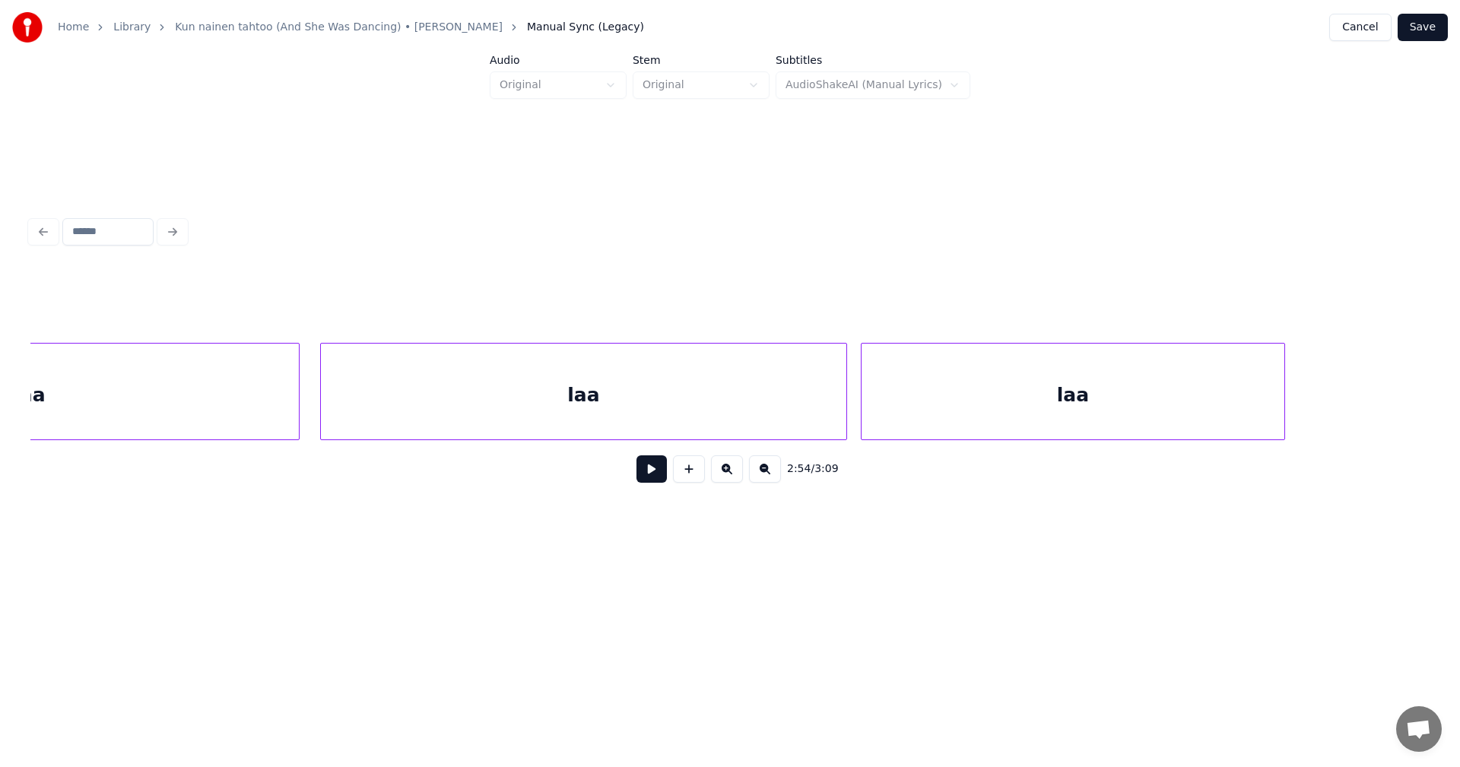
click at [1223, 401] on div "laa" at bounding box center [1073, 395] width 423 height 103
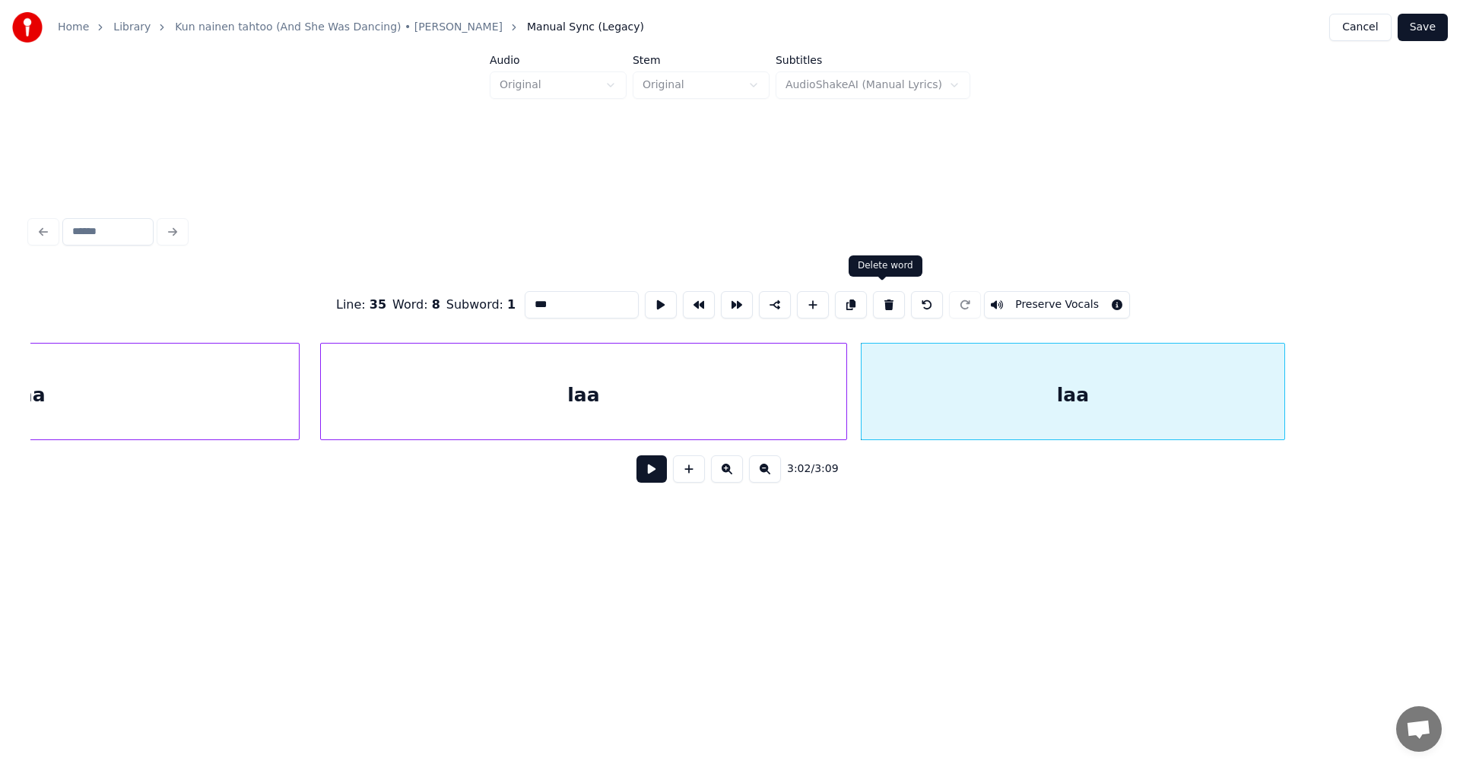
click at [894, 300] on button at bounding box center [889, 304] width 32 height 27
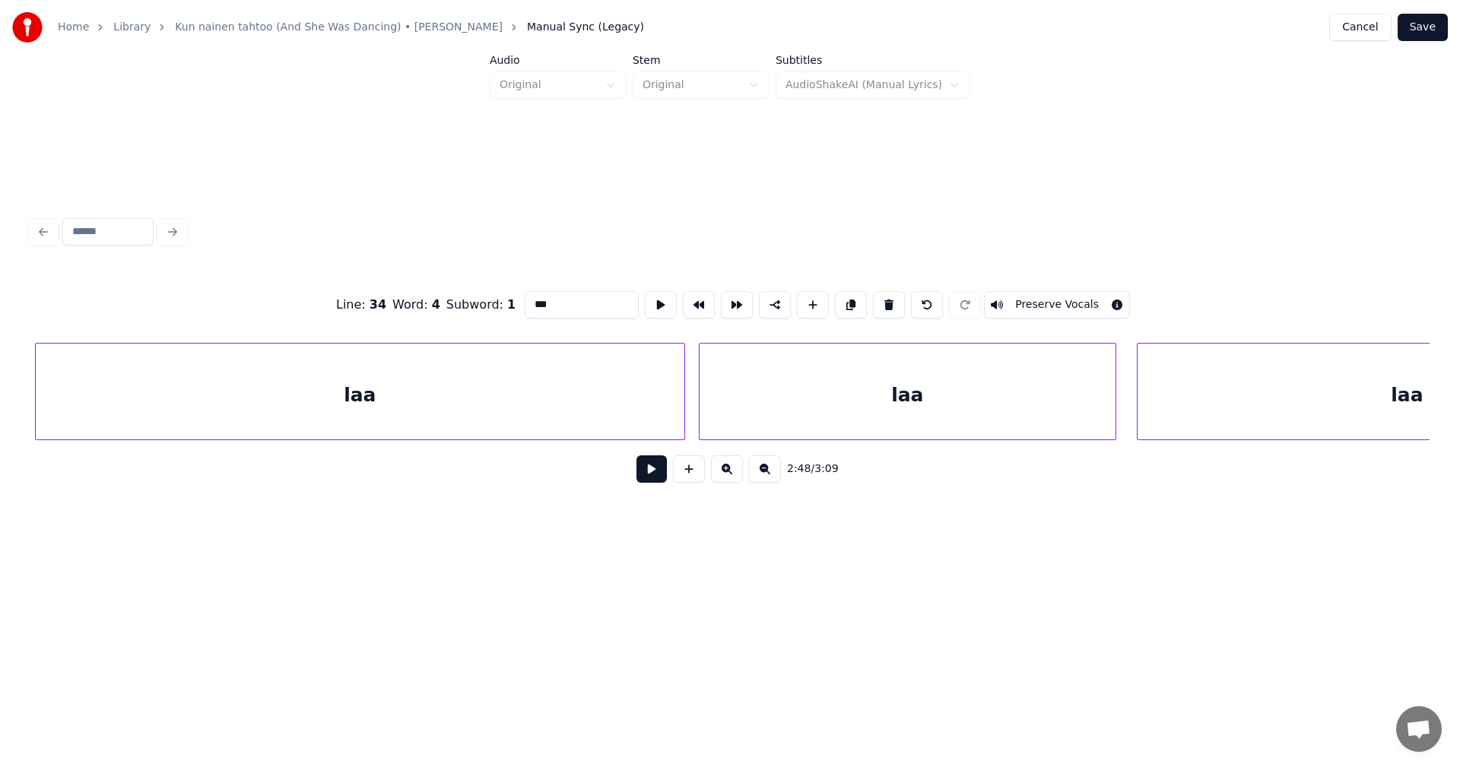
scroll to position [0, 61484]
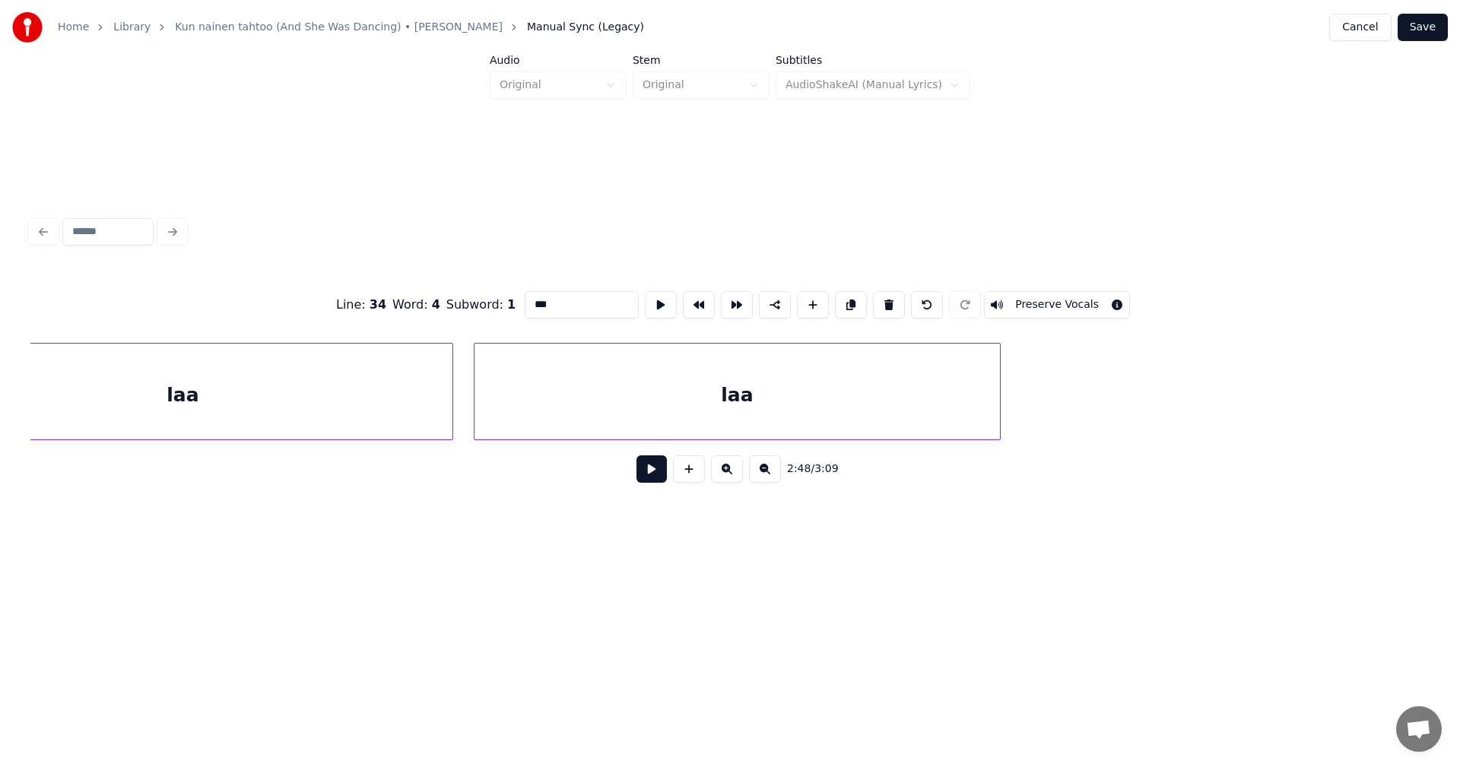
click at [894, 398] on div "laa" at bounding box center [736, 395] width 525 height 103
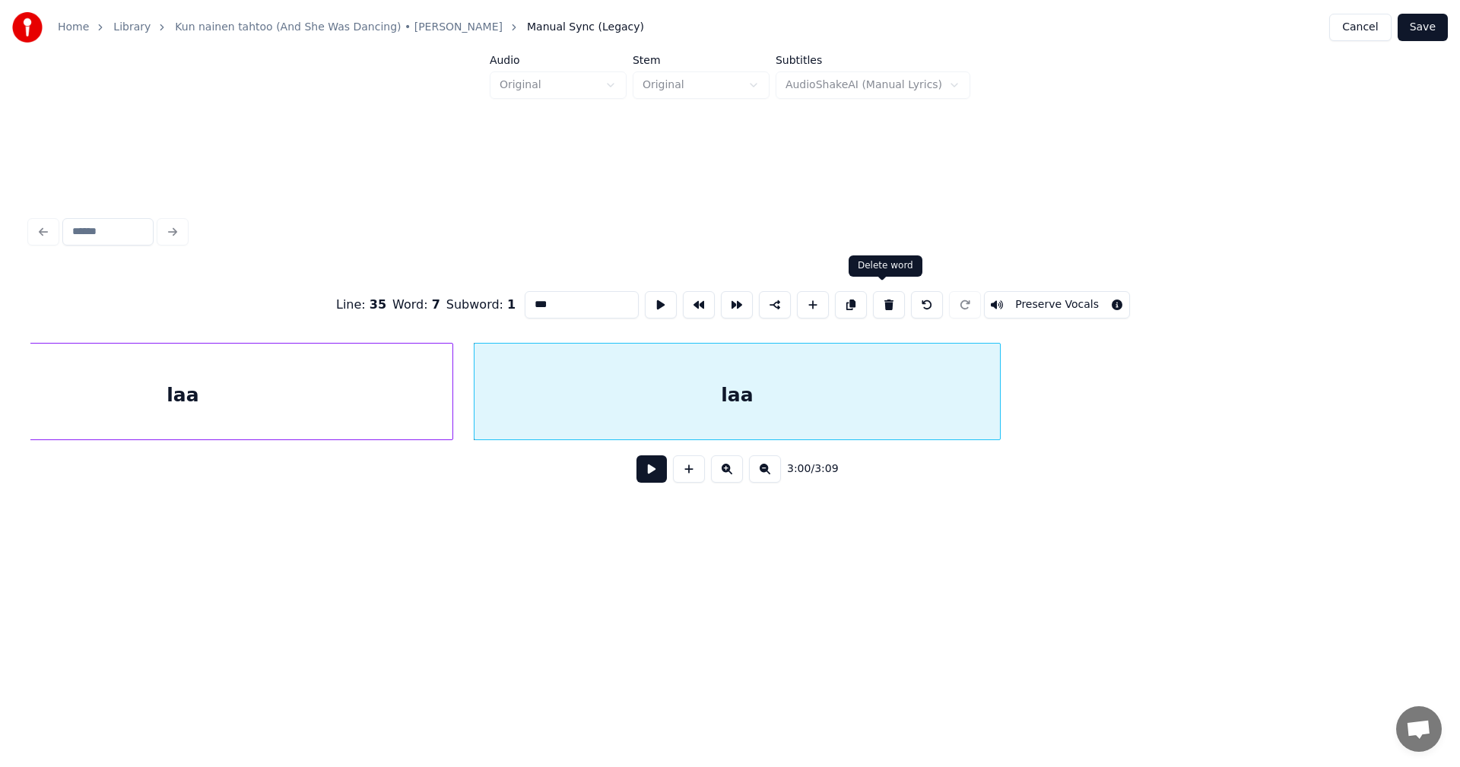
click at [884, 305] on button at bounding box center [889, 304] width 32 height 27
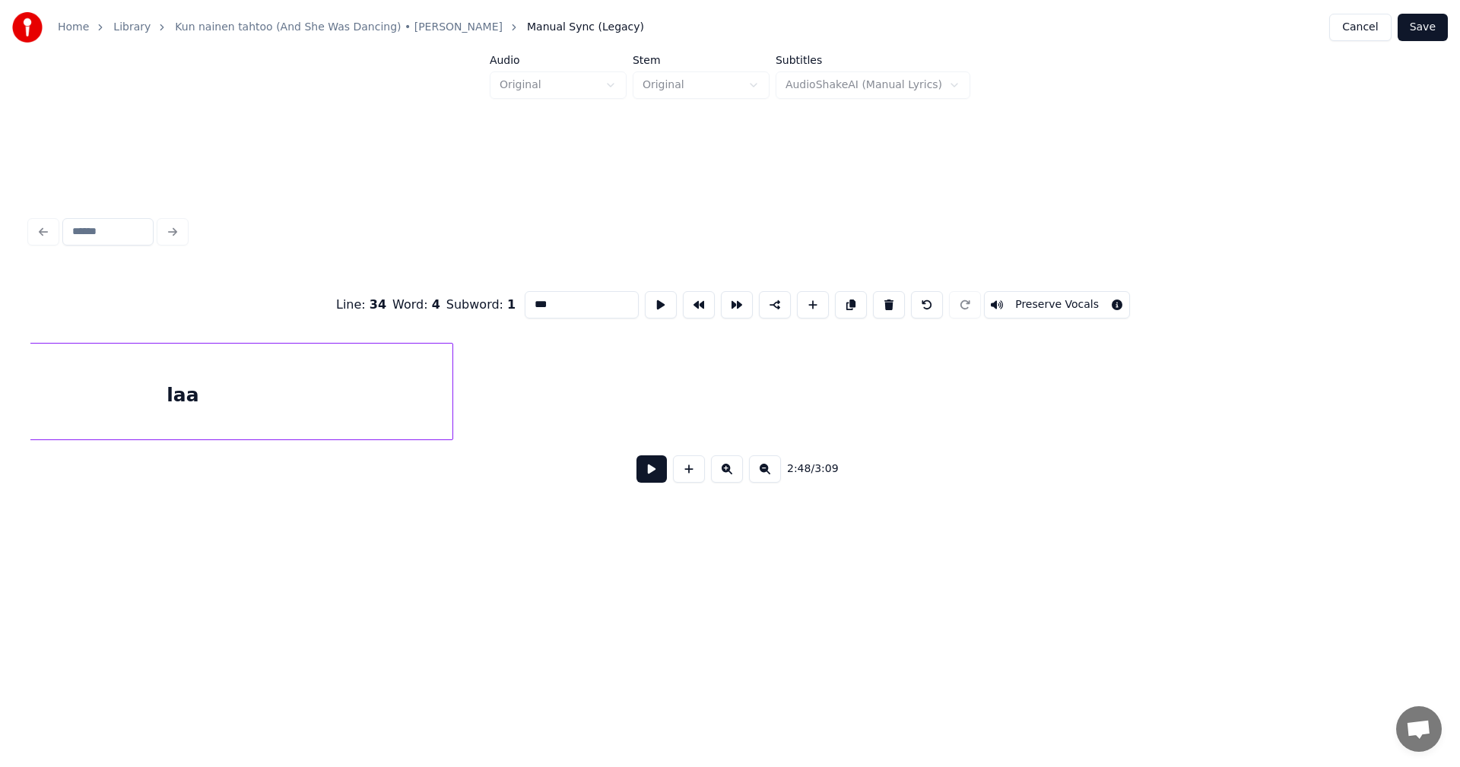
click at [401, 392] on div "laa" at bounding box center [182, 395] width 539 height 103
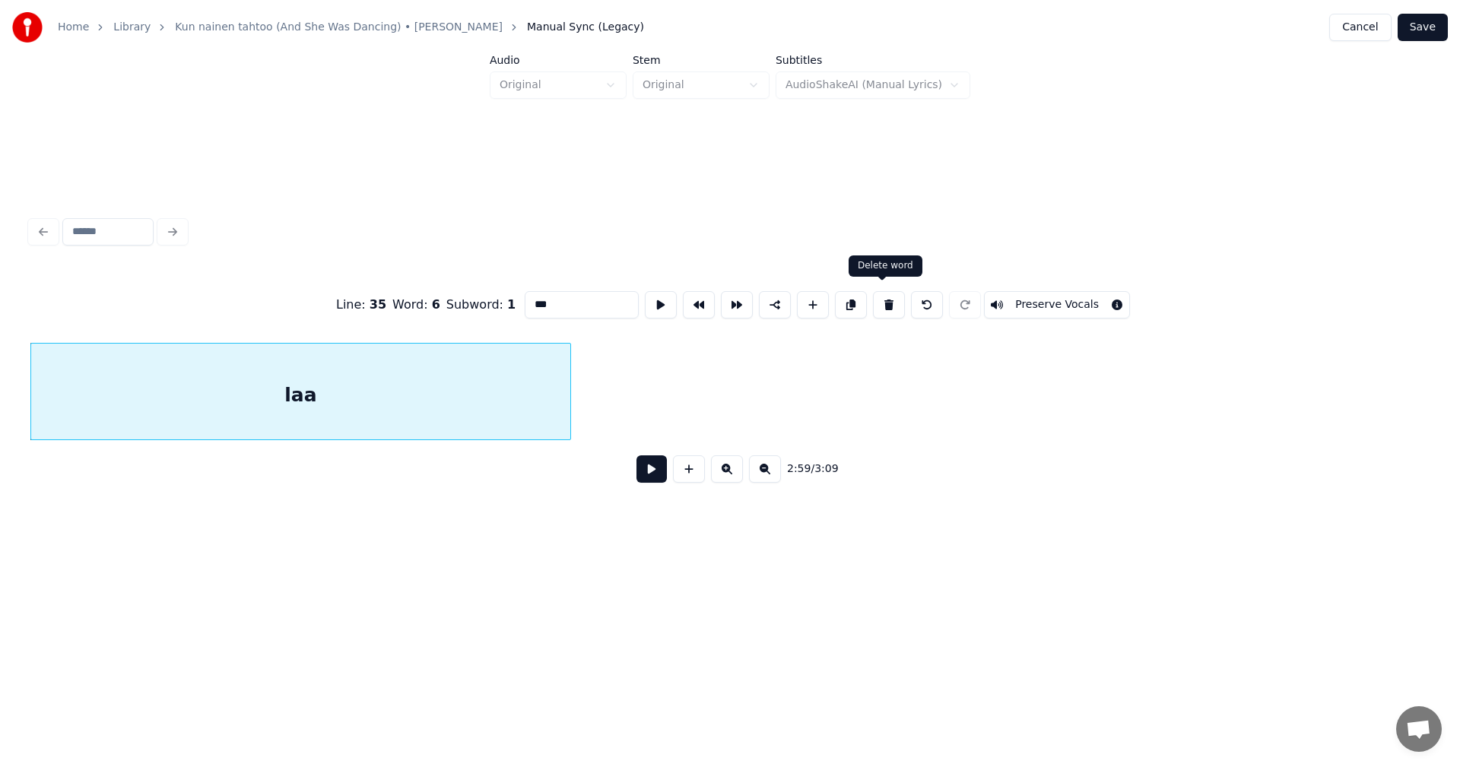
click at [881, 297] on button at bounding box center [889, 304] width 32 height 27
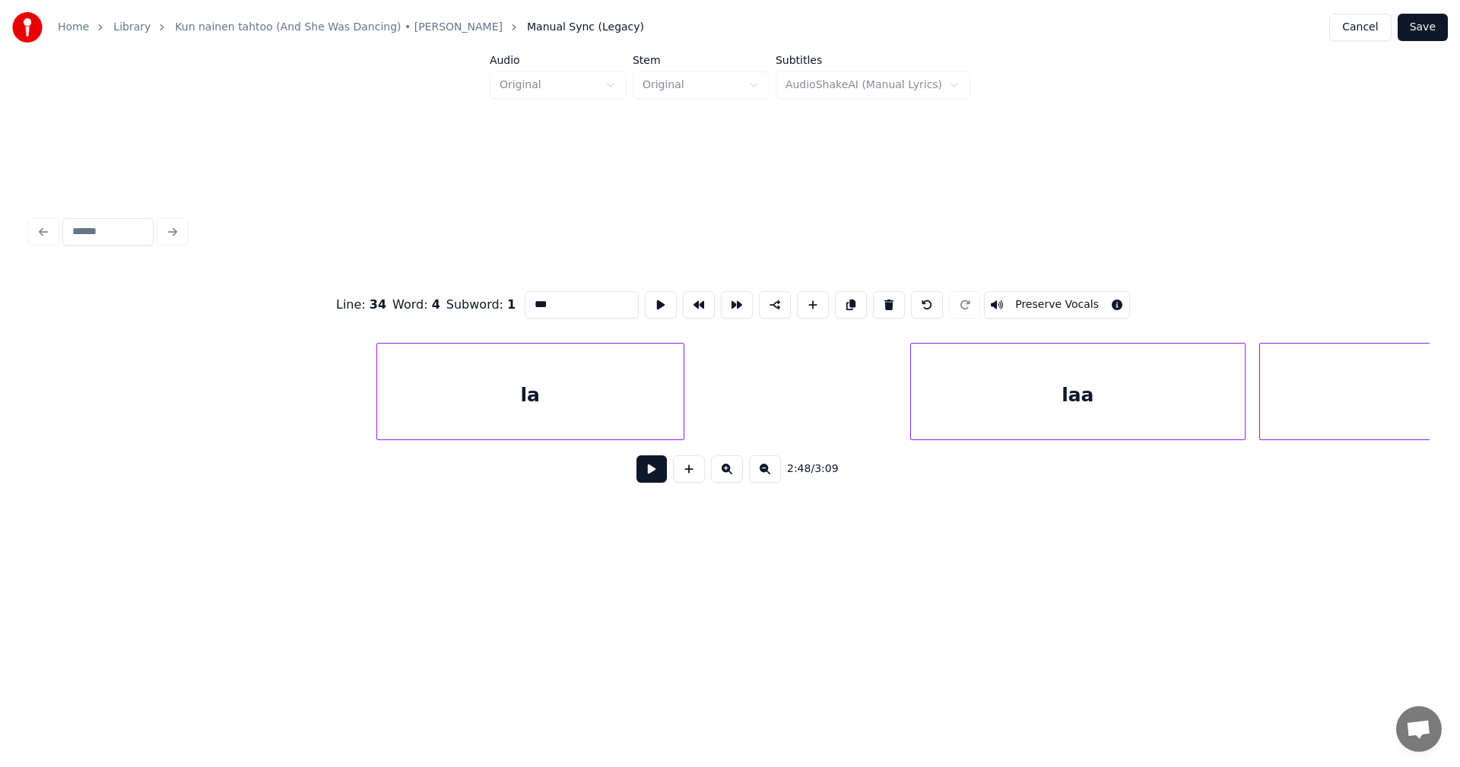
scroll to position [0, 60260]
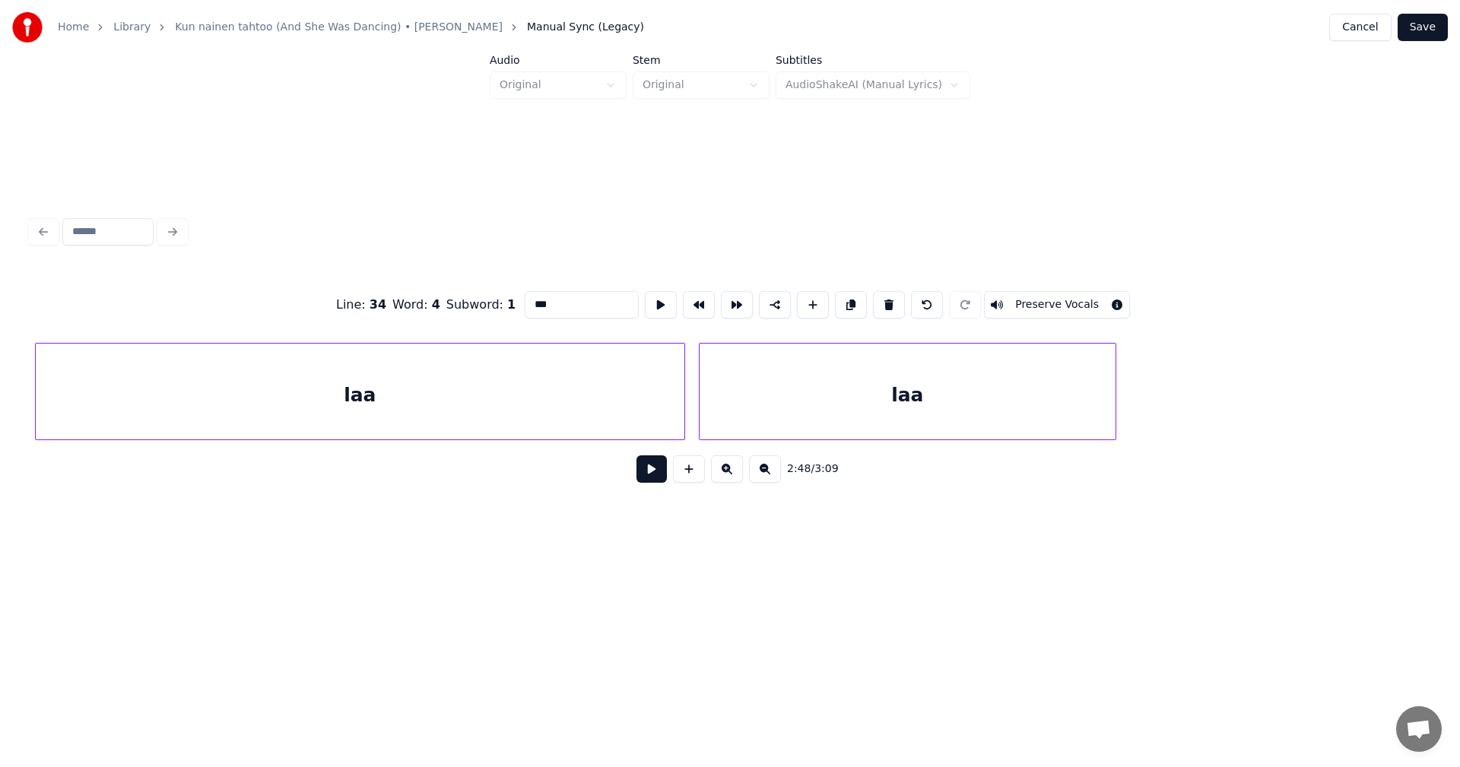
click at [1098, 395] on div "laa" at bounding box center [908, 395] width 416 height 103
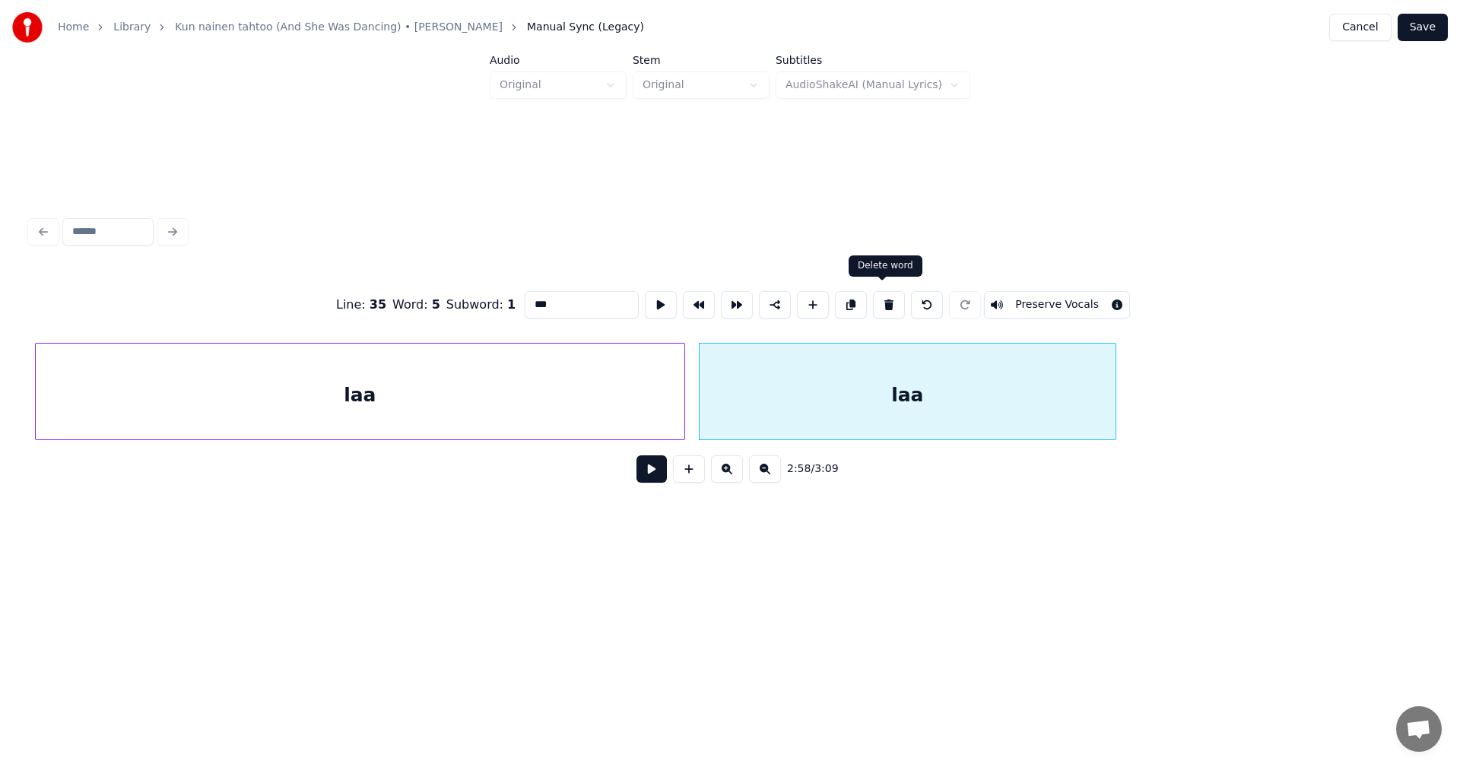
click at [884, 302] on button at bounding box center [889, 304] width 32 height 27
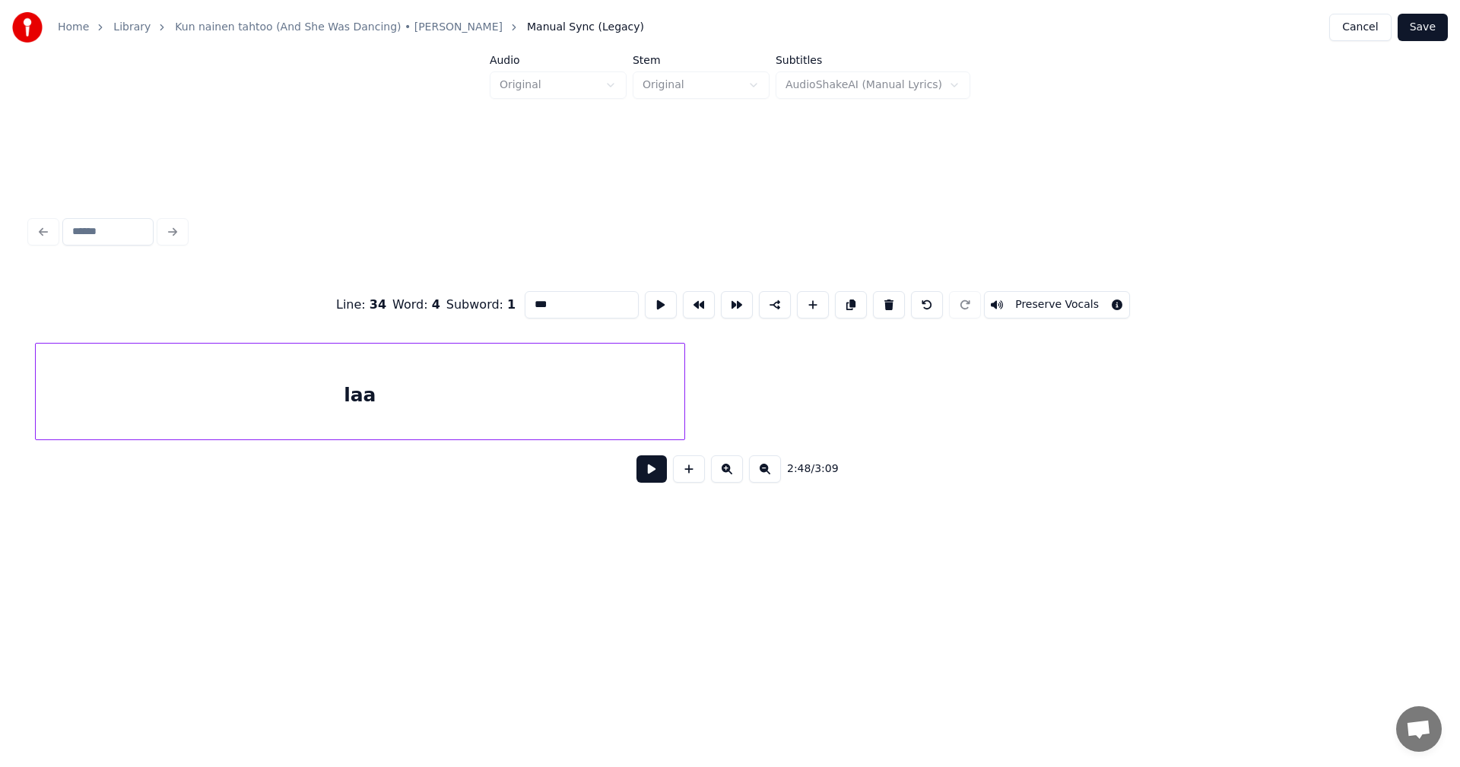
click at [606, 392] on div "laa" at bounding box center [360, 395] width 649 height 103
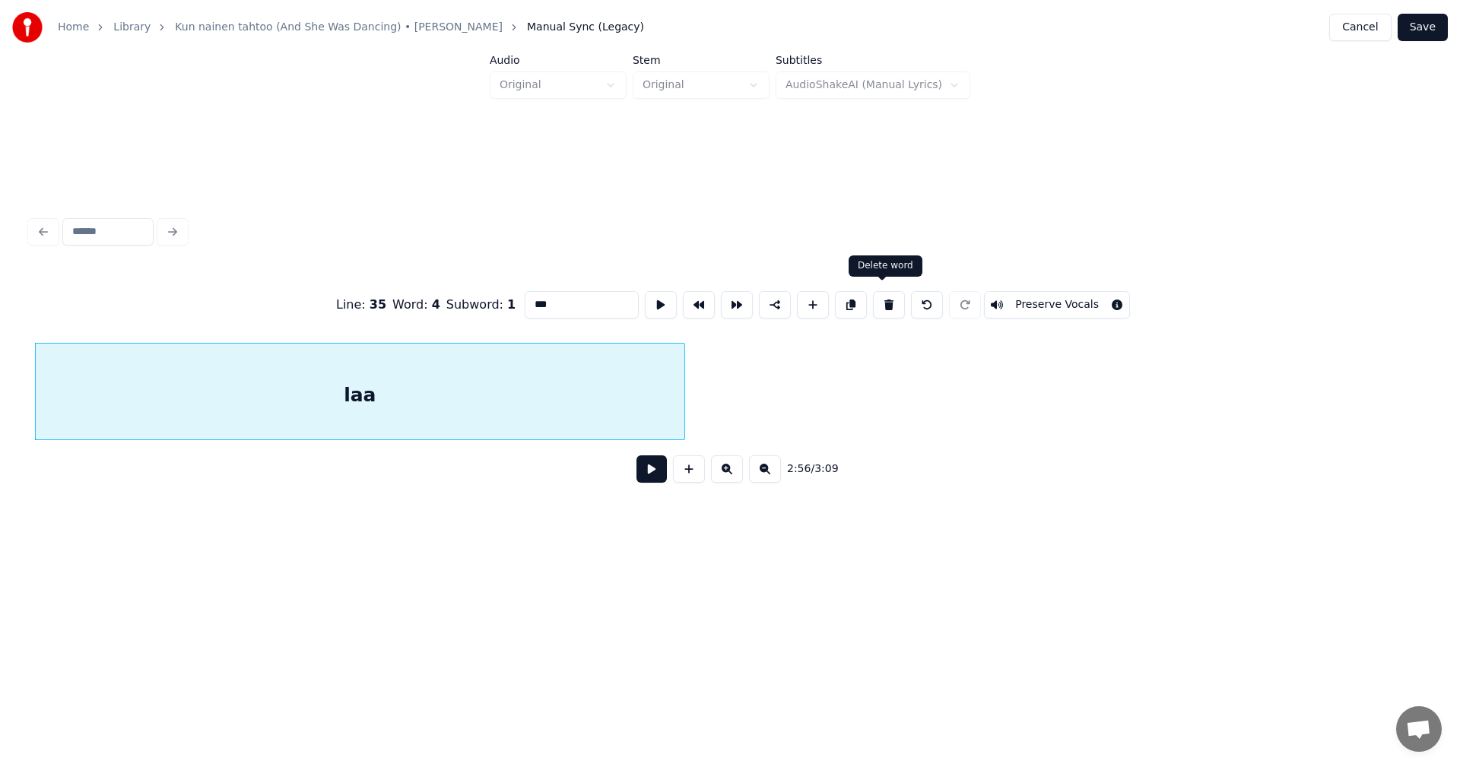
click at [885, 291] on button at bounding box center [889, 304] width 32 height 27
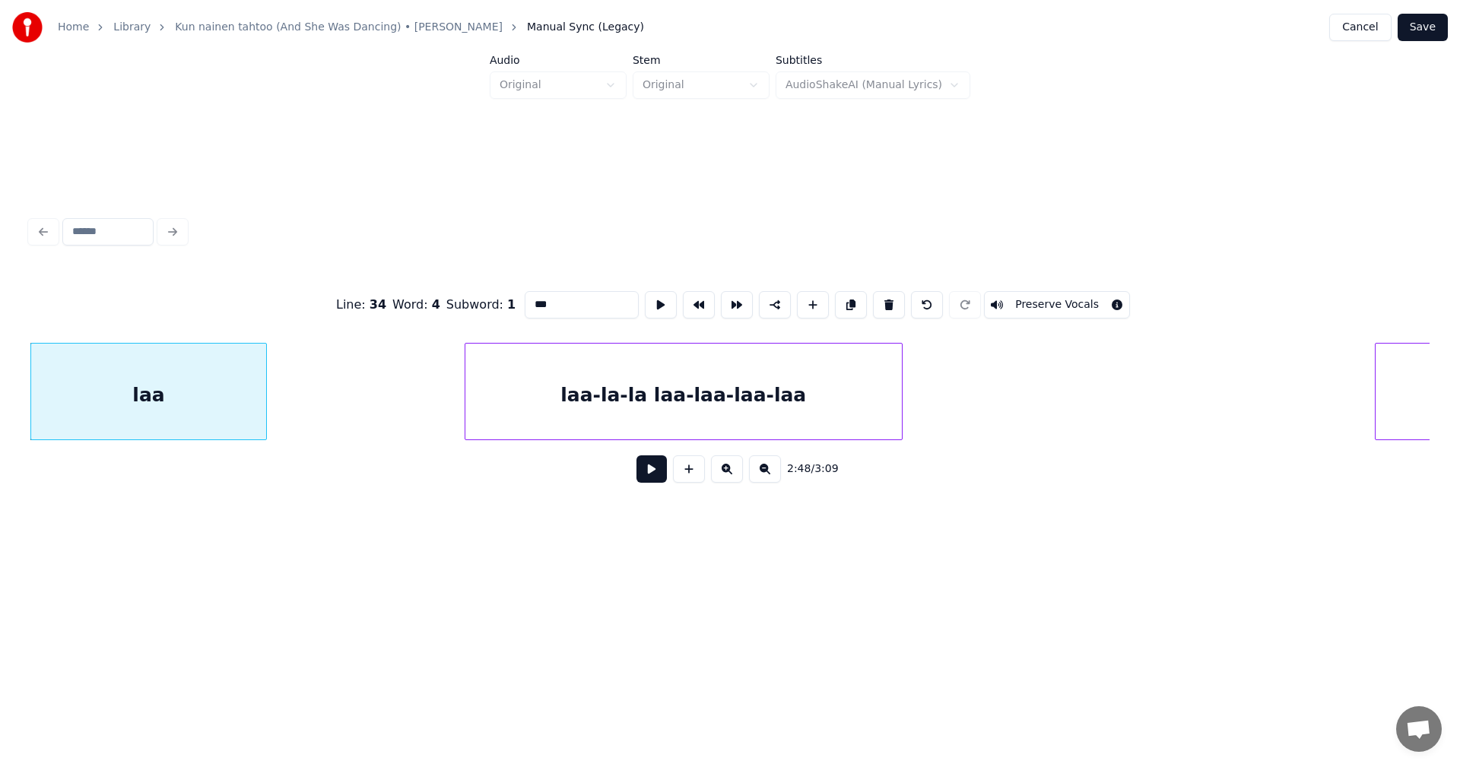
scroll to position [0, 59036]
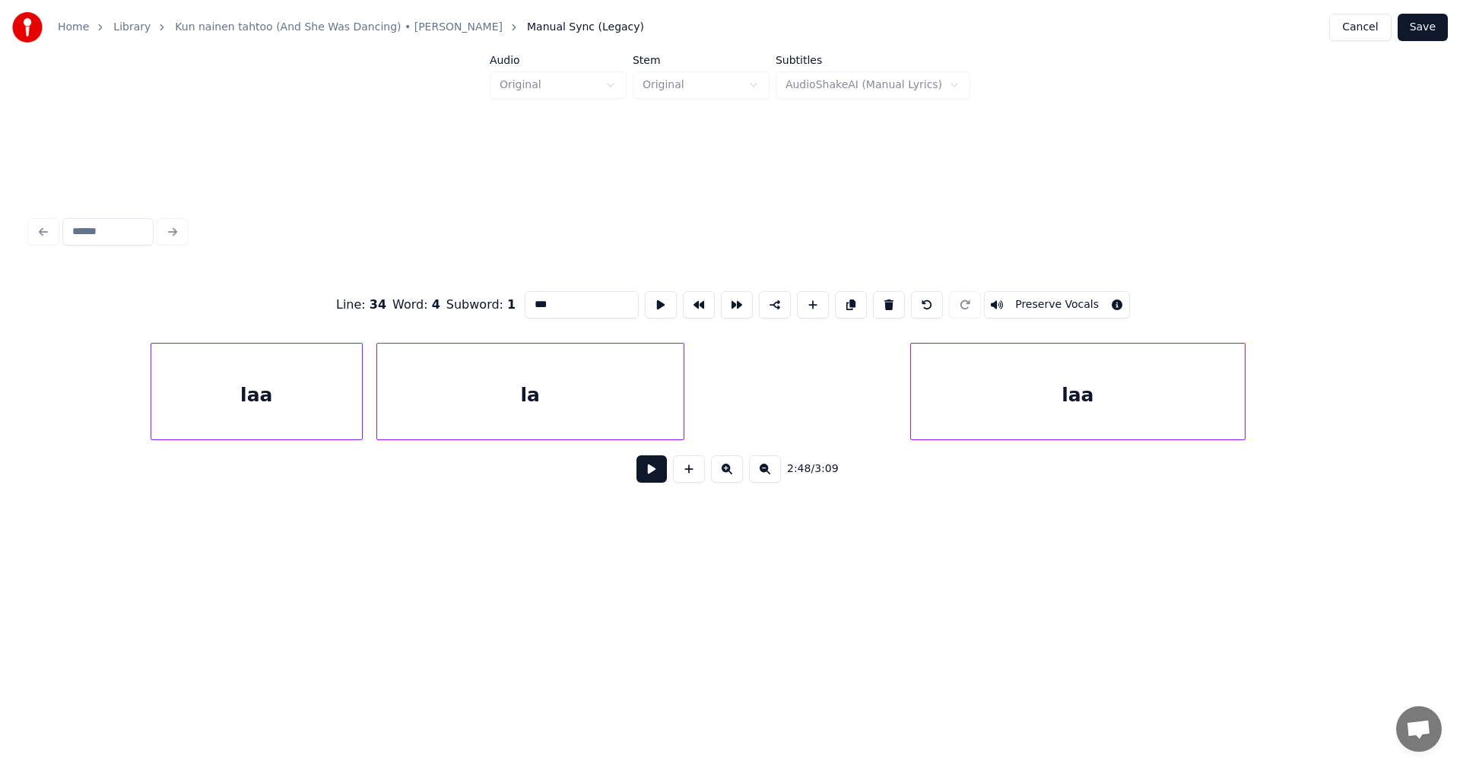
click at [1209, 405] on div "laa" at bounding box center [1078, 395] width 334 height 103
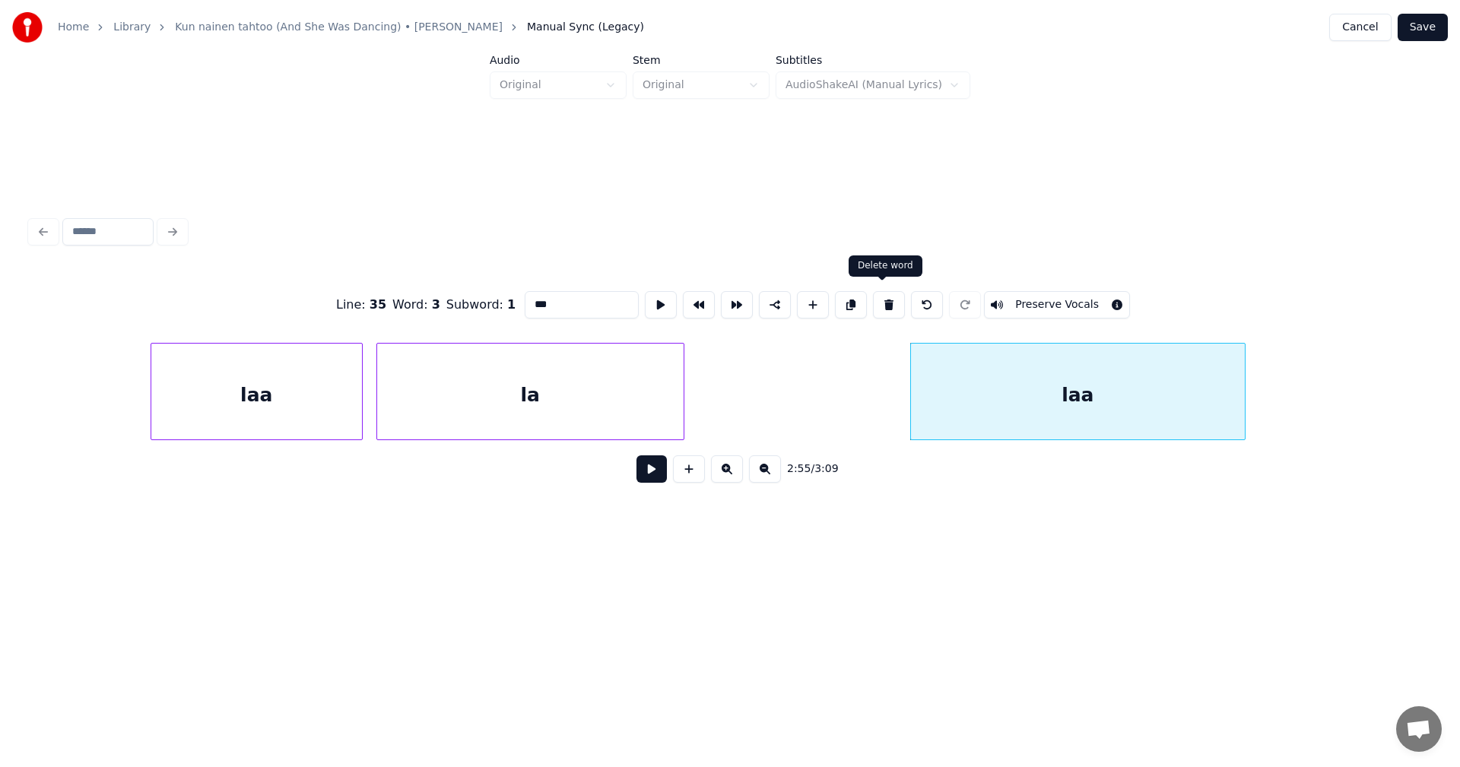
click at [887, 303] on button at bounding box center [889, 304] width 32 height 27
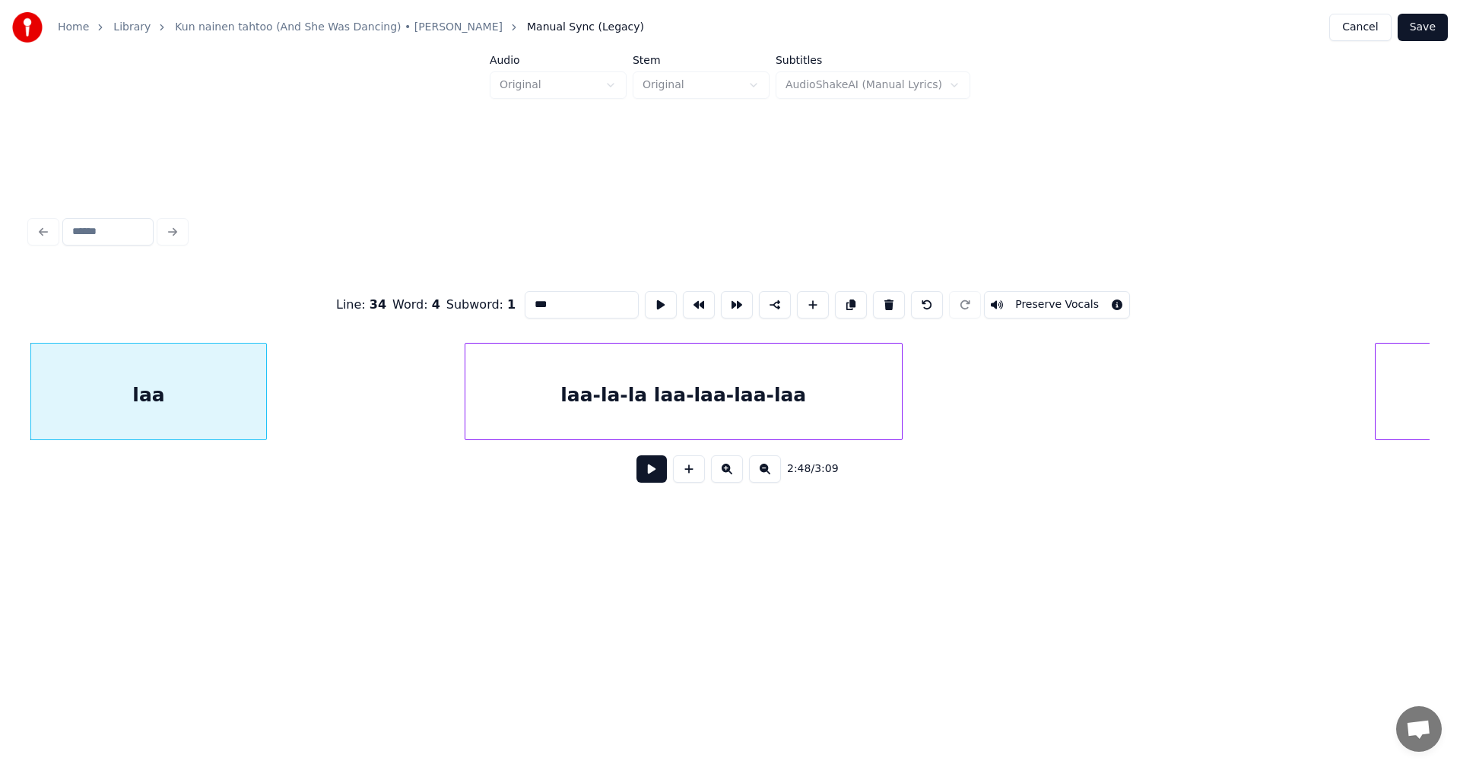
click at [1414, 383] on div "laa" at bounding box center [1481, 395] width 211 height 103
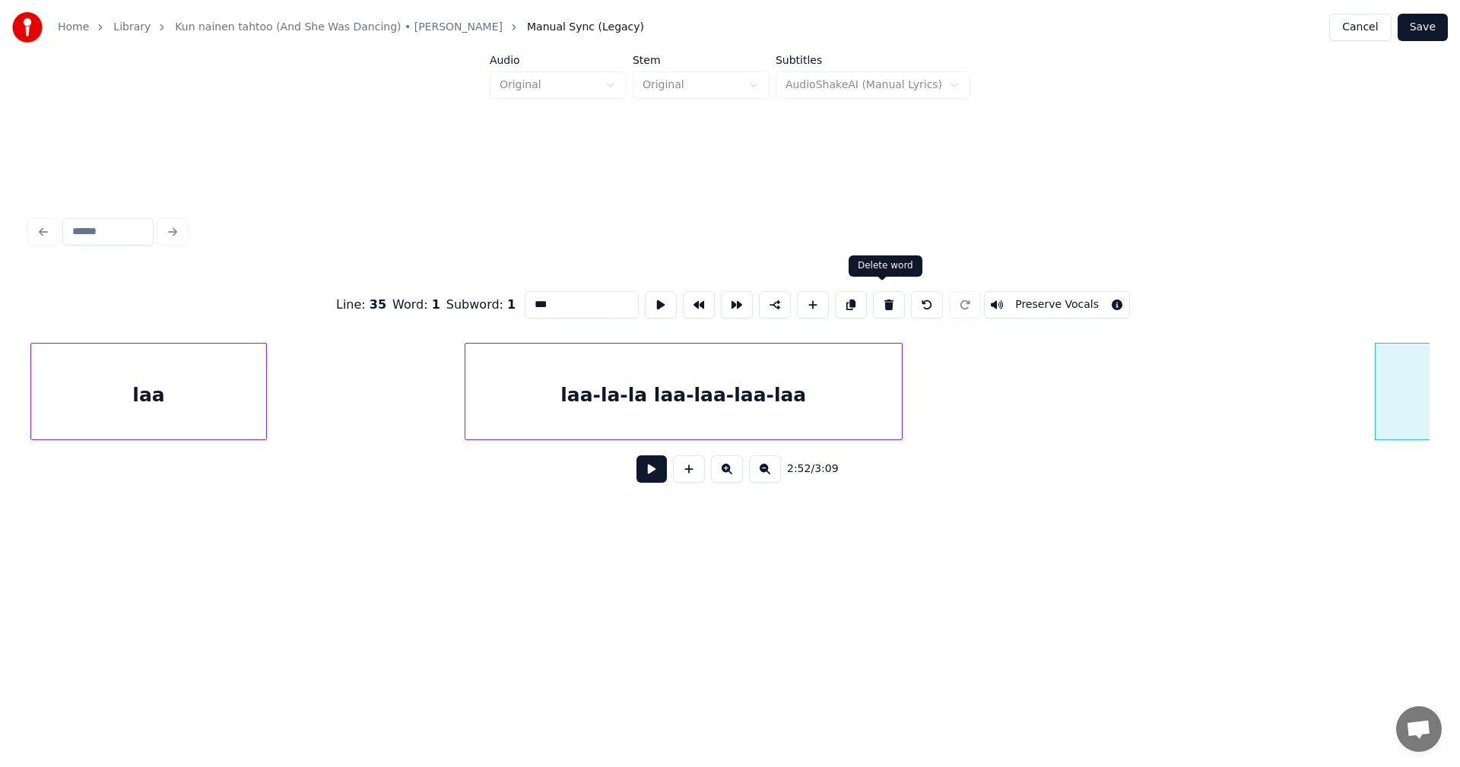
click at [880, 296] on button at bounding box center [889, 304] width 32 height 27
type input "**"
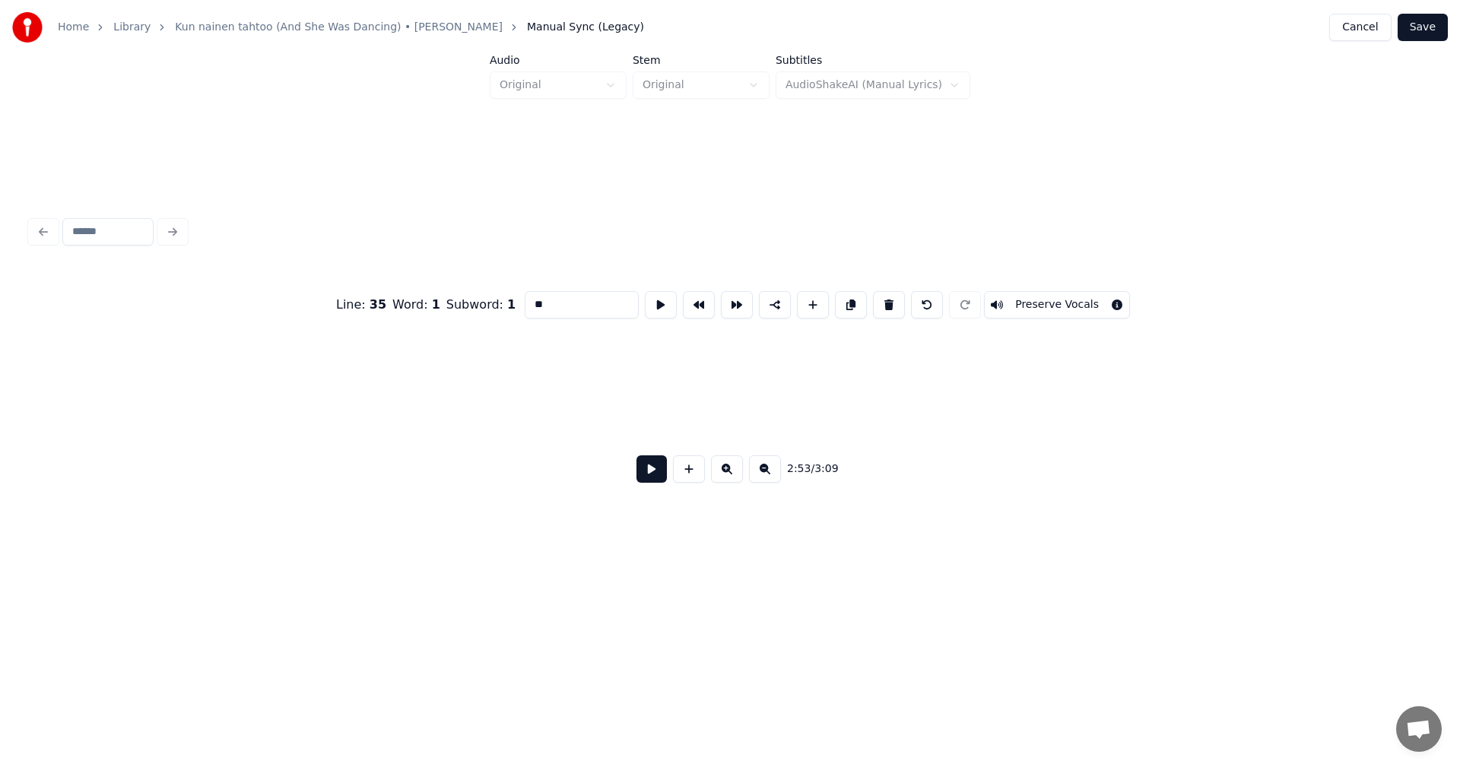
scroll to position [0, 59382]
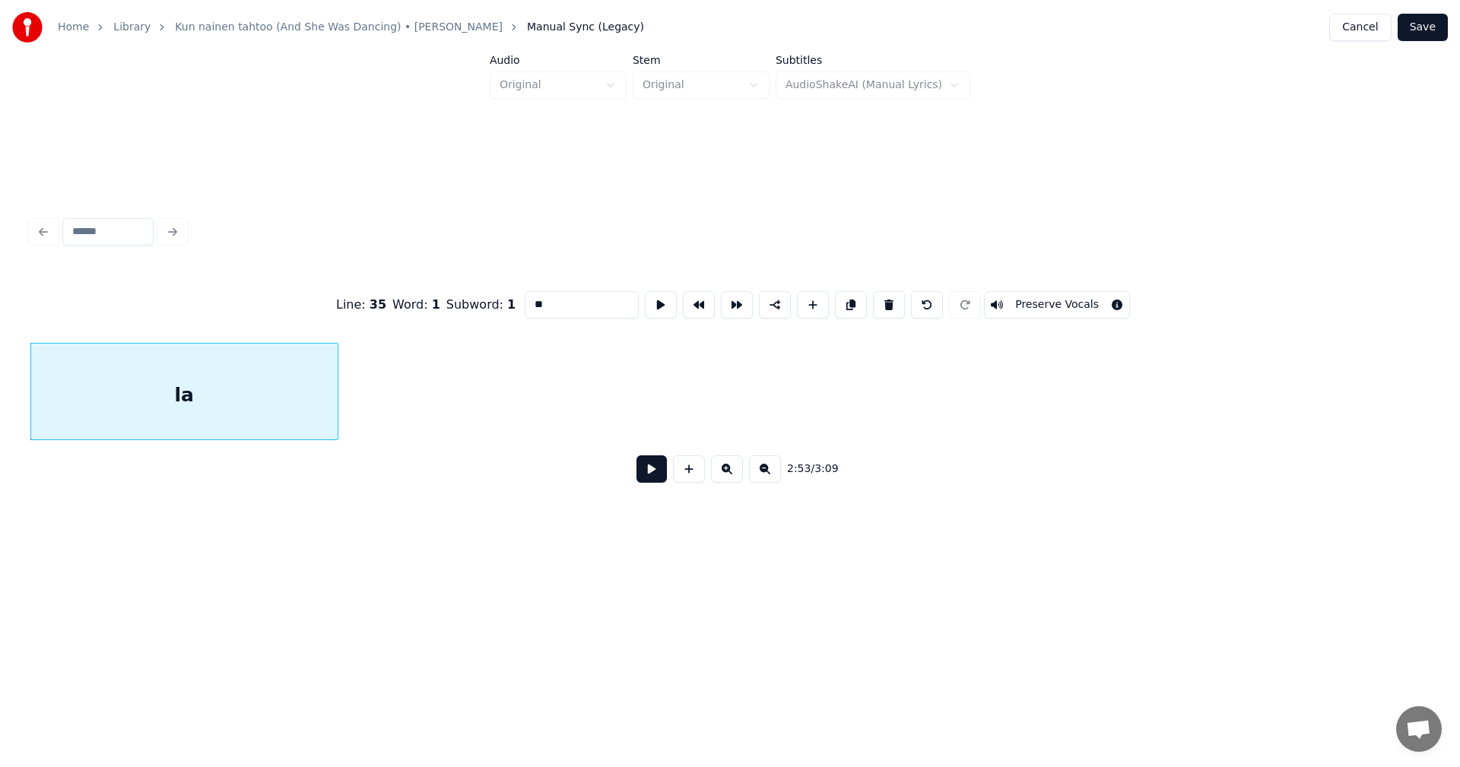
click at [312, 404] on div "la" at bounding box center [184, 395] width 306 height 103
click at [655, 473] on button at bounding box center [651, 468] width 30 height 27
drag, startPoint x: 655, startPoint y: 472, endPoint x: 580, endPoint y: 459, distance: 76.5
click at [635, 462] on div "2:54 / 3:09" at bounding box center [730, 468] width 1375 height 33
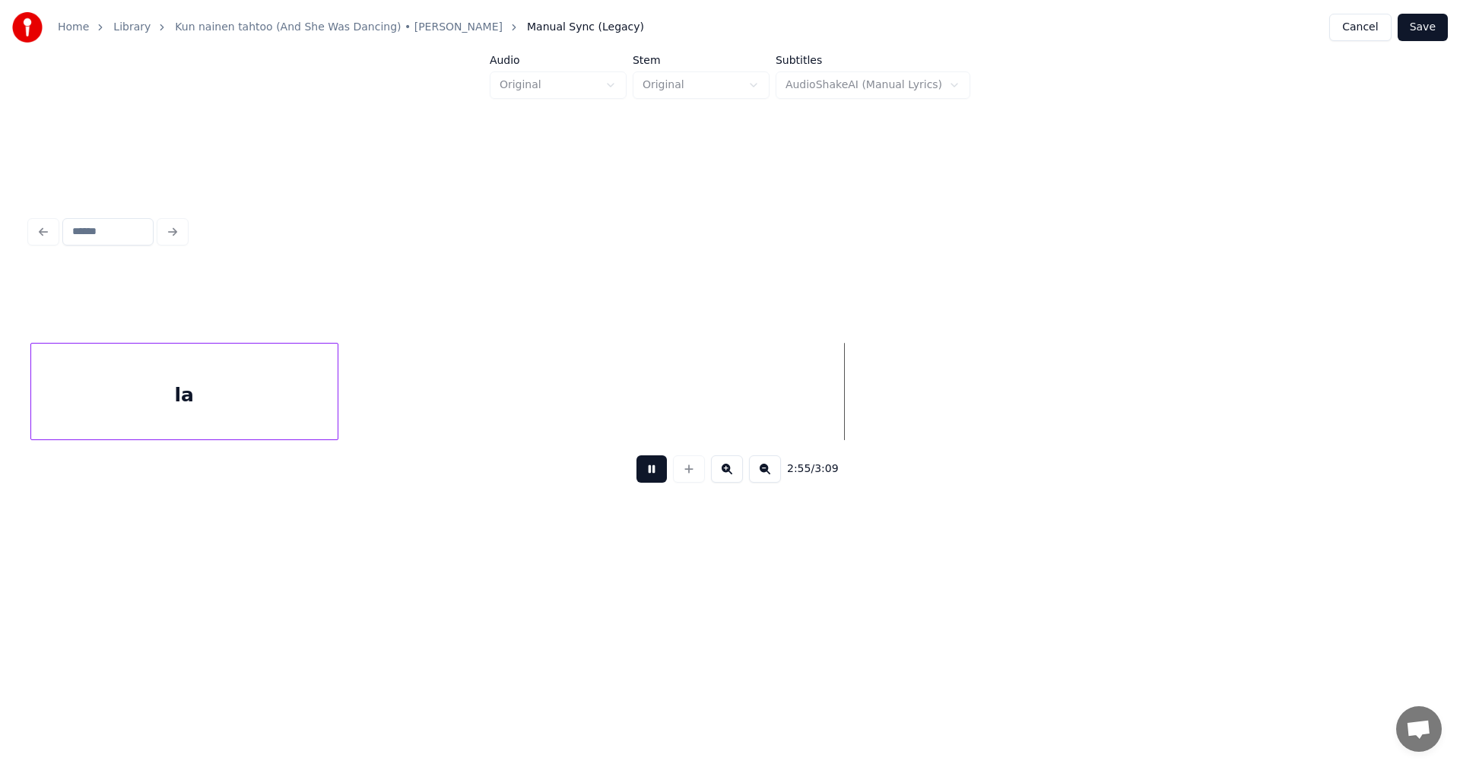
click at [646, 473] on button at bounding box center [651, 468] width 30 height 27
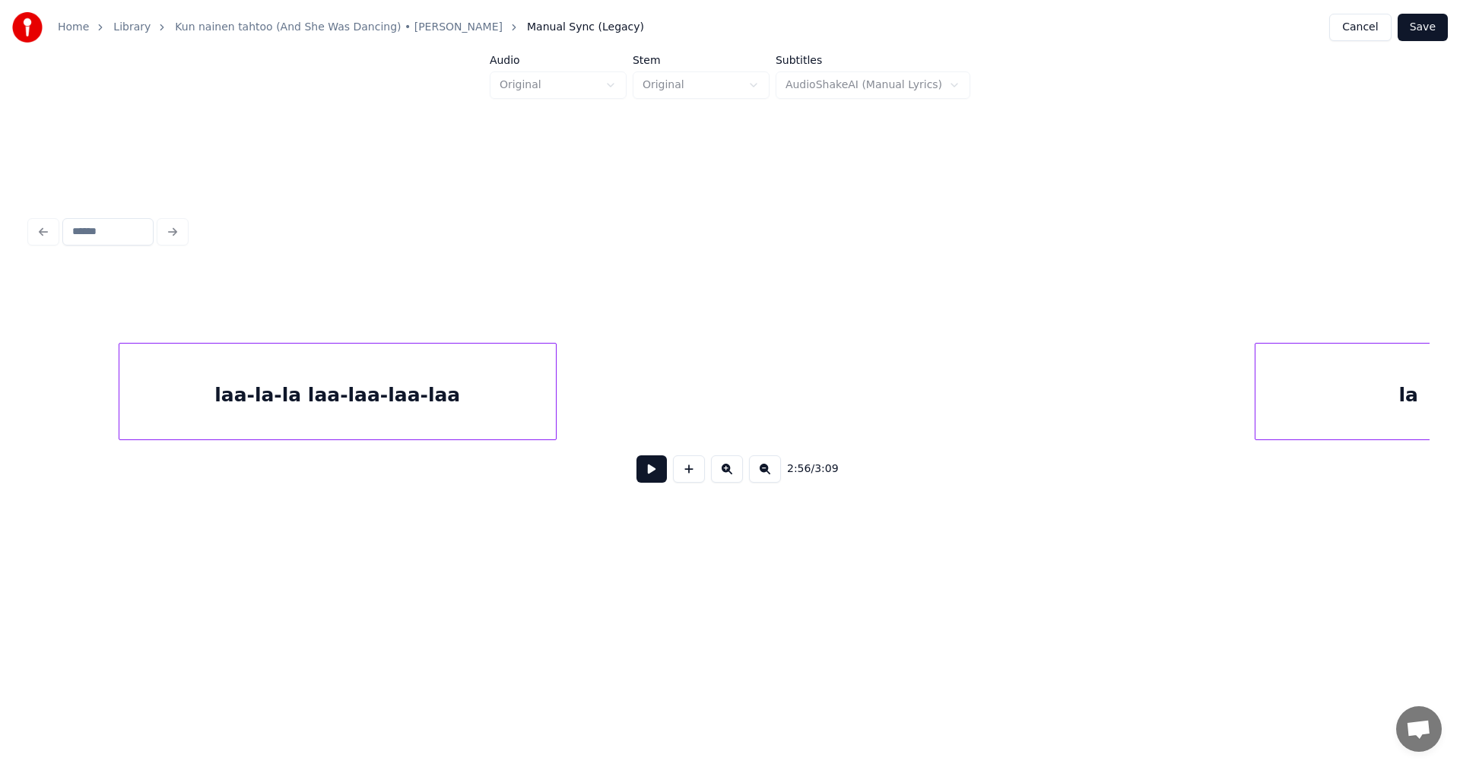
click at [492, 414] on div "laa-la-la laa-laa-laa-laa" at bounding box center [337, 395] width 436 height 103
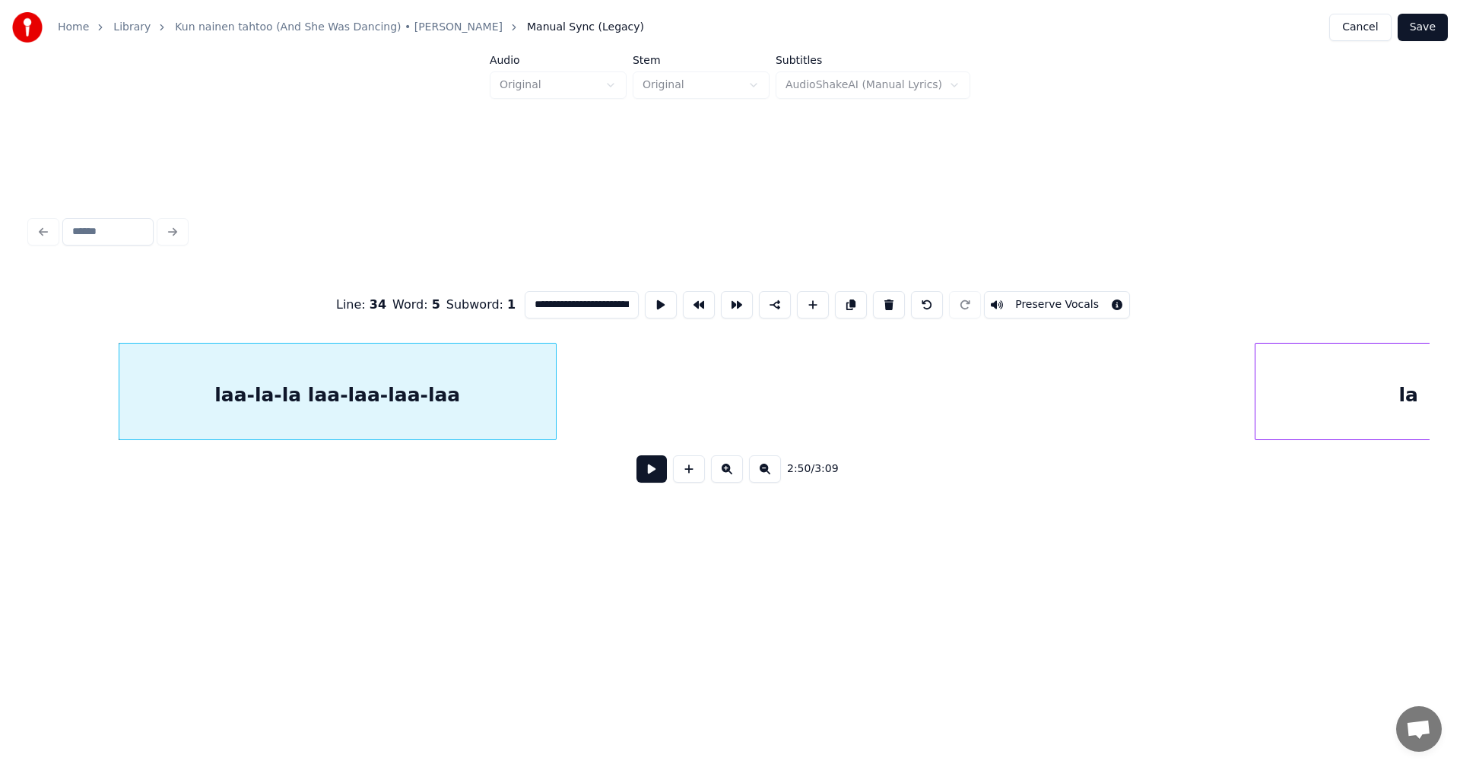
click at [651, 482] on button at bounding box center [651, 468] width 30 height 27
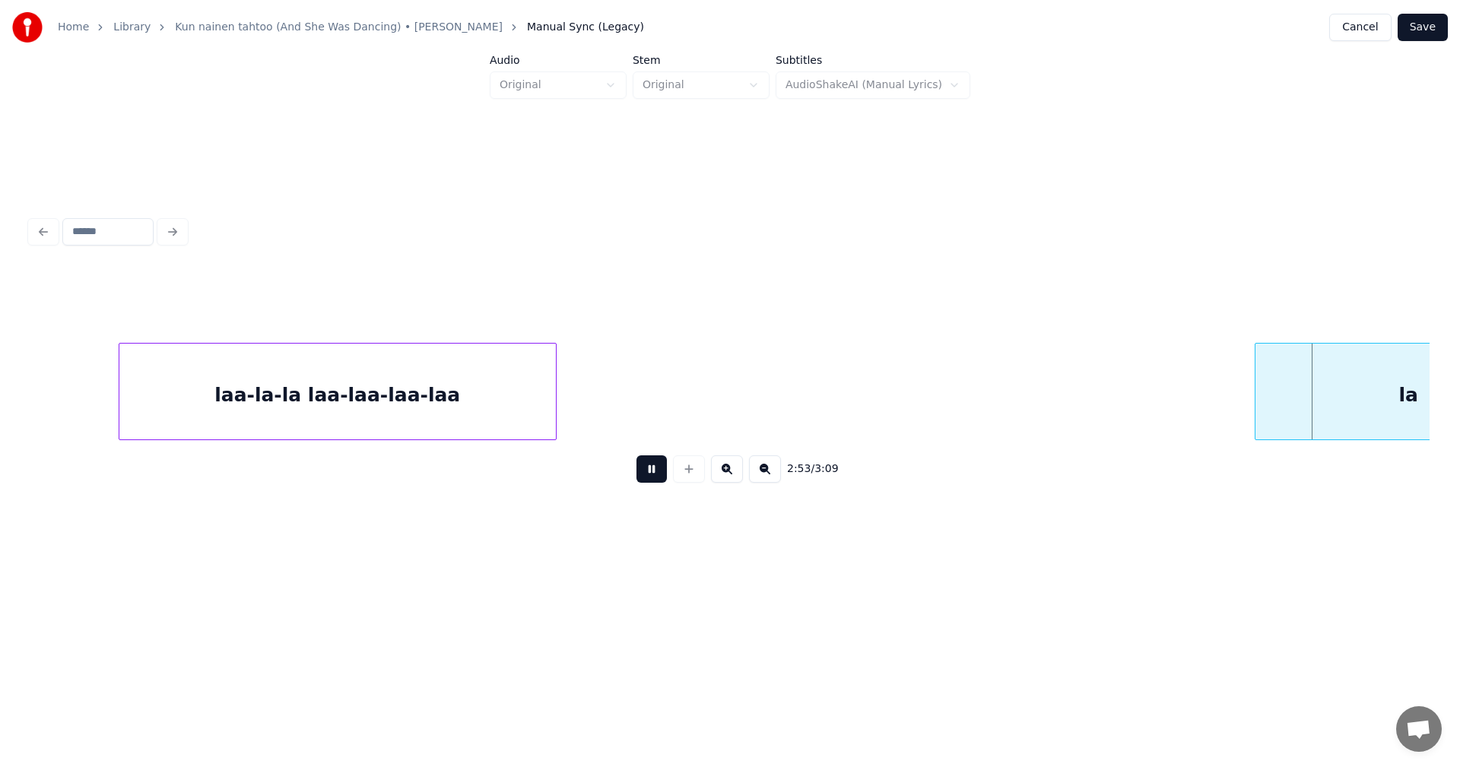
click at [655, 476] on button at bounding box center [651, 468] width 30 height 27
click at [1315, 382] on div "la" at bounding box center [1408, 395] width 306 height 103
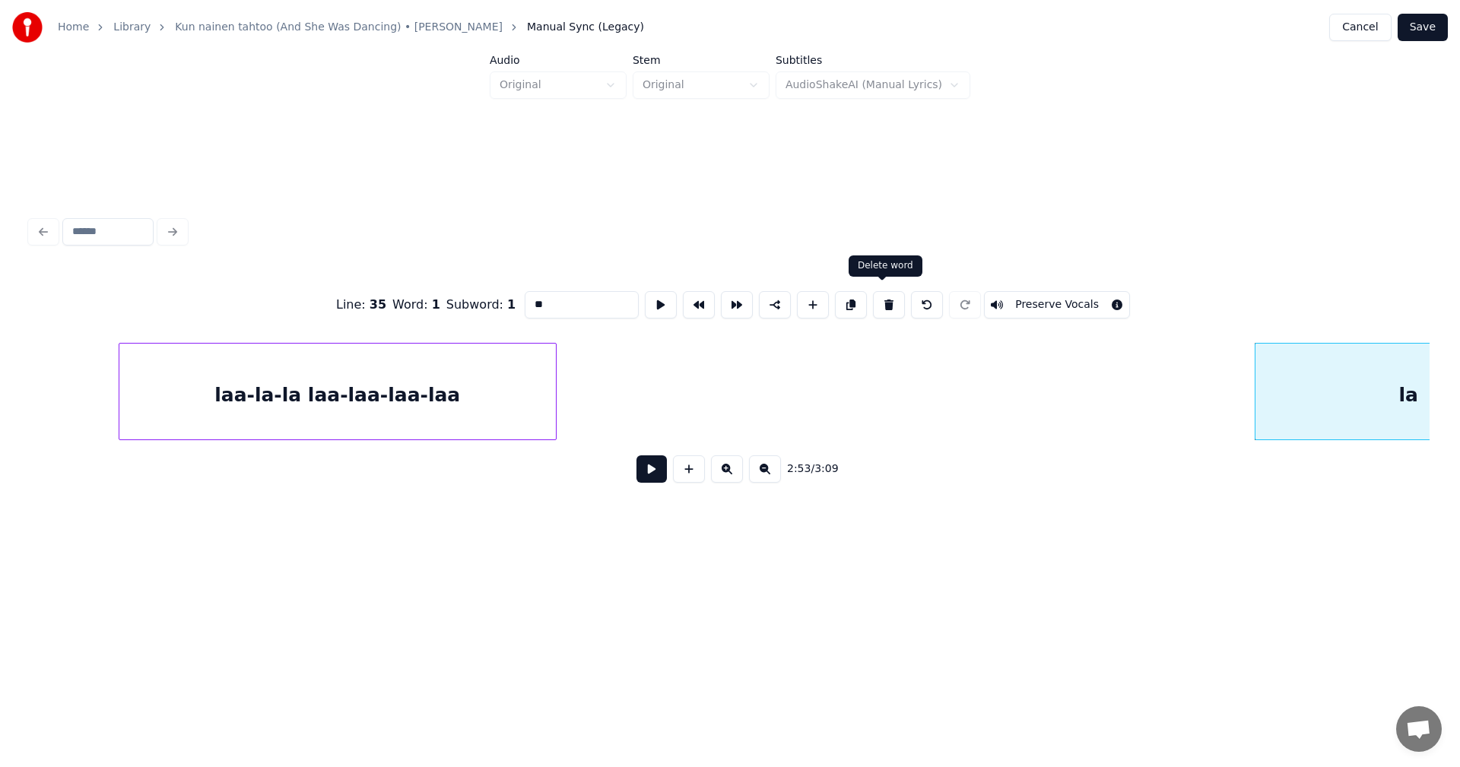
click at [887, 295] on button at bounding box center [889, 304] width 32 height 27
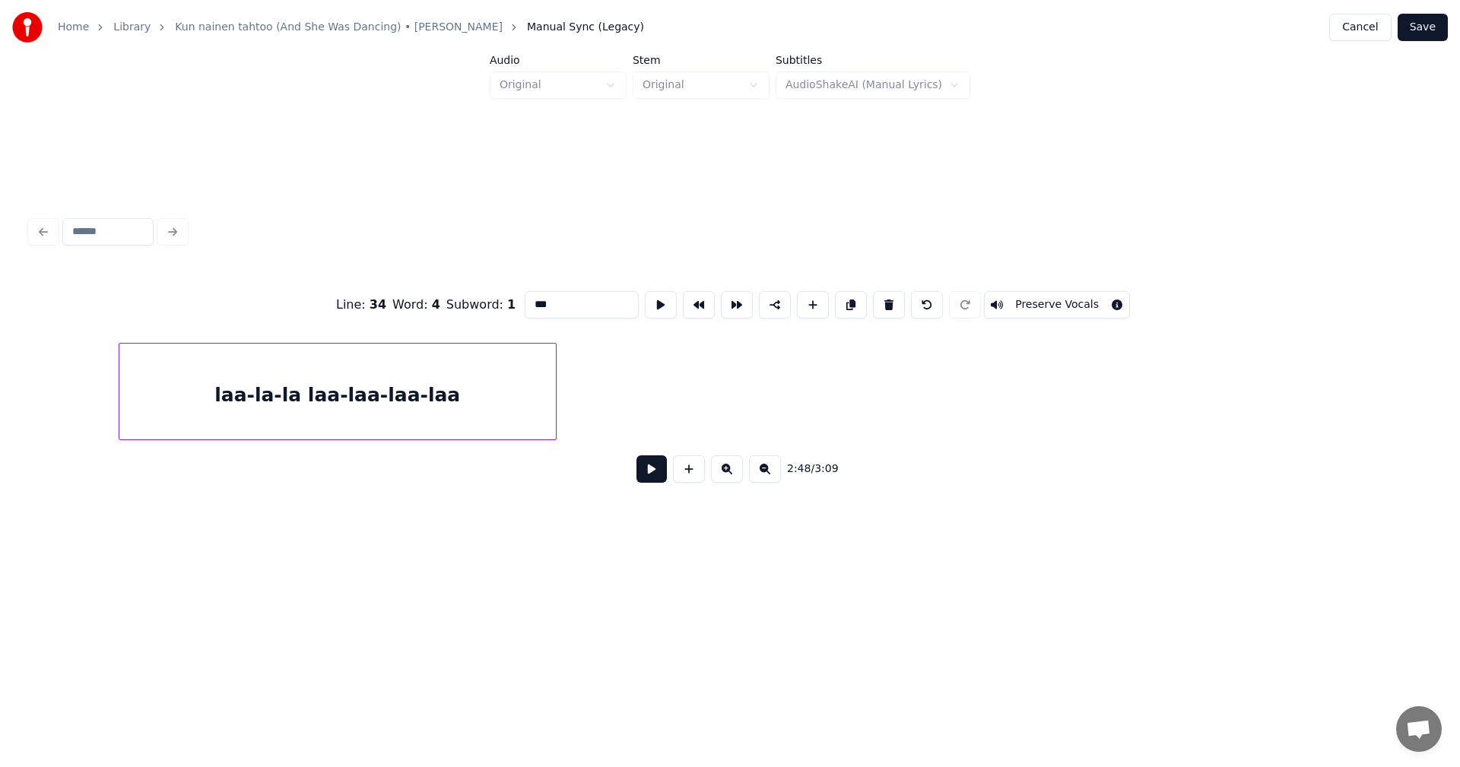
scroll to position [0, 57812]
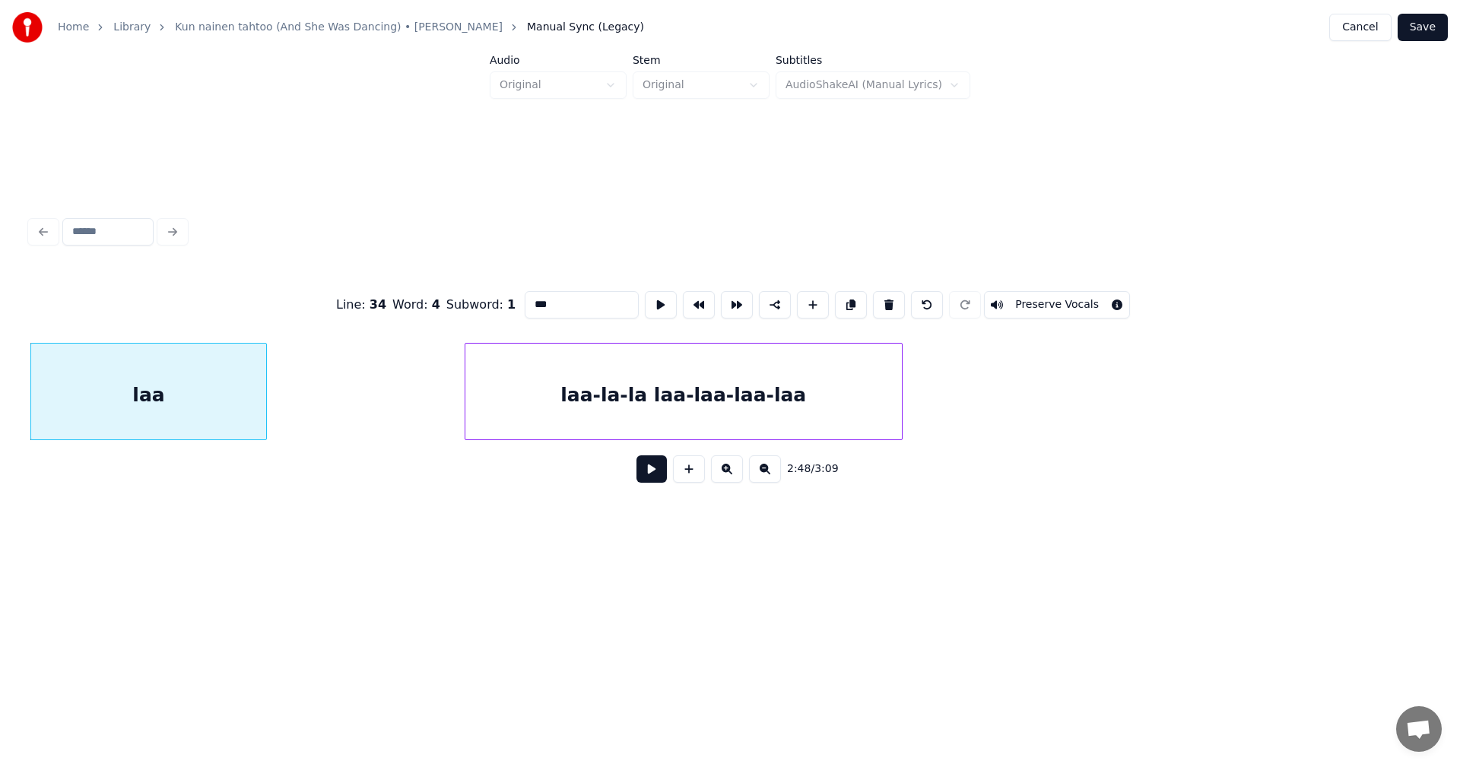
click at [677, 414] on div "laa-la-la laa-laa-laa-laa" at bounding box center [683, 395] width 436 height 103
type input "**********"
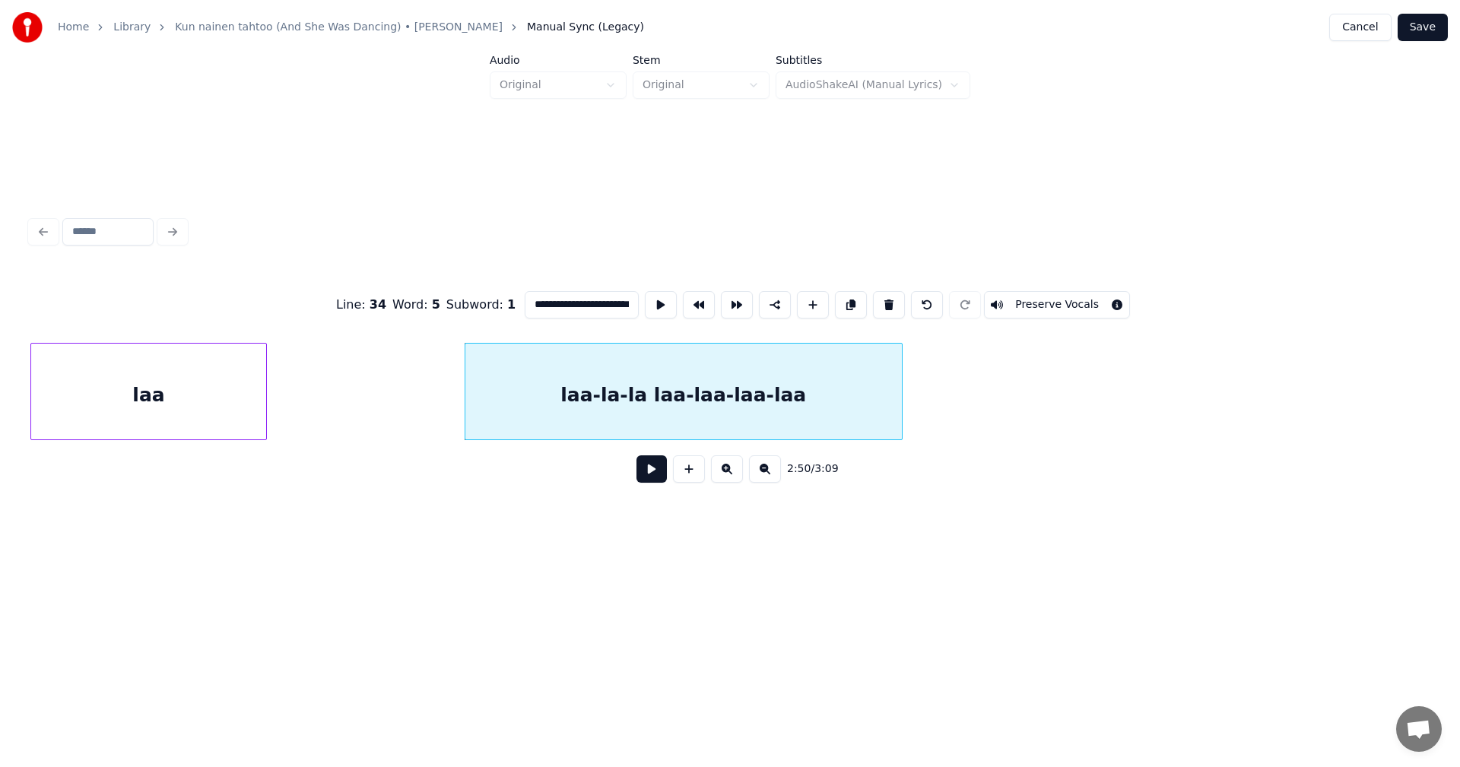
click at [660, 478] on button at bounding box center [651, 468] width 30 height 27
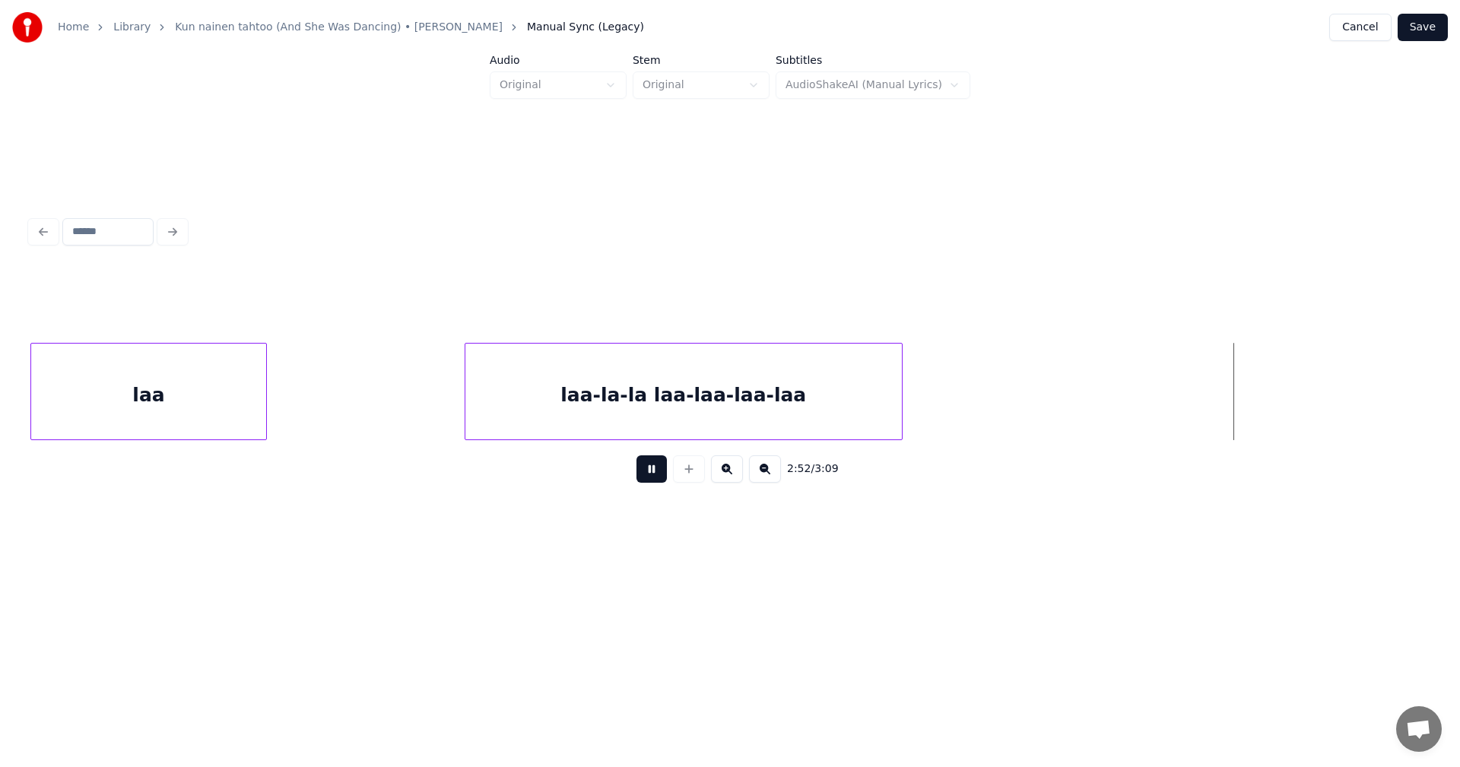
click at [661, 475] on button at bounding box center [651, 468] width 30 height 27
click at [797, 399] on div "laa-la-la laa-laa-laa-laa" at bounding box center [683, 395] width 436 height 103
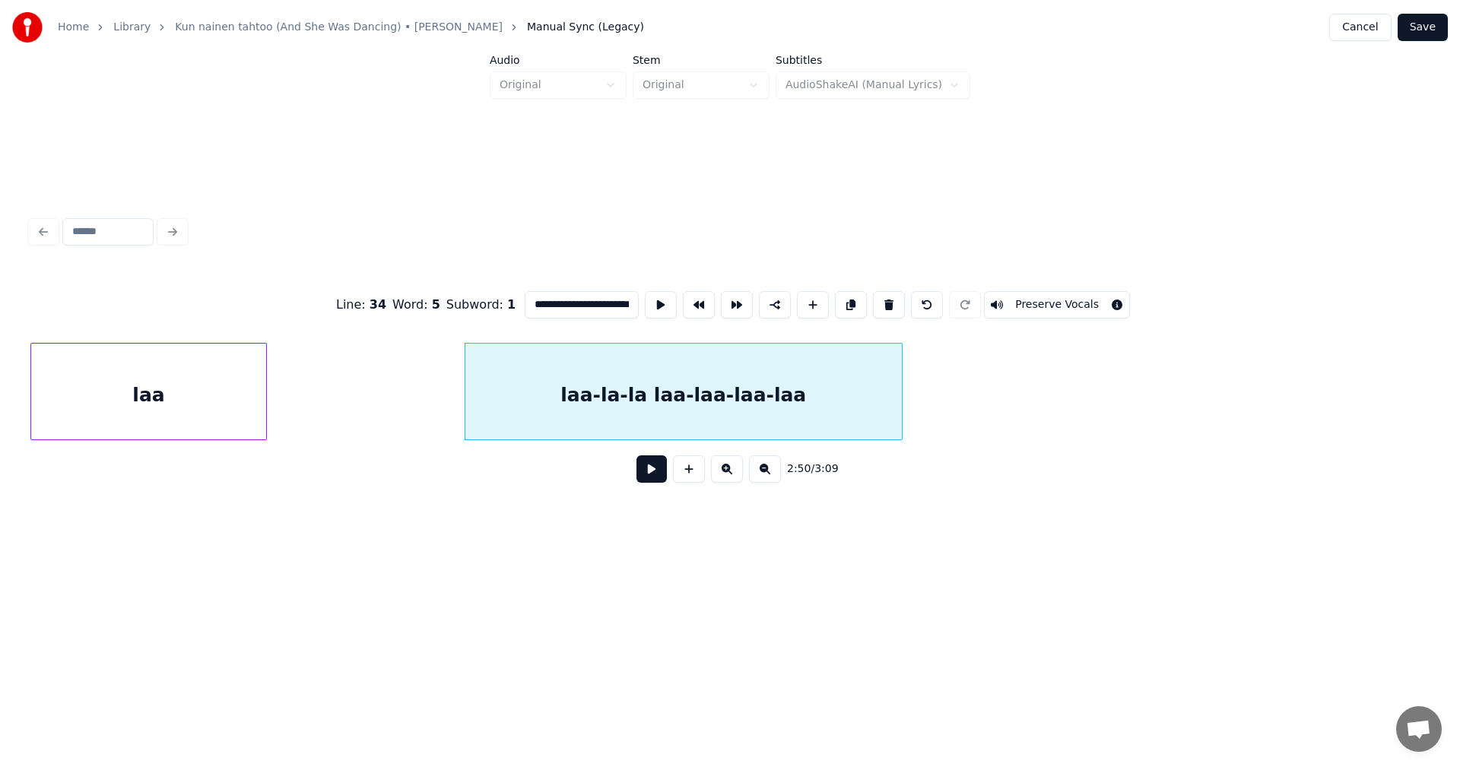
click at [624, 301] on input "**********" at bounding box center [582, 304] width 114 height 27
click at [621, 300] on input "**********" at bounding box center [582, 304] width 114 height 27
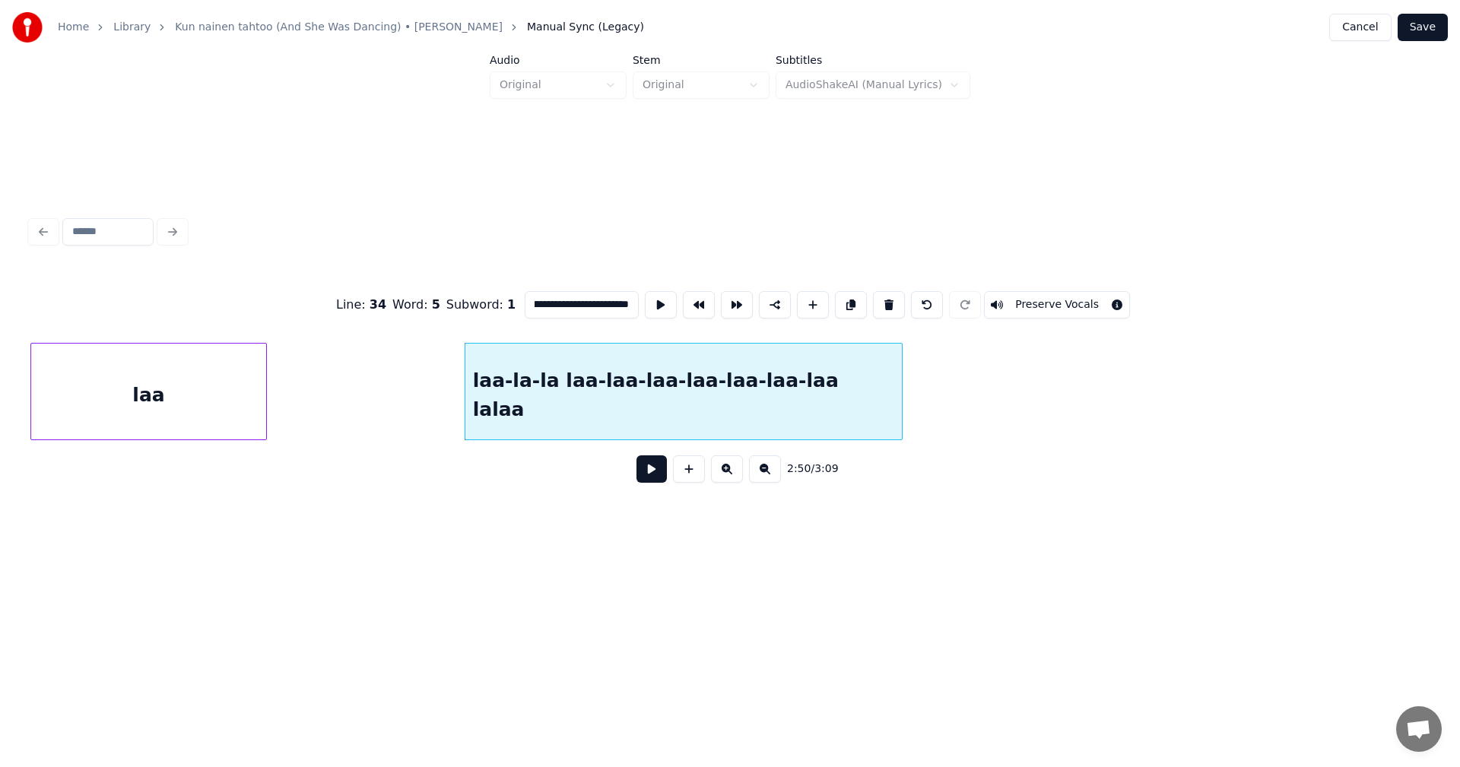
scroll to position [0, 78]
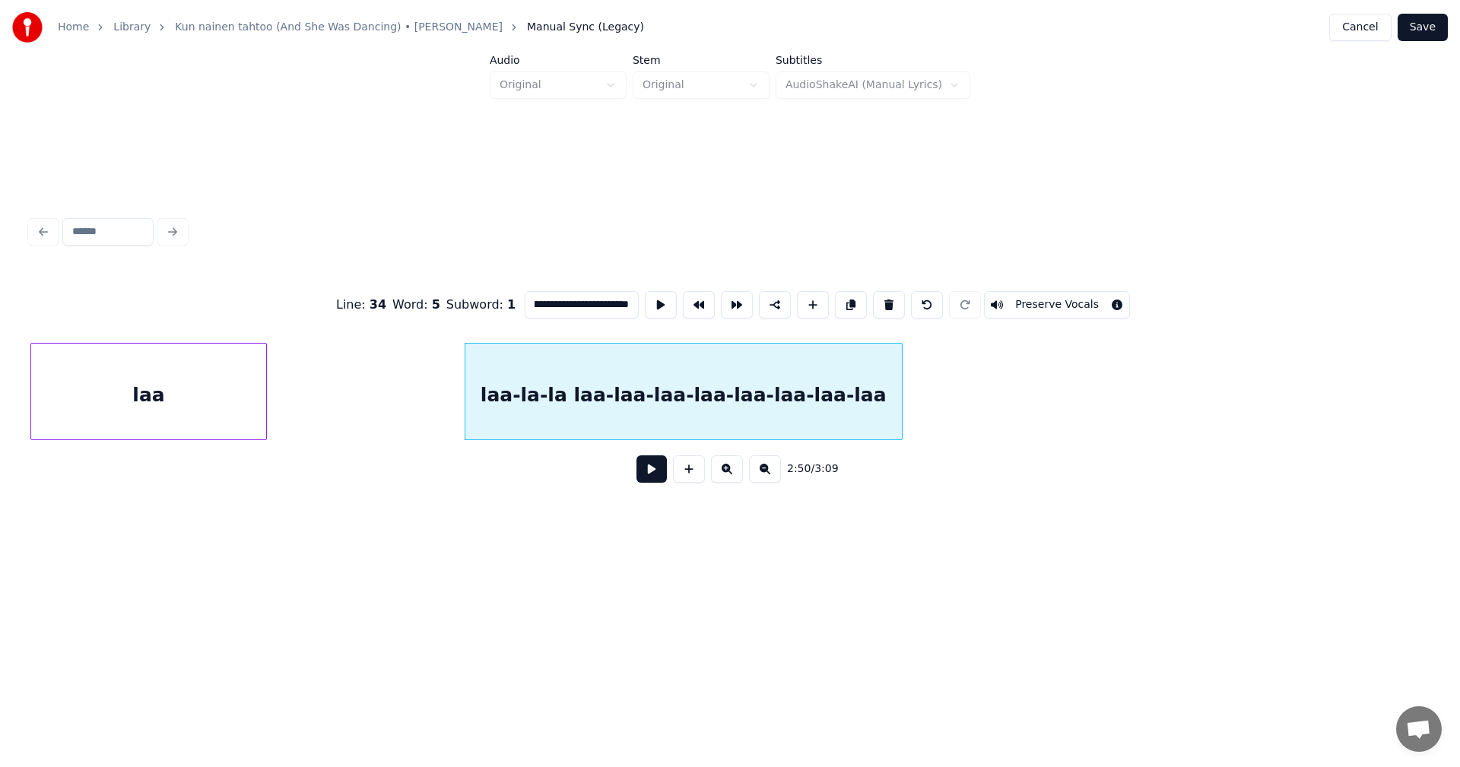
click at [617, 427] on div "laa-la-la laa-laa-laa-laa-laa-laa-laa-laa" at bounding box center [683, 395] width 436 height 103
type input "**********"
click at [648, 482] on button at bounding box center [651, 468] width 30 height 27
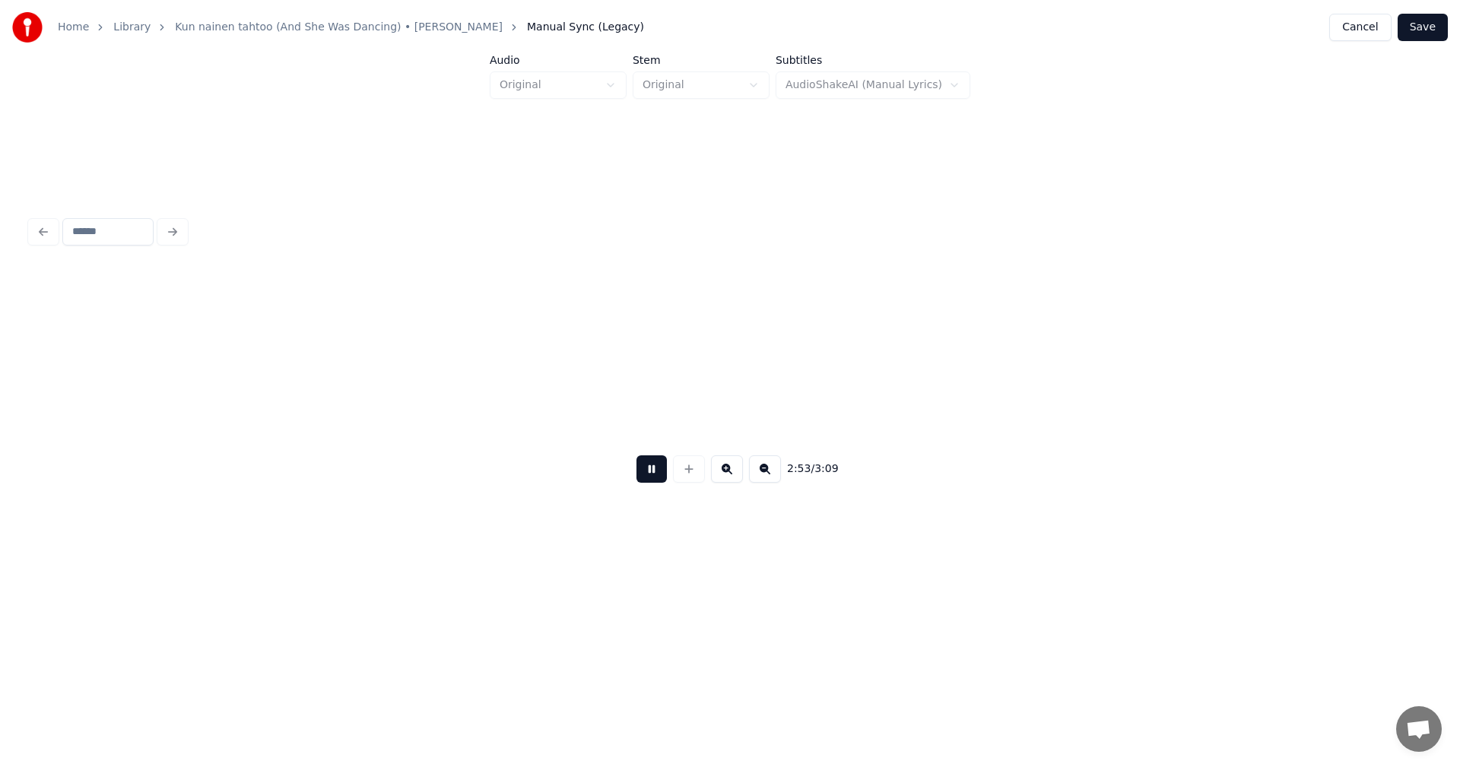
scroll to position [0, 59211]
click at [653, 474] on button at bounding box center [651, 468] width 30 height 27
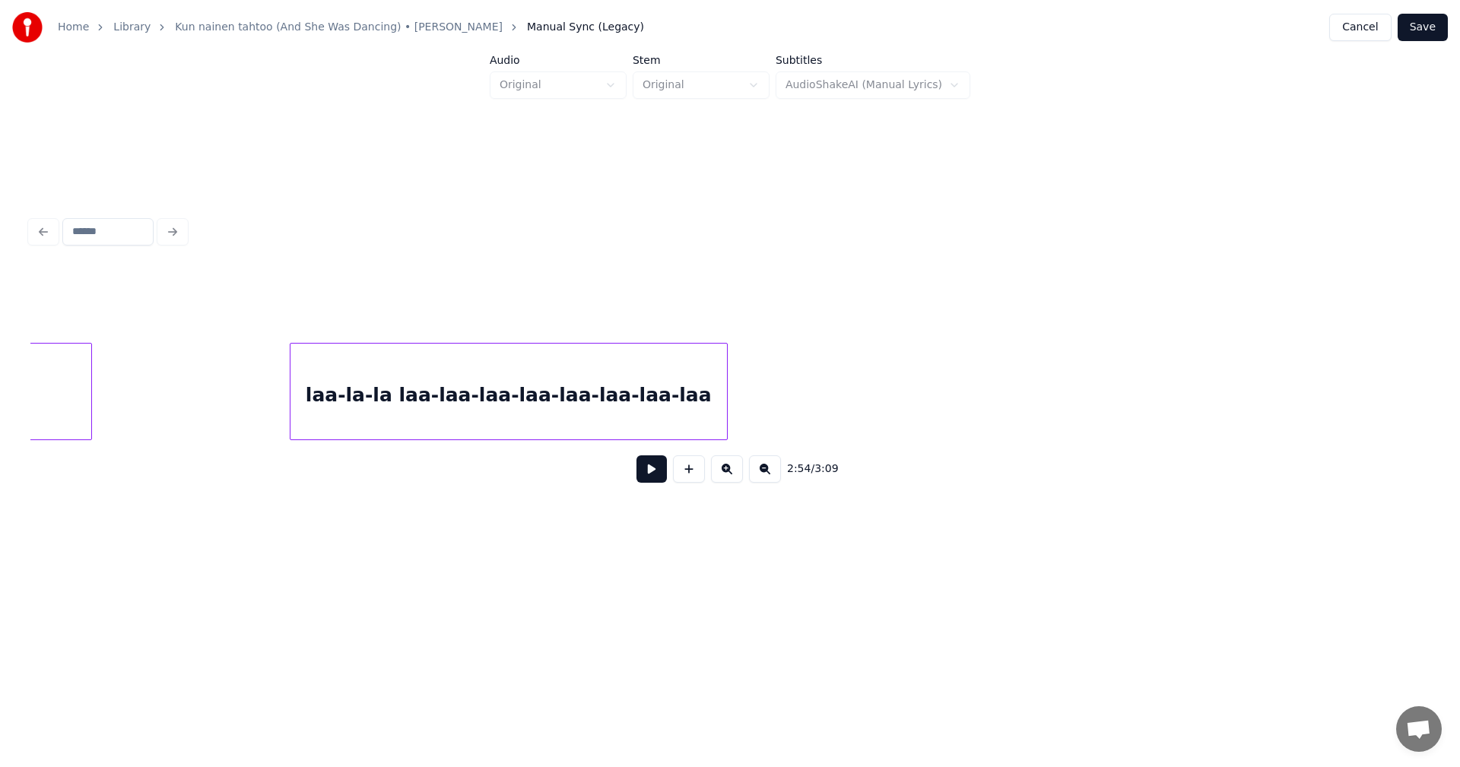
click at [655, 478] on button at bounding box center [651, 468] width 30 height 27
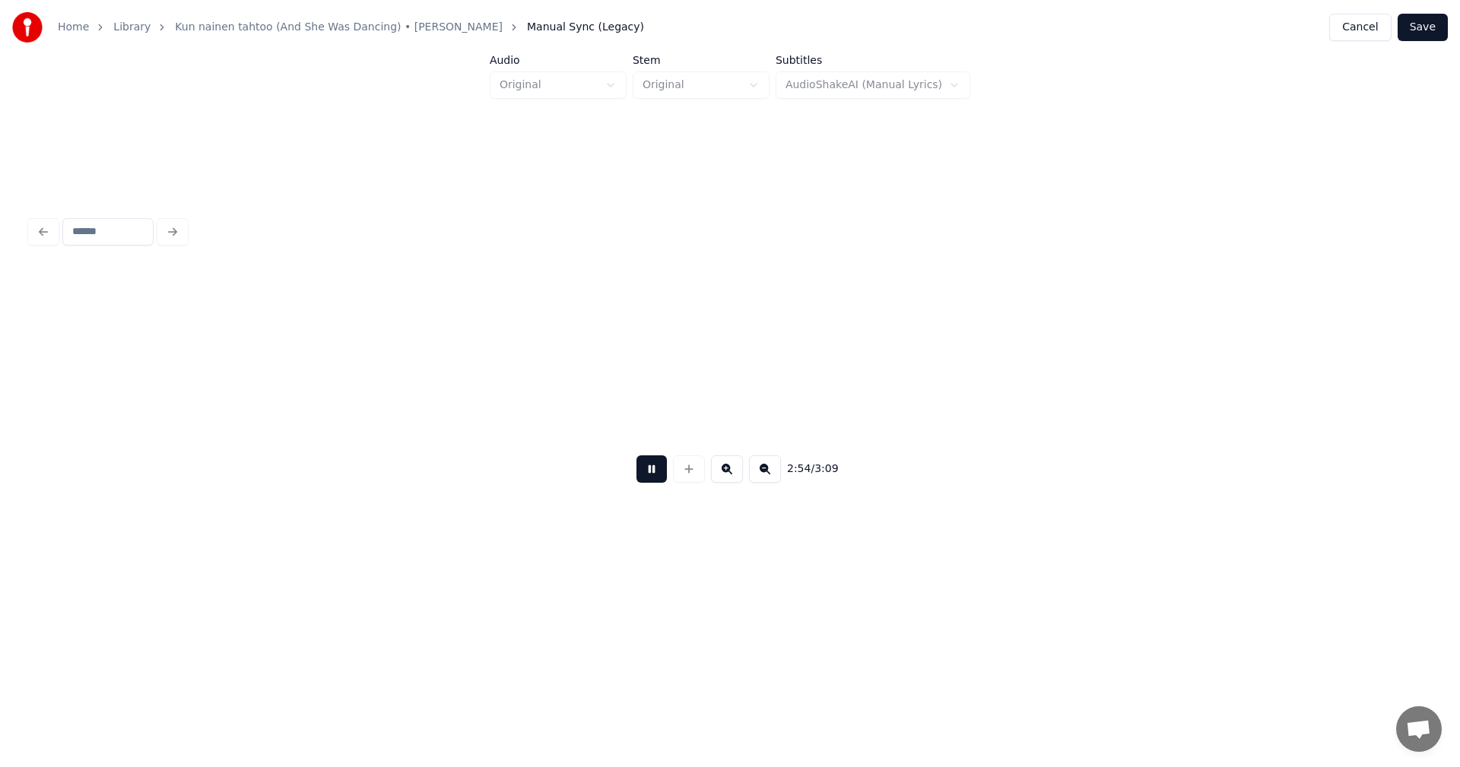
scroll to position [0, 59608]
click at [651, 472] on button at bounding box center [651, 468] width 30 height 27
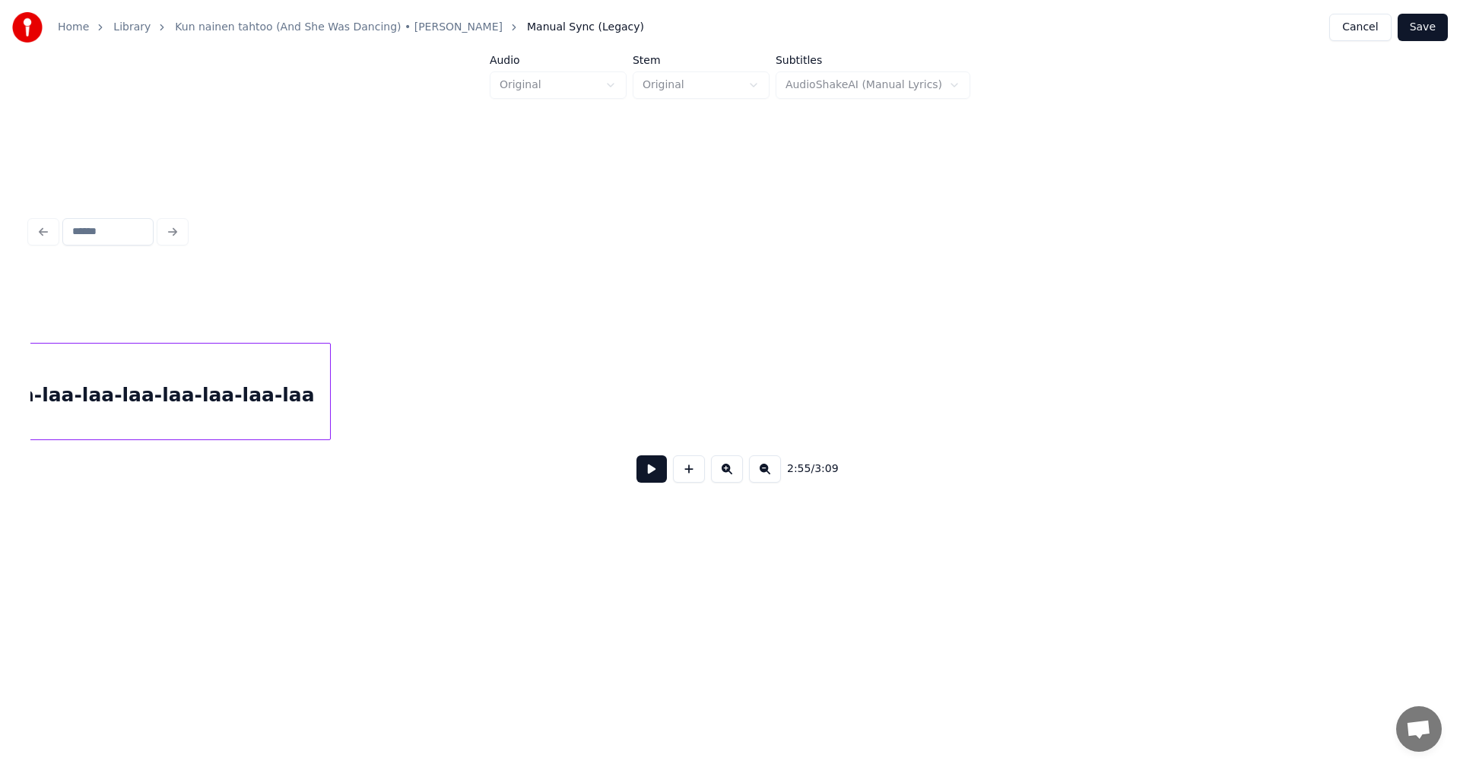
click at [651, 440] on div "laa-la-la laa-laa-laa-laa-laa-laa-laa-laa" at bounding box center [729, 391] width 1399 height 97
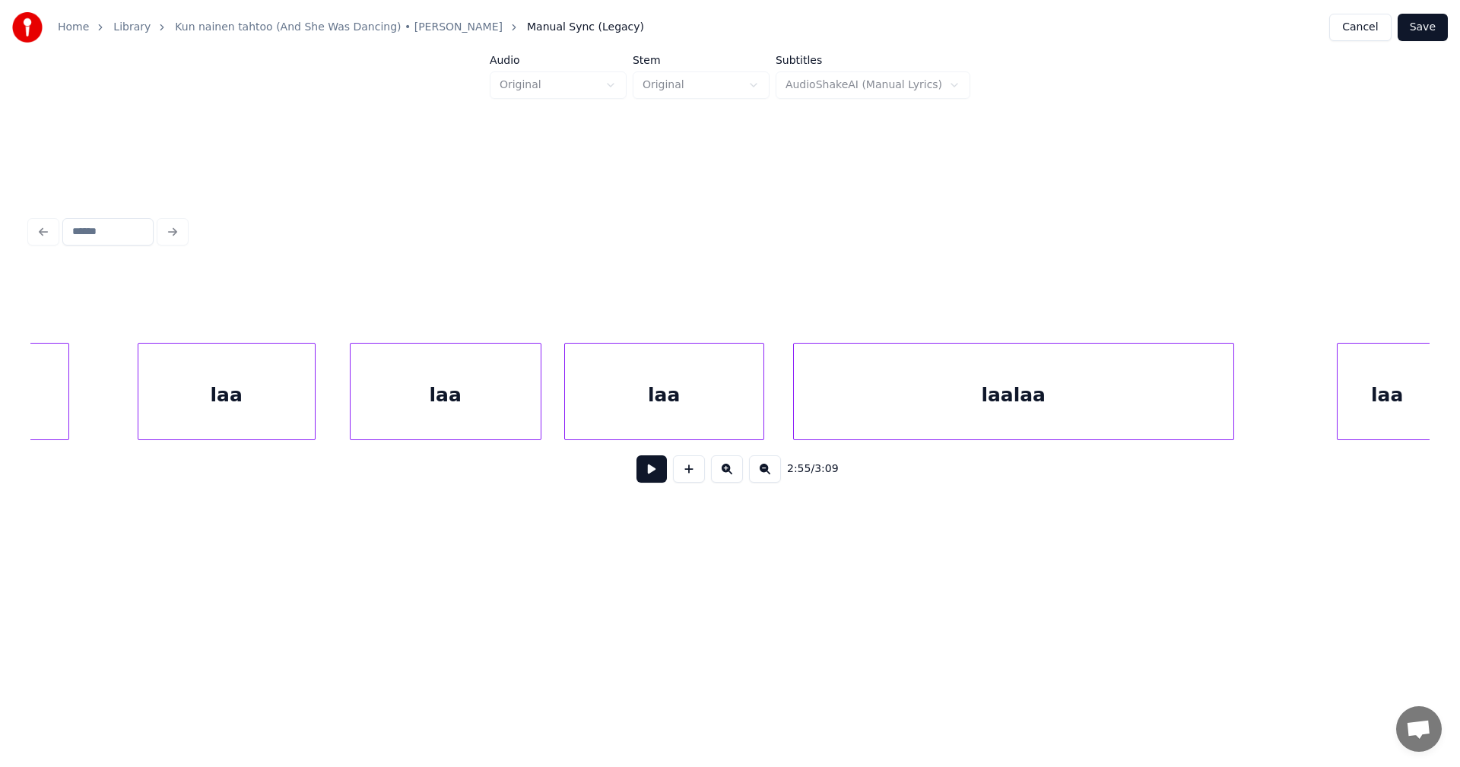
click at [658, 476] on button at bounding box center [651, 468] width 30 height 27
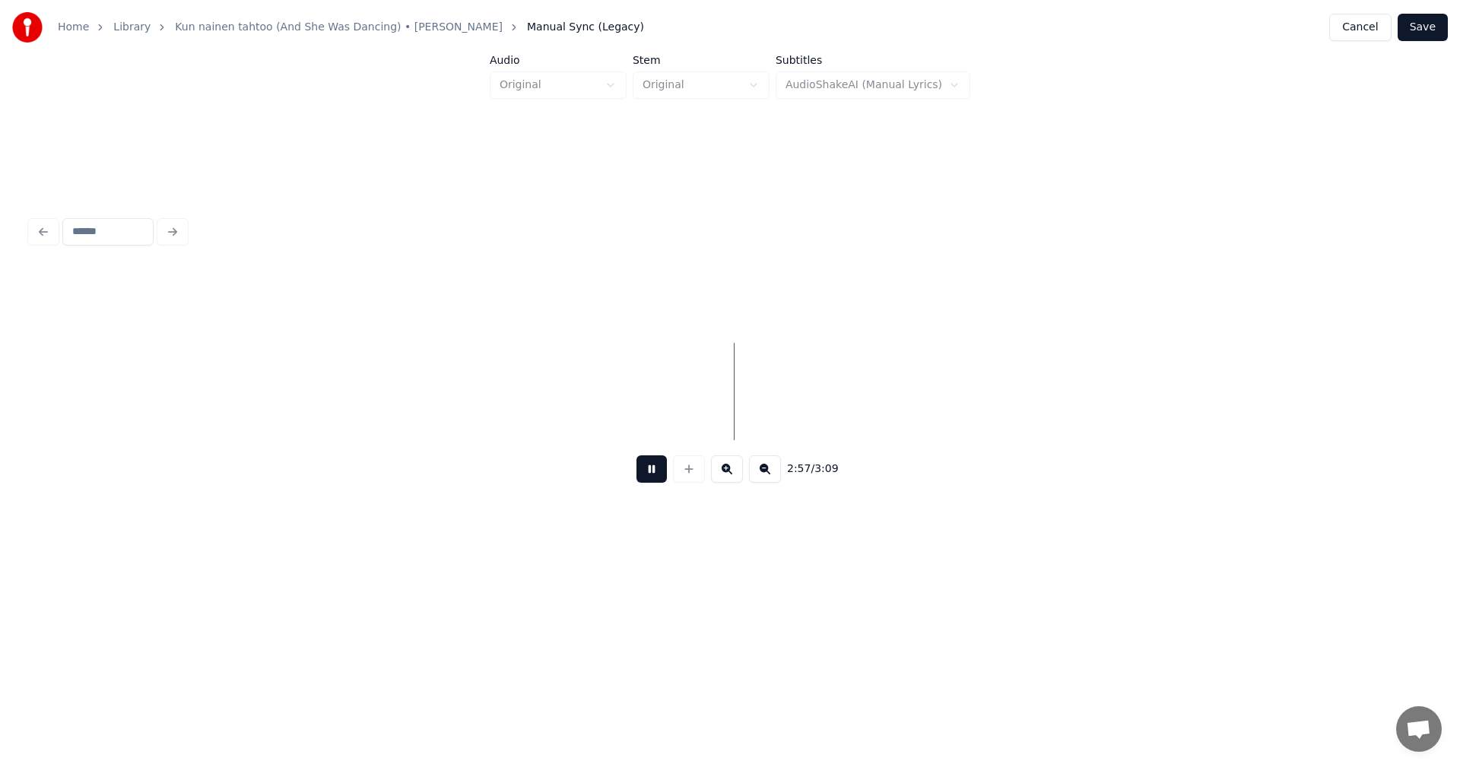
click at [657, 477] on button at bounding box center [651, 468] width 30 height 27
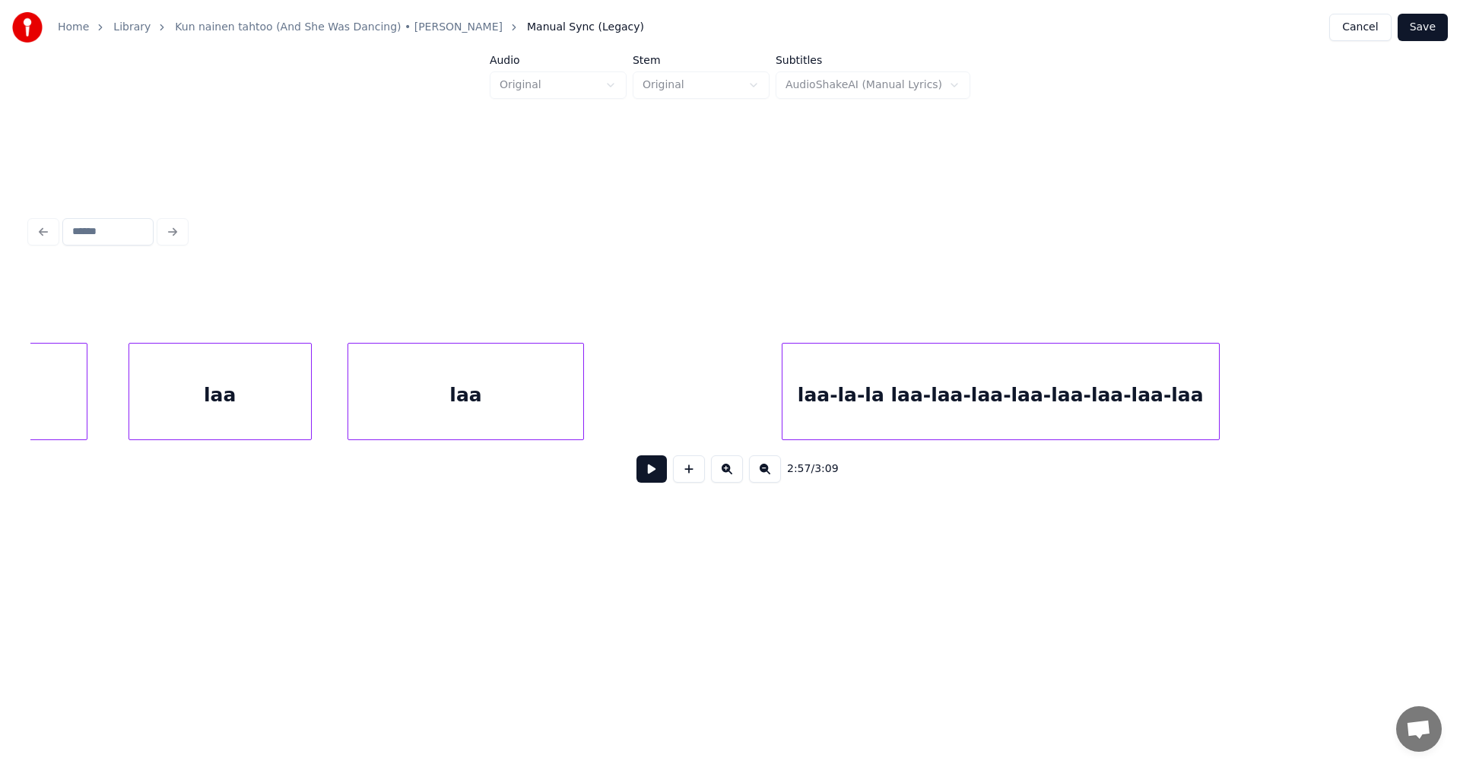
click at [806, 414] on div "laa-la-la laa-laa-laa-laa-laa-laa-laa-laa" at bounding box center [1000, 395] width 436 height 103
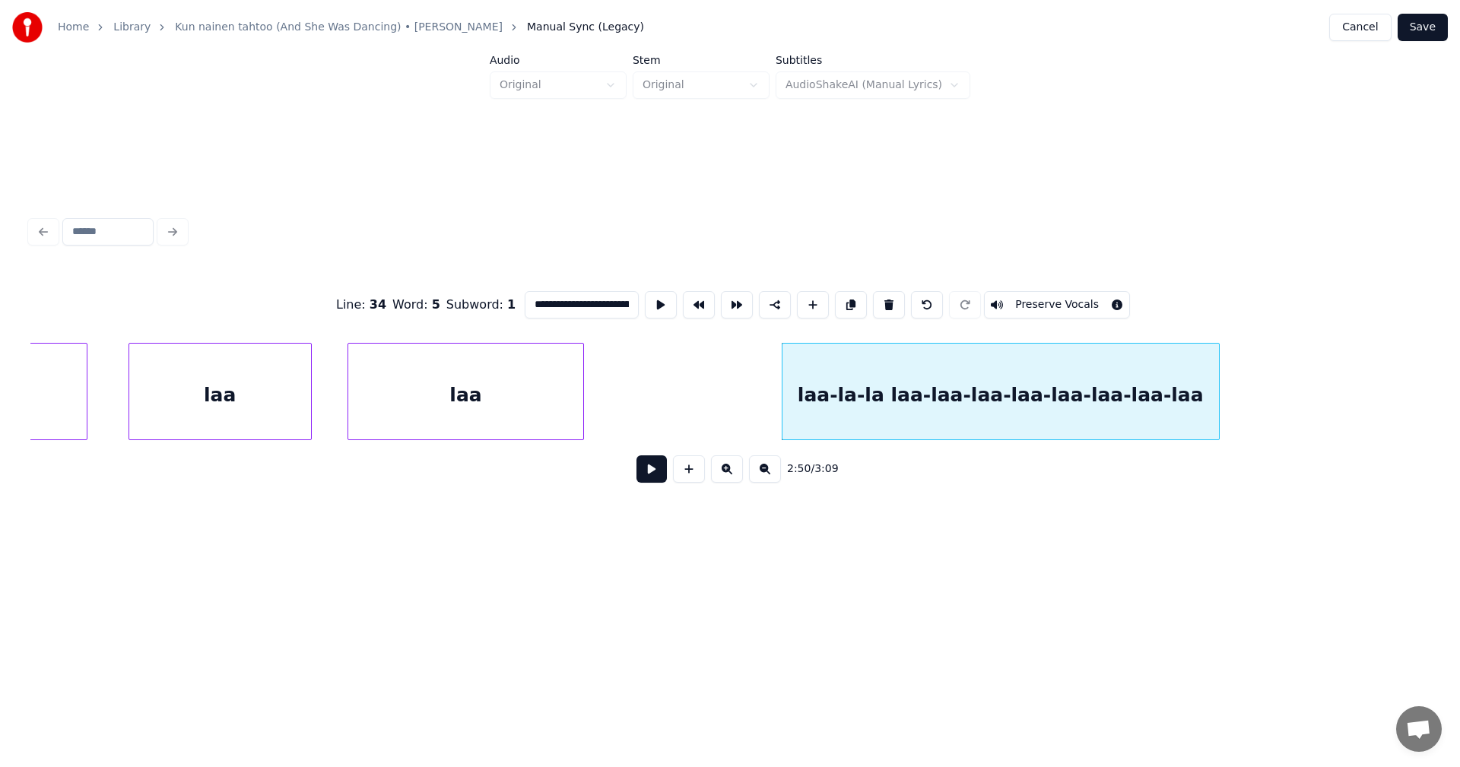
click at [651, 478] on button at bounding box center [651, 468] width 30 height 27
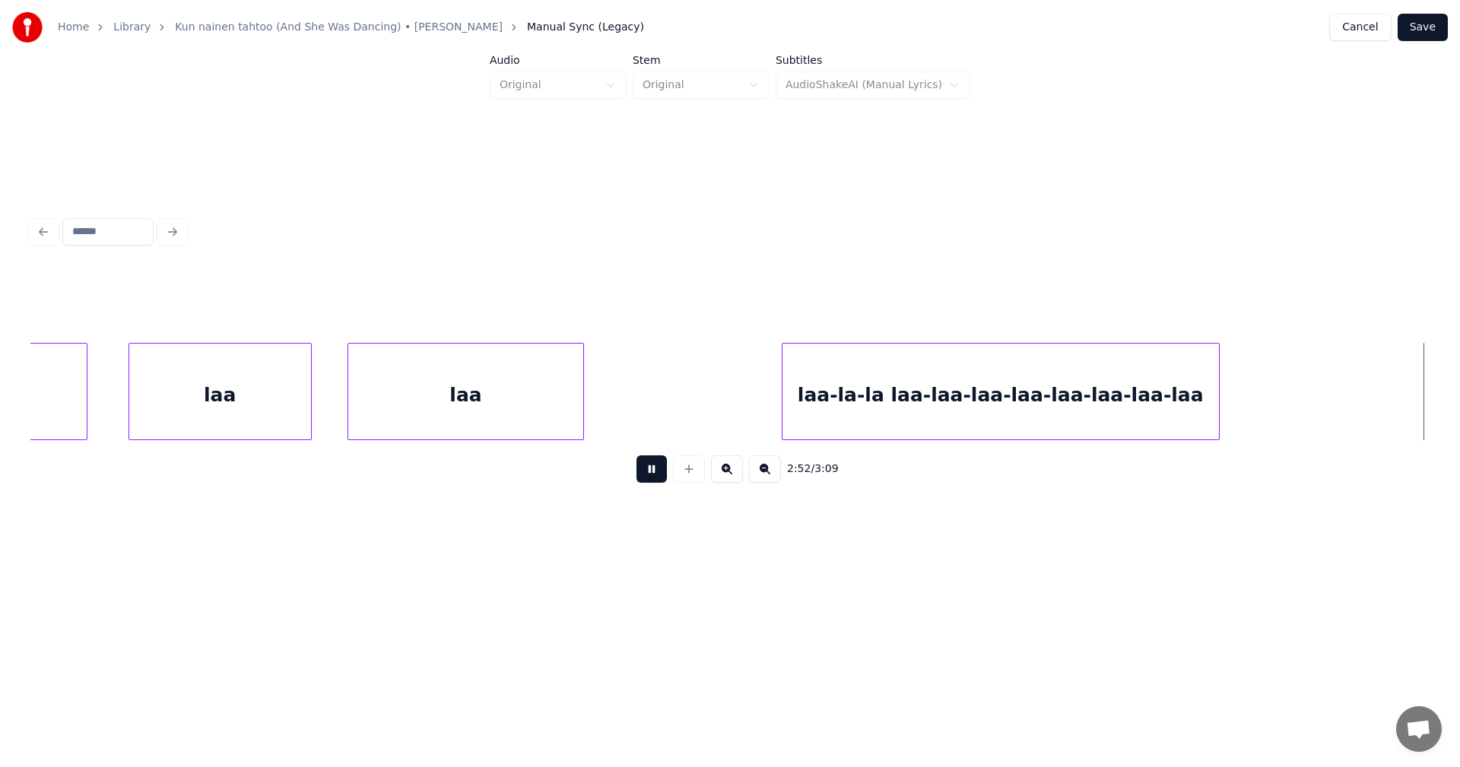
scroll to position [0, 58898]
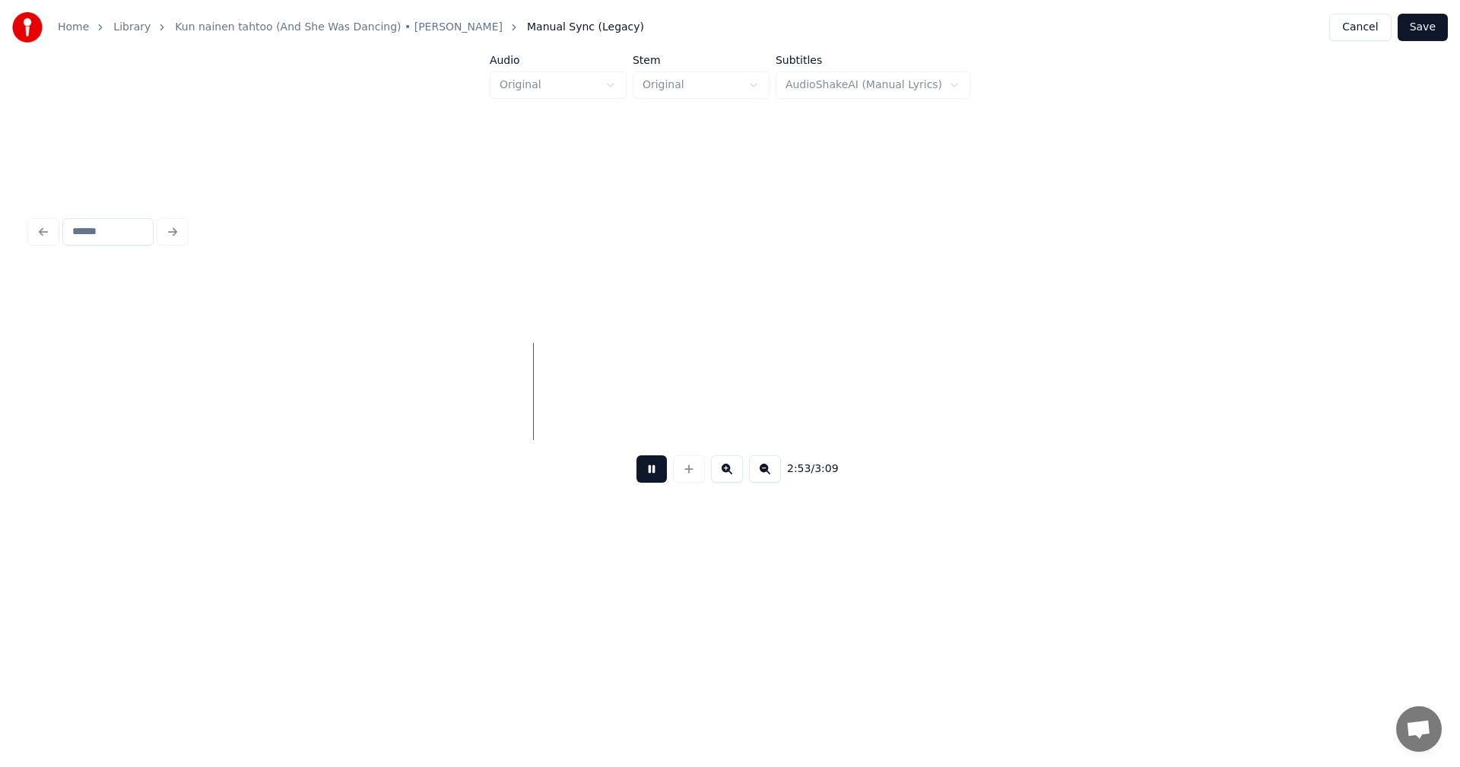
click at [652, 478] on button at bounding box center [651, 468] width 30 height 27
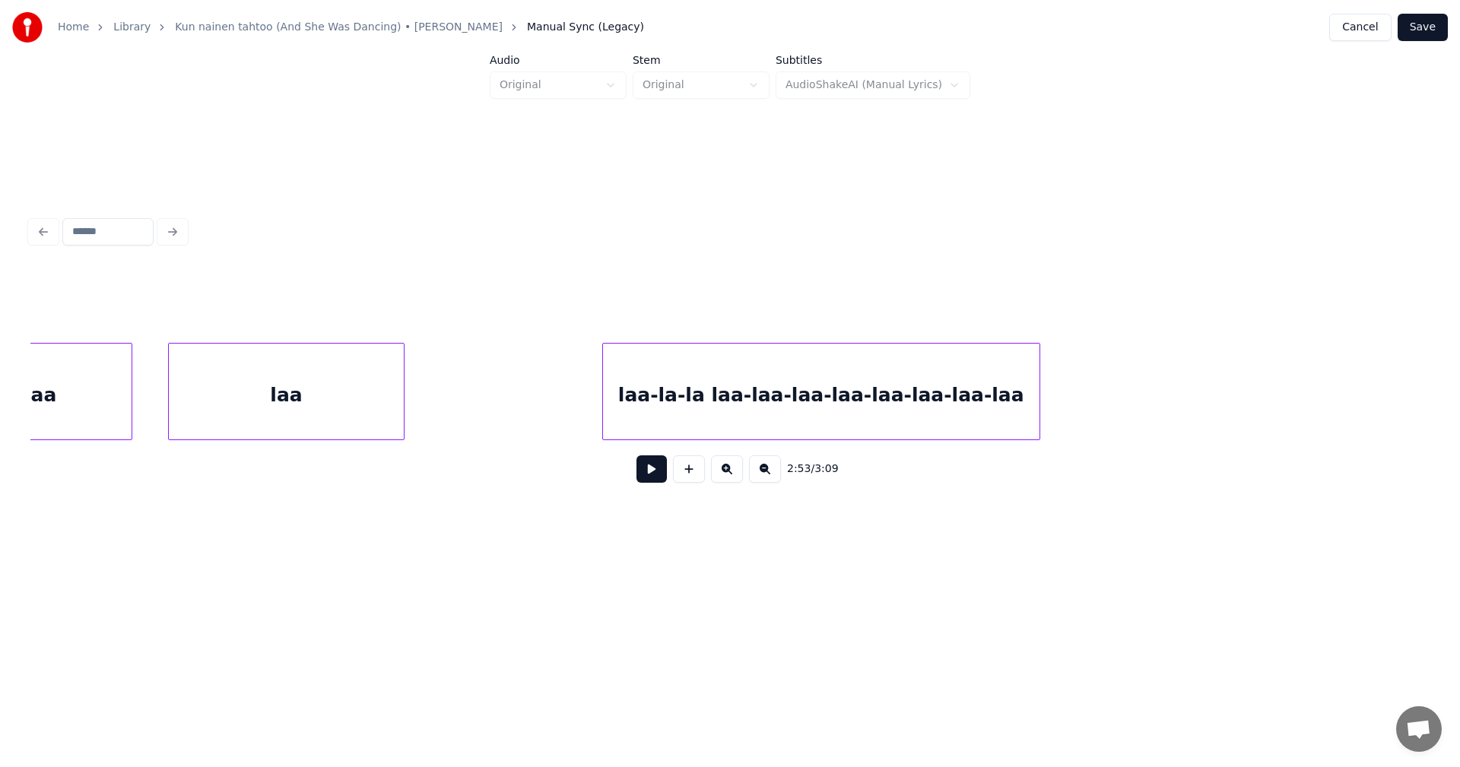
click at [744, 398] on div "laa-la-la laa-laa-laa-laa-laa-laa-laa-laa" at bounding box center [821, 395] width 436 height 103
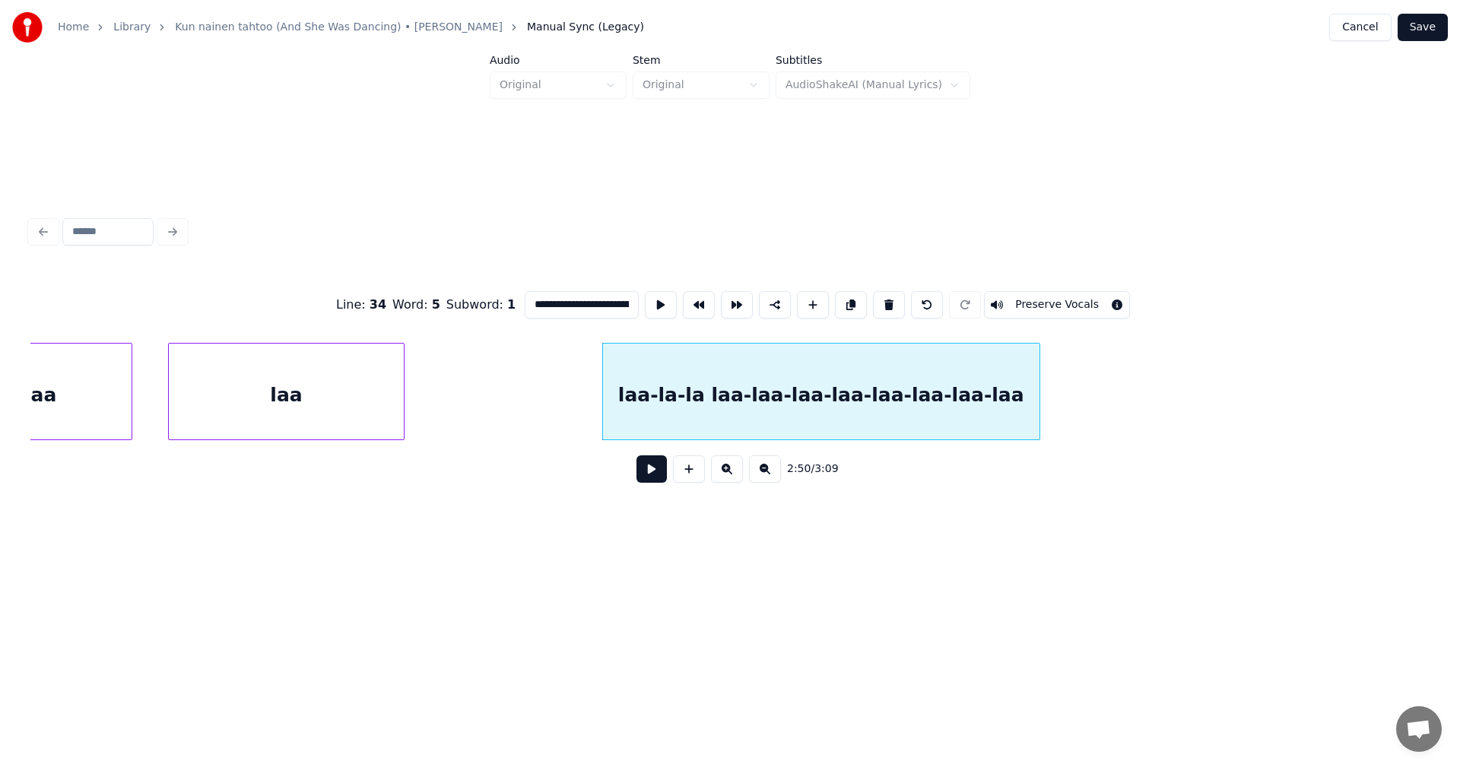
click at [777, 395] on div "laa-la-la laa-laa-laa-laa-laa-laa-laa-laa" at bounding box center [821, 395] width 436 height 103
click at [811, 395] on div "laa-la-la laa-laa-laa-laa-laa-laa-laa-laa" at bounding box center [821, 395] width 436 height 103
click at [841, 400] on div "laa-la-la laa-laa-laa-laa-laa-laa-laa-laa" at bounding box center [821, 395] width 436 height 103
click at [877, 395] on div "laa-la-la laa-laa-laa-laa-laa-laa-laa-laa" at bounding box center [821, 395] width 436 height 103
click at [912, 398] on div "laa-la-la laa-laa-laa-laa-laa-laa-laa-laa" at bounding box center [821, 395] width 436 height 103
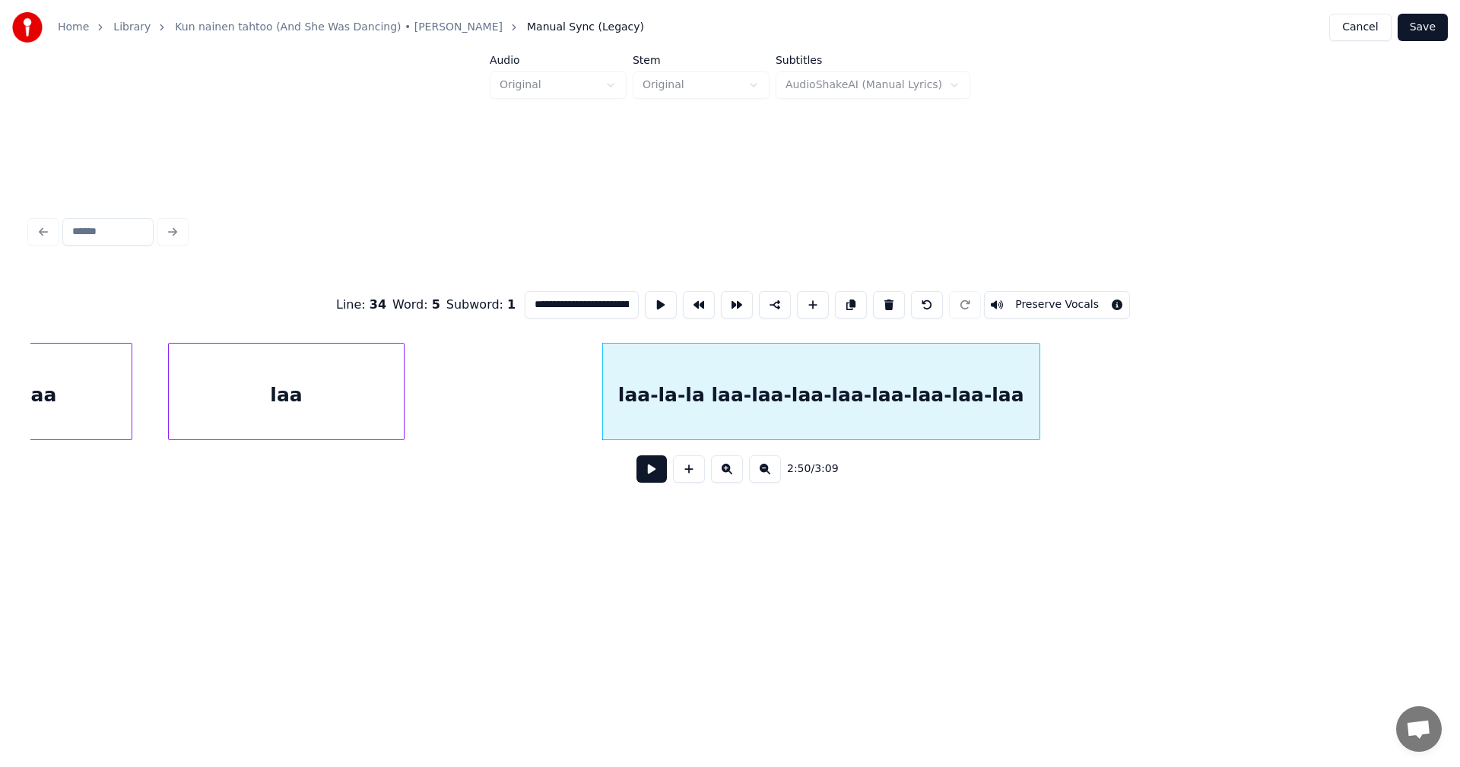
click at [944, 400] on div "laa-la-la laa-laa-laa-laa-laa-laa-laa-laa" at bounding box center [821, 395] width 436 height 103
click at [979, 393] on div "laa-la-la laa-laa-laa-laa-laa-laa-laa-laa" at bounding box center [821, 395] width 436 height 103
click at [624, 296] on input "**********" at bounding box center [582, 304] width 114 height 27
click at [620, 300] on input "**********" at bounding box center [582, 304] width 114 height 27
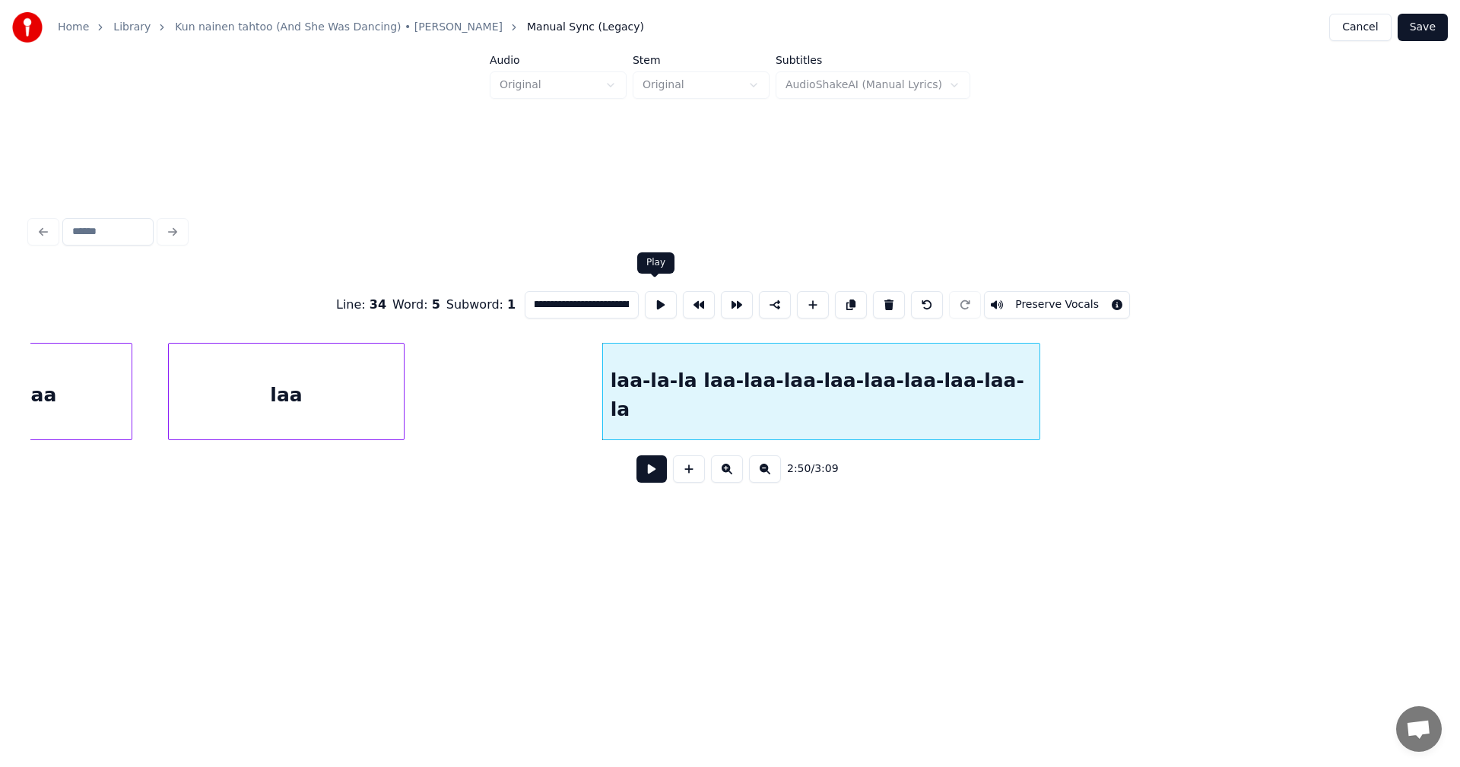
scroll to position [0, 0]
type input "**********"
click at [647, 480] on button at bounding box center [651, 468] width 30 height 27
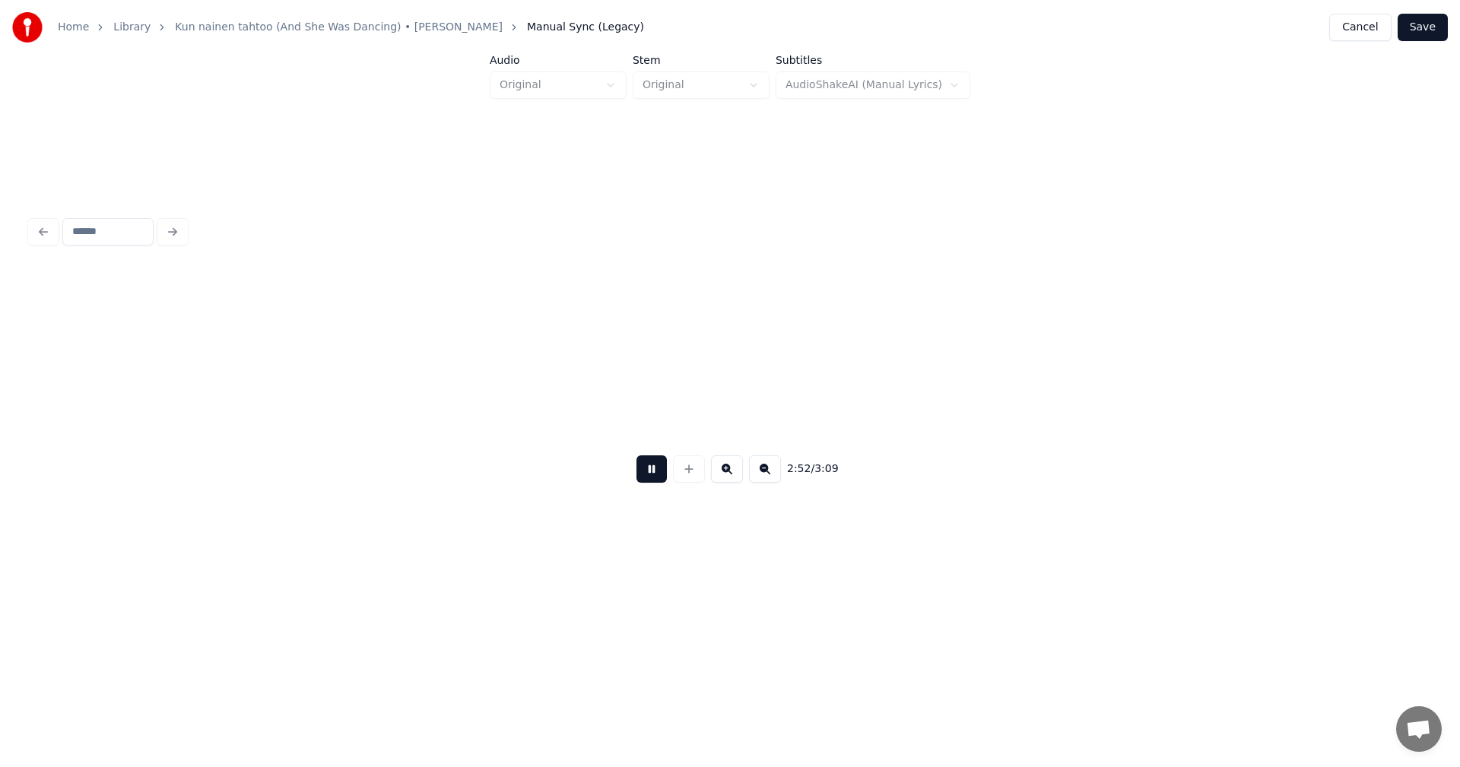
scroll to position [0, 59073]
click at [661, 477] on button at bounding box center [651, 468] width 30 height 27
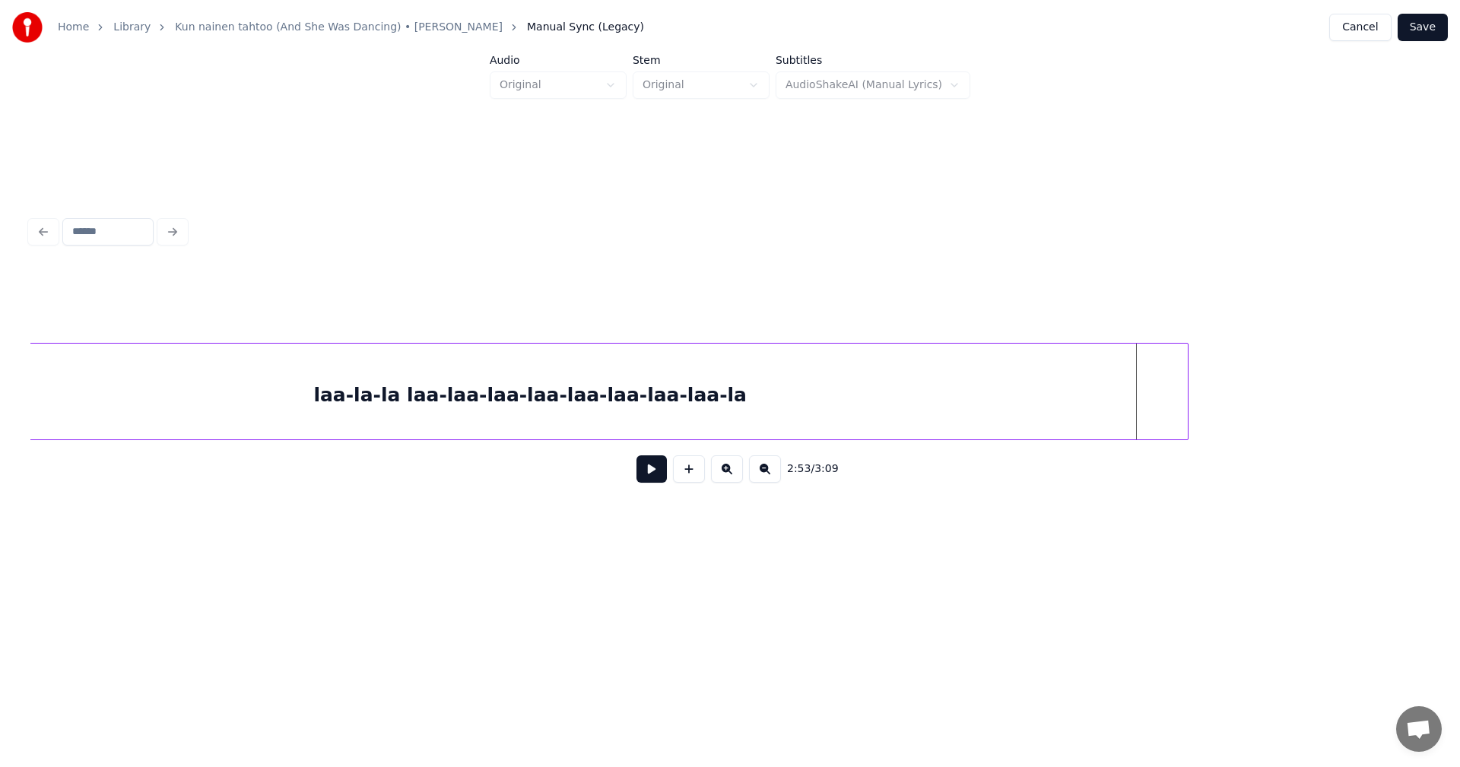
click at [1187, 325] on div "2:53 / 3:09" at bounding box center [729, 382] width 1399 height 231
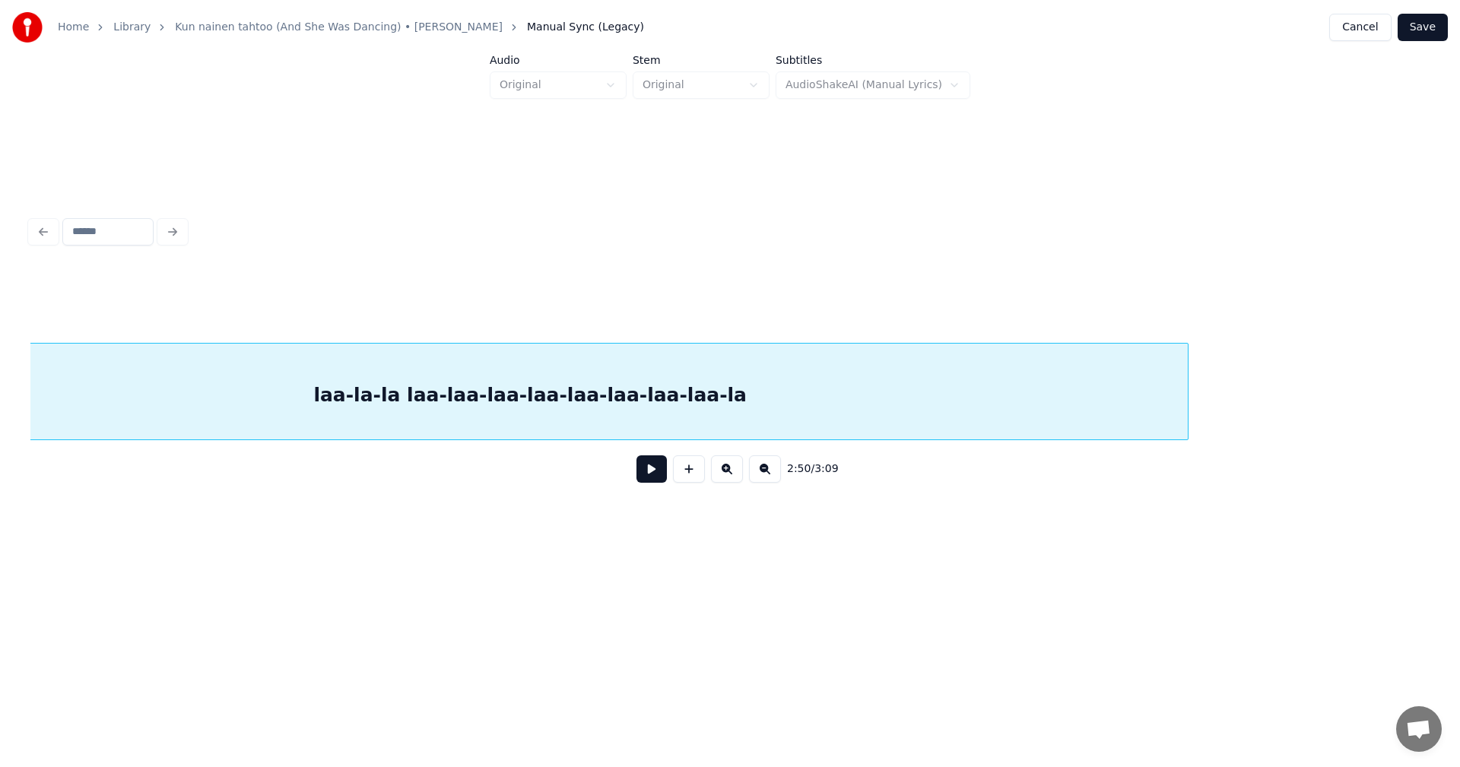
scroll to position [0, 58246]
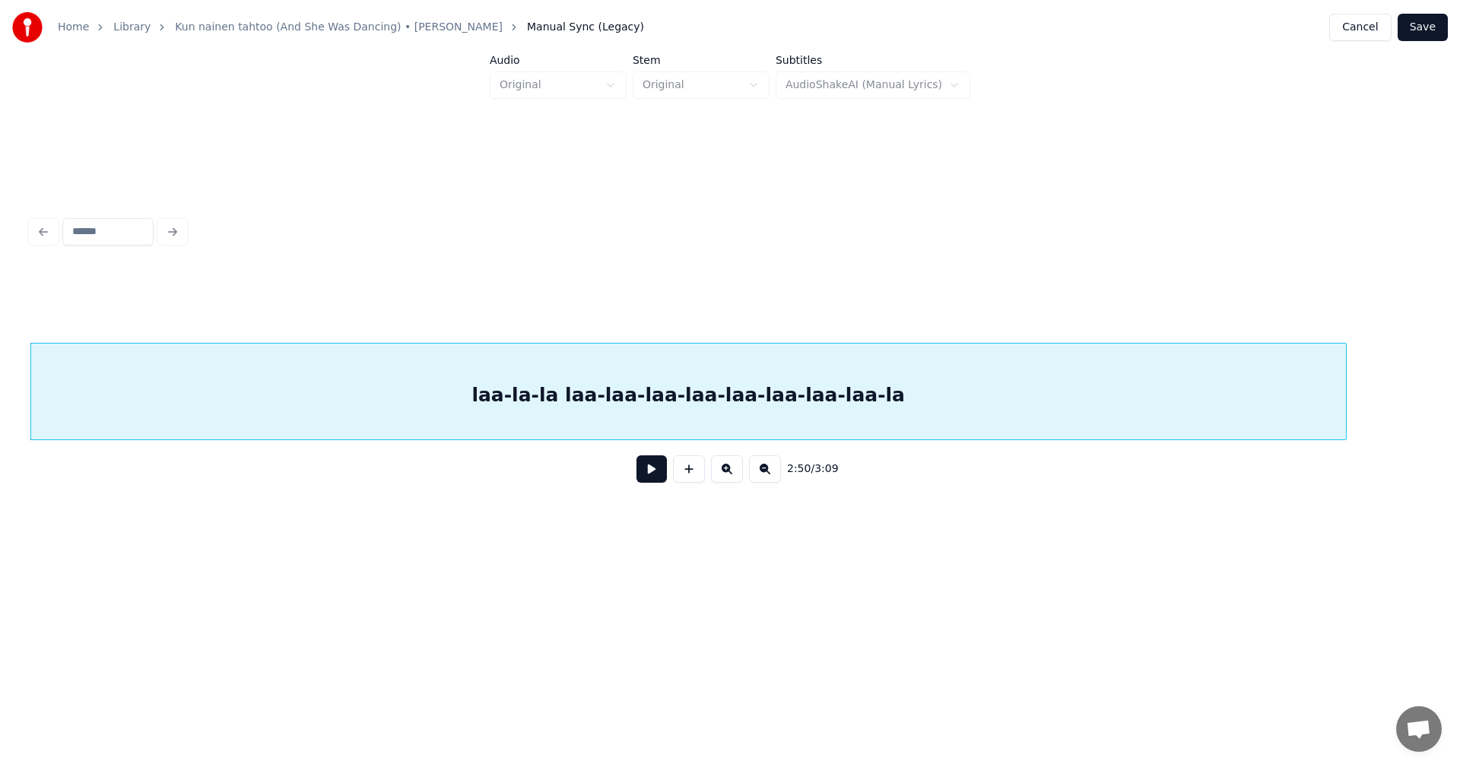
click at [992, 386] on div "laa-la-la laa-laa-laa-laa-laa-laa-laa-laa-la" at bounding box center [688, 395] width 1315 height 103
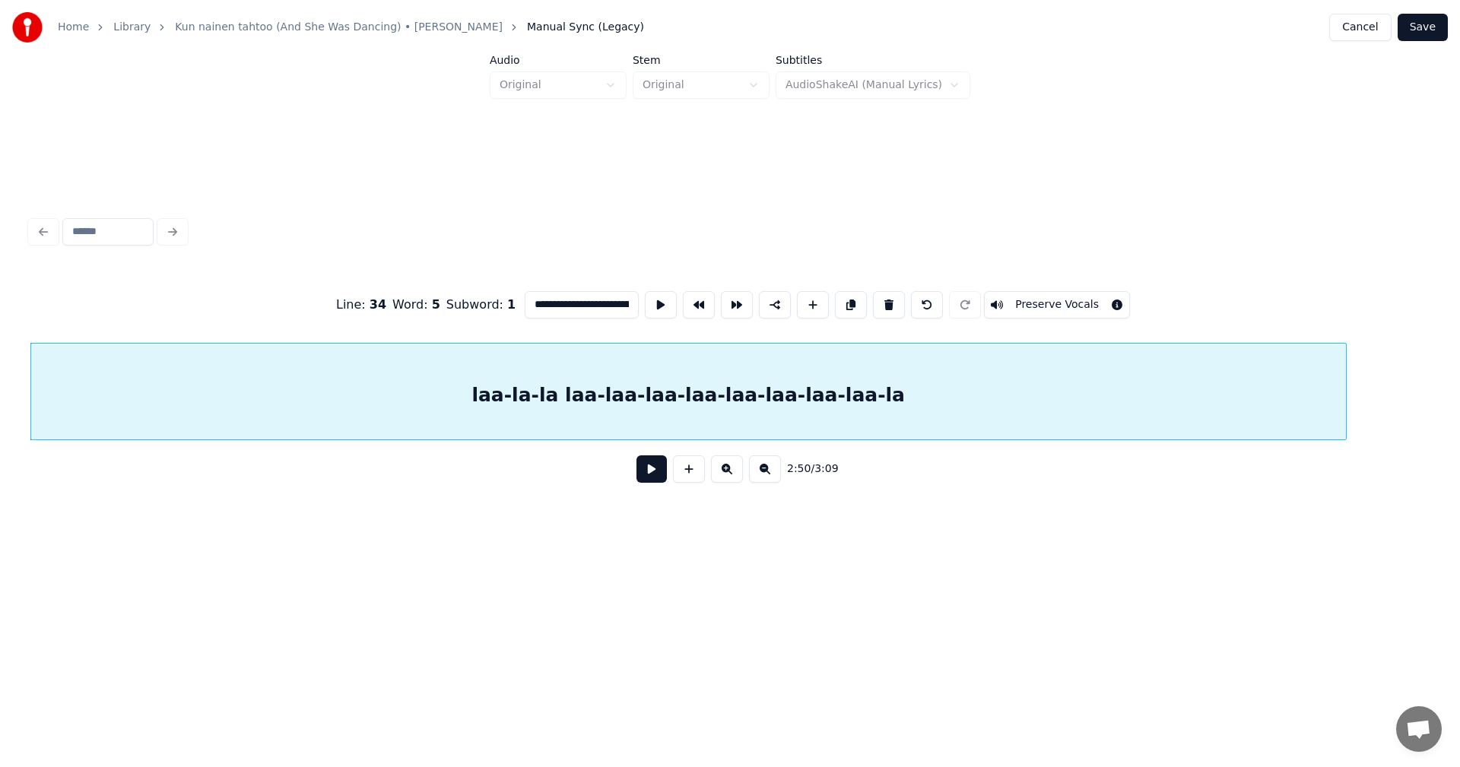
click at [649, 480] on button at bounding box center [651, 468] width 30 height 27
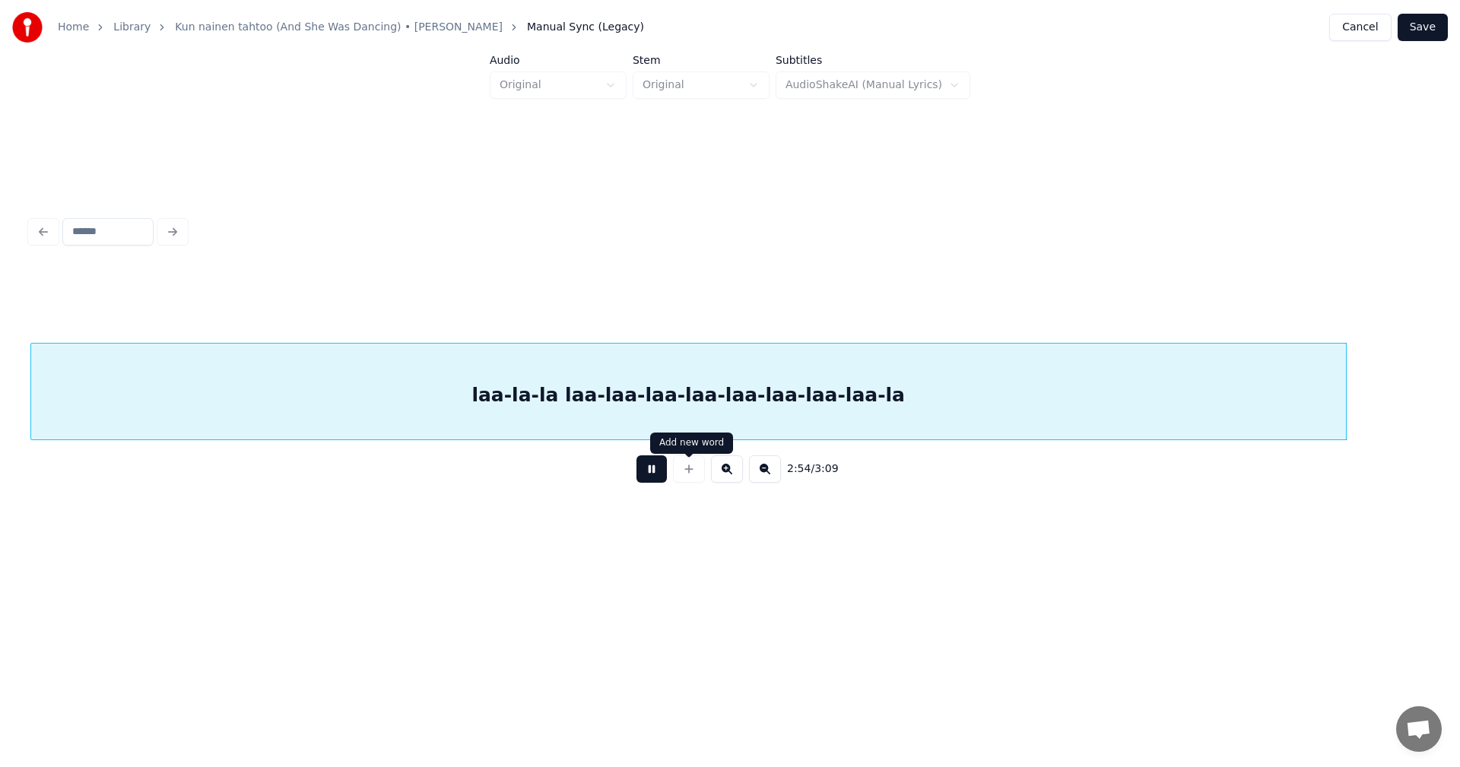
click at [677, 469] on div at bounding box center [689, 468] width 38 height 27
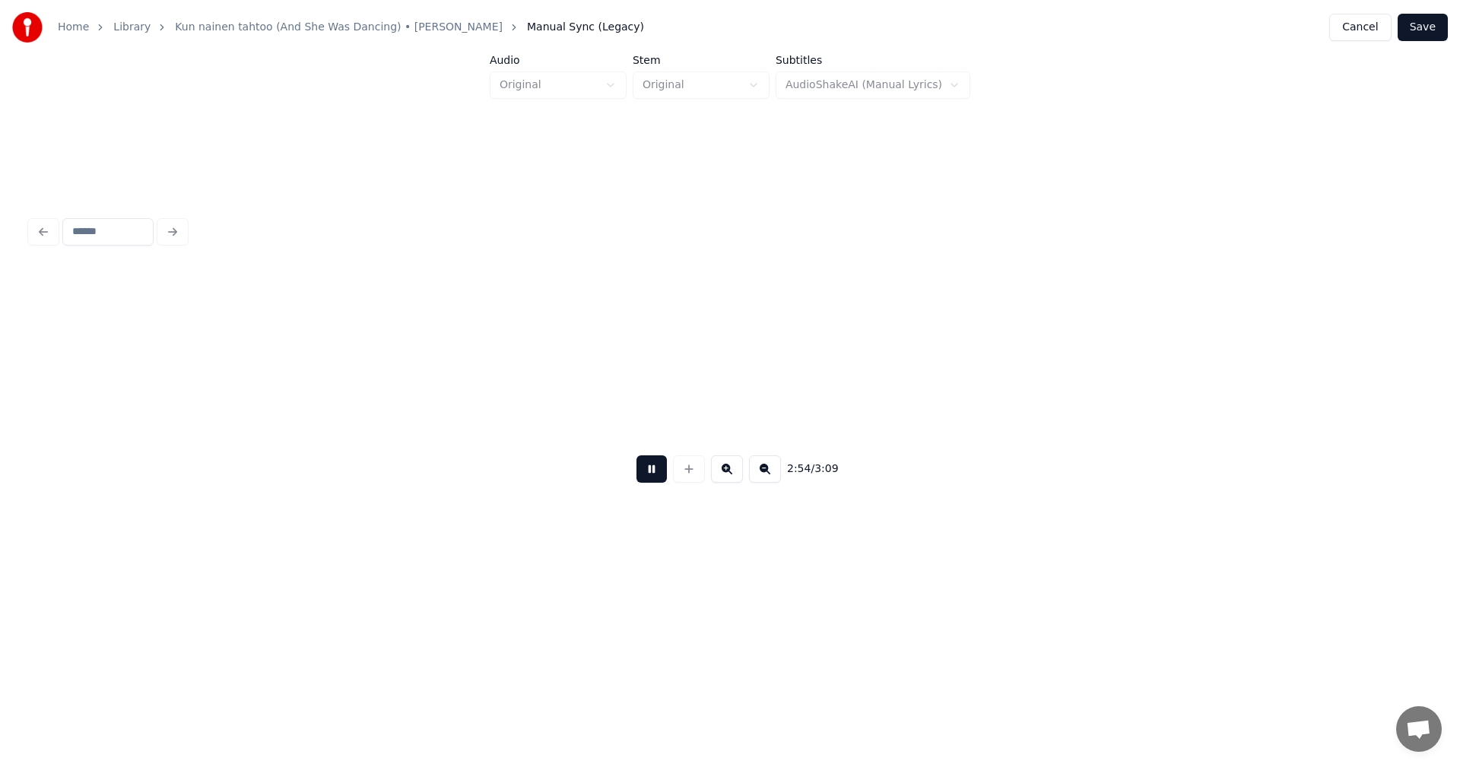
scroll to position [0, 59647]
click at [655, 478] on button at bounding box center [651, 468] width 30 height 27
drag, startPoint x: 650, startPoint y: 478, endPoint x: 656, endPoint y: 459, distance: 20.0
click at [651, 475] on button at bounding box center [651, 468] width 30 height 27
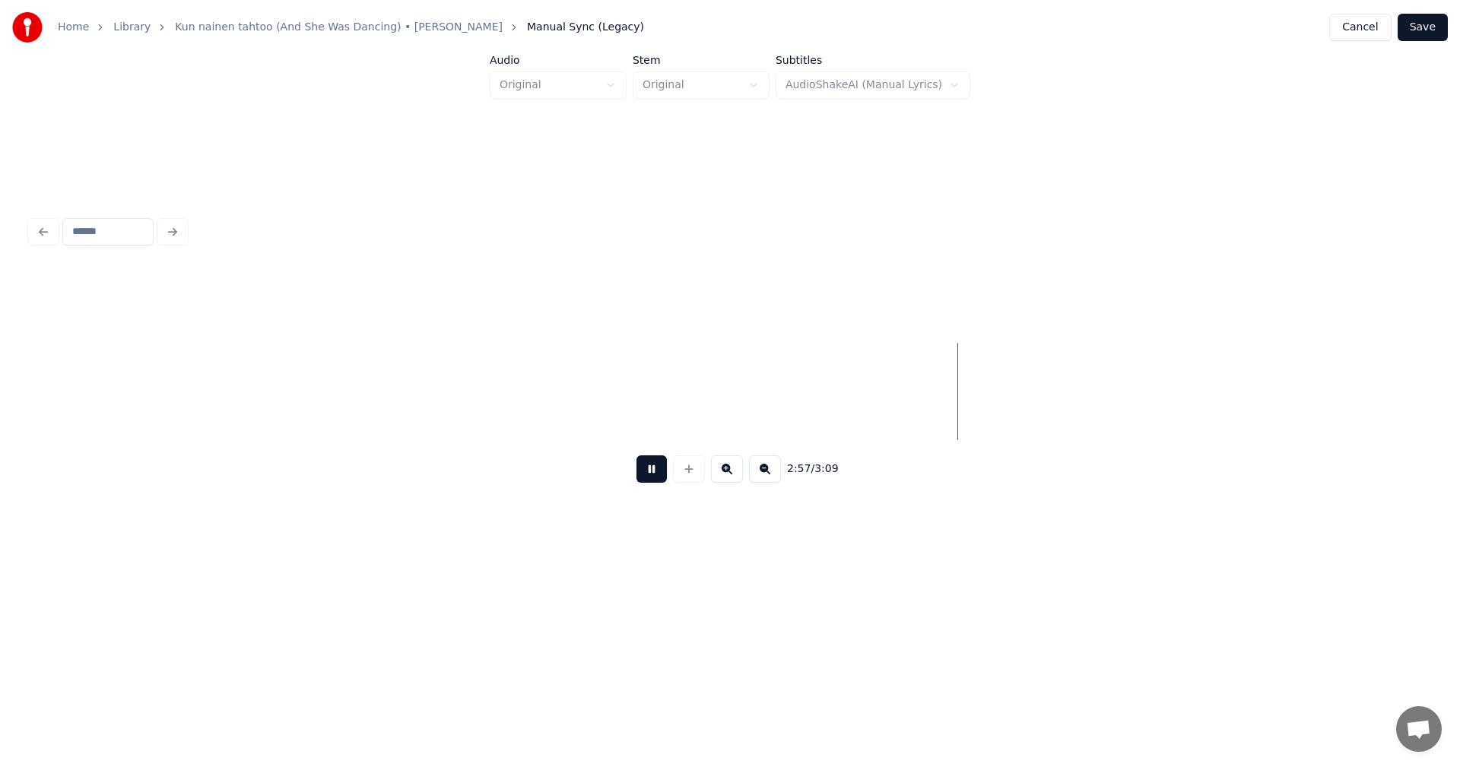
drag, startPoint x: 648, startPoint y: 455, endPoint x: 641, endPoint y: 478, distance: 23.1
click at [641, 478] on div "2:57 / 3:09" at bounding box center [729, 469] width 1399 height 58
click at [641, 478] on button at bounding box center [651, 468] width 30 height 27
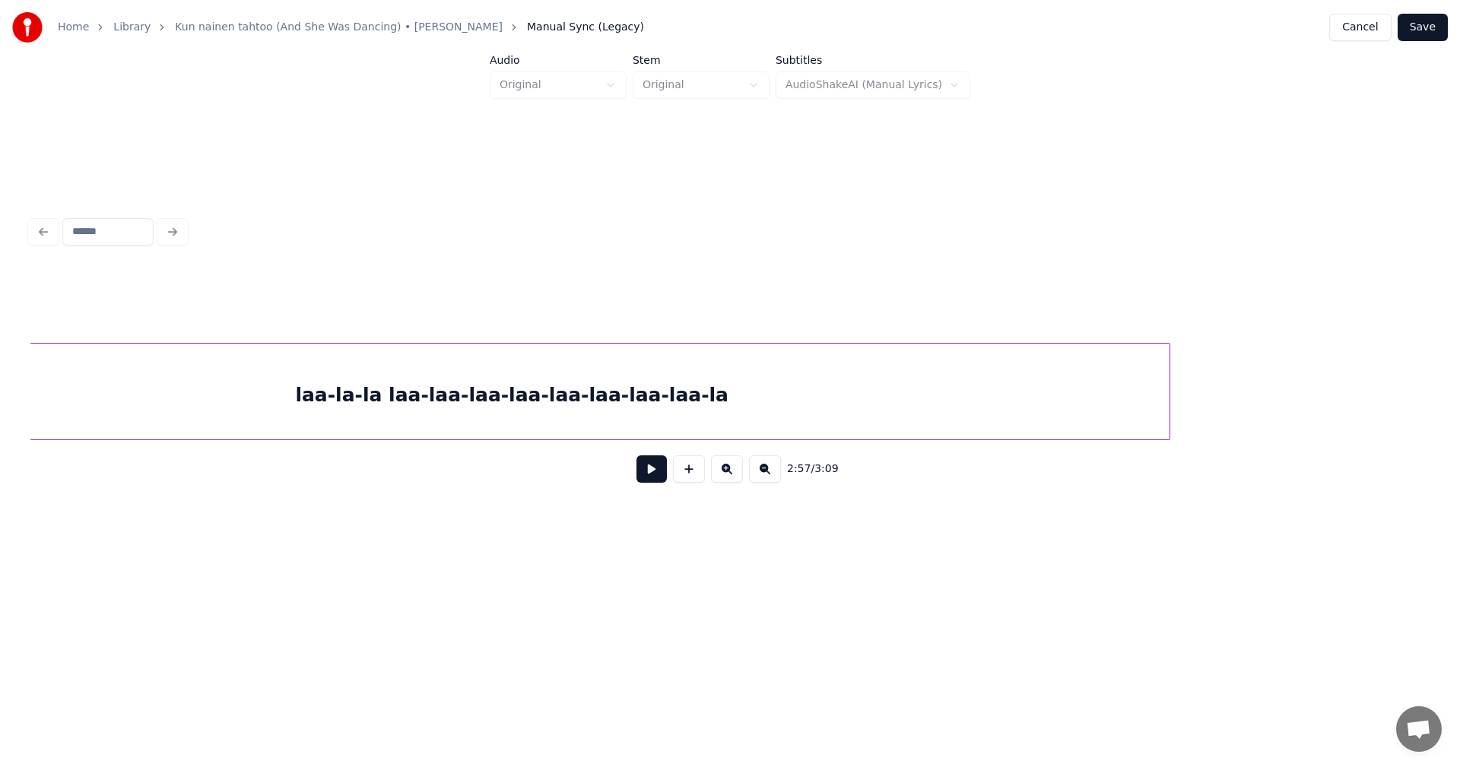
click at [687, 376] on div "laa-la-la laa-laa-laa-laa-laa-laa-laa-laa-la" at bounding box center [512, 395] width 1315 height 103
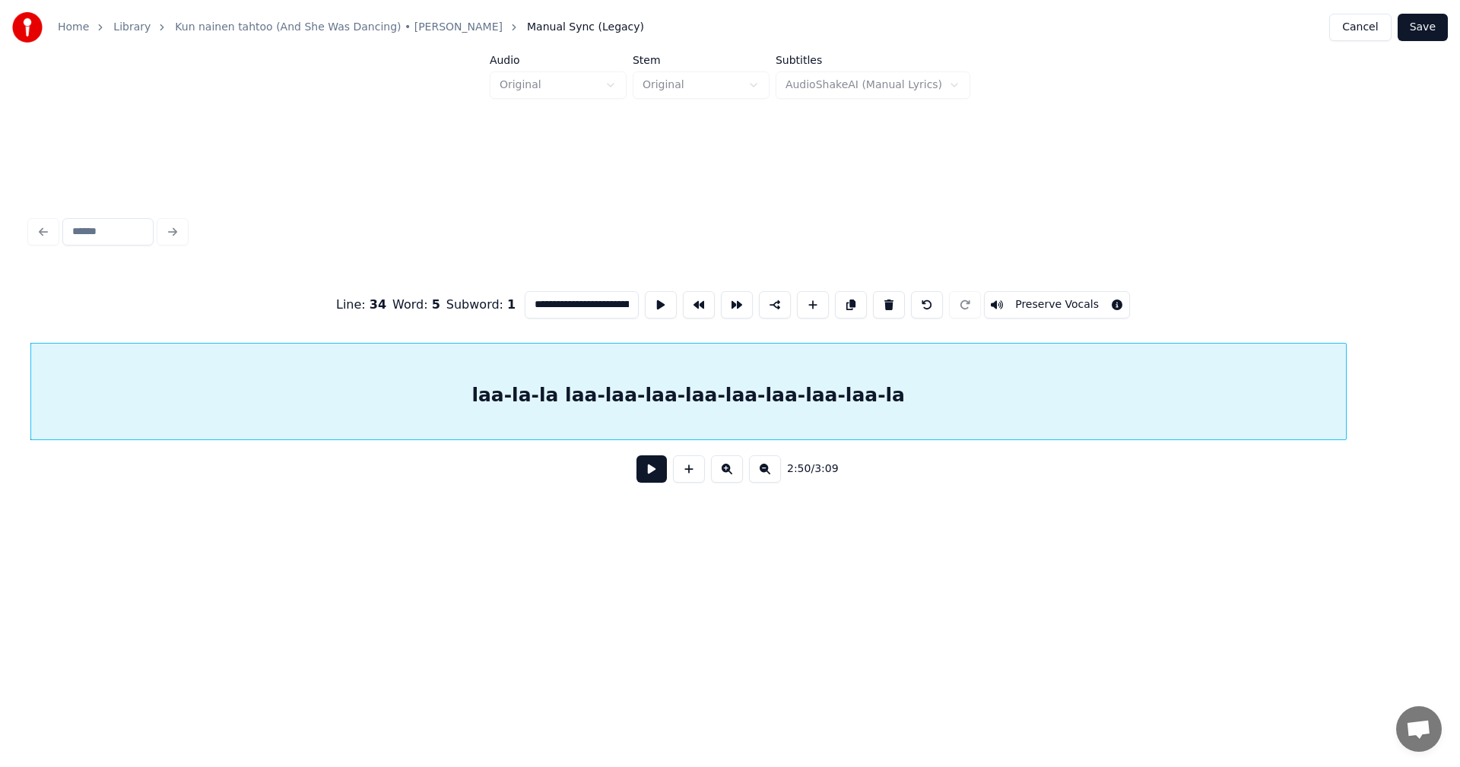
click at [623, 300] on input "**********" at bounding box center [582, 304] width 114 height 27
type input "**********"
click at [1423, 25] on button "Save" at bounding box center [1423, 27] width 50 height 27
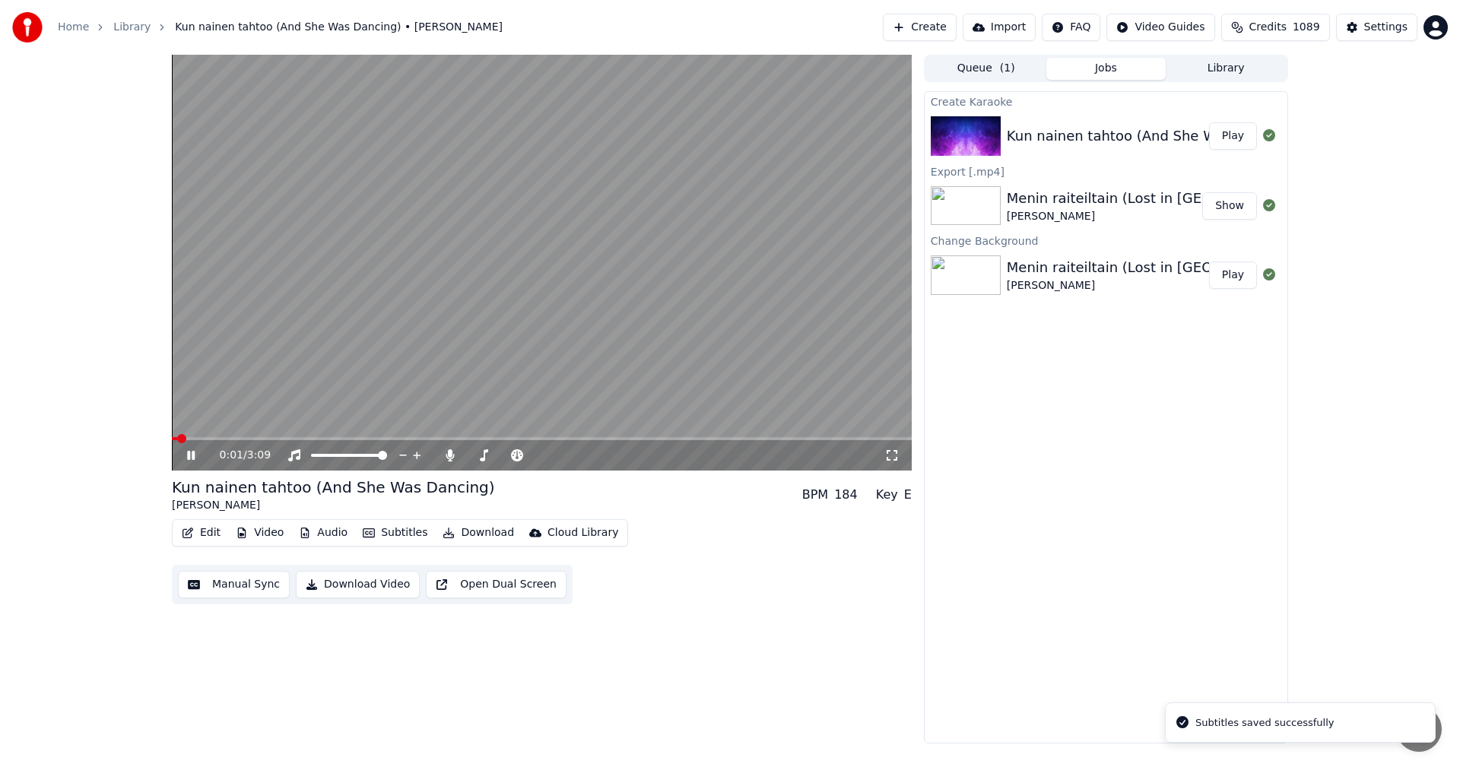
click at [764, 437] on span at bounding box center [542, 438] width 740 height 3
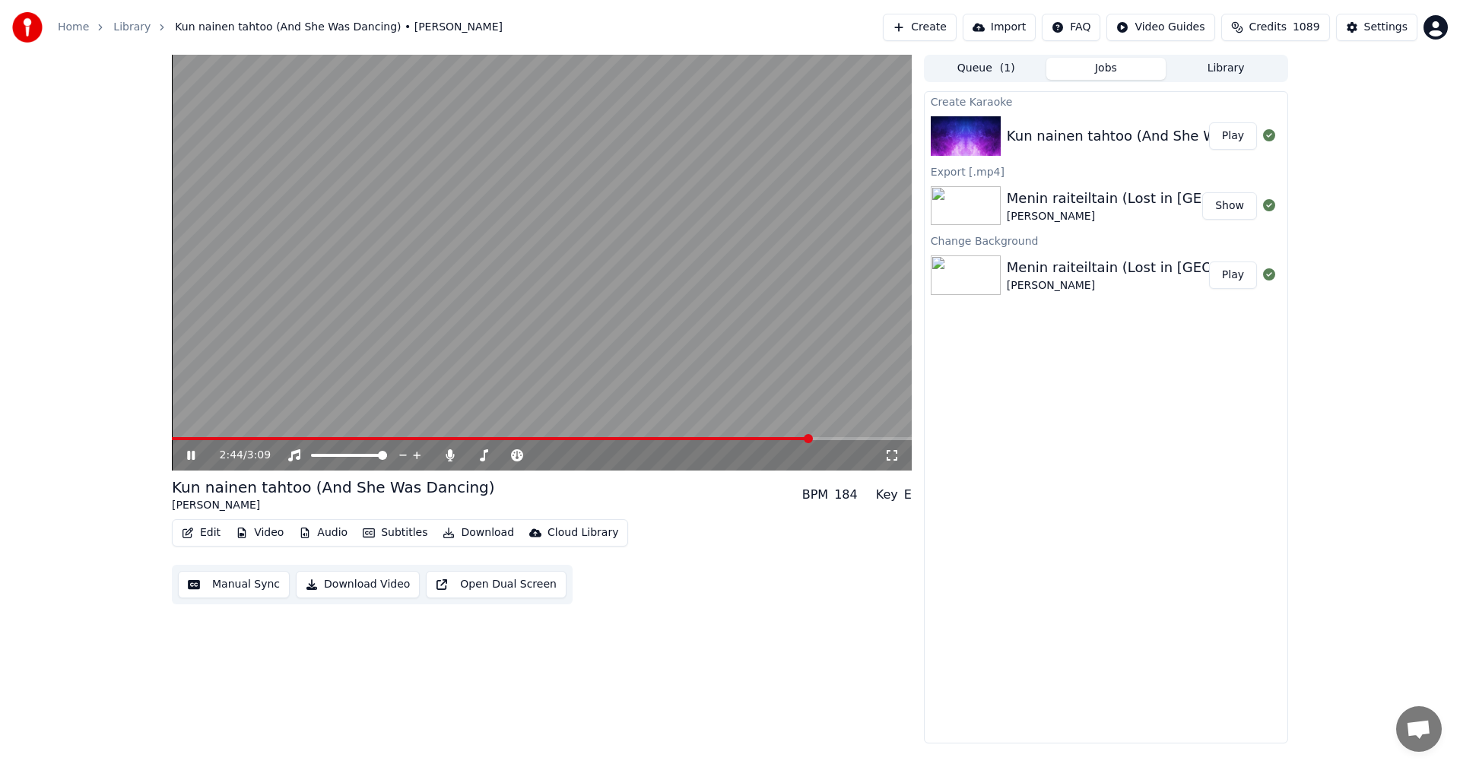
click at [812, 438] on span at bounding box center [492, 438] width 640 height 3
drag, startPoint x: 192, startPoint y: 457, endPoint x: 191, endPoint y: 474, distance: 17.5
click at [192, 458] on icon at bounding box center [202, 455] width 36 height 12
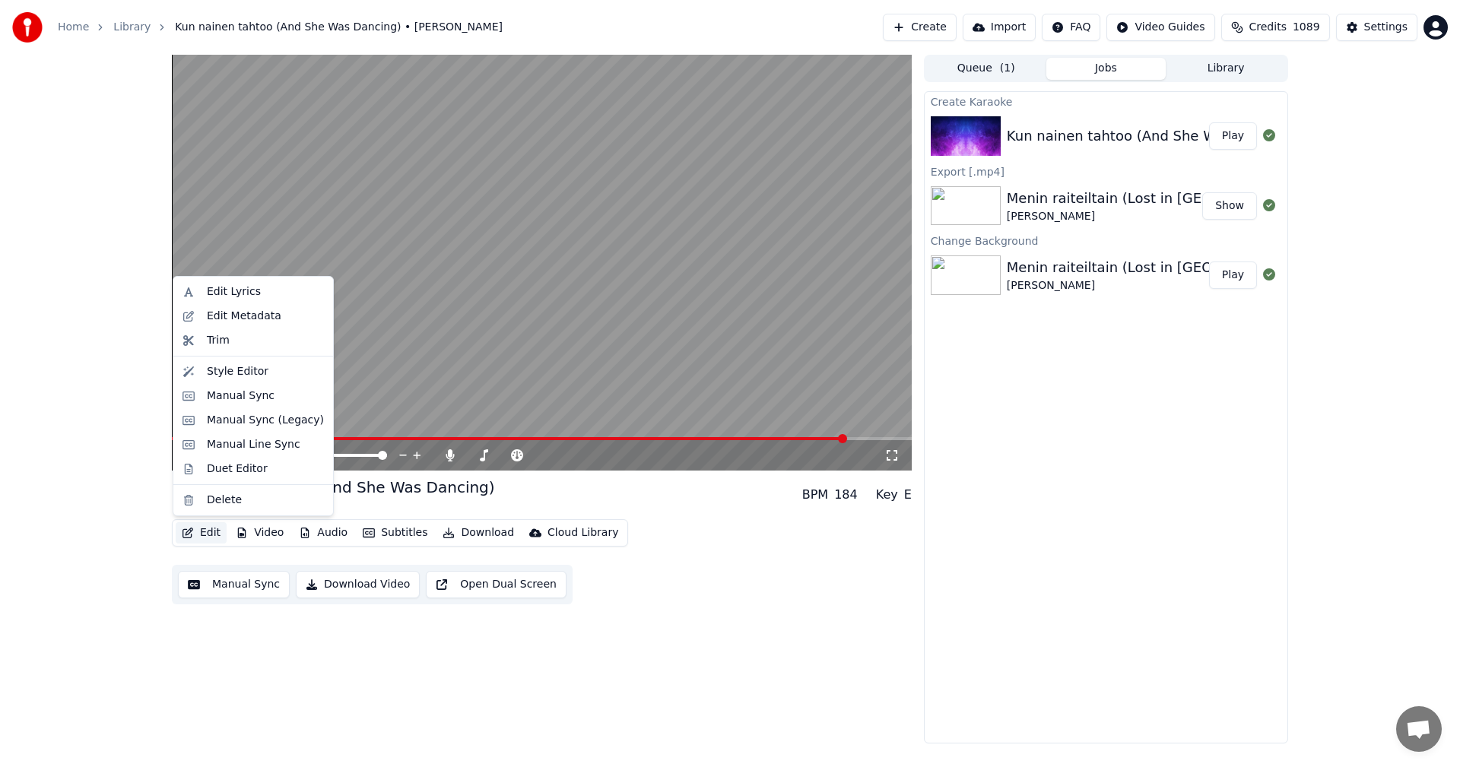
click at [208, 535] on button "Edit" at bounding box center [201, 532] width 51 height 21
click at [271, 422] on div "Manual Sync (Legacy)" at bounding box center [265, 420] width 117 height 15
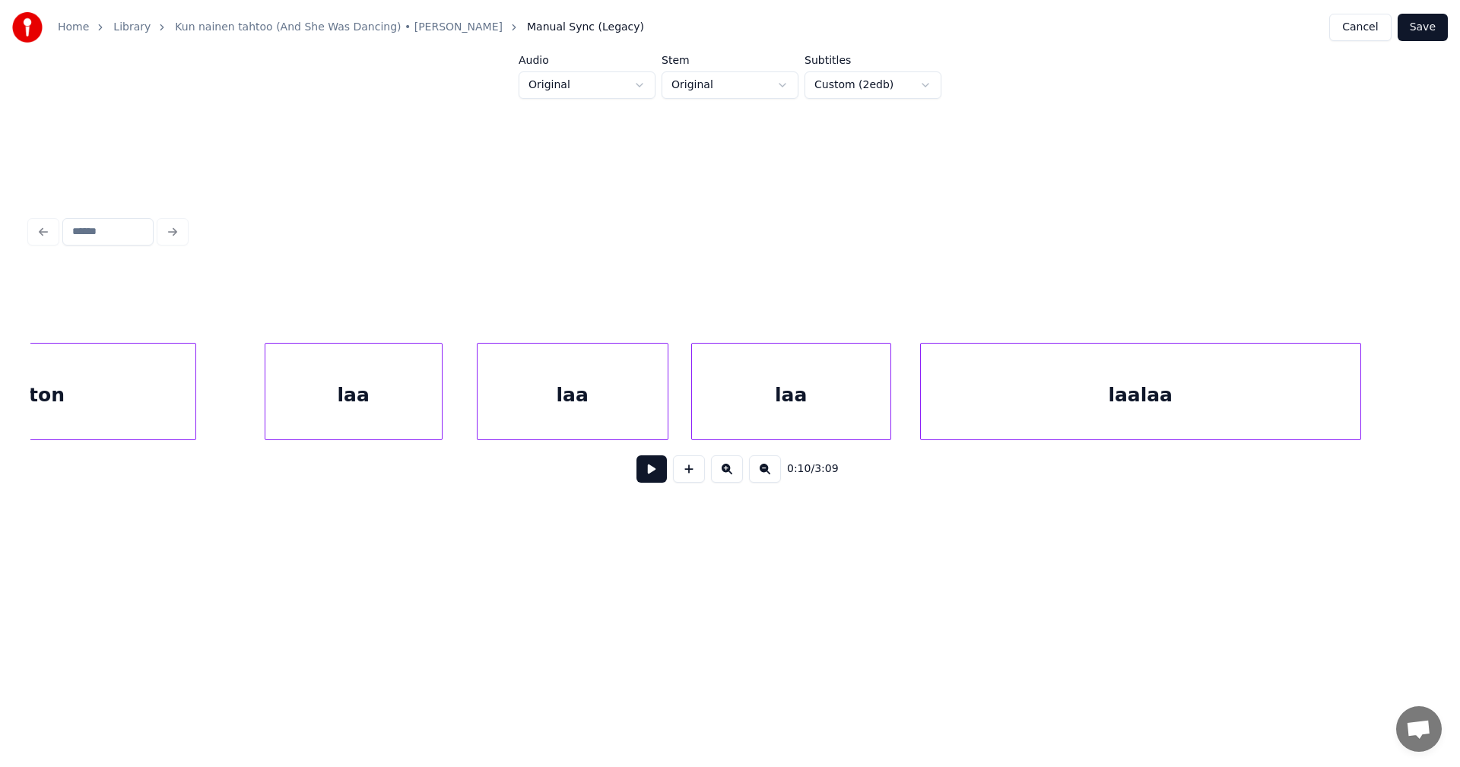
scroll to position [0, 56131]
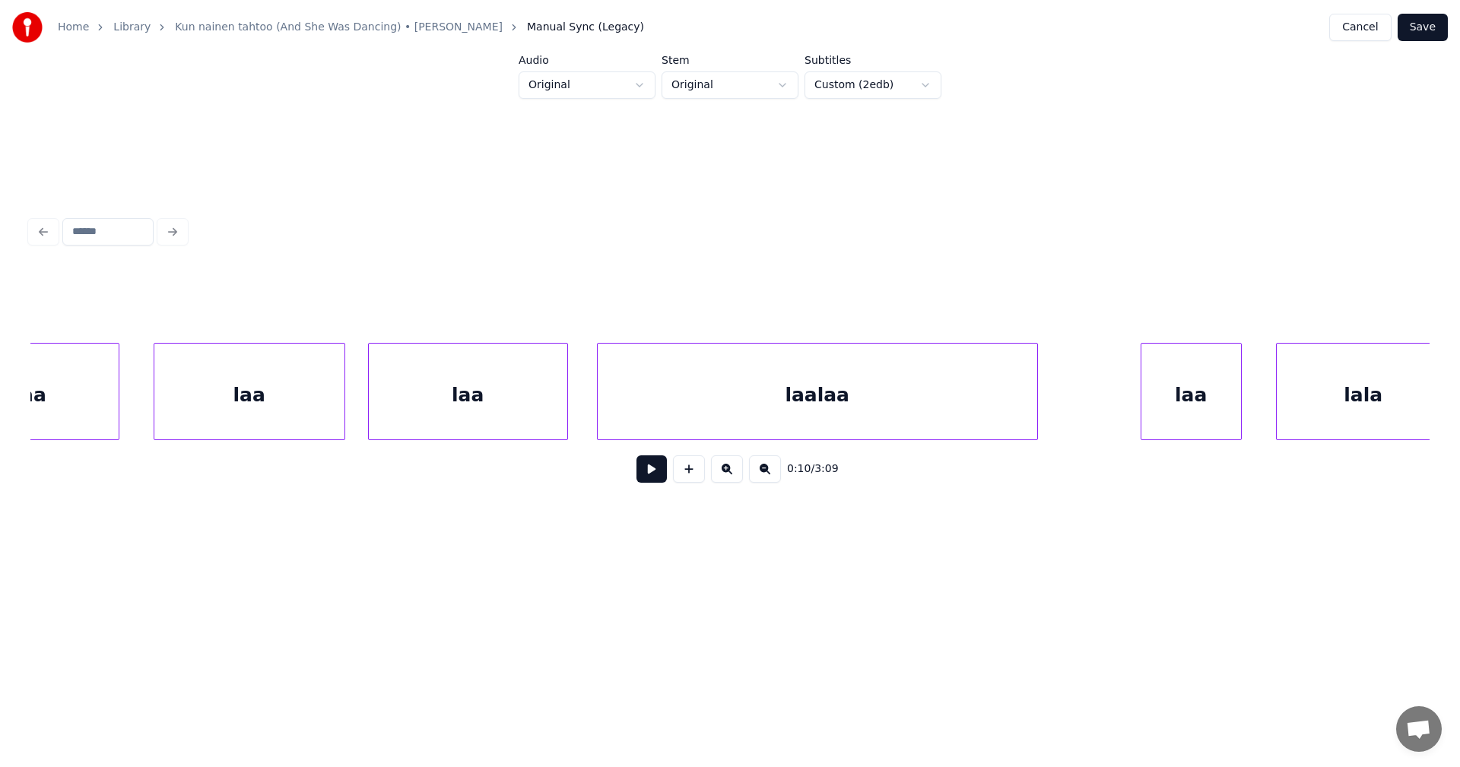
click at [72, 414] on div "laa" at bounding box center [30, 395] width 176 height 103
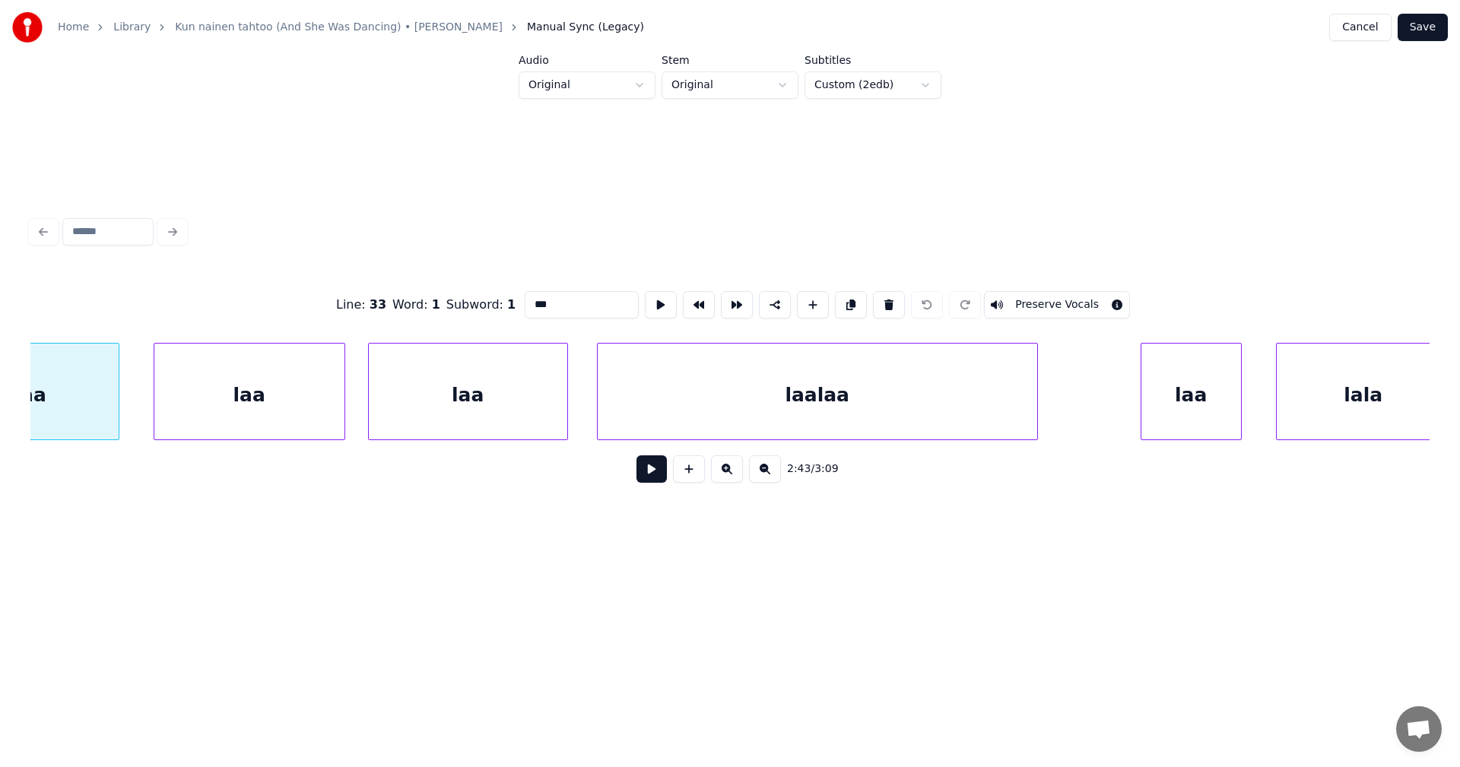
scroll to position [0, 56042]
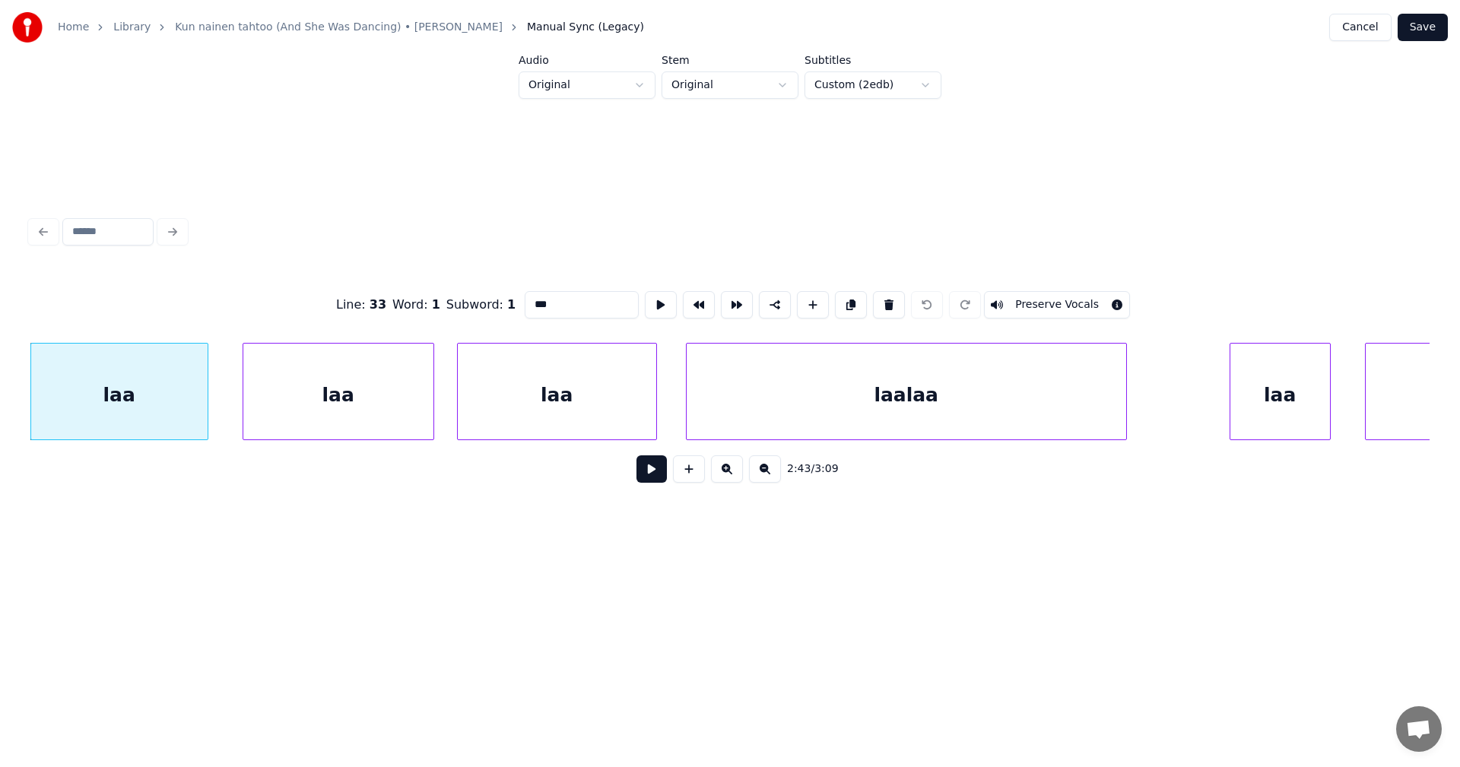
click at [332, 393] on div "laa" at bounding box center [338, 395] width 190 height 103
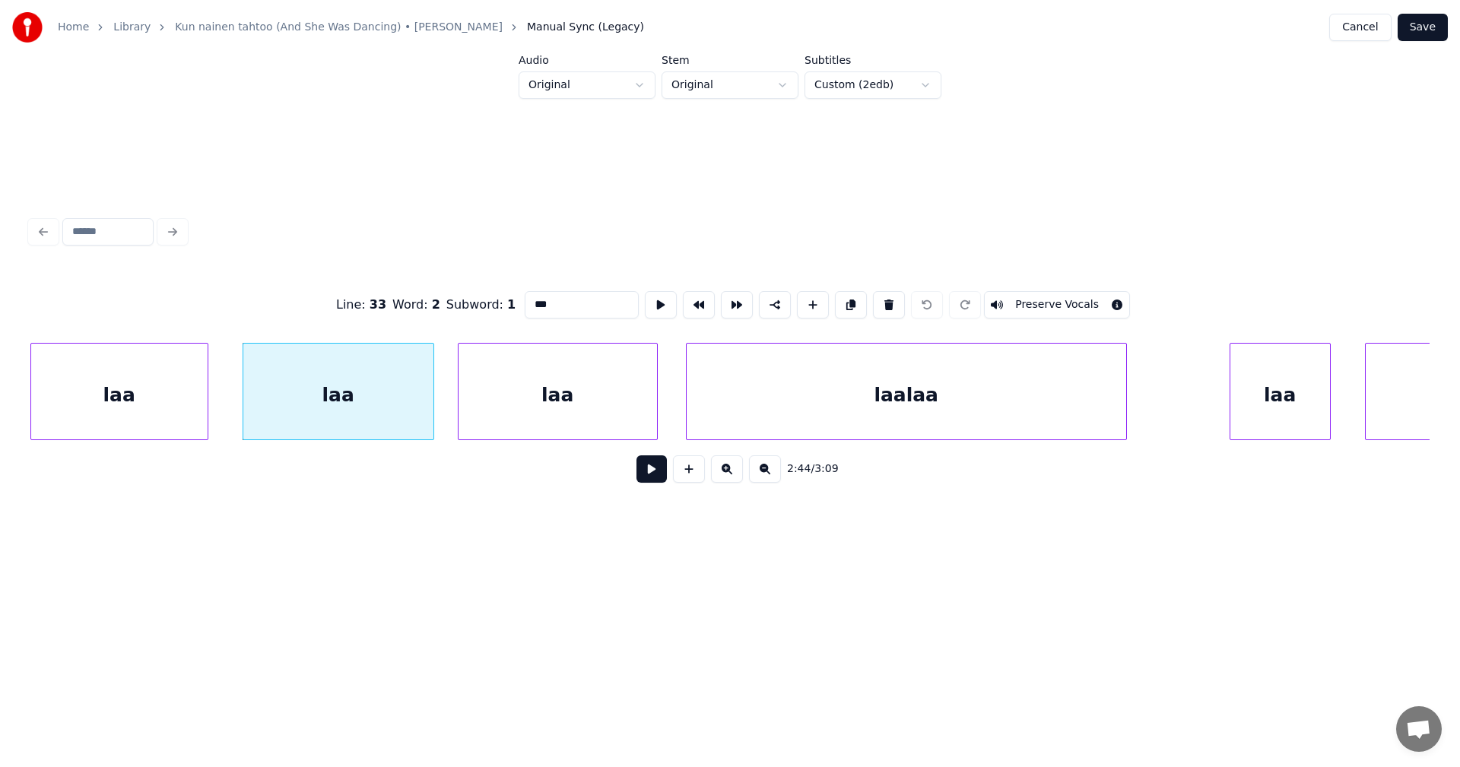
click at [583, 359] on div "laa" at bounding box center [558, 395] width 198 height 103
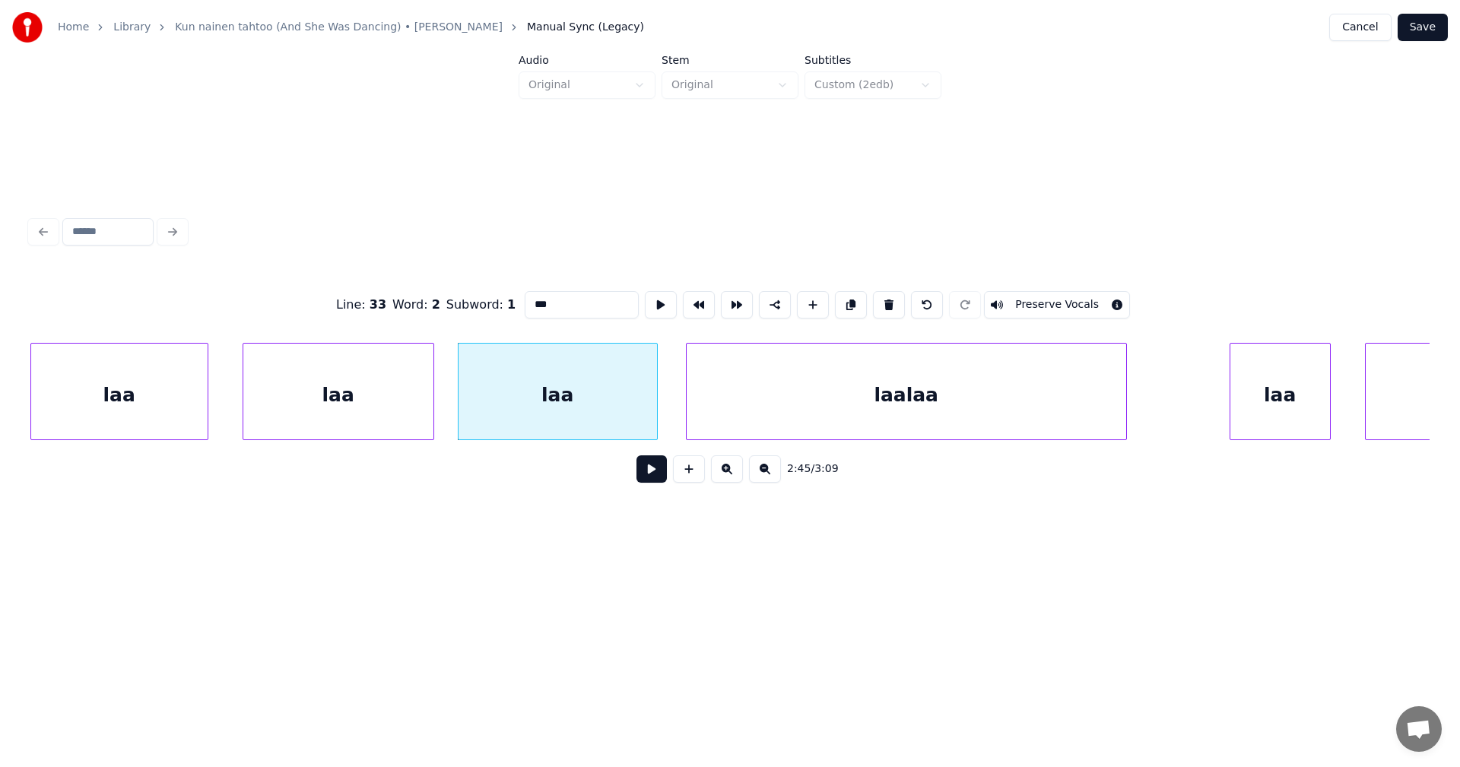
click at [805, 386] on div "laalaa" at bounding box center [906, 395] width 439 height 103
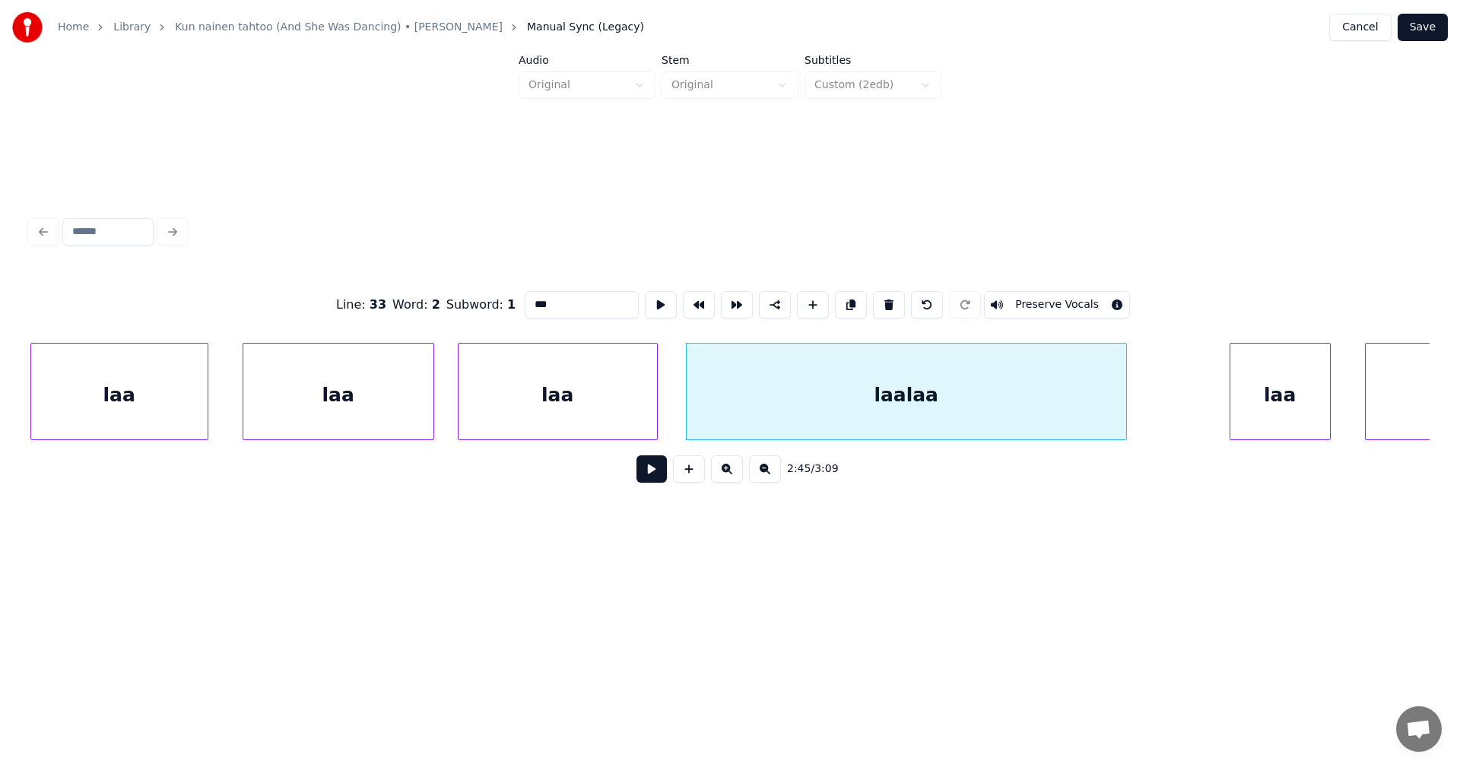
click at [1262, 388] on div "laa" at bounding box center [1280, 395] width 100 height 103
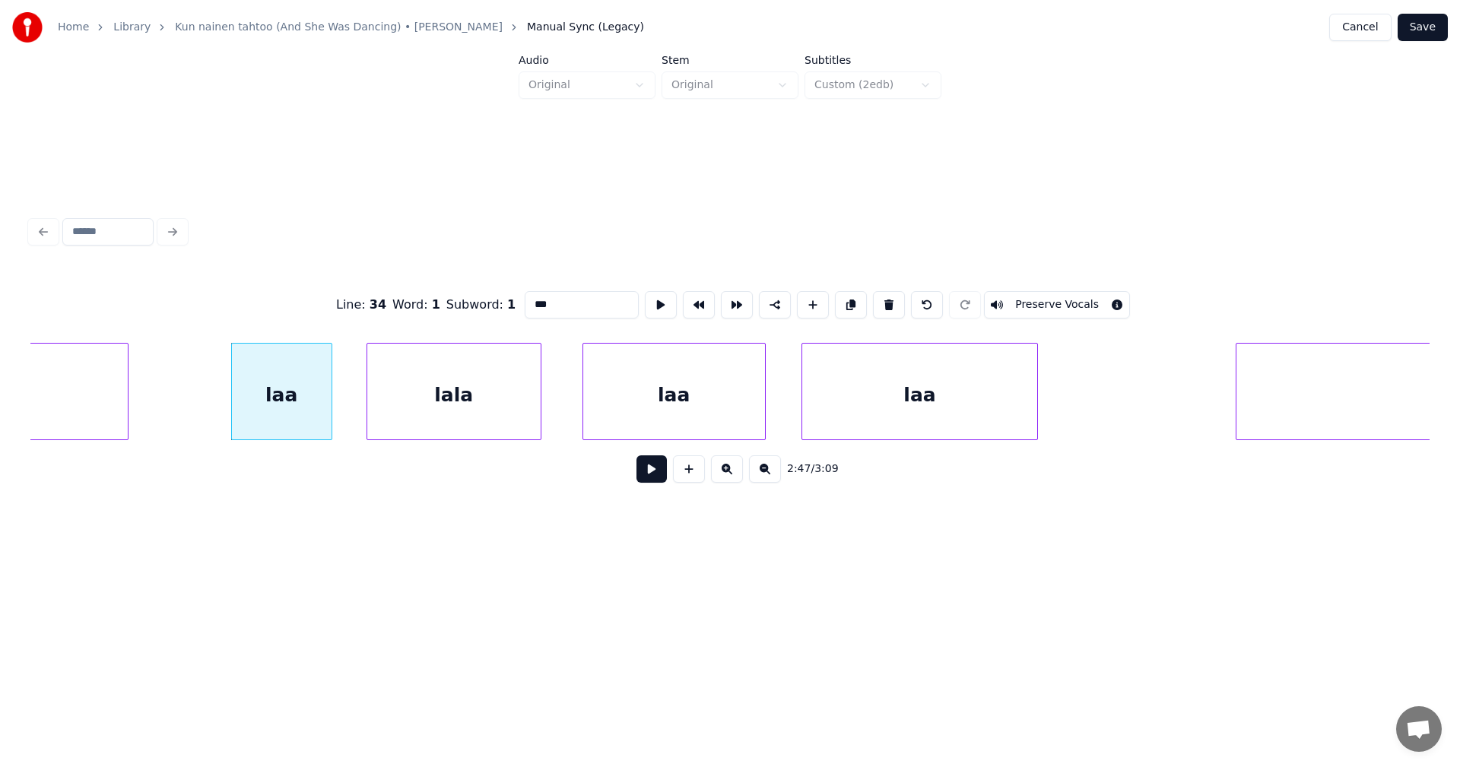
scroll to position [0, 57046]
click at [501, 395] on div "lala" at bounding box center [448, 395] width 173 height 103
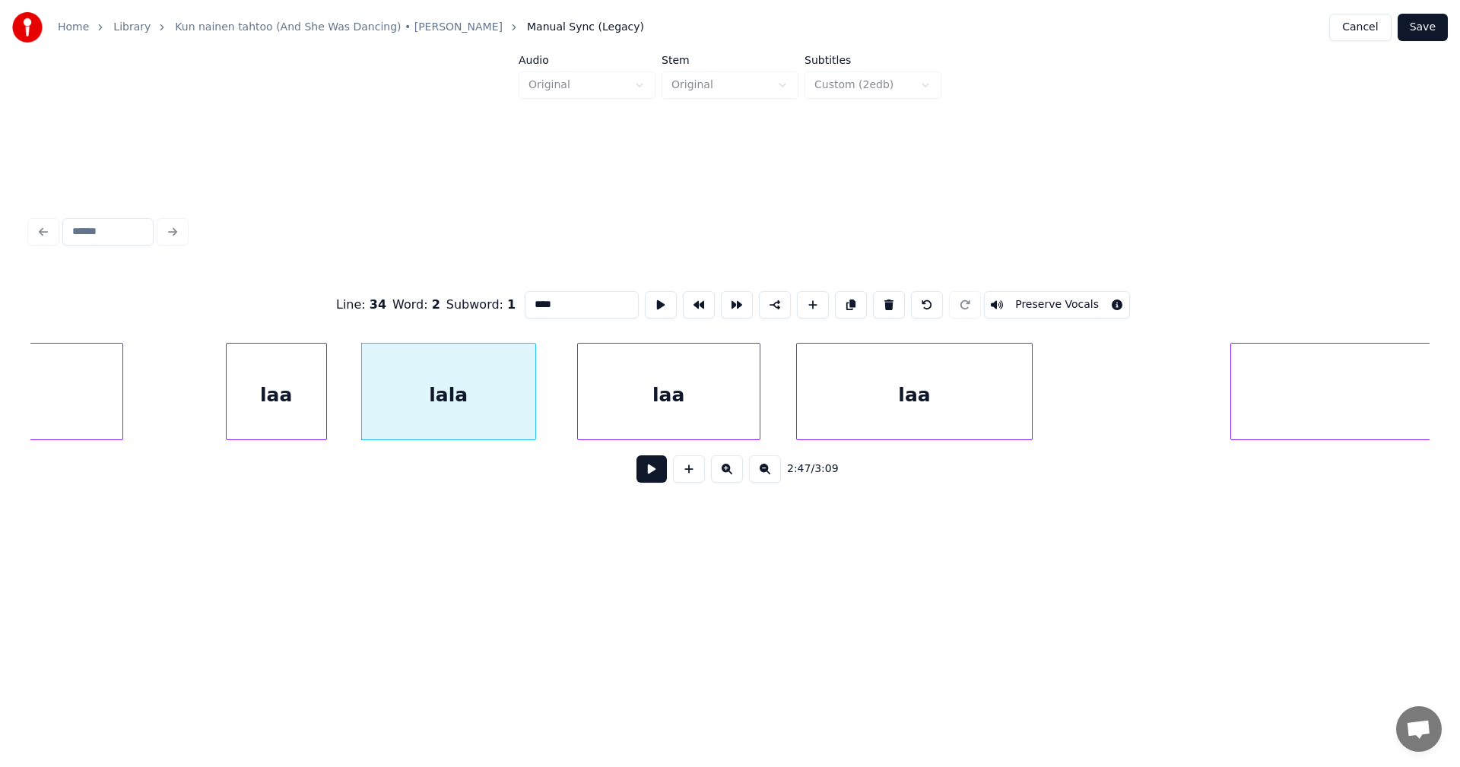
click at [634, 389] on div "laa" at bounding box center [669, 395] width 182 height 103
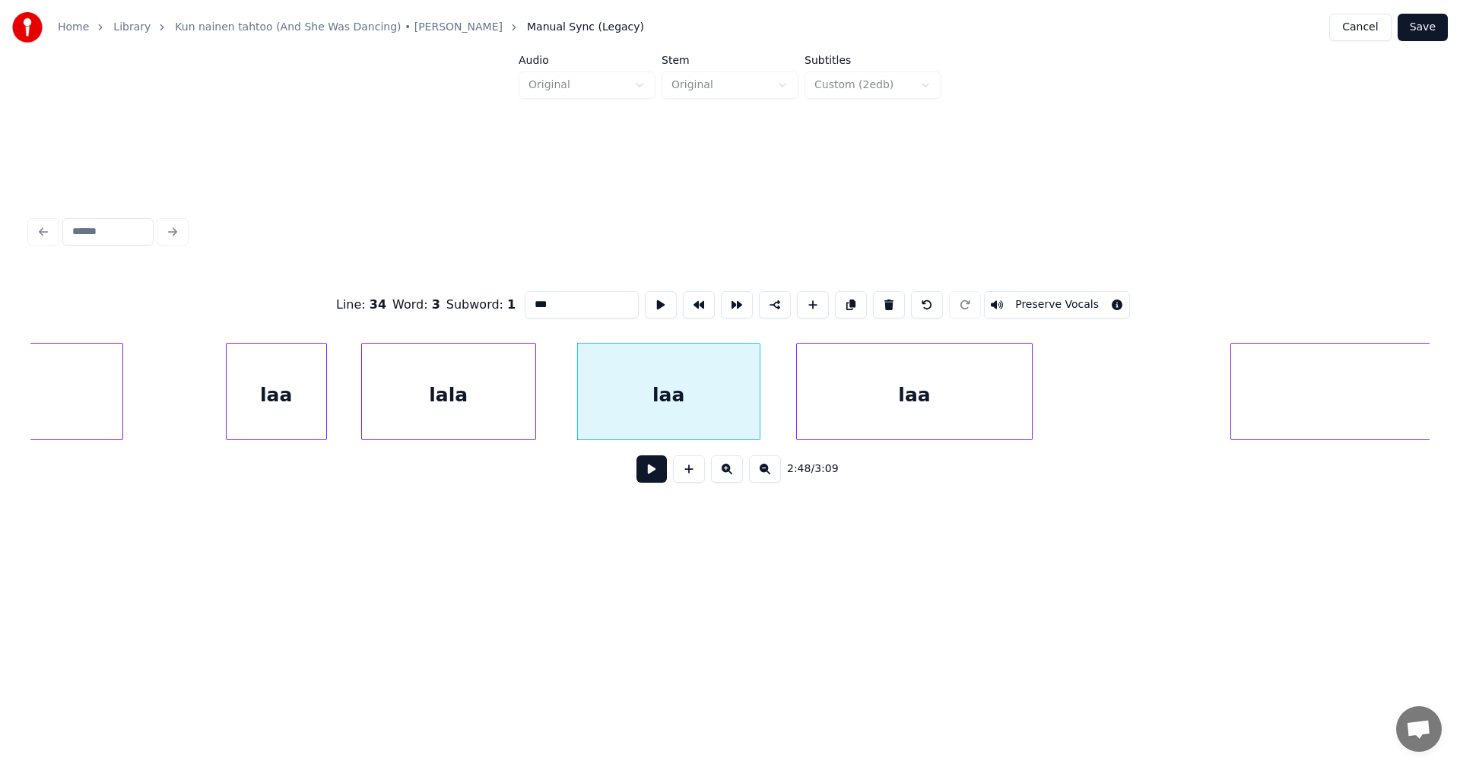
click at [881, 391] on div "laa" at bounding box center [914, 395] width 235 height 103
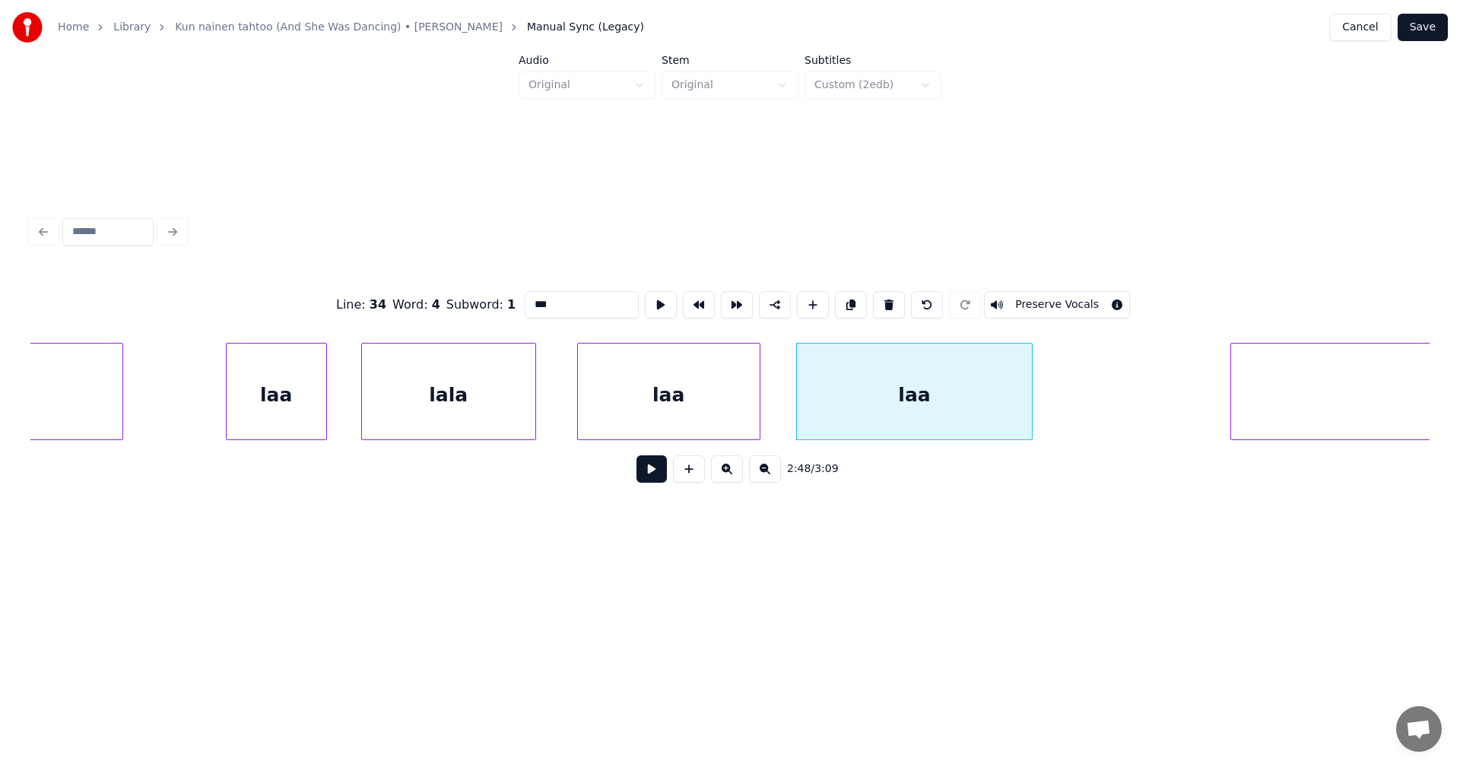
type input "**********"
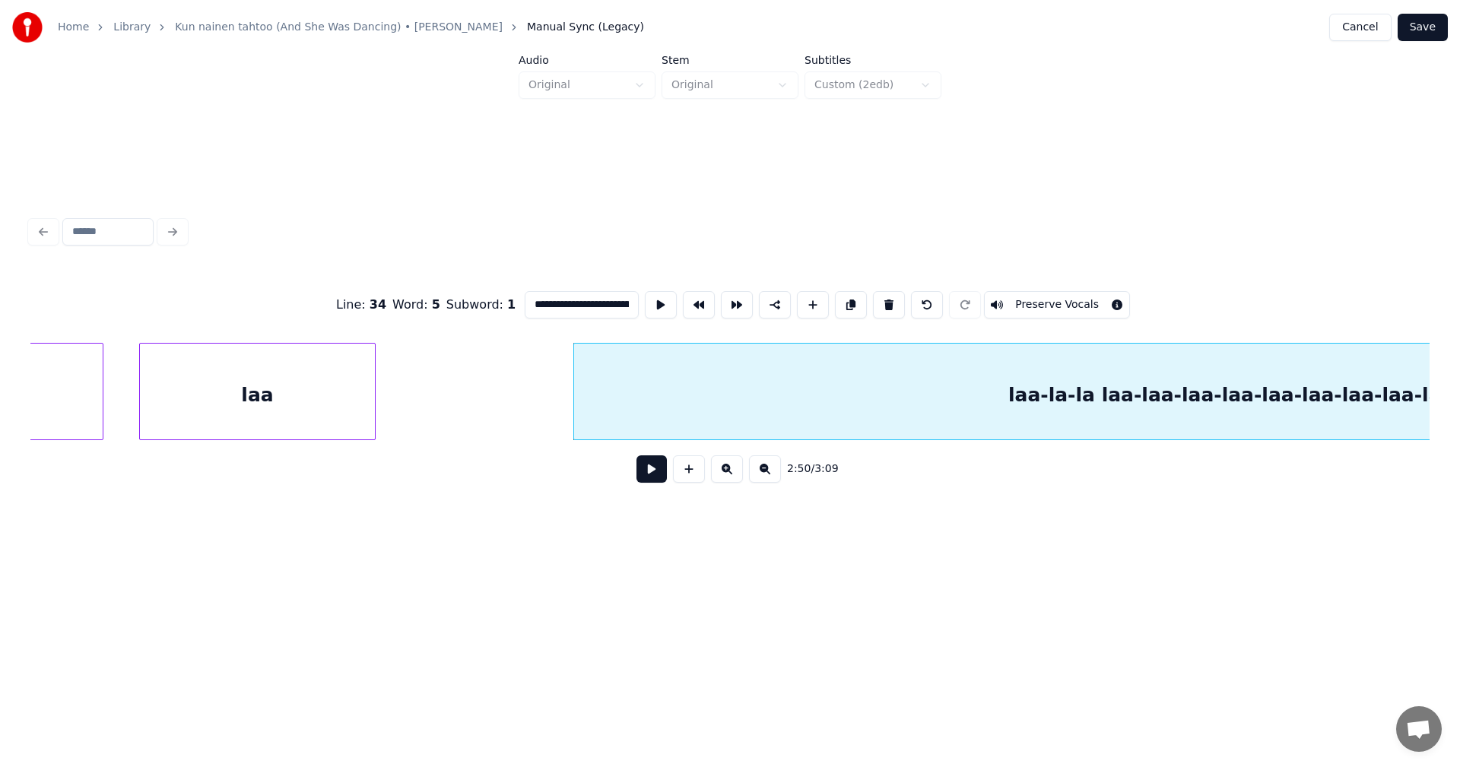
scroll to position [0, 57715]
drag, startPoint x: 773, startPoint y: 294, endPoint x: 779, endPoint y: 304, distance: 11.6
click at [774, 295] on button at bounding box center [775, 304] width 32 height 27
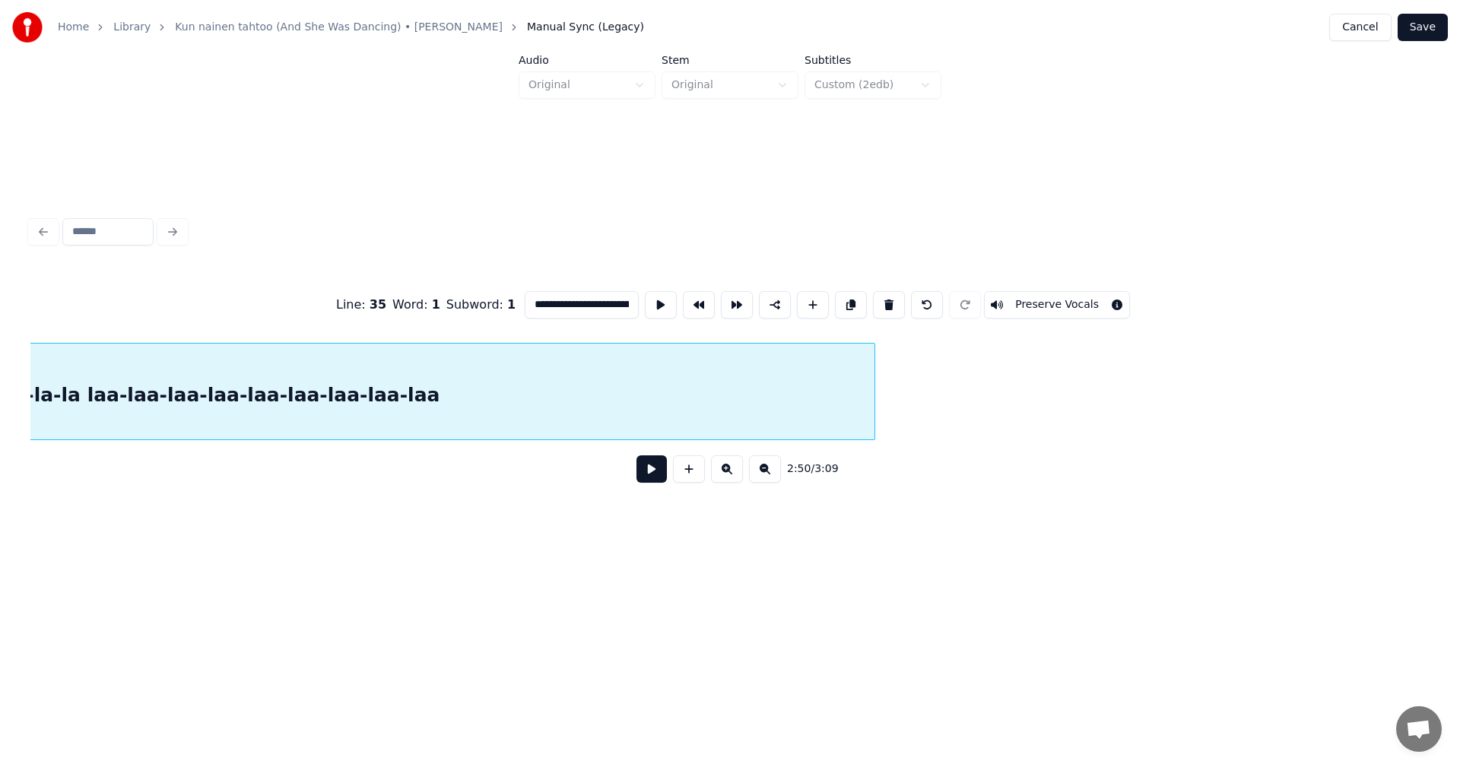
click at [1415, 36] on button "Save" at bounding box center [1423, 27] width 50 height 27
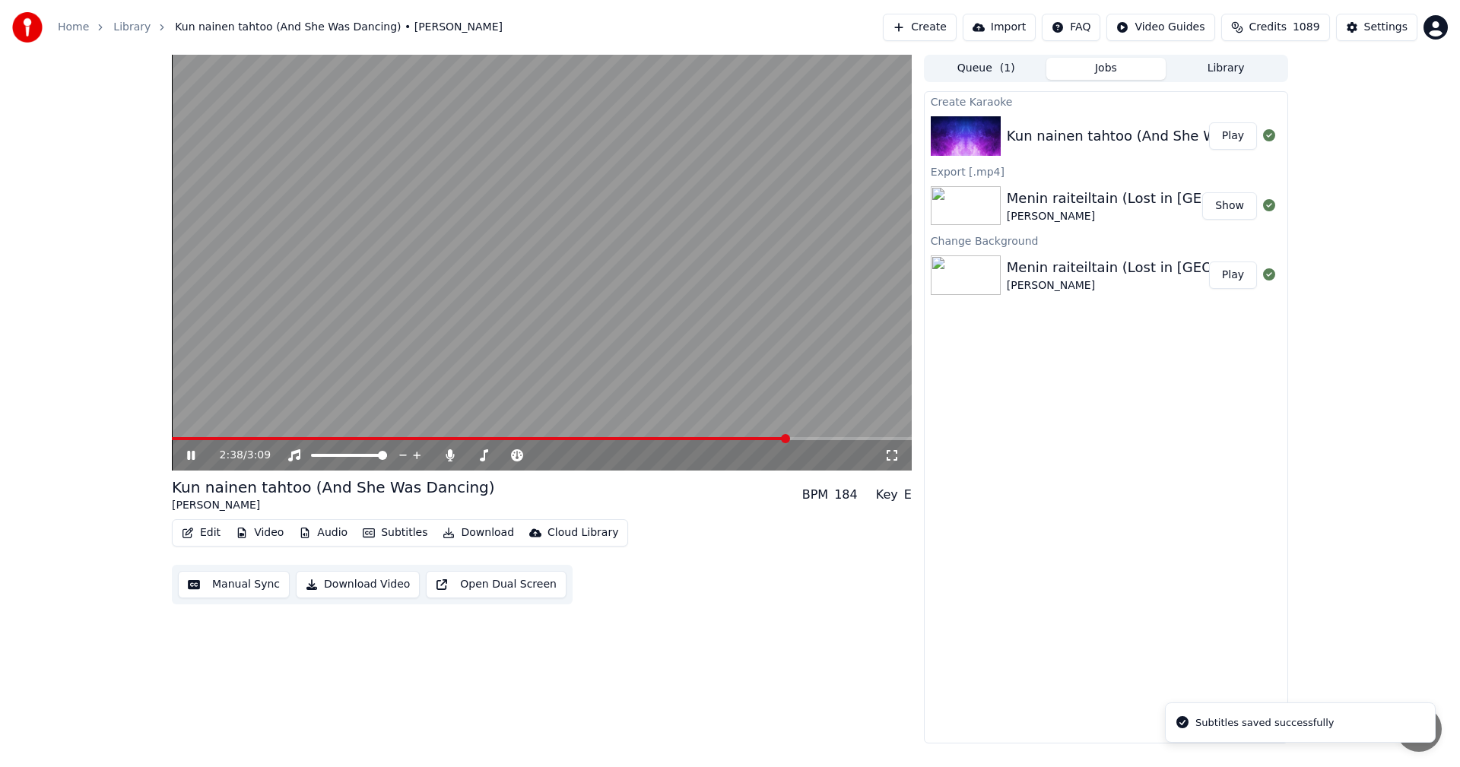
click at [788, 439] on span at bounding box center [542, 438] width 740 height 3
click at [187, 453] on icon at bounding box center [202, 455] width 36 height 12
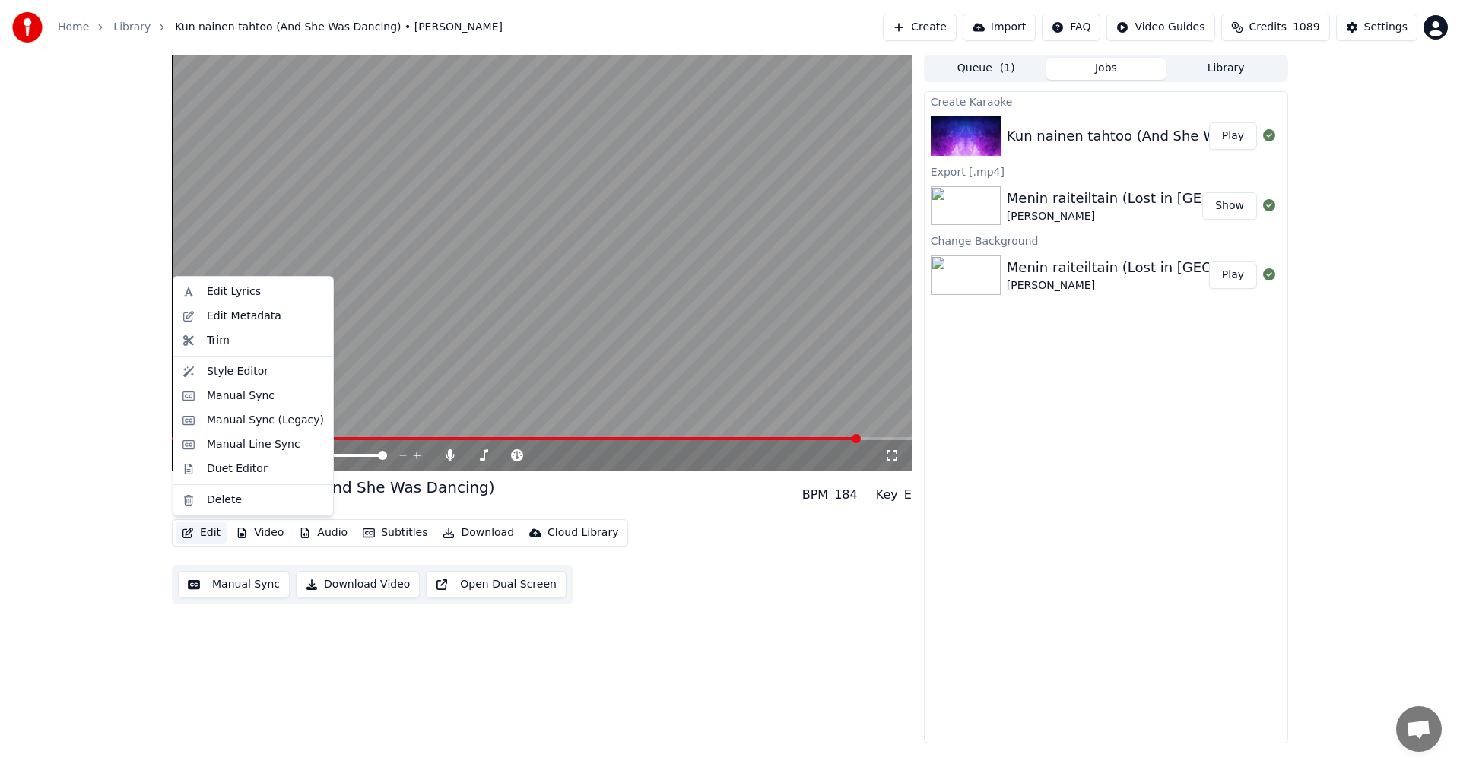
click at [207, 535] on button "Edit" at bounding box center [201, 532] width 51 height 21
click at [269, 417] on div "Manual Sync (Legacy)" at bounding box center [265, 420] width 117 height 15
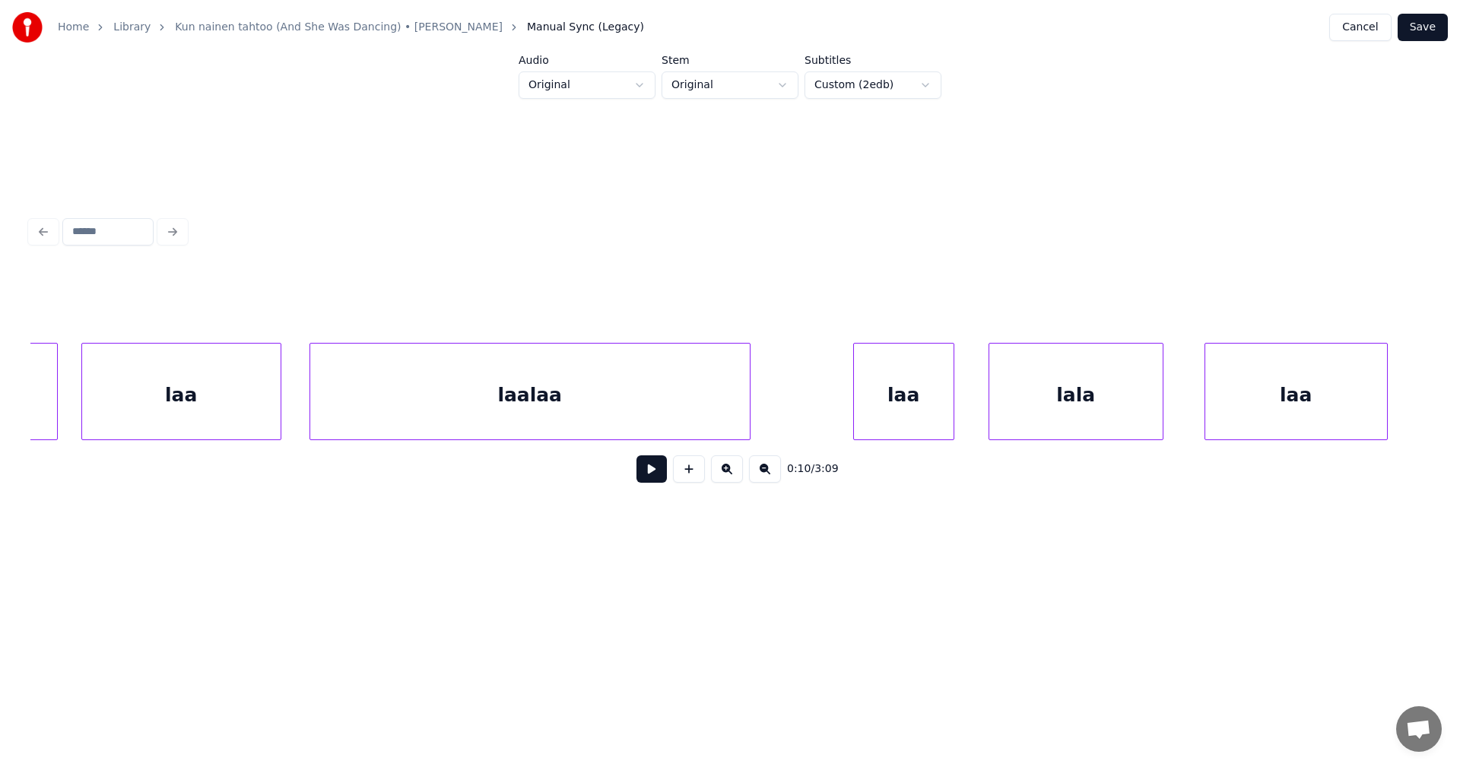
scroll to position [0, 56239]
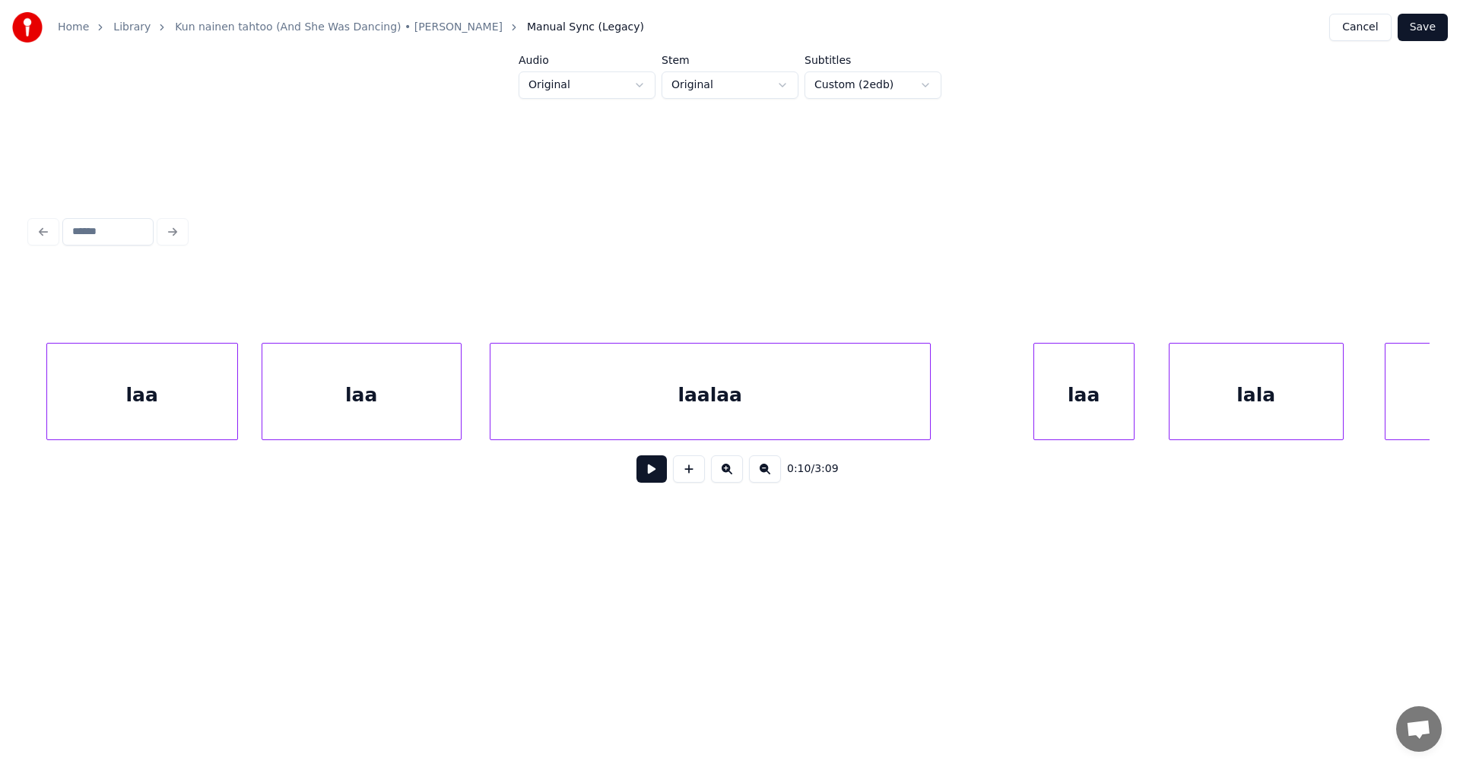
click at [697, 404] on div "laalaa" at bounding box center [709, 395] width 439 height 103
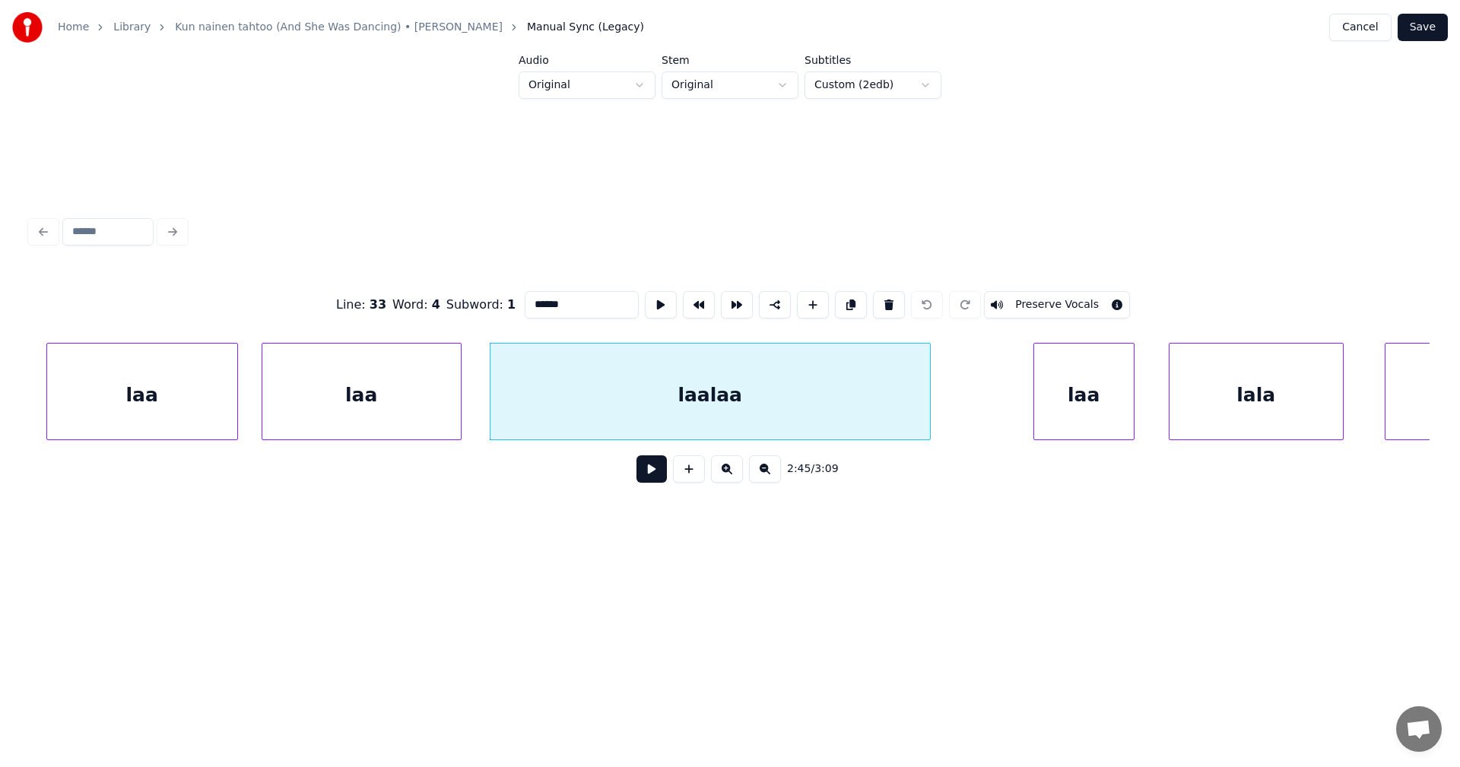
click at [541, 303] on input "******" at bounding box center [582, 304] width 114 height 27
type input "*******"
drag, startPoint x: 1423, startPoint y: 30, endPoint x: 1418, endPoint y: 43, distance: 14.7
click at [1423, 30] on button "Save" at bounding box center [1423, 27] width 50 height 27
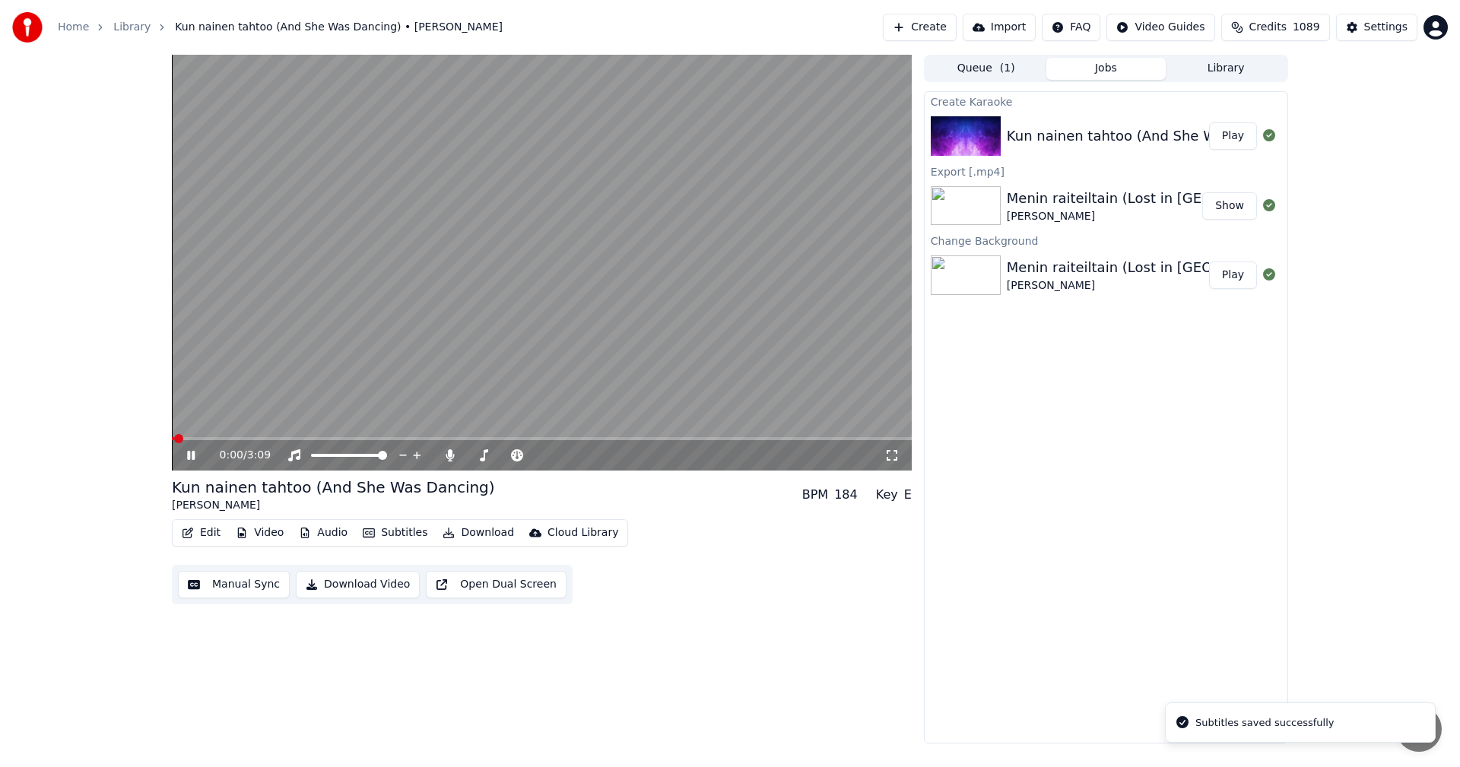
click at [808, 436] on video at bounding box center [542, 263] width 740 height 416
click at [814, 439] on span at bounding box center [542, 438] width 740 height 3
click at [194, 454] on icon at bounding box center [190, 455] width 9 height 11
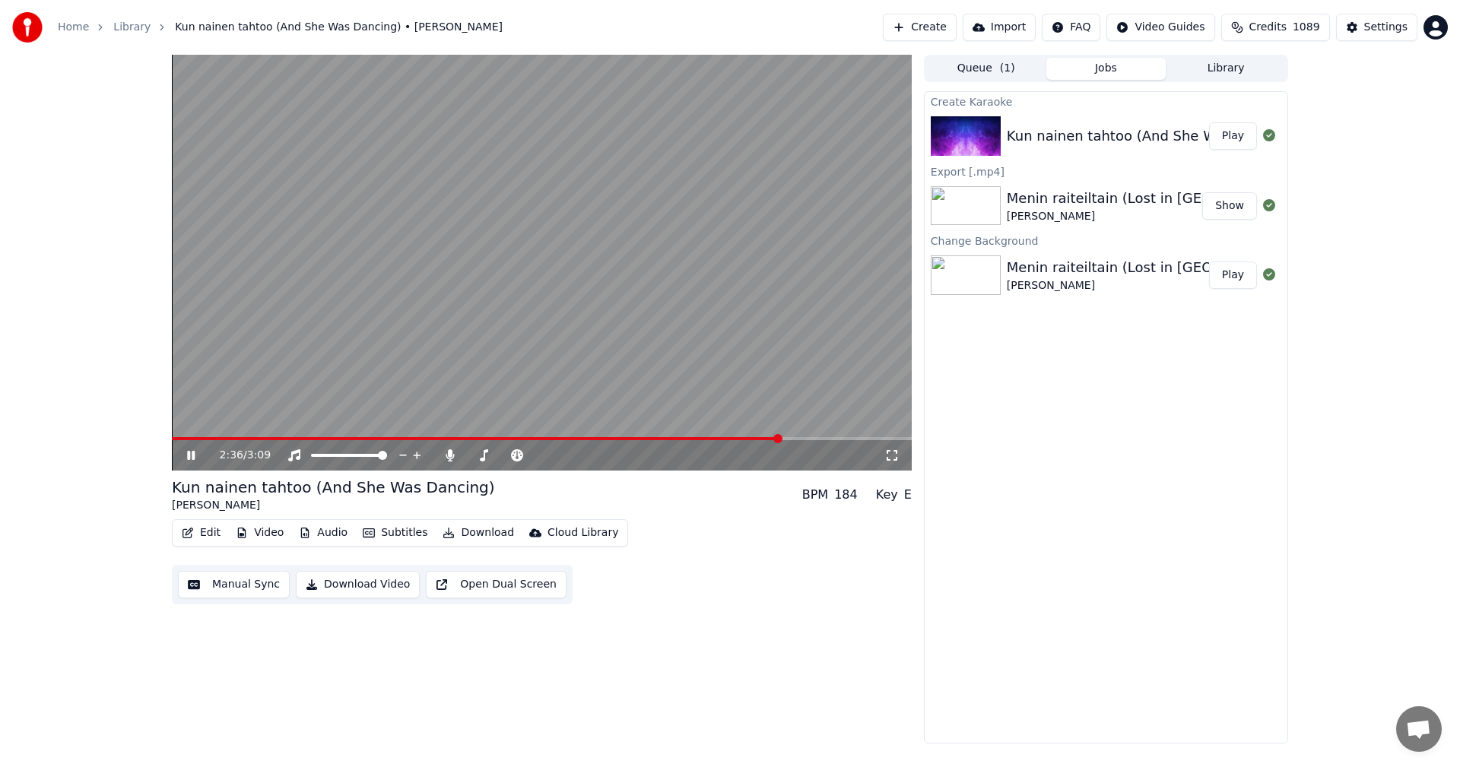
click at [780, 439] on span at bounding box center [476, 438] width 609 height 3
drag, startPoint x: 192, startPoint y: 453, endPoint x: 191, endPoint y: 468, distance: 14.5
click at [192, 458] on icon at bounding box center [191, 455] width 8 height 9
click at [212, 533] on button "Edit" at bounding box center [201, 532] width 51 height 21
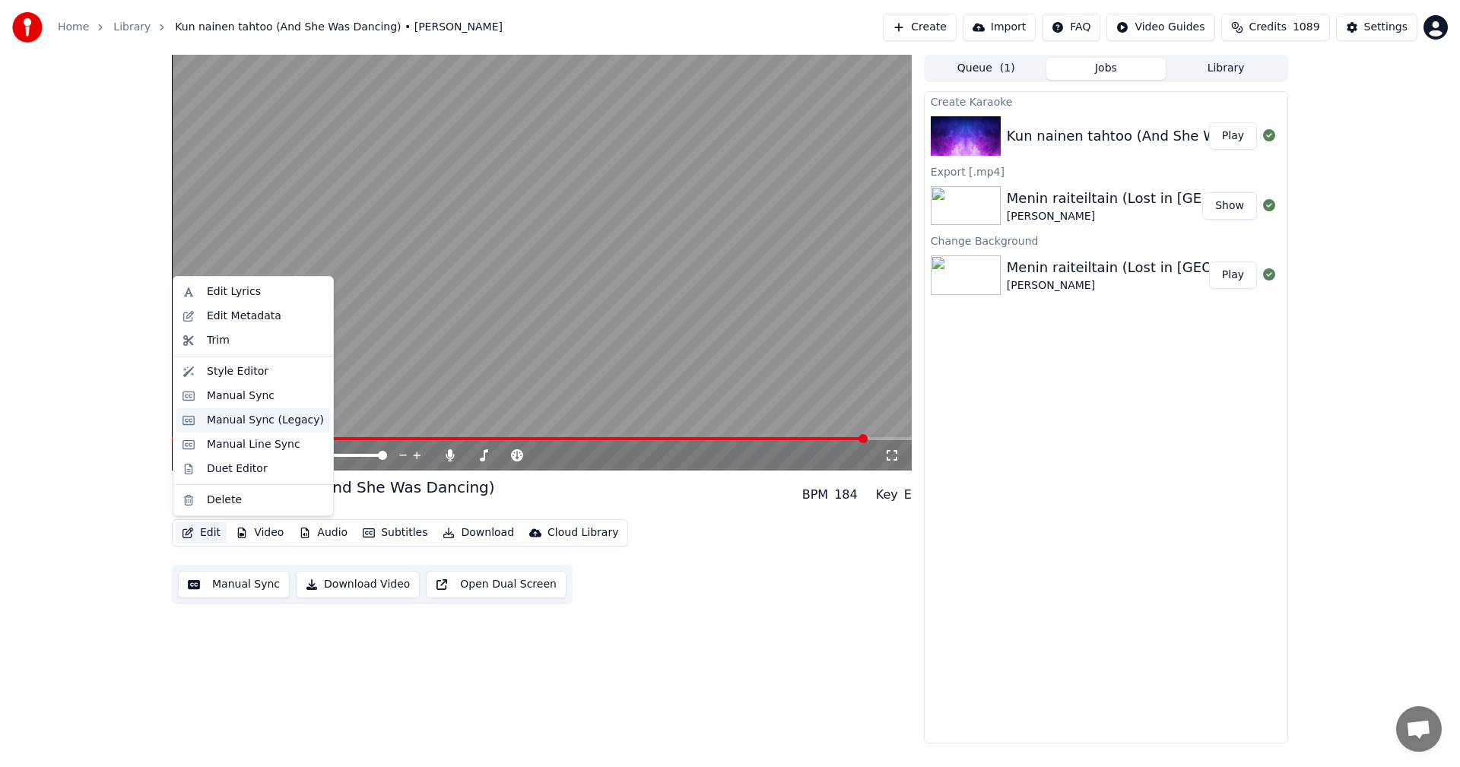
click at [281, 424] on div "Manual Sync (Legacy)" at bounding box center [265, 420] width 117 height 15
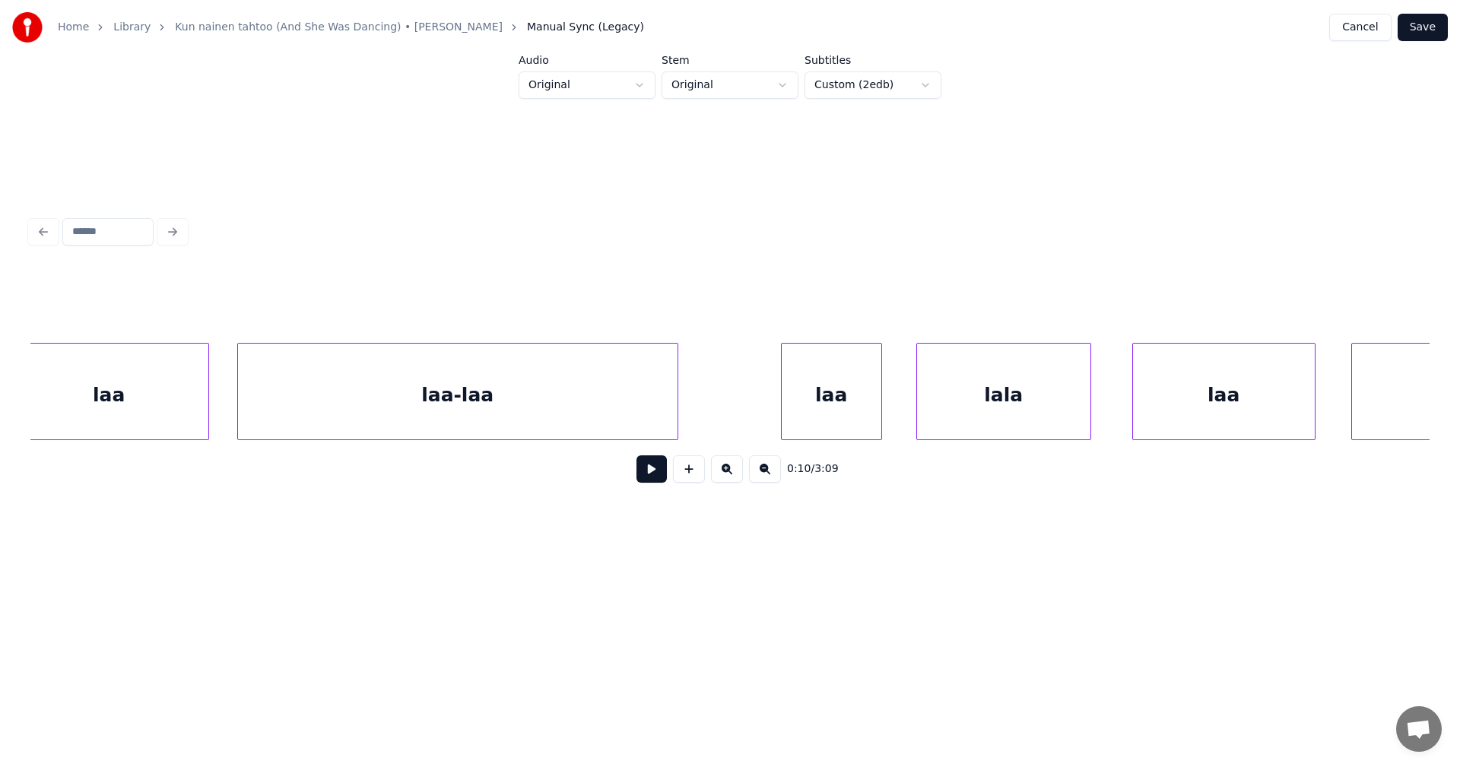
scroll to position [0, 56634]
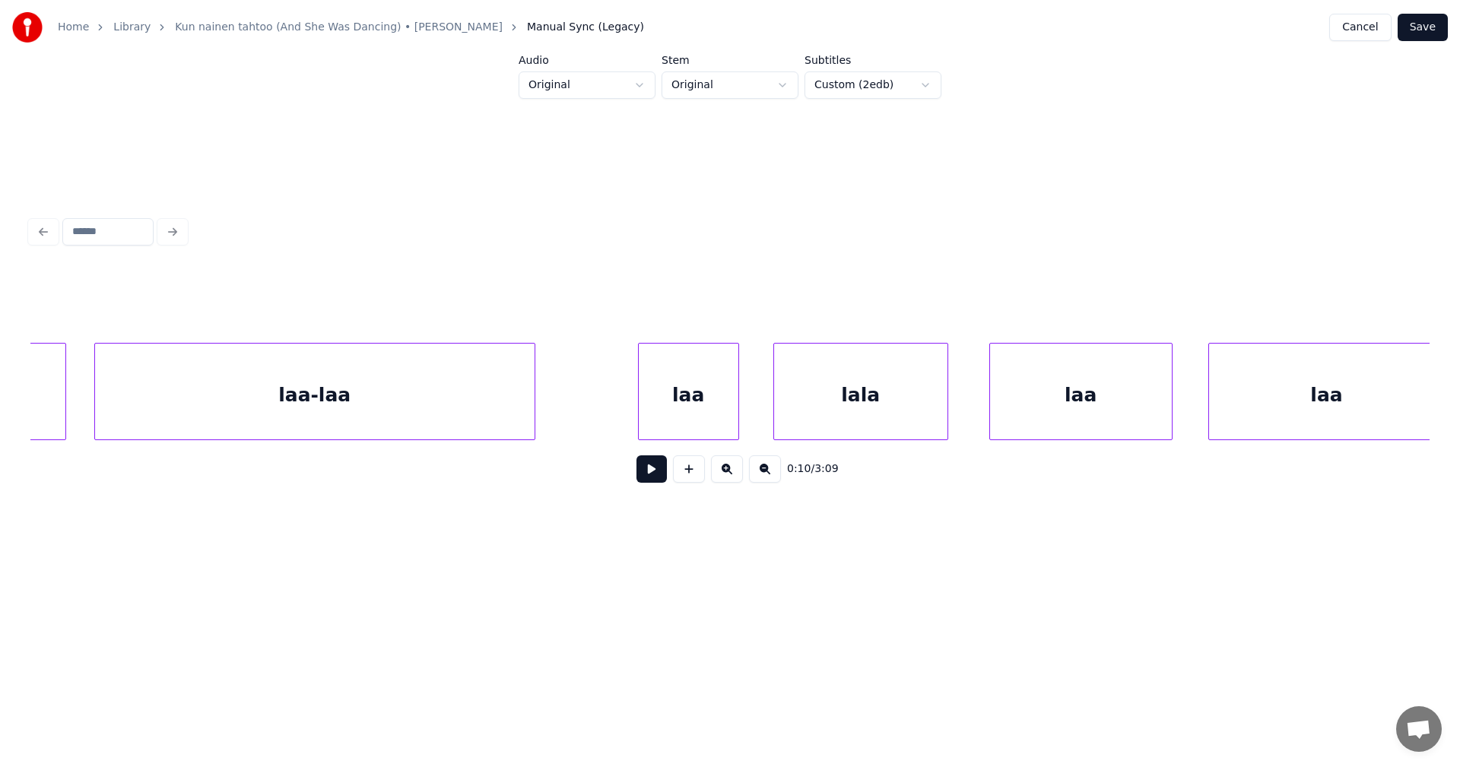
click at [886, 408] on div "lala" at bounding box center [860, 395] width 173 height 103
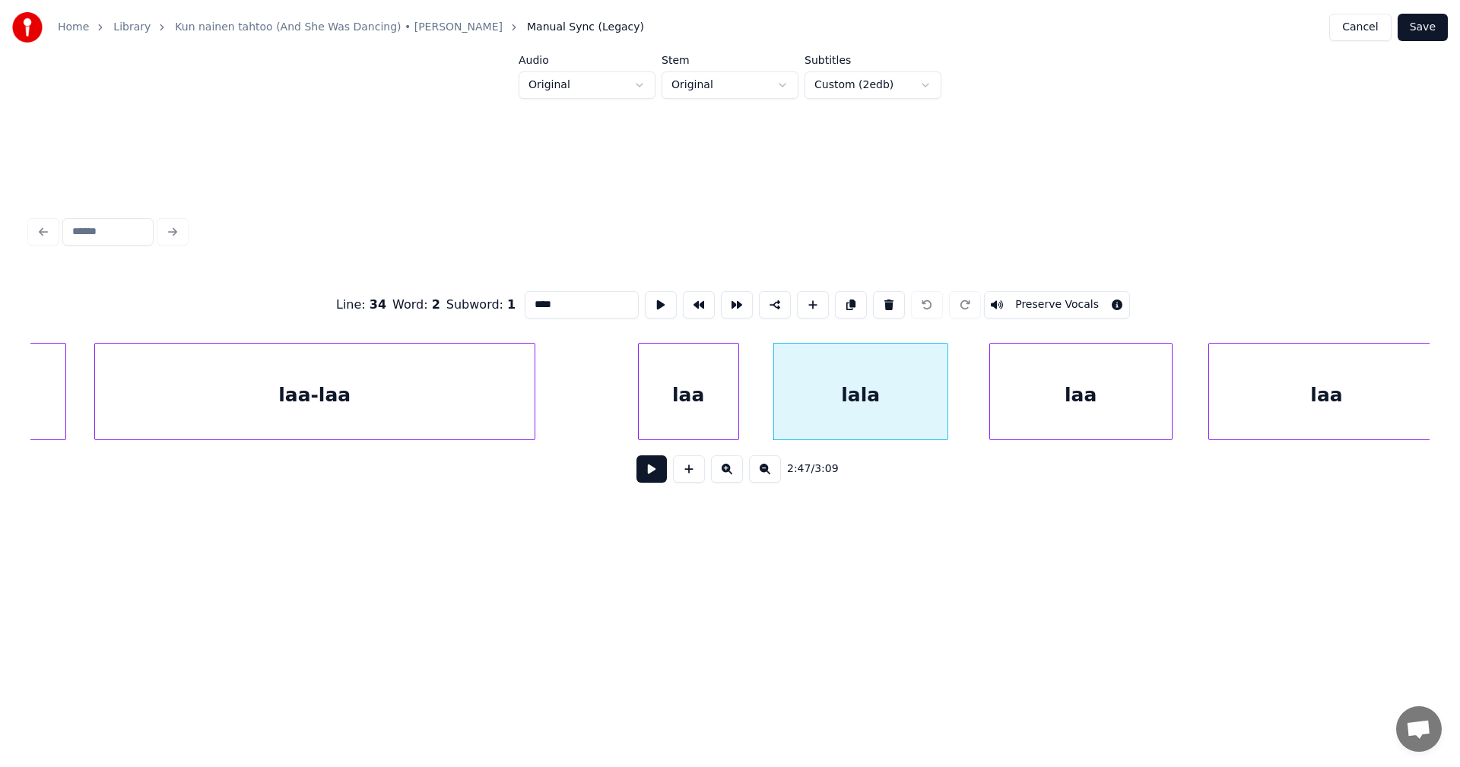
click at [536, 300] on input "****" at bounding box center [582, 304] width 114 height 27
type input "*****"
click at [1430, 30] on button "Save" at bounding box center [1423, 27] width 50 height 27
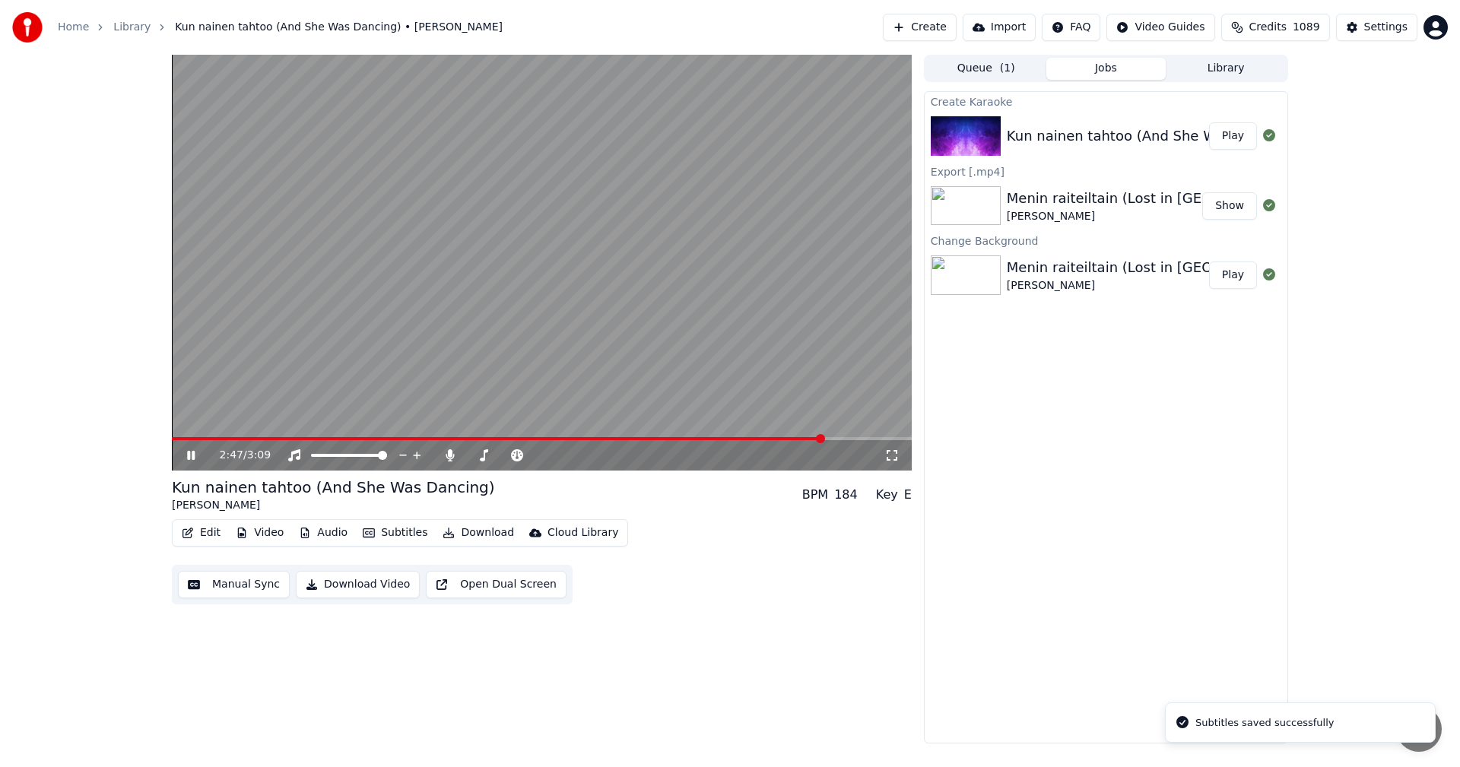
click at [825, 440] on span at bounding box center [542, 438] width 740 height 3
click at [802, 439] on span at bounding box center [488, 438] width 633 height 3
click at [187, 452] on icon at bounding box center [202, 455] width 36 height 12
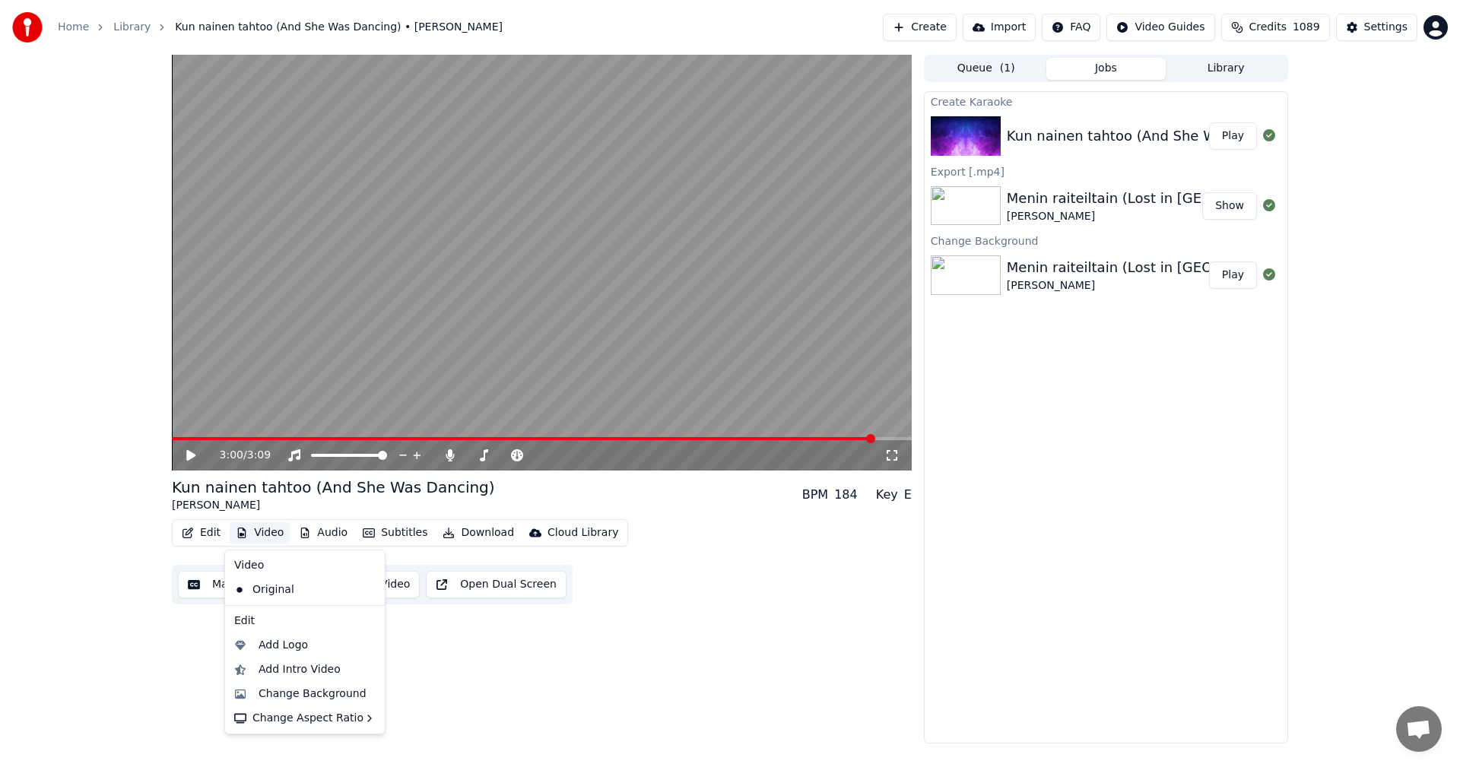
click at [281, 532] on button "Video" at bounding box center [260, 532] width 60 height 21
click at [315, 697] on div "Change Background" at bounding box center [313, 694] width 108 height 15
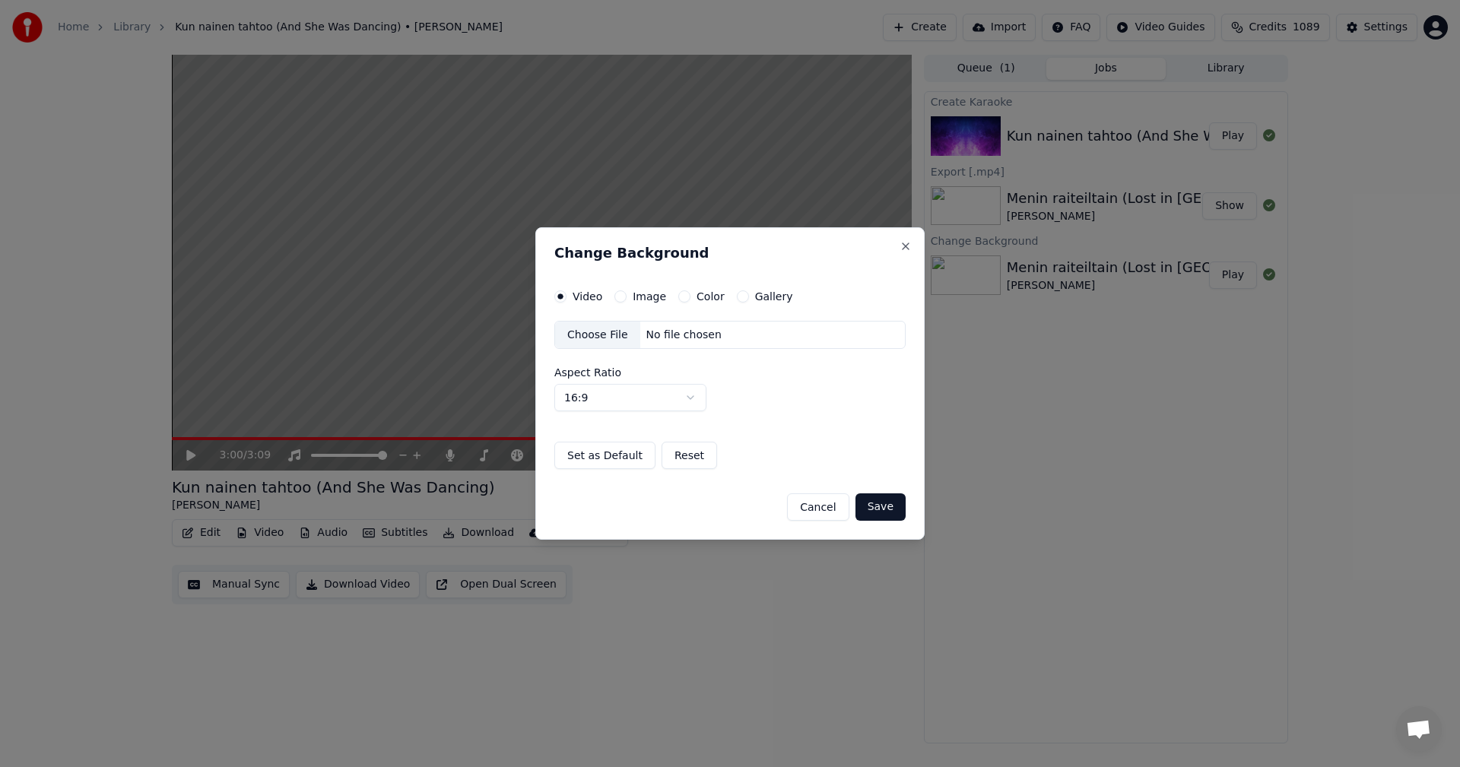
click at [623, 297] on button "Image" at bounding box center [620, 296] width 12 height 12
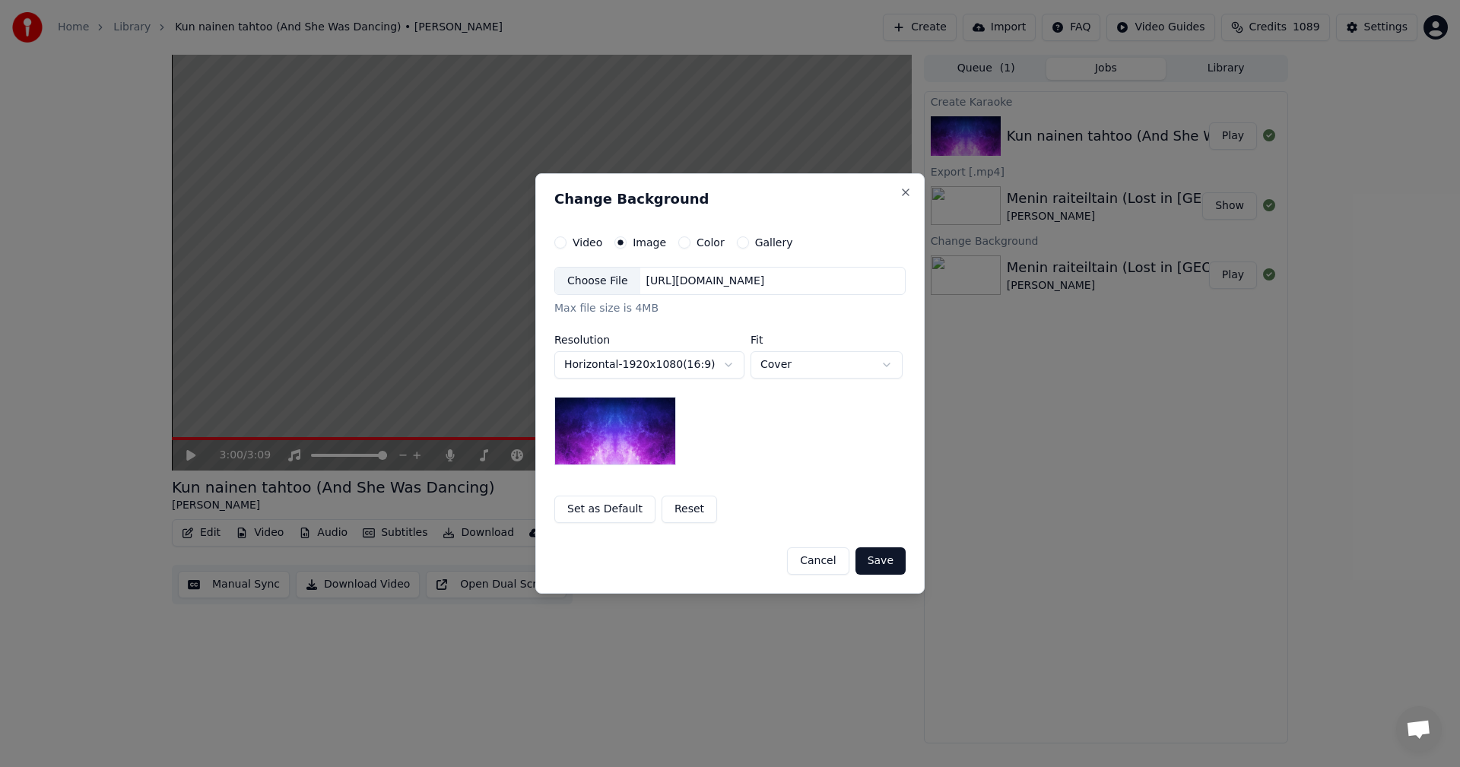
click at [605, 283] on div "Choose File" at bounding box center [597, 281] width 85 height 27
click at [885, 554] on button "Save" at bounding box center [880, 560] width 50 height 27
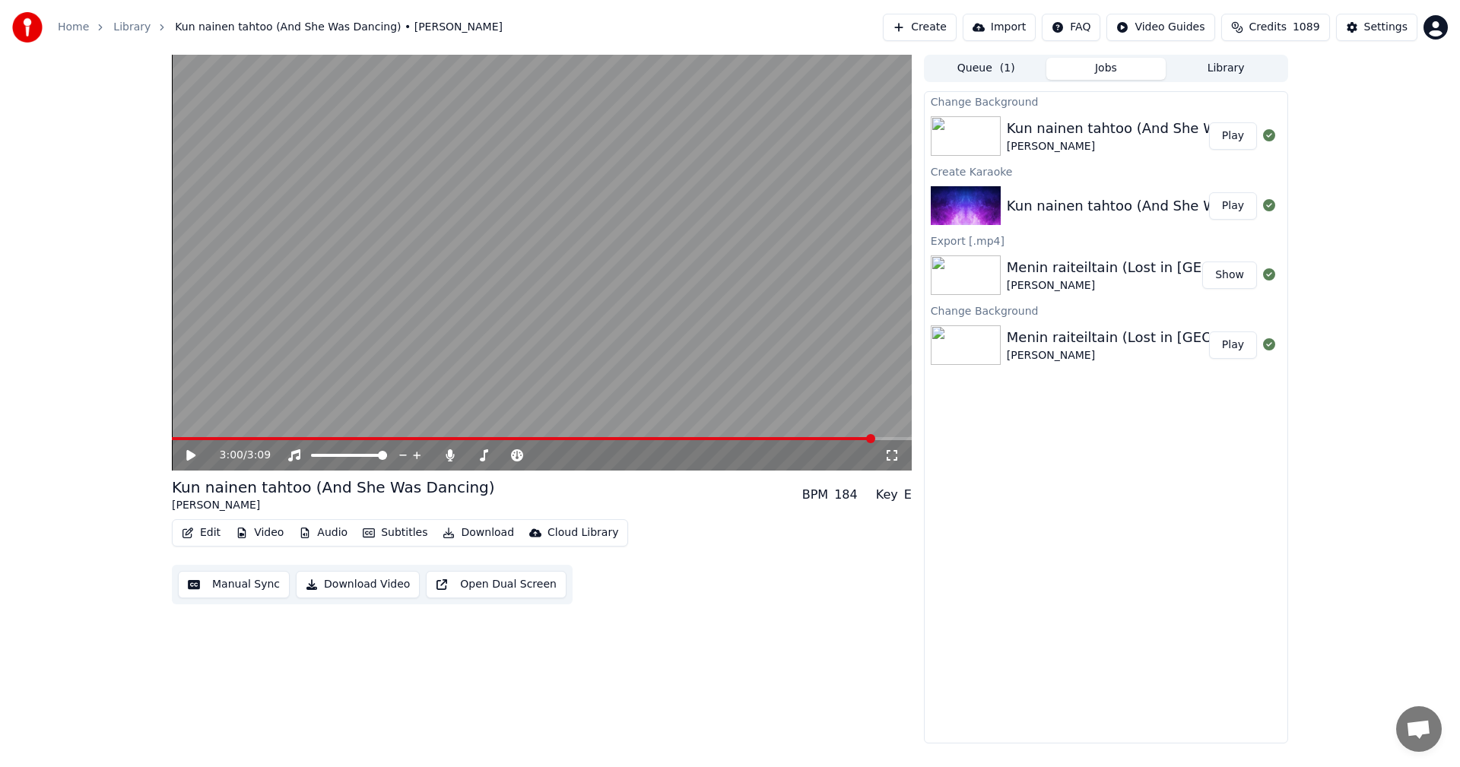
click at [1246, 134] on button "Play" at bounding box center [1233, 135] width 48 height 27
click at [191, 455] on icon at bounding box center [202, 455] width 36 height 12
click at [1394, 32] on div "Settings" at bounding box center [1385, 27] width 43 height 15
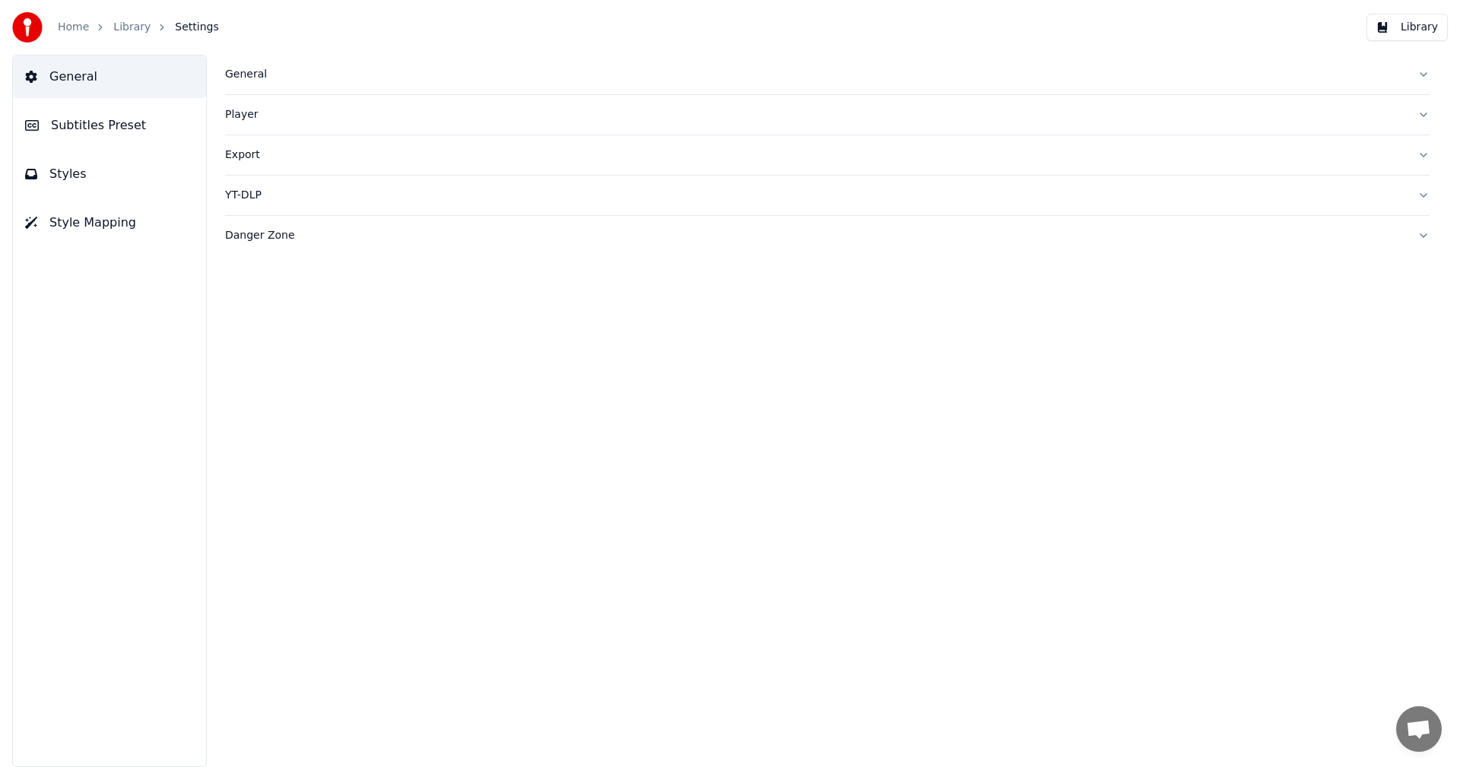
click at [113, 112] on button "Subtitles Preset" at bounding box center [109, 125] width 193 height 43
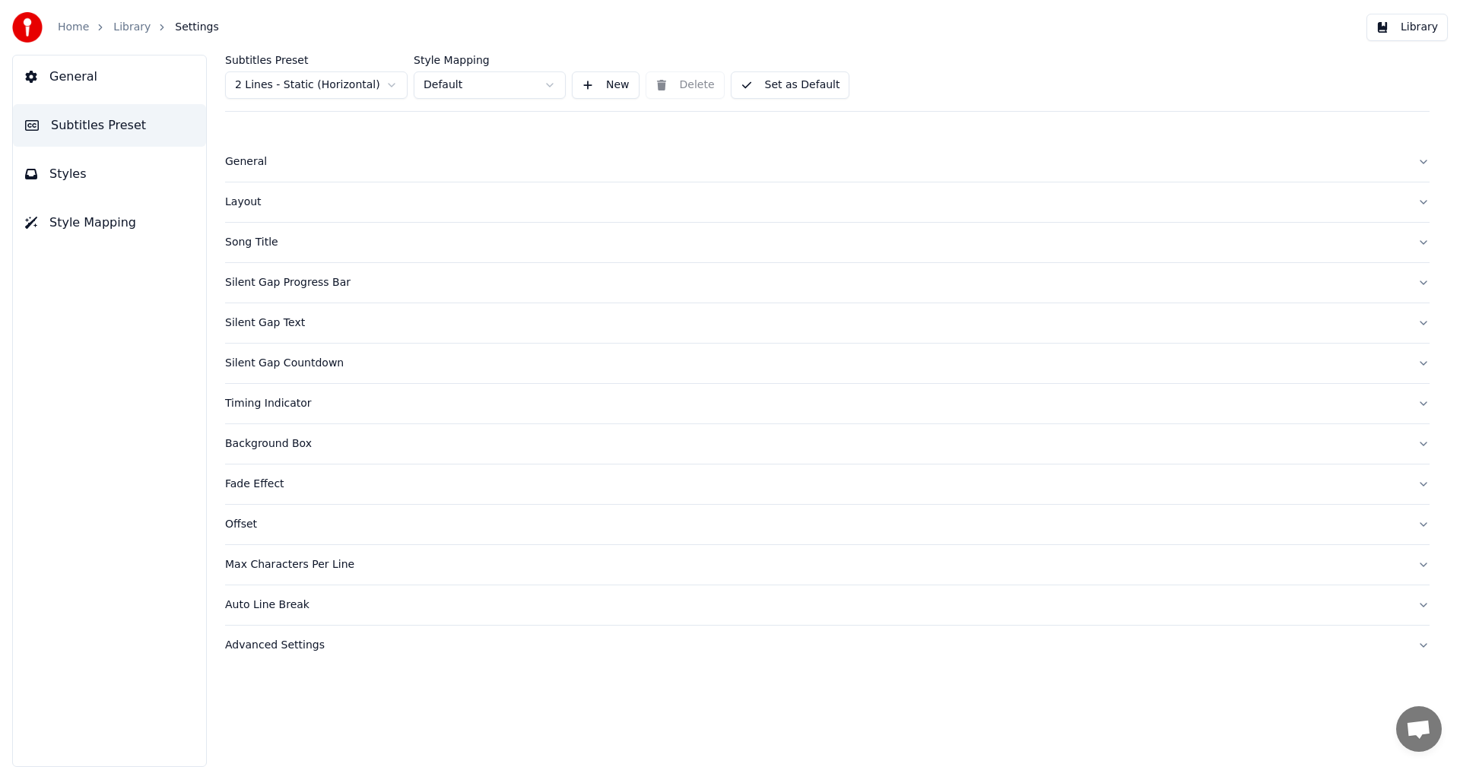
click at [370, 87] on html "Home Library Settings Library General Subtitles Preset Styles Style Mapping Sub…" at bounding box center [730, 383] width 1460 height 767
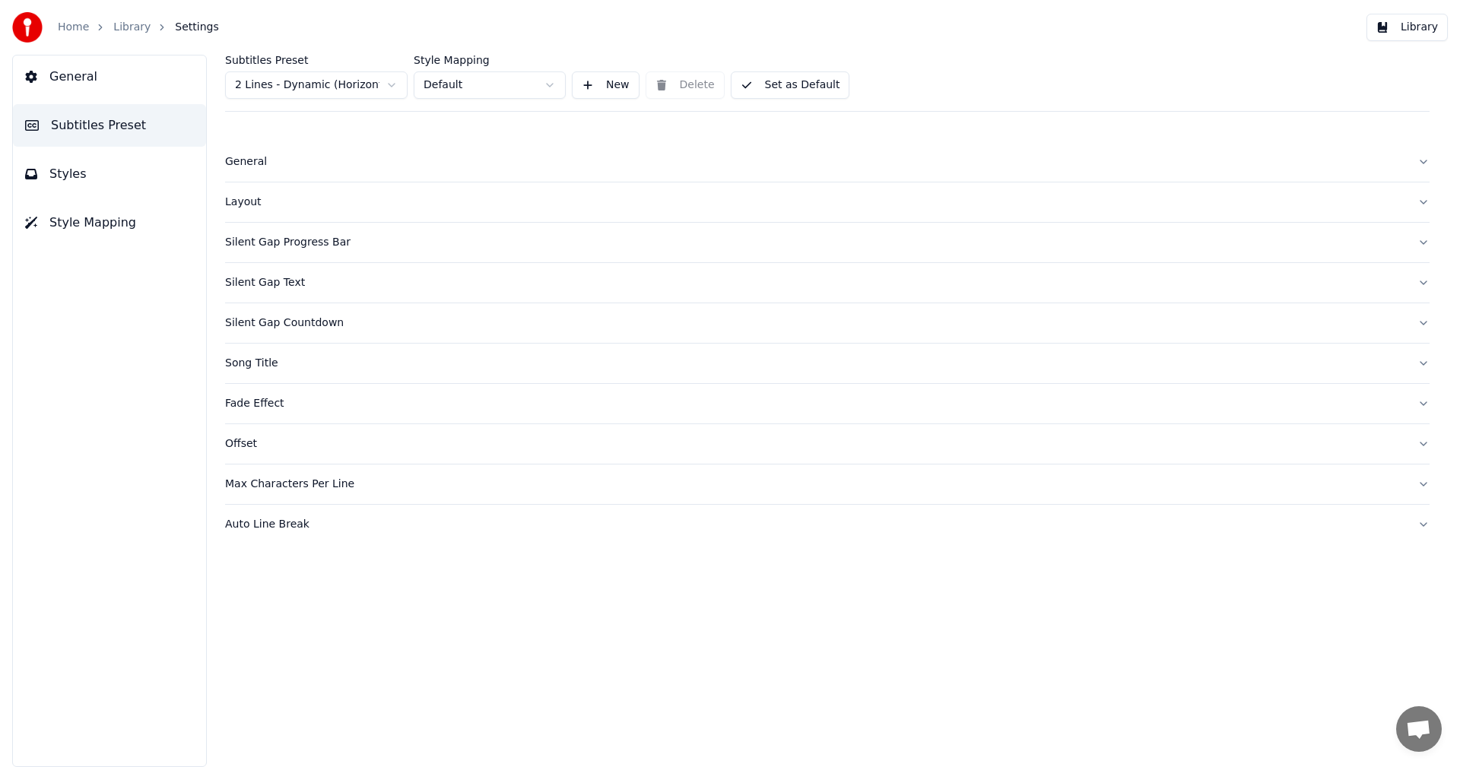
click at [84, 176] on button "Styles" at bounding box center [109, 174] width 193 height 43
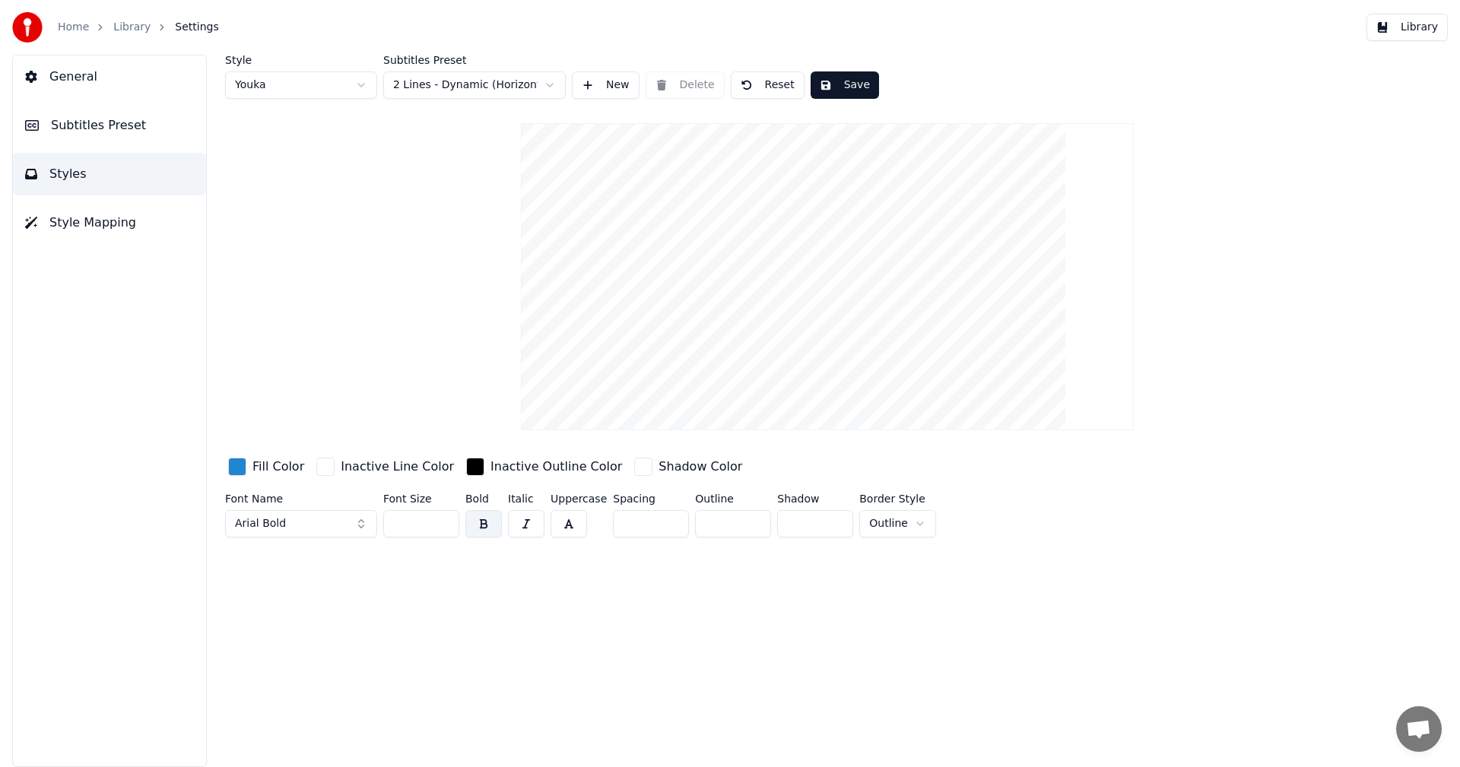
click at [771, 85] on button "Reset" at bounding box center [768, 84] width 74 height 27
type input "**"
click at [1426, 27] on button "Library" at bounding box center [1406, 27] width 81 height 27
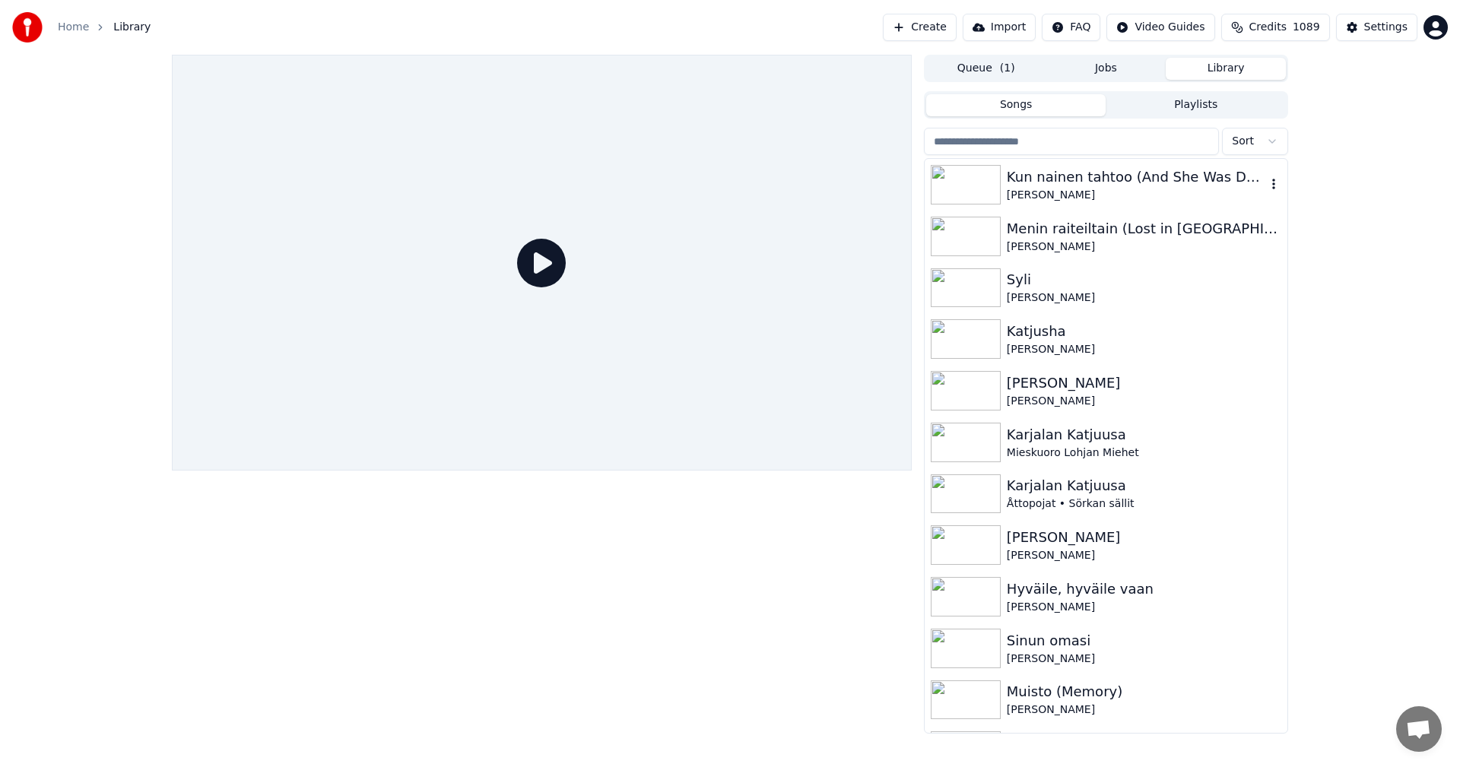
click at [1095, 180] on div "Kun nainen tahtoo (And She Was Dancing)" at bounding box center [1136, 177] width 259 height 21
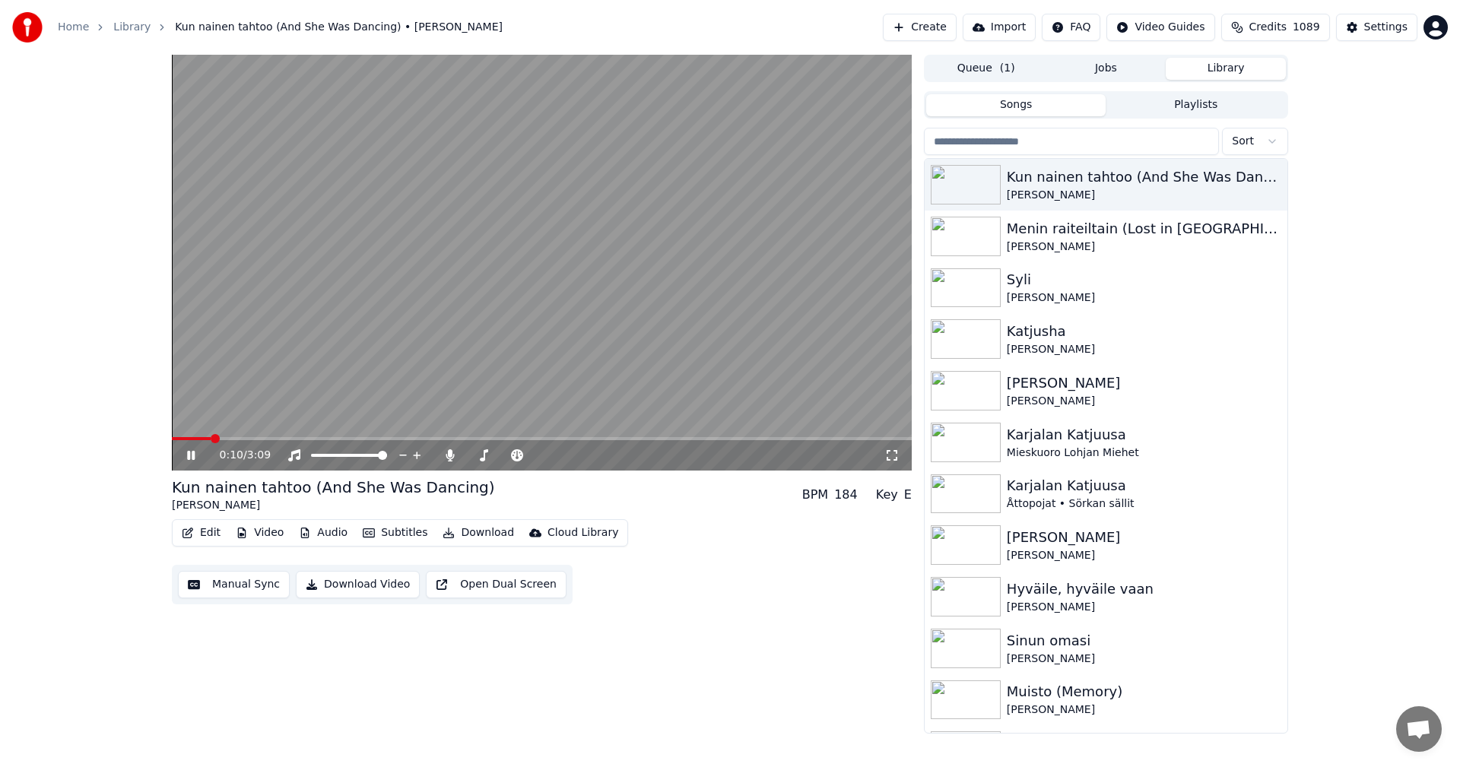
click at [212, 438] on span at bounding box center [542, 438] width 740 height 3
click at [450, 454] on icon at bounding box center [450, 455] width 8 height 12
click at [453, 456] on icon at bounding box center [450, 455] width 15 height 12
click at [455, 453] on icon at bounding box center [450, 455] width 15 height 12
click at [220, 532] on button "Edit" at bounding box center [201, 532] width 51 height 21
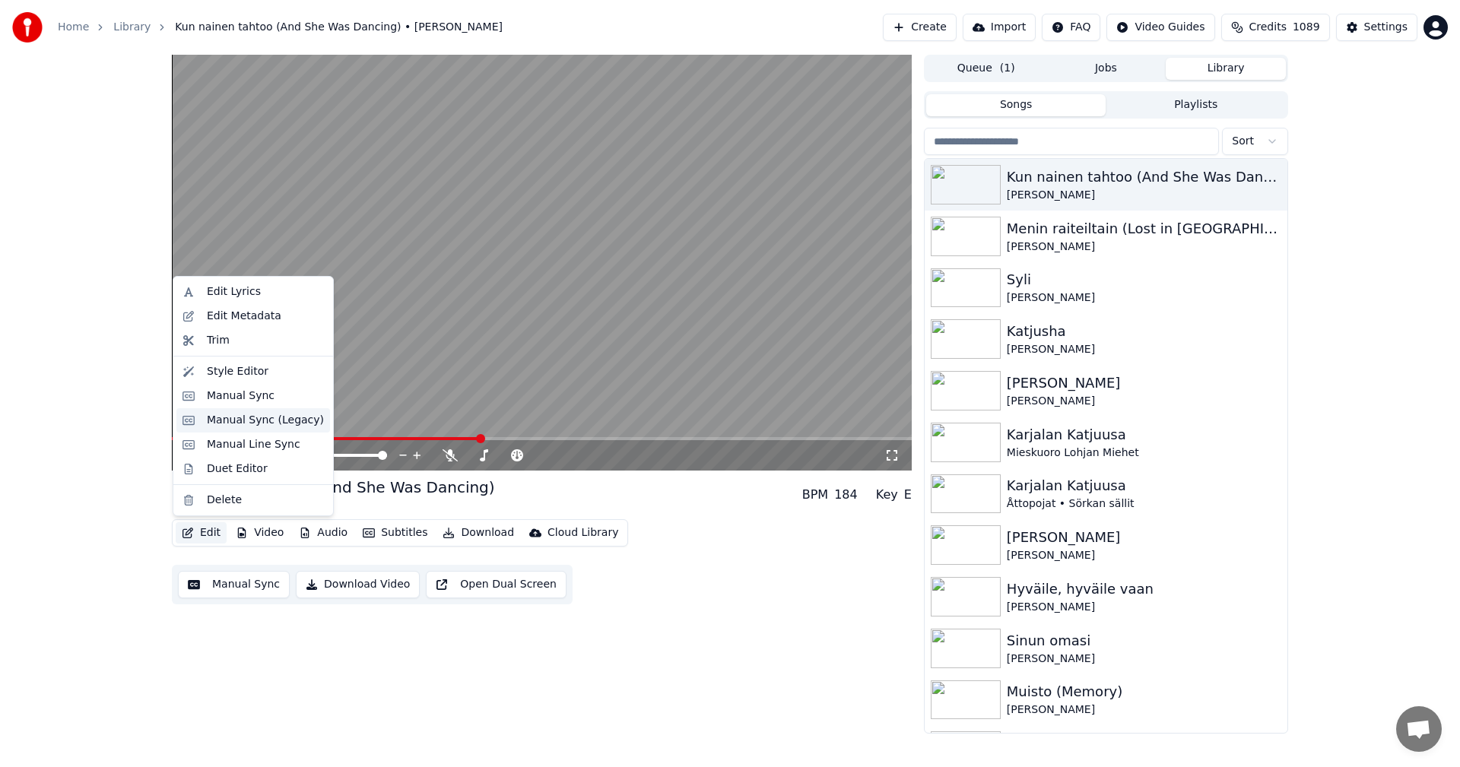
click at [266, 429] on div "Manual Sync (Legacy)" at bounding box center [253, 420] width 154 height 24
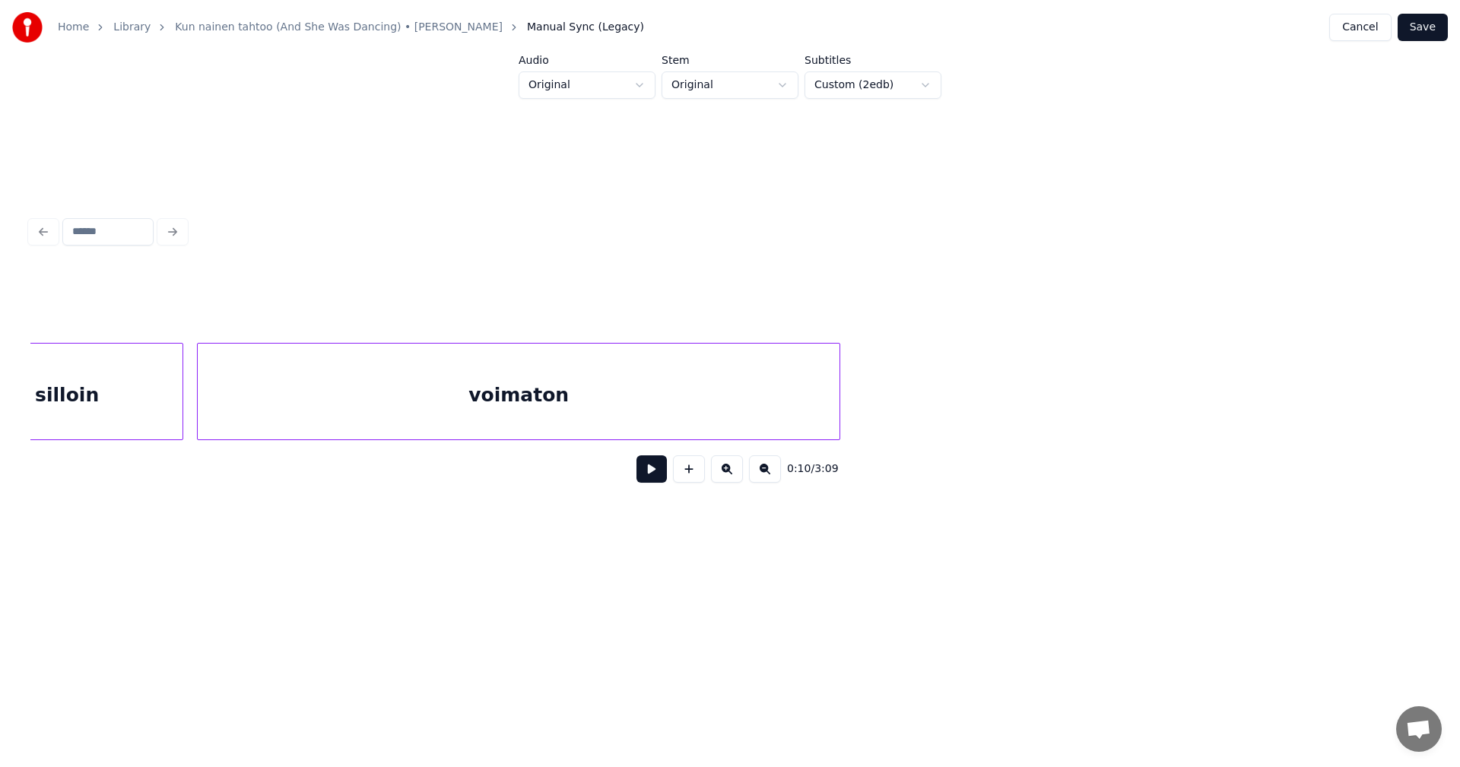
scroll to position [0, 25031]
click at [588, 393] on div "voimaton" at bounding box center [375, 395] width 642 height 103
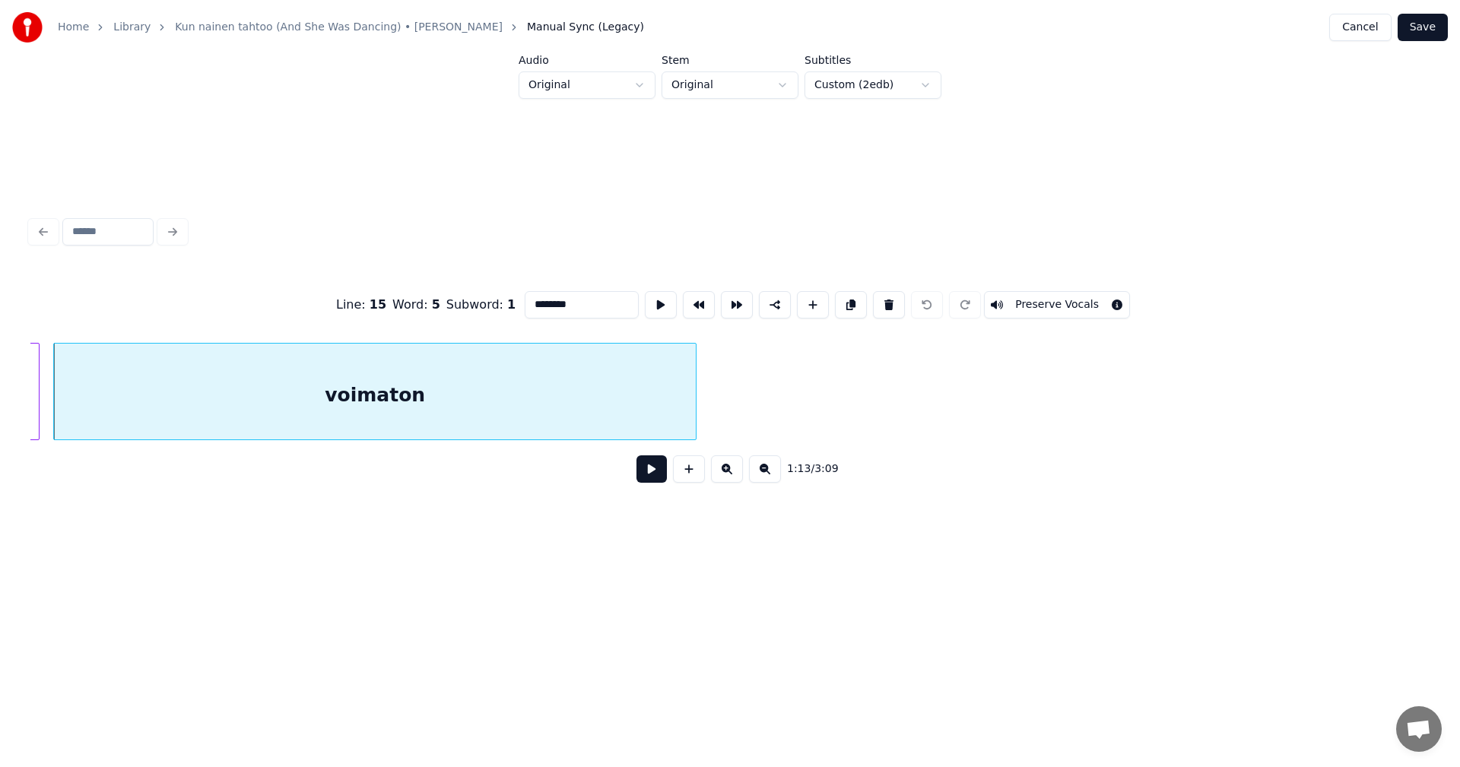
click at [652, 479] on button at bounding box center [651, 468] width 30 height 27
click at [653, 474] on button at bounding box center [651, 468] width 30 height 27
click at [652, 474] on button at bounding box center [651, 468] width 30 height 27
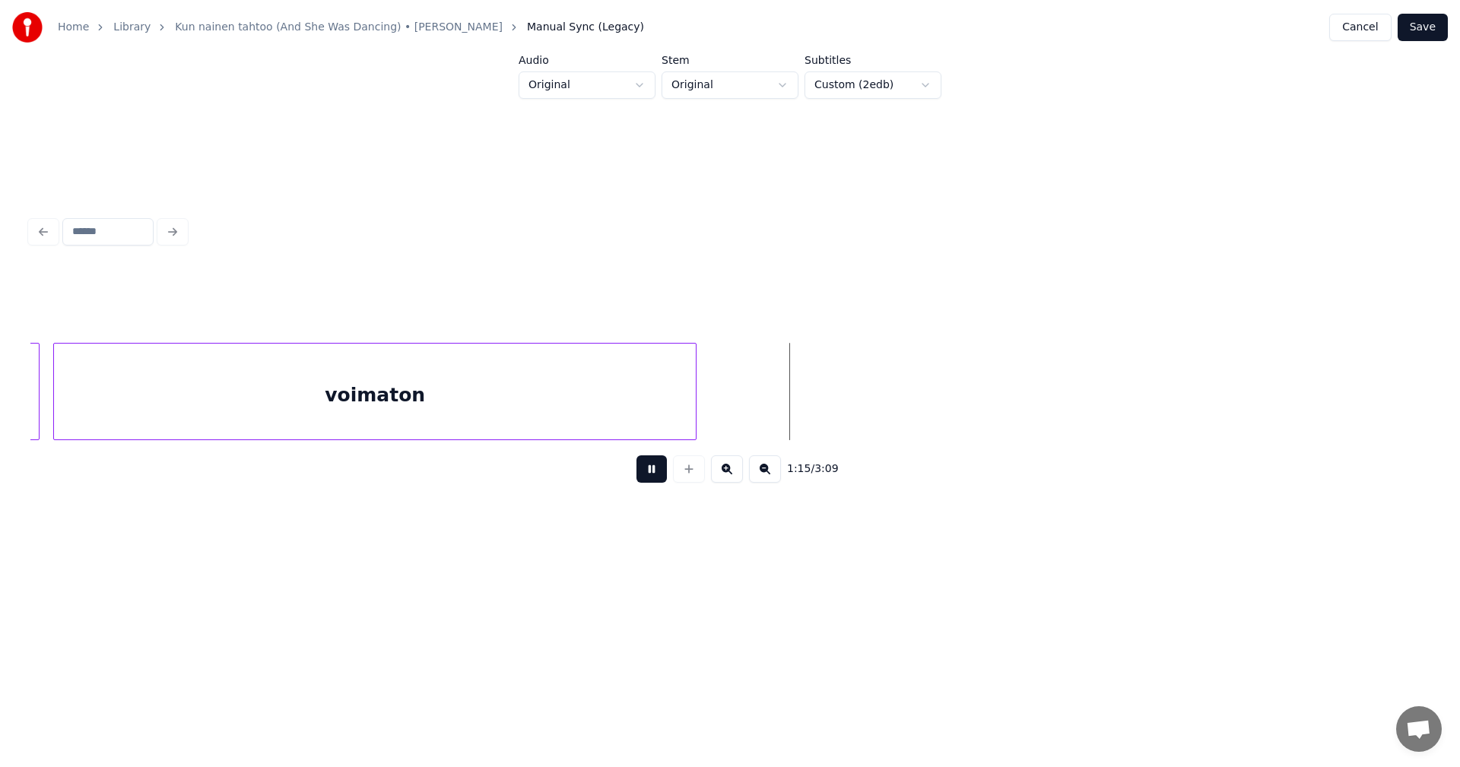
drag, startPoint x: 652, startPoint y: 474, endPoint x: 644, endPoint y: 466, distance: 11.3
click at [652, 473] on button at bounding box center [651, 468] width 30 height 27
click at [1370, 30] on button "Cancel" at bounding box center [1360, 27] width 62 height 27
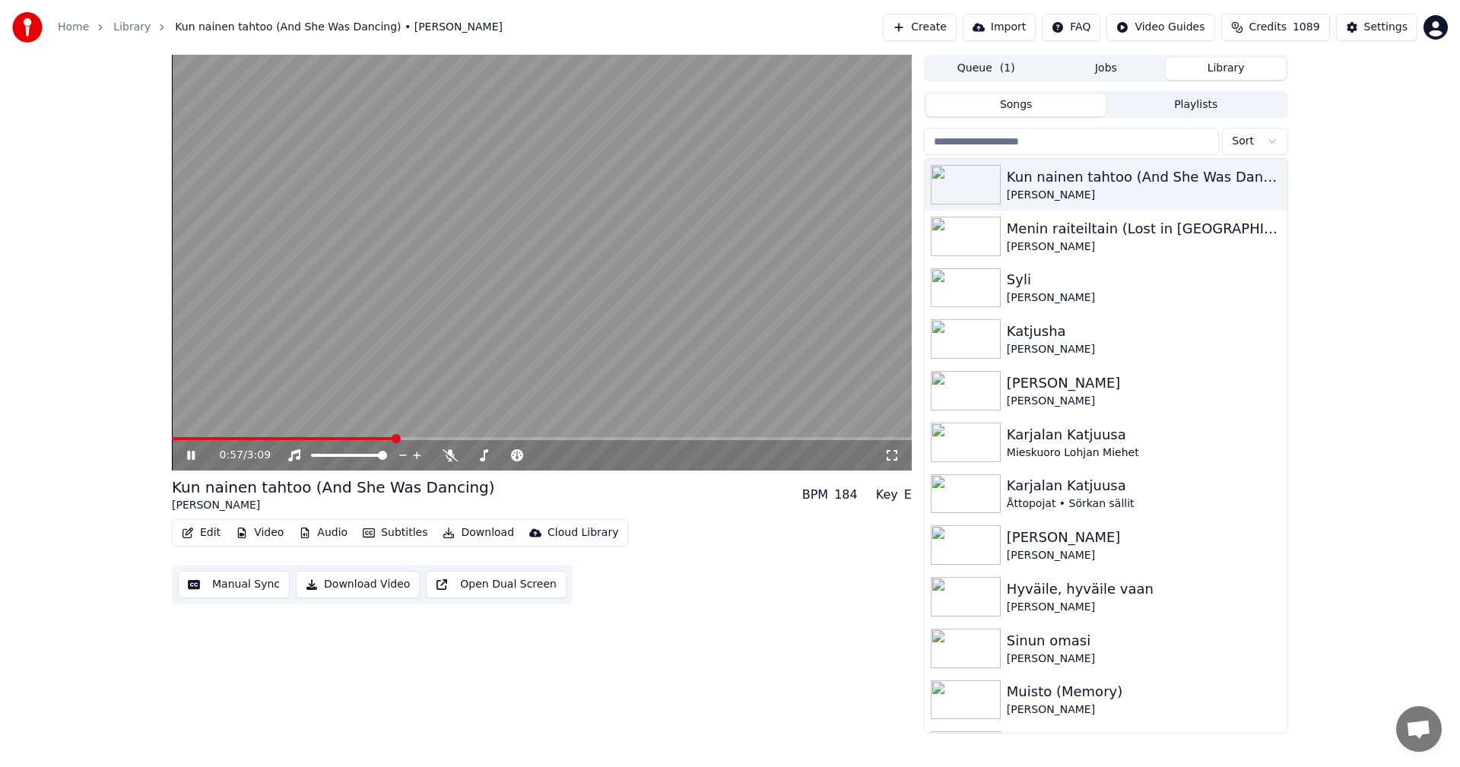
click at [396, 439] on span at bounding box center [542, 438] width 740 height 3
click at [452, 452] on icon at bounding box center [450, 455] width 15 height 12
click at [800, 439] on span at bounding box center [510, 438] width 677 height 3
click at [816, 438] on span at bounding box center [494, 438] width 644 height 3
click at [452, 452] on icon at bounding box center [450, 455] width 15 height 12
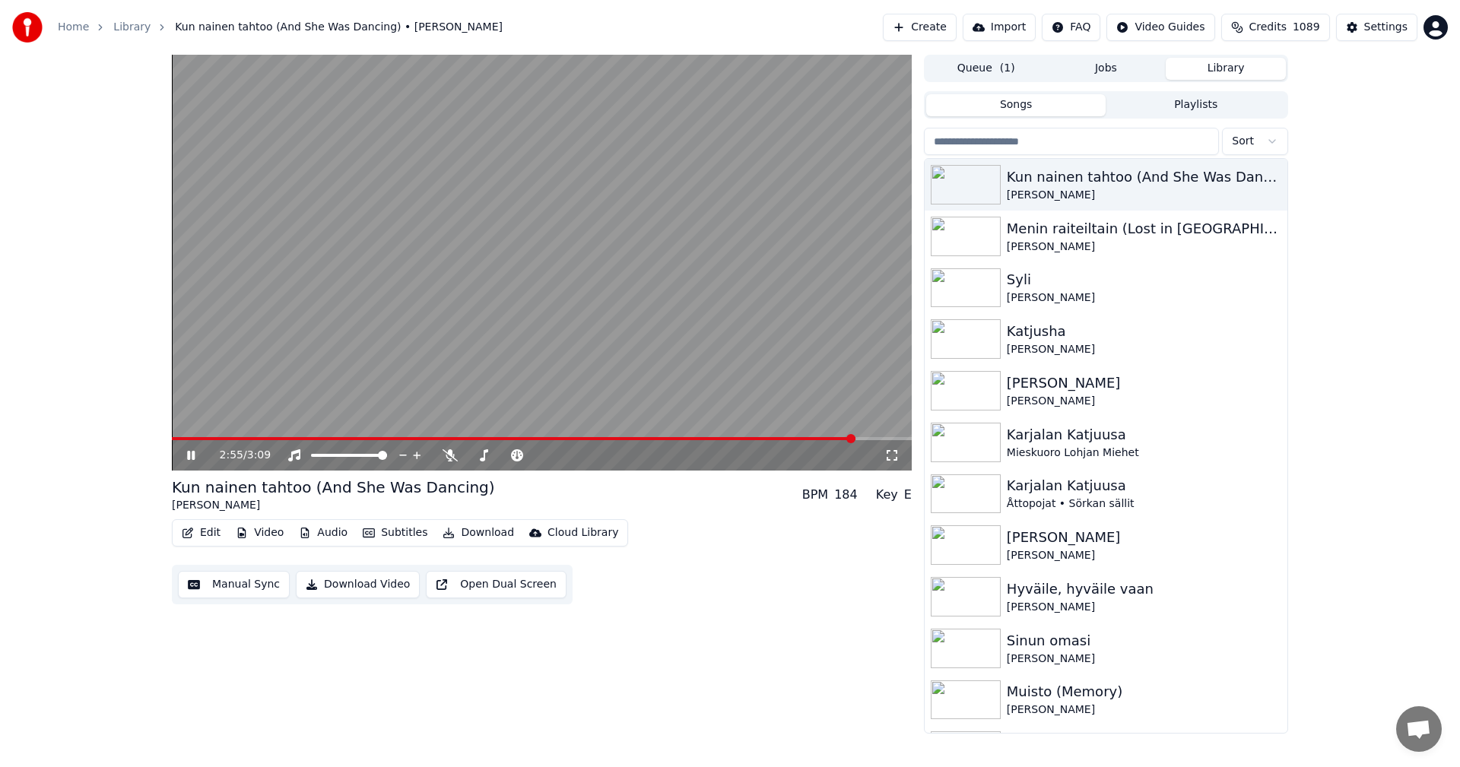
drag, startPoint x: 192, startPoint y: 451, endPoint x: 198, endPoint y: 474, distance: 24.5
click at [192, 452] on icon at bounding box center [202, 455] width 36 height 12
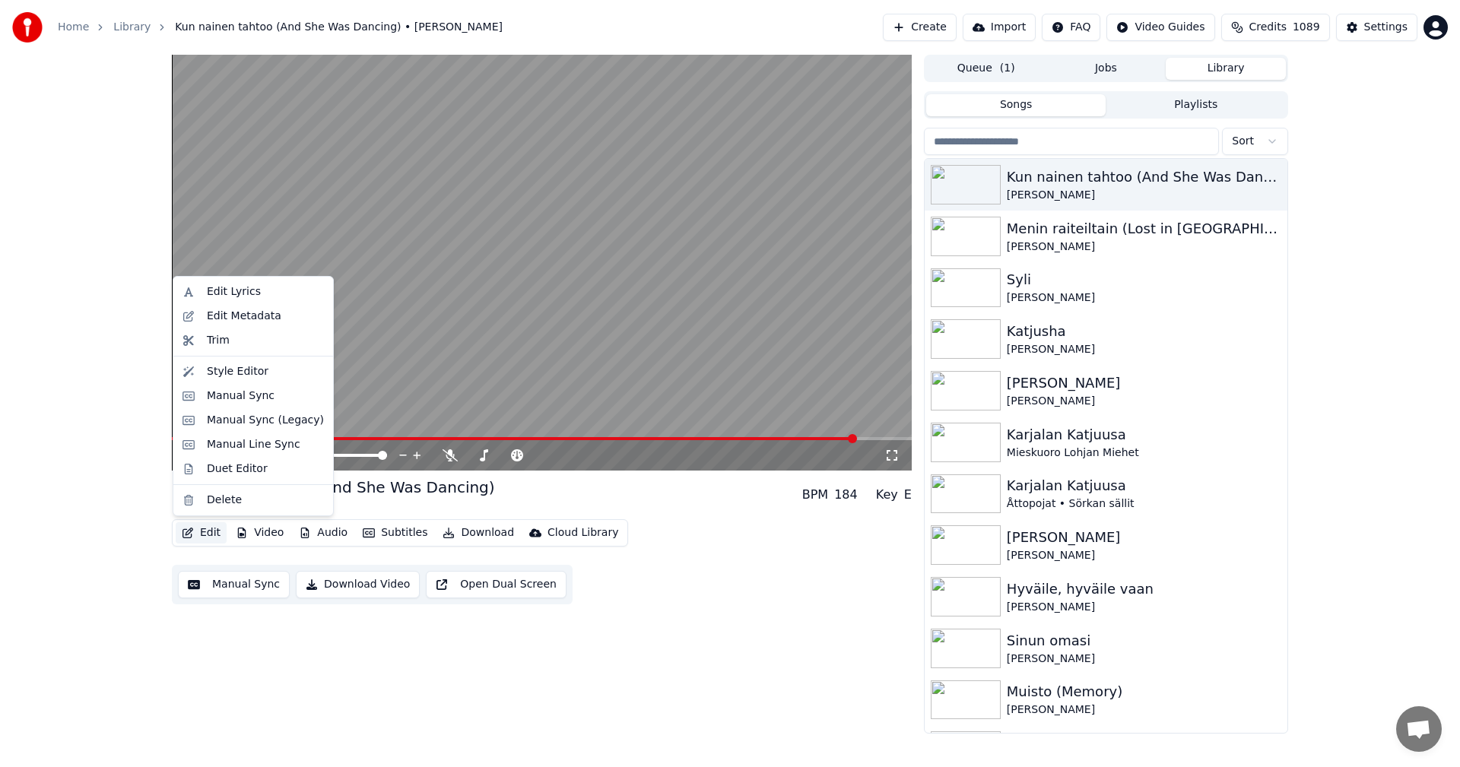
click at [205, 537] on button "Edit" at bounding box center [201, 532] width 51 height 21
click at [287, 422] on div "Manual Sync (Legacy)" at bounding box center [265, 420] width 117 height 15
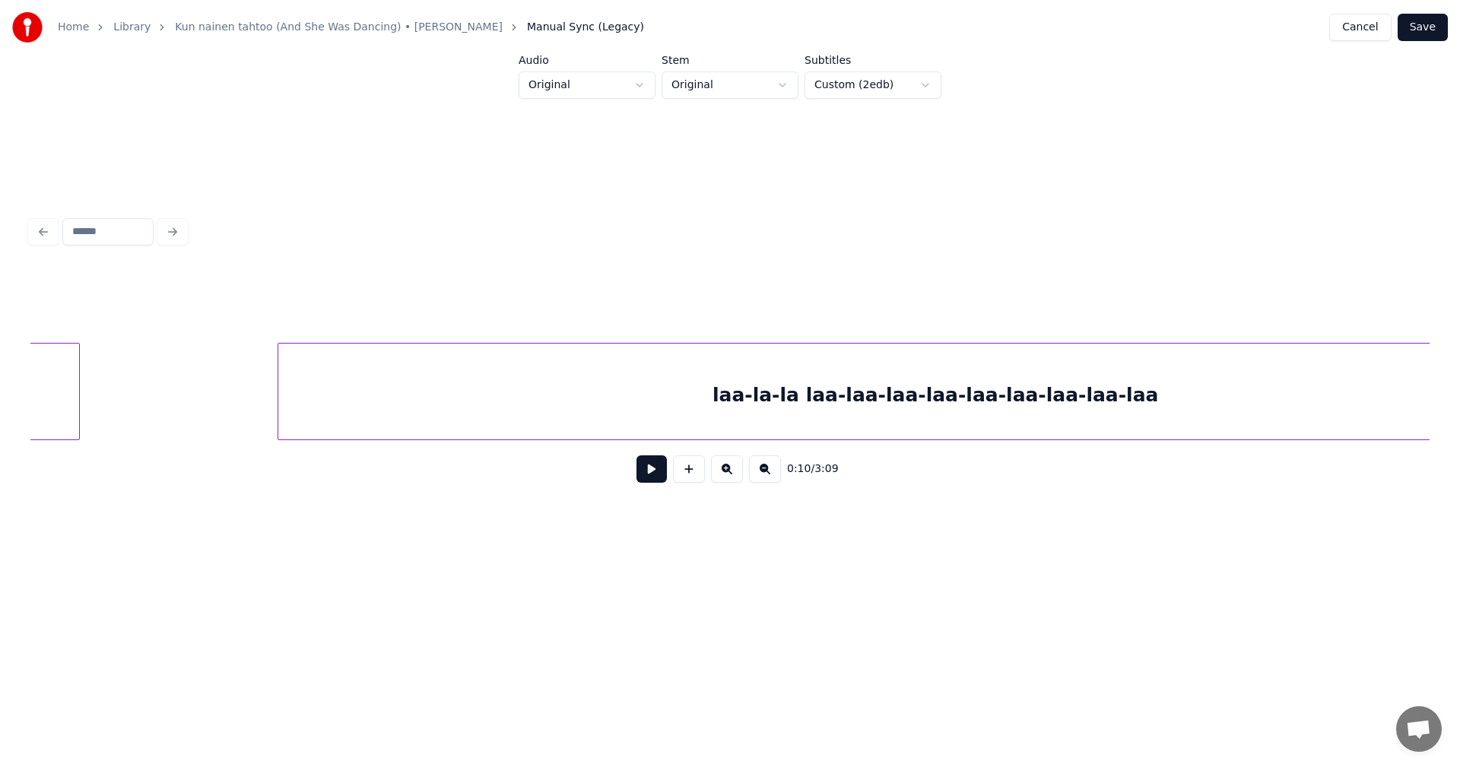
scroll to position [0, 57891]
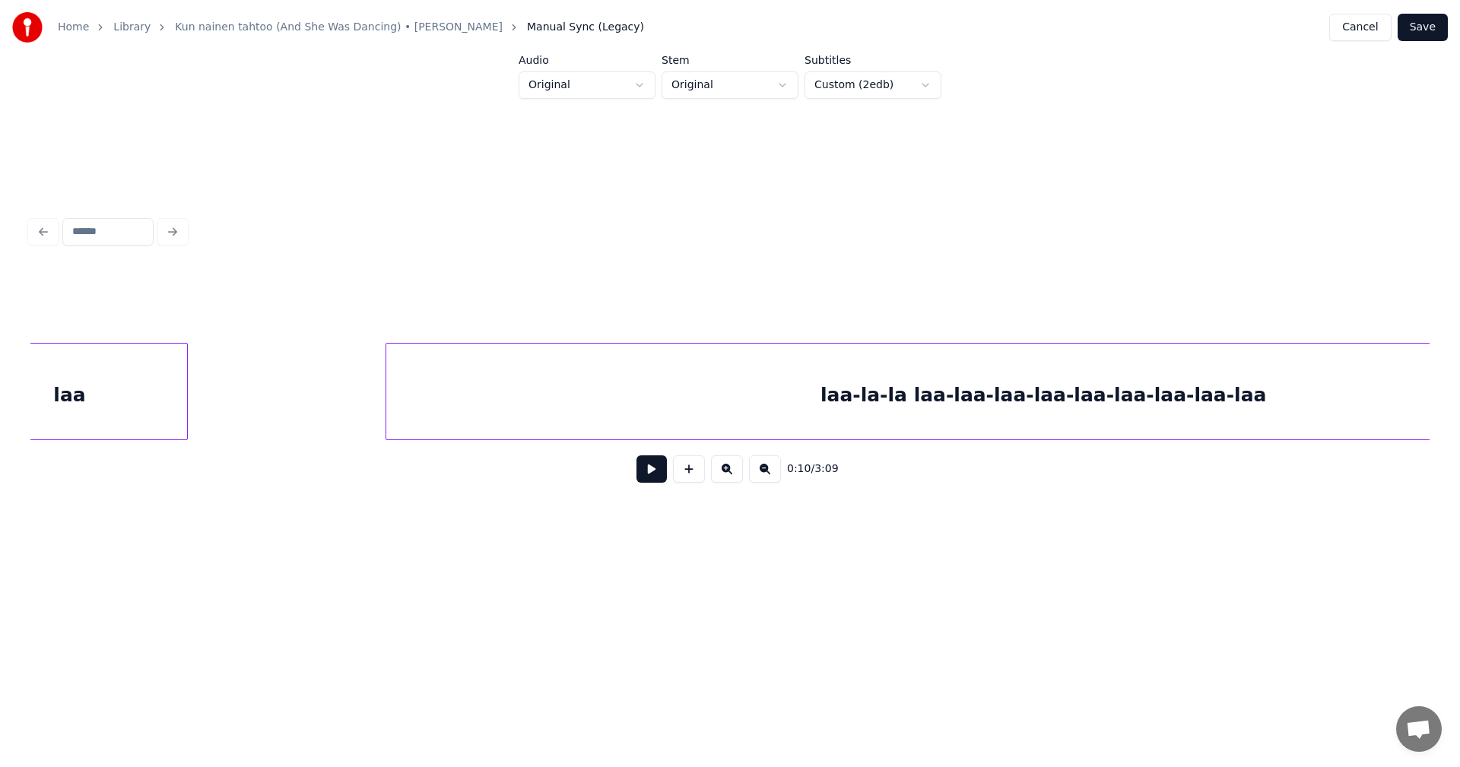
click at [1192, 411] on div "laa-la-la laa-laa-laa-laa-laa-laa-laa-laa-laa" at bounding box center [1043, 395] width 1315 height 103
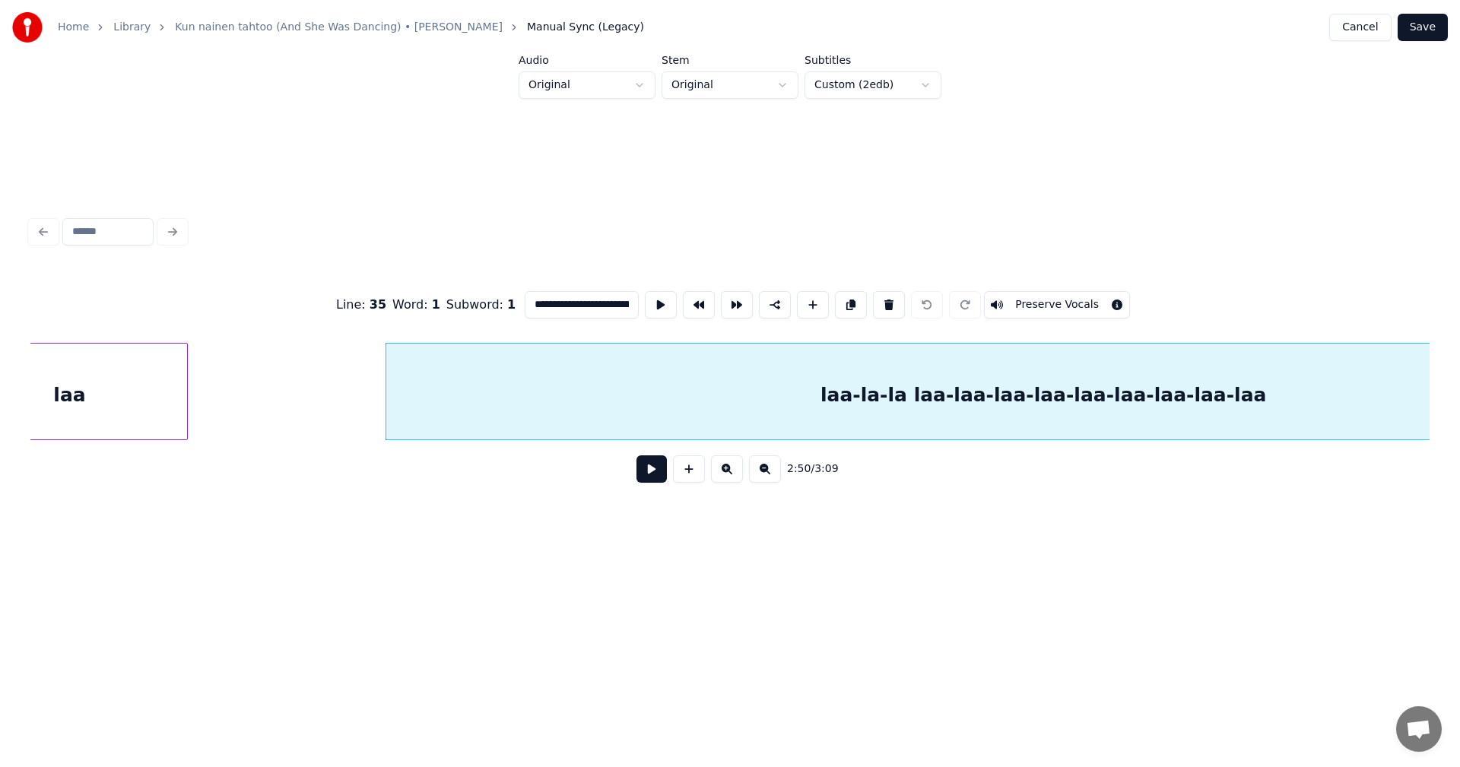
click at [615, 306] on input "**********" at bounding box center [582, 304] width 114 height 27
click at [724, 405] on div "laa-la-la laa-laa-laa-laa-laa-laa-laa-laa" at bounding box center [1043, 395] width 1315 height 103
type input "**********"
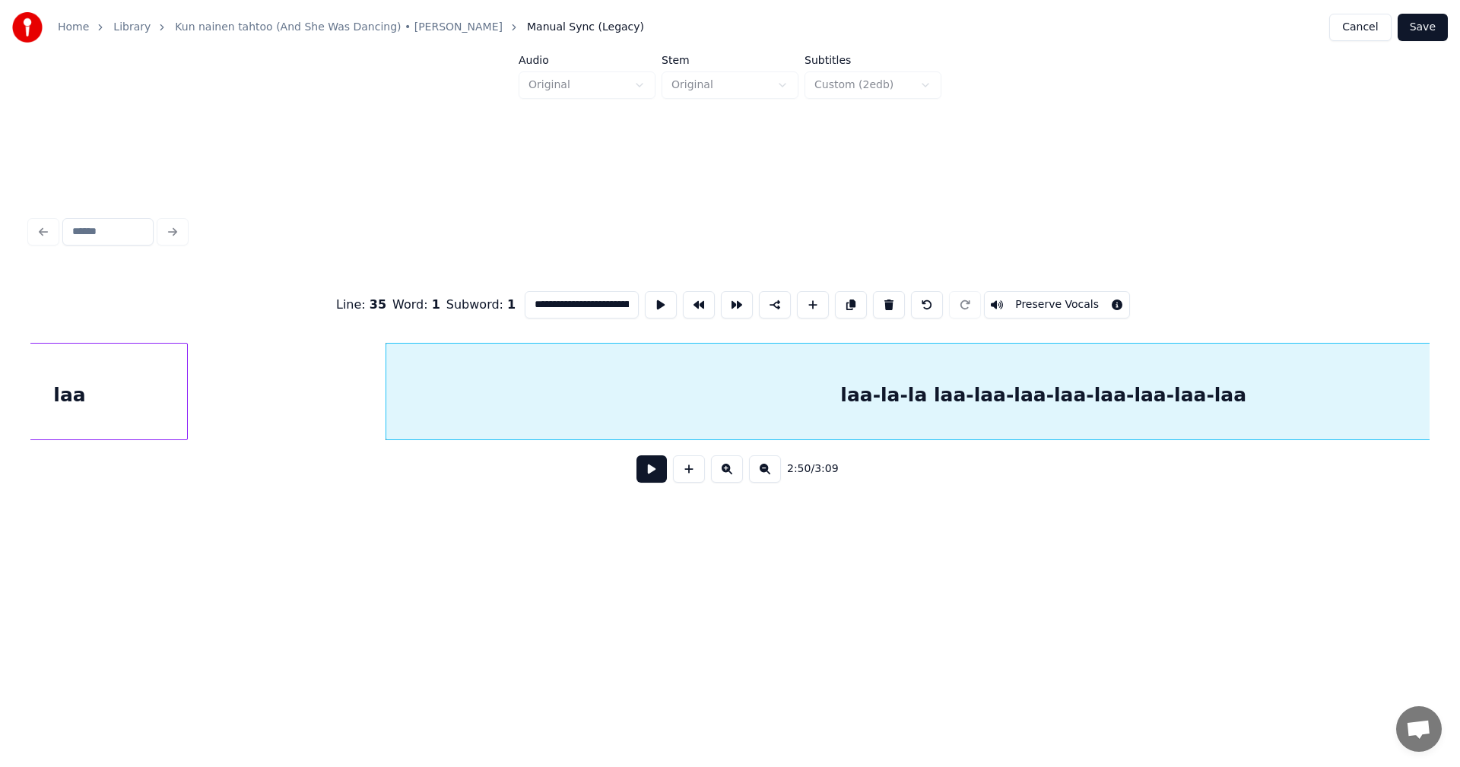
click at [652, 480] on button at bounding box center [651, 468] width 30 height 27
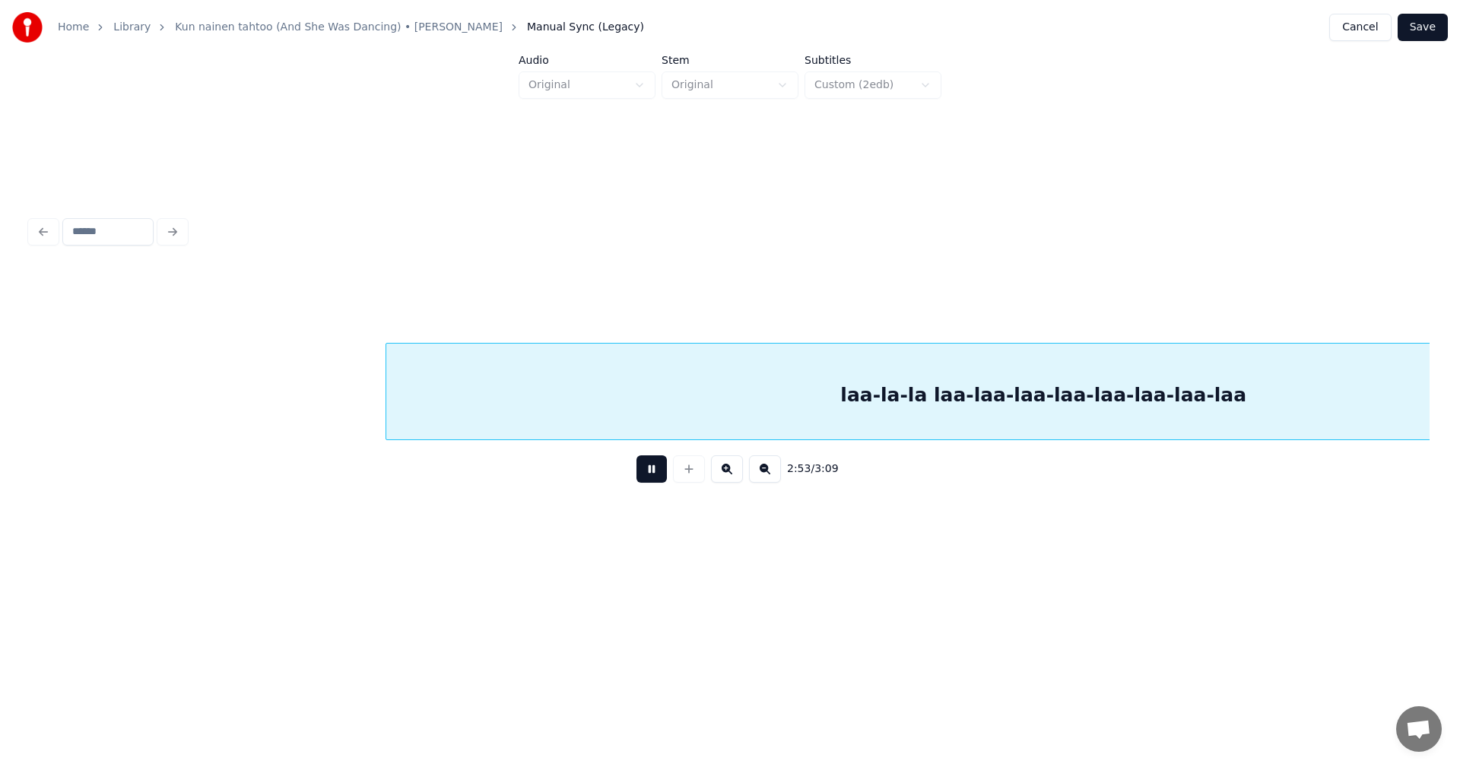
scroll to position [0, 59292]
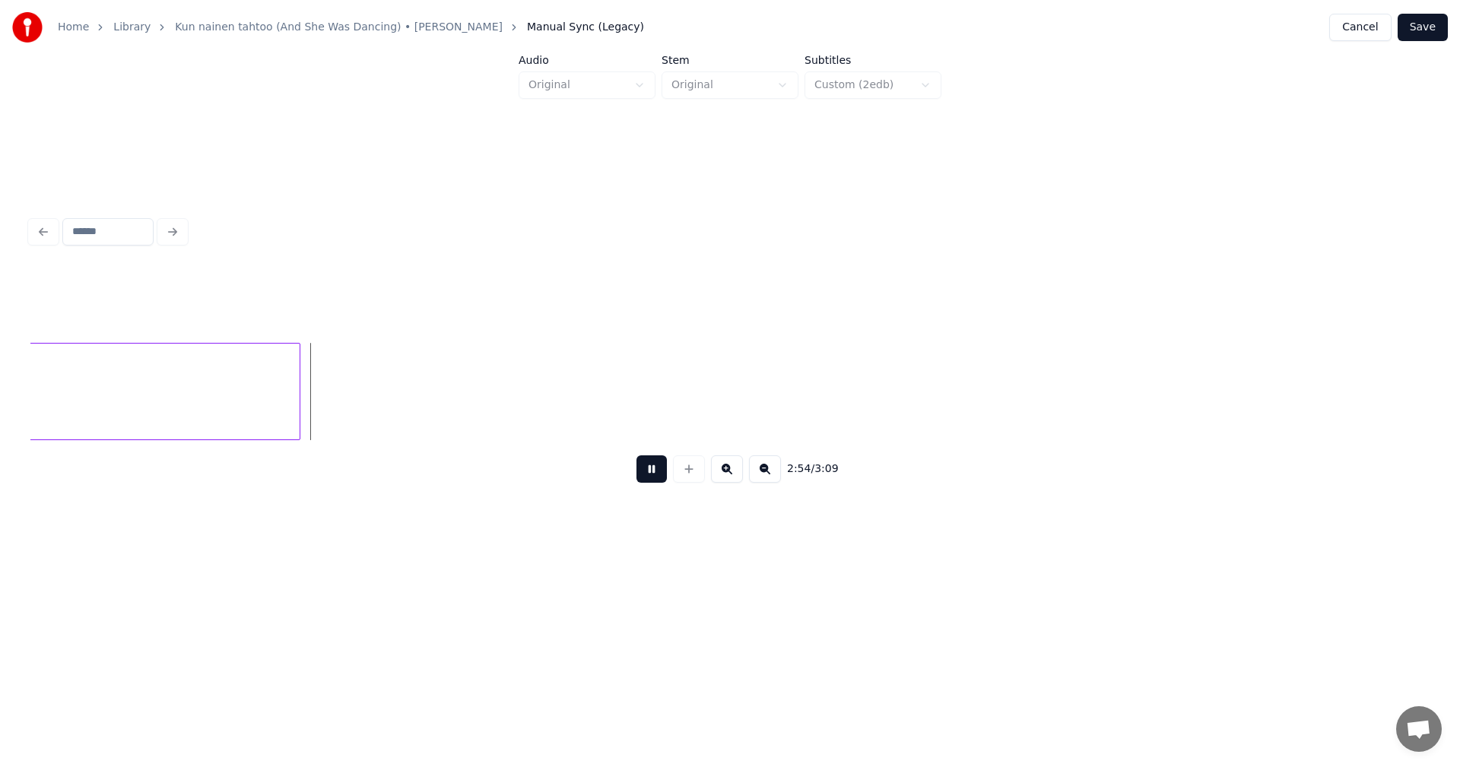
drag, startPoint x: 654, startPoint y: 478, endPoint x: 601, endPoint y: 457, distance: 56.6
click at [654, 478] on button at bounding box center [651, 468] width 30 height 27
click at [1430, 18] on button "Save" at bounding box center [1423, 27] width 50 height 27
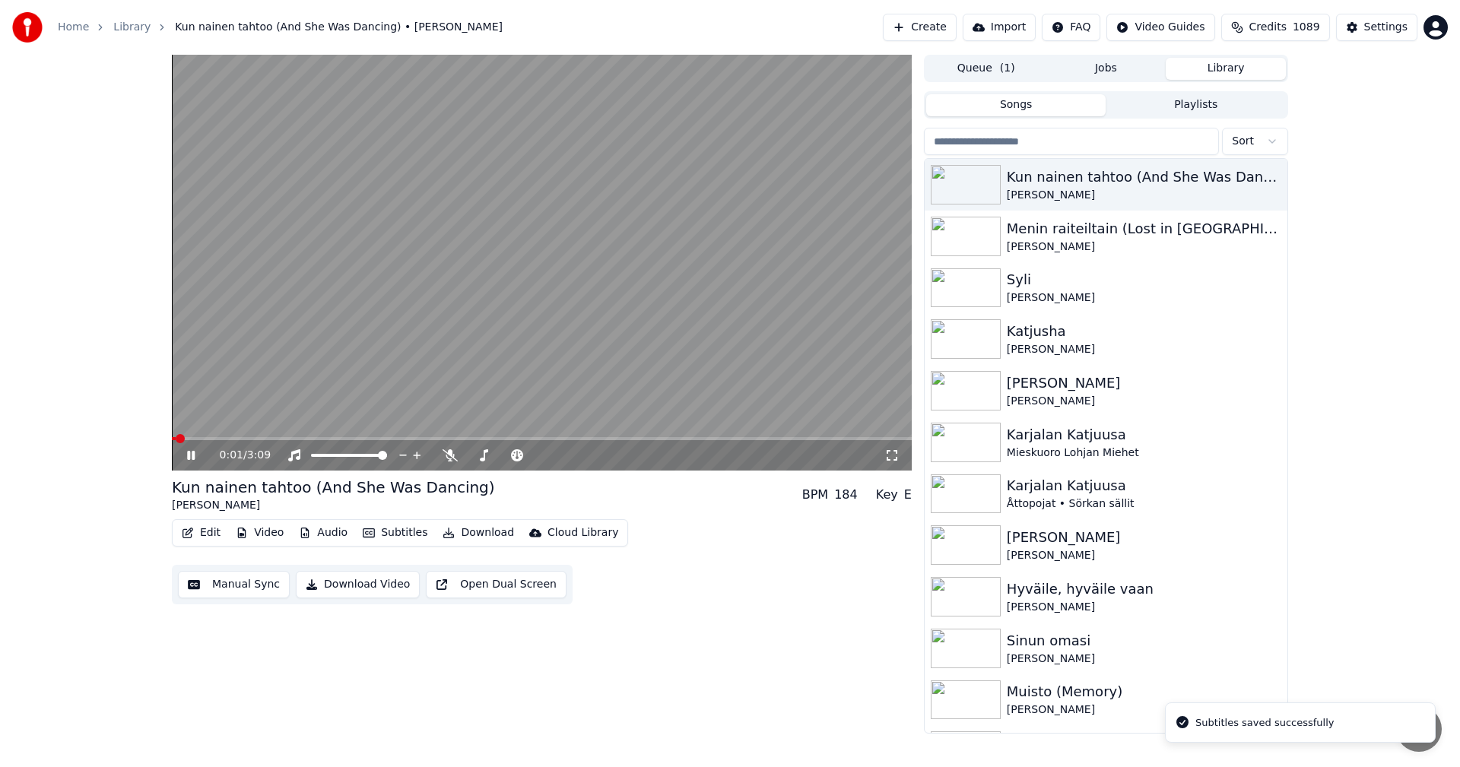
click at [825, 436] on video at bounding box center [542, 263] width 740 height 416
click at [824, 438] on span at bounding box center [542, 438] width 740 height 3
drag, startPoint x: 189, startPoint y: 457, endPoint x: 277, endPoint y: 476, distance: 90.2
click at [189, 458] on icon at bounding box center [190, 455] width 9 height 11
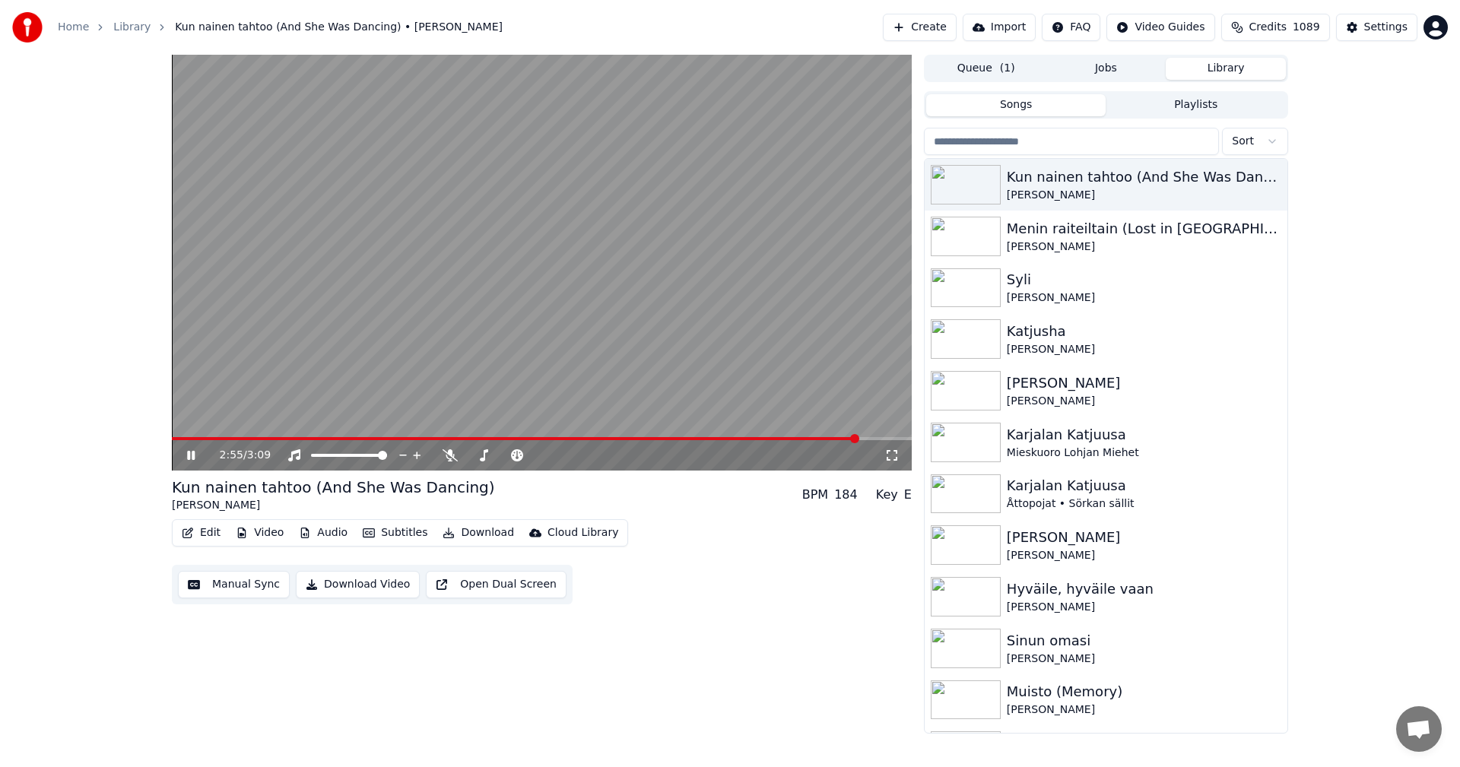
click at [828, 439] on span at bounding box center [515, 438] width 687 height 3
click at [798, 437] on span at bounding box center [486, 438] width 628 height 3
drag, startPoint x: 192, startPoint y: 455, endPoint x: 195, endPoint y: 477, distance: 21.5
click at [192, 463] on div "2:58 / 3:09" at bounding box center [542, 455] width 728 height 15
drag, startPoint x: 195, startPoint y: 453, endPoint x: 202, endPoint y: 484, distance: 31.9
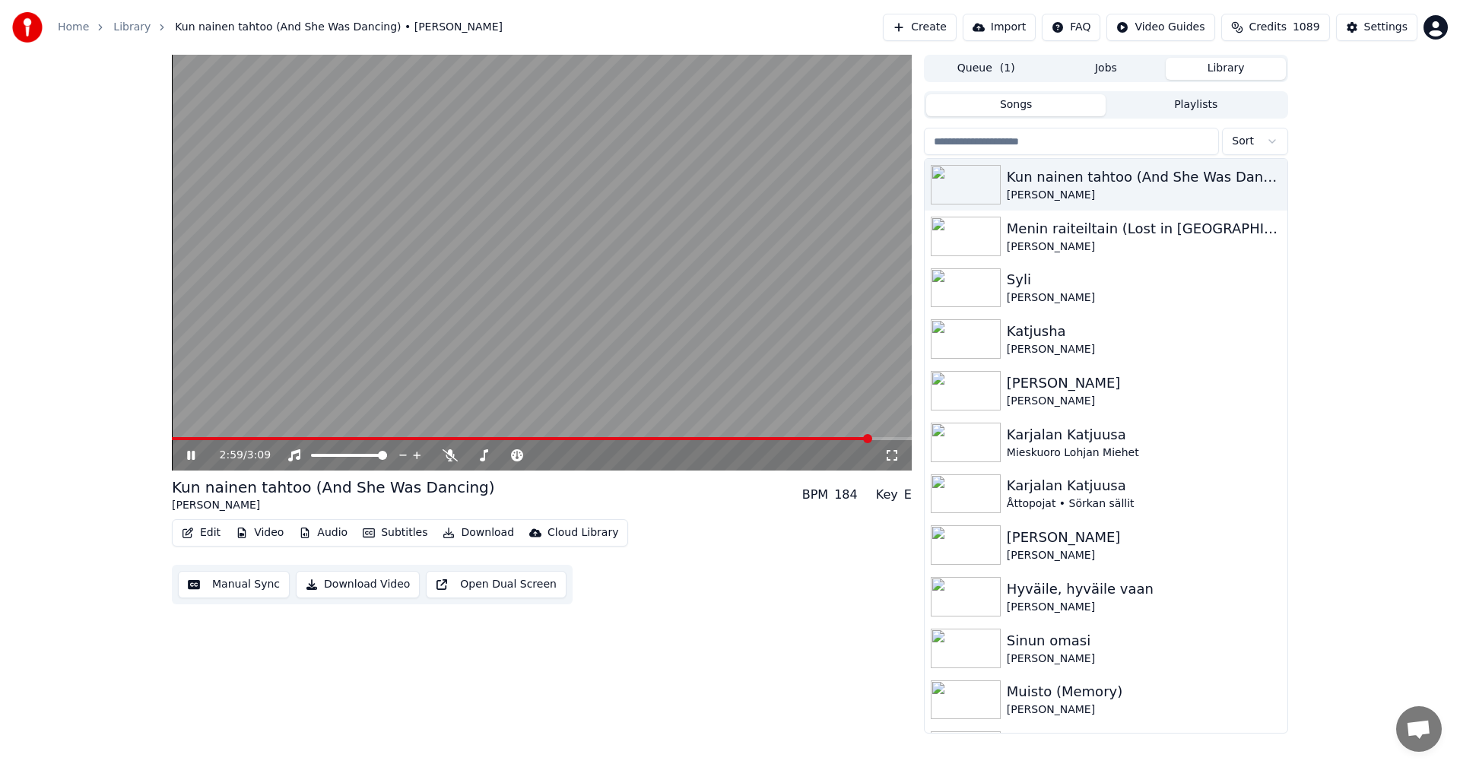
click at [196, 458] on icon at bounding box center [202, 455] width 36 height 12
click at [214, 529] on button "Edit" at bounding box center [201, 532] width 51 height 21
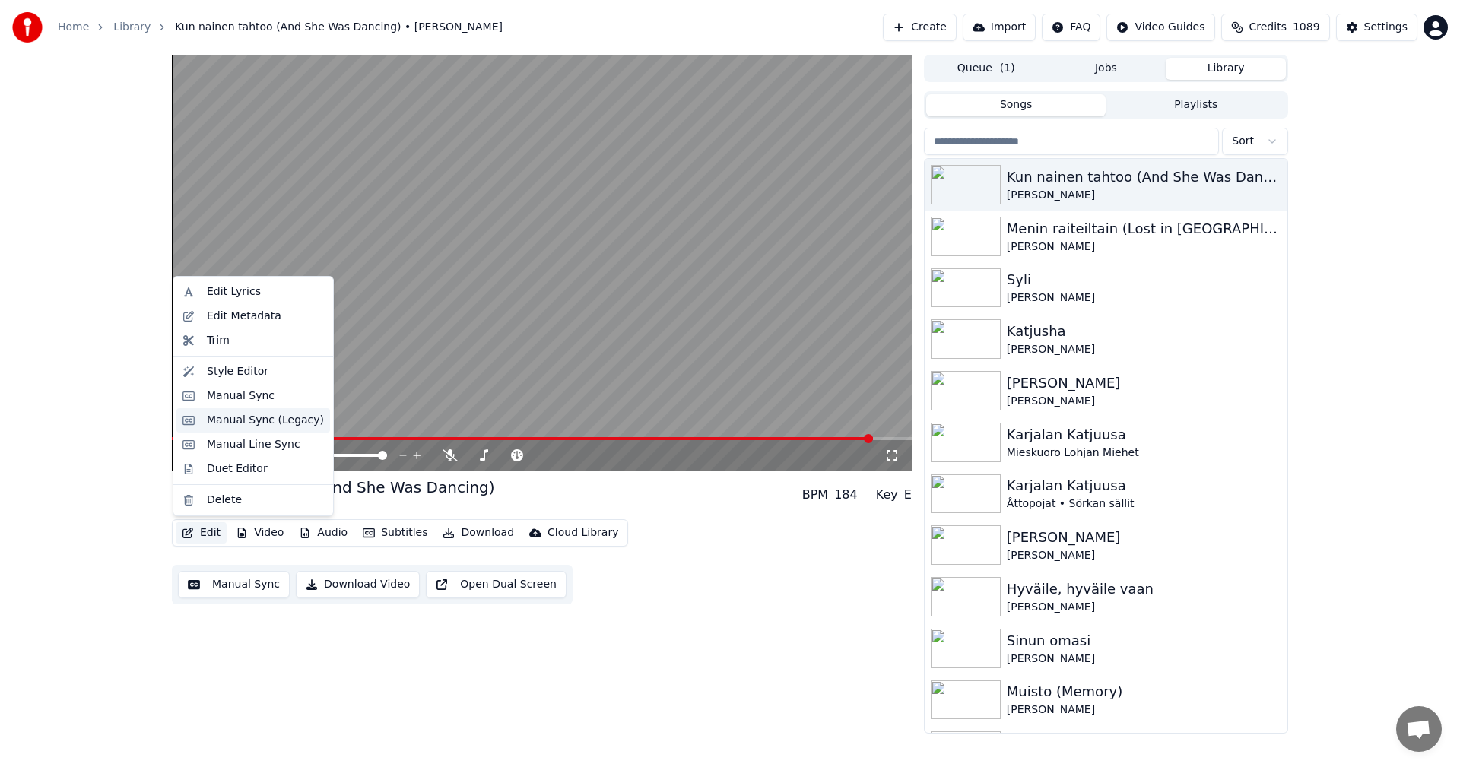
click at [288, 429] on div "Manual Sync (Legacy)" at bounding box center [253, 420] width 154 height 24
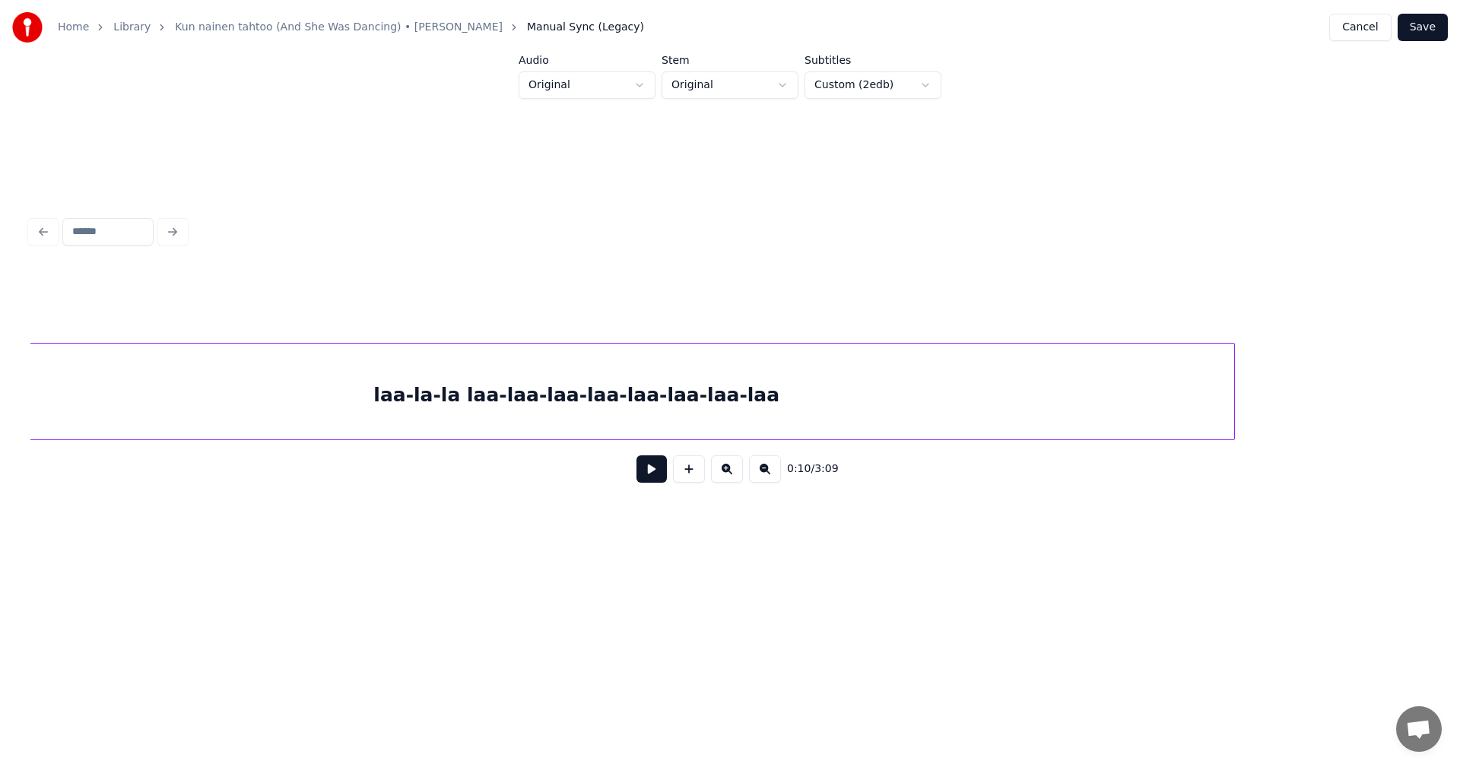
scroll to position [0, 58178]
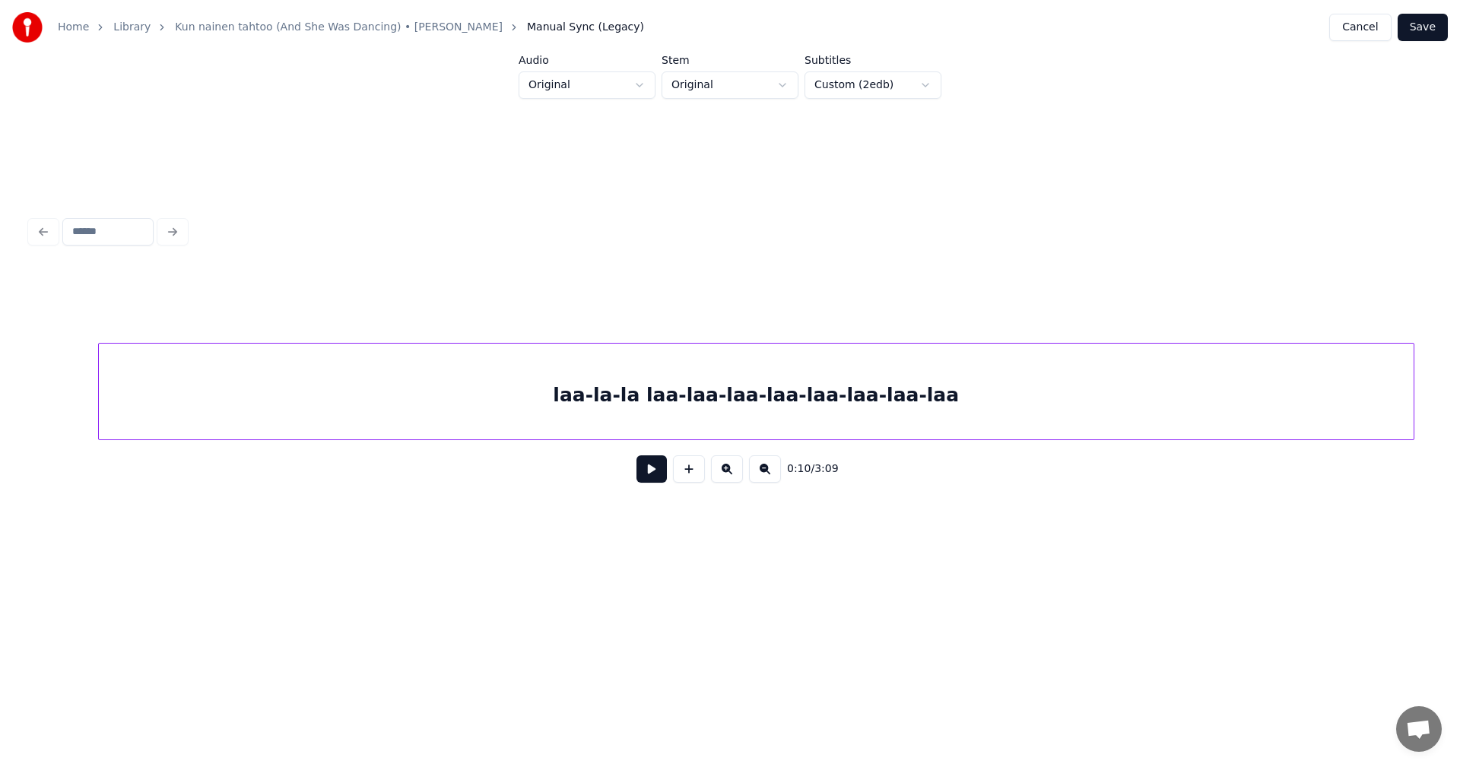
click at [719, 390] on div "laa-la-la laa-laa-laa-laa-laa-laa-laa-laa" at bounding box center [756, 395] width 1315 height 103
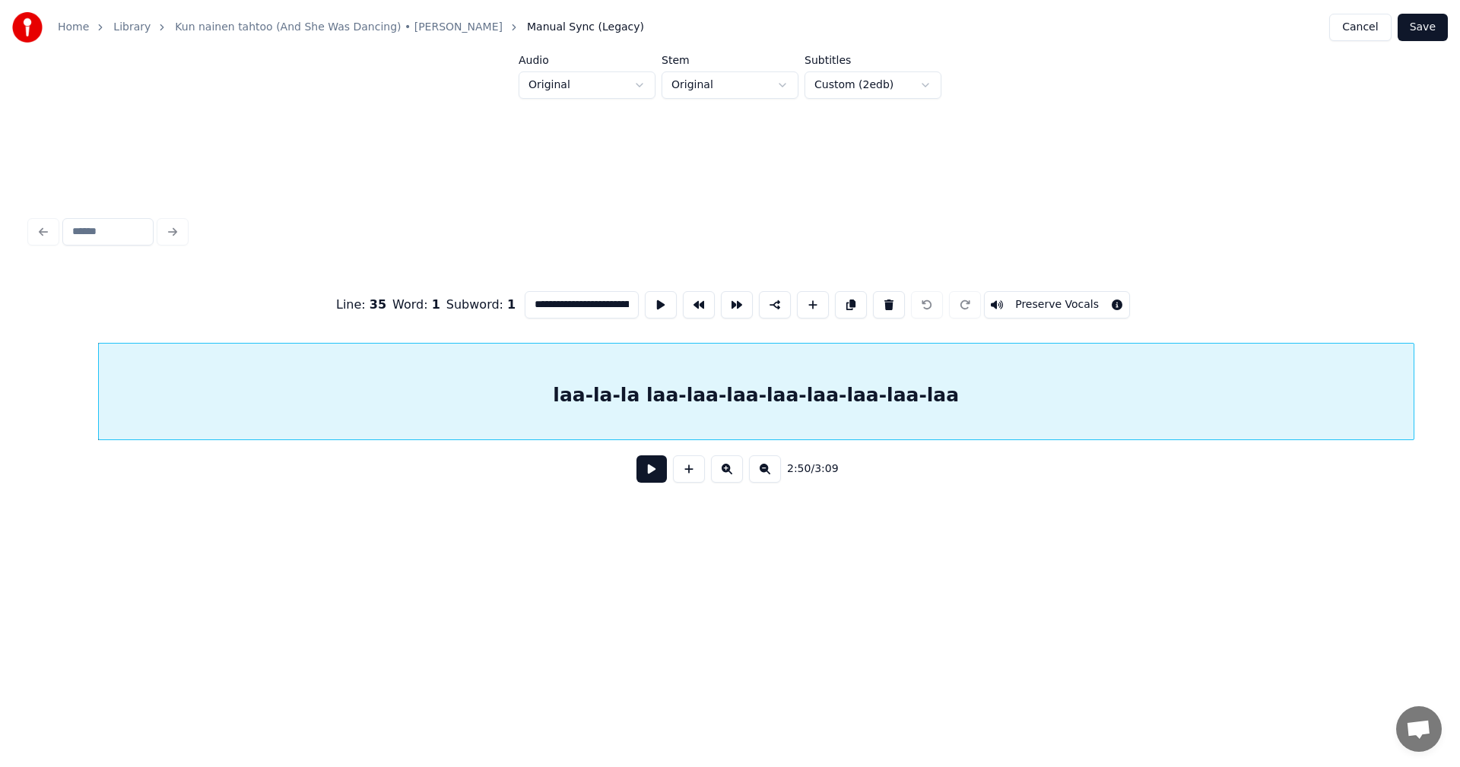
click at [658, 474] on button at bounding box center [651, 468] width 30 height 27
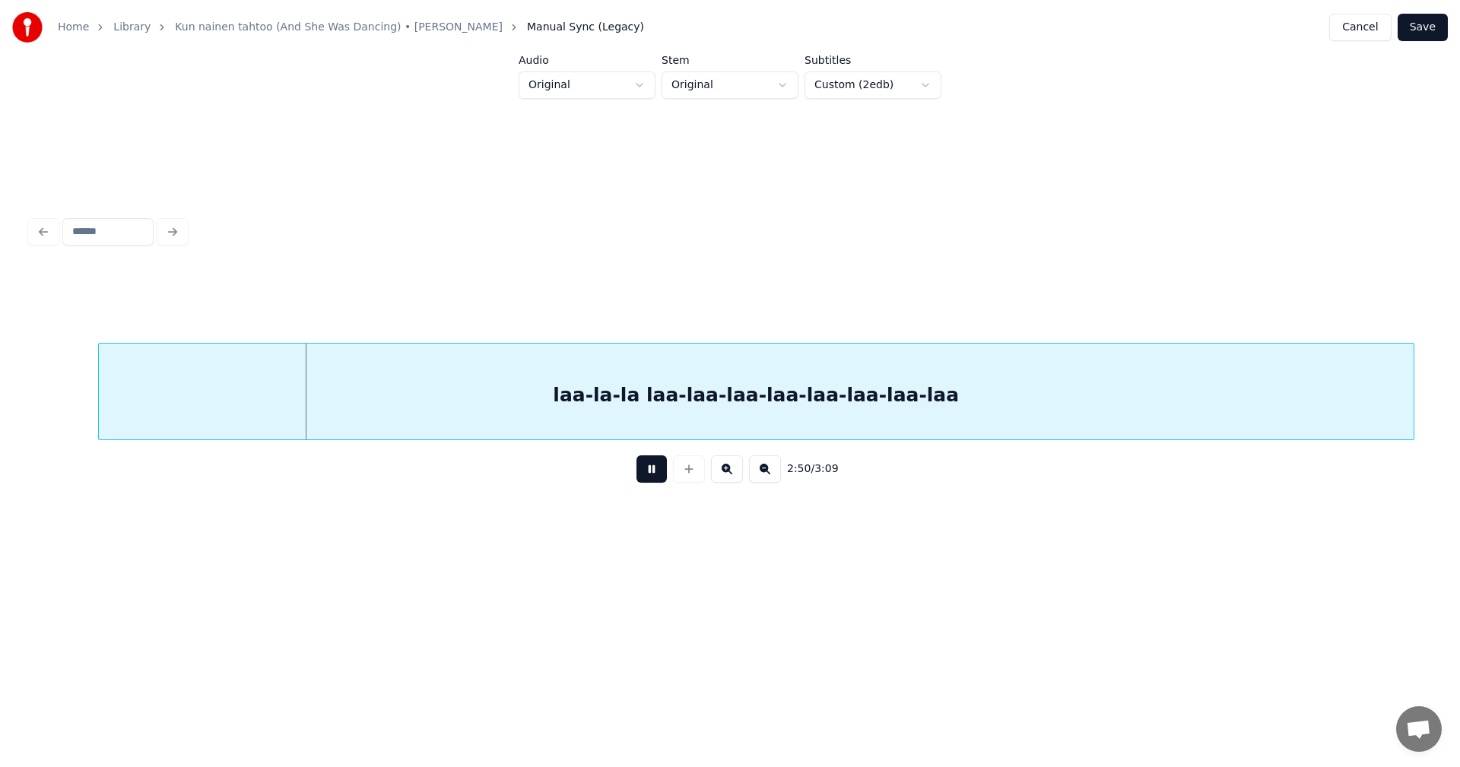
click at [658, 474] on button at bounding box center [651, 468] width 30 height 27
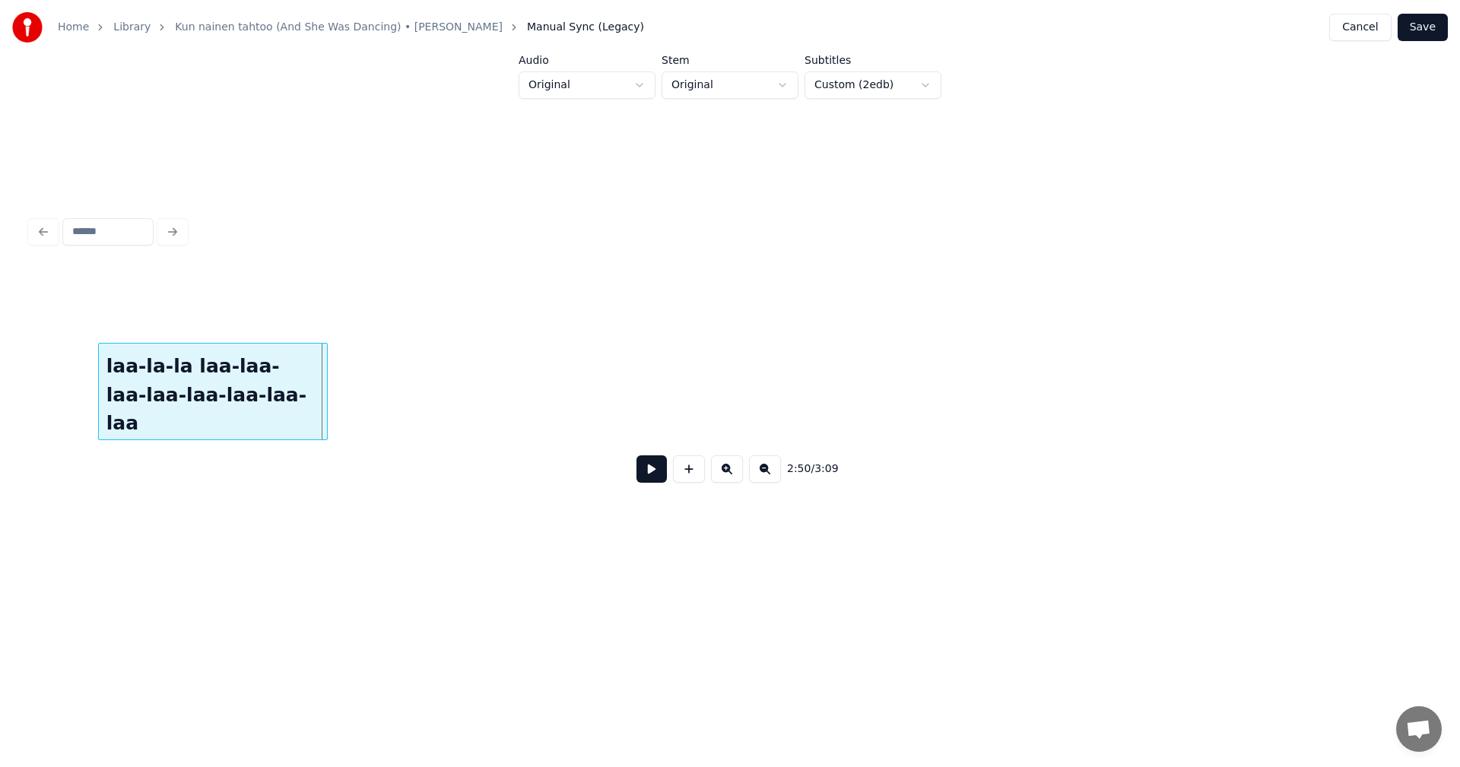
click at [324, 532] on div "2:50 / 3:09" at bounding box center [729, 353] width 1411 height 460
click at [289, 537] on div "2:50 / 3:09" at bounding box center [729, 353] width 1411 height 460
click at [283, 414] on div "laa-la-la laa-laa-laa-laa-laa-laa-laa-laa" at bounding box center [213, 395] width 228 height 103
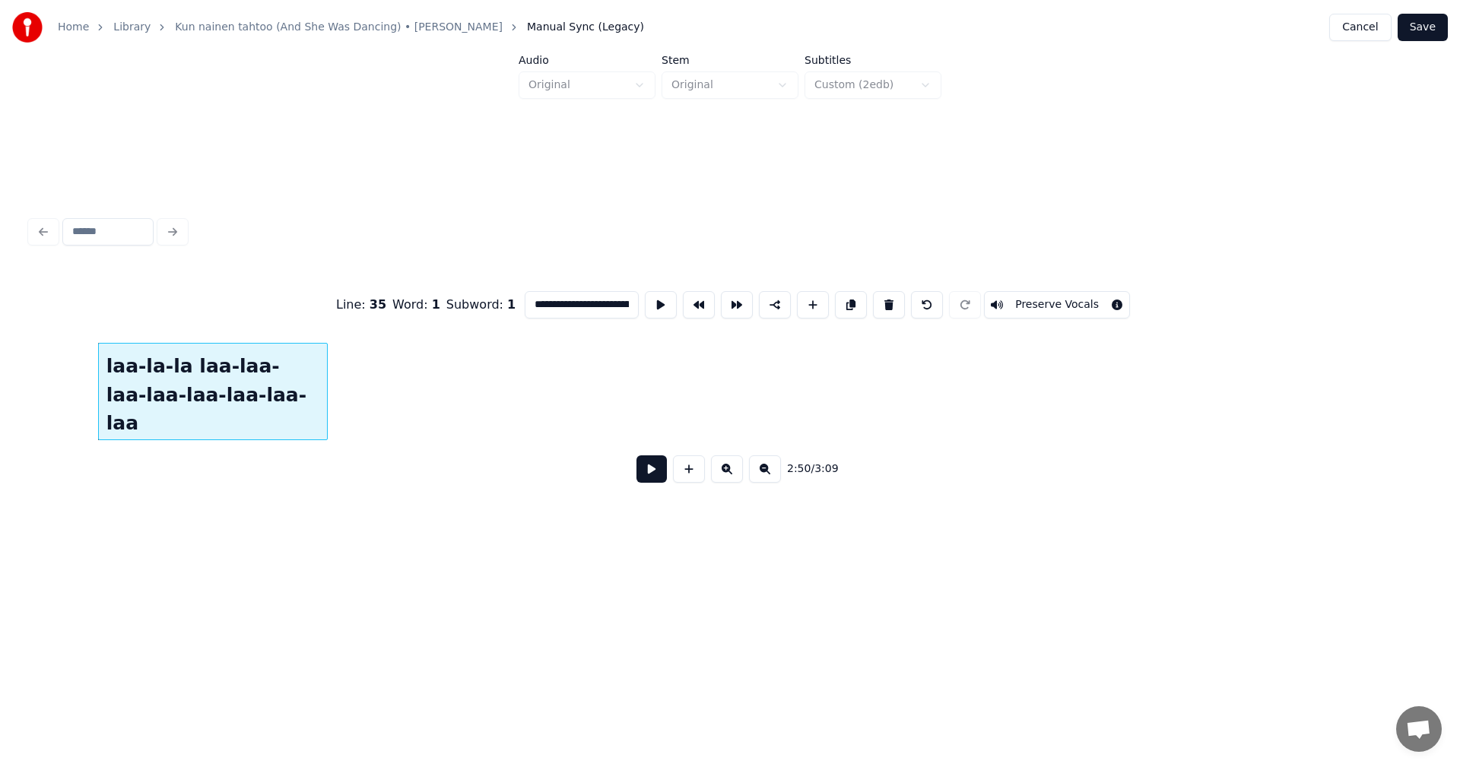
scroll to position [0, 84]
drag, startPoint x: 541, startPoint y: 299, endPoint x: 649, endPoint y: 278, distance: 109.9
click at [649, 278] on div "**********" at bounding box center [729, 305] width 1399 height 76
click at [237, 408] on div "laa" at bounding box center [213, 395] width 228 height 103
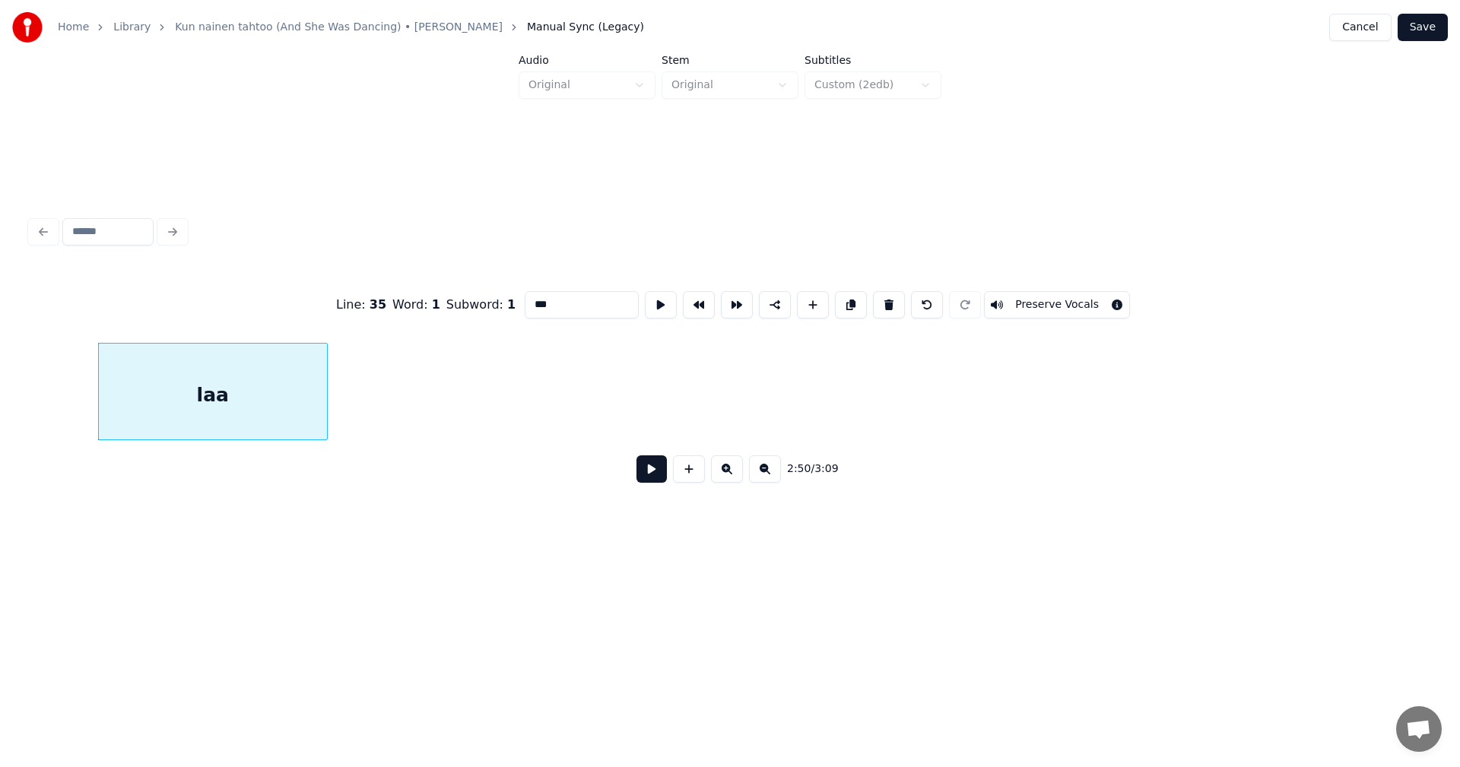
type input "***"
click at [649, 472] on button at bounding box center [651, 468] width 30 height 27
drag, startPoint x: 649, startPoint y: 472, endPoint x: 520, endPoint y: 481, distance: 128.8
click at [625, 466] on div "2:50 / 3:09" at bounding box center [730, 468] width 1375 height 33
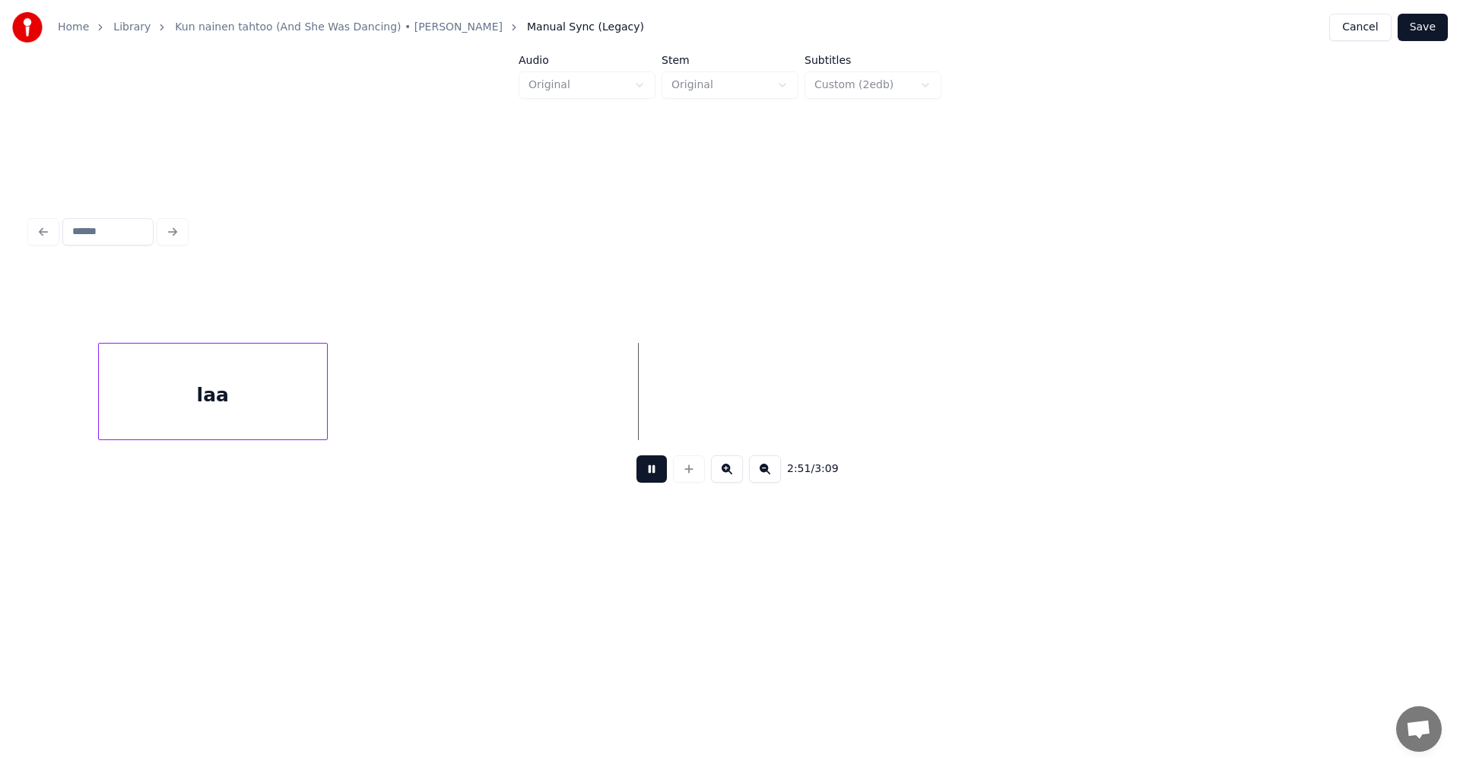
click at [663, 459] on div "2:51 / 3:09" at bounding box center [729, 469] width 1399 height 58
click at [655, 476] on button at bounding box center [651, 468] width 30 height 27
click at [235, 425] on div at bounding box center [234, 392] width 5 height 96
click at [676, 476] on button at bounding box center [689, 468] width 32 height 27
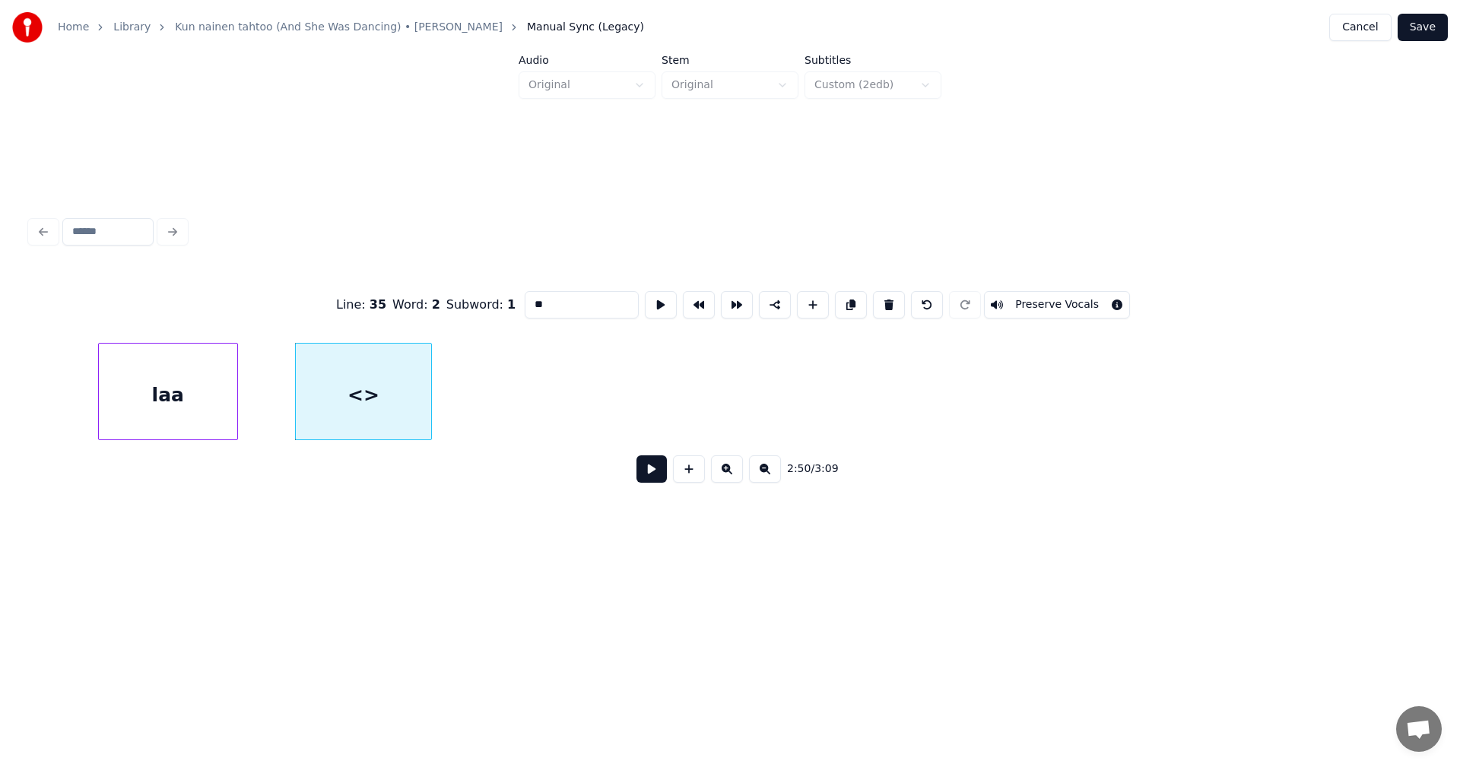
drag, startPoint x: 559, startPoint y: 288, endPoint x: 478, endPoint y: 316, distance: 85.1
click at [486, 313] on div "Line : 35 Word : 2 Subword : 1 ** Preserve Vocals" at bounding box center [729, 305] width 1399 height 76
click at [201, 419] on div "laa" at bounding box center [168, 395] width 138 height 103
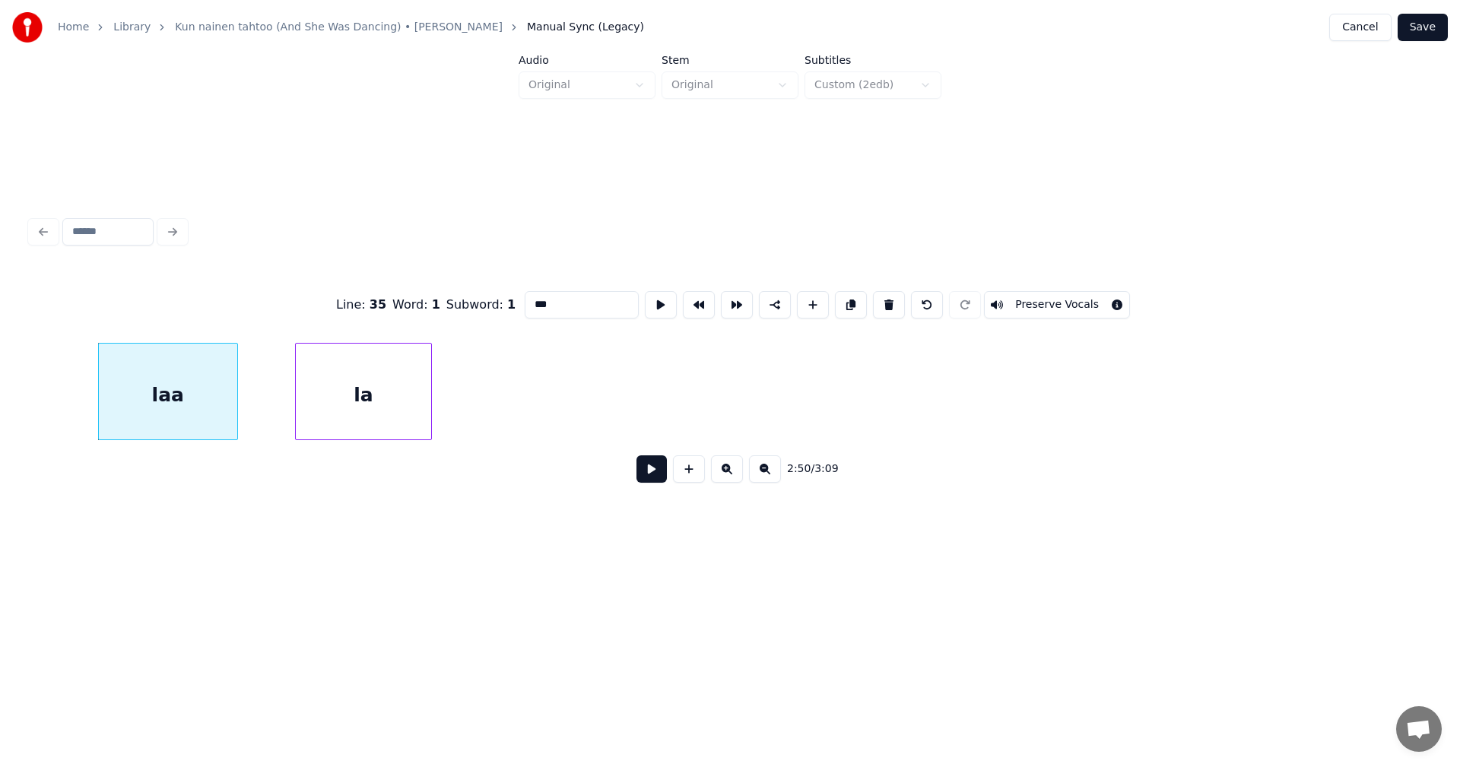
type input "***"
click at [646, 475] on button at bounding box center [651, 468] width 30 height 27
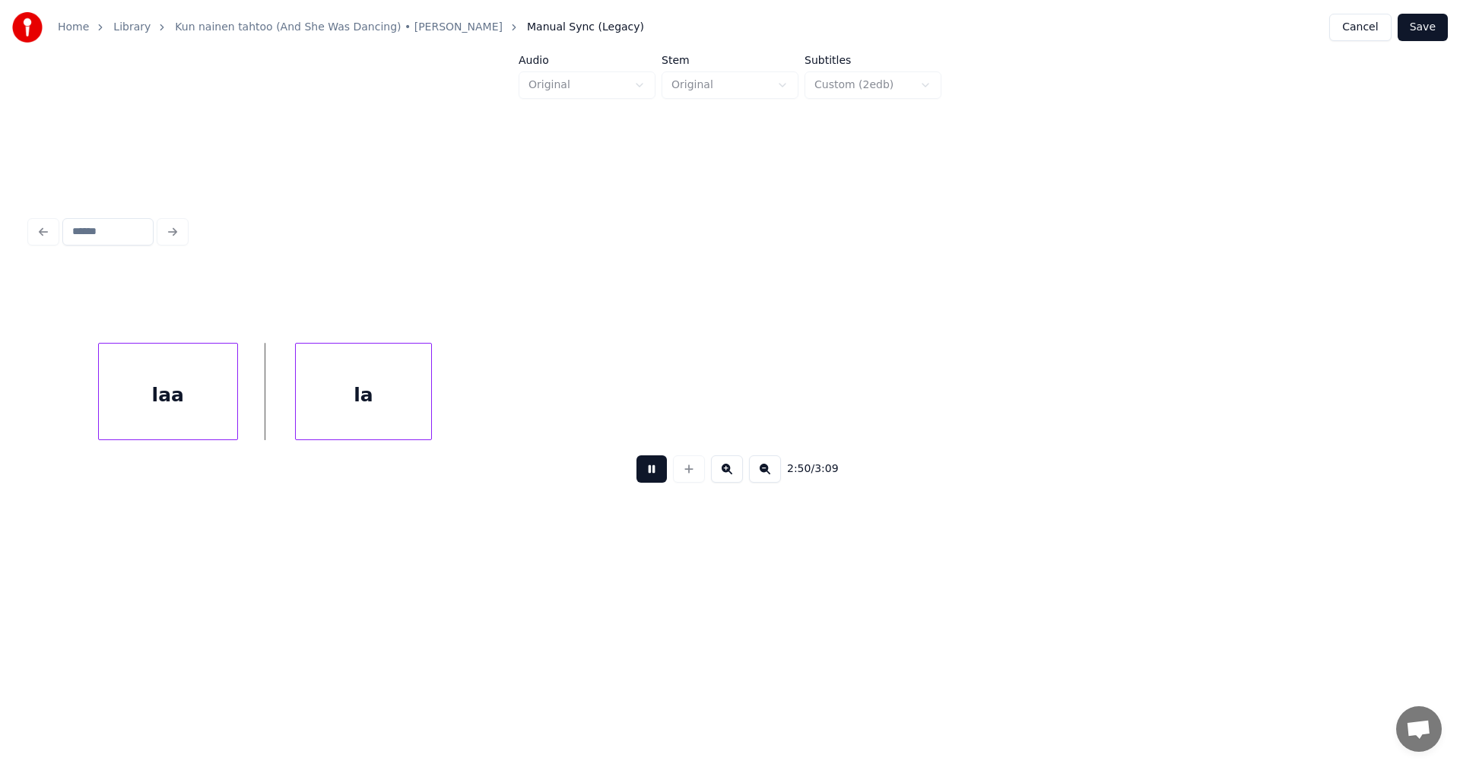
drag, startPoint x: 648, startPoint y: 474, endPoint x: 576, endPoint y: 478, distance: 71.6
click at [646, 471] on button at bounding box center [651, 468] width 30 height 27
click at [357, 428] on div "la" at bounding box center [321, 395] width 135 height 103
click at [332, 424] on div at bounding box center [331, 392] width 5 height 96
click at [193, 417] on div "laa" at bounding box center [168, 395] width 138 height 103
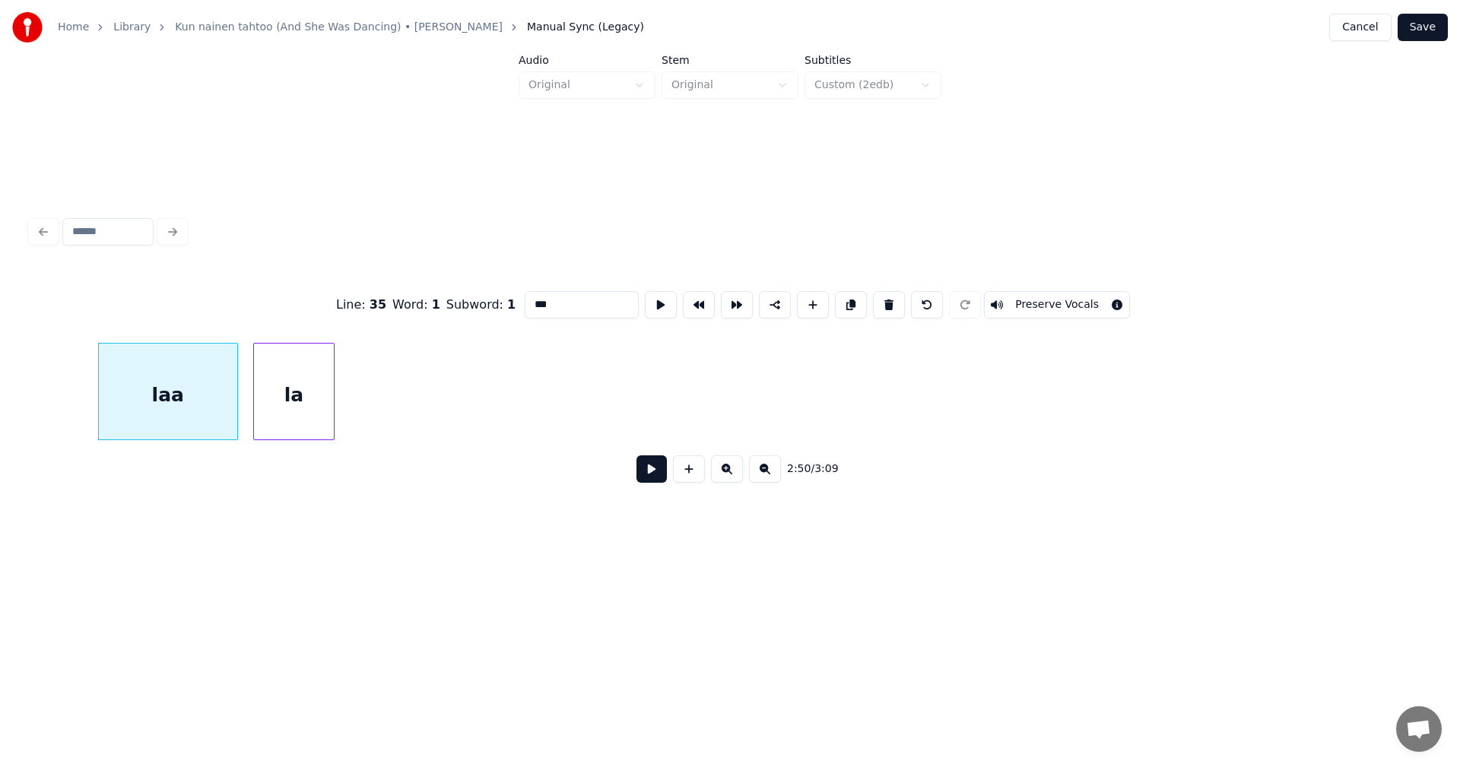
click at [661, 472] on button at bounding box center [651, 468] width 30 height 27
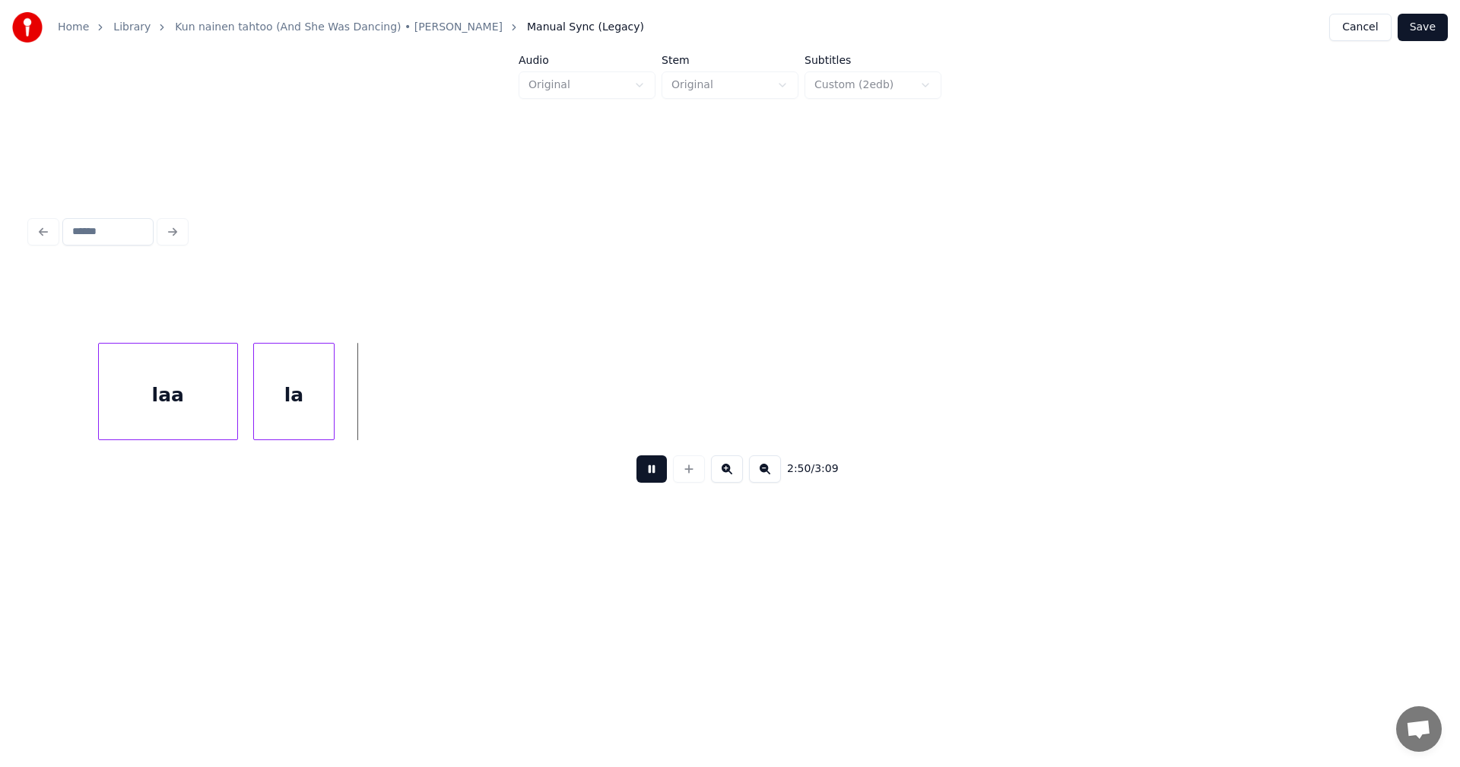
drag, startPoint x: 656, startPoint y: 474, endPoint x: 651, endPoint y: 466, distance: 9.3
click at [656, 472] on button at bounding box center [651, 468] width 30 height 27
click at [689, 478] on button at bounding box center [689, 468] width 32 height 27
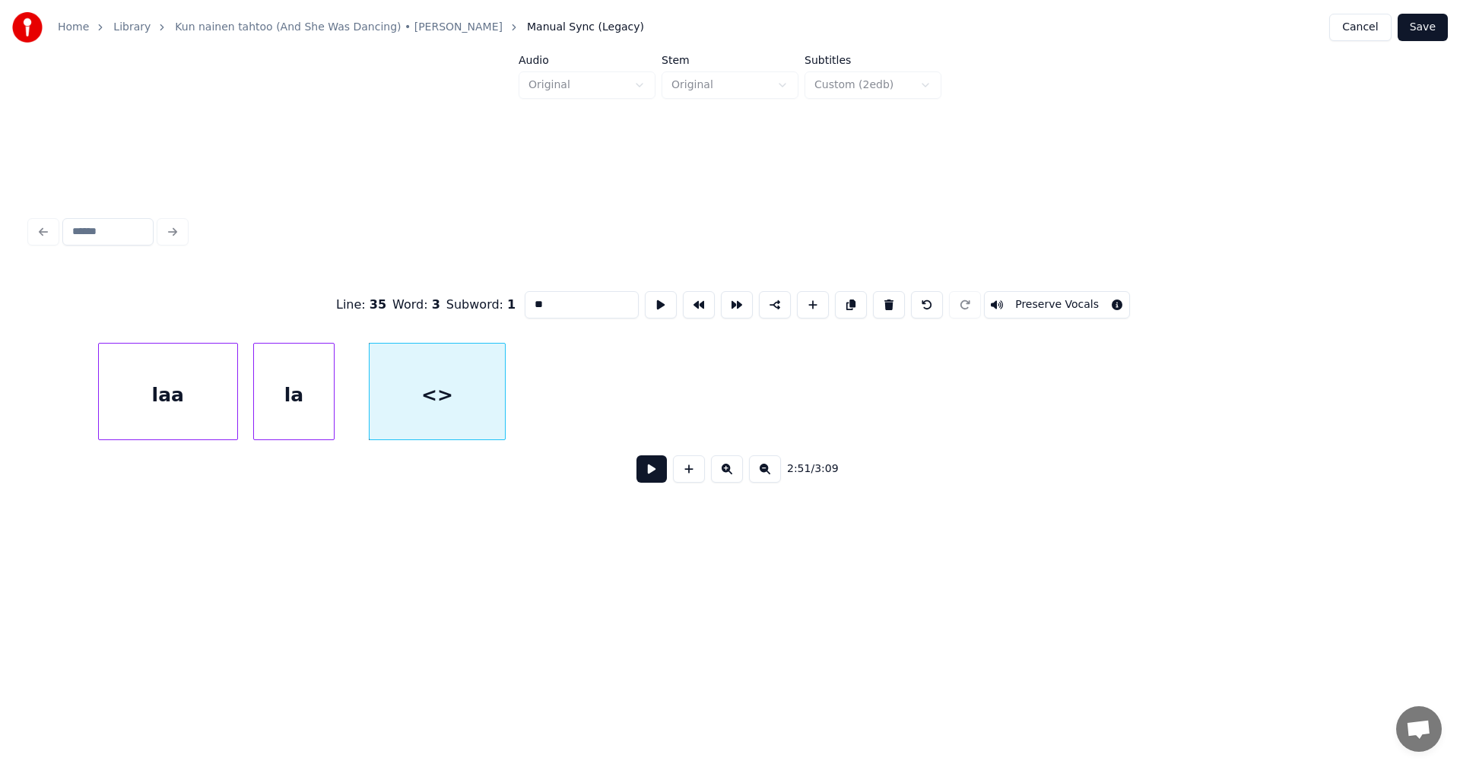
drag, startPoint x: 563, startPoint y: 303, endPoint x: 516, endPoint y: 327, distance: 52.4
click at [516, 326] on div "Line : 35 Word : 3 Subword : 1 ** Preserve Vocals" at bounding box center [729, 305] width 1399 height 76
click at [436, 400] on div "laa" at bounding box center [437, 395] width 135 height 103
type input "***"
click at [849, 303] on button at bounding box center [851, 304] width 32 height 27
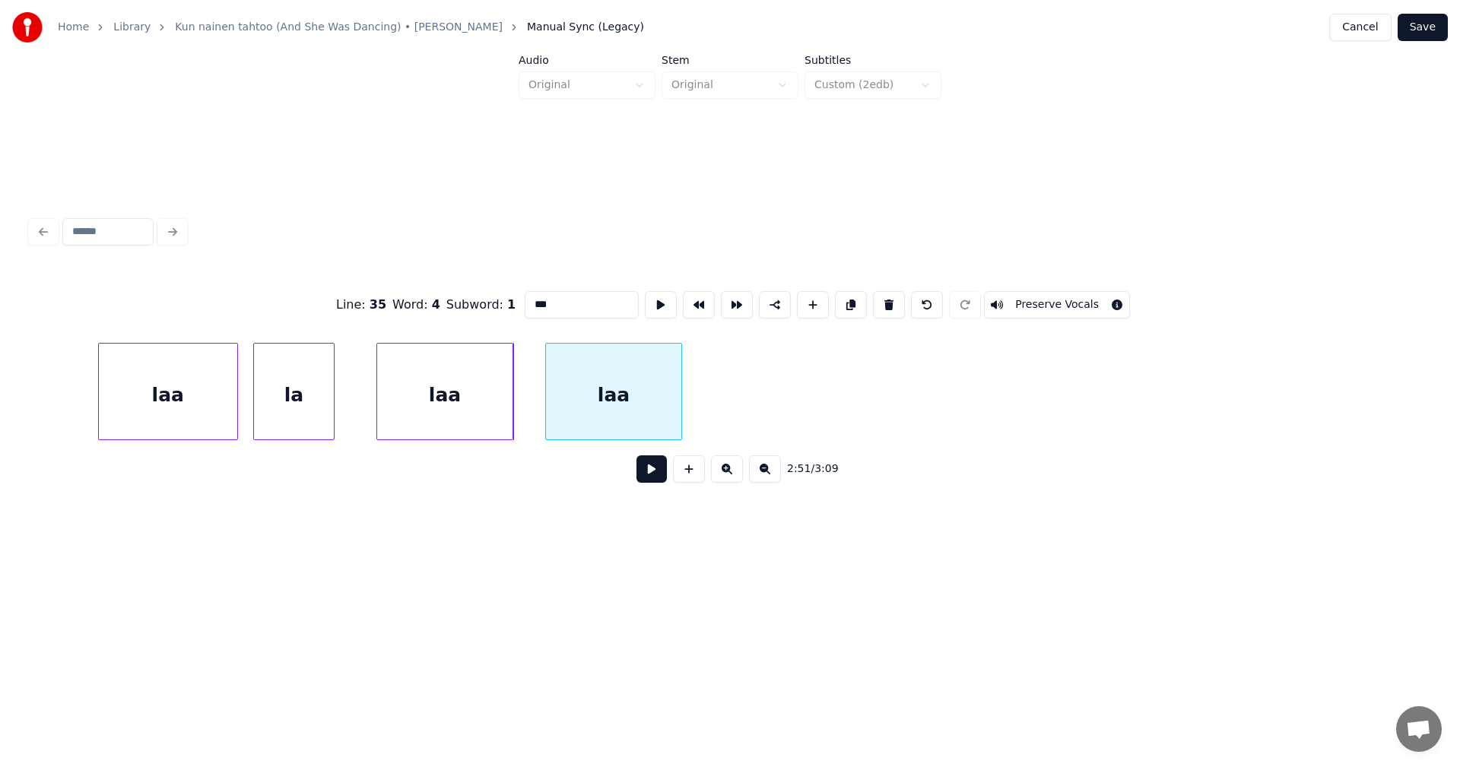
click at [633, 406] on div "laa" at bounding box center [613, 395] width 135 height 103
click at [849, 302] on button at bounding box center [851, 304] width 32 height 27
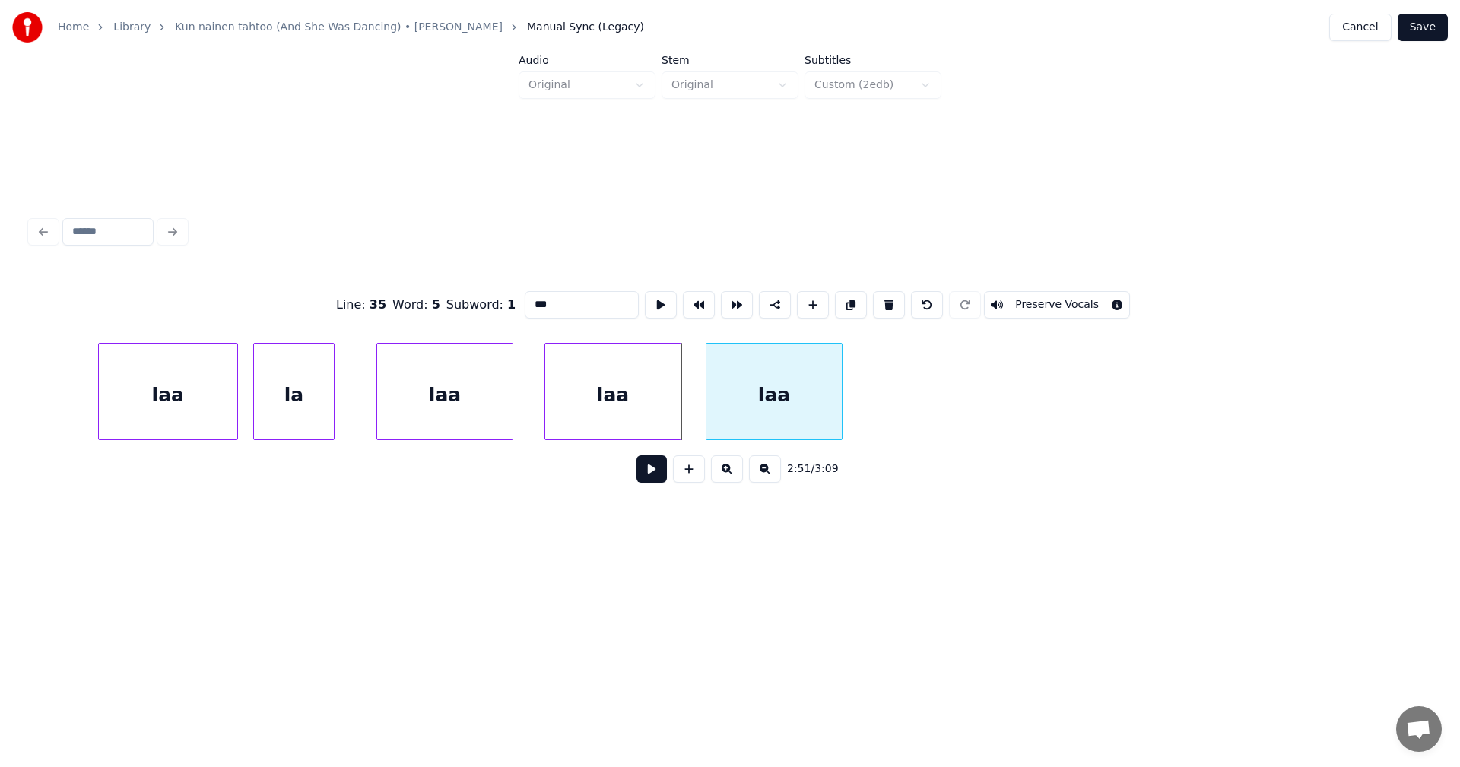
click at [790, 376] on div "laa" at bounding box center [773, 395] width 135 height 103
click at [852, 300] on button at bounding box center [851, 304] width 32 height 27
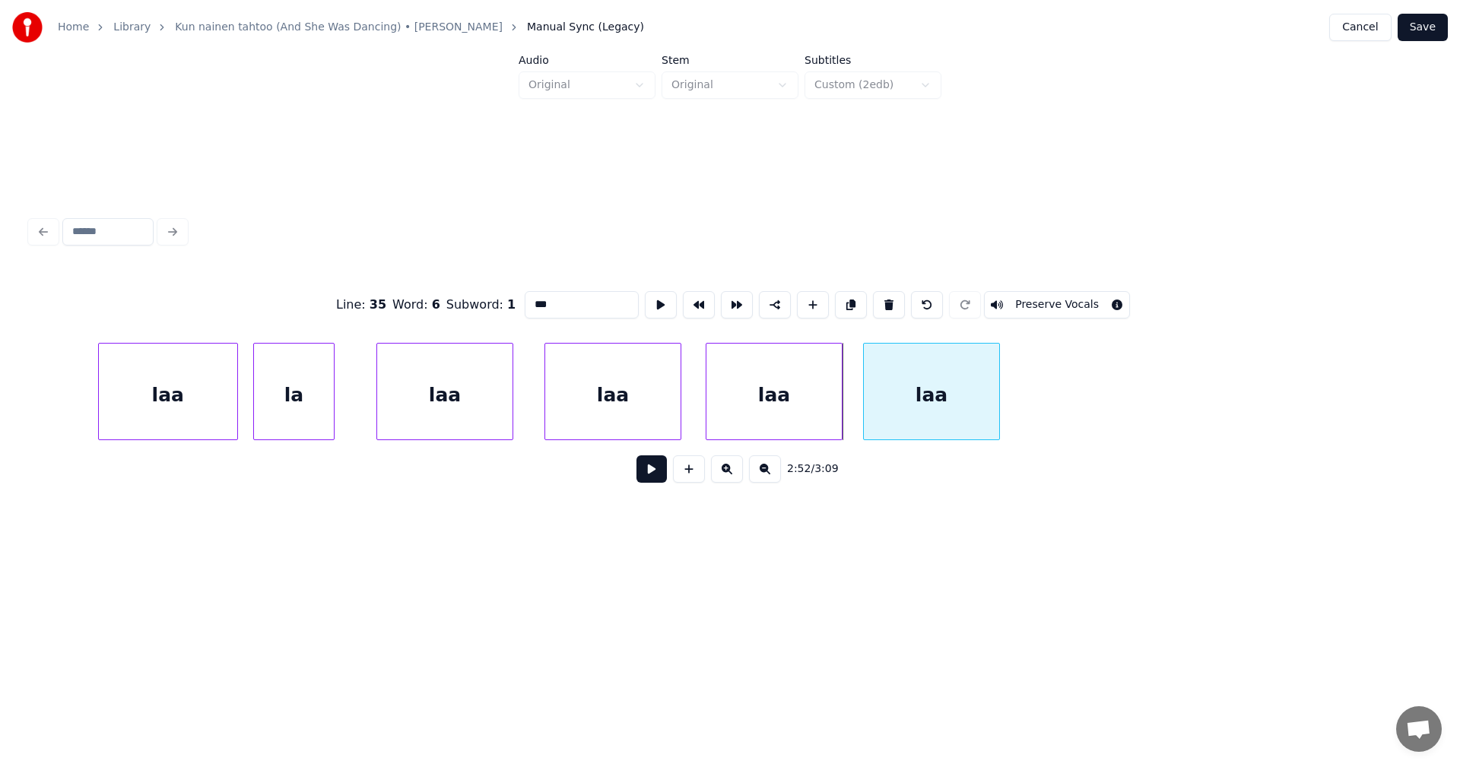
click at [904, 385] on div "laa" at bounding box center [931, 395] width 135 height 103
click at [852, 303] on button at bounding box center [851, 304] width 32 height 27
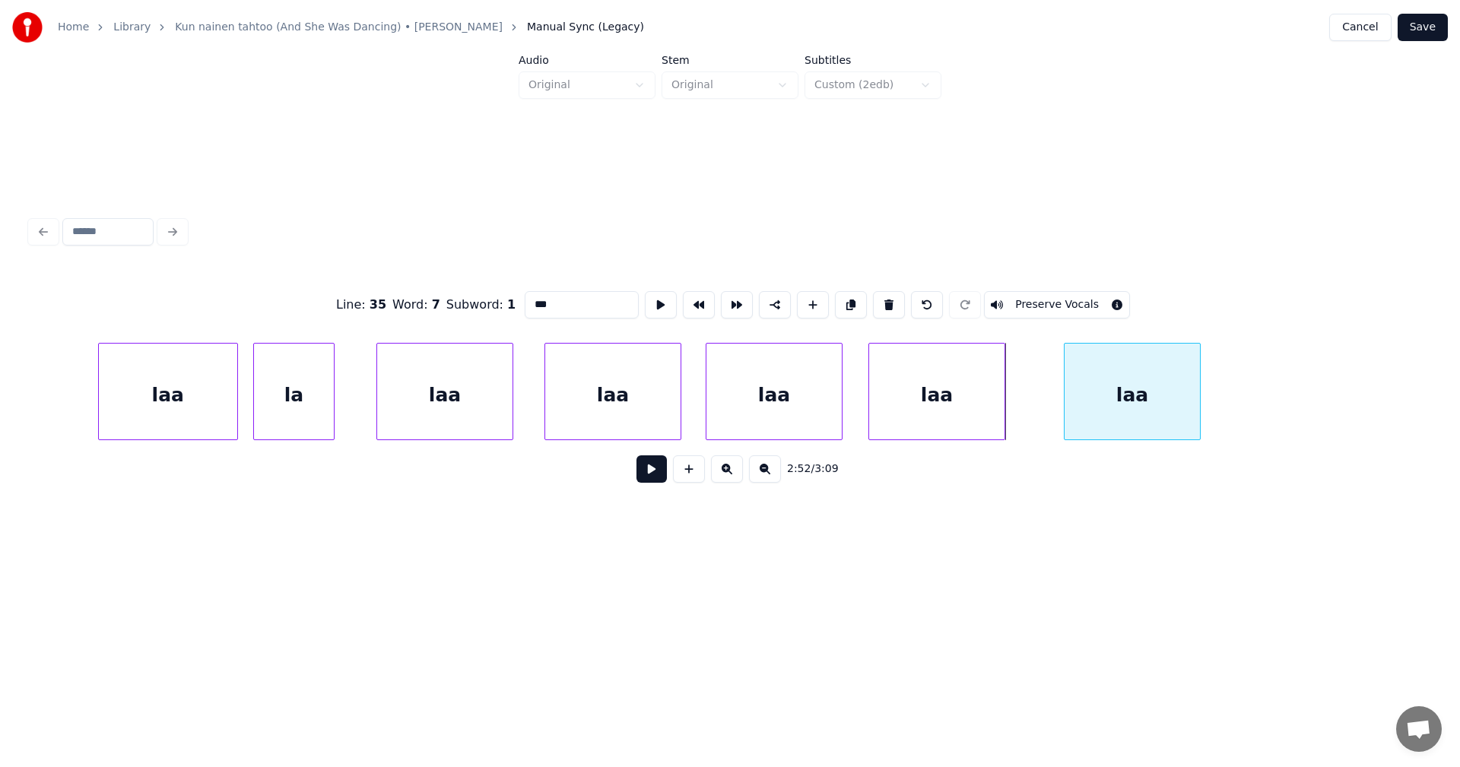
click at [1114, 372] on div "laa" at bounding box center [1132, 395] width 135 height 103
click at [211, 388] on div "laa" at bounding box center [168, 395] width 138 height 103
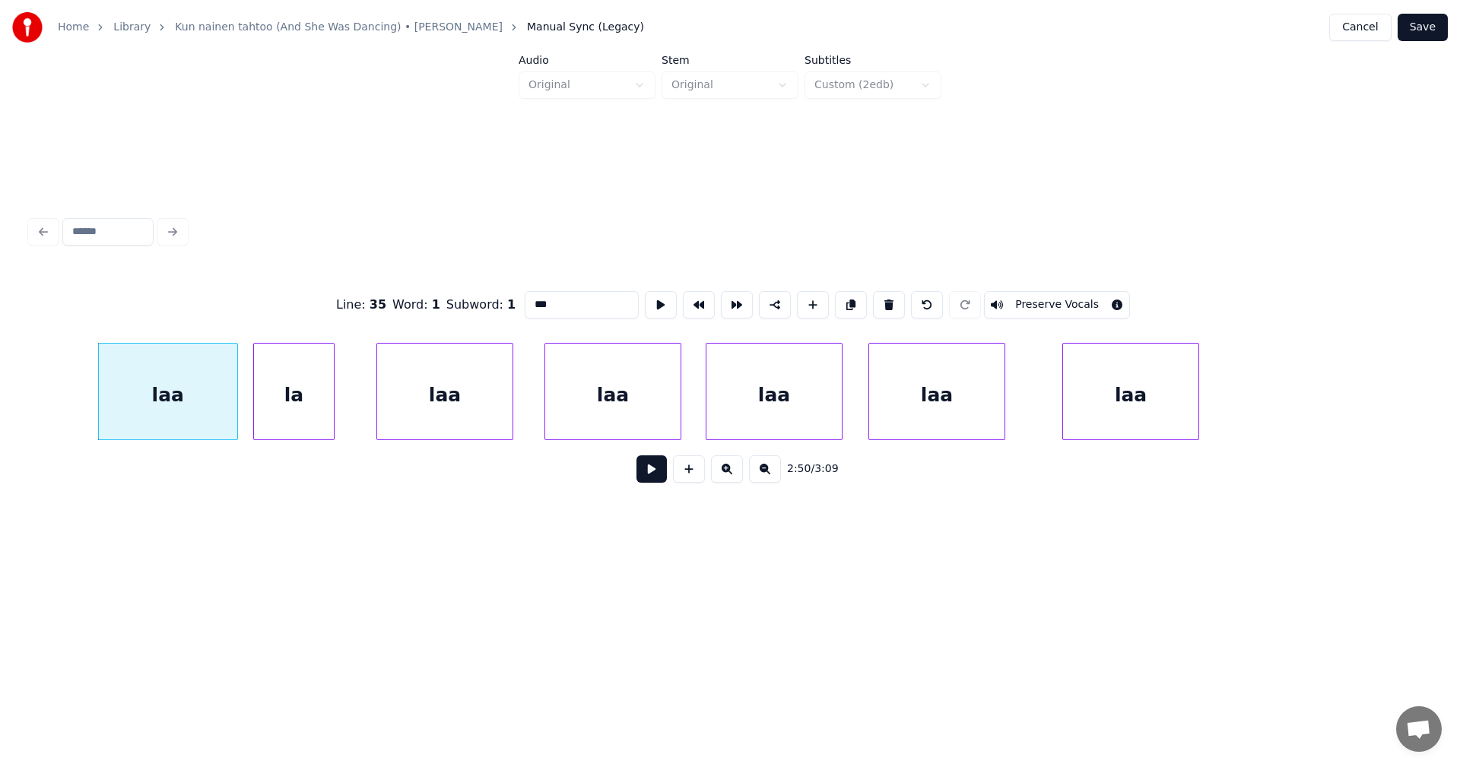
click at [650, 473] on button at bounding box center [651, 468] width 30 height 27
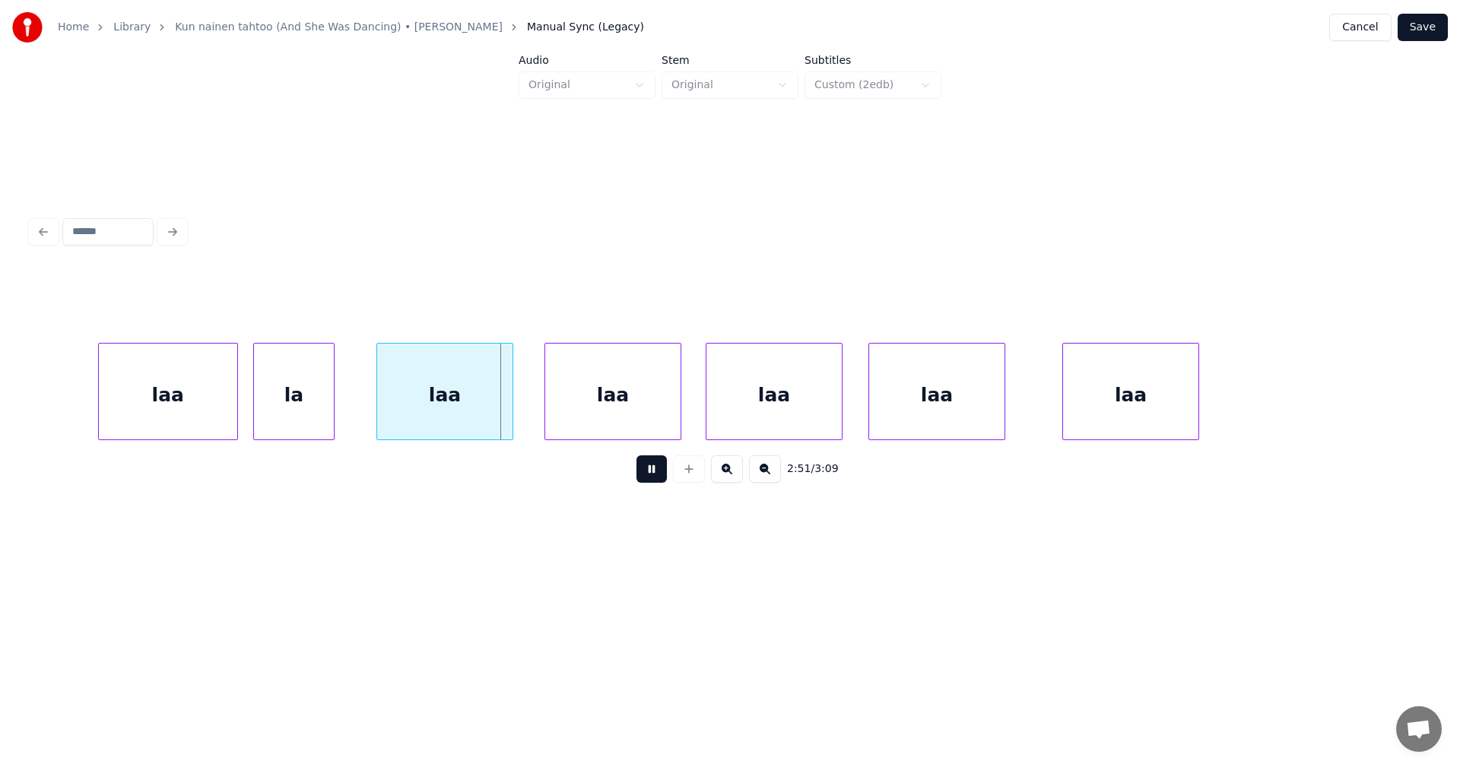
drag, startPoint x: 652, startPoint y: 470, endPoint x: 617, endPoint y: 470, distance: 35.7
click at [650, 468] on button at bounding box center [651, 468] width 30 height 27
click at [459, 419] on div "laa" at bounding box center [424, 395] width 135 height 103
click at [436, 417] on div at bounding box center [437, 392] width 5 height 96
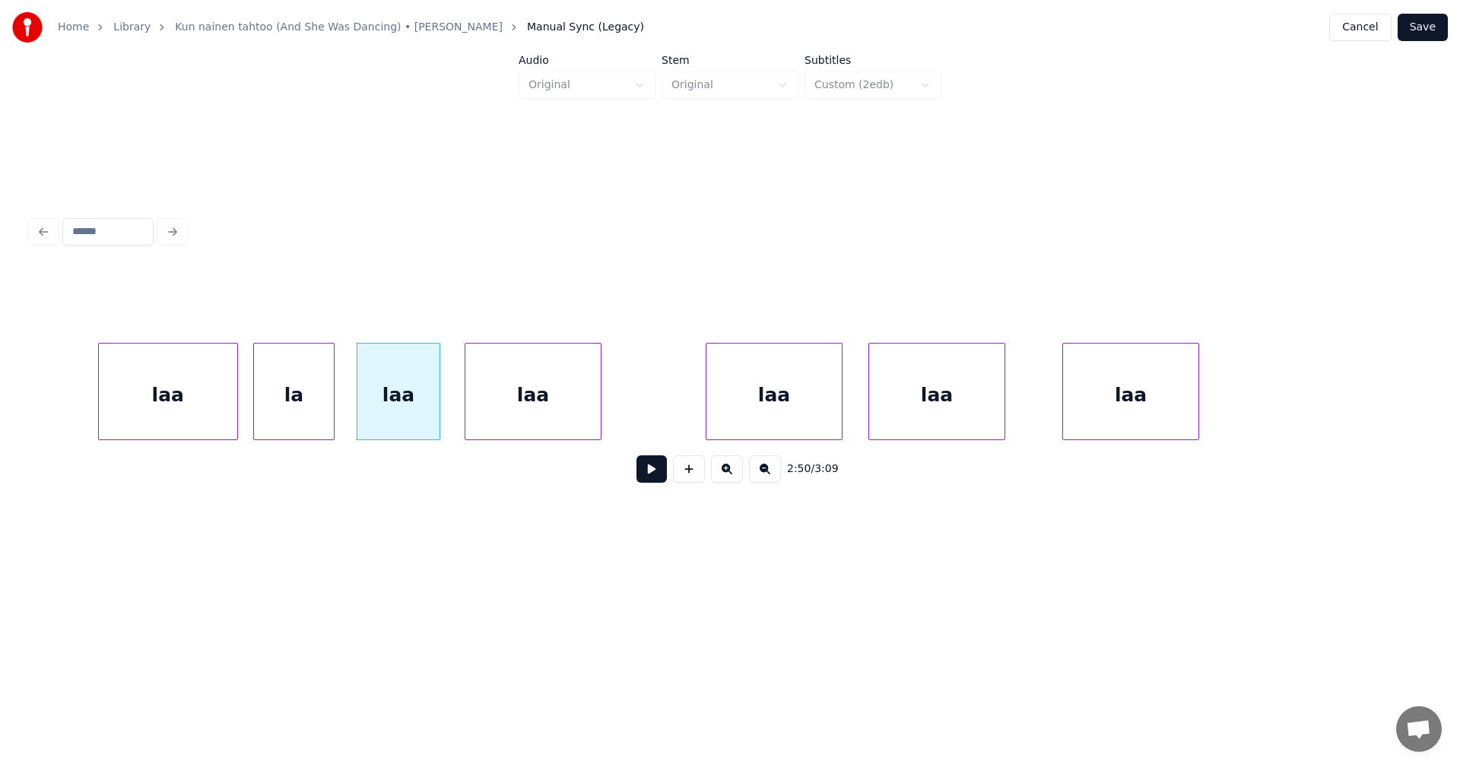
click at [545, 392] on div "laa" at bounding box center [532, 395] width 135 height 103
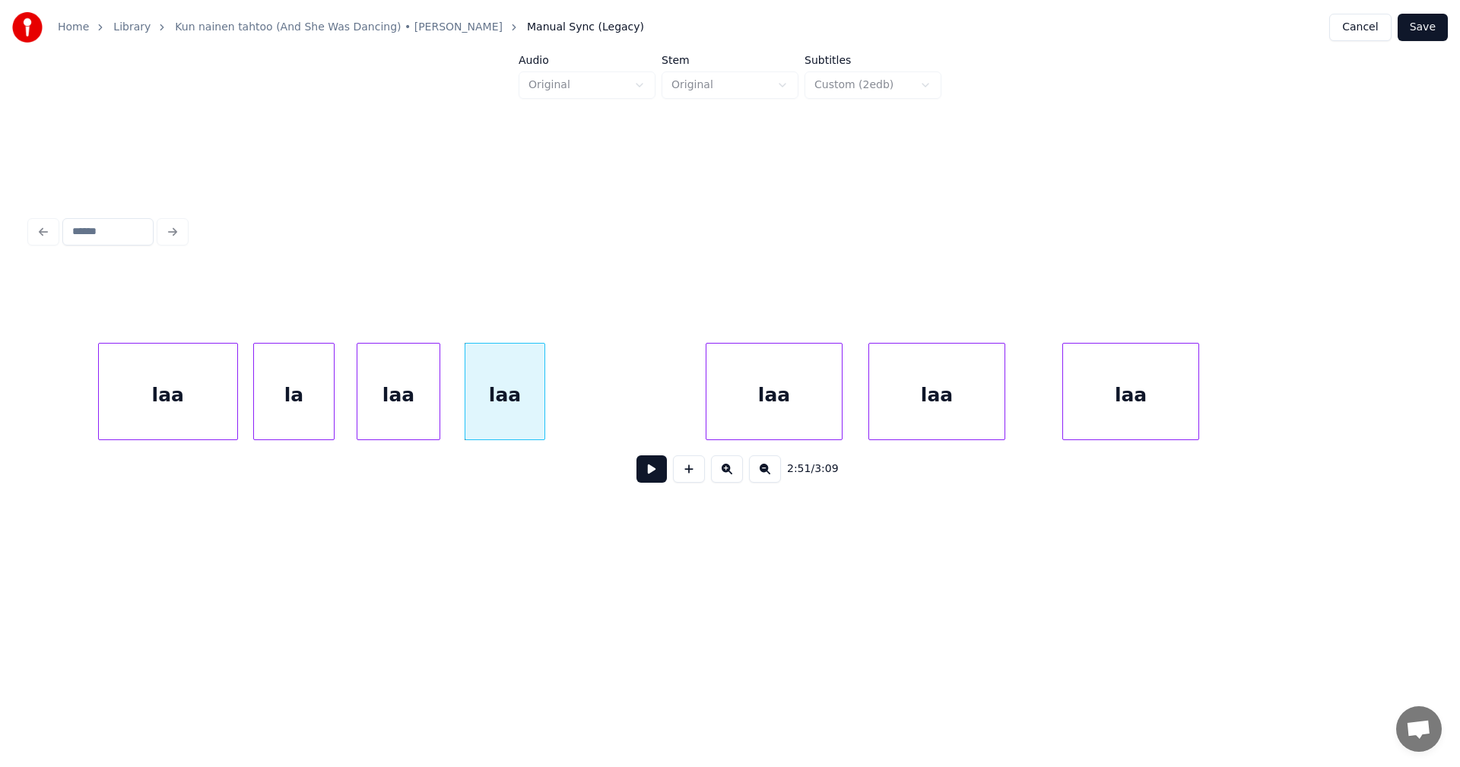
click at [544, 398] on div at bounding box center [542, 392] width 5 height 96
click at [628, 397] on div "laa" at bounding box center [636, 395] width 135 height 103
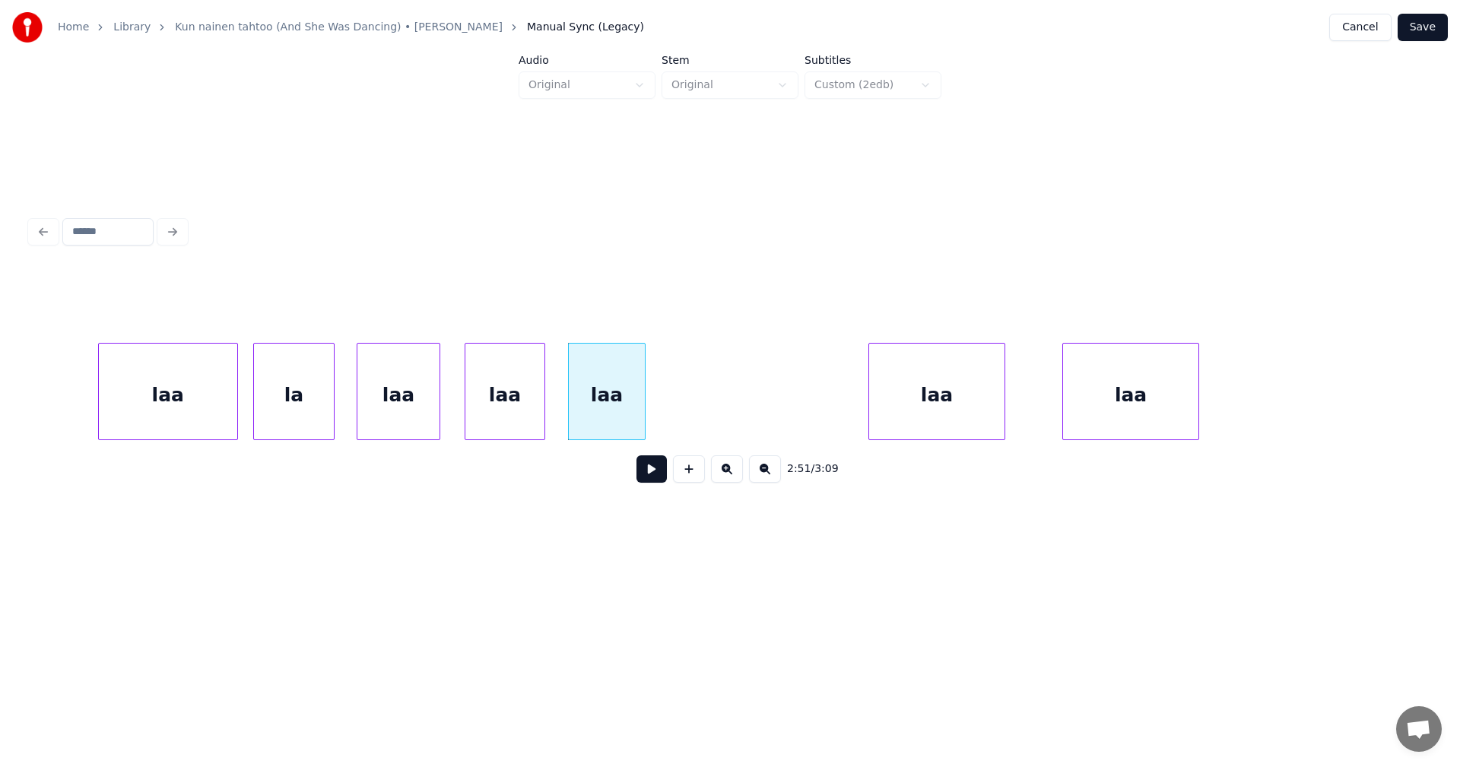
click at [644, 401] on div at bounding box center [642, 392] width 5 height 96
click at [707, 413] on div "laa" at bounding box center [728, 395] width 135 height 103
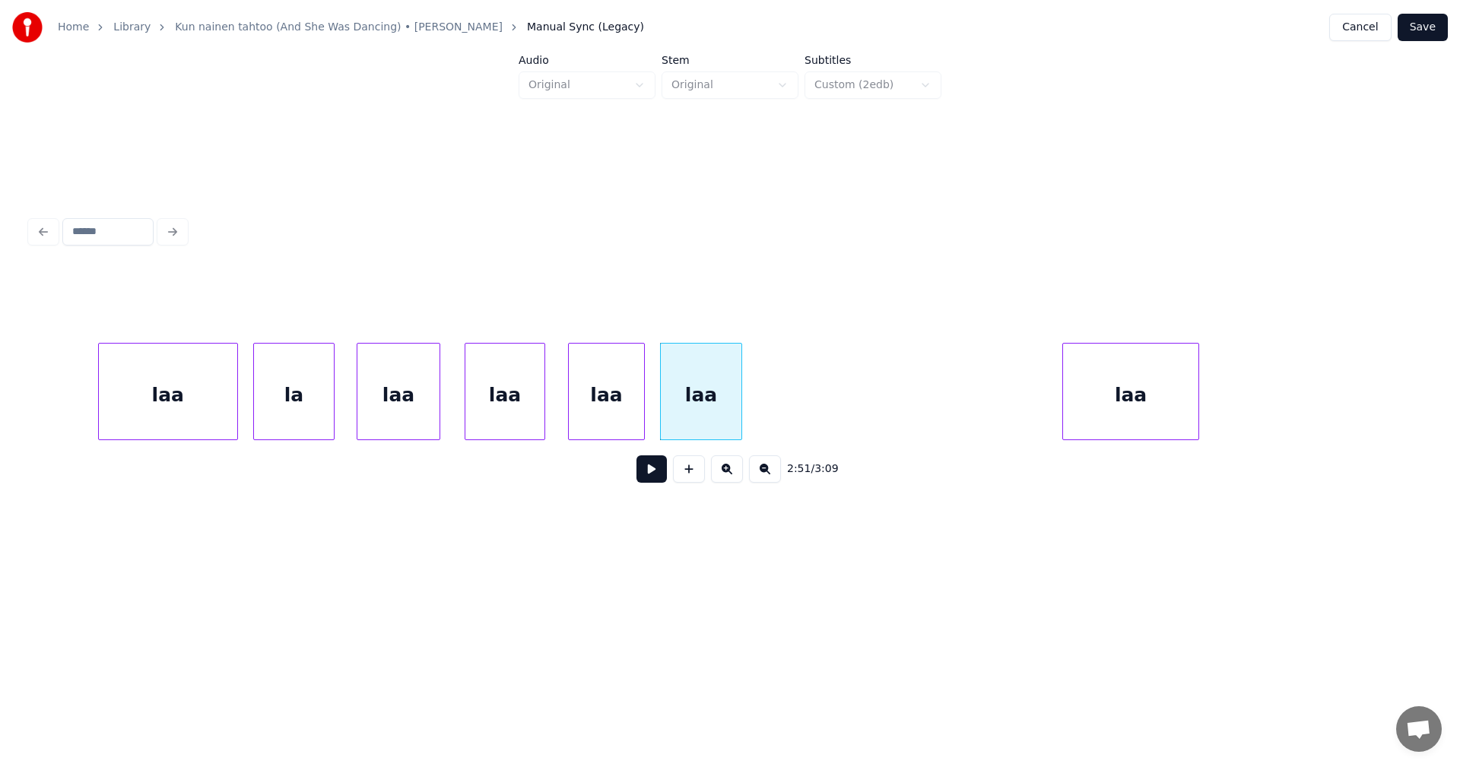
click at [738, 415] on div at bounding box center [739, 392] width 5 height 96
click at [801, 400] on div "laa" at bounding box center [826, 395] width 135 height 103
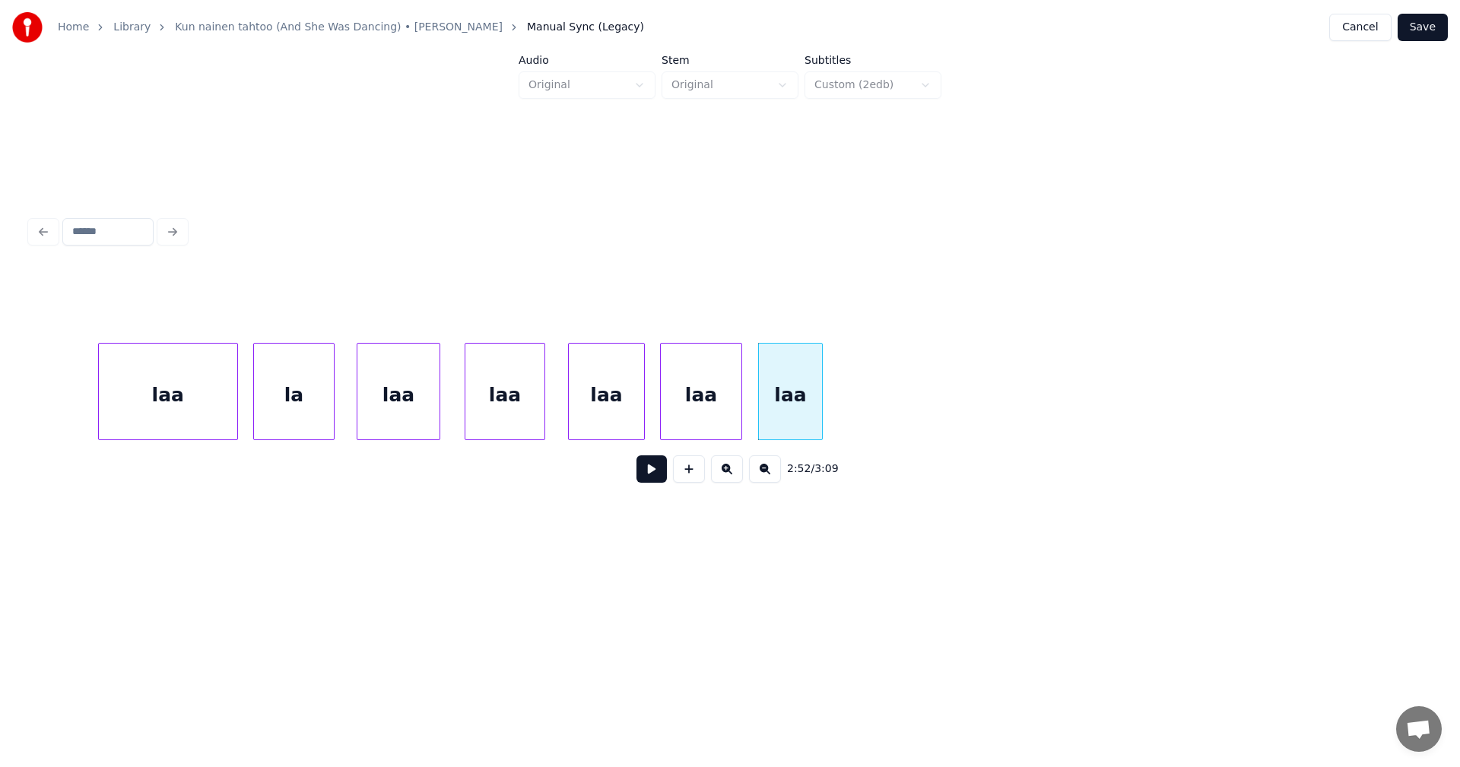
click at [819, 417] on div at bounding box center [819, 392] width 5 height 96
click at [429, 420] on div "laa" at bounding box center [398, 395] width 82 height 103
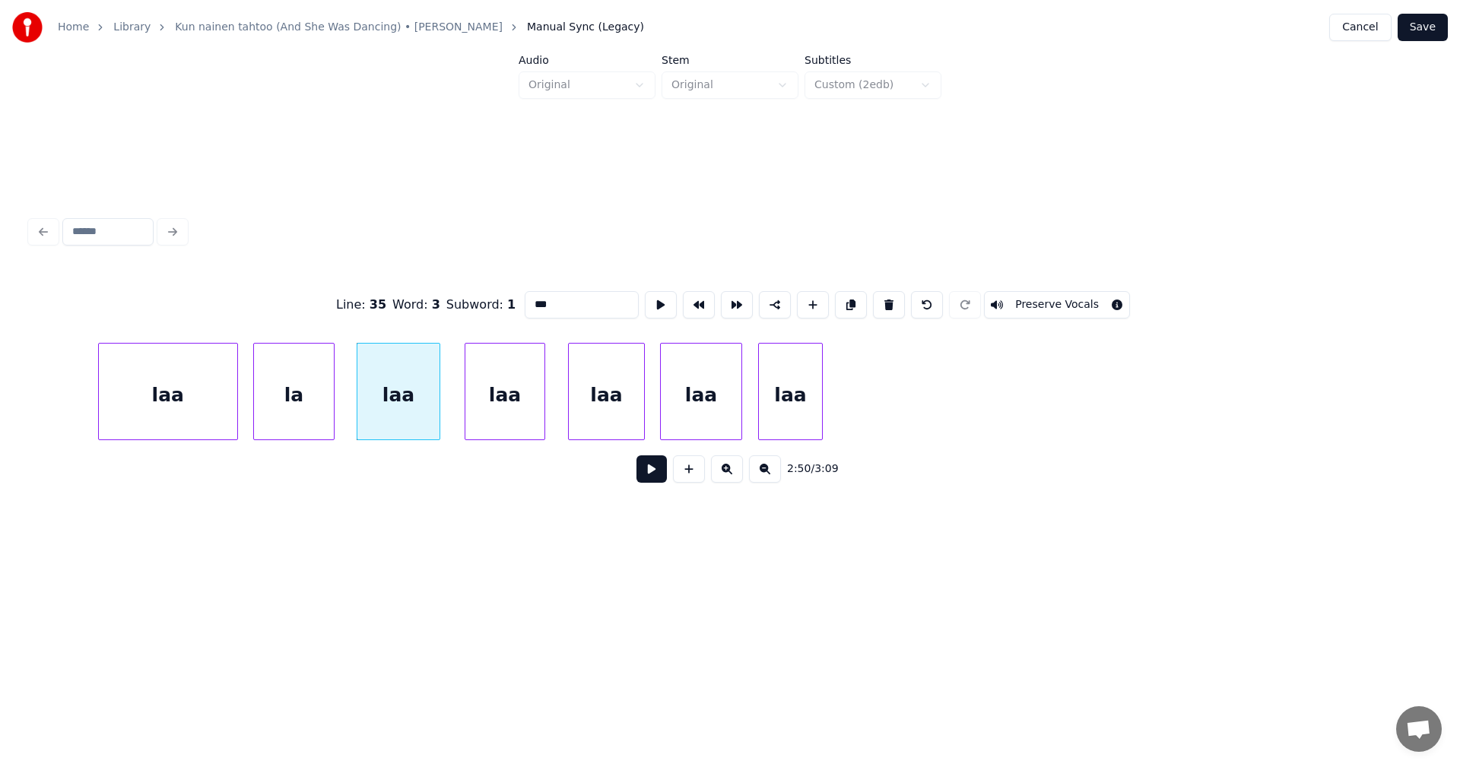
click at [511, 413] on div "laa" at bounding box center [504, 395] width 79 height 103
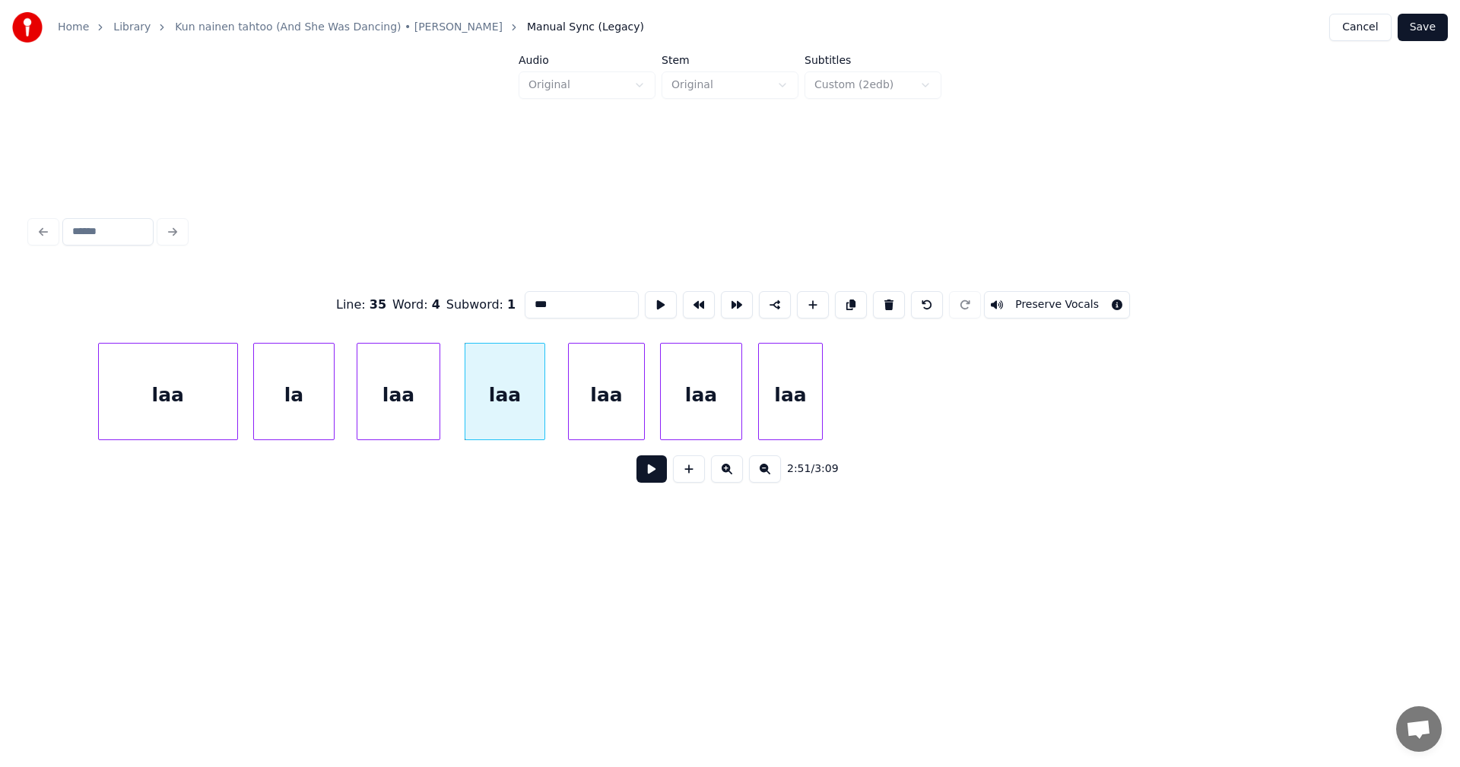
click at [625, 409] on div "laa" at bounding box center [606, 395] width 75 height 103
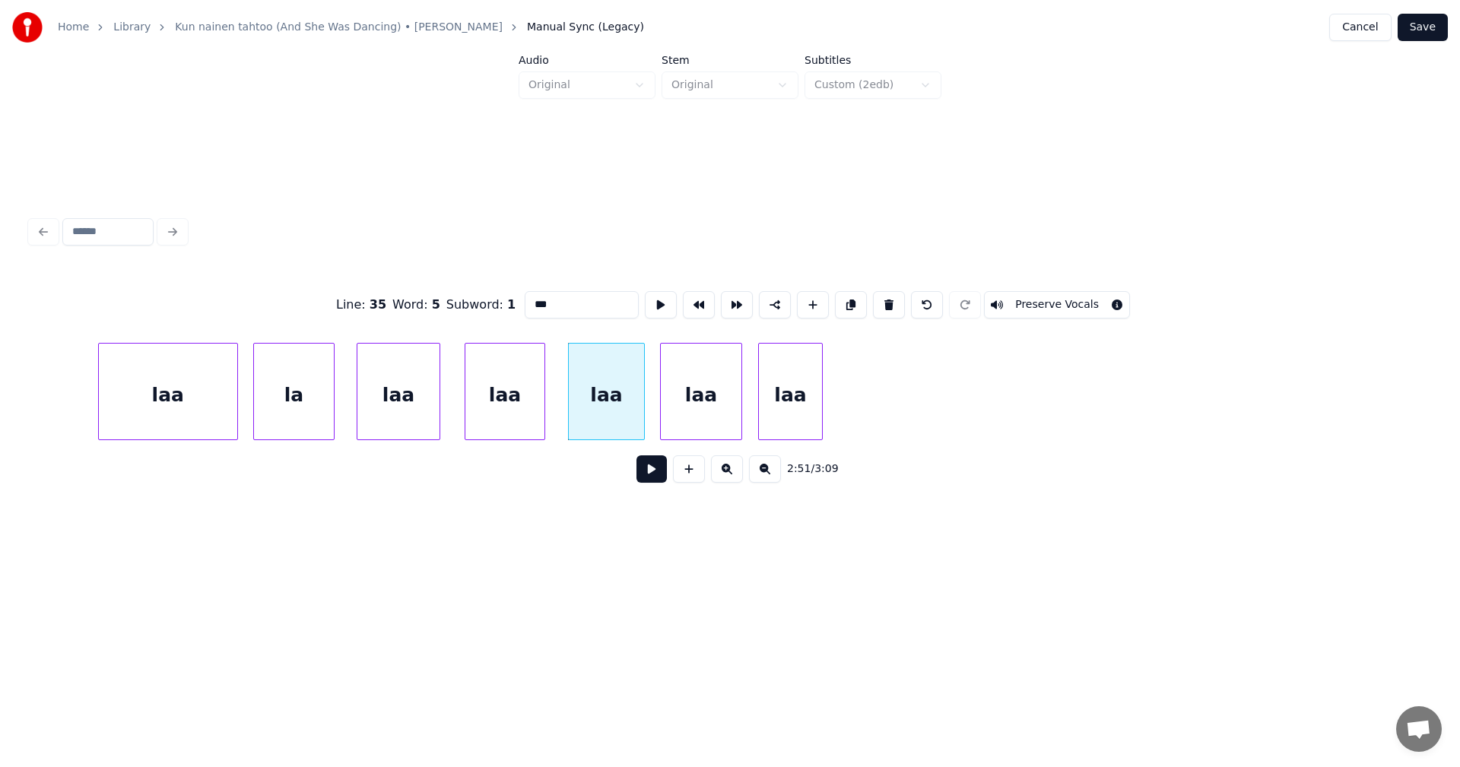
click at [707, 399] on div "laa" at bounding box center [701, 395] width 81 height 103
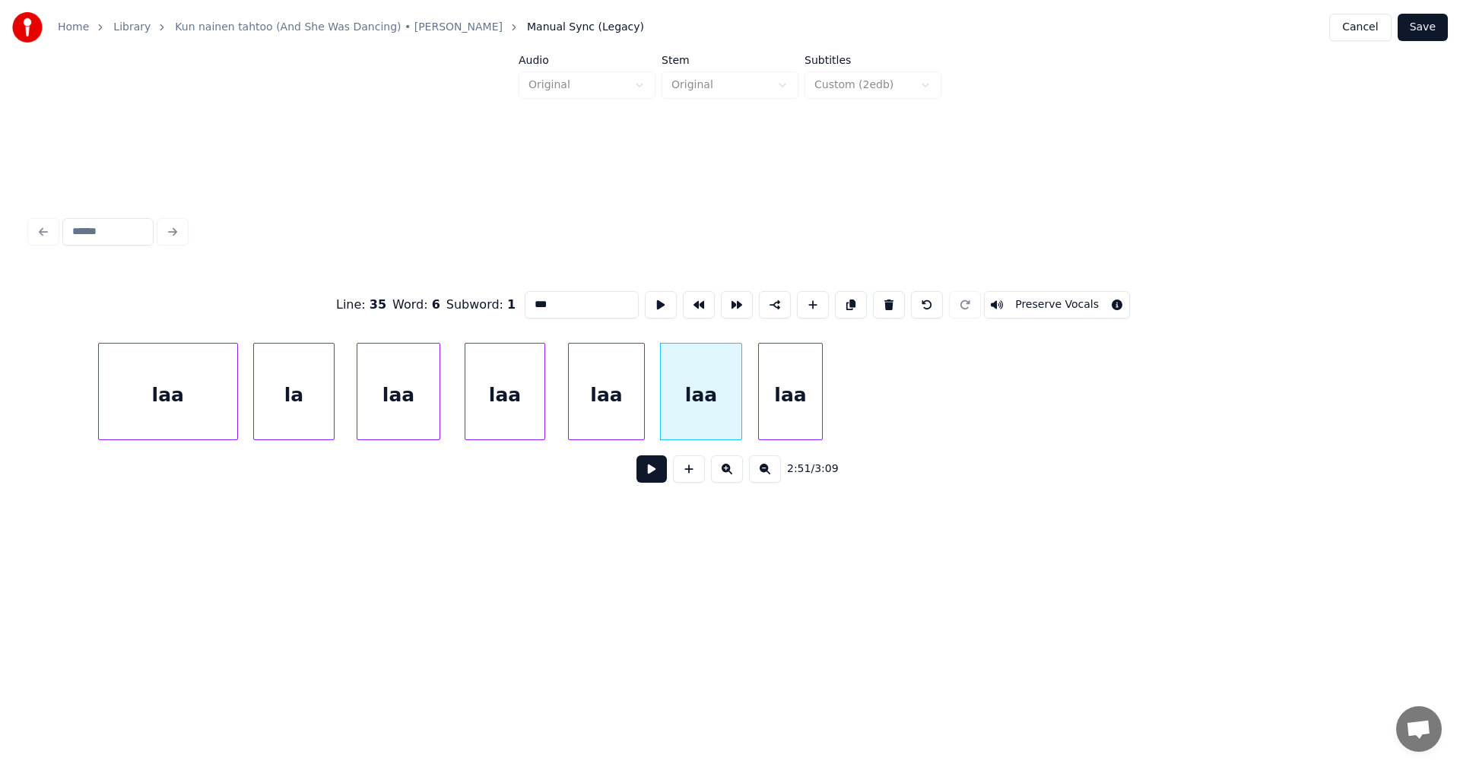
click at [802, 398] on div "laa" at bounding box center [790, 395] width 63 height 103
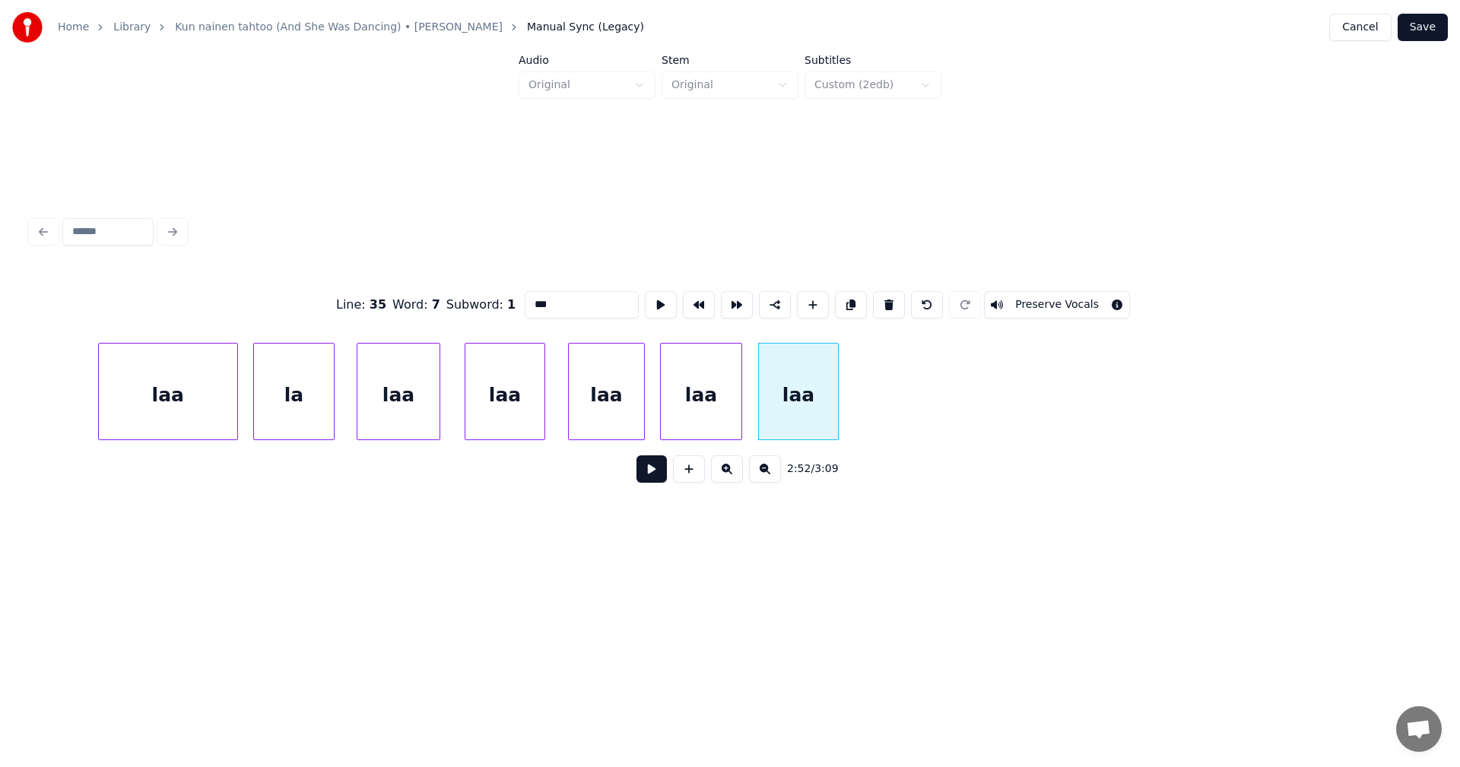
click at [838, 394] on div at bounding box center [835, 392] width 5 height 96
click at [798, 405] on div "laa" at bounding box center [800, 395] width 82 height 103
click at [840, 302] on button at bounding box center [851, 304] width 32 height 27
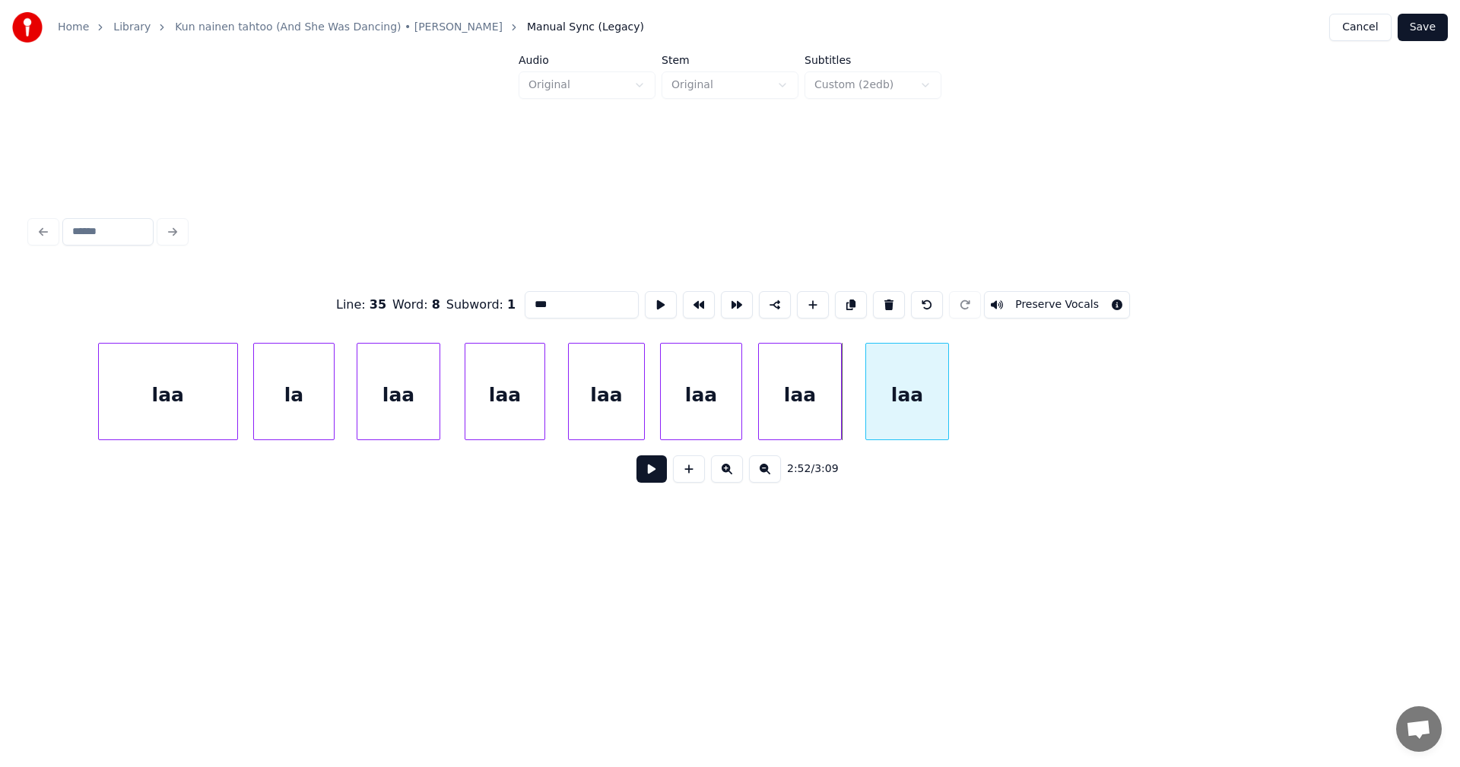
click at [911, 366] on div "laa" at bounding box center [907, 395] width 82 height 103
click at [846, 300] on button at bounding box center [851, 304] width 32 height 27
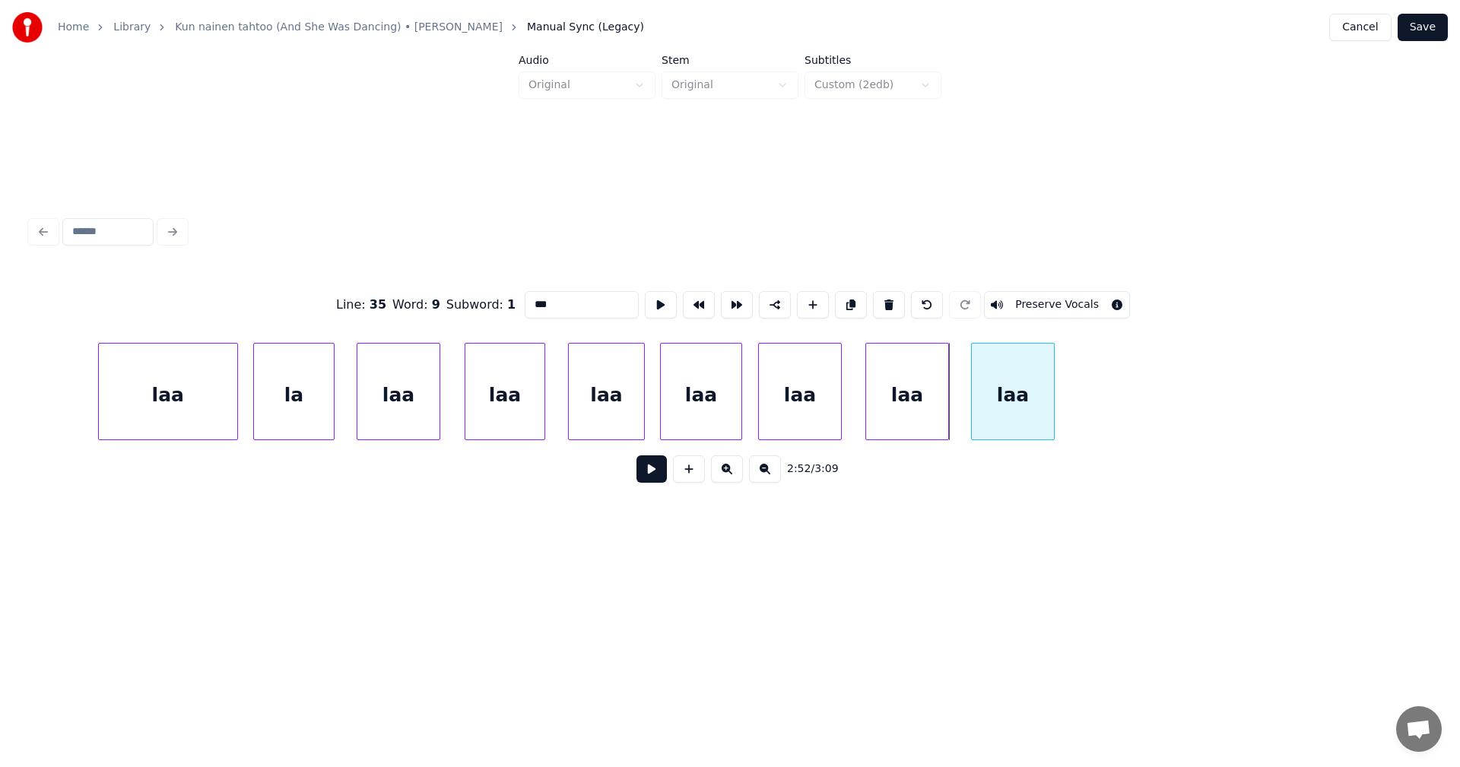
click at [1020, 371] on div "laa" at bounding box center [1013, 395] width 82 height 103
click at [211, 401] on div "laa" at bounding box center [168, 395] width 138 height 103
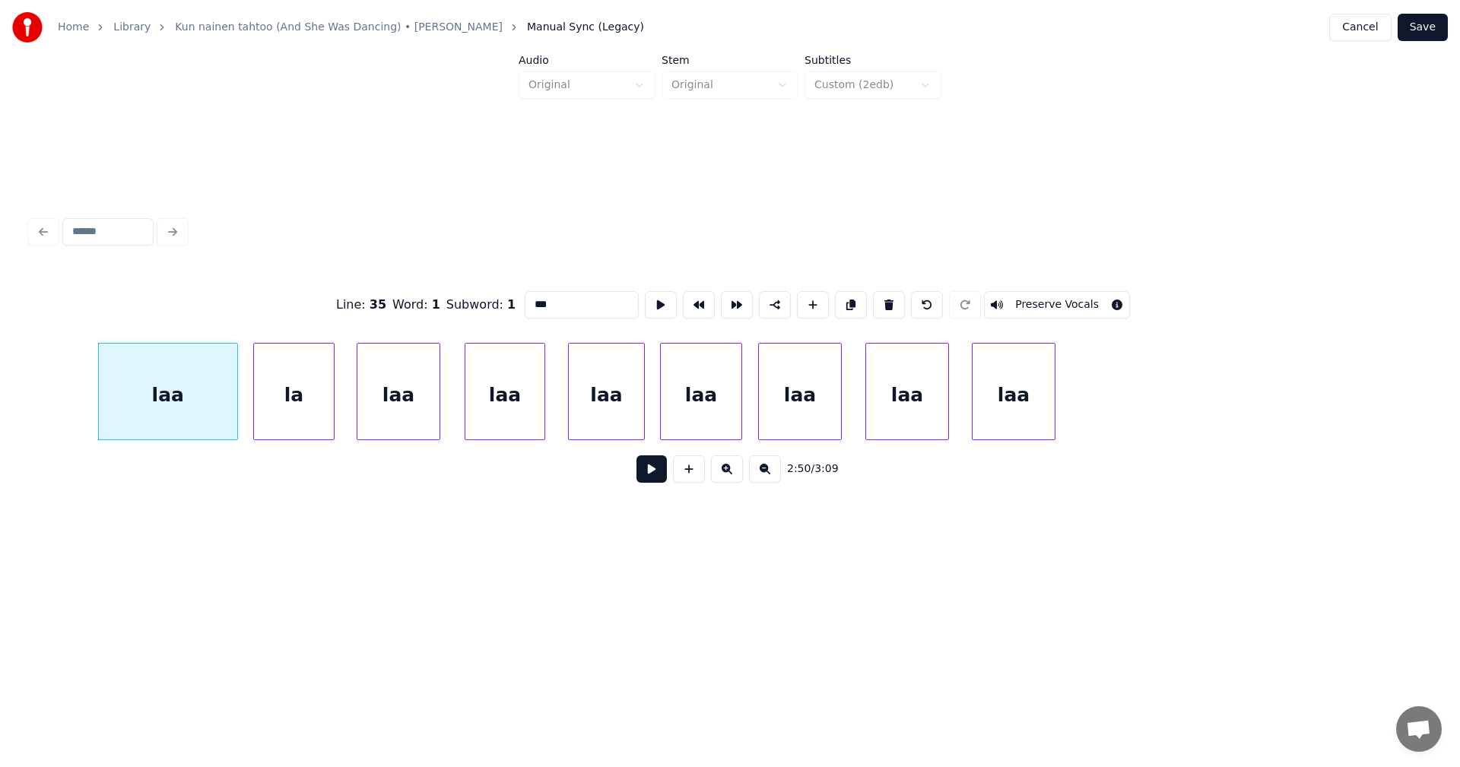
click at [655, 474] on button at bounding box center [651, 468] width 30 height 27
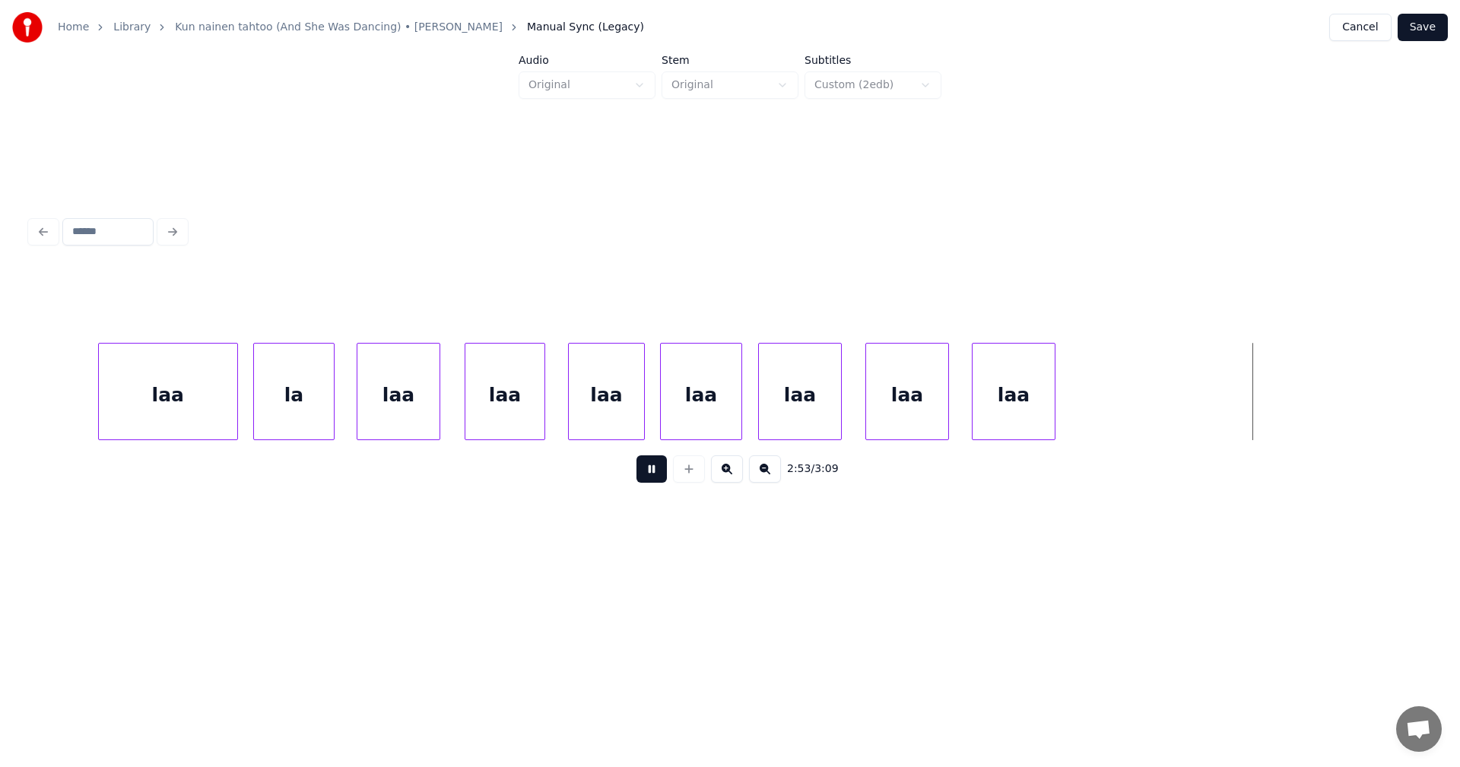
drag, startPoint x: 658, startPoint y: 471, endPoint x: 725, endPoint y: 460, distance: 67.0
click at [663, 470] on button at bounding box center [651, 468] width 30 height 27
click at [1036, 398] on div "laa" at bounding box center [1014, 395] width 82 height 103
click at [1012, 396] on div "laa" at bounding box center [1014, 395] width 82 height 103
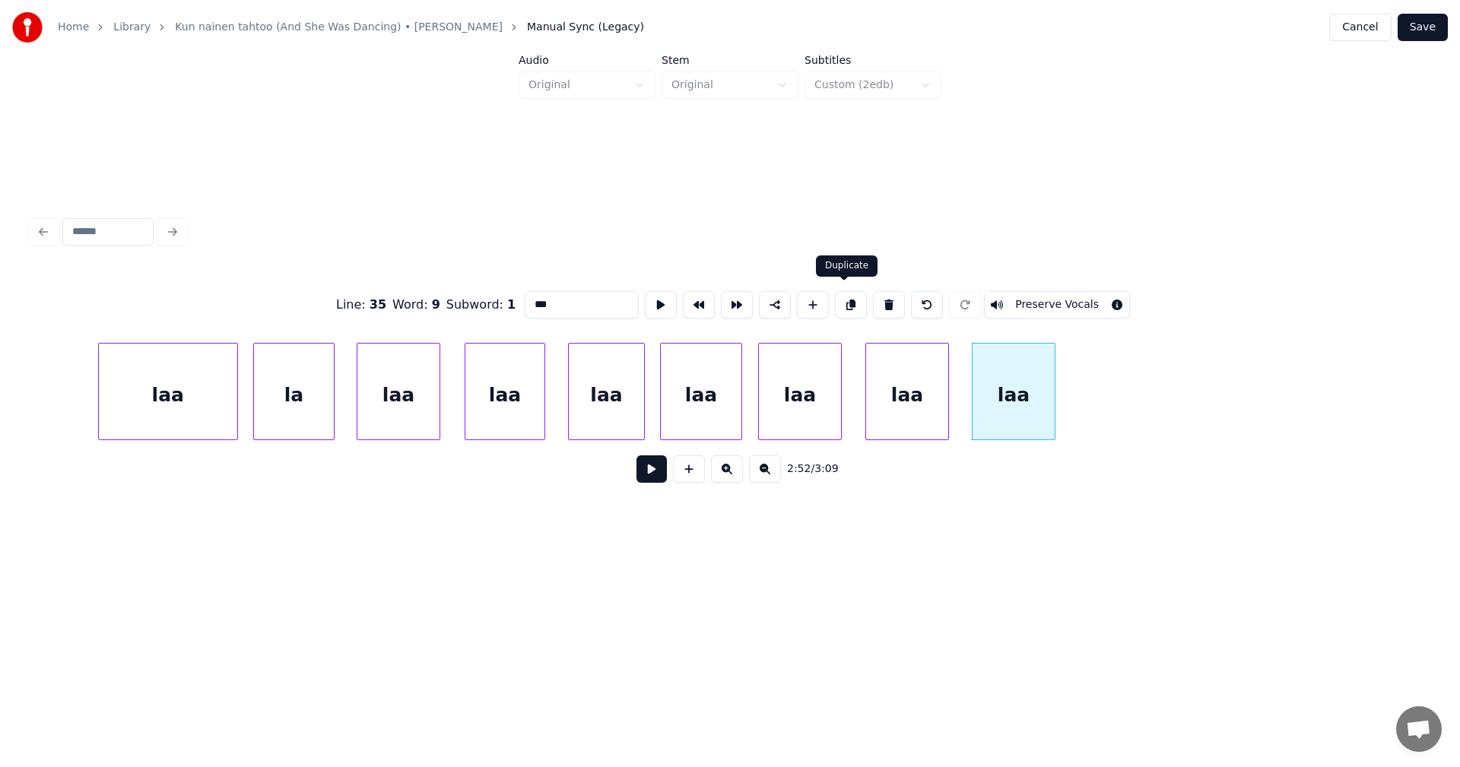
click at [846, 300] on button at bounding box center [851, 304] width 32 height 27
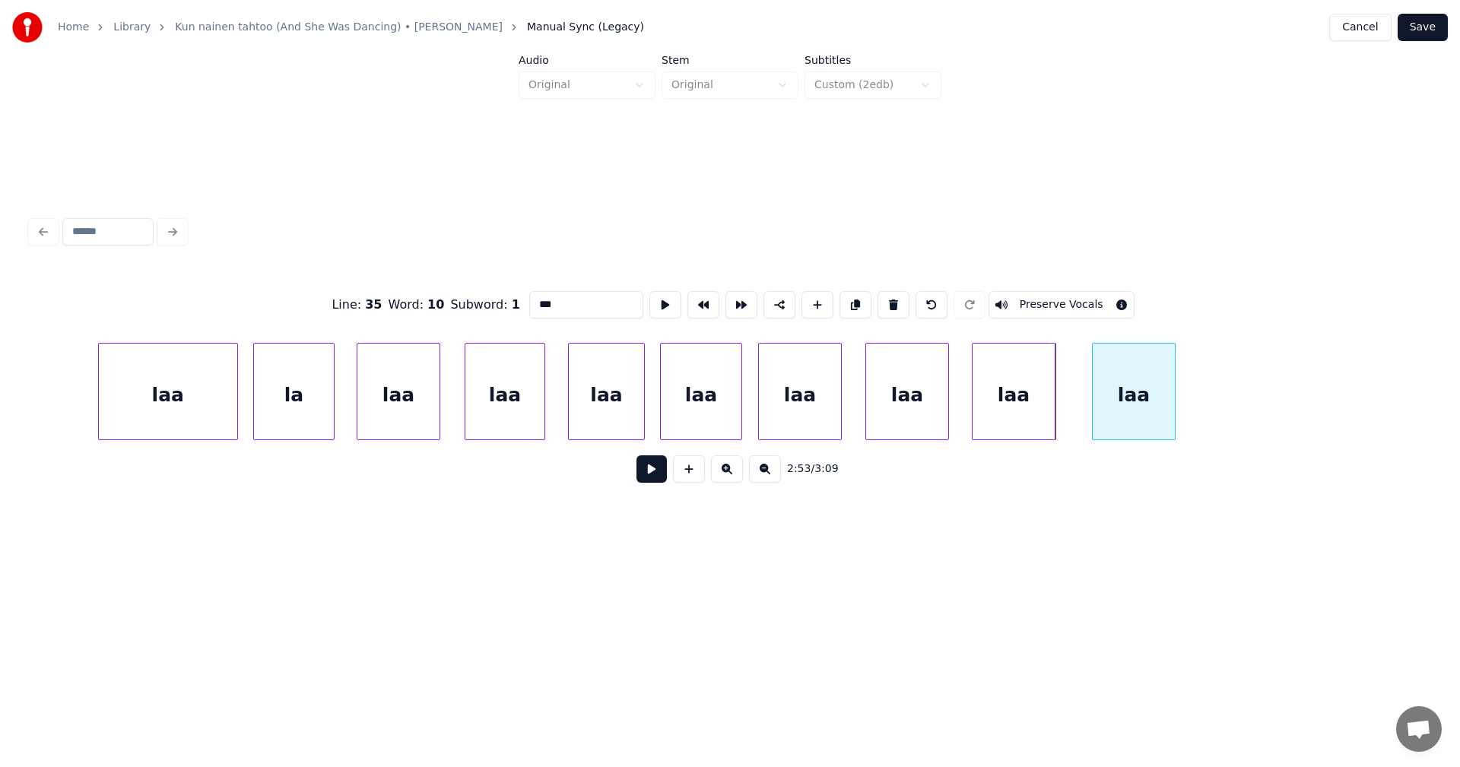
click at [1136, 373] on div "laa" at bounding box center [1134, 395] width 82 height 103
click at [200, 396] on div "laa" at bounding box center [168, 395] width 138 height 103
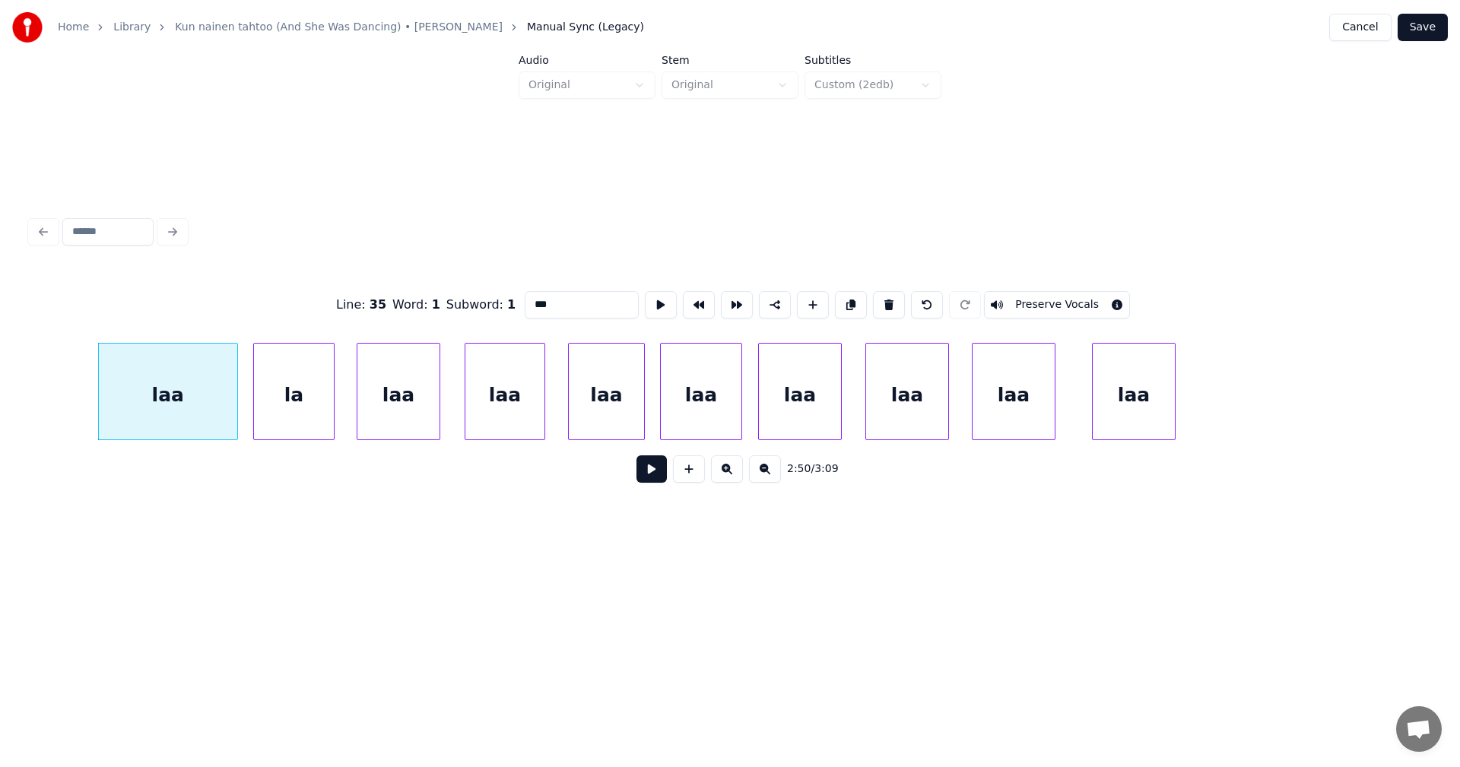
click at [649, 475] on button at bounding box center [651, 468] width 30 height 27
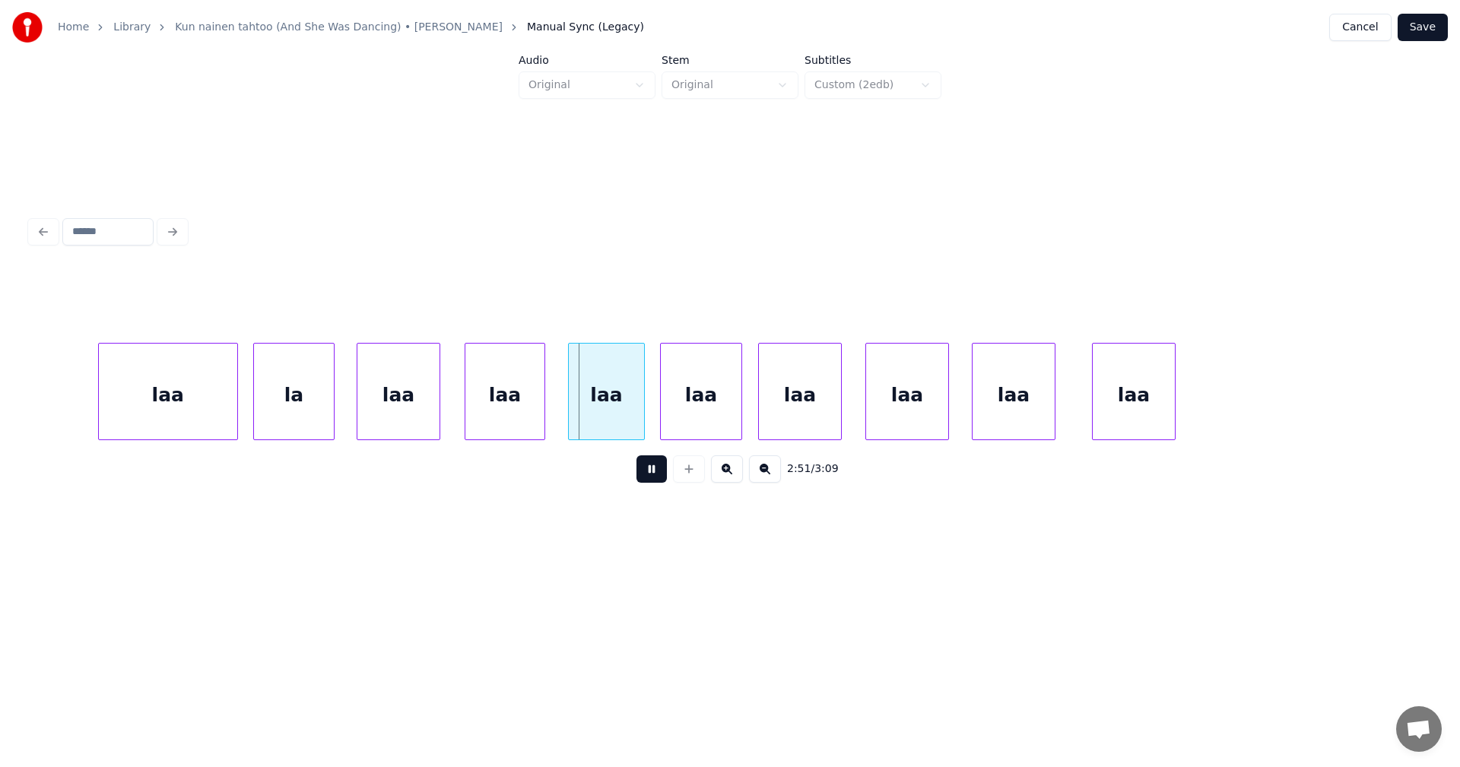
drag, startPoint x: 656, startPoint y: 471, endPoint x: 562, endPoint y: 442, distance: 98.6
click at [655, 467] on button at bounding box center [651, 468] width 30 height 27
click at [402, 417] on div "laa" at bounding box center [395, 395] width 82 height 103
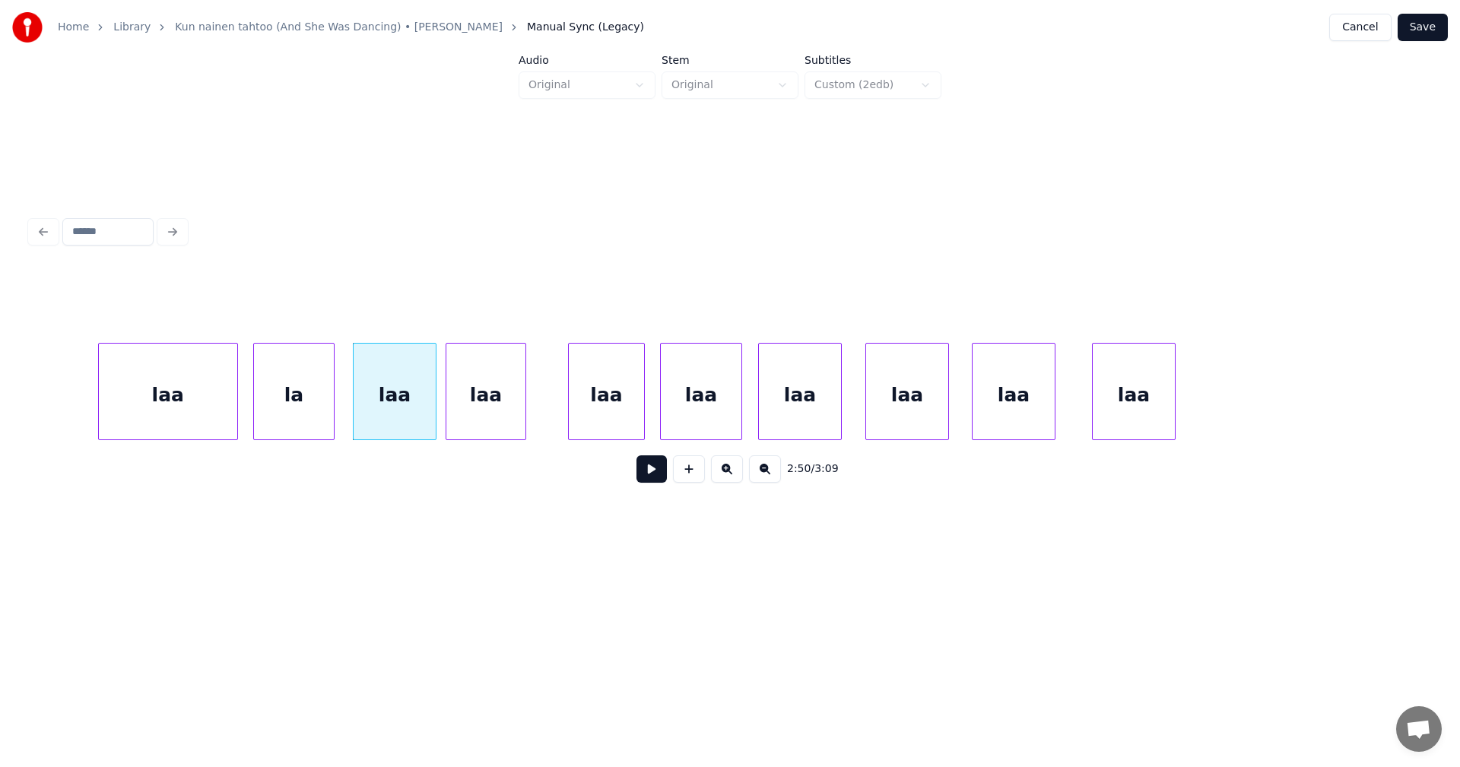
click at [489, 408] on div "laa" at bounding box center [485, 395] width 79 height 103
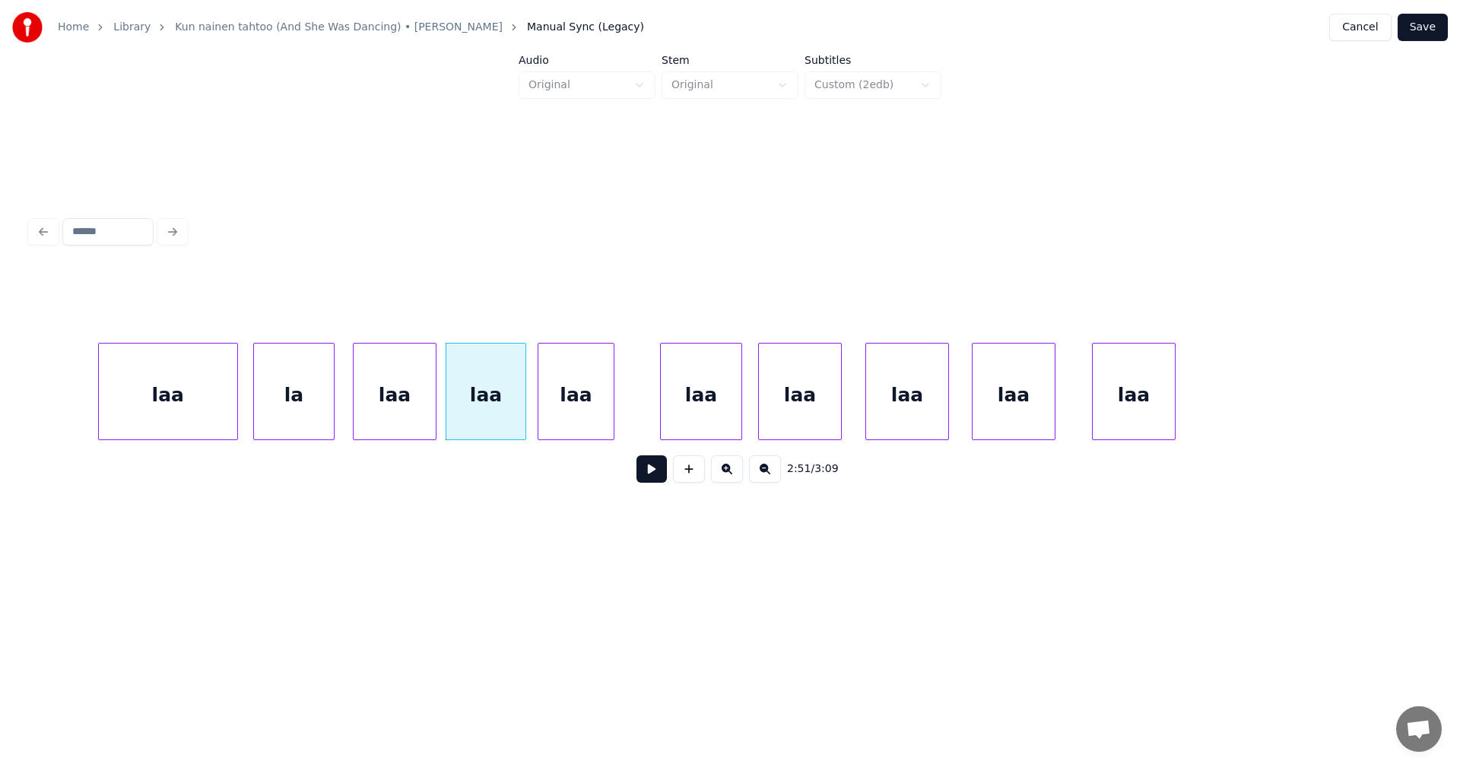
click at [566, 408] on div "laa" at bounding box center [575, 395] width 75 height 103
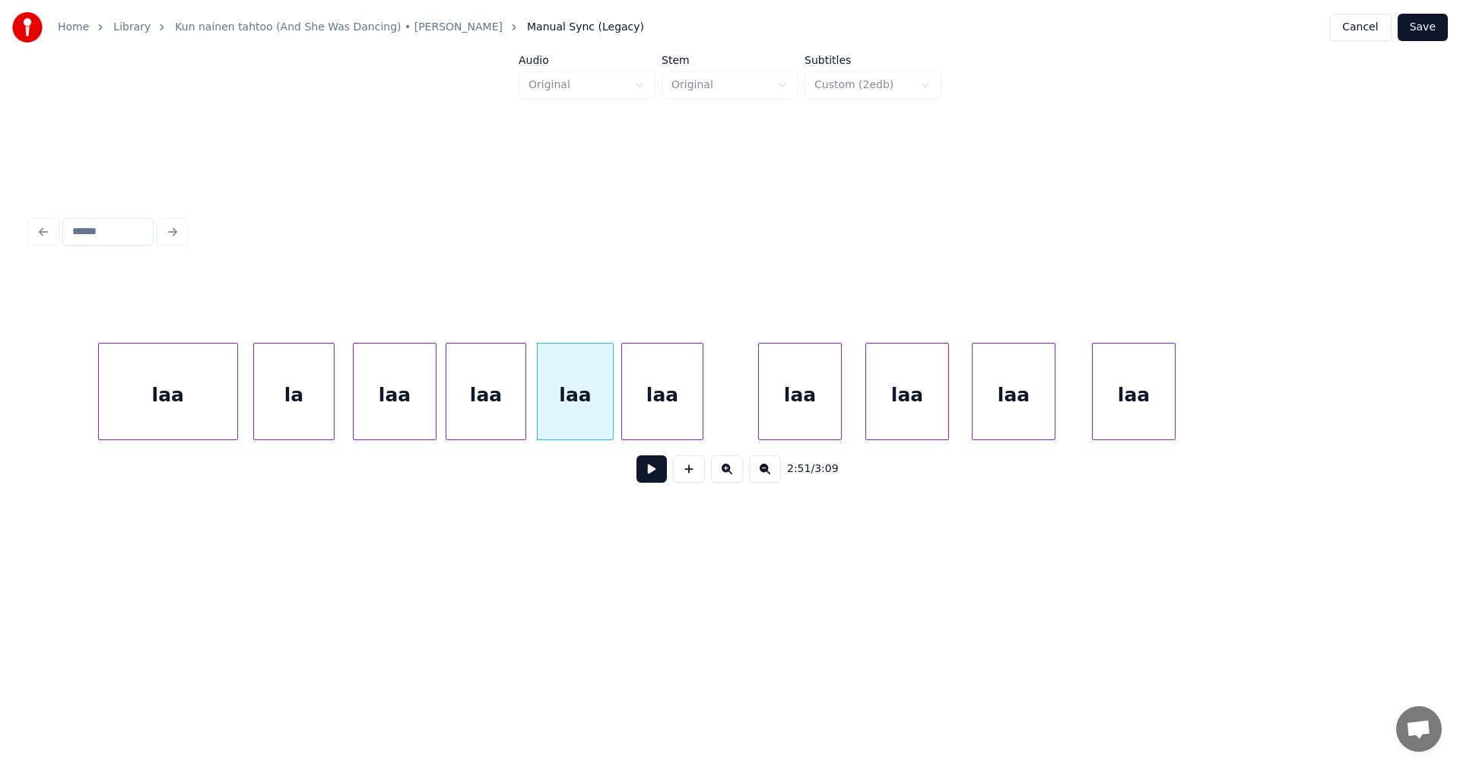
click at [665, 408] on div "laa" at bounding box center [662, 395] width 81 height 103
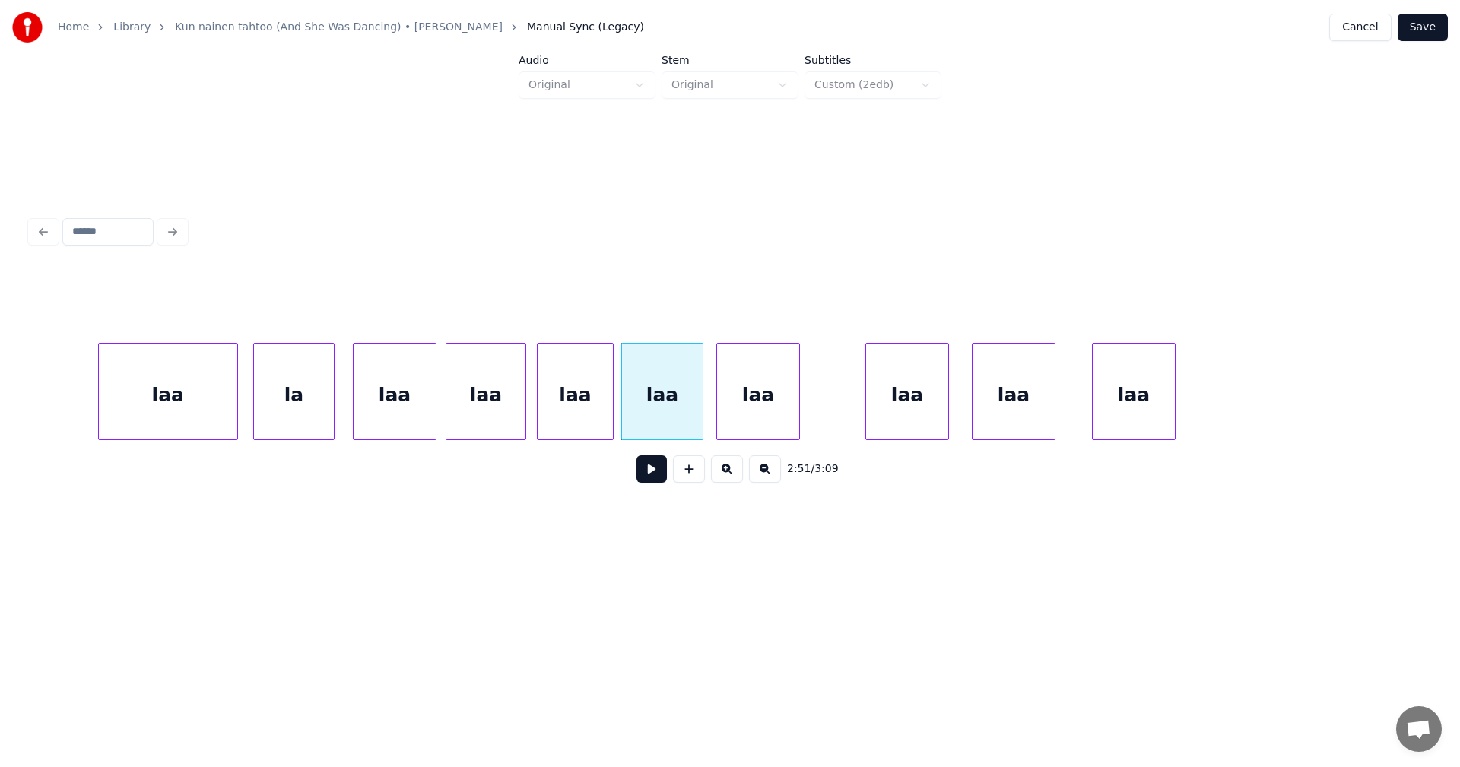
click at [757, 405] on div "laa" at bounding box center [758, 395] width 82 height 103
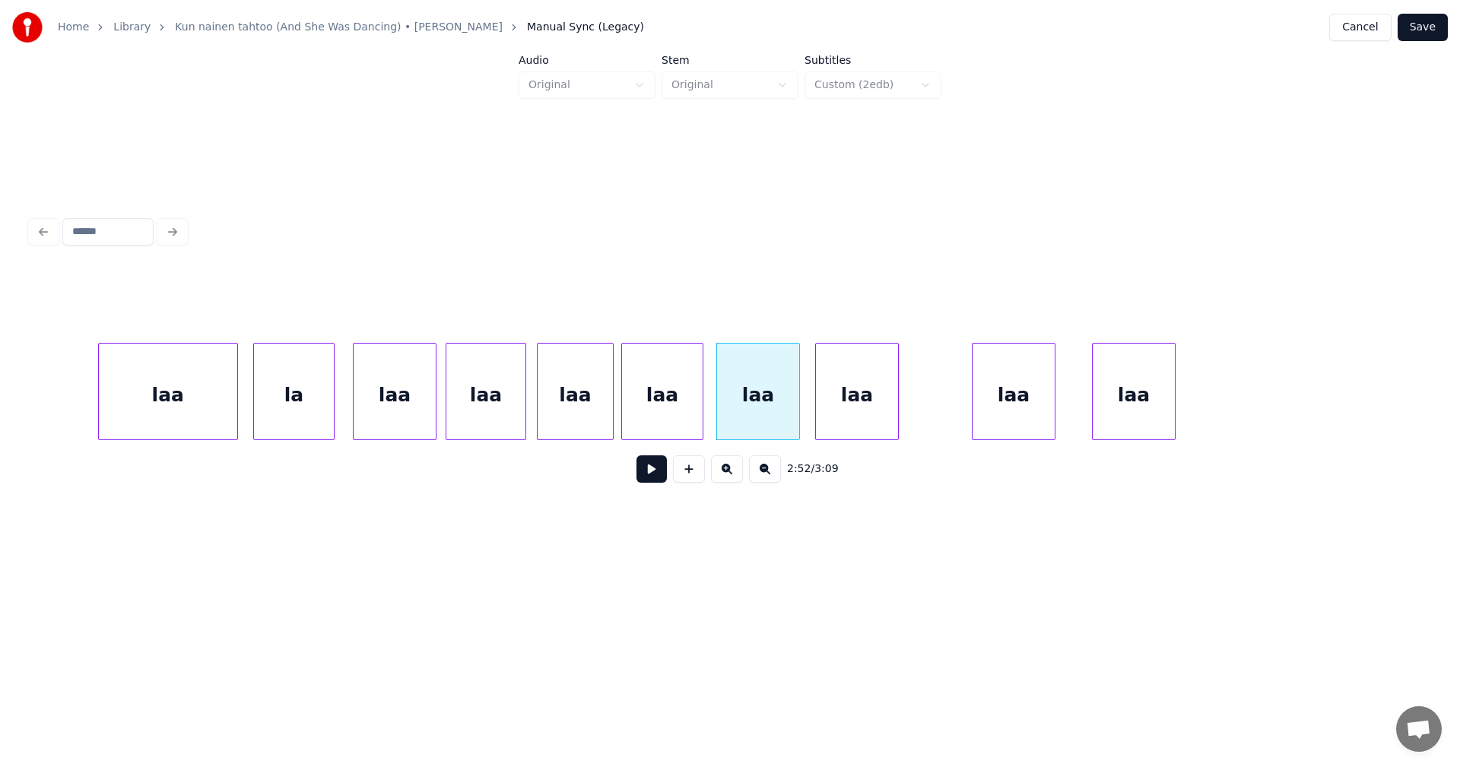
click at [867, 398] on div "laa" at bounding box center [857, 395] width 82 height 103
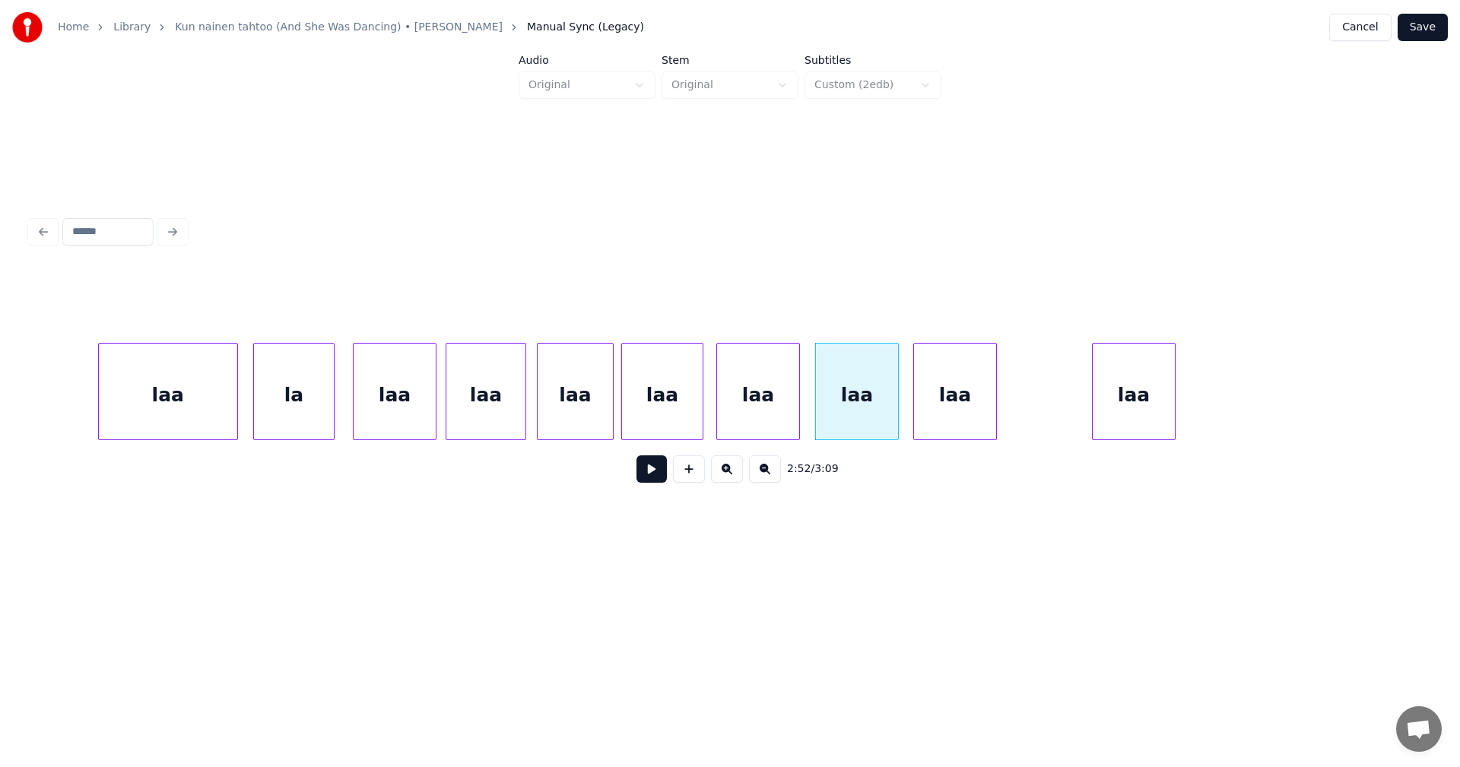
click at [950, 405] on div "laa" at bounding box center [955, 395] width 82 height 103
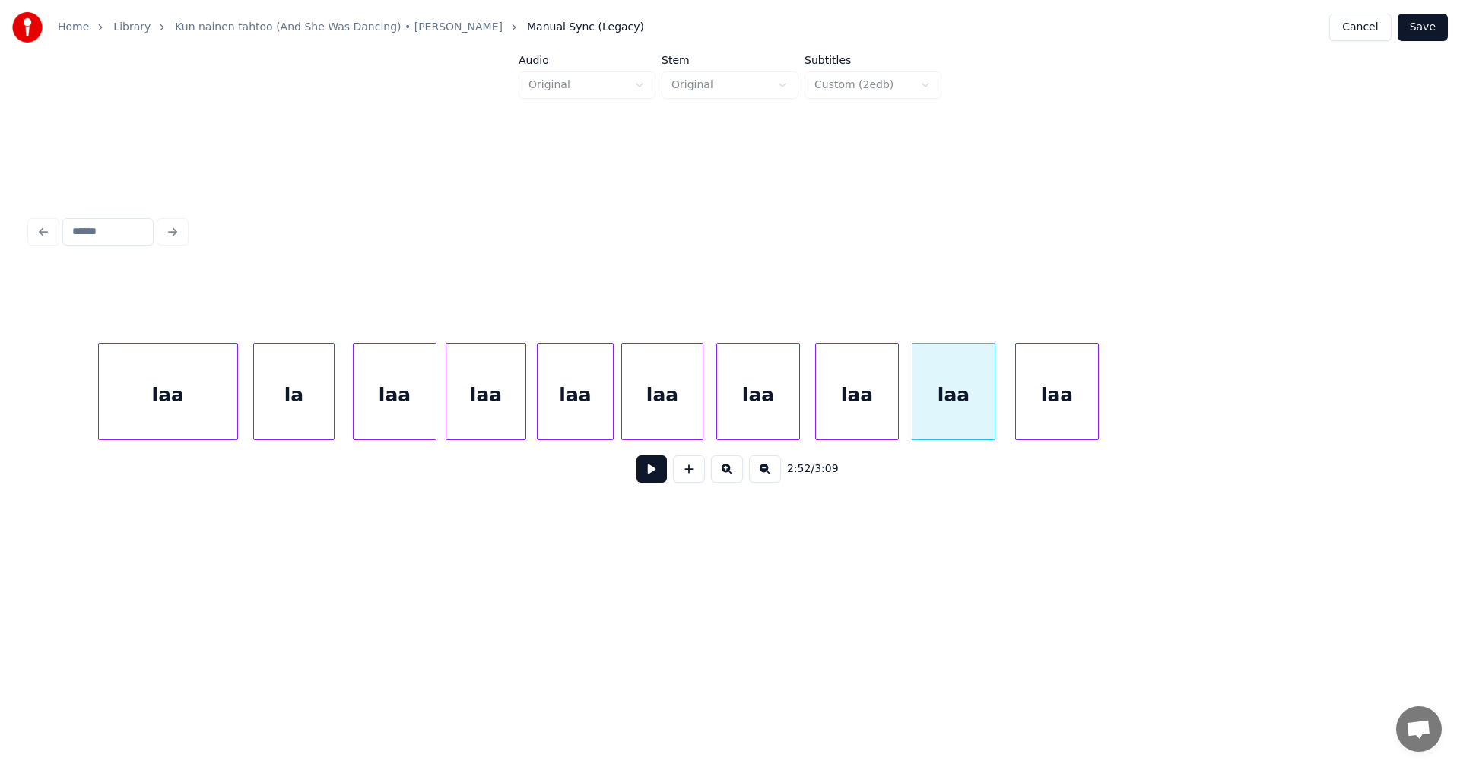
click at [1063, 405] on div "laa" at bounding box center [1057, 395] width 82 height 103
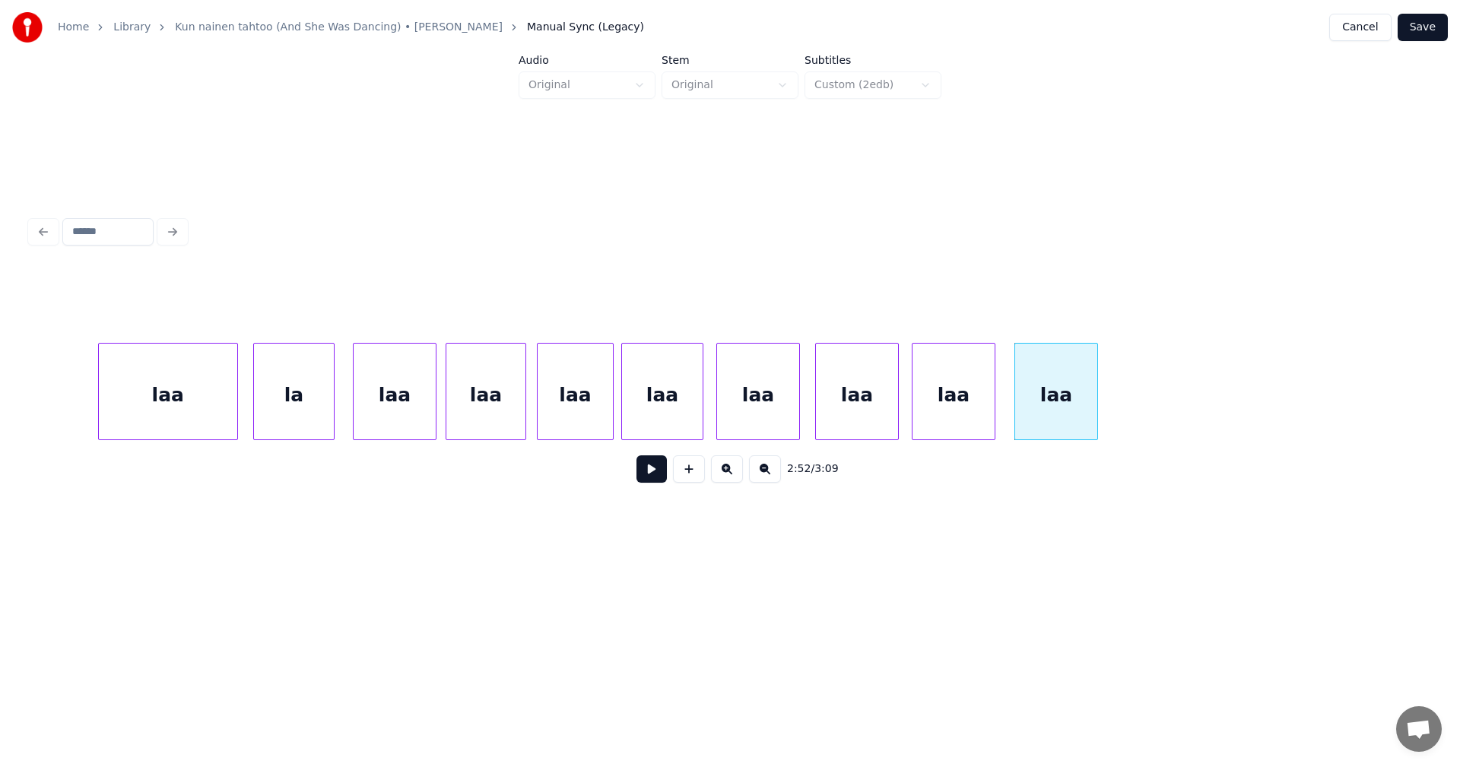
click at [183, 392] on div "laa" at bounding box center [168, 395] width 138 height 103
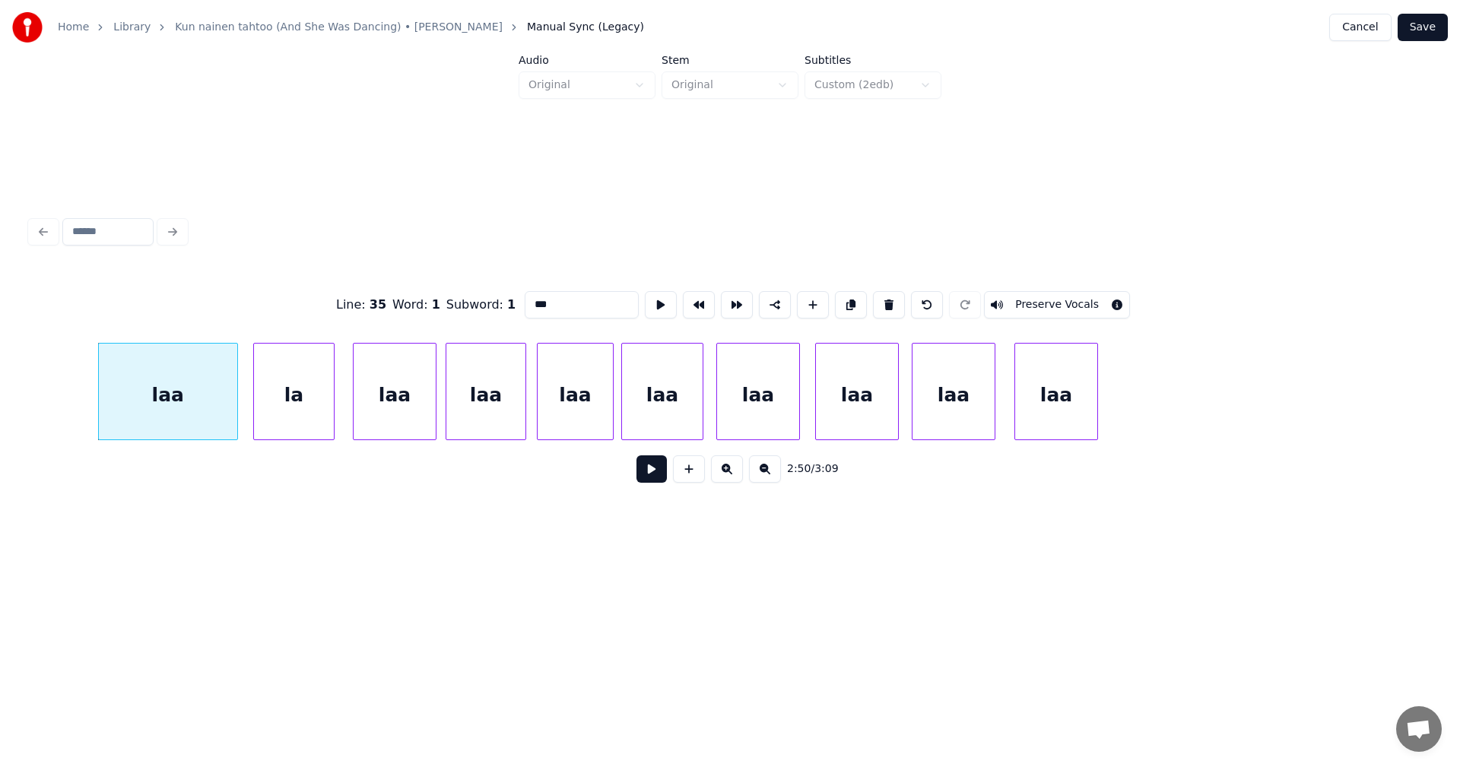
click at [655, 472] on button at bounding box center [651, 468] width 30 height 27
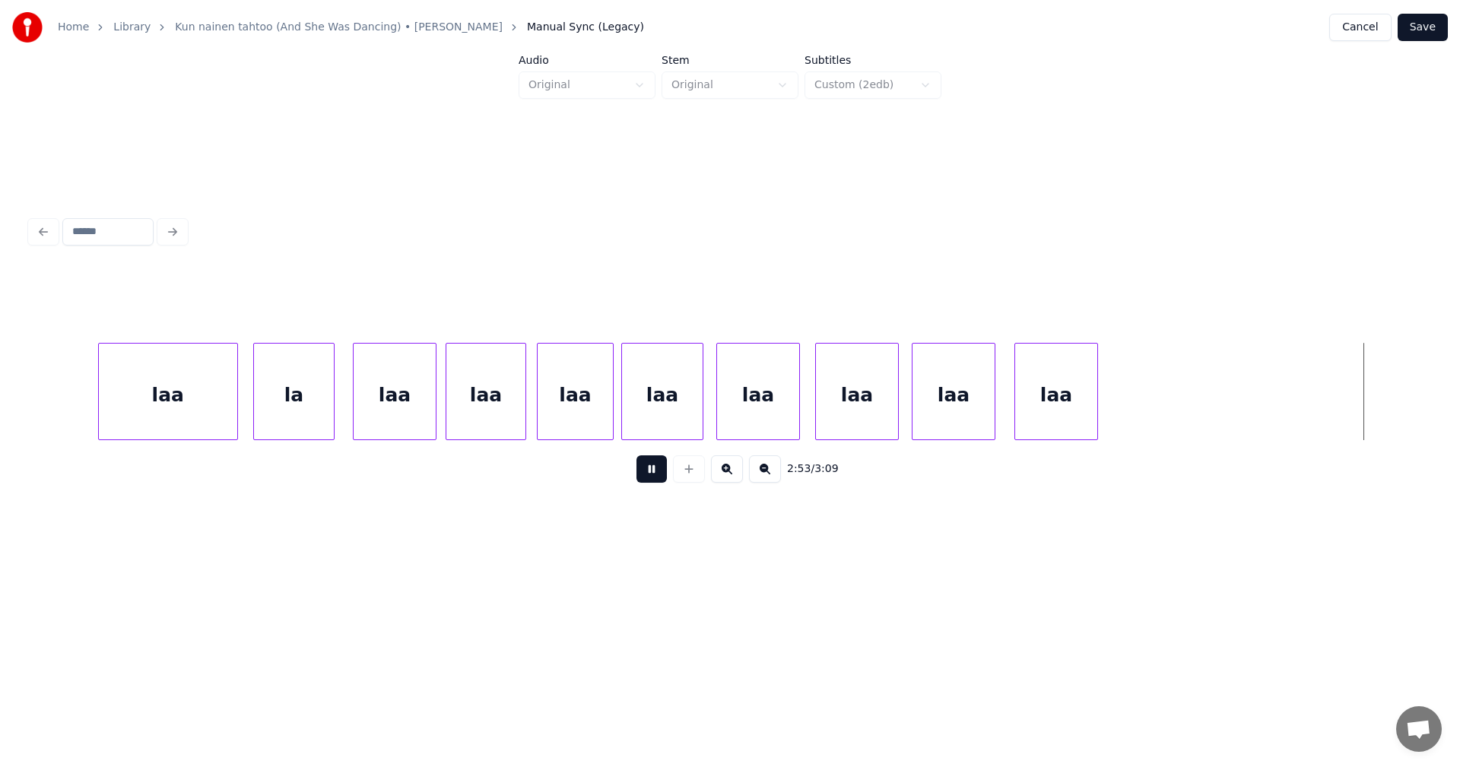
click at [656, 467] on button at bounding box center [651, 468] width 30 height 27
click at [1076, 398] on div "laa" at bounding box center [1056, 395] width 82 height 103
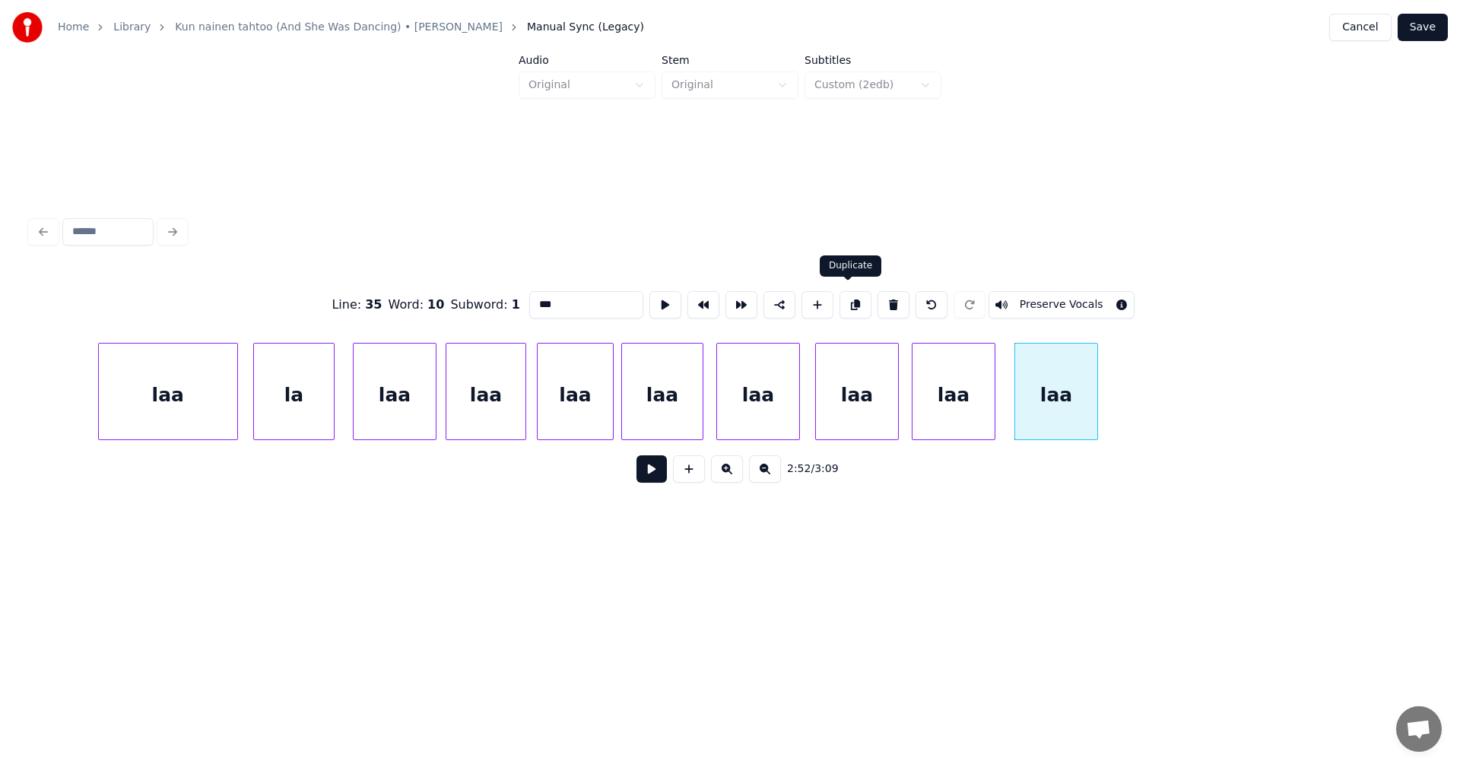
drag, startPoint x: 854, startPoint y: 297, endPoint x: 891, endPoint y: 303, distance: 37.9
click at [855, 296] on button at bounding box center [855, 304] width 32 height 27
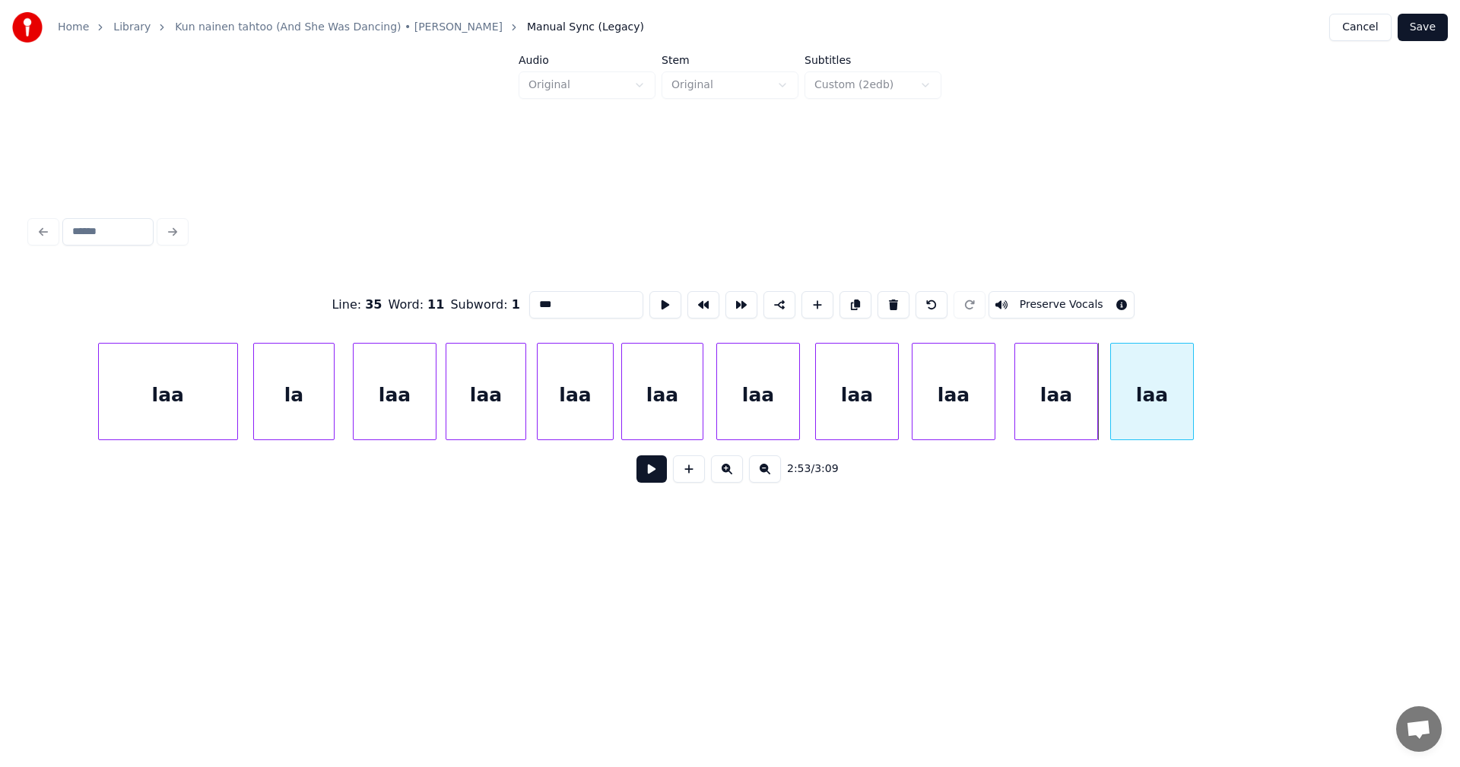
click at [1169, 382] on div "laa" at bounding box center [1152, 395] width 82 height 103
click at [202, 418] on div "laa" at bounding box center [168, 395] width 138 height 103
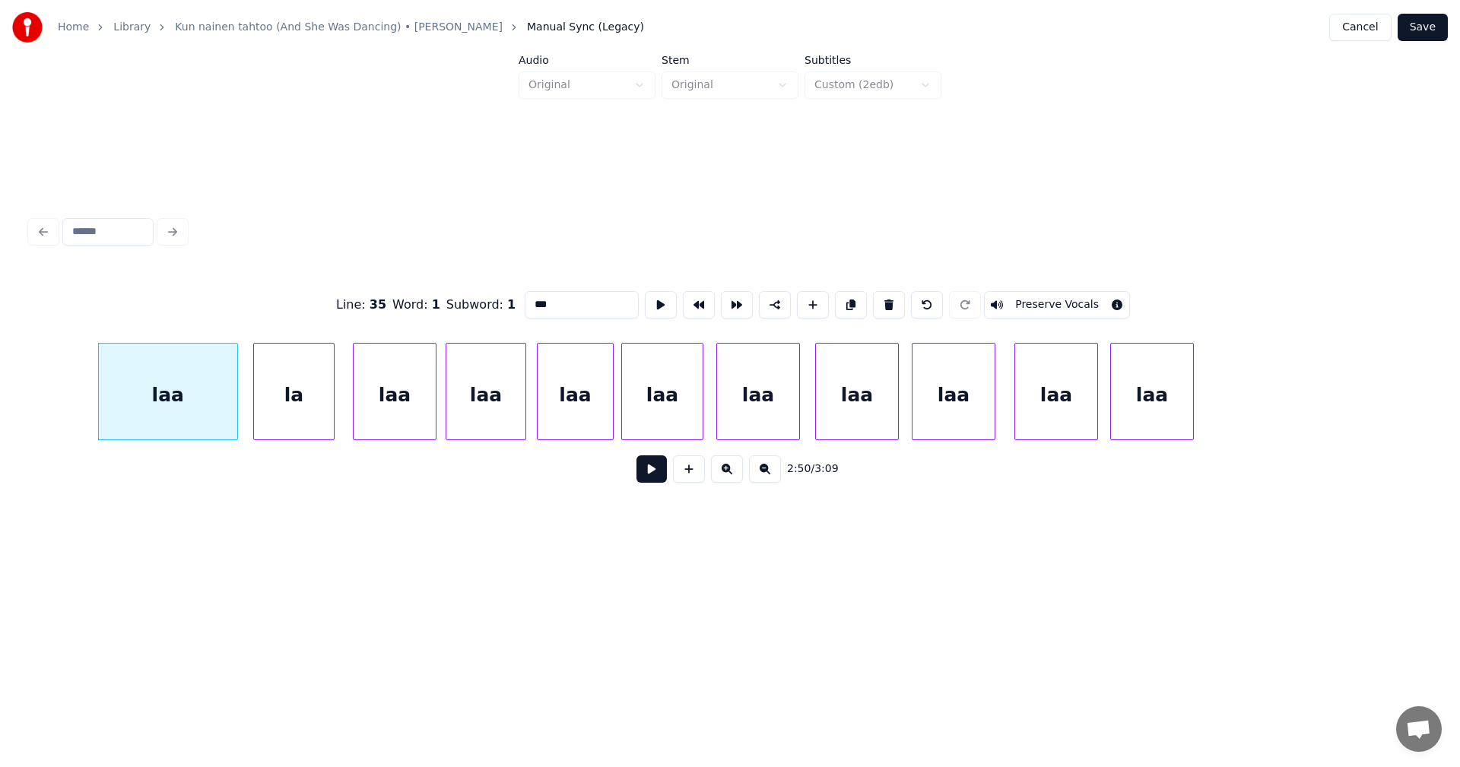
click at [650, 471] on button at bounding box center [651, 468] width 30 height 27
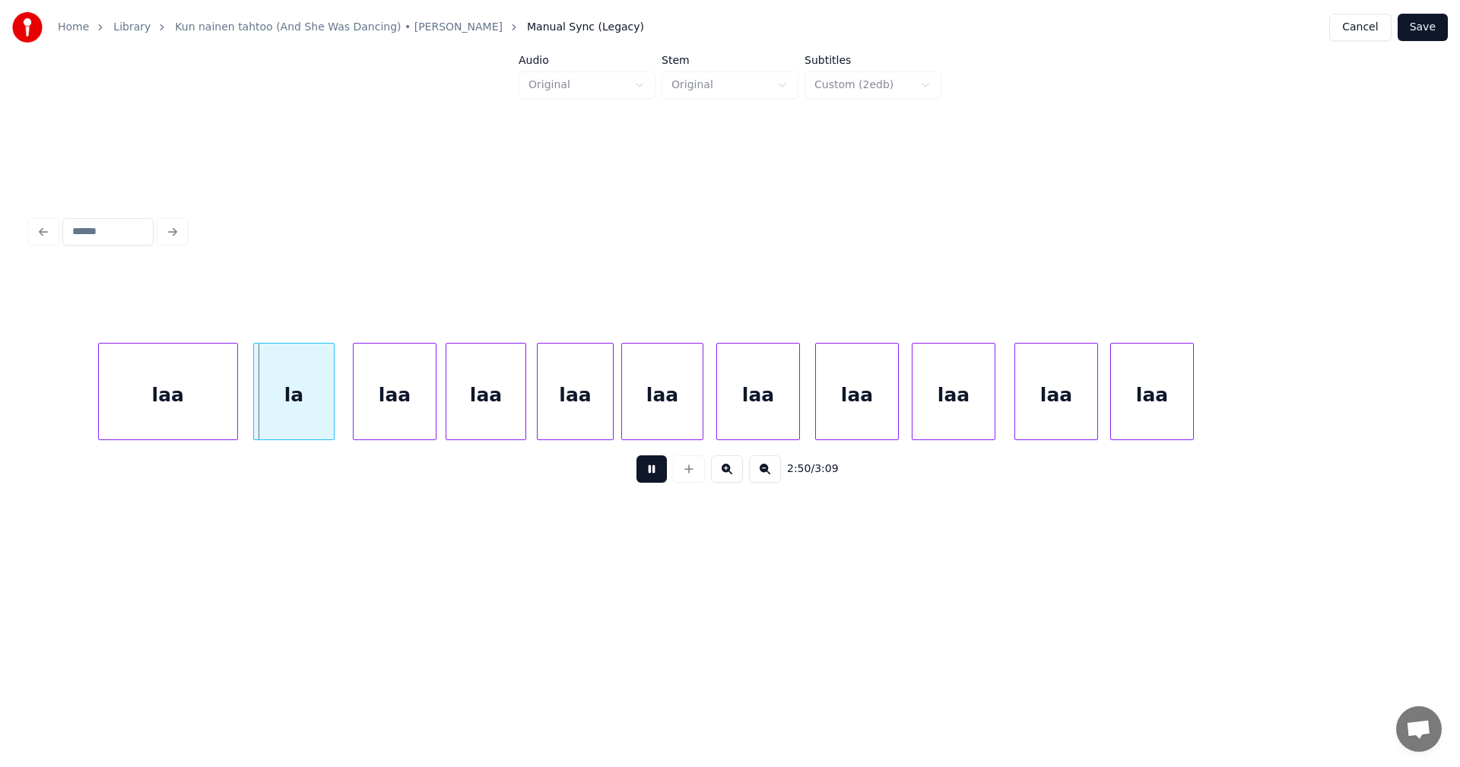
click at [651, 466] on button at bounding box center [651, 468] width 30 height 27
click at [319, 414] on div at bounding box center [317, 392] width 5 height 96
click at [365, 420] on div "laa" at bounding box center [382, 395] width 82 height 103
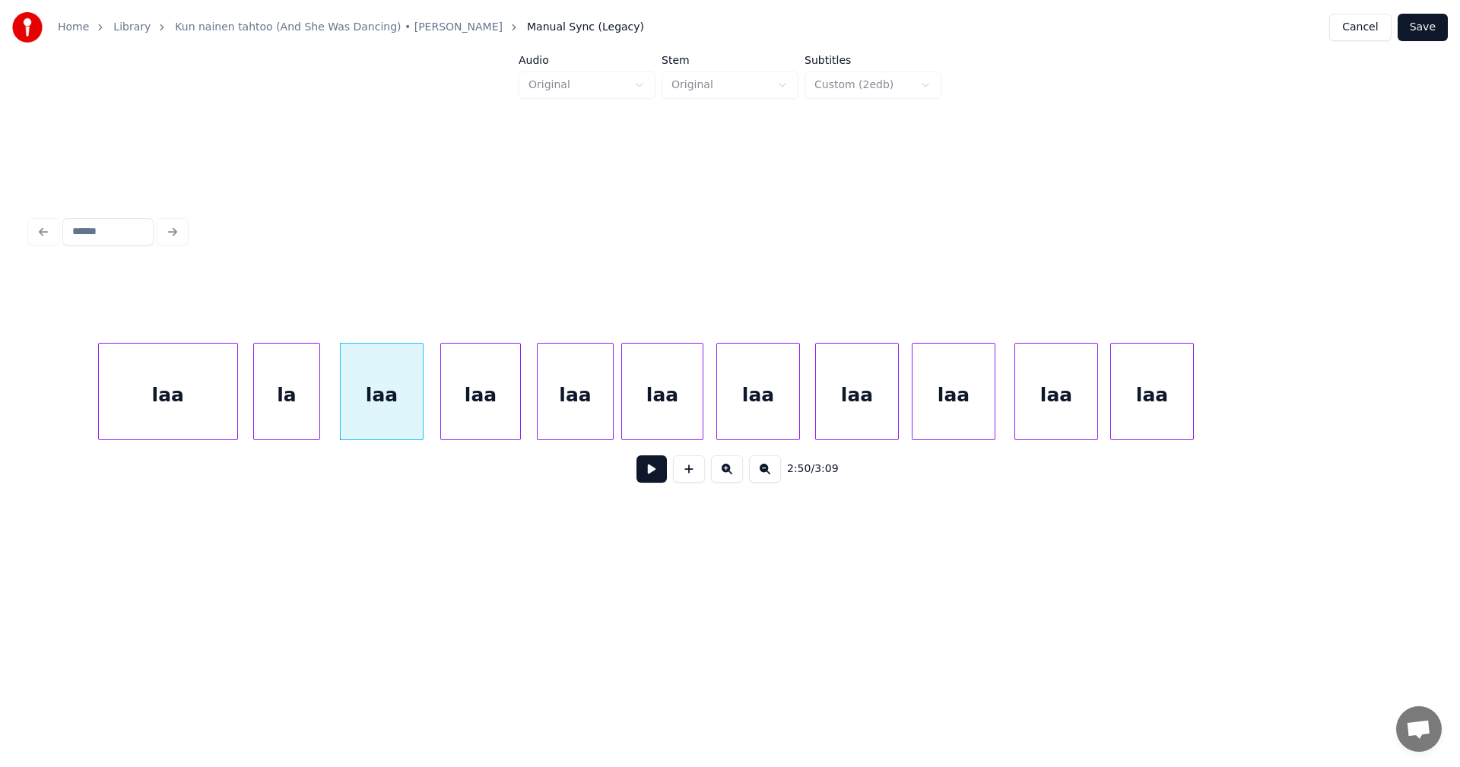
click at [464, 409] on div "laa" at bounding box center [480, 395] width 79 height 103
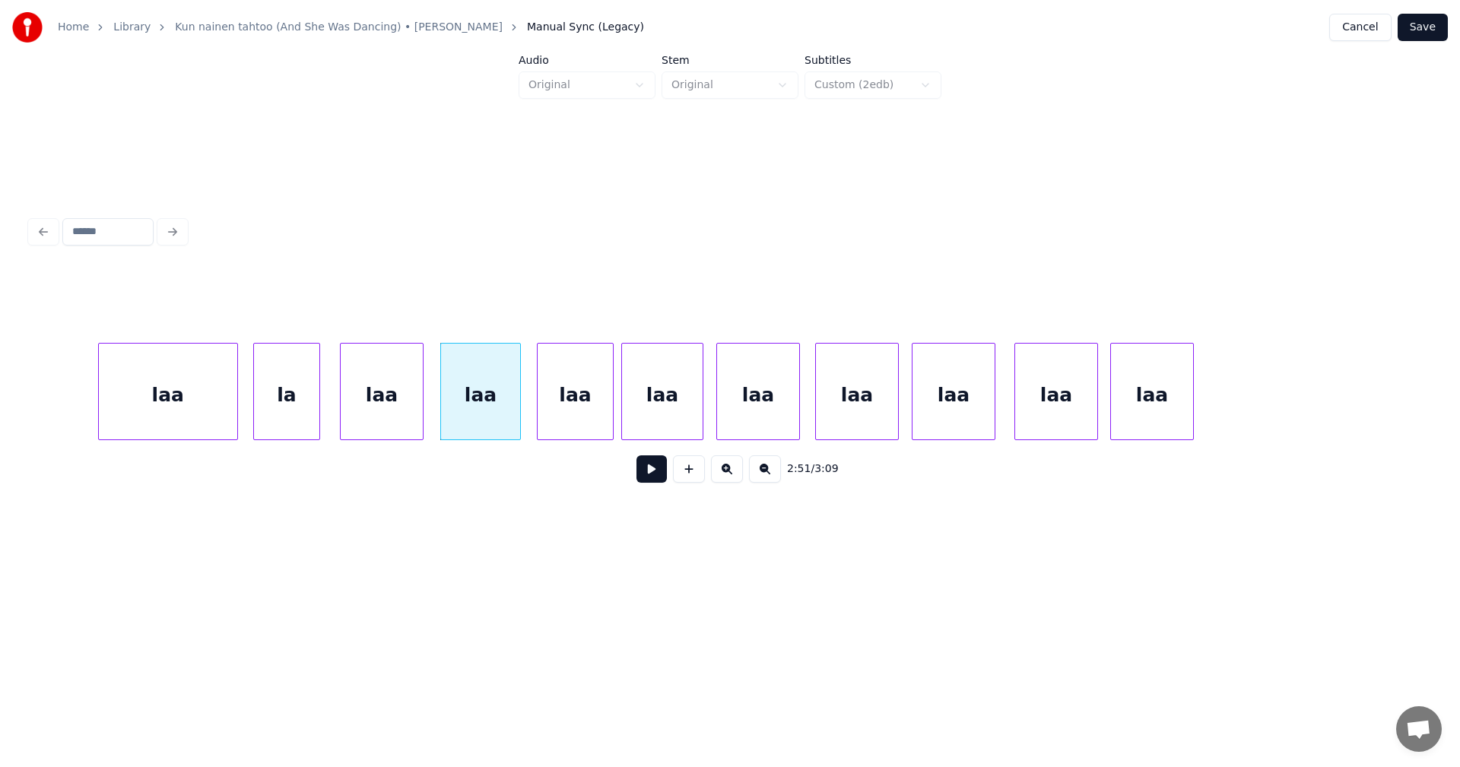
click at [405, 417] on div "laa" at bounding box center [382, 395] width 82 height 103
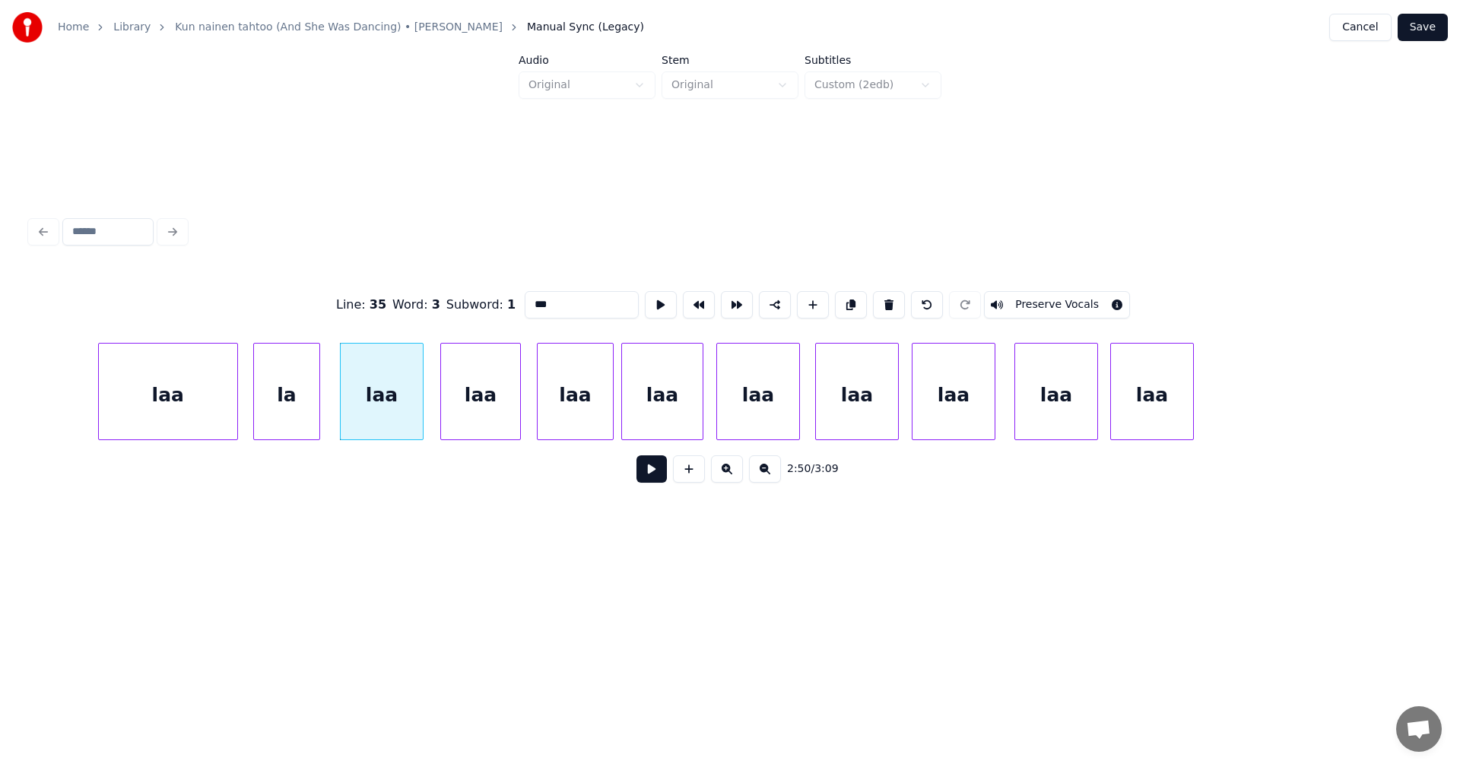
click at [656, 475] on button at bounding box center [651, 468] width 30 height 27
click at [651, 475] on button at bounding box center [651, 468] width 30 height 27
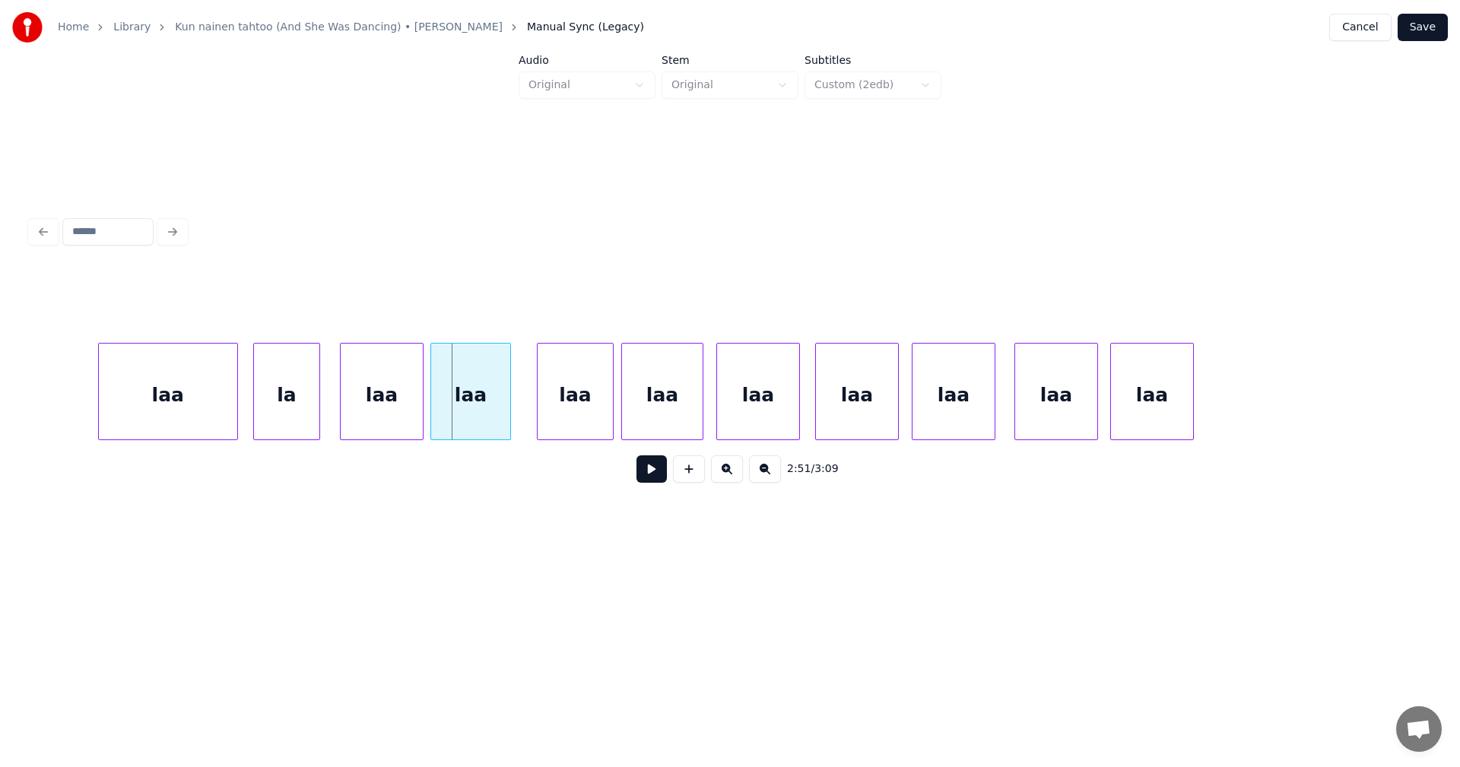
click at [491, 424] on div "laa" at bounding box center [470, 395] width 79 height 103
click at [562, 423] on div "laa" at bounding box center [552, 395] width 75 height 103
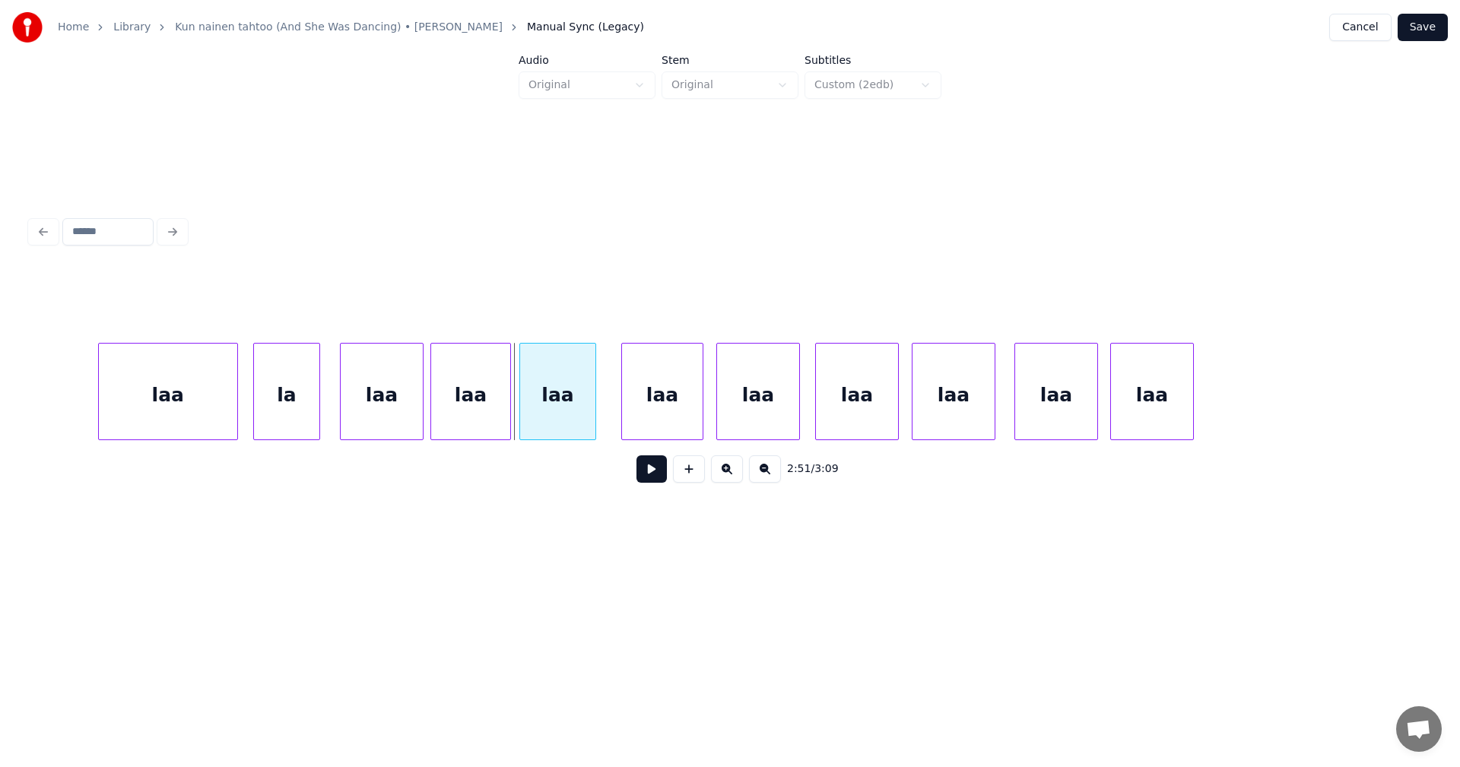
click at [570, 417] on div "laa" at bounding box center [557, 395] width 75 height 103
click at [499, 420] on div "laa" at bounding box center [470, 395] width 79 height 103
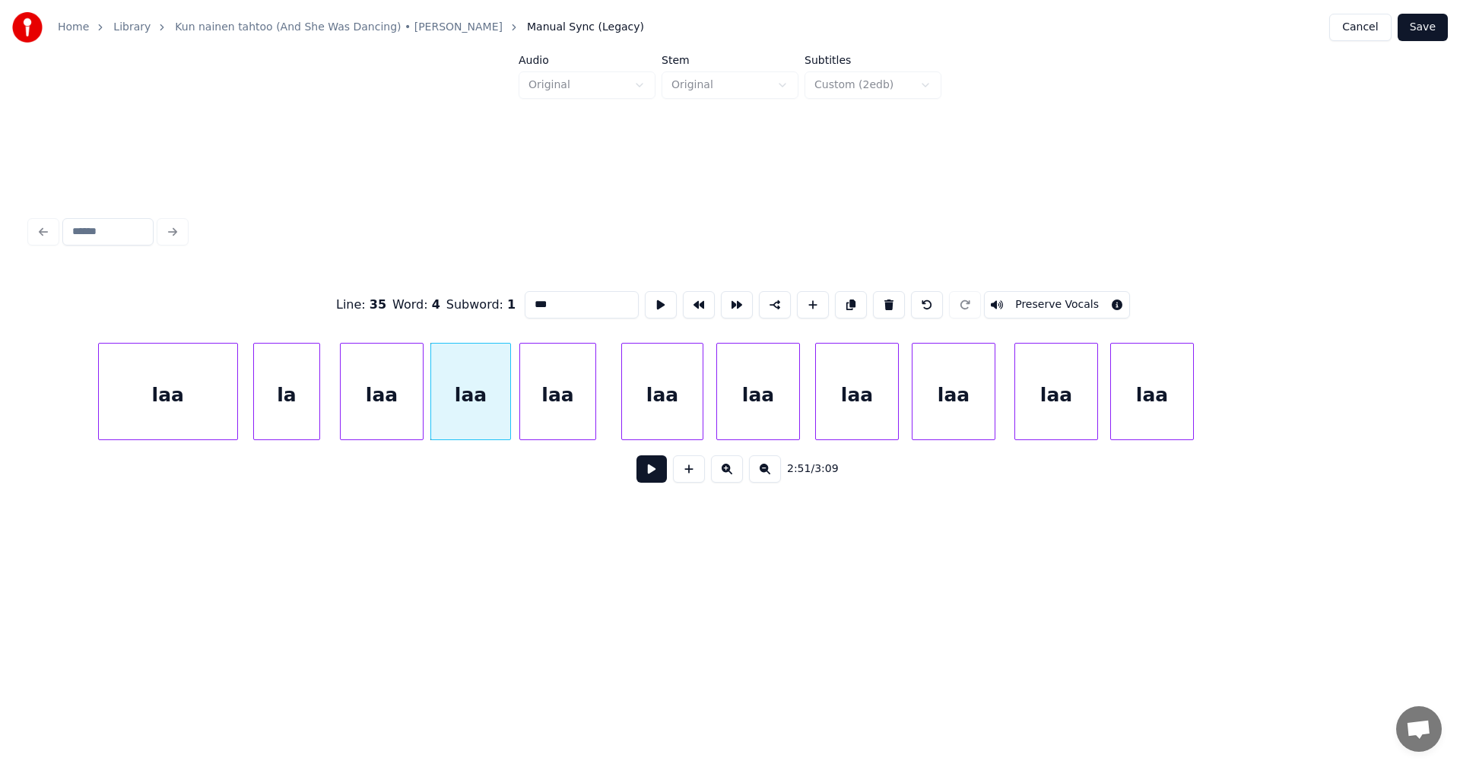
click at [650, 474] on button at bounding box center [651, 468] width 30 height 27
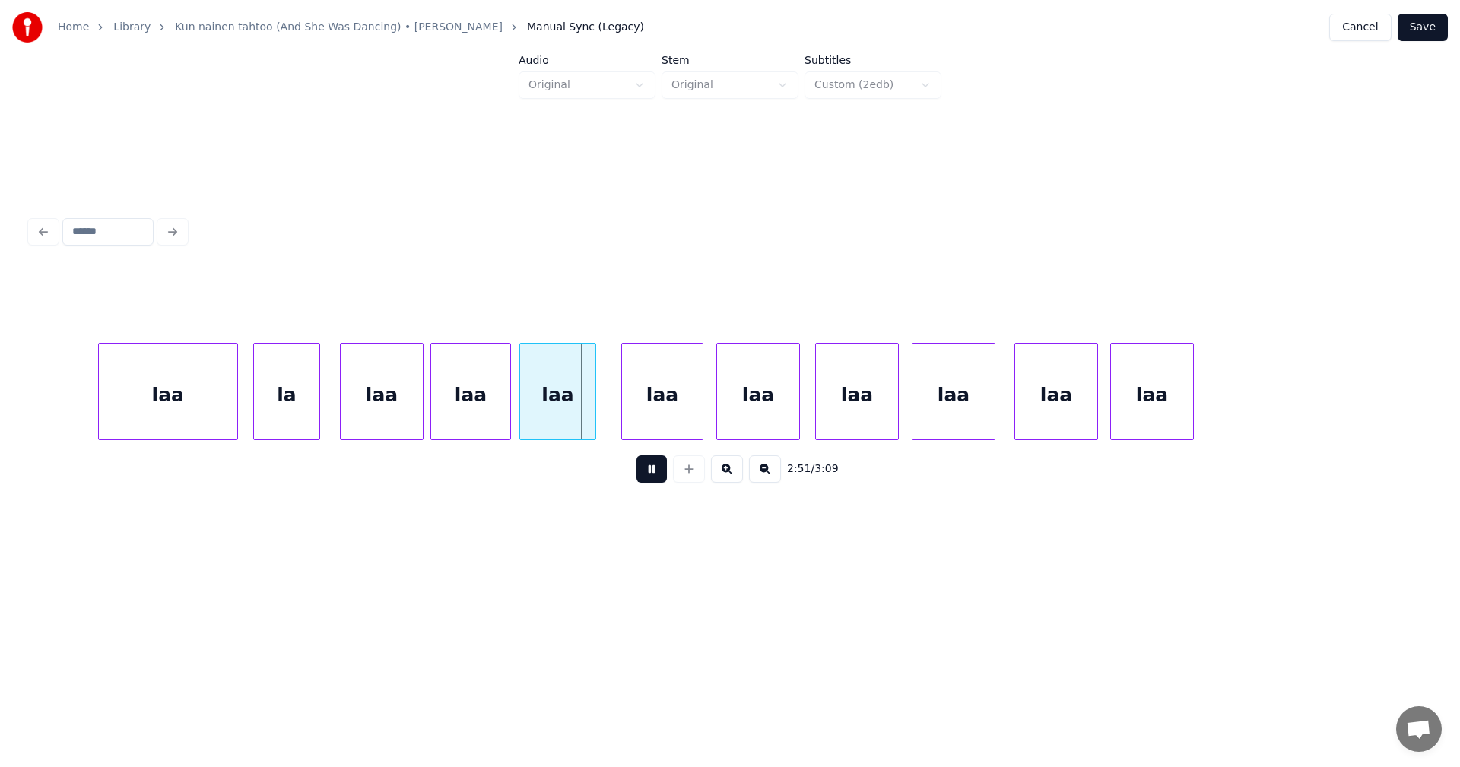
click at [650, 473] on button at bounding box center [651, 468] width 30 height 27
click at [623, 427] on div "laa" at bounding box center [643, 395] width 81 height 103
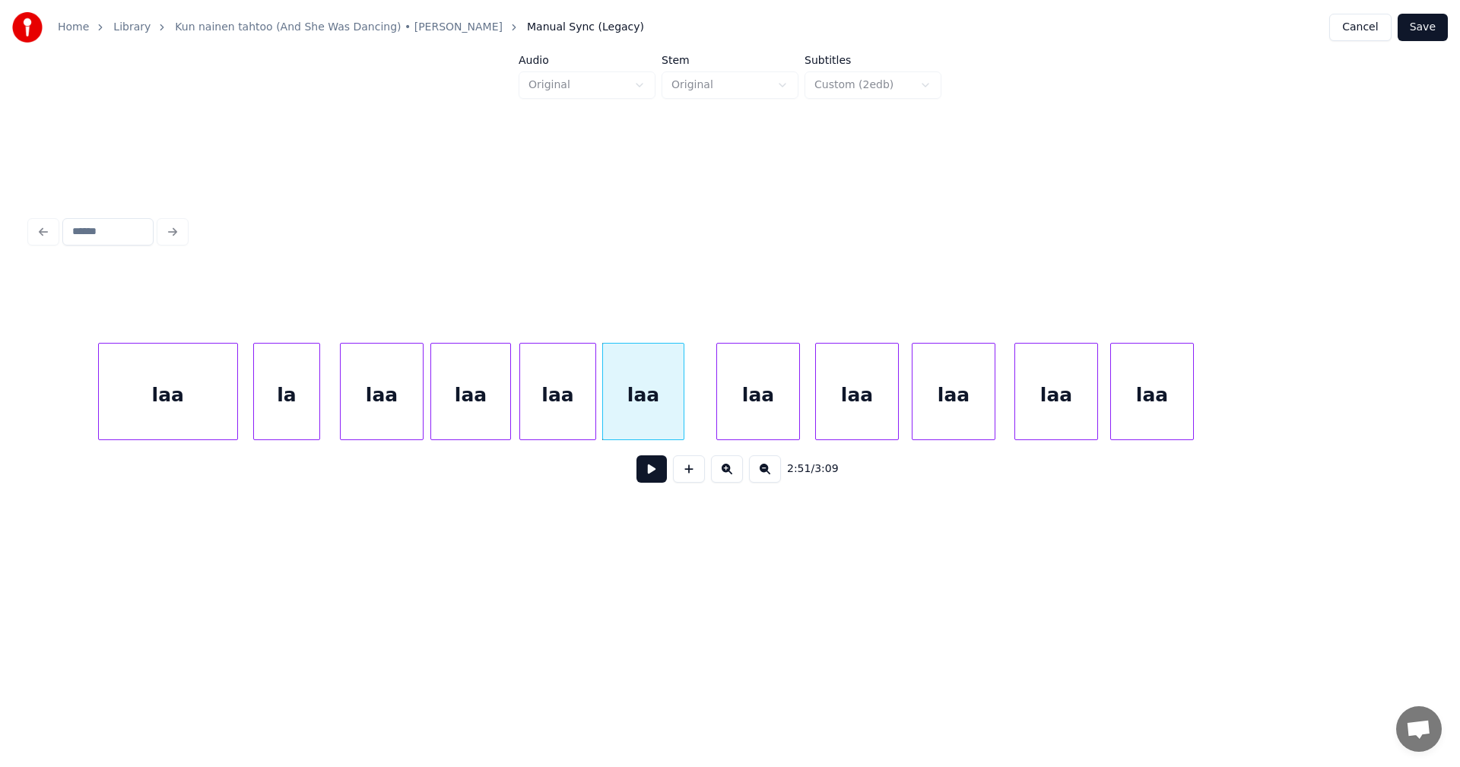
click at [679, 421] on div at bounding box center [681, 392] width 5 height 96
click at [720, 420] on div "laa" at bounding box center [728, 395] width 82 height 103
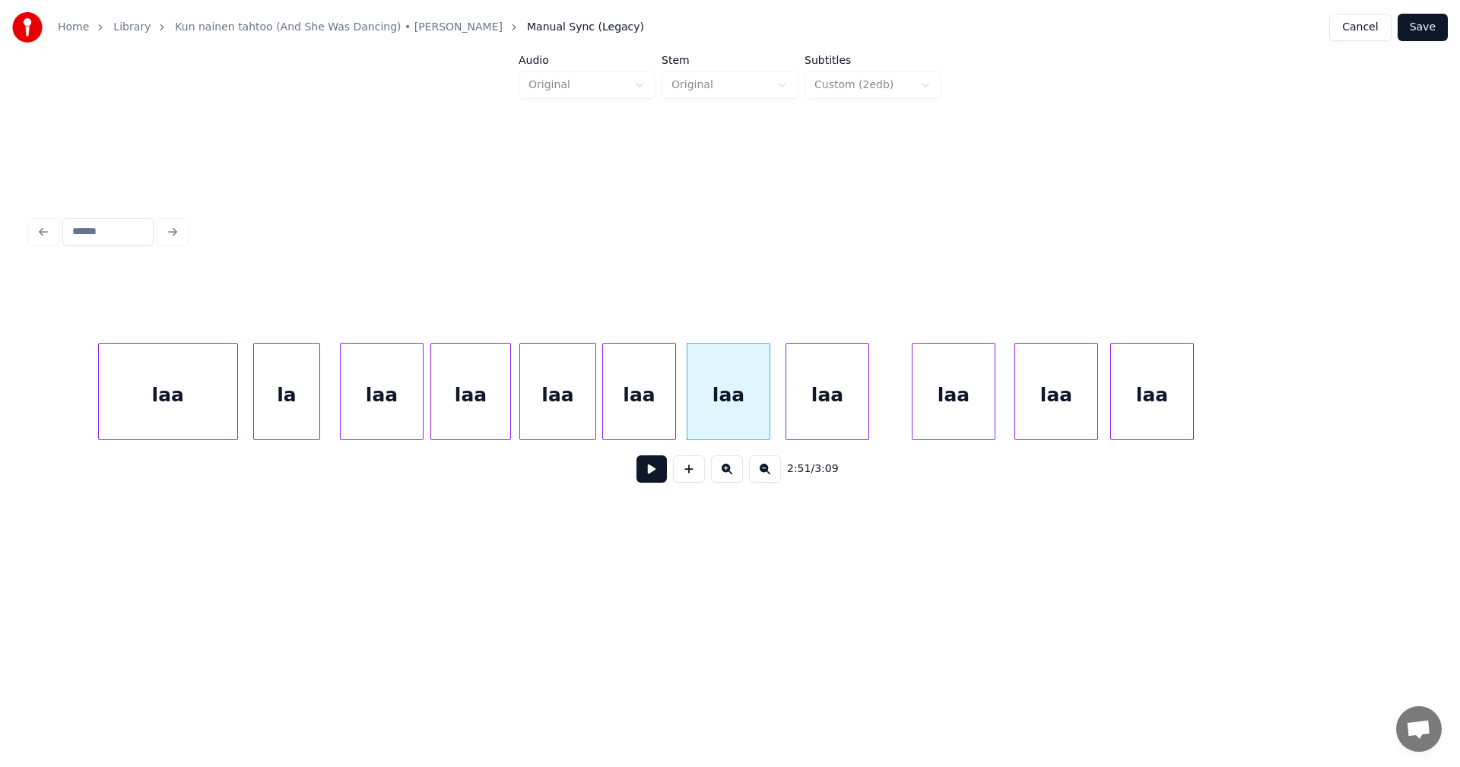
click at [813, 409] on div "laa" at bounding box center [827, 395] width 82 height 103
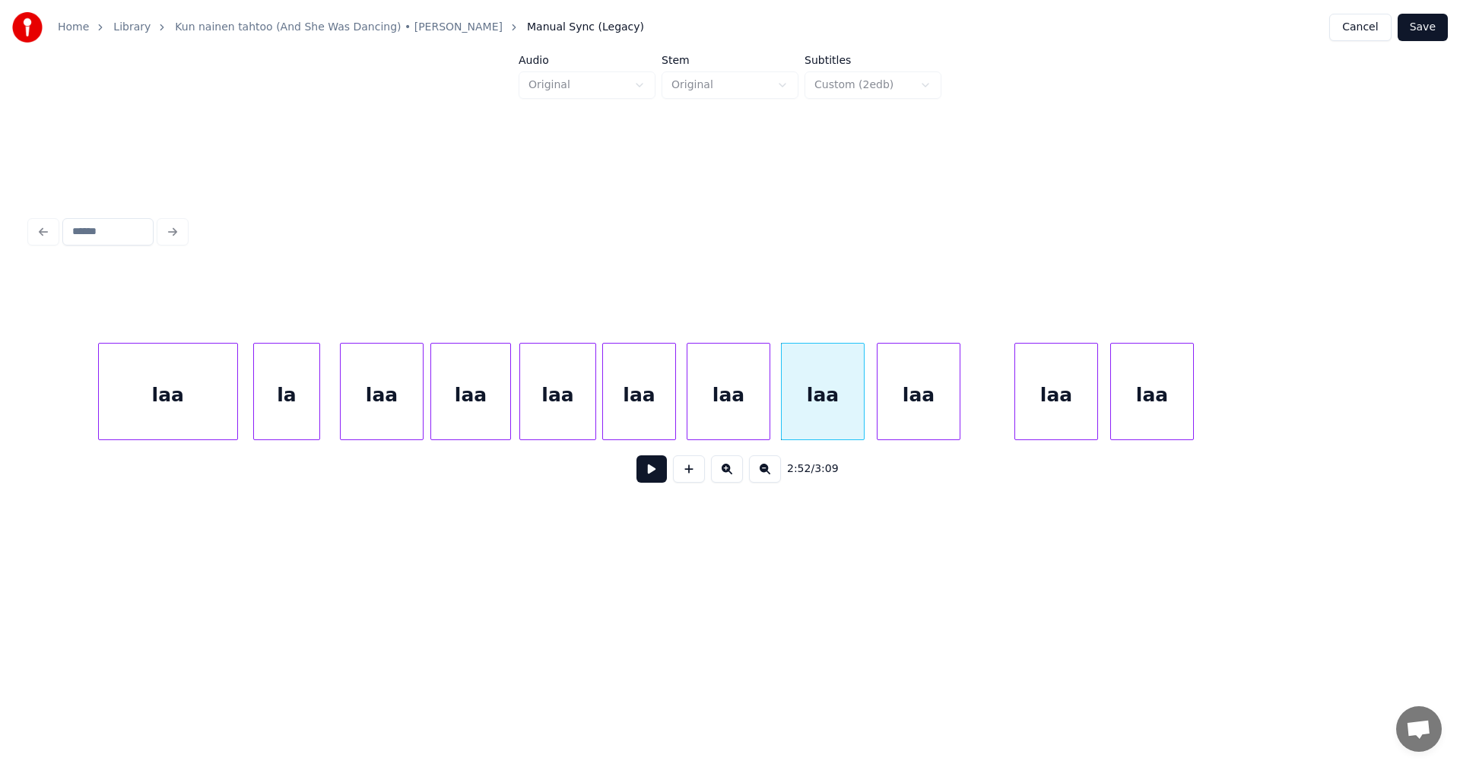
click at [924, 398] on div "laa" at bounding box center [918, 395] width 82 height 103
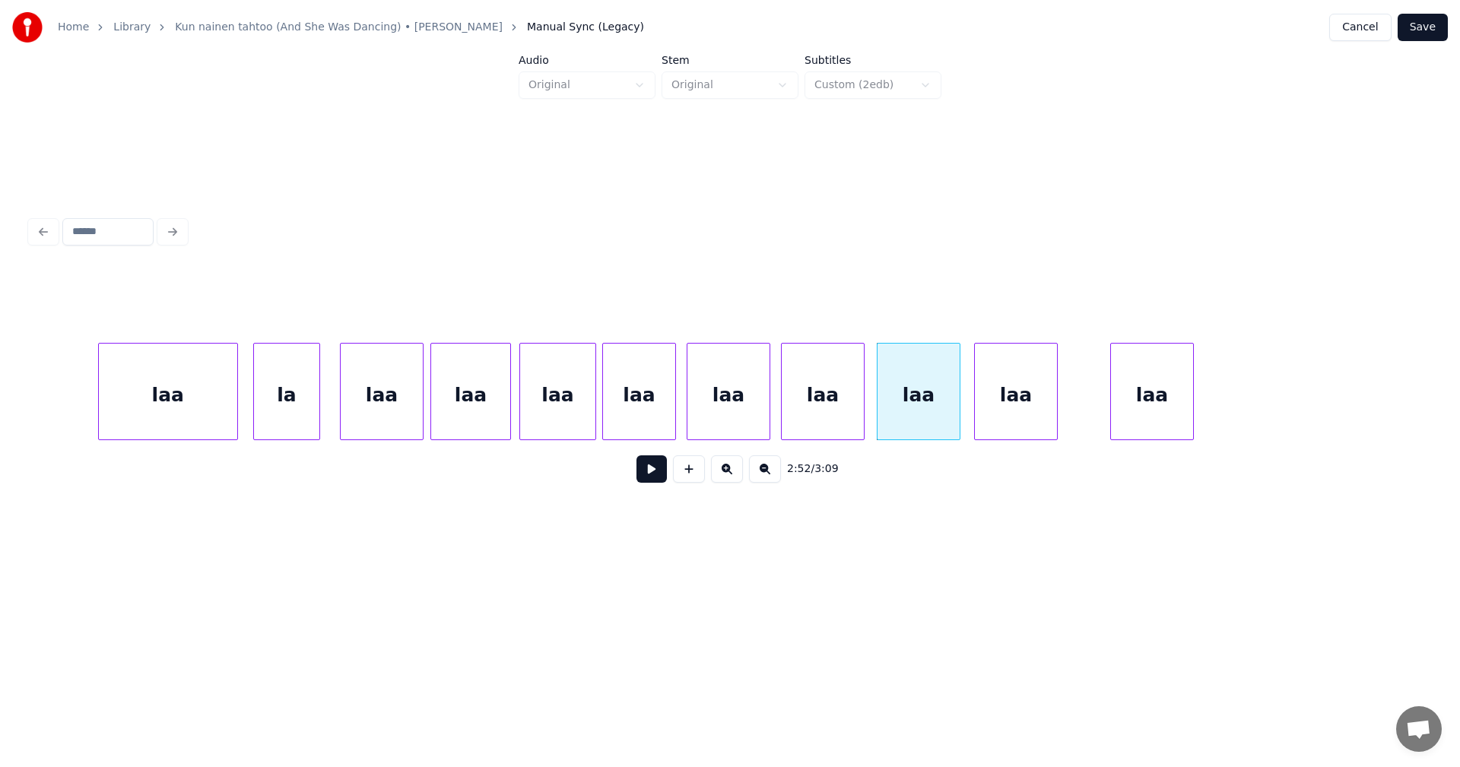
click at [1018, 394] on div "laa" at bounding box center [1016, 395] width 82 height 103
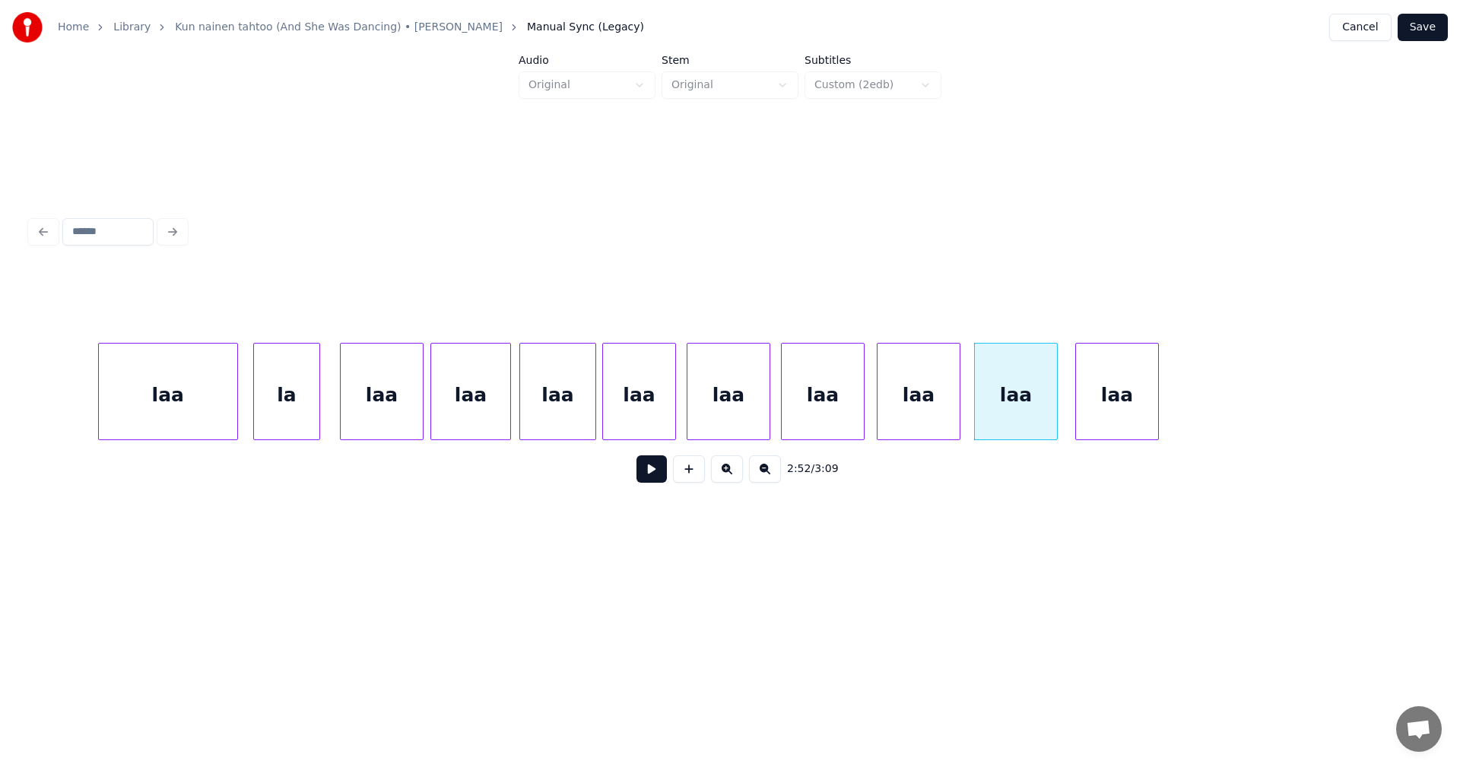
click at [1112, 392] on div "laa" at bounding box center [1117, 395] width 82 height 103
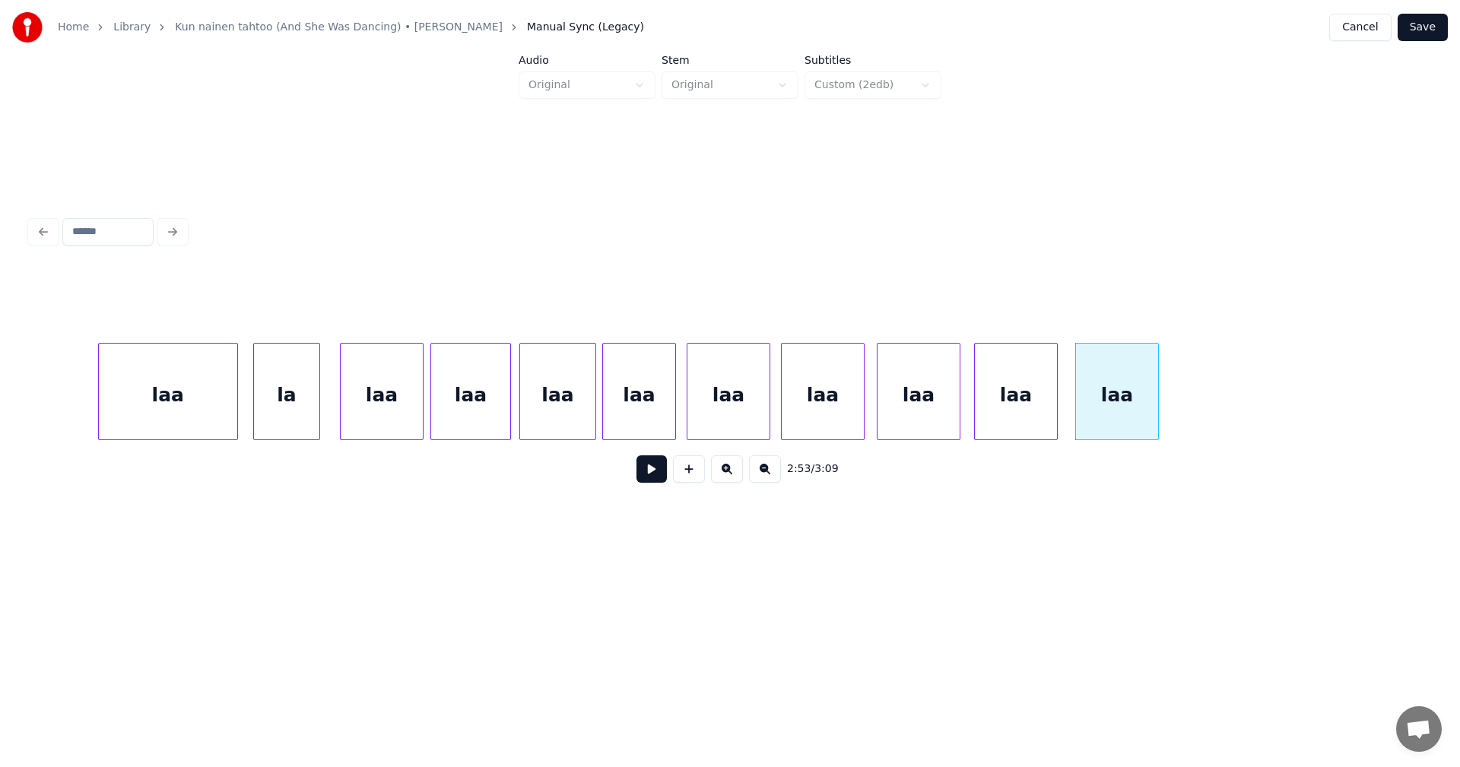
click at [221, 396] on div "laa" at bounding box center [168, 395] width 138 height 103
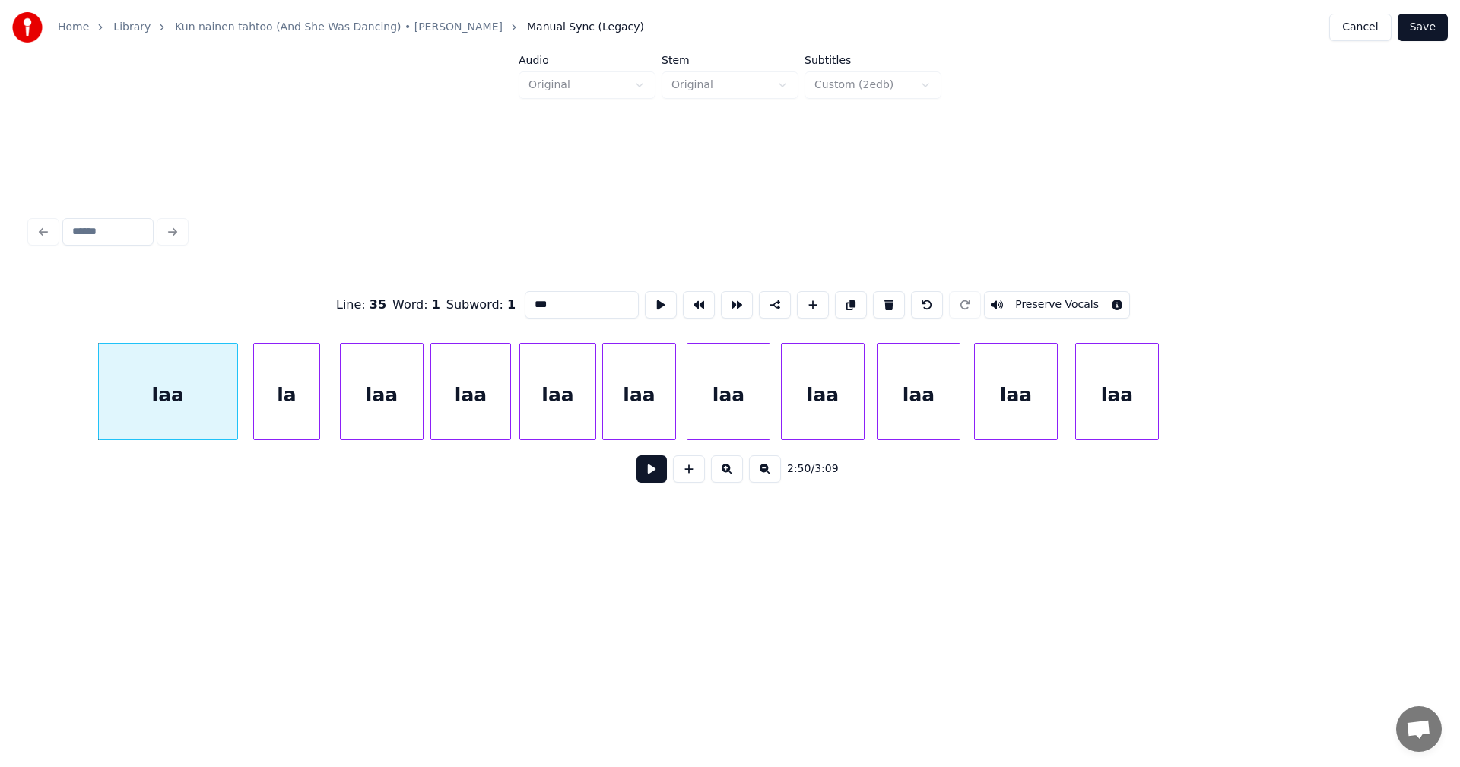
click at [649, 476] on button at bounding box center [651, 468] width 30 height 27
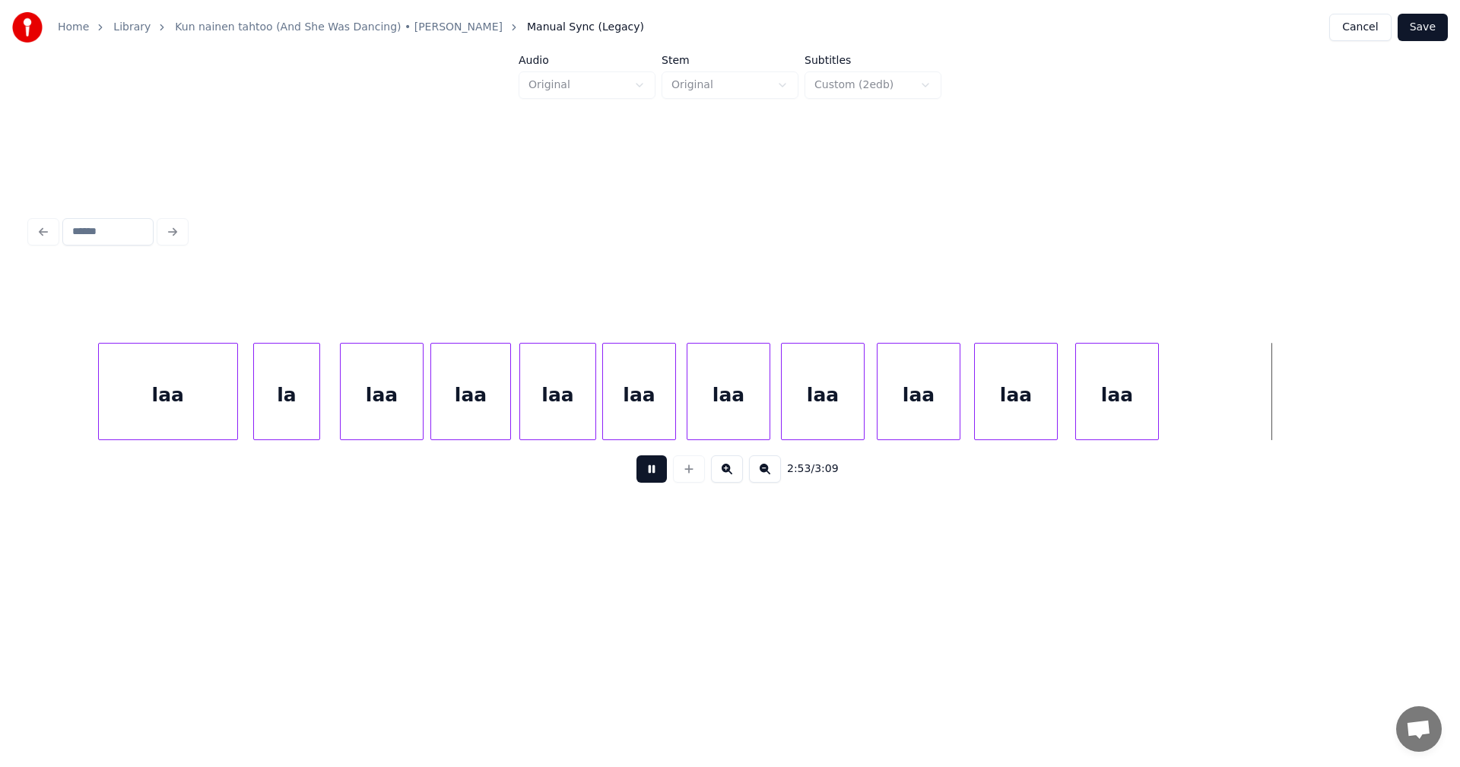
click at [654, 473] on button at bounding box center [651, 468] width 30 height 27
click at [697, 474] on button at bounding box center [689, 468] width 32 height 27
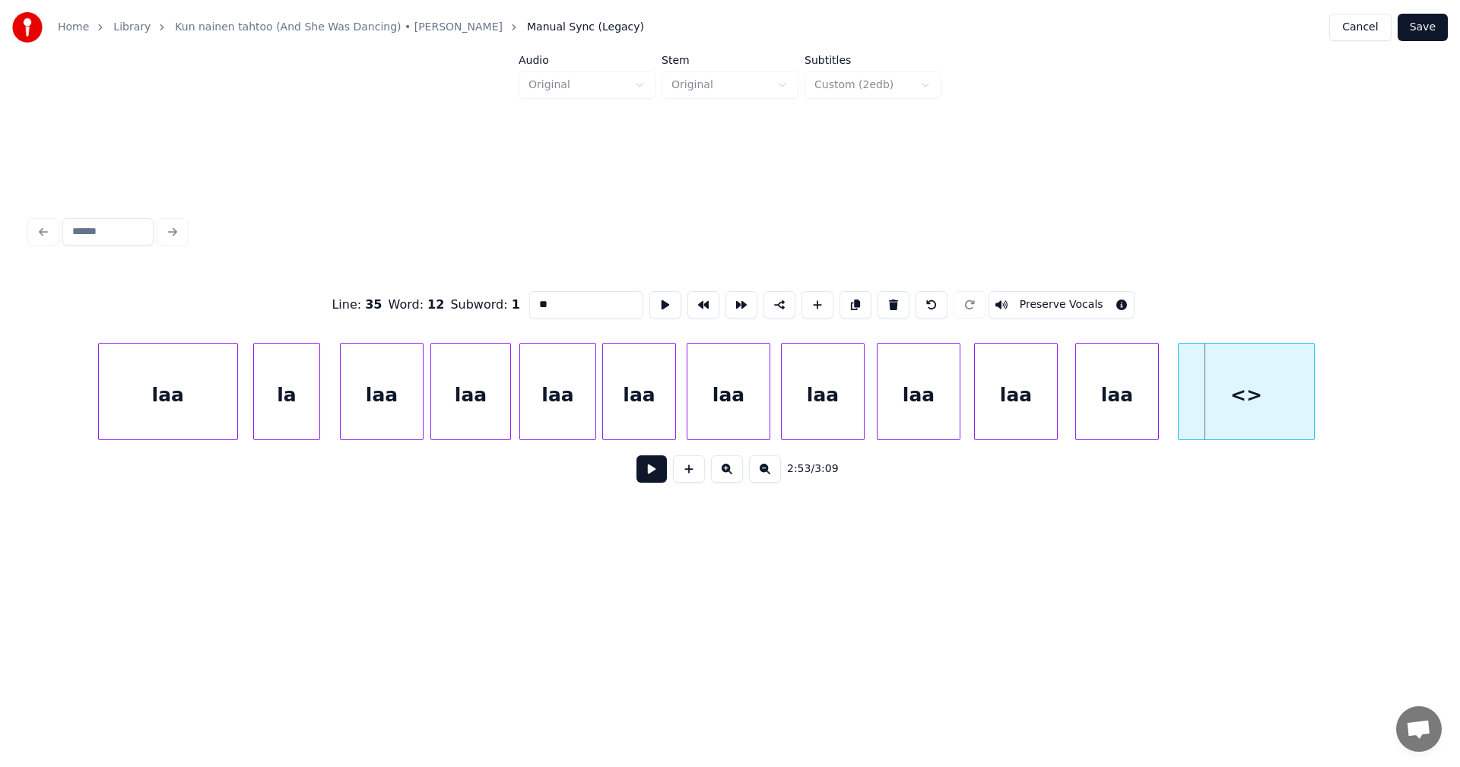
click at [1219, 408] on div "<>" at bounding box center [1246, 395] width 135 height 103
drag, startPoint x: 558, startPoint y: 303, endPoint x: 517, endPoint y: 321, distance: 44.6
click at [517, 319] on div "Line : 35 Word : 12 Subword : 1 ** Preserve Vocals" at bounding box center [729, 305] width 1399 height 76
click at [218, 415] on div "laa" at bounding box center [168, 395] width 138 height 103
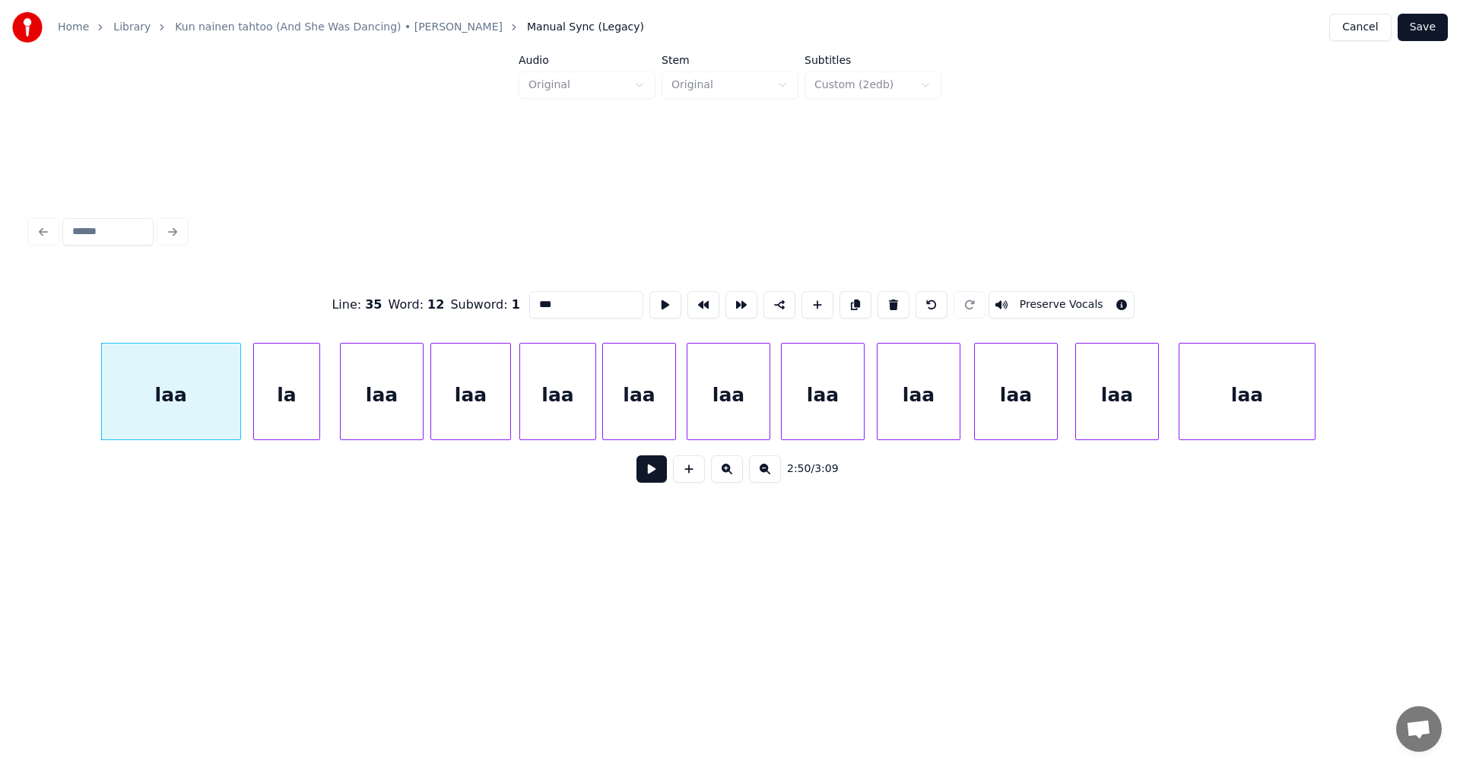
type input "***"
click at [646, 475] on button at bounding box center [651, 468] width 30 height 27
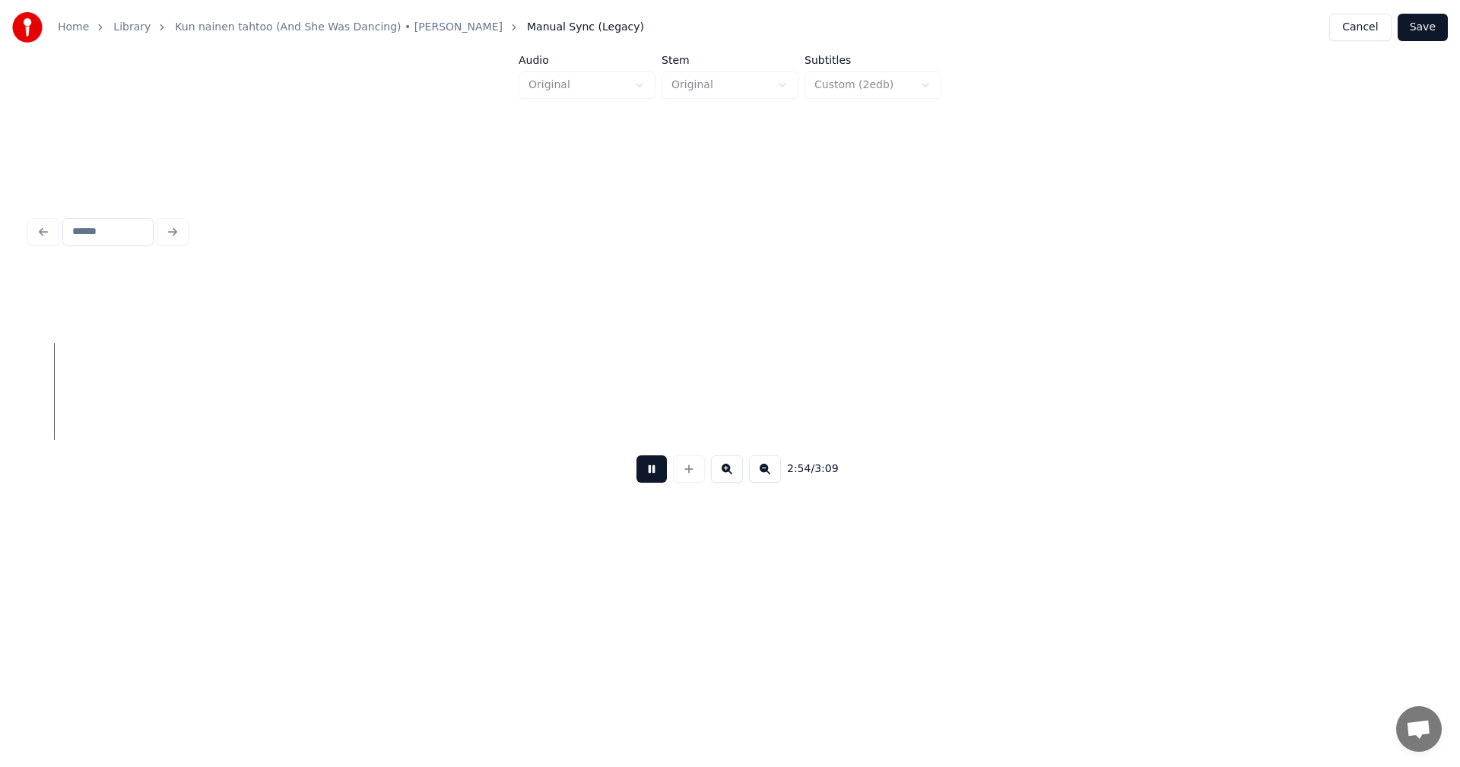
click at [658, 465] on button at bounding box center [651, 468] width 30 height 27
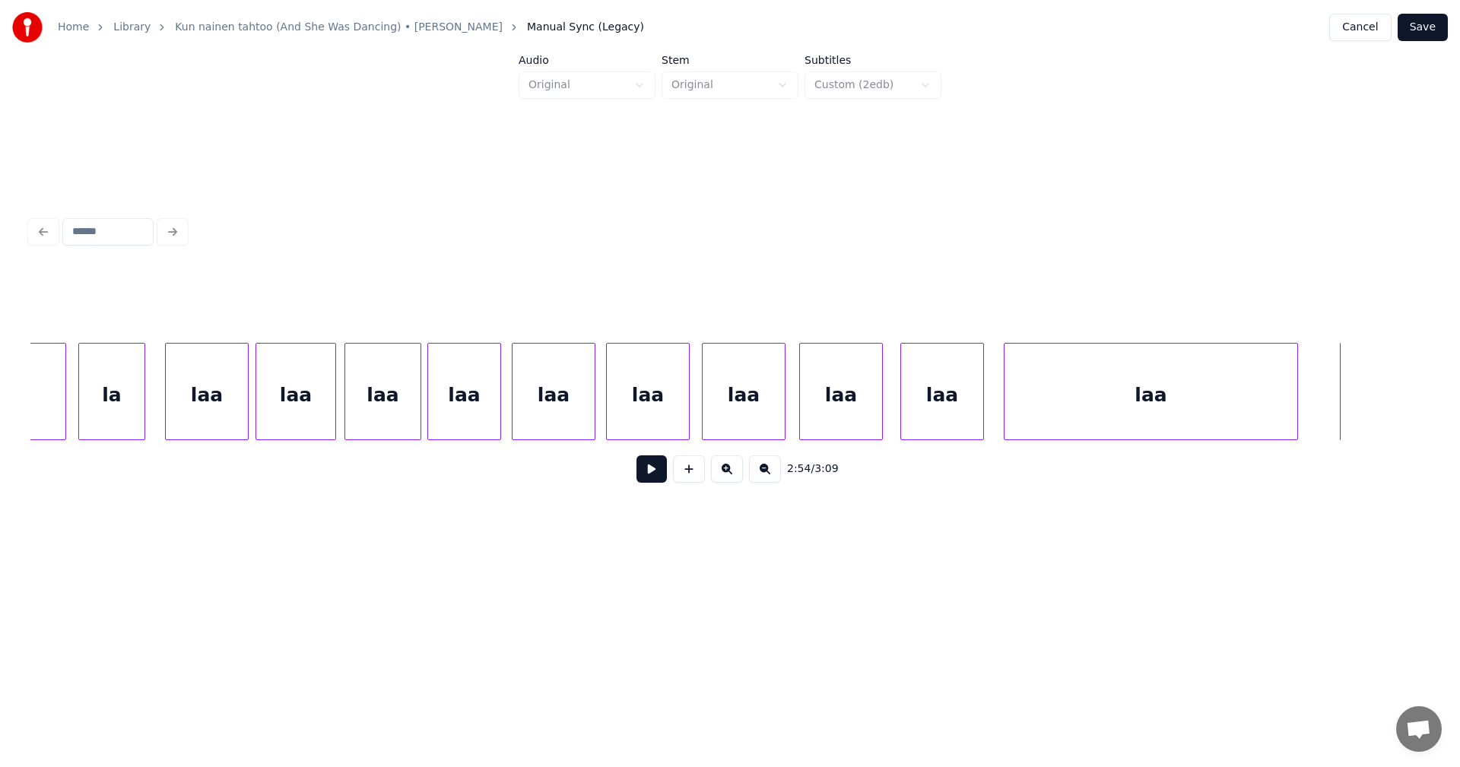
click at [1296, 366] on div at bounding box center [1295, 392] width 5 height 96
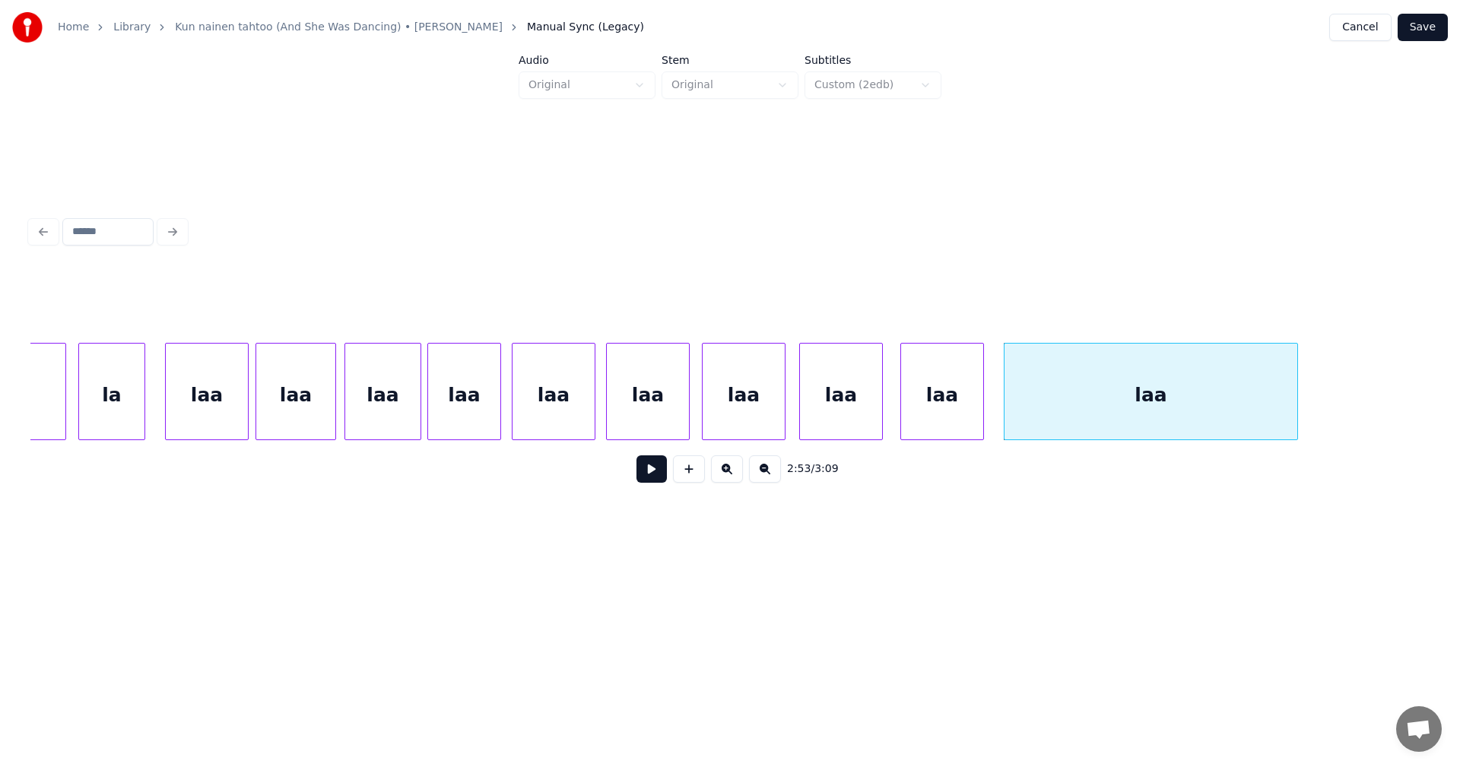
click at [1198, 387] on div "laa" at bounding box center [1150, 395] width 293 height 103
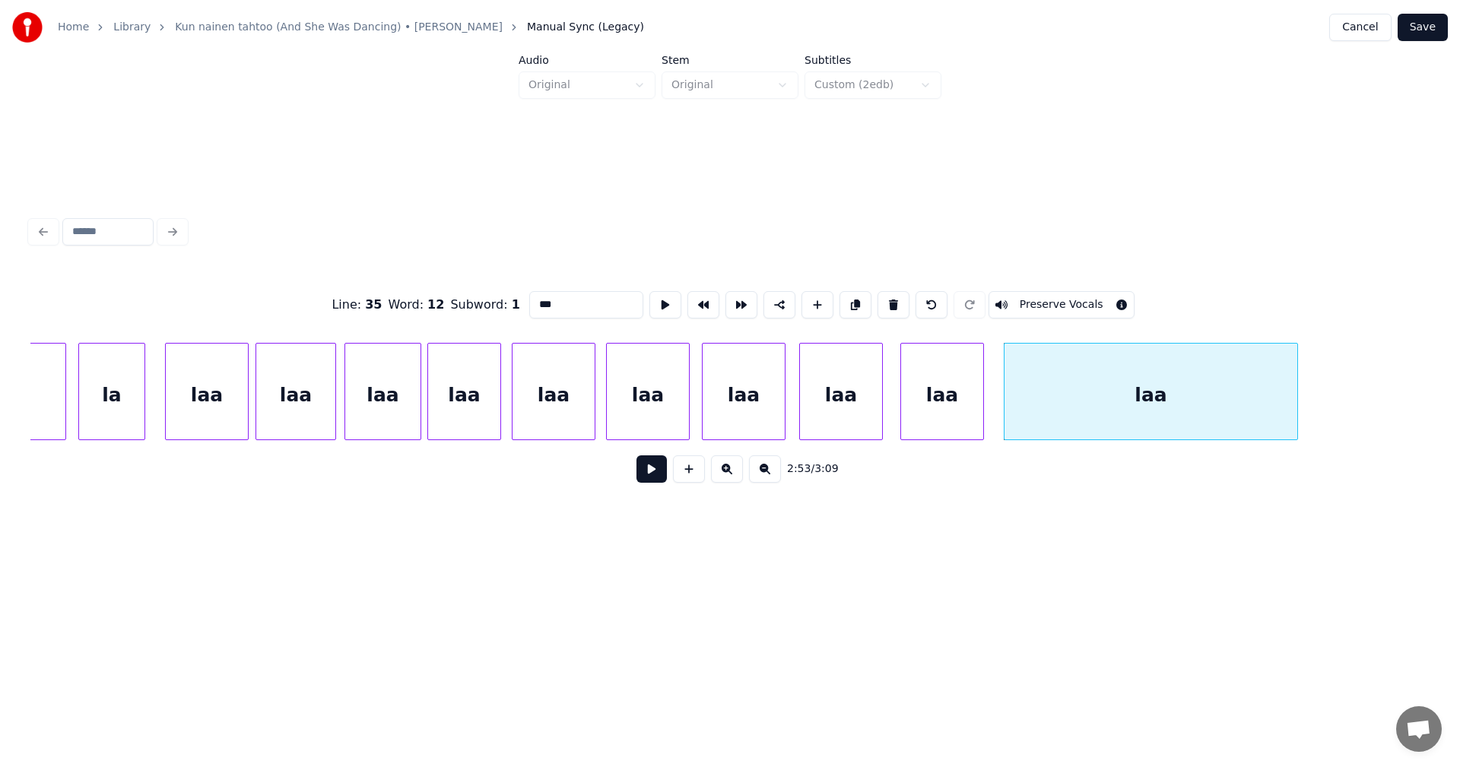
drag, startPoint x: 641, startPoint y: 467, endPoint x: 649, endPoint y: 474, distance: 11.3
click at [649, 474] on button at bounding box center [651, 468] width 30 height 27
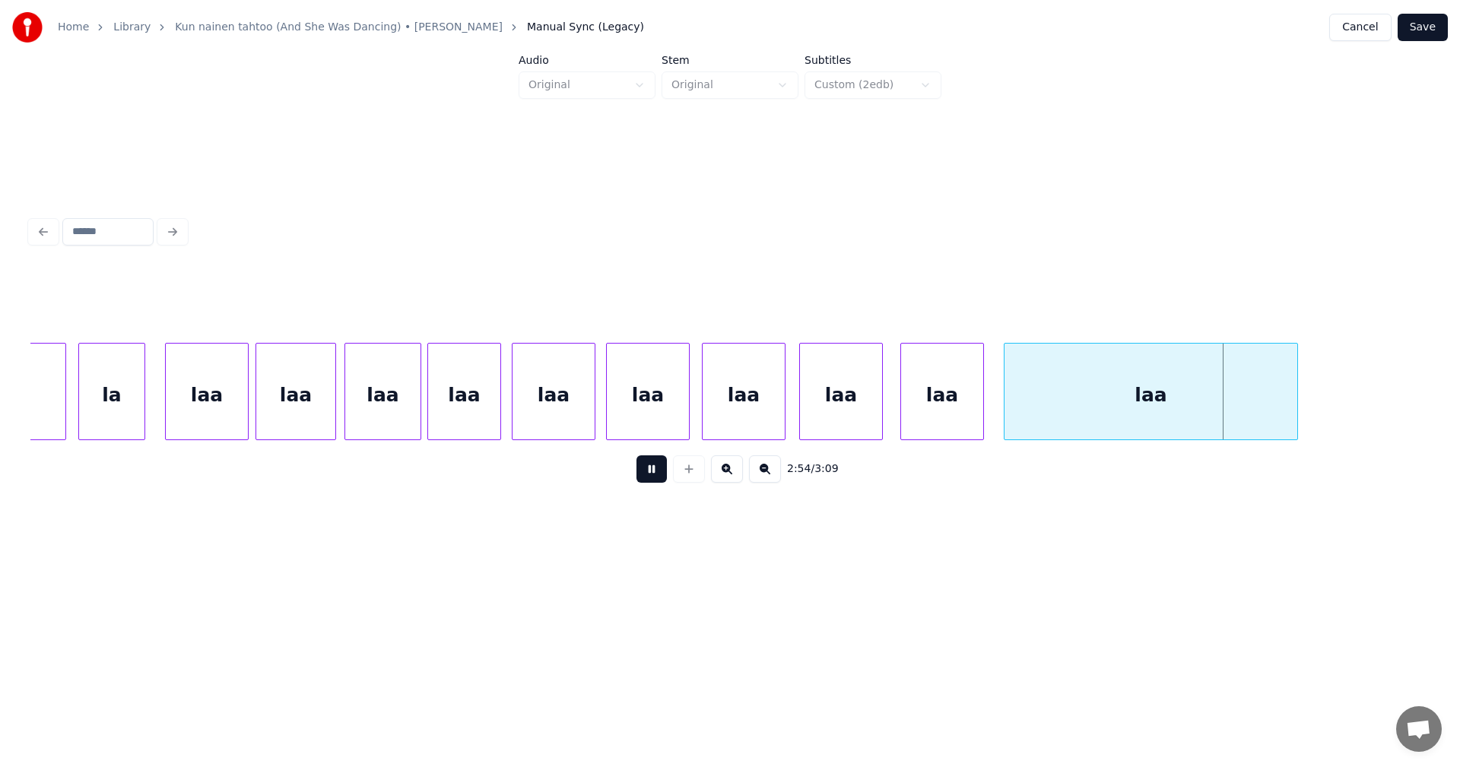
drag, startPoint x: 651, startPoint y: 474, endPoint x: 971, endPoint y: 418, distance: 325.0
click at [665, 474] on button at bounding box center [651, 468] width 30 height 27
click at [1093, 381] on div "laa" at bounding box center [1177, 395] width 293 height 103
click at [643, 481] on button at bounding box center [651, 468] width 30 height 27
drag, startPoint x: 644, startPoint y: 479, endPoint x: 858, endPoint y: 397, distance: 228.9
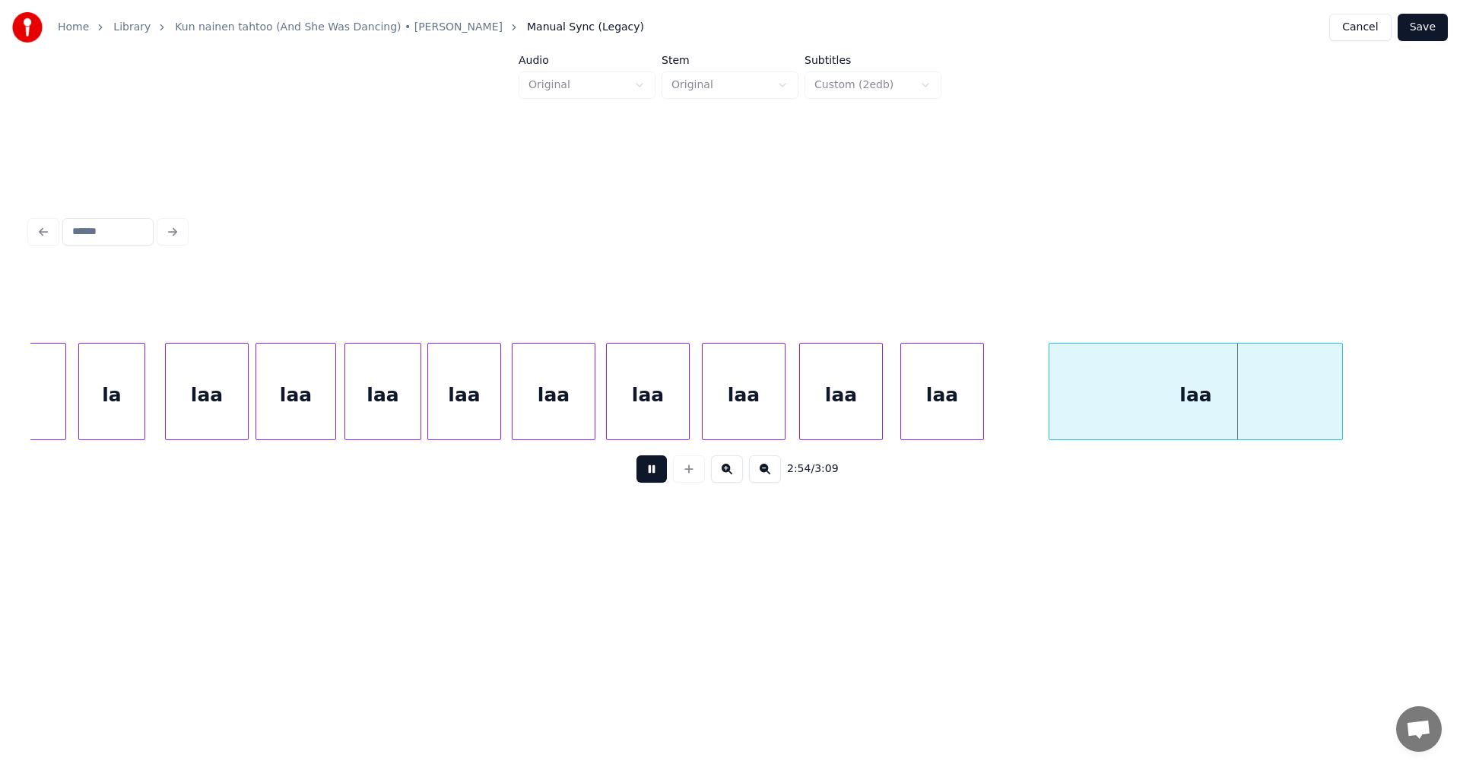
click at [663, 474] on button at bounding box center [651, 468] width 30 height 27
click at [954, 391] on div "laa" at bounding box center [969, 395] width 82 height 103
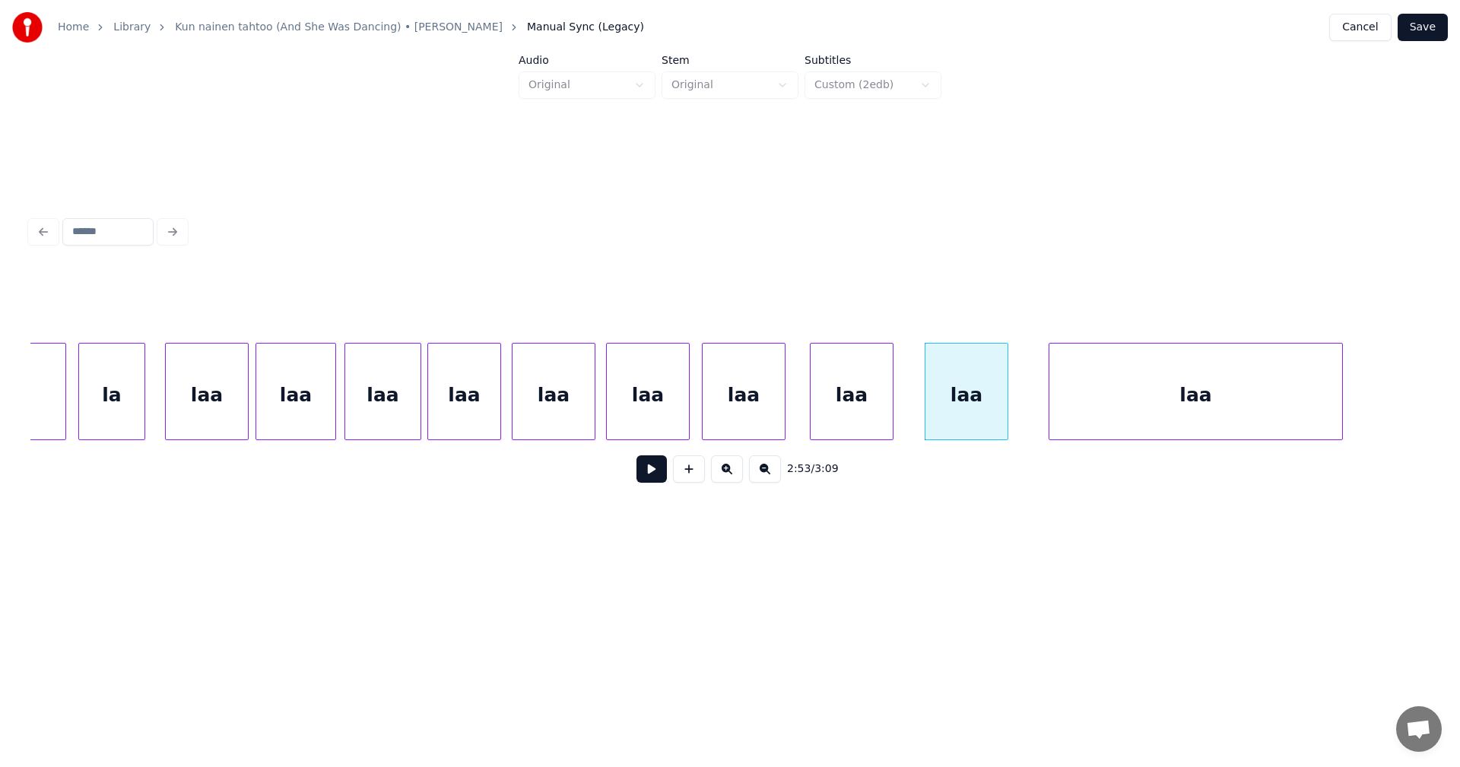
click at [874, 406] on div "laa" at bounding box center [852, 395] width 82 height 103
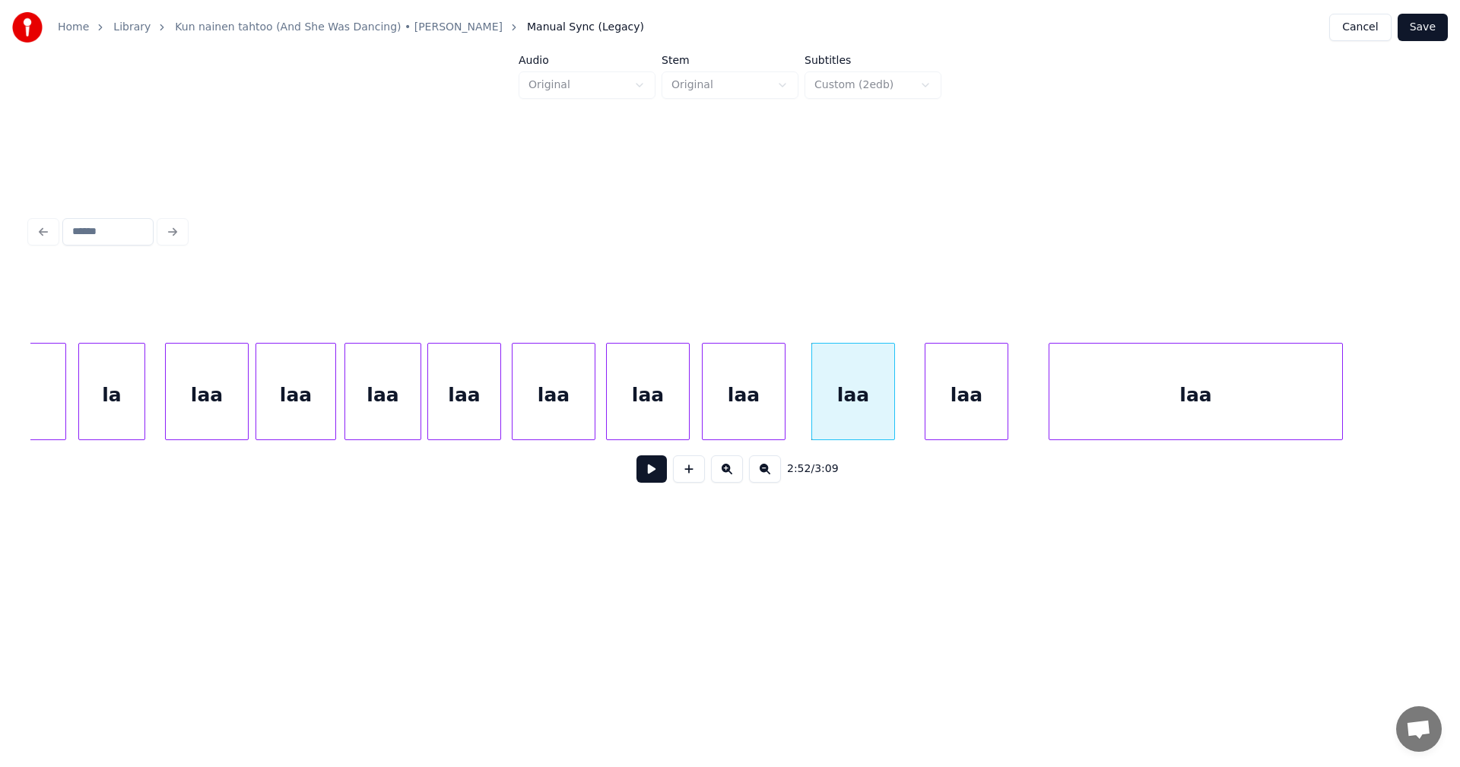
click at [657, 478] on button at bounding box center [651, 468] width 30 height 27
click at [658, 478] on button at bounding box center [651, 468] width 30 height 27
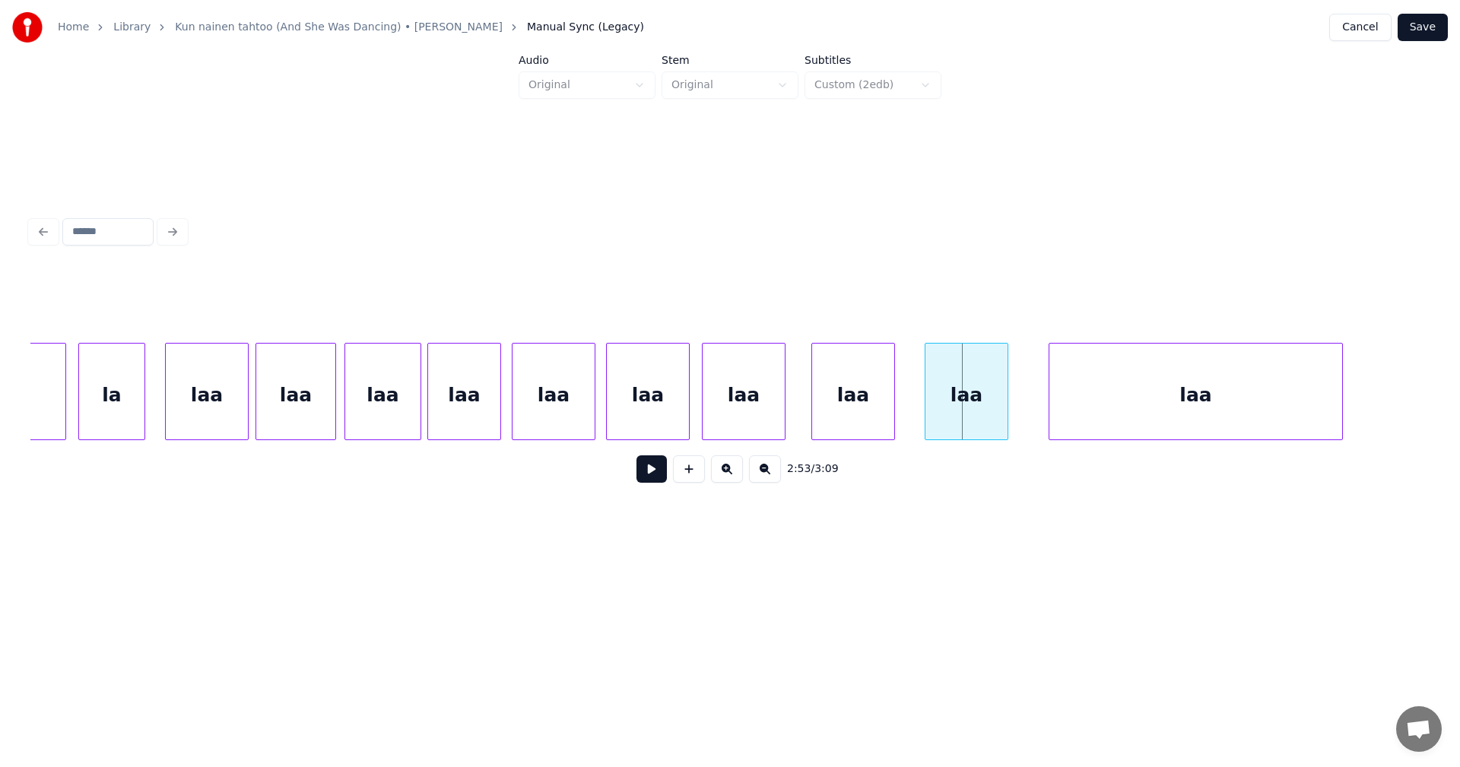
click at [658, 478] on button at bounding box center [651, 468] width 30 height 27
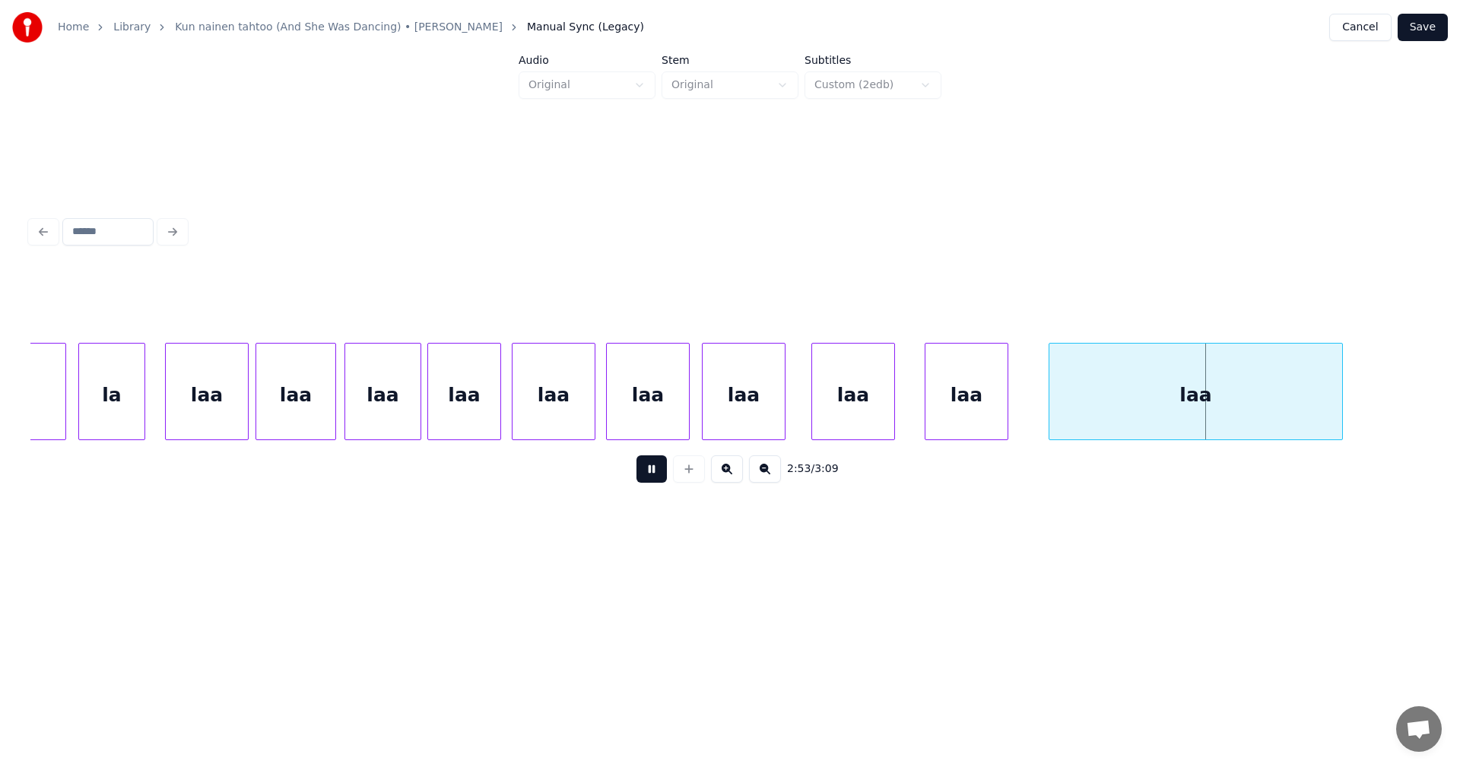
click at [659, 476] on button at bounding box center [651, 468] width 30 height 27
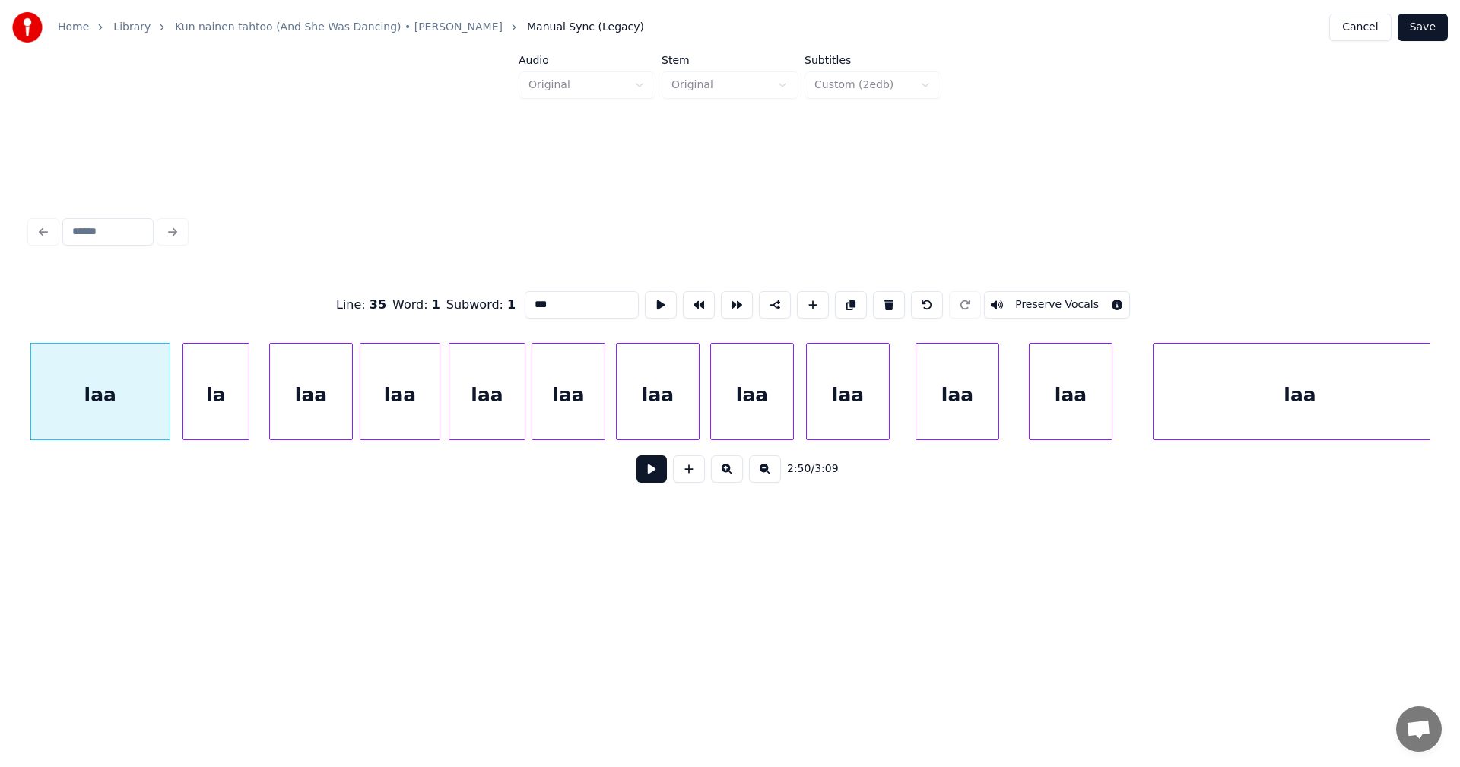
click at [649, 474] on button at bounding box center [651, 468] width 30 height 27
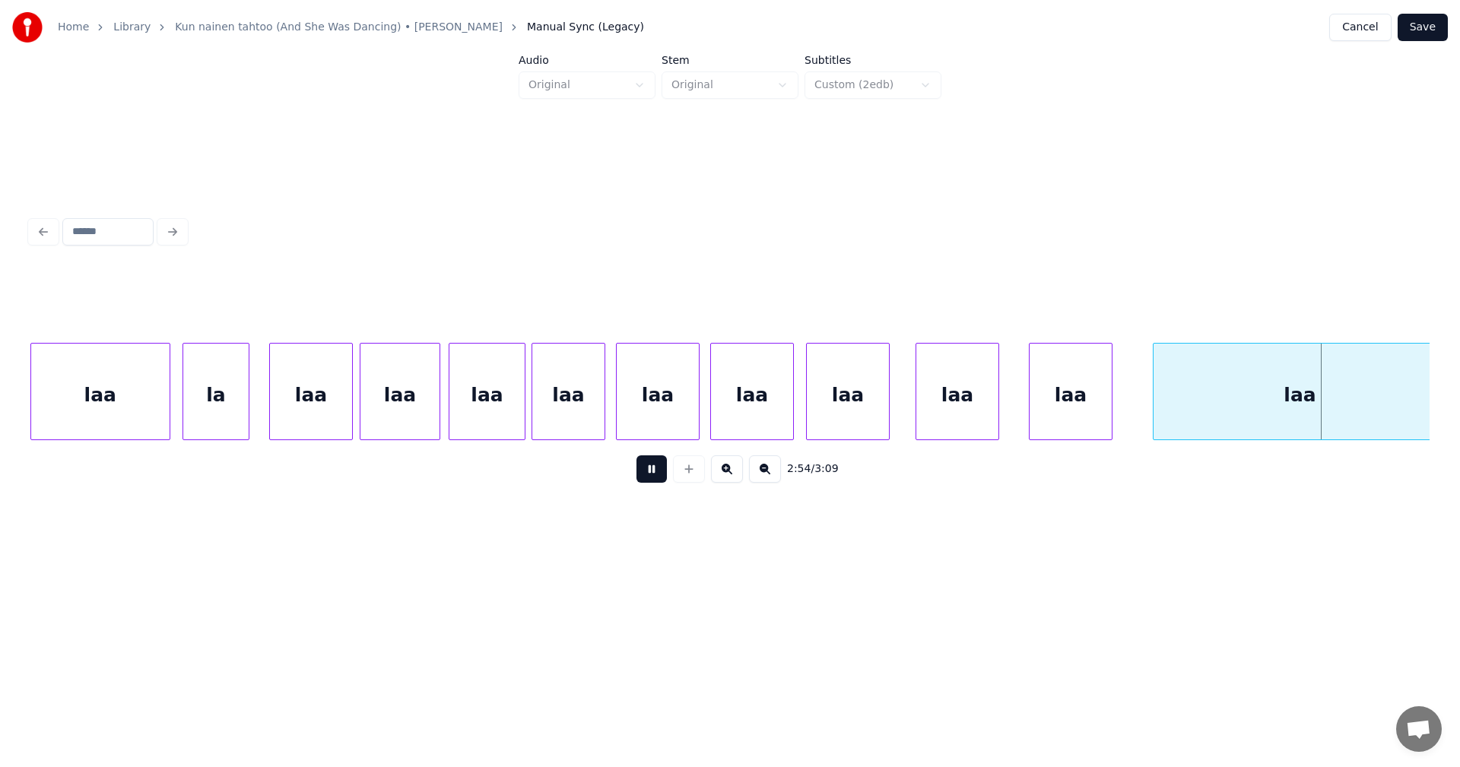
click at [658, 466] on button at bounding box center [651, 468] width 30 height 27
click at [236, 423] on div "la" at bounding box center [215, 395] width 65 height 103
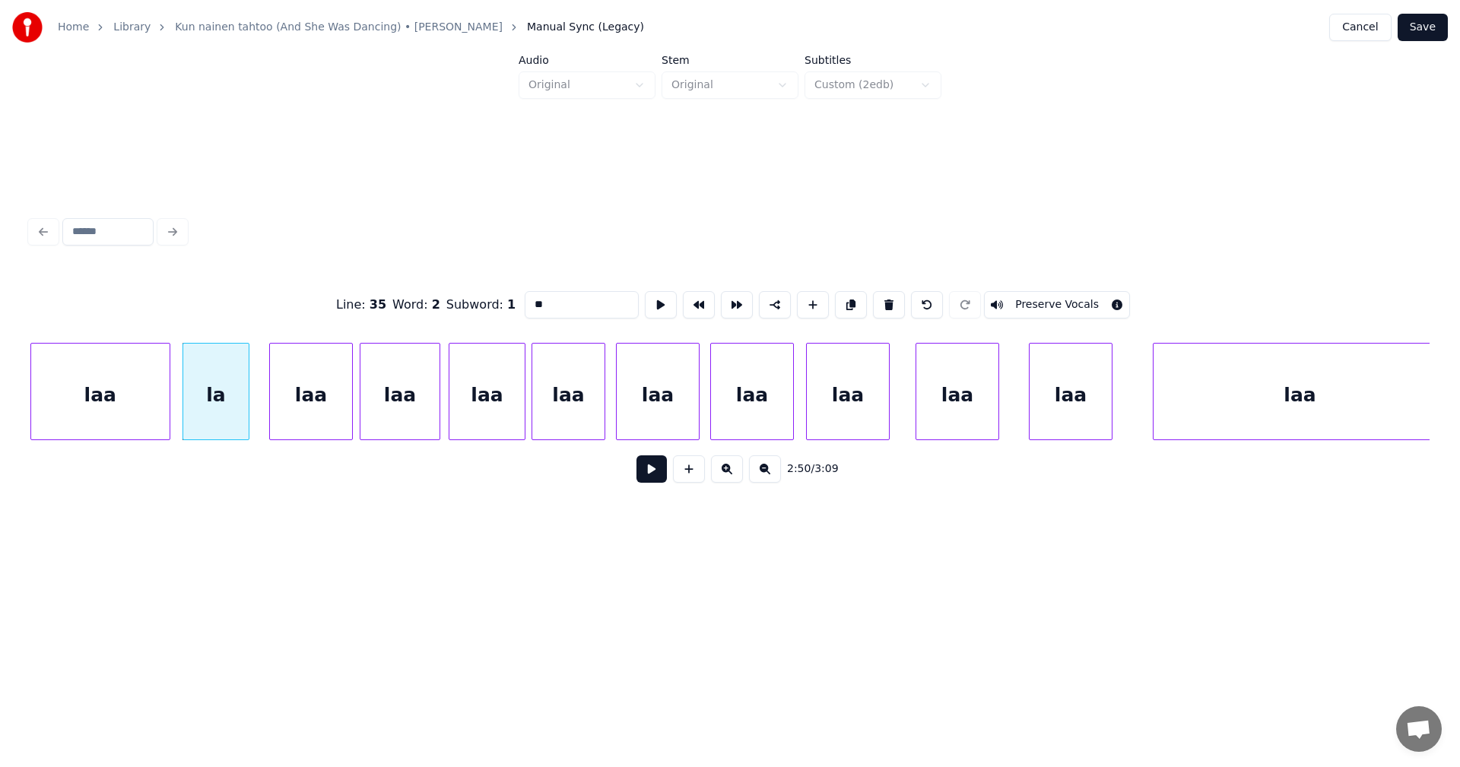
click at [657, 472] on button at bounding box center [651, 468] width 30 height 27
click at [649, 471] on button at bounding box center [651, 468] width 30 height 27
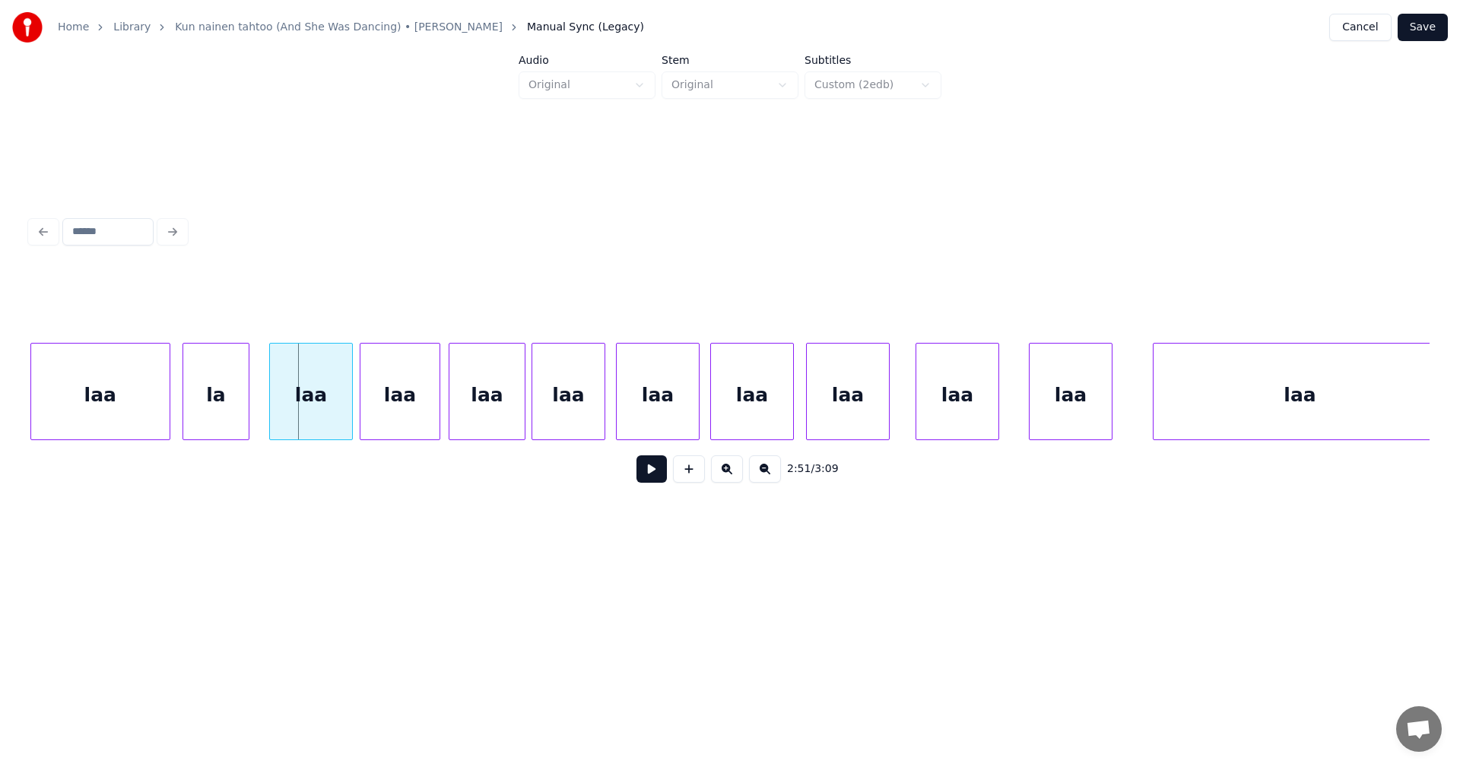
click at [646, 476] on button at bounding box center [651, 468] width 30 height 27
click at [646, 475] on button at bounding box center [651, 468] width 30 height 27
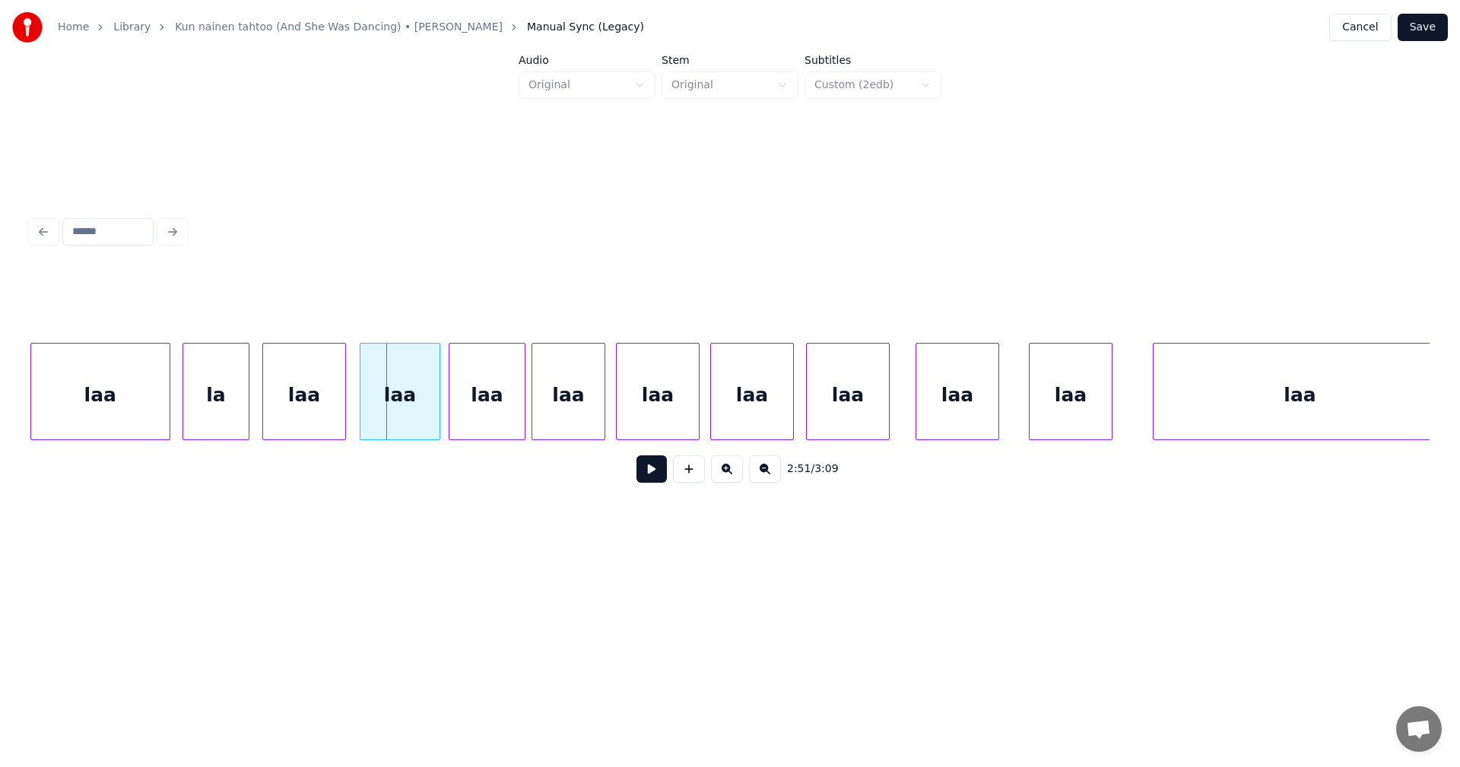
click at [327, 421] on div "laa" at bounding box center [304, 395] width 82 height 103
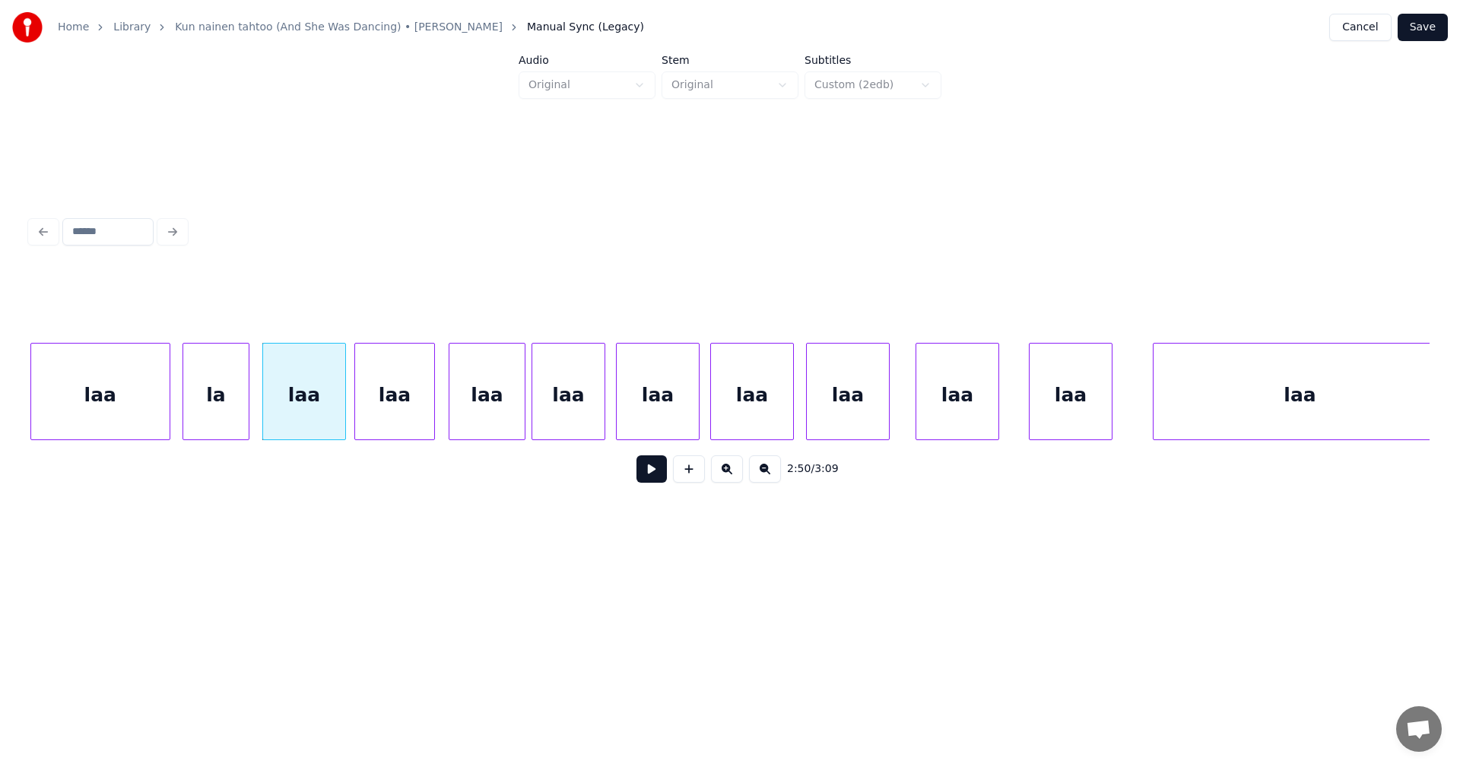
click at [419, 409] on div "laa" at bounding box center [394, 395] width 79 height 103
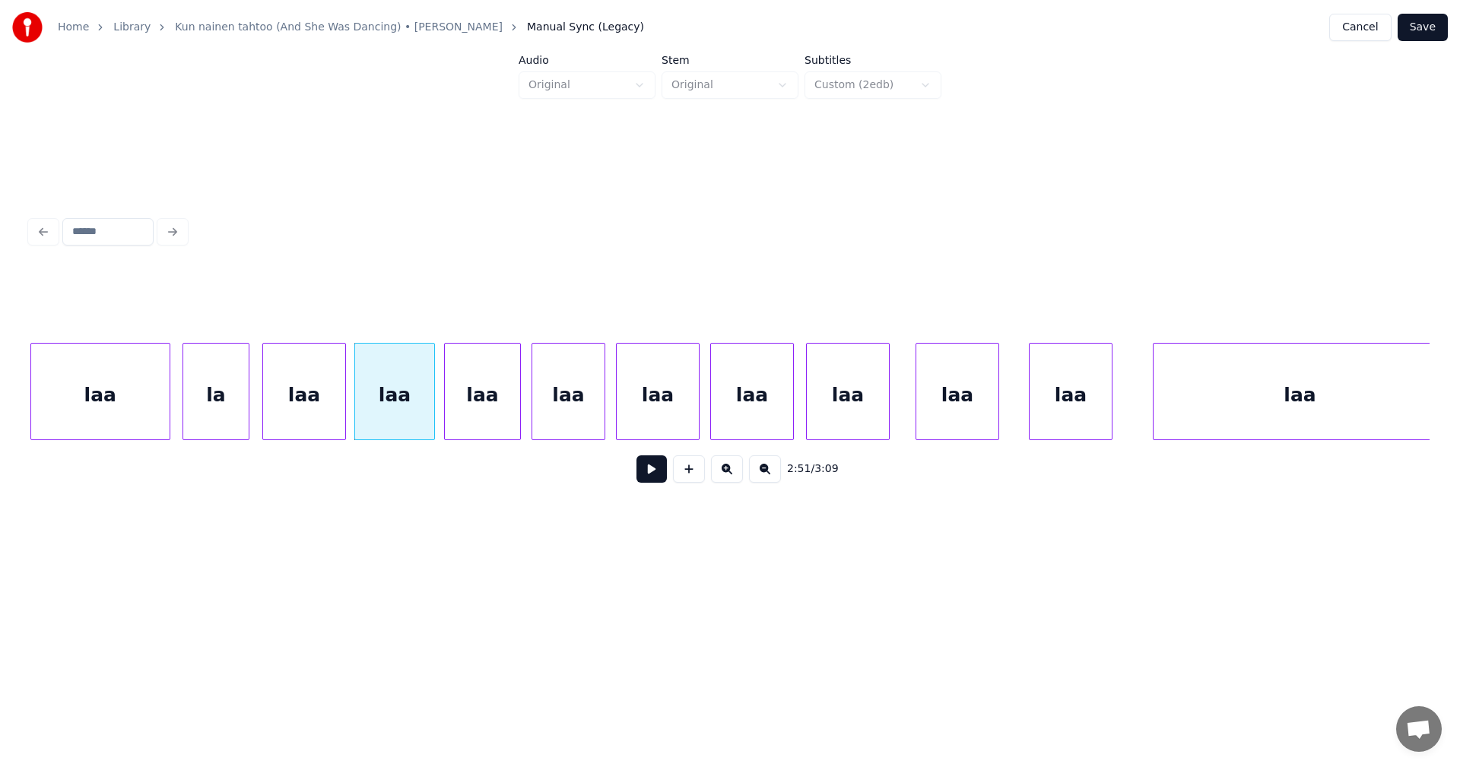
click at [484, 405] on div "laa" at bounding box center [482, 395] width 75 height 103
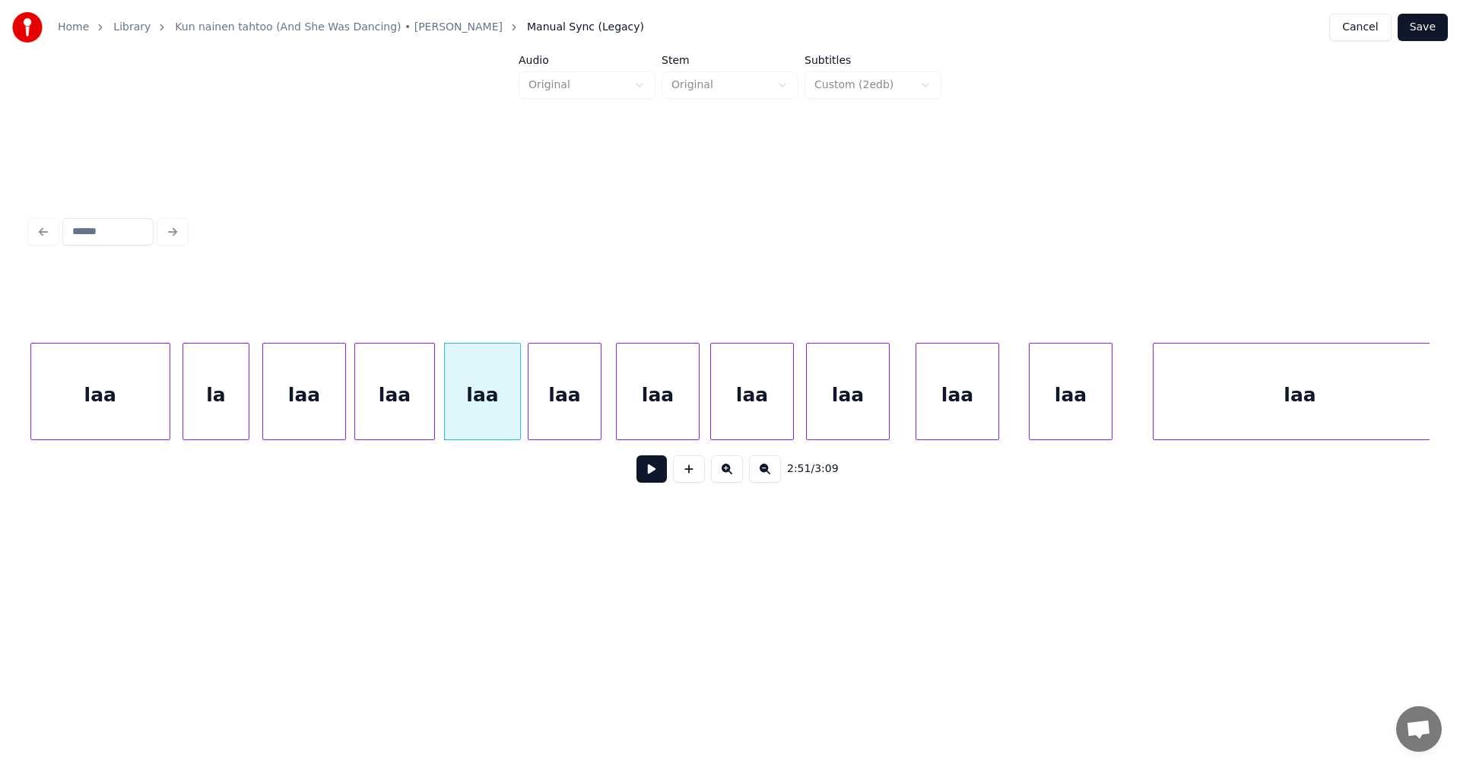
click at [554, 401] on div "laa" at bounding box center [564, 395] width 72 height 103
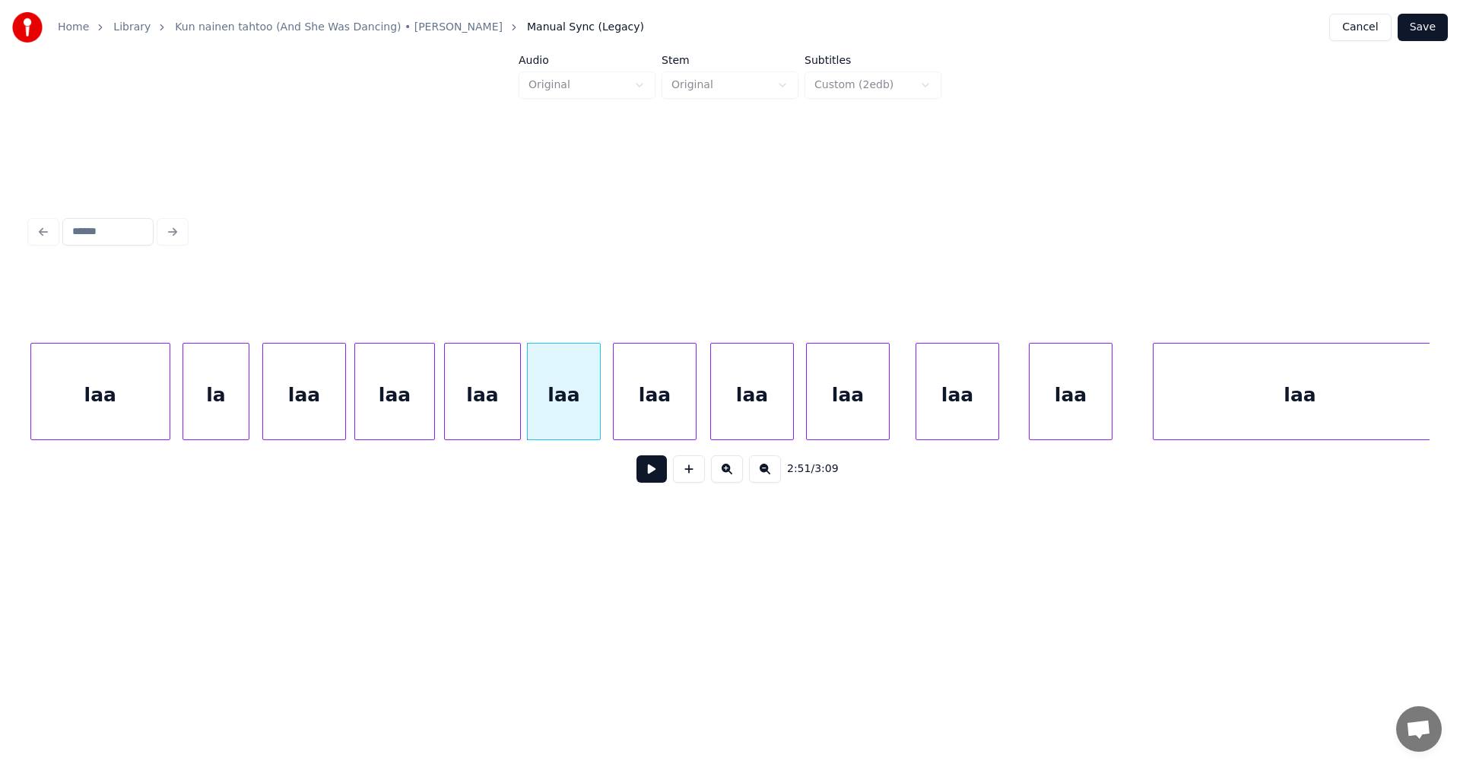
click at [654, 395] on div "laa" at bounding box center [655, 395] width 82 height 103
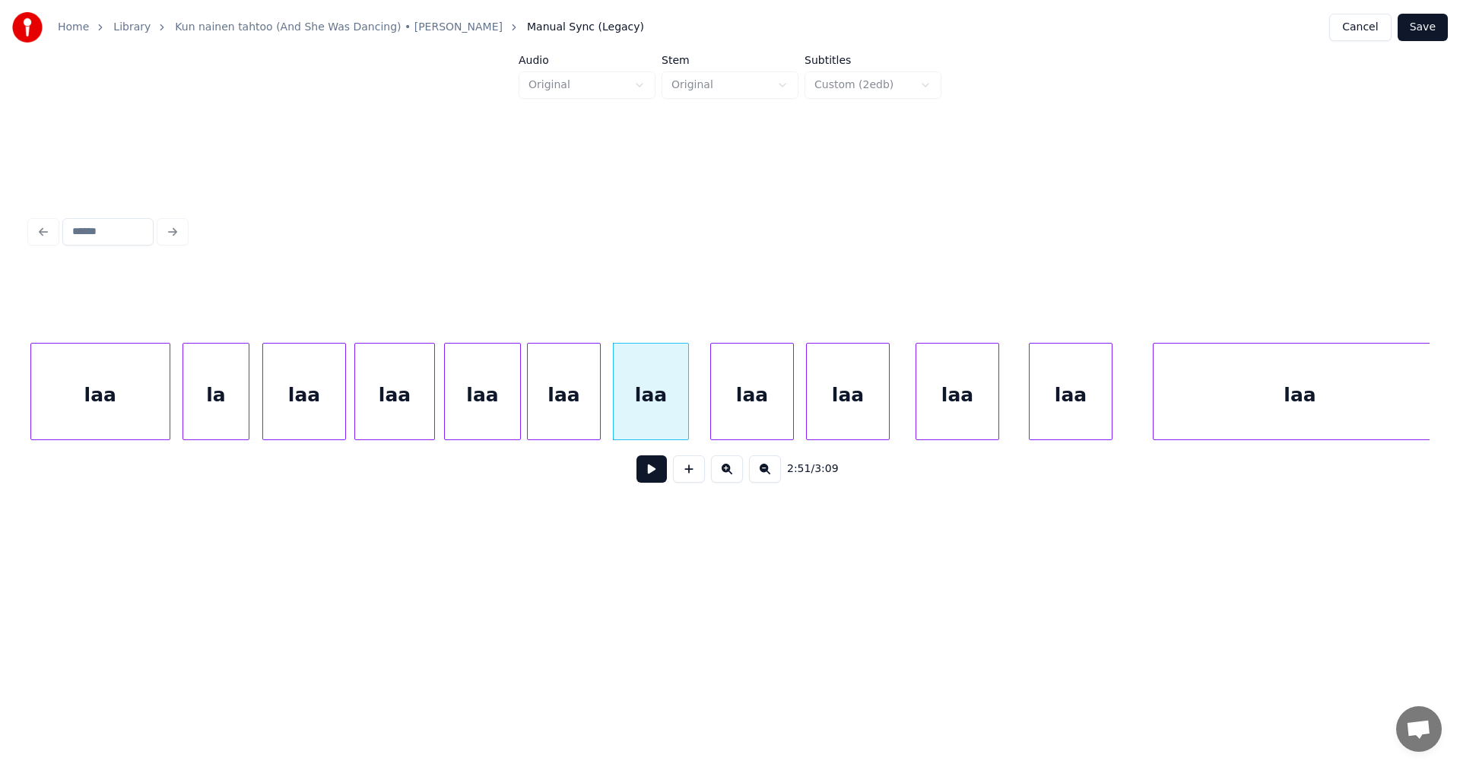
click at [684, 403] on div at bounding box center [686, 392] width 5 height 96
click at [717, 410] on div "laa" at bounding box center [736, 395] width 82 height 103
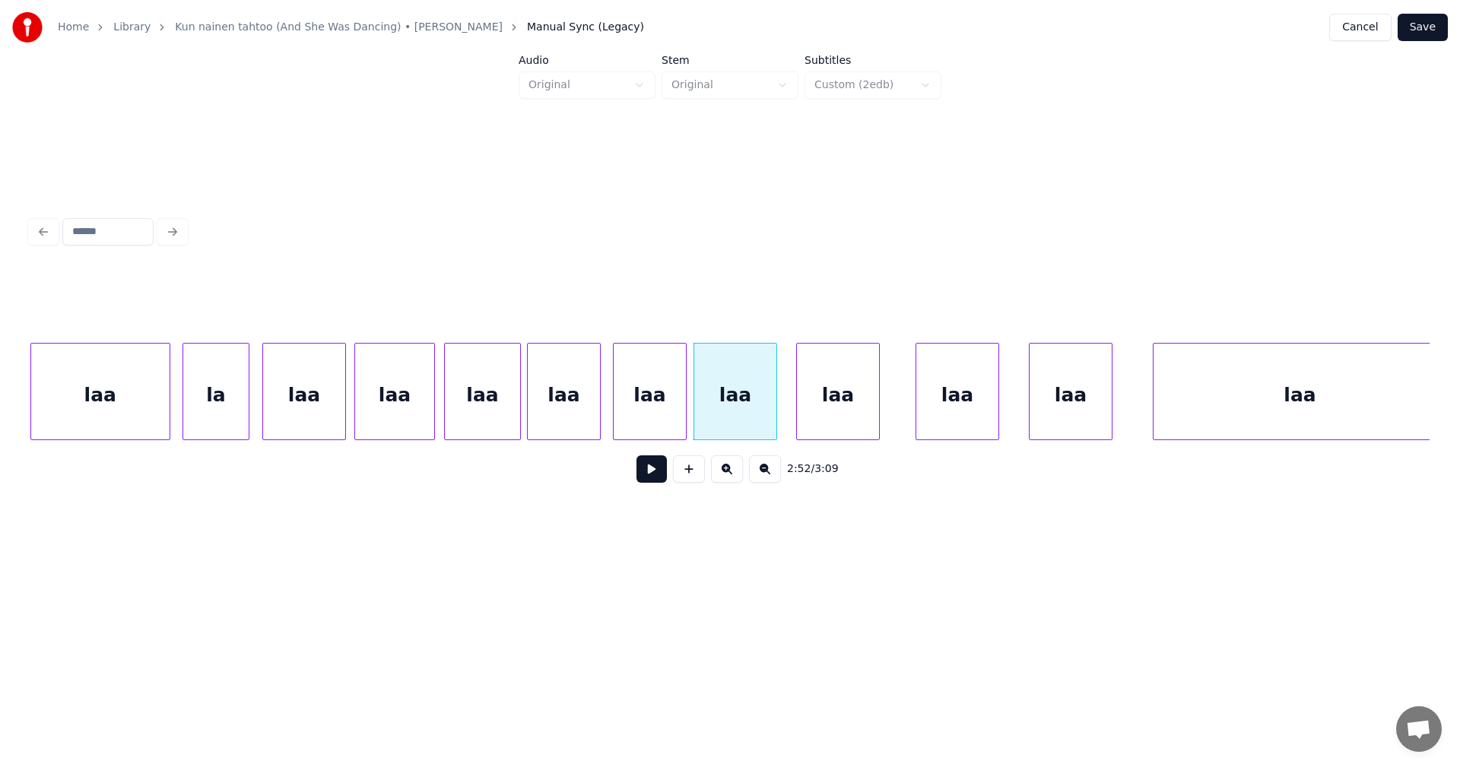
click at [818, 398] on div "laa" at bounding box center [838, 395] width 82 height 103
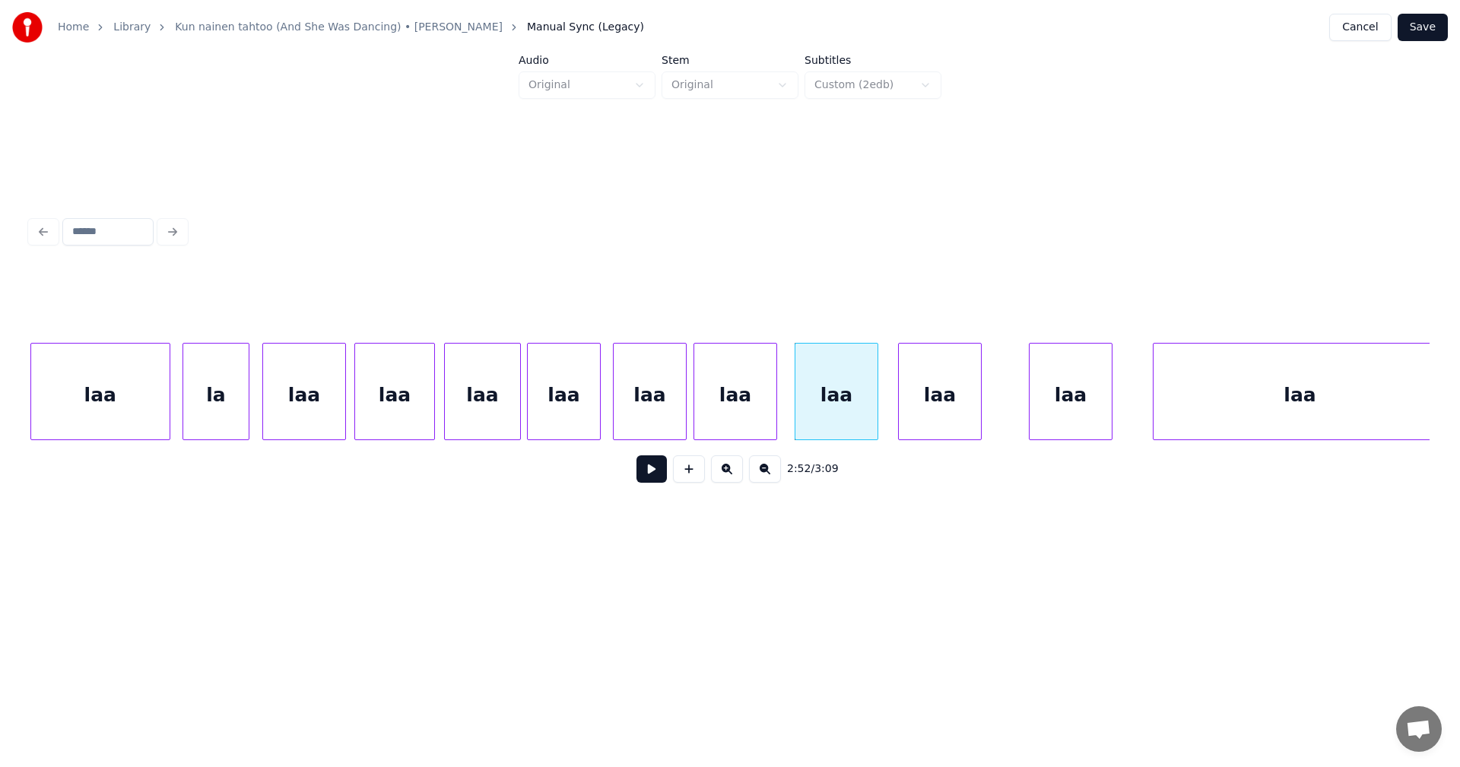
click at [924, 406] on div "laa" at bounding box center [940, 395] width 82 height 103
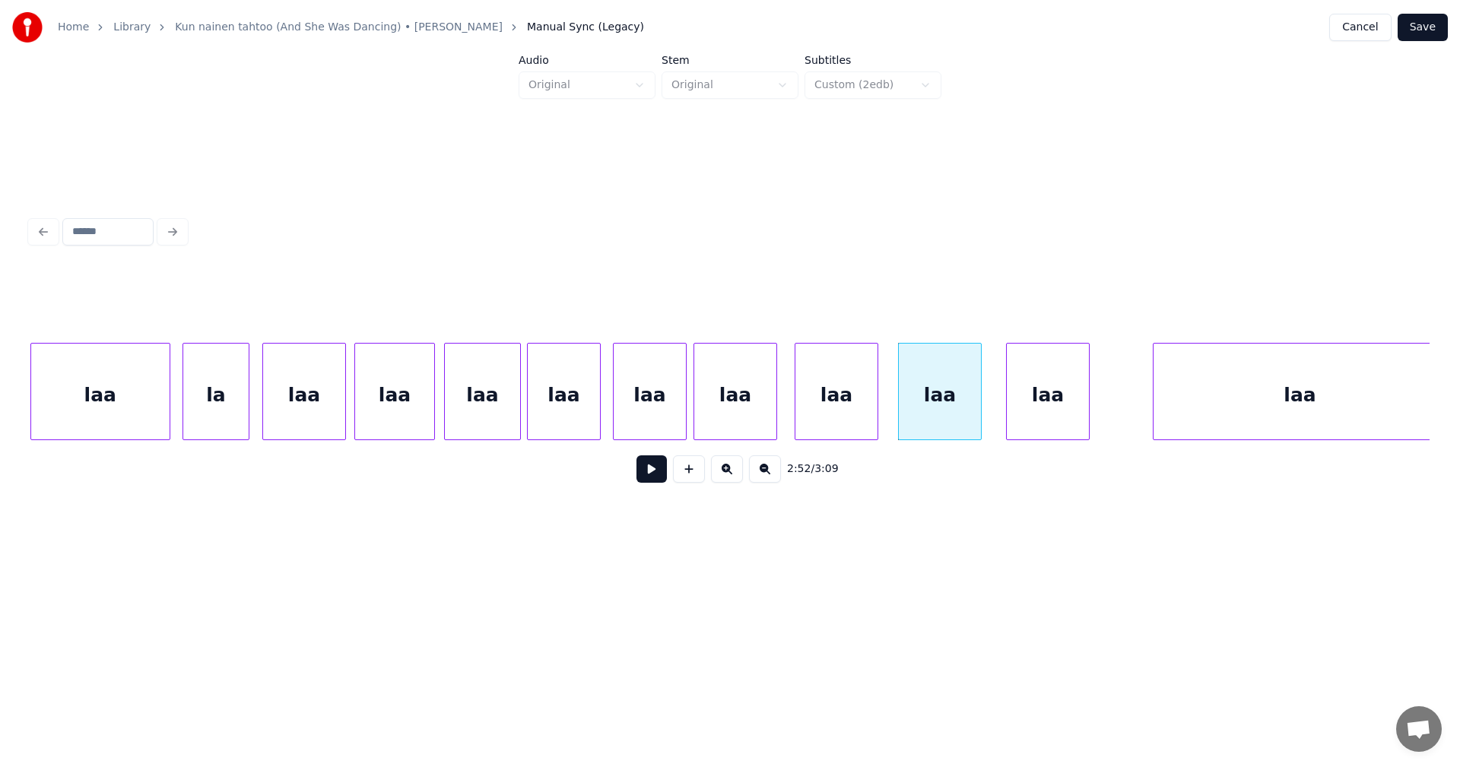
click at [1041, 395] on div "laa" at bounding box center [1048, 395] width 82 height 103
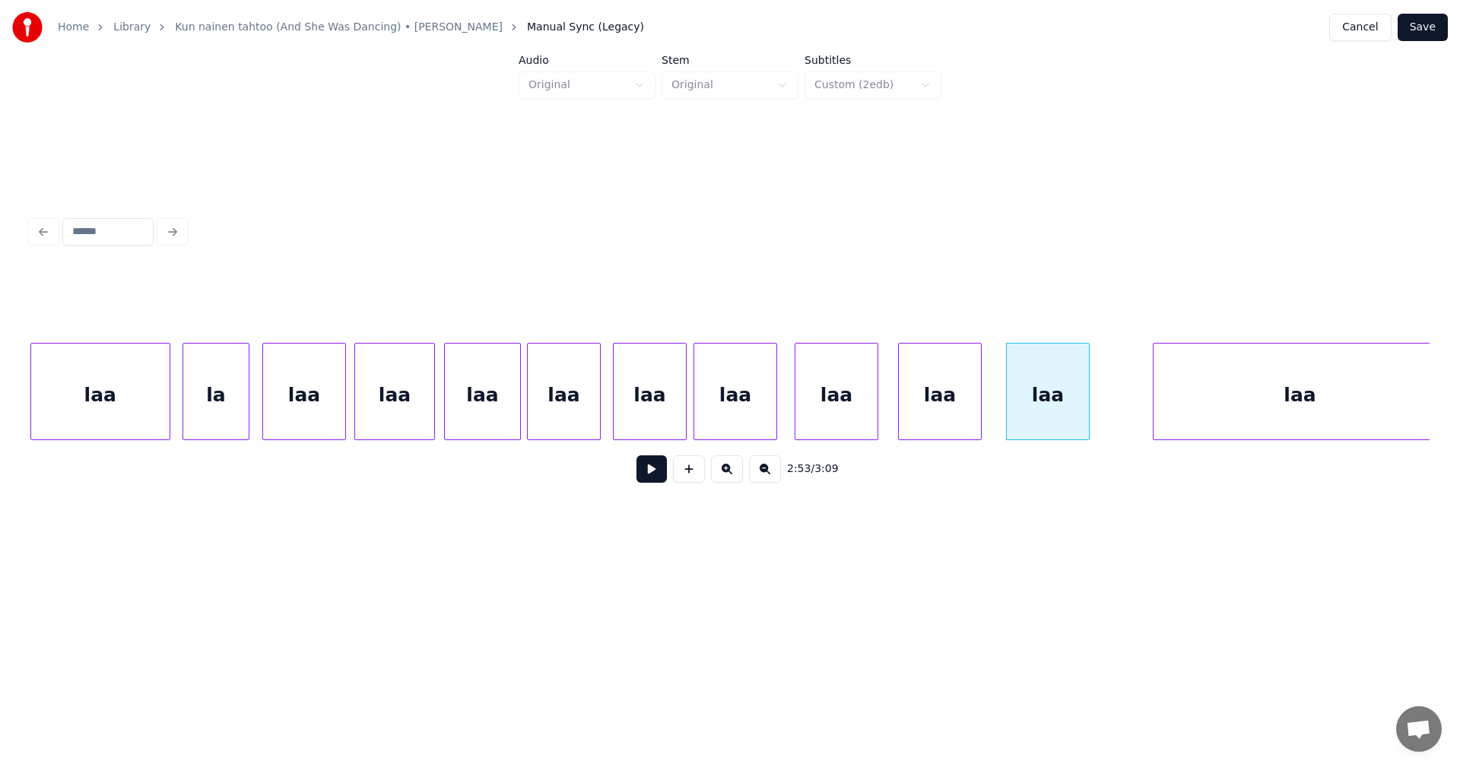
scroll to position [0, 58262]
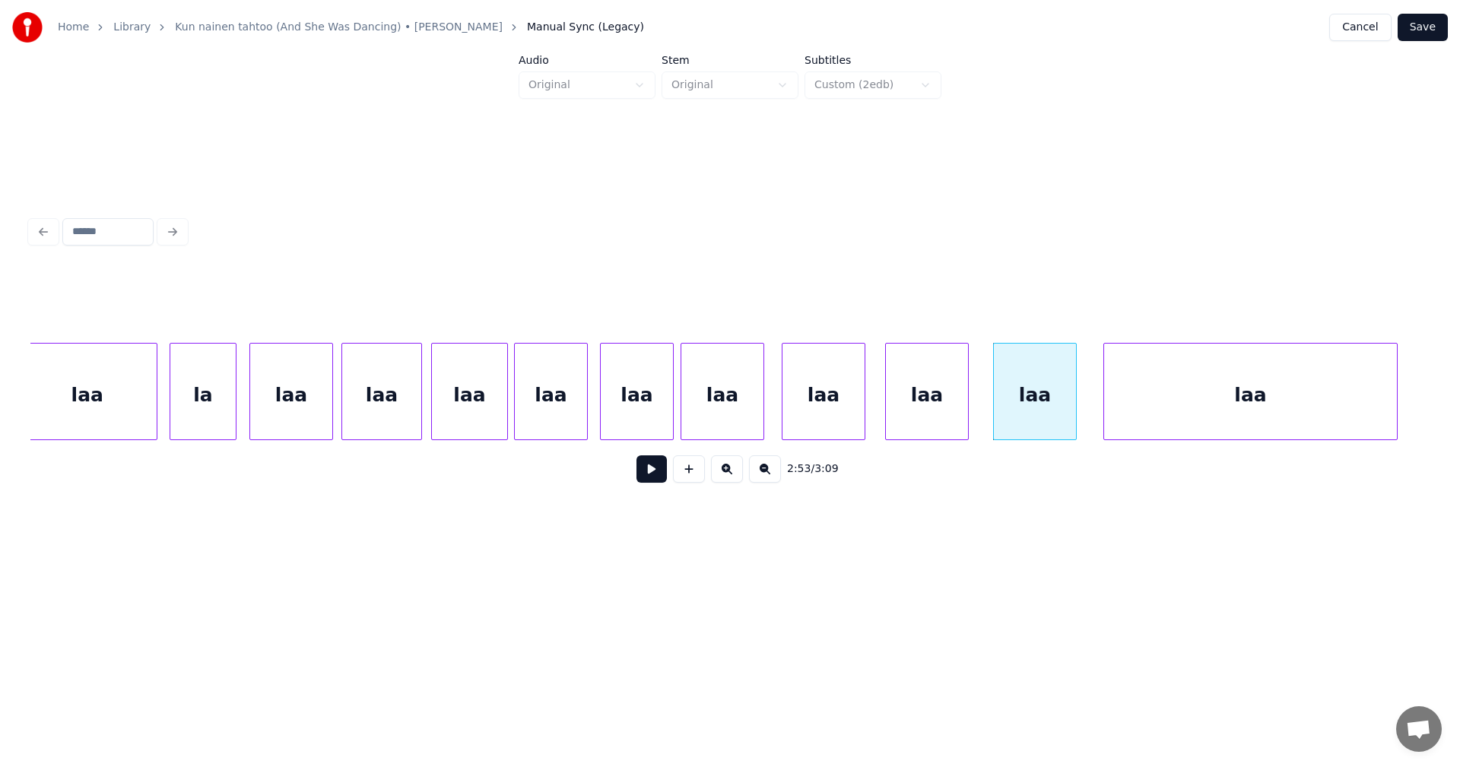
click at [1141, 395] on div "laa" at bounding box center [1250, 395] width 293 height 103
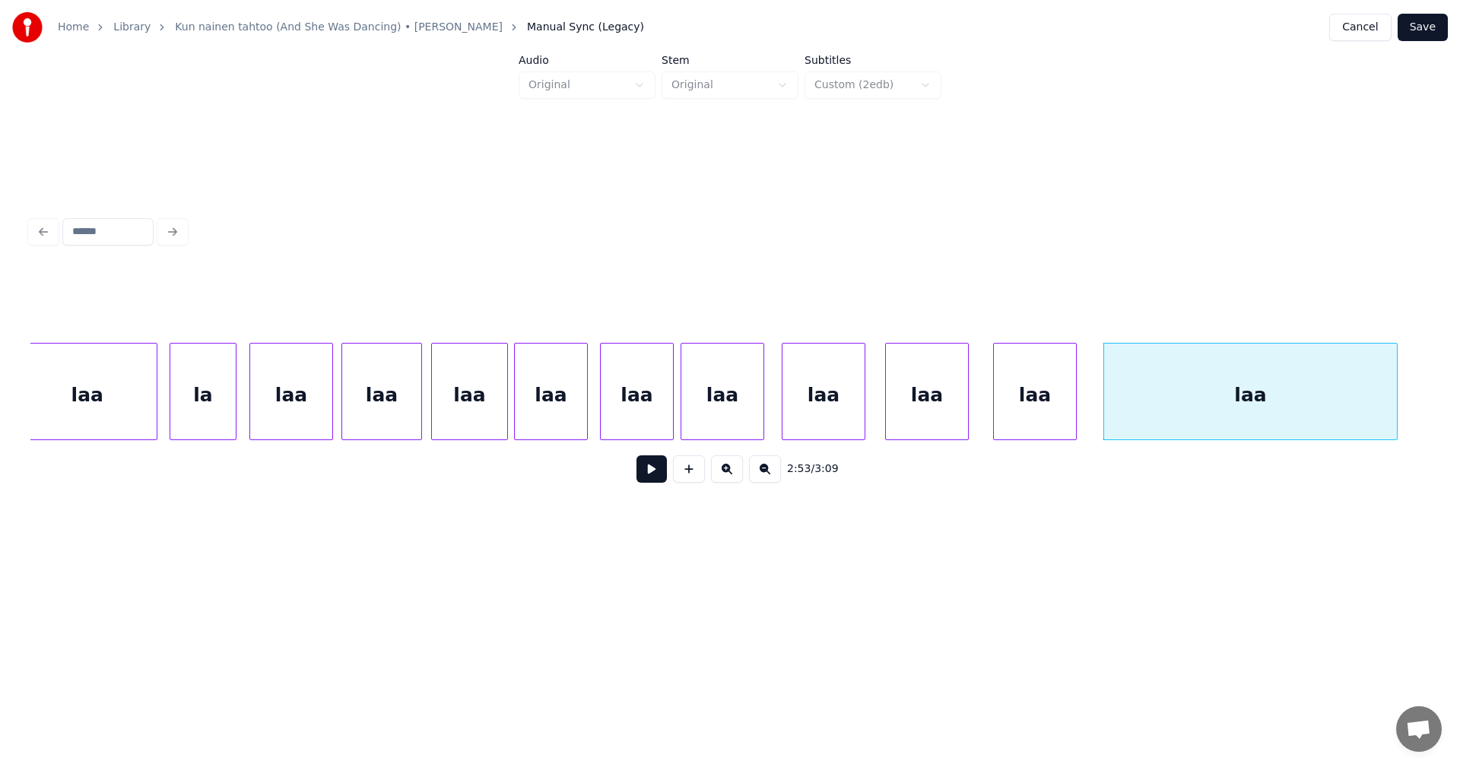
click at [1142, 394] on div "laa" at bounding box center [1250, 395] width 293 height 103
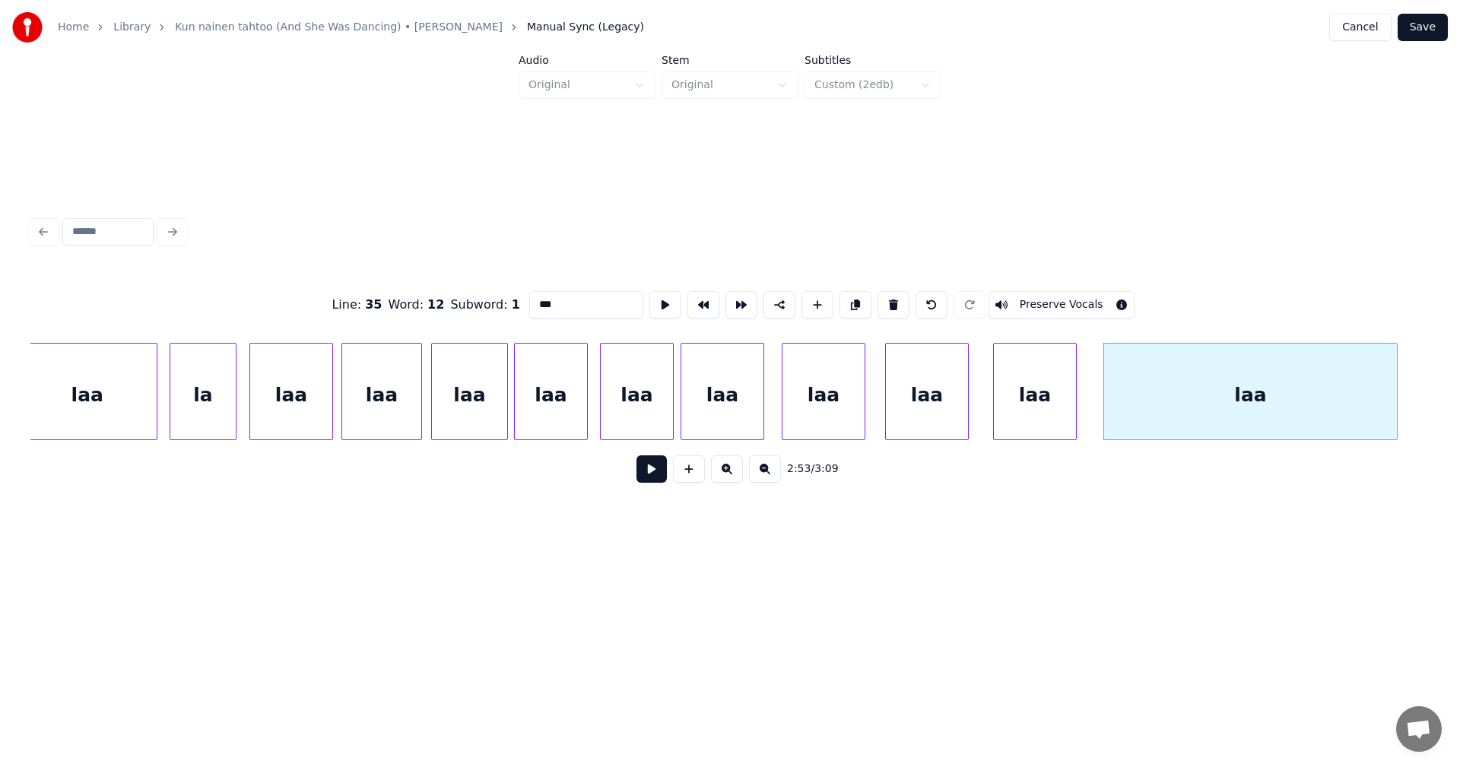
click at [658, 477] on button at bounding box center [651, 468] width 30 height 27
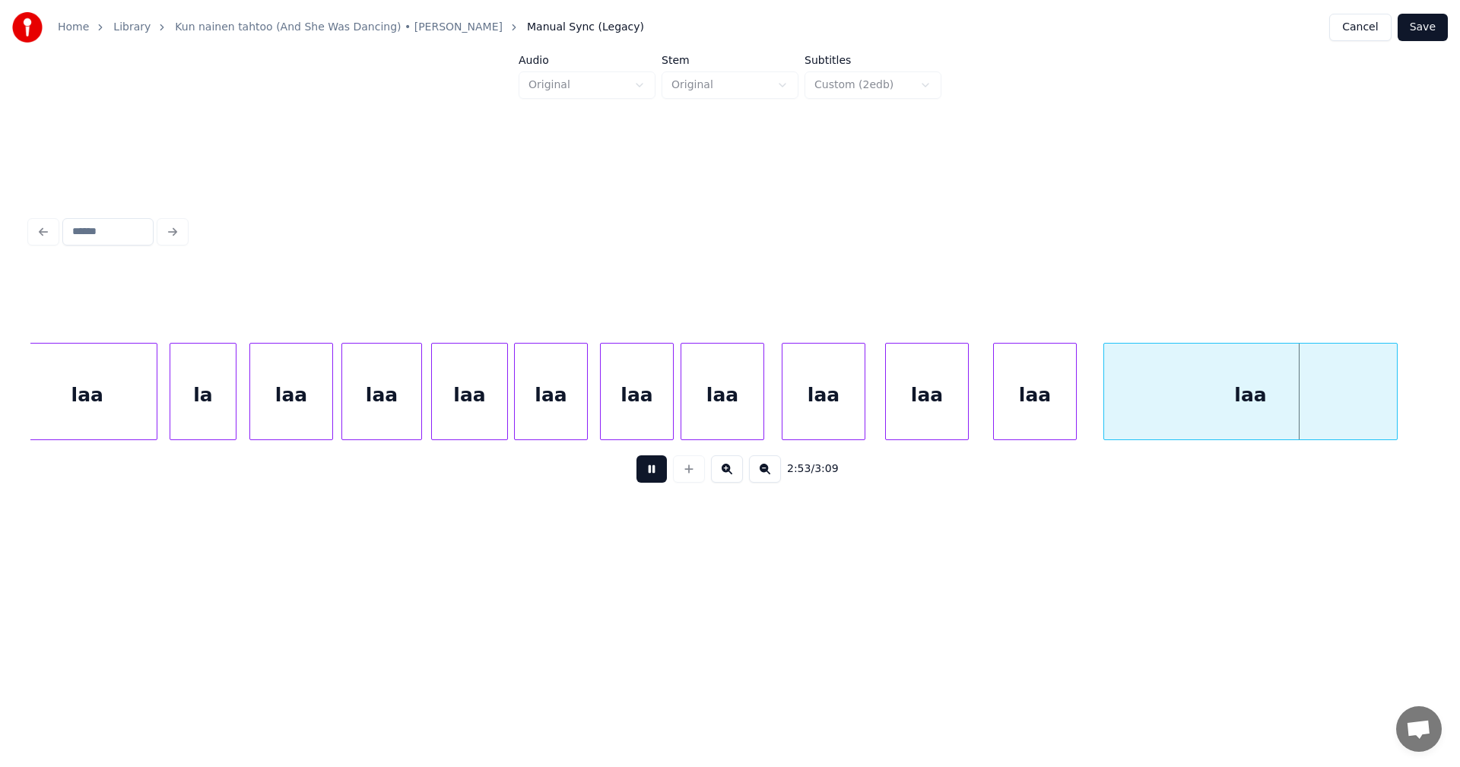
drag, startPoint x: 658, startPoint y: 477, endPoint x: 759, endPoint y: 483, distance: 101.3
click at [671, 482] on div "2:53 / 3:09" at bounding box center [730, 468] width 1375 height 33
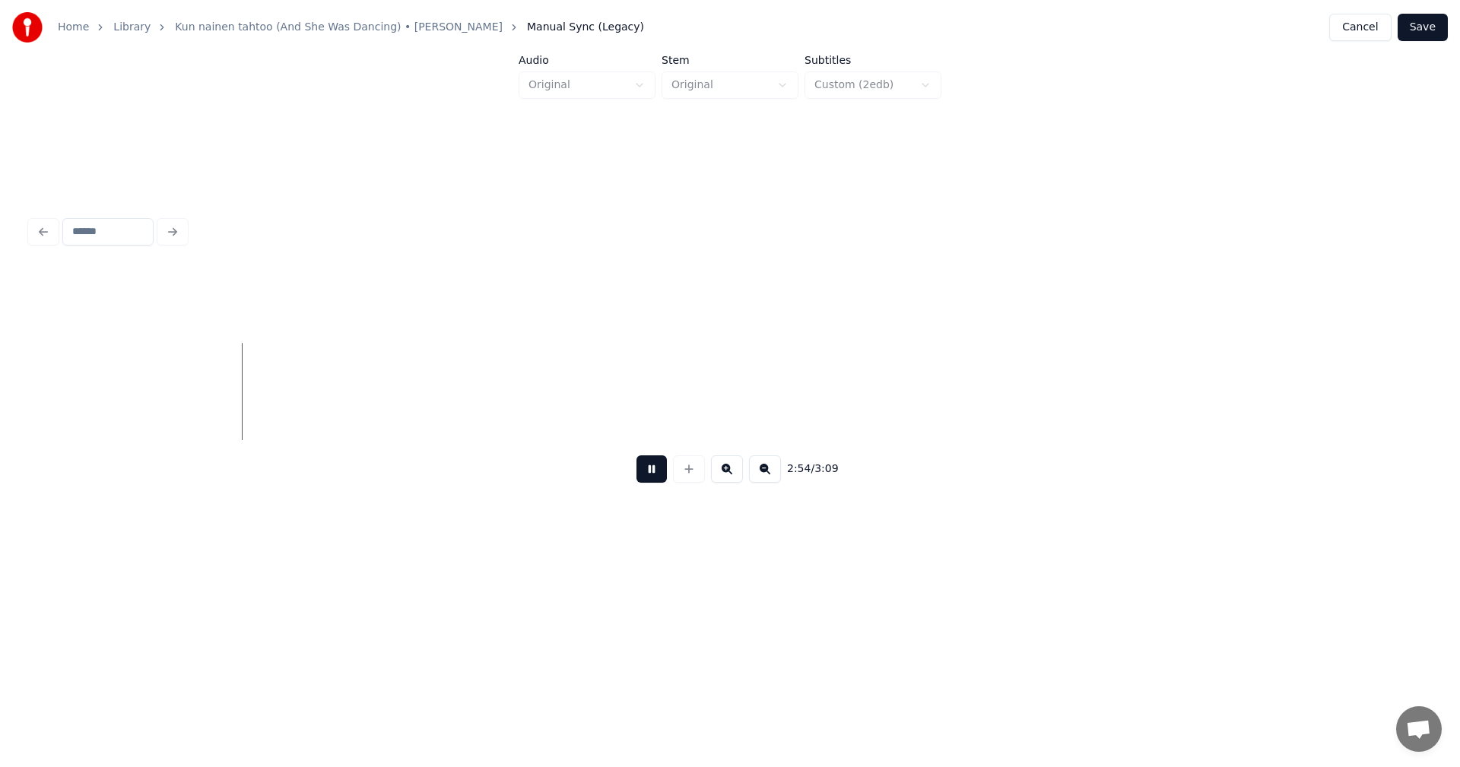
click at [667, 465] on div "2:54 / 3:09" at bounding box center [730, 468] width 1375 height 33
click at [649, 478] on button at bounding box center [651, 468] width 30 height 27
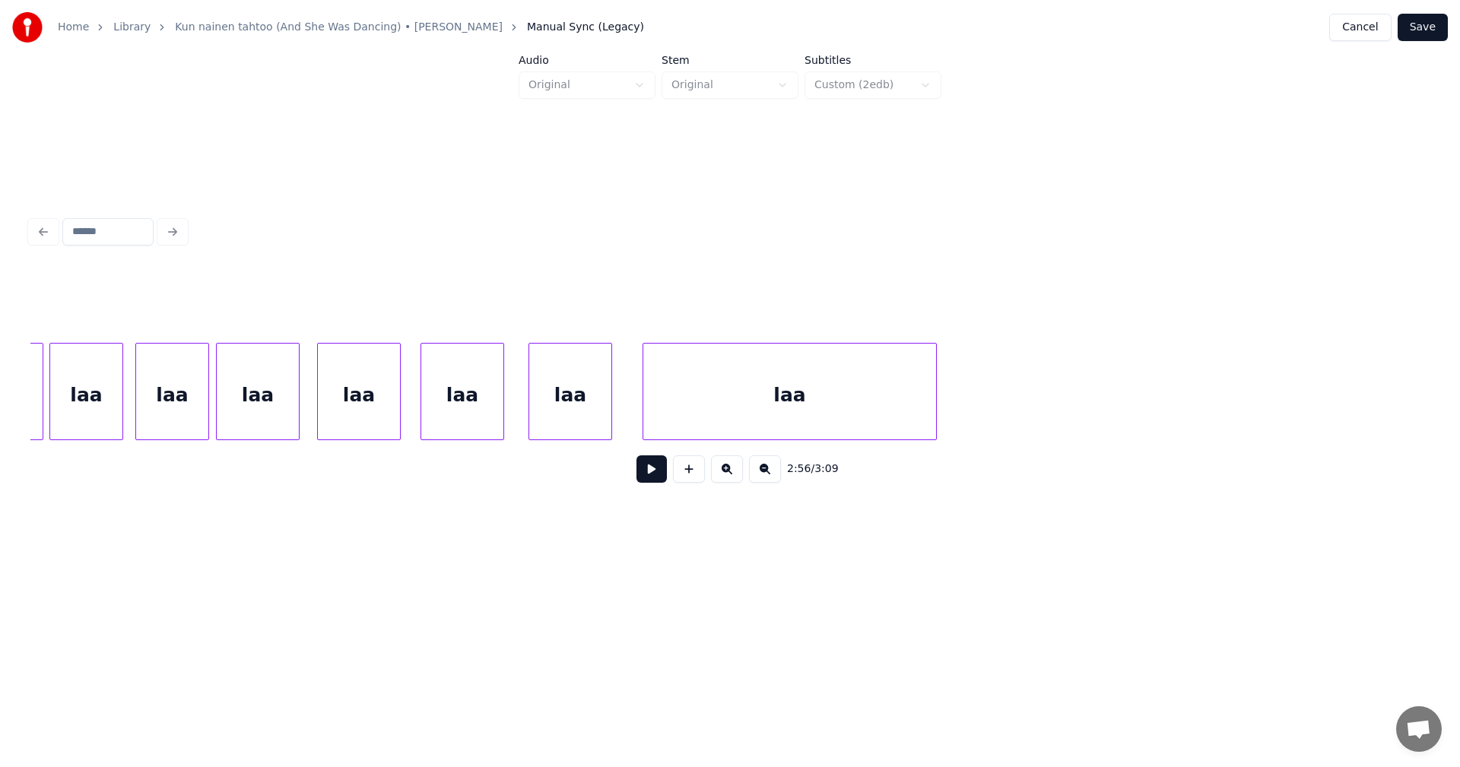
click at [777, 382] on div "laa" at bounding box center [789, 395] width 293 height 103
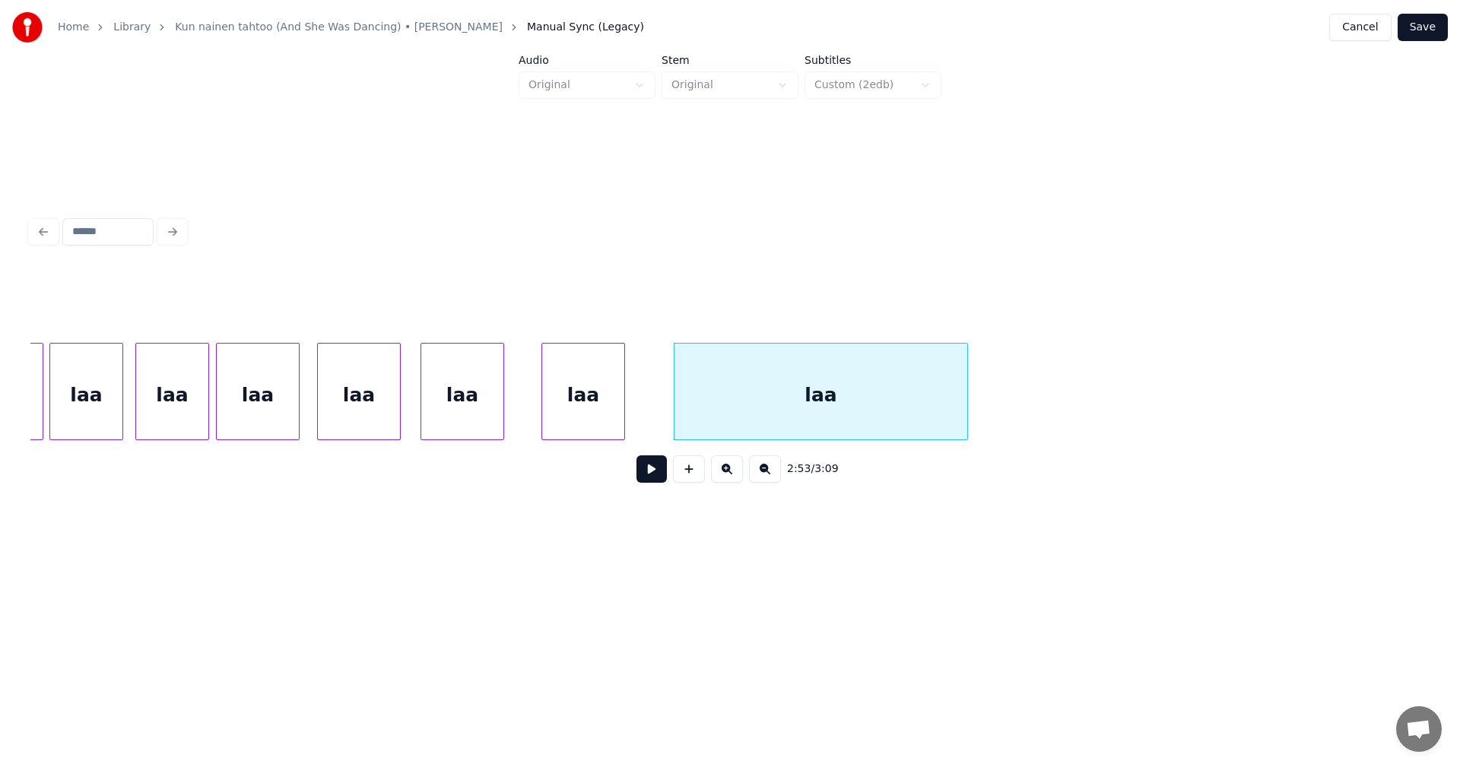
click at [581, 414] on div "laa" at bounding box center [583, 395] width 82 height 103
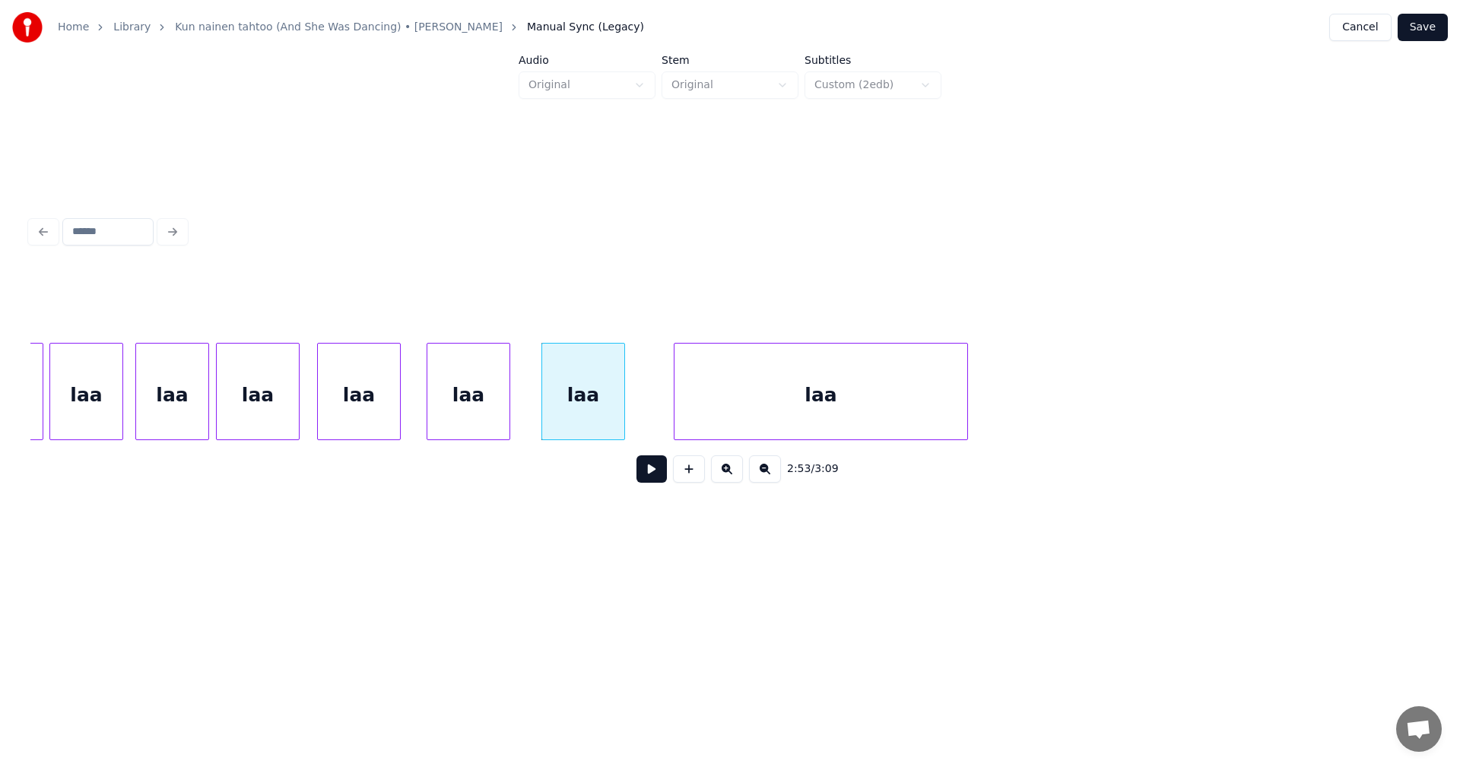
click at [490, 423] on div "laa" at bounding box center [468, 395] width 82 height 103
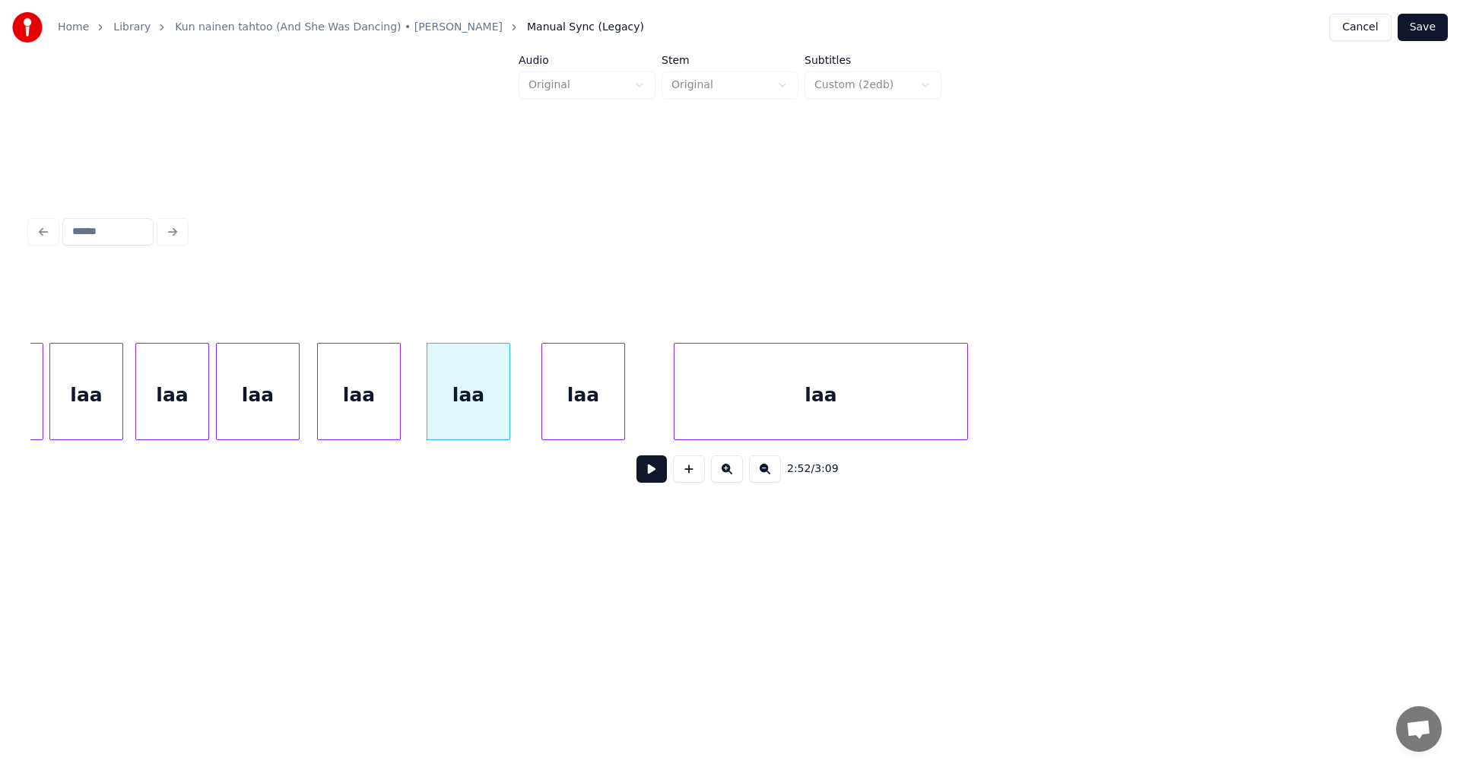
click at [650, 474] on button at bounding box center [651, 468] width 30 height 27
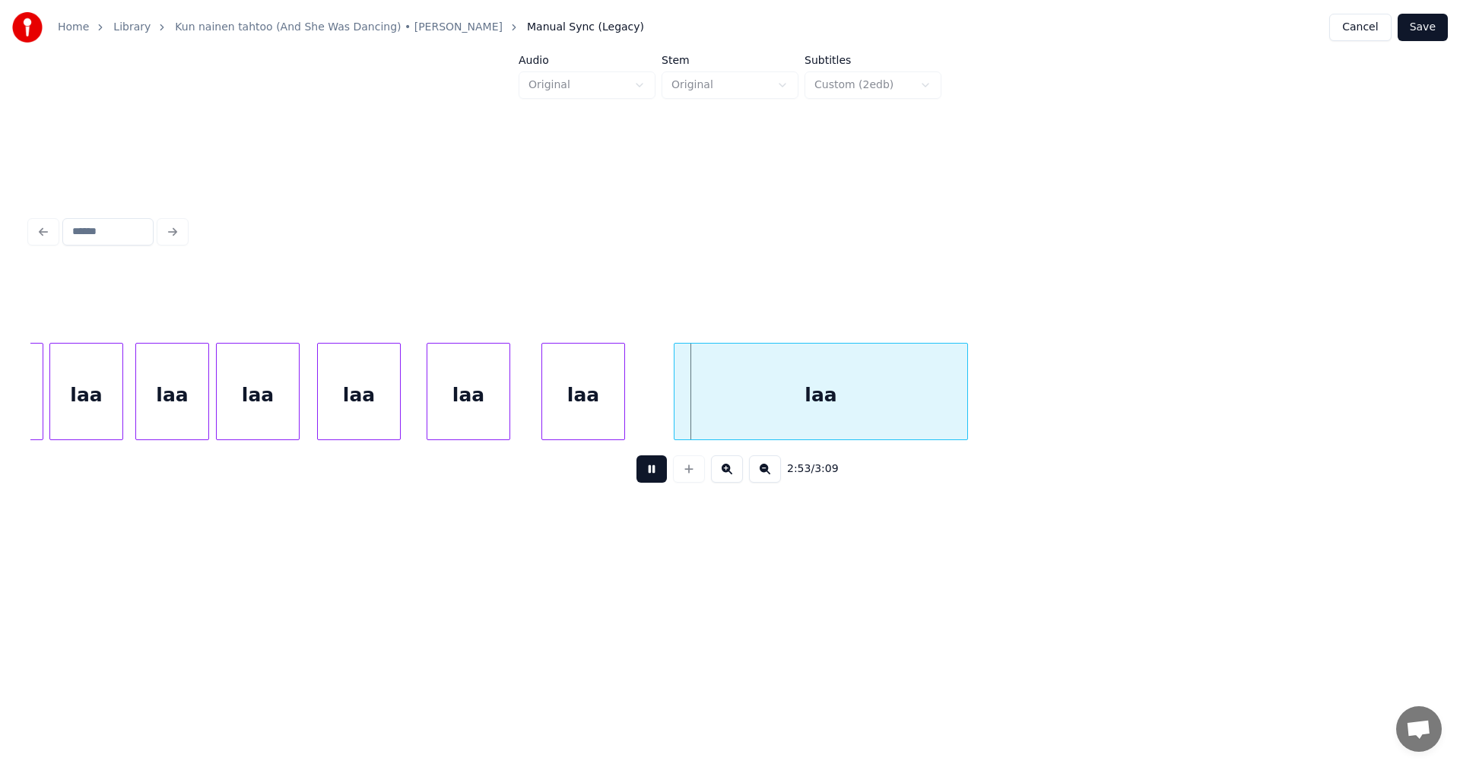
click at [649, 470] on button at bounding box center [651, 468] width 30 height 27
click at [593, 405] on div "laa" at bounding box center [583, 395] width 82 height 103
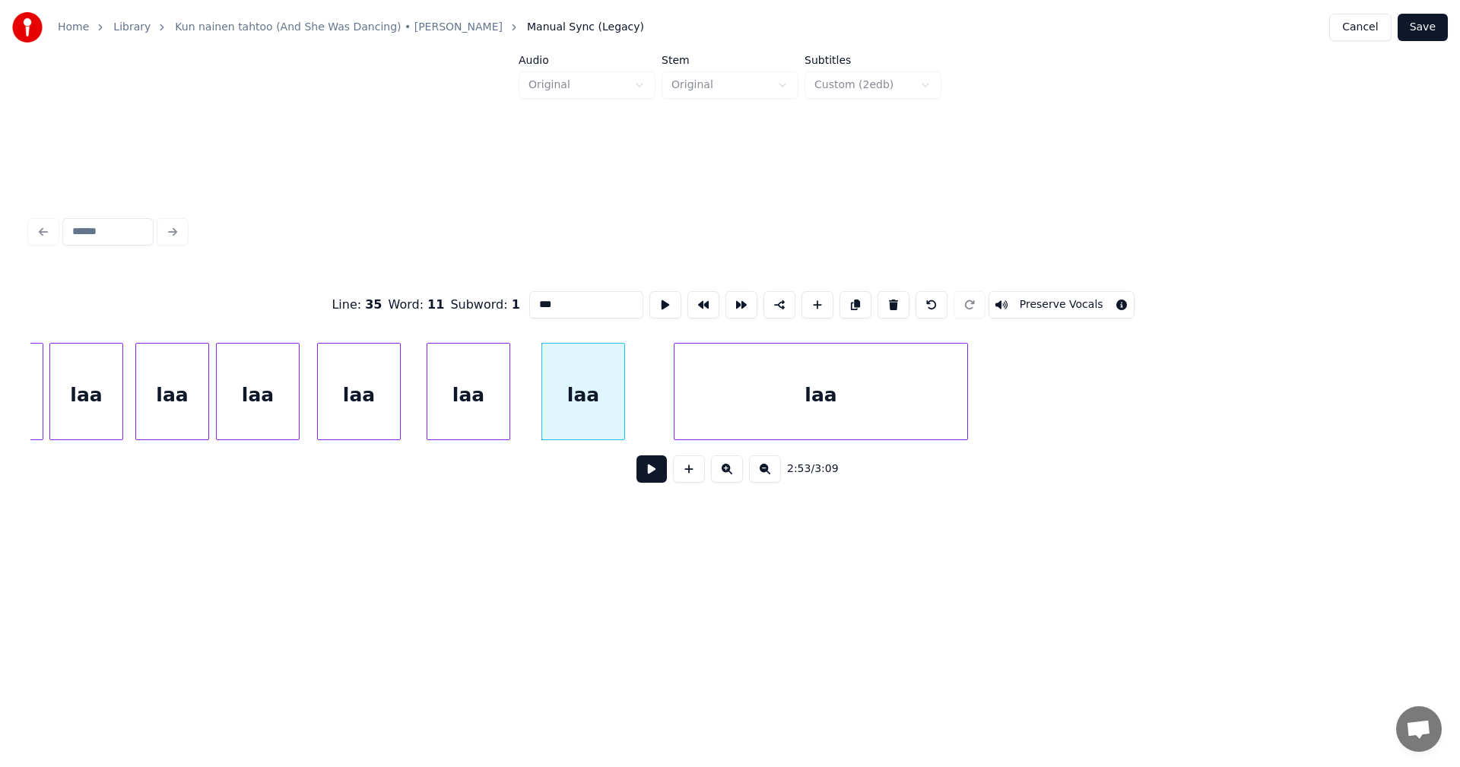
click at [634, 481] on div "2:53 / 3:09" at bounding box center [730, 468] width 1375 height 33
click at [646, 477] on button at bounding box center [651, 468] width 30 height 27
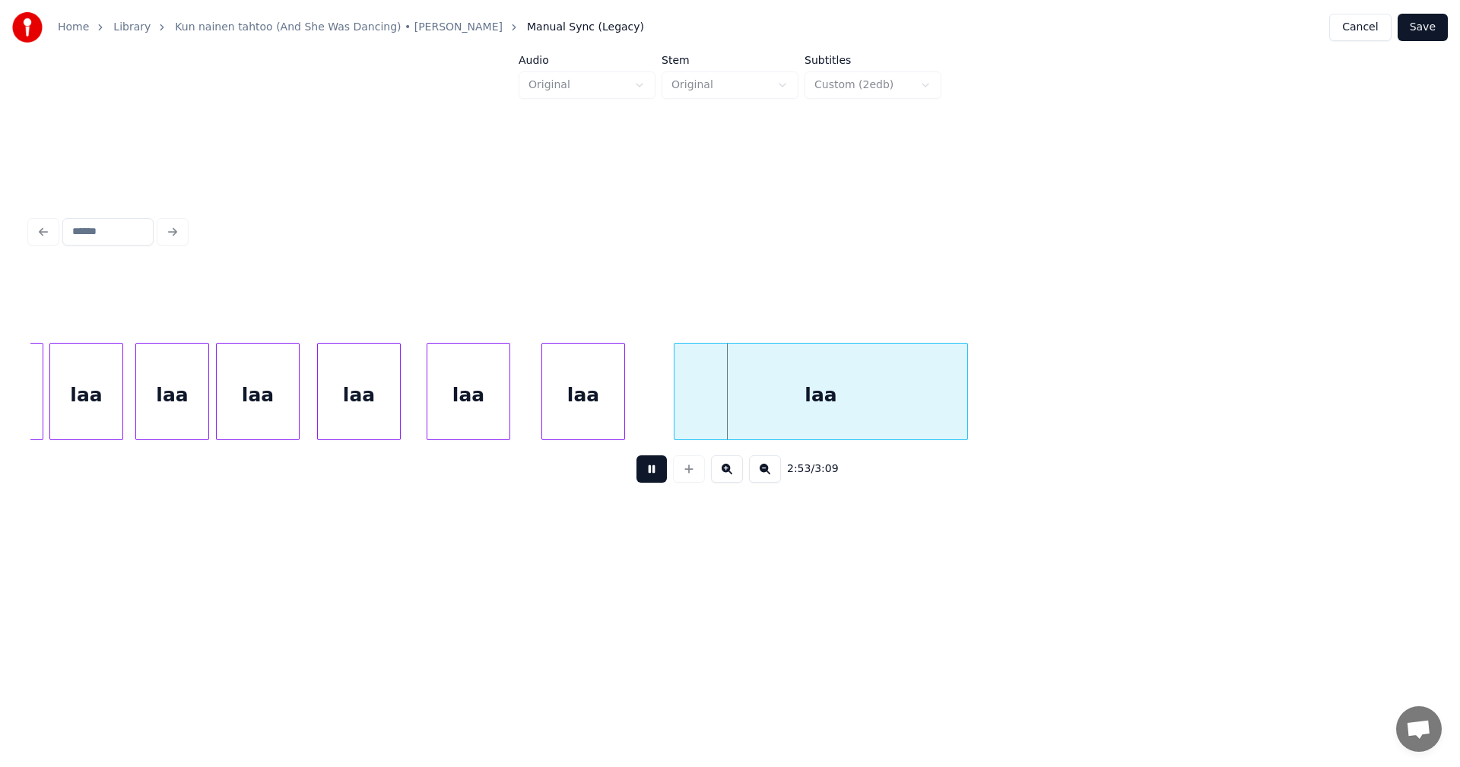
click at [649, 474] on button at bounding box center [651, 468] width 30 height 27
click at [599, 411] on div "laa" at bounding box center [583, 395] width 82 height 103
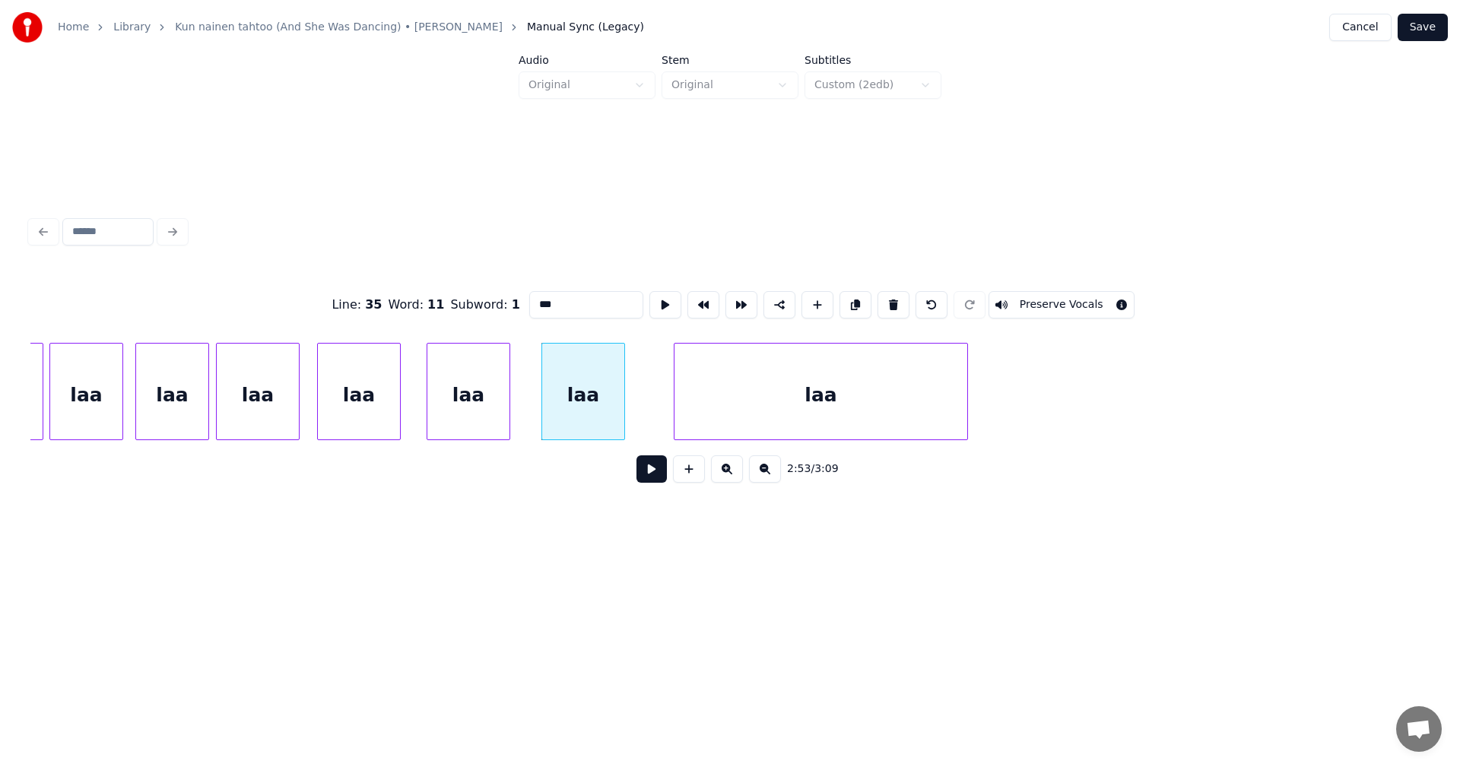
click at [644, 469] on button at bounding box center [651, 468] width 30 height 27
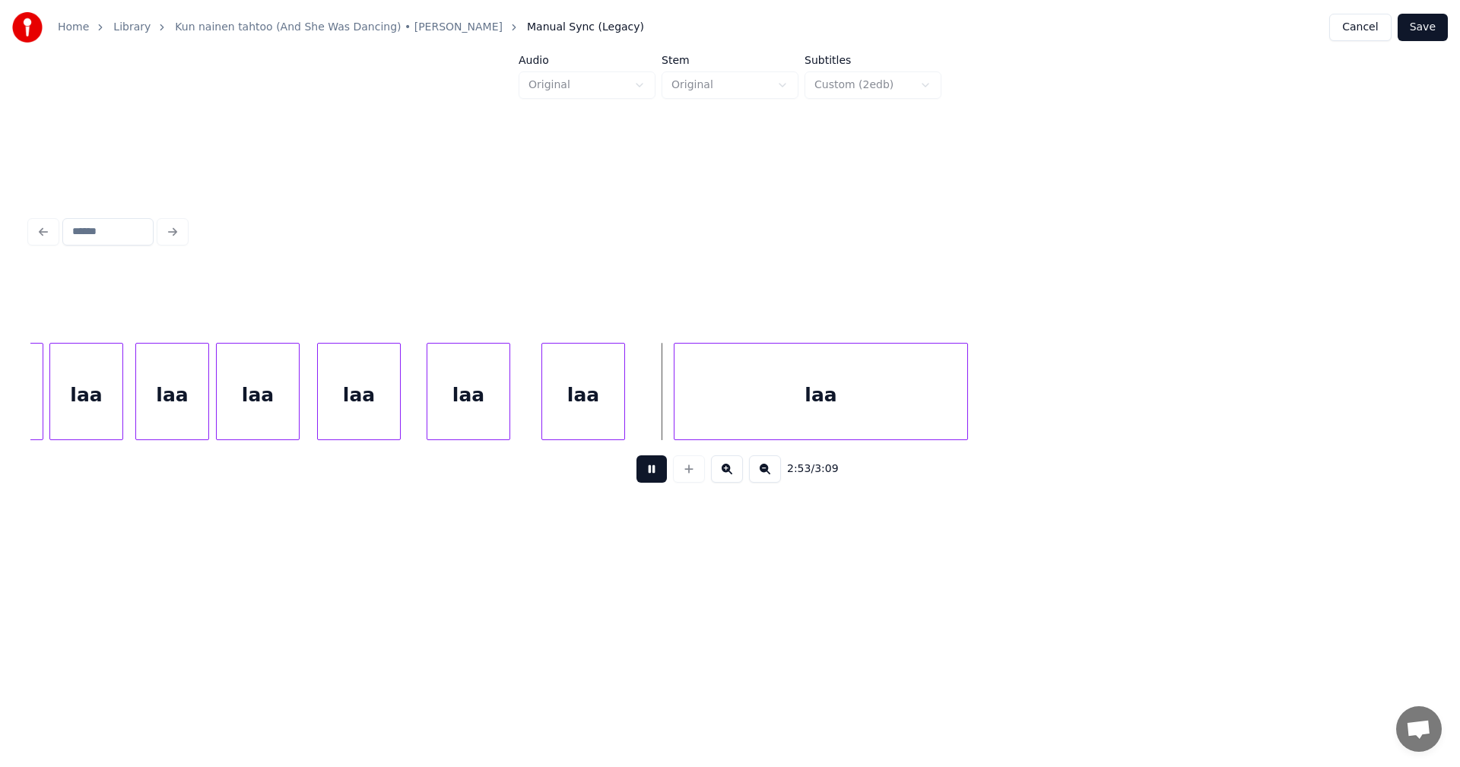
click at [645, 467] on button at bounding box center [651, 468] width 30 height 27
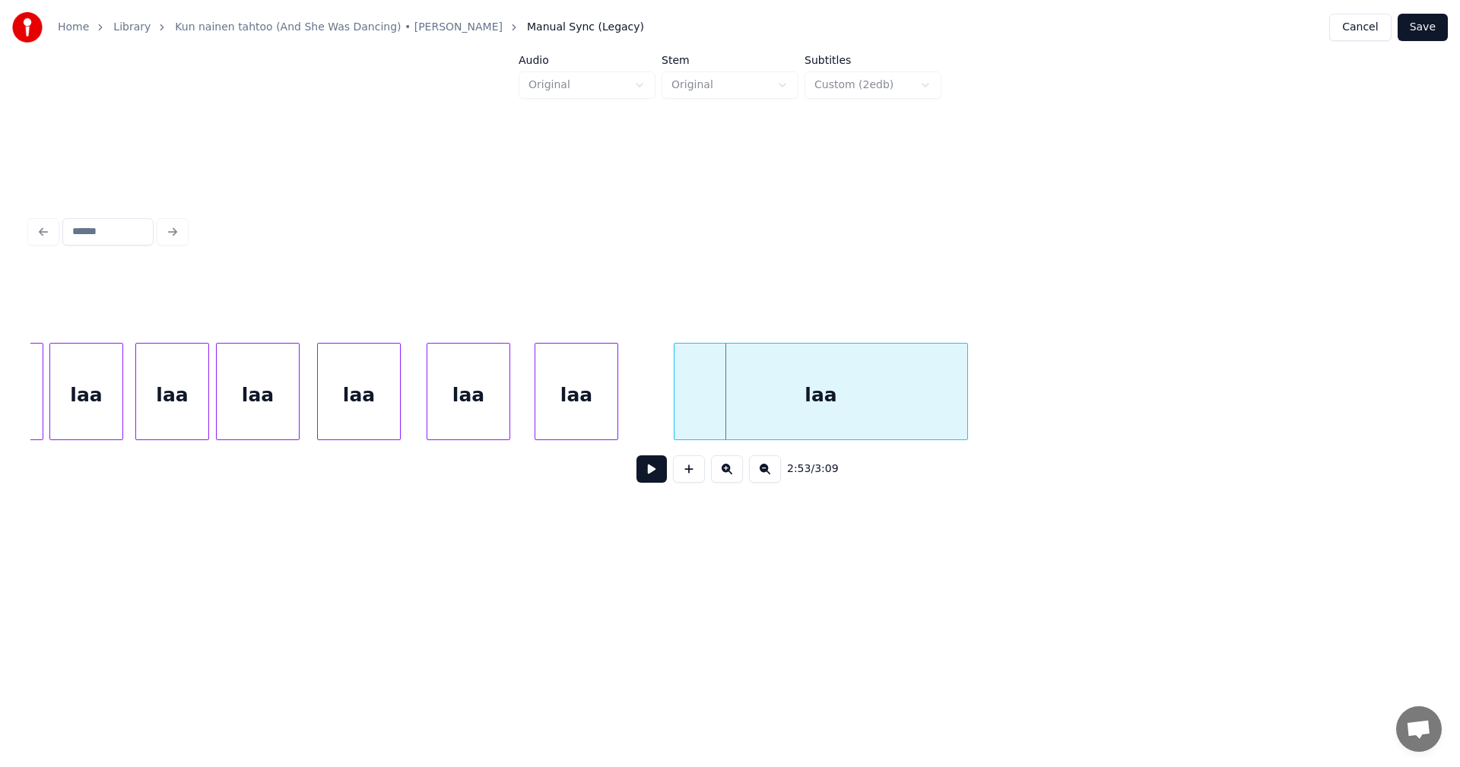
click at [561, 408] on div "laa" at bounding box center [576, 395] width 82 height 103
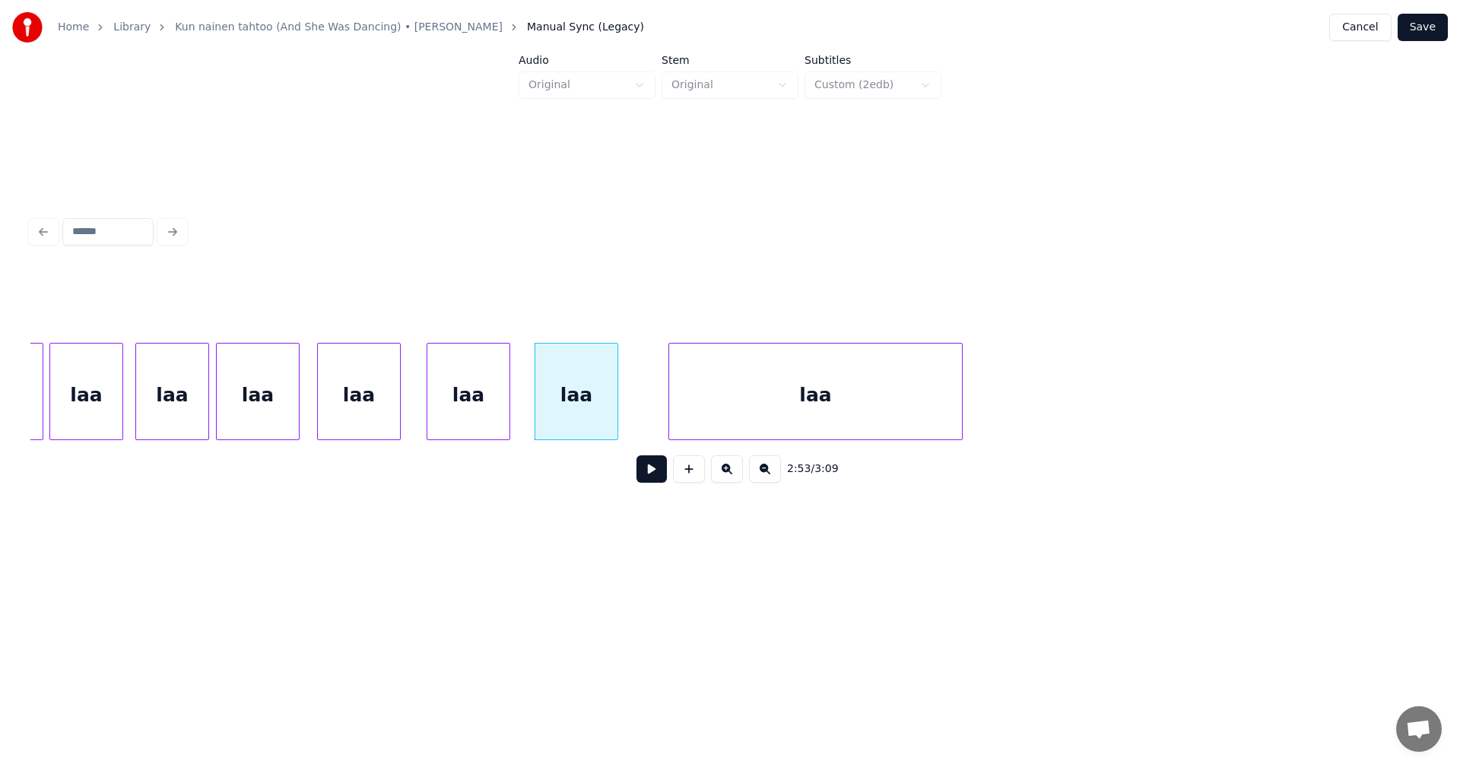
click at [700, 398] on div "laa" at bounding box center [815, 395] width 293 height 103
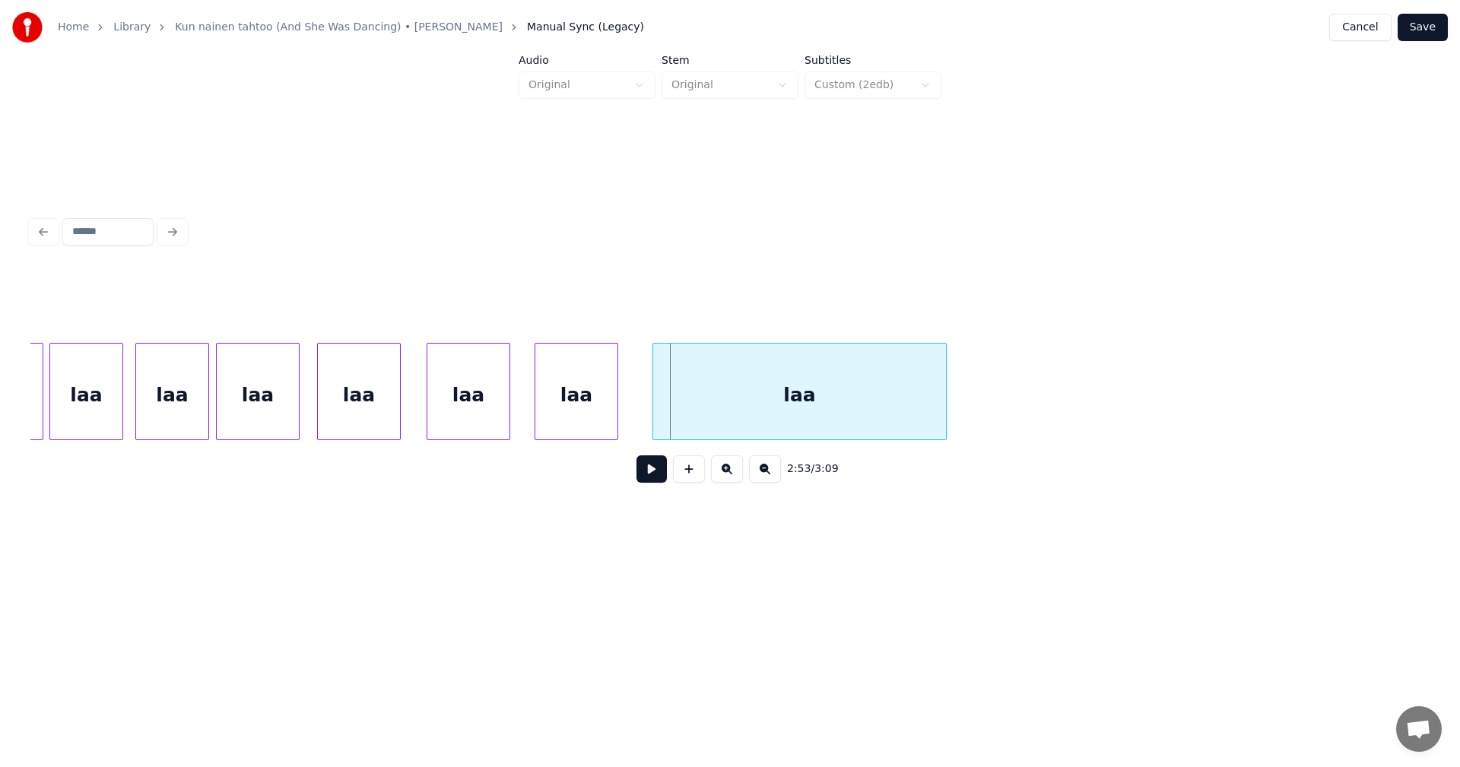
click at [652, 412] on div "laa" at bounding box center [799, 391] width 294 height 97
click at [649, 481] on button at bounding box center [651, 468] width 30 height 27
drag, startPoint x: 652, startPoint y: 477, endPoint x: 728, endPoint y: 400, distance: 108.6
click at [687, 442] on div "2:53 / 3:09" at bounding box center [729, 382] width 1399 height 231
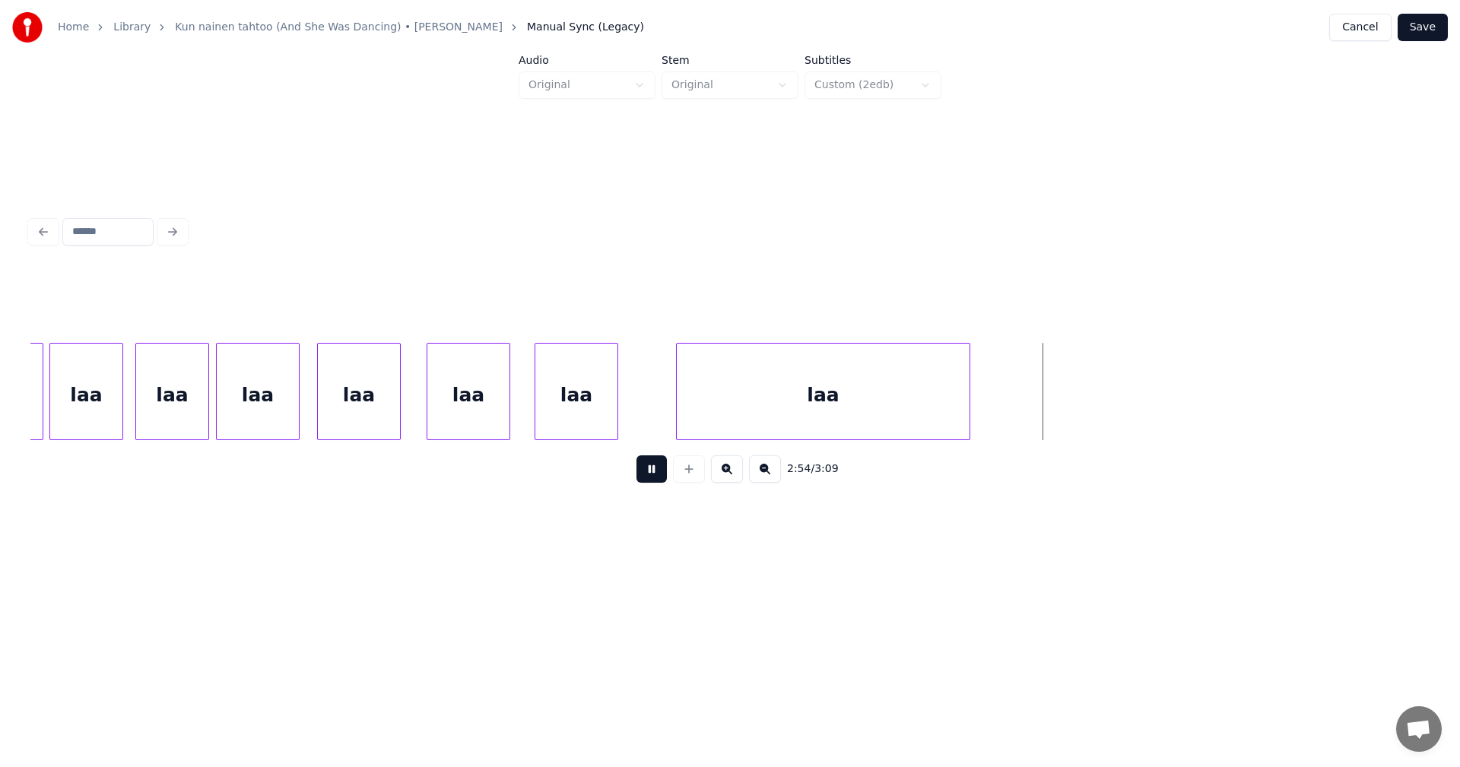
click at [756, 384] on div "laa" at bounding box center [823, 395] width 293 height 103
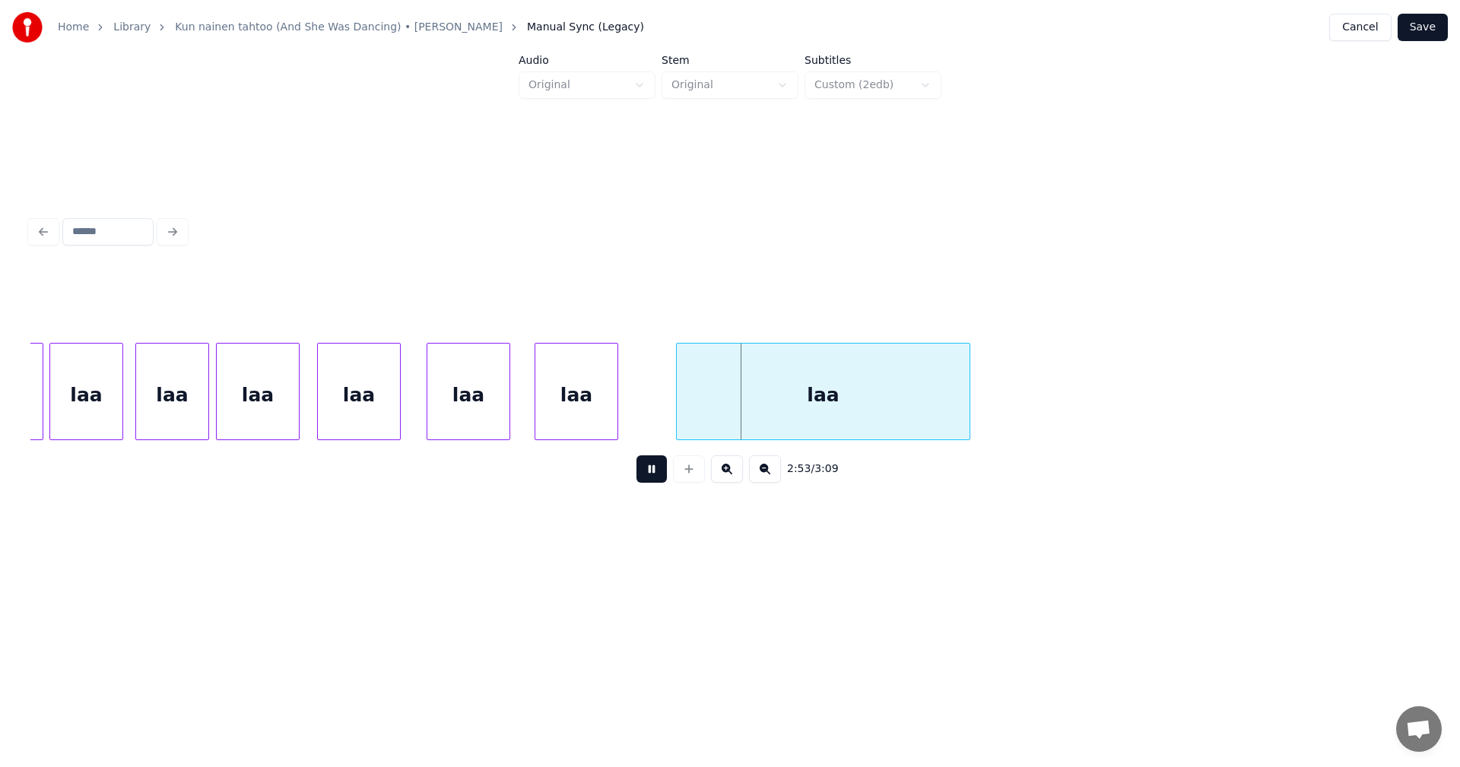
click at [650, 474] on button at bounding box center [651, 468] width 30 height 27
click at [609, 426] on div "laa" at bounding box center [576, 395] width 82 height 103
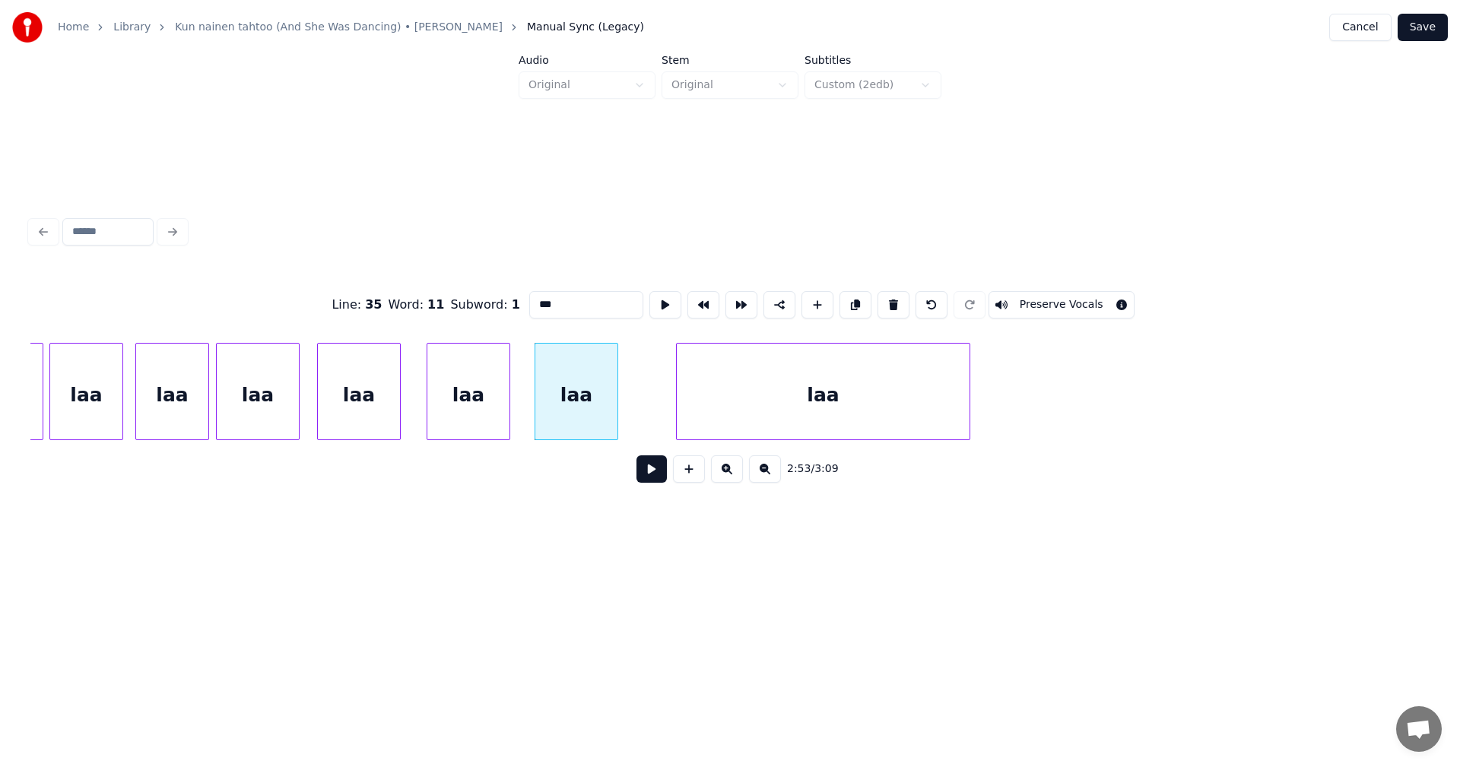
click at [649, 472] on button at bounding box center [651, 468] width 30 height 27
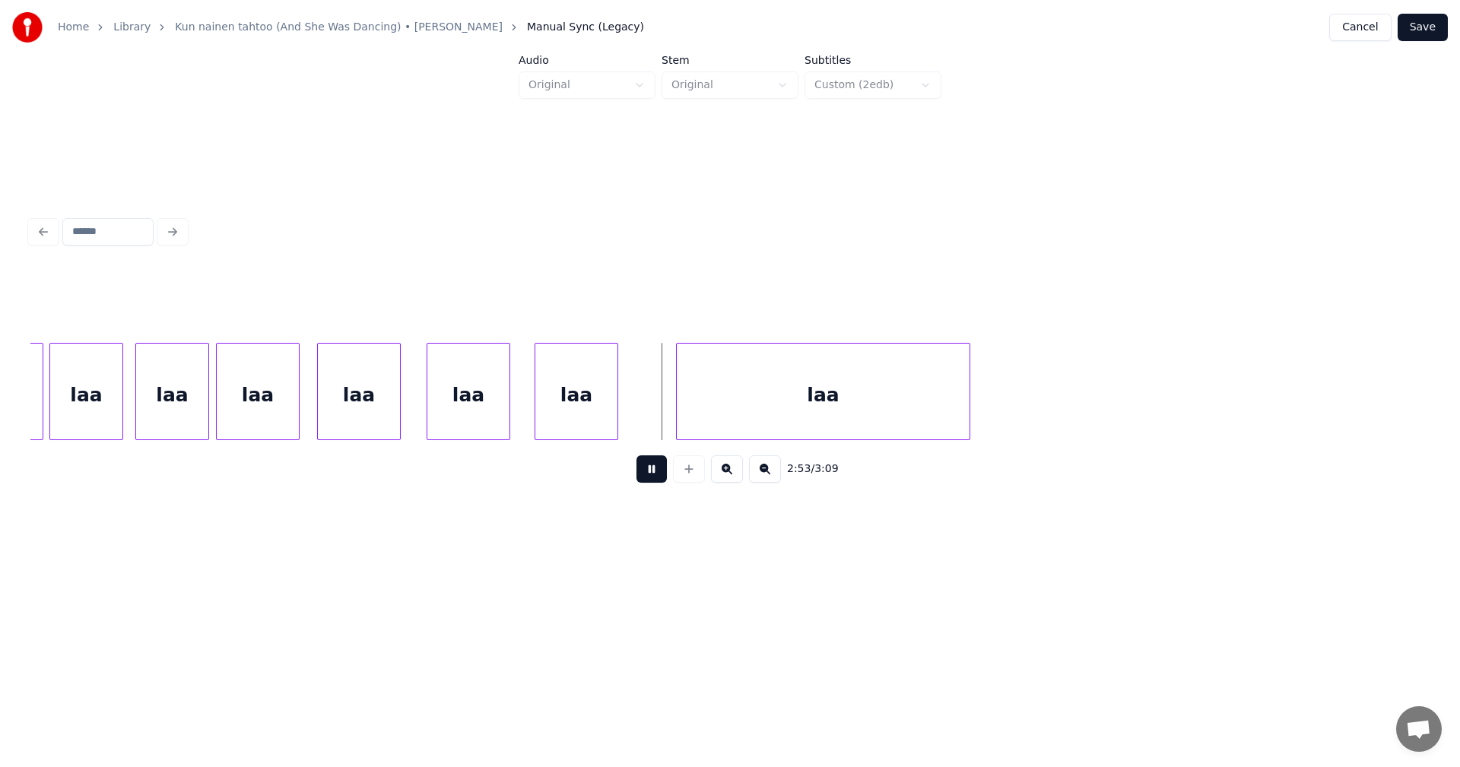
click at [651, 471] on button at bounding box center [651, 468] width 30 height 27
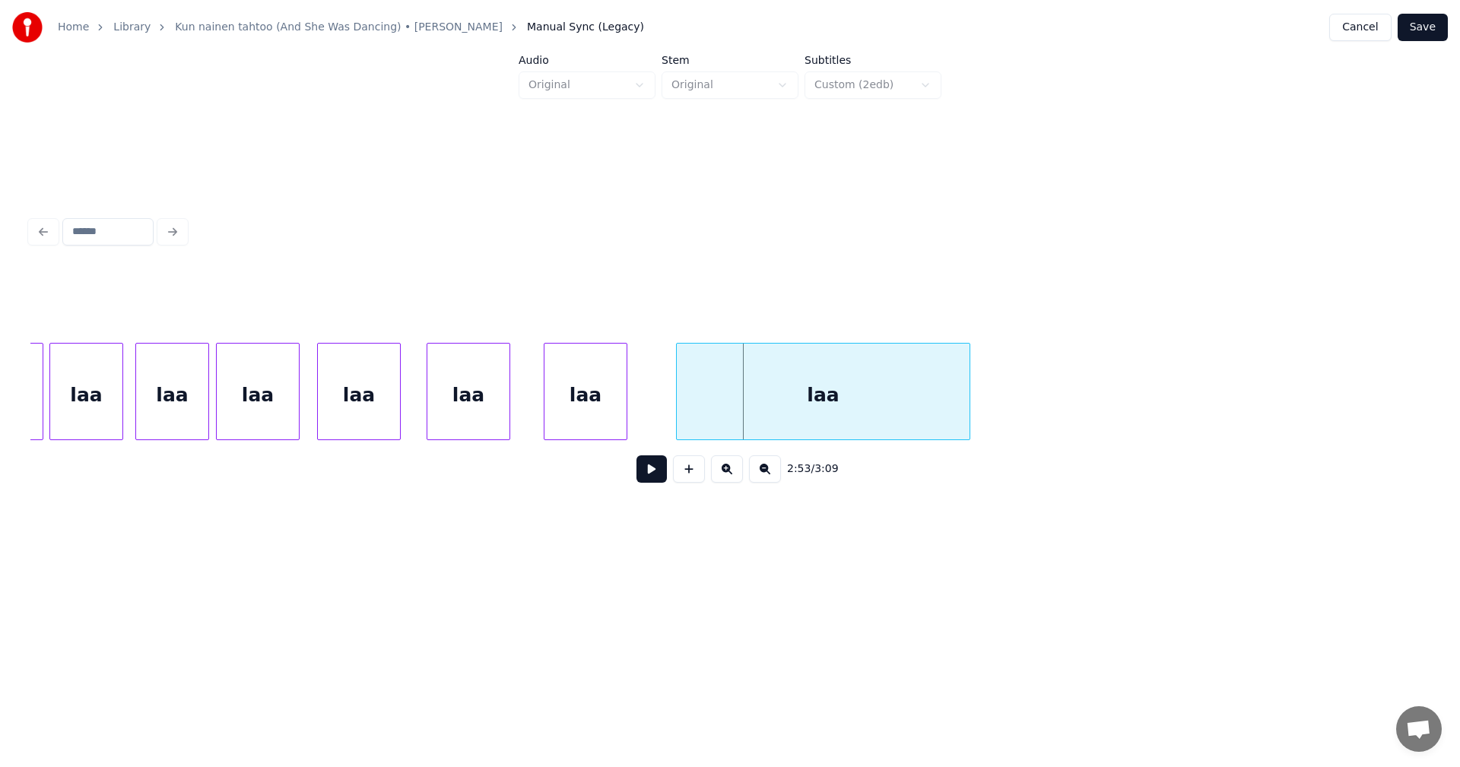
click at [598, 421] on div "laa" at bounding box center [585, 395] width 82 height 103
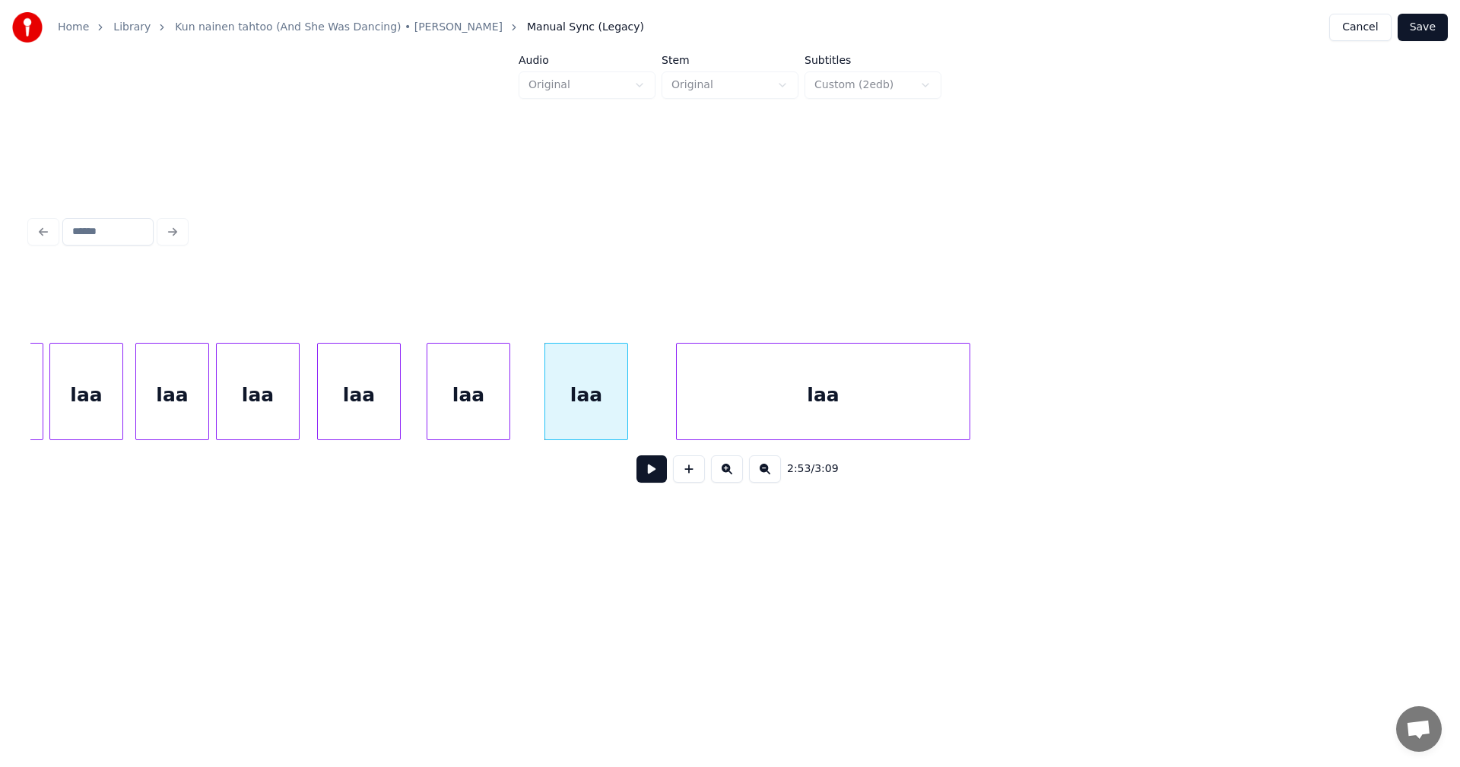
click at [657, 473] on button at bounding box center [651, 468] width 30 height 27
click at [657, 471] on button at bounding box center [651, 468] width 30 height 27
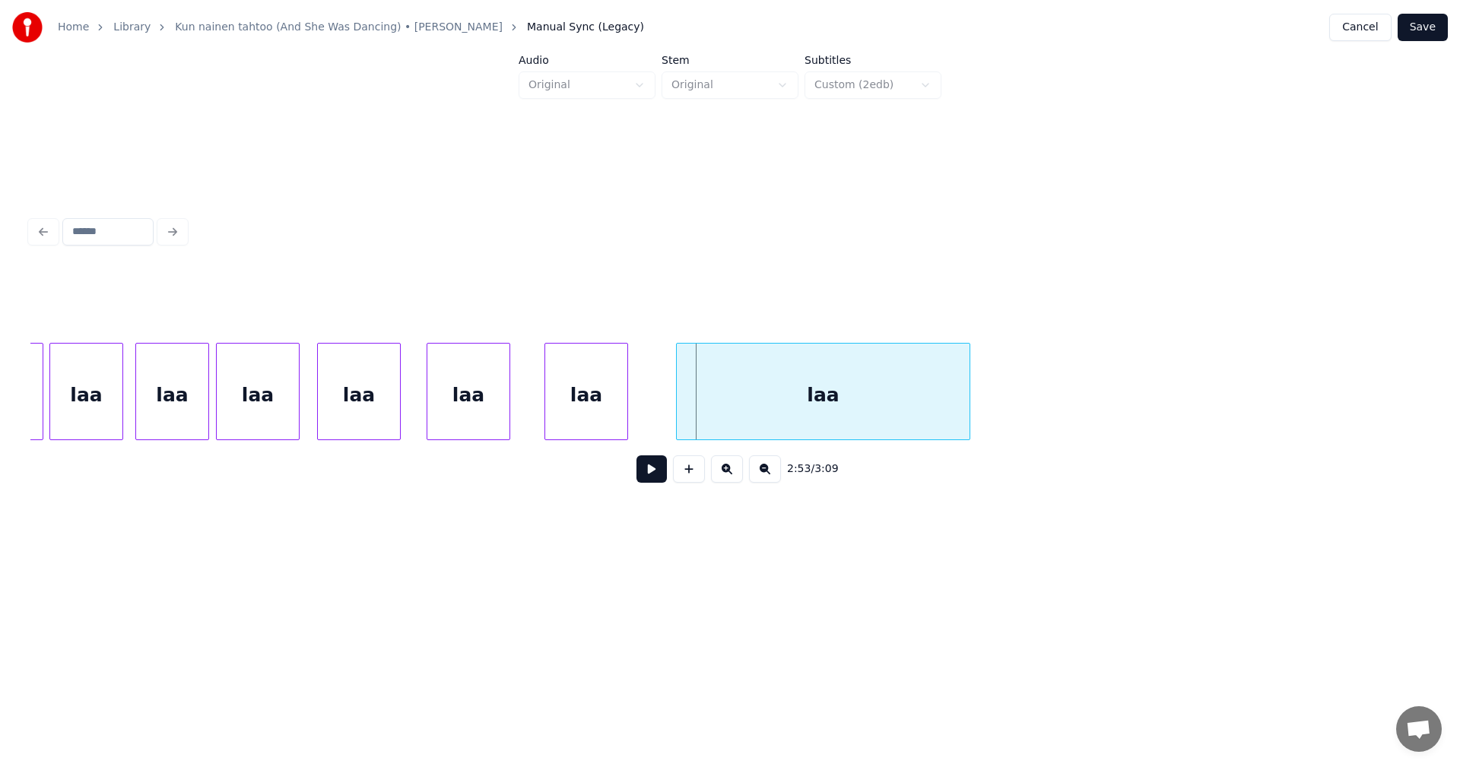
click at [490, 420] on div "laa" at bounding box center [468, 395] width 82 height 103
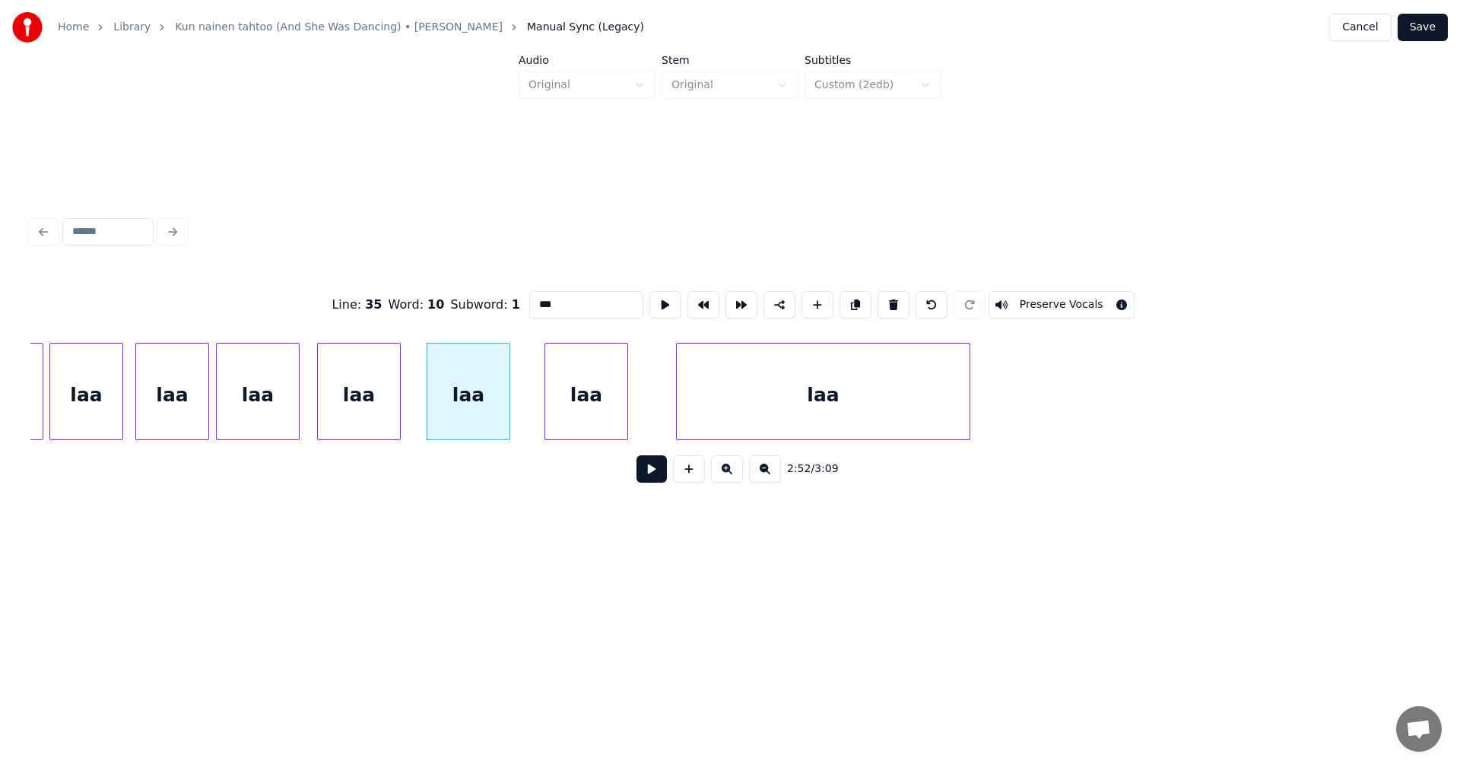
click at [643, 476] on button at bounding box center [651, 468] width 30 height 27
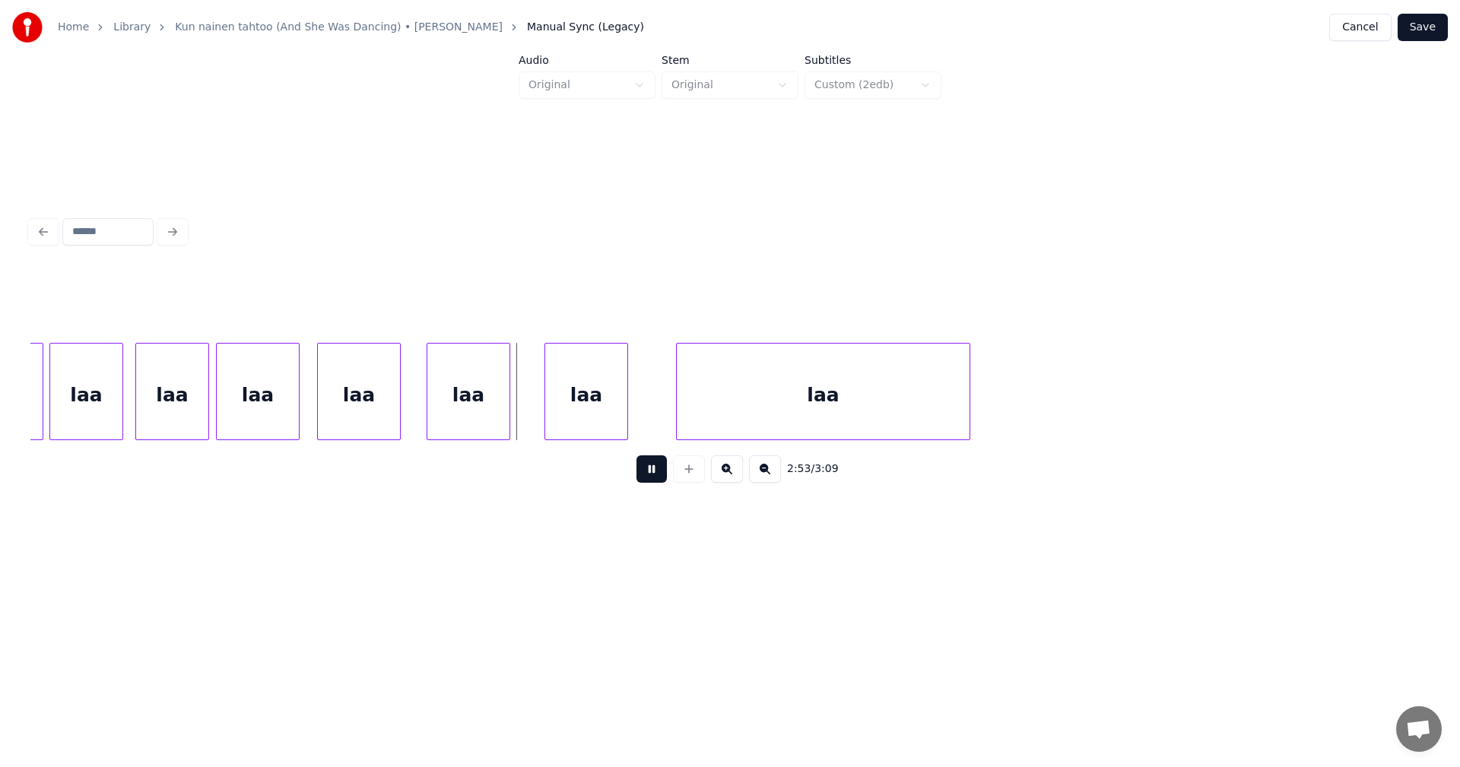
drag, startPoint x: 646, startPoint y: 473, endPoint x: 633, endPoint y: 463, distance: 16.9
click at [646, 471] on button at bounding box center [651, 468] width 30 height 27
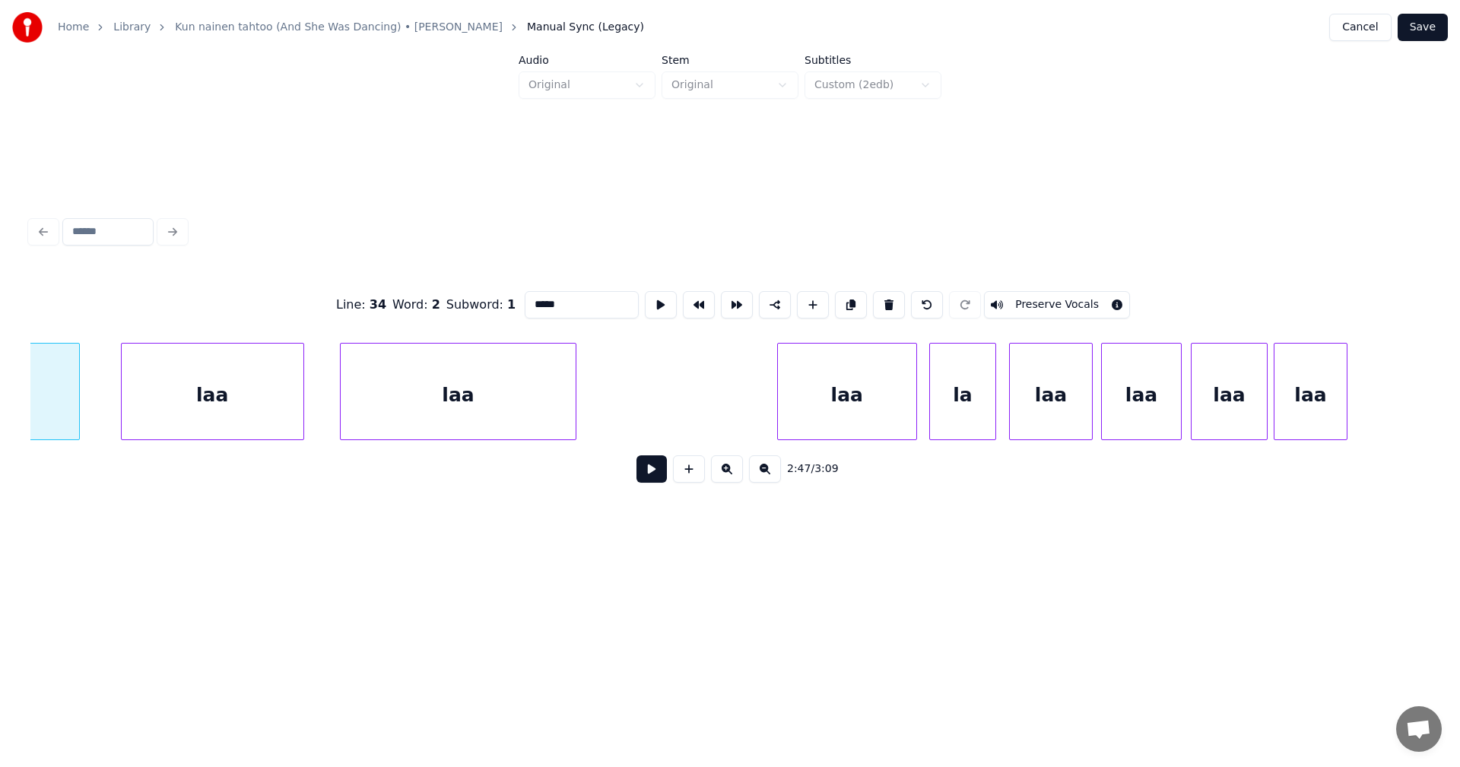
scroll to position [0, 57377]
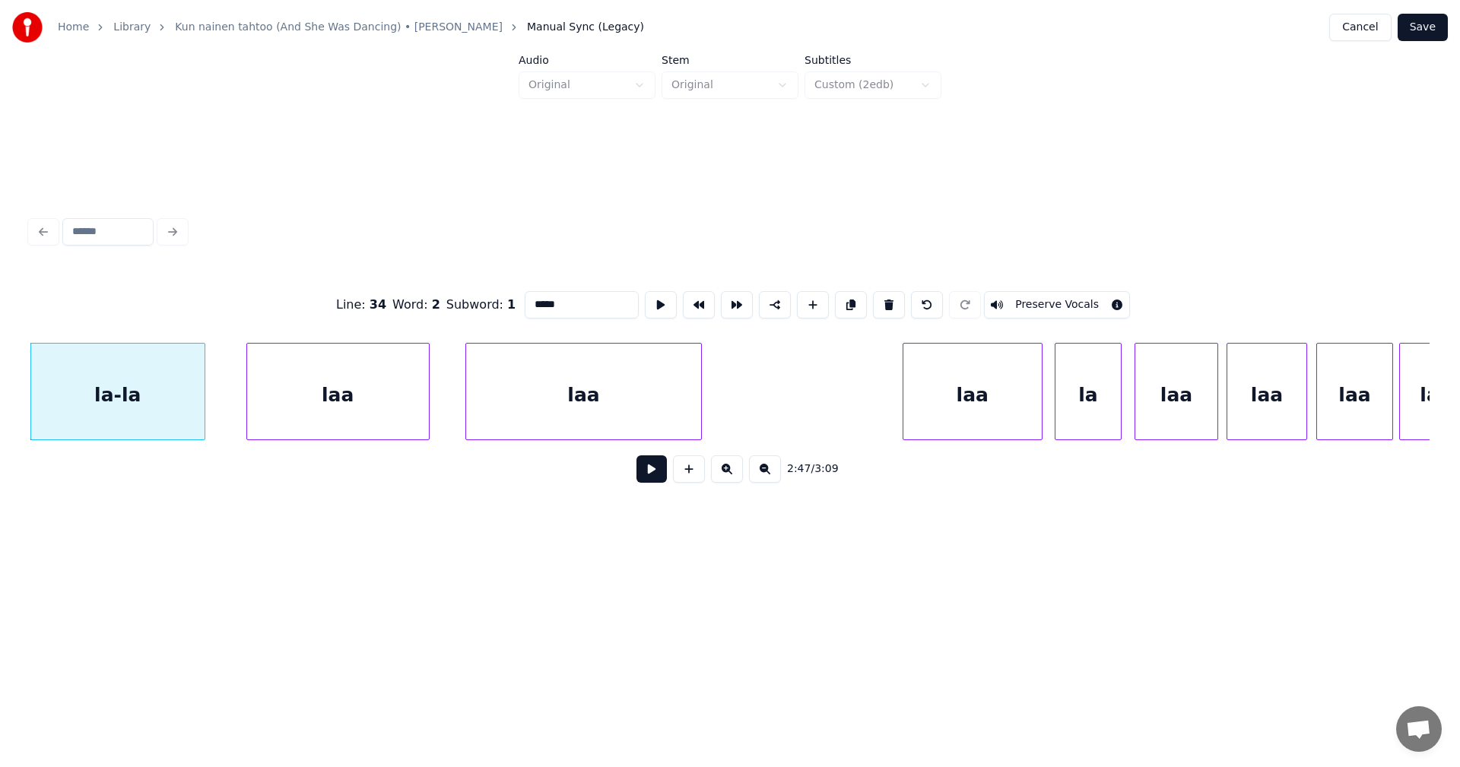
click at [654, 478] on button at bounding box center [651, 468] width 30 height 27
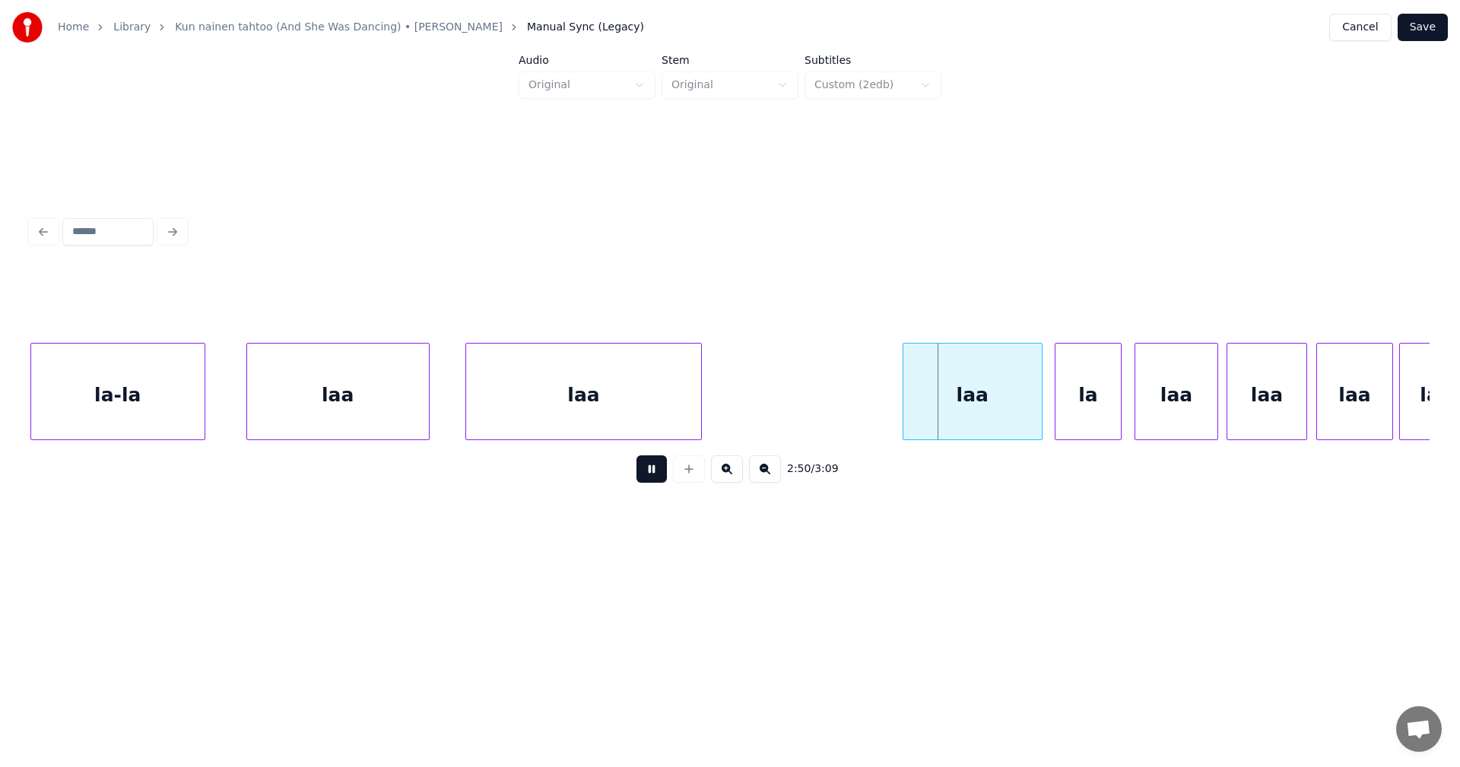
click at [656, 468] on button at bounding box center [651, 468] width 30 height 27
click at [1023, 409] on div at bounding box center [1022, 392] width 5 height 96
click at [1062, 410] on div "la" at bounding box center [1080, 395] width 65 height 103
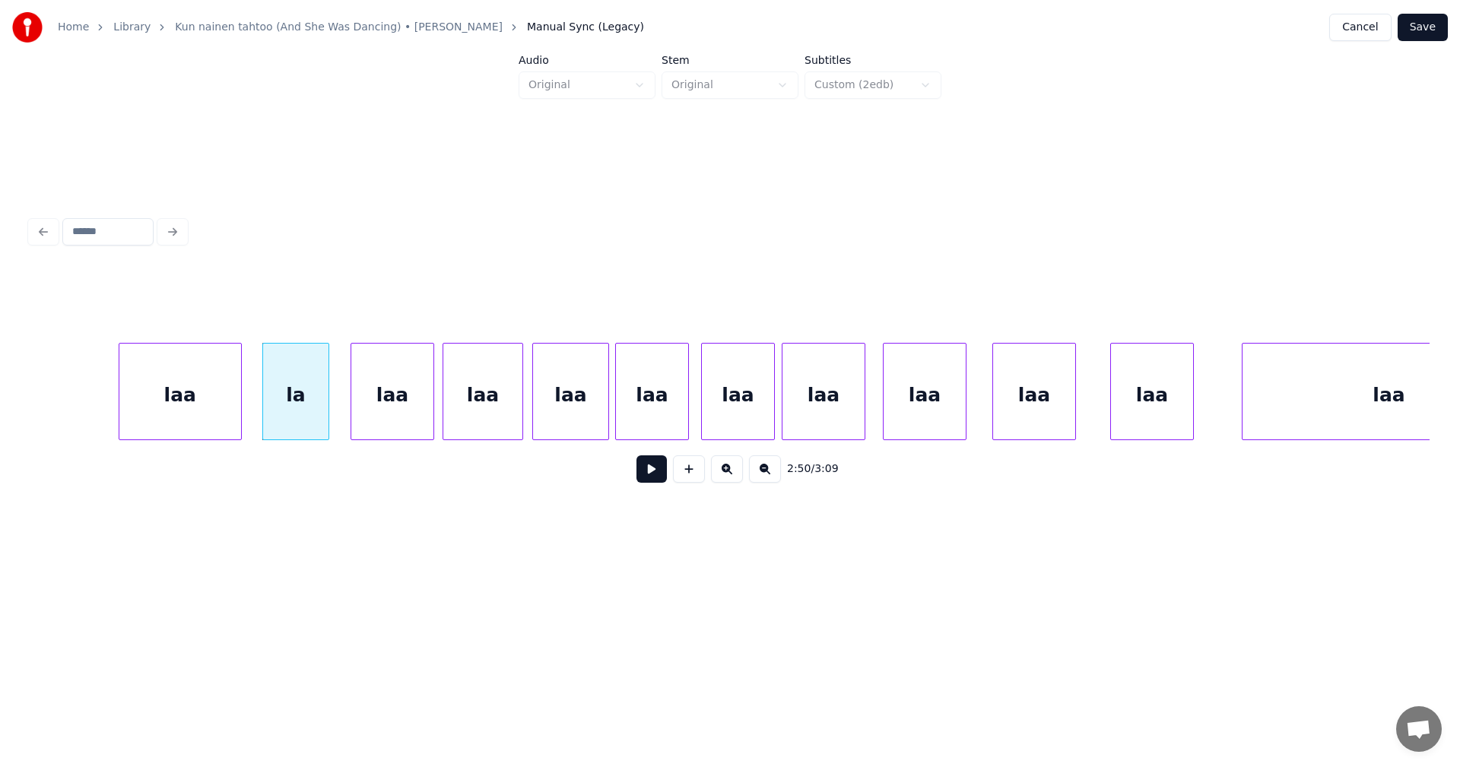
scroll to position [0, 58168]
click at [726, 474] on button at bounding box center [727, 468] width 32 height 27
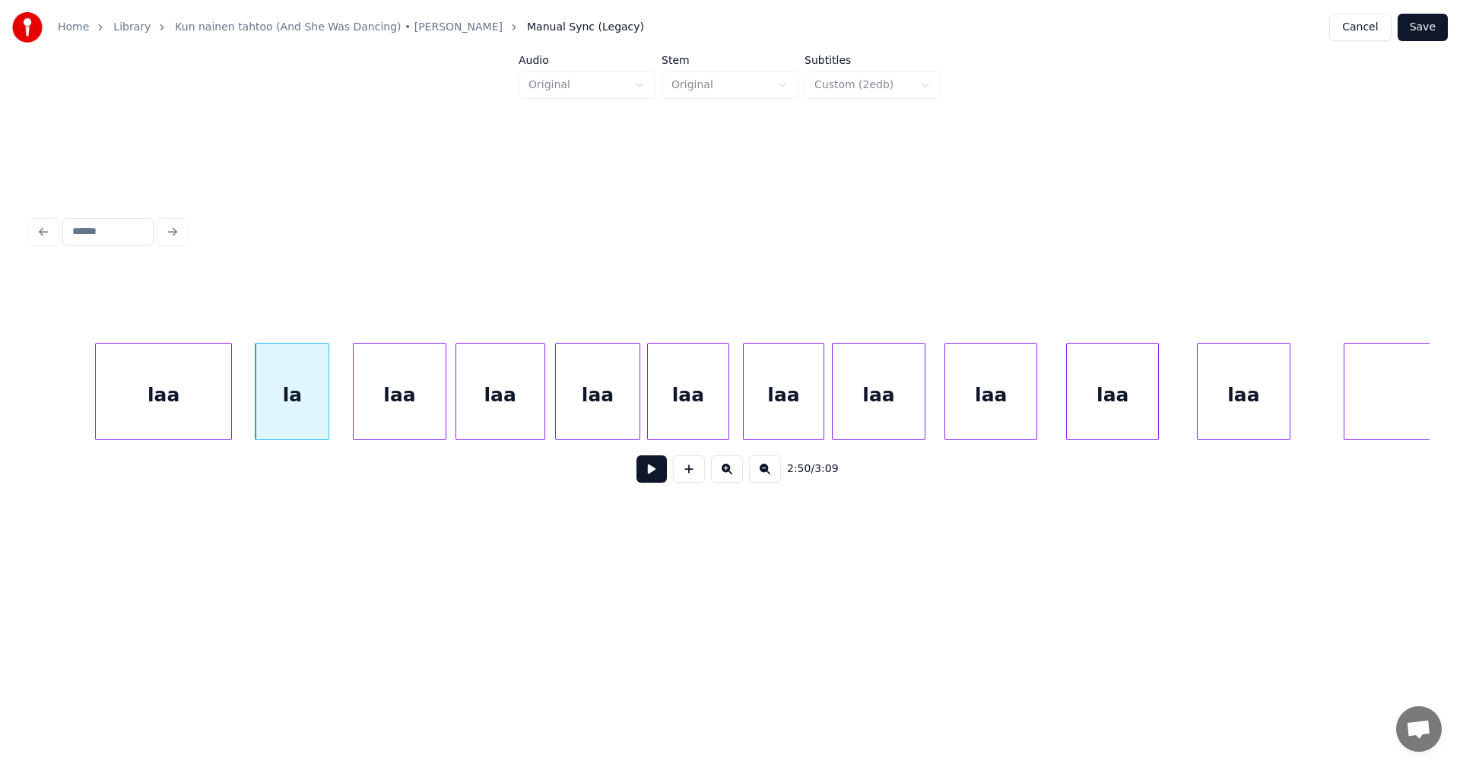
click at [726, 474] on button at bounding box center [727, 468] width 32 height 27
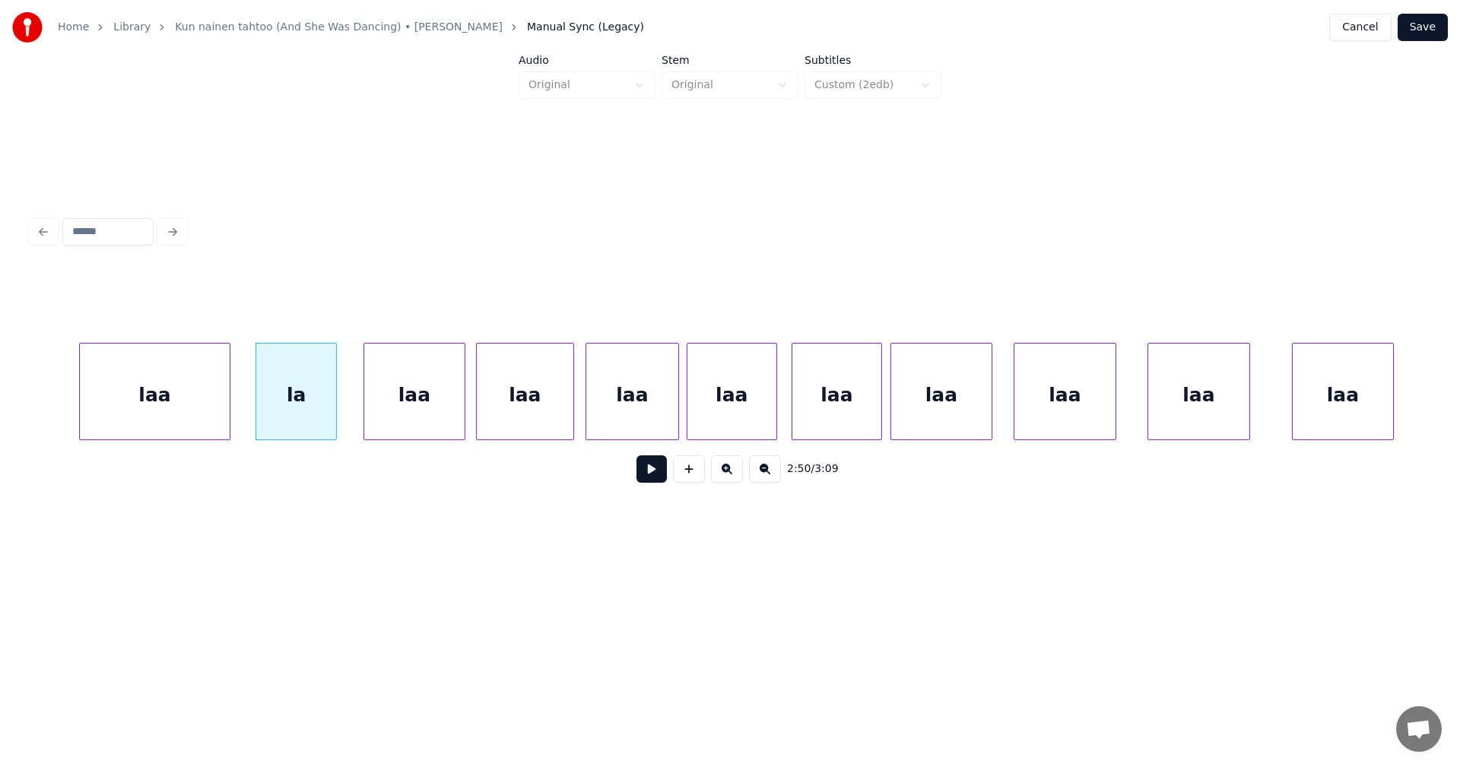
click at [726, 473] on button at bounding box center [727, 468] width 32 height 27
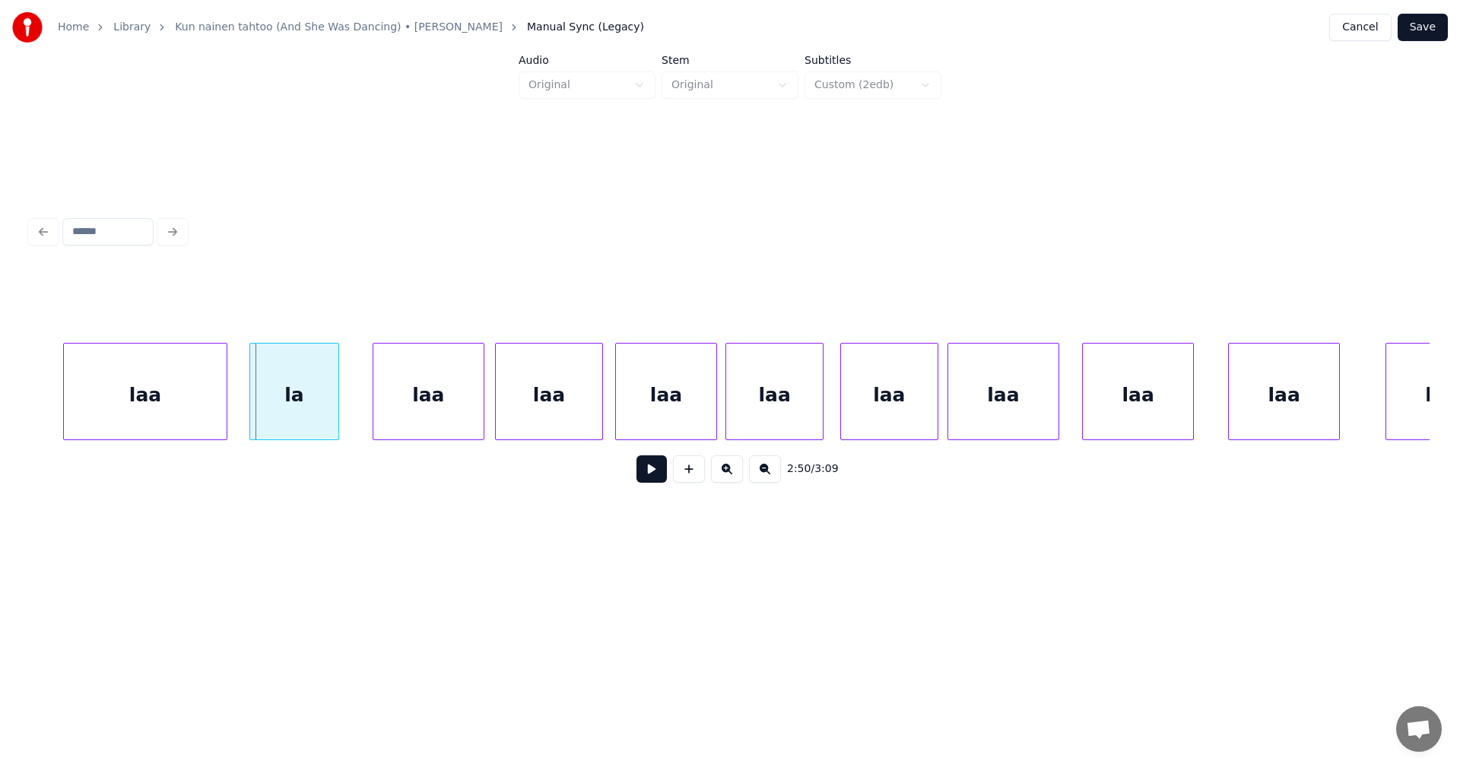
click at [309, 419] on div "la" at bounding box center [293, 395] width 87 height 103
click at [406, 407] on div "laa" at bounding box center [420, 395] width 110 height 103
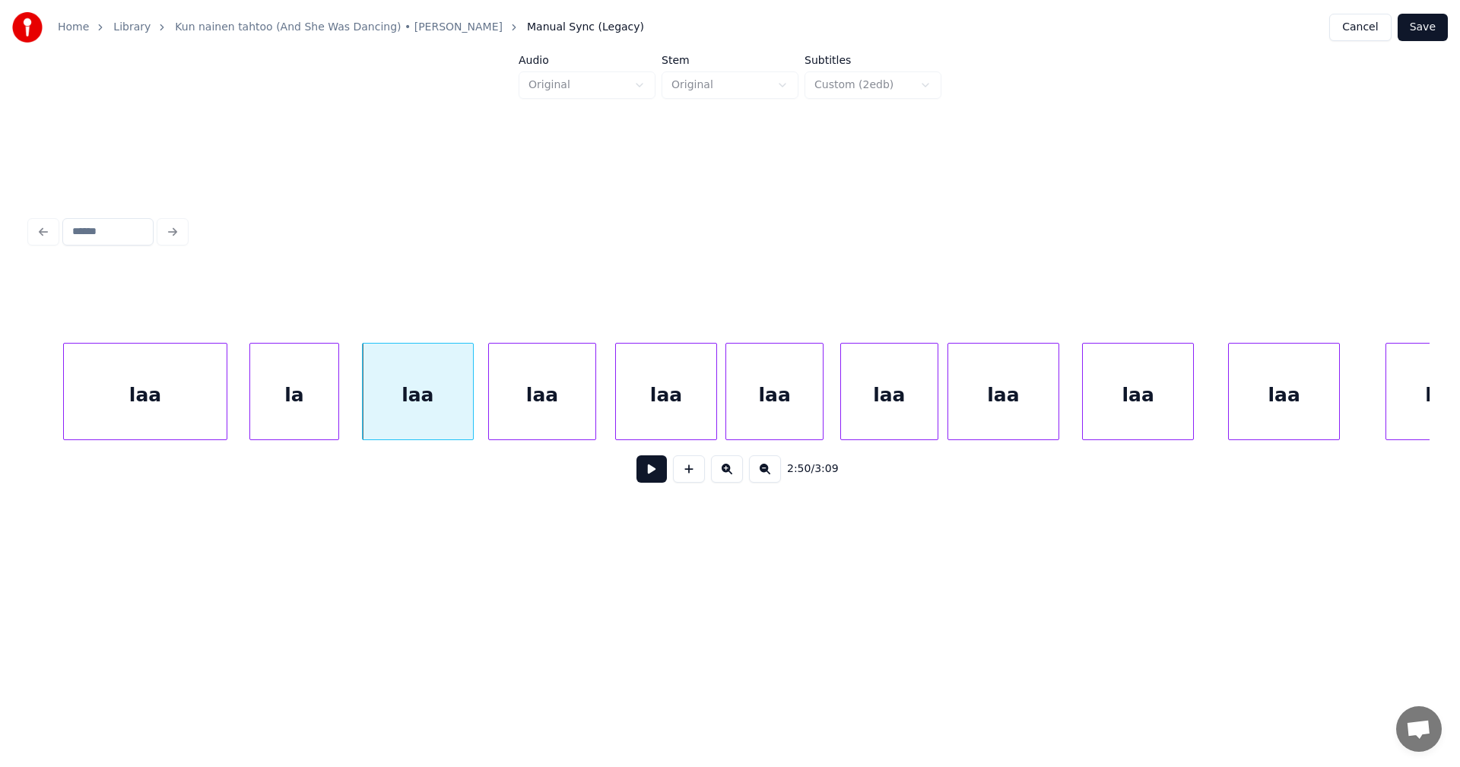
click at [532, 395] on div "laa" at bounding box center [542, 395] width 106 height 103
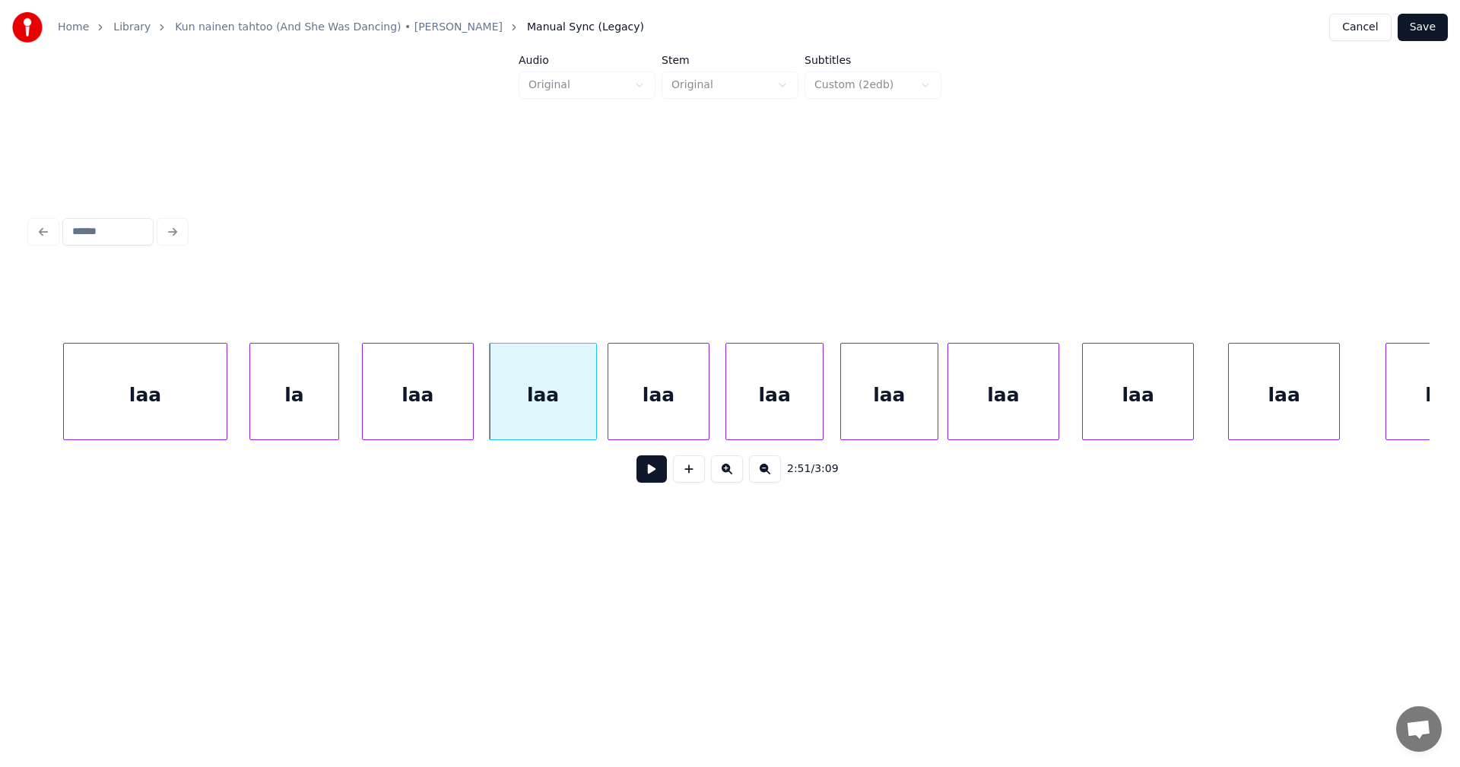
click at [639, 401] on div "laa" at bounding box center [658, 395] width 101 height 103
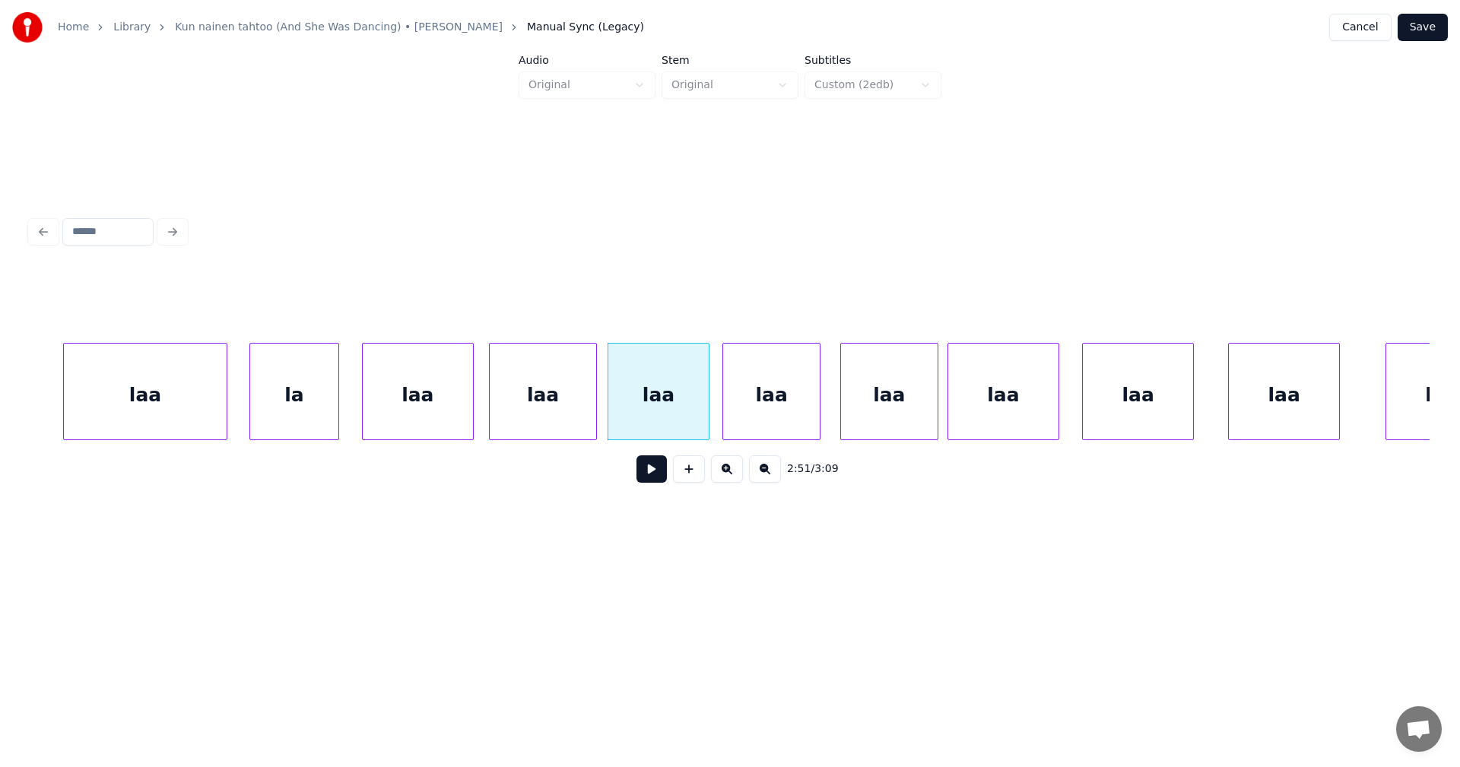
click at [752, 399] on div "laa" at bounding box center [771, 395] width 97 height 103
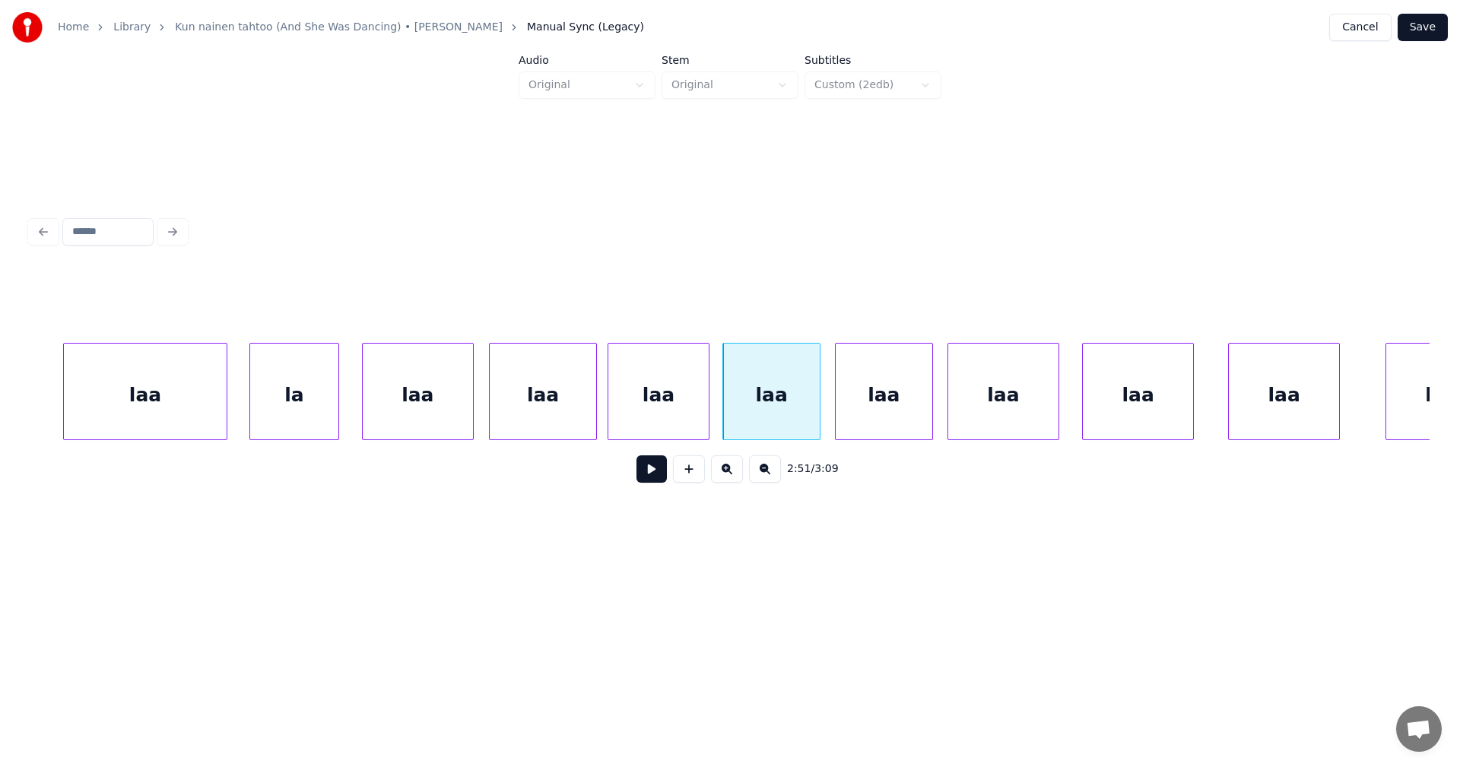
click at [871, 401] on div "laa" at bounding box center [884, 395] width 97 height 103
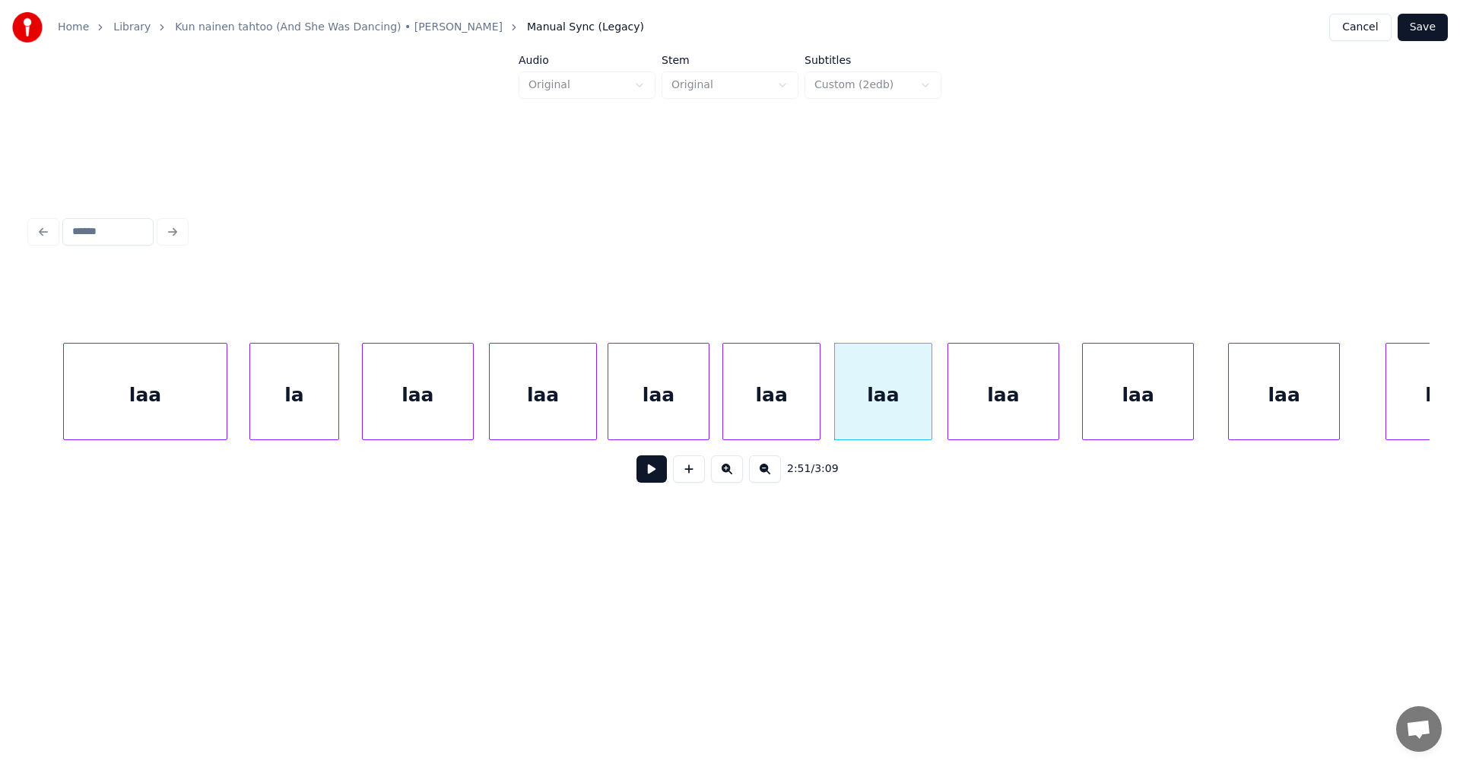
click at [996, 380] on div "laa" at bounding box center [1003, 395] width 110 height 103
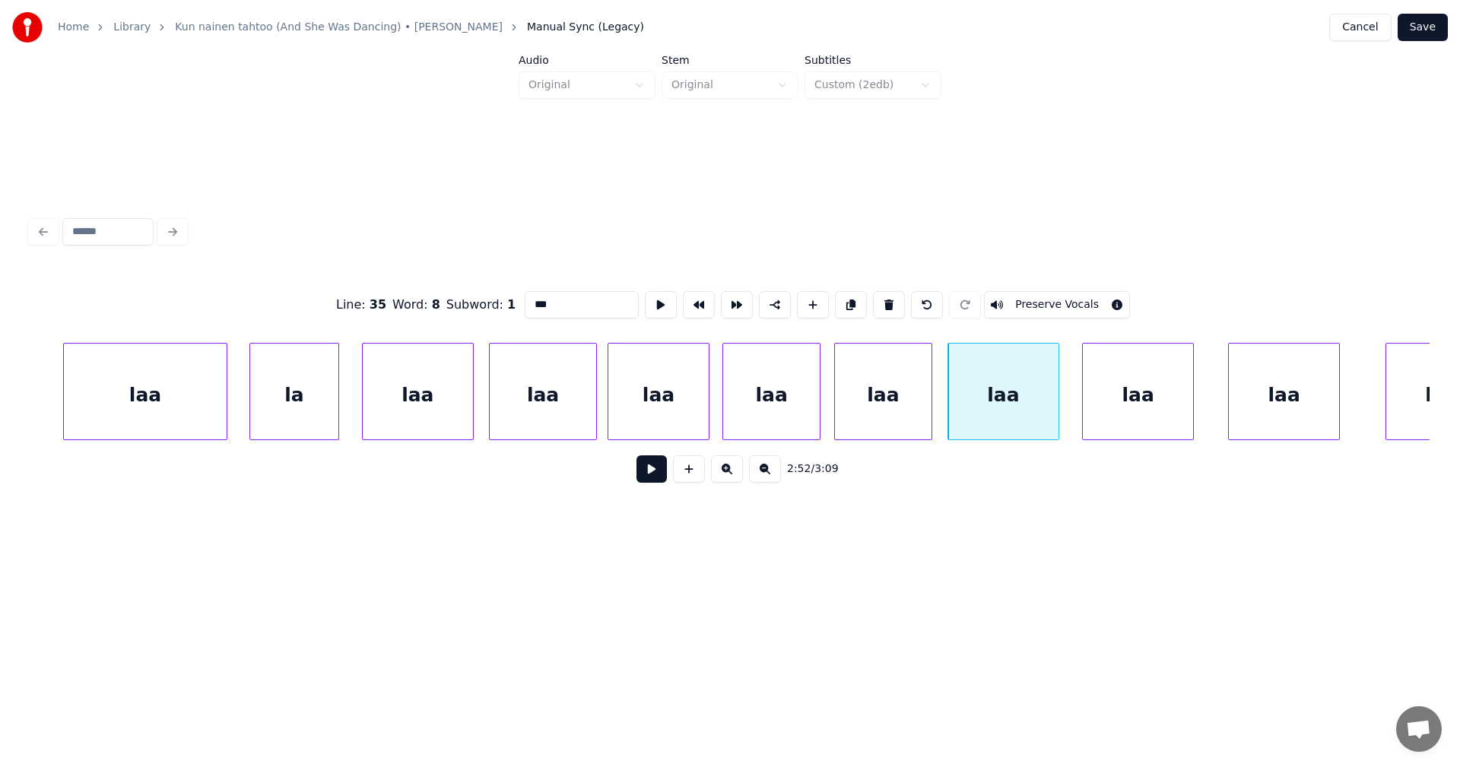
click at [1284, 383] on div "laa" at bounding box center [1284, 395] width 110 height 103
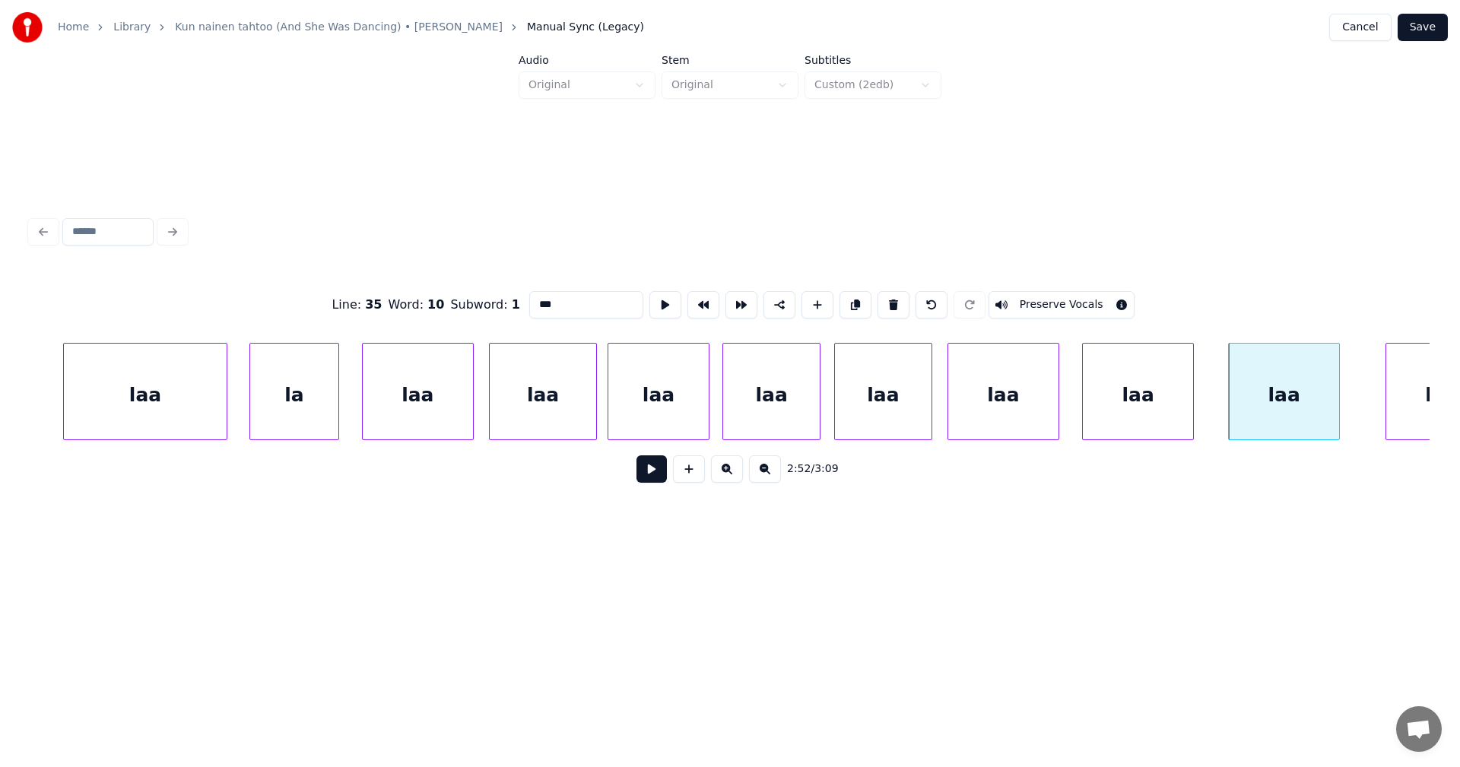
click at [165, 376] on div "laa" at bounding box center [145, 395] width 163 height 103
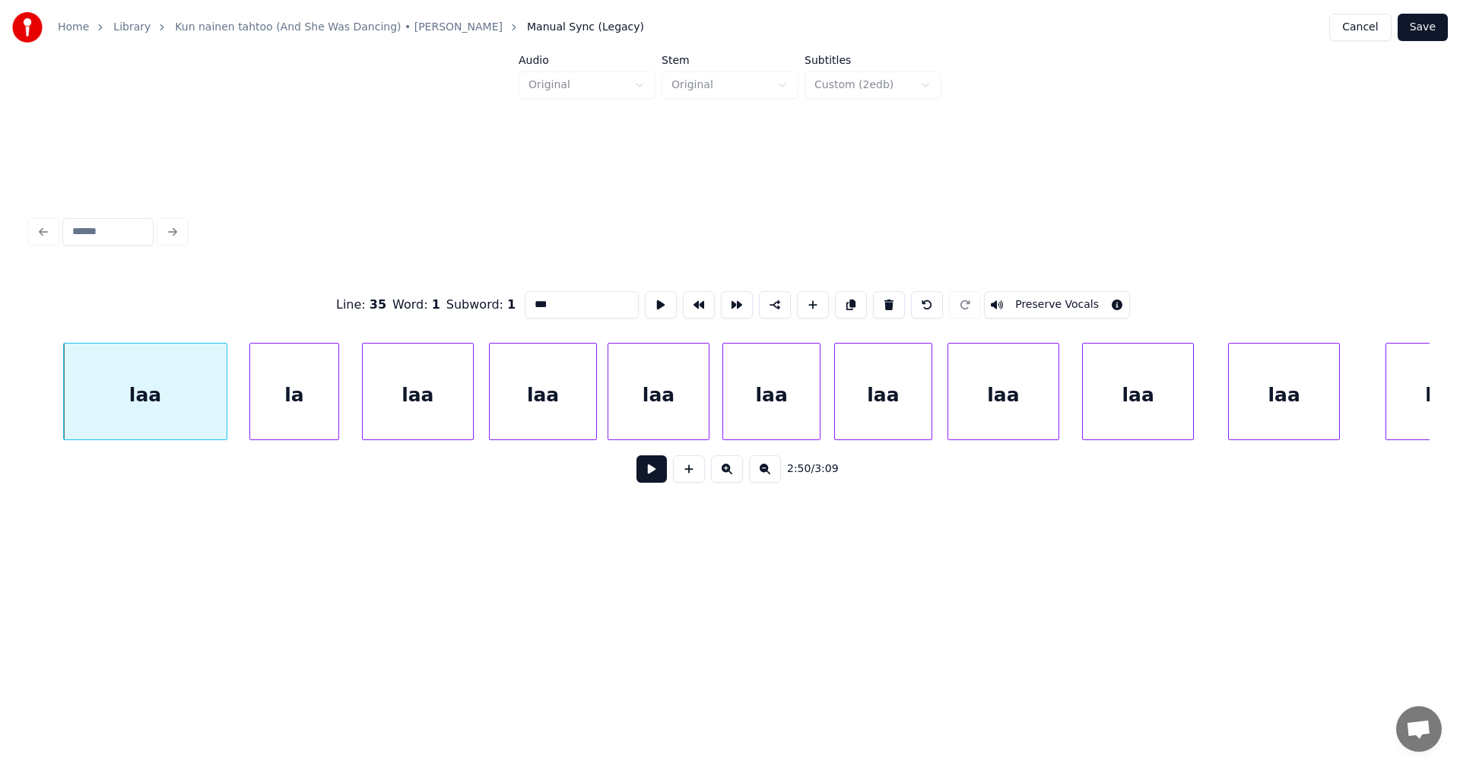
click at [652, 469] on button at bounding box center [651, 468] width 30 height 27
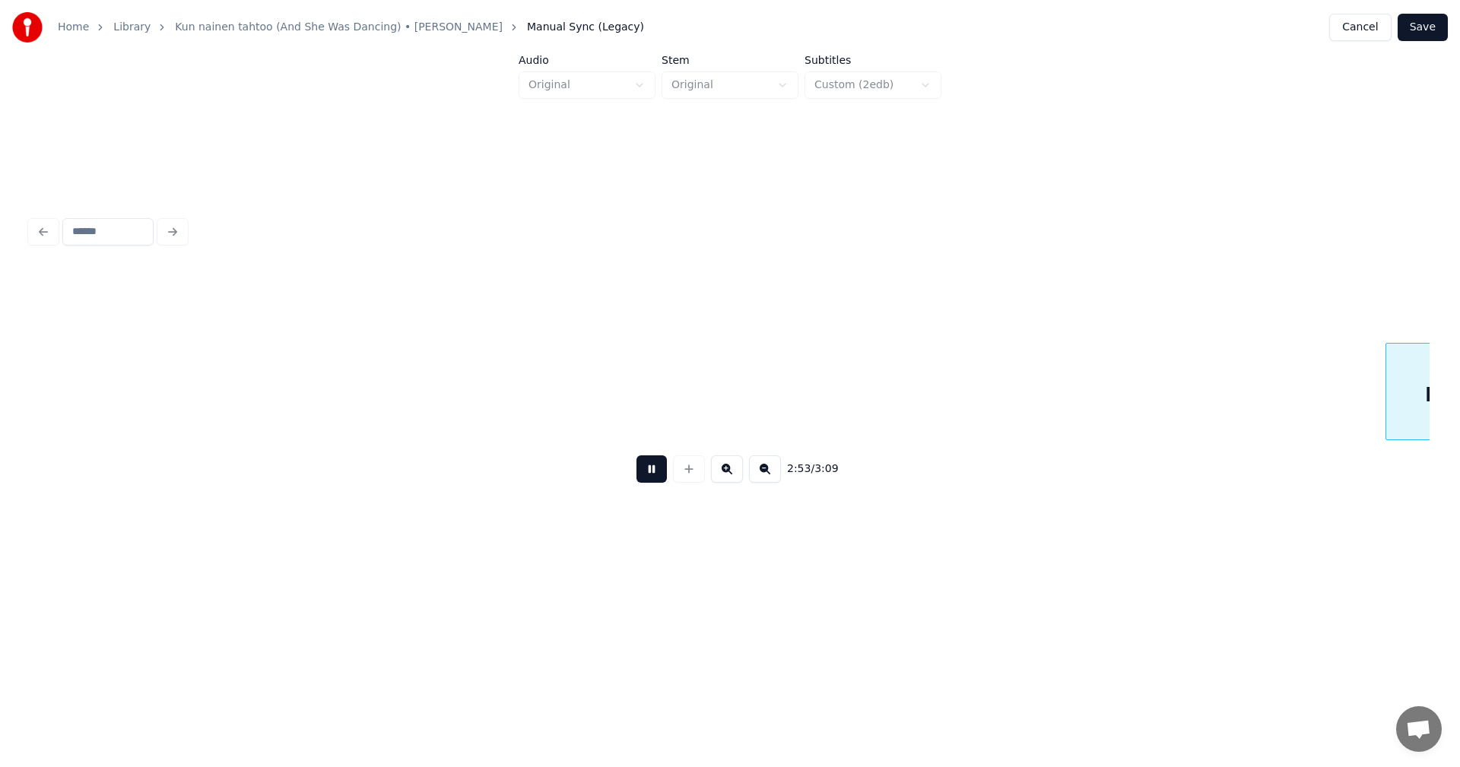
scroll to position [0, 79035]
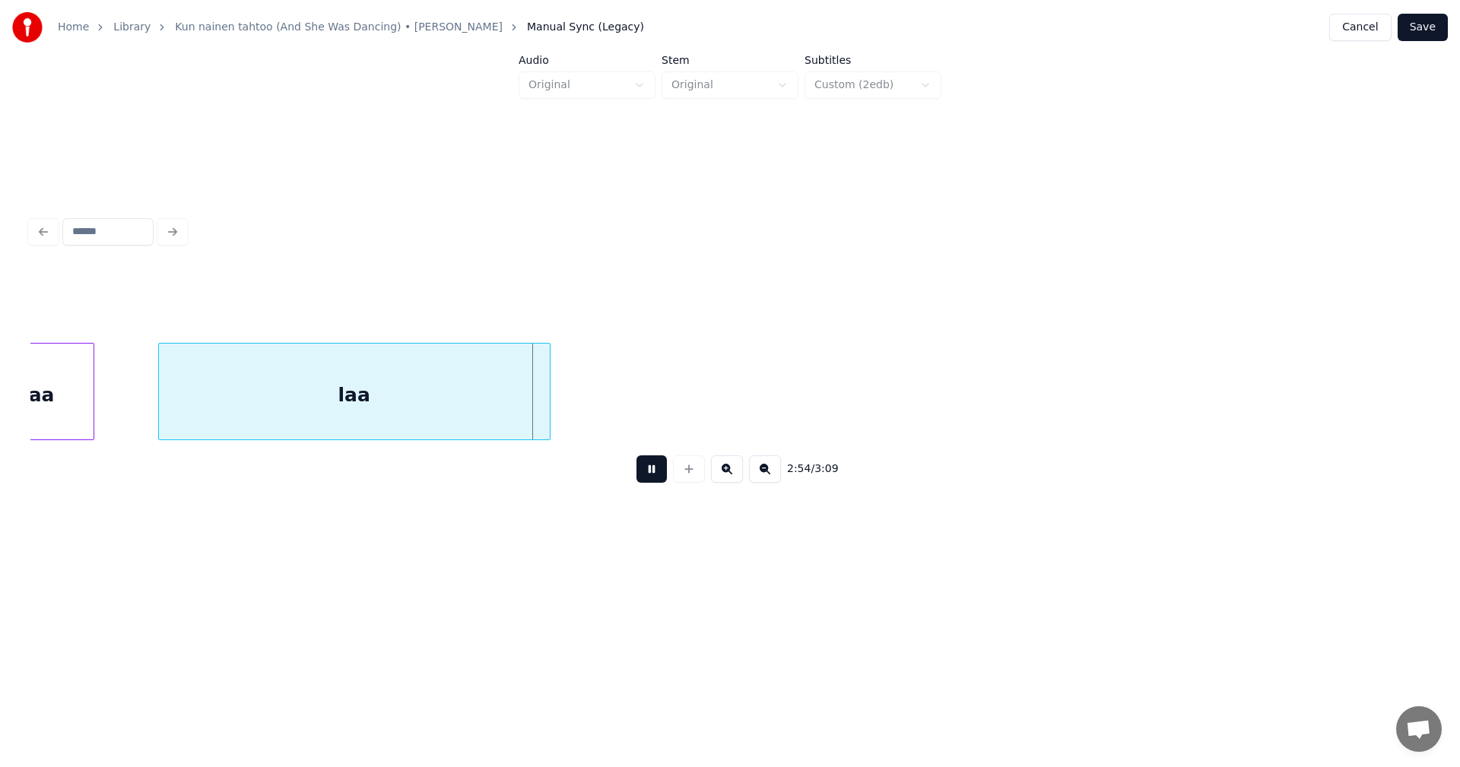
drag, startPoint x: 646, startPoint y: 468, endPoint x: 626, endPoint y: 466, distance: 20.6
click at [643, 466] on button at bounding box center [651, 468] width 30 height 27
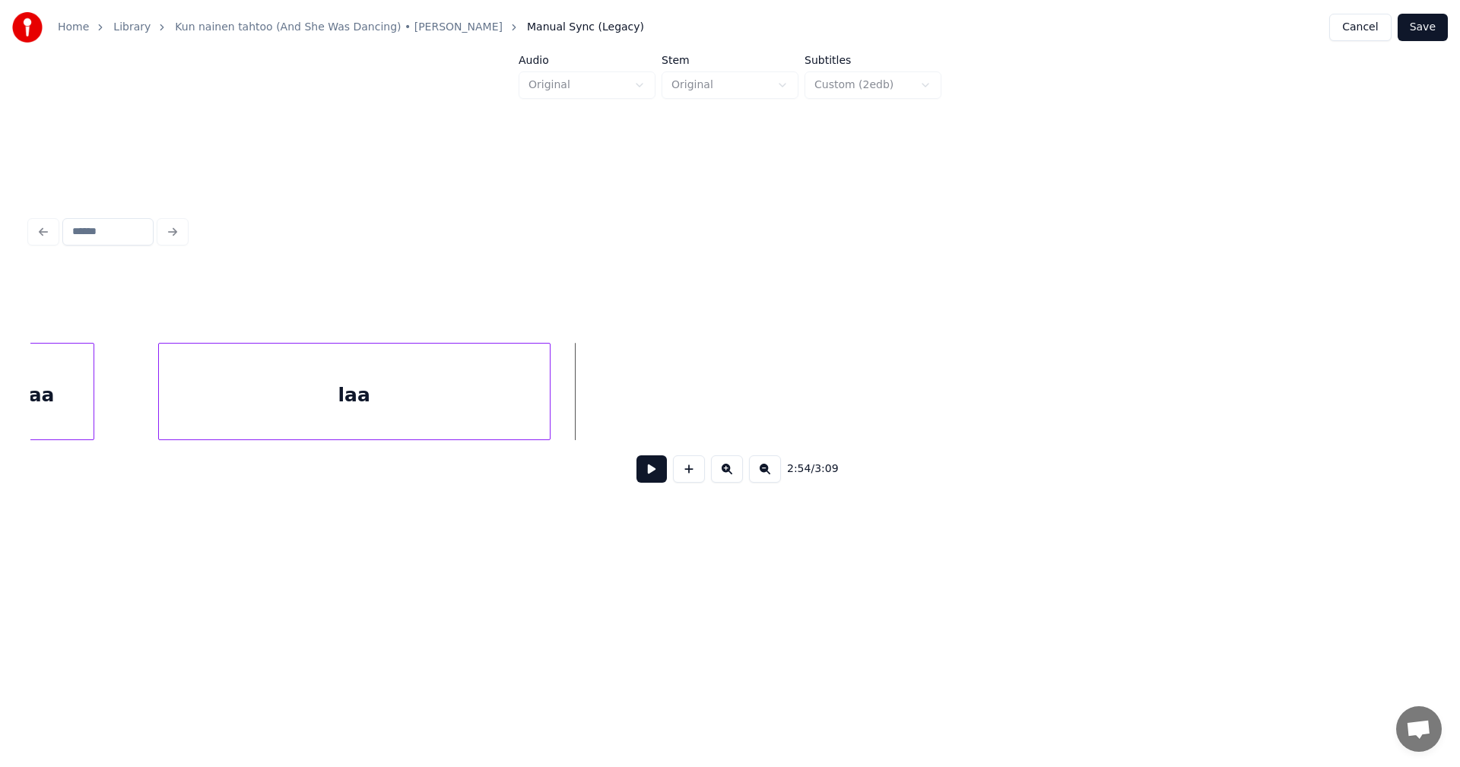
click at [758, 475] on button at bounding box center [765, 468] width 32 height 27
click at [763, 475] on button at bounding box center [765, 468] width 32 height 27
click at [764, 474] on button at bounding box center [765, 468] width 32 height 27
click at [764, 475] on button at bounding box center [765, 468] width 32 height 27
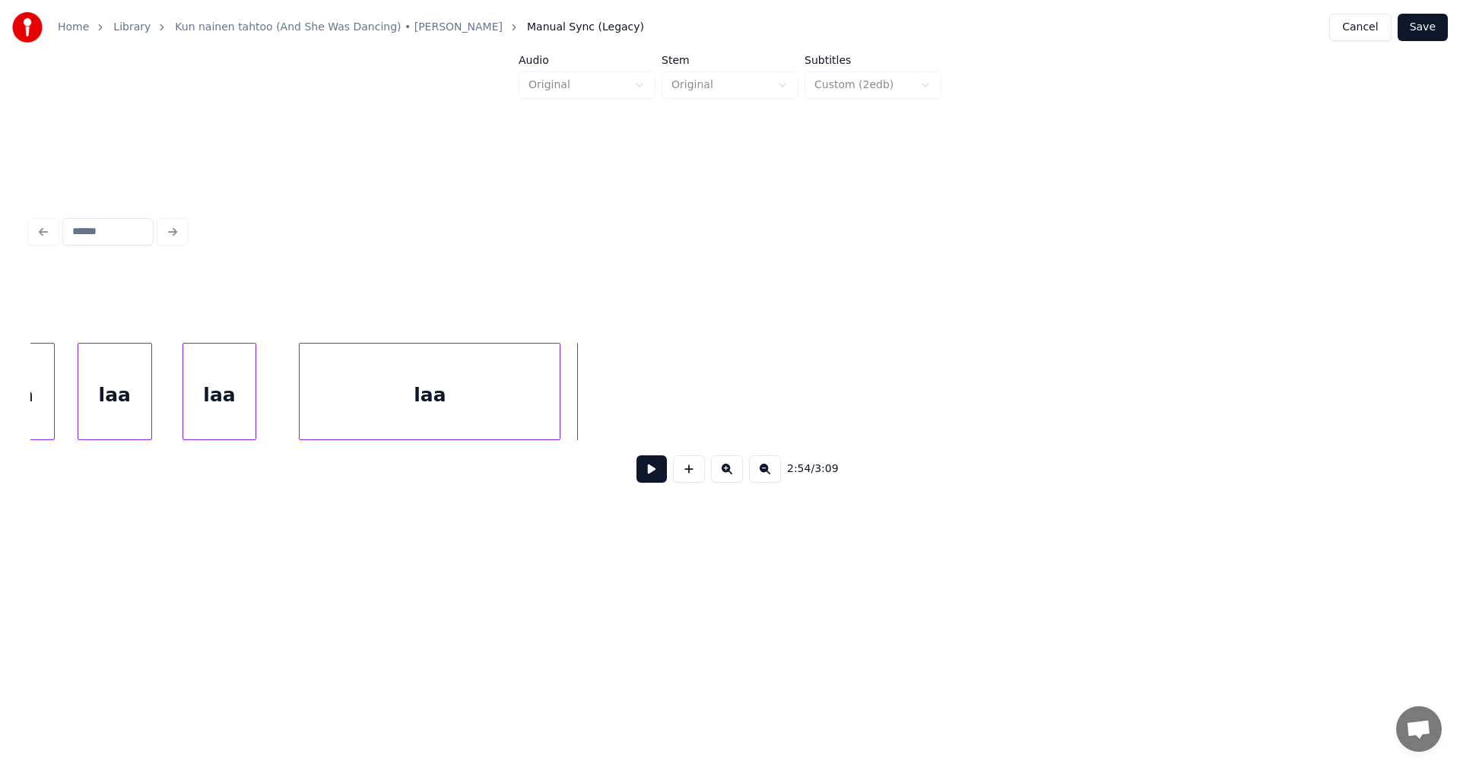
scroll to position [0, 45875]
click at [691, 478] on button at bounding box center [689, 468] width 32 height 27
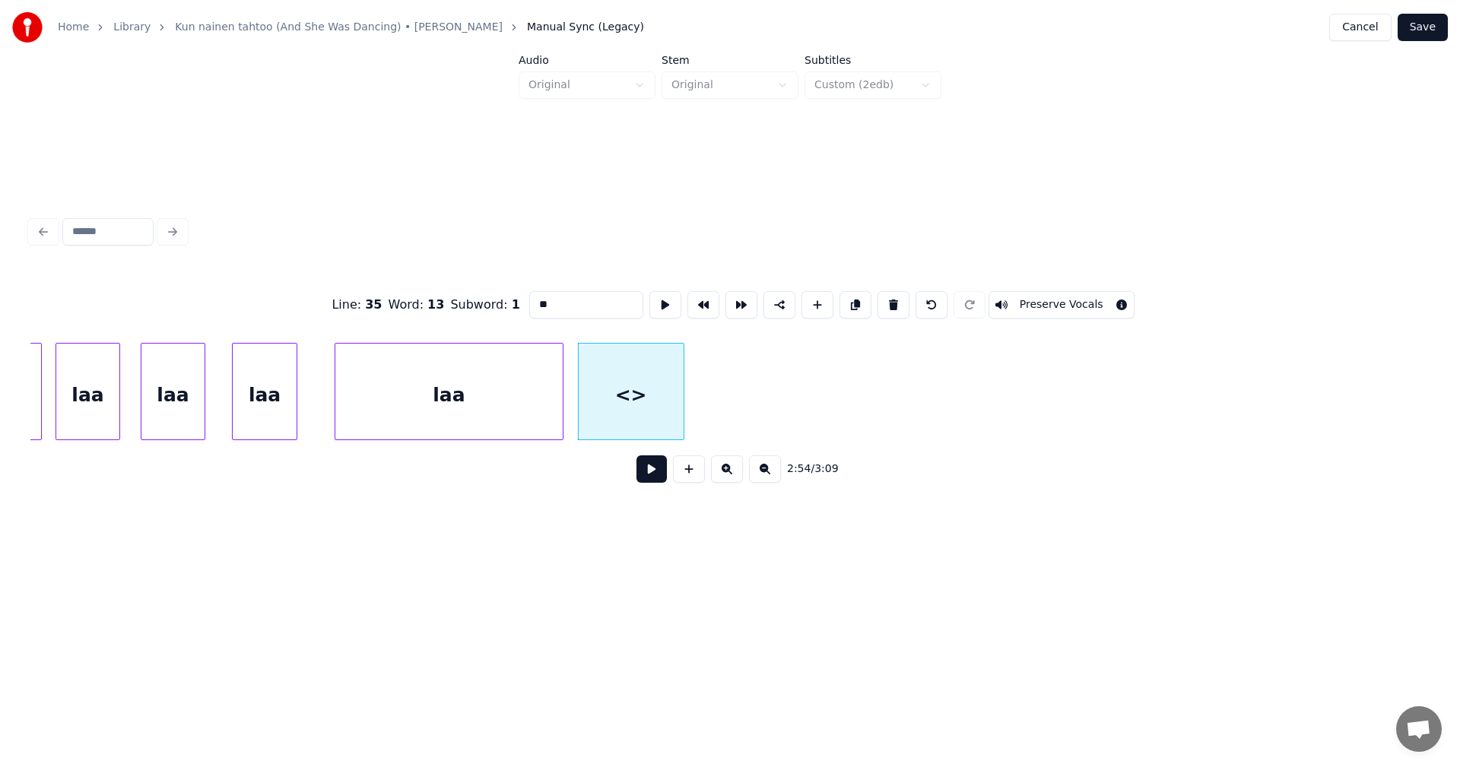
click at [670, 392] on div "<>" at bounding box center [631, 395] width 105 height 103
click at [889, 302] on button at bounding box center [893, 304] width 32 height 27
type input "***"
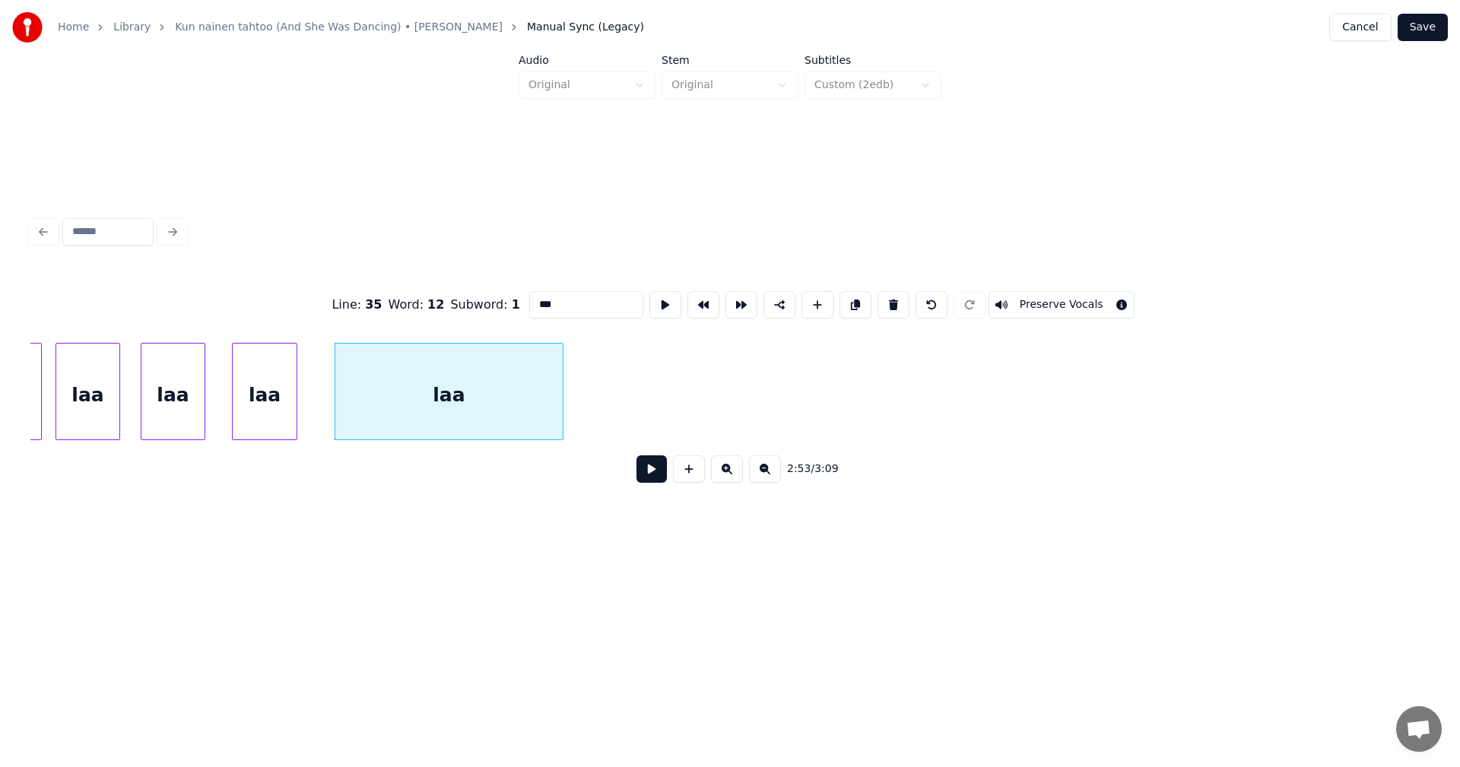
click at [766, 474] on button at bounding box center [765, 468] width 32 height 27
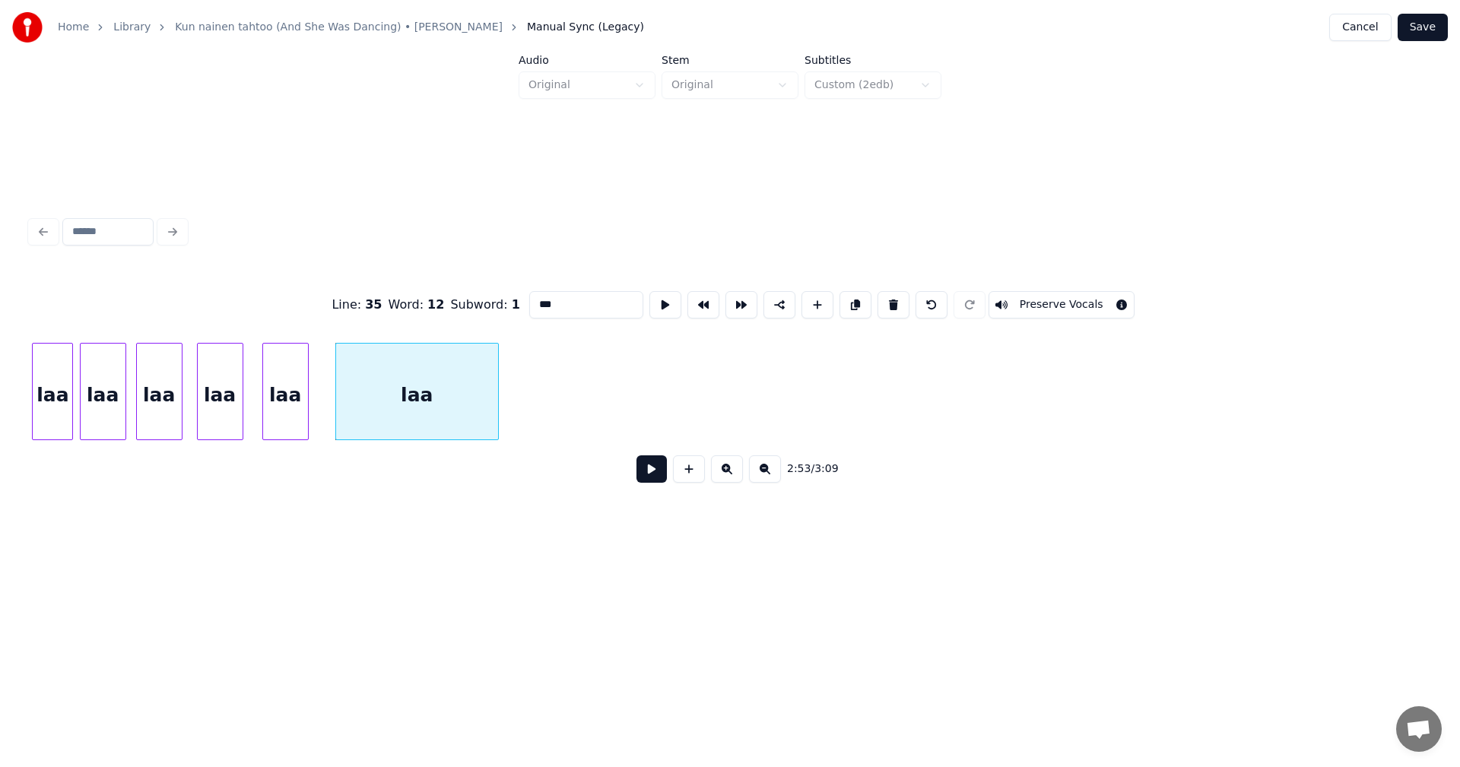
click at [766, 474] on button at bounding box center [765, 468] width 32 height 27
click at [766, 473] on button at bounding box center [765, 468] width 32 height 27
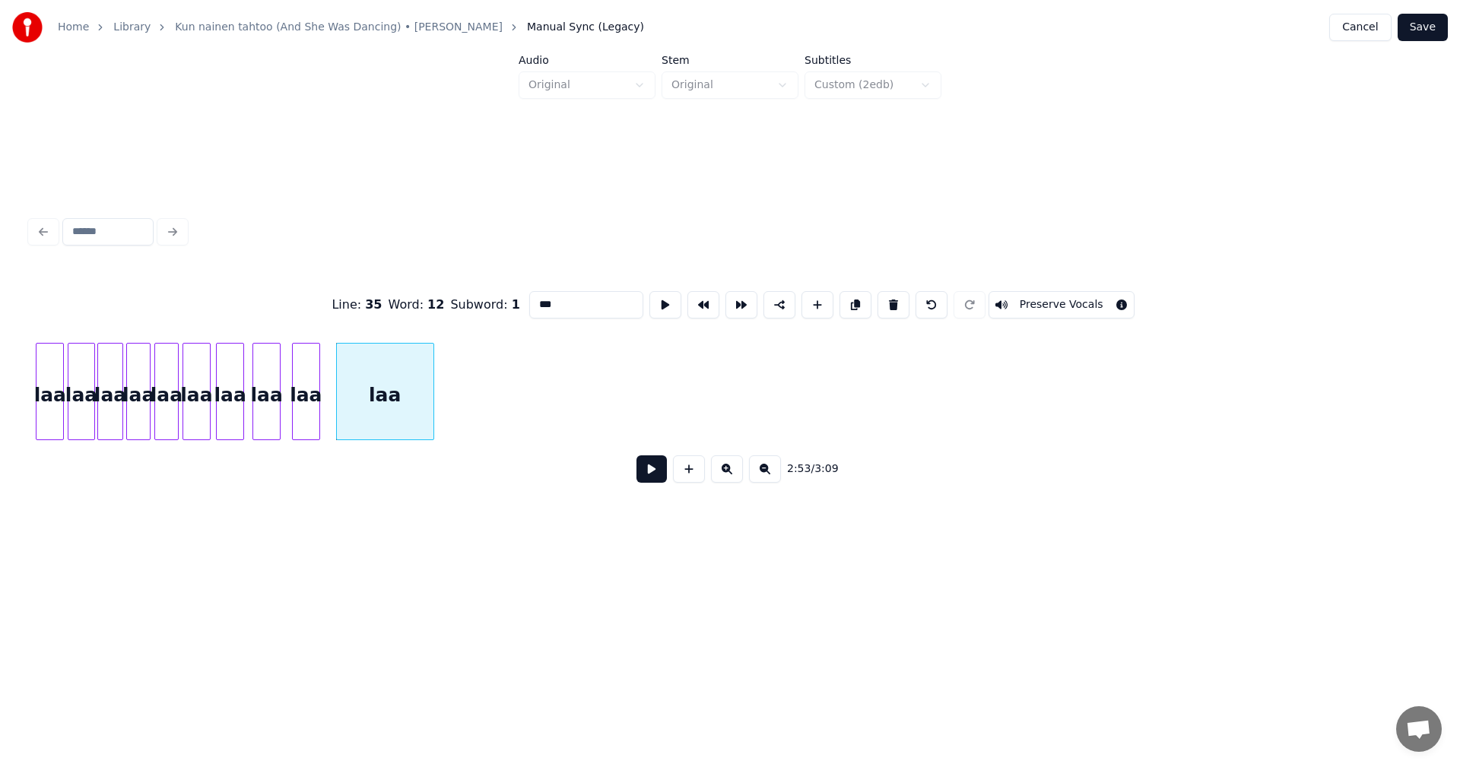
click at [723, 478] on button at bounding box center [727, 468] width 32 height 27
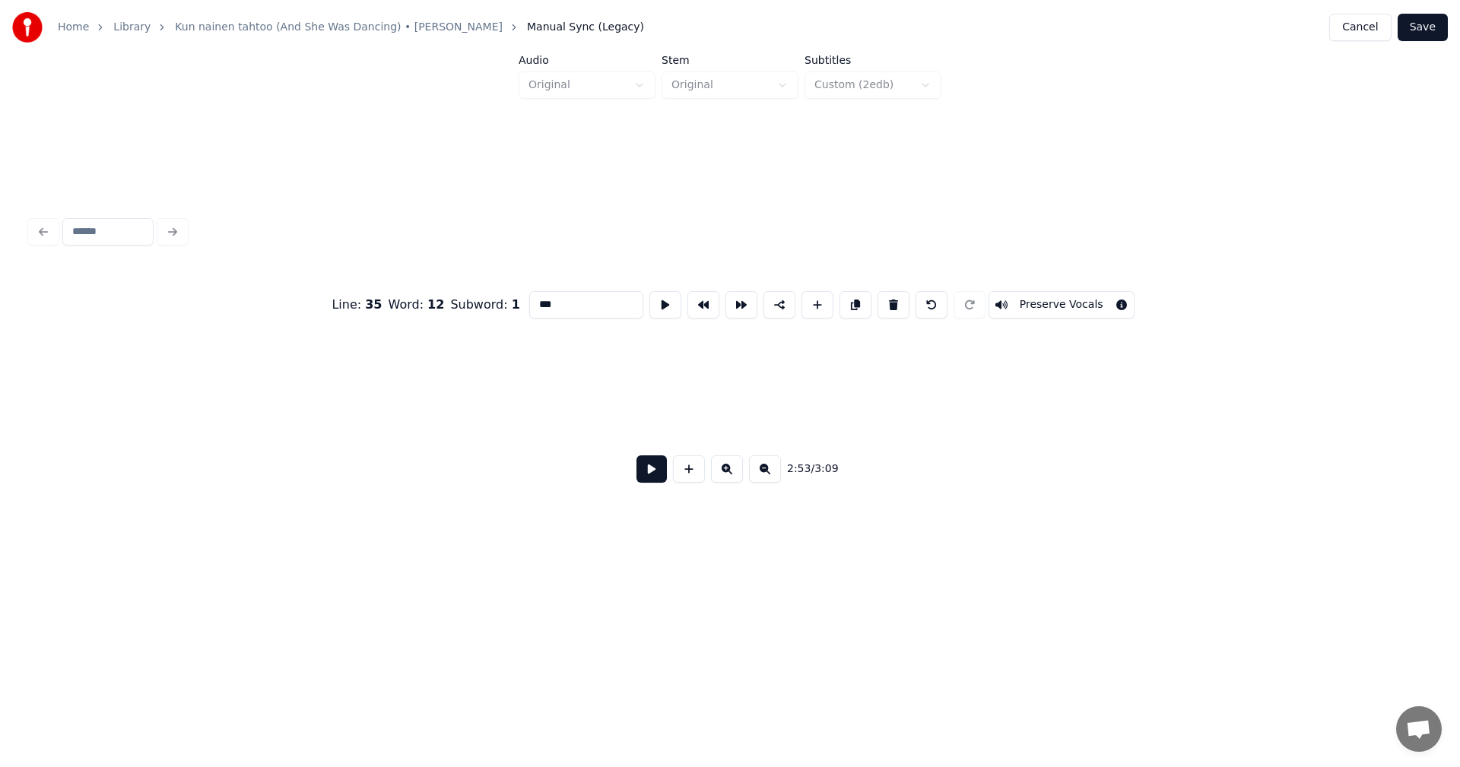
click at [723, 477] on button at bounding box center [727, 468] width 32 height 27
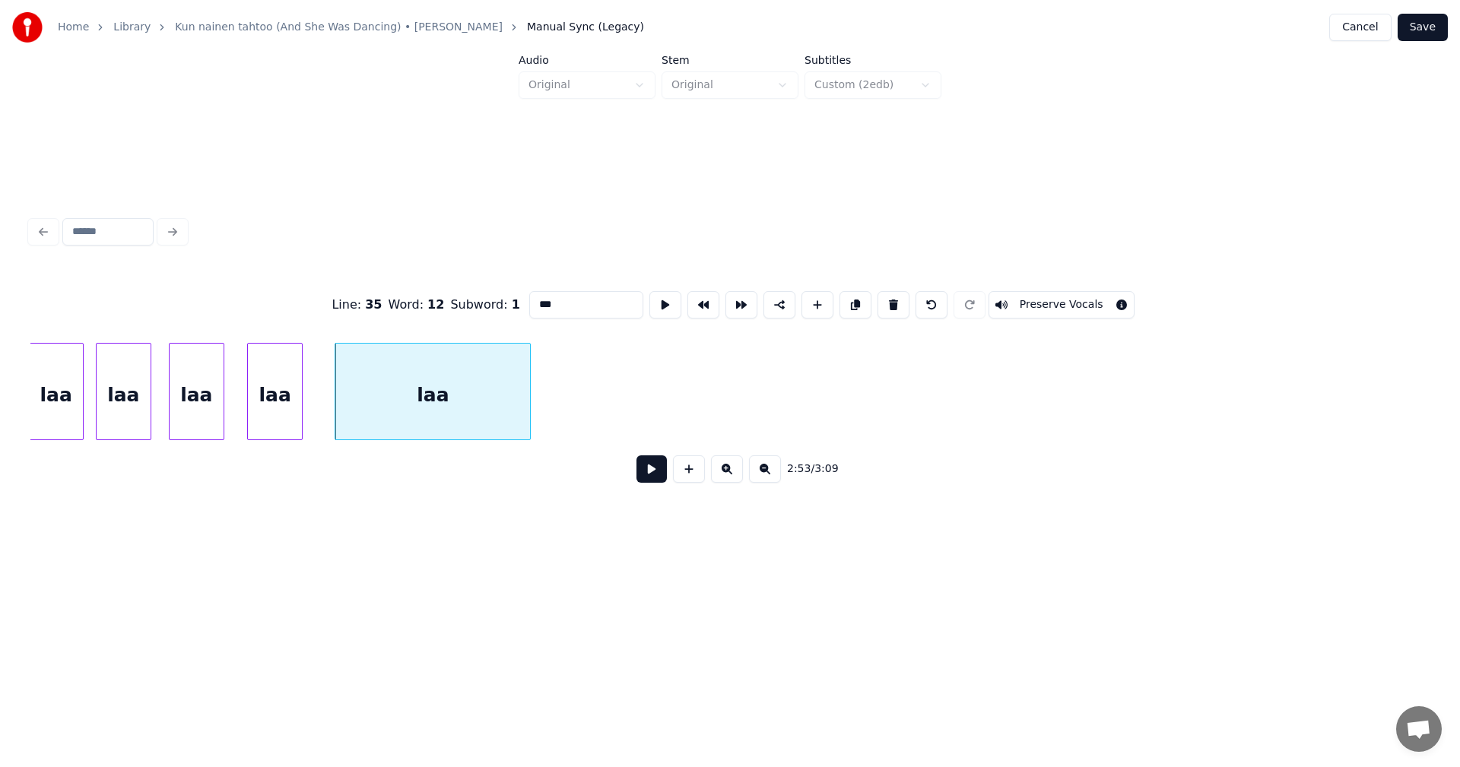
click at [723, 477] on button at bounding box center [727, 468] width 32 height 27
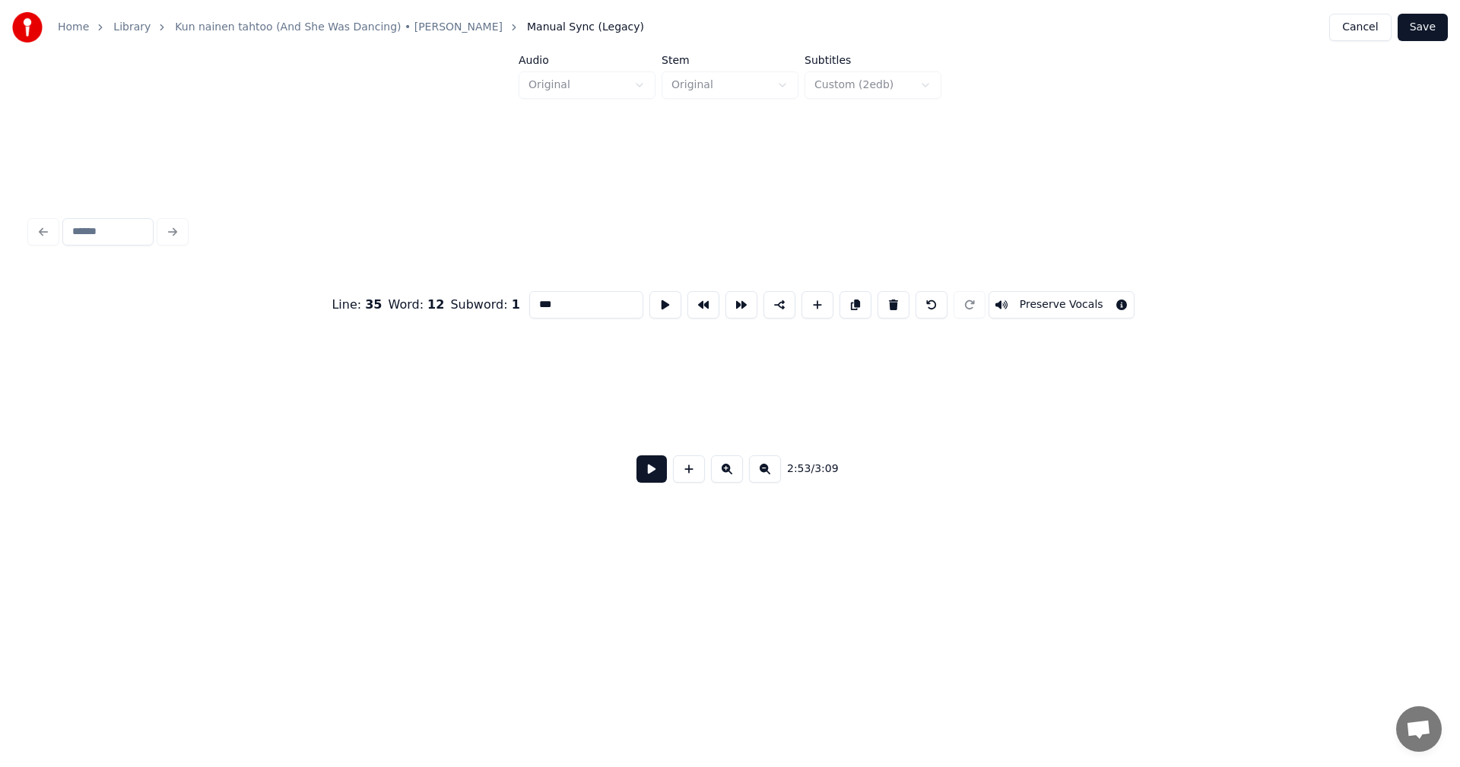
scroll to position [0, 45875]
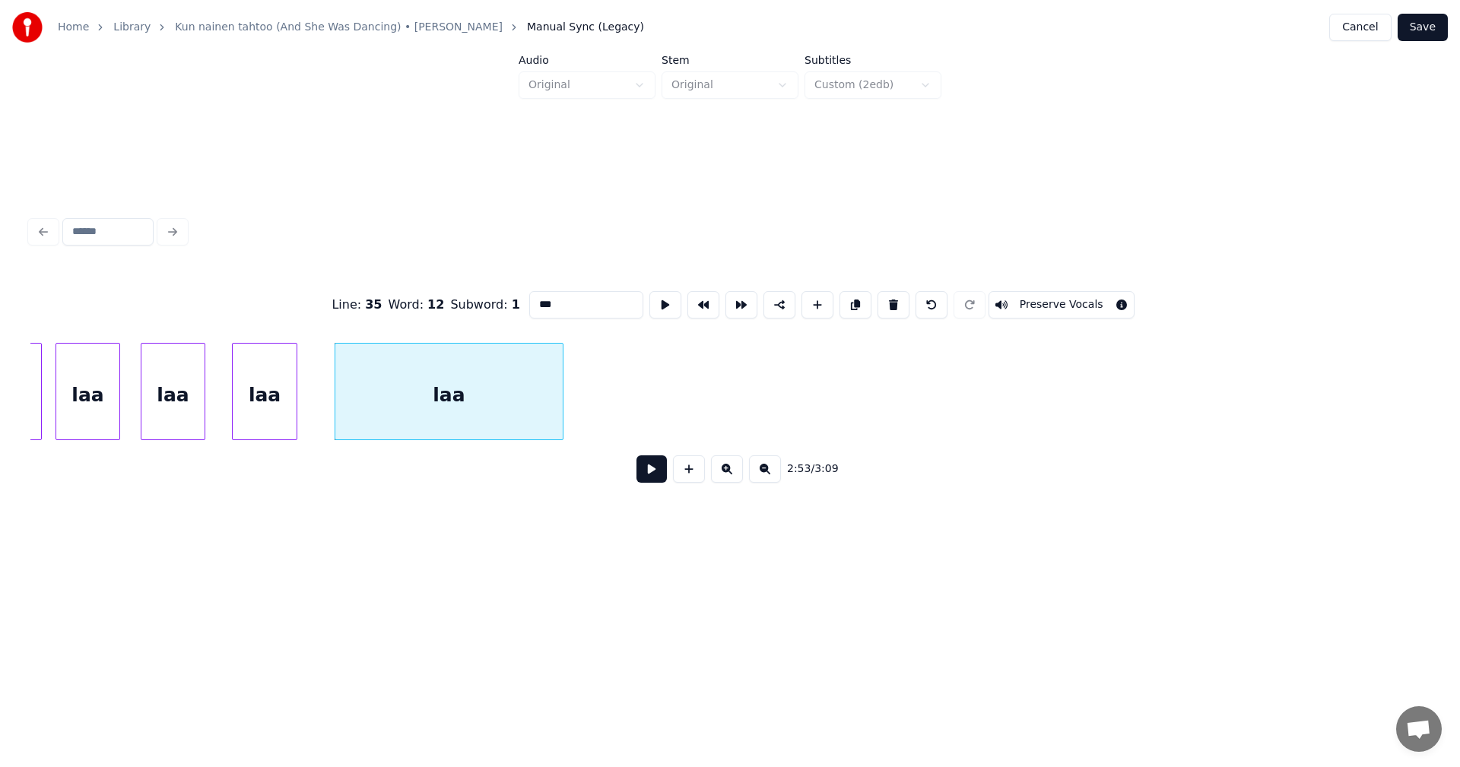
click at [1433, 27] on button "Save" at bounding box center [1423, 27] width 50 height 27
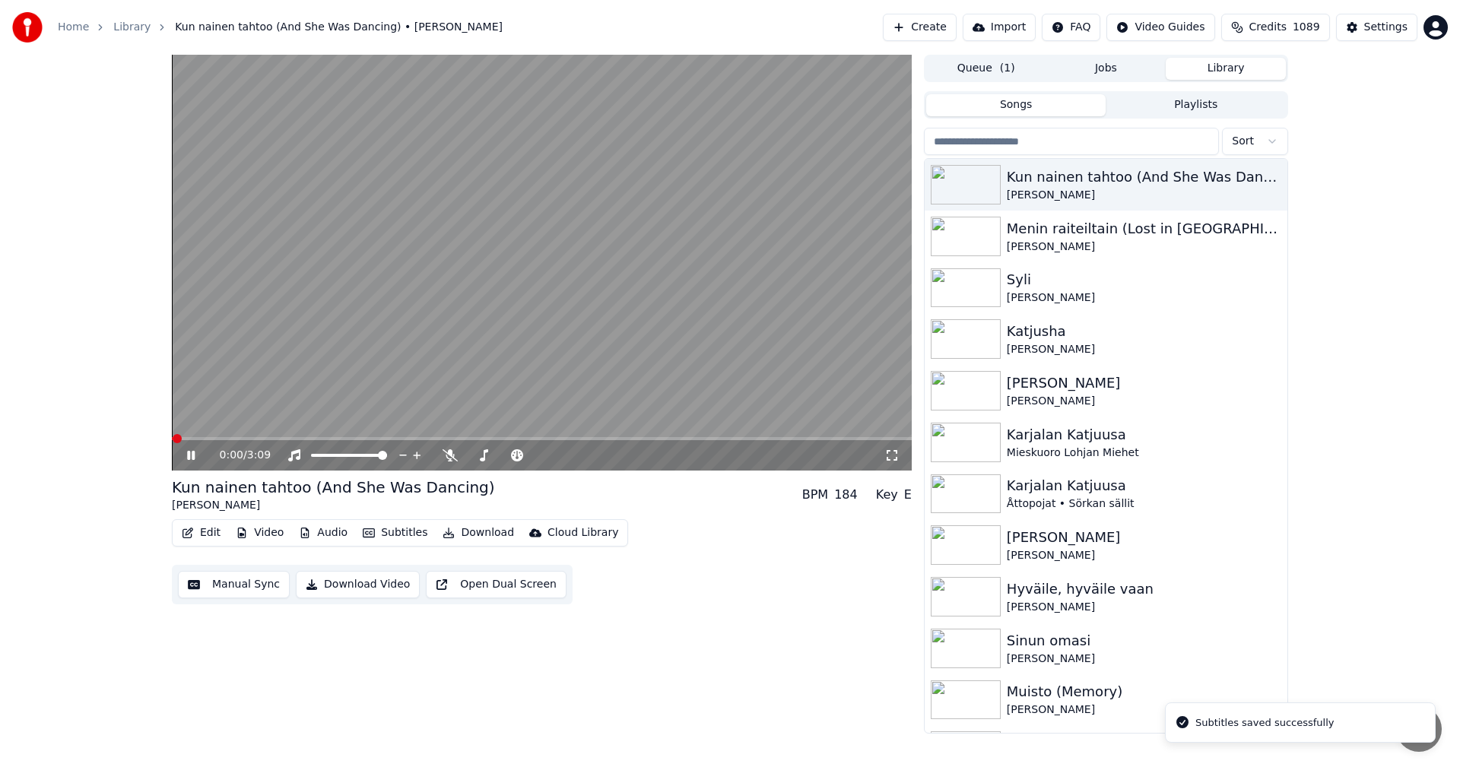
click at [833, 437] on span at bounding box center [542, 438] width 740 height 3
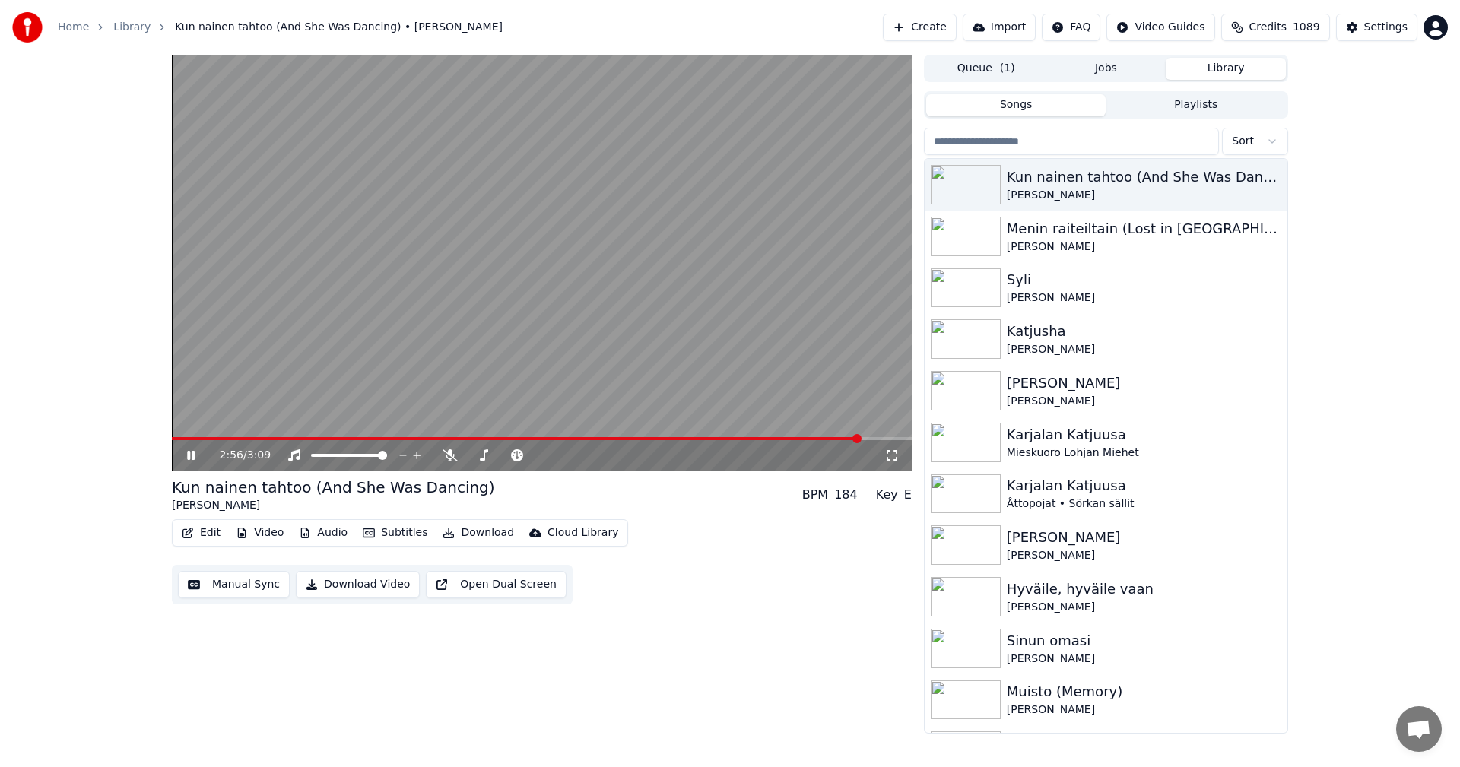
click at [793, 437] on span at bounding box center [516, 438] width 689 height 3
drag, startPoint x: 189, startPoint y: 458, endPoint x: 202, endPoint y: 459, distance: 13.0
click at [190, 458] on icon at bounding box center [191, 455] width 8 height 9
click at [475, 535] on button "Download" at bounding box center [478, 532] width 84 height 21
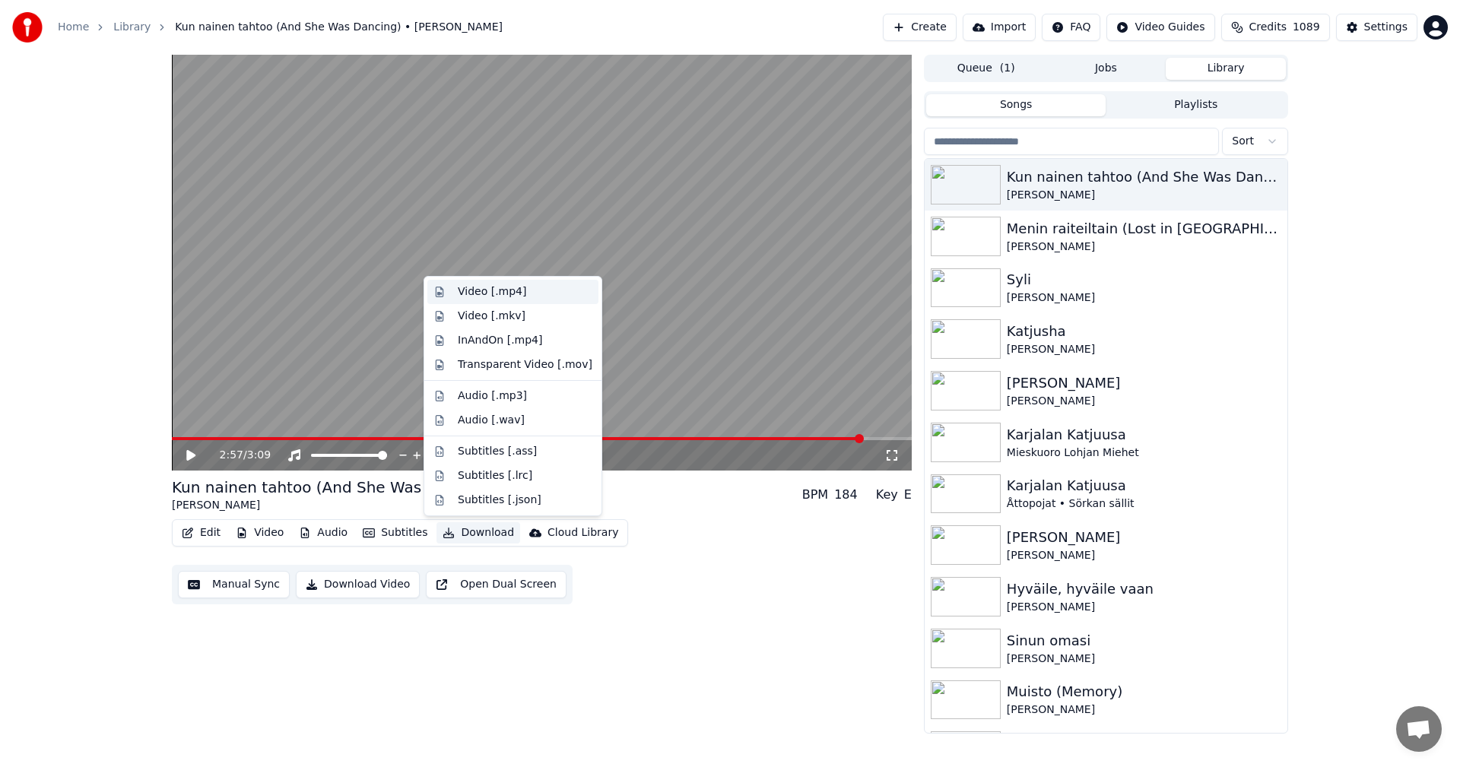
click at [520, 295] on div "Video [.mp4]" at bounding box center [525, 291] width 135 height 15
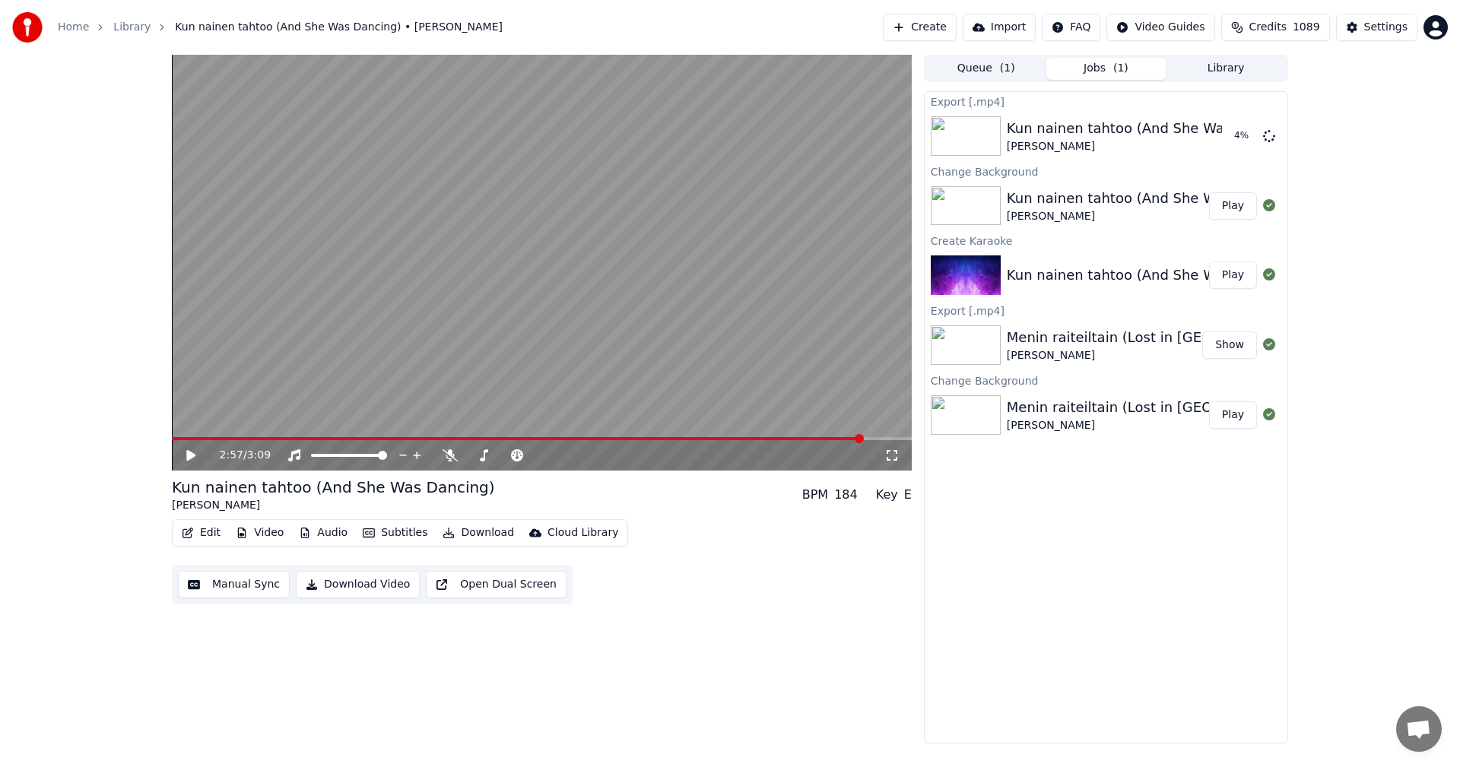
click at [1039, 332] on div "Menin raiteiltain (Lost in [GEOGRAPHIC_DATA])" at bounding box center [1166, 337] width 319 height 21
click at [1221, 412] on button "Play" at bounding box center [1233, 414] width 48 height 27
click at [219, 439] on span at bounding box center [542, 438] width 740 height 3
click at [197, 441] on div "0:18 / 3:56" at bounding box center [542, 455] width 740 height 30
click at [196, 439] on span at bounding box center [202, 438] width 60 height 3
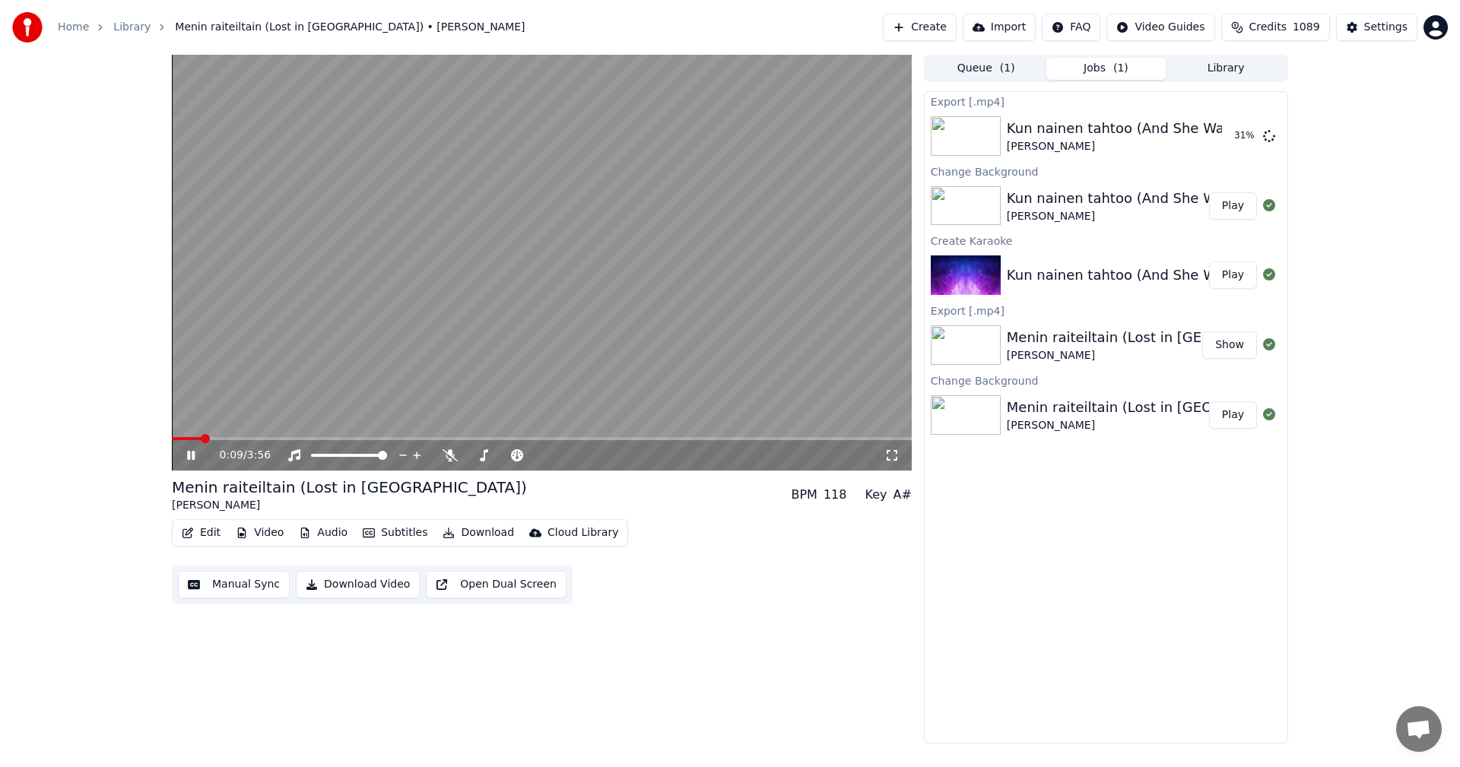
click at [208, 530] on button "Edit" at bounding box center [201, 532] width 51 height 21
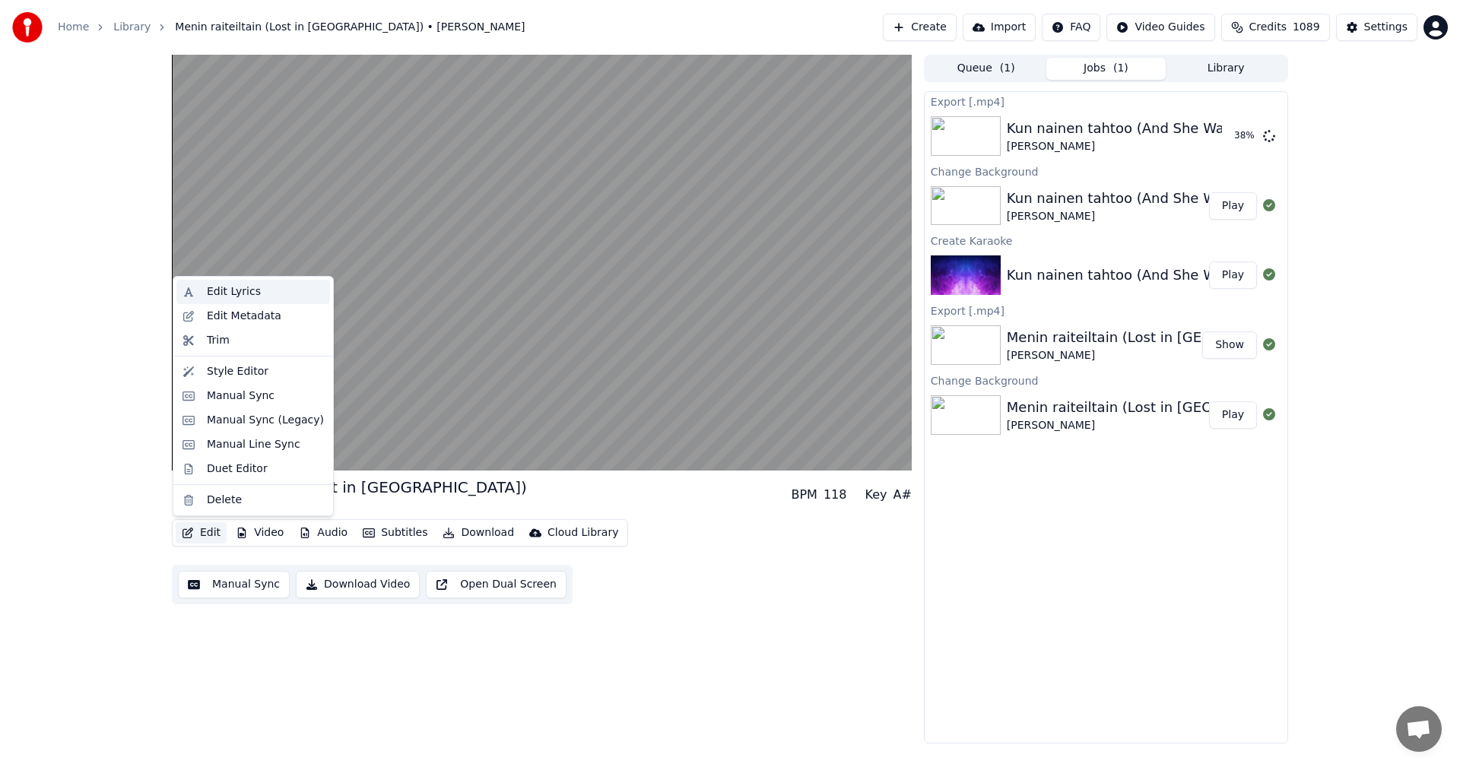
click at [257, 294] on div "Edit Lyrics" at bounding box center [265, 291] width 117 height 15
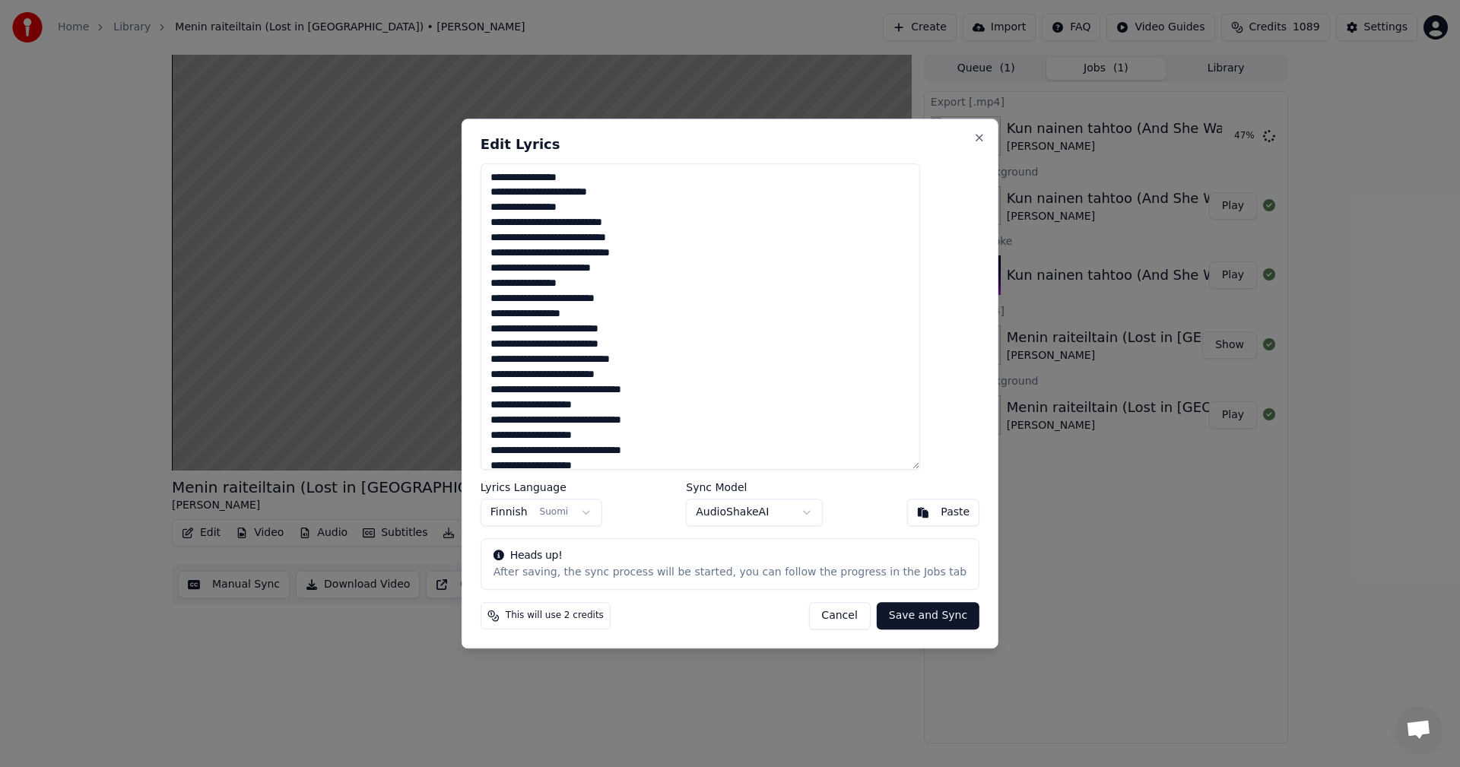
click at [808, 615] on button "Cancel" at bounding box center [839, 615] width 62 height 27
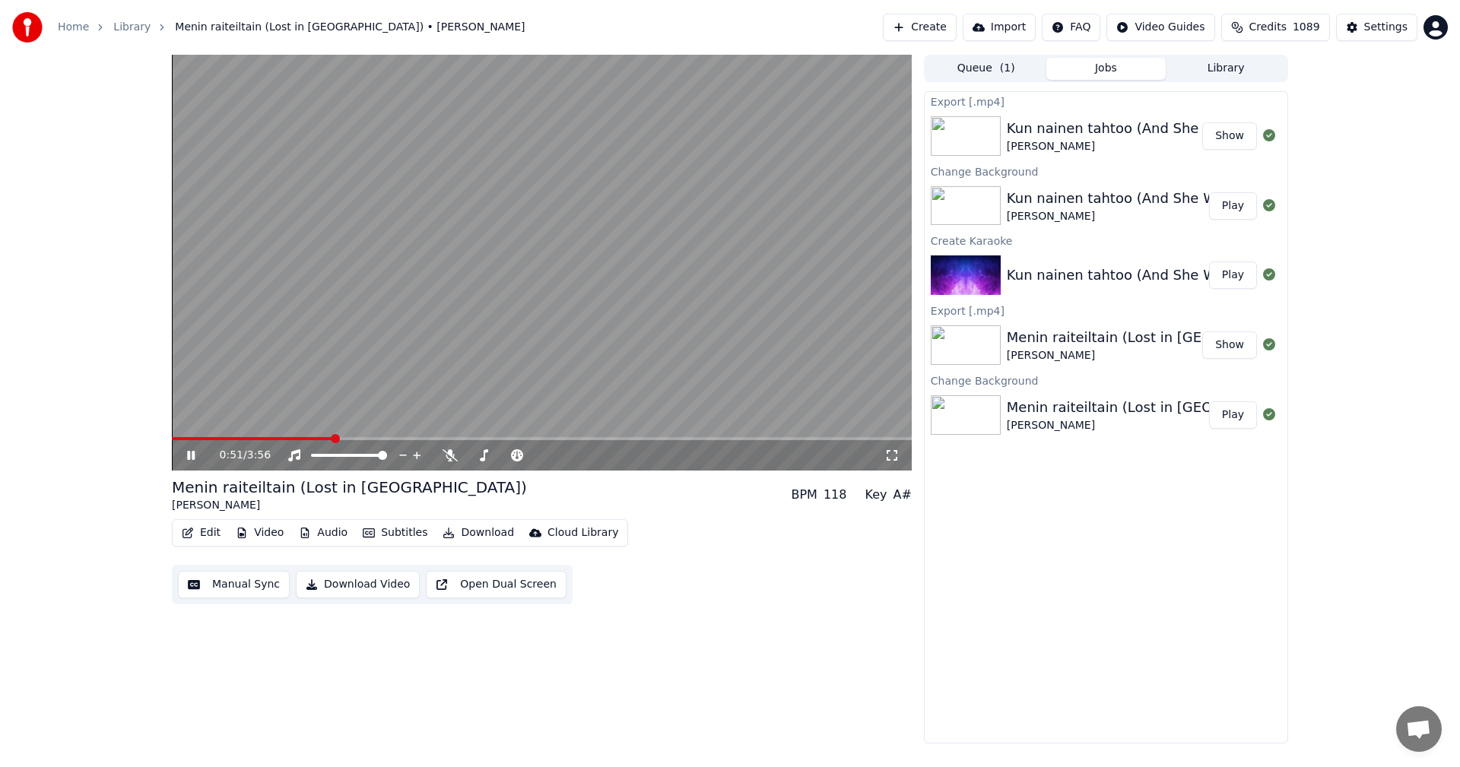
click at [189, 458] on icon at bounding box center [191, 455] width 8 height 9
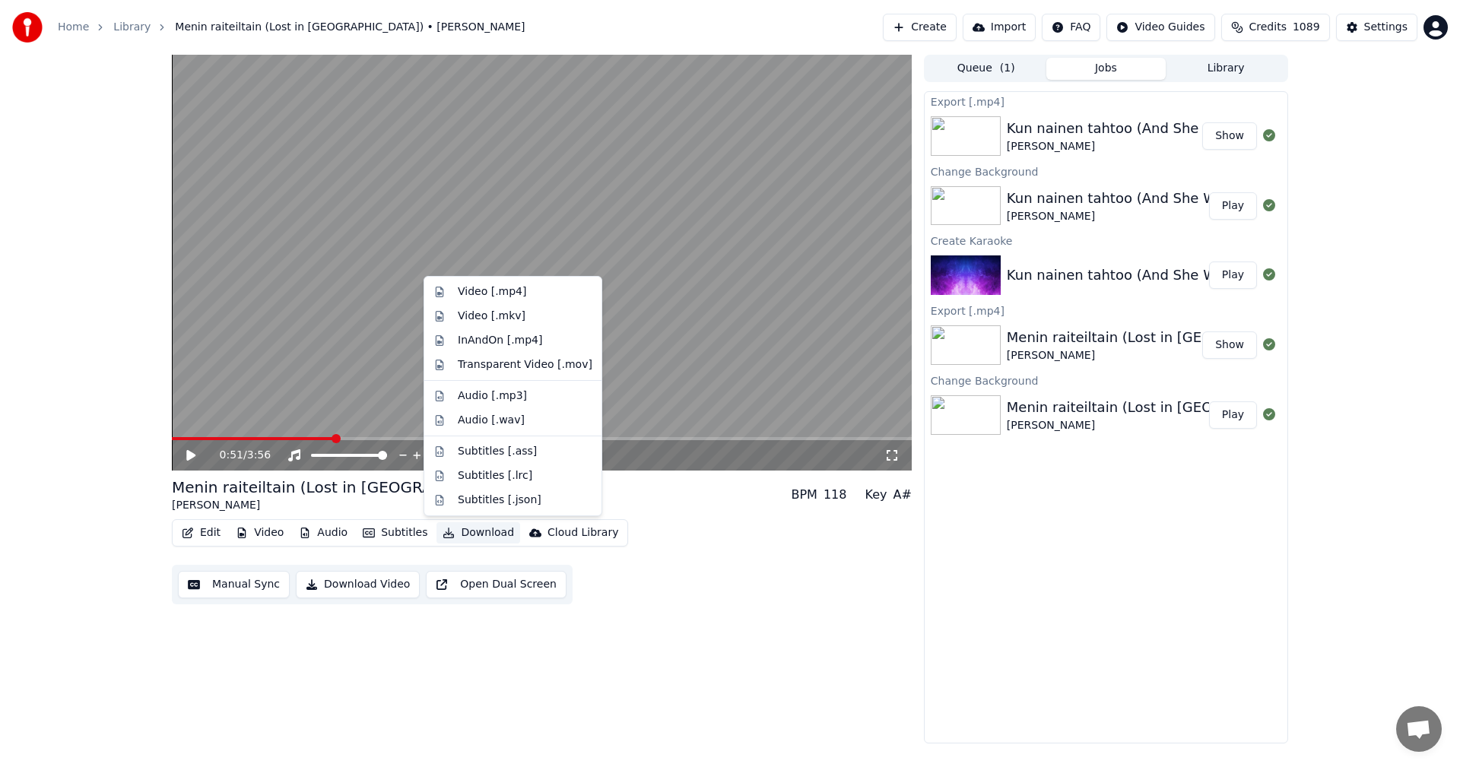
click at [497, 538] on button "Download" at bounding box center [478, 532] width 84 height 21
click at [509, 296] on div "Video [.mp4]" at bounding box center [492, 291] width 68 height 15
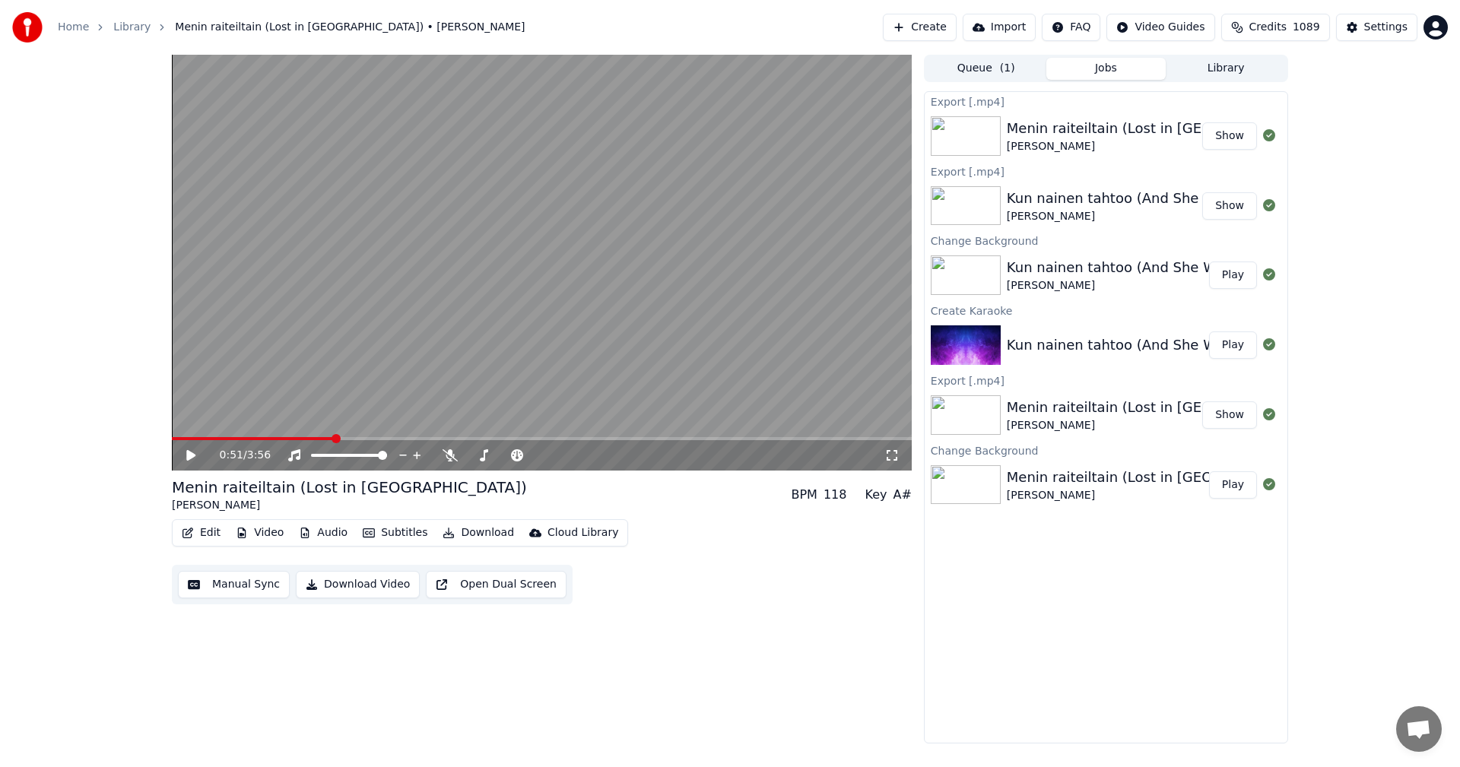
click at [1237, 61] on button "Library" at bounding box center [1226, 69] width 120 height 22
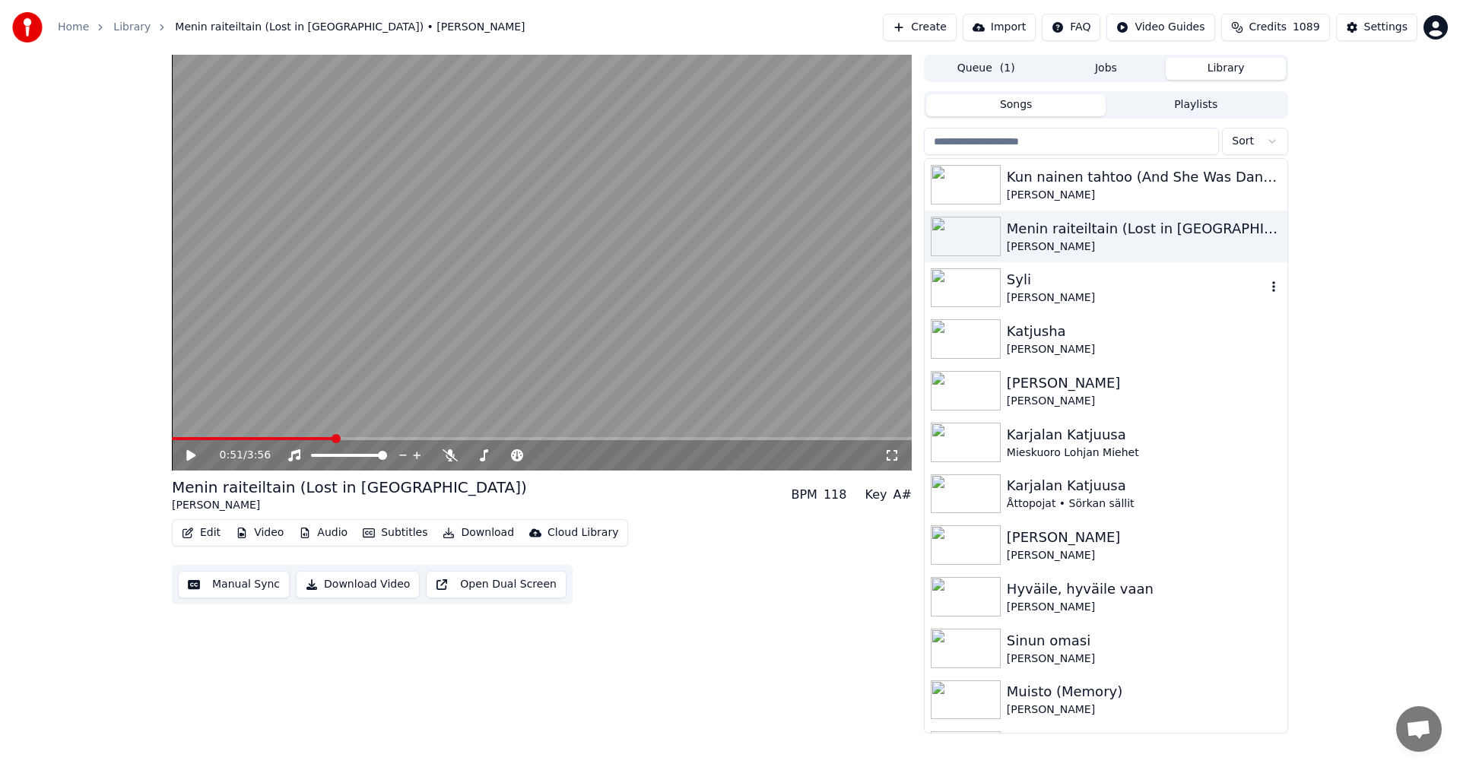
click at [993, 292] on img at bounding box center [966, 288] width 70 height 40
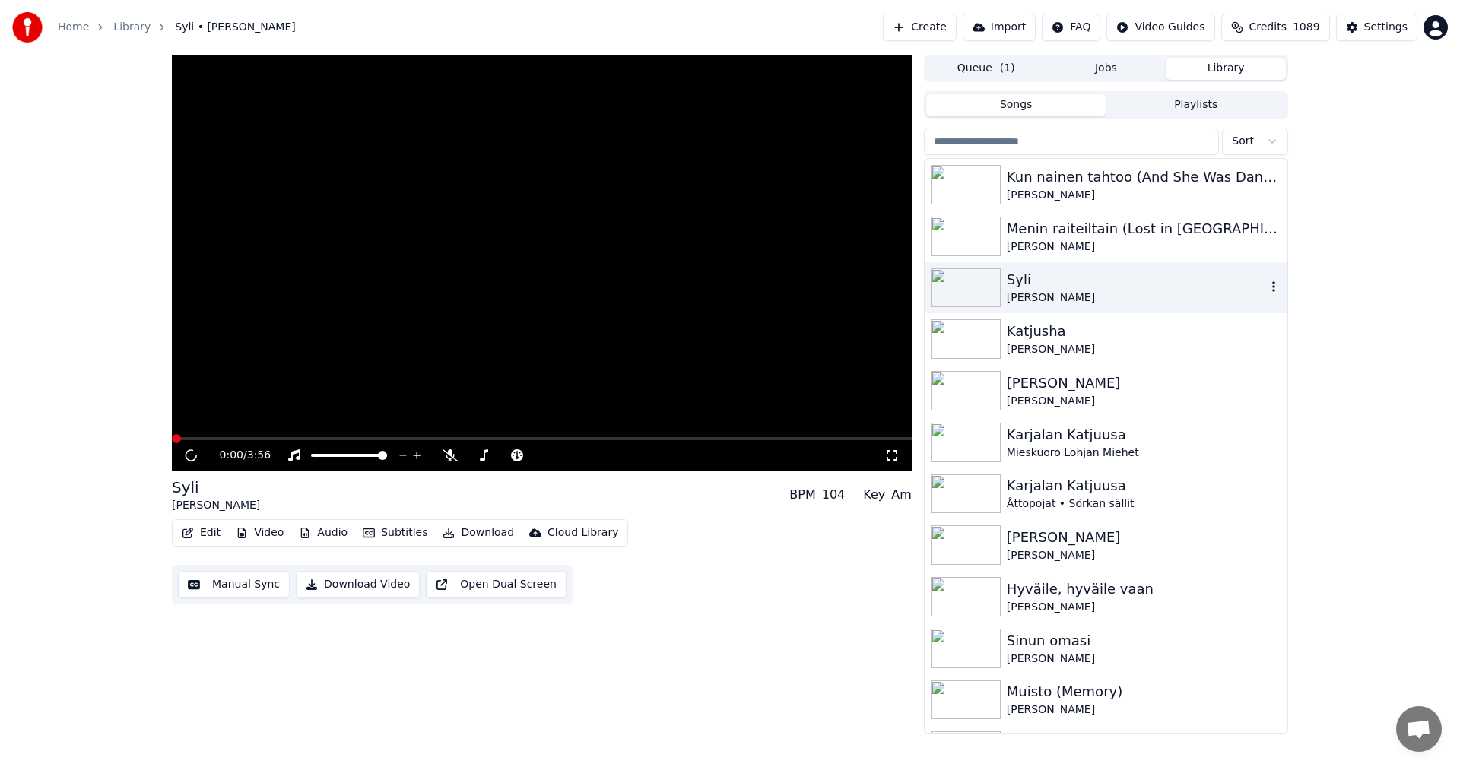
click at [993, 292] on img at bounding box center [966, 288] width 70 height 40
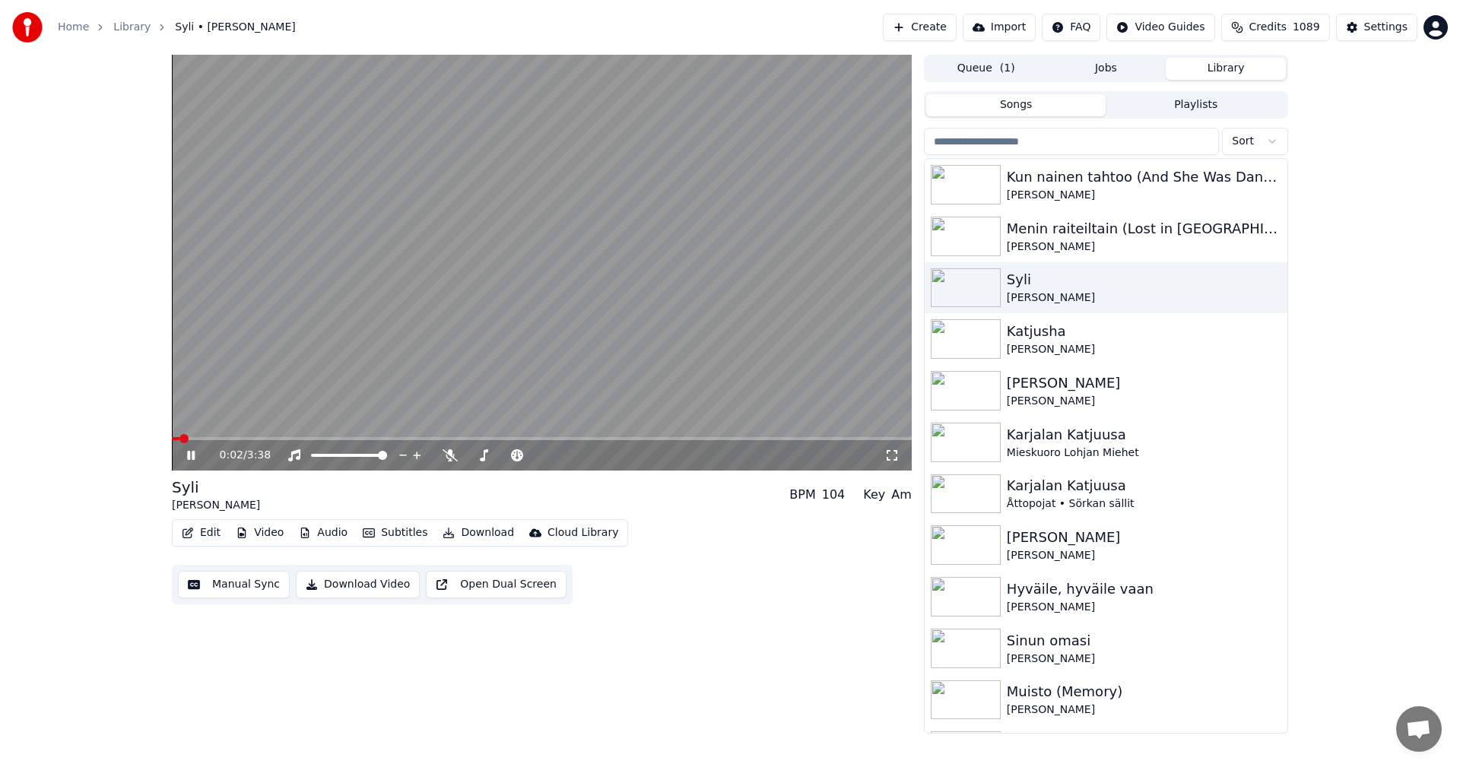
click at [230, 439] on span at bounding box center [542, 438] width 740 height 3
click at [195, 455] on icon at bounding box center [191, 455] width 8 height 9
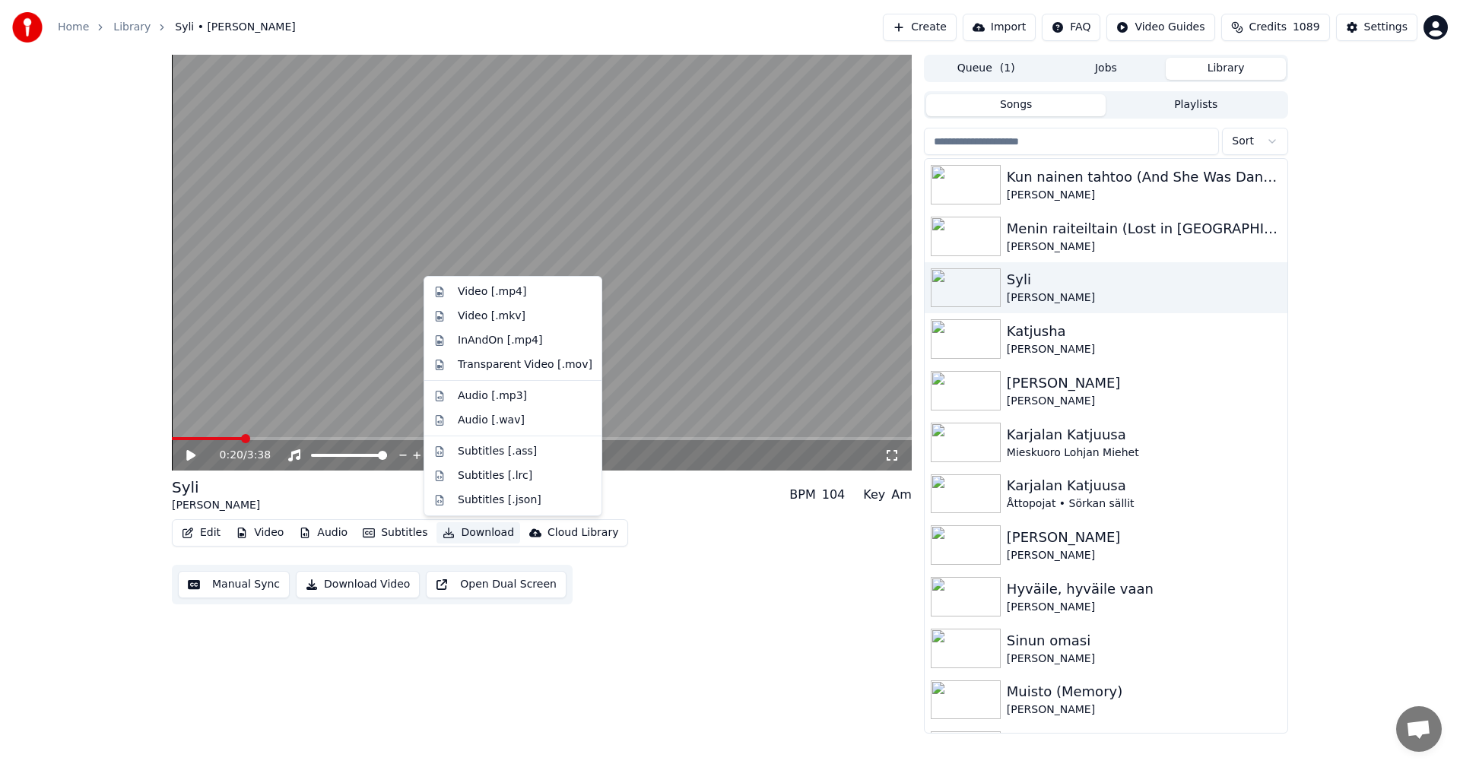
click at [484, 534] on button "Download" at bounding box center [478, 532] width 84 height 21
click at [525, 294] on div "Video [.mp4]" at bounding box center [525, 291] width 135 height 15
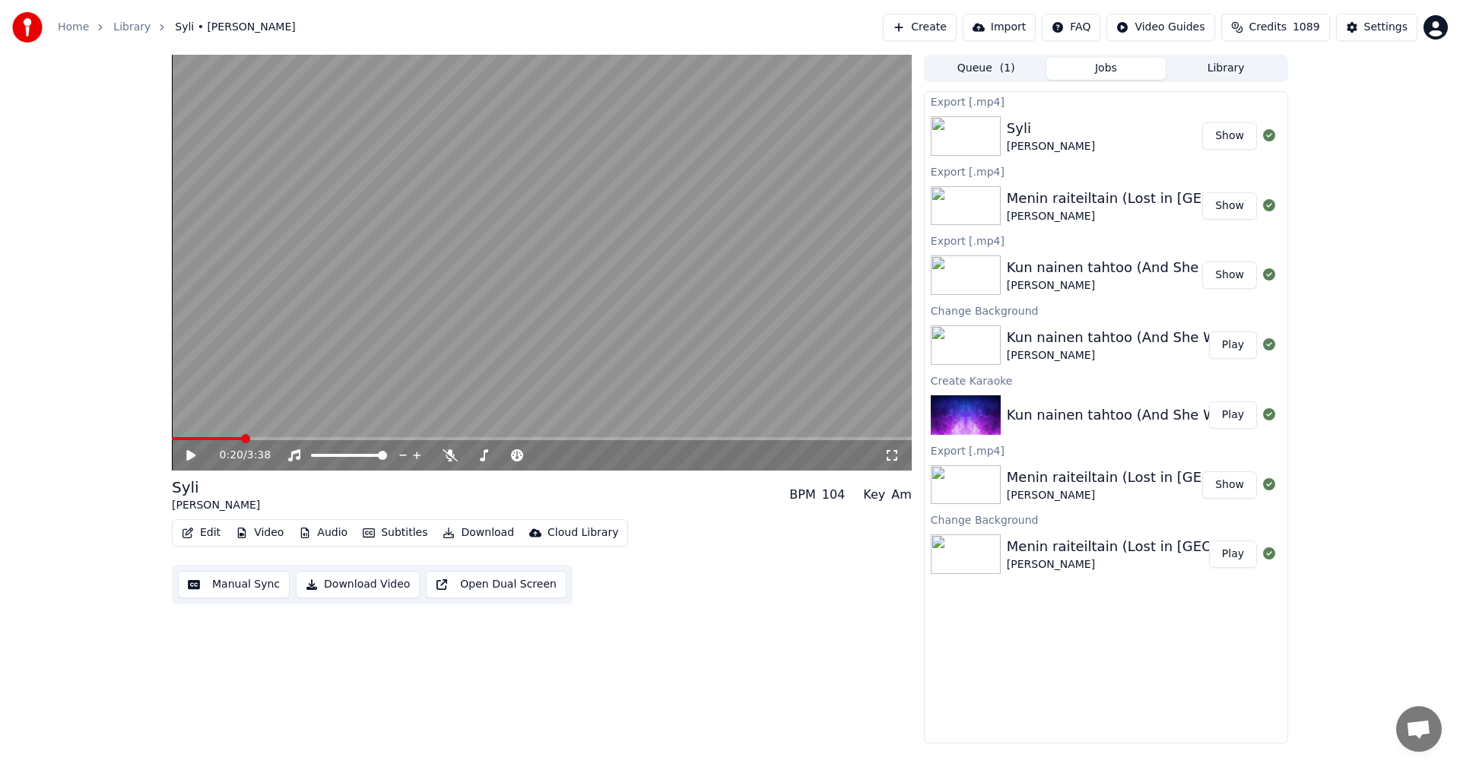
click at [1242, 127] on button "Show" at bounding box center [1229, 135] width 55 height 27
